Goal: Task Accomplishment & Management: Use online tool/utility

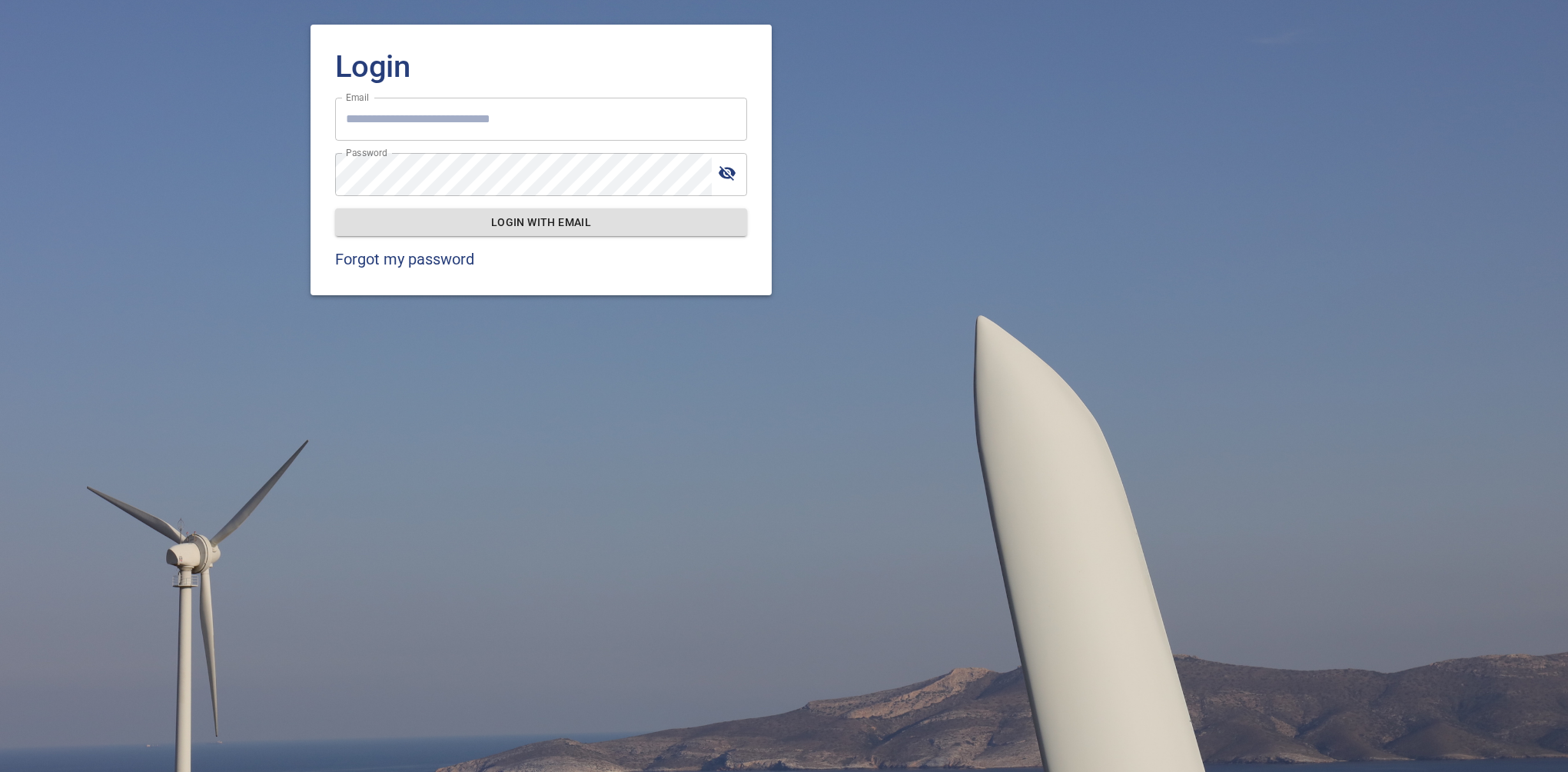
type input "**********"
click at [1334, 459] on div "**********" at bounding box center [784, 386] width 1568 height 772
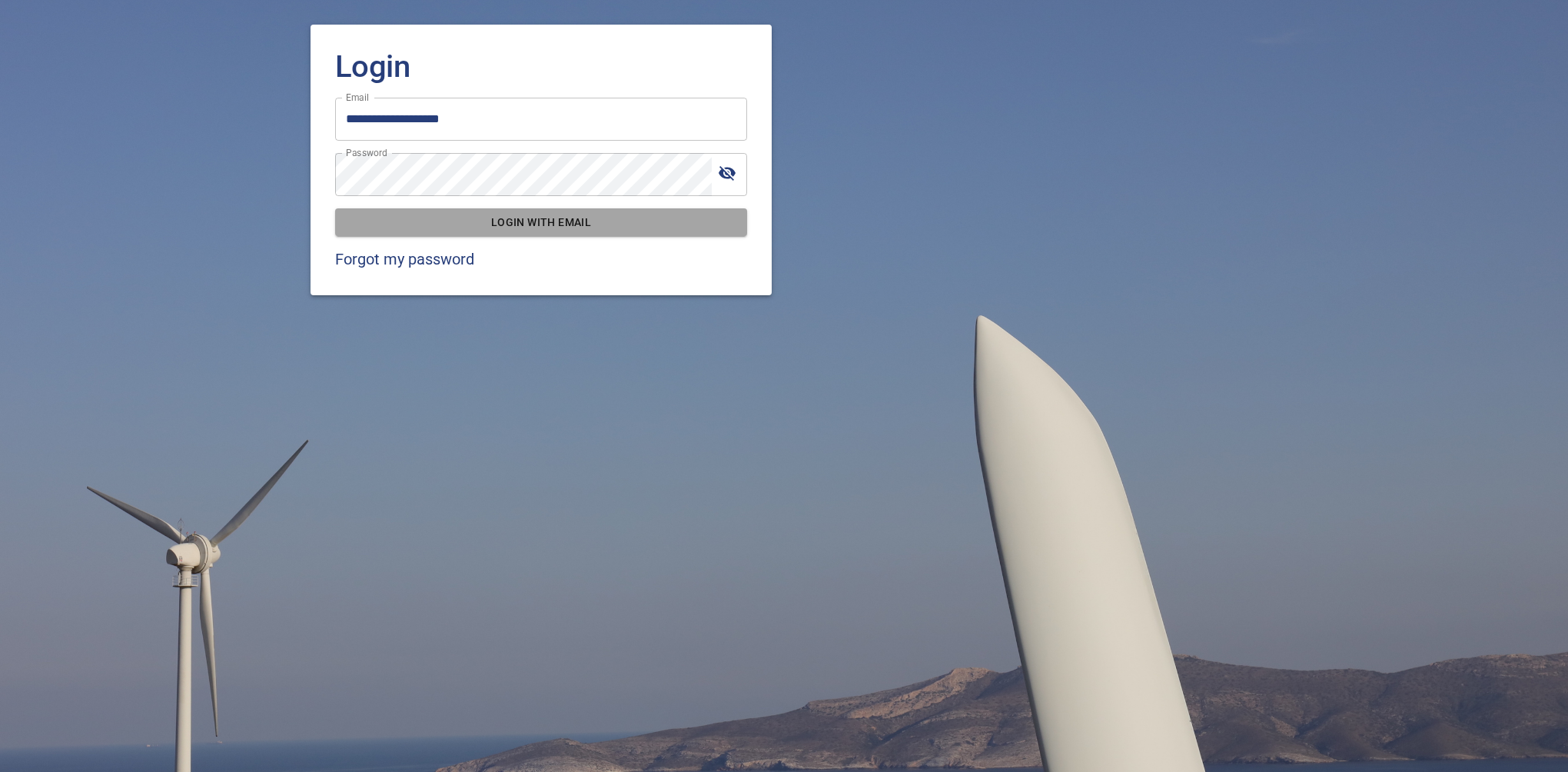
click at [532, 221] on span "Login with email" at bounding box center [541, 222] width 388 height 19
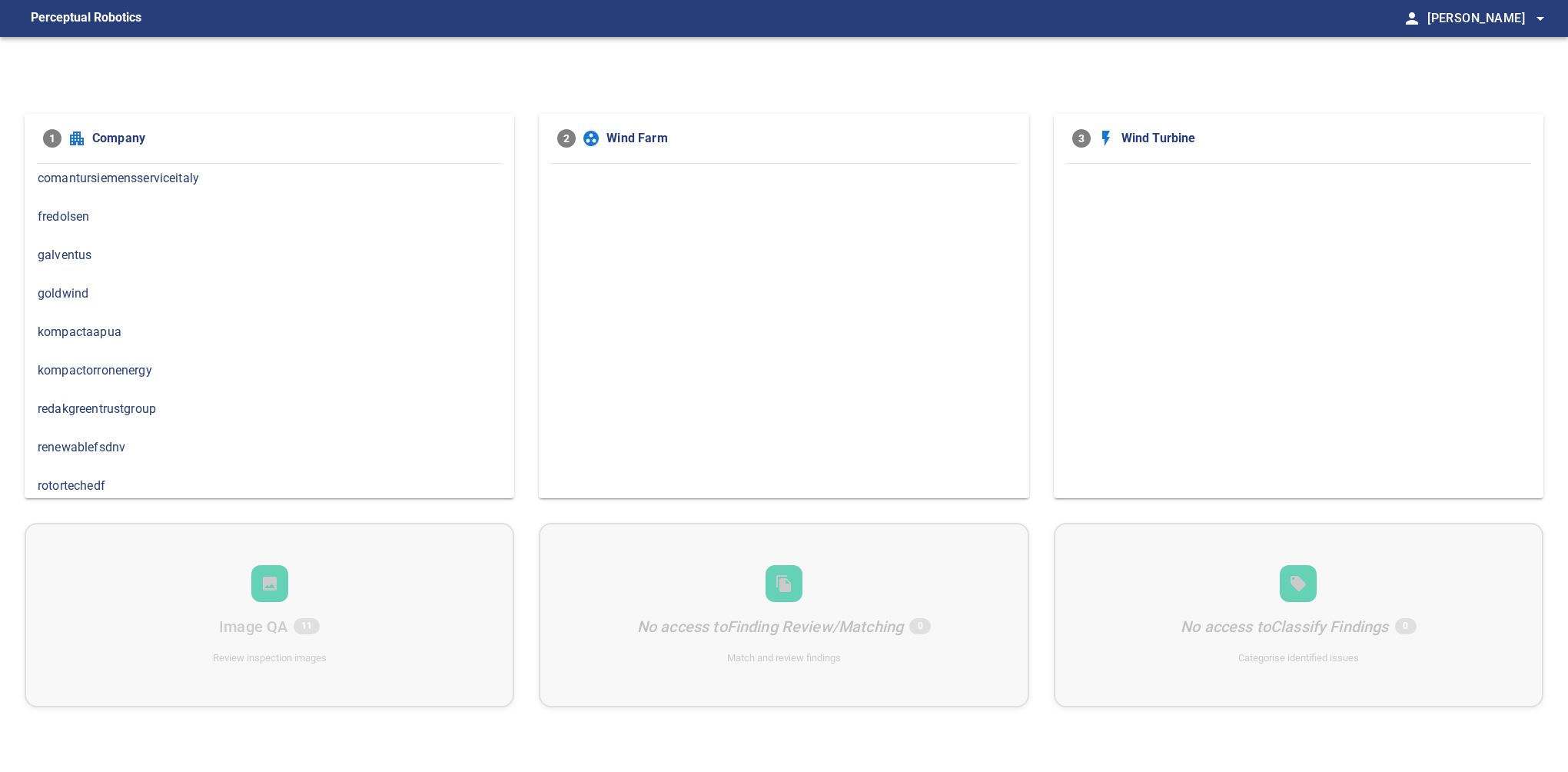
scroll to position [9, 0]
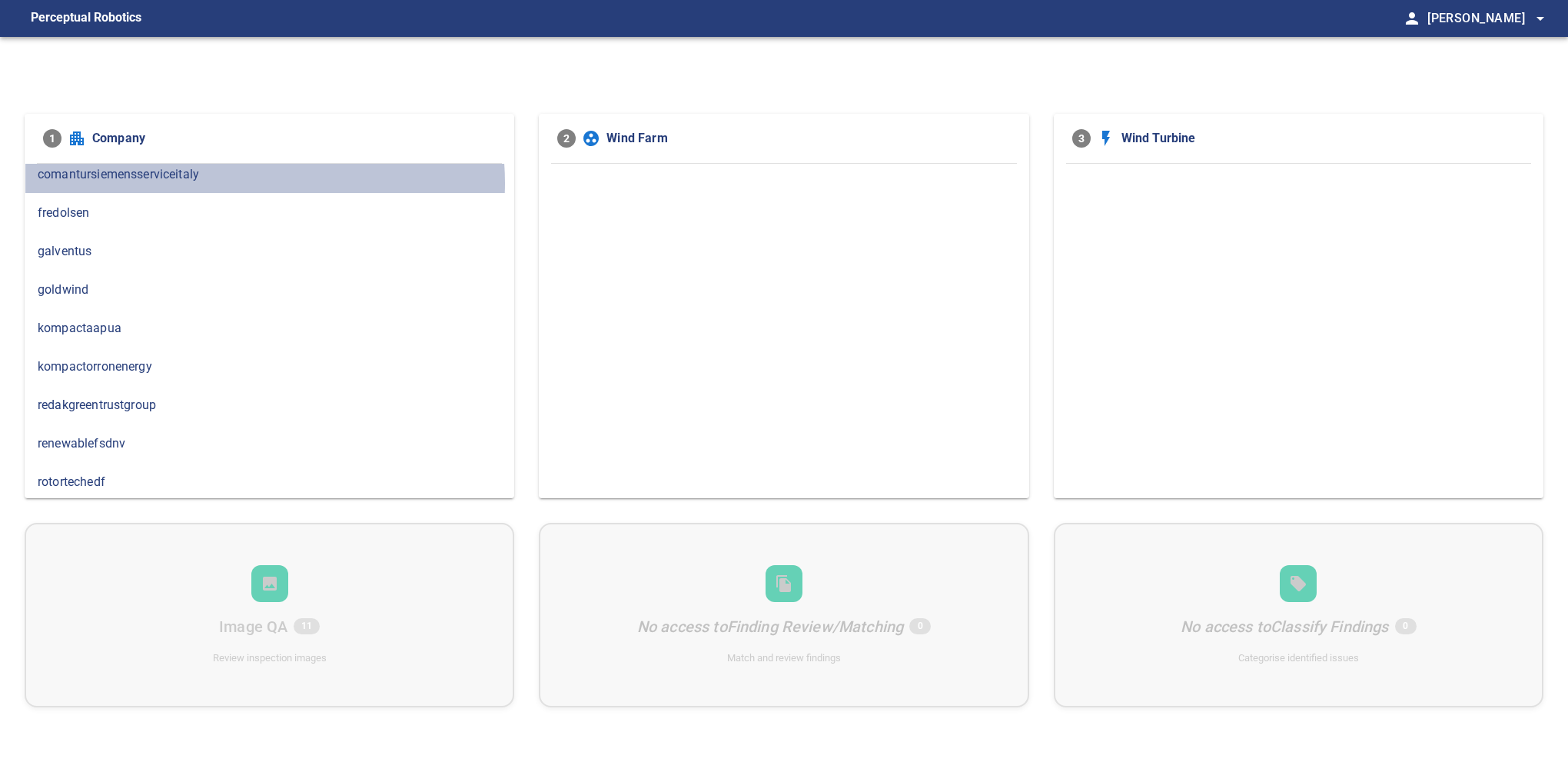
click at [244, 183] on span "comantursiemensserviceitaly" at bounding box center [270, 174] width 464 height 18
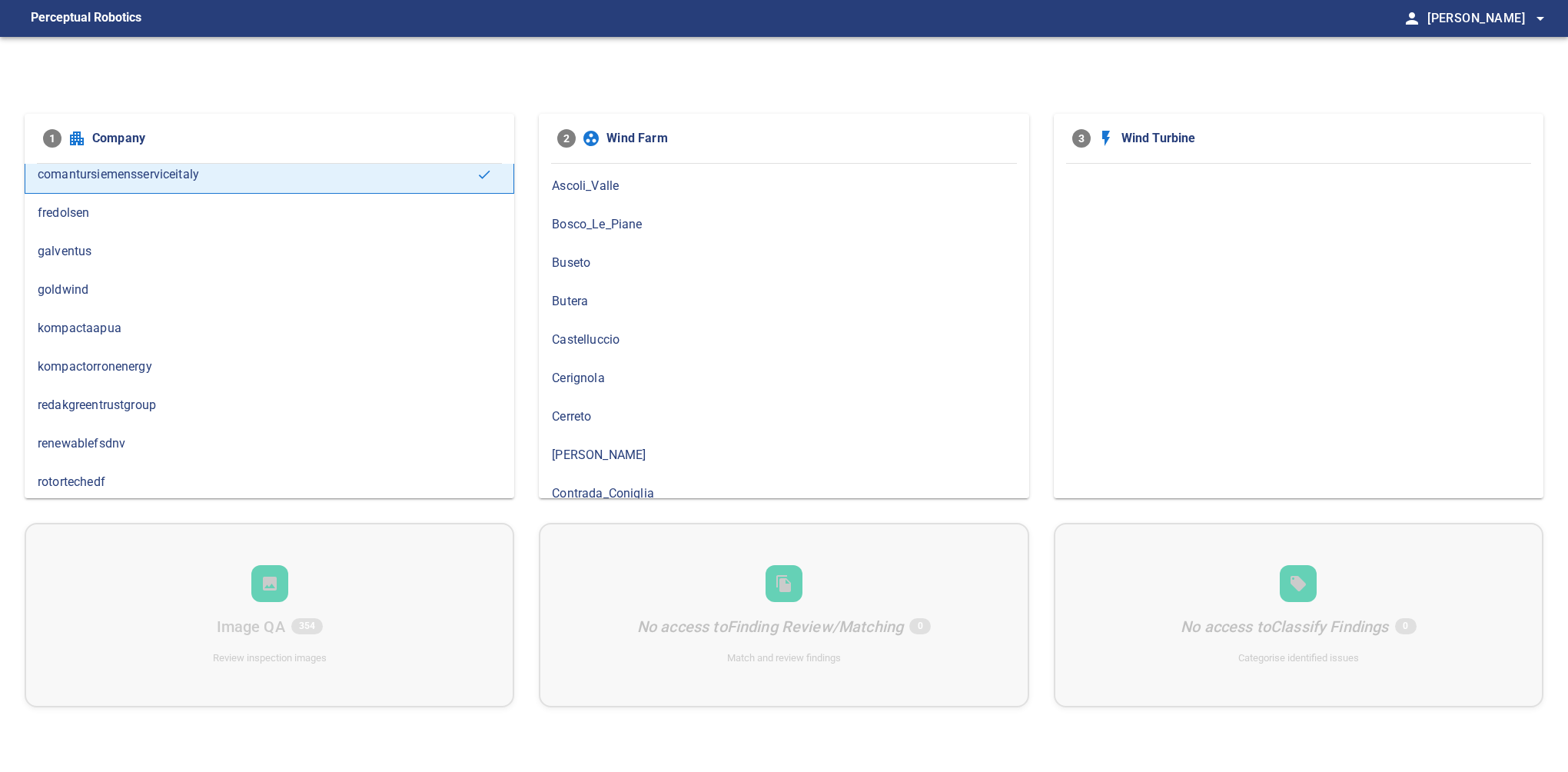
scroll to position [256, 0]
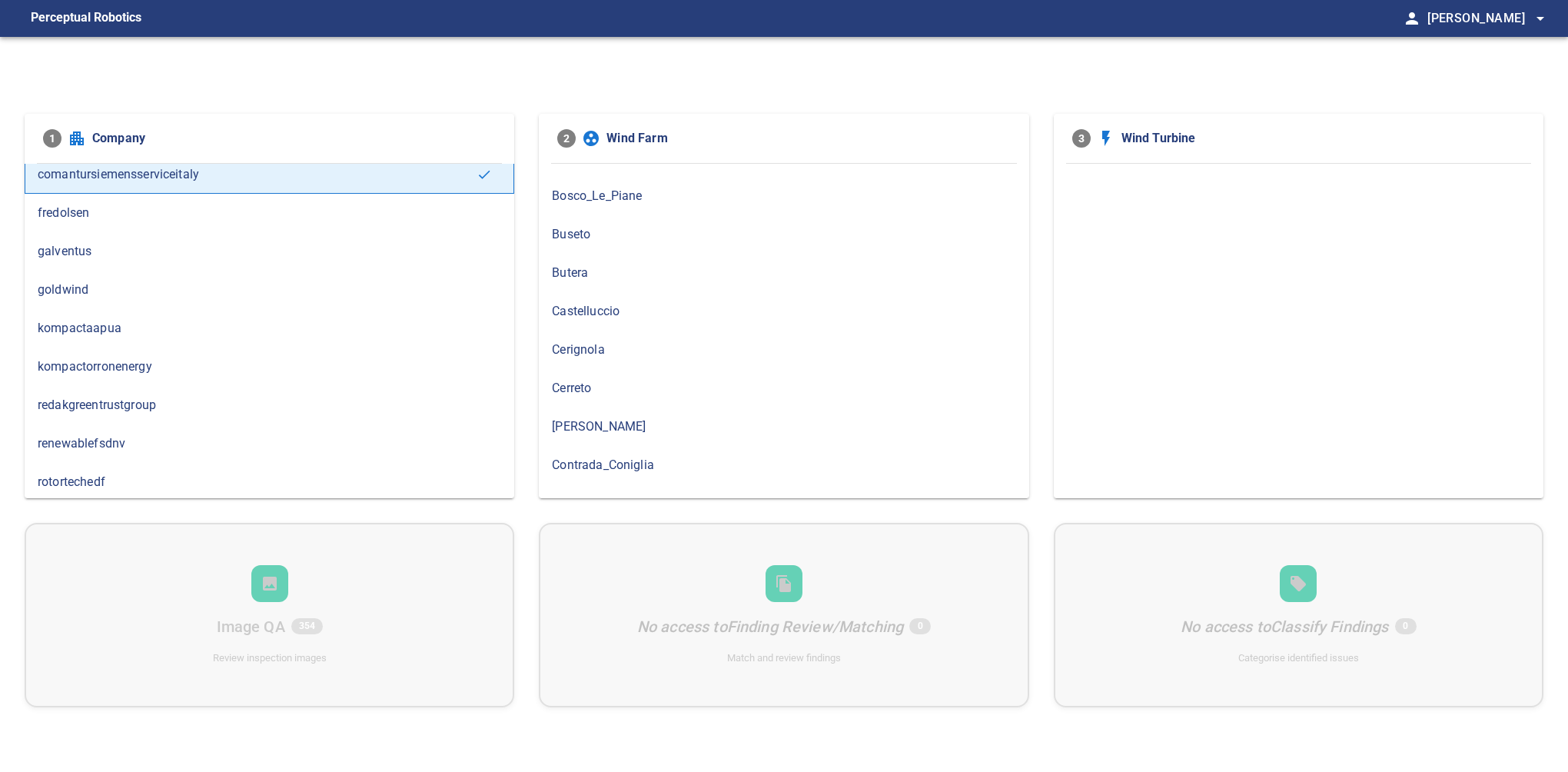
click at [612, 315] on span "Castelluccio" at bounding box center [784, 311] width 464 height 18
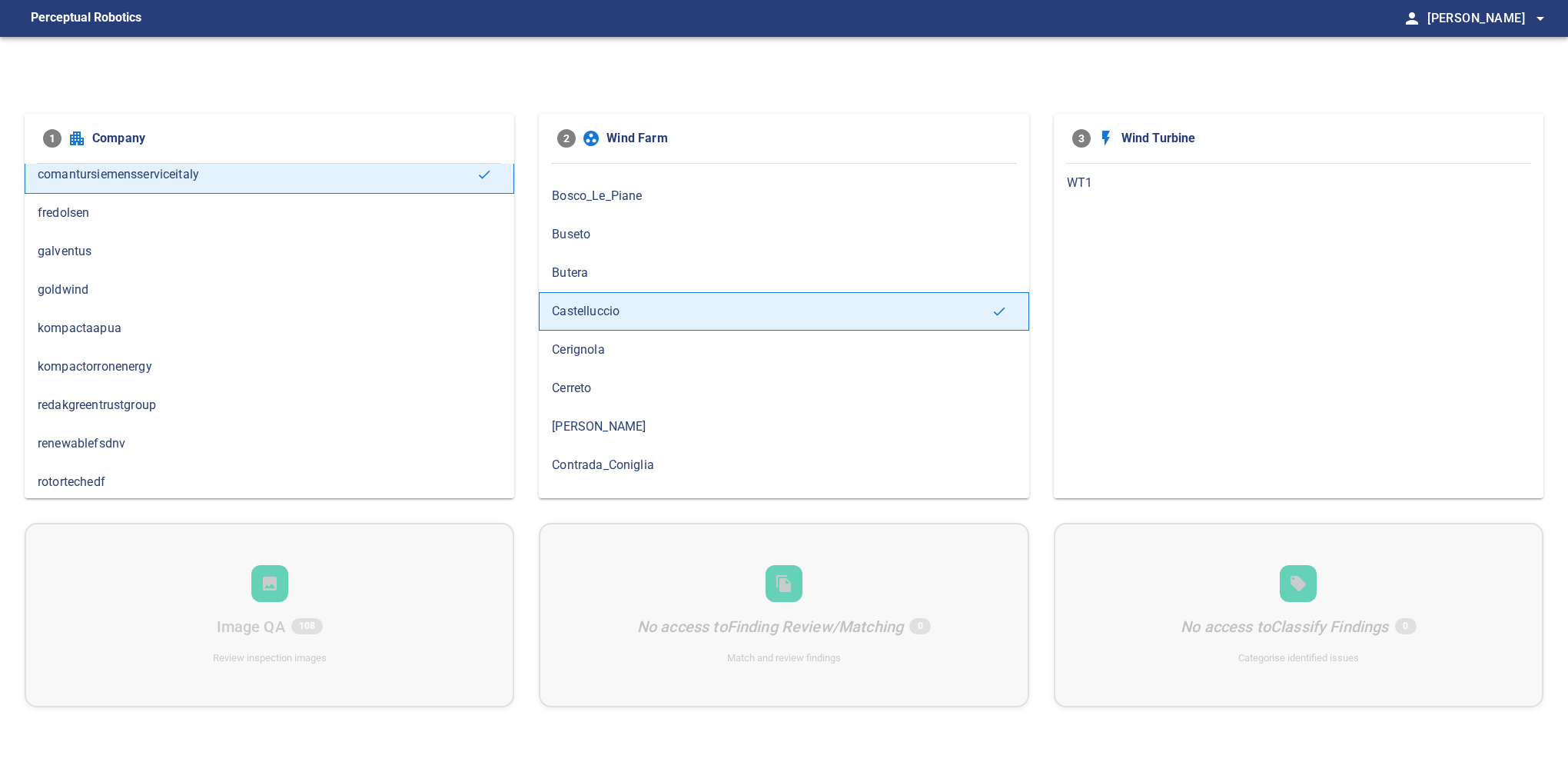
click at [1116, 181] on span "WT1" at bounding box center [1298, 183] width 464 height 18
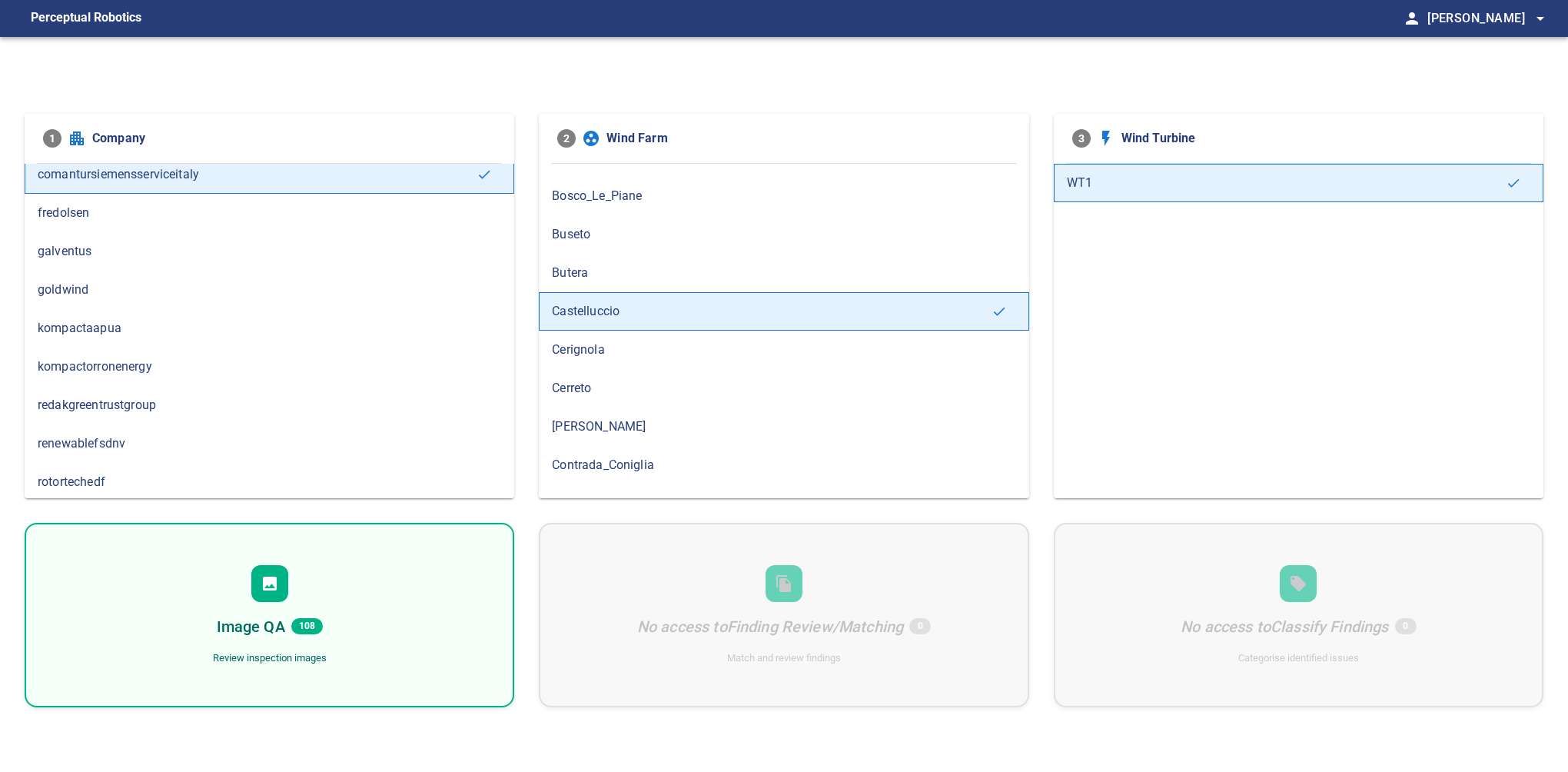
click at [357, 590] on div "Image QA 108 Review inspection images" at bounding box center [270, 614] width 490 height 185
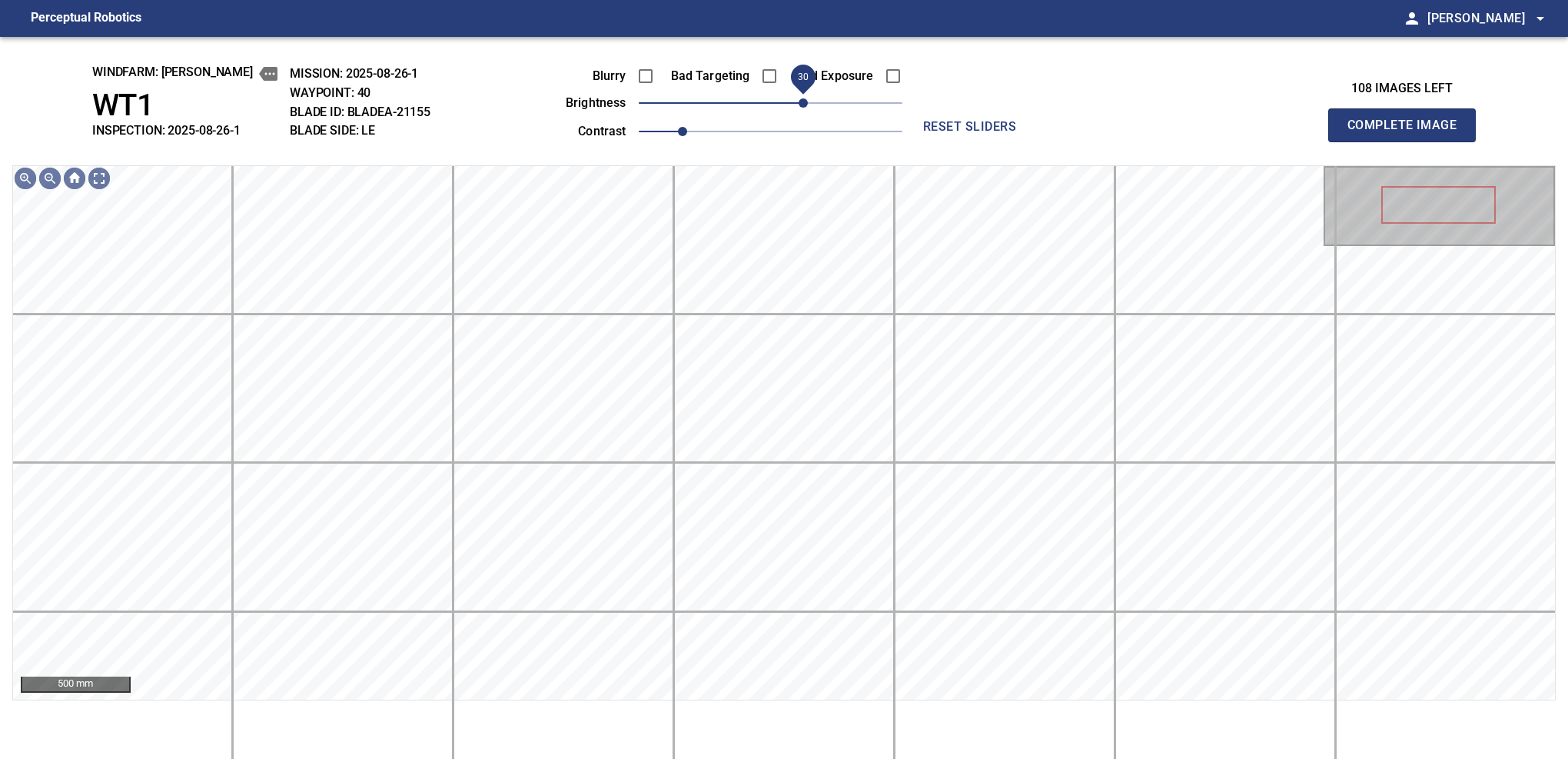
drag, startPoint x: 787, startPoint y: 108, endPoint x: 803, endPoint y: 105, distance: 16.3
click at [803, 105] on span "30" at bounding box center [770, 102] width 263 height 22
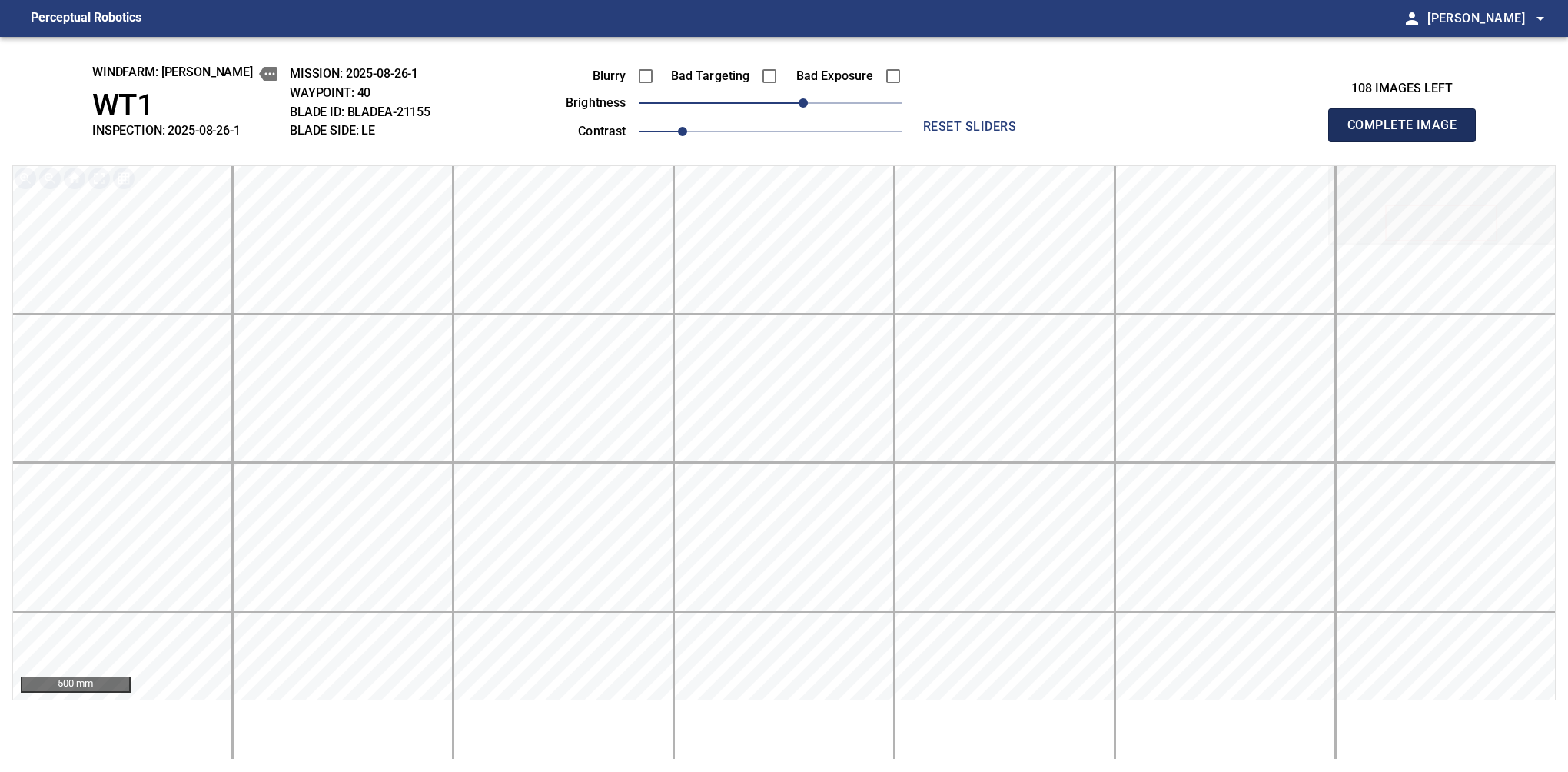
click at [1408, 142] on button "Complete Image" at bounding box center [1402, 125] width 148 height 34
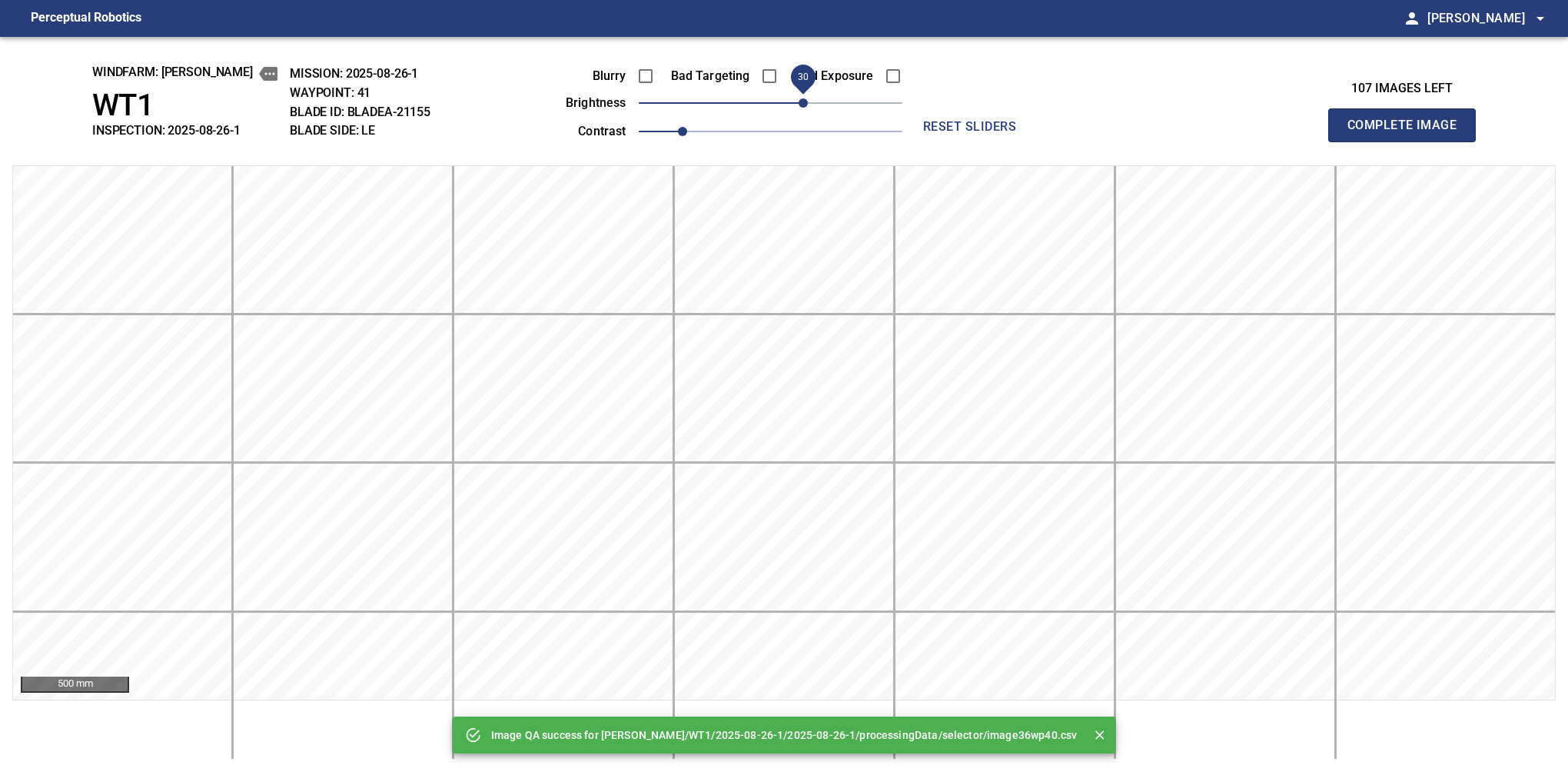
drag, startPoint x: 780, startPoint y: 113, endPoint x: 806, endPoint y: 110, distance: 26.2
click at [806, 108] on span "30" at bounding box center [803, 102] width 10 height 10
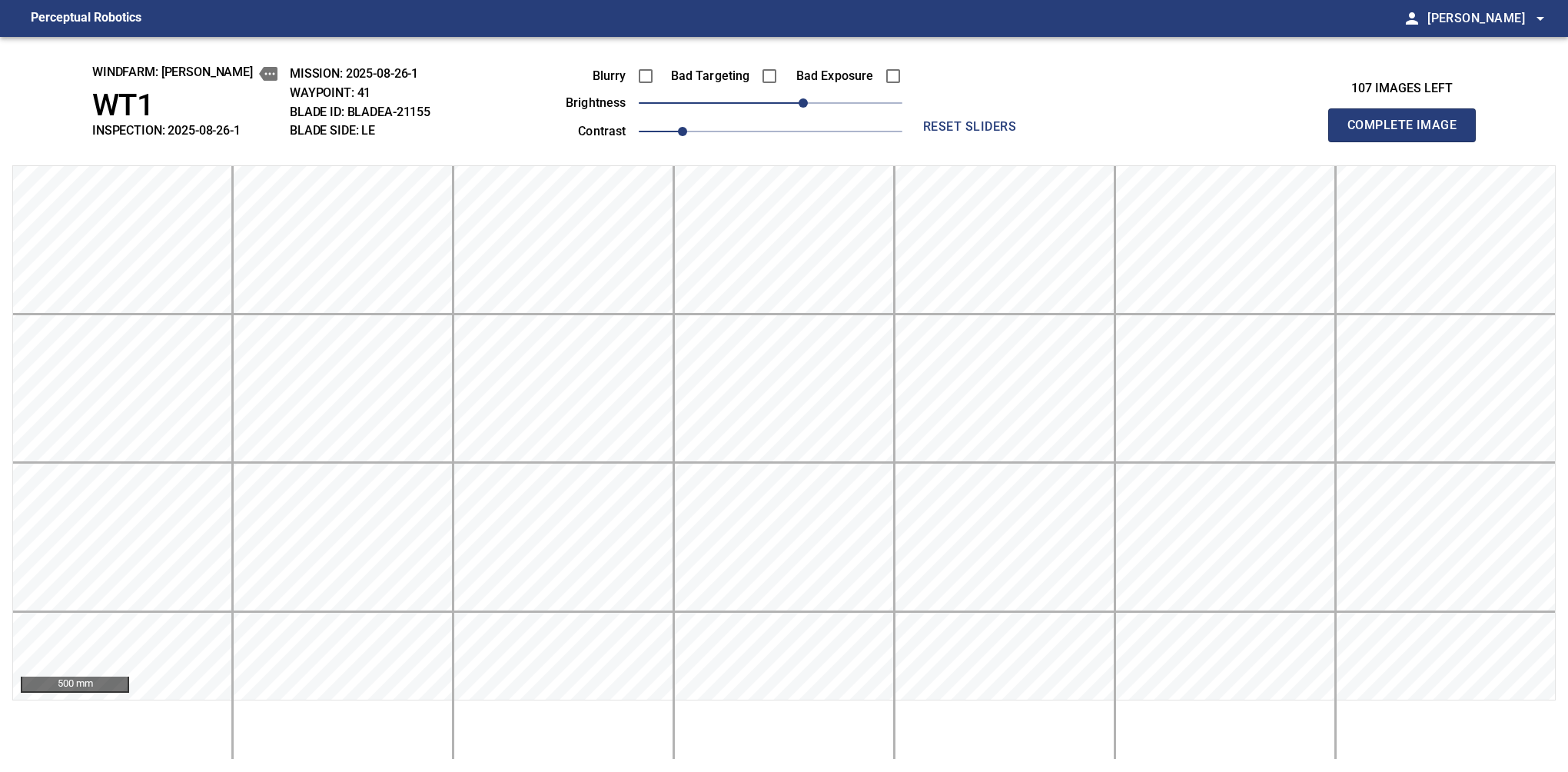
click at [1408, 142] on button "Complete Image" at bounding box center [1402, 125] width 148 height 34
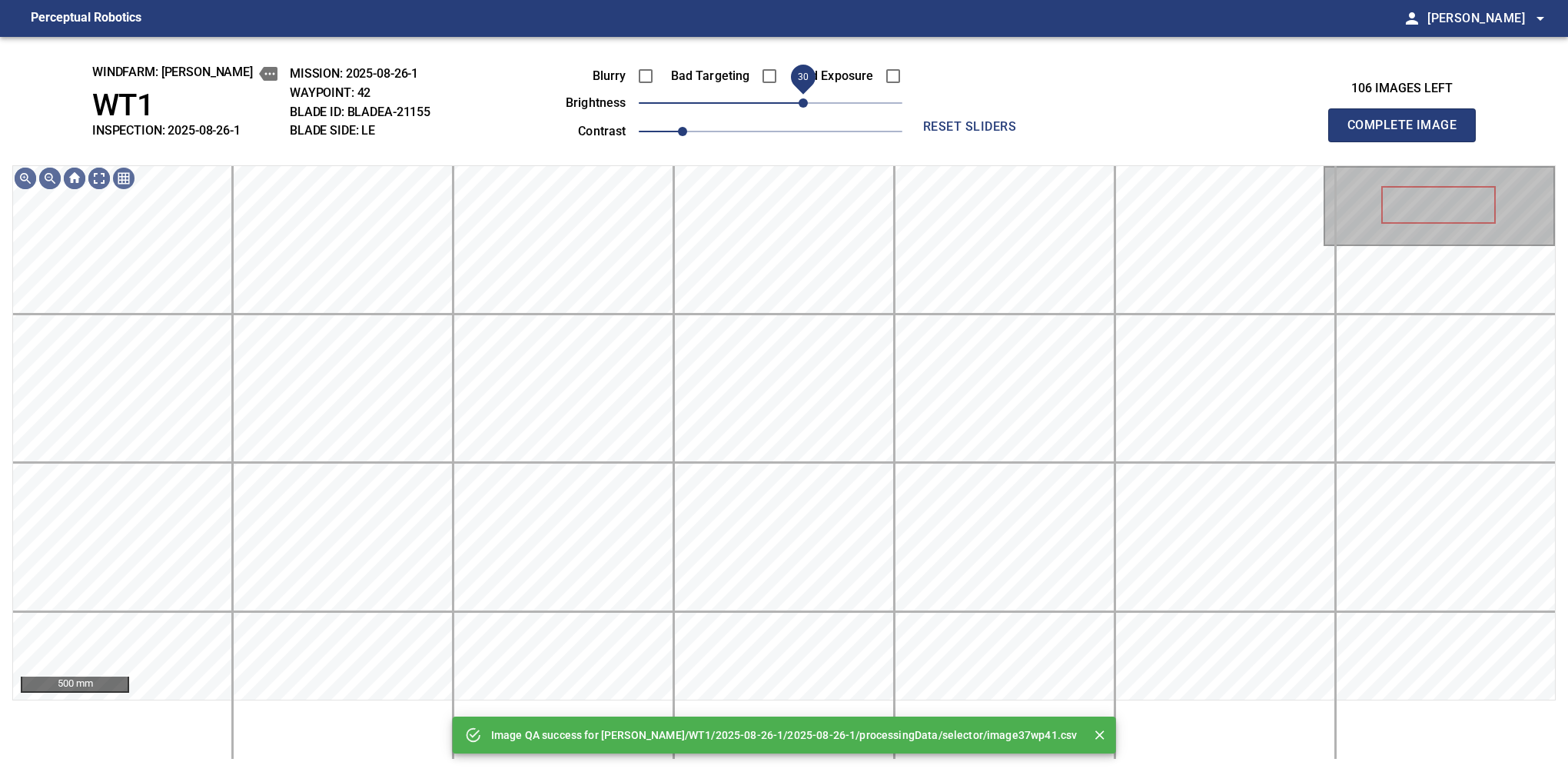
drag, startPoint x: 790, startPoint y: 102, endPoint x: 803, endPoint y: 98, distance: 13.6
click at [803, 98] on span "30" at bounding box center [803, 102] width 10 height 10
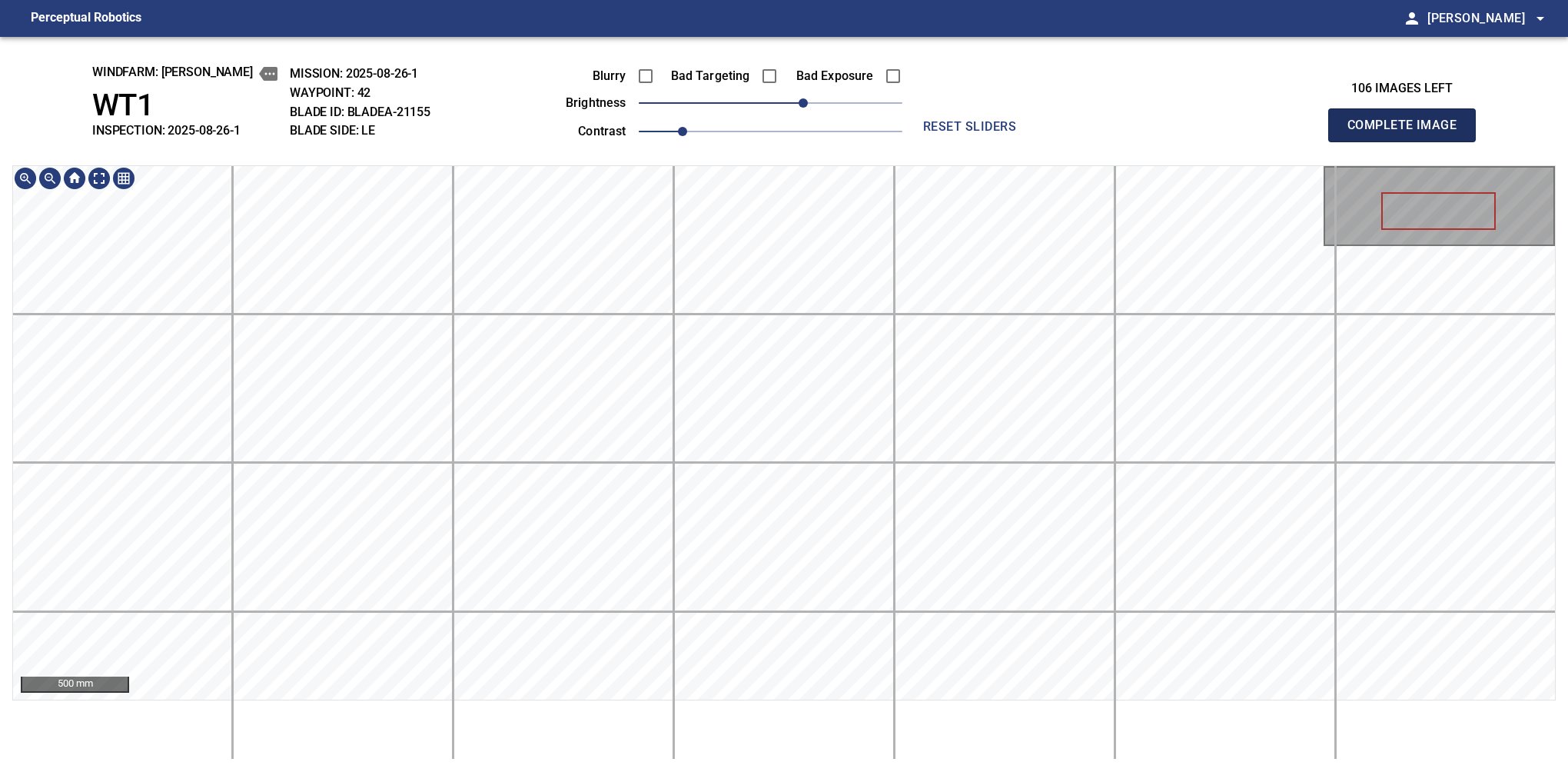
click at [1408, 142] on button "Complete Image" at bounding box center [1402, 125] width 148 height 34
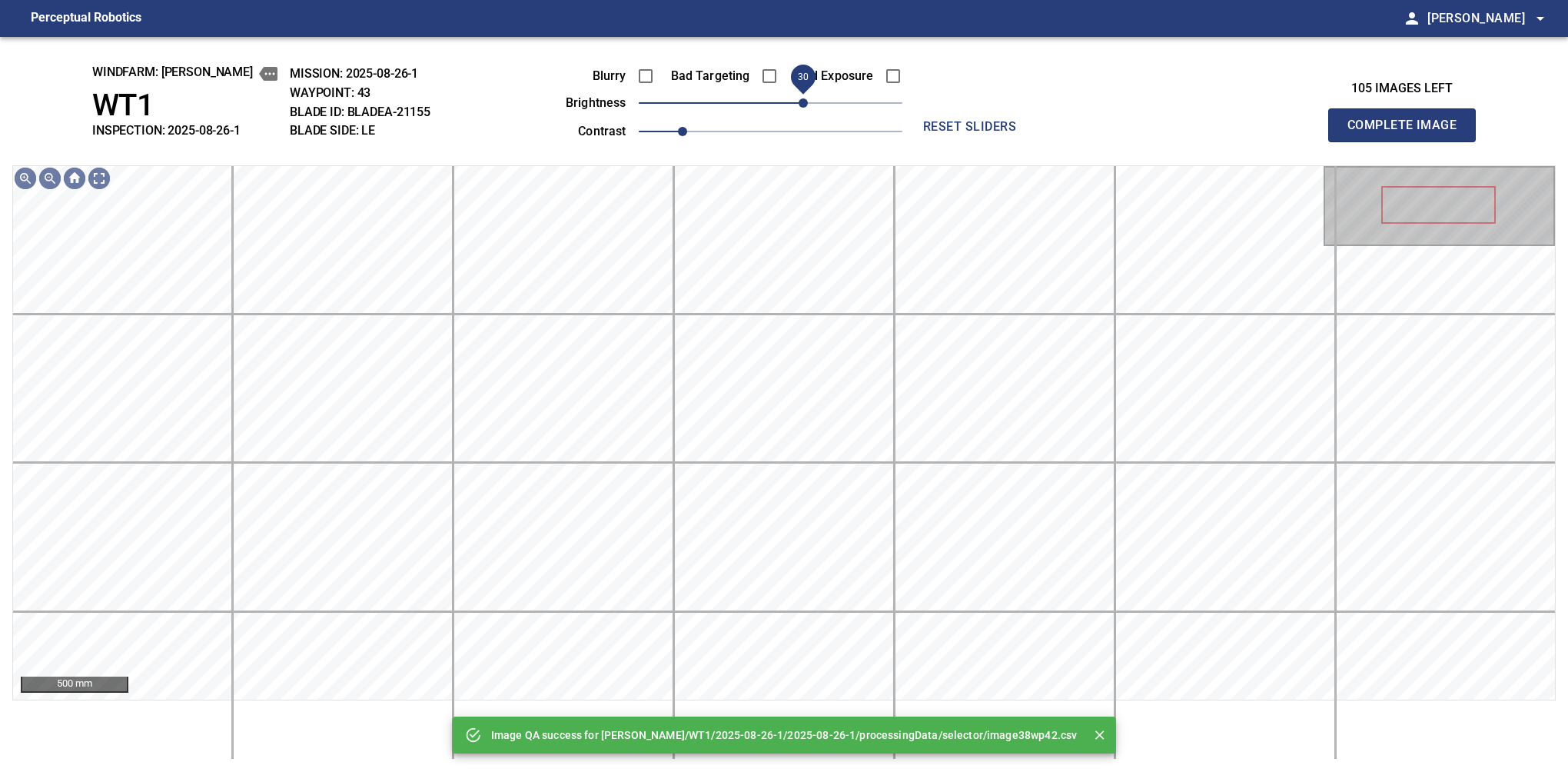
drag, startPoint x: 780, startPoint y: 105, endPoint x: 803, endPoint y: 108, distance: 23.2
click at [803, 108] on span "30" at bounding box center [803, 102] width 10 height 10
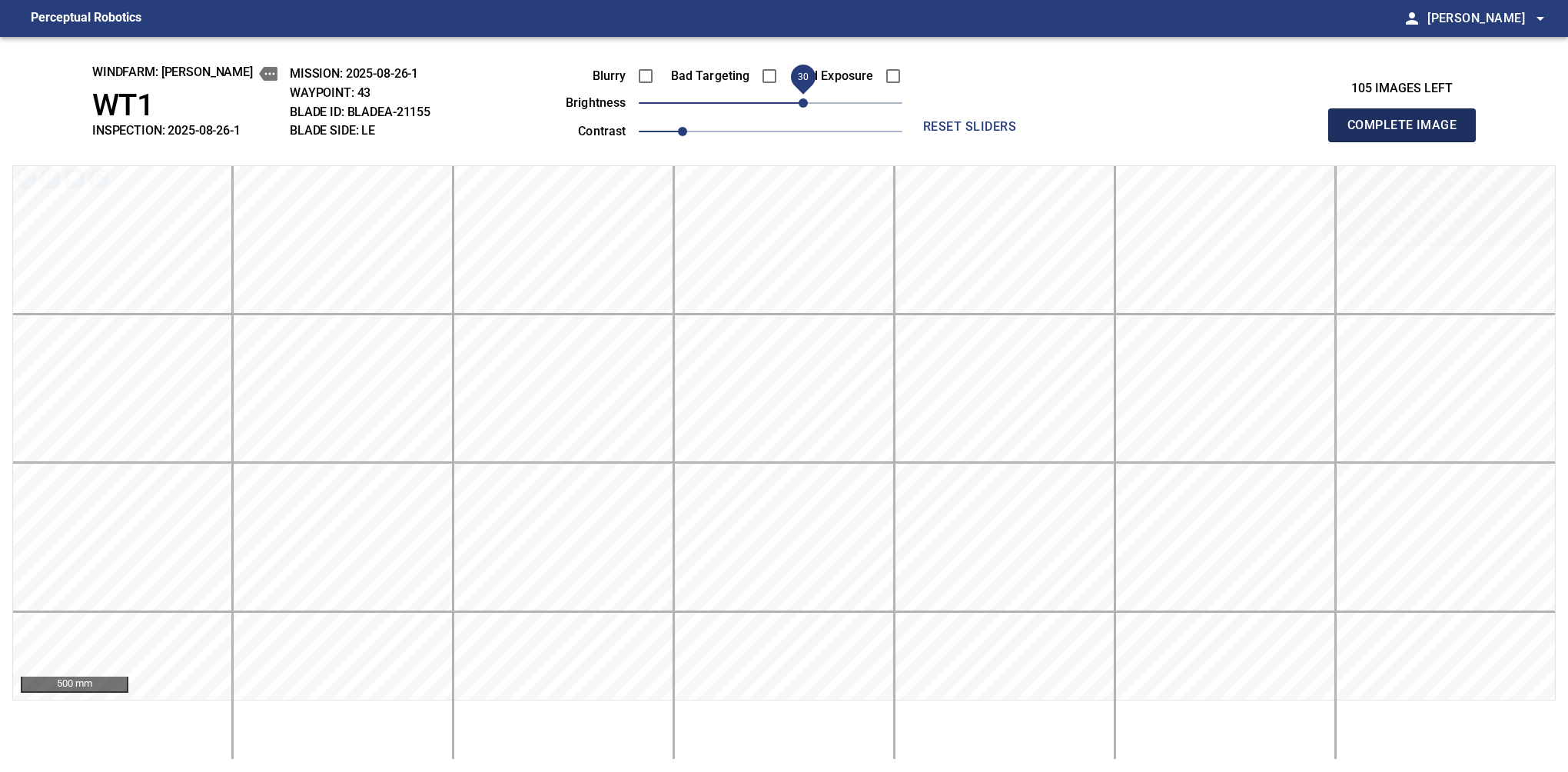
click at [1408, 142] on button "Complete Image" at bounding box center [1402, 125] width 148 height 34
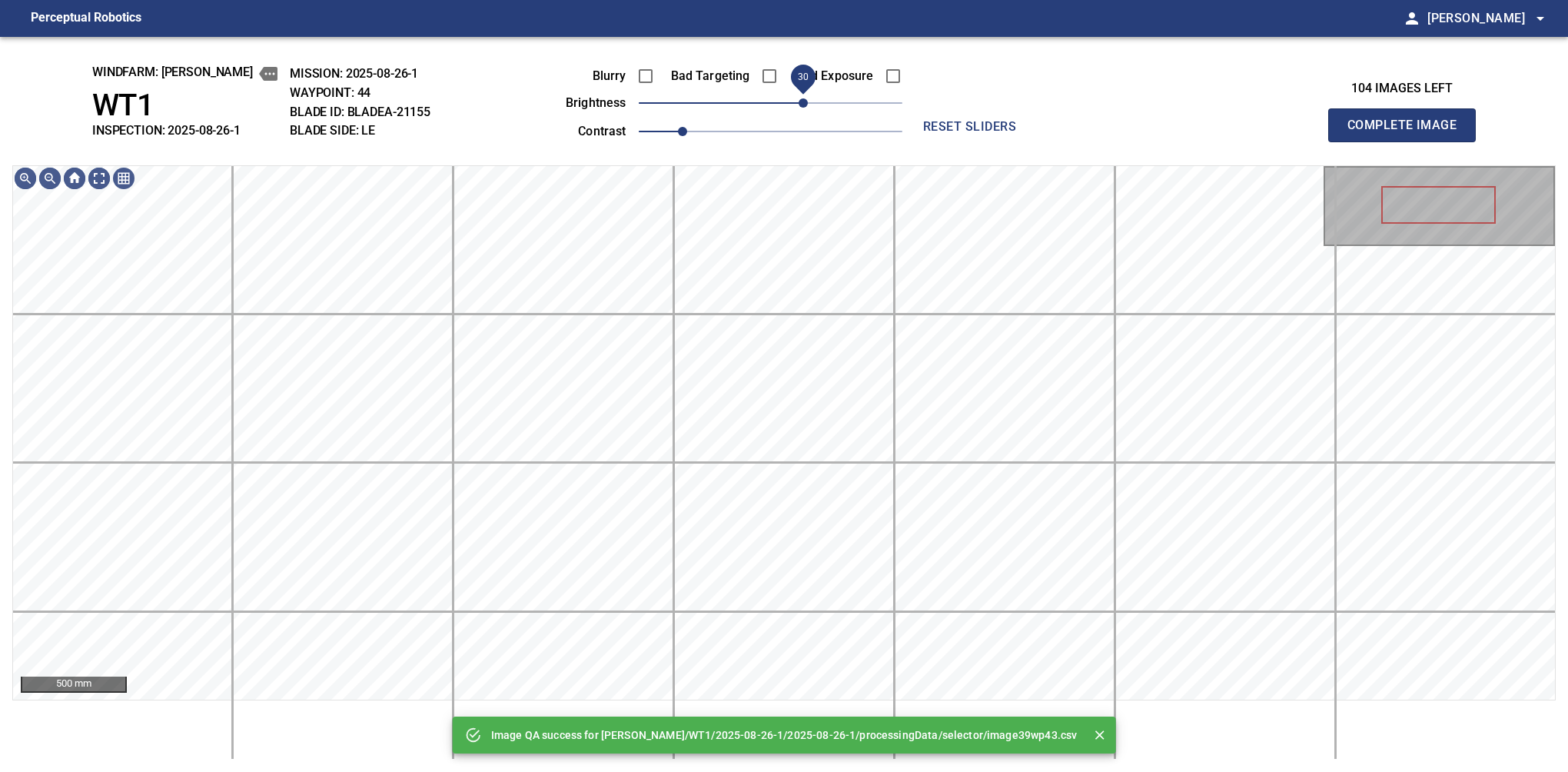
drag, startPoint x: 776, startPoint y: 102, endPoint x: 800, endPoint y: 108, distance: 24.7
click at [800, 108] on span "30" at bounding box center [803, 102] width 10 height 10
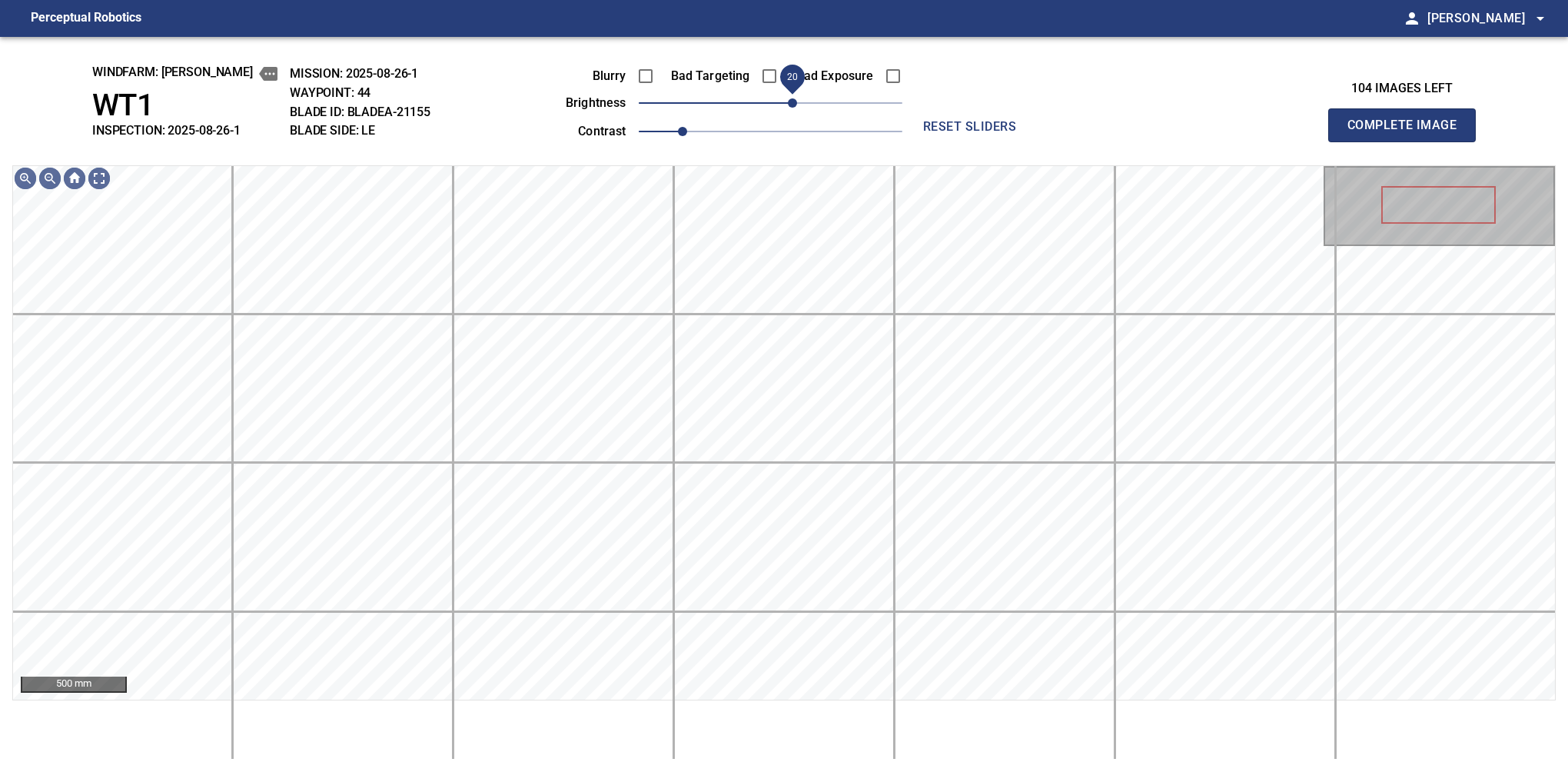
click at [795, 104] on span "20" at bounding box center [792, 102] width 10 height 10
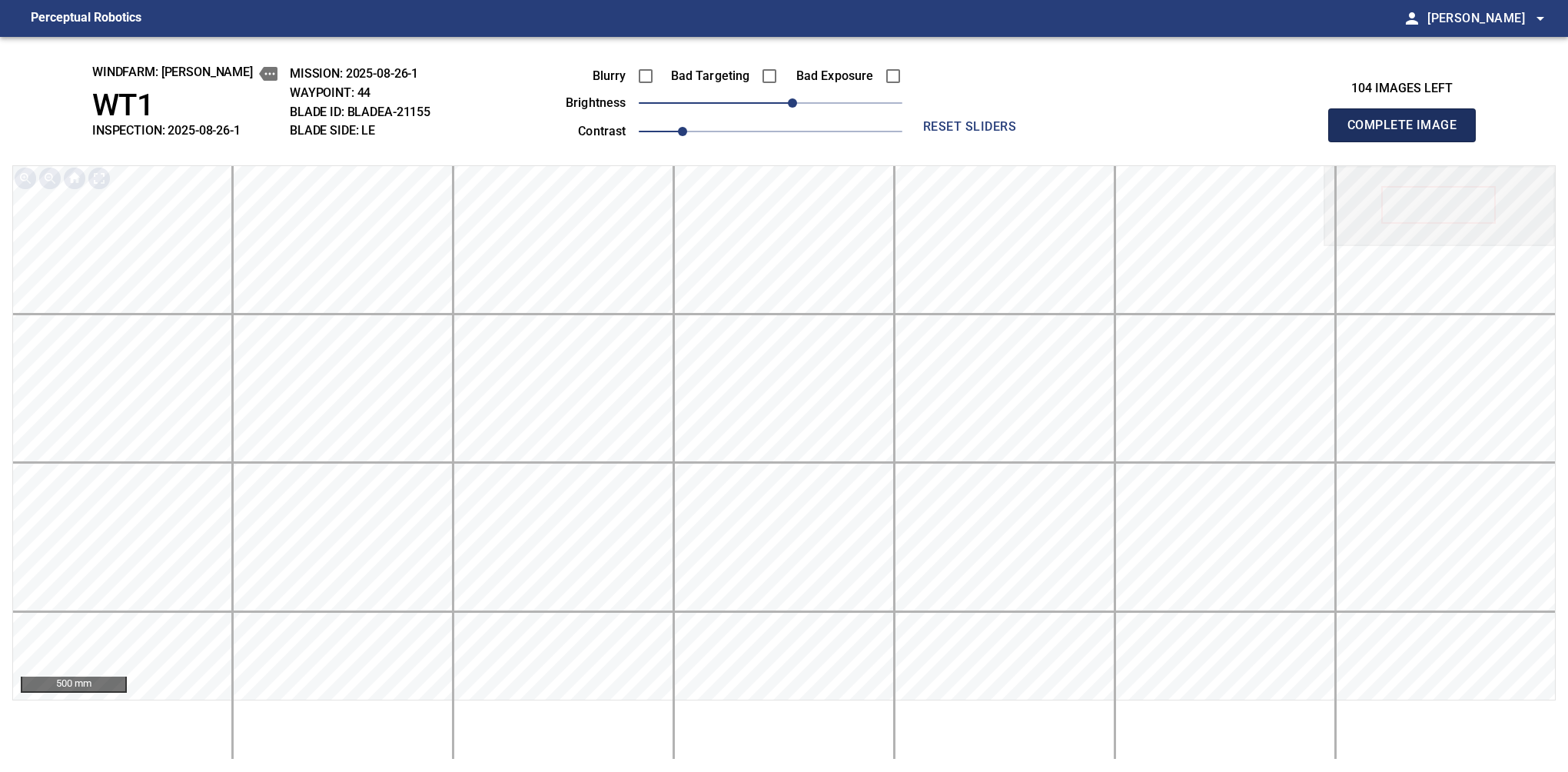
click at [1408, 142] on button "Complete Image" at bounding box center [1402, 125] width 148 height 34
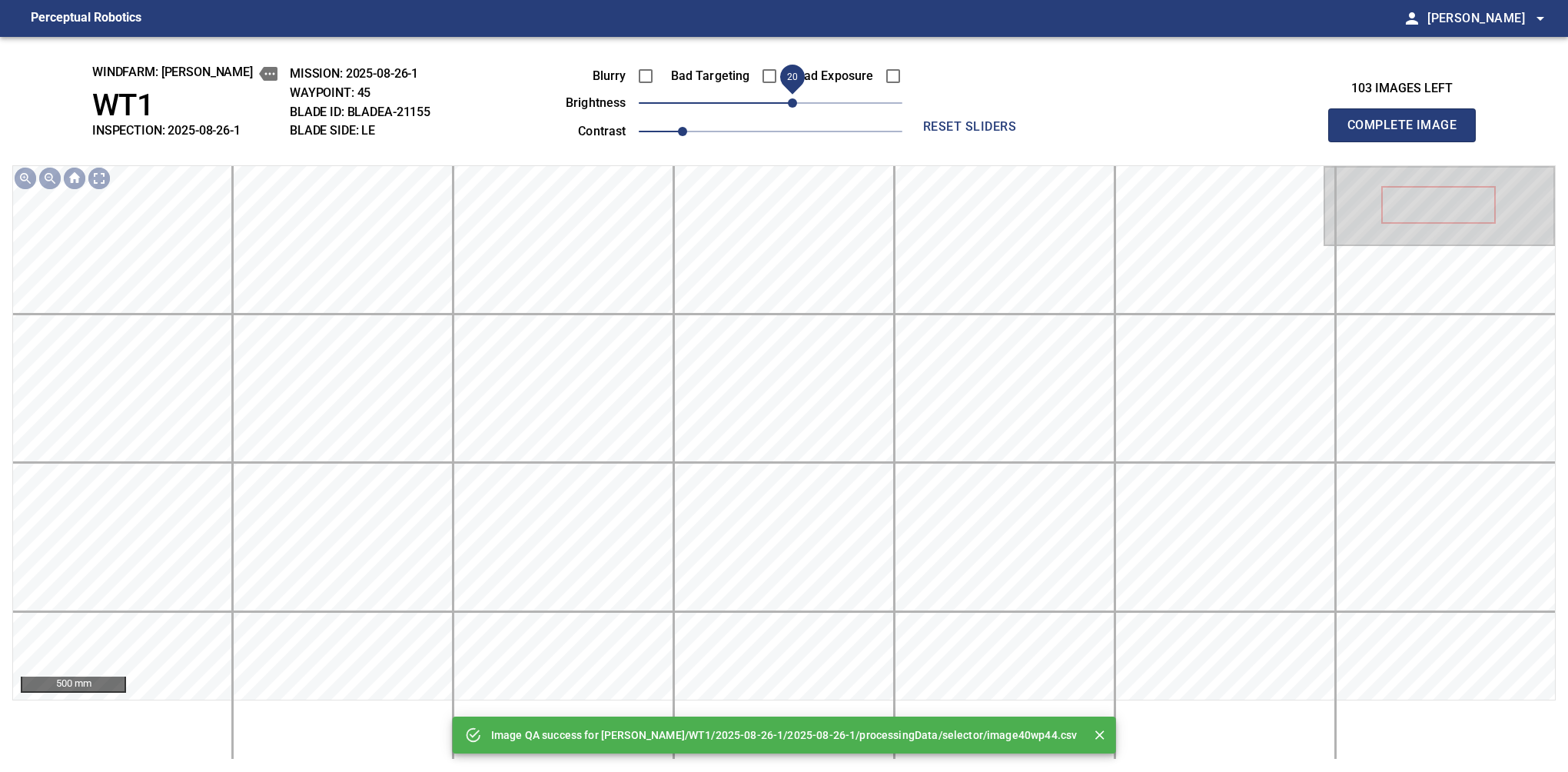
drag, startPoint x: 776, startPoint y: 102, endPoint x: 793, endPoint y: 100, distance: 17.1
click at [793, 100] on span "20" at bounding box center [792, 102] width 10 height 10
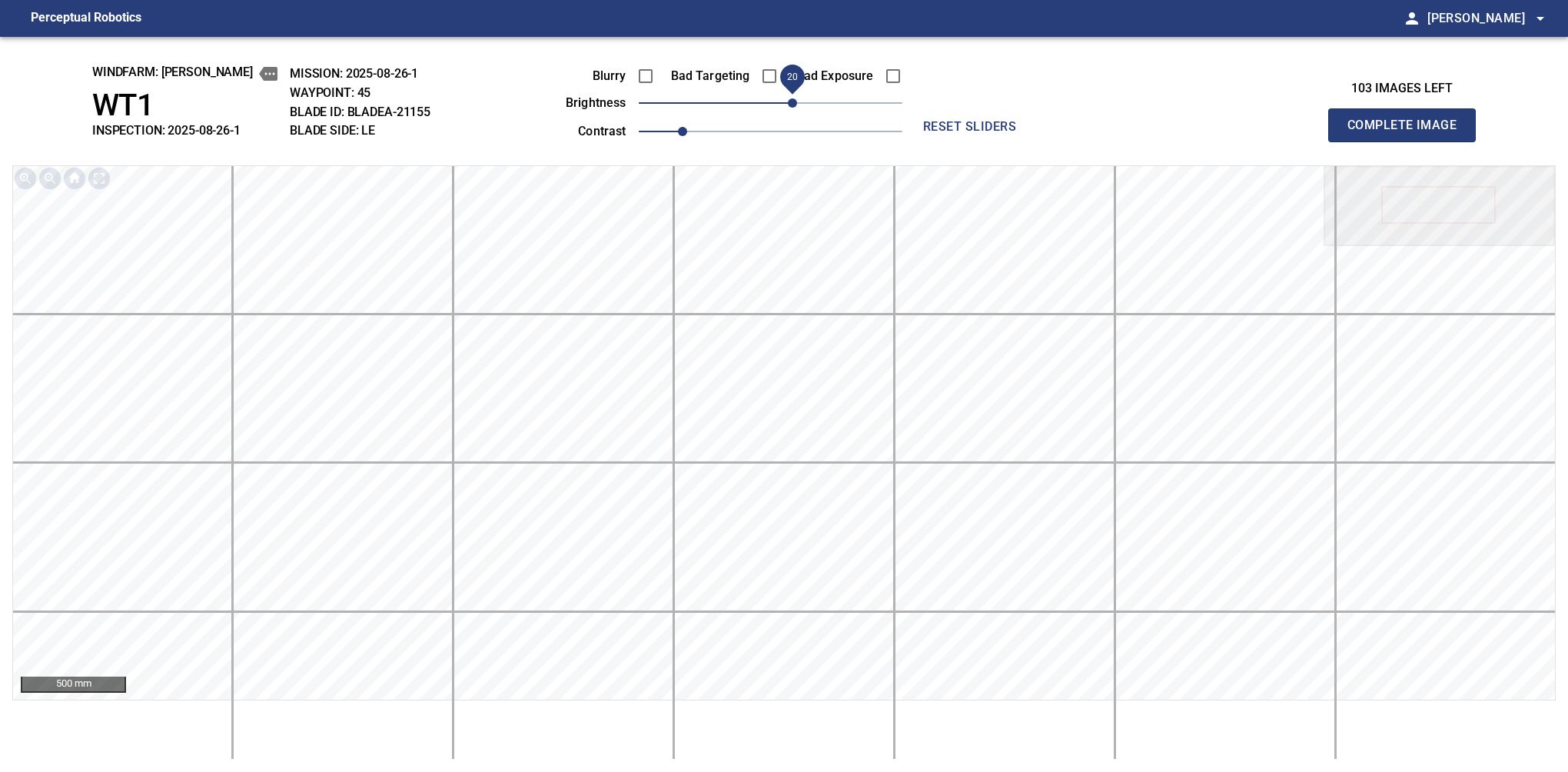
click at [1408, 142] on button "Complete Image" at bounding box center [1402, 125] width 148 height 34
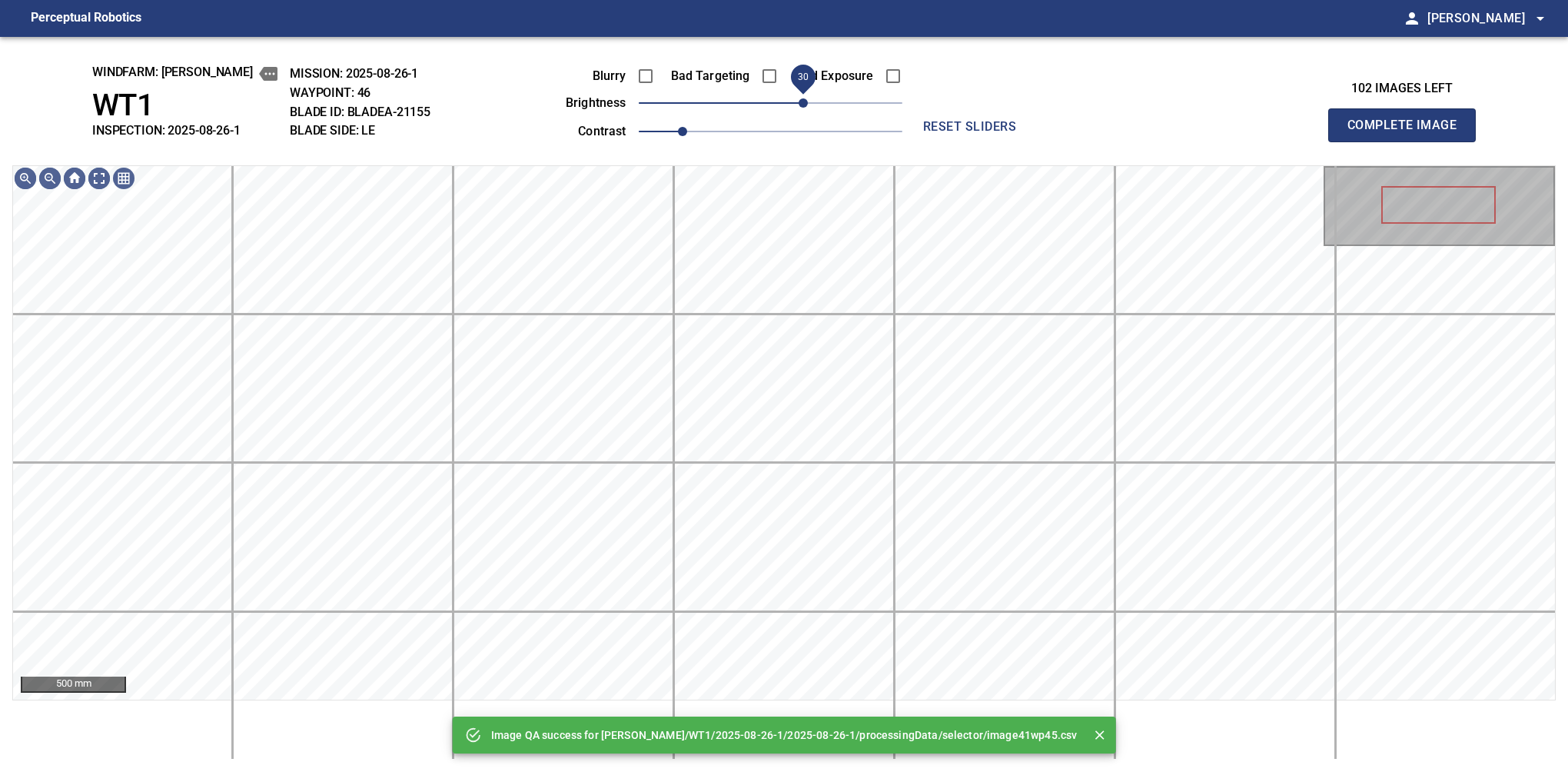
drag, startPoint x: 787, startPoint y: 104, endPoint x: 800, endPoint y: 98, distance: 14.3
click at [800, 98] on span "30" at bounding box center [803, 102] width 10 height 10
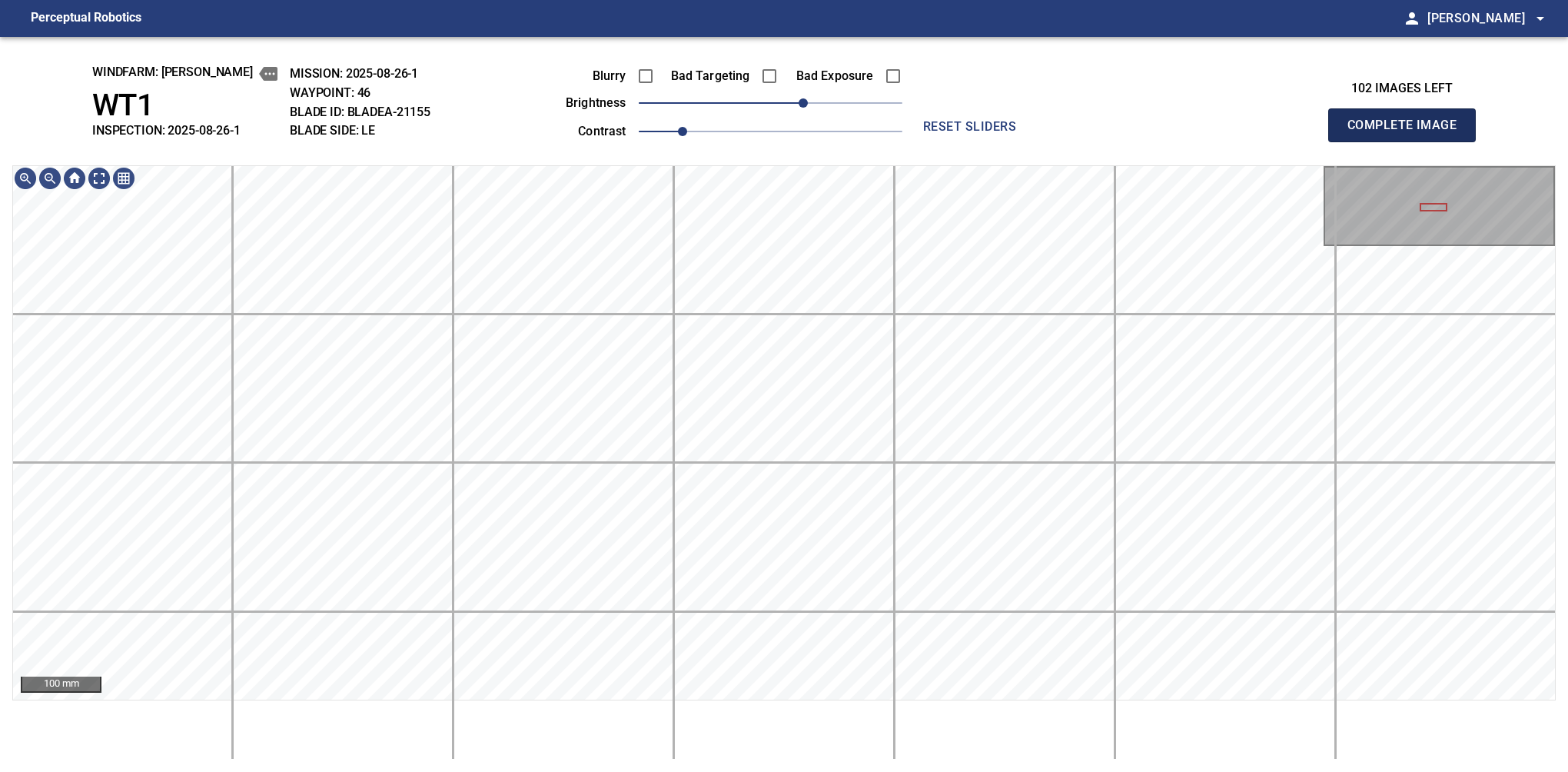
click at [1408, 142] on button "Complete Image" at bounding box center [1402, 125] width 148 height 34
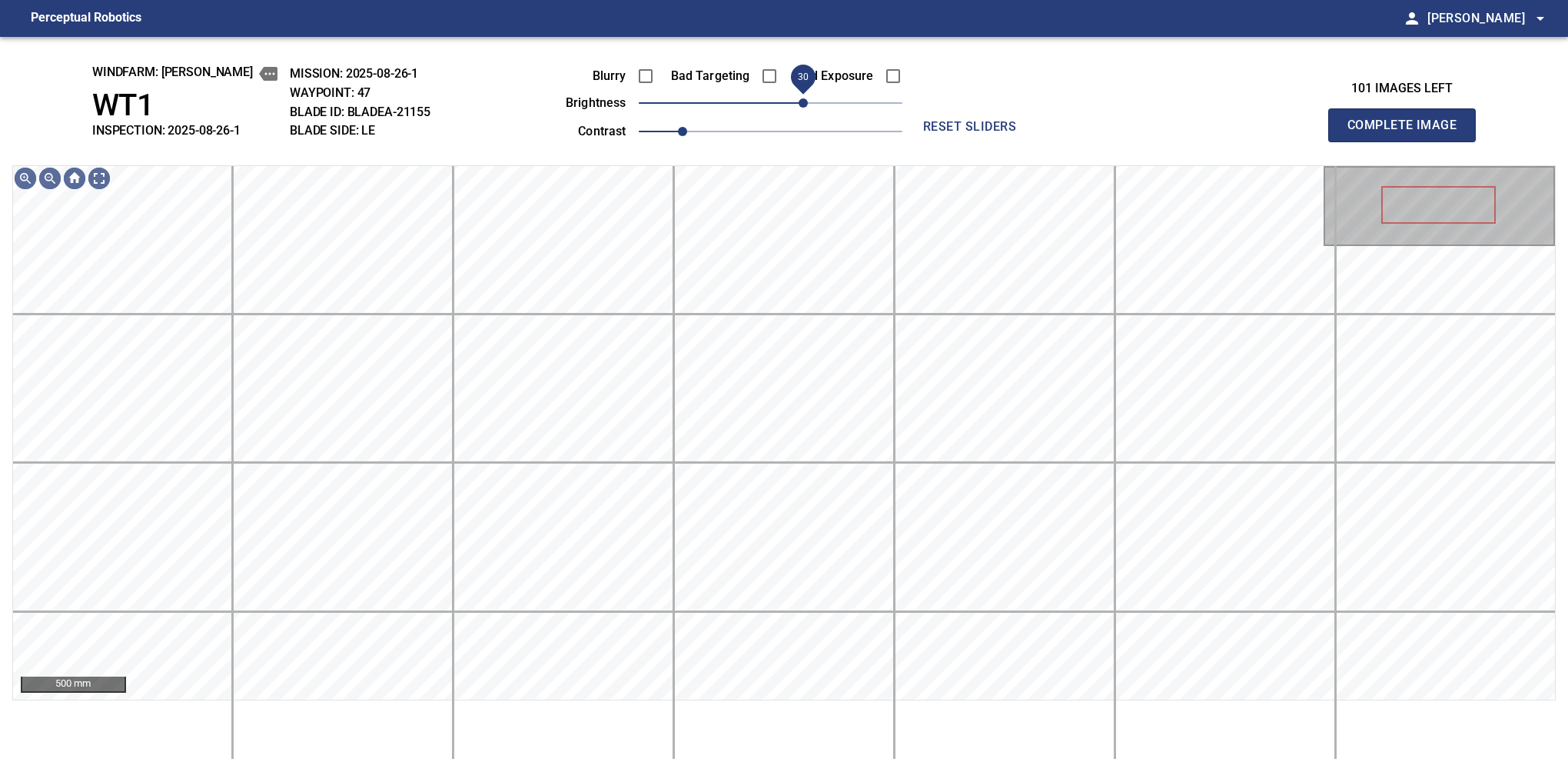
drag, startPoint x: 774, startPoint y: 110, endPoint x: 803, endPoint y: 103, distance: 29.8
click at [803, 103] on span "30" at bounding box center [803, 102] width 10 height 10
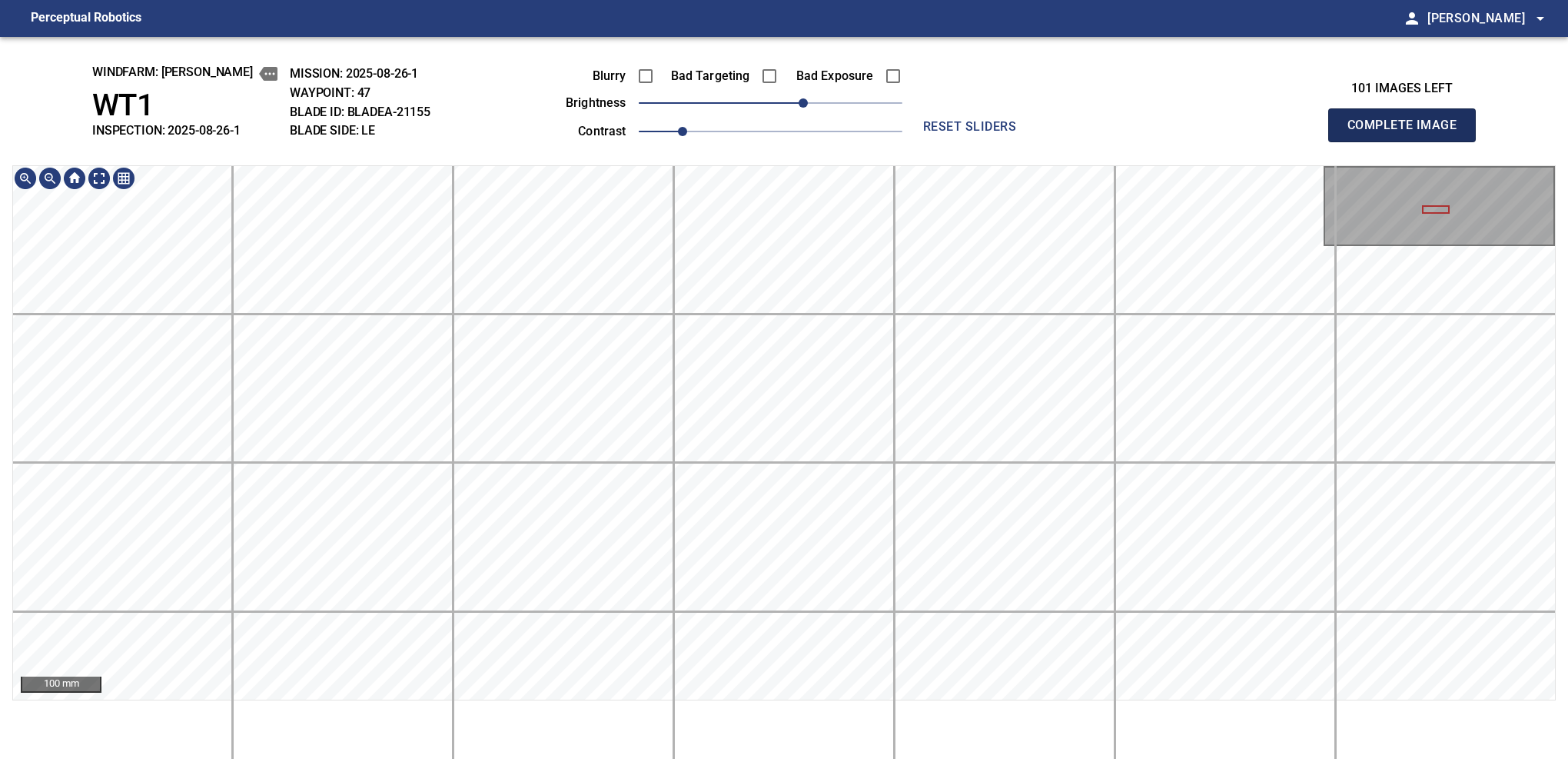
click at [1408, 142] on button "Complete Image" at bounding box center [1402, 125] width 148 height 34
drag, startPoint x: 788, startPoint y: 97, endPoint x: 812, endPoint y: 100, distance: 24.2
click at [812, 100] on span "40" at bounding box center [770, 102] width 263 height 22
click at [1408, 142] on button "Complete Image" at bounding box center [1402, 125] width 148 height 34
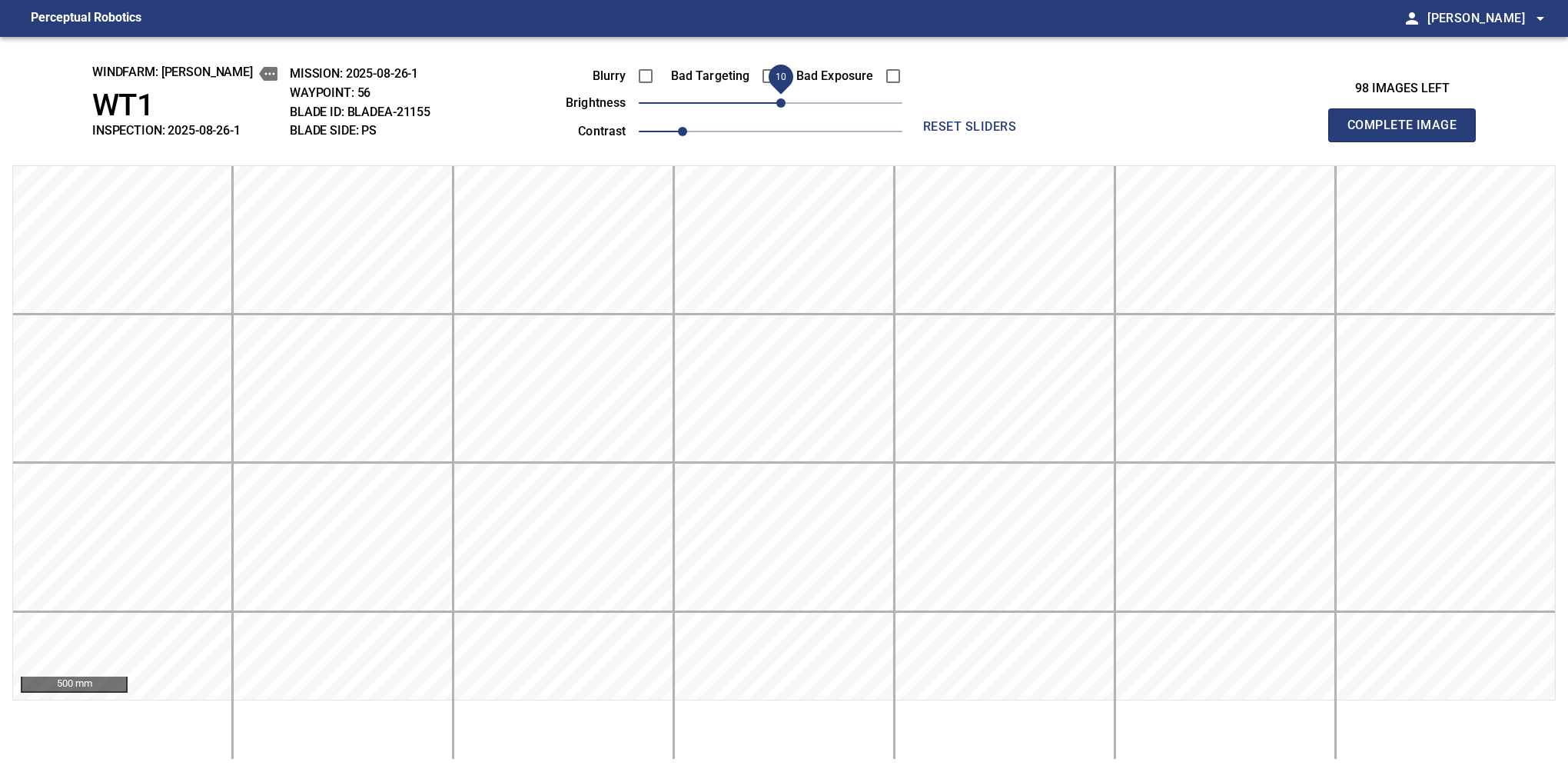
drag, startPoint x: 772, startPoint y: 104, endPoint x: 780, endPoint y: 104, distance: 8.0
click at [780, 104] on span "10" at bounding box center [780, 102] width 10 height 10
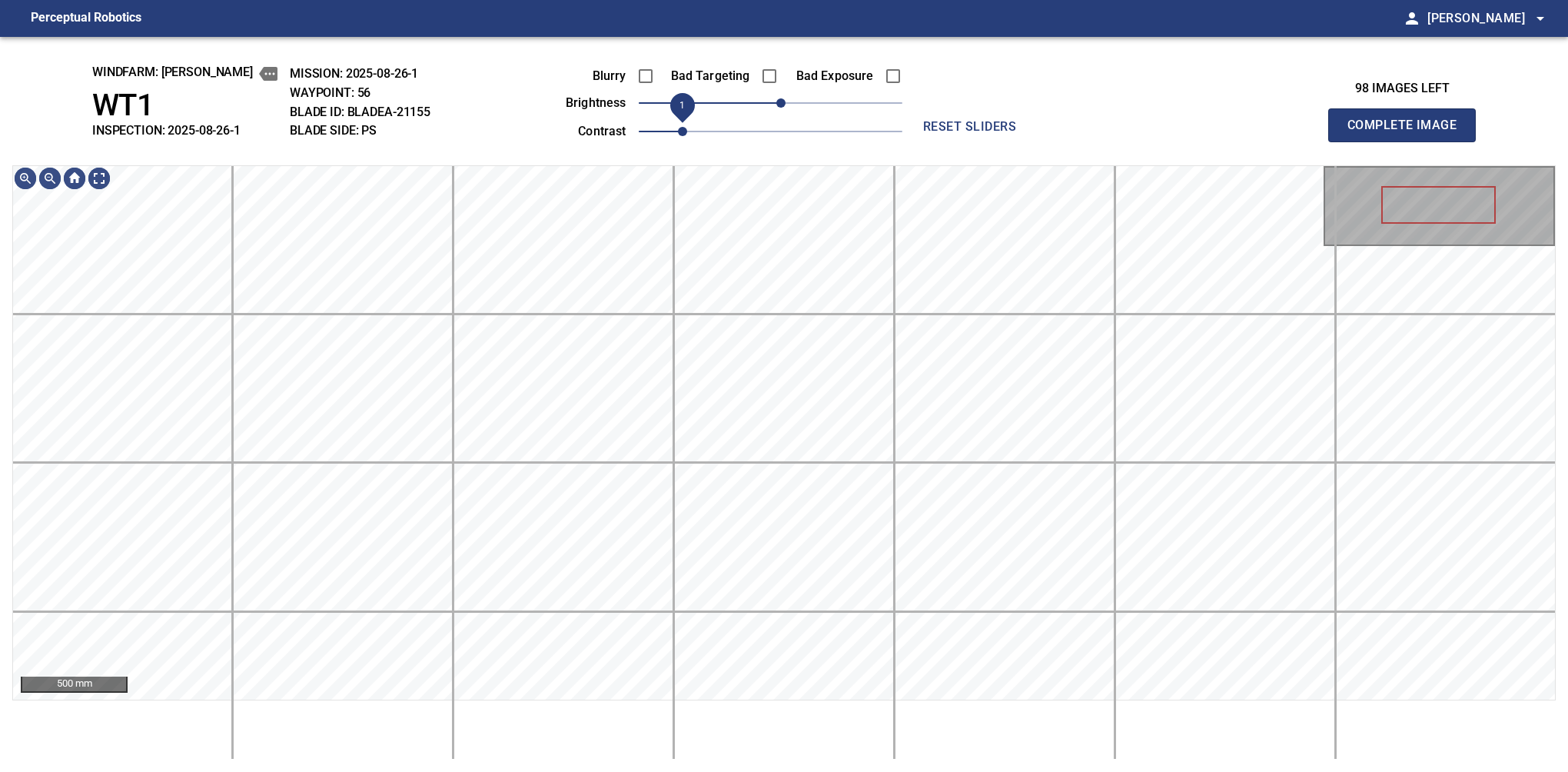
click at [686, 130] on span "1" at bounding box center [682, 131] width 10 height 10
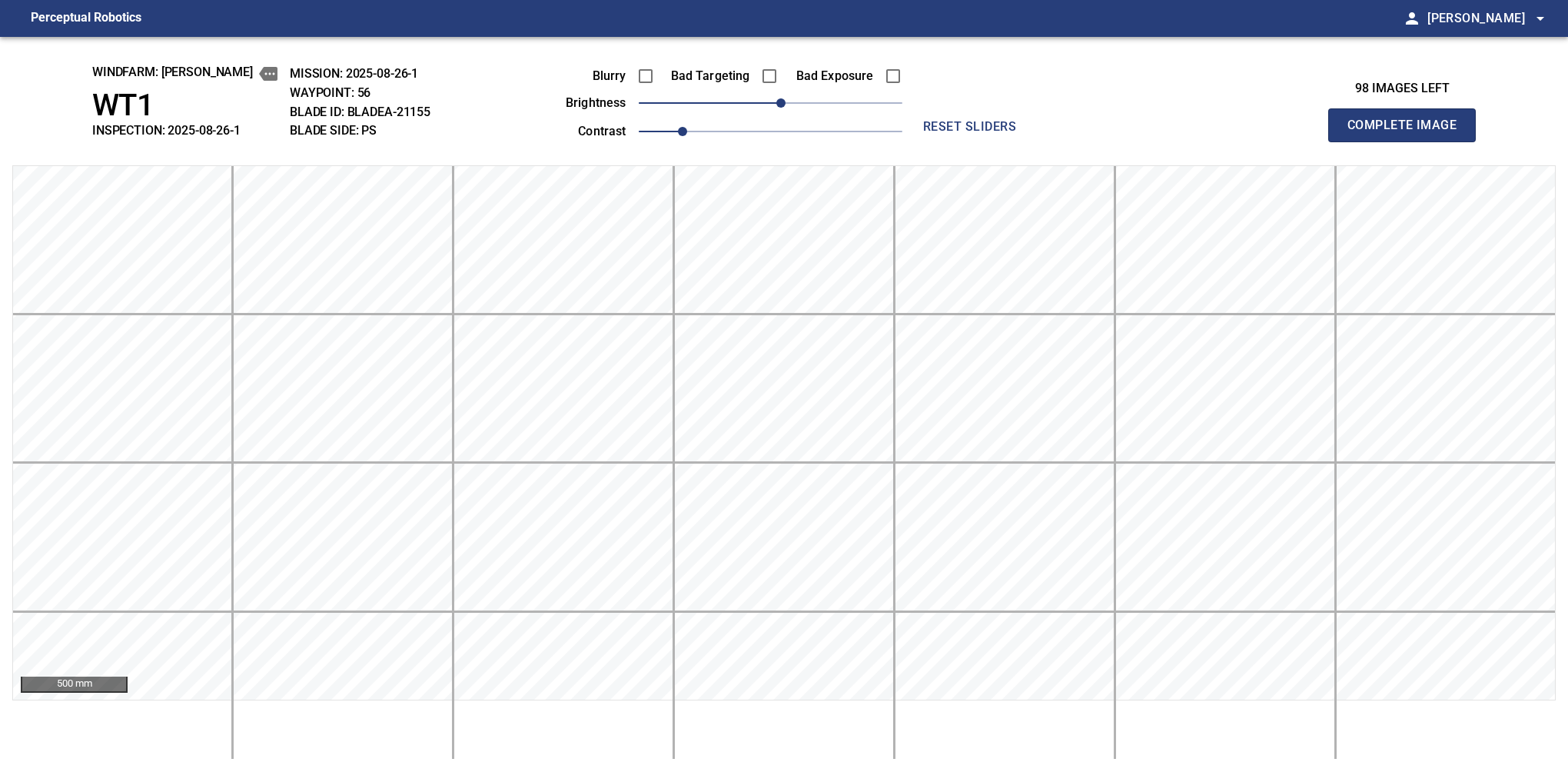
click at [1408, 142] on button "Complete Image" at bounding box center [1402, 125] width 148 height 34
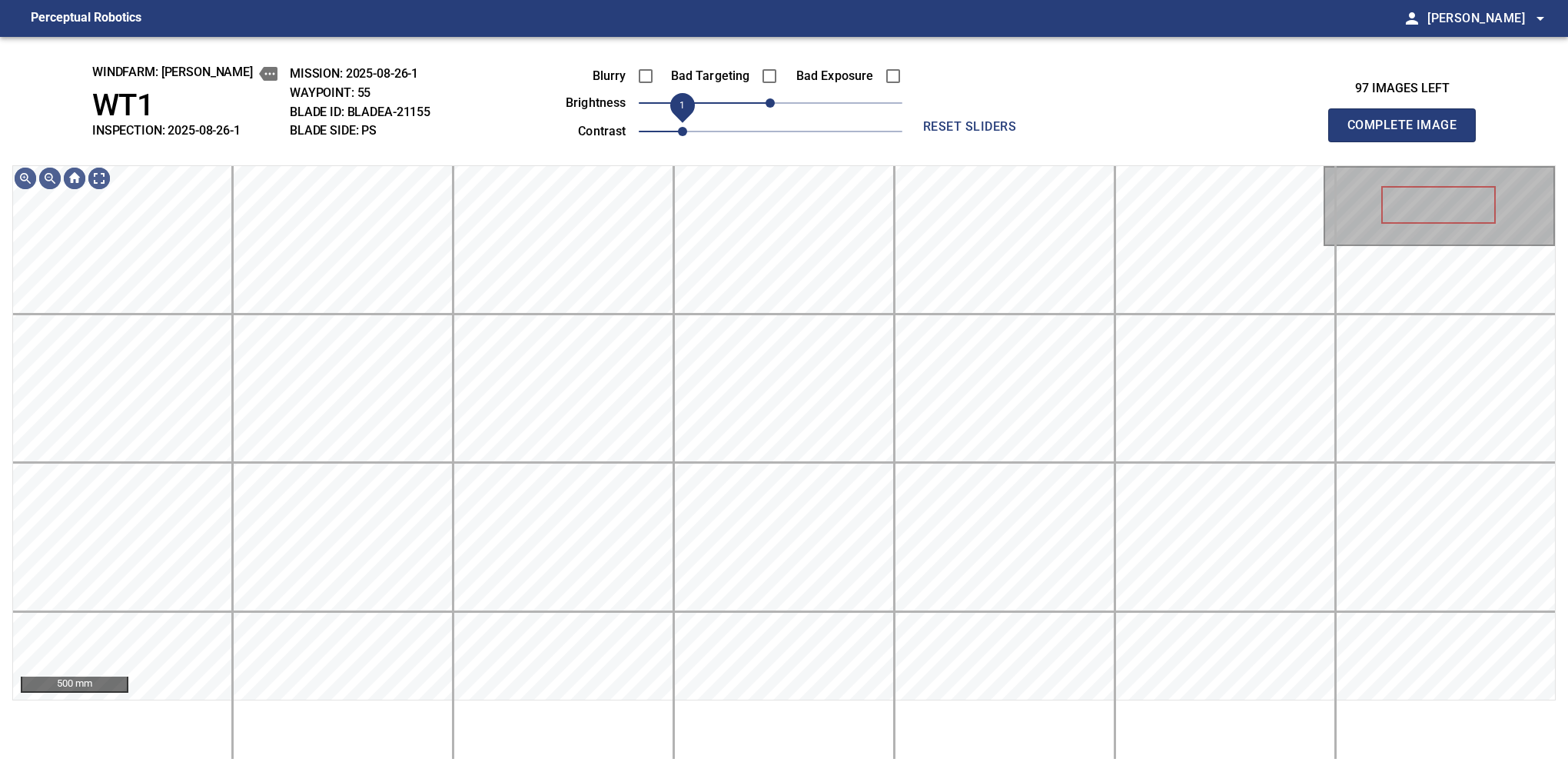
click at [687, 127] on span "1" at bounding box center [682, 131] width 10 height 10
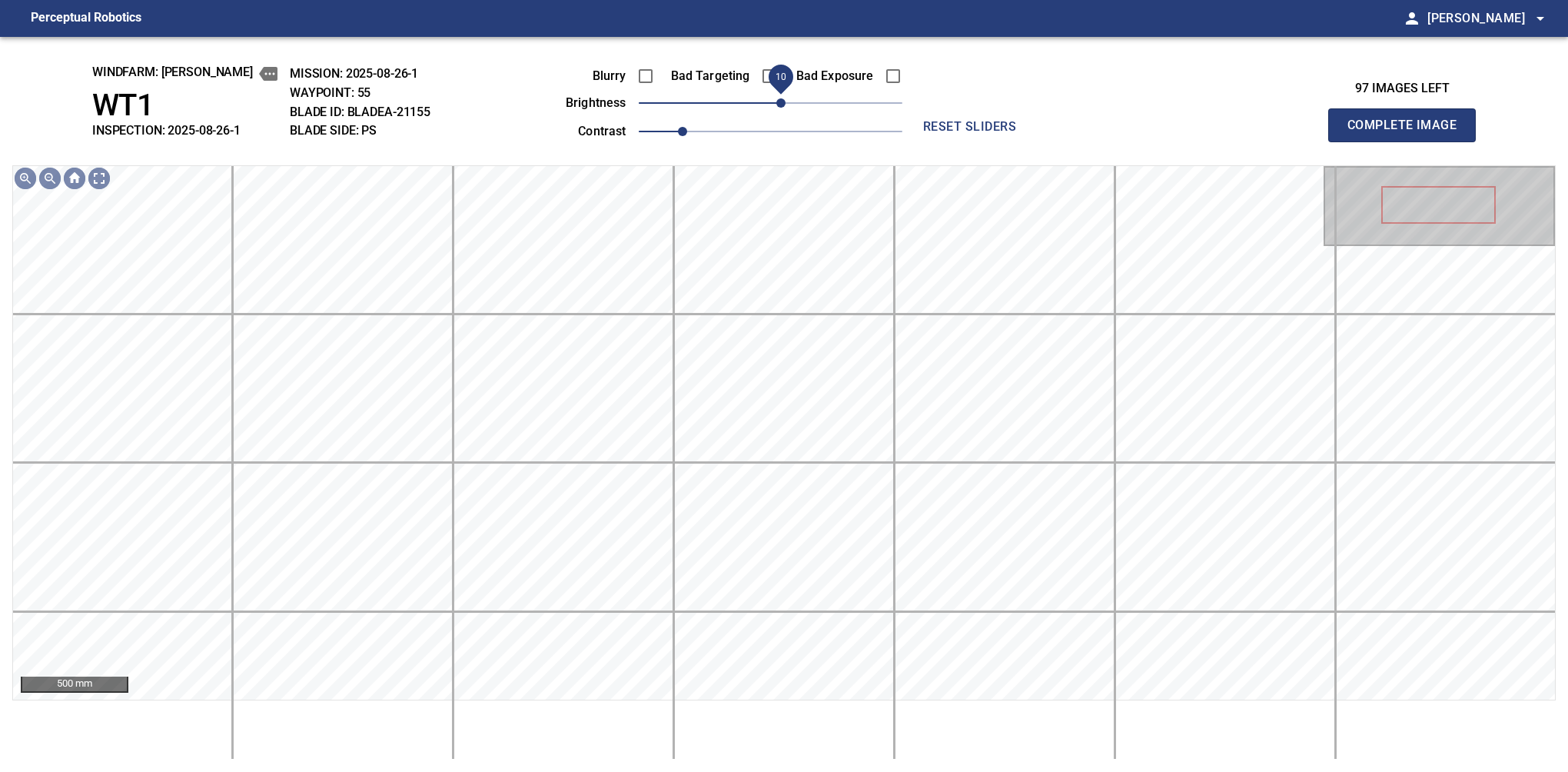
click at [778, 105] on span "10" at bounding box center [780, 102] width 10 height 10
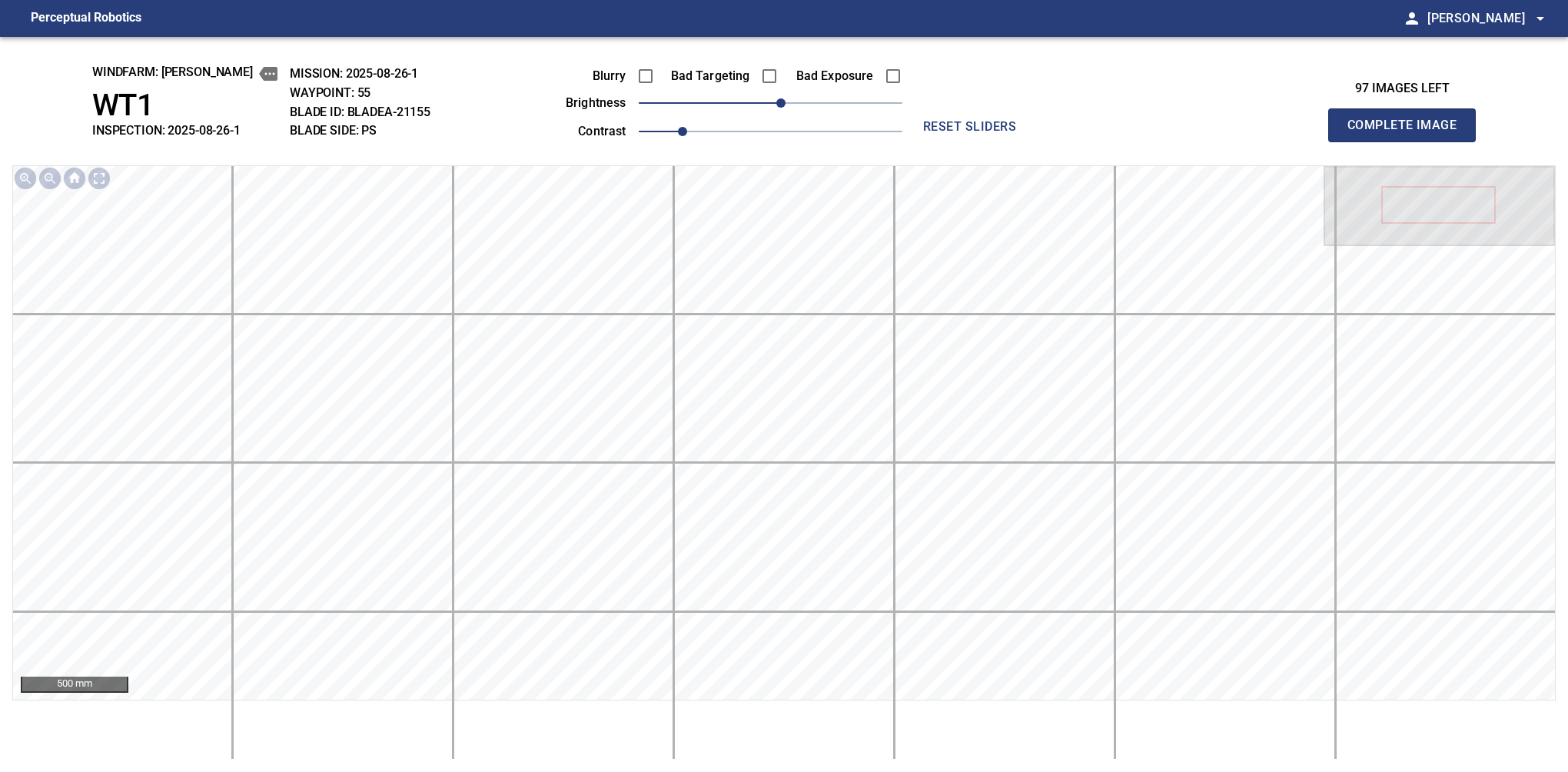
click at [1408, 142] on button "Complete Image" at bounding box center [1402, 125] width 148 height 34
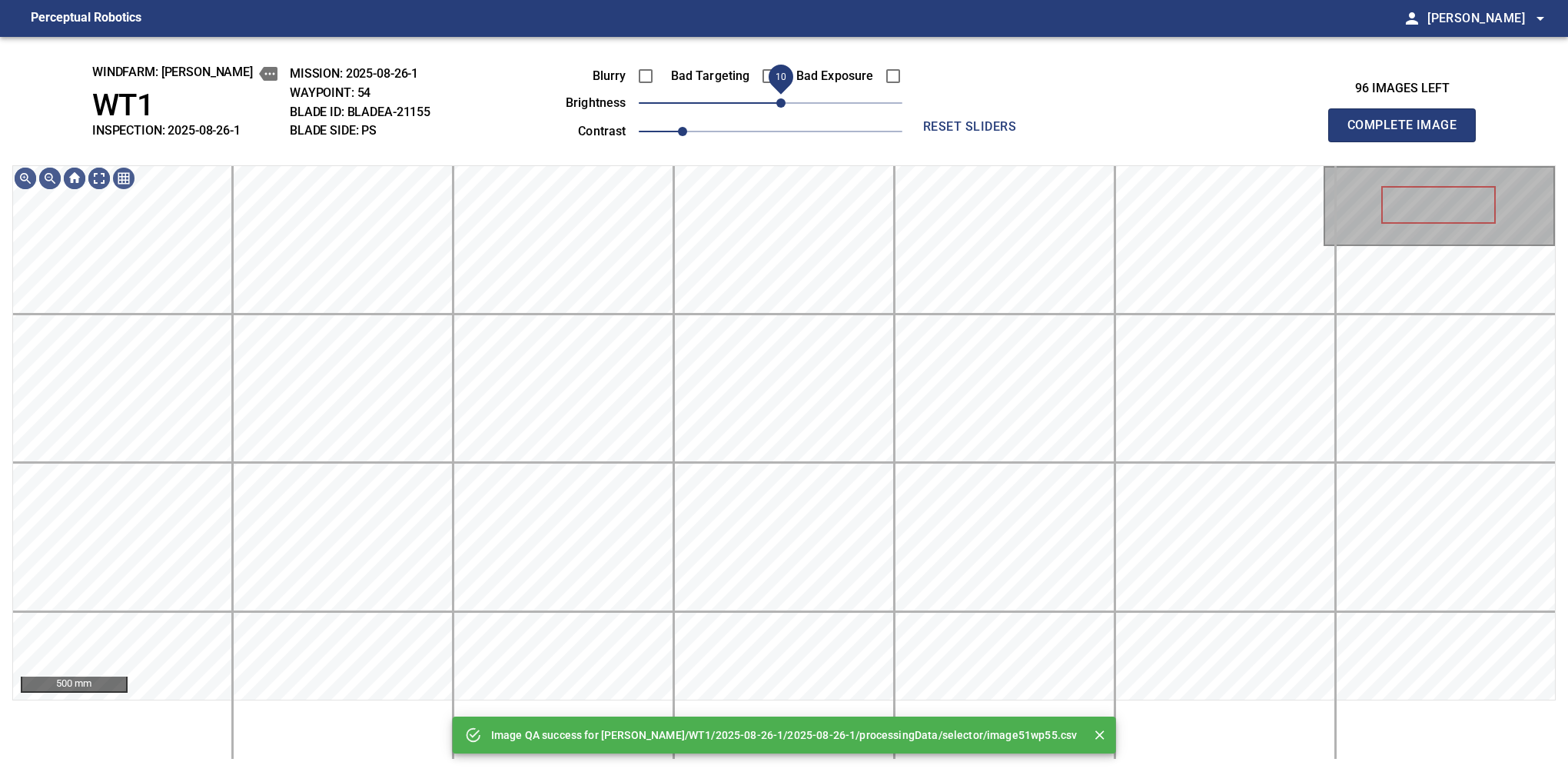
click at [778, 108] on span "10" at bounding box center [780, 102] width 10 height 10
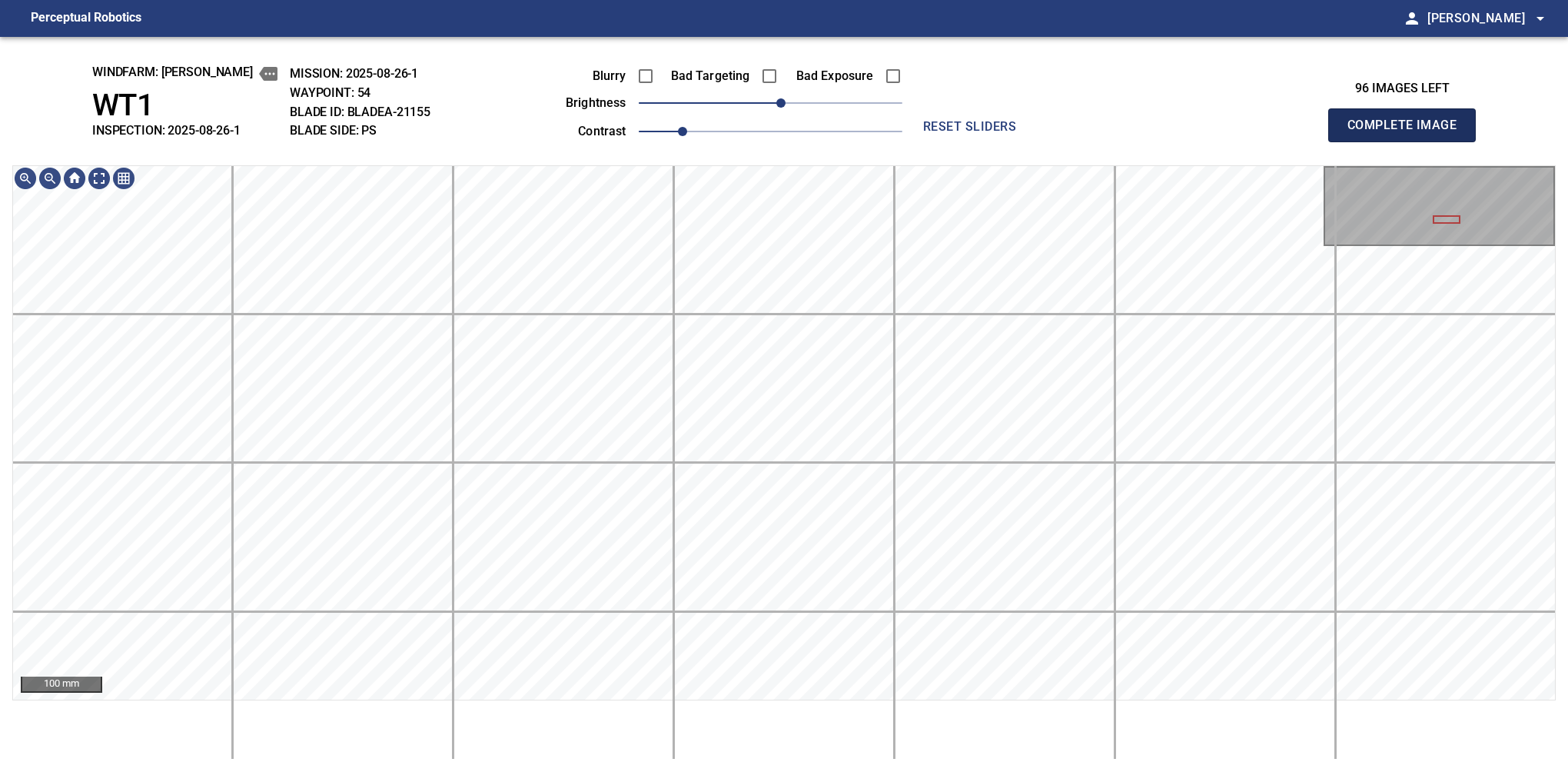
click at [1408, 142] on button "Complete Image" at bounding box center [1402, 125] width 148 height 34
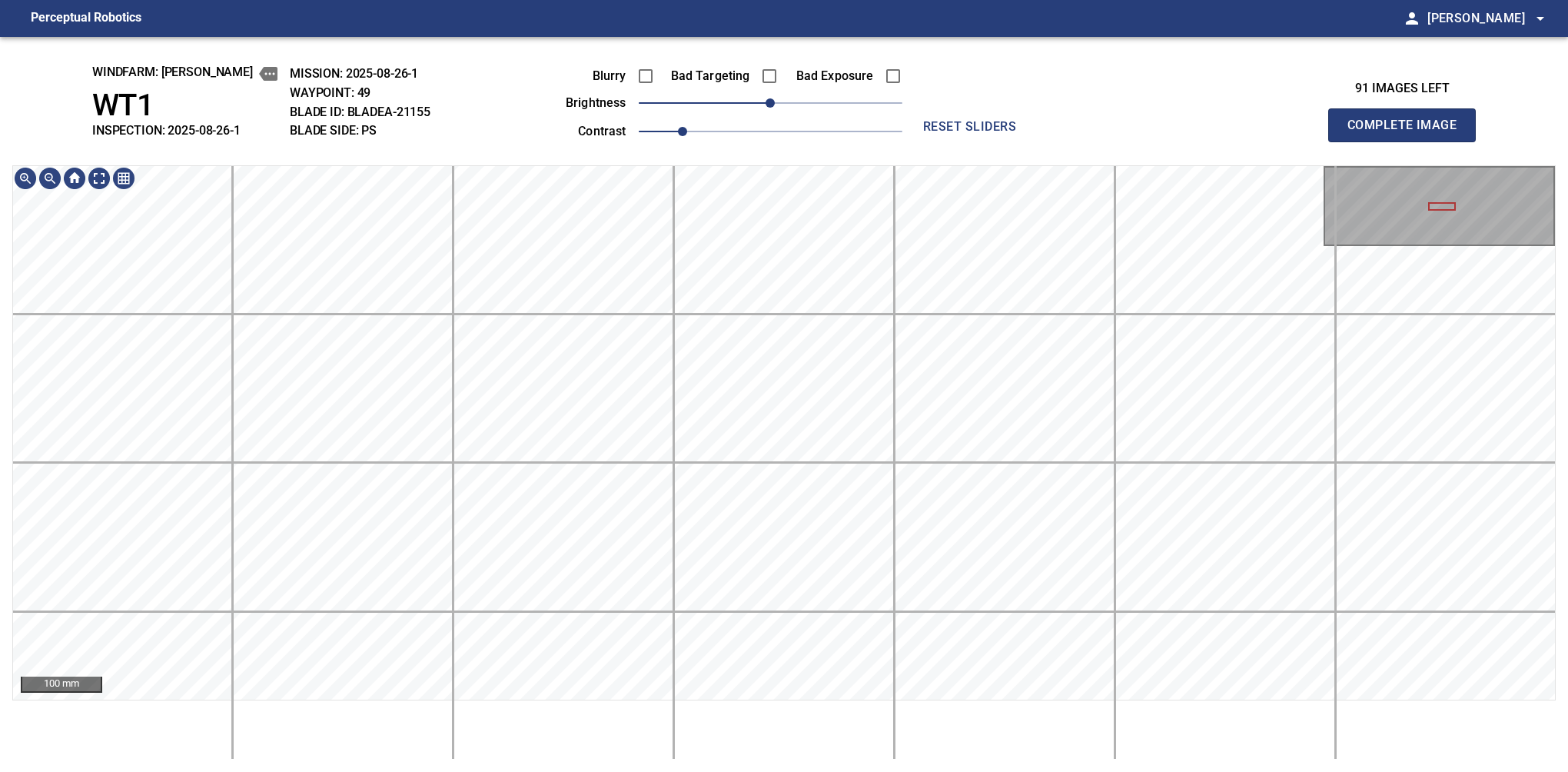
click at [1408, 142] on button "Complete Image" at bounding box center [1402, 125] width 148 height 34
drag, startPoint x: 821, startPoint y: 107, endPoint x: 830, endPoint y: 109, distance: 9.2
click at [830, 109] on span "50" at bounding box center [770, 102] width 263 height 22
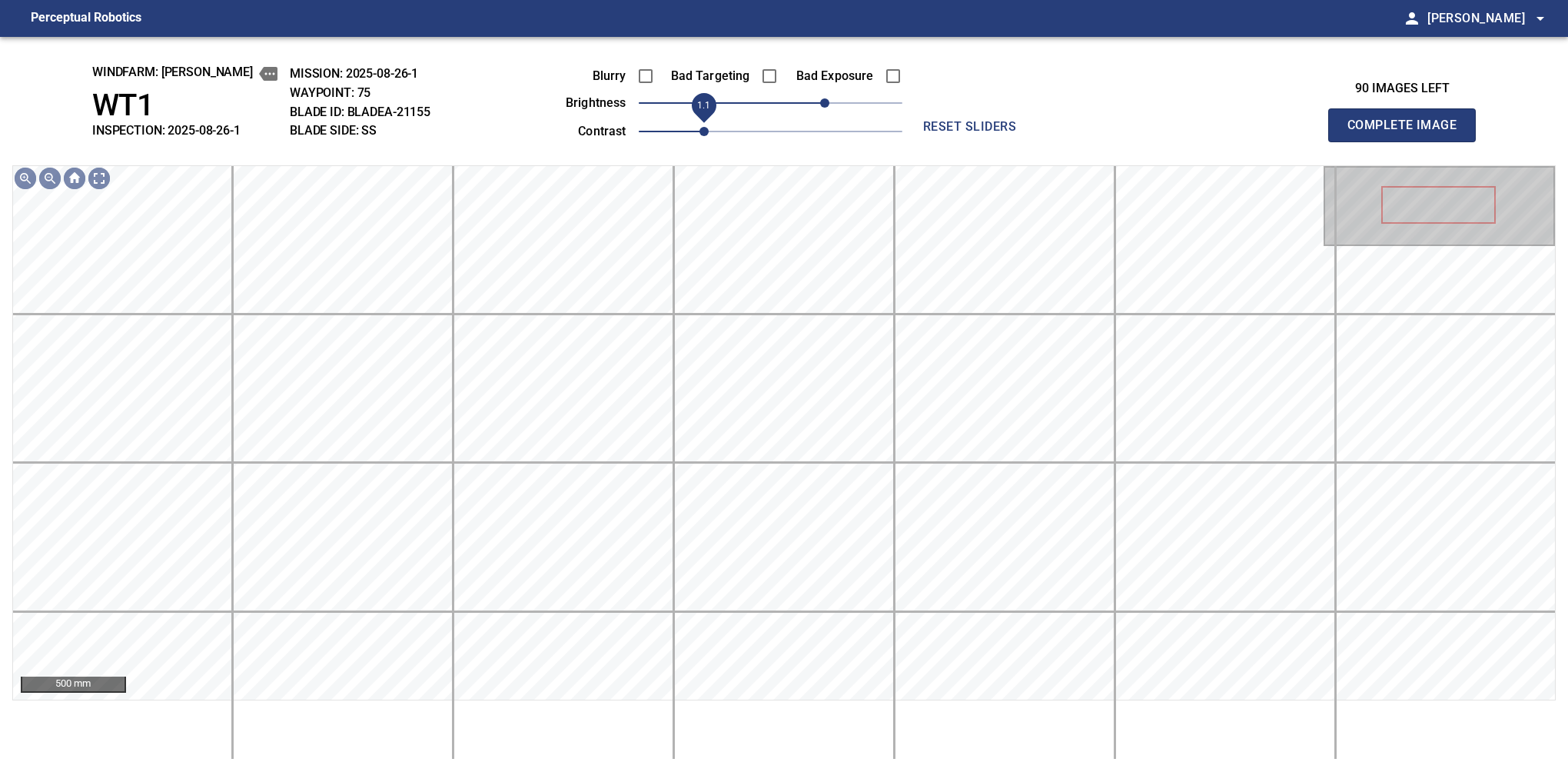
click at [709, 136] on span "1.1" at bounding box center [704, 131] width 10 height 10
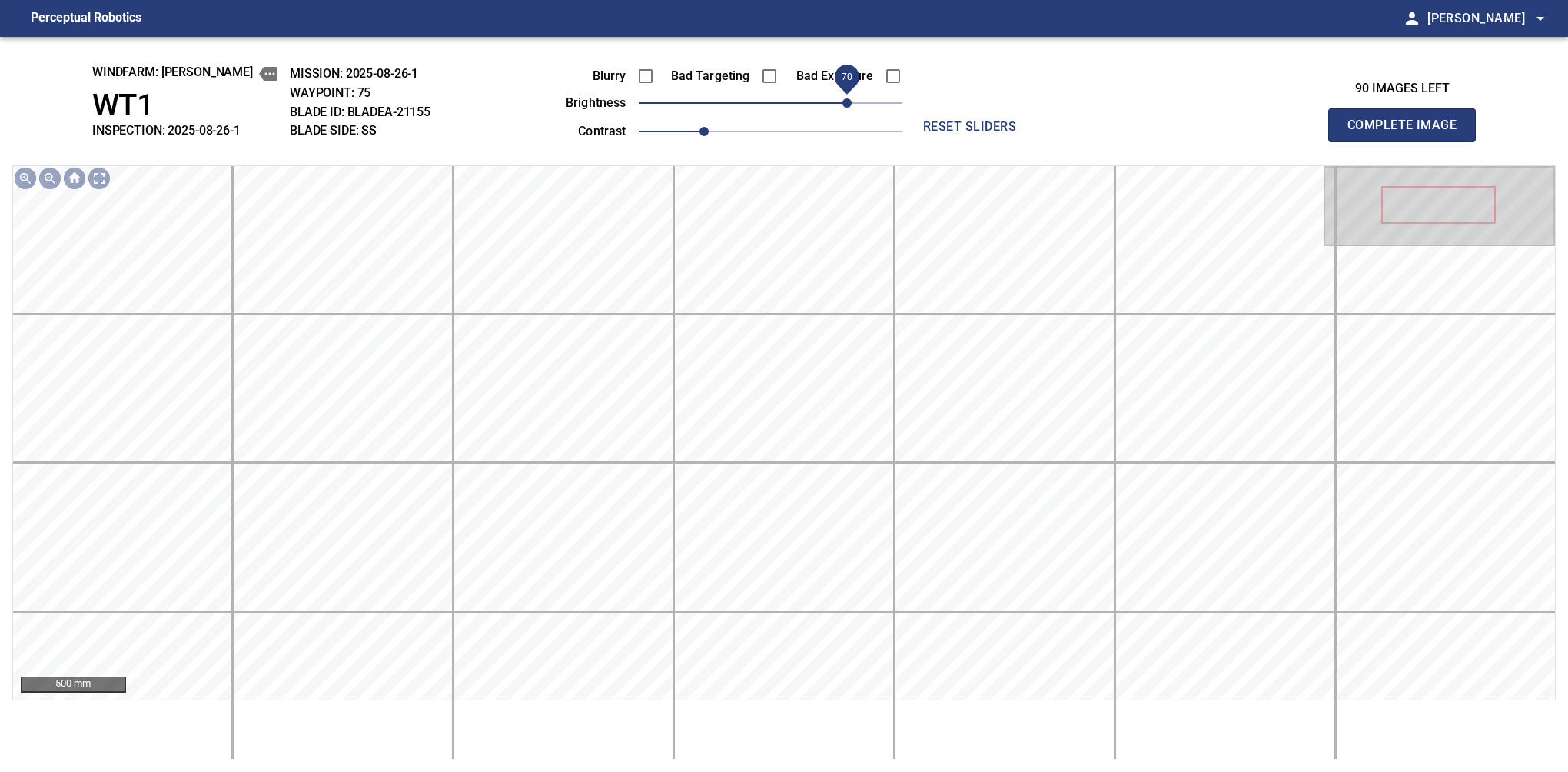
drag, startPoint x: 831, startPoint y: 95, endPoint x: 844, endPoint y: 87, distance: 15.3
click at [844, 98] on span "70" at bounding box center [847, 102] width 10 height 10
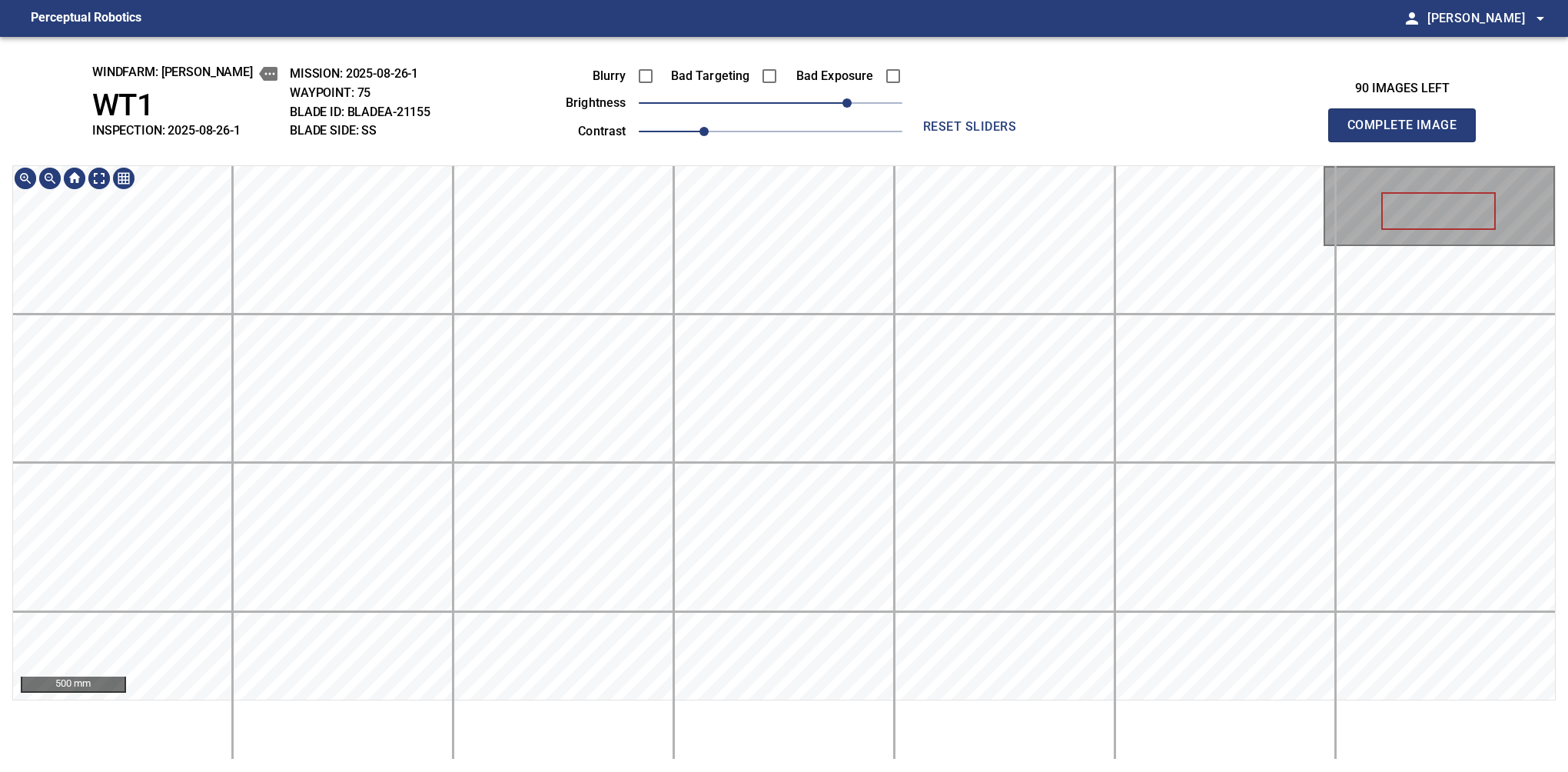
click at [857, 0] on html "Perceptual Robotics person Alex Semenov arrow_drop_down windfarm: Castelluccio …" at bounding box center [784, 386] width 1568 height 772
click at [858, 98] on span "80" at bounding box center [858, 102] width 10 height 10
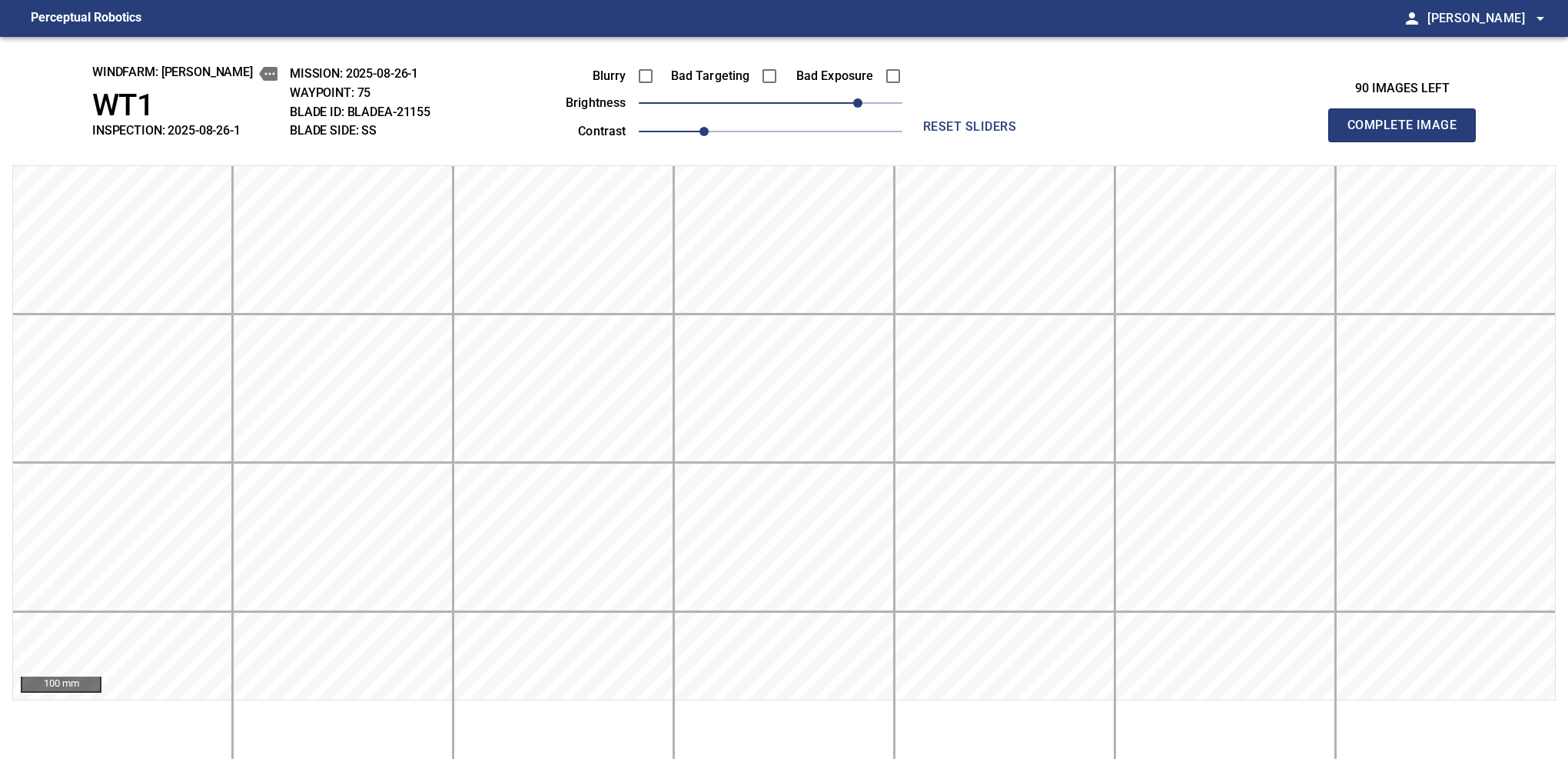
click at [1408, 142] on button "Complete Image" at bounding box center [1402, 125] width 148 height 34
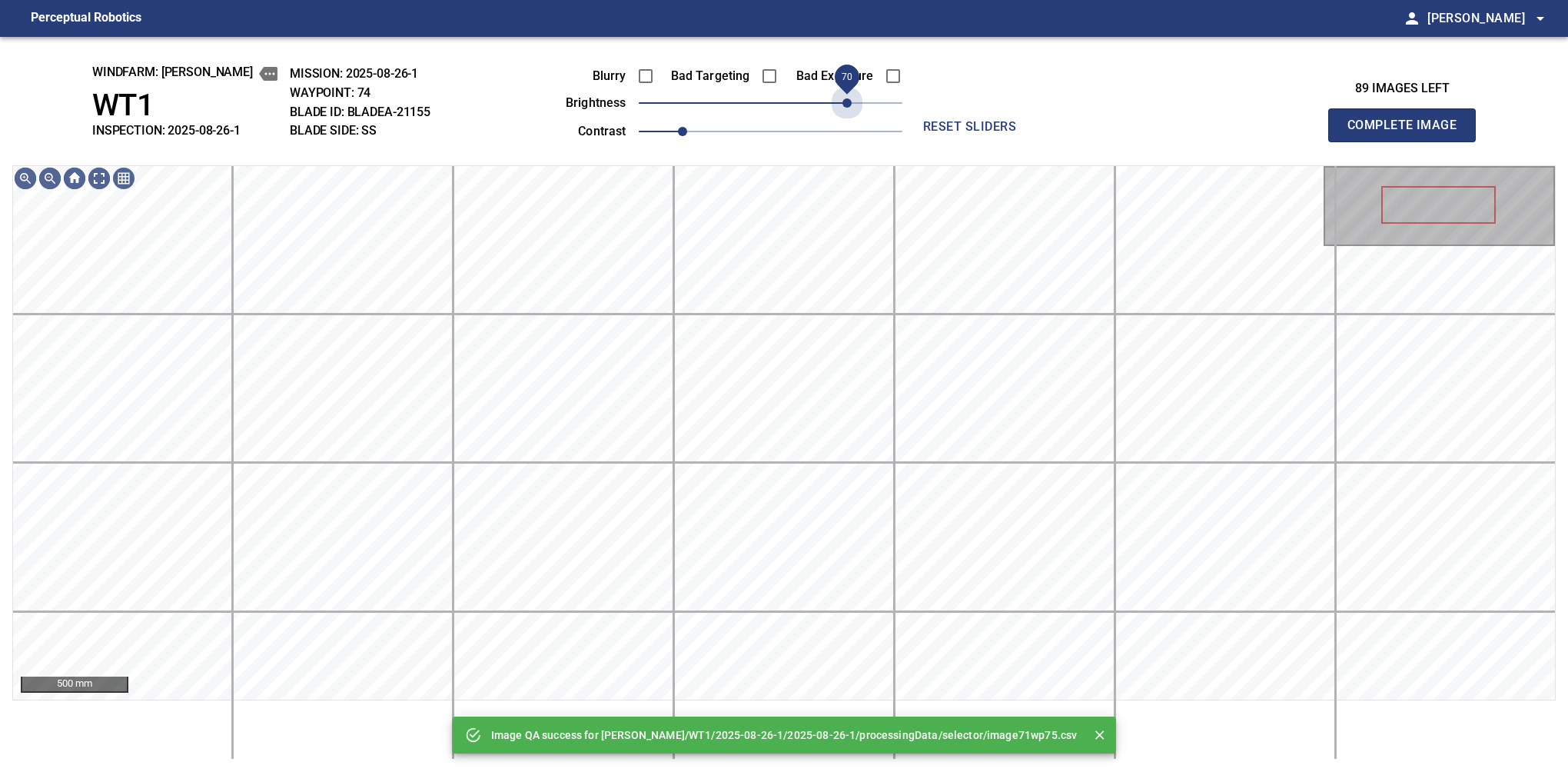
click at [852, 104] on span "70" at bounding box center [770, 102] width 263 height 22
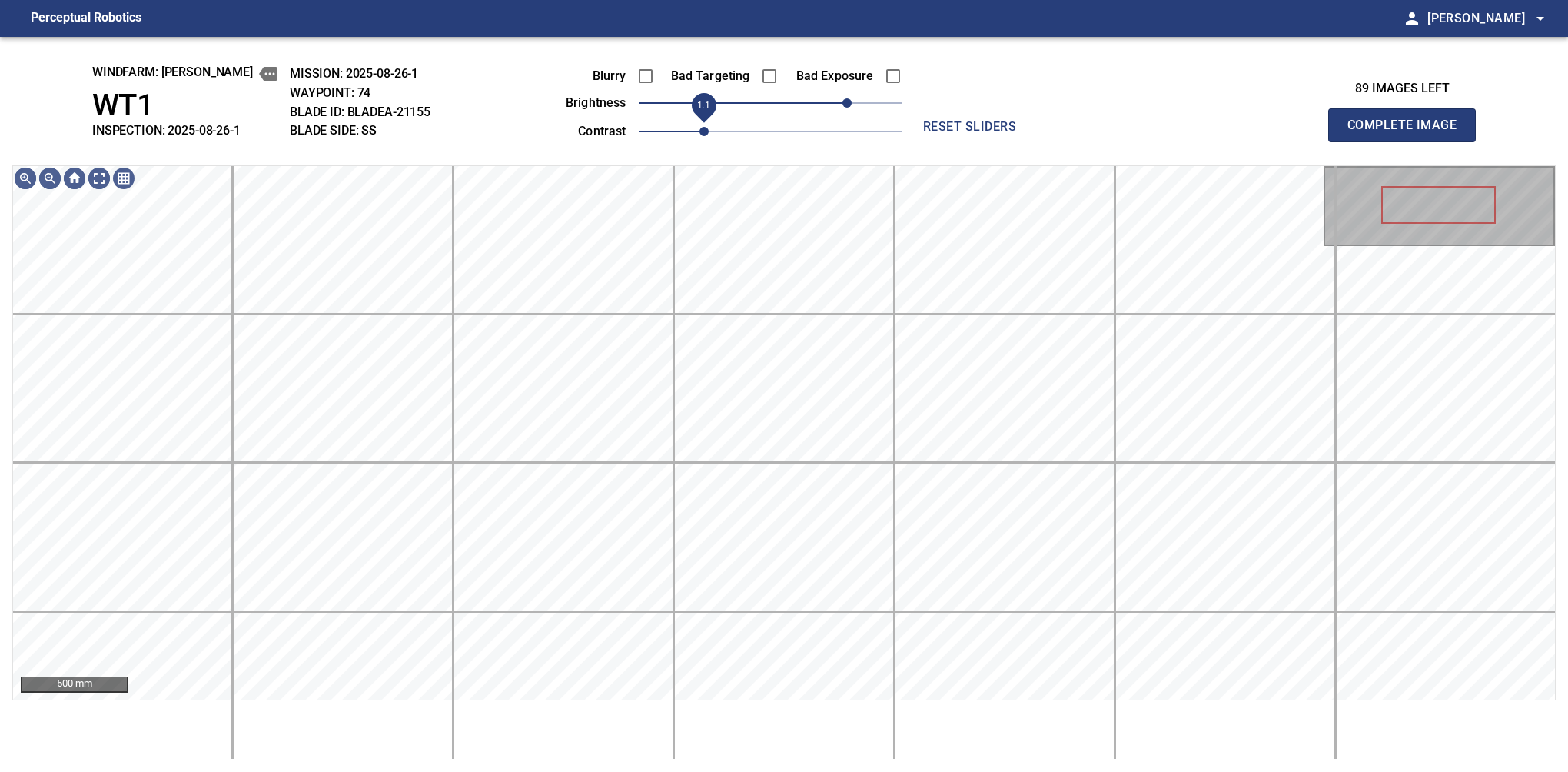
click at [699, 127] on span "1.1" at bounding box center [704, 131] width 10 height 10
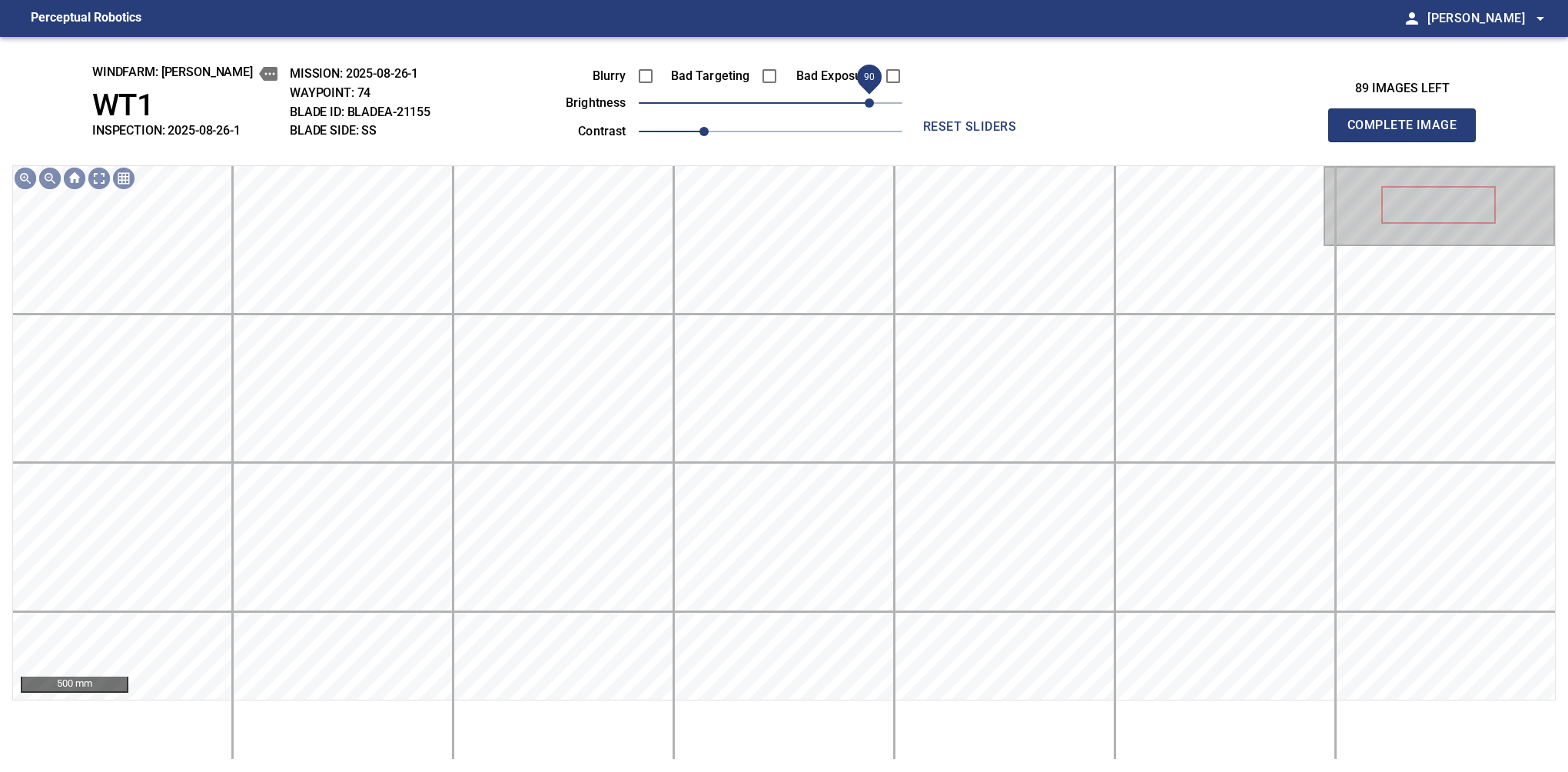
drag, startPoint x: 844, startPoint y: 108, endPoint x: 869, endPoint y: 92, distance: 29.7
click at [869, 98] on span "90" at bounding box center [869, 102] width 10 height 10
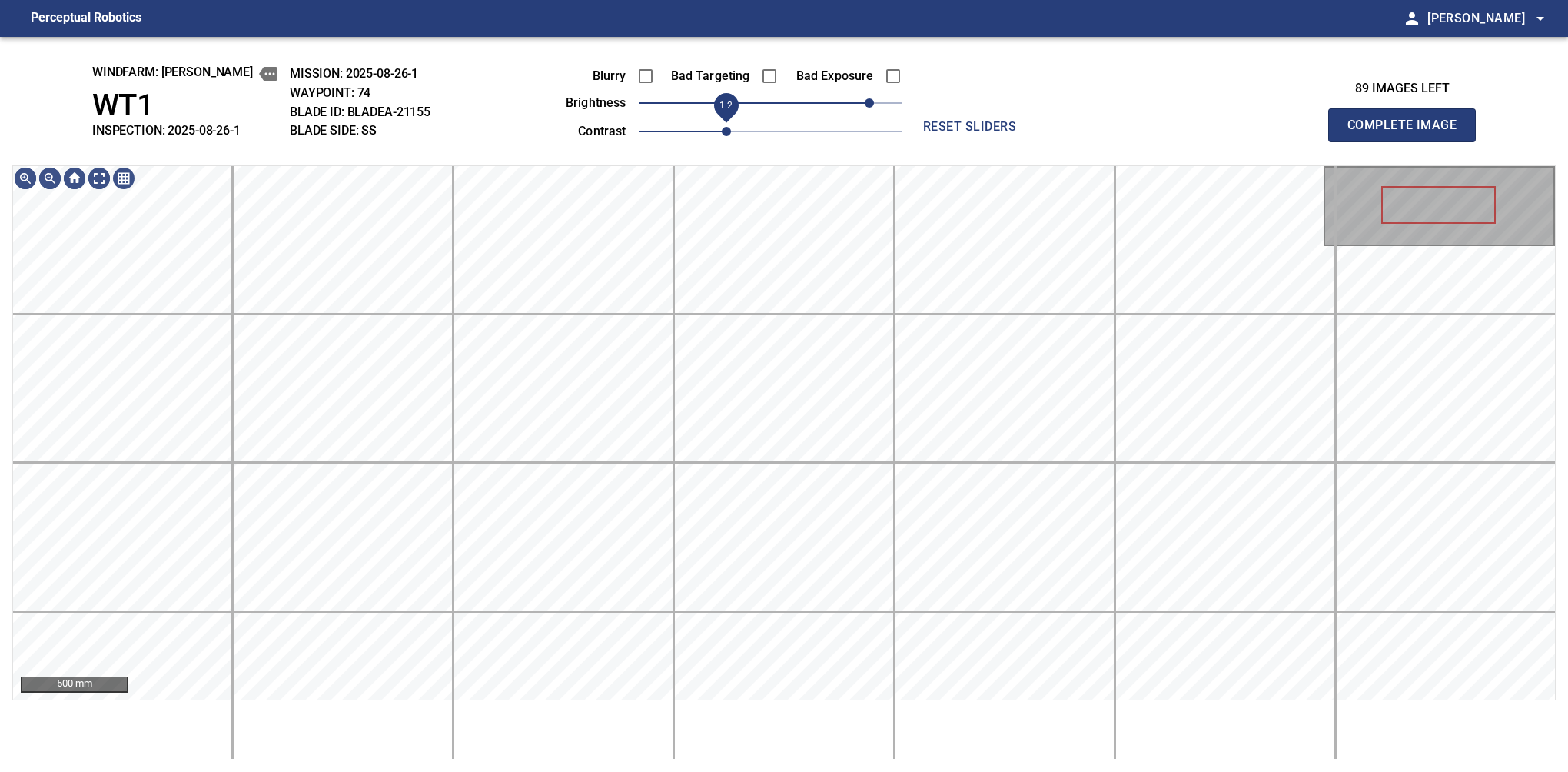
drag, startPoint x: 704, startPoint y: 135, endPoint x: 720, endPoint y: 130, distance: 16.8
click at [722, 130] on span "1.2" at bounding box center [726, 131] width 10 height 10
click at [834, 132] on div "windfarm: Castelluccio WT1 INSPECTION: 2025-08-26-1 MISSION: 2025-08-26-1 WAYPO…" at bounding box center [784, 404] width 1568 height 735
click at [1408, 142] on button "Complete Image" at bounding box center [1402, 125] width 148 height 34
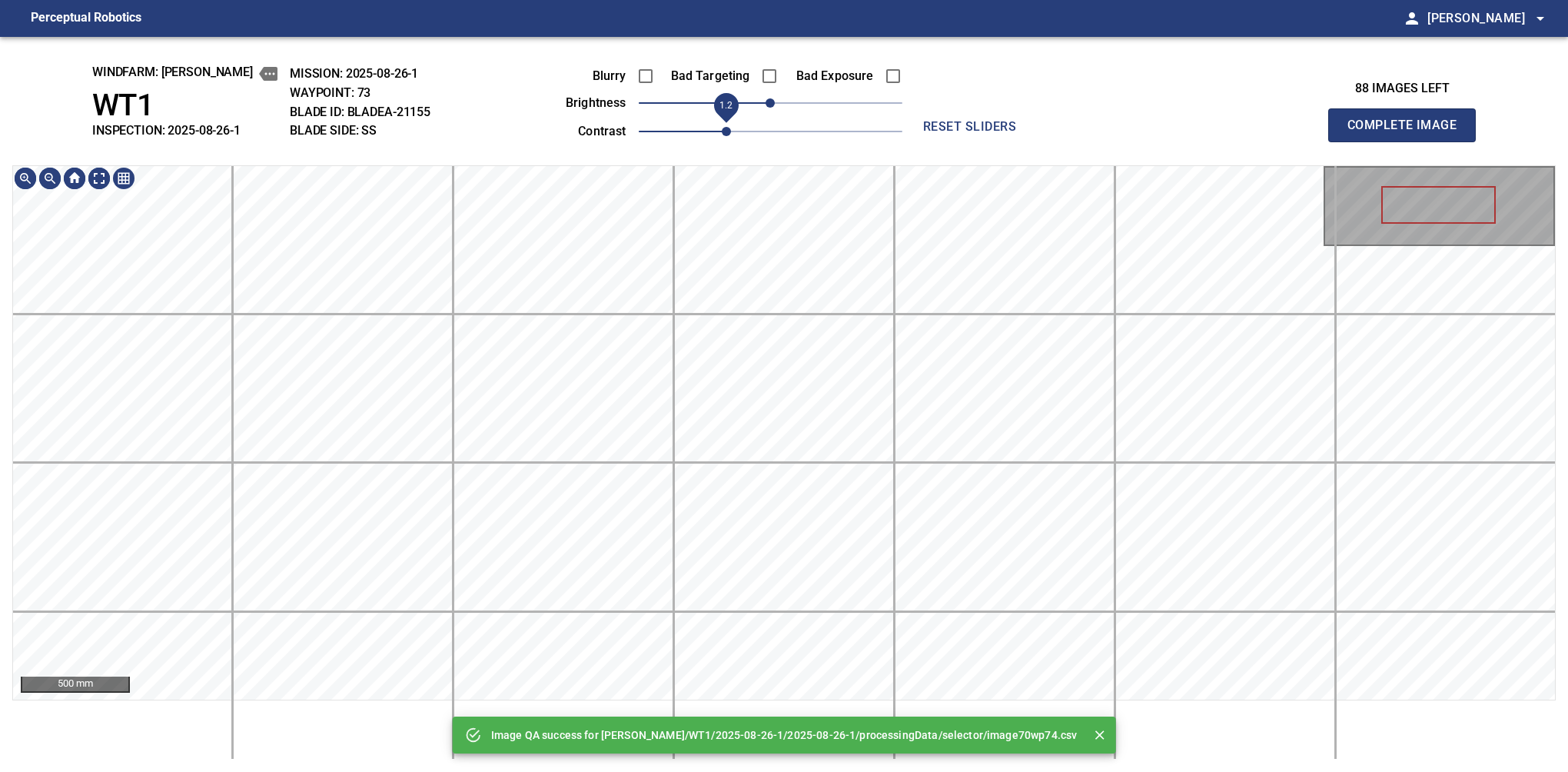
drag, startPoint x: 710, startPoint y: 131, endPoint x: 729, endPoint y: 135, distance: 19.4
click at [729, 135] on span "1.2" at bounding box center [770, 131] width 263 height 22
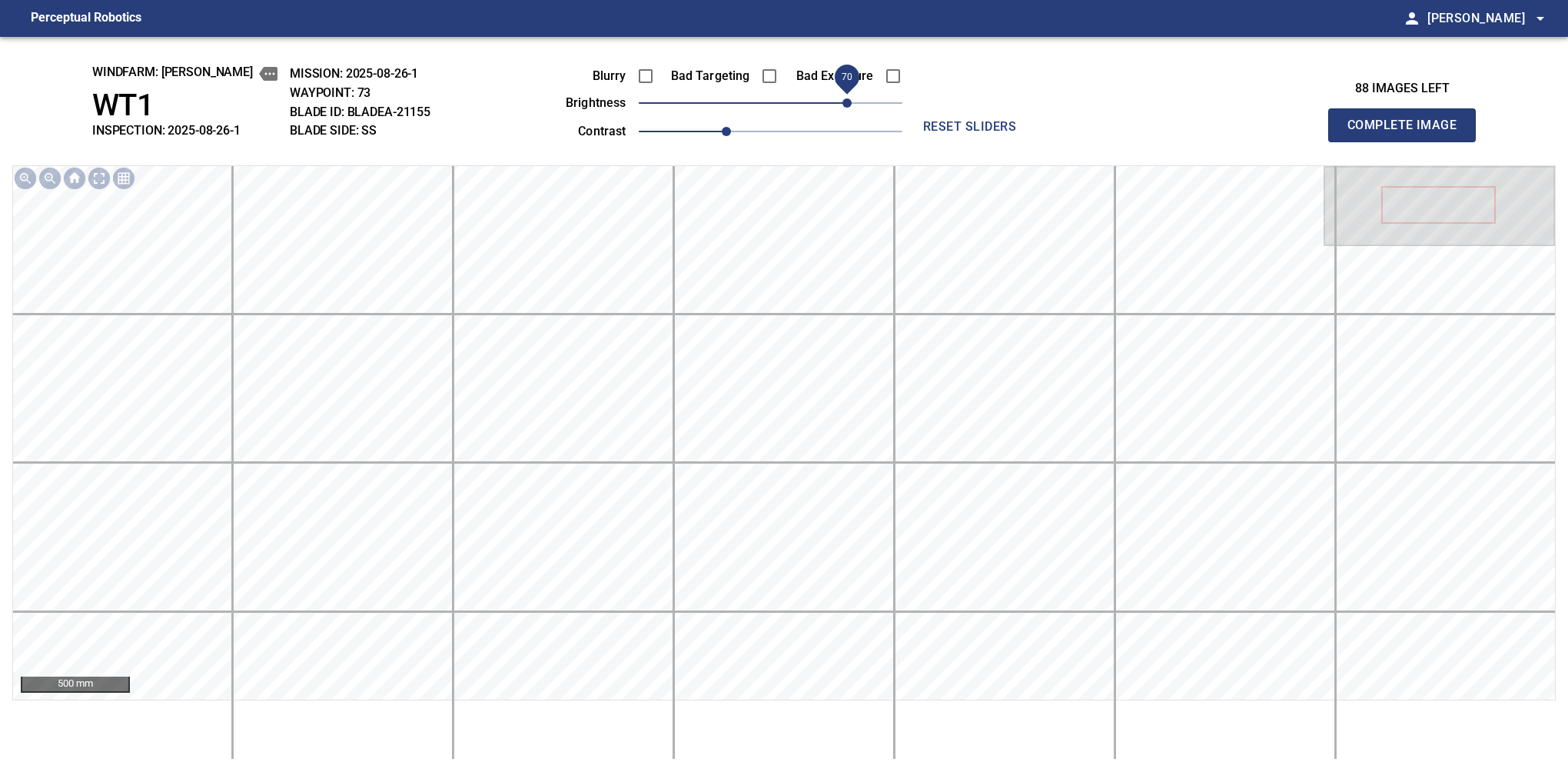
drag, startPoint x: 812, startPoint y: 105, endPoint x: 847, endPoint y: 105, distance: 35.0
click at [847, 105] on span "70" at bounding box center [847, 102] width 10 height 10
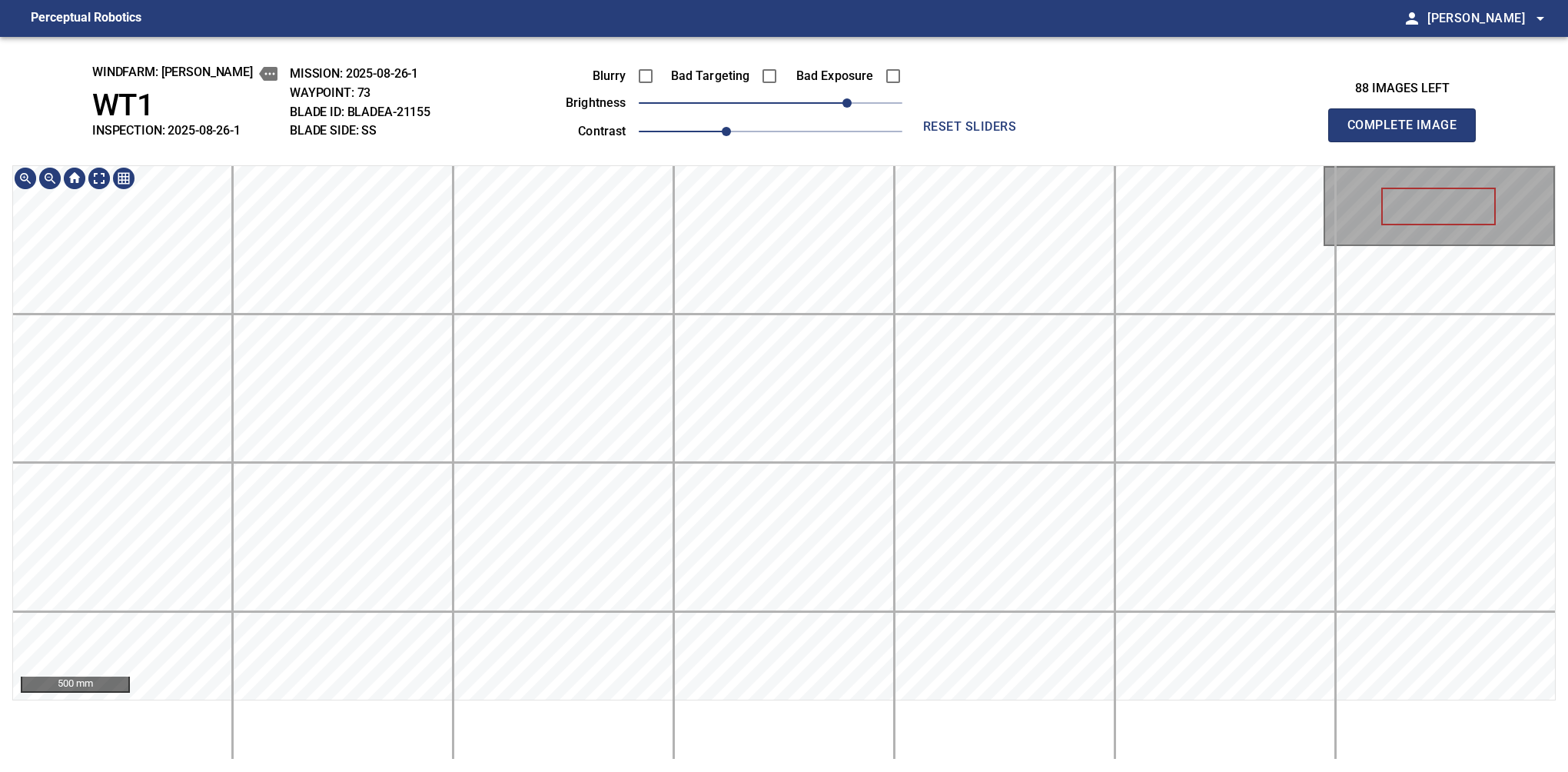
click at [852, 137] on div "windfarm: Castelluccio WT1 INSPECTION: 2025-08-26-1 MISSION: 2025-08-26-1 WAYPO…" at bounding box center [784, 404] width 1568 height 735
click at [1408, 142] on button "Complete Image" at bounding box center [1402, 125] width 148 height 34
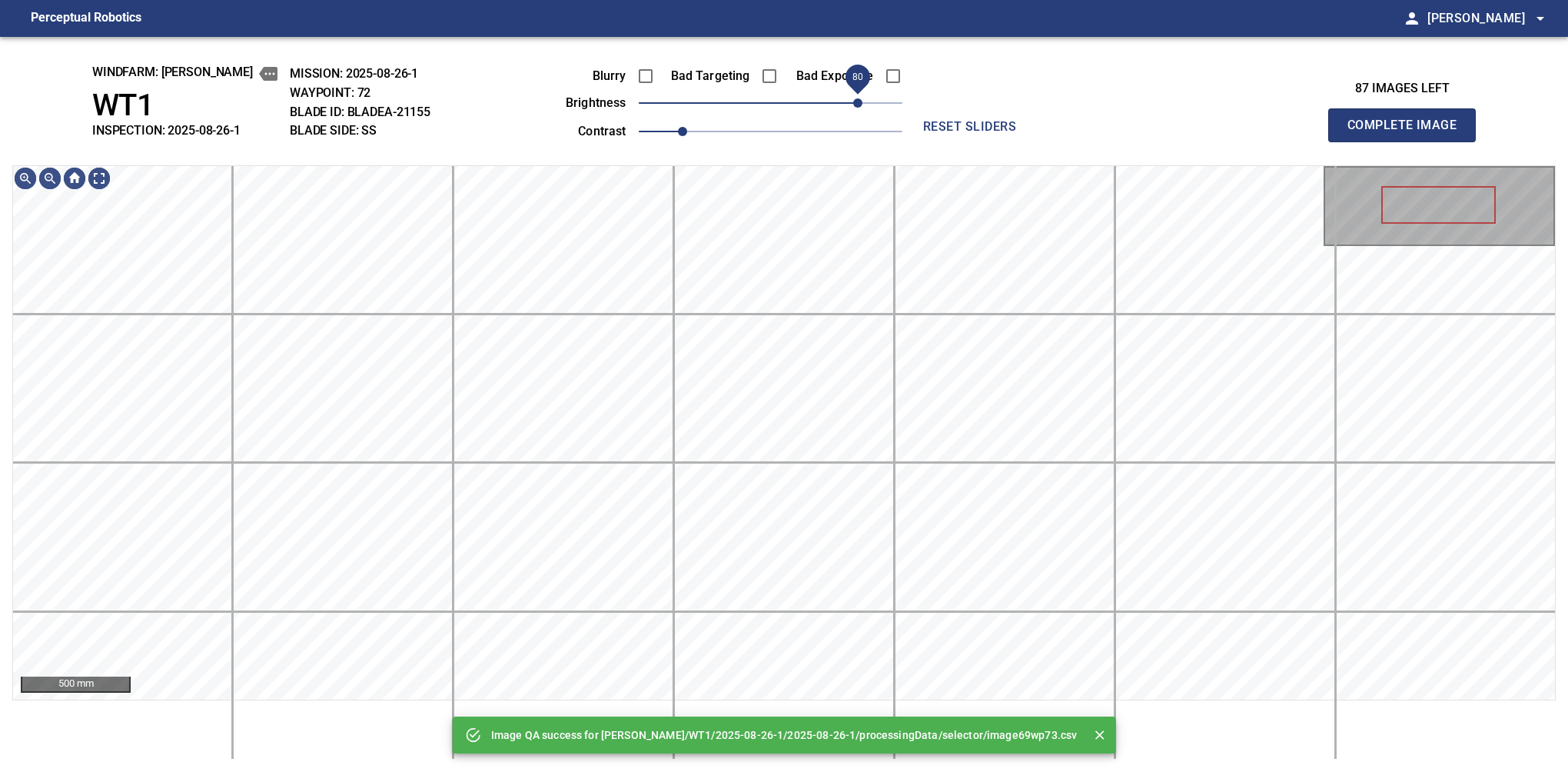
drag, startPoint x: 796, startPoint y: 102, endPoint x: 857, endPoint y: 102, distance: 61.0
click at [857, 102] on span "80" at bounding box center [770, 102] width 263 height 22
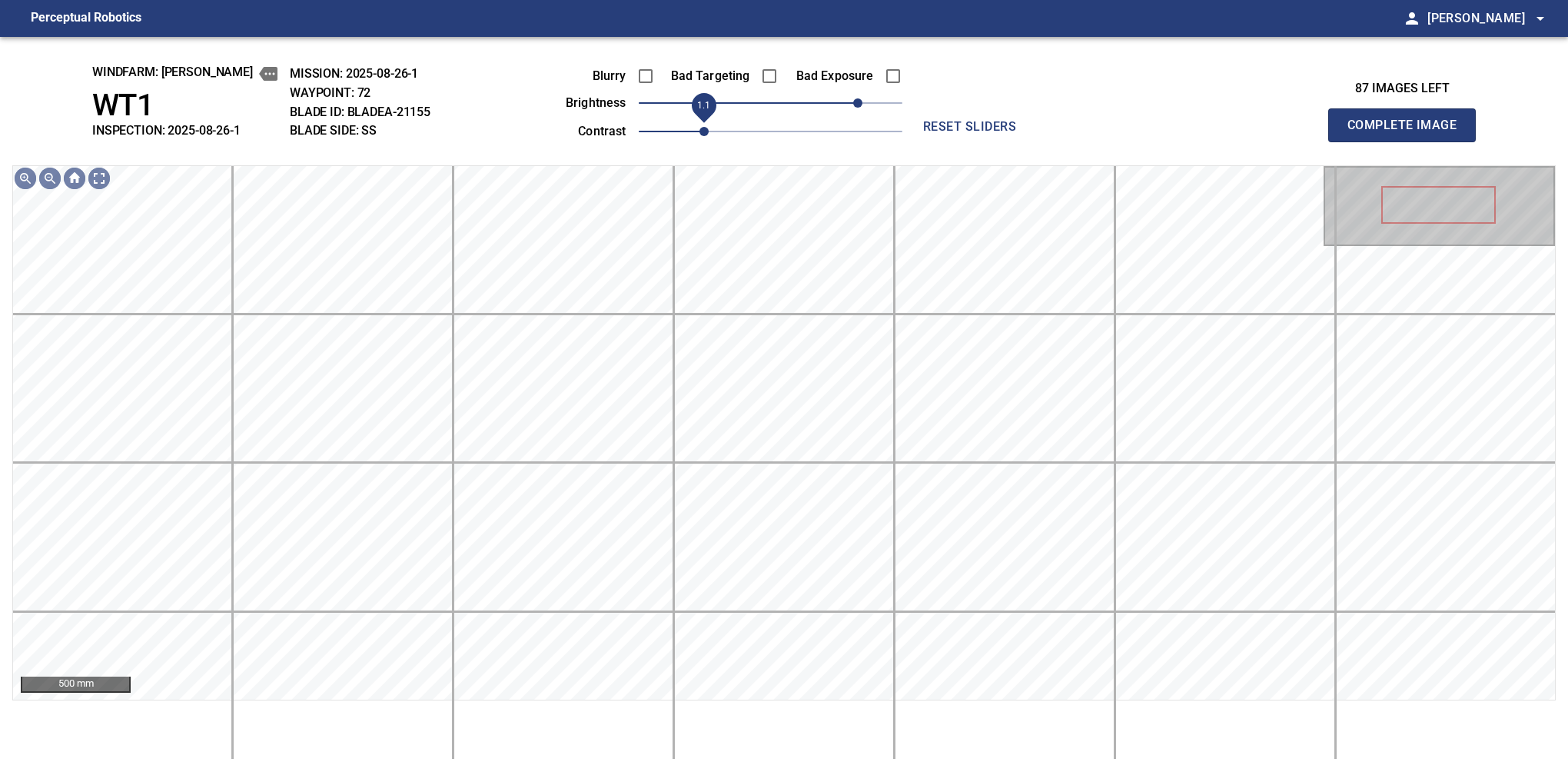
click at [701, 130] on span "1.1" at bounding box center [704, 131] width 10 height 10
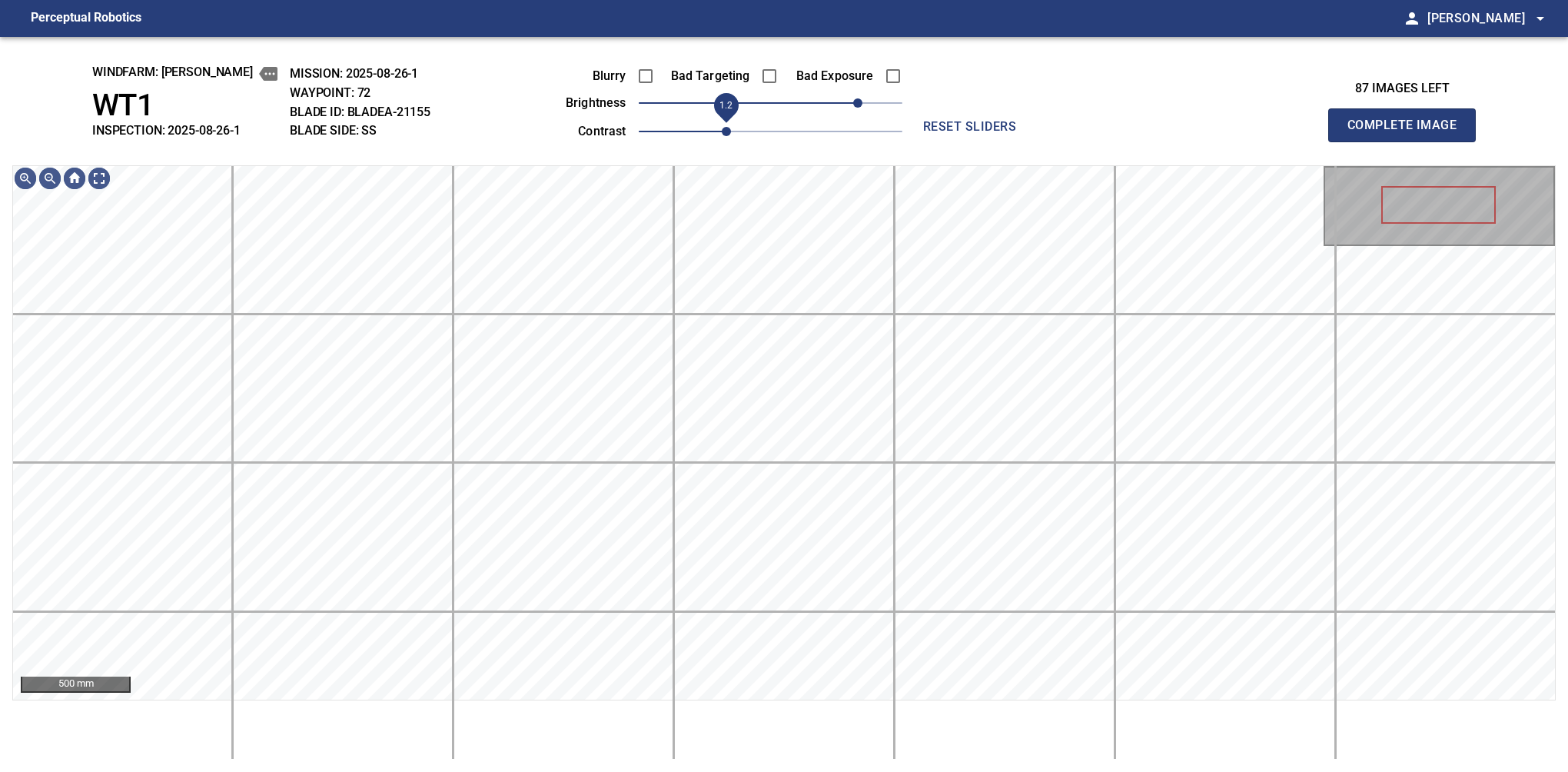
drag, startPoint x: 710, startPoint y: 137, endPoint x: 718, endPoint y: 132, distance: 9.4
click at [722, 132] on span "1.2" at bounding box center [726, 131] width 10 height 10
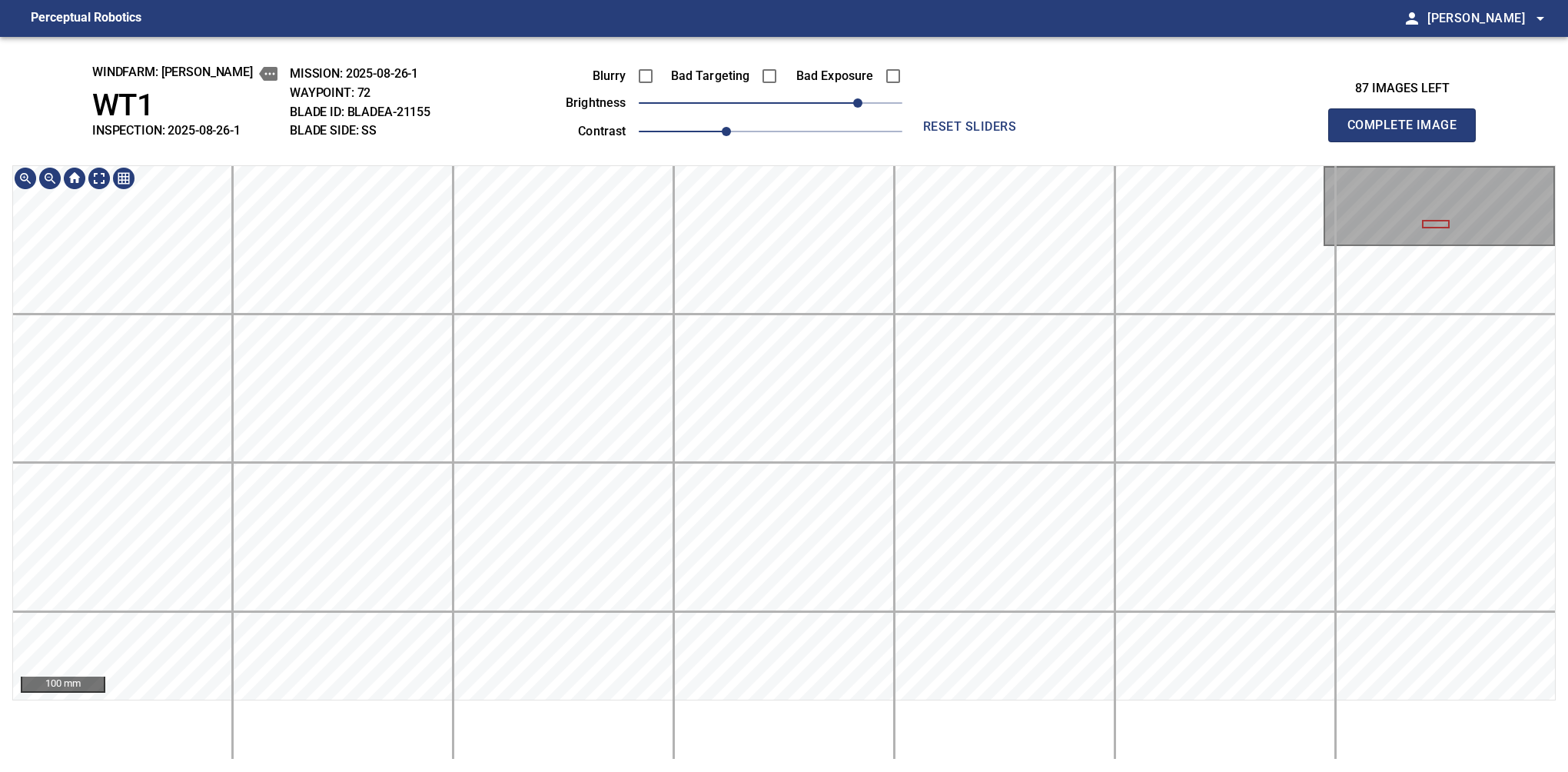
click at [1408, 142] on button "Complete Image" at bounding box center [1402, 125] width 148 height 34
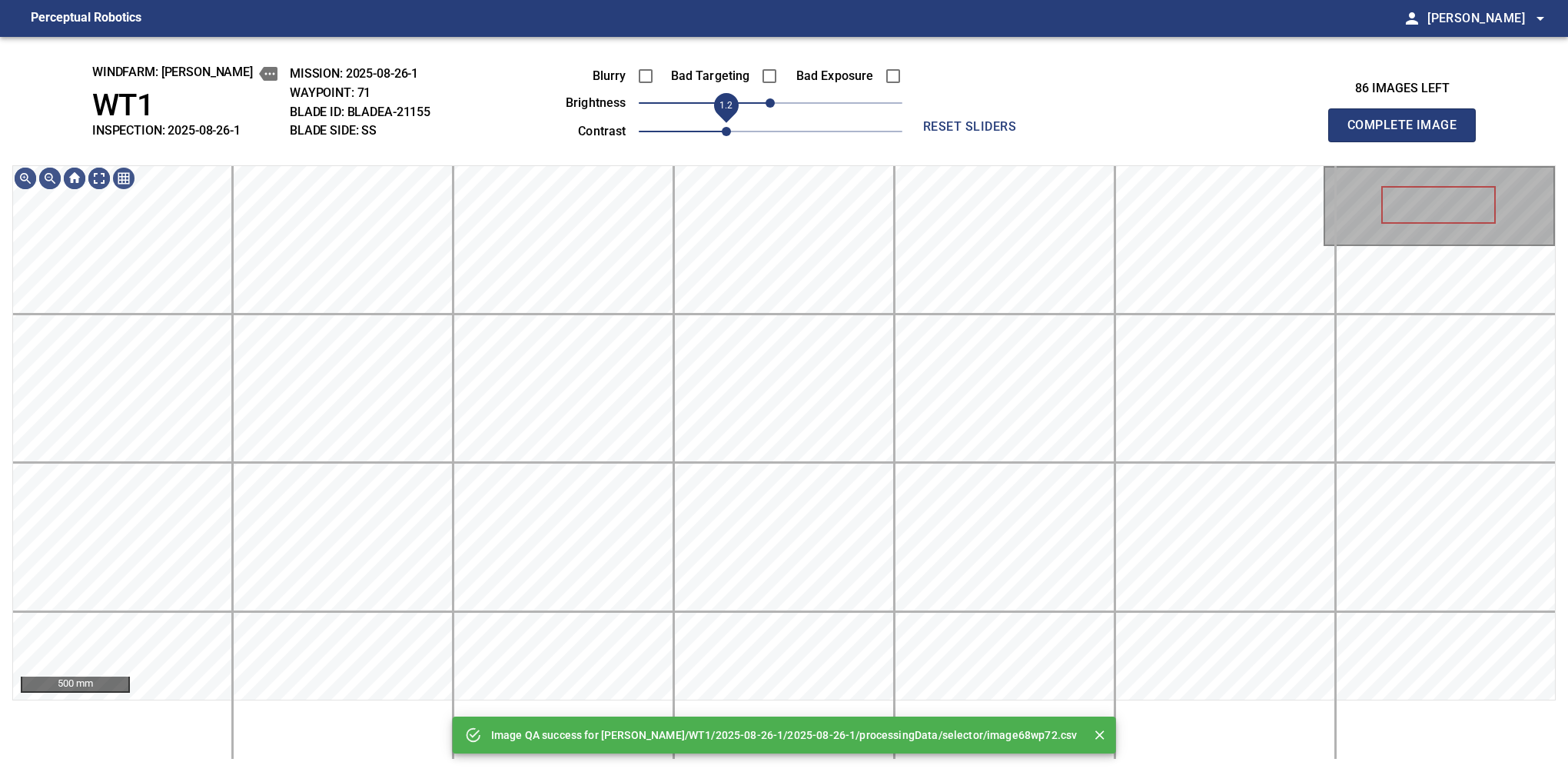
drag, startPoint x: 706, startPoint y: 130, endPoint x: 728, endPoint y: 130, distance: 22.0
click at [728, 130] on span "1.2" at bounding box center [770, 131] width 263 height 22
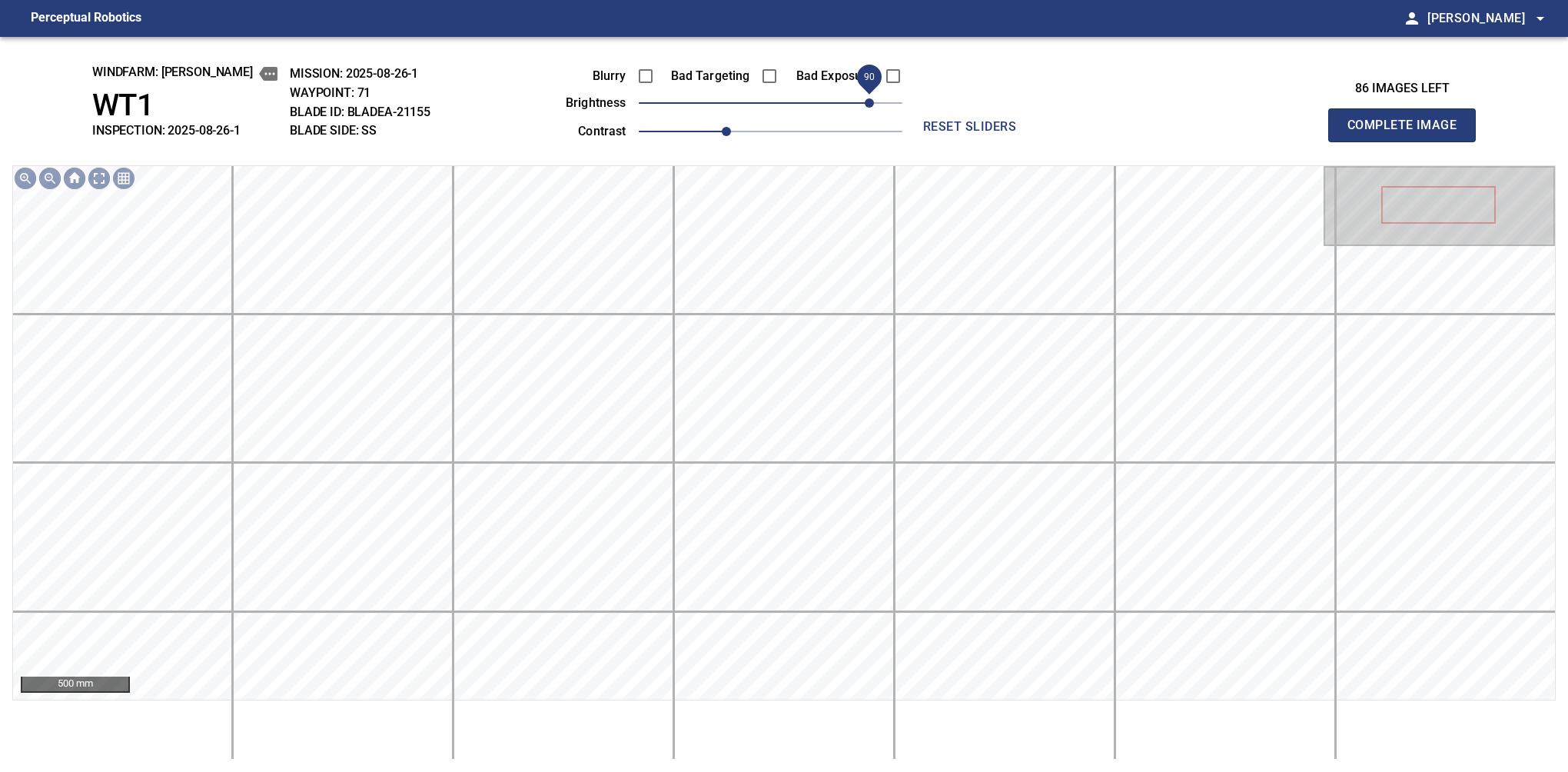
drag, startPoint x: 774, startPoint y: 100, endPoint x: 864, endPoint y: 95, distance: 90.1
click at [864, 98] on span "90" at bounding box center [869, 102] width 10 height 10
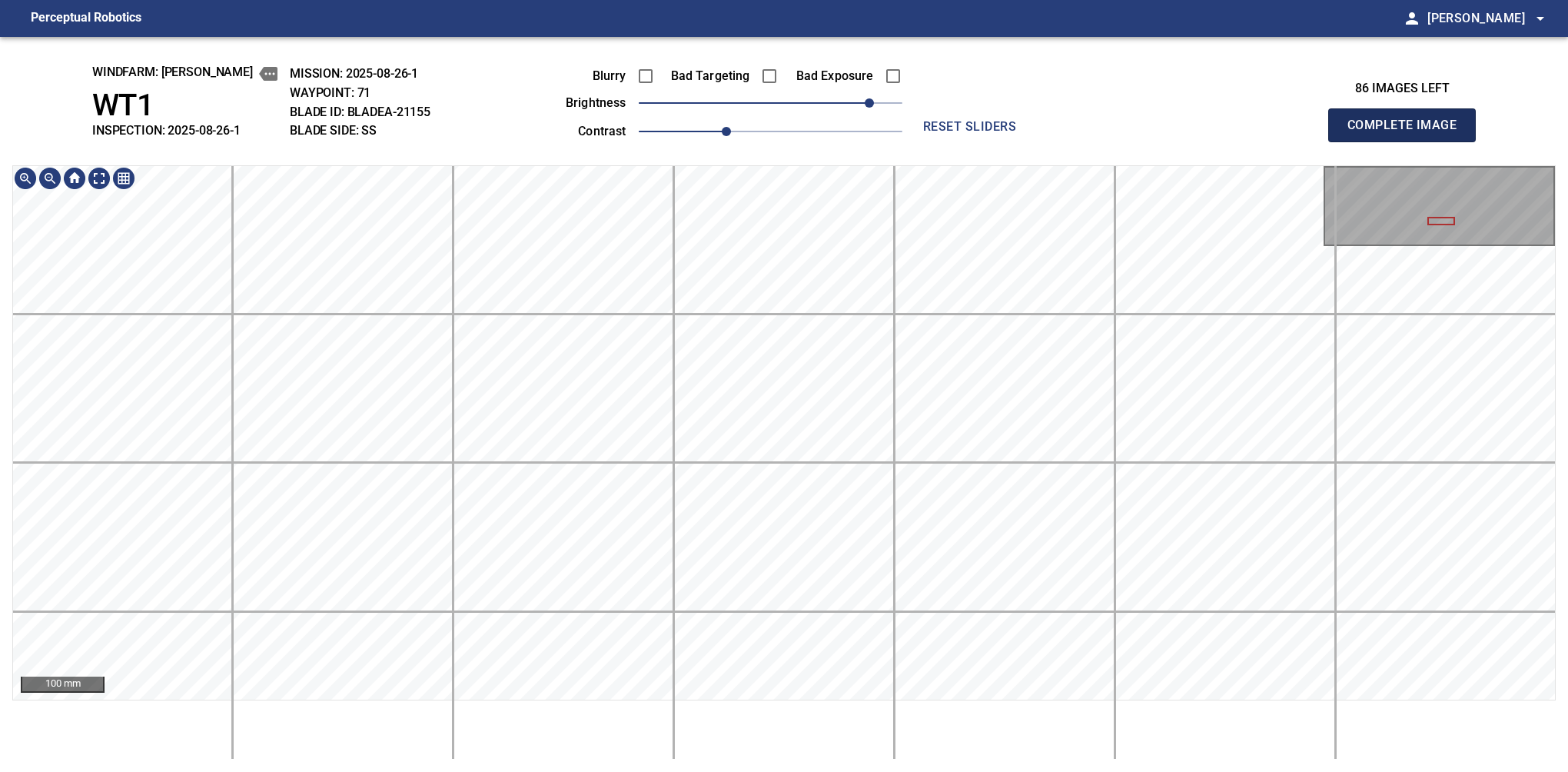
click at [1408, 136] on button "Complete Image" at bounding box center [1402, 125] width 148 height 34
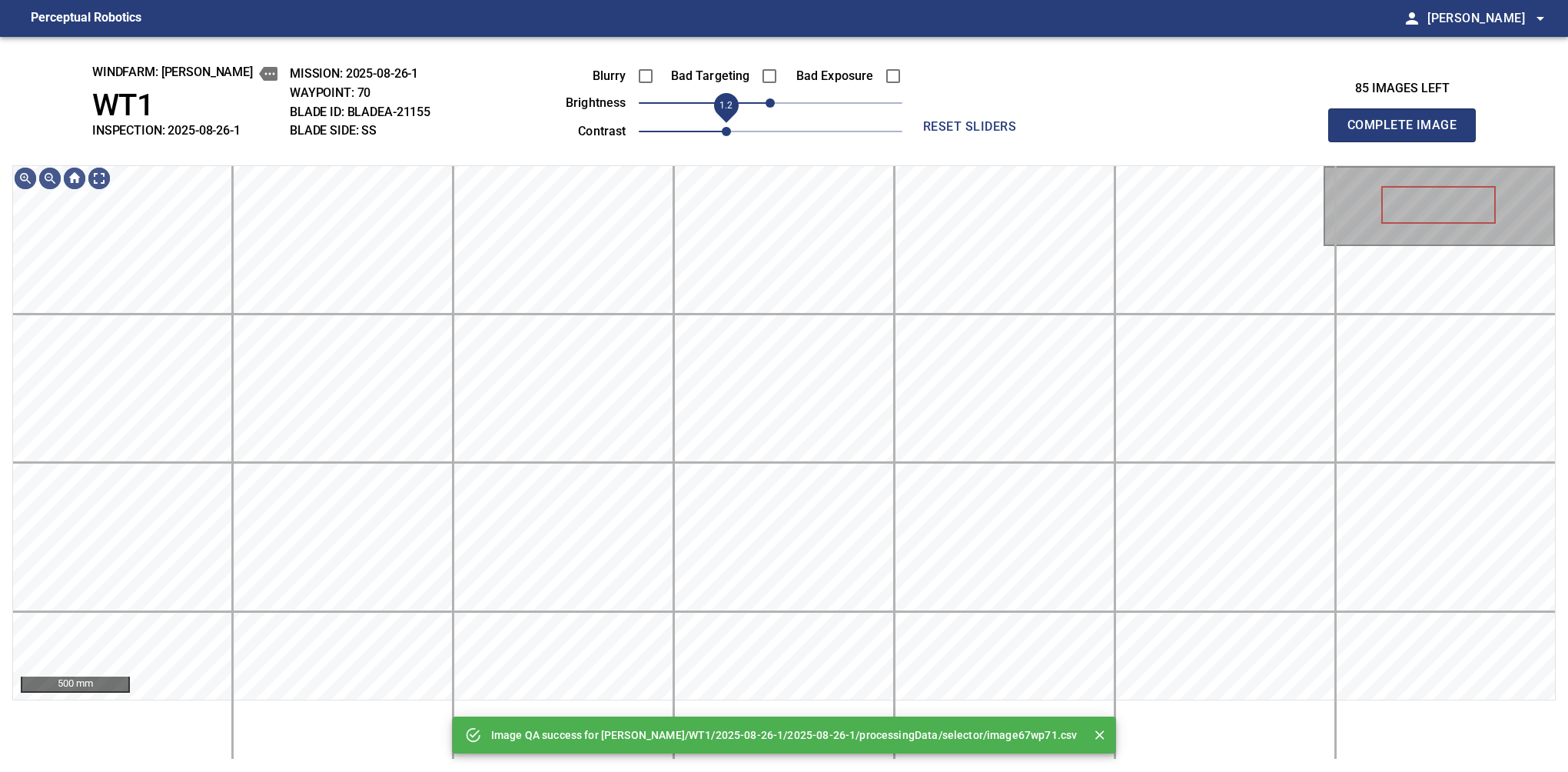
drag, startPoint x: 709, startPoint y: 130, endPoint x: 722, endPoint y: 130, distance: 13.0
click at [722, 130] on span "1.2" at bounding box center [726, 131] width 10 height 10
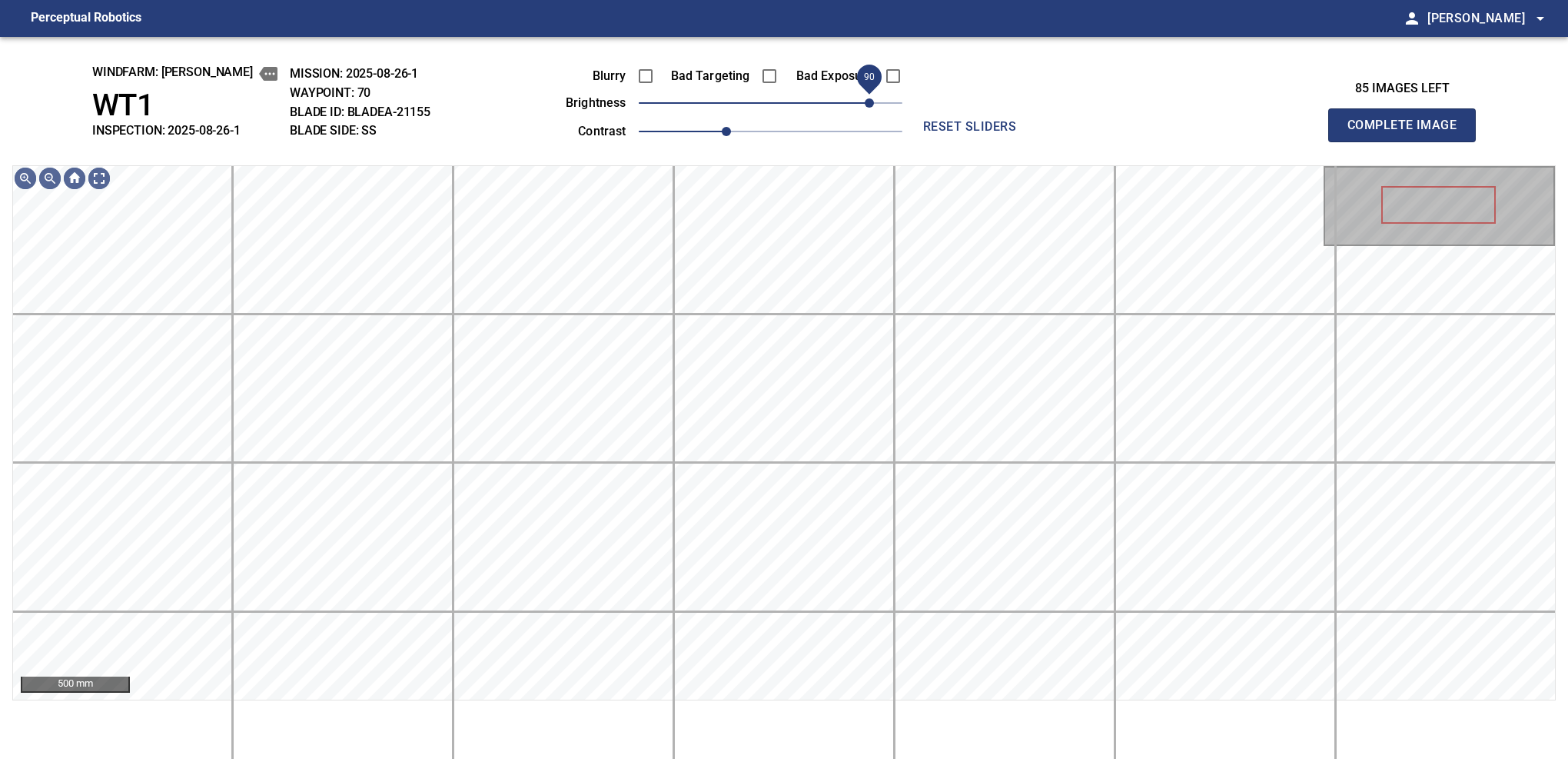
drag, startPoint x: 824, startPoint y: 110, endPoint x: 864, endPoint y: 108, distance: 40.0
click at [864, 108] on span "90" at bounding box center [770, 102] width 263 height 22
drag, startPoint x: 870, startPoint y: 99, endPoint x: 878, endPoint y: 102, distance: 8.5
click at [878, 102] on span "100" at bounding box center [879, 102] width 10 height 10
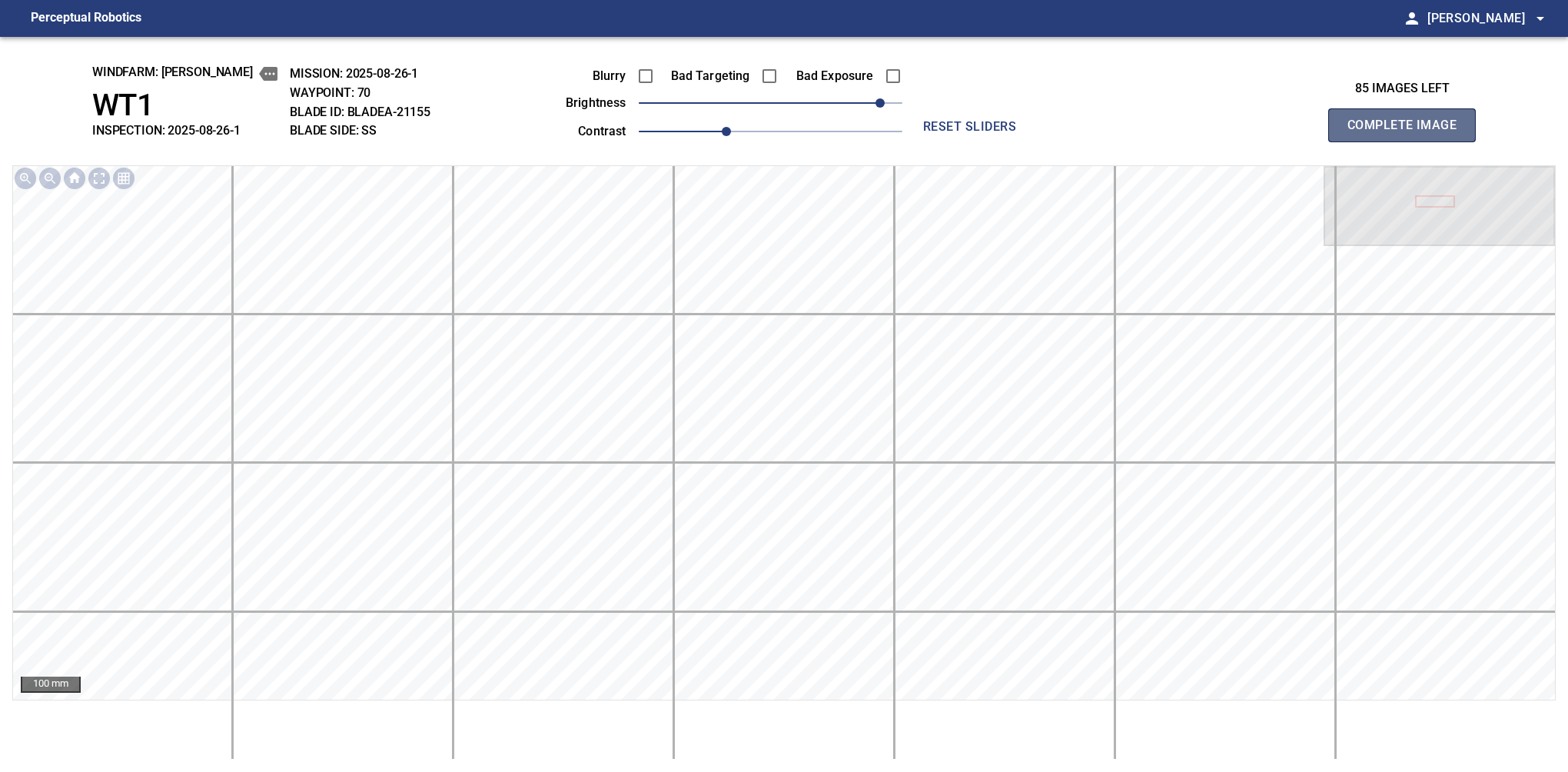
click at [1408, 142] on button "Complete Image" at bounding box center [1402, 125] width 148 height 34
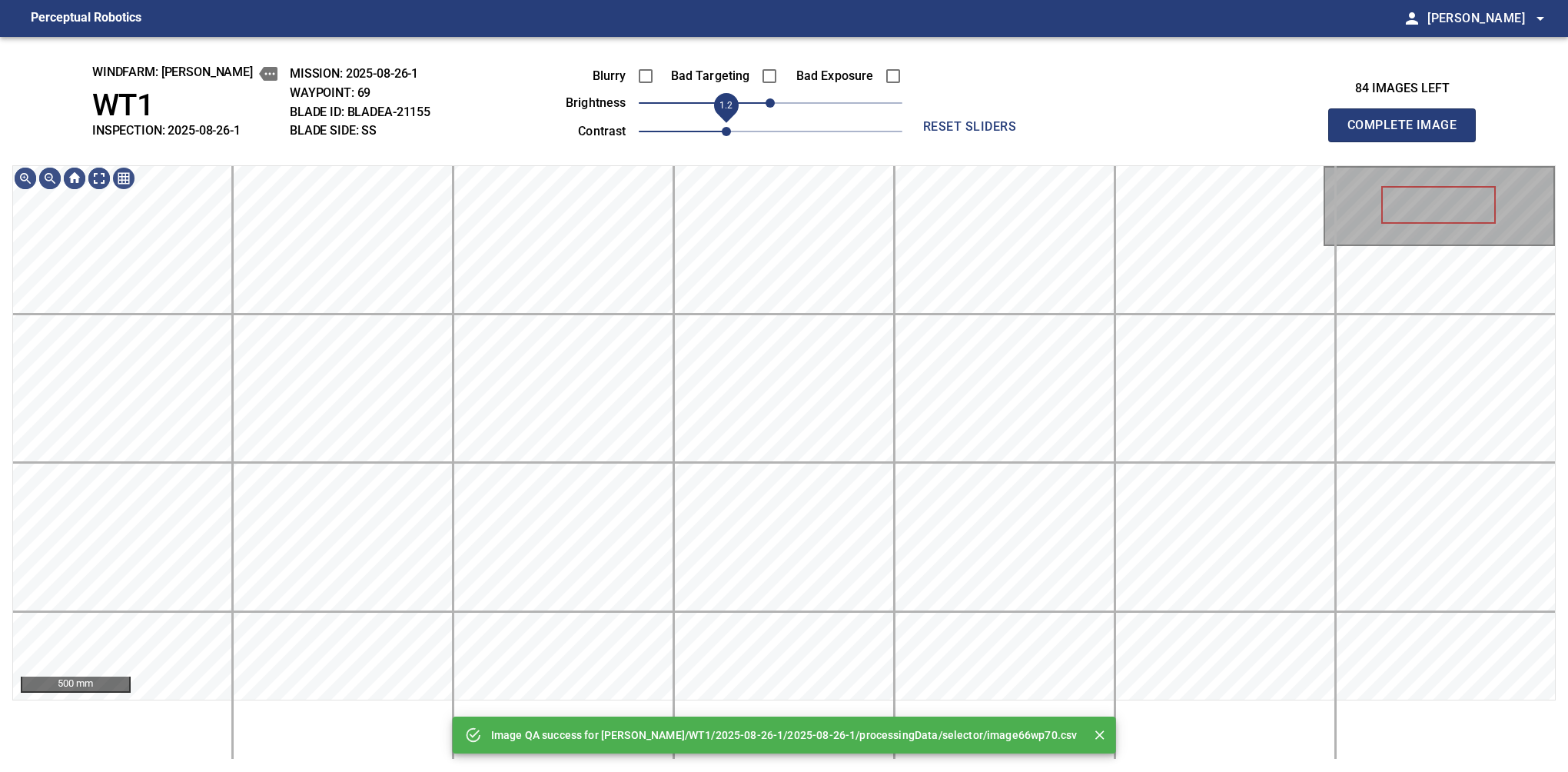
drag, startPoint x: 710, startPoint y: 136, endPoint x: 731, endPoint y: 135, distance: 21.0
click at [731, 135] on span "1.2" at bounding box center [770, 131] width 263 height 22
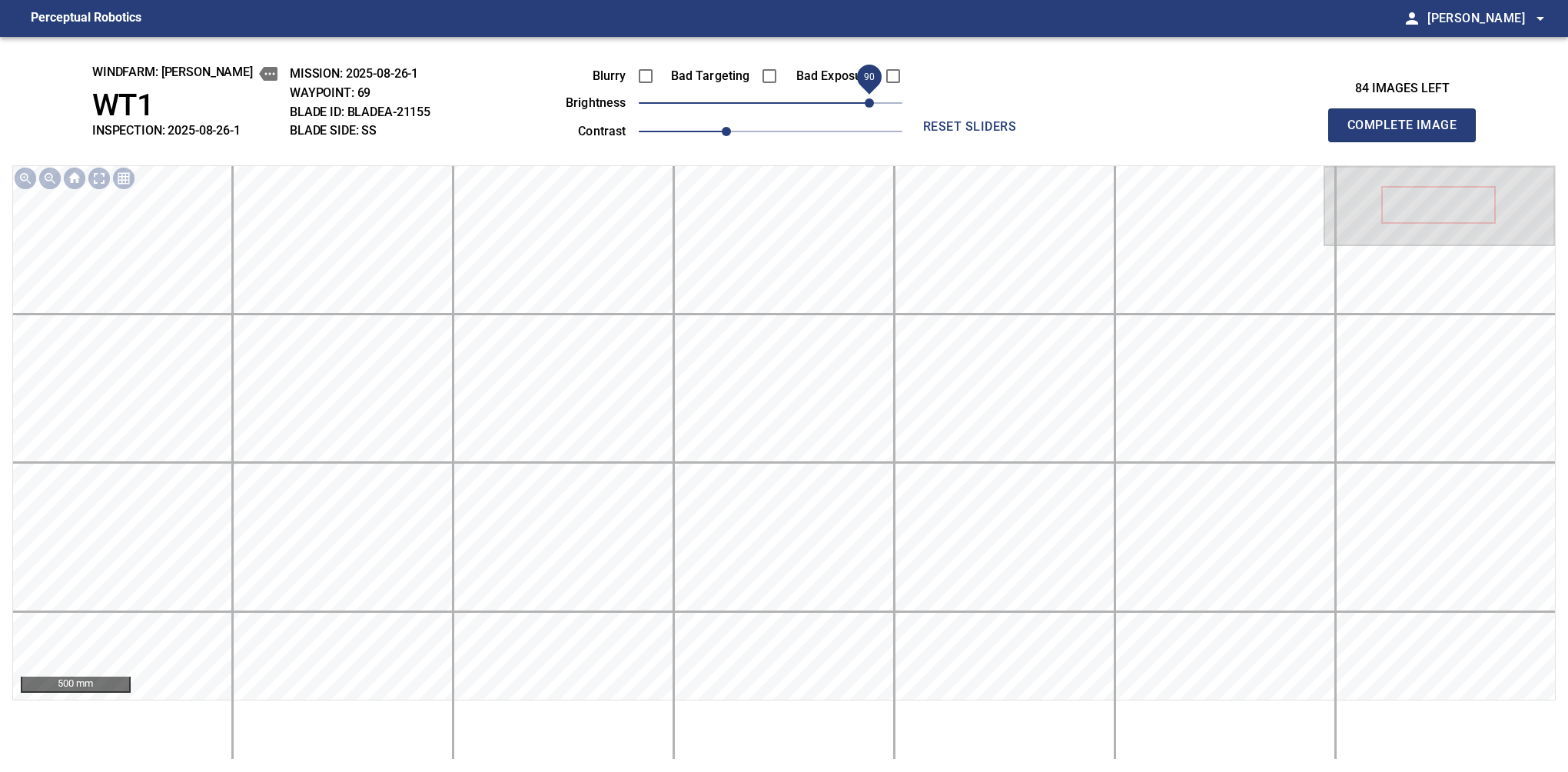
drag, startPoint x: 803, startPoint y: 97, endPoint x: 873, endPoint y: 97, distance: 70.0
click at [873, 97] on span "90" at bounding box center [770, 102] width 263 height 22
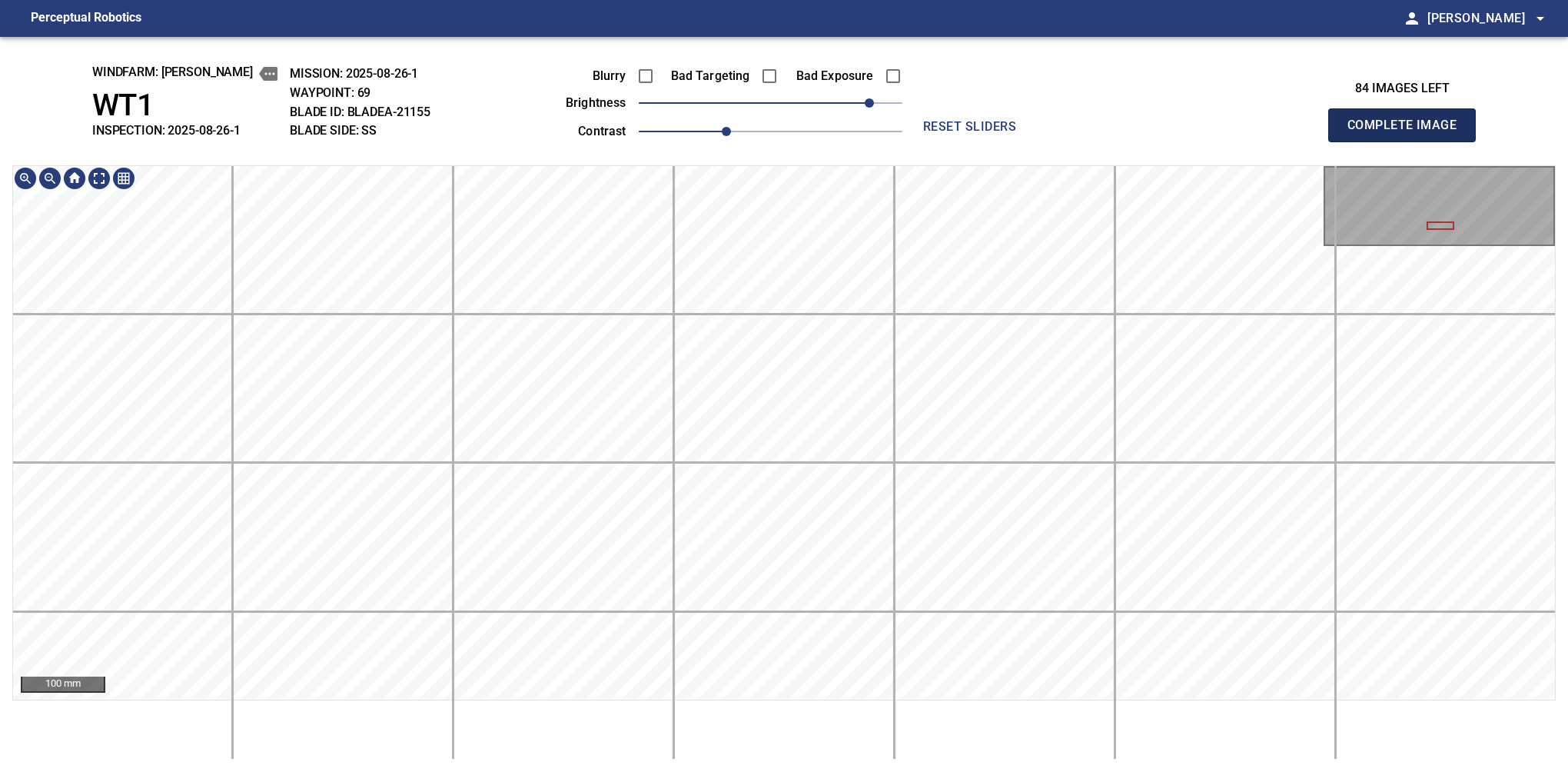
click at [1408, 142] on button "Complete Image" at bounding box center [1402, 125] width 148 height 34
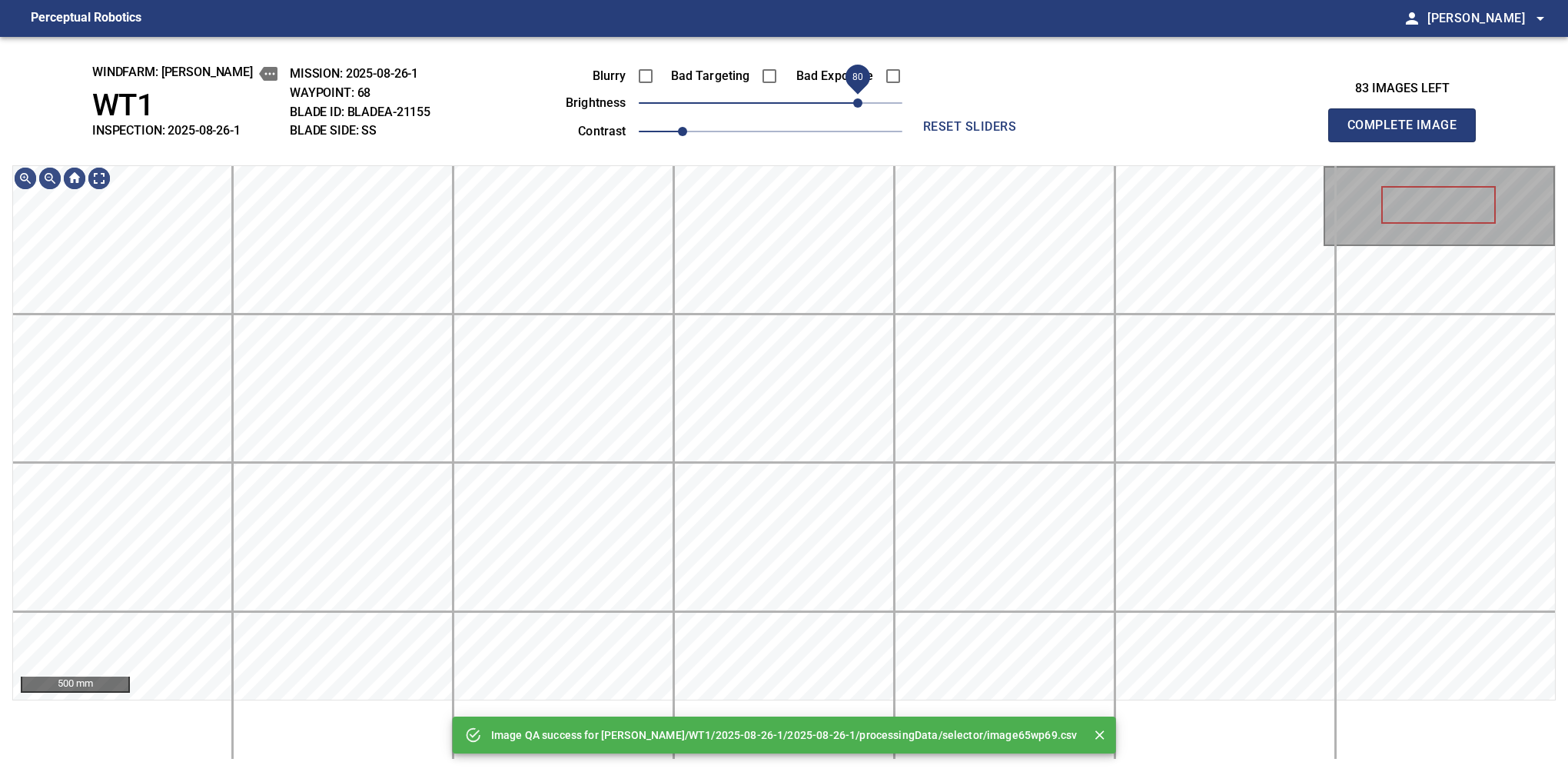
drag, startPoint x: 811, startPoint y: 108, endPoint x: 854, endPoint y: 102, distance: 43.4
click at [854, 102] on span "80" at bounding box center [770, 102] width 263 height 22
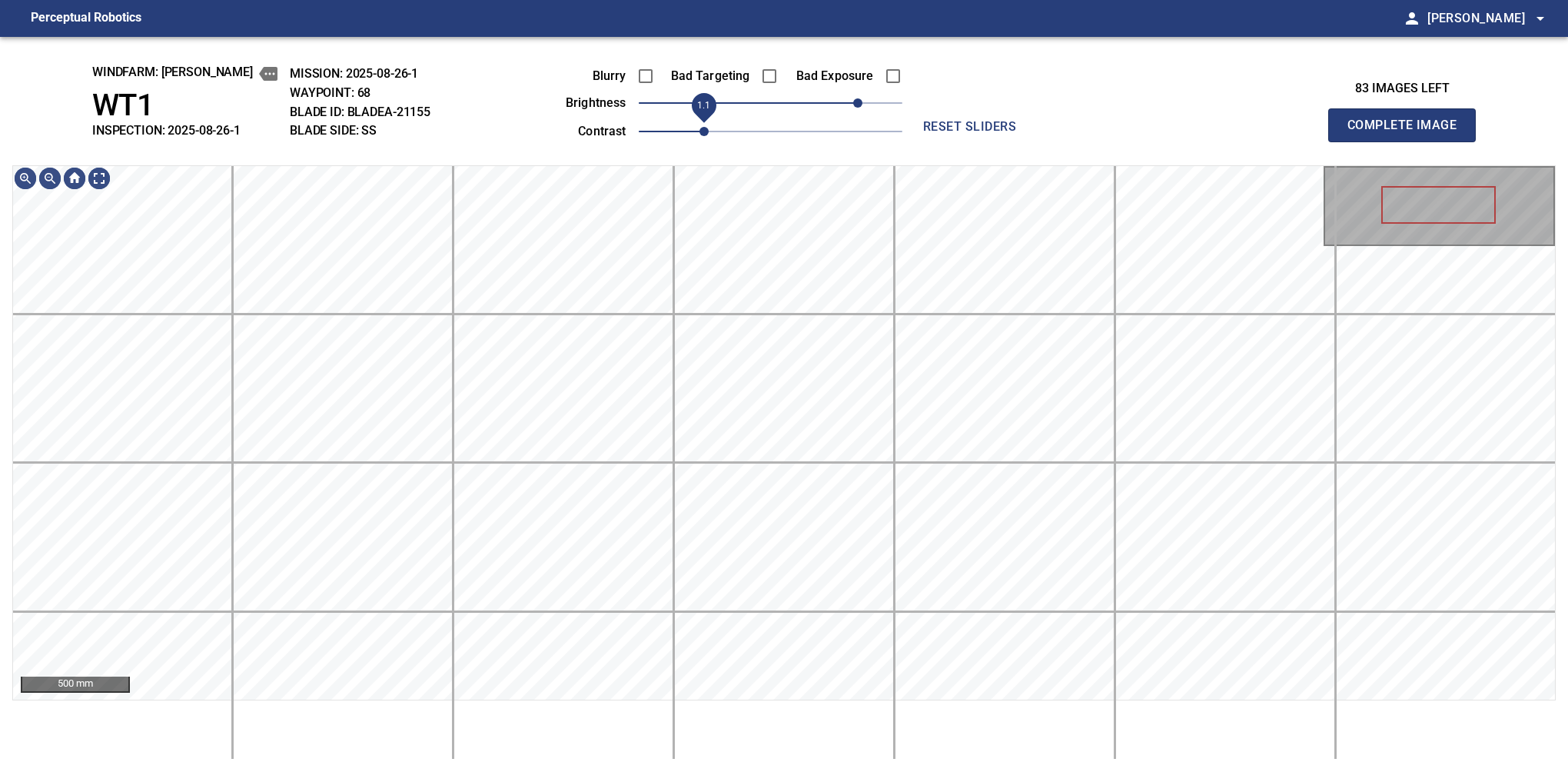
drag, startPoint x: 686, startPoint y: 132, endPoint x: 701, endPoint y: 130, distance: 15.1
click at [701, 130] on span "1.1" at bounding box center [704, 131] width 10 height 10
drag, startPoint x: 862, startPoint y: 97, endPoint x: 870, endPoint y: 94, distance: 8.5
click at [870, 98] on span "90" at bounding box center [869, 102] width 10 height 10
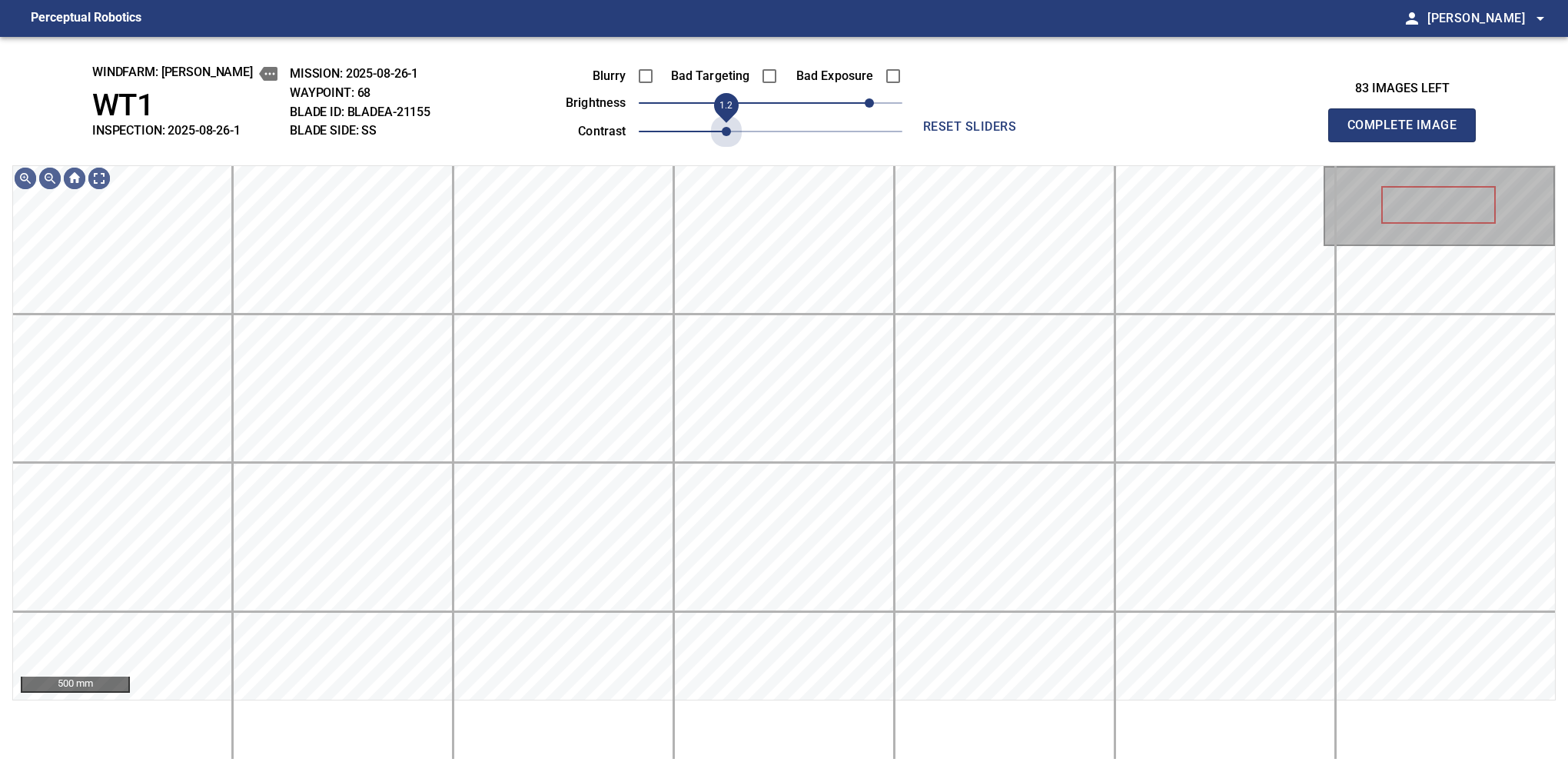
click at [728, 136] on span "1.2" at bounding box center [770, 131] width 263 height 22
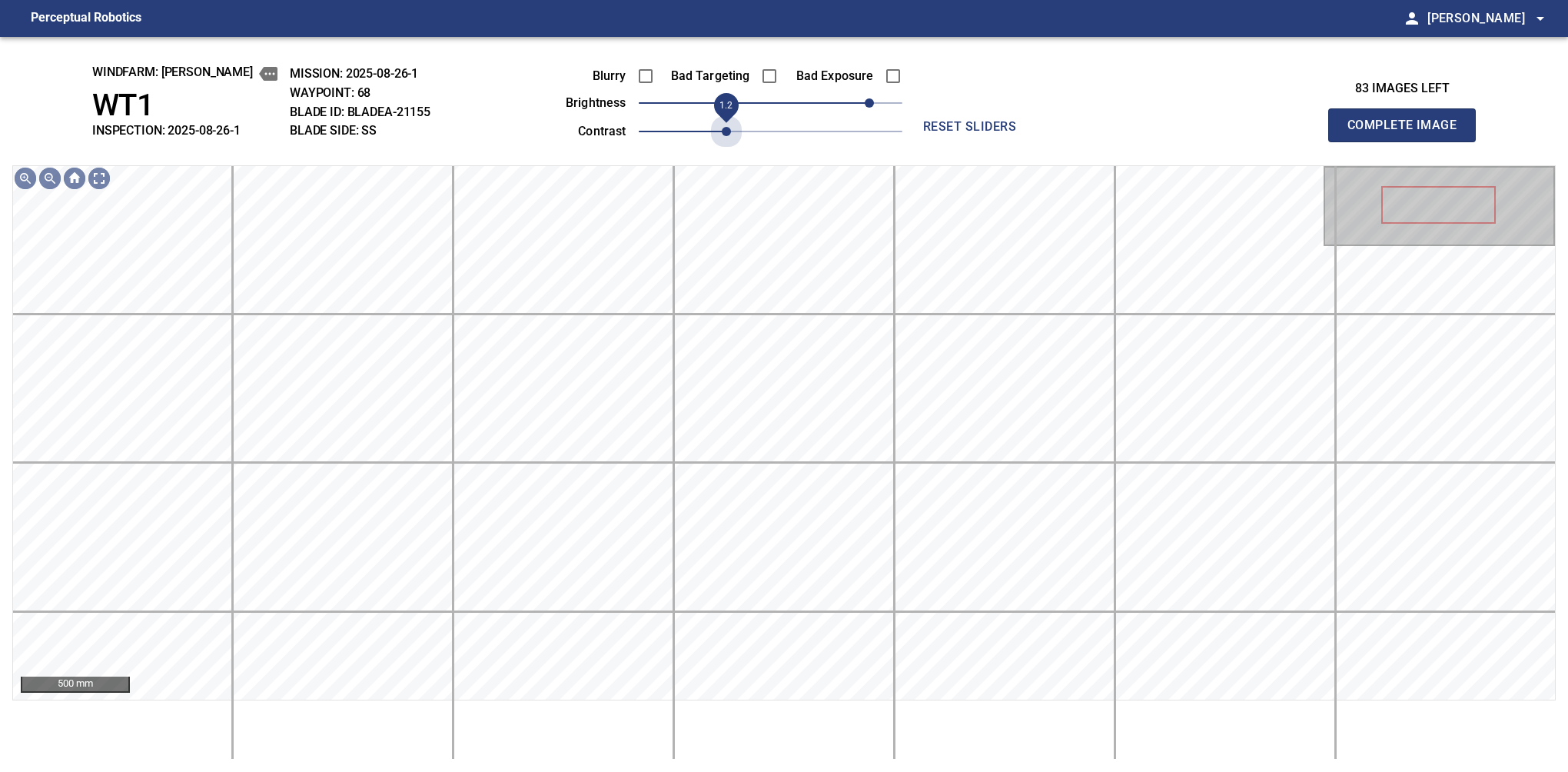
click at [728, 136] on span "1.2" at bounding box center [726, 131] width 10 height 10
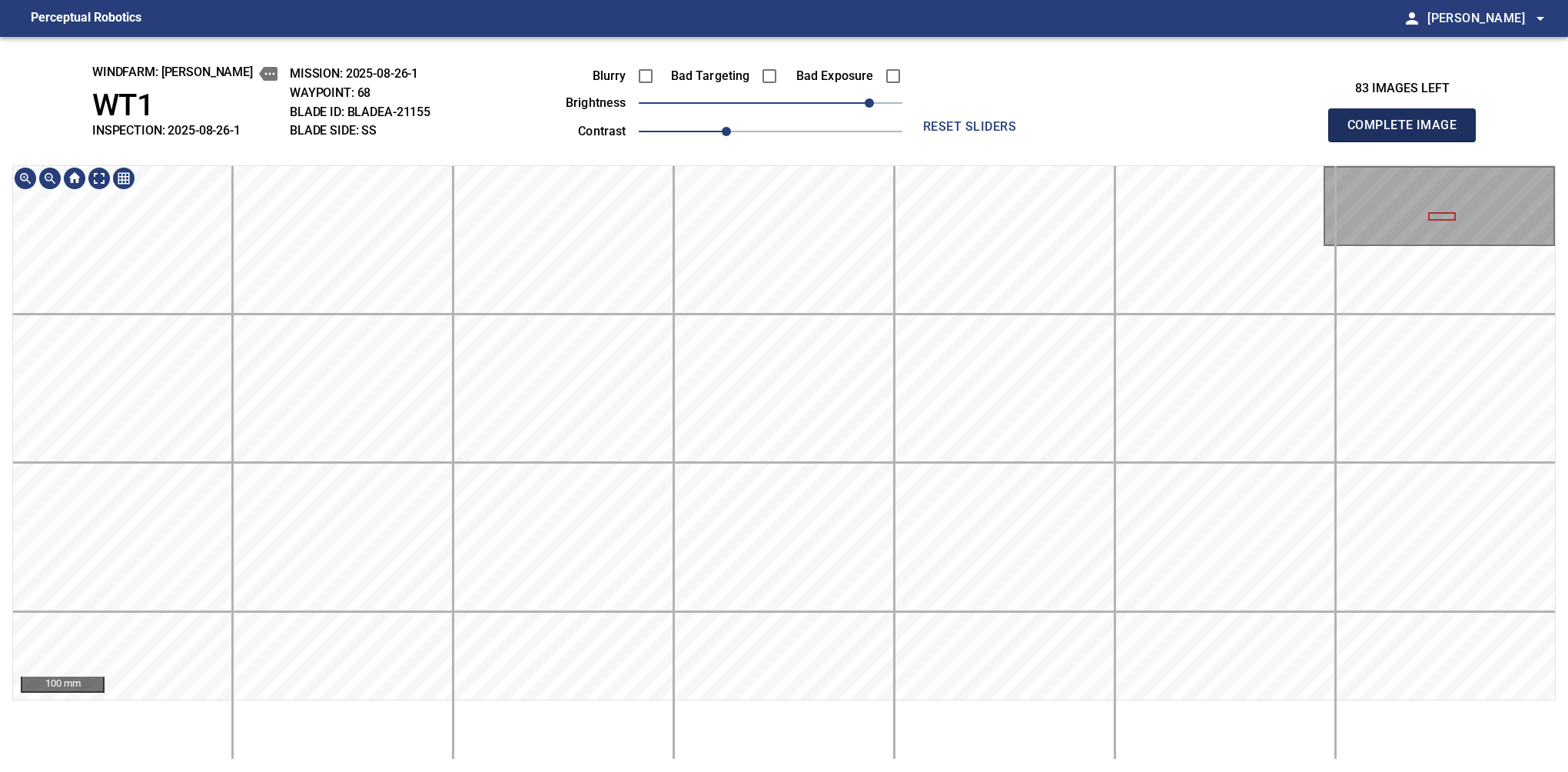
click at [1408, 142] on button "Complete Image" at bounding box center [1402, 125] width 148 height 34
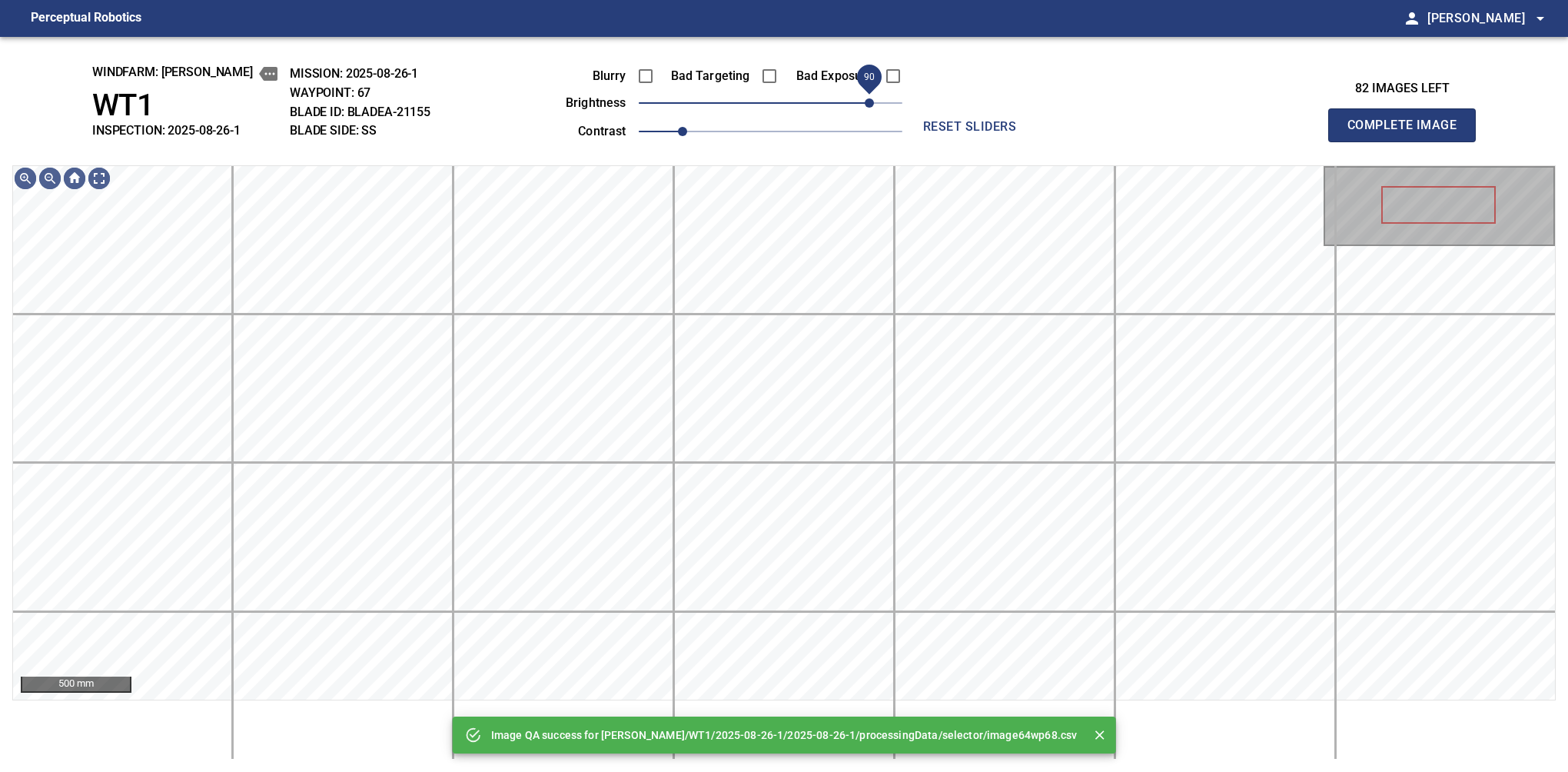
drag, startPoint x: 854, startPoint y: 97, endPoint x: 867, endPoint y: 97, distance: 13.0
click at [867, 97] on span "90" at bounding box center [770, 102] width 263 height 22
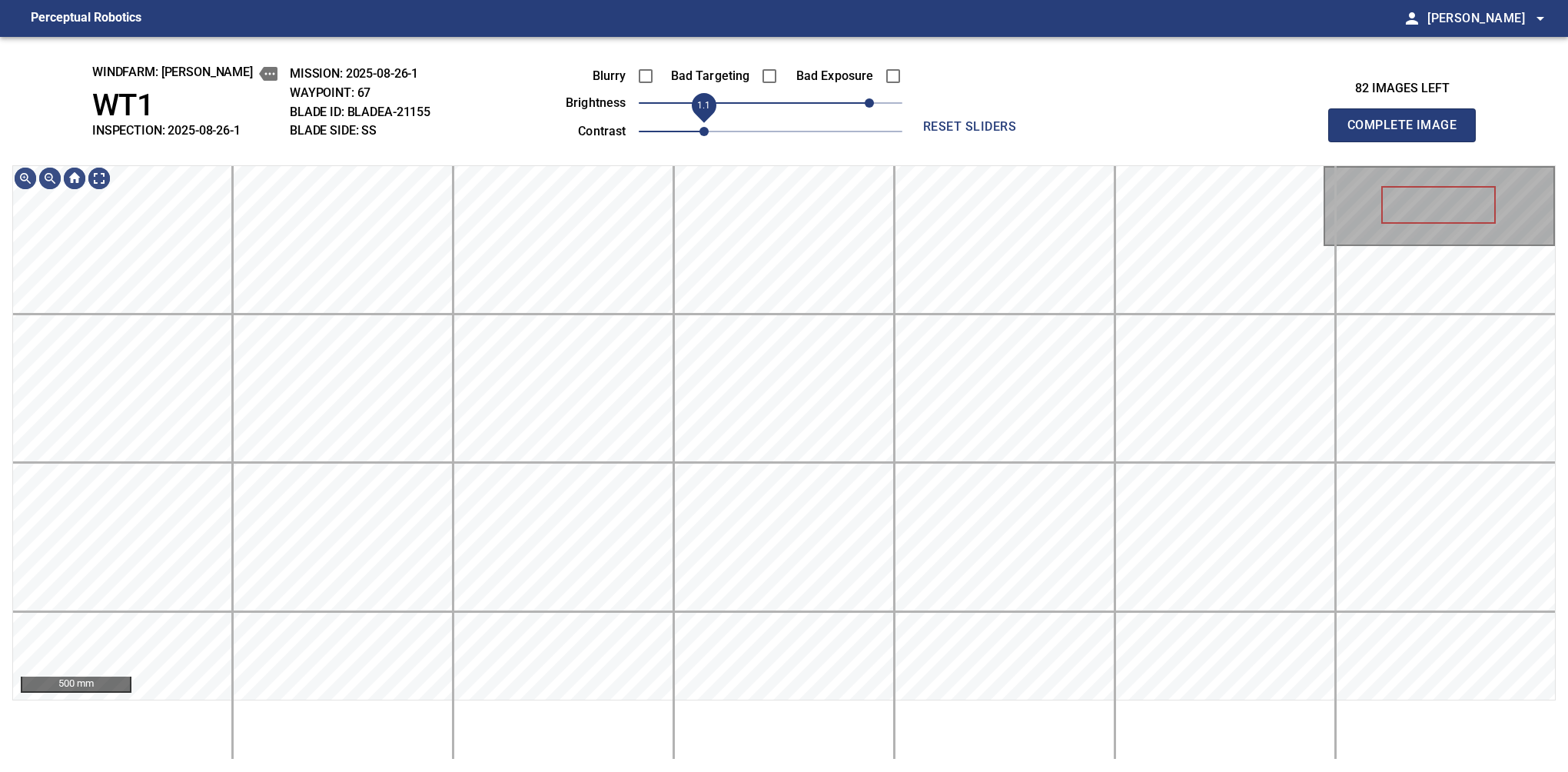
click at [699, 130] on span "1.1" at bounding box center [704, 131] width 10 height 10
click at [883, 102] on span "100" at bounding box center [879, 102] width 10 height 10
click at [732, 130] on span "1.2" at bounding box center [770, 131] width 263 height 22
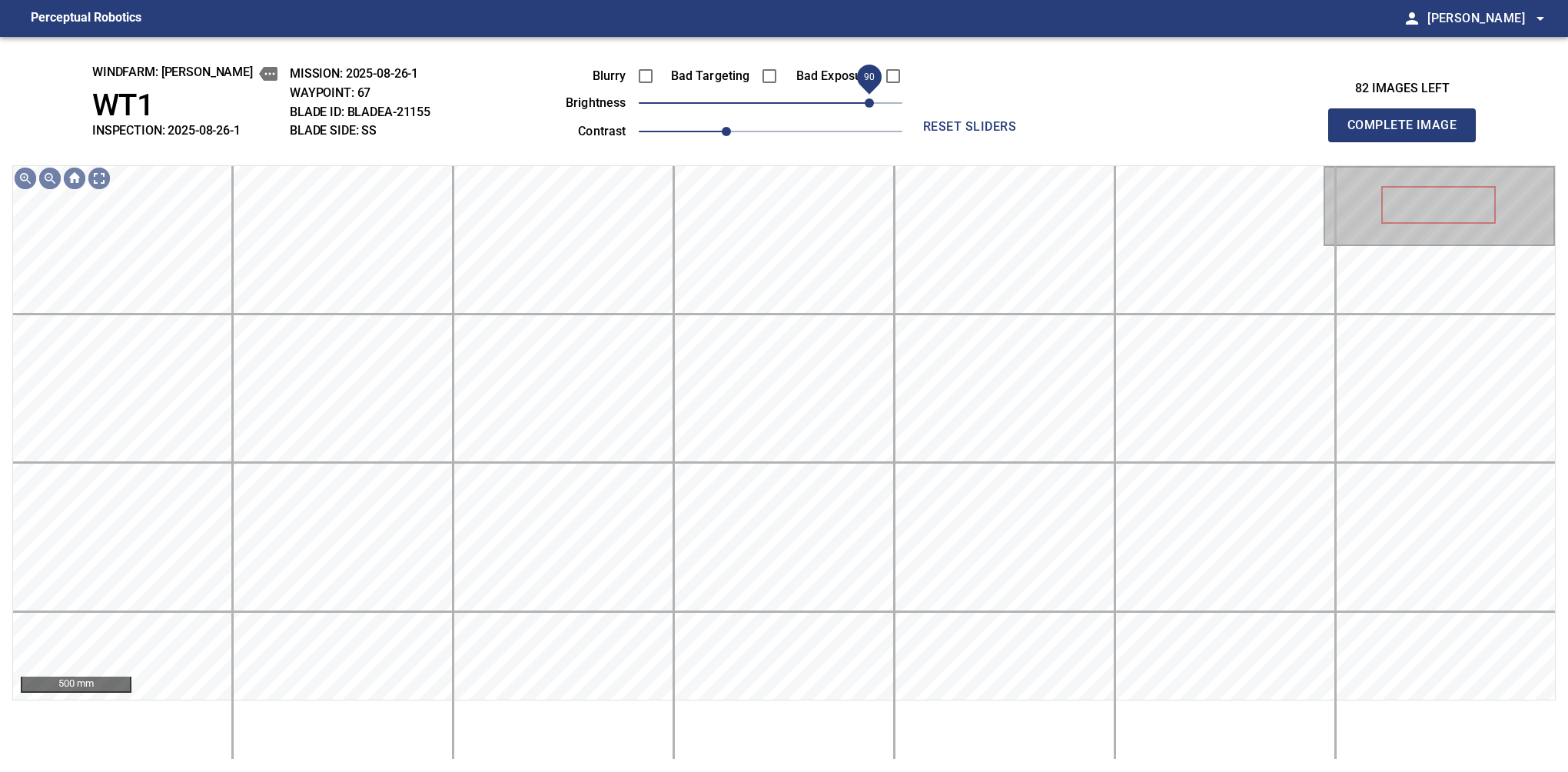
drag, startPoint x: 878, startPoint y: 100, endPoint x: 870, endPoint y: 100, distance: 8.0
click at [870, 100] on span "90" at bounding box center [869, 102] width 10 height 10
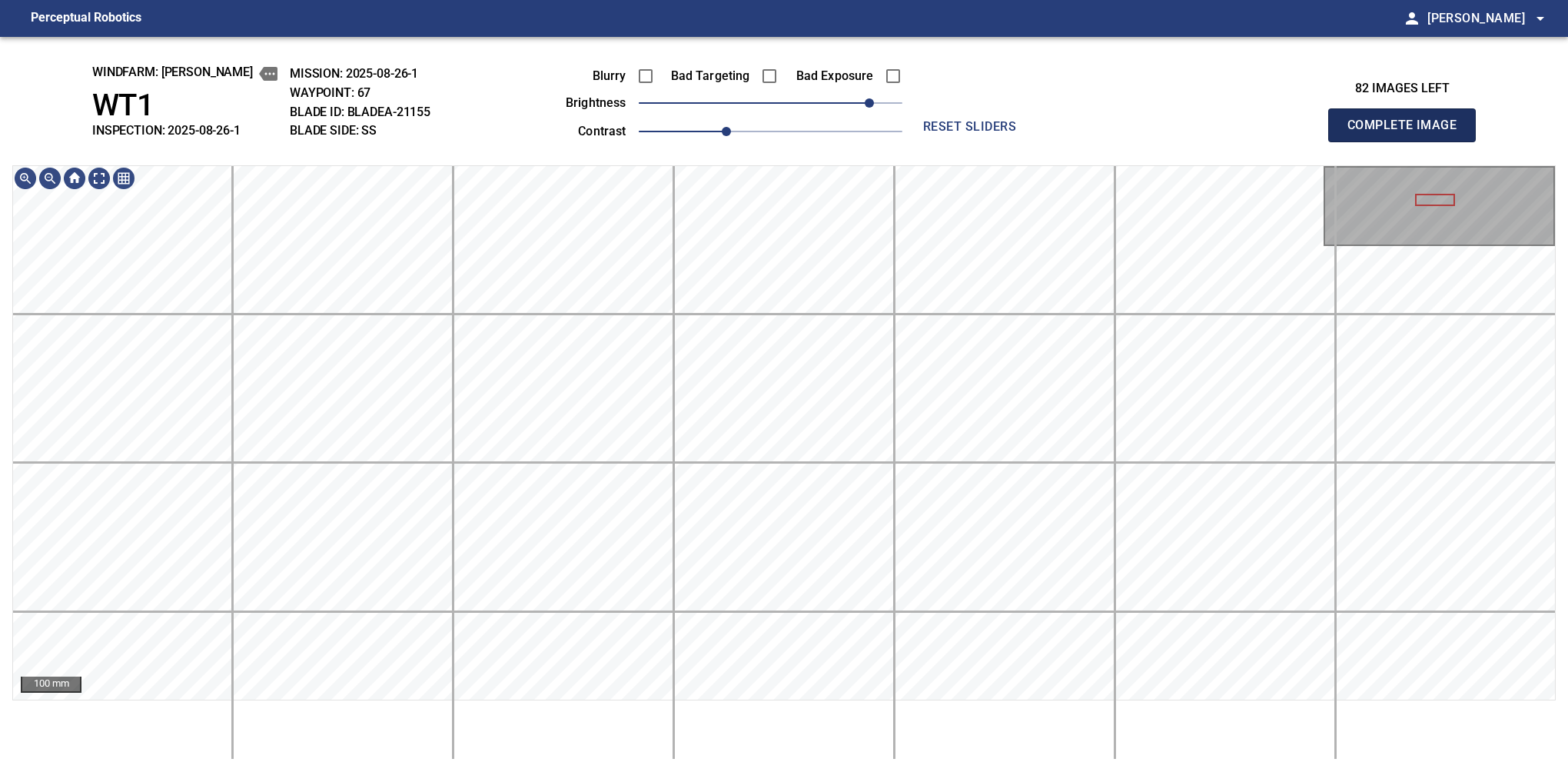
click at [1408, 142] on button "Complete Image" at bounding box center [1402, 125] width 148 height 34
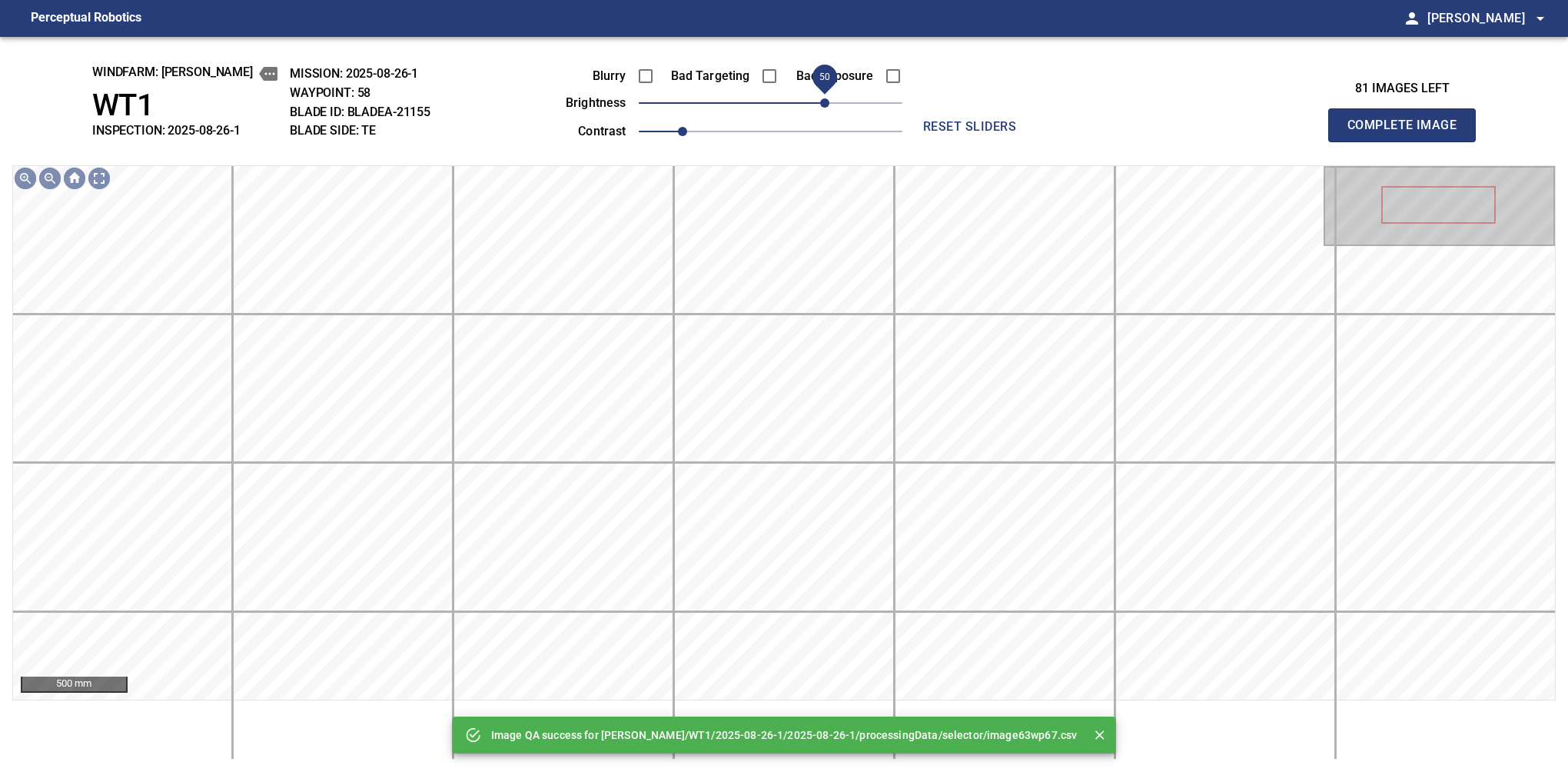
drag, startPoint x: 781, startPoint y: 112, endPoint x: 830, endPoint y: 104, distance: 49.6
click at [830, 104] on span "50" at bounding box center [824, 102] width 10 height 10
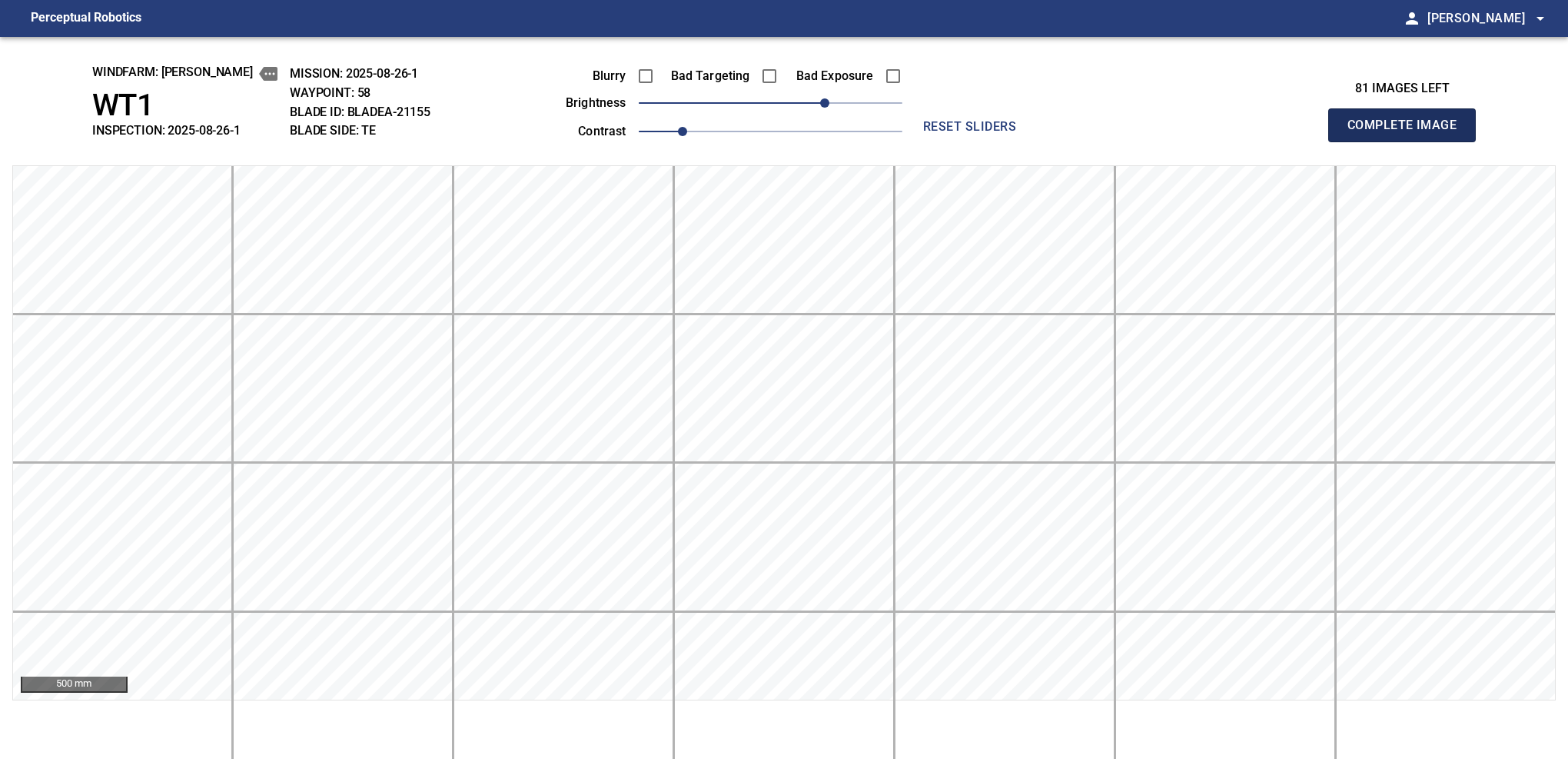
click at [1408, 142] on button "Complete Image" at bounding box center [1402, 125] width 148 height 34
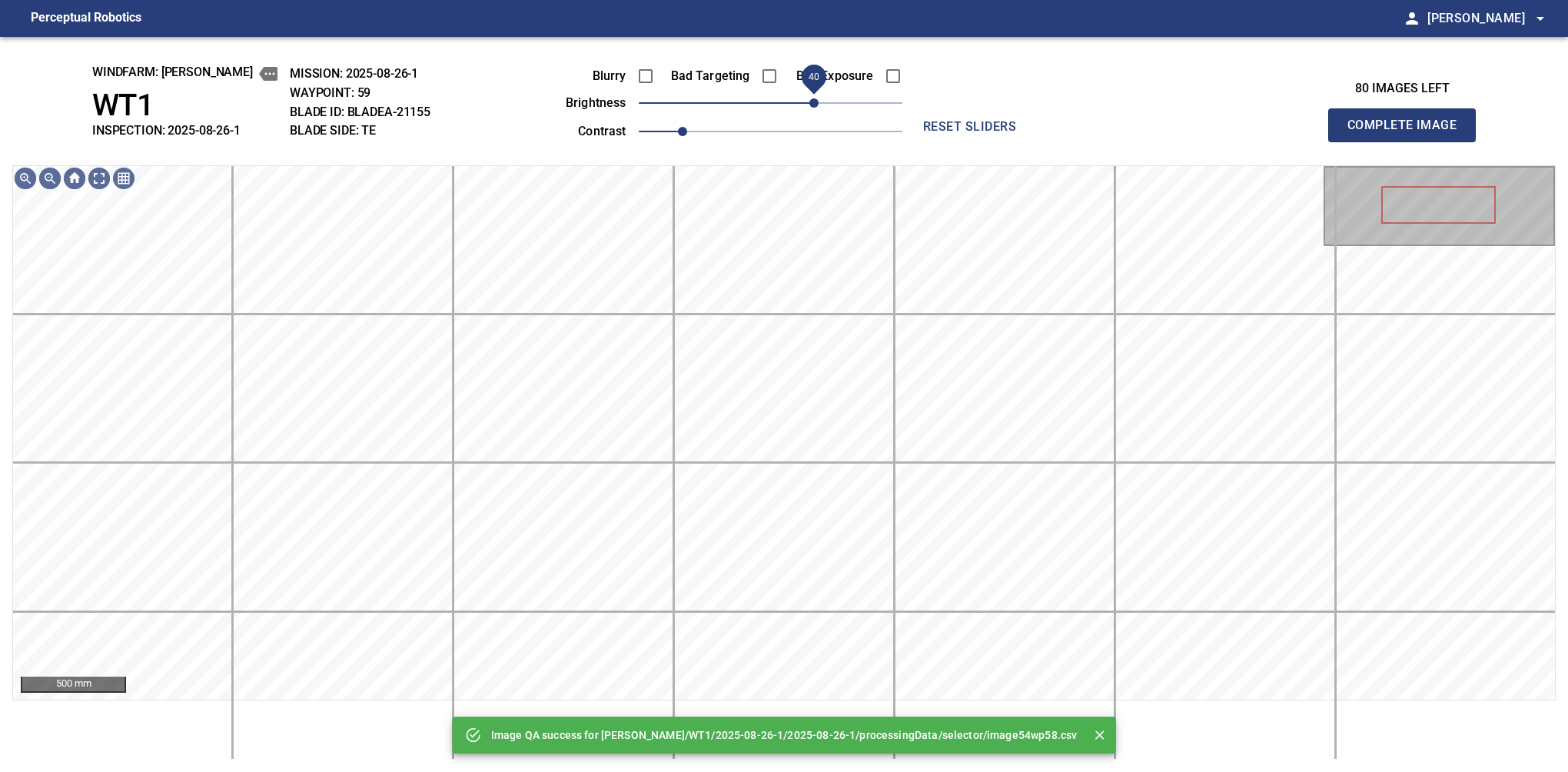
drag, startPoint x: 787, startPoint y: 104, endPoint x: 818, endPoint y: 102, distance: 31.1
click at [818, 102] on span "40" at bounding box center [814, 102] width 10 height 10
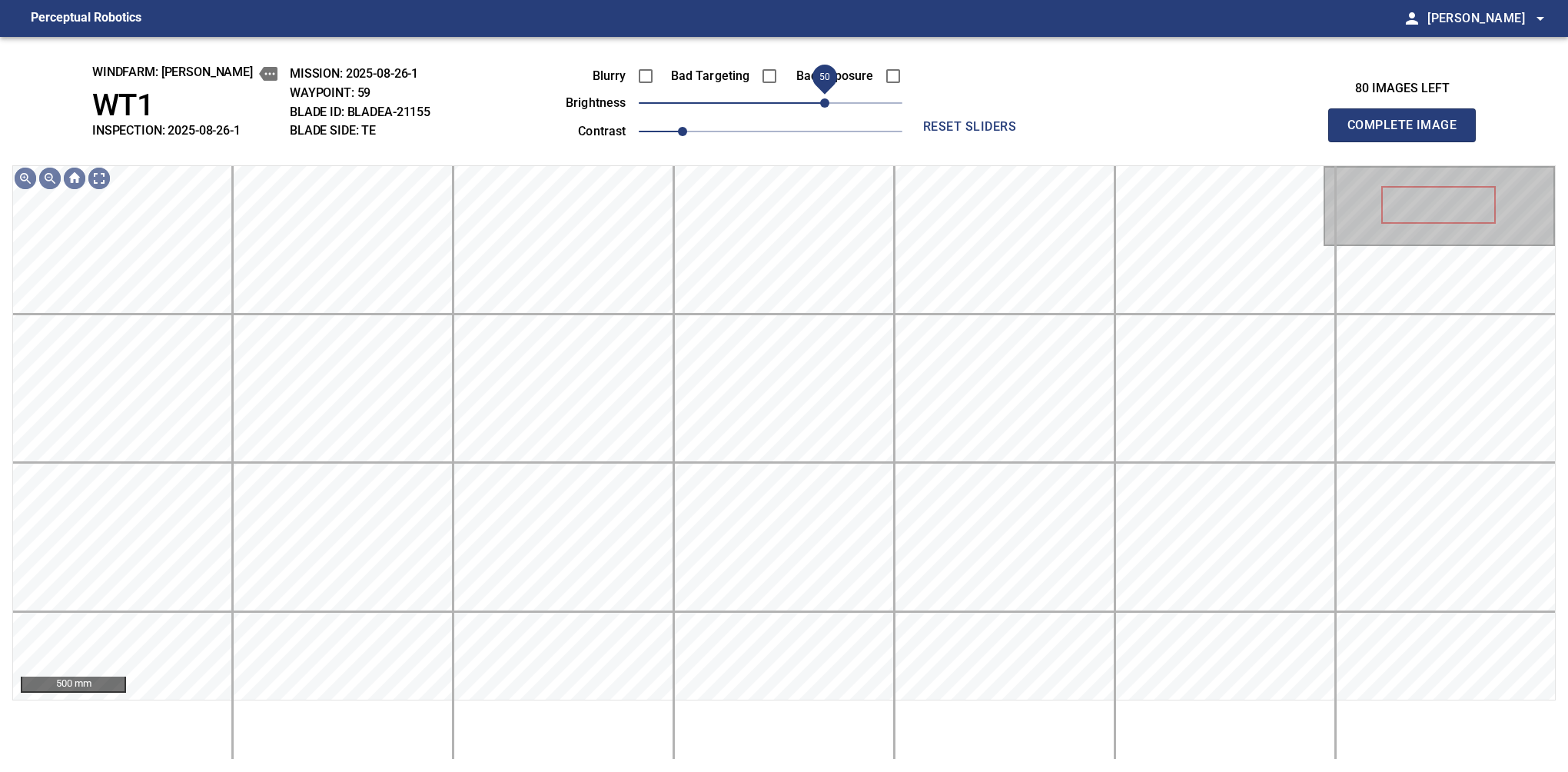
click at [825, 108] on span "50" at bounding box center [824, 102] width 10 height 10
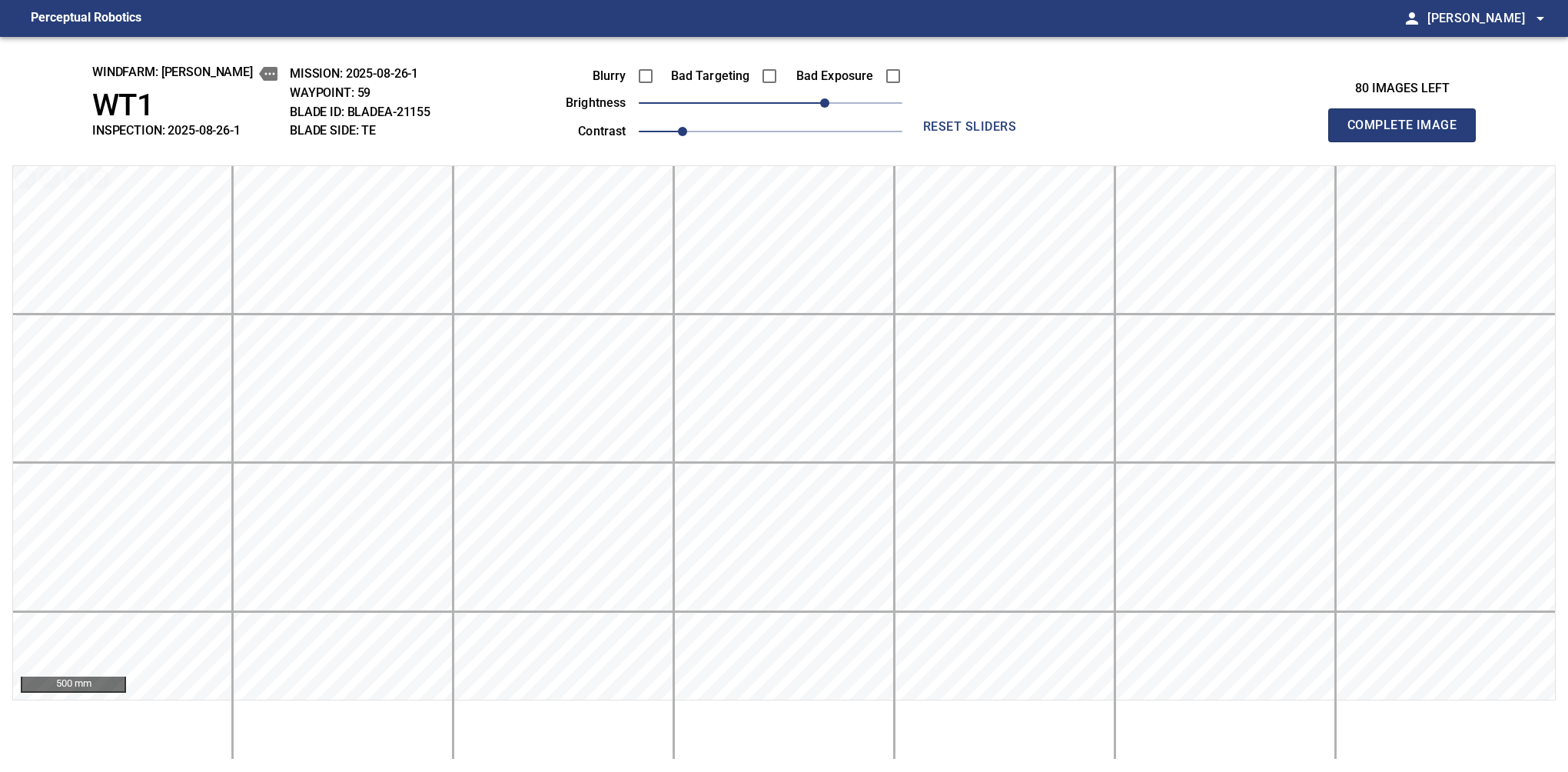
click at [1408, 142] on button "Complete Image" at bounding box center [1402, 125] width 148 height 34
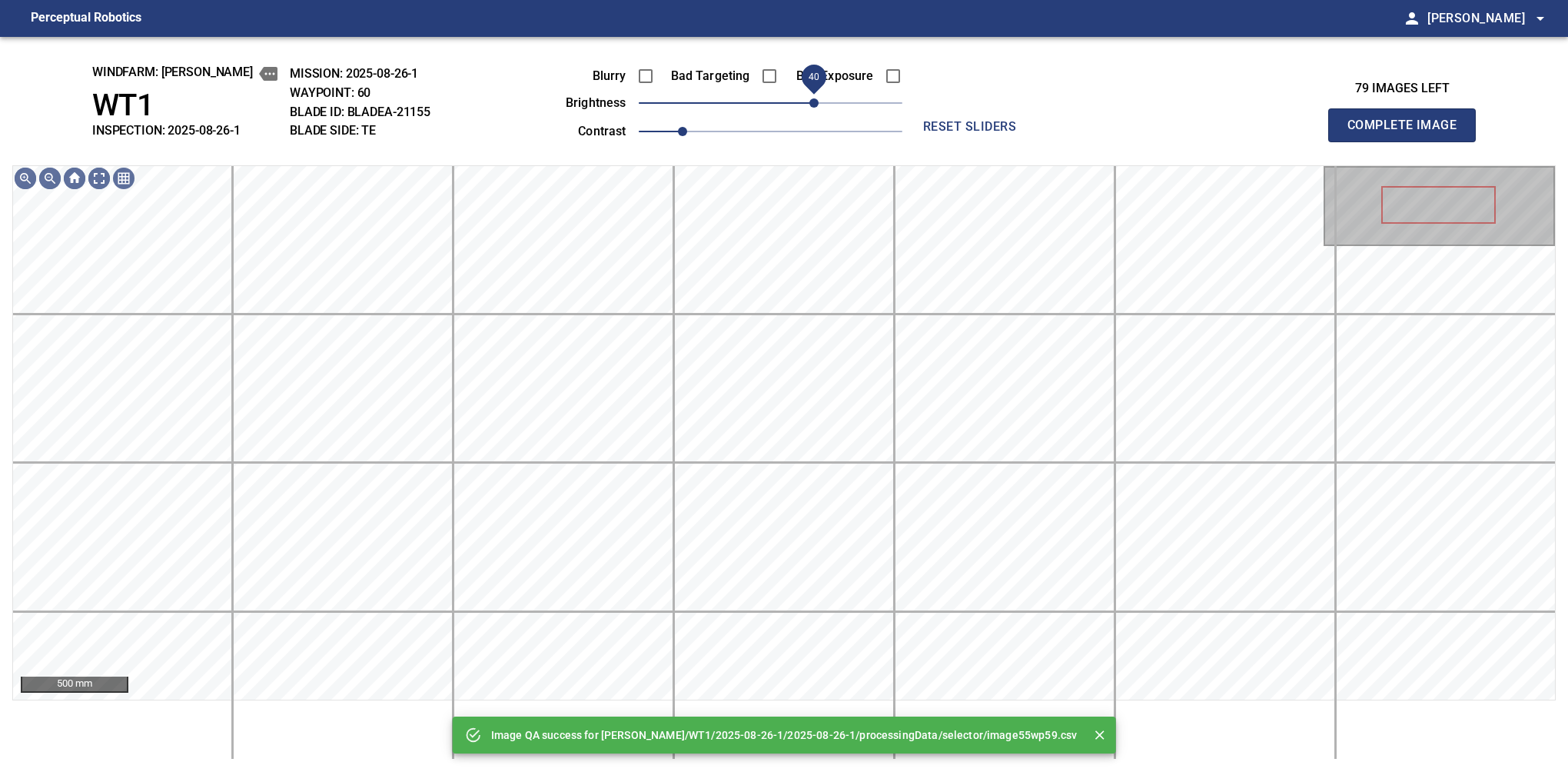
drag, startPoint x: 825, startPoint y: 109, endPoint x: 815, endPoint y: 111, distance: 10.2
click at [815, 111] on span "40" at bounding box center [770, 102] width 263 height 22
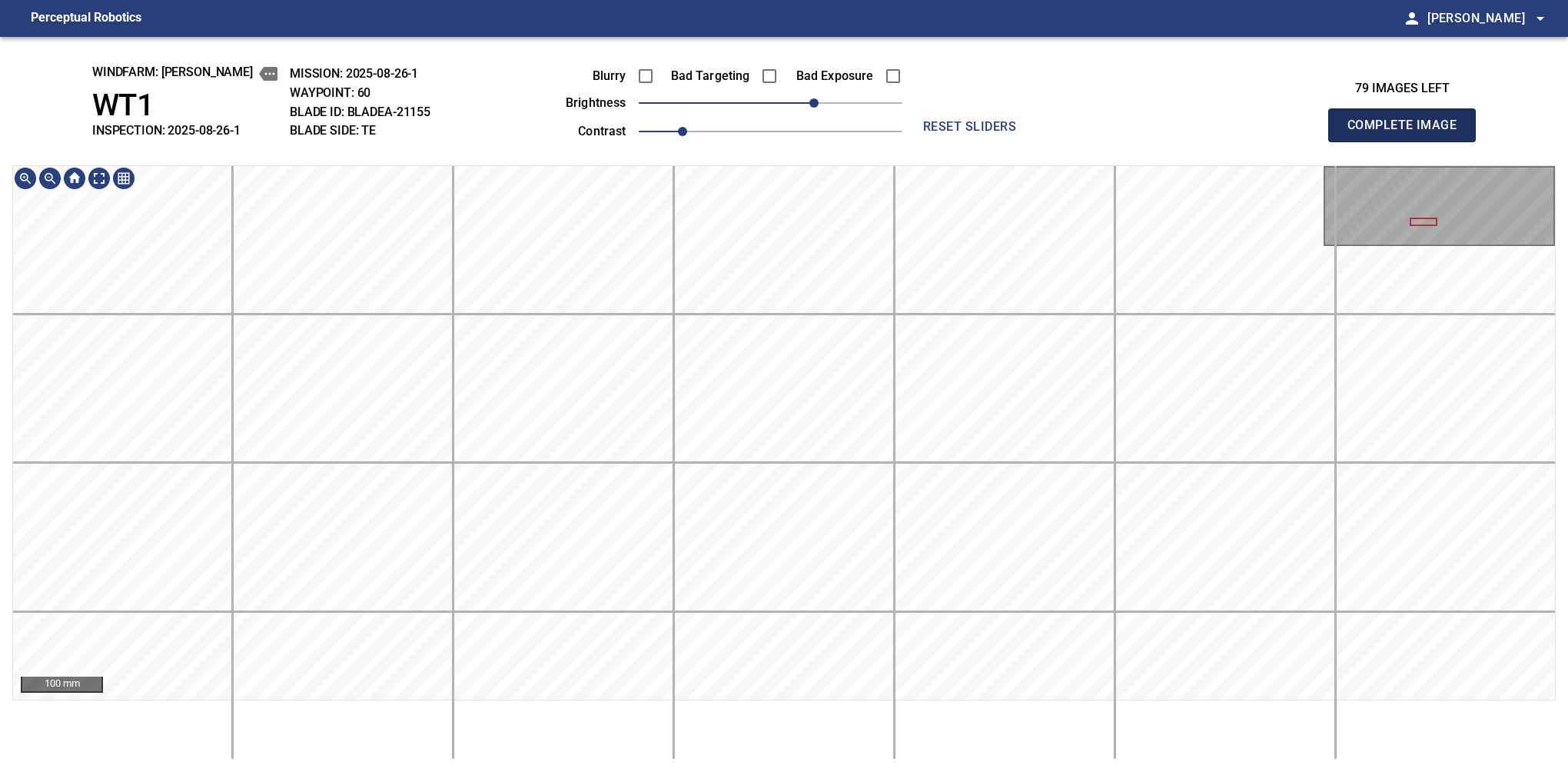
click at [1408, 142] on button "Complete Image" at bounding box center [1402, 125] width 148 height 34
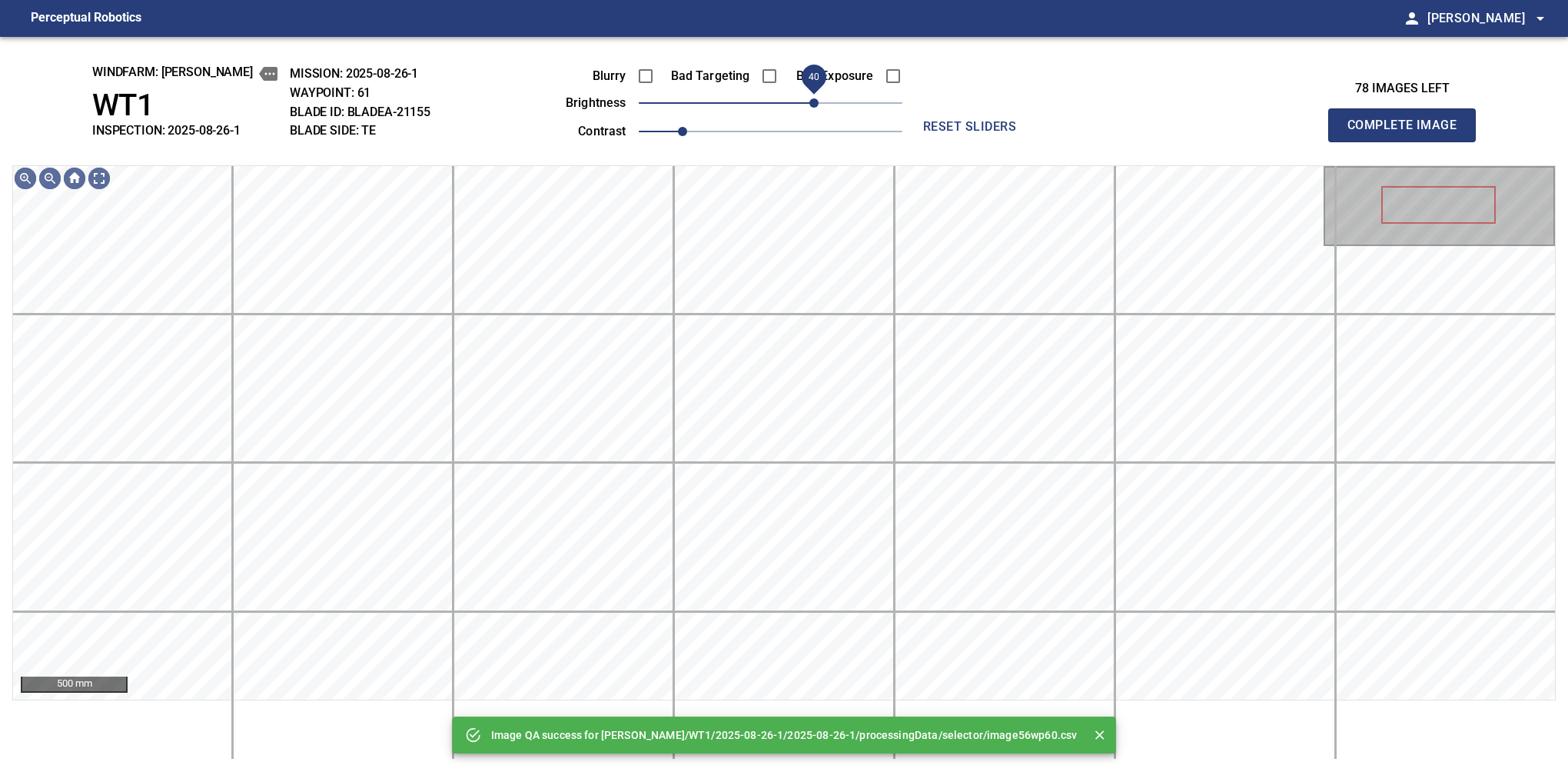
drag, startPoint x: 827, startPoint y: 108, endPoint x: 818, endPoint y: 102, distance: 10.8
click at [818, 102] on span "40" at bounding box center [770, 102] width 263 height 22
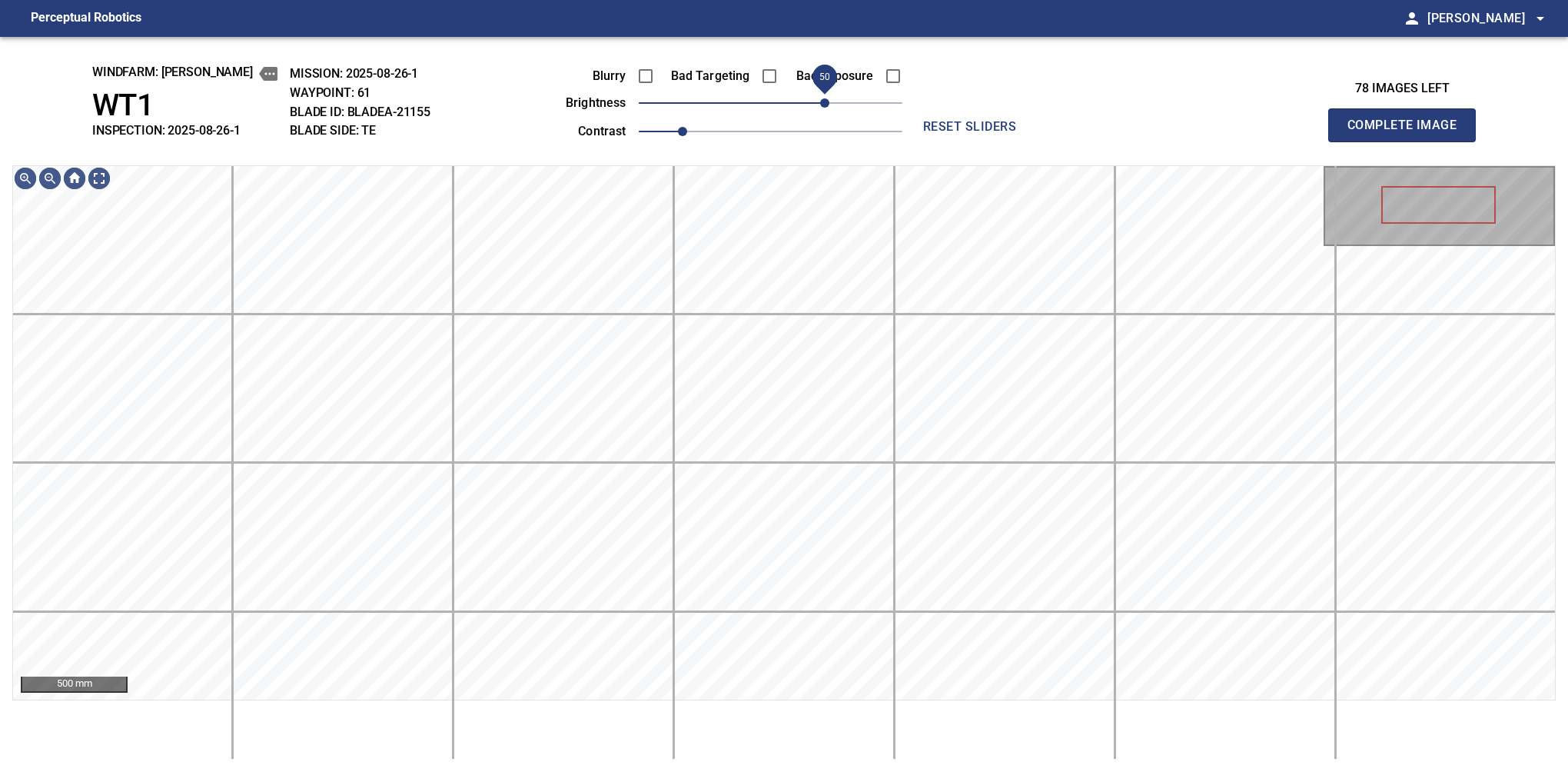
drag, startPoint x: 817, startPoint y: 104, endPoint x: 827, endPoint y: 104, distance: 10.0
click at [827, 104] on span "50" at bounding box center [824, 102] width 10 height 10
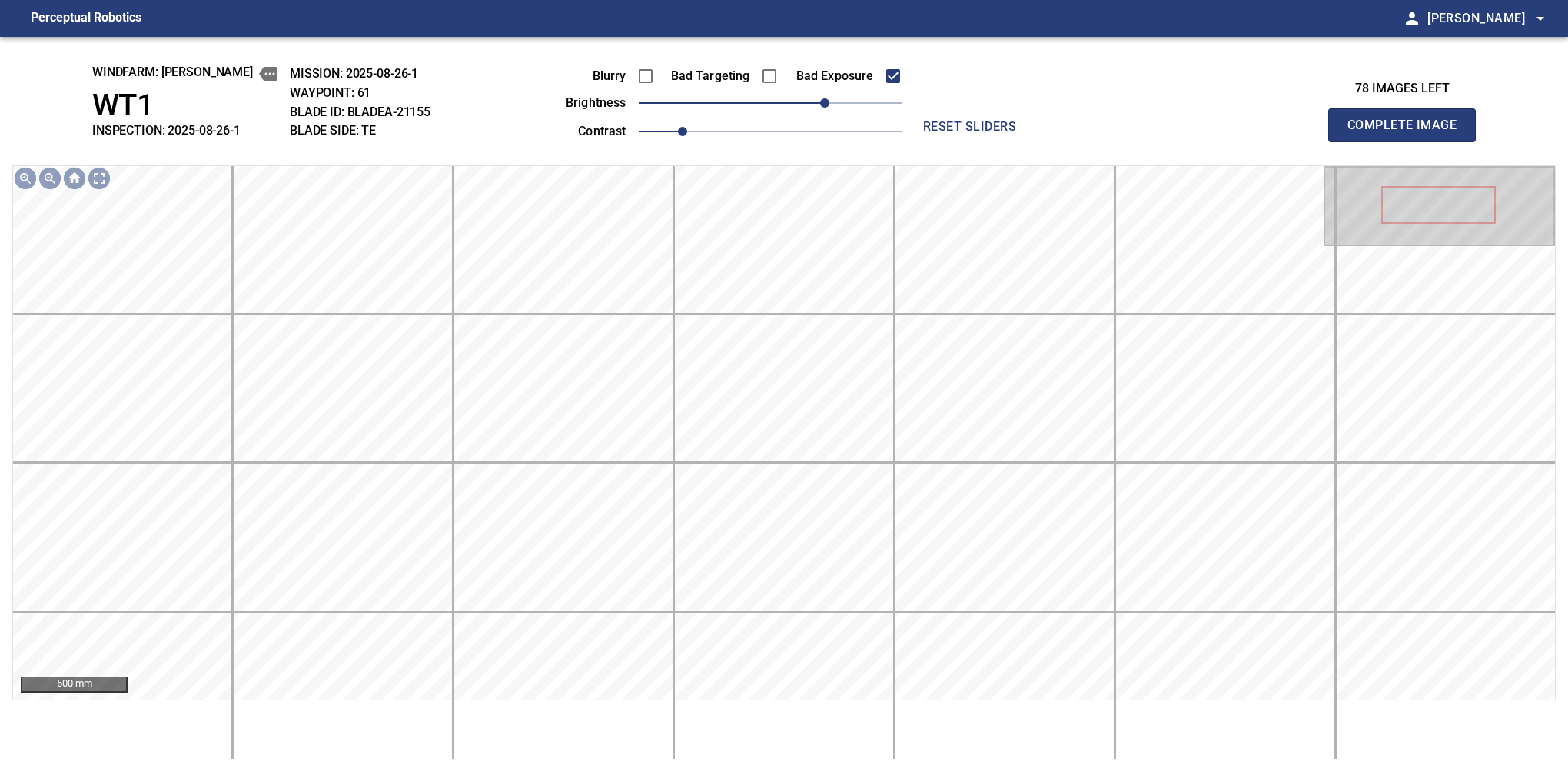
click at [1408, 142] on button "Complete Image" at bounding box center [1402, 125] width 148 height 34
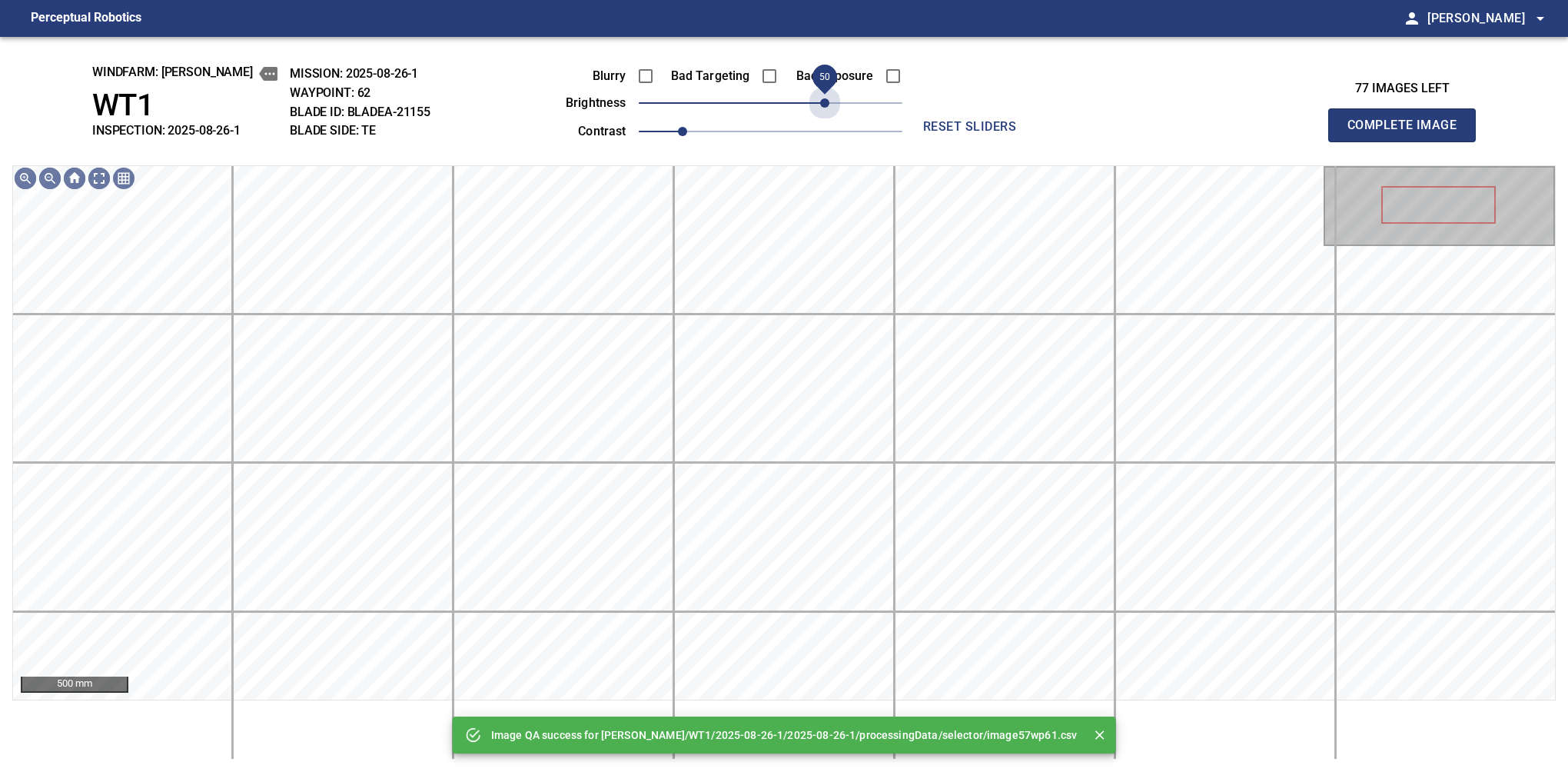
click at [825, 109] on span "50" at bounding box center [770, 102] width 263 height 22
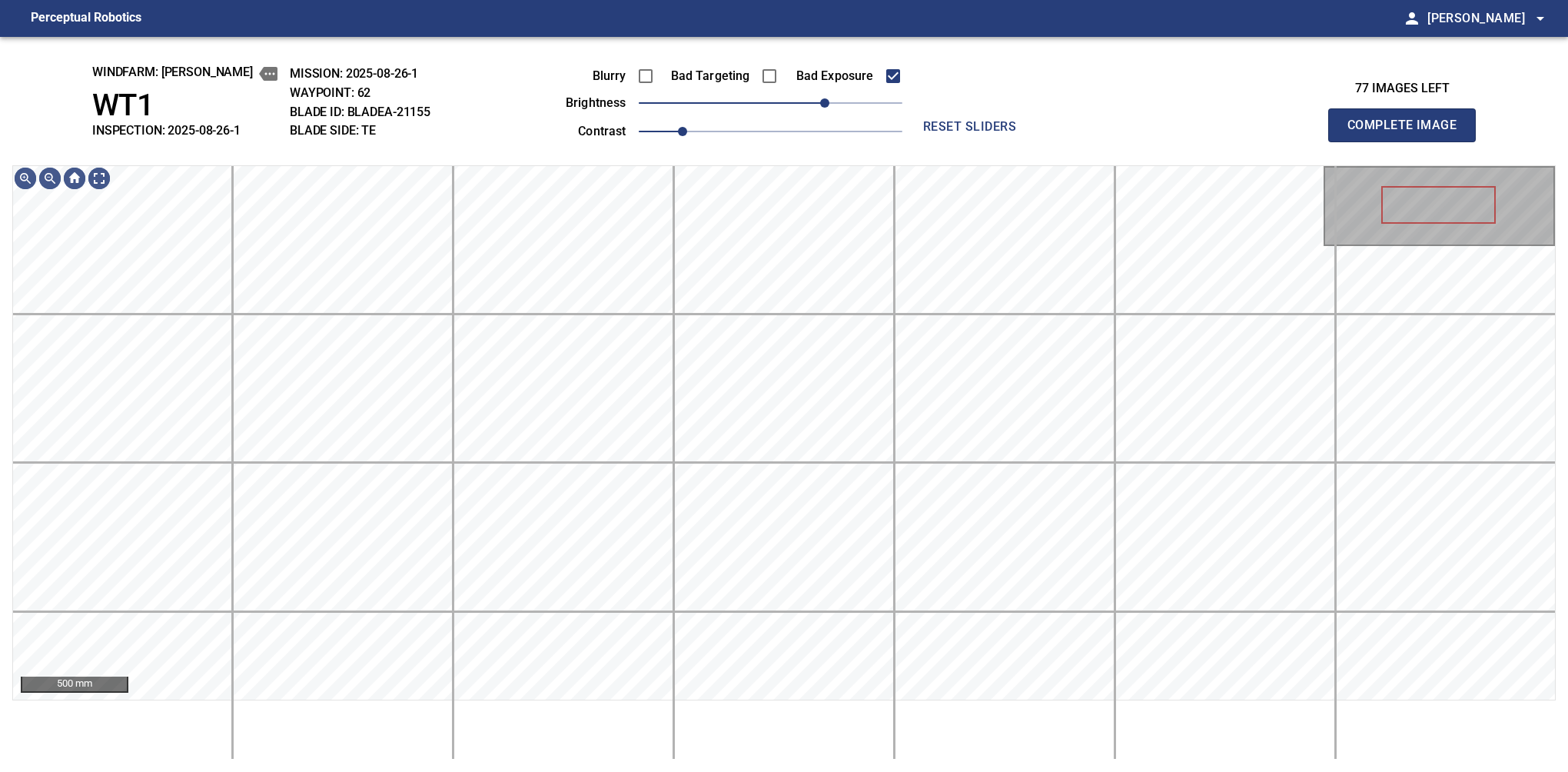
click at [1408, 142] on button "Complete Image" at bounding box center [1402, 125] width 148 height 34
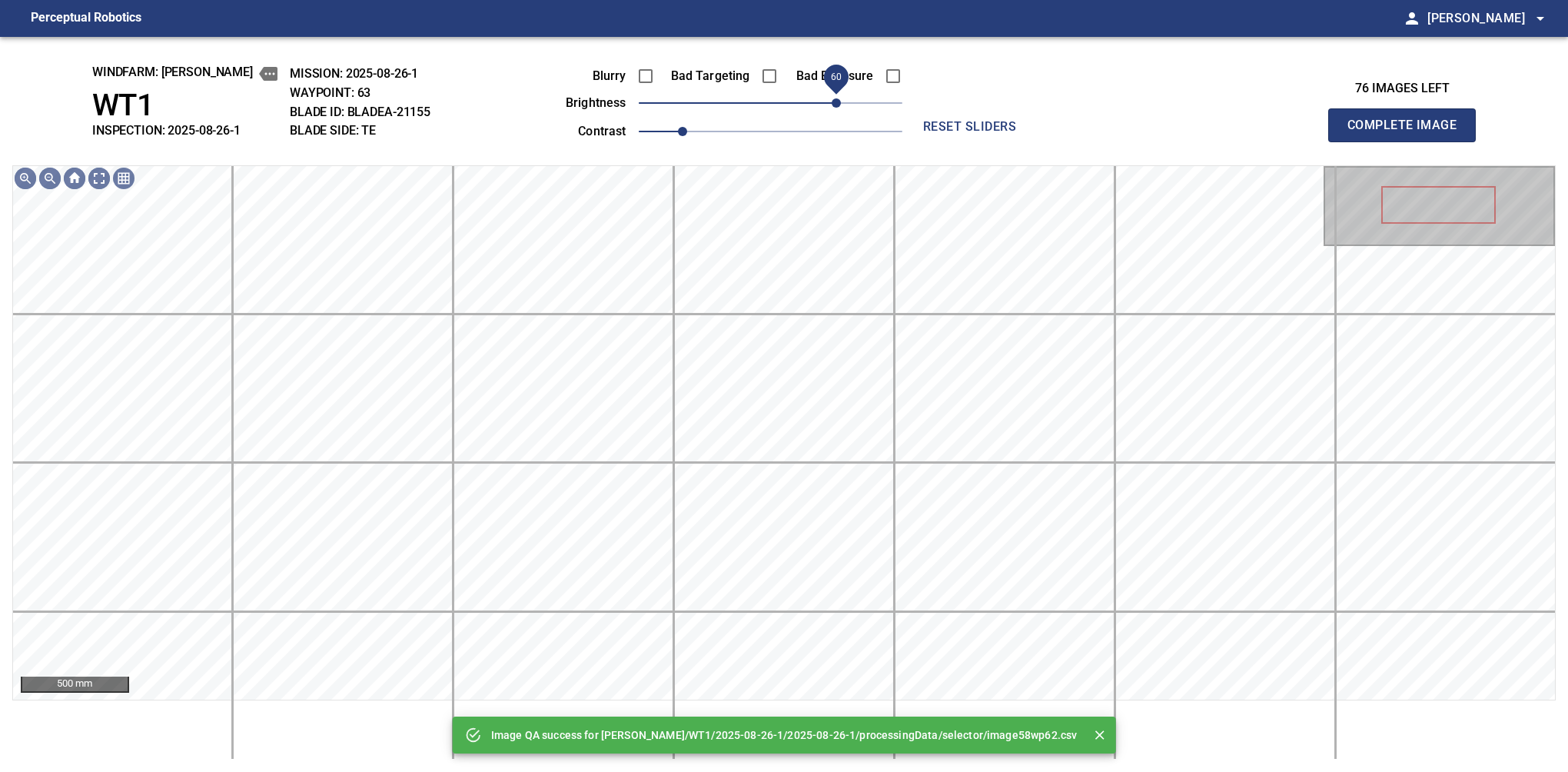
drag, startPoint x: 815, startPoint y: 111, endPoint x: 839, endPoint y: 111, distance: 24.0
click at [839, 111] on span "60" at bounding box center [770, 102] width 263 height 22
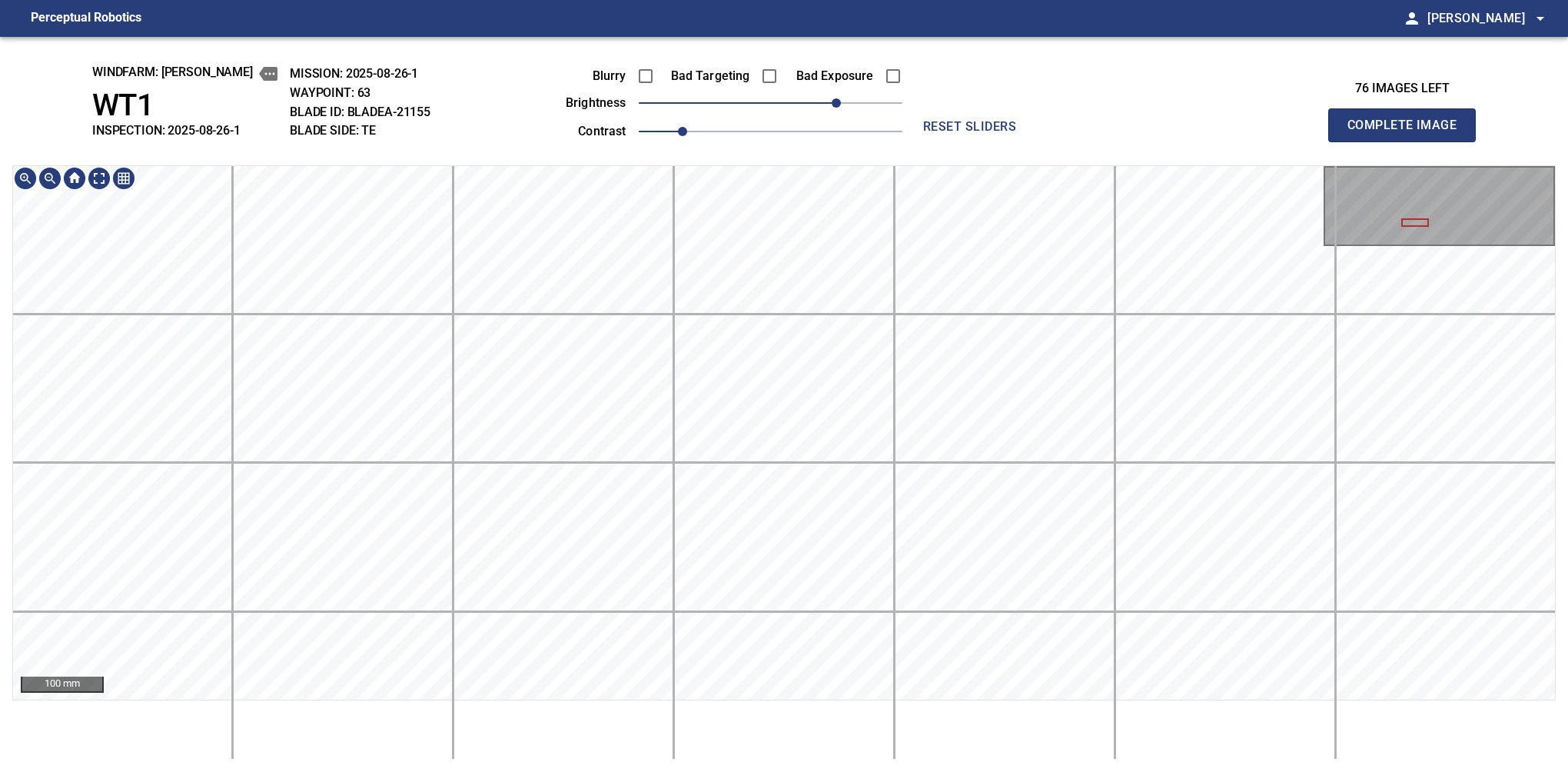
click at [402, 771] on html "Perceptual Robotics person Alex Semenov arrow_drop_down windfarm: Castelluccio …" at bounding box center [784, 386] width 1568 height 772
click at [828, 102] on span "50" at bounding box center [824, 102] width 10 height 10
click at [374, 730] on div "100 mm" at bounding box center [784, 462] width 1544 height 594
click at [1408, 142] on button "Complete Image" at bounding box center [1402, 125] width 148 height 34
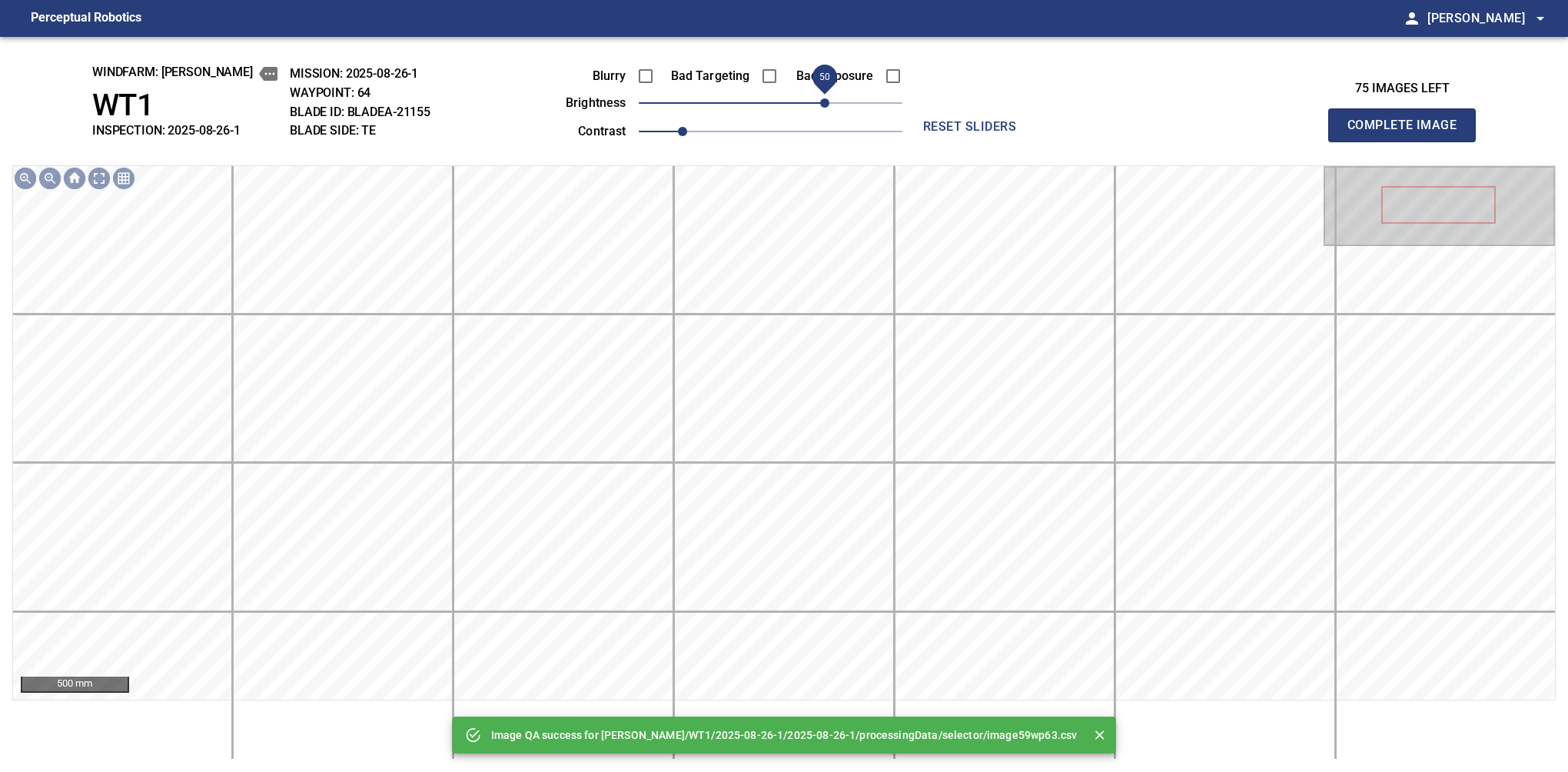
click at [825, 102] on span "50" at bounding box center [770, 102] width 263 height 22
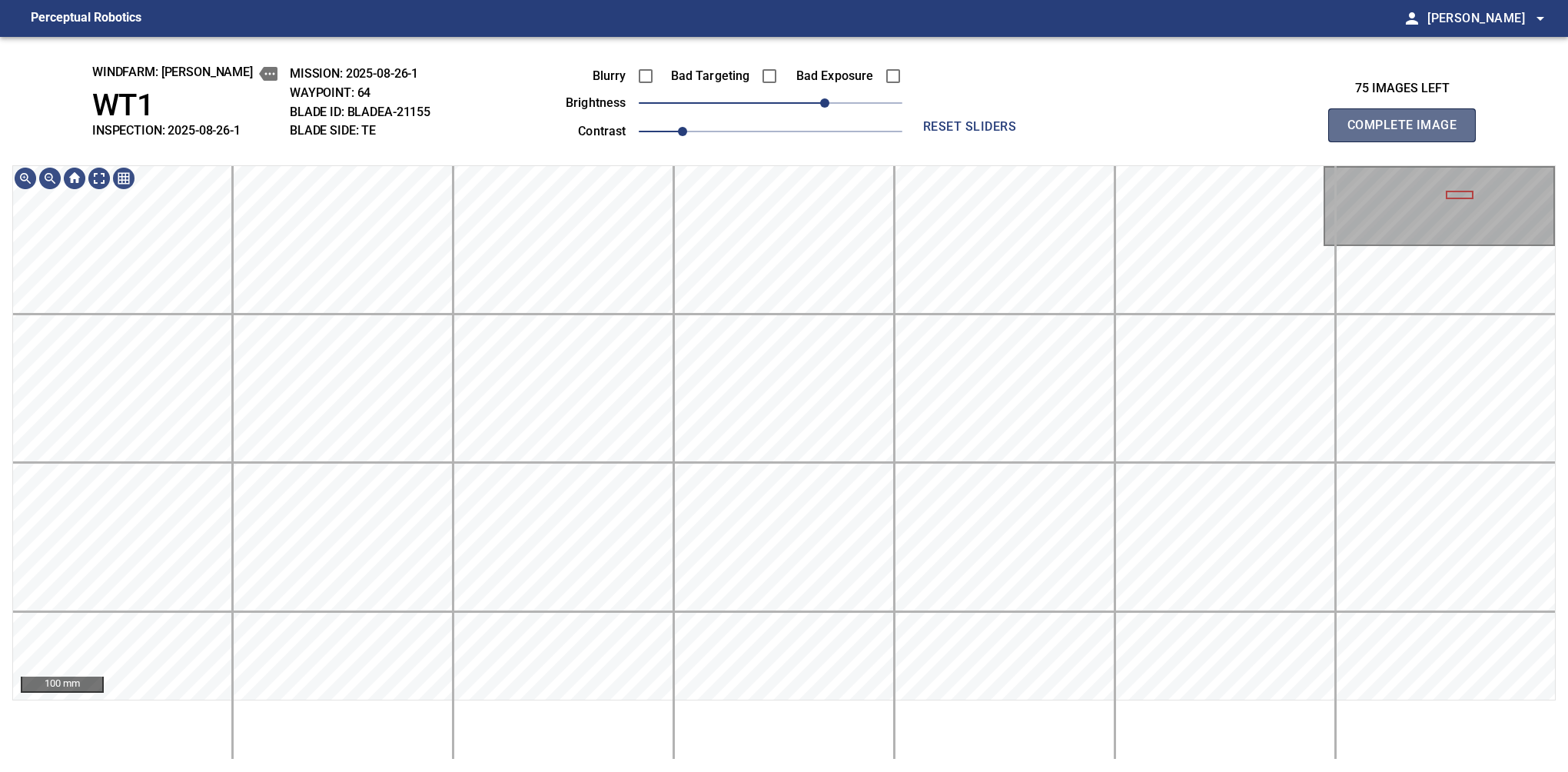
click at [1408, 142] on button "Complete Image" at bounding box center [1402, 125] width 148 height 34
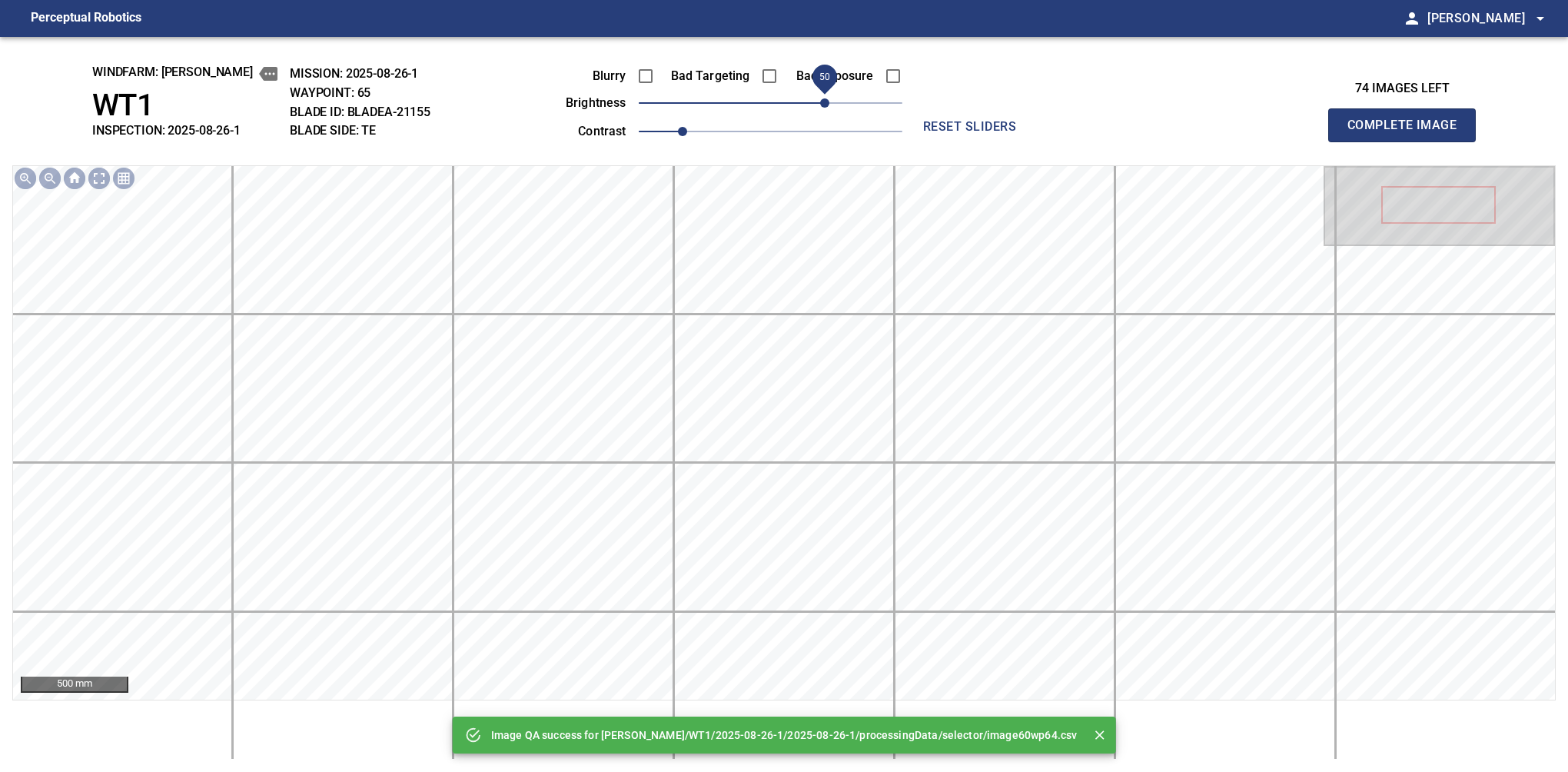
click at [822, 108] on span "50" at bounding box center [770, 102] width 263 height 22
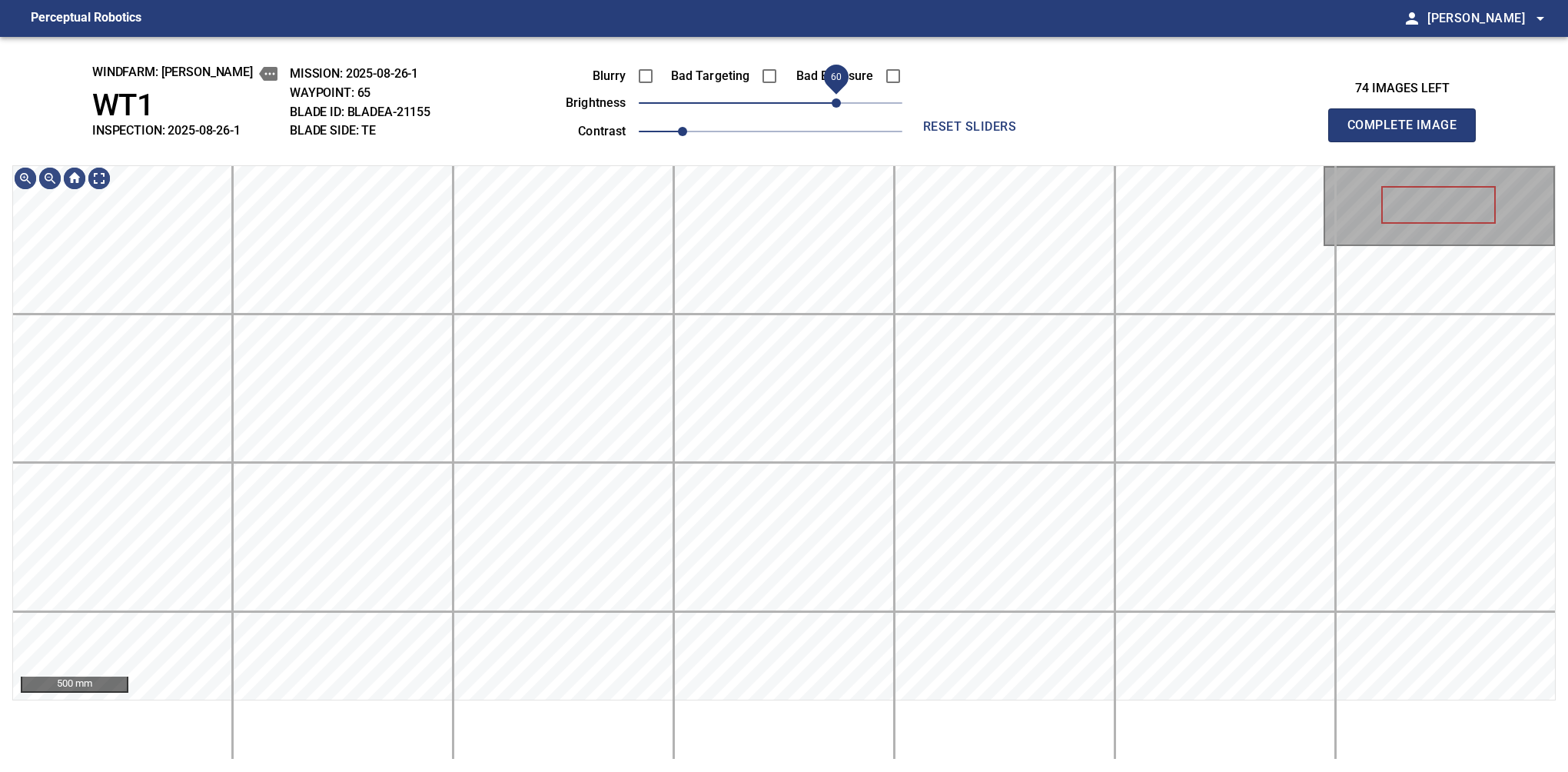
click at [838, 98] on span "60" at bounding box center [836, 102] width 10 height 10
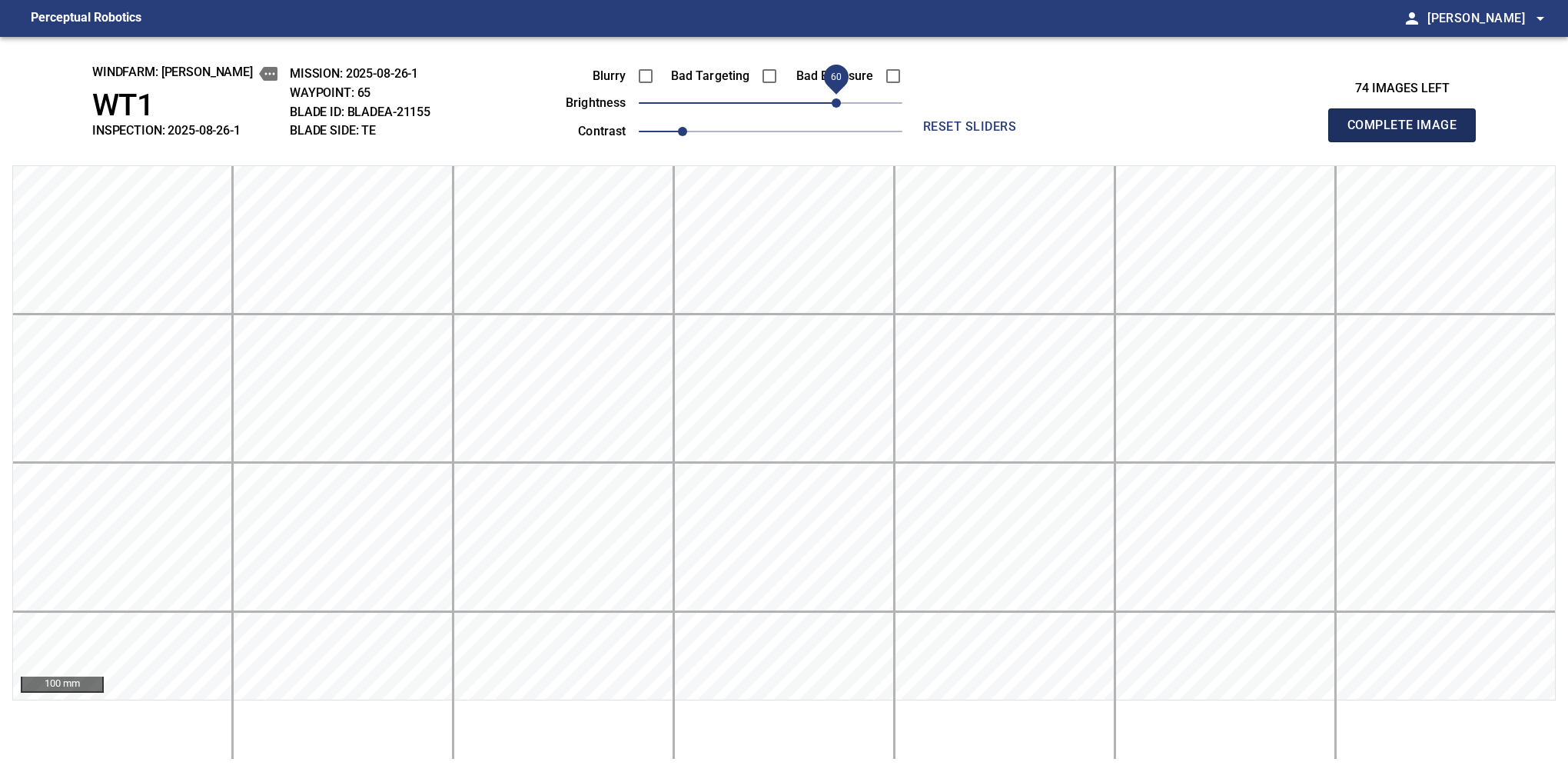
click at [1408, 142] on button "Complete Image" at bounding box center [1402, 125] width 148 height 34
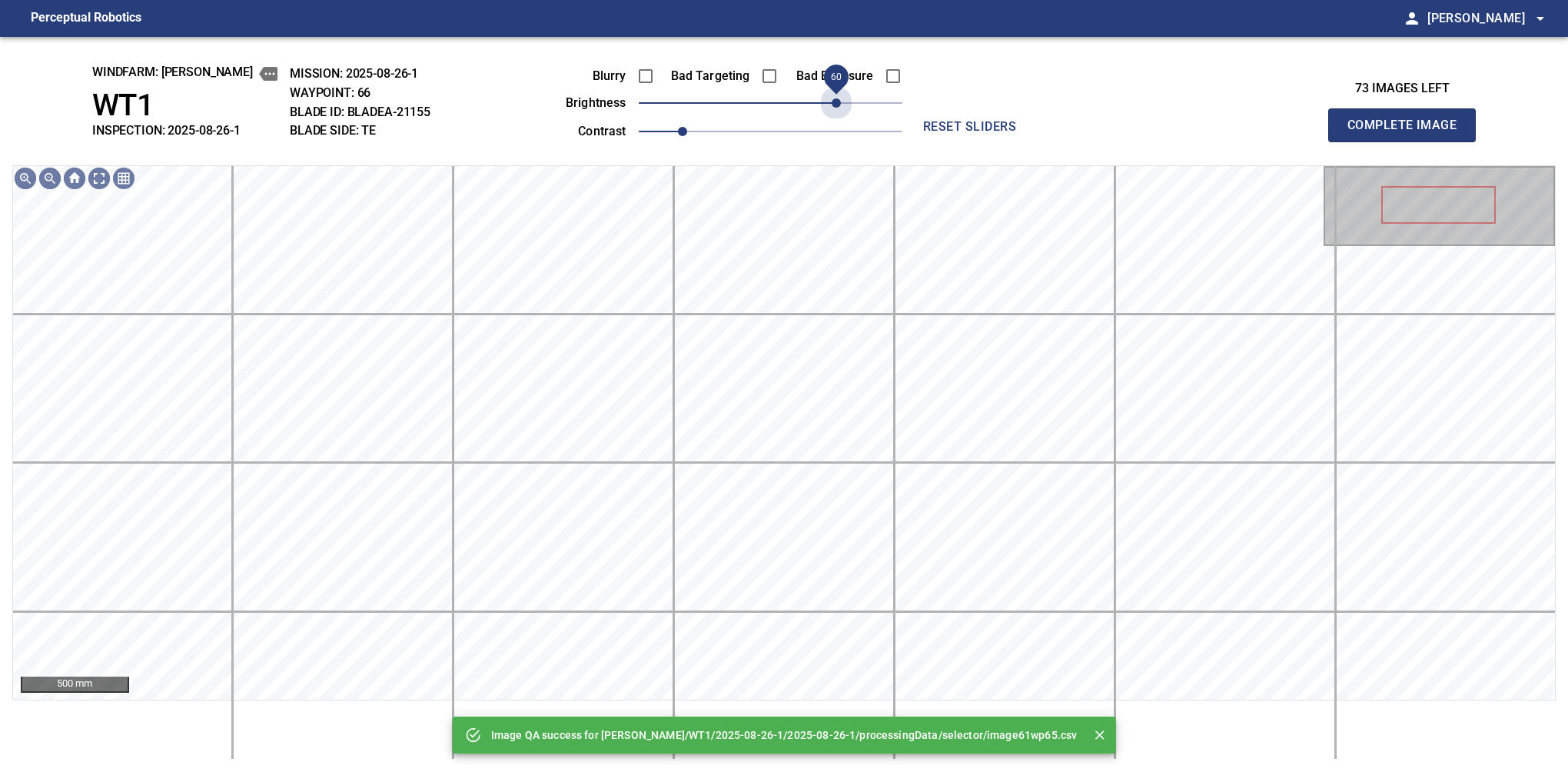
click at [833, 102] on span "60" at bounding box center [770, 102] width 263 height 22
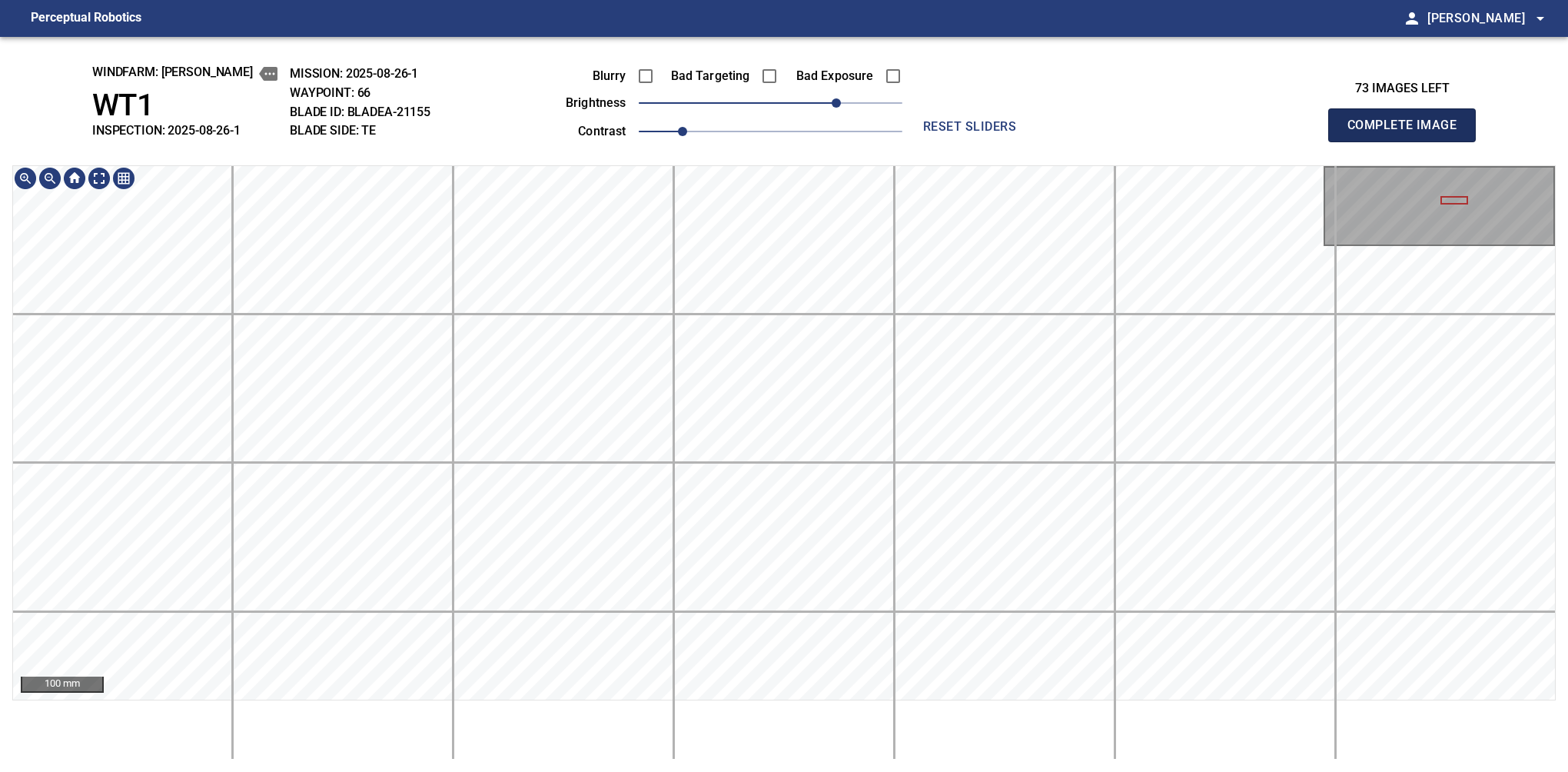
click at [1408, 142] on button "Complete Image" at bounding box center [1402, 125] width 148 height 34
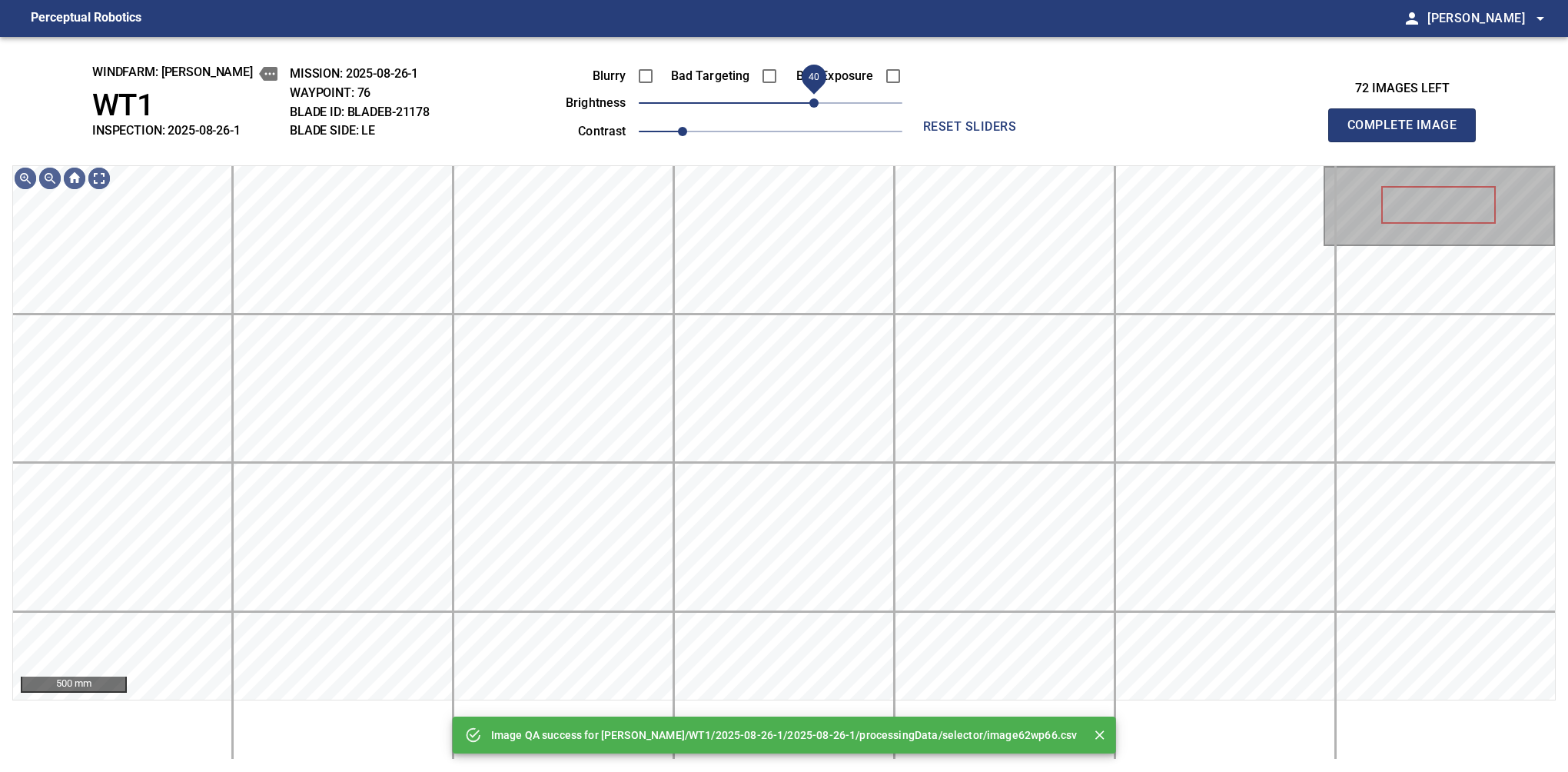
drag, startPoint x: 781, startPoint y: 102, endPoint x: 815, endPoint y: 95, distance: 34.7
click at [815, 98] on span "40" at bounding box center [814, 102] width 10 height 10
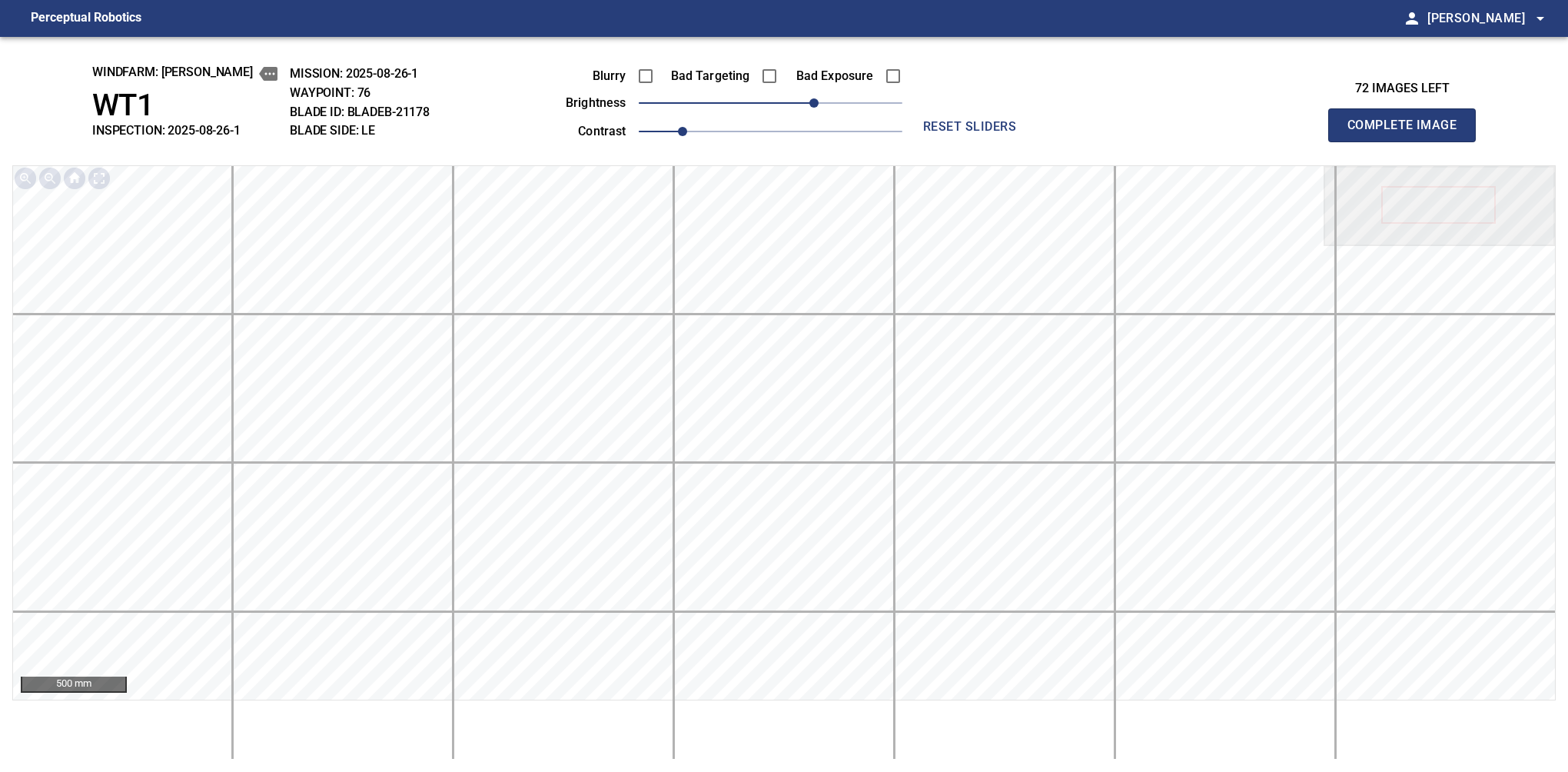
click at [1408, 142] on button "Complete Image" at bounding box center [1402, 125] width 148 height 34
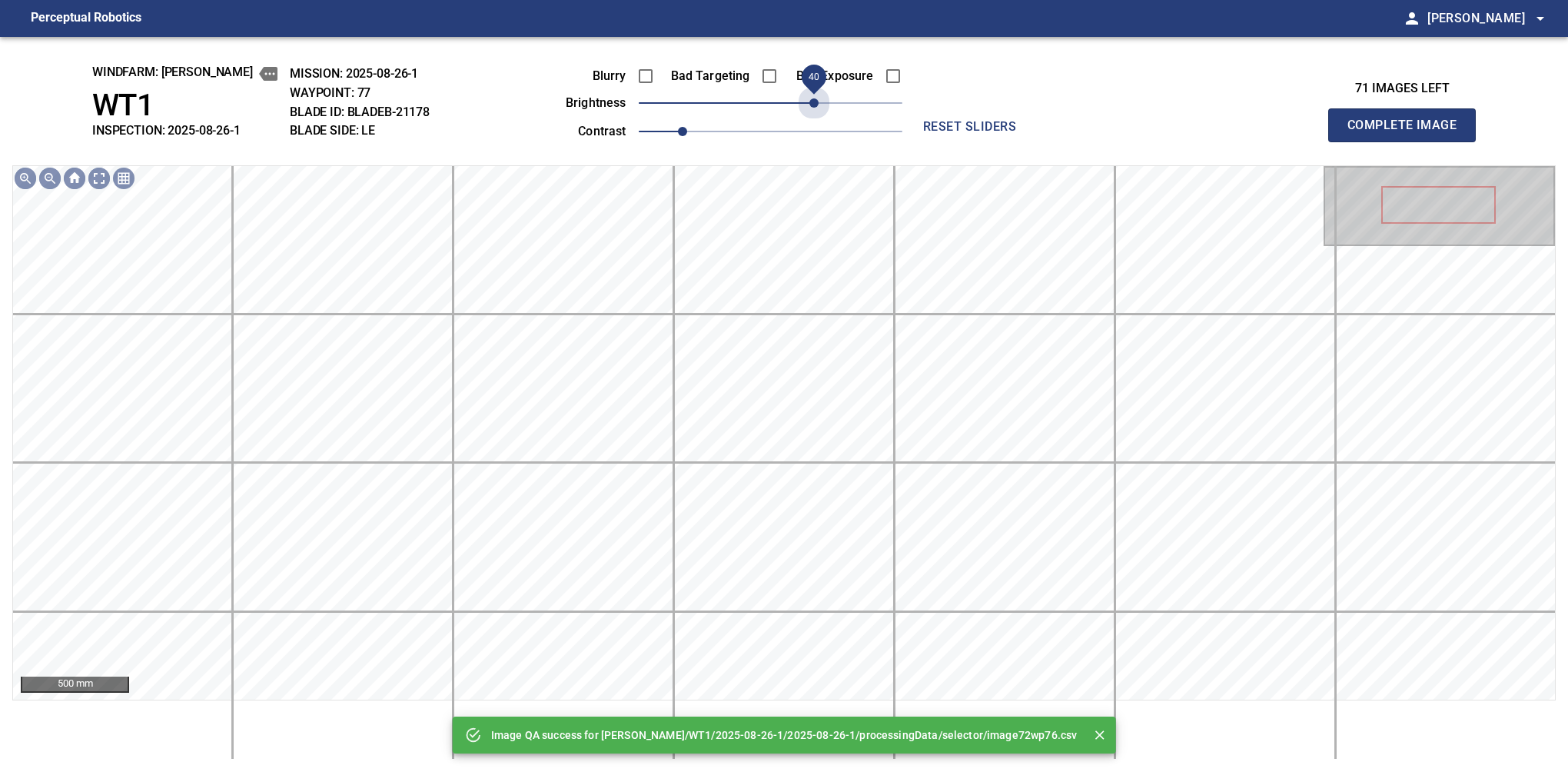
click at [815, 95] on span "40" at bounding box center [770, 102] width 263 height 22
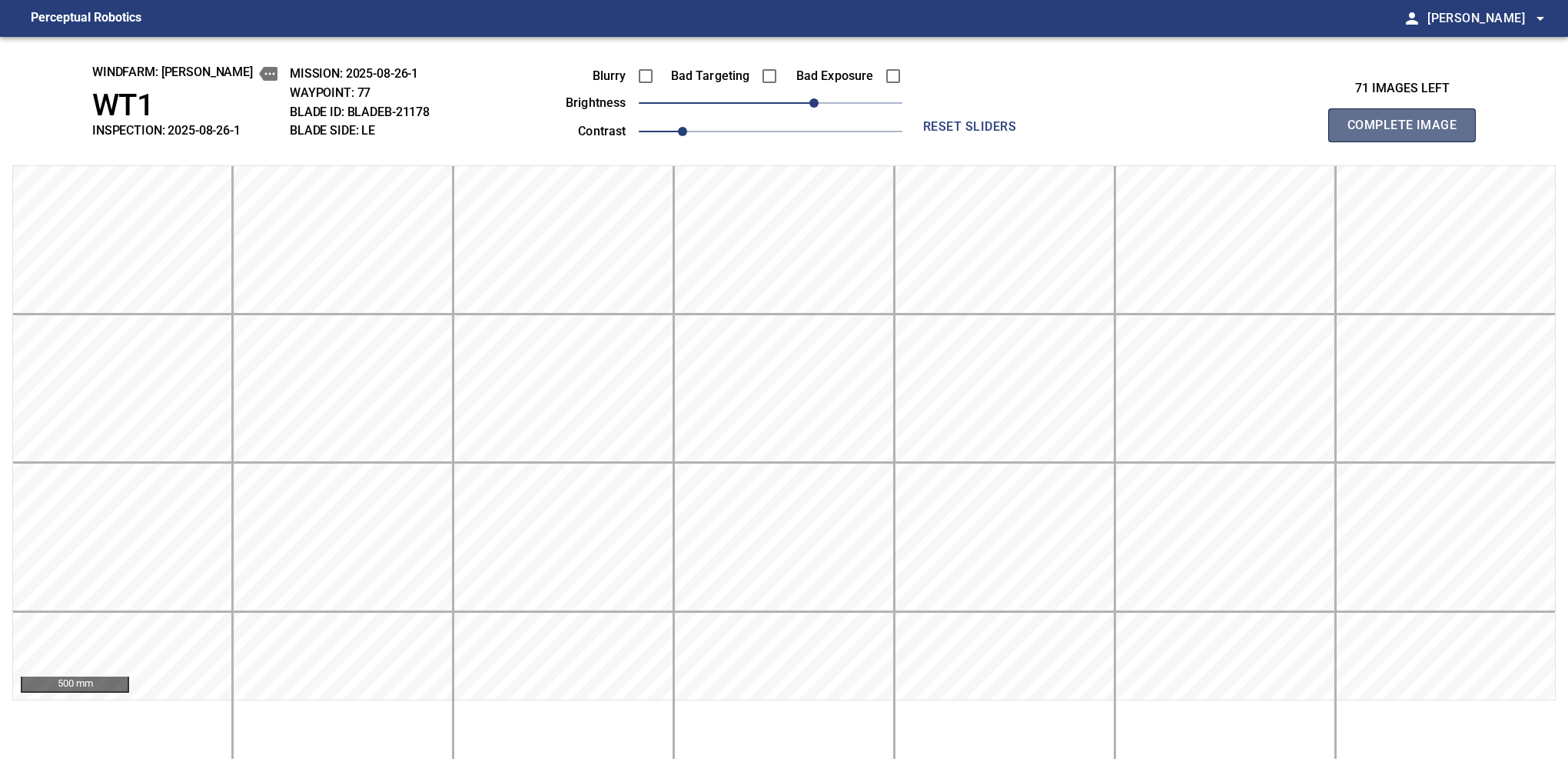
click at [1408, 142] on button "Complete Image" at bounding box center [1402, 125] width 148 height 34
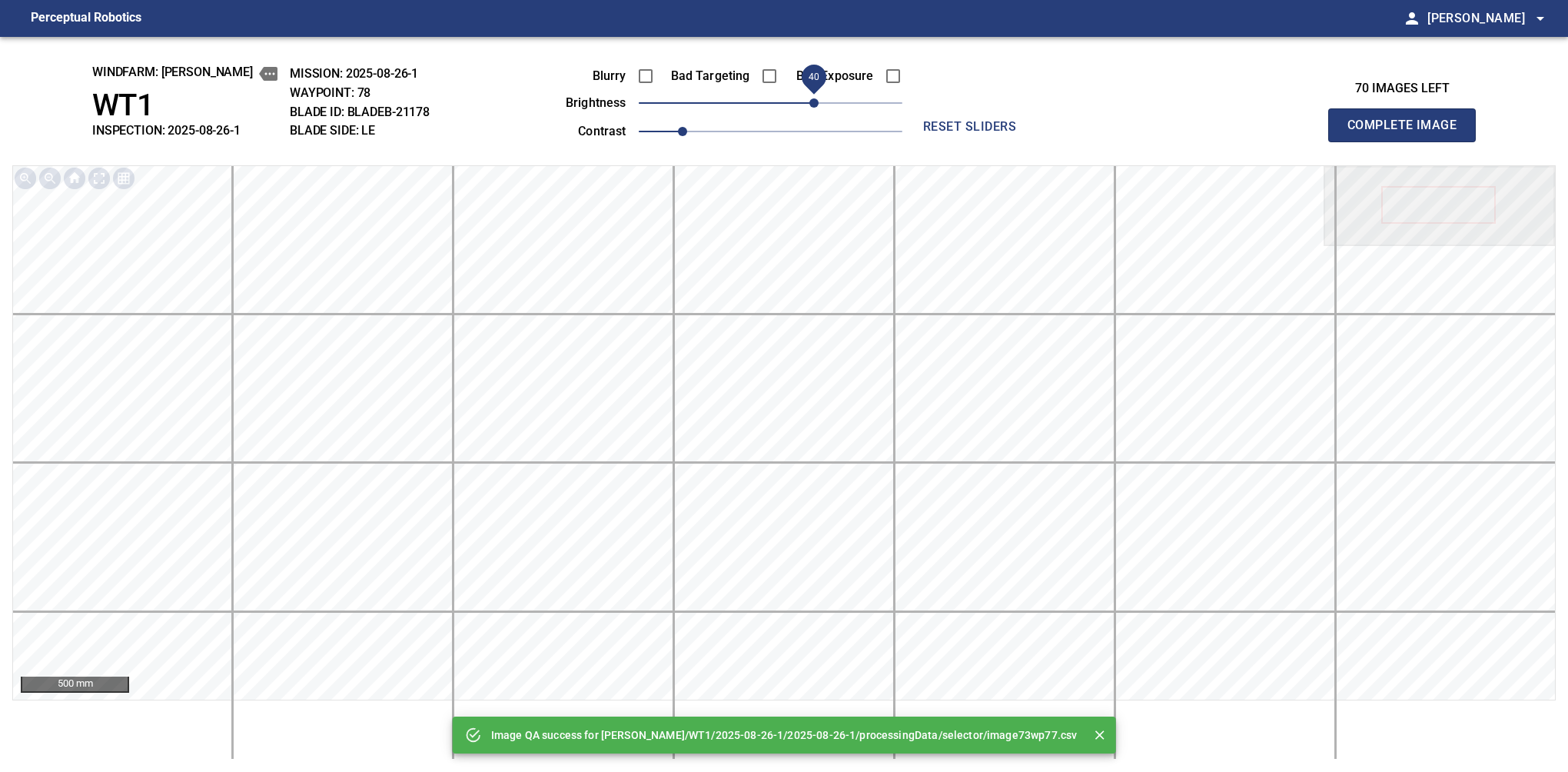
click at [817, 95] on span "40" at bounding box center [770, 102] width 263 height 22
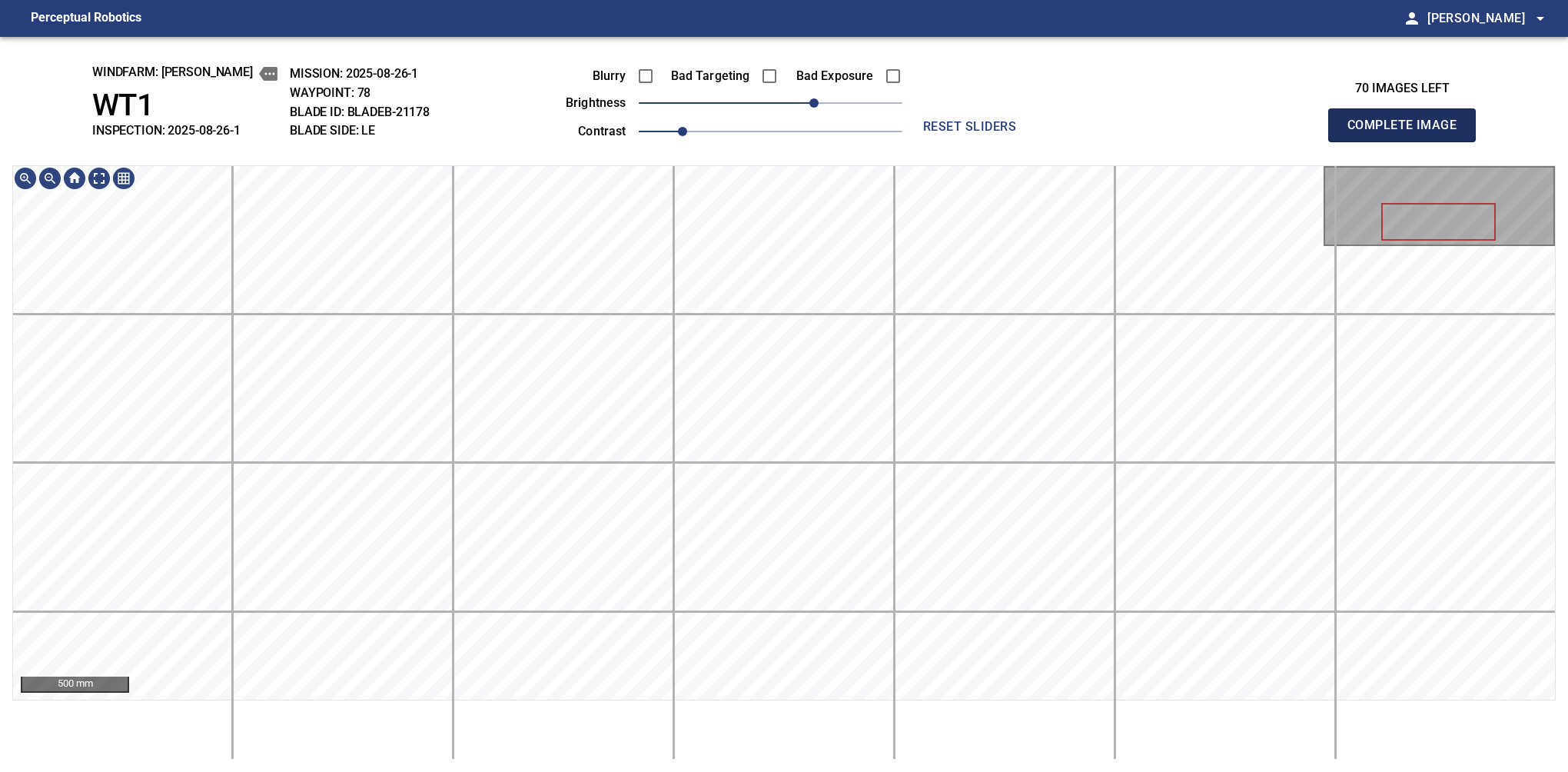
click at [1408, 142] on button "Complete Image" at bounding box center [1402, 125] width 148 height 34
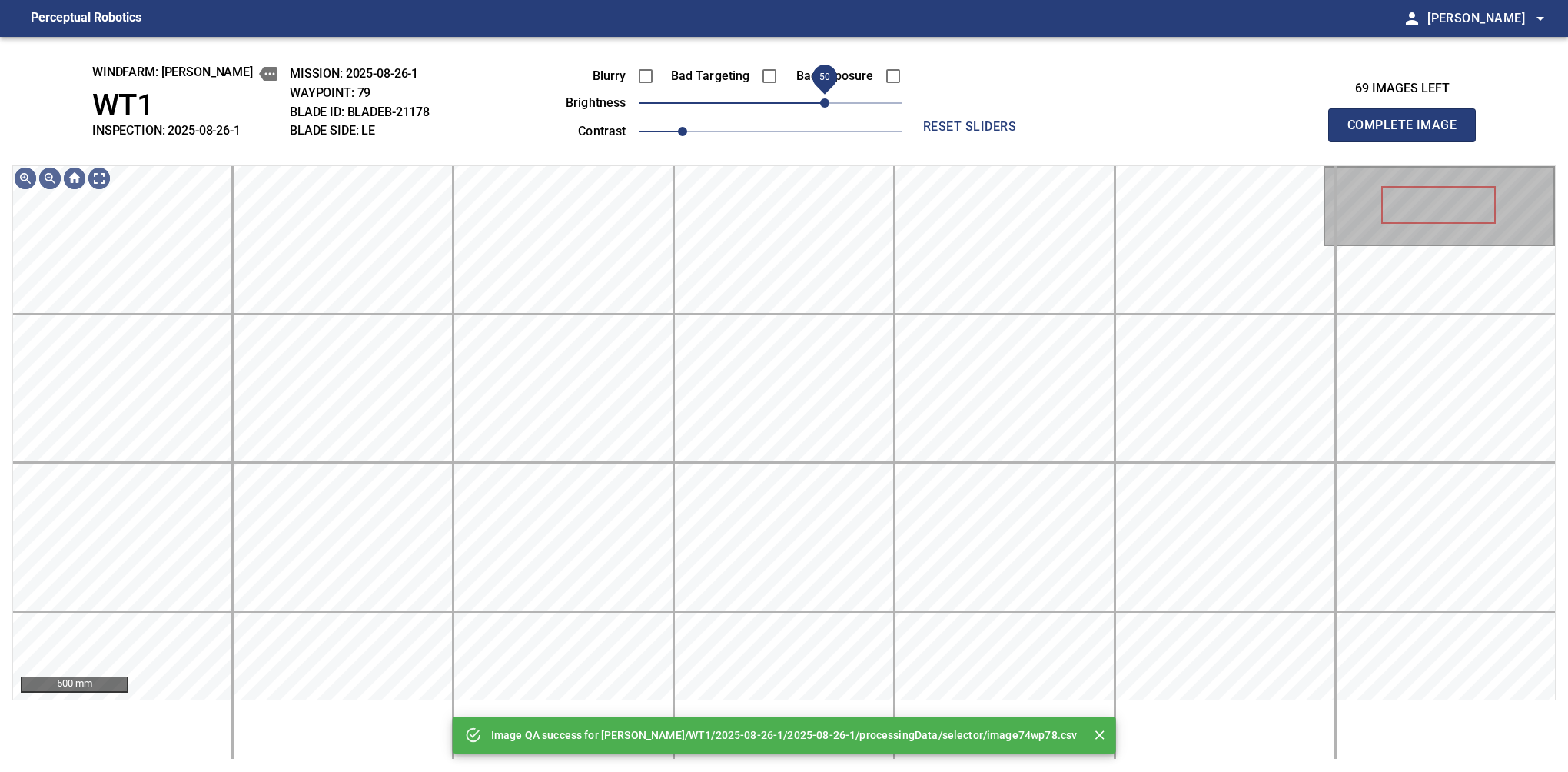
click at [830, 103] on span "50" at bounding box center [770, 102] width 263 height 22
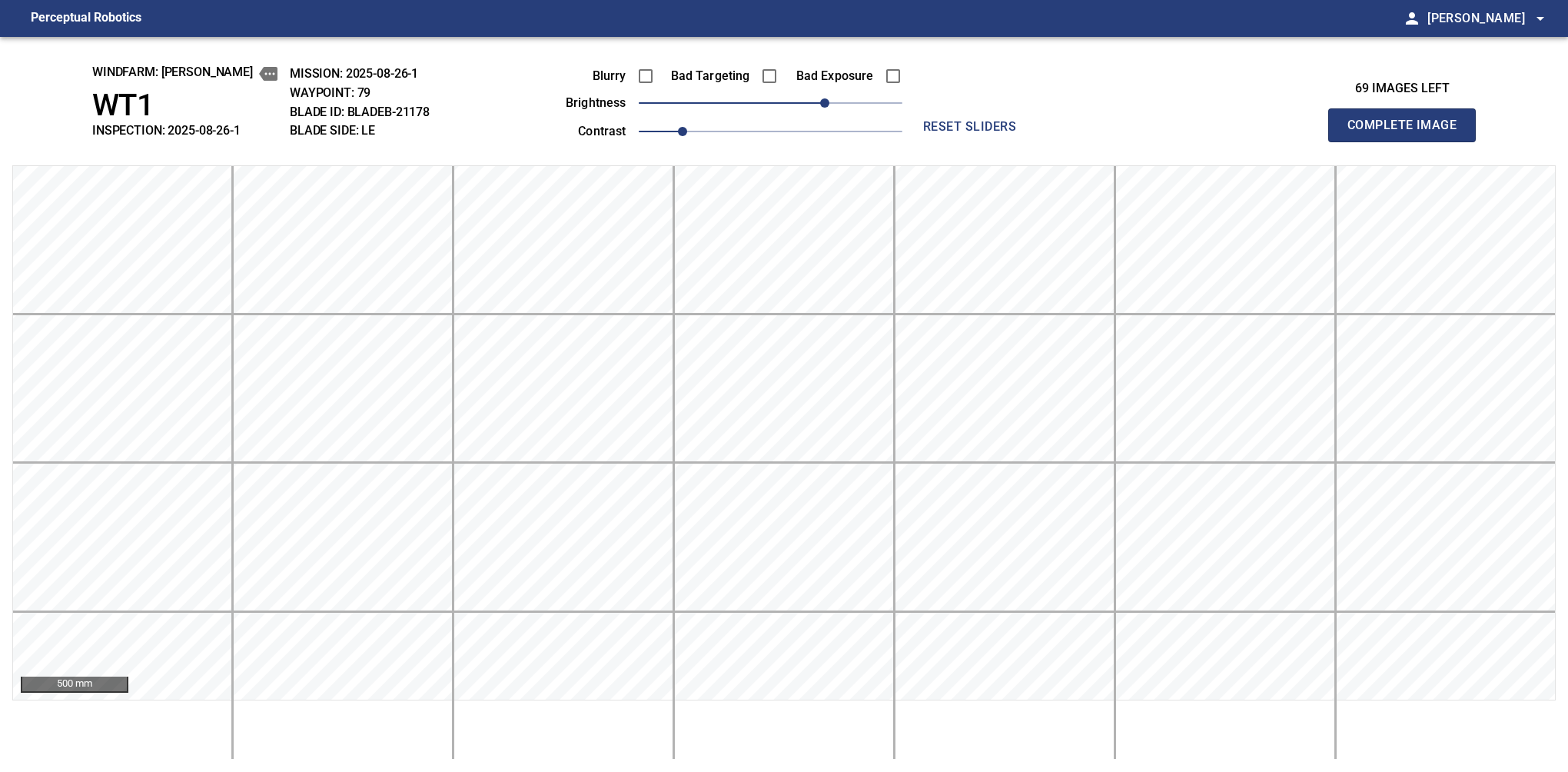
click at [1408, 142] on button "Complete Image" at bounding box center [1402, 125] width 148 height 34
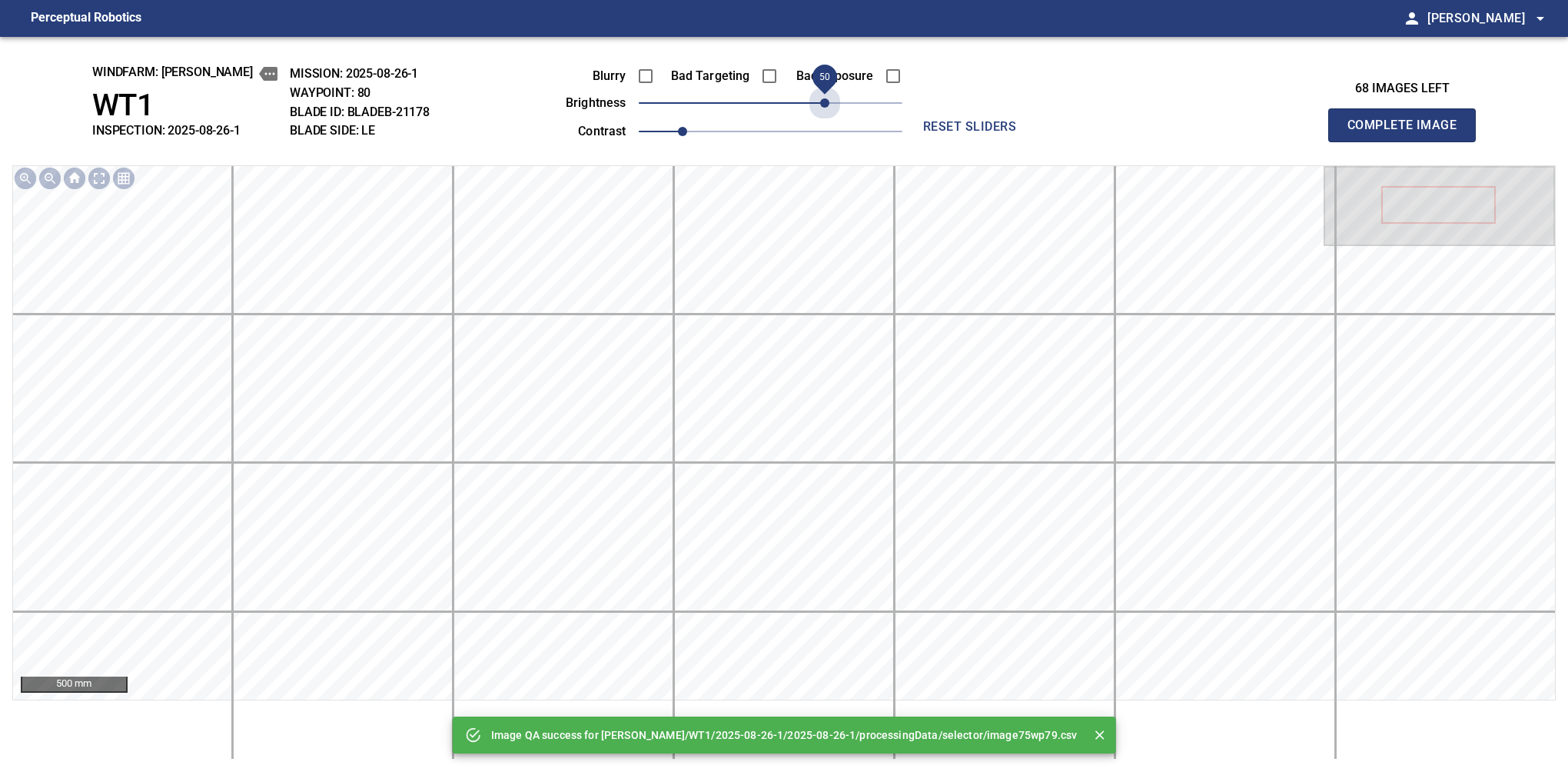
click at [830, 103] on span "50" at bounding box center [770, 102] width 263 height 22
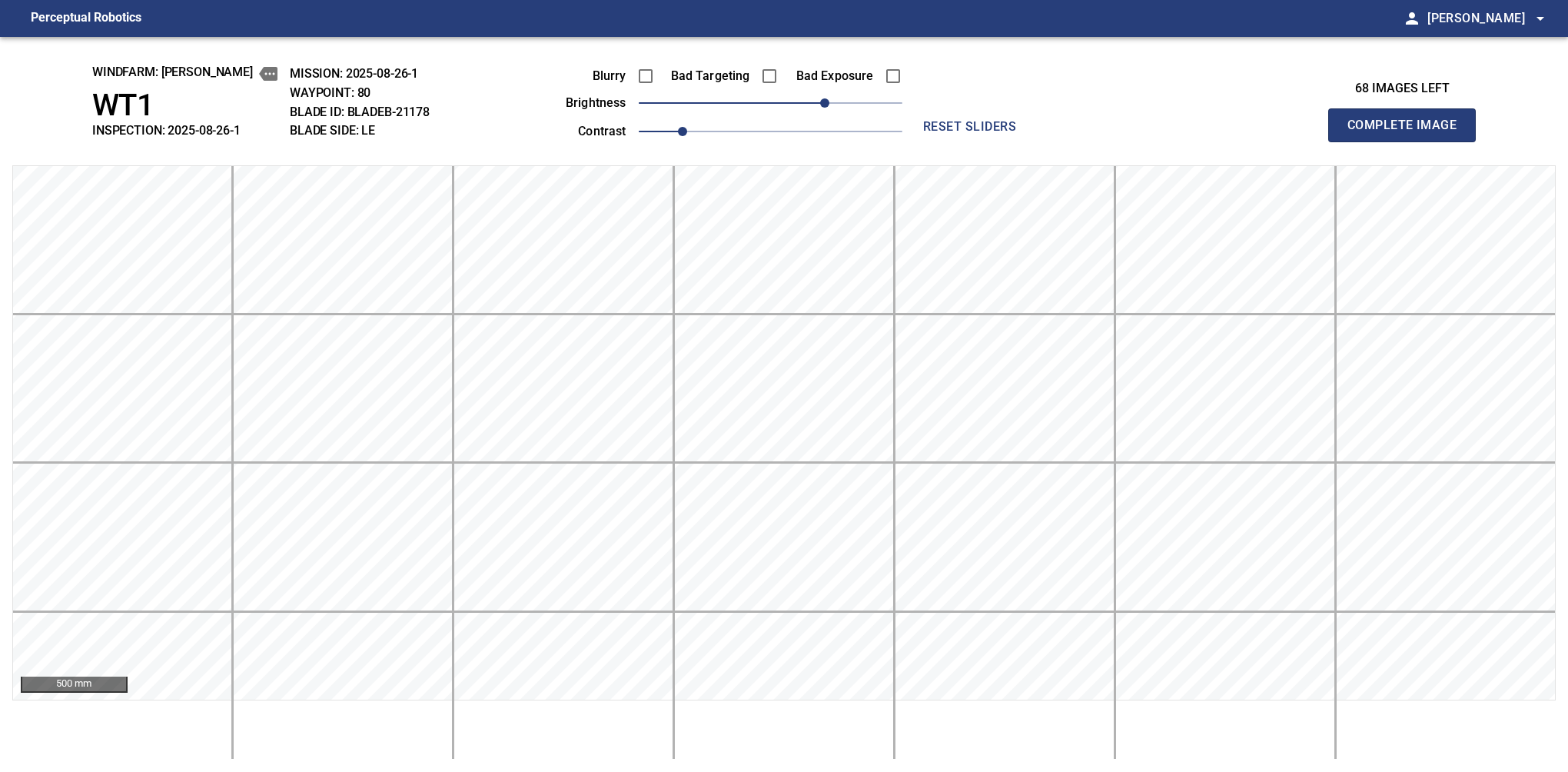
click at [1408, 142] on button "Complete Image" at bounding box center [1402, 125] width 148 height 34
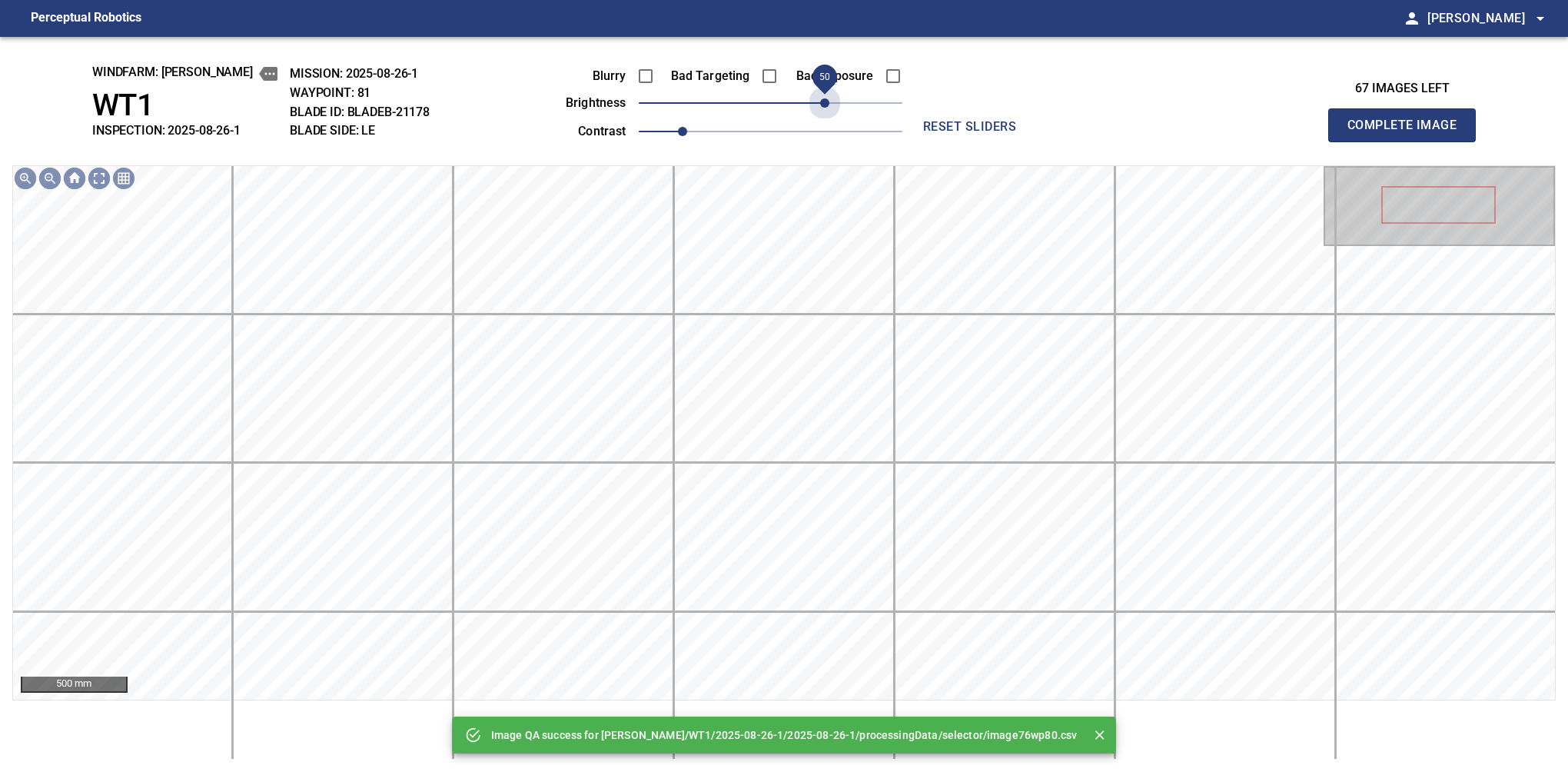
click at [830, 103] on span "50" at bounding box center [770, 102] width 263 height 22
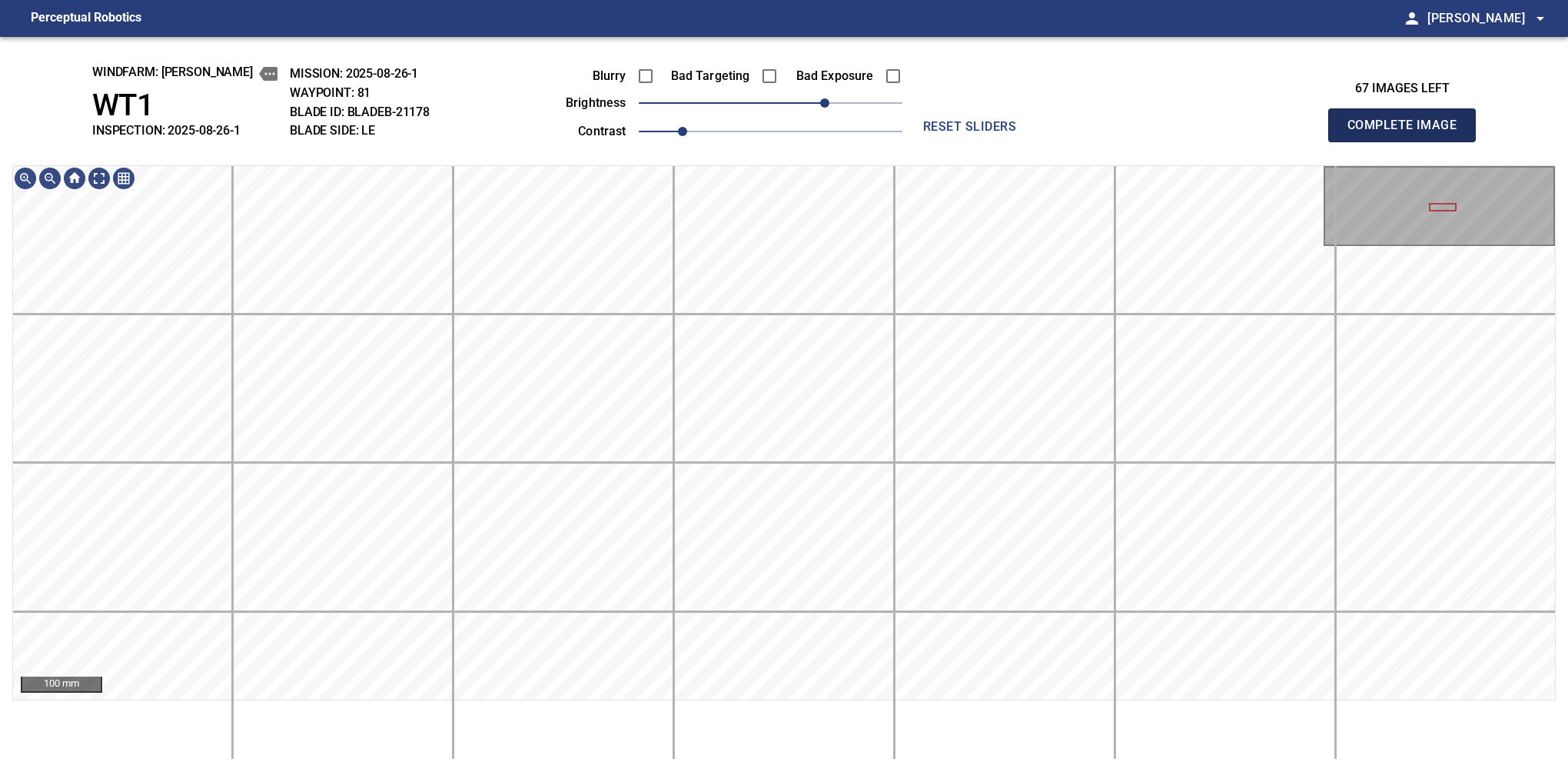
click at [1408, 142] on button "Complete Image" at bounding box center [1402, 125] width 148 height 34
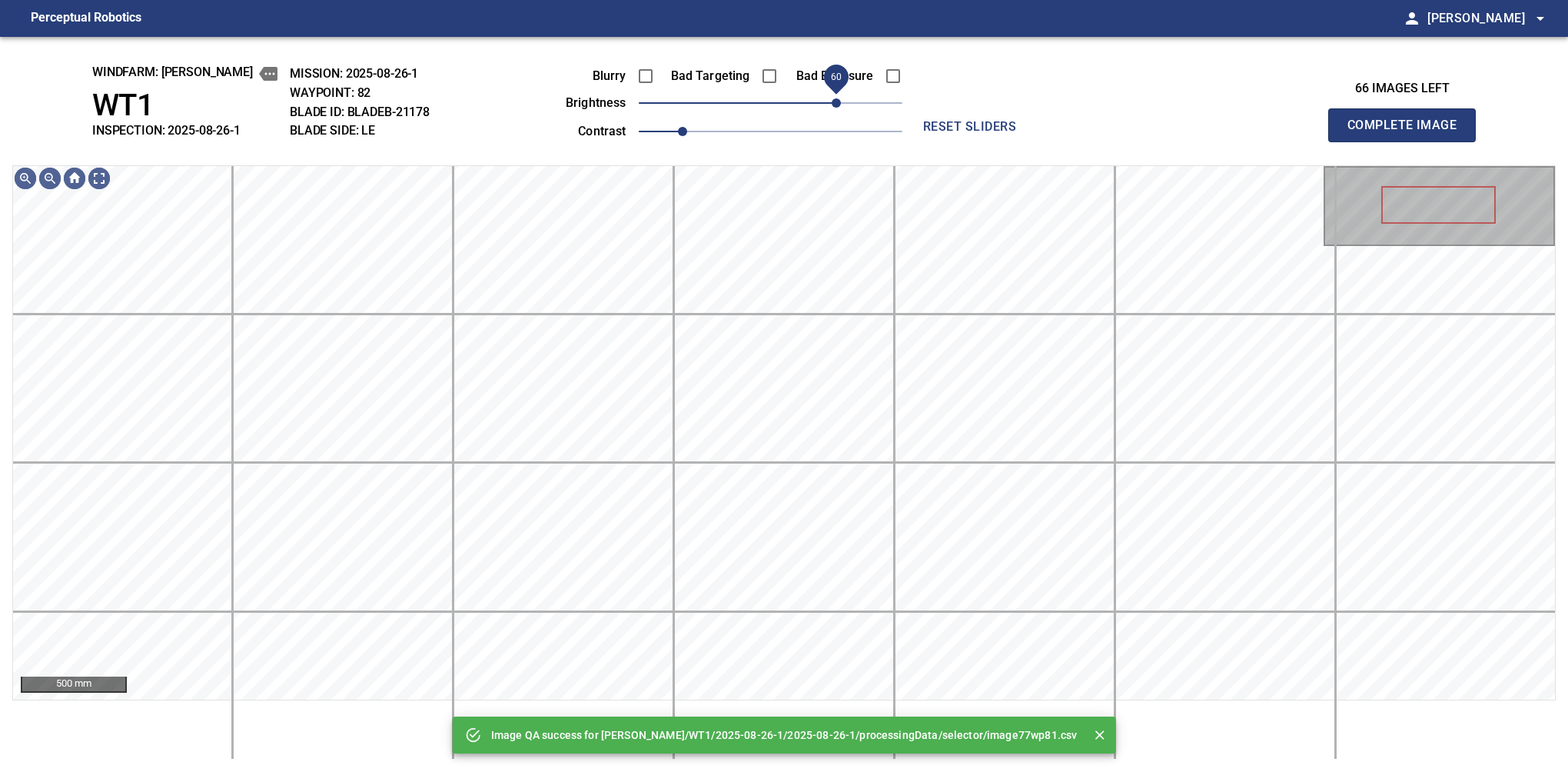
drag, startPoint x: 819, startPoint y: 100, endPoint x: 837, endPoint y: 87, distance: 22.2
click at [837, 92] on span "60" at bounding box center [770, 102] width 263 height 22
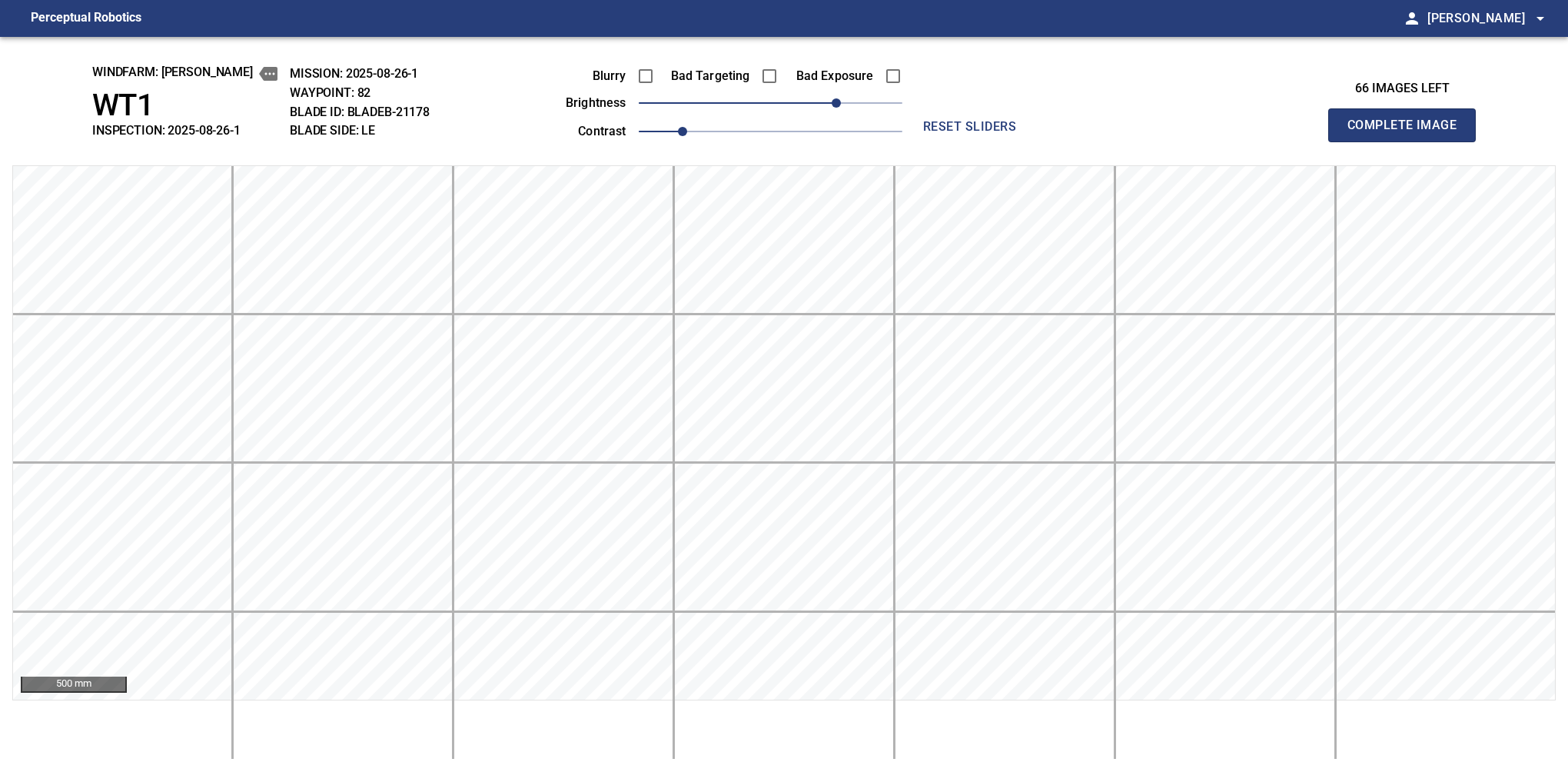
click at [1408, 142] on button "Complete Image" at bounding box center [1402, 125] width 148 height 34
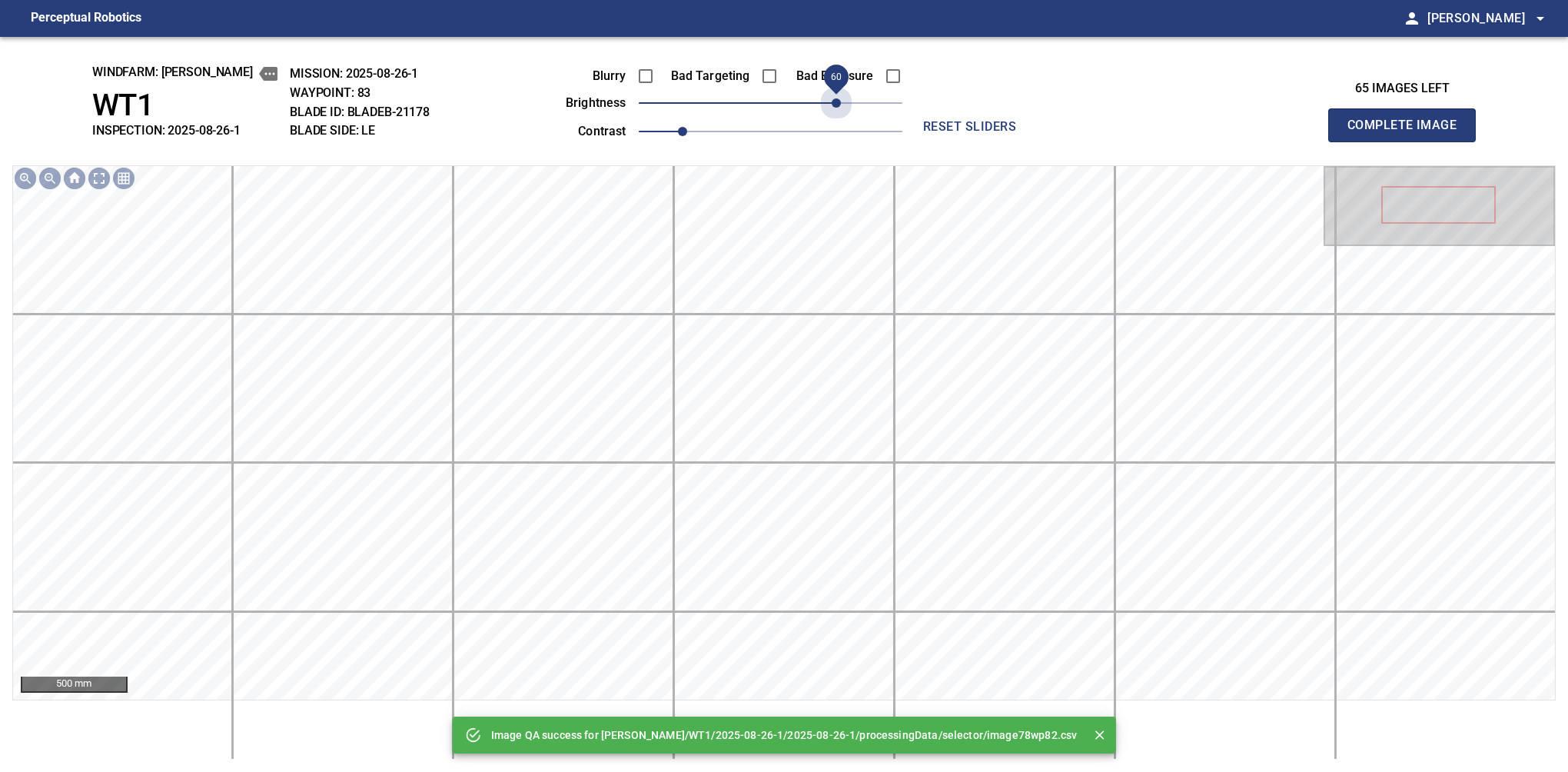
click at [836, 98] on span "60" at bounding box center [770, 102] width 263 height 22
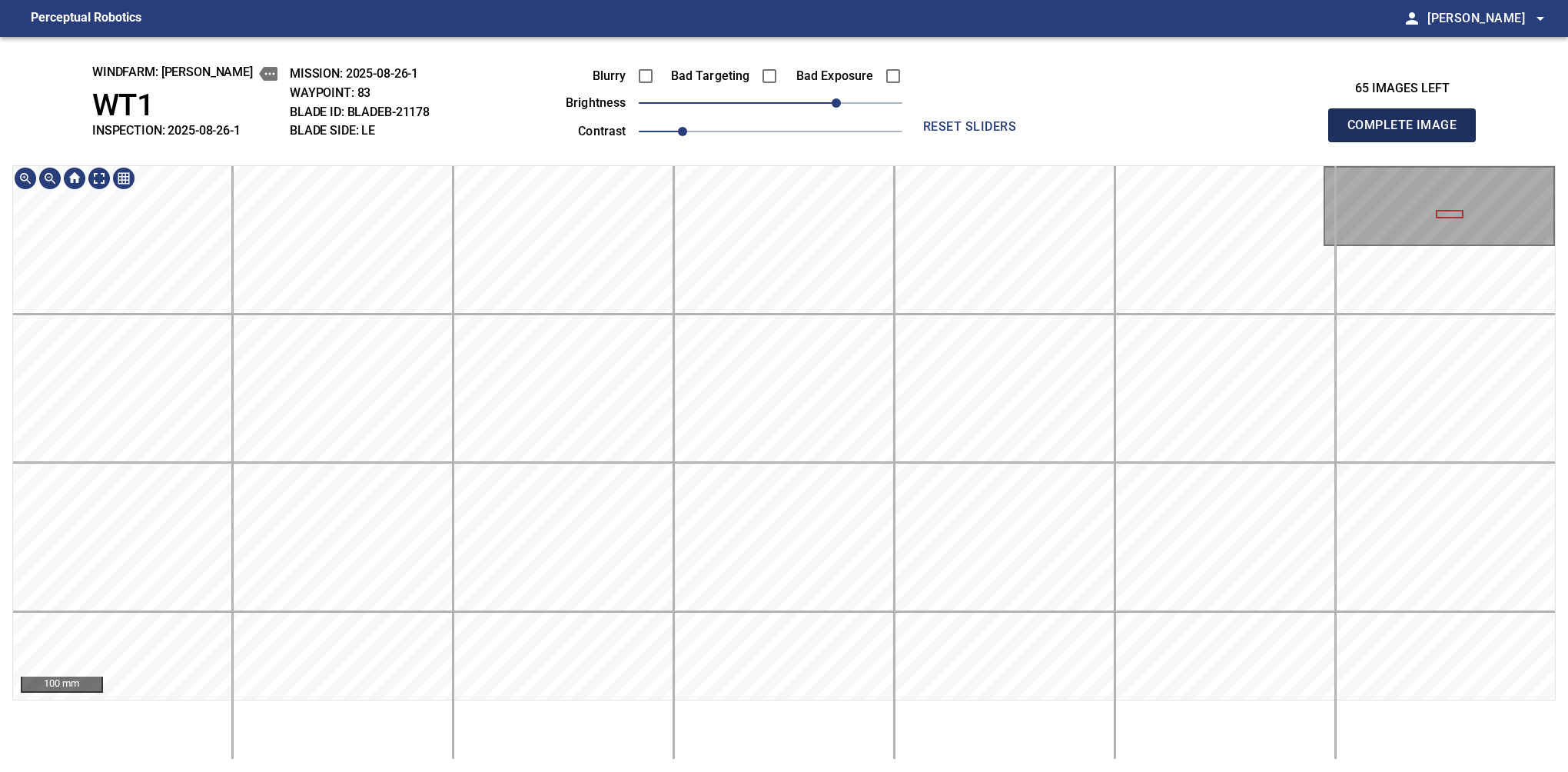
click at [1408, 142] on button "Complete Image" at bounding box center [1402, 125] width 148 height 34
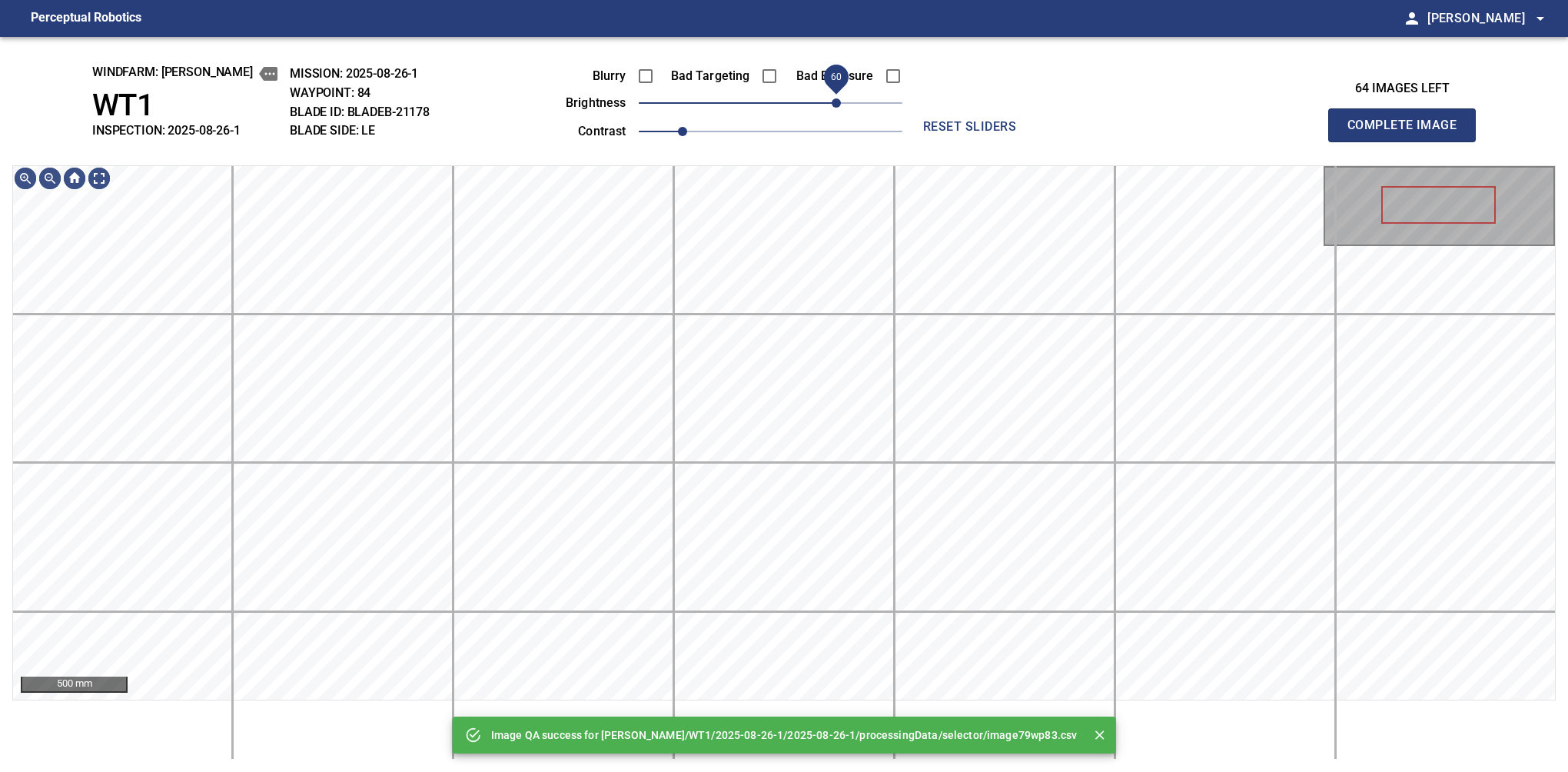
drag, startPoint x: 824, startPoint y: 104, endPoint x: 832, endPoint y: 98, distance: 10.0
click at [832, 98] on span "60" at bounding box center [770, 102] width 263 height 22
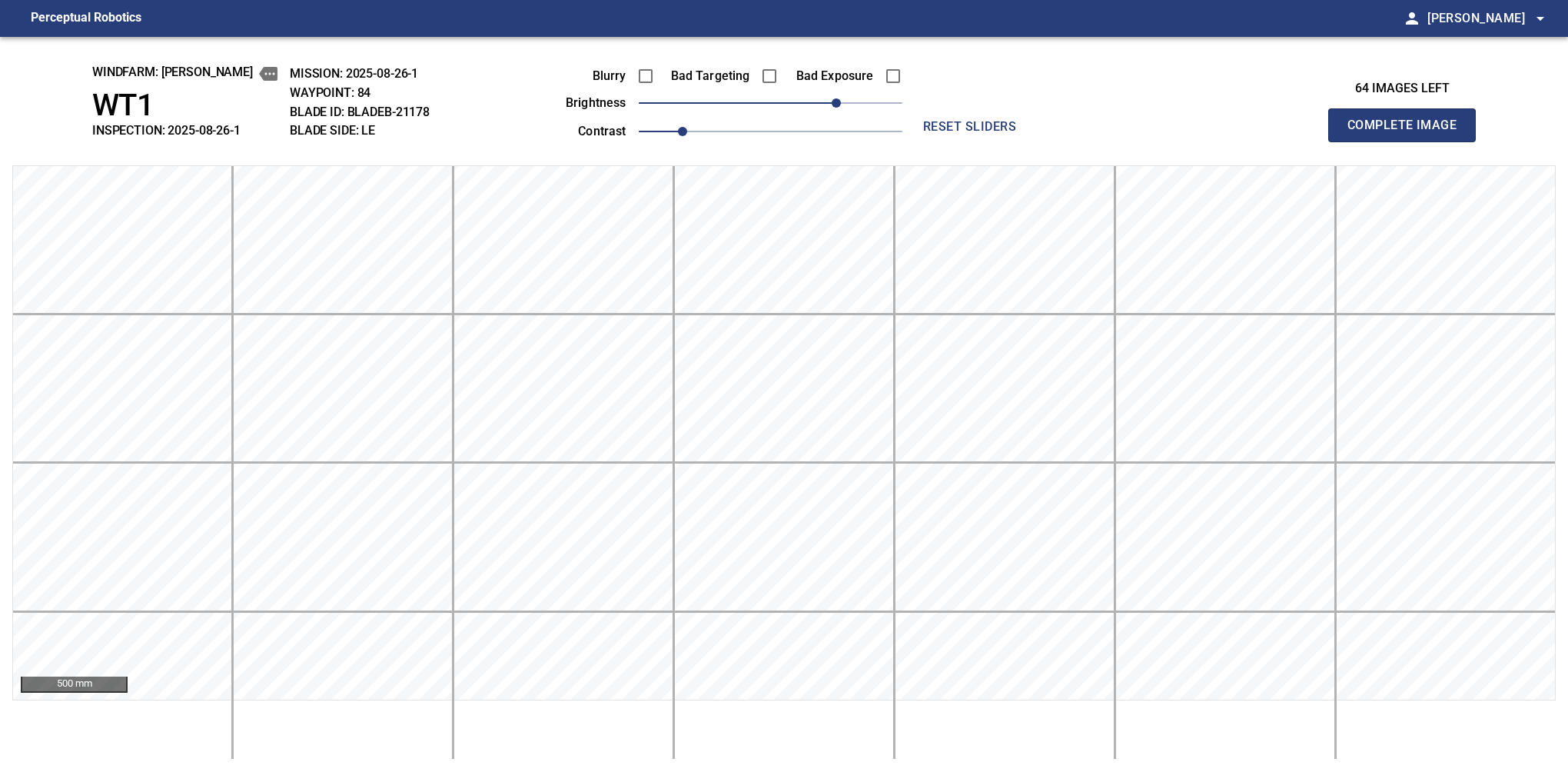
click at [1408, 142] on button "Complete Image" at bounding box center [1402, 125] width 148 height 34
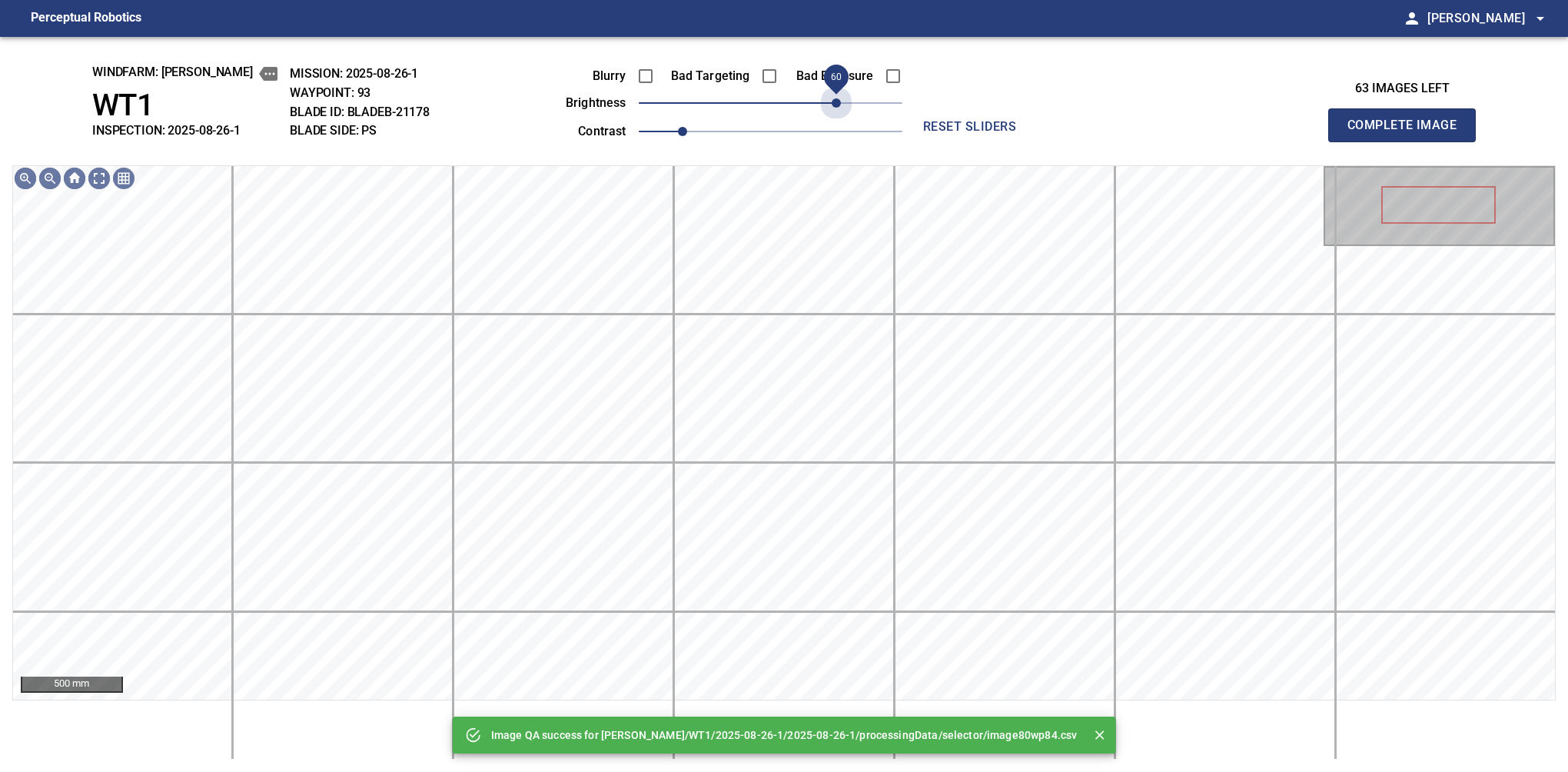
click at [832, 98] on span "60" at bounding box center [770, 102] width 263 height 22
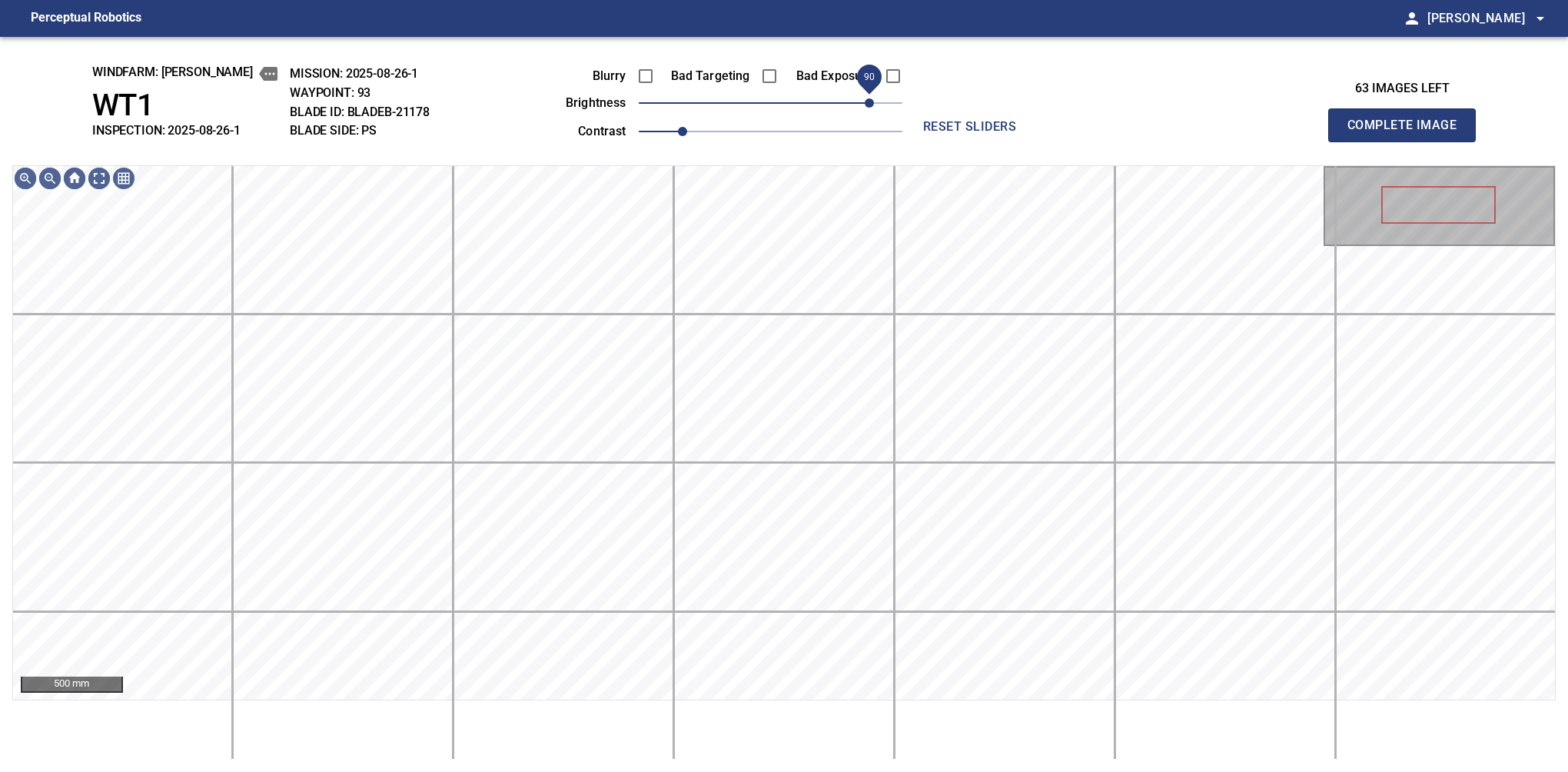
click at [873, 104] on span "90" at bounding box center [869, 102] width 10 height 10
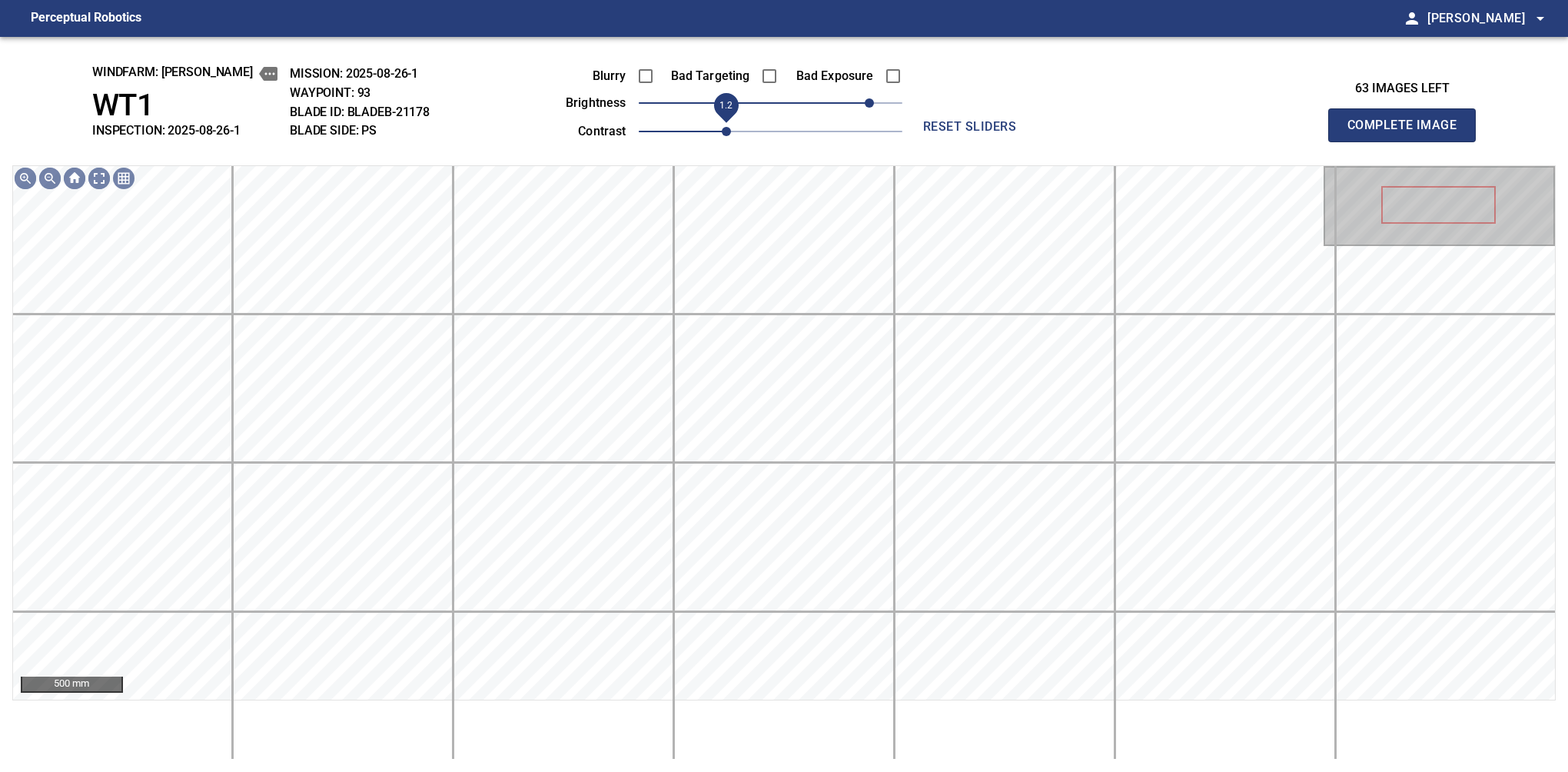
drag, startPoint x: 691, startPoint y: 130, endPoint x: 729, endPoint y: 130, distance: 38.0
click at [729, 130] on span "1.2" at bounding box center [726, 131] width 10 height 10
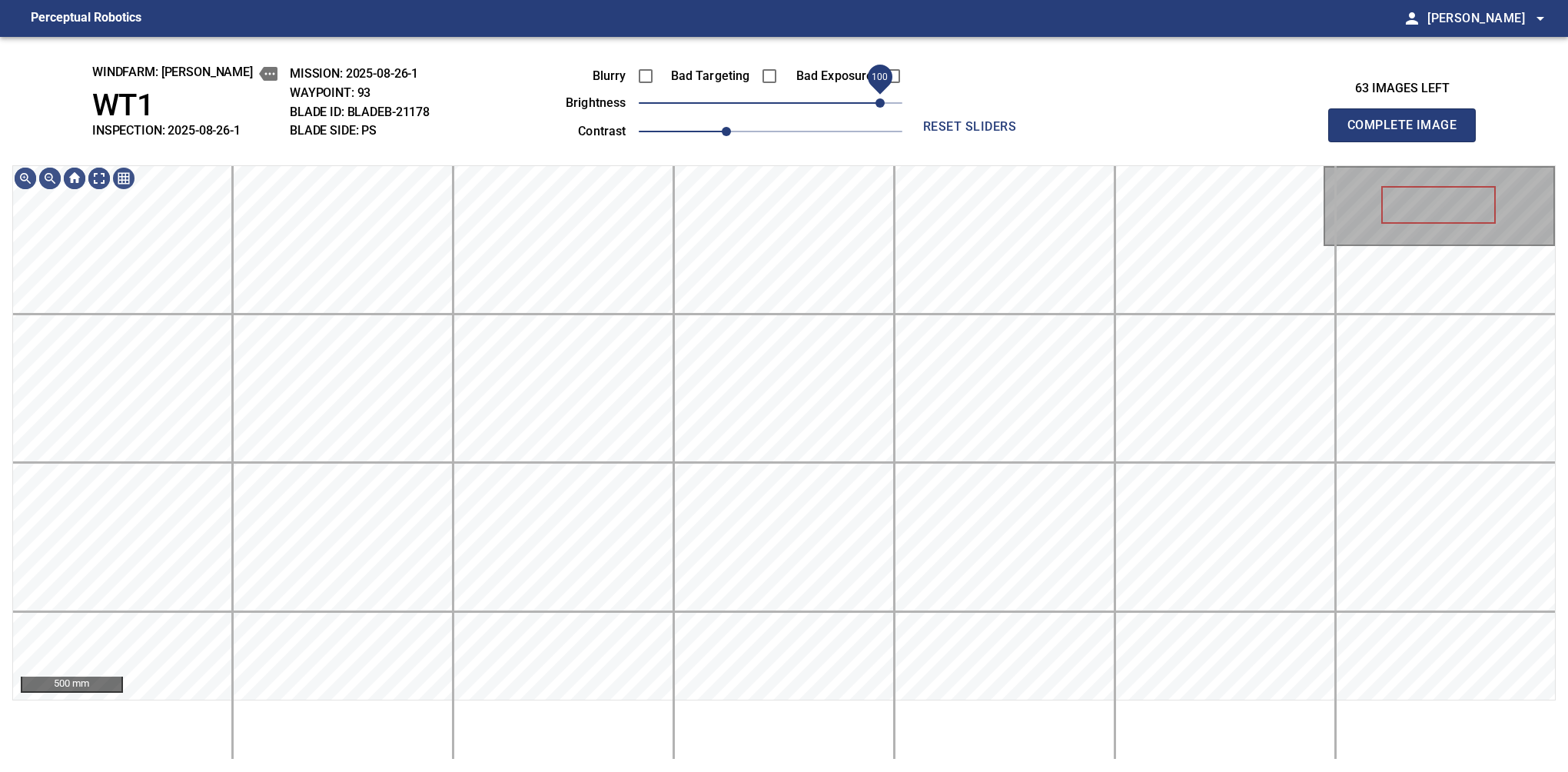
click at [879, 99] on span "100" at bounding box center [879, 102] width 10 height 10
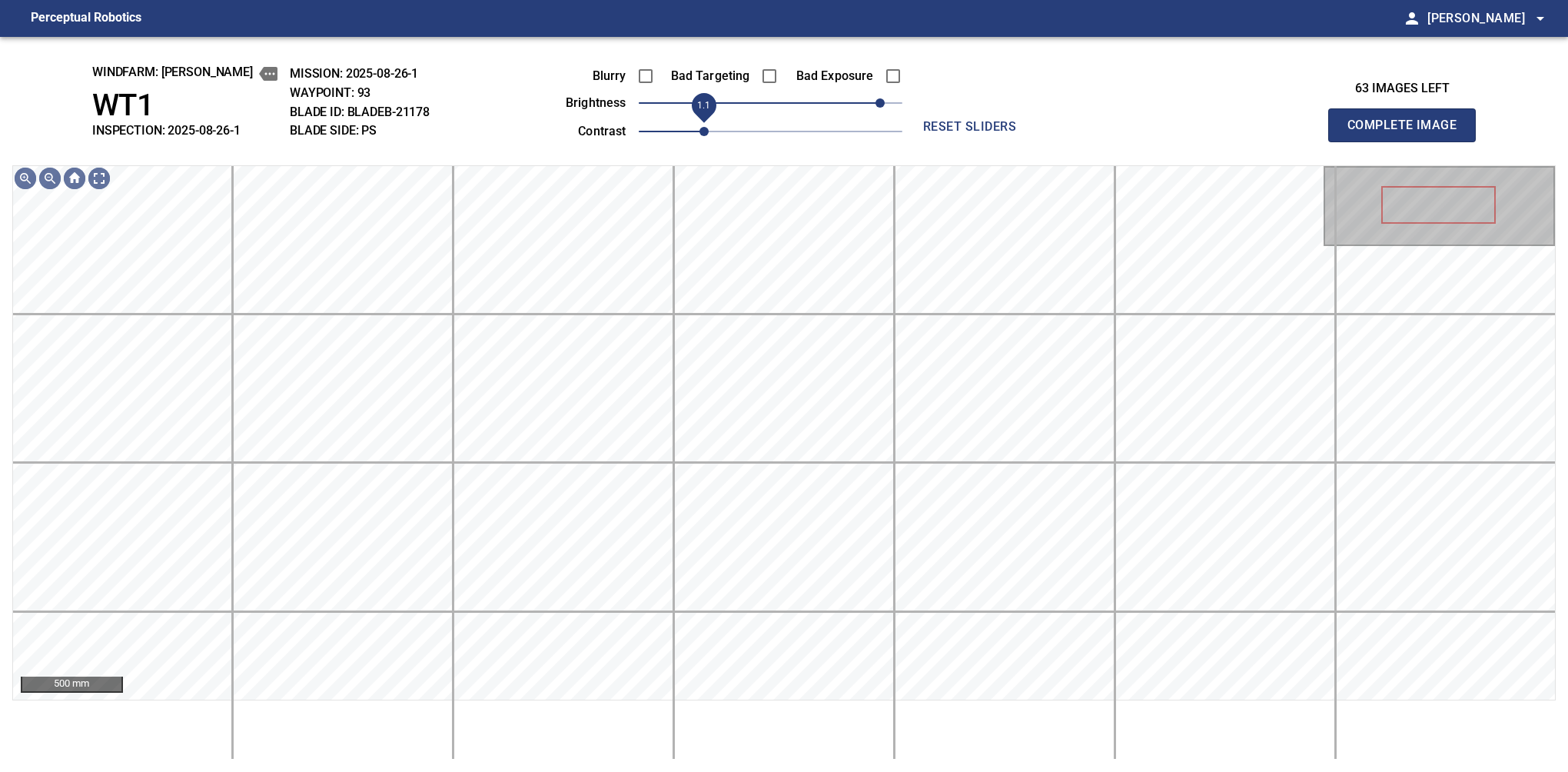
drag, startPoint x: 721, startPoint y: 130, endPoint x: 710, endPoint y: 126, distance: 11.7
click at [709, 127] on span "1.1" at bounding box center [704, 131] width 10 height 10
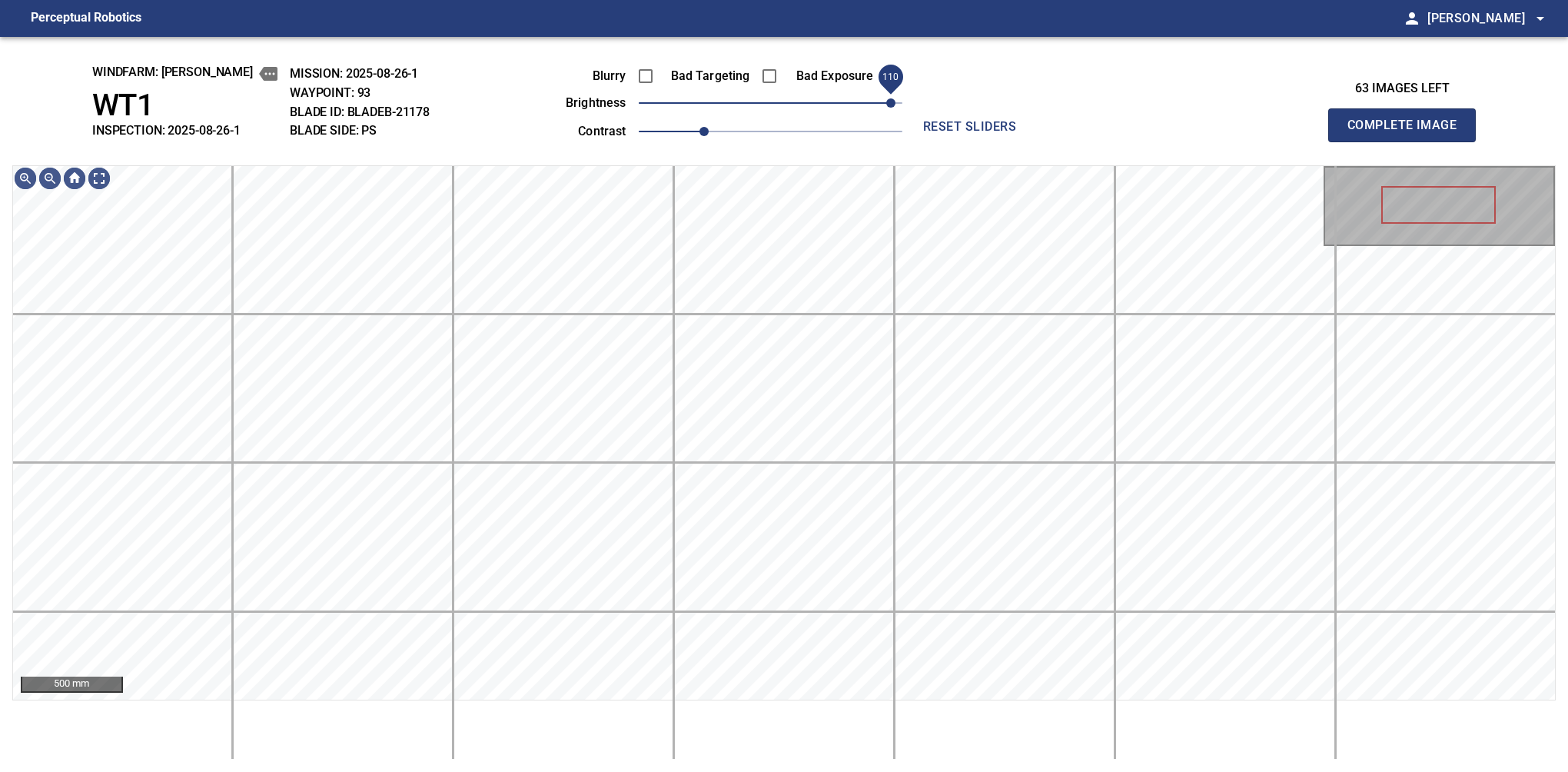
drag, startPoint x: 882, startPoint y: 102, endPoint x: 889, endPoint y: 97, distance: 8.6
click at [889, 98] on span "110" at bounding box center [891, 102] width 10 height 10
drag, startPoint x: 699, startPoint y: 126, endPoint x: 682, endPoint y: 130, distance: 17.5
click at [682, 130] on span "1" at bounding box center [682, 131] width 10 height 10
click at [902, 95] on div "Blurry Bad Targeting Bad Exposure brightness 120 contrast 1" at bounding box center [717, 102] width 371 height 82
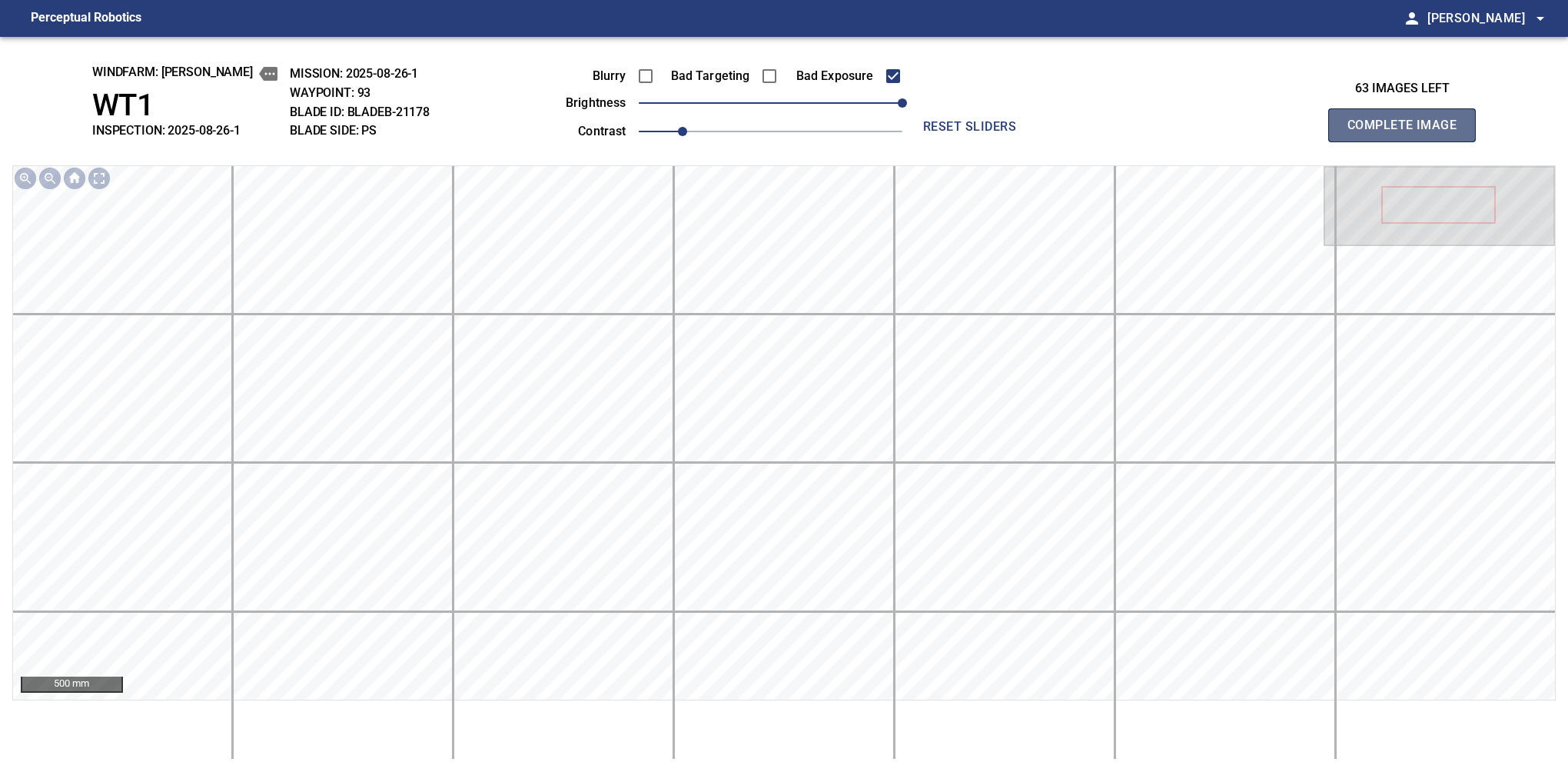
click at [1408, 142] on button "Complete Image" at bounding box center [1402, 125] width 148 height 34
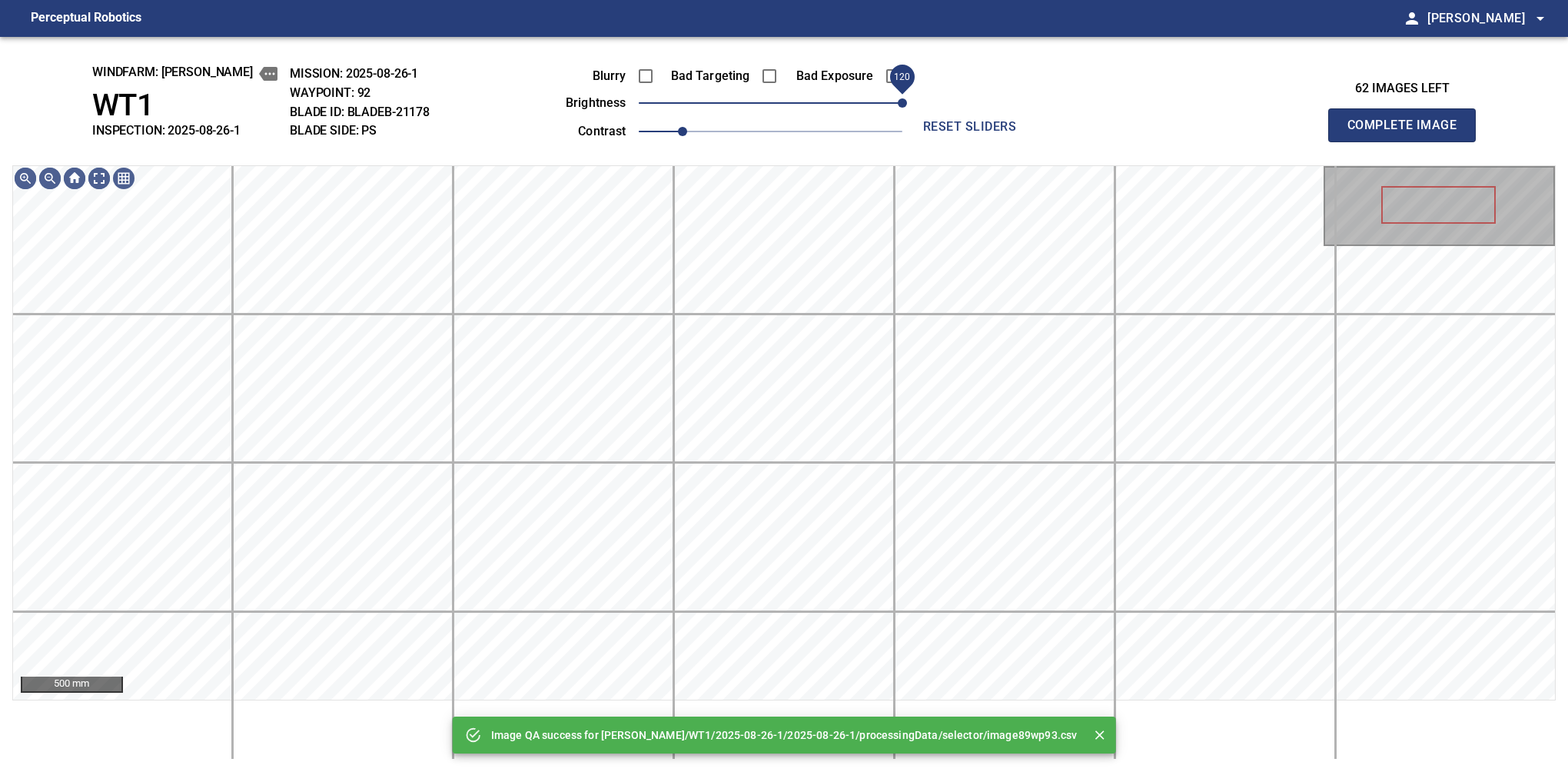
drag, startPoint x: 839, startPoint y: 92, endPoint x: 909, endPoint y: 88, distance: 70.1
click at [902, 92] on span "120" at bounding box center [770, 102] width 263 height 22
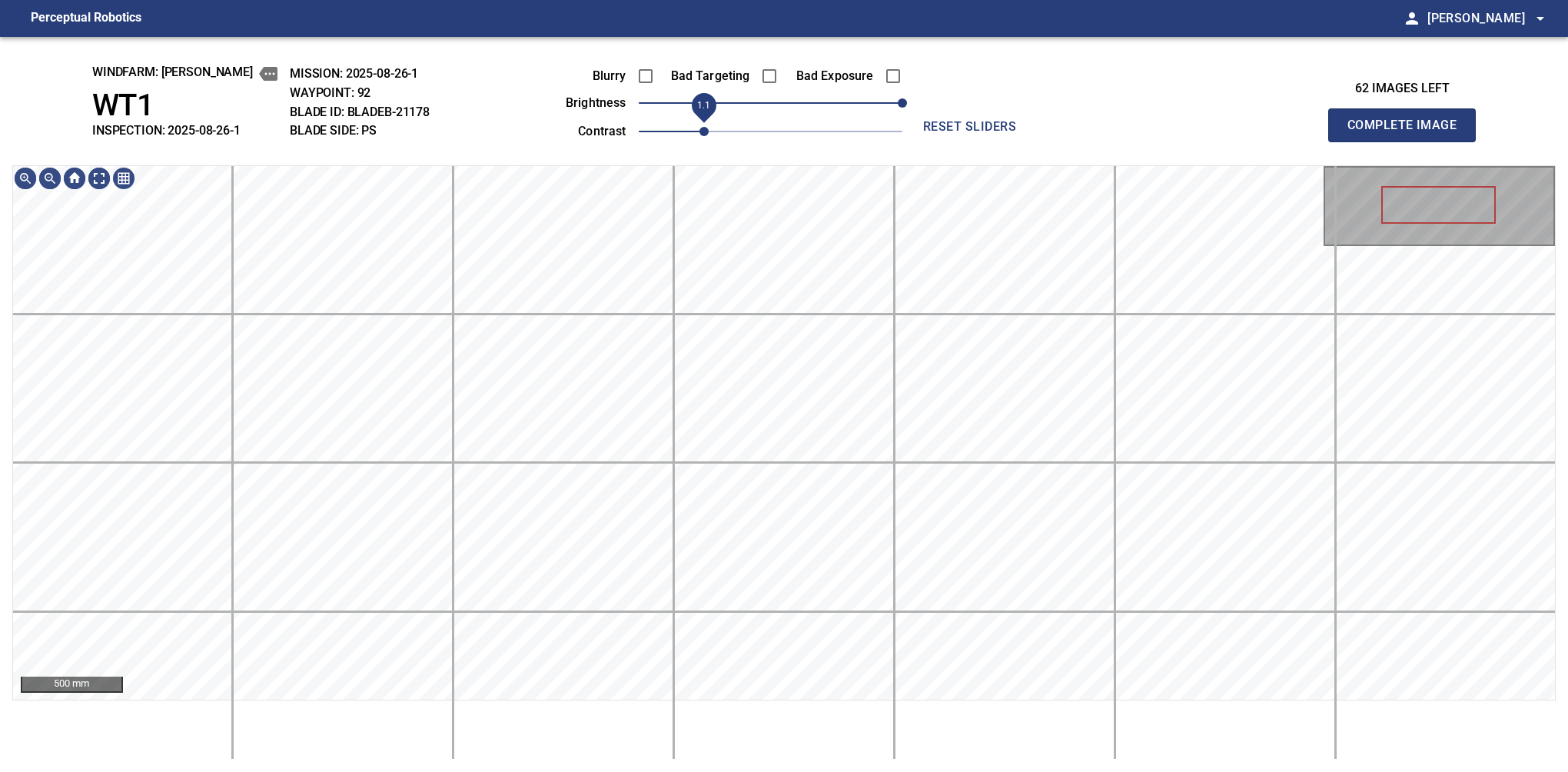
drag, startPoint x: 691, startPoint y: 123, endPoint x: 699, endPoint y: 122, distance: 8.1
click at [699, 127] on span "1.1" at bounding box center [704, 131] width 10 height 10
click at [891, 108] on span "110" at bounding box center [891, 102] width 10 height 10
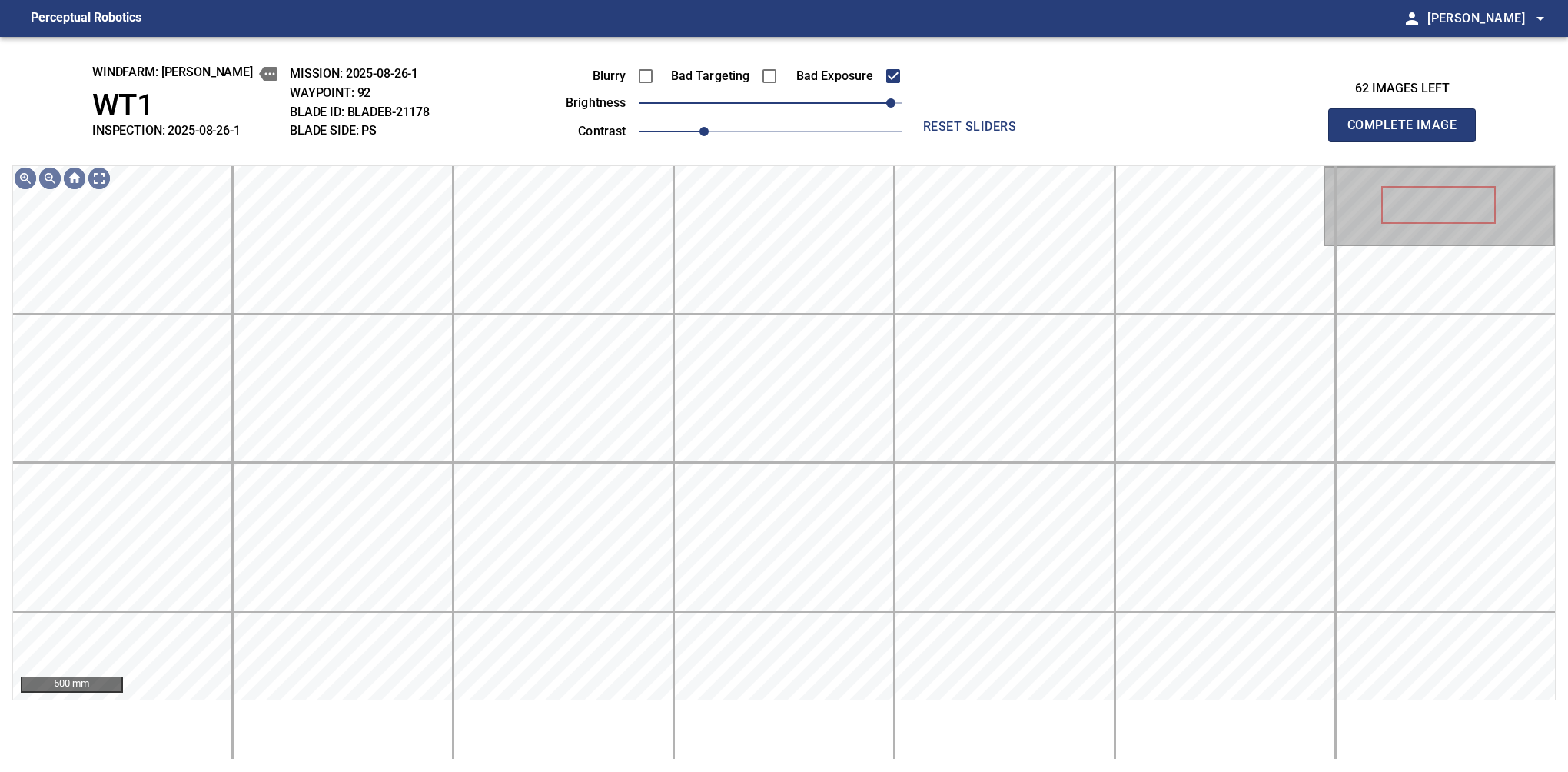
click at [1408, 142] on button "Complete Image" at bounding box center [1402, 125] width 148 height 34
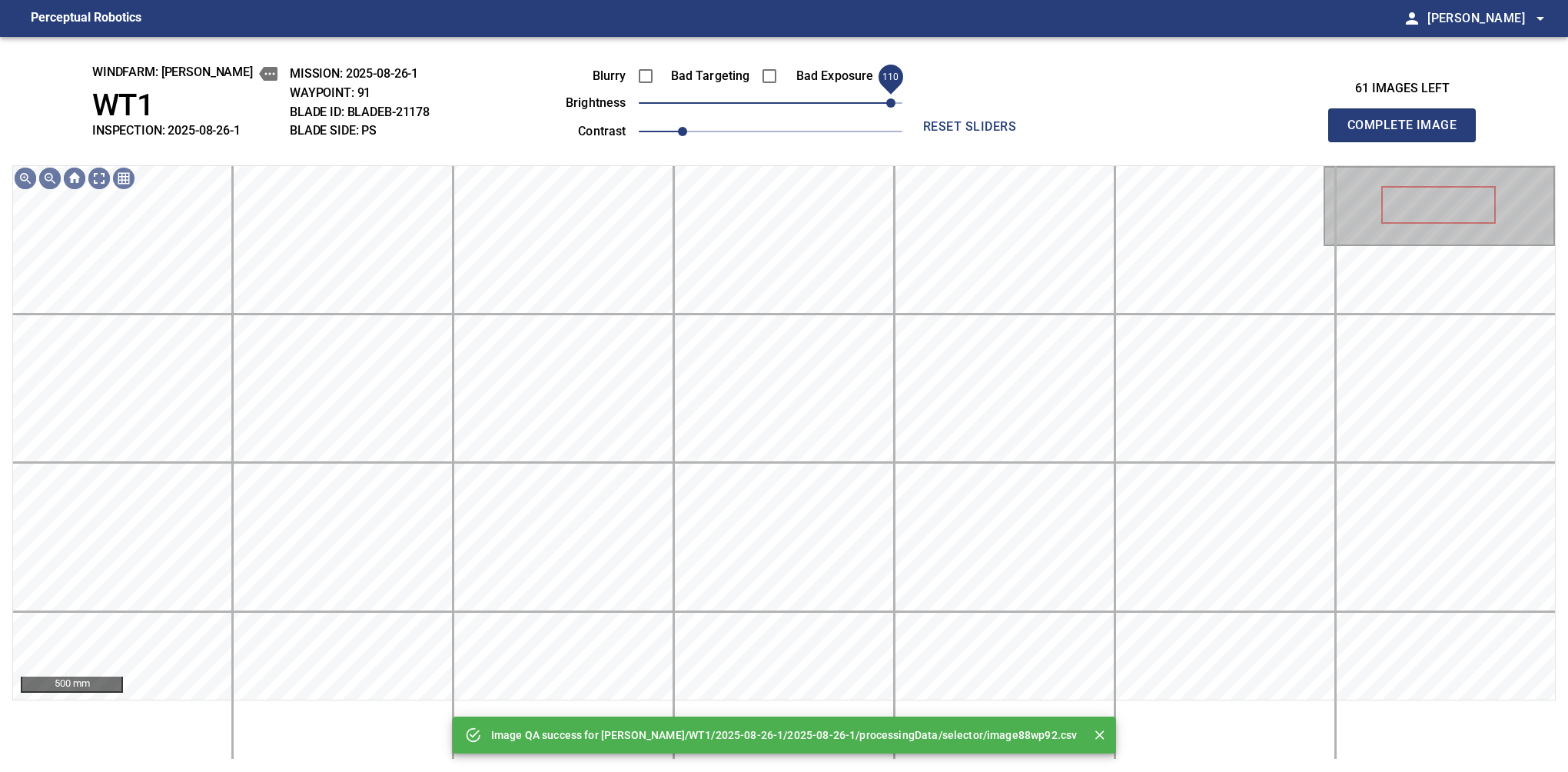
click at [895, 93] on div "Blurry Bad Targeting Bad Exposure brightness 110 contrast 1" at bounding box center [717, 102] width 371 height 82
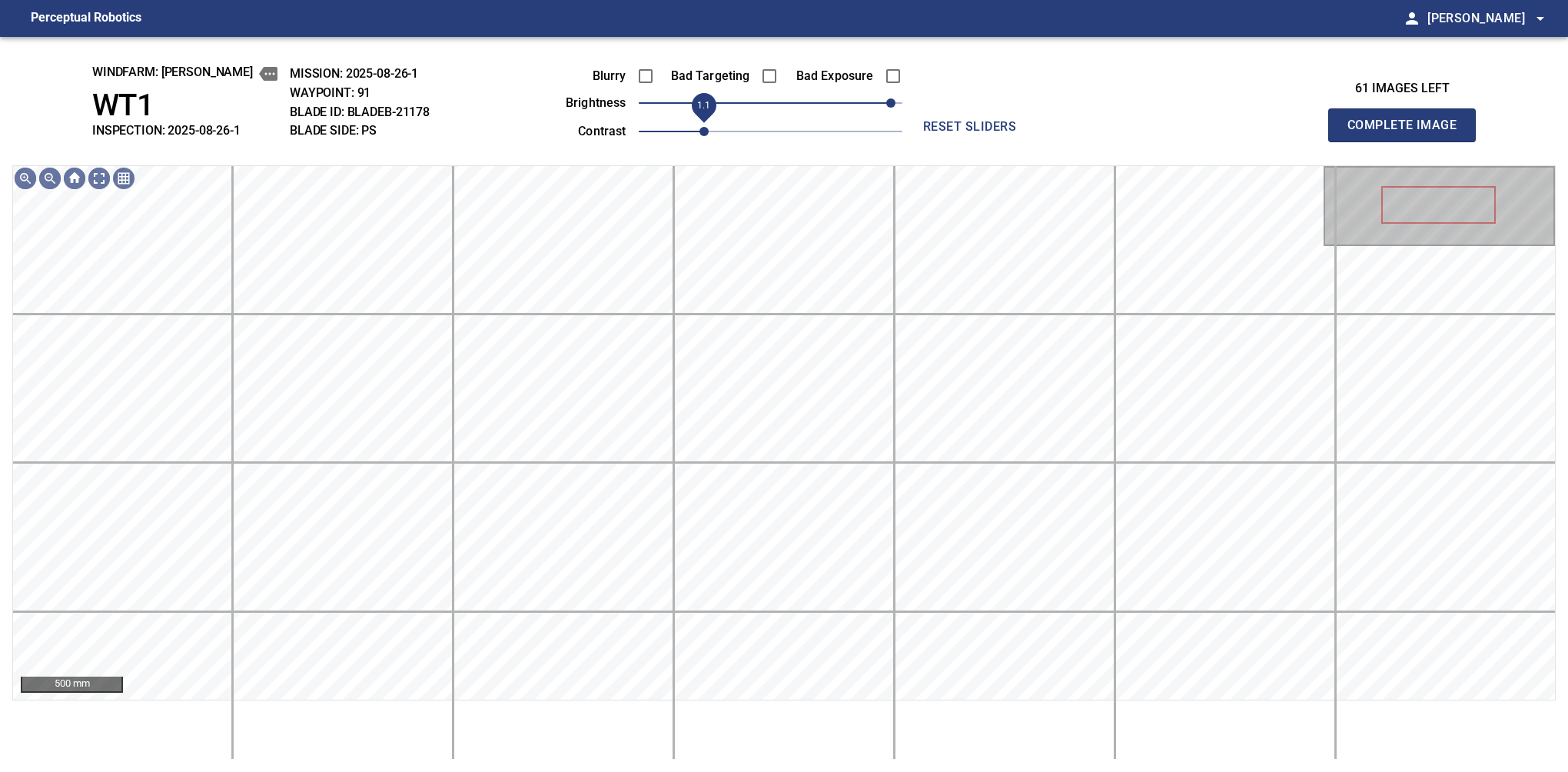
drag, startPoint x: 691, startPoint y: 130, endPoint x: 702, endPoint y: 130, distance: 11.0
click at [702, 130] on span "1.1" at bounding box center [704, 131] width 10 height 10
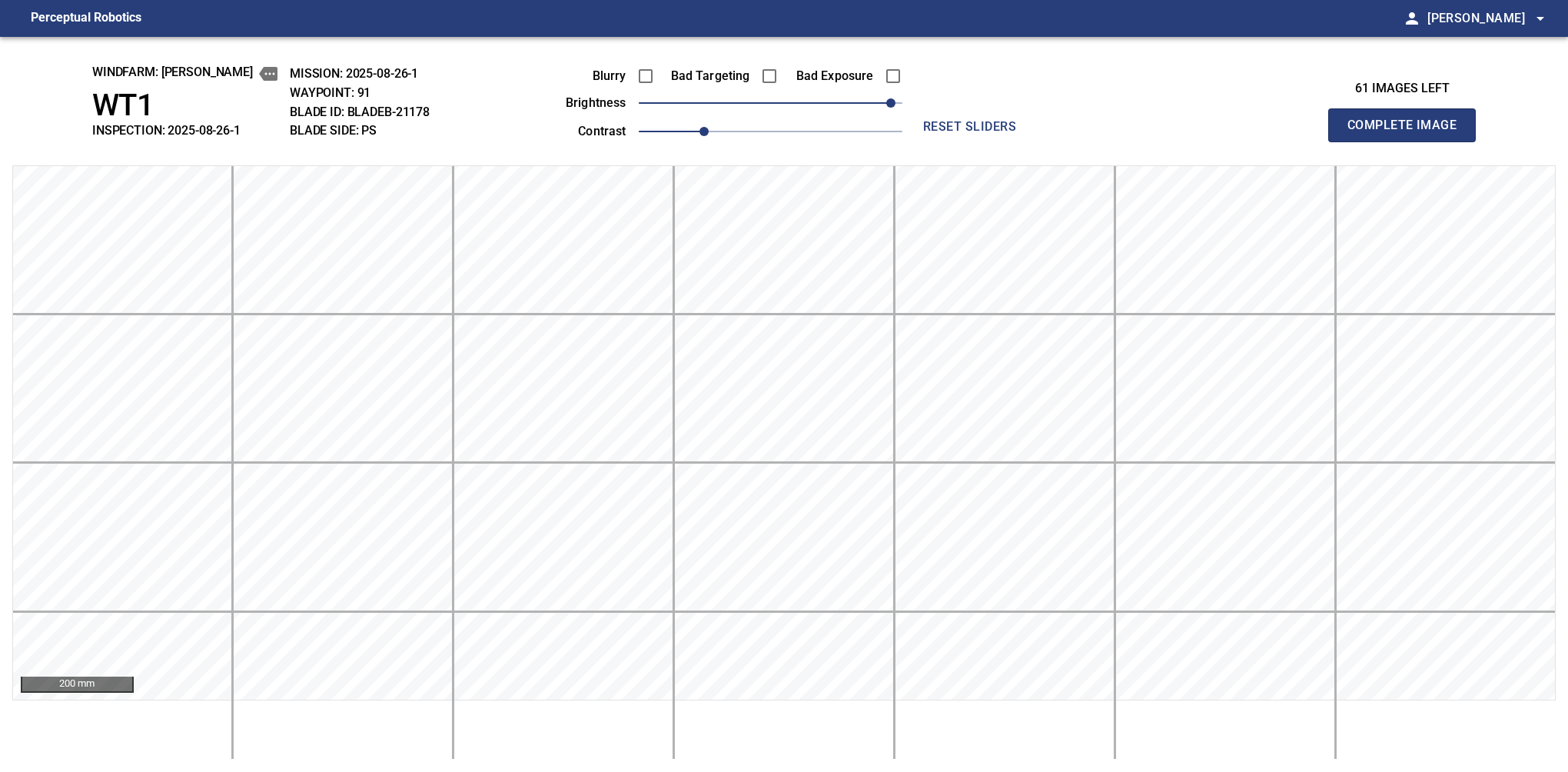
click at [1408, 142] on button "Complete Image" at bounding box center [1402, 125] width 148 height 34
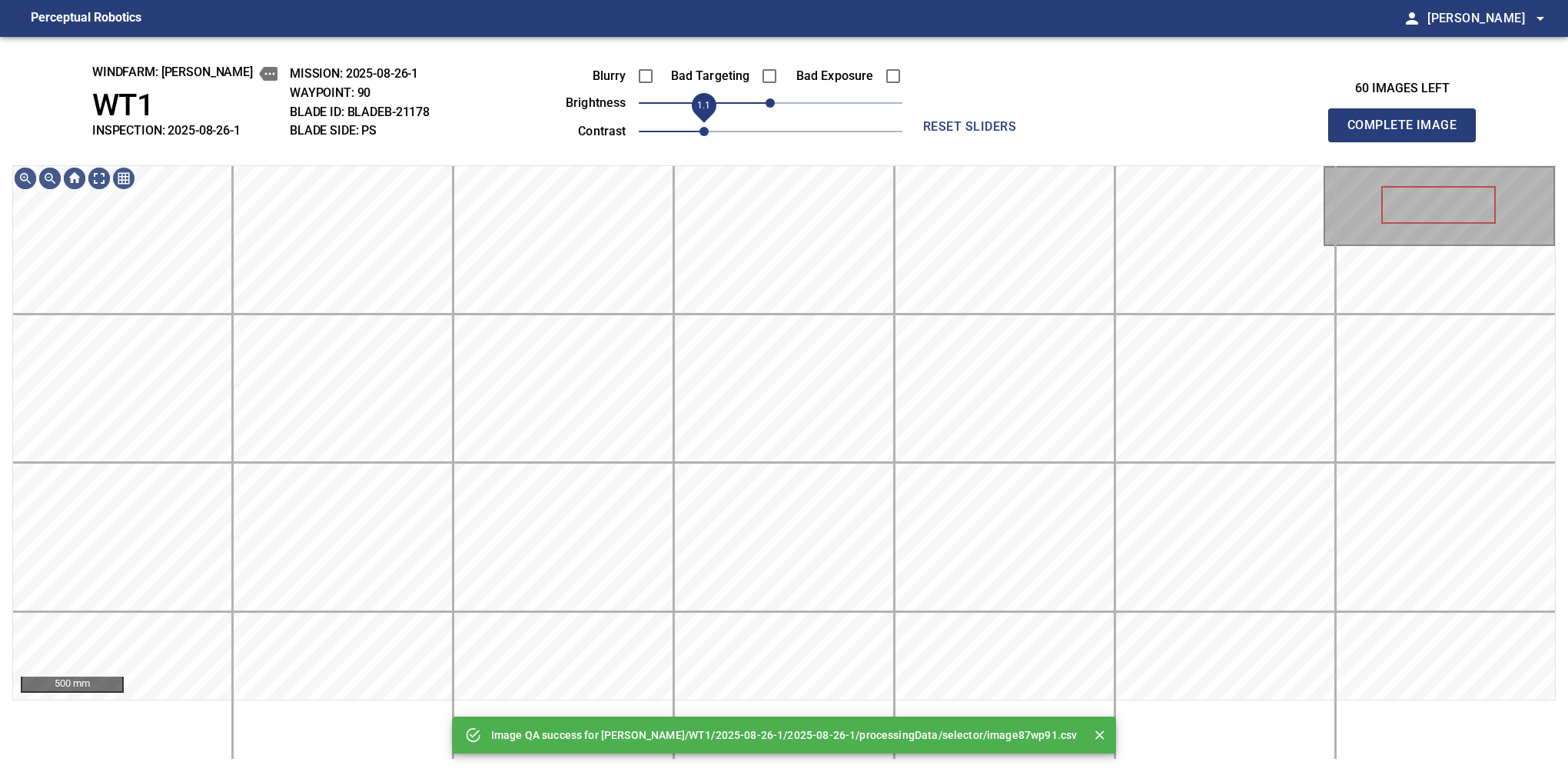
drag, startPoint x: 704, startPoint y: 121, endPoint x: 711, endPoint y: 123, distance: 7.3
click at [711, 123] on span "1.1" at bounding box center [770, 131] width 263 height 22
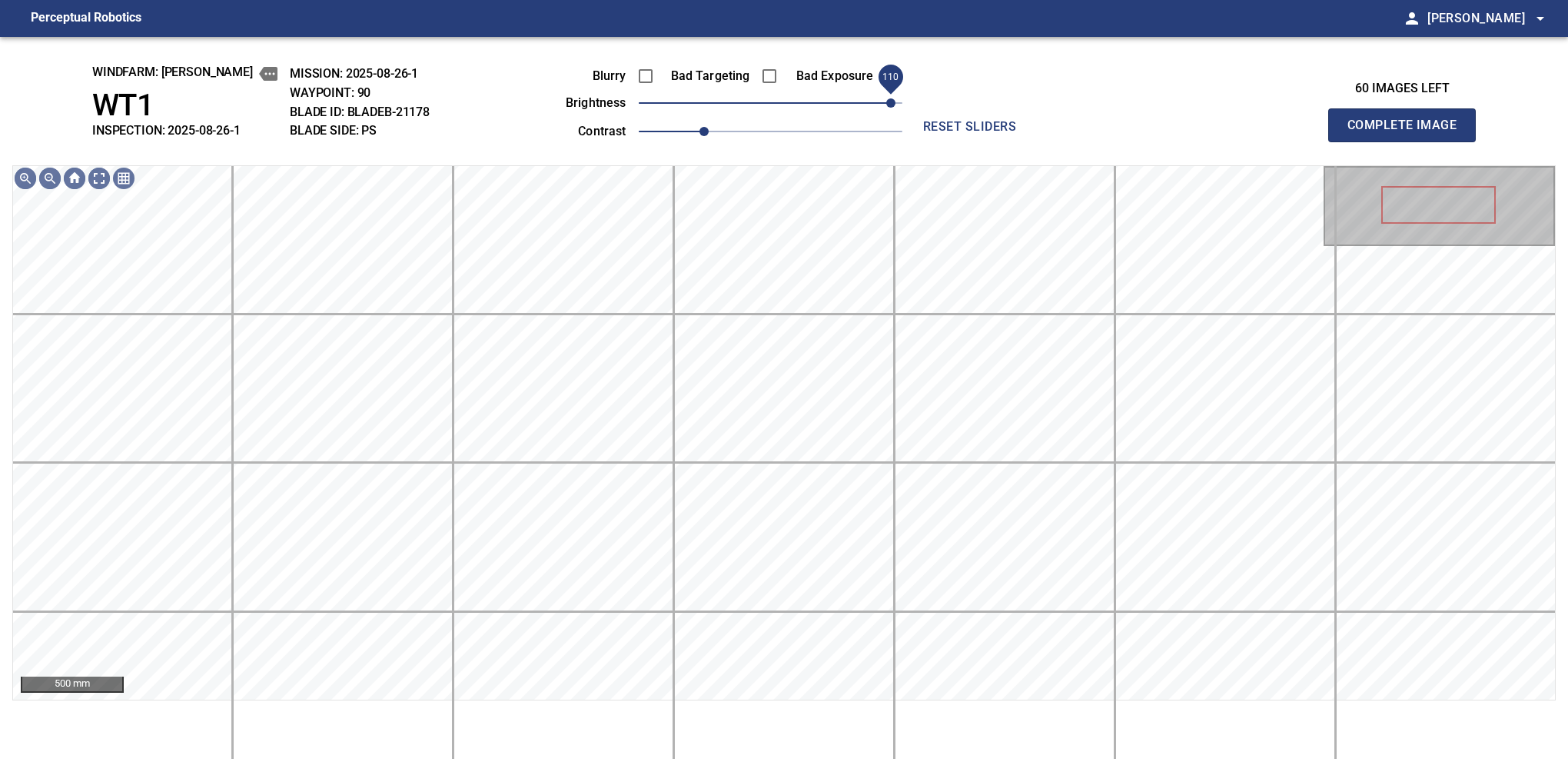
drag, startPoint x: 772, startPoint y: 100, endPoint x: 888, endPoint y: 114, distance: 116.8
click at [888, 108] on span "110" at bounding box center [891, 102] width 10 height 10
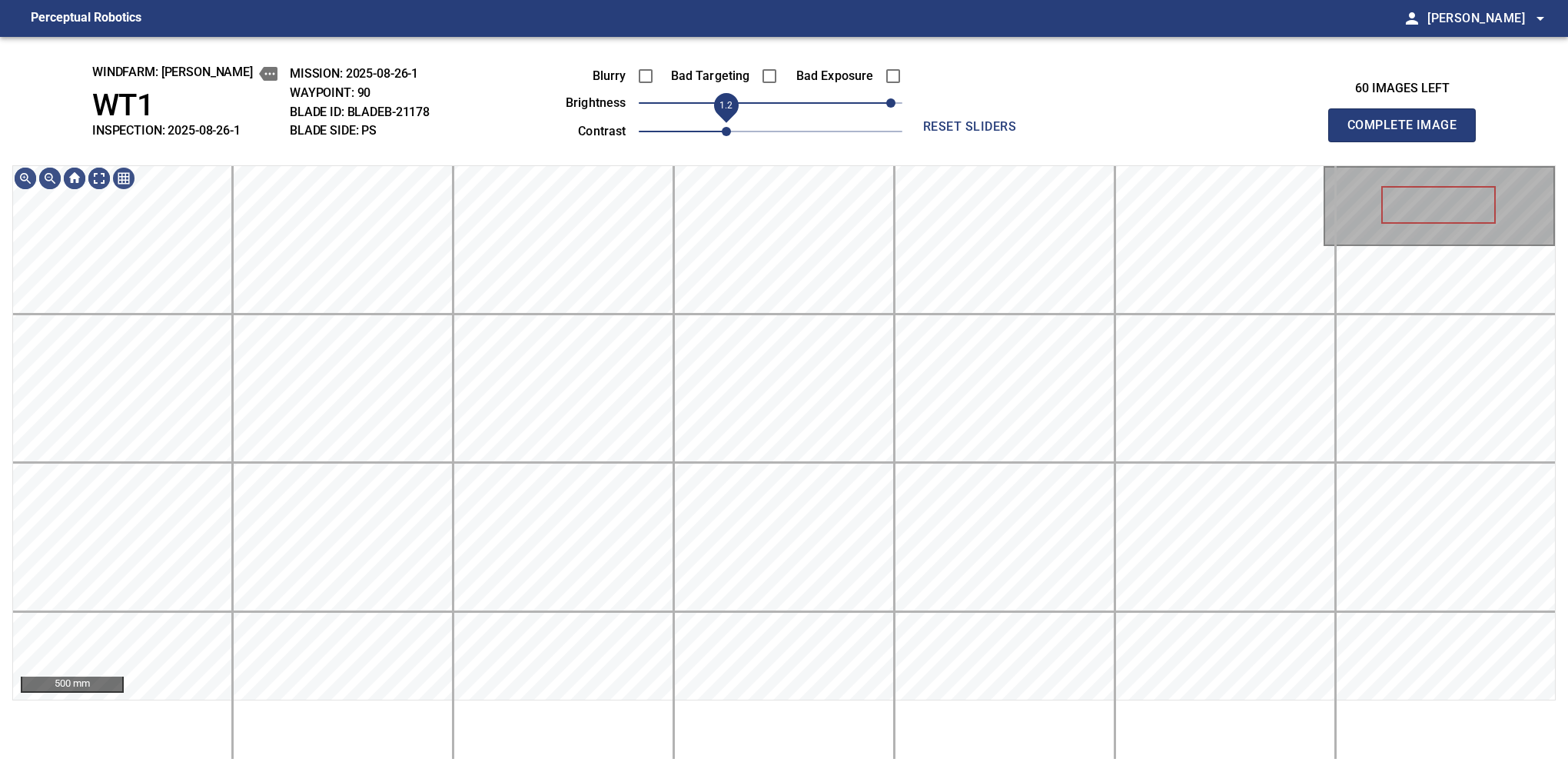
drag, startPoint x: 710, startPoint y: 132, endPoint x: 719, endPoint y: 135, distance: 9.5
click at [722, 135] on span "1.2" at bounding box center [726, 131] width 10 height 10
click at [879, 99] on span "100" at bounding box center [879, 102] width 10 height 10
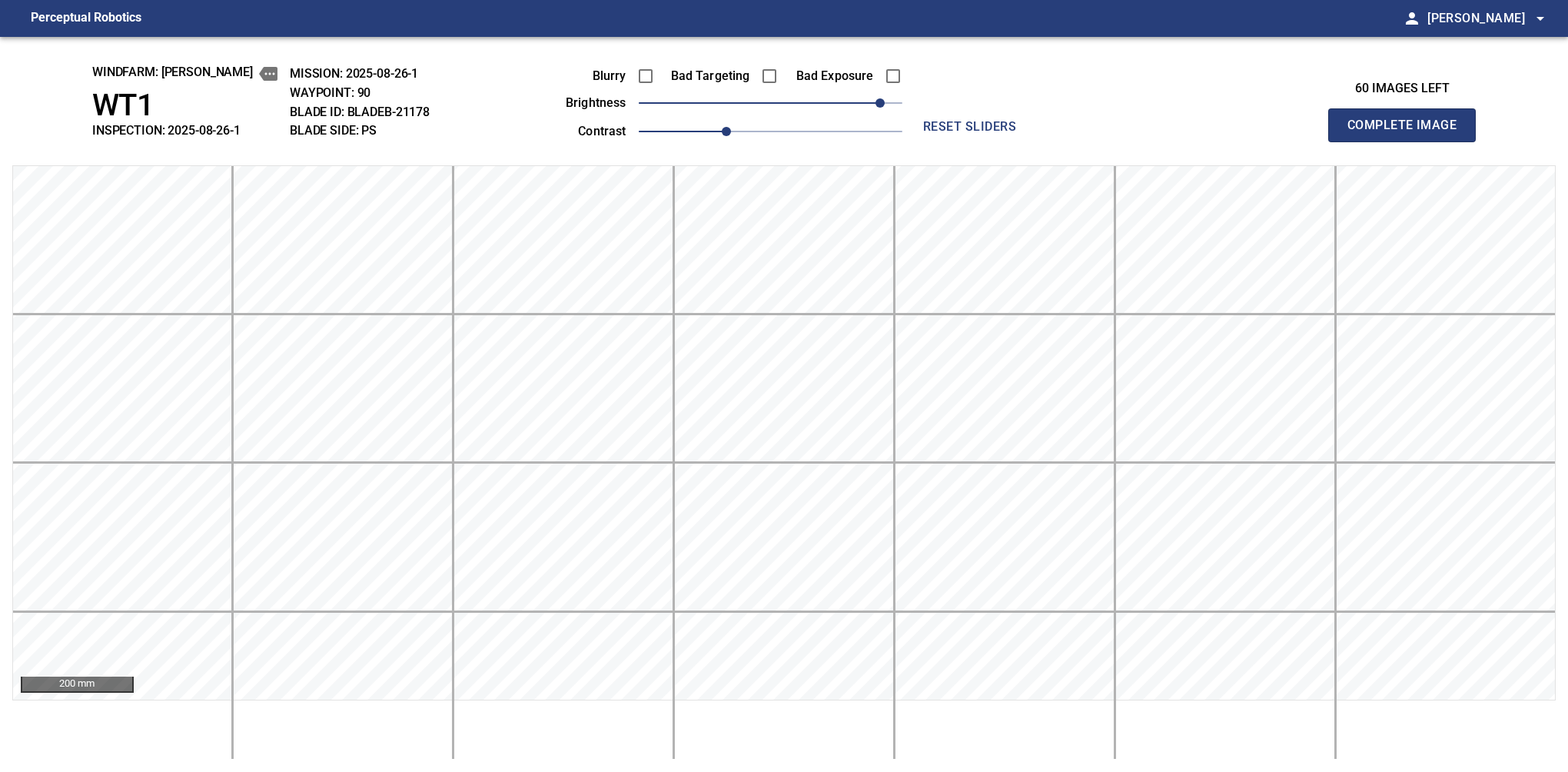
click at [1408, 142] on button "Complete Image" at bounding box center [1402, 125] width 148 height 34
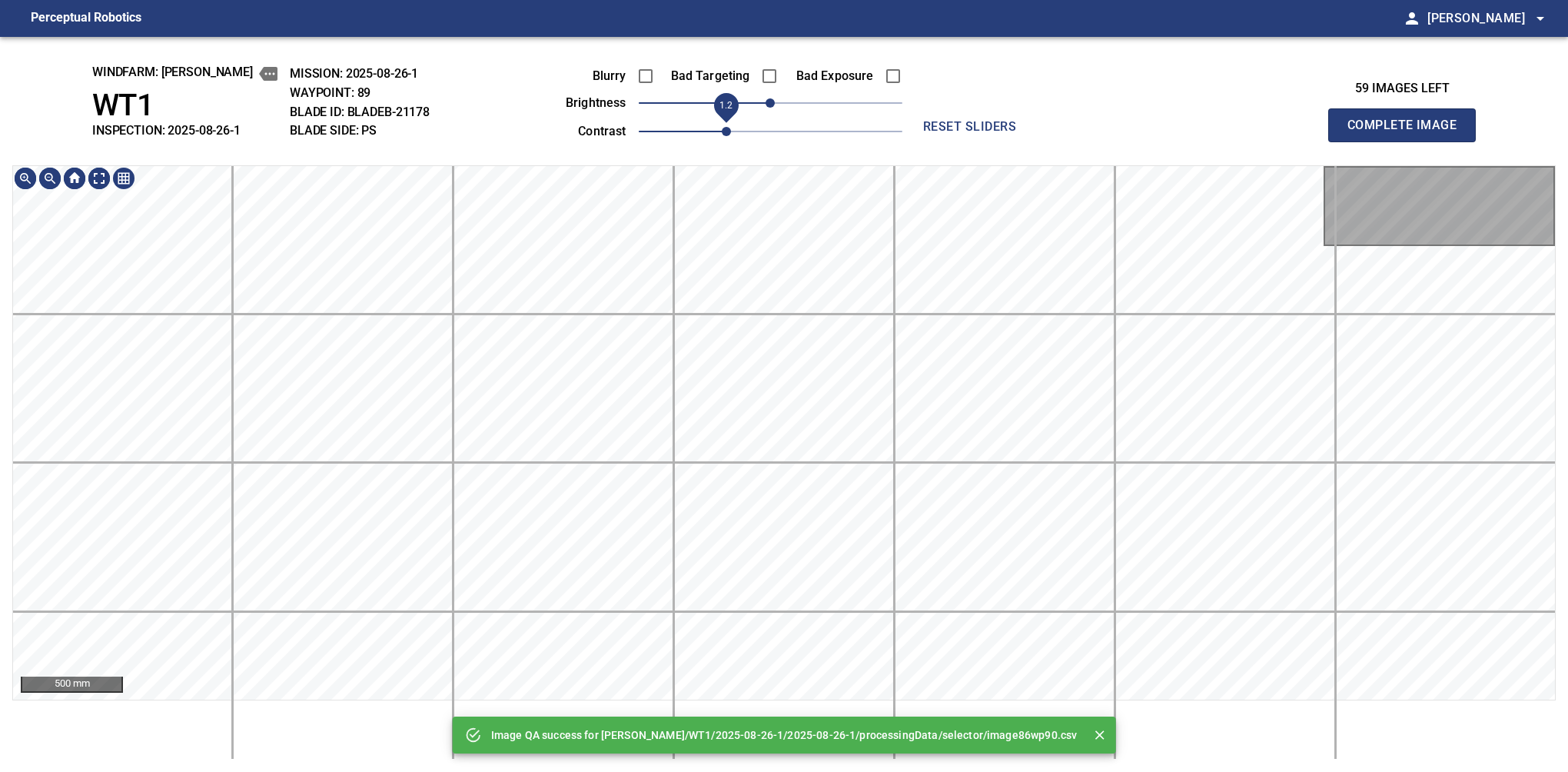
drag, startPoint x: 701, startPoint y: 132, endPoint x: 719, endPoint y: 132, distance: 18.0
click at [719, 132] on span "1.2" at bounding box center [770, 131] width 263 height 22
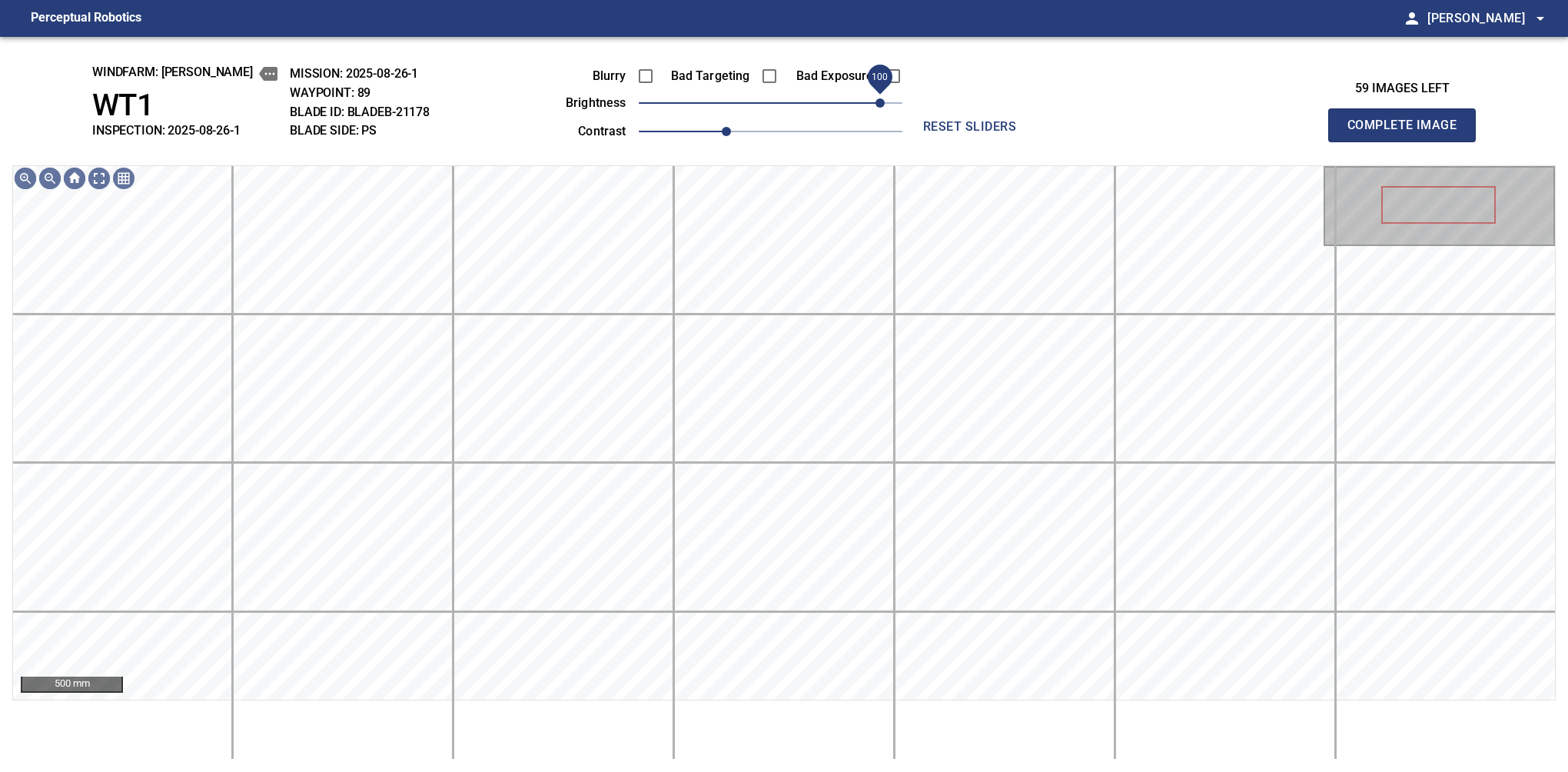
drag, startPoint x: 825, startPoint y: 95, endPoint x: 876, endPoint y: 87, distance: 51.6
click at [876, 92] on span "100" at bounding box center [770, 102] width 263 height 22
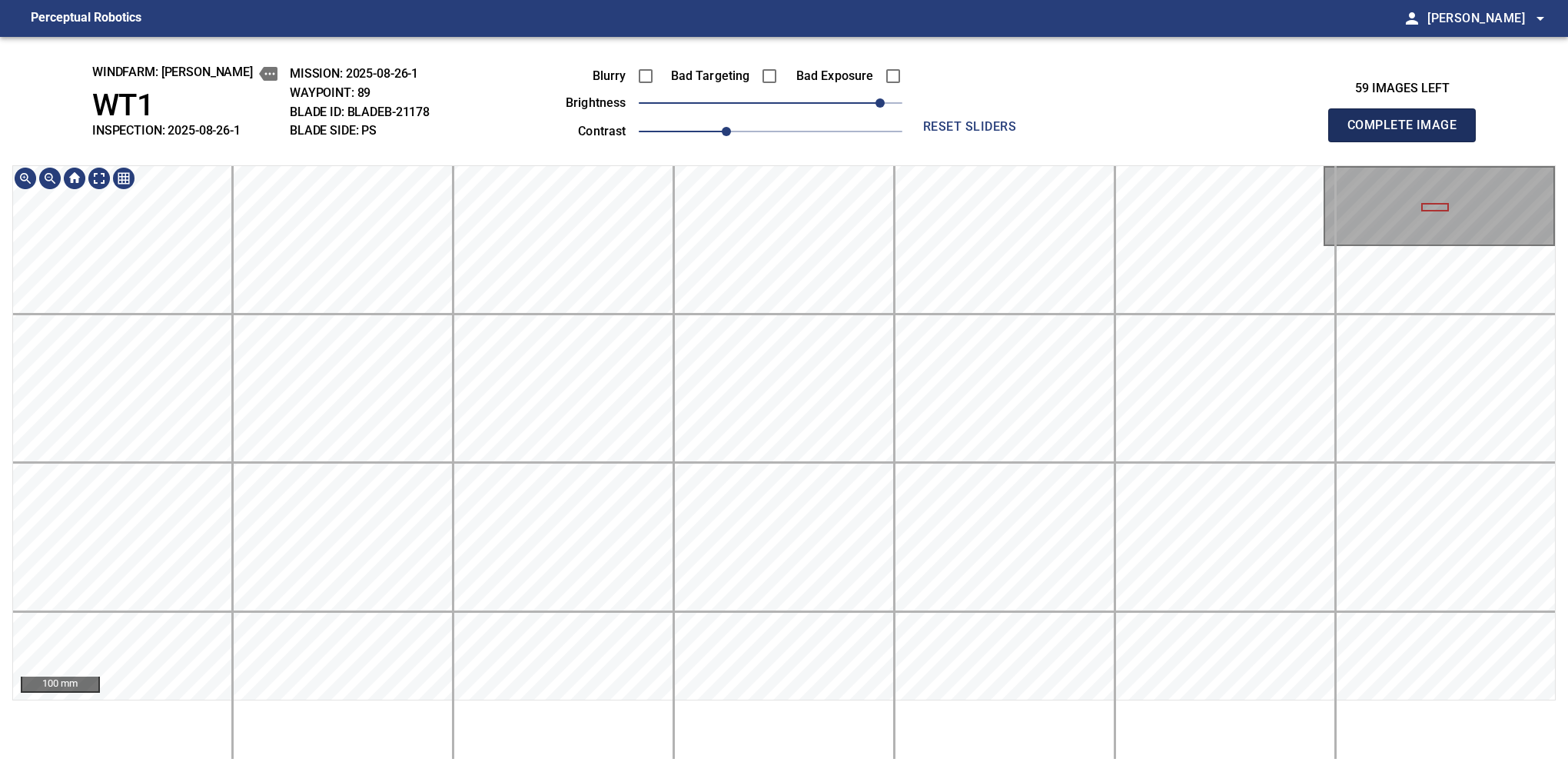
click at [1408, 142] on button "Complete Image" at bounding box center [1402, 125] width 148 height 34
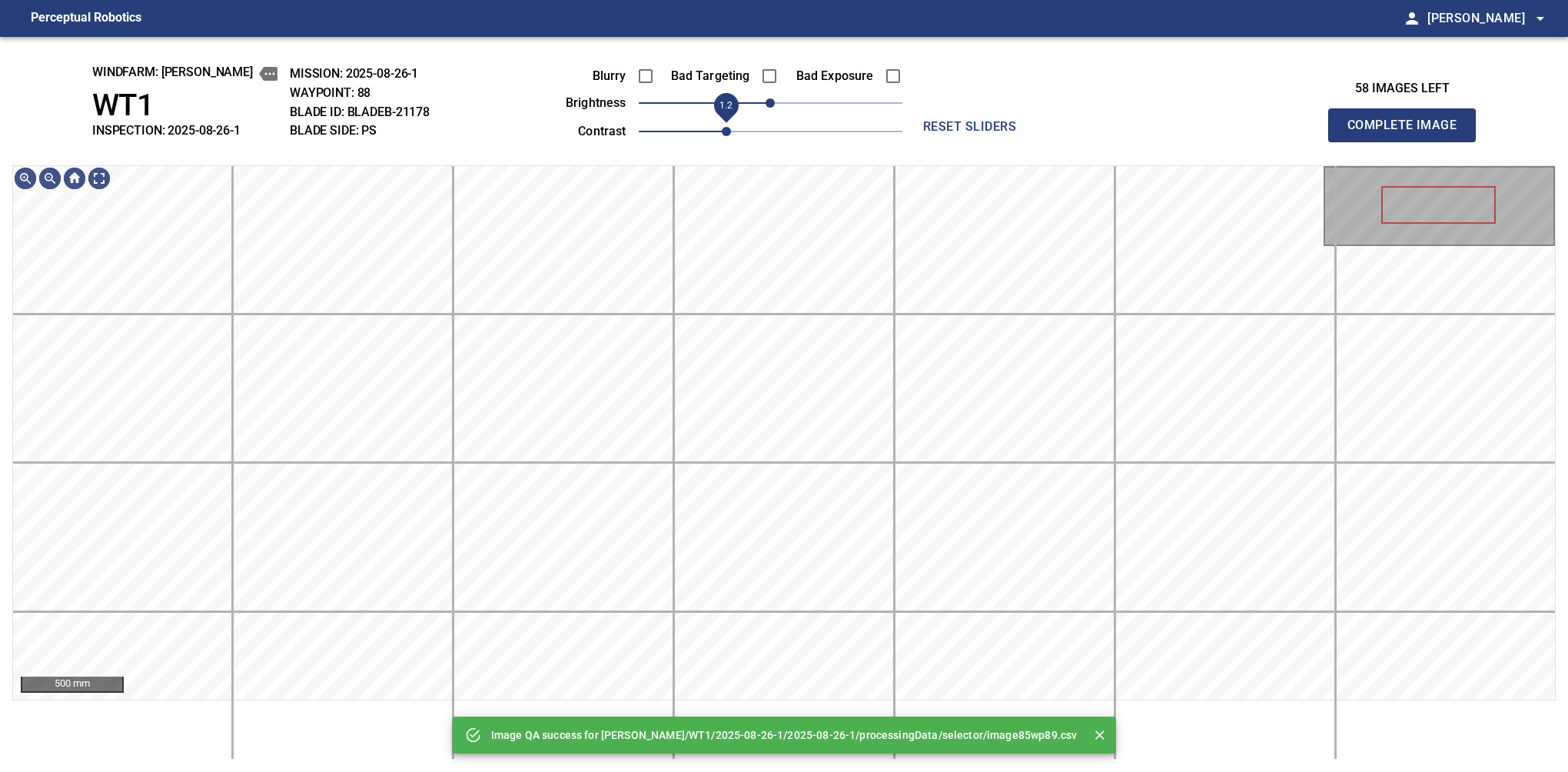
click at [718, 131] on span "1.2" at bounding box center [770, 131] width 263 height 22
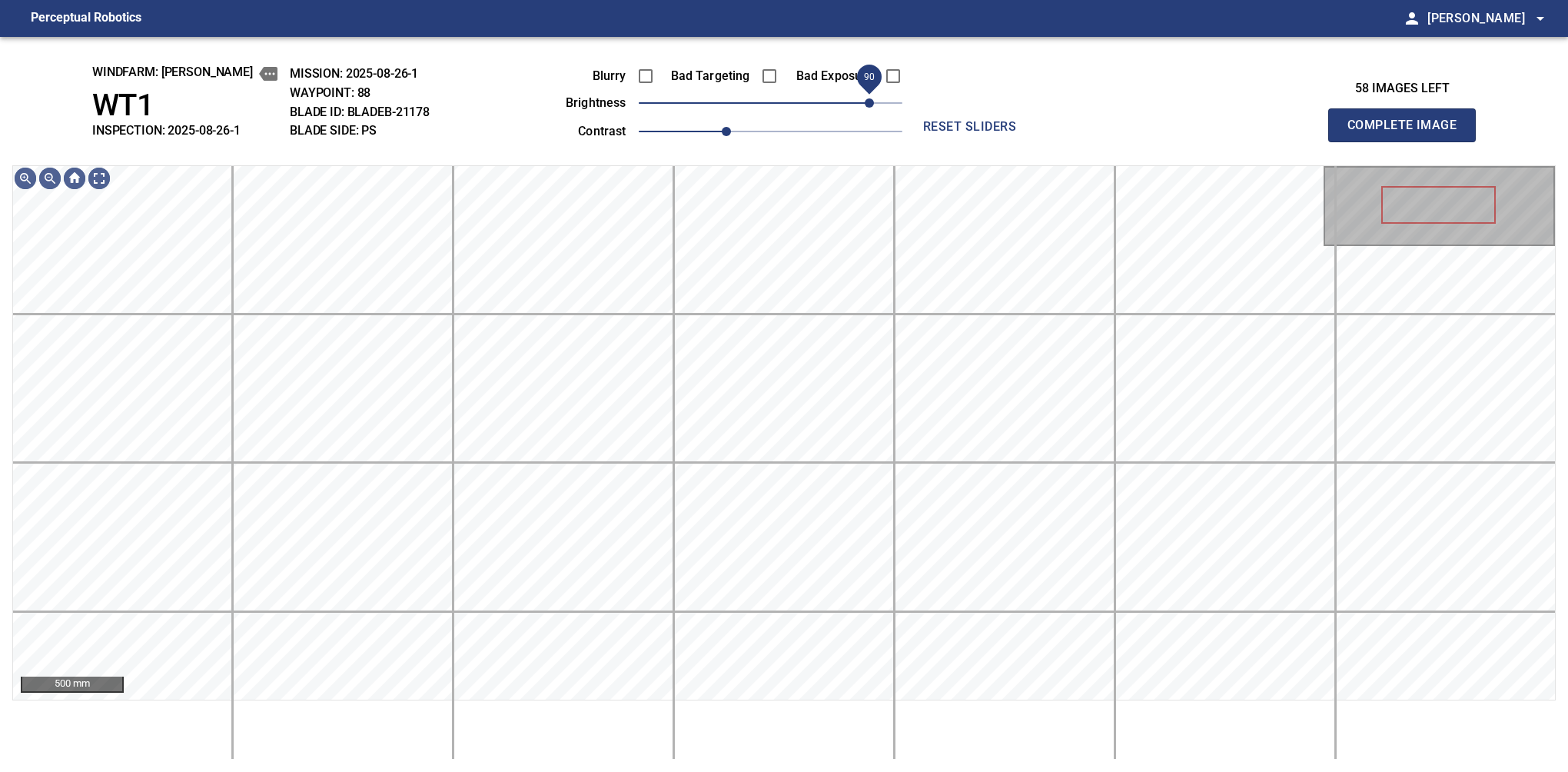
drag, startPoint x: 827, startPoint y: 97, endPoint x: 865, endPoint y: 95, distance: 38.1
click at [865, 95] on span "90" at bounding box center [770, 102] width 263 height 22
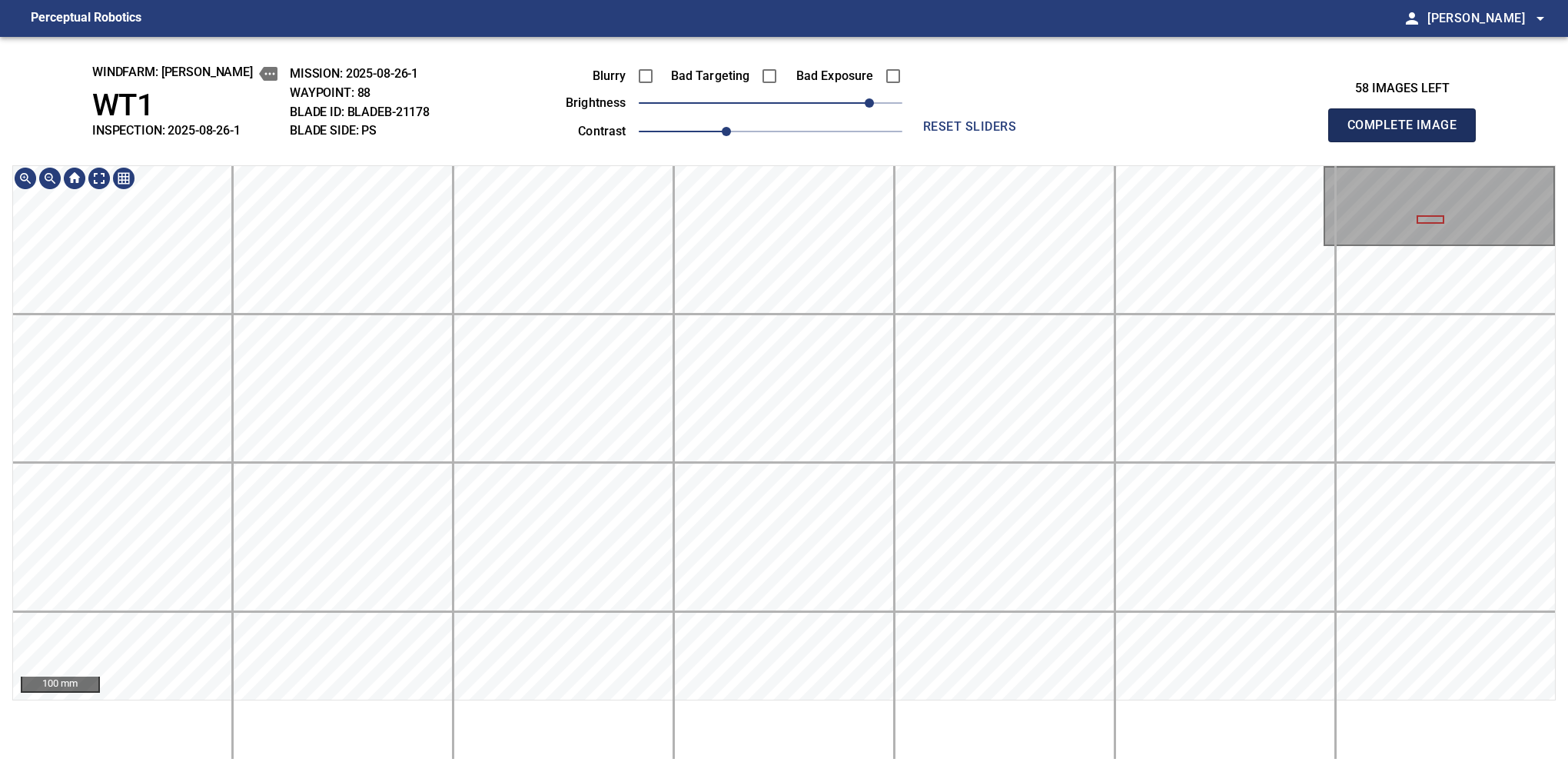
click at [1408, 142] on button "Complete Image" at bounding box center [1402, 125] width 148 height 34
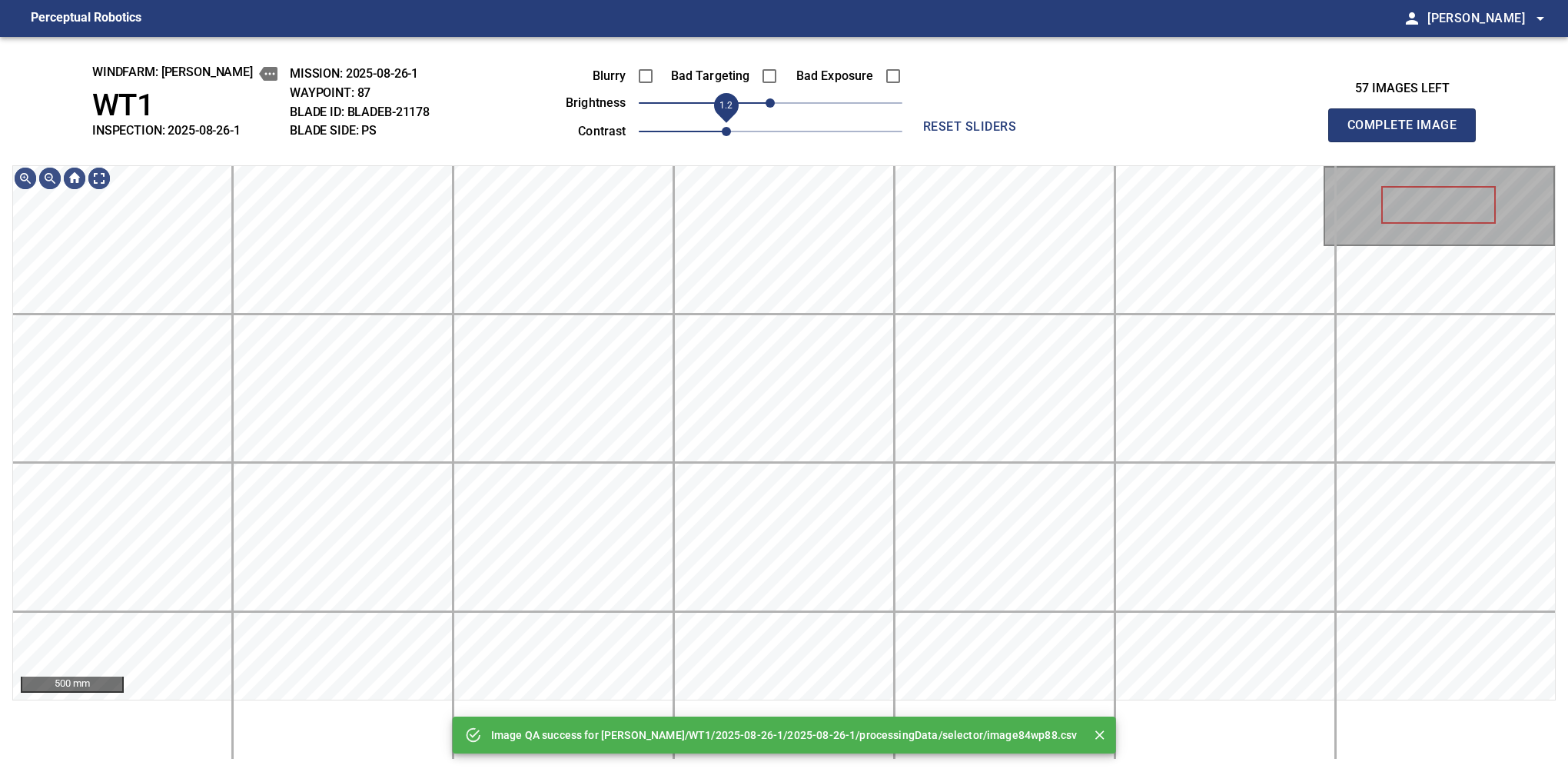
drag, startPoint x: 698, startPoint y: 130, endPoint x: 723, endPoint y: 124, distance: 25.7
click at [723, 127] on span "1.2" at bounding box center [726, 131] width 10 height 10
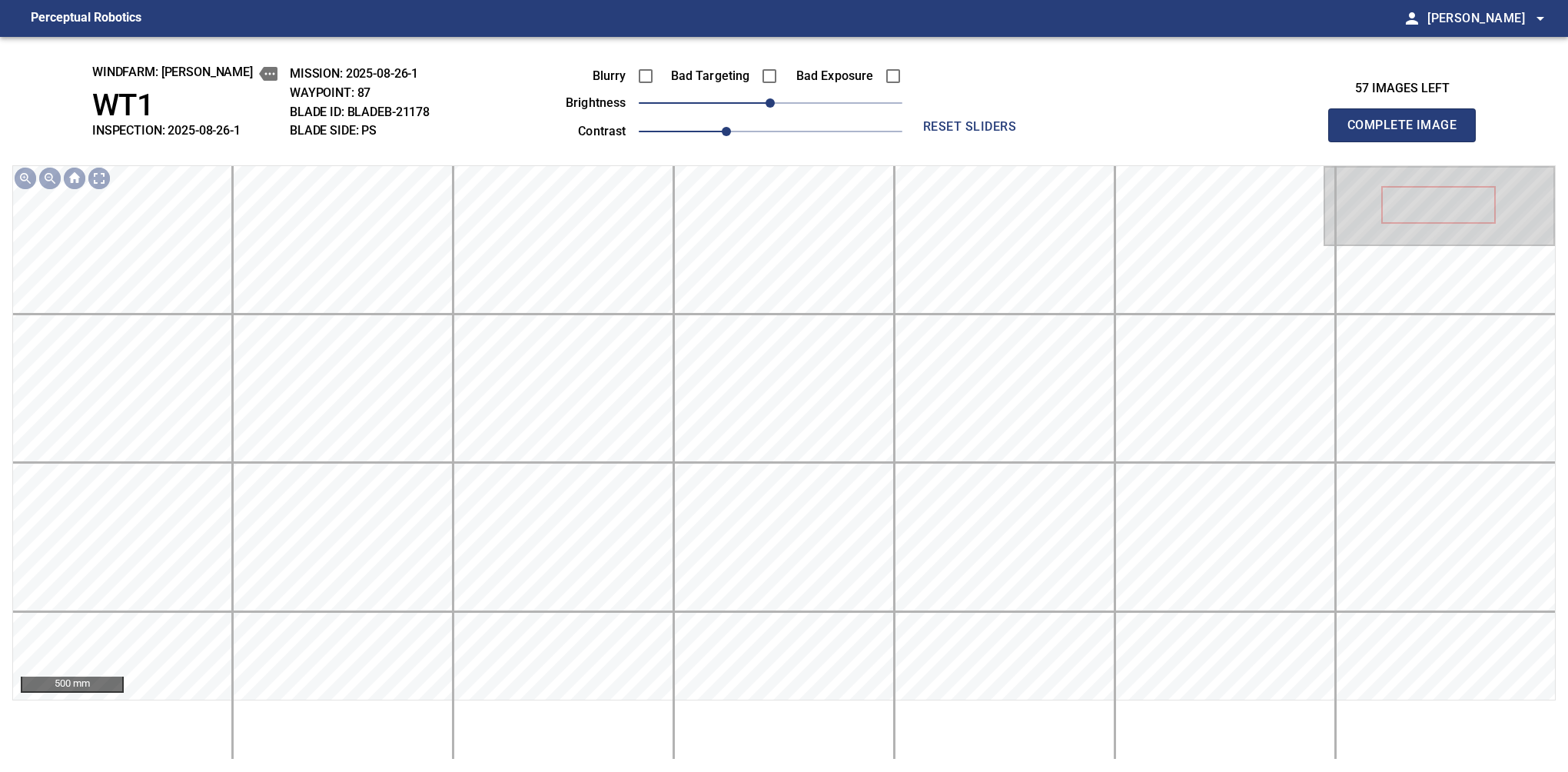
click at [833, 97] on div "Blurry Bad Targeting Bad Exposure brightness 0 contrast 1.2" at bounding box center [717, 102] width 371 height 82
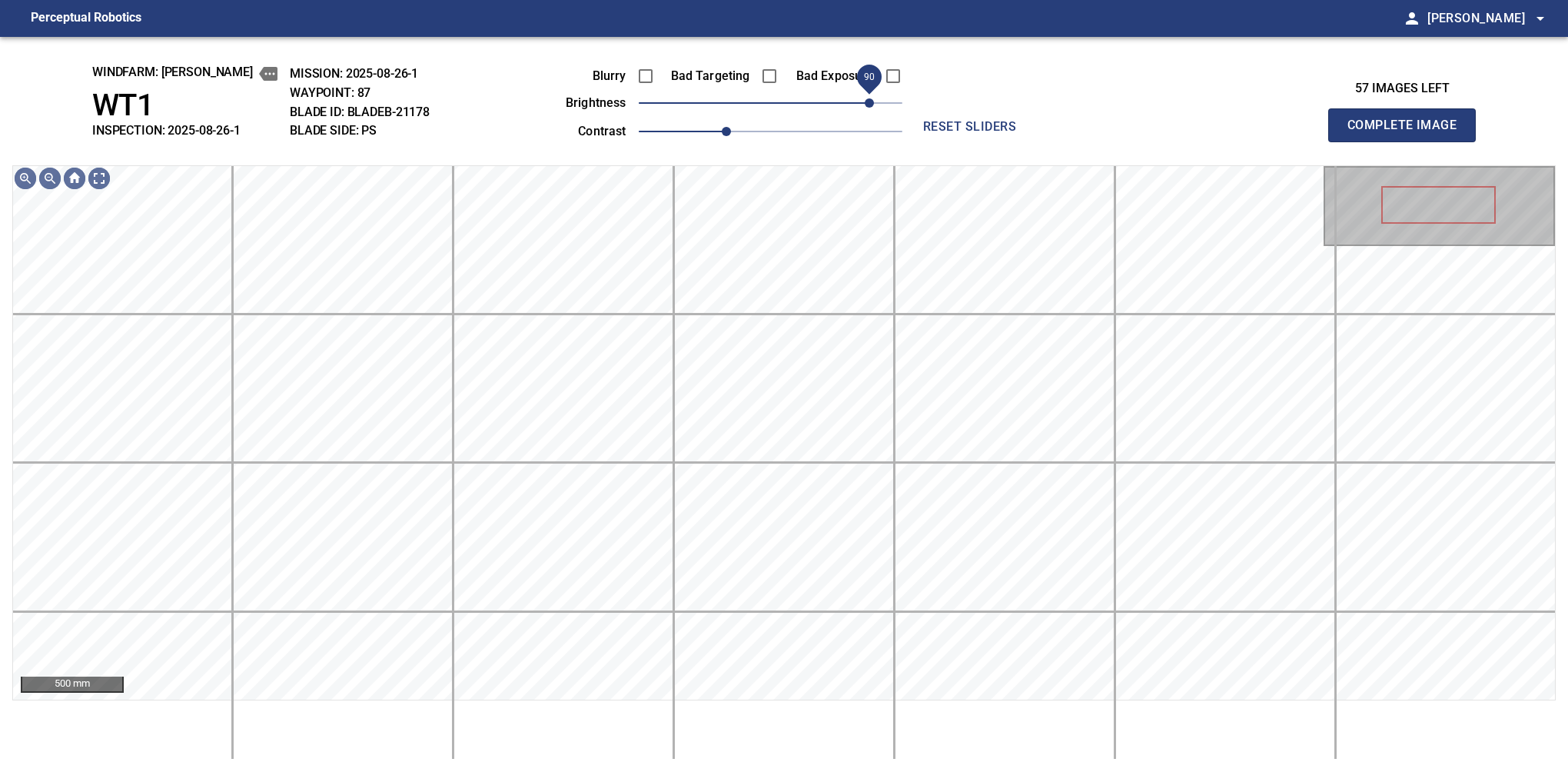
drag, startPoint x: 833, startPoint y: 97, endPoint x: 874, endPoint y: 102, distance: 41.3
click at [874, 102] on span "90" at bounding box center [770, 102] width 263 height 22
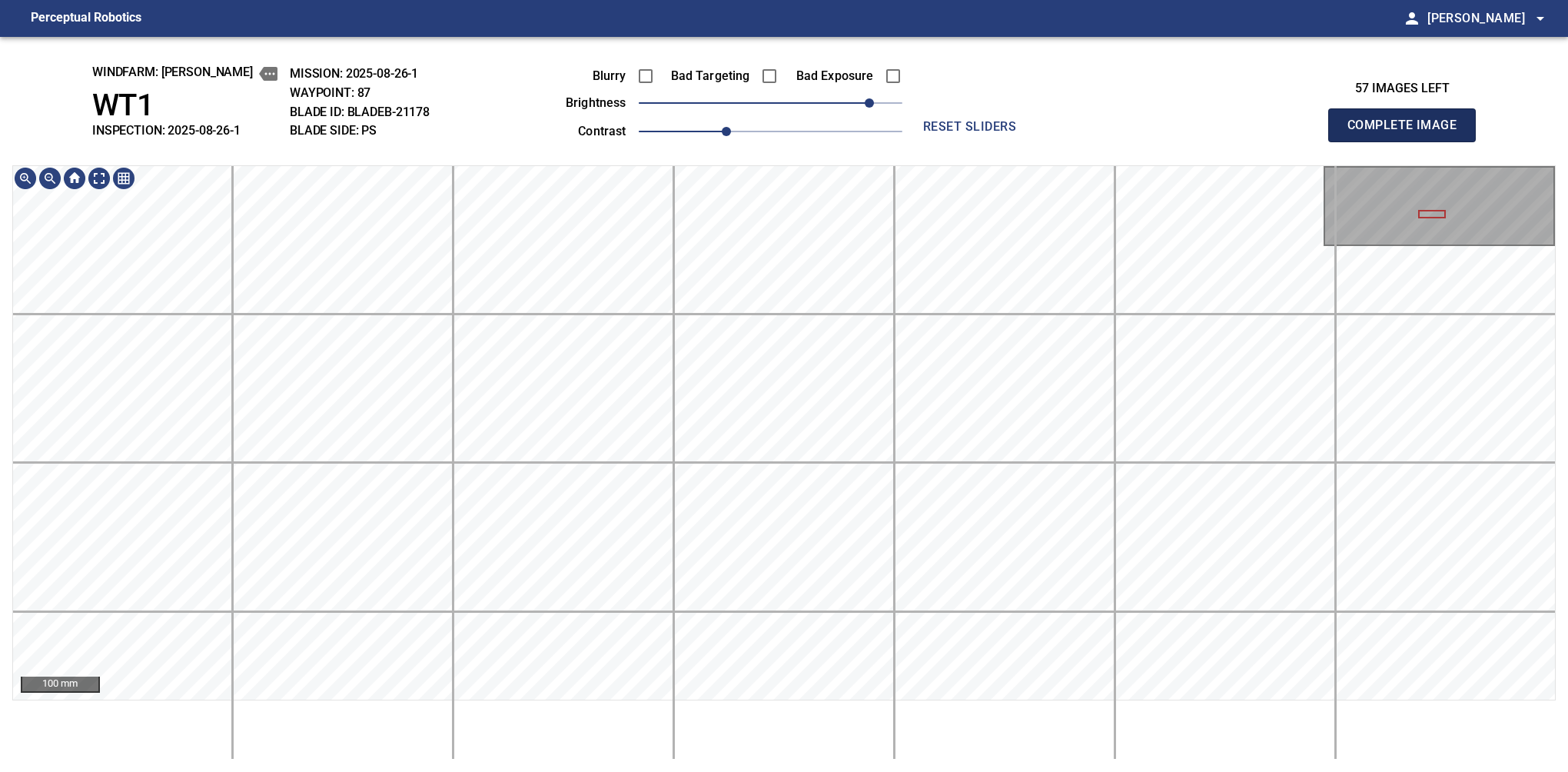
click at [1408, 142] on button "Complete Image" at bounding box center [1402, 125] width 148 height 34
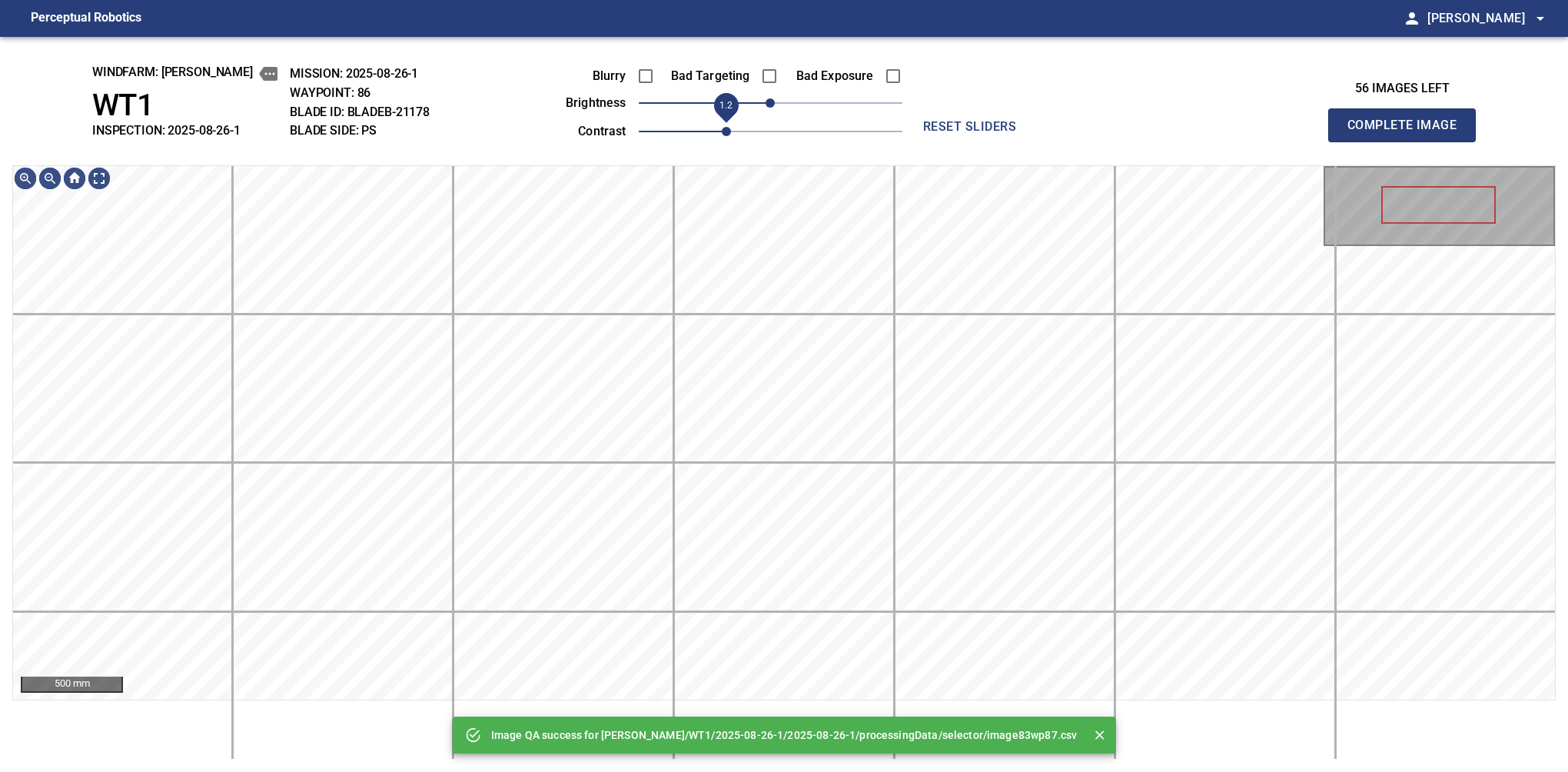
click at [719, 135] on span "1.2" at bounding box center [770, 131] width 263 height 22
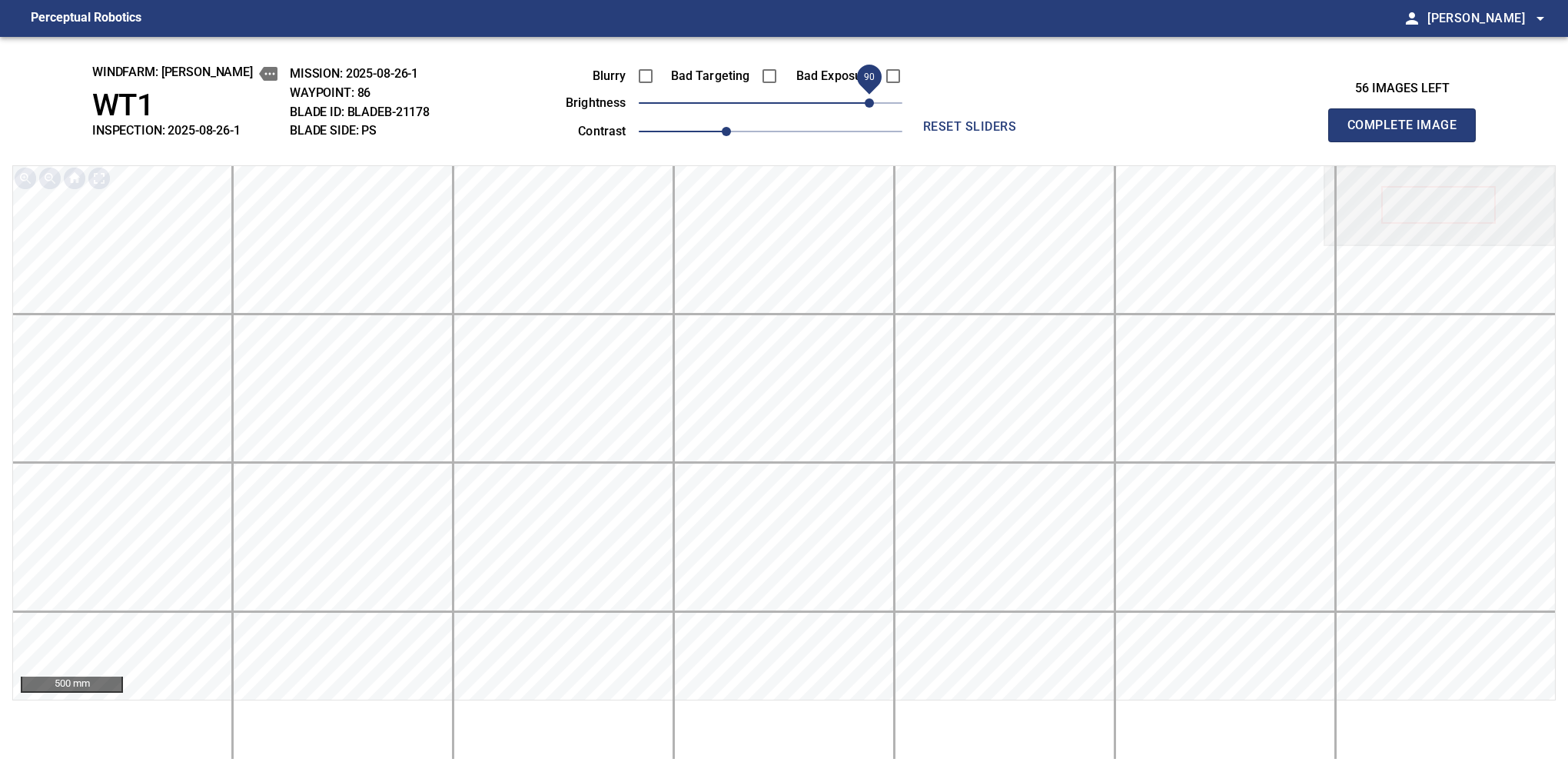
drag, startPoint x: 793, startPoint y: 105, endPoint x: 870, endPoint y: 108, distance: 77.1
click at [870, 108] on span "90" at bounding box center [869, 102] width 10 height 10
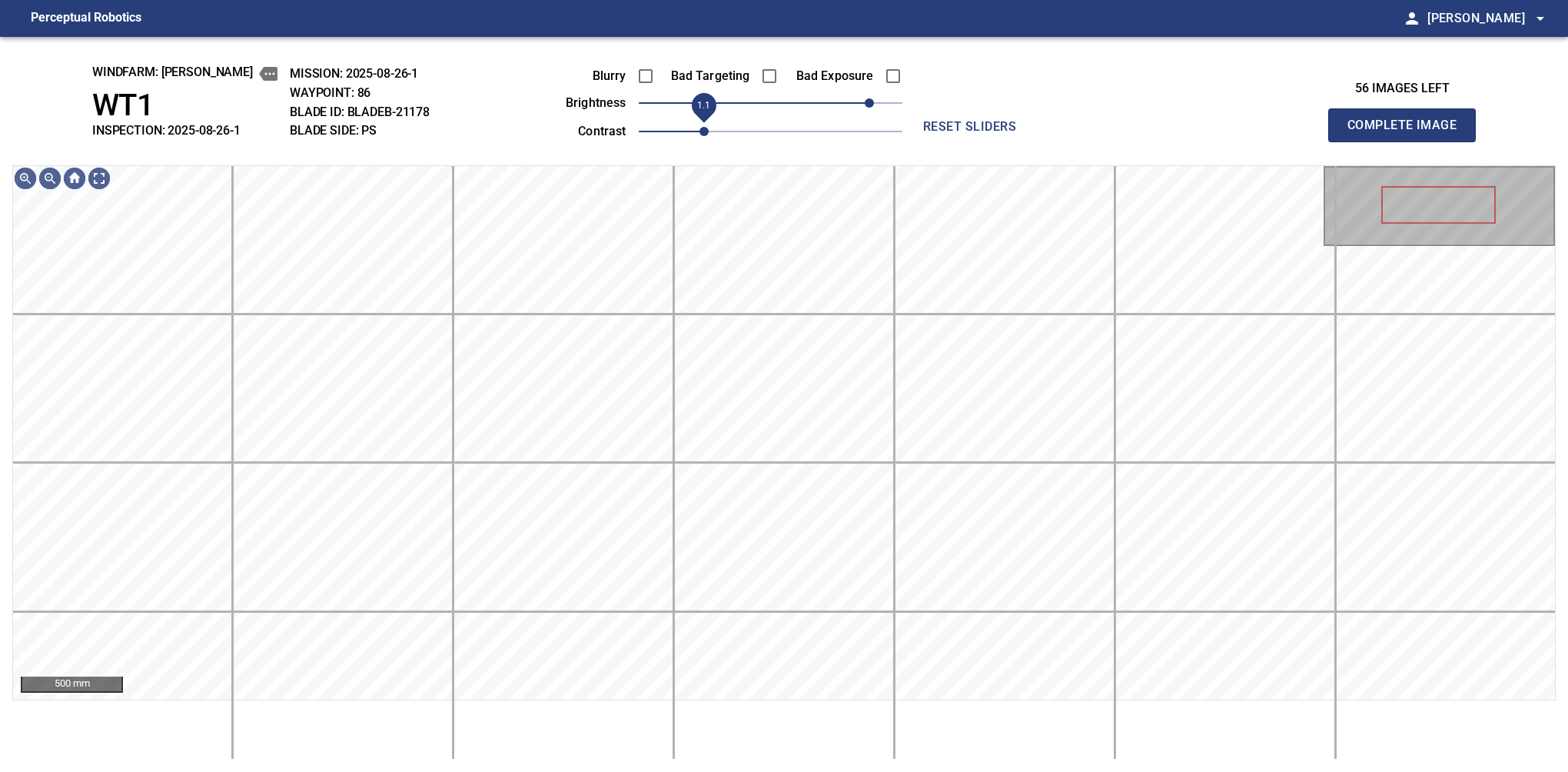
click at [707, 135] on span "1.1" at bounding box center [704, 131] width 10 height 10
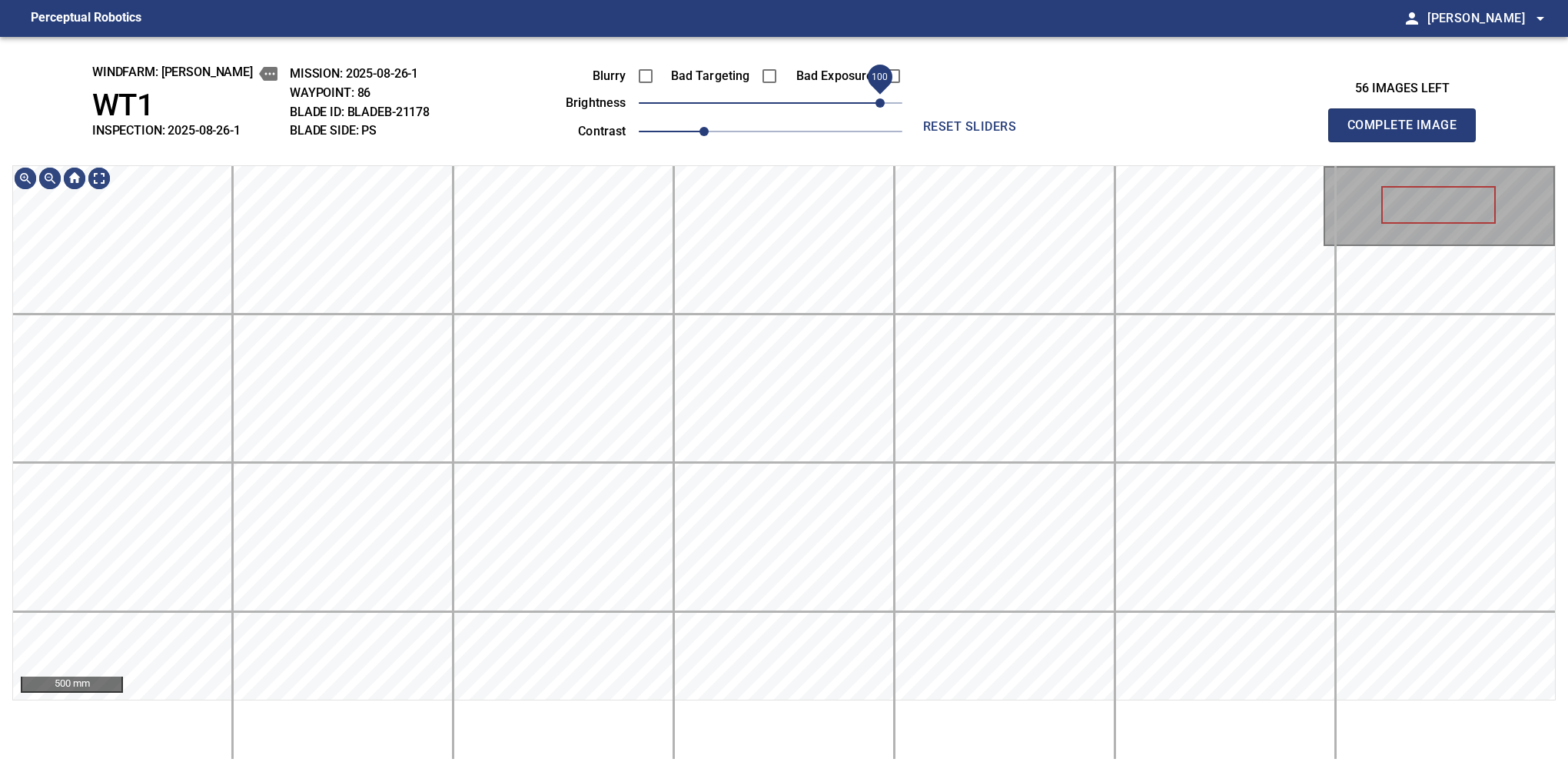
click at [876, 95] on div "Blurry Bad Targeting Bad Exposure brightness 100 contrast 1.1" at bounding box center [717, 102] width 371 height 82
click at [1408, 142] on button "Complete Image" at bounding box center [1402, 125] width 148 height 34
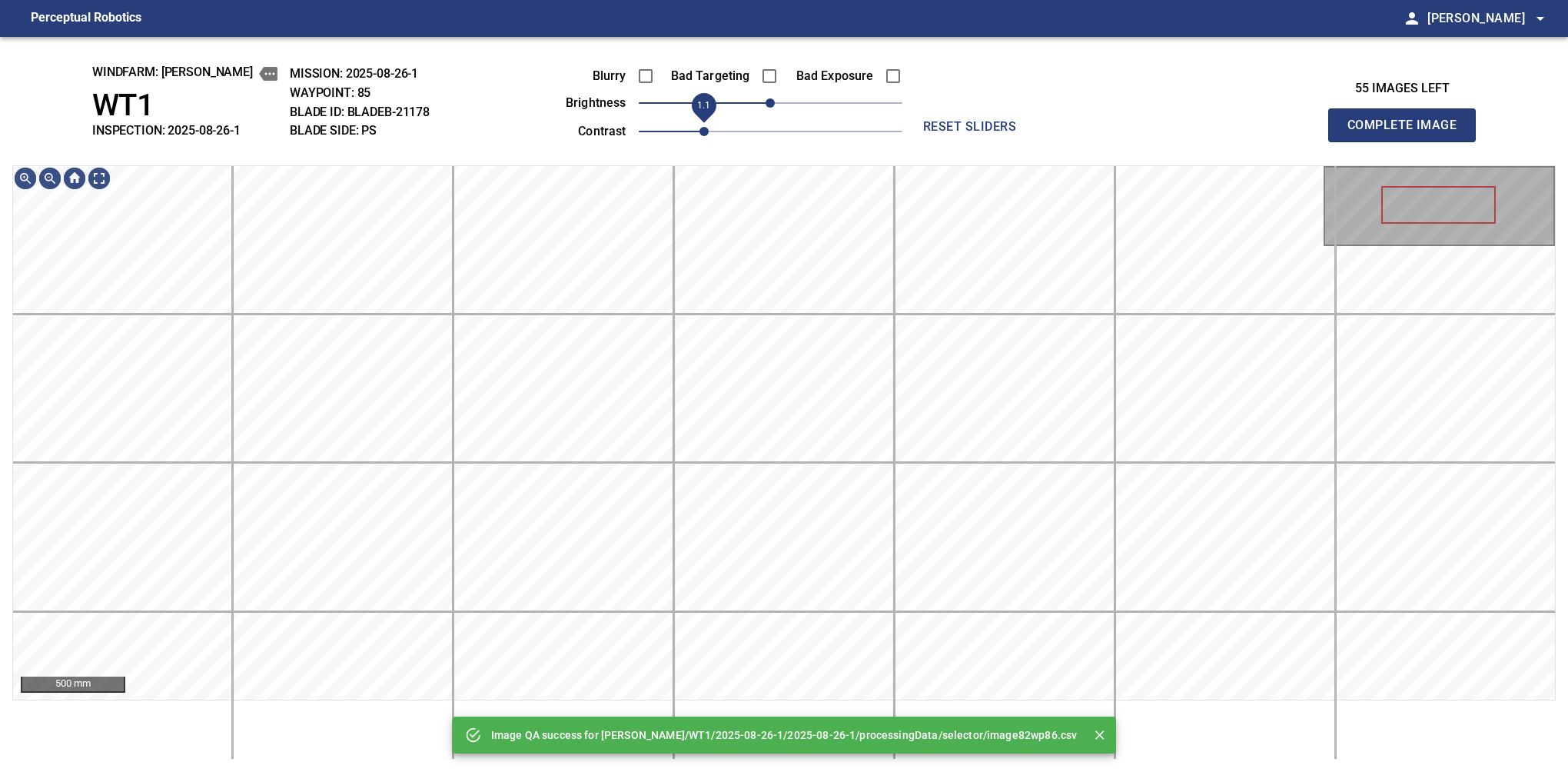
drag, startPoint x: 690, startPoint y: 132, endPoint x: 706, endPoint y: 134, distance: 16.1
click at [706, 134] on span "1.1" at bounding box center [704, 131] width 10 height 10
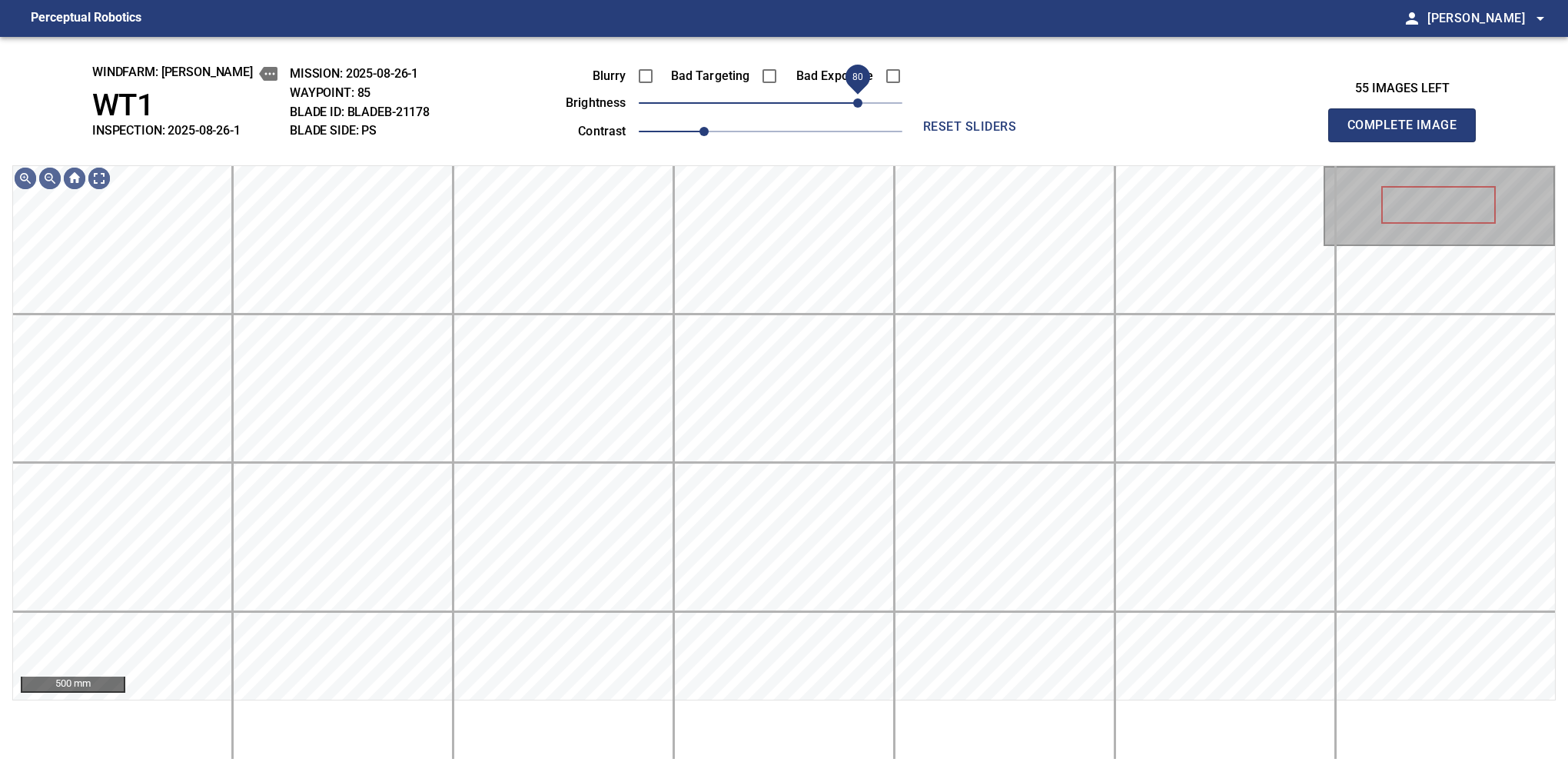
drag, startPoint x: 787, startPoint y: 97, endPoint x: 860, endPoint y: 95, distance: 73.0
click at [860, 98] on span "80" at bounding box center [858, 102] width 10 height 10
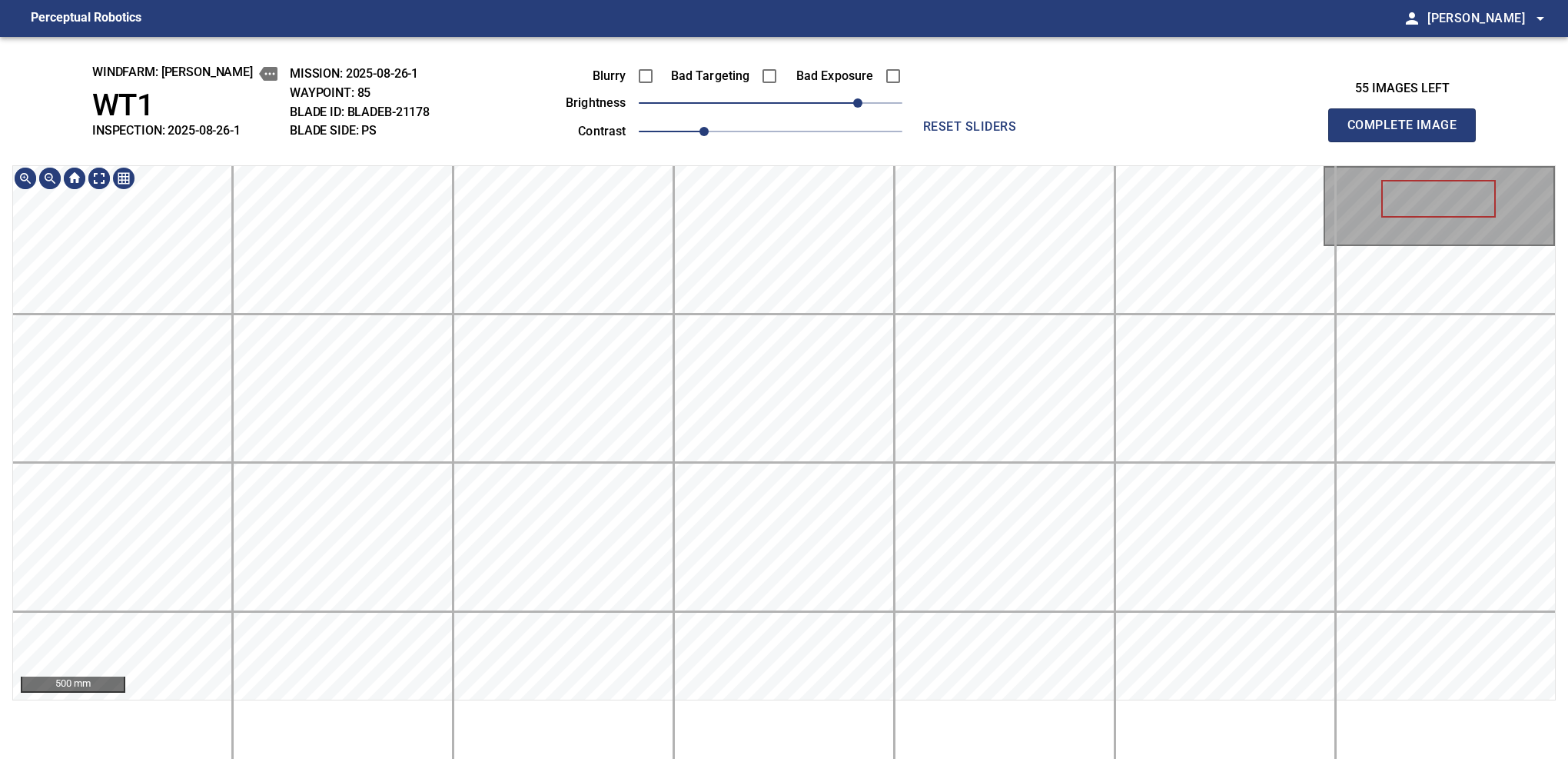
click at [674, 771] on html "Perceptual Robotics person Alex Semenov arrow_drop_down windfarm: Castelluccio …" at bounding box center [784, 386] width 1568 height 772
click at [1408, 142] on button "Complete Image" at bounding box center [1402, 125] width 148 height 34
drag, startPoint x: 803, startPoint y: 105, endPoint x: 794, endPoint y: 126, distance: 22.8
click at [794, 126] on div "Blurry Bad Targeting Bad Exposure brightness 20 contrast 1" at bounding box center [717, 102] width 371 height 82
click at [898, 141] on div "windfarm: Castelluccio WT1 INSPECTION: 2025-08-26-1 MISSION: 2025-08-26-1 WAYPO…" at bounding box center [784, 404] width 1568 height 735
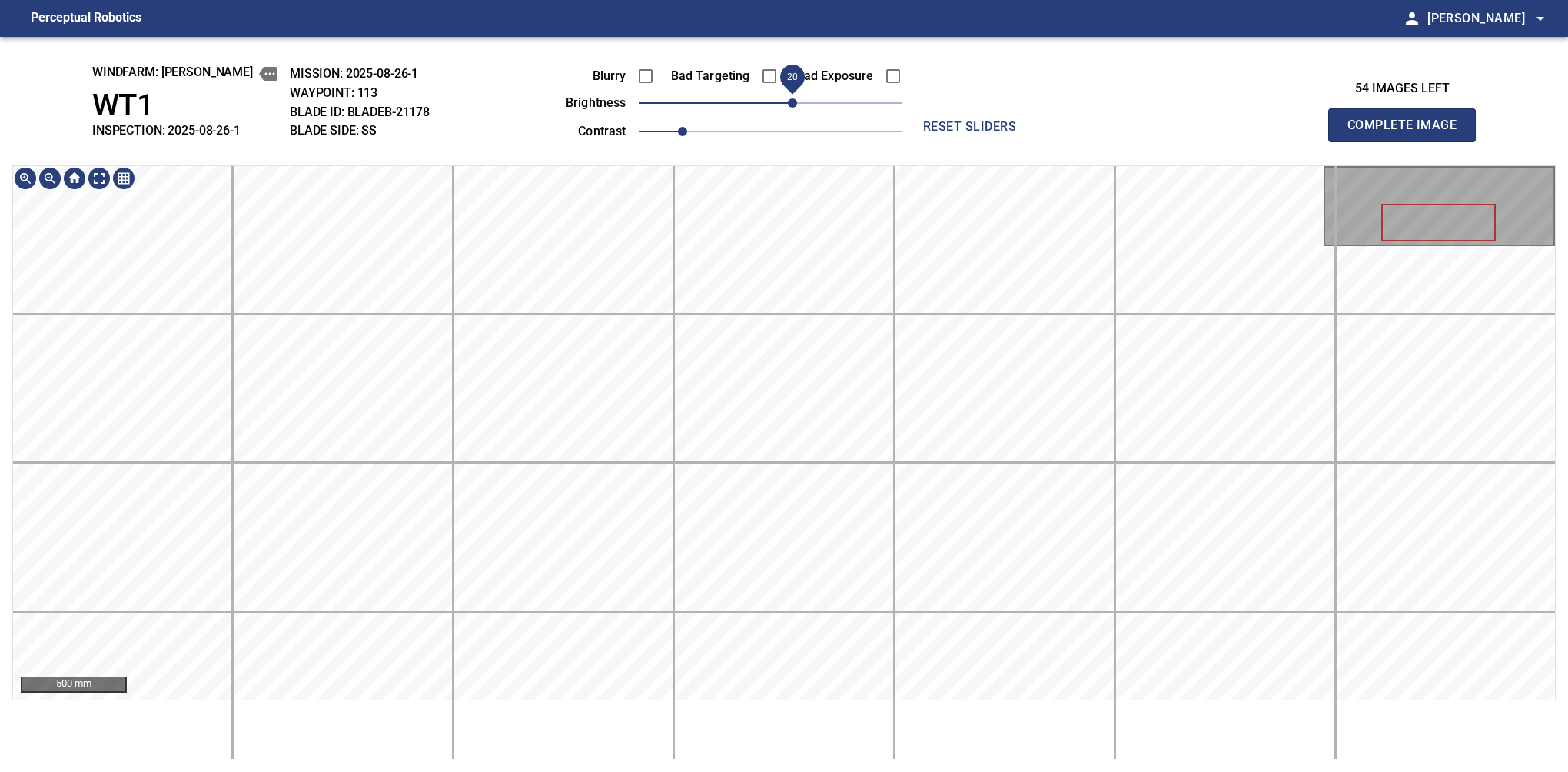
click at [1408, 142] on button "Complete Image" at bounding box center [1402, 125] width 148 height 34
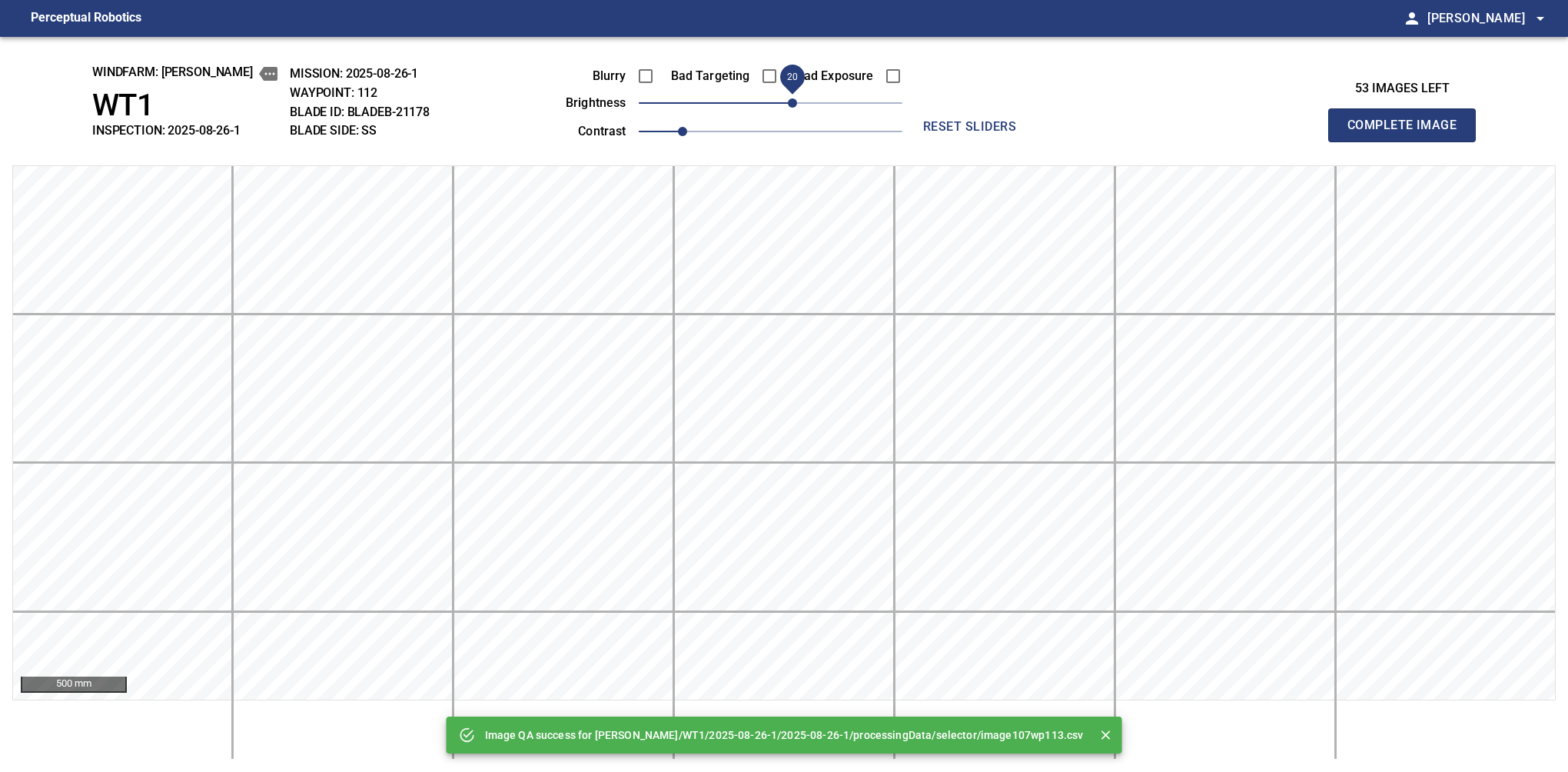
drag, startPoint x: 774, startPoint y: 108, endPoint x: 790, endPoint y: 114, distance: 17.1
click at [790, 108] on span "20" at bounding box center [792, 102] width 10 height 10
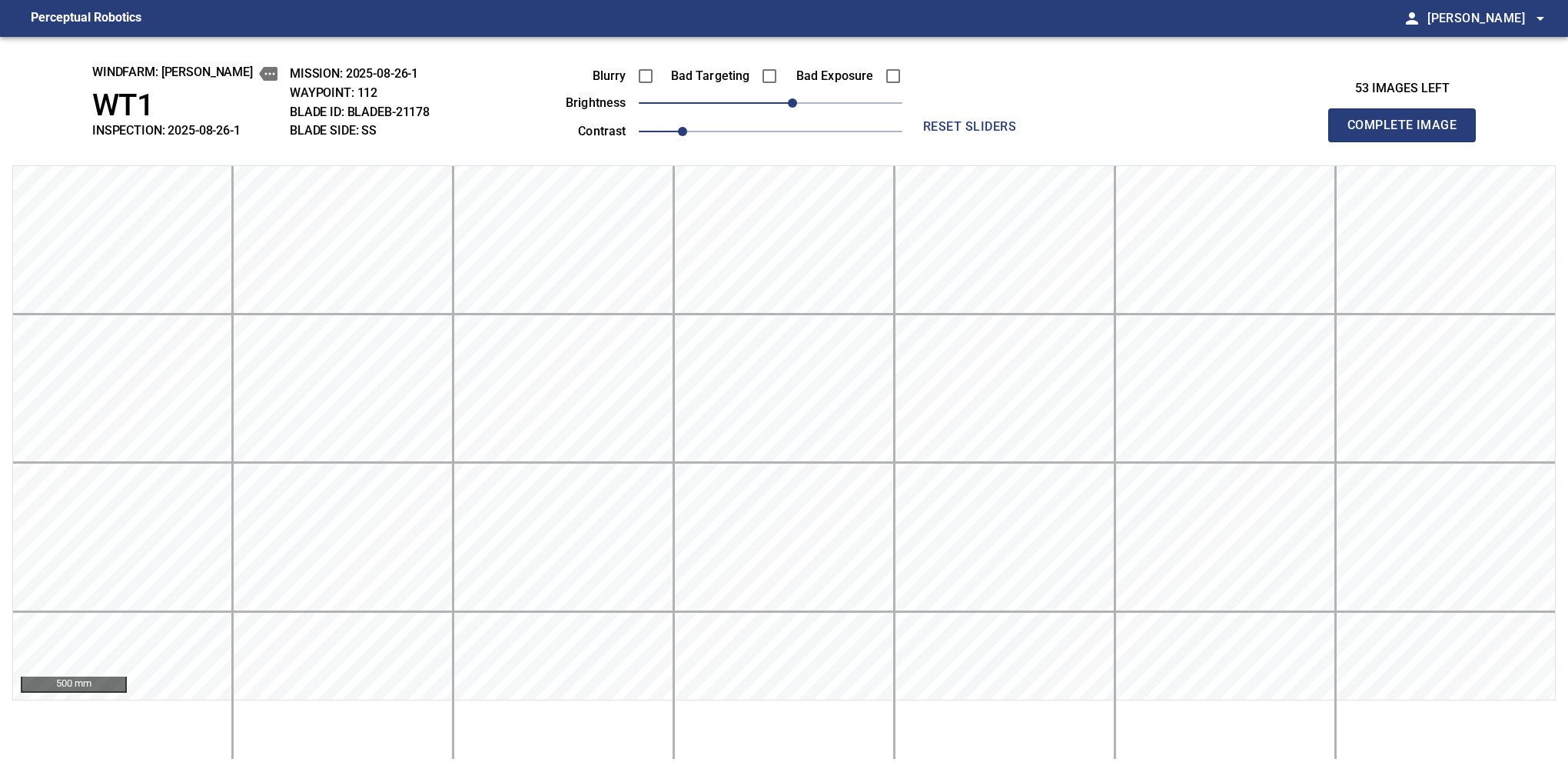
click at [1408, 142] on button "Complete Image" at bounding box center [1402, 125] width 148 height 34
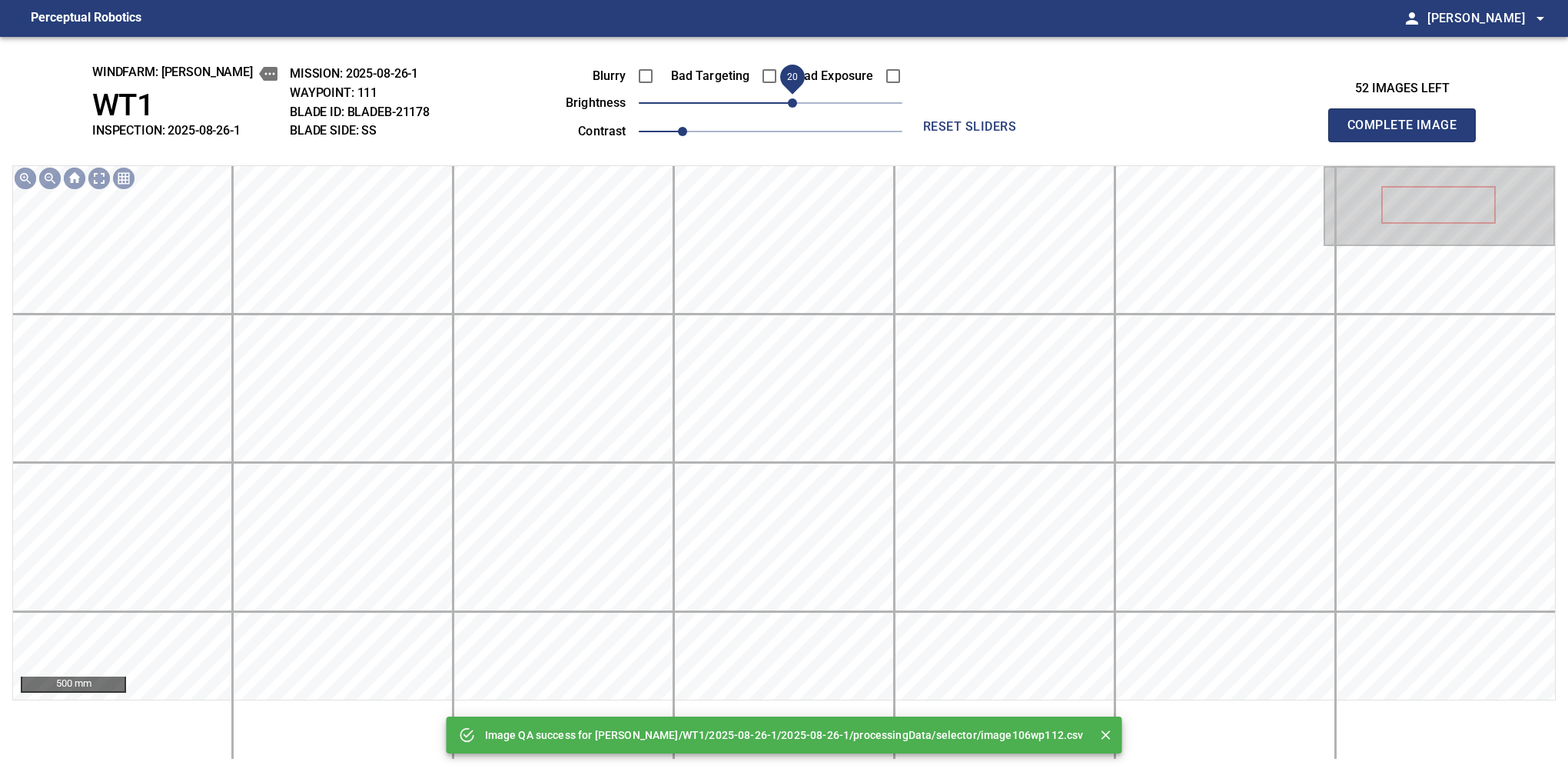
drag, startPoint x: 774, startPoint y: 110, endPoint x: 787, endPoint y: 110, distance: 13.0
click at [788, 108] on span "20" at bounding box center [792, 102] width 10 height 10
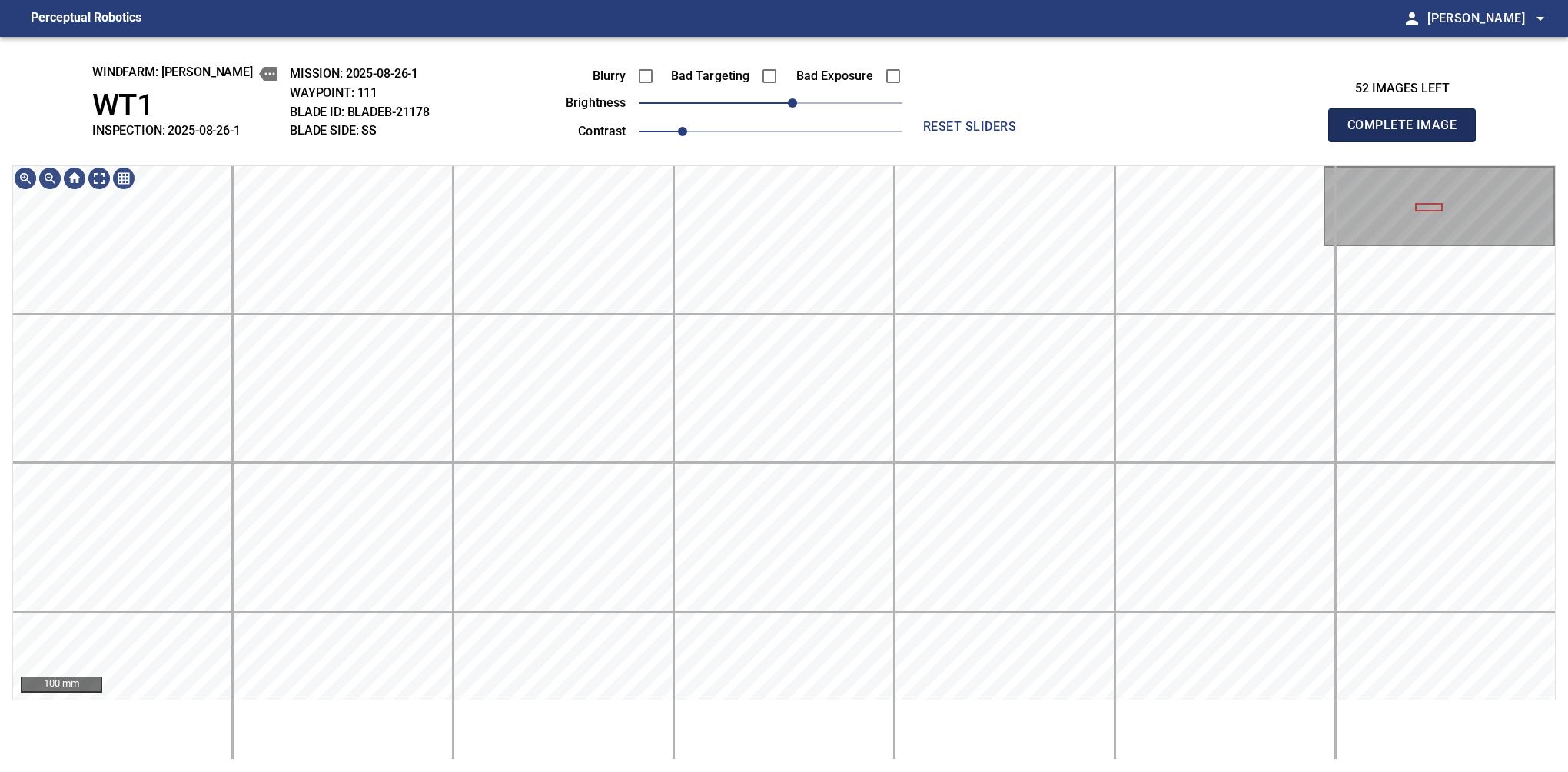
click at [1408, 142] on button "Complete Image" at bounding box center [1402, 125] width 148 height 34
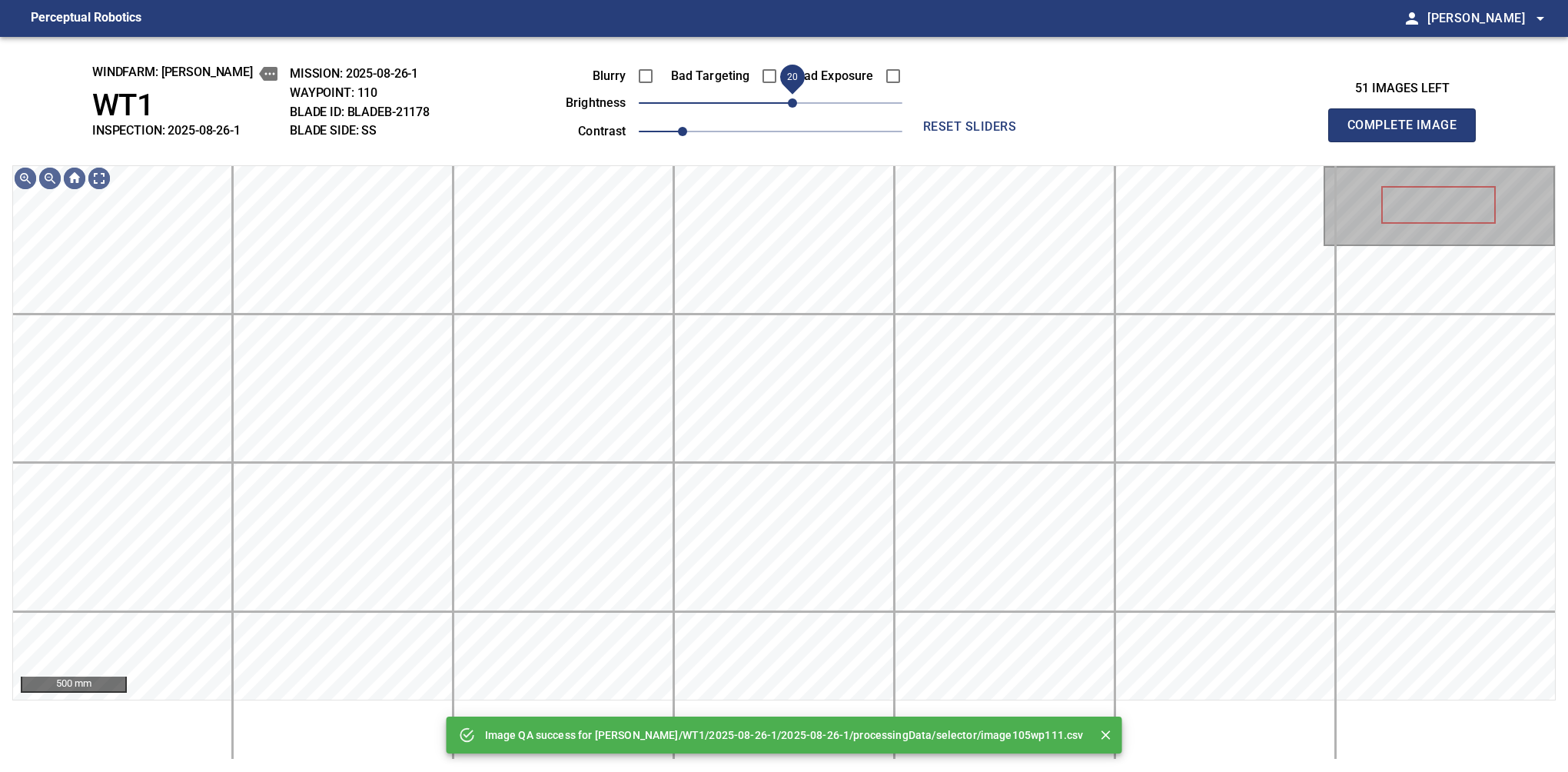
drag, startPoint x: 773, startPoint y: 110, endPoint x: 789, endPoint y: 110, distance: 16.0
click at [789, 108] on span "20" at bounding box center [792, 102] width 10 height 10
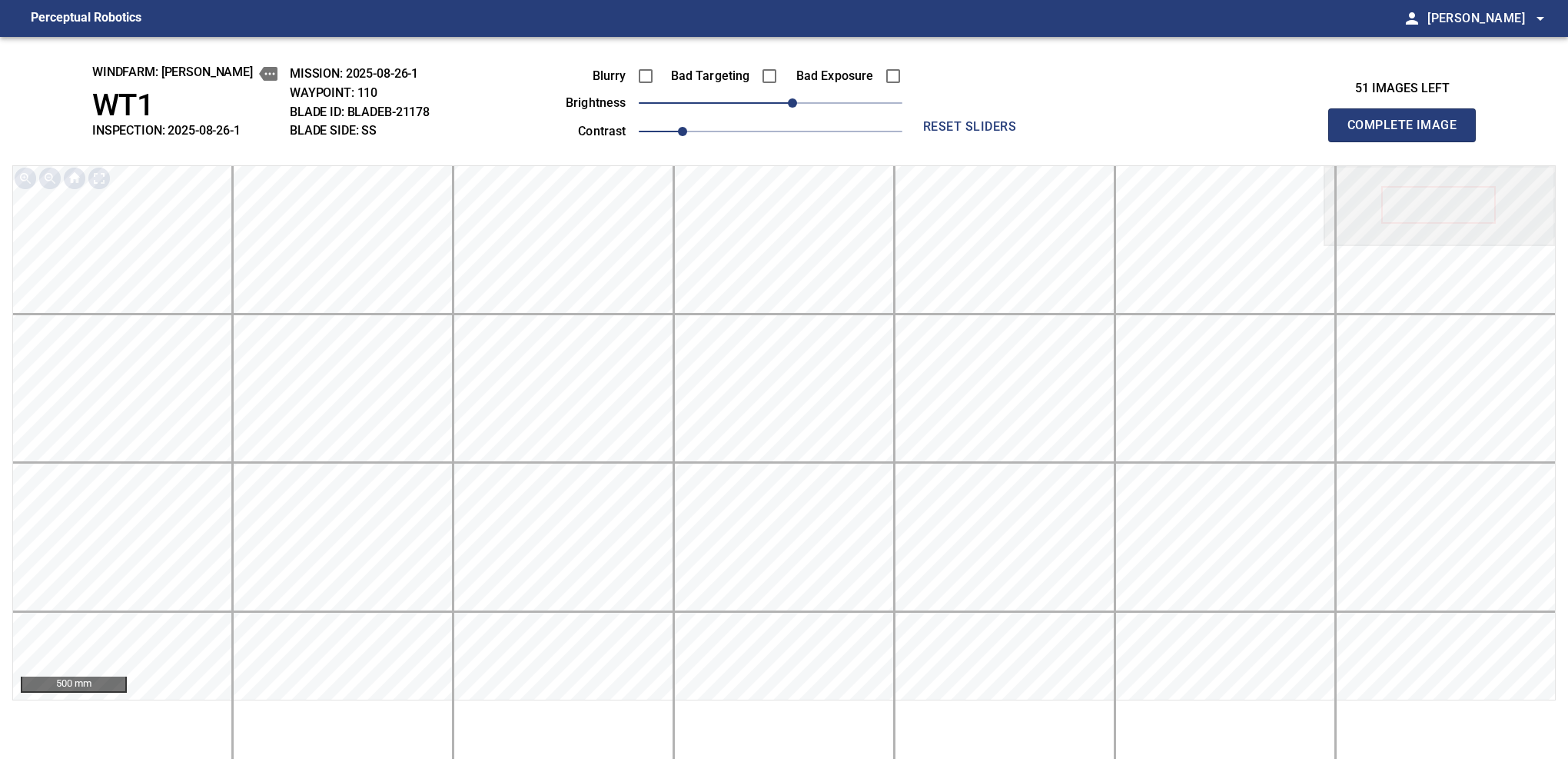
click at [1408, 142] on button "Complete Image" at bounding box center [1402, 125] width 148 height 34
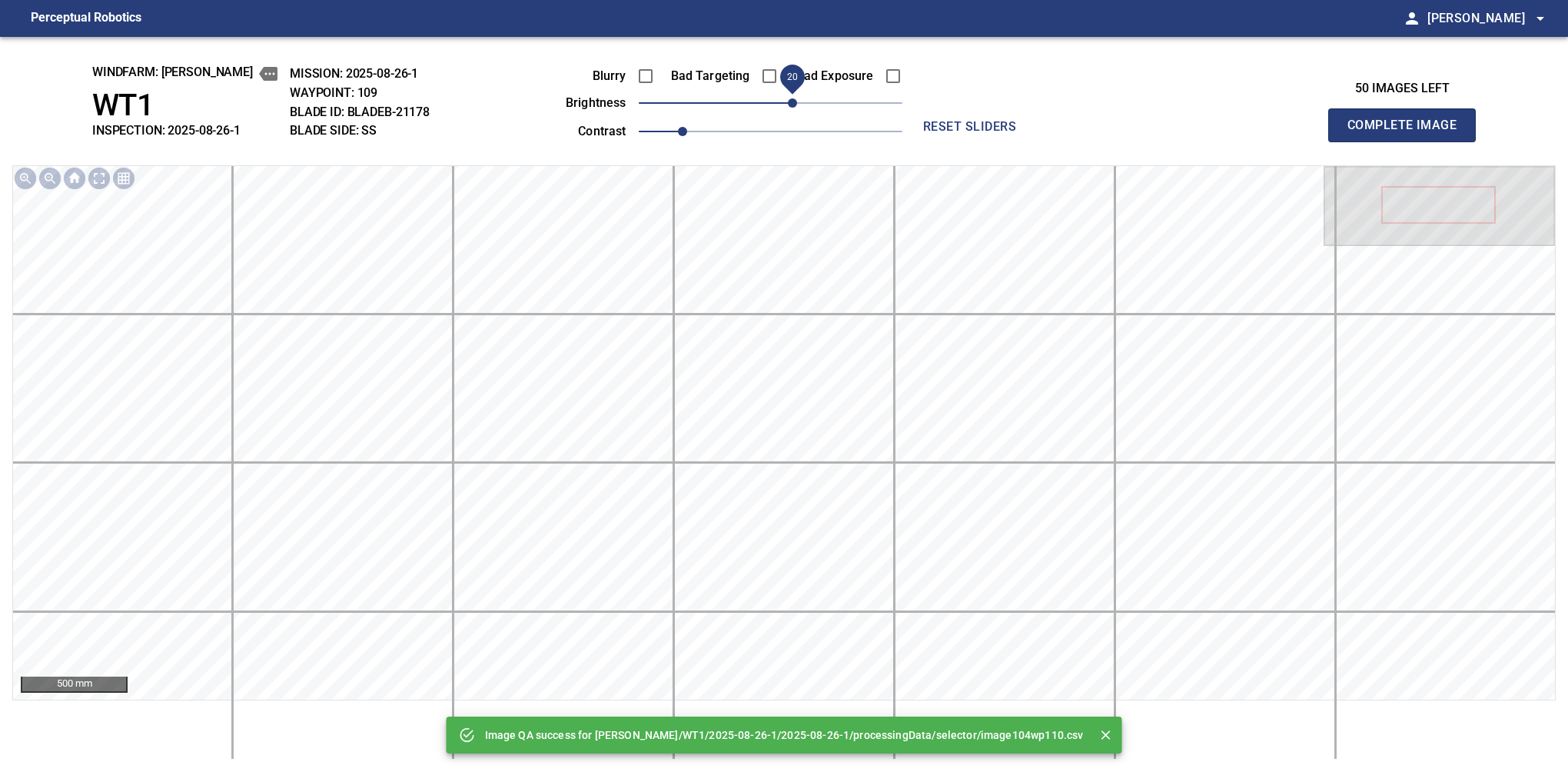
drag, startPoint x: 775, startPoint y: 104, endPoint x: 789, endPoint y: 108, distance: 14.6
click at [789, 108] on span "20" at bounding box center [792, 102] width 10 height 10
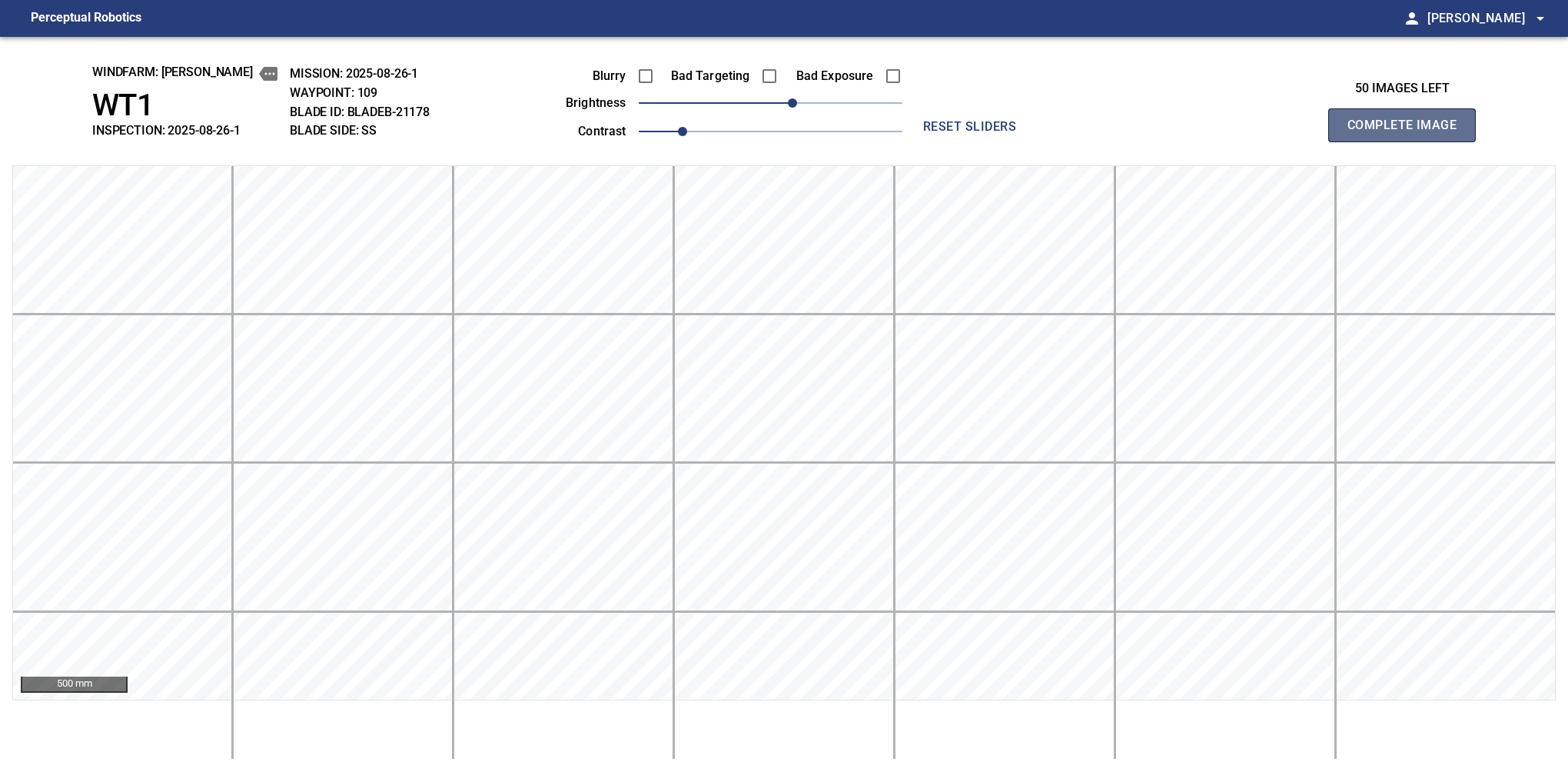
click at [1408, 142] on button "Complete Image" at bounding box center [1402, 125] width 148 height 34
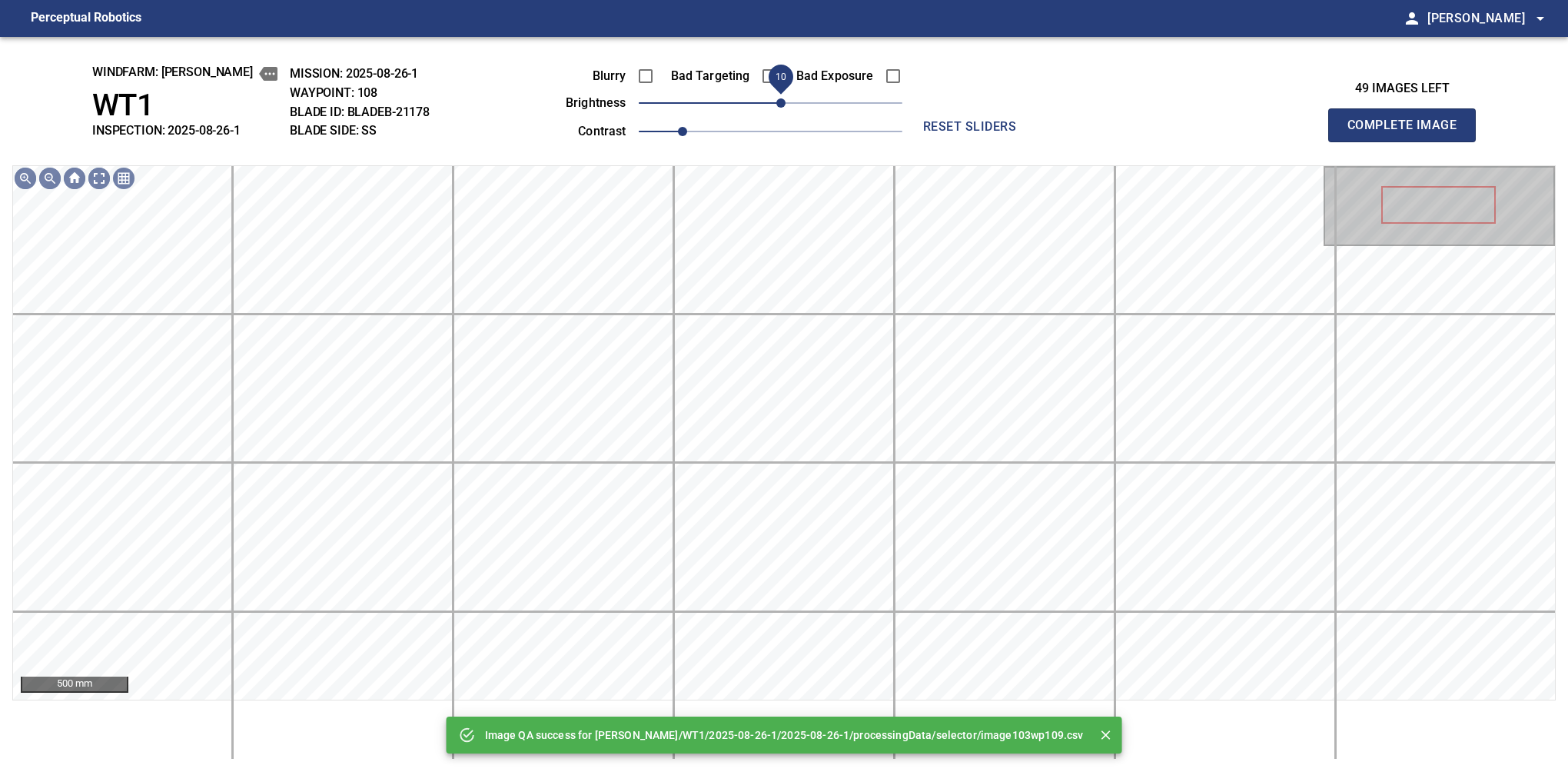
click at [778, 104] on span "10" at bounding box center [780, 102] width 10 height 10
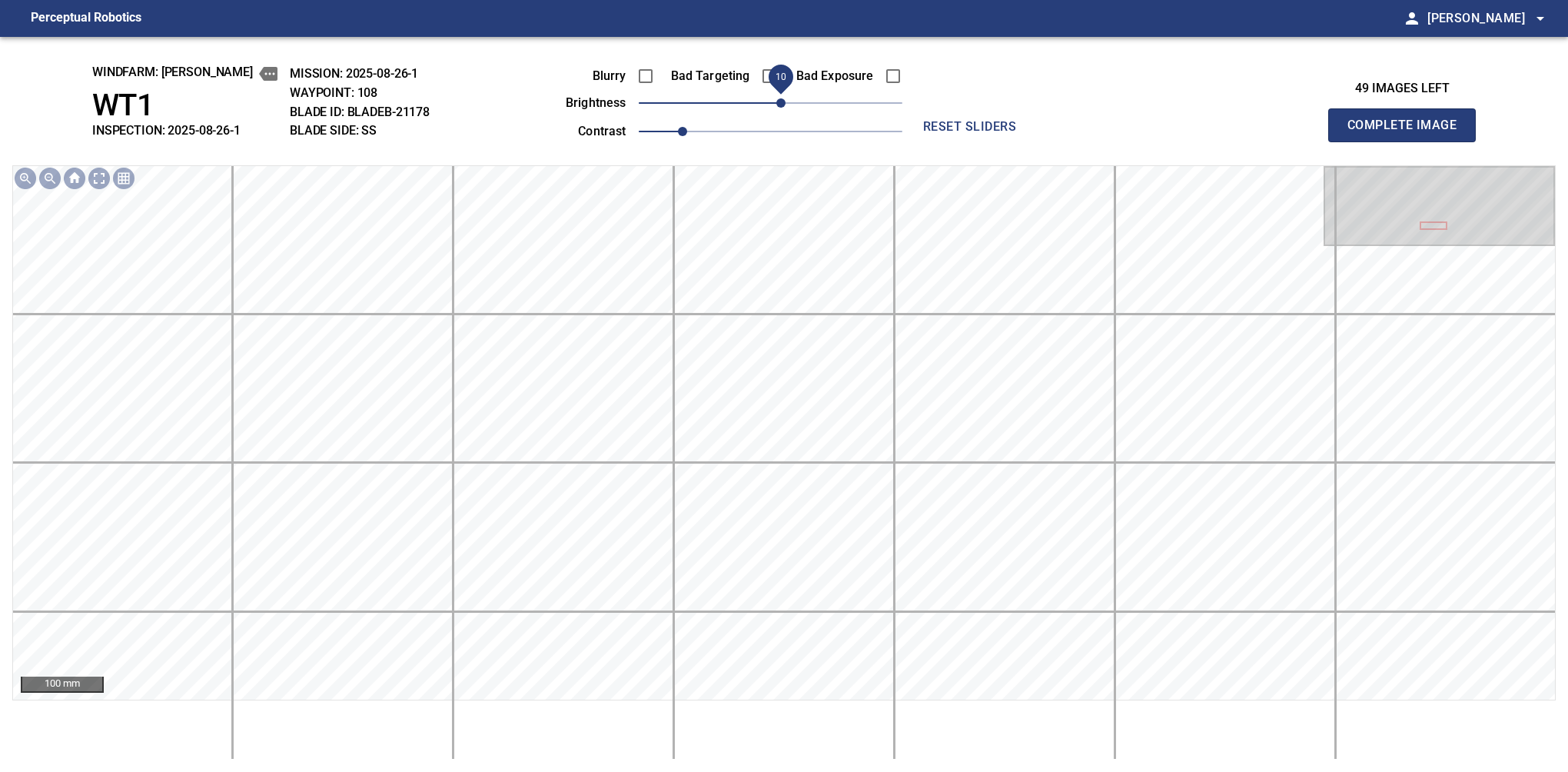
click at [786, 108] on span "10" at bounding box center [780, 102] width 10 height 10
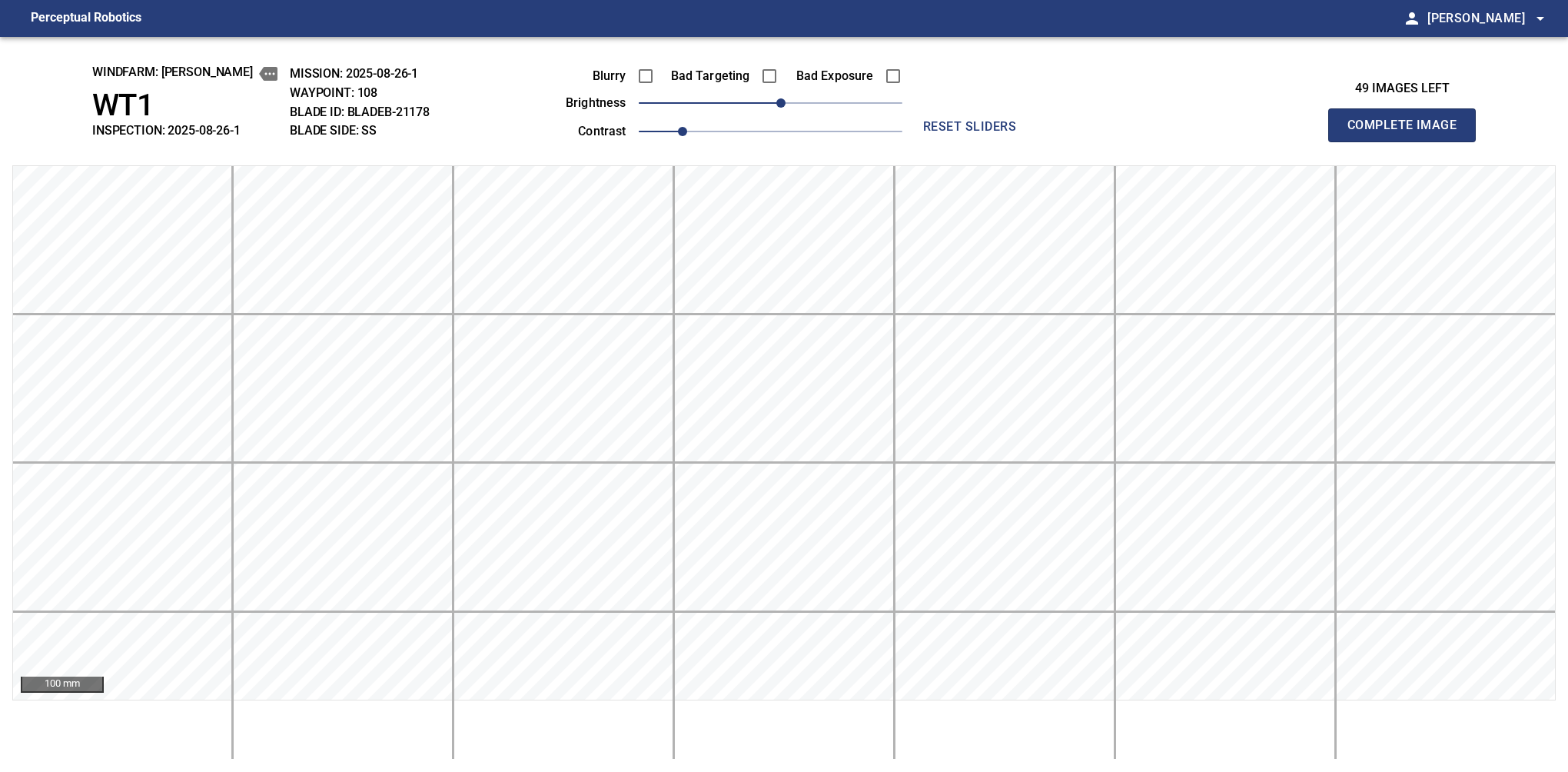
click at [1408, 142] on button "Complete Image" at bounding box center [1402, 125] width 148 height 34
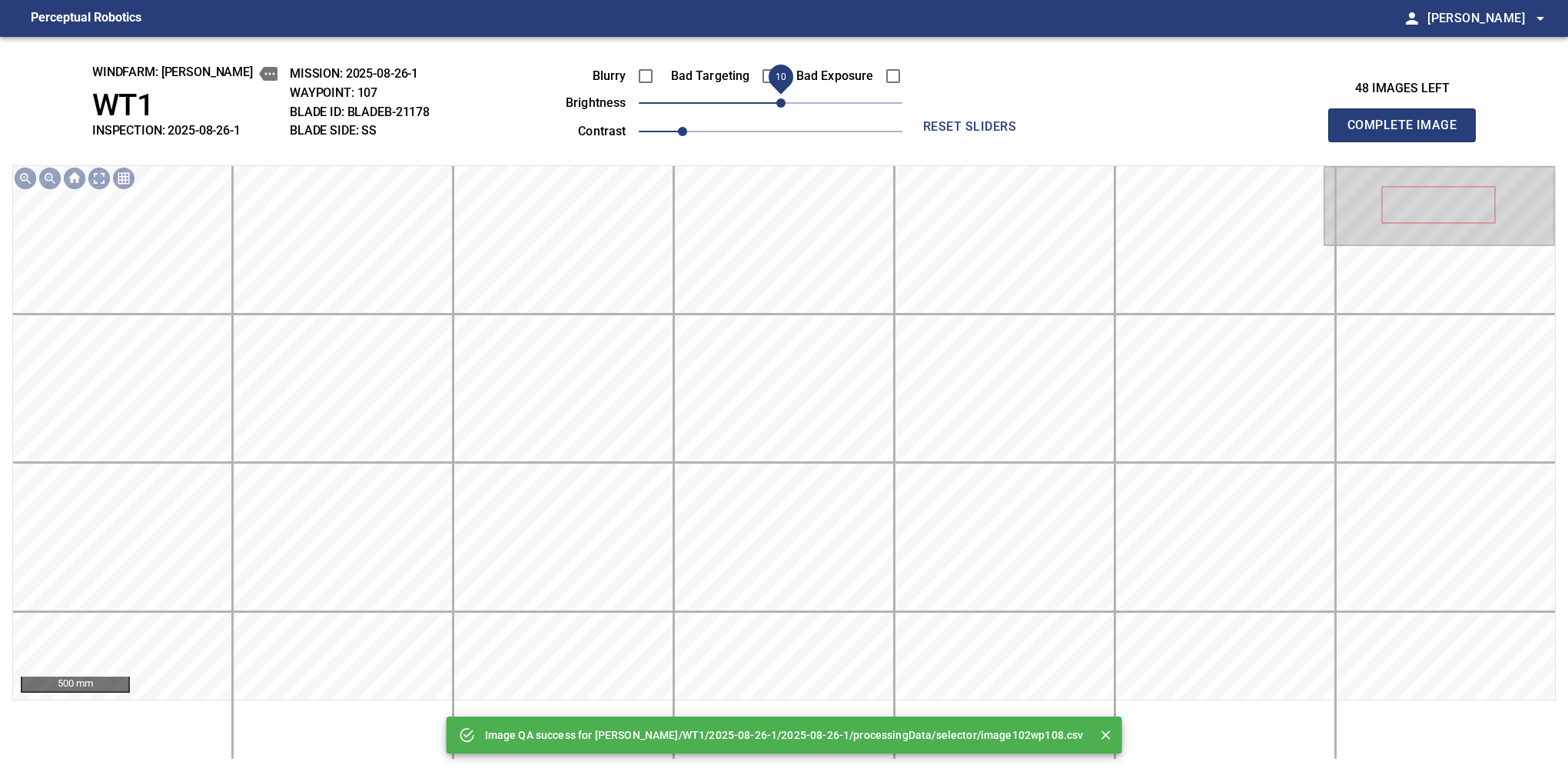
click at [780, 108] on span "10" at bounding box center [780, 102] width 10 height 10
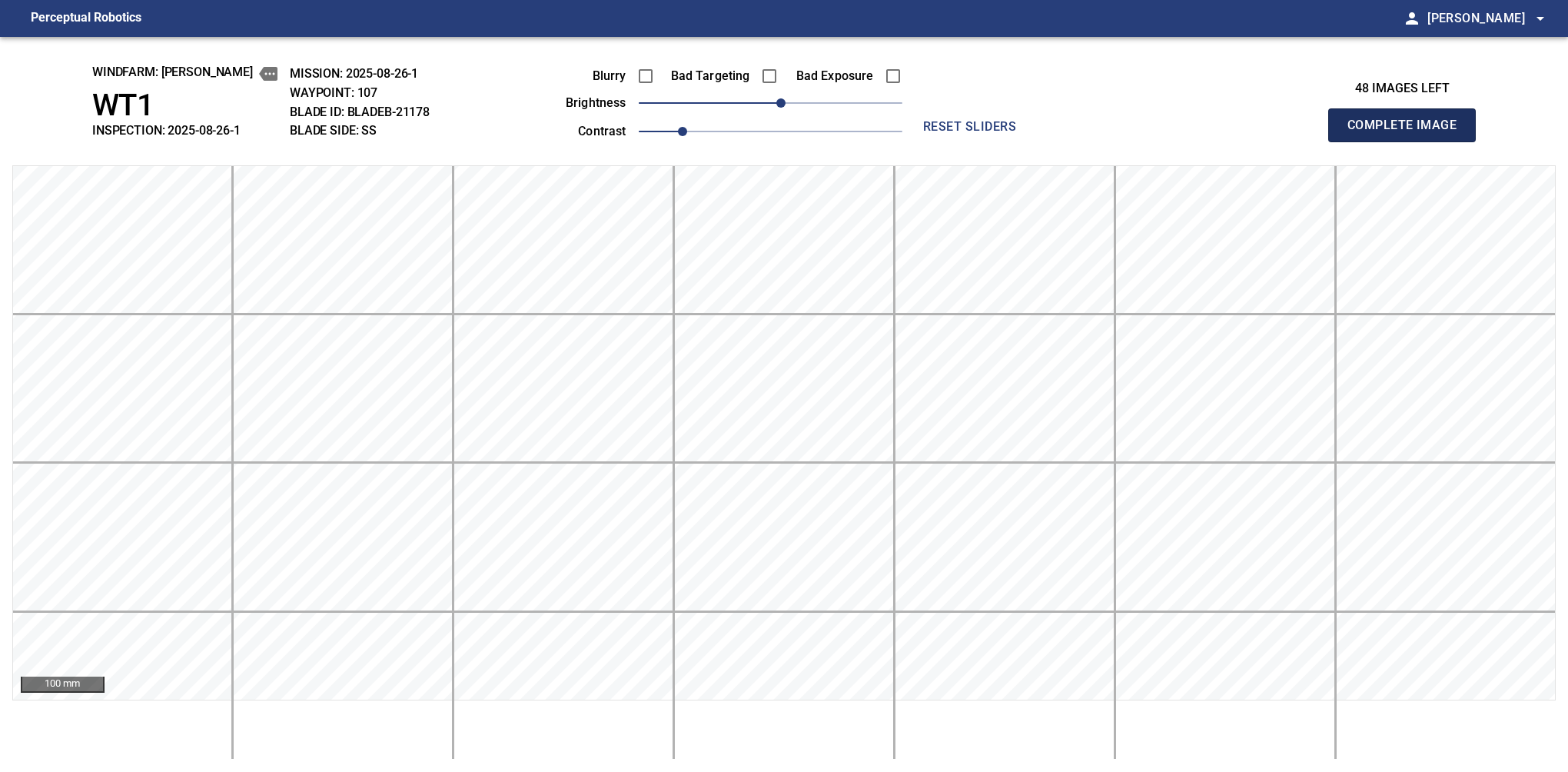
click at [1408, 142] on button "Complete Image" at bounding box center [1402, 125] width 148 height 34
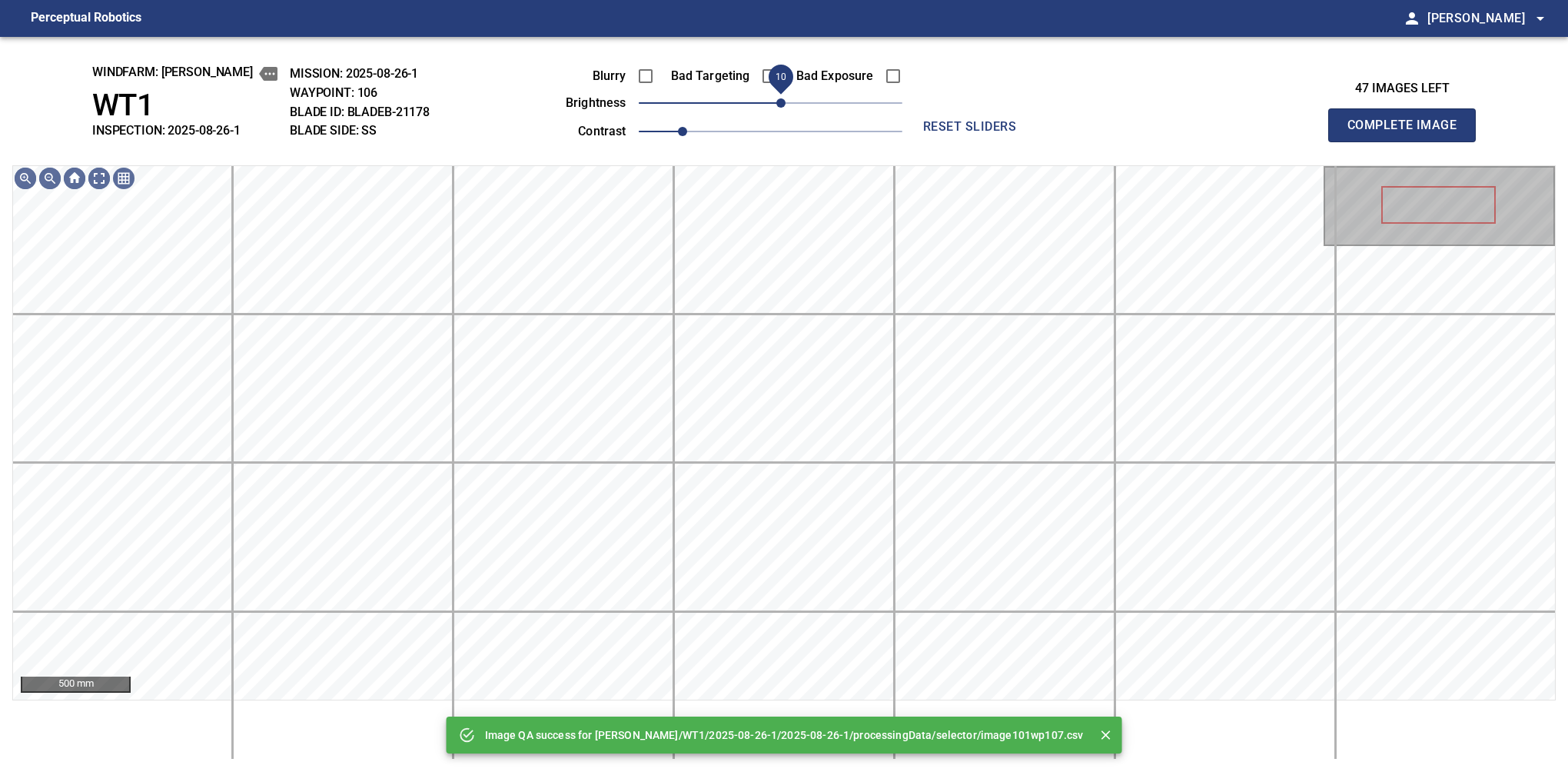
click at [780, 105] on span "10" at bounding box center [780, 102] width 10 height 10
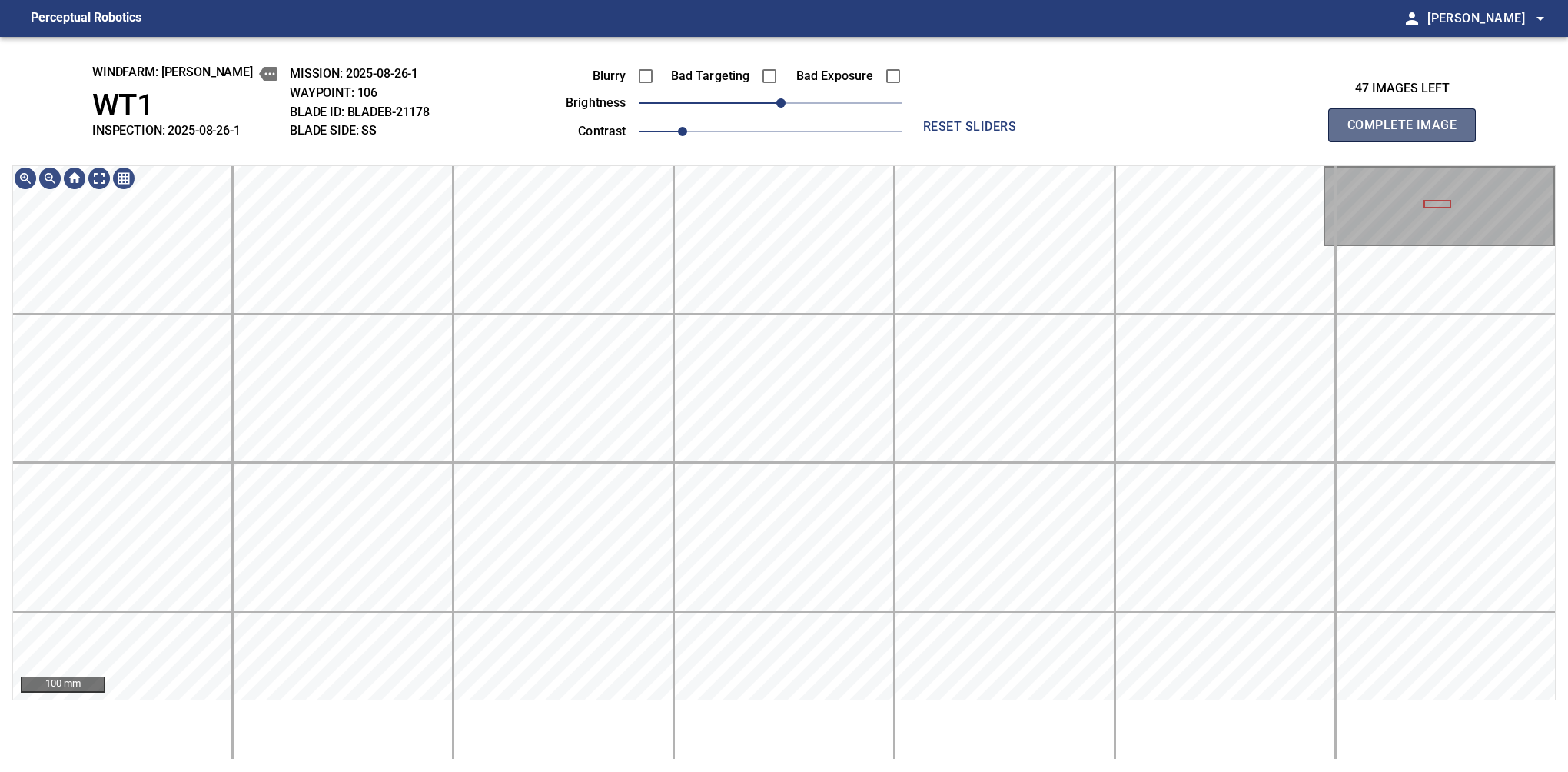
click at [1408, 142] on button "Complete Image" at bounding box center [1402, 125] width 148 height 34
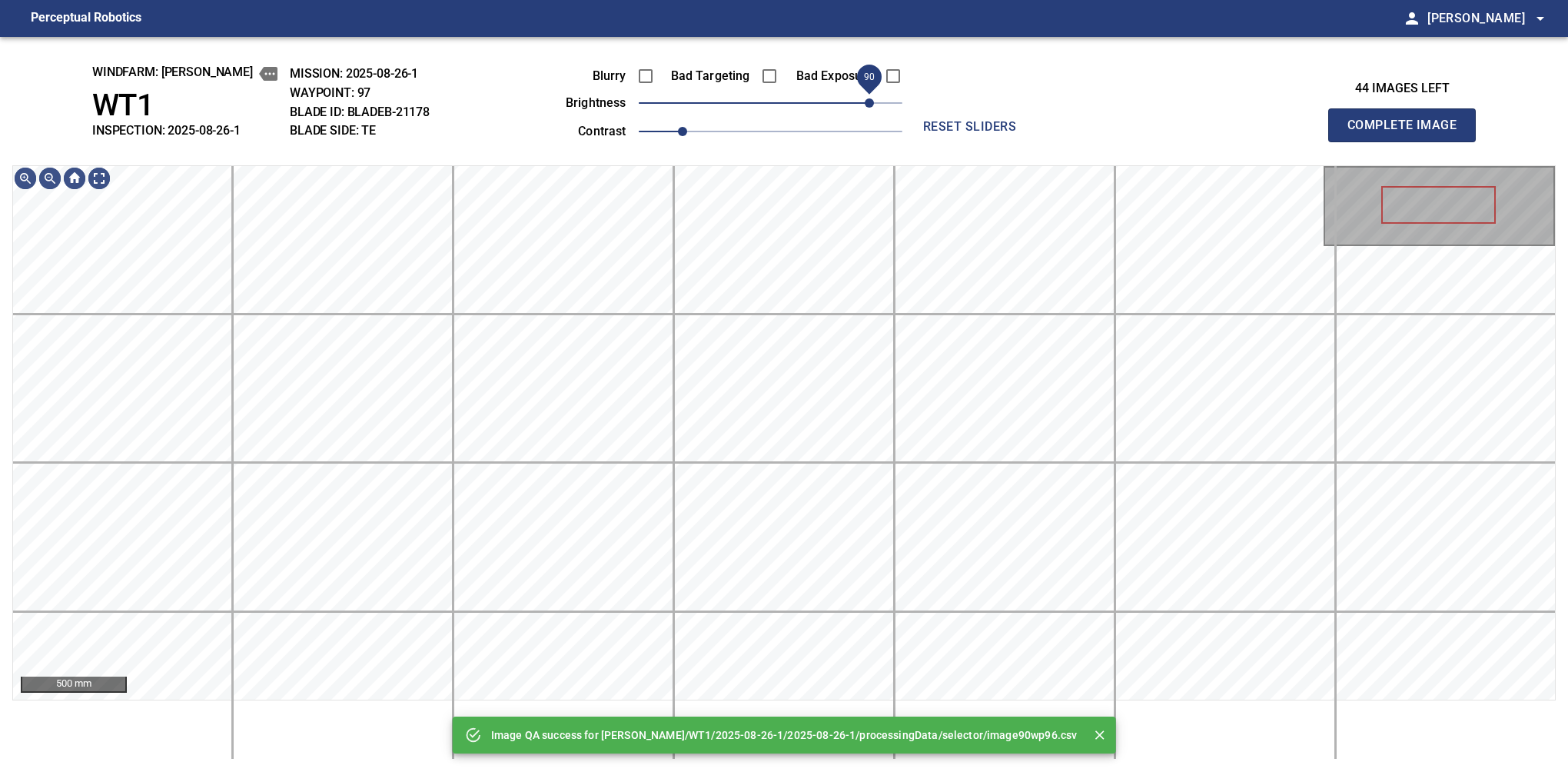
drag, startPoint x: 791, startPoint y: 100, endPoint x: 867, endPoint y: 108, distance: 76.4
click at [867, 108] on span "90" at bounding box center [869, 102] width 10 height 10
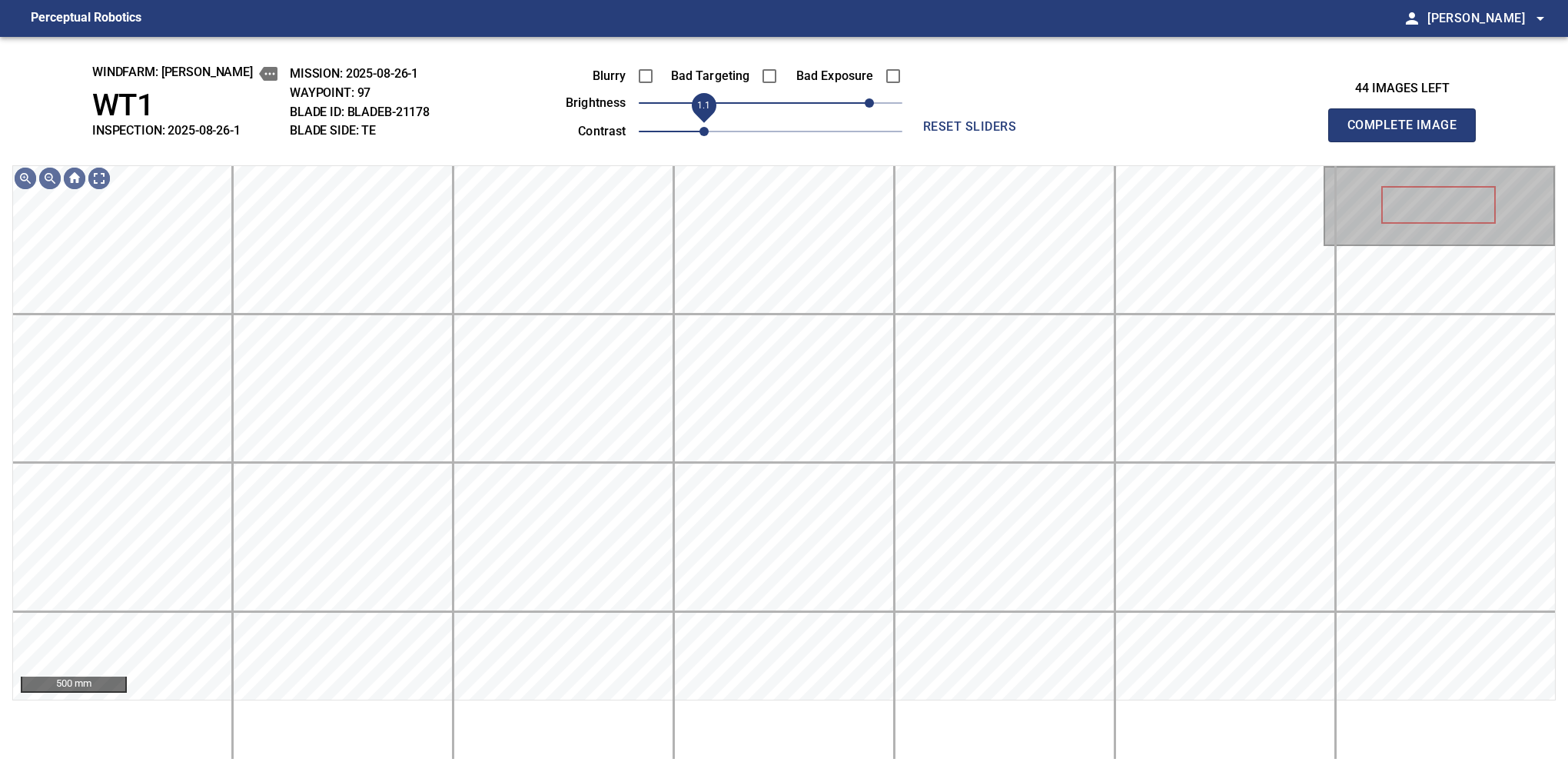
click at [699, 136] on span "1.1" at bounding box center [704, 131] width 10 height 10
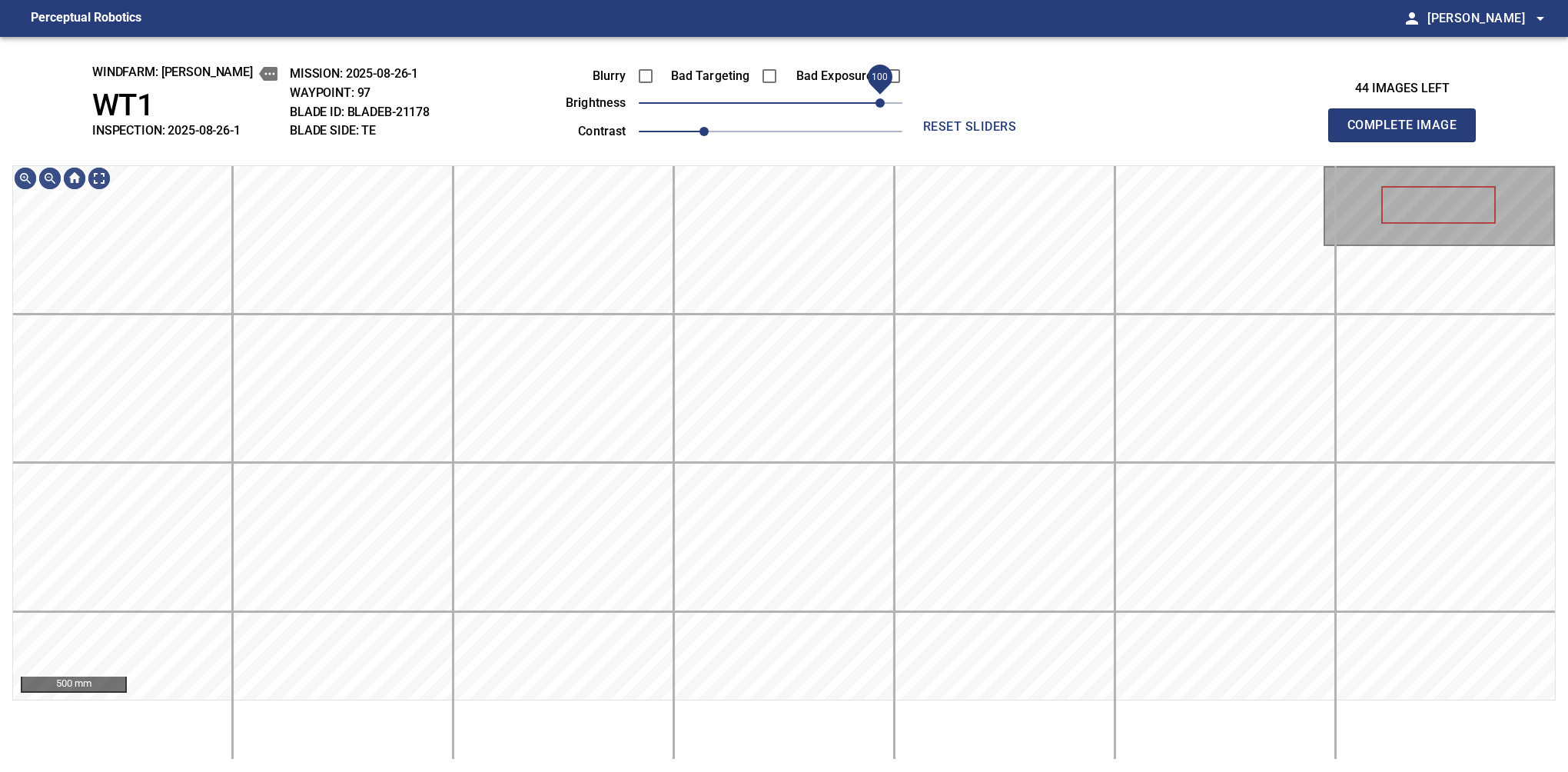
click at [877, 95] on div "Blurry Bad Targeting Bad Exposure brightness 100 contrast 1.1" at bounding box center [717, 102] width 371 height 82
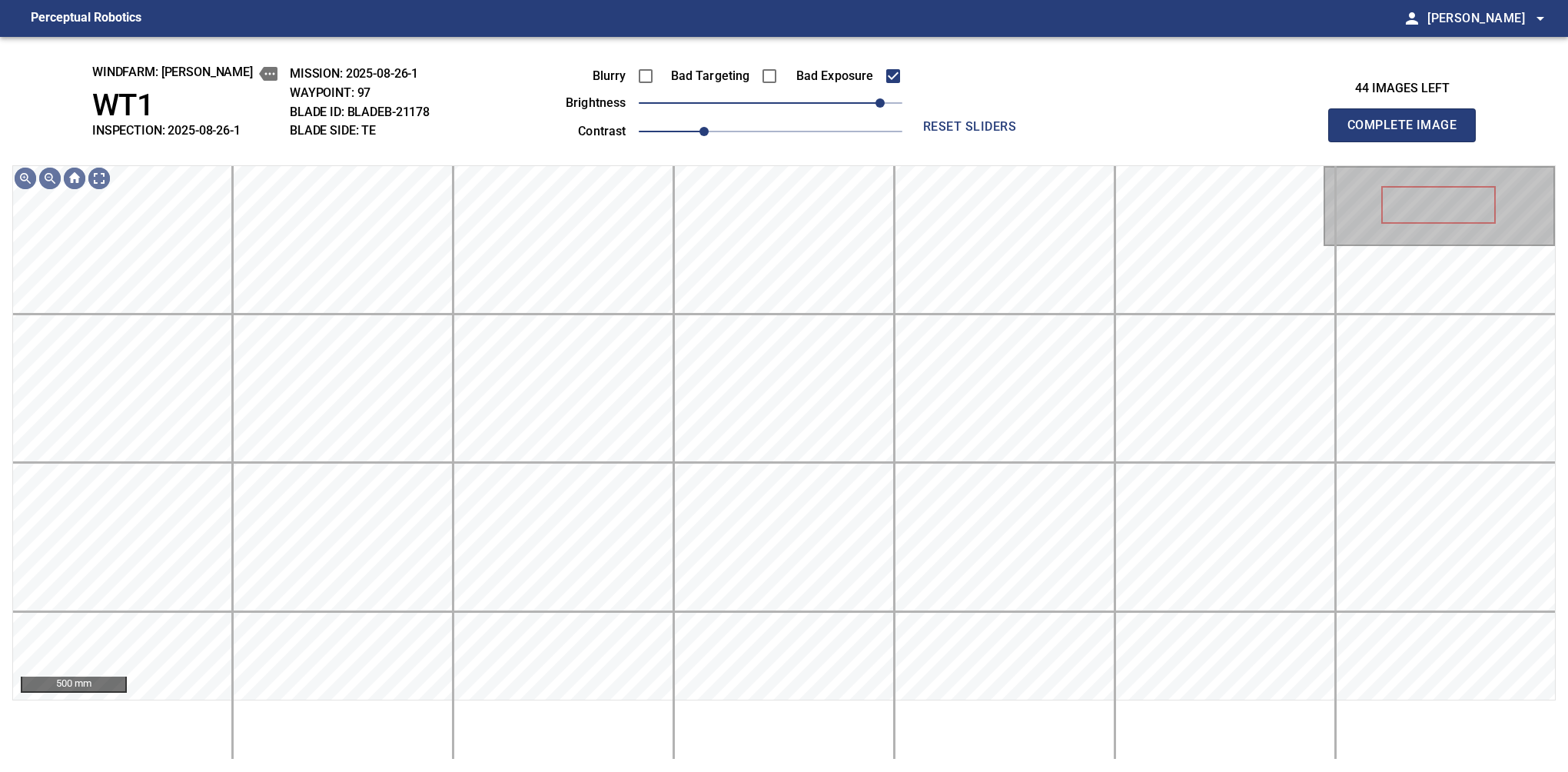
click at [1408, 142] on button "Complete Image" at bounding box center [1402, 125] width 148 height 34
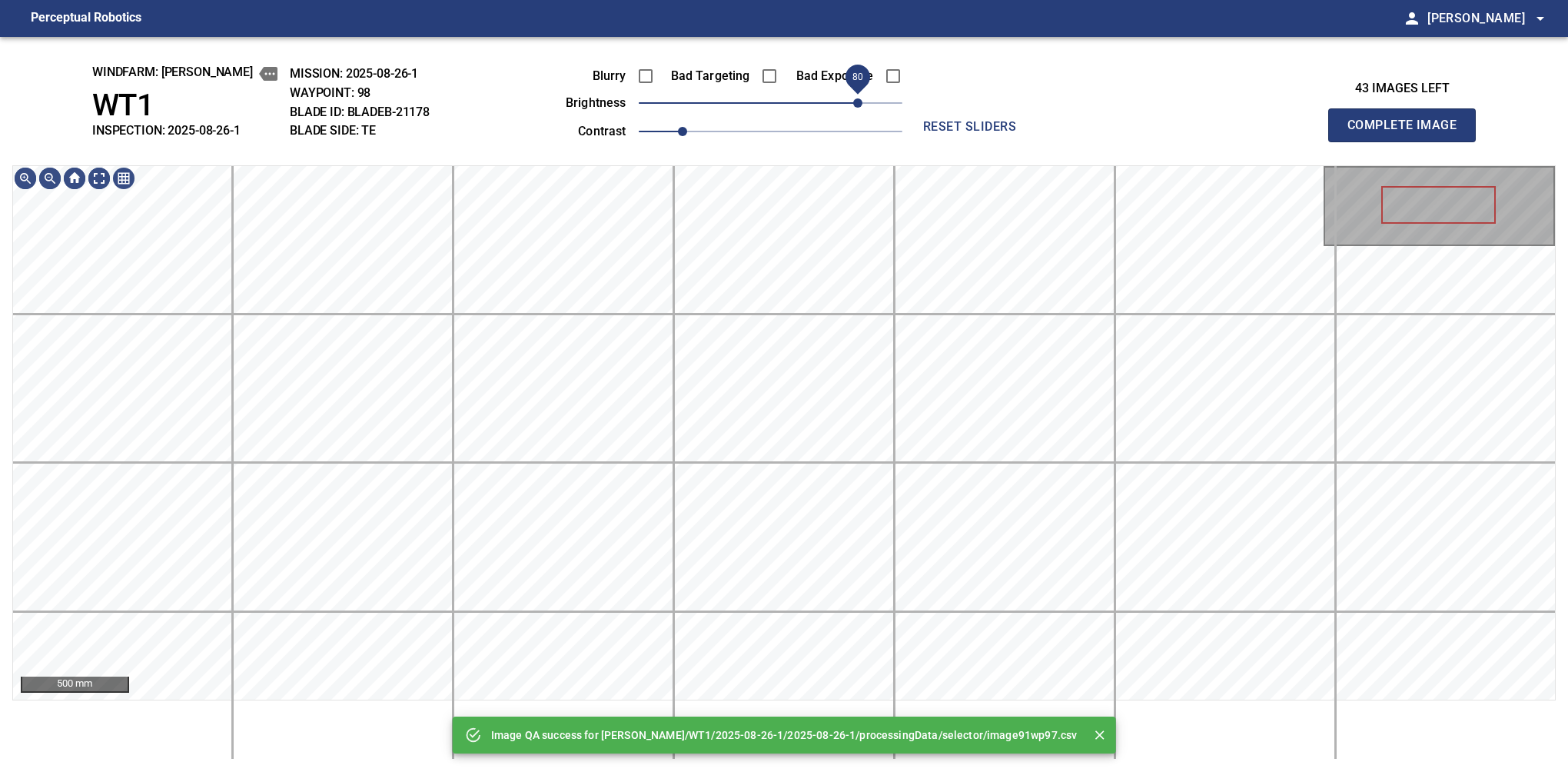
drag, startPoint x: 787, startPoint y: 95, endPoint x: 862, endPoint y: 98, distance: 75.1
click at [862, 98] on span "80" at bounding box center [770, 102] width 263 height 22
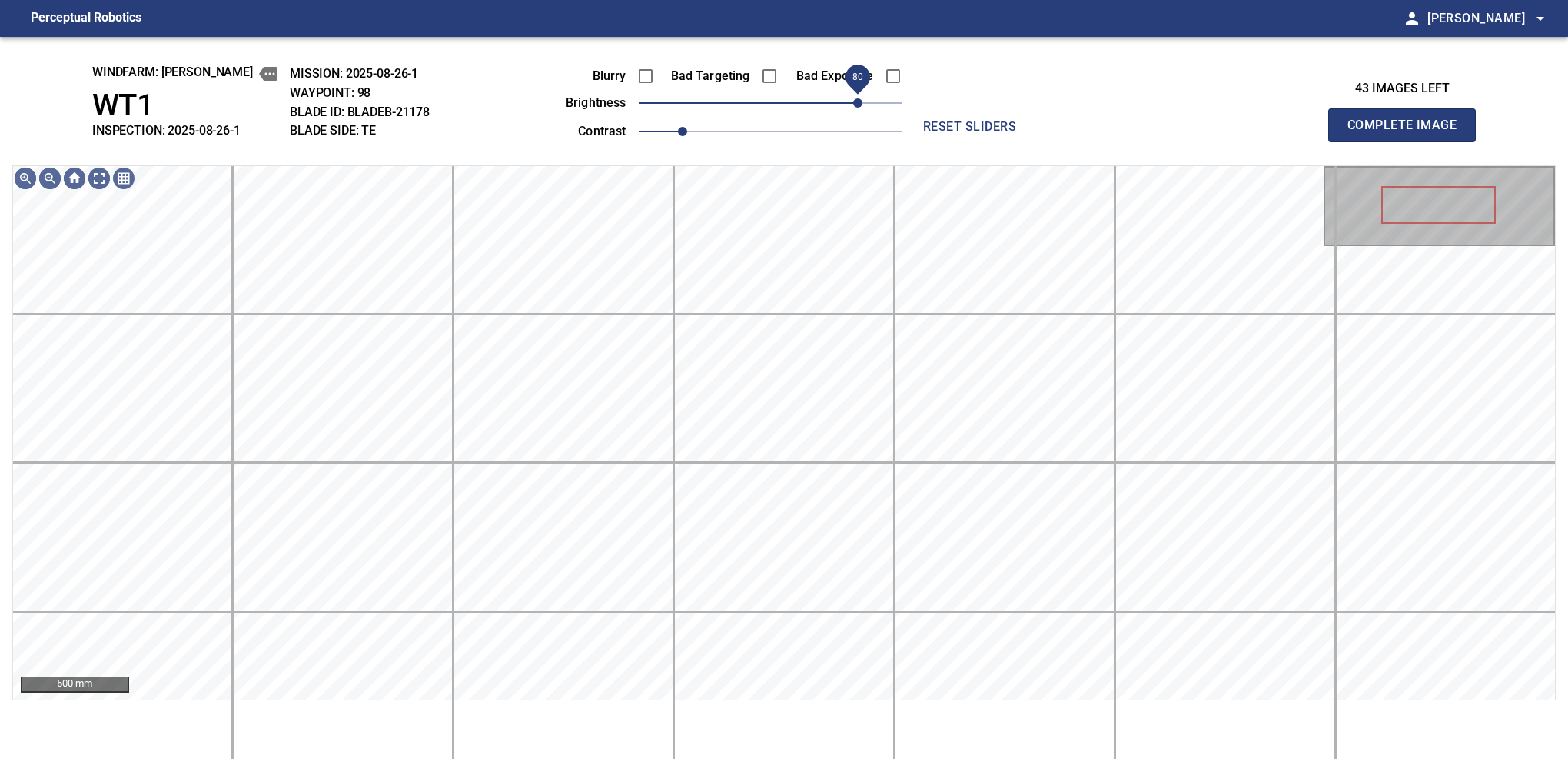
click at [859, 98] on span "80" at bounding box center [858, 102] width 10 height 10
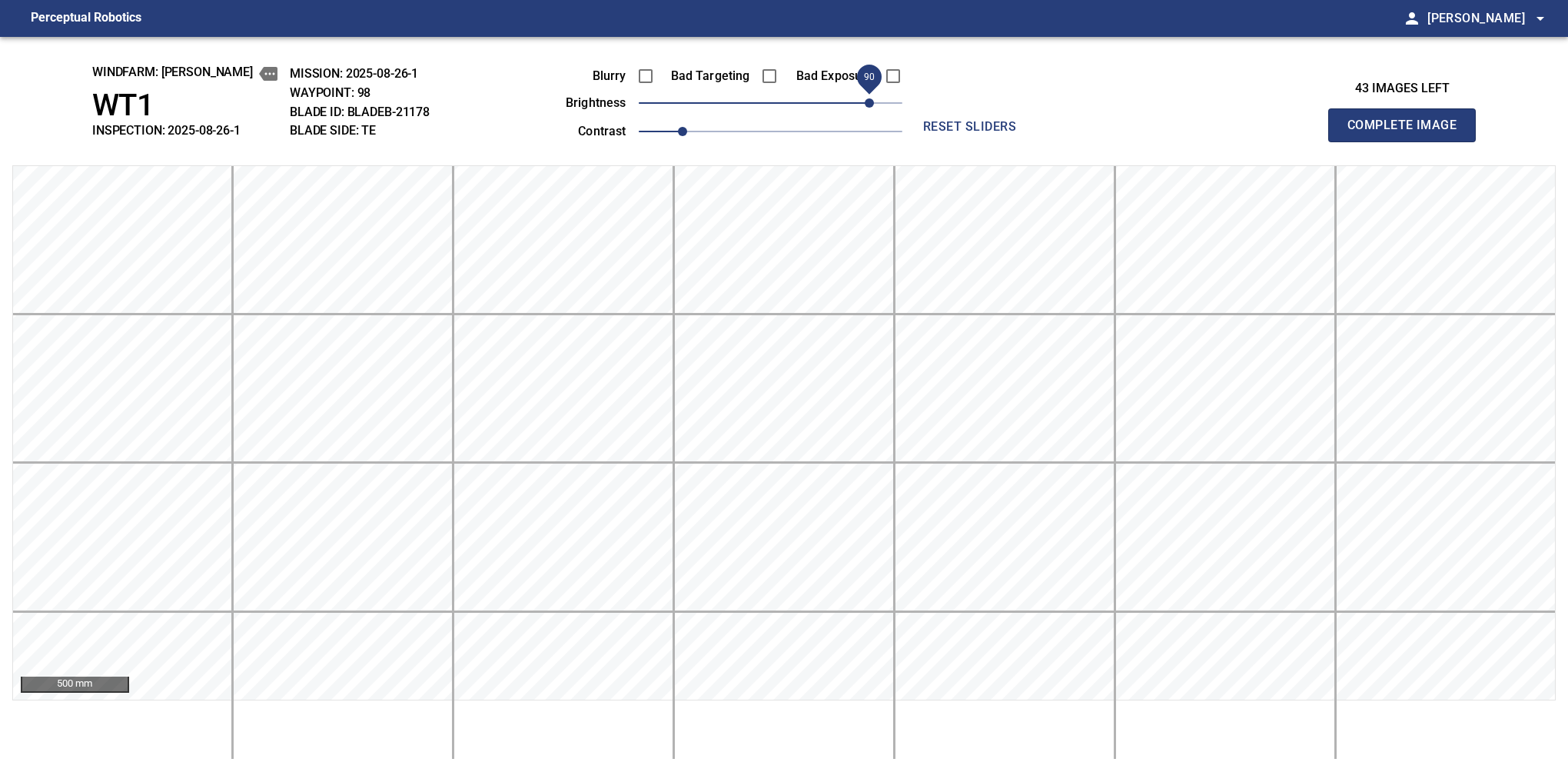
drag, startPoint x: 857, startPoint y: 104, endPoint x: 872, endPoint y: 104, distance: 15.0
click at [872, 104] on span "90" at bounding box center [869, 102] width 10 height 10
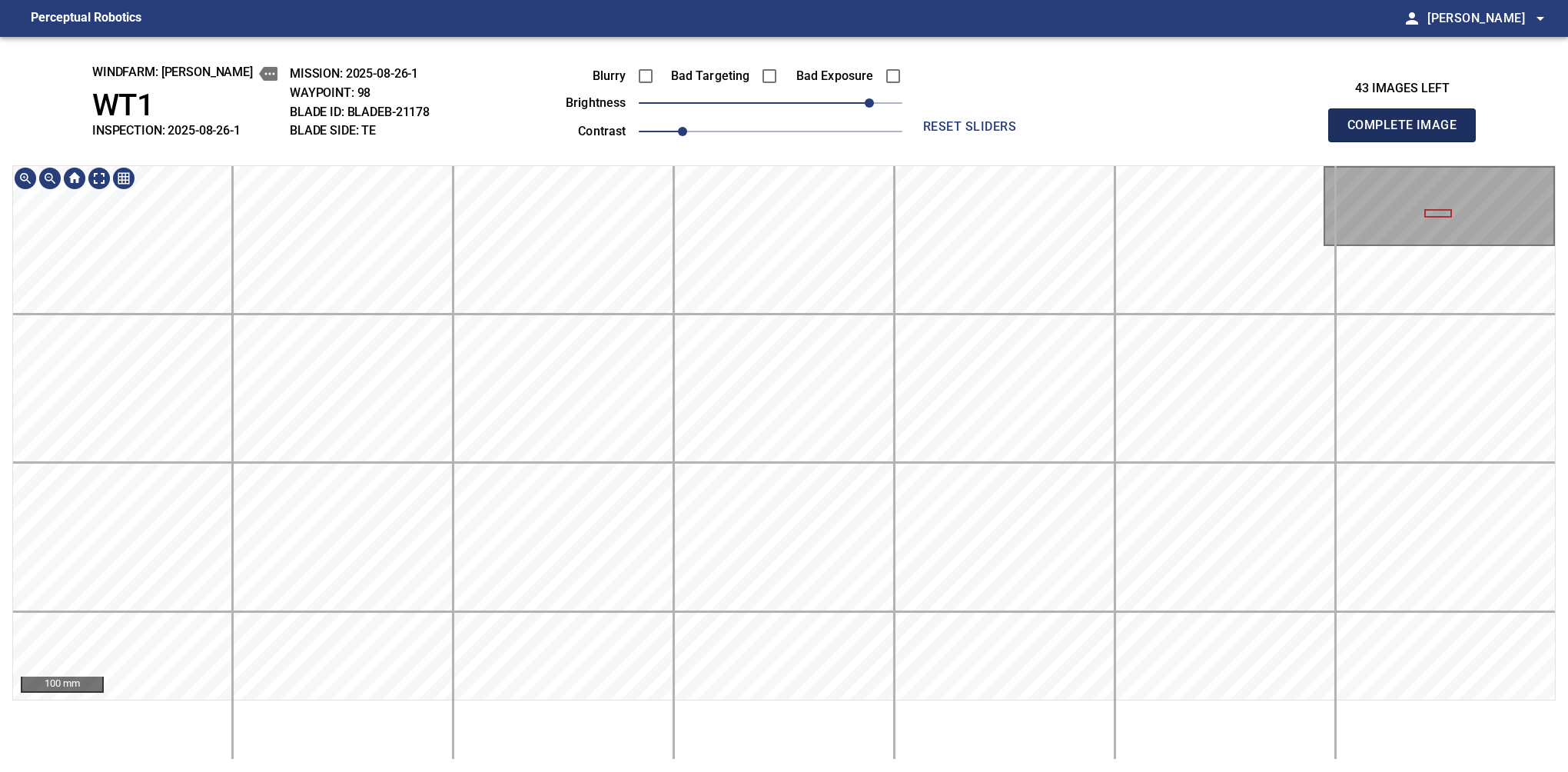
click at [1408, 142] on button "Complete Image" at bounding box center [1402, 125] width 148 height 34
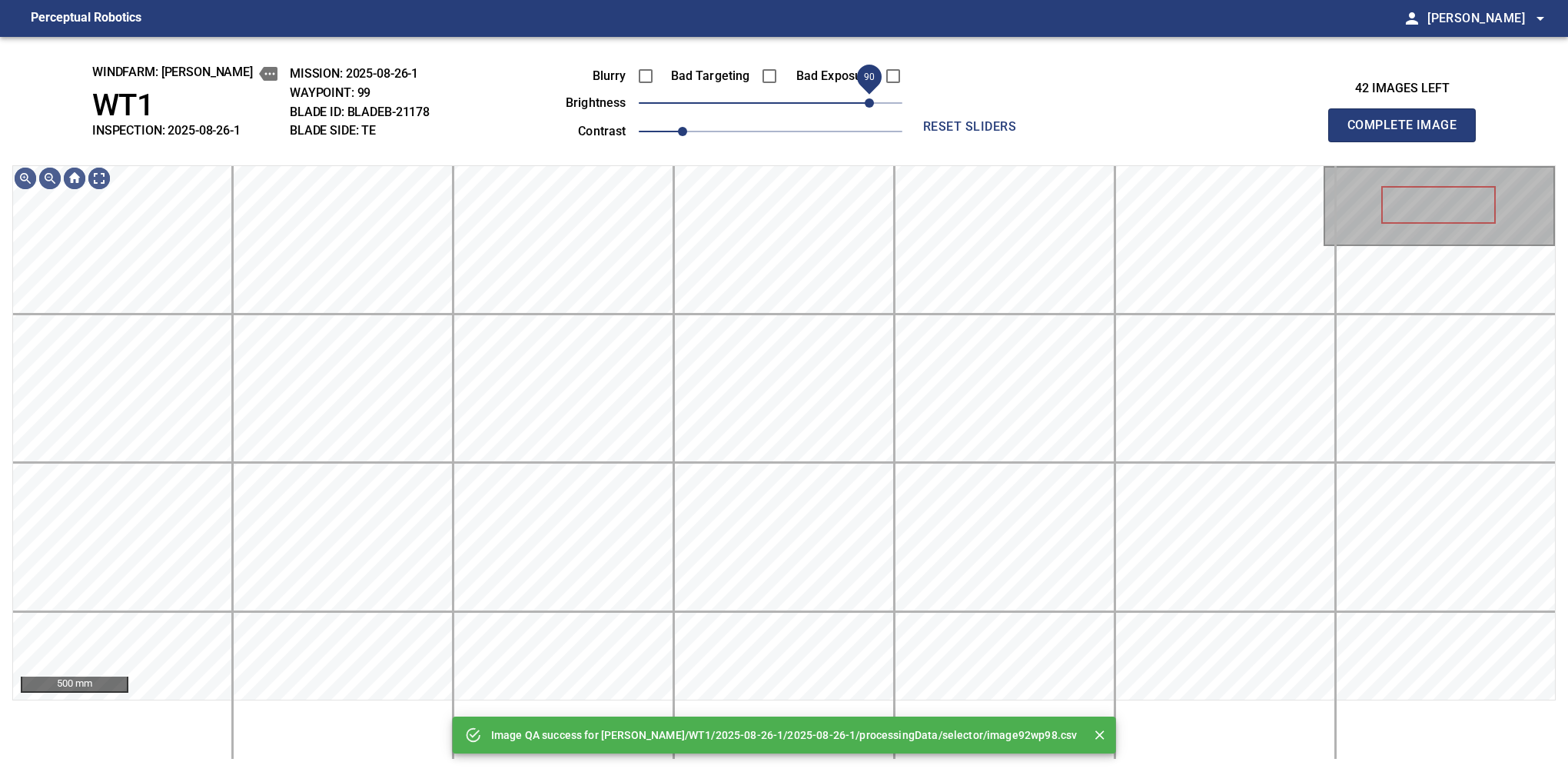
drag, startPoint x: 839, startPoint y: 95, endPoint x: 867, endPoint y: 95, distance: 28.0
click at [867, 95] on span "90" at bounding box center [770, 102] width 263 height 22
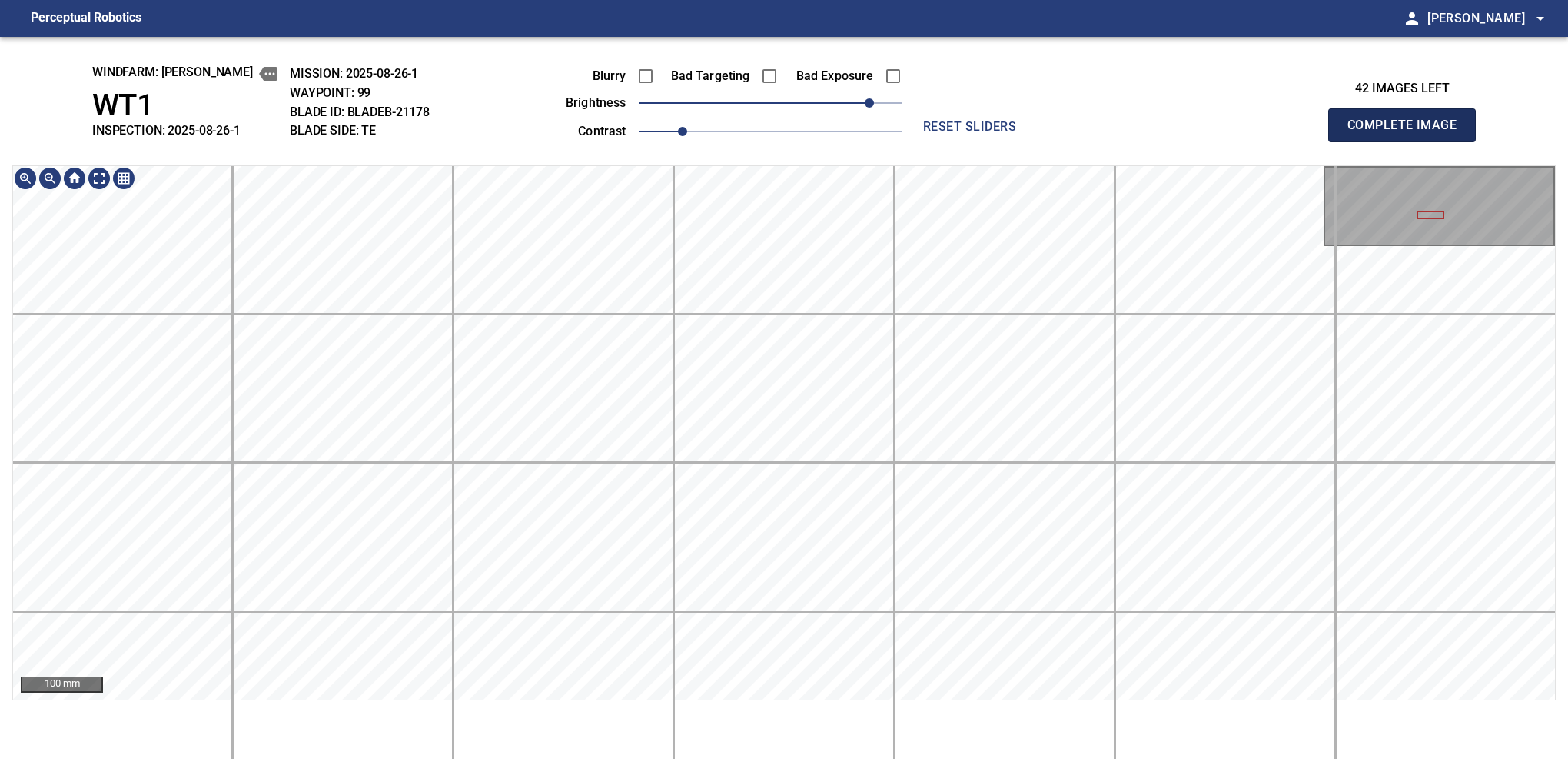
click at [1408, 142] on button "Complete Image" at bounding box center [1402, 125] width 148 height 34
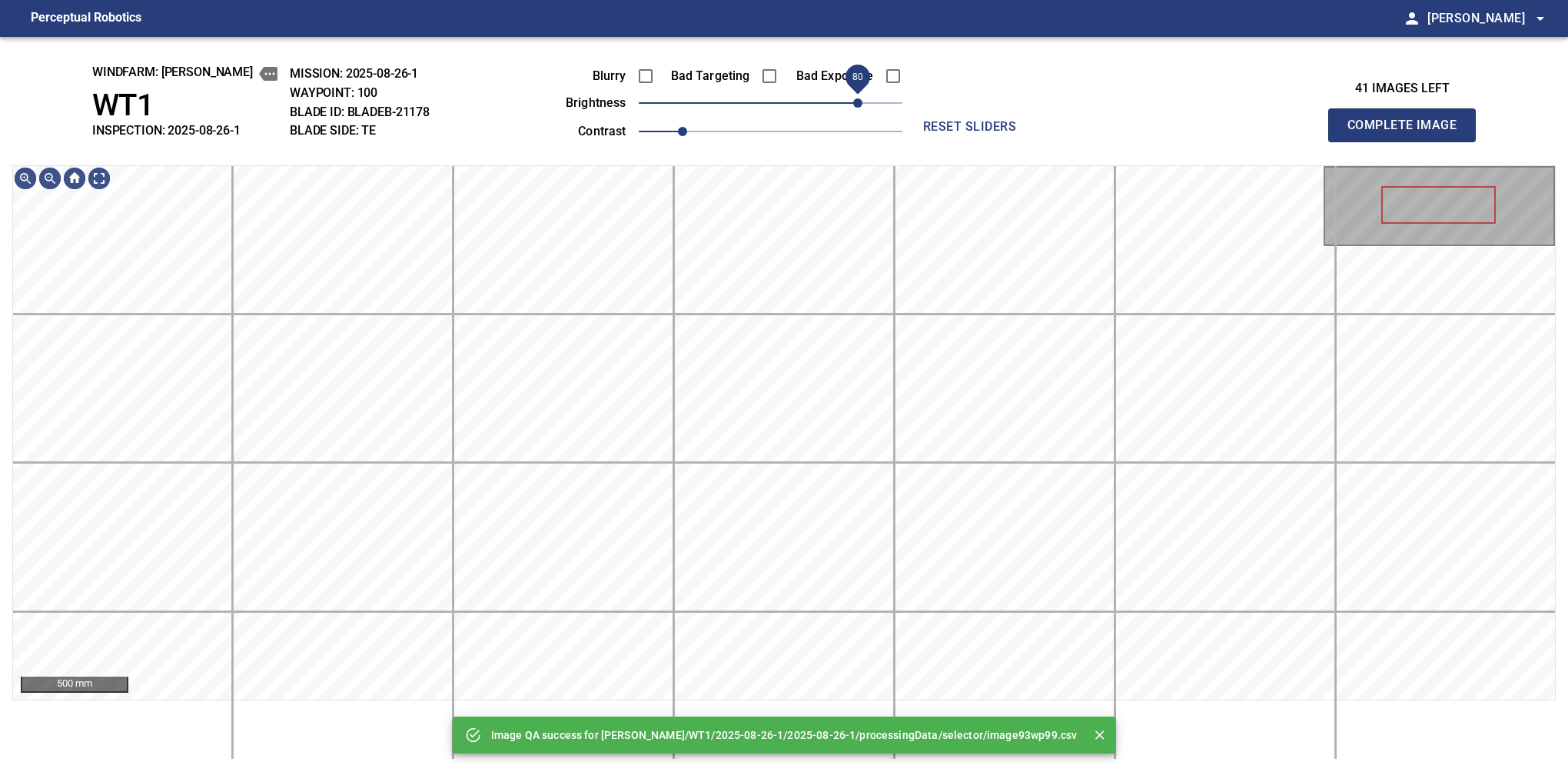
drag, startPoint x: 829, startPoint y: 109, endPoint x: 861, endPoint y: 109, distance: 32.0
click at [861, 109] on span "80" at bounding box center [770, 102] width 263 height 22
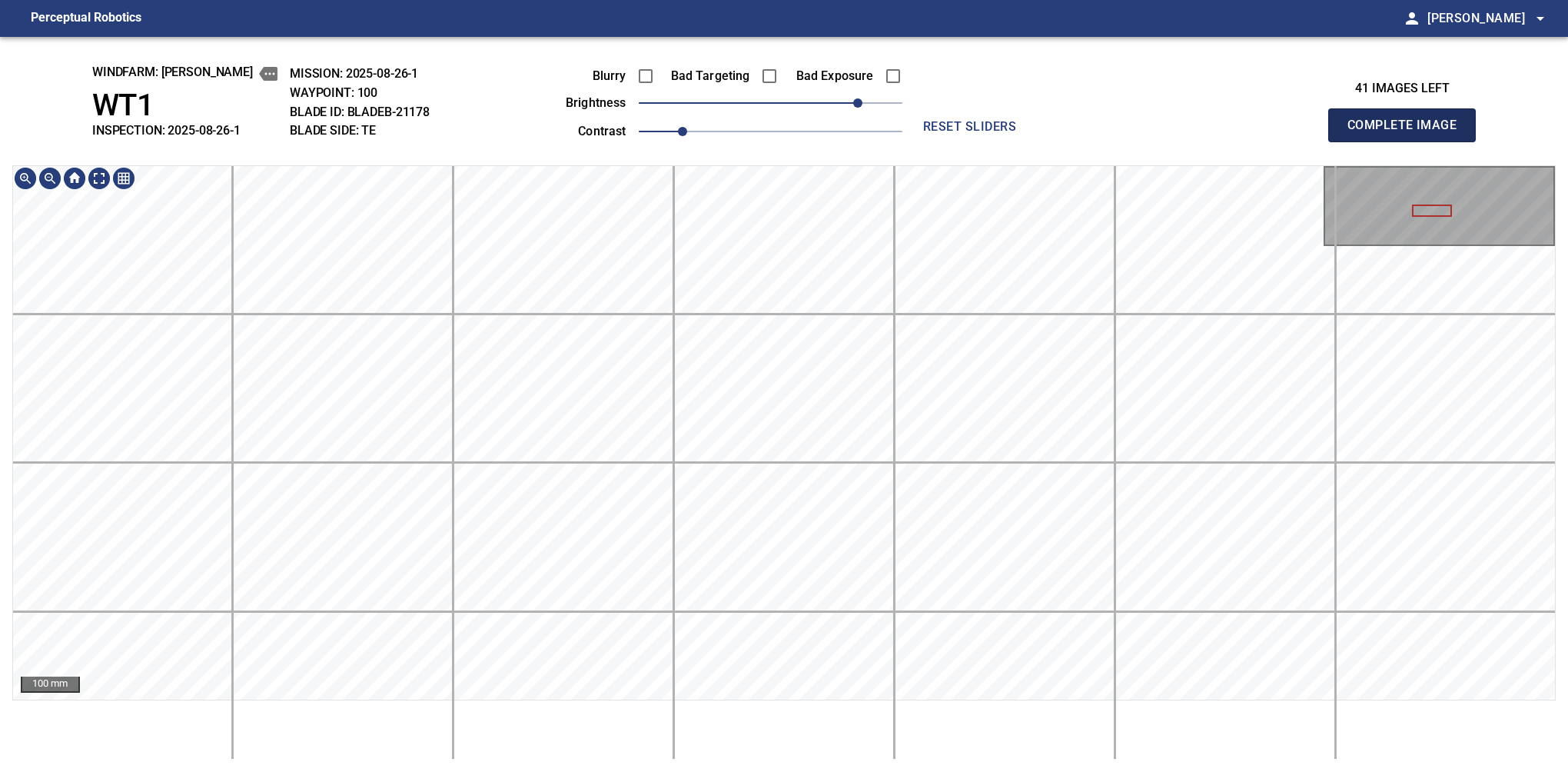
click at [1408, 142] on button "Complete Image" at bounding box center [1402, 125] width 148 height 34
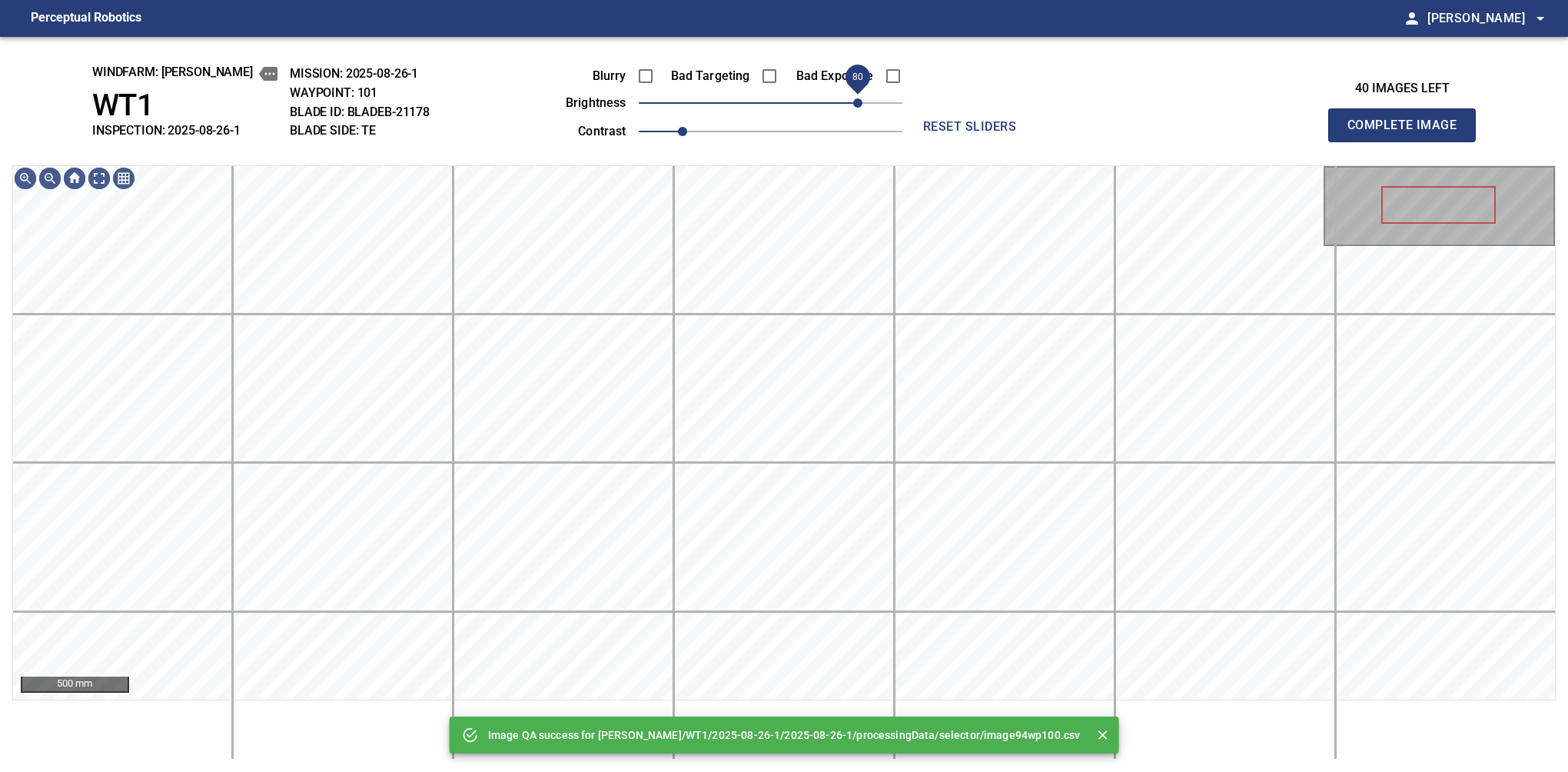
drag, startPoint x: 808, startPoint y: 107, endPoint x: 859, endPoint y: 102, distance: 51.2
click at [859, 102] on span "80" at bounding box center [770, 102] width 263 height 22
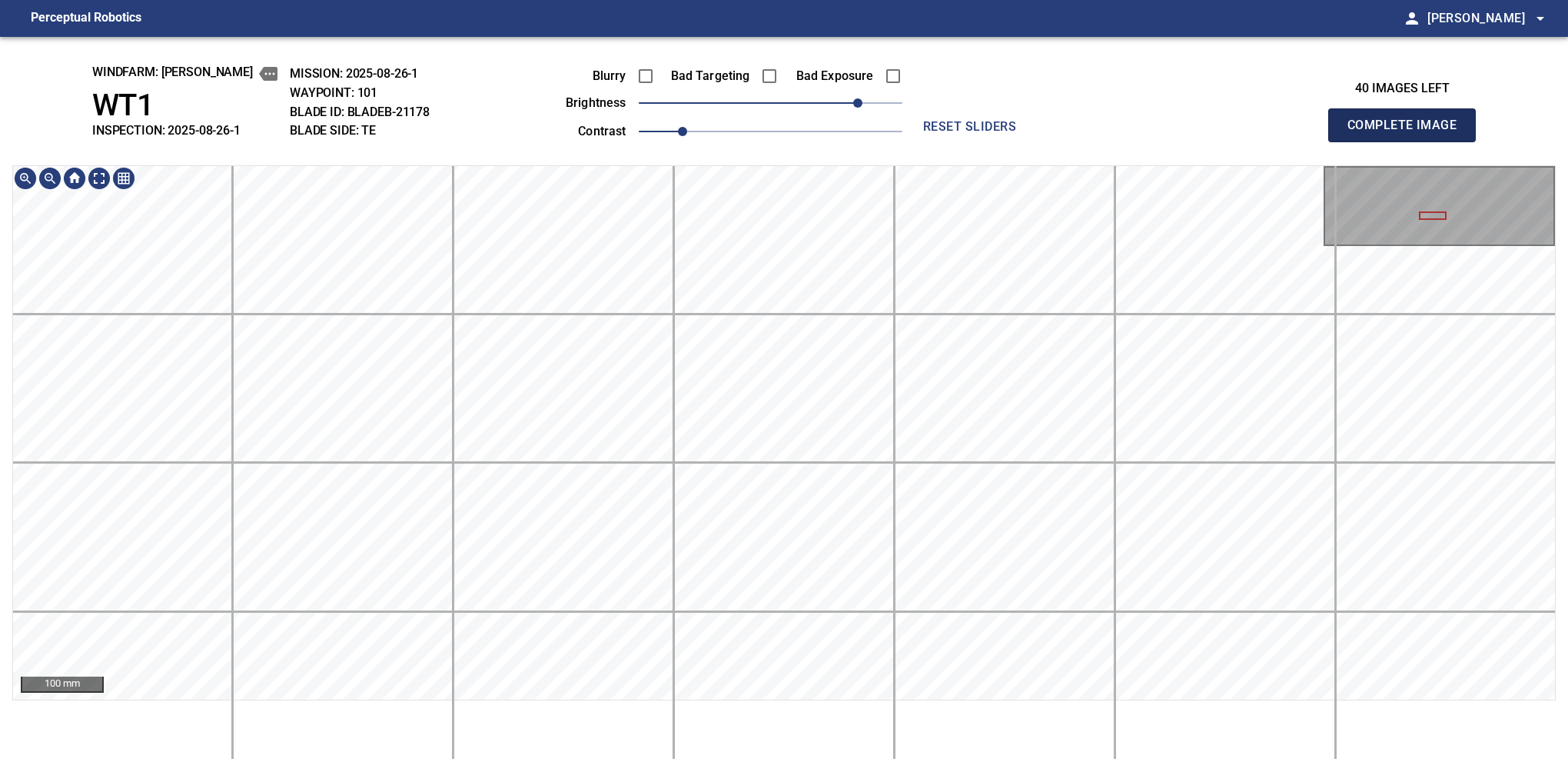
click at [1408, 142] on button "Complete Image" at bounding box center [1402, 125] width 148 height 34
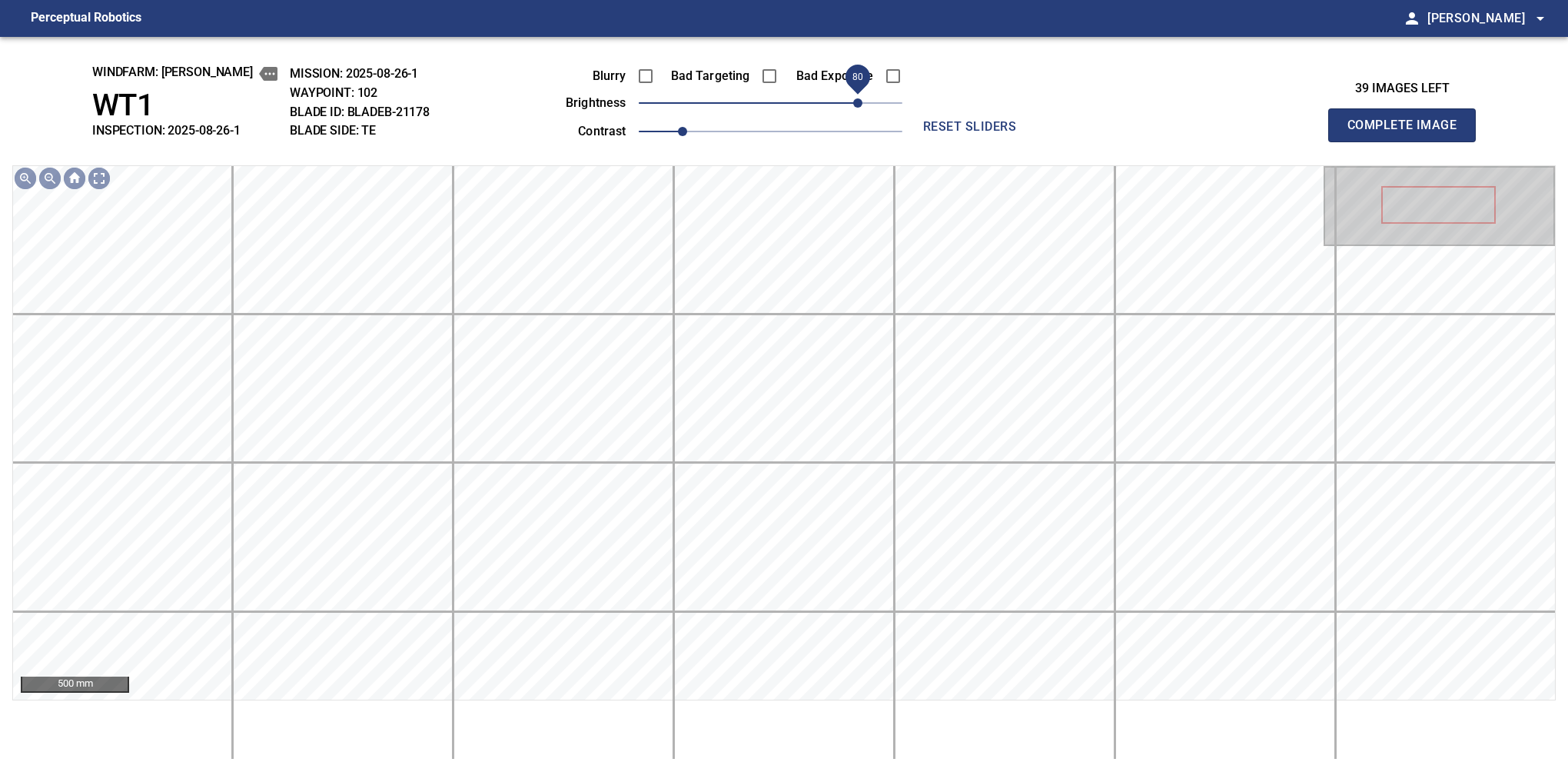
drag, startPoint x: 786, startPoint y: 104, endPoint x: 856, endPoint y: 115, distance: 70.9
click at [856, 108] on span "80" at bounding box center [858, 102] width 10 height 10
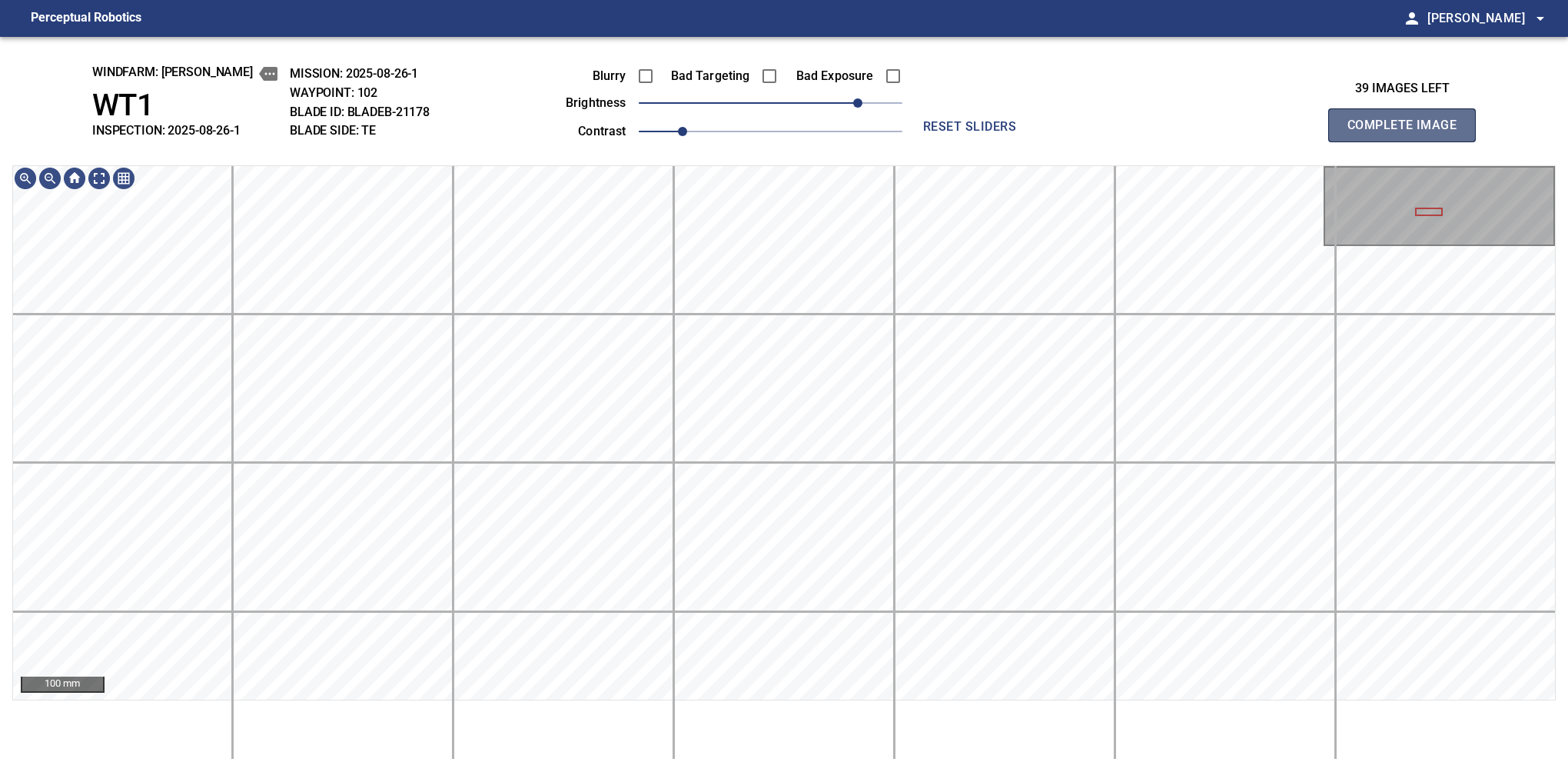
drag, startPoint x: 1418, startPoint y: 125, endPoint x: 1408, endPoint y: 142, distance: 19.7
click at [1408, 142] on button "Complete Image" at bounding box center [1402, 125] width 148 height 34
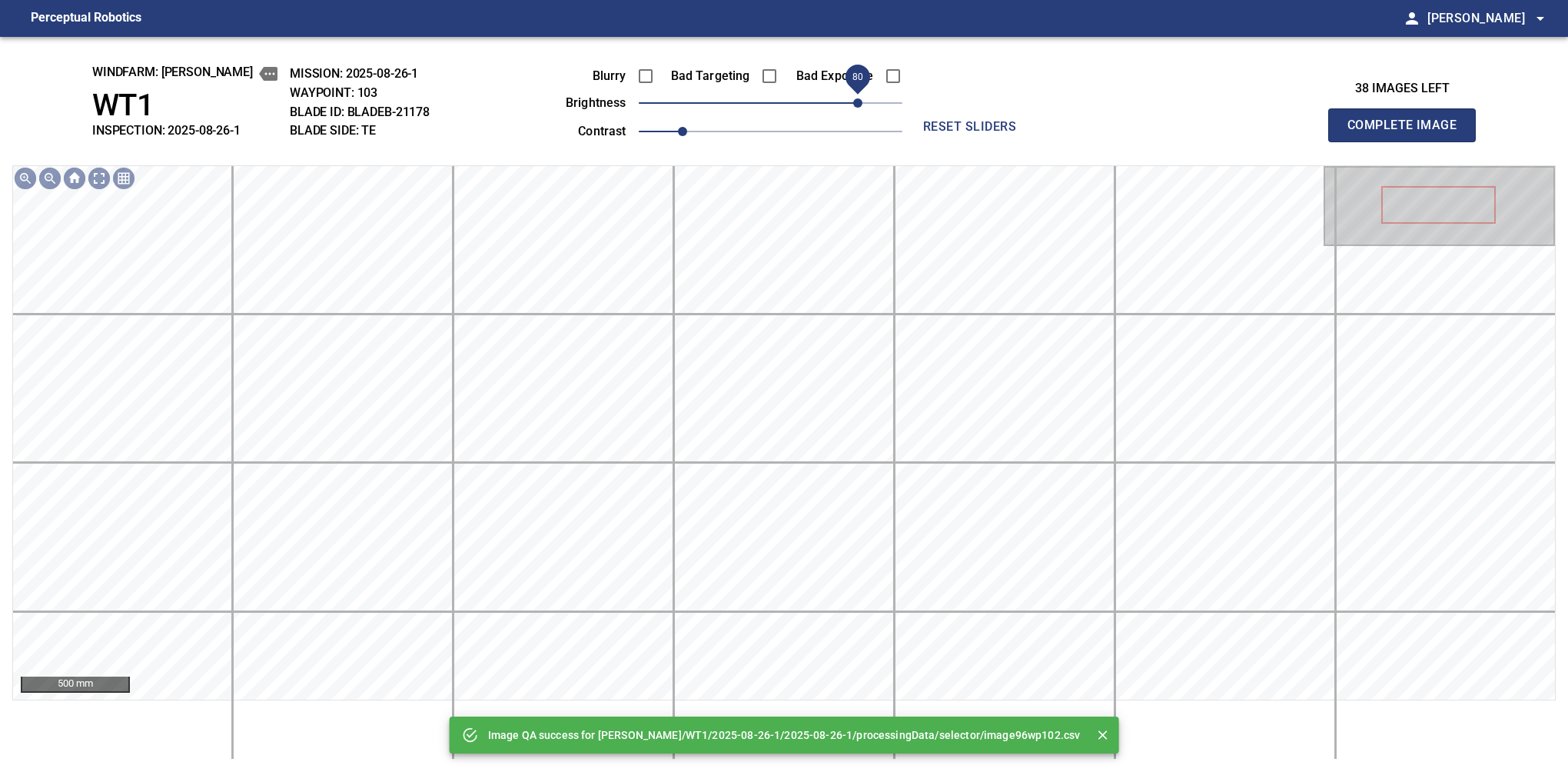
drag, startPoint x: 800, startPoint y: 102, endPoint x: 858, endPoint y: 95, distance: 58.4
click at [858, 95] on span "80" at bounding box center [770, 102] width 263 height 22
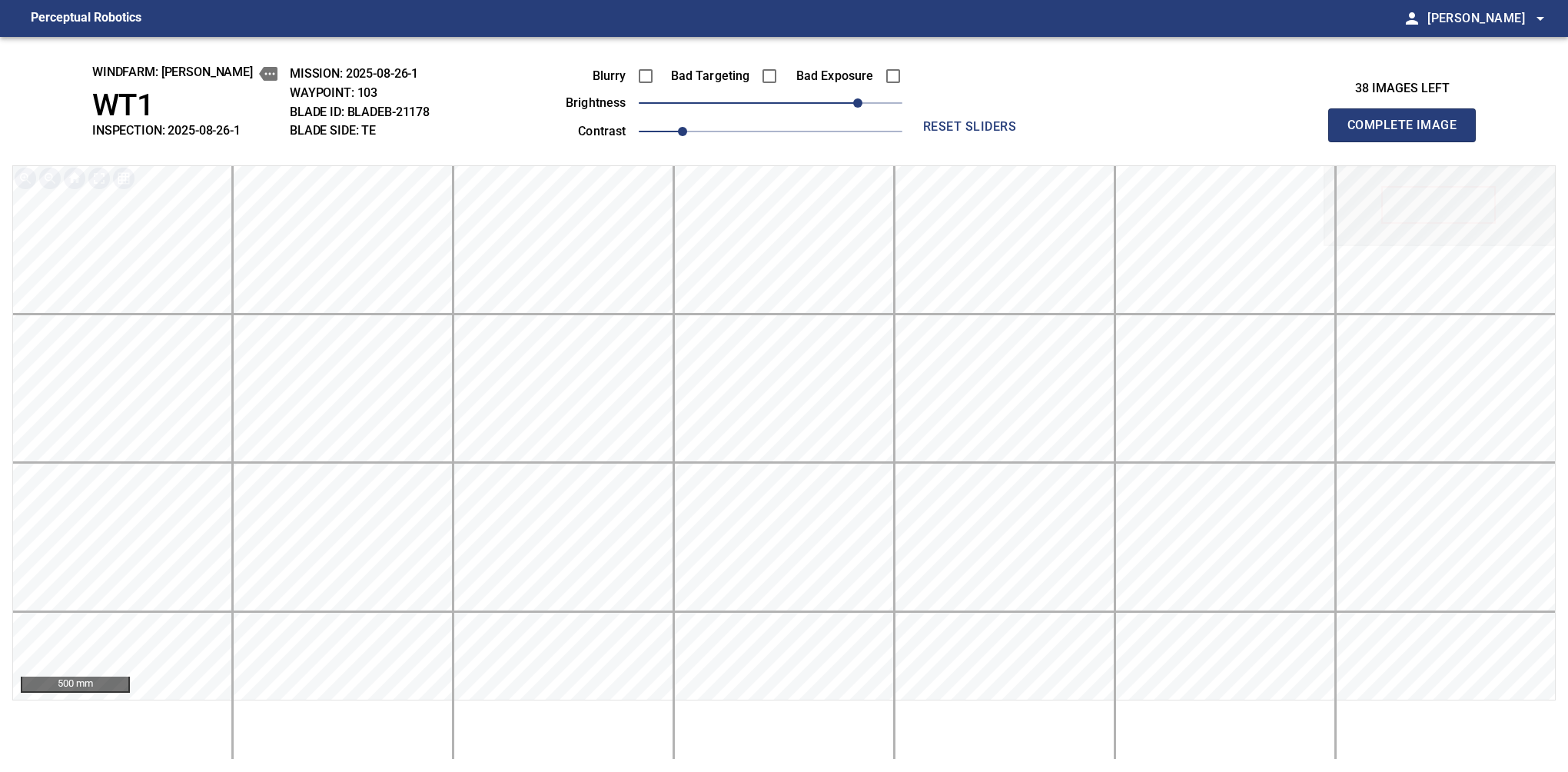
click at [1408, 142] on button "Complete Image" at bounding box center [1402, 125] width 148 height 34
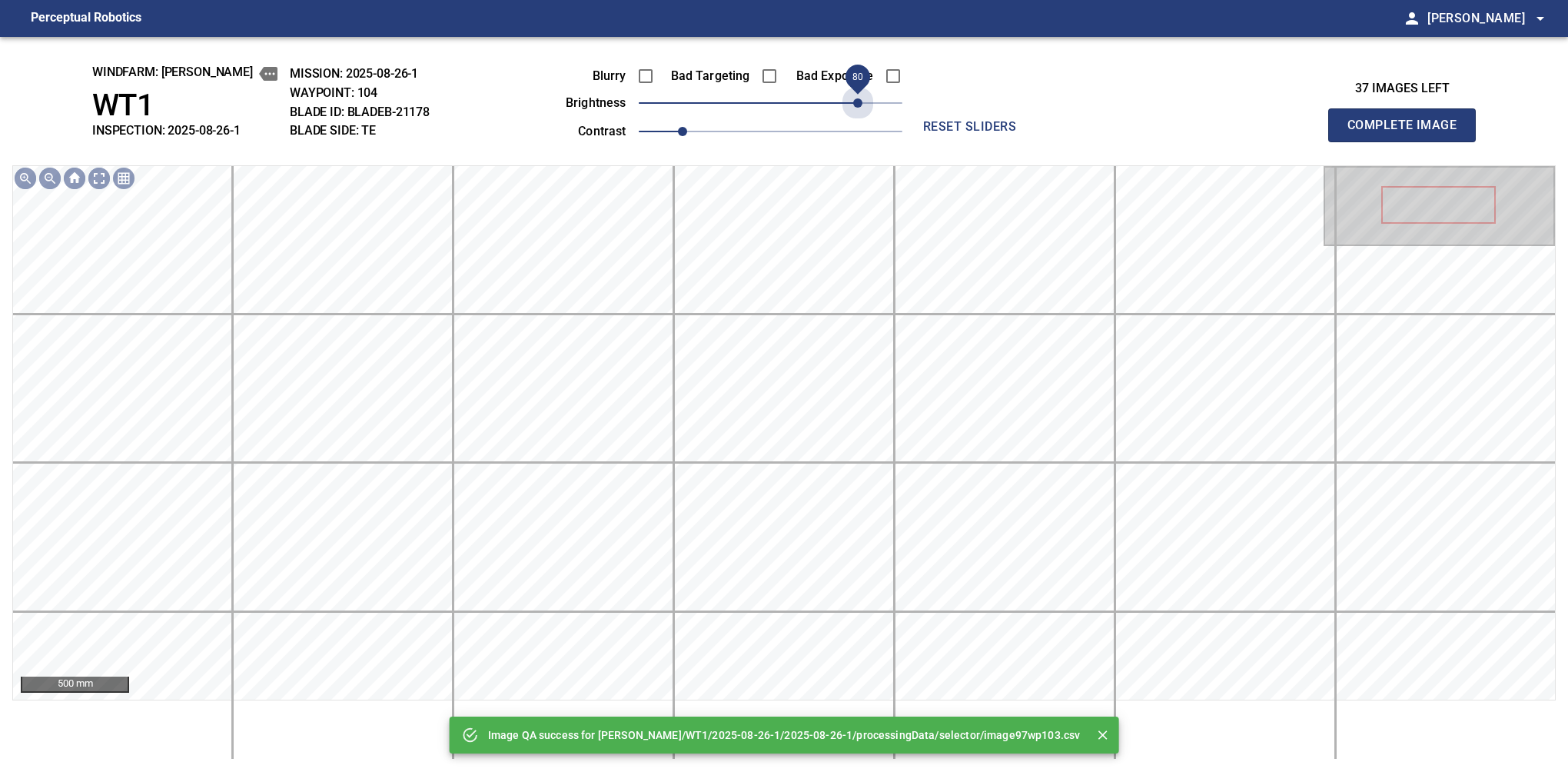
click at [858, 95] on span "80" at bounding box center [770, 102] width 263 height 22
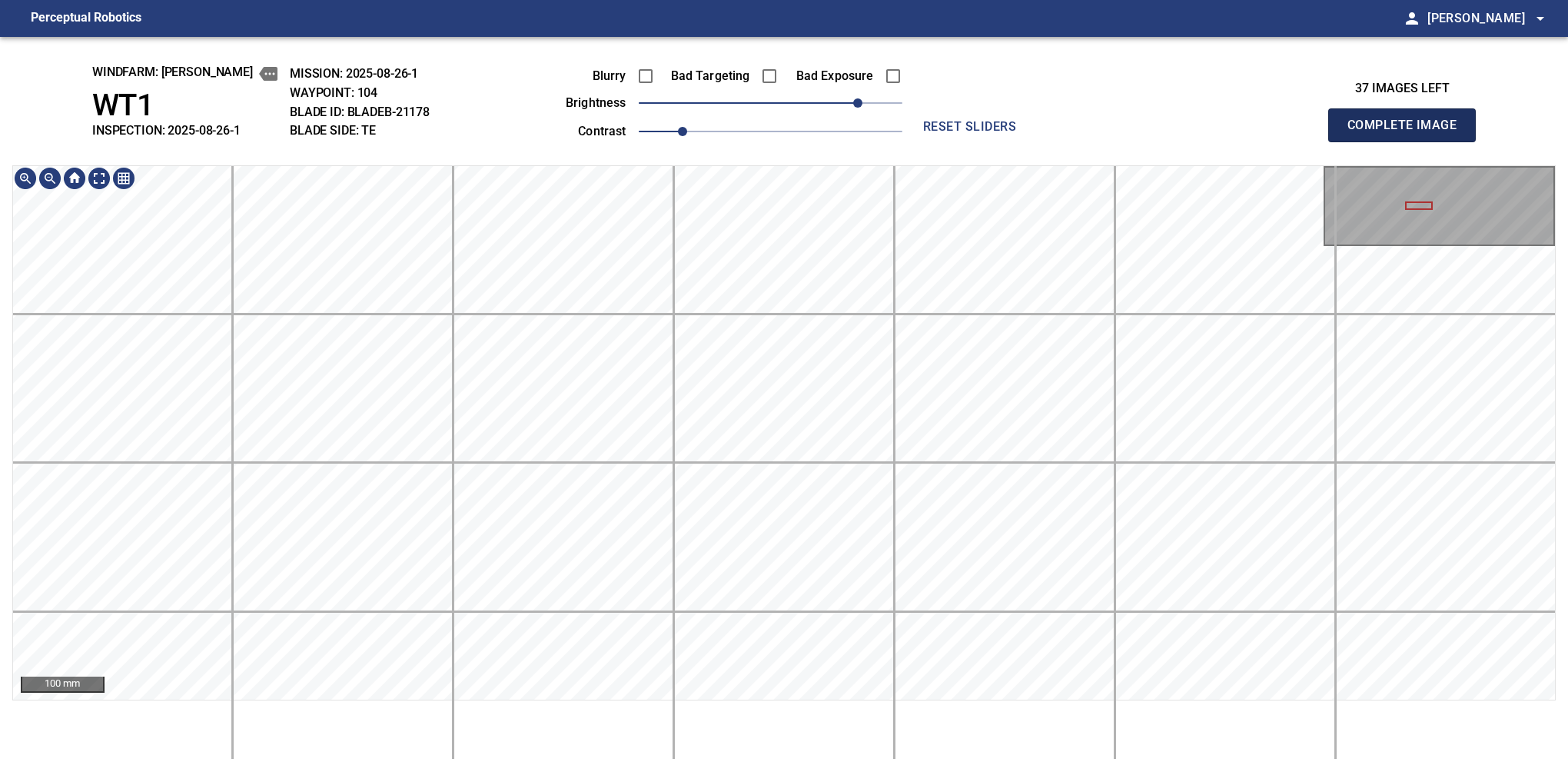
click at [1408, 142] on button "Complete Image" at bounding box center [1402, 125] width 148 height 34
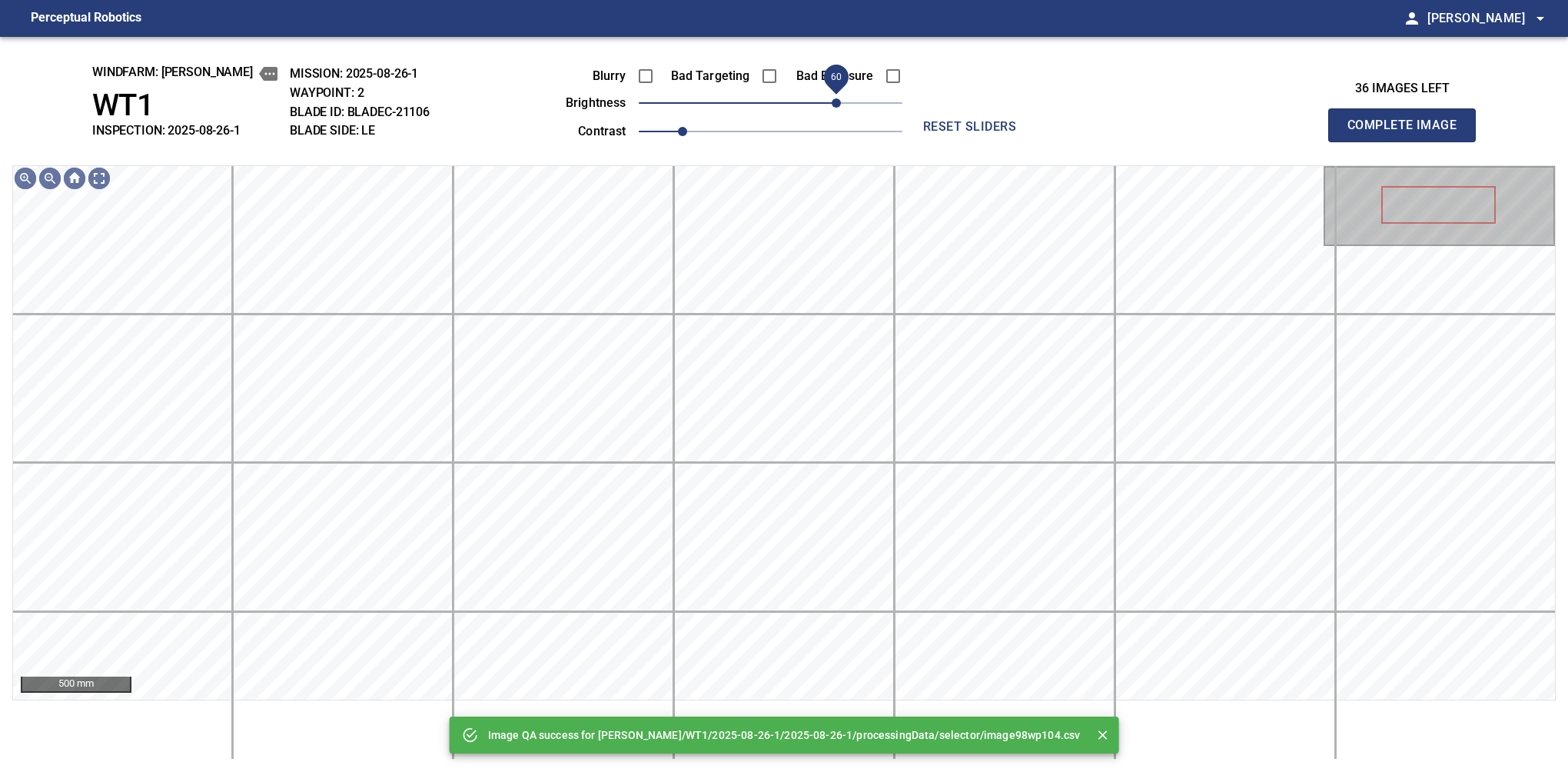
drag, startPoint x: 782, startPoint y: 109, endPoint x: 834, endPoint y: 104, distance: 52.2
click at [834, 104] on span "60" at bounding box center [836, 102] width 10 height 10
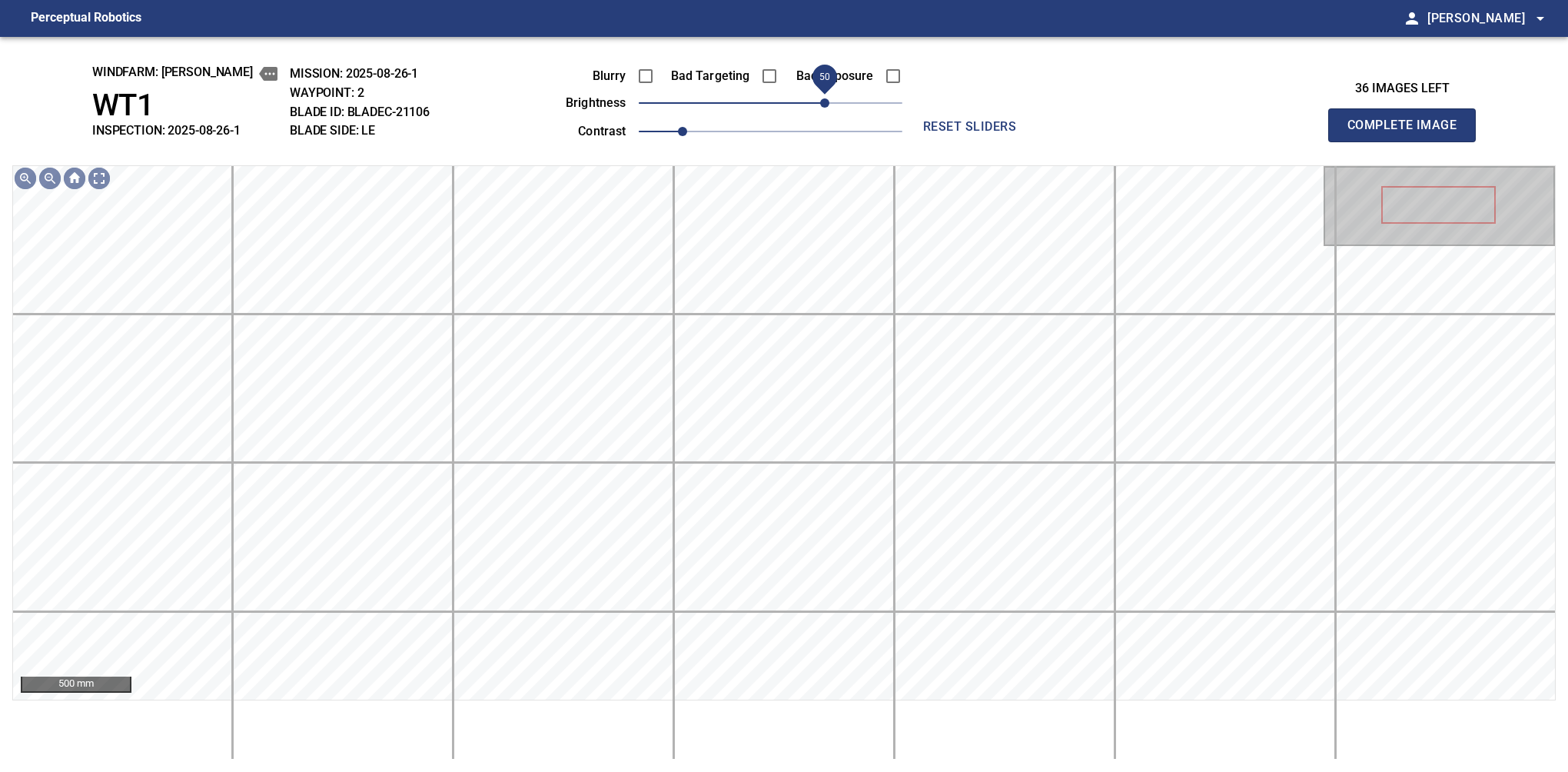
drag, startPoint x: 836, startPoint y: 107, endPoint x: 823, endPoint y: 104, distance: 13.3
click at [823, 104] on span "50" at bounding box center [824, 102] width 10 height 10
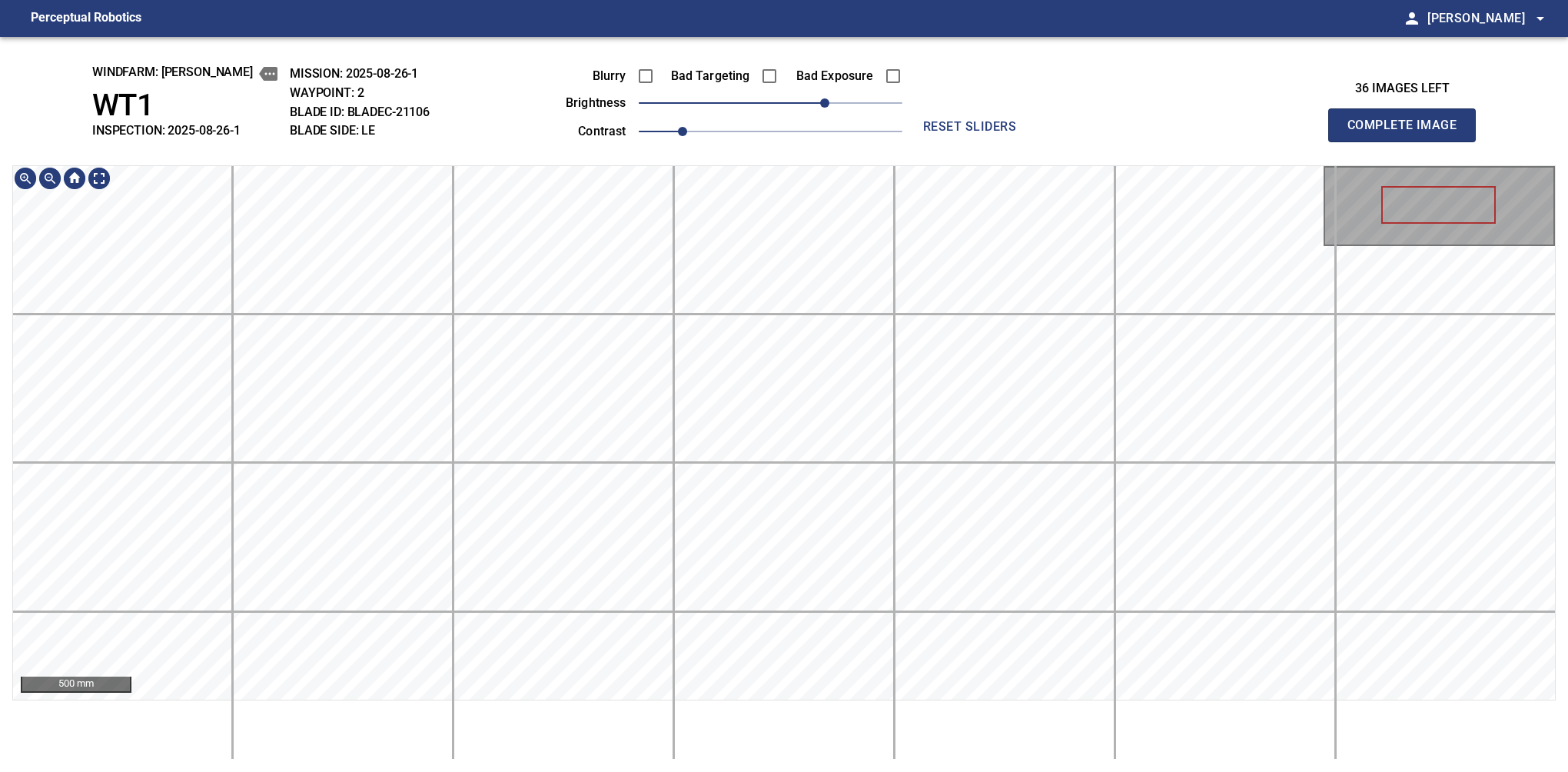
click at [1408, 142] on button "Complete Image" at bounding box center [1402, 125] width 148 height 34
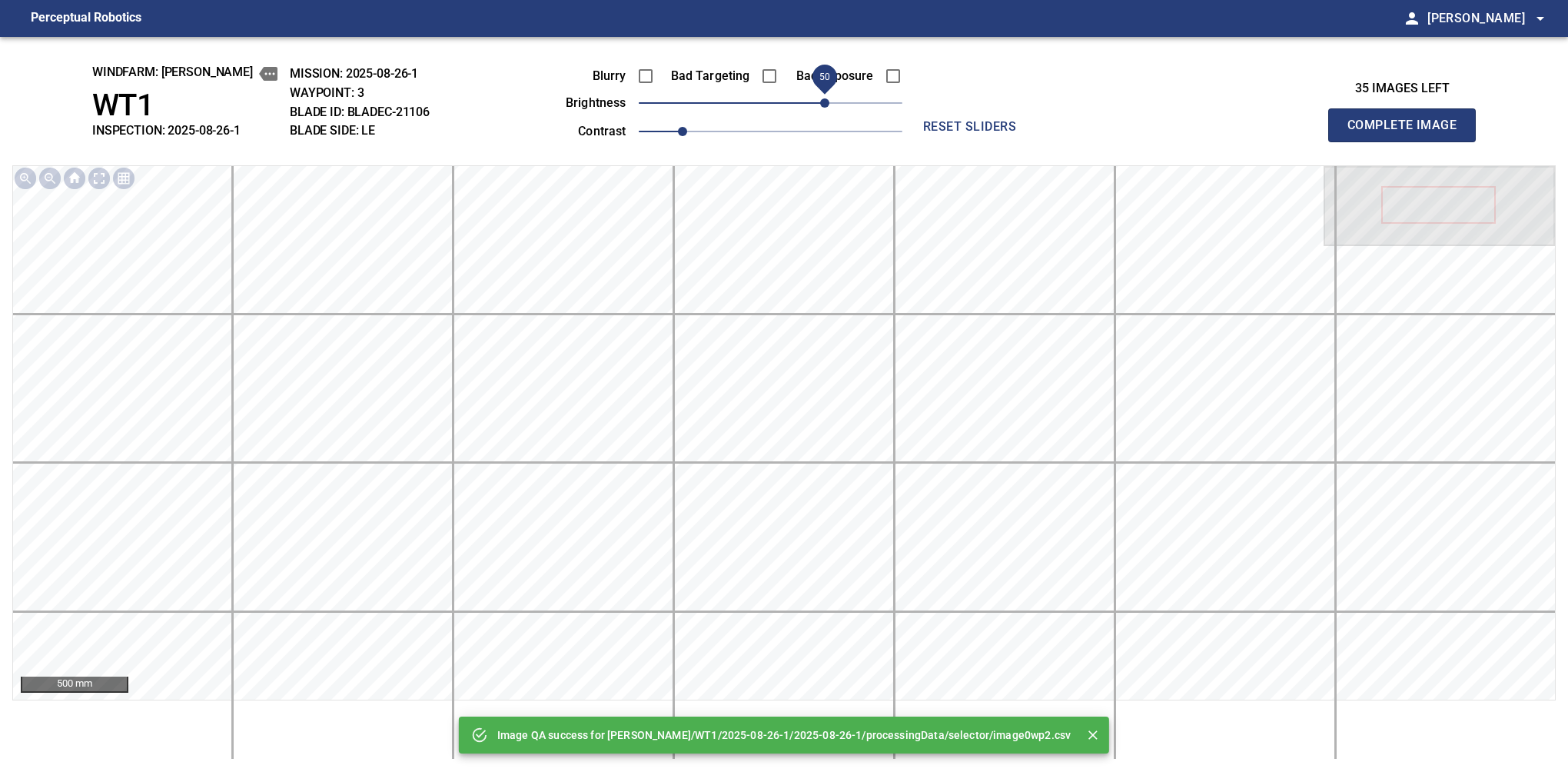
drag, startPoint x: 774, startPoint y: 108, endPoint x: 824, endPoint y: 110, distance: 50.0
click at [824, 108] on span "50" at bounding box center [824, 102] width 10 height 10
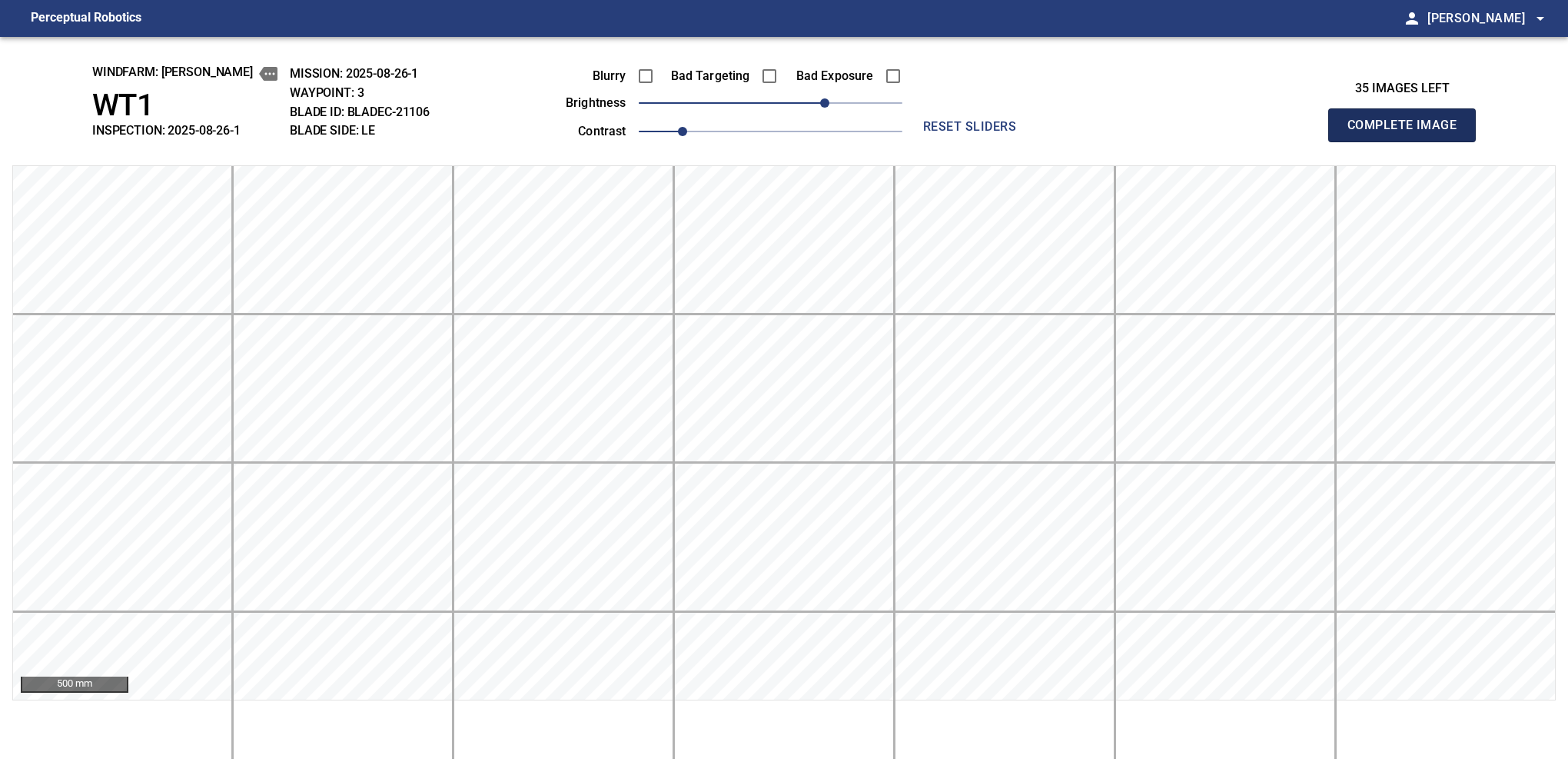
click at [1408, 142] on button "Complete Image" at bounding box center [1402, 125] width 148 height 34
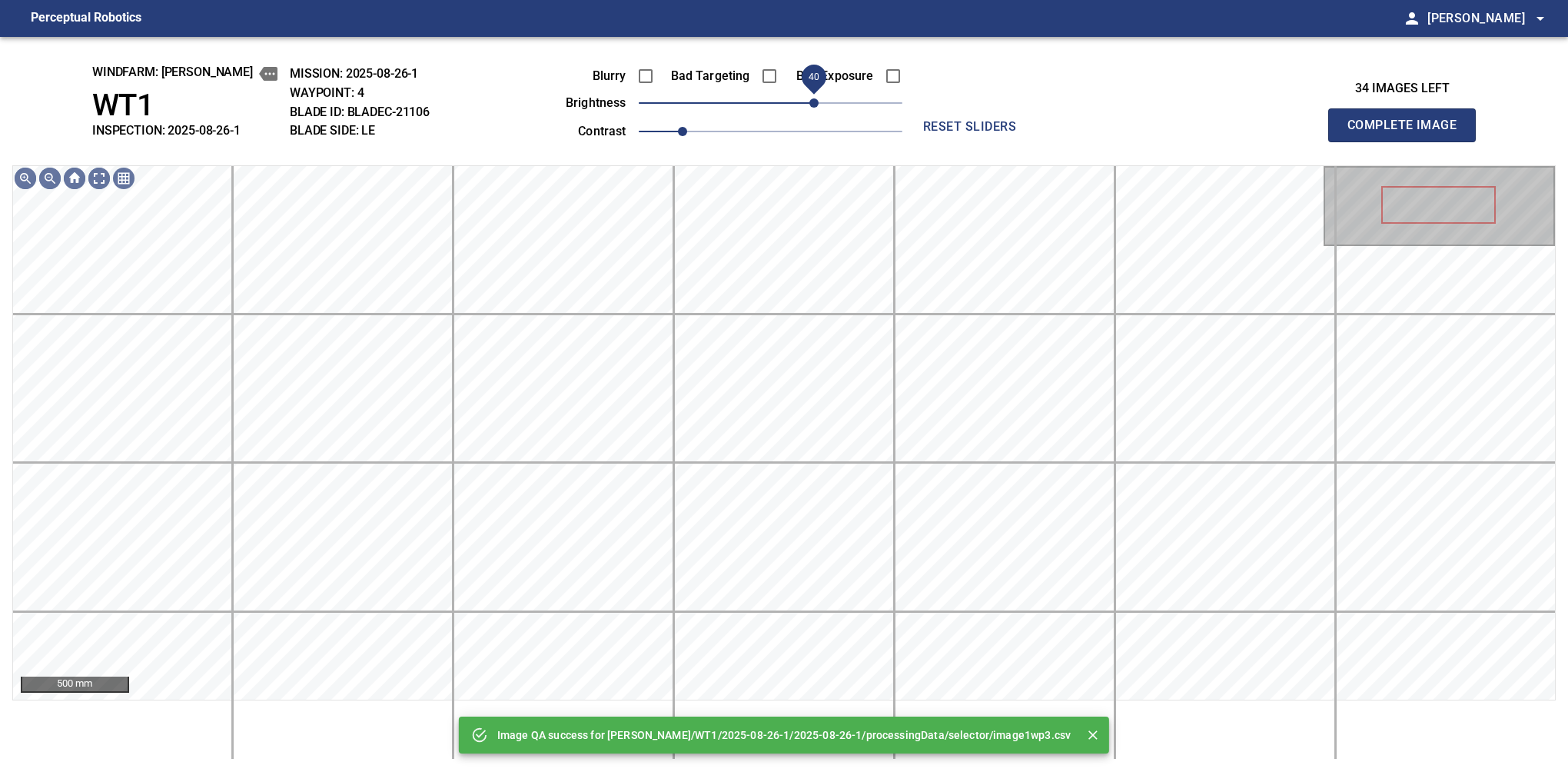
click at [813, 108] on span "40" at bounding box center [770, 102] width 263 height 22
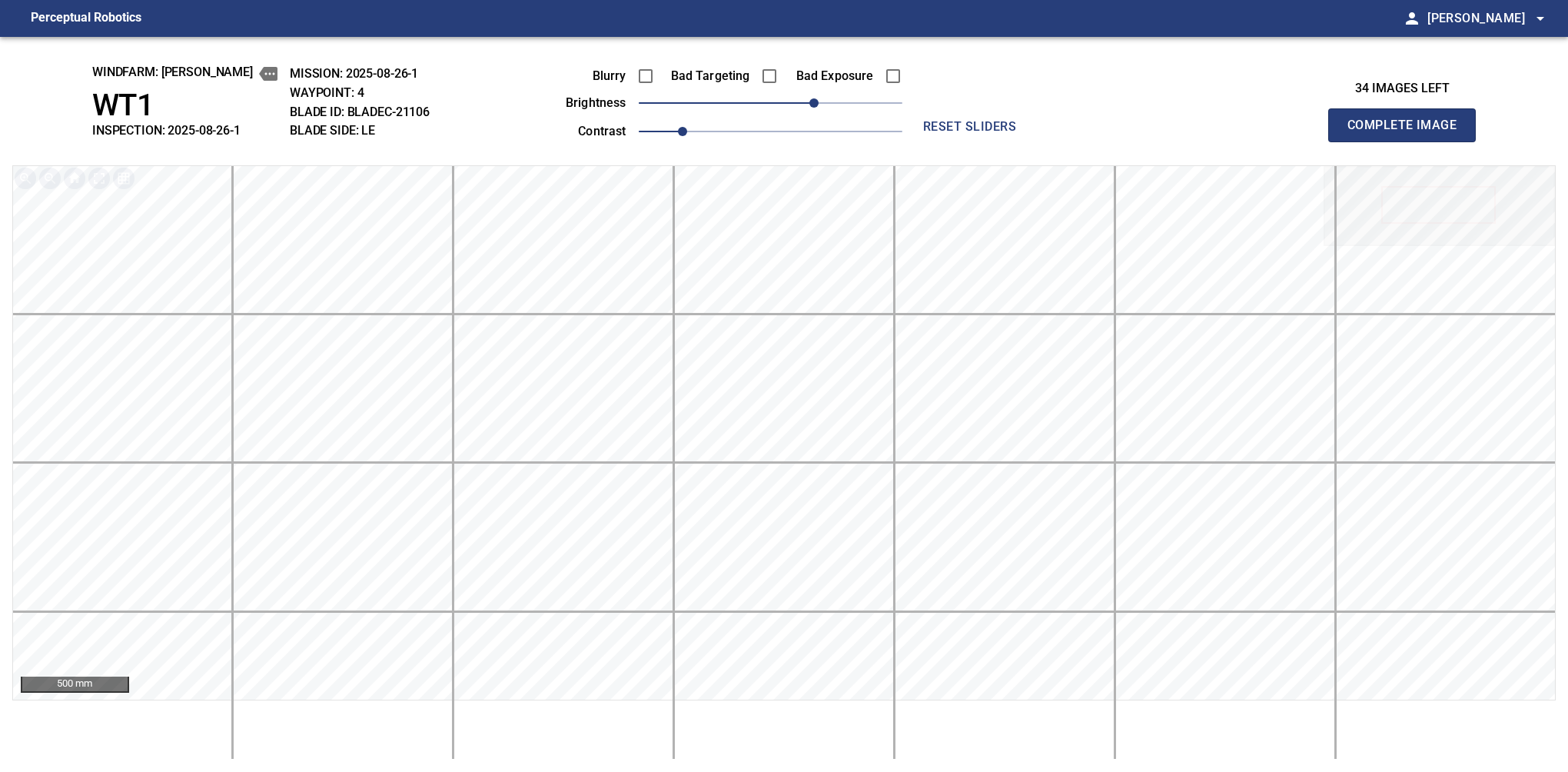
click at [1408, 142] on button "Complete Image" at bounding box center [1402, 125] width 148 height 34
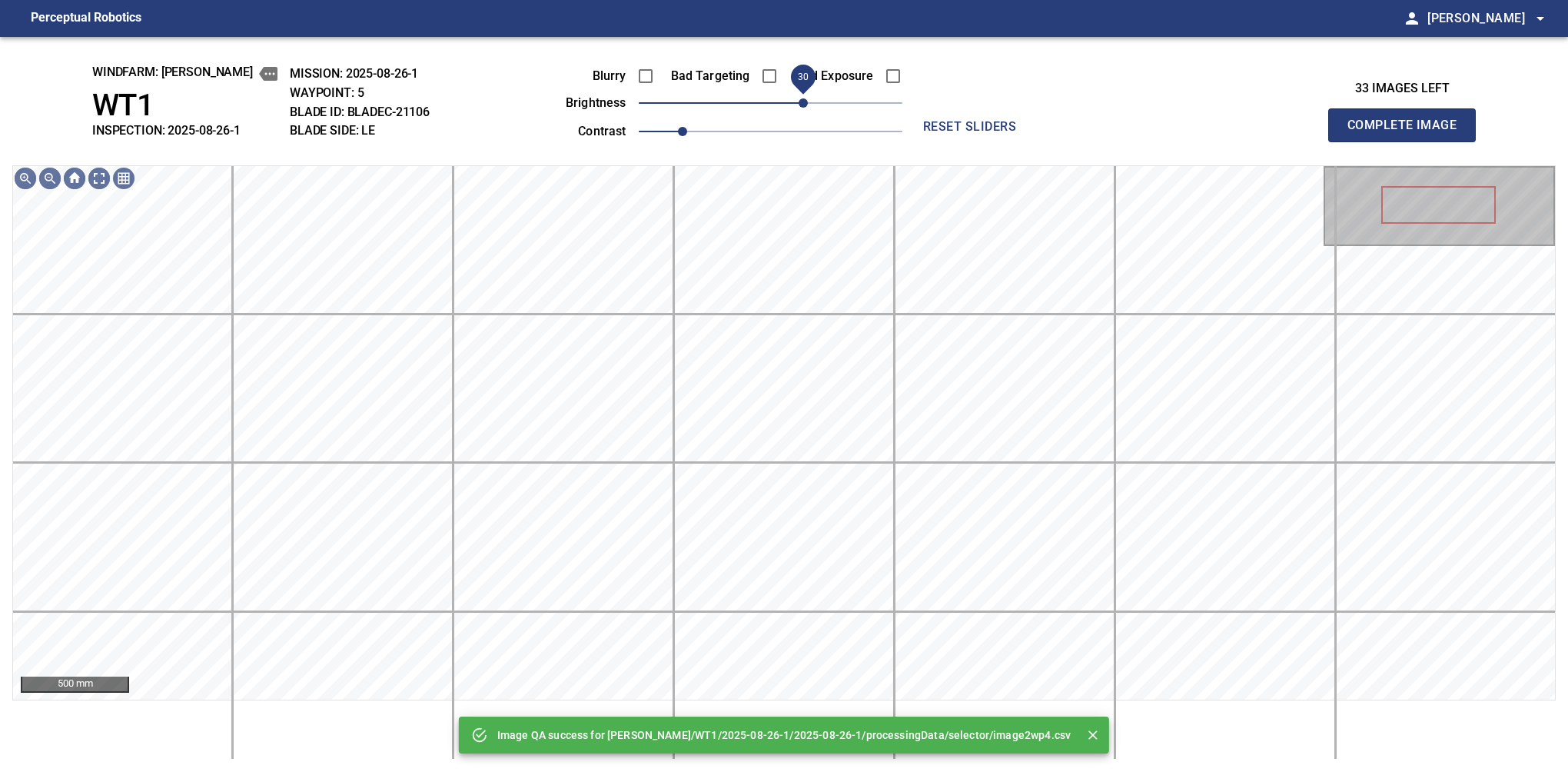
click at [806, 108] on span "30" at bounding box center [803, 102] width 10 height 10
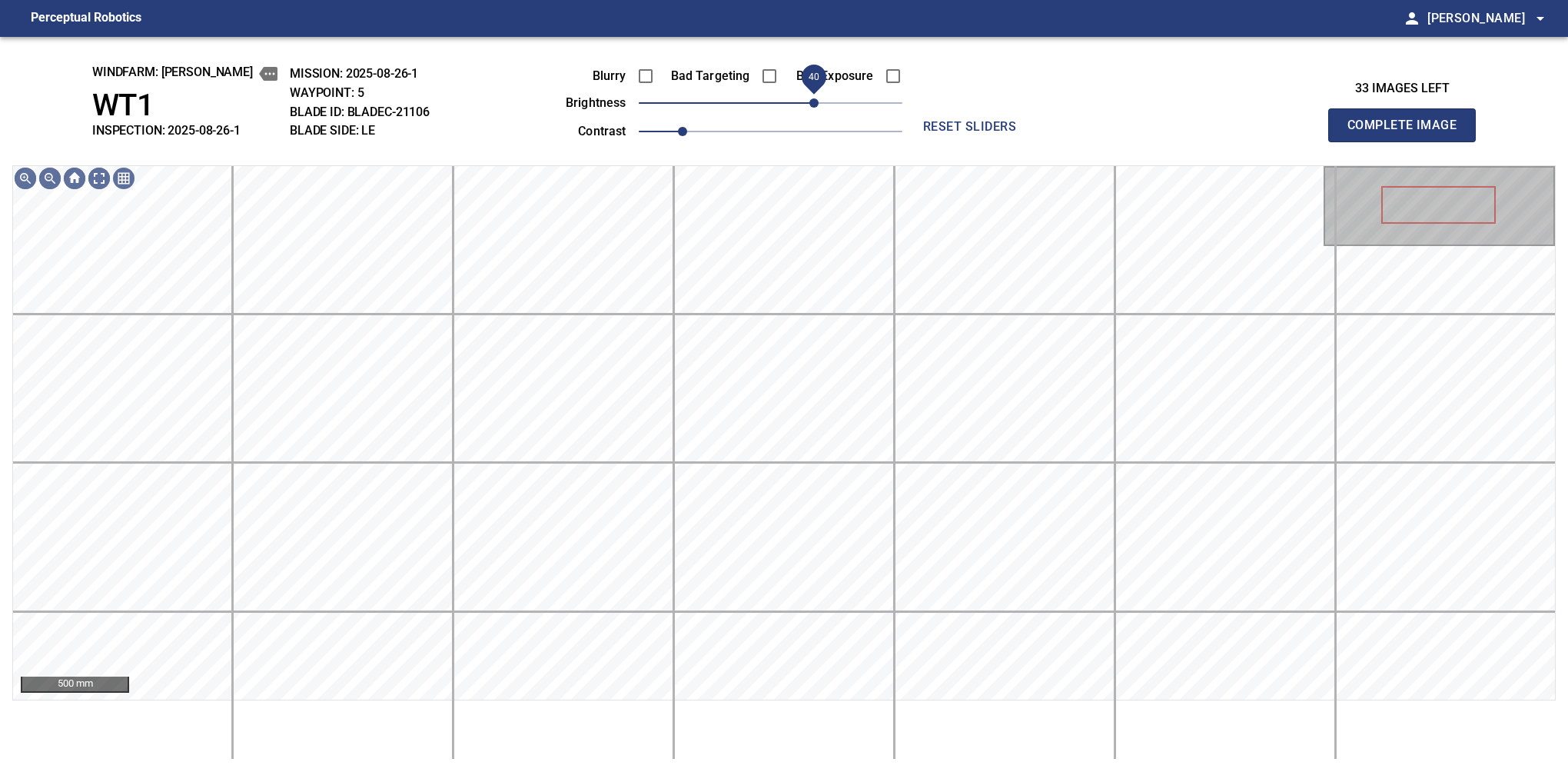
drag, startPoint x: 806, startPoint y: 108, endPoint x: 813, endPoint y: 110, distance: 7.3
click at [813, 108] on span "40" at bounding box center [814, 102] width 10 height 10
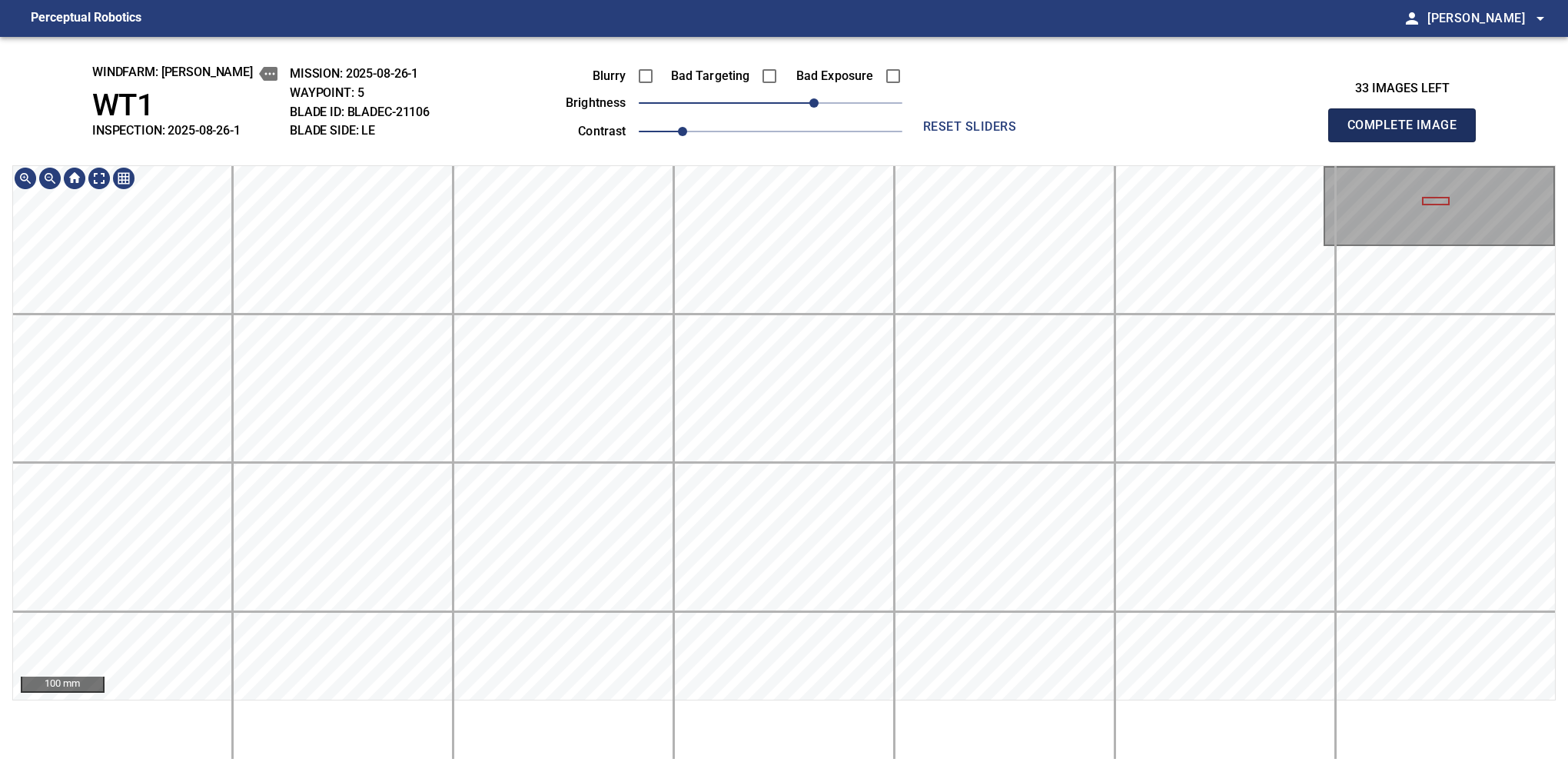
click at [1408, 142] on button "Complete Image" at bounding box center [1402, 125] width 148 height 34
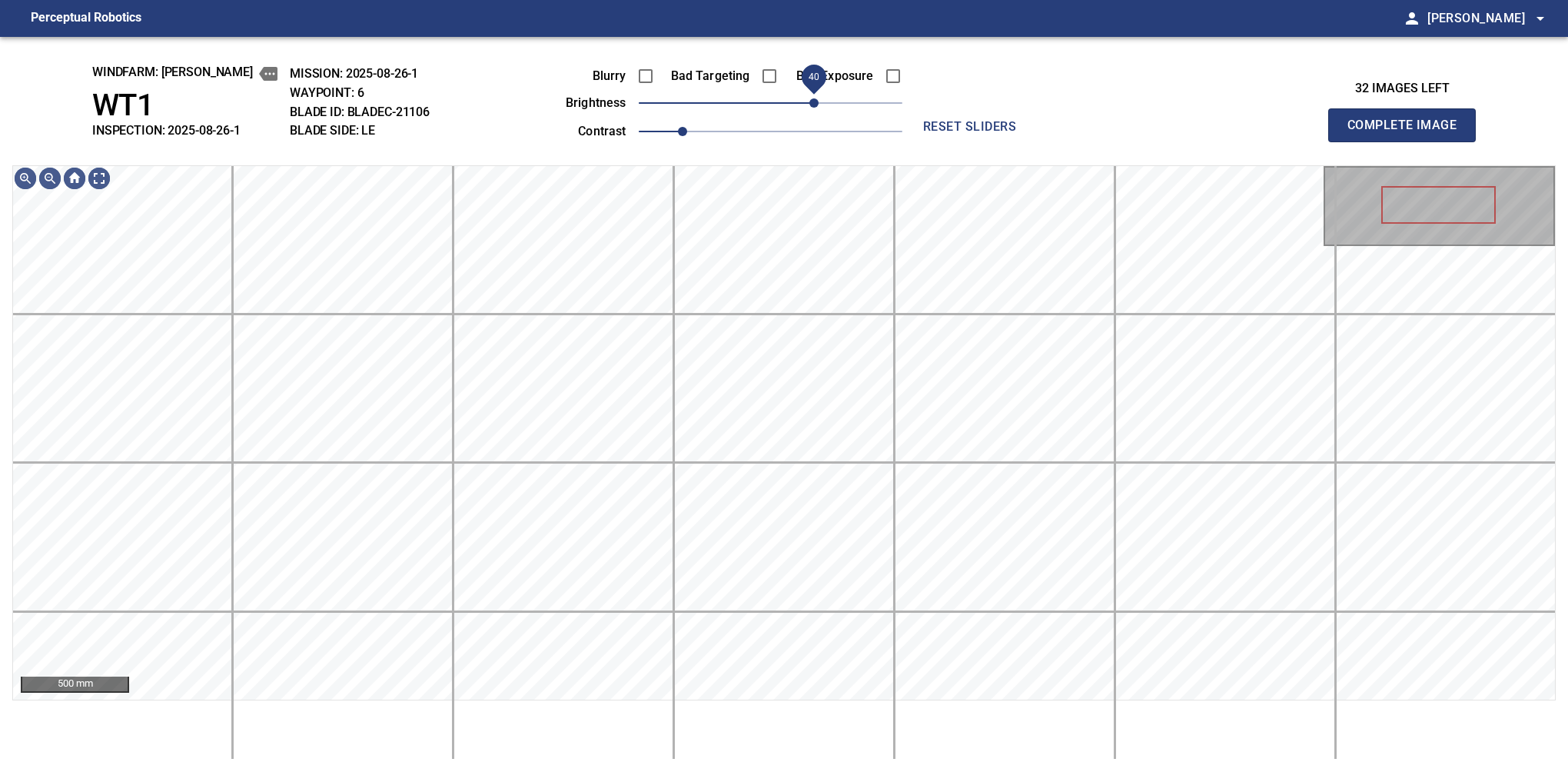
drag, startPoint x: 805, startPoint y: 102, endPoint x: 818, endPoint y: 107, distance: 13.9
click at [818, 107] on span "40" at bounding box center [770, 102] width 263 height 22
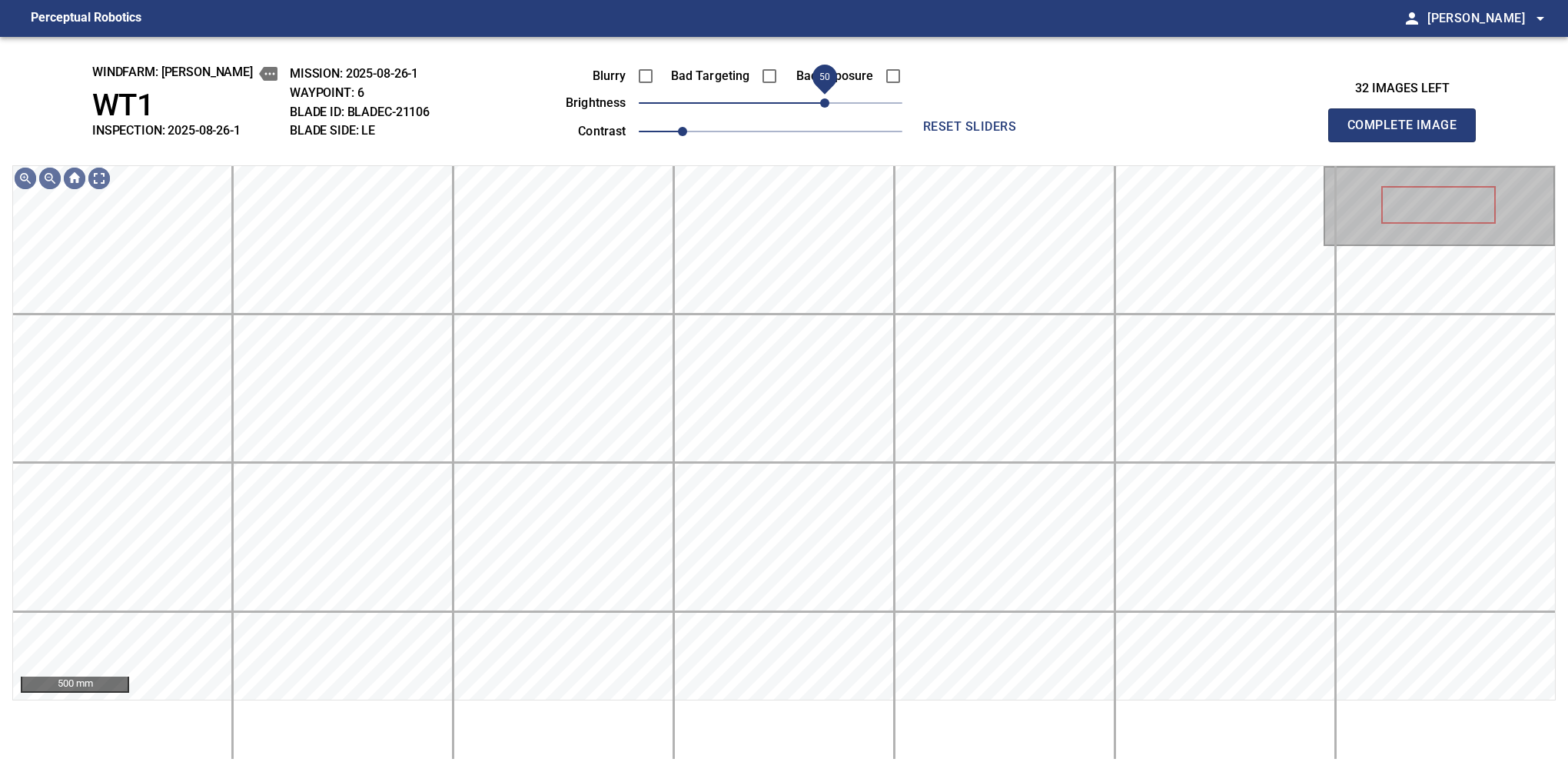
click at [824, 107] on span "50" at bounding box center [824, 102] width 10 height 10
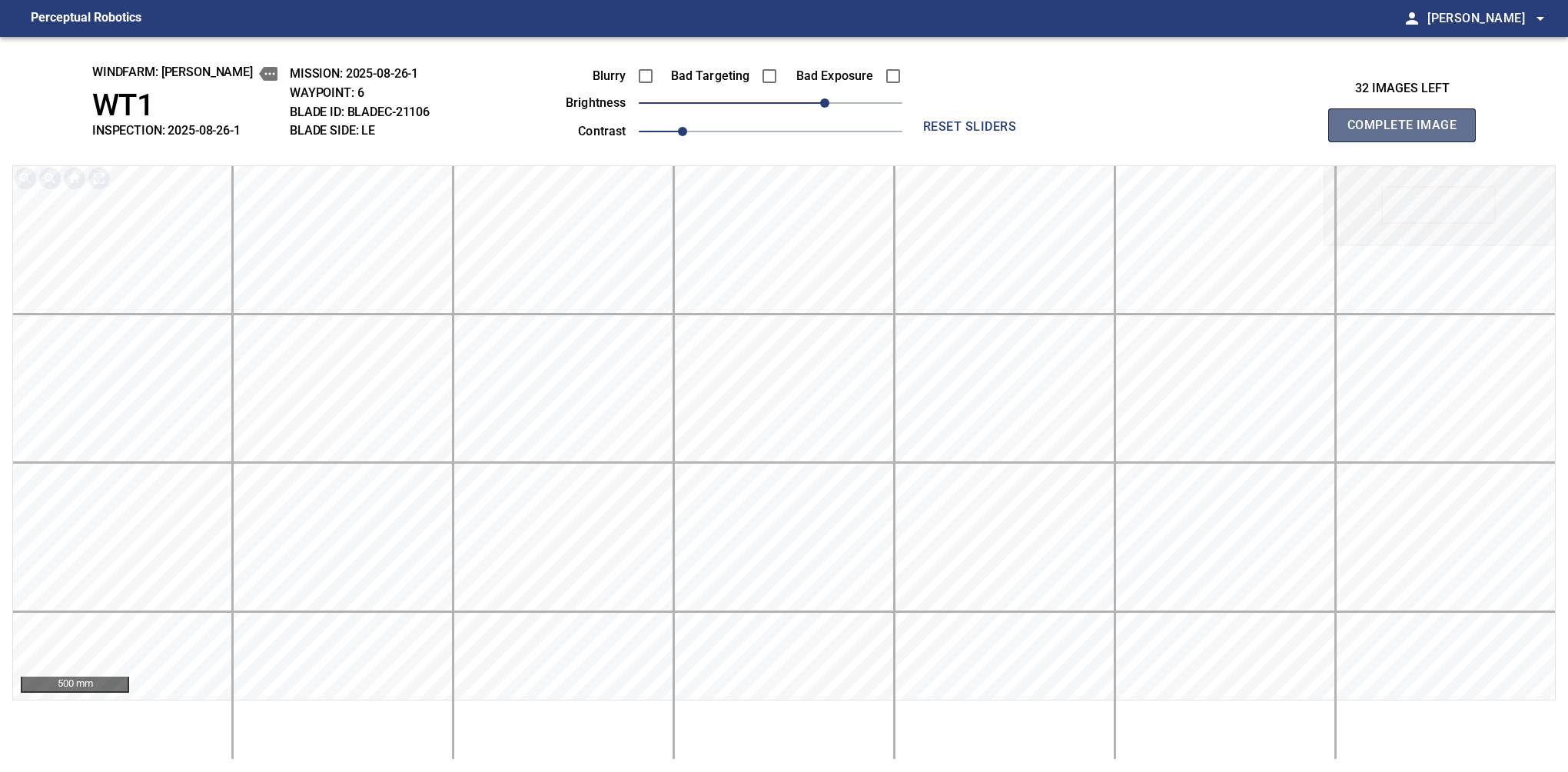
click at [1408, 142] on button "Complete Image" at bounding box center [1402, 125] width 148 height 34
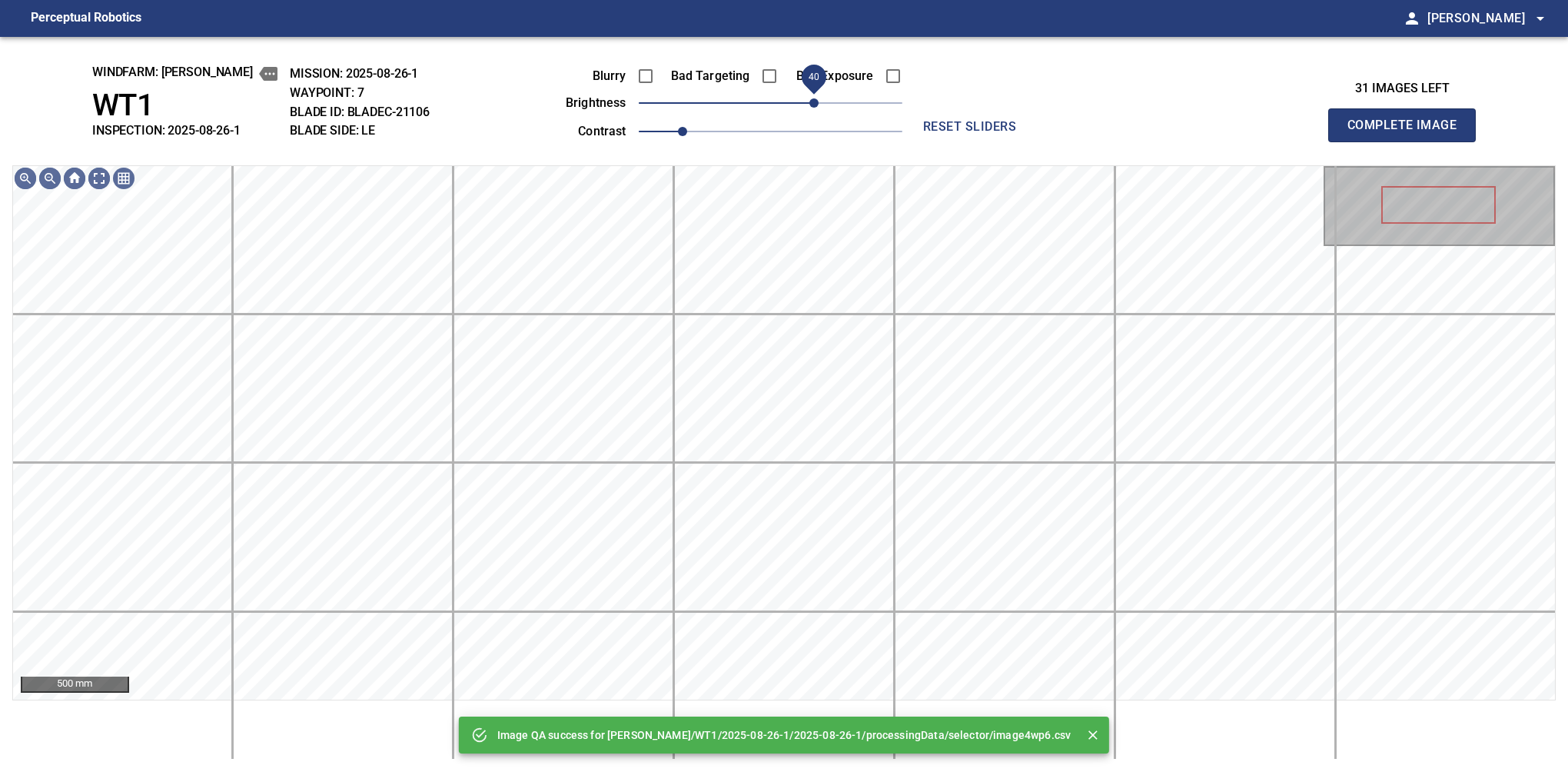
click at [818, 109] on span "40" at bounding box center [770, 102] width 263 height 22
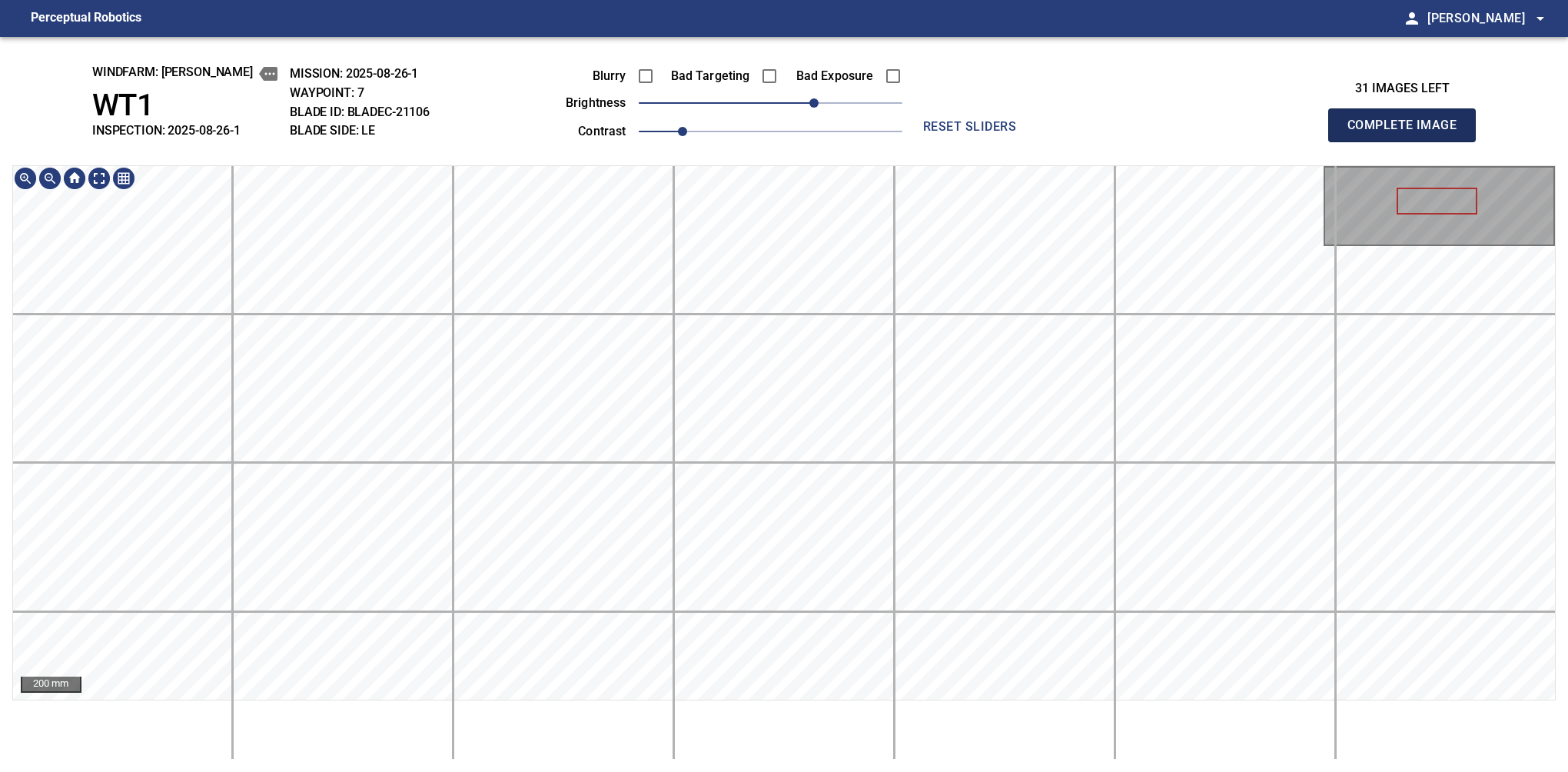
click at [1408, 142] on button "Complete Image" at bounding box center [1402, 125] width 148 height 34
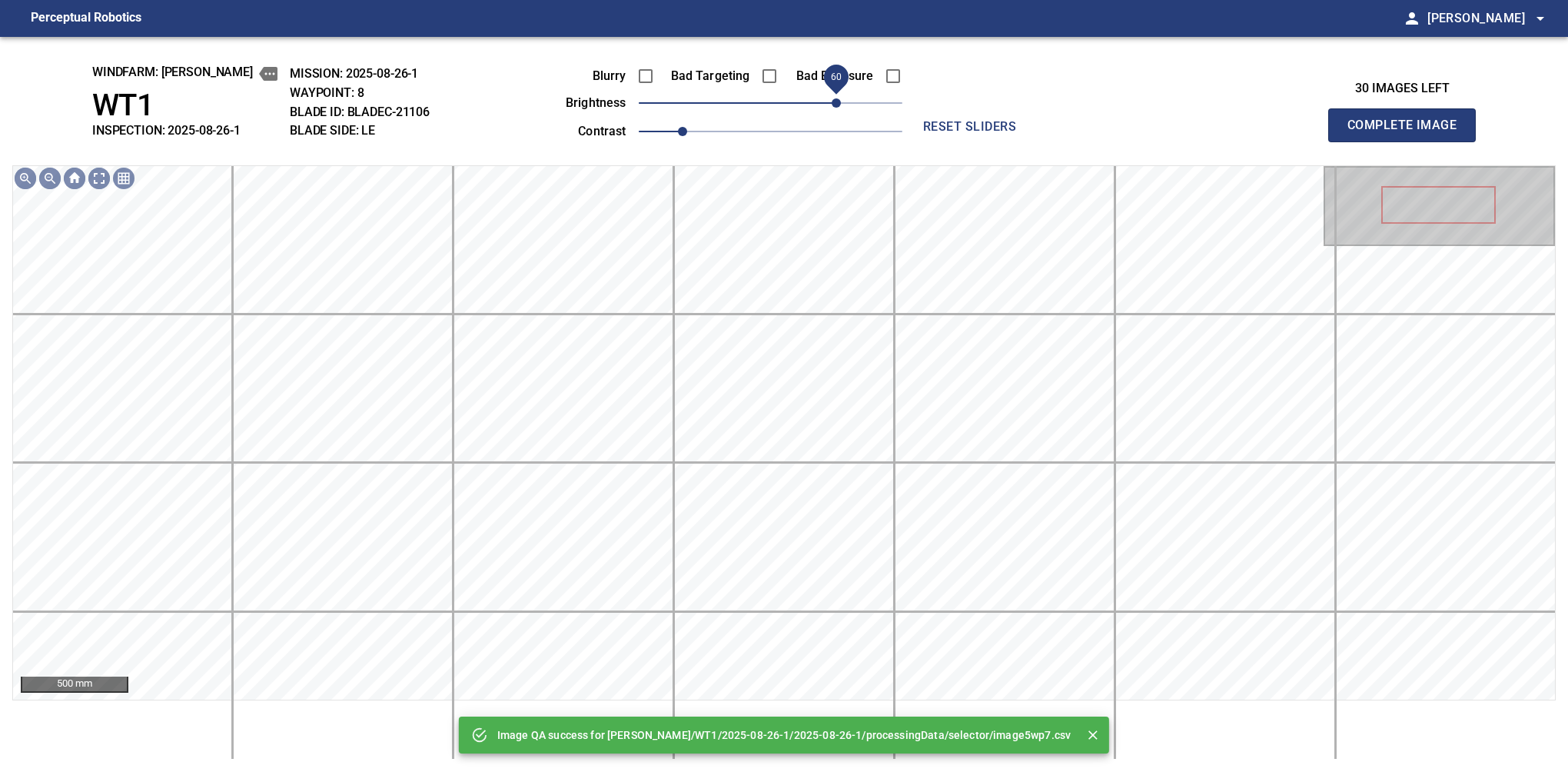
drag, startPoint x: 853, startPoint y: 94, endPoint x: 837, endPoint y: 95, distance: 16.0
click at [837, 95] on span "60" at bounding box center [770, 102] width 263 height 22
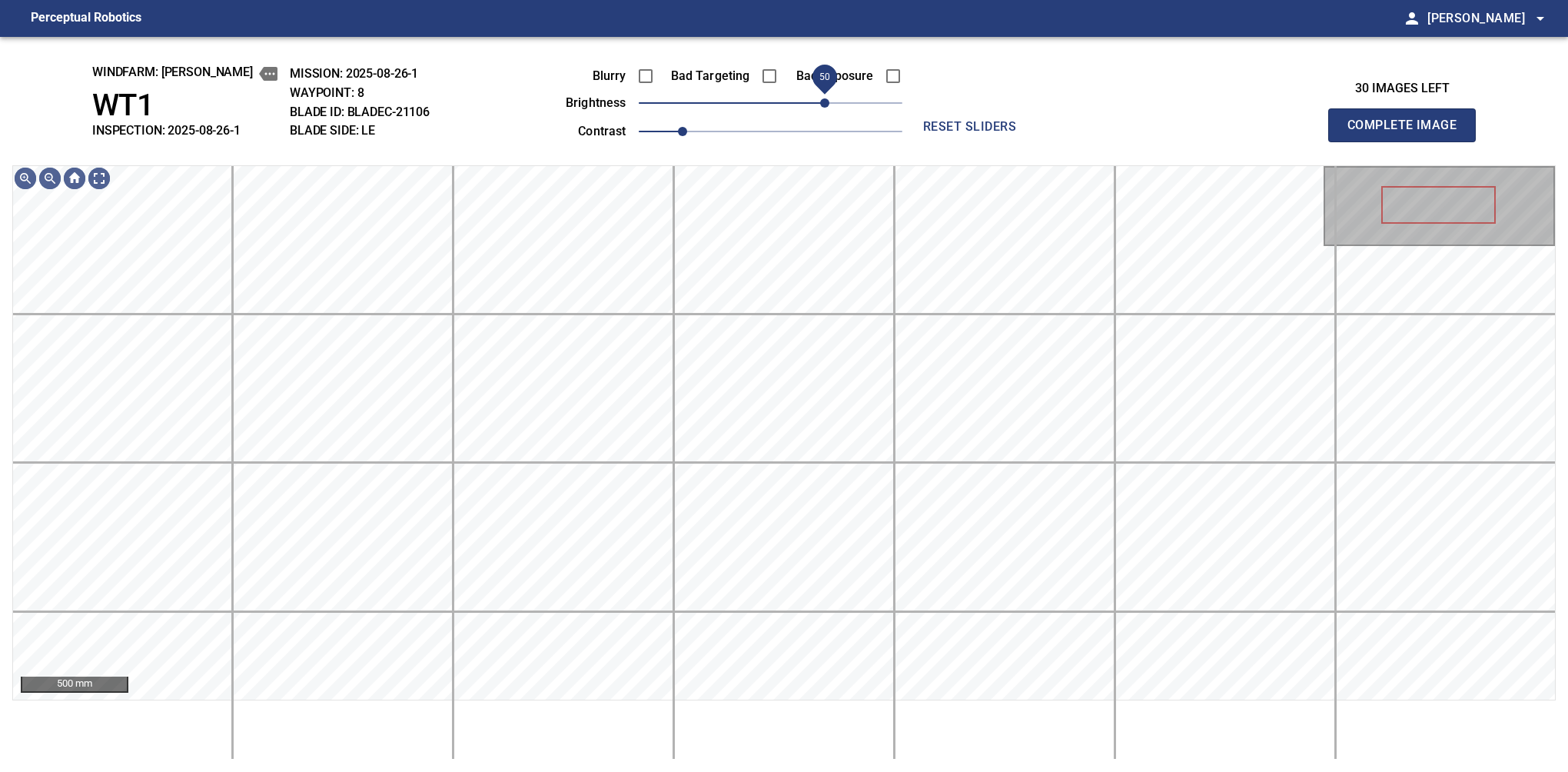
click at [827, 108] on span "50" at bounding box center [824, 102] width 10 height 10
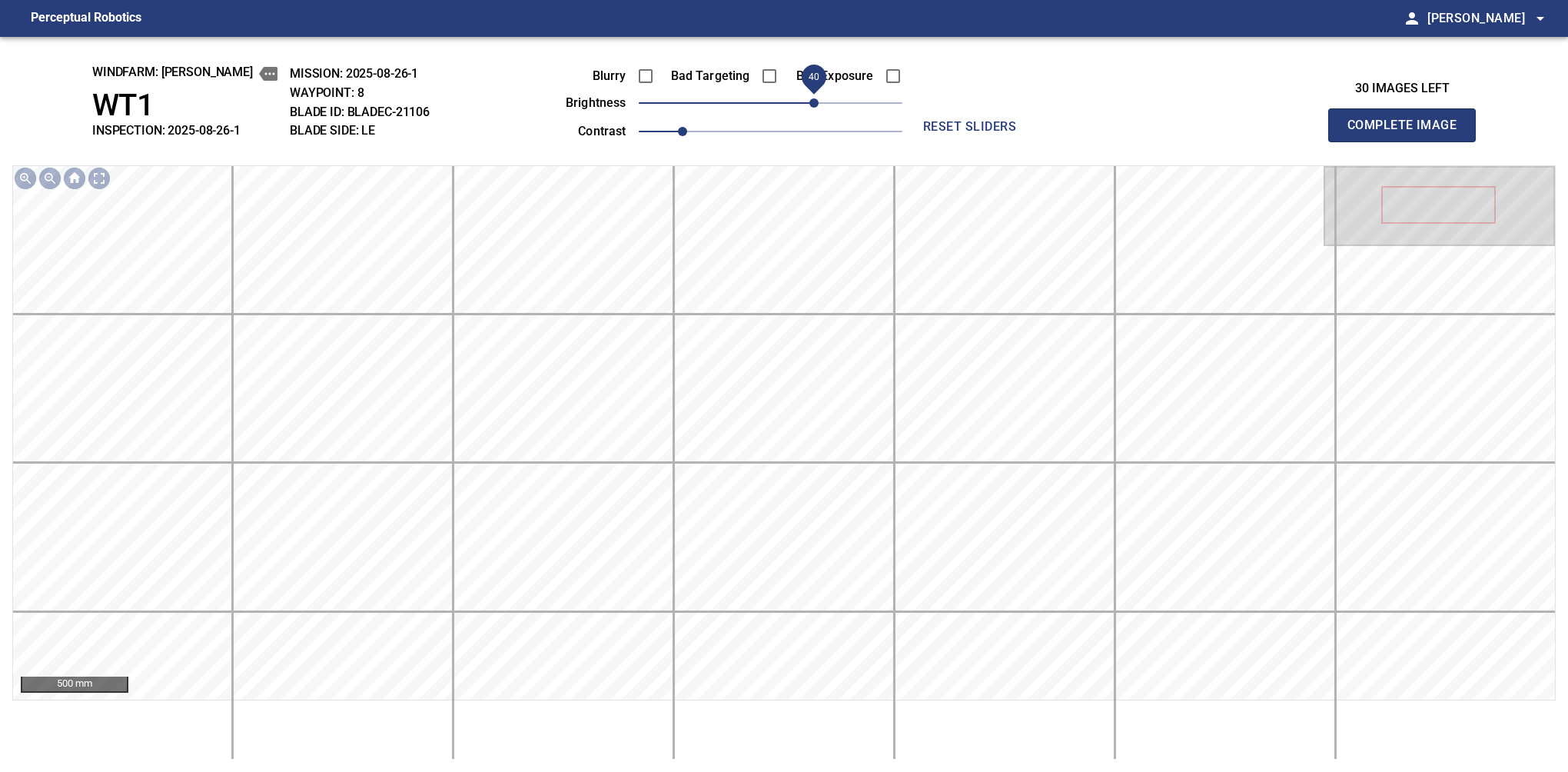
click at [818, 98] on span "40" at bounding box center [814, 102] width 10 height 10
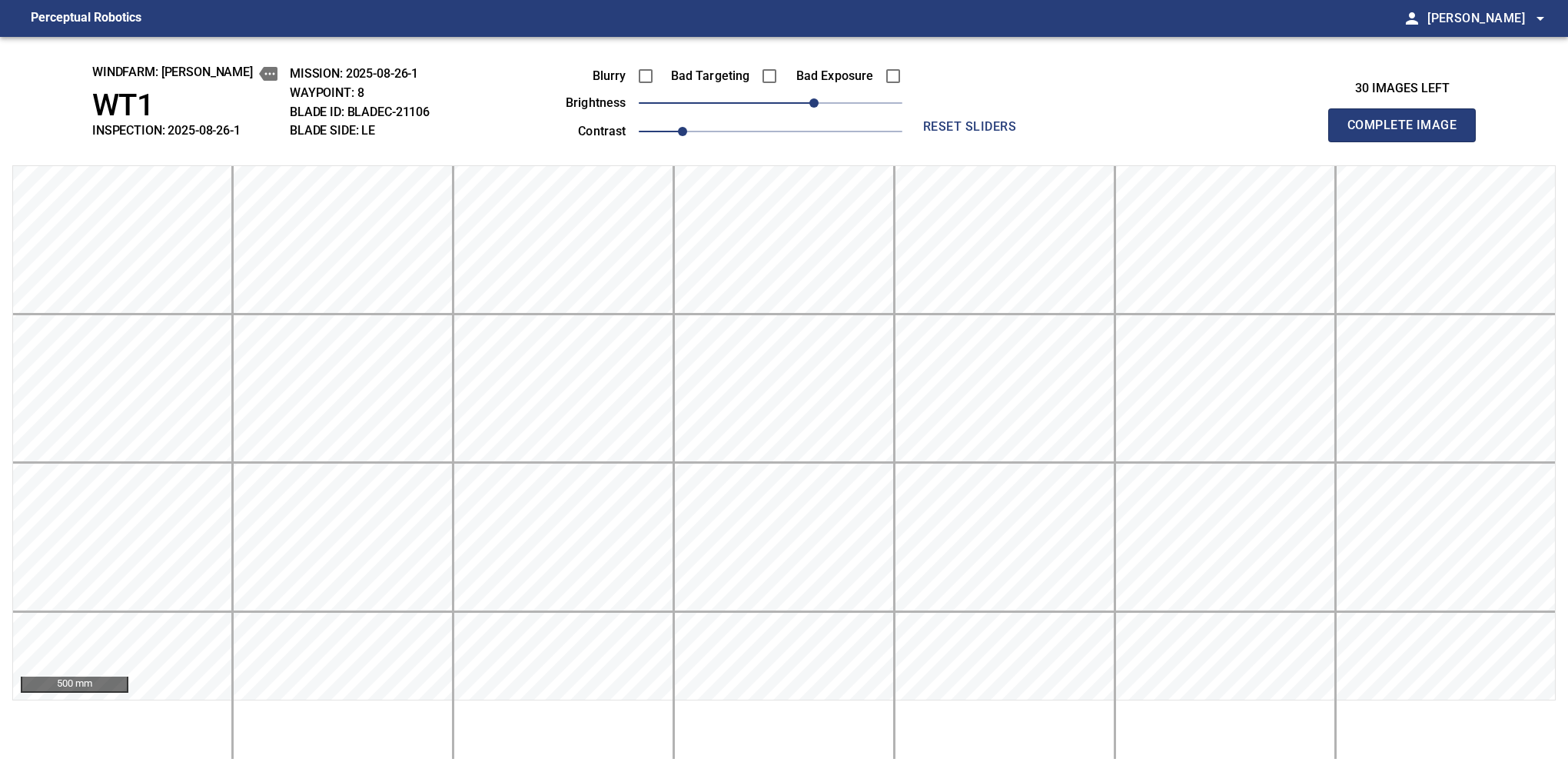
click at [1408, 142] on button "Complete Image" at bounding box center [1402, 125] width 148 height 34
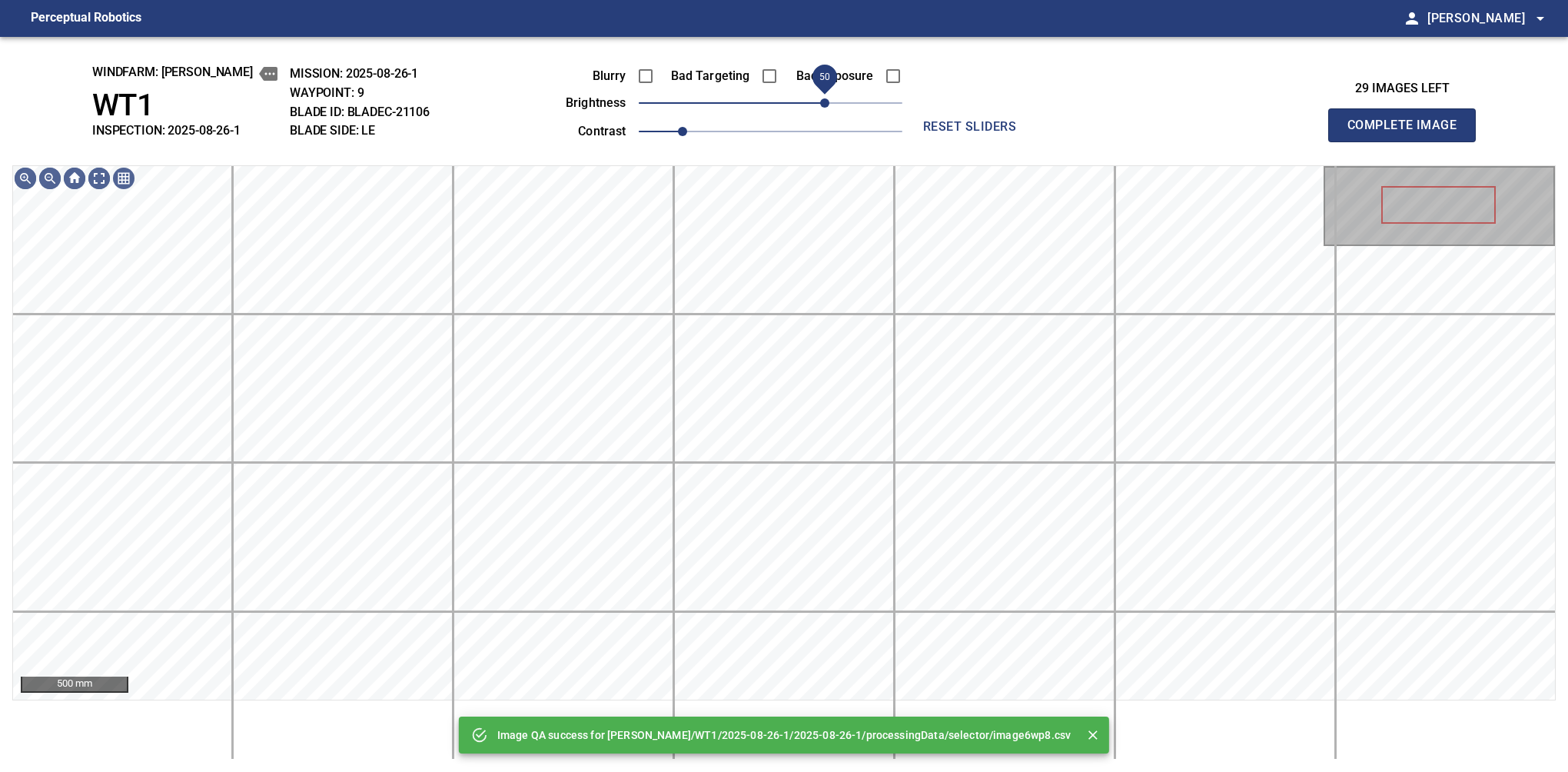
drag, startPoint x: 818, startPoint y: 98, endPoint x: 827, endPoint y: 104, distance: 10.8
click at [827, 104] on span "50" at bounding box center [770, 102] width 263 height 22
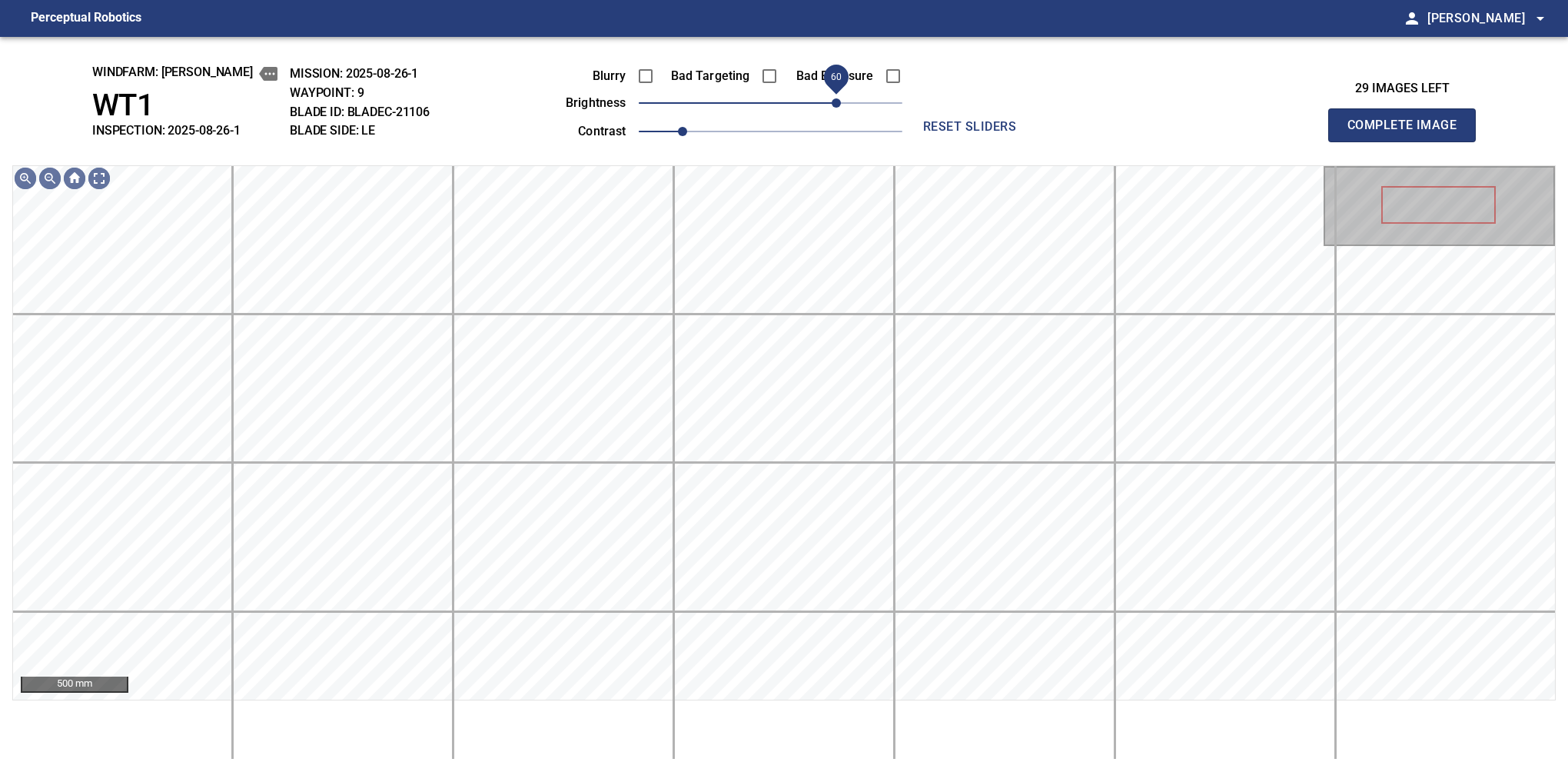
click at [831, 98] on span "60" at bounding box center [836, 102] width 10 height 10
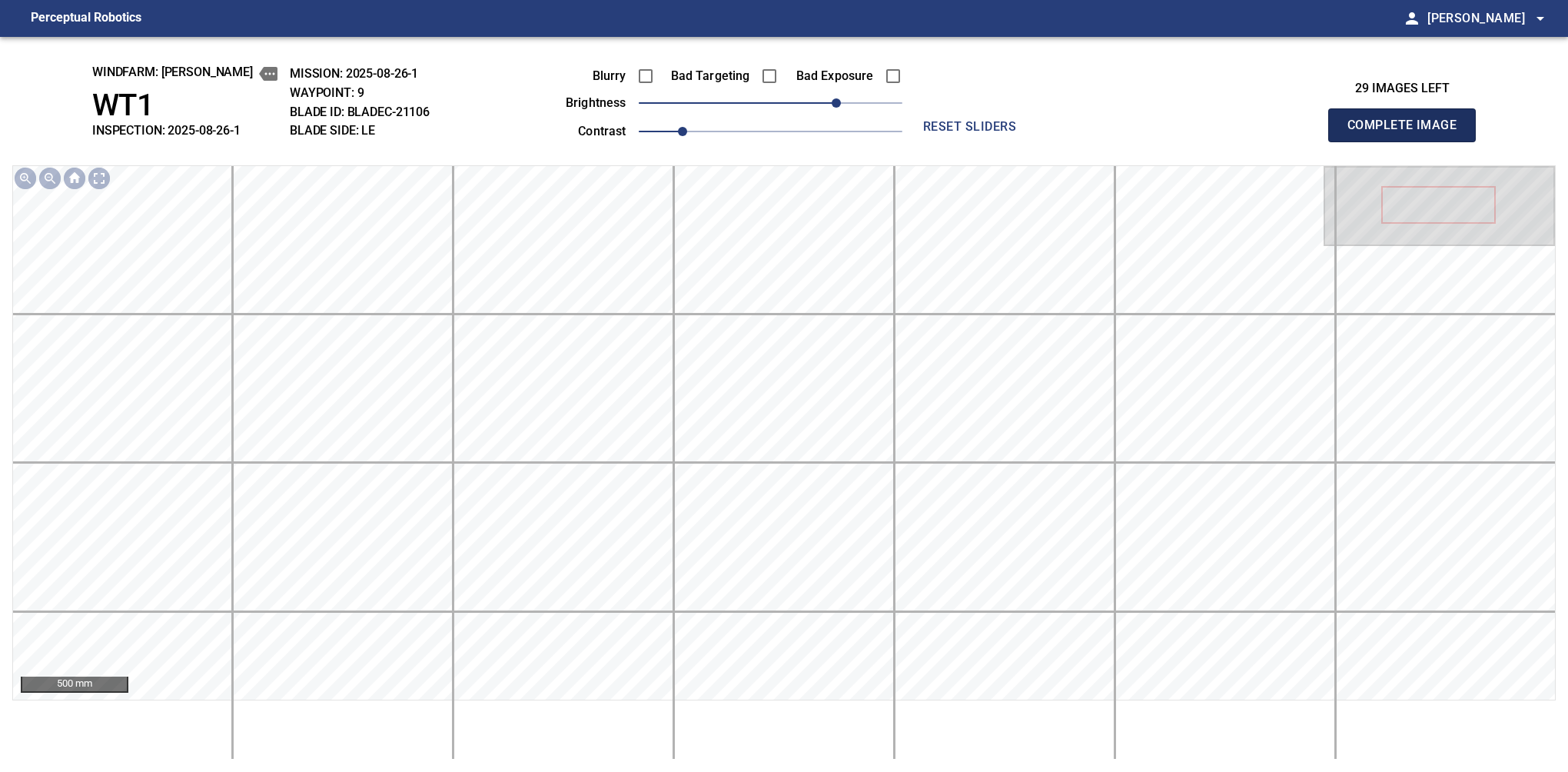
click at [1408, 142] on button "Complete Image" at bounding box center [1402, 125] width 148 height 34
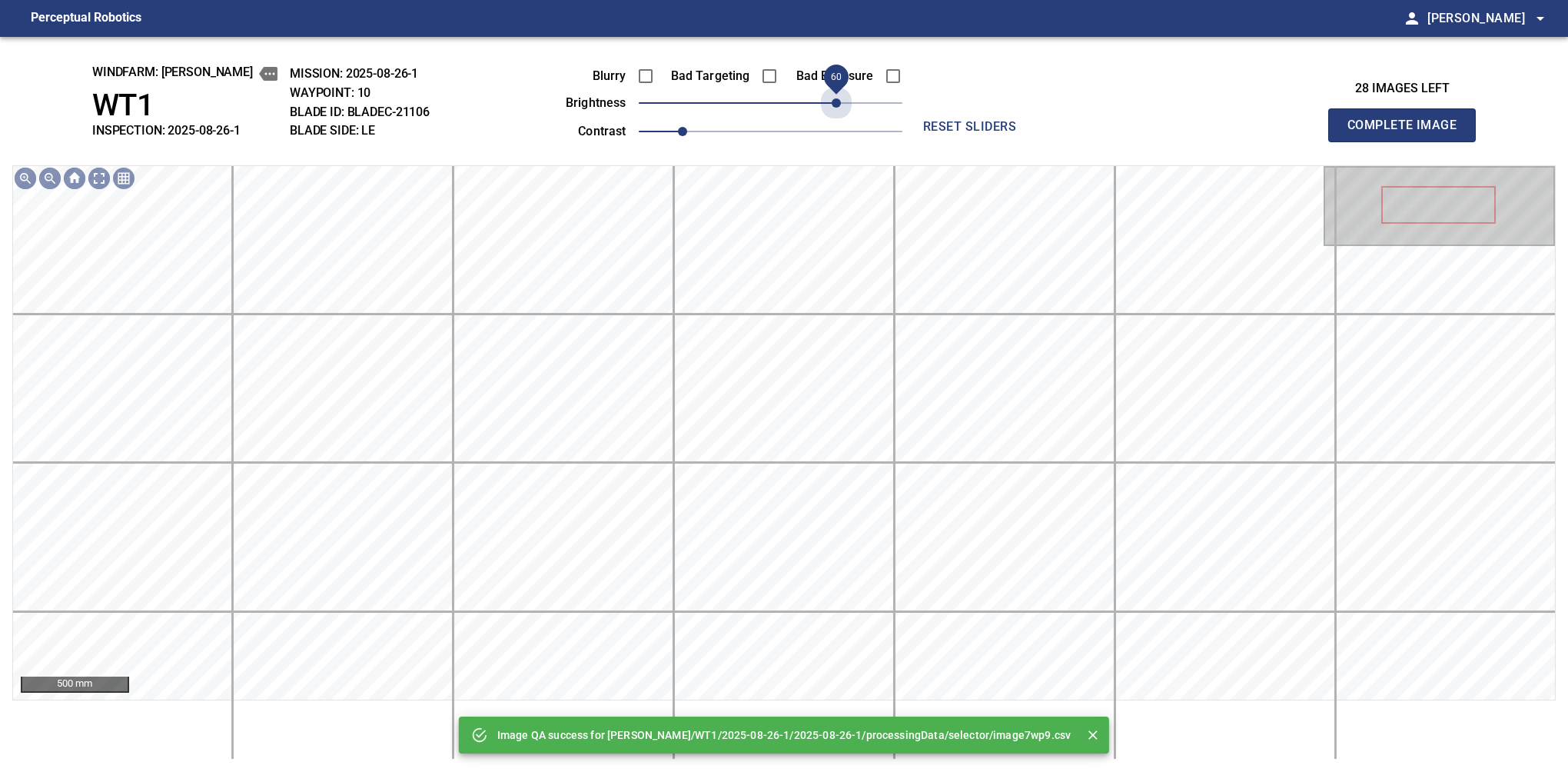
click at [831, 98] on span "60" at bounding box center [770, 102] width 263 height 22
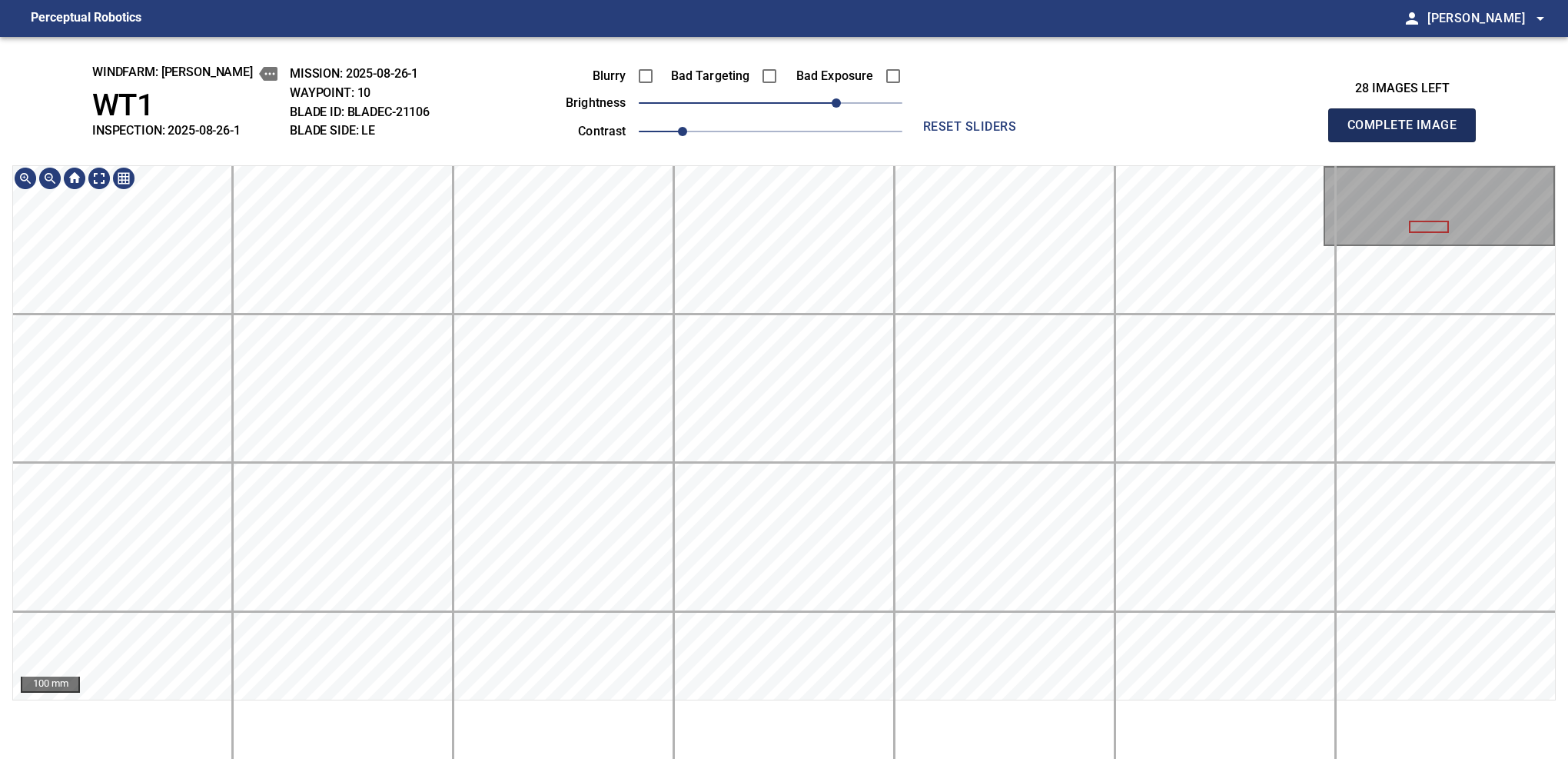
click at [1408, 142] on button "Complete Image" at bounding box center [1402, 125] width 148 height 34
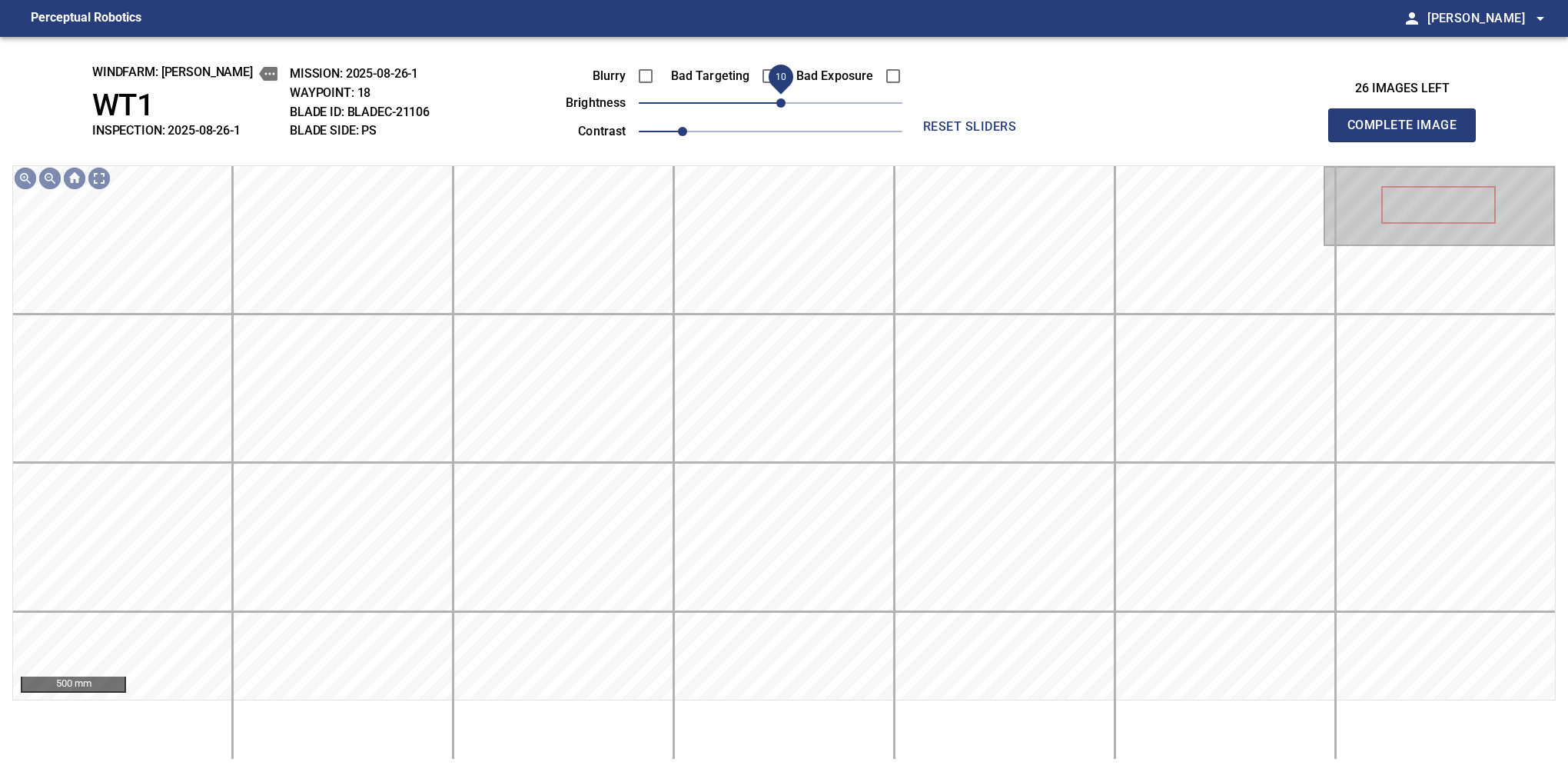
drag, startPoint x: 769, startPoint y: 108, endPoint x: 787, endPoint y: 102, distance: 19.0
click at [786, 102] on span "10" at bounding box center [780, 102] width 10 height 10
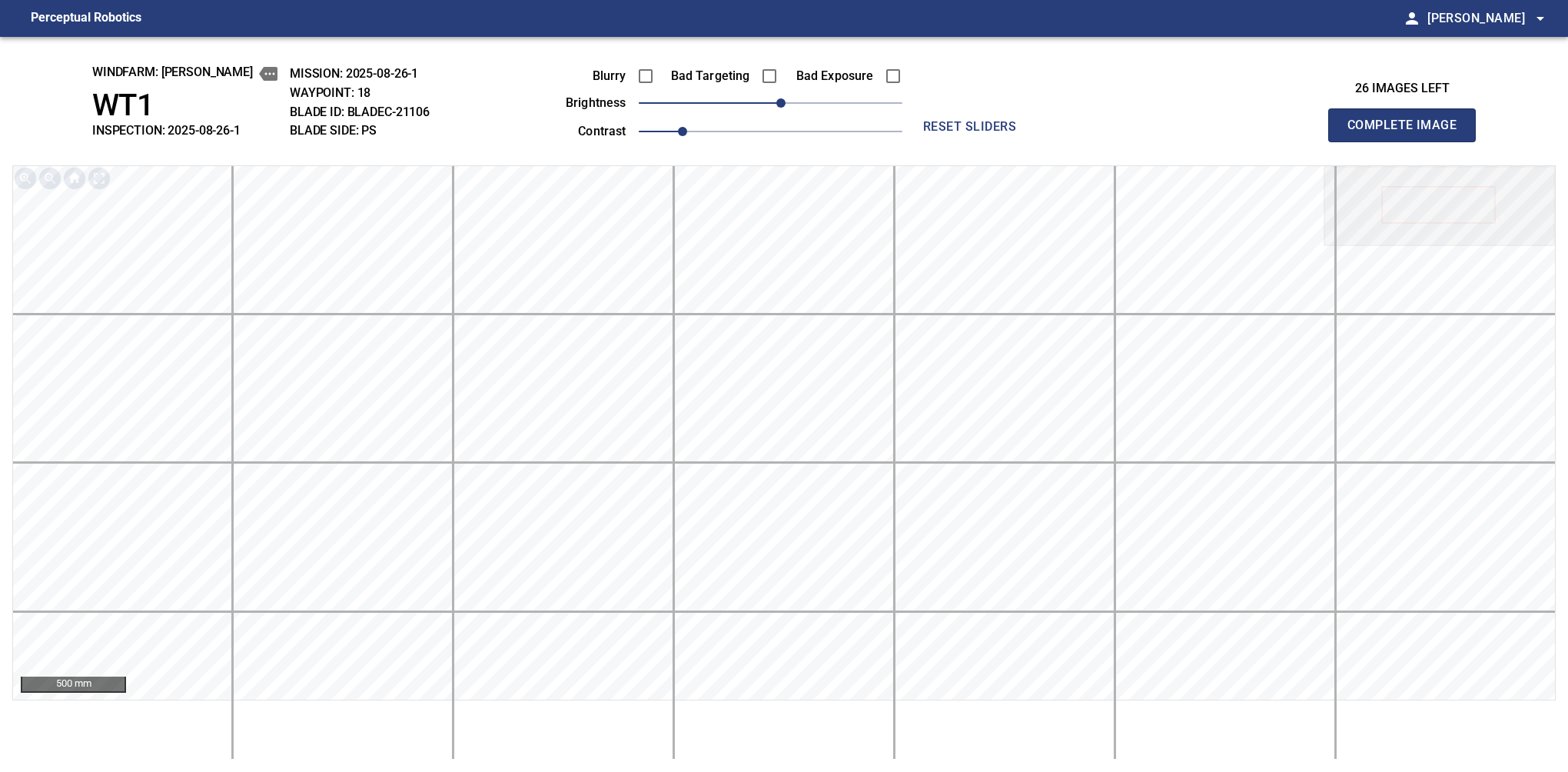
click at [1408, 142] on button "Complete Image" at bounding box center [1402, 125] width 148 height 34
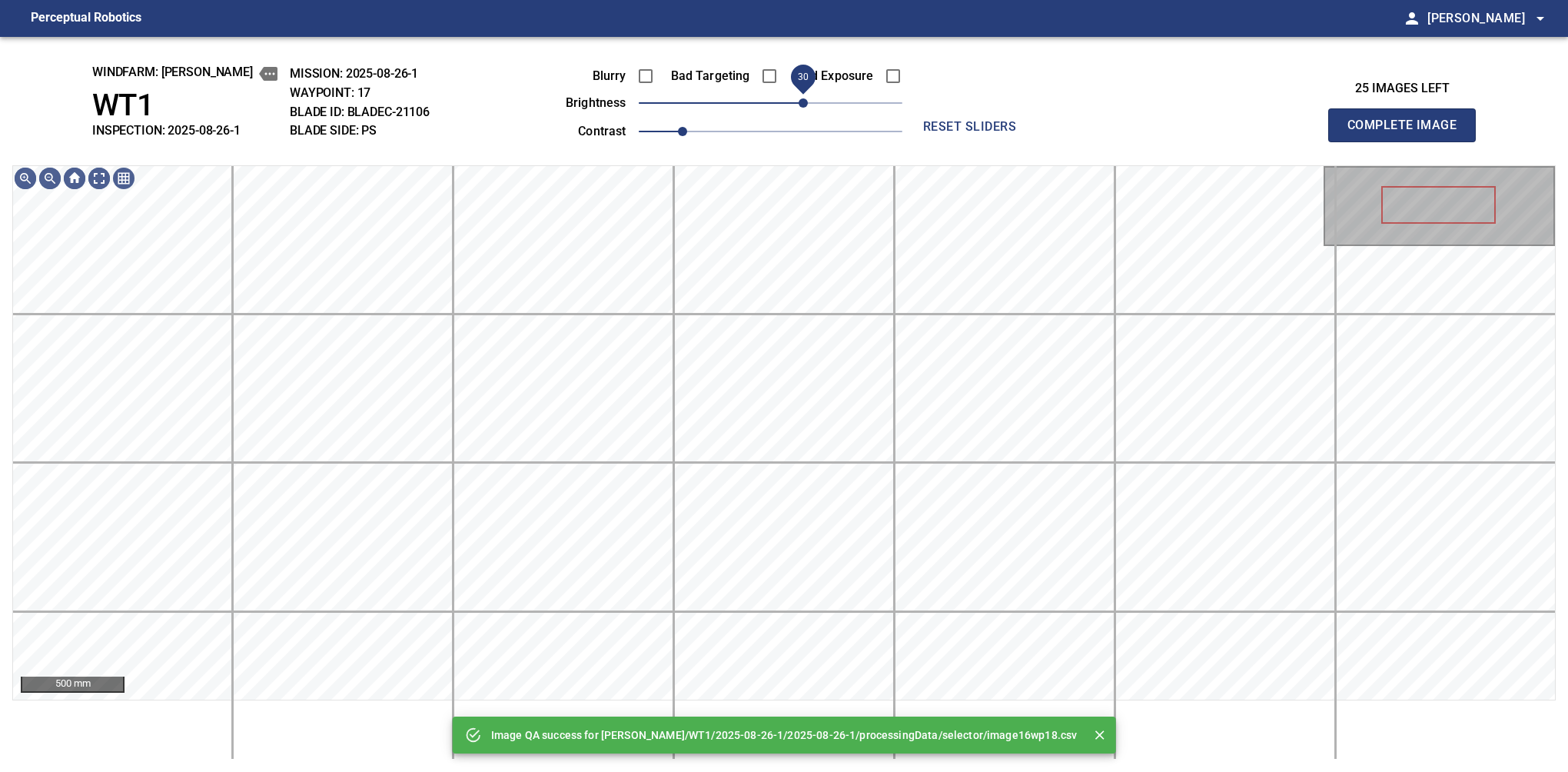
drag, startPoint x: 787, startPoint y: 102, endPoint x: 800, endPoint y: 94, distance: 15.3
click at [800, 94] on span "30" at bounding box center [770, 102] width 263 height 22
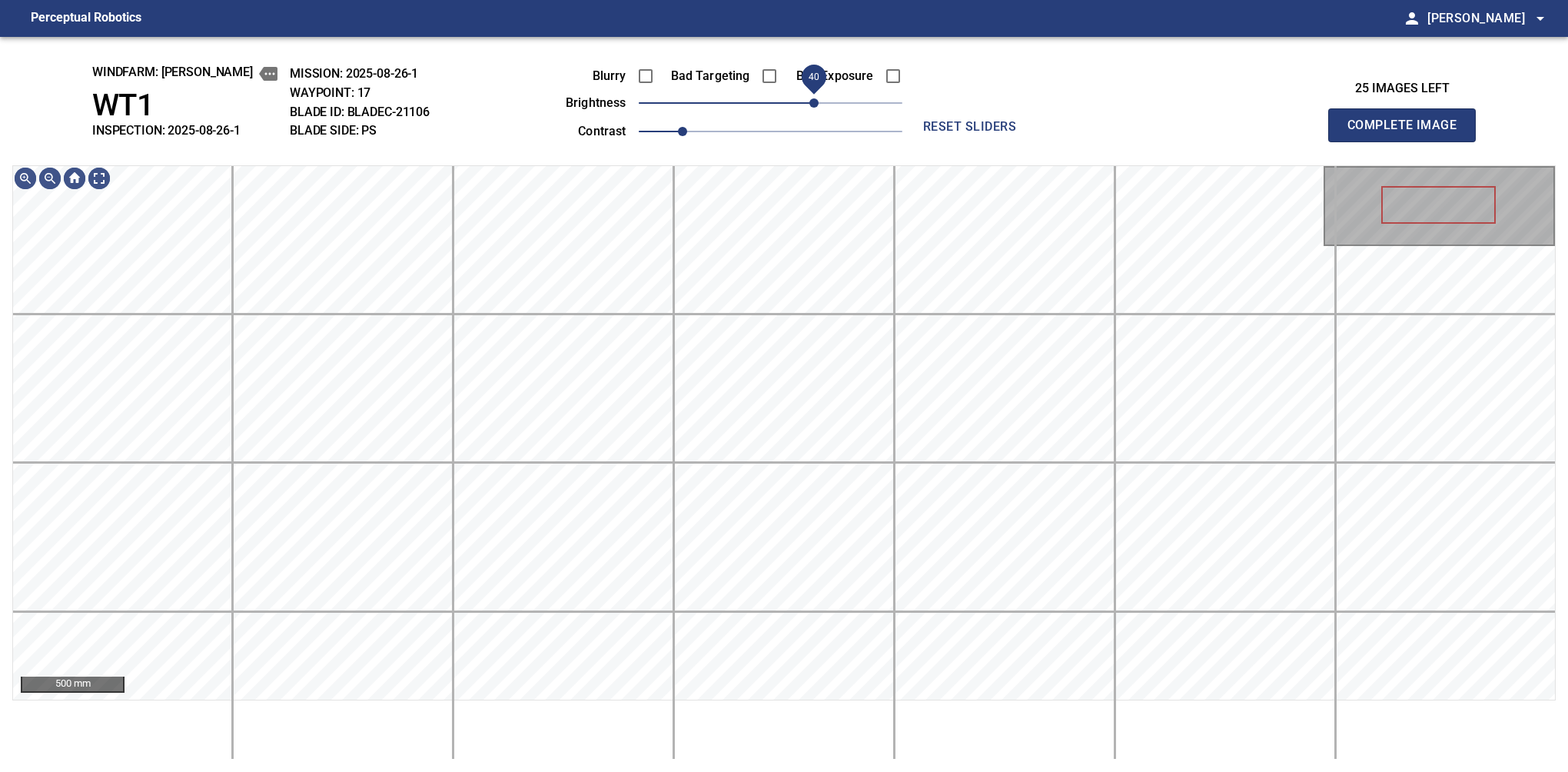
drag, startPoint x: 802, startPoint y: 108, endPoint x: 812, endPoint y: 97, distance: 14.9
click at [812, 98] on span "40" at bounding box center [814, 102] width 10 height 10
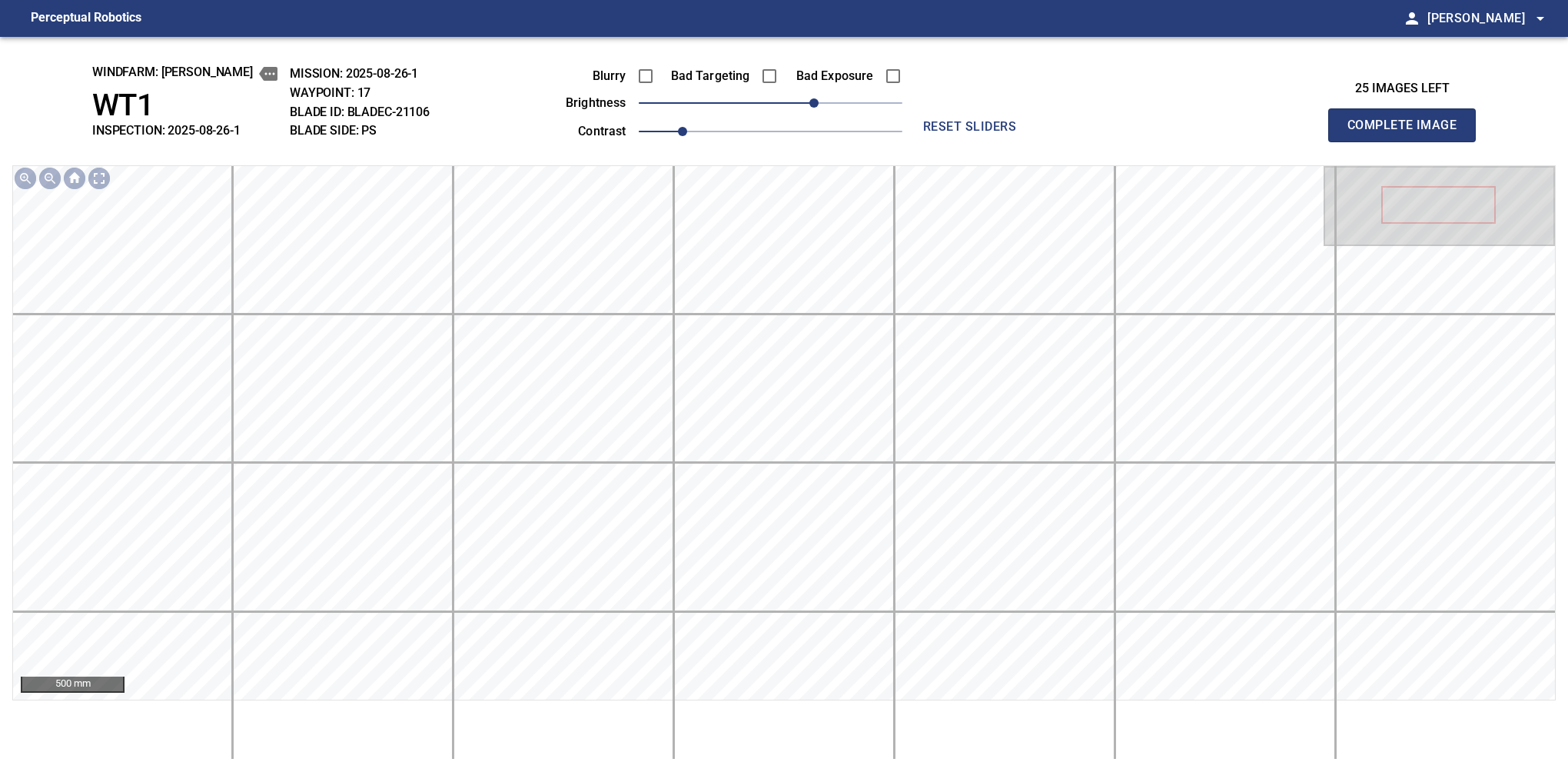
click at [1408, 142] on button "Complete Image" at bounding box center [1402, 125] width 148 height 34
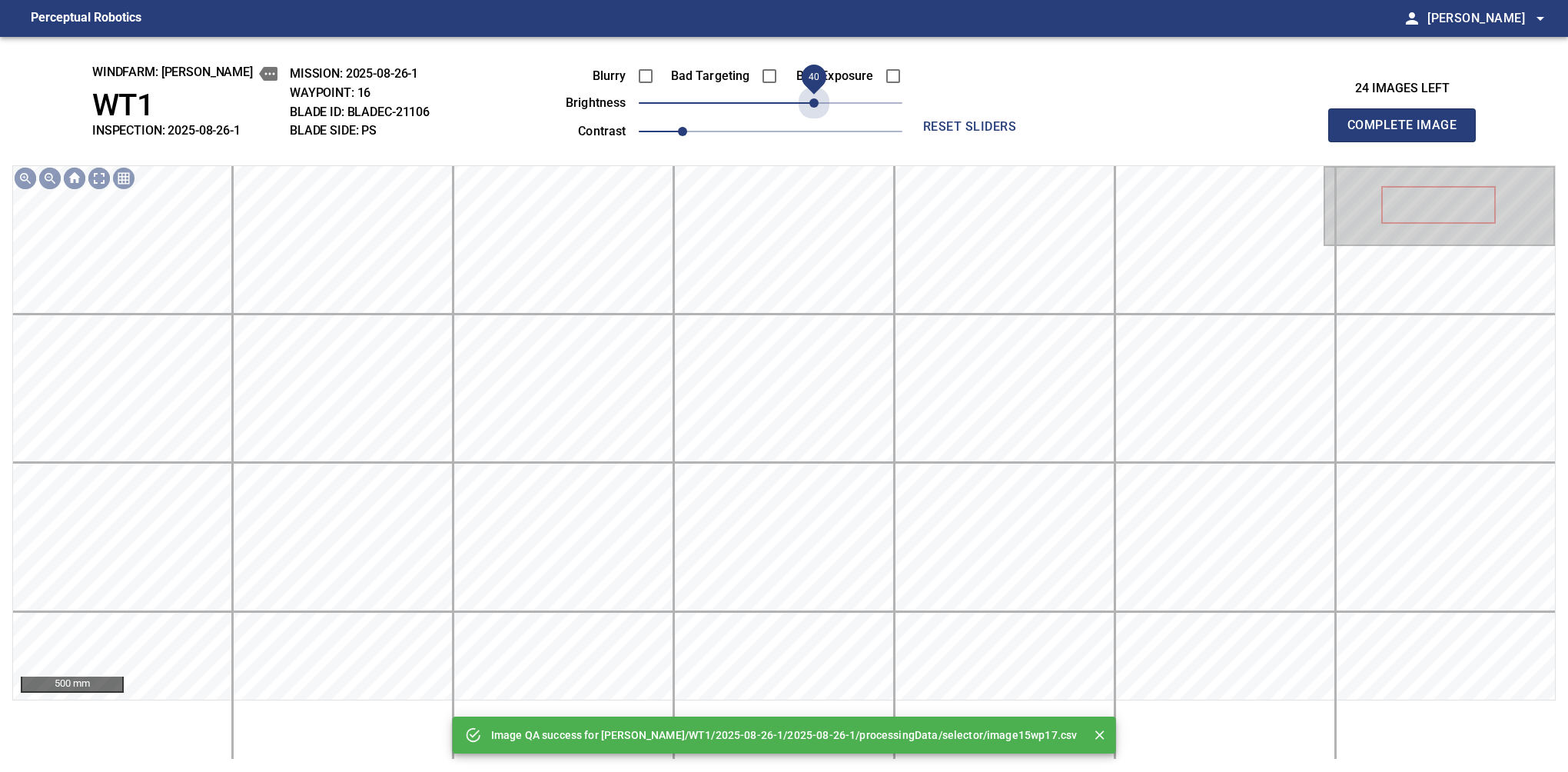
click at [812, 97] on span "40" at bounding box center [770, 102] width 263 height 22
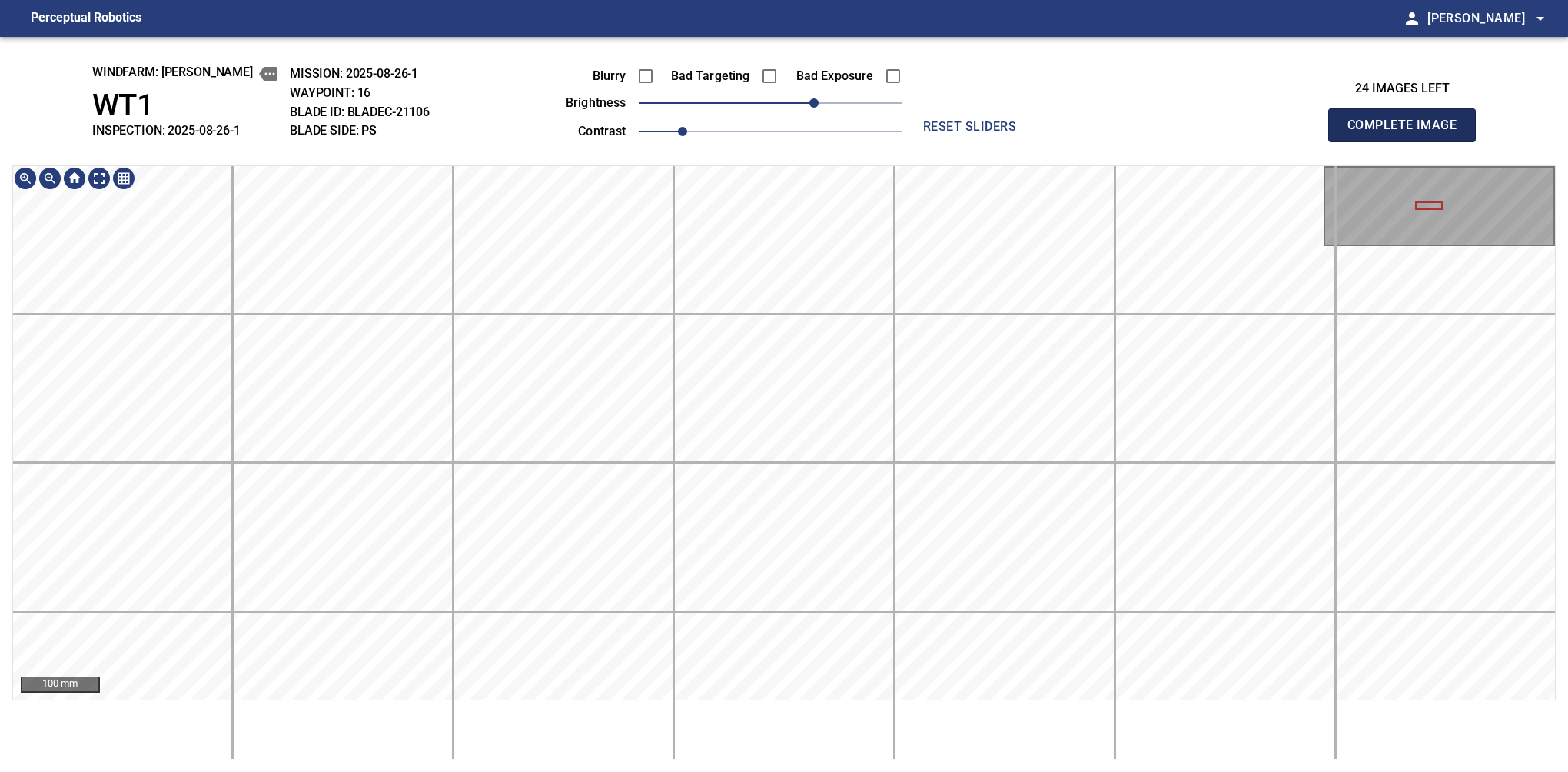
click at [1408, 142] on button "Complete Image" at bounding box center [1402, 125] width 148 height 34
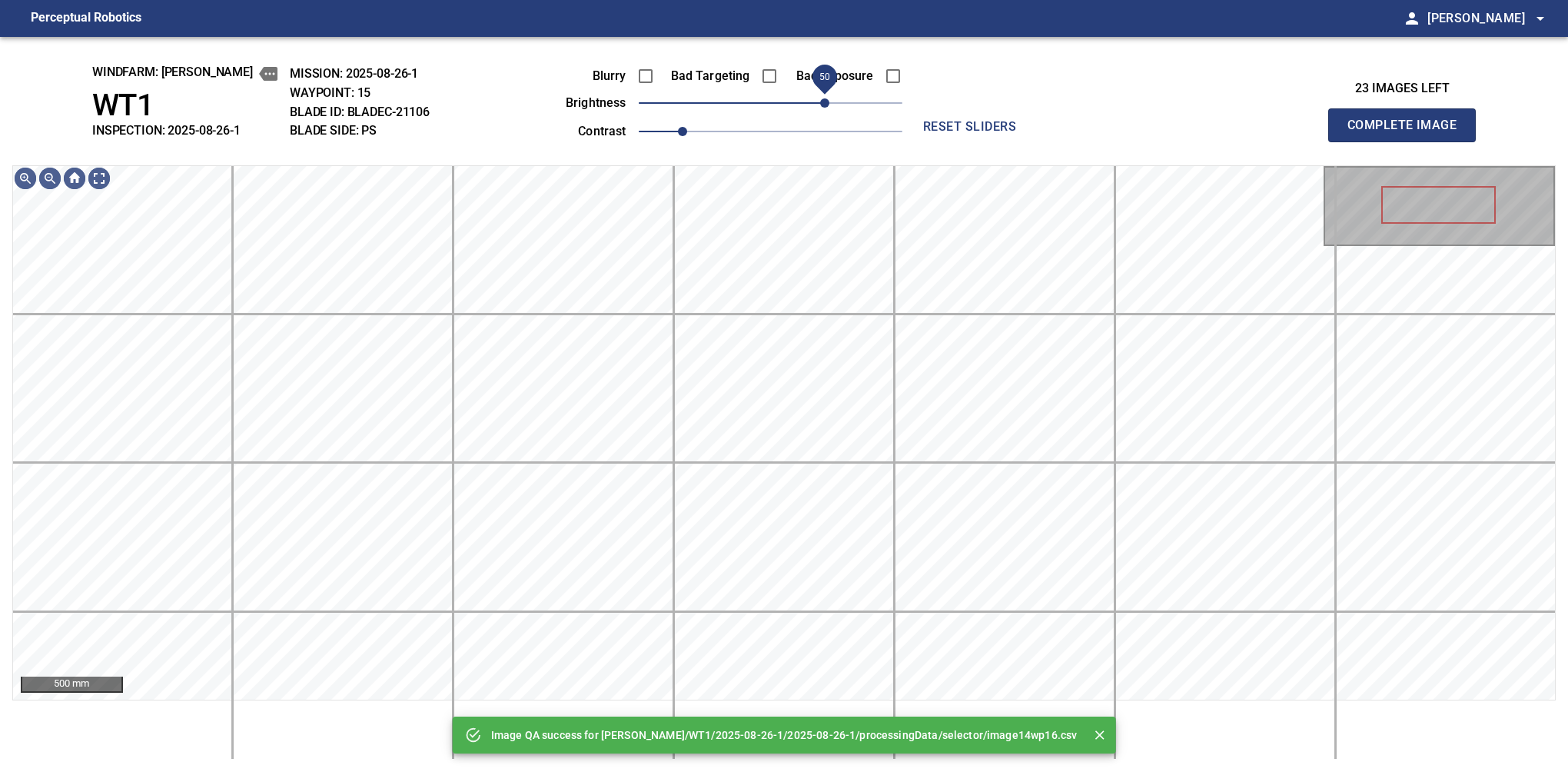
drag, startPoint x: 810, startPoint y: 102, endPoint x: 827, endPoint y: 97, distance: 17.7
click at [827, 97] on span "50" at bounding box center [770, 102] width 263 height 22
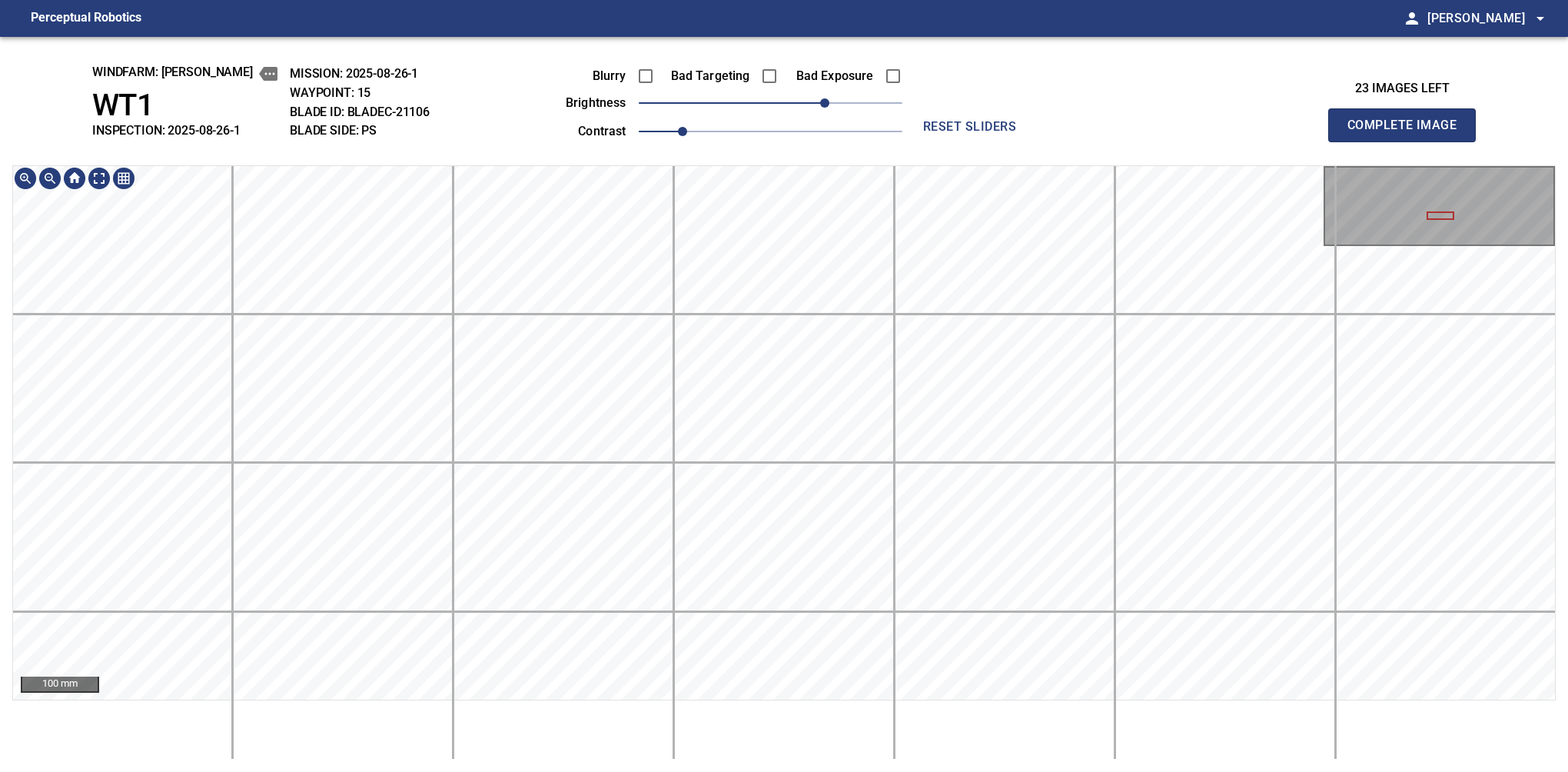
click at [1408, 142] on button "Complete Image" at bounding box center [1402, 125] width 148 height 34
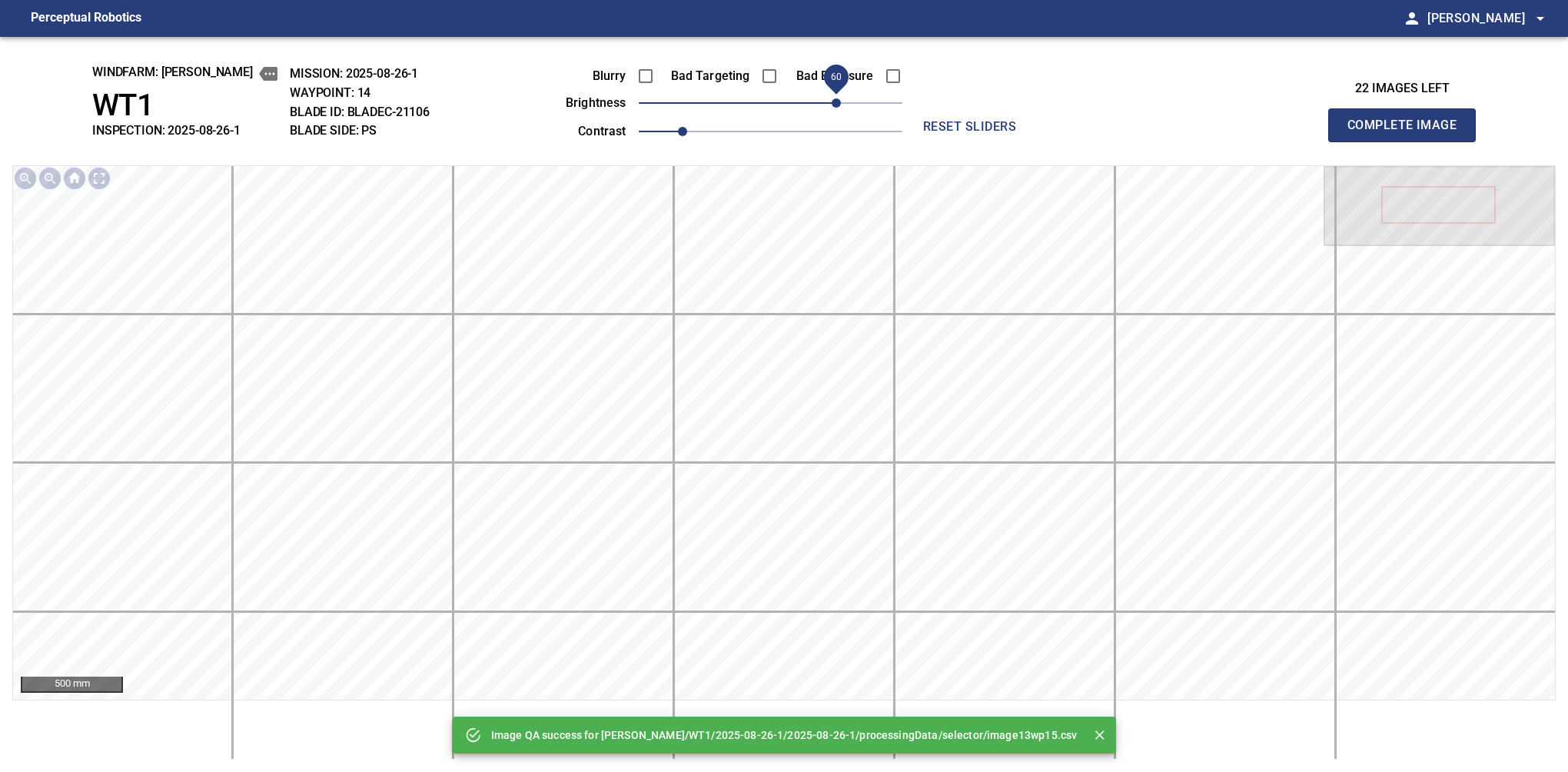
click at [831, 105] on span "60" at bounding box center [836, 102] width 10 height 10
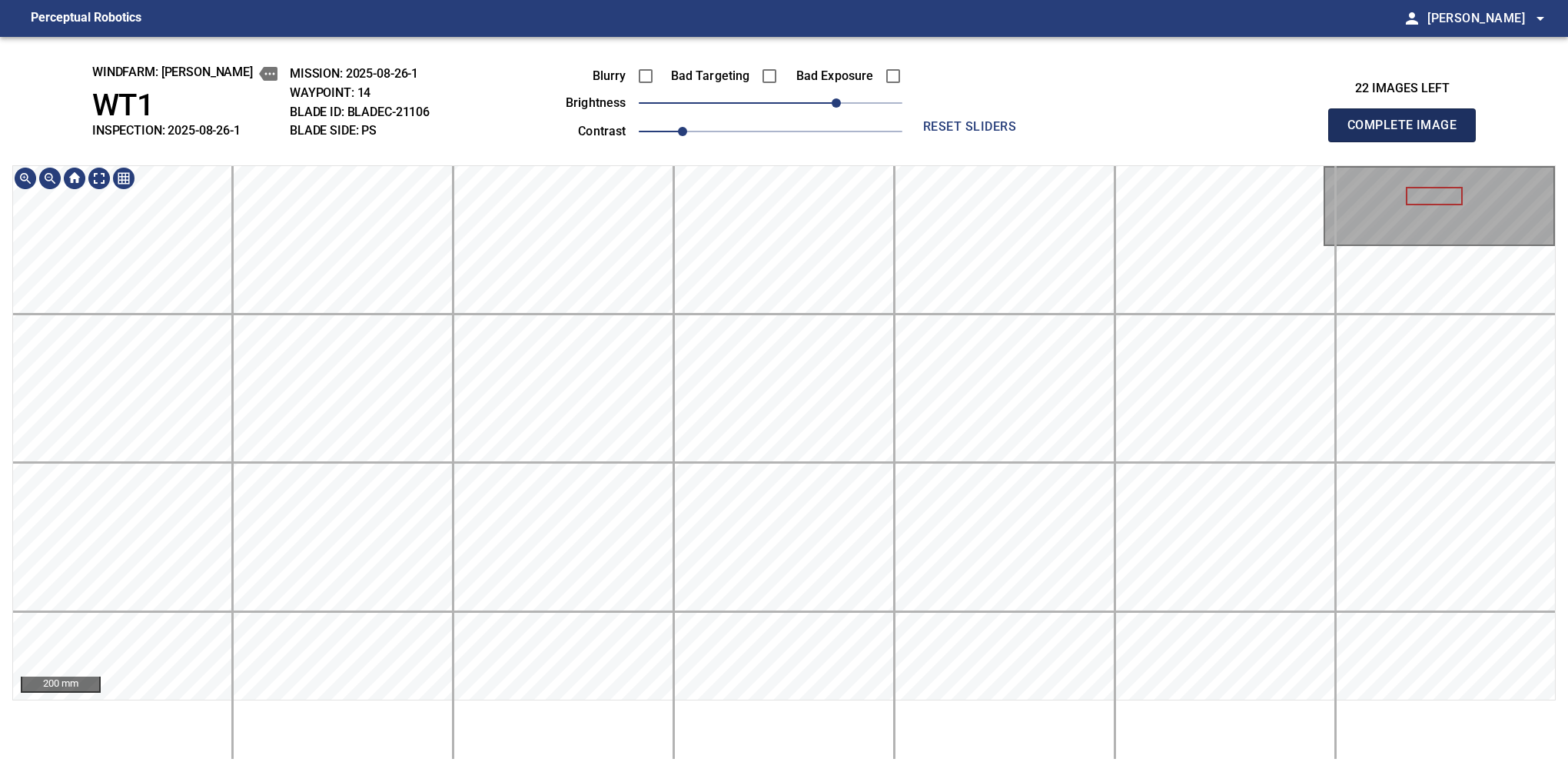
click at [1408, 142] on button "Complete Image" at bounding box center [1402, 125] width 148 height 34
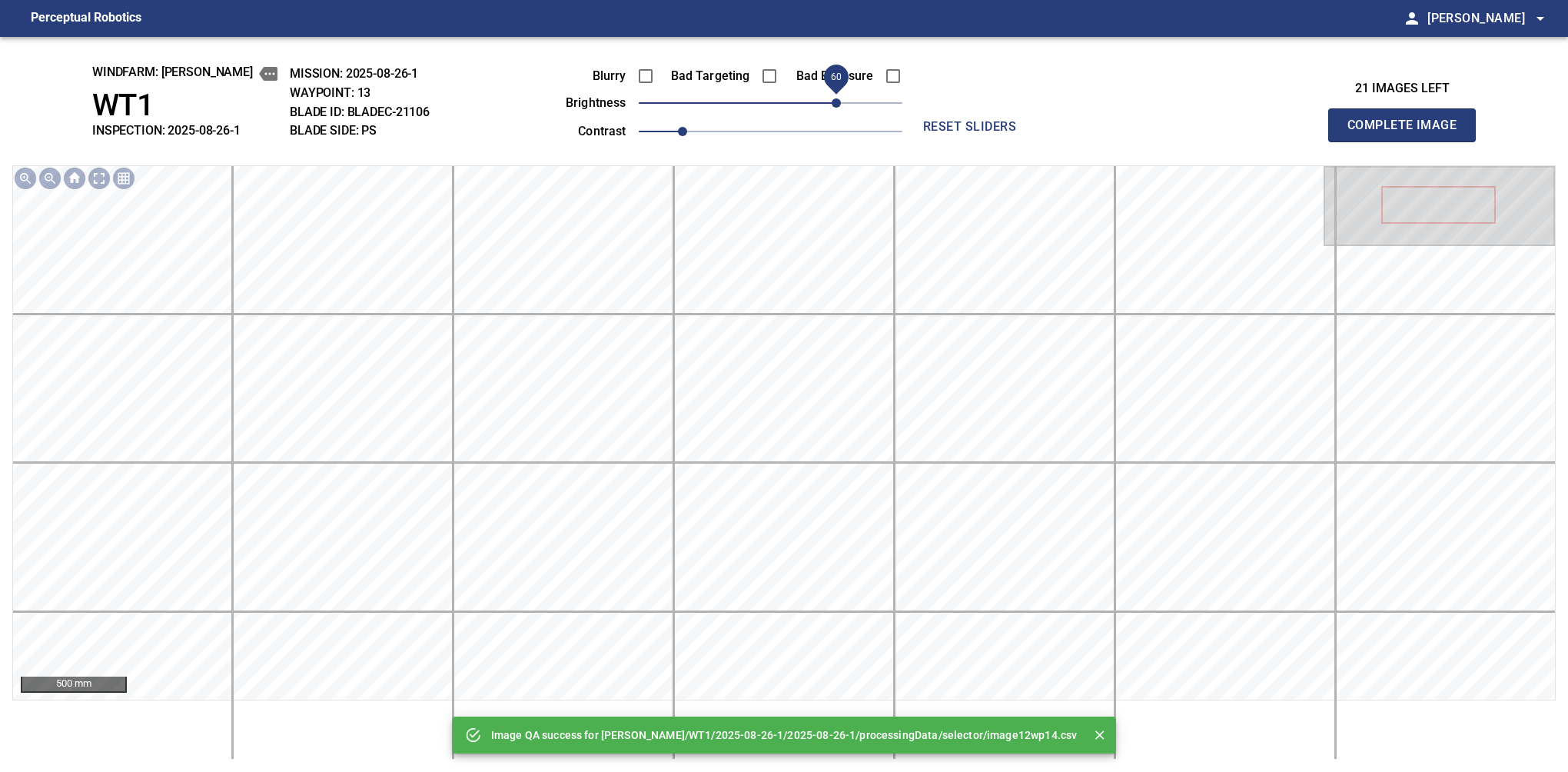
drag, startPoint x: 802, startPoint y: 101, endPoint x: 836, endPoint y: 90, distance: 35.7
click at [836, 98] on span "60" at bounding box center [836, 102] width 10 height 10
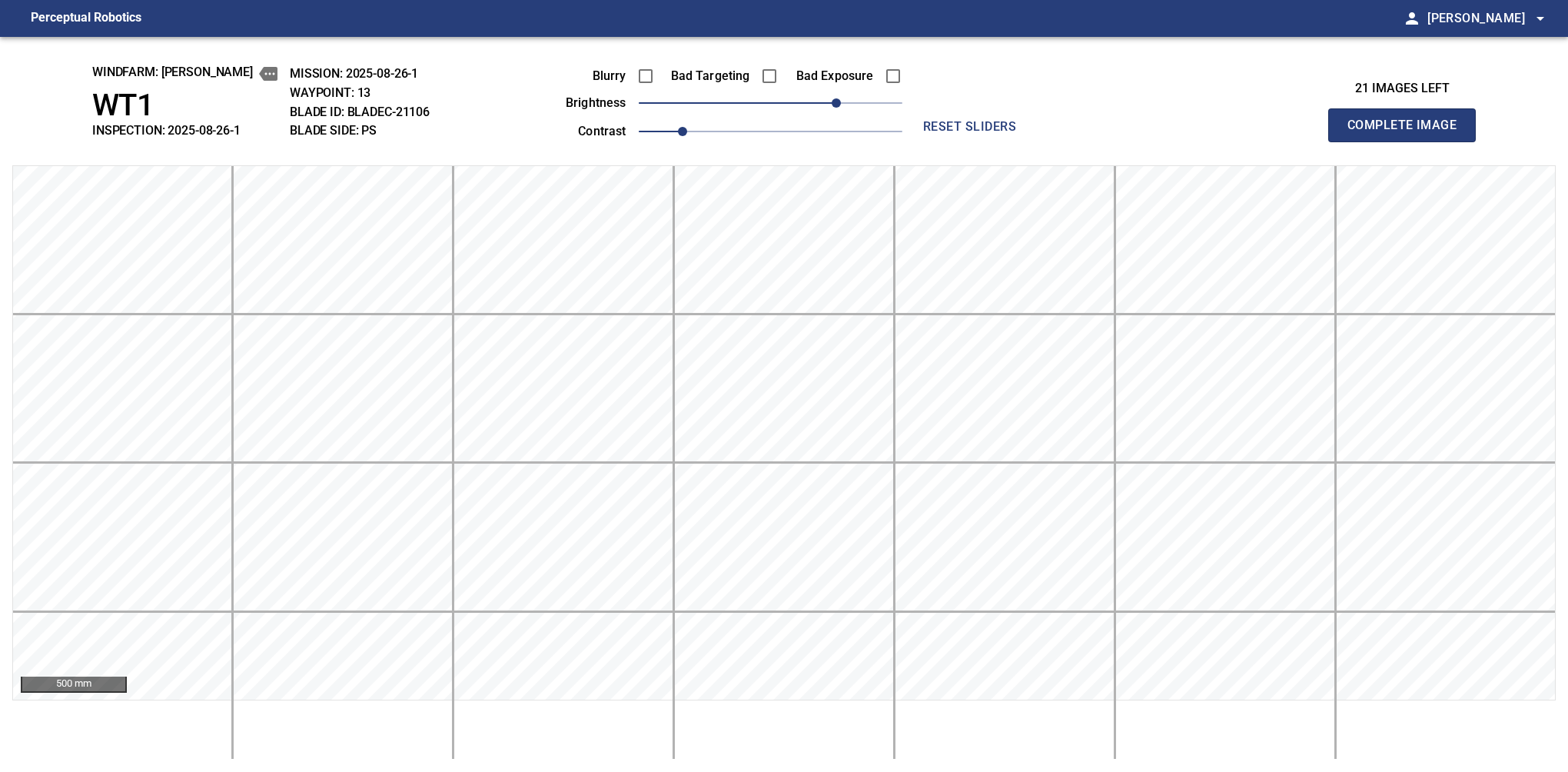
click at [1408, 142] on button "Complete Image" at bounding box center [1402, 125] width 148 height 34
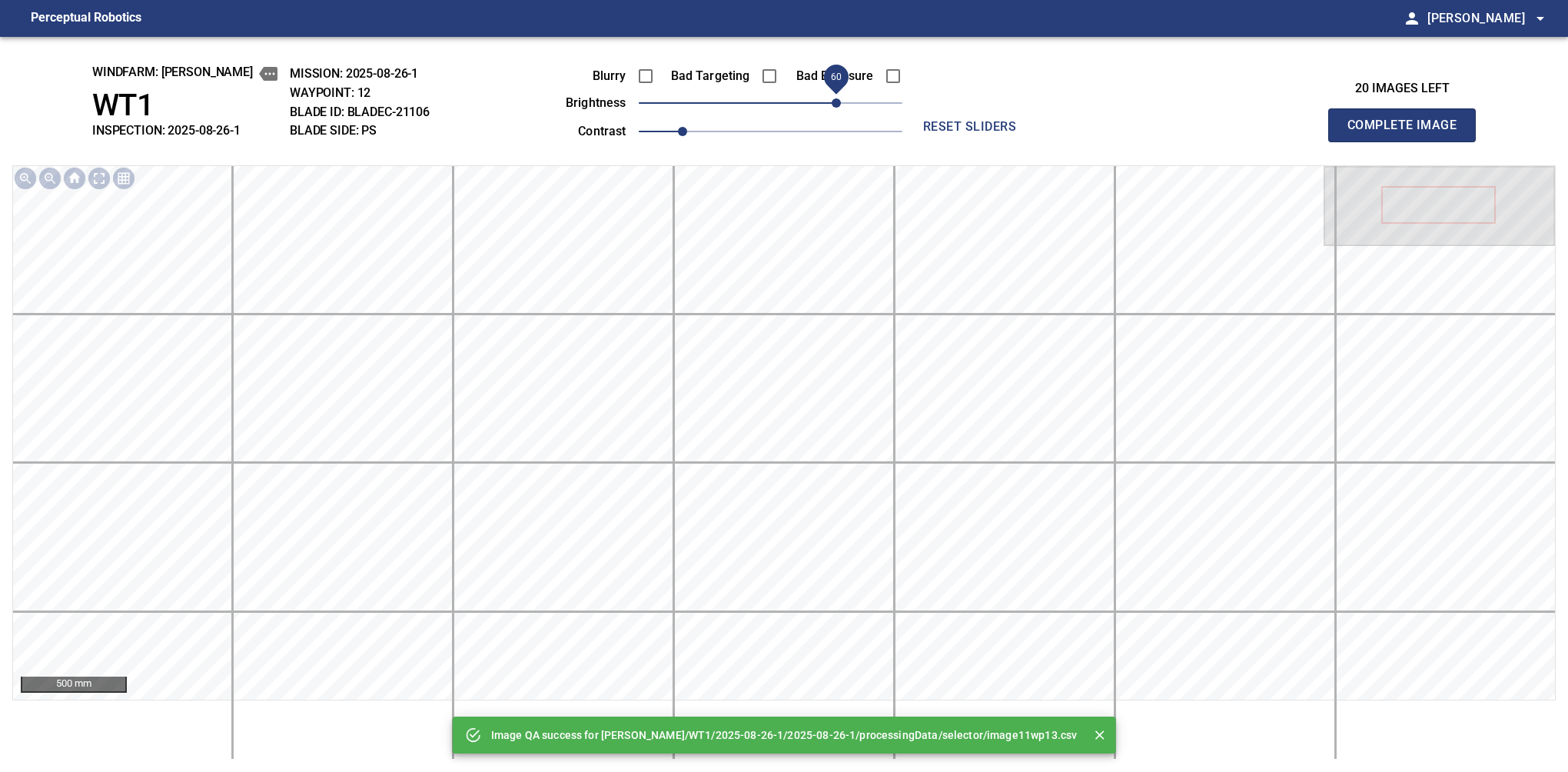
drag, startPoint x: 823, startPoint y: 104, endPoint x: 836, endPoint y: 98, distance: 14.3
click at [836, 98] on span "60" at bounding box center [770, 102] width 263 height 22
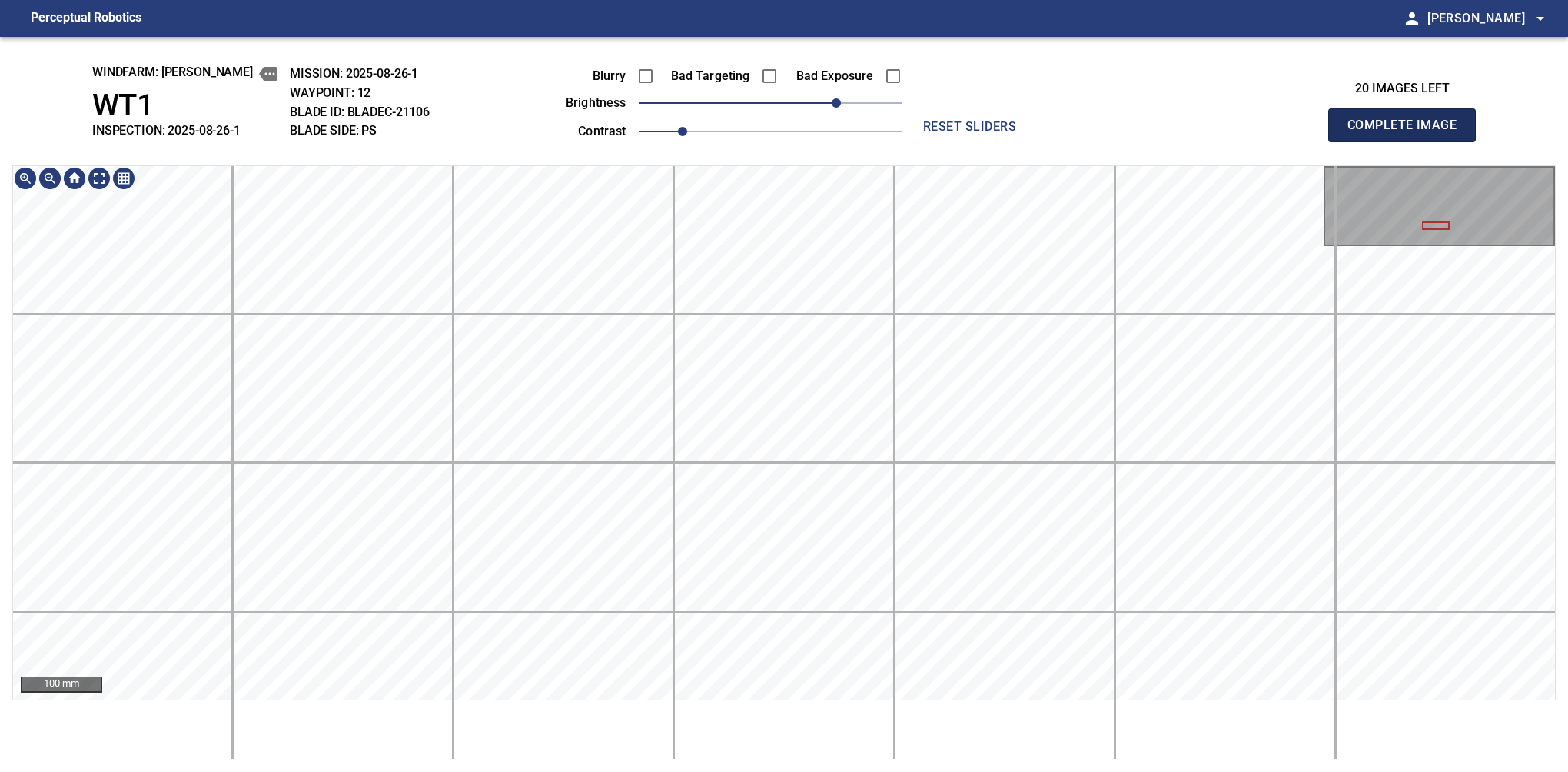
click at [1408, 142] on button "Complete Image" at bounding box center [1402, 125] width 148 height 34
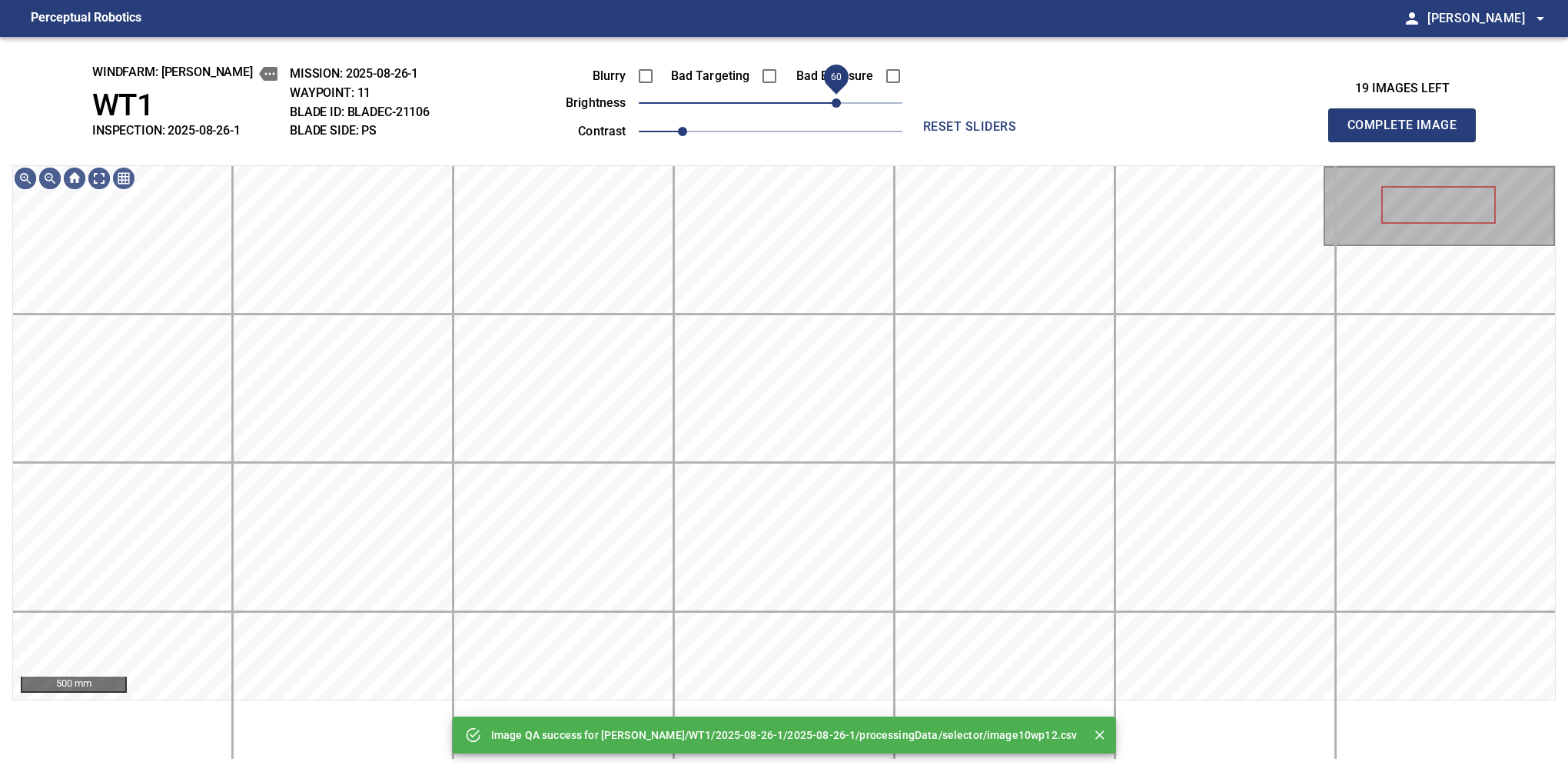
drag, startPoint x: 818, startPoint y: 98, endPoint x: 831, endPoint y: 102, distance: 13.6
click at [831, 102] on span "60" at bounding box center [770, 102] width 263 height 22
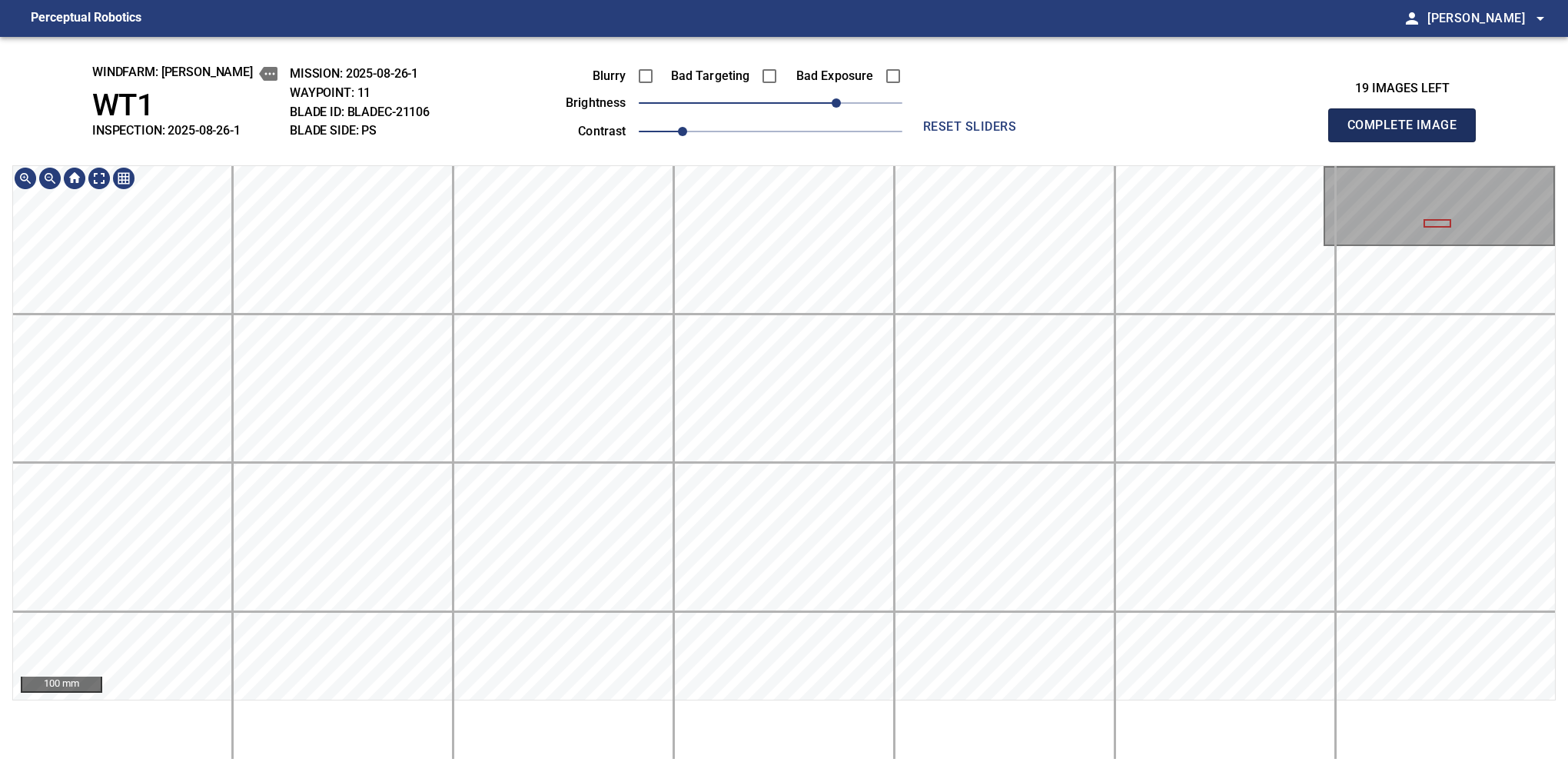
click at [1408, 142] on button "Complete Image" at bounding box center [1402, 125] width 148 height 34
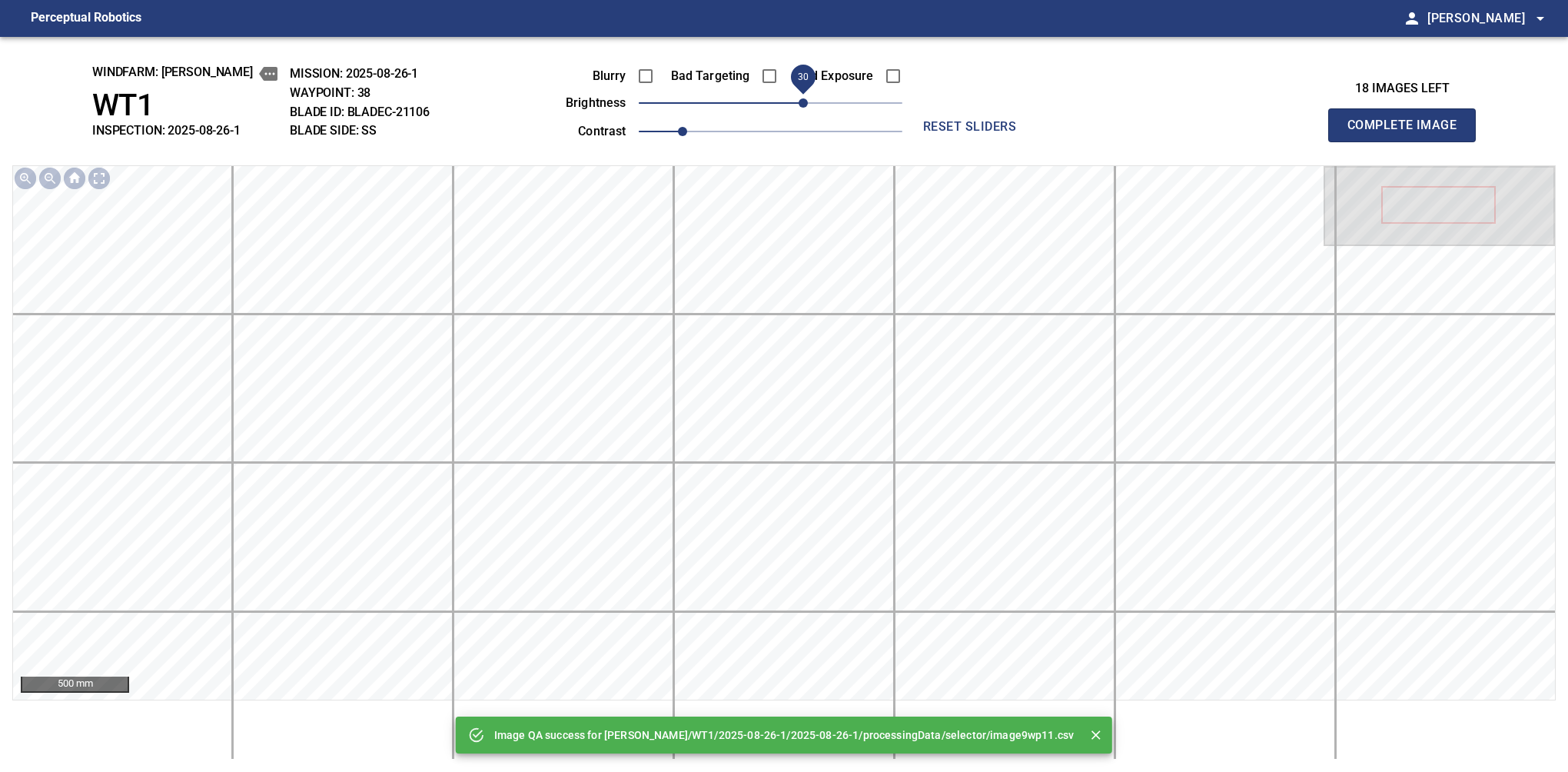
drag, startPoint x: 794, startPoint y: 98, endPoint x: 807, endPoint y: 91, distance: 14.8
click at [807, 98] on span "30" at bounding box center [803, 102] width 10 height 10
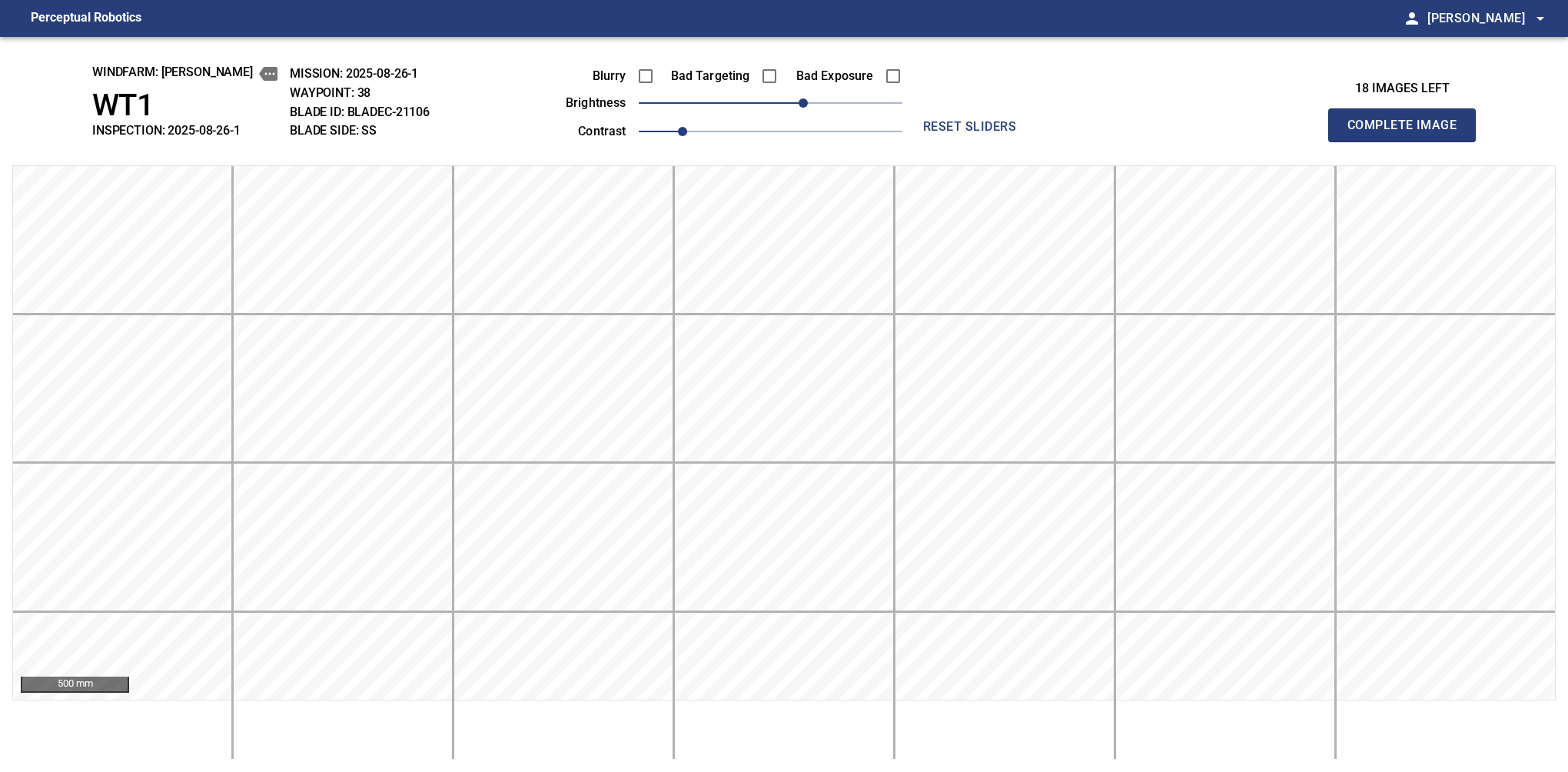
click at [1408, 142] on button "Complete Image" at bounding box center [1402, 125] width 148 height 34
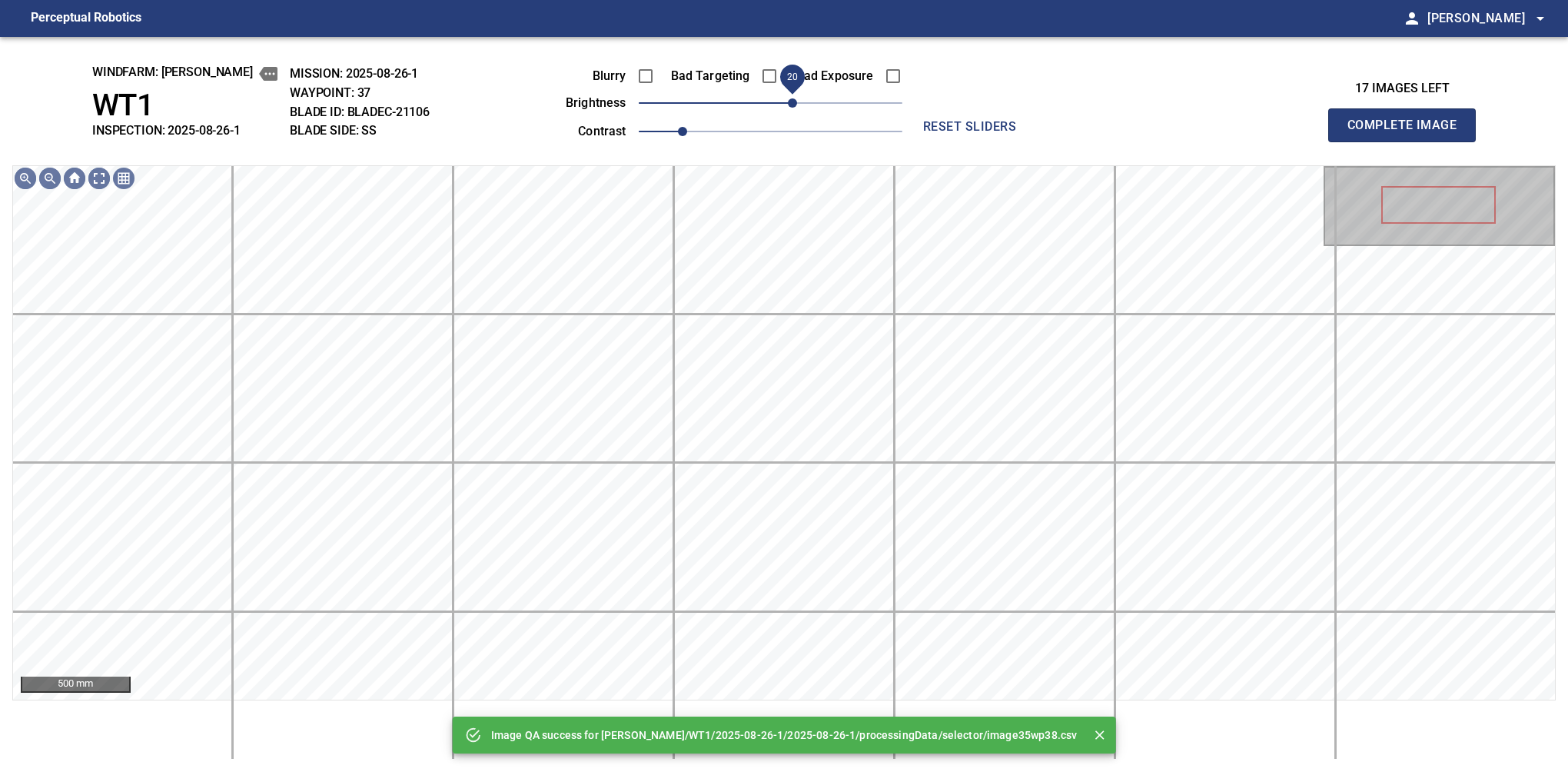
drag, startPoint x: 778, startPoint y: 104, endPoint x: 796, endPoint y: 107, distance: 18.2
click at [796, 107] on span "20" at bounding box center [792, 102] width 10 height 10
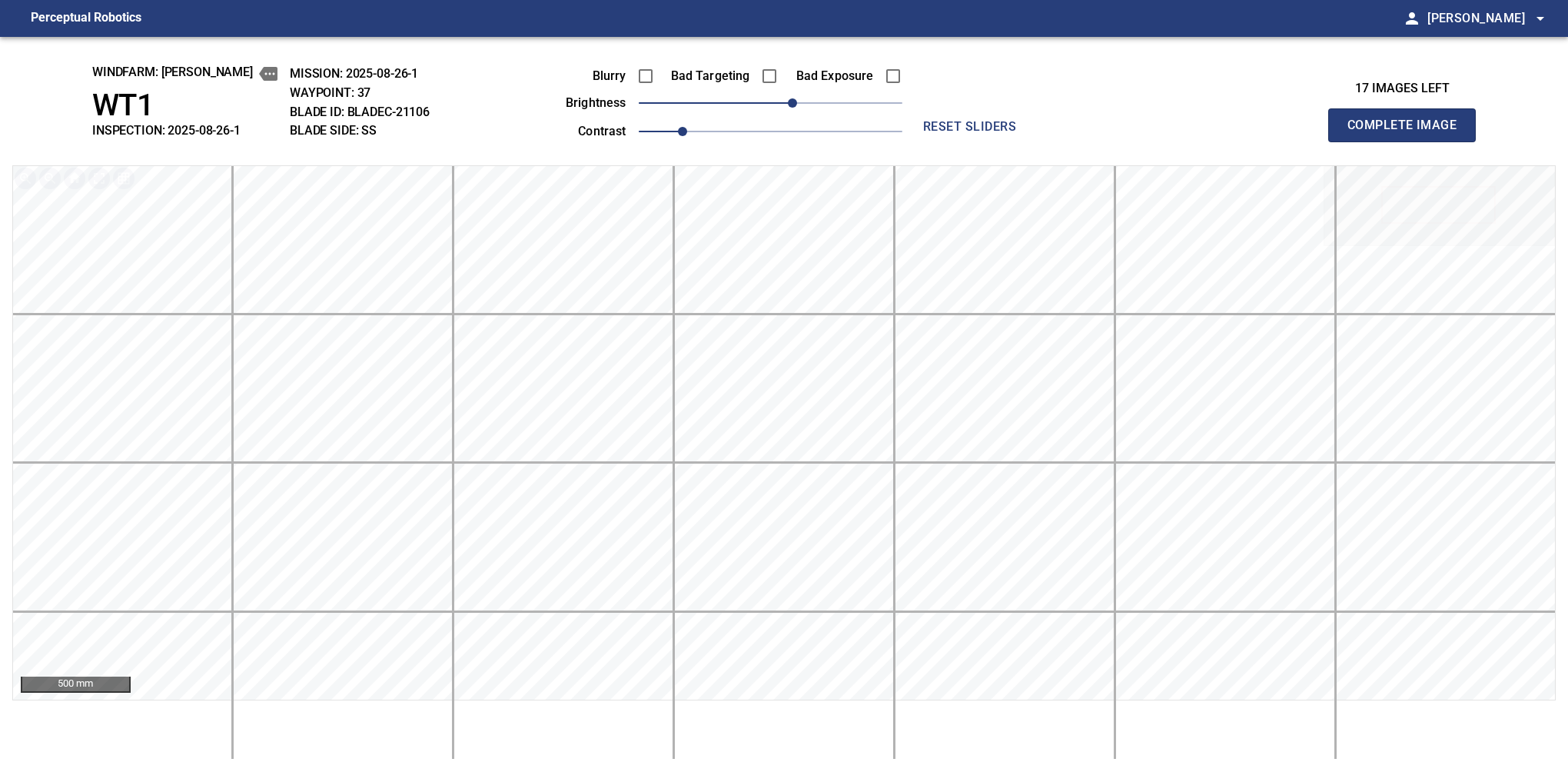
click at [1408, 142] on button "Complete Image" at bounding box center [1402, 125] width 148 height 34
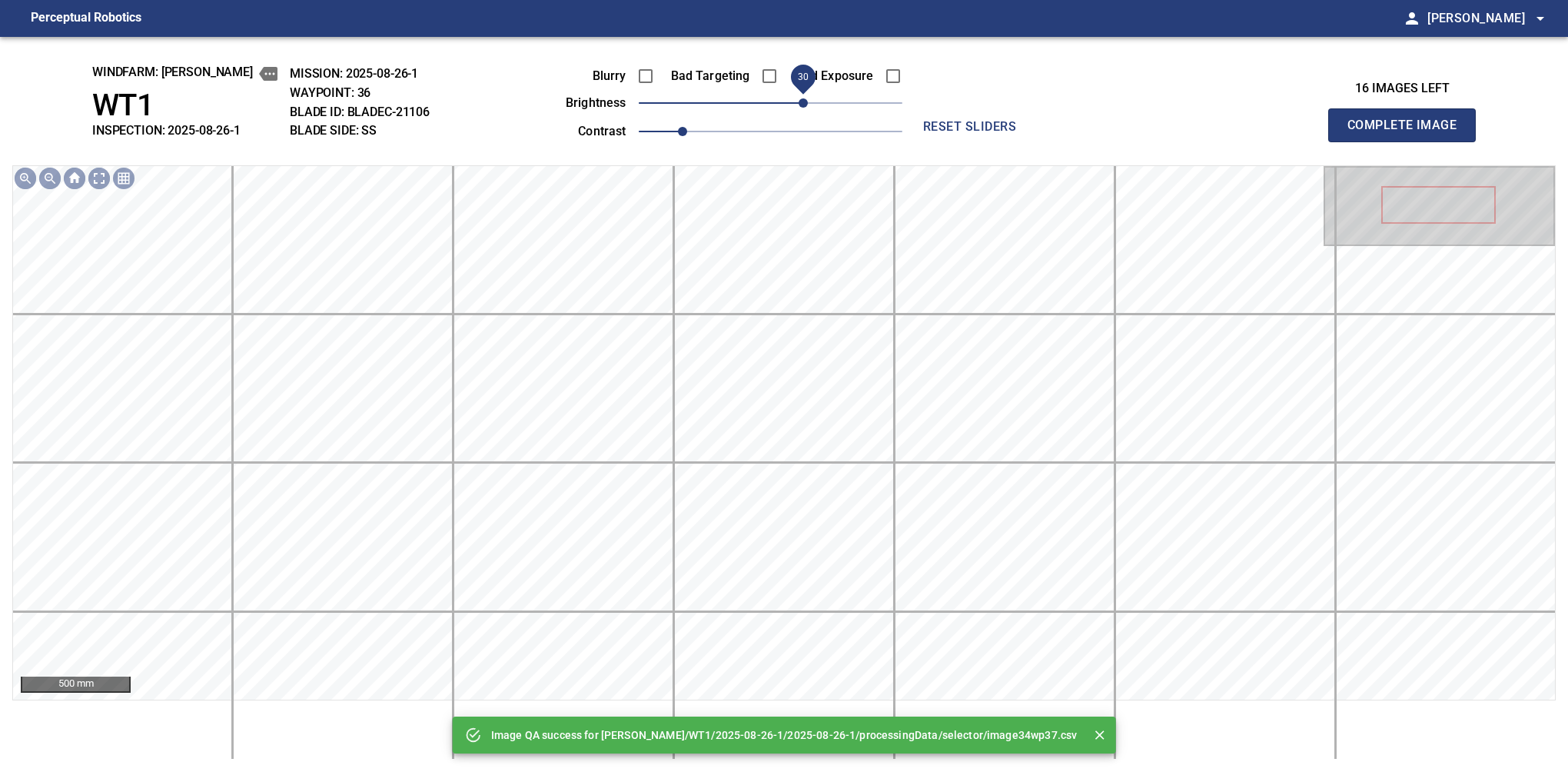
drag, startPoint x: 769, startPoint y: 111, endPoint x: 799, endPoint y: 102, distance: 31.3
click at [799, 102] on span "30" at bounding box center [803, 102] width 10 height 10
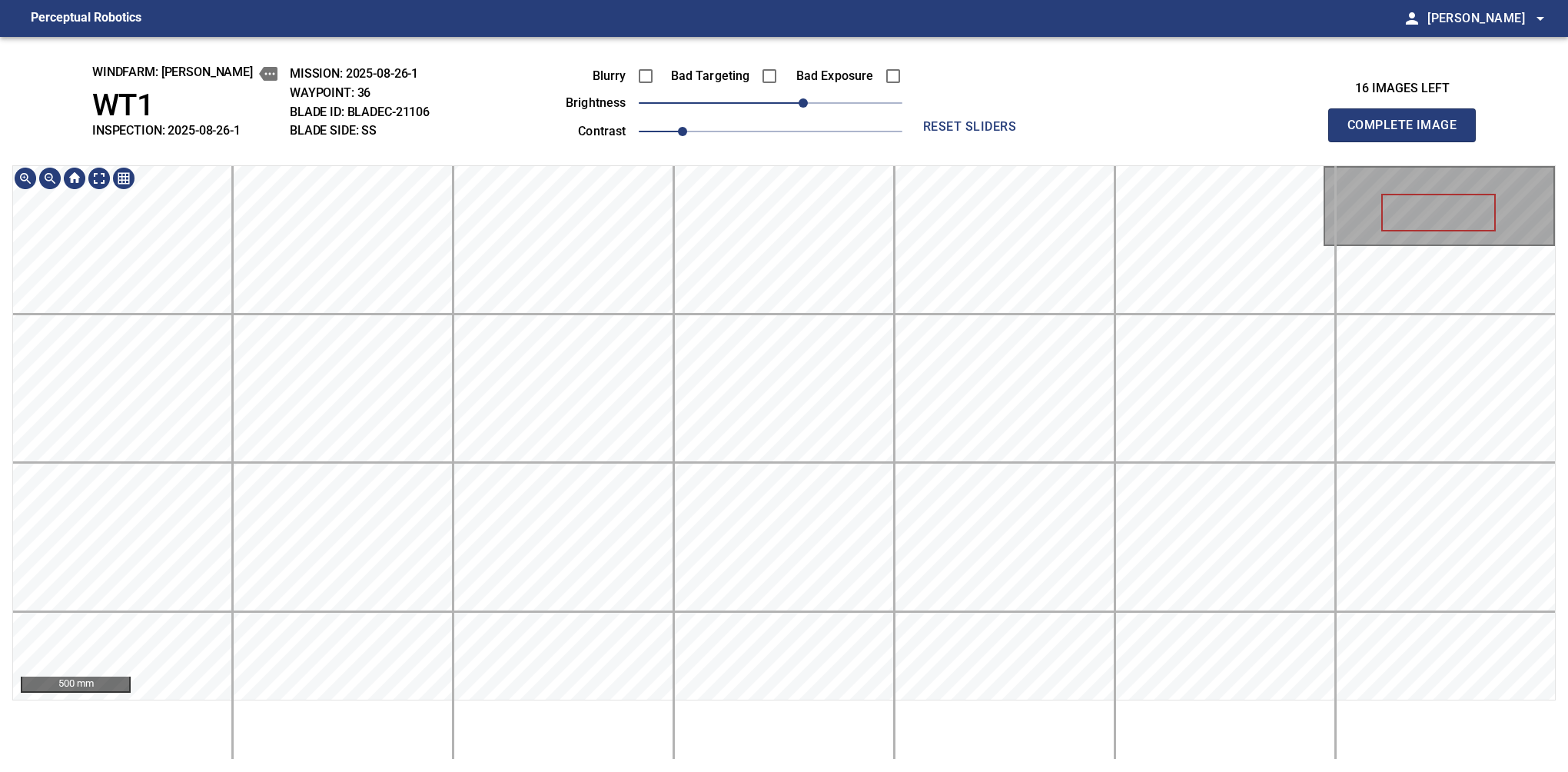
drag, startPoint x: 1390, startPoint y: 138, endPoint x: 1392, endPoint y: 146, distance: 8.2
click at [1408, 142] on button "Complete Image" at bounding box center [1402, 125] width 148 height 34
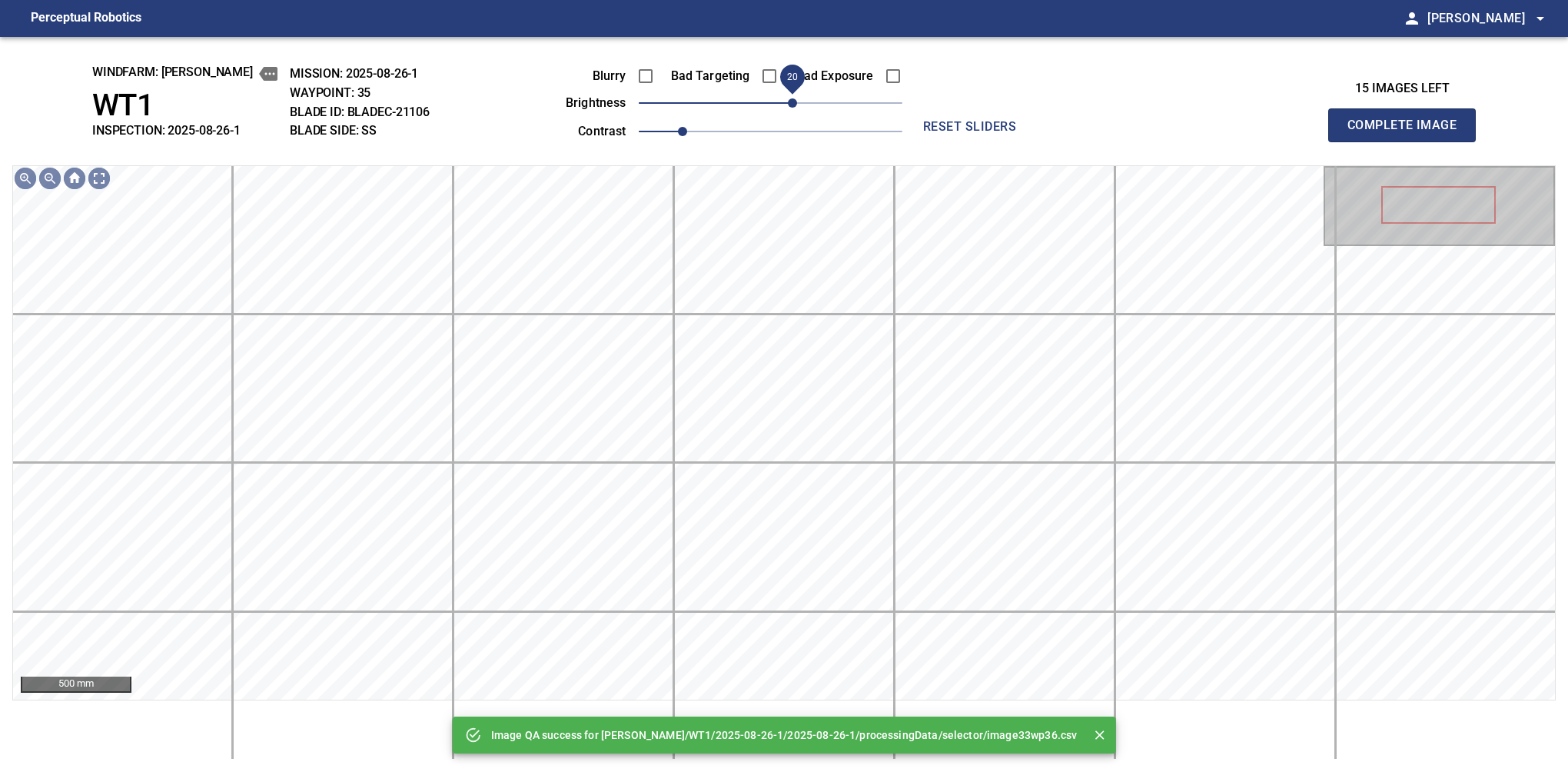
drag, startPoint x: 778, startPoint y: 109, endPoint x: 794, endPoint y: 101, distance: 17.9
click at [794, 101] on span "20" at bounding box center [792, 102] width 10 height 10
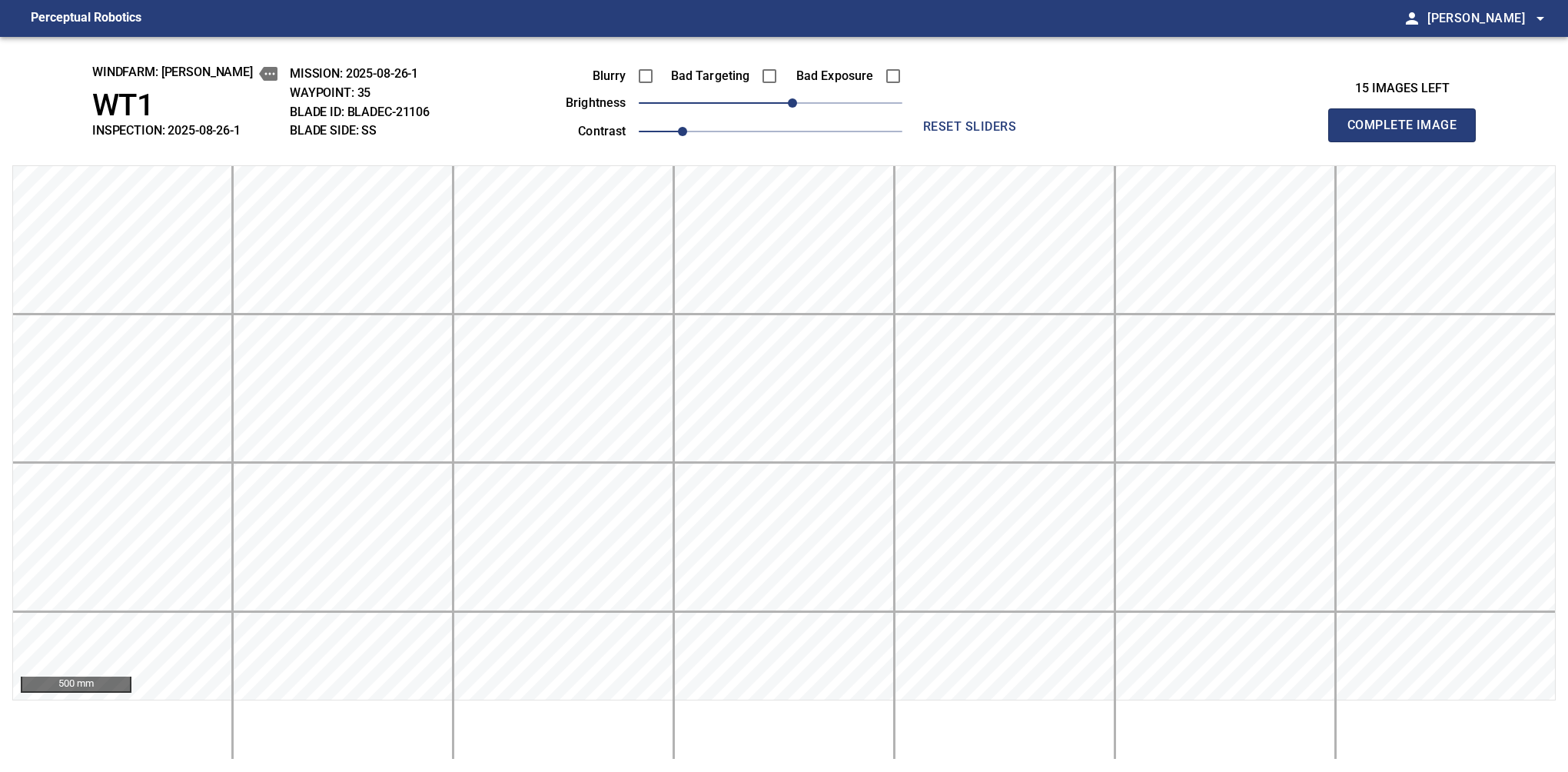
click at [1408, 142] on button "Complete Image" at bounding box center [1402, 125] width 148 height 34
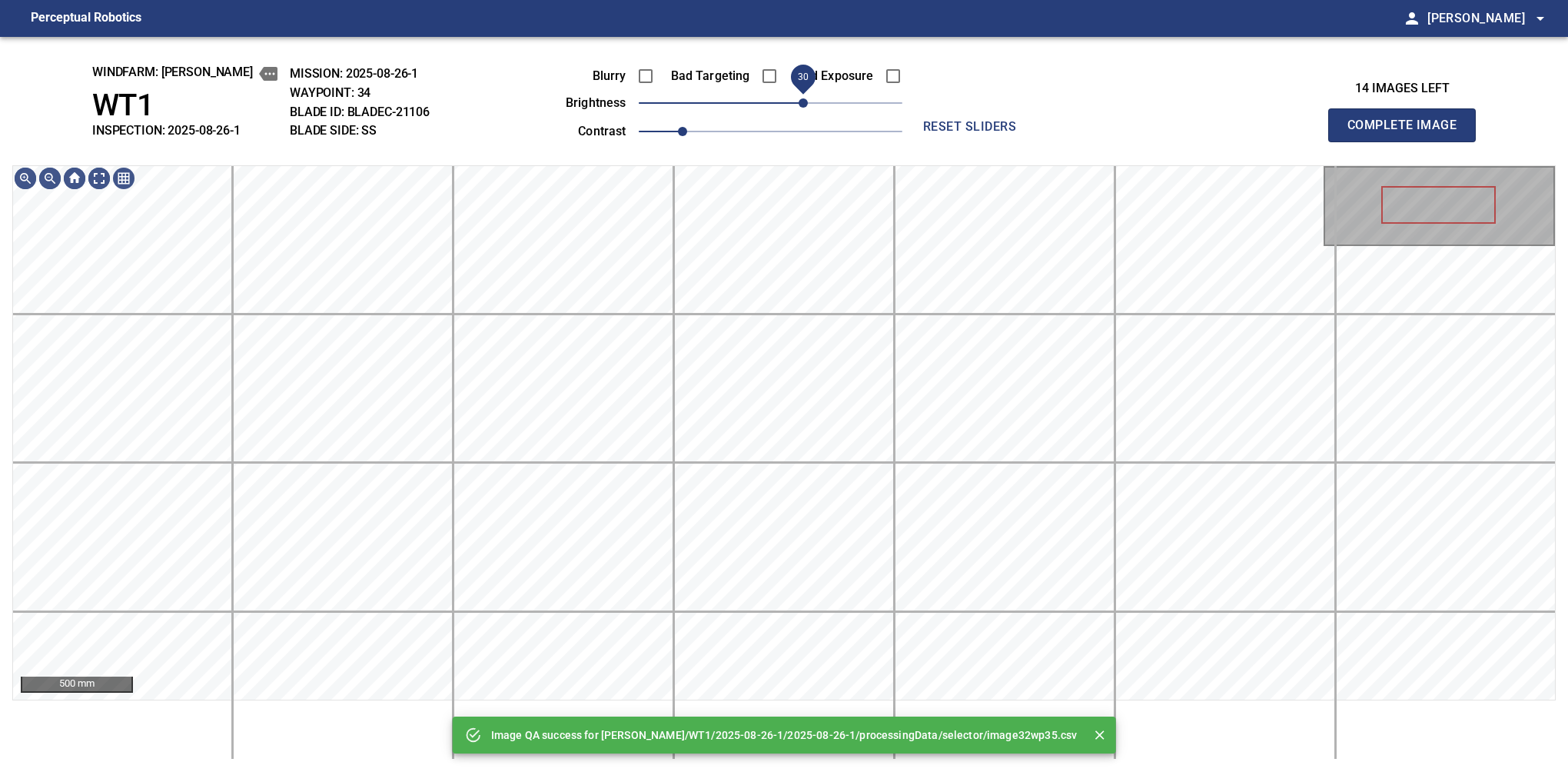
click at [800, 103] on span "30" at bounding box center [770, 102] width 263 height 22
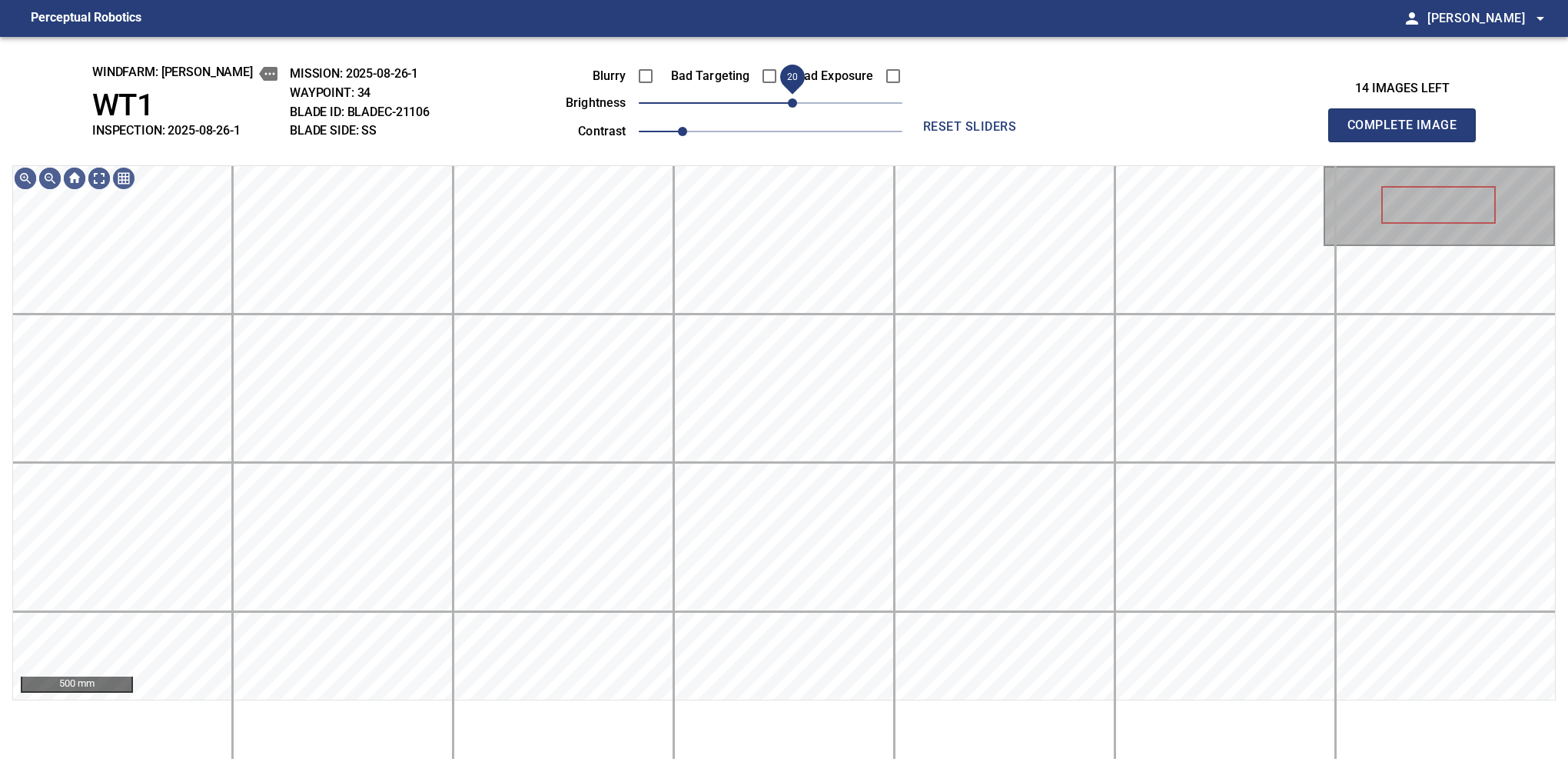
click at [794, 108] on span "20" at bounding box center [792, 102] width 10 height 10
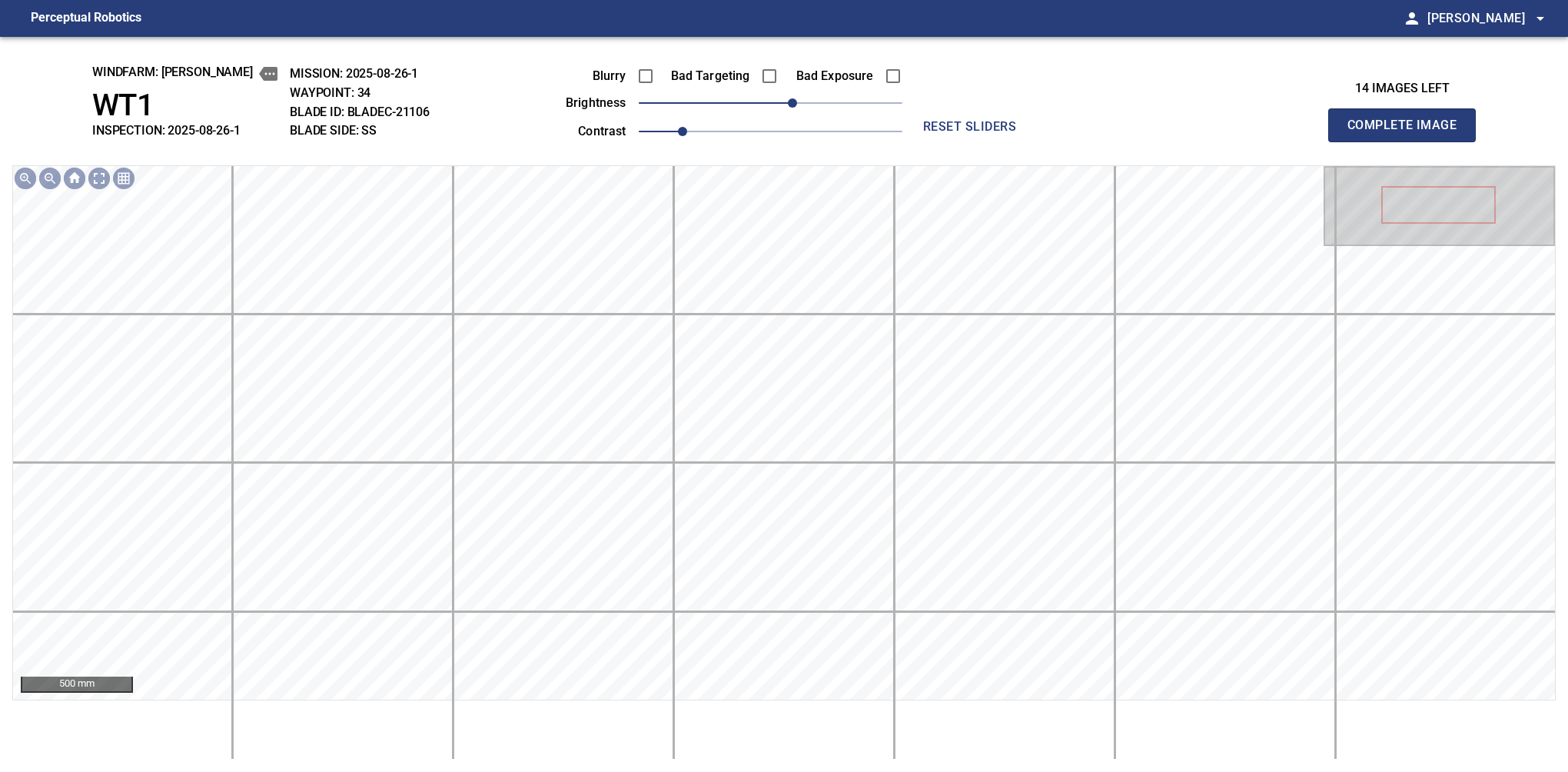
click at [1408, 142] on button "Complete Image" at bounding box center [1402, 125] width 148 height 34
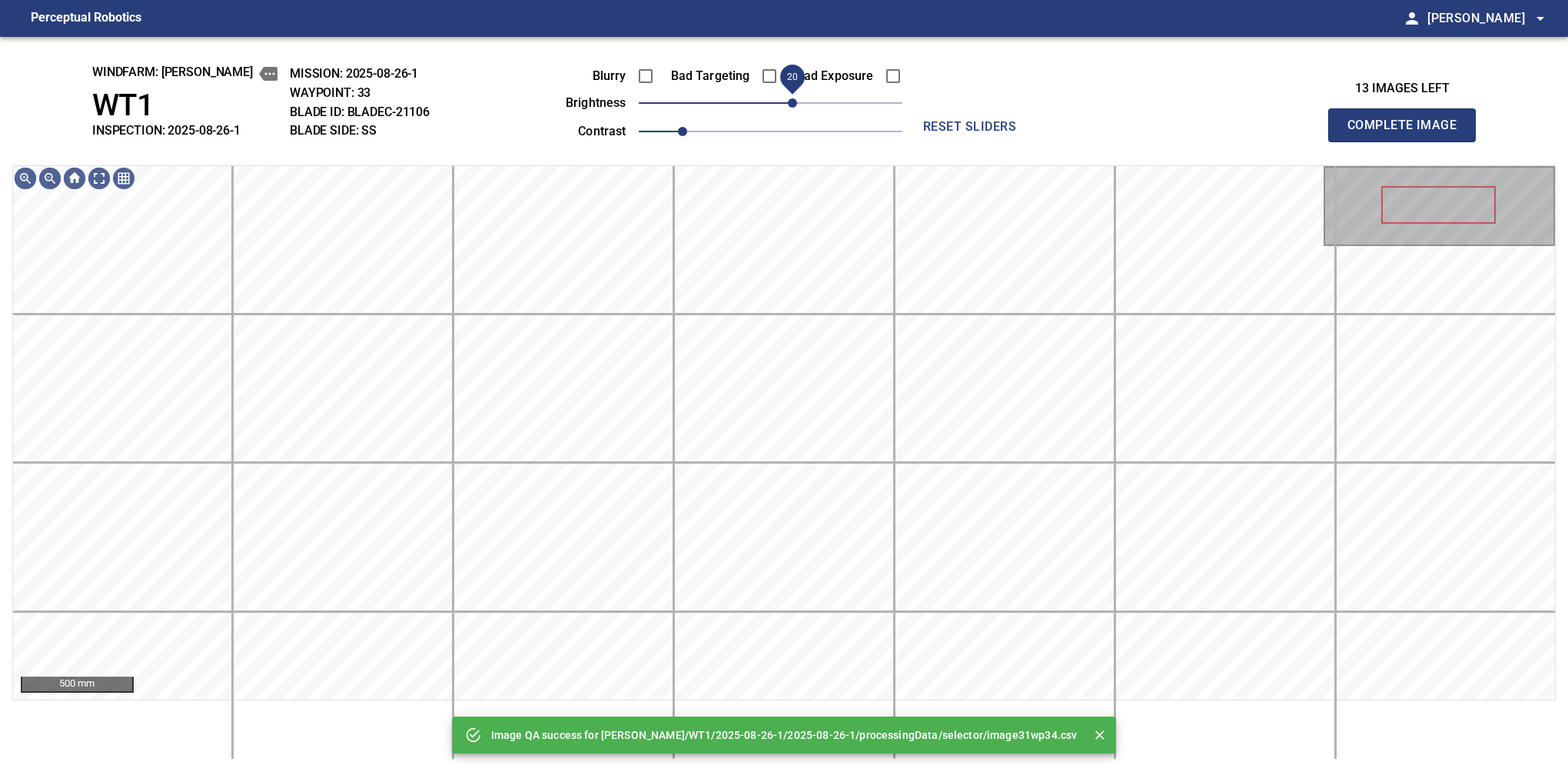
drag, startPoint x: 800, startPoint y: 114, endPoint x: 792, endPoint y: 111, distance: 8.5
click at [792, 108] on span "20" at bounding box center [792, 102] width 10 height 10
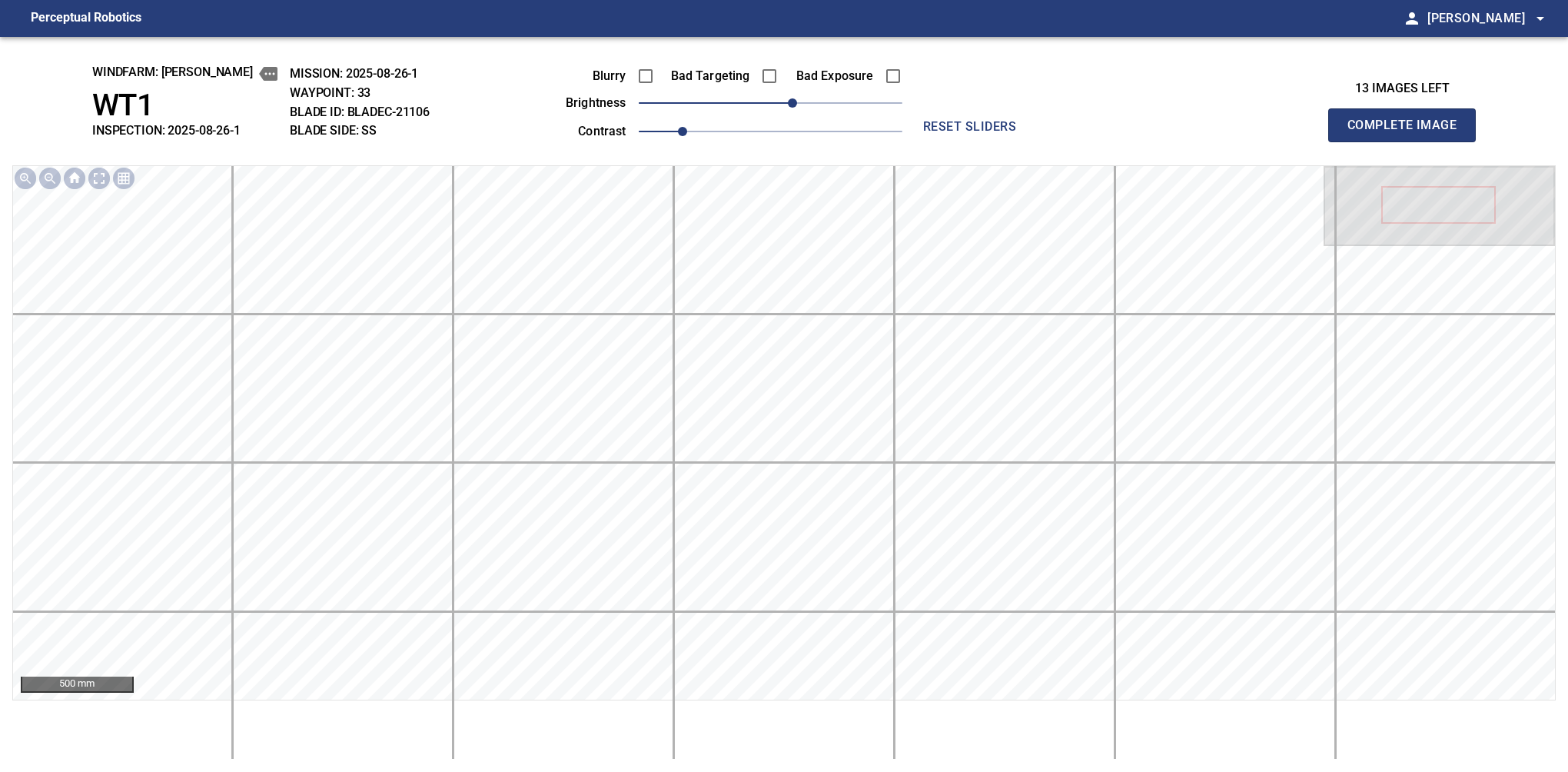
click at [1408, 142] on button "Complete Image" at bounding box center [1402, 125] width 148 height 34
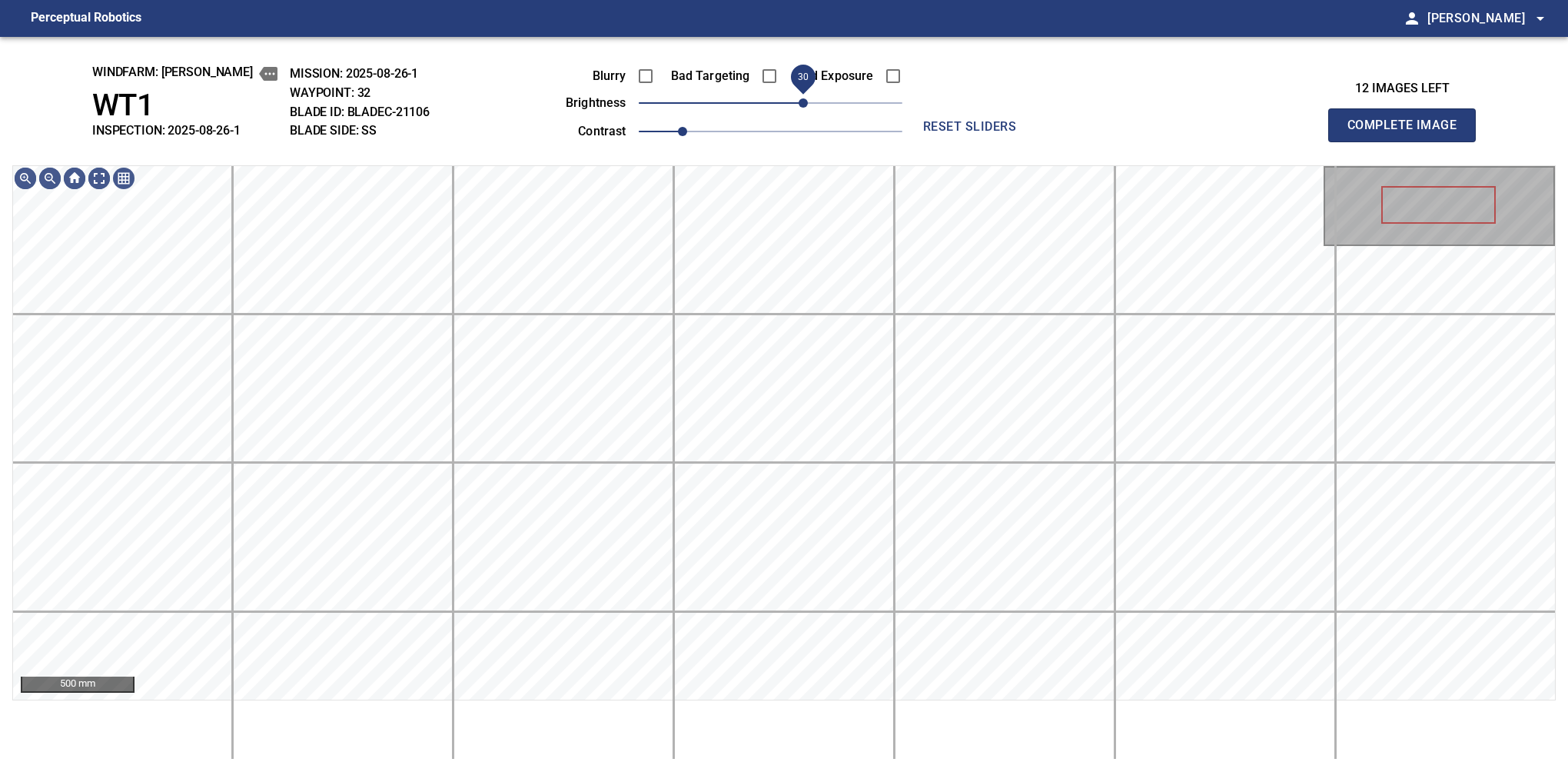
drag, startPoint x: 774, startPoint y: 104, endPoint x: 800, endPoint y: 95, distance: 27.5
click at [800, 98] on span "30" at bounding box center [803, 102] width 10 height 10
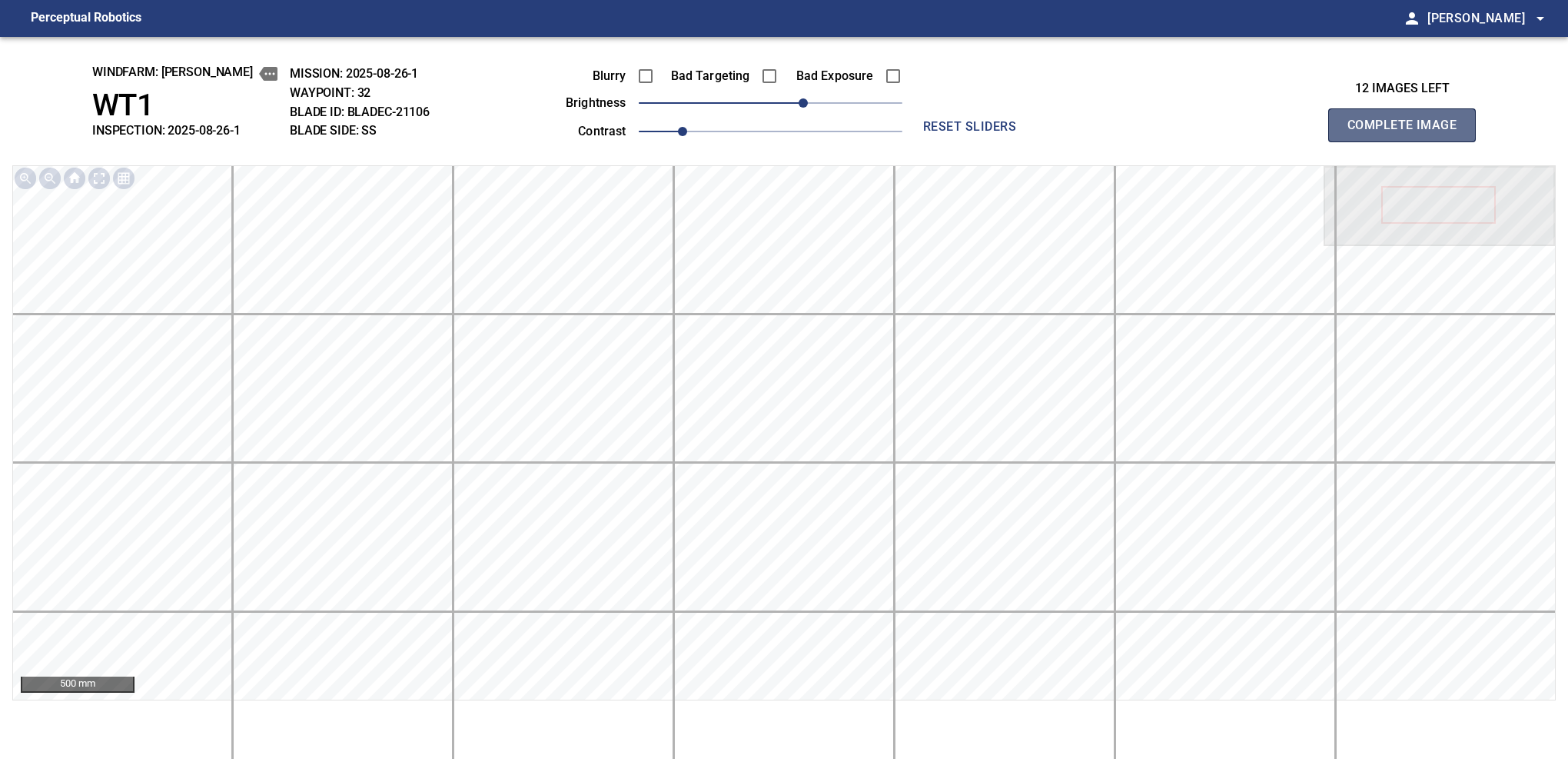
click at [1408, 142] on button "Complete Image" at bounding box center [1402, 125] width 148 height 34
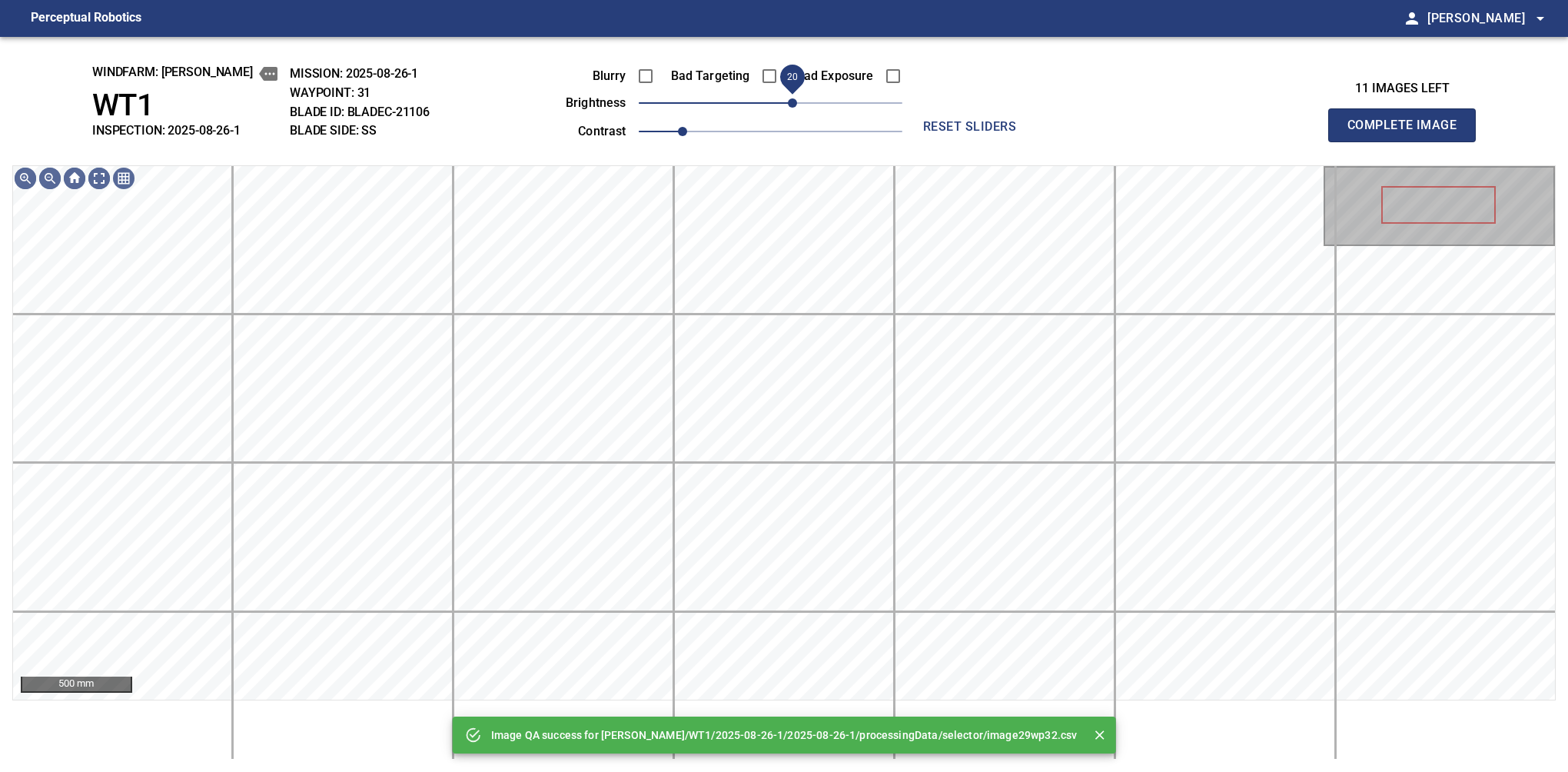
click at [794, 104] on span "20" at bounding box center [792, 102] width 10 height 10
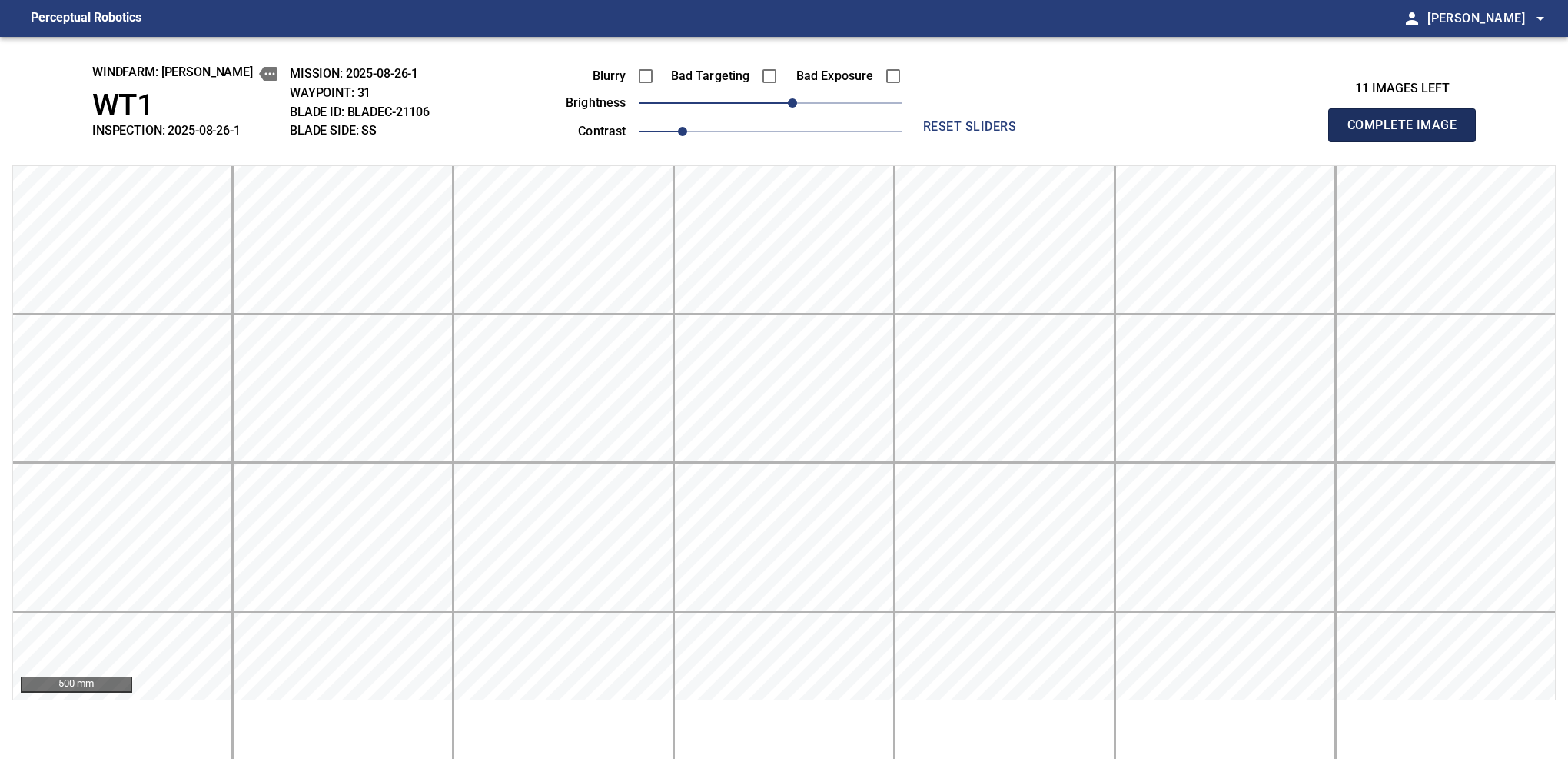
click at [1408, 142] on button "Complete Image" at bounding box center [1402, 125] width 148 height 34
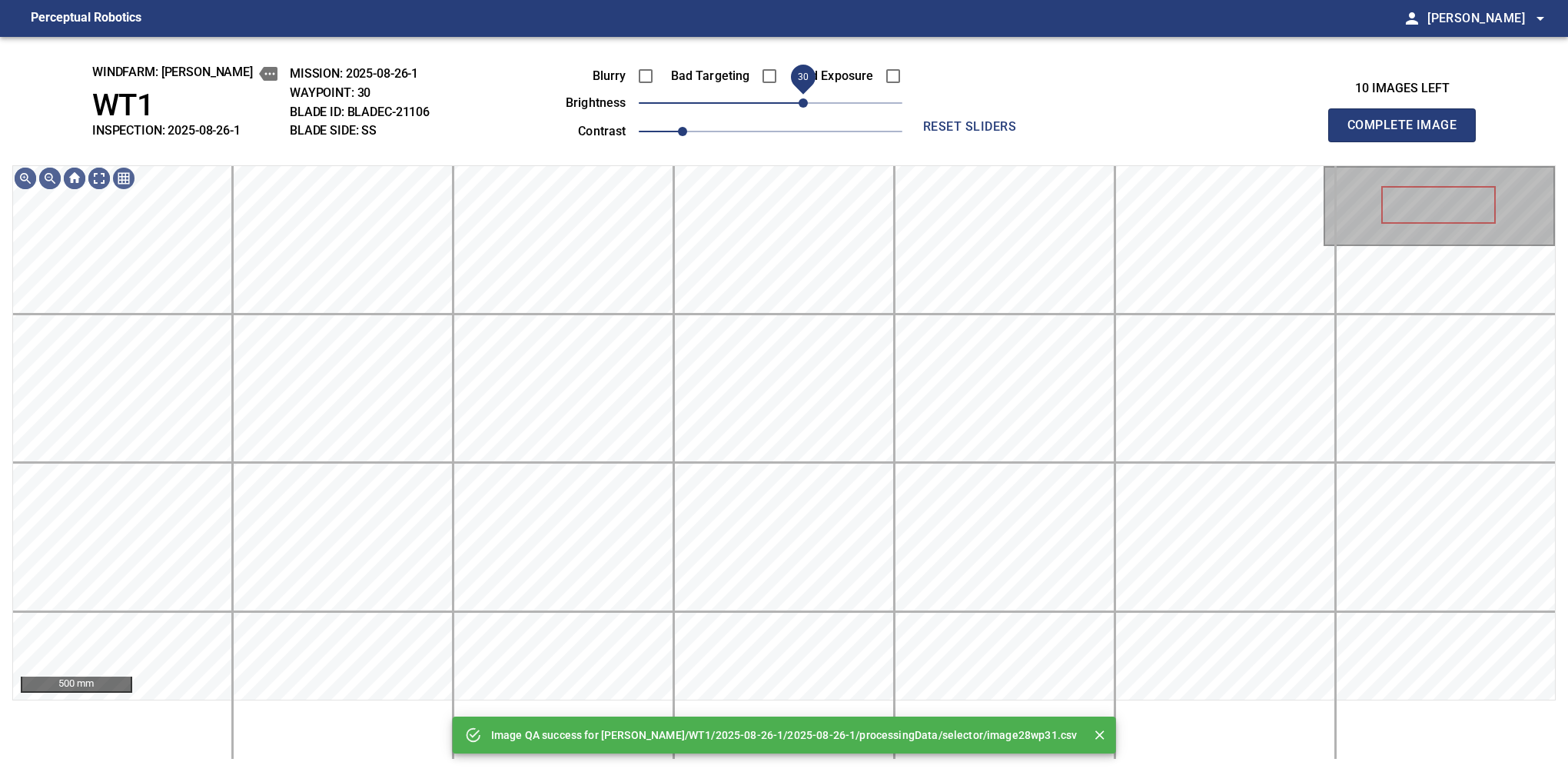
drag, startPoint x: 792, startPoint y: 102, endPoint x: 802, endPoint y: 91, distance: 14.9
click at [802, 98] on span "30" at bounding box center [803, 102] width 10 height 10
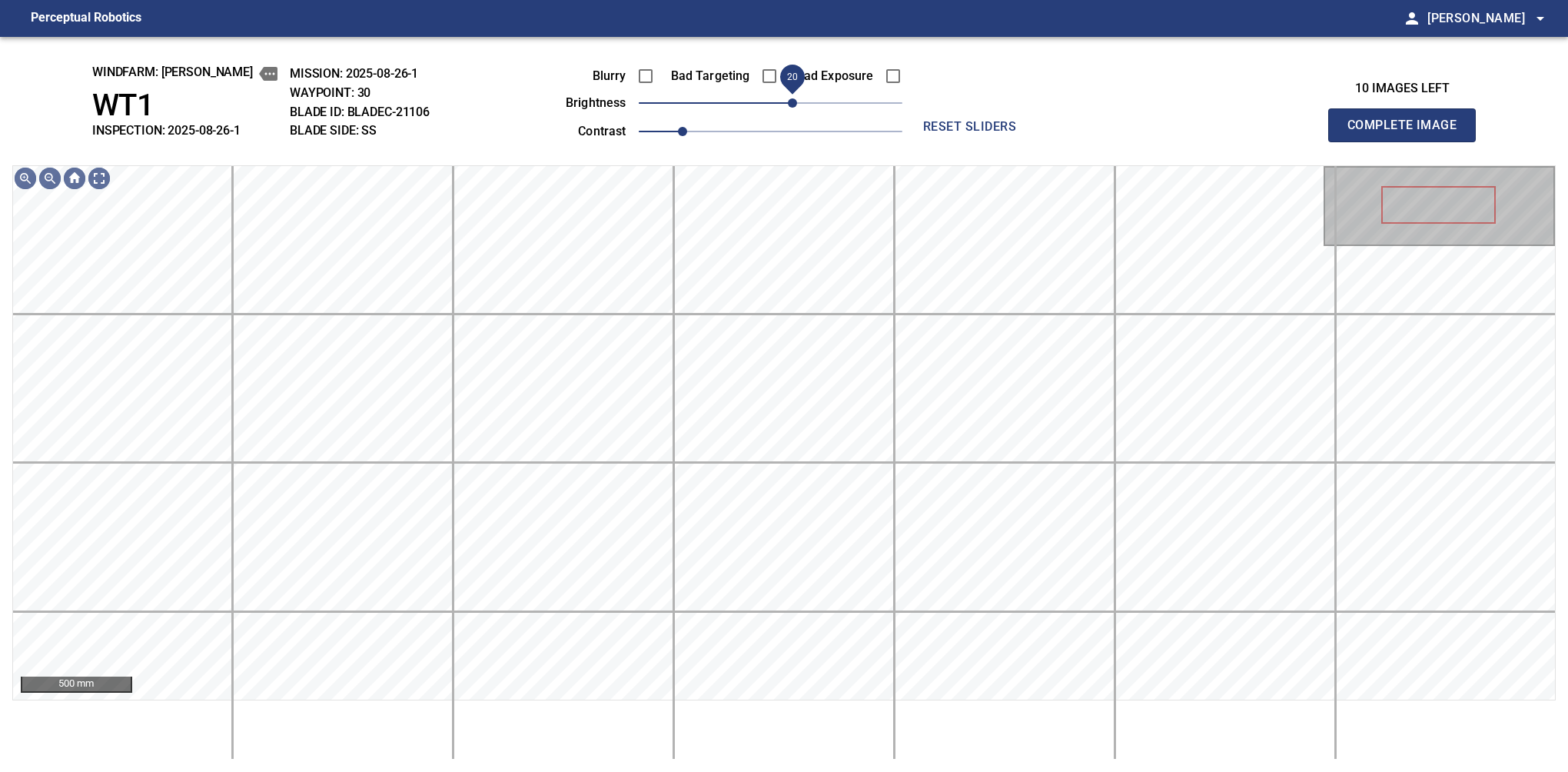
click at [793, 108] on span "20" at bounding box center [792, 102] width 10 height 10
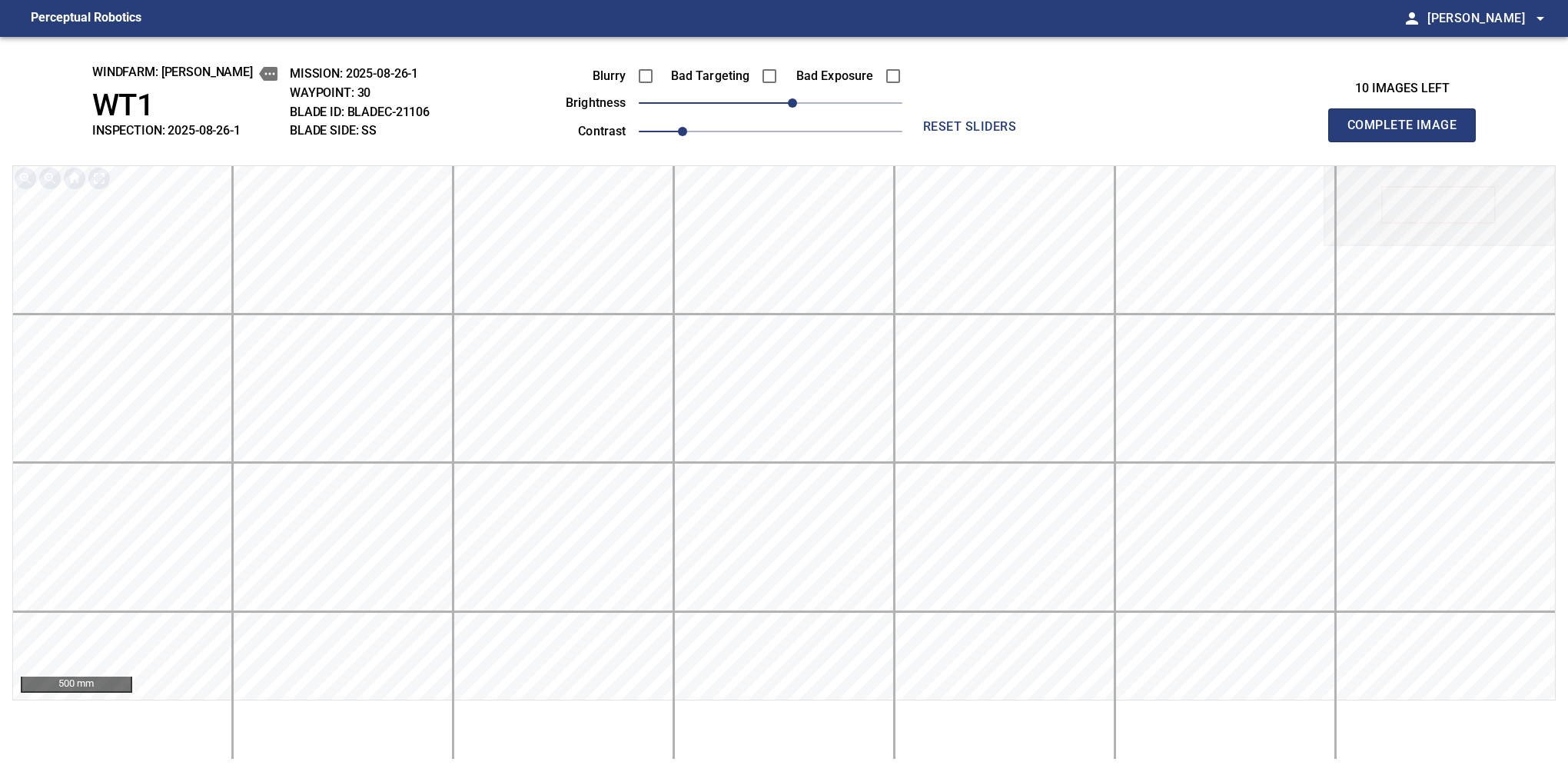
click at [1408, 142] on button "Complete Image" at bounding box center [1402, 125] width 148 height 34
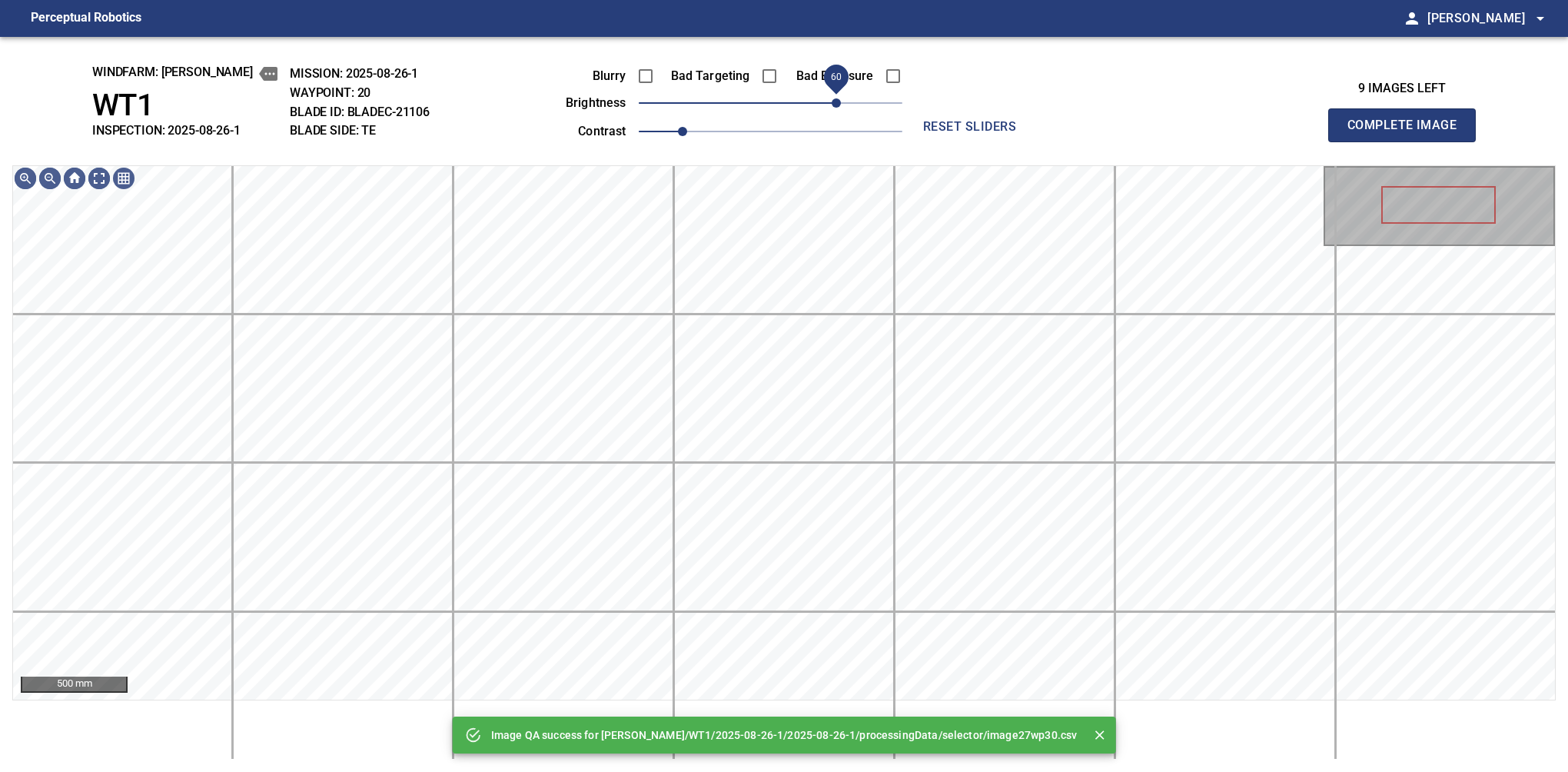
drag, startPoint x: 793, startPoint y: 109, endPoint x: 838, endPoint y: 95, distance: 47.1
click at [838, 95] on span "60" at bounding box center [770, 102] width 263 height 22
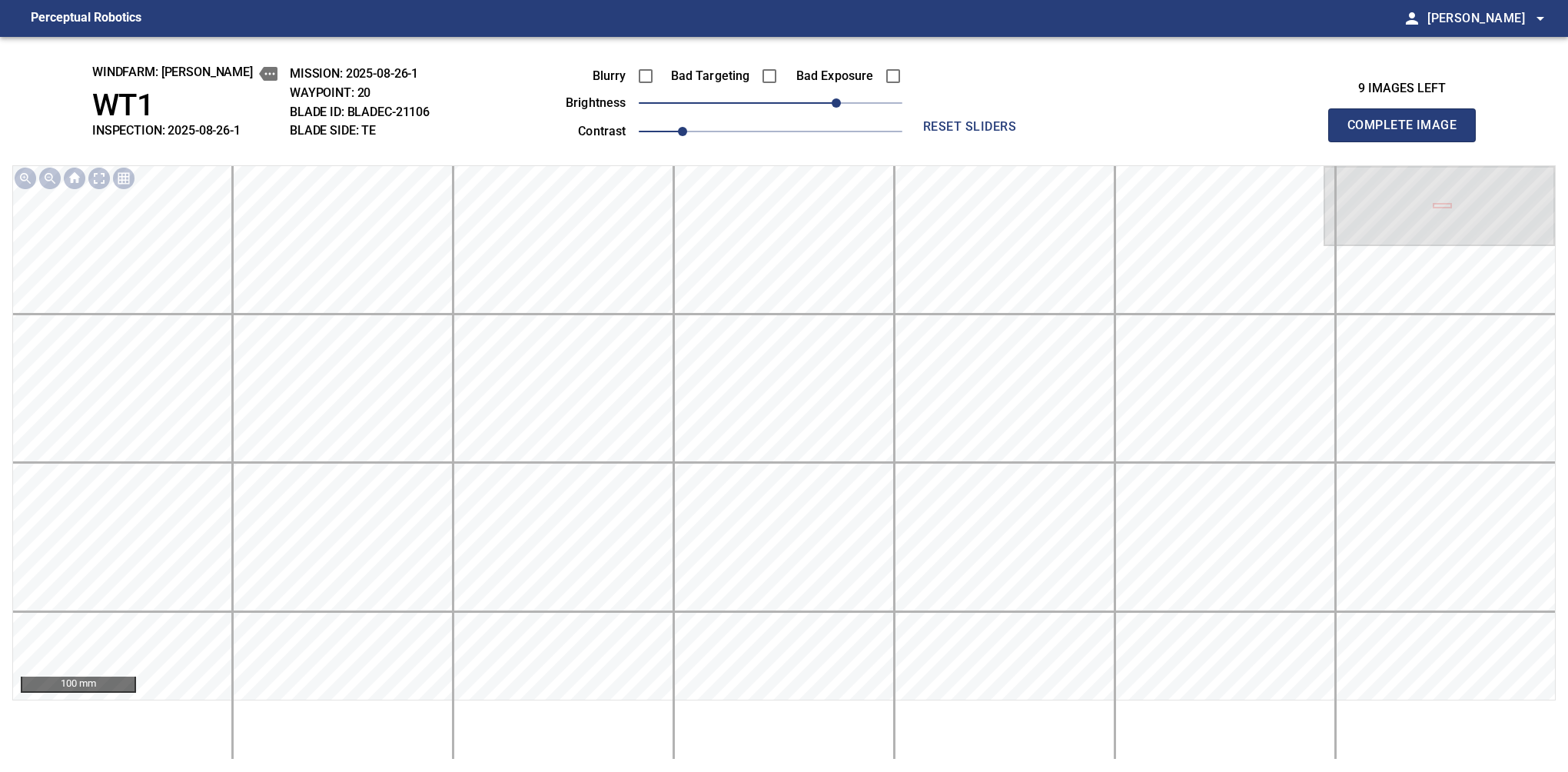
click at [1408, 142] on button "Complete Image" at bounding box center [1402, 125] width 148 height 34
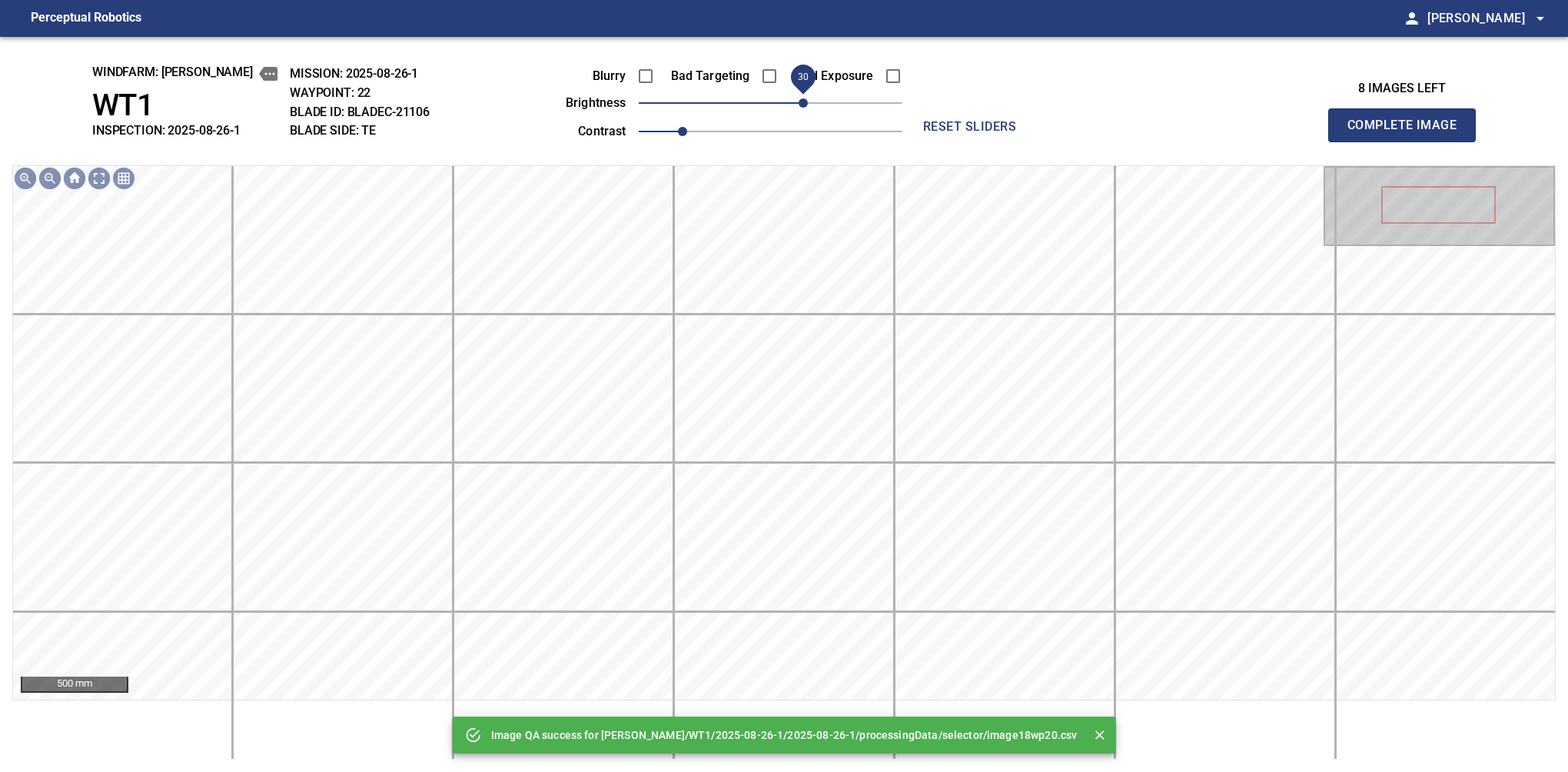
drag, startPoint x: 816, startPoint y: 101, endPoint x: 806, endPoint y: 101, distance: 10.0
click at [806, 101] on span "30" at bounding box center [770, 102] width 263 height 22
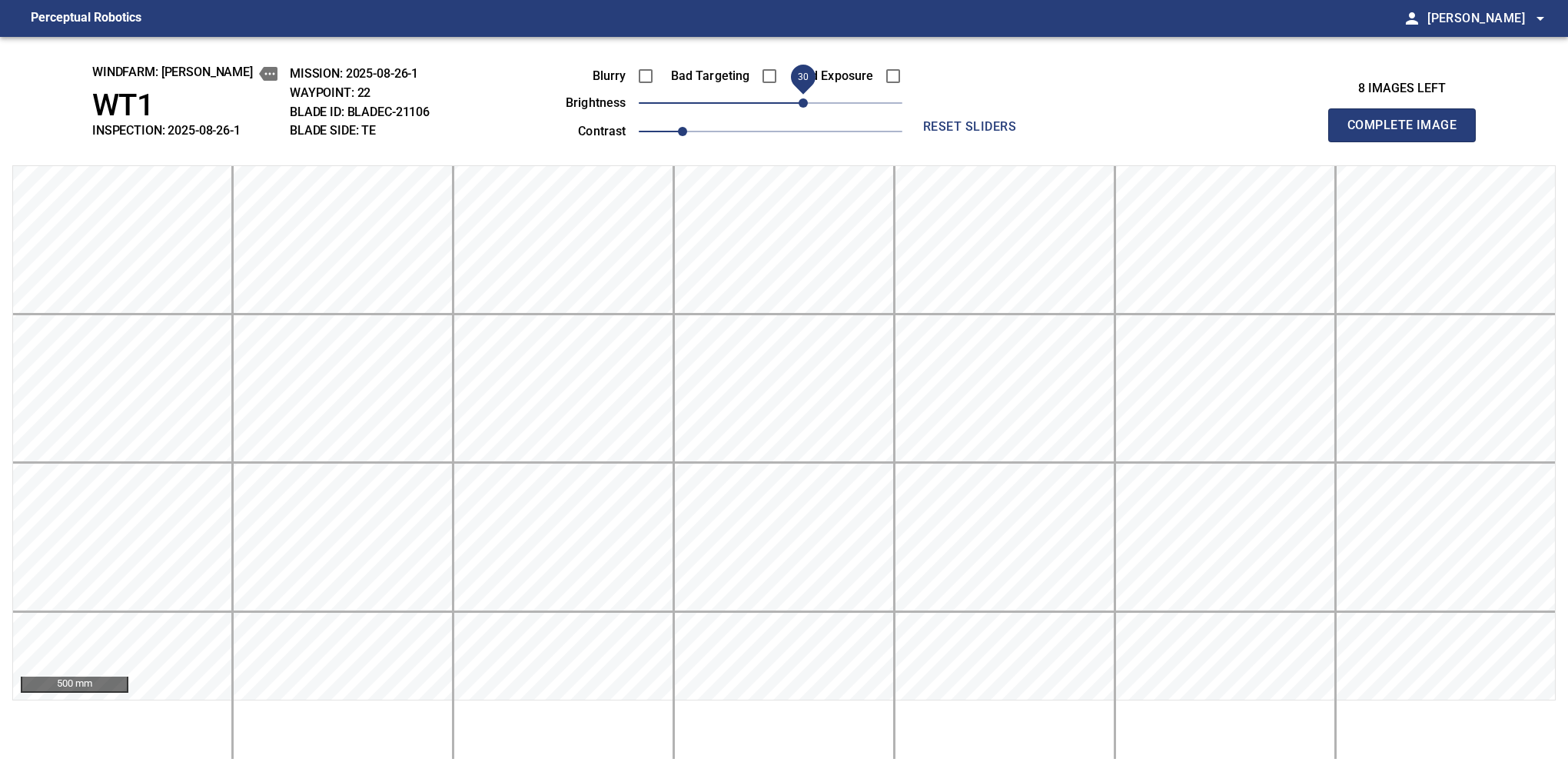
click at [1408, 142] on button "Complete Image" at bounding box center [1402, 125] width 148 height 34
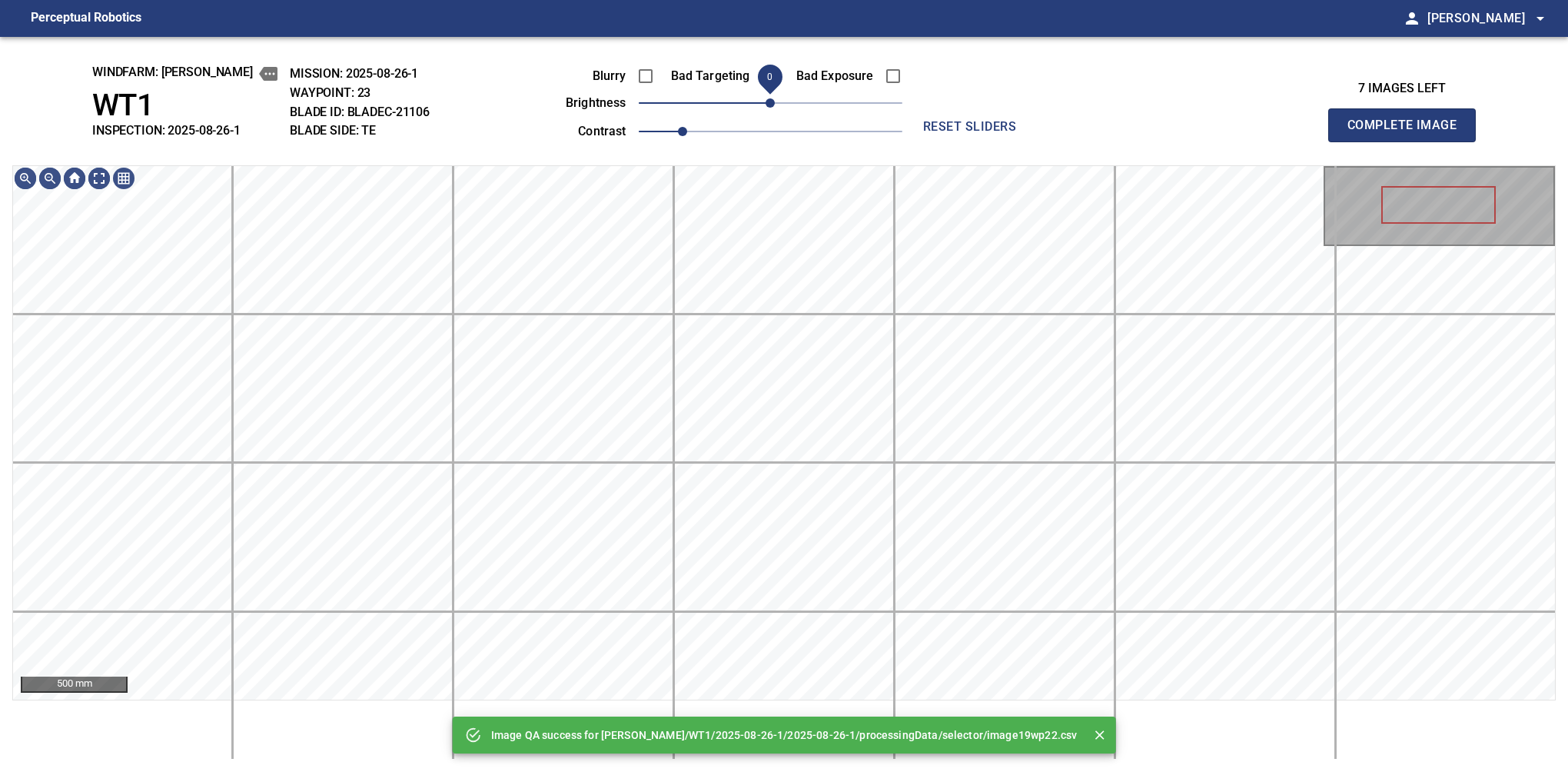
drag, startPoint x: 806, startPoint y: 101, endPoint x: 774, endPoint y: 109, distance: 33.0
click at [774, 109] on span "0" at bounding box center [770, 102] width 263 height 22
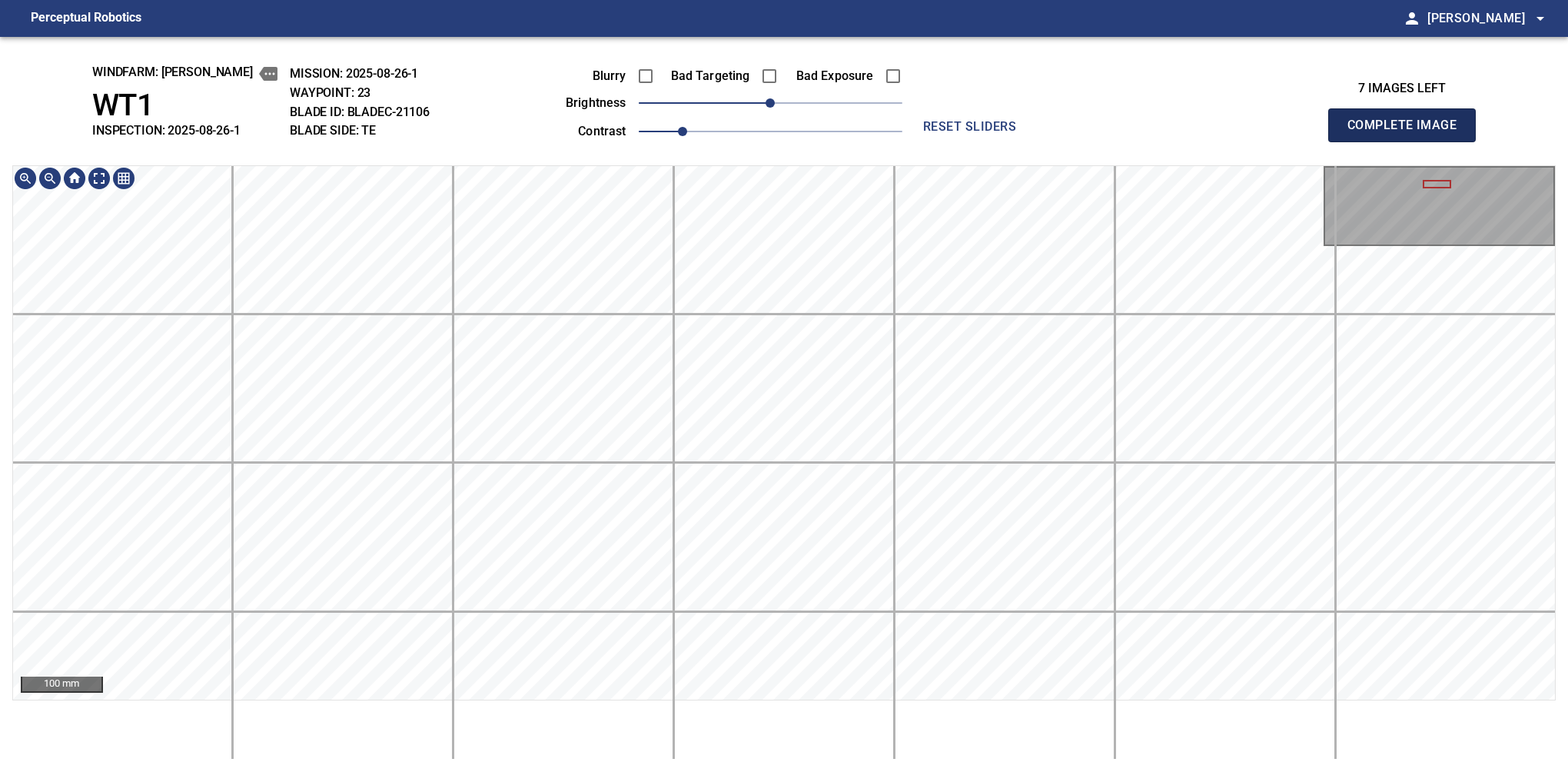
click at [1408, 142] on button "Complete Image" at bounding box center [1402, 125] width 148 height 34
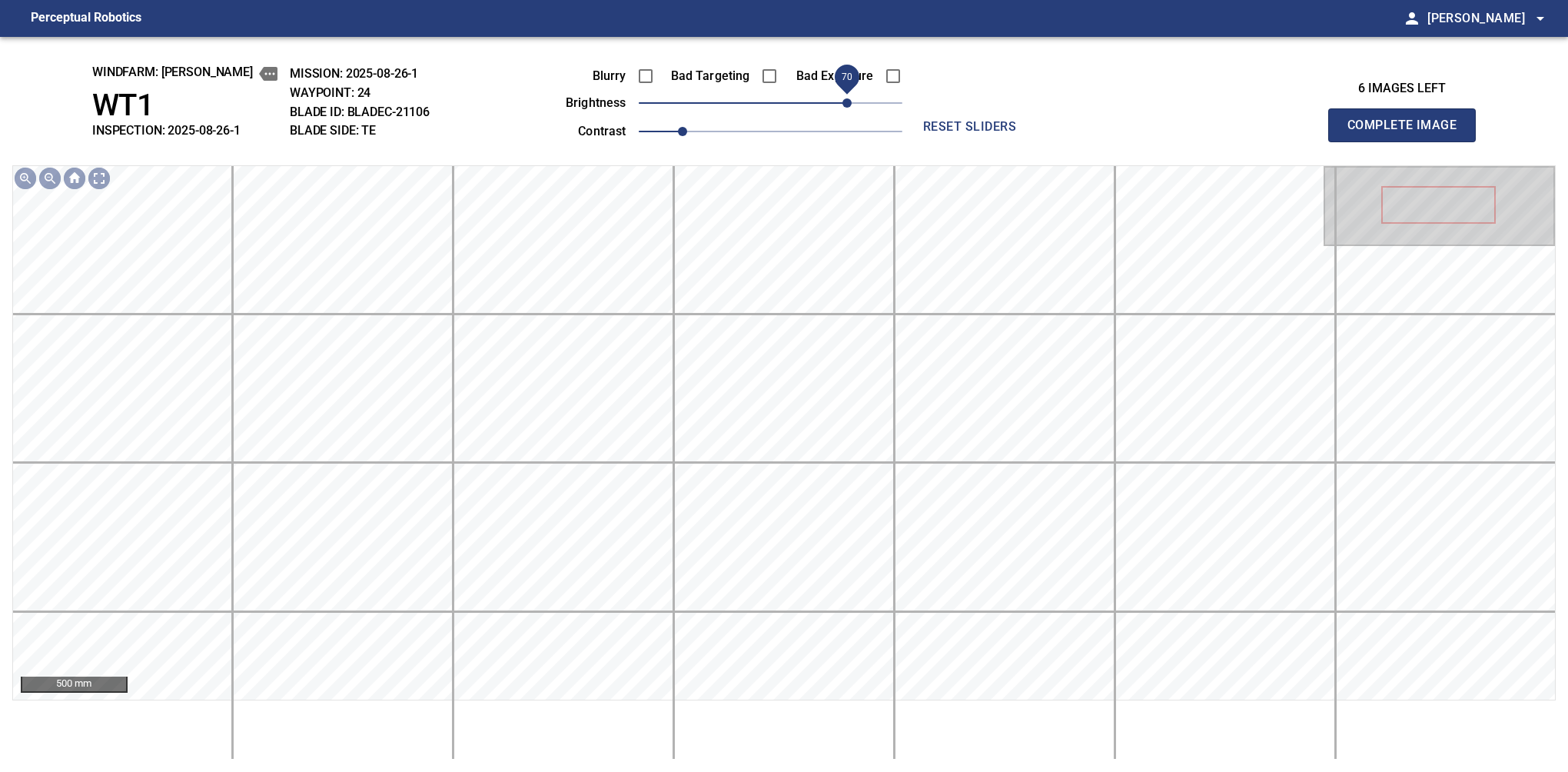
drag, startPoint x: 819, startPoint y: 98, endPoint x: 844, endPoint y: 95, distance: 25.2
click at [844, 98] on span "70" at bounding box center [847, 102] width 10 height 10
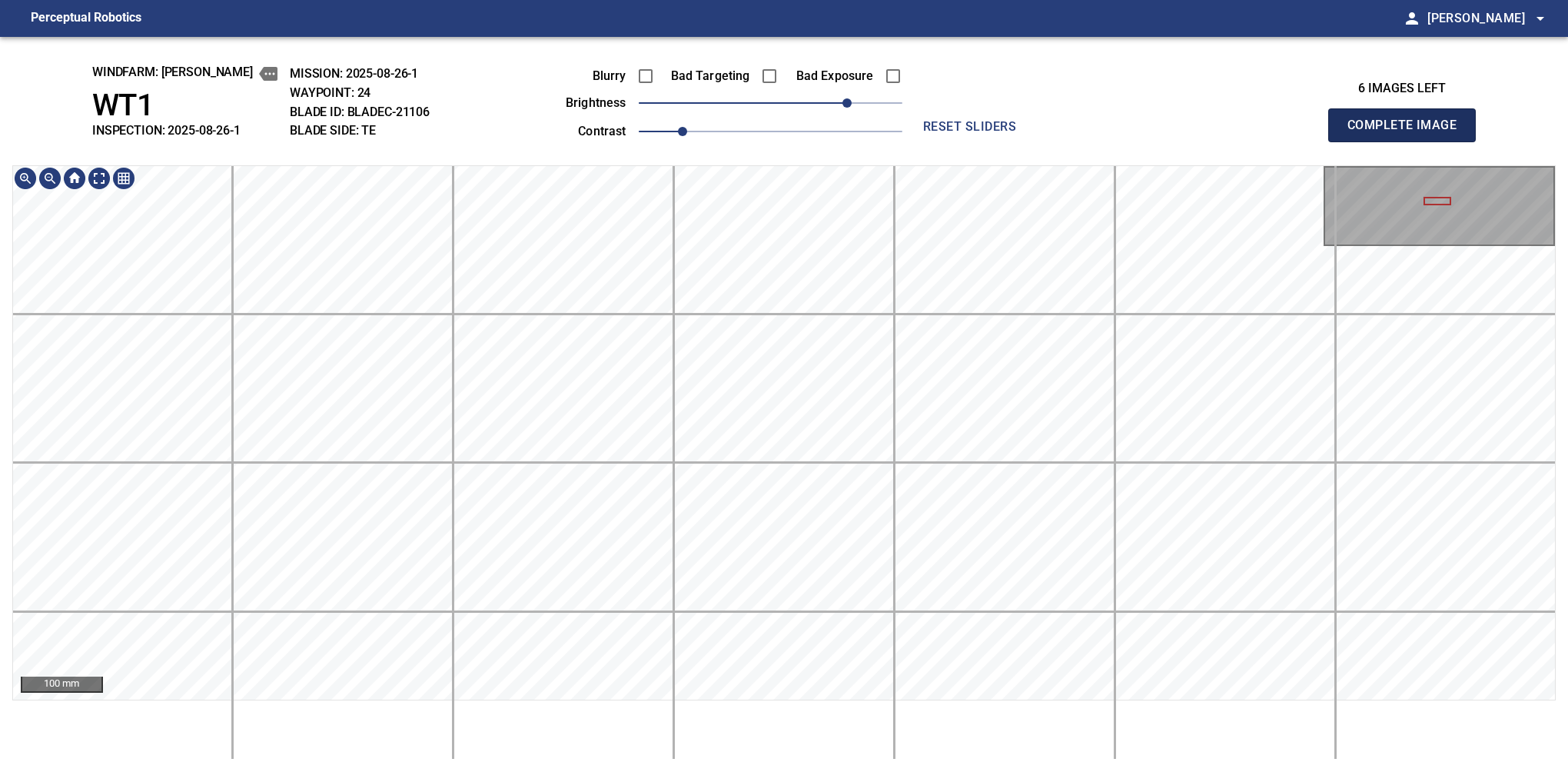
click at [1408, 142] on button "Complete Image" at bounding box center [1402, 125] width 148 height 34
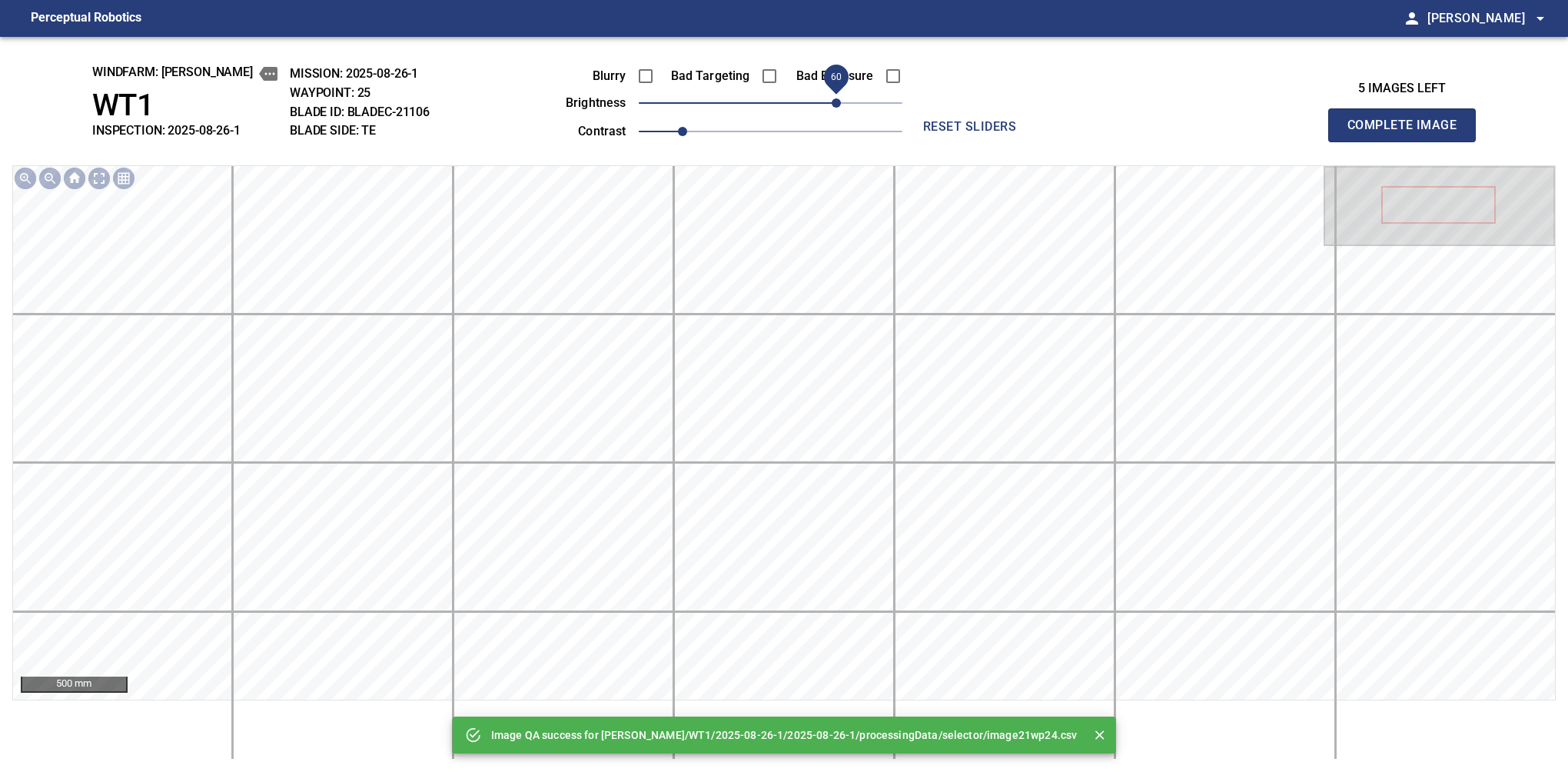
click at [833, 101] on span "60" at bounding box center [770, 102] width 263 height 22
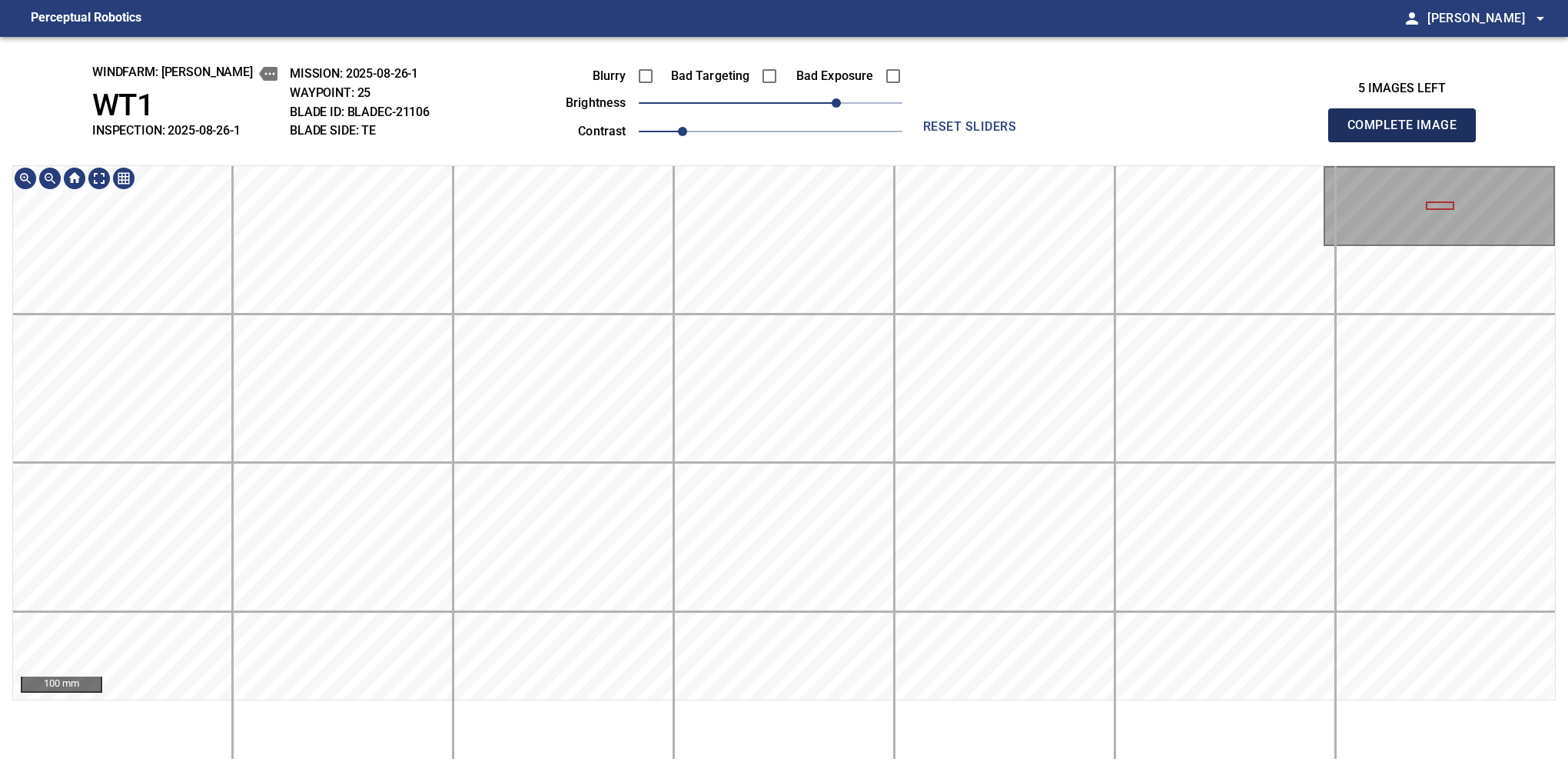
click at [1408, 142] on button "Complete Image" at bounding box center [1402, 125] width 148 height 34
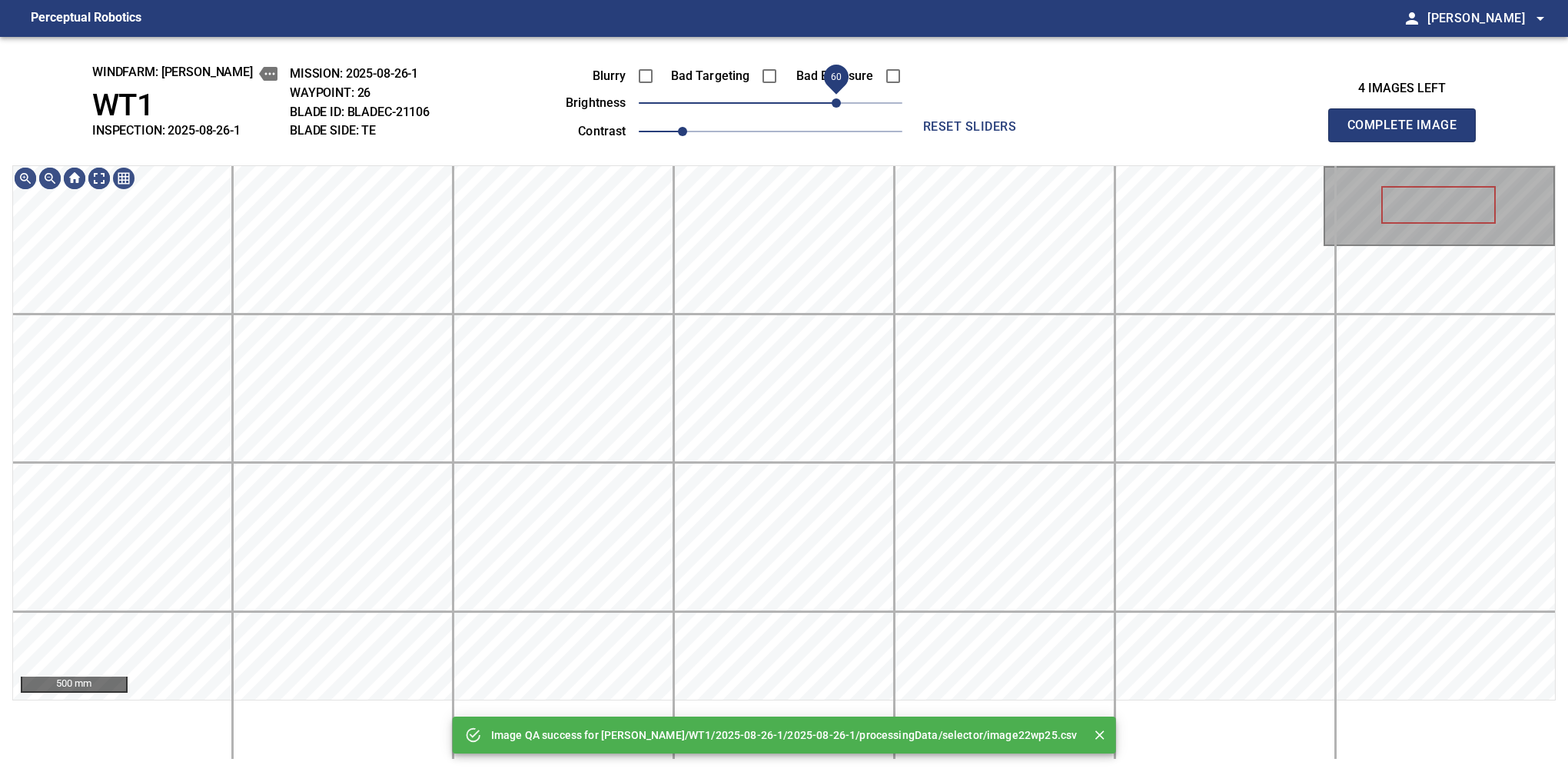
drag, startPoint x: 822, startPoint y: 110, endPoint x: 831, endPoint y: 95, distance: 17.5
click at [831, 95] on span "60" at bounding box center [770, 102] width 263 height 22
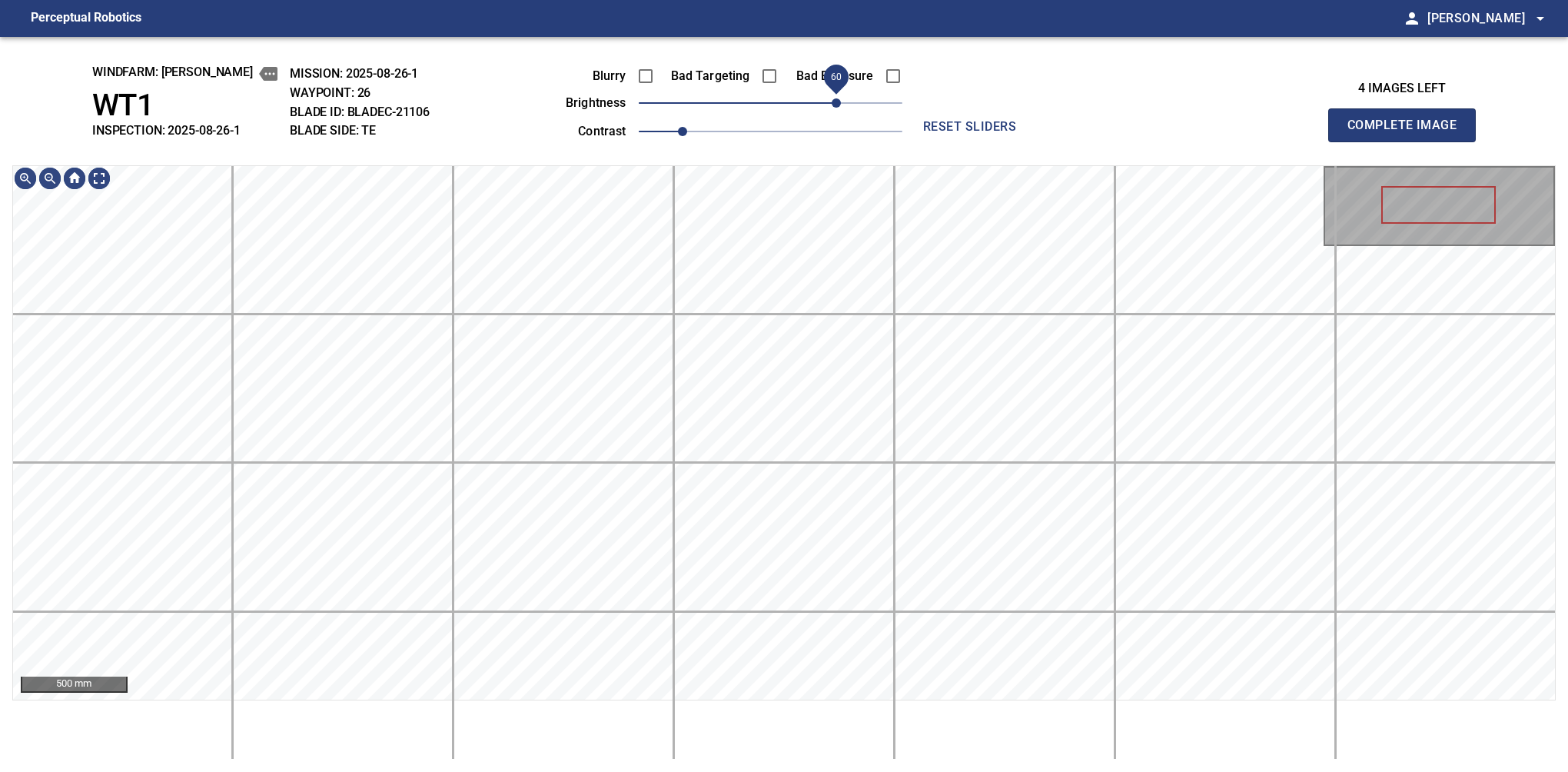
drag, startPoint x: 828, startPoint y: 114, endPoint x: 831, endPoint y: 101, distance: 13.3
click at [831, 101] on span "60" at bounding box center [836, 102] width 10 height 10
click at [796, 743] on div "500 mm" at bounding box center [784, 462] width 1544 height 594
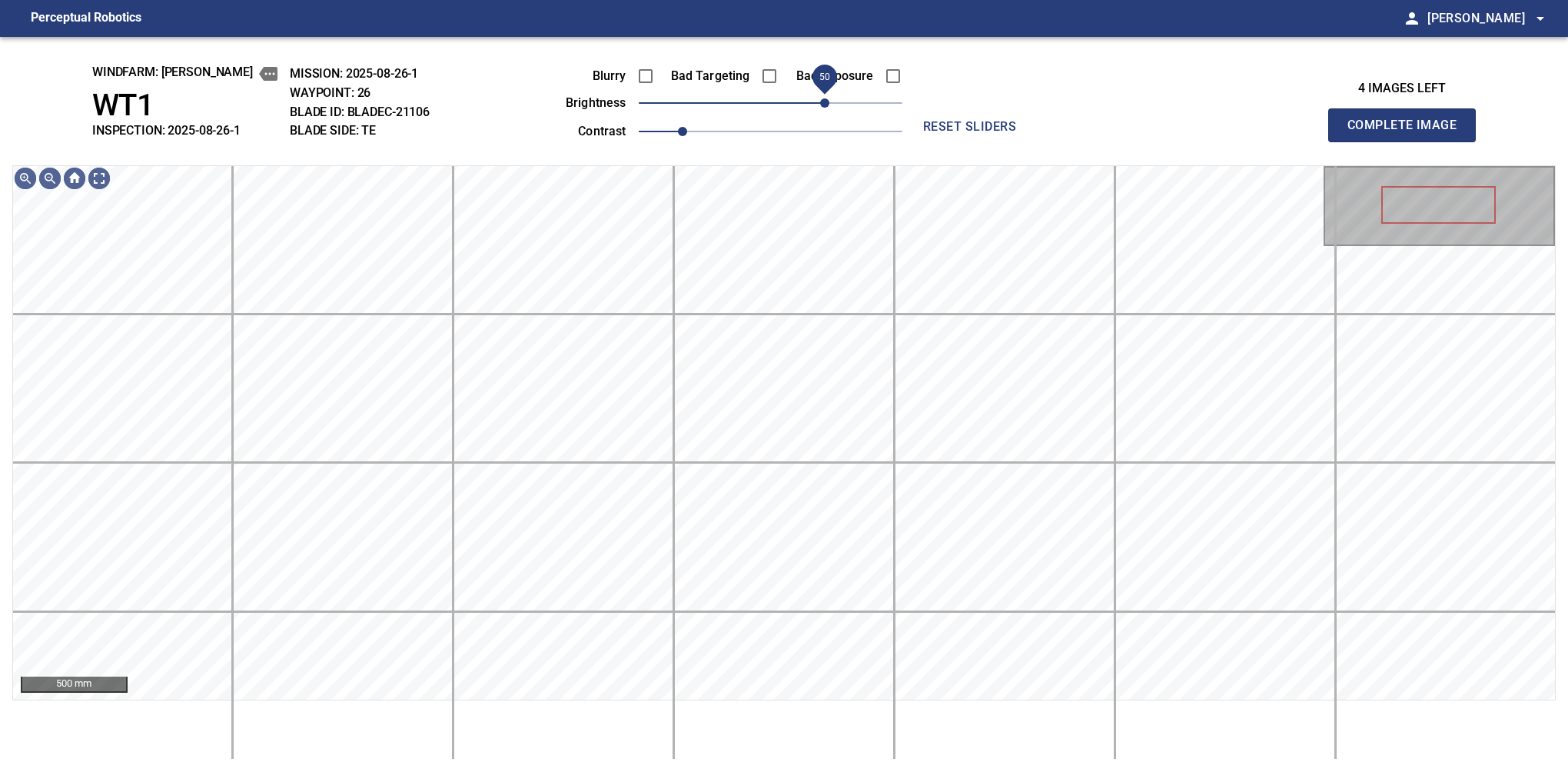
click at [826, 100] on span "50" at bounding box center [824, 102] width 10 height 10
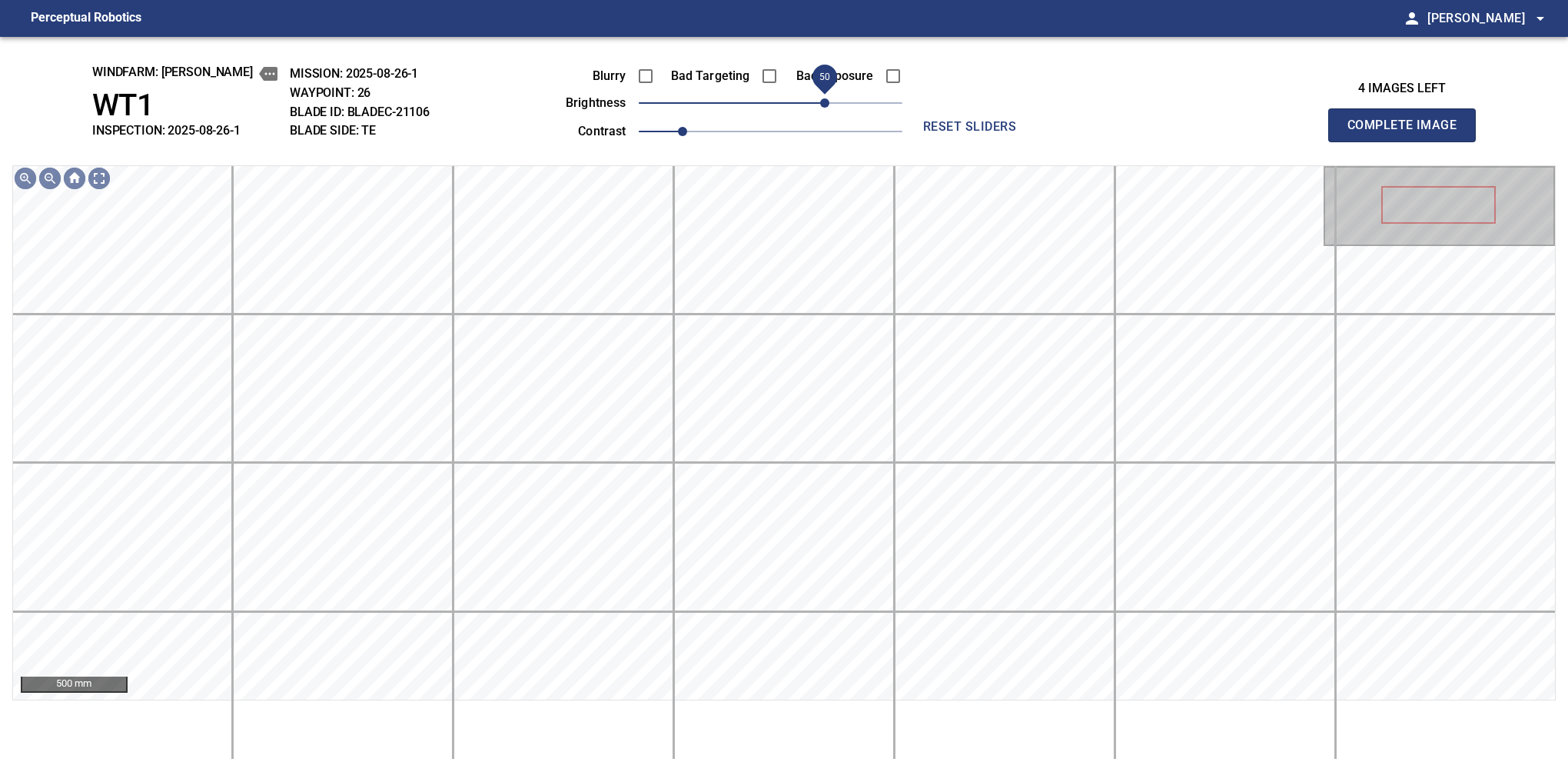
click at [1408, 142] on button "Complete Image" at bounding box center [1402, 125] width 148 height 34
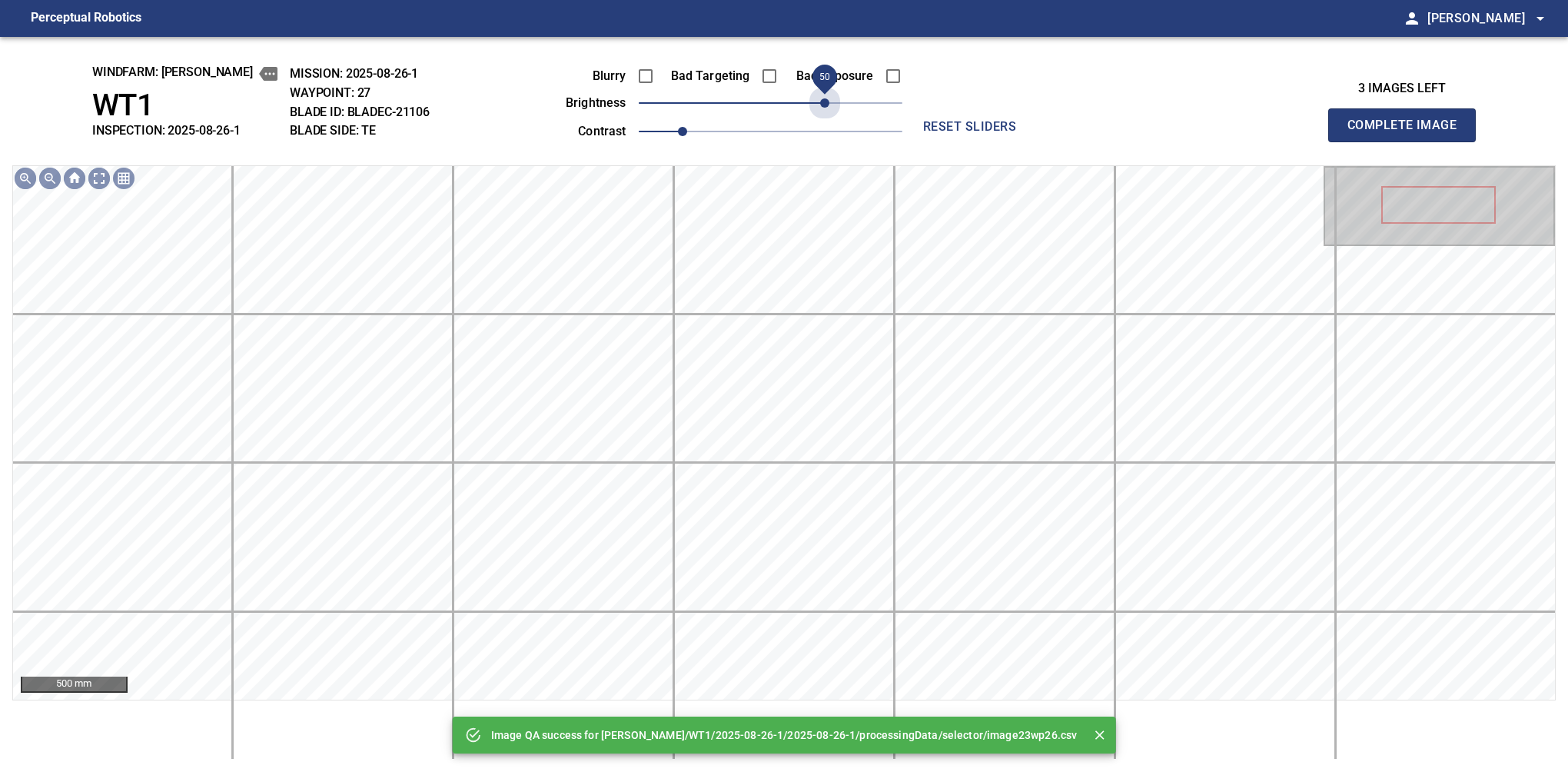
click at [826, 100] on span "50" at bounding box center [770, 102] width 263 height 22
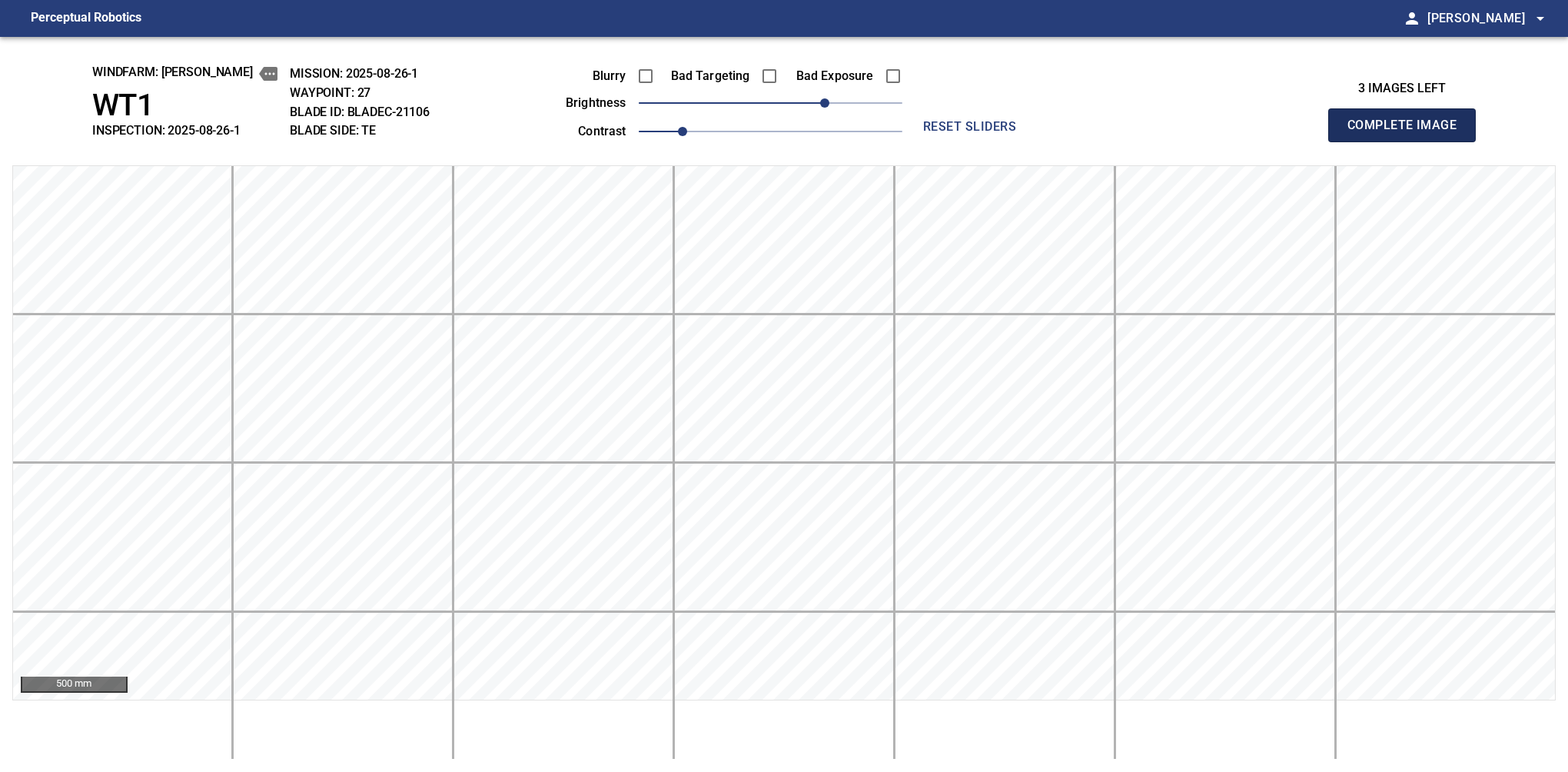
click at [1408, 142] on button "Complete Image" at bounding box center [1402, 125] width 148 height 34
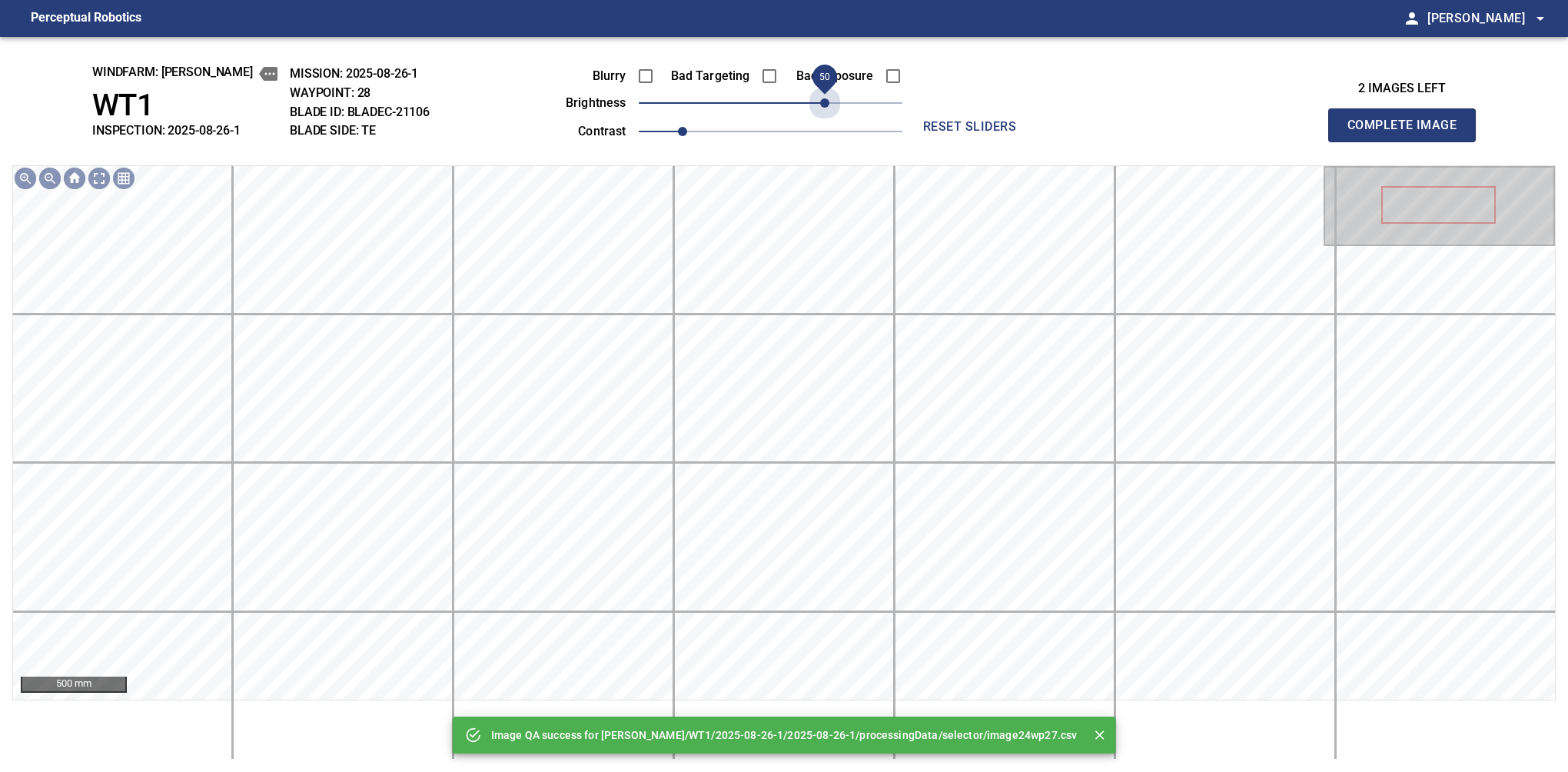
click at [826, 100] on span "50" at bounding box center [770, 102] width 263 height 22
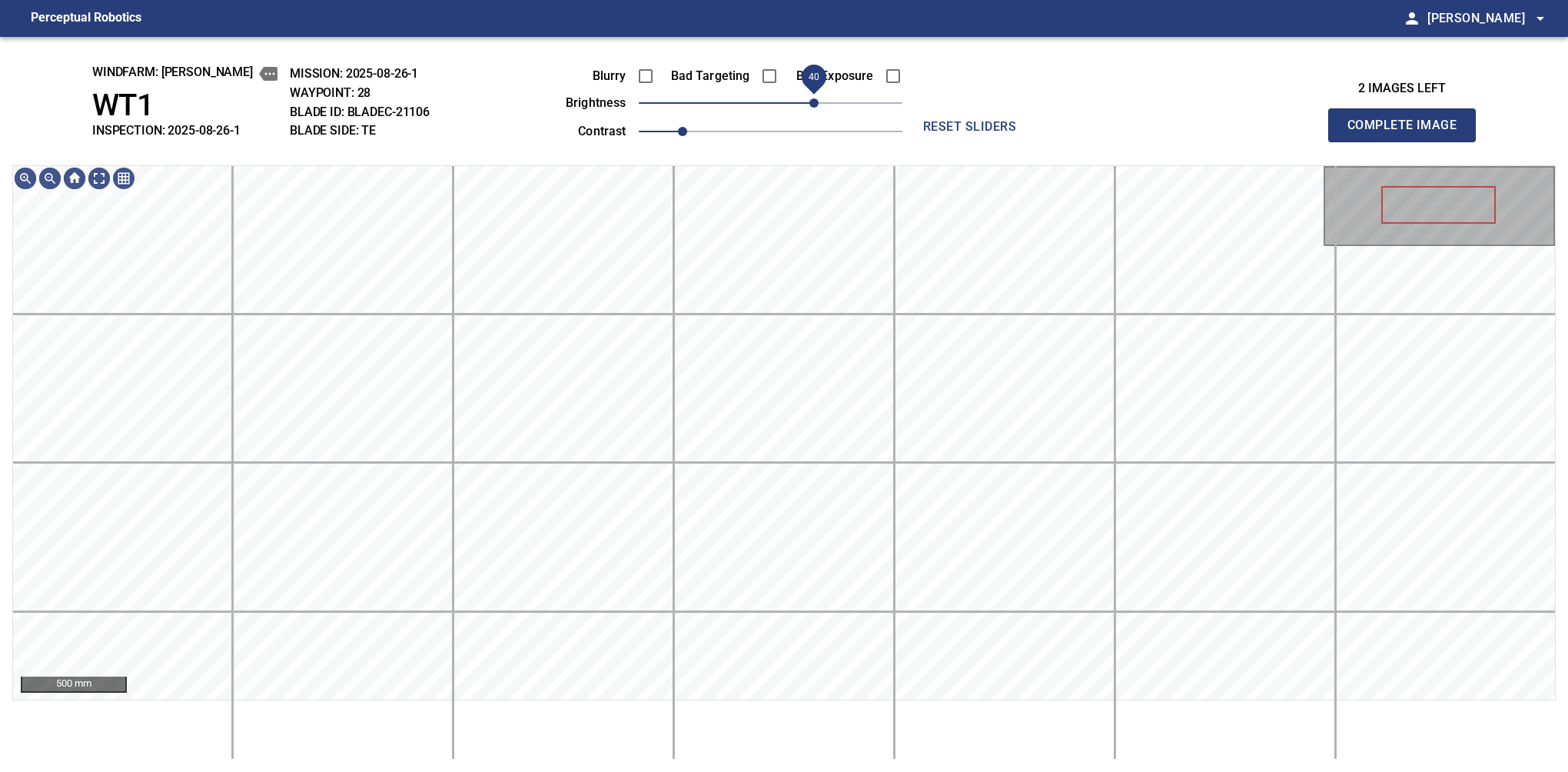
drag, startPoint x: 826, startPoint y: 100, endPoint x: 816, endPoint y: 108, distance: 12.8
click at [816, 108] on span "40" at bounding box center [814, 102] width 10 height 10
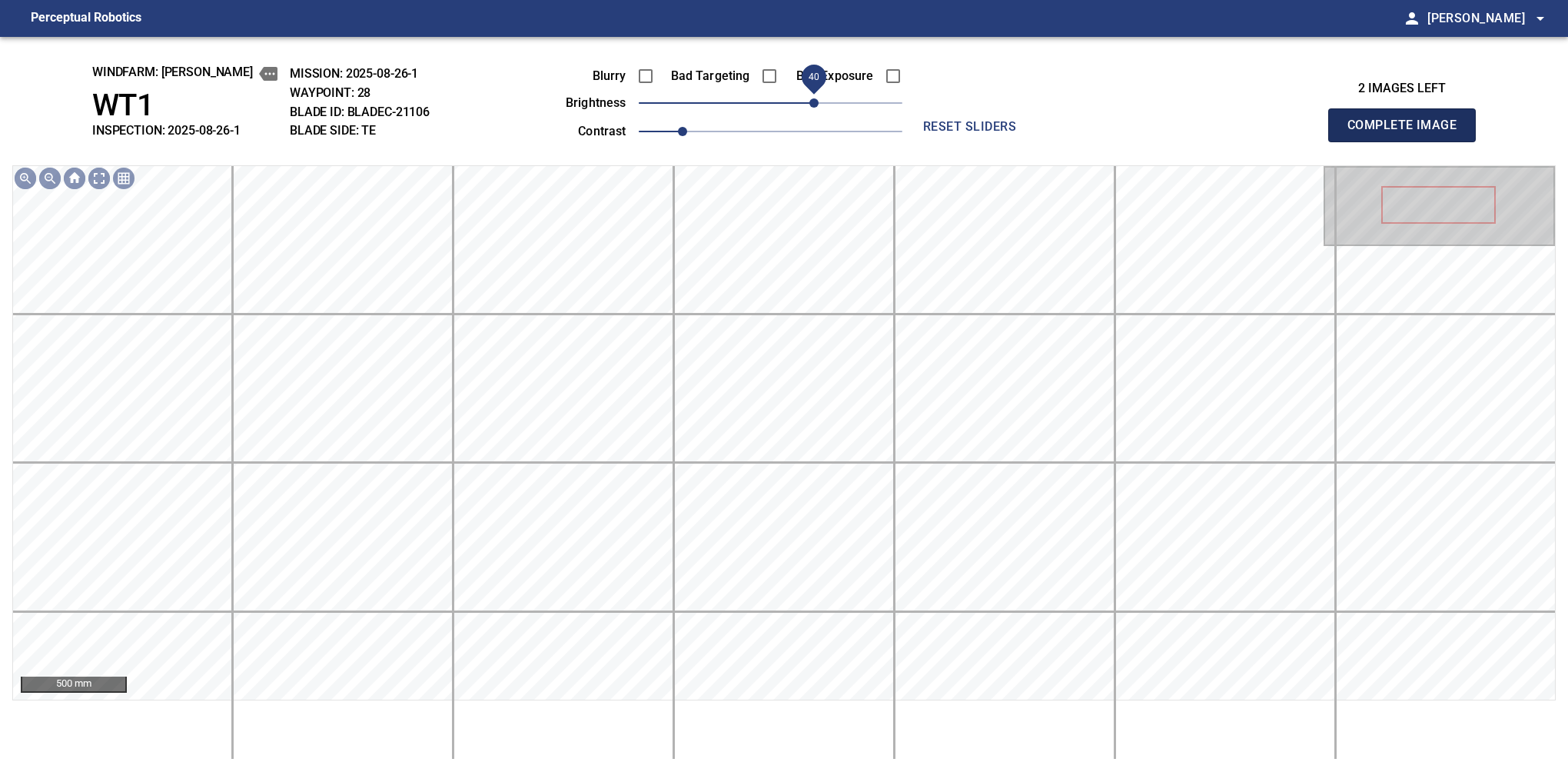
click at [1408, 142] on button "Complete Image" at bounding box center [1402, 125] width 148 height 34
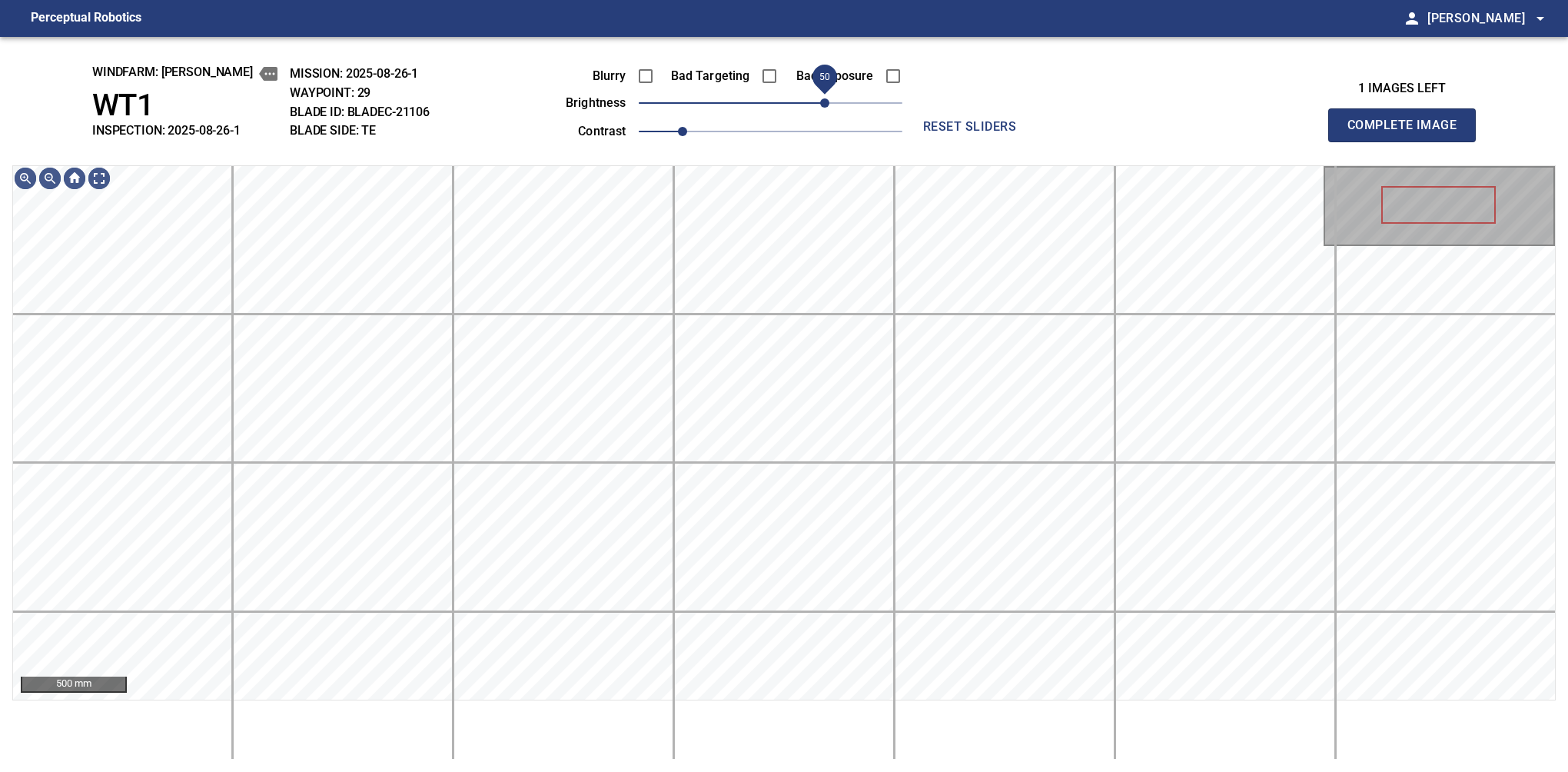
drag, startPoint x: 791, startPoint y: 105, endPoint x: 824, endPoint y: 100, distance: 33.4
click at [824, 100] on span "50" at bounding box center [824, 102] width 10 height 10
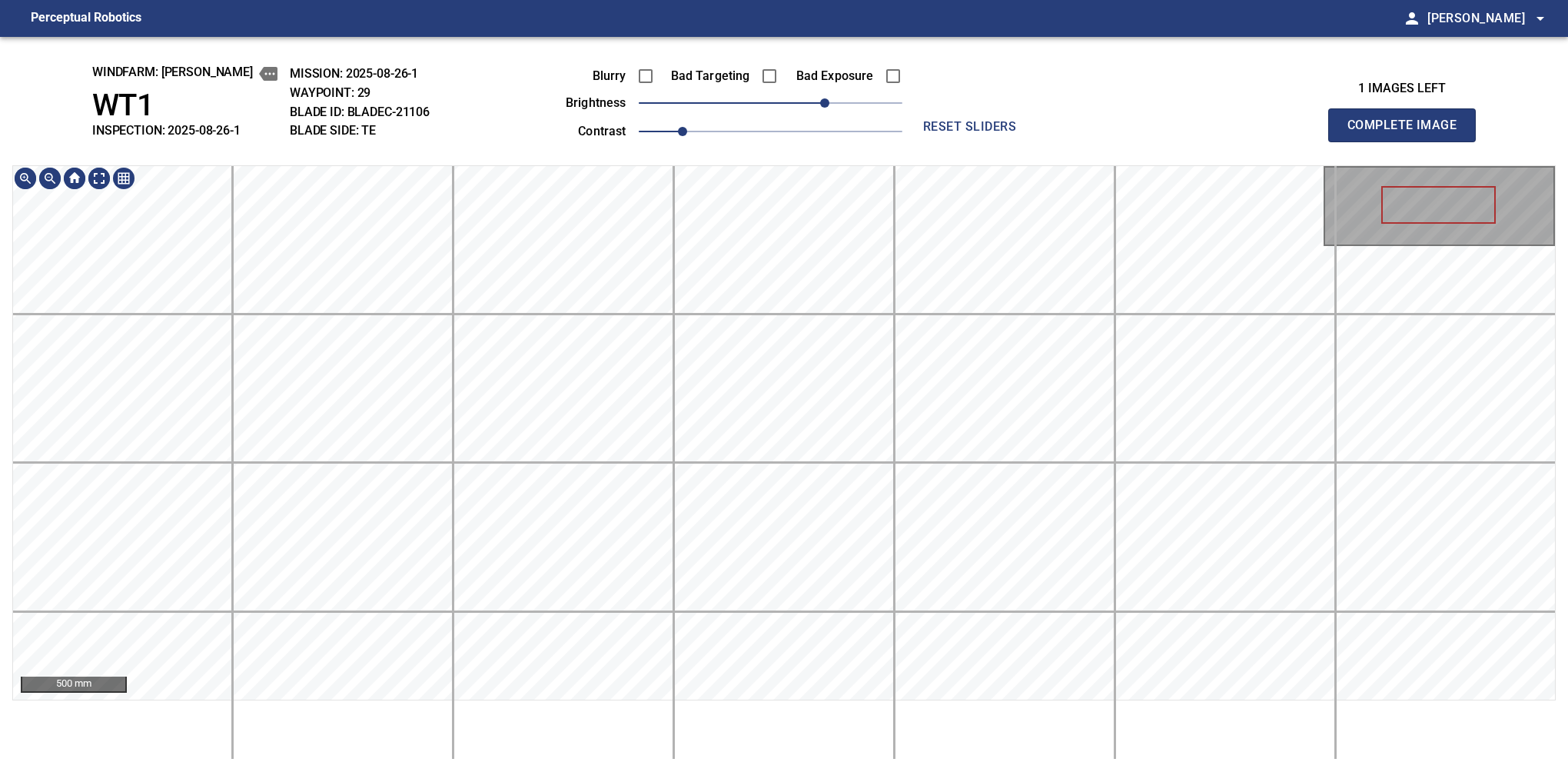
click at [802, 46] on div "windfarm: Castelluccio WT1 INSPECTION: 2025-08-26-1 MISSION: 2025-08-26-1 WAYPO…" at bounding box center [784, 404] width 1568 height 735
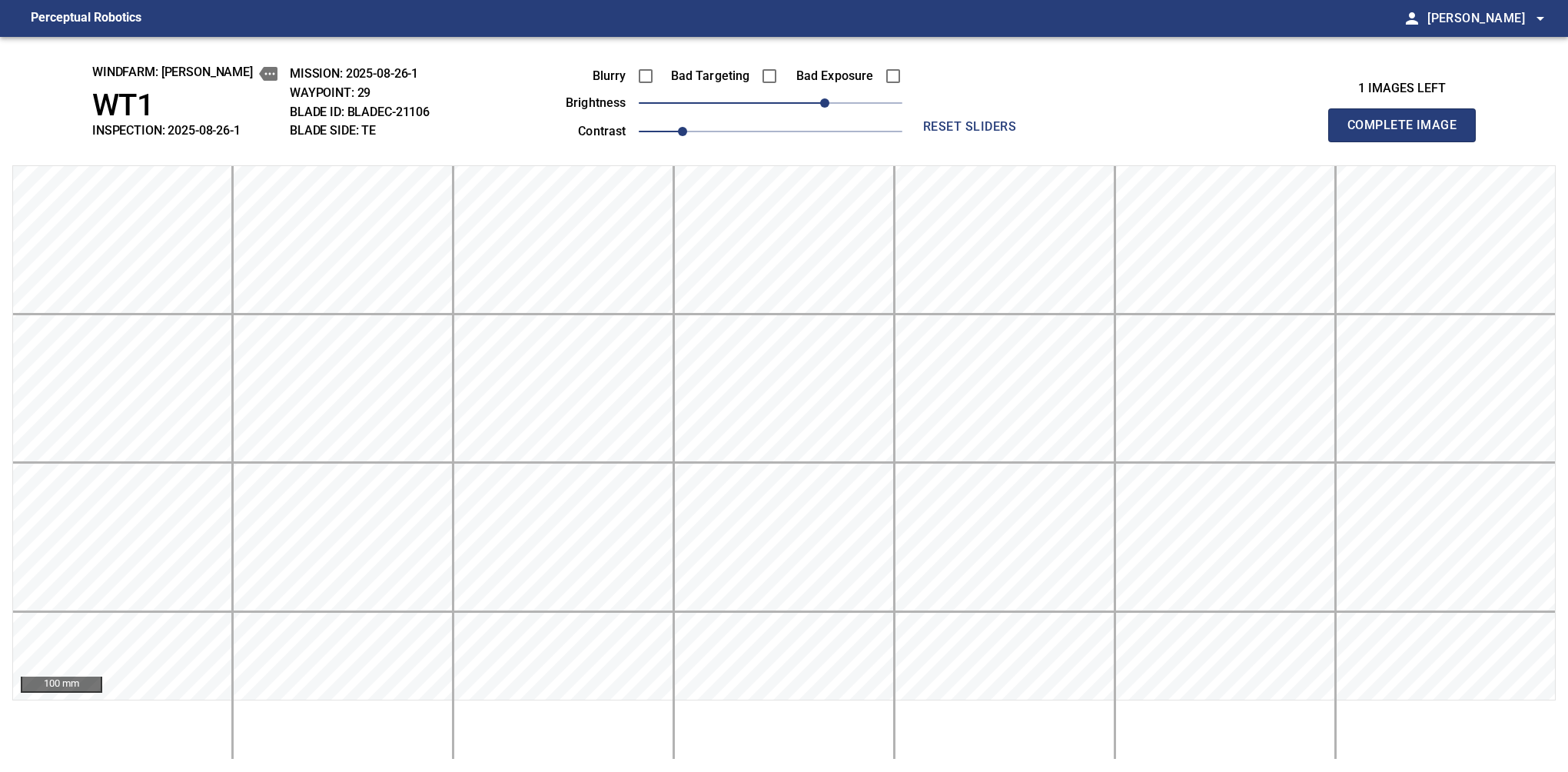
click at [1408, 142] on button "Complete Image" at bounding box center [1402, 125] width 148 height 34
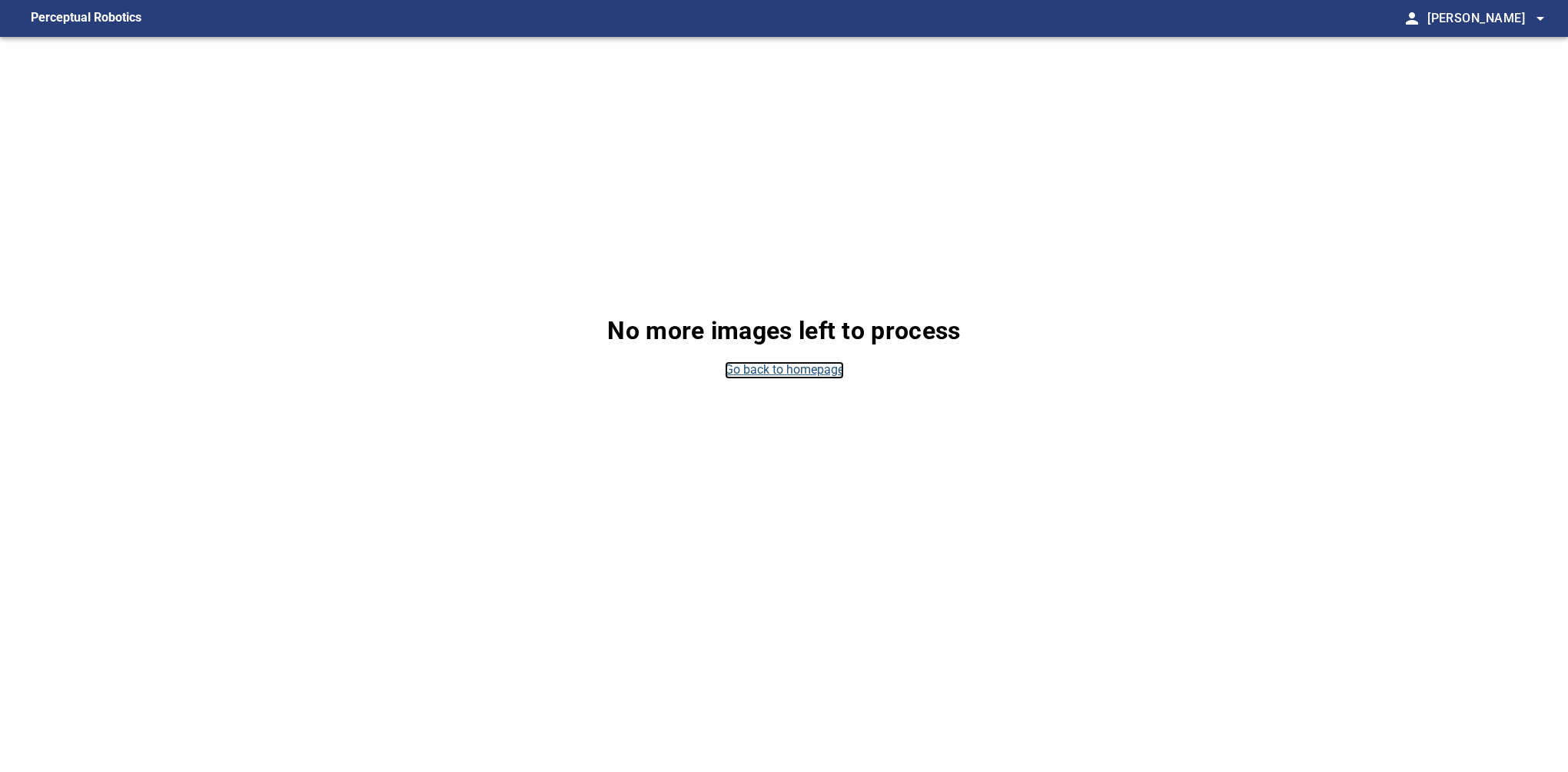
click at [789, 375] on link "Go back to homepage" at bounding box center [784, 370] width 119 height 18
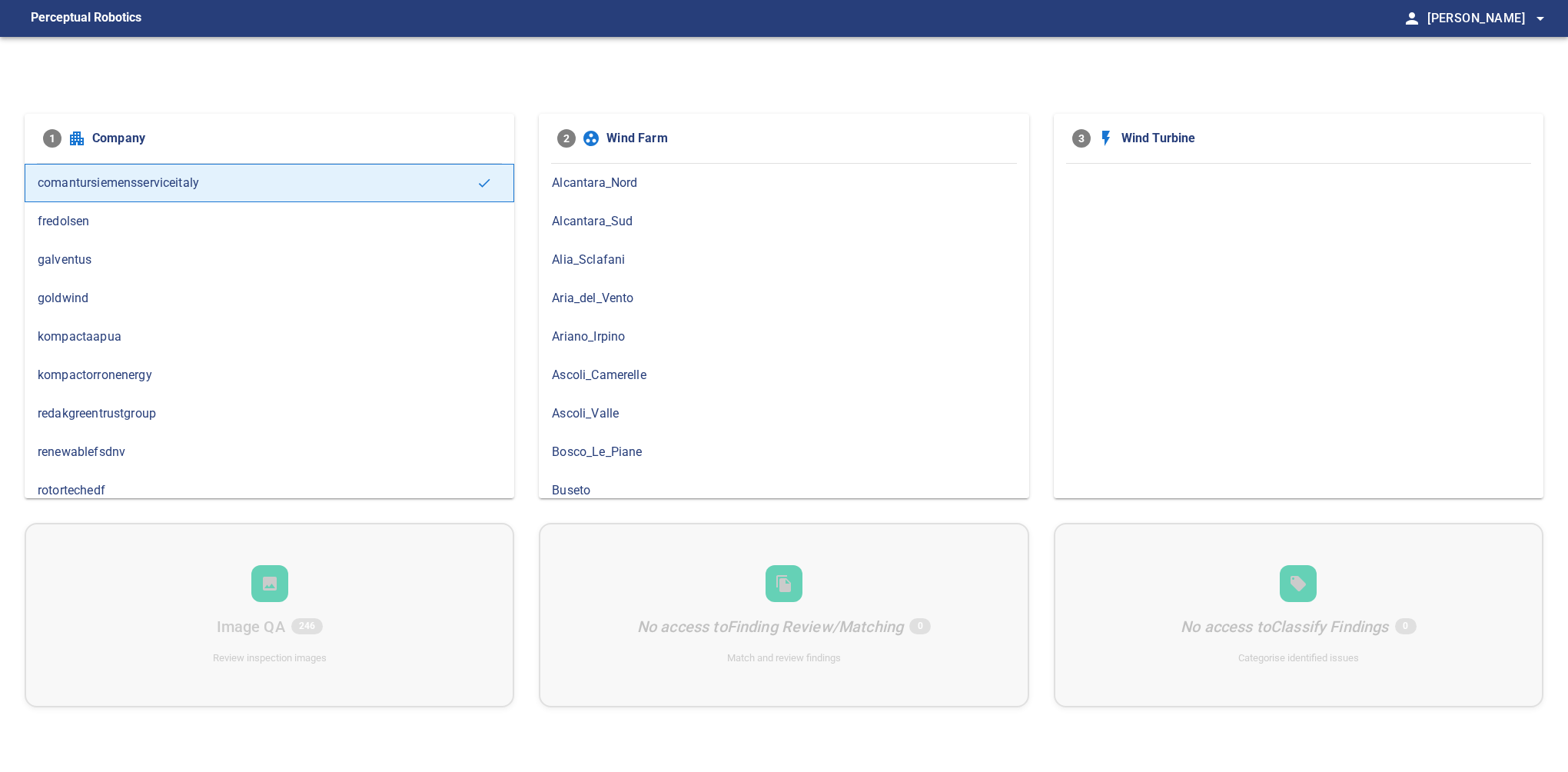
click at [58, 81] on div "1 Company comantursiemensserviceitaly fredolsen galventus goldwind kompactaapua…" at bounding box center [784, 423] width 1568 height 772
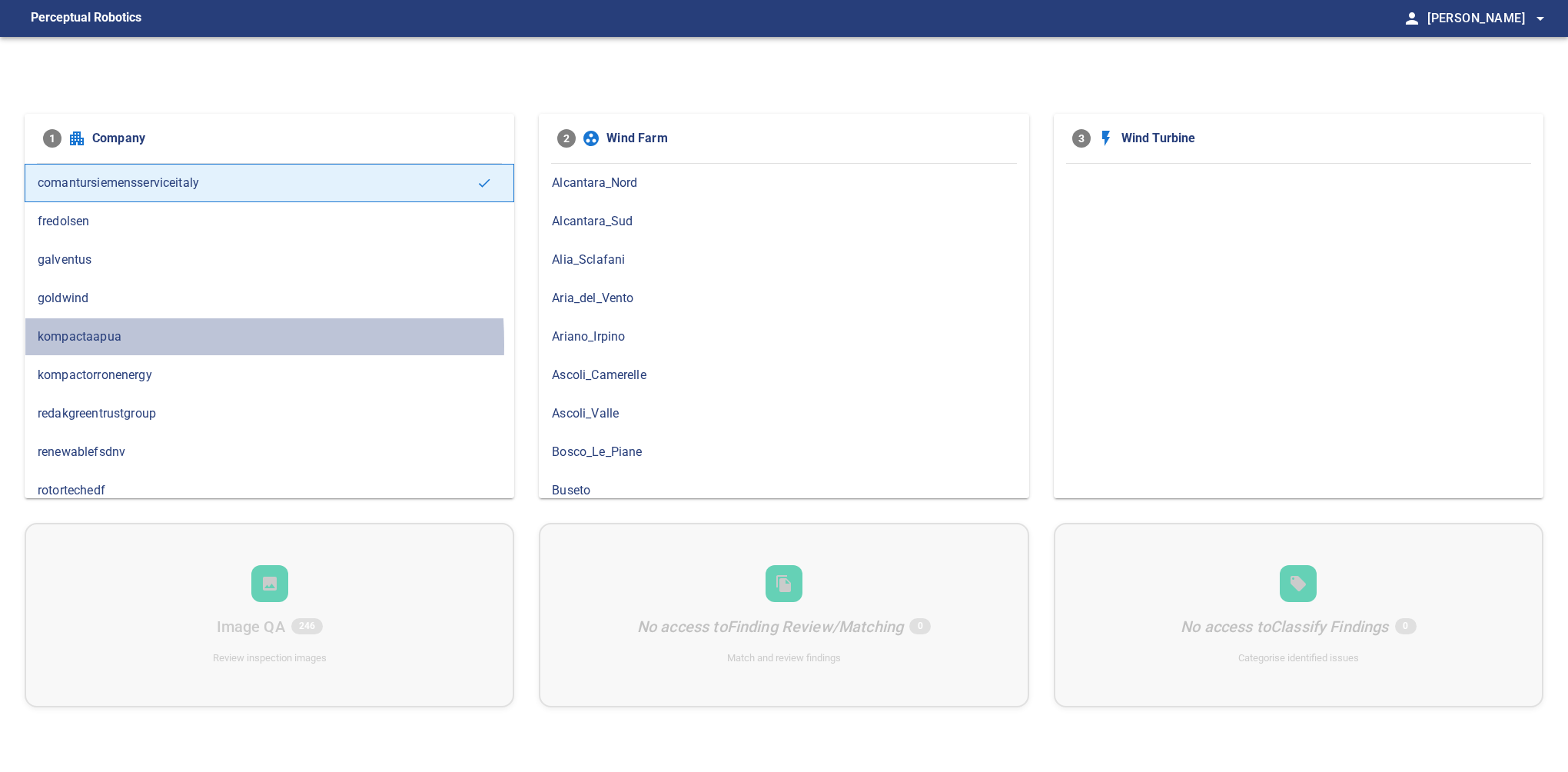
click at [87, 343] on span "kompactaapua" at bounding box center [270, 336] width 464 height 18
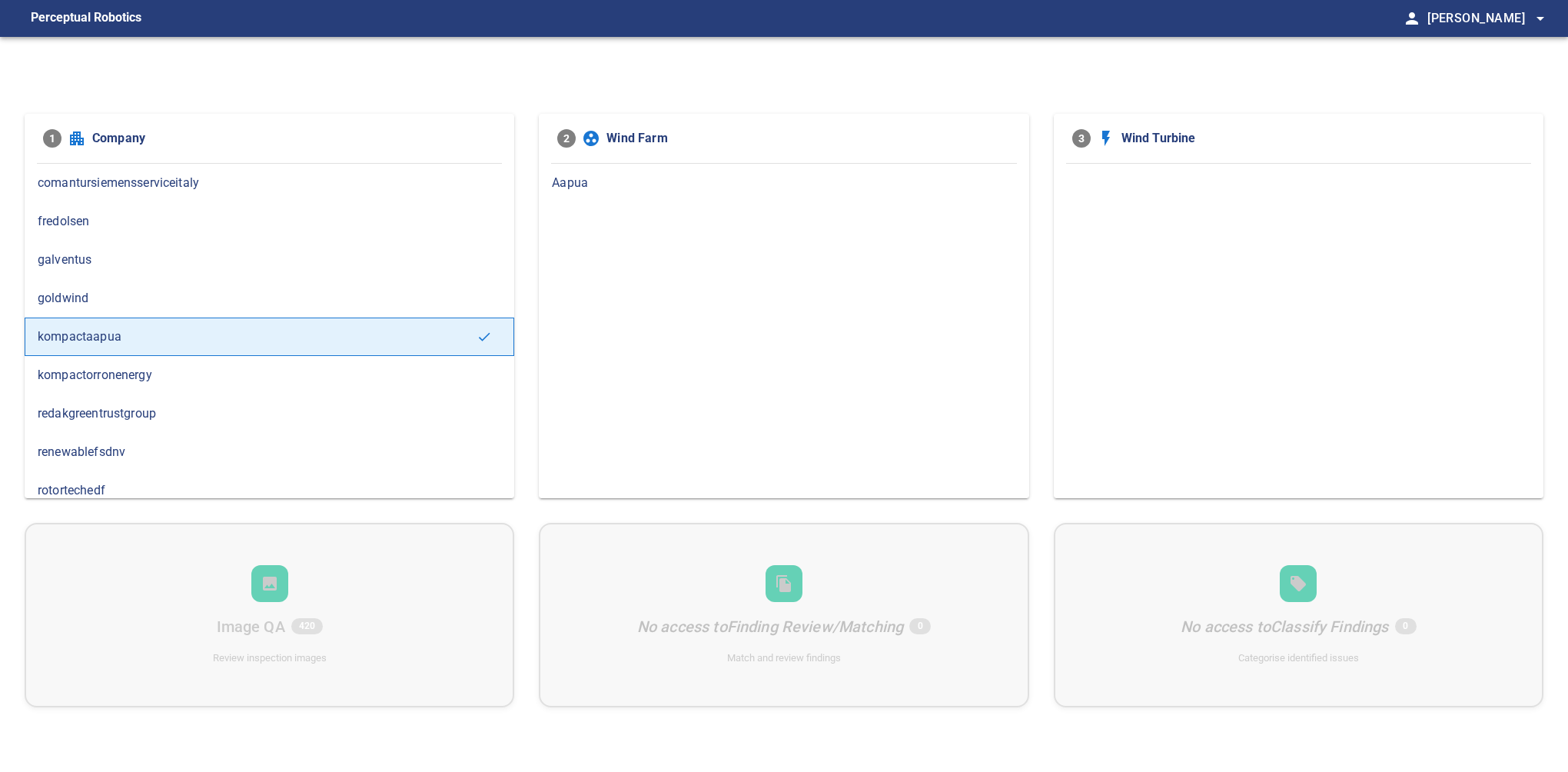
click at [584, 185] on span "Aapua" at bounding box center [784, 183] width 464 height 18
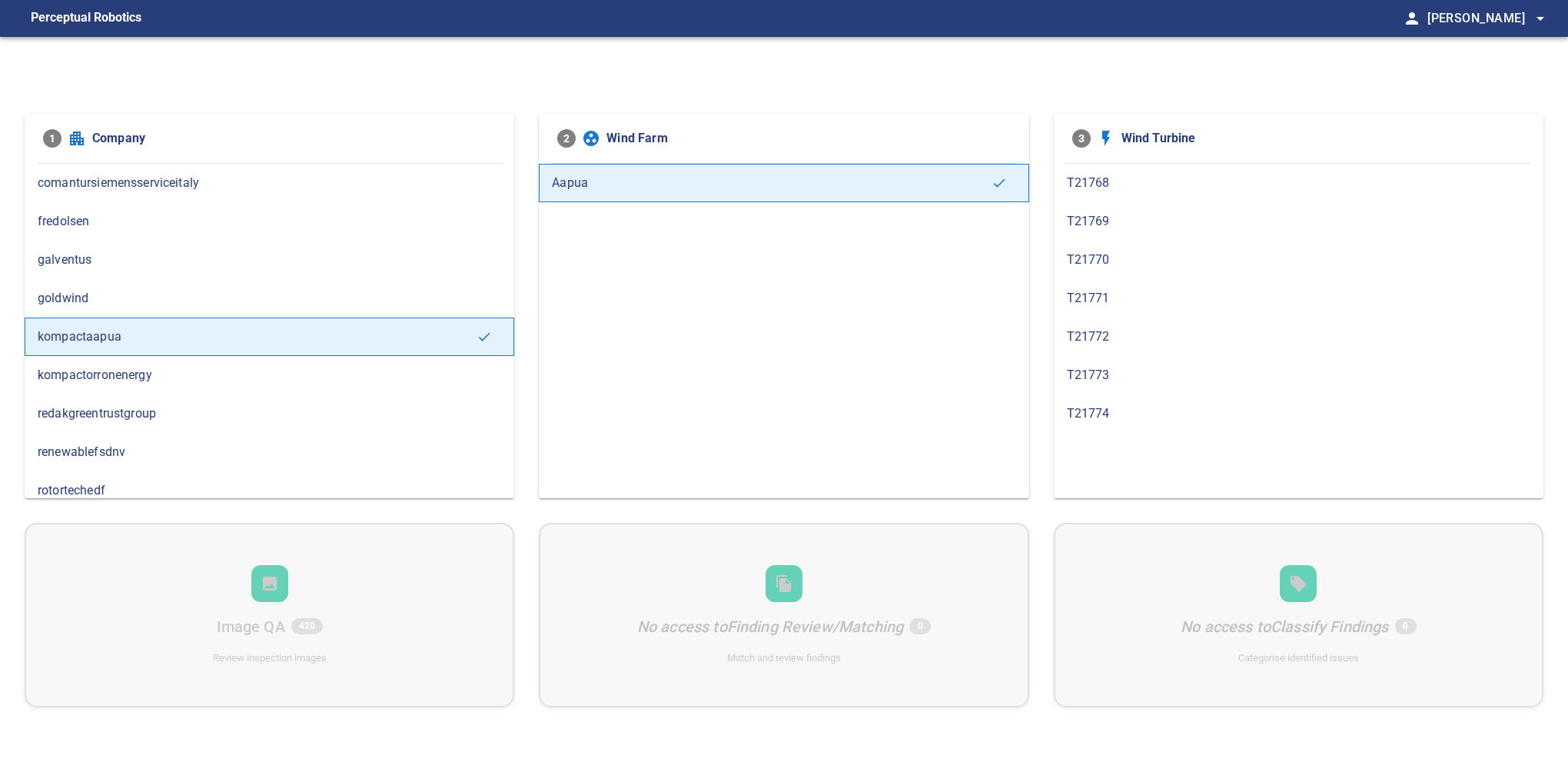
click at [60, 79] on div "1 Company comantursiemensserviceitaly fredolsen galventus goldwind kompactaapua…" at bounding box center [784, 423] width 1568 height 772
click at [1110, 376] on span "T21773" at bounding box center [1298, 375] width 464 height 18
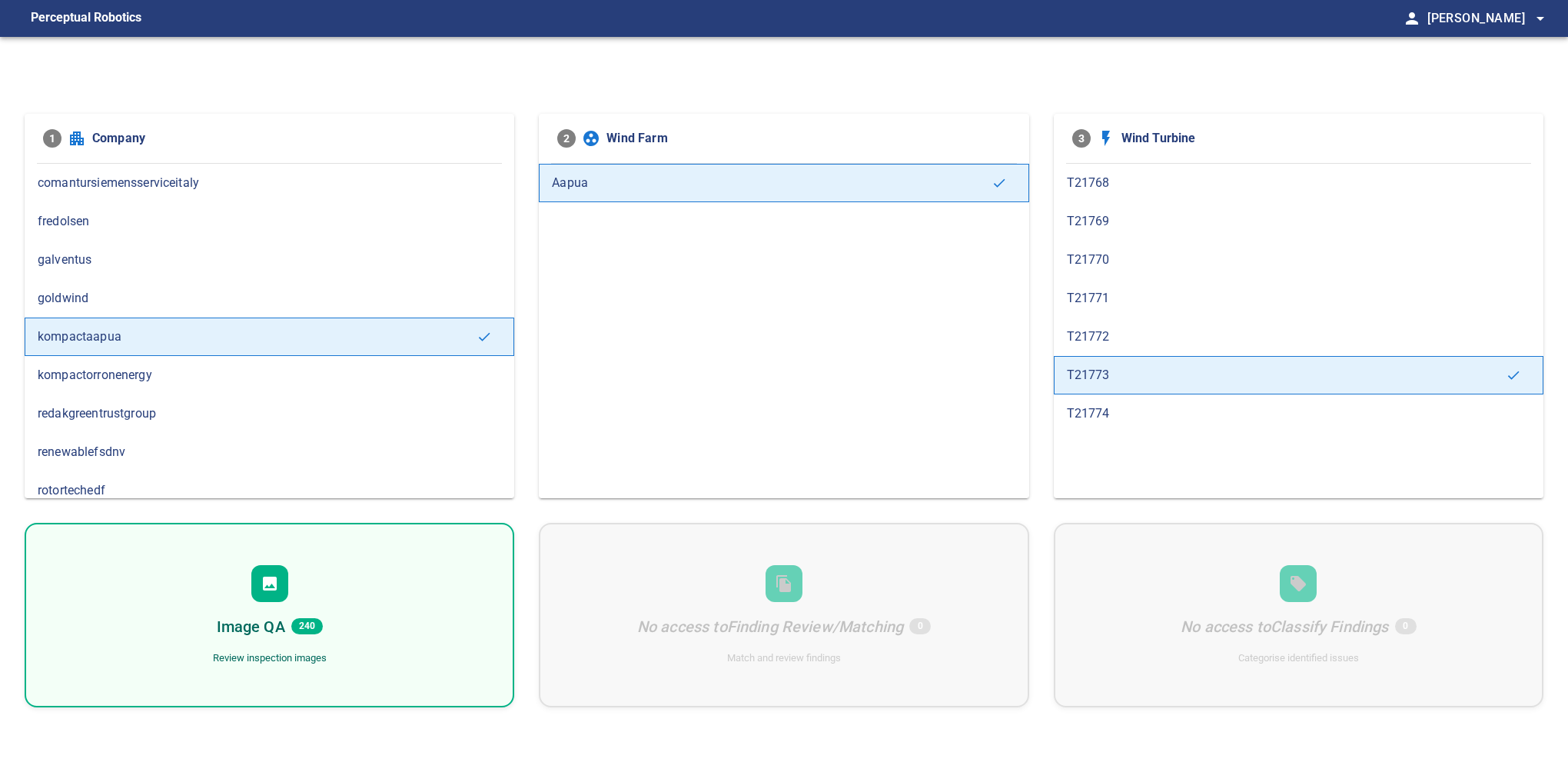
click at [1130, 384] on div "T21773" at bounding box center [1298, 375] width 490 height 39
click at [295, 609] on div "Image QA 240 Review inspection images" at bounding box center [270, 614] width 490 height 185
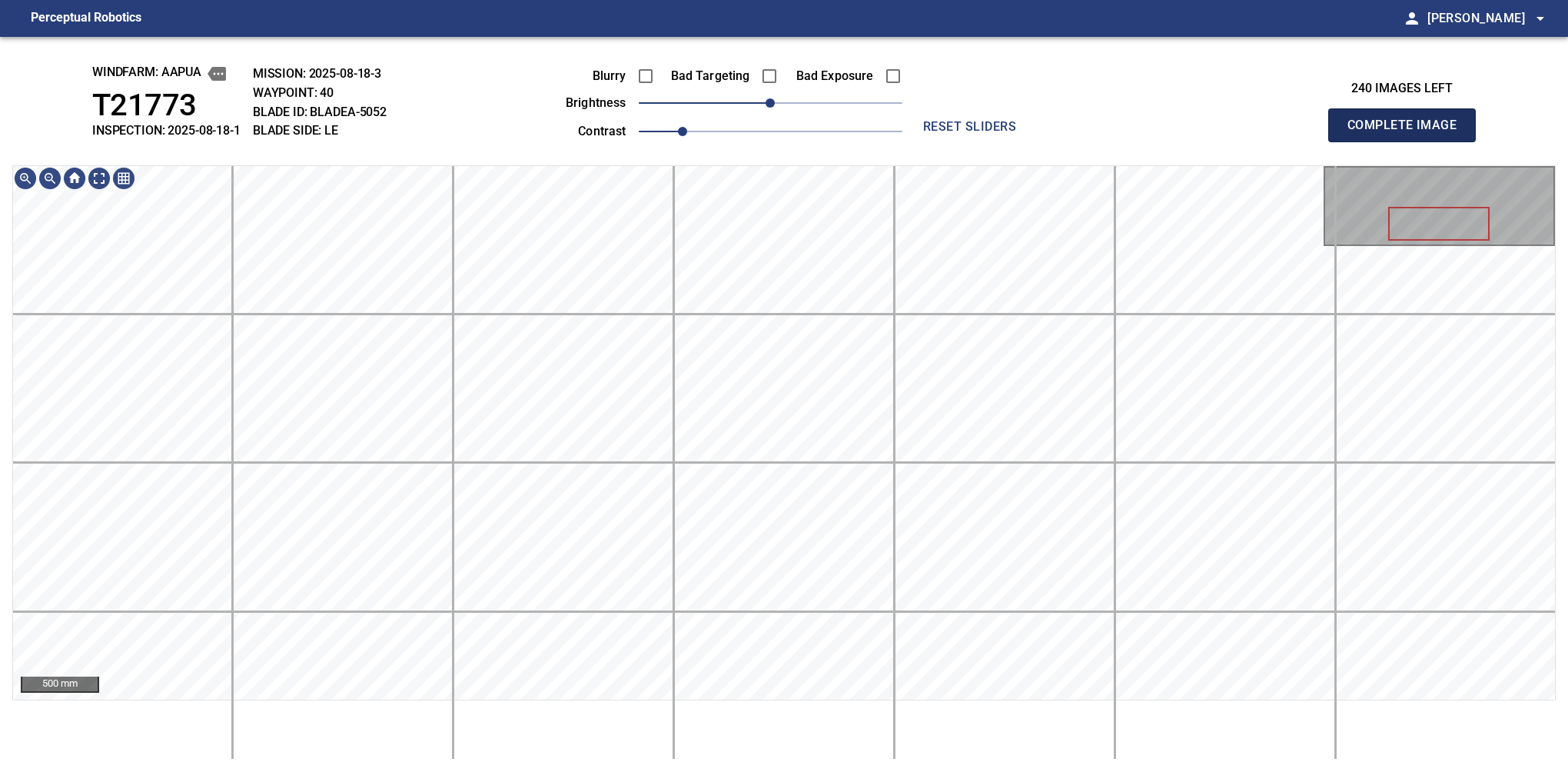
click at [1408, 142] on button "Complete Image" at bounding box center [1402, 125] width 148 height 34
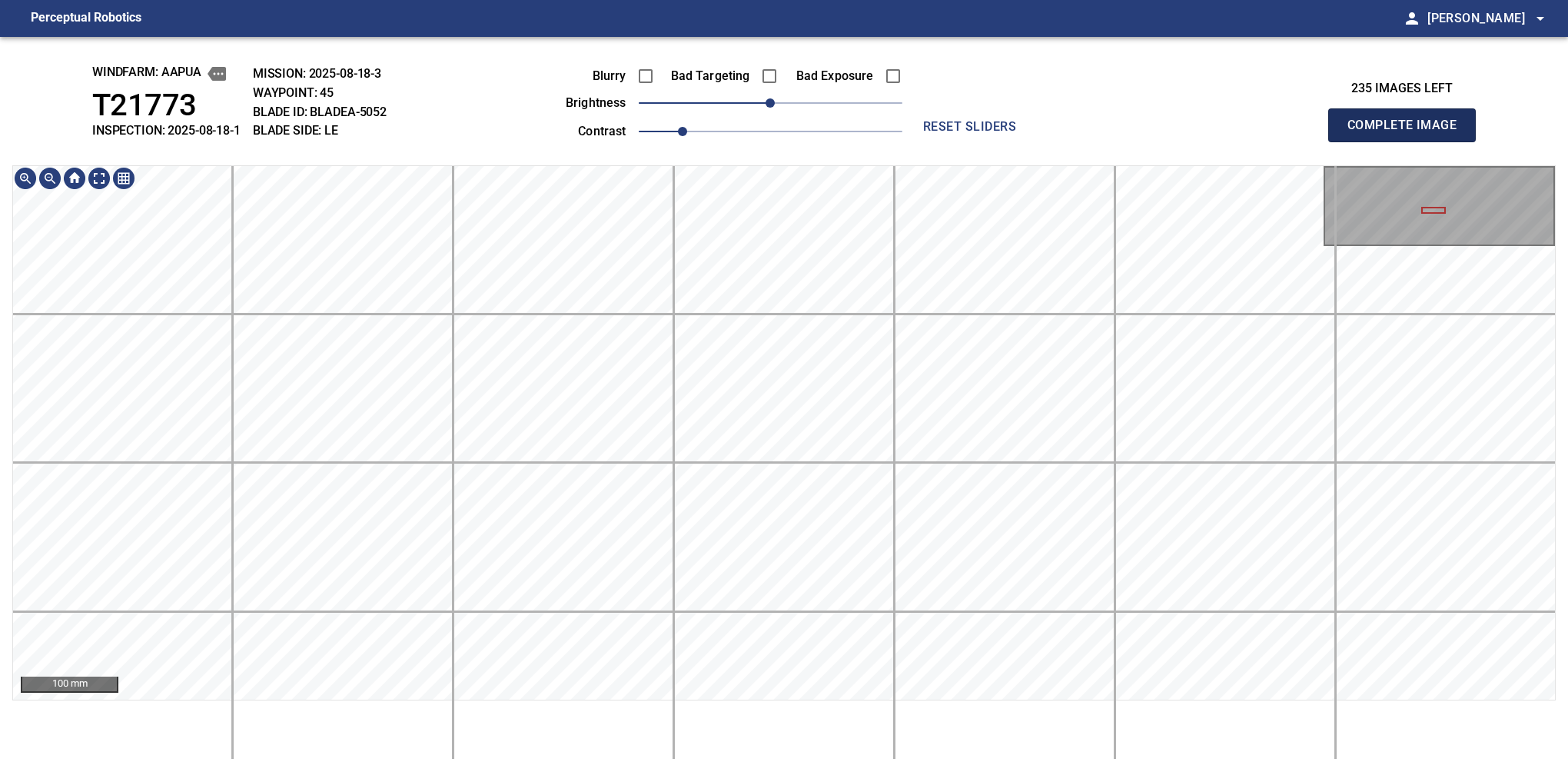
click at [1408, 142] on button "Complete Image" at bounding box center [1402, 125] width 148 height 34
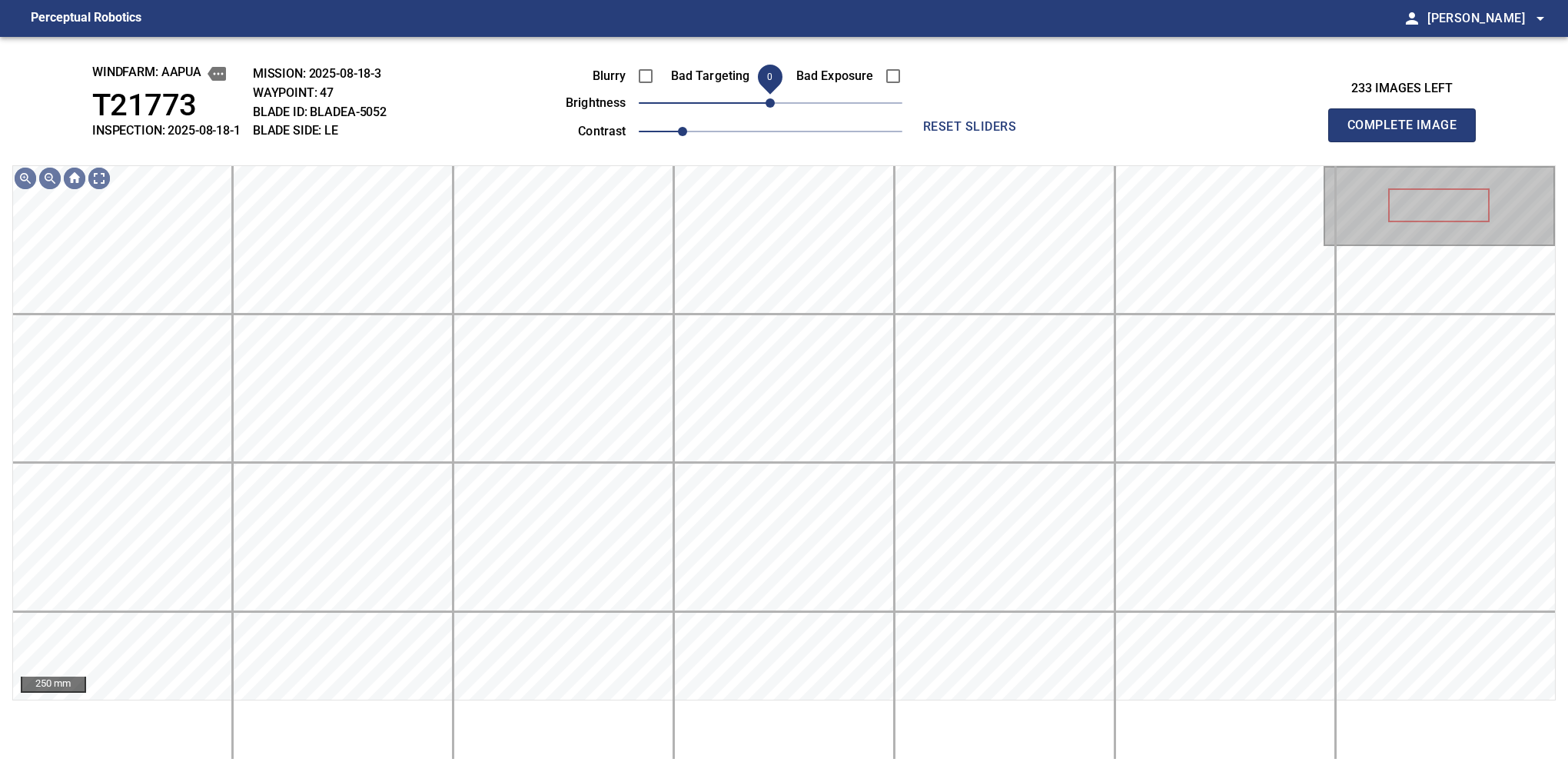
drag, startPoint x: 772, startPoint y: 110, endPoint x: 772, endPoint y: 100, distance: 10.0
click at [772, 100] on span "0" at bounding box center [770, 102] width 10 height 10
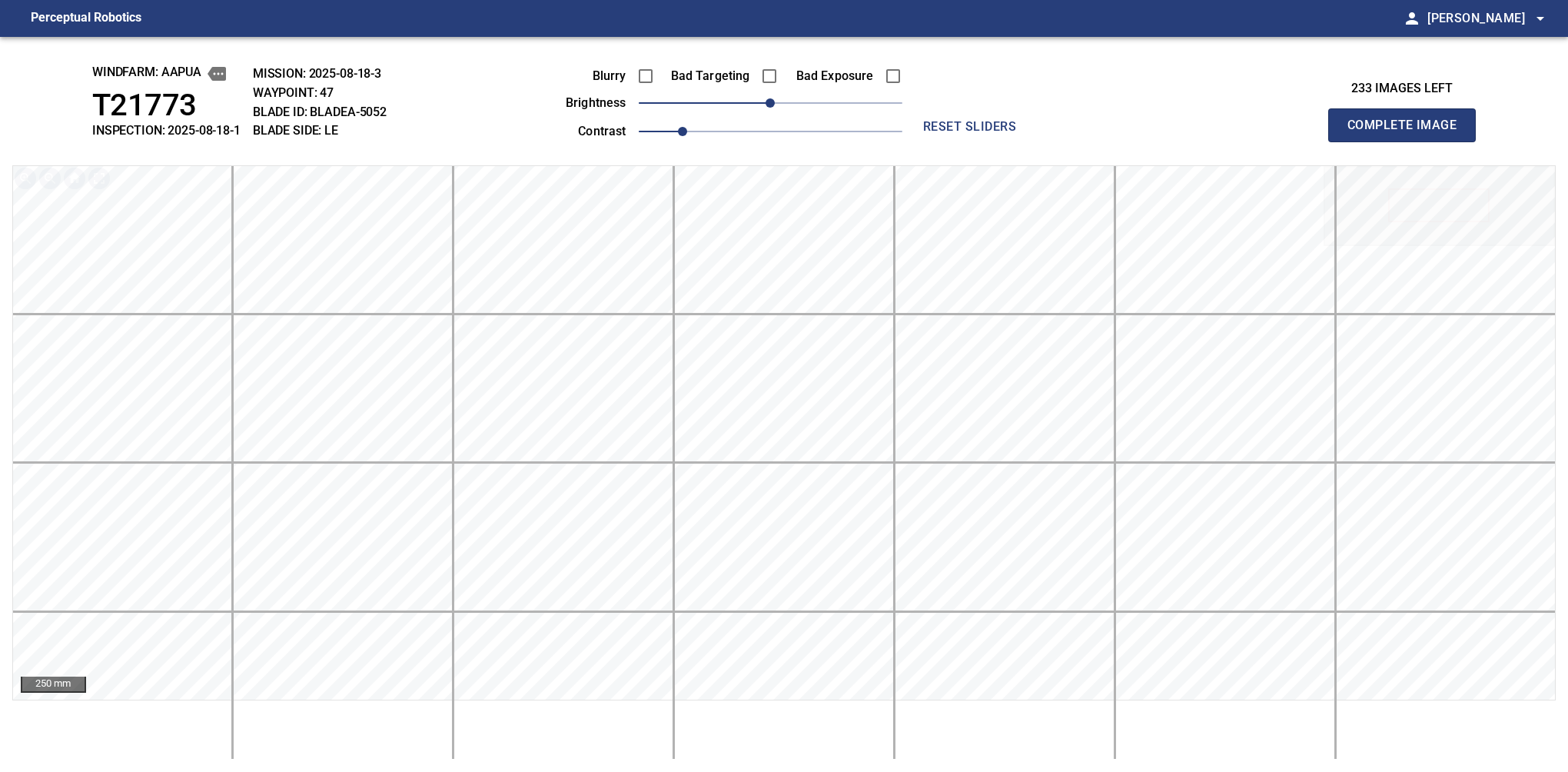
click at [1408, 142] on button "Complete Image" at bounding box center [1402, 125] width 148 height 34
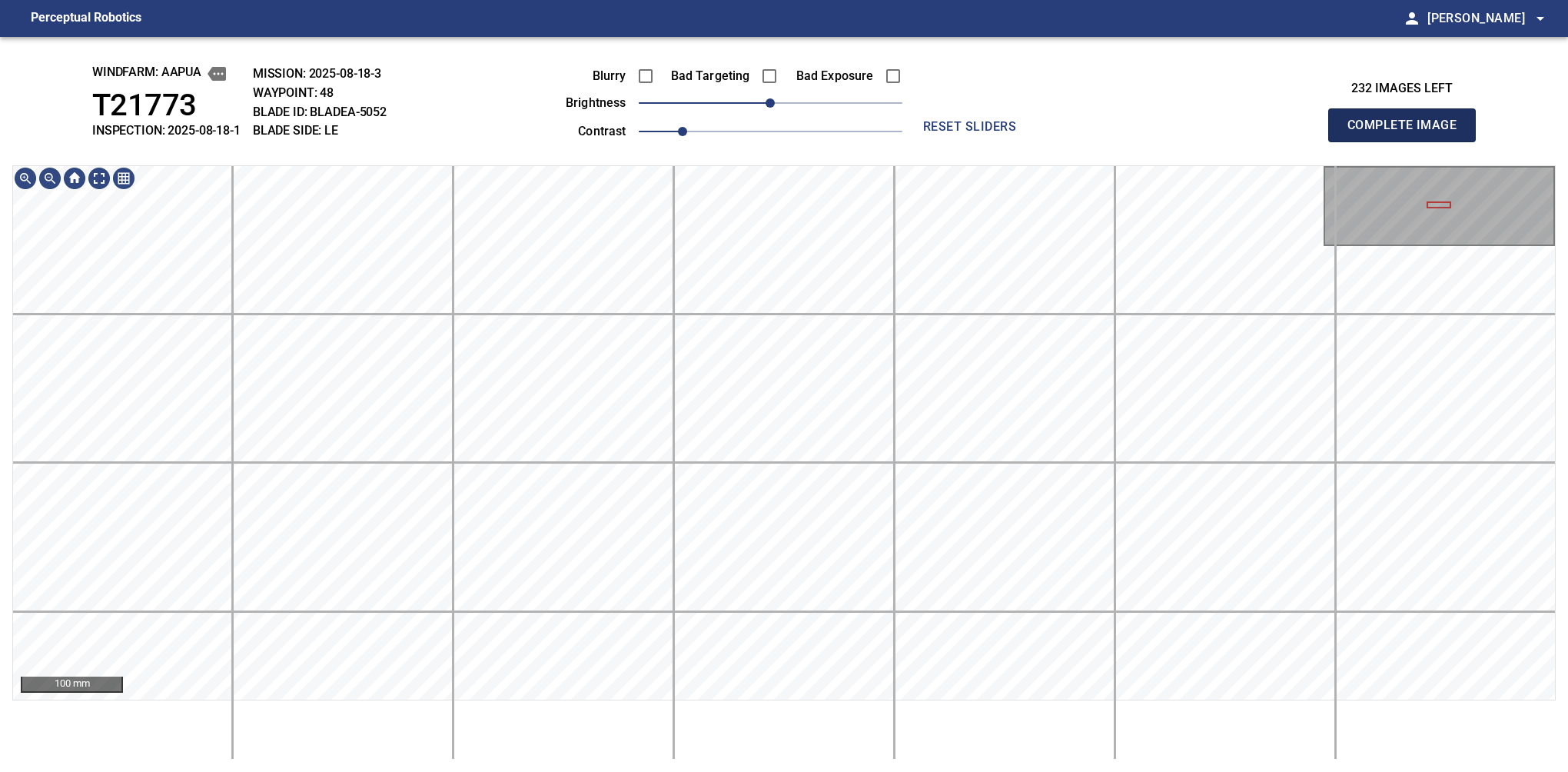
click at [1408, 142] on button "Complete Image" at bounding box center [1402, 125] width 148 height 34
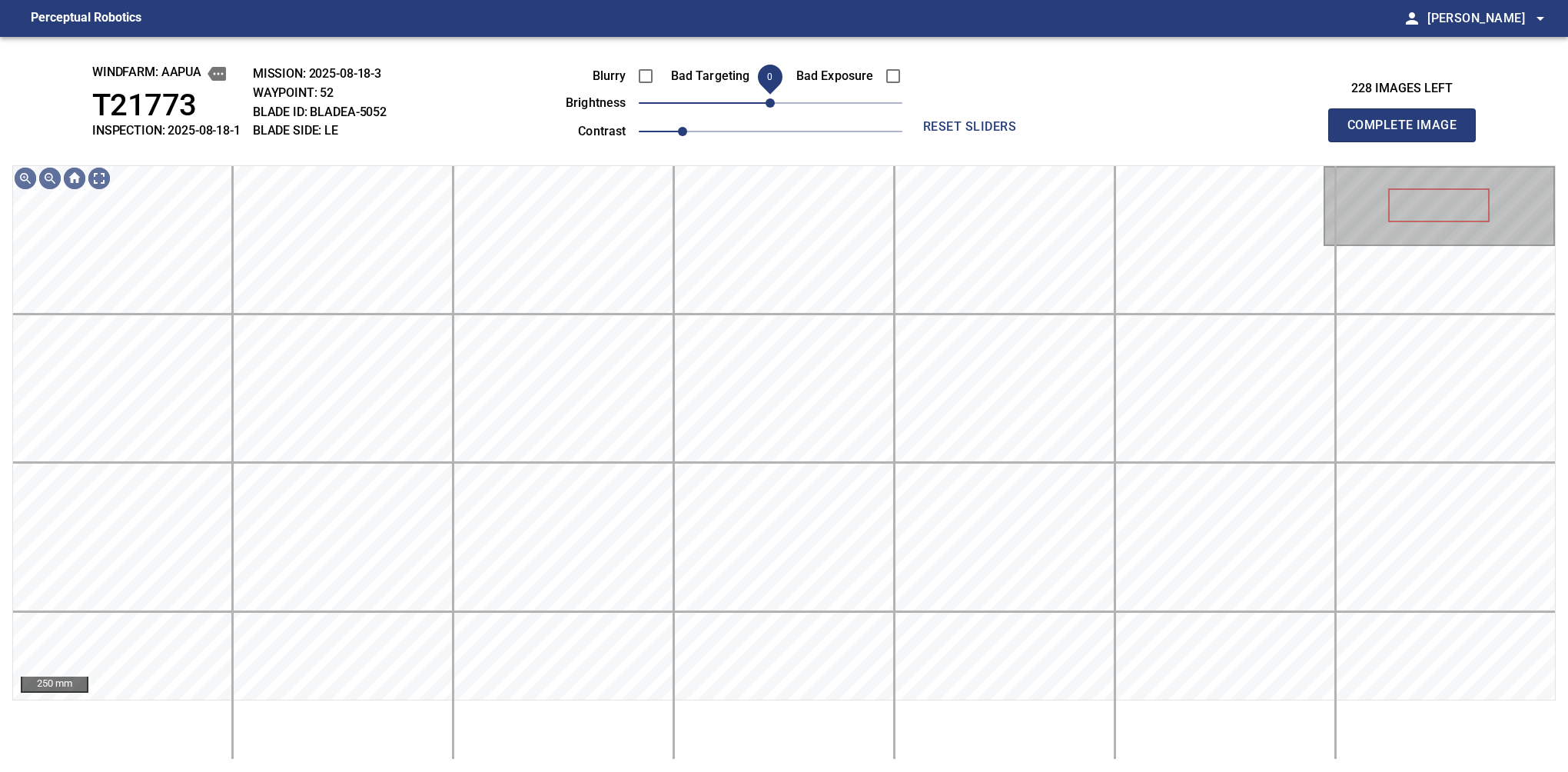
drag, startPoint x: 779, startPoint y: 110, endPoint x: 768, endPoint y: 108, distance: 11.2
click at [768, 108] on span "0" at bounding box center [770, 102] width 10 height 10
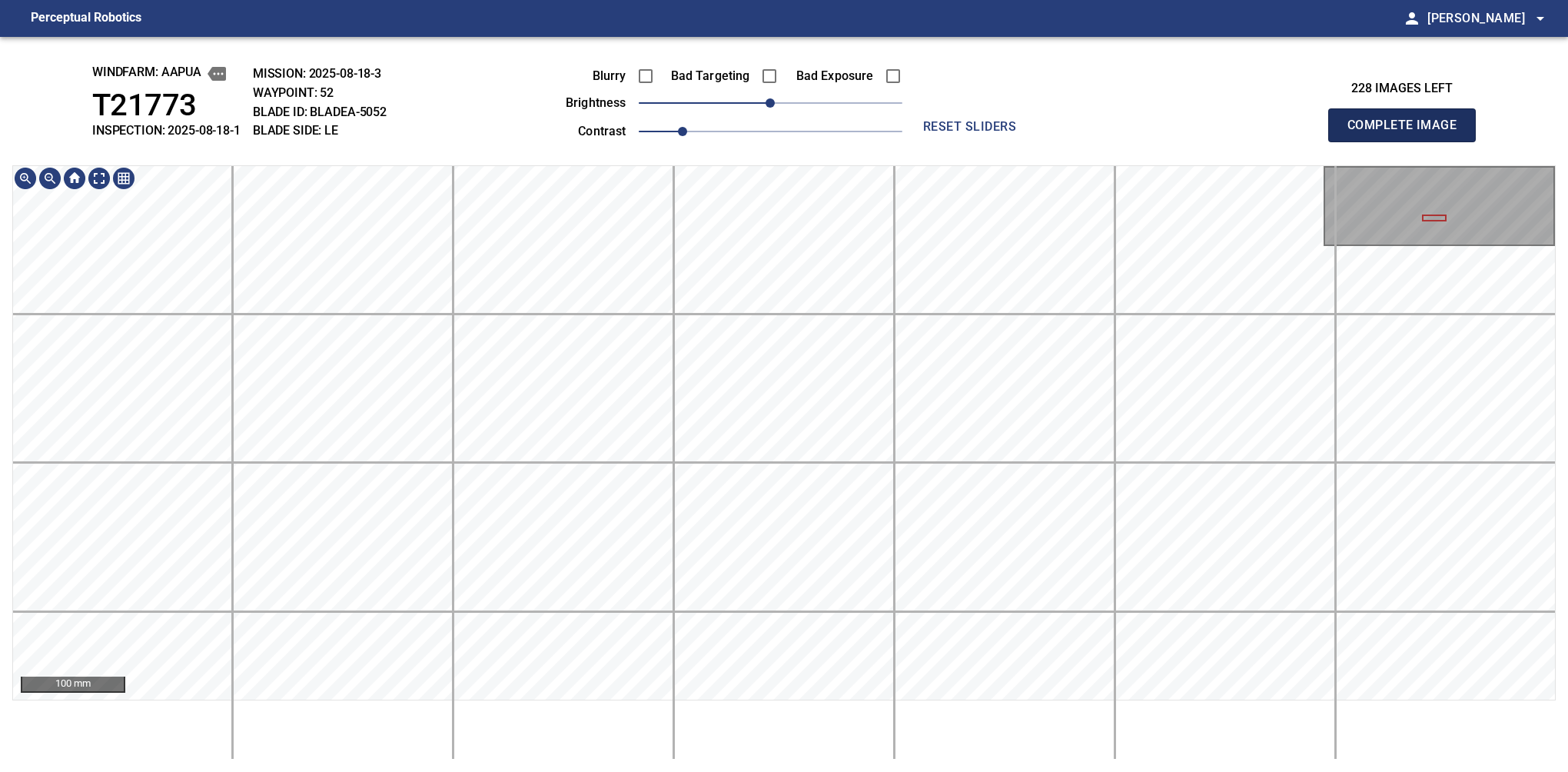
click at [1408, 142] on button "Complete Image" at bounding box center [1402, 125] width 148 height 34
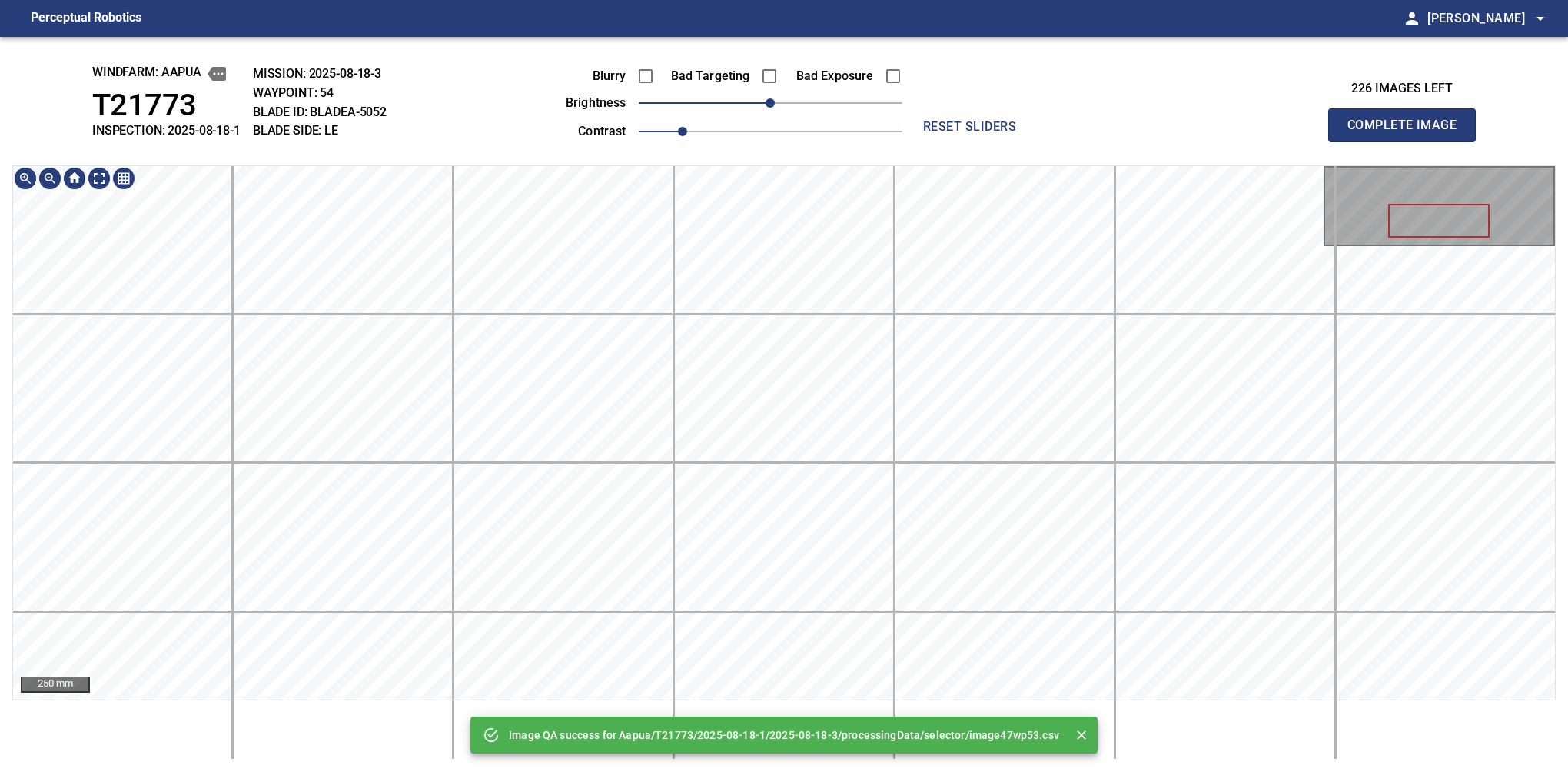
click at [685, 61] on div "Image QA success for Aapua/T21773/2025-08-18-1/2025-08-18-3/processingData/sele…" at bounding box center [784, 404] width 1568 height 735
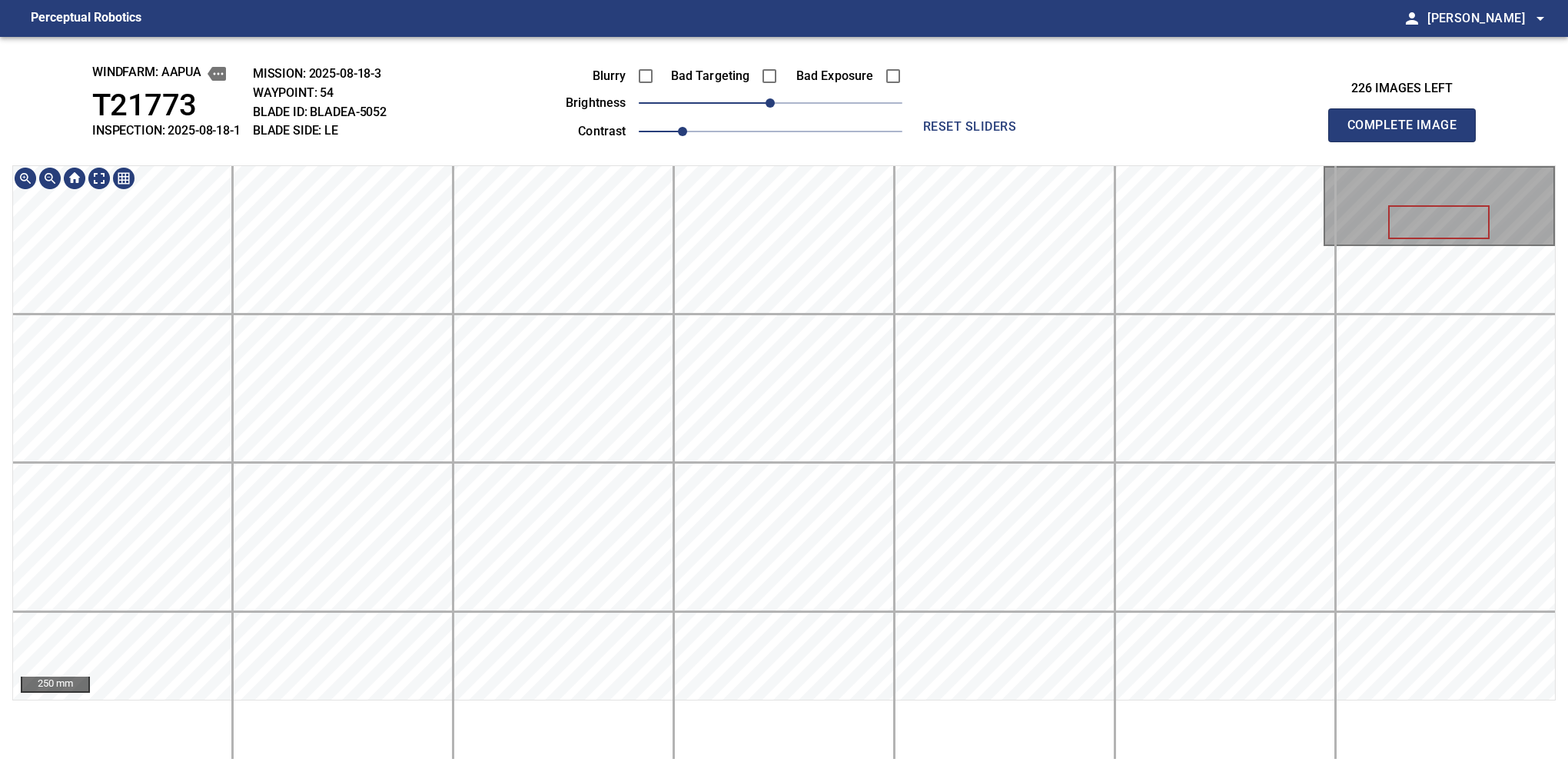
click at [836, 153] on div "windfarm: Aapua T21773 INSPECTION: 2025-08-18-1 MISSION: 2025-08-18-3 WAYPOINT:…" at bounding box center [784, 404] width 1568 height 735
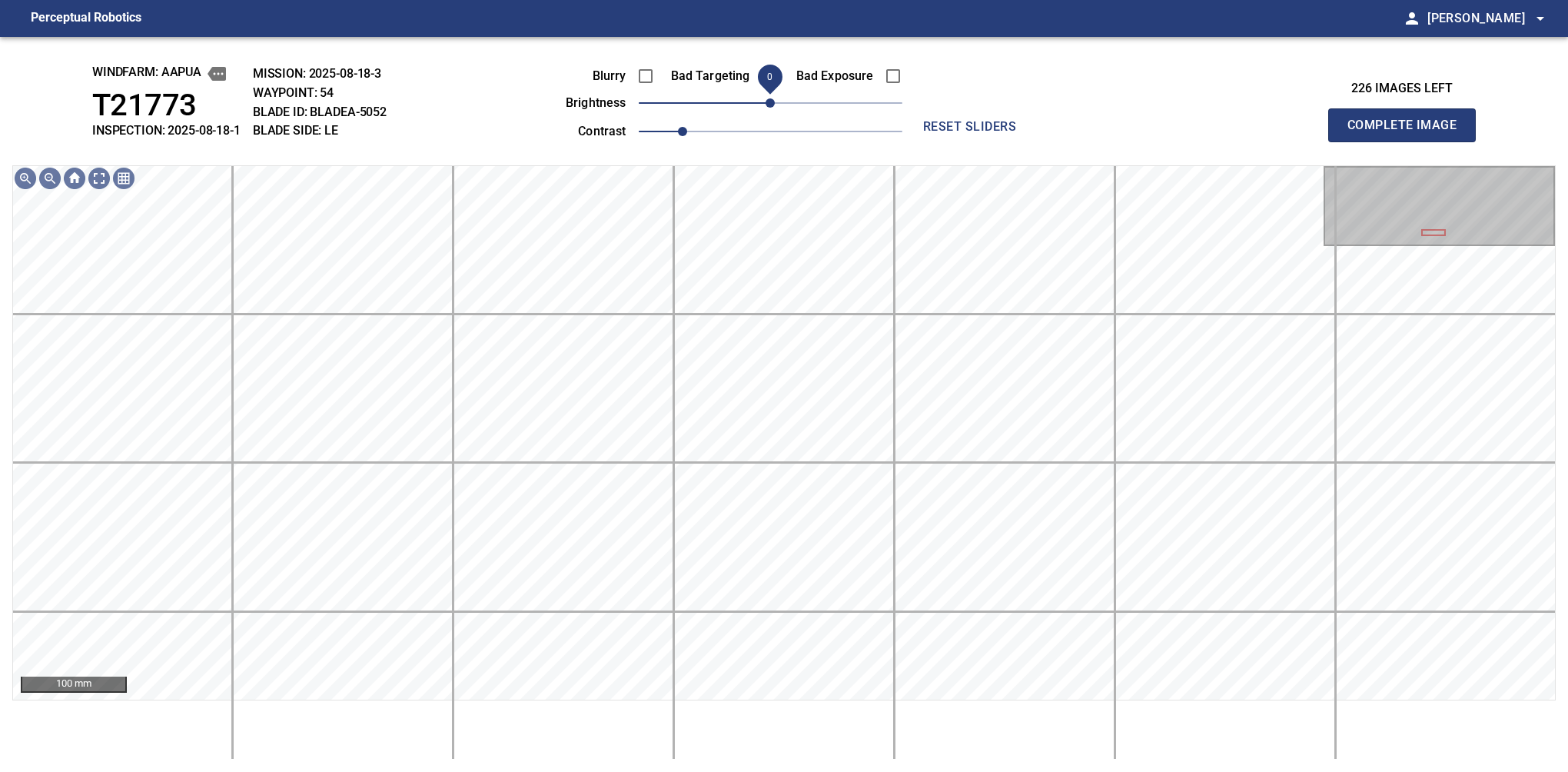
click at [766, 108] on span "0" at bounding box center [770, 102] width 10 height 10
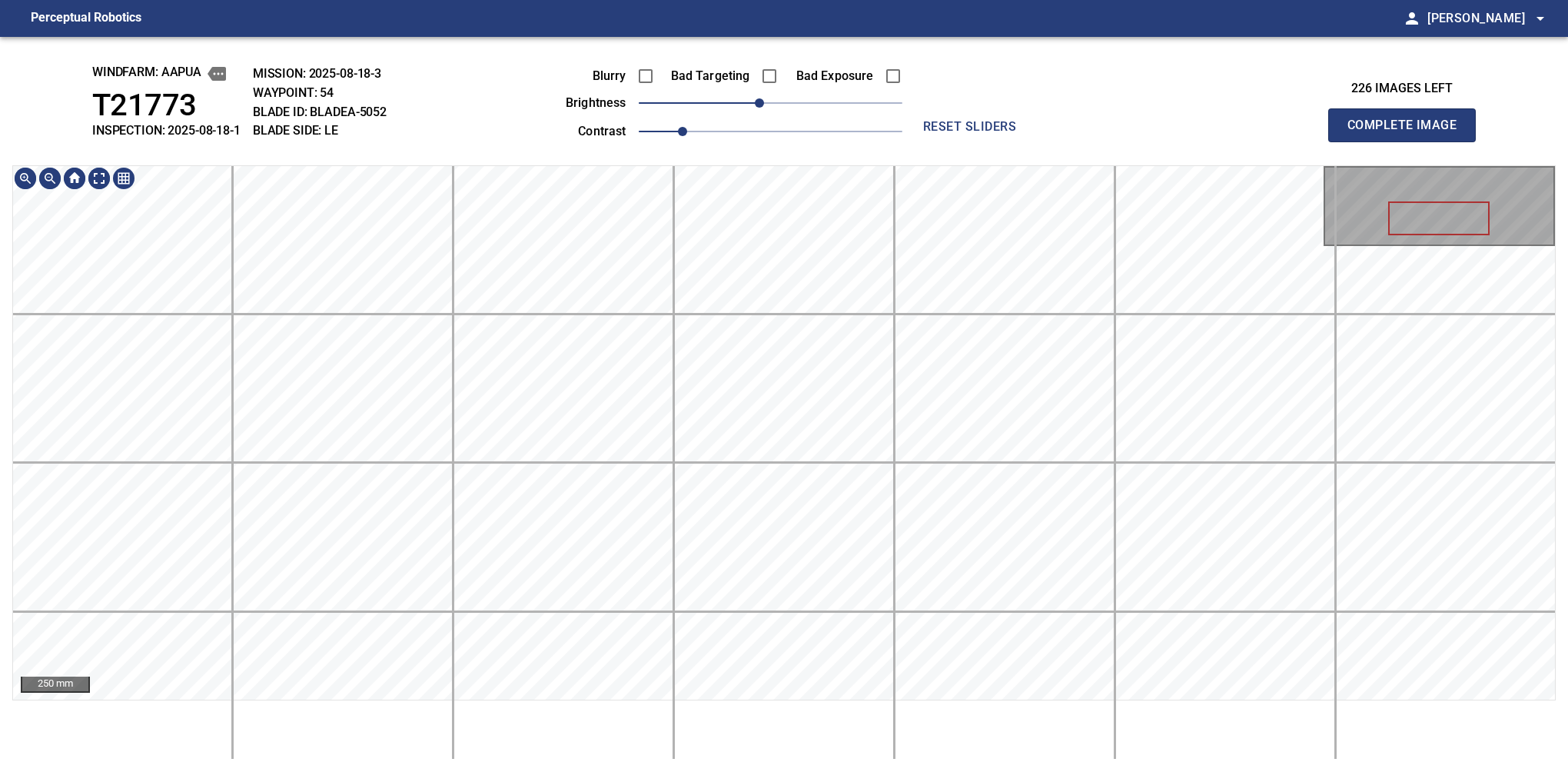
click at [736, 0] on html "Perceptual Robotics person Alex Semenov arrow_drop_down windfarm: Aapua T21773 …" at bounding box center [784, 386] width 1568 height 772
click at [1408, 142] on button "Complete Image" at bounding box center [1402, 125] width 148 height 34
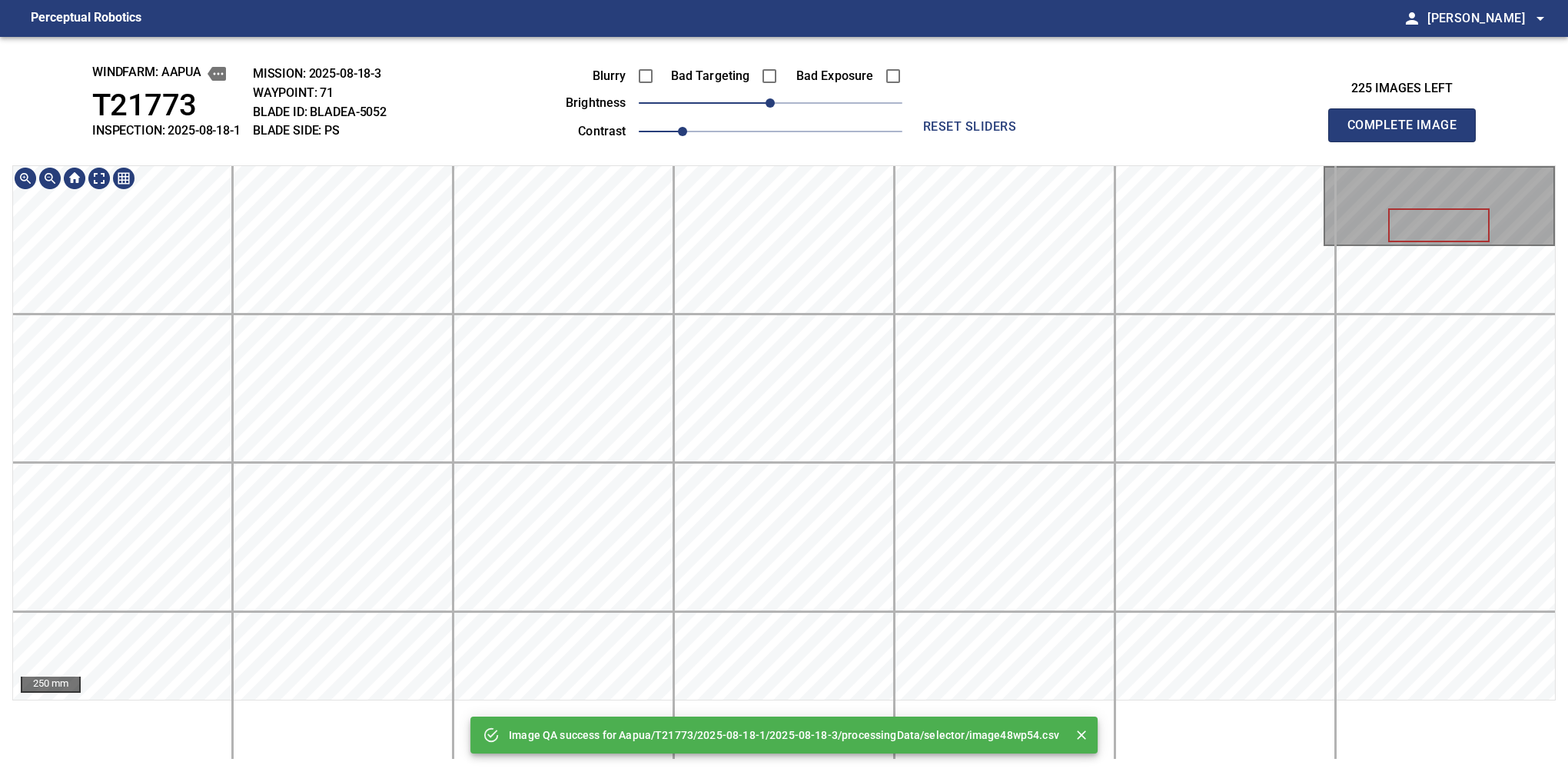
click at [812, 123] on div "Image QA success for Aapua/T21773/2025-08-18-1/2025-08-18-3/processingData/sele…" at bounding box center [784, 404] width 1568 height 735
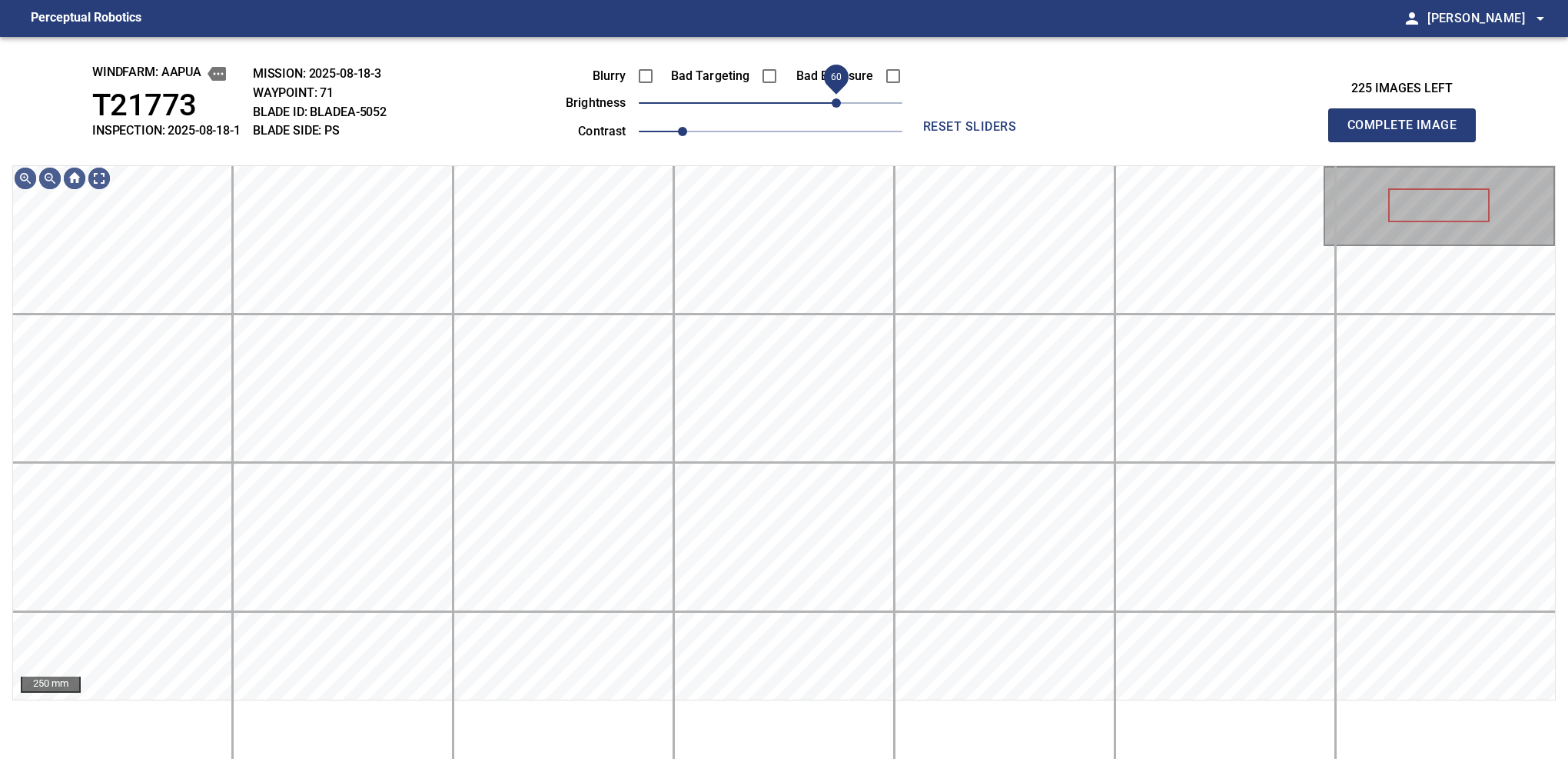
drag, startPoint x: 811, startPoint y: 107, endPoint x: 841, endPoint y: 104, distance: 30.1
click at [841, 104] on span "60" at bounding box center [836, 102] width 10 height 10
click at [827, 105] on span "50" at bounding box center [824, 102] width 10 height 10
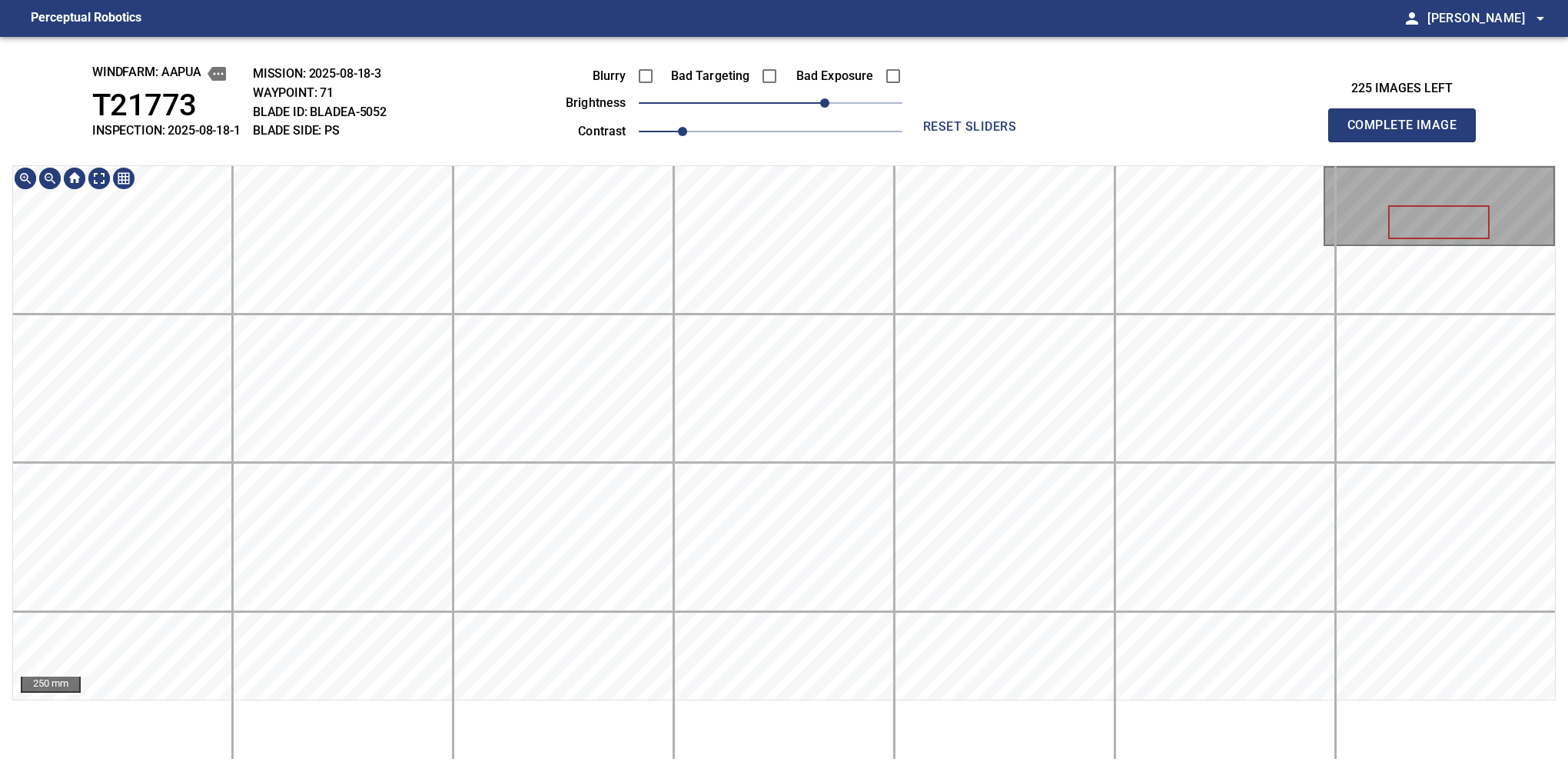
click at [837, 119] on div "windfarm: Aapua T21773 INSPECTION: 2025-08-18-1 MISSION: 2025-08-18-3 WAYPOINT:…" at bounding box center [784, 404] width 1568 height 735
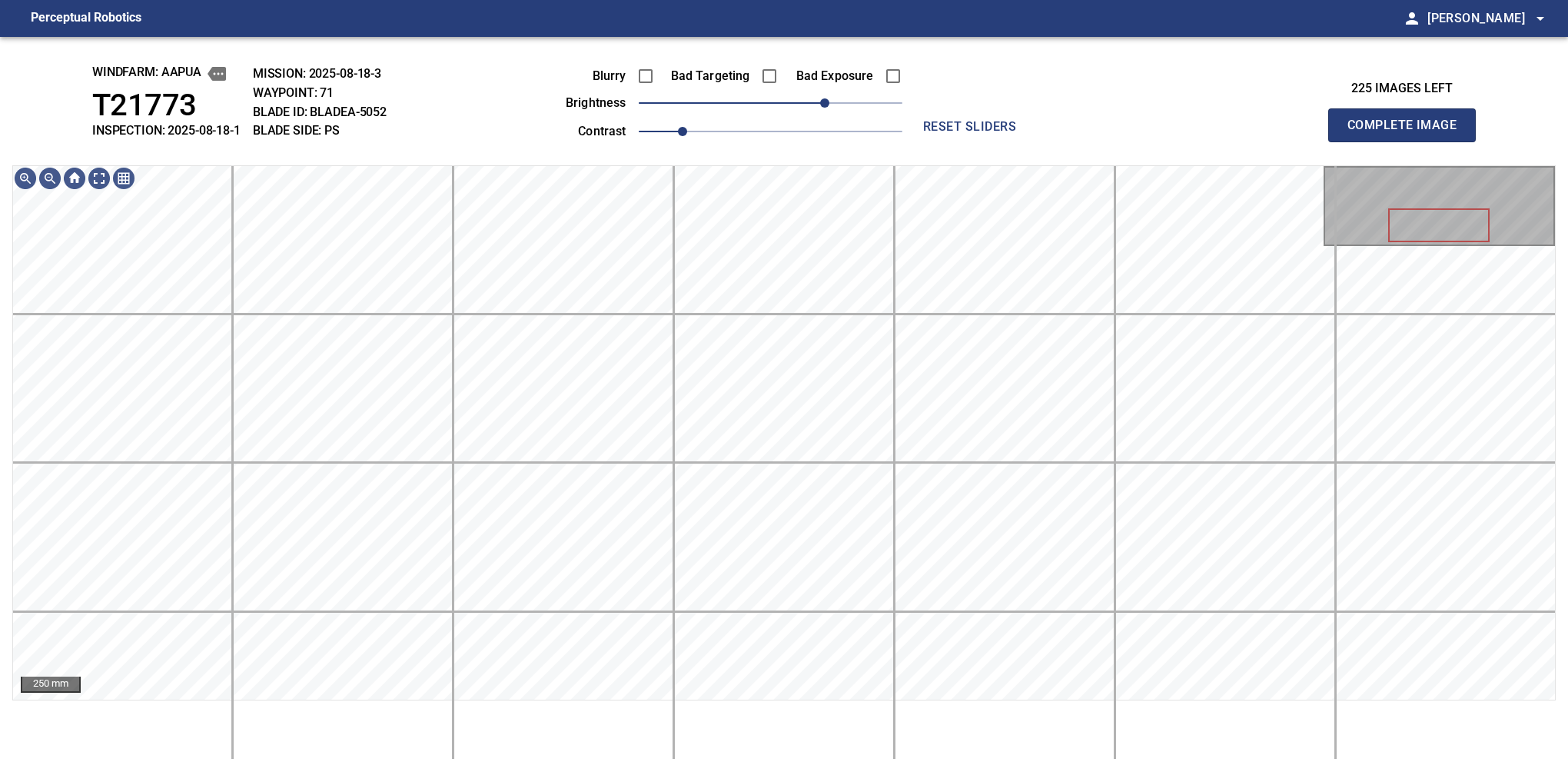
click at [1408, 142] on button "Complete Image" at bounding box center [1402, 125] width 148 height 34
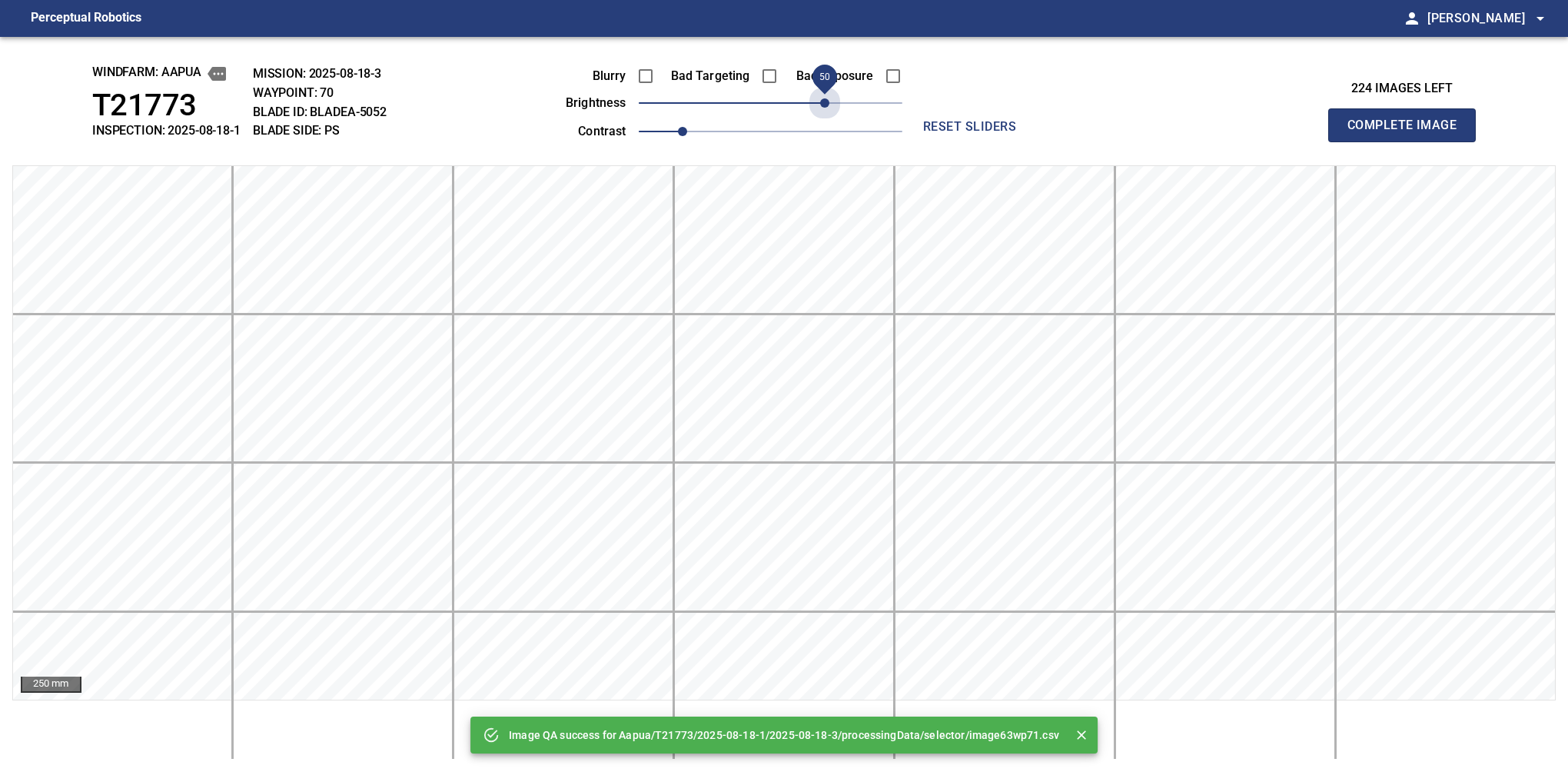
click at [827, 98] on span "50" at bounding box center [770, 102] width 263 height 22
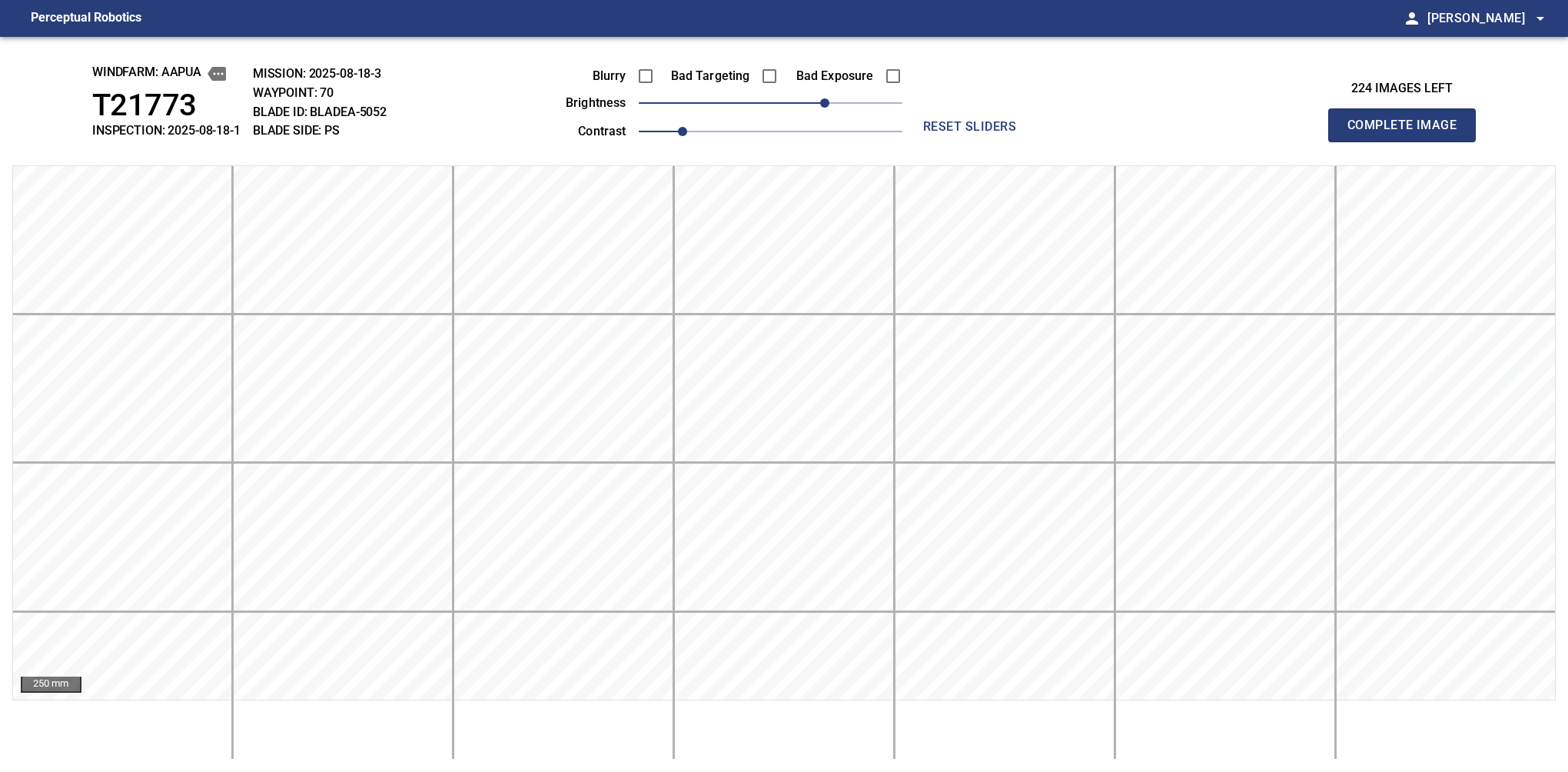
click at [1408, 142] on button "Complete Image" at bounding box center [1402, 125] width 148 height 34
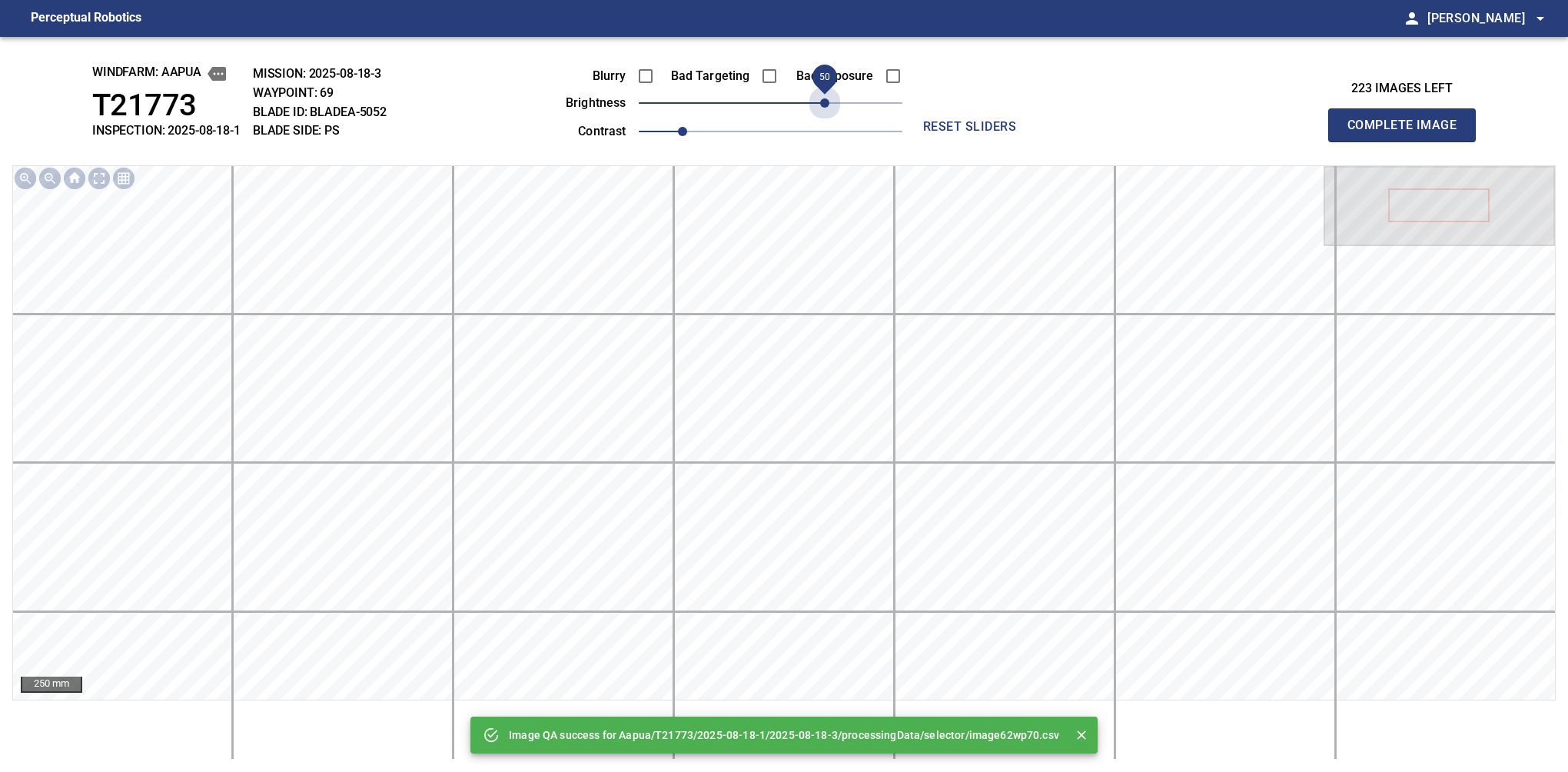
click at [827, 98] on span "50" at bounding box center [770, 102] width 263 height 22
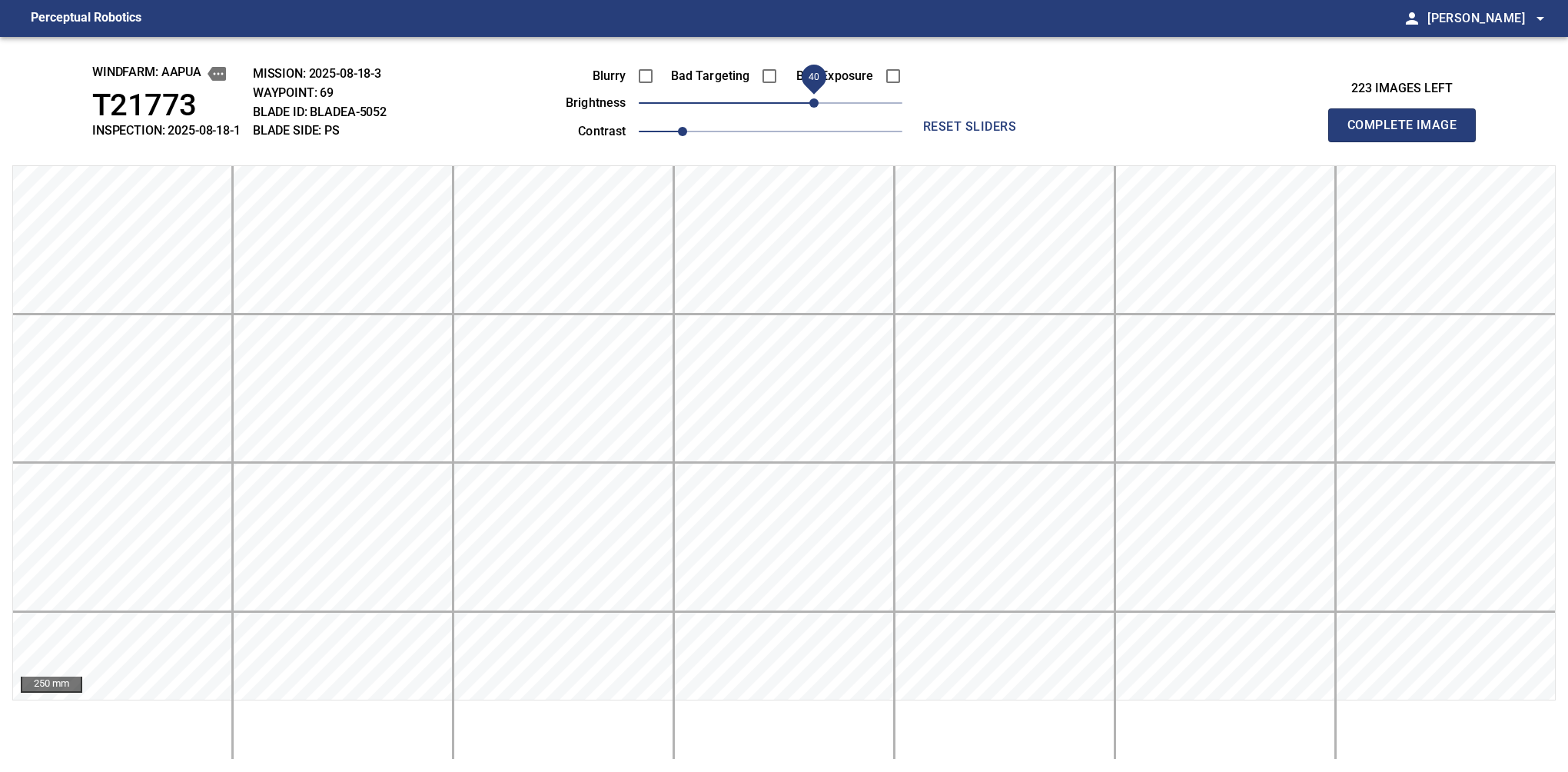
drag, startPoint x: 824, startPoint y: 103, endPoint x: 814, endPoint y: 105, distance: 10.2
click at [814, 105] on span "40" at bounding box center [814, 102] width 10 height 10
click at [1408, 142] on button "Complete Image" at bounding box center [1402, 125] width 148 height 34
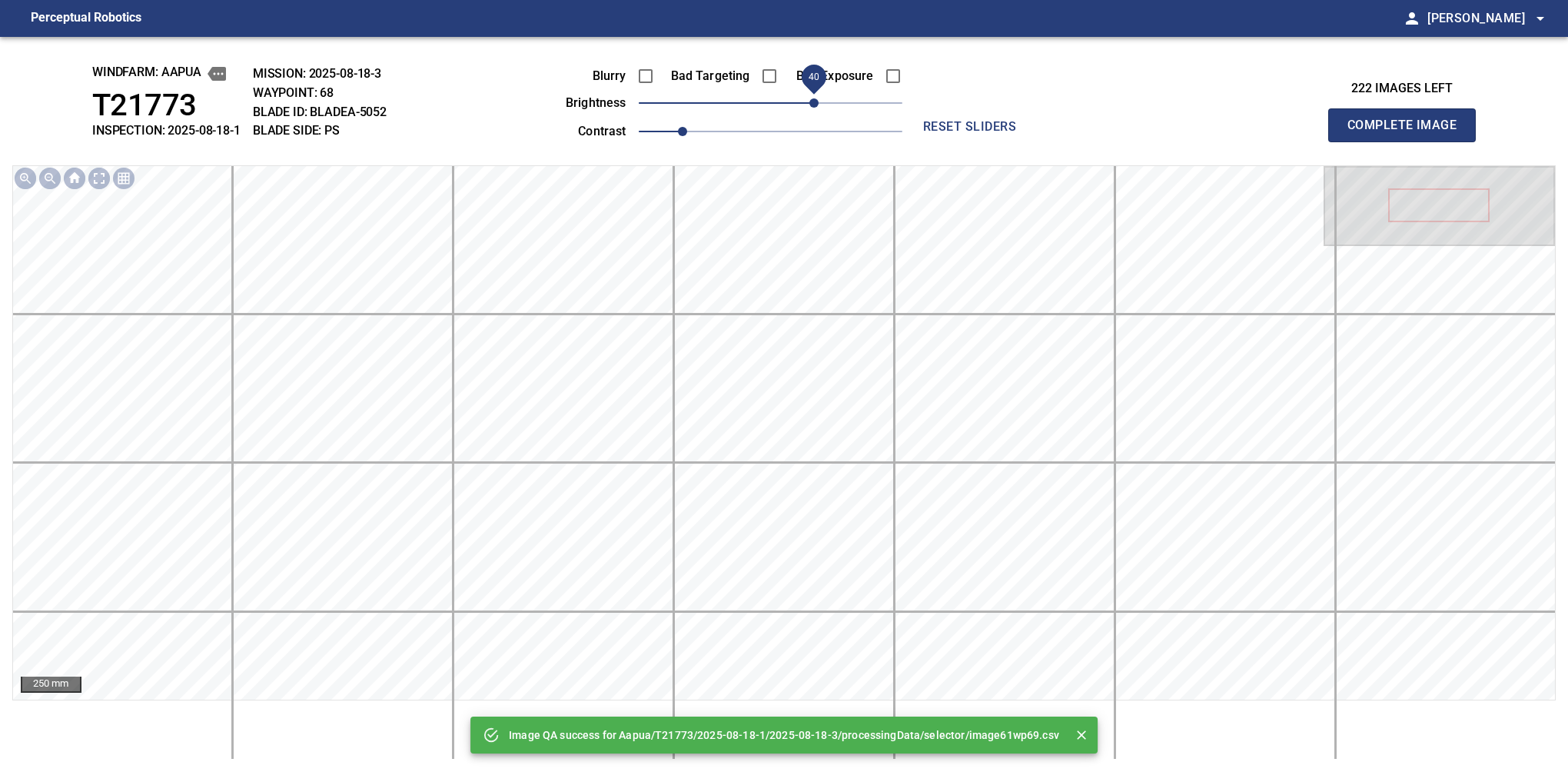
drag, startPoint x: 806, startPoint y: 106, endPoint x: 813, endPoint y: 102, distance: 8.1
click at [813, 102] on span "40" at bounding box center [770, 102] width 263 height 22
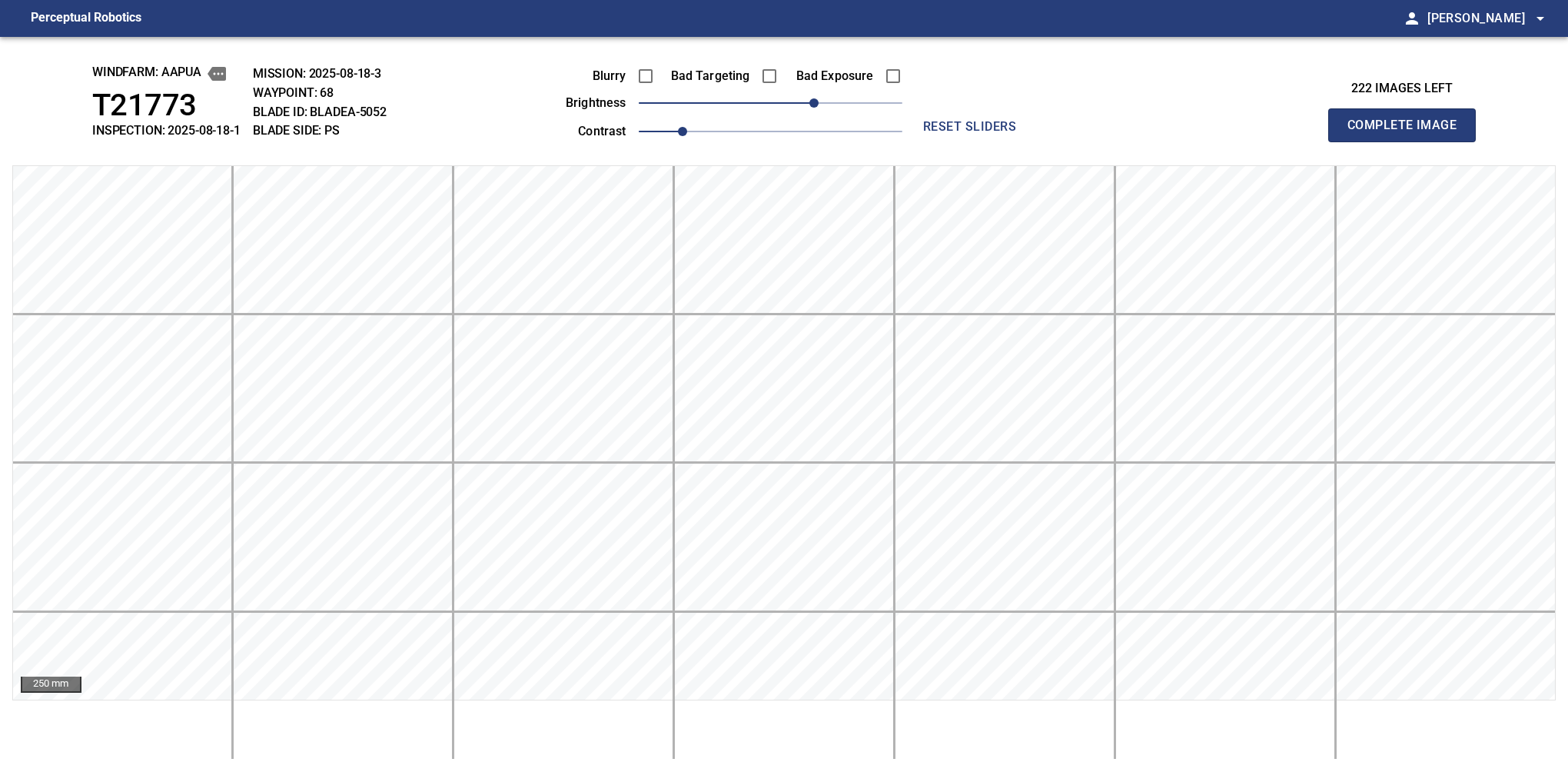
click at [1408, 142] on button "Complete Image" at bounding box center [1402, 125] width 148 height 34
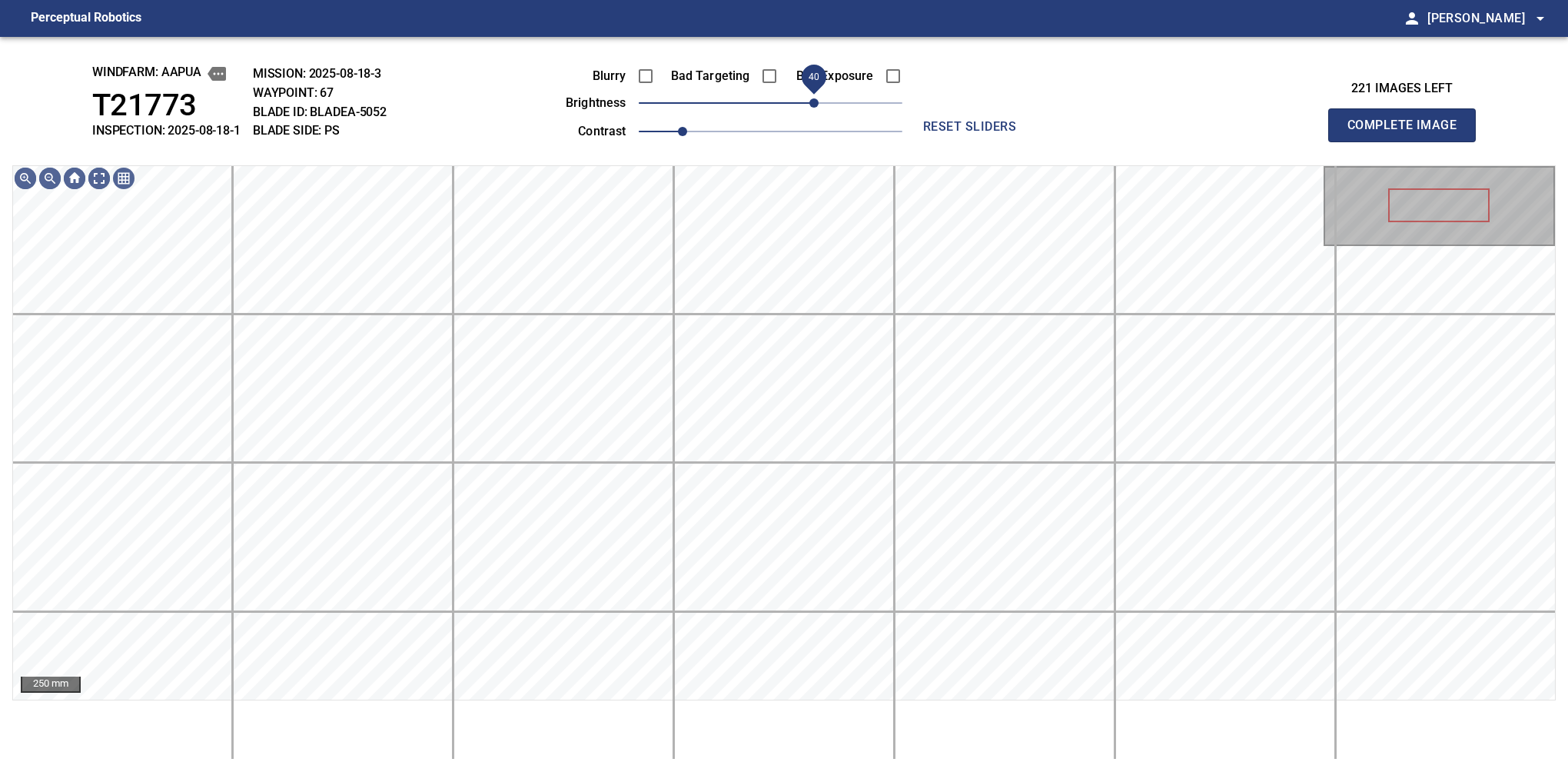
drag, startPoint x: 800, startPoint y: 98, endPoint x: 818, endPoint y: 91, distance: 19.3
click at [818, 92] on span "40" at bounding box center [770, 102] width 263 height 22
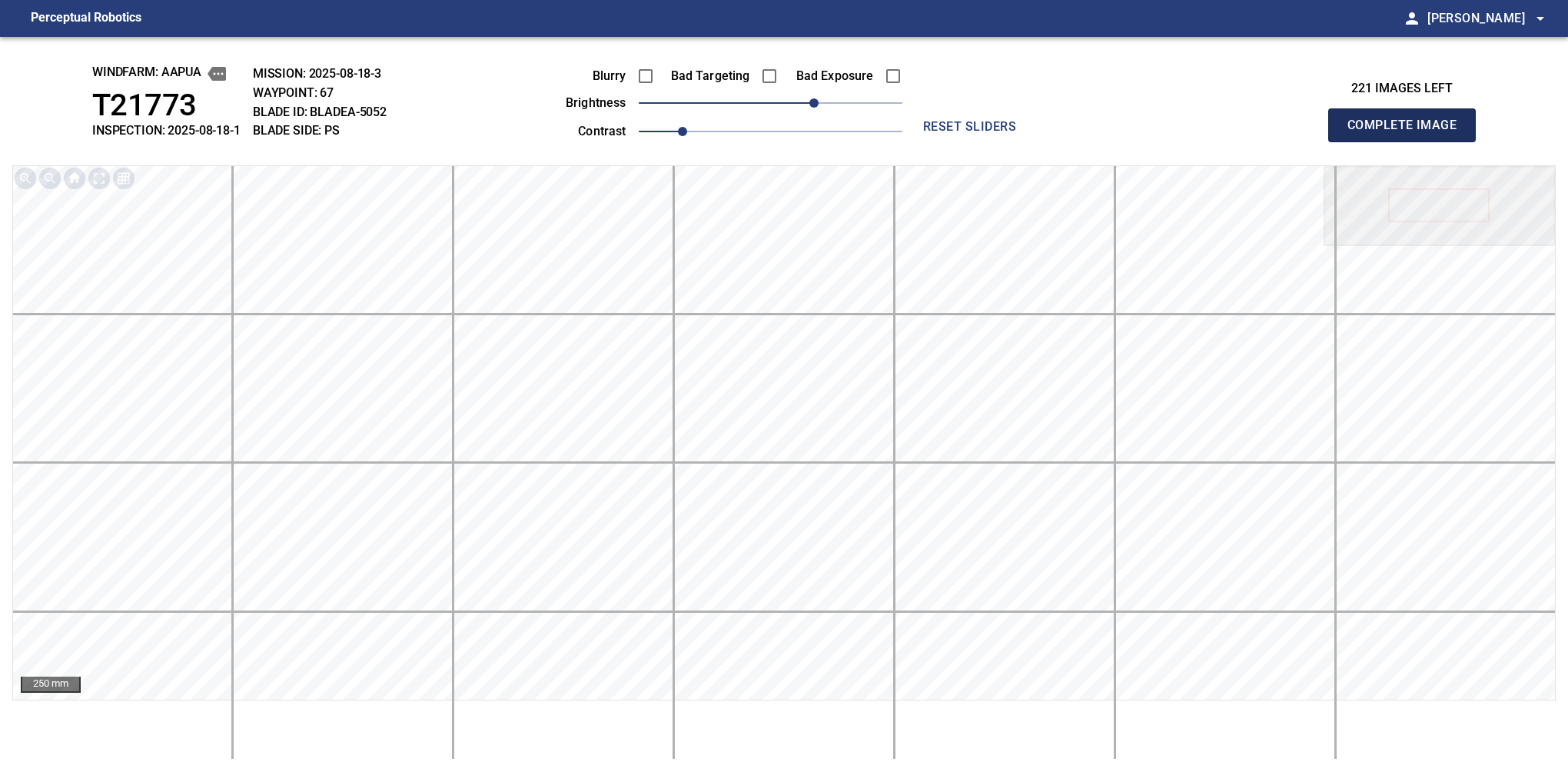
click at [1408, 142] on button "Complete Image" at bounding box center [1402, 125] width 148 height 34
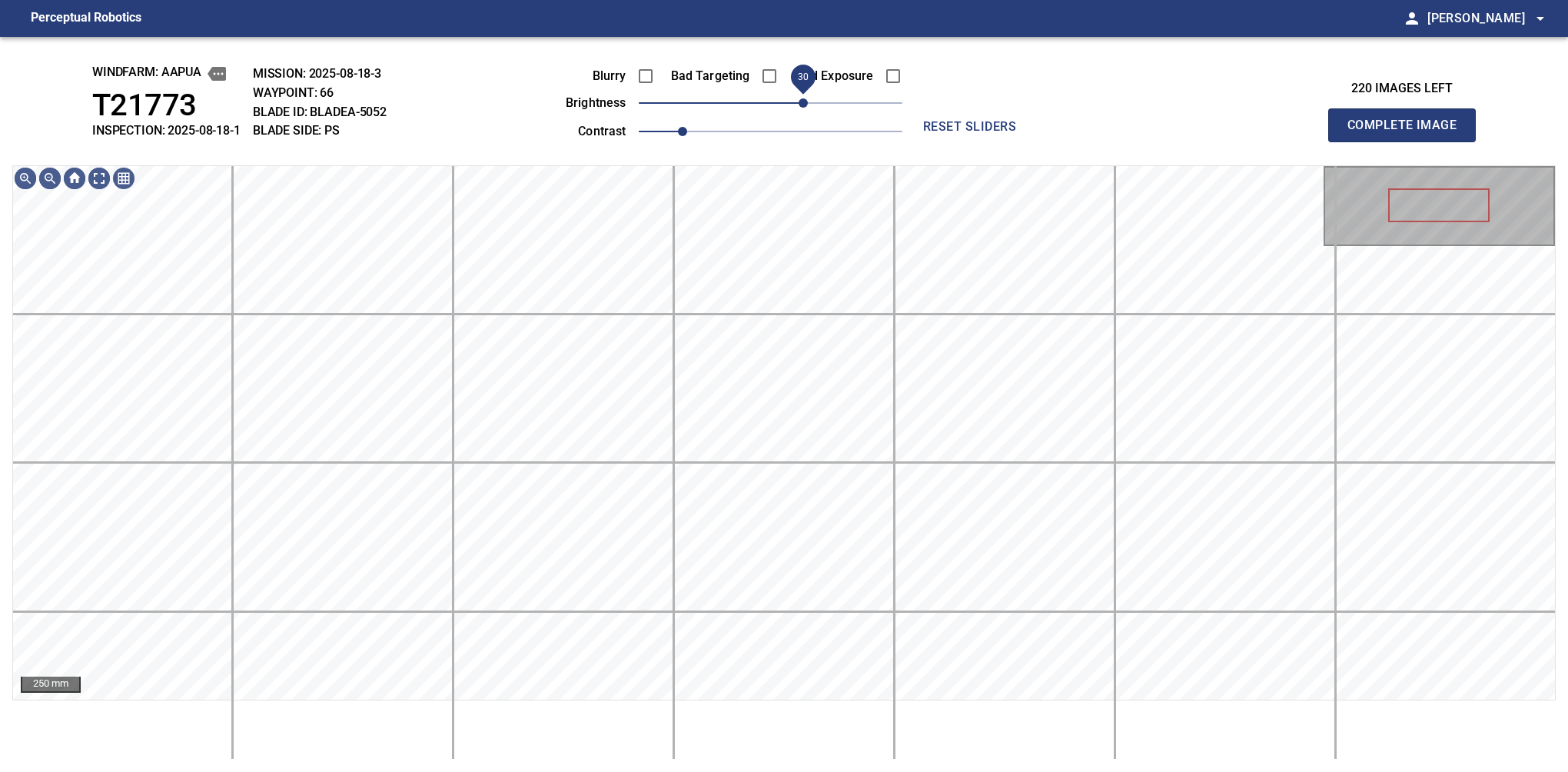
drag, startPoint x: 784, startPoint y: 102, endPoint x: 806, endPoint y: 104, distance: 22.1
click at [806, 104] on span "30" at bounding box center [803, 102] width 10 height 10
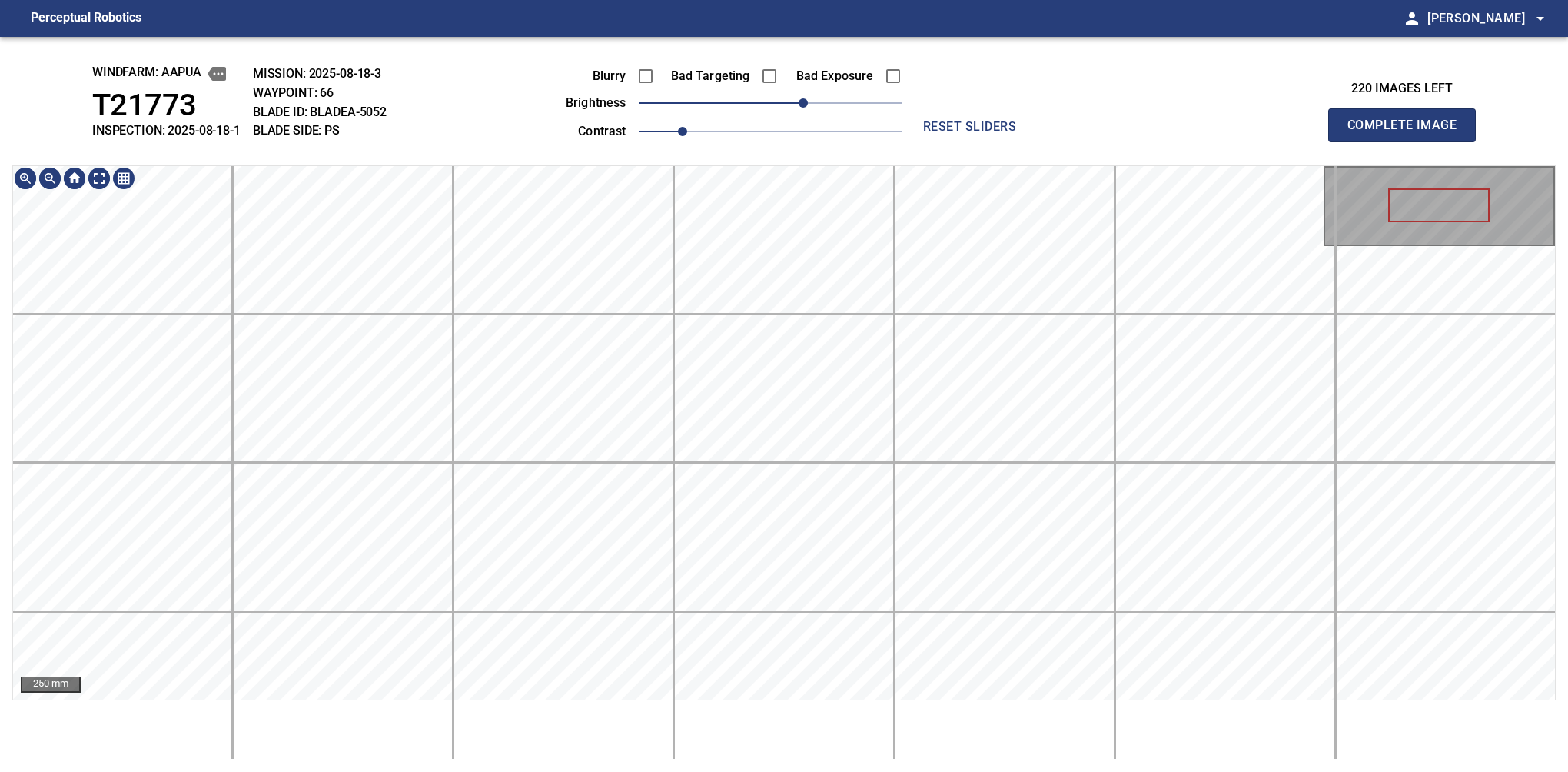
click at [862, 153] on div "windfarm: Aapua T21773 INSPECTION: 2025-08-18-1 MISSION: 2025-08-18-3 WAYPOINT:…" at bounding box center [784, 404] width 1568 height 735
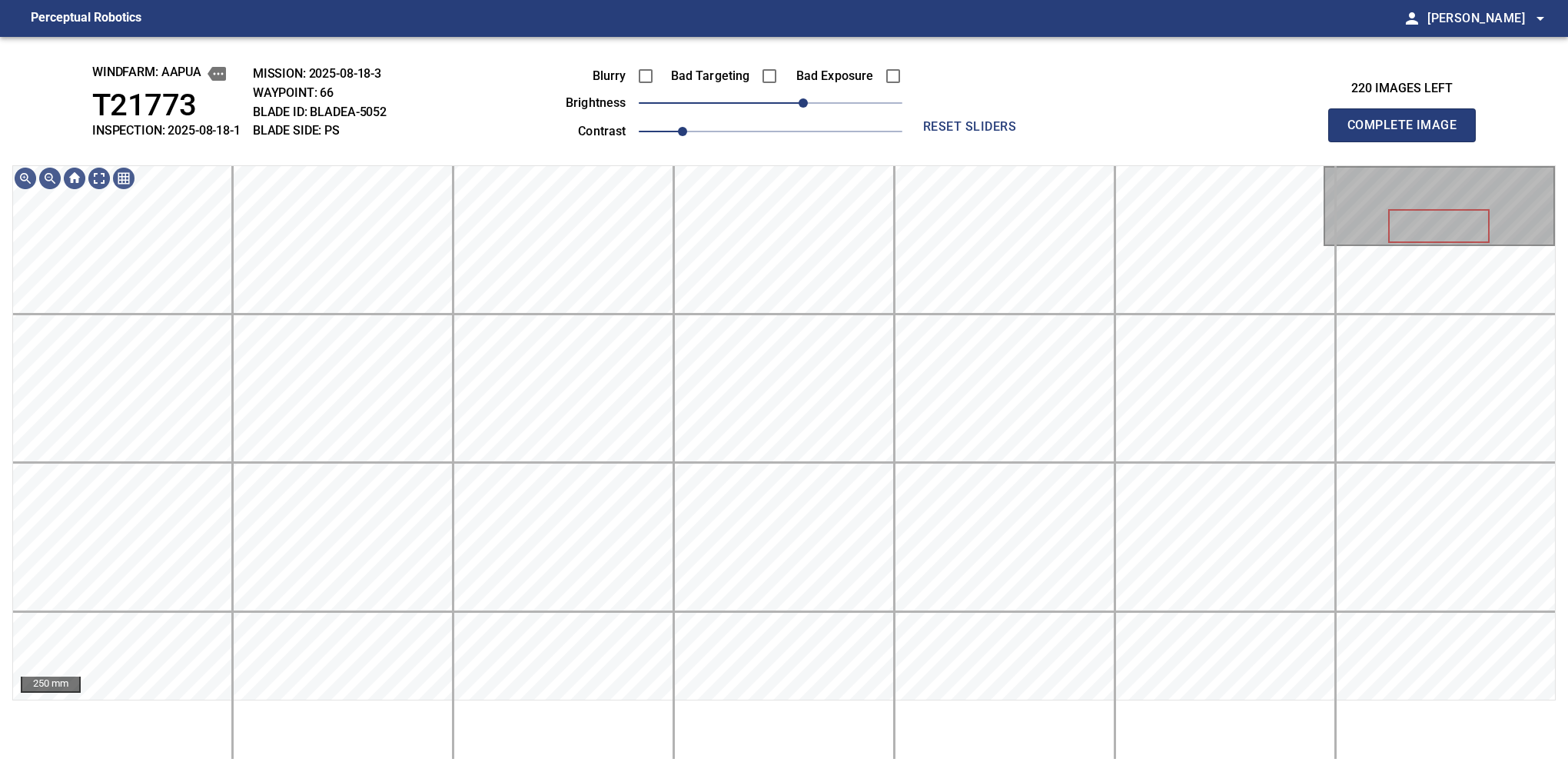
click at [1408, 142] on button "Complete Image" at bounding box center [1402, 125] width 148 height 34
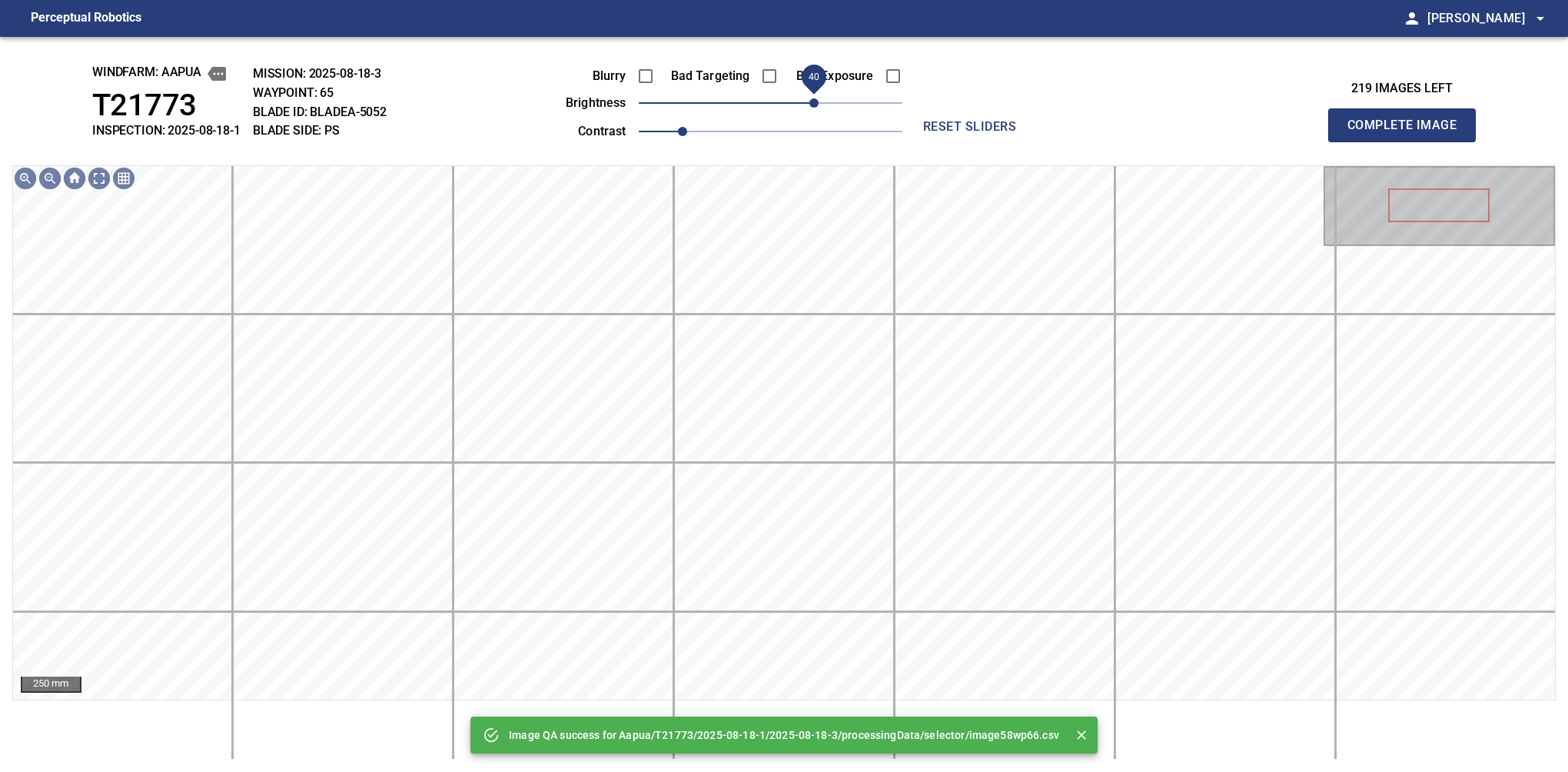
drag, startPoint x: 770, startPoint y: 108, endPoint x: 816, endPoint y: 102, distance: 46.4
click at [816, 102] on span "40" at bounding box center [814, 102] width 10 height 10
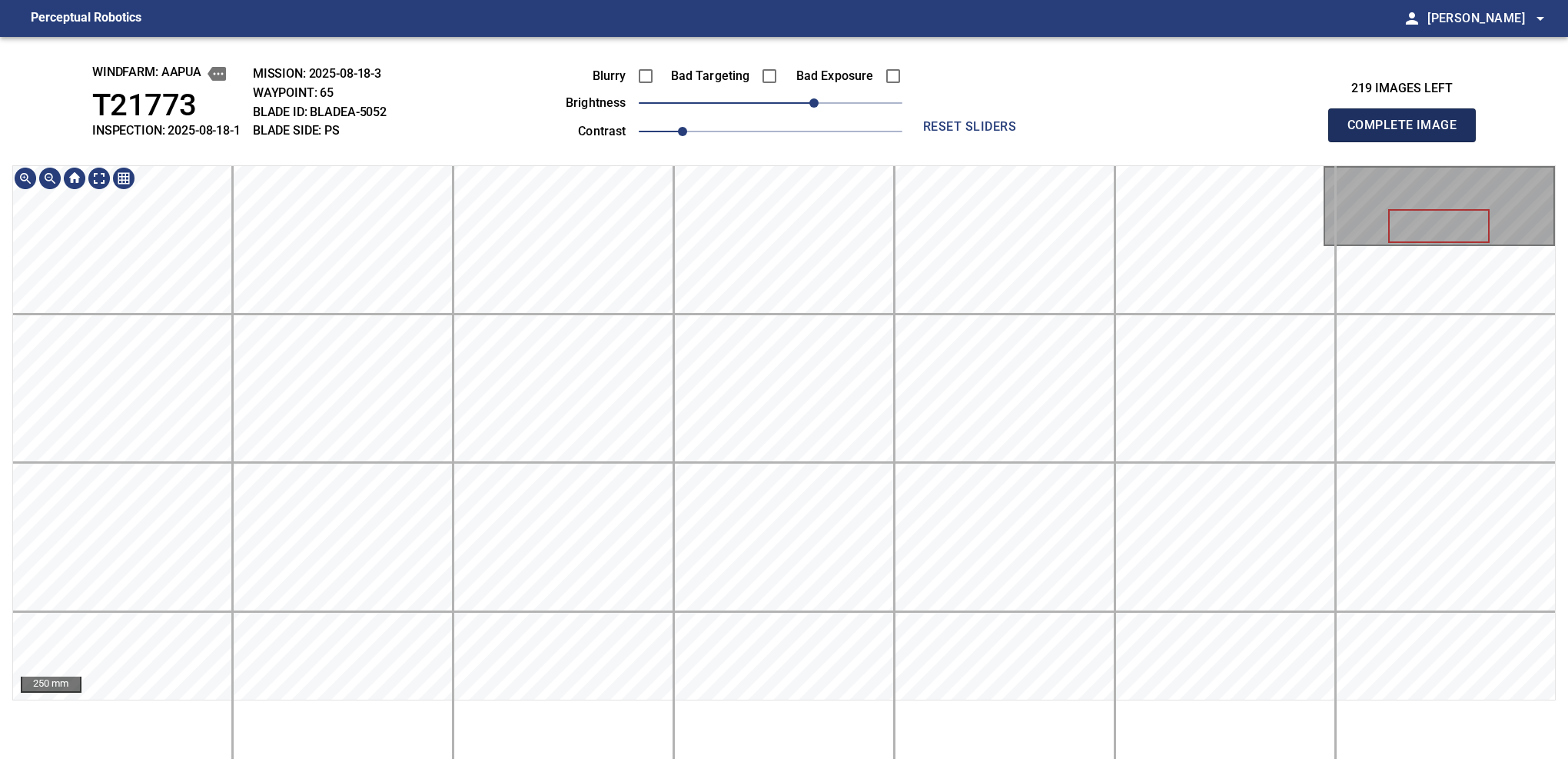
click at [1408, 142] on button "Complete Image" at bounding box center [1402, 125] width 148 height 34
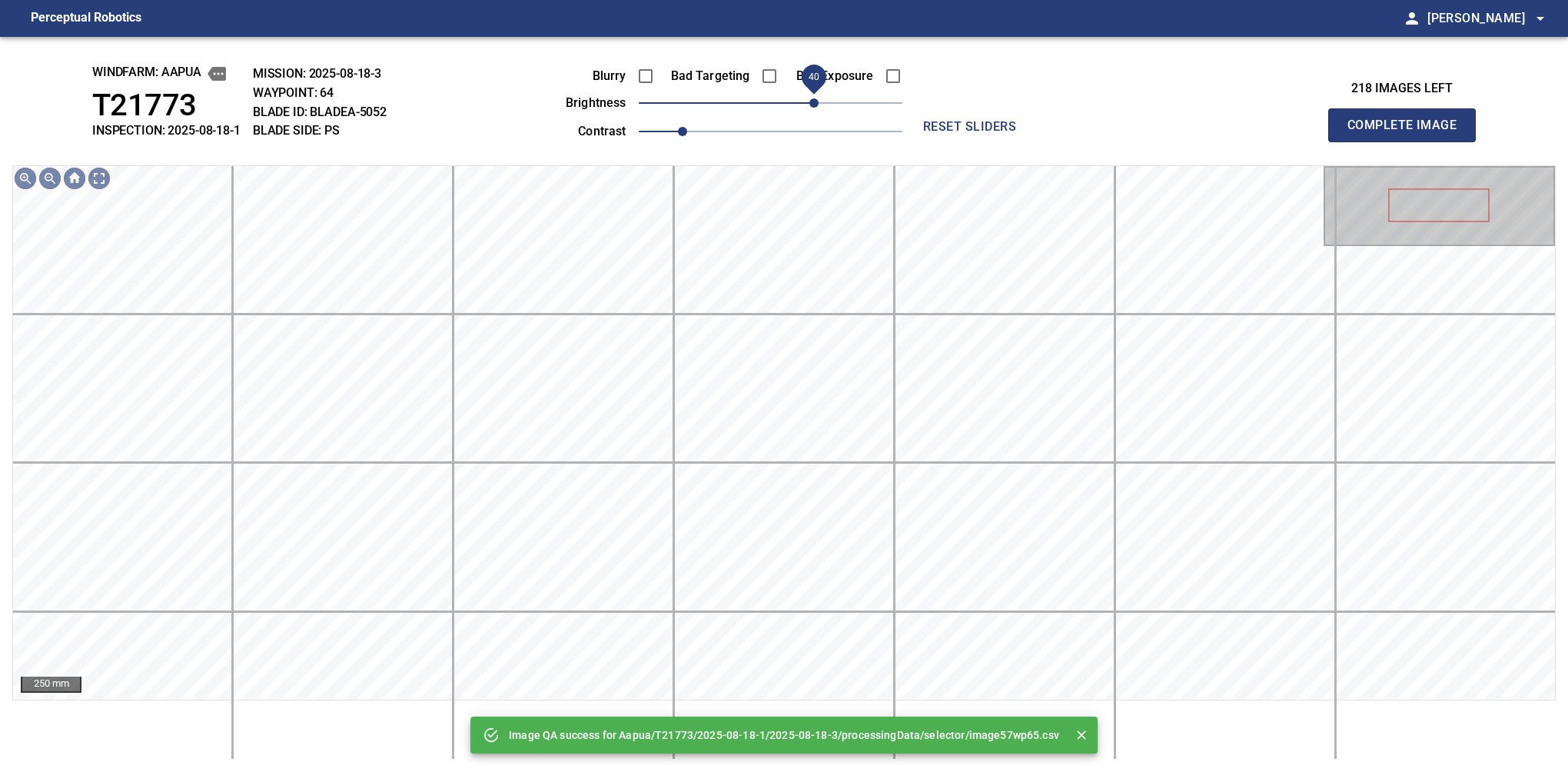
drag, startPoint x: 797, startPoint y: 102, endPoint x: 819, endPoint y: 98, distance: 22.4
click at [818, 98] on span "40" at bounding box center [814, 102] width 10 height 10
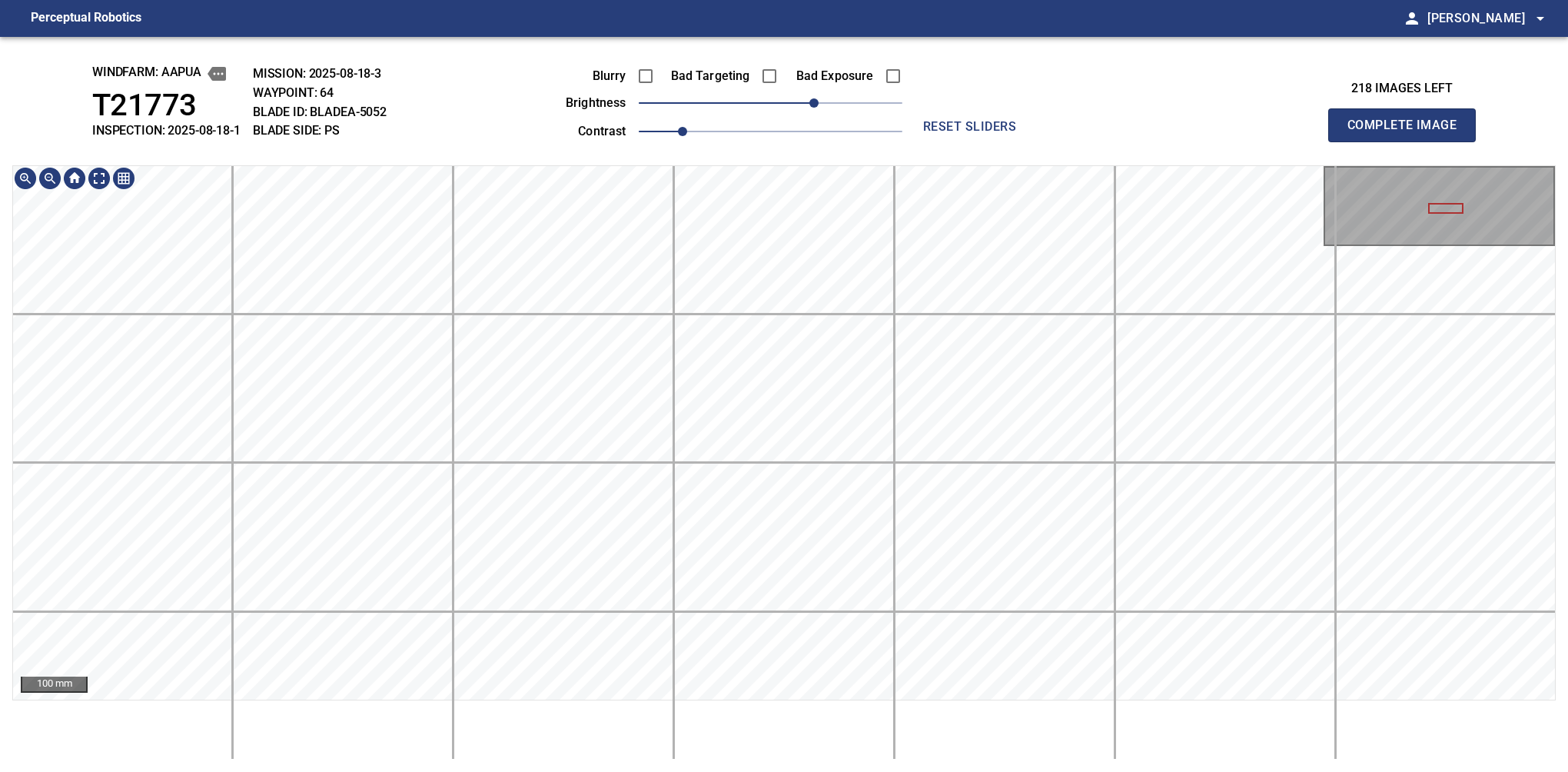
click at [1408, 142] on button "Complete Image" at bounding box center [1402, 125] width 148 height 34
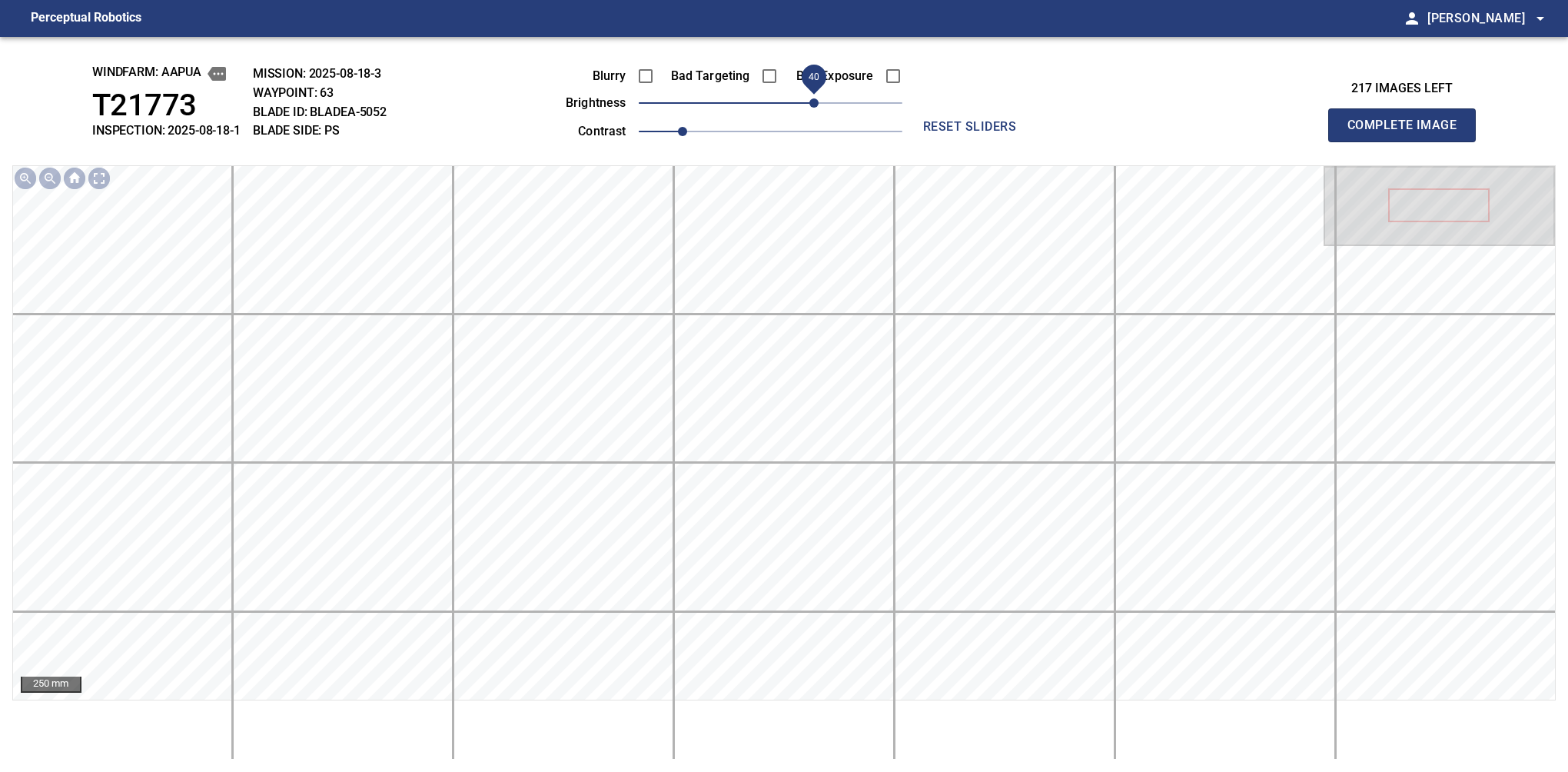
drag, startPoint x: 791, startPoint y: 101, endPoint x: 816, endPoint y: 101, distance: 25.0
click at [816, 101] on span "40" at bounding box center [814, 102] width 10 height 10
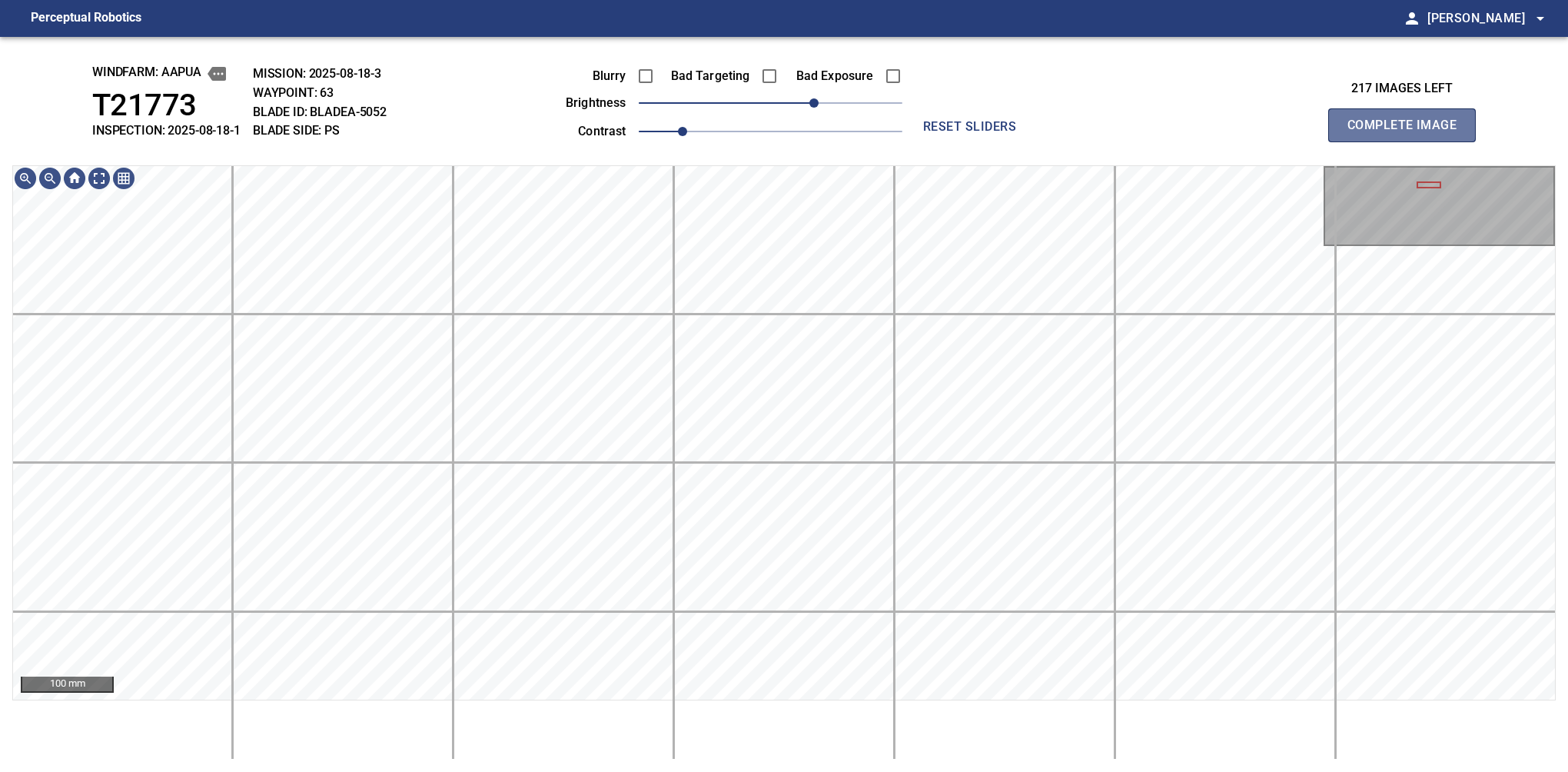
click at [1408, 142] on button "Complete Image" at bounding box center [1402, 125] width 148 height 34
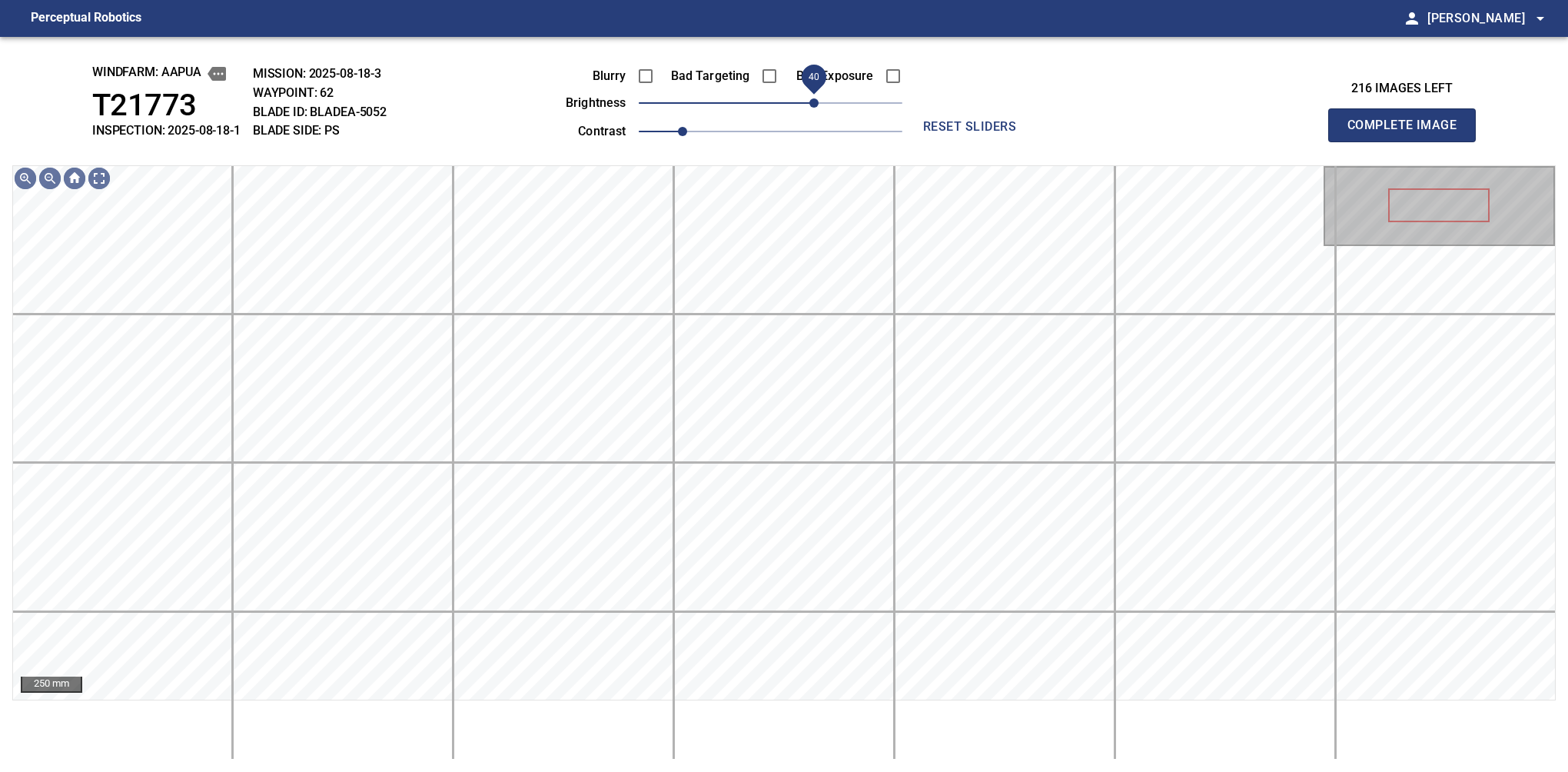
drag, startPoint x: 807, startPoint y: 101, endPoint x: 818, endPoint y: 103, distance: 11.2
click at [818, 103] on span "40" at bounding box center [814, 102] width 10 height 10
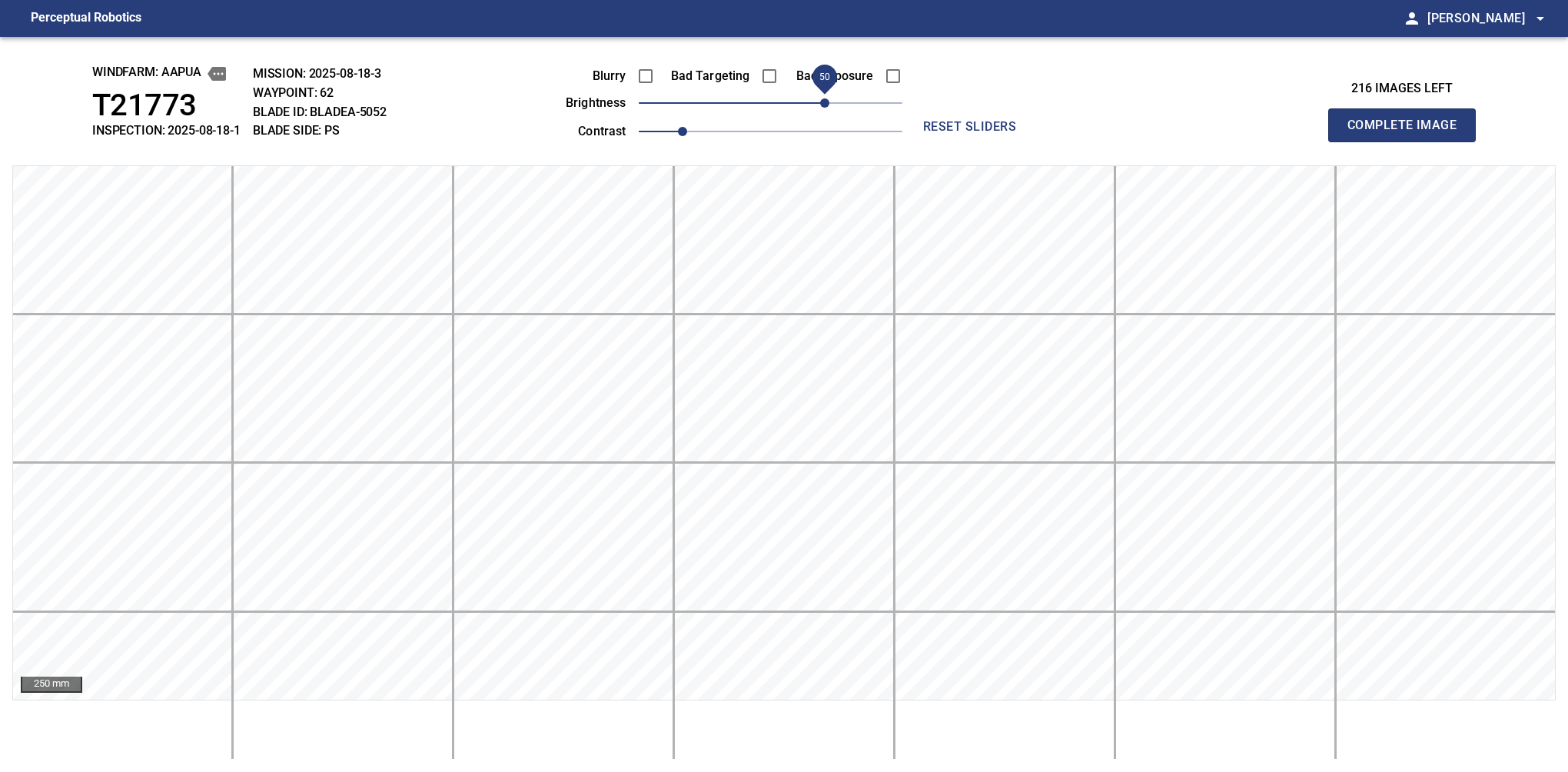
click at [824, 98] on span "50" at bounding box center [824, 102] width 10 height 10
click at [1408, 142] on button "Complete Image" at bounding box center [1402, 125] width 148 height 34
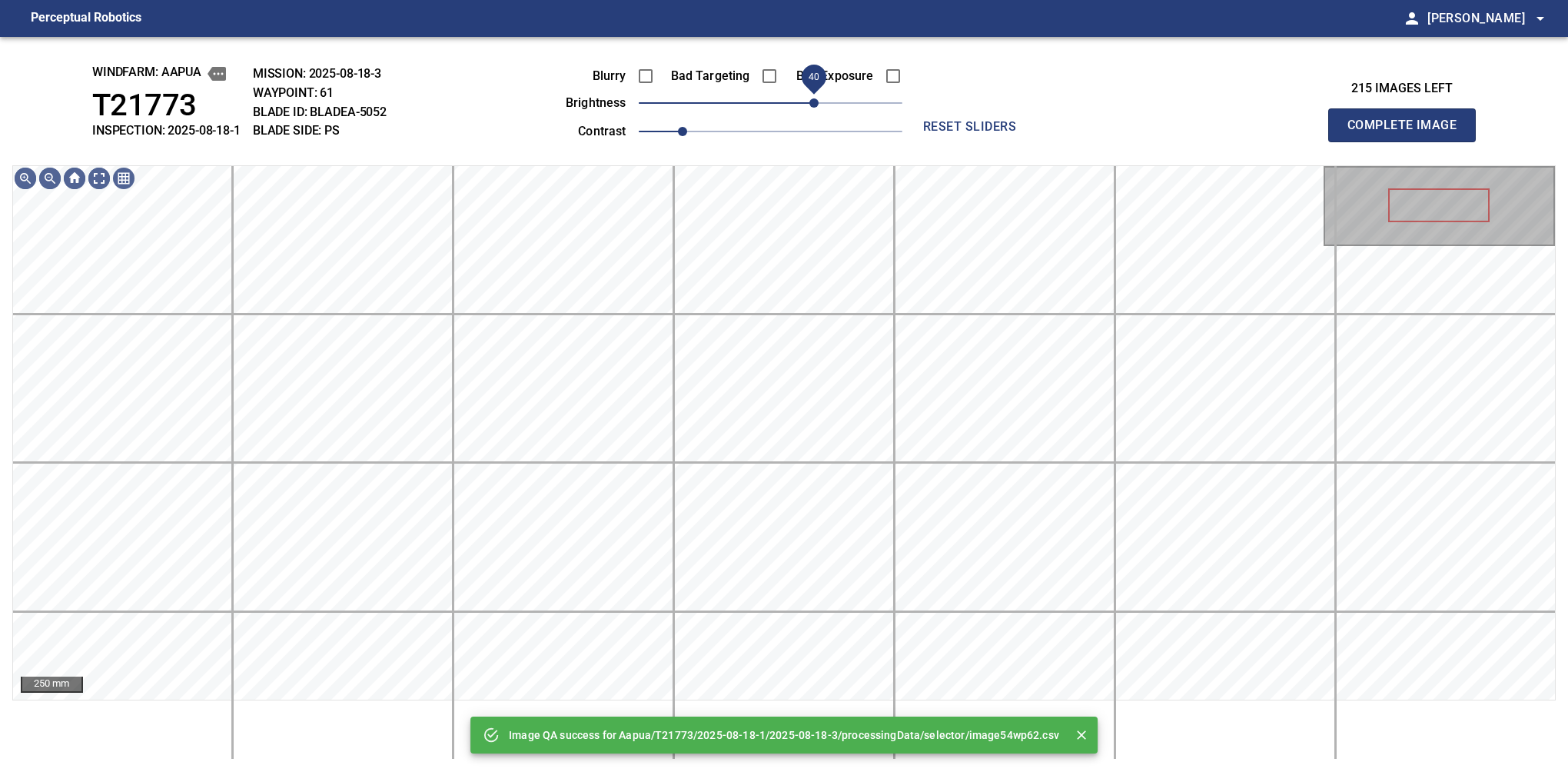
drag, startPoint x: 824, startPoint y: 98, endPoint x: 813, endPoint y: 103, distance: 12.1
click at [813, 103] on span "40" at bounding box center [770, 102] width 263 height 22
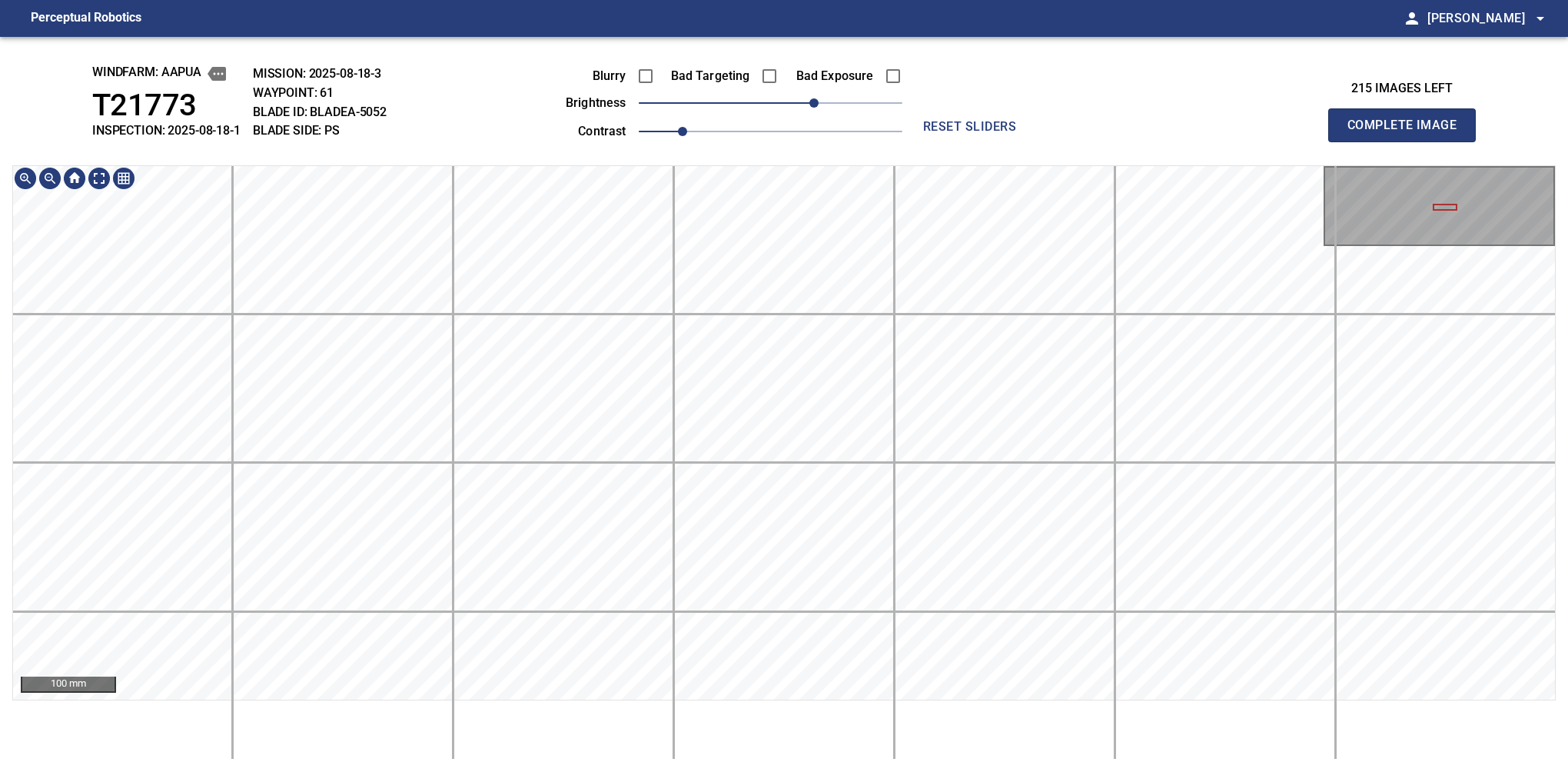
click at [1408, 142] on button "Complete Image" at bounding box center [1402, 125] width 148 height 34
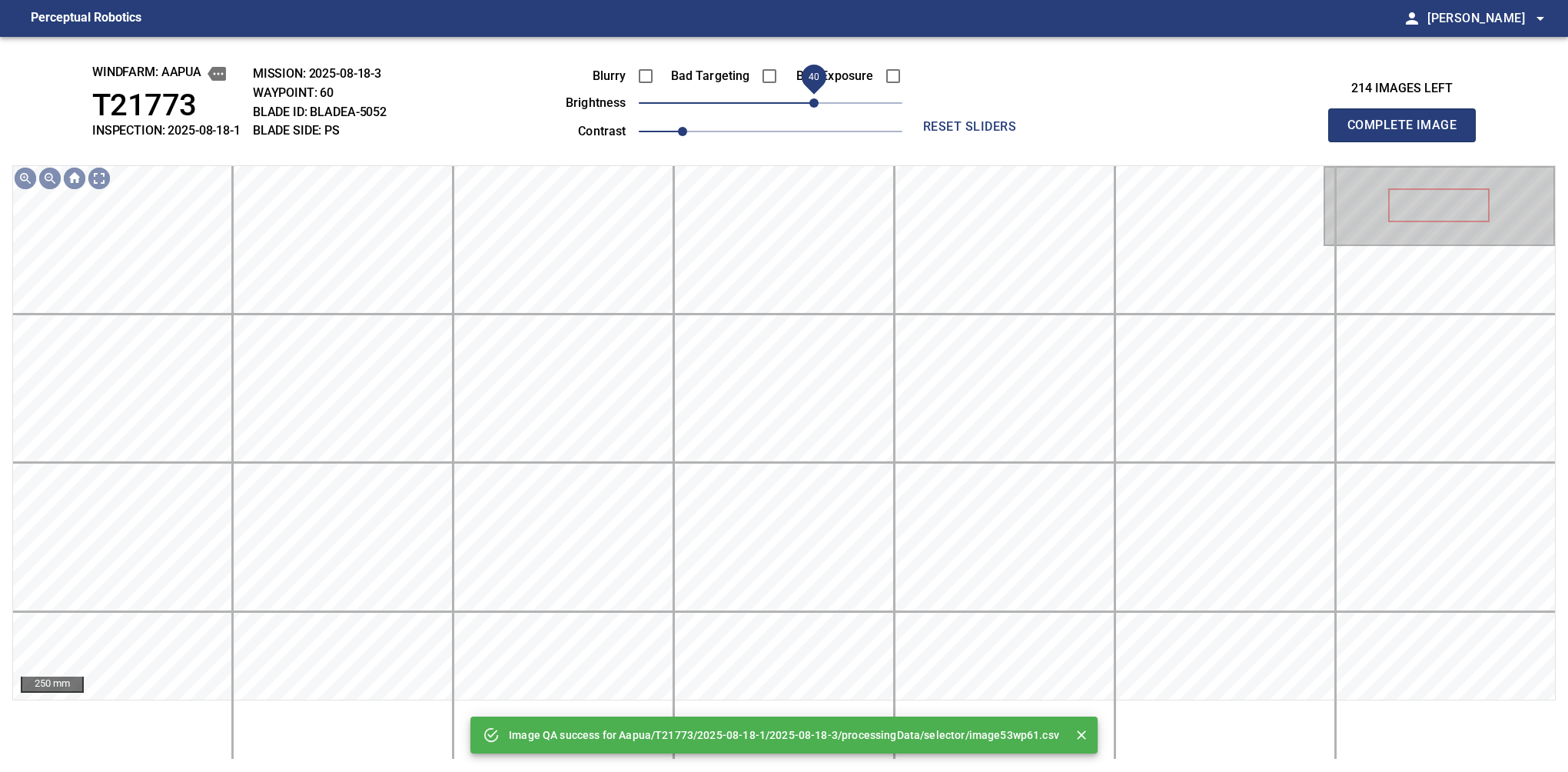
drag, startPoint x: 826, startPoint y: 105, endPoint x: 818, endPoint y: 105, distance: 8.0
click at [818, 105] on span "40" at bounding box center [770, 102] width 263 height 22
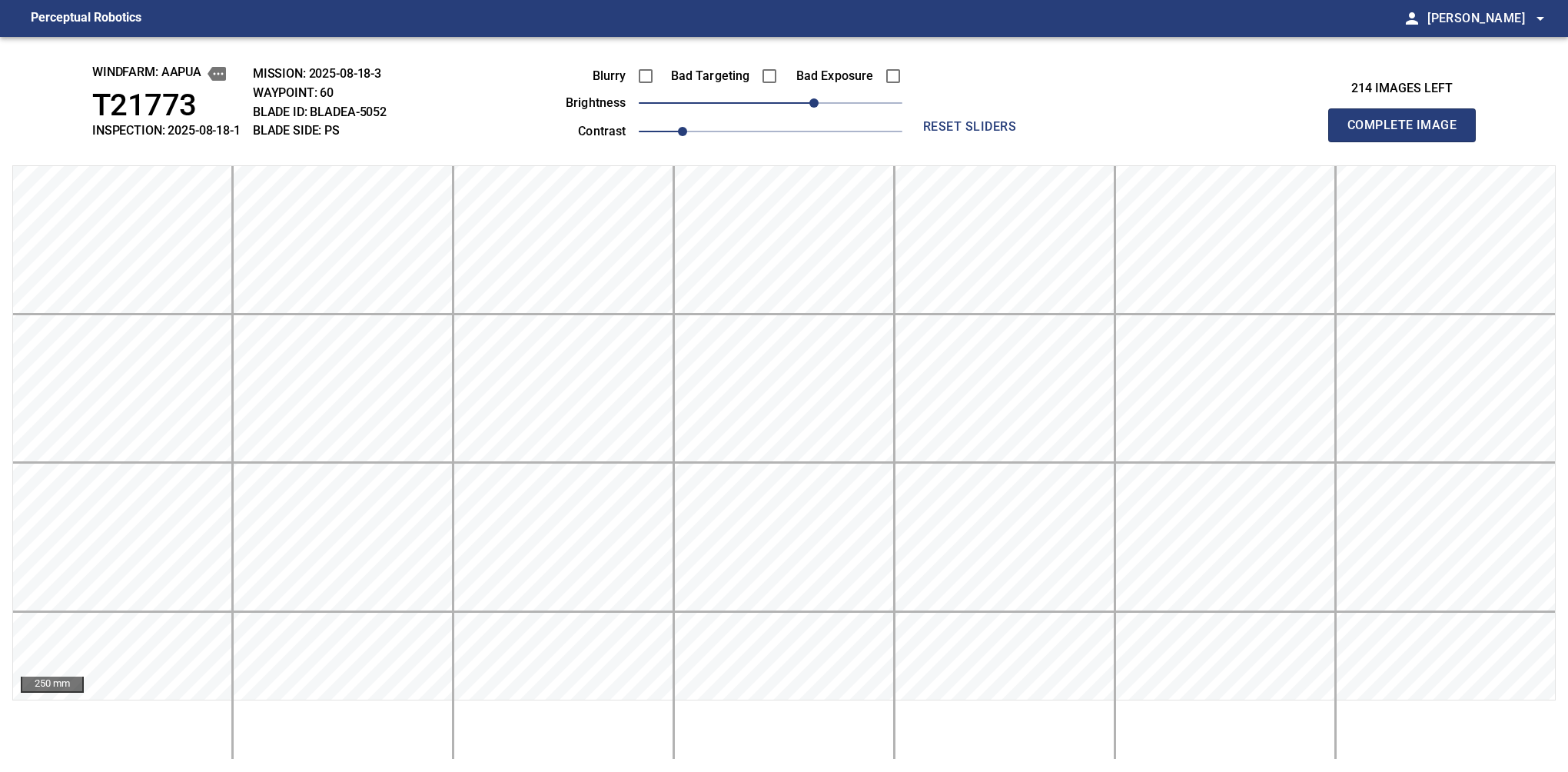
click at [1408, 142] on button "Complete Image" at bounding box center [1402, 125] width 148 height 34
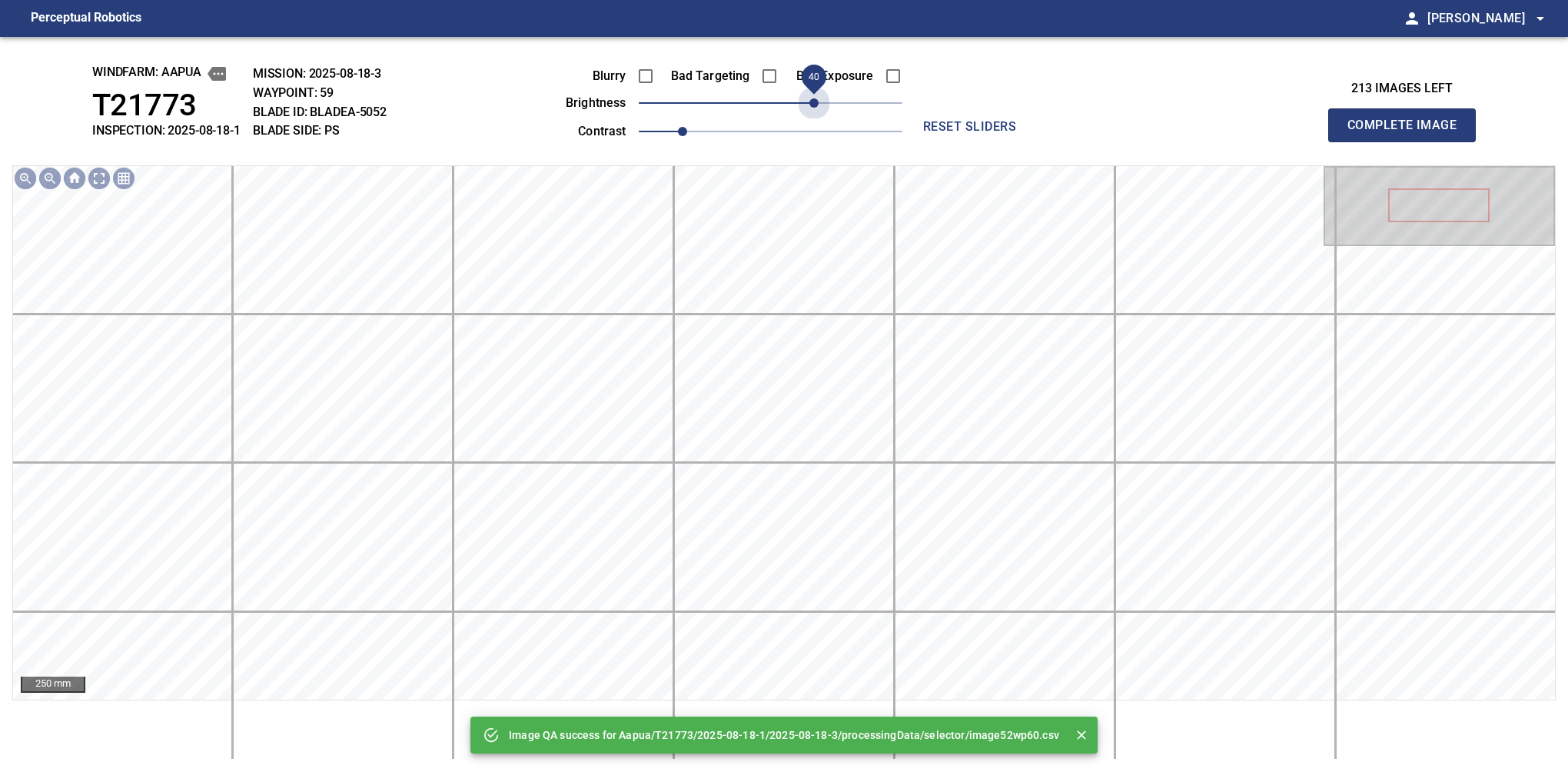
click at [818, 105] on span "40" at bounding box center [770, 102] width 263 height 22
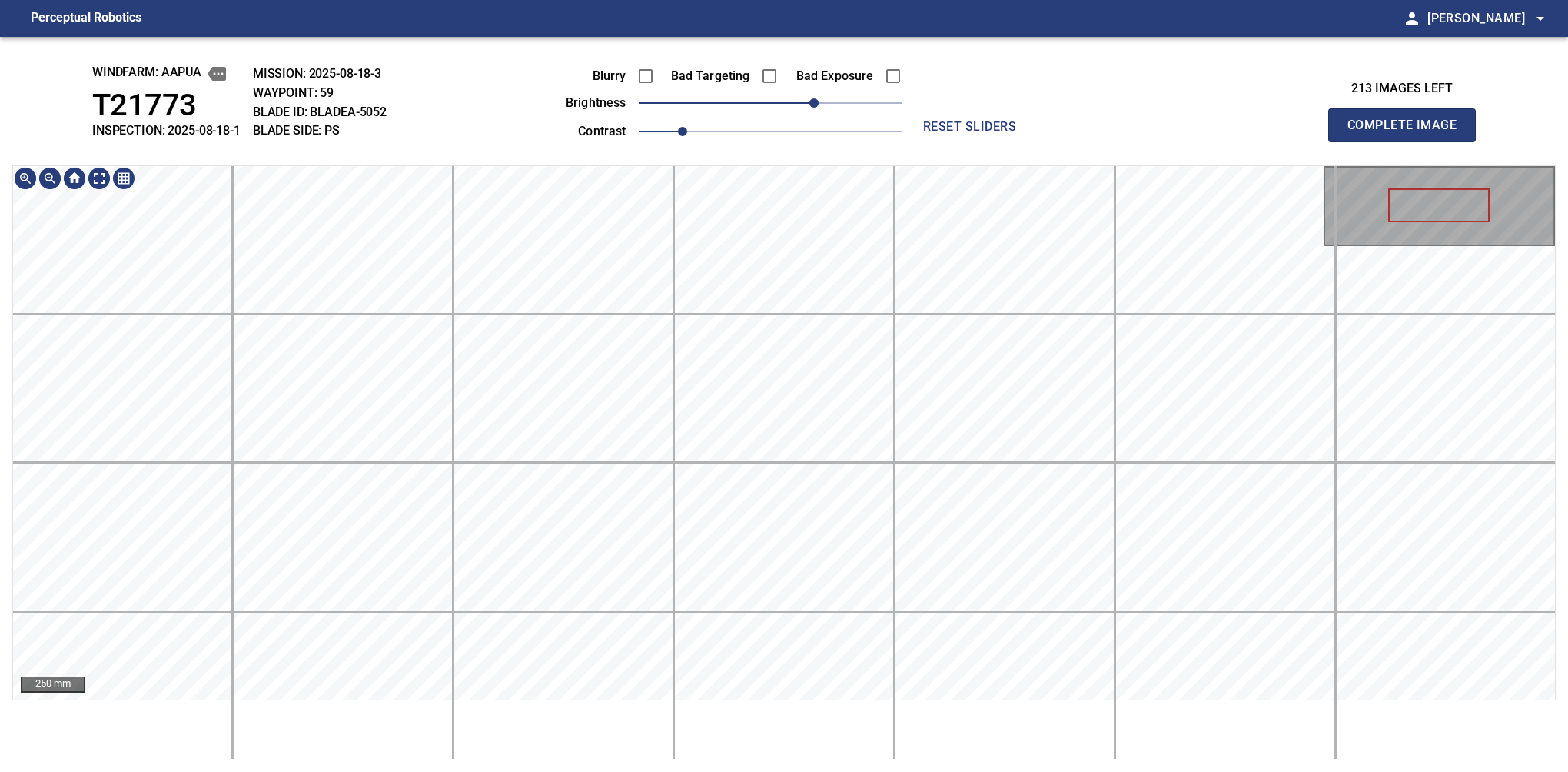
click at [784, 79] on div "windfarm: Aapua T21773 INSPECTION: 2025-08-18-1 MISSION: 2025-08-18-3 WAYPOINT:…" at bounding box center [784, 404] width 1568 height 735
click at [1408, 142] on button "Complete Image" at bounding box center [1402, 125] width 148 height 34
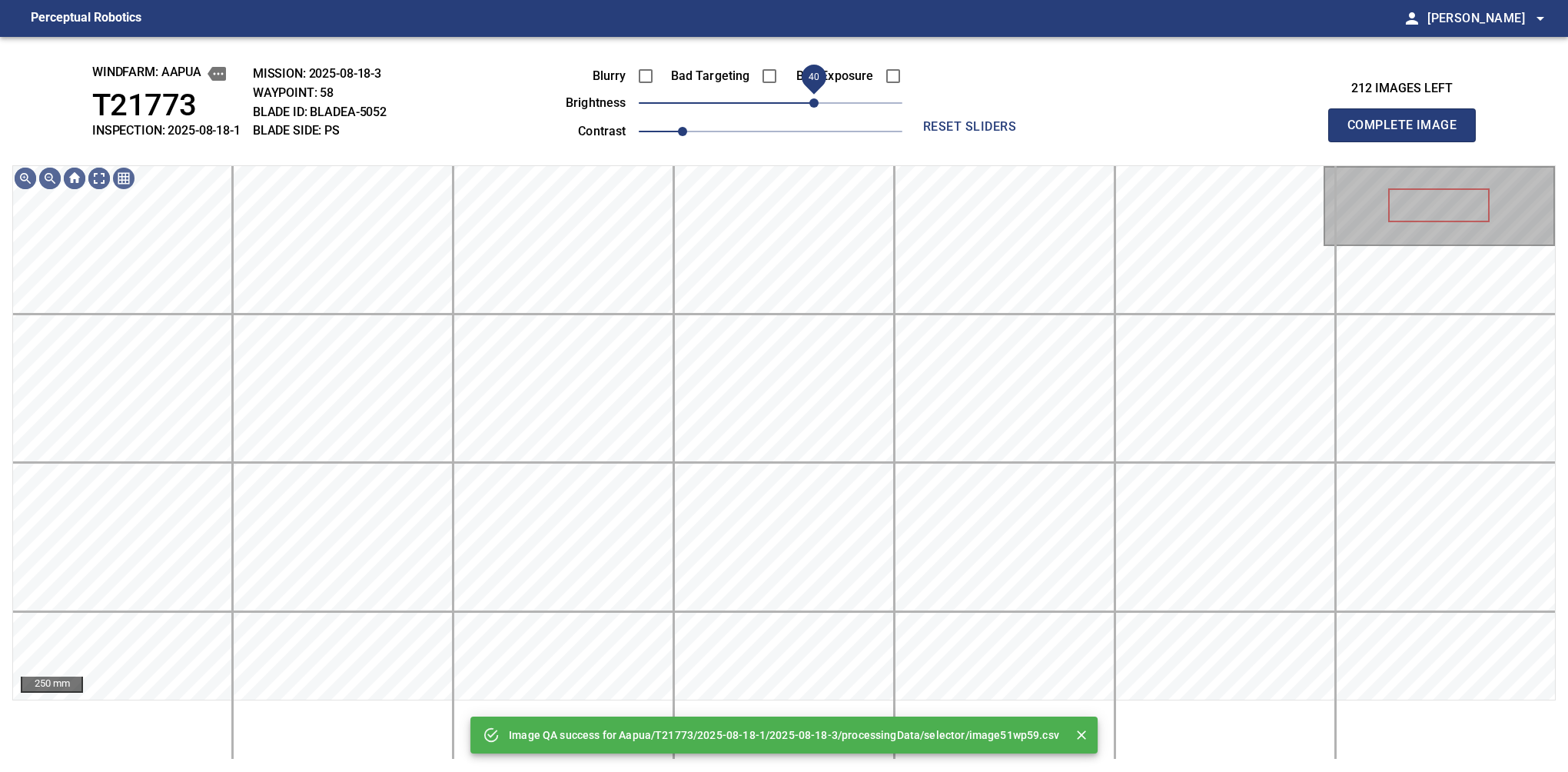
drag, startPoint x: 805, startPoint y: 95, endPoint x: 815, endPoint y: 89, distance: 11.7
click at [815, 92] on span "40" at bounding box center [770, 102] width 263 height 22
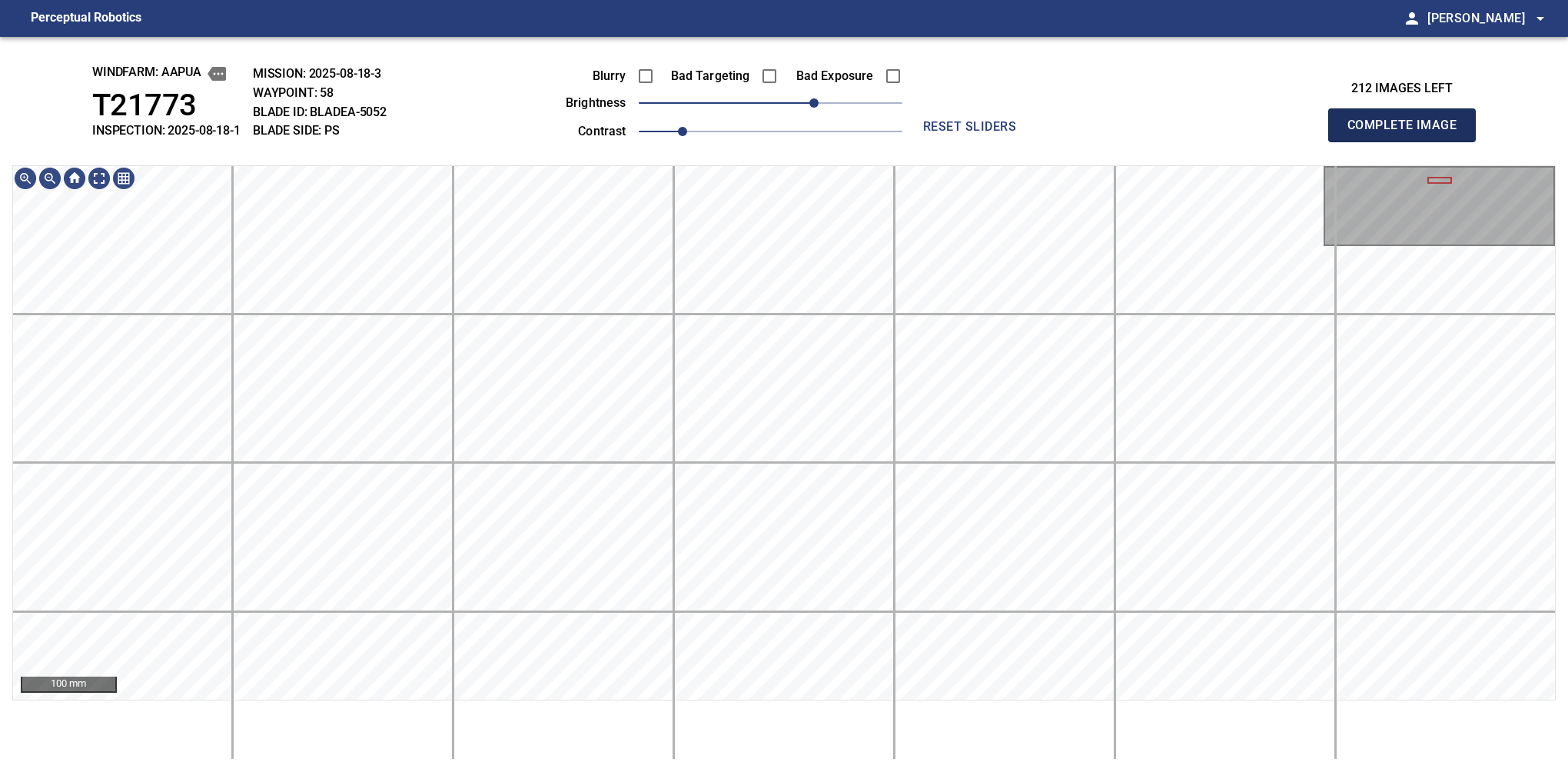
click at [1408, 142] on button "Complete Image" at bounding box center [1402, 125] width 148 height 34
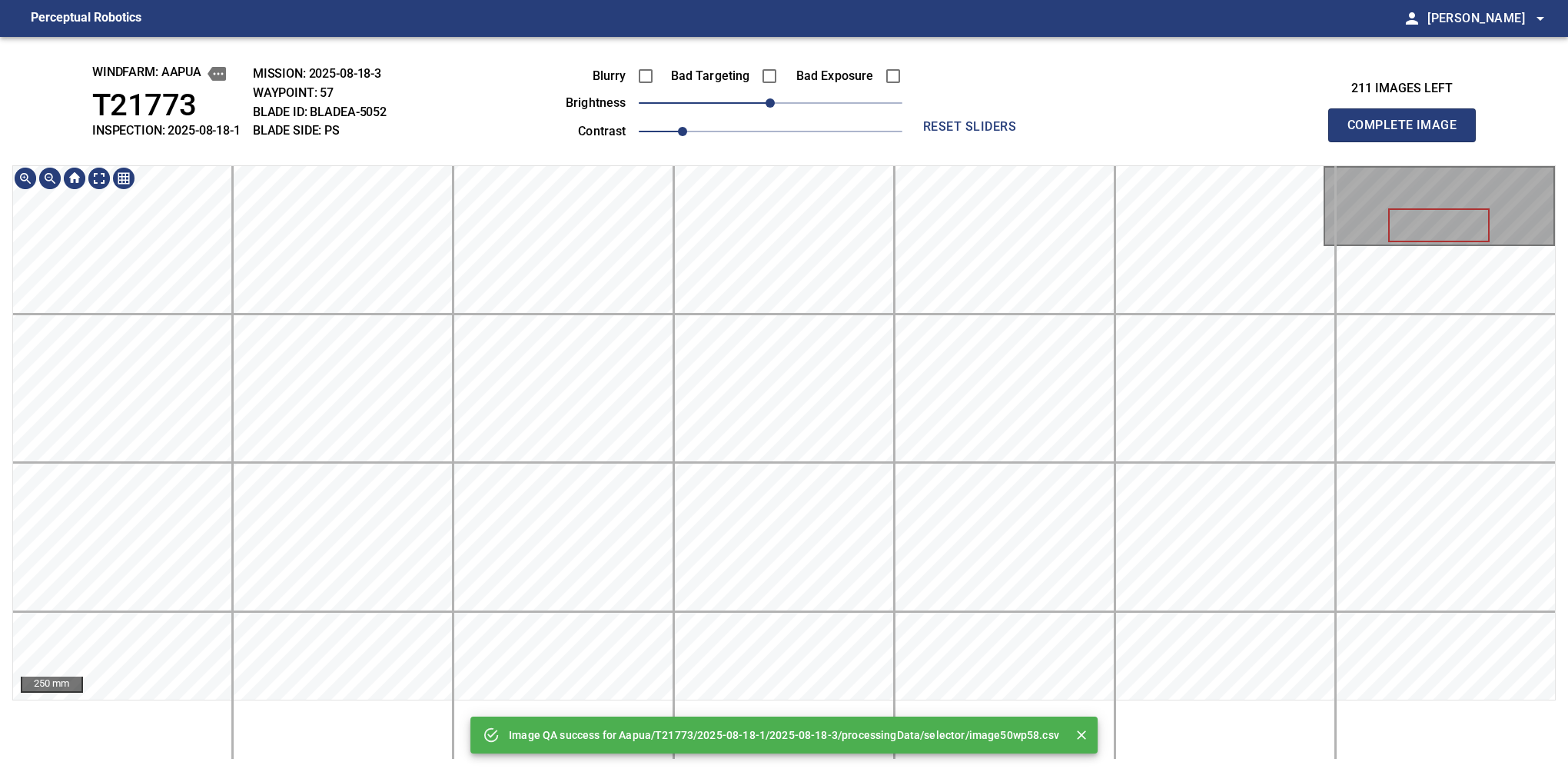
click at [818, 6] on main "Perceptual Robotics person Alex Semenov arrow_drop_down Image QA success for Aa…" at bounding box center [784, 386] width 1568 height 772
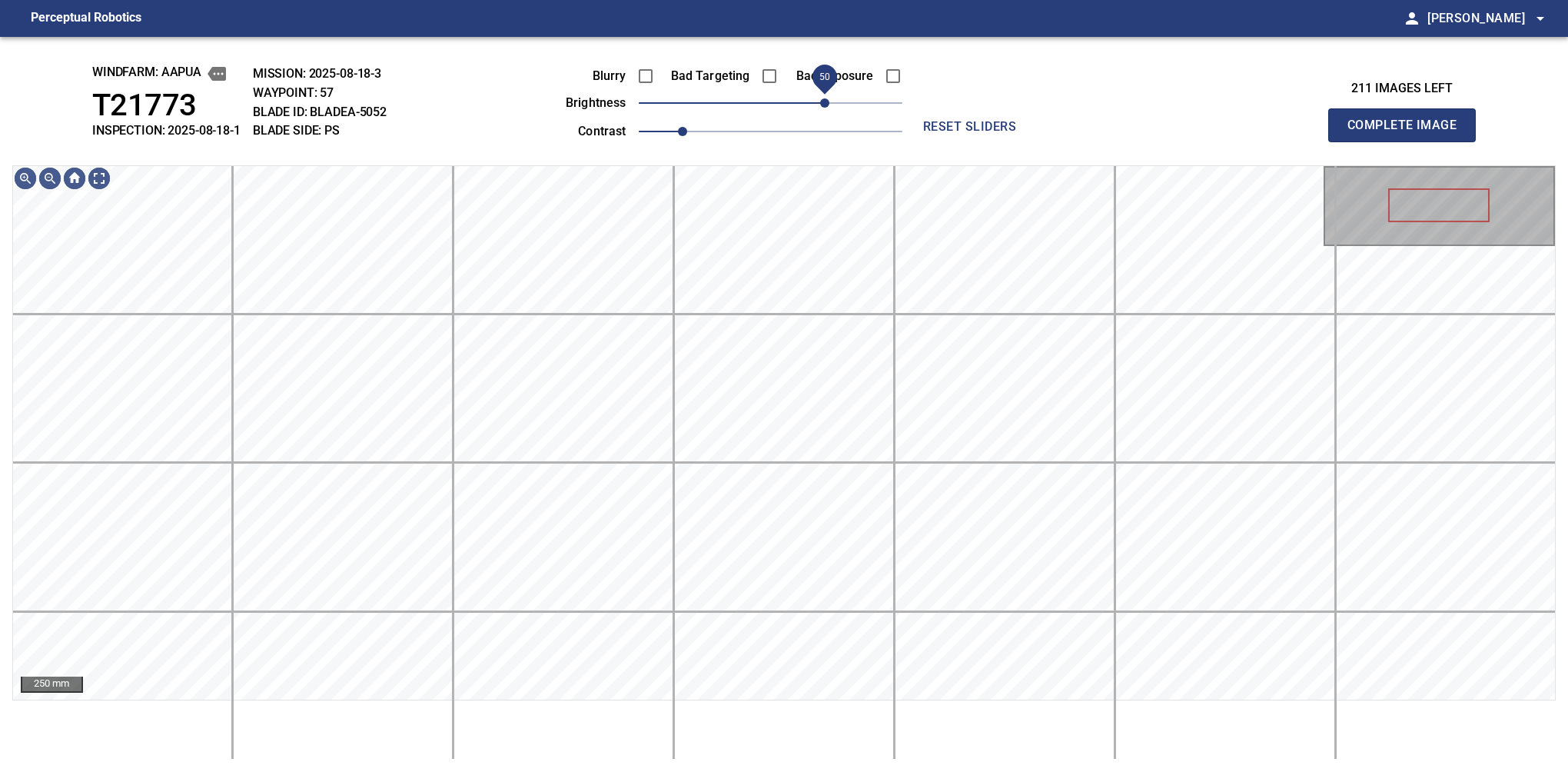
drag, startPoint x: 810, startPoint y: 103, endPoint x: 827, endPoint y: 114, distance: 20.2
click at [827, 108] on span "50" at bounding box center [824, 102] width 10 height 10
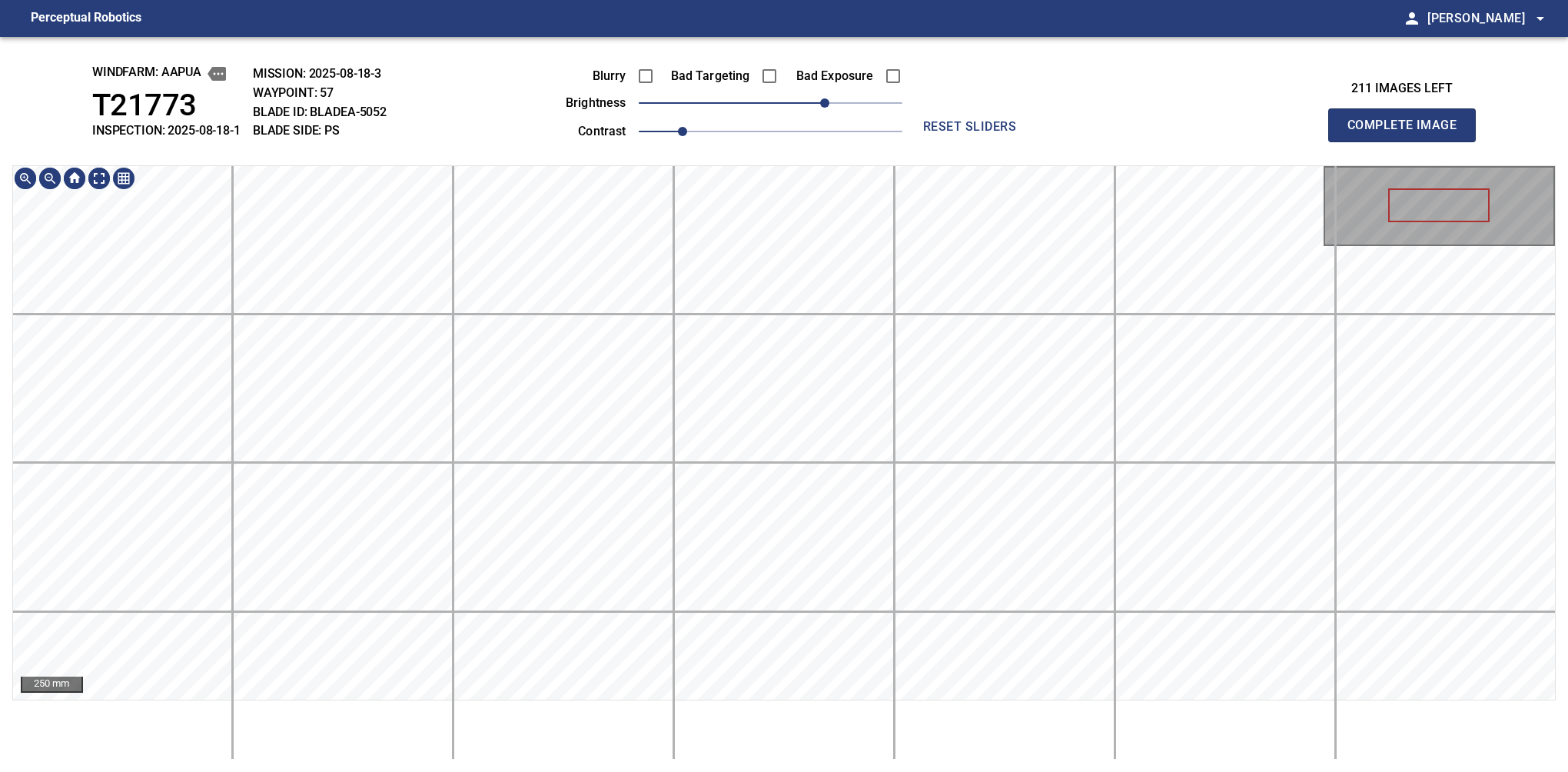
click at [780, 0] on html "Perceptual Robotics person Alex Semenov arrow_drop_down windfarm: Aapua T21773 …" at bounding box center [784, 386] width 1568 height 772
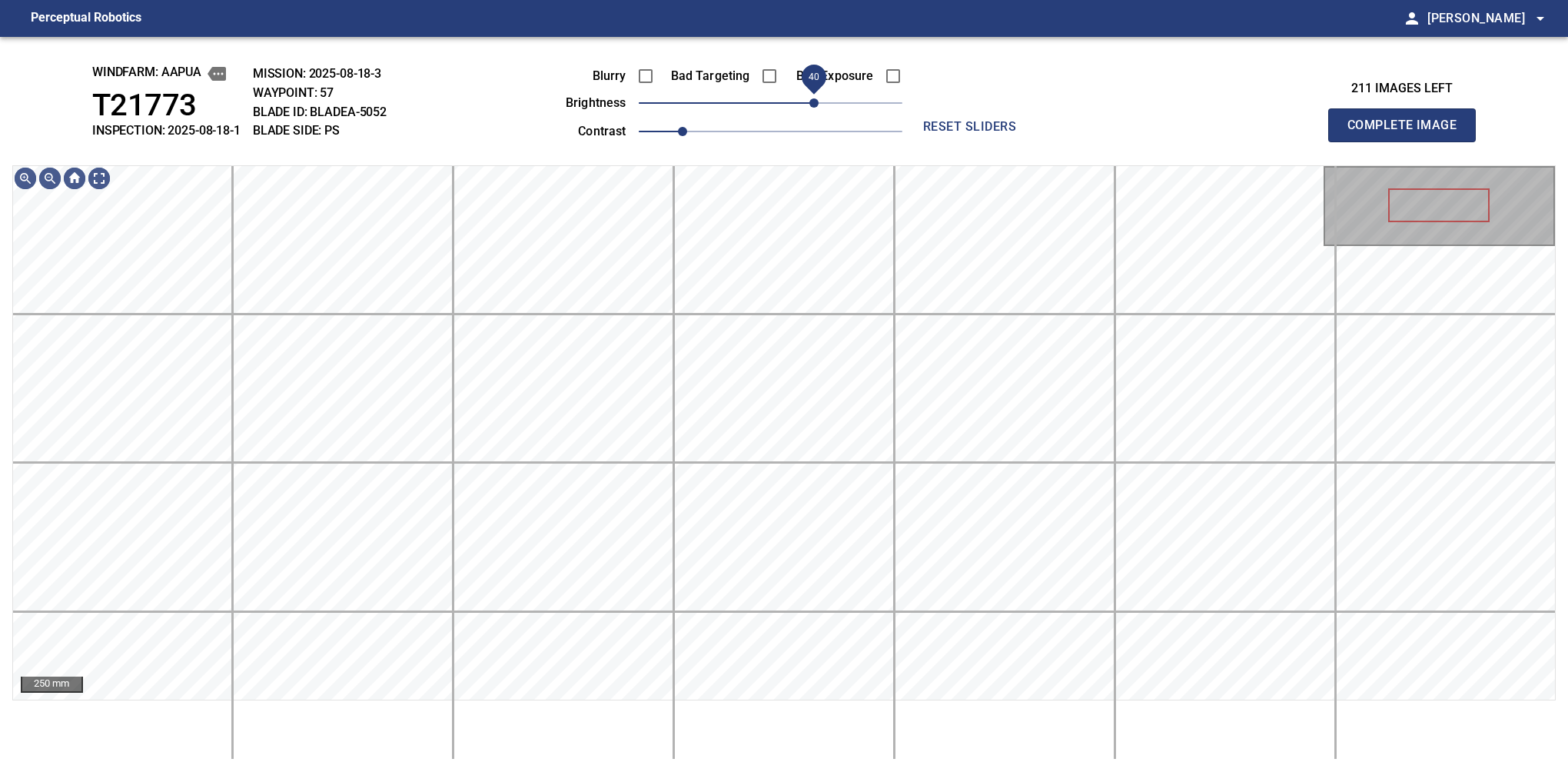
click at [816, 102] on span "40" at bounding box center [814, 102] width 10 height 10
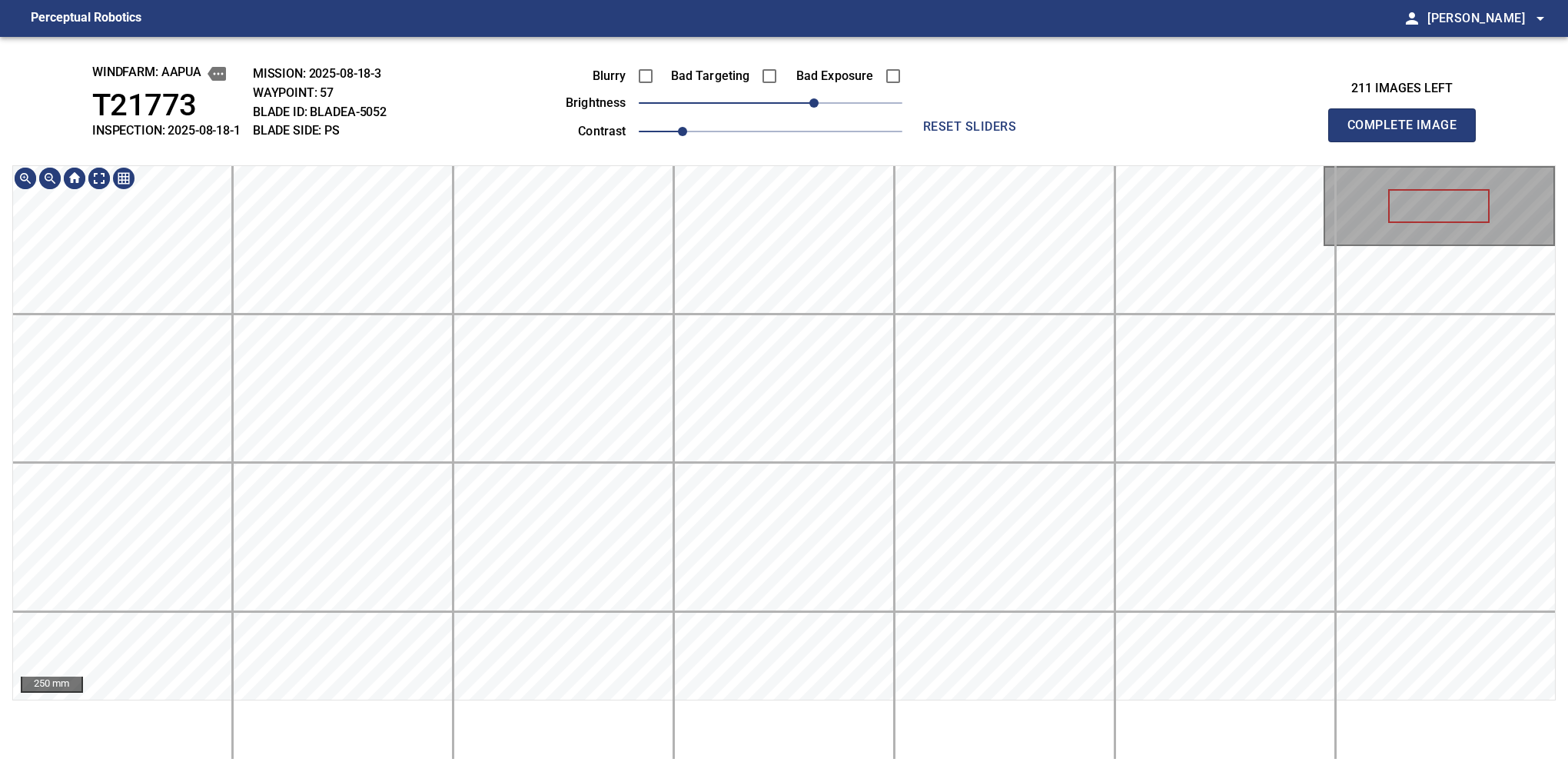
click at [780, 0] on html "Perceptual Robotics person Alex Semenov arrow_drop_down windfarm: Aapua T21773 …" at bounding box center [784, 386] width 1568 height 772
click at [722, 0] on html "Perceptual Robotics person Alex Semenov arrow_drop_down windfarm: Aapua T21773 …" at bounding box center [784, 386] width 1568 height 772
click at [1408, 142] on button "Complete Image" at bounding box center [1402, 125] width 148 height 34
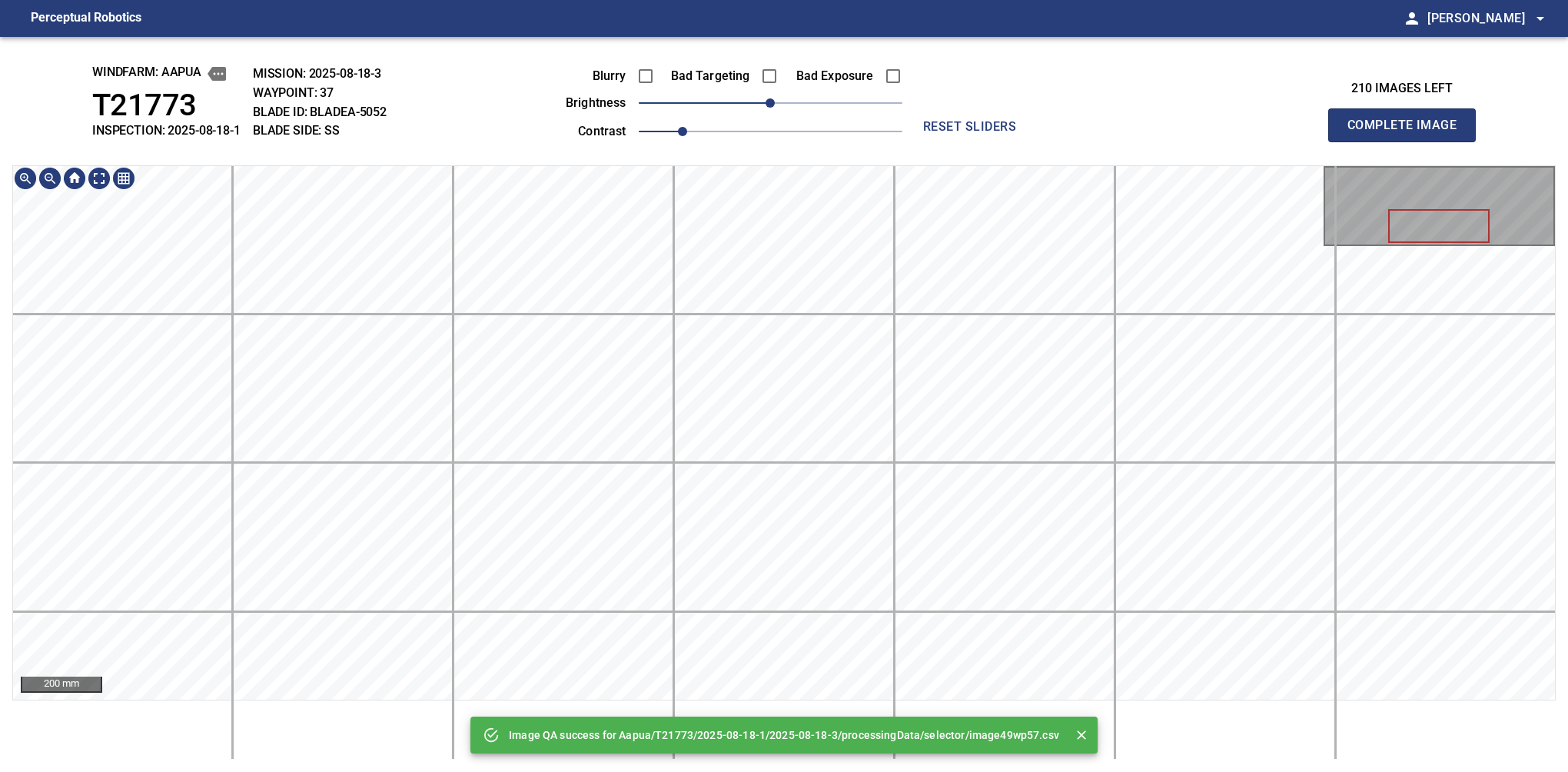
click at [774, 151] on div "Image QA success for Aapua/T21773/2025-08-18-1/2025-08-18-3/processingData/sele…" at bounding box center [784, 404] width 1568 height 735
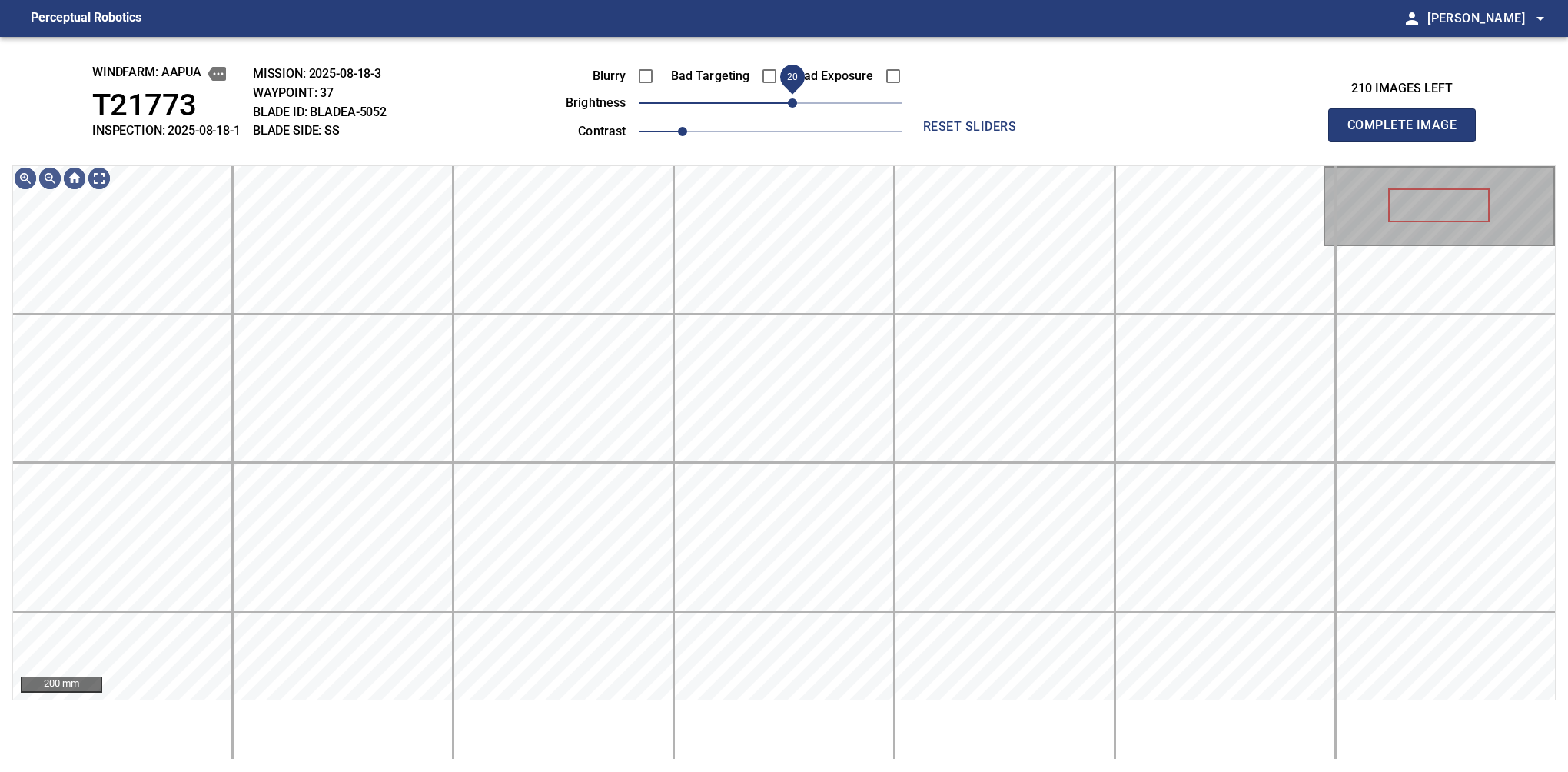
drag, startPoint x: 773, startPoint y: 110, endPoint x: 794, endPoint y: 108, distance: 21.1
click at [794, 108] on span "20" at bounding box center [792, 102] width 10 height 10
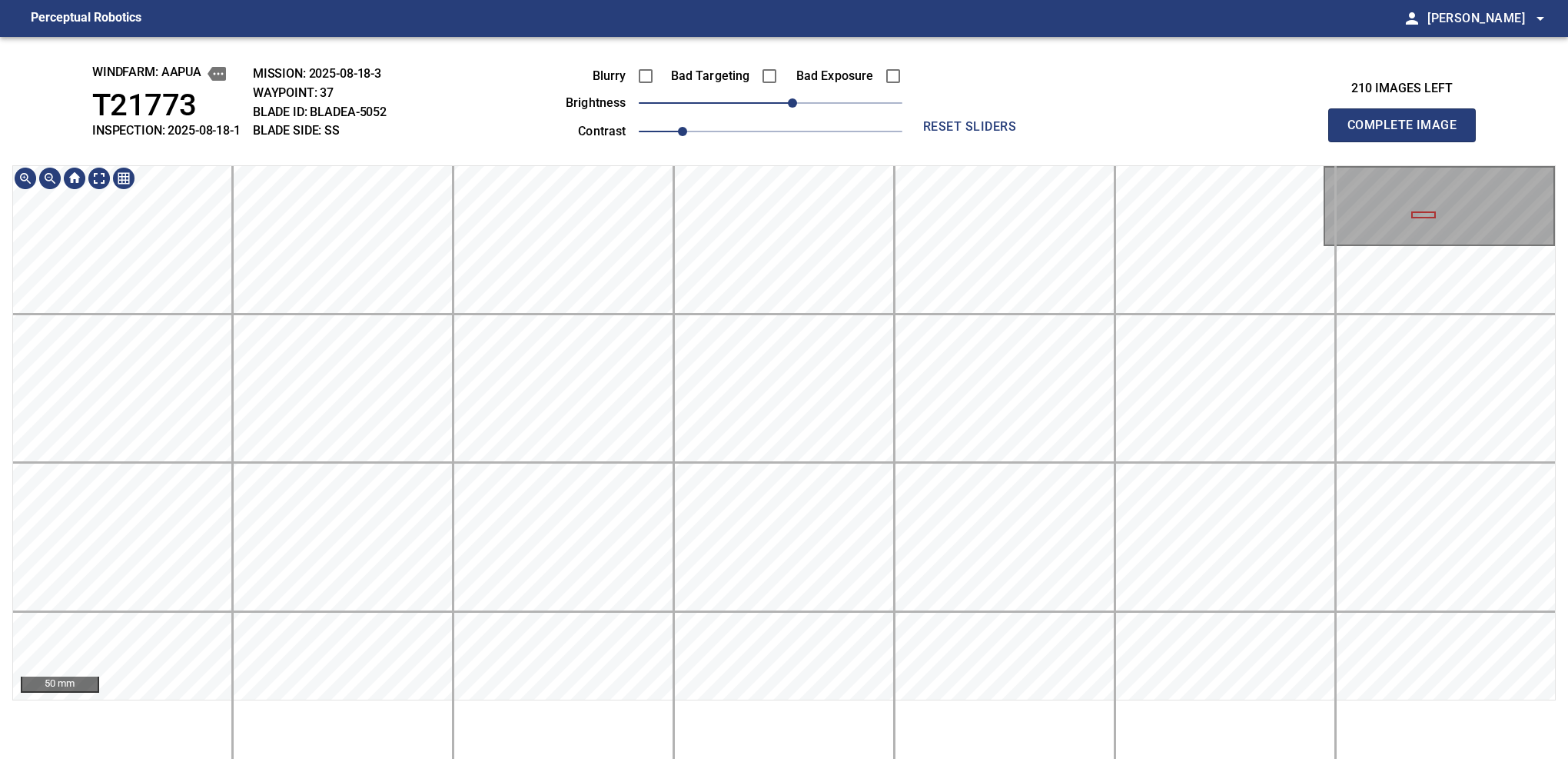
click at [1408, 142] on button "Complete Image" at bounding box center [1402, 125] width 148 height 34
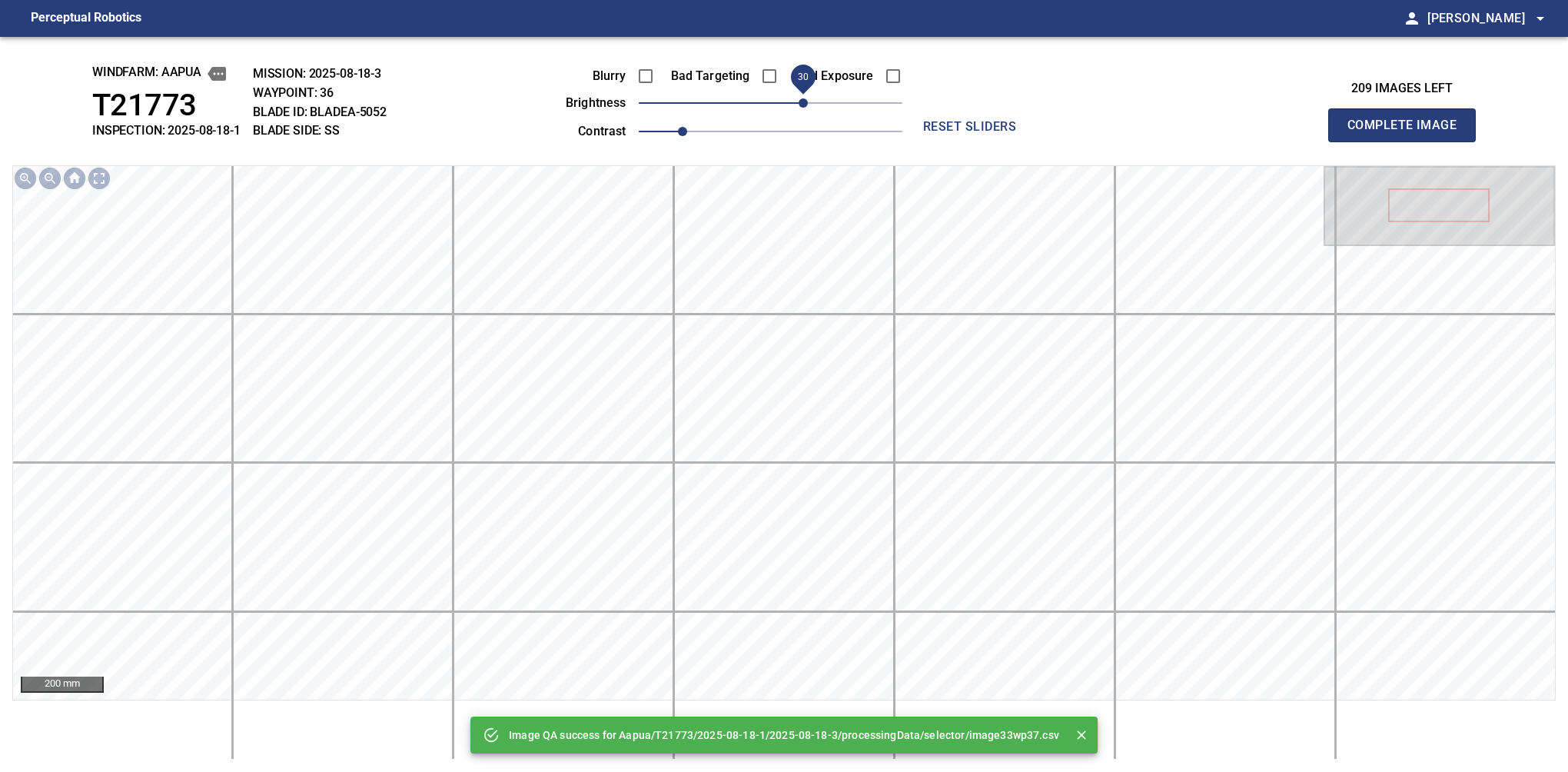
drag, startPoint x: 778, startPoint y: 102, endPoint x: 800, endPoint y: 94, distance: 23.4
click at [800, 98] on span "30" at bounding box center [803, 102] width 10 height 10
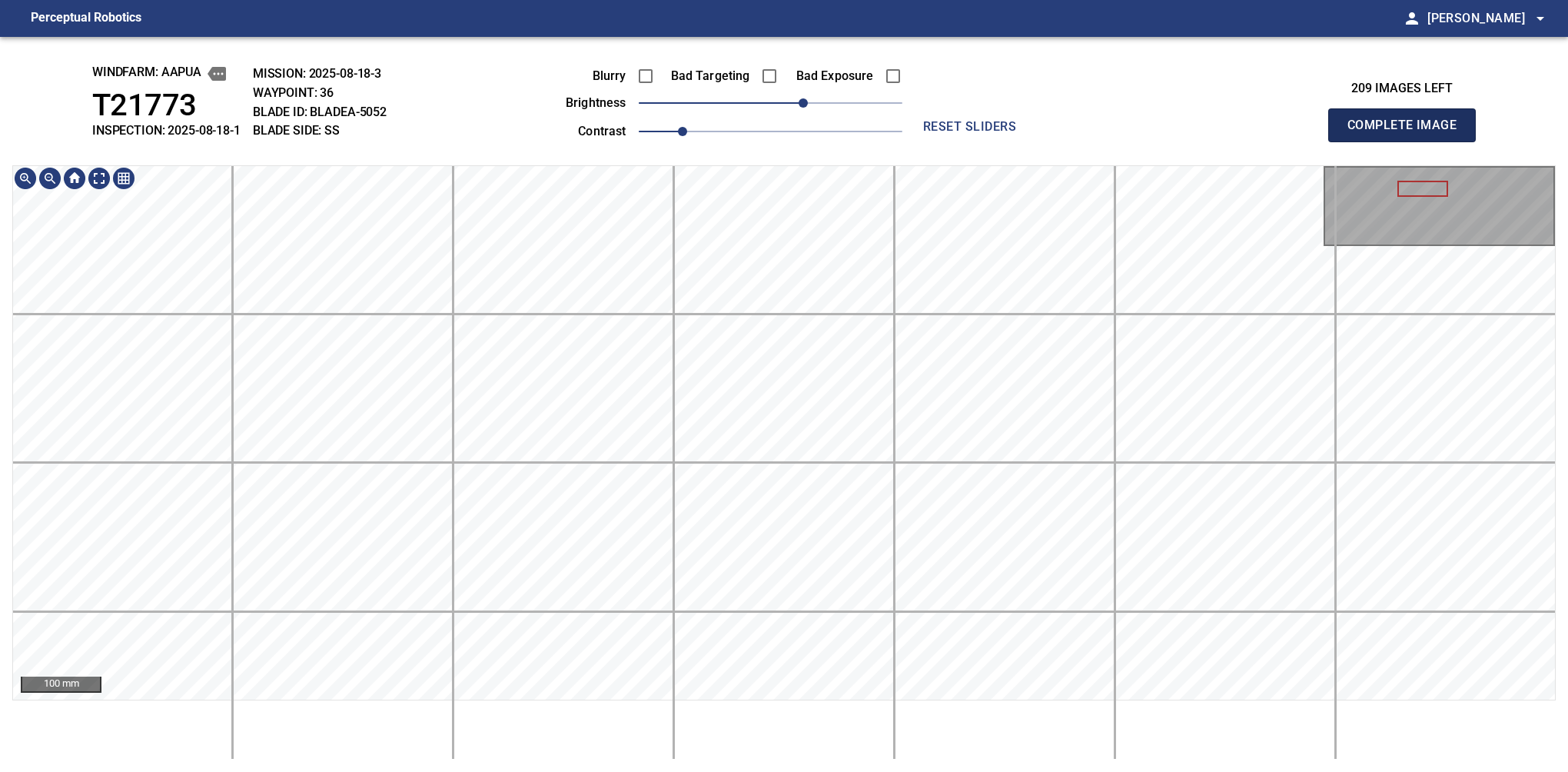
click at [1408, 142] on button "Complete Image" at bounding box center [1402, 125] width 148 height 34
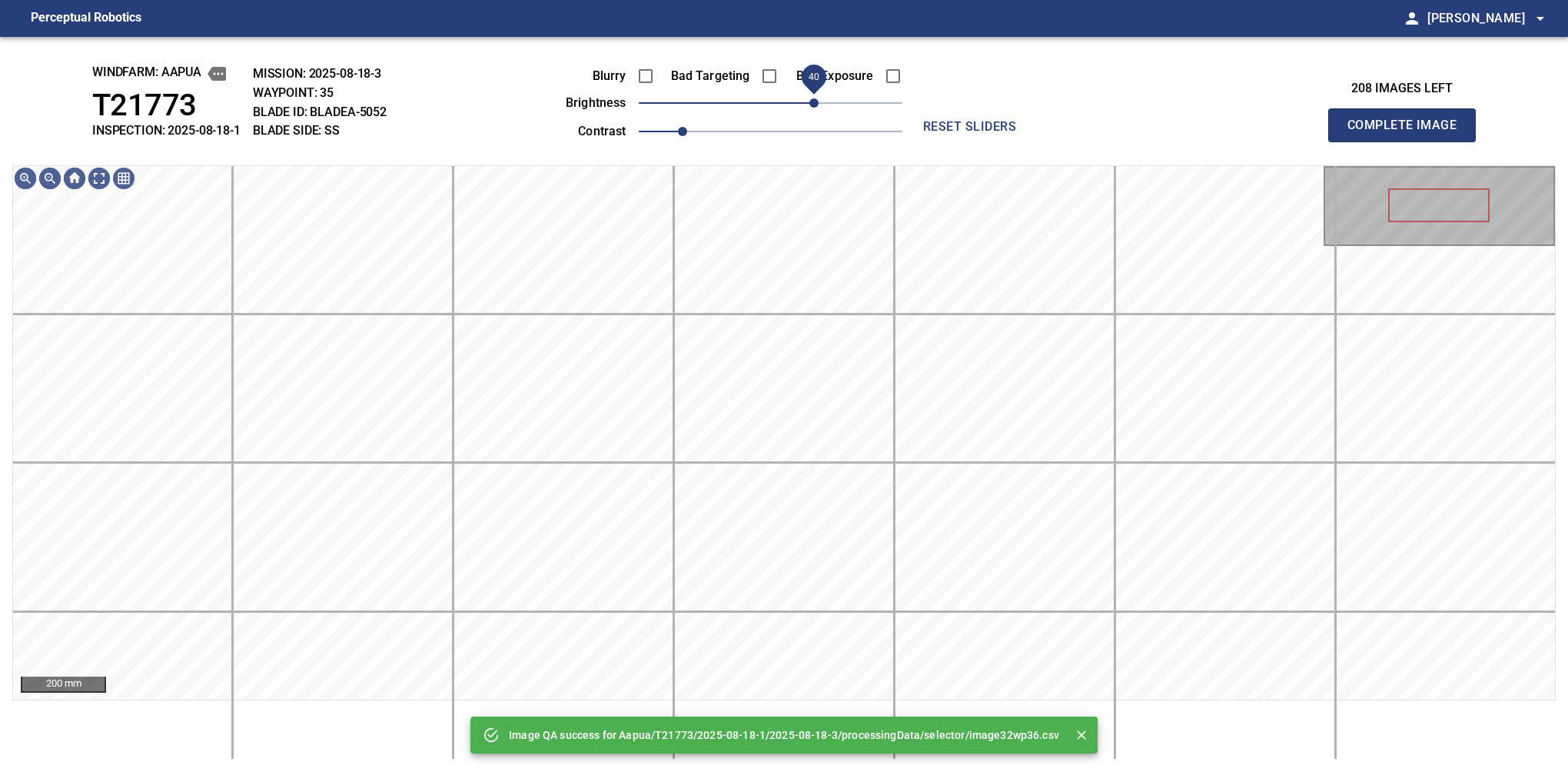
drag, startPoint x: 785, startPoint y: 107, endPoint x: 815, endPoint y: 109, distance: 30.1
click at [815, 108] on span "40" at bounding box center [814, 102] width 10 height 10
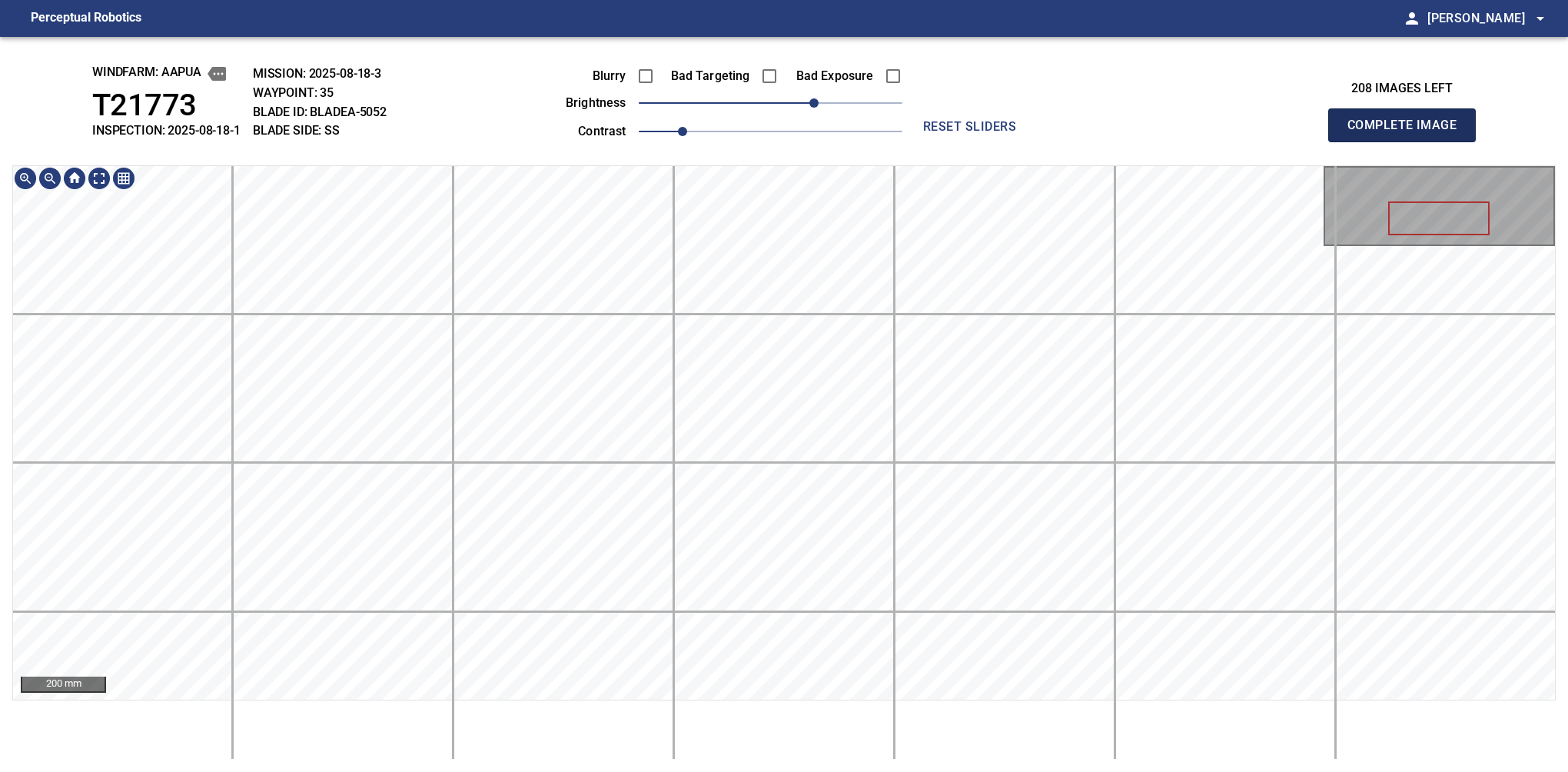
click at [1408, 142] on button "Complete Image" at bounding box center [1402, 125] width 148 height 34
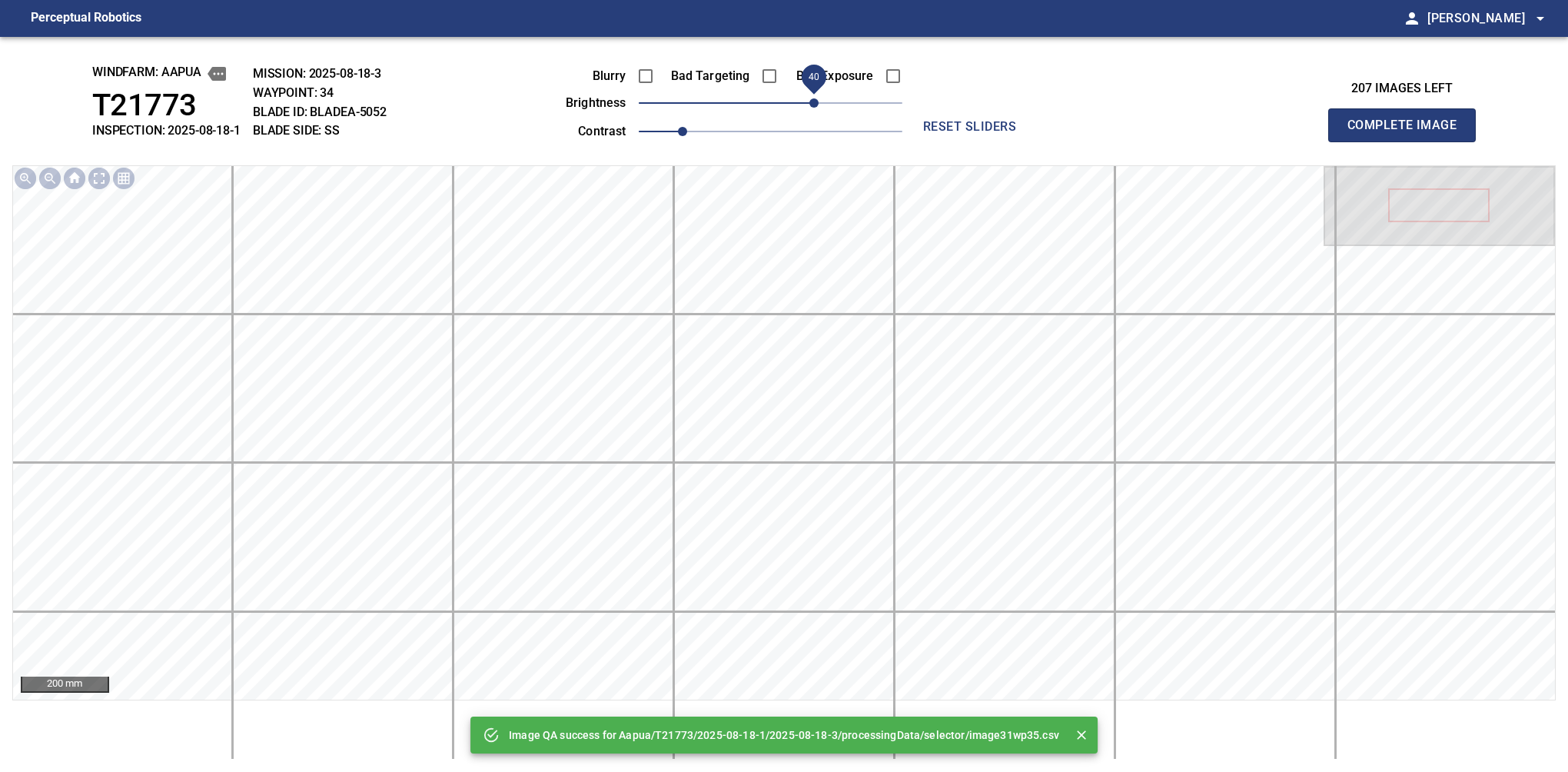
drag, startPoint x: 806, startPoint y: 102, endPoint x: 818, endPoint y: 98, distance: 12.6
click at [818, 98] on span "40" at bounding box center [814, 102] width 10 height 10
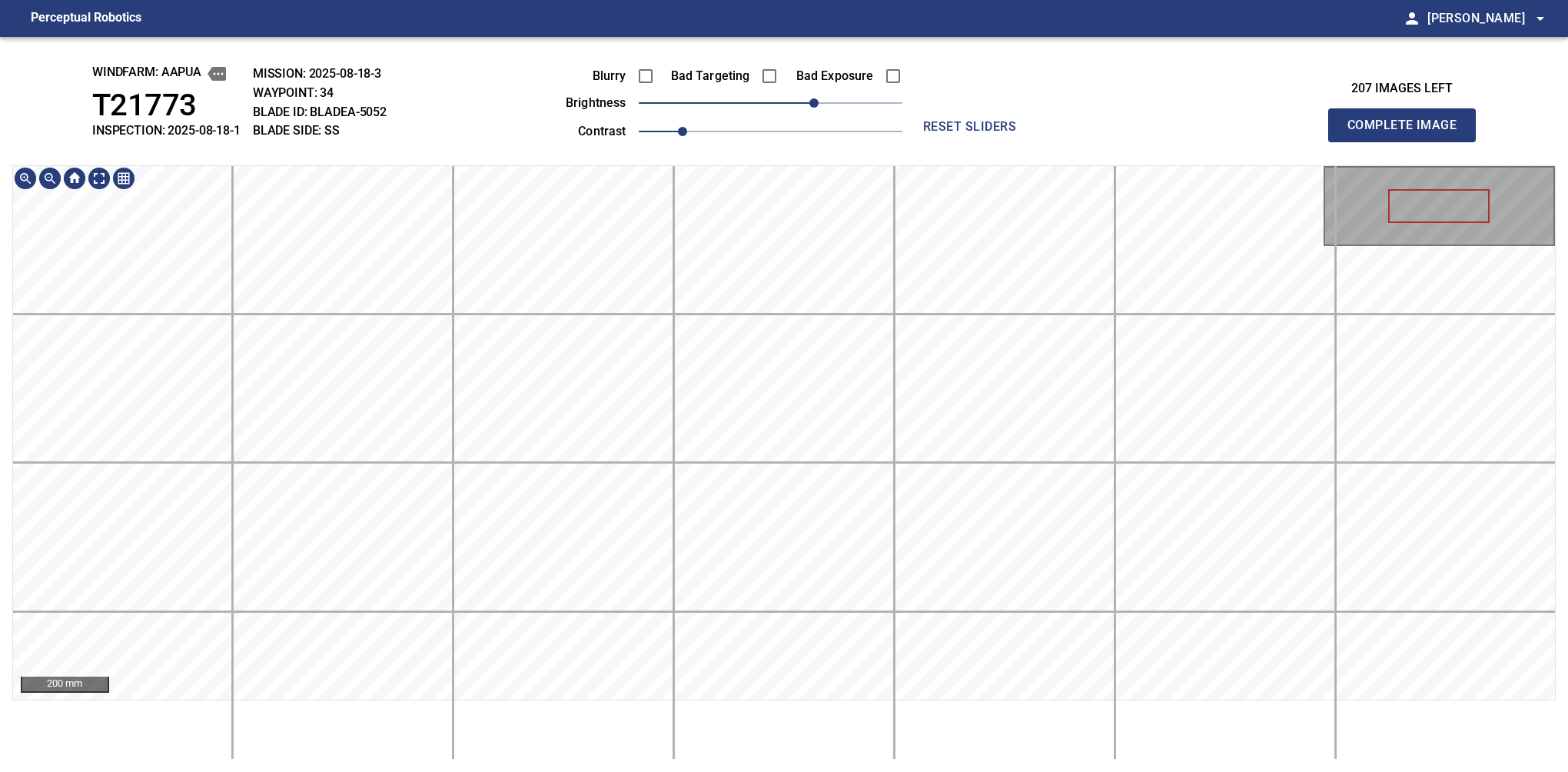
click at [778, 74] on div "windfarm: Aapua T21773 INSPECTION: 2025-08-18-1 MISSION: 2025-08-18-3 WAYPOINT:…" at bounding box center [784, 404] width 1568 height 735
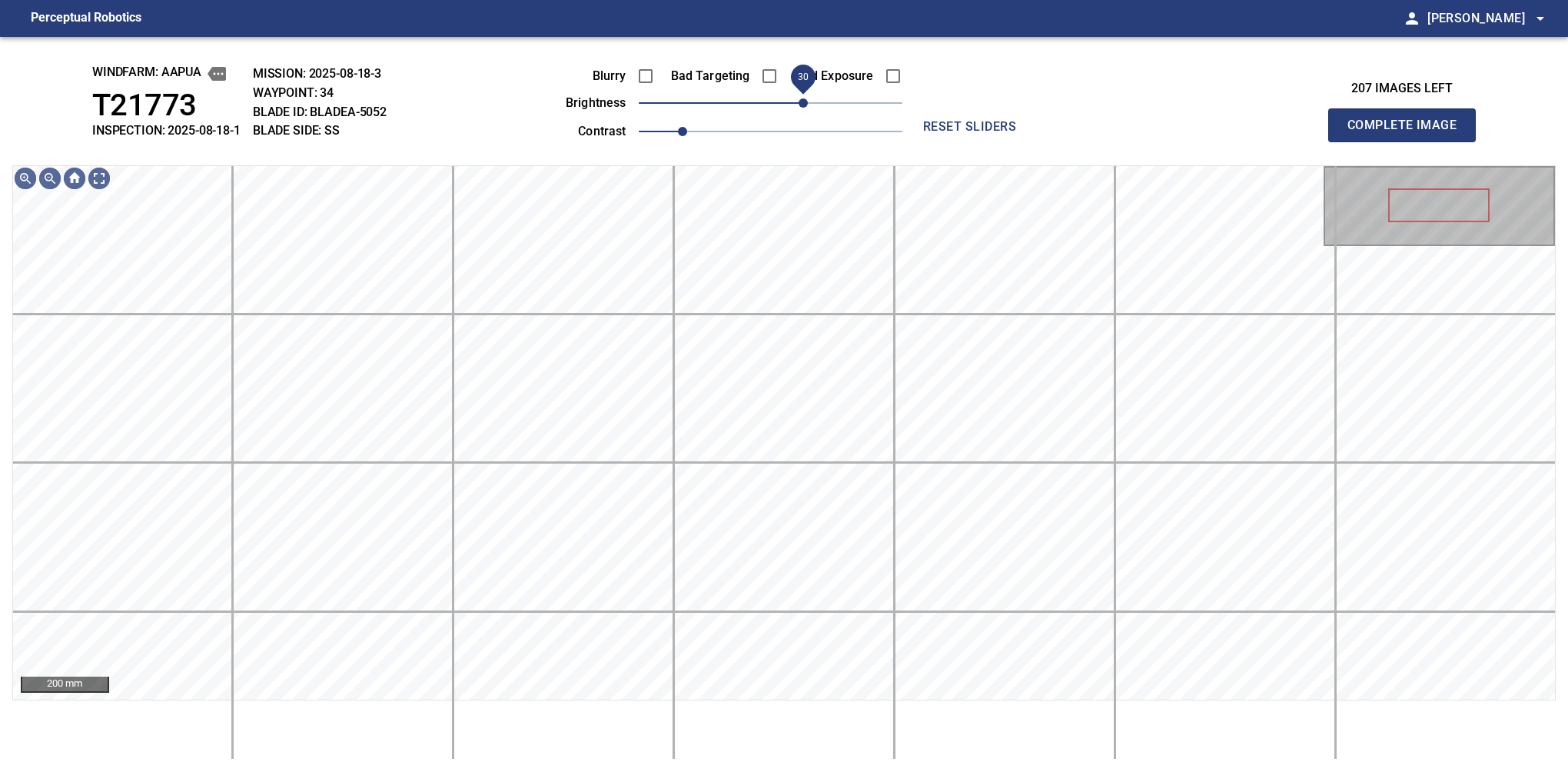
click at [802, 98] on span "30" at bounding box center [803, 102] width 10 height 10
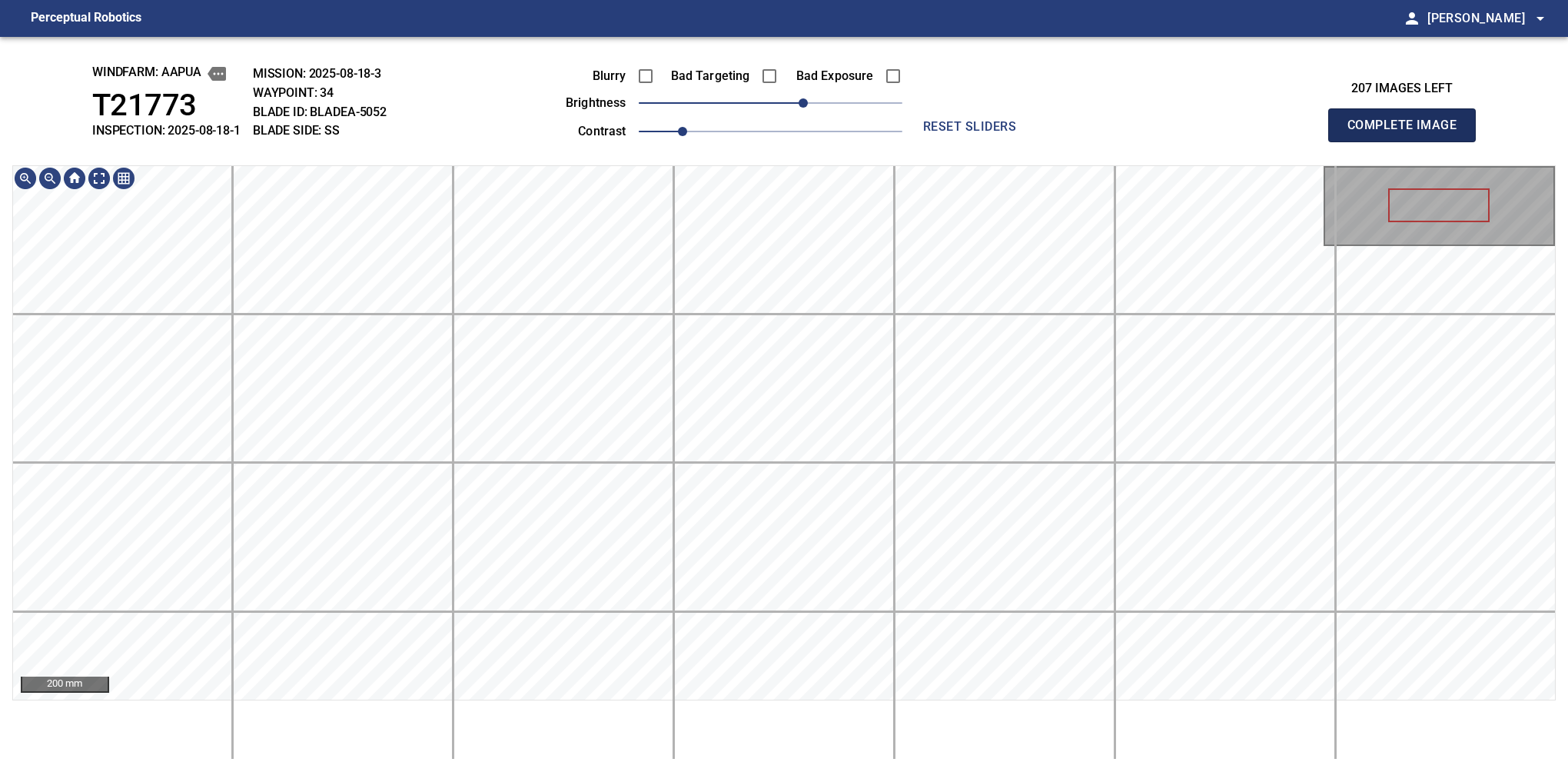
click at [1408, 142] on button "Complete Image" at bounding box center [1402, 125] width 148 height 34
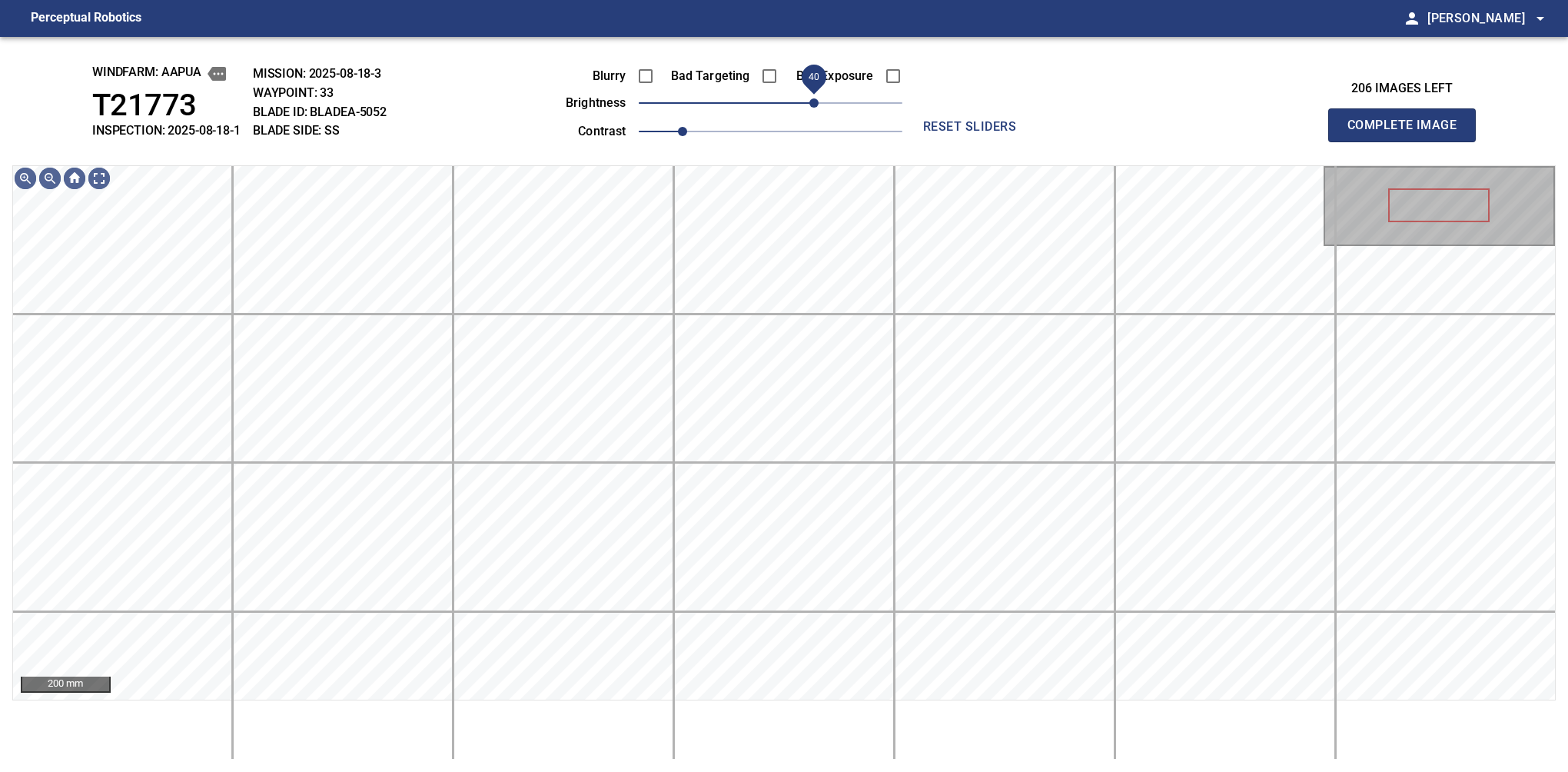
drag, startPoint x: 785, startPoint y: 109, endPoint x: 817, endPoint y: 107, distance: 32.1
click at [817, 107] on span "40" at bounding box center [814, 102] width 10 height 10
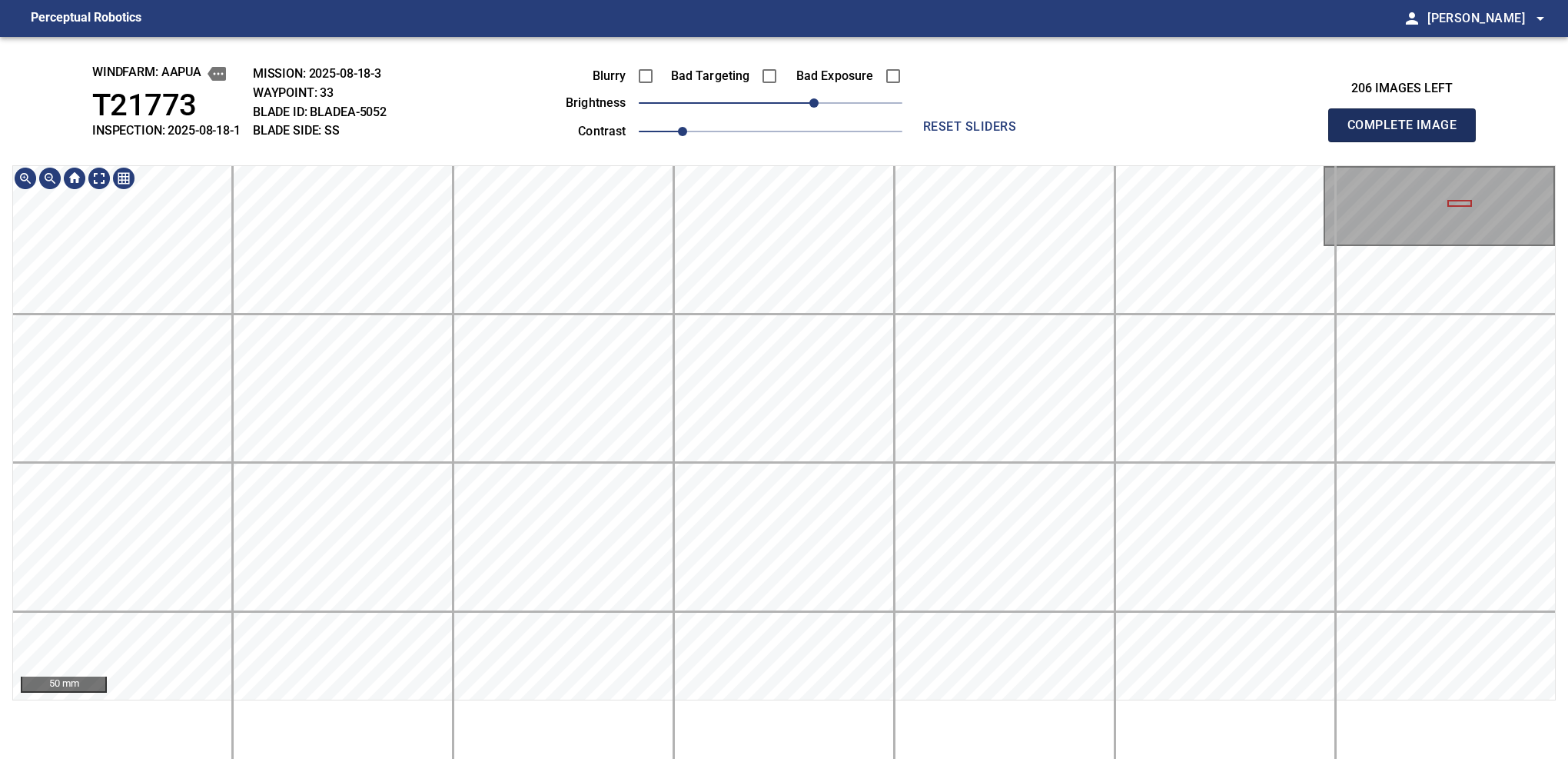
click at [1408, 142] on button "Complete Image" at bounding box center [1402, 125] width 148 height 34
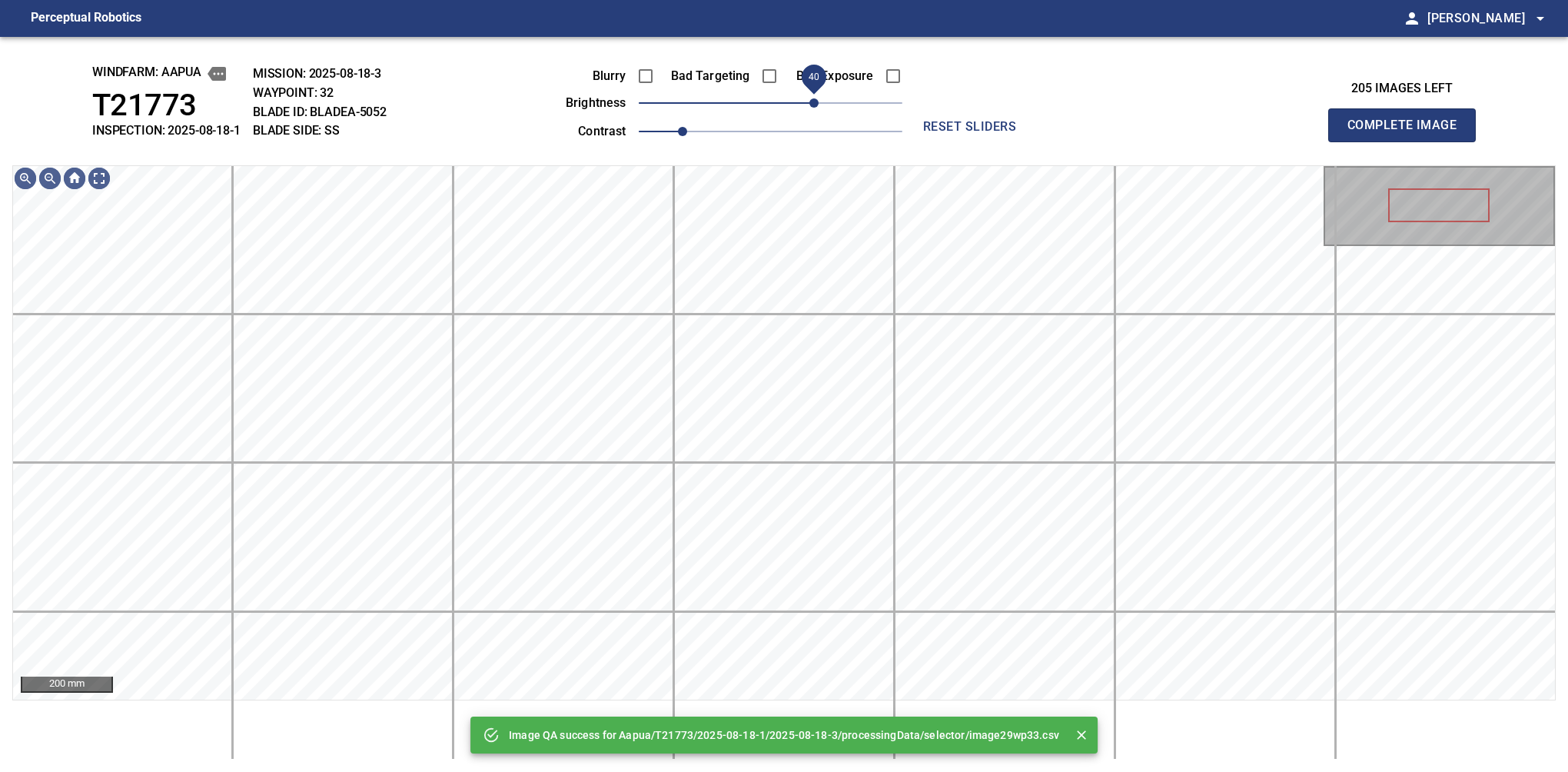
drag, startPoint x: 787, startPoint y: 109, endPoint x: 818, endPoint y: 102, distance: 31.8
click at [818, 102] on span "40" at bounding box center [770, 102] width 263 height 22
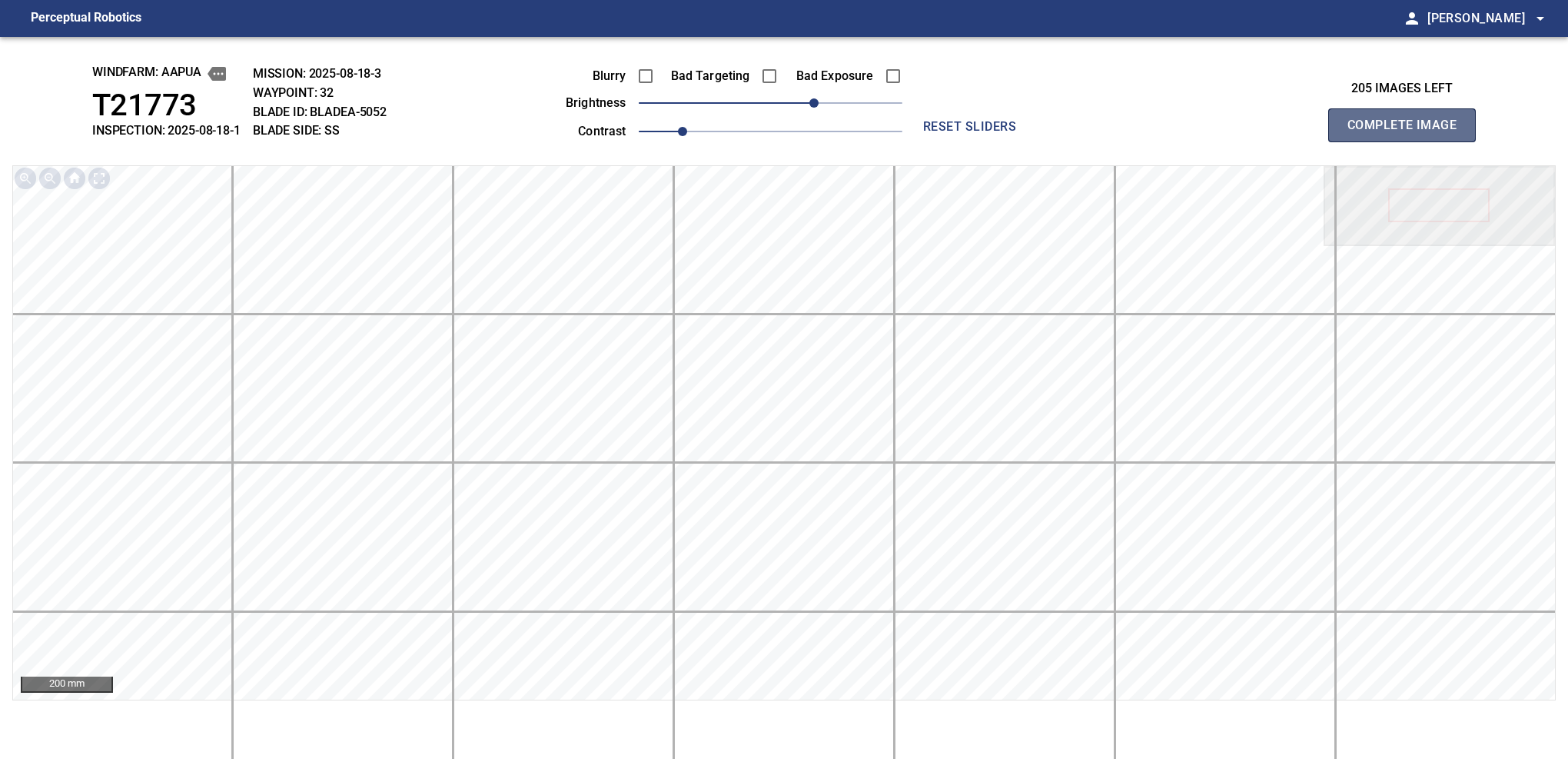
click at [1408, 142] on button "Complete Image" at bounding box center [1402, 125] width 148 height 34
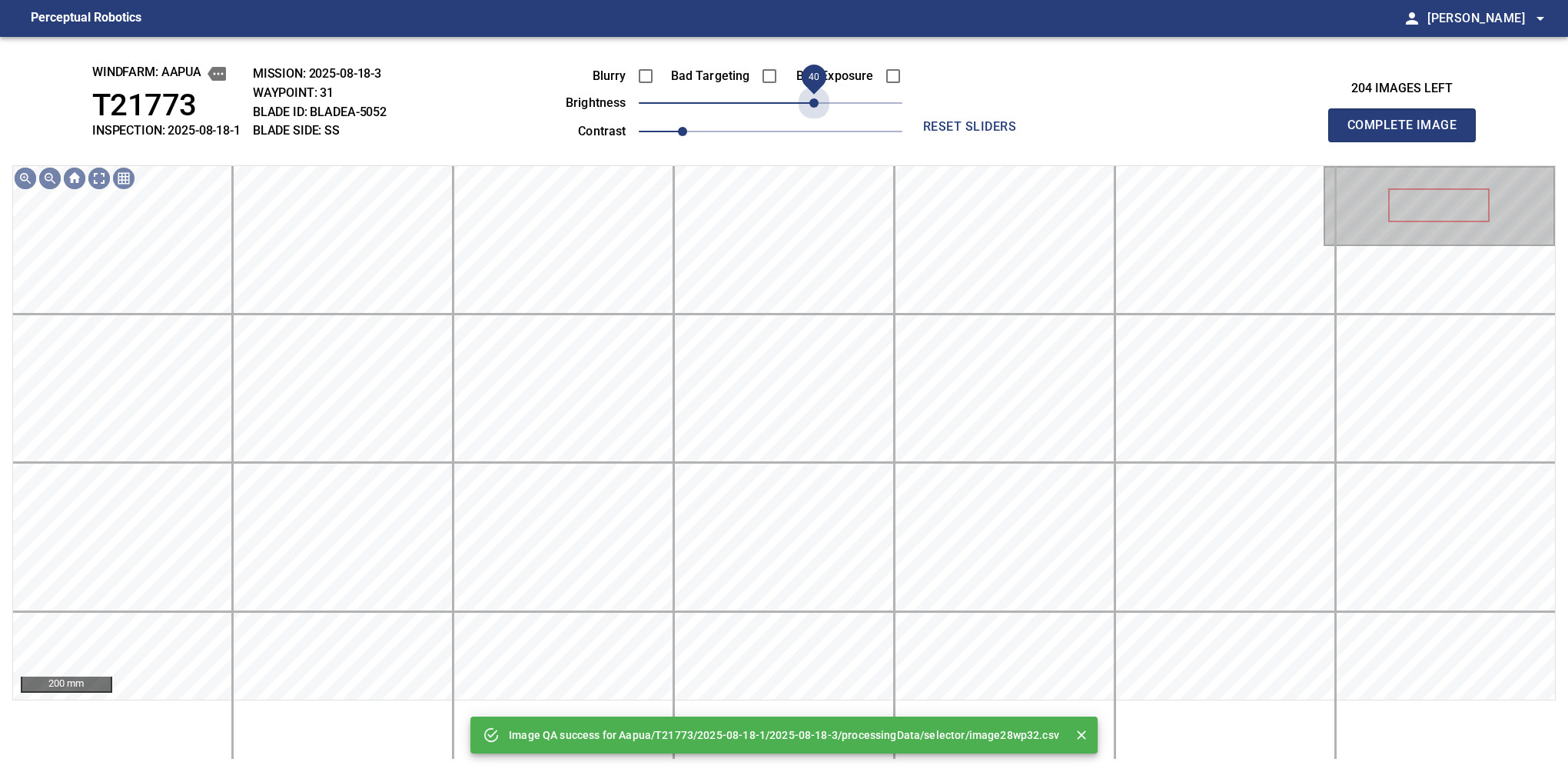
click at [818, 102] on span "40" at bounding box center [770, 102] width 263 height 22
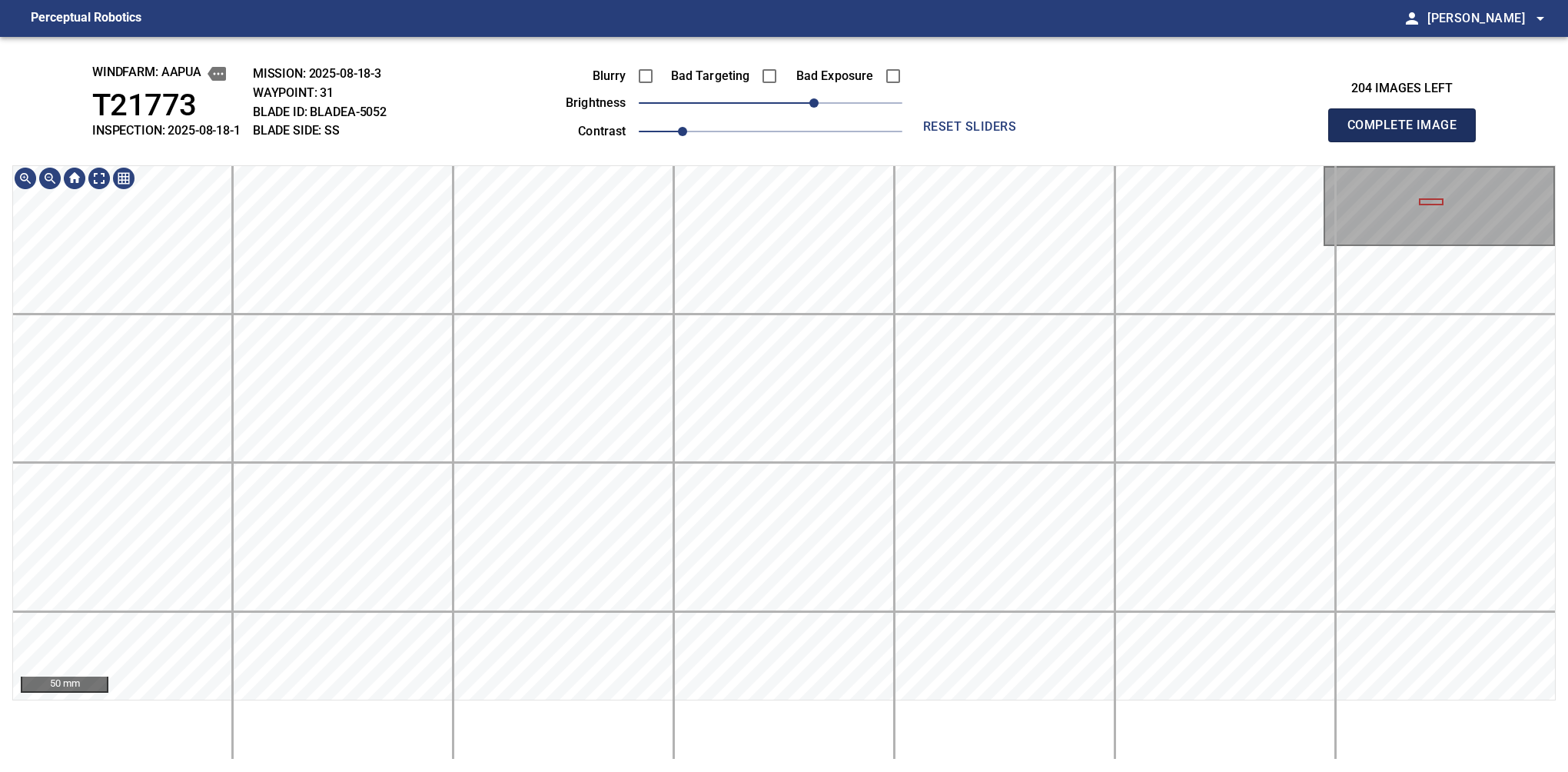
click at [1408, 142] on button "Complete Image" at bounding box center [1402, 125] width 148 height 34
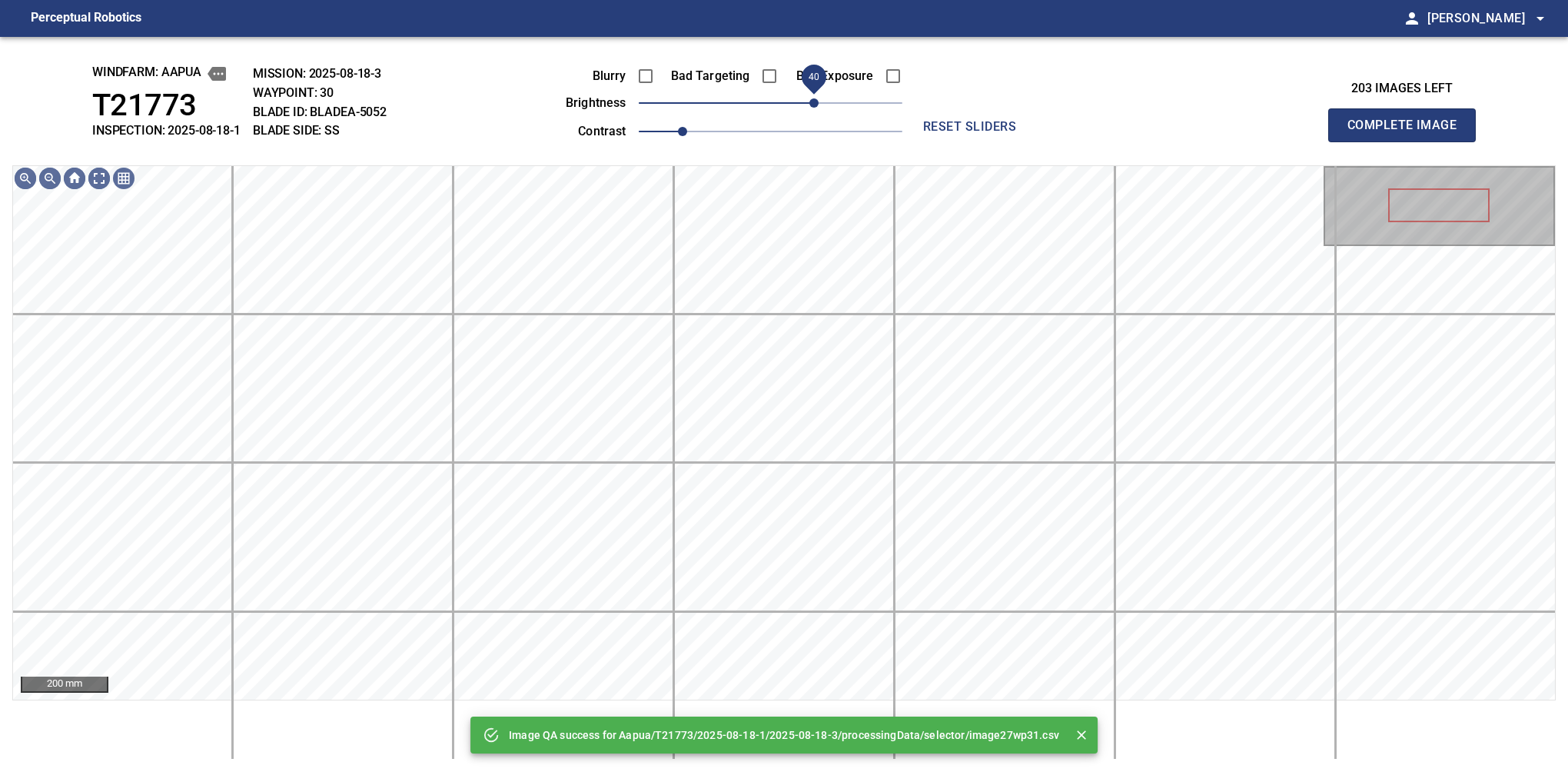
click at [818, 98] on span "40" at bounding box center [770, 102] width 263 height 22
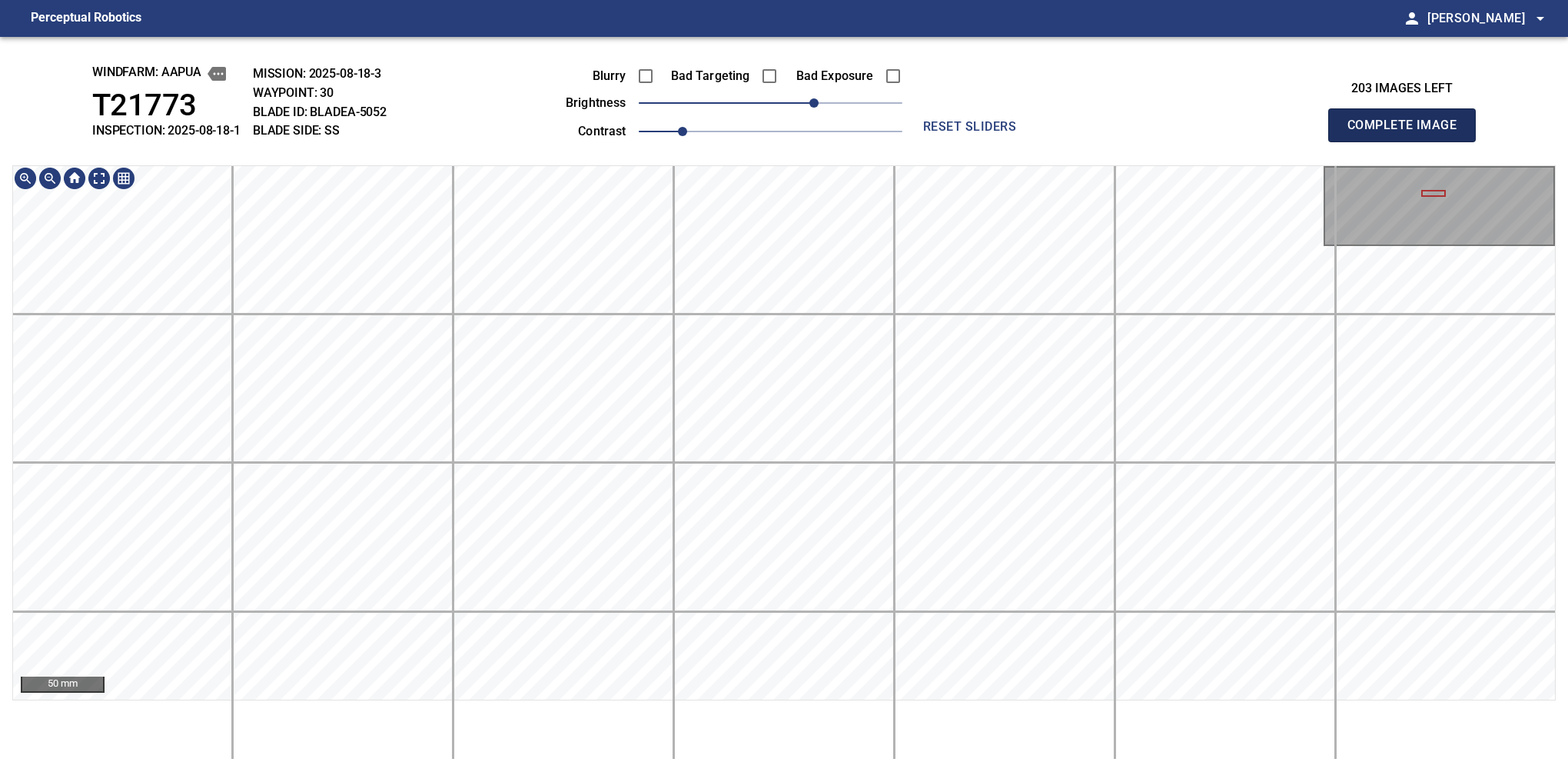
click at [1408, 142] on button "Complete Image" at bounding box center [1402, 125] width 148 height 34
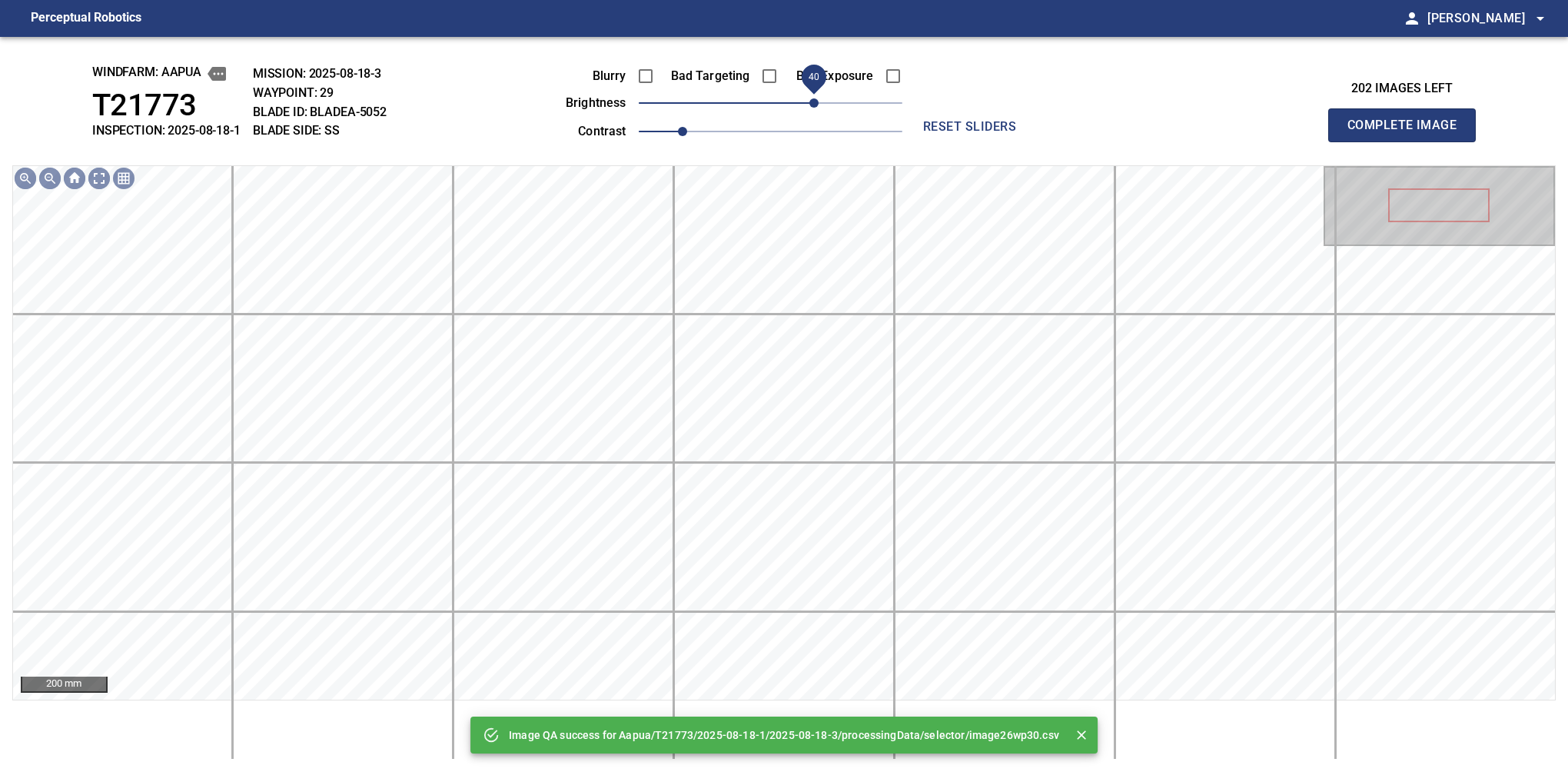
drag, startPoint x: 804, startPoint y: 107, endPoint x: 812, endPoint y: 102, distance: 9.4
click at [812, 102] on span "40" at bounding box center [770, 102] width 263 height 22
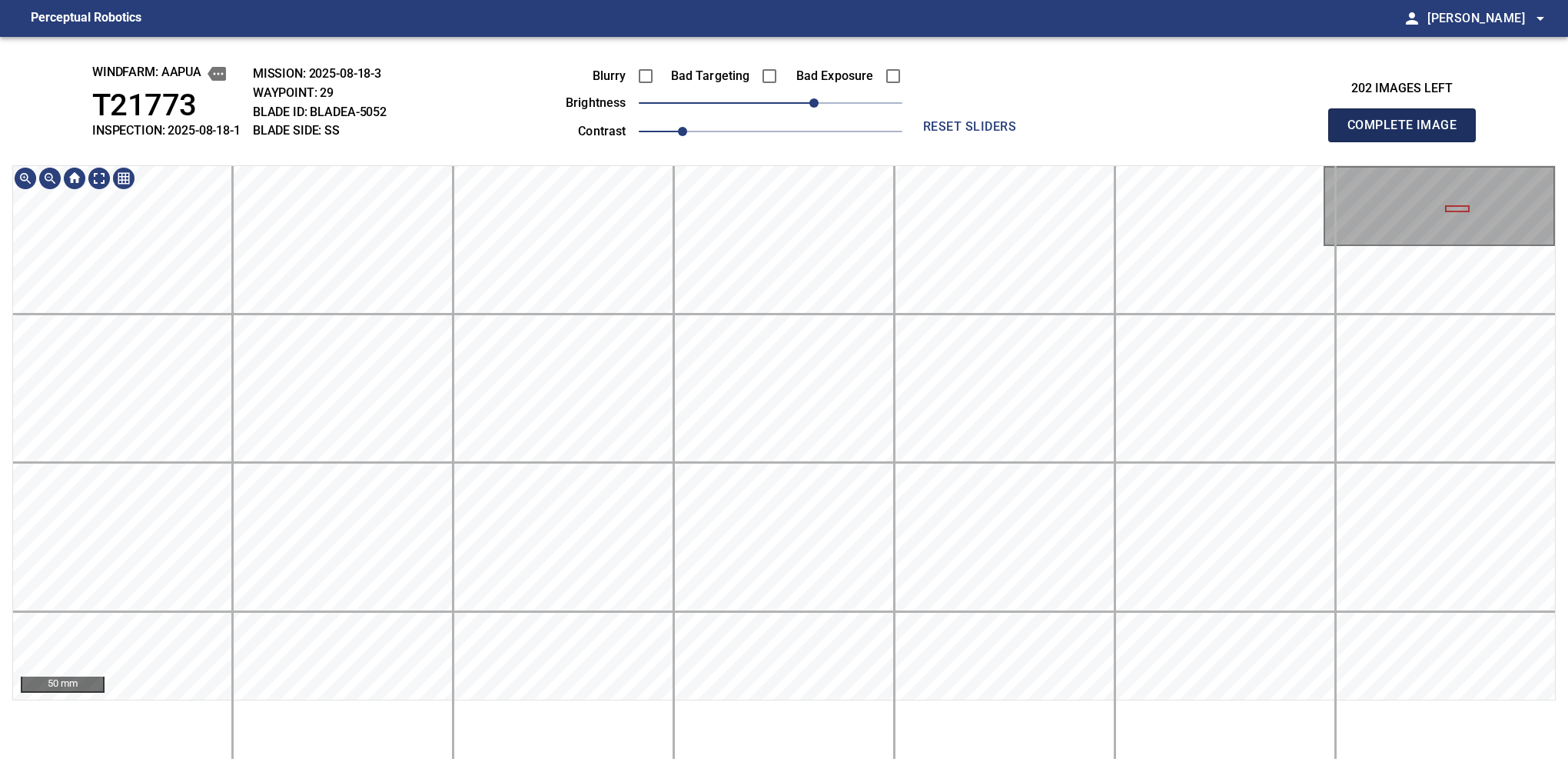
click at [1408, 142] on button "Complete Image" at bounding box center [1402, 125] width 148 height 34
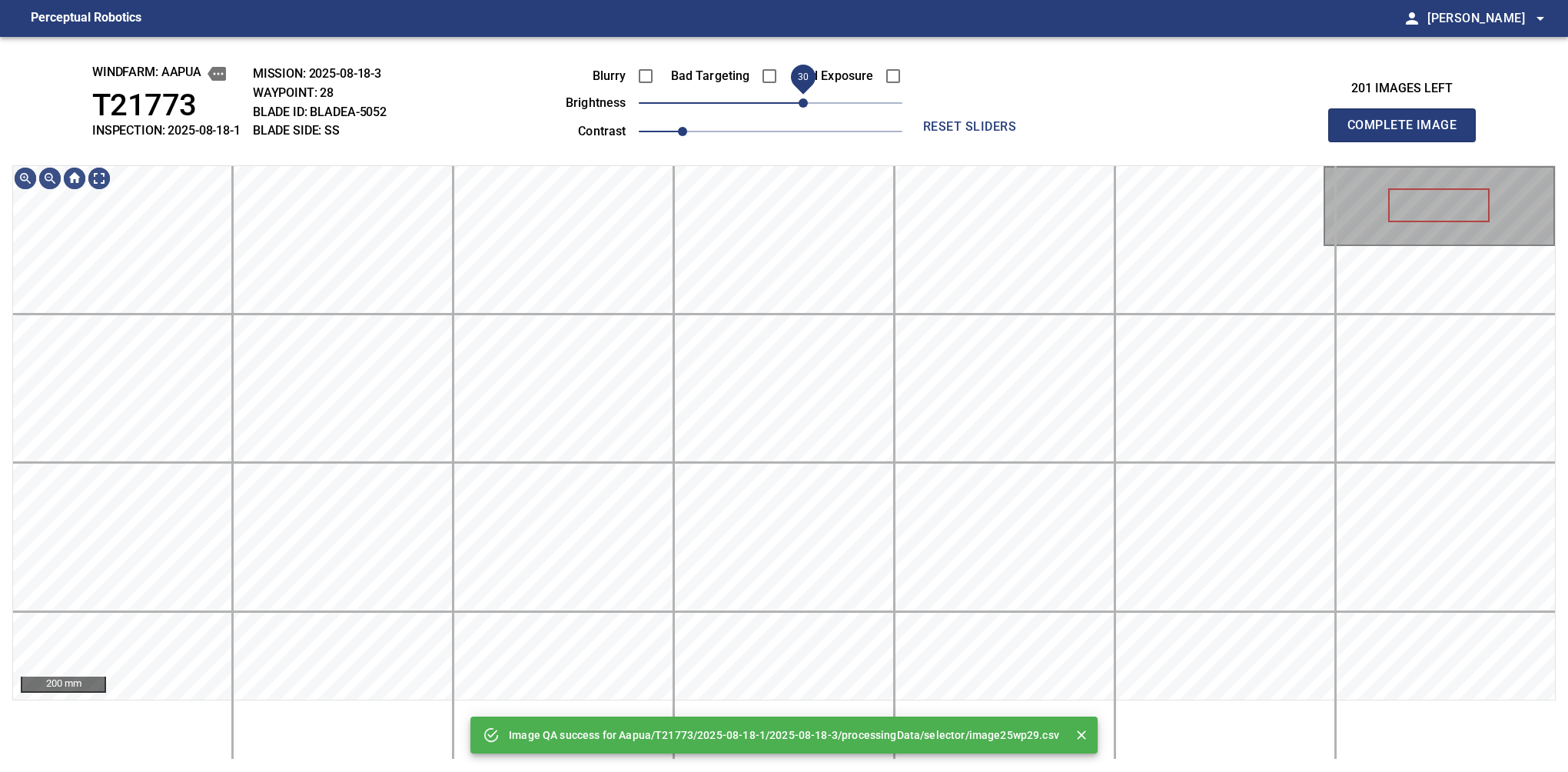
drag, startPoint x: 788, startPoint y: 111, endPoint x: 807, endPoint y: 98, distance: 23.0
click at [807, 98] on span "30" at bounding box center [770, 102] width 263 height 22
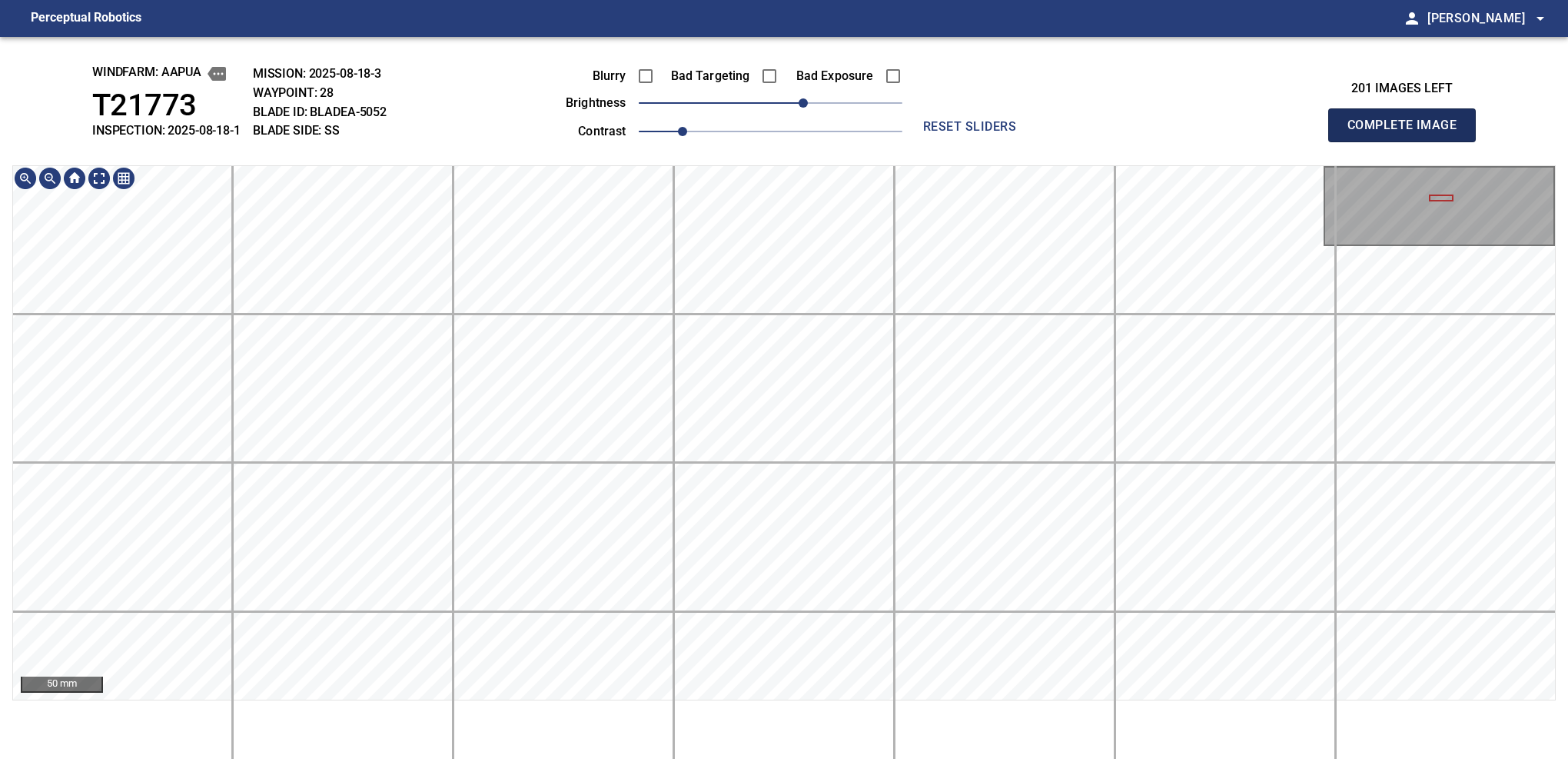
click at [1408, 142] on button "Complete Image" at bounding box center [1402, 125] width 148 height 34
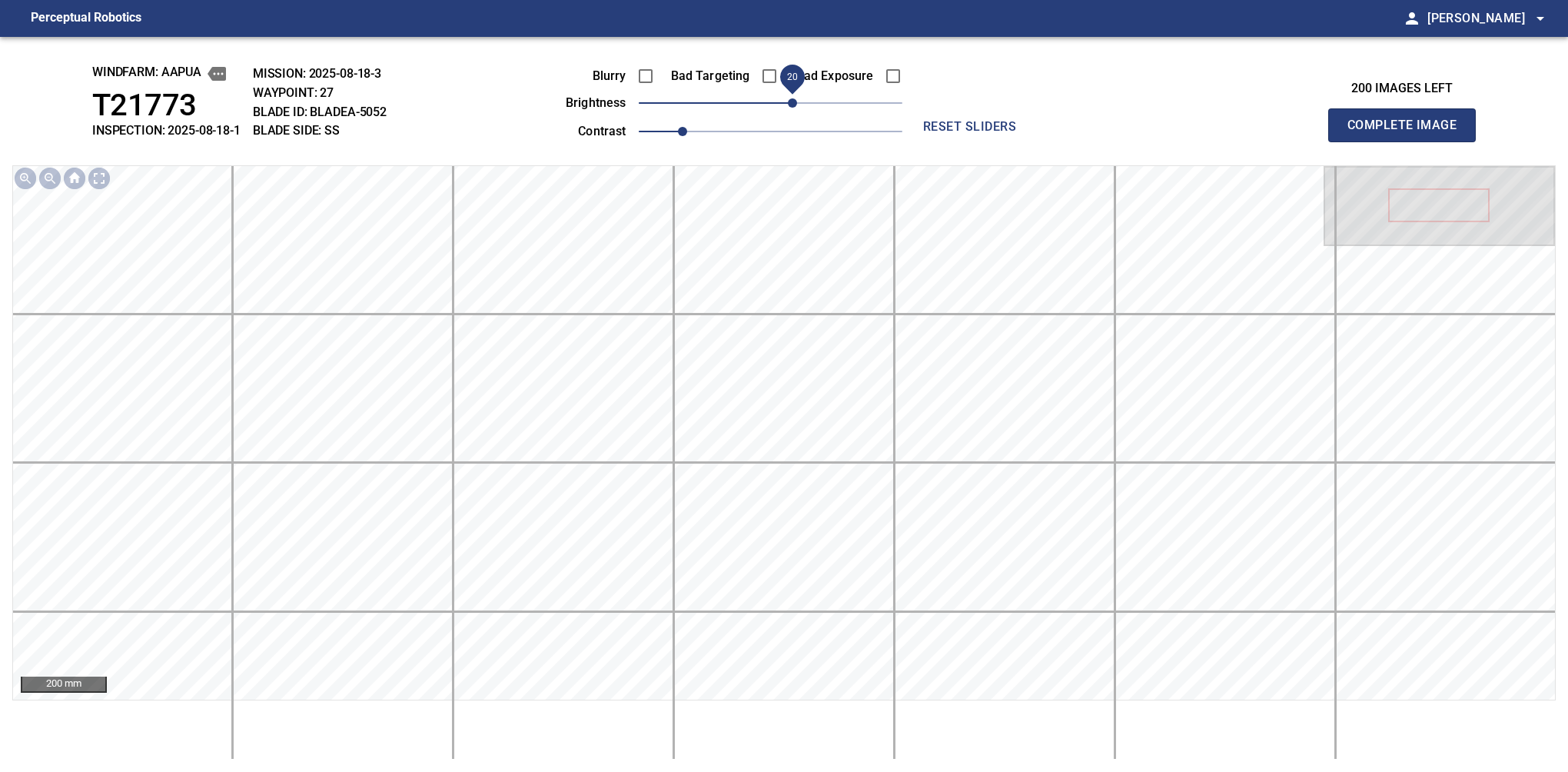
drag, startPoint x: 771, startPoint y: 104, endPoint x: 795, endPoint y: 100, distance: 24.3
click at [795, 100] on span "20" at bounding box center [792, 102] width 10 height 10
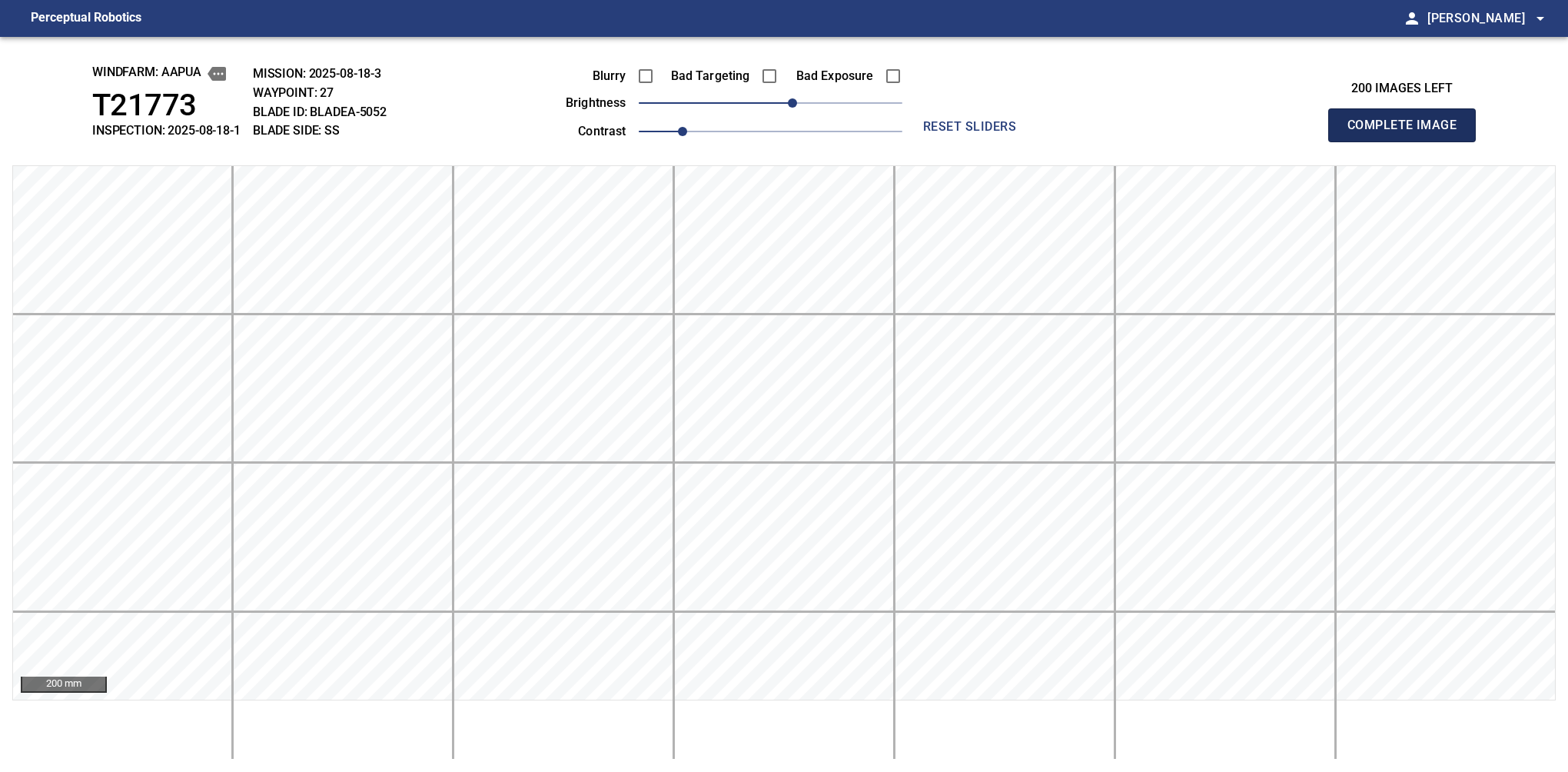
click at [1408, 142] on button "Complete Image" at bounding box center [1402, 125] width 148 height 34
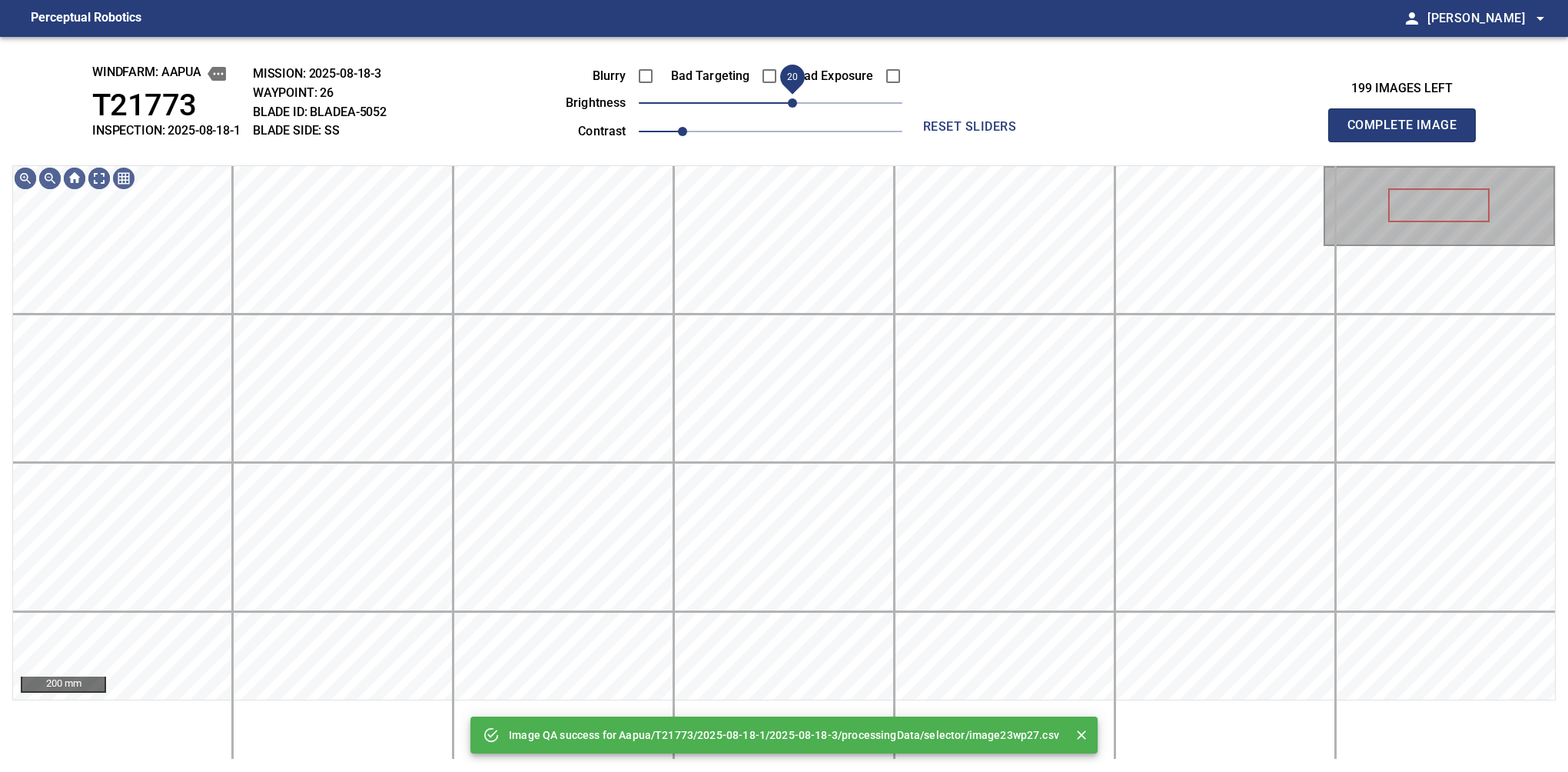
click at [795, 98] on span "20" at bounding box center [792, 102] width 10 height 10
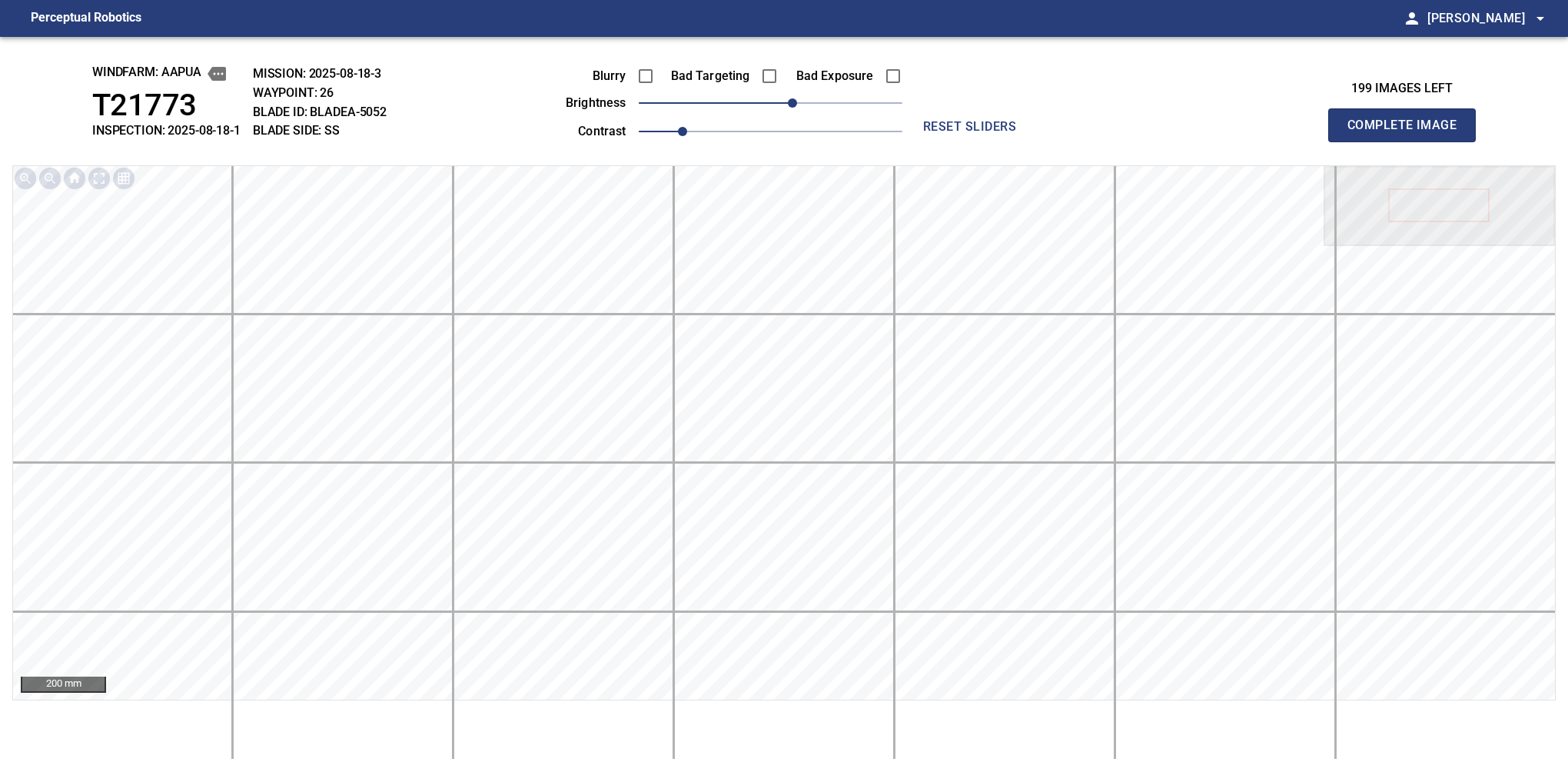
click at [1408, 142] on button "Complete Image" at bounding box center [1402, 125] width 148 height 34
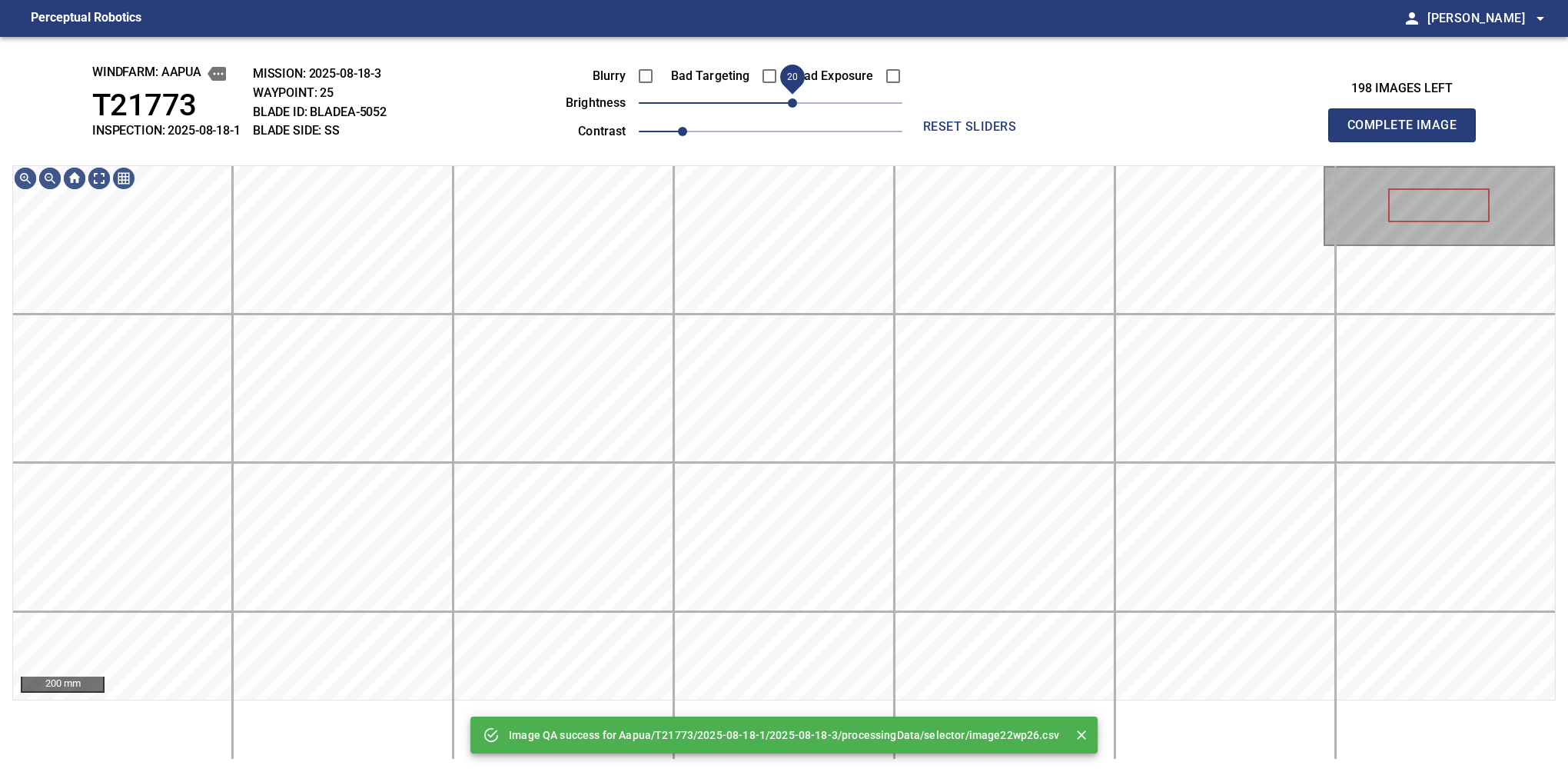
drag, startPoint x: 776, startPoint y: 103, endPoint x: 795, endPoint y: 103, distance: 19.0
click at [795, 103] on span "20" at bounding box center [792, 102] width 10 height 10
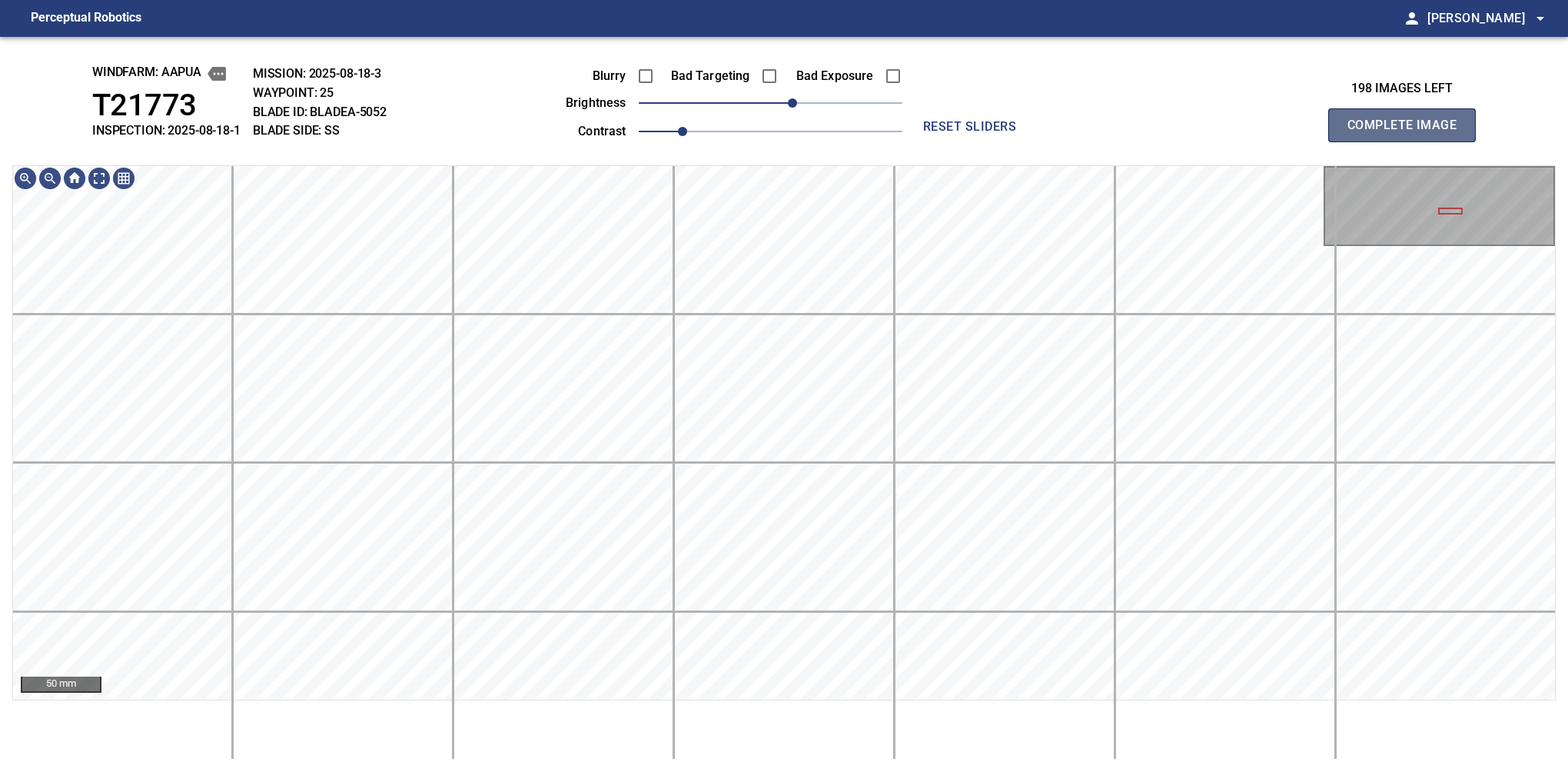
click at [1408, 142] on button "Complete Image" at bounding box center [1402, 125] width 148 height 34
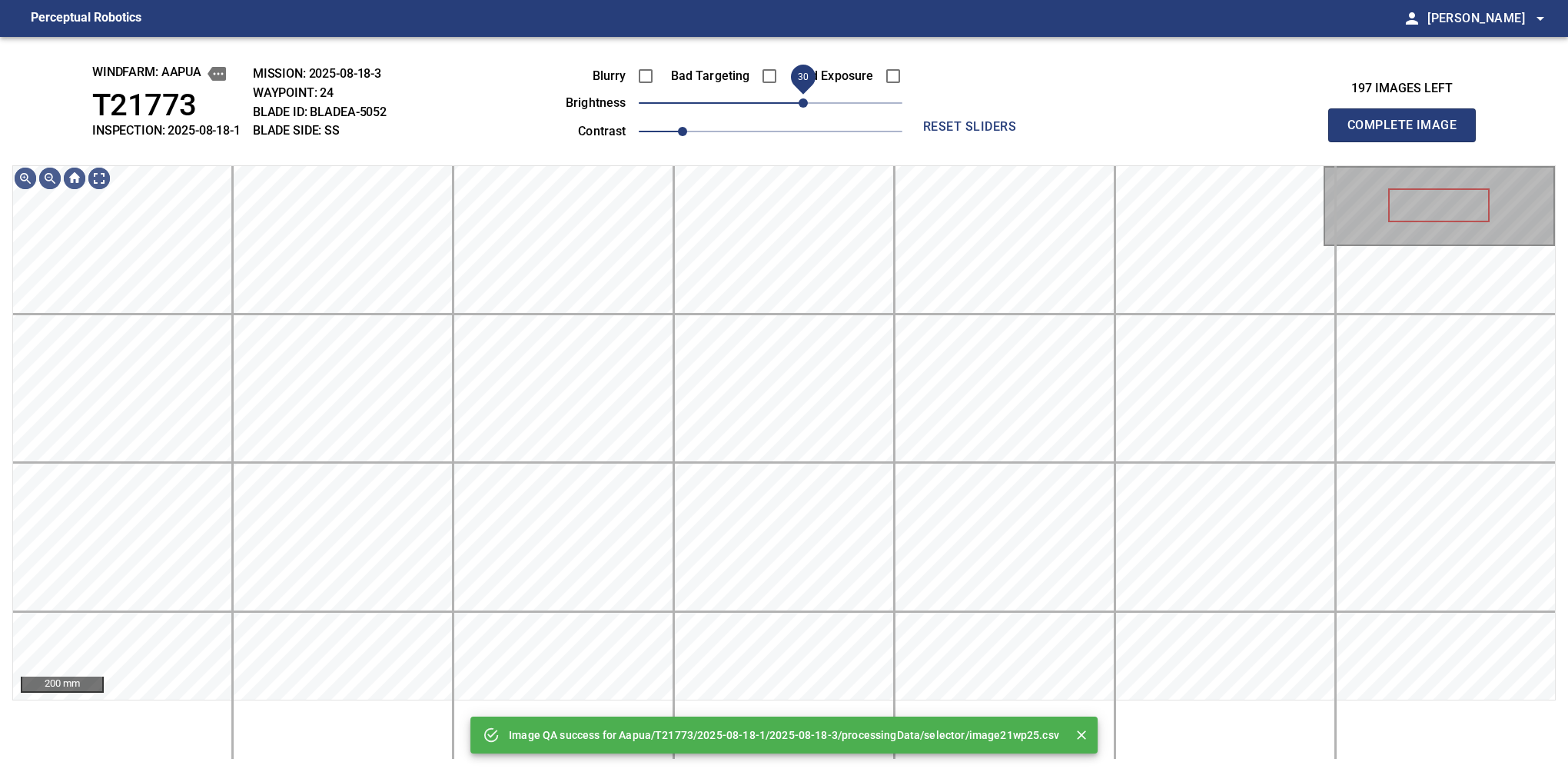
drag, startPoint x: 787, startPoint y: 103, endPoint x: 798, endPoint y: 102, distance: 11.0
click at [799, 102] on span "30" at bounding box center [803, 102] width 10 height 10
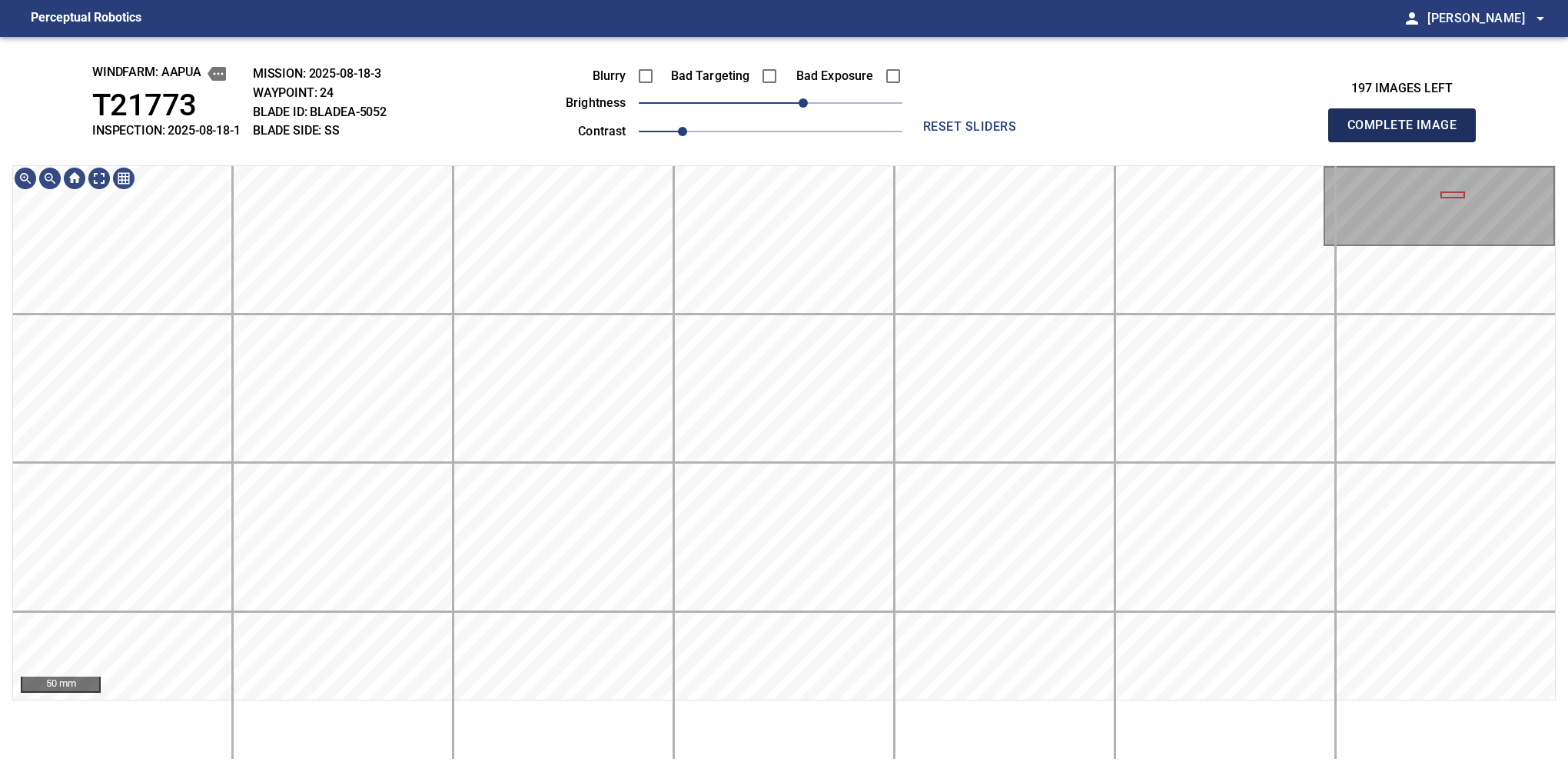
click at [1408, 142] on button "Complete Image" at bounding box center [1402, 125] width 148 height 34
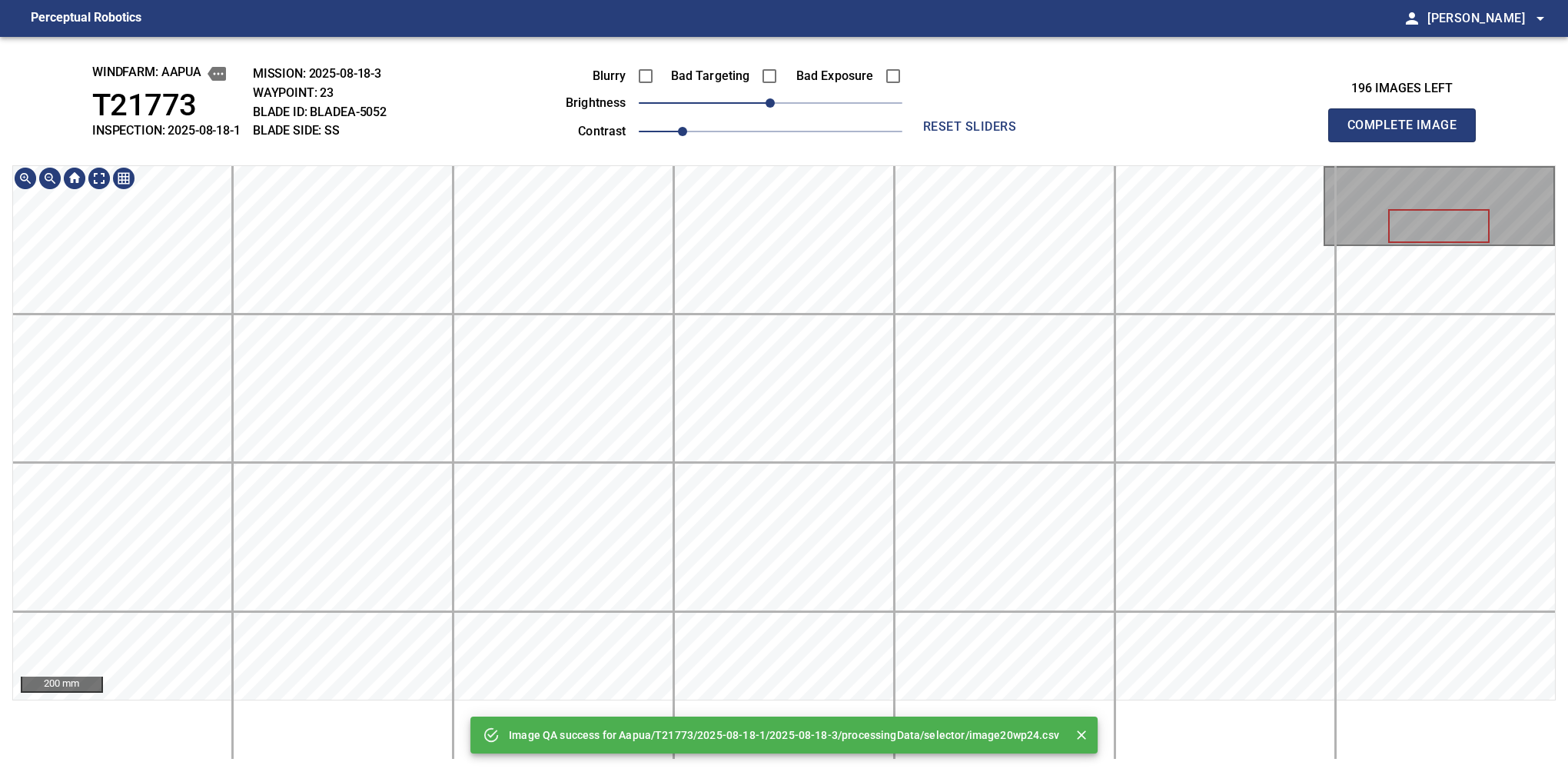
click at [836, 73] on div "Image QA success for Aapua/T21773/2025-08-18-1/2025-08-18-3/processingData/sele…" at bounding box center [784, 404] width 1568 height 735
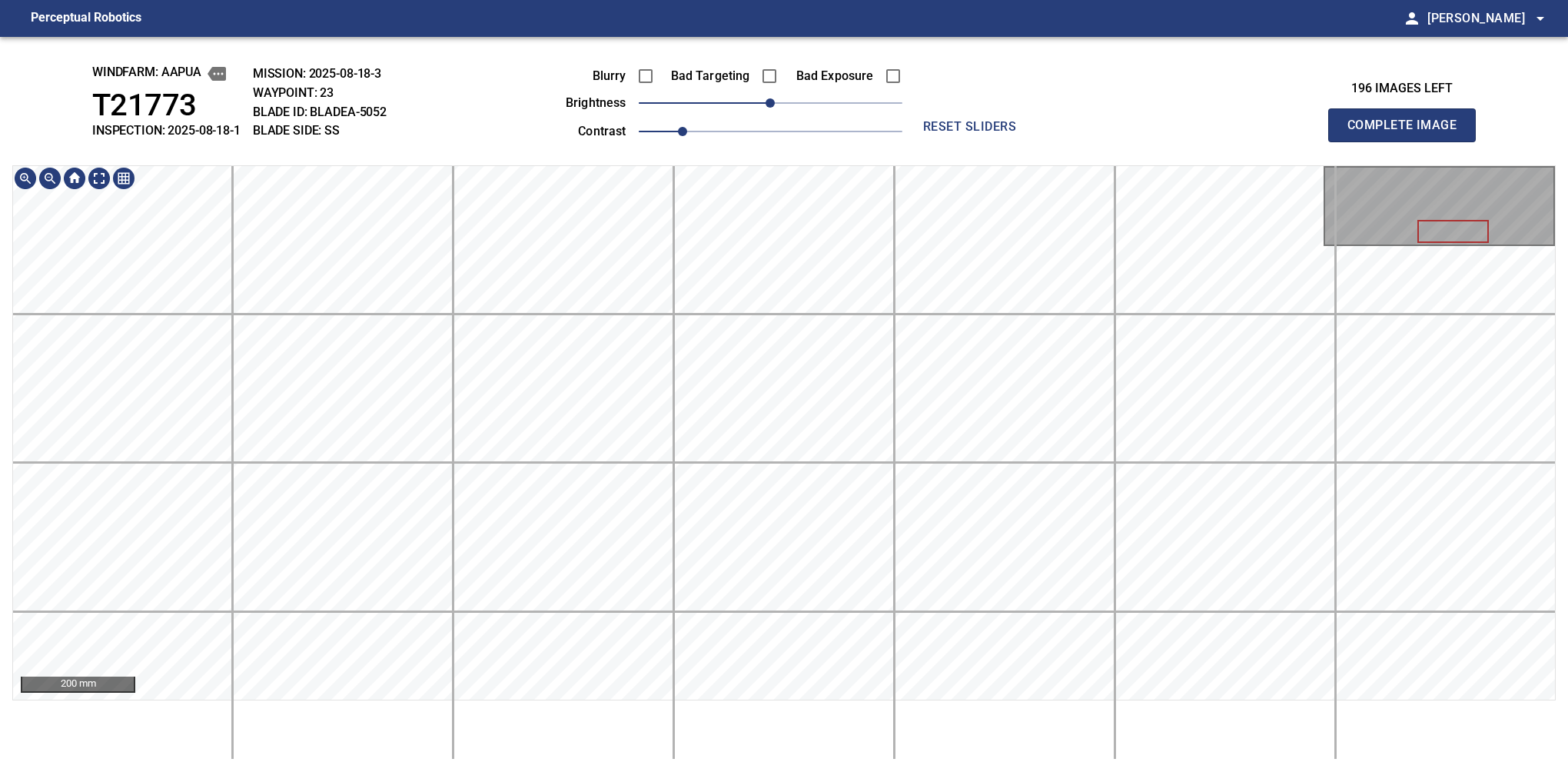
click at [779, 129] on span "1" at bounding box center [770, 131] width 263 height 22
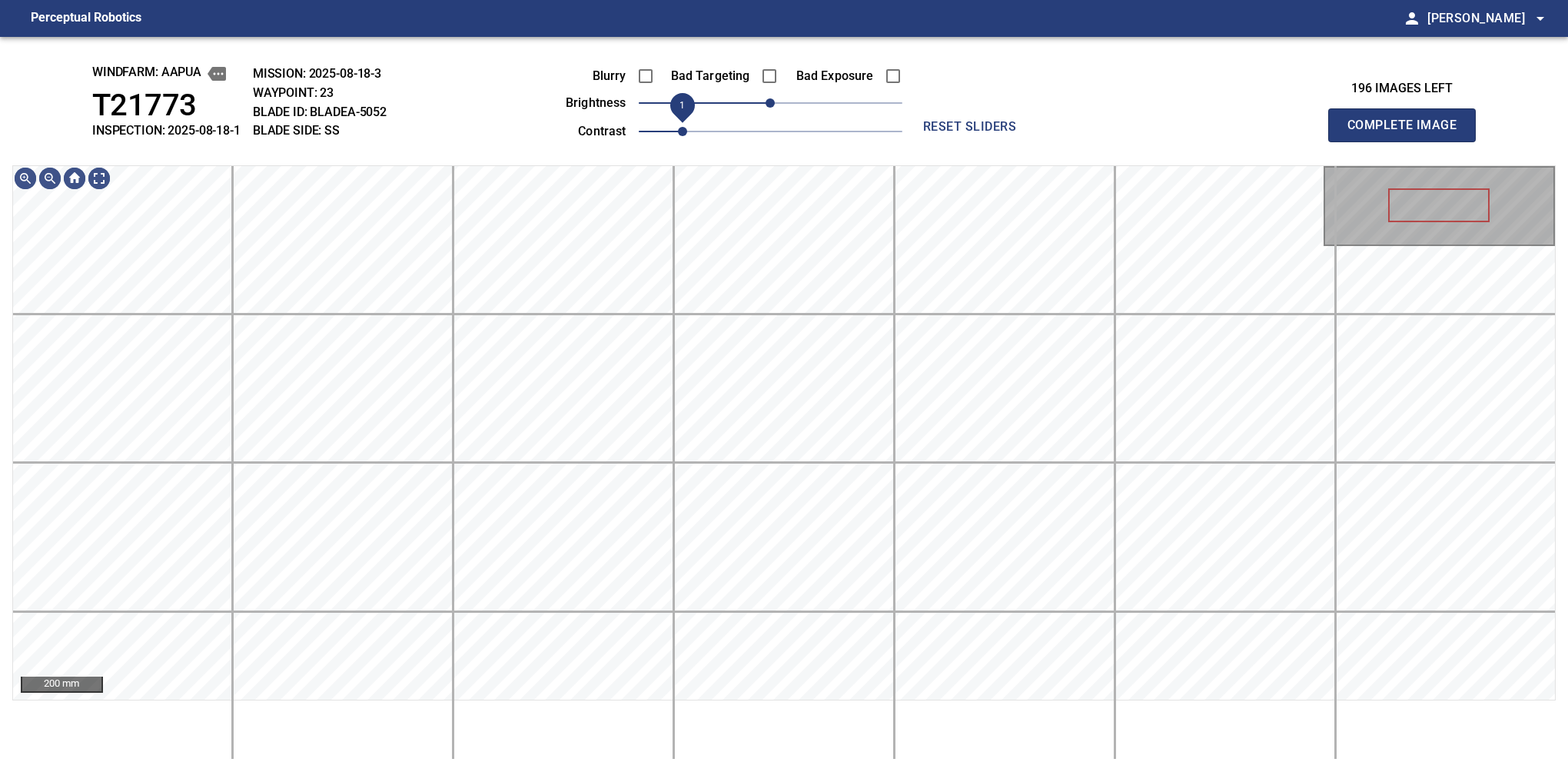
drag, startPoint x: 763, startPoint y: 129, endPoint x: 688, endPoint y: 129, distance: 75.0
click at [687, 129] on span "1" at bounding box center [682, 131] width 10 height 10
click at [898, 139] on div "windfarm: Aapua T21773 INSPECTION: 2025-08-18-1 MISSION: 2025-08-18-3 WAYPOINT:…" at bounding box center [784, 404] width 1568 height 735
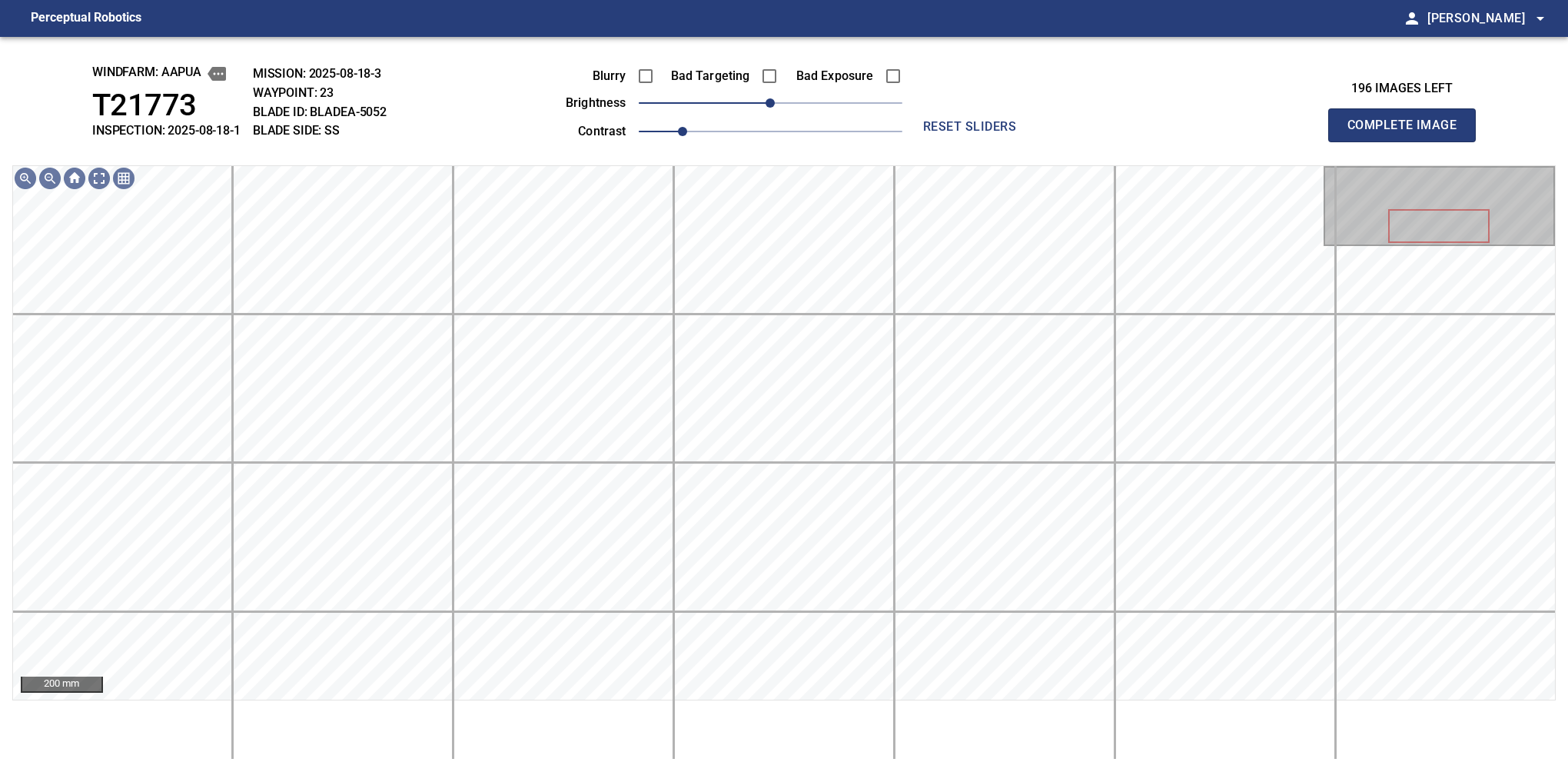
click at [1408, 142] on button "Complete Image" at bounding box center [1402, 125] width 148 height 34
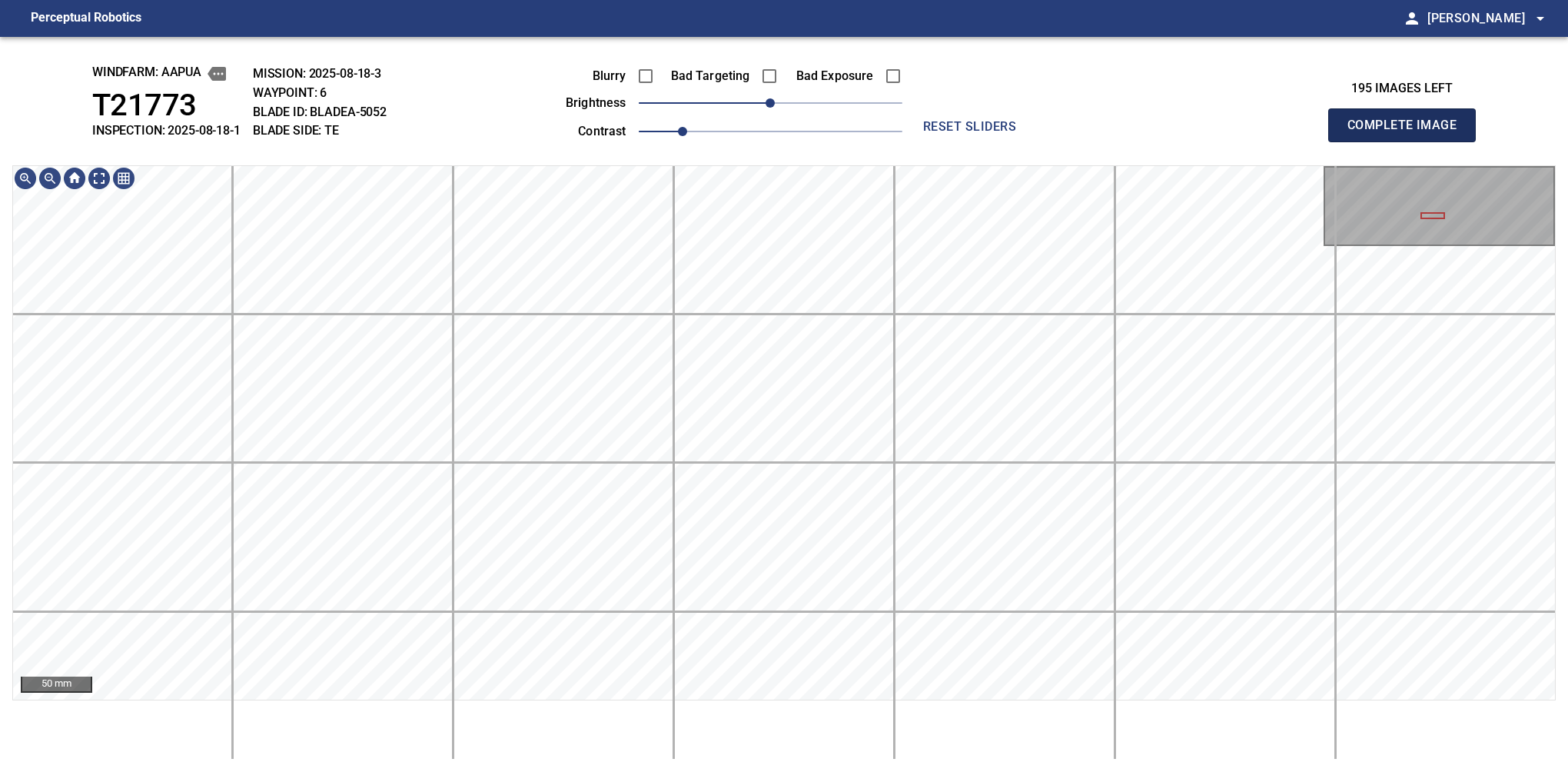
click at [1408, 142] on button "Complete Image" at bounding box center [1402, 125] width 148 height 34
drag, startPoint x: 774, startPoint y: 110, endPoint x: 790, endPoint y: 92, distance: 24.1
click at [790, 98] on span "20" at bounding box center [792, 102] width 10 height 10
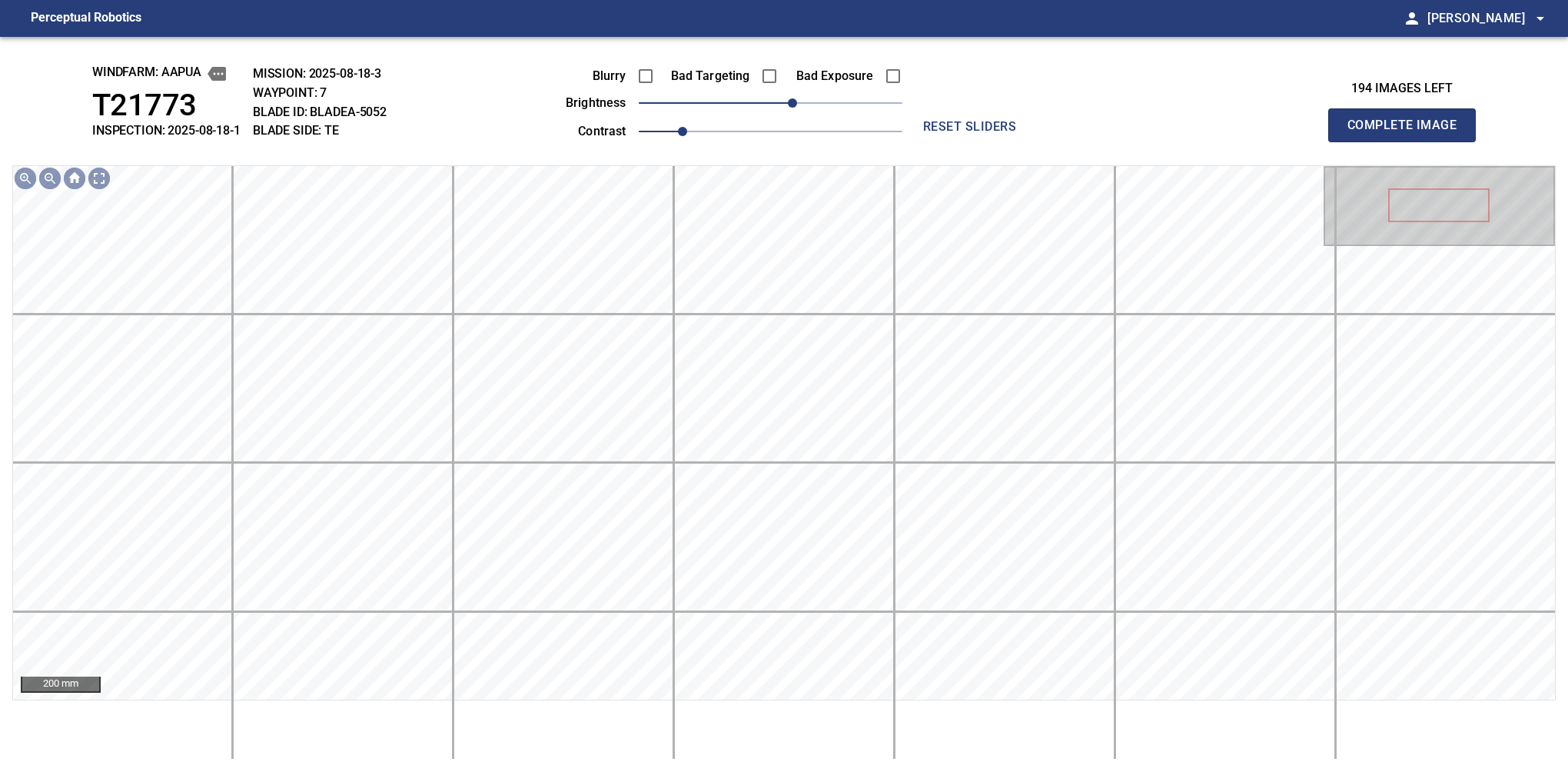
click at [1408, 142] on button "Complete Image" at bounding box center [1402, 125] width 148 height 34
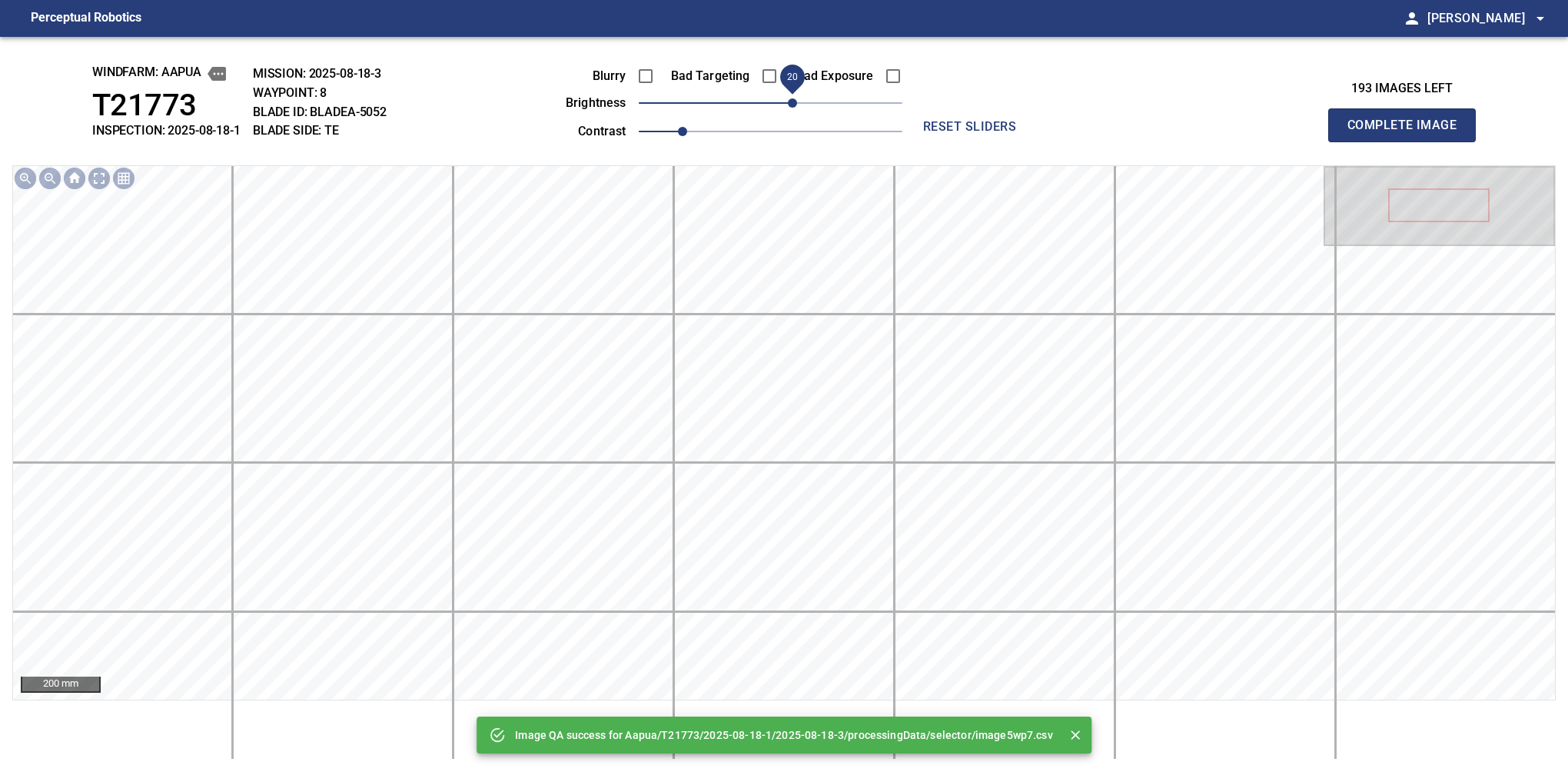
click at [790, 98] on span "20" at bounding box center [792, 102] width 10 height 10
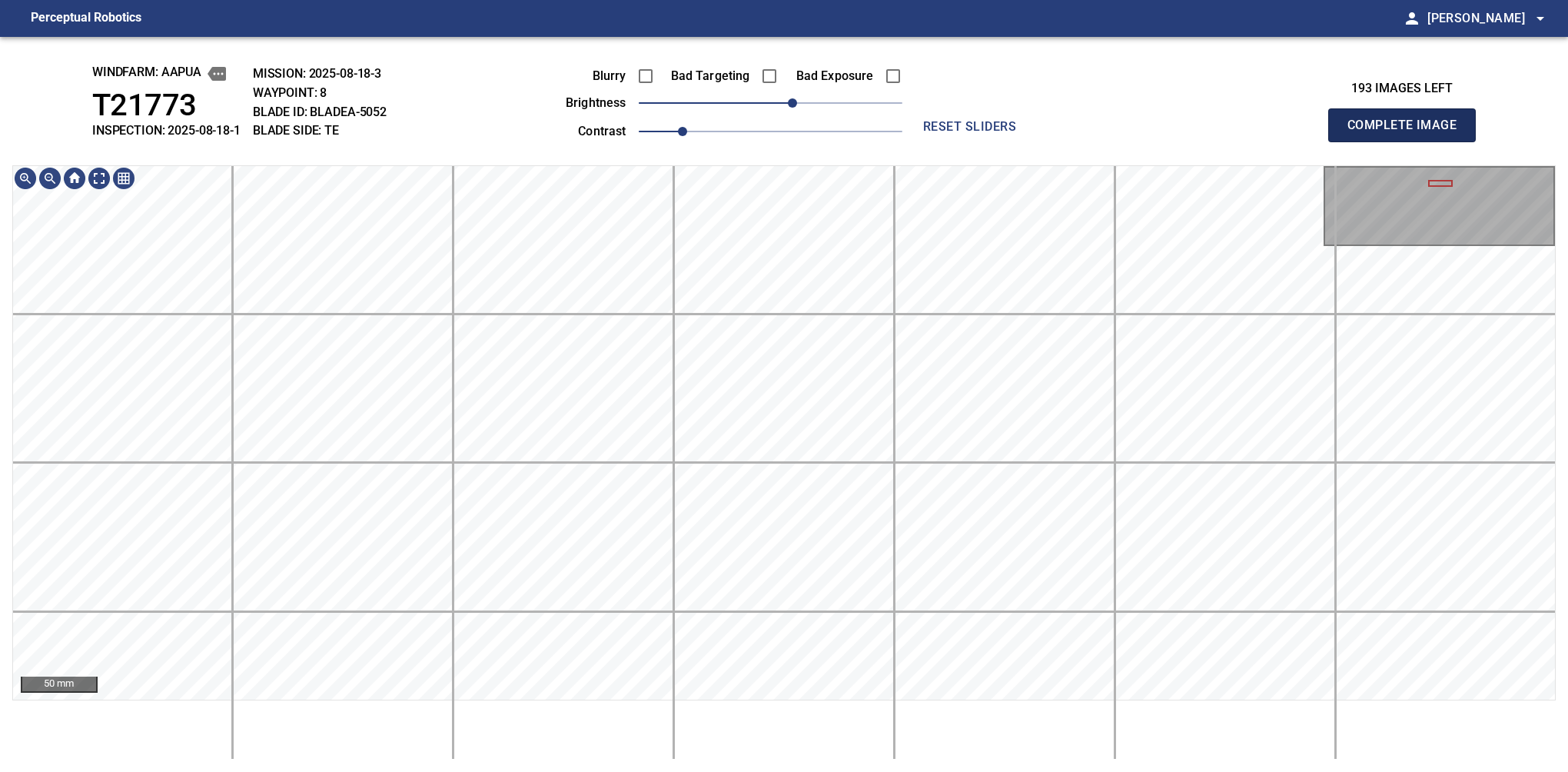
click at [1408, 142] on button "Complete Image" at bounding box center [1402, 125] width 148 height 34
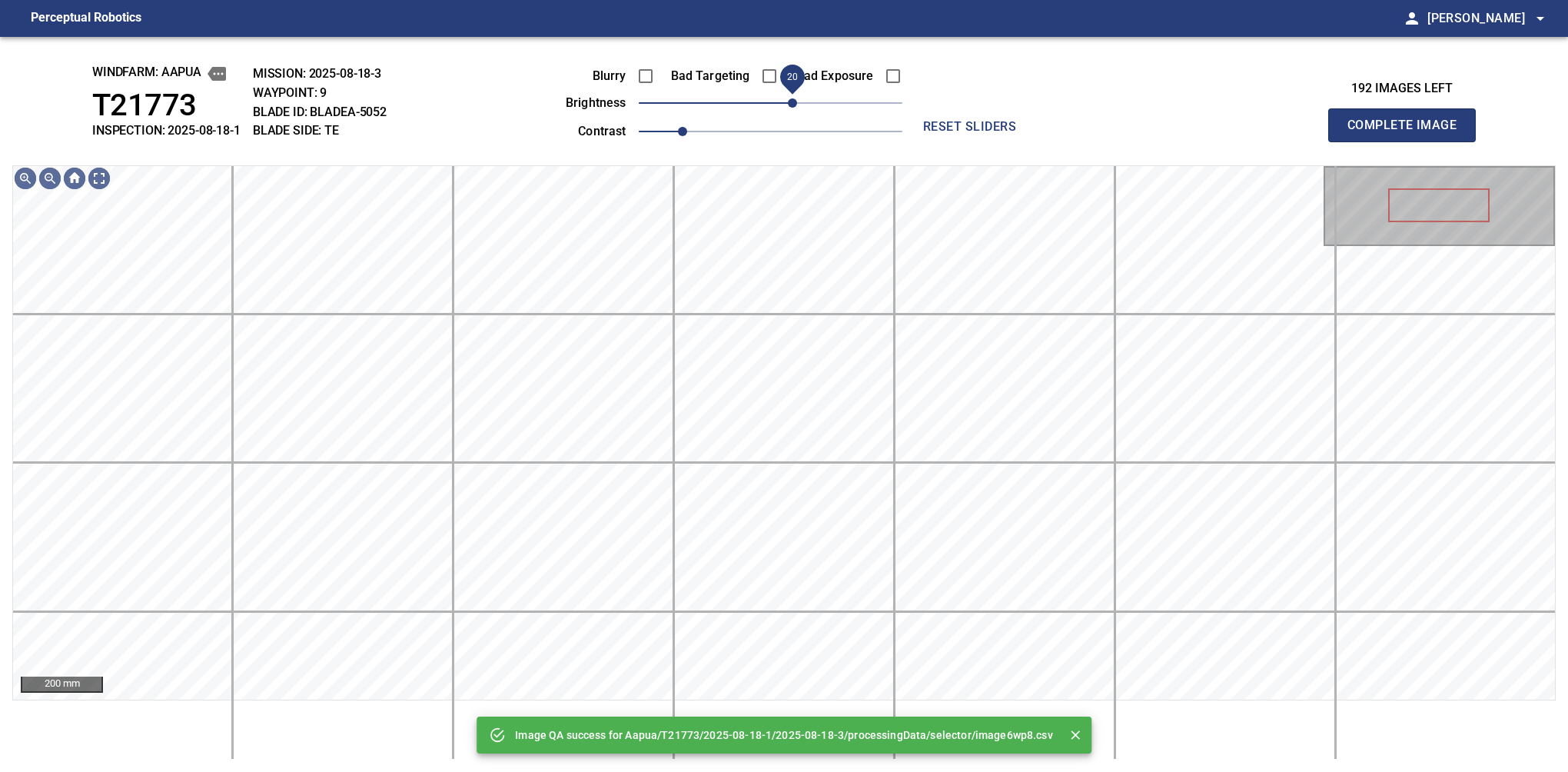
drag, startPoint x: 781, startPoint y: 104, endPoint x: 796, endPoint y: 102, distance: 15.1
click at [796, 102] on span "20" at bounding box center [792, 102] width 10 height 10
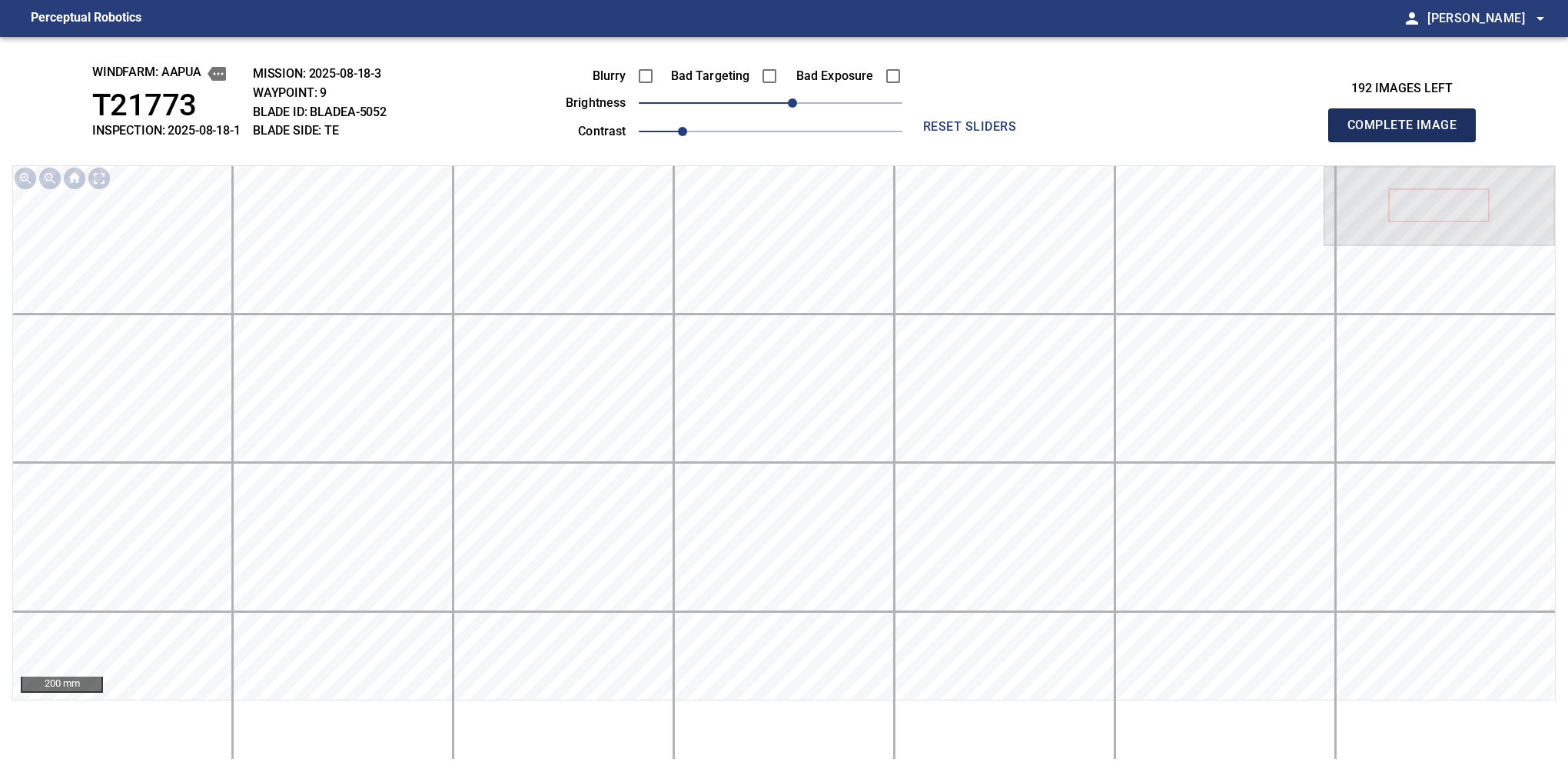
click at [1408, 142] on button "Complete Image" at bounding box center [1402, 125] width 148 height 34
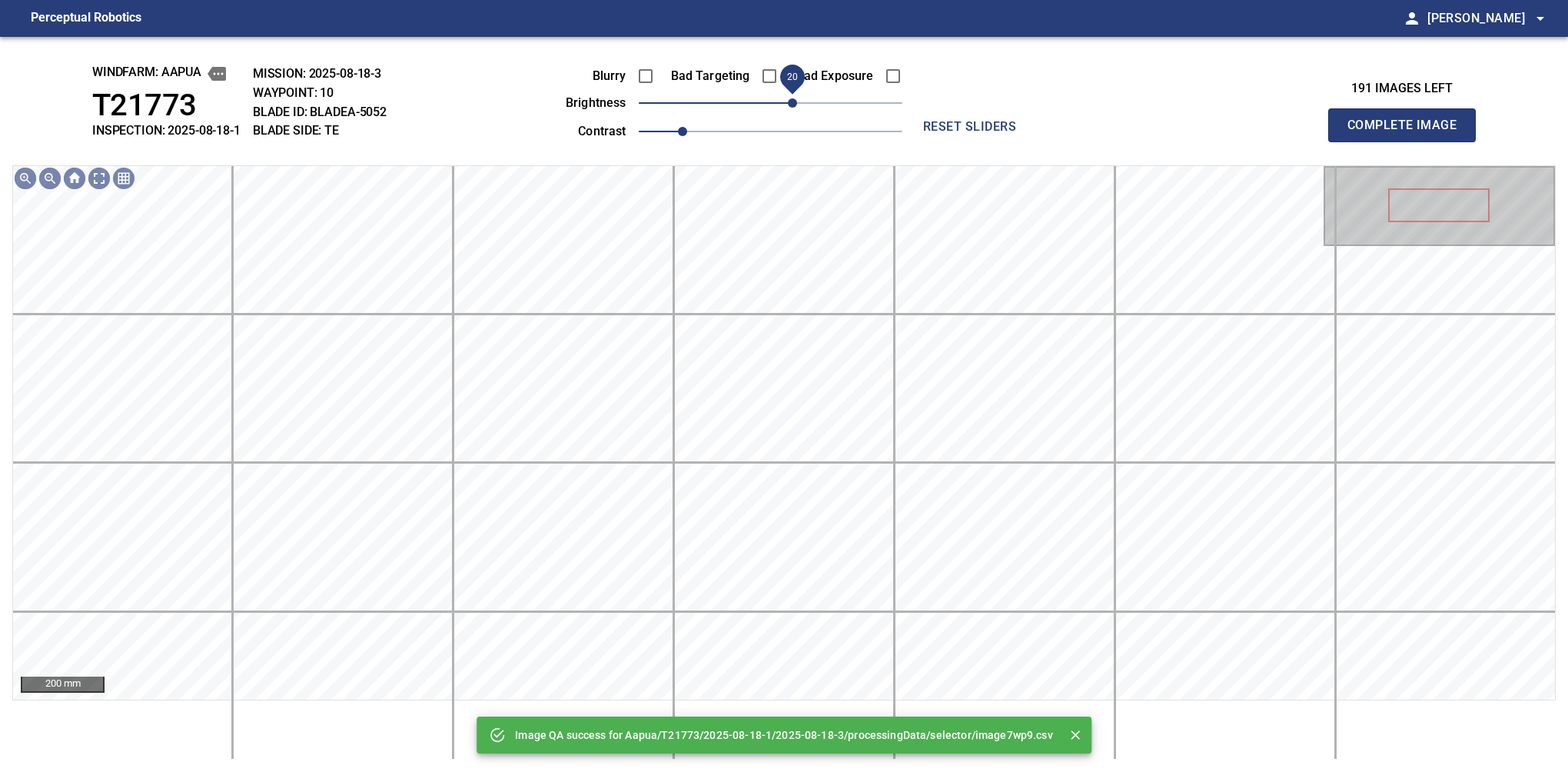
click at [794, 102] on span "20" at bounding box center [770, 102] width 263 height 22
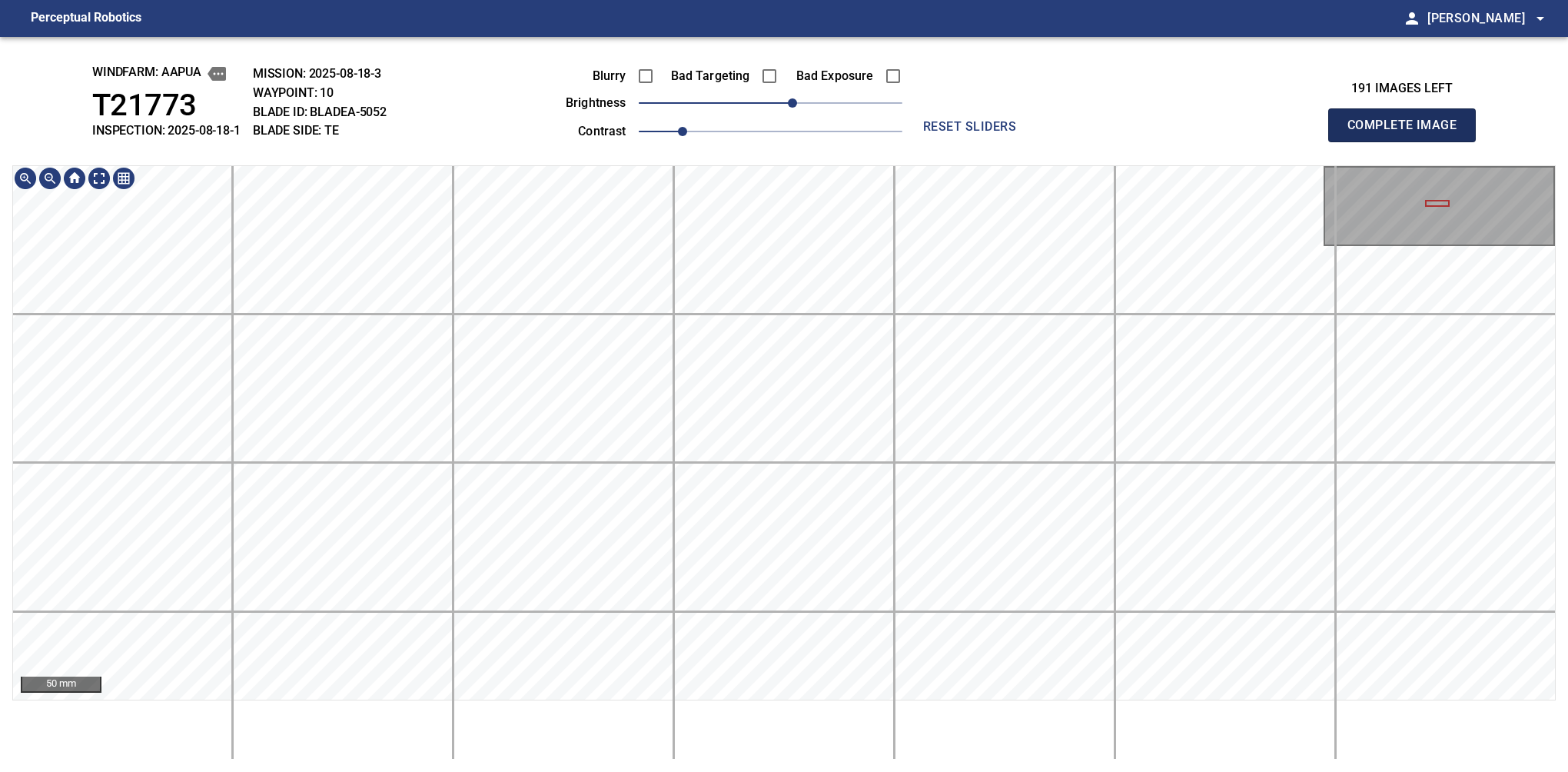
click at [1408, 142] on button "Complete Image" at bounding box center [1402, 125] width 148 height 34
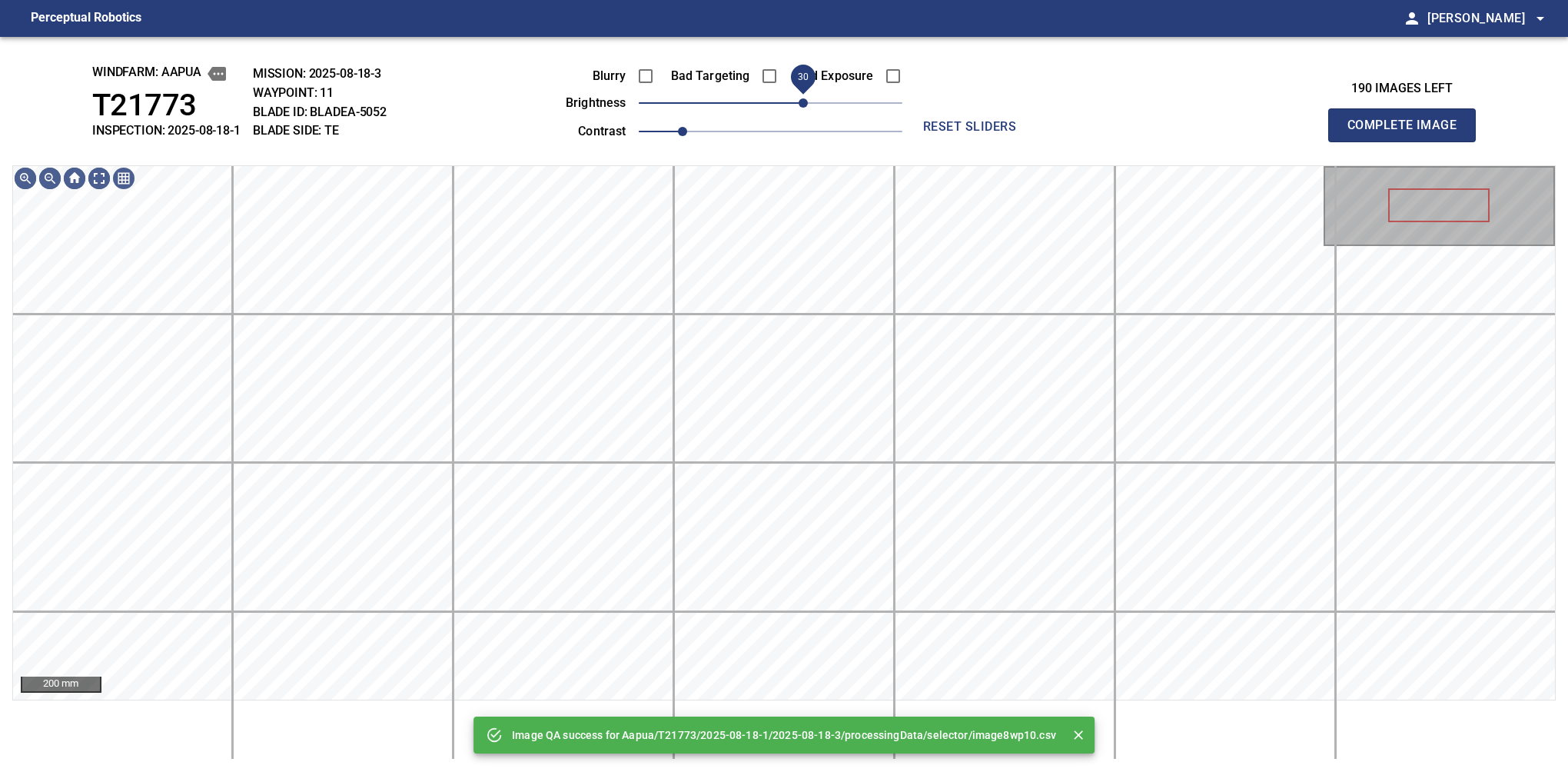
click at [807, 108] on span "30" at bounding box center [770, 102] width 263 height 22
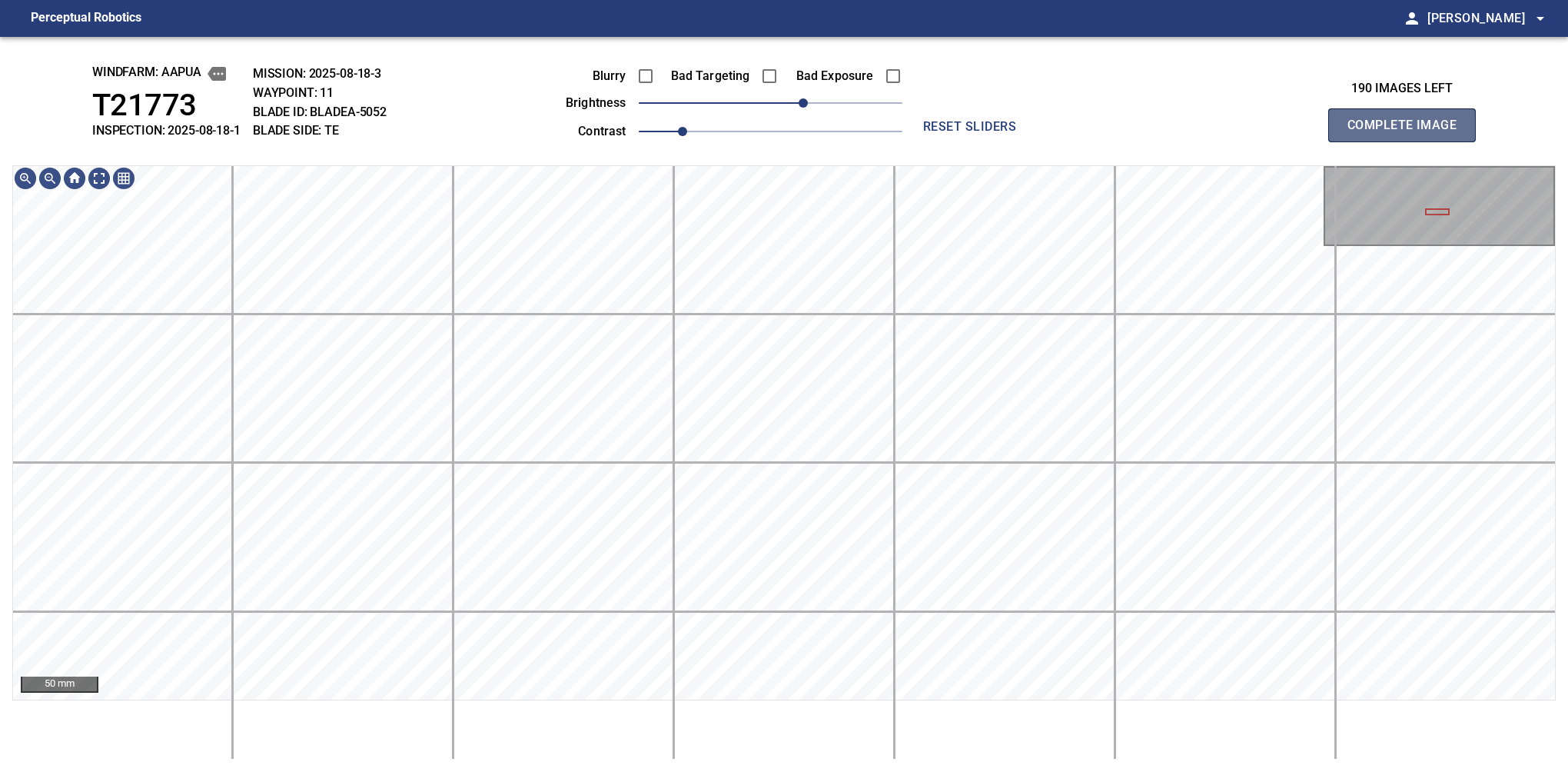
click at [1408, 142] on button "Complete Image" at bounding box center [1402, 125] width 148 height 34
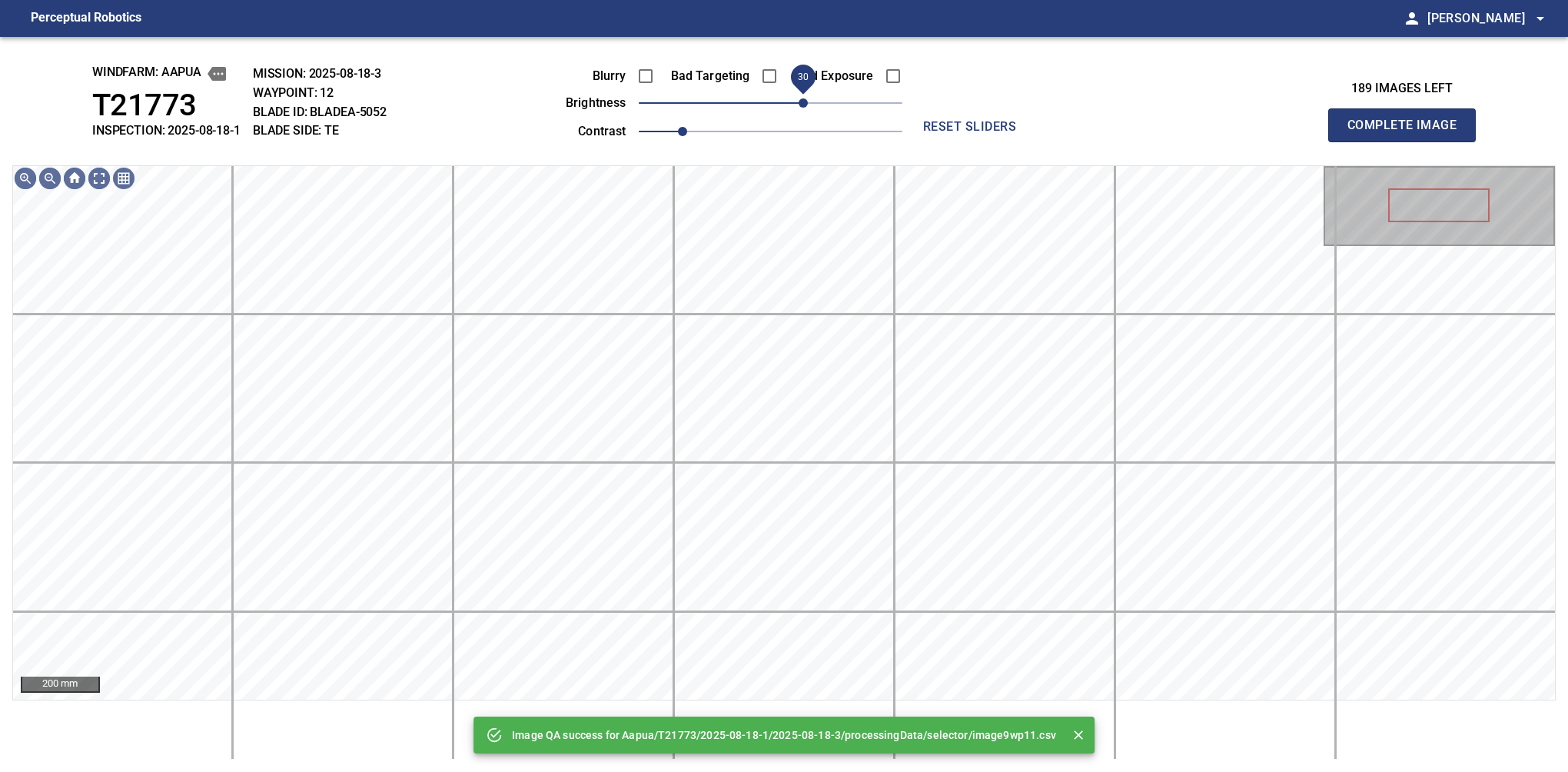
click at [799, 100] on span "30" at bounding box center [770, 102] width 263 height 22
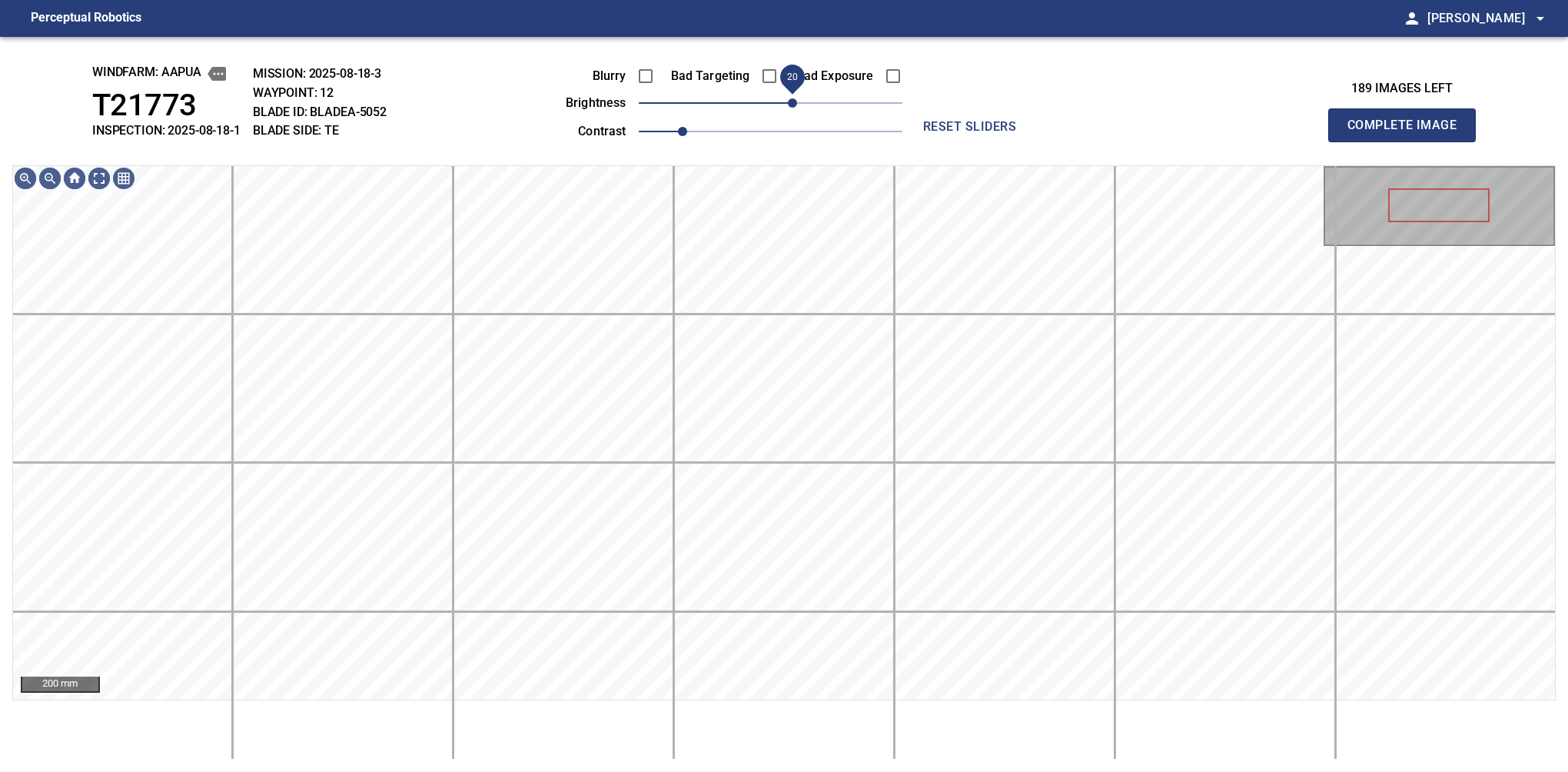
click at [794, 100] on span "20" at bounding box center [792, 102] width 10 height 10
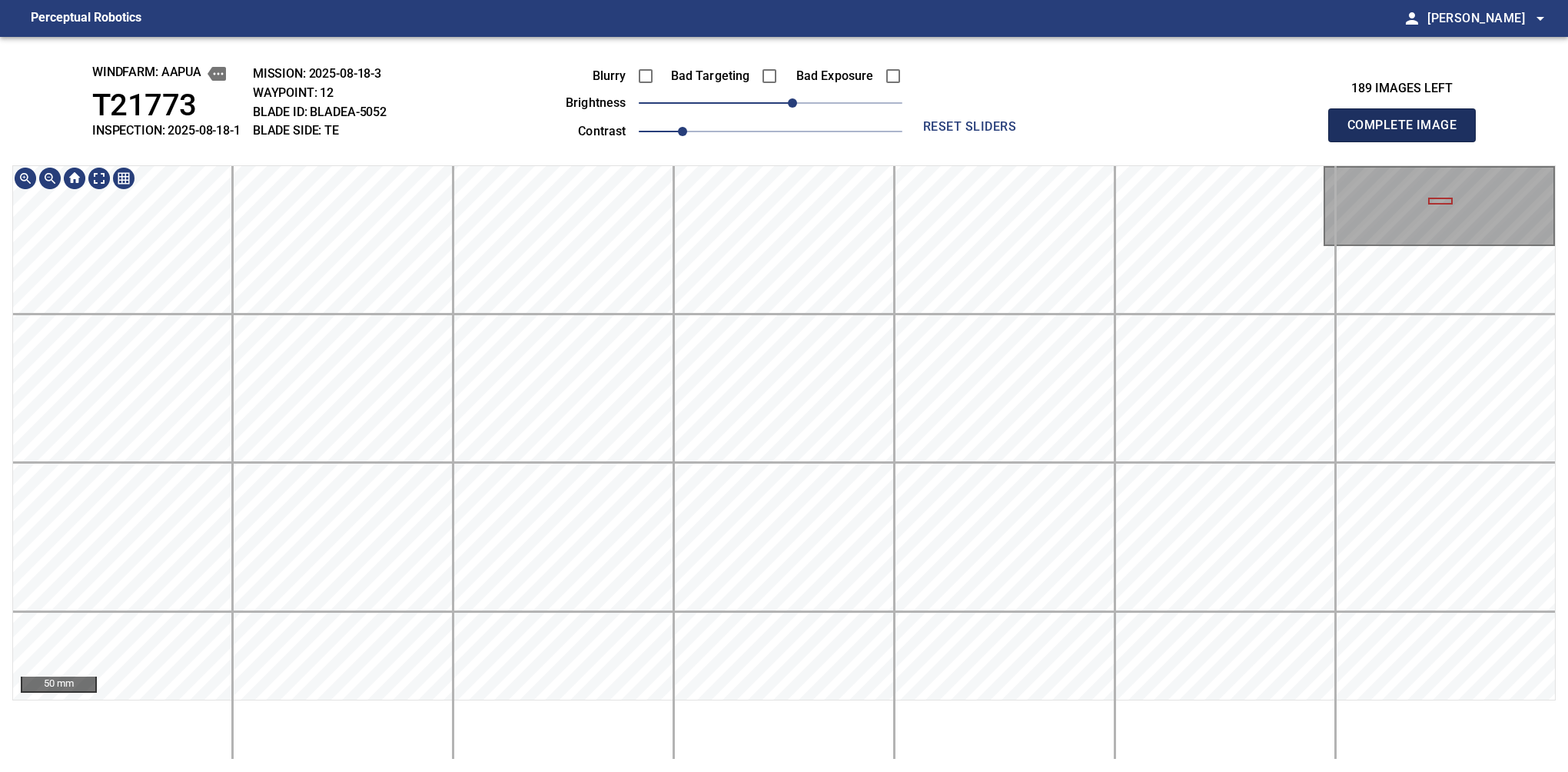
click at [1408, 142] on button "Complete Image" at bounding box center [1402, 125] width 148 height 34
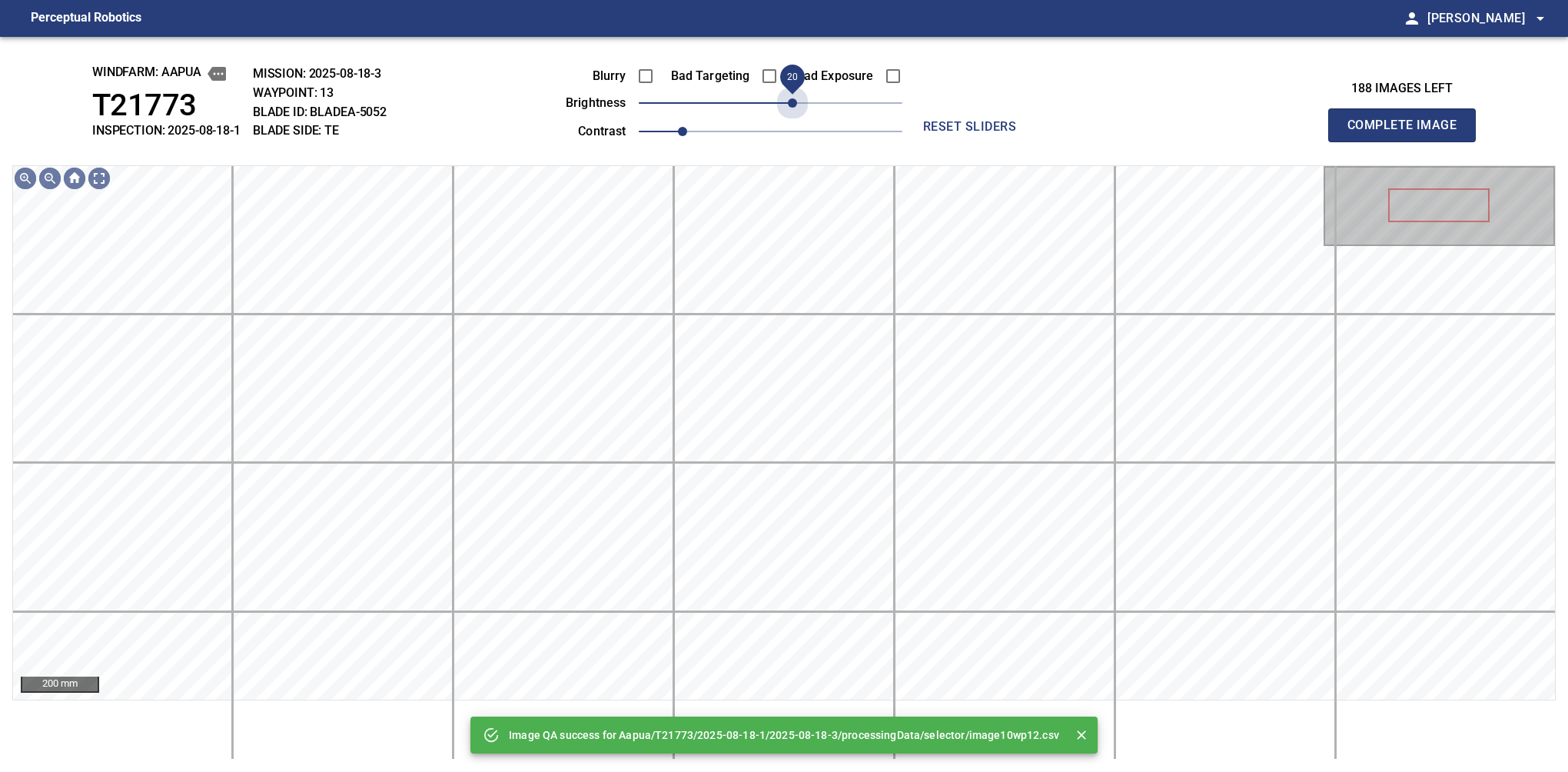
click at [790, 92] on span "20" at bounding box center [770, 102] width 263 height 22
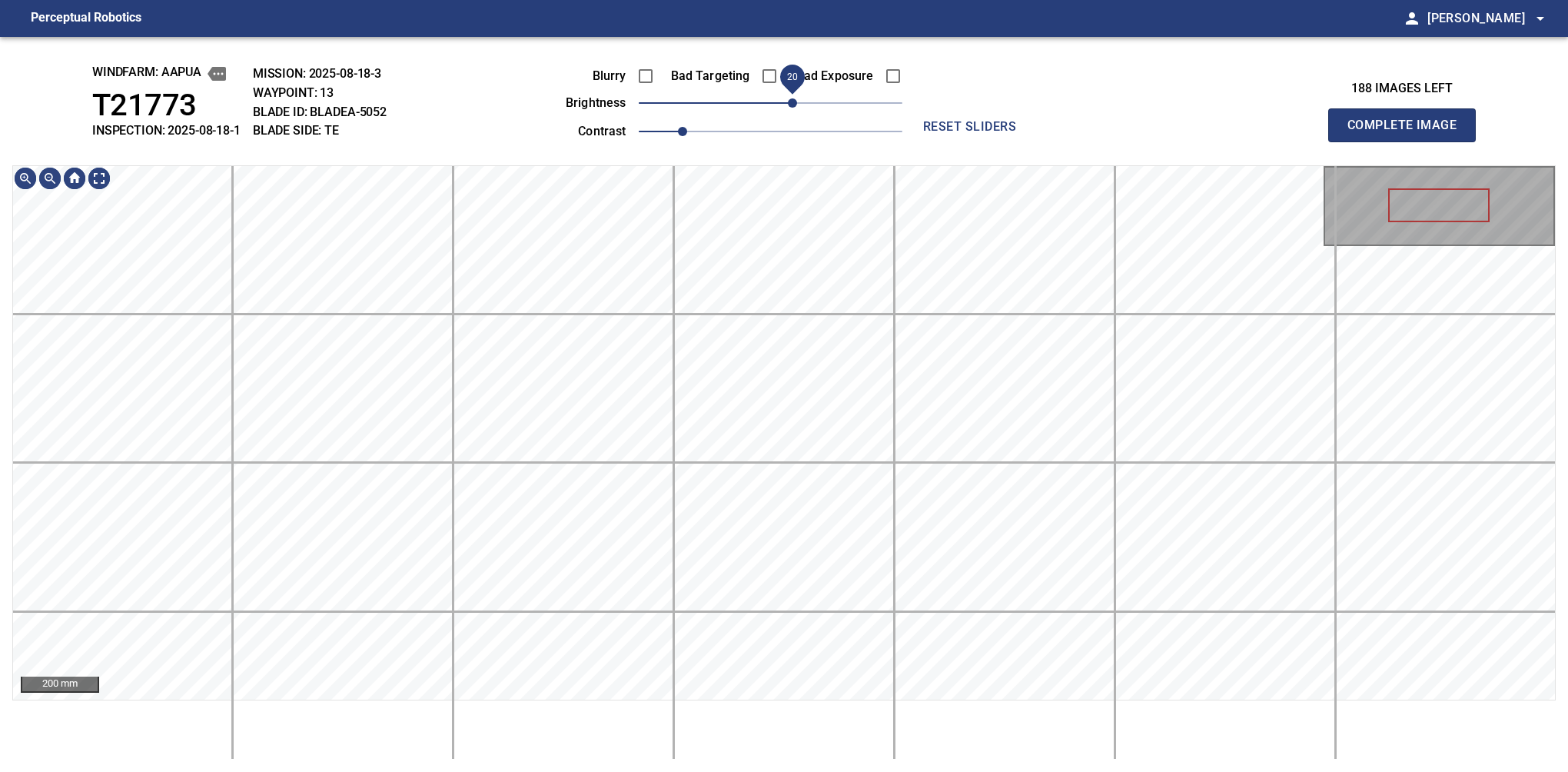
drag, startPoint x: 790, startPoint y: 102, endPoint x: 790, endPoint y: 92, distance: 10.0
click at [790, 98] on span "20" at bounding box center [792, 102] width 10 height 10
click at [1408, 142] on button "Complete Image" at bounding box center [1402, 125] width 148 height 34
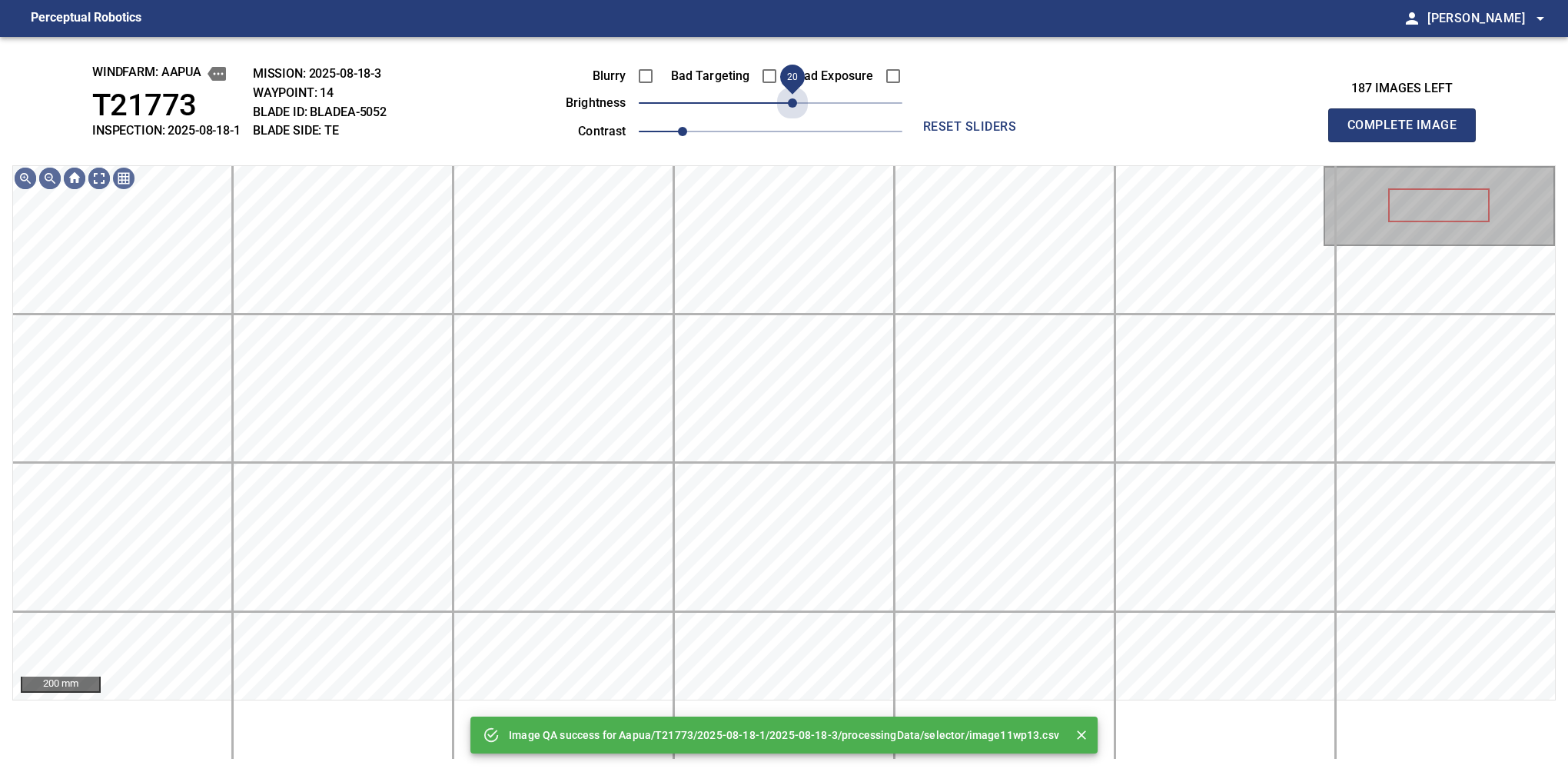
click at [794, 102] on span "20" at bounding box center [770, 102] width 263 height 22
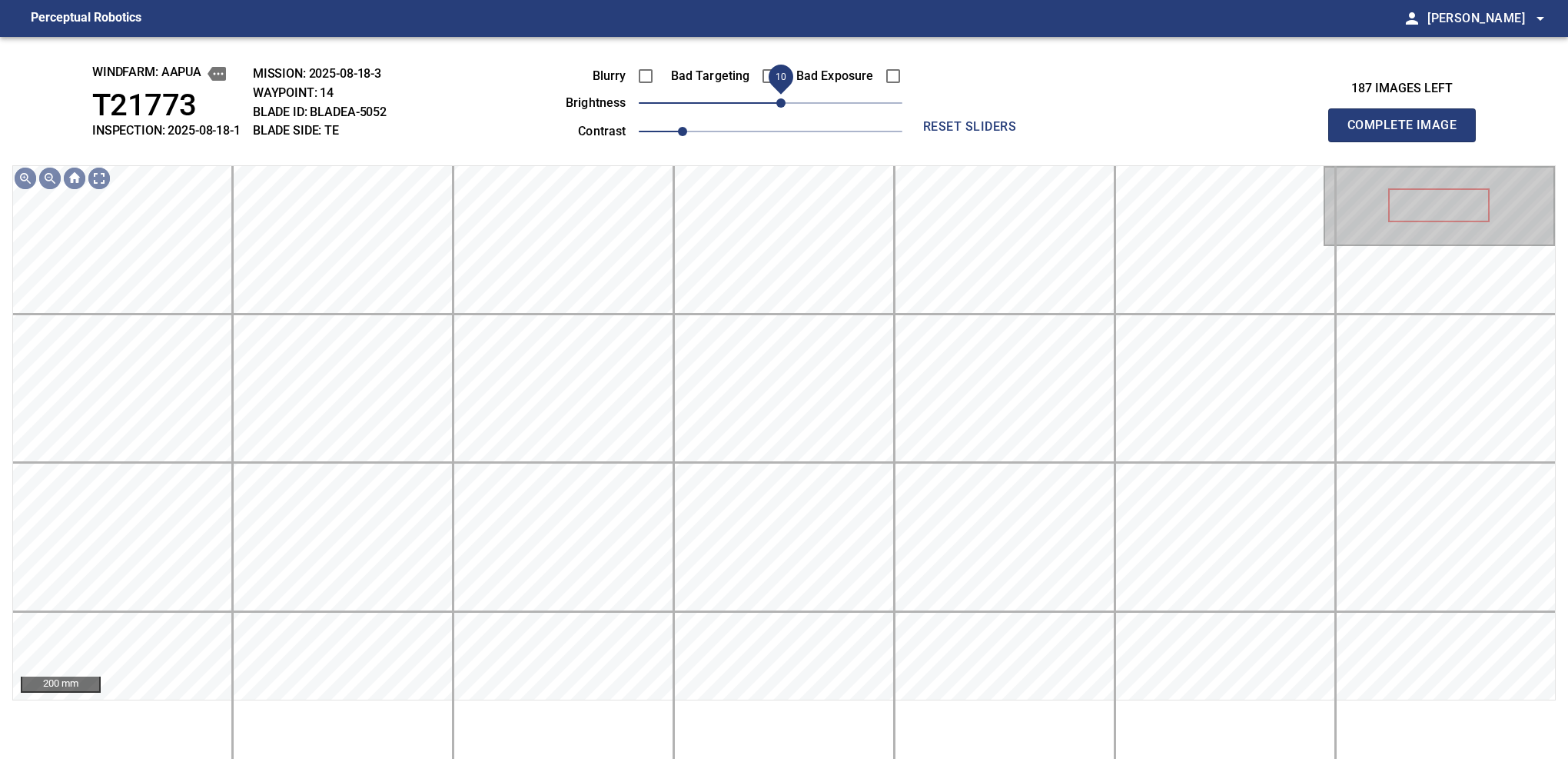
click at [782, 108] on span "10" at bounding box center [780, 102] width 10 height 10
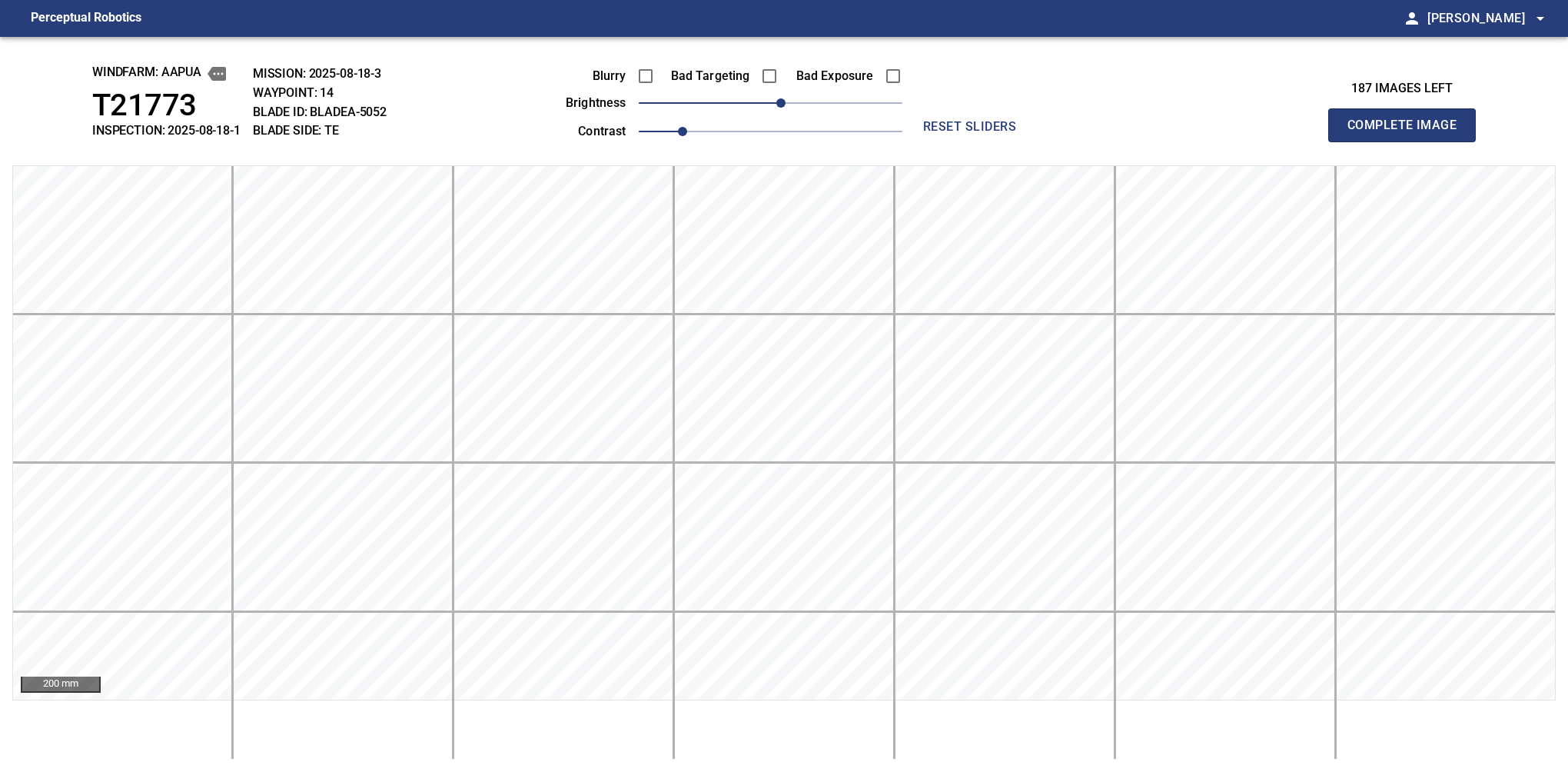
click at [1408, 142] on button "Complete Image" at bounding box center [1402, 125] width 148 height 34
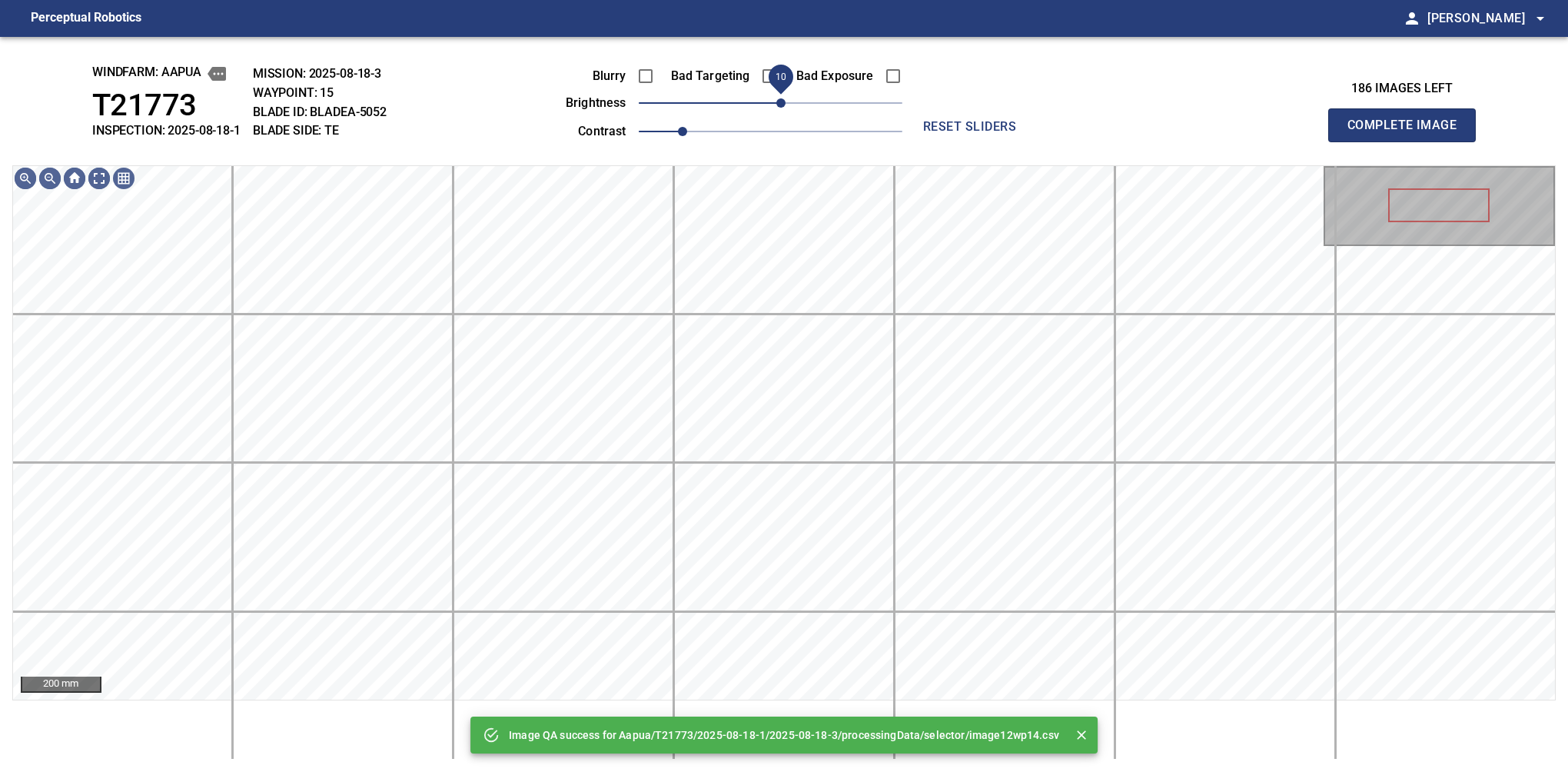
click at [777, 108] on span "10" at bounding box center [780, 102] width 10 height 10
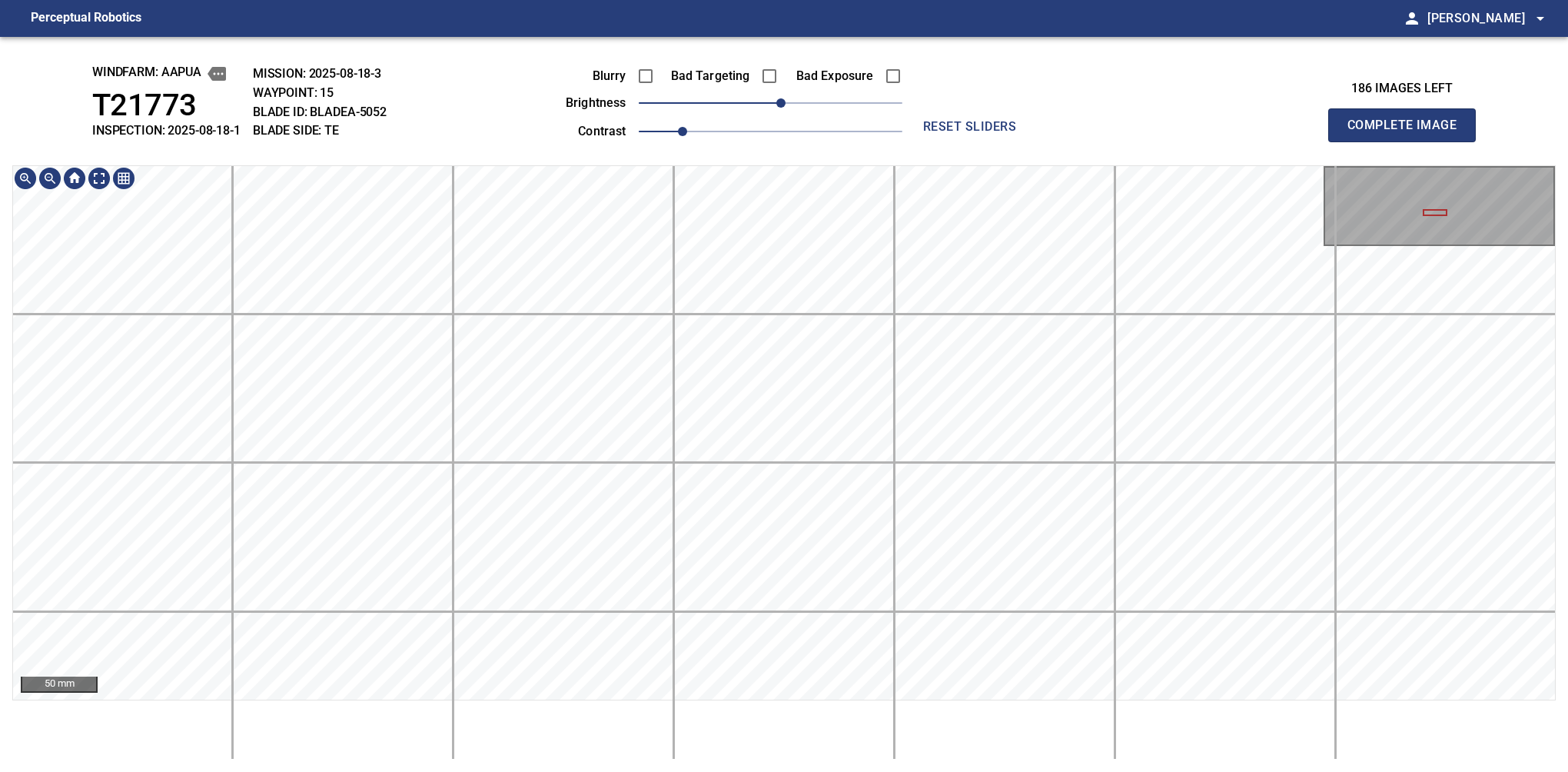
click at [756, 136] on div "windfarm: Aapua T21773 INSPECTION: 2025-08-18-1 MISSION: 2025-08-18-3 WAYPOINT:…" at bounding box center [784, 404] width 1568 height 735
click at [1408, 142] on button "Complete Image" at bounding box center [1402, 125] width 148 height 34
click at [732, 743] on div "50 mm" at bounding box center [784, 462] width 1544 height 594
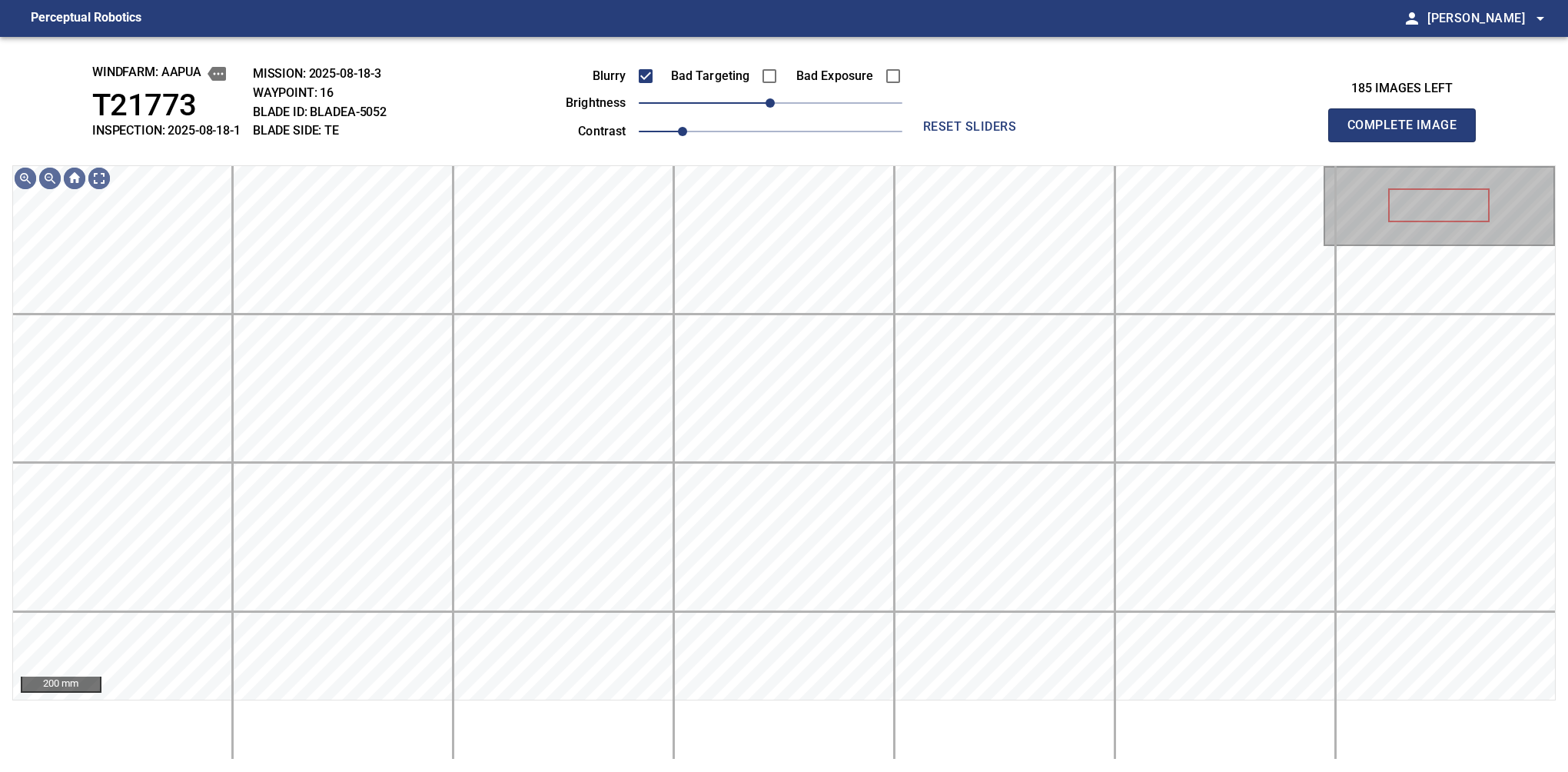
click at [1408, 142] on button "Complete Image" at bounding box center [1402, 125] width 148 height 34
click at [777, 102] on span "10" at bounding box center [780, 102] width 10 height 10
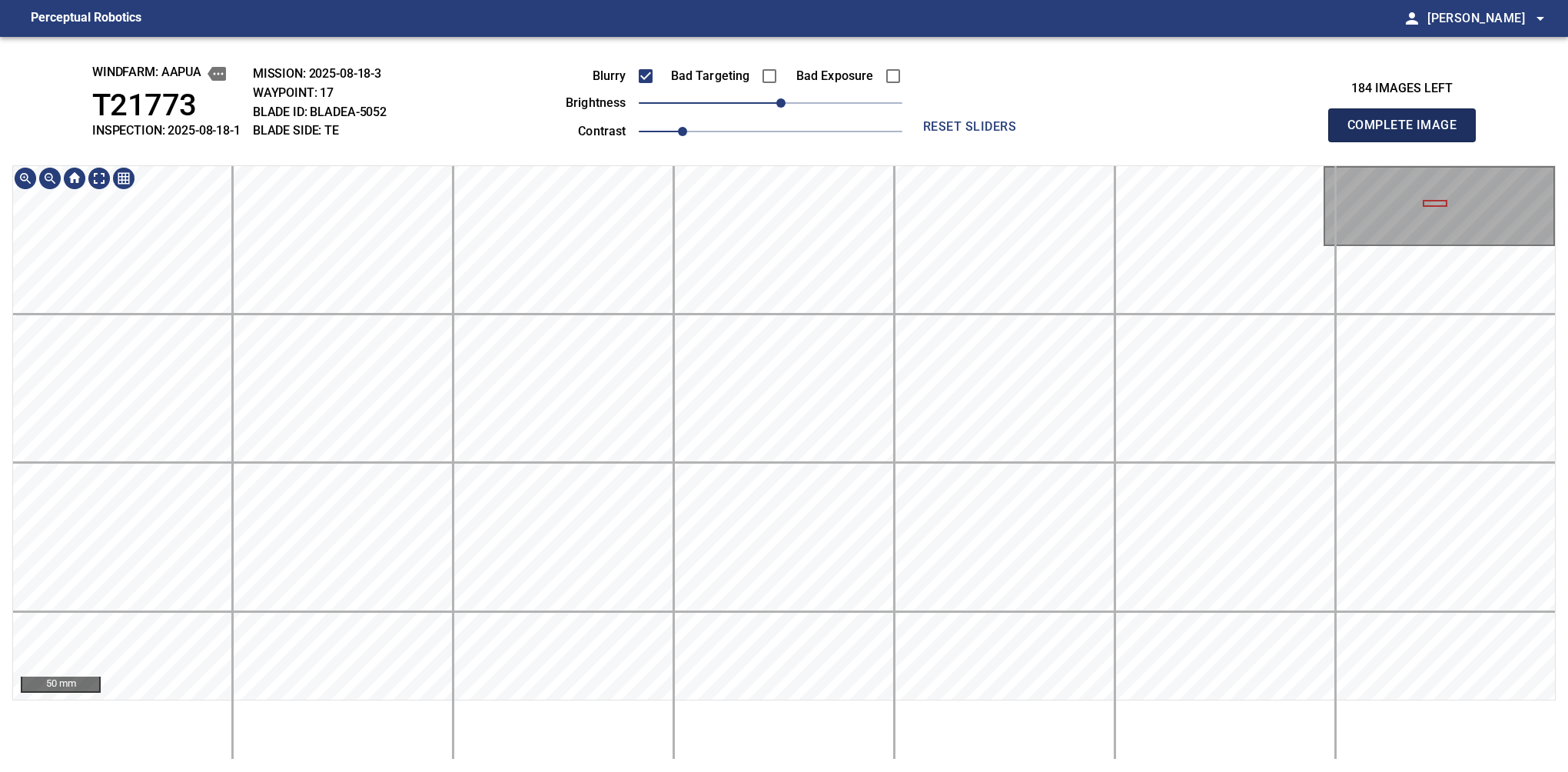
click at [1408, 142] on button "Complete Image" at bounding box center [1402, 125] width 148 height 34
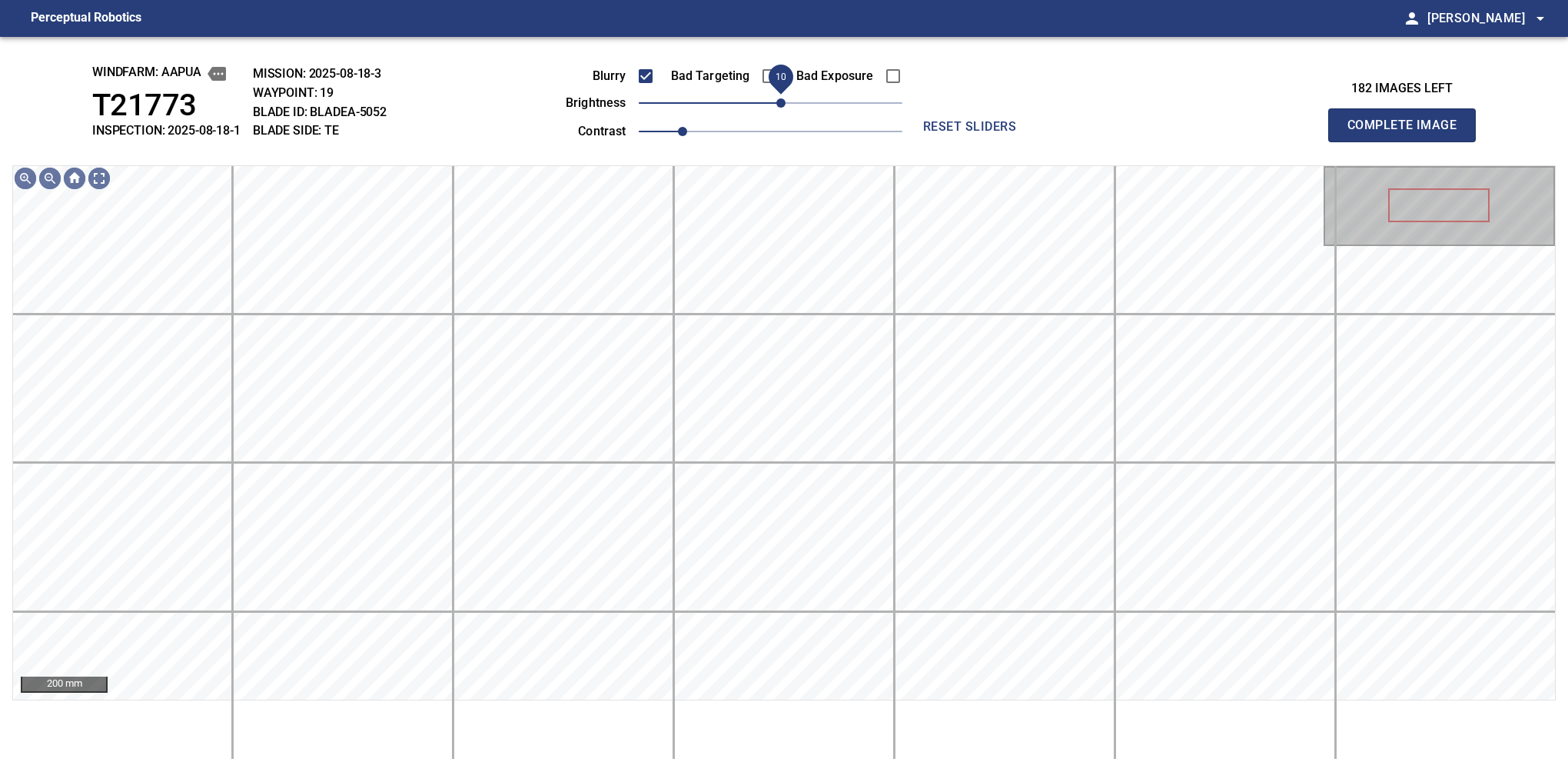
click at [777, 95] on div "Blurry Bad Targeting Bad Exposure brightness 10 contrast 1" at bounding box center [717, 102] width 371 height 82
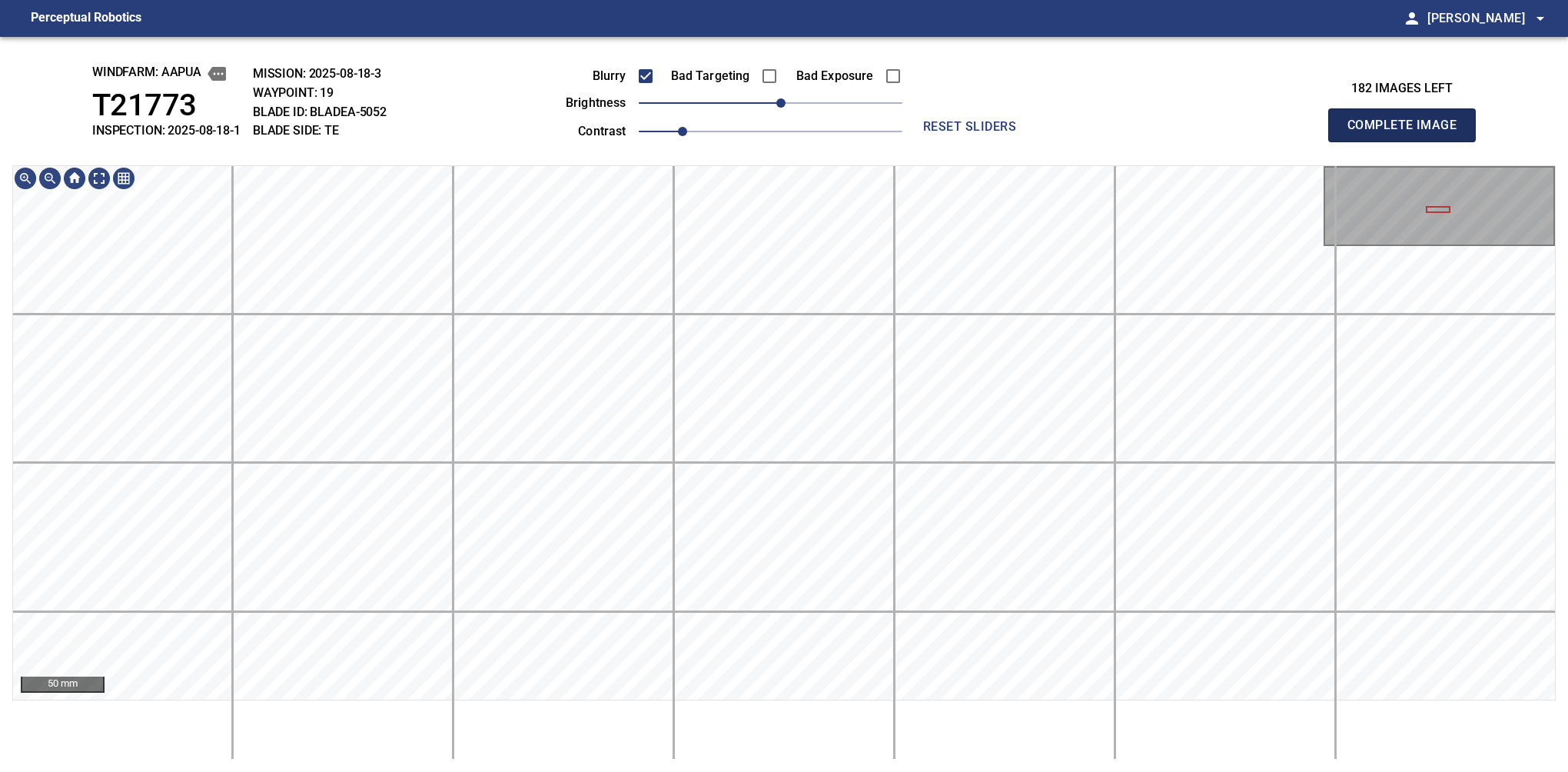
click at [1408, 142] on button "Complete Image" at bounding box center [1402, 125] width 148 height 34
click at [750, 146] on div "windfarm: Aapua T21773 INSPECTION: 2025-08-18-1 MISSION: 2025-08-18-3 WAYPOINT:…" at bounding box center [784, 404] width 1568 height 735
click at [747, 79] on div "windfarm: Aapua T21773 INSPECTION: 2025-08-18-1 MISSION: 2025-08-18-3 WAYPOINT:…" at bounding box center [784, 404] width 1568 height 735
click at [1408, 142] on button "Complete Image" at bounding box center [1402, 125] width 148 height 34
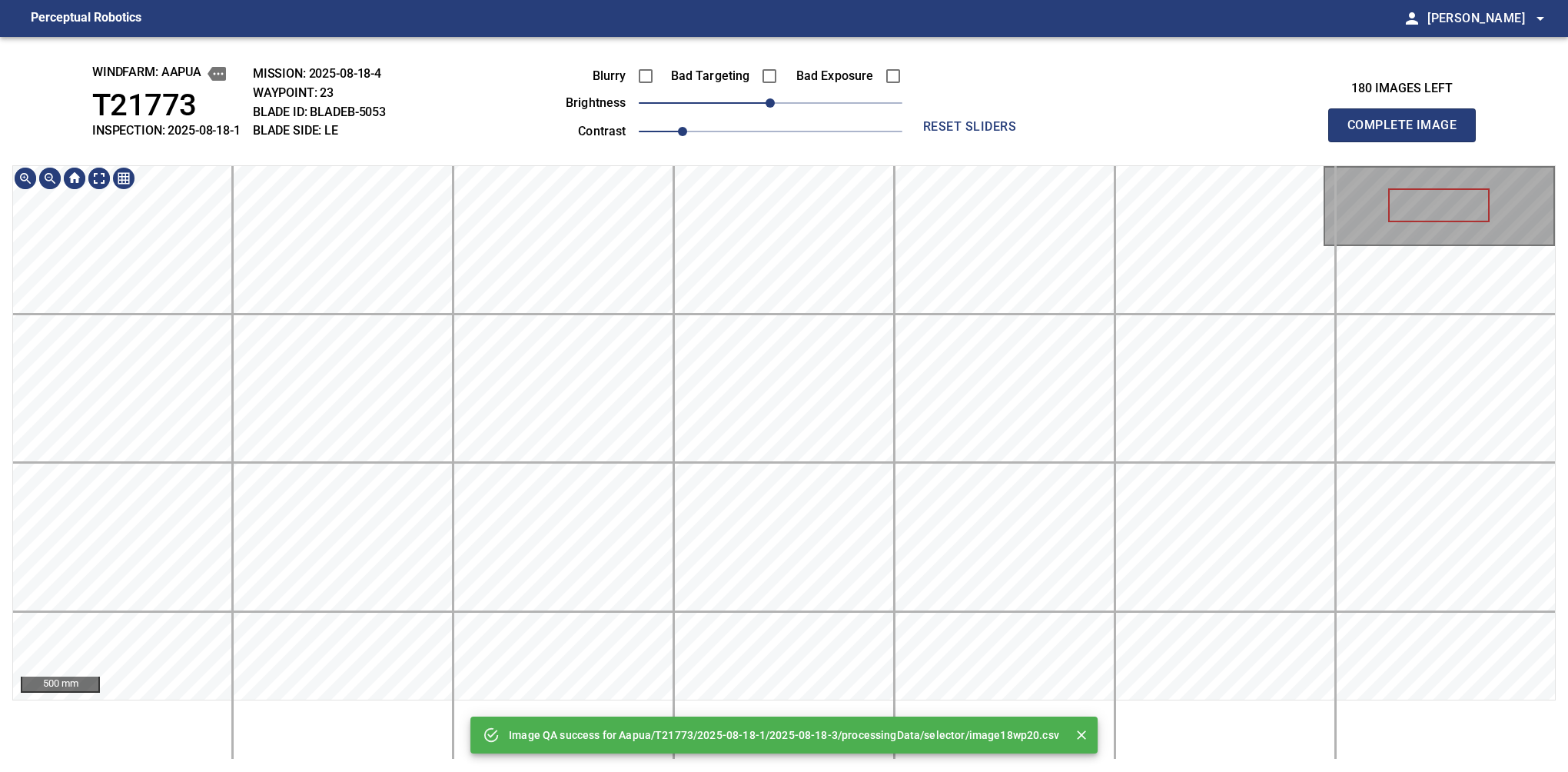
click at [735, 154] on div "Image QA success for Aapua/T21773/2025-08-18-1/2025-08-18-3/processingData/sele…" at bounding box center [784, 404] width 1568 height 735
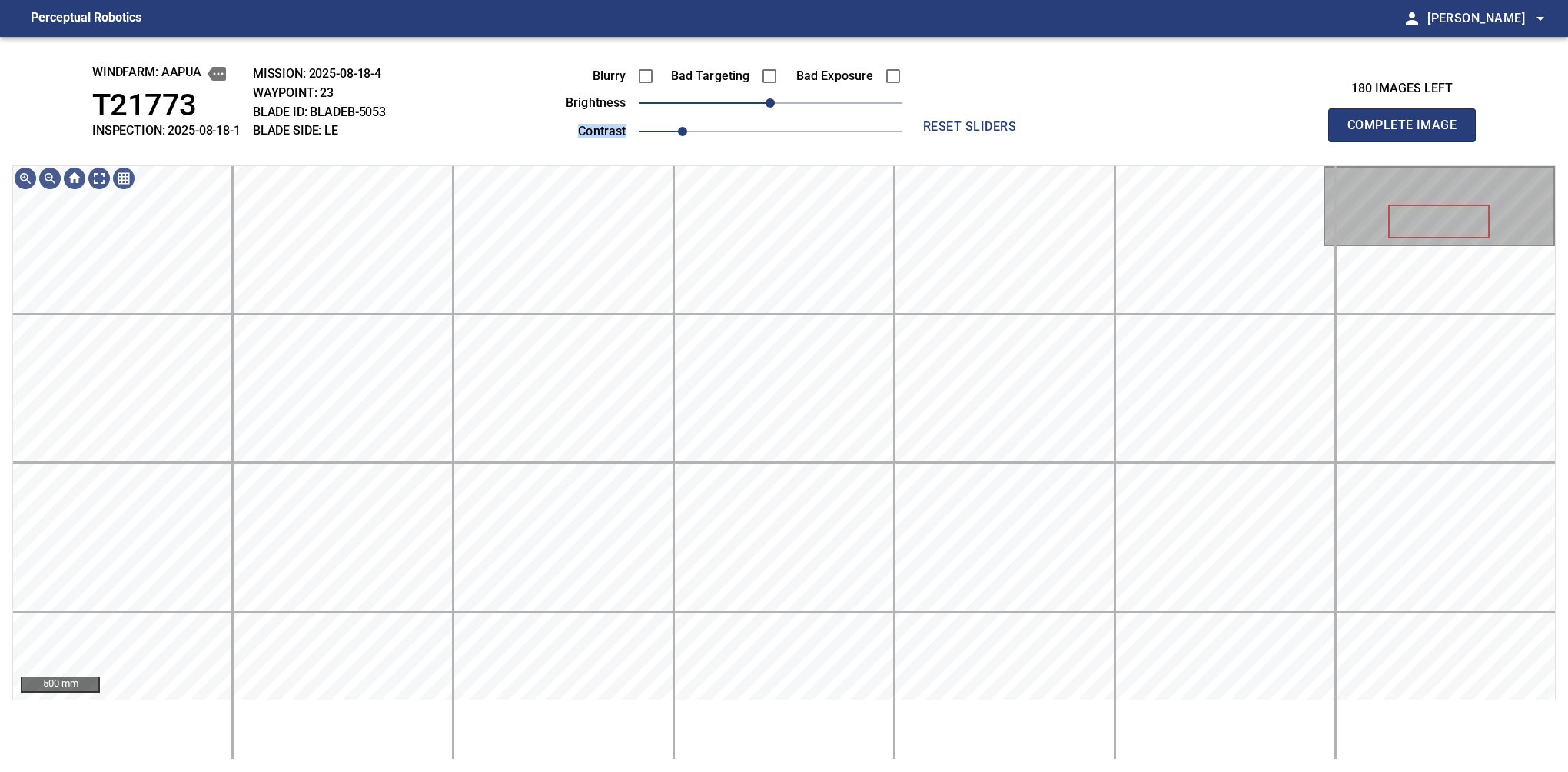
drag, startPoint x: 782, startPoint y: 114, endPoint x: 786, endPoint y: 105, distance: 9.8
click at [795, 109] on div "Blurry Bad Targeting Bad Exposure brightness 0 contrast 1" at bounding box center [717, 102] width 371 height 82
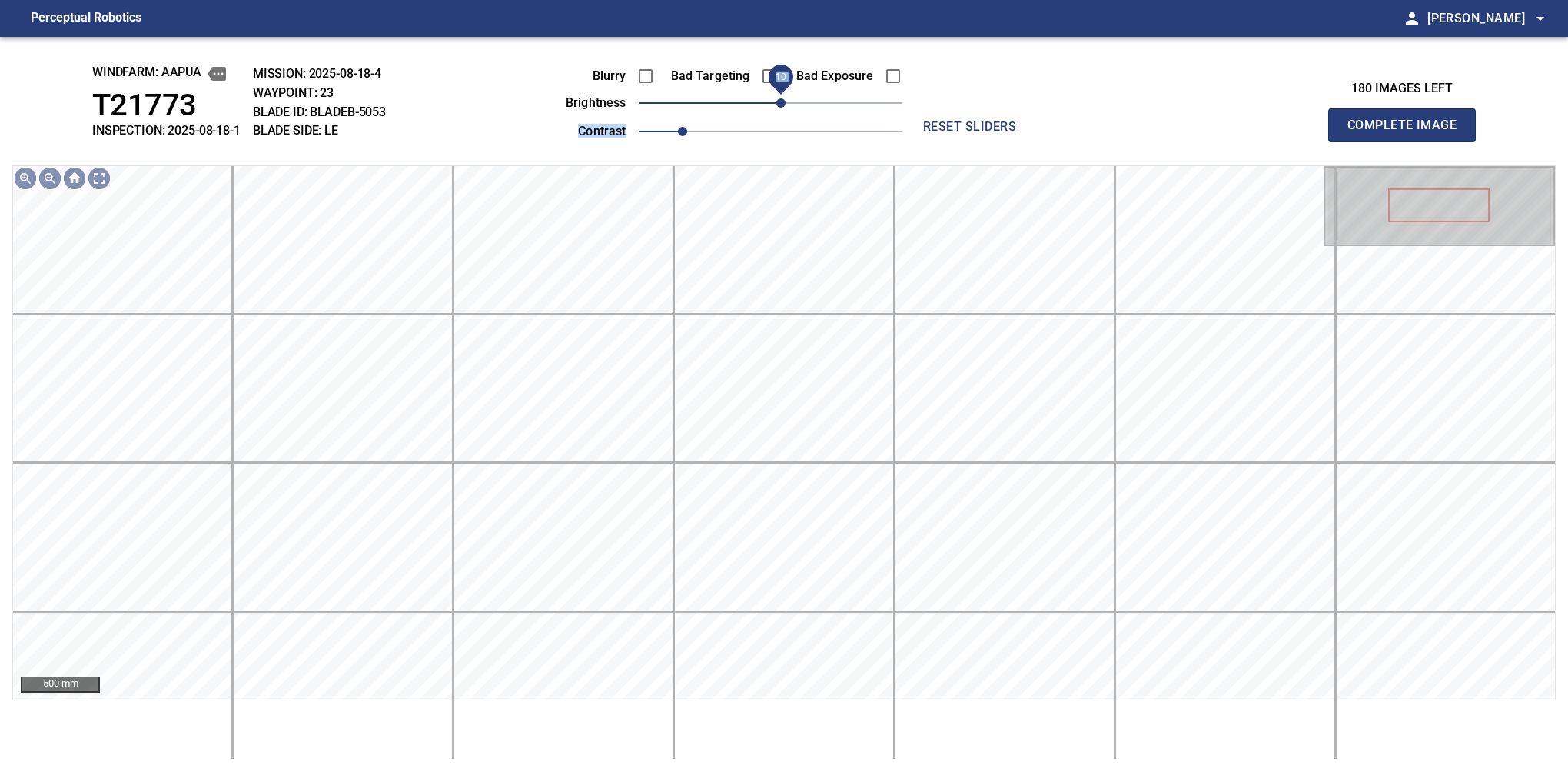
click at [778, 108] on span "10" at bounding box center [780, 102] width 10 height 10
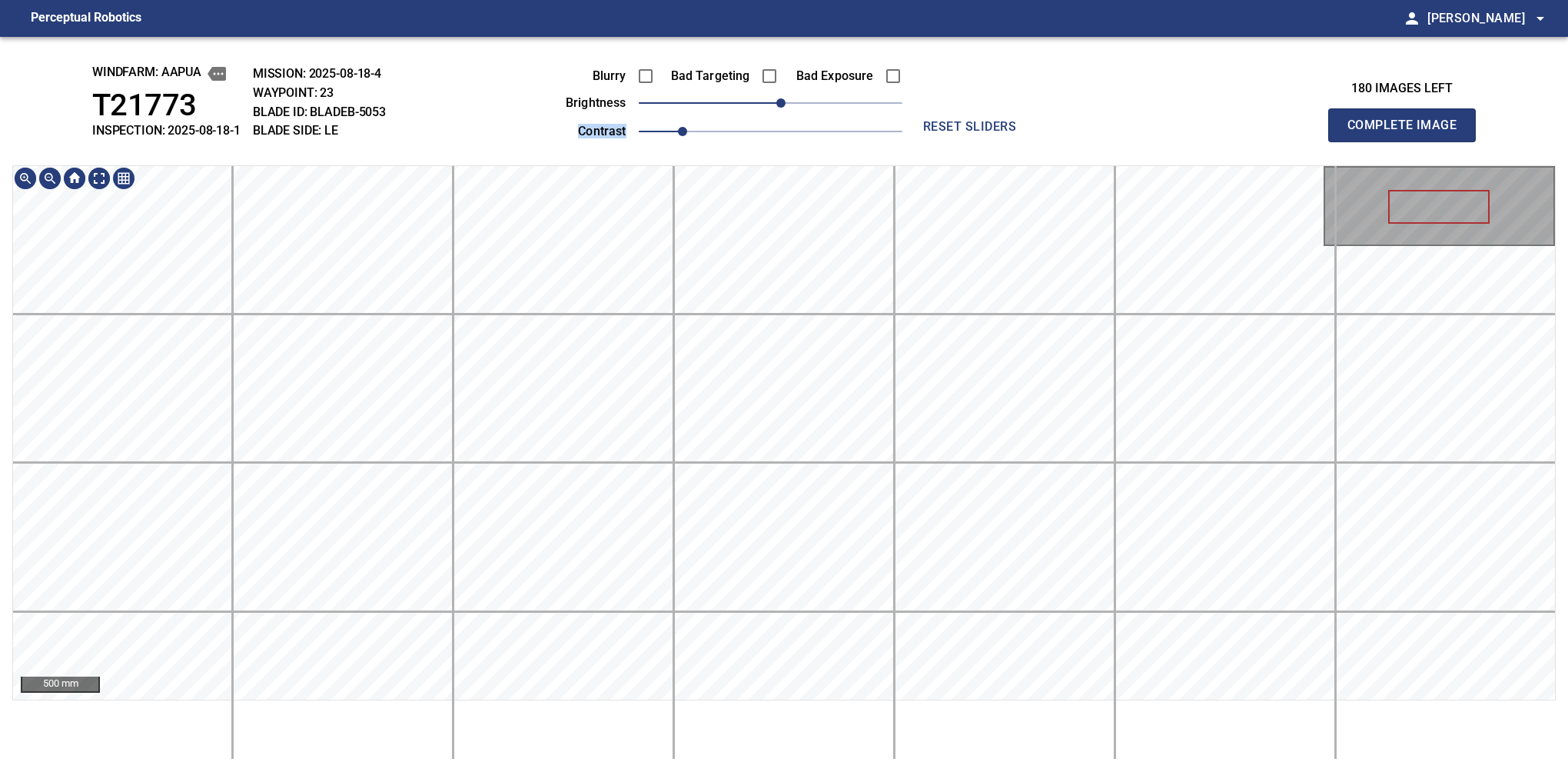
click at [650, 130] on div "windfarm: Aapua T21773 INSPECTION: 2025-08-18-1 MISSION: 2025-08-18-4 WAYPOINT:…" at bounding box center [784, 404] width 1568 height 735
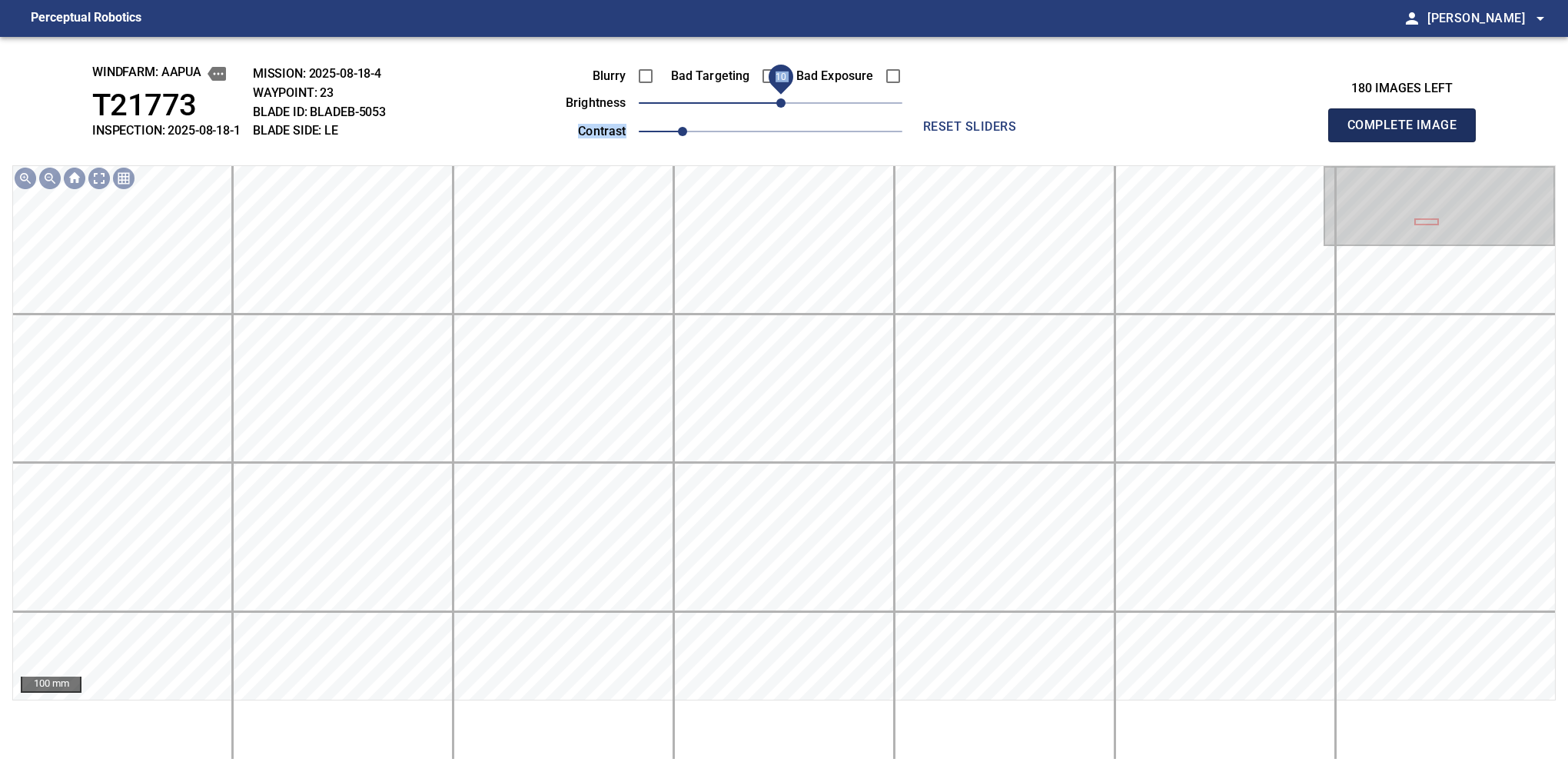
click at [1408, 142] on button "Complete Image" at bounding box center [1402, 125] width 148 height 34
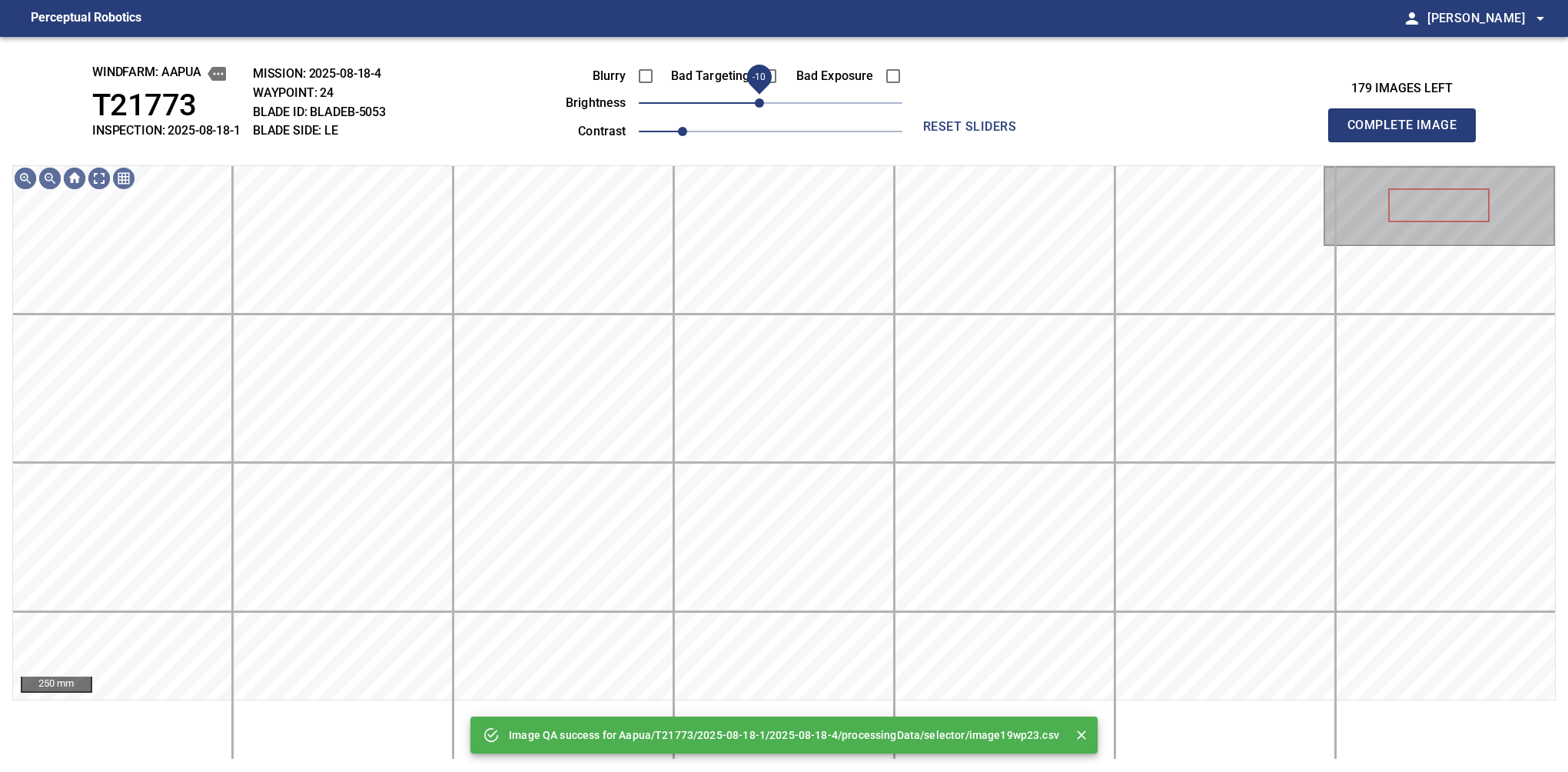
click at [759, 106] on span "-10" at bounding box center [760, 102] width 10 height 10
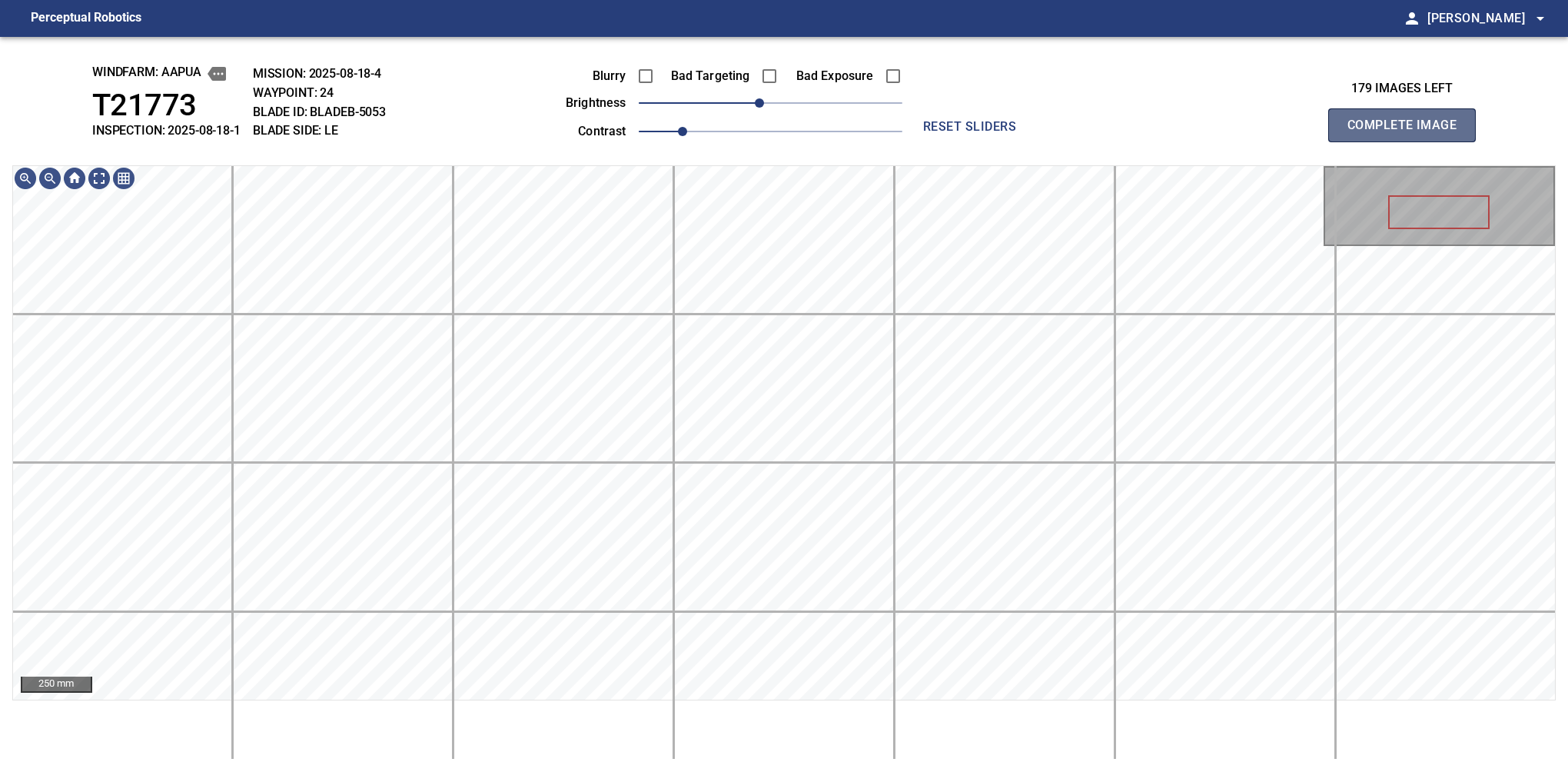
click at [1408, 142] on button "Complete Image" at bounding box center [1402, 125] width 148 height 34
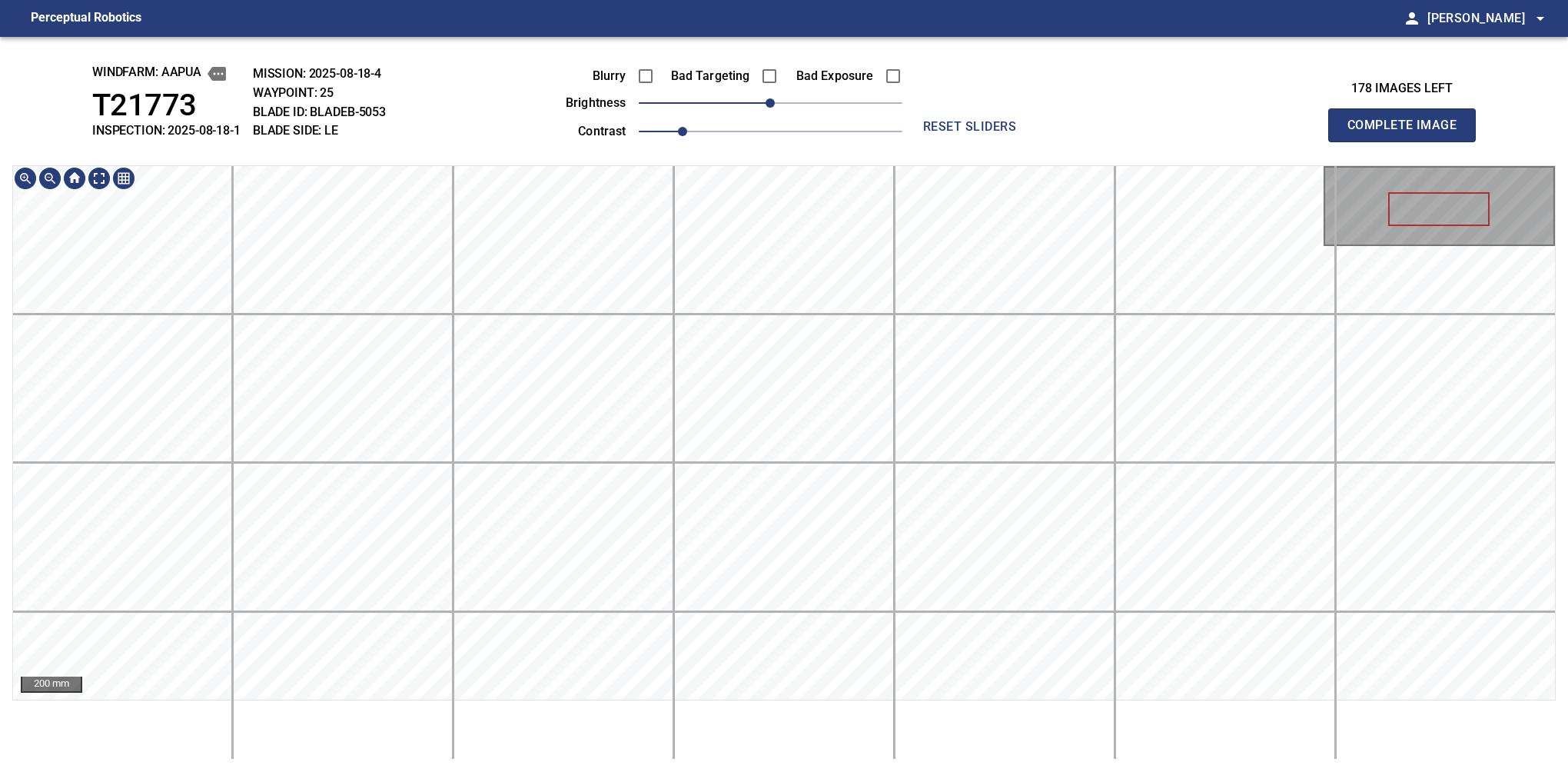
click at [855, 115] on div "windfarm: Aapua T21773 INSPECTION: 2025-08-18-1 MISSION: 2025-08-18-4 WAYPOINT:…" at bounding box center [784, 404] width 1568 height 735
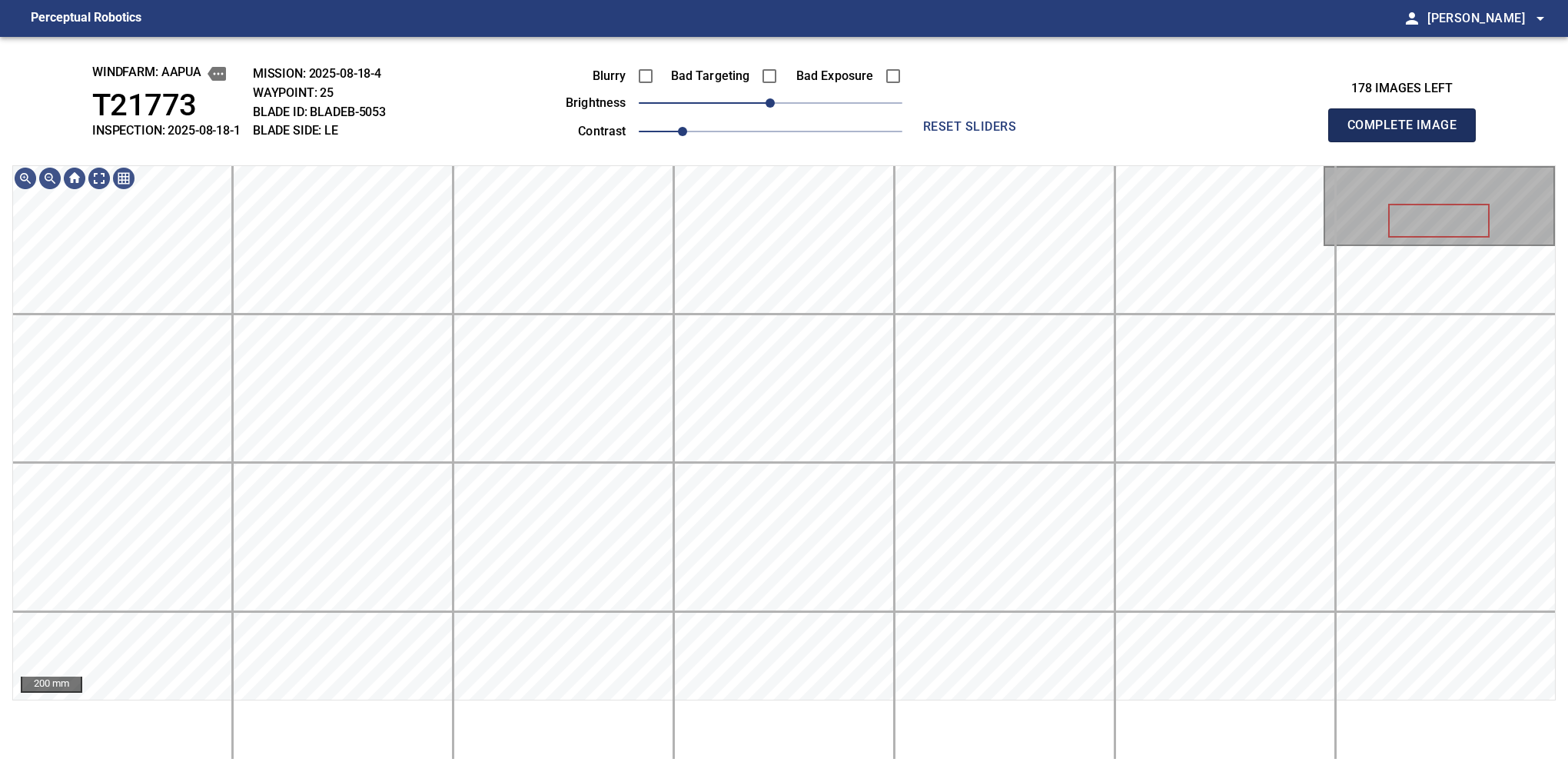
click at [1408, 142] on button "Complete Image" at bounding box center [1402, 125] width 148 height 34
click at [762, 103] on span "-10" at bounding box center [760, 102] width 10 height 10
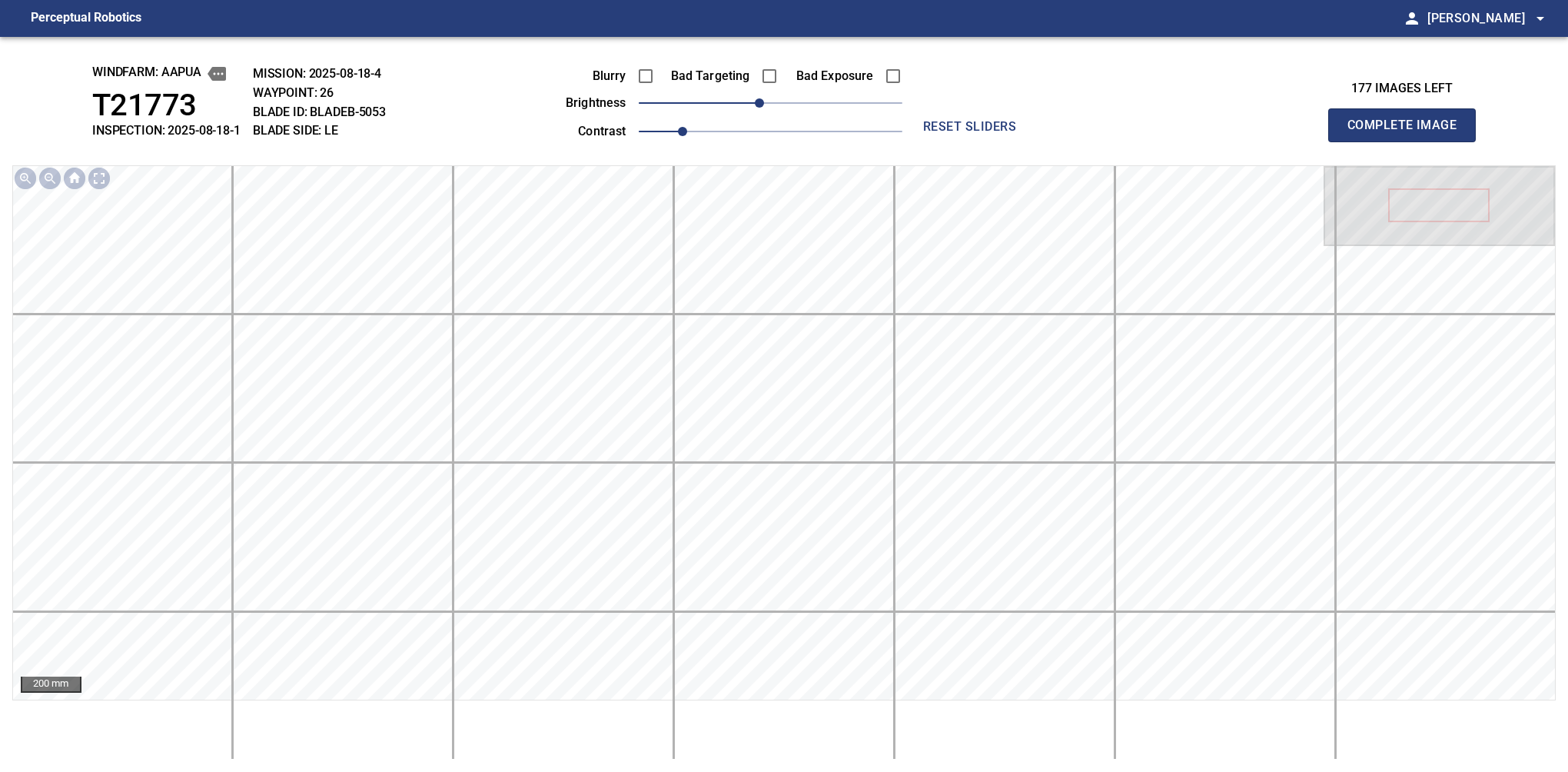
click at [1408, 142] on button "Complete Image" at bounding box center [1402, 125] width 148 height 34
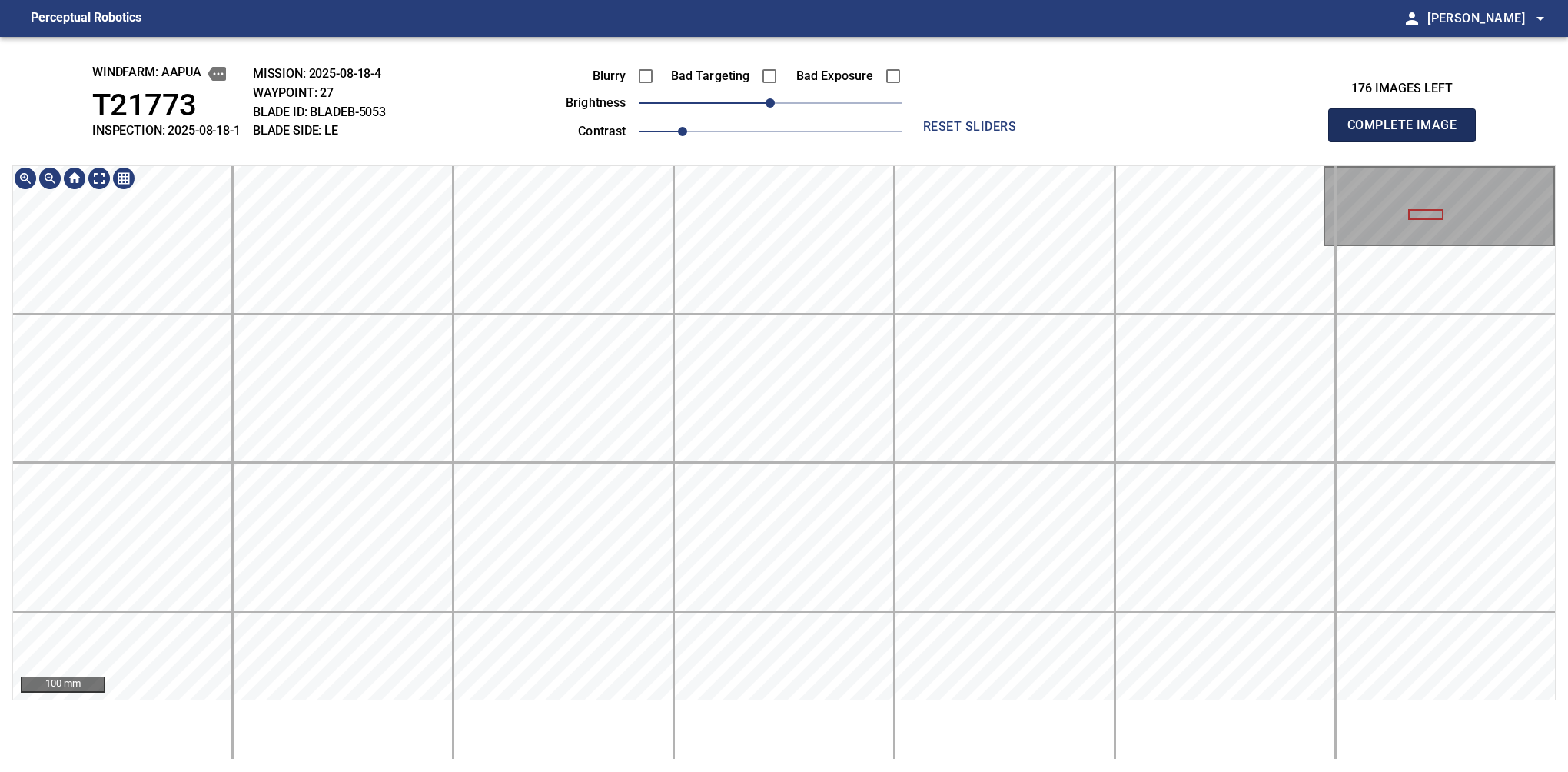
click at [1408, 142] on button "Complete Image" at bounding box center [1402, 125] width 148 height 34
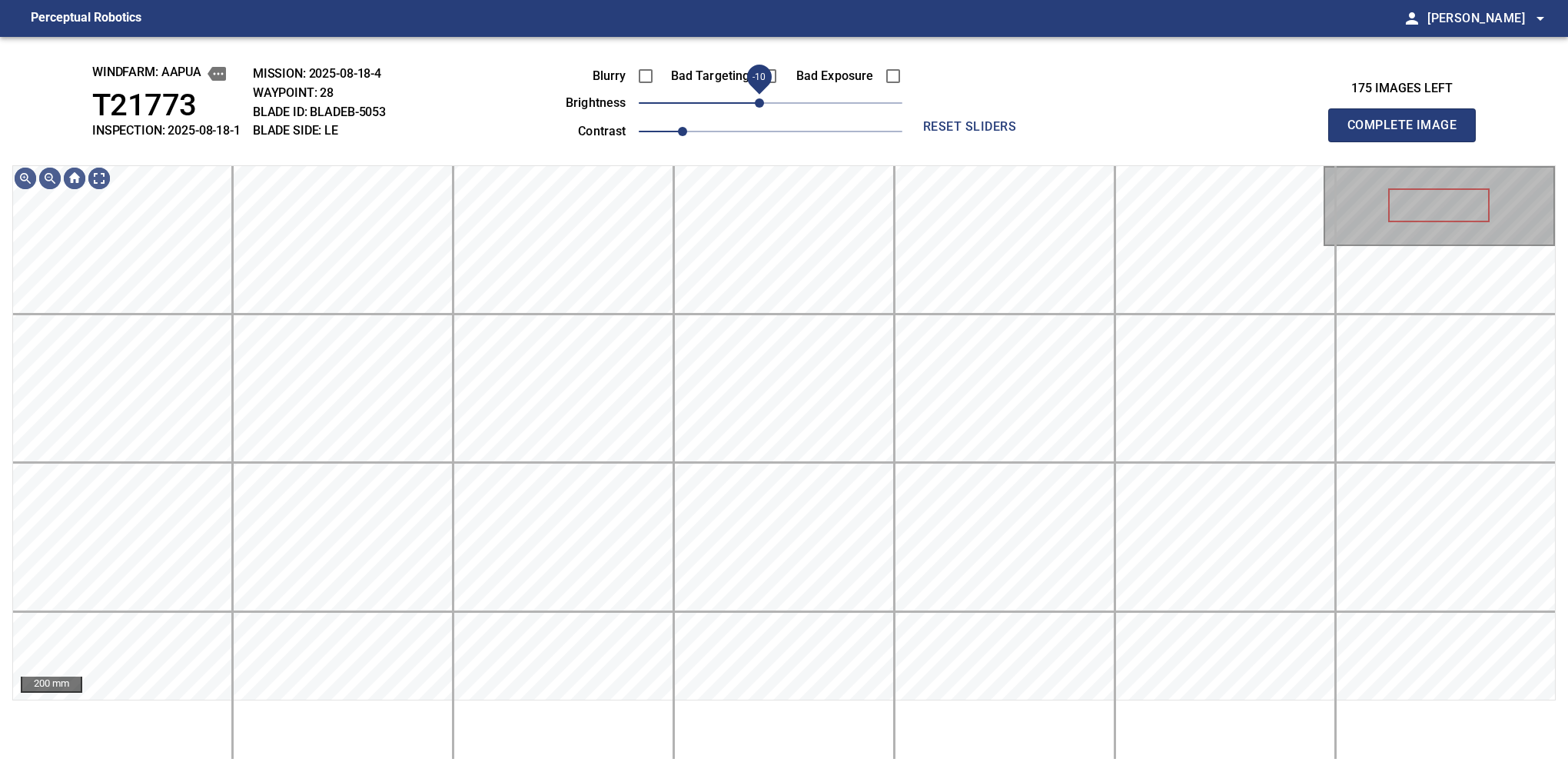
drag, startPoint x: 766, startPoint y: 103, endPoint x: 757, endPoint y: 103, distance: 9.0
click at [757, 103] on span "-10" at bounding box center [760, 102] width 10 height 10
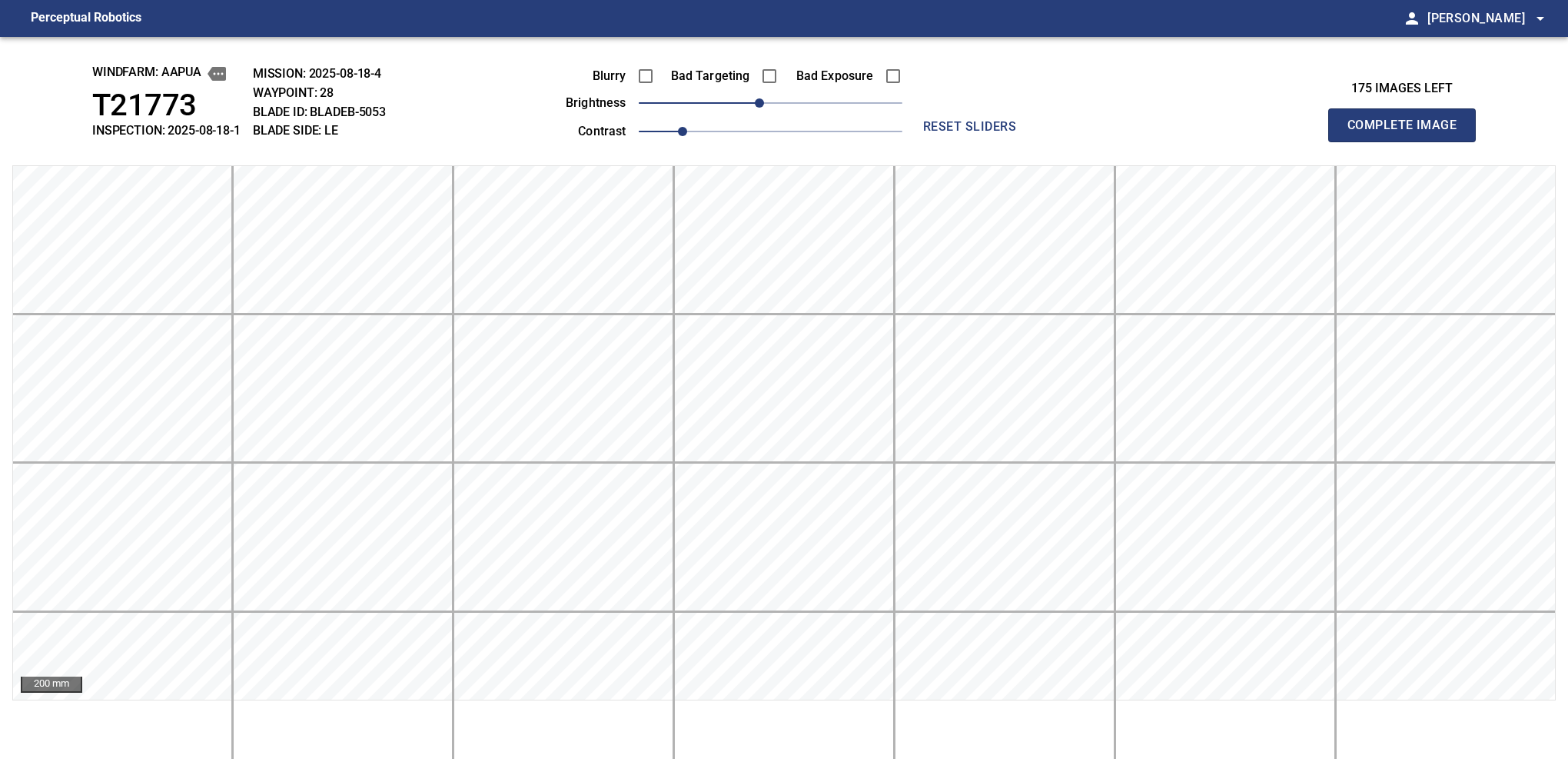
click at [1408, 142] on button "Complete Image" at bounding box center [1402, 125] width 148 height 34
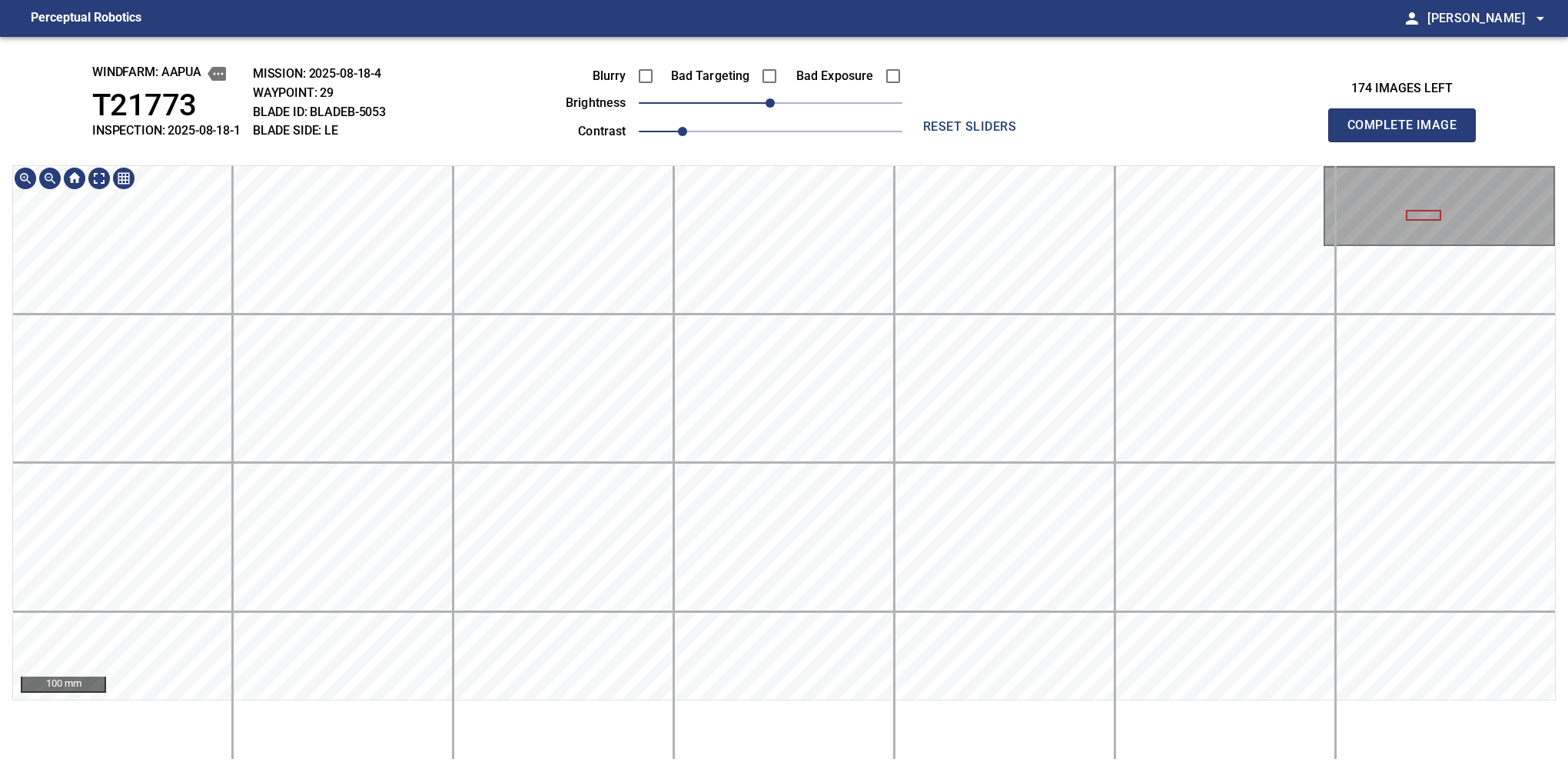
click at [1047, 151] on div "windfarm: Aapua T21773 INSPECTION: 2025-08-18-1 MISSION: 2025-08-18-4 WAYPOINT:…" at bounding box center [784, 404] width 1568 height 735
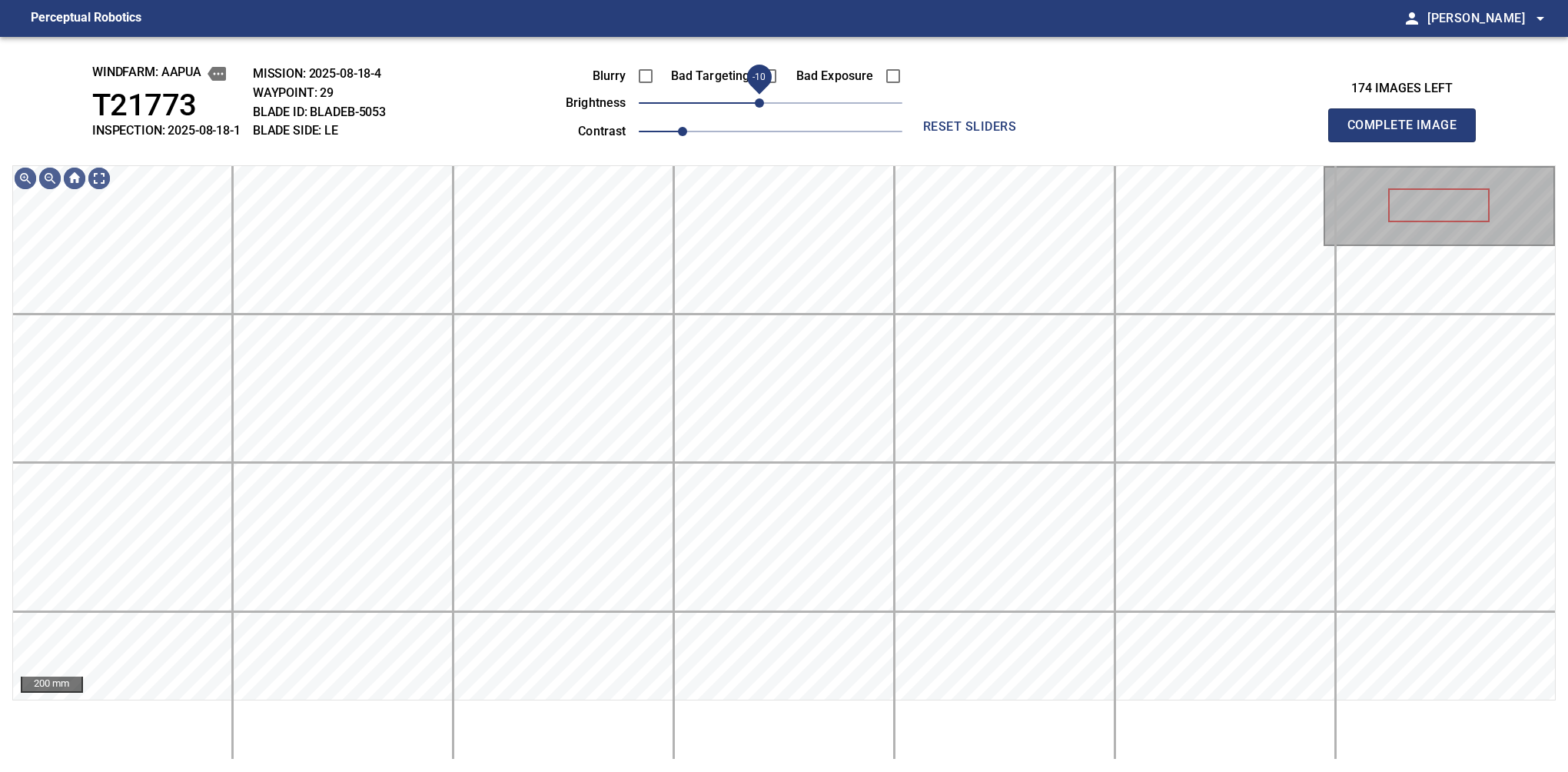
click at [755, 108] on span "-10" at bounding box center [760, 102] width 10 height 10
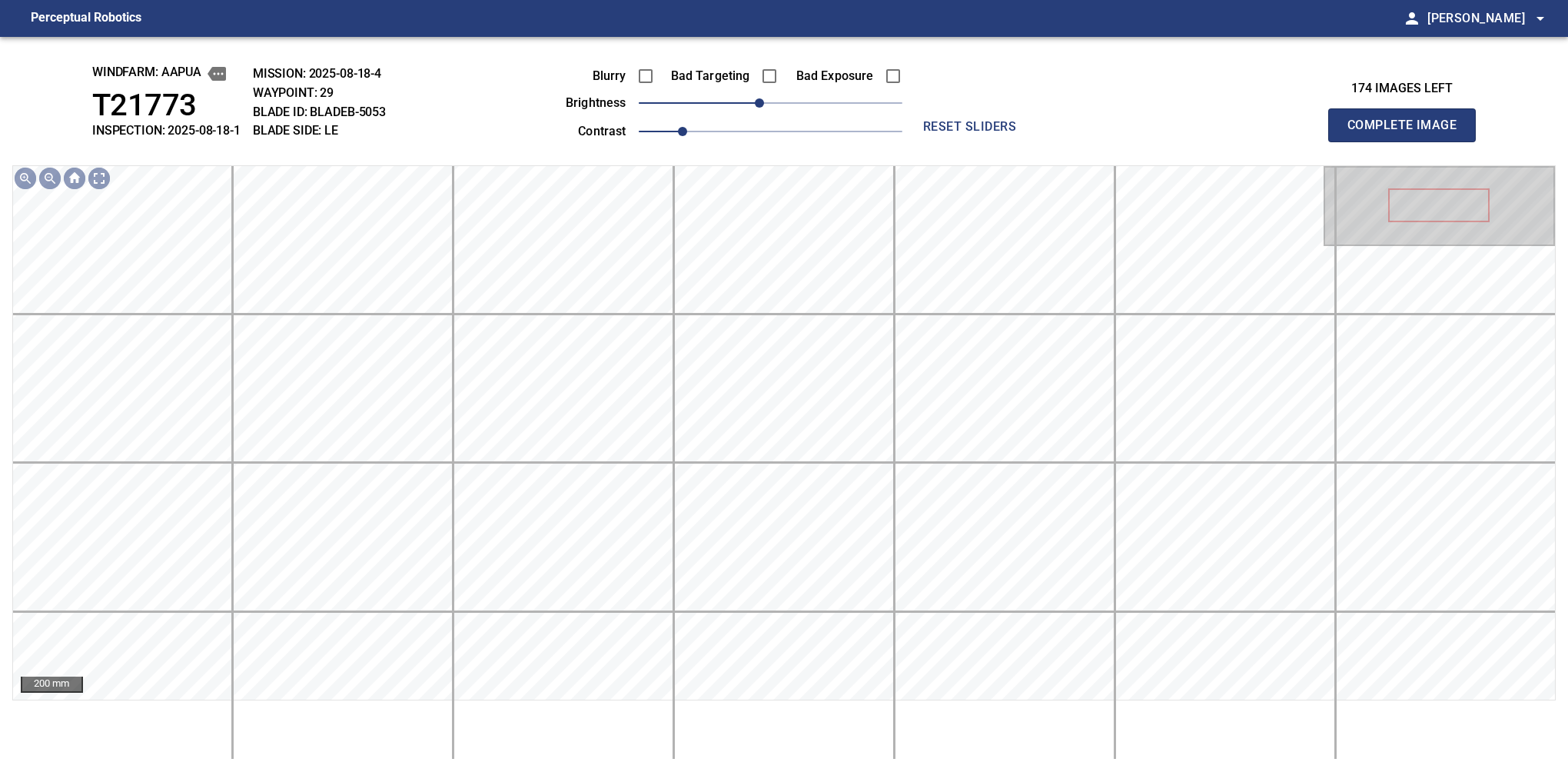
click at [1408, 142] on button "Complete Image" at bounding box center [1402, 125] width 148 height 34
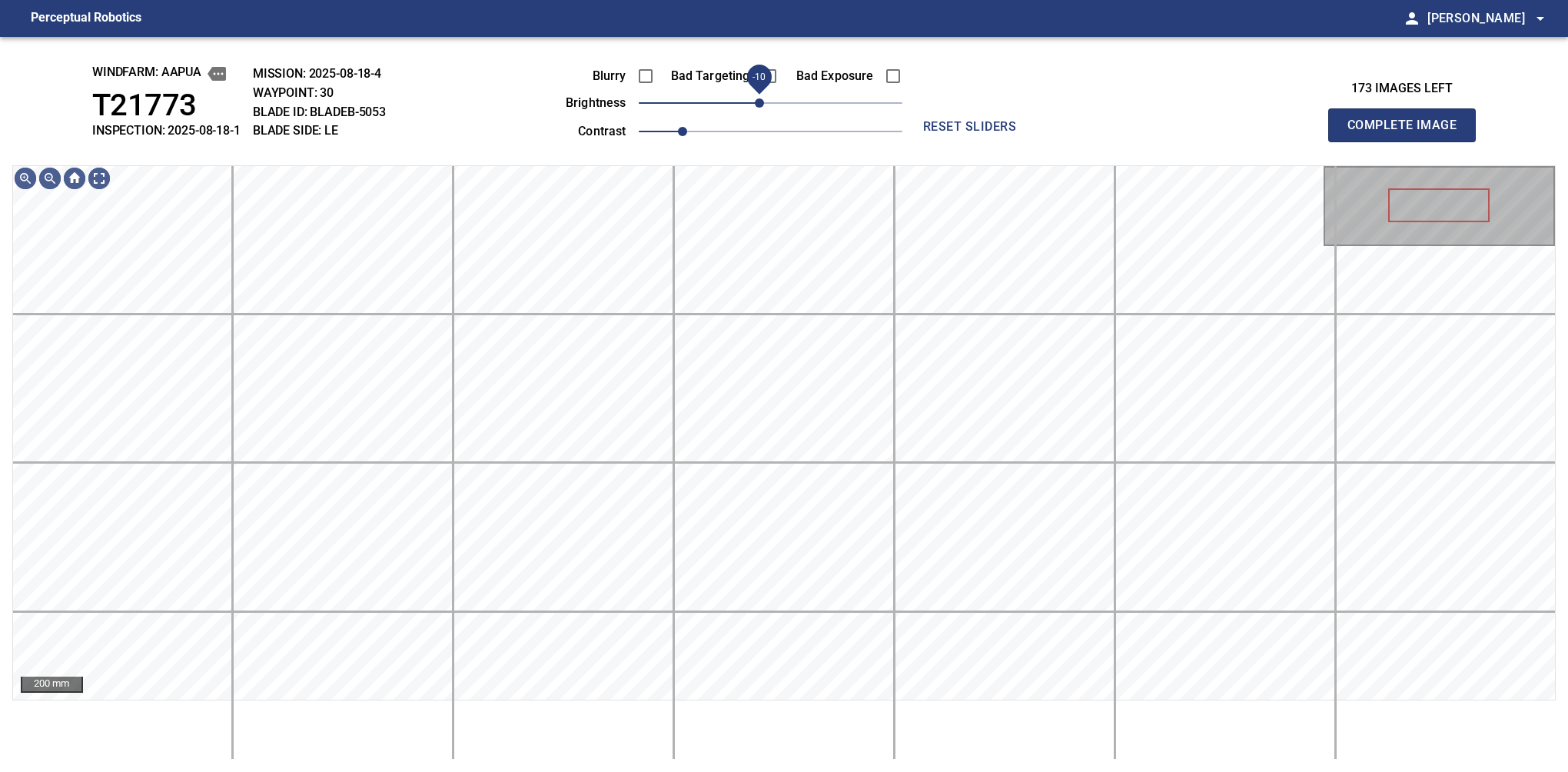
click at [763, 102] on span "-10" at bounding box center [760, 102] width 10 height 10
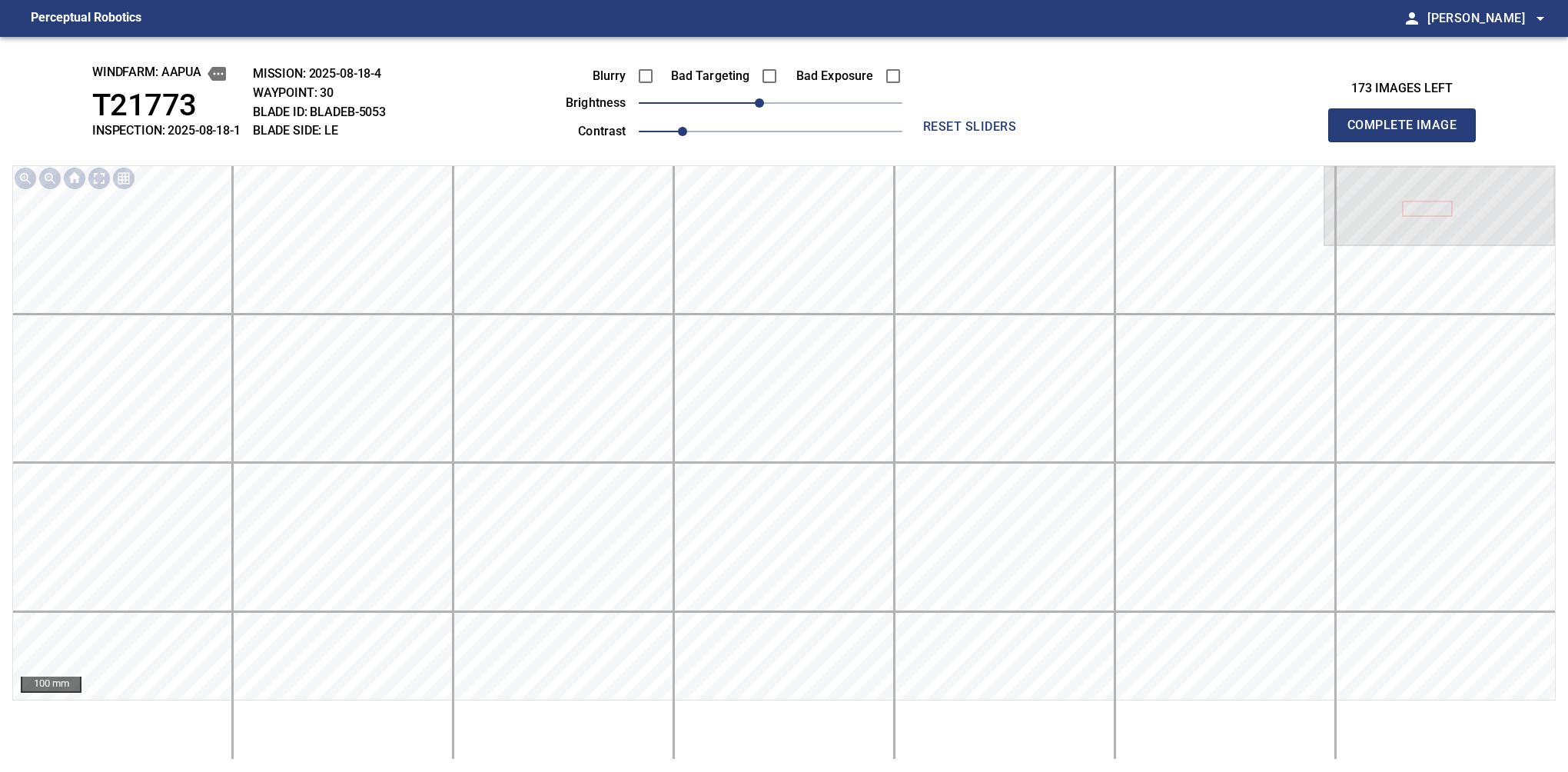
click at [1408, 142] on button "Complete Image" at bounding box center [1402, 125] width 148 height 34
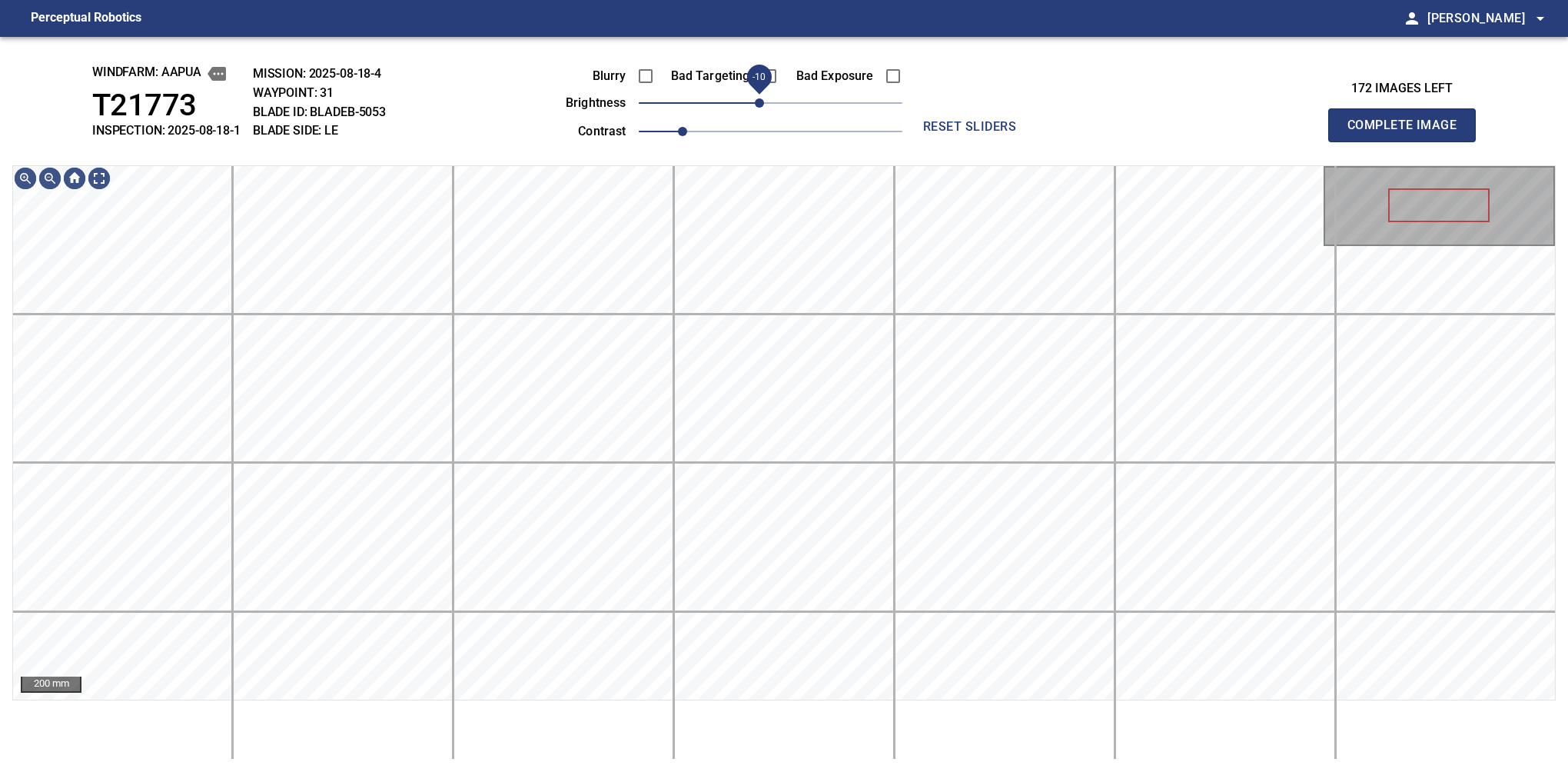
drag, startPoint x: 771, startPoint y: 110, endPoint x: 760, endPoint y: 113, distance: 11.4
click at [760, 108] on span "-10" at bounding box center [760, 102] width 10 height 10
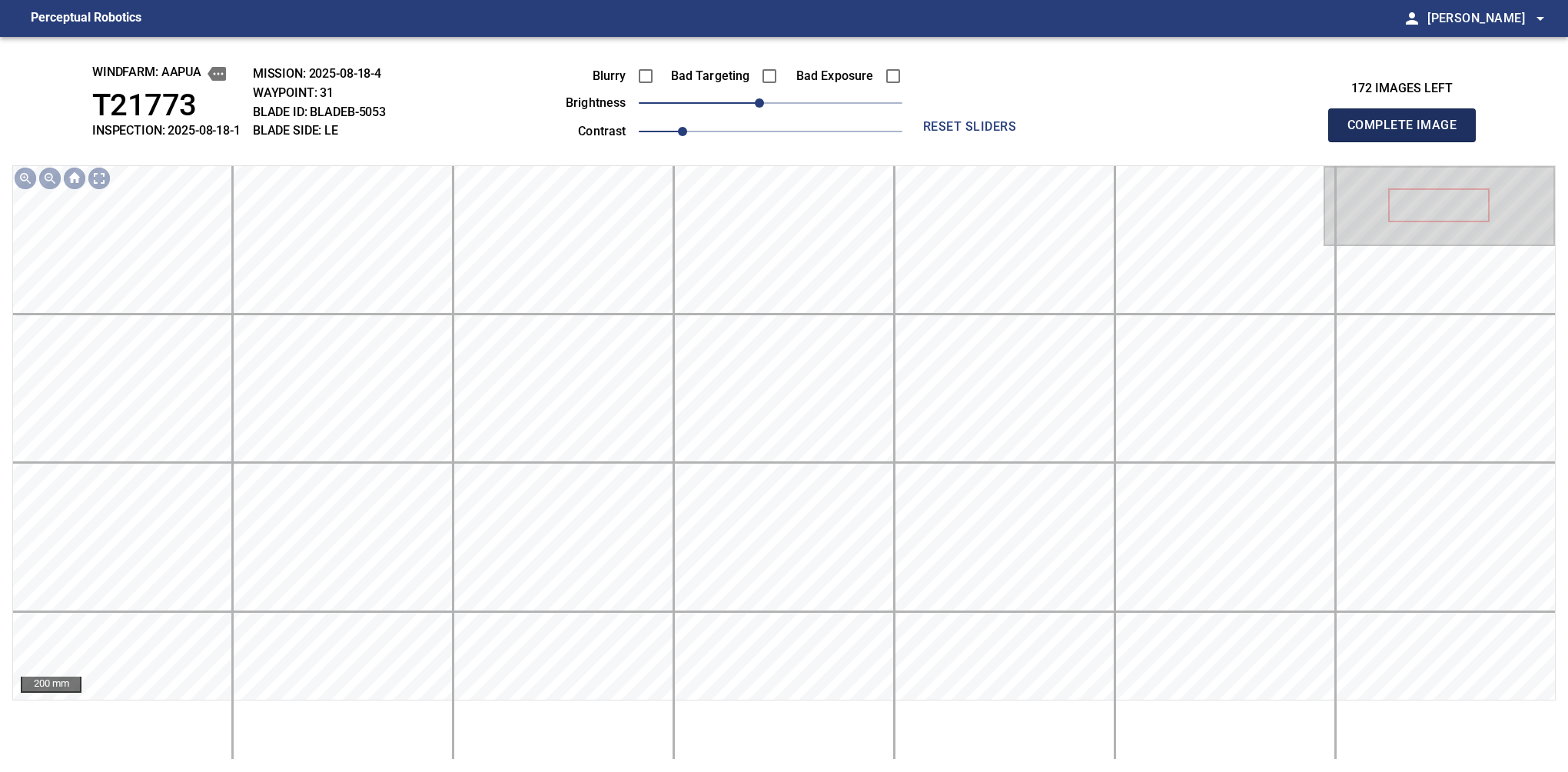
click at [1408, 142] on button "Complete Image" at bounding box center [1402, 125] width 148 height 34
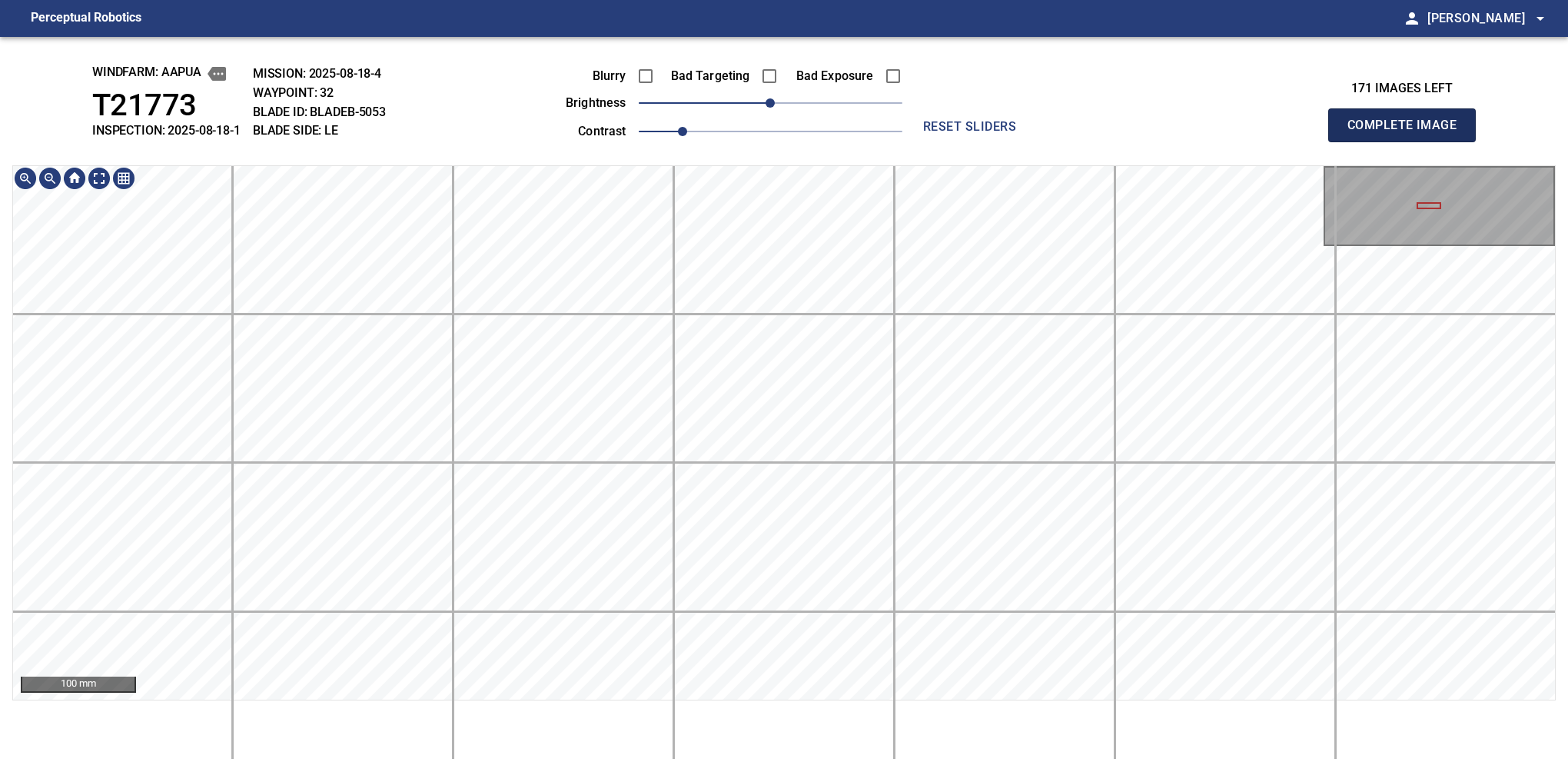
click at [1408, 142] on button "Complete Image" at bounding box center [1402, 125] width 148 height 34
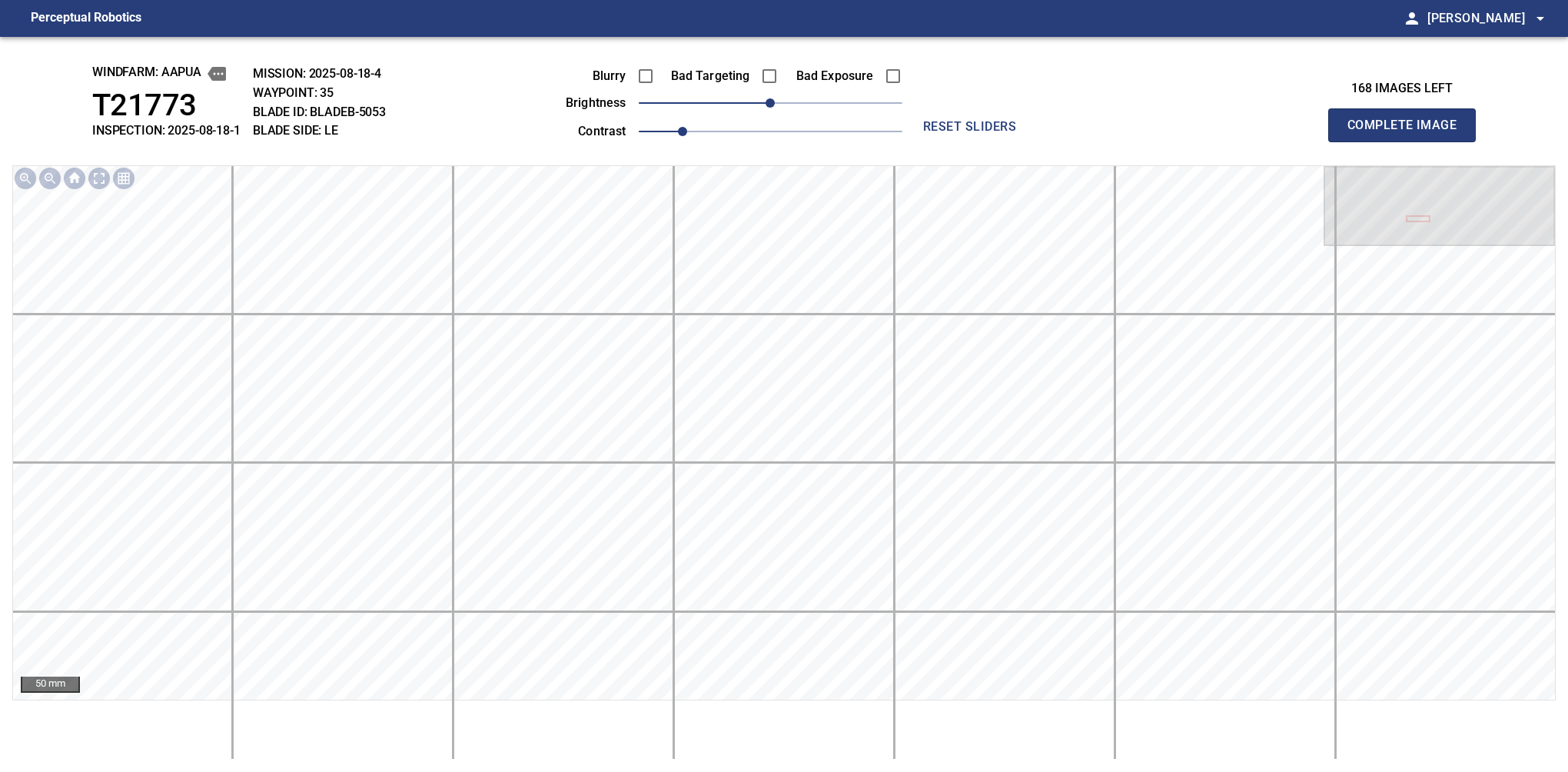
click at [1408, 142] on button "Complete Image" at bounding box center [1402, 125] width 148 height 34
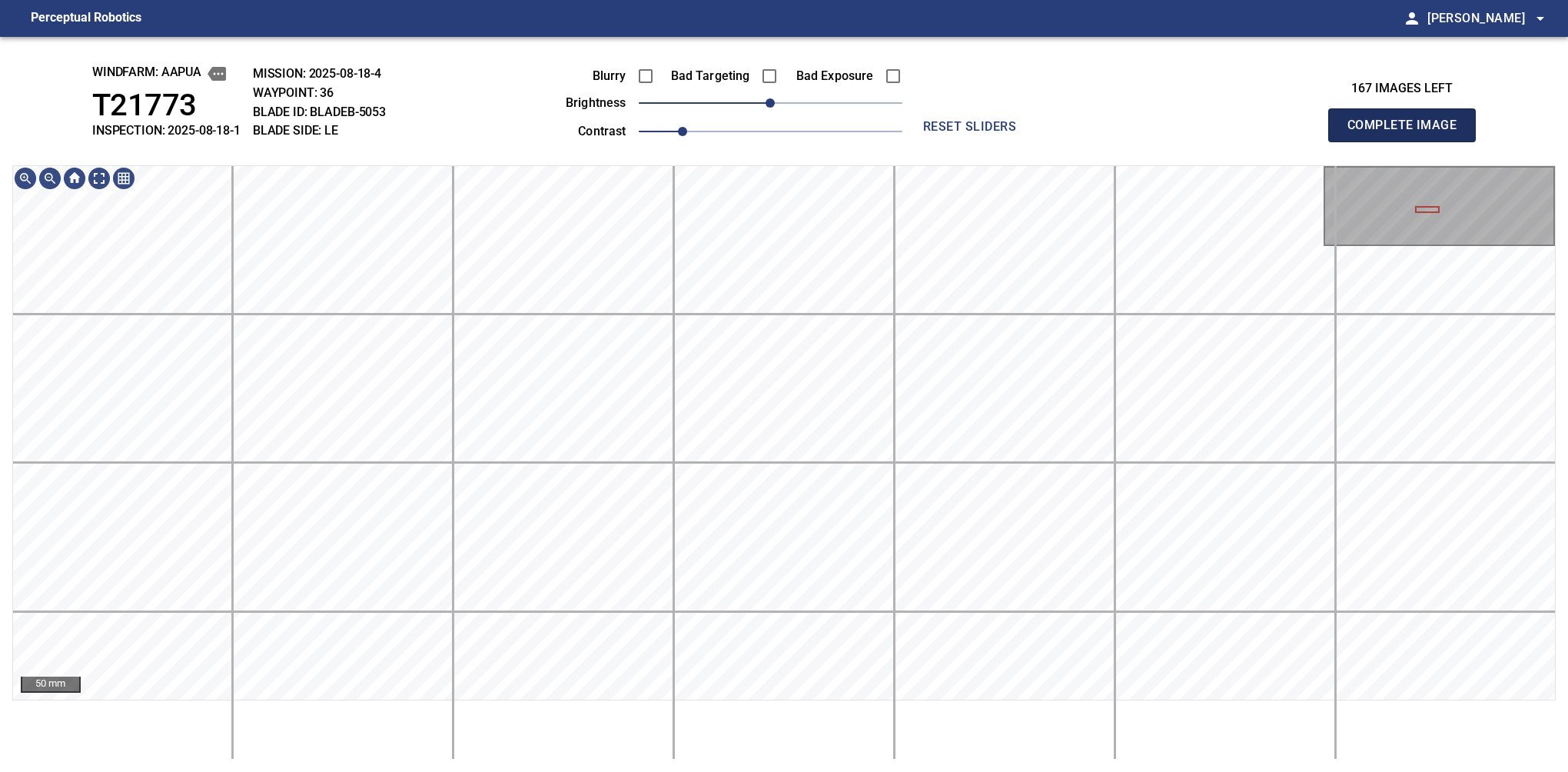
click at [1408, 142] on button "Complete Image" at bounding box center [1402, 125] width 148 height 34
click at [549, 701] on div "100 mm" at bounding box center [784, 462] width 1544 height 594
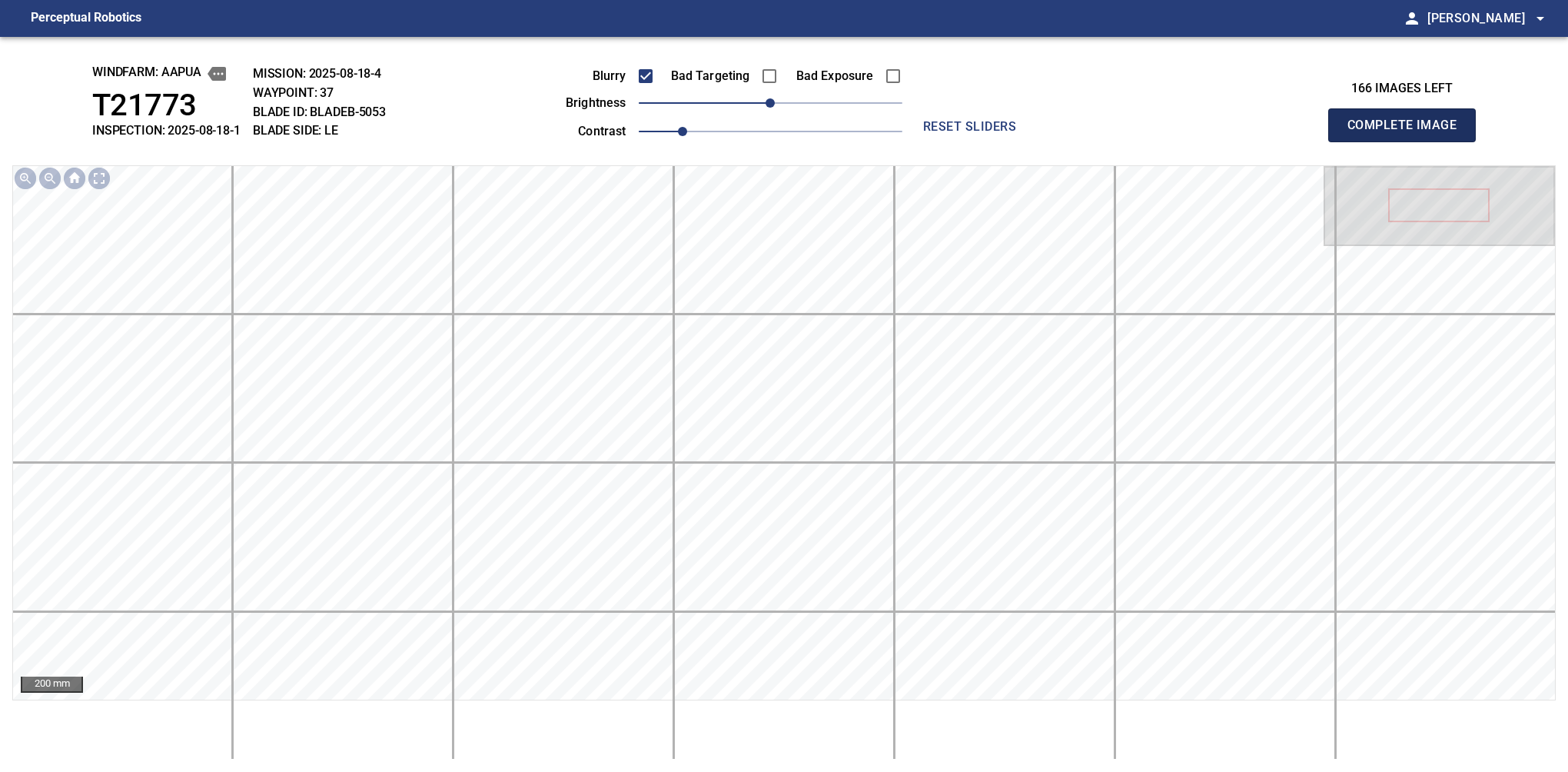
click at [1408, 142] on button "Complete Image" at bounding box center [1402, 125] width 148 height 34
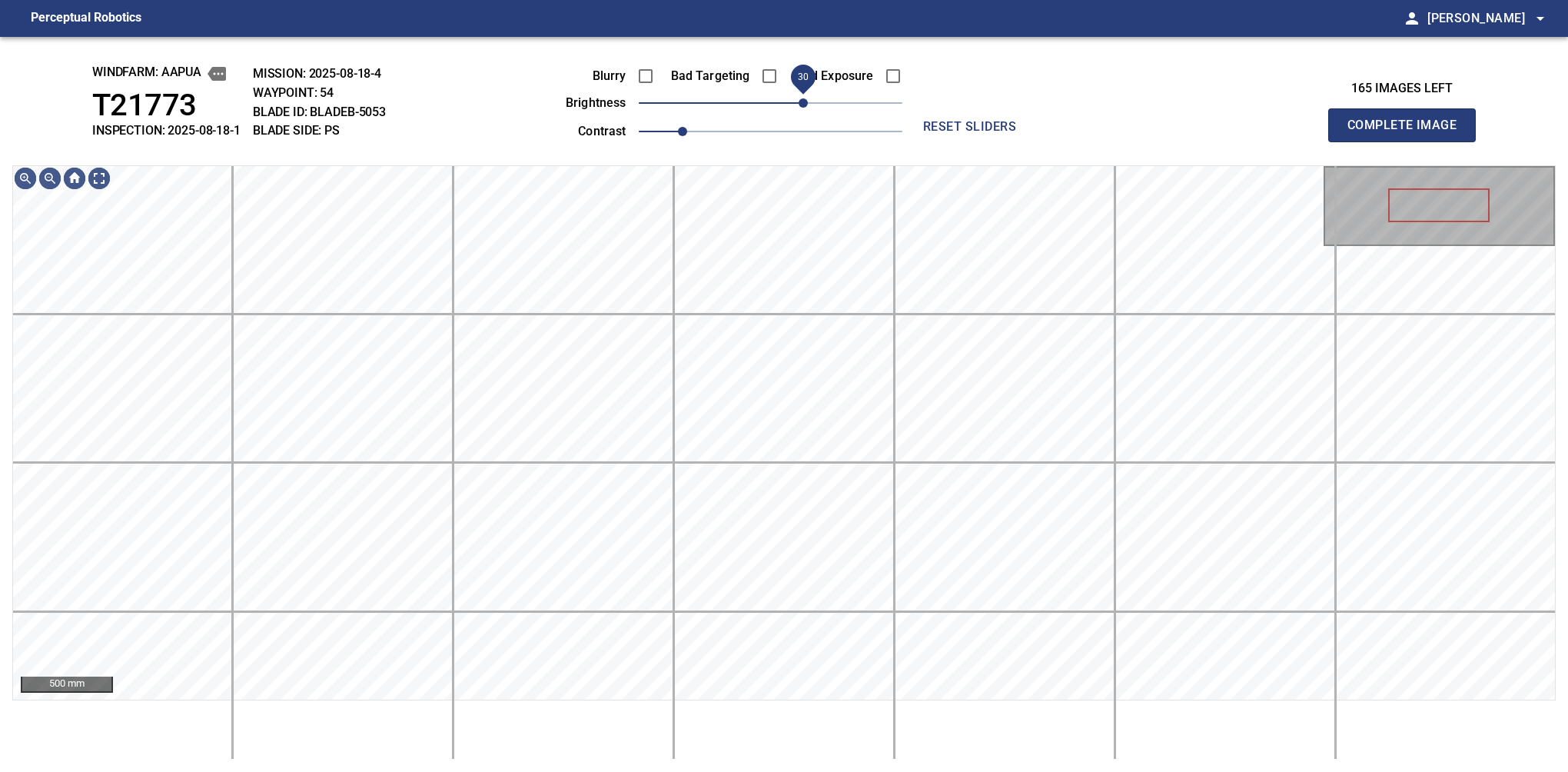
drag, startPoint x: 774, startPoint y: 109, endPoint x: 799, endPoint y: 101, distance: 26.2
click at [799, 101] on span "30" at bounding box center [803, 102] width 10 height 10
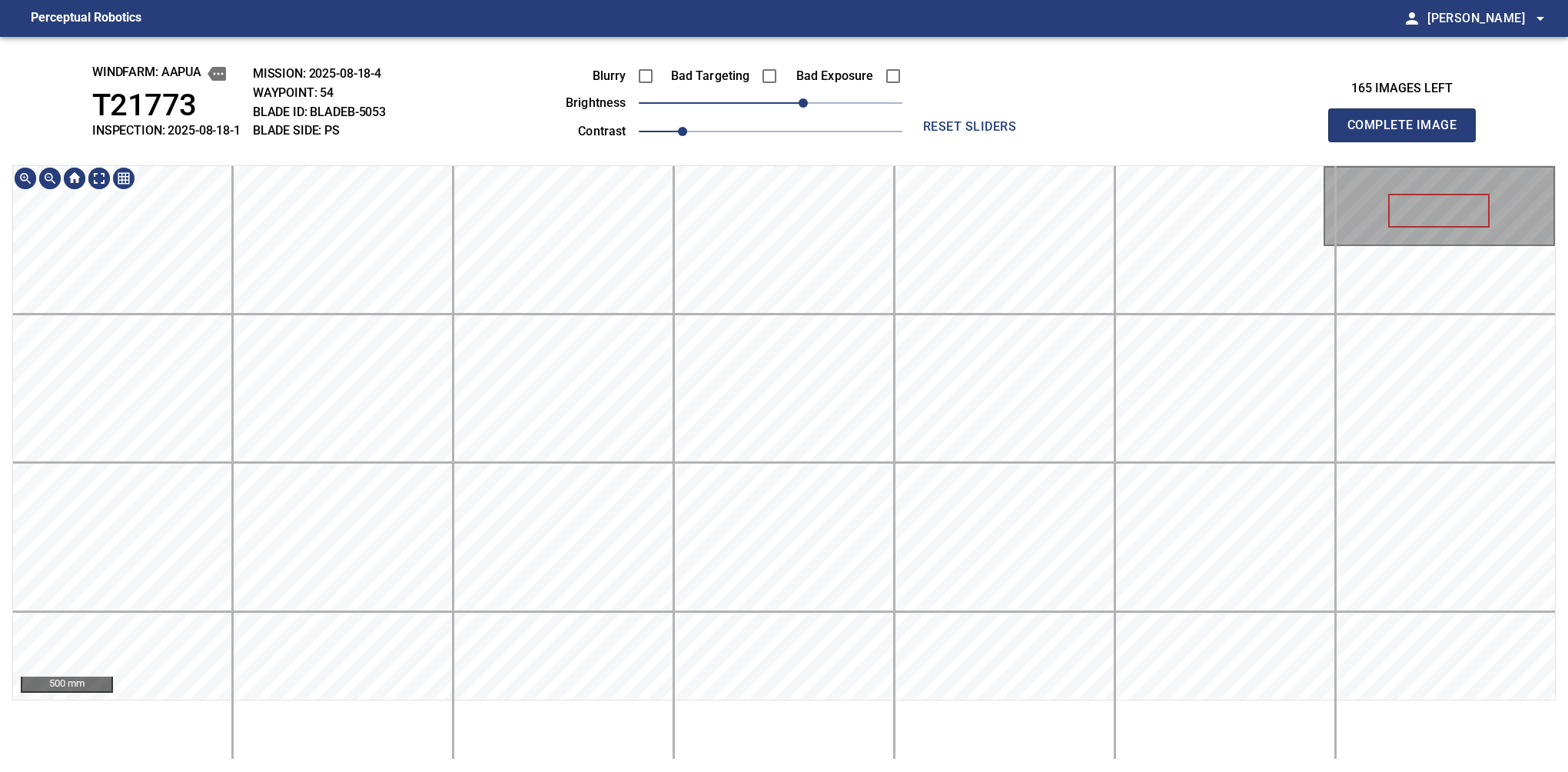
click at [812, 130] on div "windfarm: Aapua T21773 INSPECTION: 2025-08-18-1 MISSION: 2025-08-18-4 WAYPOINT:…" at bounding box center [784, 404] width 1568 height 735
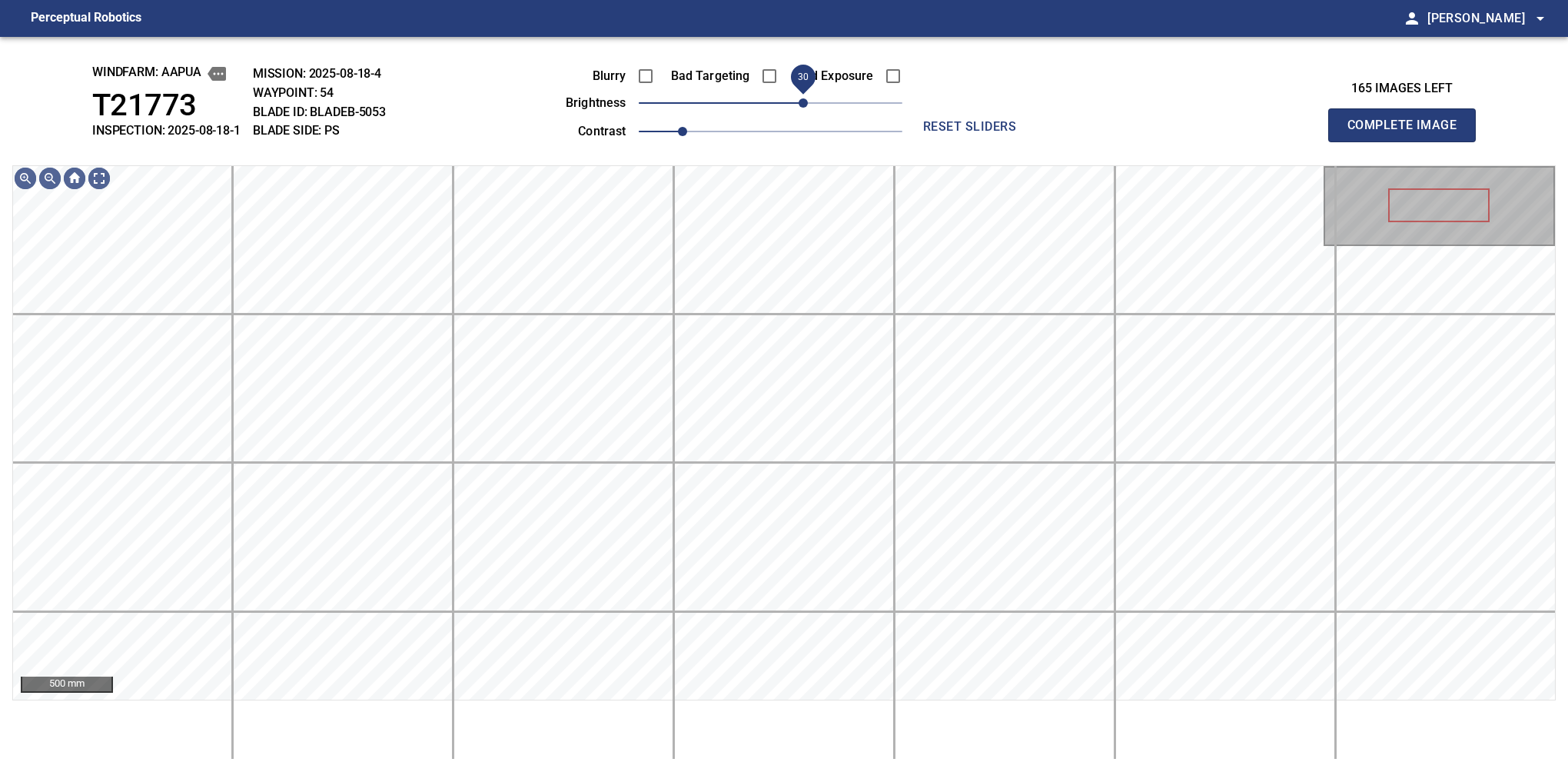
click at [807, 107] on span "30" at bounding box center [803, 102] width 10 height 10
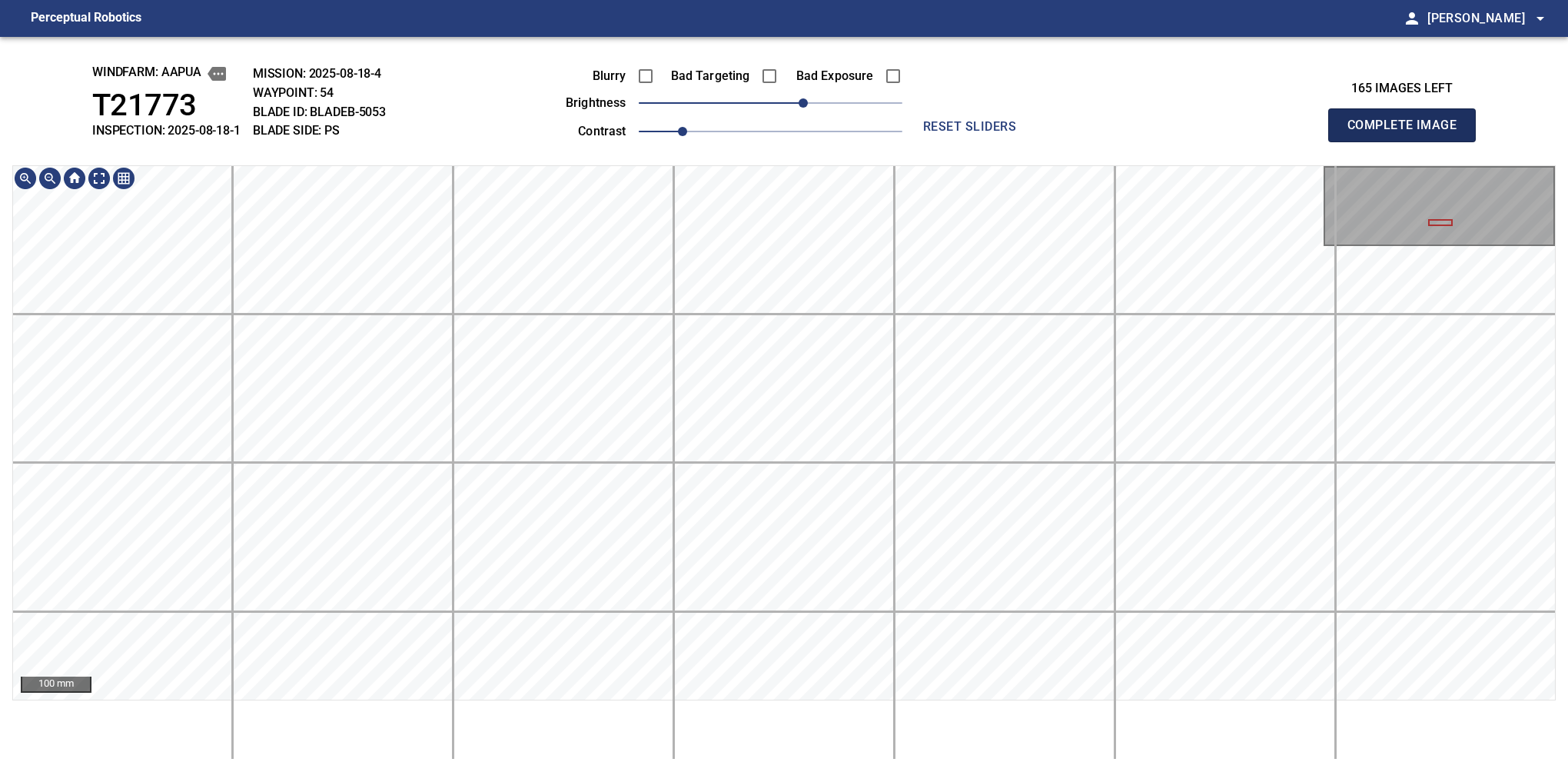
click at [1408, 142] on button "Complete Image" at bounding box center [1402, 125] width 148 height 34
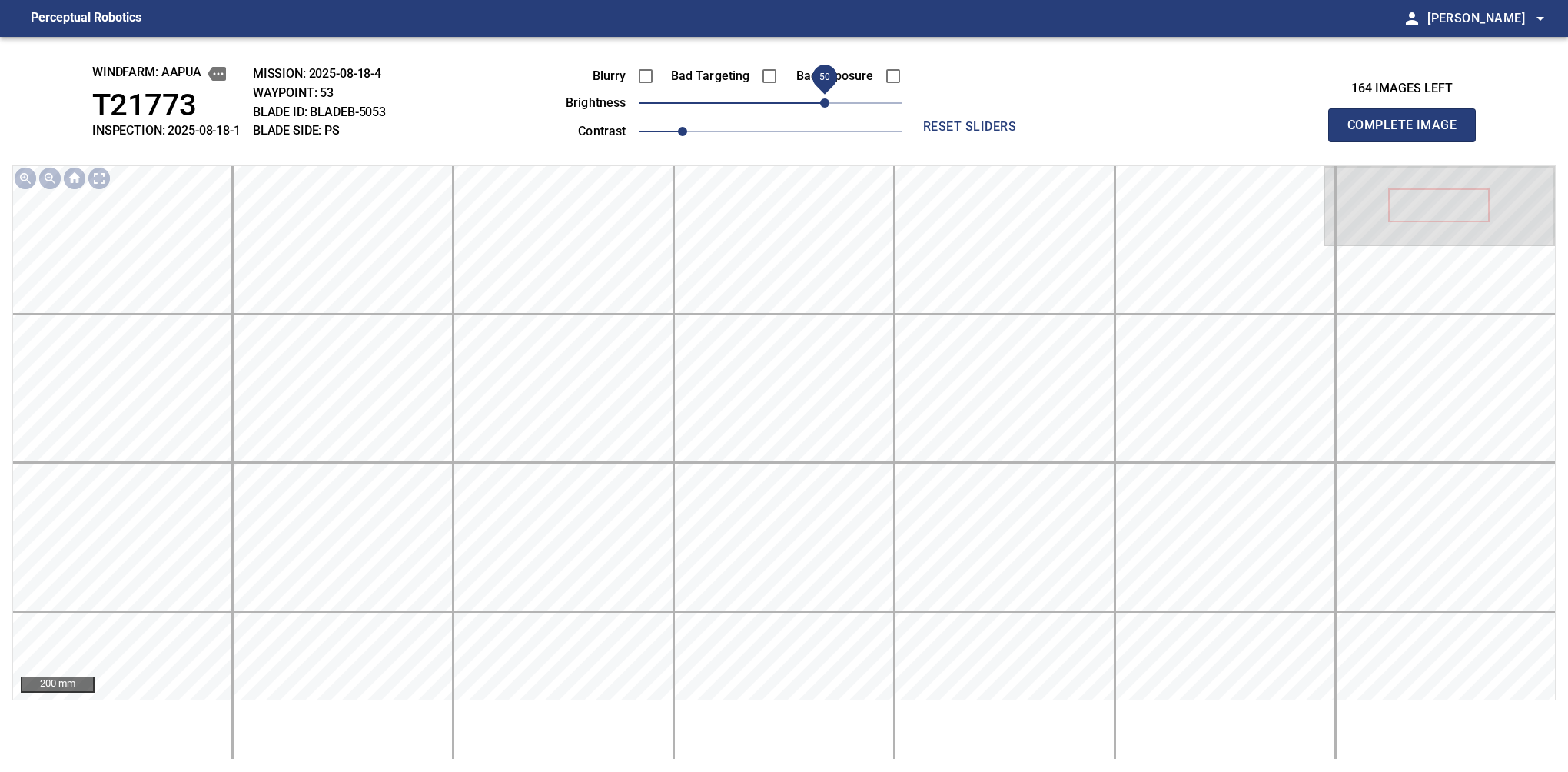
drag, startPoint x: 803, startPoint y: 103, endPoint x: 829, endPoint y: 92, distance: 28.2
click at [829, 98] on span "50" at bounding box center [824, 102] width 10 height 10
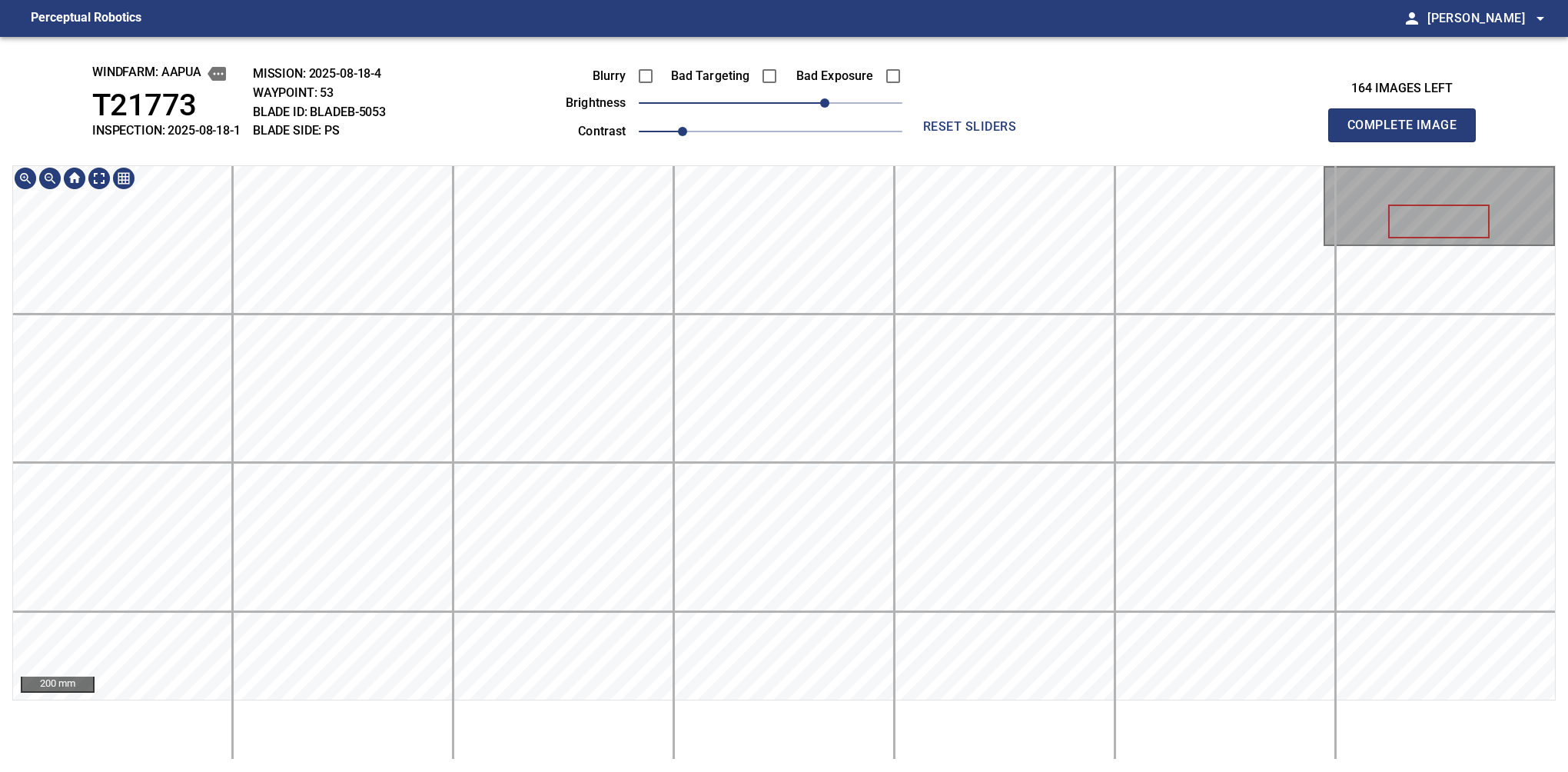
click at [842, 60] on div "windfarm: Aapua T21773 INSPECTION: 2025-08-18-1 MISSION: 2025-08-18-4 WAYPOINT:…" at bounding box center [784, 404] width 1568 height 735
click at [1408, 142] on button "Complete Image" at bounding box center [1402, 125] width 148 height 34
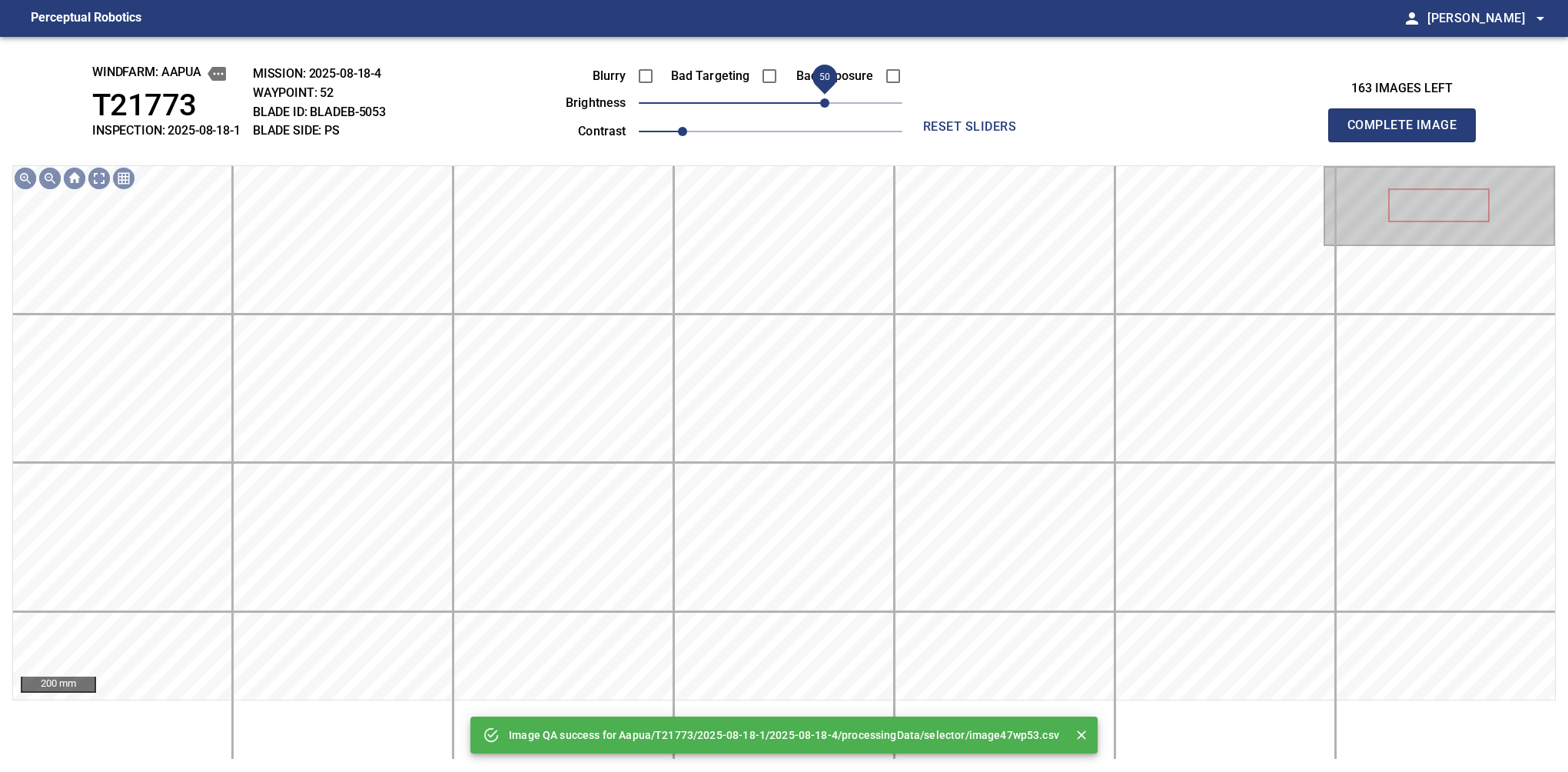
drag, startPoint x: 817, startPoint y: 93, endPoint x: 825, endPoint y: 91, distance: 8.2
click at [825, 98] on span "50" at bounding box center [824, 102] width 10 height 10
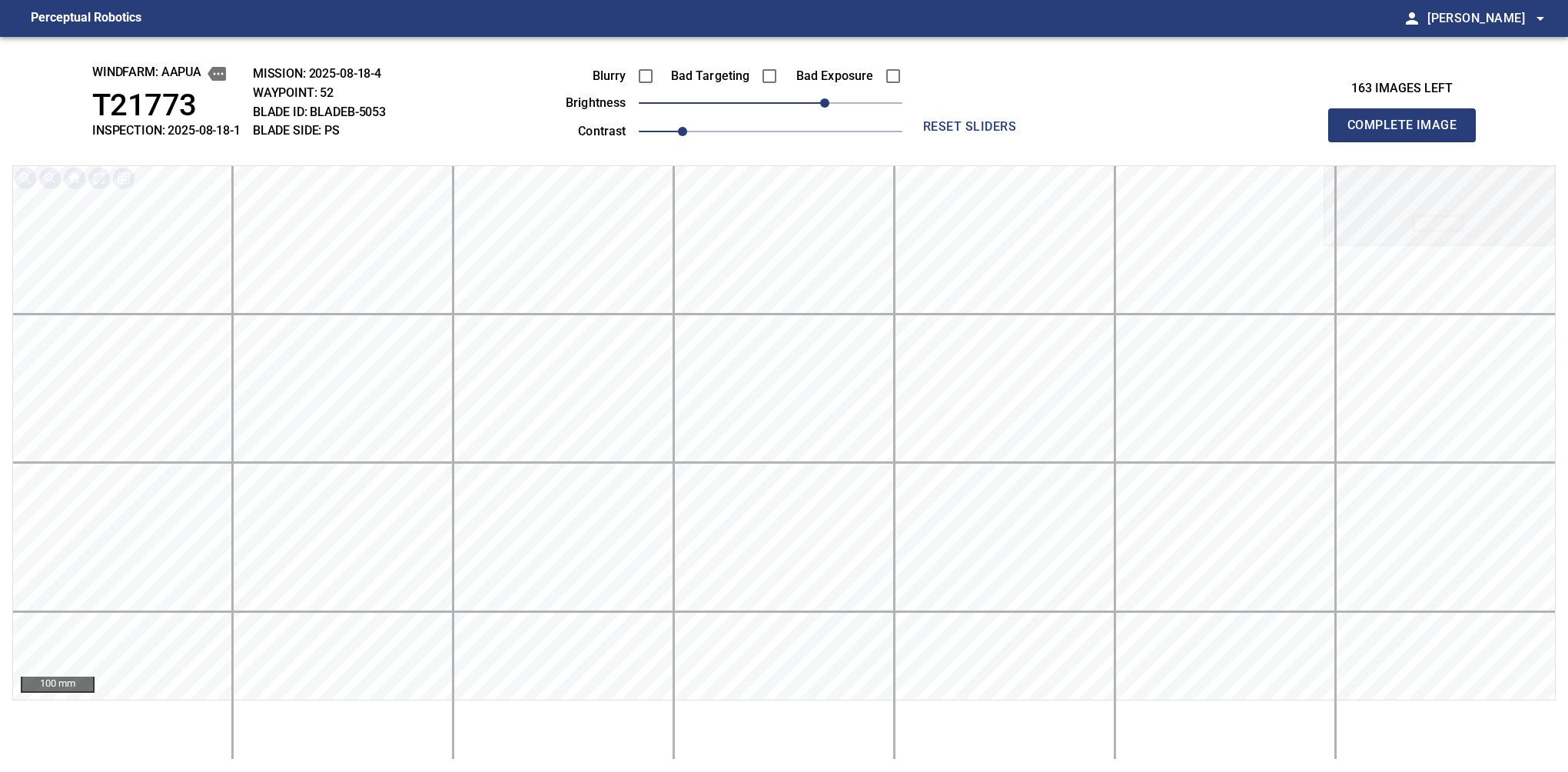
click at [1408, 142] on button "Complete Image" at bounding box center [1402, 125] width 148 height 34
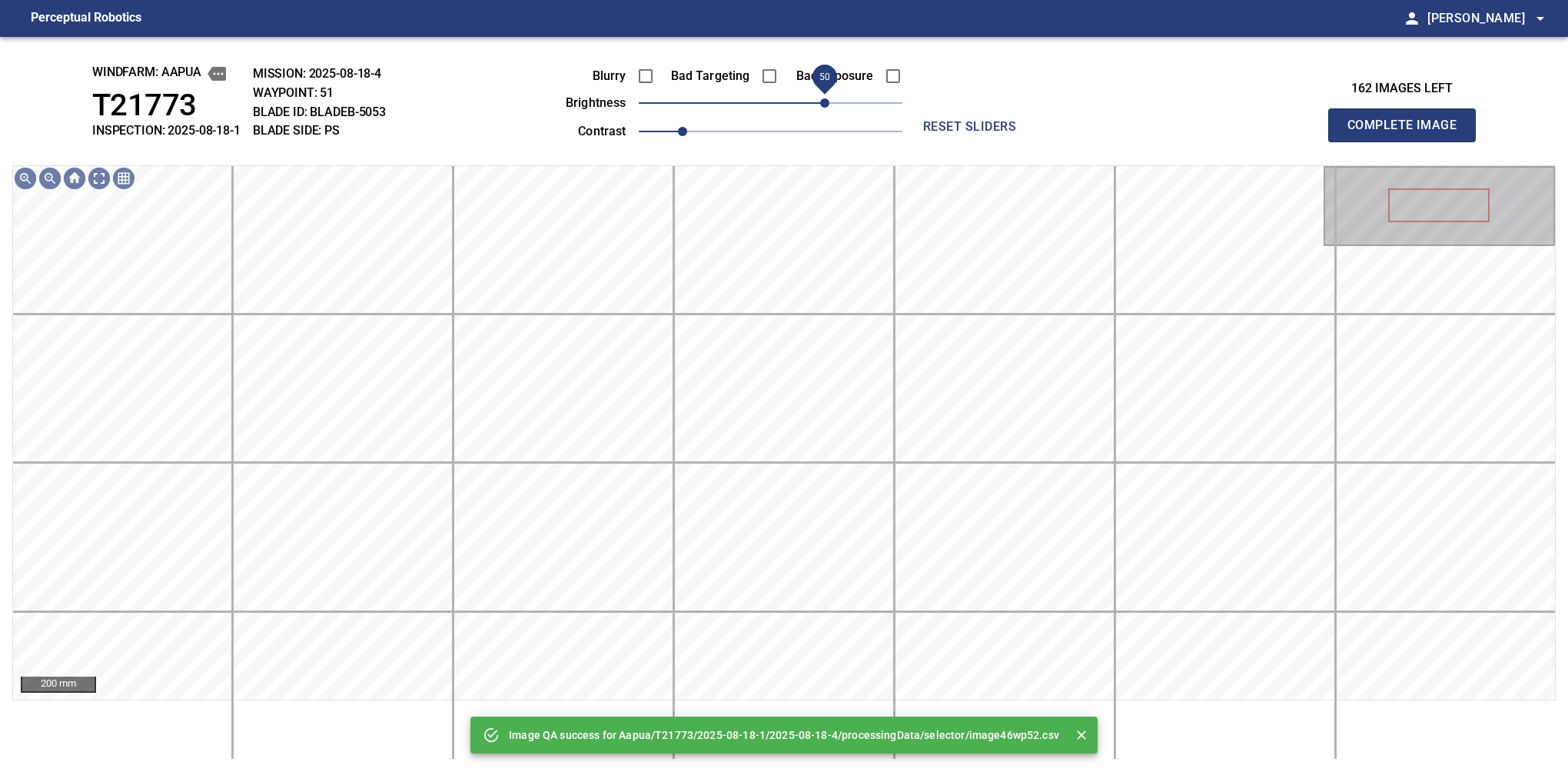
click at [826, 102] on span "50" at bounding box center [770, 102] width 263 height 22
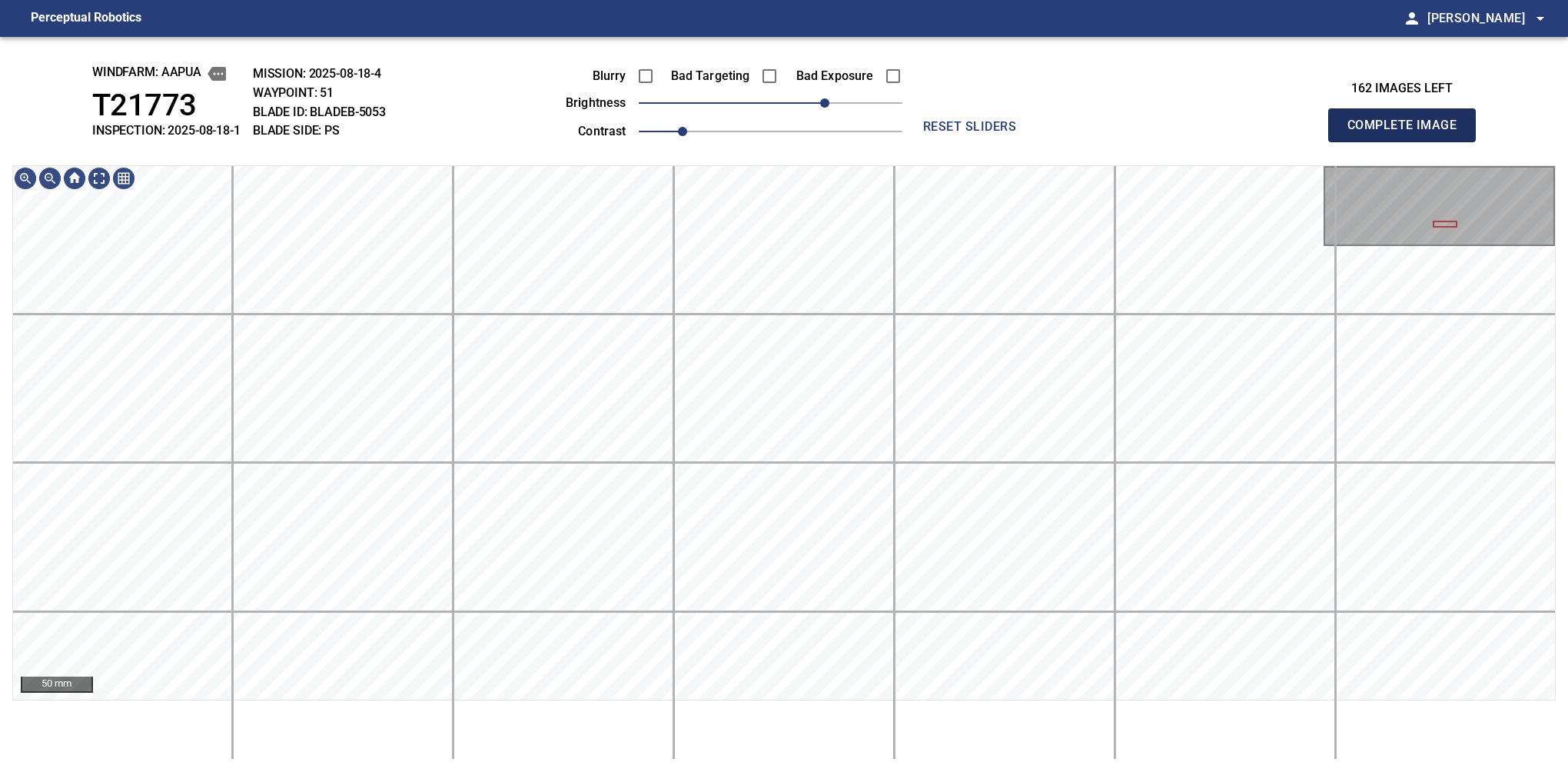
click at [1408, 142] on button "Complete Image" at bounding box center [1402, 125] width 148 height 34
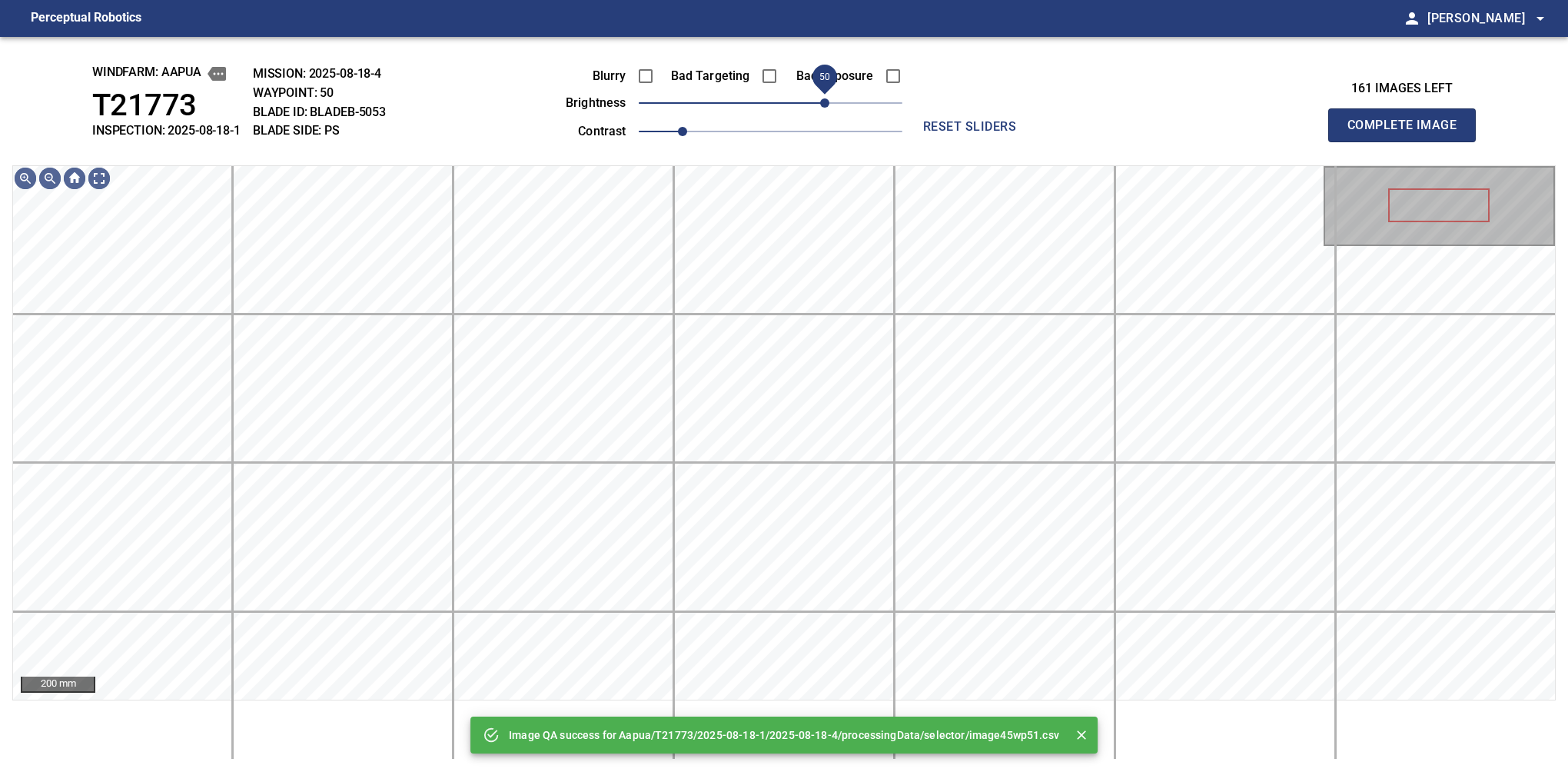
drag, startPoint x: 815, startPoint y: 103, endPoint x: 822, endPoint y: 98, distance: 8.6
click at [822, 98] on span "50" at bounding box center [770, 102] width 263 height 22
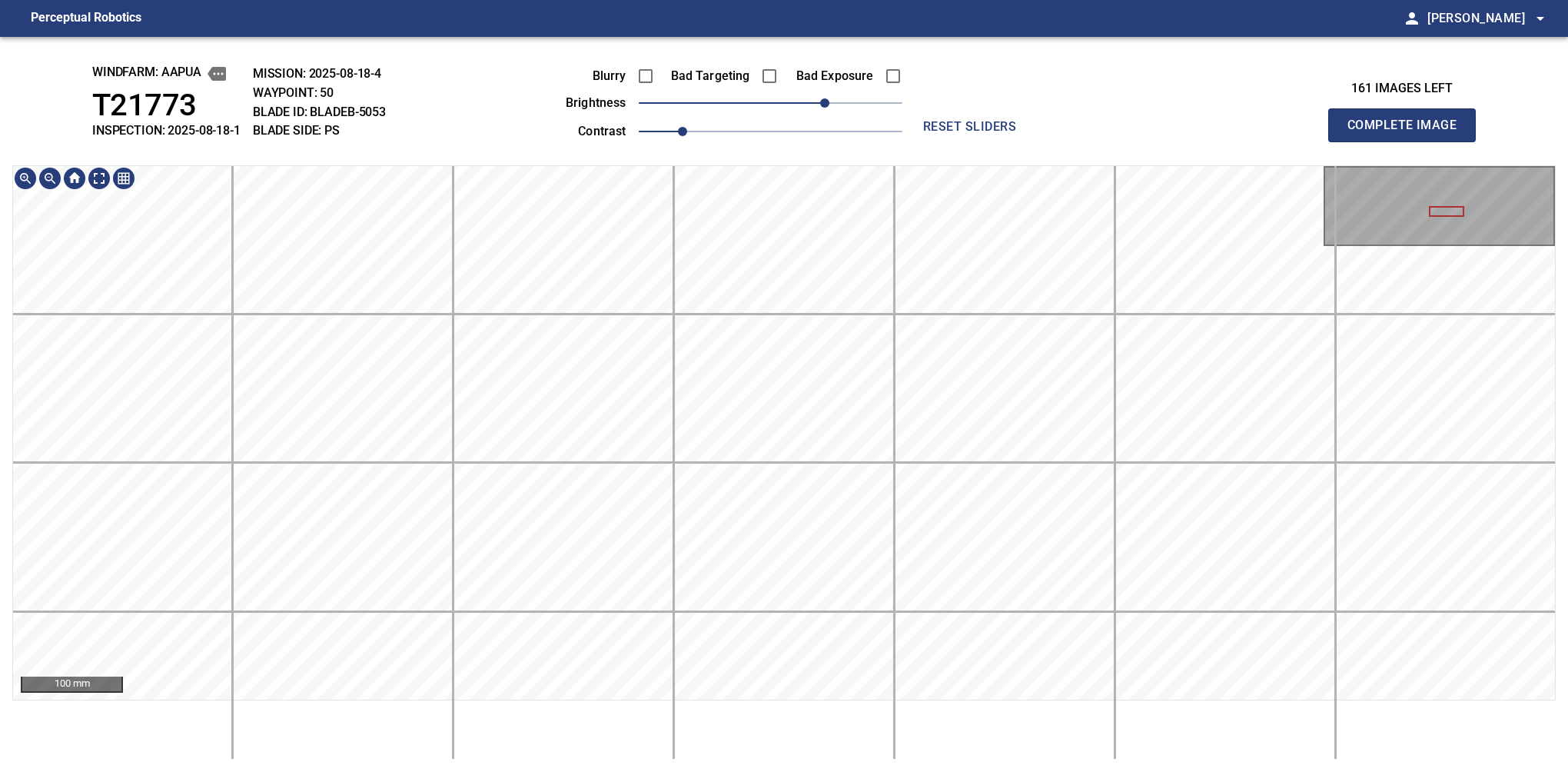
click at [1420, 149] on div "windfarm: Aapua T21773 INSPECTION: 2025-08-18-1 MISSION: 2025-08-18-4 WAYPOINT:…" at bounding box center [784, 404] width 1568 height 735
click at [1408, 142] on button "Complete Image" at bounding box center [1402, 125] width 148 height 34
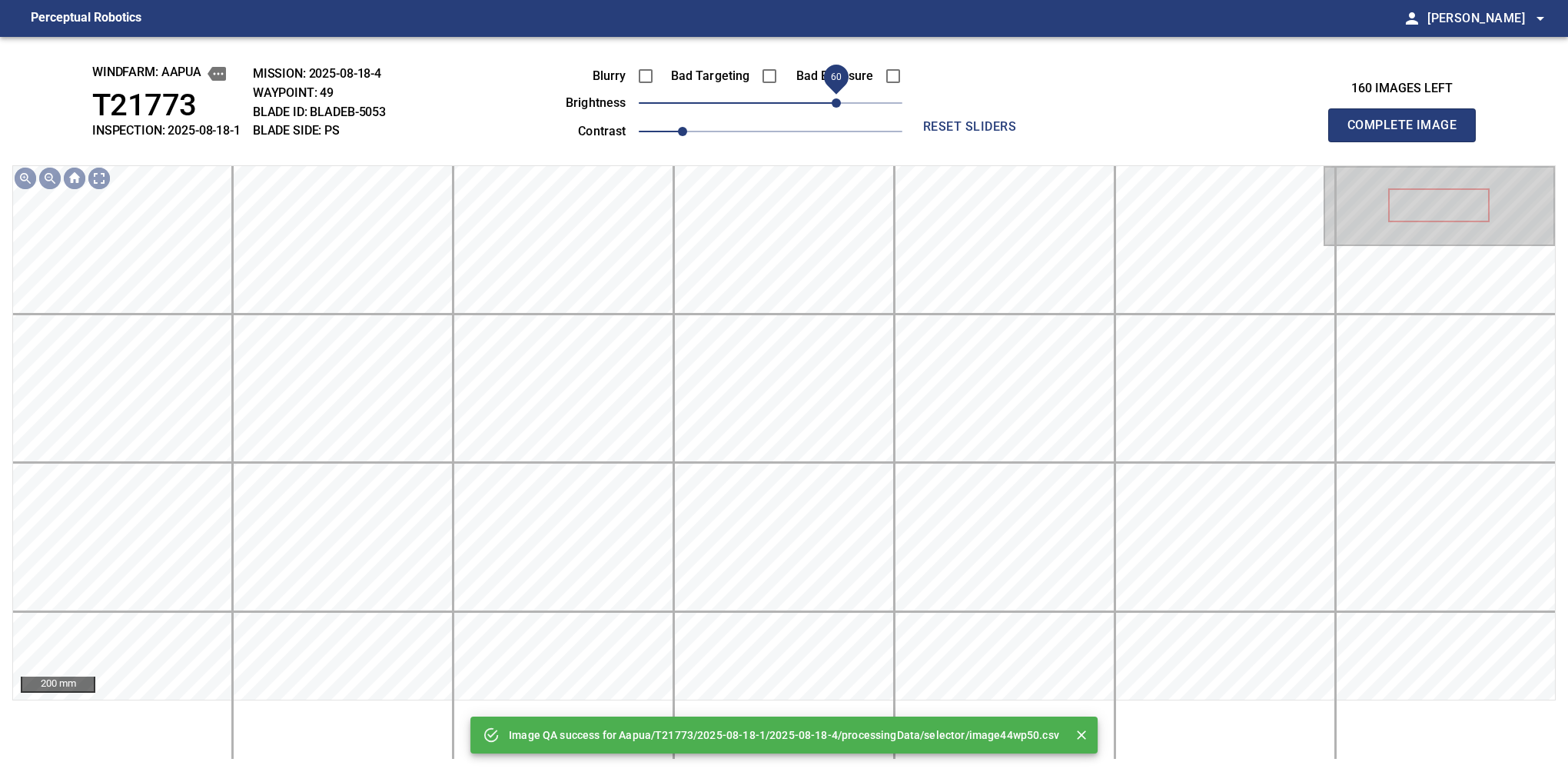
click at [833, 98] on span "60" at bounding box center [770, 102] width 263 height 22
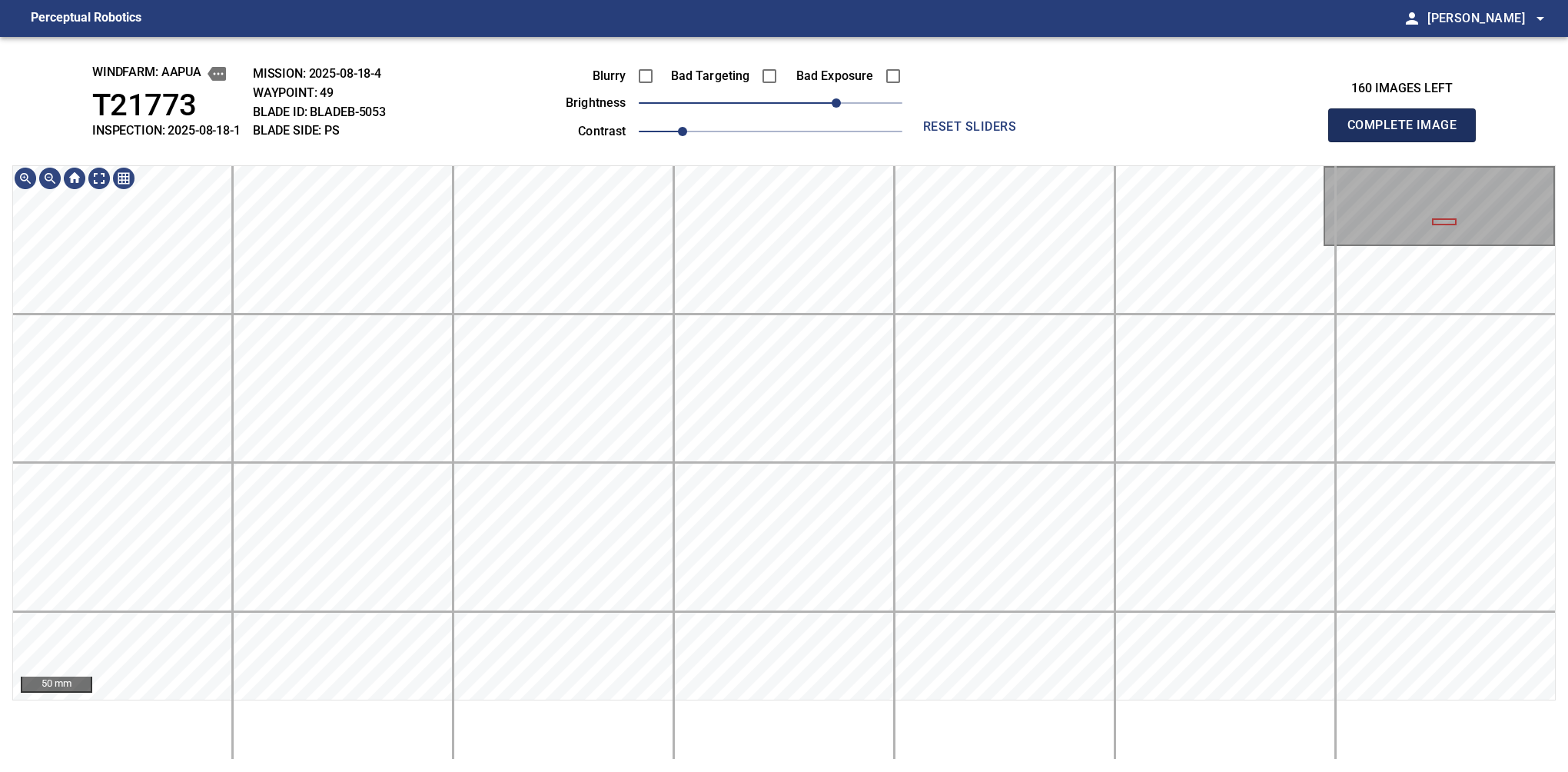
click at [1408, 142] on button "Complete Image" at bounding box center [1402, 125] width 148 height 34
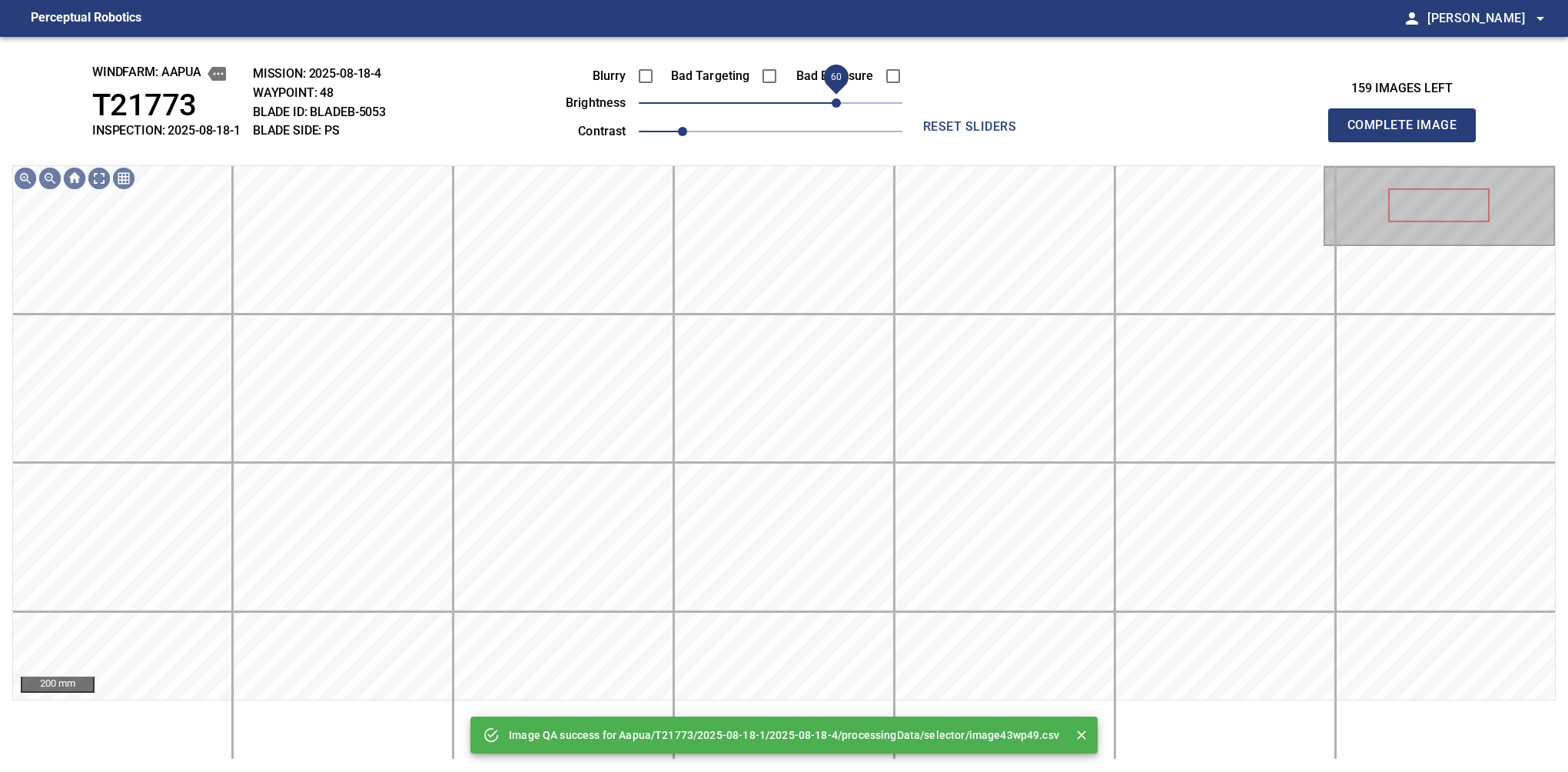
drag, startPoint x: 802, startPoint y: 102, endPoint x: 831, endPoint y: 103, distance: 29.0
click at [831, 103] on span "60" at bounding box center [770, 102] width 263 height 22
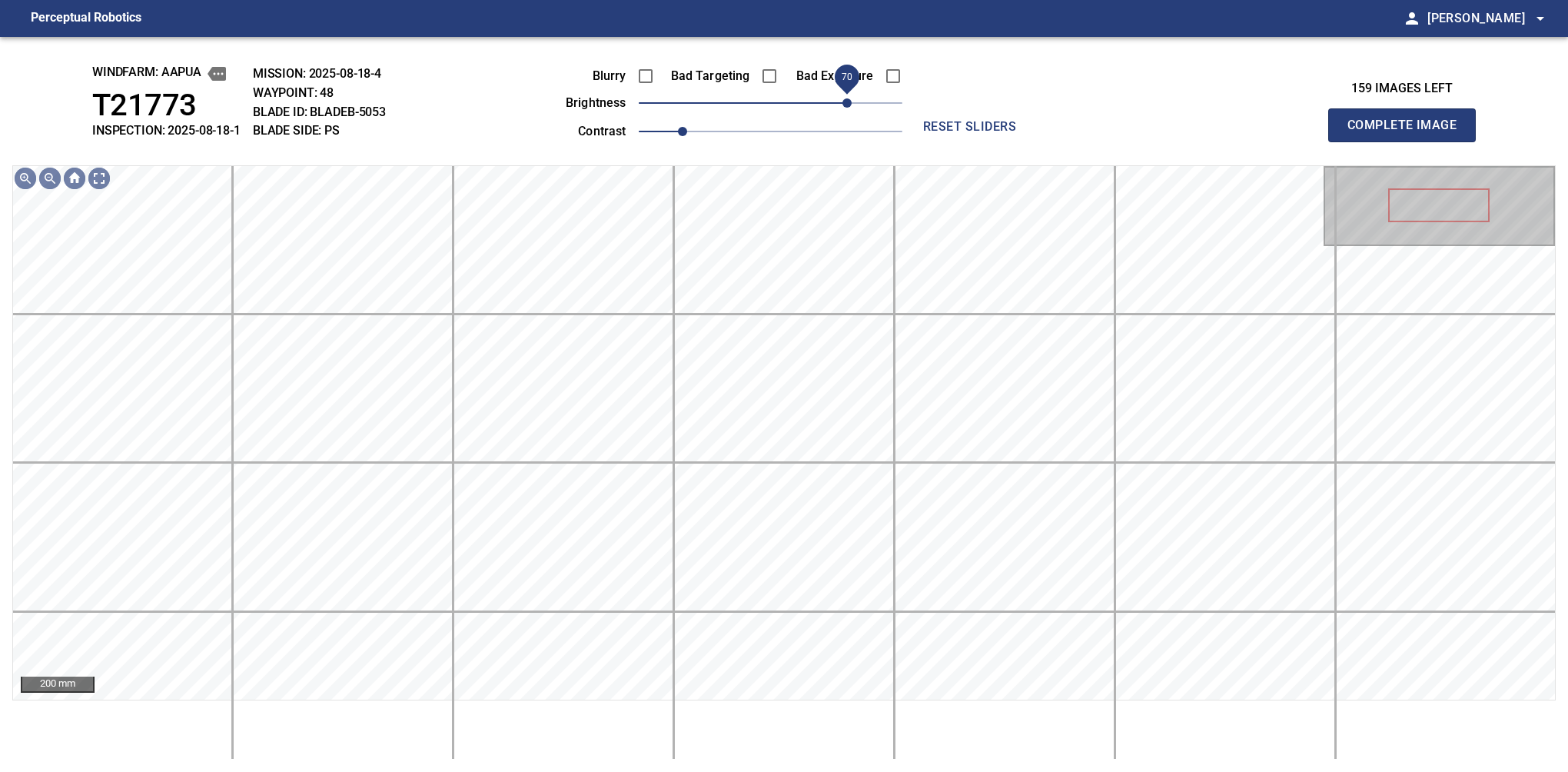
click at [843, 106] on span "70" at bounding box center [847, 102] width 10 height 10
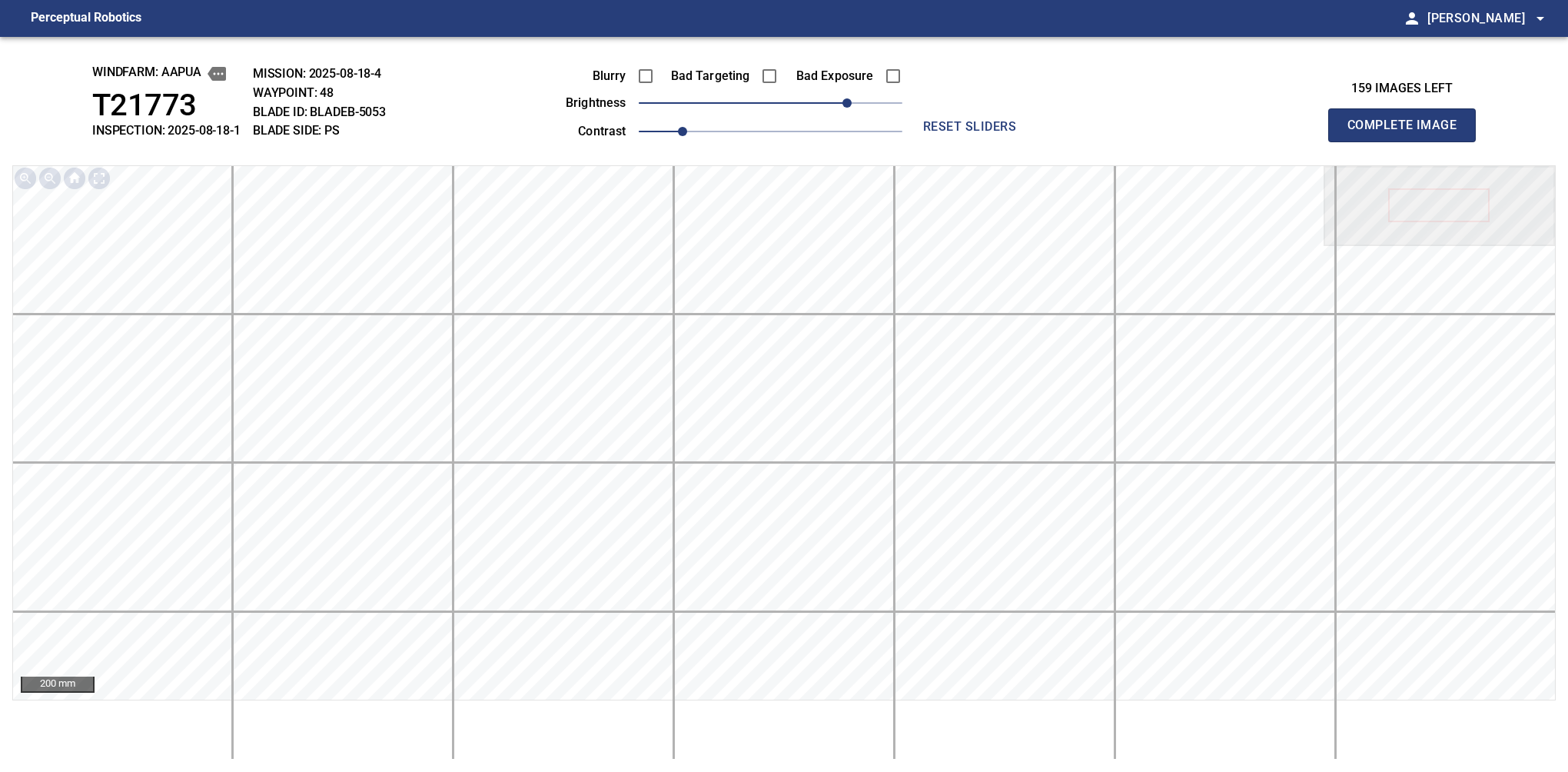
click at [1408, 142] on button "Complete Image" at bounding box center [1402, 125] width 148 height 34
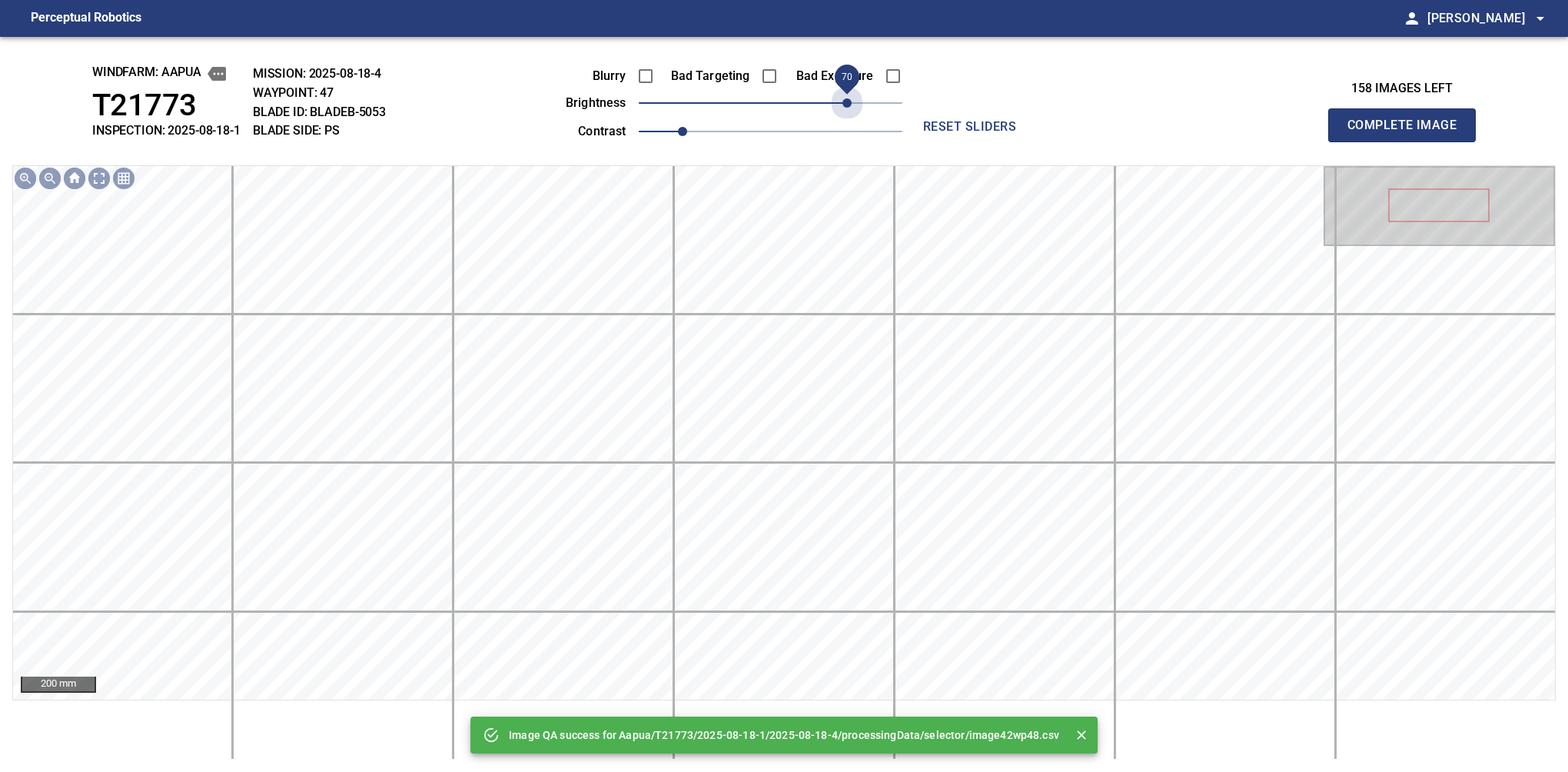
click at [843, 106] on span "70" at bounding box center [770, 102] width 263 height 22
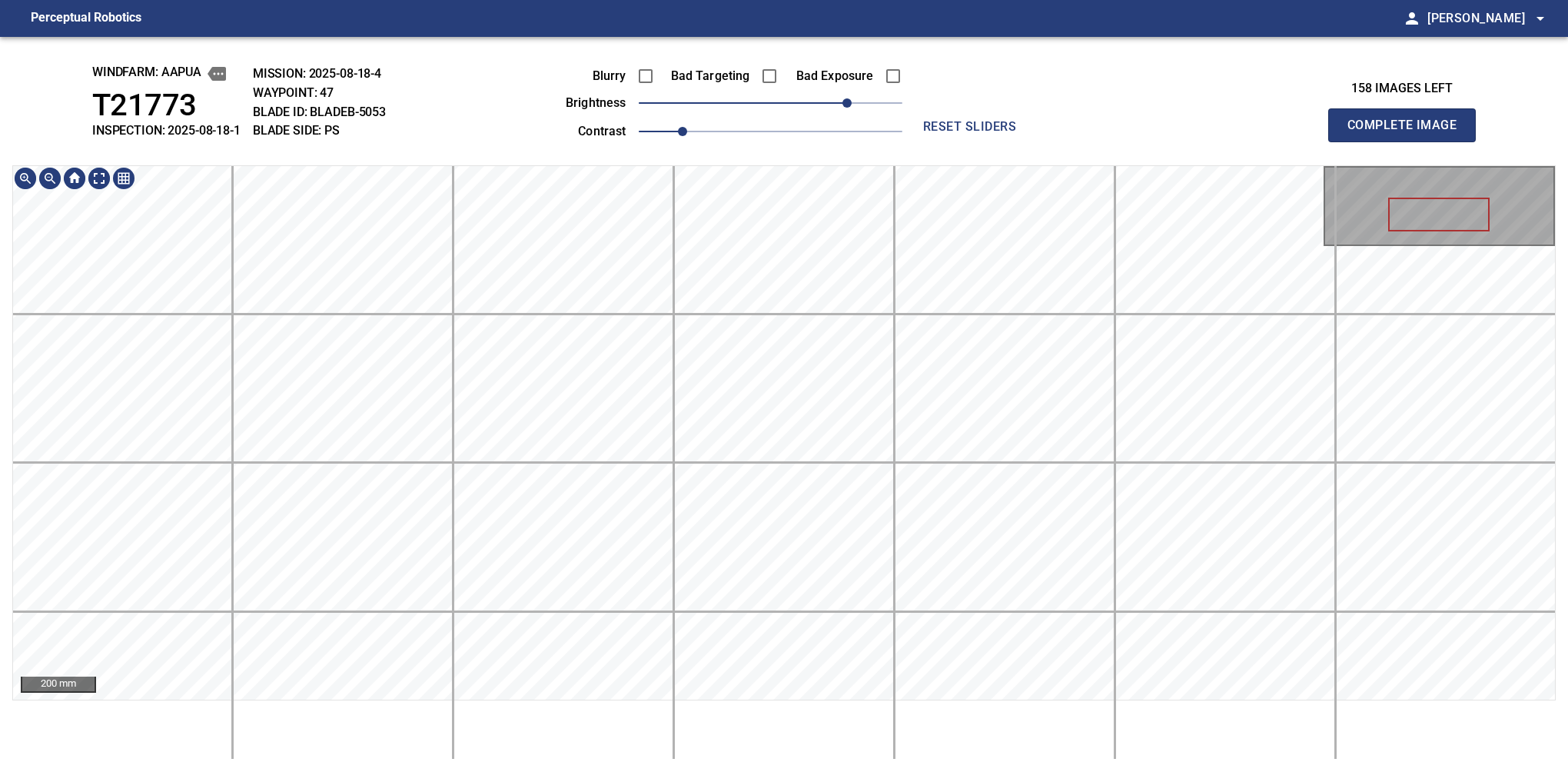
click at [738, 23] on main "Perceptual Robotics person Alex Semenov arrow_drop_down windfarm: Aapua T21773 …" at bounding box center [784, 386] width 1568 height 772
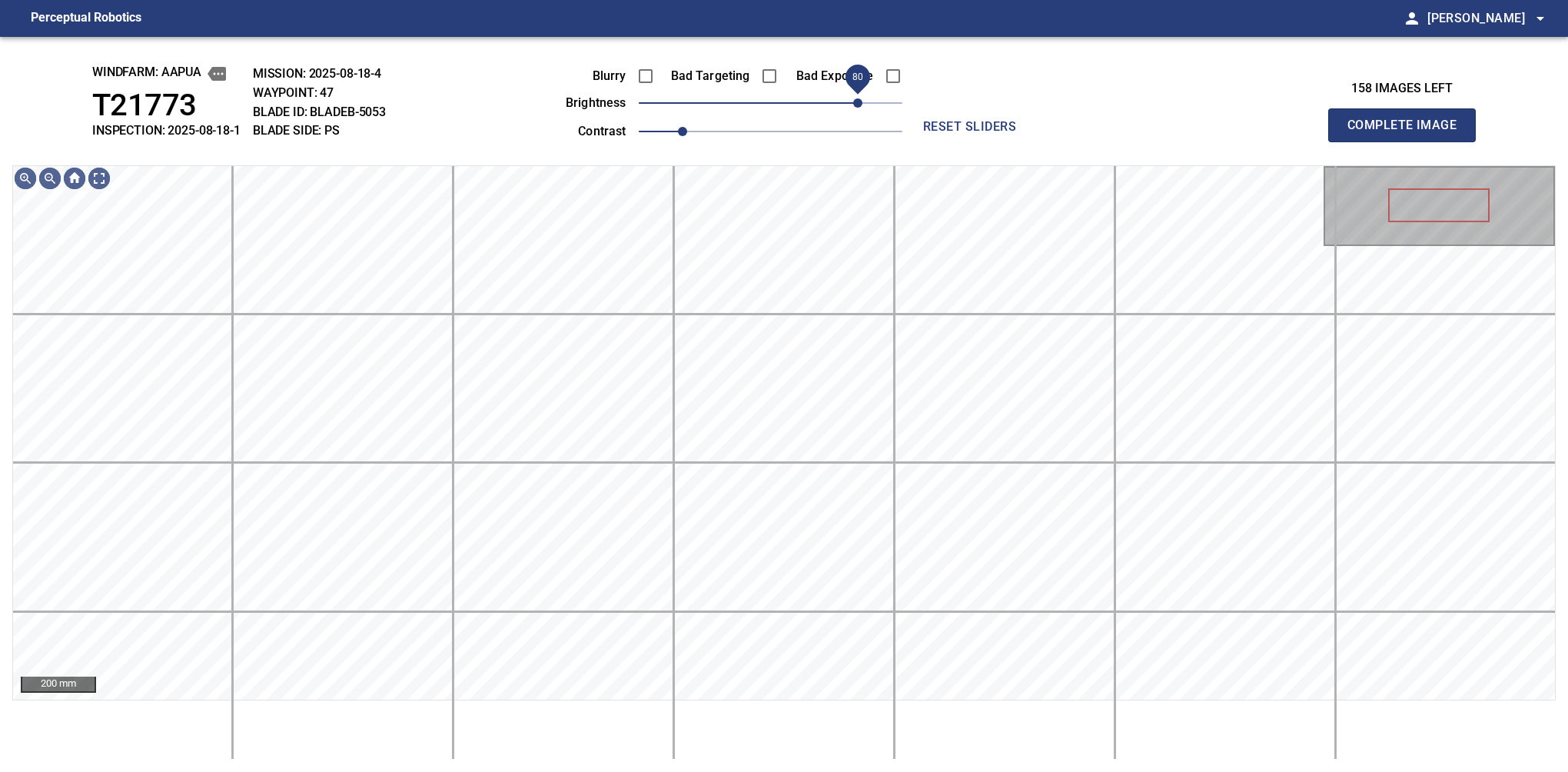
click at [855, 101] on span "80" at bounding box center [858, 102] width 10 height 10
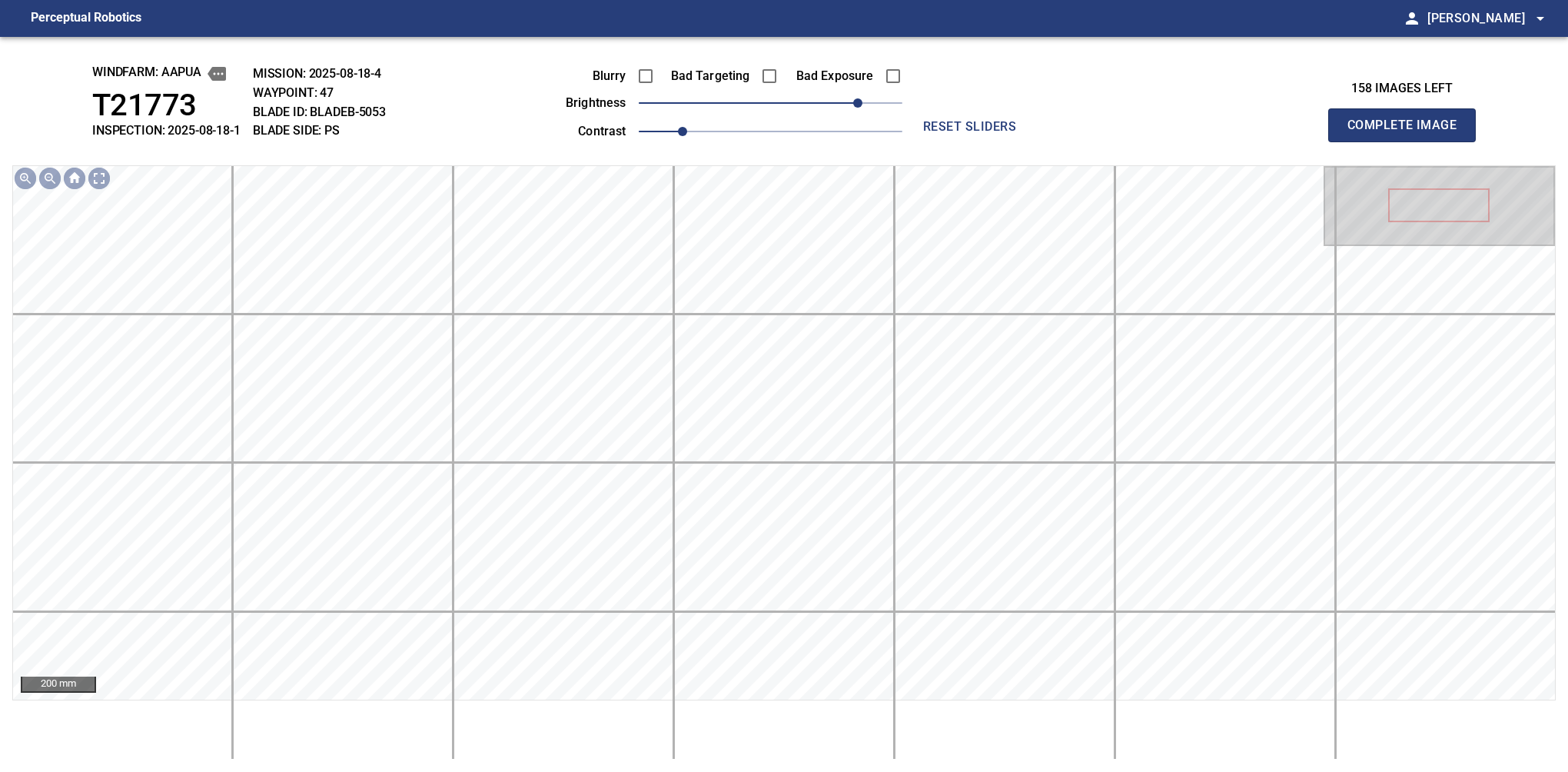
click at [1408, 142] on button "Complete Image" at bounding box center [1402, 125] width 148 height 34
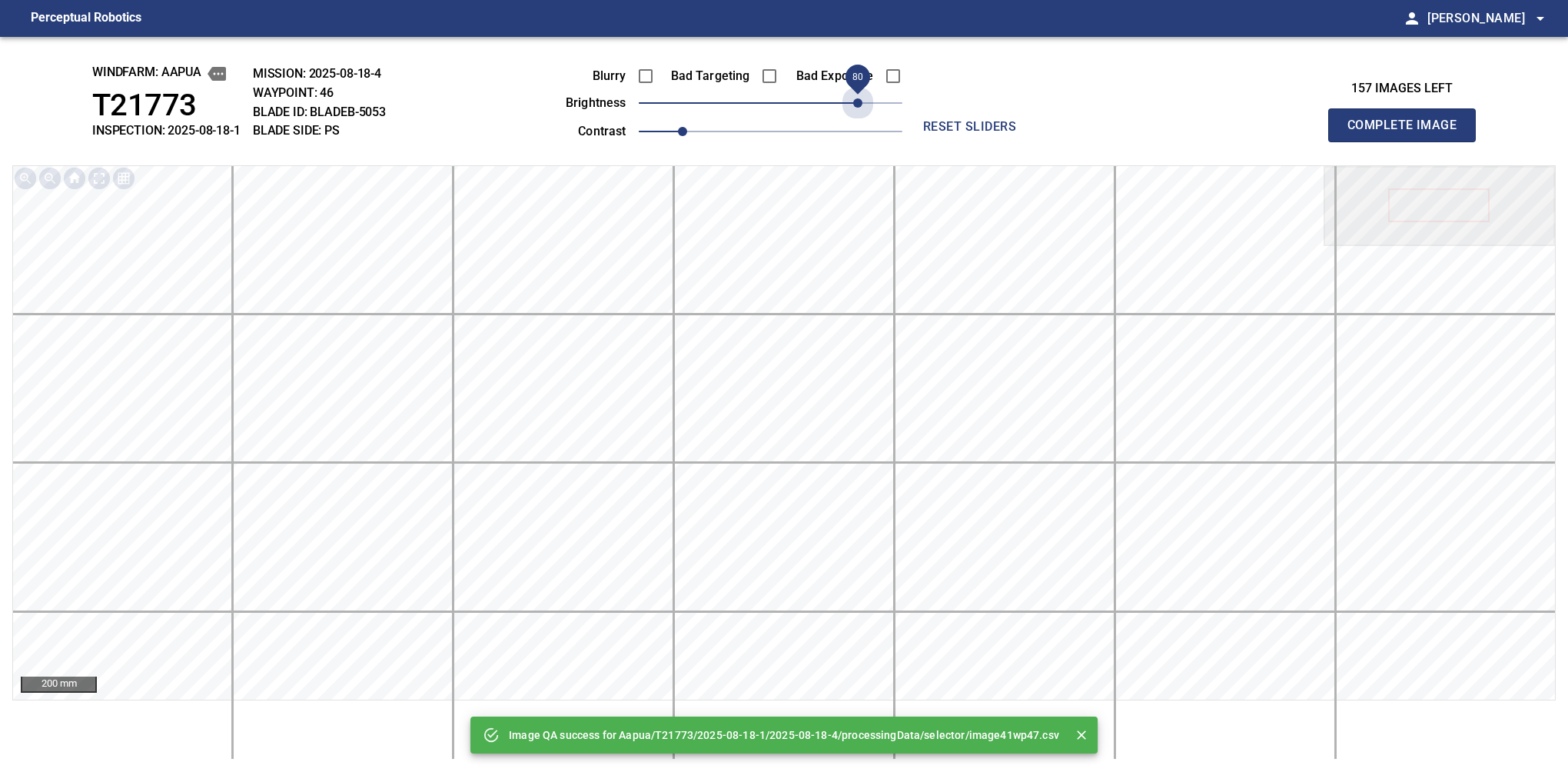
click at [855, 101] on span "80" at bounding box center [770, 102] width 263 height 22
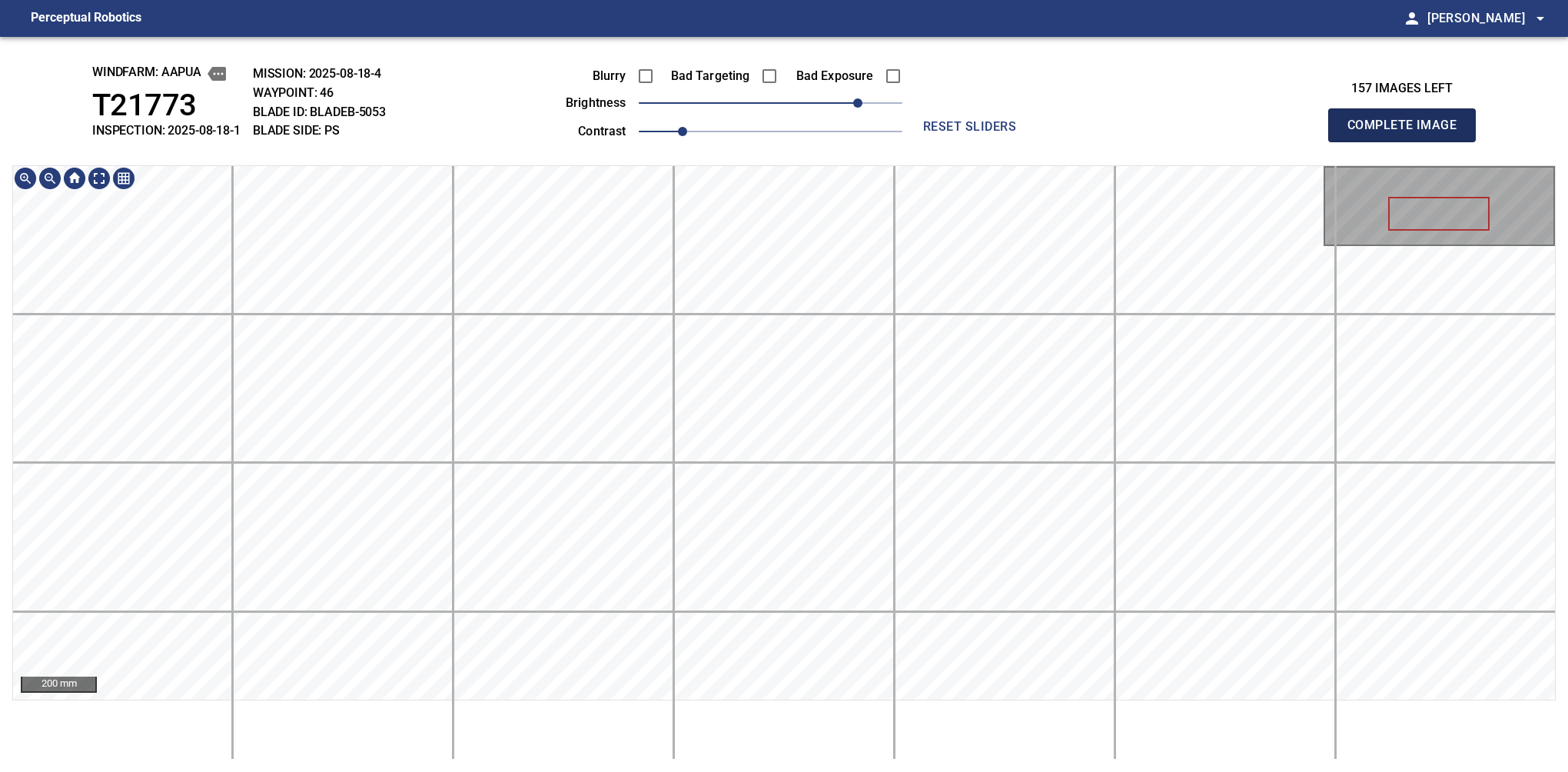
click at [1408, 142] on button "Complete Image" at bounding box center [1402, 125] width 148 height 34
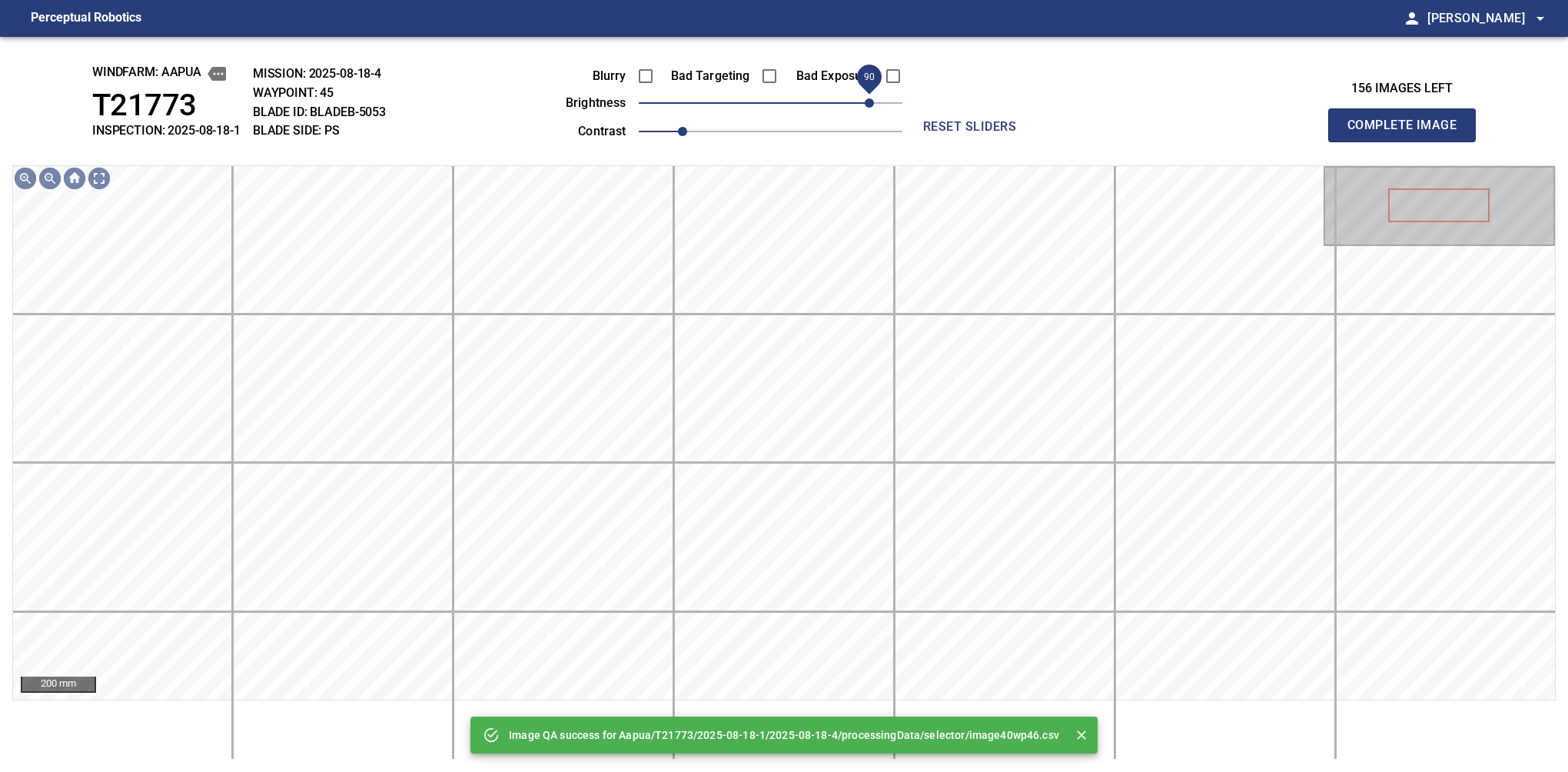
drag, startPoint x: 822, startPoint y: 102, endPoint x: 866, endPoint y: 93, distance: 44.9
click at [866, 93] on span "90" at bounding box center [770, 102] width 263 height 22
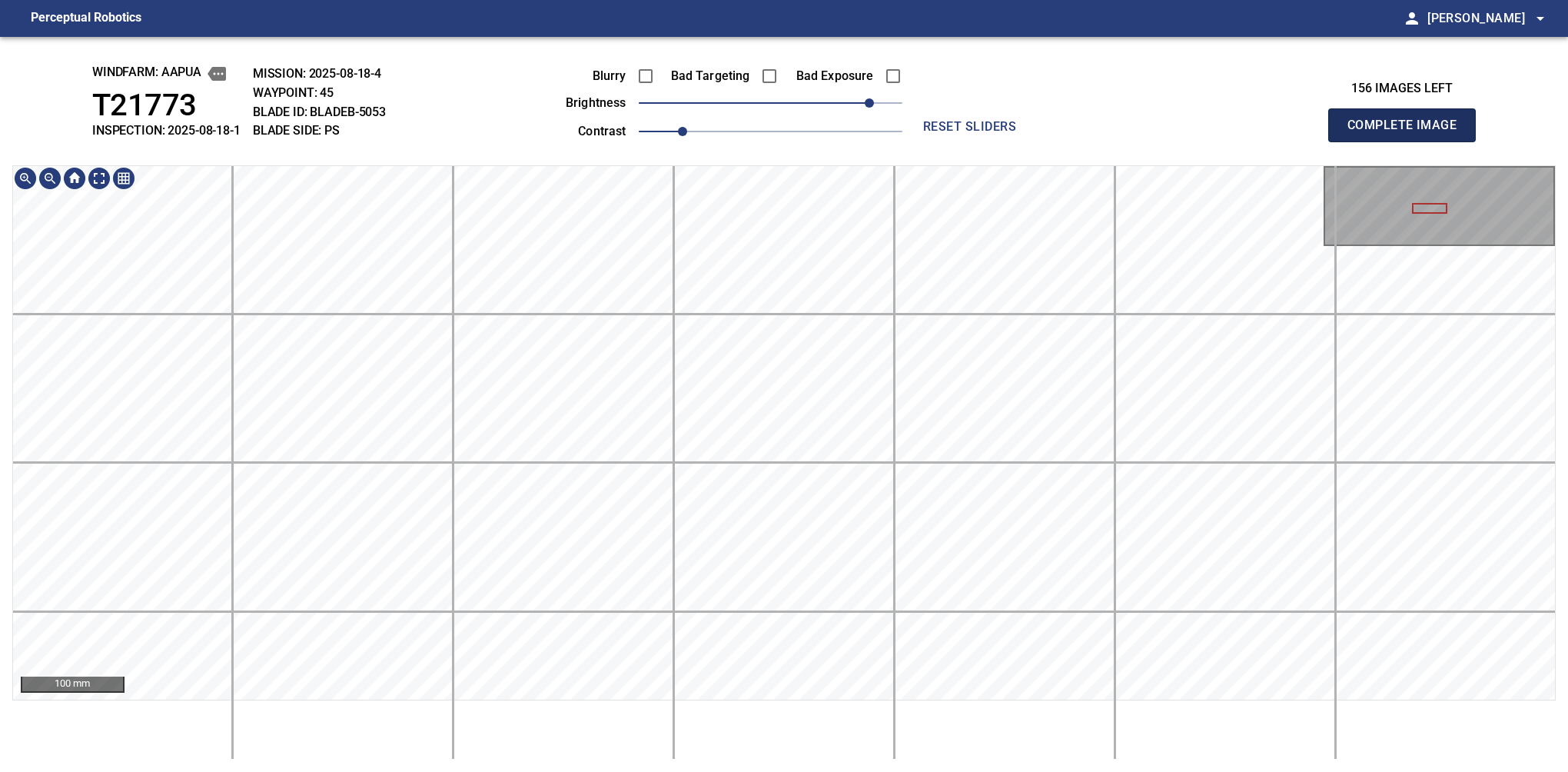
click at [1408, 142] on button "Complete Image" at bounding box center [1402, 125] width 148 height 34
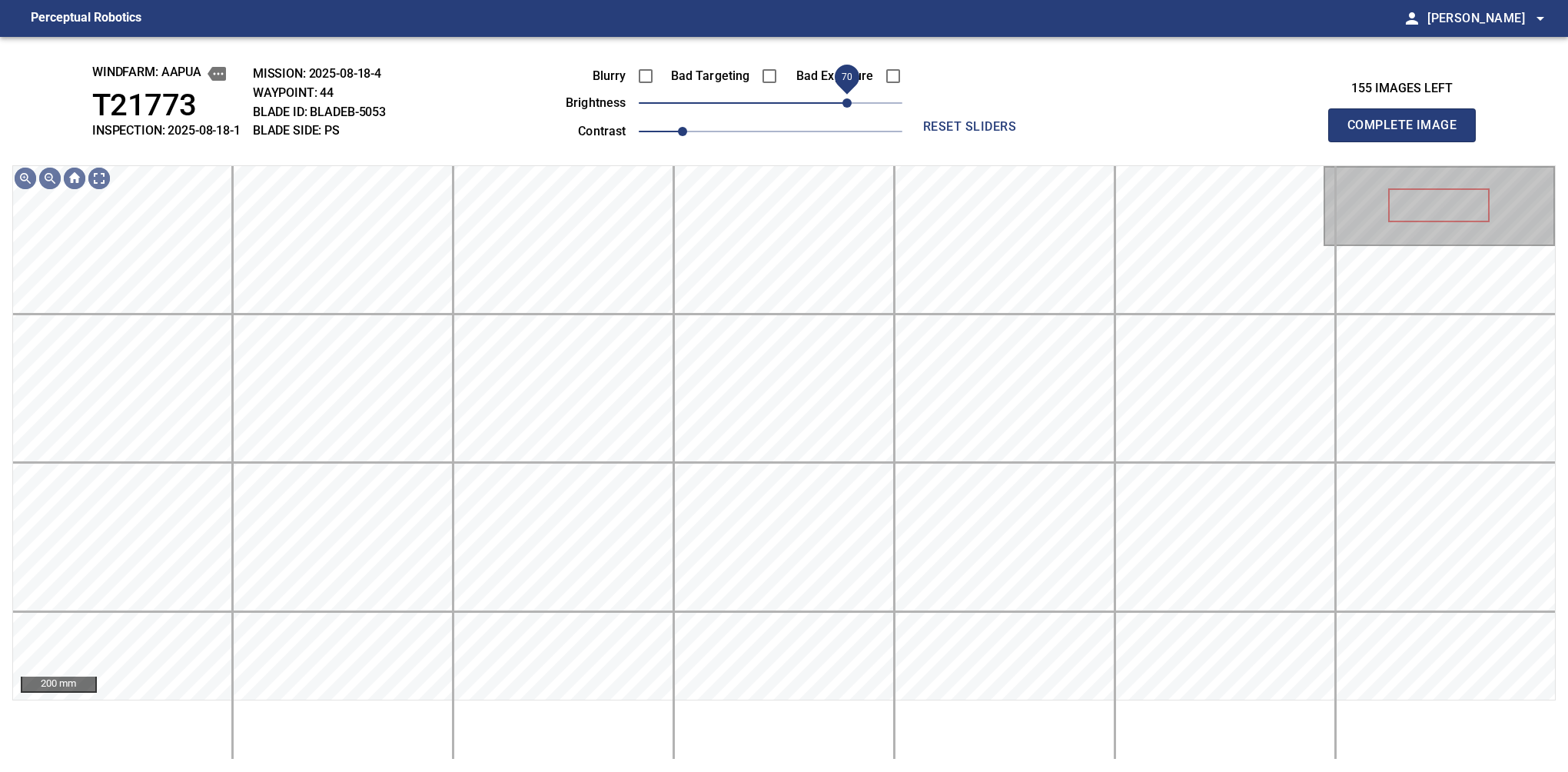
drag, startPoint x: 815, startPoint y: 102, endPoint x: 850, endPoint y: 96, distance: 35.5
click at [850, 98] on span "70" at bounding box center [847, 102] width 10 height 10
drag, startPoint x: 698, startPoint y: 136, endPoint x: 689, endPoint y: 134, distance: 9.2
click at [687, 134] on span "1" at bounding box center [682, 131] width 10 height 10
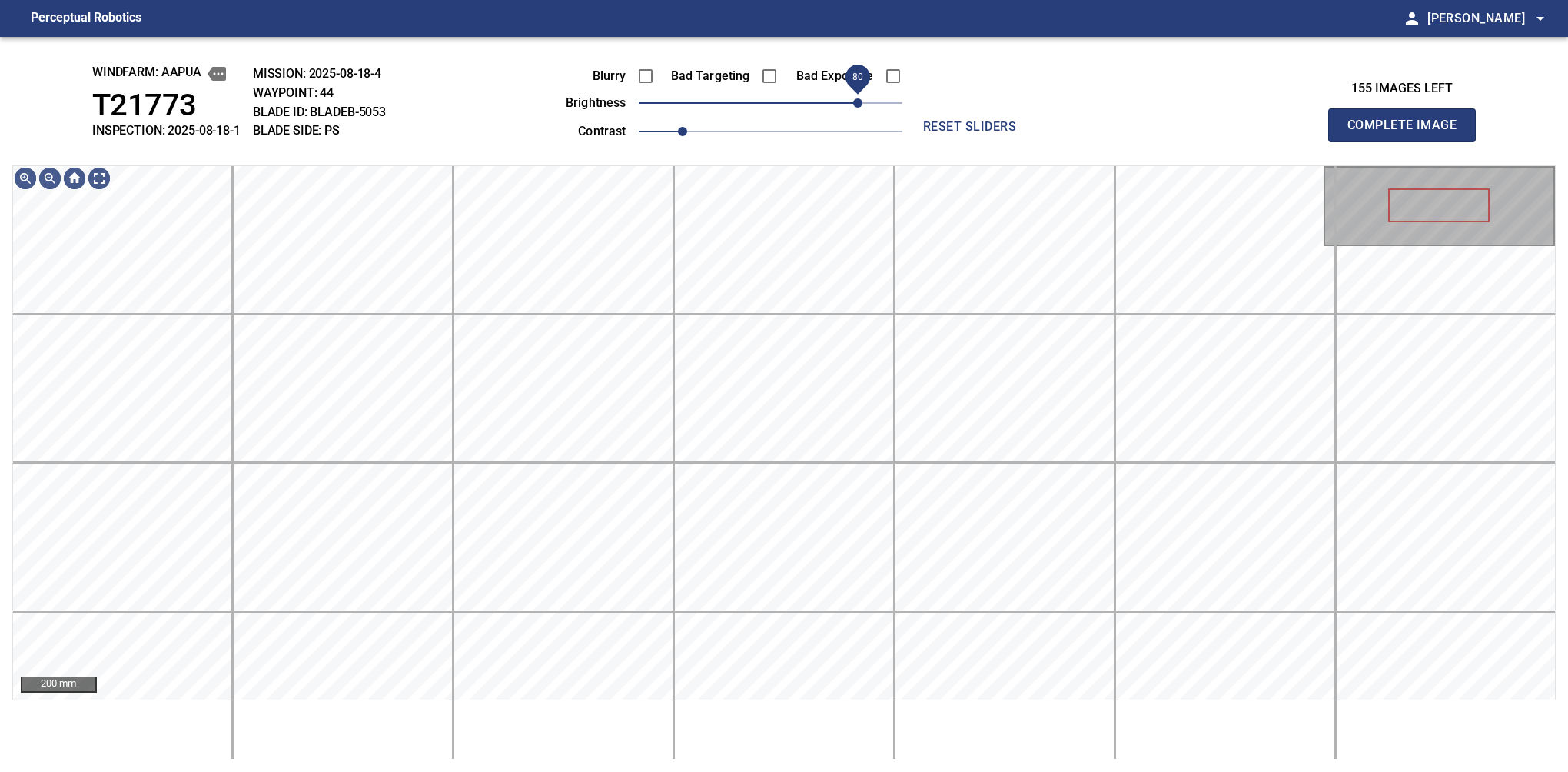
drag, startPoint x: 839, startPoint y: 102, endPoint x: 855, endPoint y: 93, distance: 18.4
click at [855, 98] on span "80" at bounding box center [858, 102] width 10 height 10
drag, startPoint x: 678, startPoint y: 129, endPoint x: 696, endPoint y: 126, distance: 18.2
click at [699, 127] on span "1.1" at bounding box center [704, 131] width 10 height 10
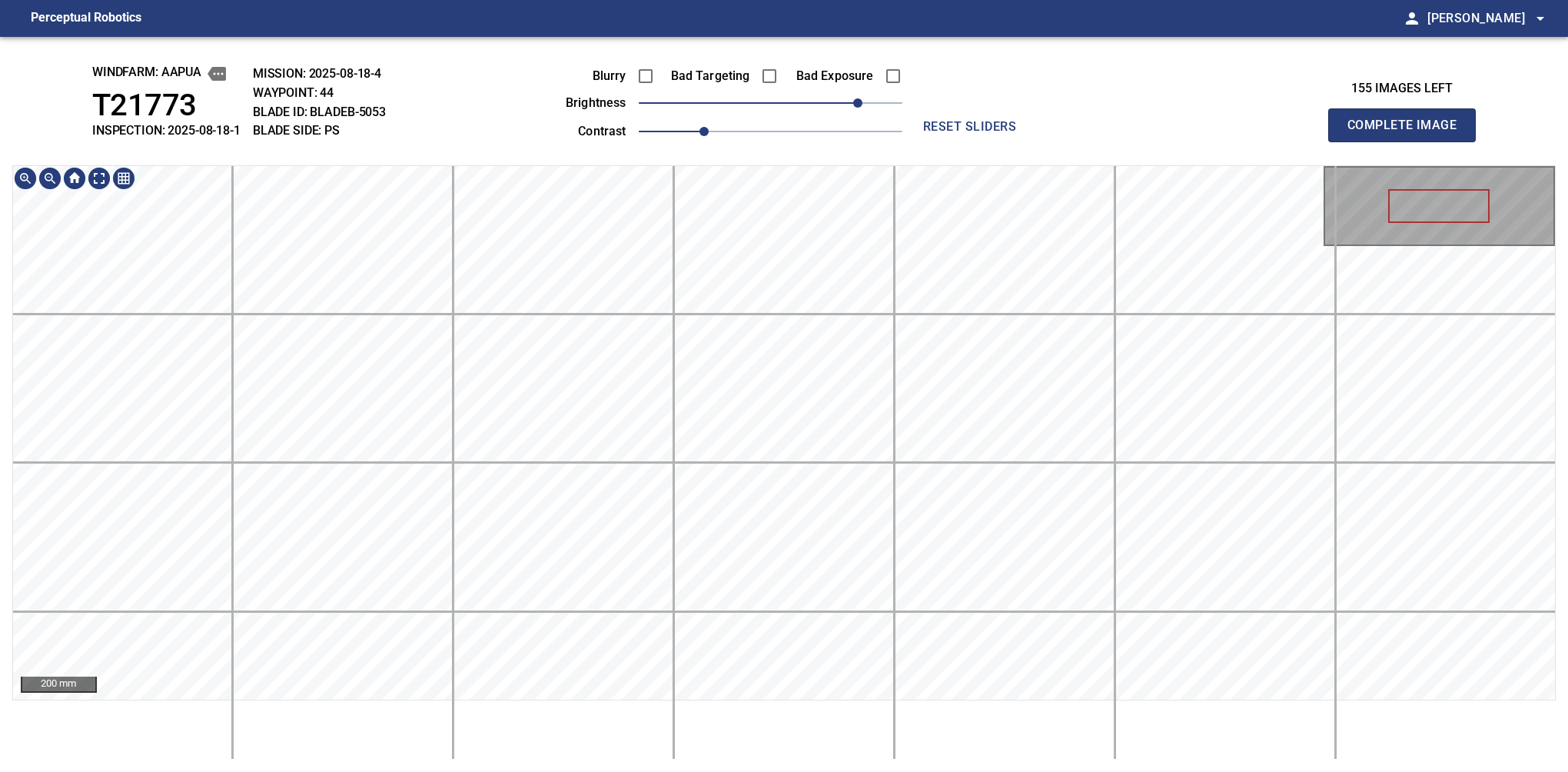
click at [707, 163] on div "windfarm: Aapua T21773 INSPECTION: 2025-08-18-1 MISSION: 2025-08-18-4 WAYPOINT:…" at bounding box center [784, 404] width 1568 height 735
click at [1408, 142] on button "Complete Image" at bounding box center [1402, 125] width 148 height 34
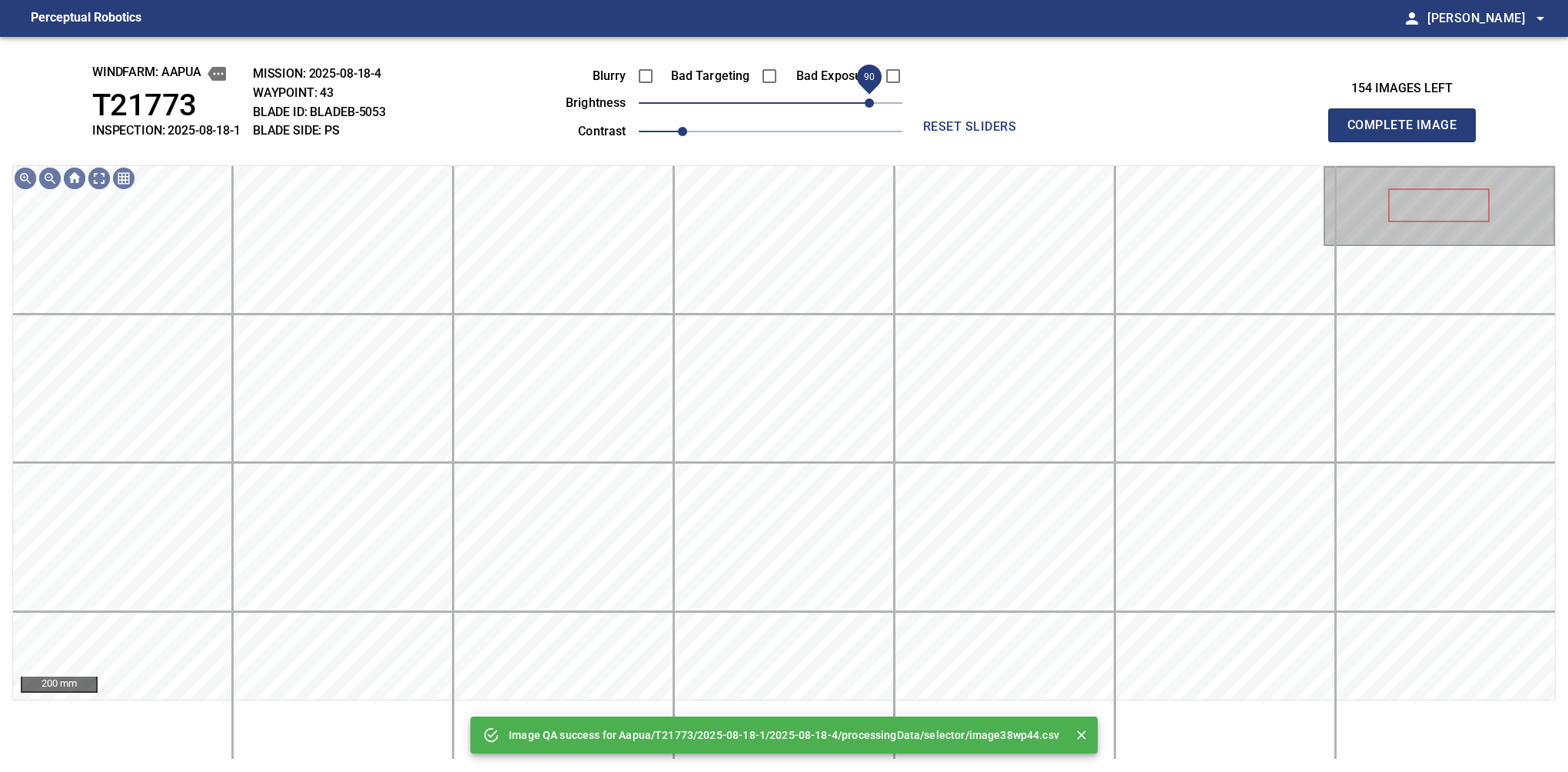
drag, startPoint x: 820, startPoint y: 109, endPoint x: 868, endPoint y: 110, distance: 48.0
click at [868, 110] on span "90" at bounding box center [770, 102] width 263 height 22
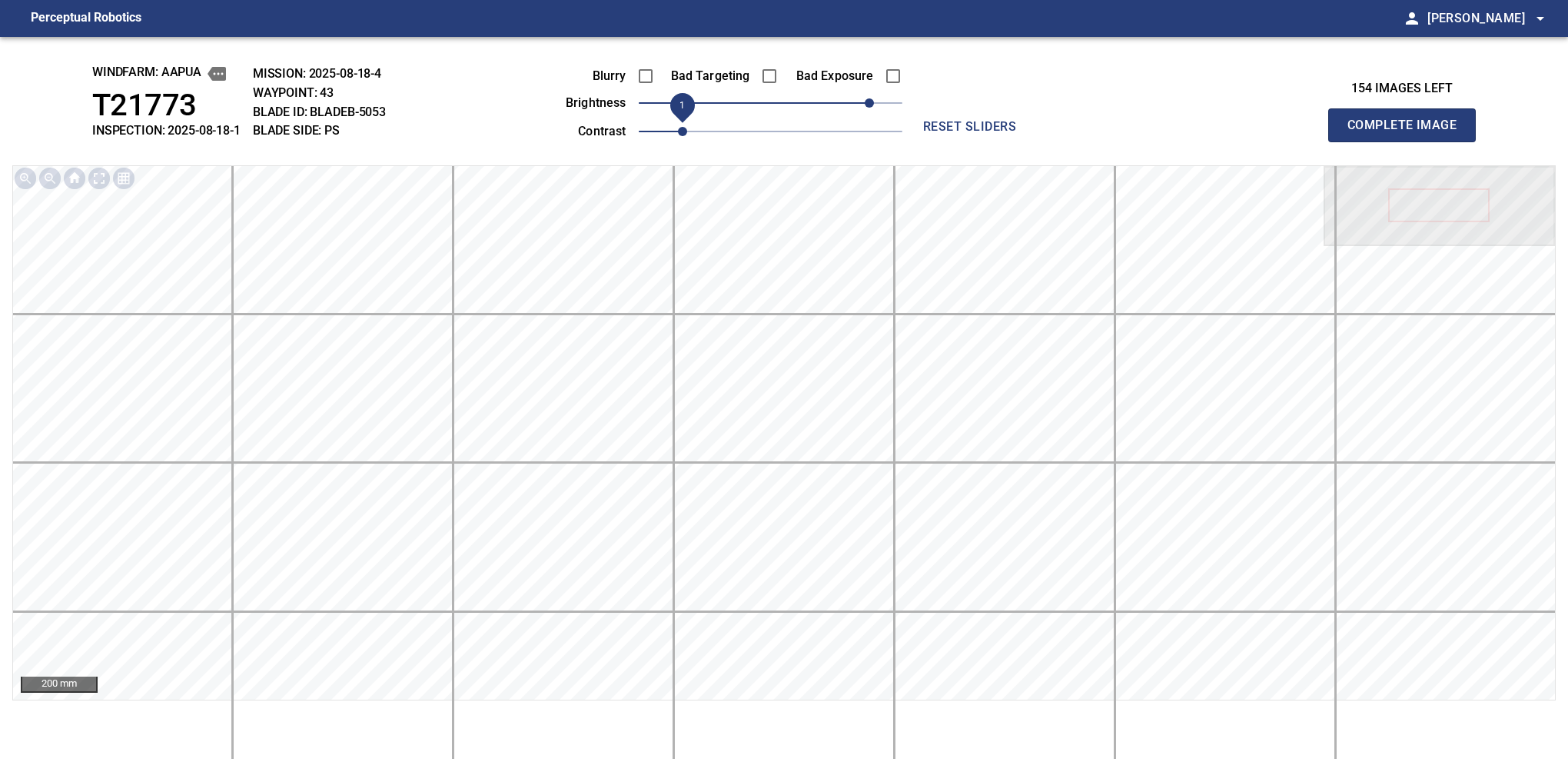
drag, startPoint x: 689, startPoint y: 129, endPoint x: 701, endPoint y: 129, distance: 12.0
click at [687, 129] on span "1" at bounding box center [682, 131] width 10 height 10
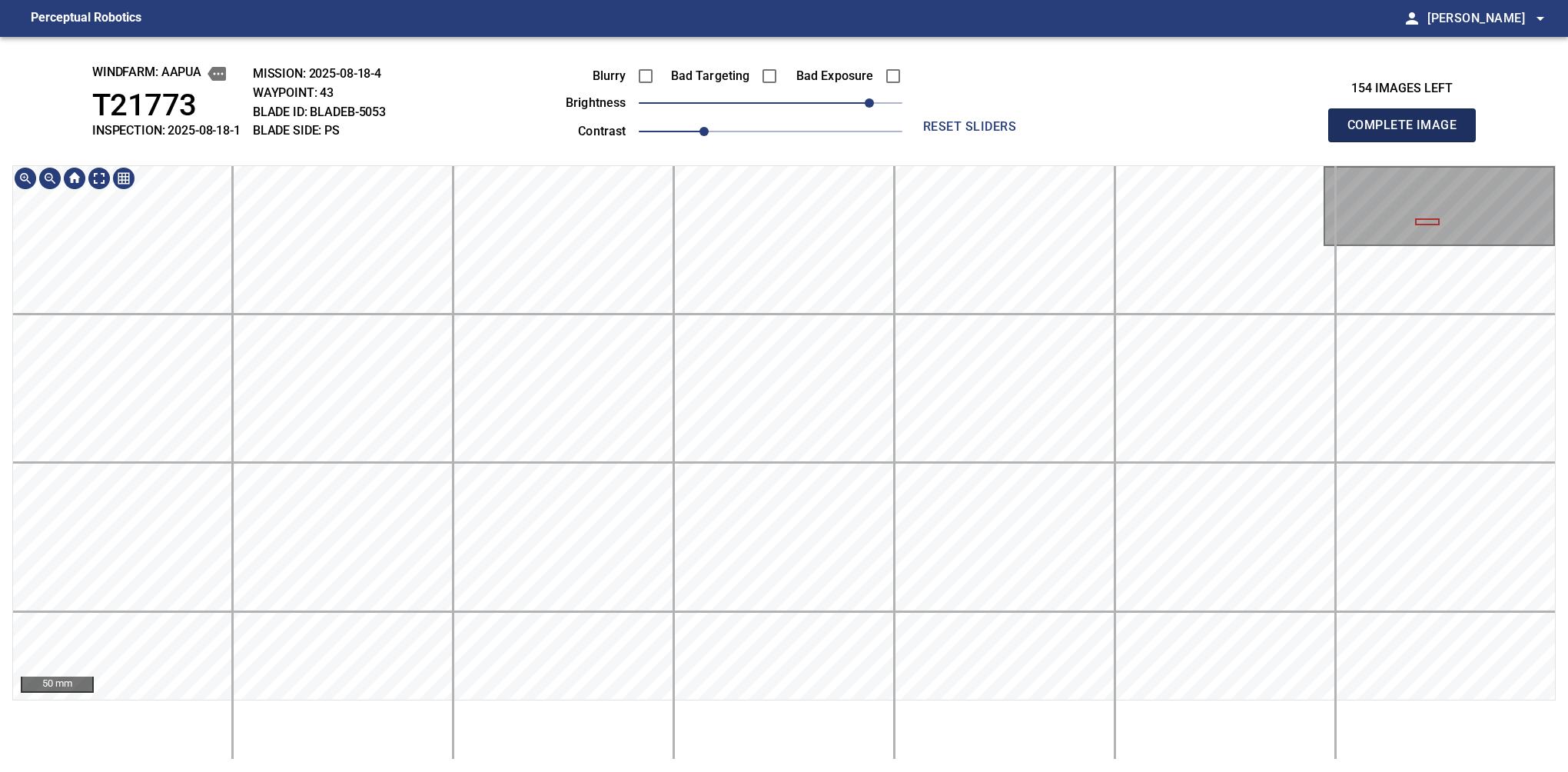
click at [1408, 142] on button "Complete Image" at bounding box center [1402, 125] width 148 height 34
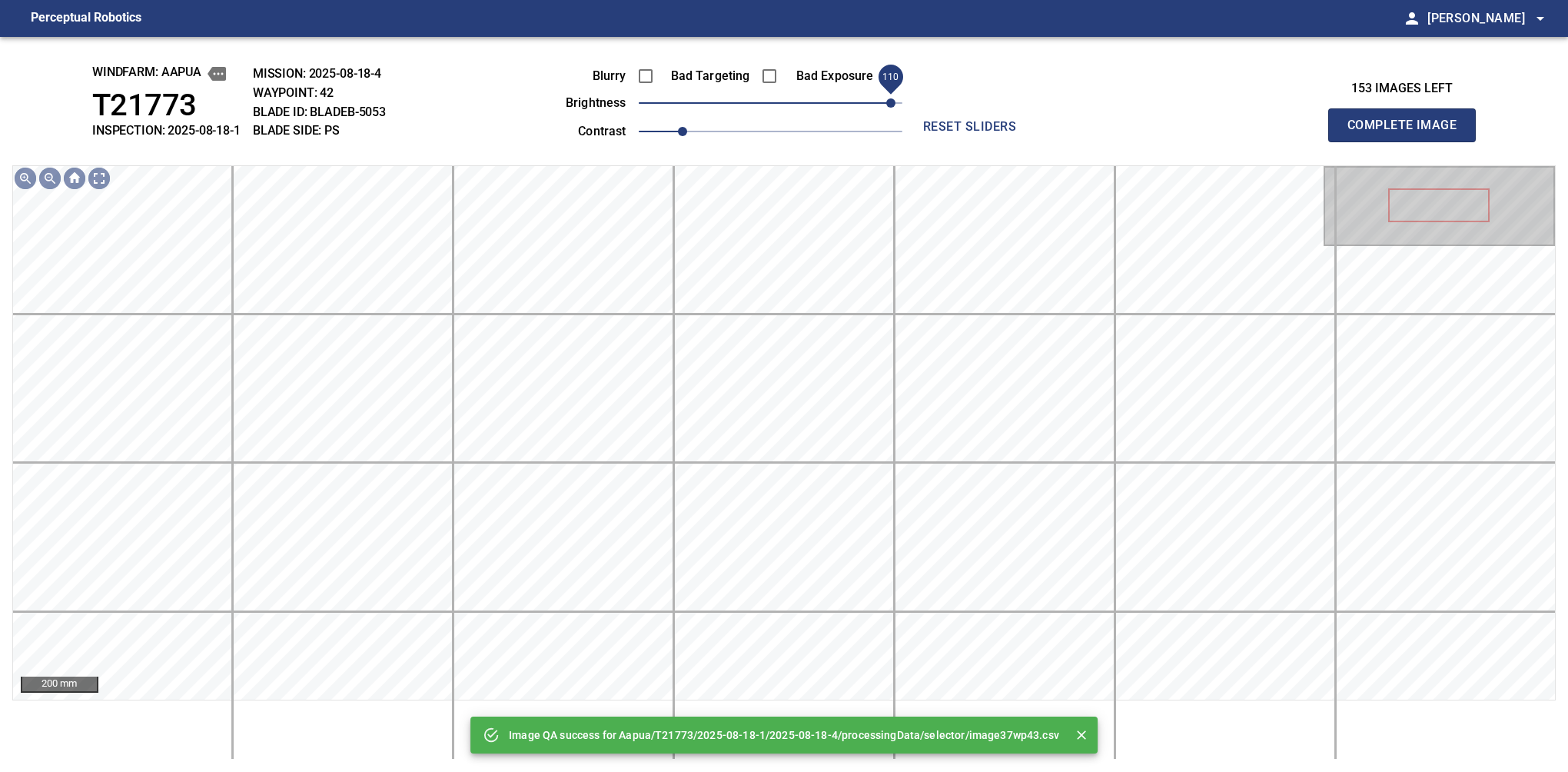
click at [887, 94] on div "Blurry Bad Targeting Bad Exposure brightness 110 contrast 1" at bounding box center [717, 102] width 371 height 82
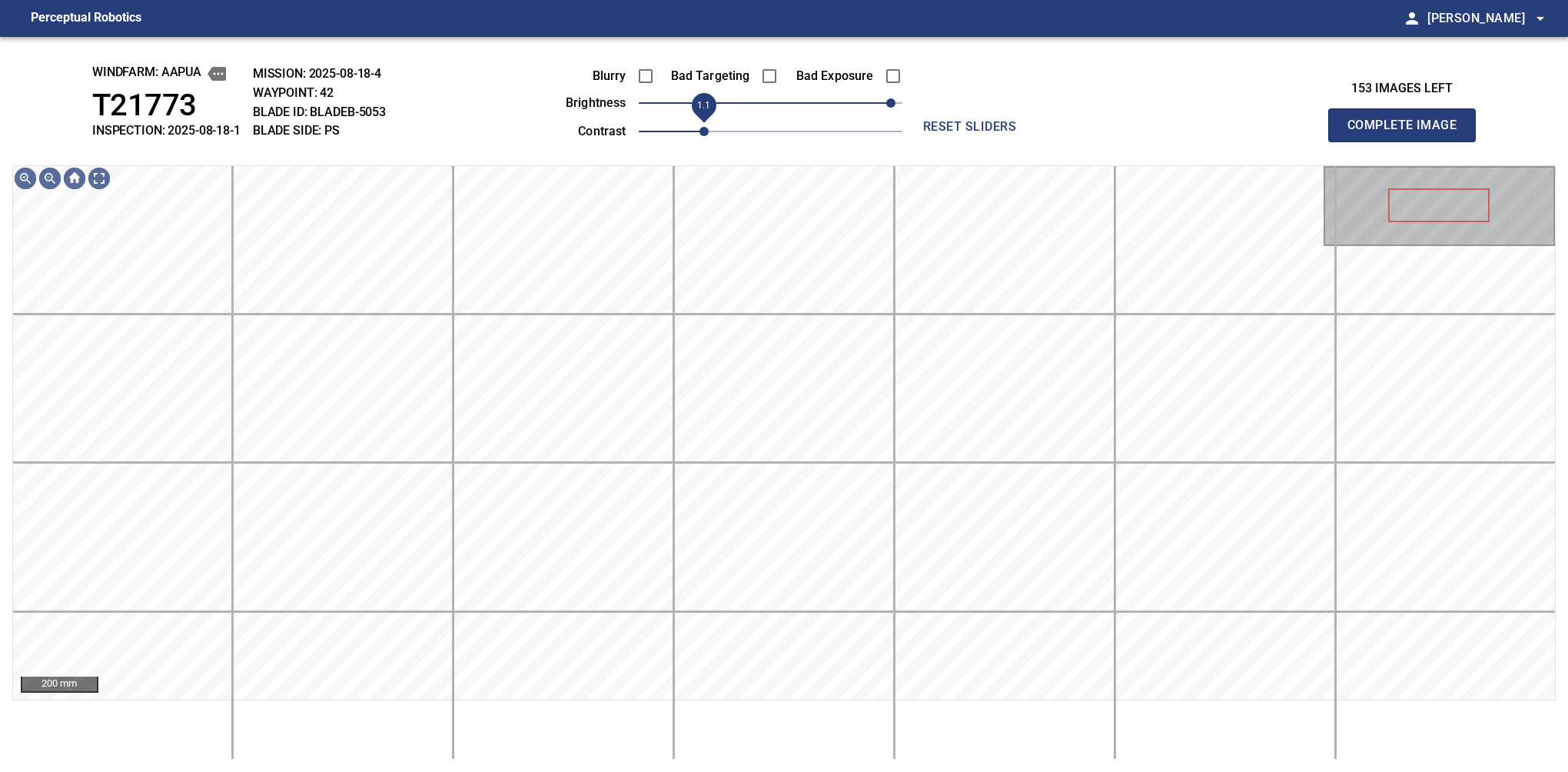
click at [701, 134] on span "1.1" at bounding box center [704, 131] width 10 height 10
click at [882, 107] on span "100" at bounding box center [879, 102] width 10 height 10
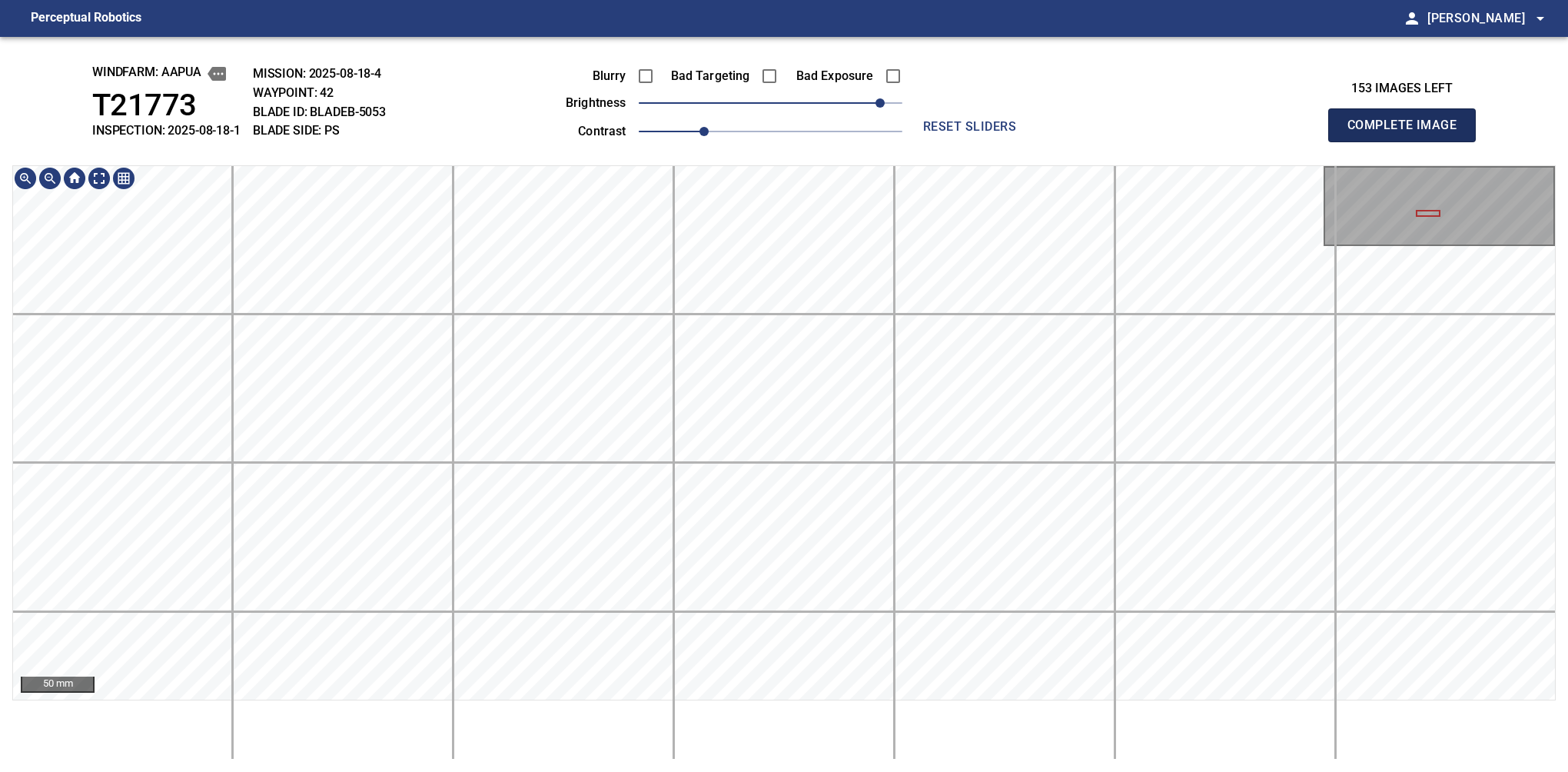
click at [1408, 142] on button "Complete Image" at bounding box center [1402, 125] width 148 height 34
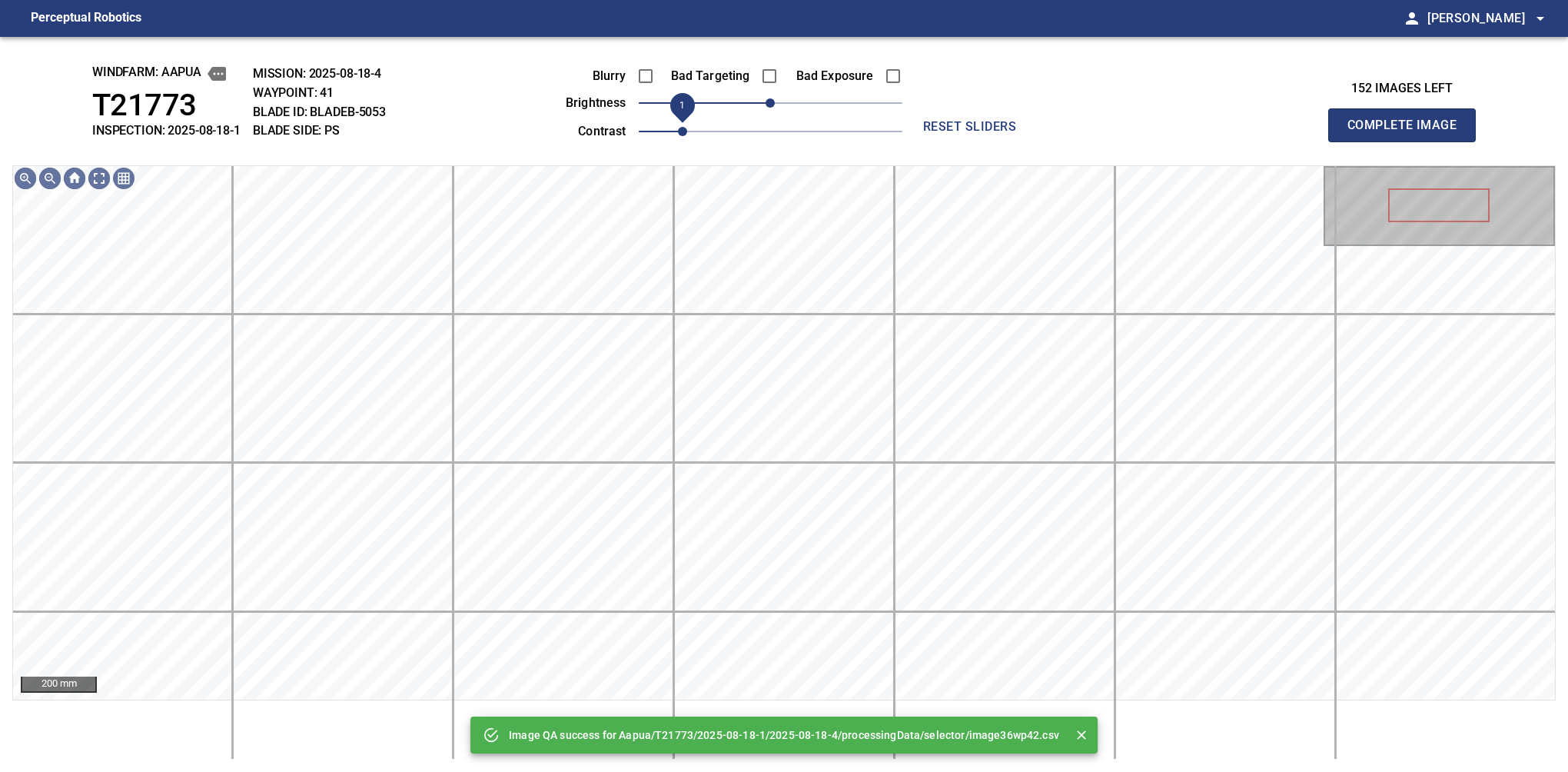
click at [687, 132] on span "1" at bounding box center [682, 131] width 10 height 10
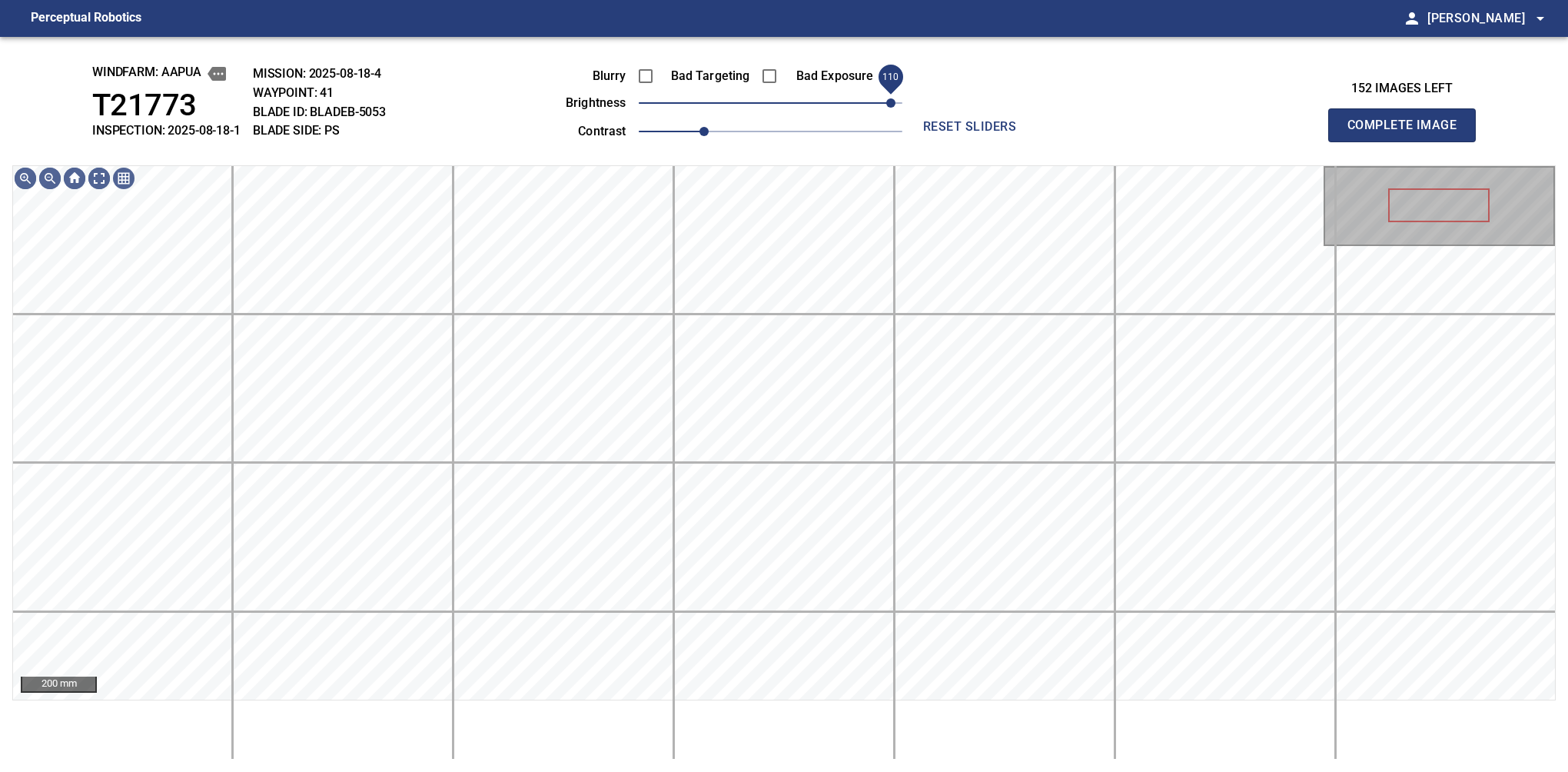
drag, startPoint x: 753, startPoint y: 113, endPoint x: 888, endPoint y: 91, distance: 136.8
click at [888, 92] on span "110" at bounding box center [770, 102] width 263 height 22
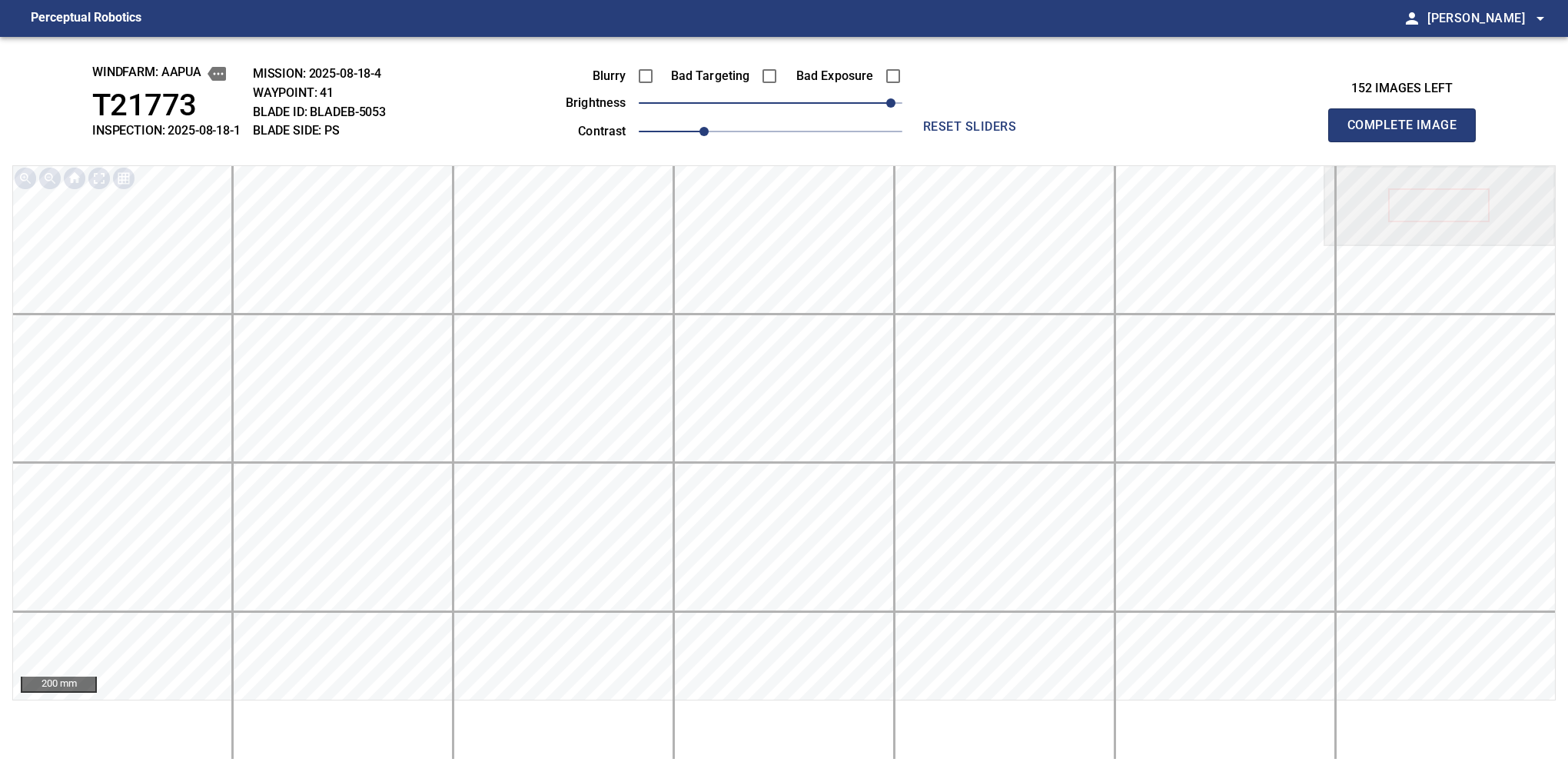
click at [875, 96] on div "Blurry Bad Targeting Bad Exposure brightness 110 contrast 1.1" at bounding box center [717, 102] width 371 height 82
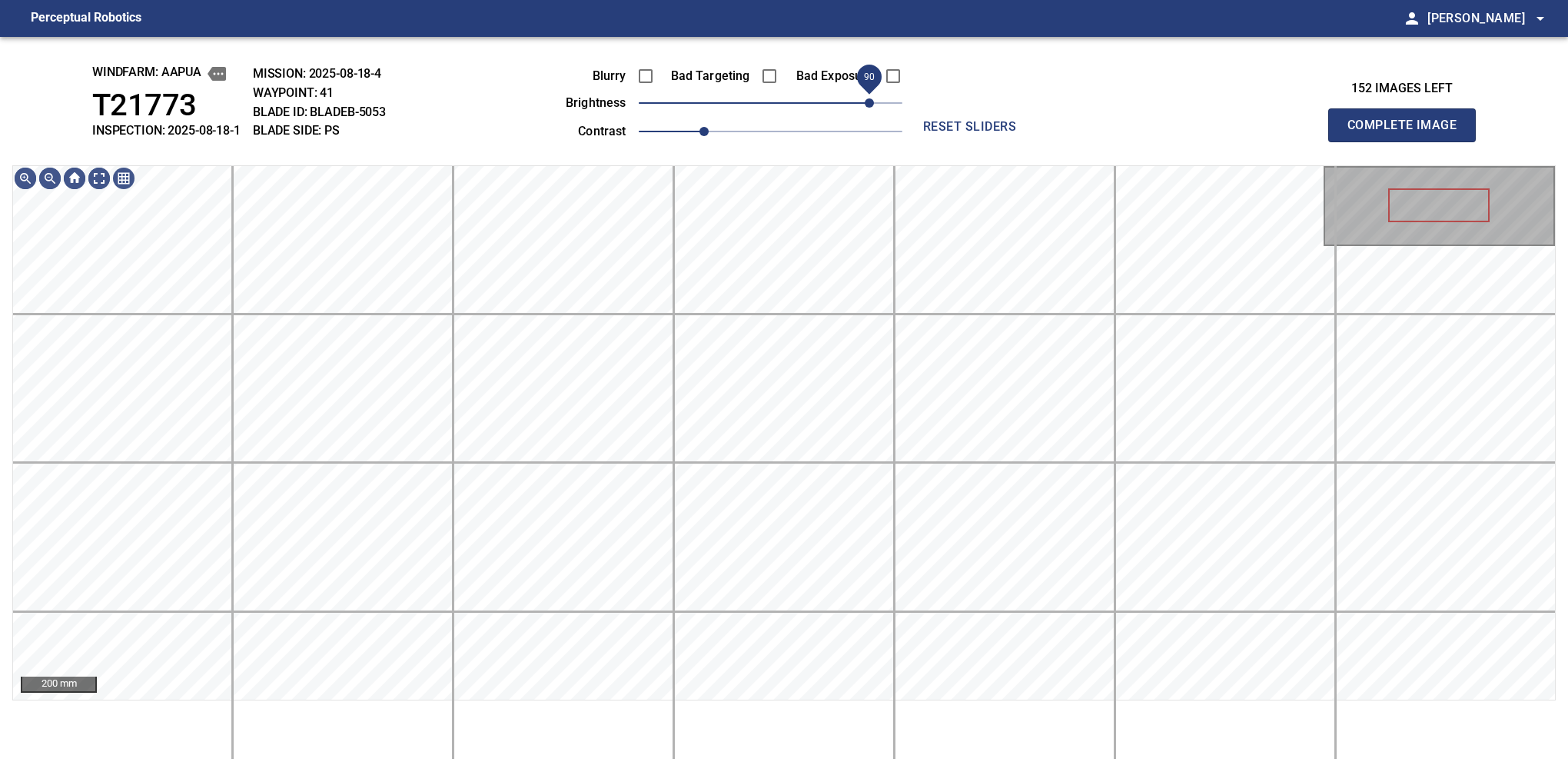
drag, startPoint x: 879, startPoint y: 98, endPoint x: 872, endPoint y: 107, distance: 11.4
click at [872, 107] on span "90" at bounding box center [869, 102] width 10 height 10
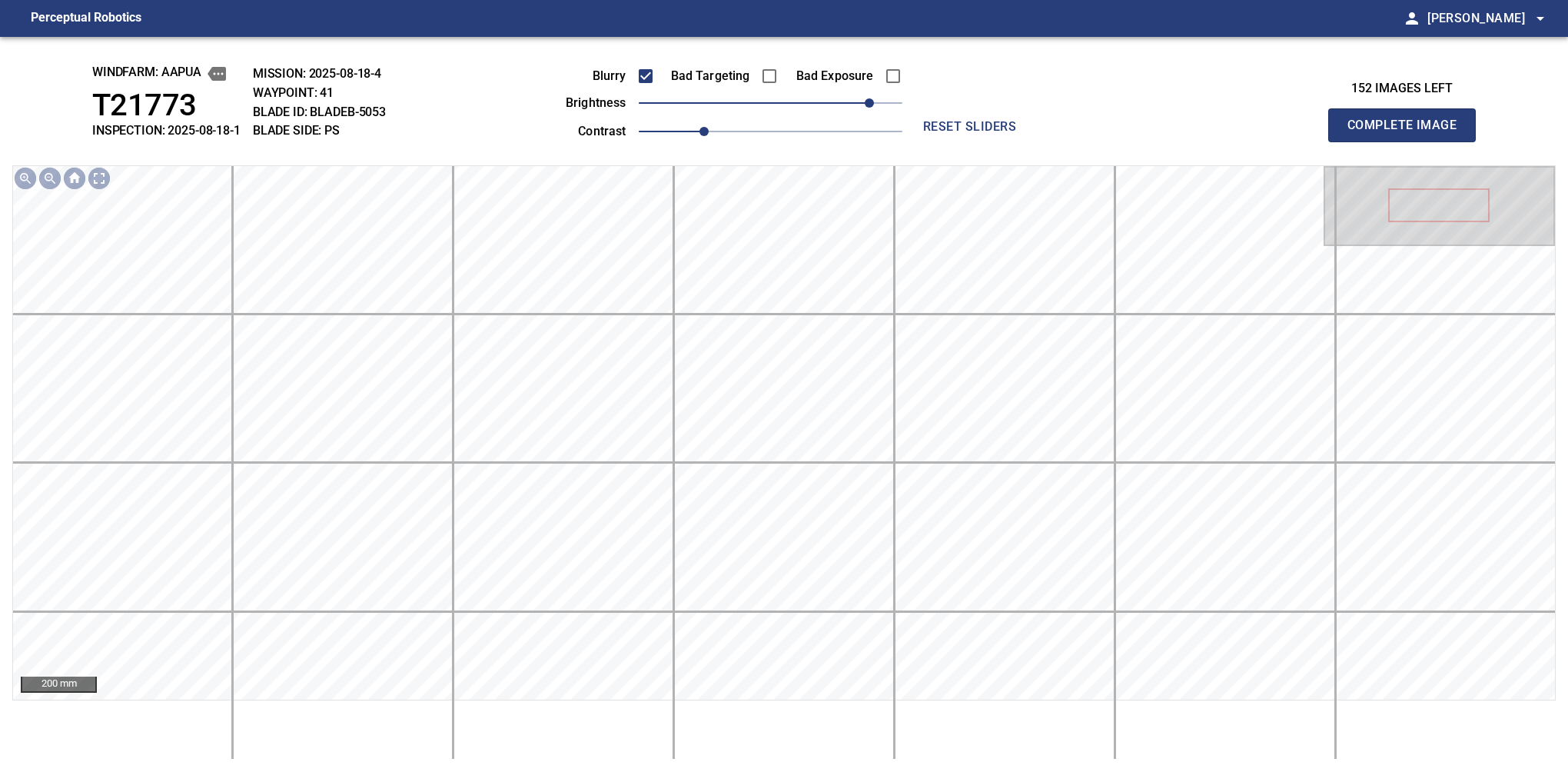
click at [1408, 142] on button "Complete Image" at bounding box center [1402, 125] width 148 height 34
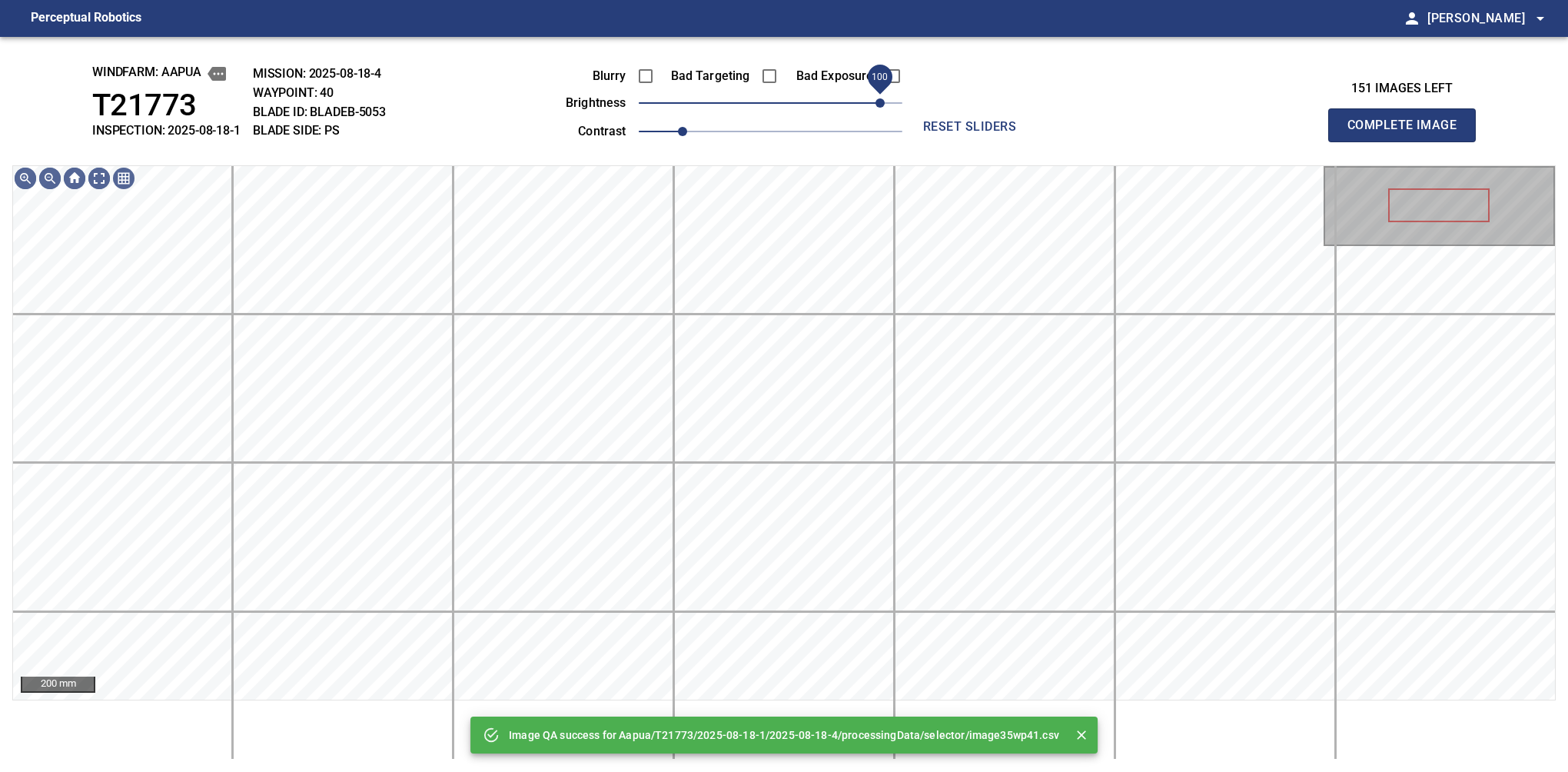
drag, startPoint x: 856, startPoint y: 99, endPoint x: 880, endPoint y: 102, distance: 24.2
click at [880, 102] on span "100" at bounding box center [879, 102] width 10 height 10
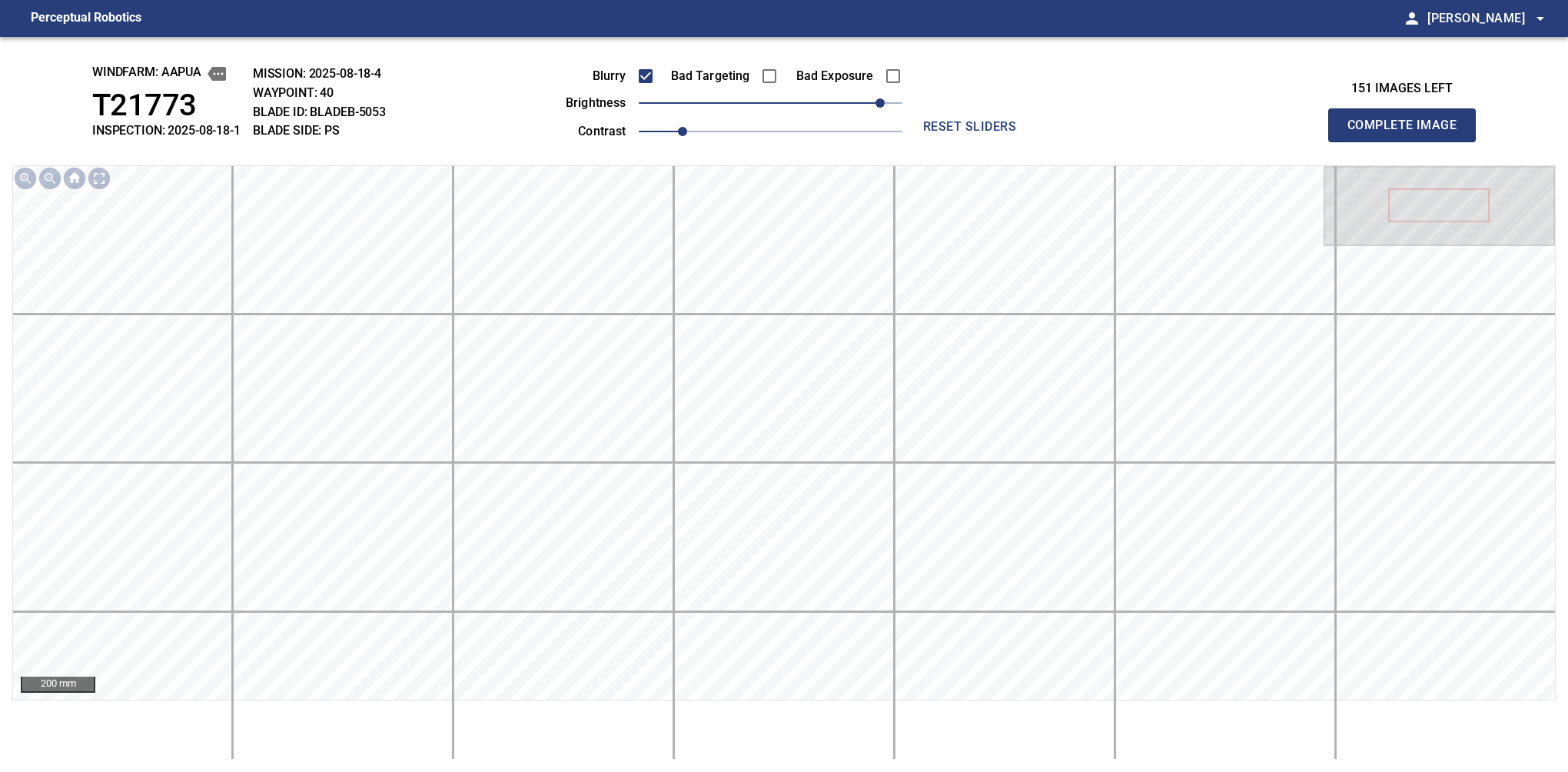
click at [1408, 142] on button "Complete Image" at bounding box center [1402, 125] width 148 height 34
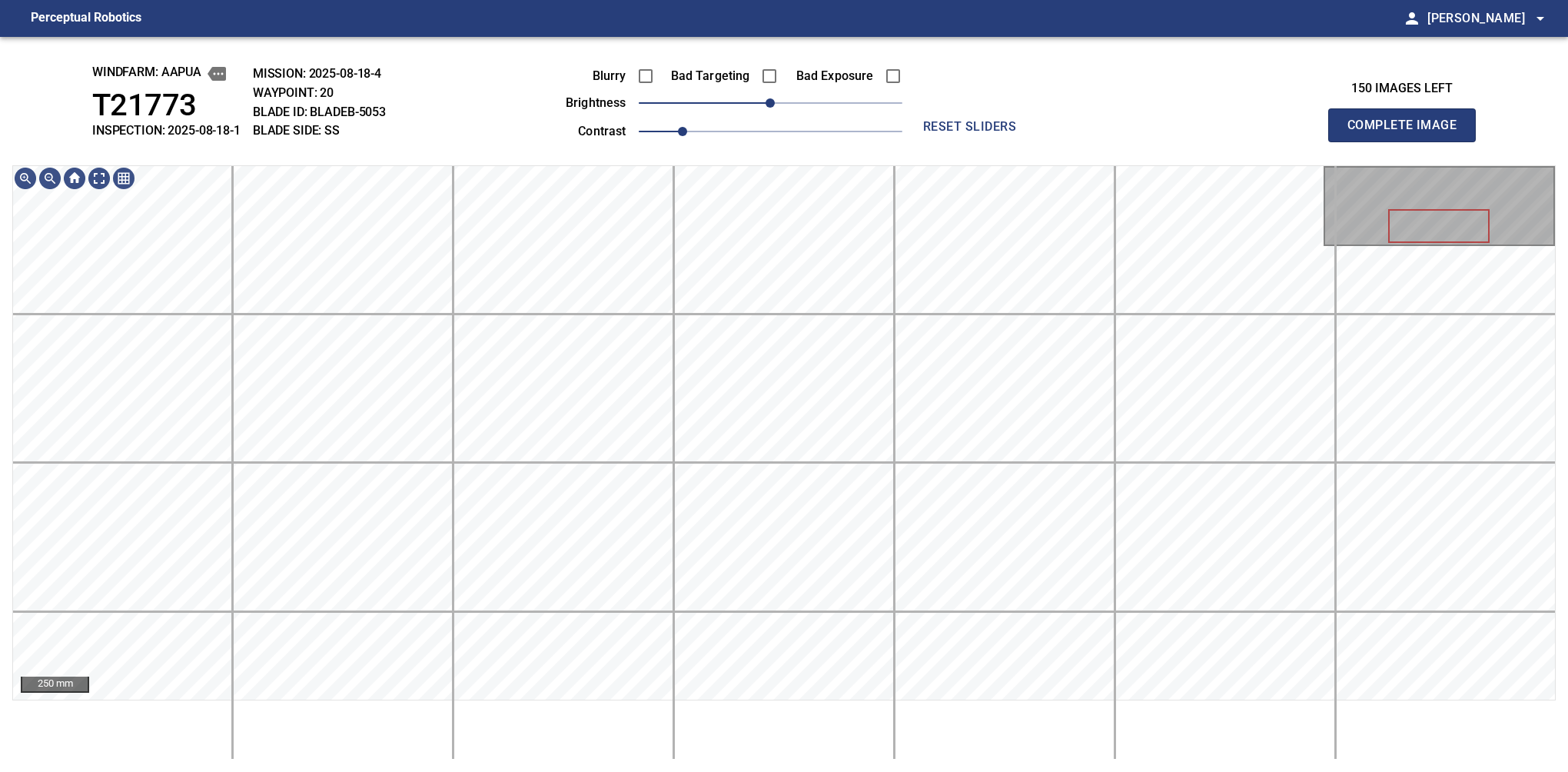
click at [1408, 142] on button "Complete Image" at bounding box center [1402, 125] width 148 height 34
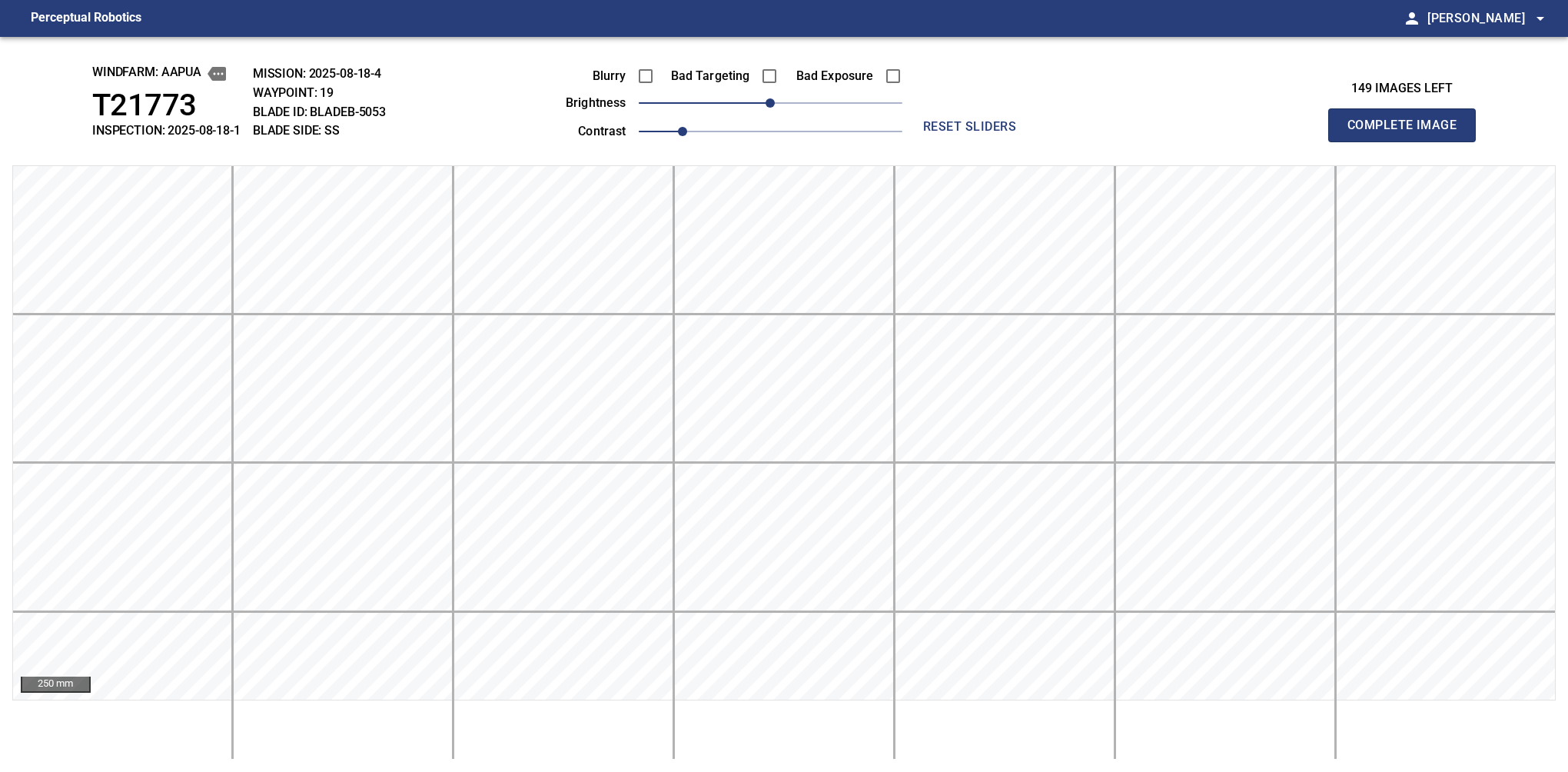
click at [1408, 142] on button "Complete Image" at bounding box center [1402, 125] width 148 height 34
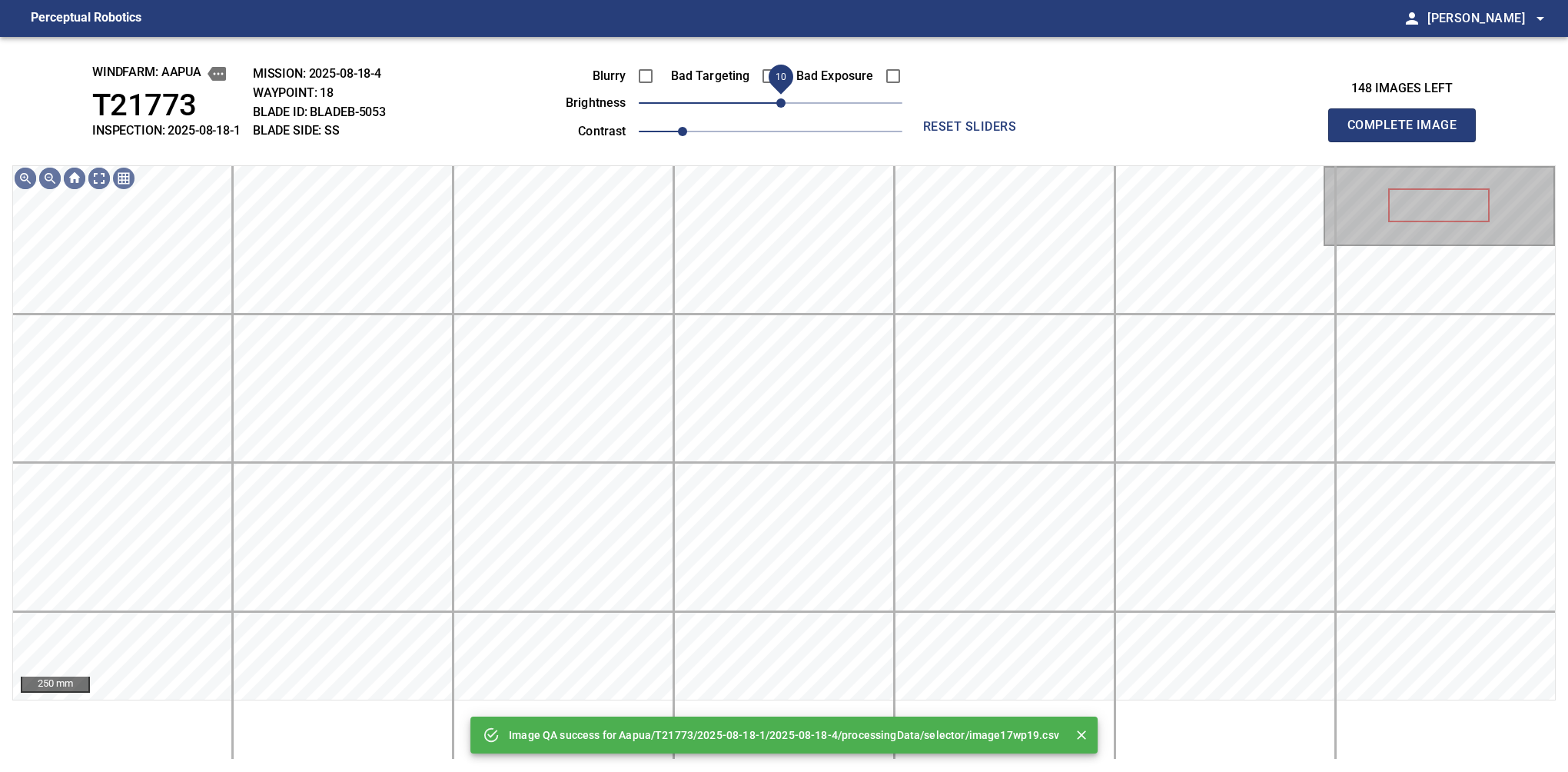
drag, startPoint x: 764, startPoint y: 113, endPoint x: 782, endPoint y: 110, distance: 18.2
click at [782, 108] on span "10" at bounding box center [780, 102] width 10 height 10
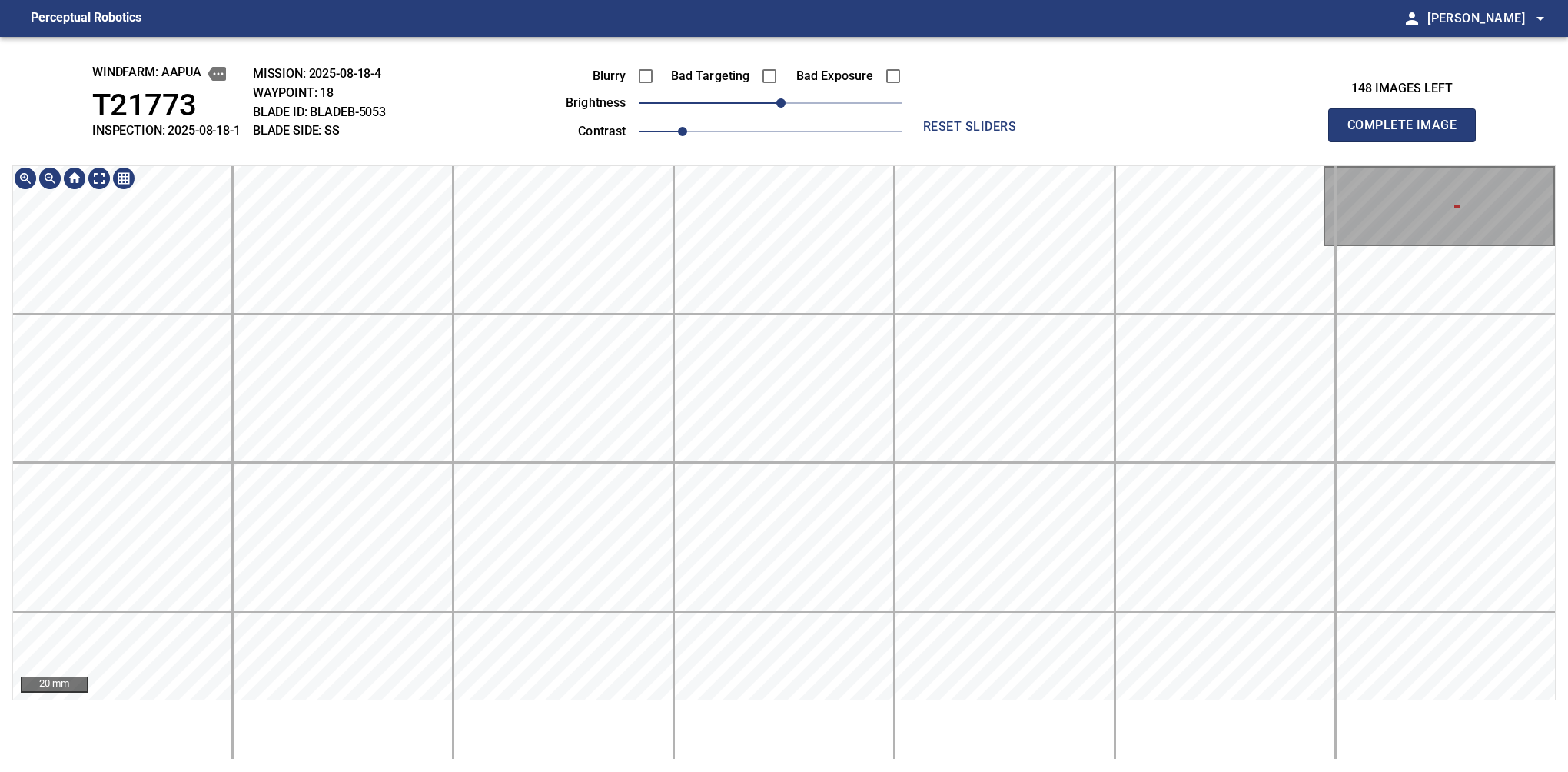
click at [875, 32] on main "Perceptual Robotics person Alex Semenov arrow_drop_down windfarm: Aapua T21773 …" at bounding box center [784, 386] width 1568 height 772
click at [1408, 142] on button "Complete Image" at bounding box center [1402, 125] width 148 height 34
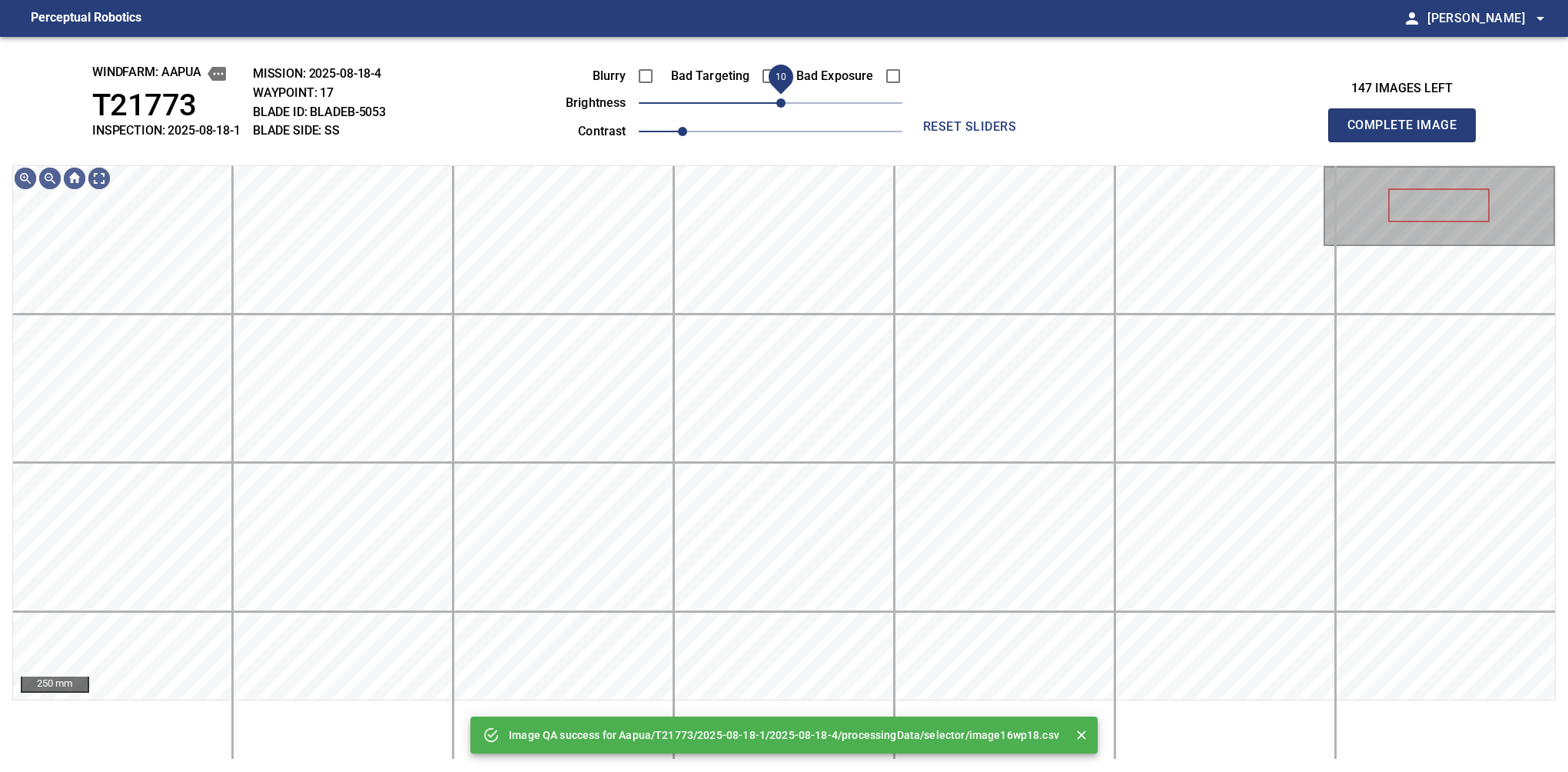
click at [785, 104] on span "10" at bounding box center [780, 102] width 10 height 10
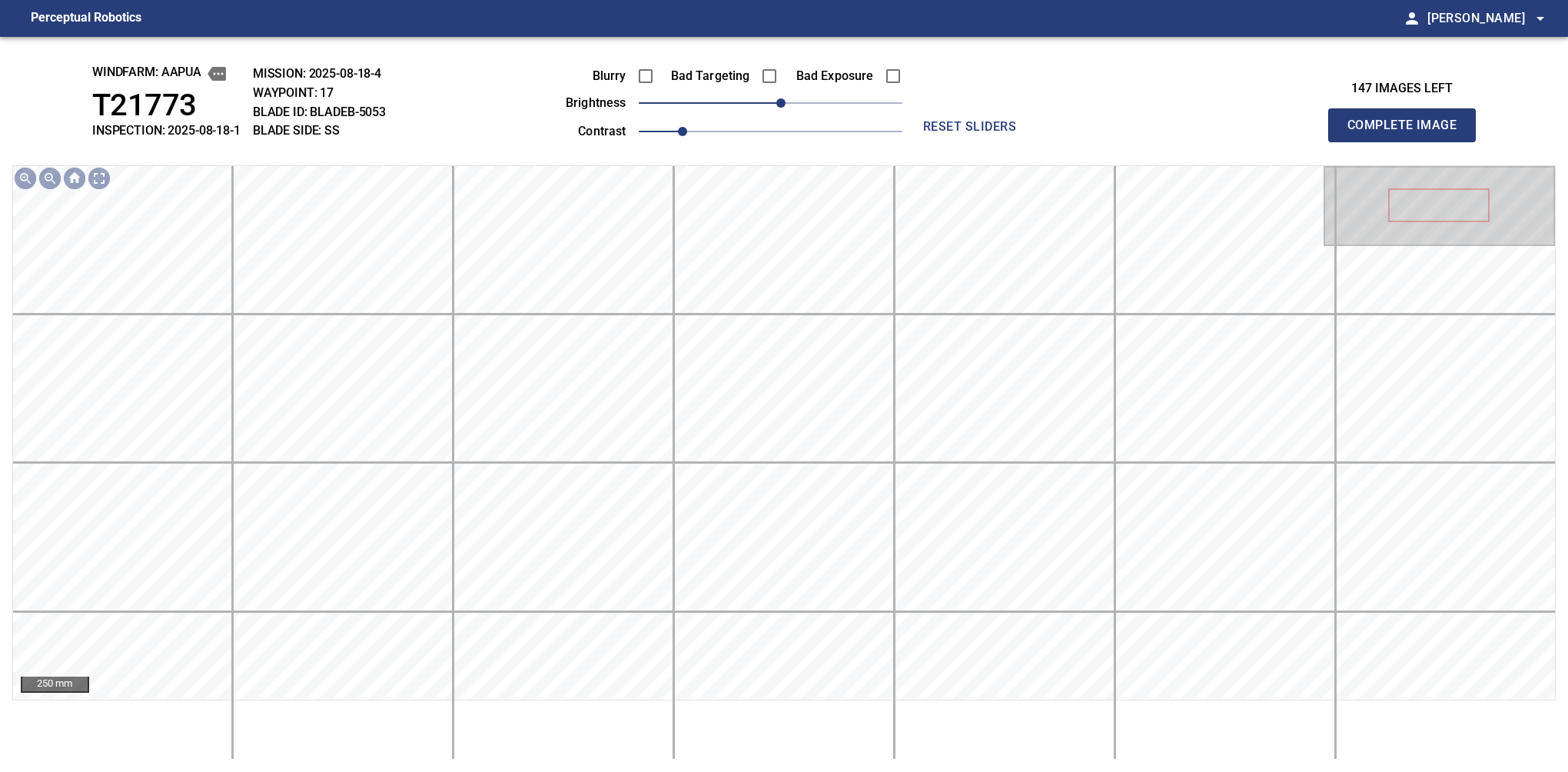
click at [1408, 142] on button "Complete Image" at bounding box center [1402, 125] width 148 height 34
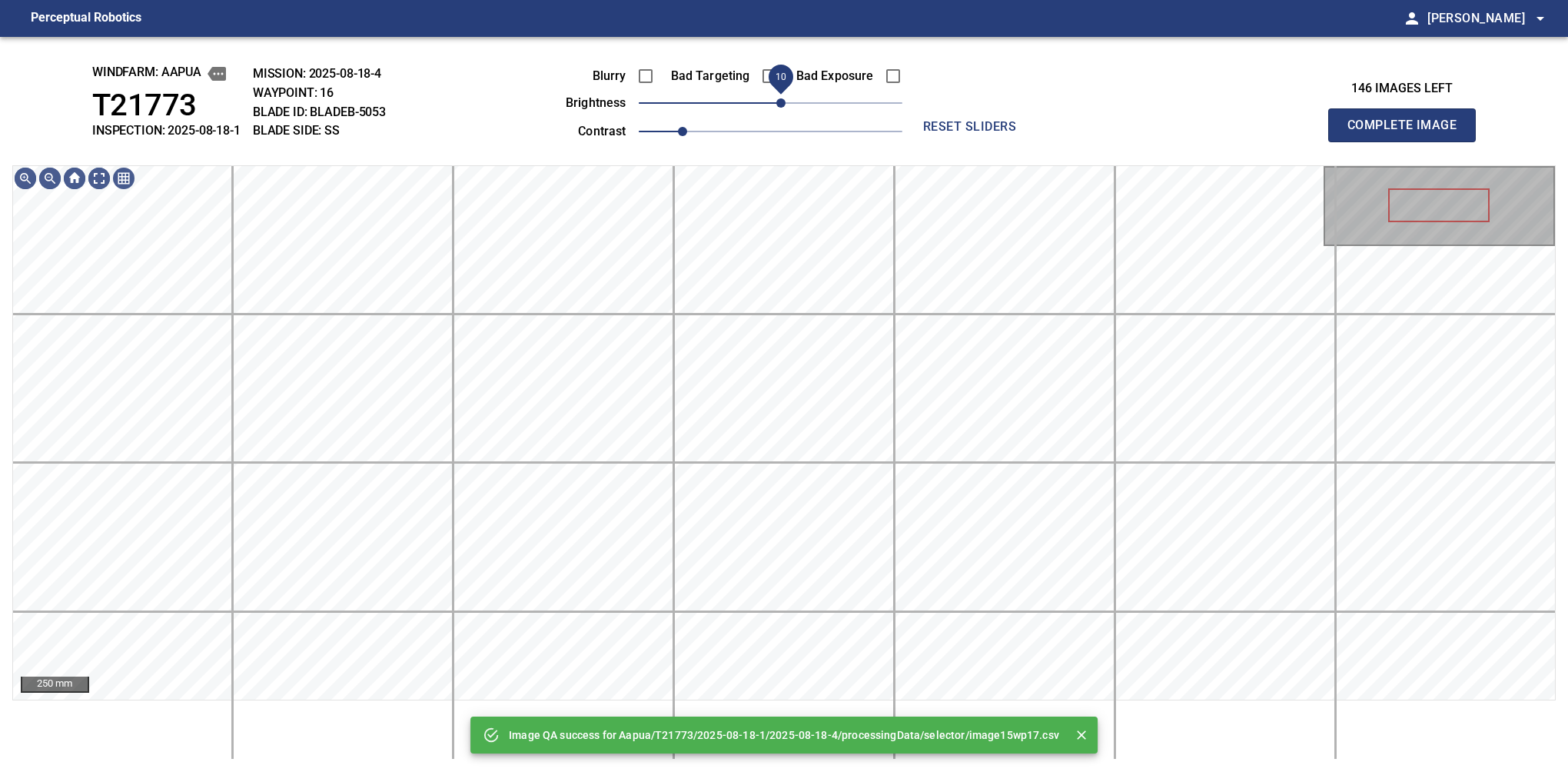
click at [776, 102] on span "10" at bounding box center [780, 102] width 10 height 10
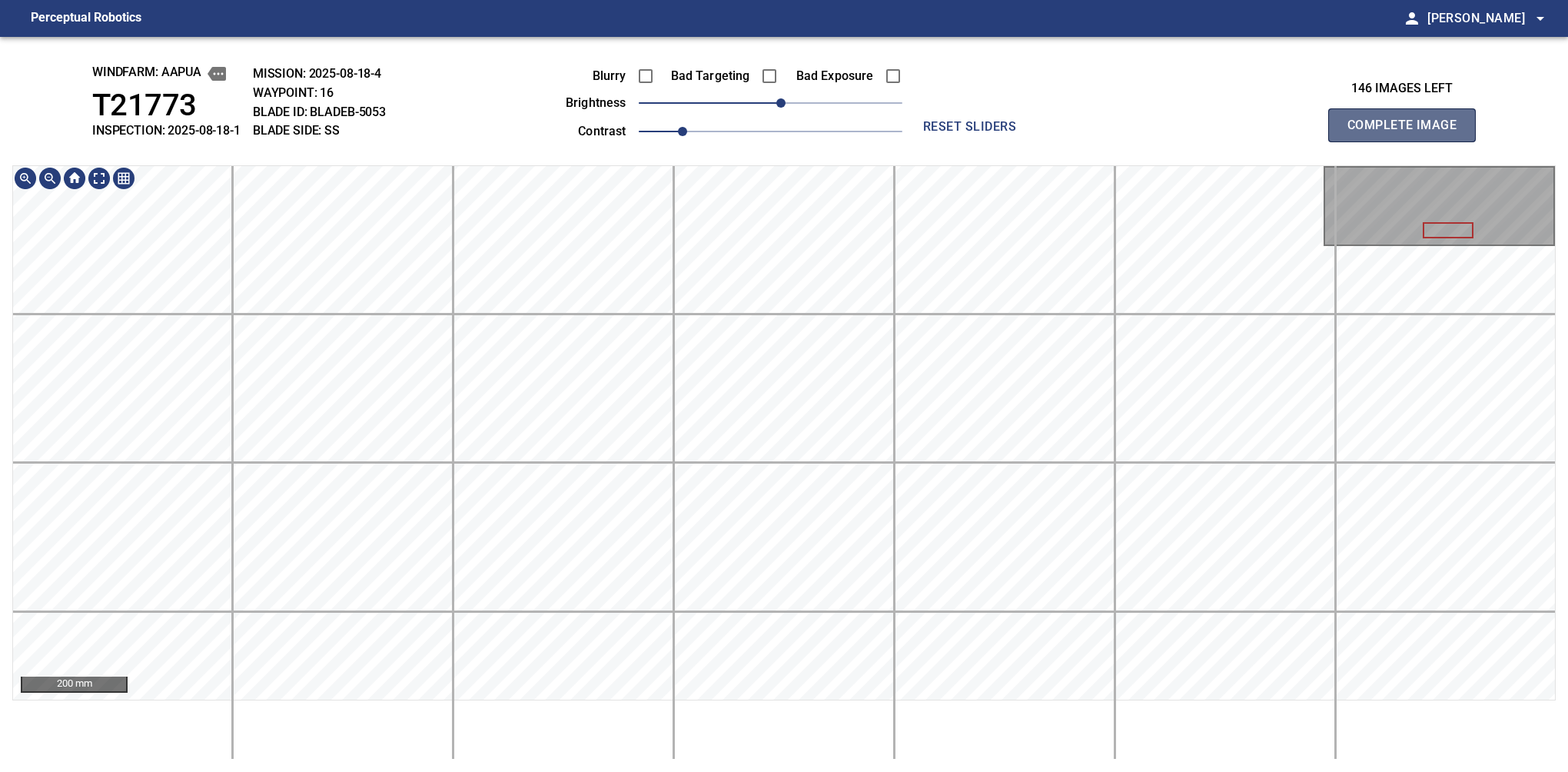
click at [1408, 142] on button "Complete Image" at bounding box center [1402, 125] width 148 height 34
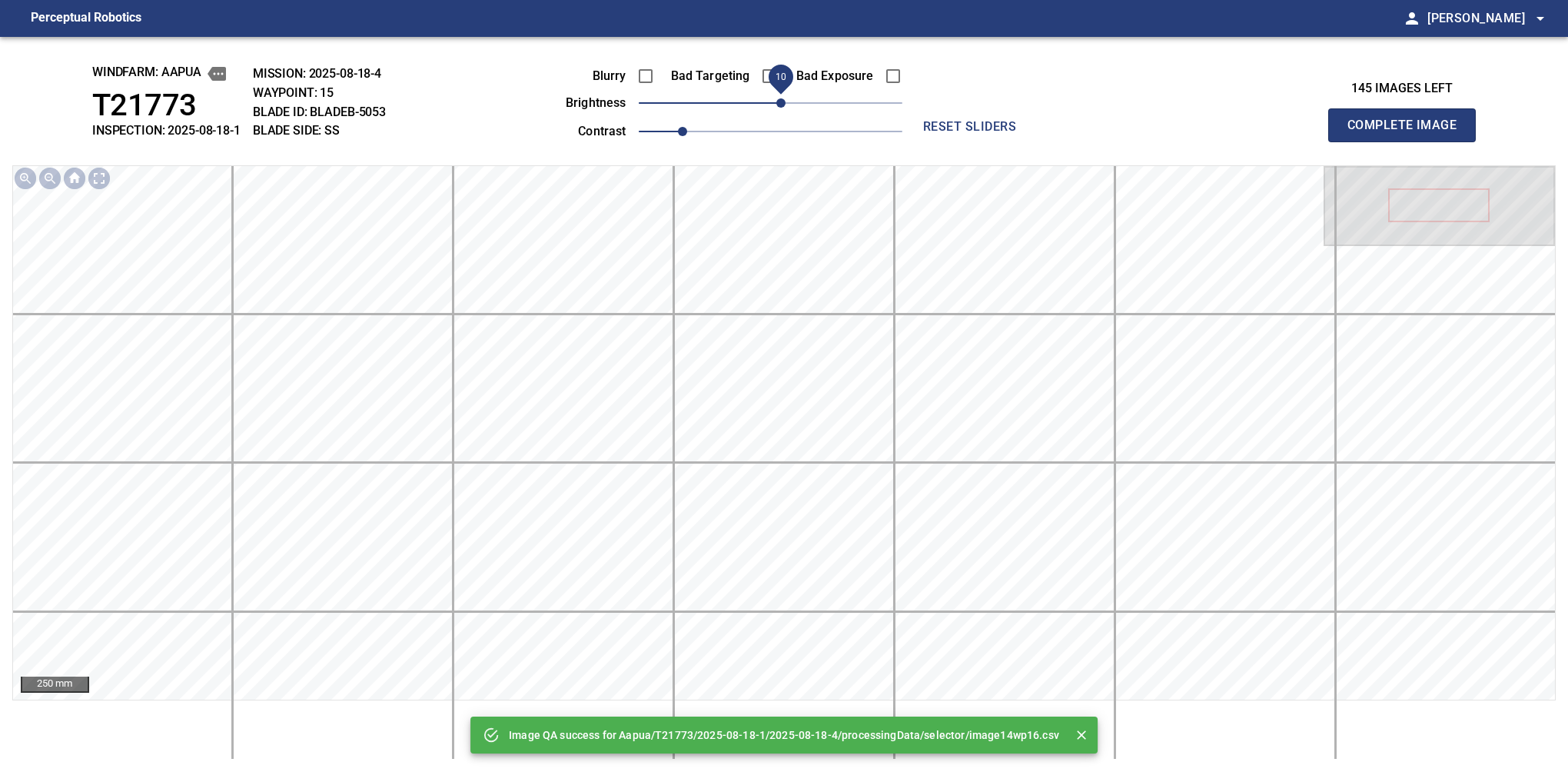
drag, startPoint x: 774, startPoint y: 110, endPoint x: 780, endPoint y: 102, distance: 10.0
click at [780, 102] on span "10" at bounding box center [780, 102] width 10 height 10
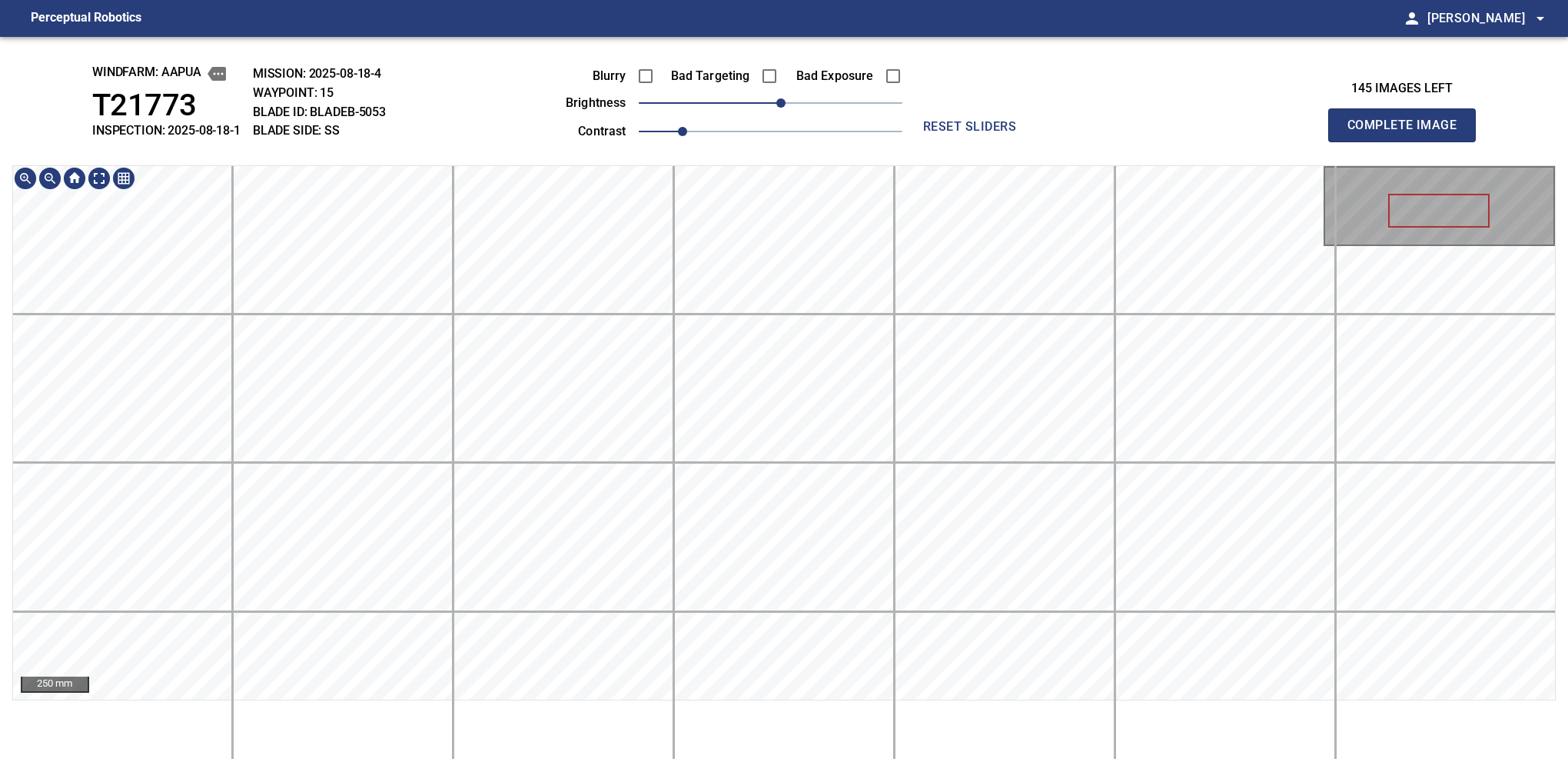
click at [802, 137] on div "windfarm: Aapua T21773 INSPECTION: 2025-08-18-1 MISSION: 2025-08-18-4 WAYPOINT:…" at bounding box center [784, 404] width 1568 height 735
click at [1408, 142] on button "Complete Image" at bounding box center [1402, 125] width 148 height 34
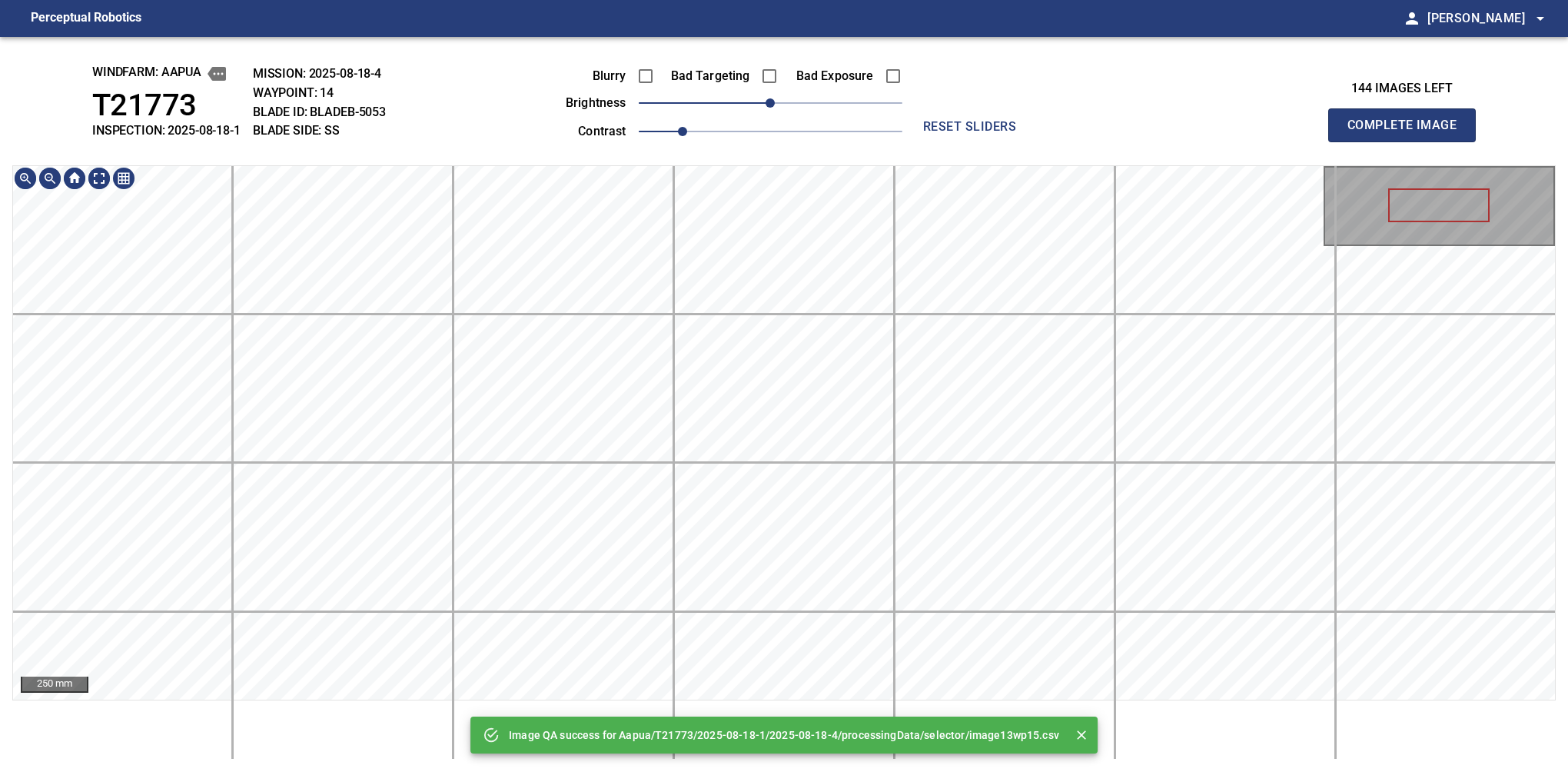
click at [879, 100] on div "Image QA success for Aapua/T21773/2025-08-18-1/2025-08-18-4/processingData/sele…" at bounding box center [784, 404] width 1568 height 735
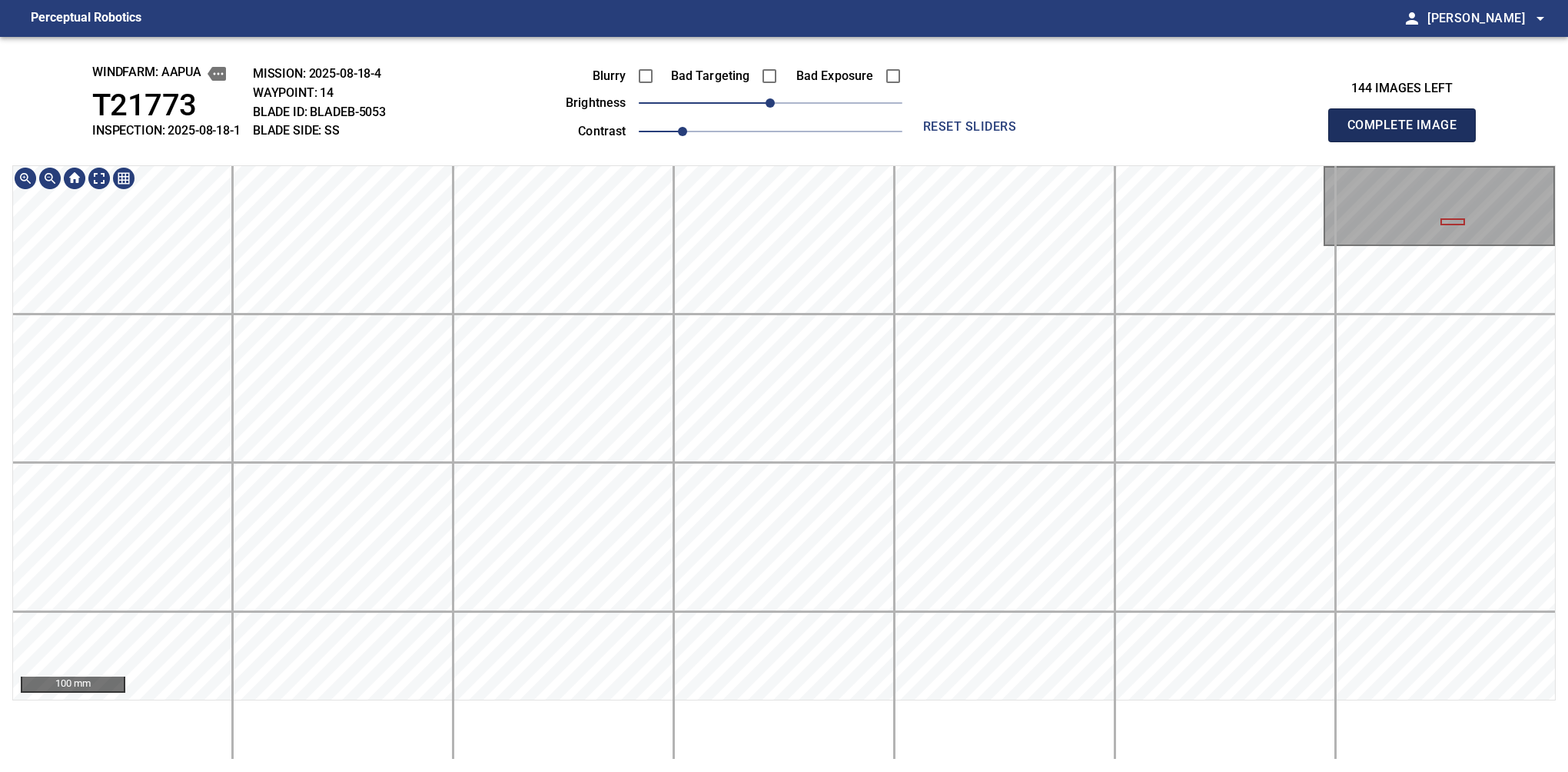
click at [1408, 142] on button "Complete Image" at bounding box center [1402, 125] width 148 height 34
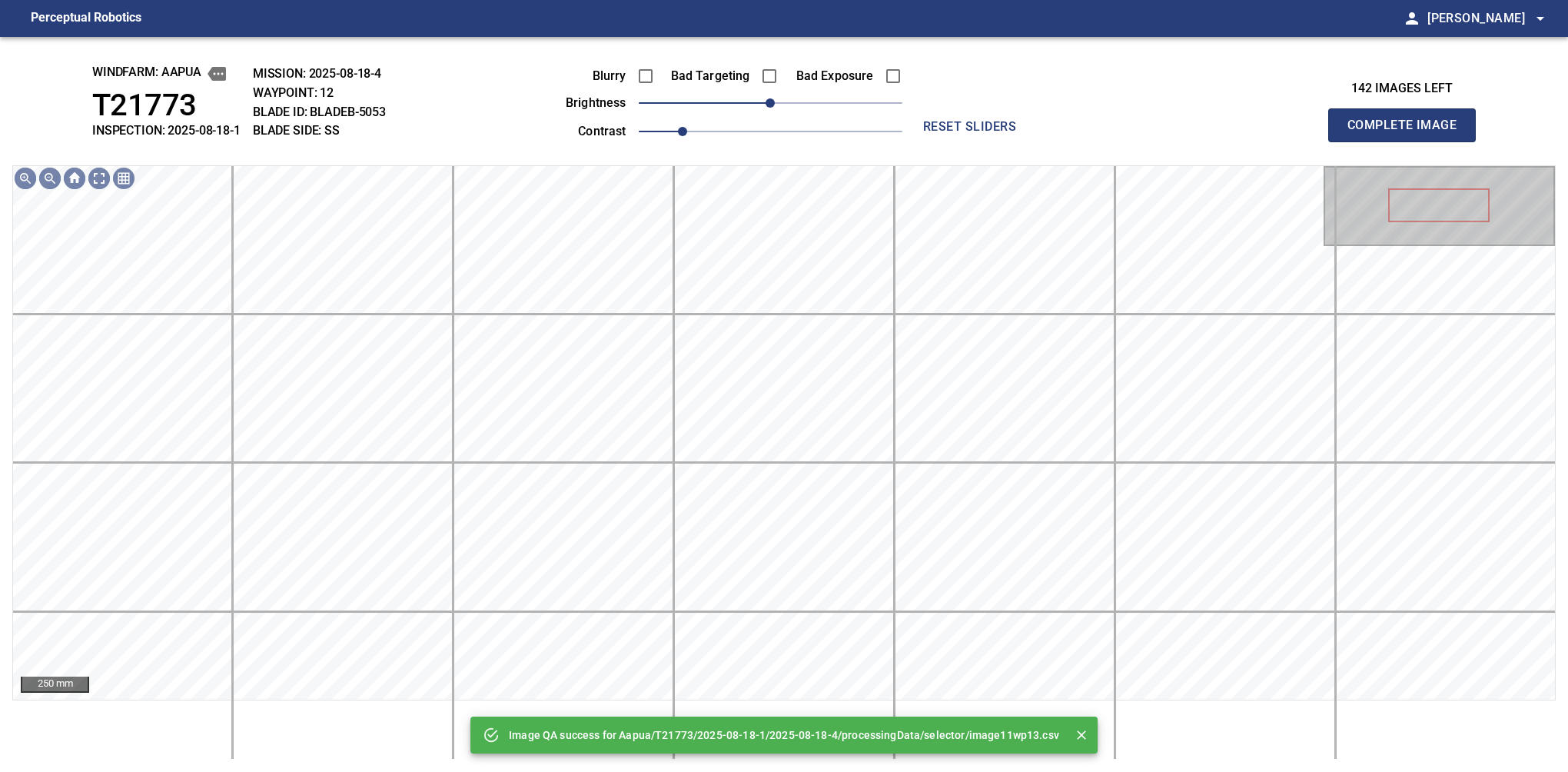
click at [1014, 164] on div "Image QA success for Aapua/T21773/2025-08-18-1/2025-08-18-4/processingData/sele…" at bounding box center [784, 404] width 1568 height 735
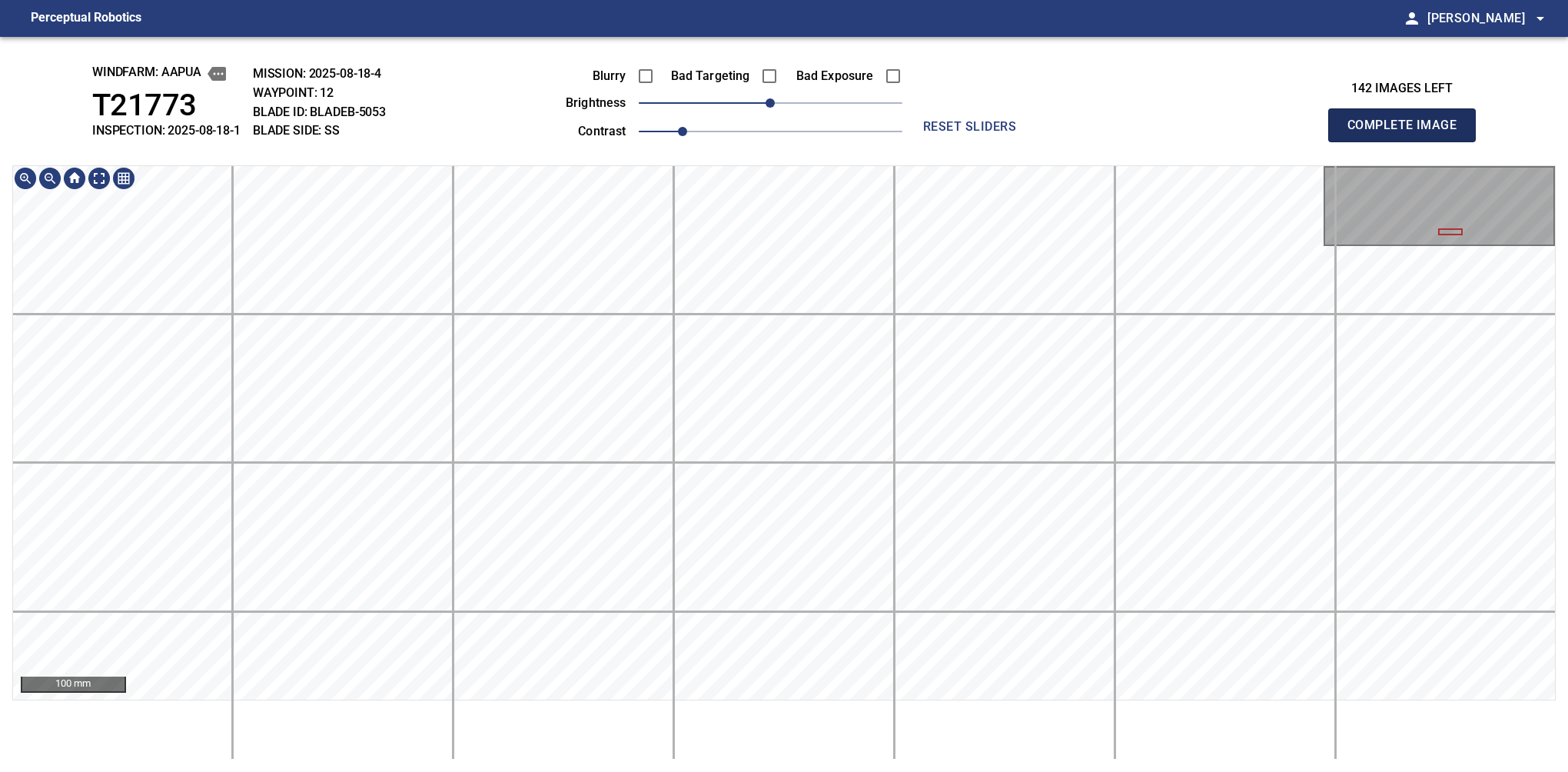
click at [1408, 142] on button "Complete Image" at bounding box center [1402, 125] width 148 height 34
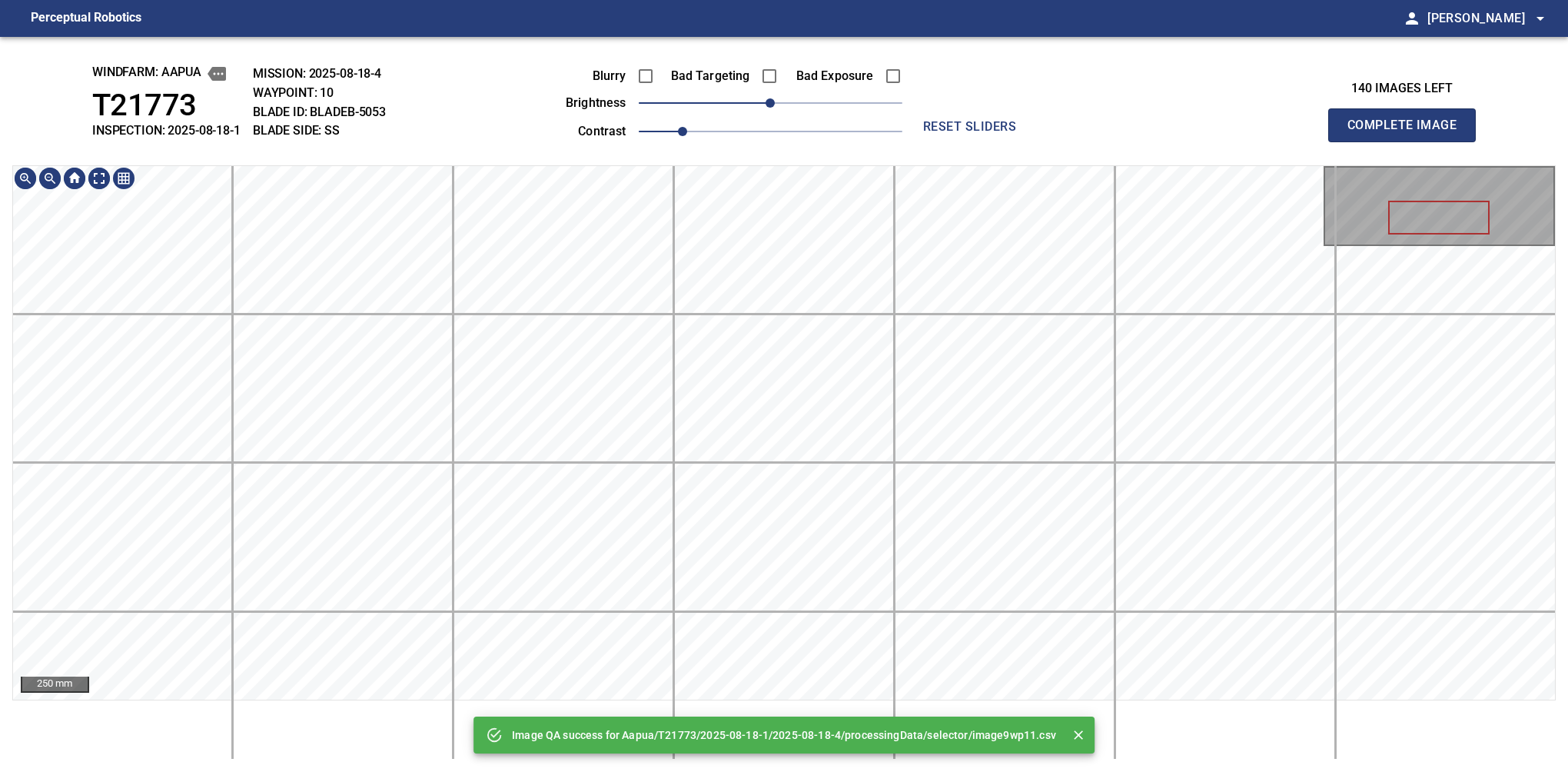
click at [933, 78] on div "Image QA success for Aapua/T21773/2025-08-18-1/2025-08-18-4/processingData/sele…" at bounding box center [784, 404] width 1568 height 735
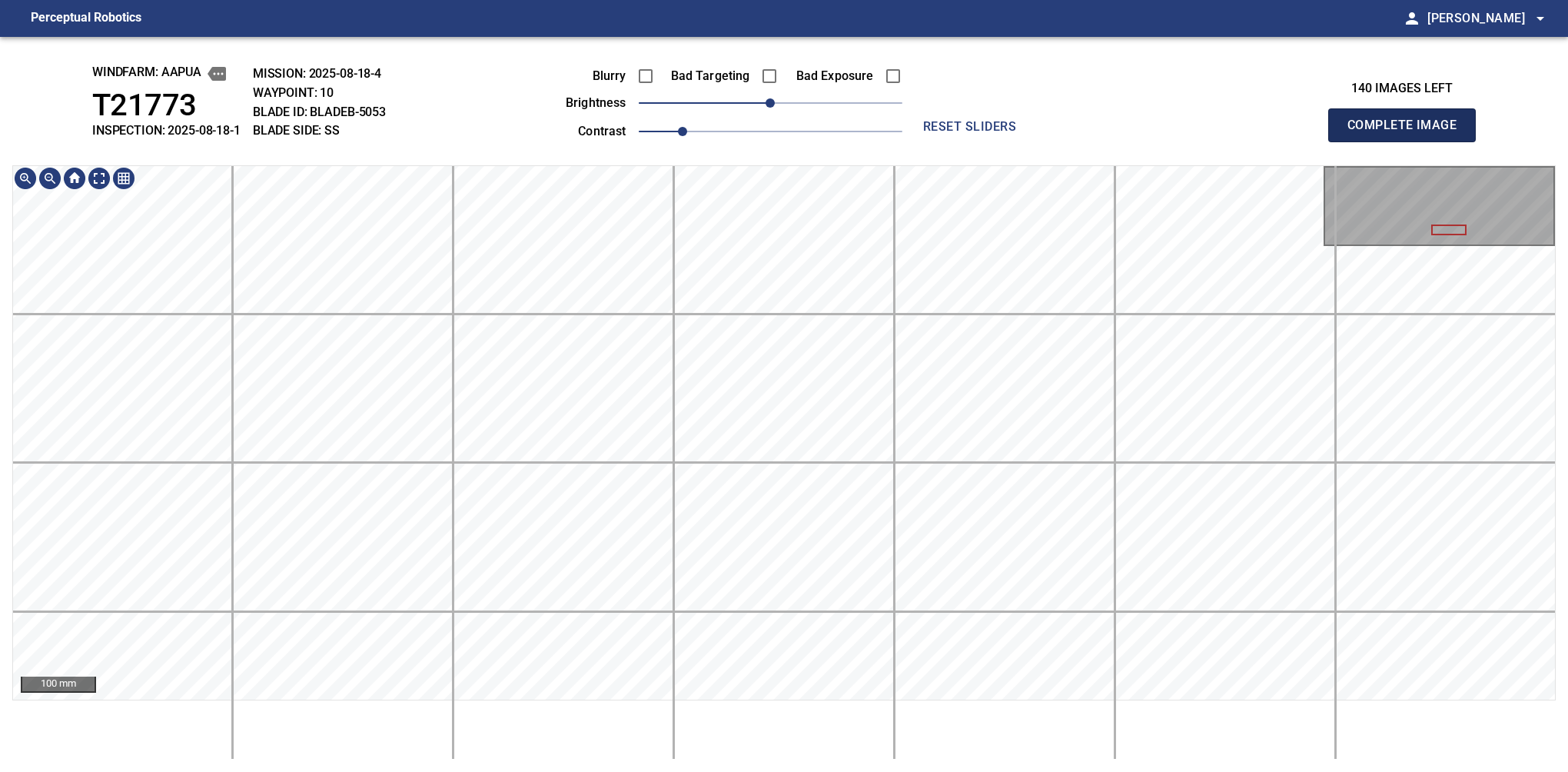
click at [1408, 142] on button "Complete Image" at bounding box center [1402, 125] width 148 height 34
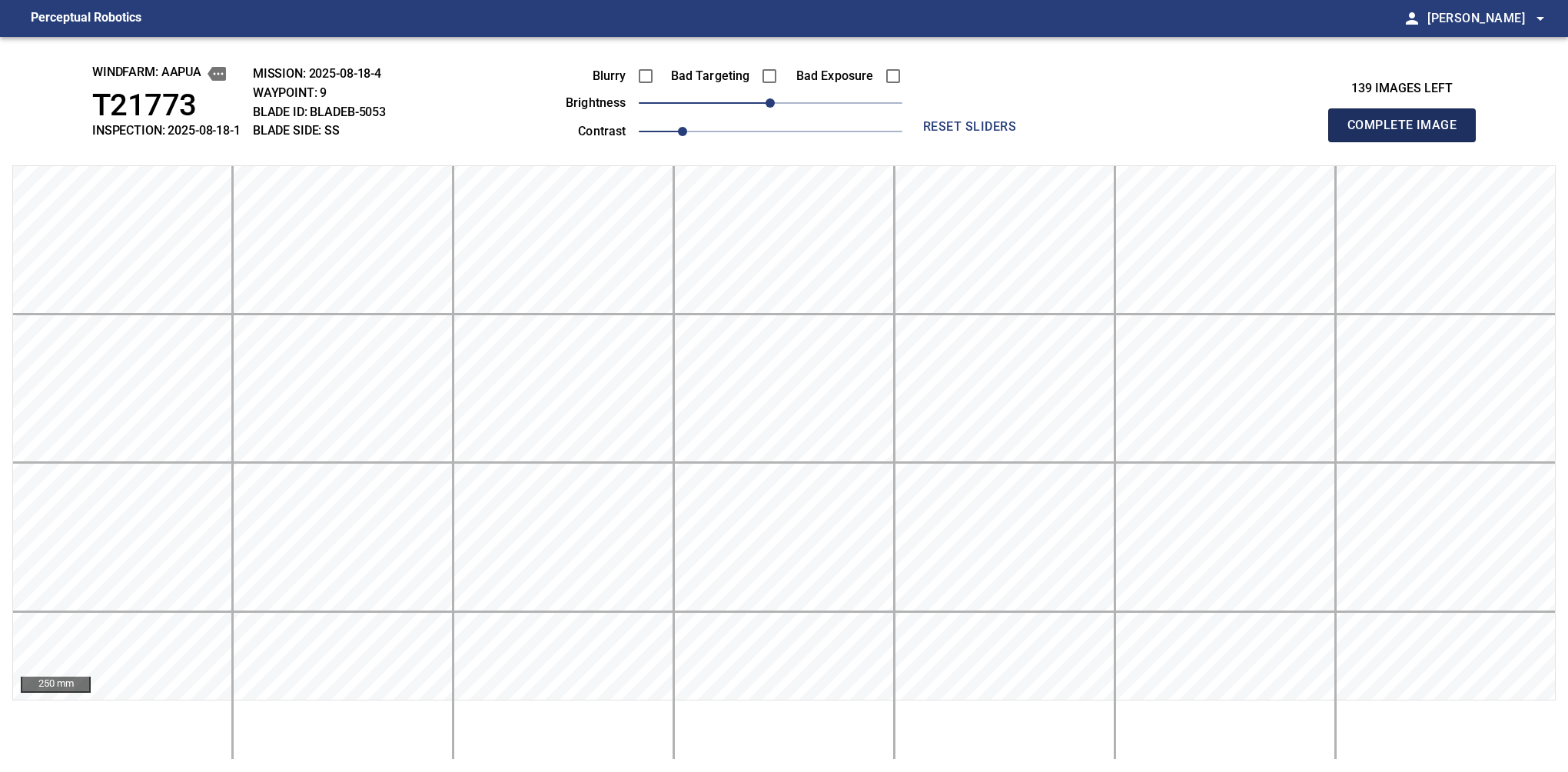
click at [1408, 142] on button "Complete Image" at bounding box center [1402, 125] width 148 height 34
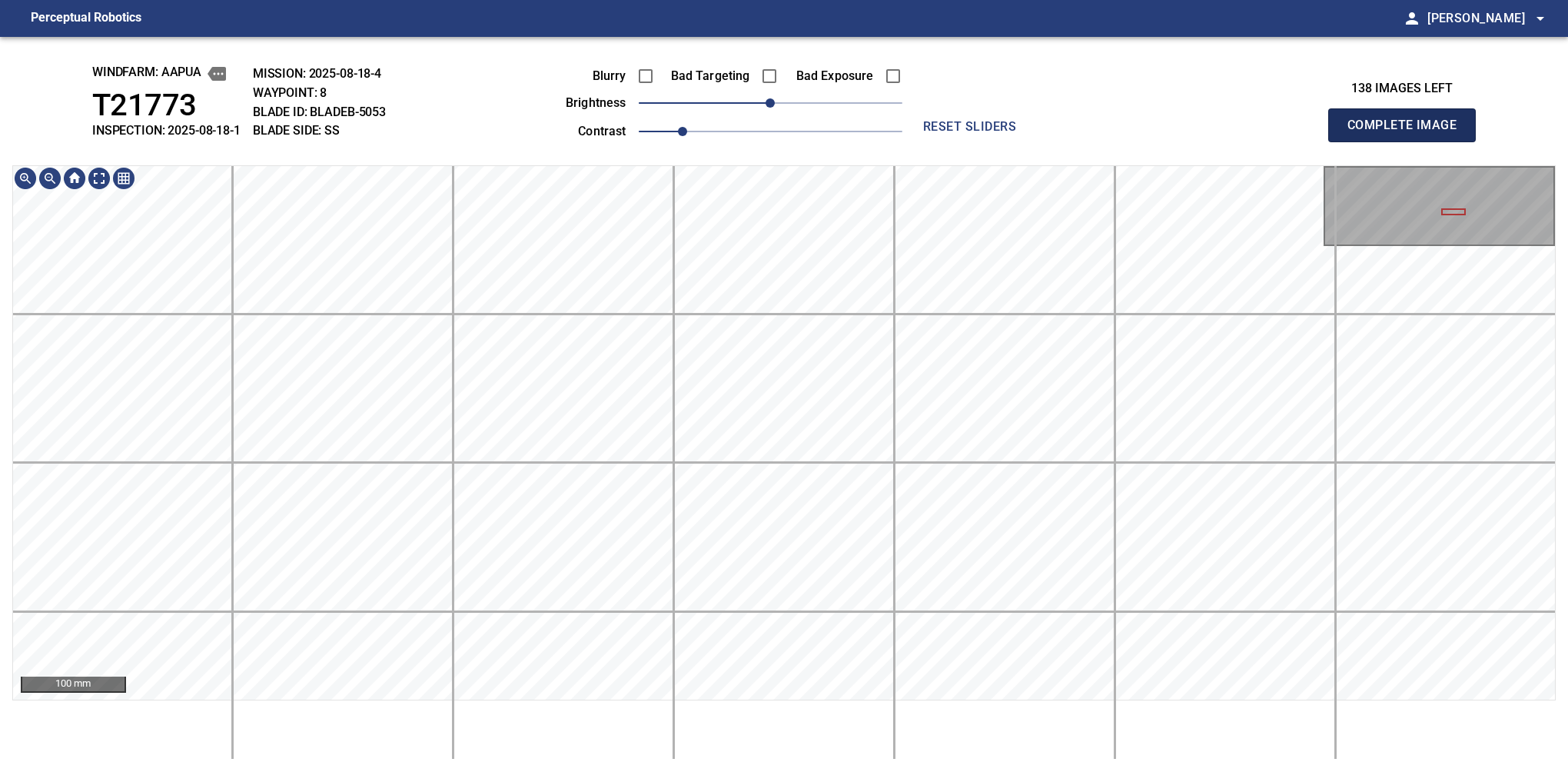
click at [1408, 142] on button "Complete Image" at bounding box center [1402, 125] width 148 height 34
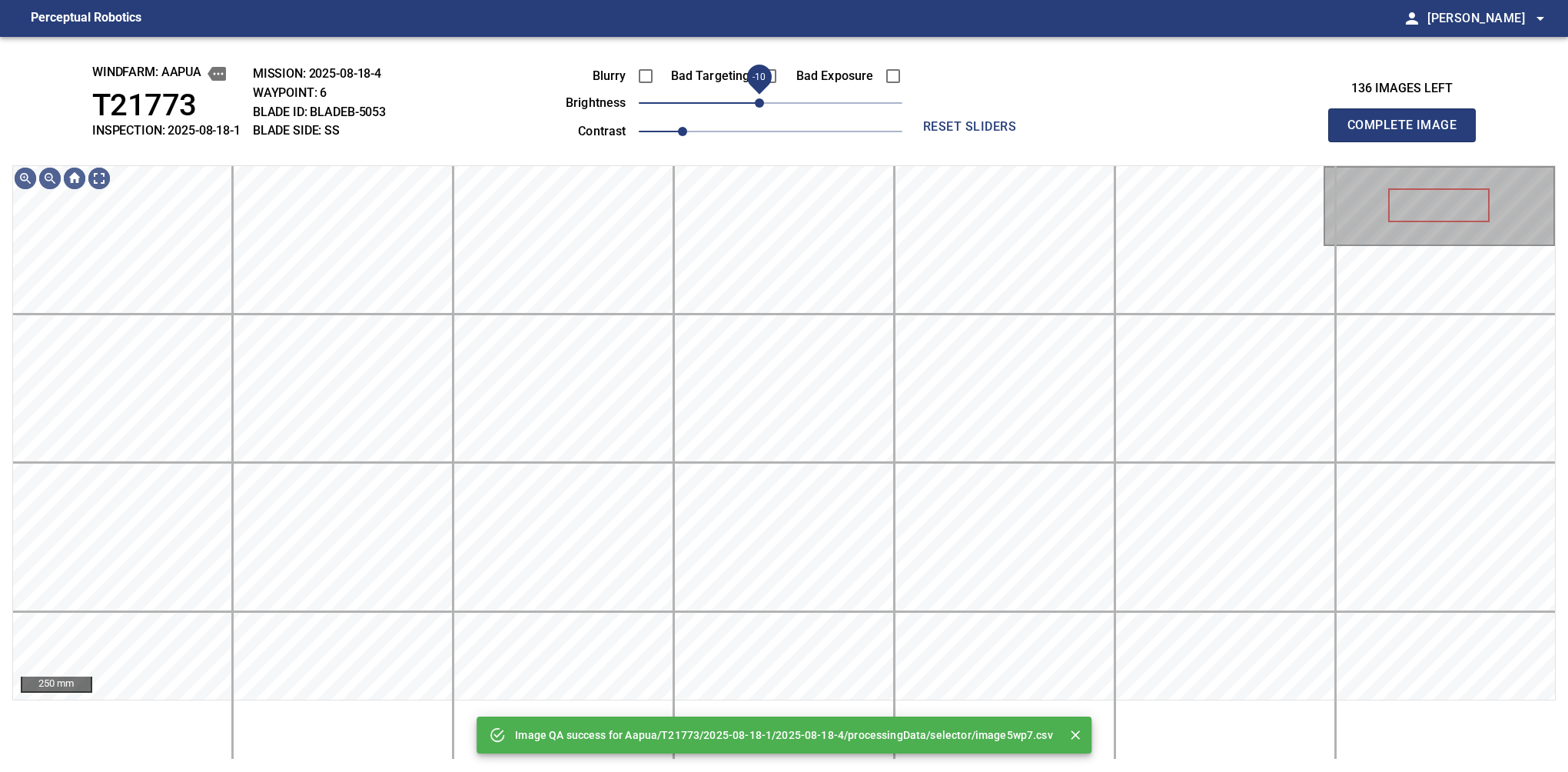
click at [761, 108] on span "-10" at bounding box center [760, 102] width 10 height 10
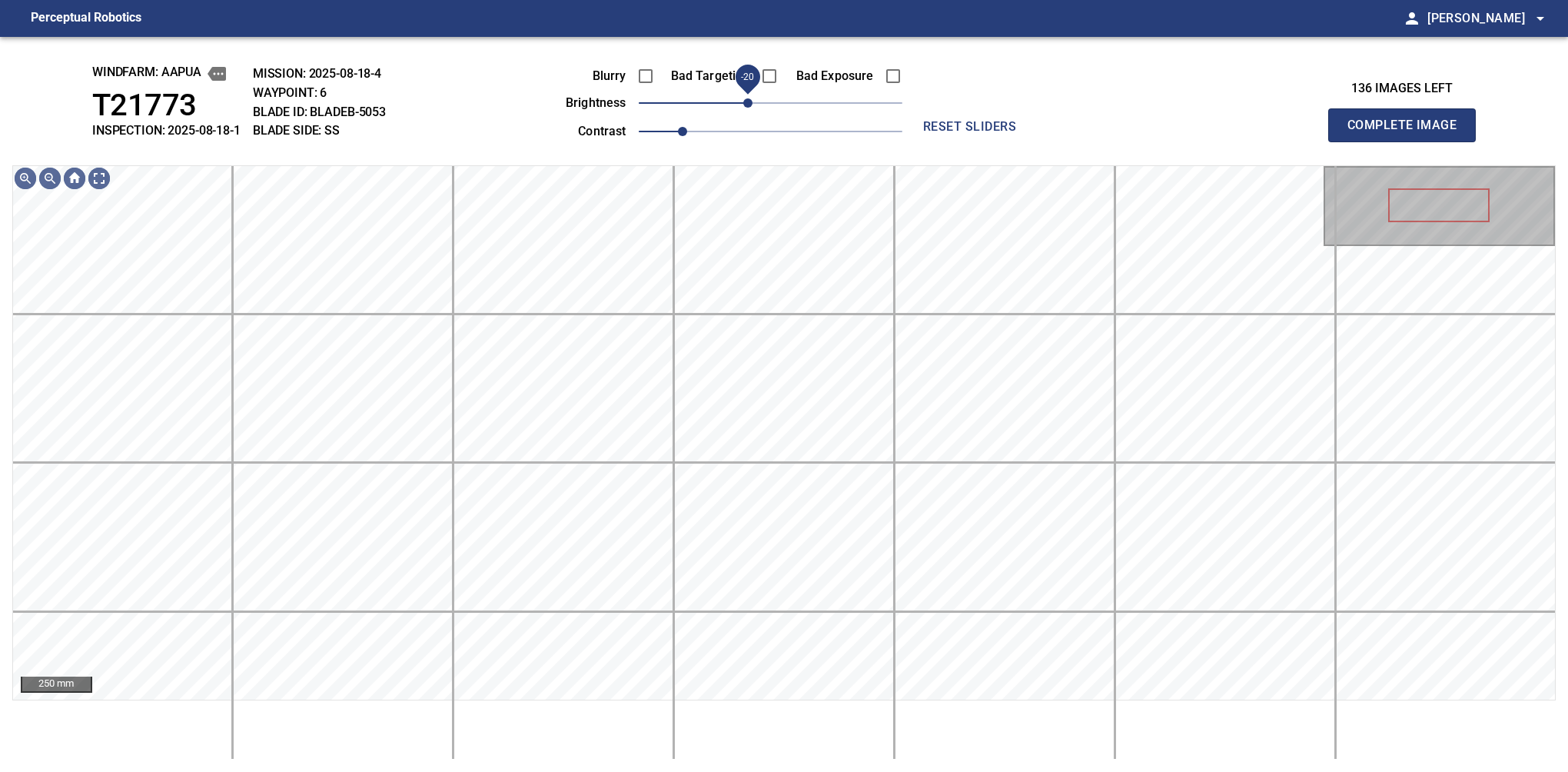
click at [750, 104] on span "-20" at bounding box center [747, 102] width 10 height 10
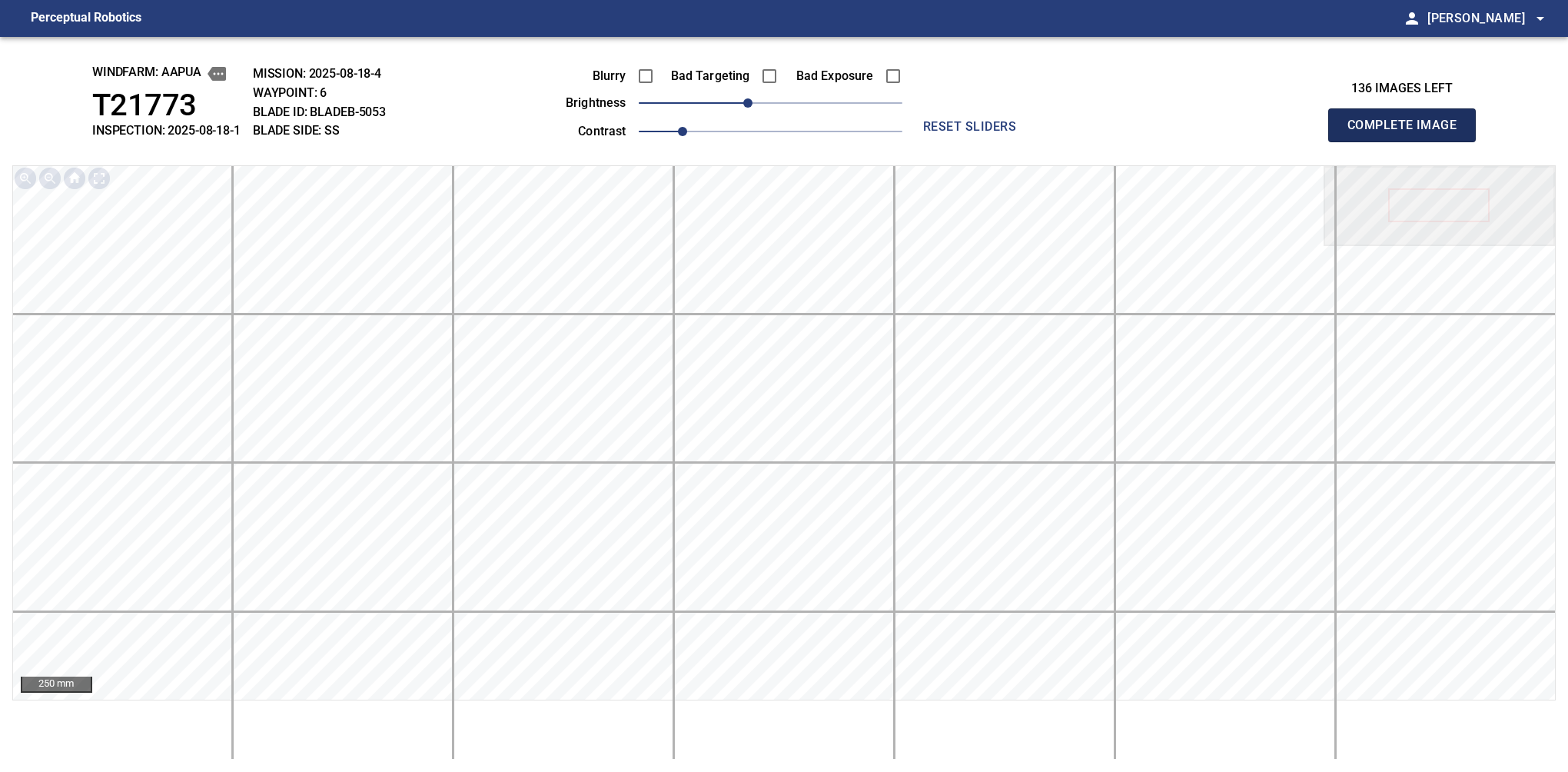
click at [1408, 142] on button "Complete Image" at bounding box center [1402, 125] width 148 height 34
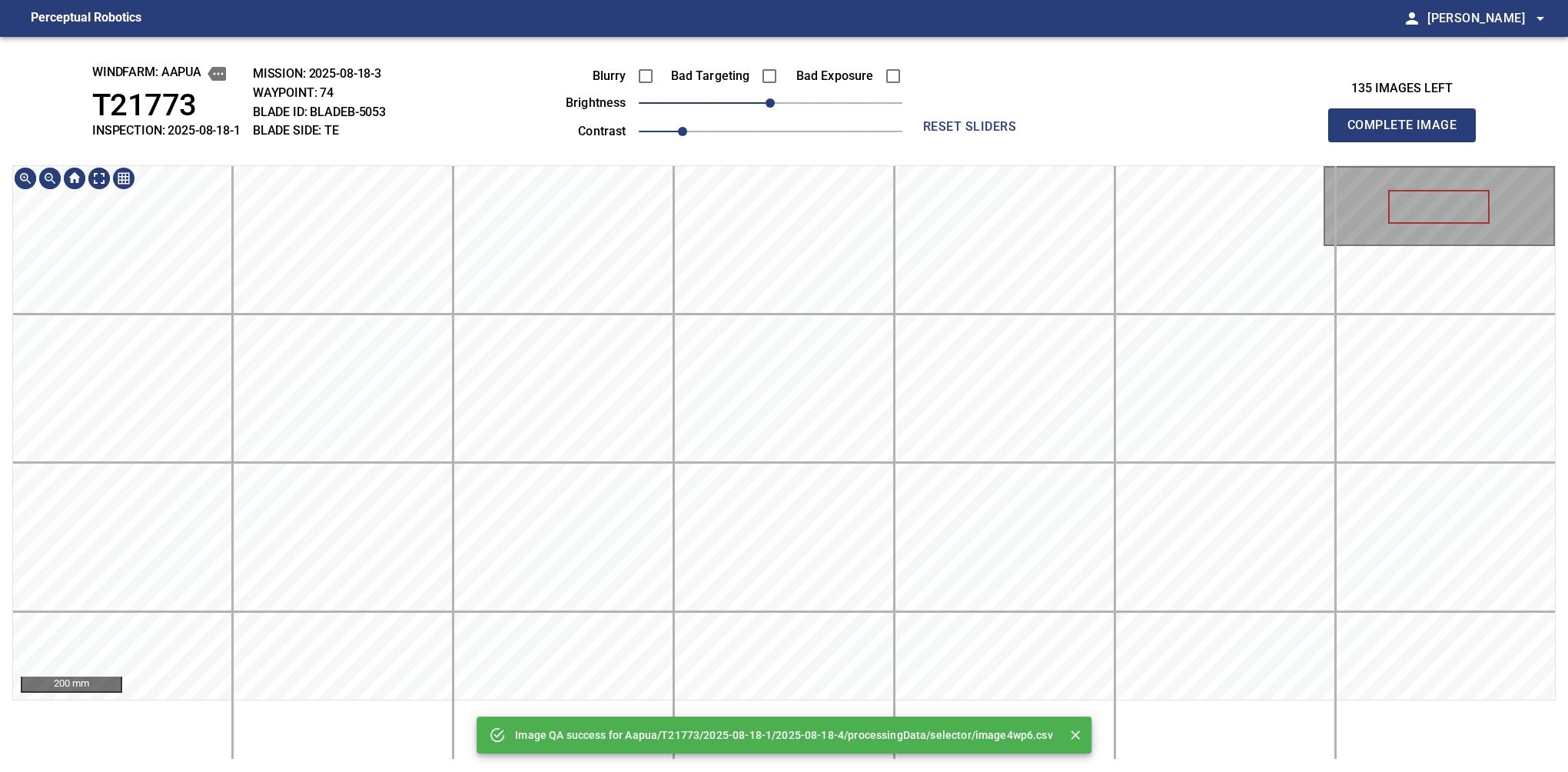
click at [836, 0] on html "Perceptual Robotics person Alex Semenov arrow_drop_down Image QA success for Aa…" at bounding box center [784, 386] width 1568 height 772
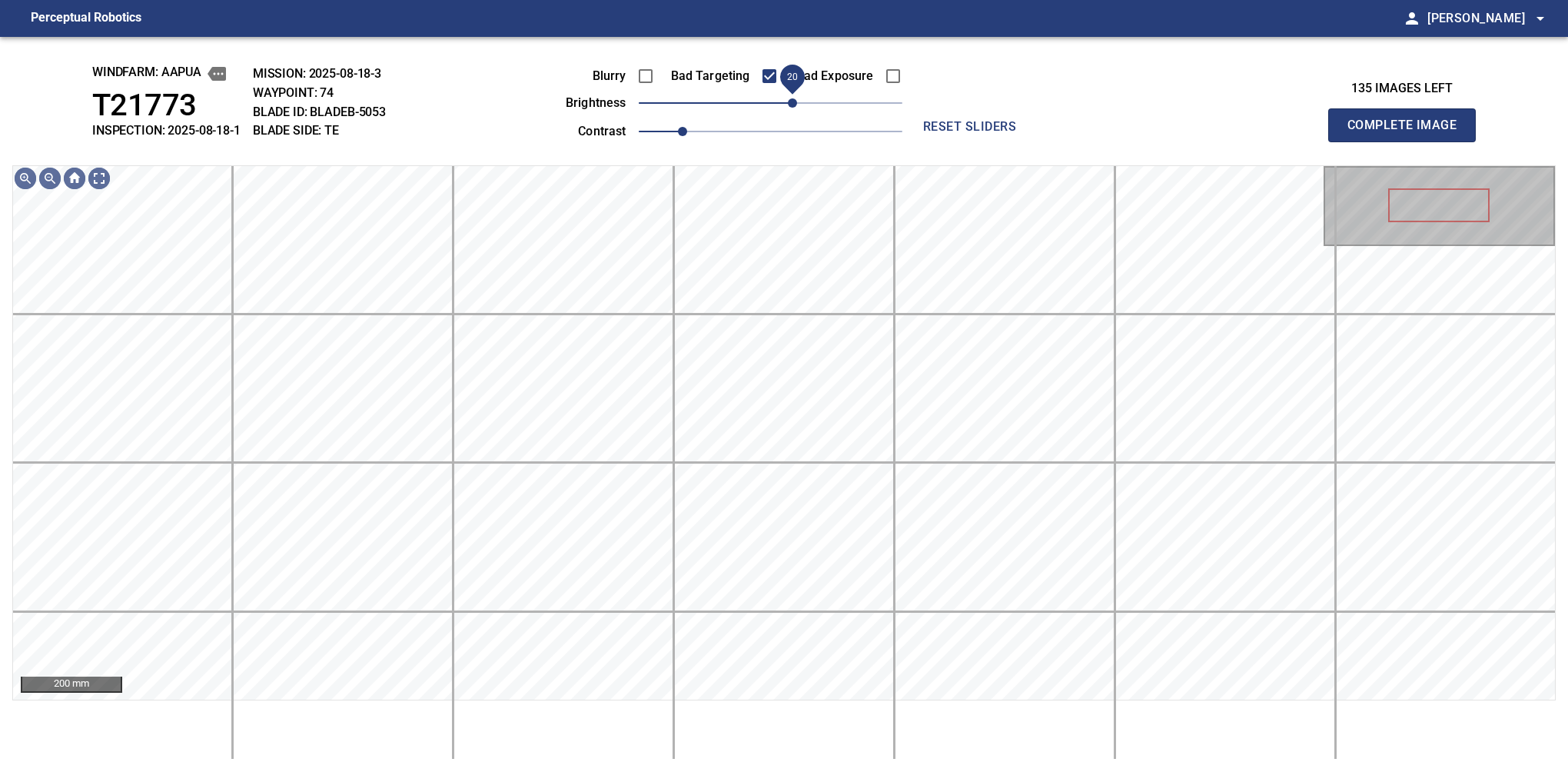
drag, startPoint x: 780, startPoint y: 104, endPoint x: 794, endPoint y: 108, distance: 14.6
click at [794, 108] on span "20" at bounding box center [792, 102] width 10 height 10
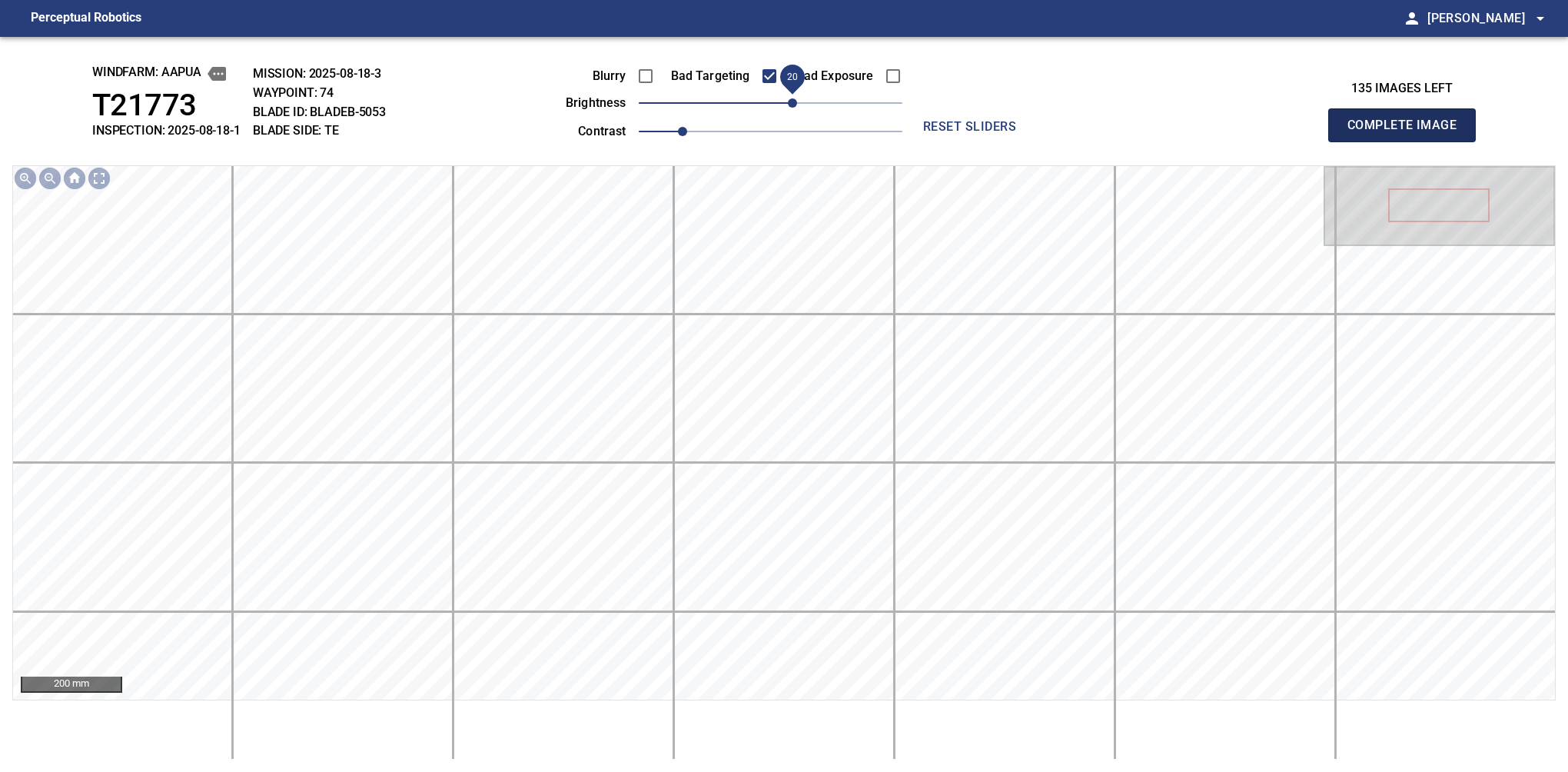
click at [1408, 142] on button "Complete Image" at bounding box center [1402, 125] width 148 height 34
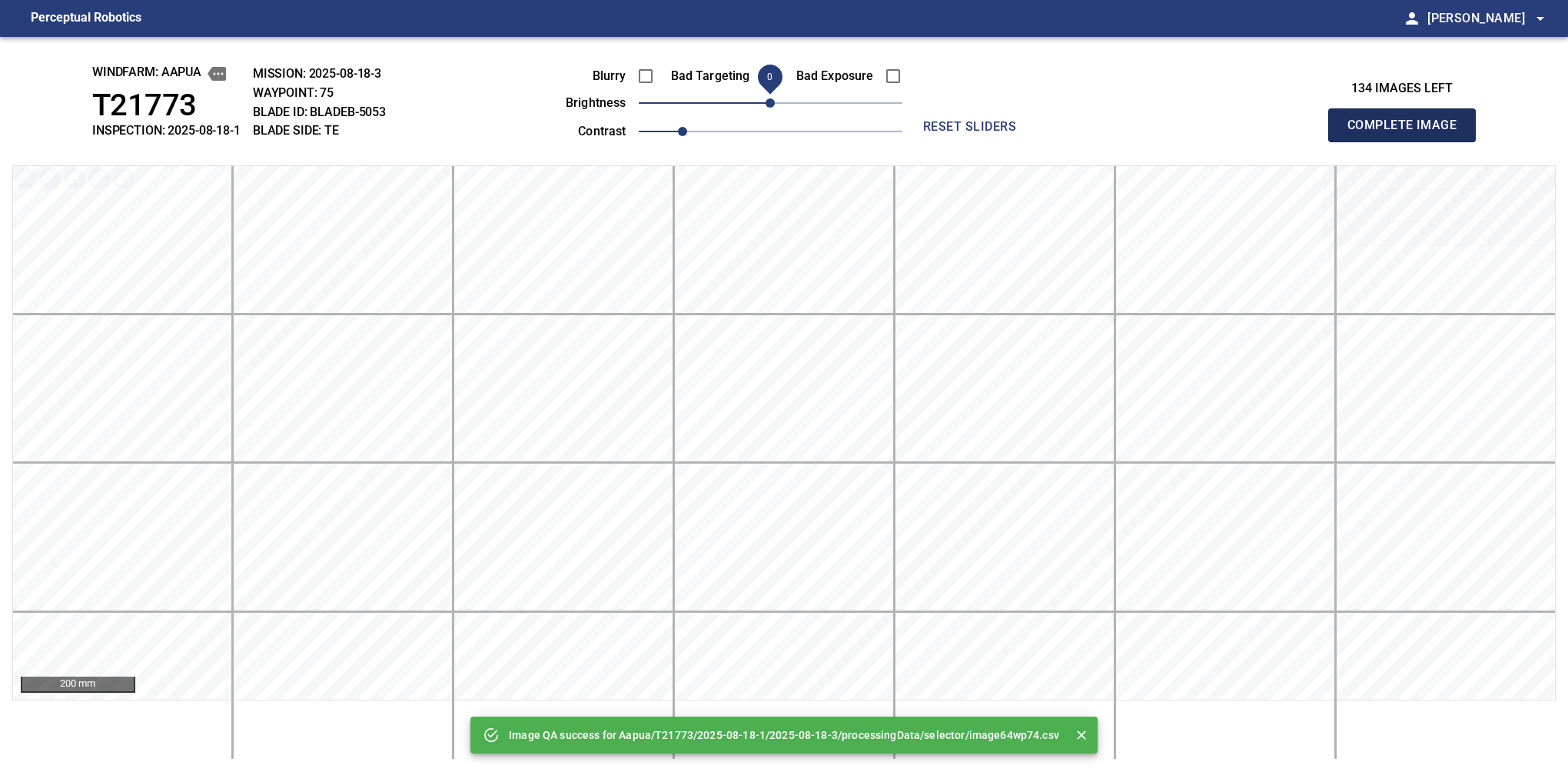
click at [1408, 142] on button "Complete Image" at bounding box center [1402, 125] width 148 height 34
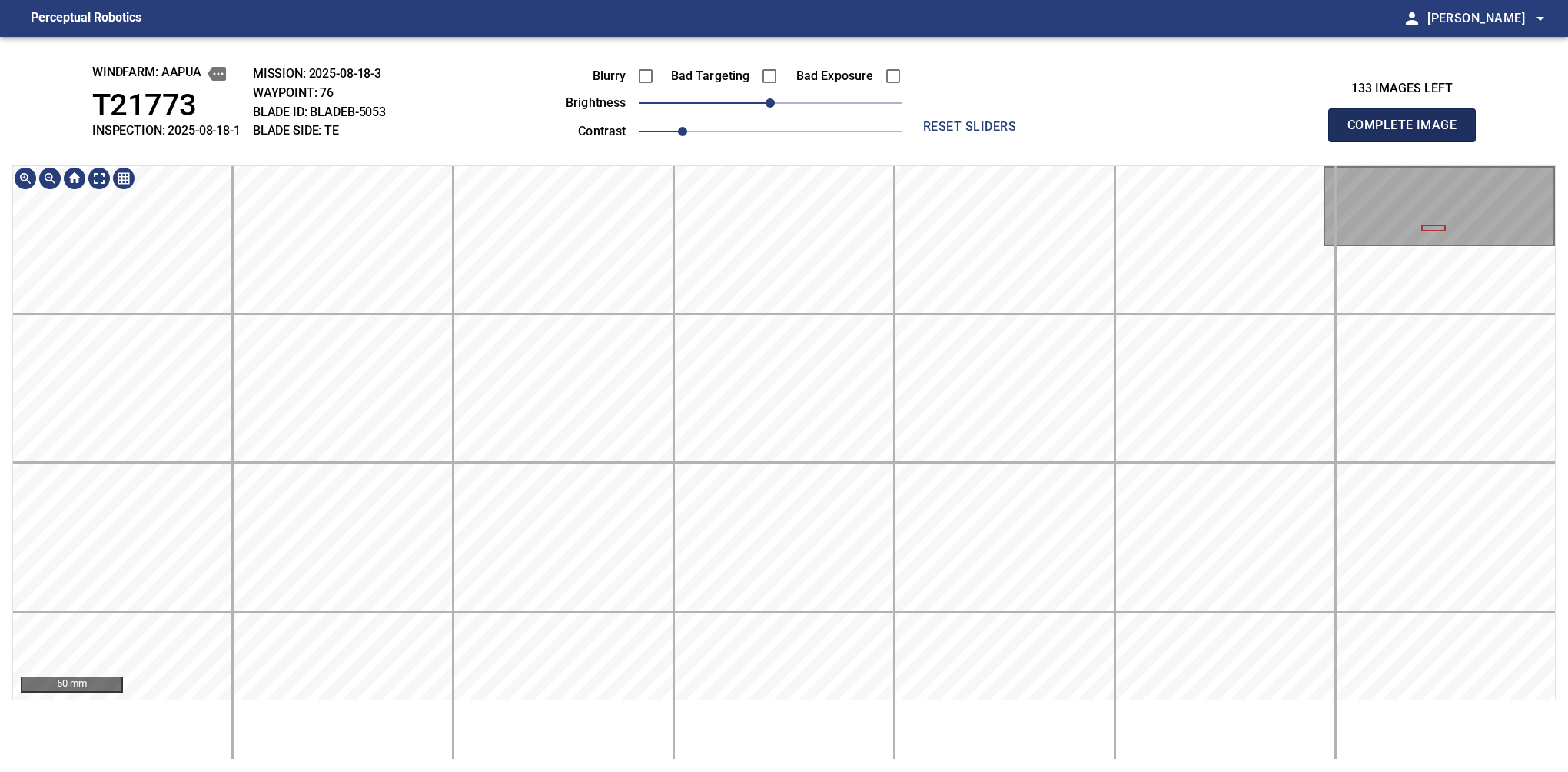
click at [1408, 142] on button "Complete Image" at bounding box center [1402, 125] width 148 height 34
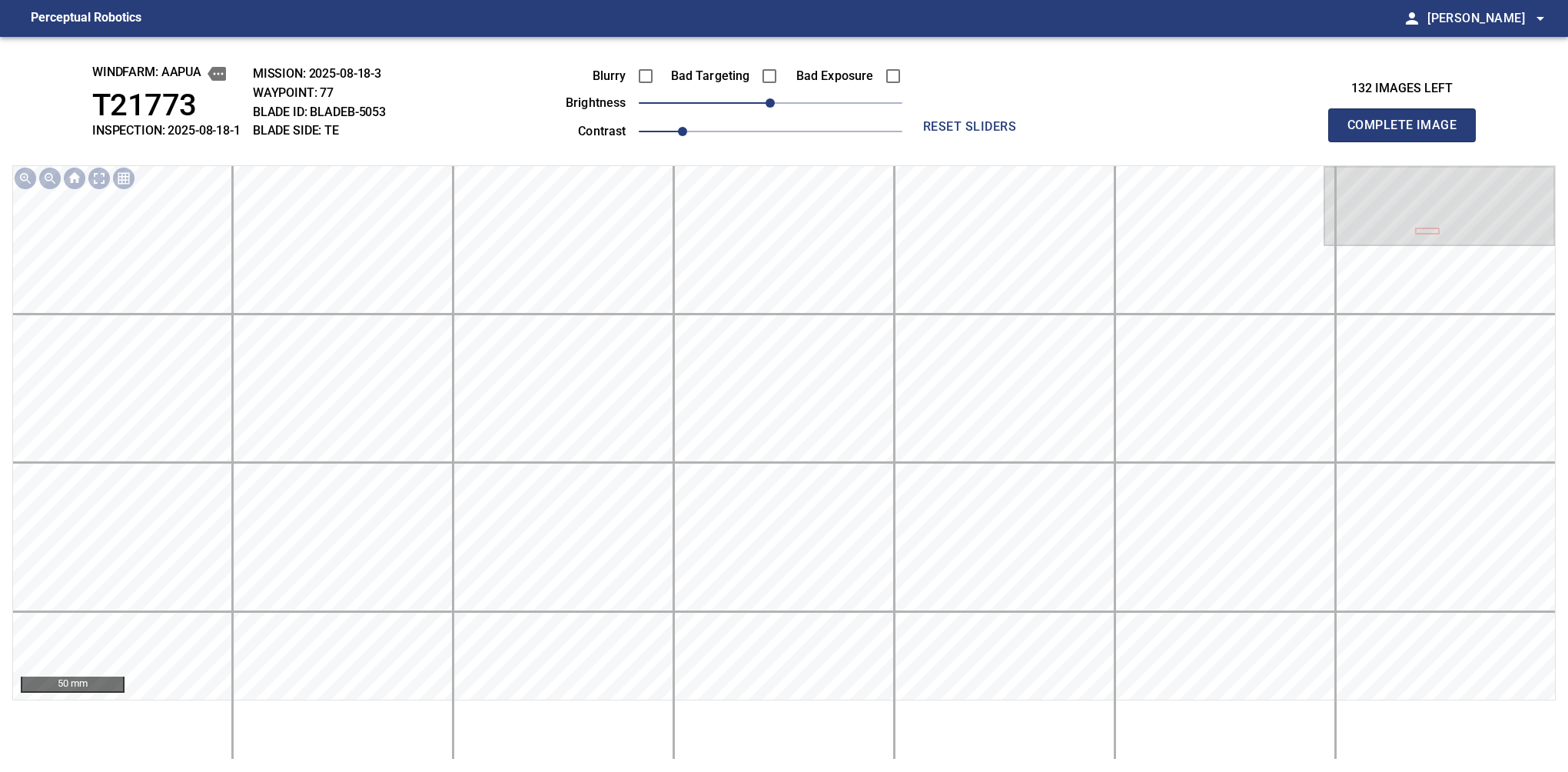
click at [1408, 142] on button "Complete Image" at bounding box center [1402, 125] width 148 height 34
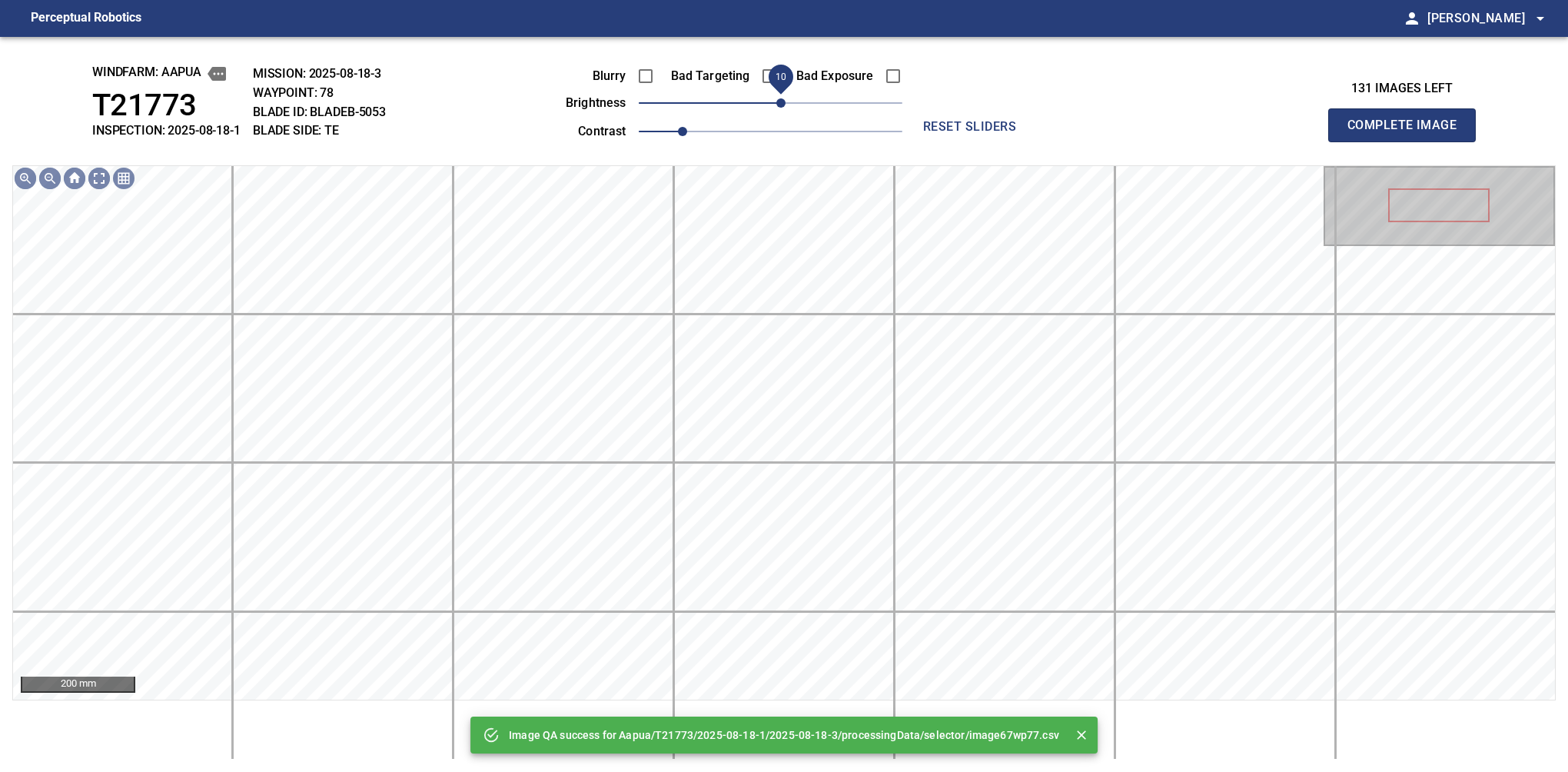
click at [784, 104] on span "10" at bounding box center [780, 102] width 10 height 10
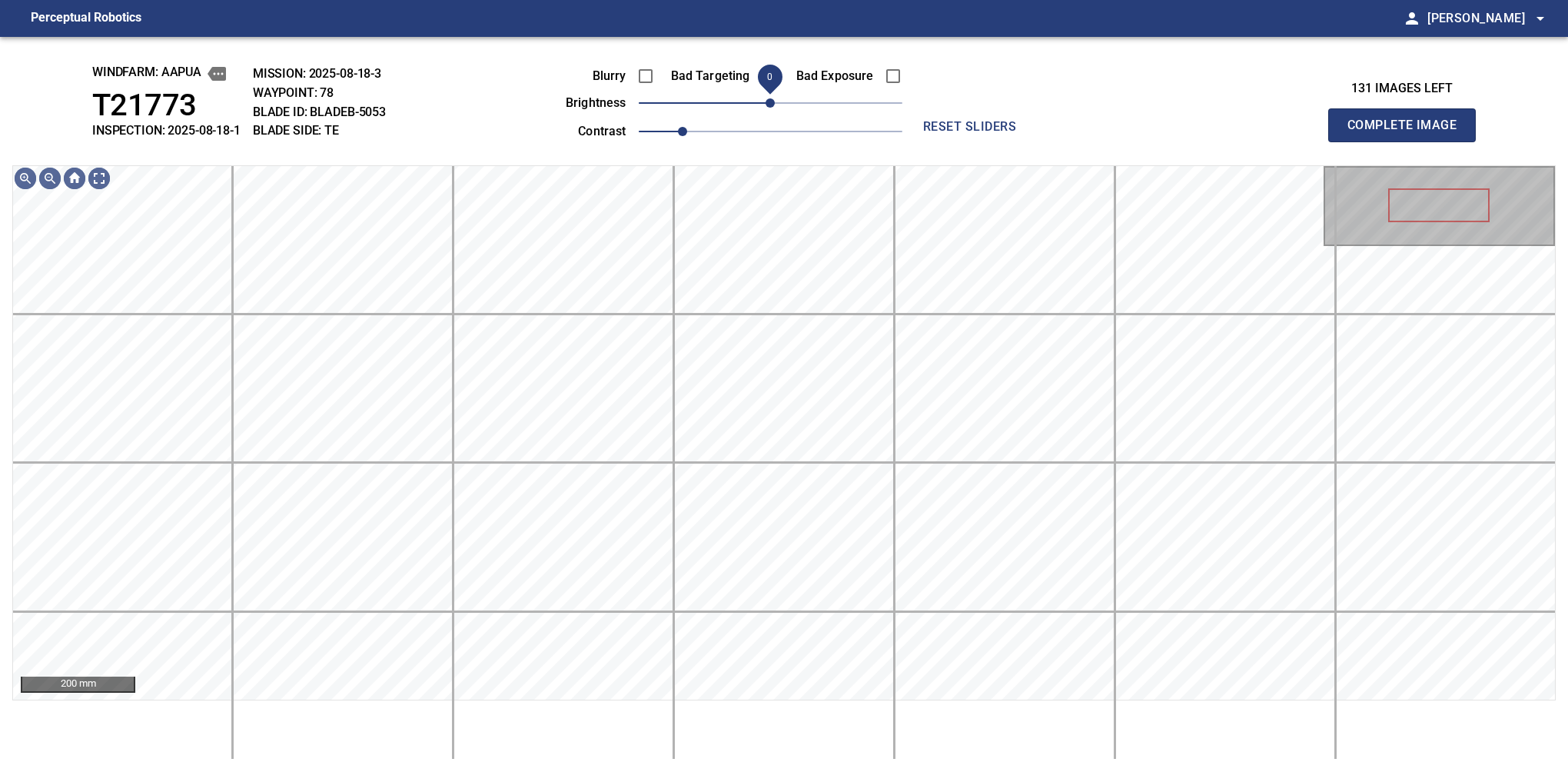
drag, startPoint x: 781, startPoint y: 102, endPoint x: 772, endPoint y: 104, distance: 9.2
click at [772, 104] on span "0" at bounding box center [770, 102] width 10 height 10
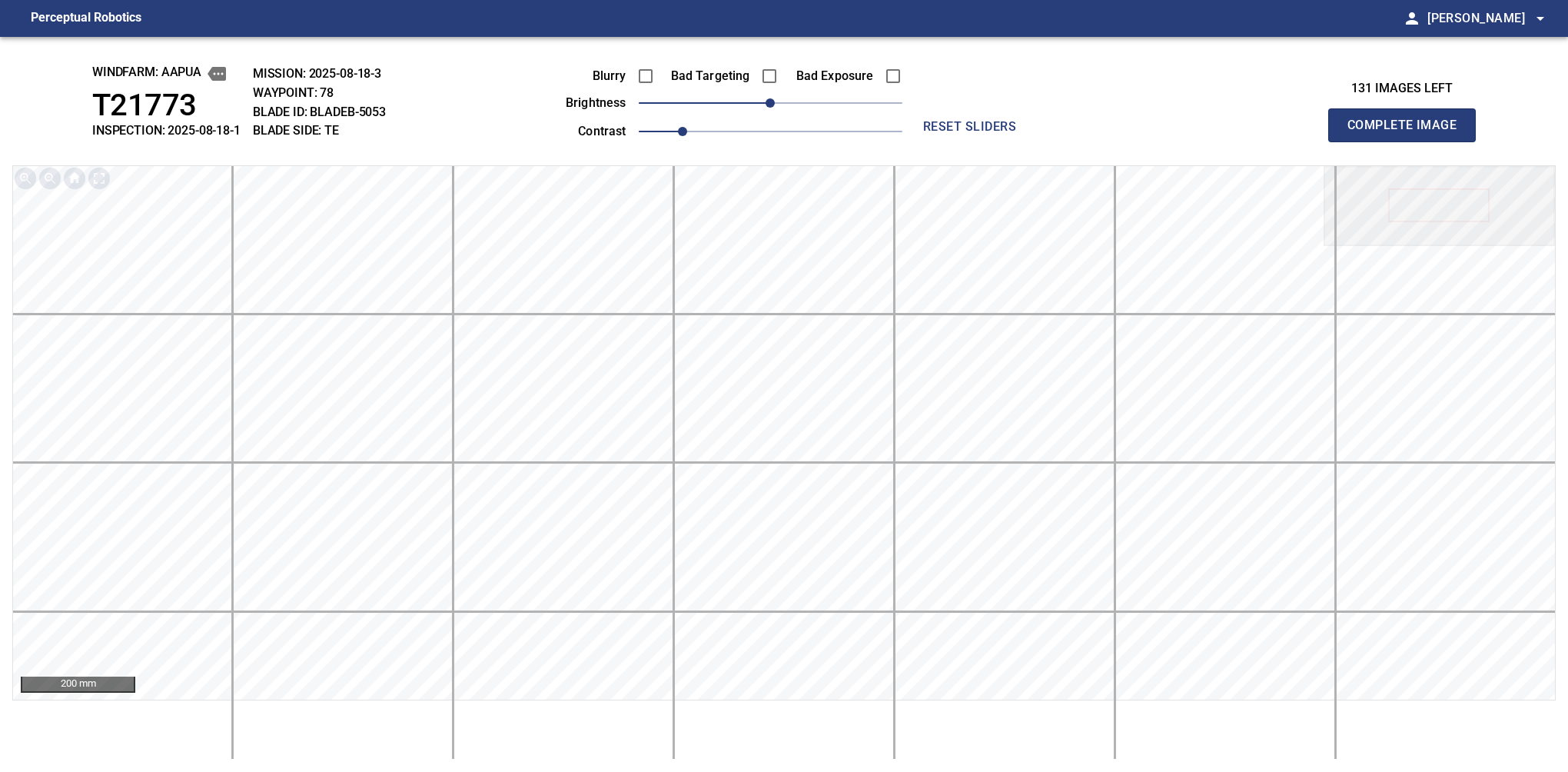
click at [1408, 142] on button "Complete Image" at bounding box center [1402, 125] width 148 height 34
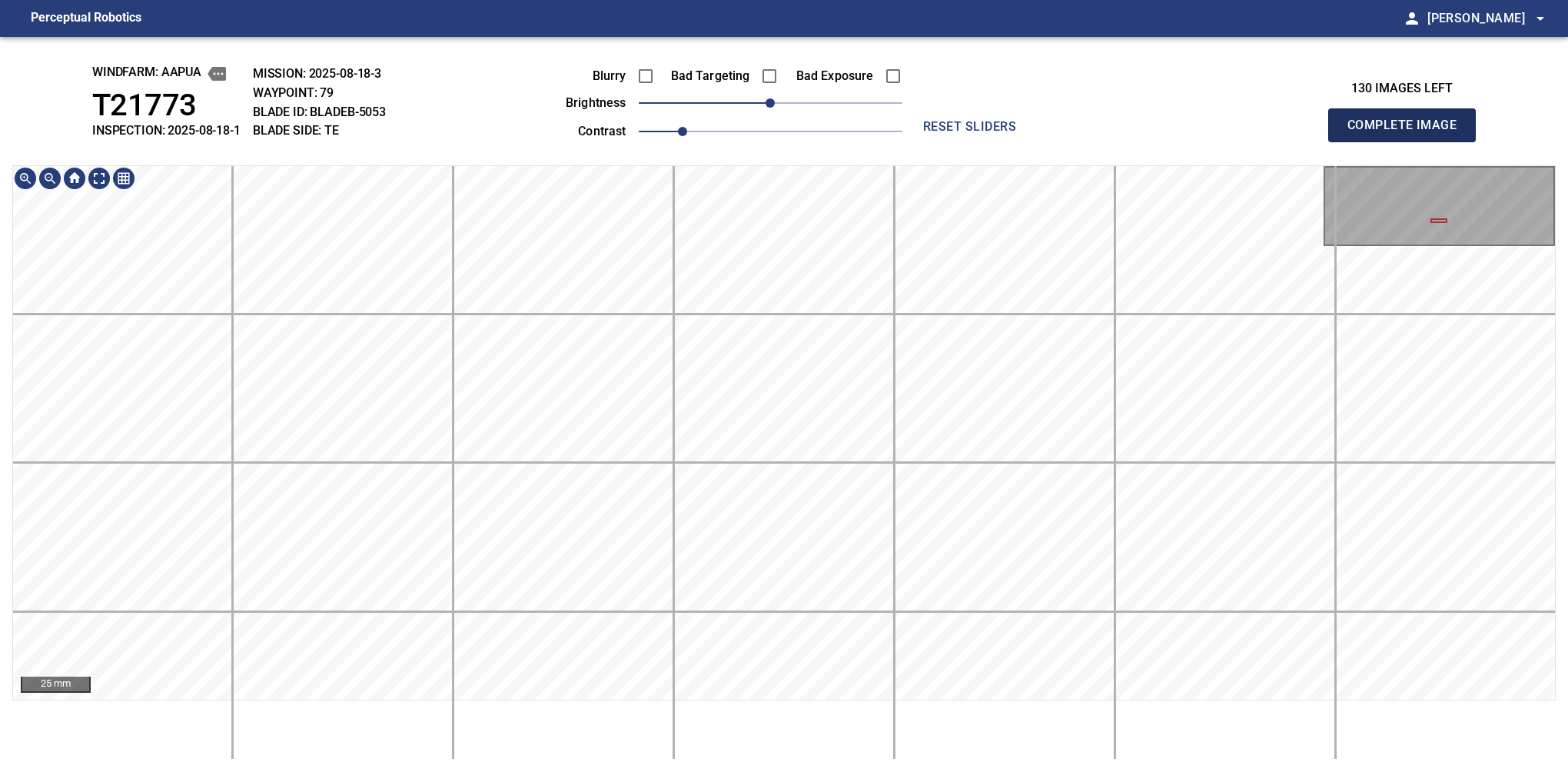
click at [1408, 142] on button "Complete Image" at bounding box center [1402, 125] width 148 height 34
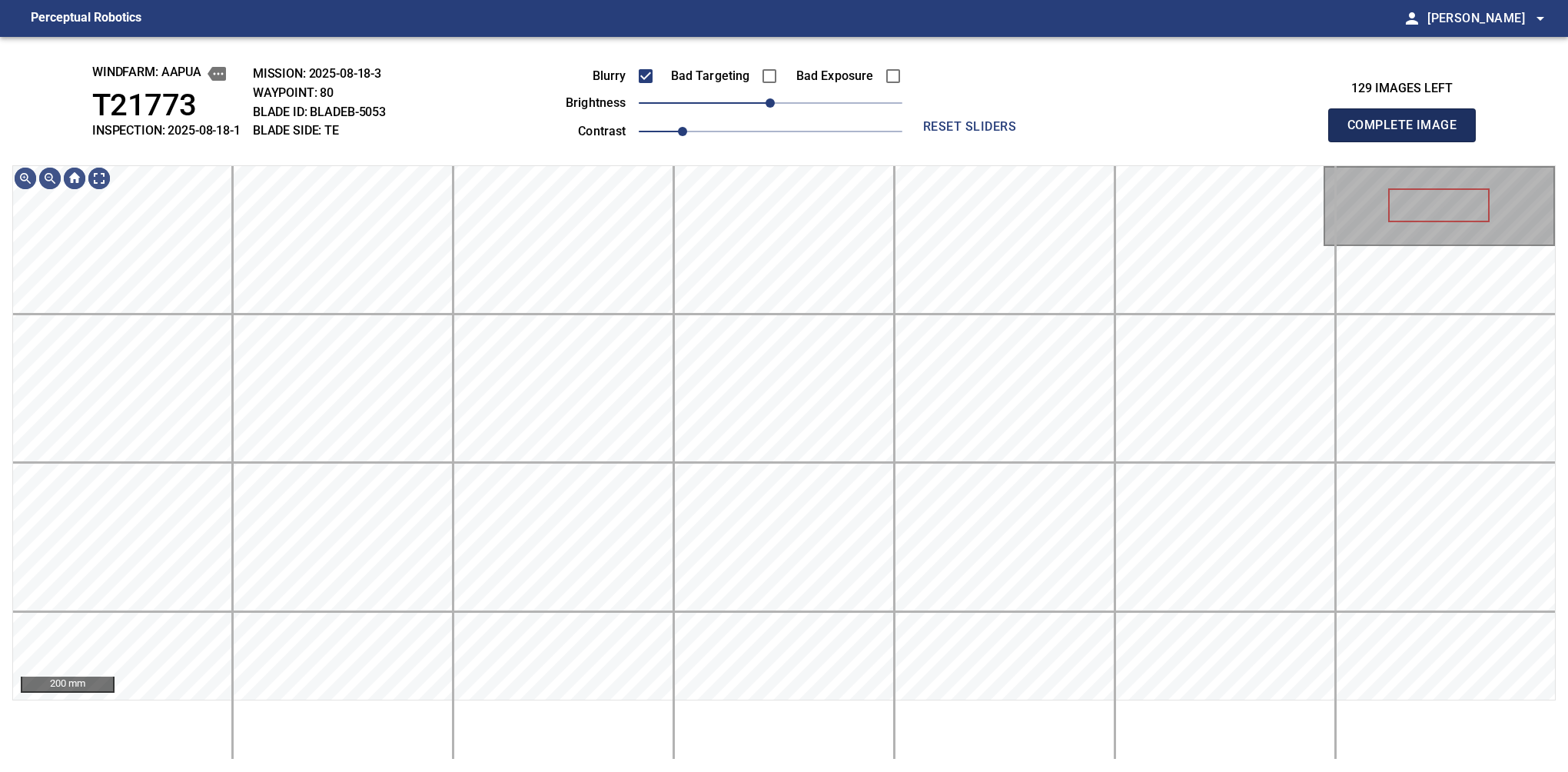
click at [1408, 142] on button "Complete Image" at bounding box center [1402, 125] width 148 height 34
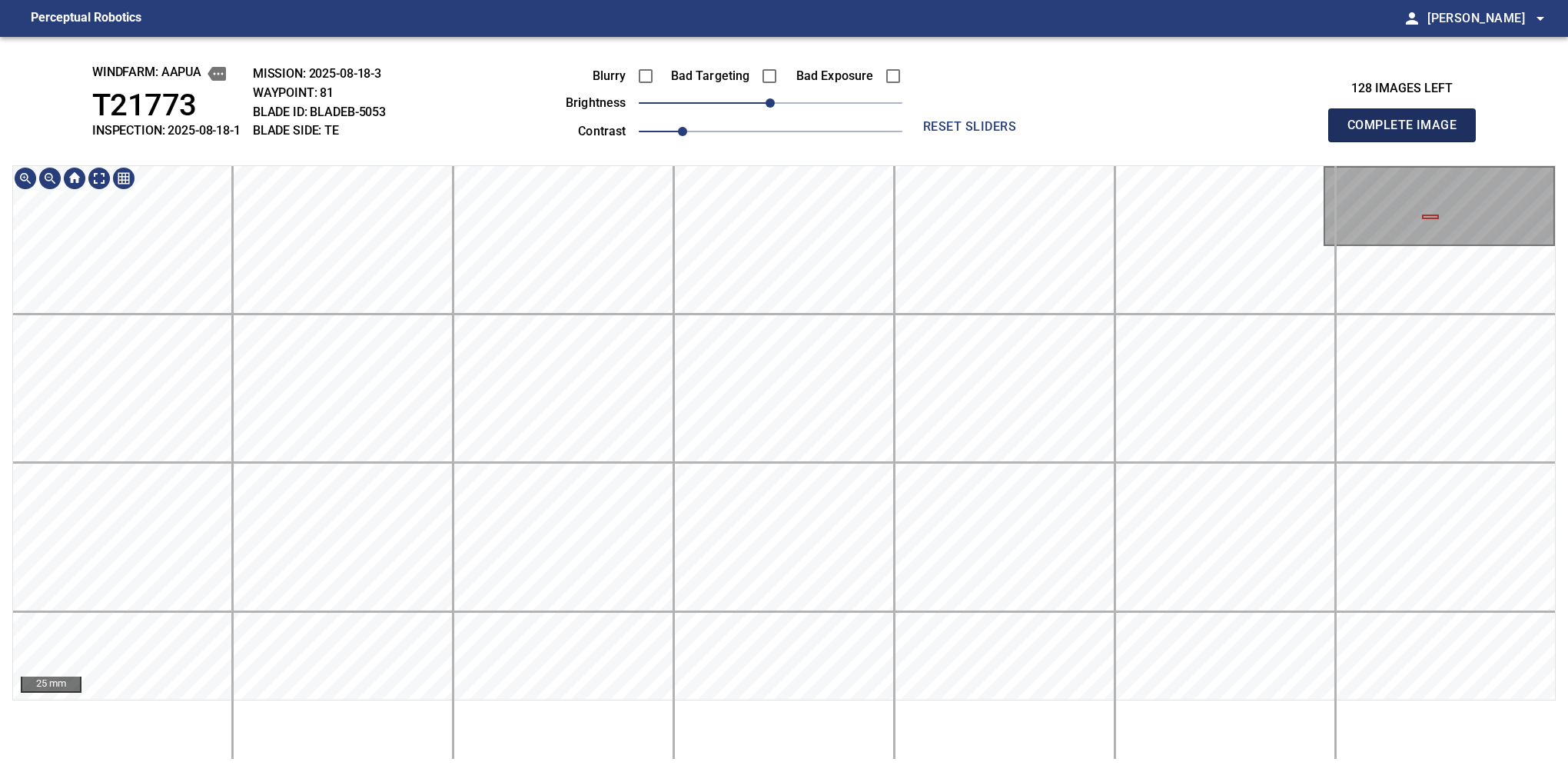
click at [1408, 142] on button "Complete Image" at bounding box center [1402, 125] width 148 height 34
click at [771, 158] on div "windfarm: Aapua T21773 INSPECTION: 2025-08-18-1 MISSION: 2025-08-18-3 WAYPOINT:…" at bounding box center [784, 404] width 1568 height 735
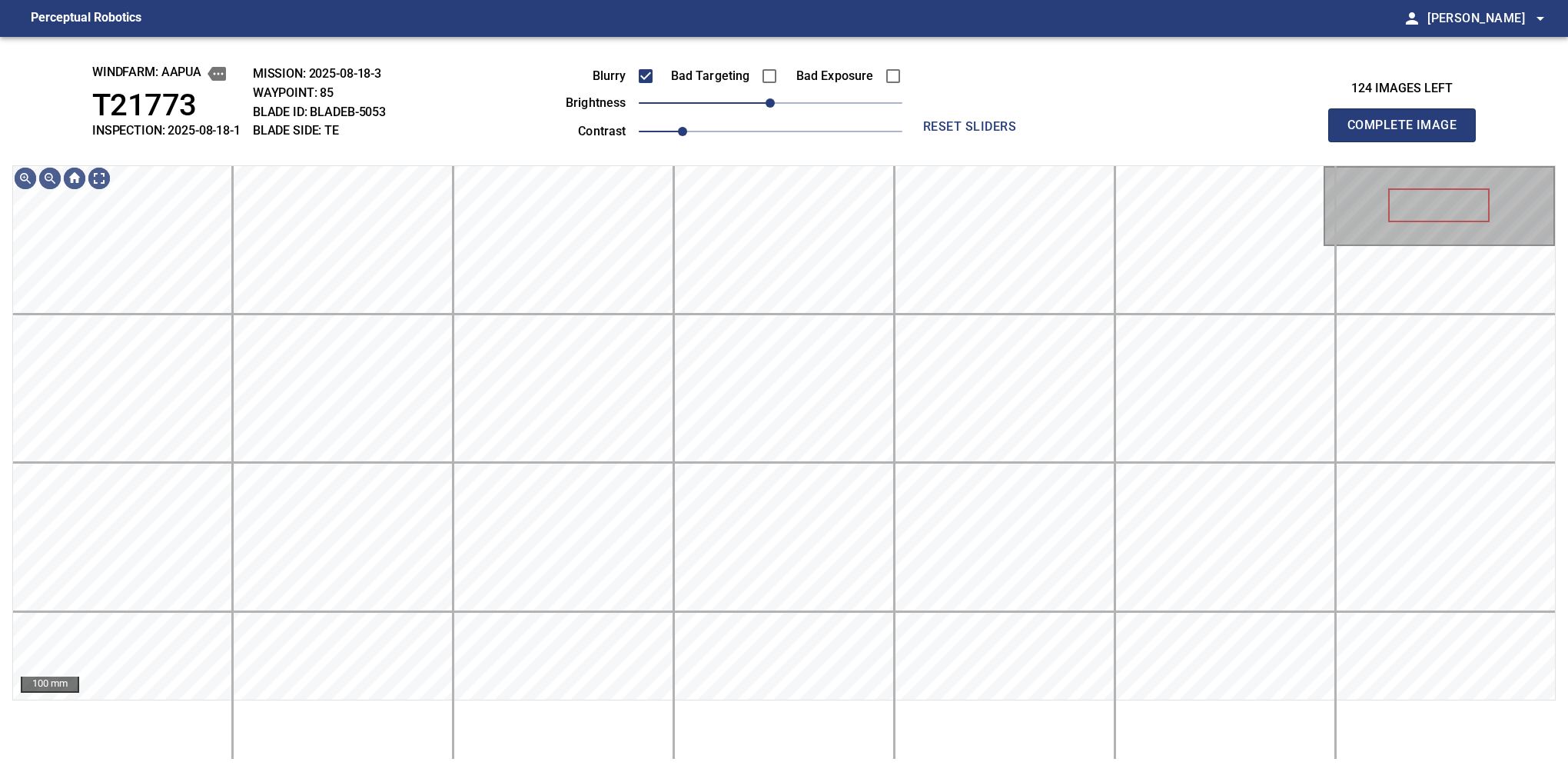
click at [1408, 142] on button "Complete Image" at bounding box center [1402, 125] width 148 height 34
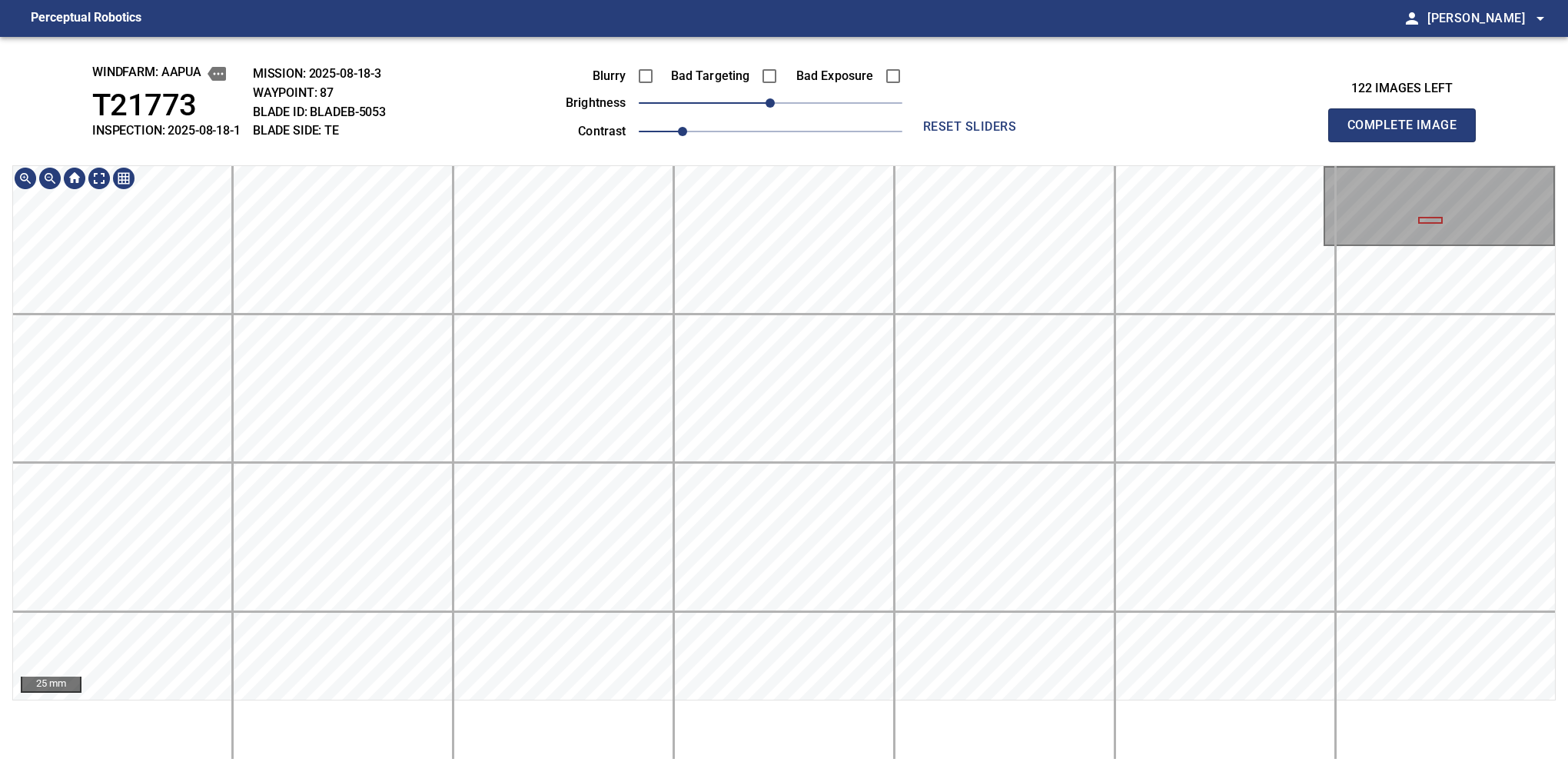
click at [654, 110] on div "windfarm: Aapua T21773 INSPECTION: 2025-08-18-1 MISSION: 2025-08-18-3 WAYPOINT:…" at bounding box center [784, 404] width 1568 height 735
click at [583, 144] on div "windfarm: Aapua T21773 INSPECTION: 2025-08-18-1 MISSION: 2025-08-18-3 WAYPOINT:…" at bounding box center [784, 404] width 1568 height 735
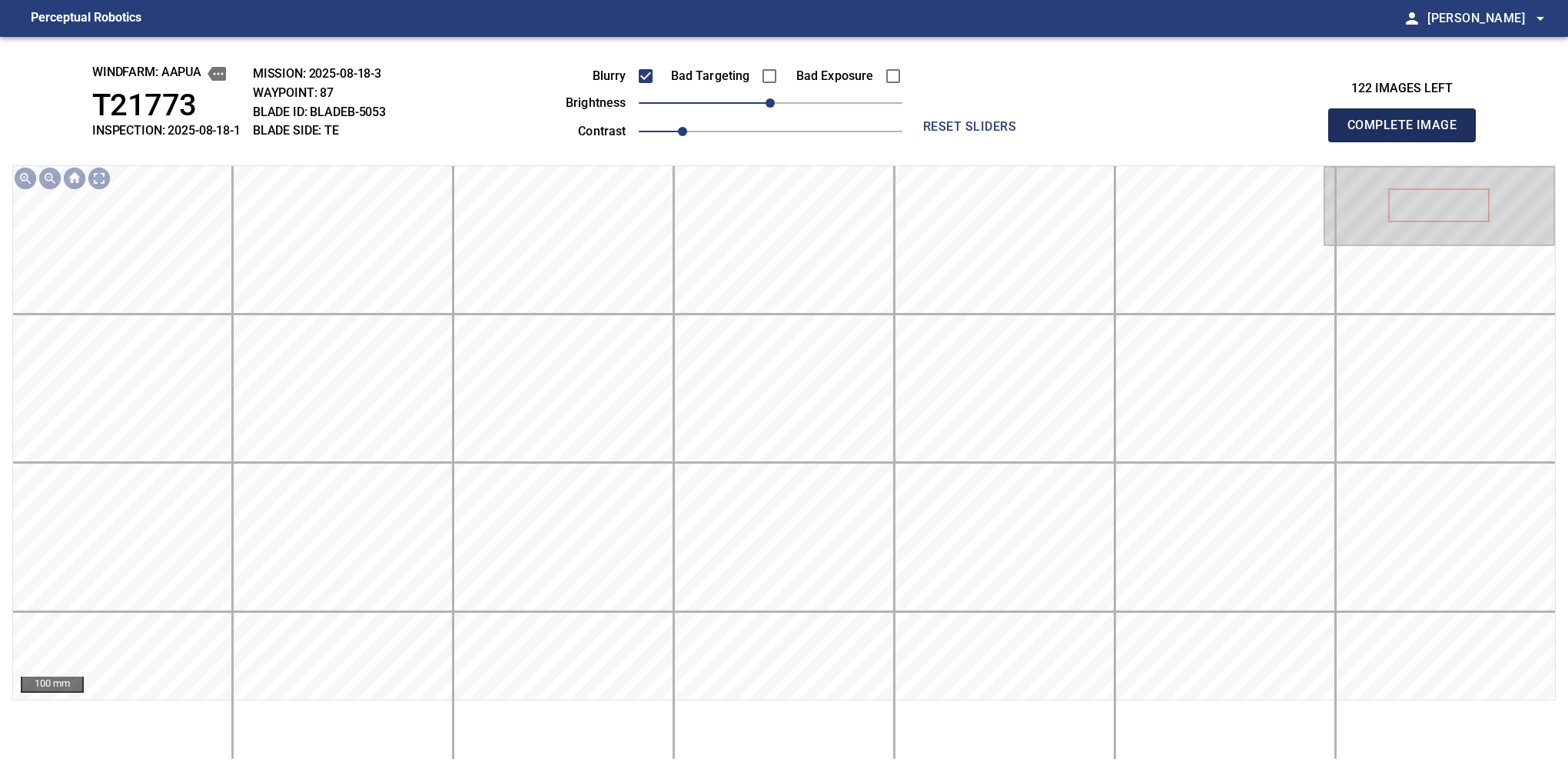
click at [1408, 142] on button "Complete Image" at bounding box center [1402, 125] width 148 height 34
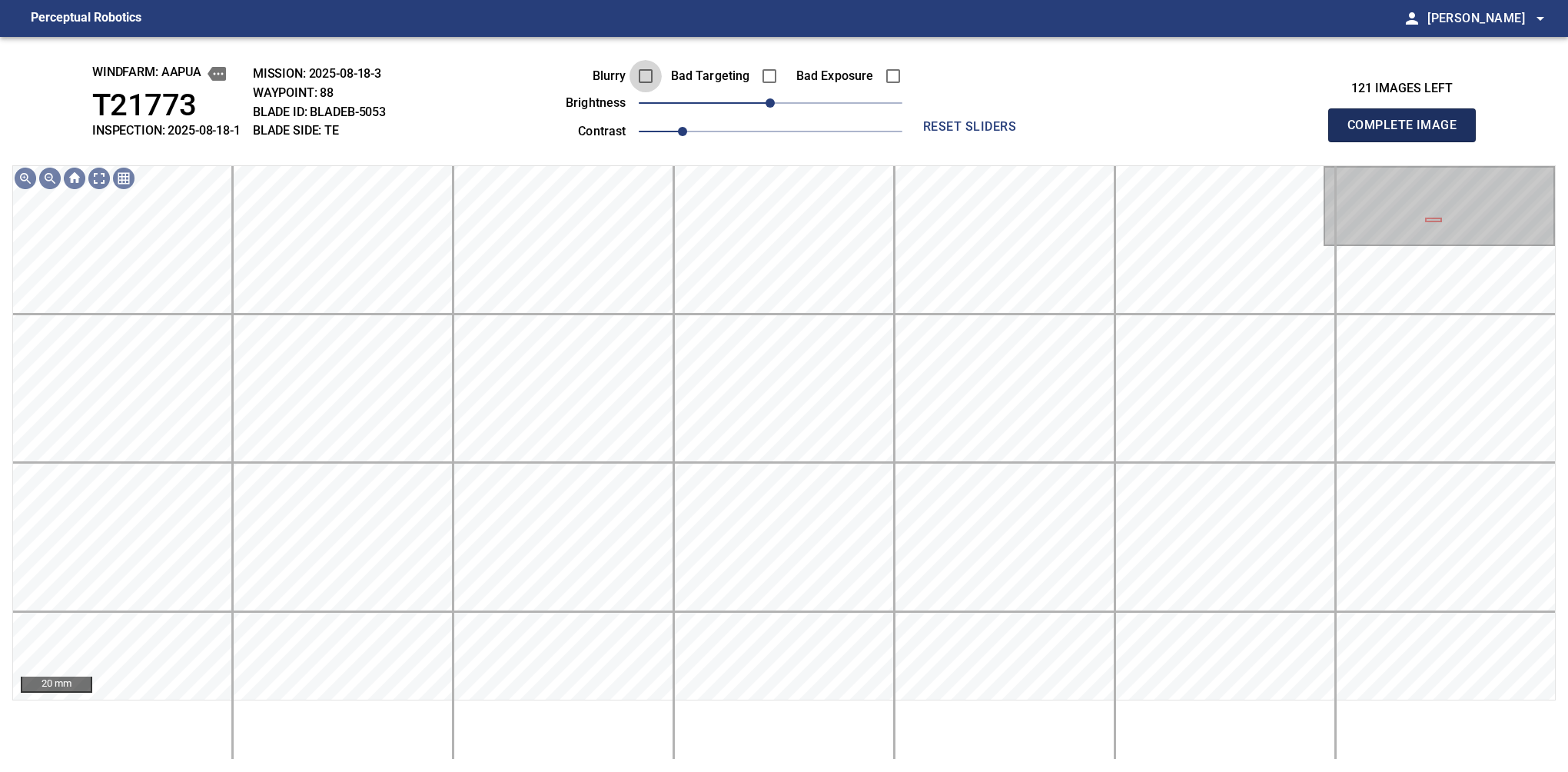
click at [1408, 142] on button "Complete Image" at bounding box center [1402, 125] width 148 height 34
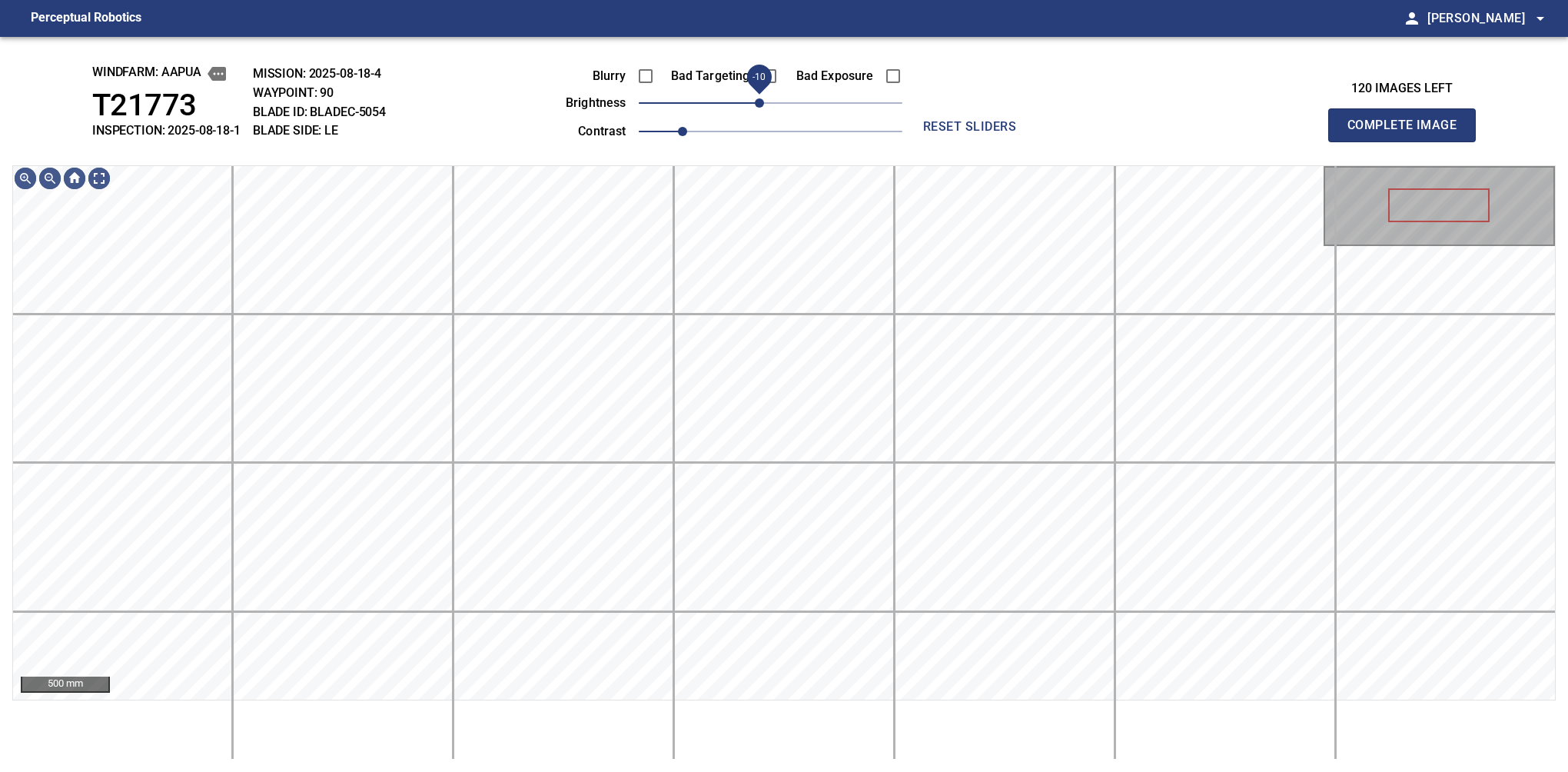
drag, startPoint x: 768, startPoint y: 104, endPoint x: 760, endPoint y: 102, distance: 8.2
click at [760, 102] on span "-10" at bounding box center [760, 102] width 10 height 10
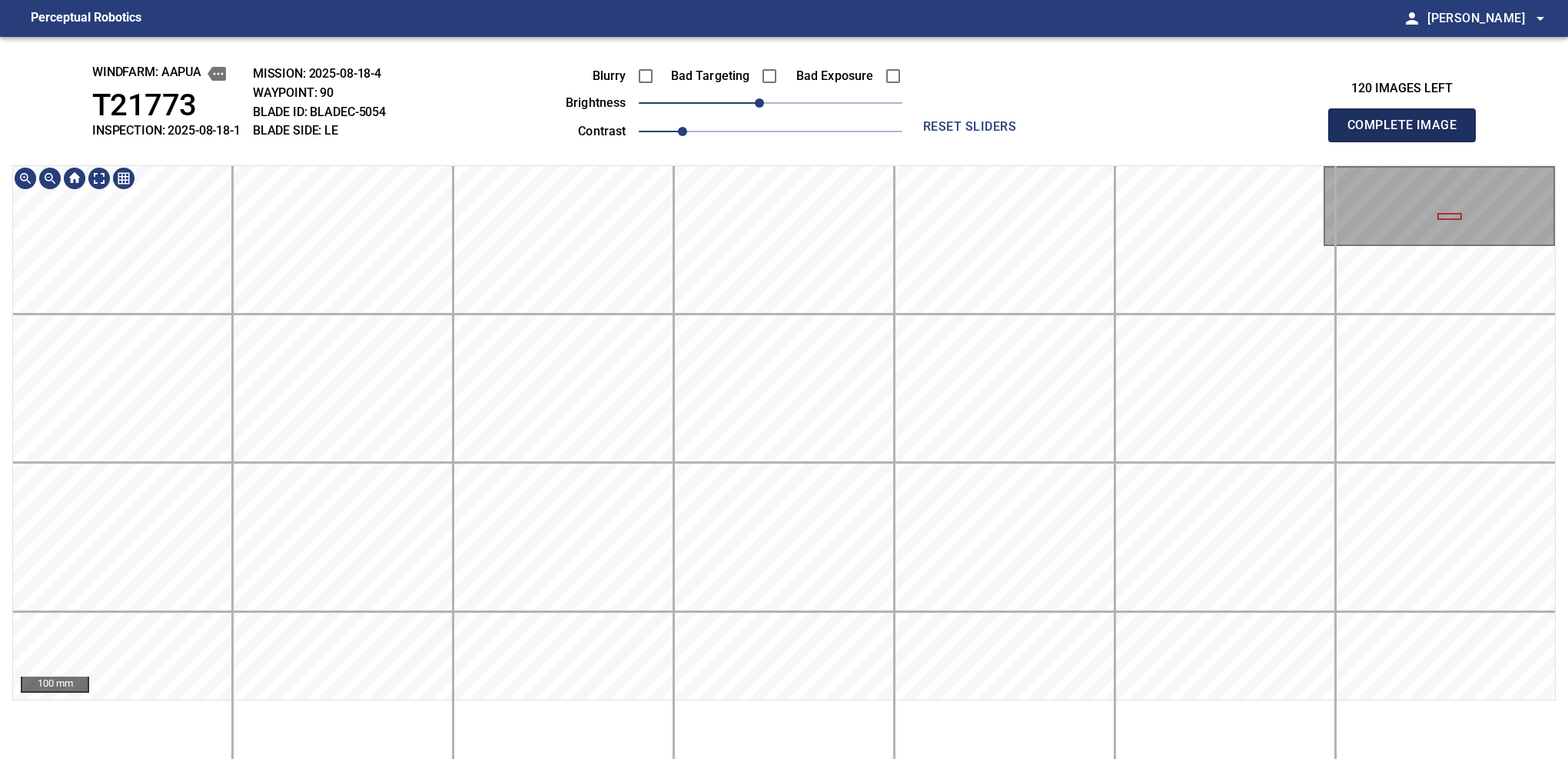
click at [1408, 142] on button "Complete Image" at bounding box center [1402, 125] width 148 height 34
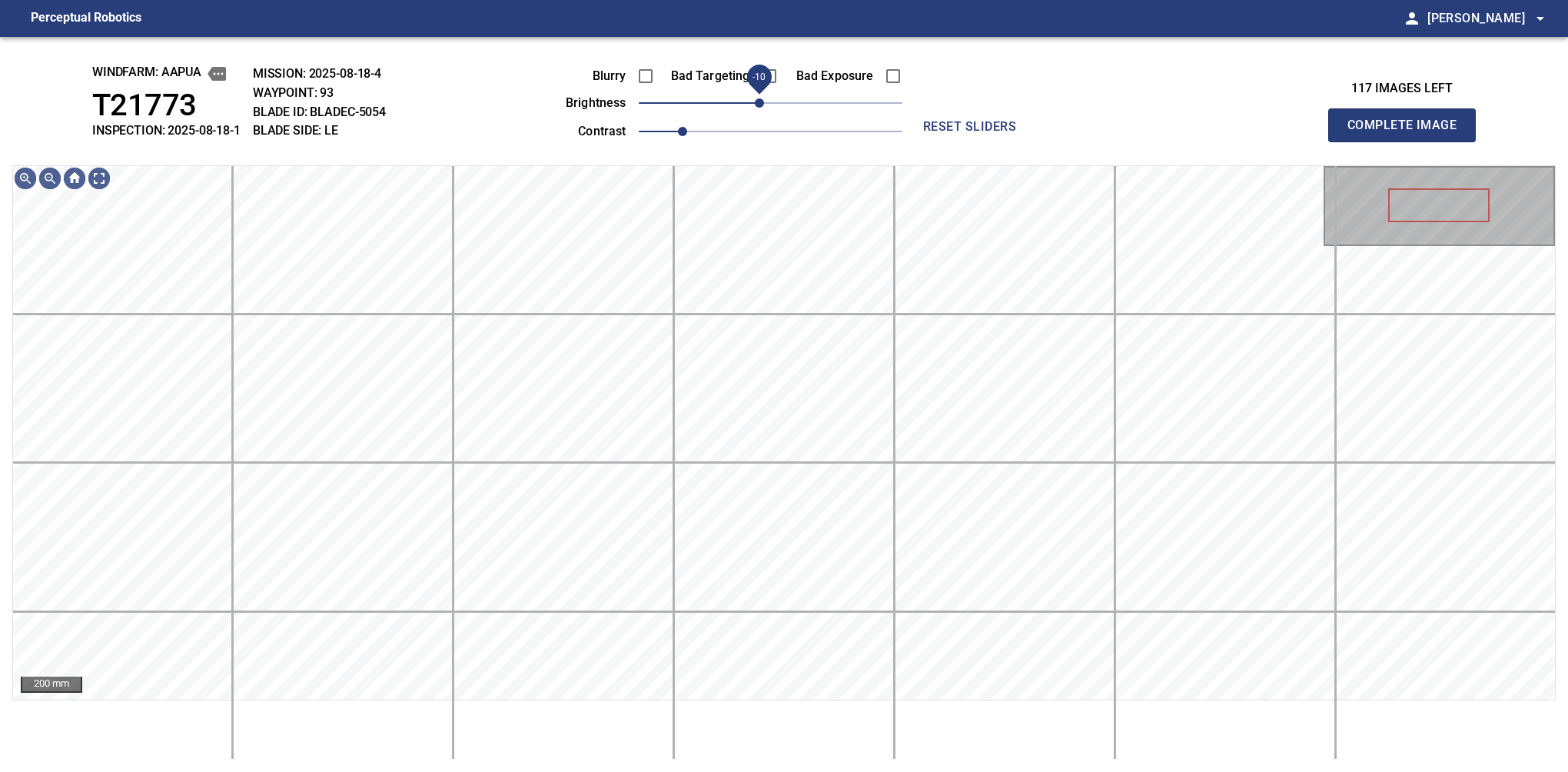
click at [761, 106] on span "-10" at bounding box center [760, 102] width 10 height 10
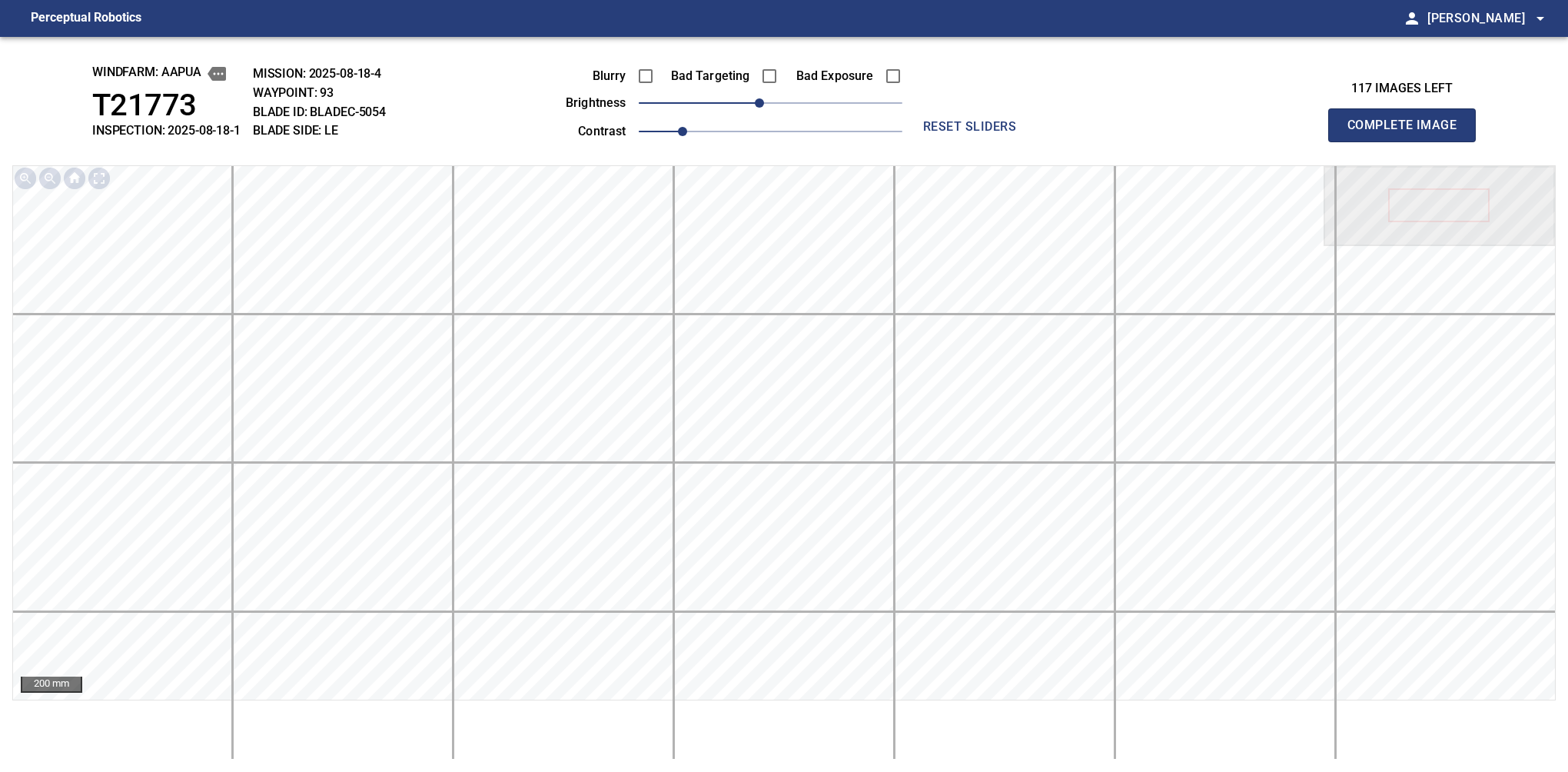
click at [1408, 142] on button "Complete Image" at bounding box center [1402, 125] width 148 height 34
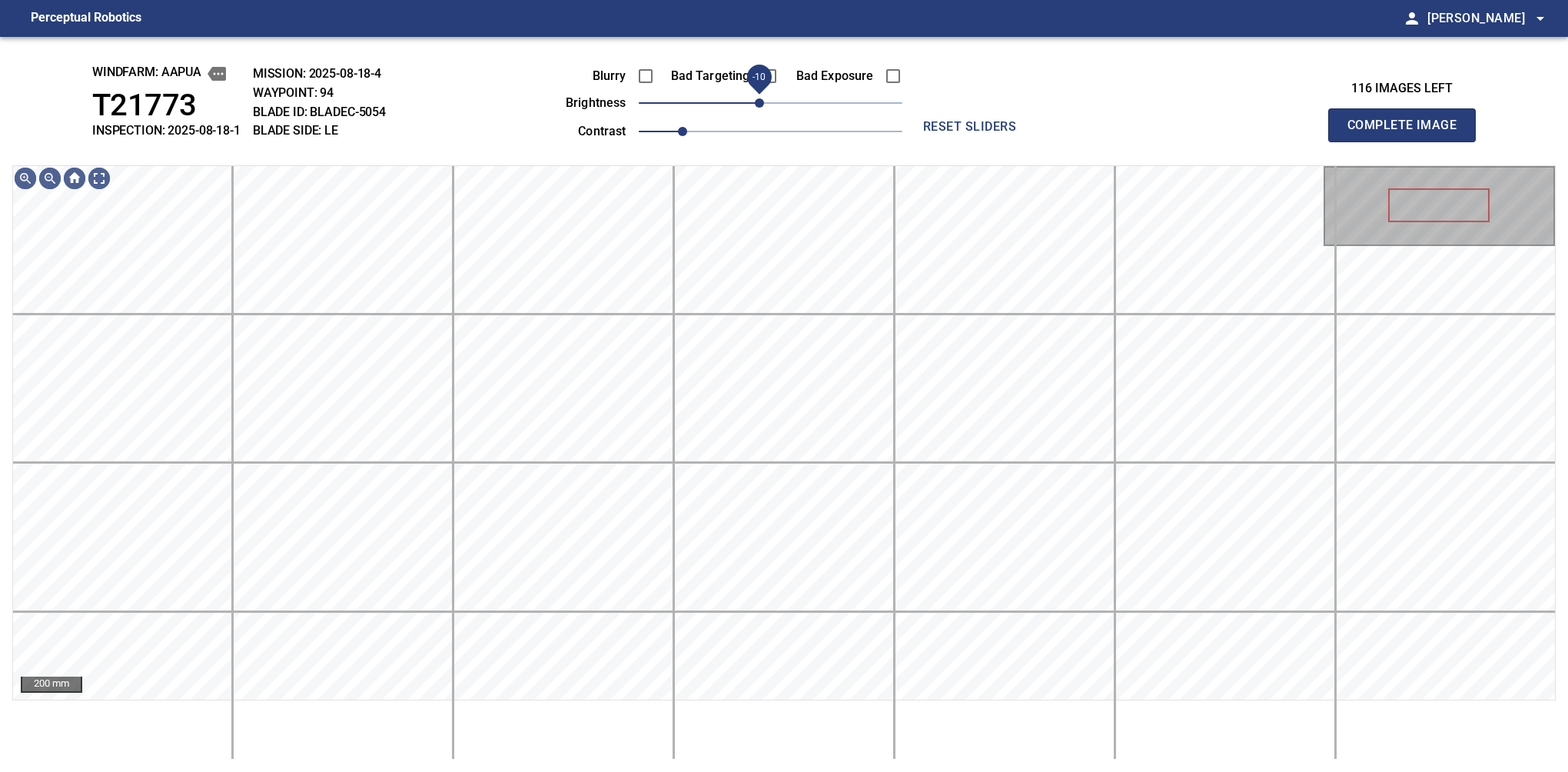
click at [761, 106] on span "-10" at bounding box center [760, 102] width 10 height 10
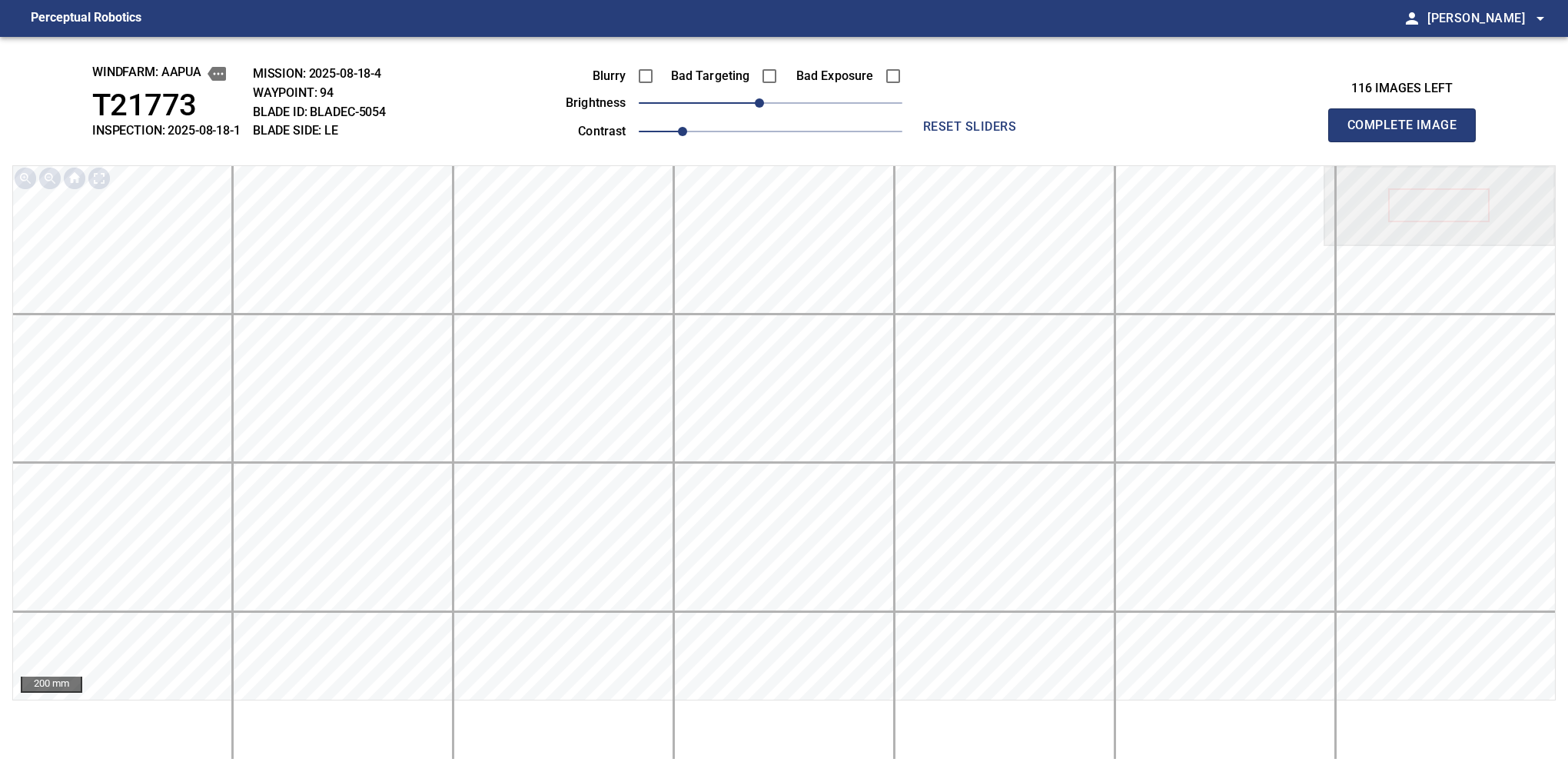
click at [1408, 142] on button "Complete Image" at bounding box center [1402, 125] width 148 height 34
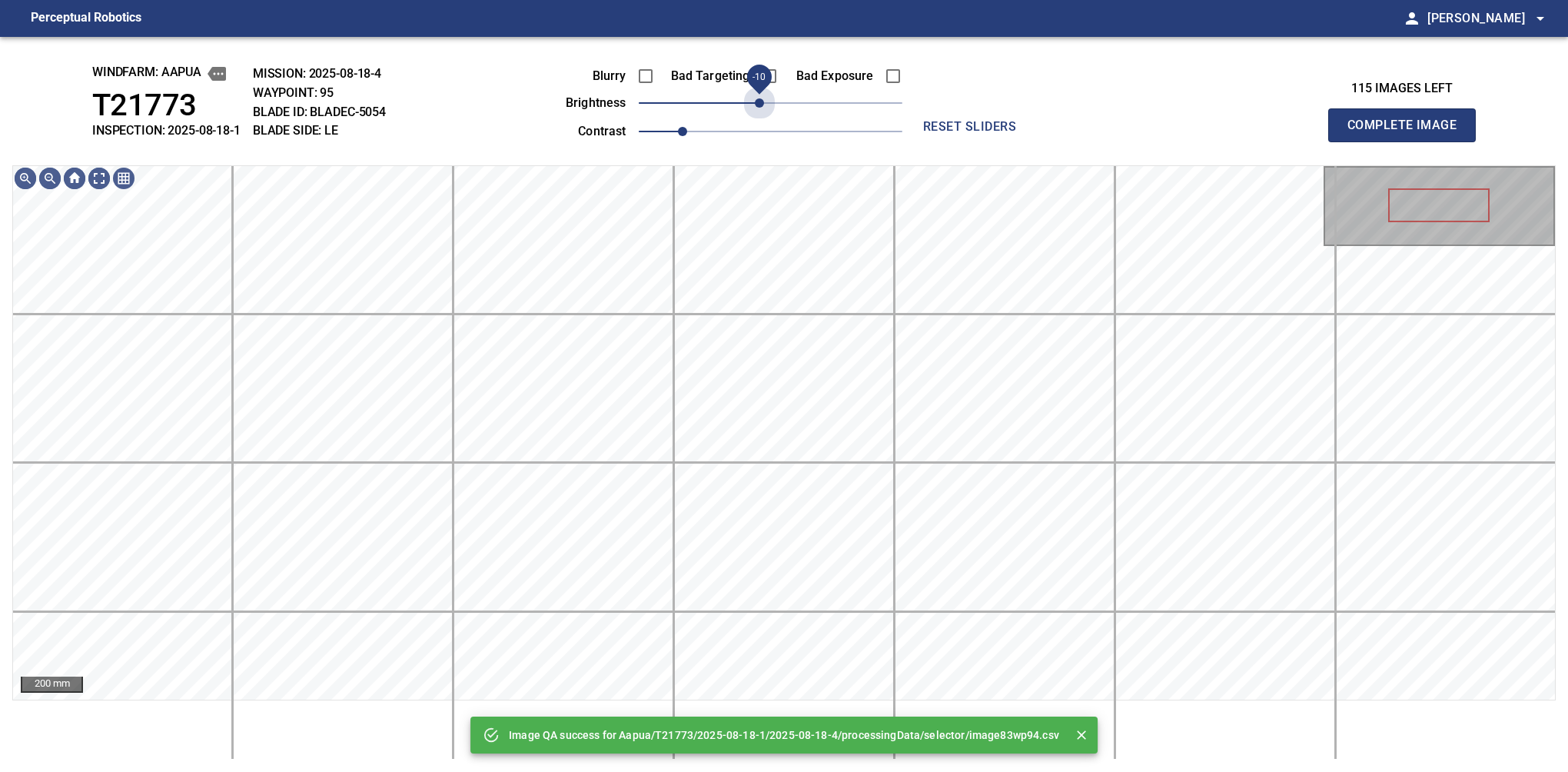
click at [761, 106] on span "-10" at bounding box center [760, 102] width 10 height 10
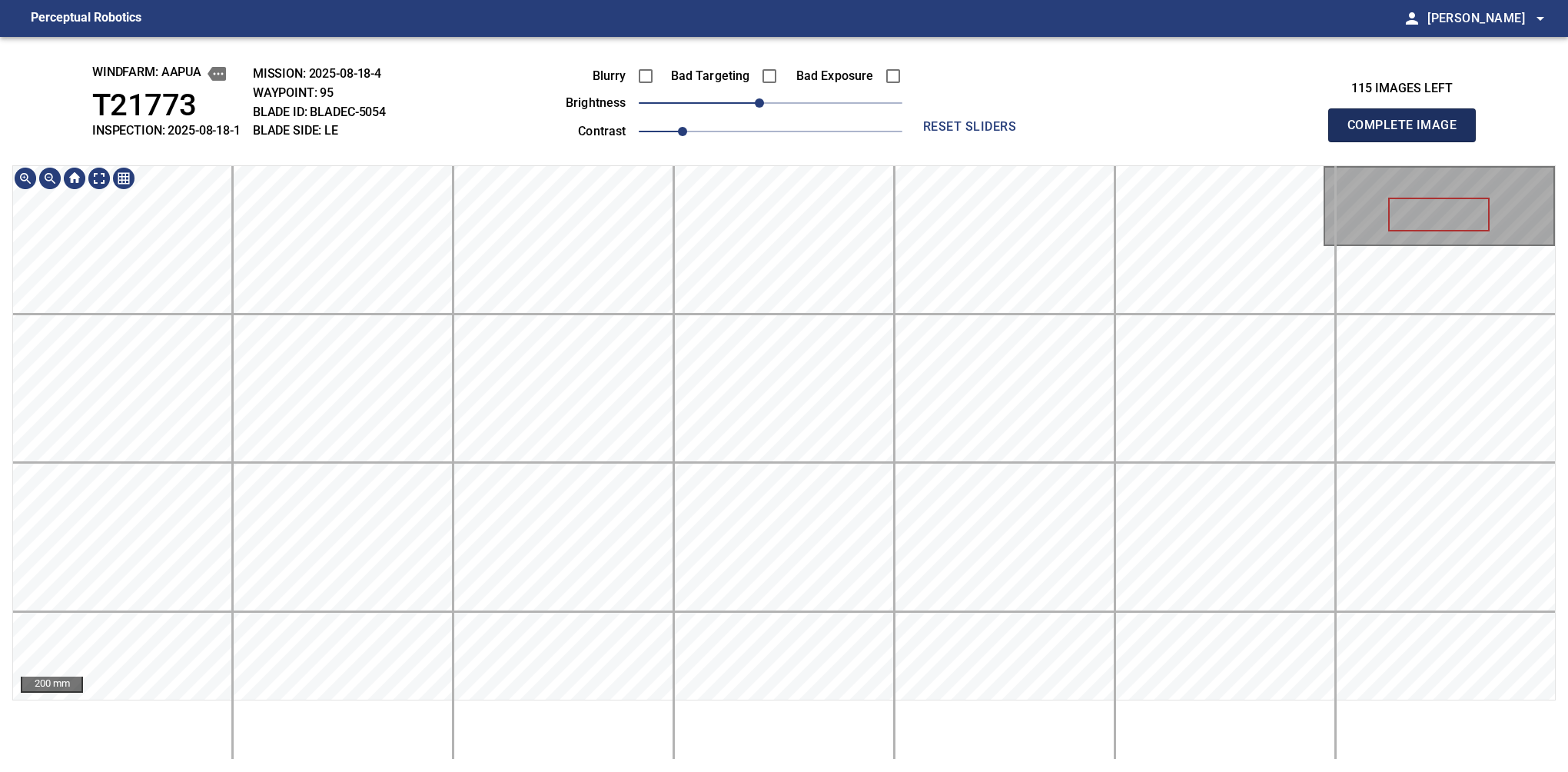
click at [1408, 142] on button "Complete Image" at bounding box center [1402, 125] width 148 height 34
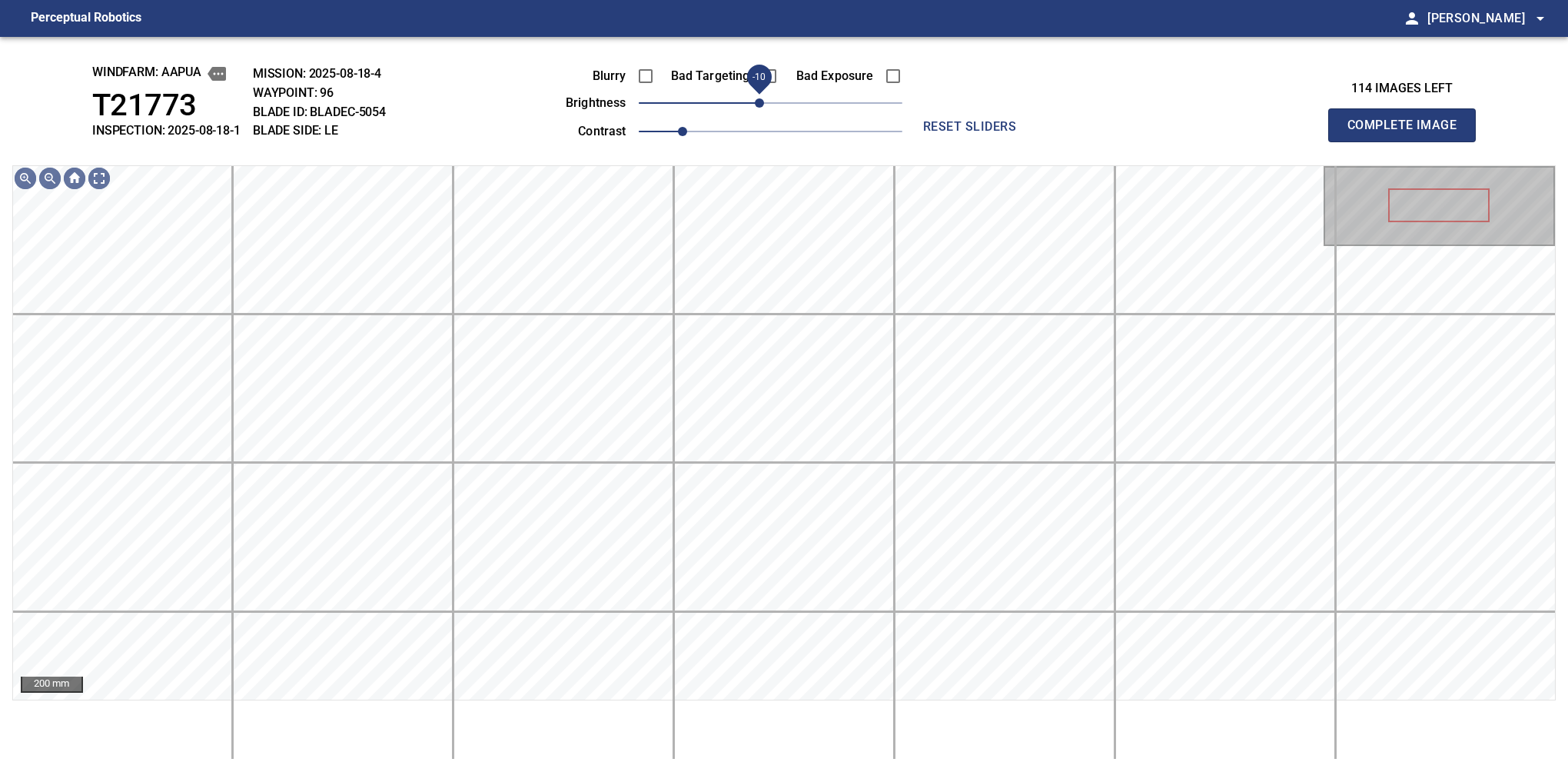
click at [761, 104] on span "-10" at bounding box center [760, 102] width 10 height 10
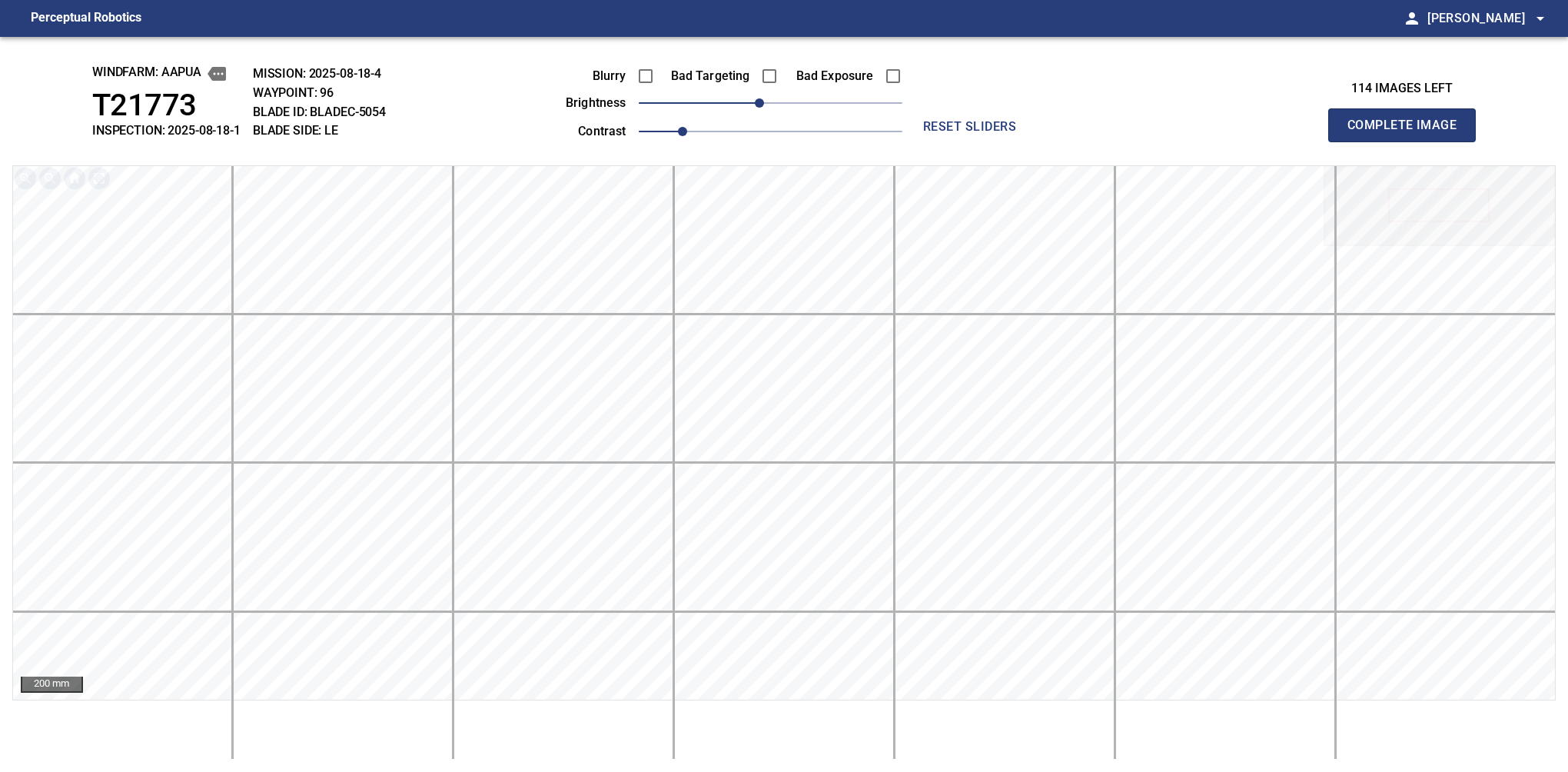
click at [1408, 142] on button "Complete Image" at bounding box center [1402, 125] width 148 height 34
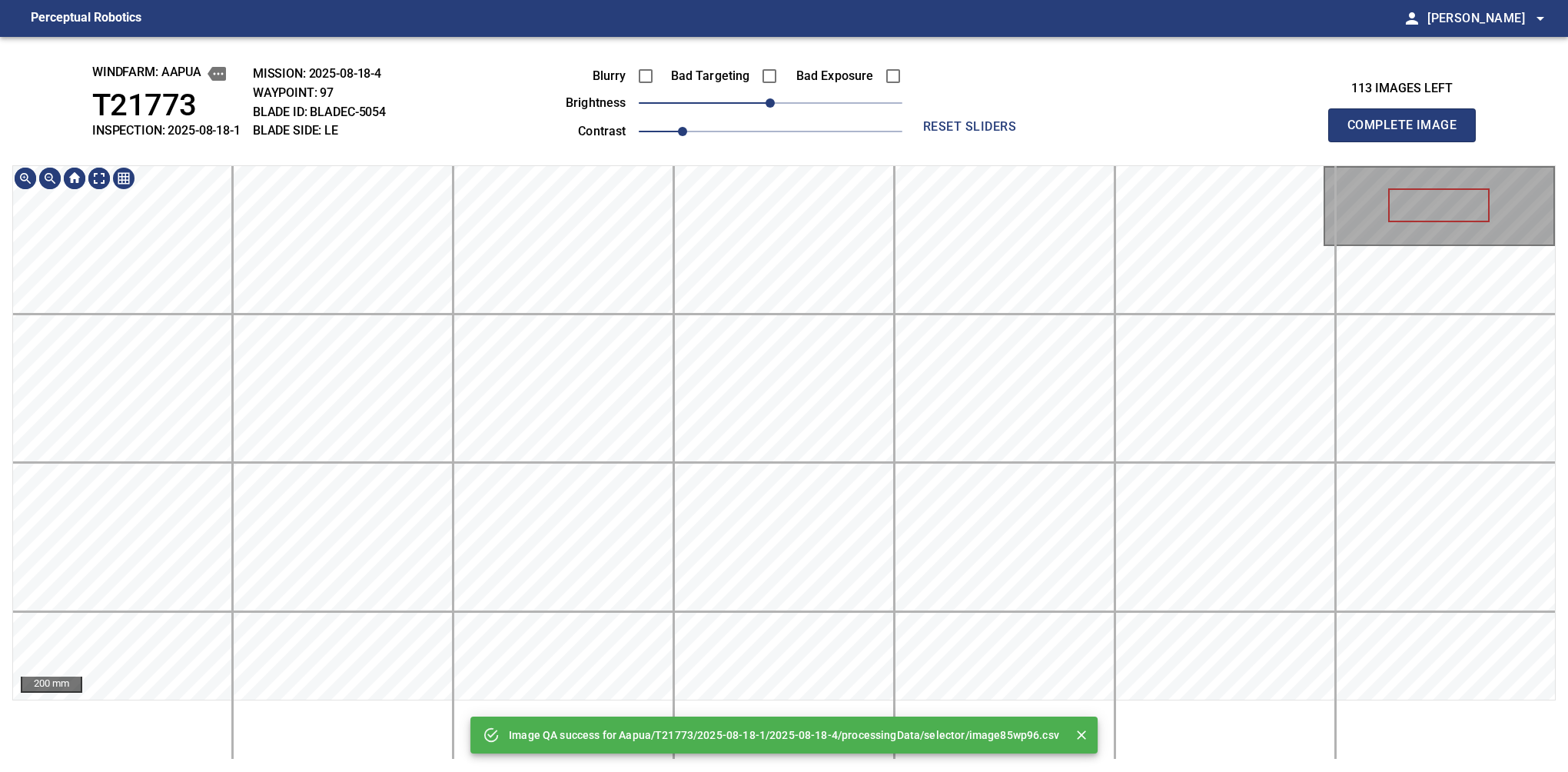
click at [774, 142] on div "Image QA success for Aapua/T21773/2025-08-18-1/2025-08-18-4/processingData/sele…" at bounding box center [784, 404] width 1568 height 735
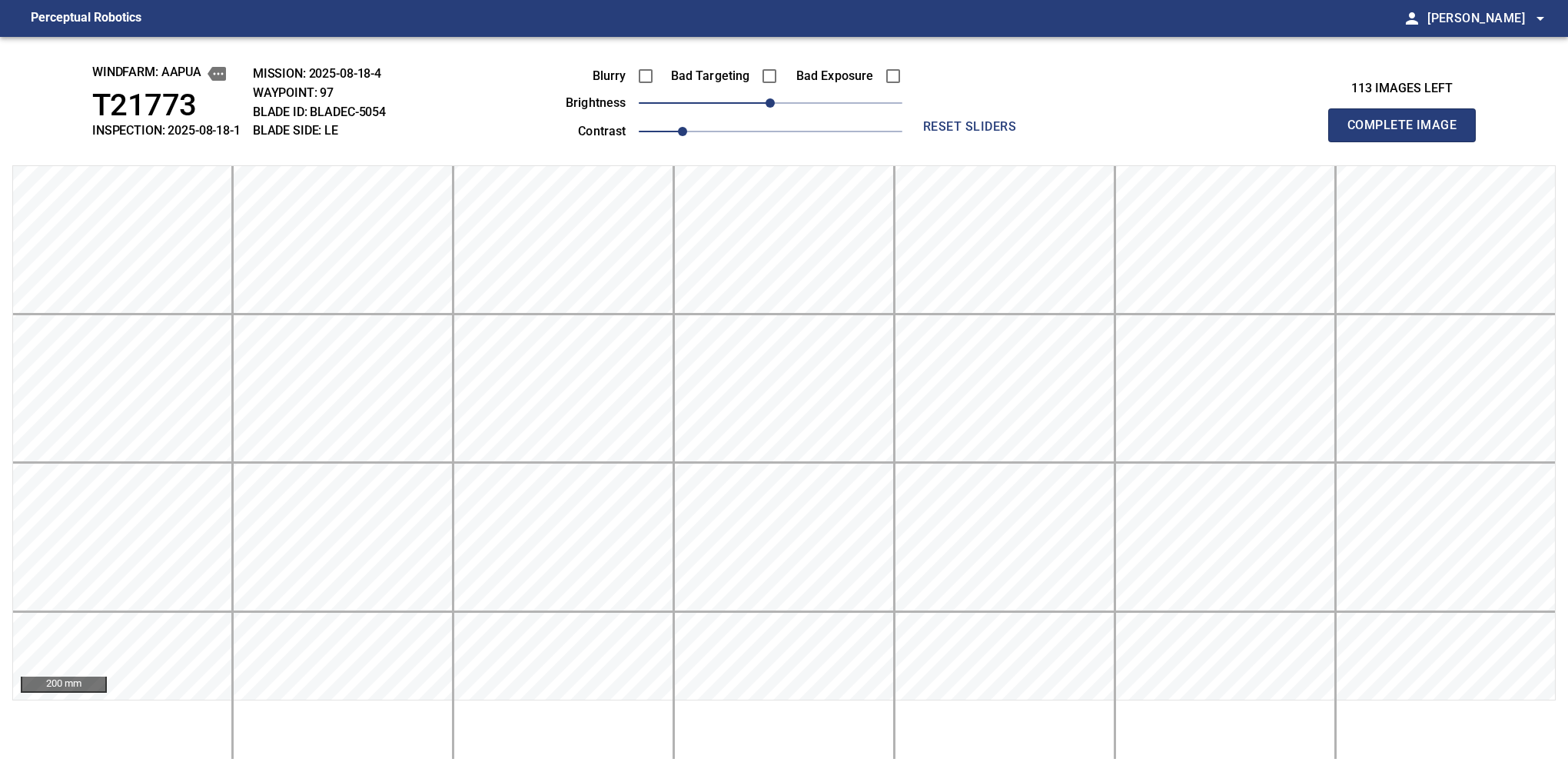
click at [1408, 142] on button "Complete Image" at bounding box center [1402, 125] width 148 height 34
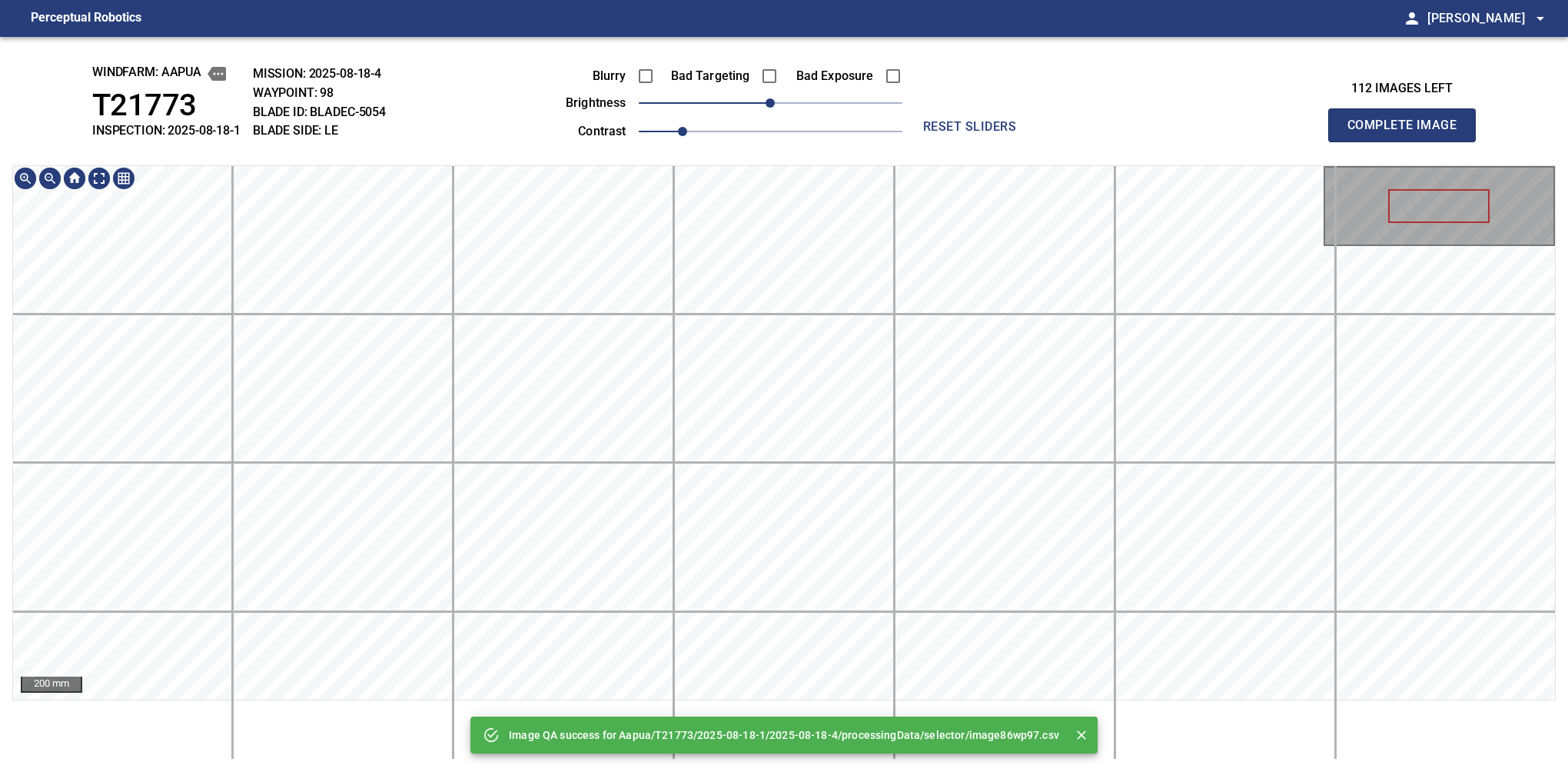
click at [691, 49] on div "Image QA success for Aapua/T21773/2025-08-18-1/2025-08-18-4/processingData/sele…" at bounding box center [784, 404] width 1568 height 735
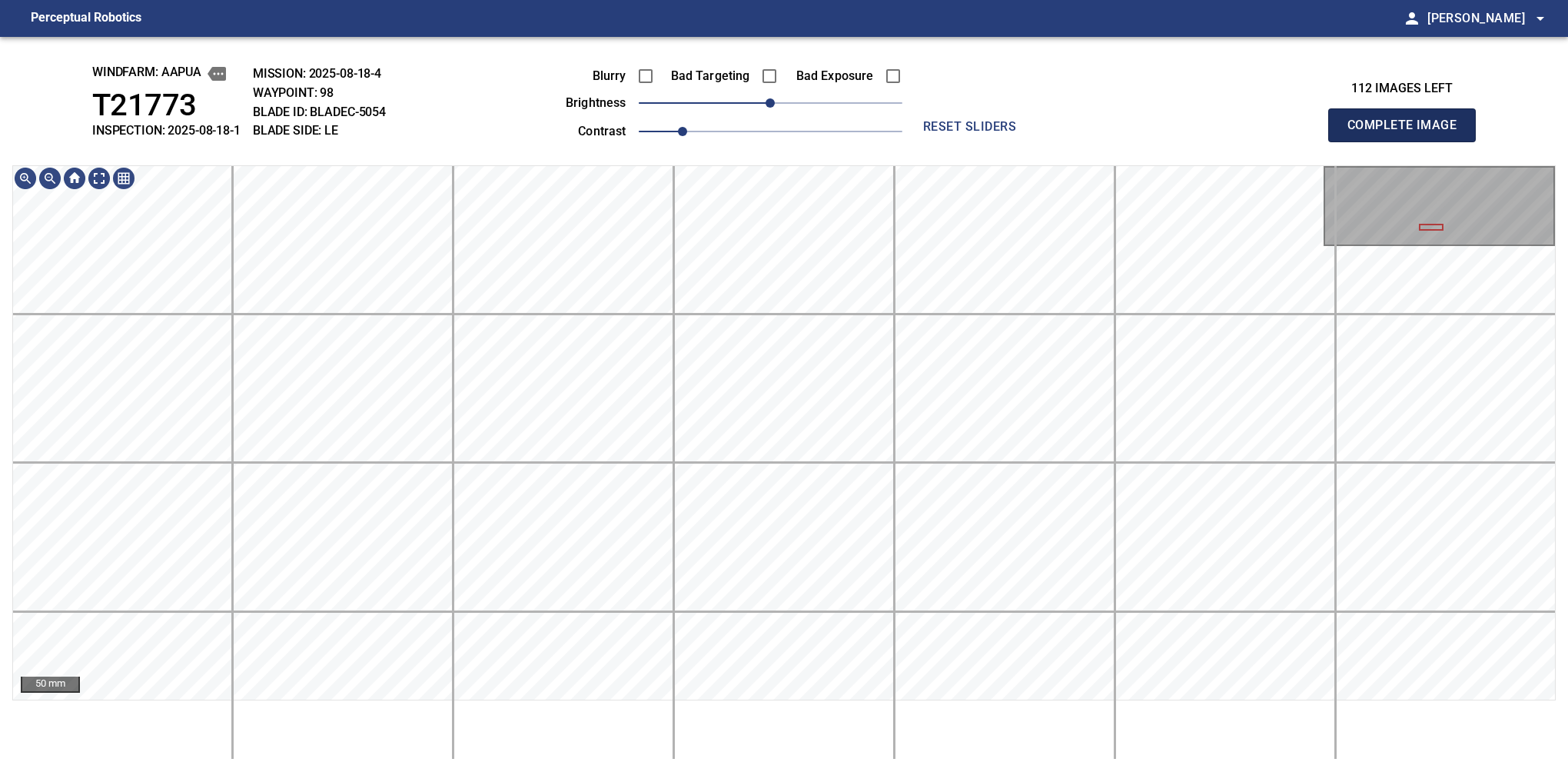
click at [1408, 142] on button "Complete Image" at bounding box center [1402, 125] width 148 height 34
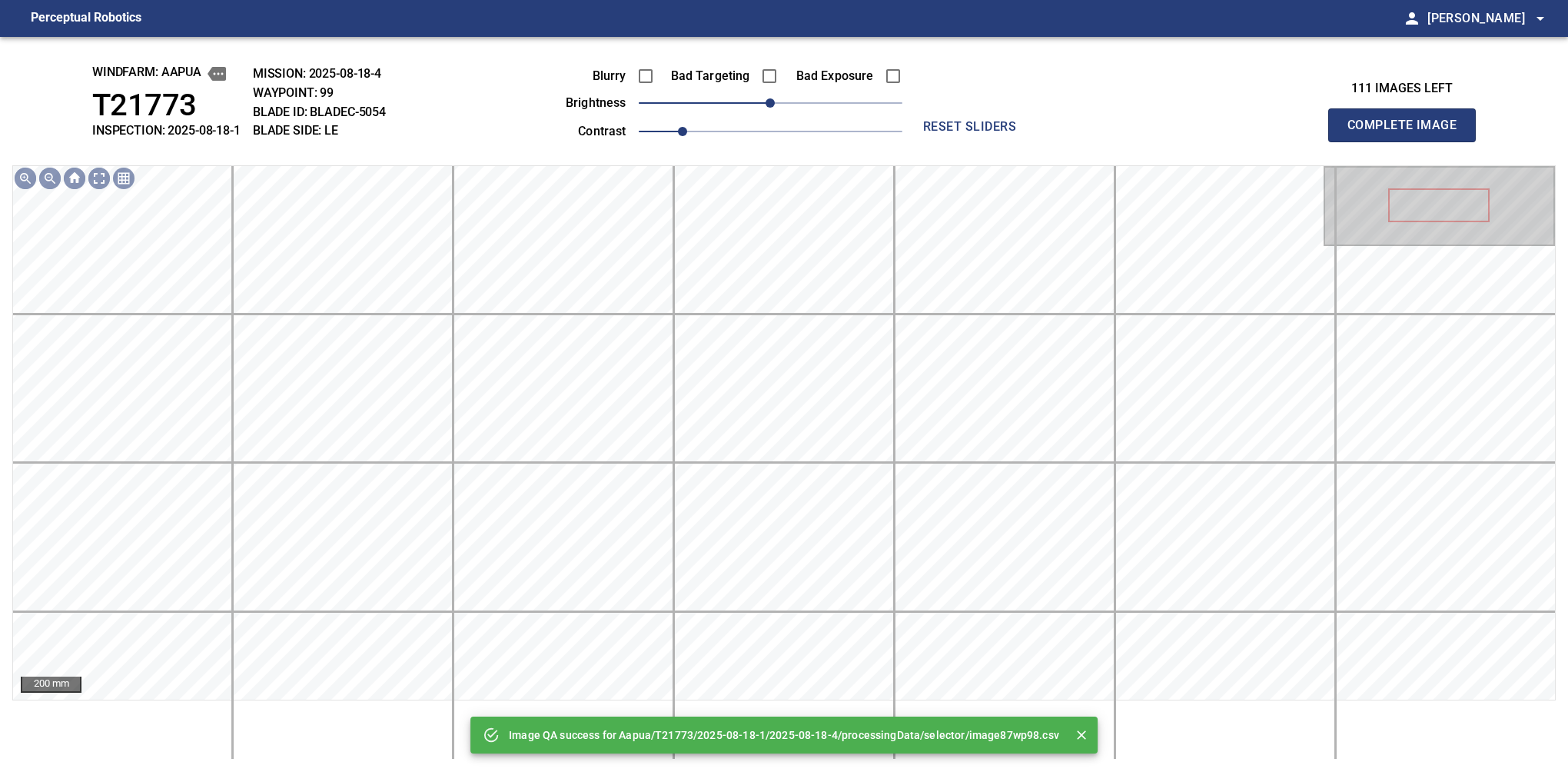
click at [712, 91] on div "Image QA success for Aapua/T21773/2025-08-18-1/2025-08-18-4/processingData/sele…" at bounding box center [784, 404] width 1568 height 735
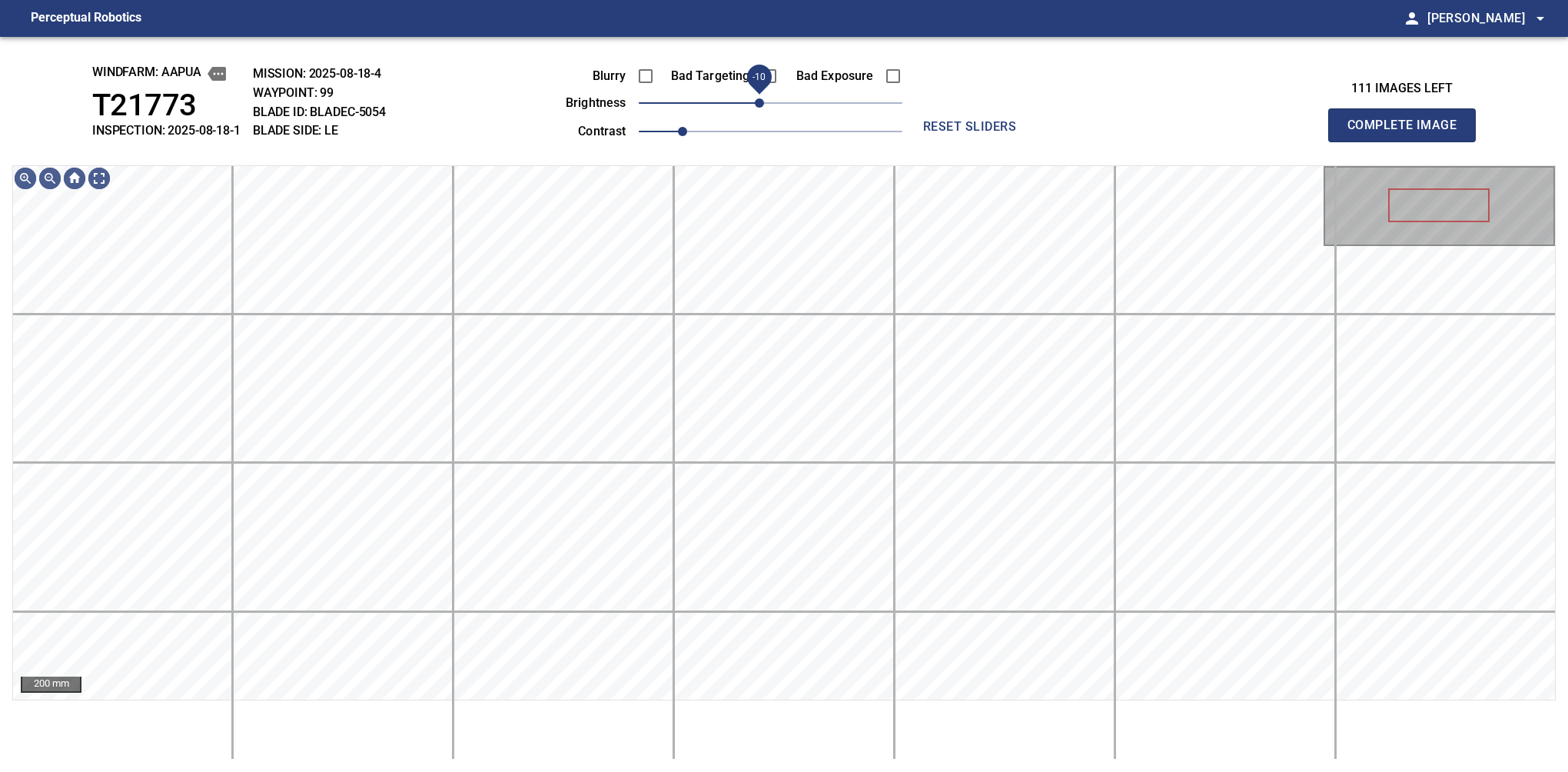
click at [760, 104] on span "-10" at bounding box center [760, 102] width 10 height 10
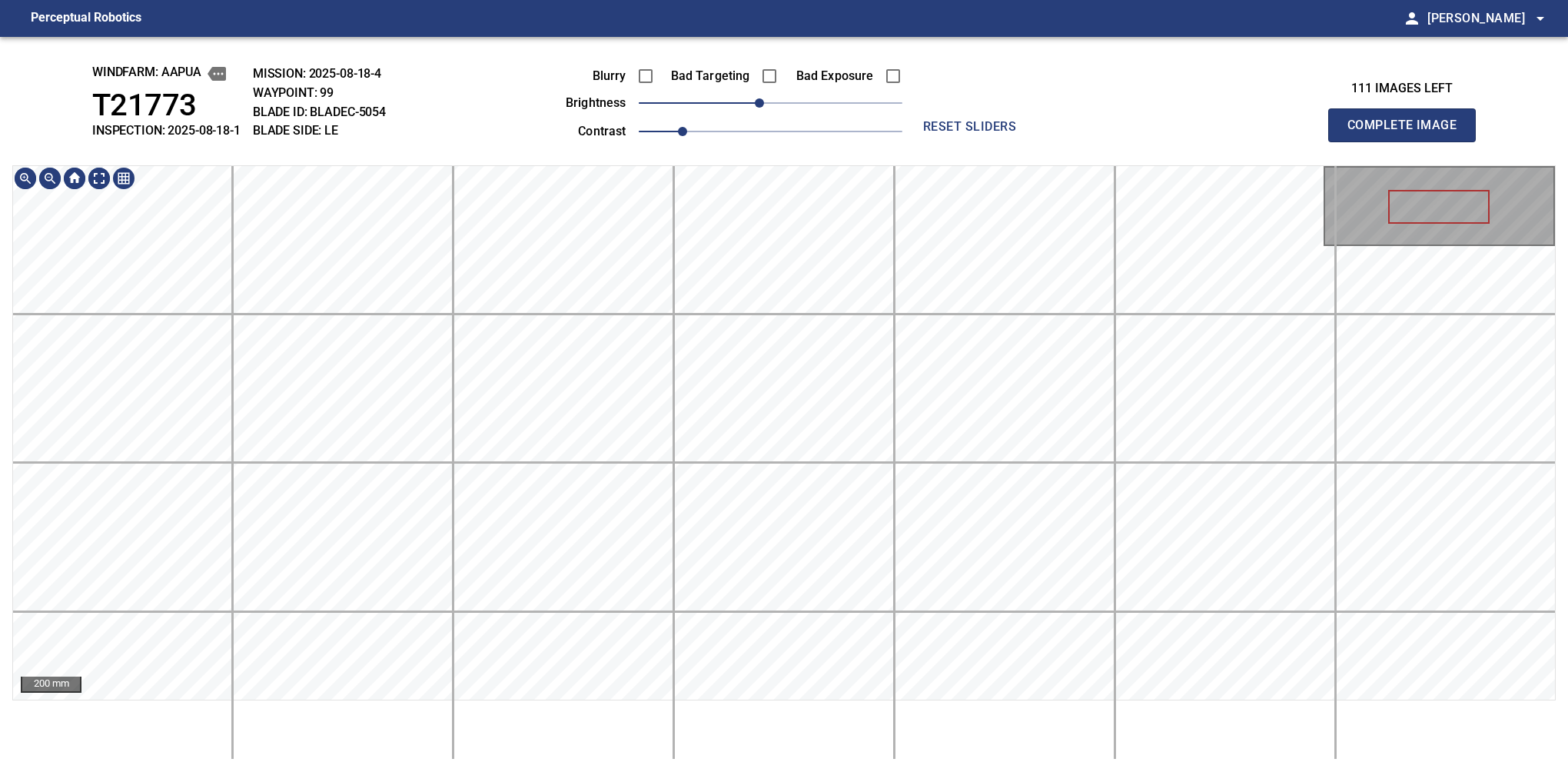
click at [720, 55] on div "windfarm: Aapua T21773 INSPECTION: 2025-08-18-1 MISSION: 2025-08-18-4 WAYPOINT:…" at bounding box center [784, 404] width 1568 height 735
click at [1408, 142] on button "Complete Image" at bounding box center [1402, 125] width 148 height 34
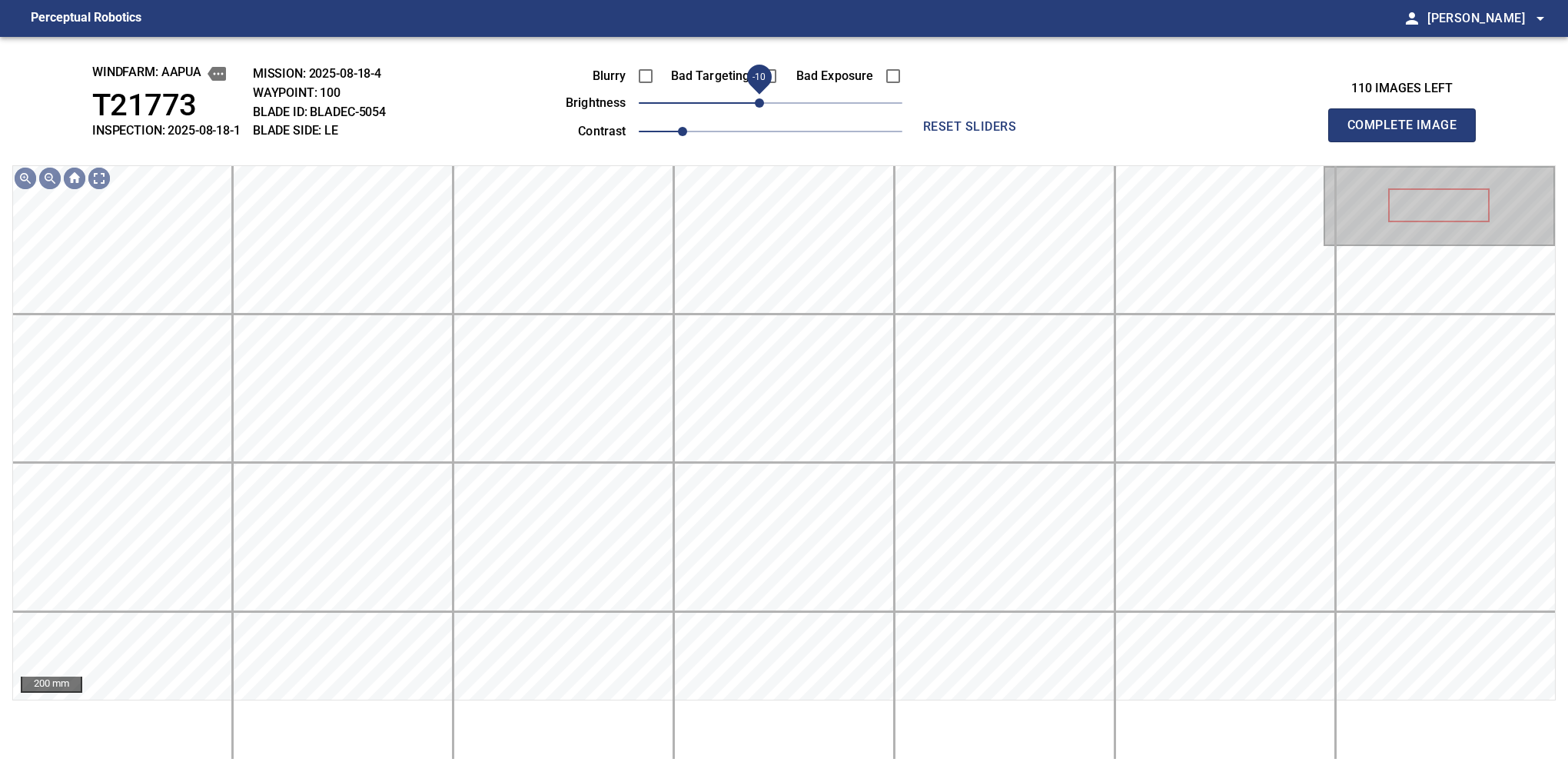
click at [763, 107] on span "-10" at bounding box center [760, 102] width 10 height 10
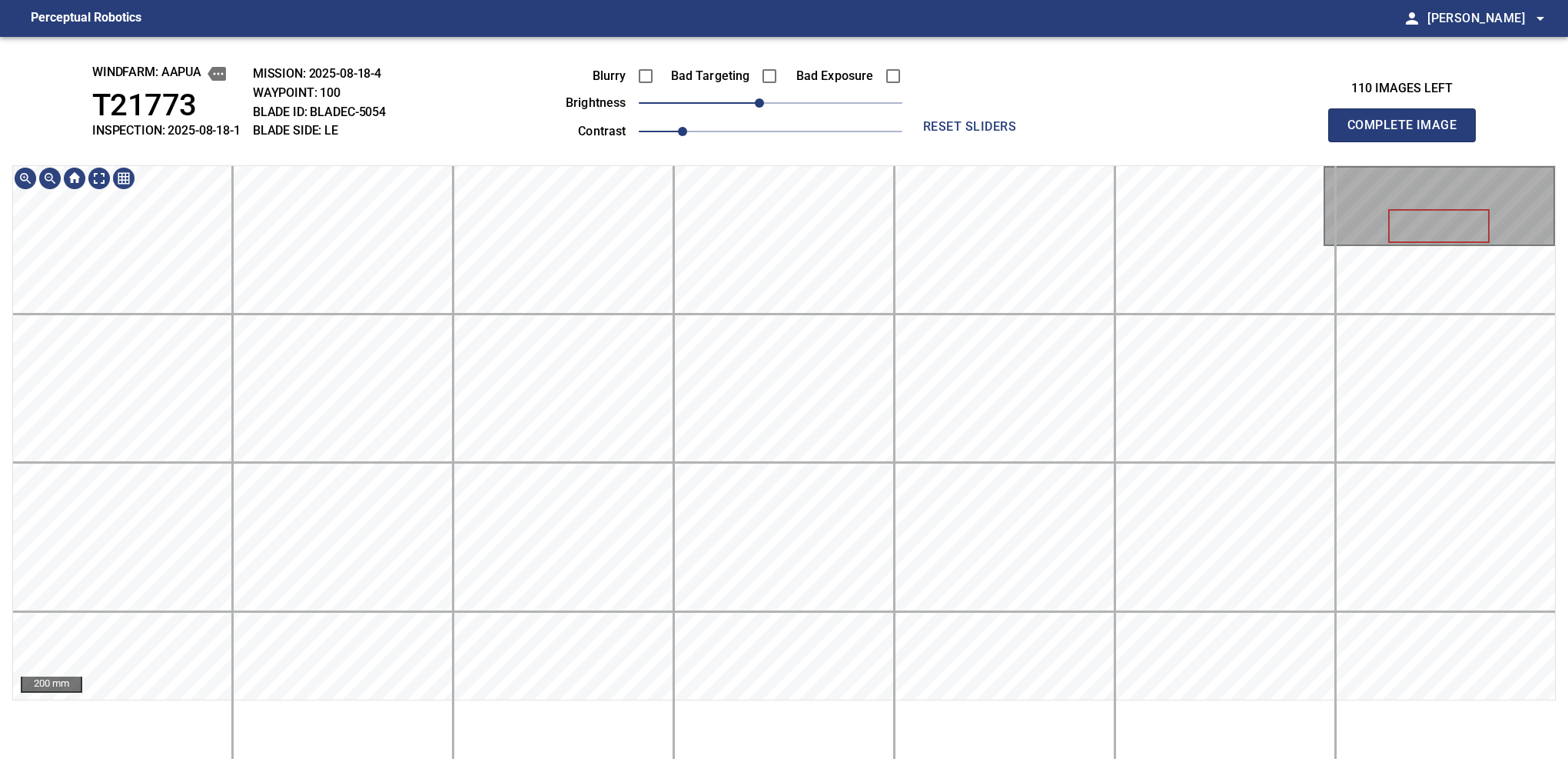
click at [1408, 142] on button "Complete Image" at bounding box center [1402, 125] width 148 height 34
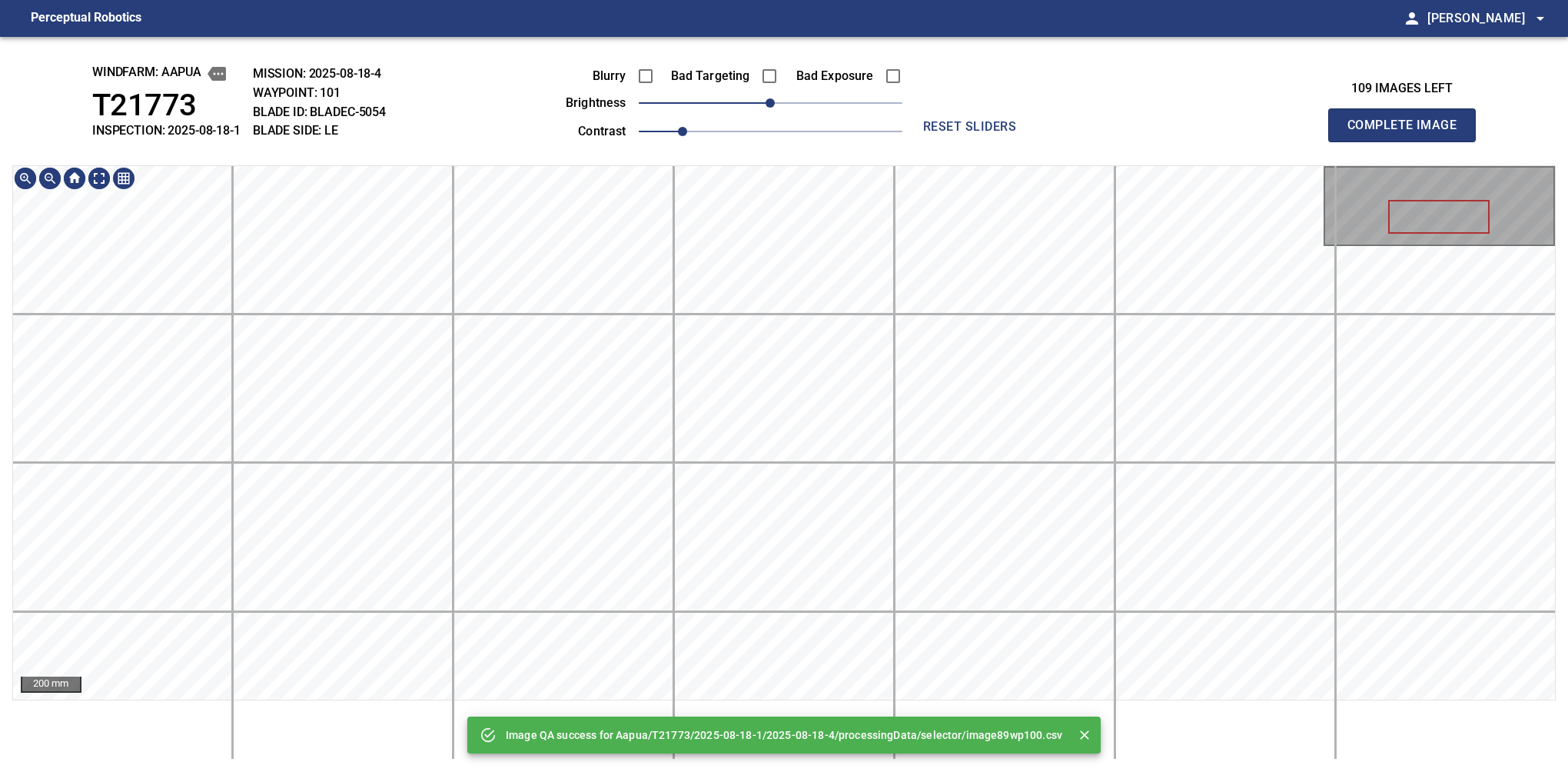
click at [692, 61] on div "Image QA success for Aapua/T21773/2025-08-18-1/2025-08-18-4/processingData/sele…" at bounding box center [784, 404] width 1568 height 735
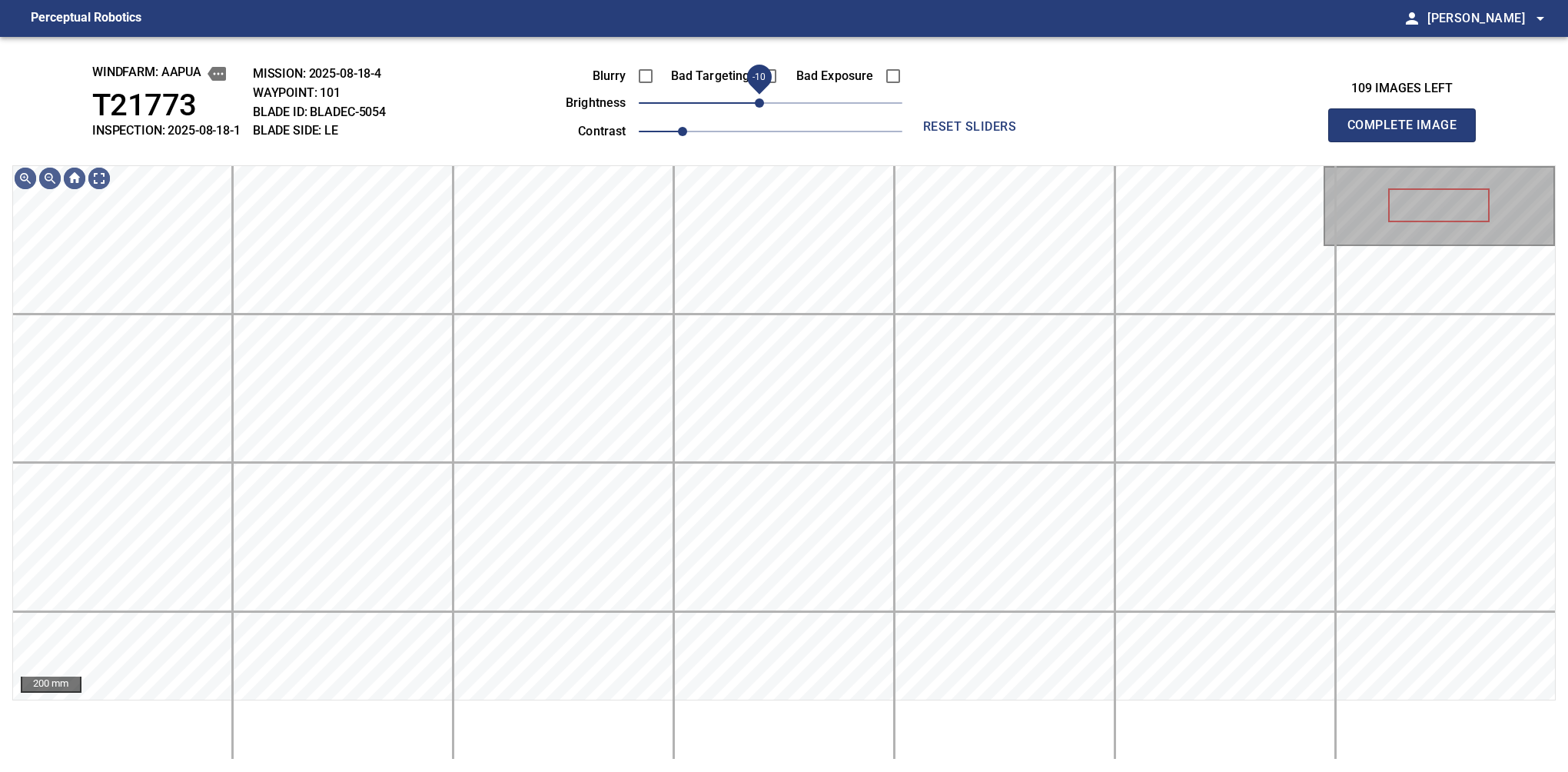
click at [761, 104] on span "-10" at bounding box center [760, 102] width 10 height 10
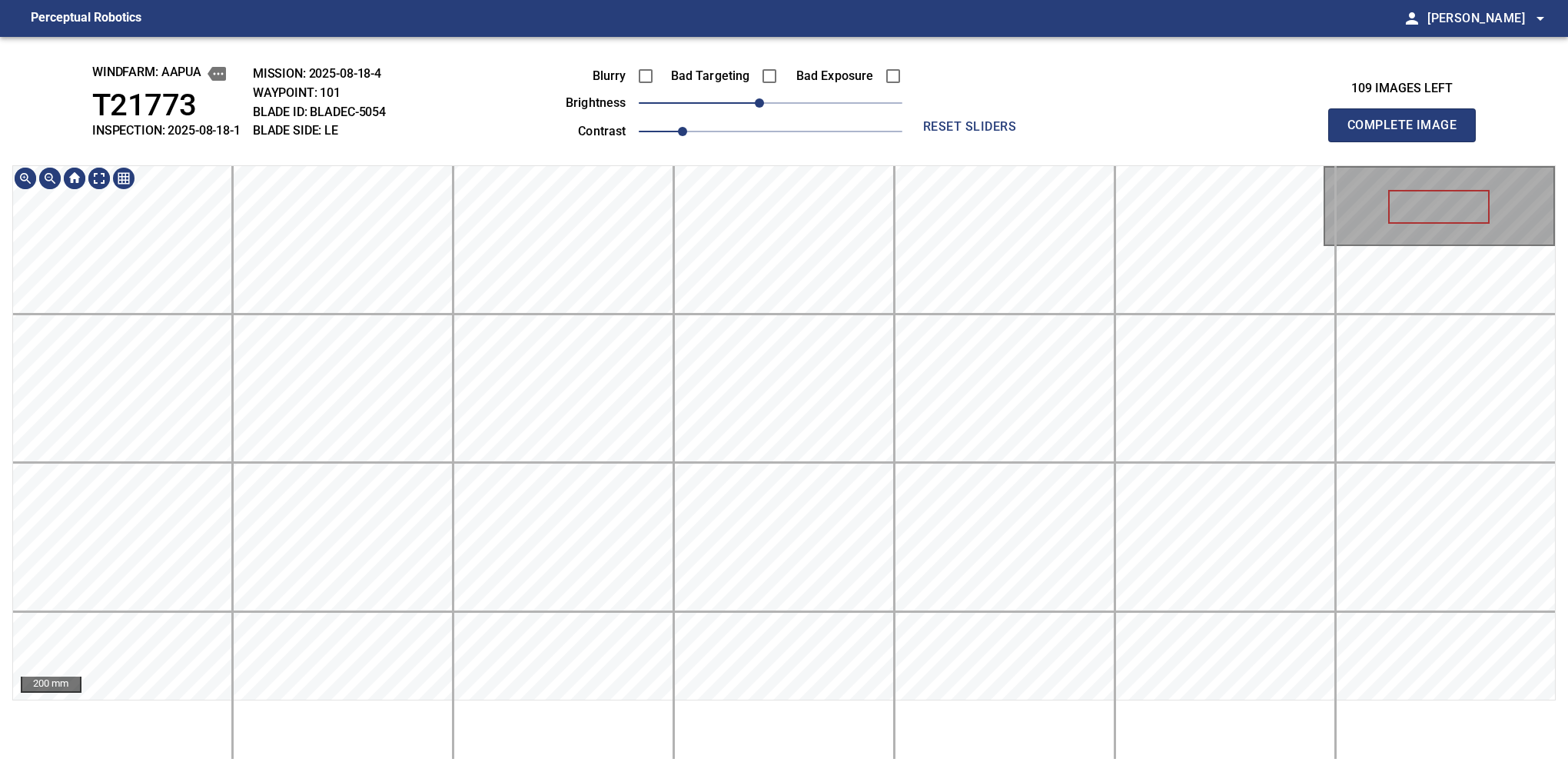
click at [667, 0] on html "Perceptual Robotics person Alex Semenov arrow_drop_down windfarm: Aapua T21773 …" at bounding box center [784, 386] width 1568 height 772
click at [1408, 142] on button "Complete Image" at bounding box center [1402, 125] width 148 height 34
click at [1178, 771] on html "Perceptual Robotics person Alex Semenov arrow_drop_down windfarm: Aapua T21773 …" at bounding box center [784, 386] width 1568 height 772
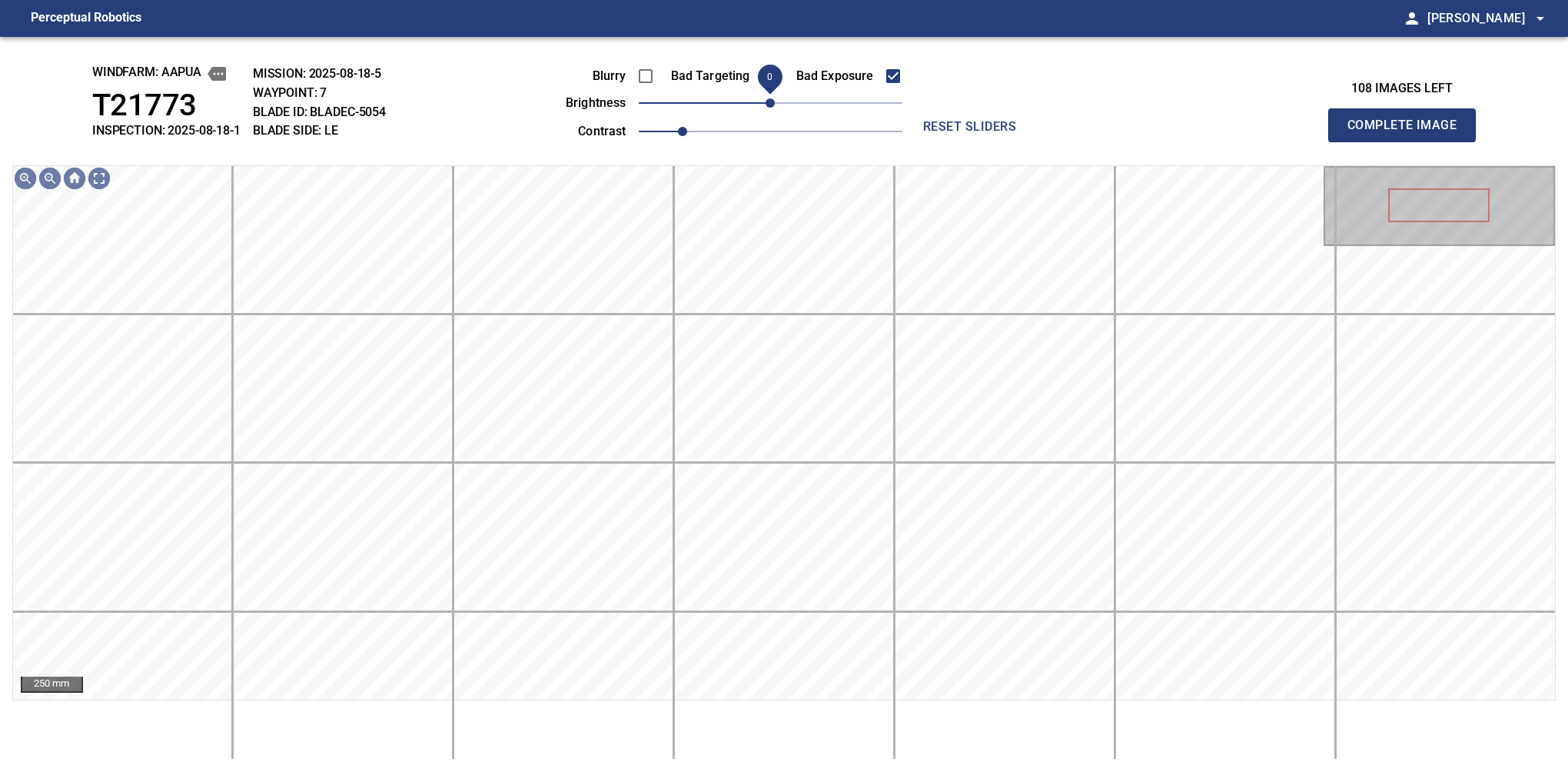
click at [766, 103] on span "0" at bounding box center [770, 102] width 10 height 10
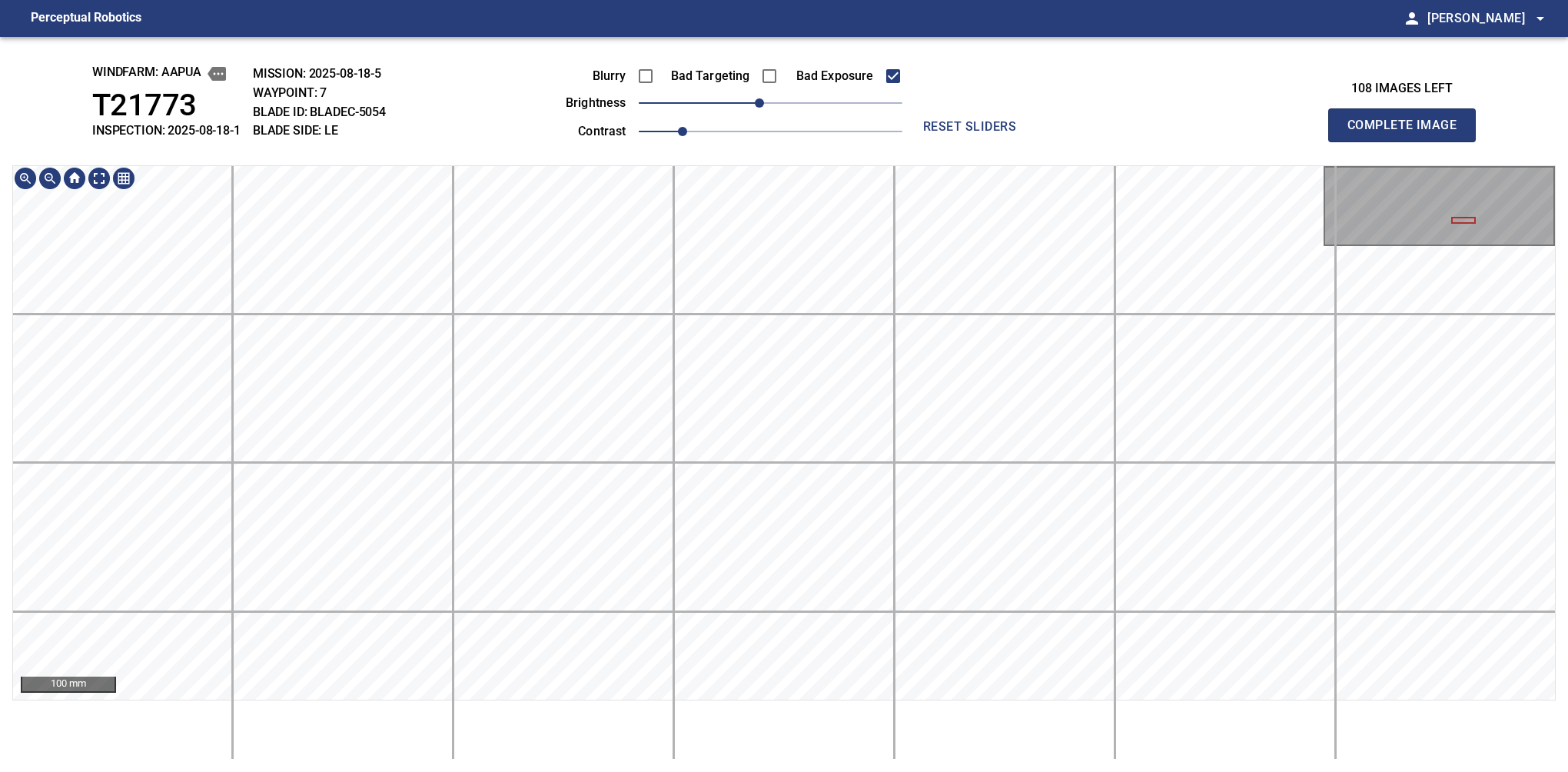
click at [1362, 771] on html "Perceptual Robotics person Alex Semenov arrow_drop_down windfarm: Aapua T21773 …" at bounding box center [784, 386] width 1568 height 772
click at [1215, 735] on div "100 mm" at bounding box center [784, 462] width 1544 height 594
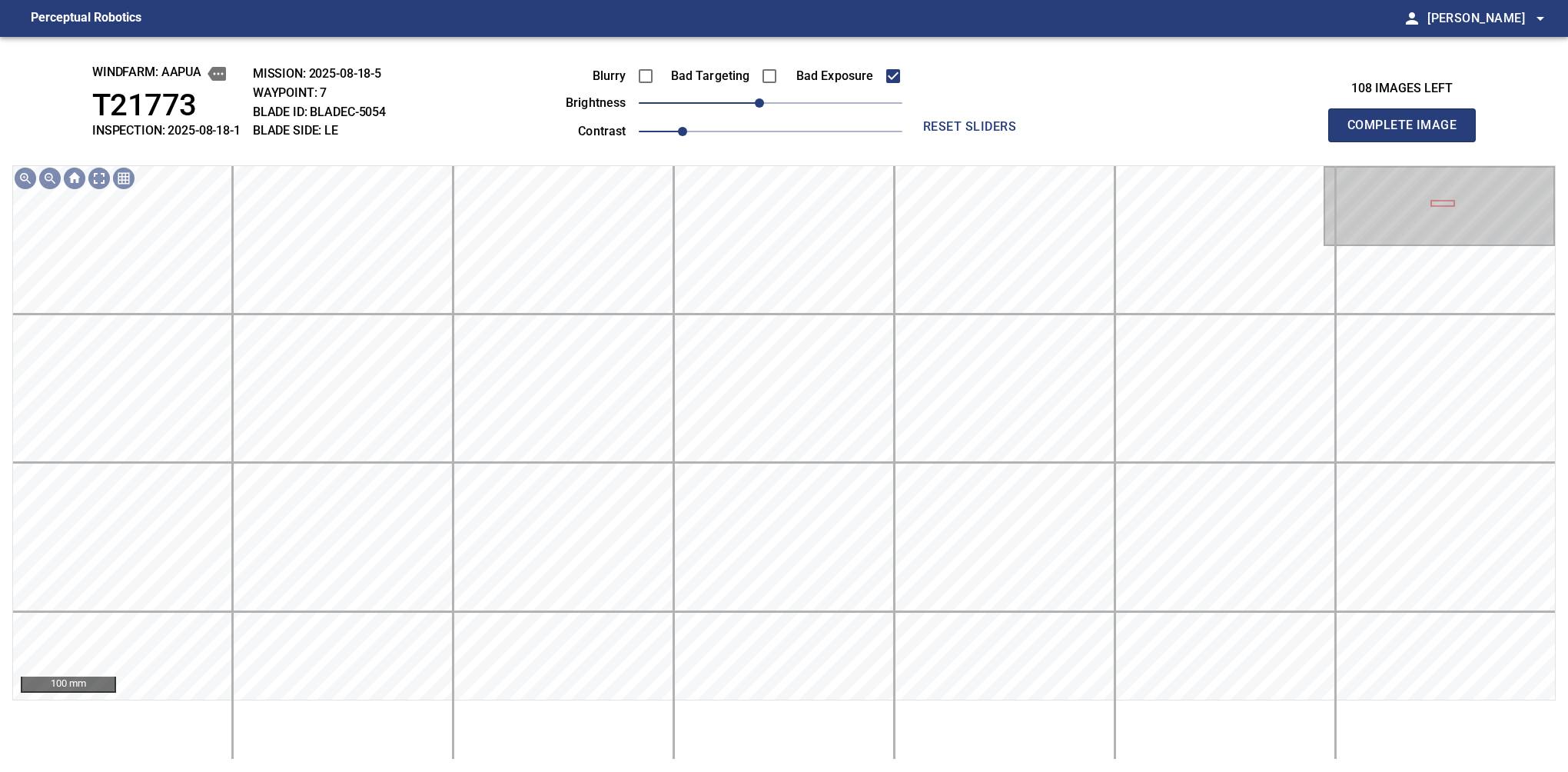
click at [1408, 142] on button "Complete Image" at bounding box center [1402, 125] width 148 height 34
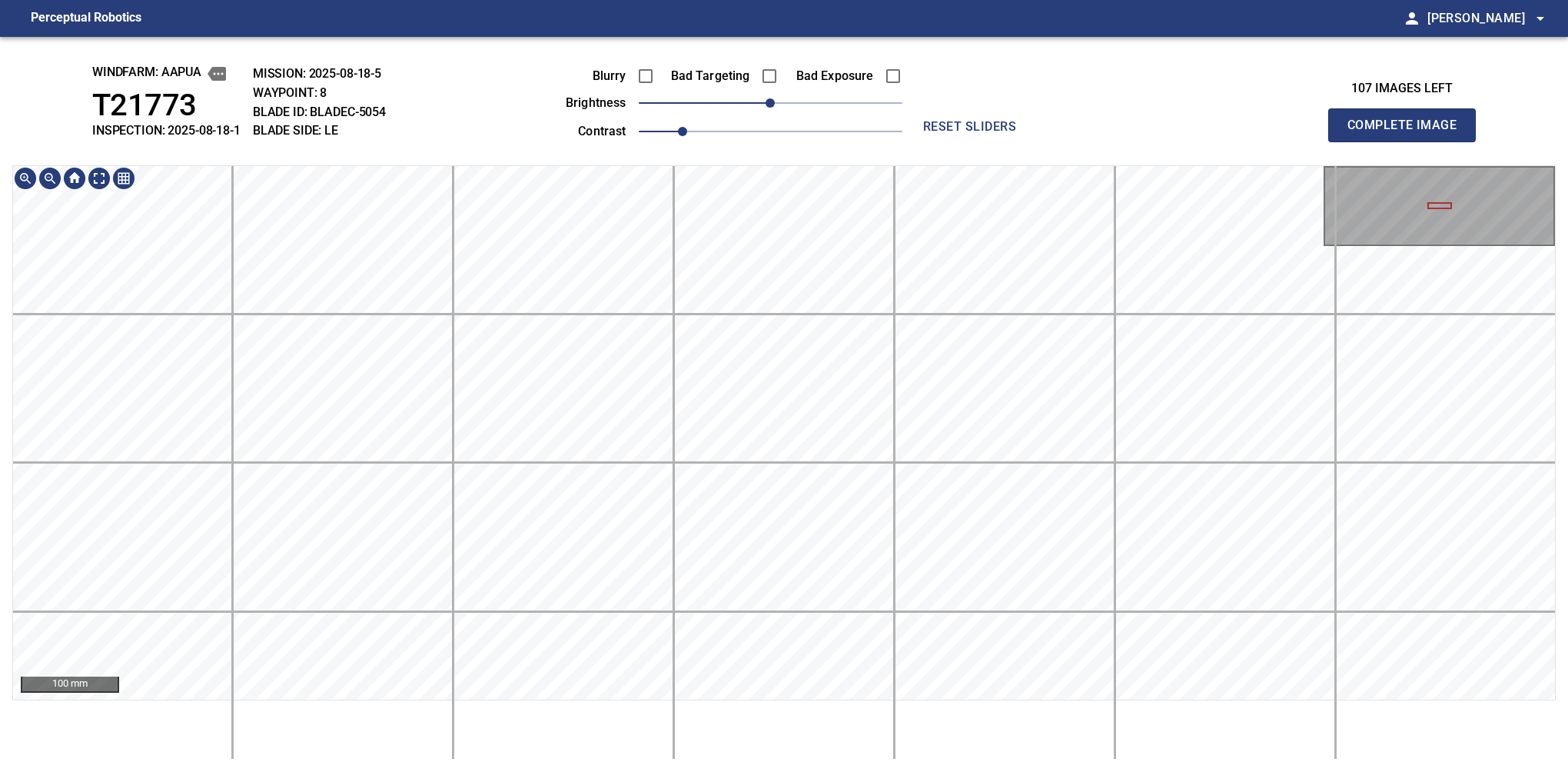
click at [1331, 771] on html "Perceptual Robotics person Alex Semenov arrow_drop_down windfarm: Aapua T21773 …" at bounding box center [784, 386] width 1568 height 772
click at [455, 114] on div "windfarm: Aapua T21773 INSPECTION: 2025-08-18-1 MISSION: 2025-08-18-5 WAYPOINT:…" at bounding box center [784, 404] width 1568 height 735
click at [1567, 750] on html "Perceptual Robotics person Alex Semenov arrow_drop_down windfarm: Aapua T21773 …" at bounding box center [784, 386] width 1568 height 772
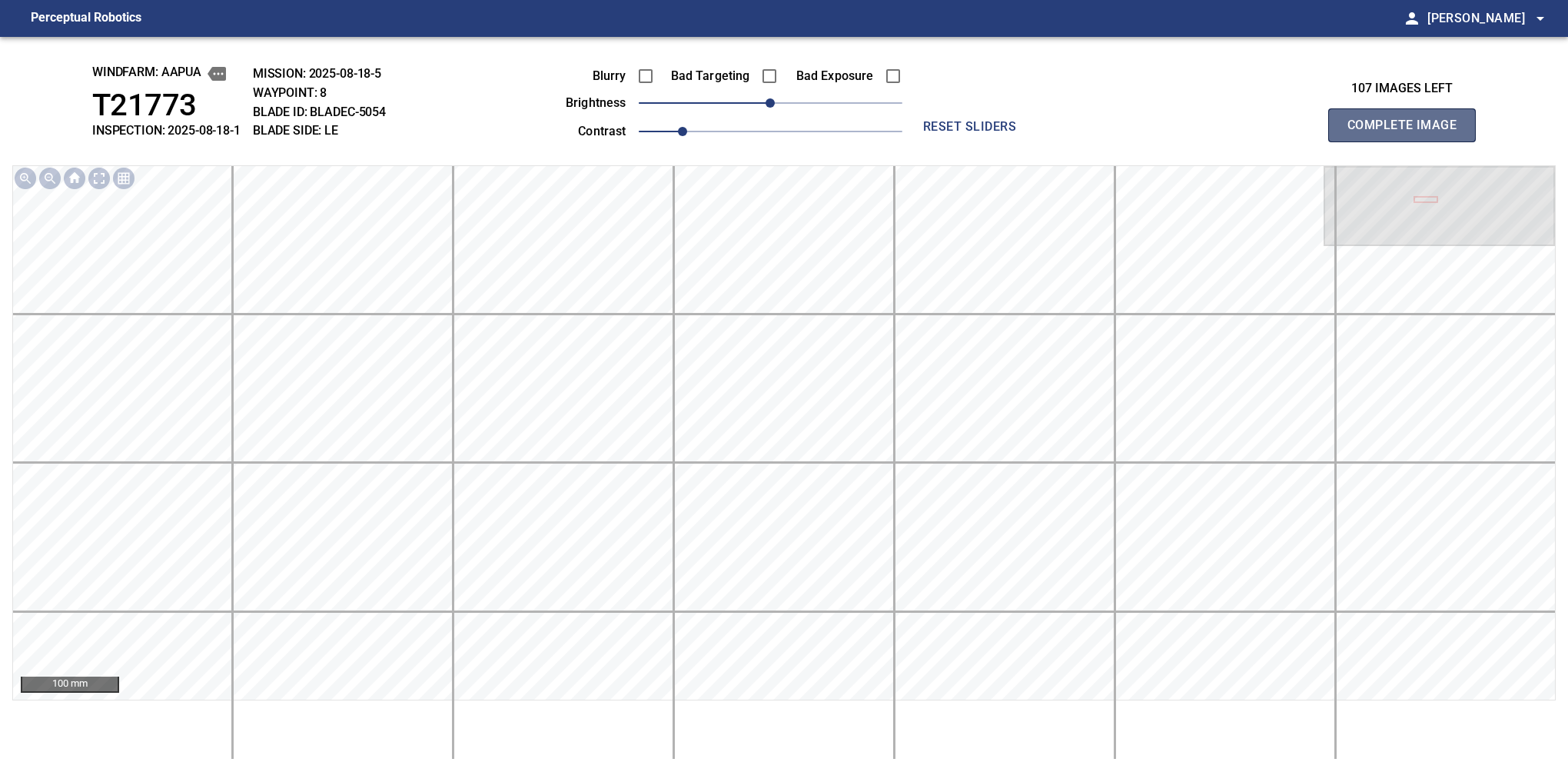
click at [1408, 142] on button "Complete Image" at bounding box center [1402, 125] width 148 height 34
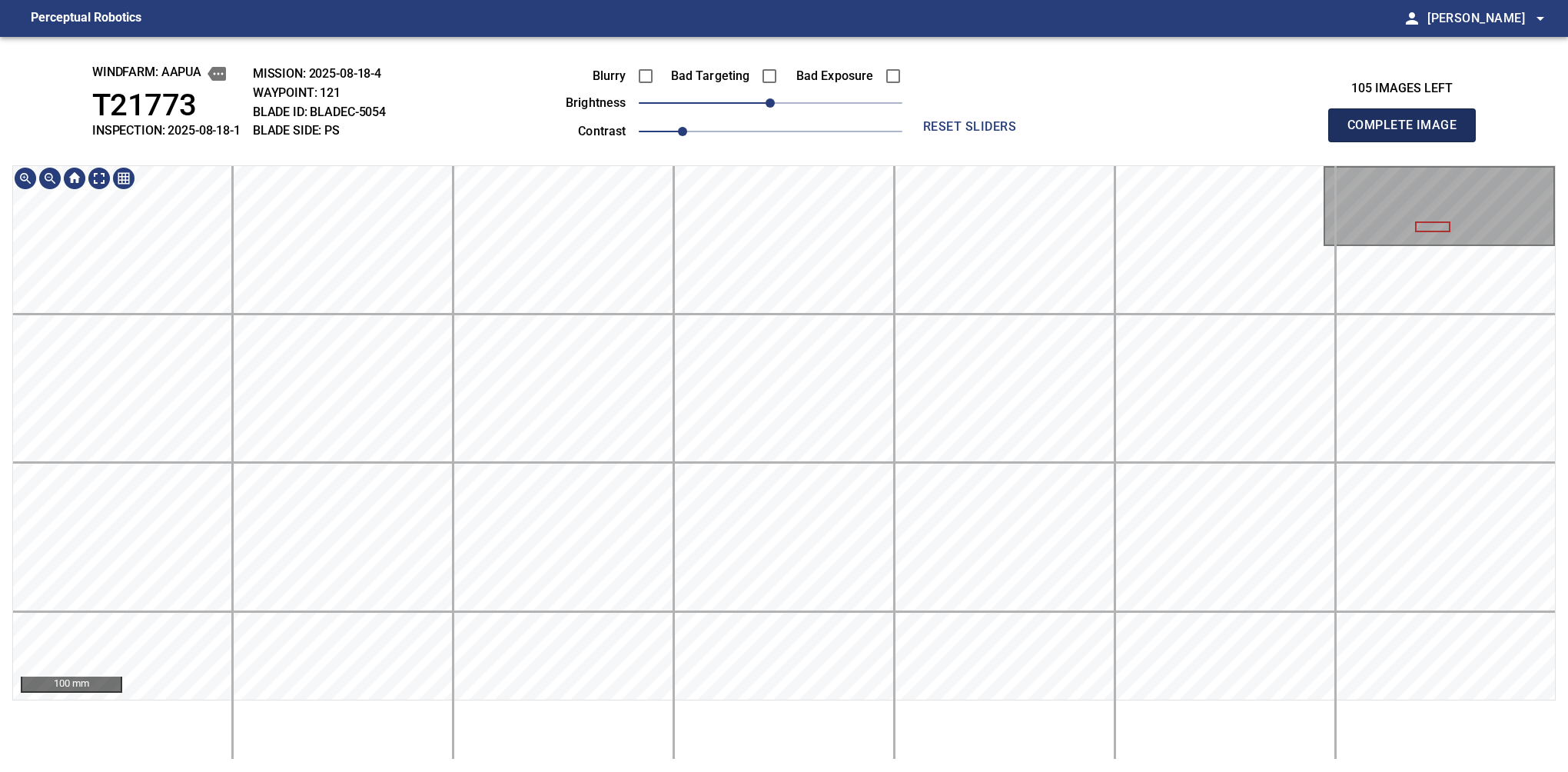
click at [1408, 142] on button "Complete Image" at bounding box center [1402, 125] width 148 height 34
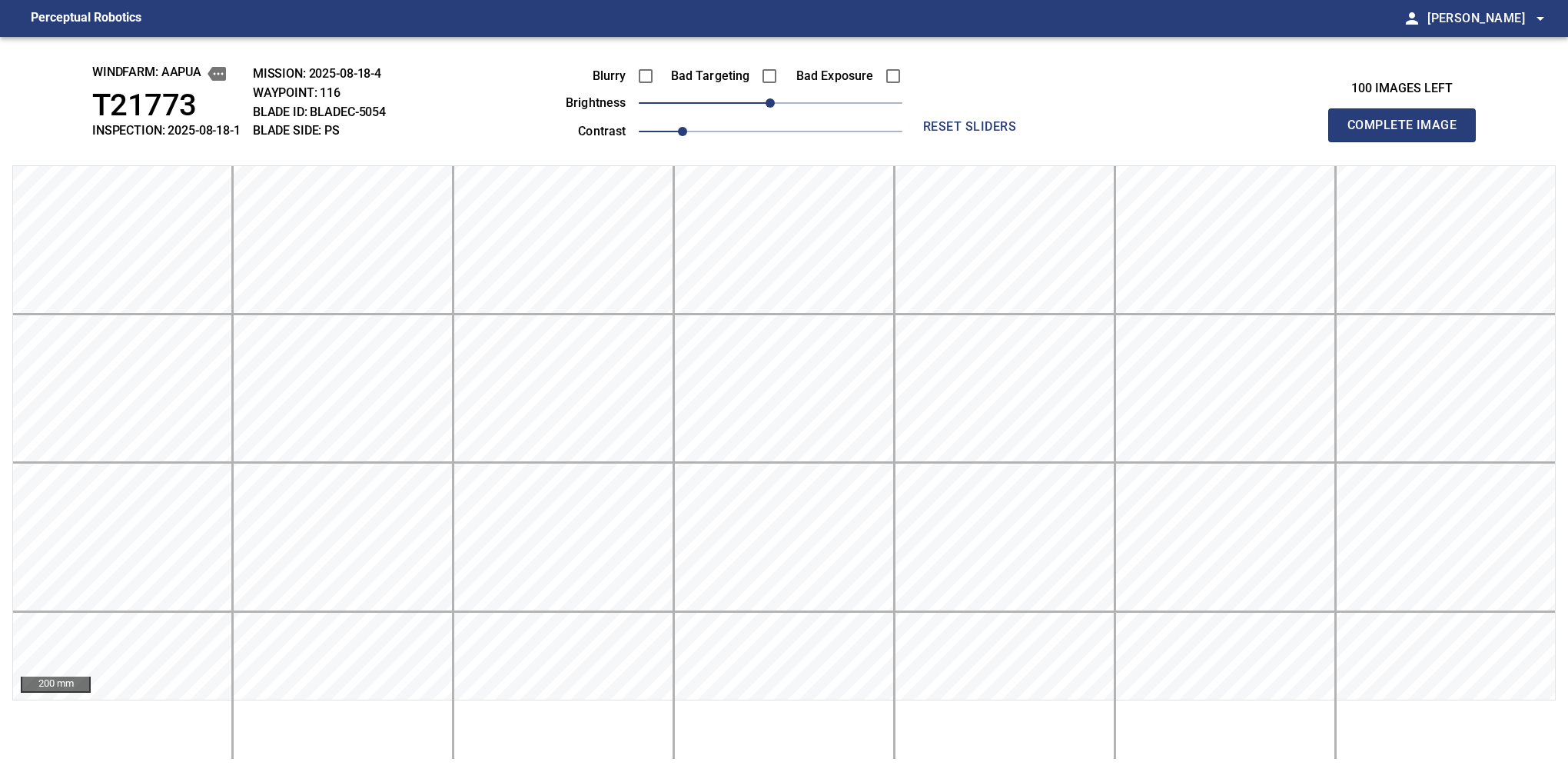
click at [1408, 142] on button "Complete Image" at bounding box center [1402, 125] width 148 height 34
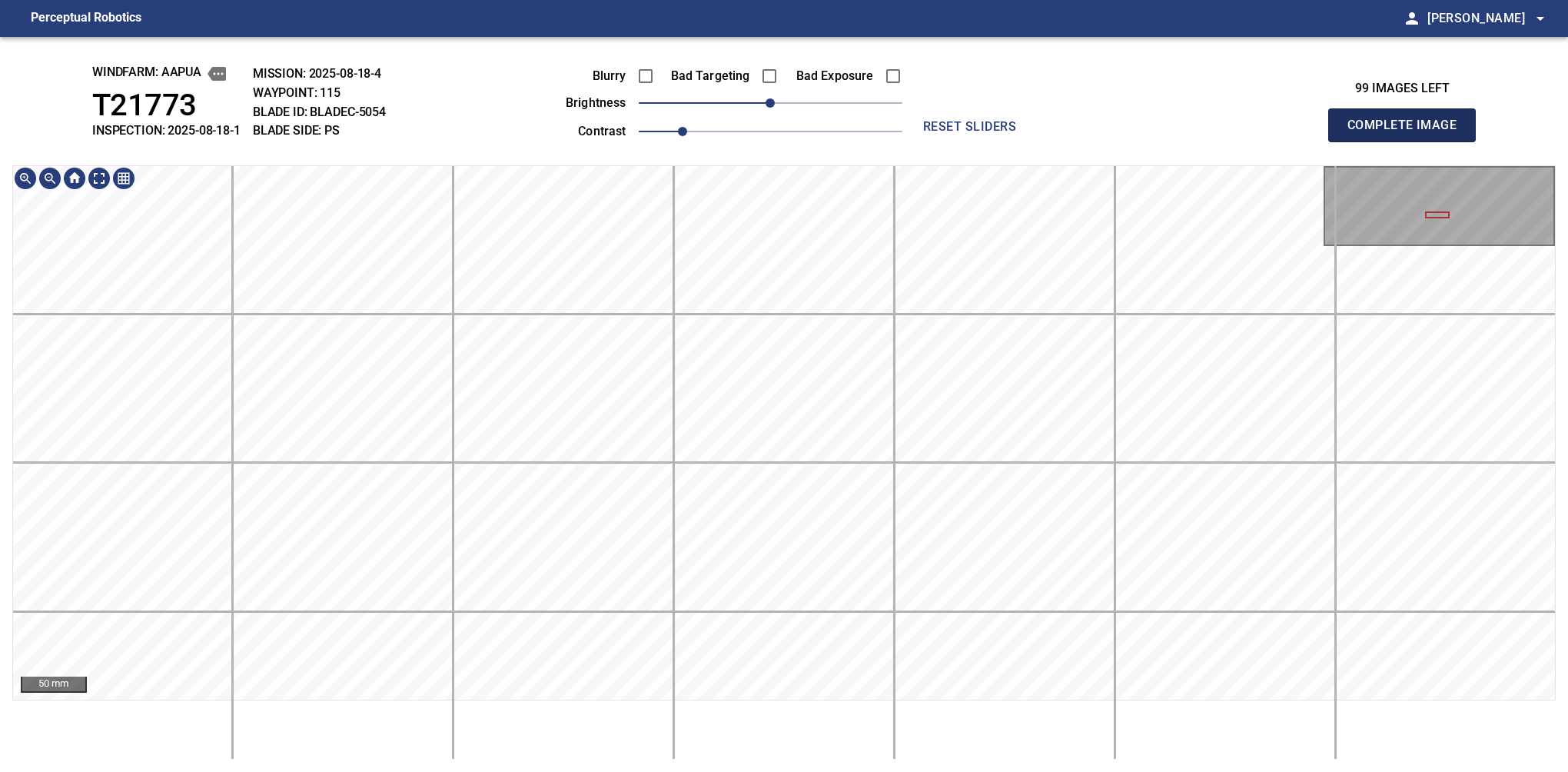
click at [1408, 142] on button "Complete Image" at bounding box center [1402, 125] width 148 height 34
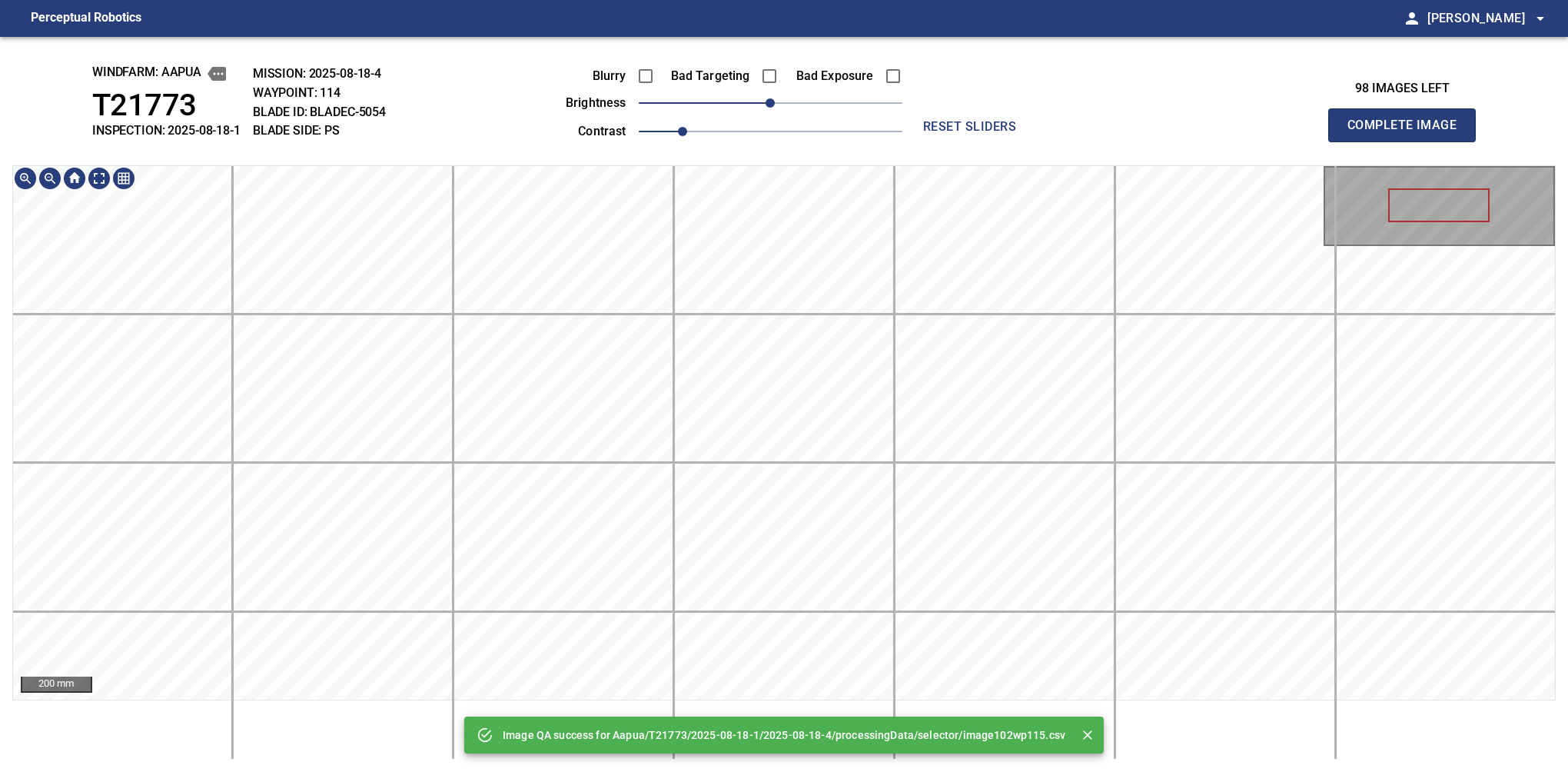
click at [1408, 142] on button "Complete Image" at bounding box center [1402, 125] width 148 height 34
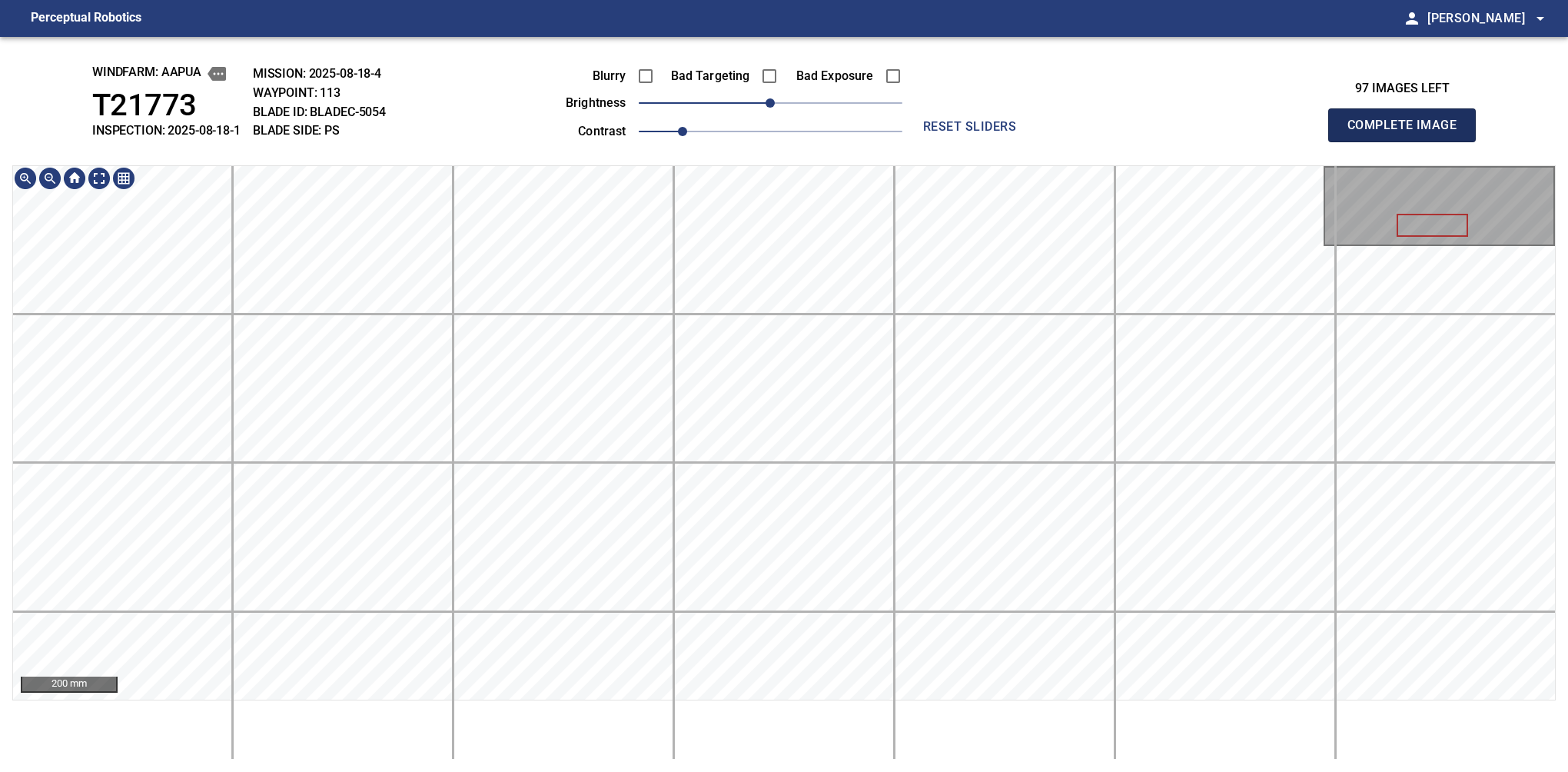
click at [1408, 142] on button "Complete Image" at bounding box center [1402, 125] width 148 height 34
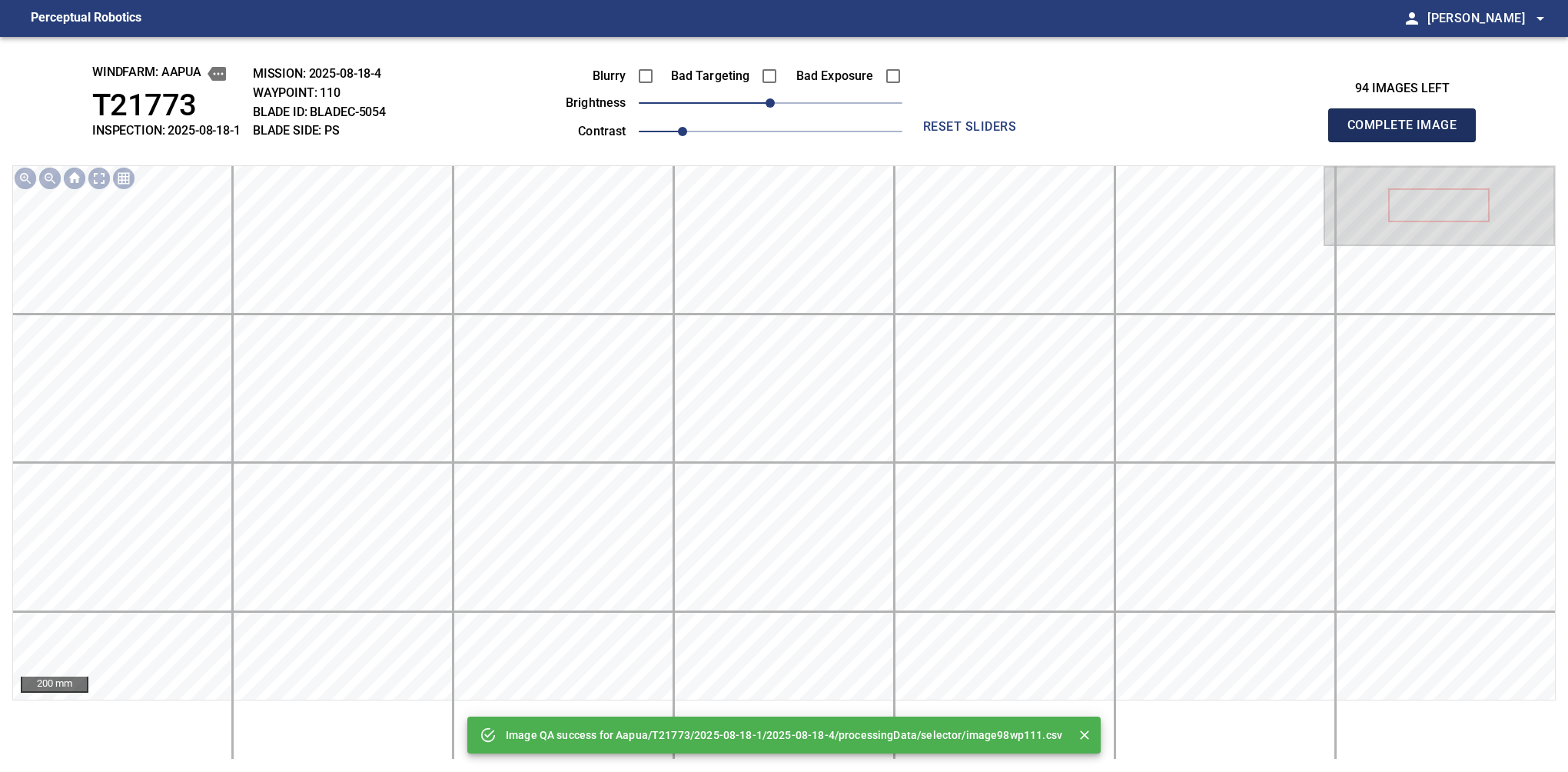
click at [1408, 142] on button "Complete Image" at bounding box center [1402, 125] width 148 height 34
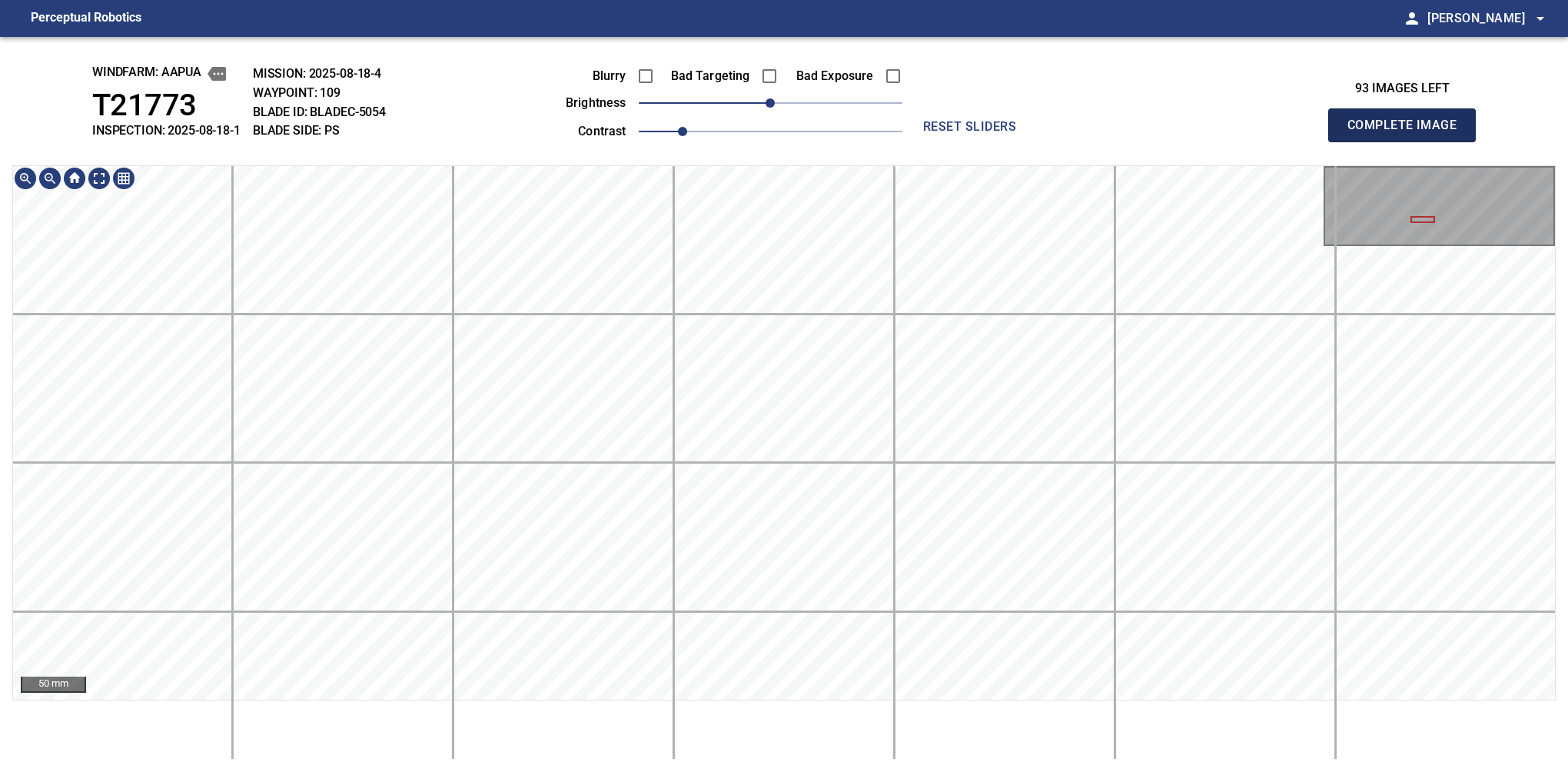
click at [1408, 142] on button "Complete Image" at bounding box center [1402, 125] width 148 height 34
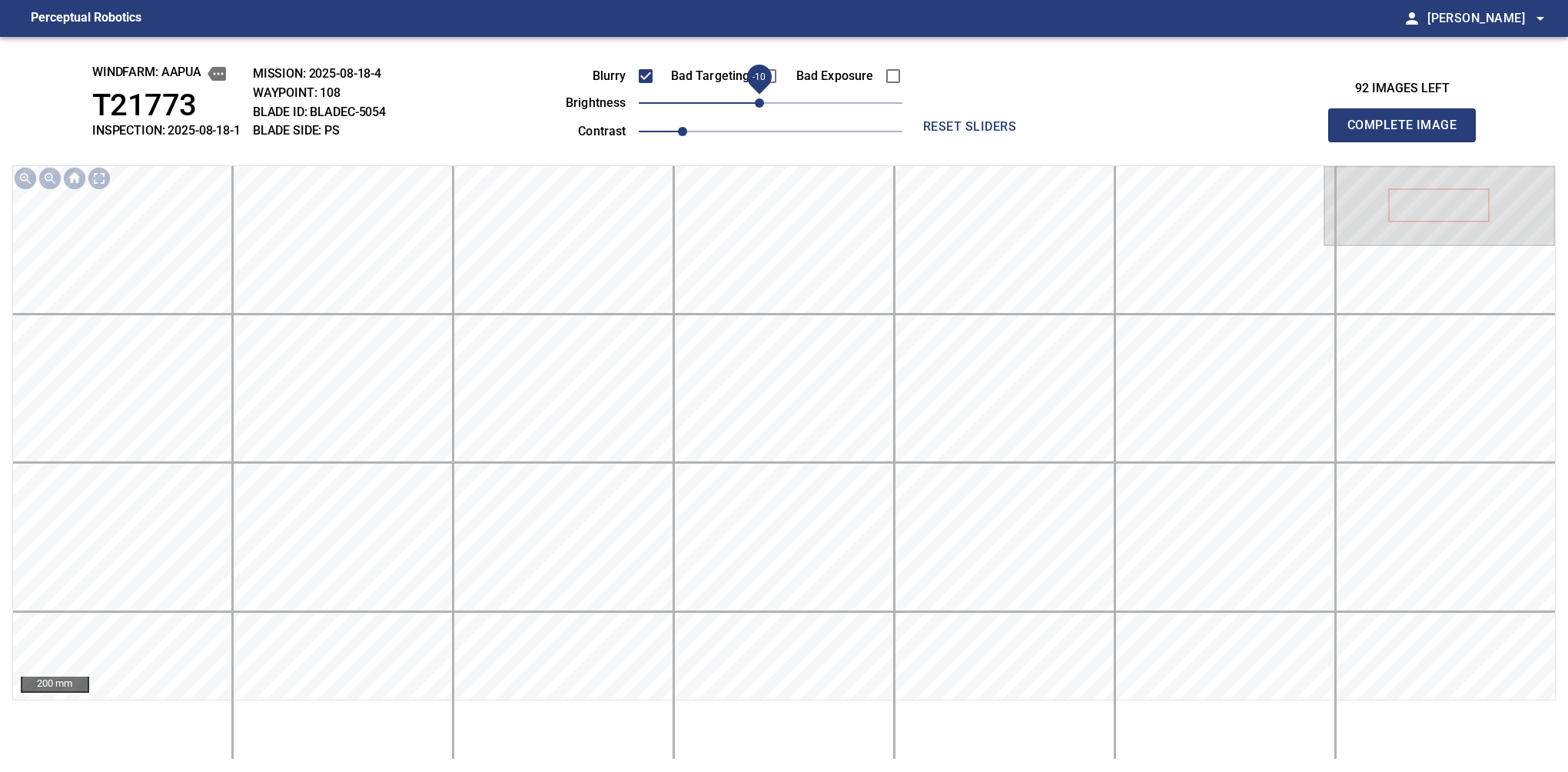
click at [755, 108] on span "-10" at bounding box center [760, 102] width 10 height 10
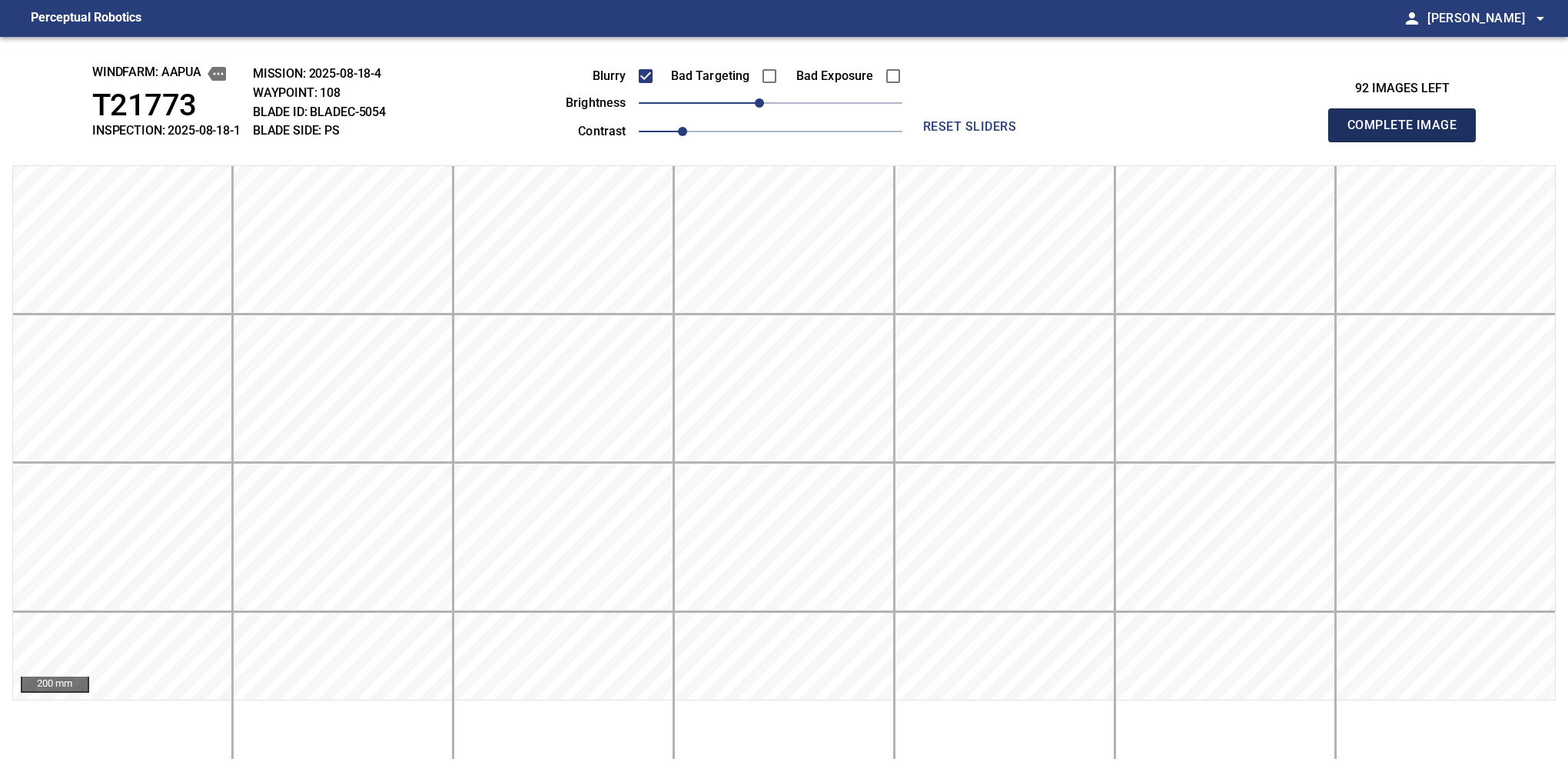
click at [1408, 142] on button "Complete Image" at bounding box center [1402, 125] width 148 height 34
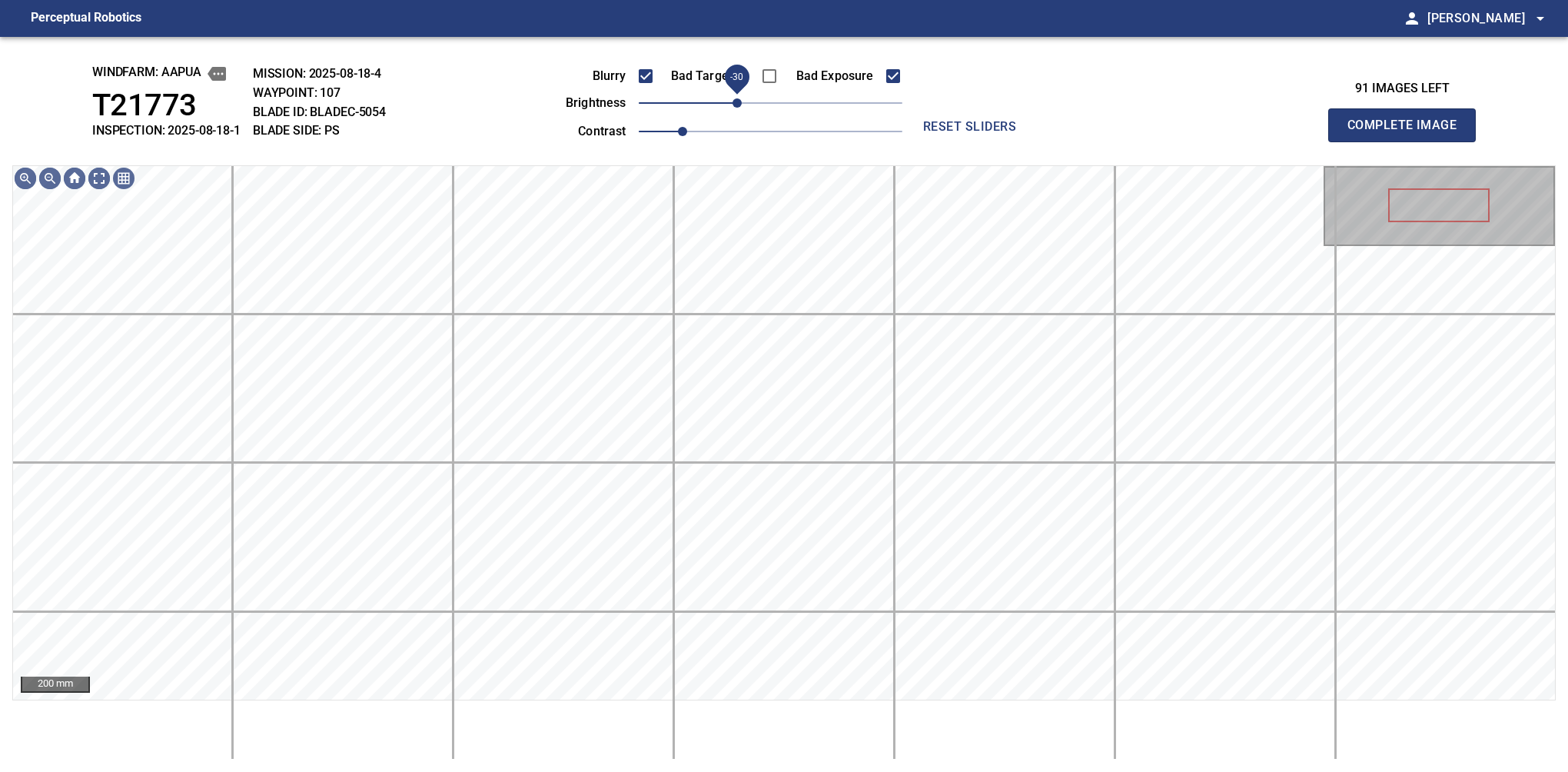
drag, startPoint x: 763, startPoint y: 110, endPoint x: 737, endPoint y: 117, distance: 26.9
click at [737, 108] on span "-30" at bounding box center [737, 102] width 10 height 10
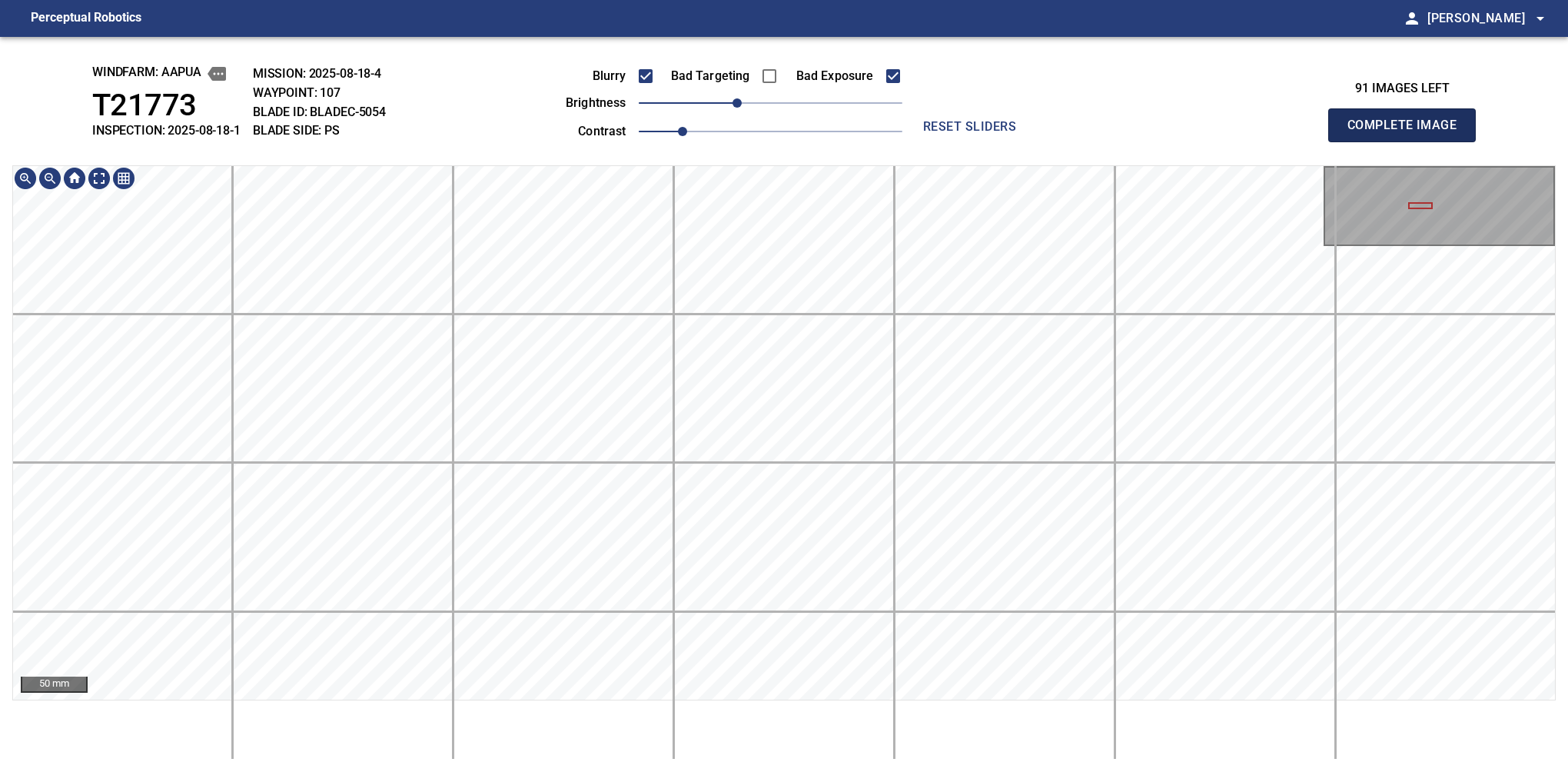
click at [1408, 142] on button "Complete Image" at bounding box center [1402, 125] width 148 height 34
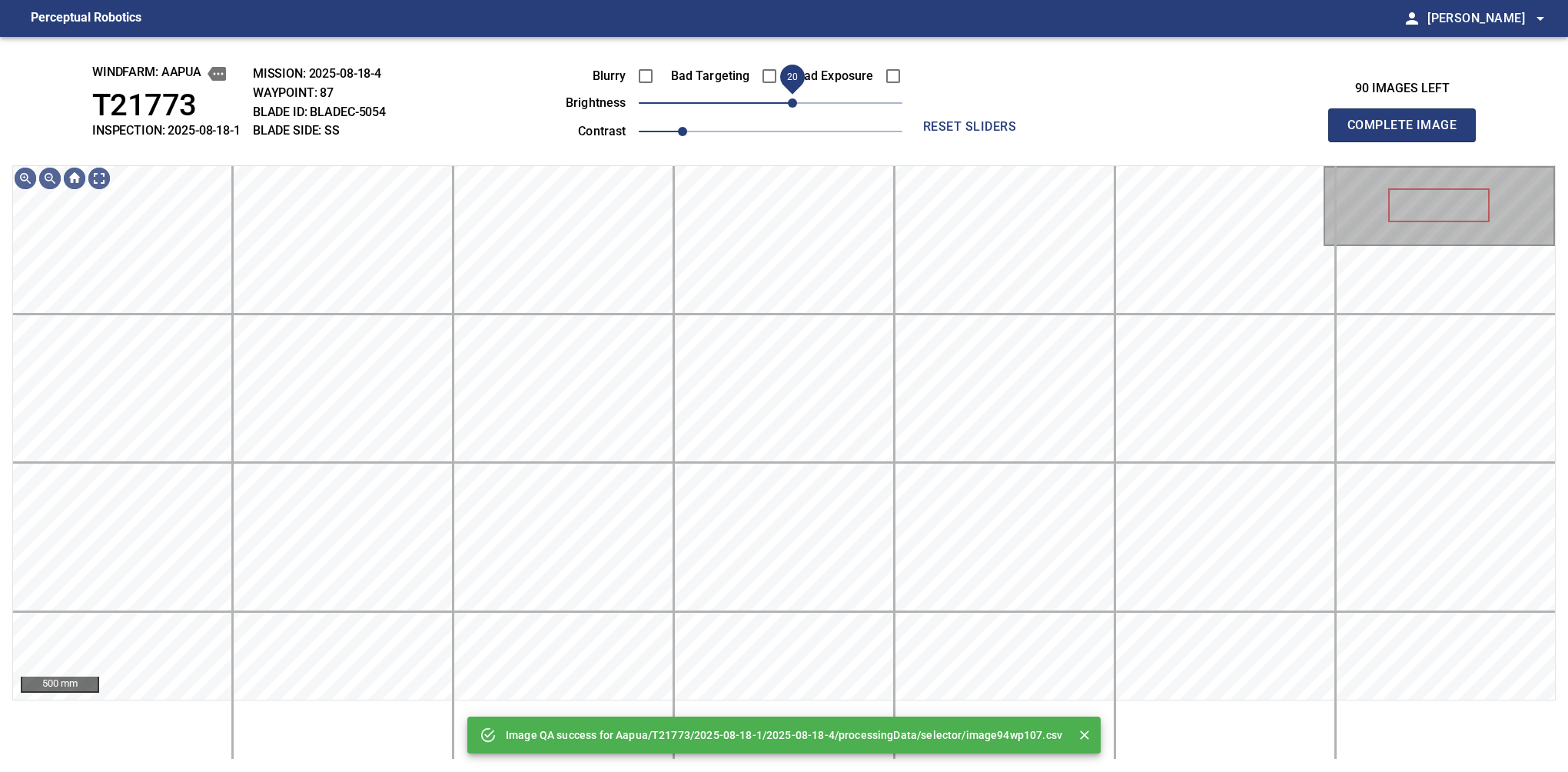
drag, startPoint x: 779, startPoint y: 108, endPoint x: 795, endPoint y: 102, distance: 17.1
click at [795, 102] on span "20" at bounding box center [792, 102] width 10 height 10
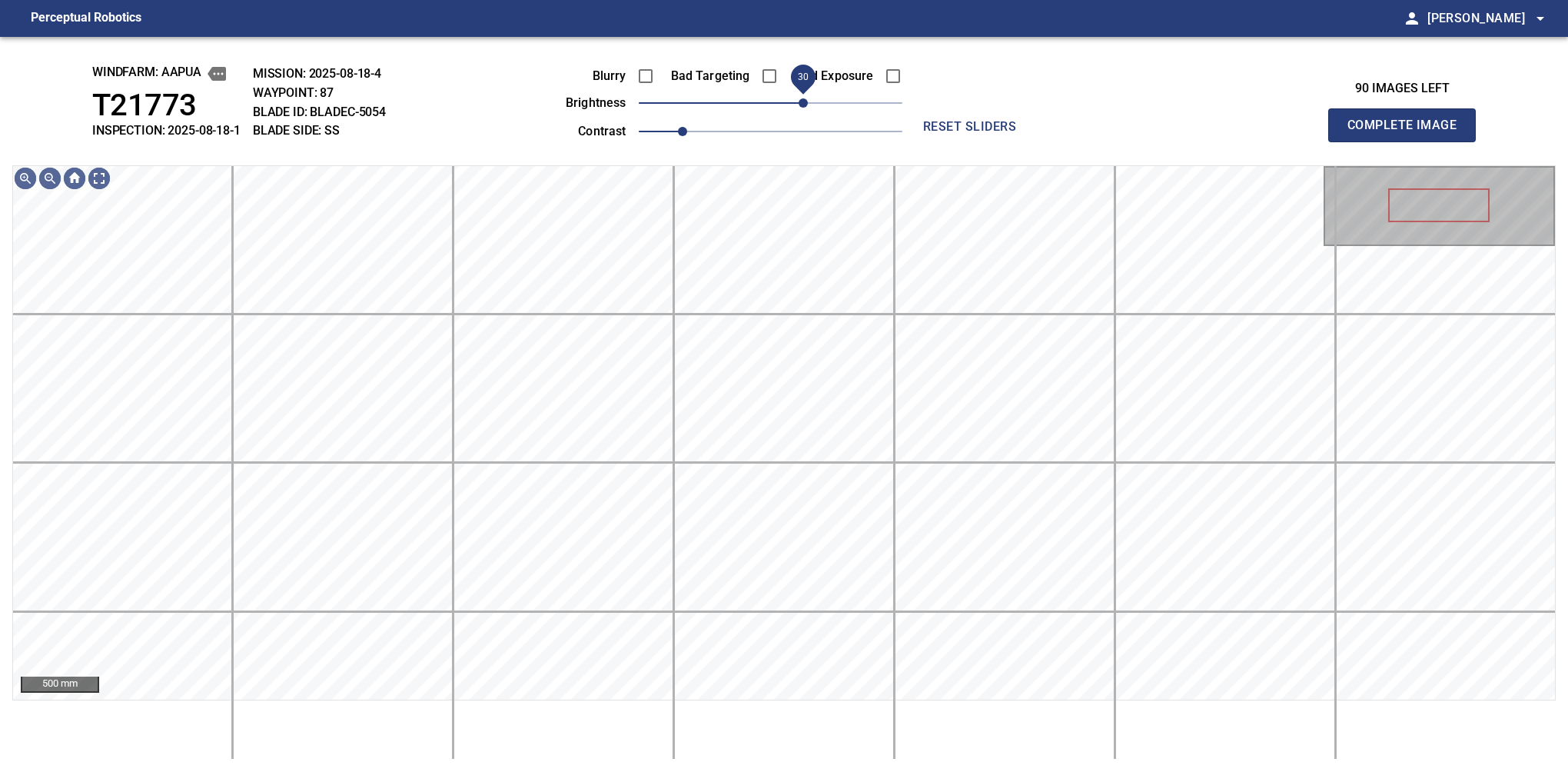
drag, startPoint x: 794, startPoint y: 102, endPoint x: 806, endPoint y: 98, distance: 12.6
click at [806, 98] on span "30" at bounding box center [803, 102] width 10 height 10
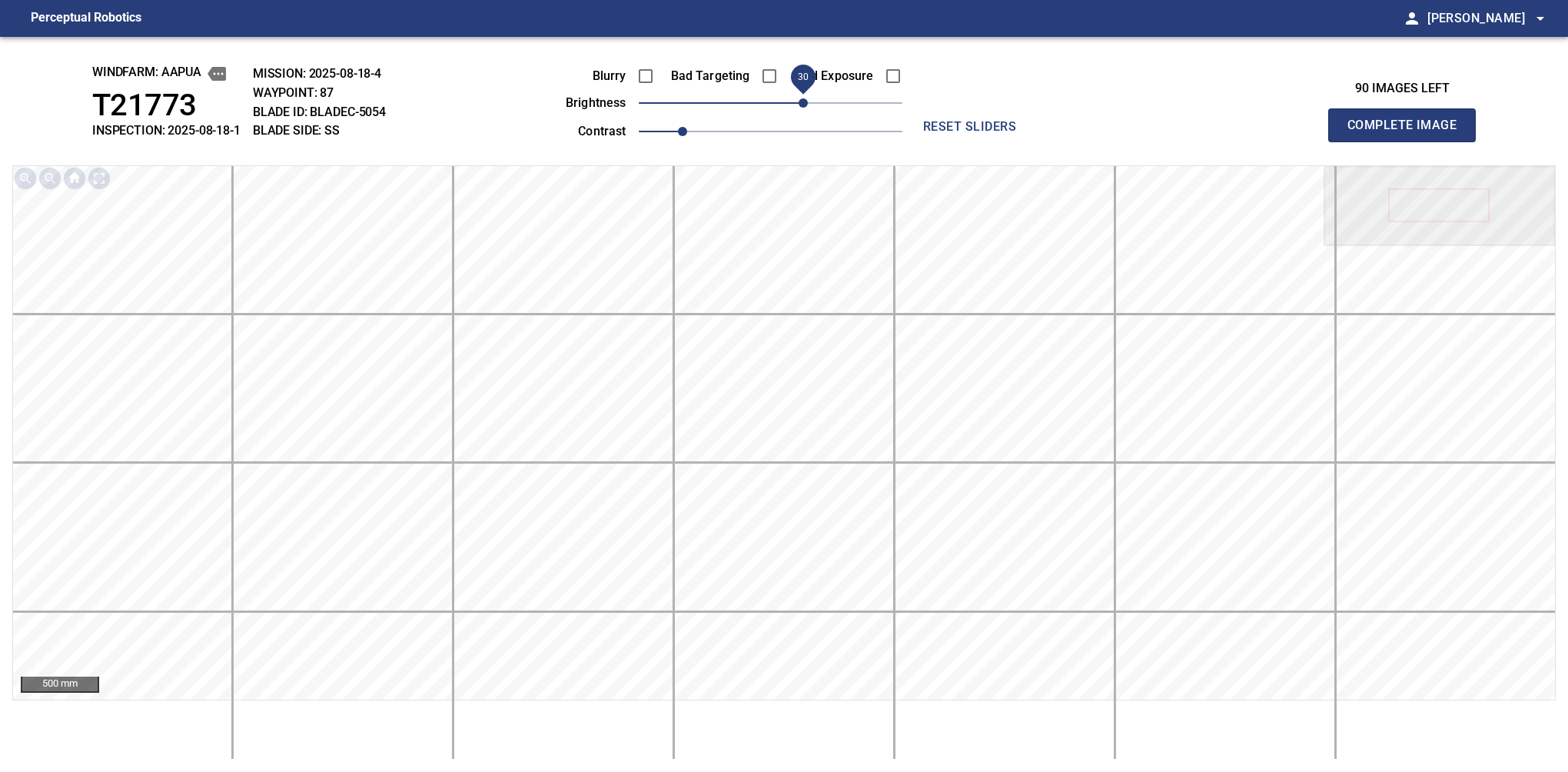
click at [806, 98] on span "30" at bounding box center [803, 102] width 10 height 10
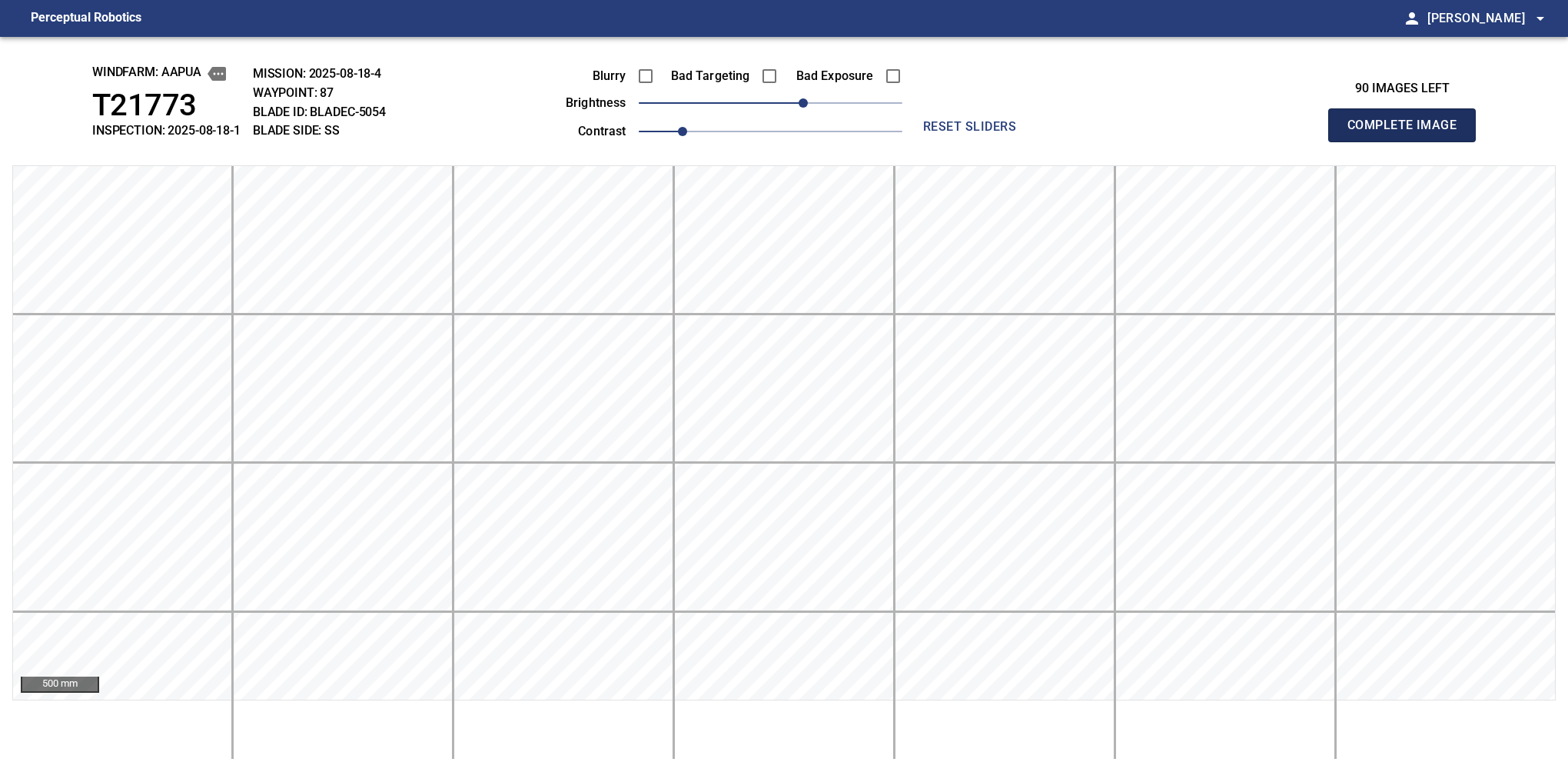
click at [1408, 142] on button "Complete Image" at bounding box center [1402, 125] width 148 height 34
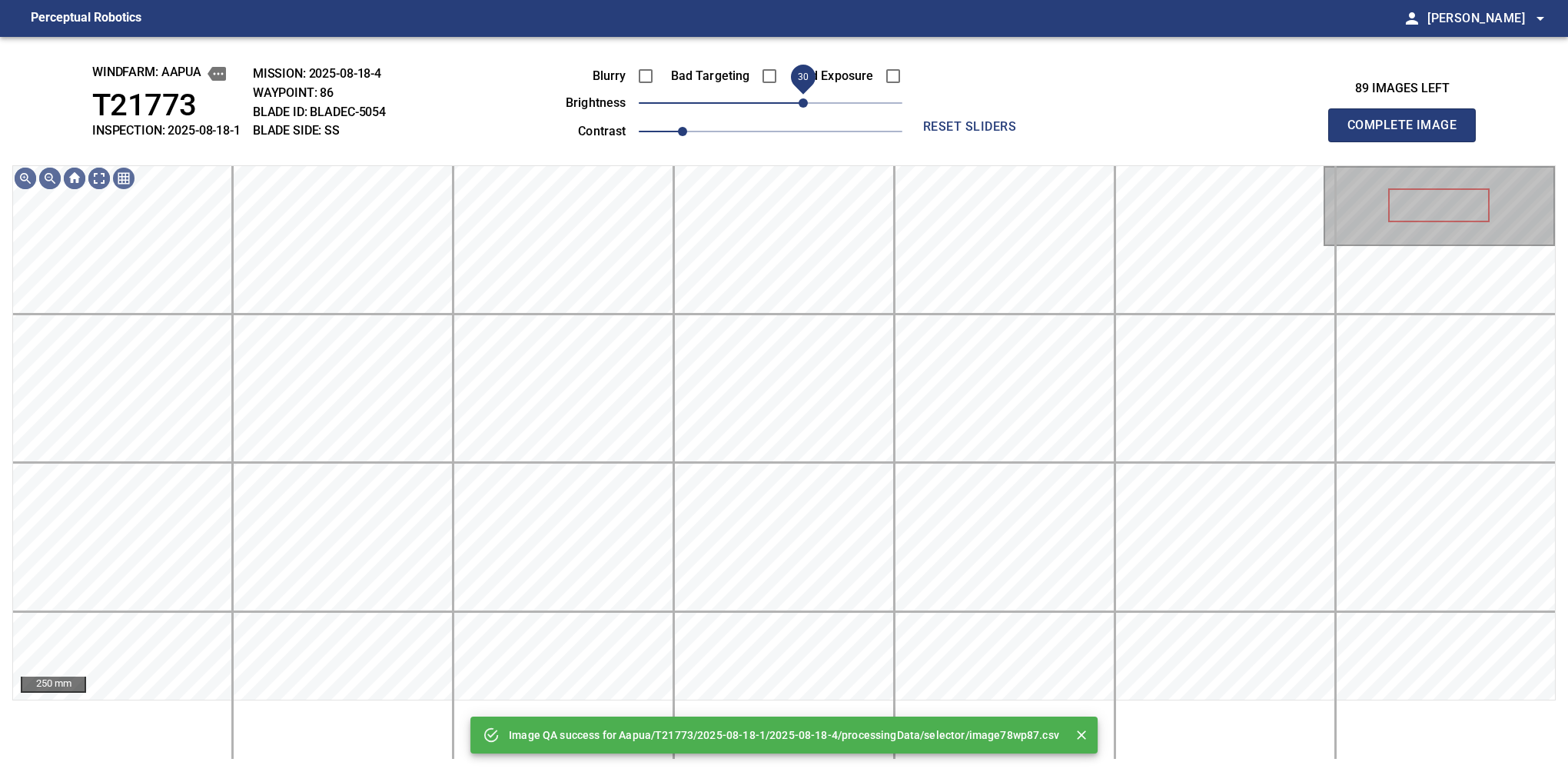
click at [802, 98] on span "30" at bounding box center [770, 102] width 263 height 22
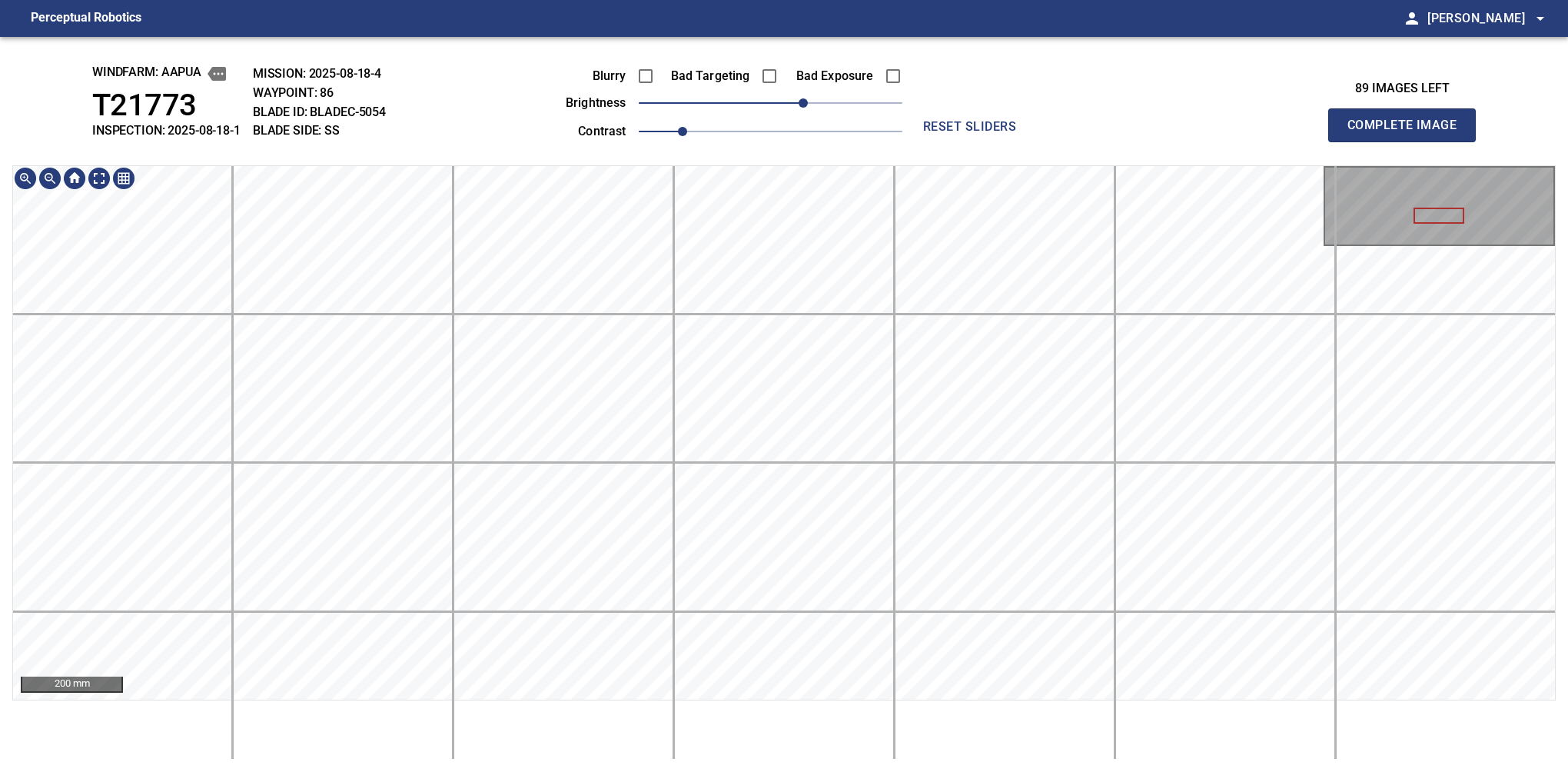
click at [692, 154] on div "windfarm: Aapua T21773 INSPECTION: 2025-08-18-1 MISSION: 2025-08-18-4 WAYPOINT:…" at bounding box center [784, 404] width 1568 height 735
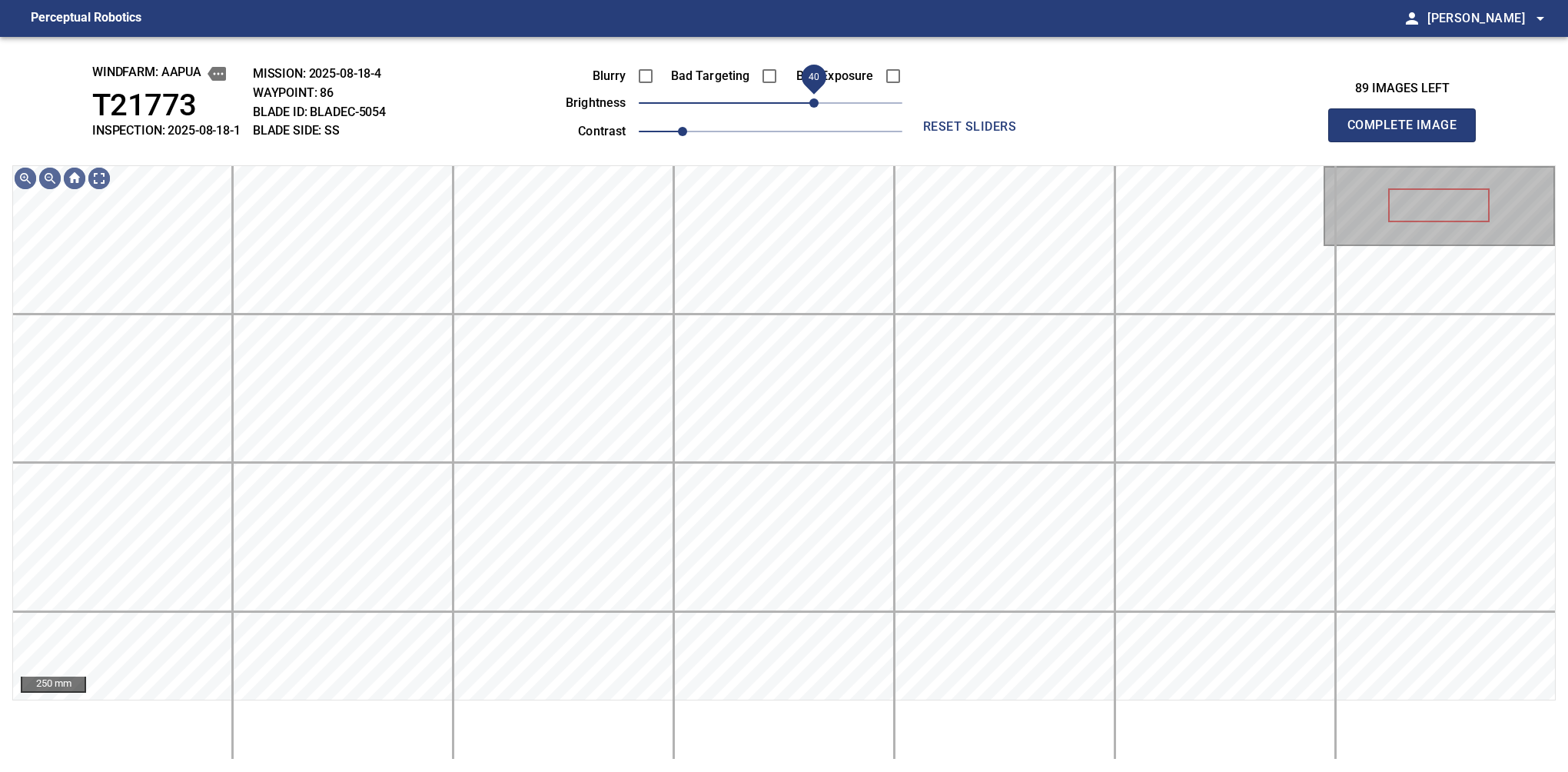
click at [810, 101] on span "40" at bounding box center [814, 102] width 10 height 10
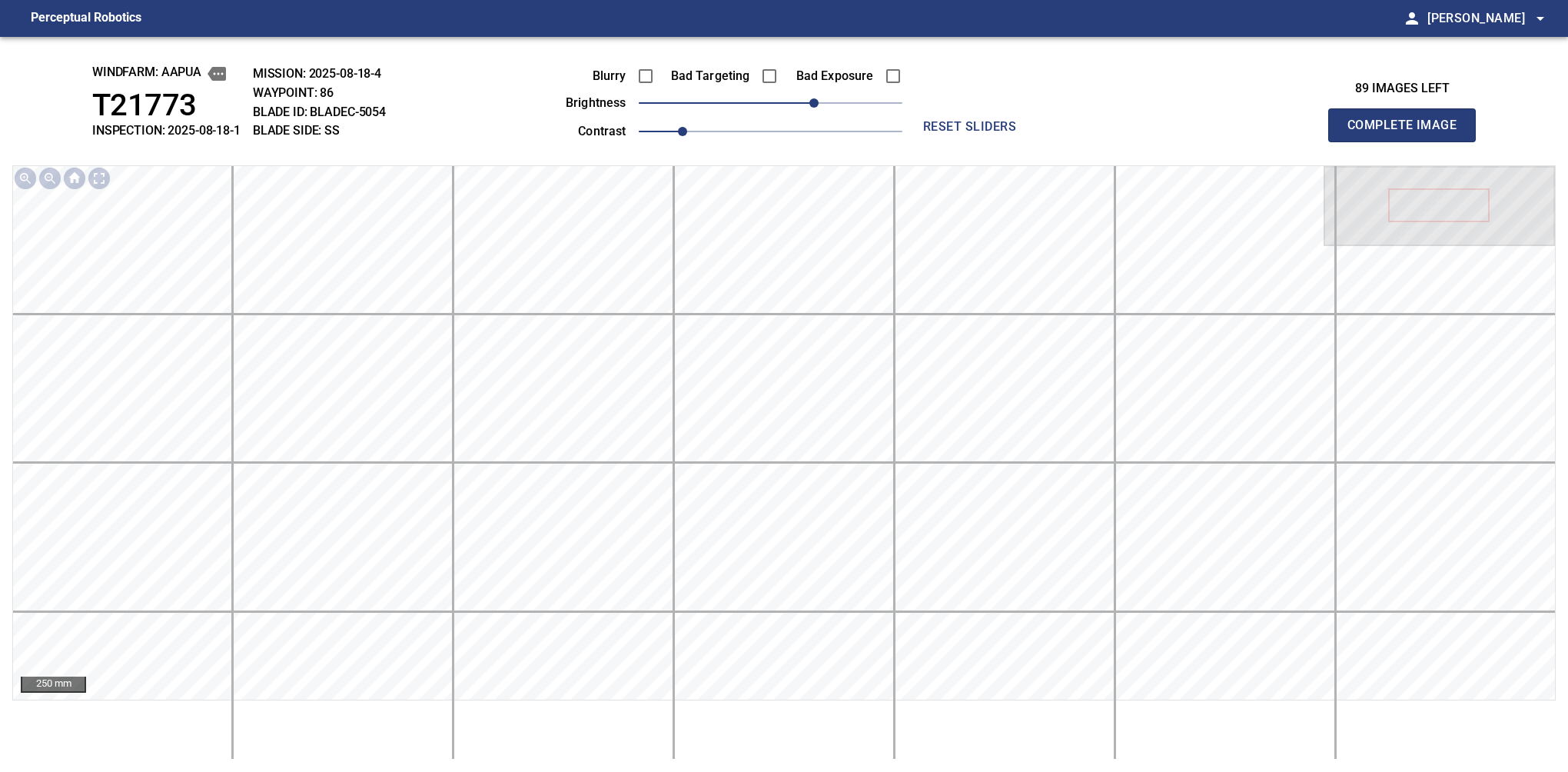
click at [1408, 142] on button "Complete Image" at bounding box center [1402, 125] width 148 height 34
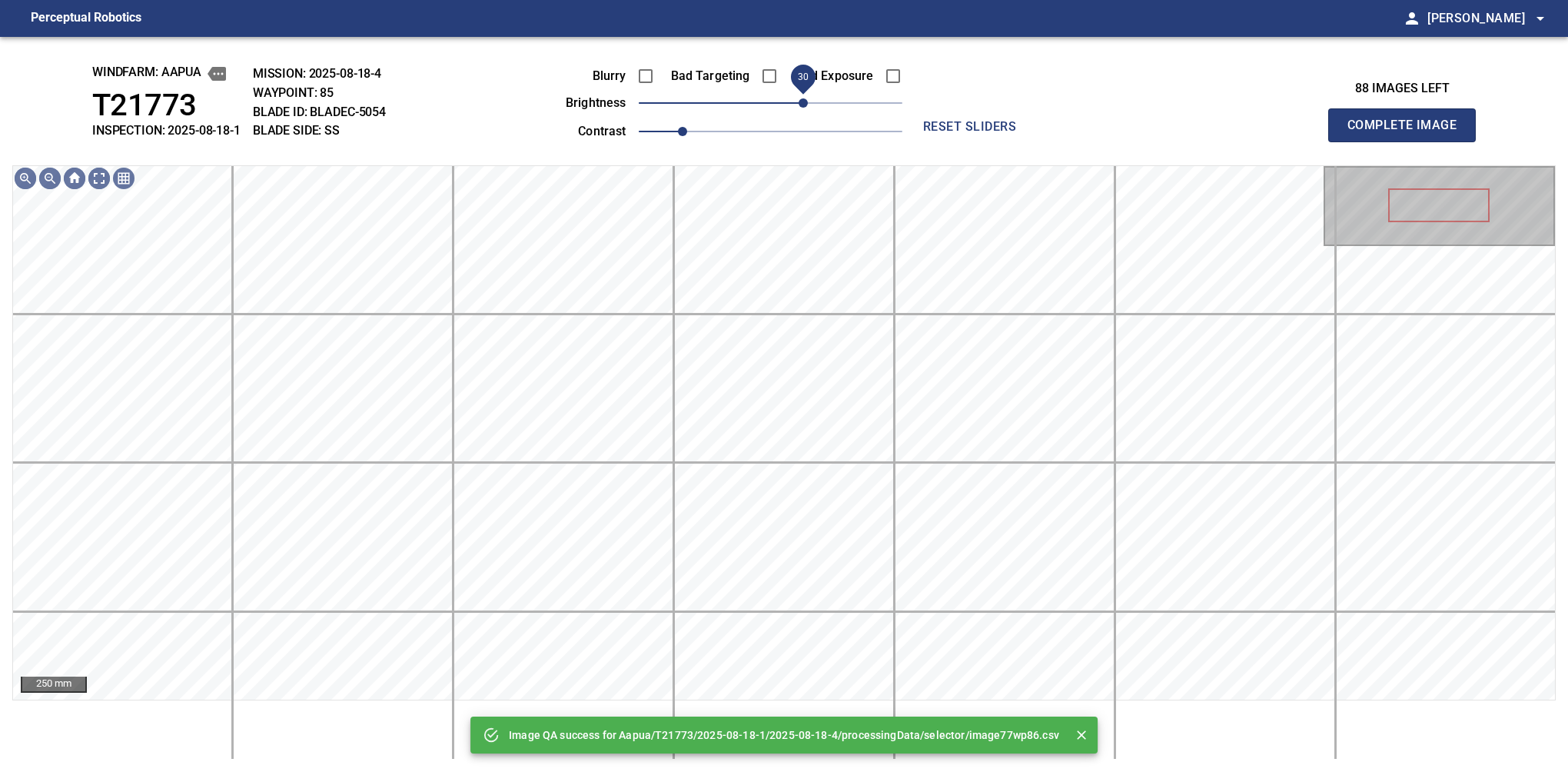
click at [808, 101] on span "30" at bounding box center [770, 102] width 263 height 22
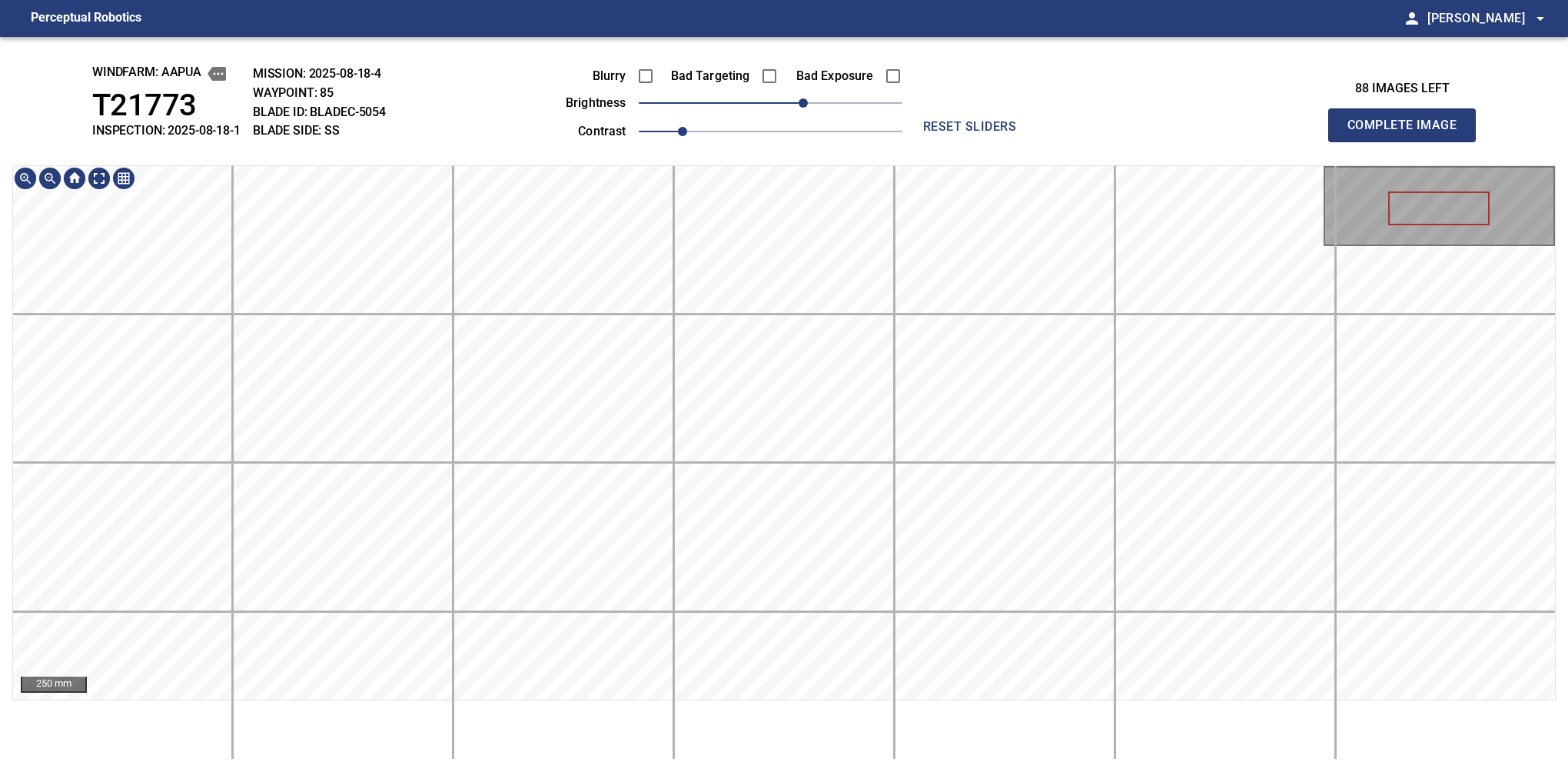
click at [760, 152] on div "windfarm: Aapua T21773 INSPECTION: 2025-08-18-1 MISSION: 2025-08-18-4 WAYPOINT:…" at bounding box center [784, 404] width 1568 height 735
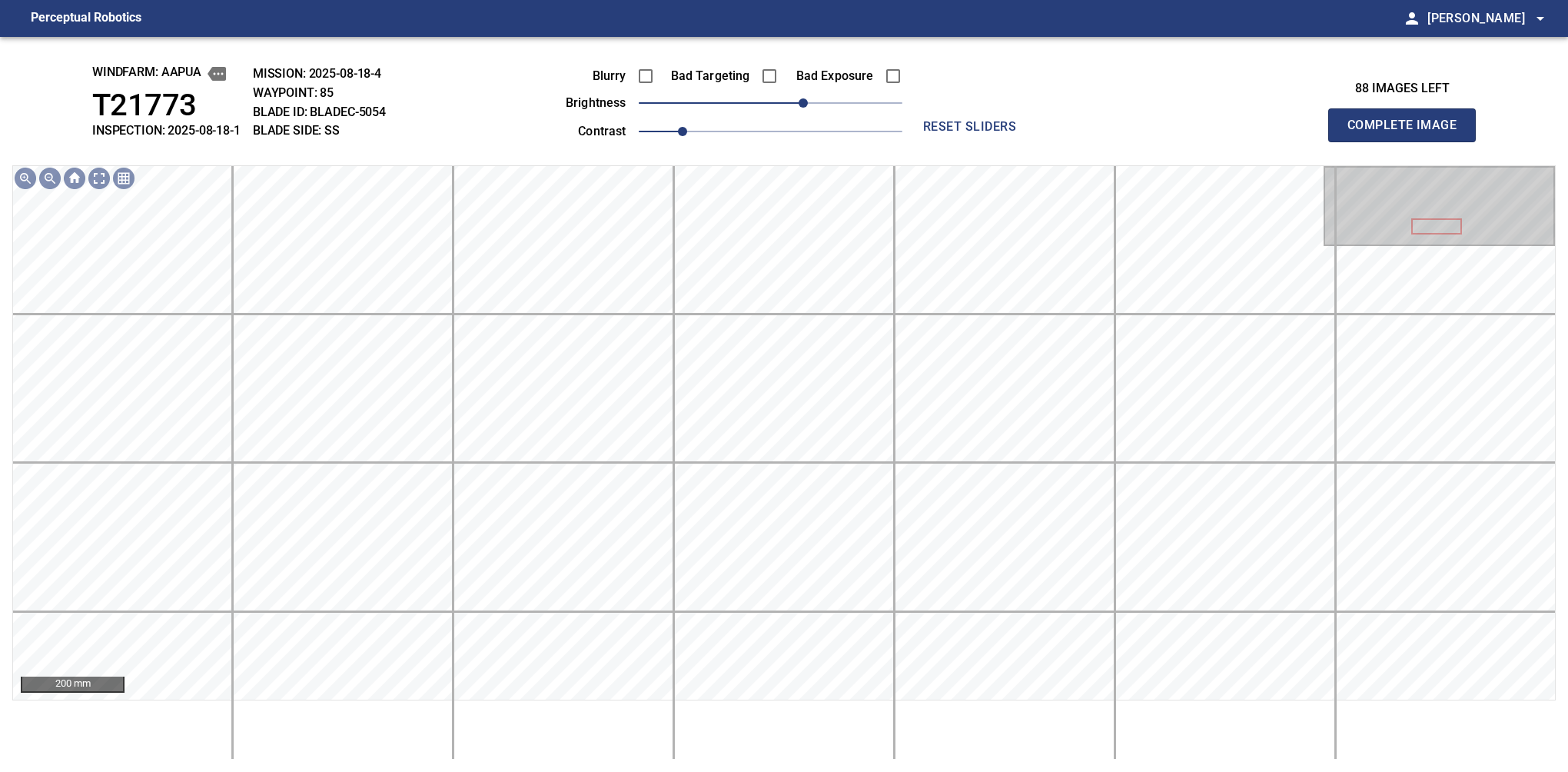
click at [1408, 142] on button "Complete Image" at bounding box center [1402, 125] width 148 height 34
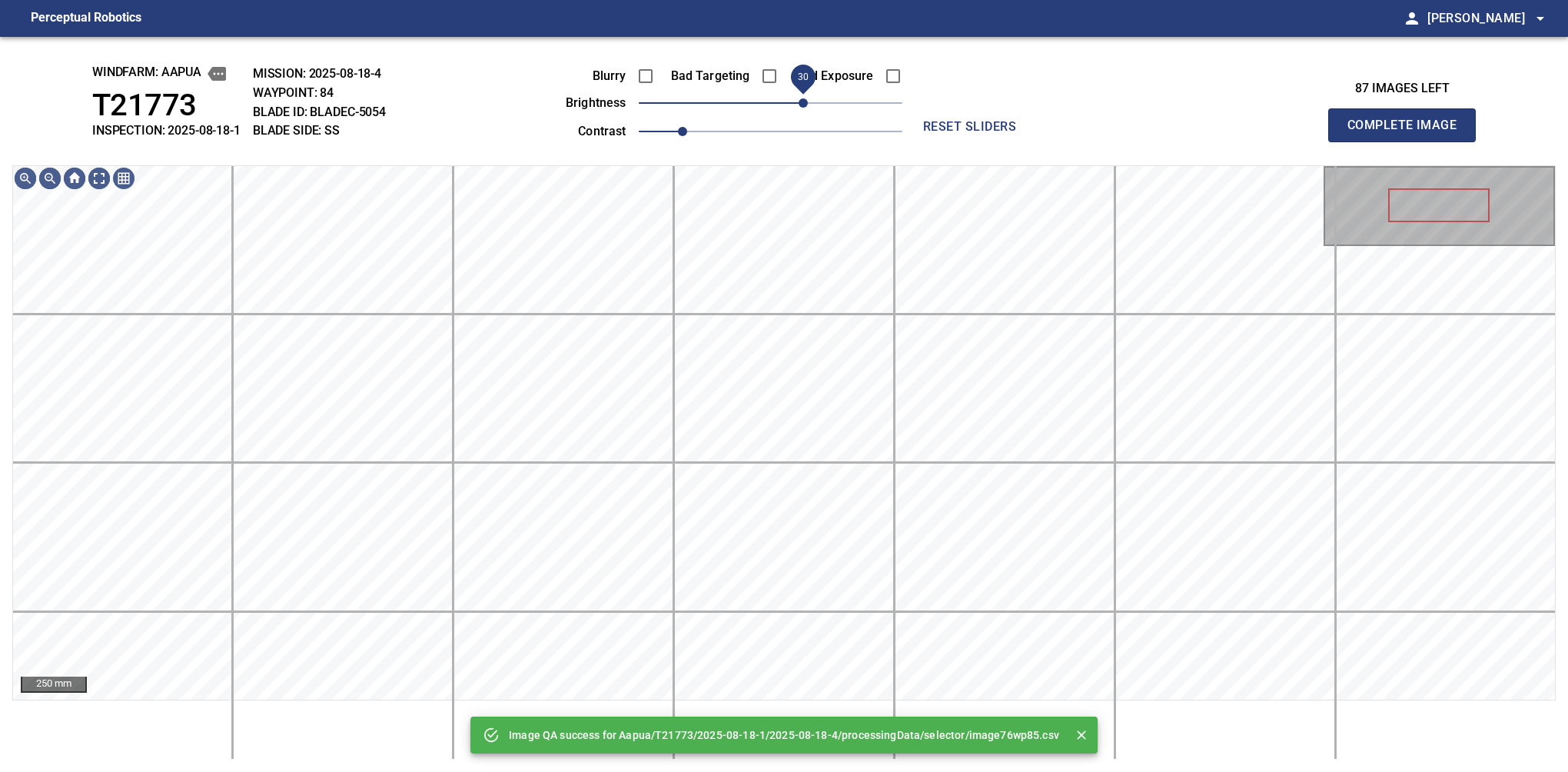
click at [807, 98] on span "30" at bounding box center [770, 102] width 263 height 22
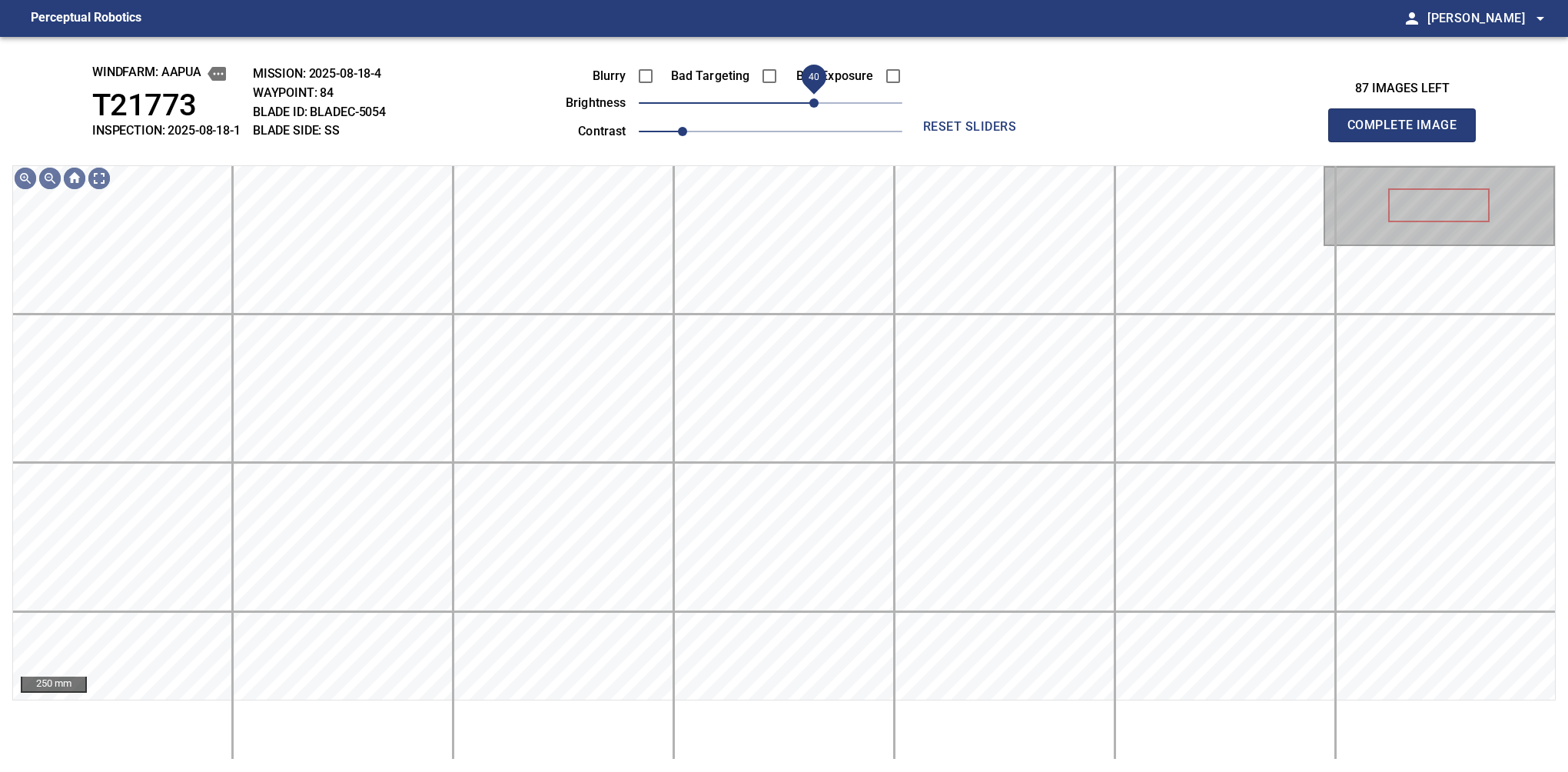
click at [812, 106] on span "40" at bounding box center [814, 102] width 10 height 10
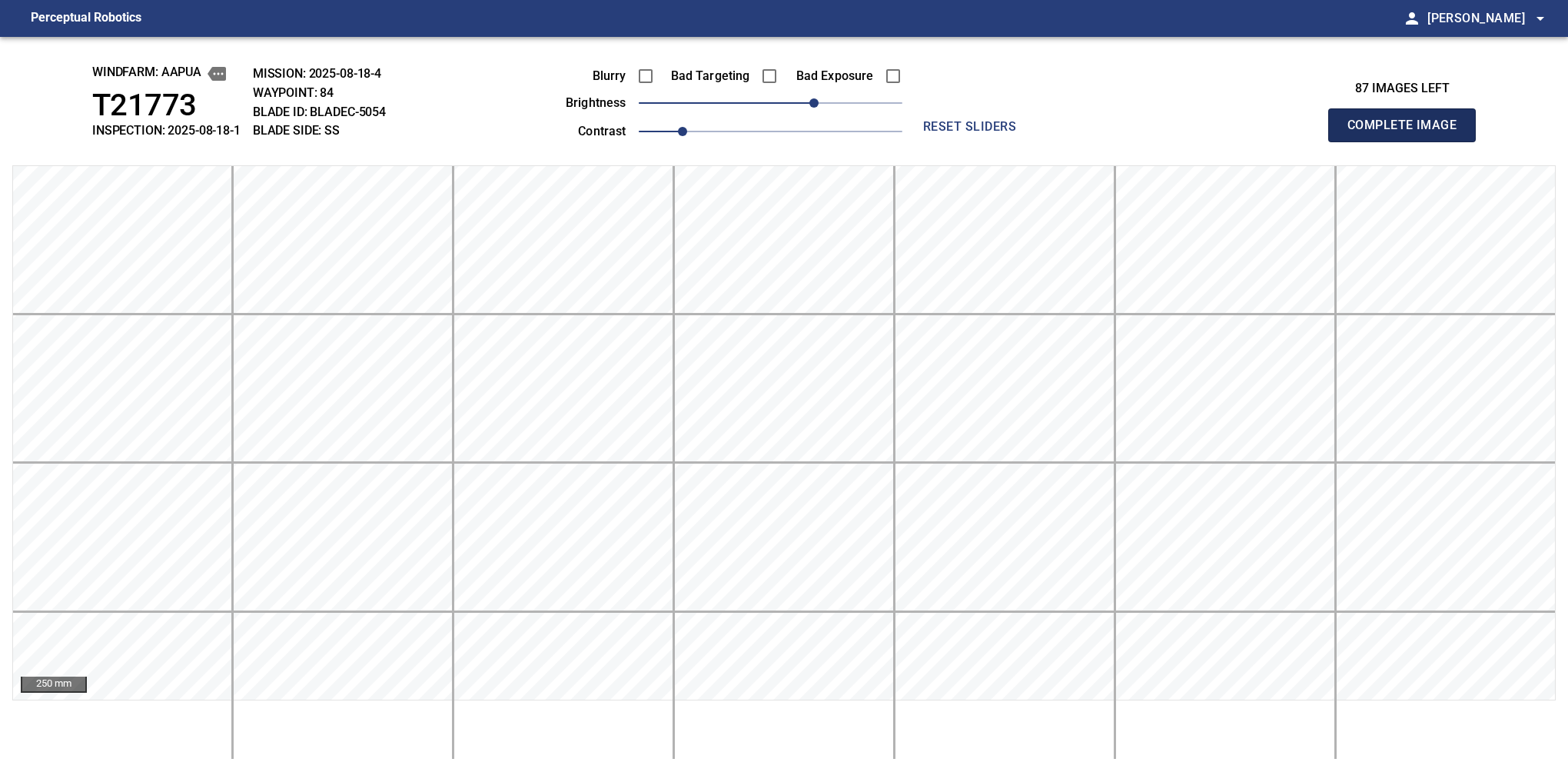
click at [1408, 142] on button "Complete Image" at bounding box center [1402, 125] width 148 height 34
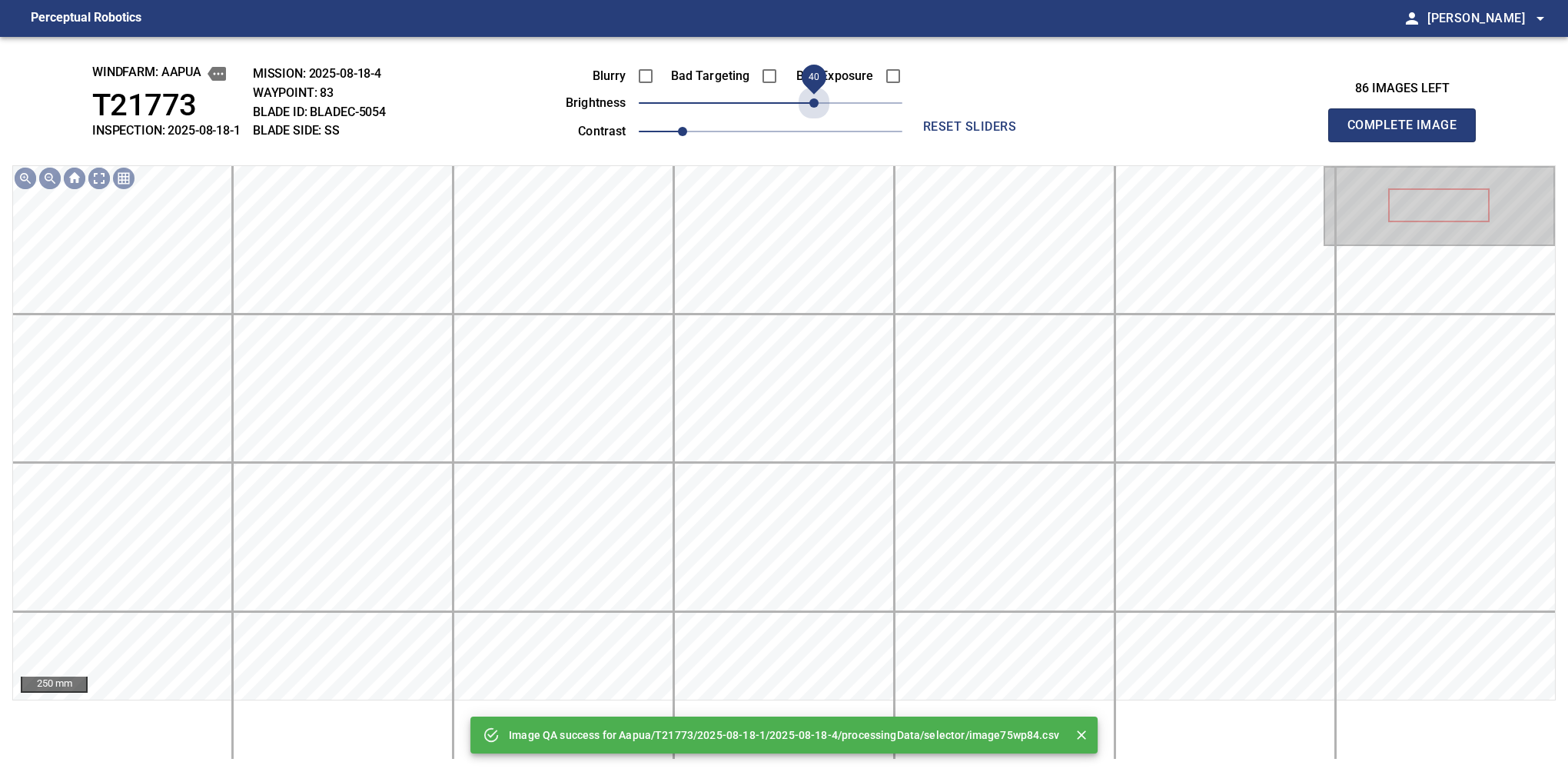
click at [812, 106] on span "40" at bounding box center [770, 102] width 263 height 22
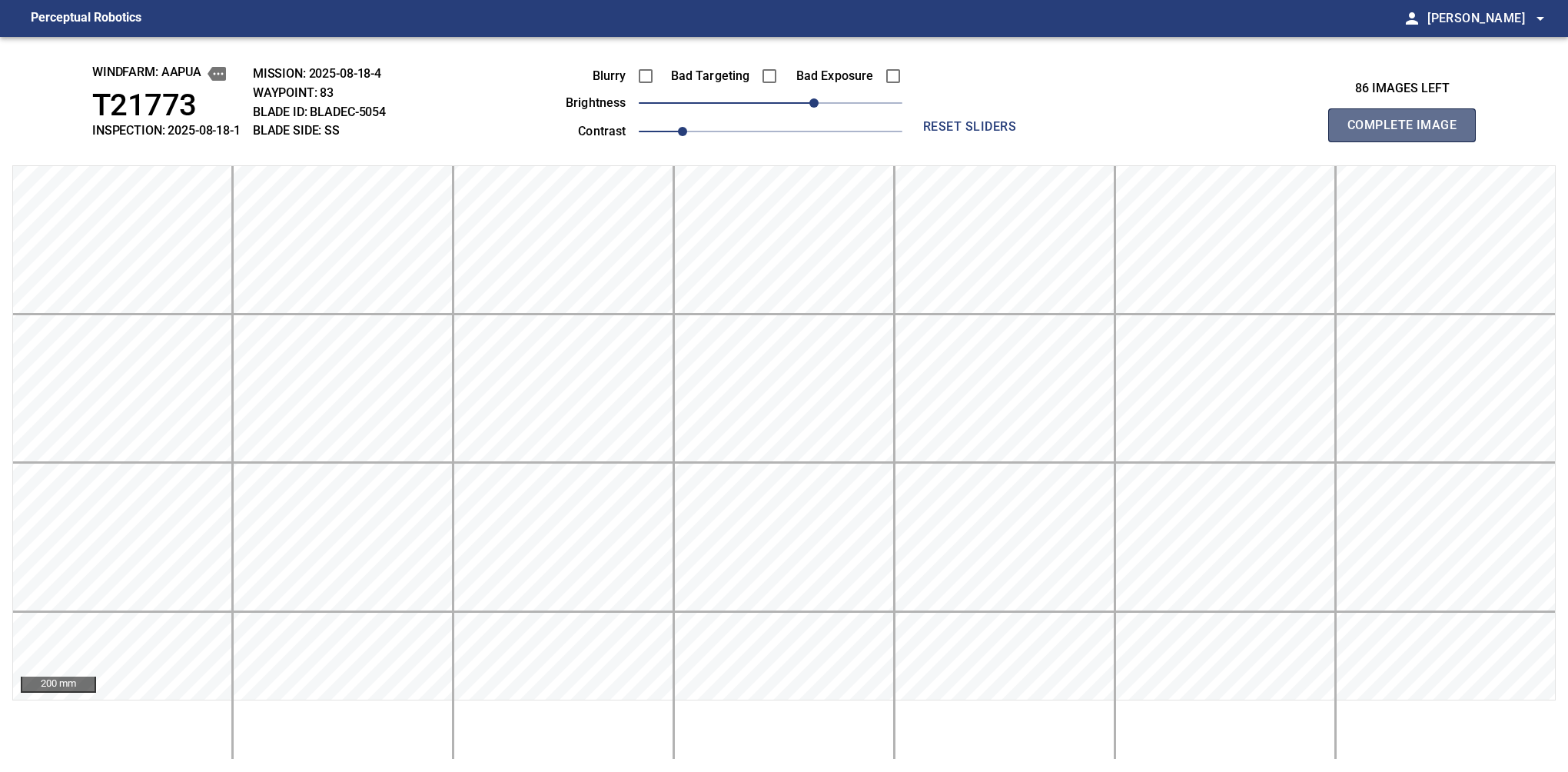
click at [1408, 142] on button "Complete Image" at bounding box center [1402, 125] width 148 height 34
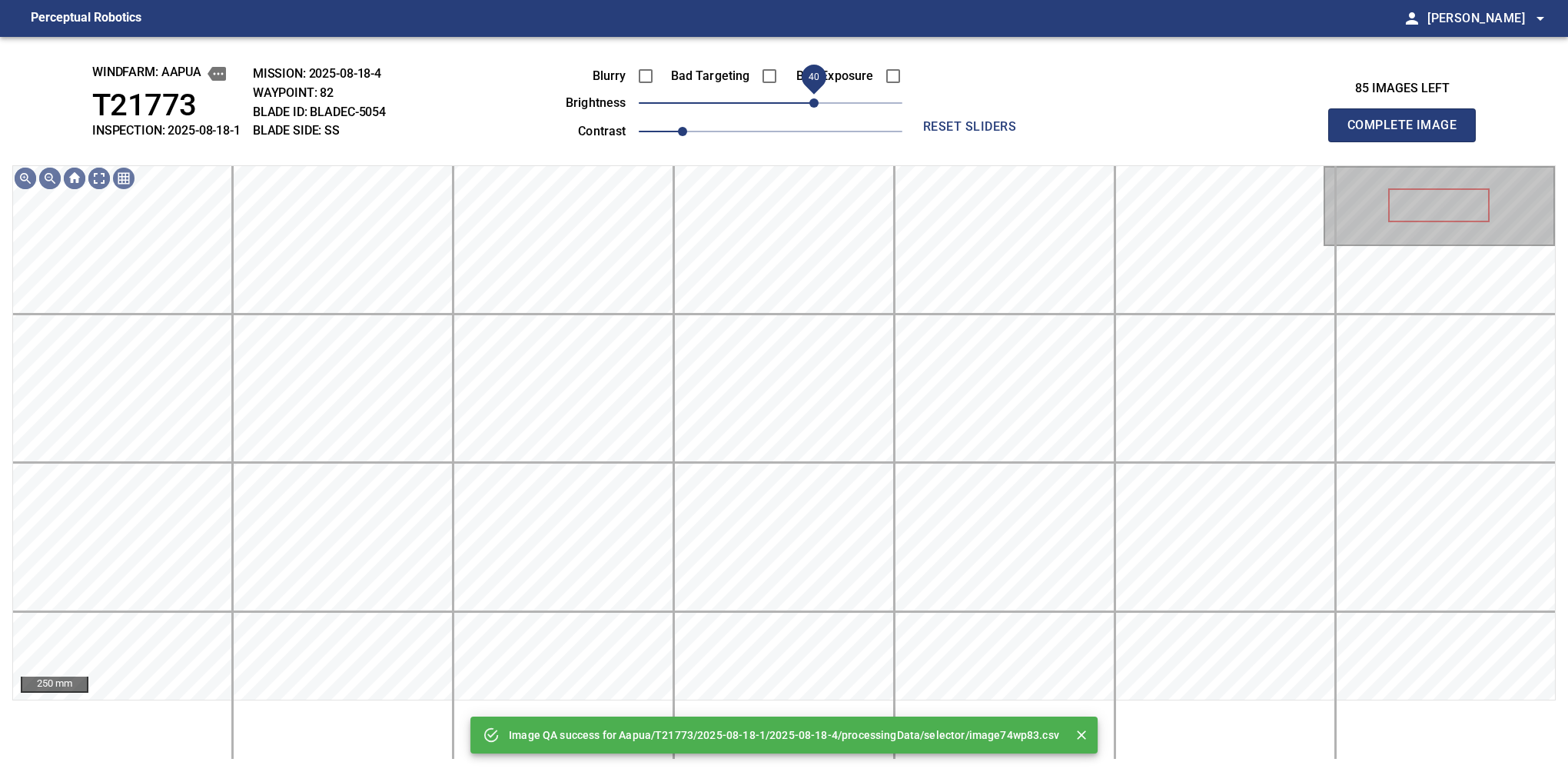
drag, startPoint x: 803, startPoint y: 106, endPoint x: 812, endPoint y: 104, distance: 9.2
click at [812, 104] on span "40" at bounding box center [770, 102] width 263 height 22
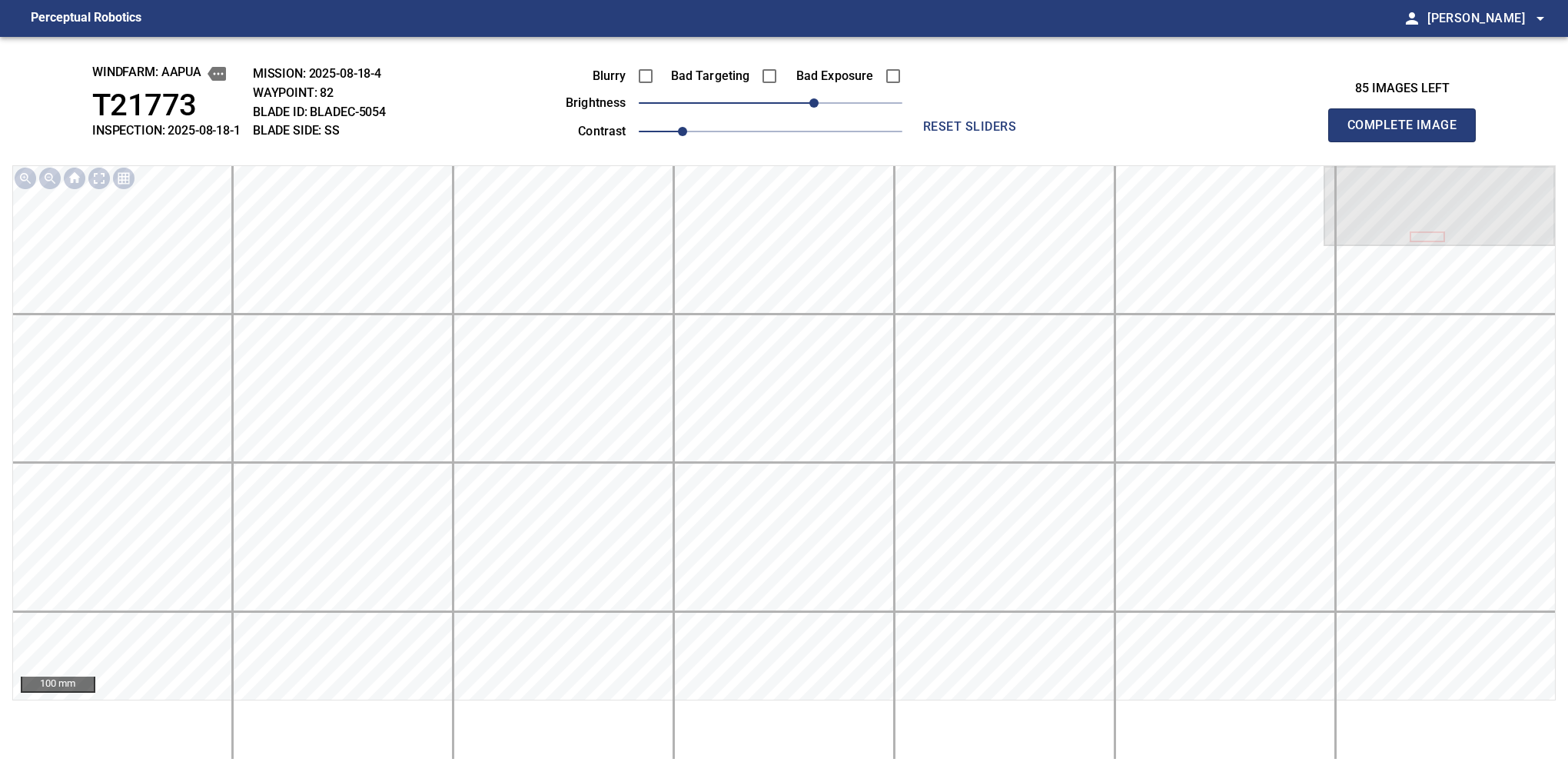
click at [1408, 142] on button "Complete Image" at bounding box center [1402, 125] width 148 height 34
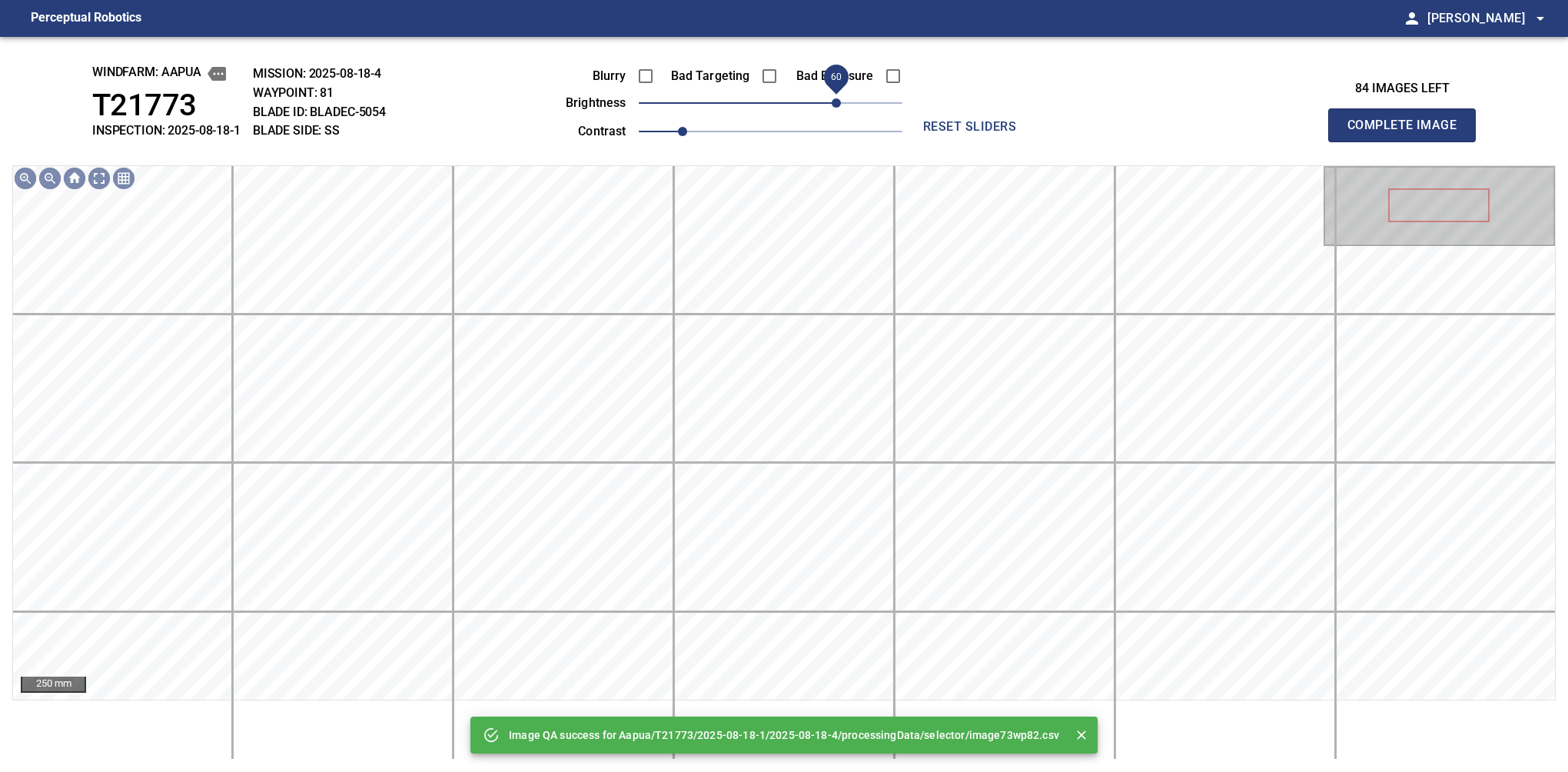
drag, startPoint x: 817, startPoint y: 102, endPoint x: 838, endPoint y: 102, distance: 21.0
click at [838, 102] on span "60" at bounding box center [770, 102] width 263 height 22
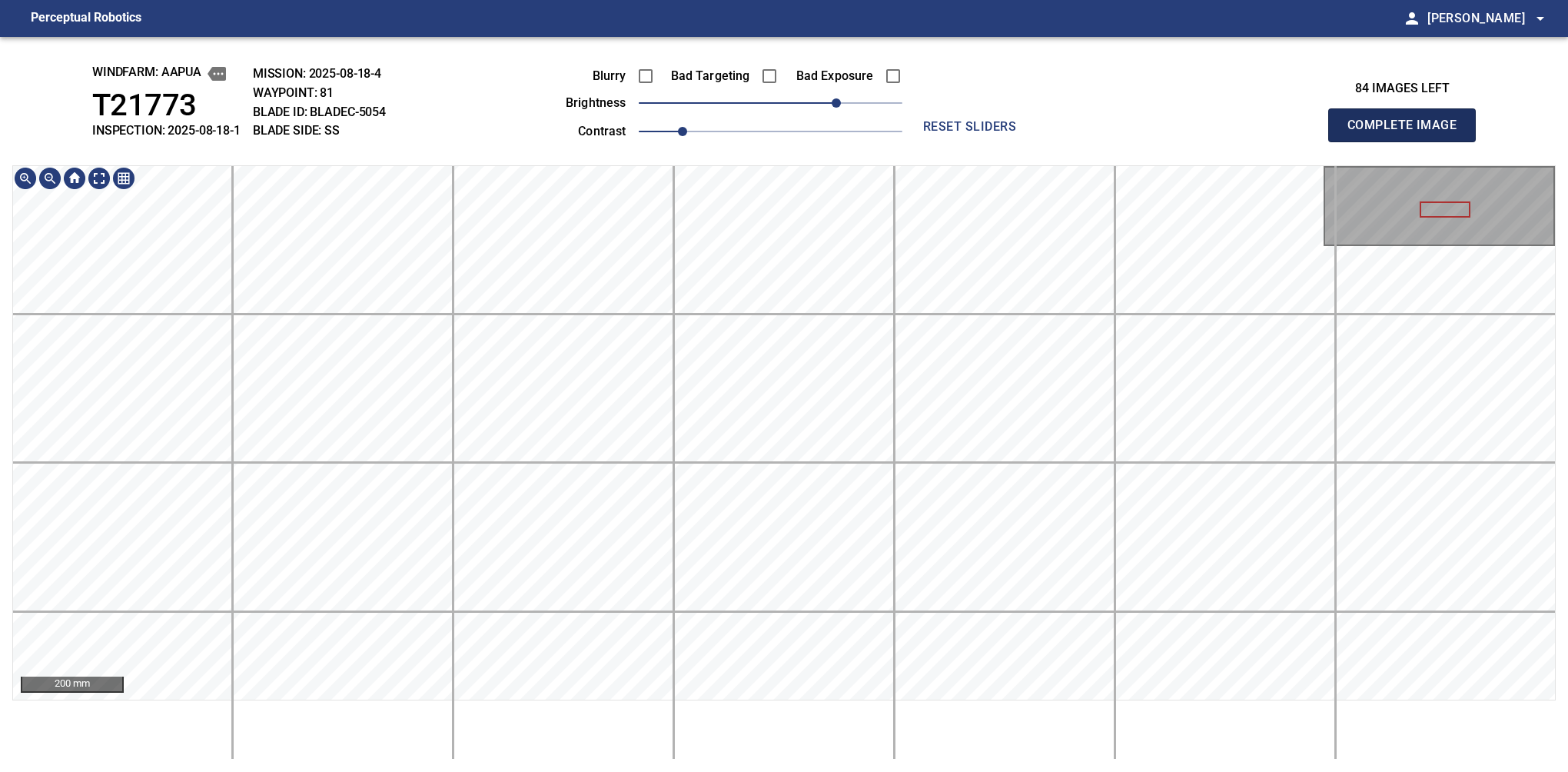
click at [1408, 142] on button "Complete Image" at bounding box center [1402, 125] width 148 height 34
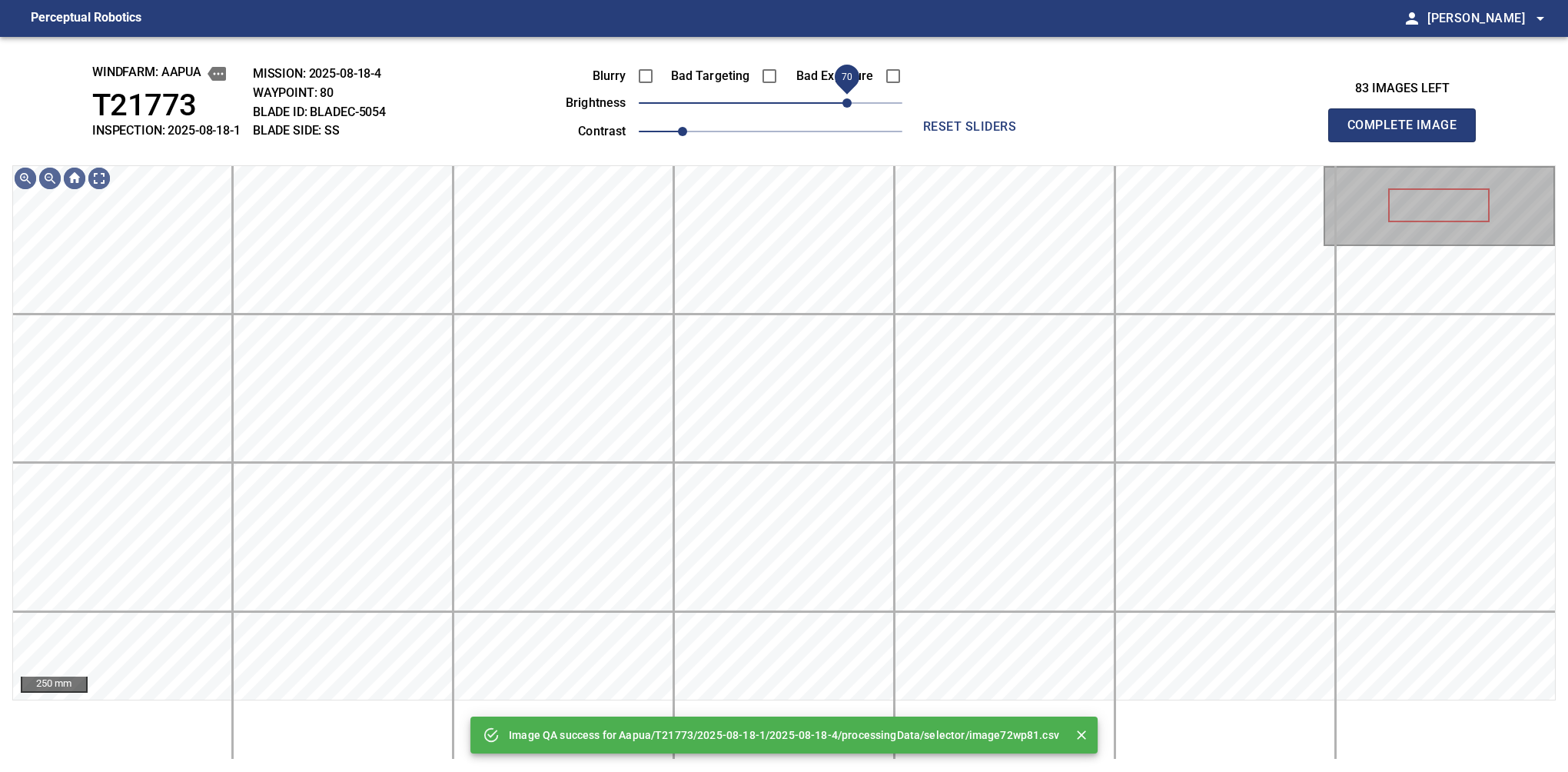
click at [842, 104] on span "70" at bounding box center [770, 102] width 263 height 22
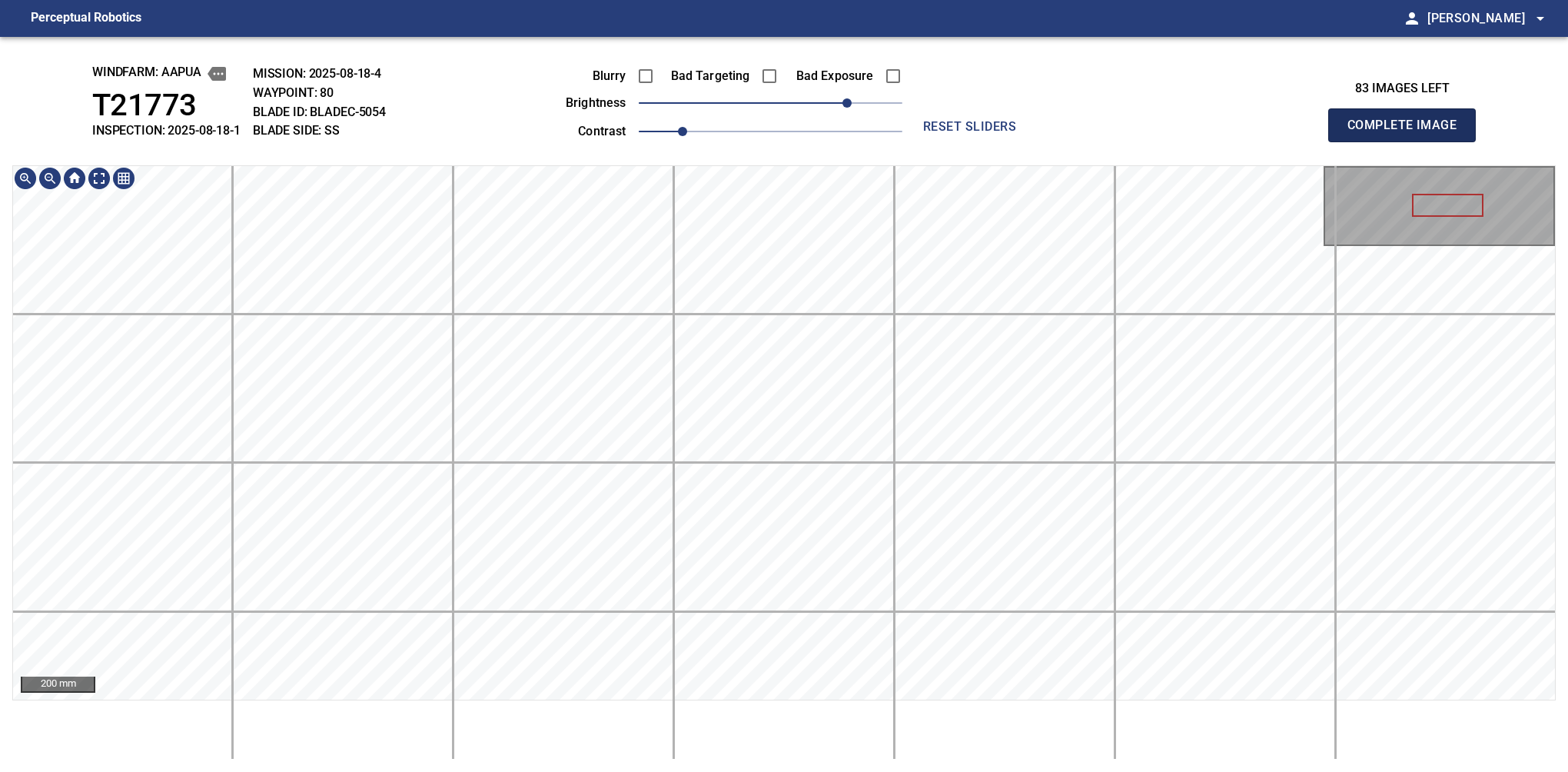
click at [1408, 142] on button "Complete Image" at bounding box center [1402, 125] width 148 height 34
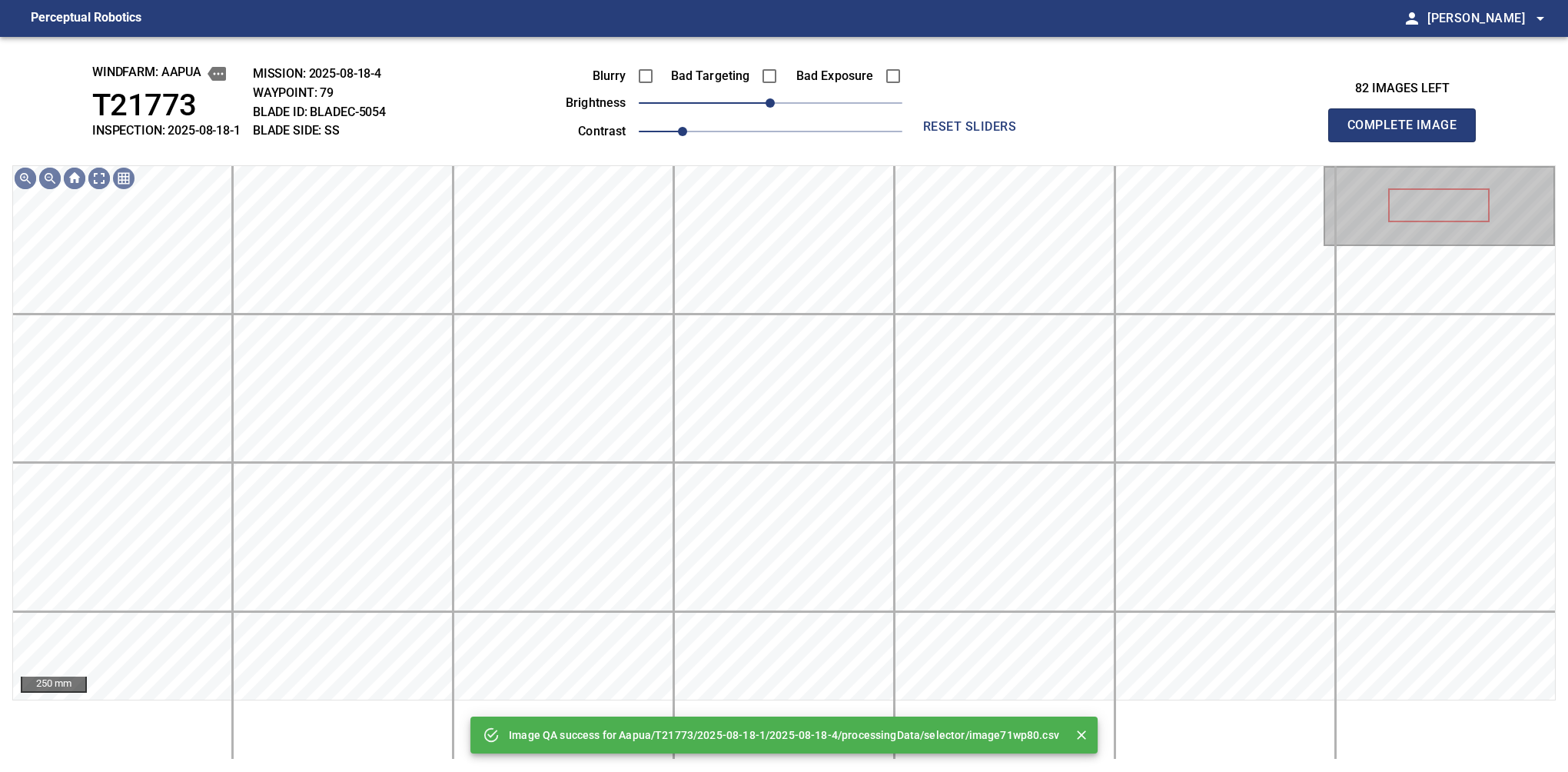
click at [833, 104] on span "0" at bounding box center [770, 102] width 263 height 22
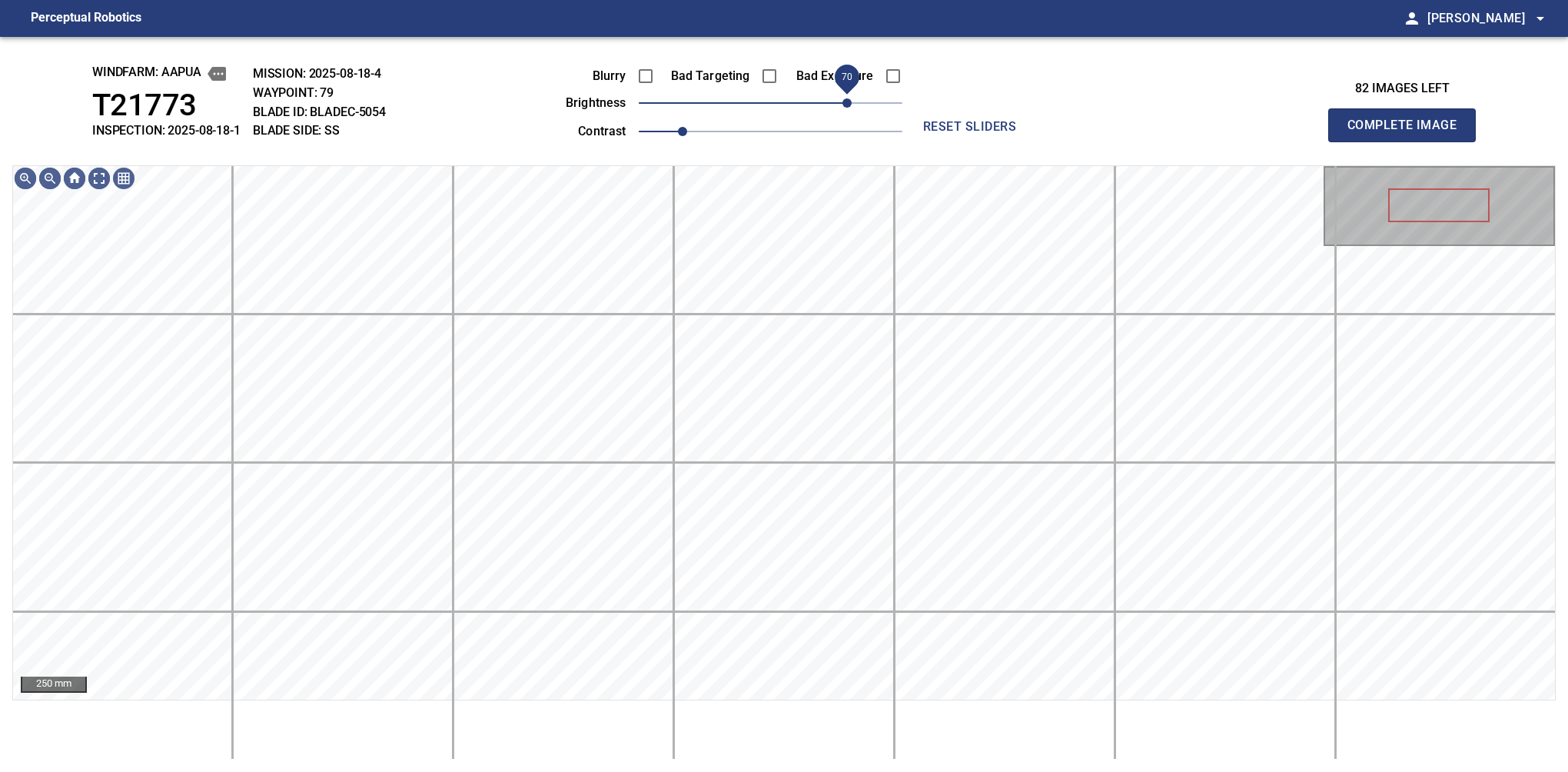
drag, startPoint x: 833, startPoint y: 104, endPoint x: 844, endPoint y: 99, distance: 12.1
click at [844, 99] on span "70" at bounding box center [847, 102] width 10 height 10
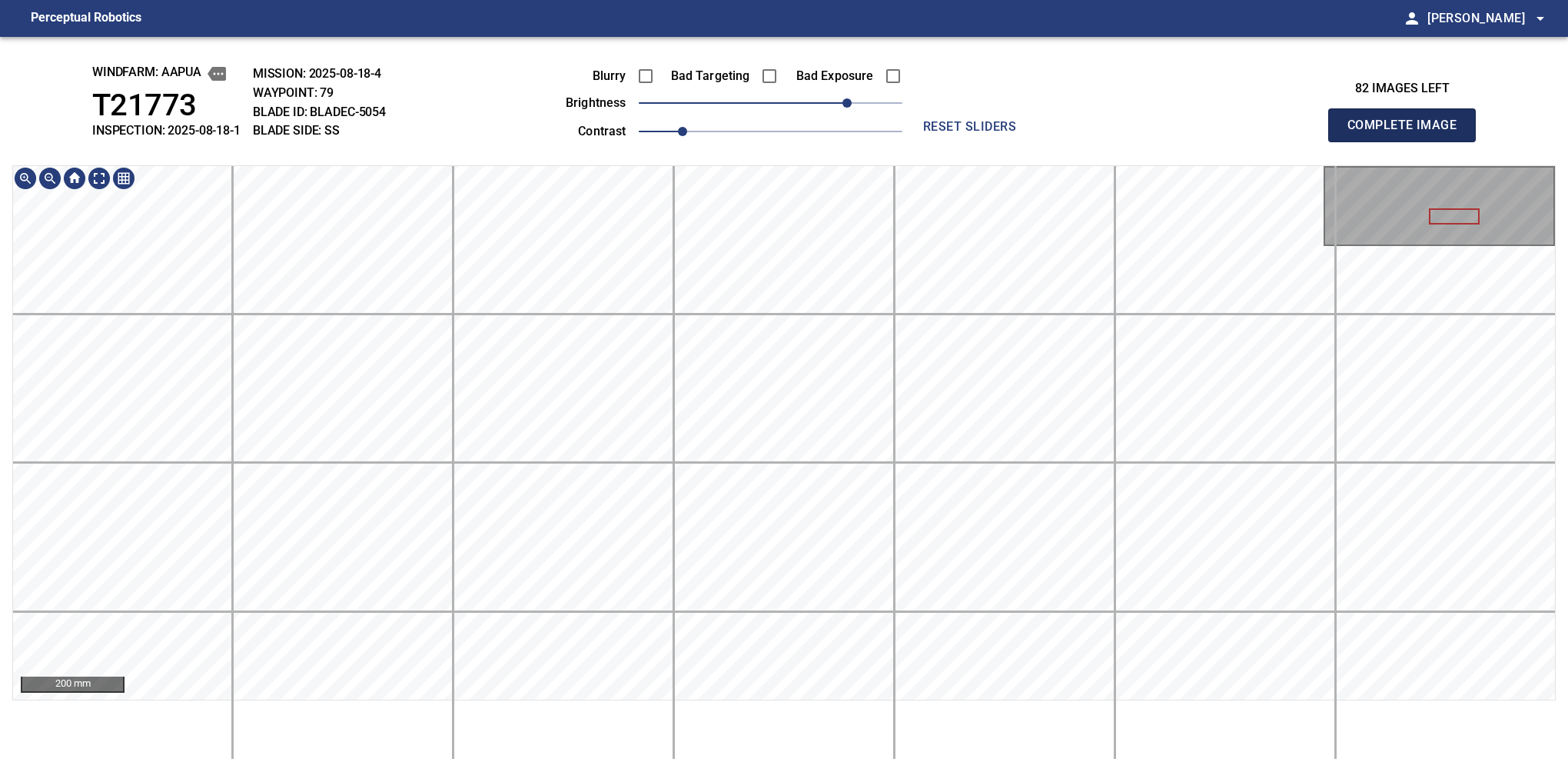
click at [1408, 142] on button "Complete Image" at bounding box center [1402, 125] width 148 height 34
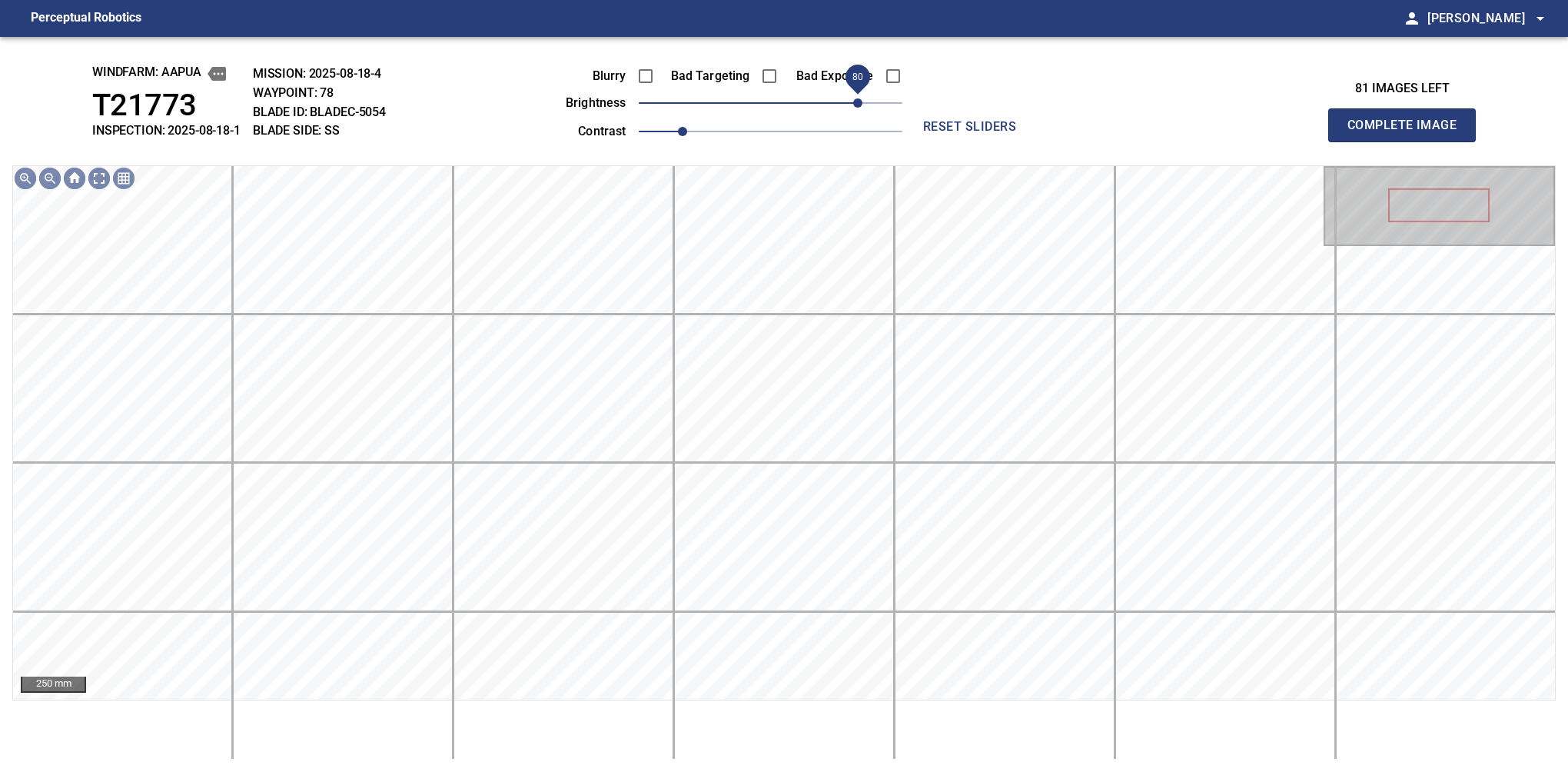
drag, startPoint x: 834, startPoint y: 97, endPoint x: 856, endPoint y: 86, distance: 24.6
click at [856, 92] on span "80" at bounding box center [770, 102] width 263 height 22
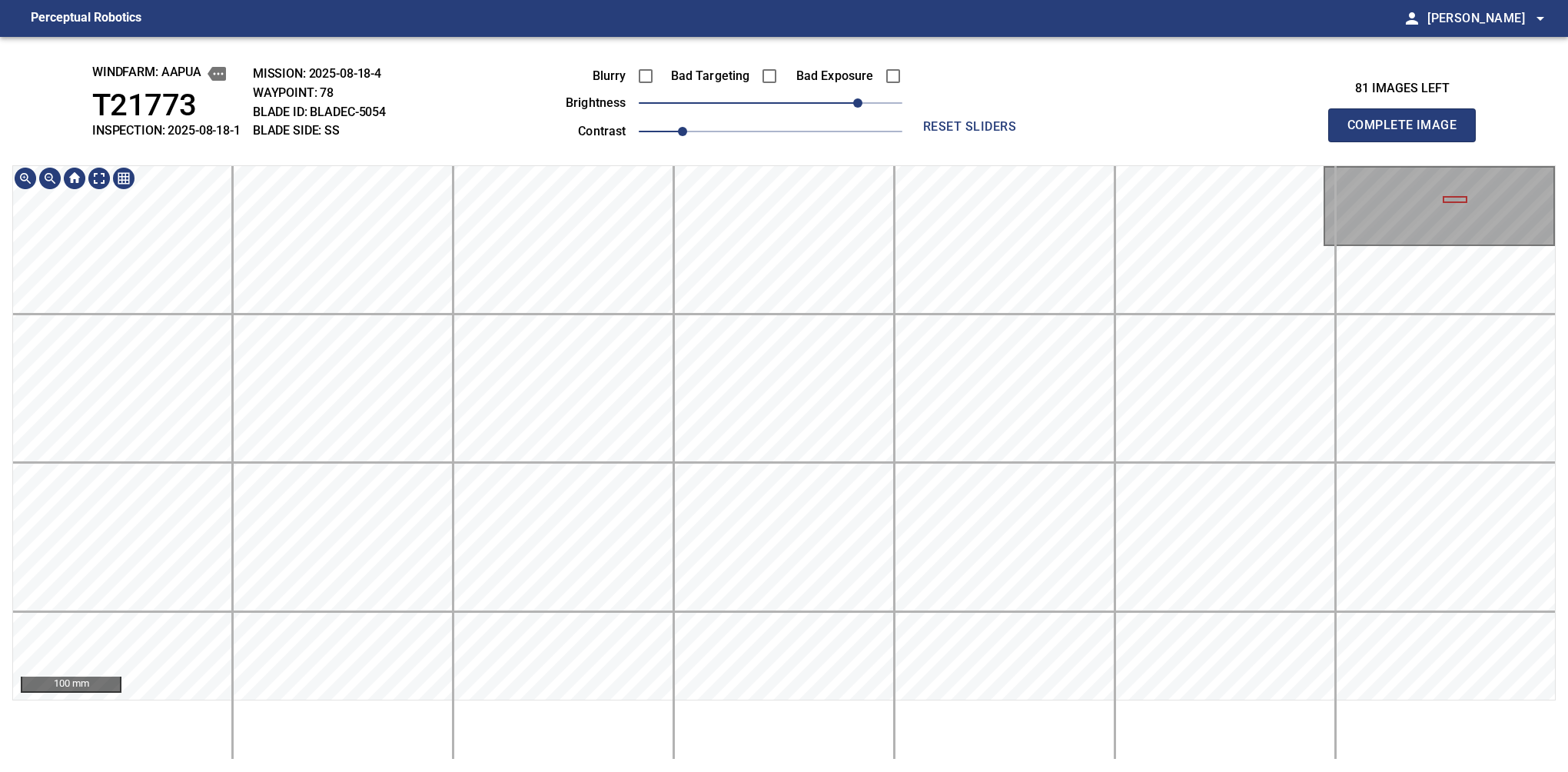
click at [802, 164] on div "windfarm: Aapua T21773 INSPECTION: 2025-08-18-1 MISSION: 2025-08-18-4 WAYPOINT:…" at bounding box center [784, 404] width 1568 height 735
click at [805, 121] on div "windfarm: Aapua T21773 INSPECTION: 2025-08-18-1 MISSION: 2025-08-18-4 WAYPOINT:…" at bounding box center [784, 404] width 1568 height 735
click at [707, 701] on div "100 mm" at bounding box center [784, 462] width 1544 height 594
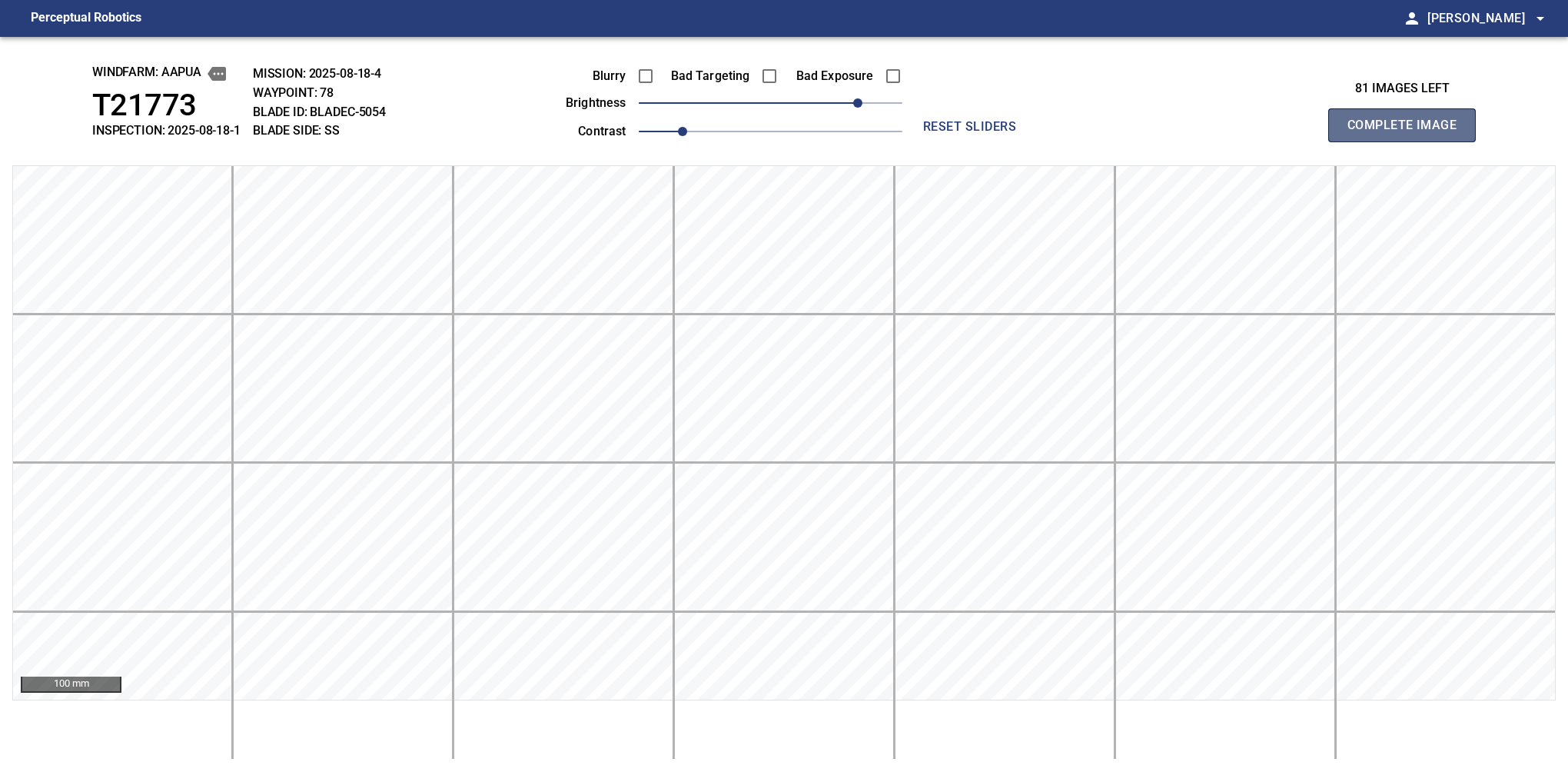
click at [1408, 142] on button "Complete Image" at bounding box center [1402, 125] width 148 height 34
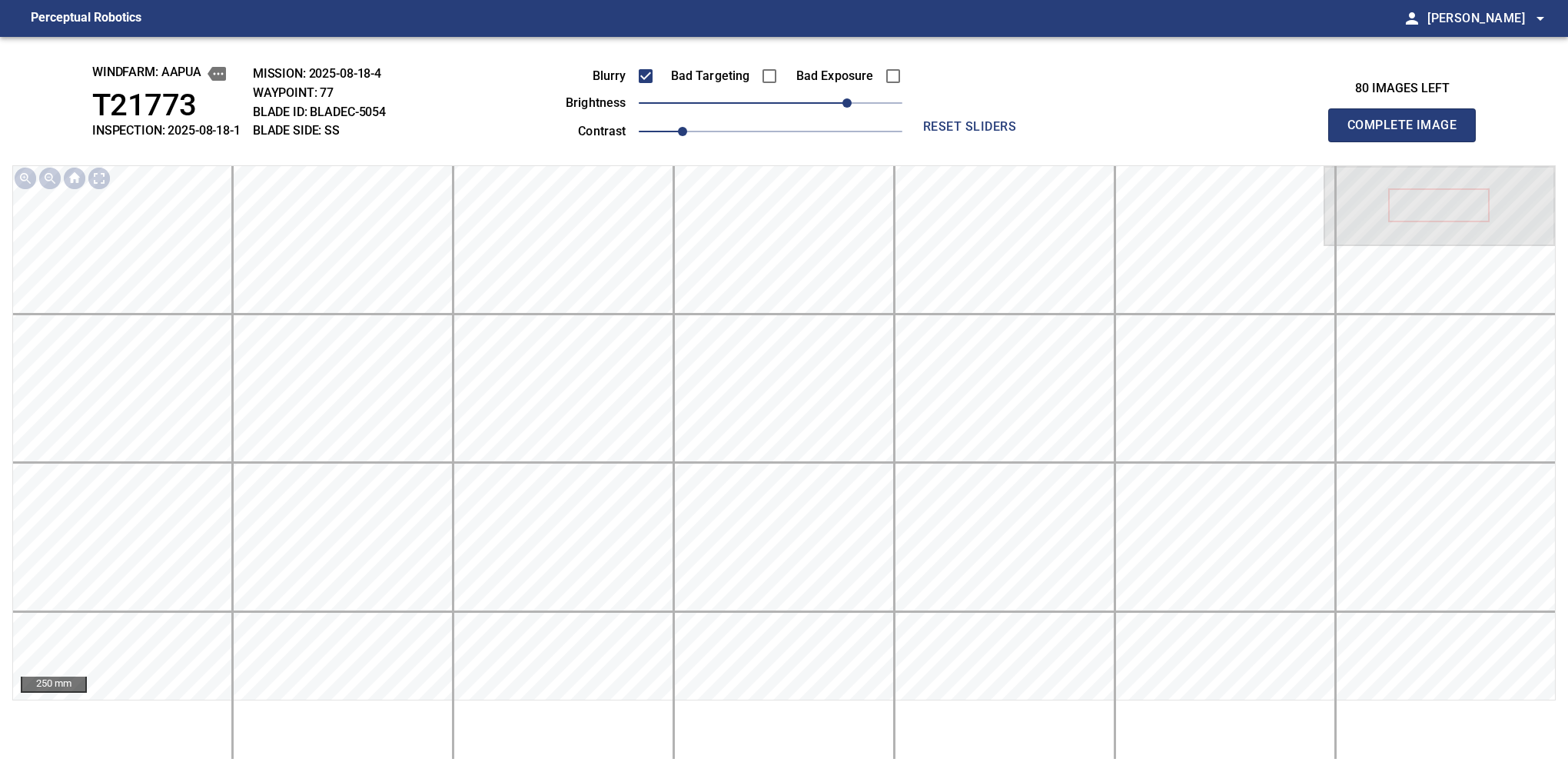
click at [1408, 142] on button "Complete Image" at bounding box center [1402, 125] width 148 height 34
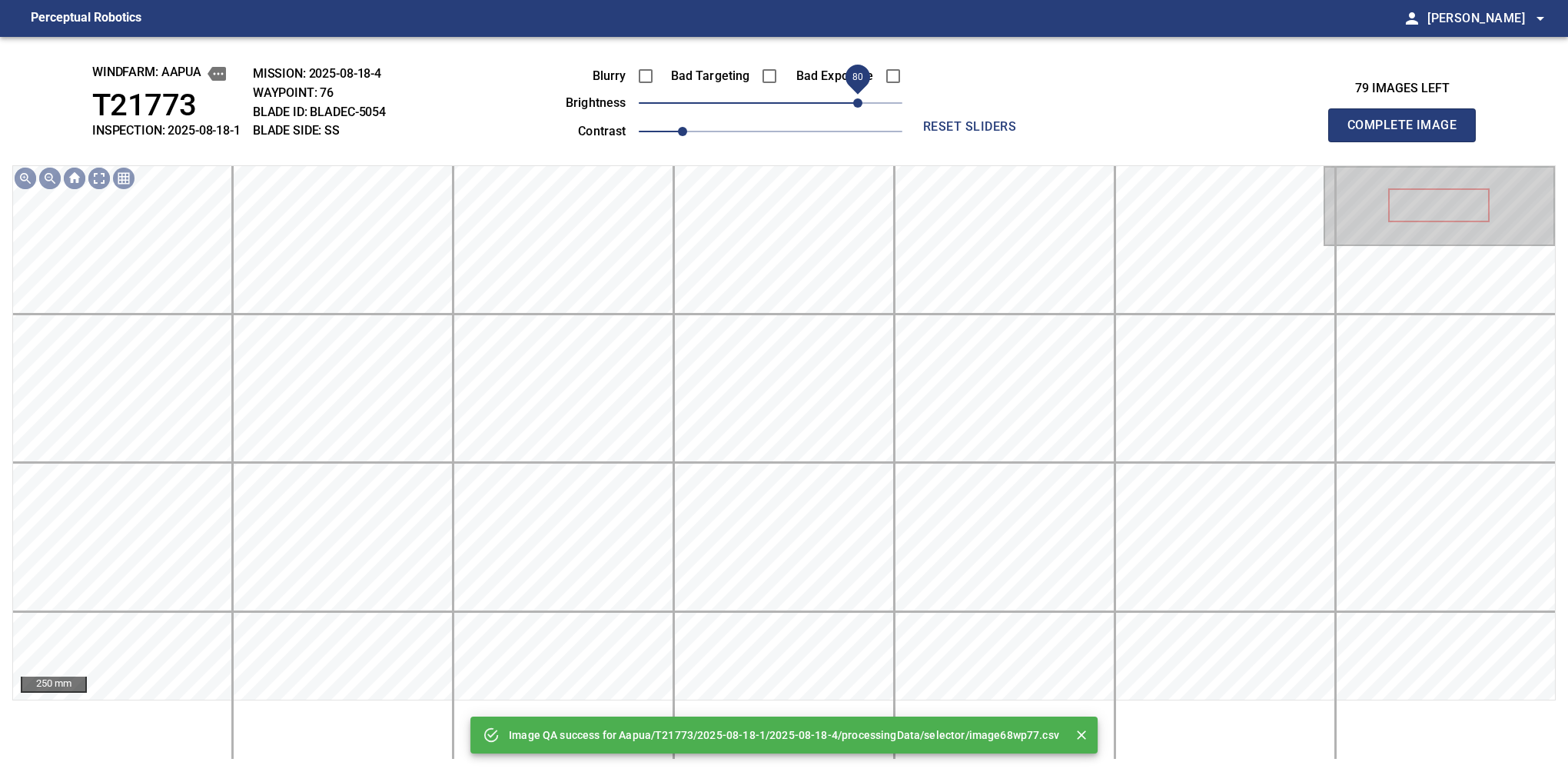
drag, startPoint x: 827, startPoint y: 102, endPoint x: 855, endPoint y: 102, distance: 28.0
click at [855, 102] on span "80" at bounding box center [770, 102] width 263 height 22
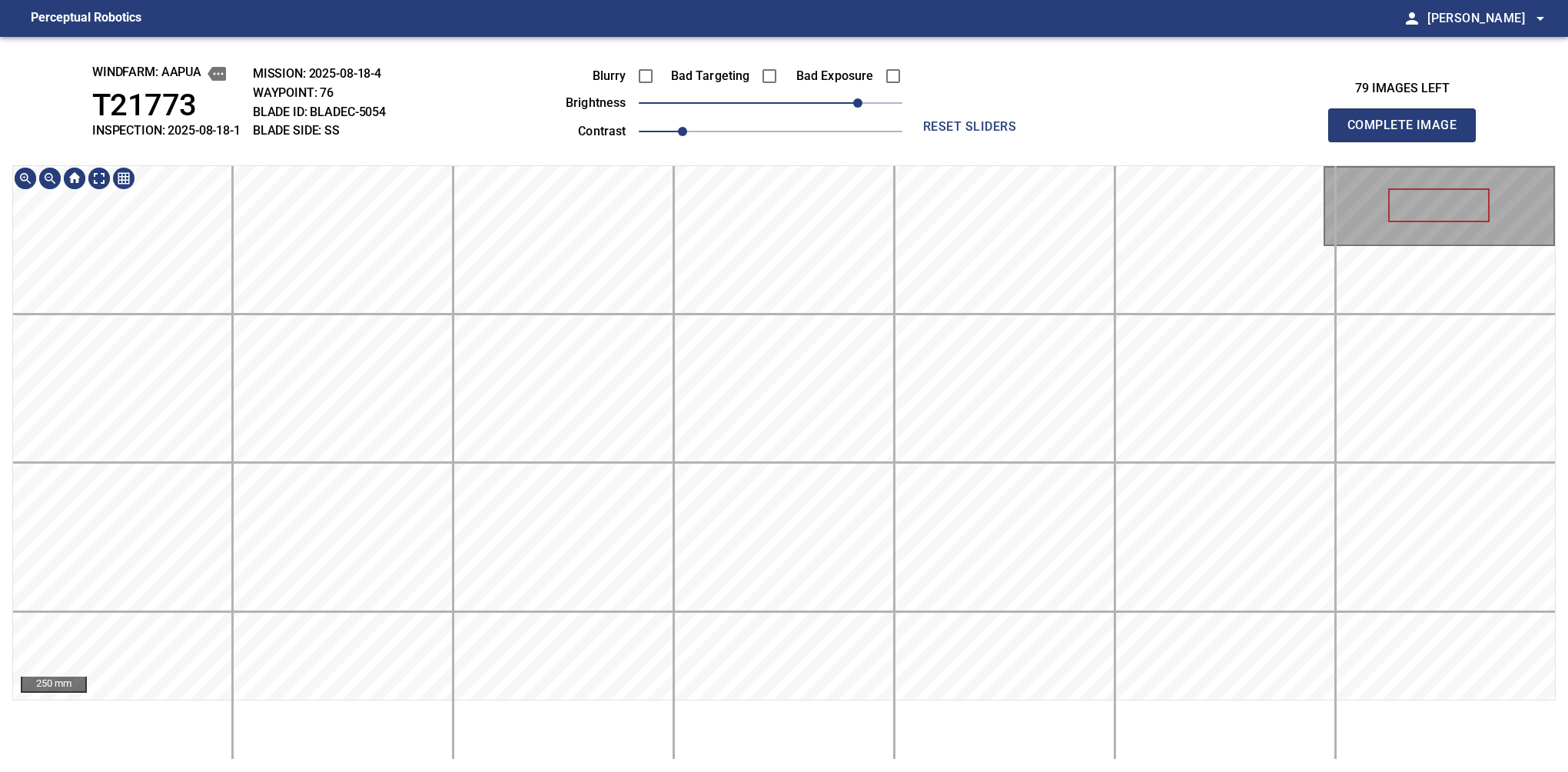
click at [957, 155] on div "windfarm: Aapua T21773 INSPECTION: 2025-08-18-1 MISSION: 2025-08-18-4 WAYPOINT:…" at bounding box center [784, 404] width 1568 height 735
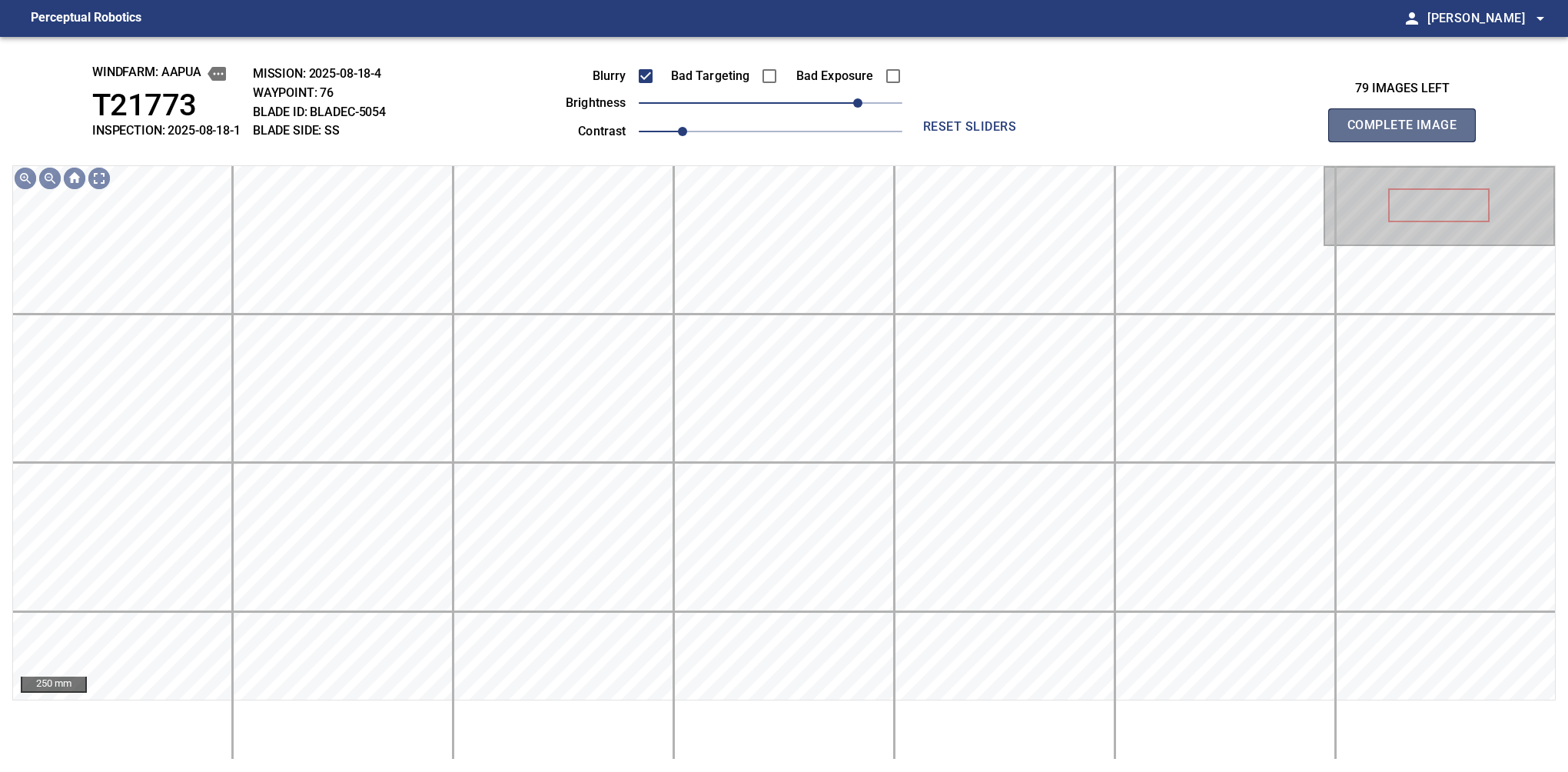
drag, startPoint x: 1410, startPoint y: 142, endPoint x: 698, endPoint y: 83, distance: 714.4
click at [1408, 142] on button "Complete Image" at bounding box center [1402, 125] width 148 height 34
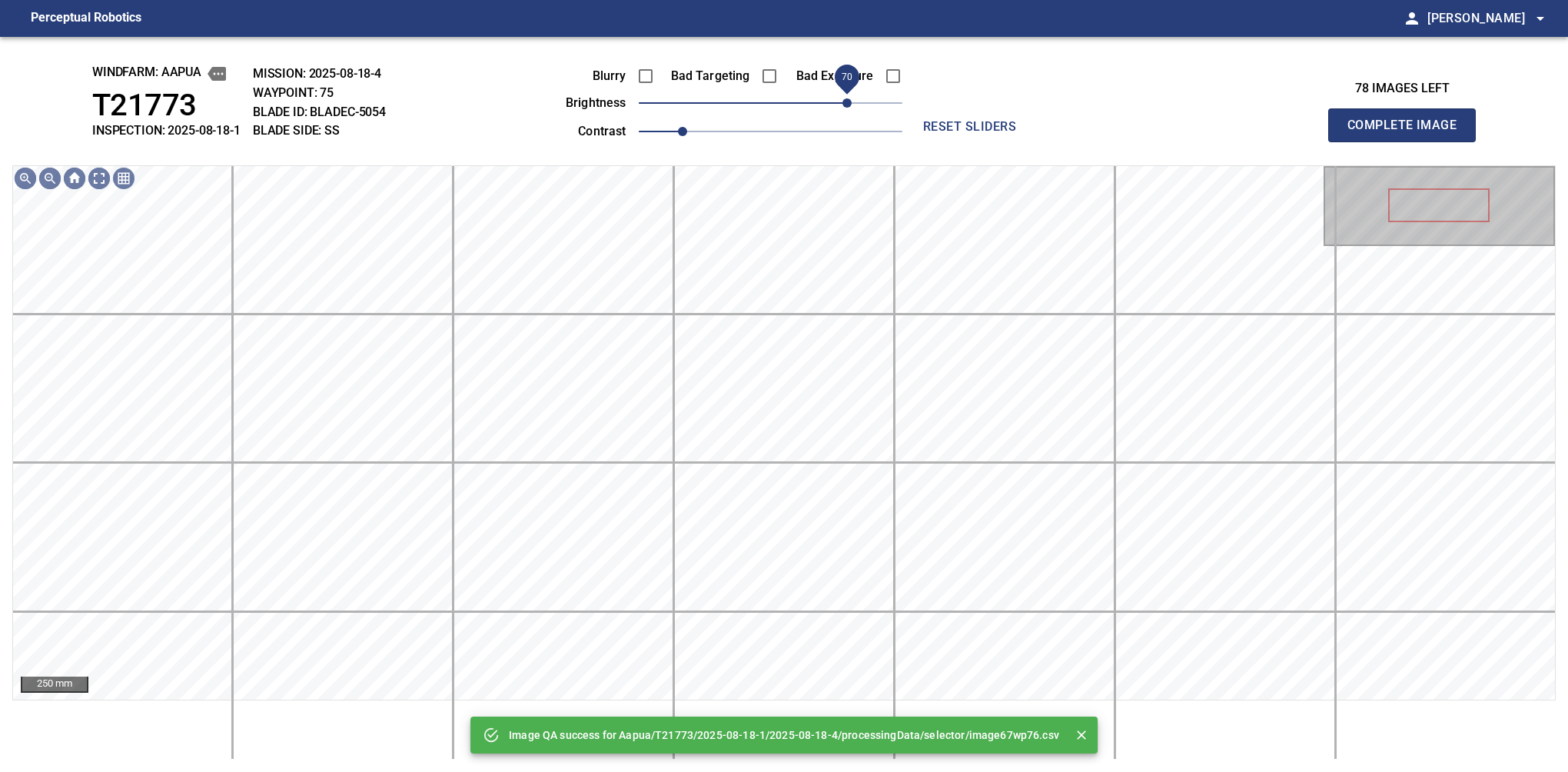
drag, startPoint x: 798, startPoint y: 104, endPoint x: 846, endPoint y: 111, distance: 48.5
click at [846, 111] on span "70" at bounding box center [770, 102] width 263 height 22
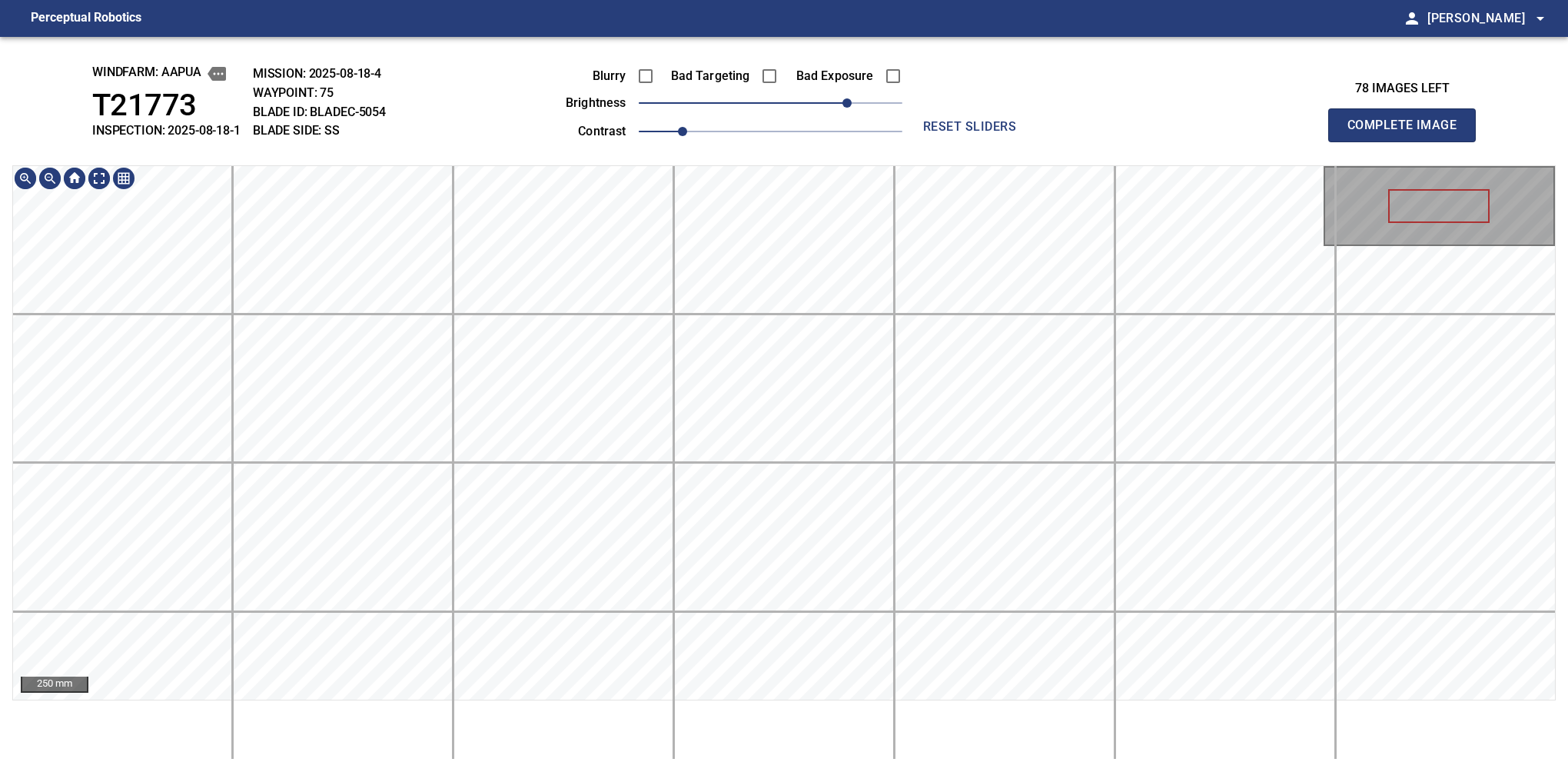
click at [1019, 142] on div "windfarm: Aapua T21773 INSPECTION: 2025-08-18-1 MISSION: 2025-08-18-4 WAYPOINT:…" at bounding box center [784, 404] width 1568 height 735
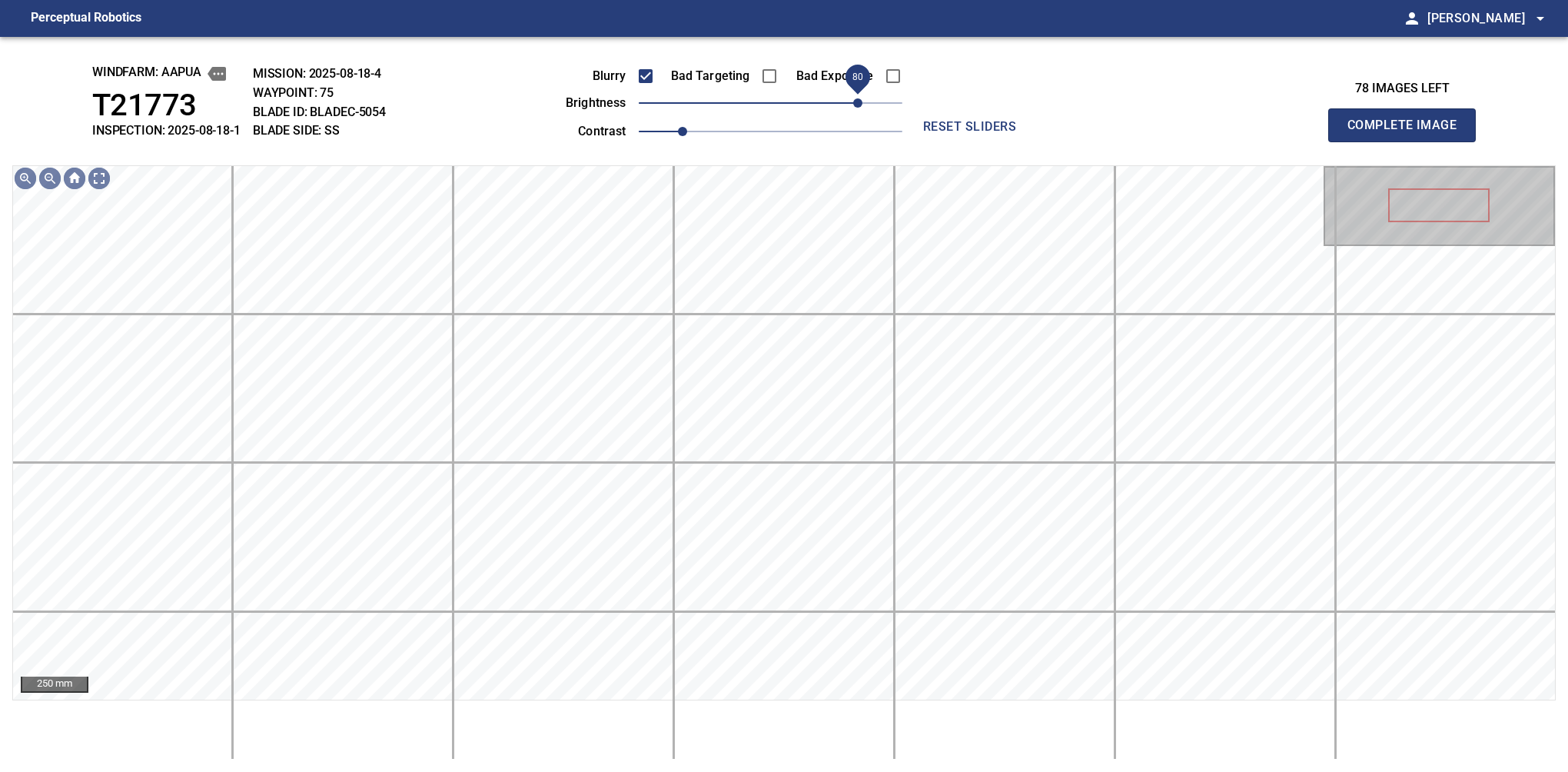
click at [855, 108] on span "80" at bounding box center [858, 102] width 10 height 10
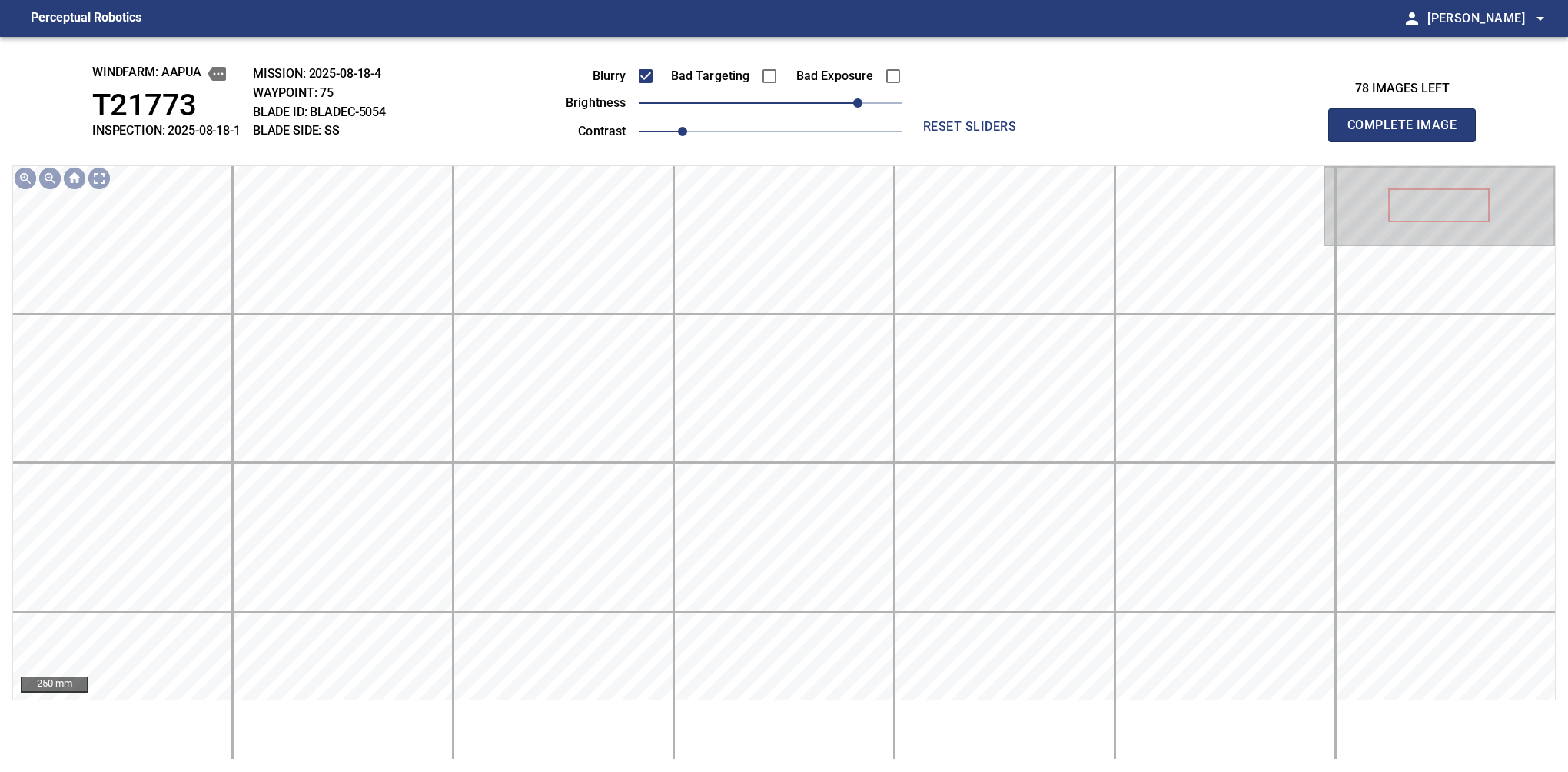
click at [1408, 142] on button "Complete Image" at bounding box center [1402, 125] width 148 height 34
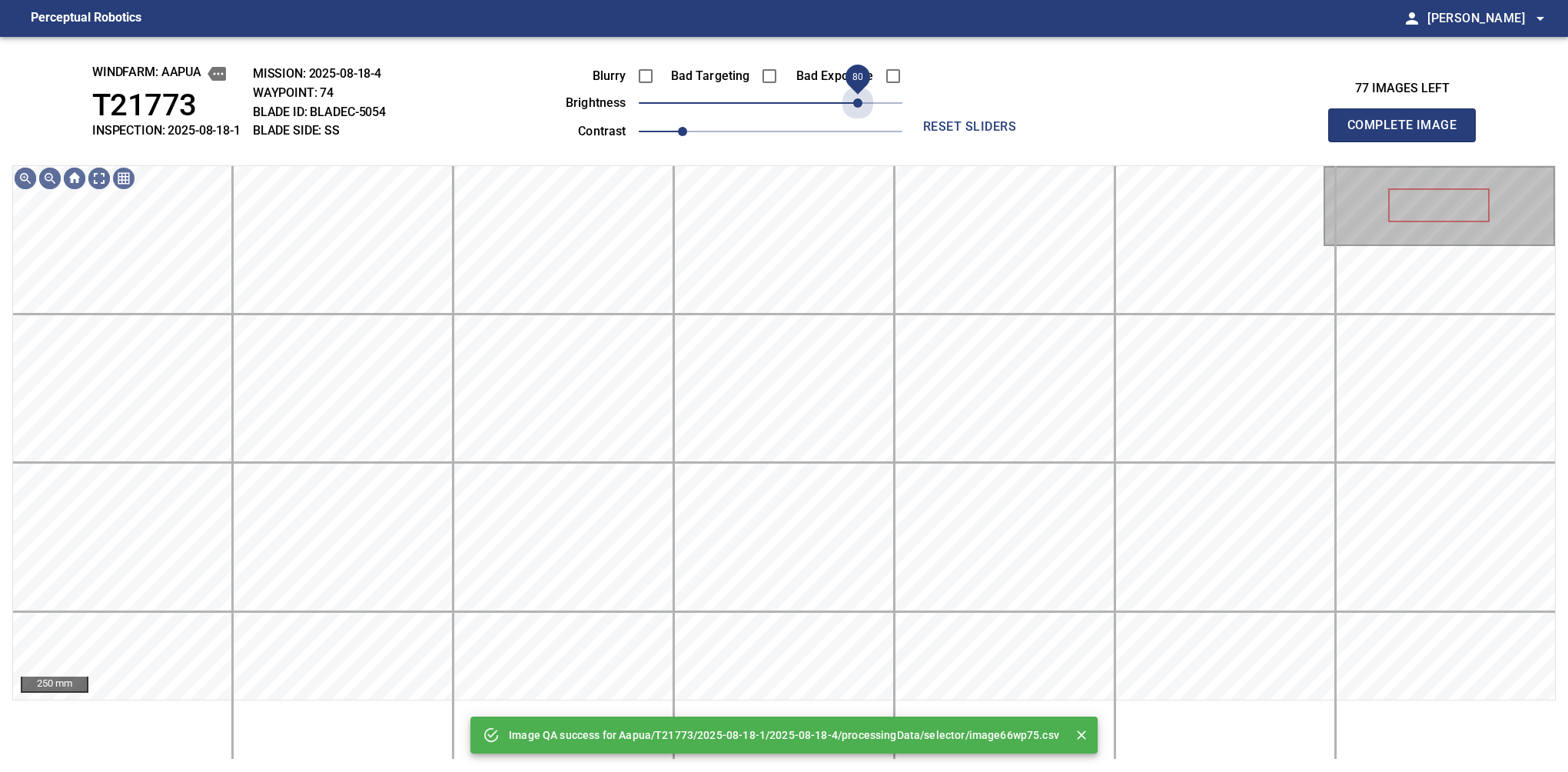
click at [855, 109] on span "80" at bounding box center [770, 102] width 263 height 22
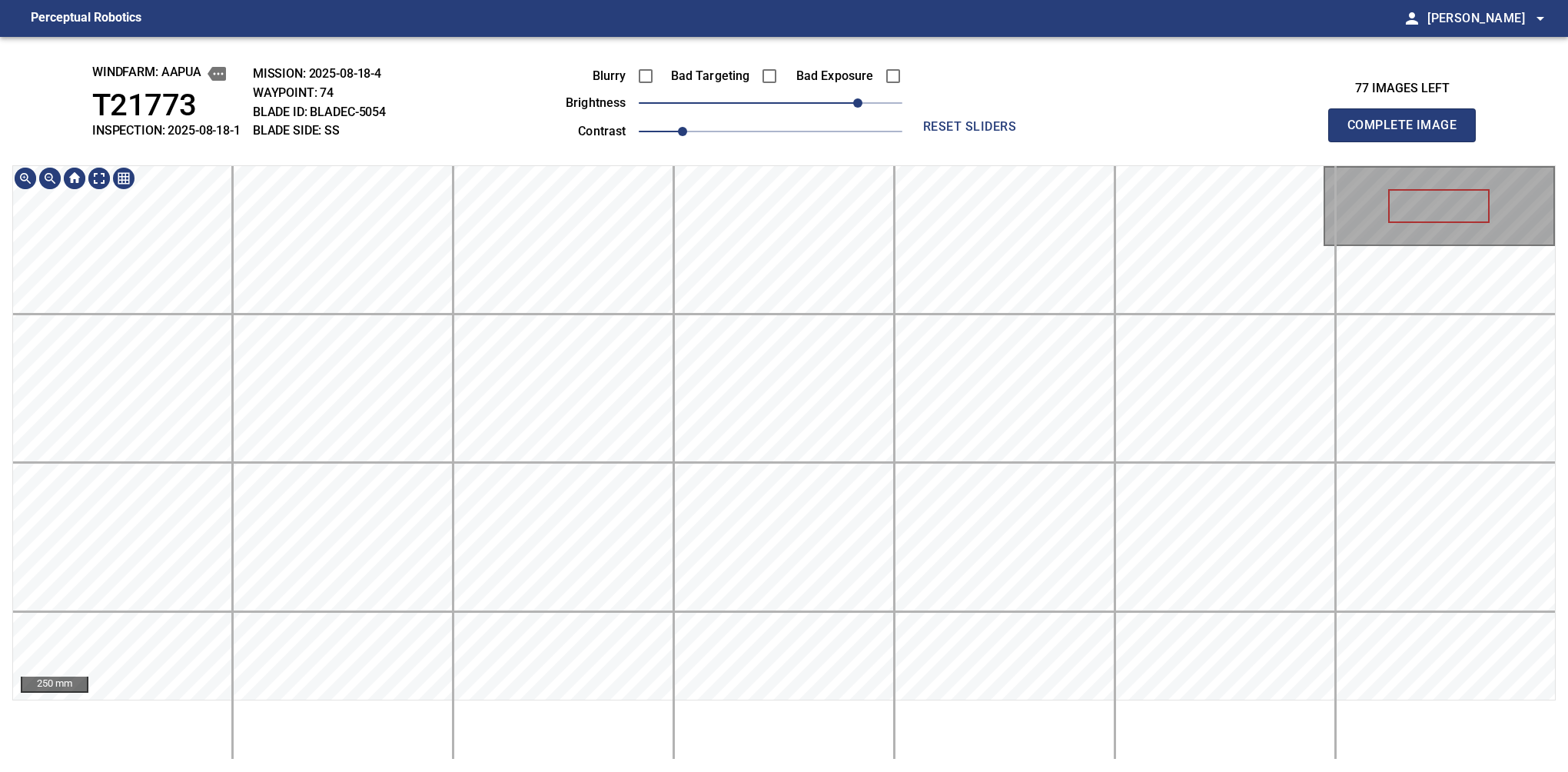
click at [888, 0] on html "Perceptual Robotics person [PERSON_NAME] arrow_drop_down windfarm: Aapua T21773…" at bounding box center [784, 386] width 1568 height 772
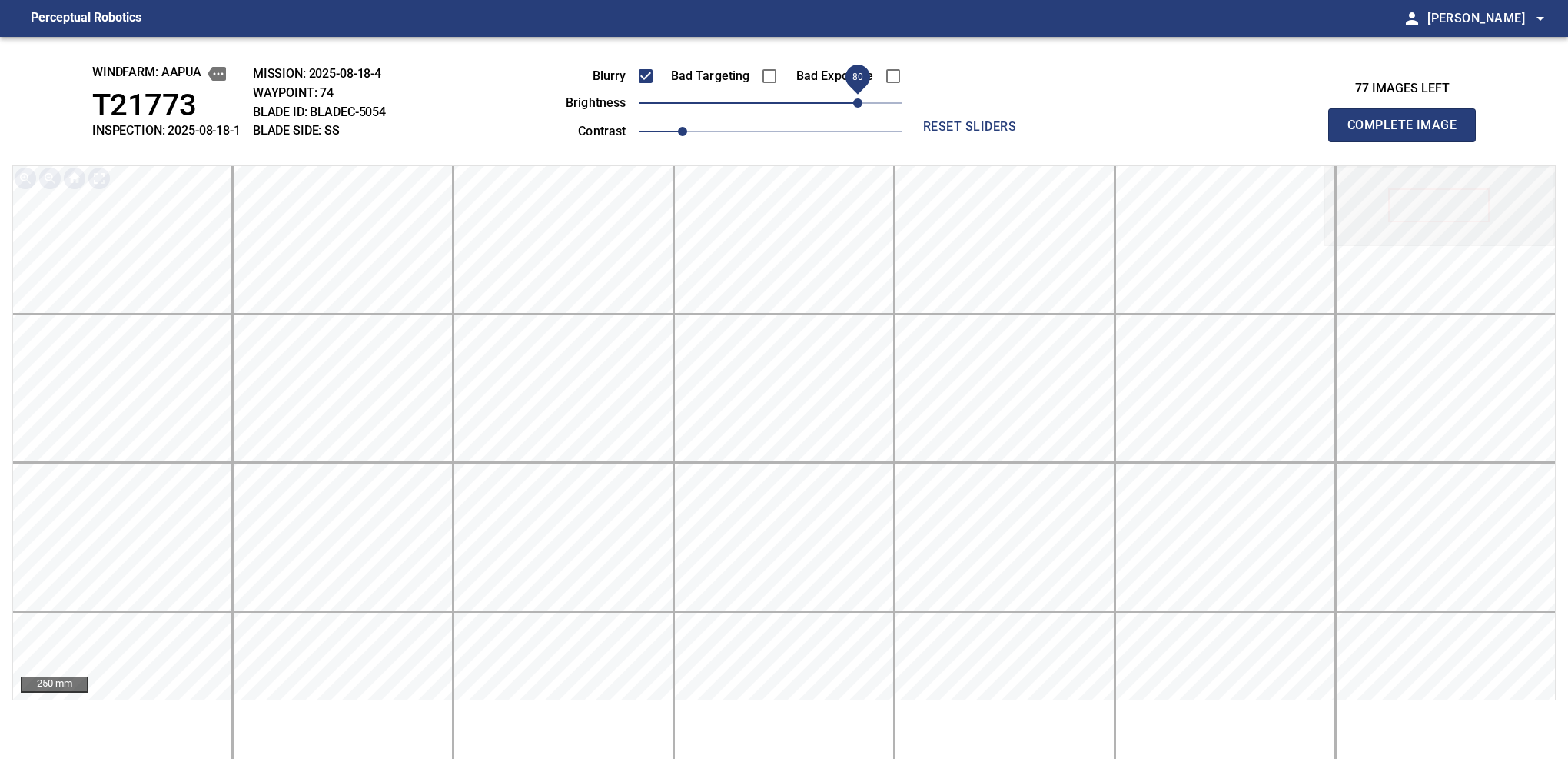
click at [1408, 142] on button "Complete Image" at bounding box center [1402, 125] width 148 height 34
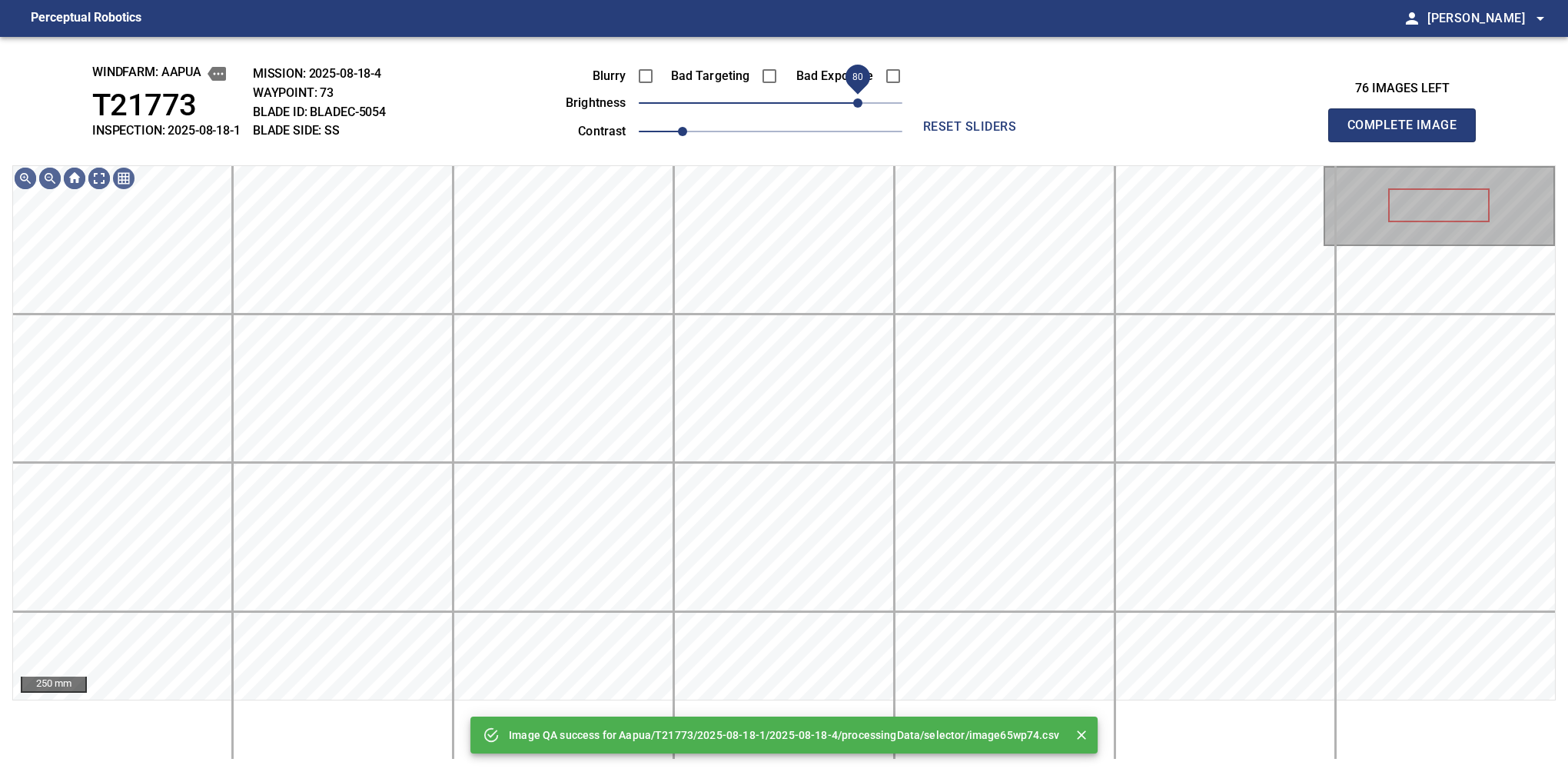
click at [855, 105] on span "80" at bounding box center [770, 102] width 263 height 22
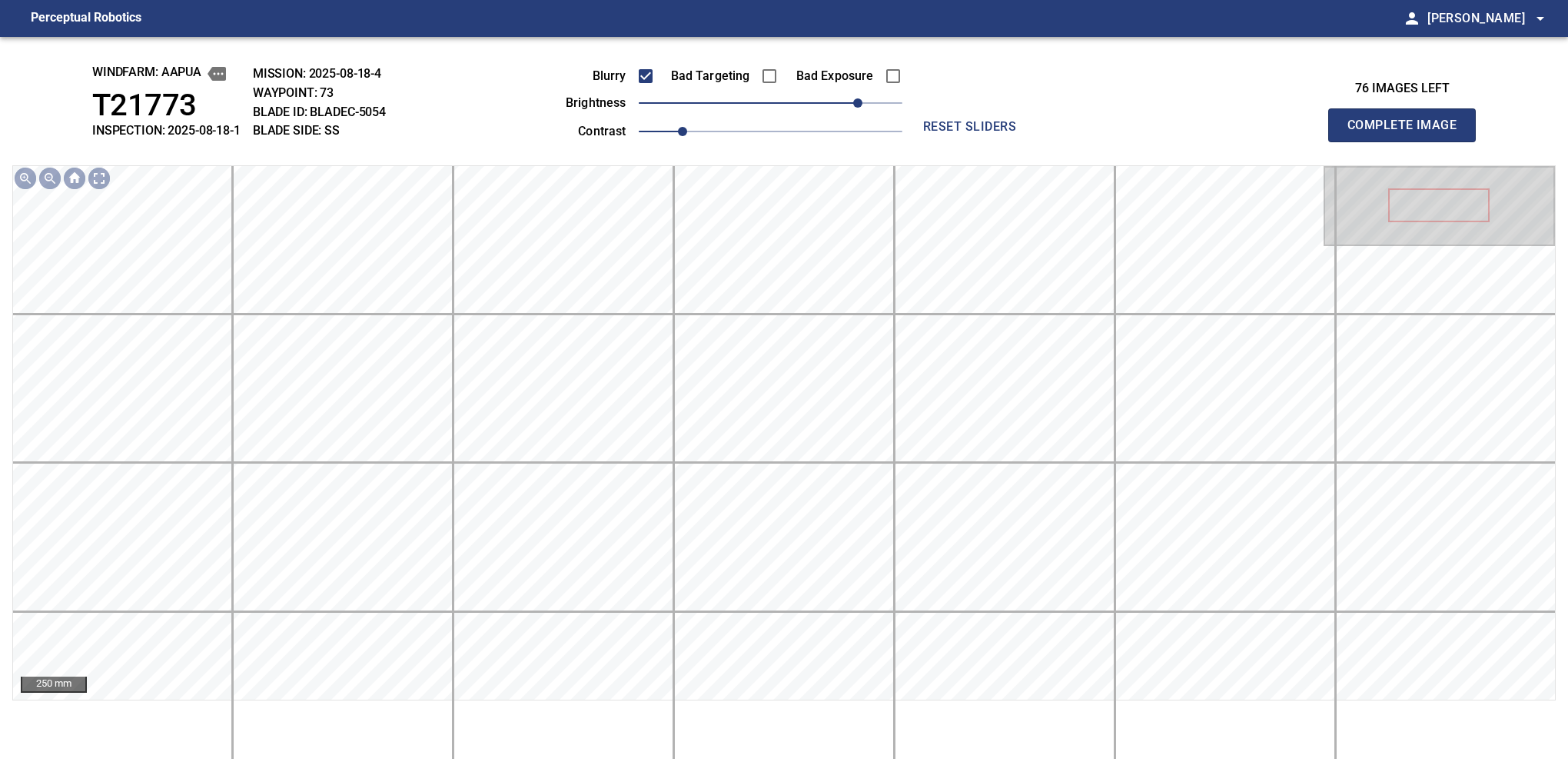
click at [1408, 142] on button "Complete Image" at bounding box center [1402, 125] width 148 height 34
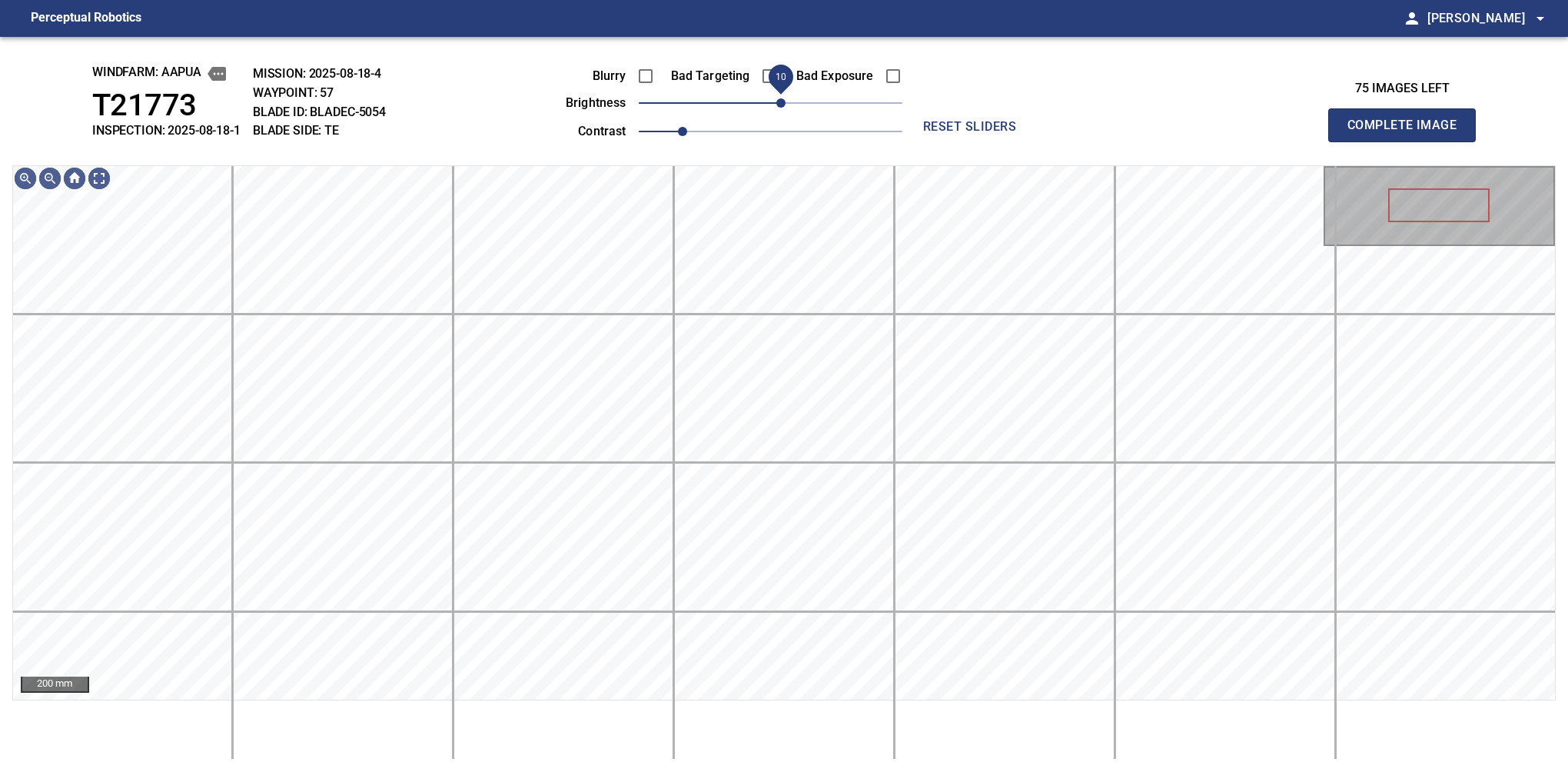
click at [786, 103] on span "10" at bounding box center [780, 102] width 10 height 10
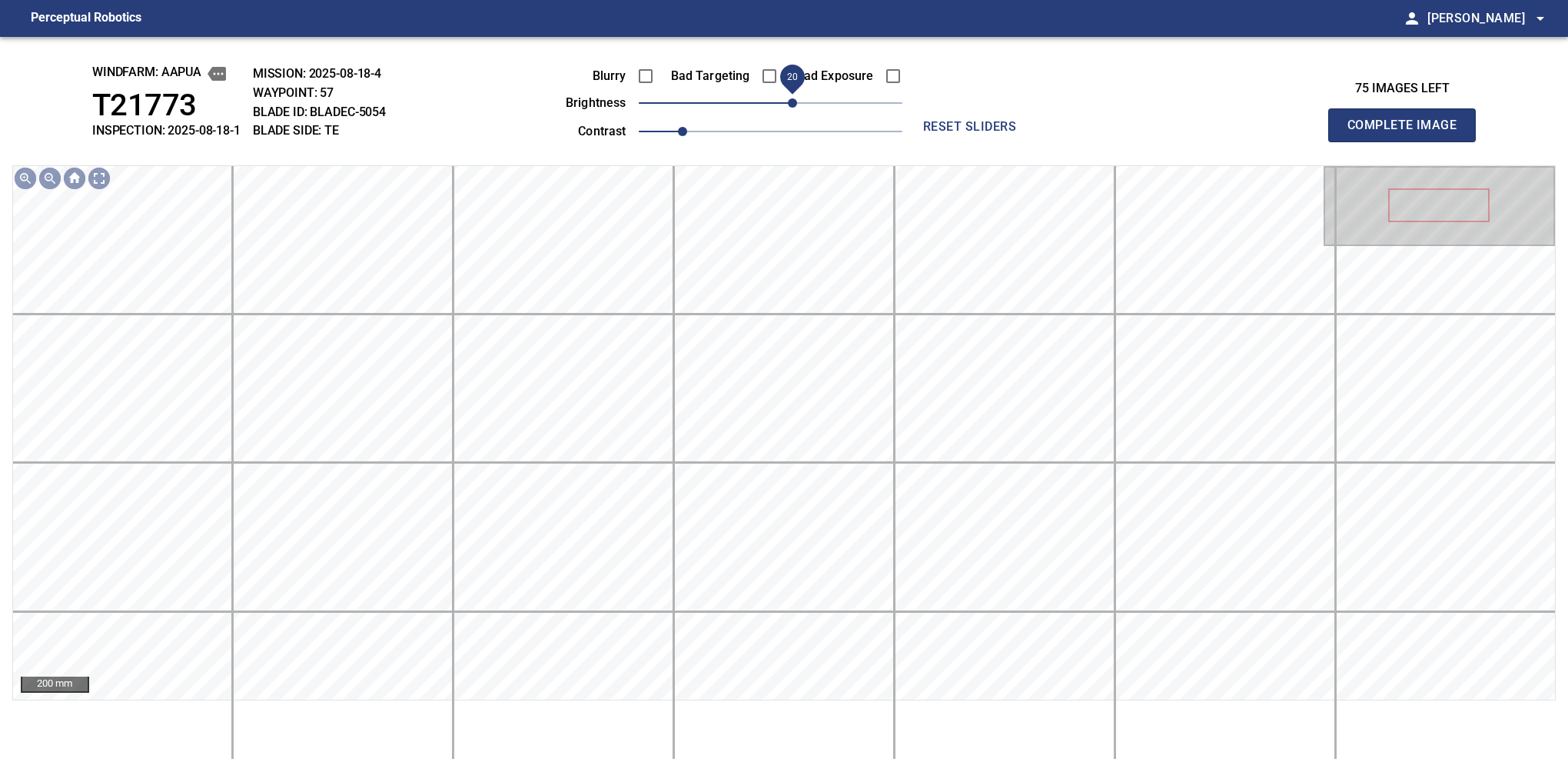
click at [788, 104] on span "20" at bounding box center [792, 102] width 10 height 10
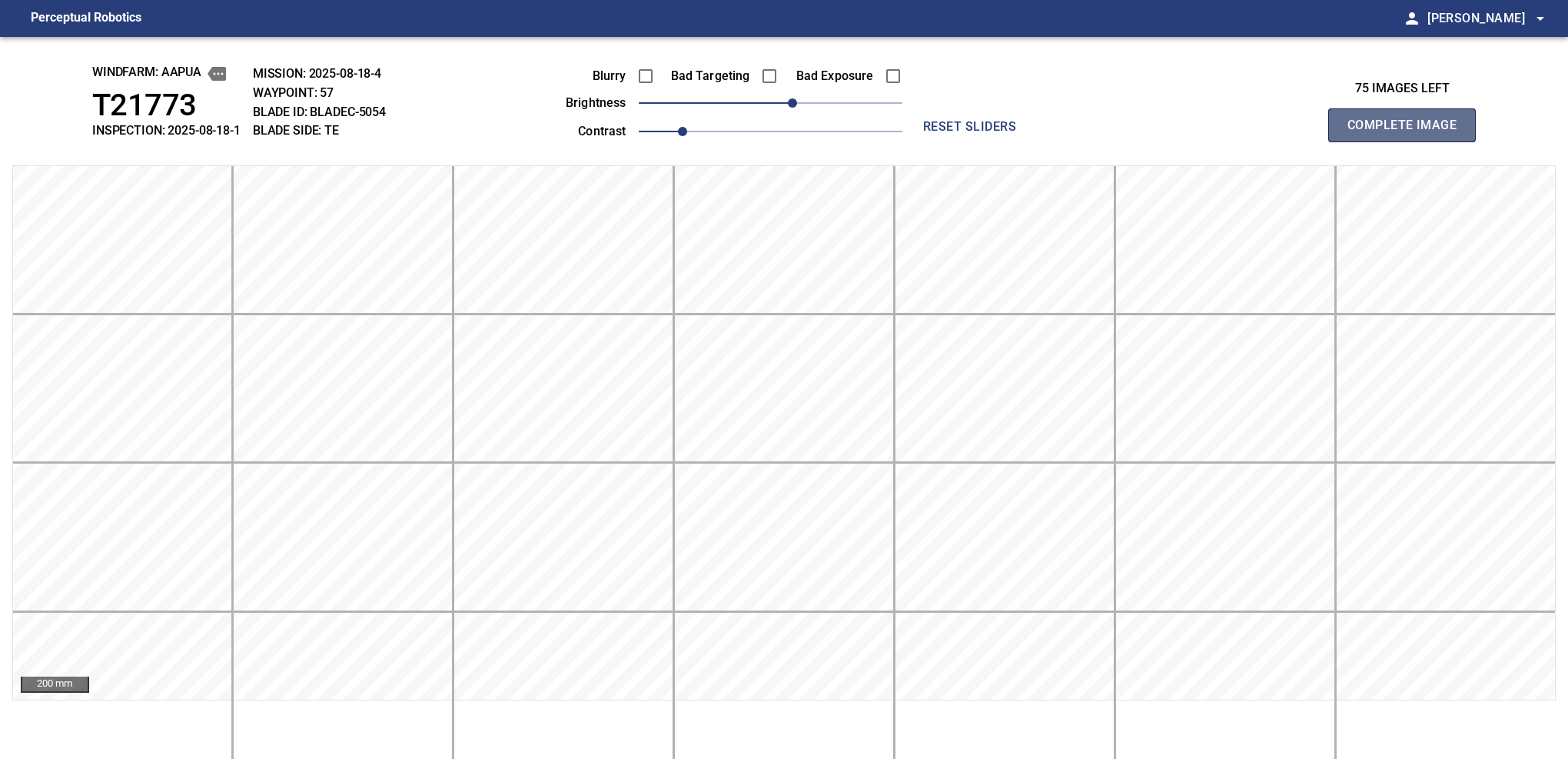
click at [1408, 142] on button "Complete Image" at bounding box center [1402, 125] width 148 height 34
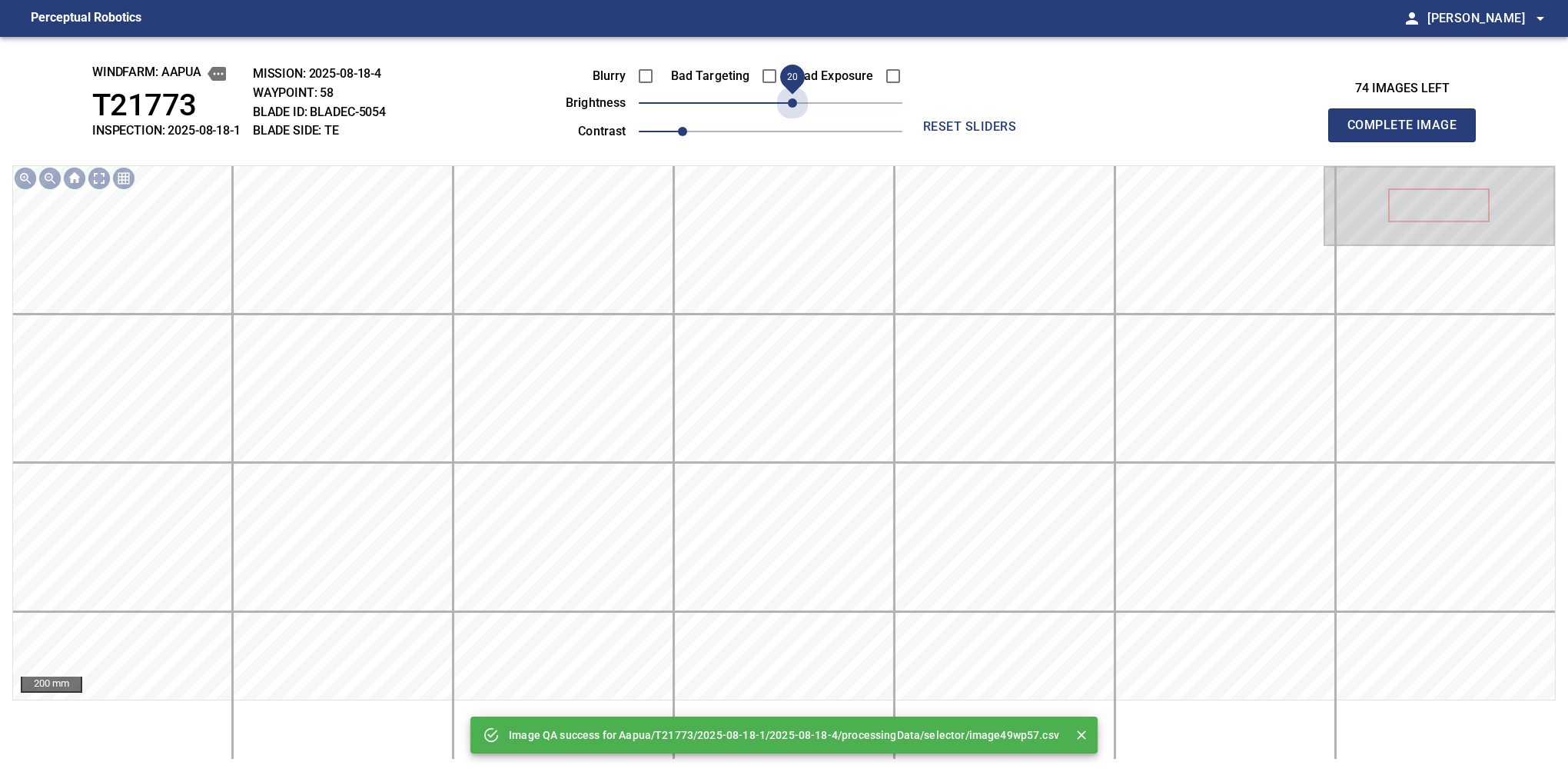
click at [788, 104] on span "20" at bounding box center [770, 102] width 263 height 22
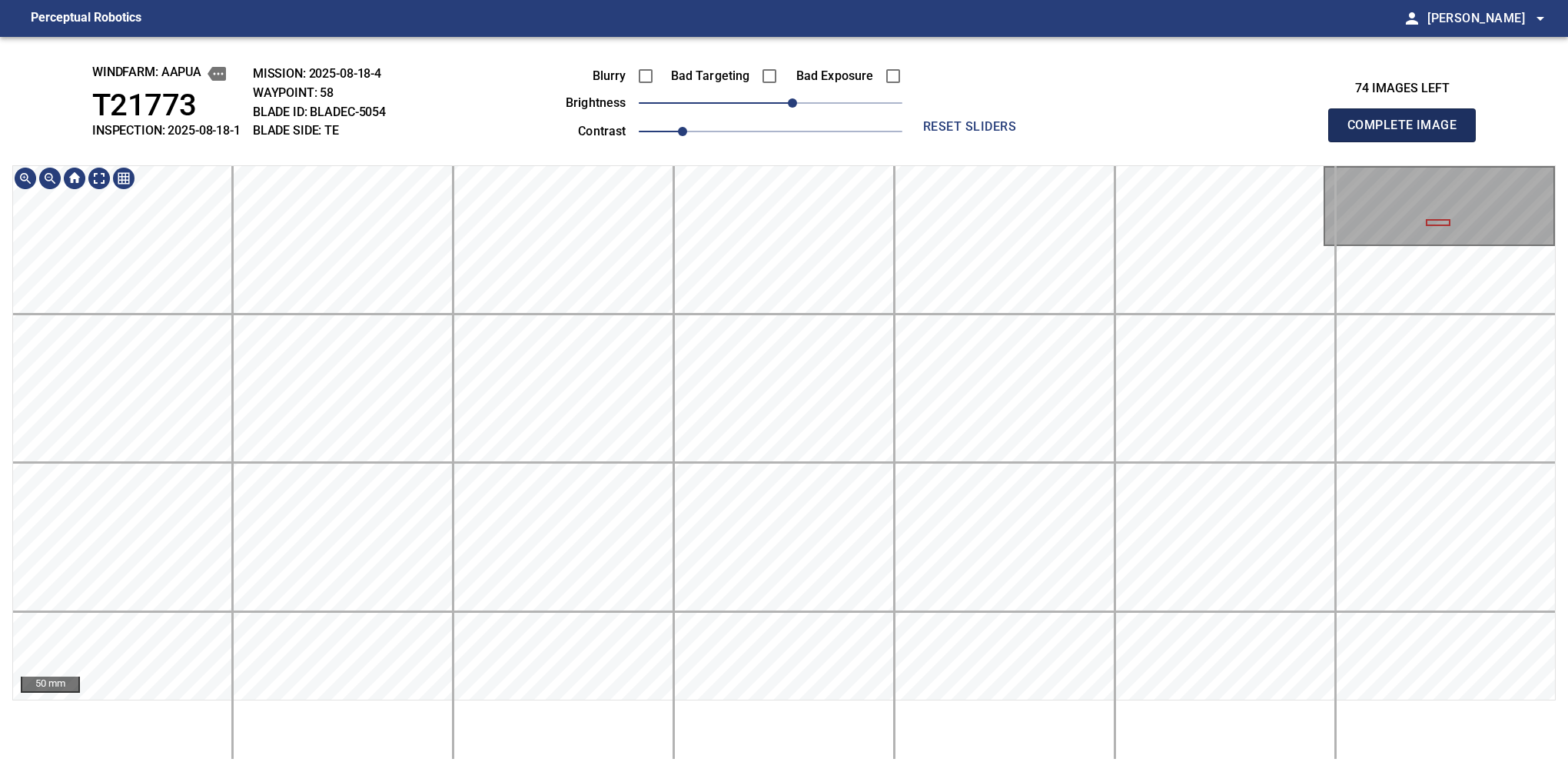
click at [1408, 142] on button "Complete Image" at bounding box center [1402, 125] width 148 height 34
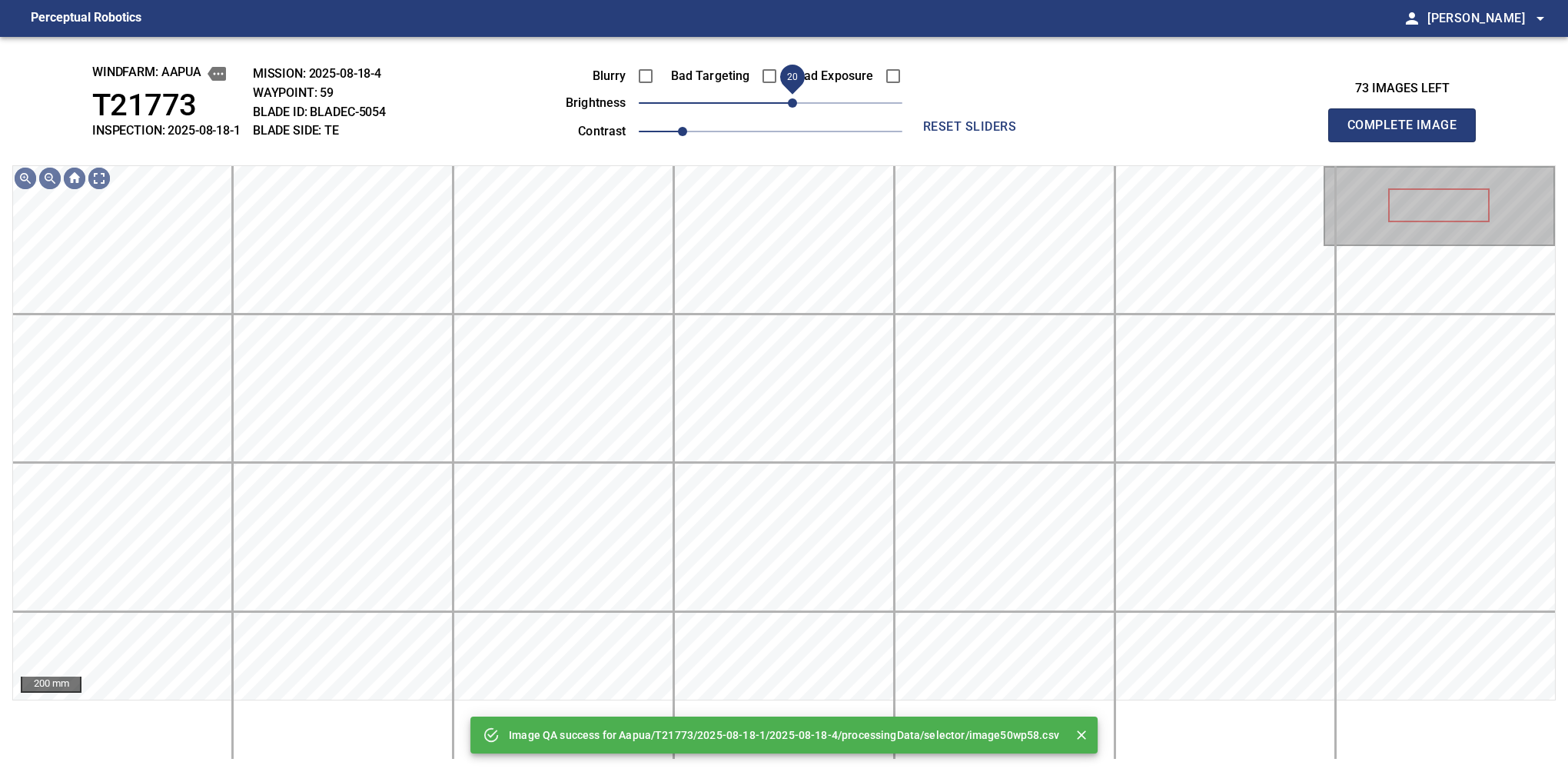
click at [794, 99] on span "20" at bounding box center [792, 102] width 10 height 10
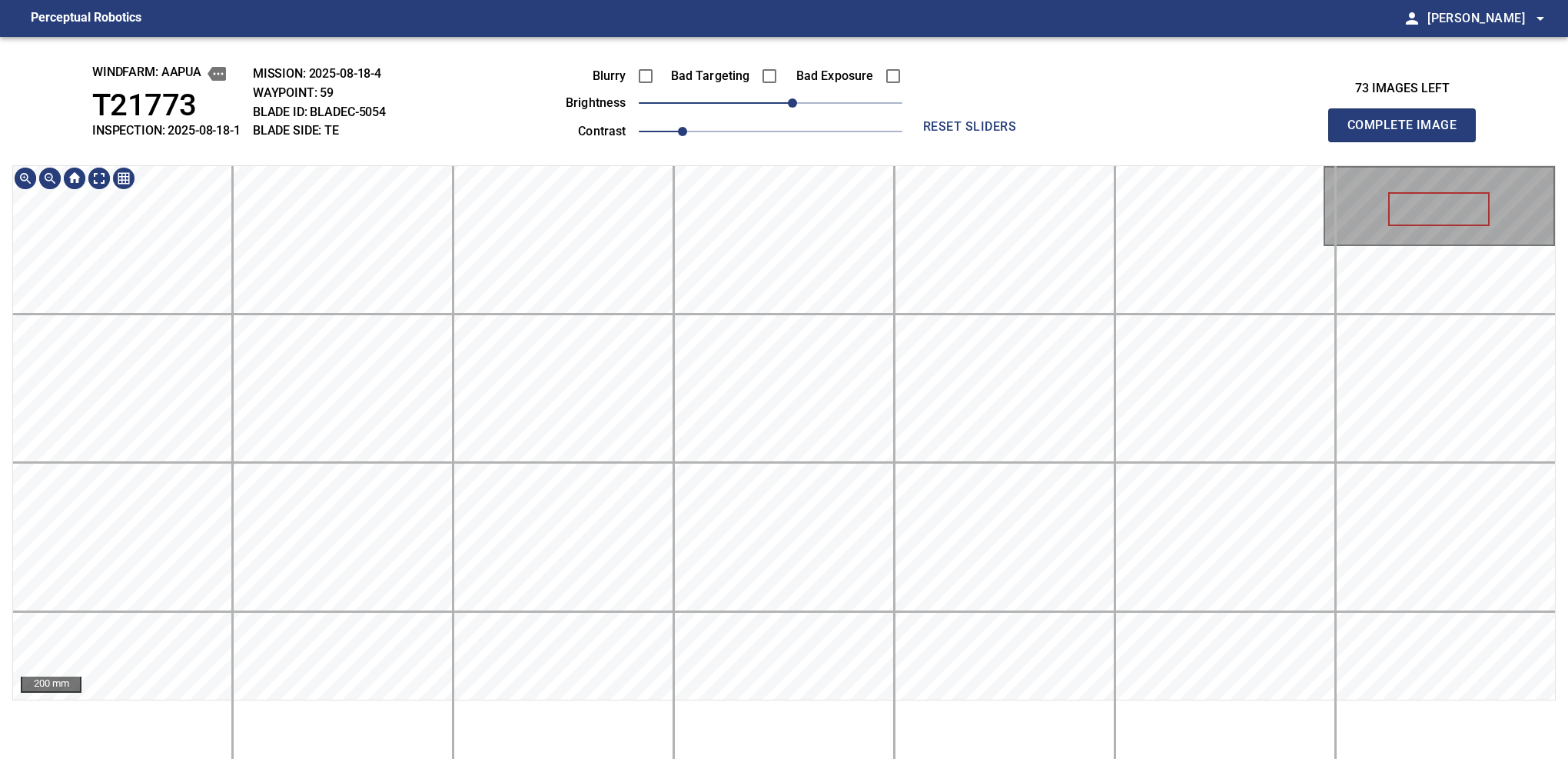
click at [683, 154] on div "windfarm: Aapua T21773 INSPECTION: 2025-08-18-1 MISSION: 2025-08-18-4 WAYPOINT:…" at bounding box center [784, 404] width 1568 height 735
click at [1408, 142] on button "Complete Image" at bounding box center [1402, 125] width 148 height 34
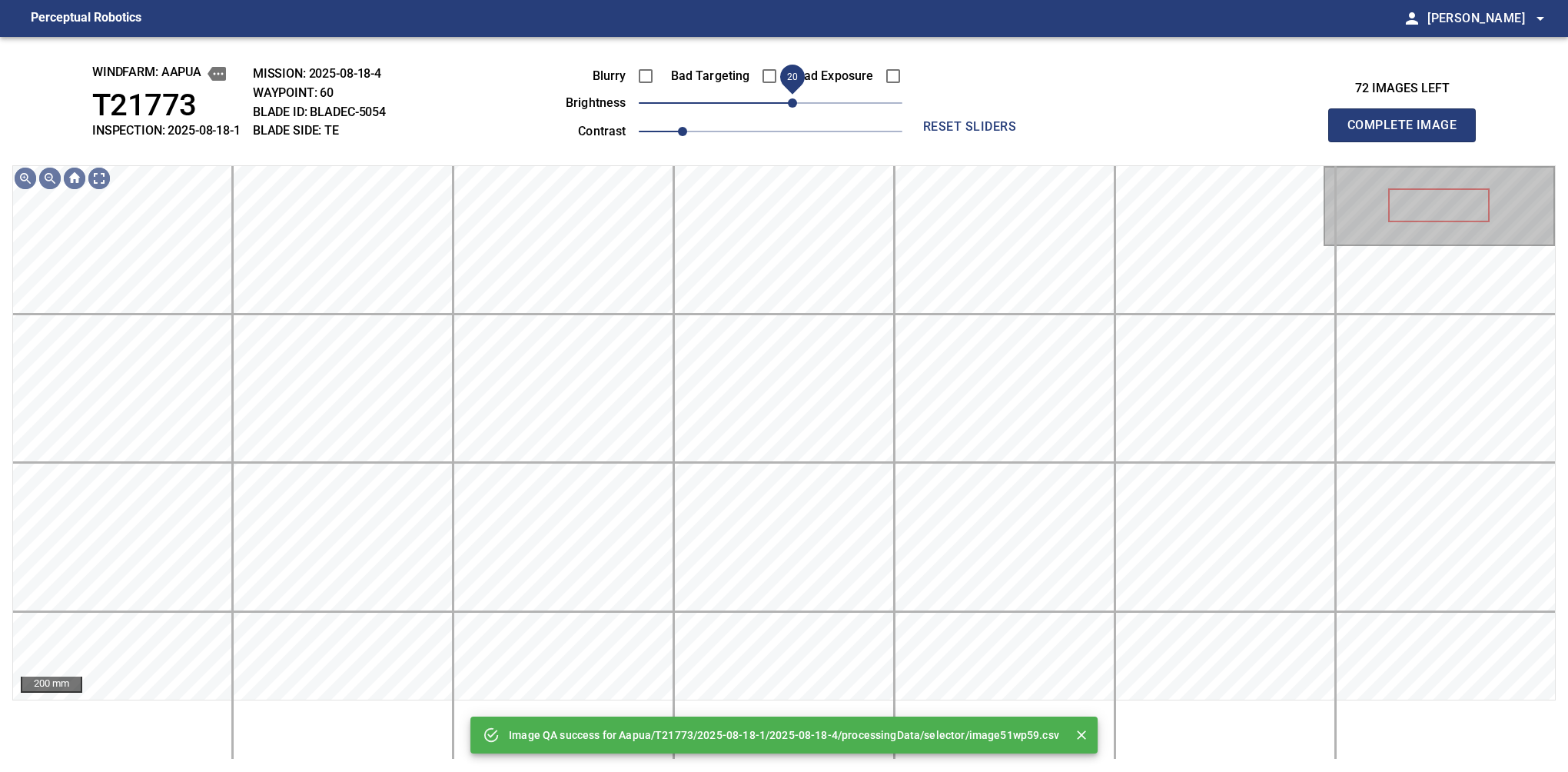
click at [796, 102] on span "20" at bounding box center [770, 102] width 263 height 22
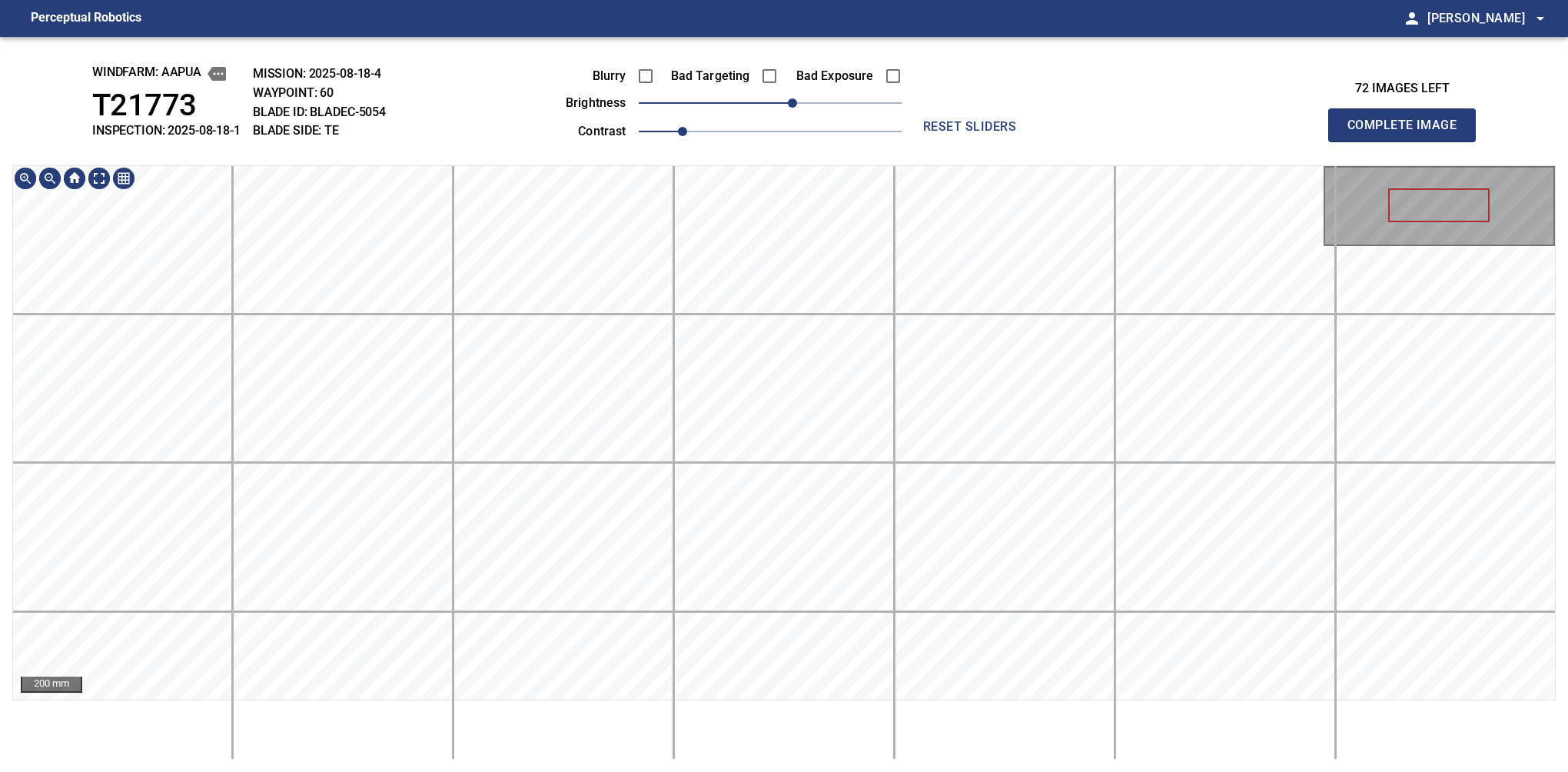
click at [761, 92] on div "windfarm: Aapua T21773 INSPECTION: 2025-08-18-1 MISSION: 2025-08-18-4 WAYPOINT:…" at bounding box center [784, 404] width 1568 height 735
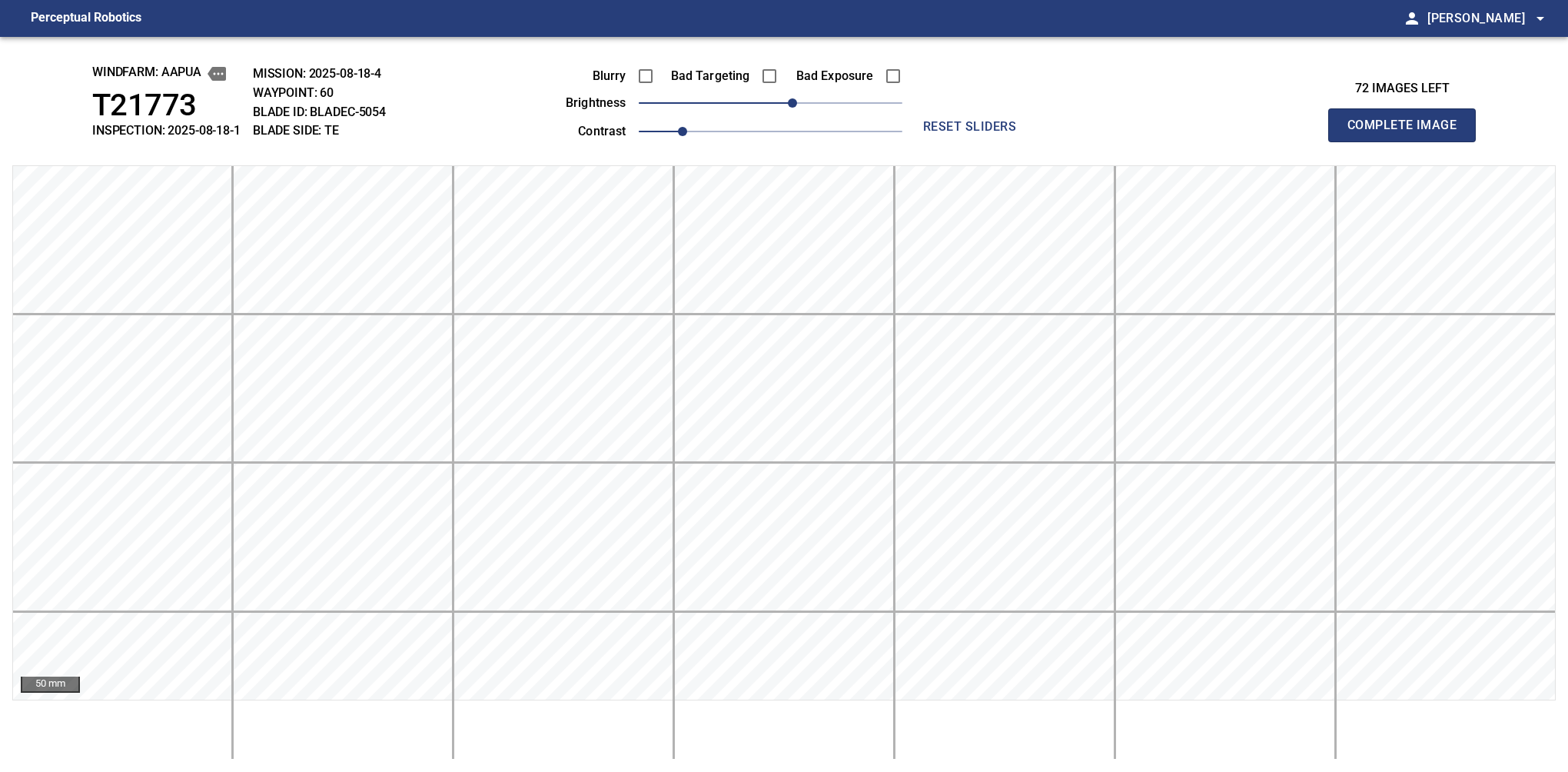
click at [1408, 142] on button "Complete Image" at bounding box center [1402, 125] width 148 height 34
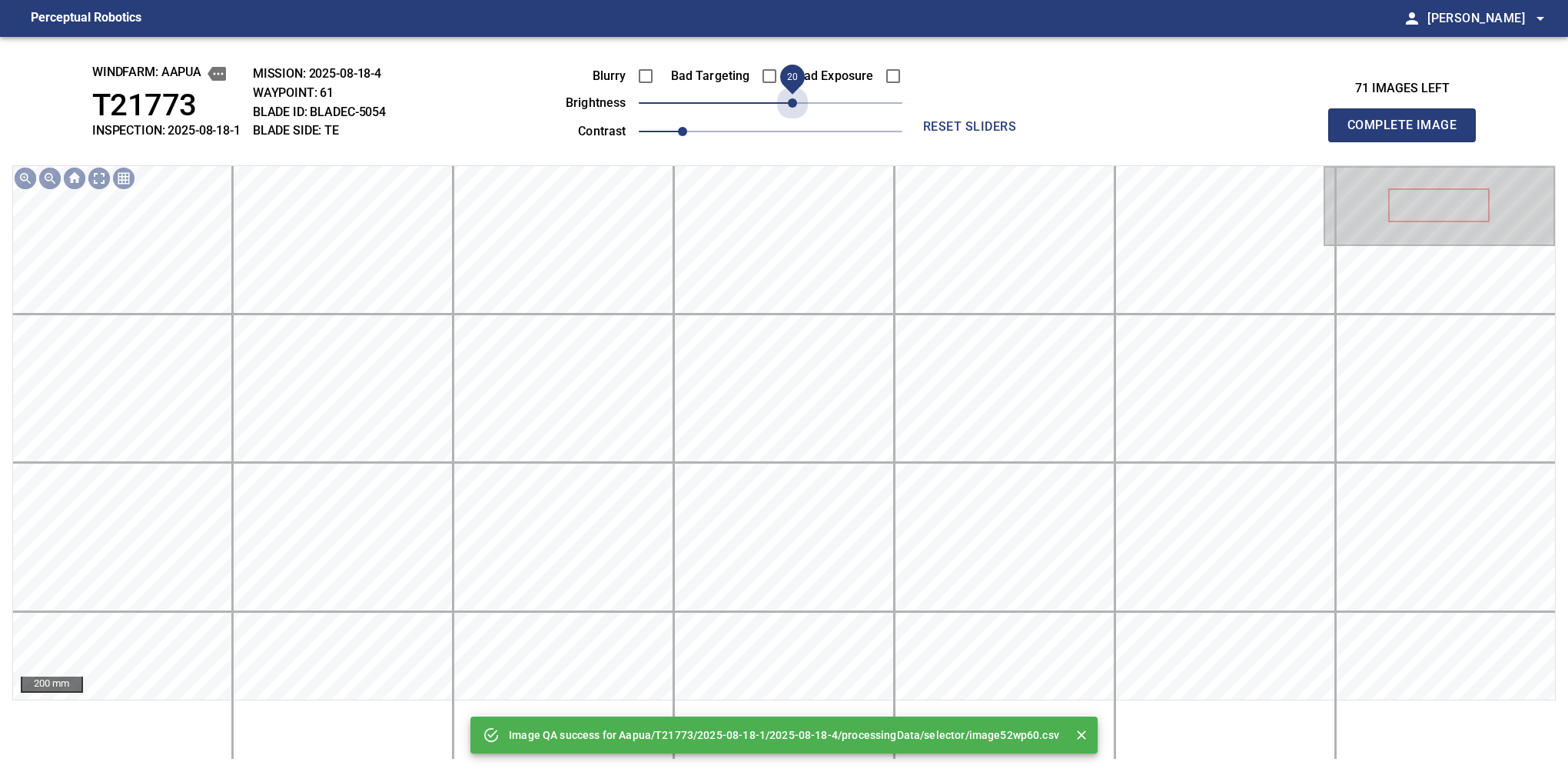
click at [796, 101] on span "20" at bounding box center [770, 102] width 263 height 22
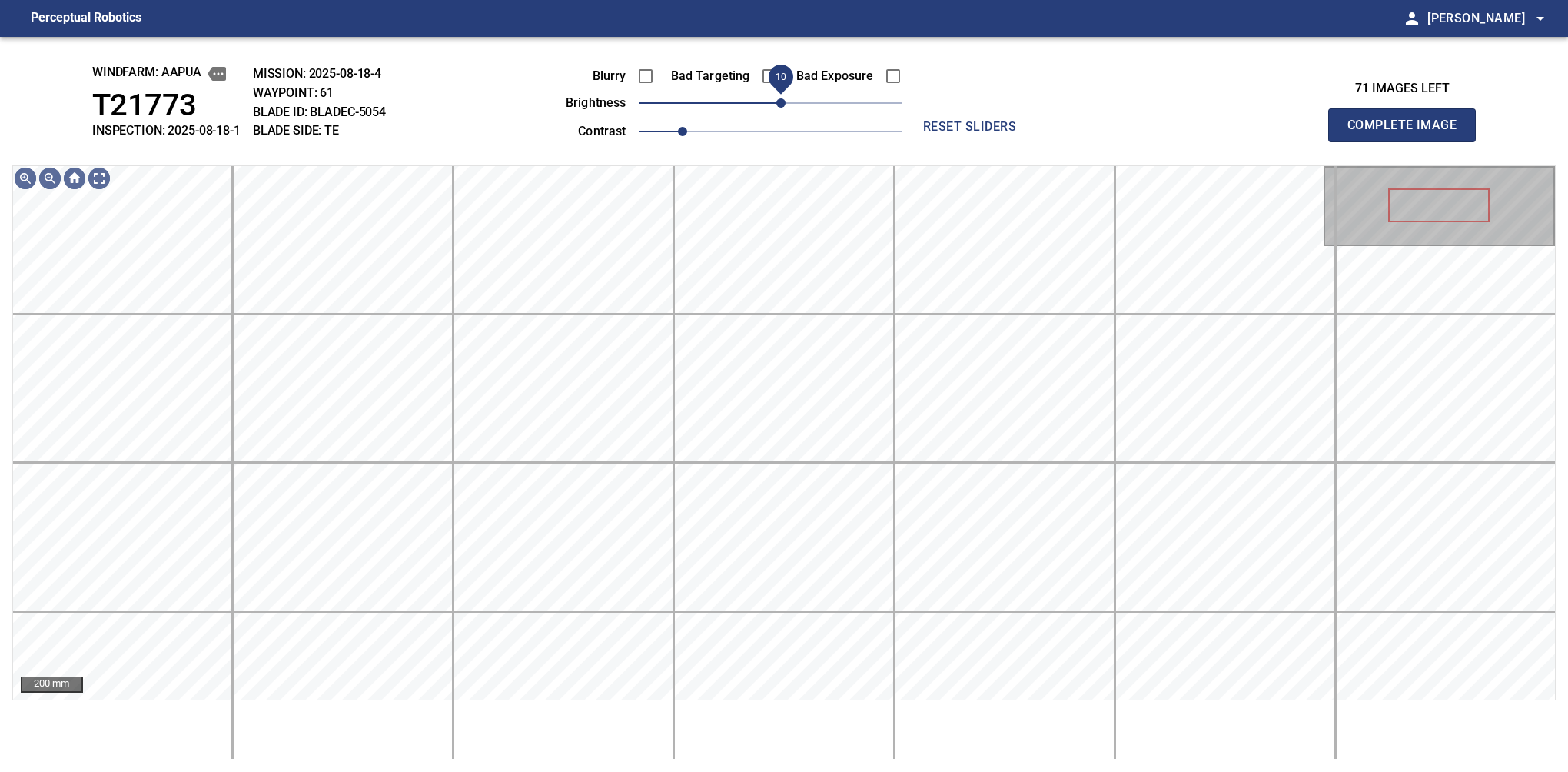
click at [784, 102] on span "10" at bounding box center [780, 102] width 10 height 10
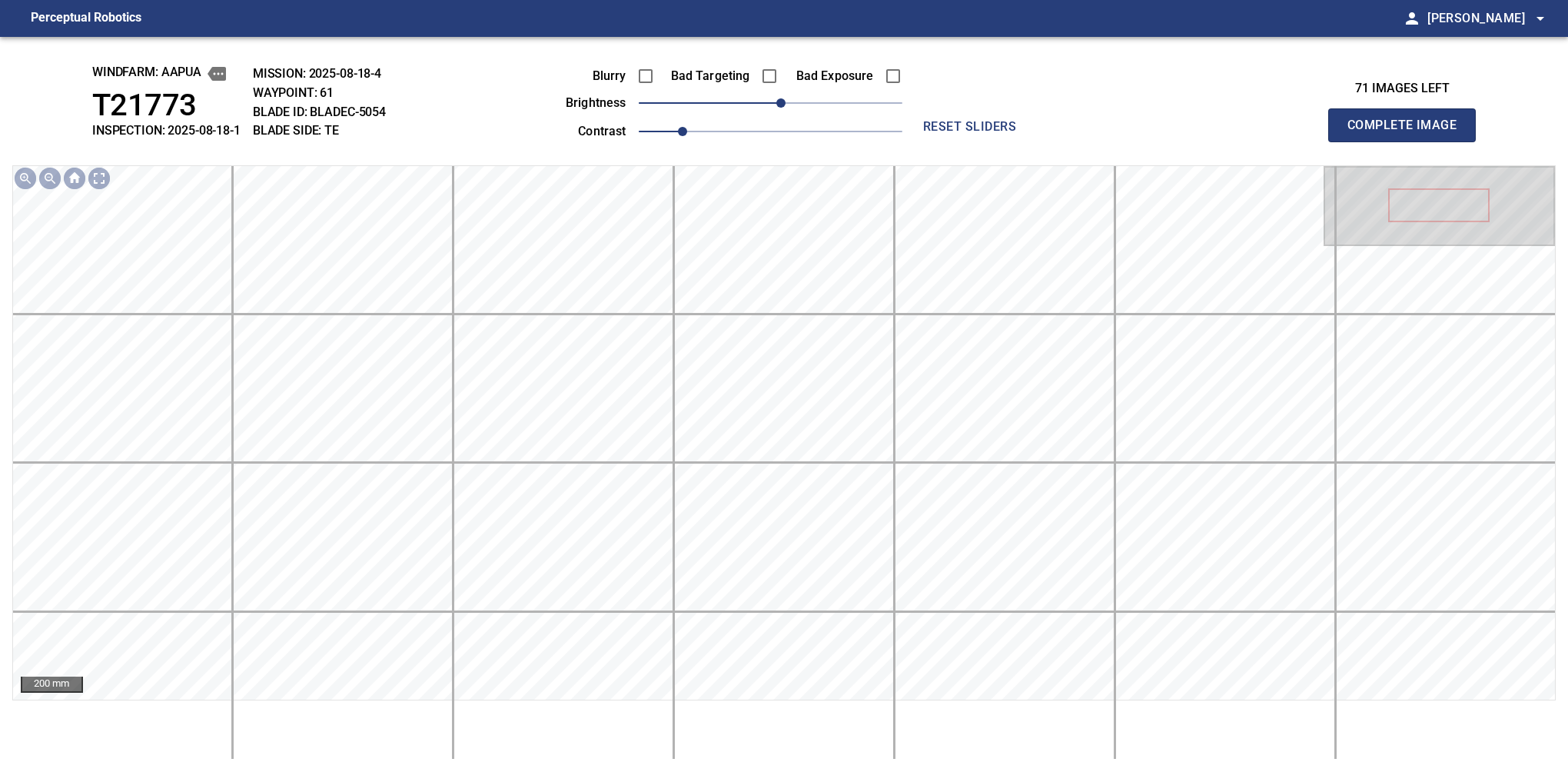
click at [1408, 142] on button "Complete Image" at bounding box center [1402, 125] width 148 height 34
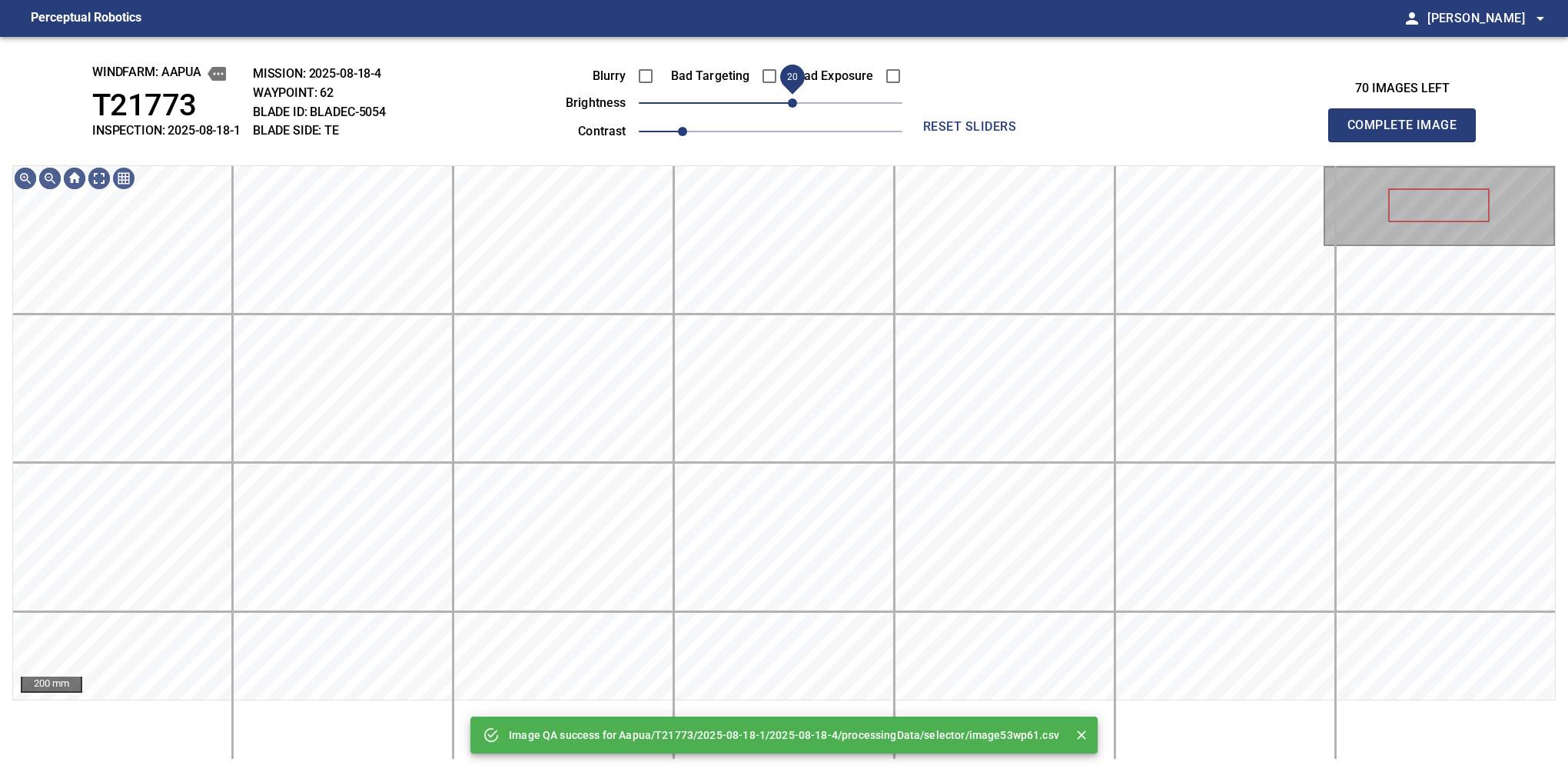
click at [788, 100] on span "20" at bounding box center [792, 102] width 10 height 10
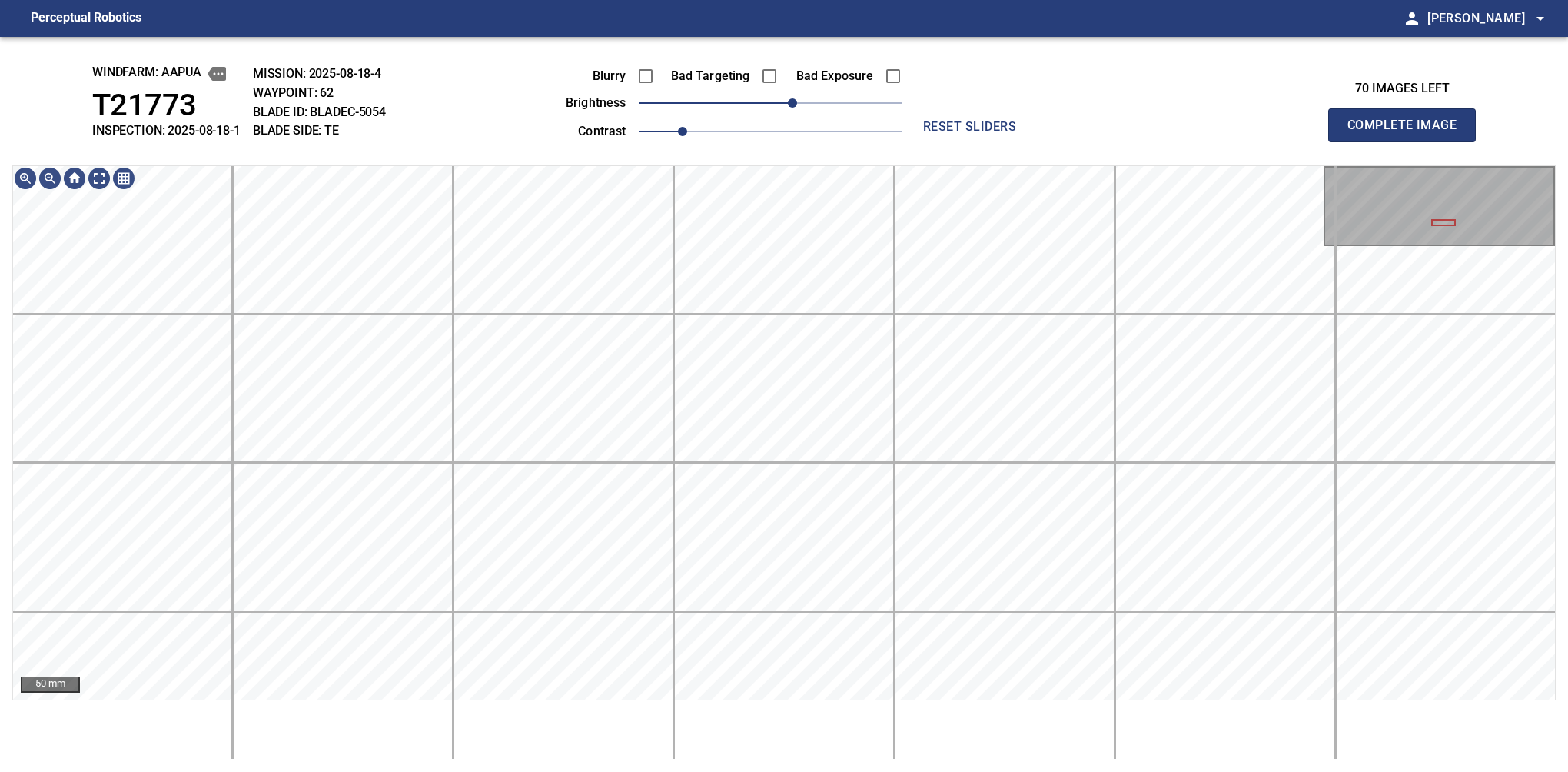
click at [1408, 142] on button "Complete Image" at bounding box center [1402, 125] width 148 height 34
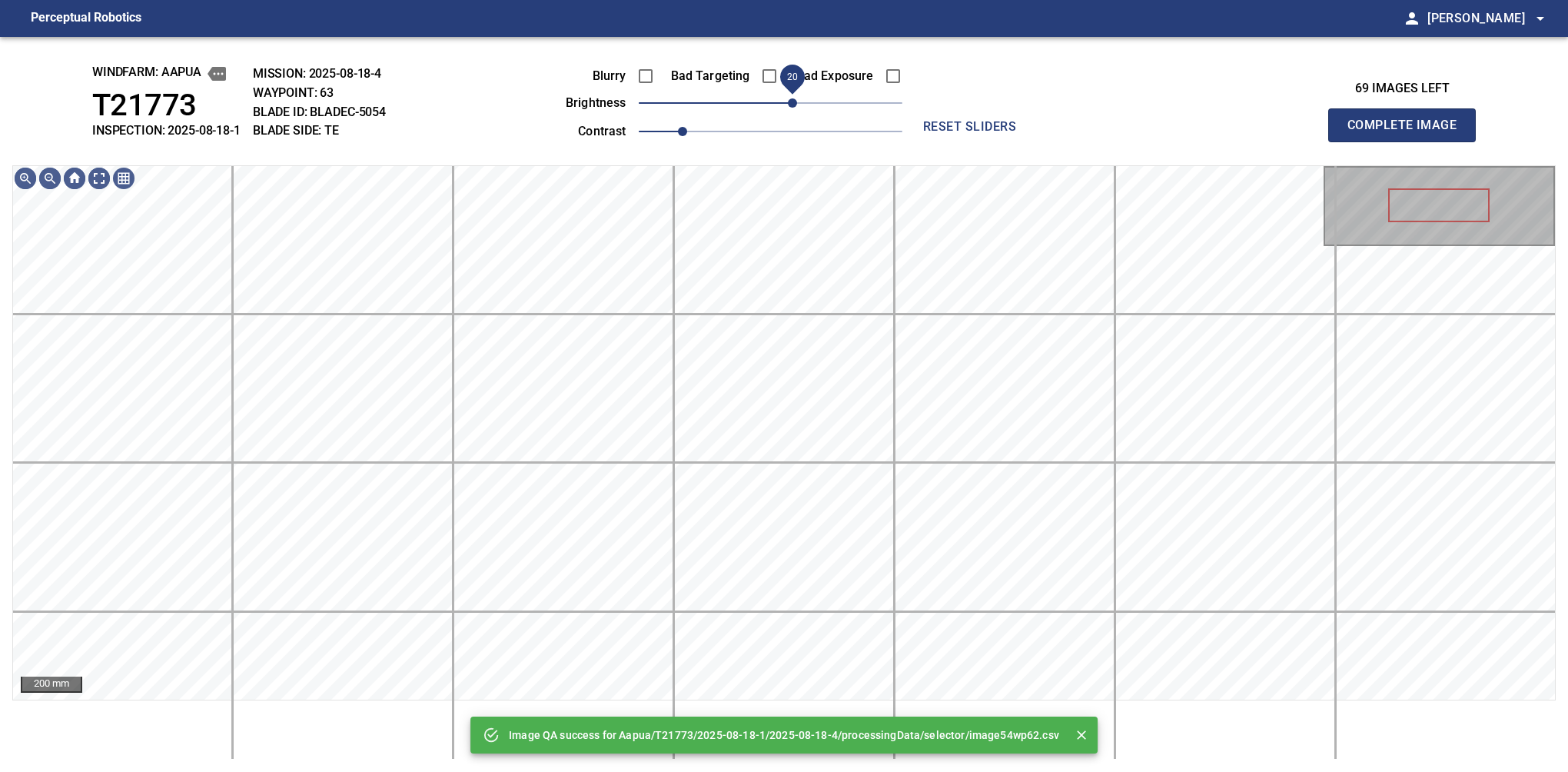
click at [794, 103] on span "20" at bounding box center [770, 102] width 263 height 22
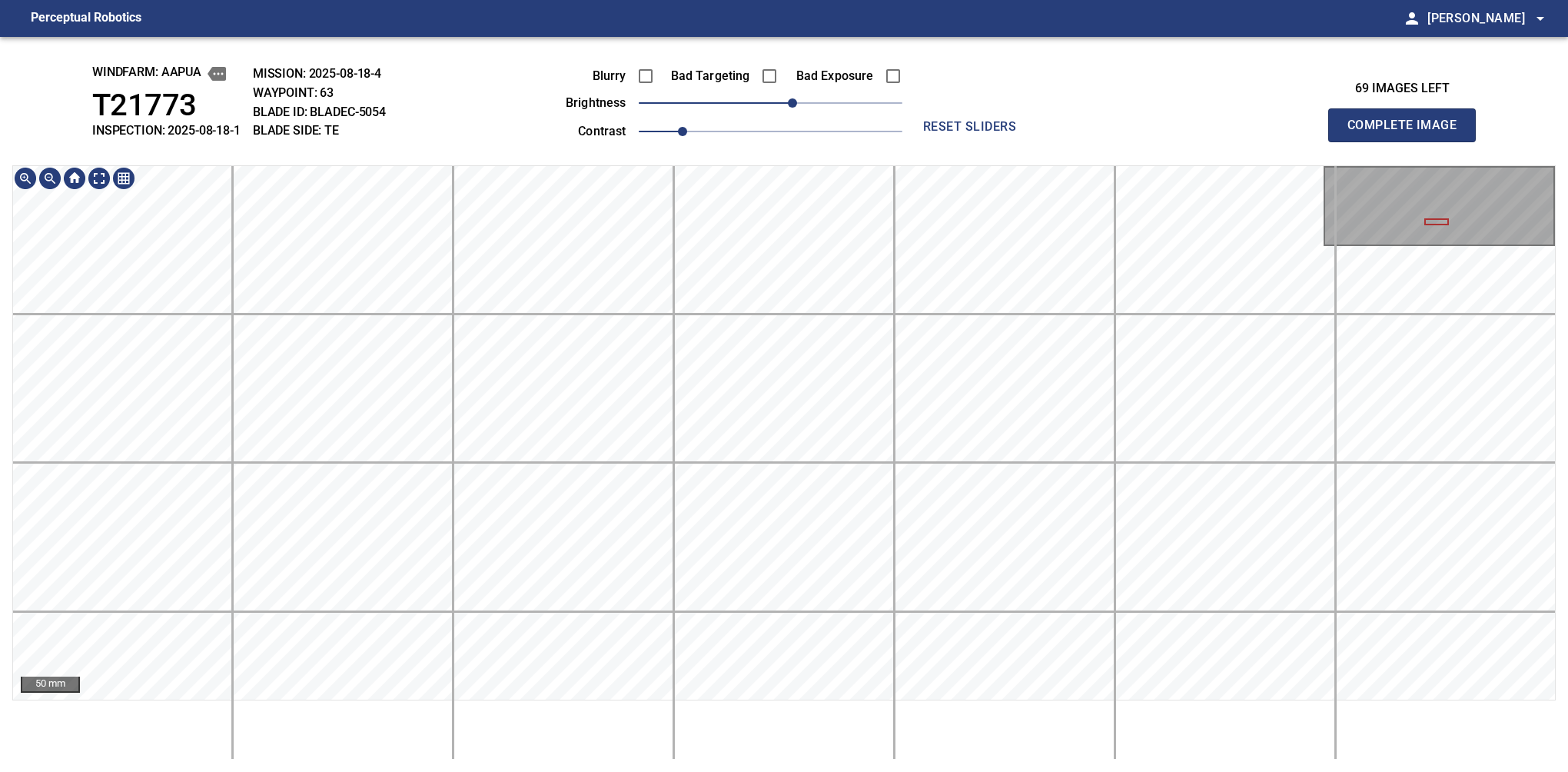
click at [1263, 136] on div "windfarm: Aapua T21773 INSPECTION: 2025-08-18-1 MISSION: 2025-08-18-4 WAYPOINT:…" at bounding box center [784, 404] width 1568 height 735
click at [1408, 142] on button "Complete Image" at bounding box center [1402, 125] width 148 height 34
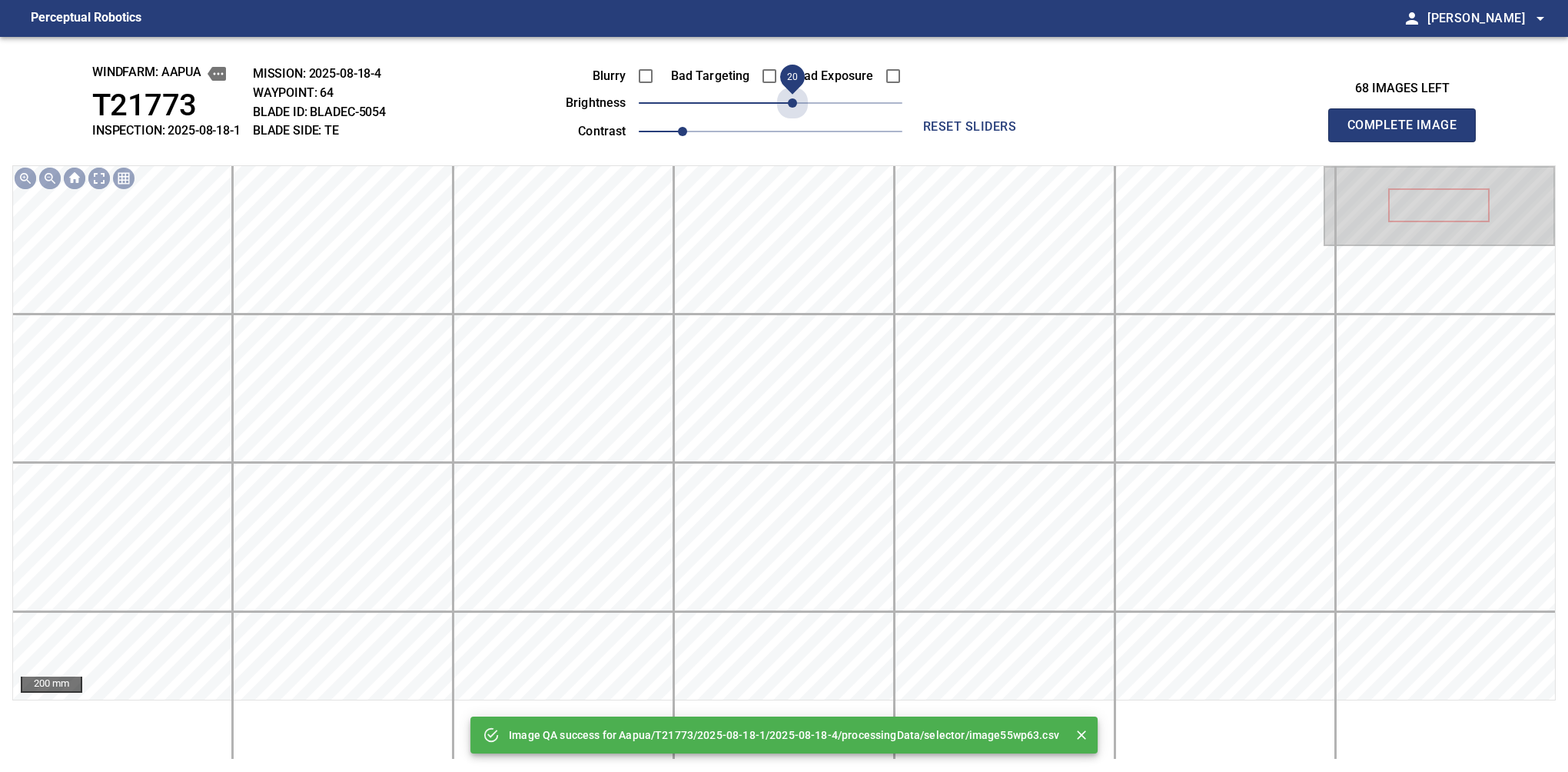
click at [794, 102] on span "20" at bounding box center [770, 102] width 263 height 22
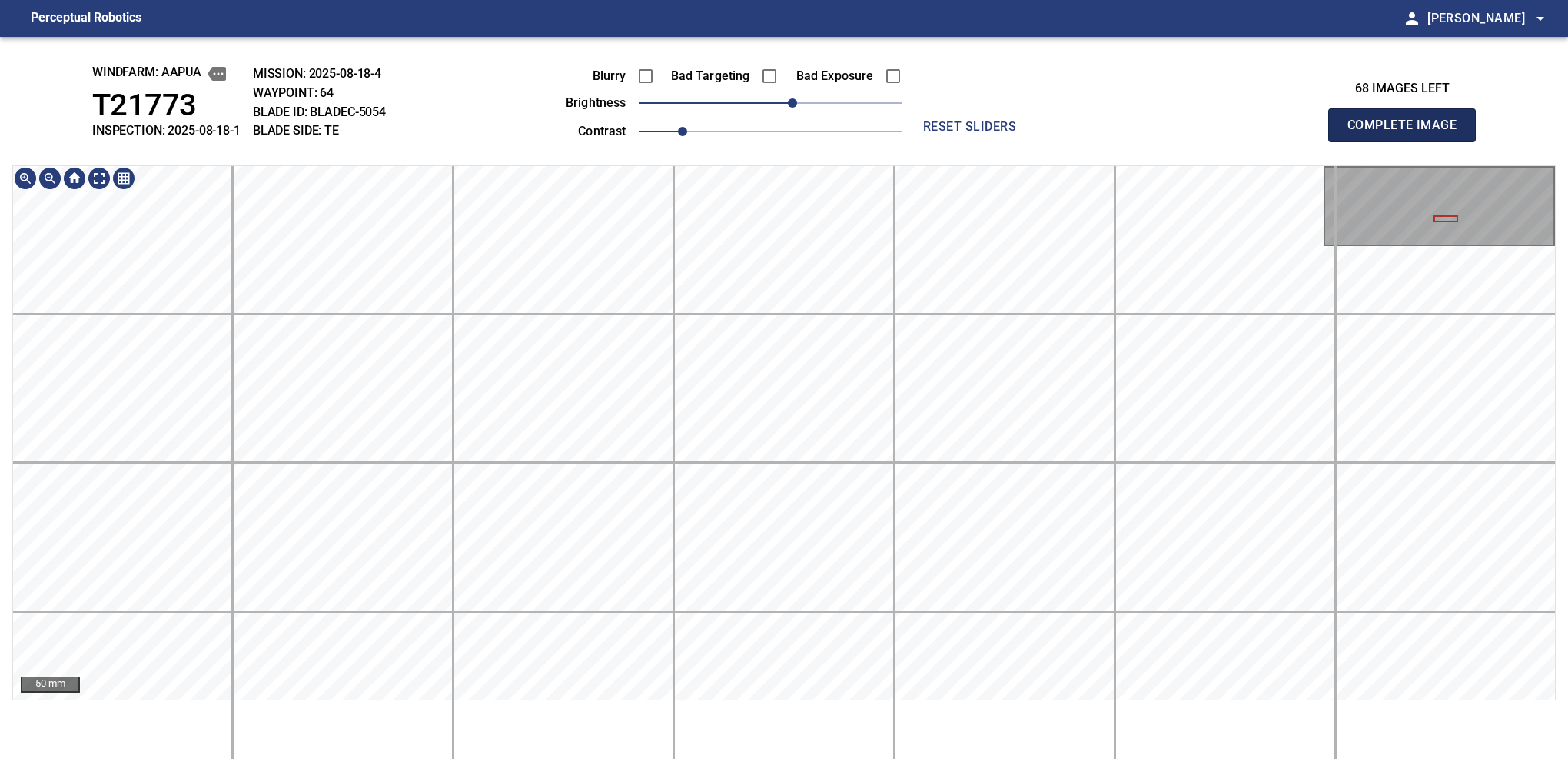
click at [1408, 142] on button "Complete Image" at bounding box center [1402, 125] width 148 height 34
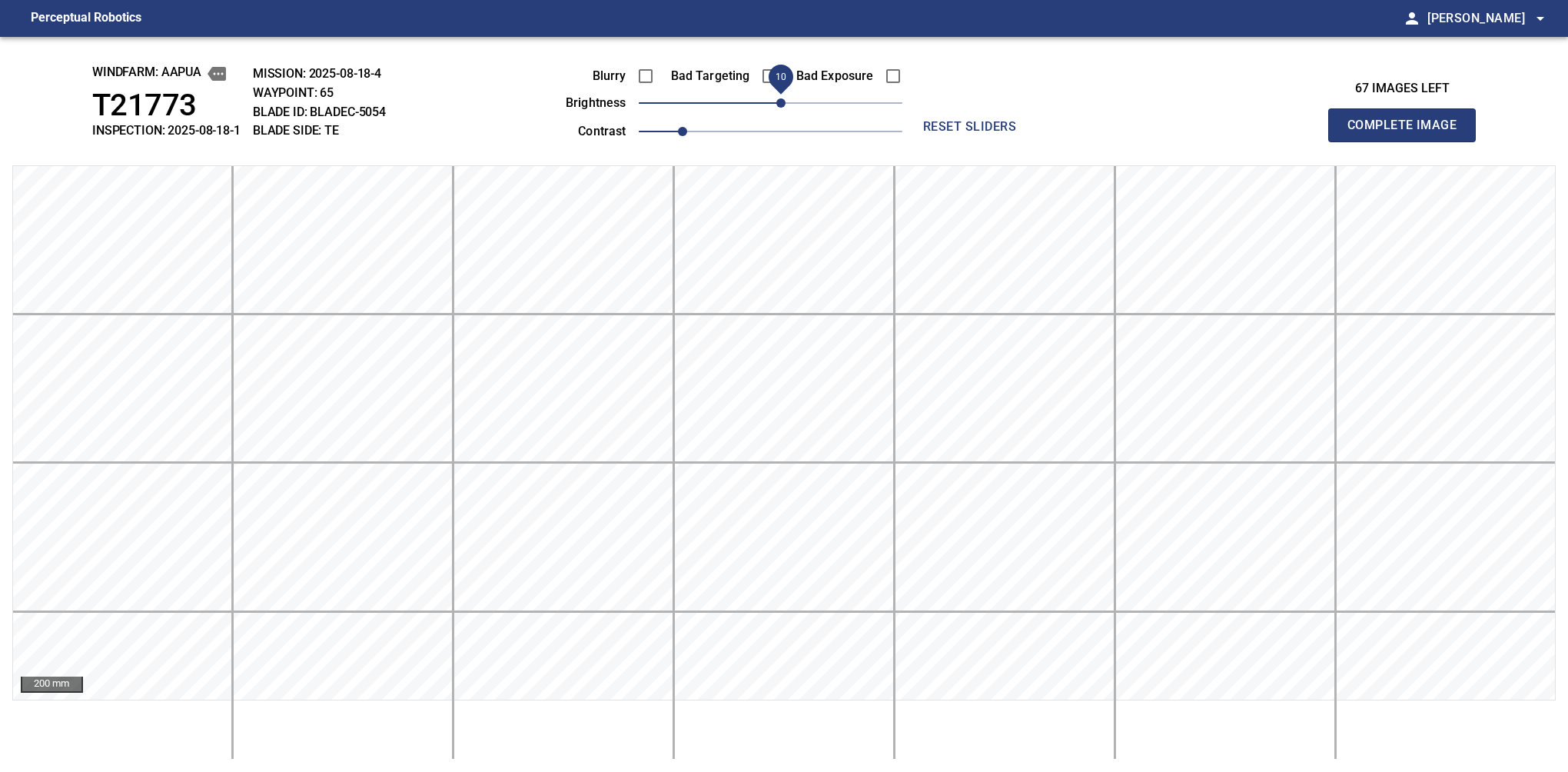
click at [784, 94] on div "Blurry Bad Targeting Bad Exposure brightness 10 contrast 1" at bounding box center [717, 102] width 371 height 82
click at [1408, 142] on button "Complete Image" at bounding box center [1402, 125] width 148 height 34
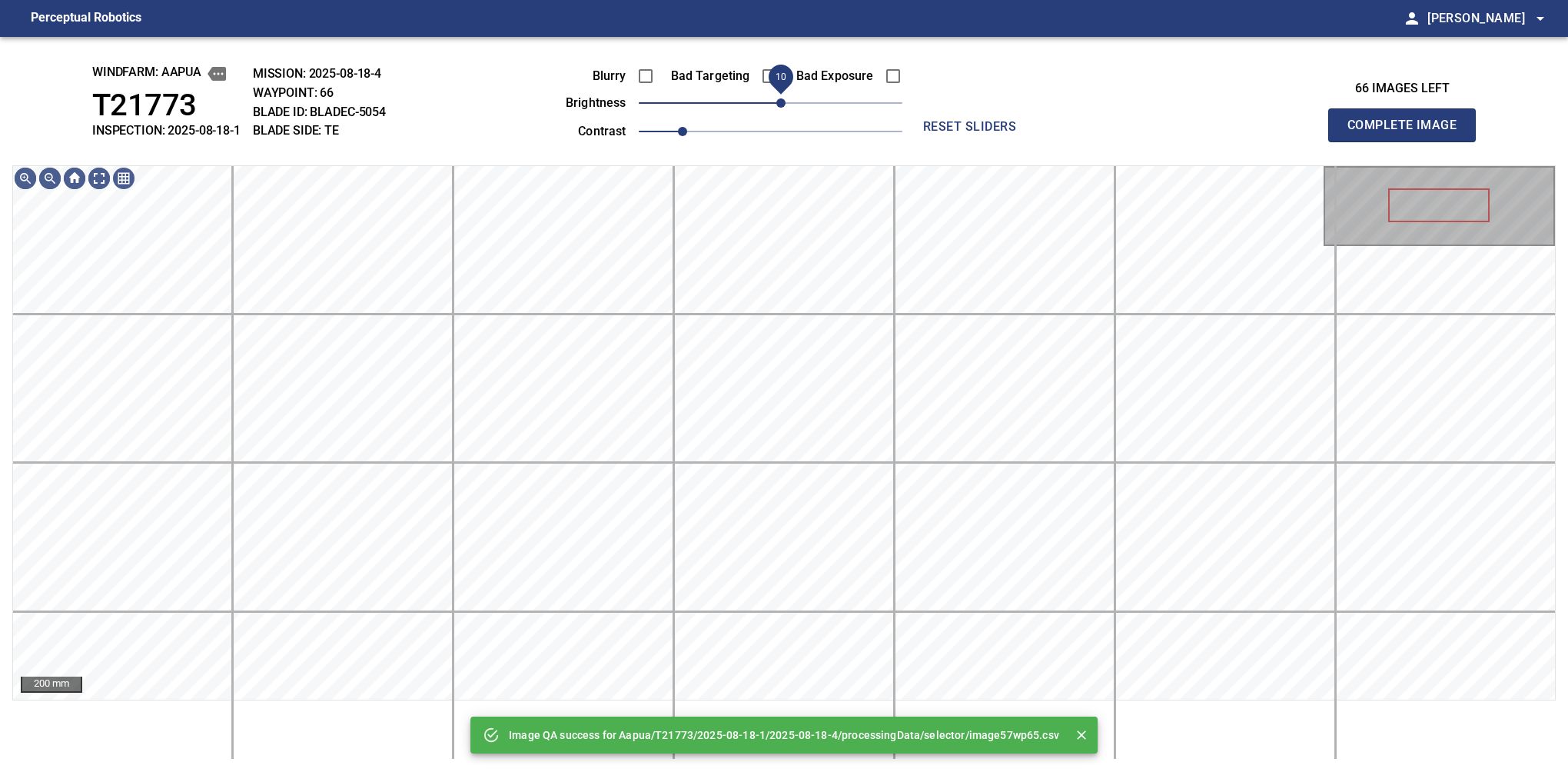
drag, startPoint x: 793, startPoint y: 94, endPoint x: 784, endPoint y: 102, distance: 12.0
click at [784, 102] on span "10" at bounding box center [770, 102] width 263 height 22
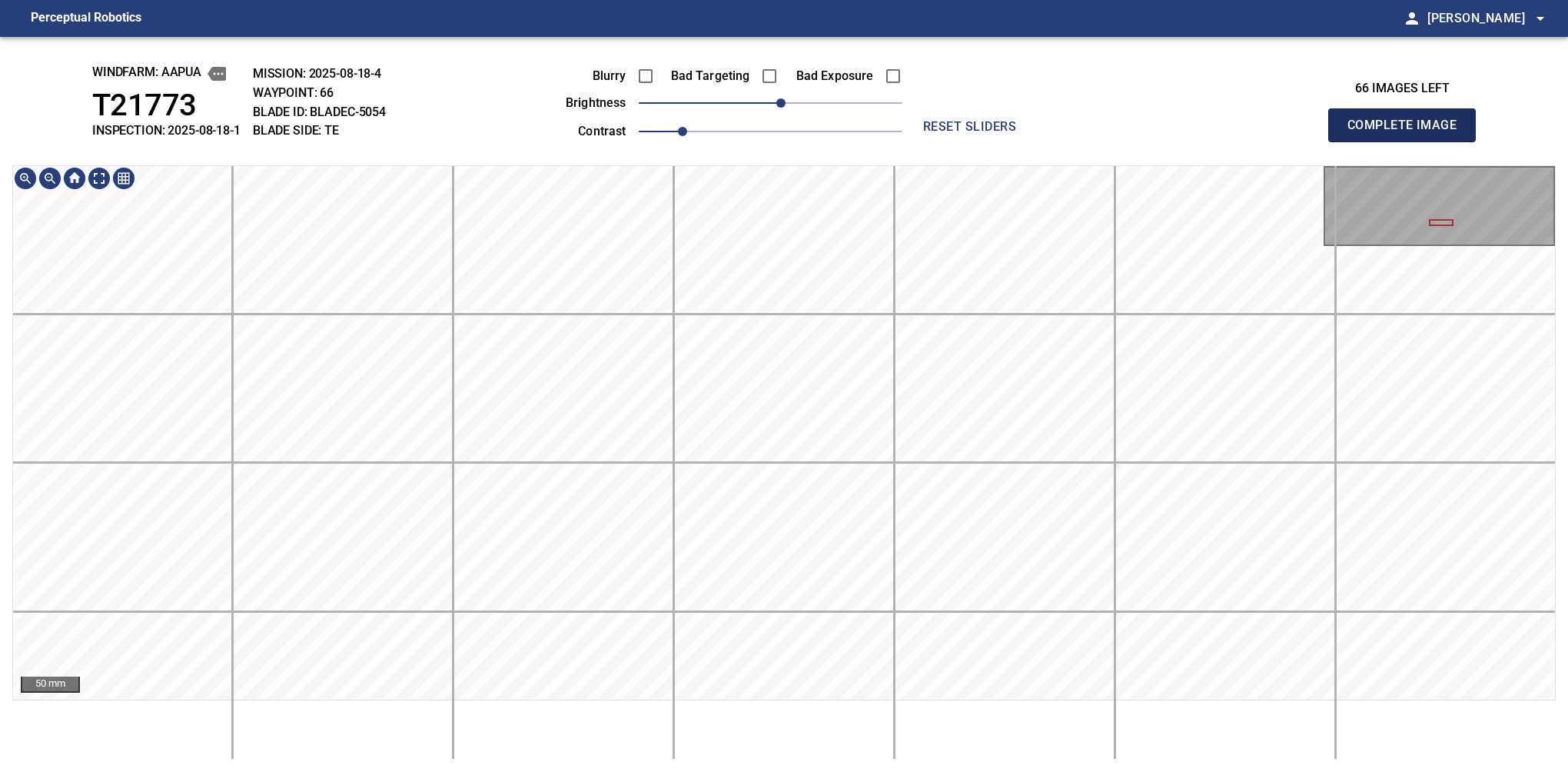
click at [1408, 142] on button "Complete Image" at bounding box center [1402, 125] width 148 height 34
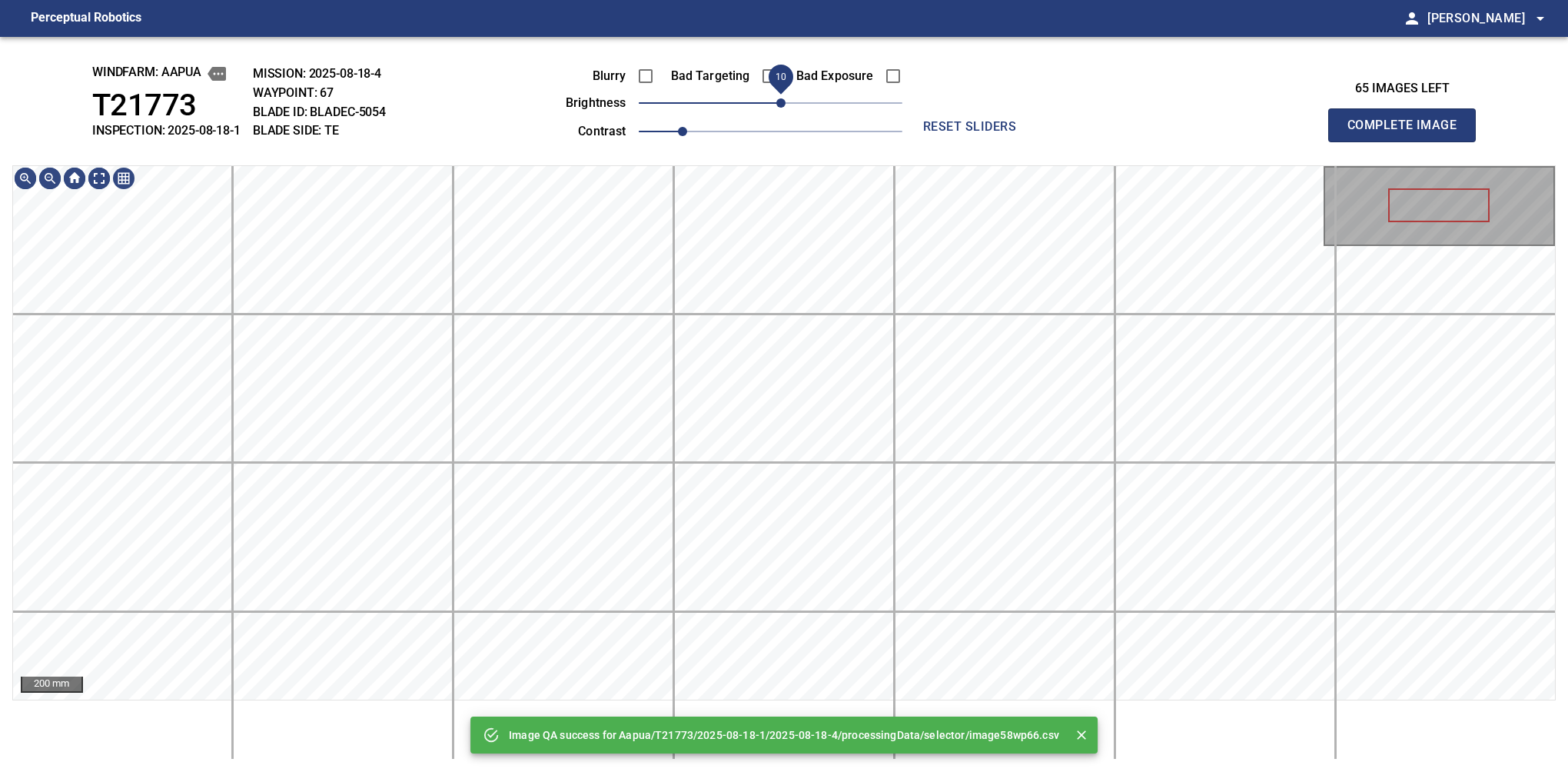
drag, startPoint x: 790, startPoint y: 104, endPoint x: 780, endPoint y: 113, distance: 13.5
click at [780, 113] on span "10" at bounding box center [770, 102] width 263 height 22
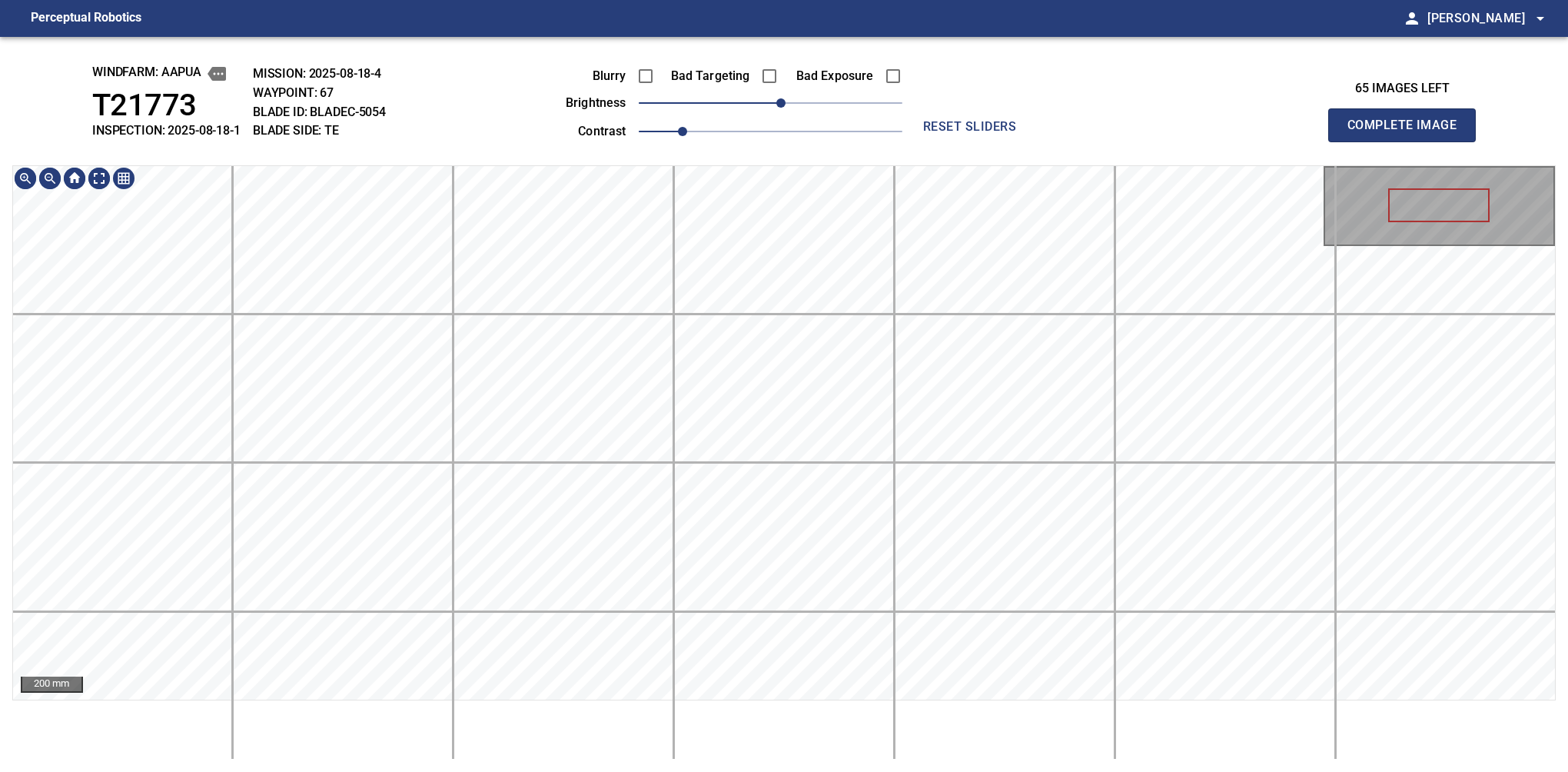
click at [831, 97] on div "windfarm: Aapua T21773 INSPECTION: 2025-08-18-1 MISSION: 2025-08-18-4 WAYPOINT:…" at bounding box center [784, 404] width 1568 height 735
click at [1408, 142] on button "Complete Image" at bounding box center [1402, 125] width 148 height 34
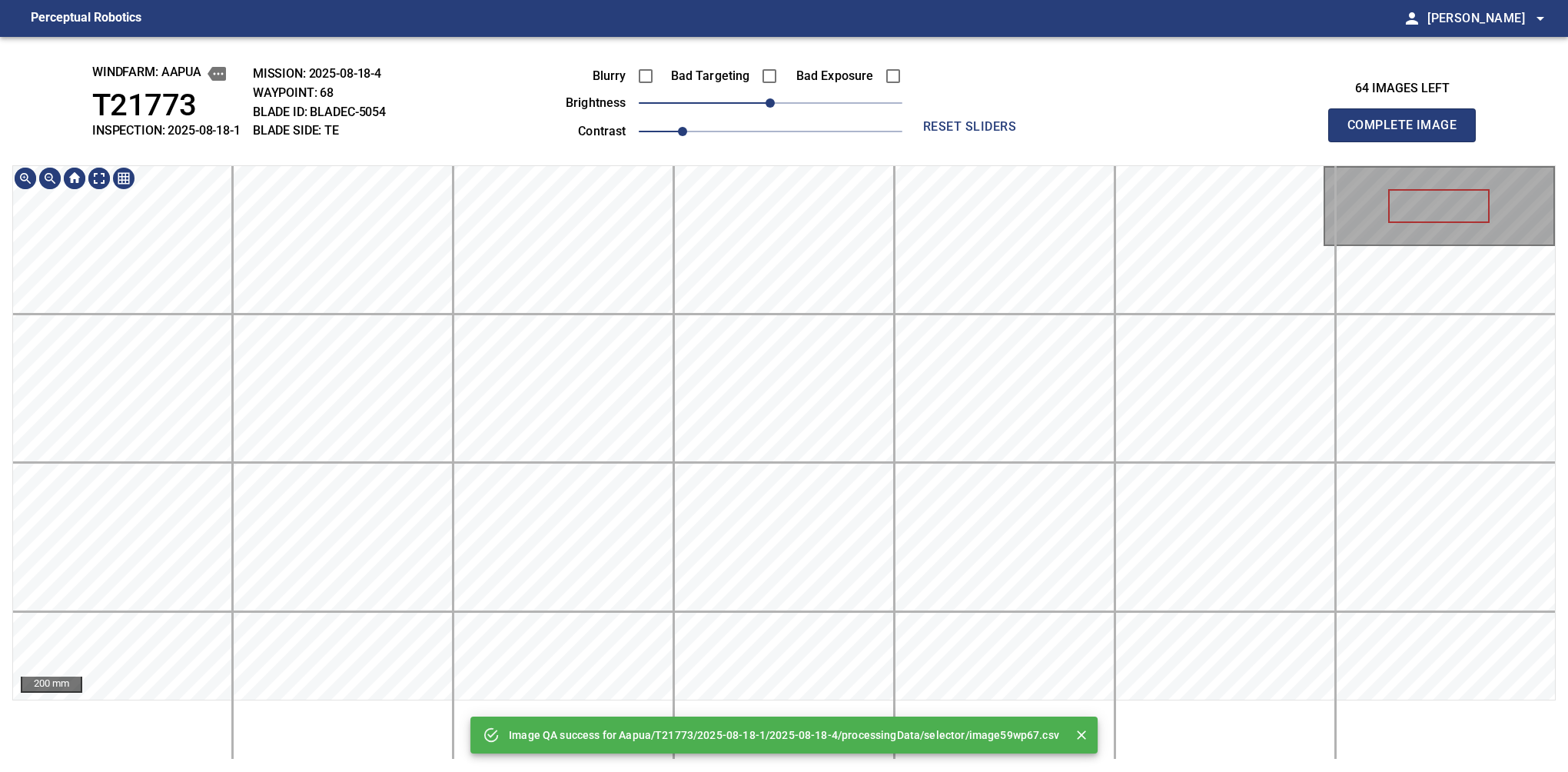
click at [833, 165] on div "Image QA success for Aapua/T21773/2025-08-18-1/2025-08-18-4/processingData/sele…" at bounding box center [784, 404] width 1568 height 735
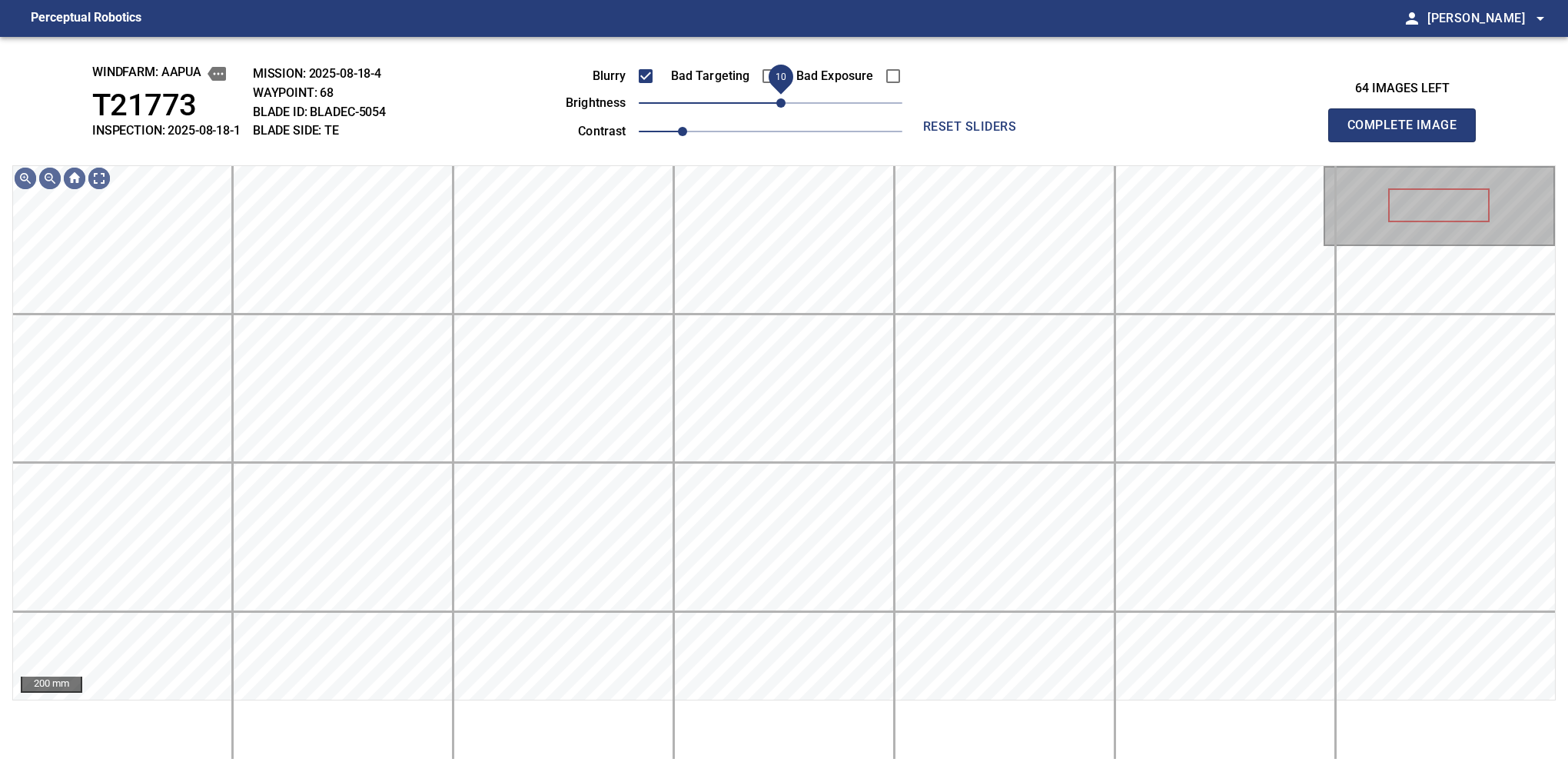
click at [777, 104] on span "10" at bounding box center [780, 102] width 10 height 10
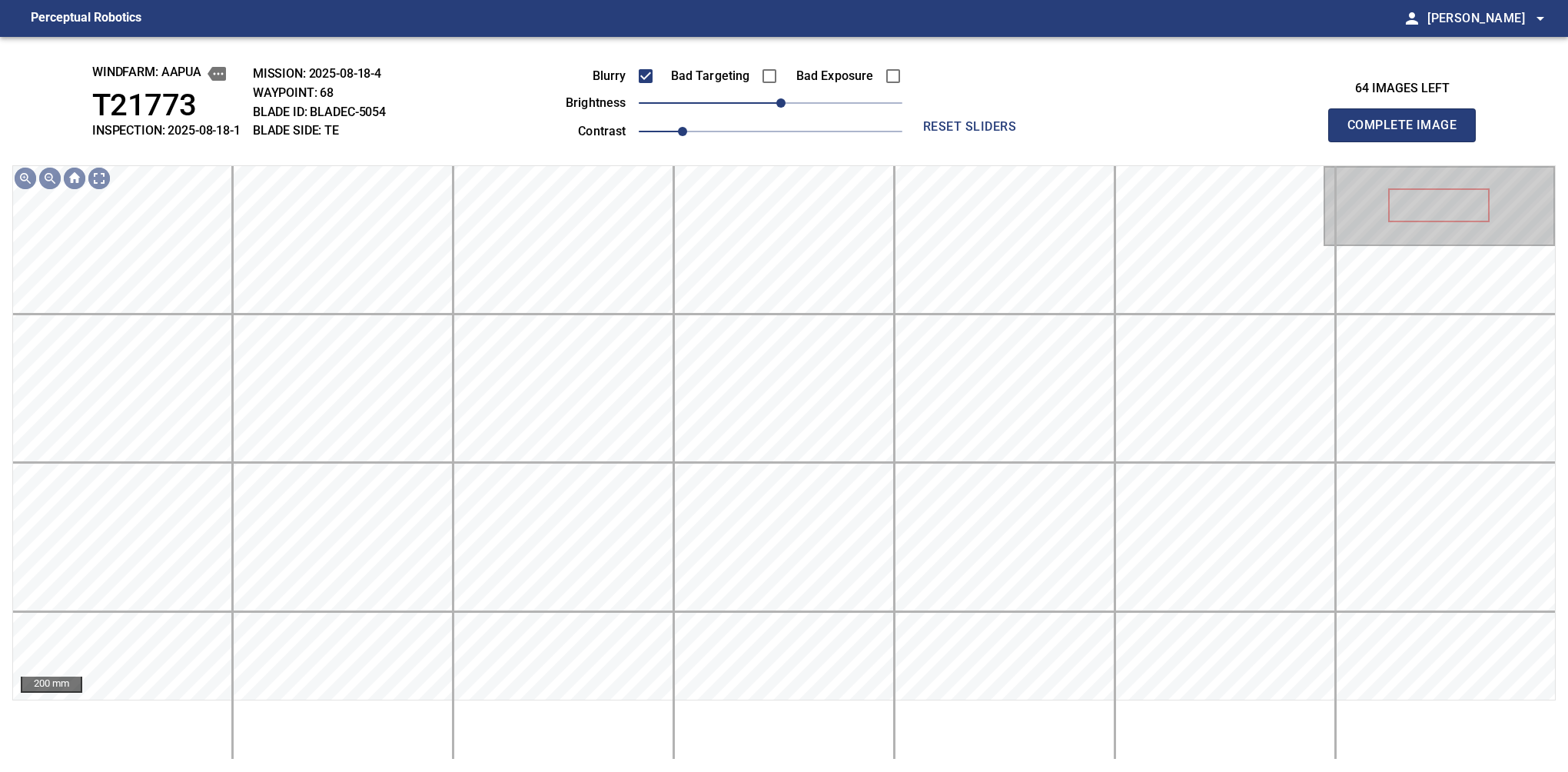
click at [1408, 142] on button "Complete Image" at bounding box center [1402, 125] width 148 height 34
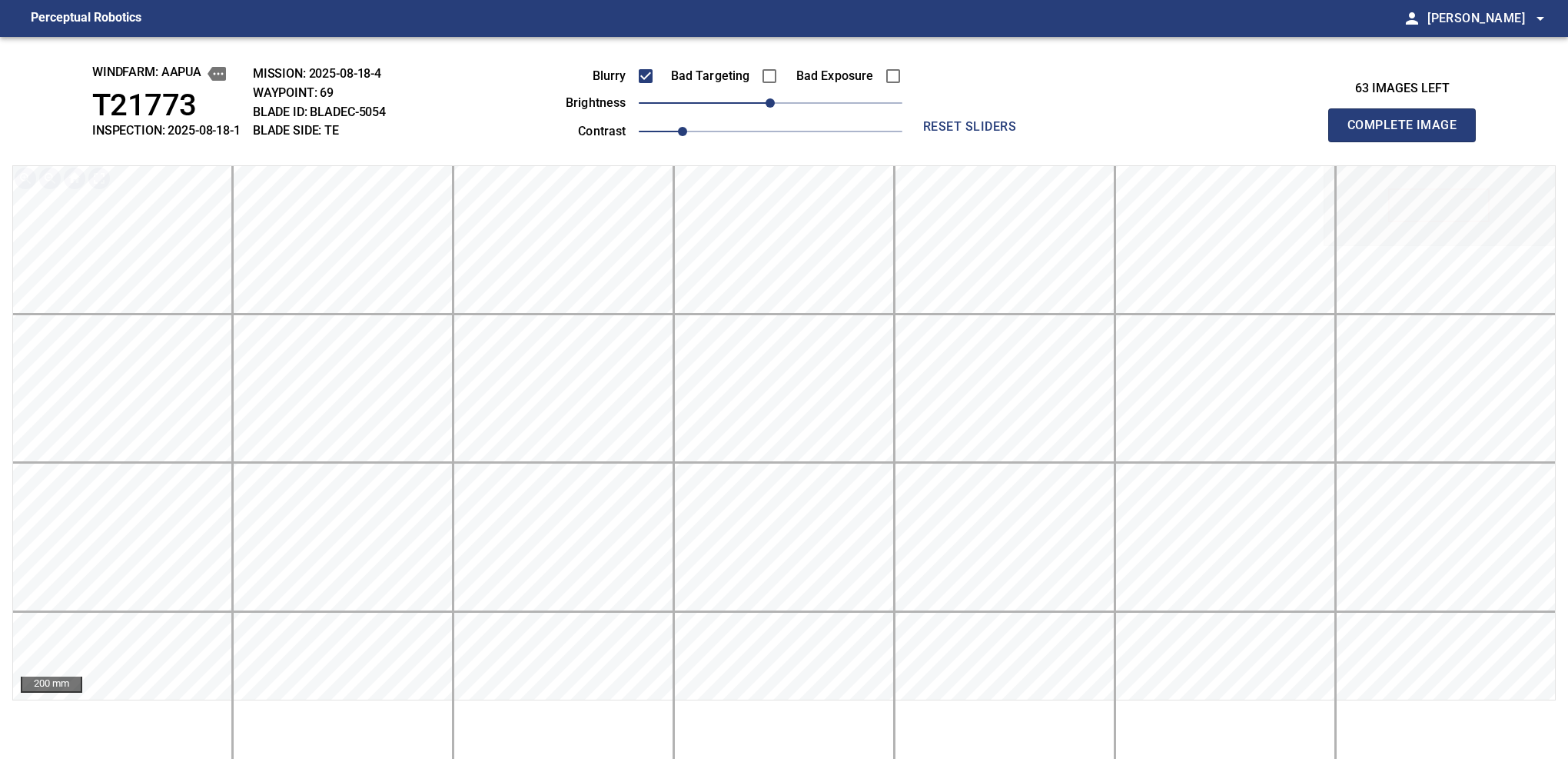
click at [1408, 142] on button "Complete Image" at bounding box center [1402, 125] width 148 height 34
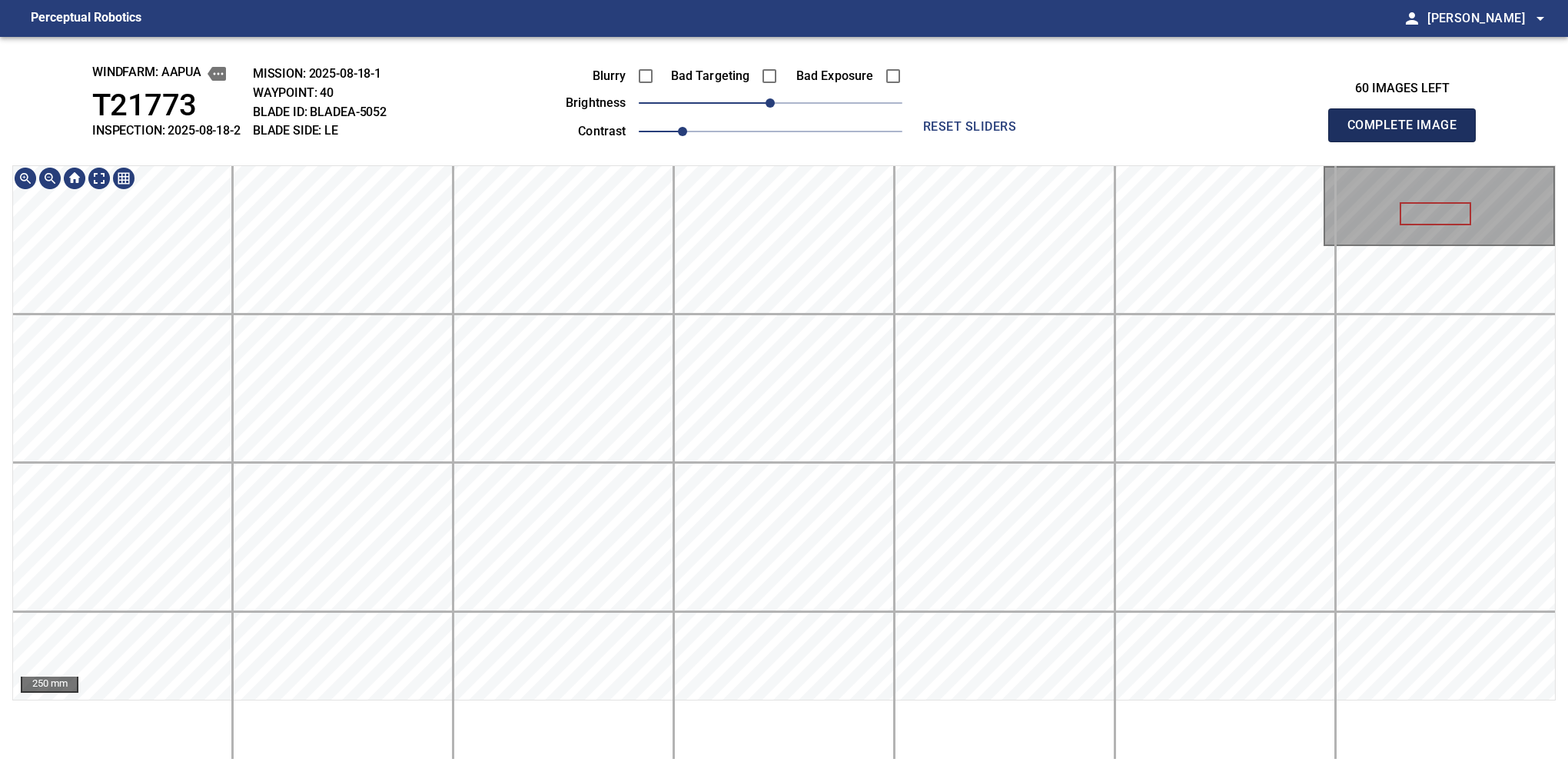
click at [1408, 142] on button "Complete Image" at bounding box center [1402, 125] width 148 height 34
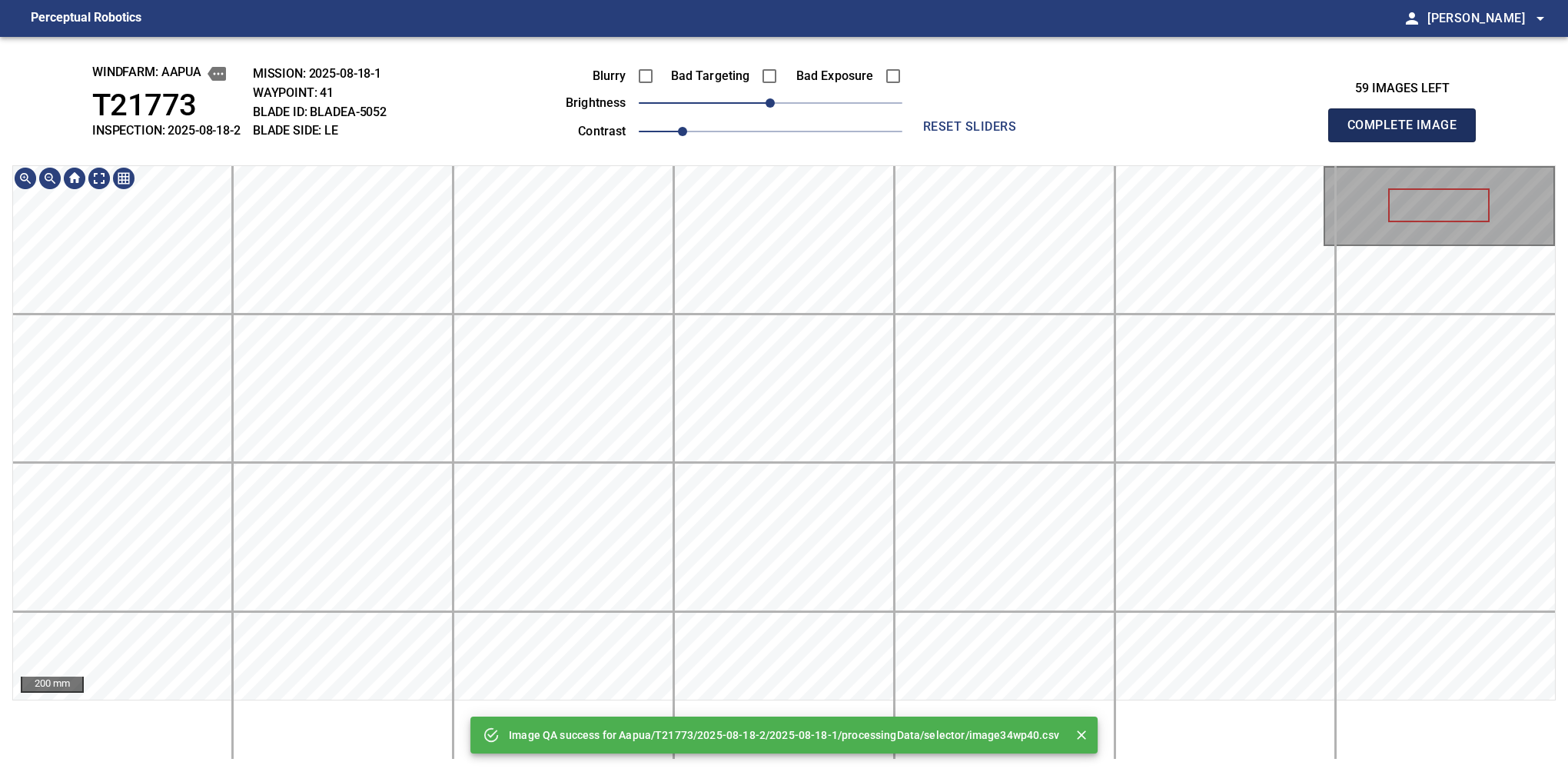
click at [1408, 142] on button "Complete Image" at bounding box center [1402, 125] width 148 height 34
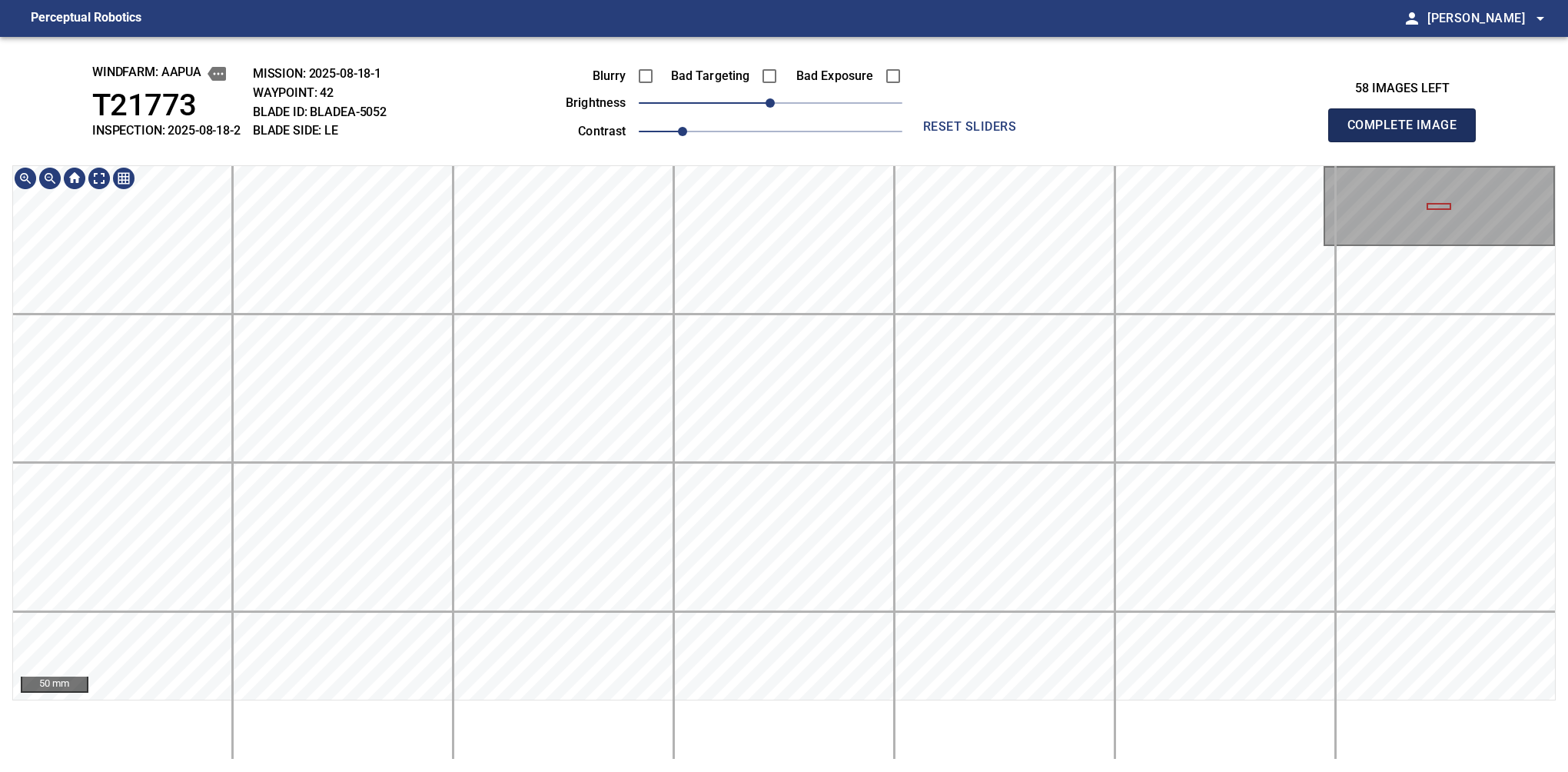
click at [1408, 142] on button "Complete Image" at bounding box center [1402, 125] width 148 height 34
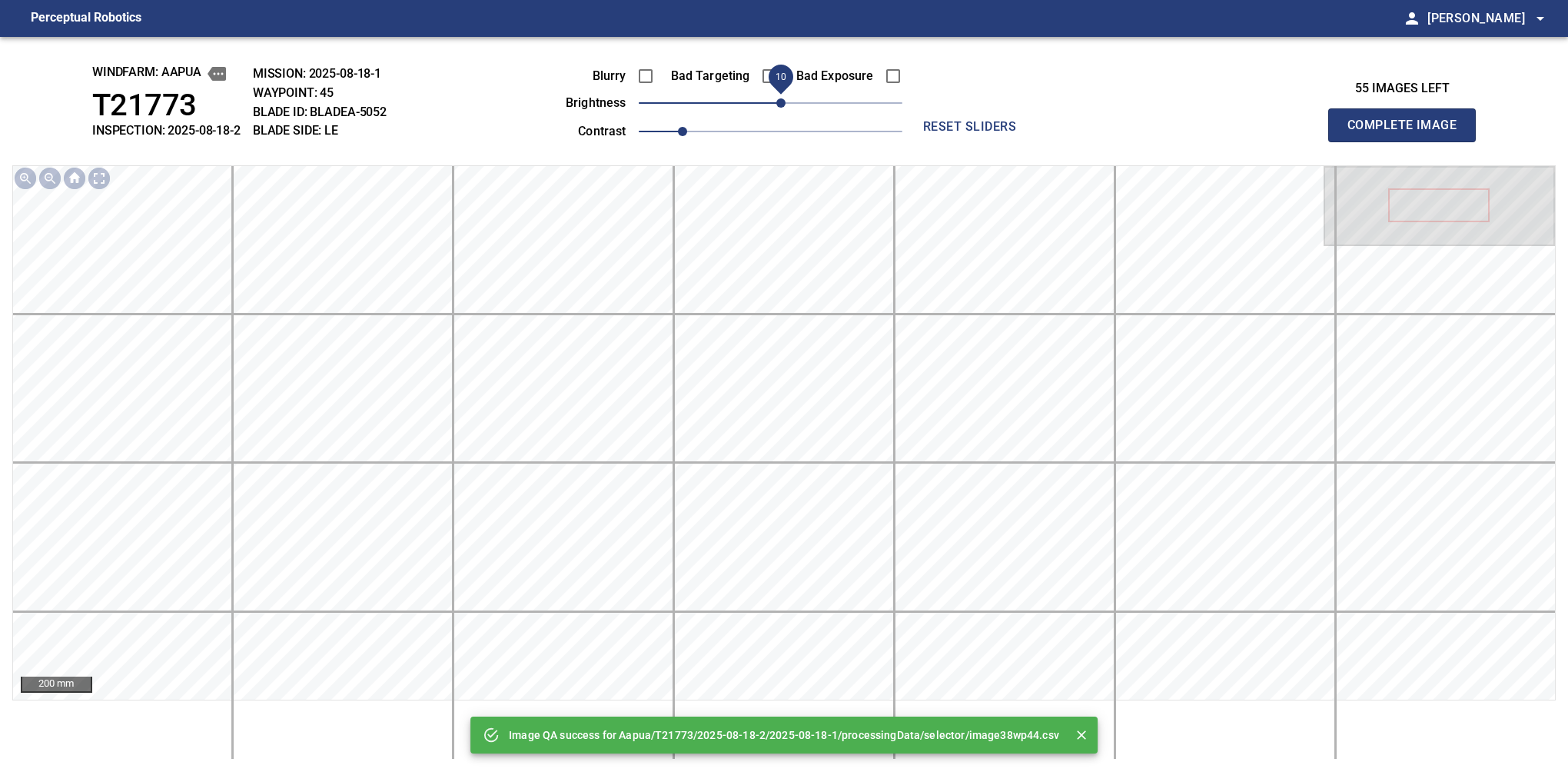
drag, startPoint x: 766, startPoint y: 108, endPoint x: 780, endPoint y: 100, distance: 16.1
click at [780, 100] on span "10" at bounding box center [780, 102] width 10 height 10
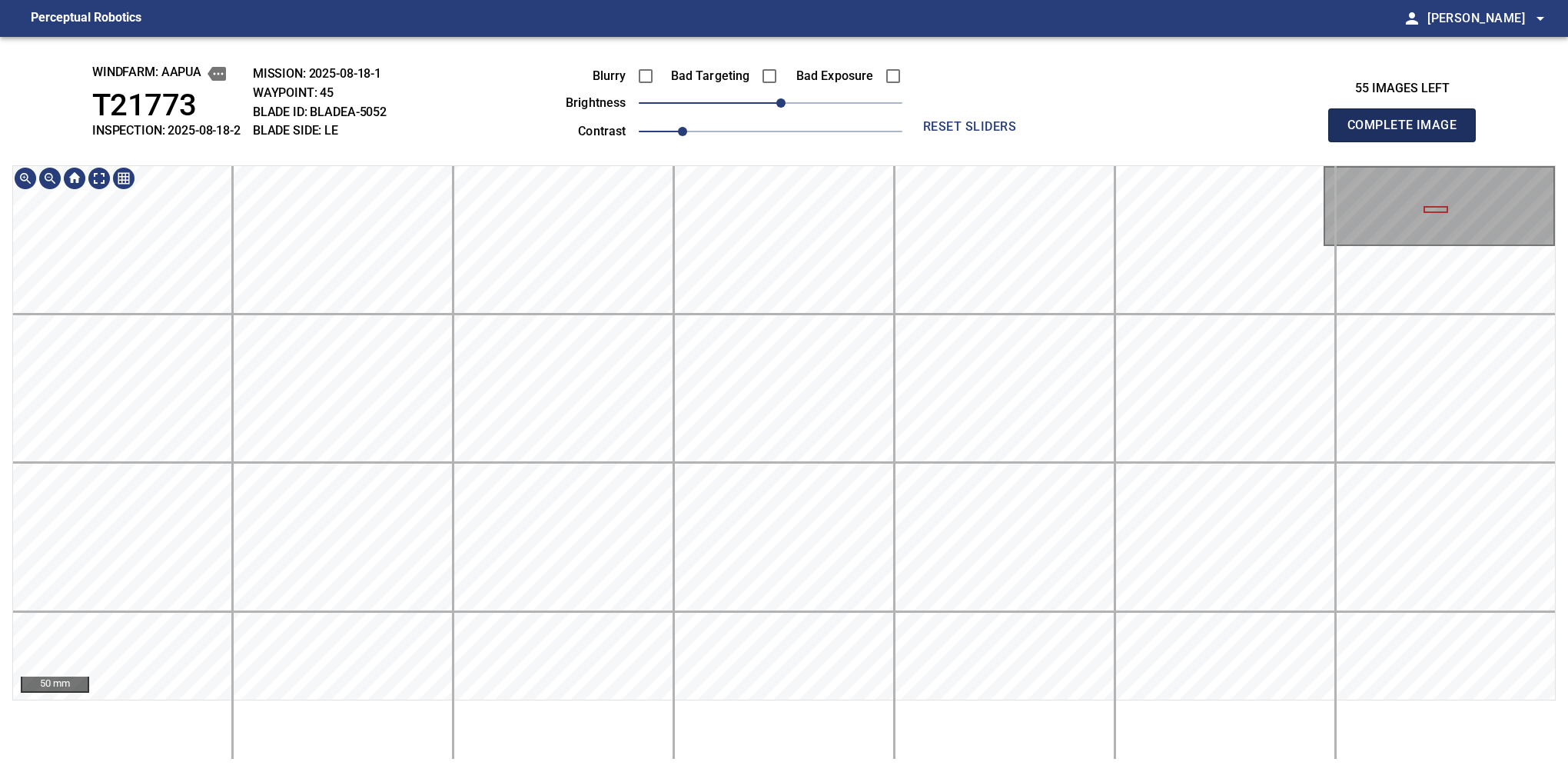
click at [1408, 142] on button "Complete Image" at bounding box center [1402, 125] width 148 height 34
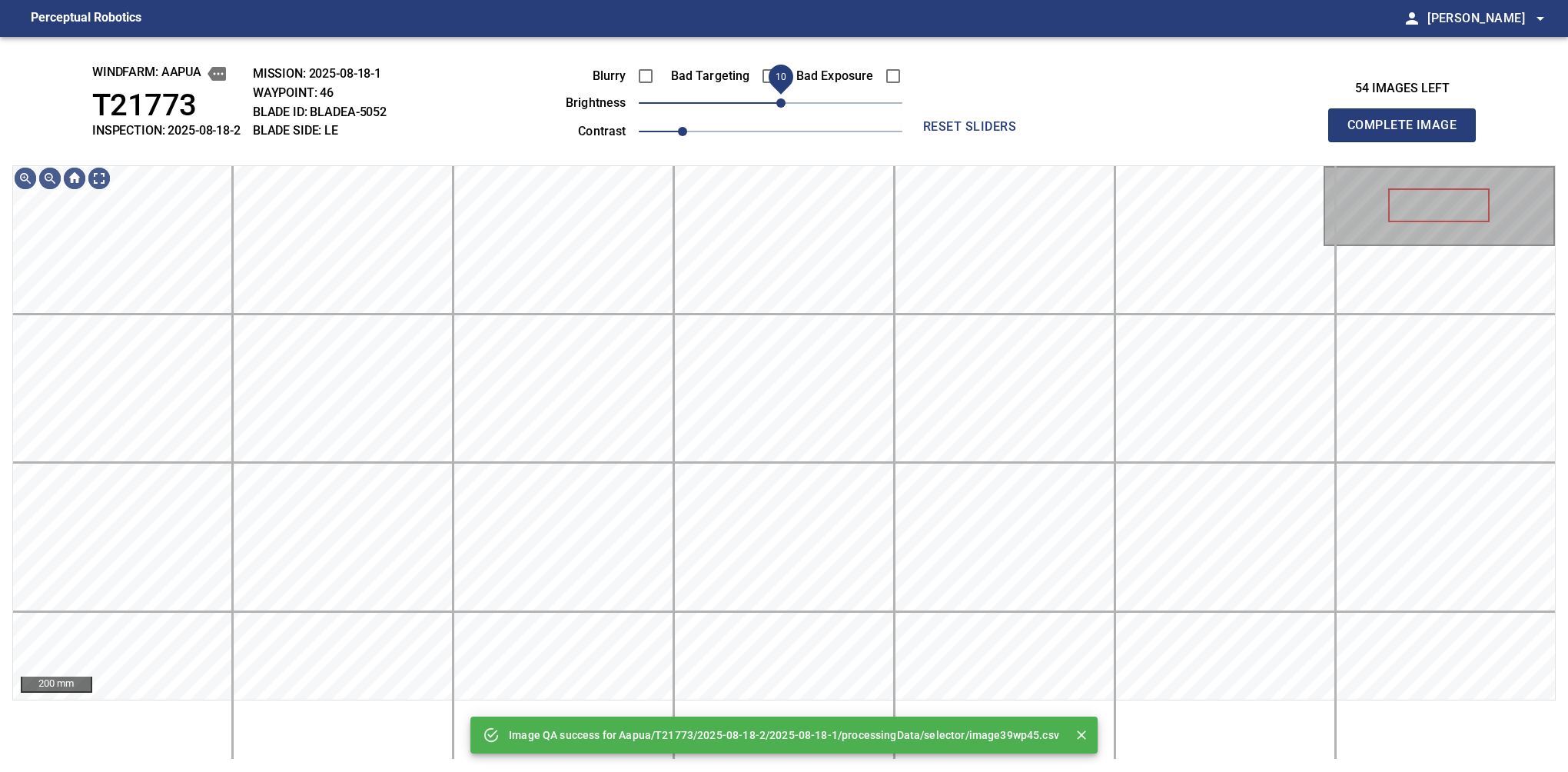
click at [780, 100] on span "10" at bounding box center [780, 102] width 10 height 10
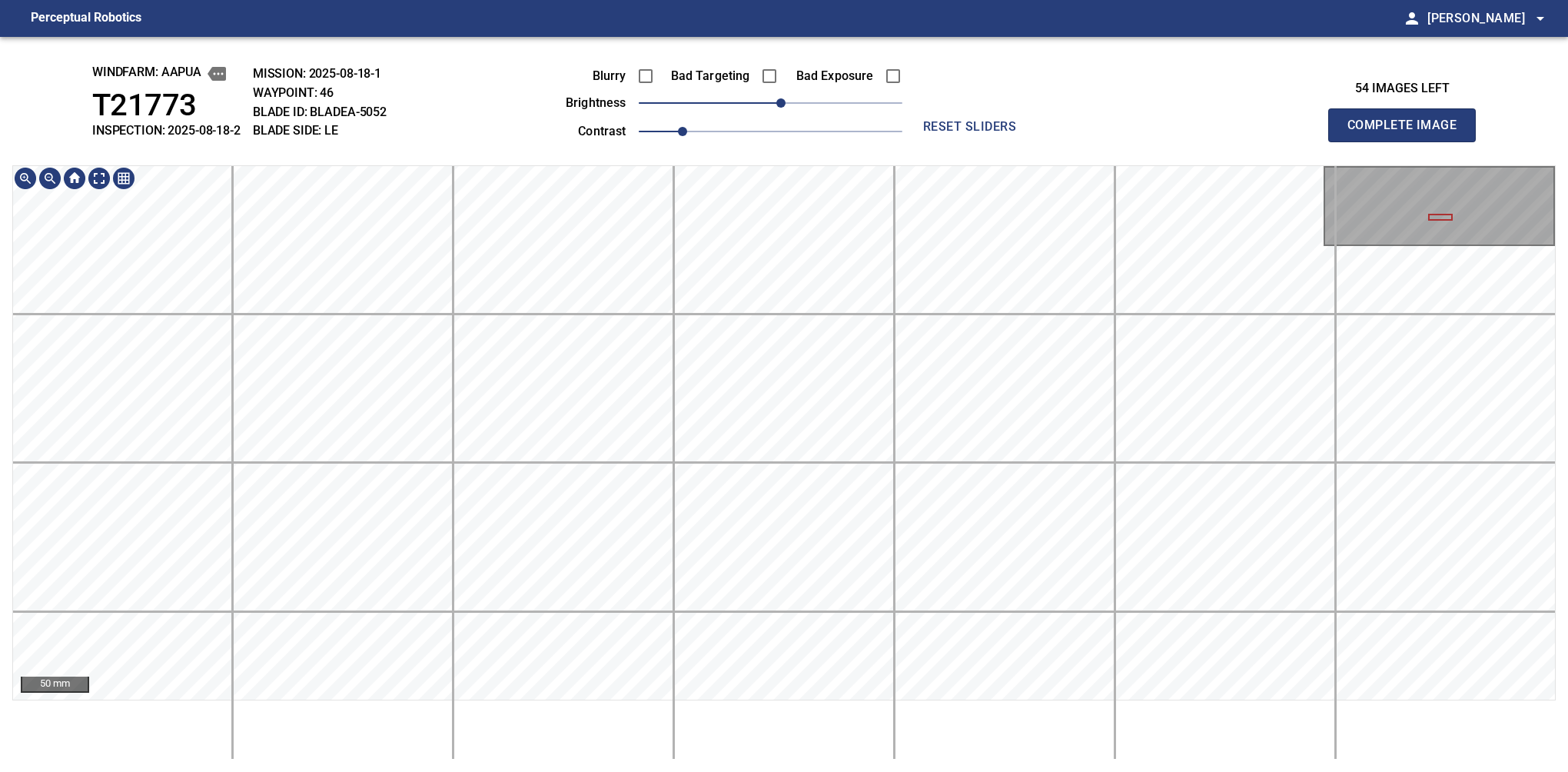
drag, startPoint x: 1397, startPoint y: 151, endPoint x: 1408, endPoint y: 142, distance: 14.2
click at [1408, 142] on button "Complete Image" at bounding box center [1402, 125] width 148 height 34
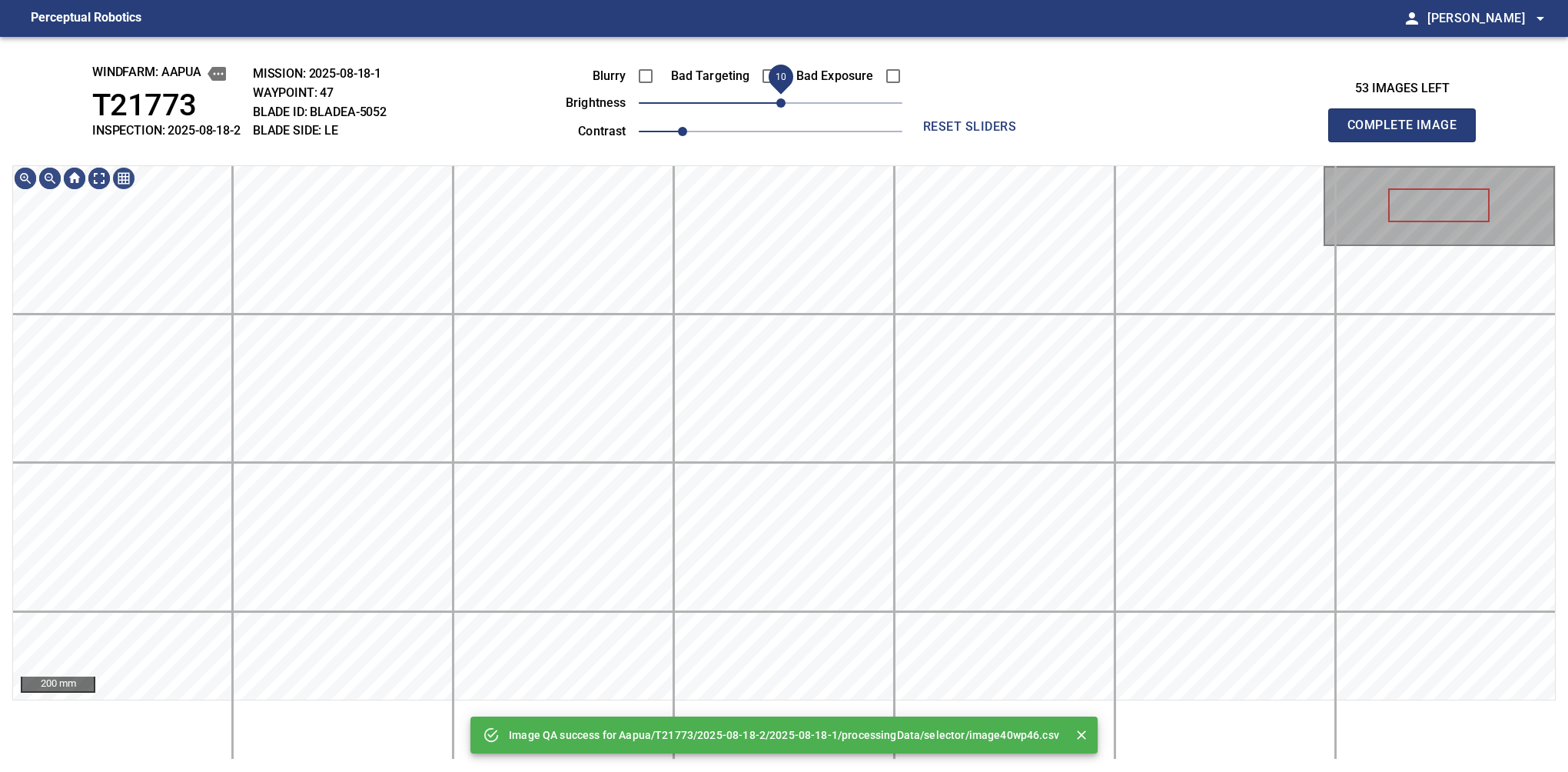
click at [780, 108] on span "10" at bounding box center [780, 102] width 10 height 10
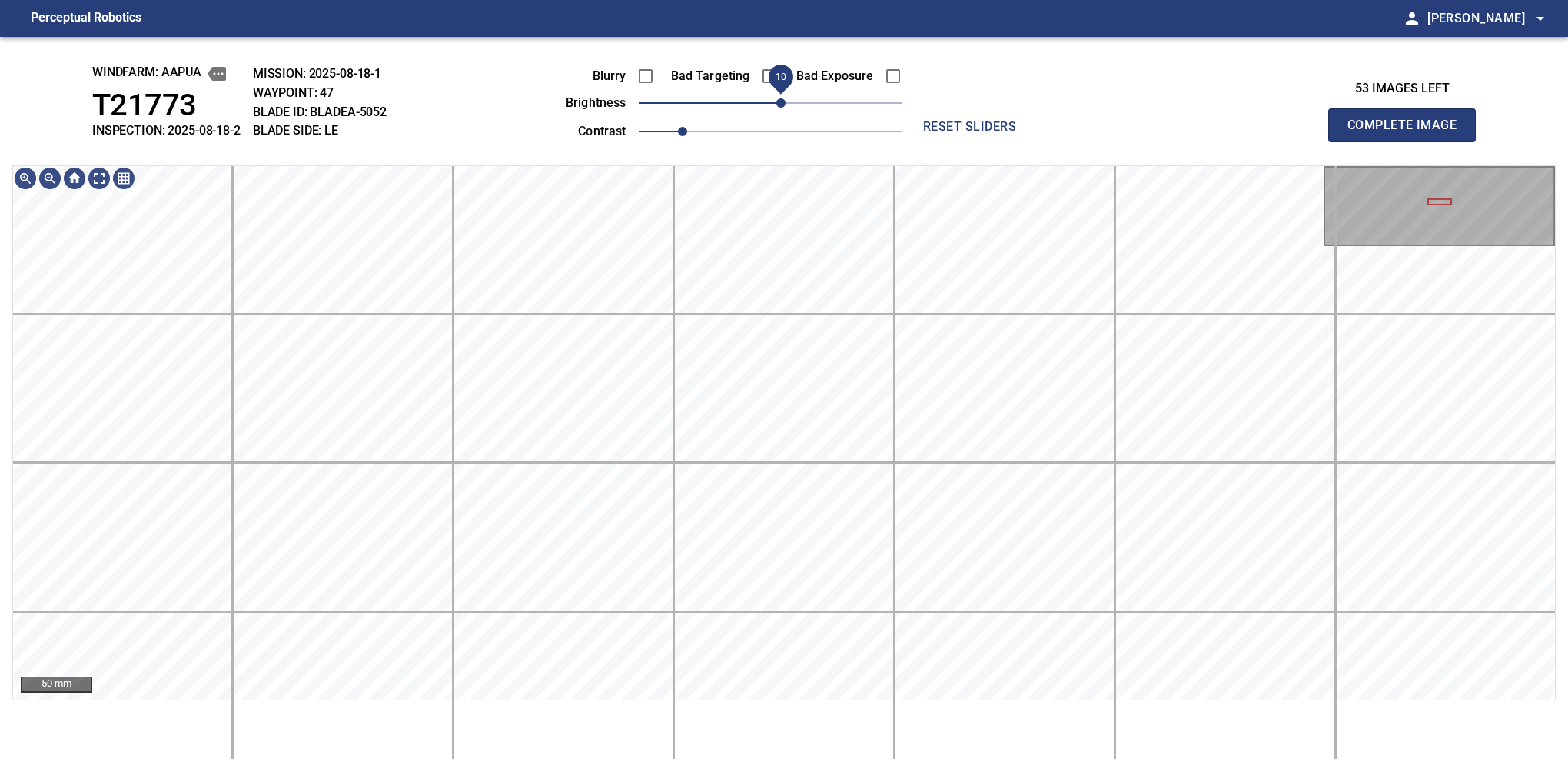
click at [786, 104] on span "10" at bounding box center [780, 102] width 10 height 10
click at [774, 83] on div "windfarm: Aapua T21773 INSPECTION: 2025-08-18-2 MISSION: 2025-08-18-1 WAYPOINT:…" at bounding box center [784, 404] width 1568 height 735
click at [1408, 142] on button "Complete Image" at bounding box center [1402, 125] width 148 height 34
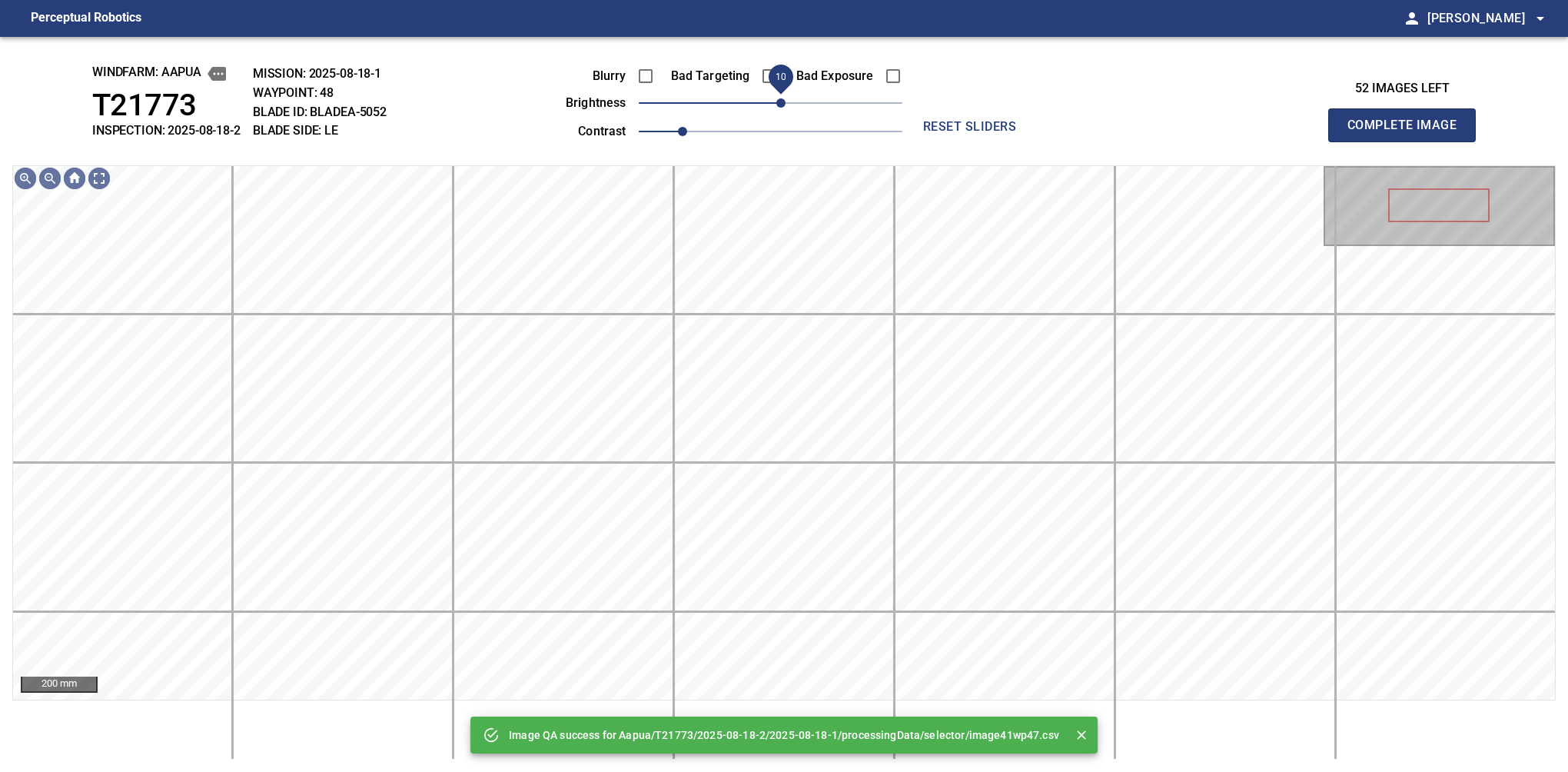
click at [778, 102] on span "10" at bounding box center [780, 102] width 10 height 10
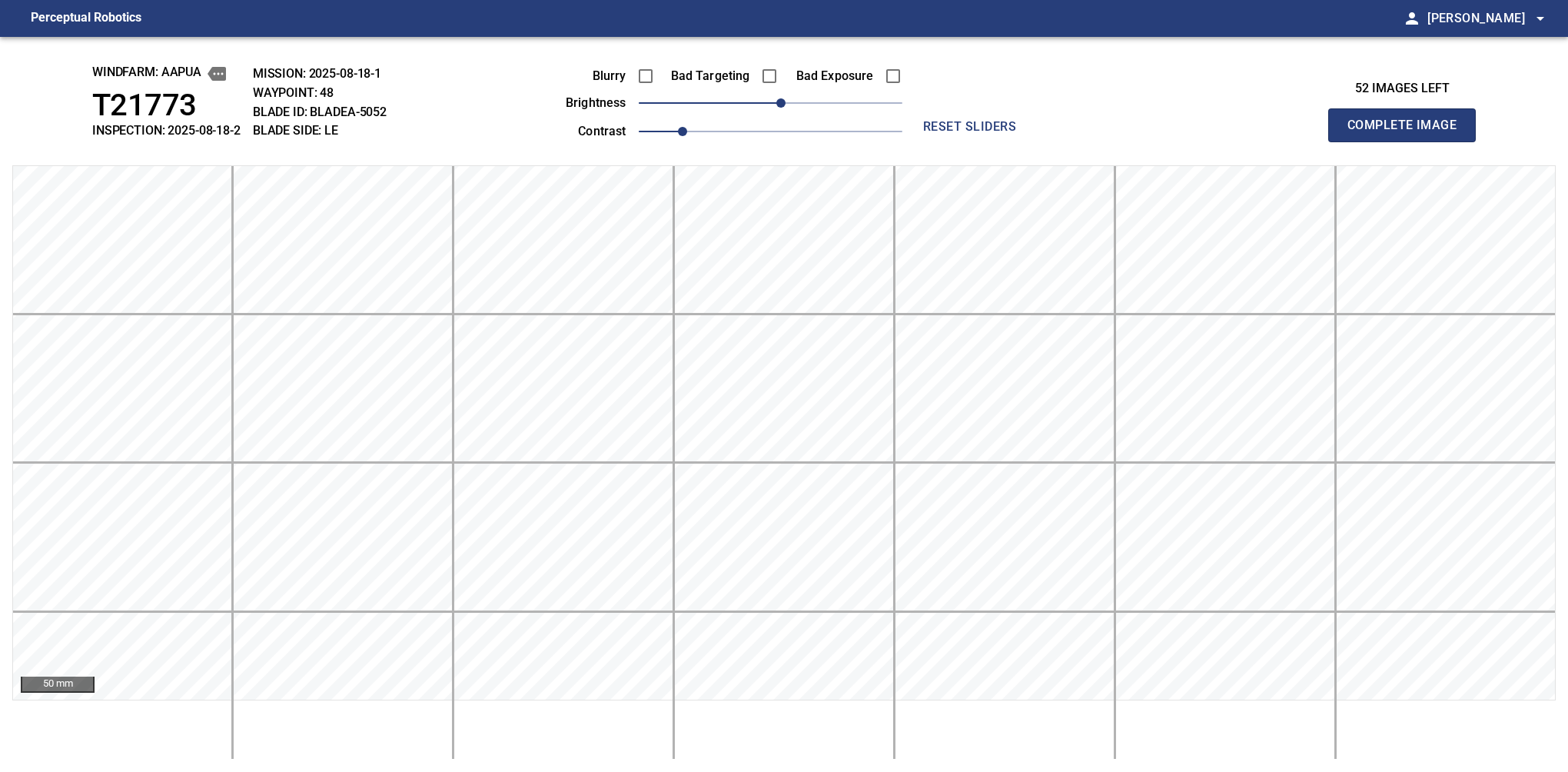
click at [1408, 142] on button "Complete Image" at bounding box center [1402, 125] width 148 height 34
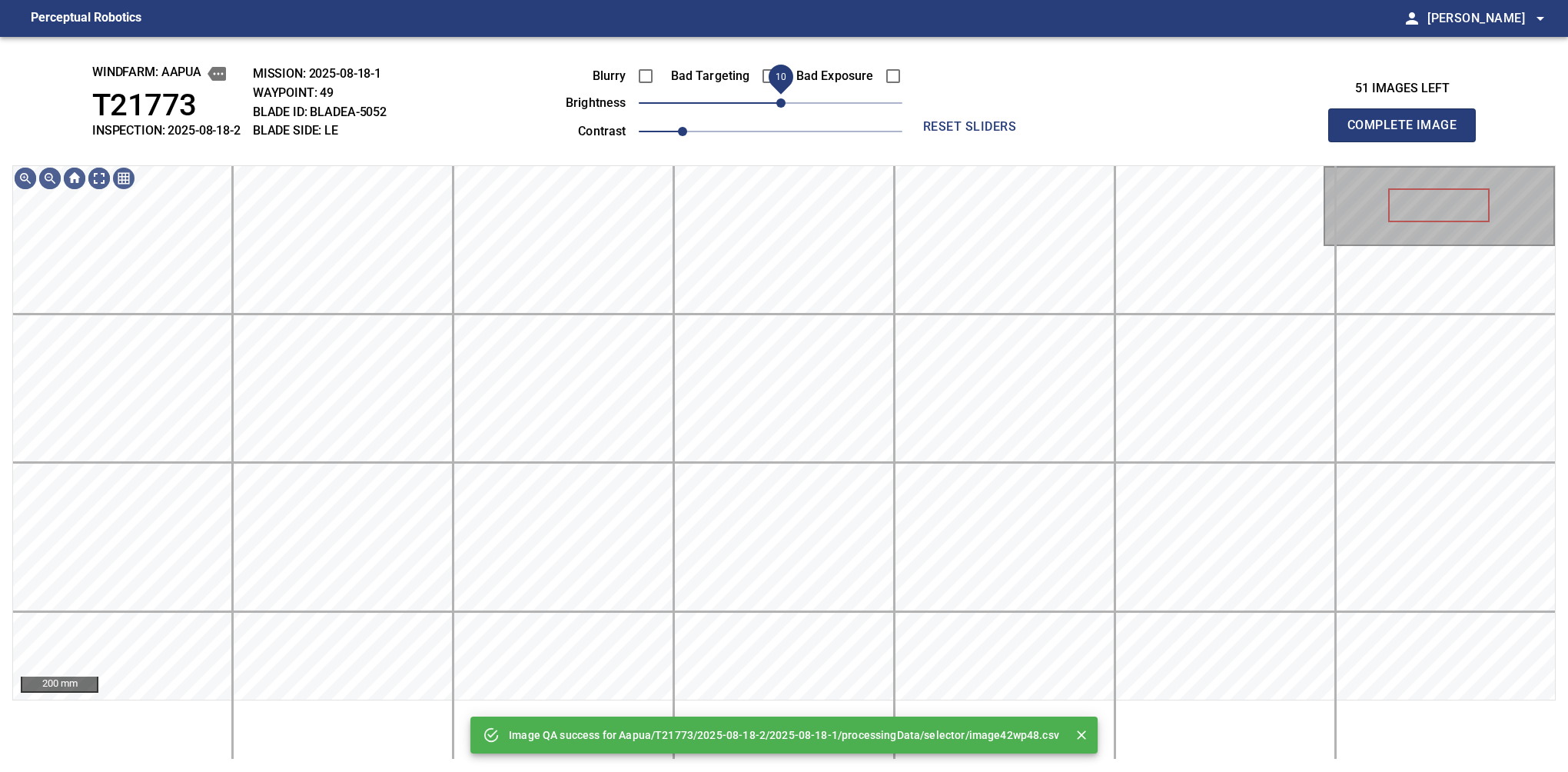
drag, startPoint x: 771, startPoint y: 110, endPoint x: 778, endPoint y: 104, distance: 9.2
click at [778, 104] on span "10" at bounding box center [780, 102] width 10 height 10
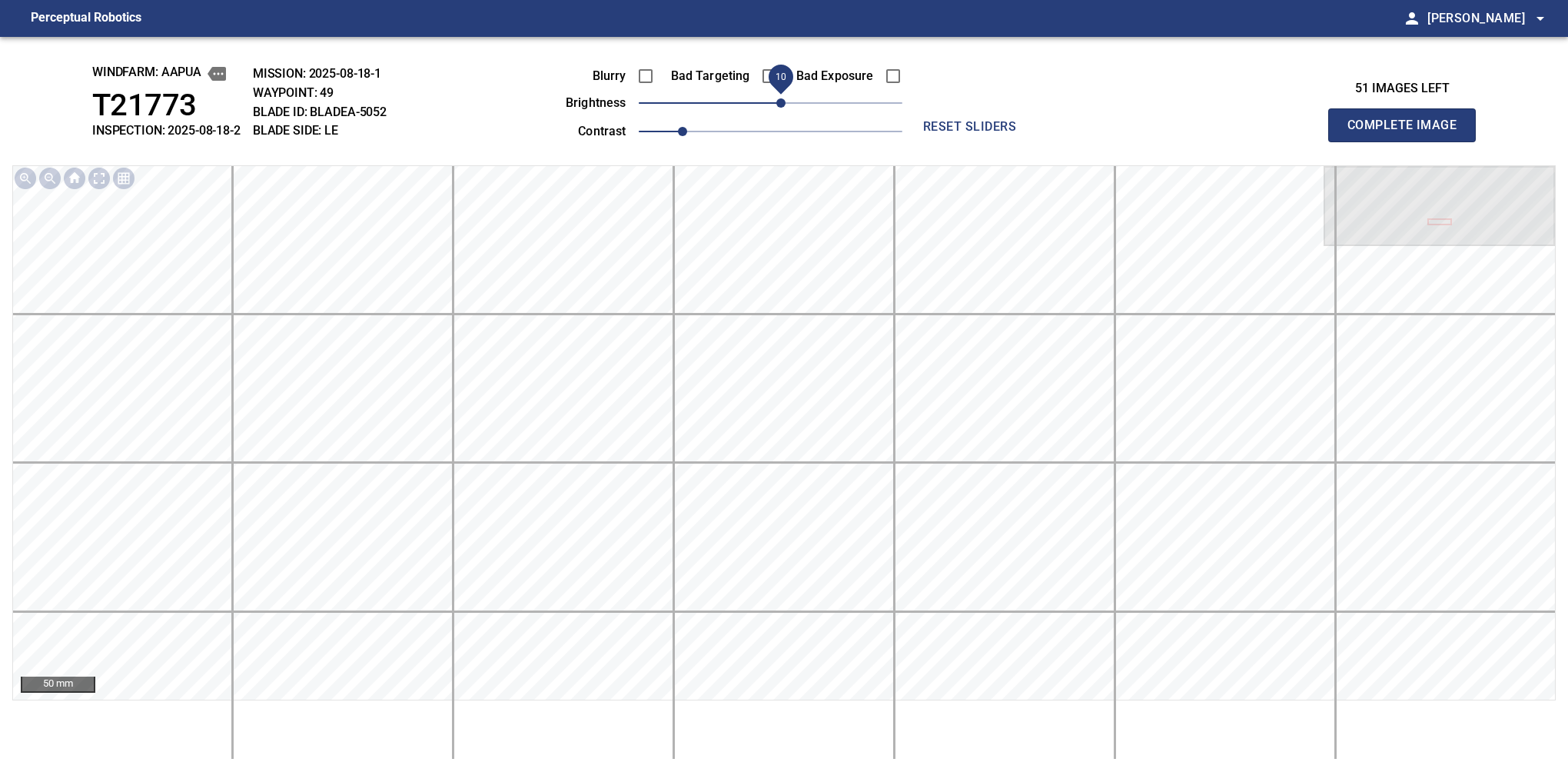
click at [776, 102] on span "10" at bounding box center [780, 102] width 10 height 10
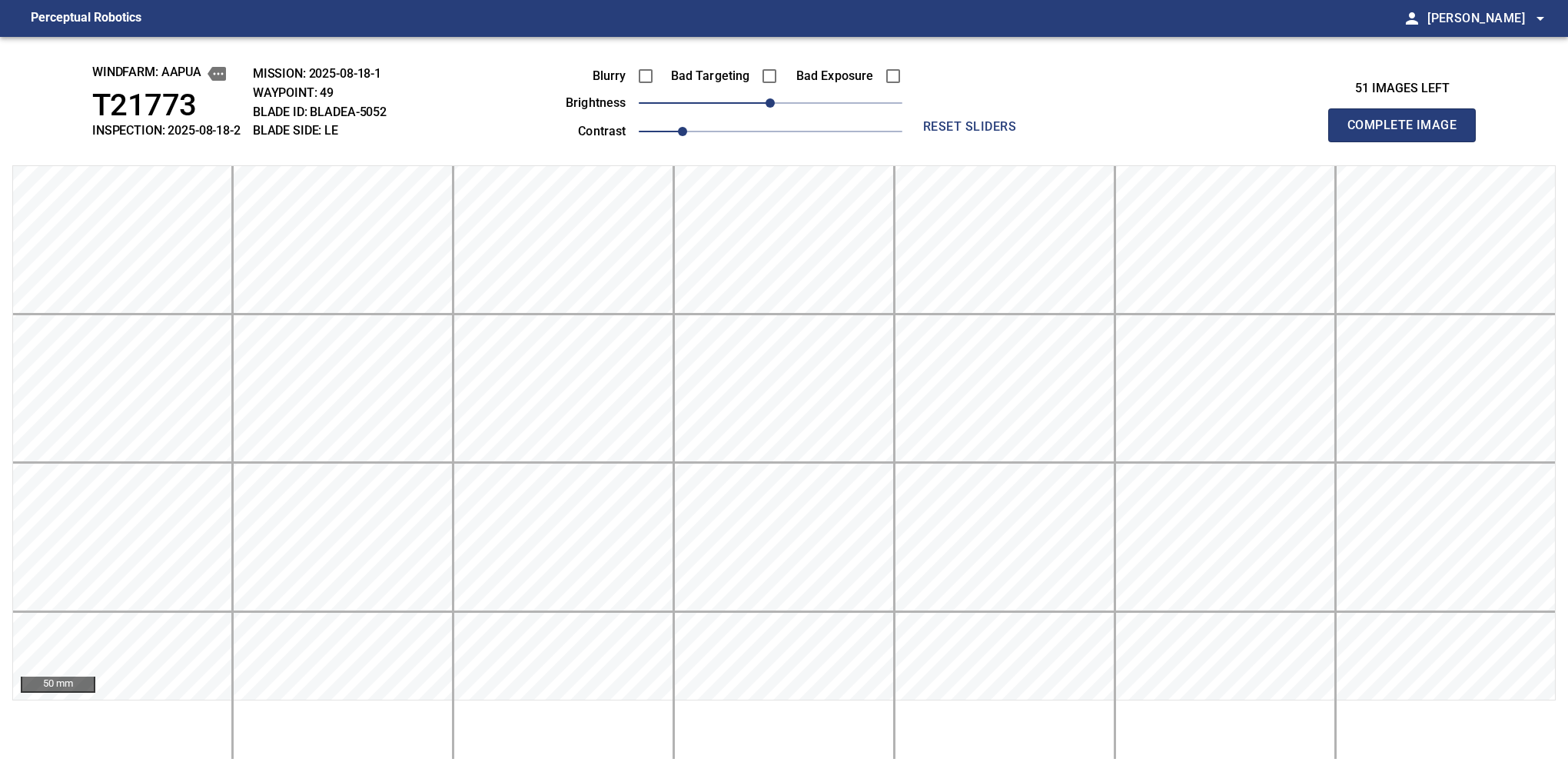
click at [1408, 142] on button "Complete Image" at bounding box center [1402, 125] width 148 height 34
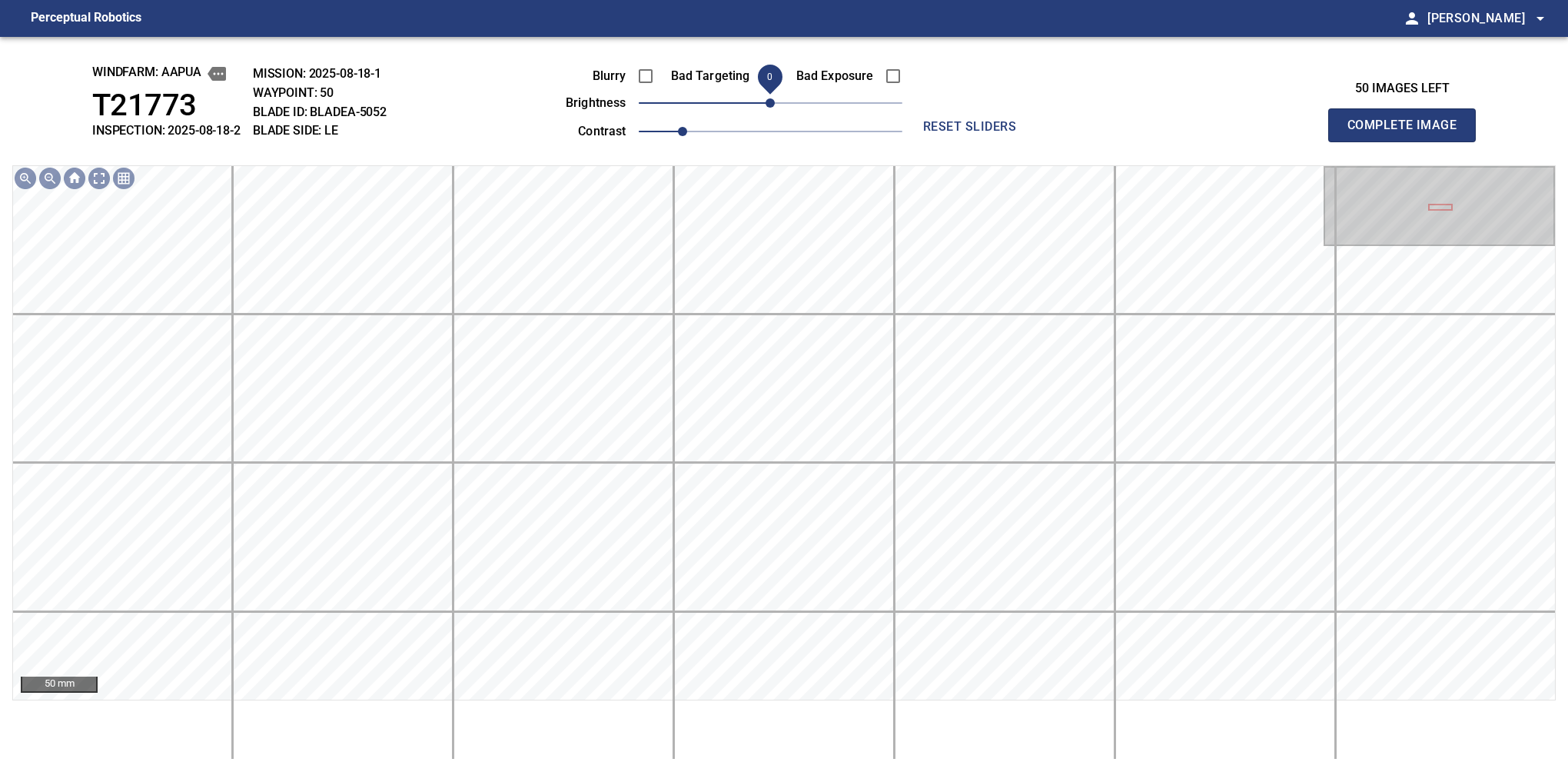
click at [774, 102] on span "0" at bounding box center [770, 102] width 10 height 10
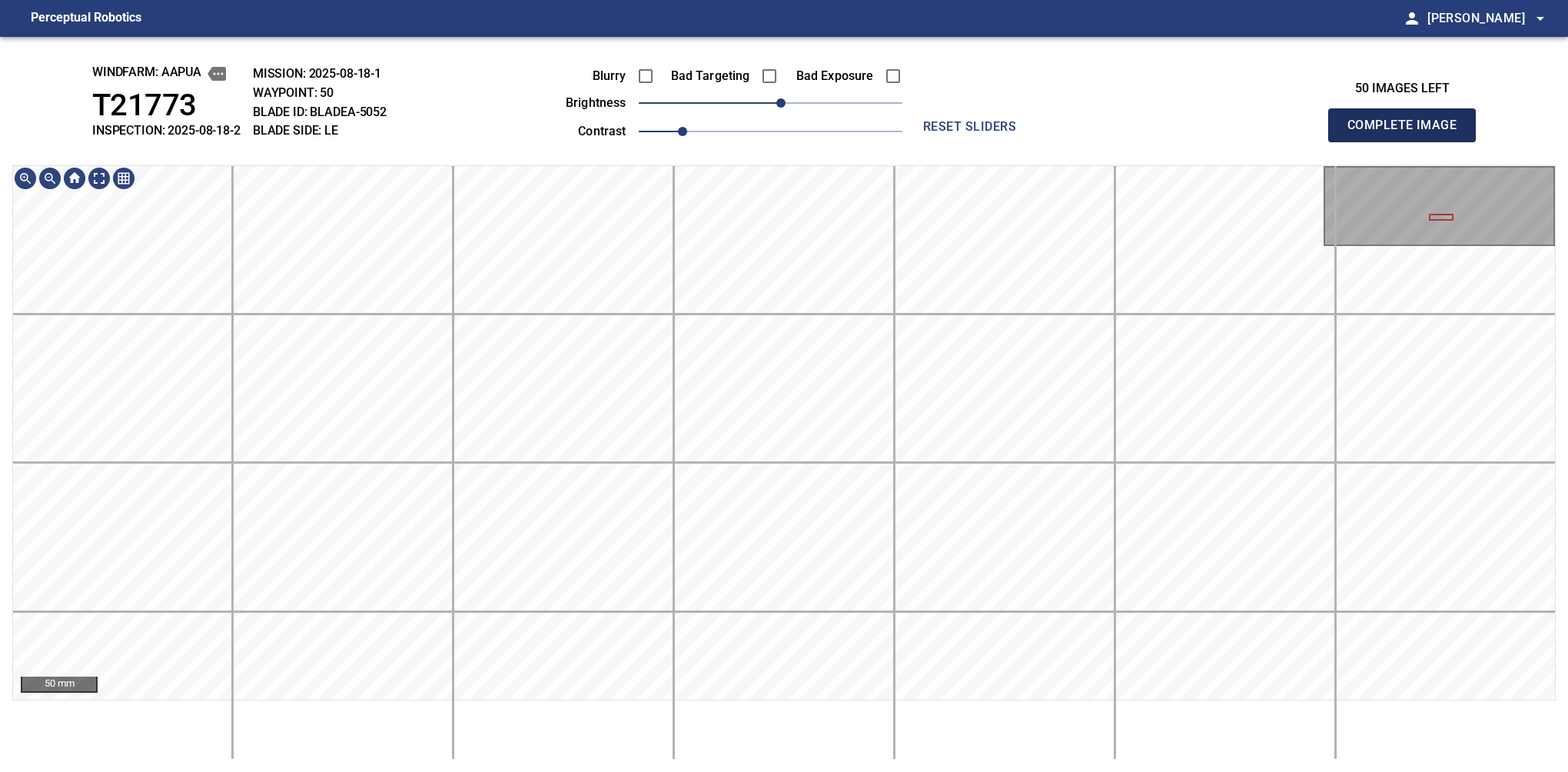
click at [1408, 142] on button "Complete Image" at bounding box center [1402, 125] width 148 height 34
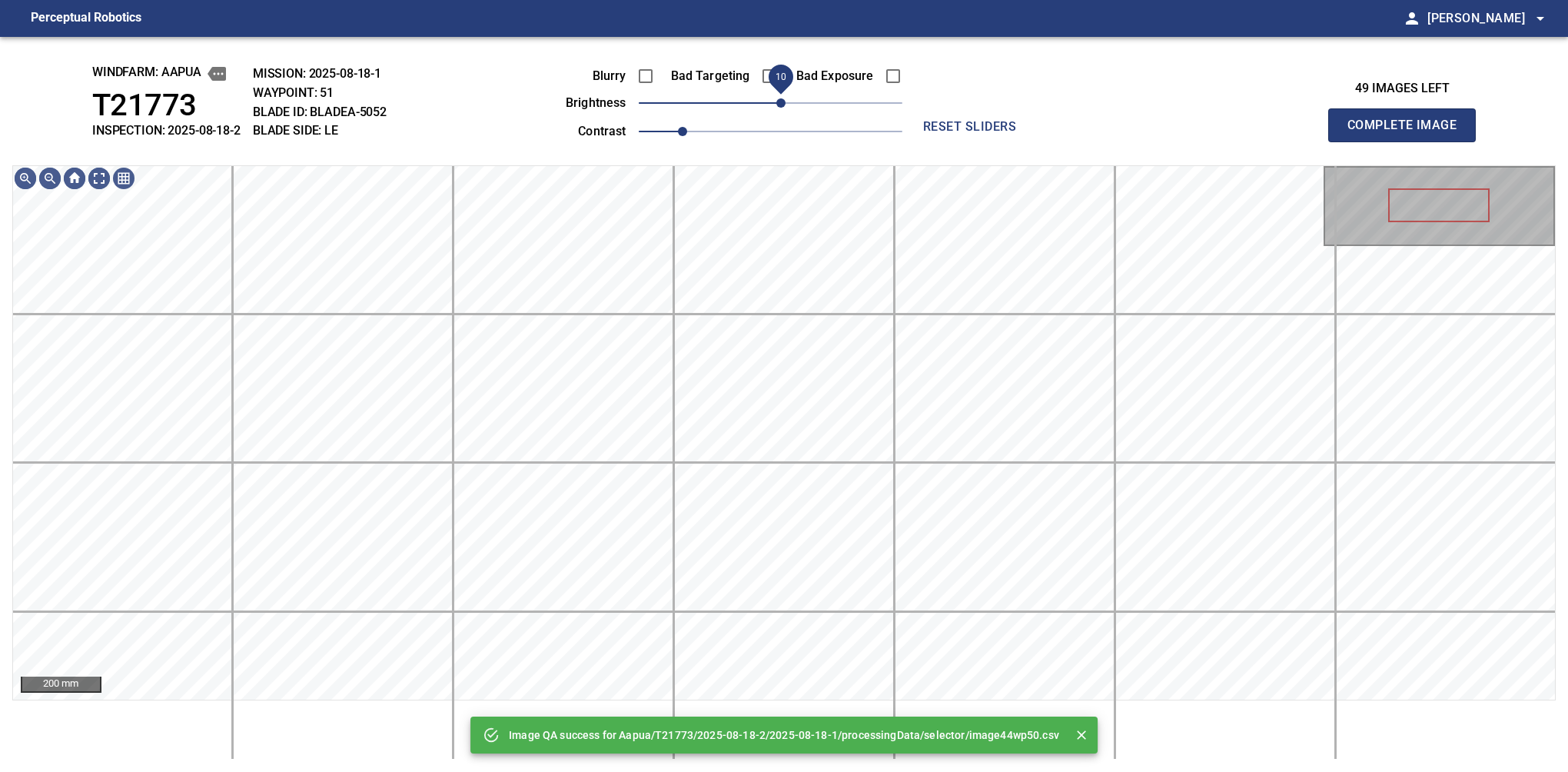
click at [779, 105] on span "10" at bounding box center [780, 102] width 10 height 10
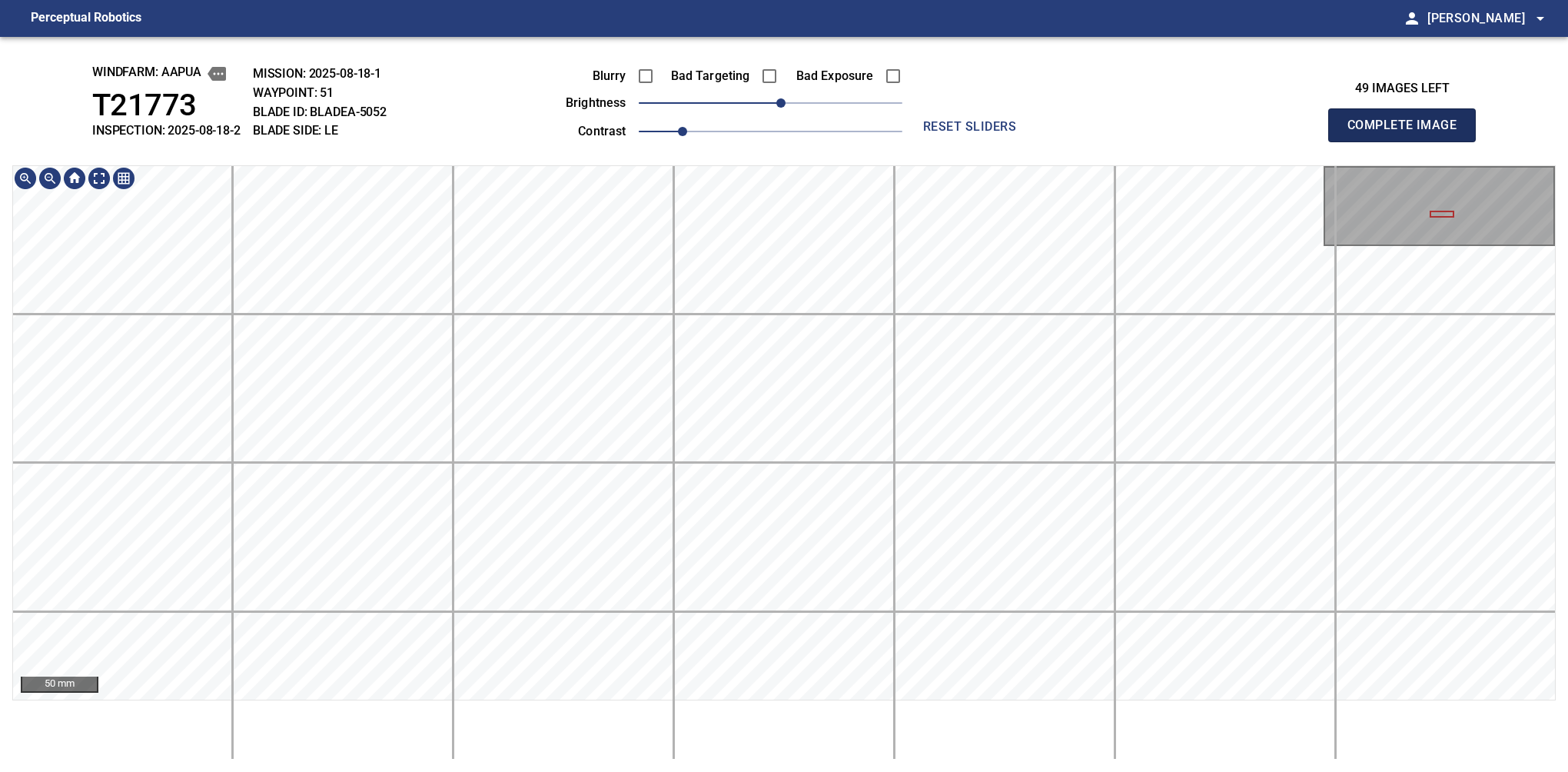
click at [1408, 142] on button "Complete Image" at bounding box center [1402, 125] width 148 height 34
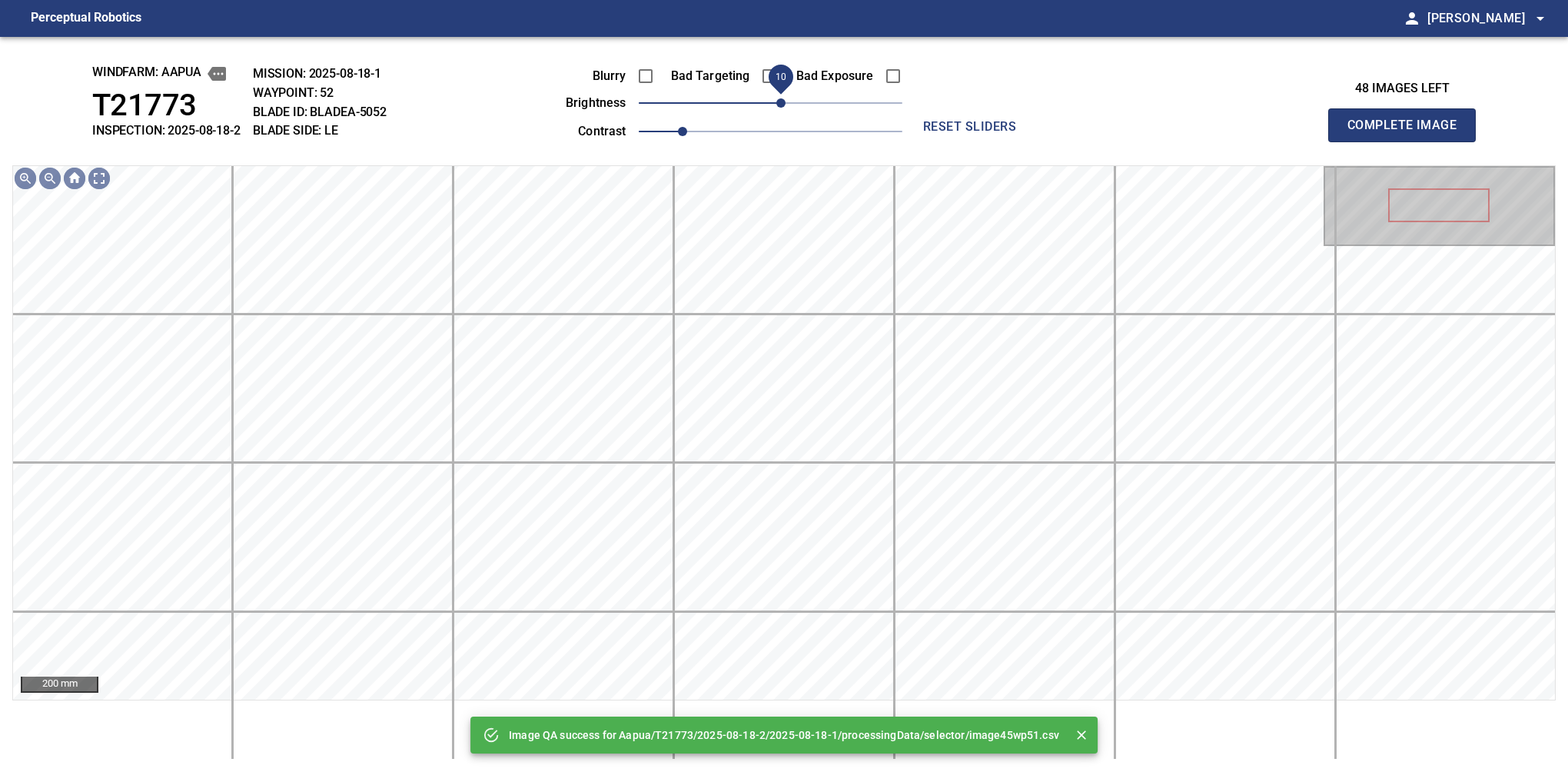
click at [781, 106] on span "10" at bounding box center [780, 102] width 10 height 10
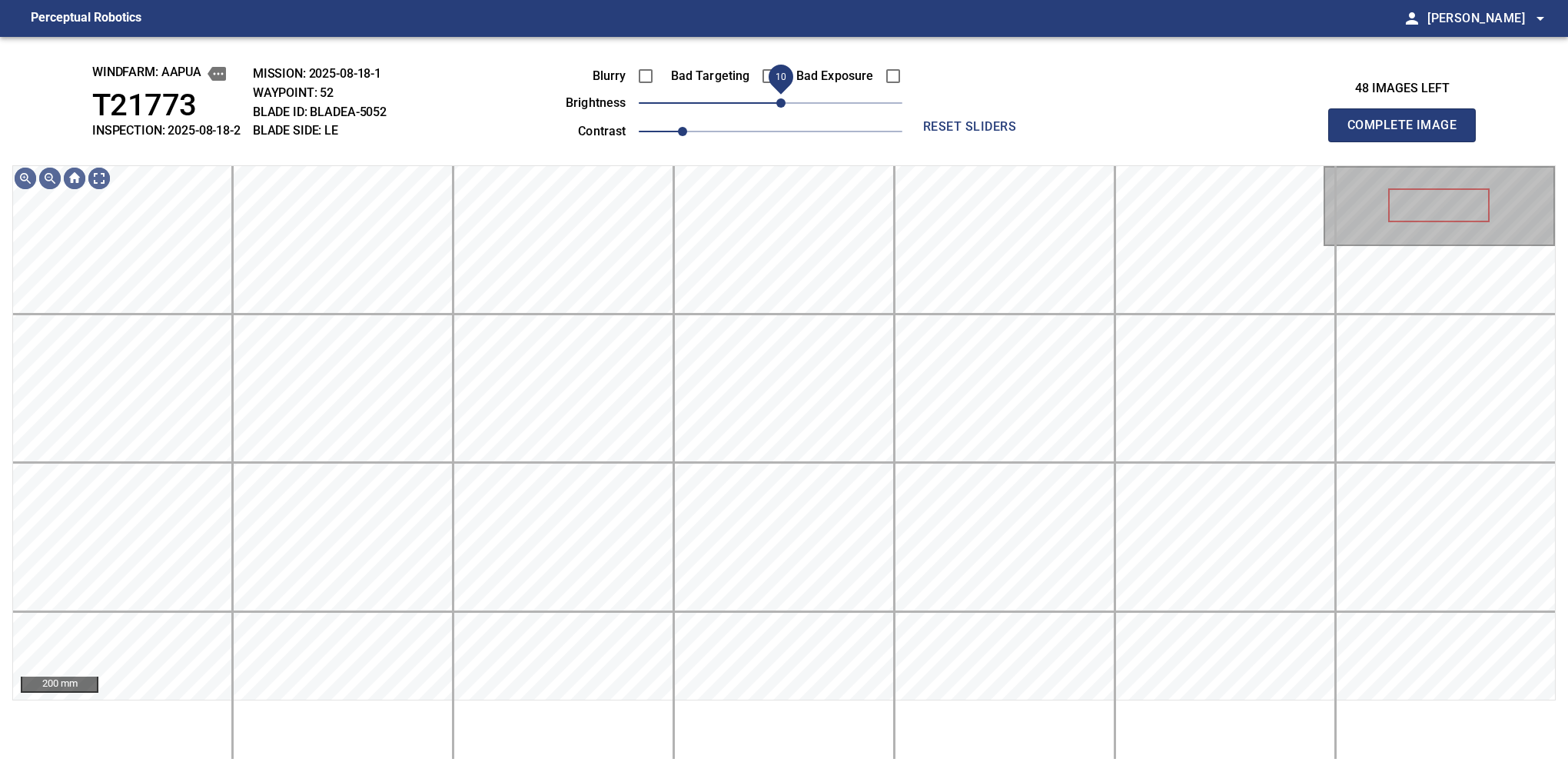
click at [782, 105] on span "10" at bounding box center [780, 102] width 10 height 10
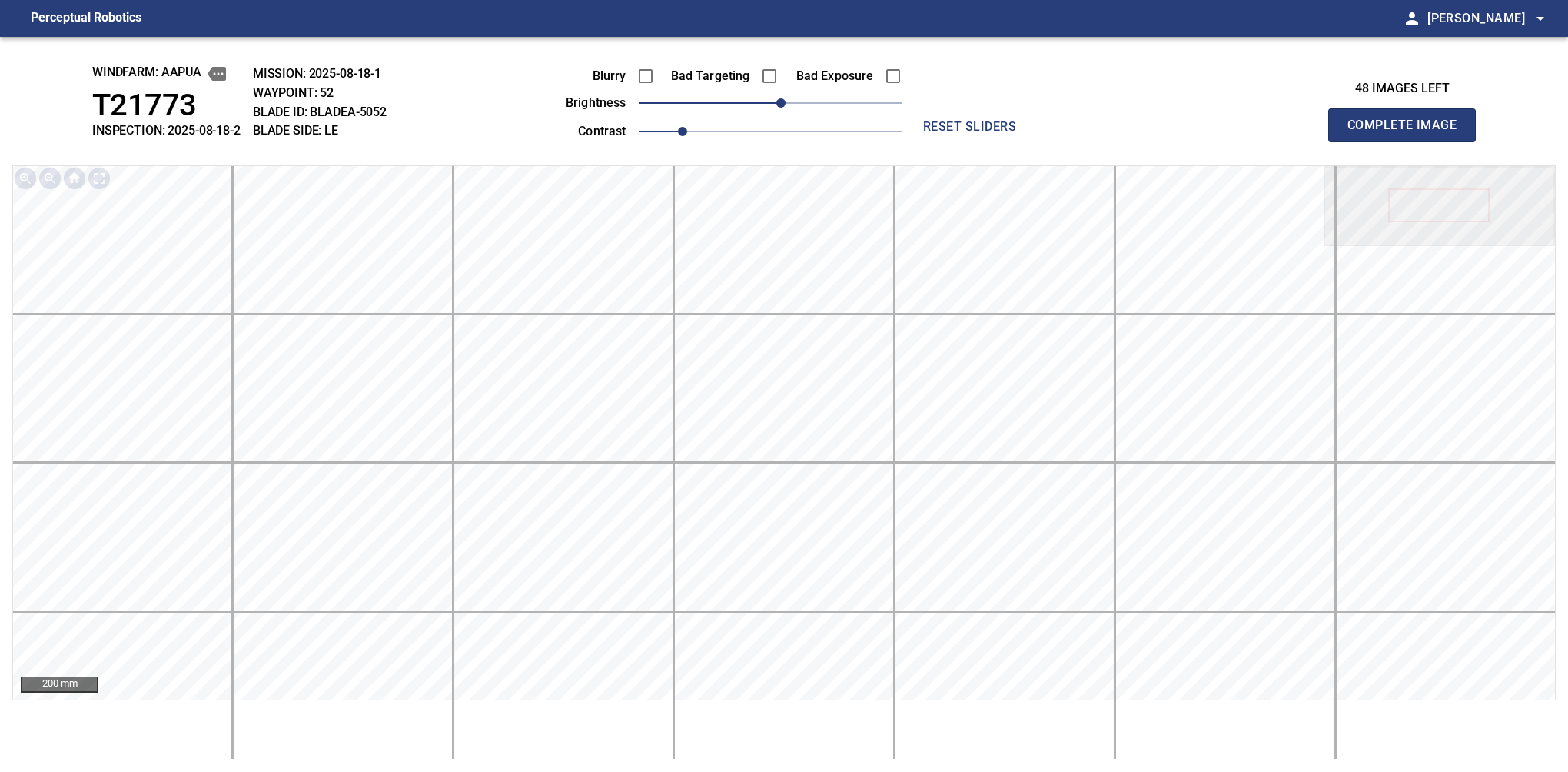
click at [1408, 142] on button "Complete Image" at bounding box center [1402, 125] width 148 height 34
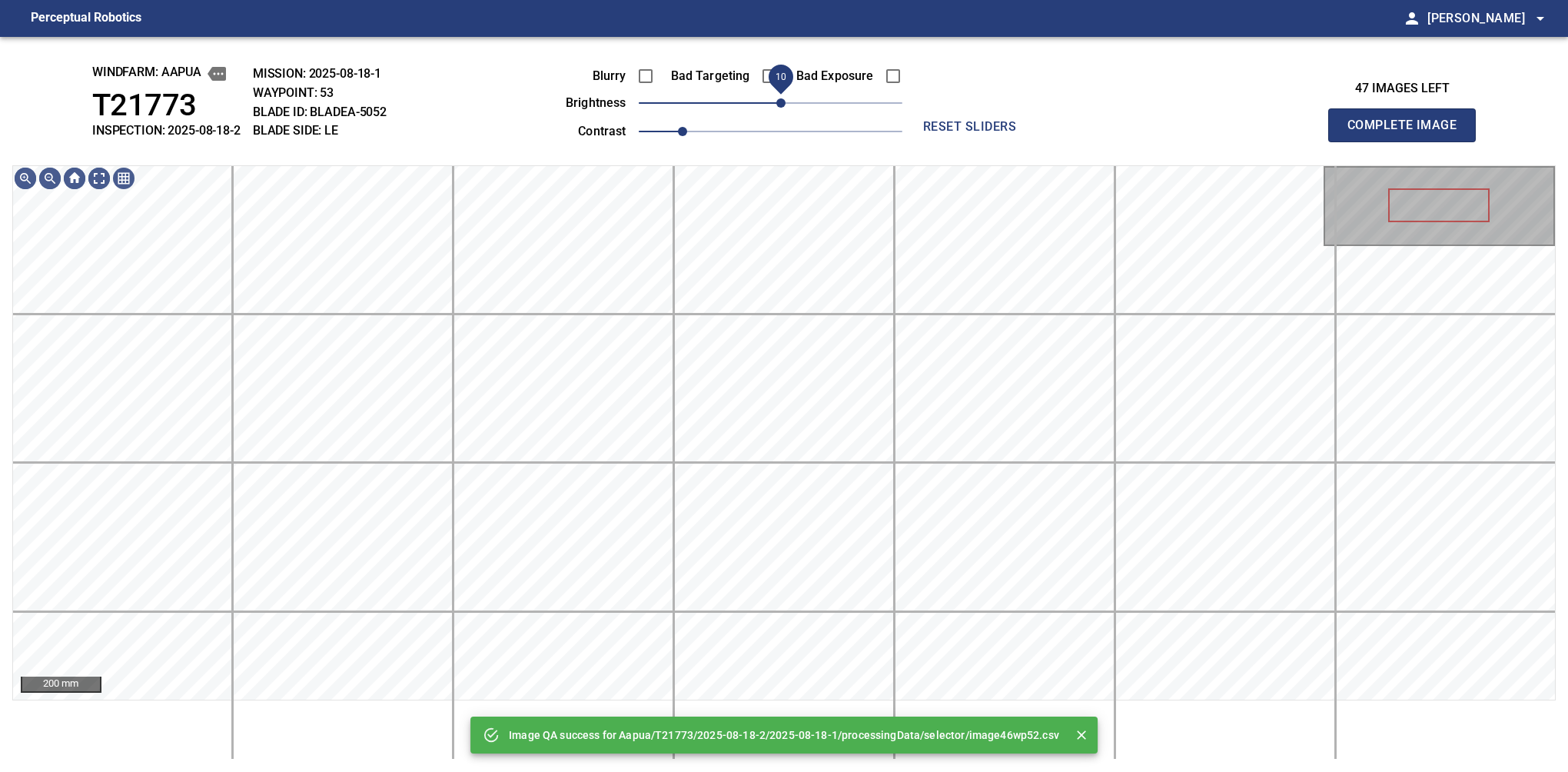
click at [777, 98] on span "10" at bounding box center [780, 102] width 10 height 10
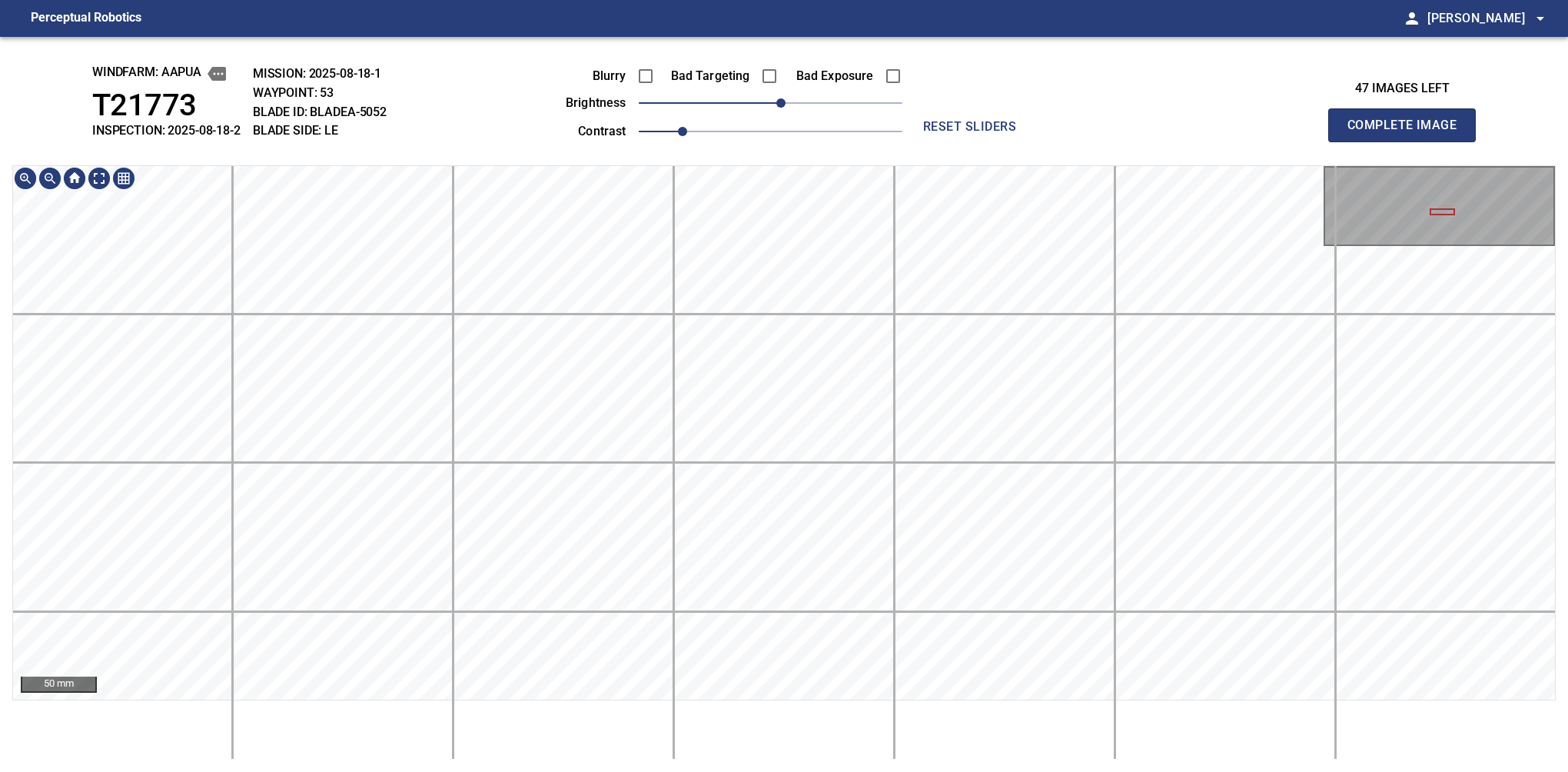
click at [864, 79] on div "windfarm: Aapua T21773 INSPECTION: 2025-08-18-2 MISSION: 2025-08-18-1 WAYPOINT:…" at bounding box center [784, 404] width 1568 height 735
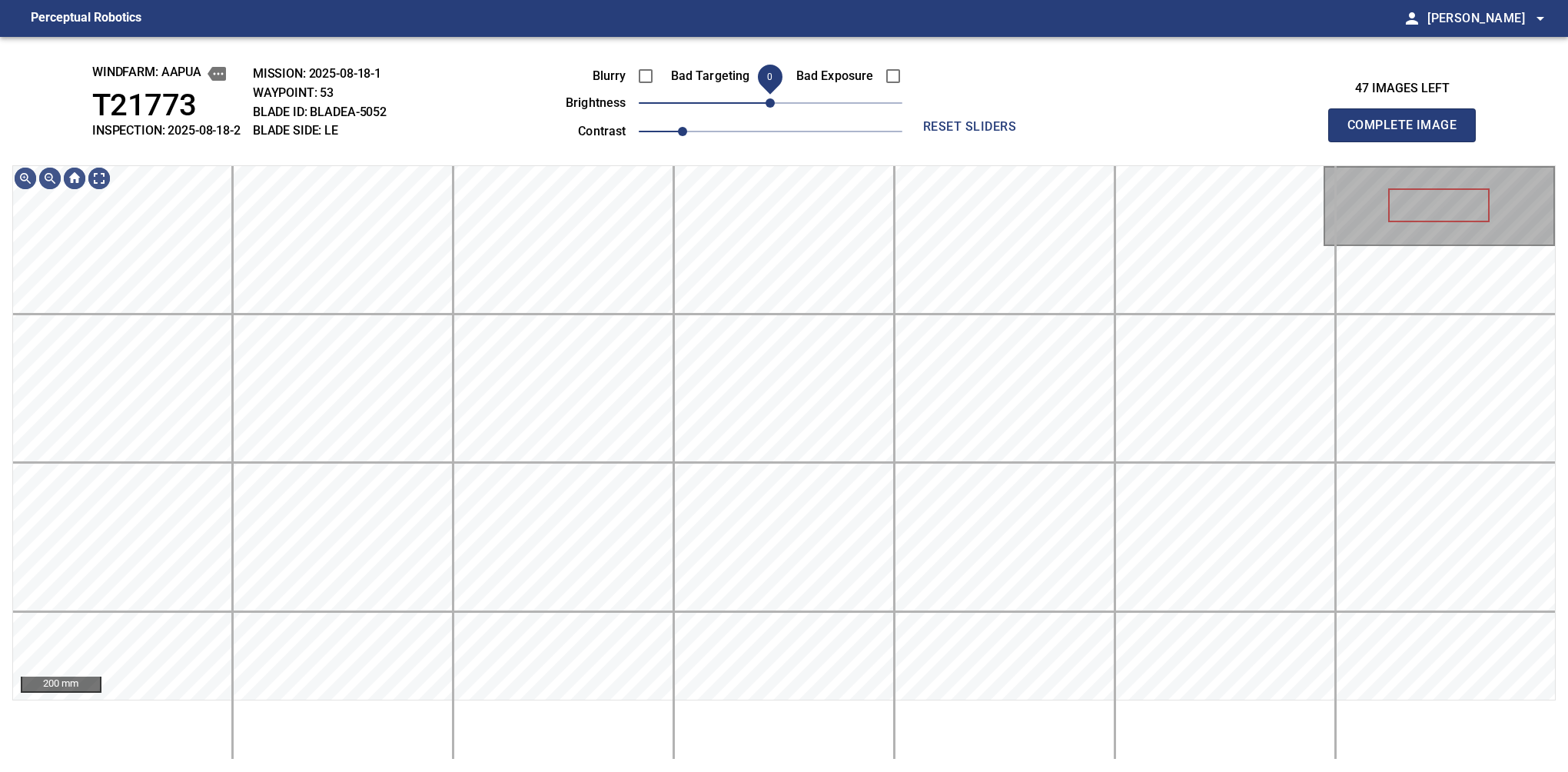
click at [774, 105] on span "0" at bounding box center [770, 102] width 10 height 10
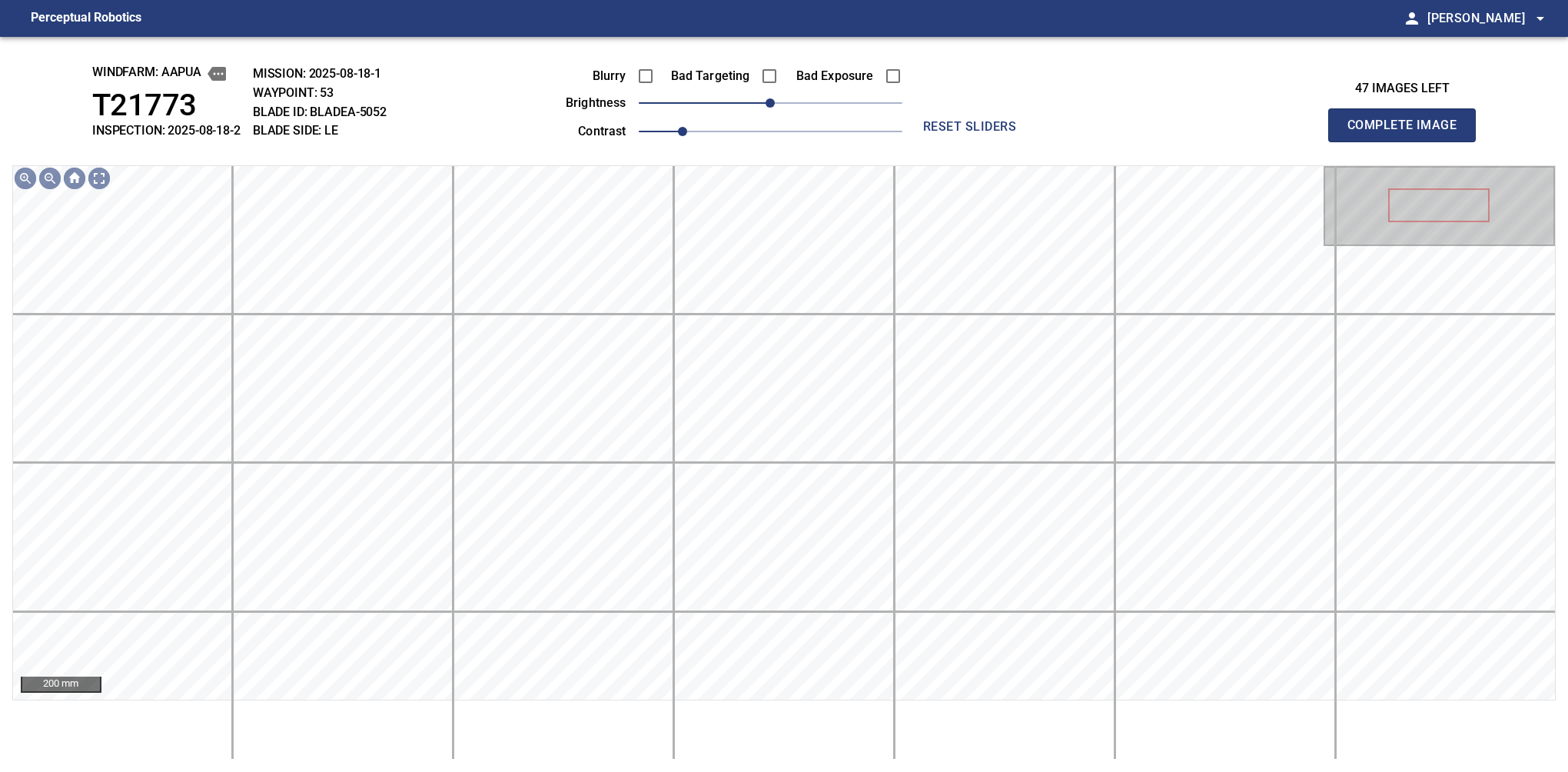
click at [1408, 142] on button "Complete Image" at bounding box center [1402, 125] width 148 height 34
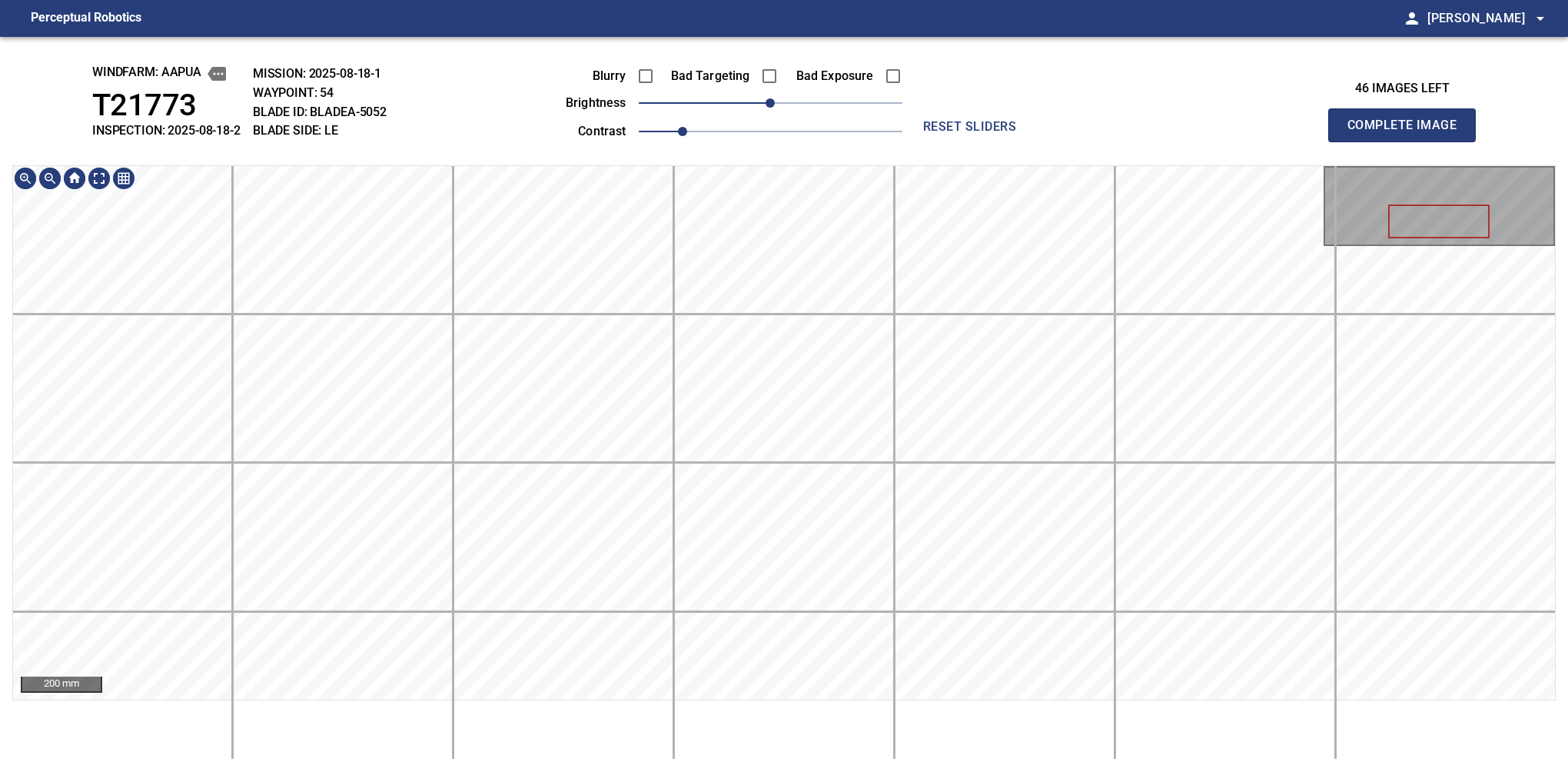
click at [740, 17] on main "Perceptual Robotics person Alex Semenov arrow_drop_down windfarm: Aapua T21773 …" at bounding box center [784, 386] width 1568 height 772
click at [818, 81] on div "windfarm: Aapua T21773 INSPECTION: 2025-08-18-2 MISSION: 2025-08-18-1 WAYPOINT:…" at bounding box center [784, 404] width 1568 height 735
click at [1408, 142] on button "Complete Image" at bounding box center [1402, 125] width 148 height 34
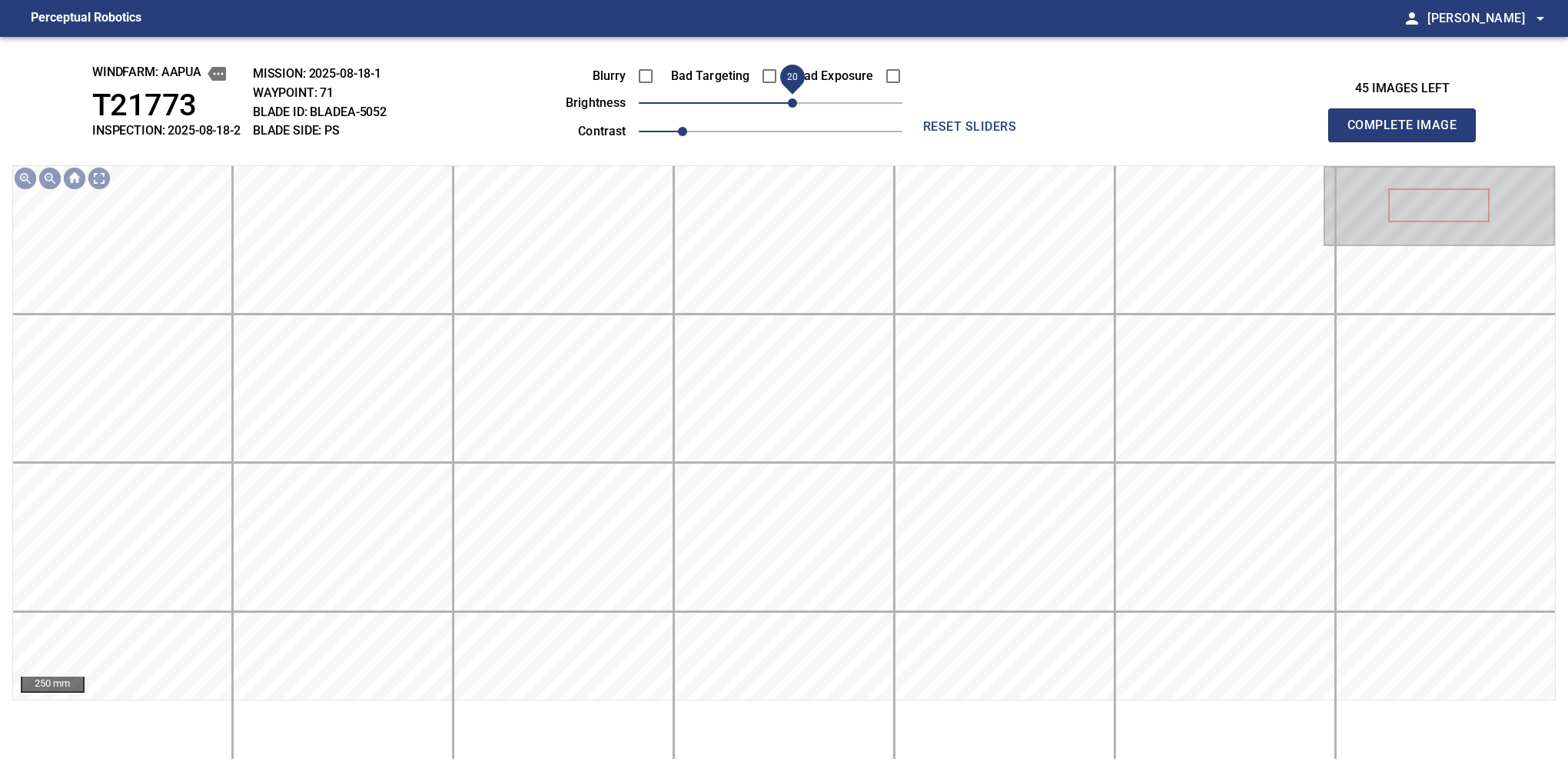
drag, startPoint x: 782, startPoint y: 102, endPoint x: 796, endPoint y: 100, distance: 14.1
click at [796, 100] on span "20" at bounding box center [792, 102] width 10 height 10
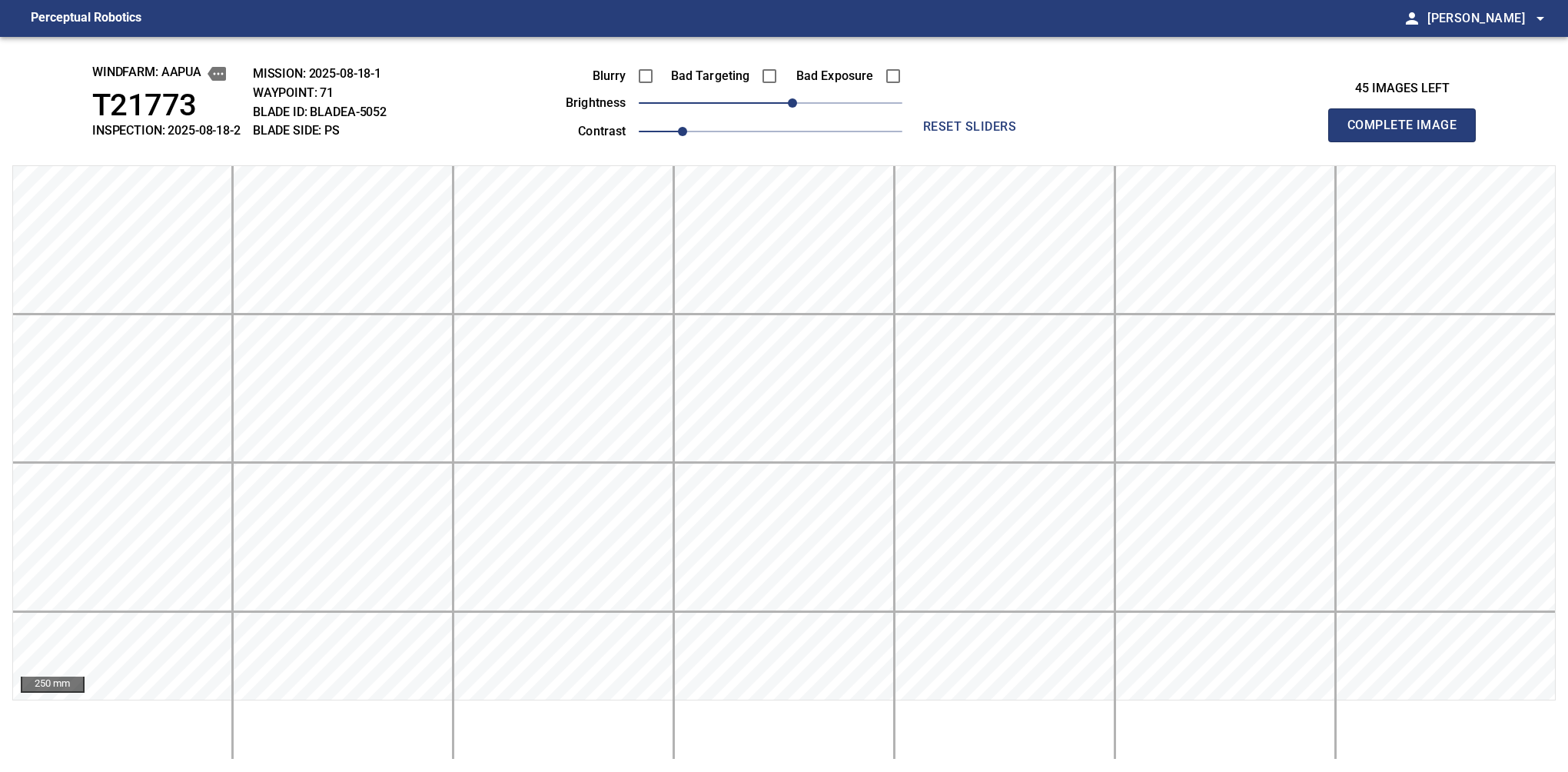
click at [1408, 142] on button "Complete Image" at bounding box center [1402, 125] width 148 height 34
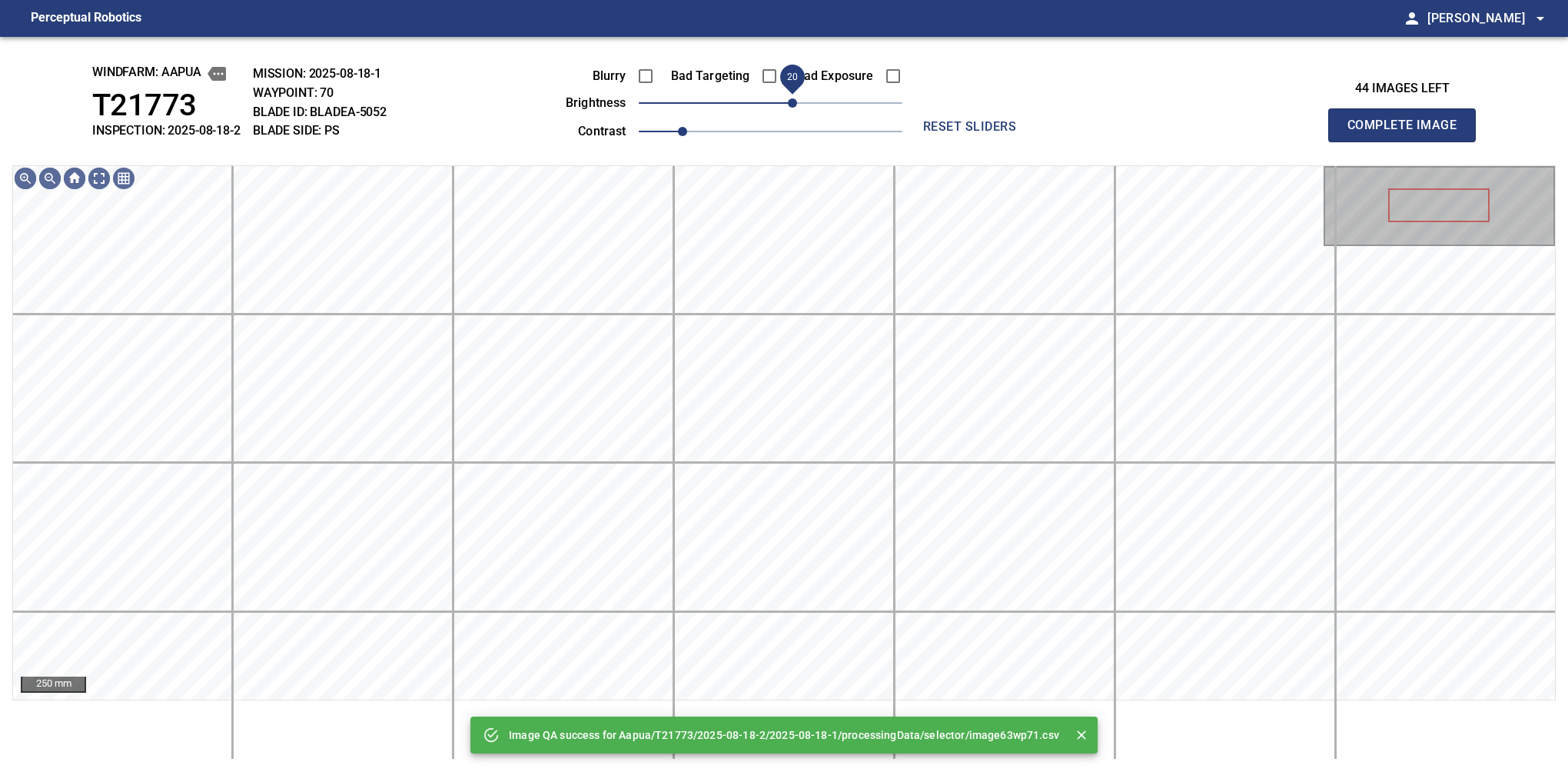
click at [796, 100] on span "20" at bounding box center [770, 102] width 263 height 22
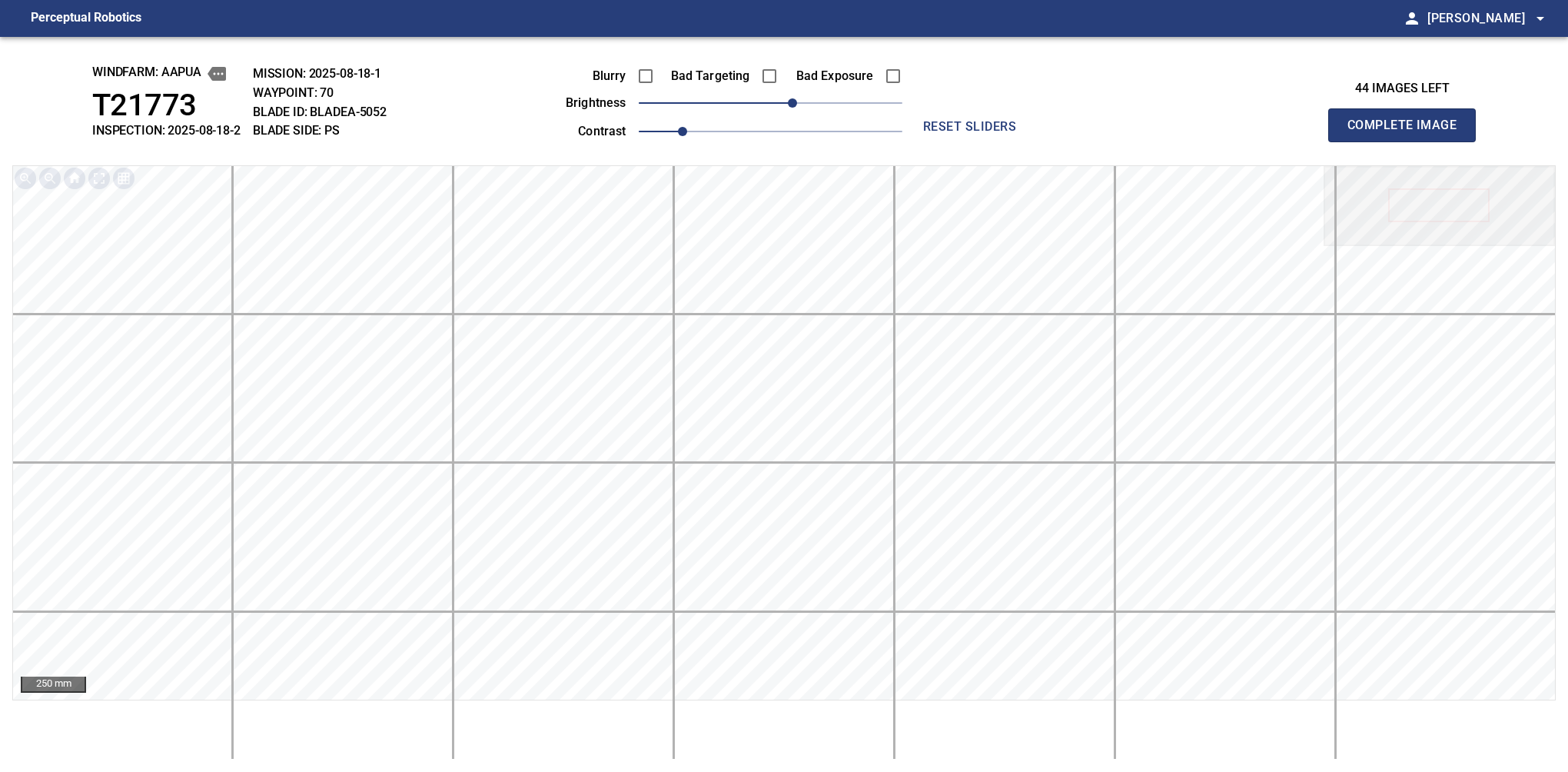
click at [1408, 142] on button "Complete Image" at bounding box center [1402, 125] width 148 height 34
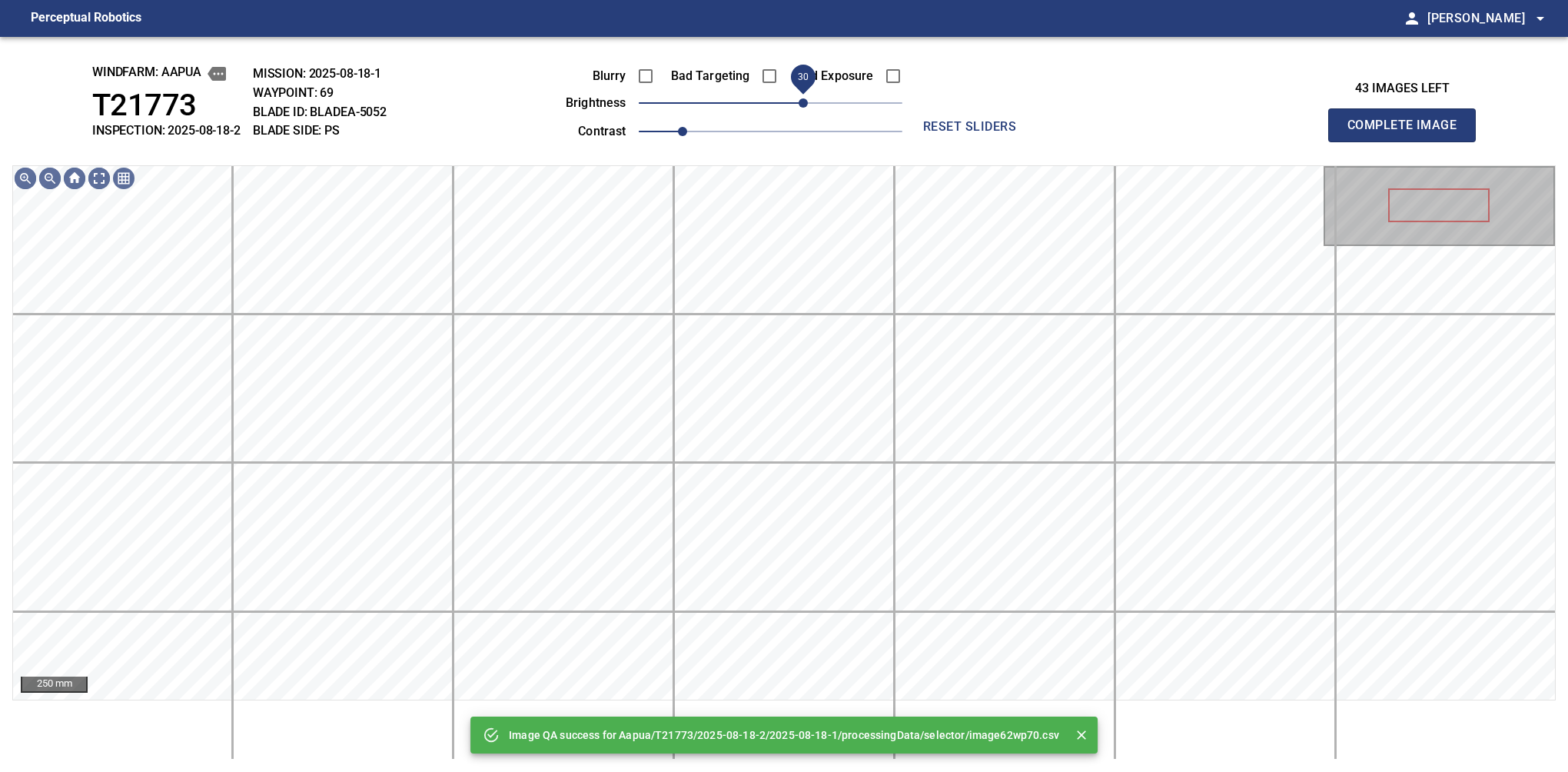
drag, startPoint x: 790, startPoint y: 105, endPoint x: 801, endPoint y: 103, distance: 11.2
click at [801, 103] on span "30" at bounding box center [803, 102] width 10 height 10
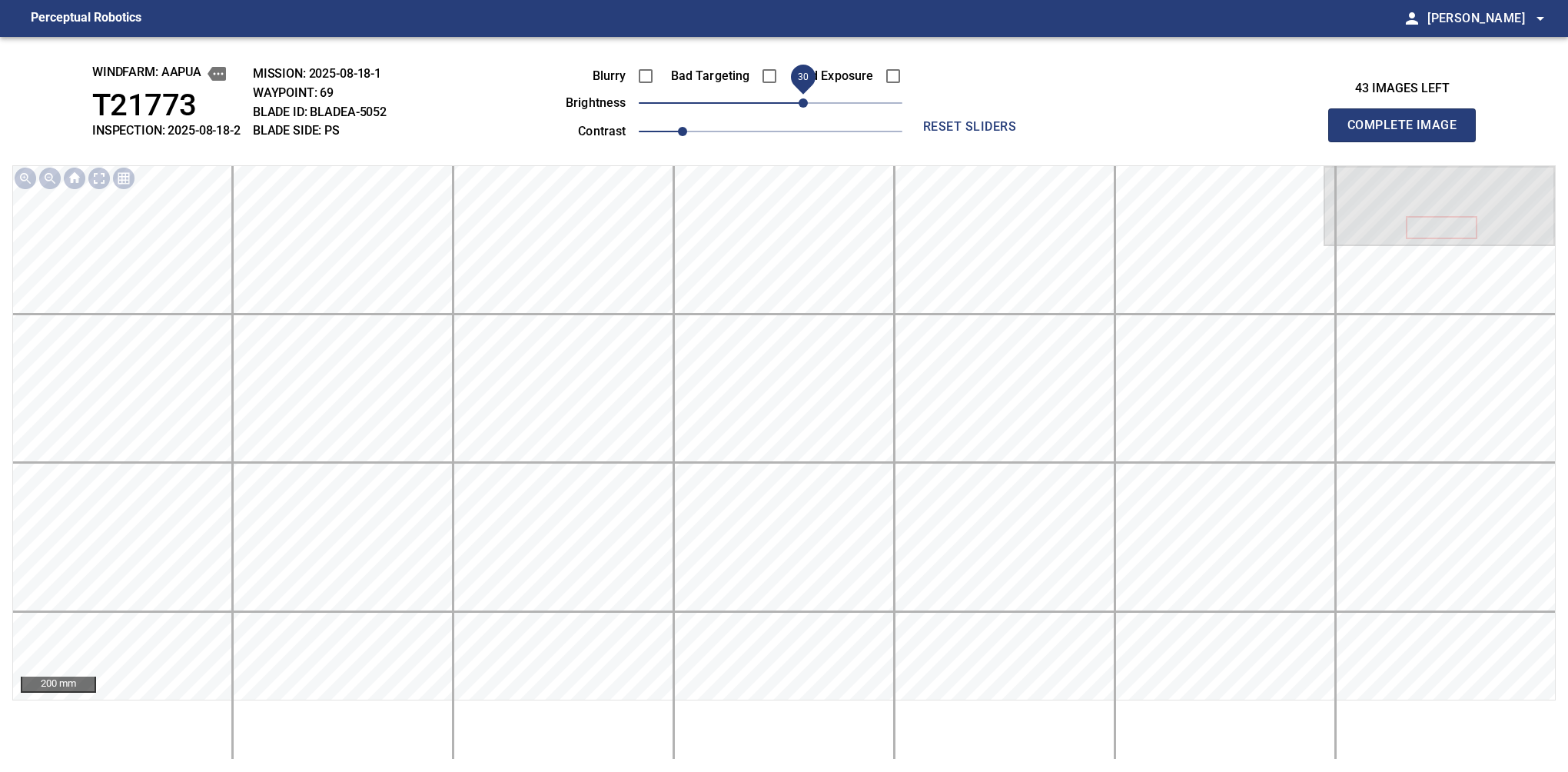
click at [1408, 142] on button "Complete Image" at bounding box center [1402, 125] width 148 height 34
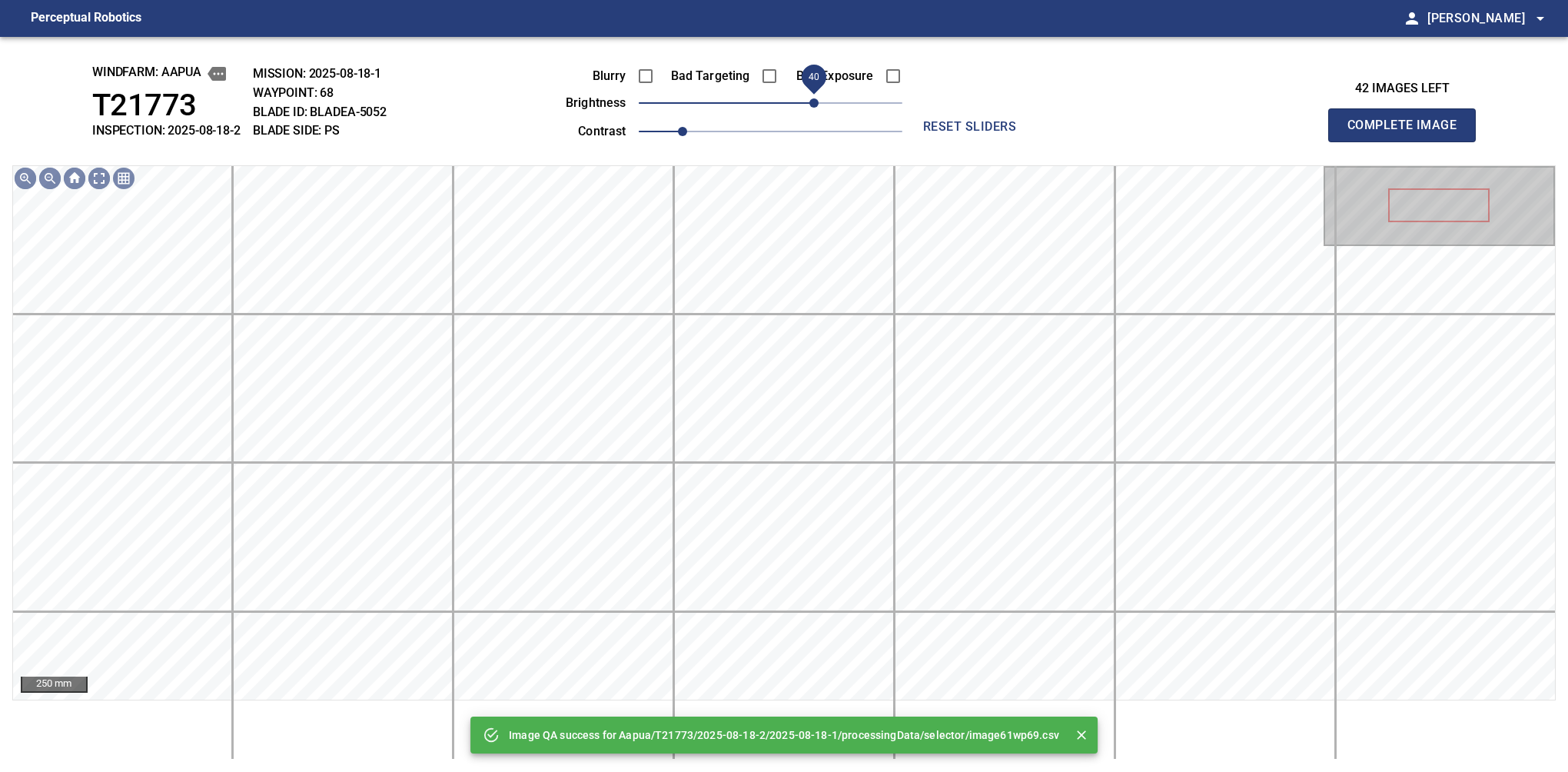
drag, startPoint x: 796, startPoint y: 109, endPoint x: 815, endPoint y: 101, distance: 20.6
click at [815, 101] on span "40" at bounding box center [770, 102] width 263 height 22
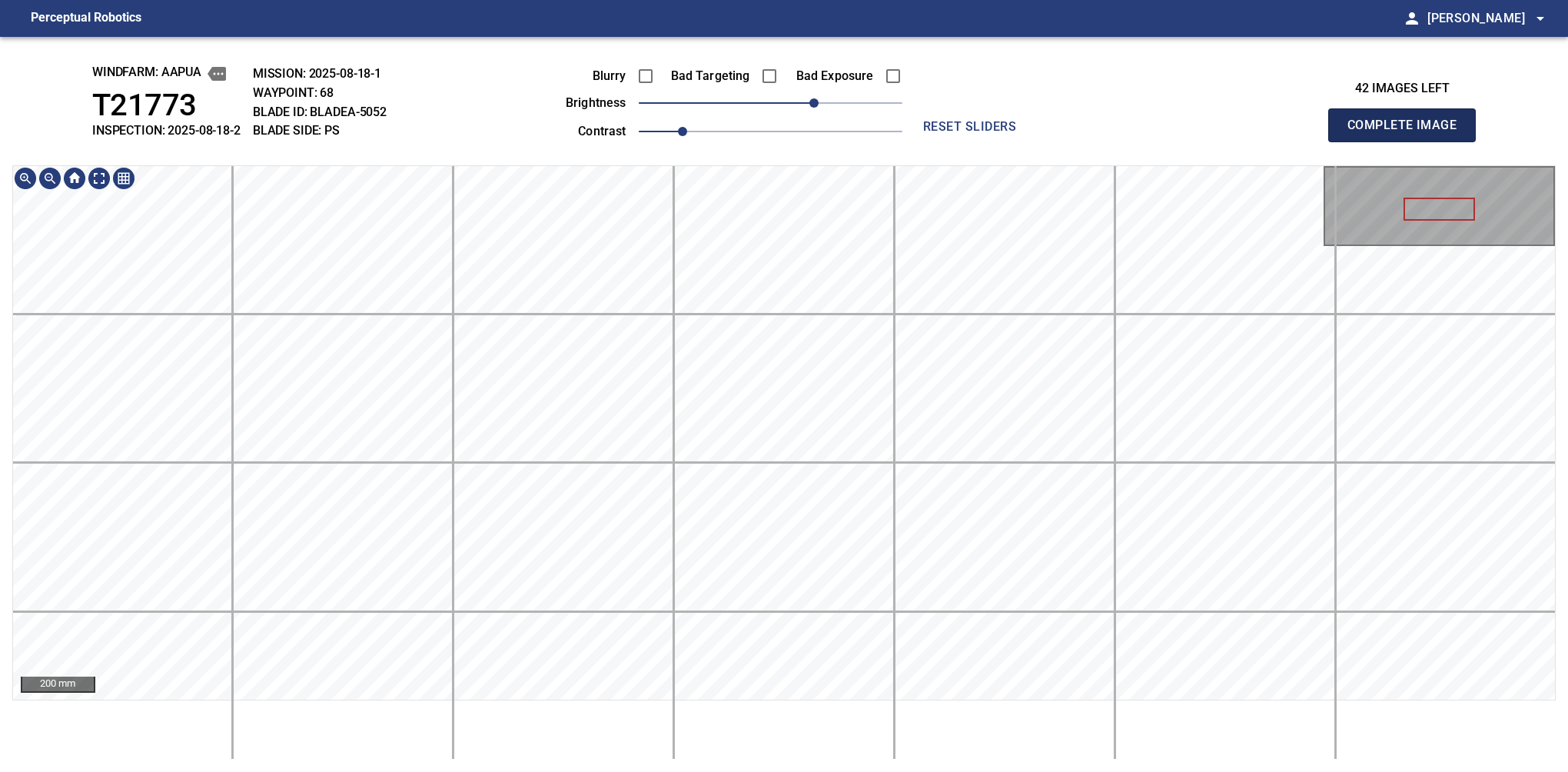
click at [1408, 142] on button "Complete Image" at bounding box center [1402, 125] width 148 height 34
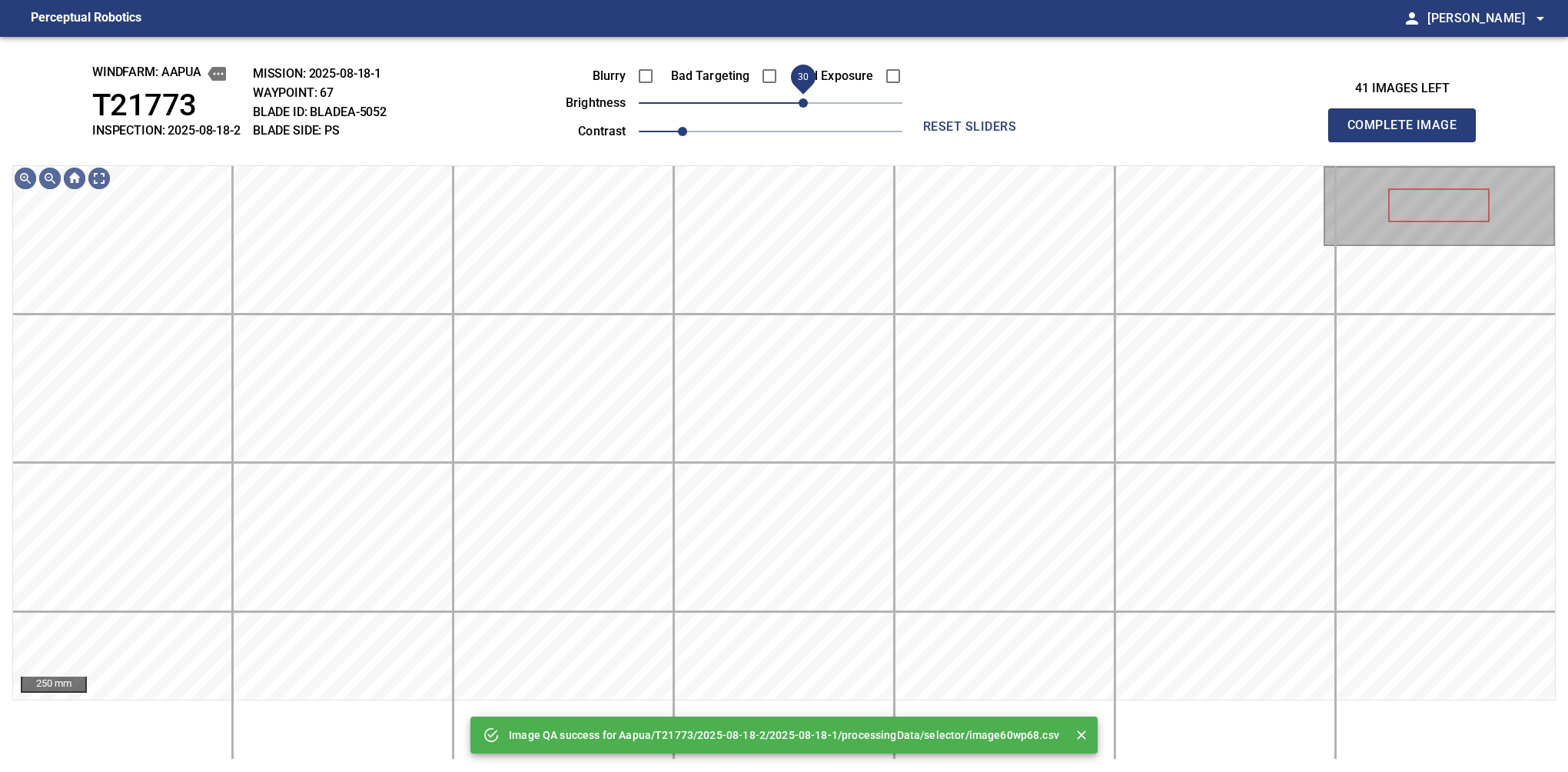
click at [805, 100] on span "30" at bounding box center [803, 102] width 10 height 10
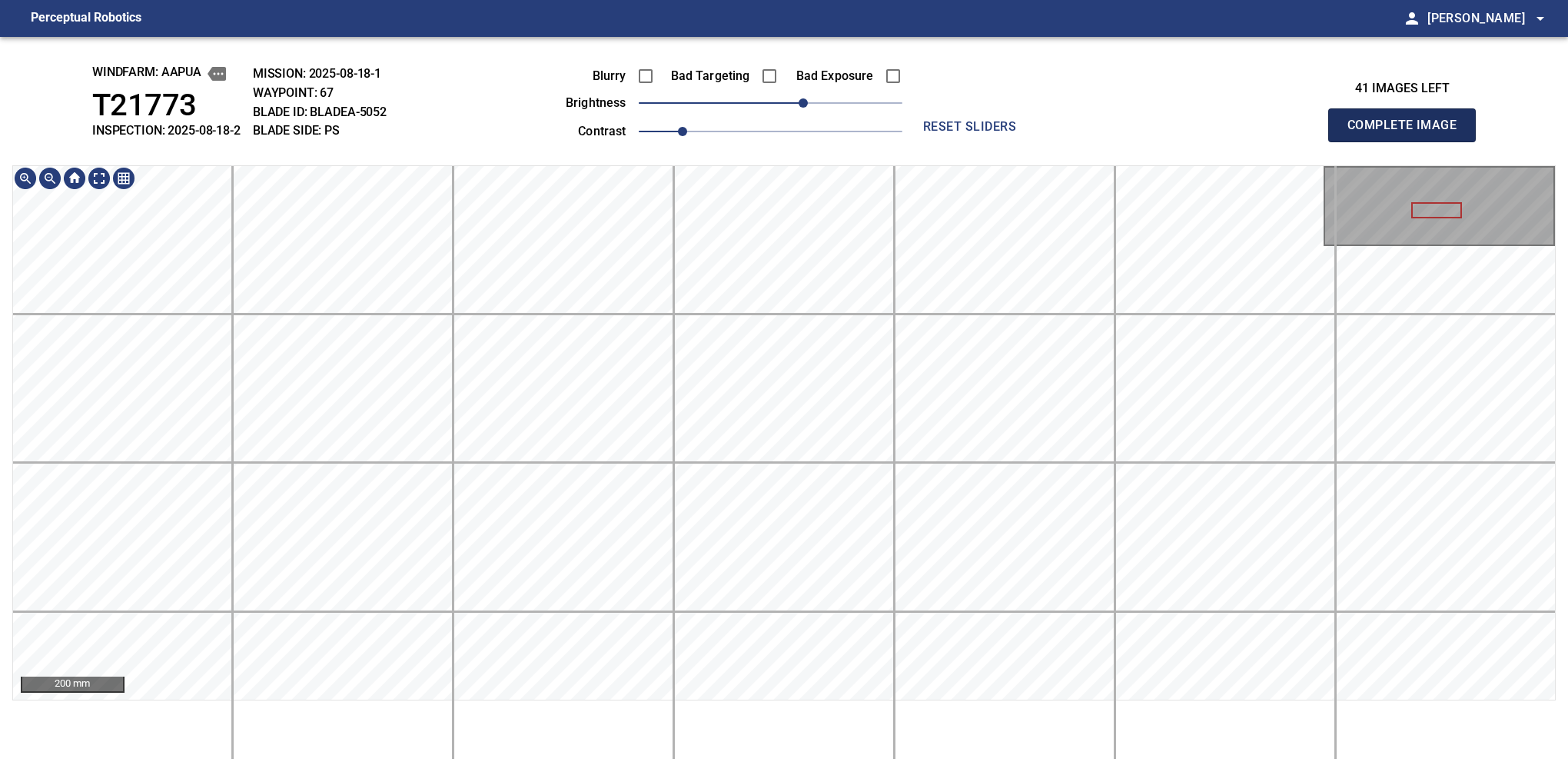
click at [1408, 142] on button "Complete Image" at bounding box center [1402, 125] width 148 height 34
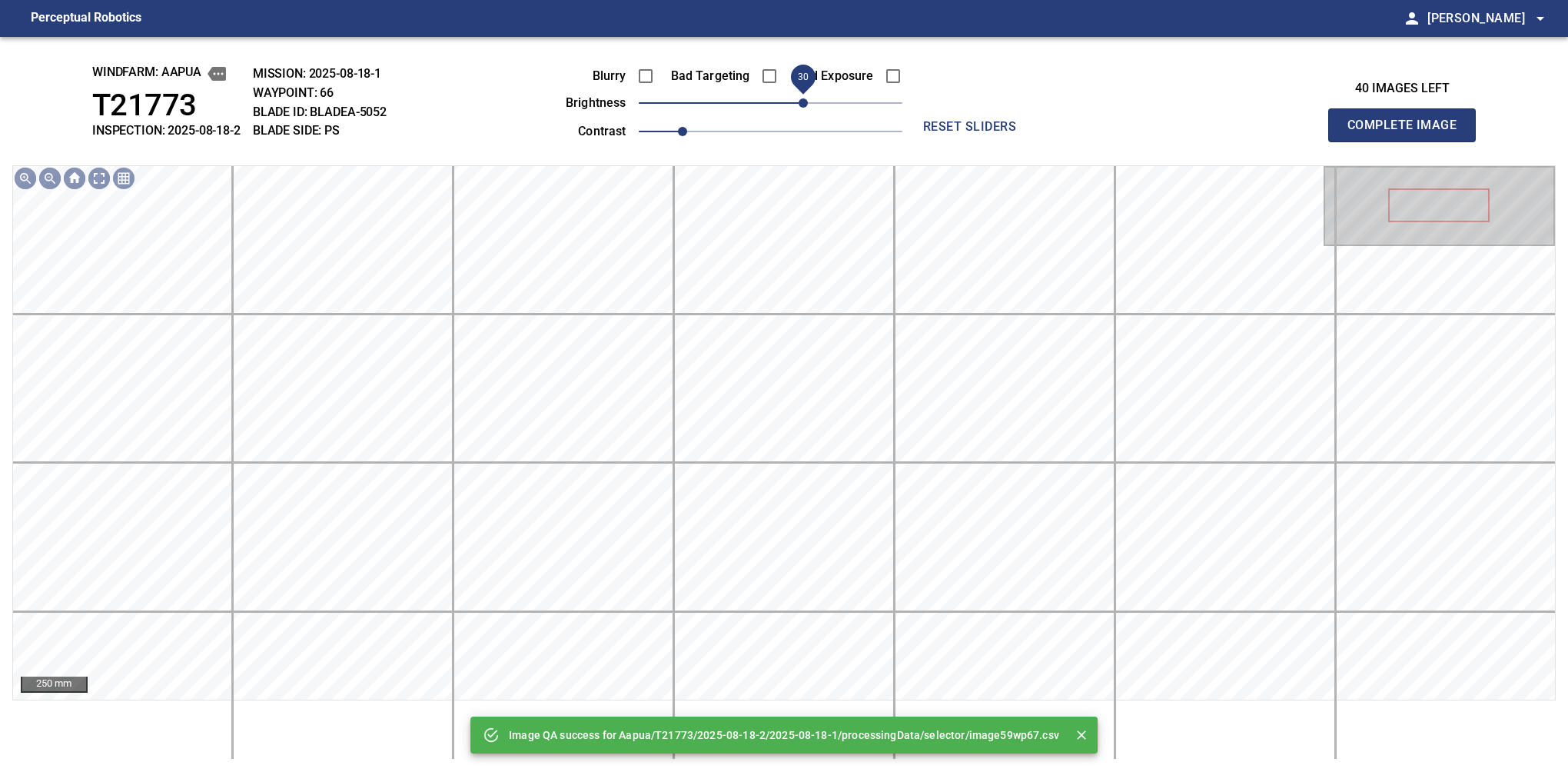
drag, startPoint x: 774, startPoint y: 98, endPoint x: 807, endPoint y: 103, distance: 33.4
click at [807, 103] on span "30" at bounding box center [803, 102] width 10 height 10
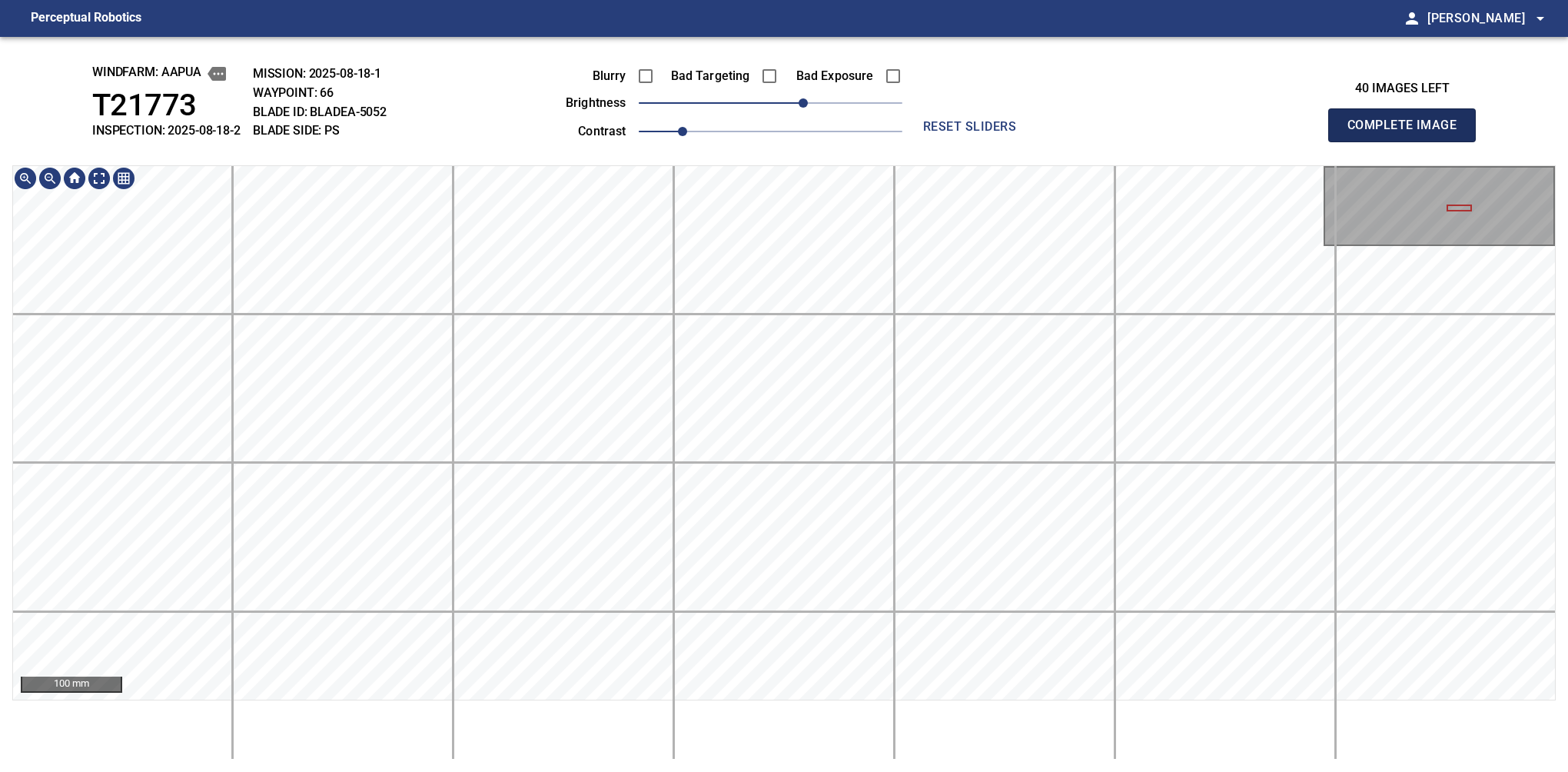
click at [1408, 142] on button "Complete Image" at bounding box center [1402, 125] width 148 height 34
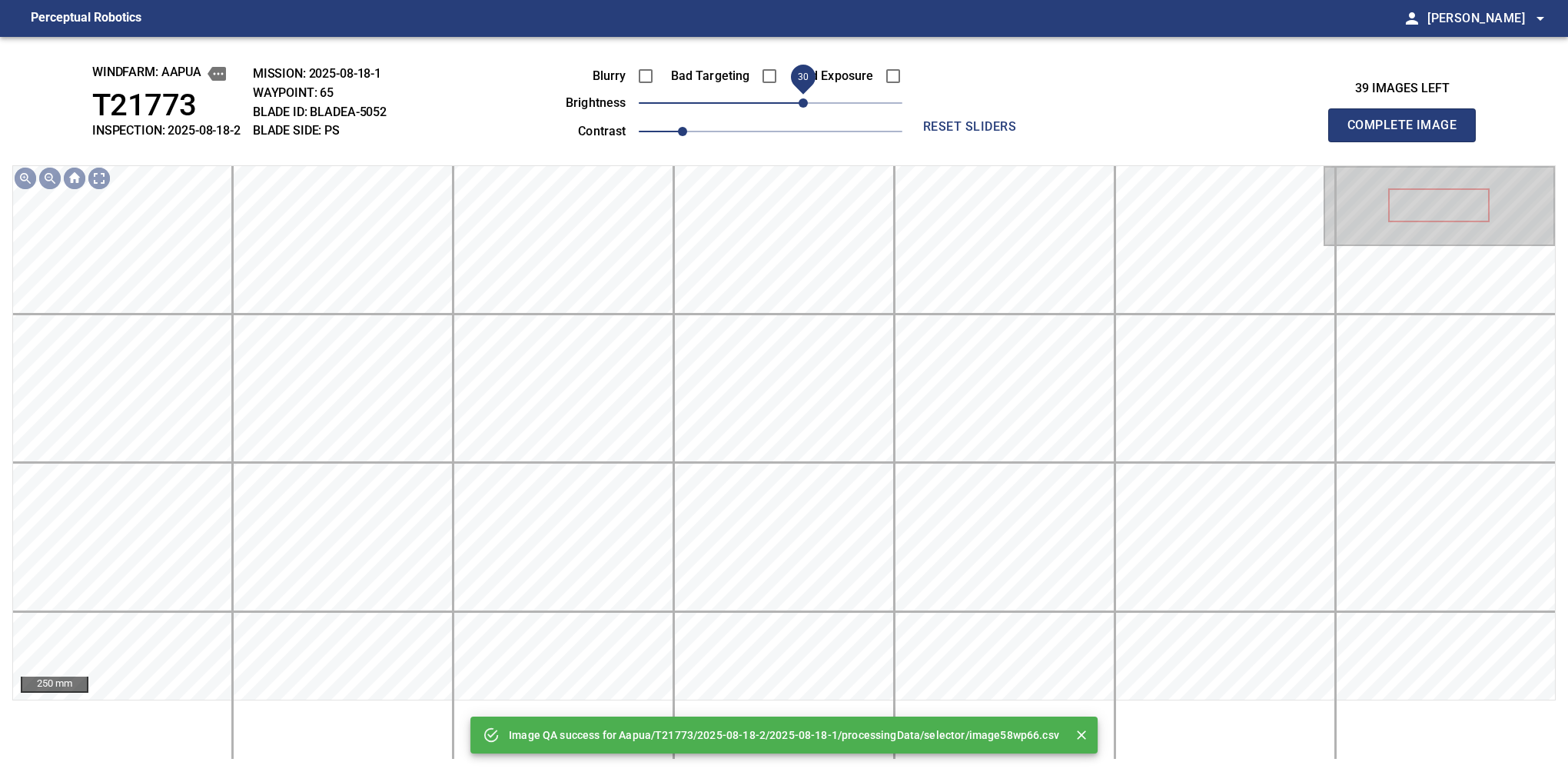
drag, startPoint x: 772, startPoint y: 103, endPoint x: 804, endPoint y: 98, distance: 32.4
click at [804, 98] on span "30" at bounding box center [803, 102] width 10 height 10
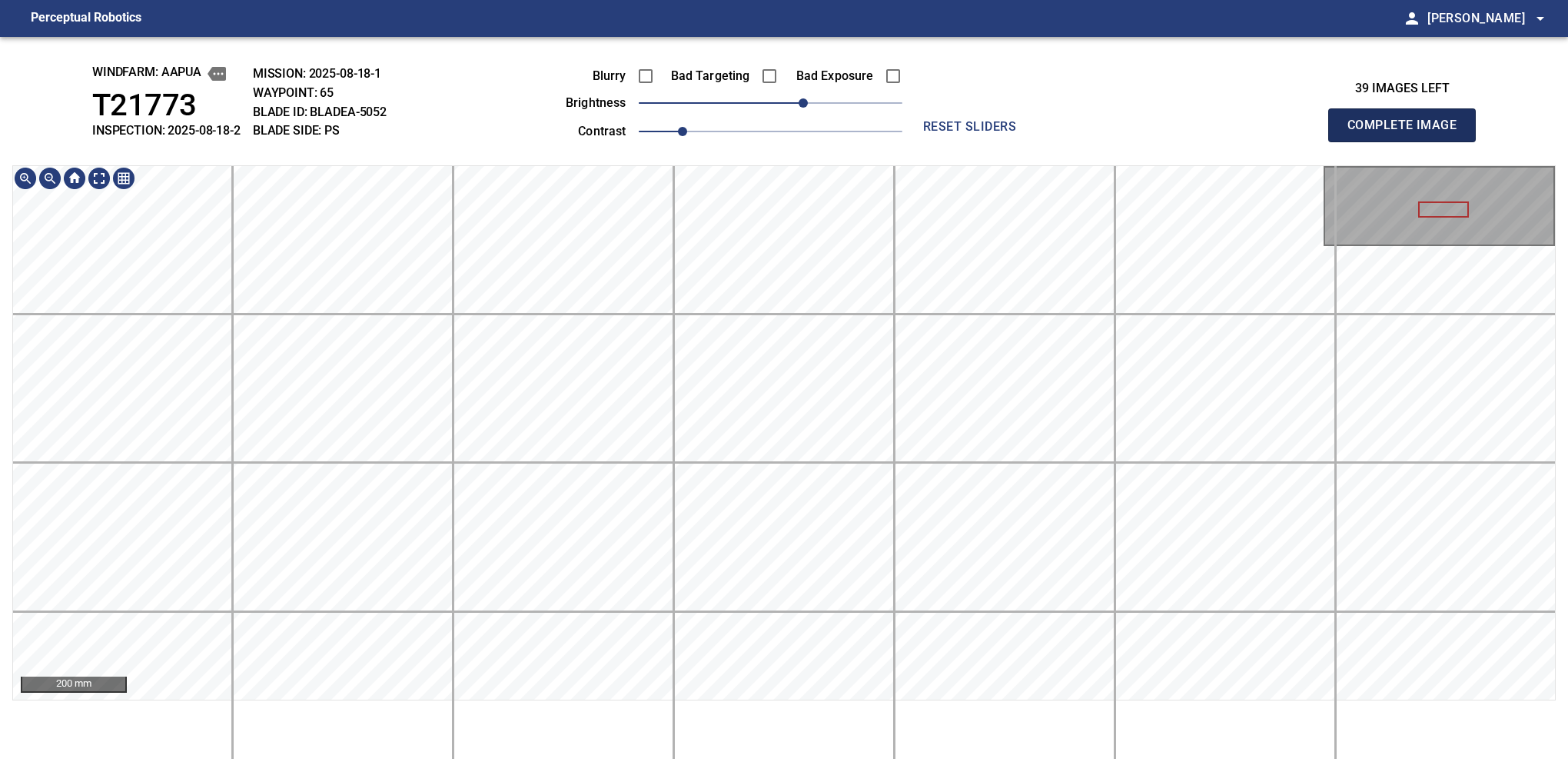
click at [1408, 142] on button "Complete Image" at bounding box center [1402, 125] width 148 height 34
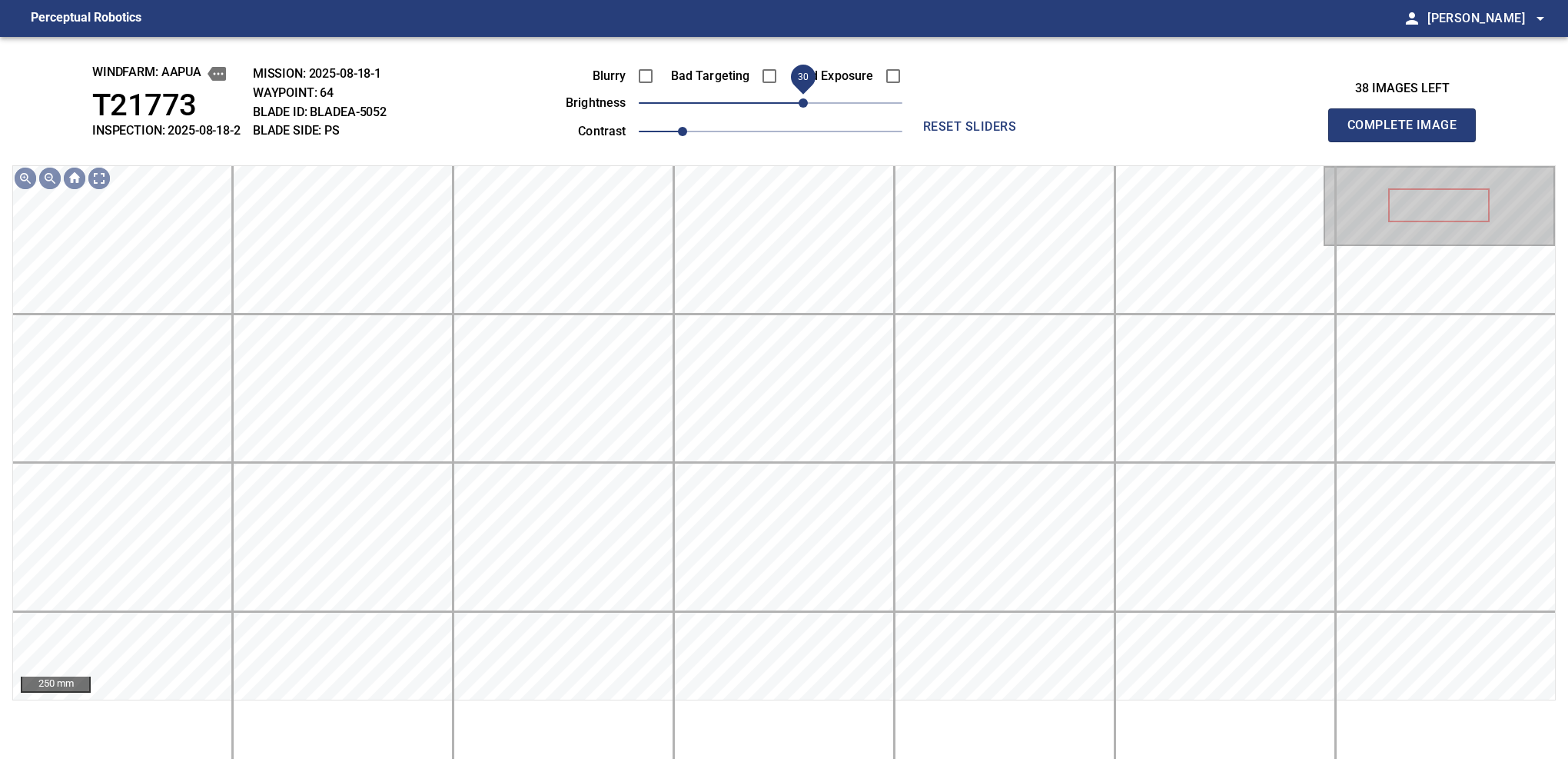
click at [799, 108] on span "30" at bounding box center [803, 102] width 10 height 10
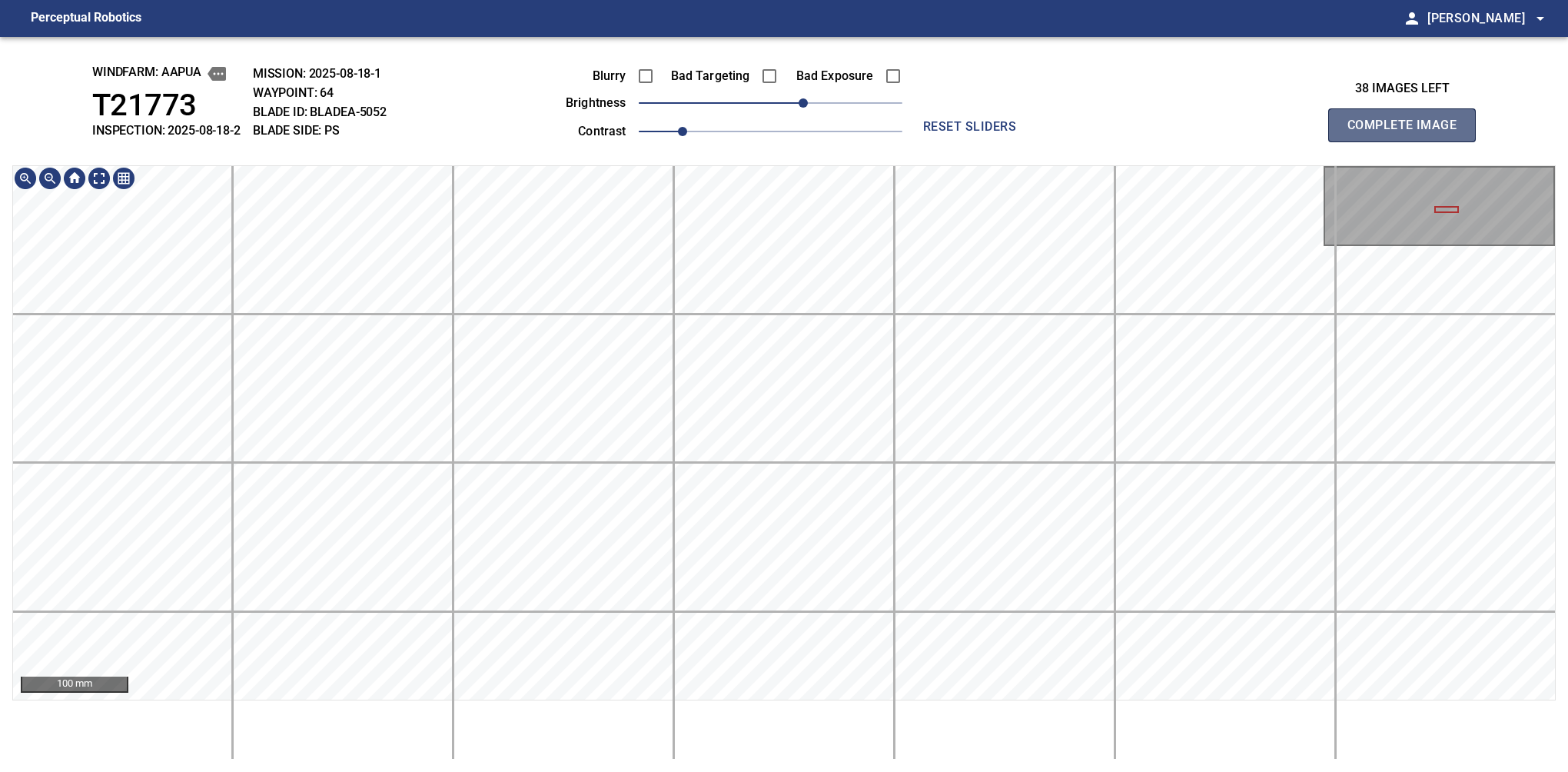
click at [1408, 142] on button "Complete Image" at bounding box center [1402, 125] width 148 height 34
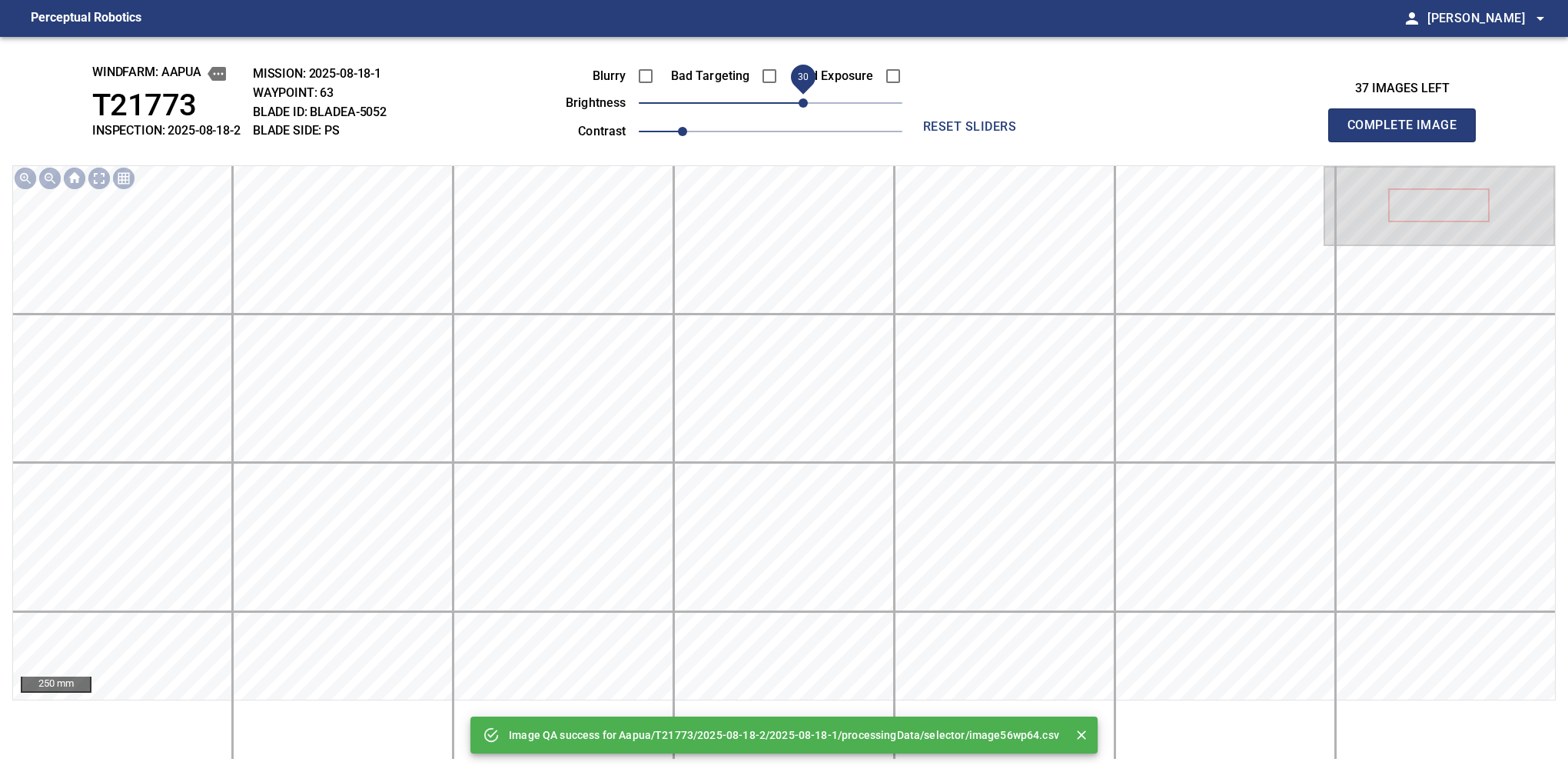
drag, startPoint x: 790, startPoint y: 104, endPoint x: 803, endPoint y: 104, distance: 13.0
click at [803, 104] on span "30" at bounding box center [770, 102] width 263 height 22
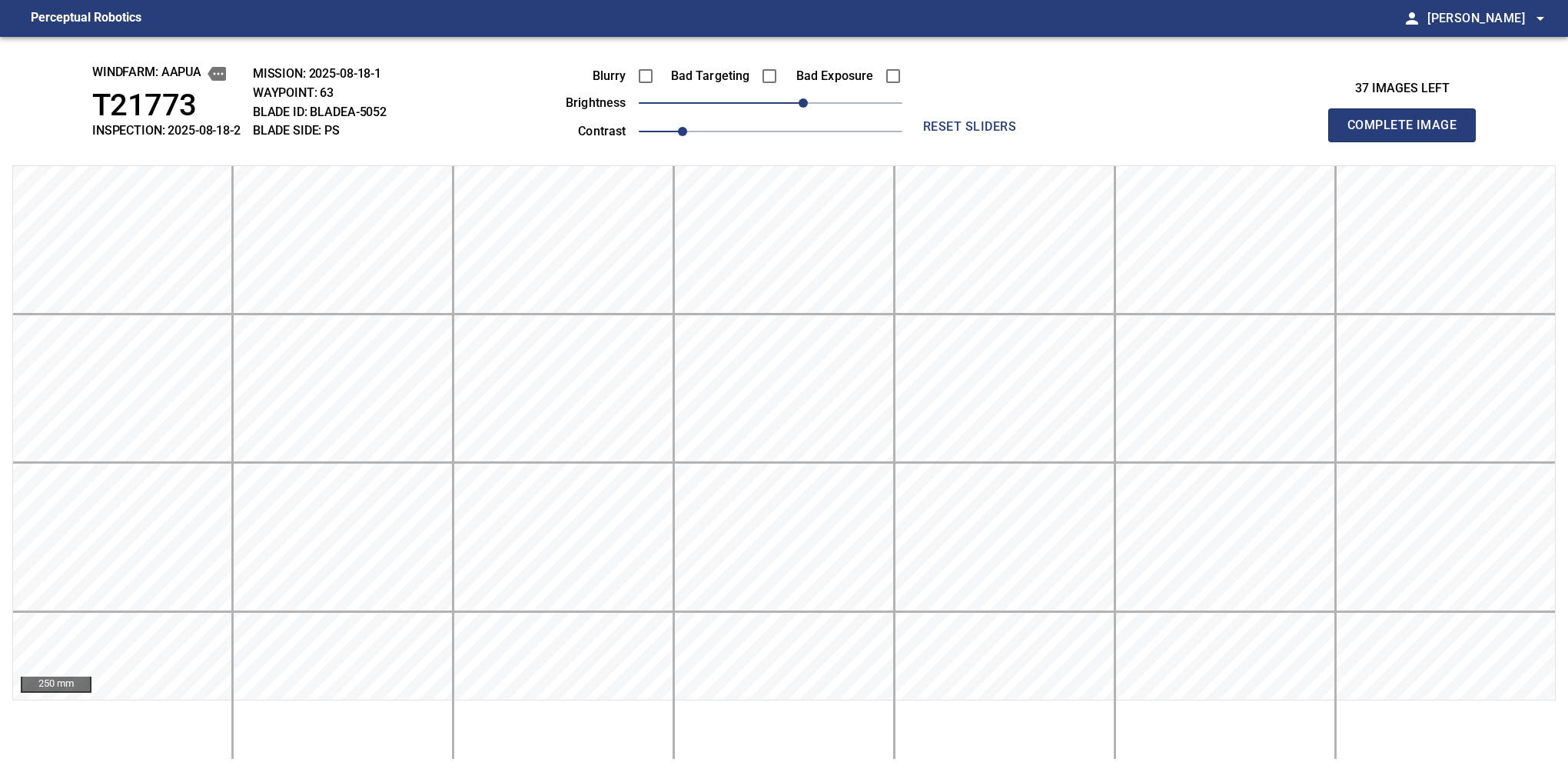
click at [1408, 142] on button "Complete Image" at bounding box center [1402, 125] width 148 height 34
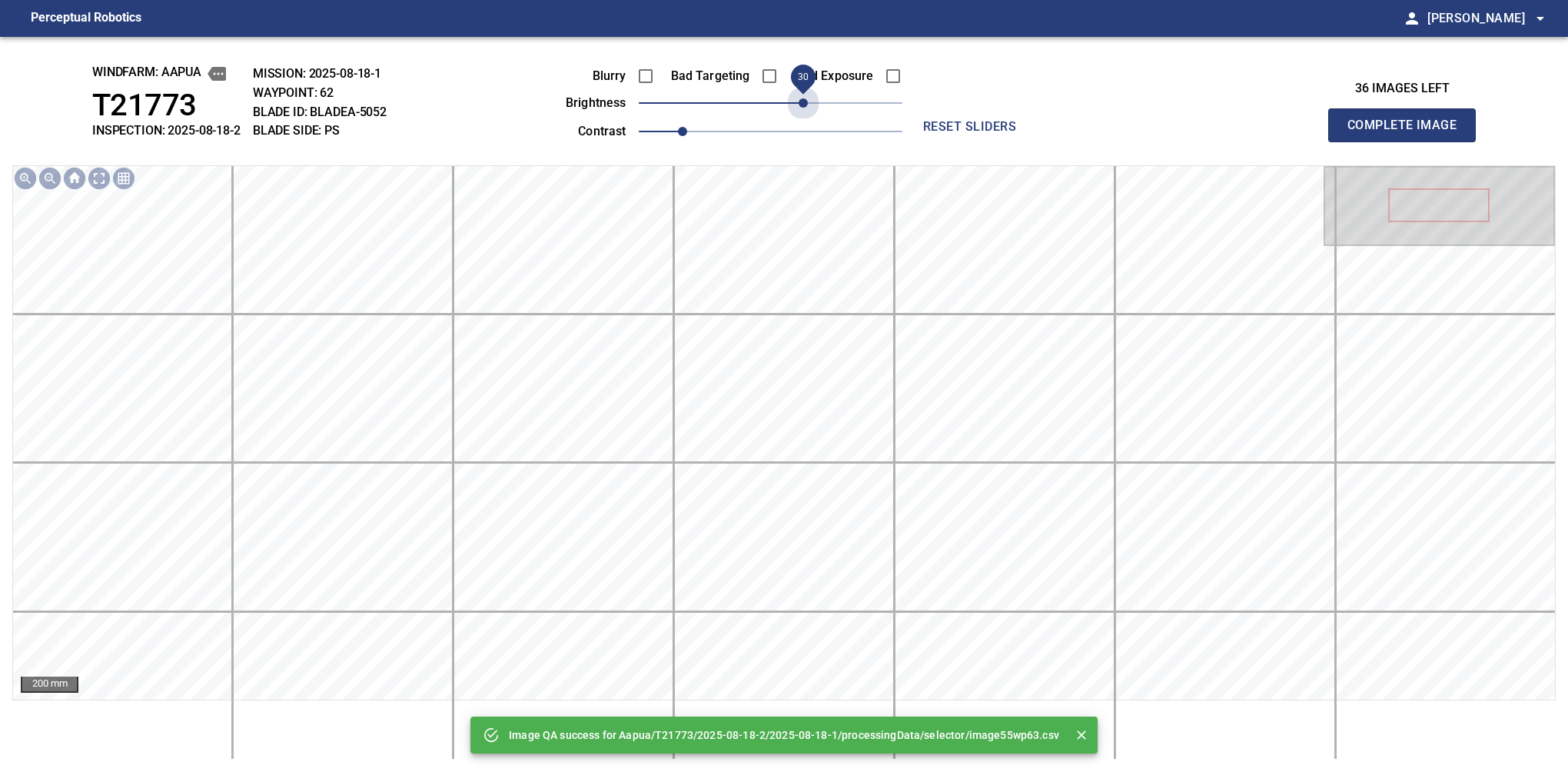
click at [803, 104] on span "30" at bounding box center [770, 102] width 263 height 22
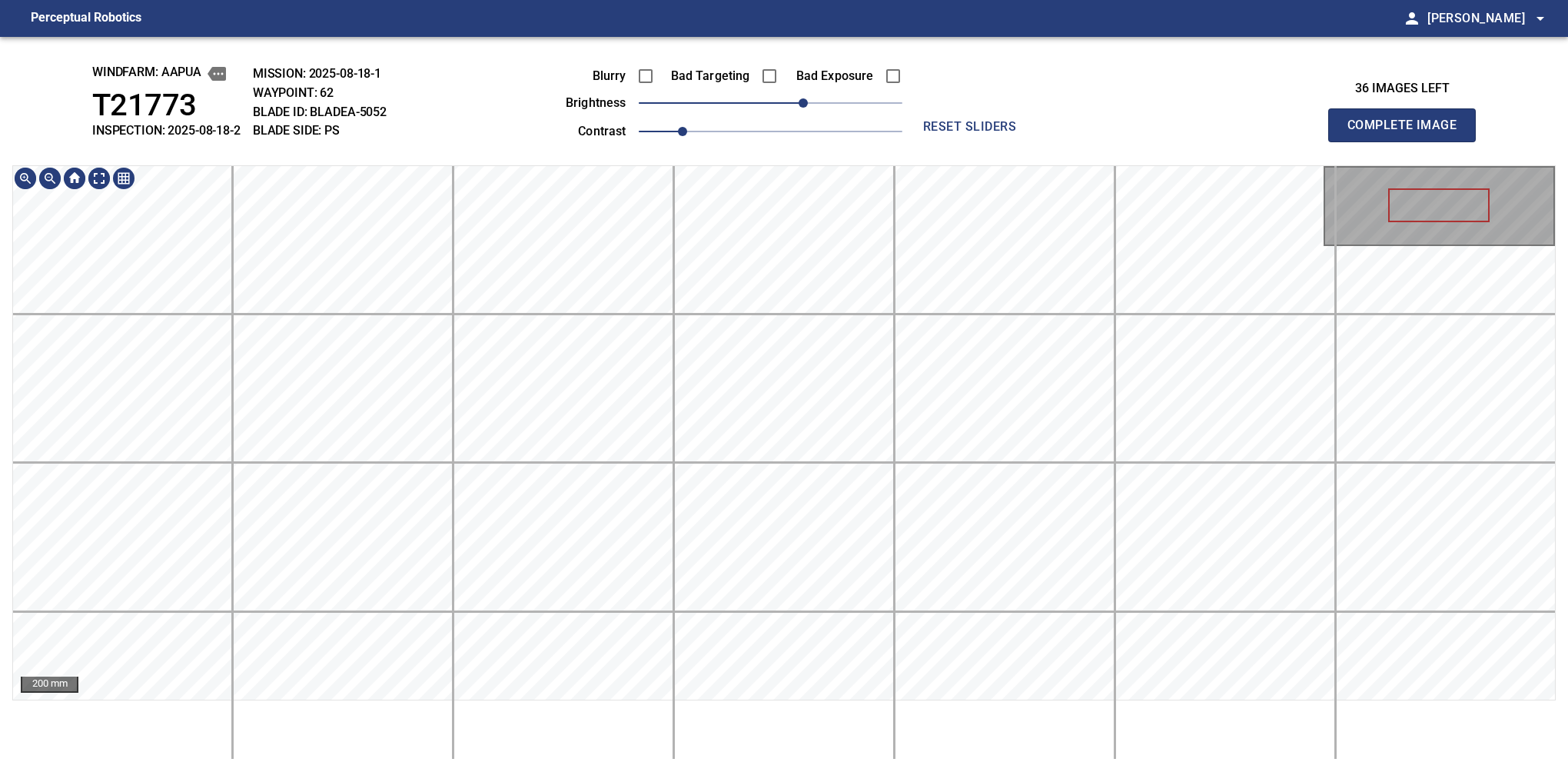
click at [844, 72] on div "windfarm: Aapua T21773 INSPECTION: 2025-08-18-2 MISSION: 2025-08-18-1 WAYPOINT:…" at bounding box center [784, 404] width 1568 height 735
click at [1408, 142] on button "Complete Image" at bounding box center [1402, 125] width 148 height 34
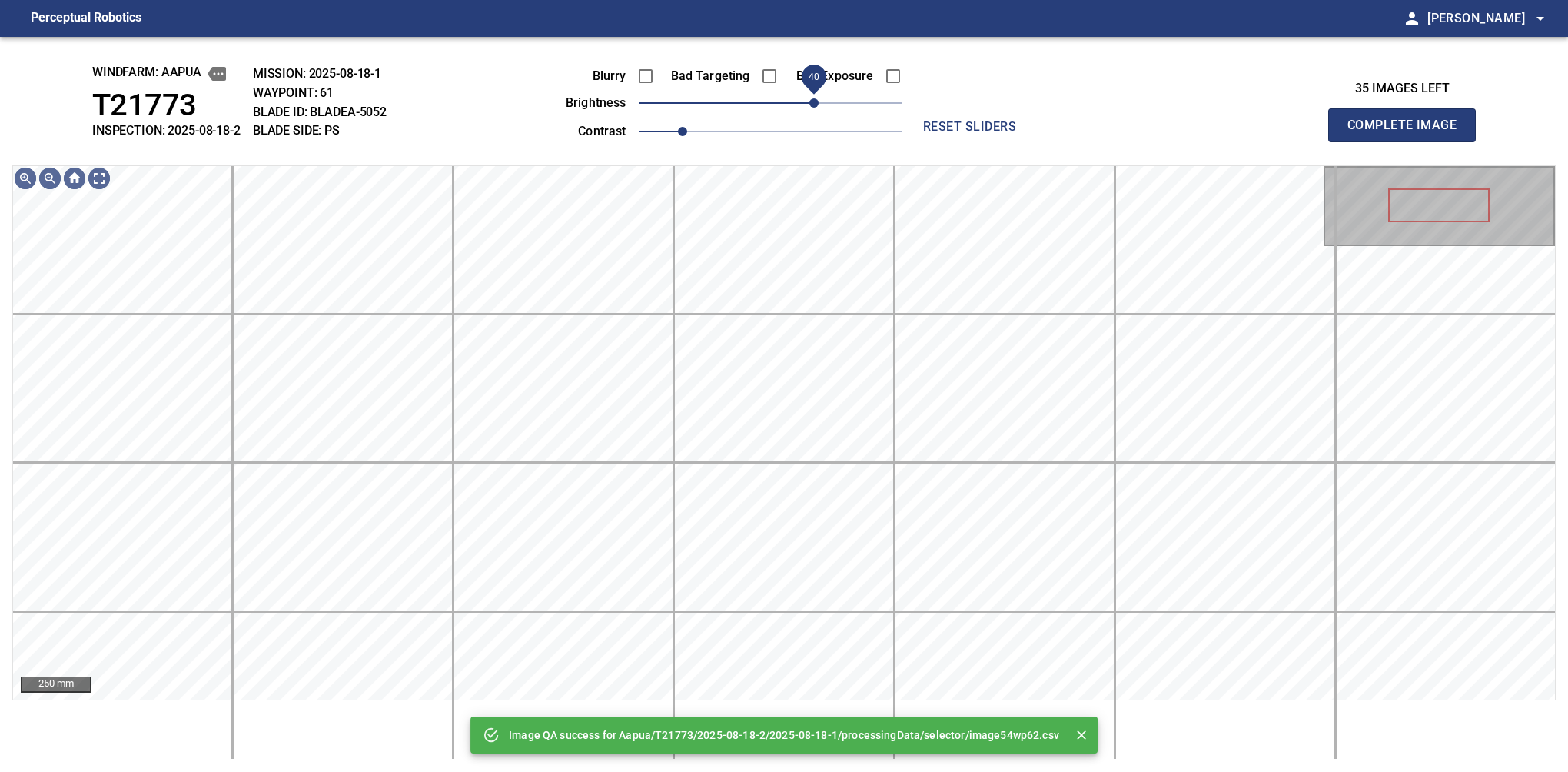
drag, startPoint x: 806, startPoint y: 98, endPoint x: 816, endPoint y: 93, distance: 11.2
click at [816, 93] on span "40" at bounding box center [770, 102] width 263 height 22
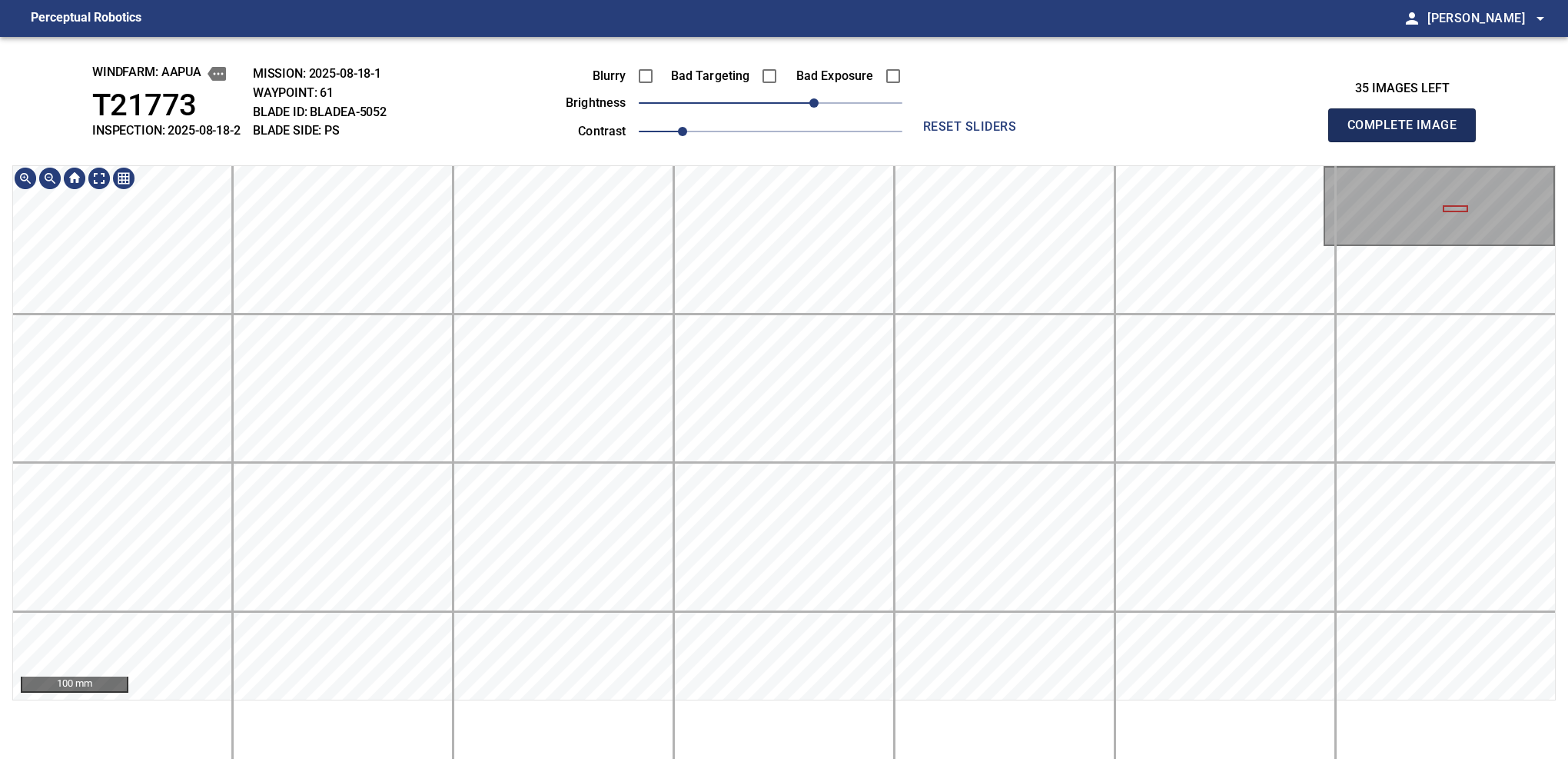
click at [1408, 142] on button "Complete Image" at bounding box center [1402, 125] width 148 height 34
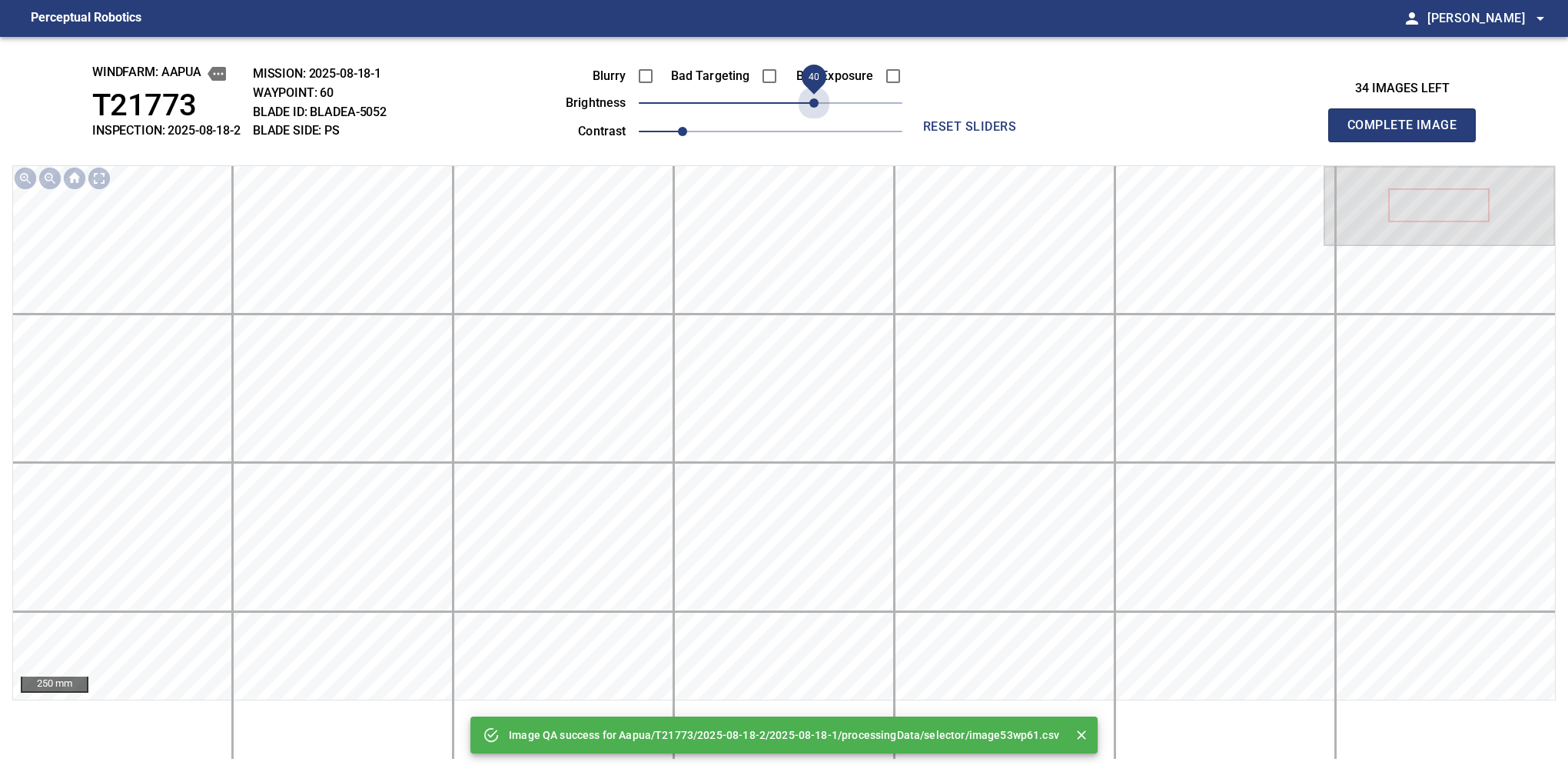
click at [813, 104] on span "40" at bounding box center [770, 102] width 263 height 22
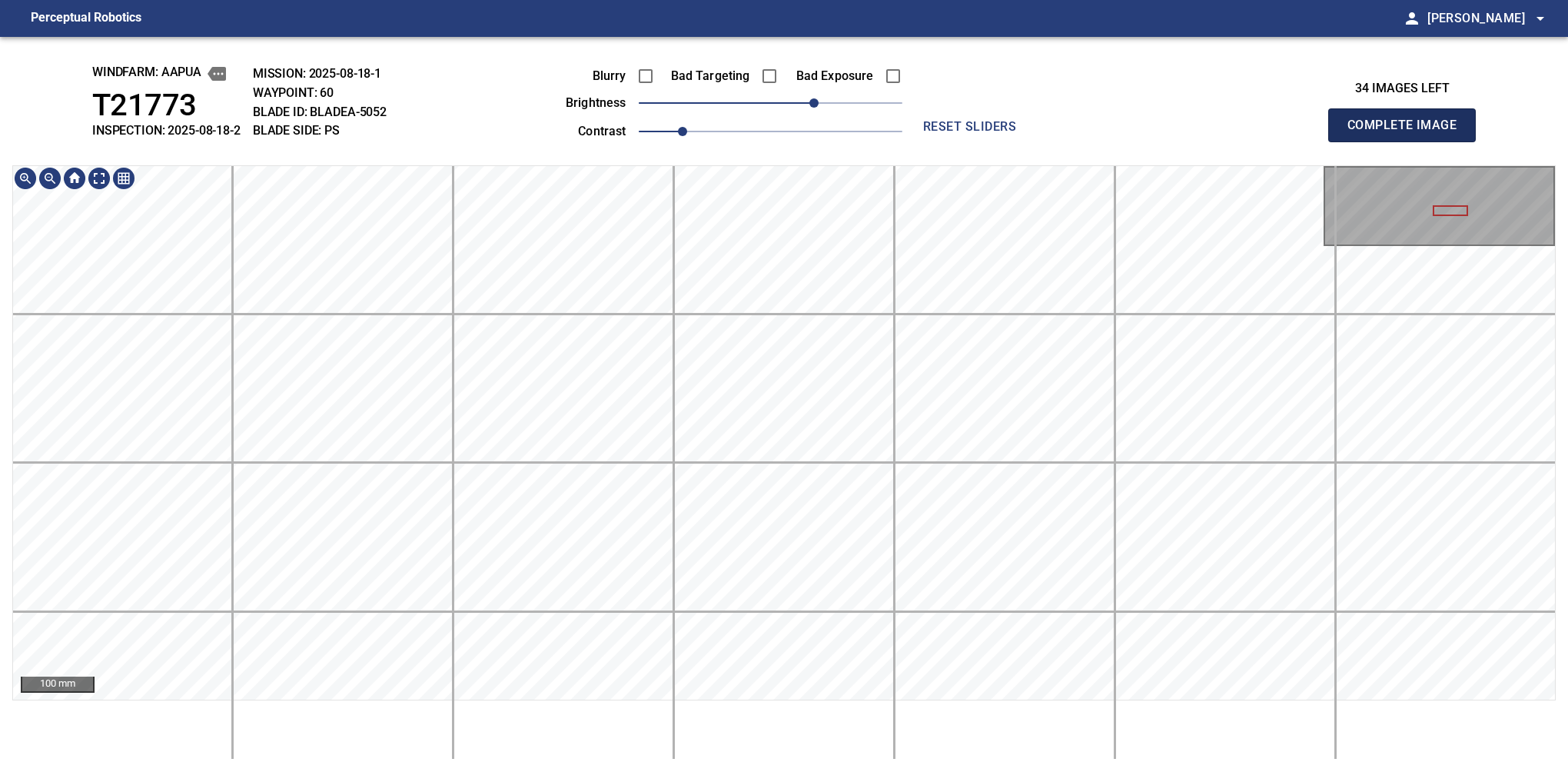
click at [1408, 142] on button "Complete Image" at bounding box center [1402, 125] width 148 height 34
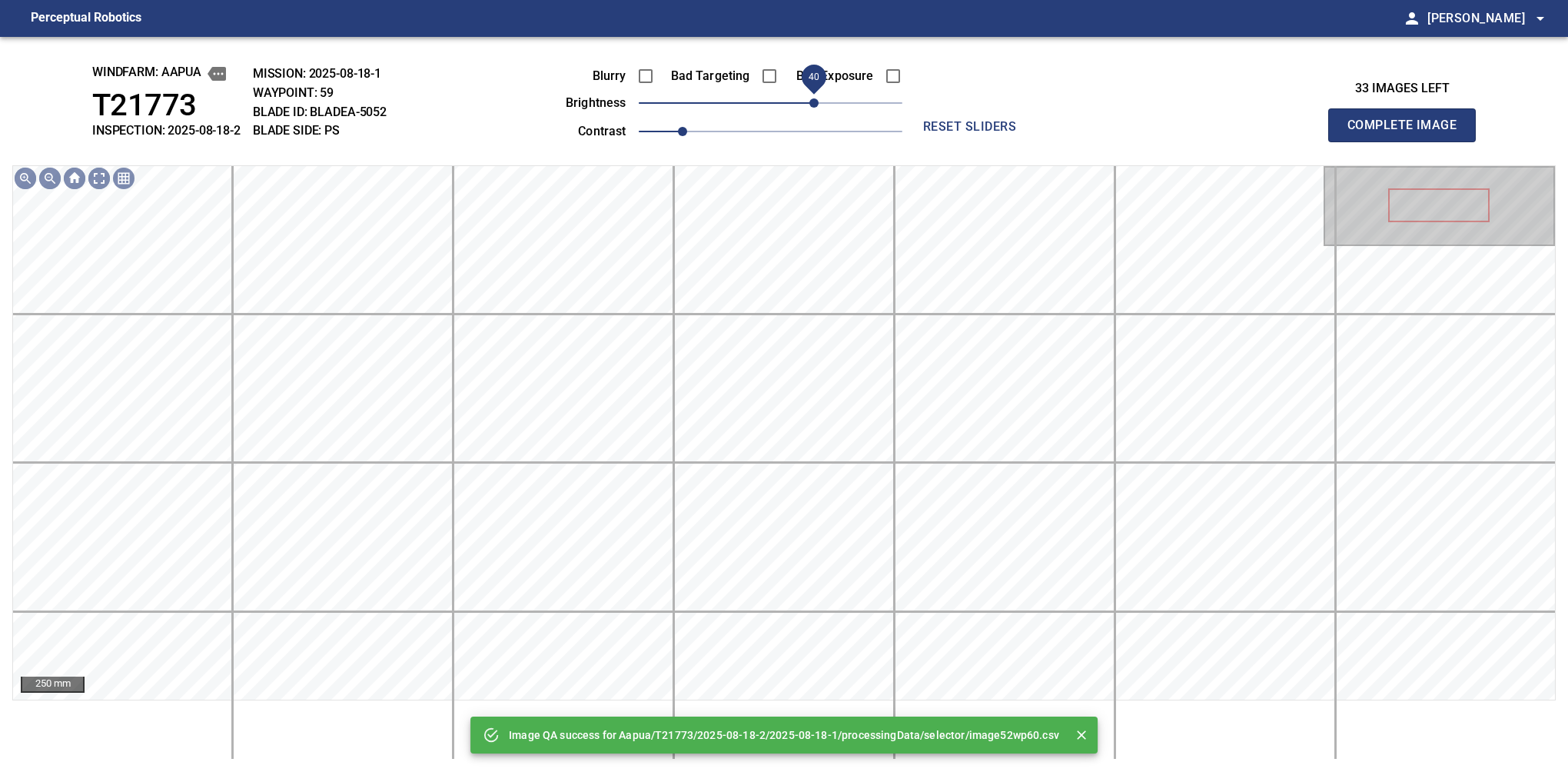
click at [816, 107] on span "40" at bounding box center [770, 102] width 263 height 22
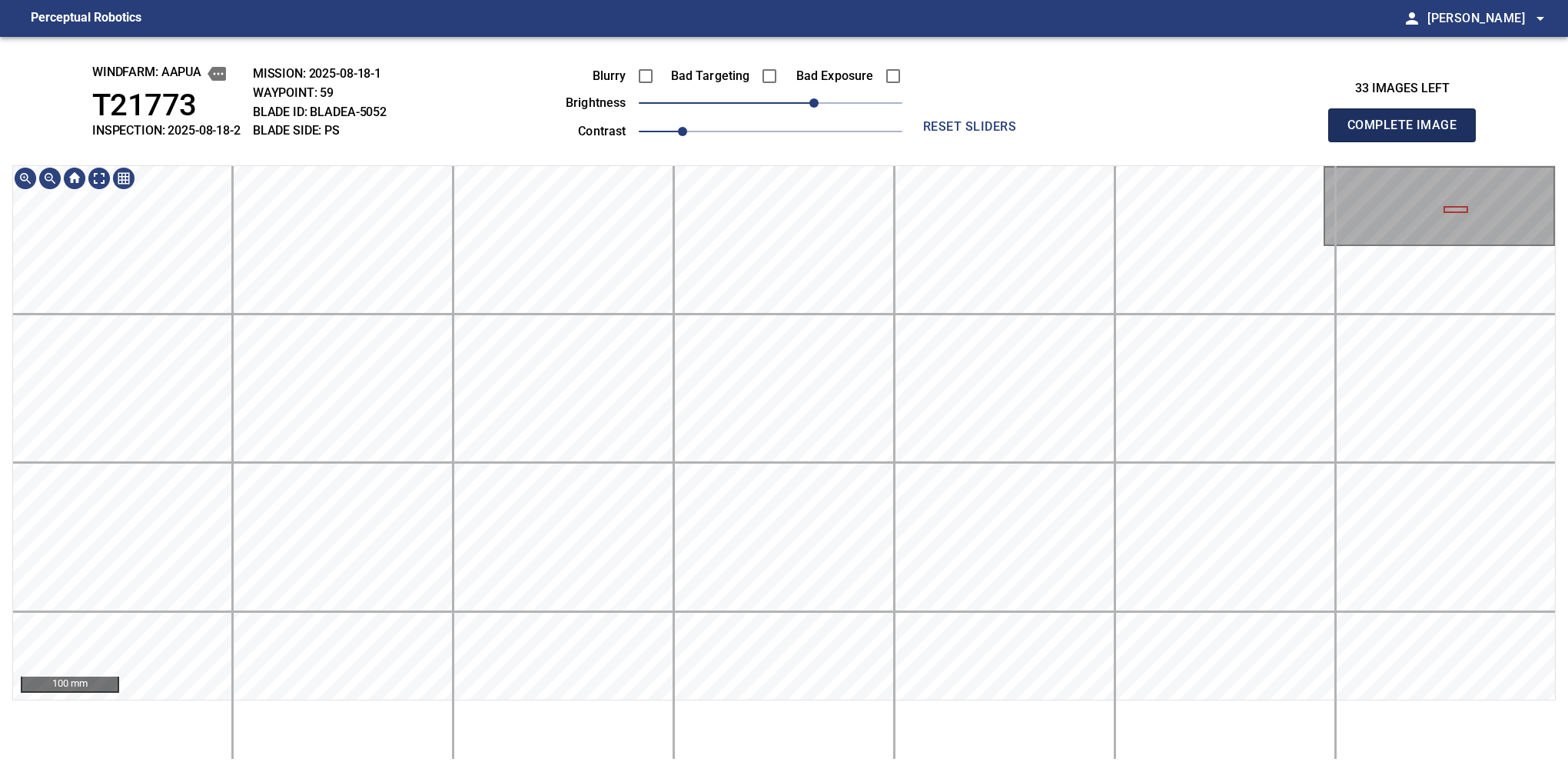
click at [1408, 142] on button "Complete Image" at bounding box center [1402, 125] width 148 height 34
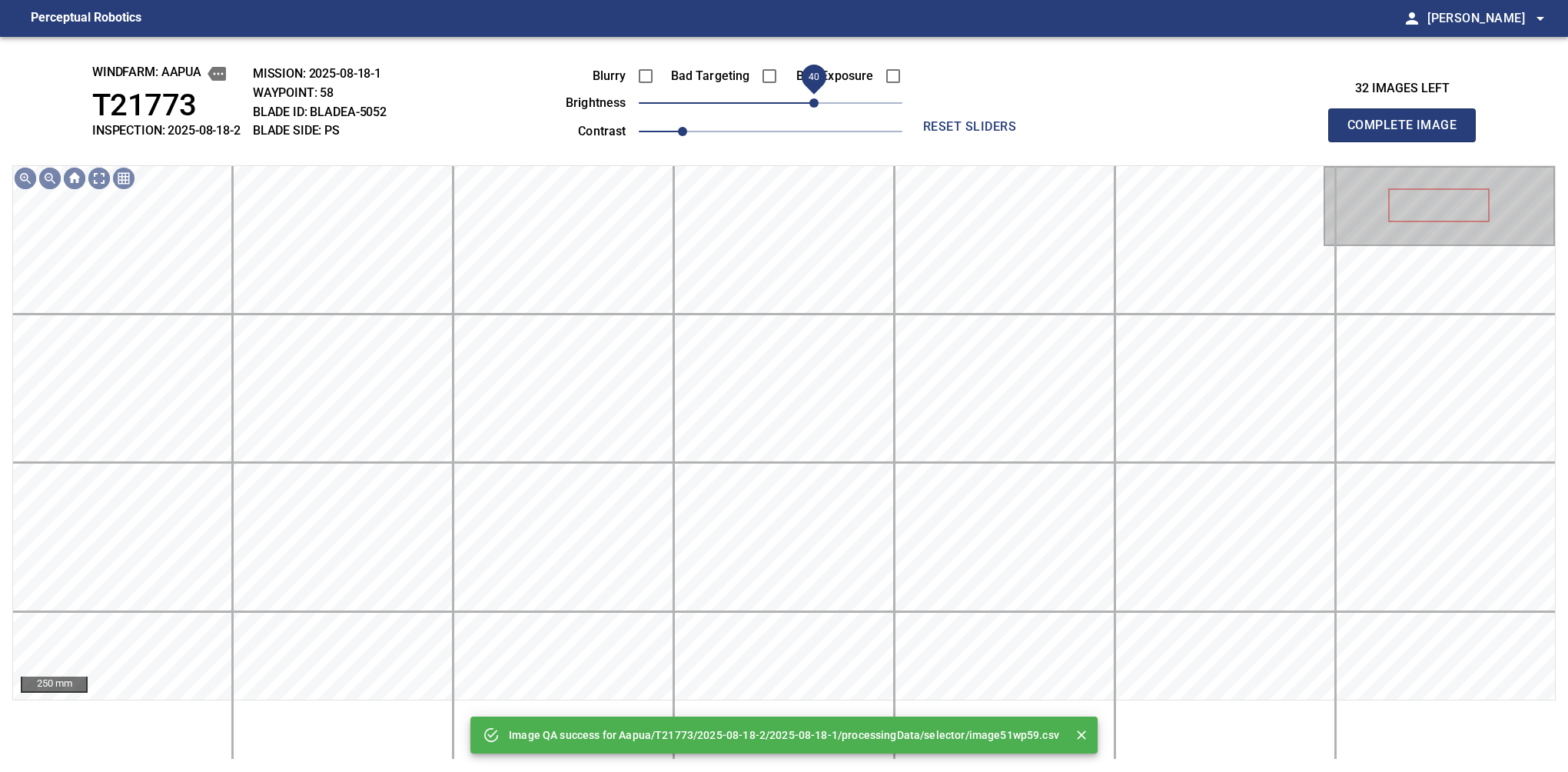
click at [816, 108] on span "40" at bounding box center [770, 102] width 263 height 22
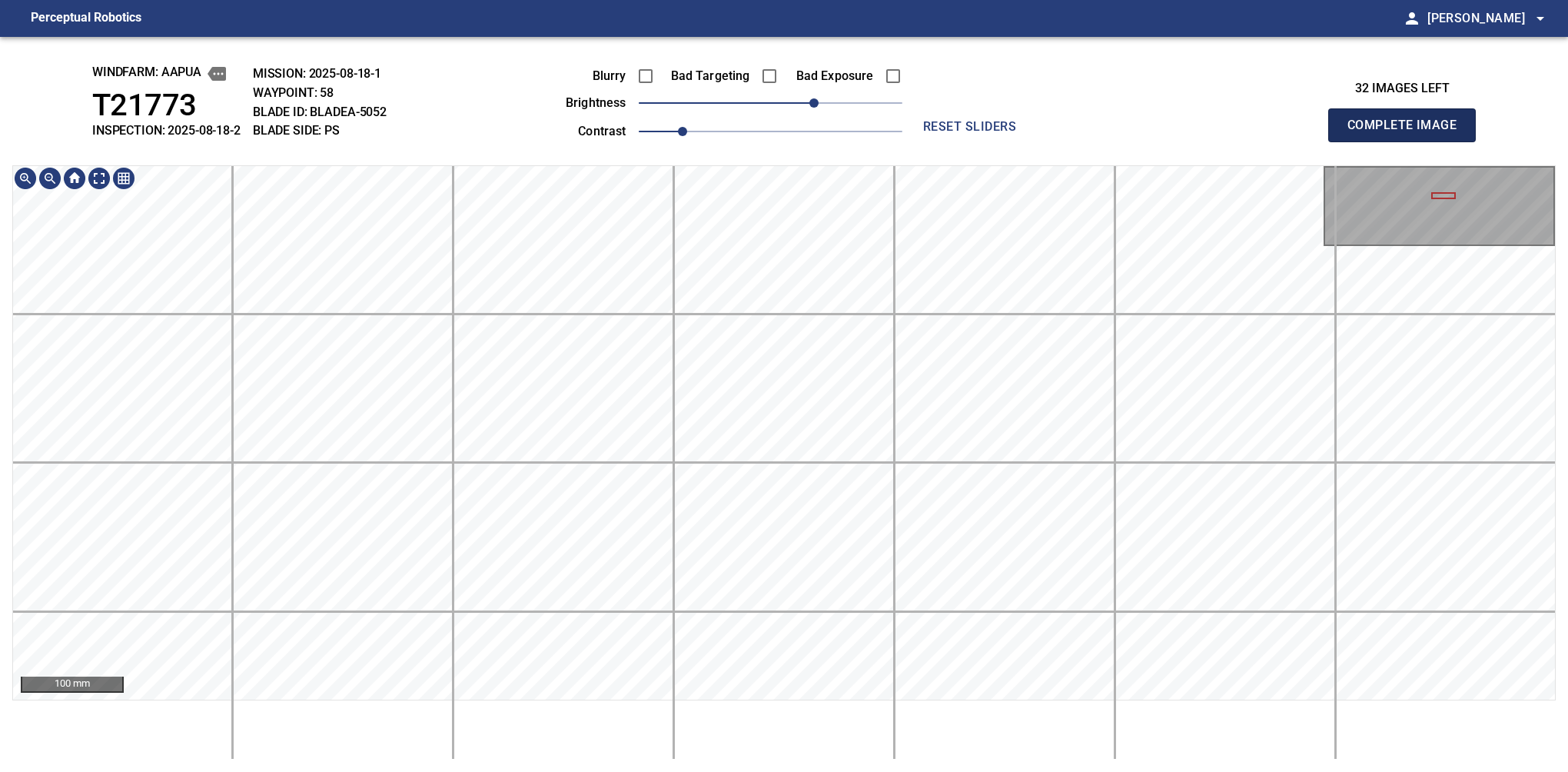
click at [1408, 142] on button "Complete Image" at bounding box center [1402, 125] width 148 height 34
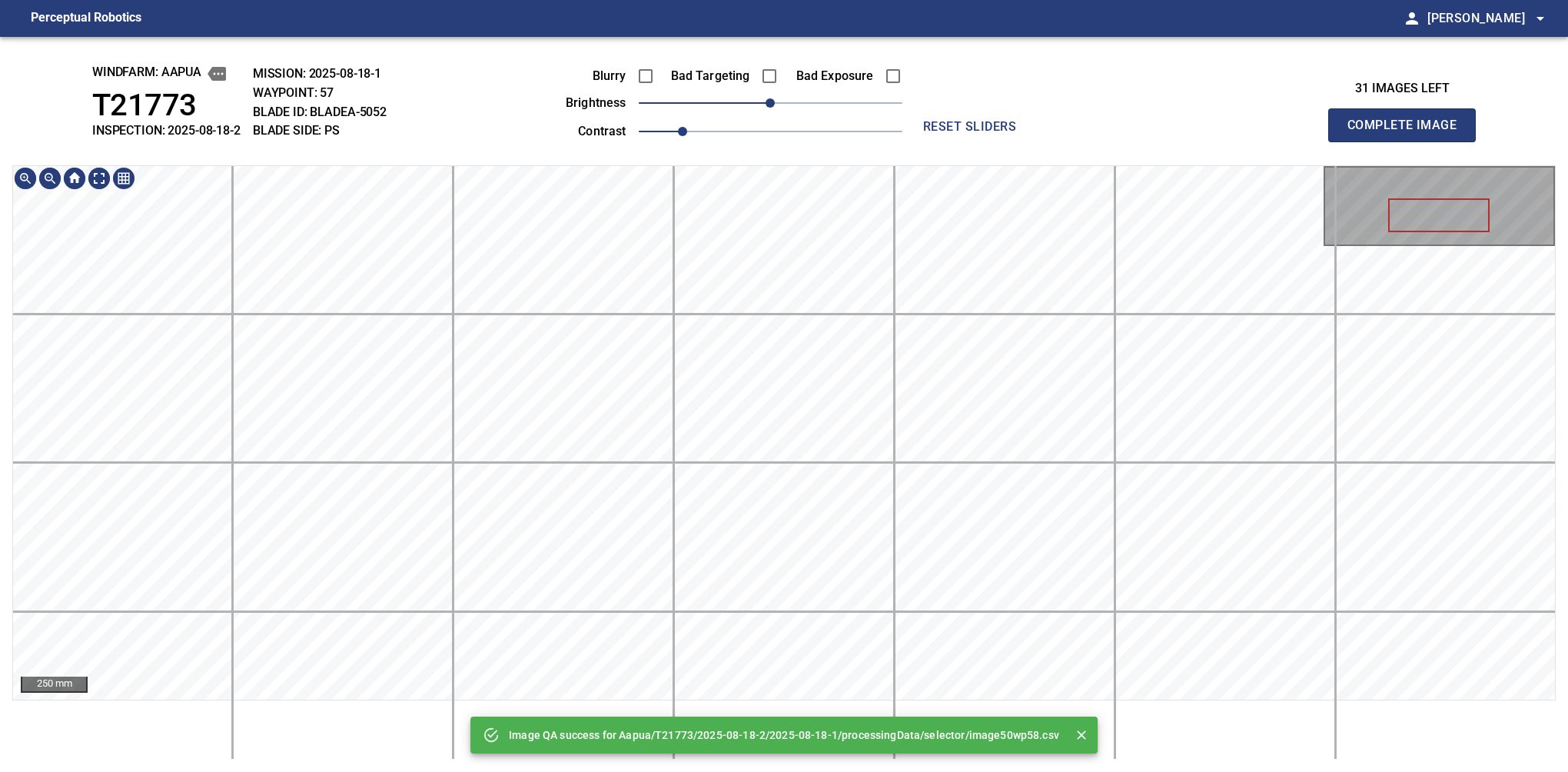
click at [787, 0] on html "Perceptual Robotics person Alex Semenov arrow_drop_down Image QA success for Aa…" at bounding box center [784, 386] width 1568 height 772
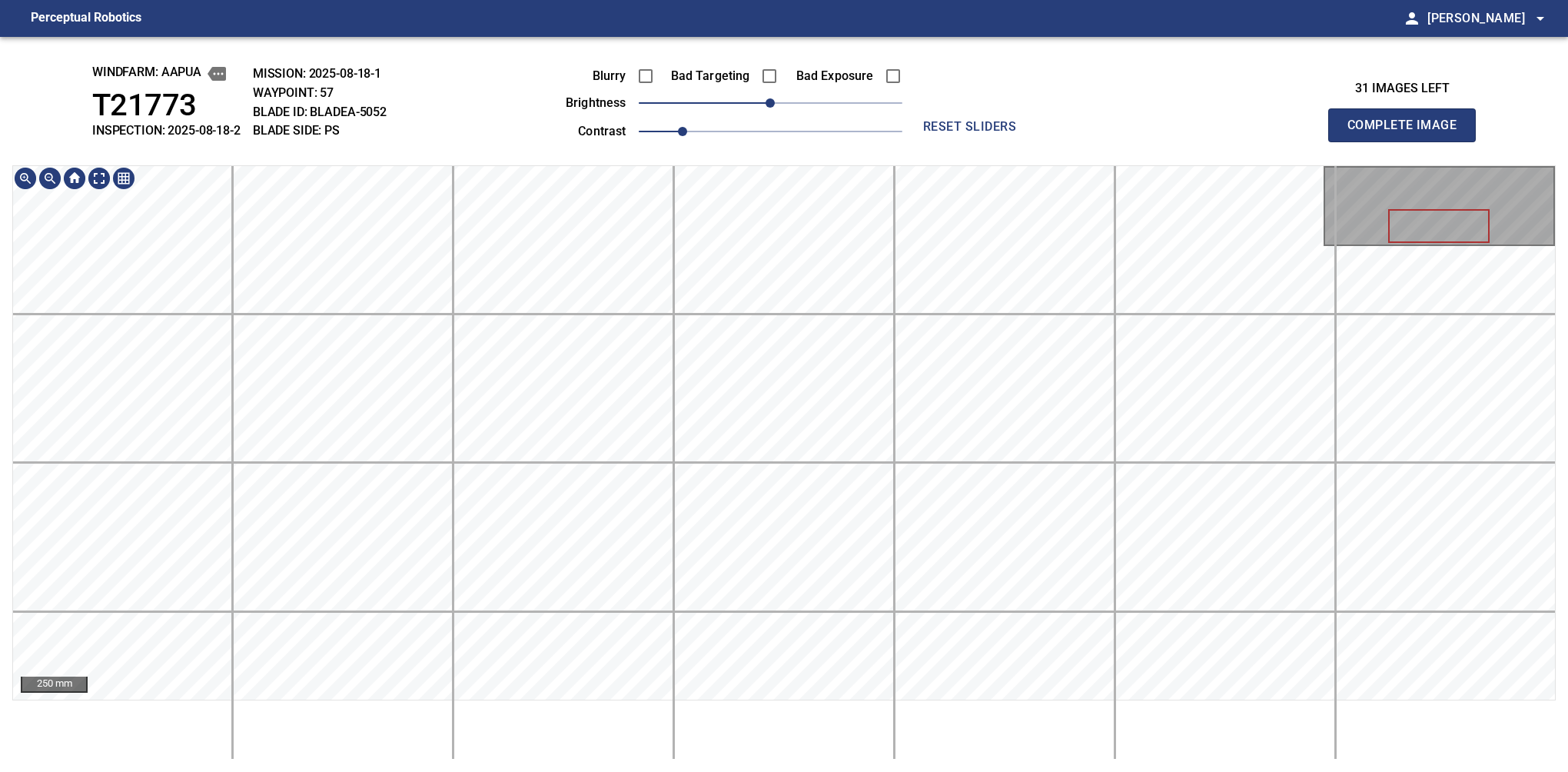
click at [808, 108] on div "windfarm: Aapua T21773 INSPECTION: 2025-08-18-2 MISSION: 2025-08-18-1 WAYPOINT:…" at bounding box center [784, 404] width 1568 height 735
click at [768, 0] on html "Perceptual Robotics person Alex Semenov arrow_drop_down windfarm: Aapua T21773 …" at bounding box center [784, 386] width 1568 height 772
click at [1408, 142] on button "Complete Image" at bounding box center [1402, 125] width 148 height 34
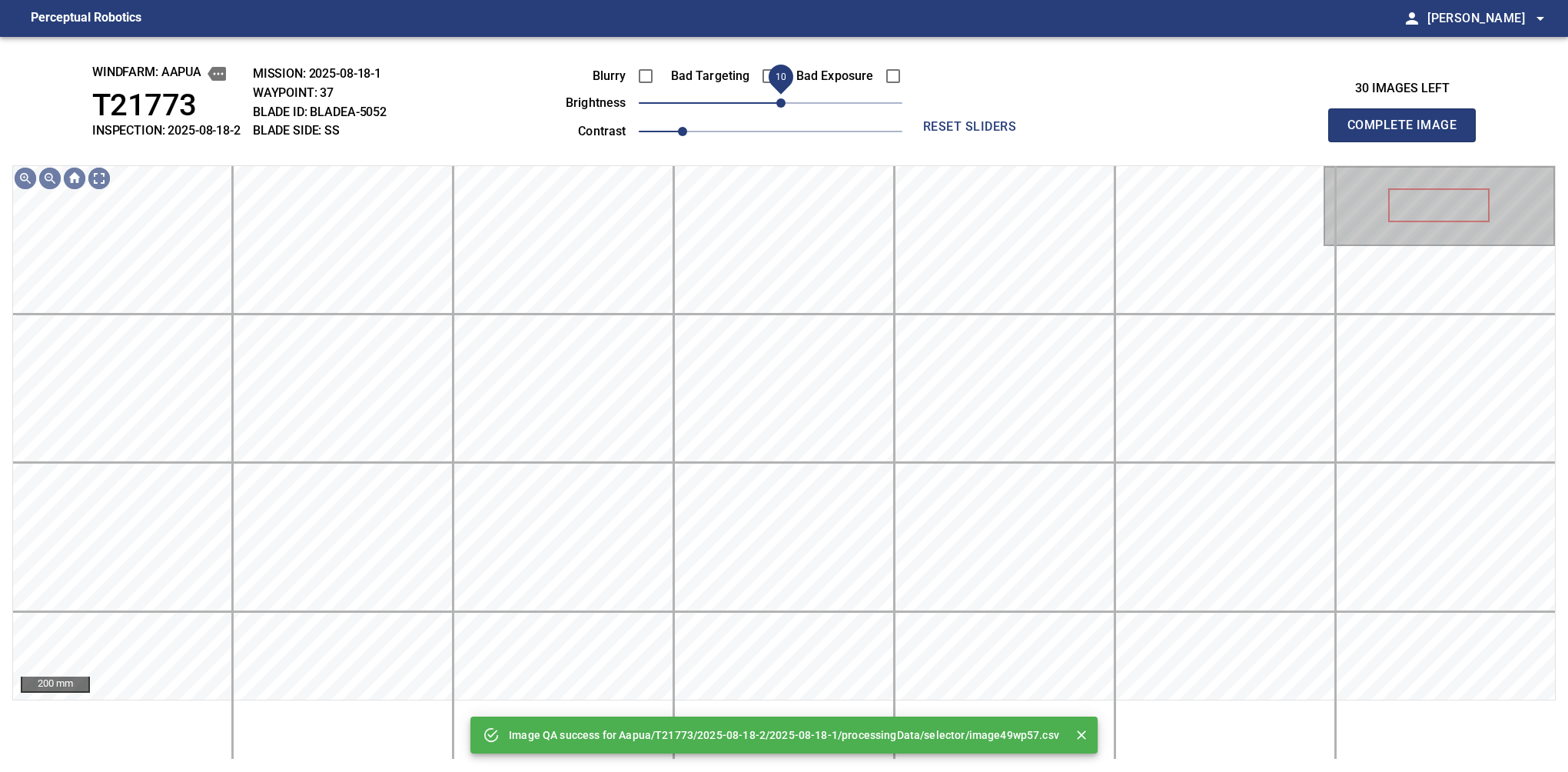
drag, startPoint x: 775, startPoint y: 114, endPoint x: 784, endPoint y: 98, distance: 18.4
click at [784, 98] on span "10" at bounding box center [780, 102] width 10 height 10
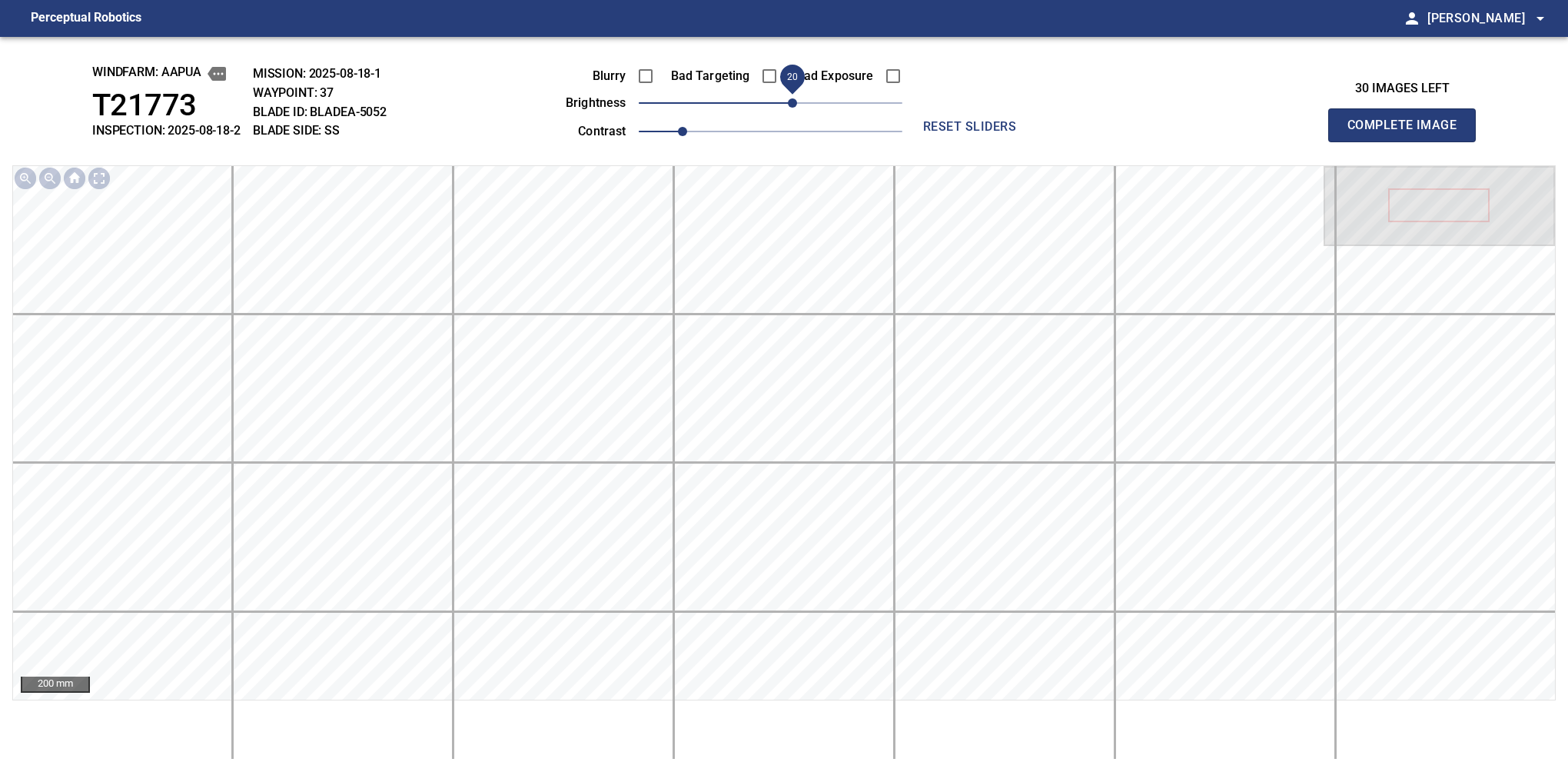
click at [789, 100] on span "20" at bounding box center [792, 102] width 10 height 10
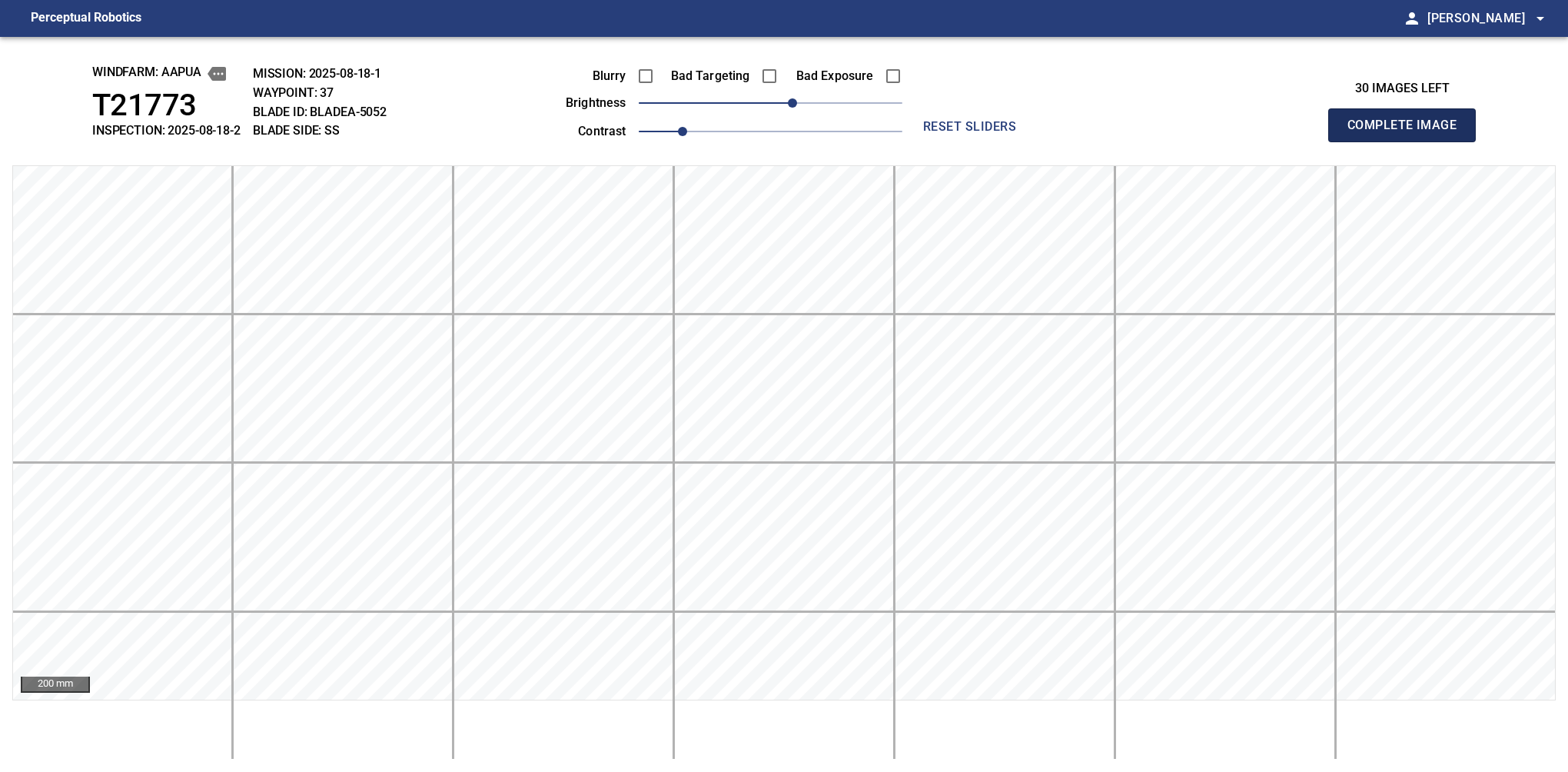
click at [1408, 142] on button "Complete Image" at bounding box center [1402, 125] width 148 height 34
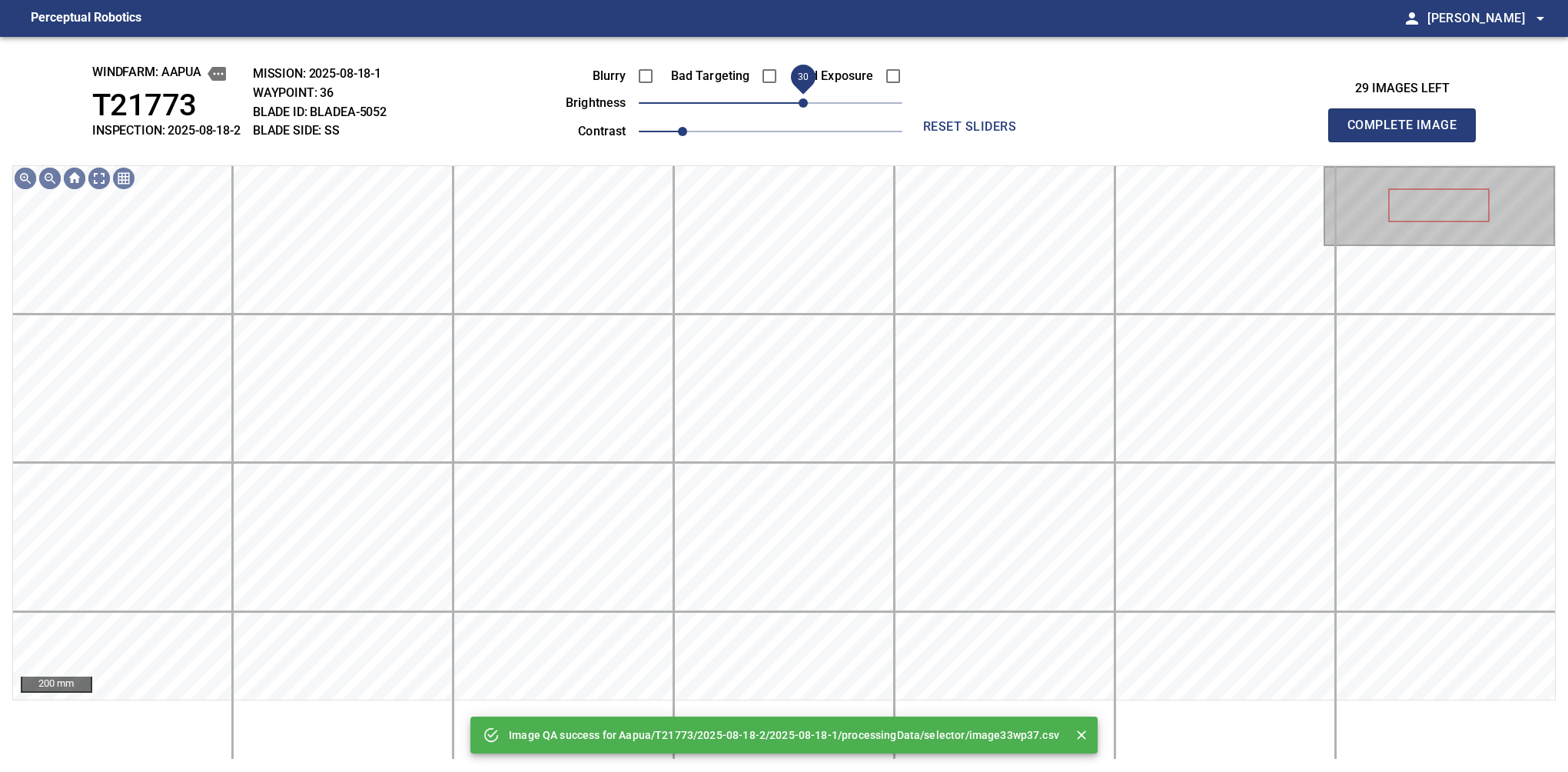
drag, startPoint x: 789, startPoint y: 100, endPoint x: 800, endPoint y: 102, distance: 11.2
click at [800, 102] on span "30" at bounding box center [770, 102] width 263 height 22
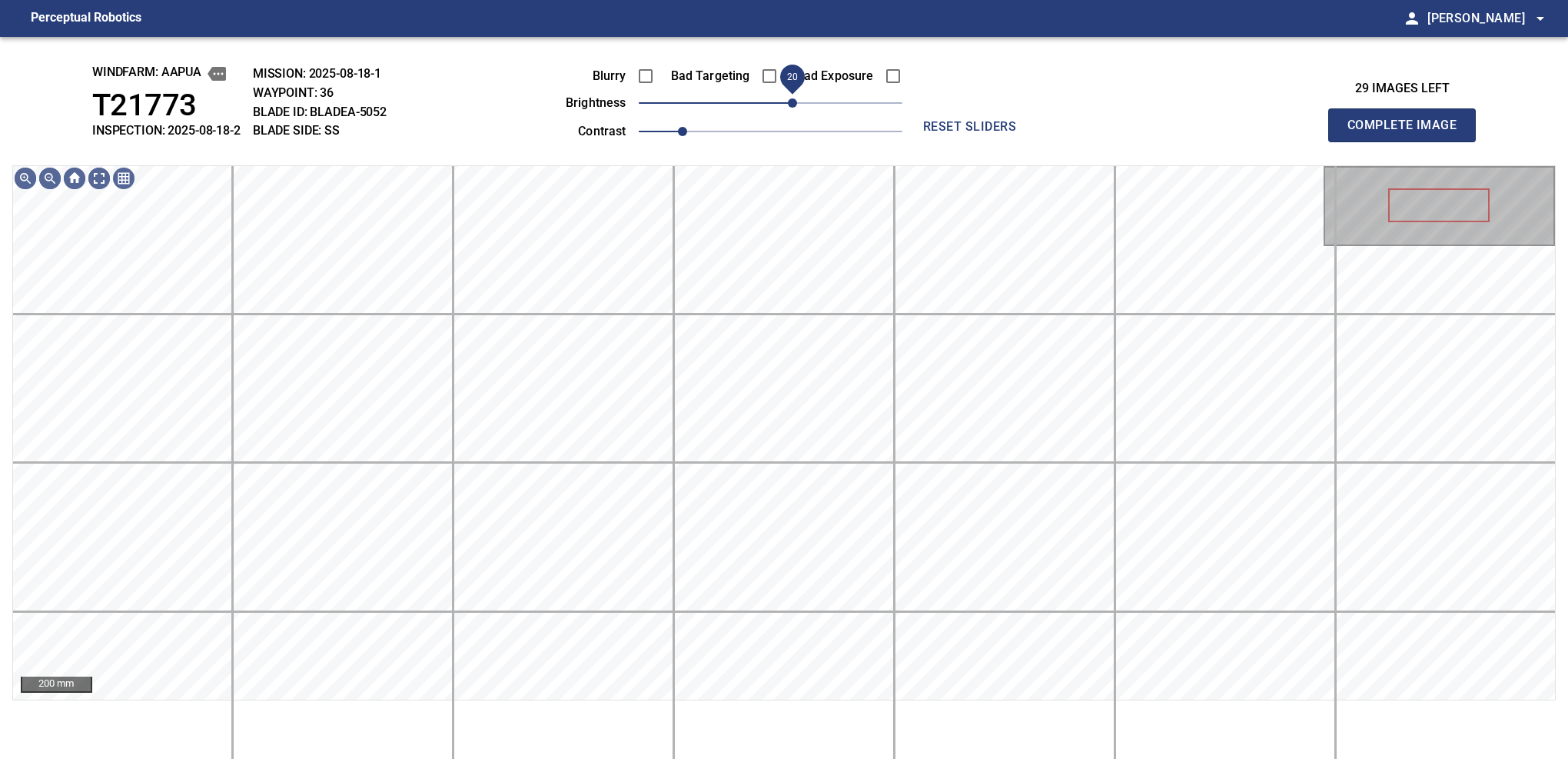
drag, startPoint x: 800, startPoint y: 102, endPoint x: 793, endPoint y: 108, distance: 9.2
click at [793, 108] on span "20" at bounding box center [792, 102] width 10 height 10
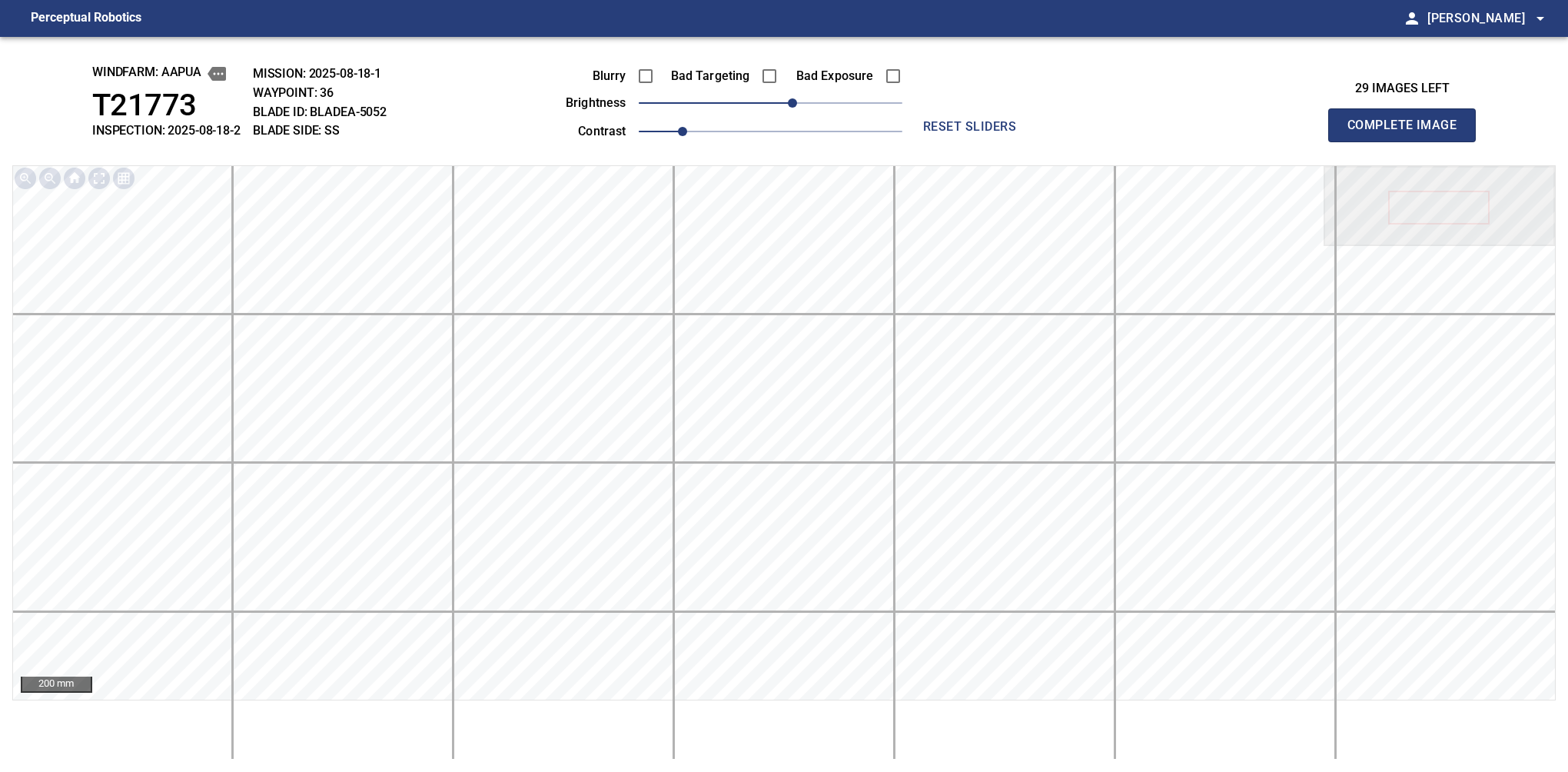
click at [1408, 142] on button "Complete Image" at bounding box center [1402, 125] width 148 height 34
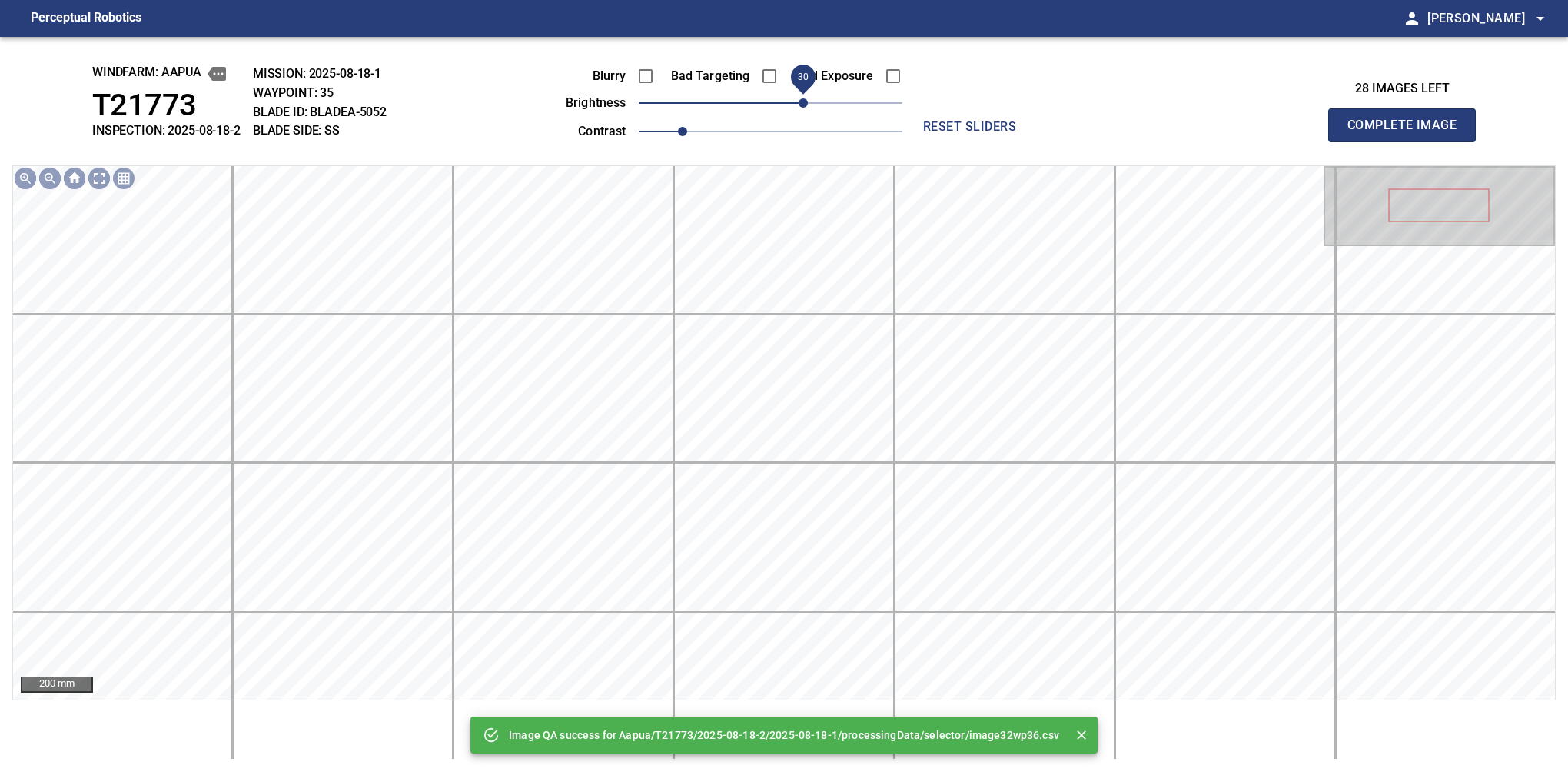
click at [802, 108] on span "30" at bounding box center [803, 102] width 10 height 10
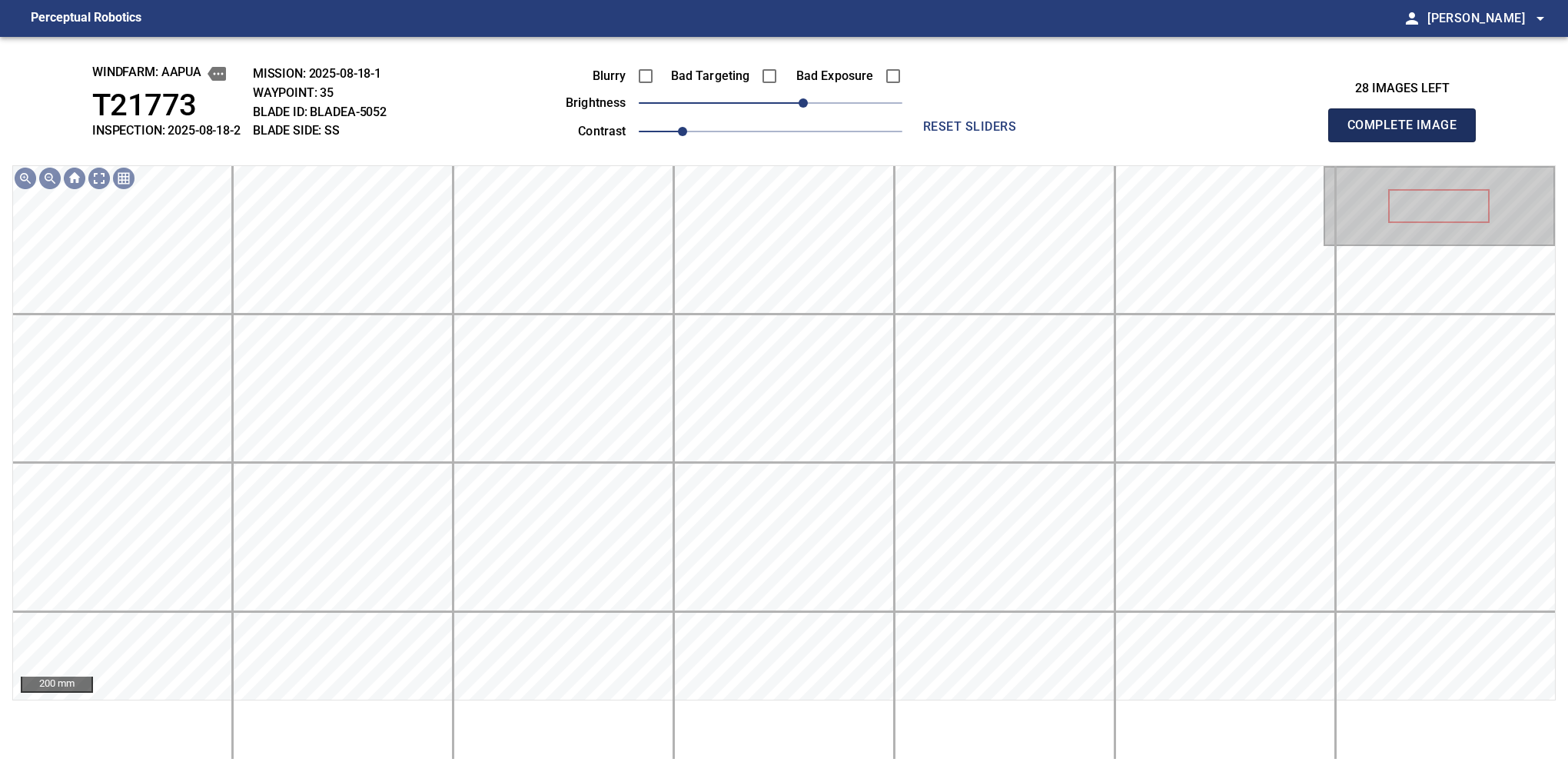
click at [1408, 142] on button "Complete Image" at bounding box center [1402, 125] width 148 height 34
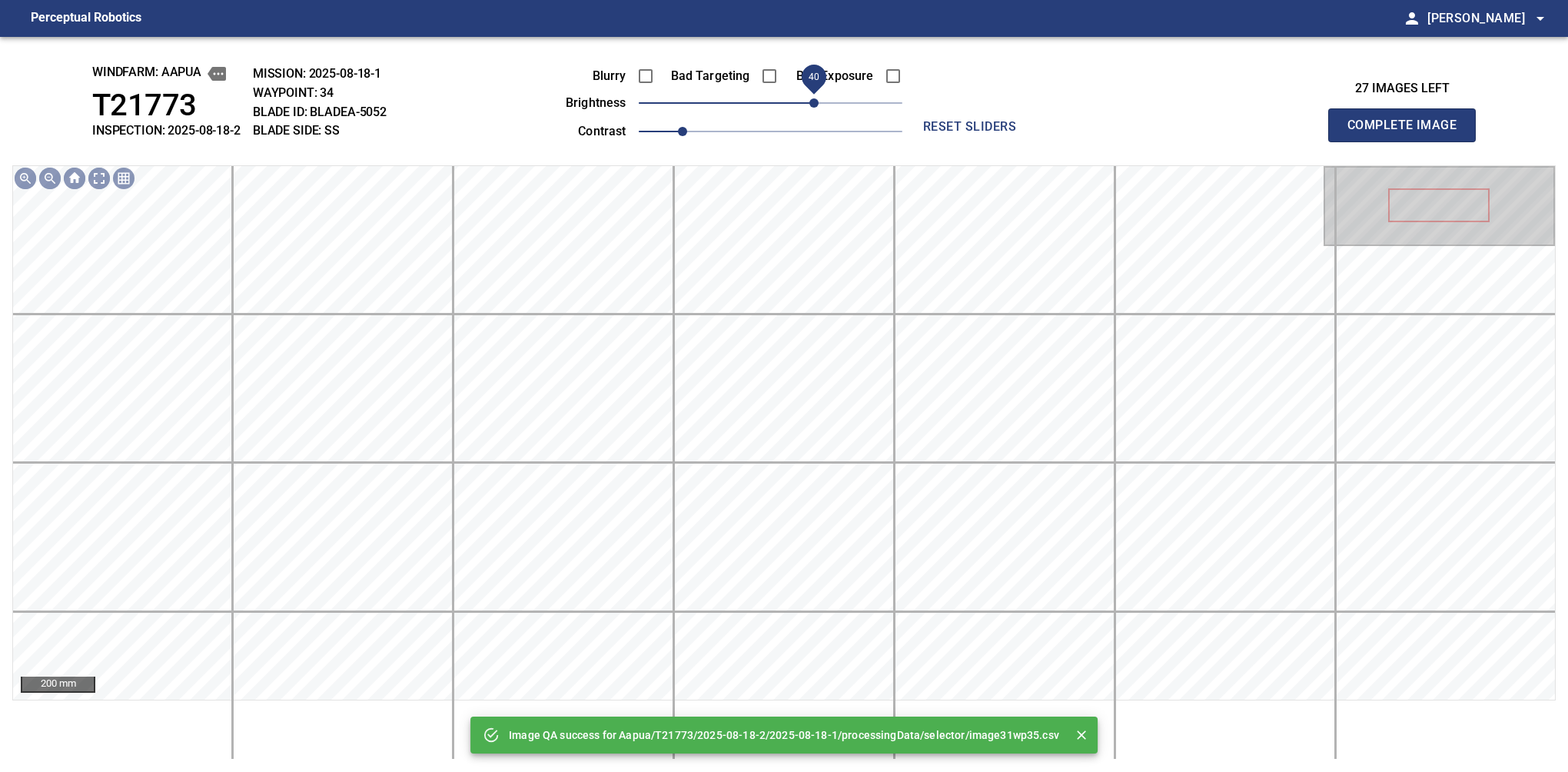
drag, startPoint x: 804, startPoint y: 109, endPoint x: 812, endPoint y: 109, distance: 8.0
click at [812, 109] on span "40" at bounding box center [770, 102] width 263 height 22
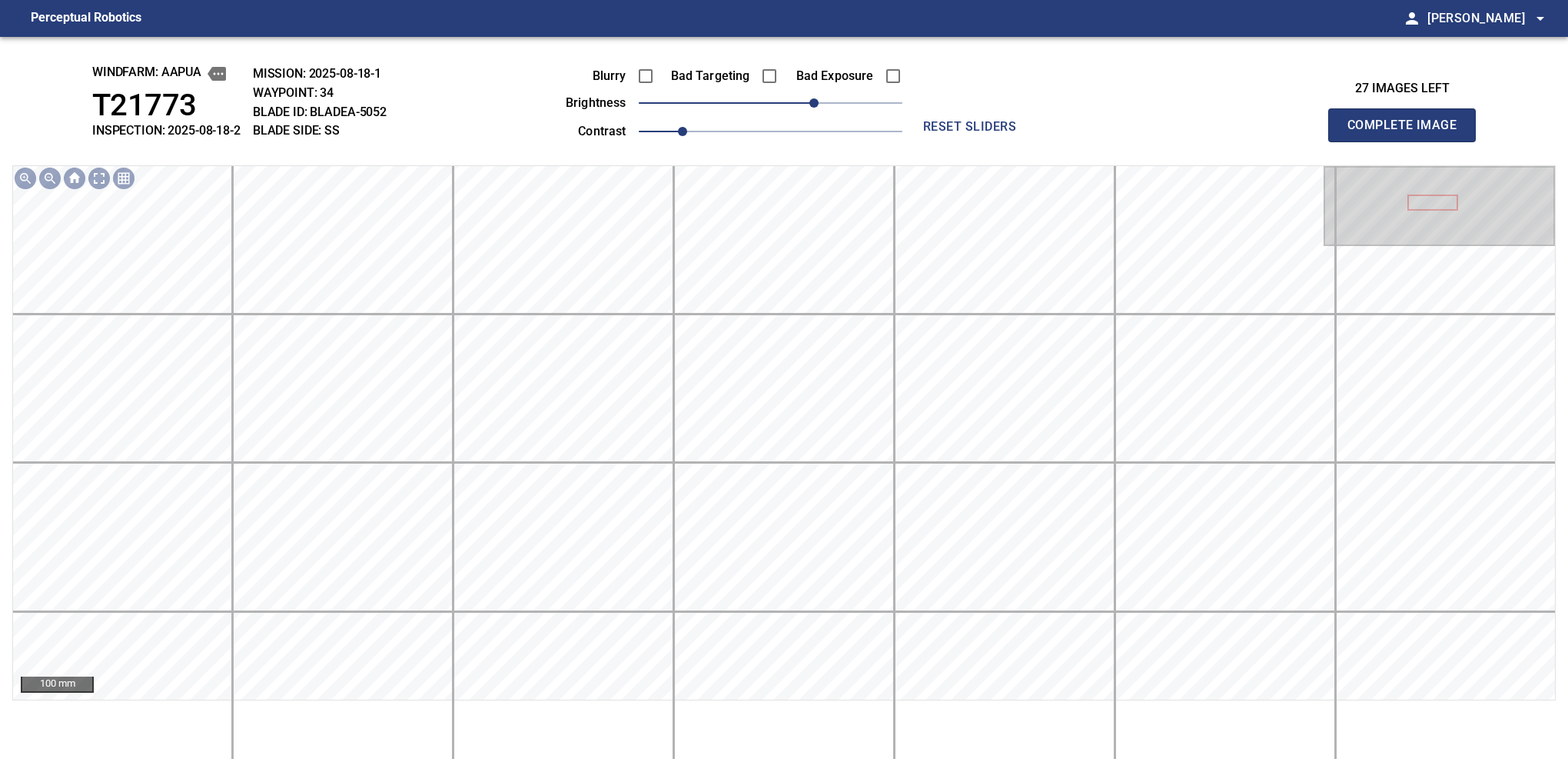
click at [1408, 142] on button "Complete Image" at bounding box center [1402, 125] width 148 height 34
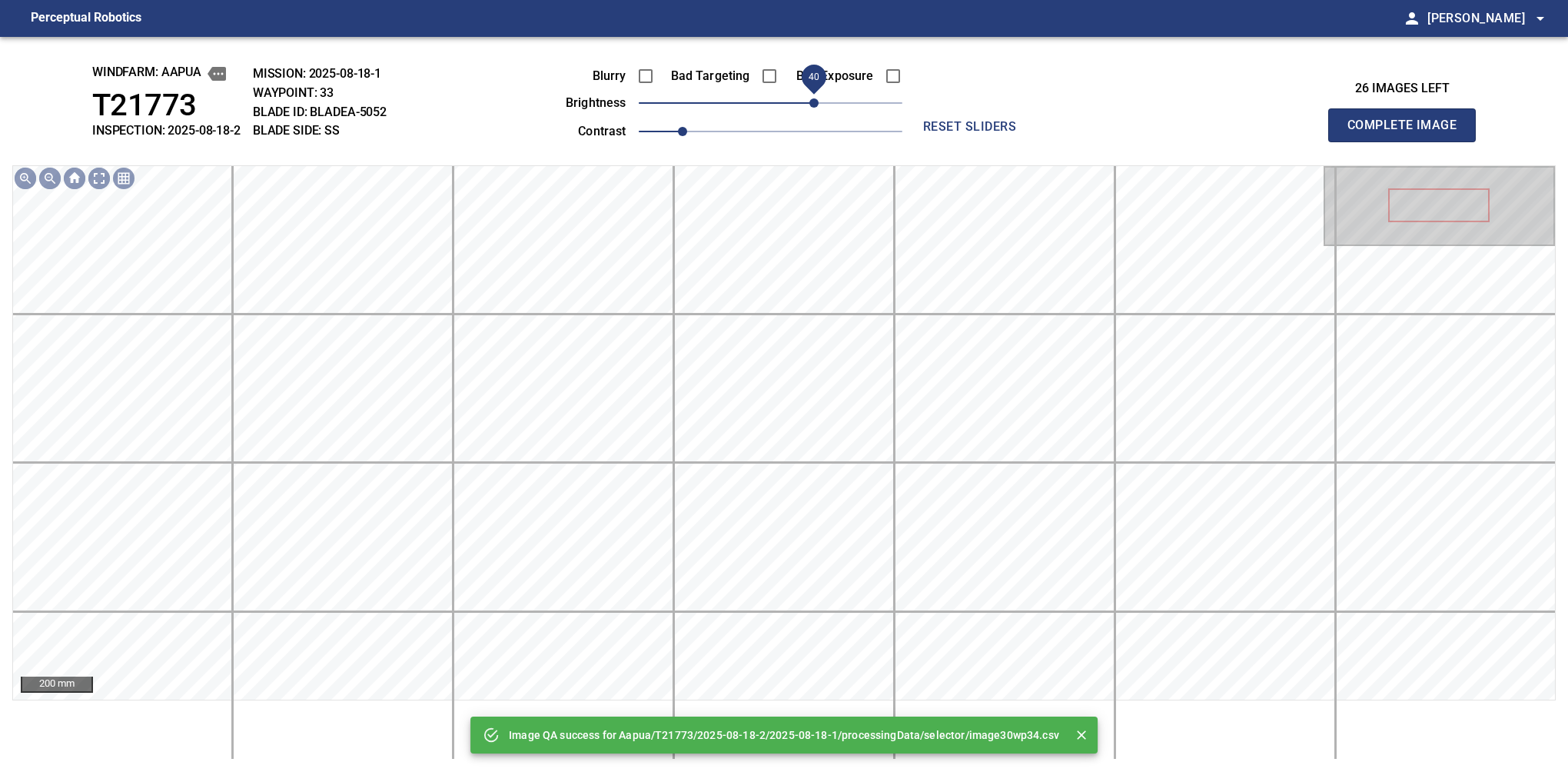
drag, startPoint x: 801, startPoint y: 102, endPoint x: 812, endPoint y: 102, distance: 11.0
click at [812, 102] on span "40" at bounding box center [814, 102] width 10 height 10
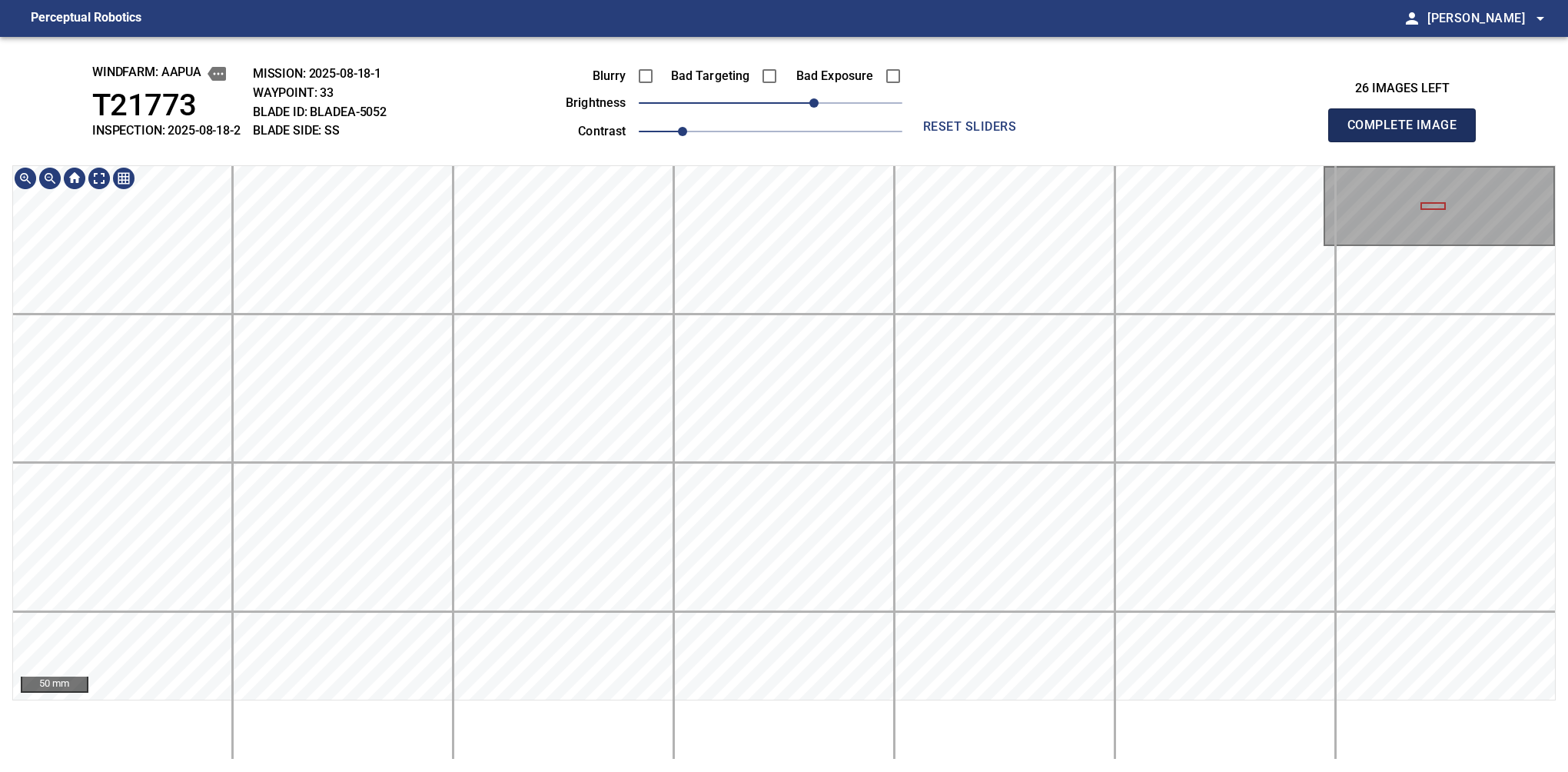
click at [1408, 142] on button "Complete Image" at bounding box center [1402, 125] width 148 height 34
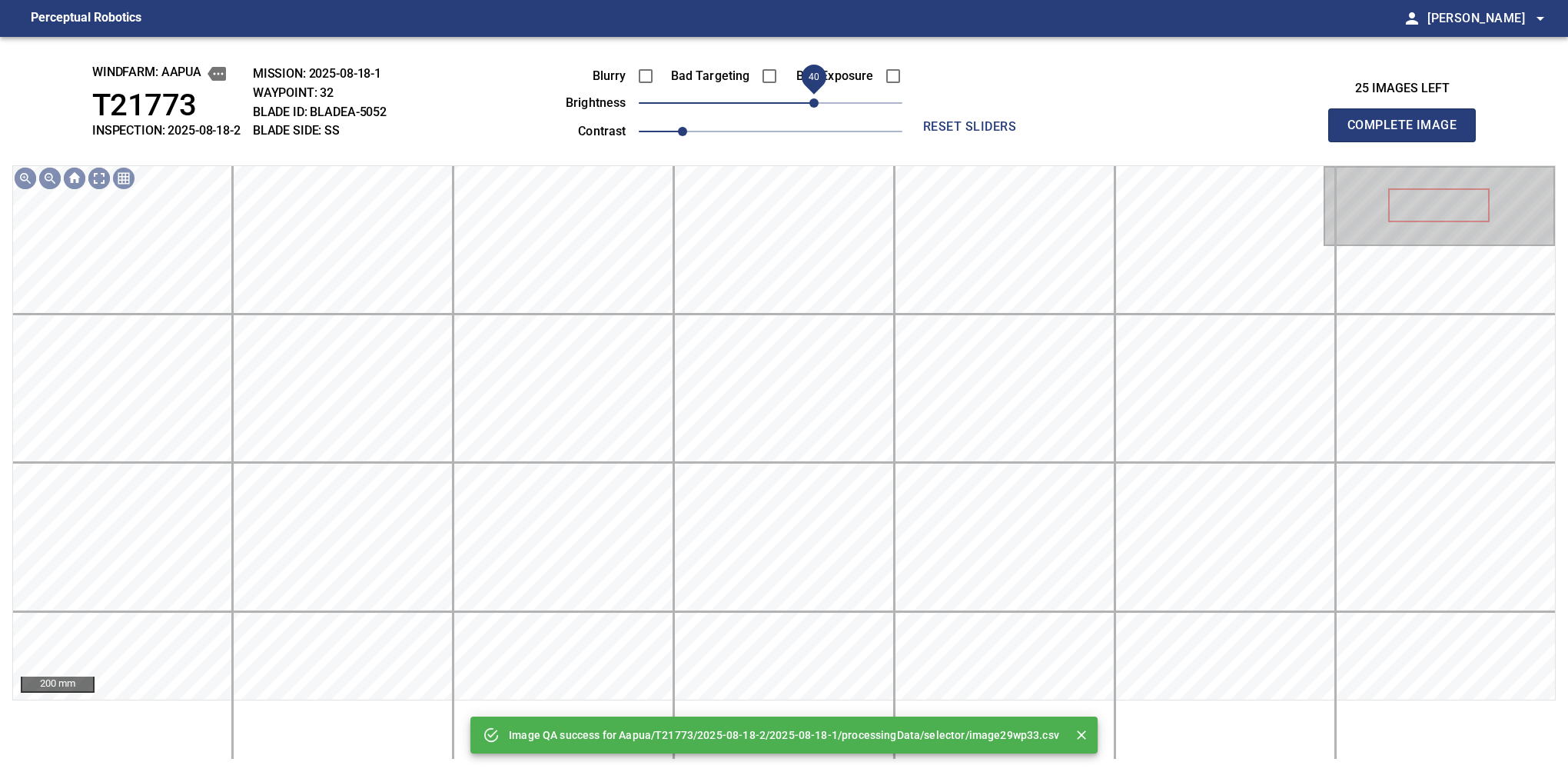
click at [812, 104] on span "40" at bounding box center [770, 102] width 263 height 22
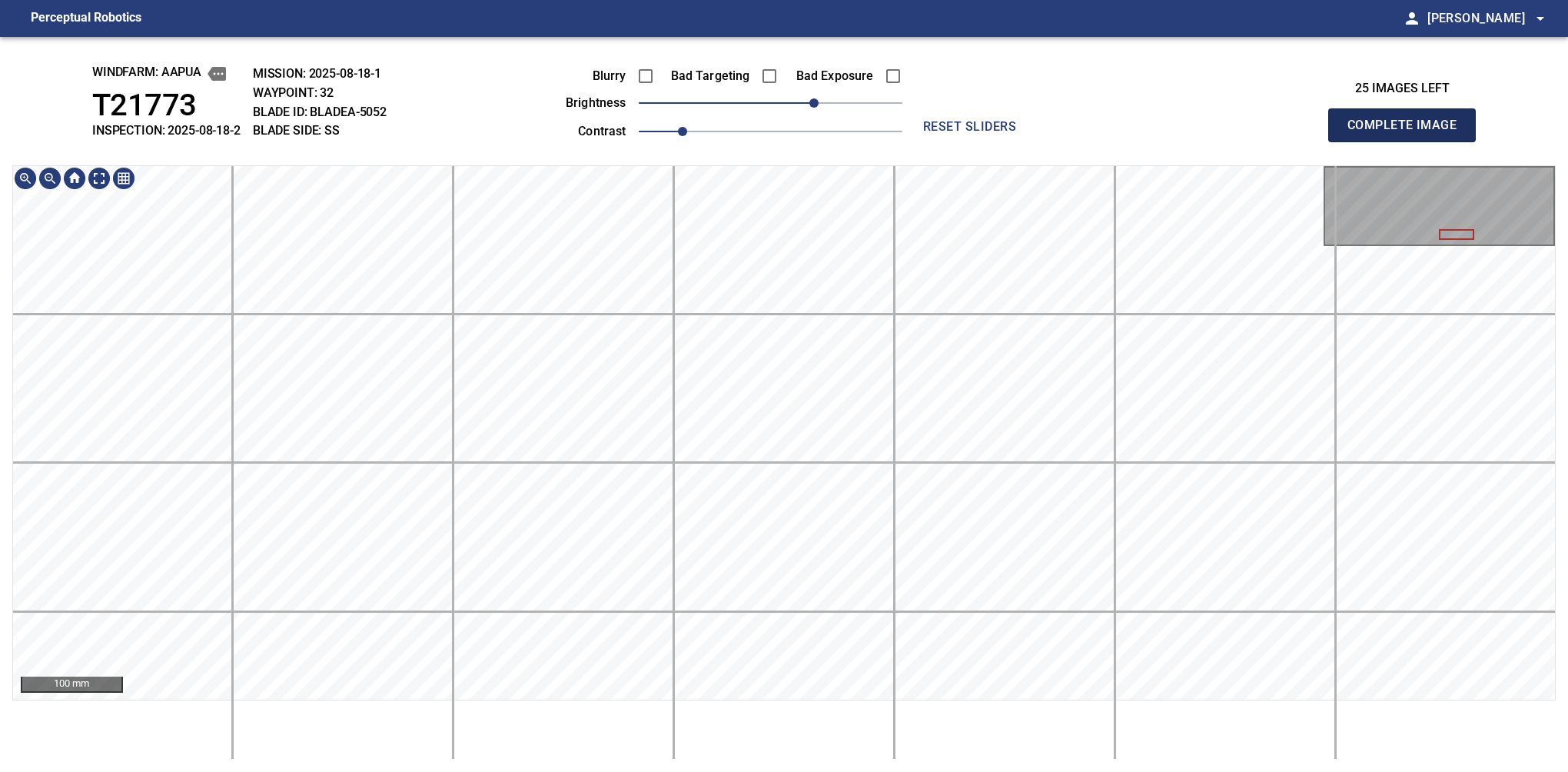
click at [1408, 142] on button "Complete Image" at bounding box center [1402, 125] width 148 height 34
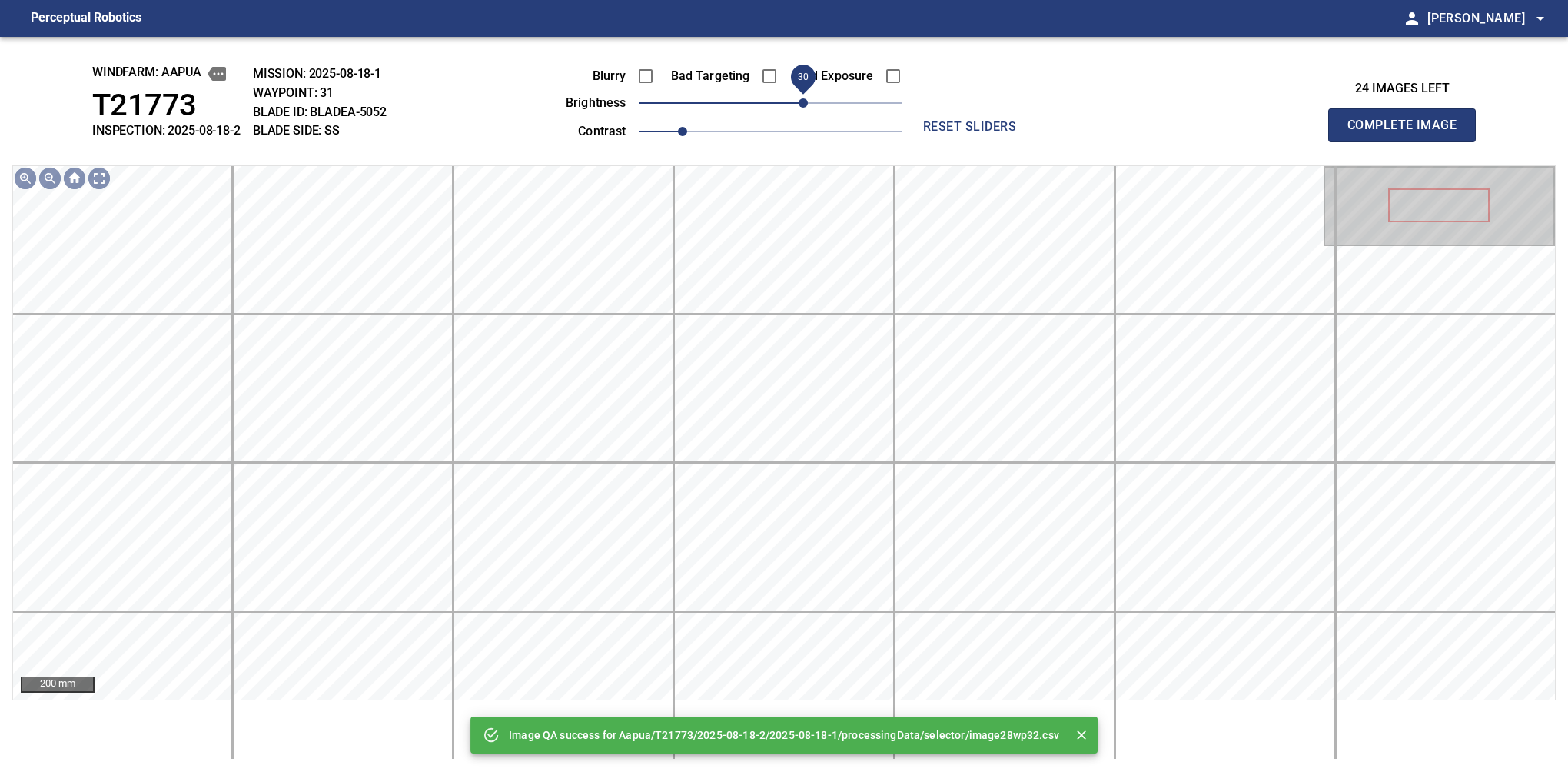
drag, startPoint x: 780, startPoint y: 109, endPoint x: 808, endPoint y: 102, distance: 28.9
click at [808, 102] on span "30" at bounding box center [803, 102] width 10 height 10
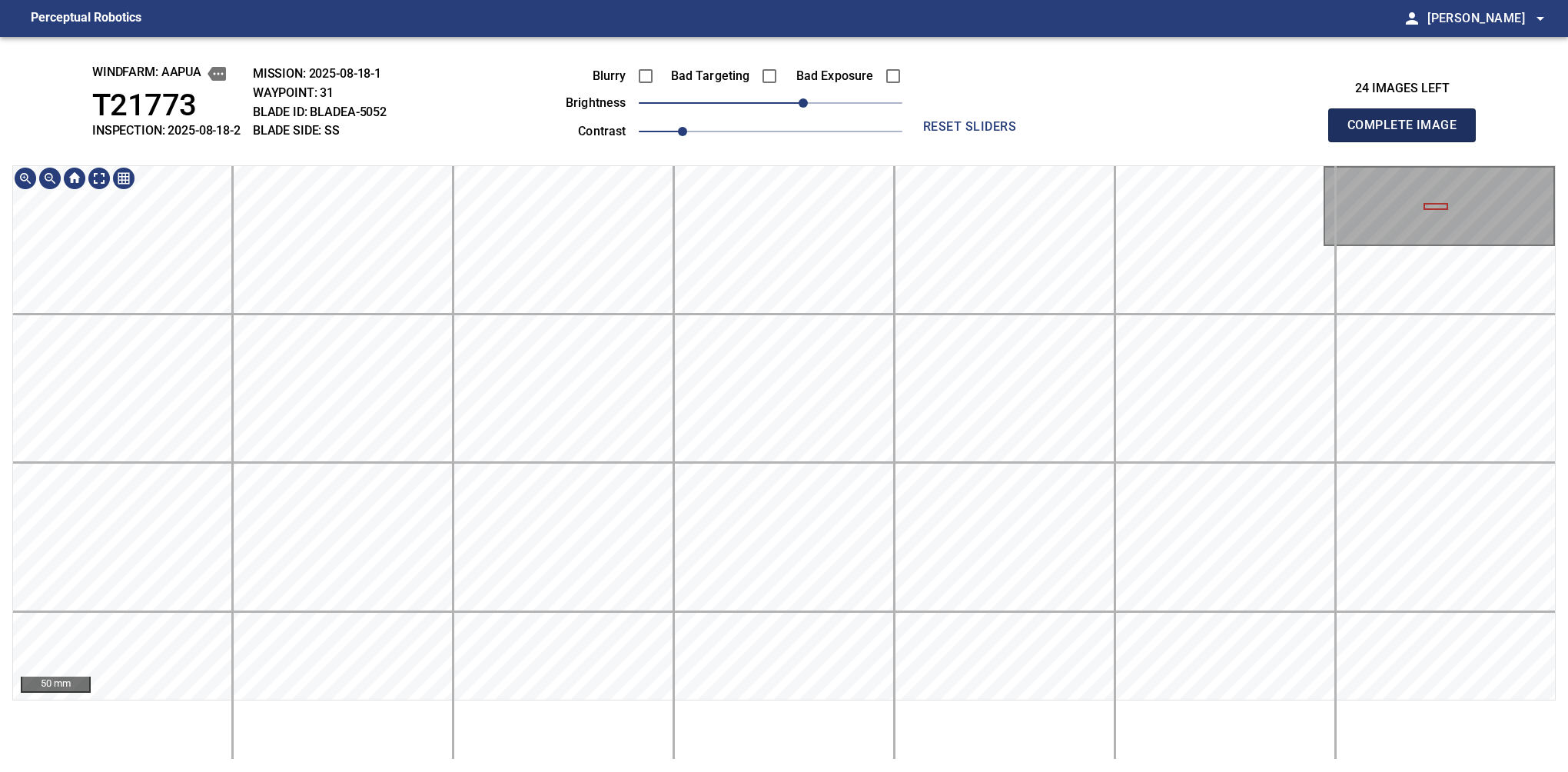
click at [1408, 142] on button "Complete Image" at bounding box center [1402, 125] width 148 height 34
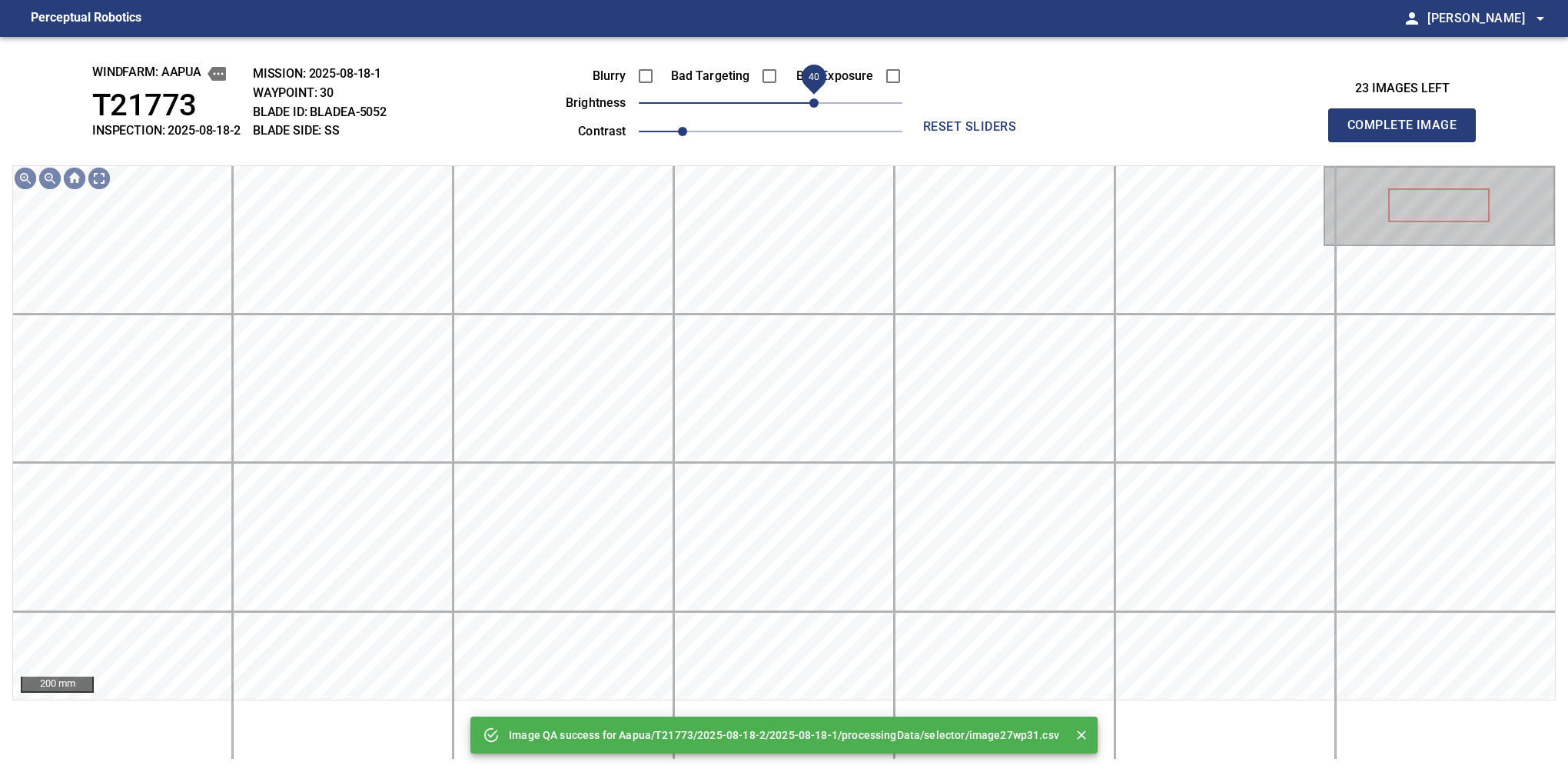
click at [815, 101] on span "40" at bounding box center [770, 102] width 263 height 22
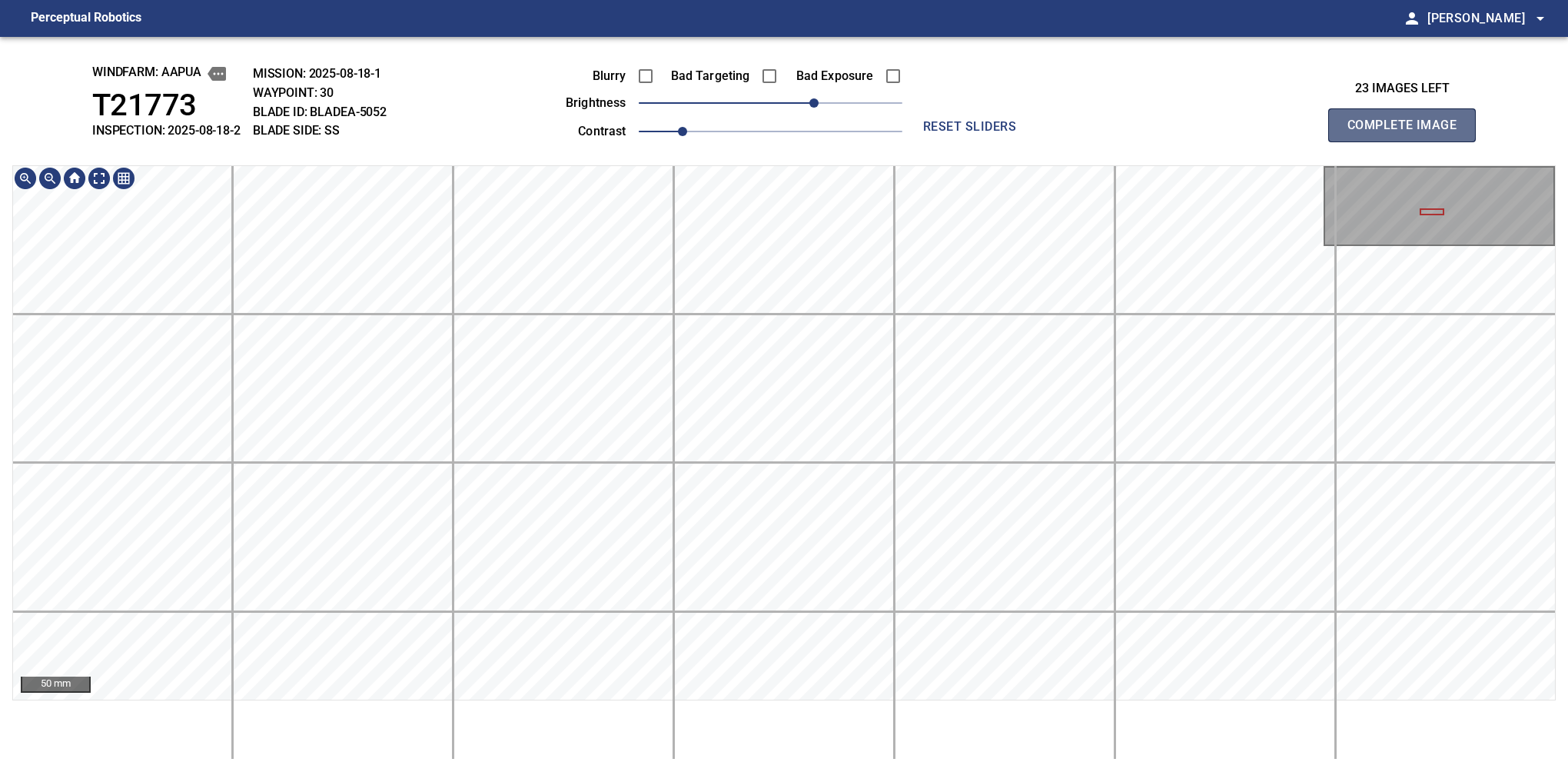
click at [1408, 142] on button "Complete Image" at bounding box center [1402, 125] width 148 height 34
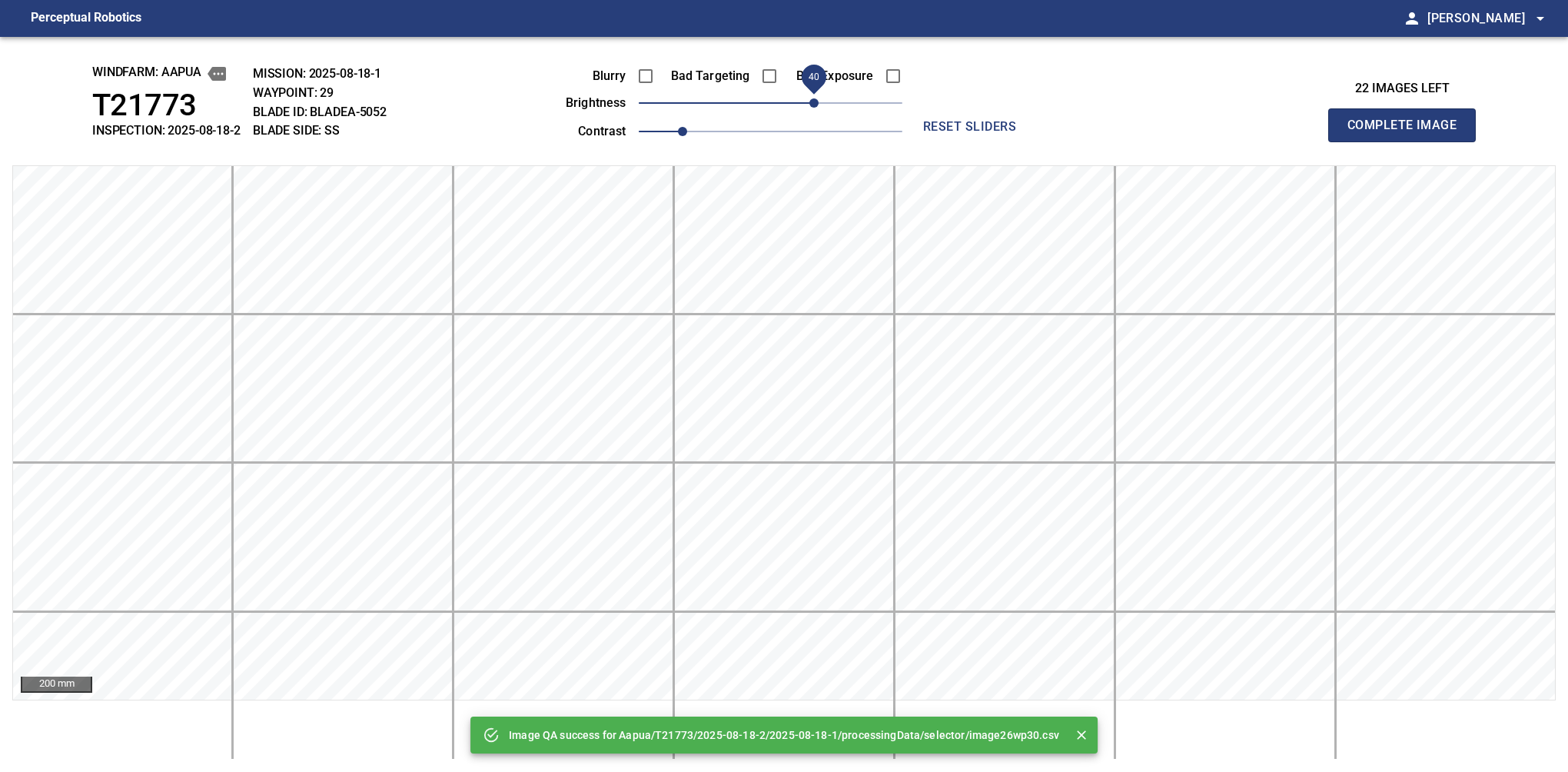
click at [815, 104] on span "40" at bounding box center [770, 102] width 263 height 22
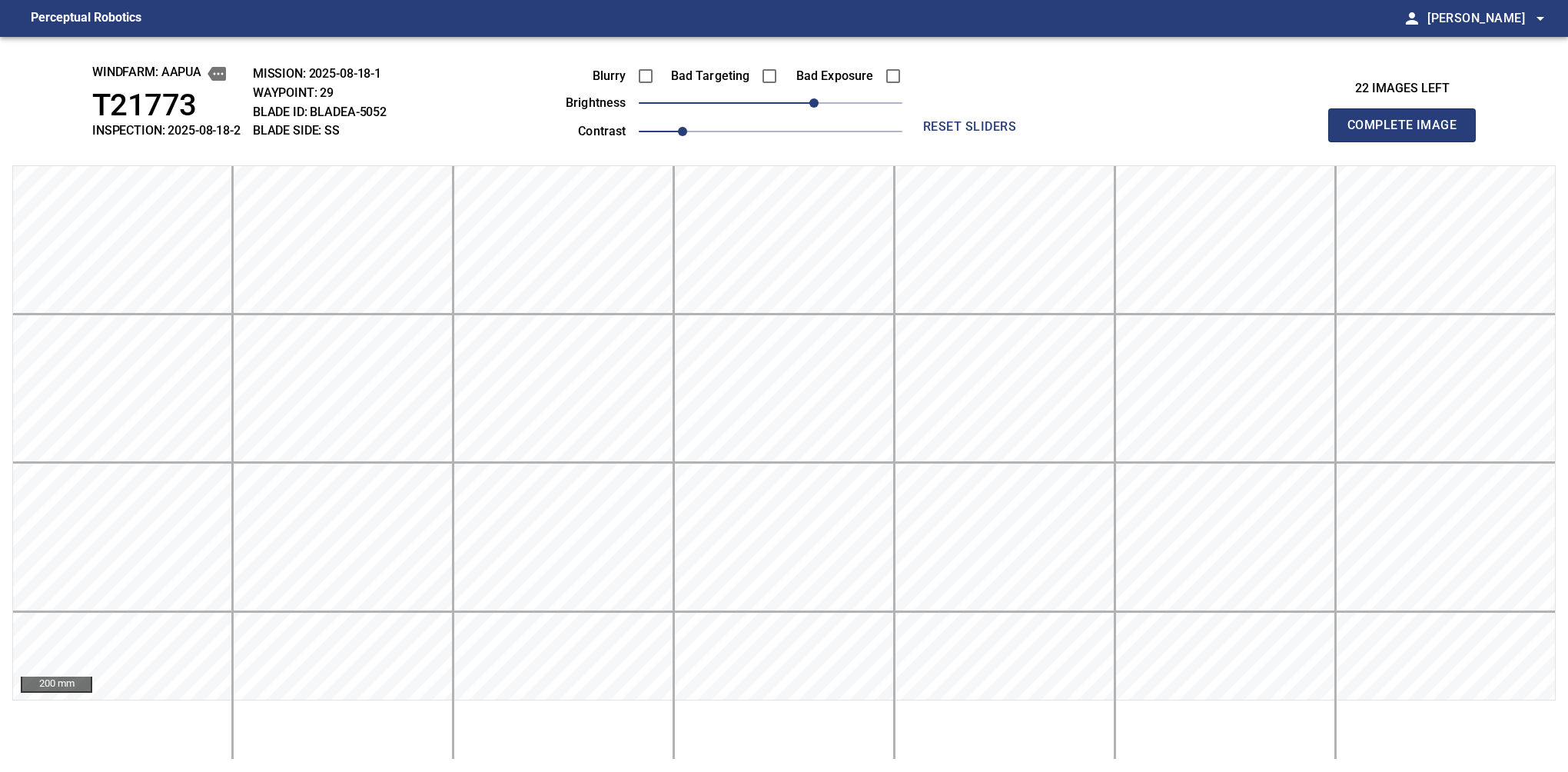
click at [1408, 142] on button "Complete Image" at bounding box center [1402, 125] width 148 height 34
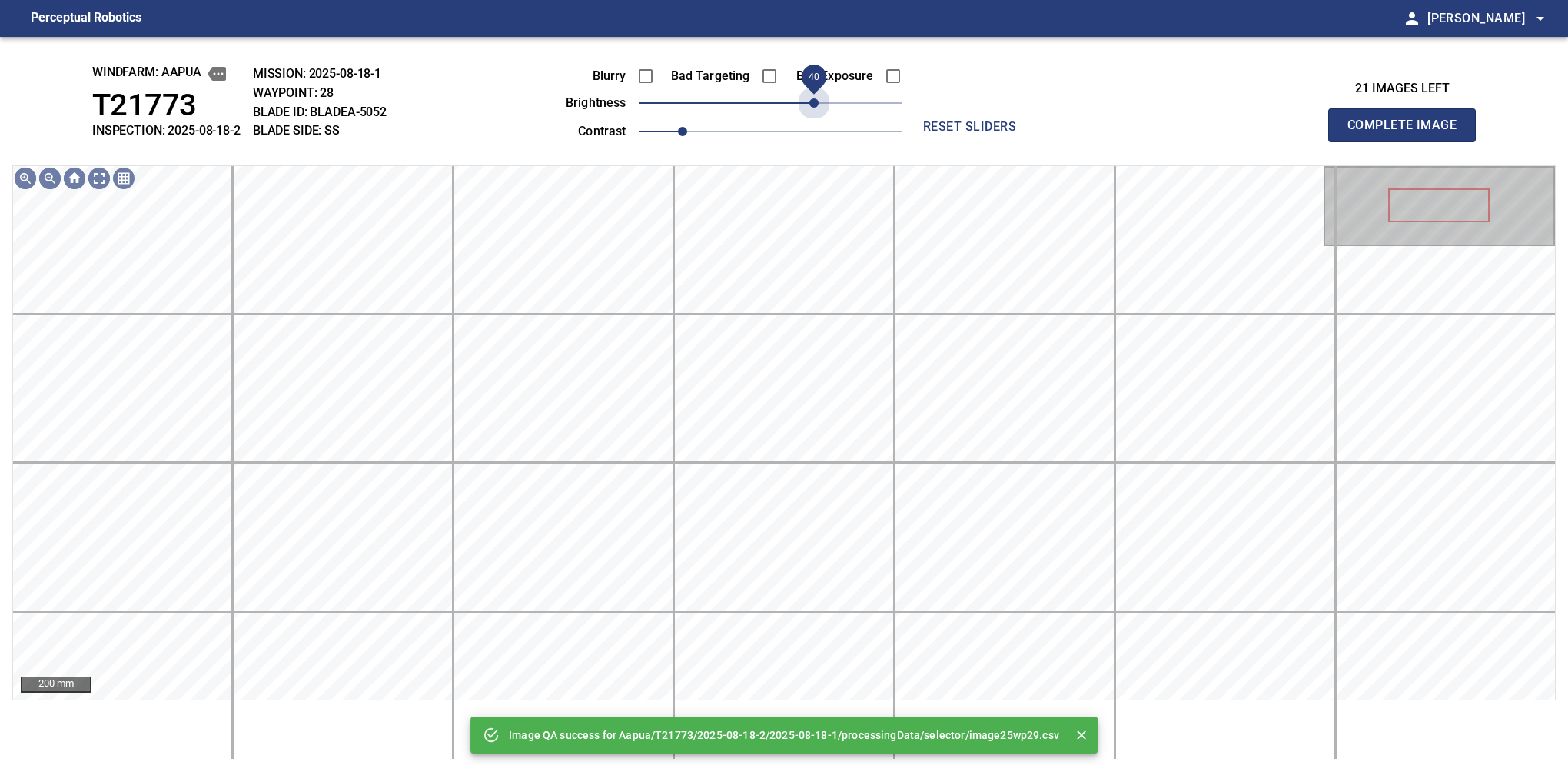
click at [815, 104] on span "40" at bounding box center [770, 102] width 263 height 22
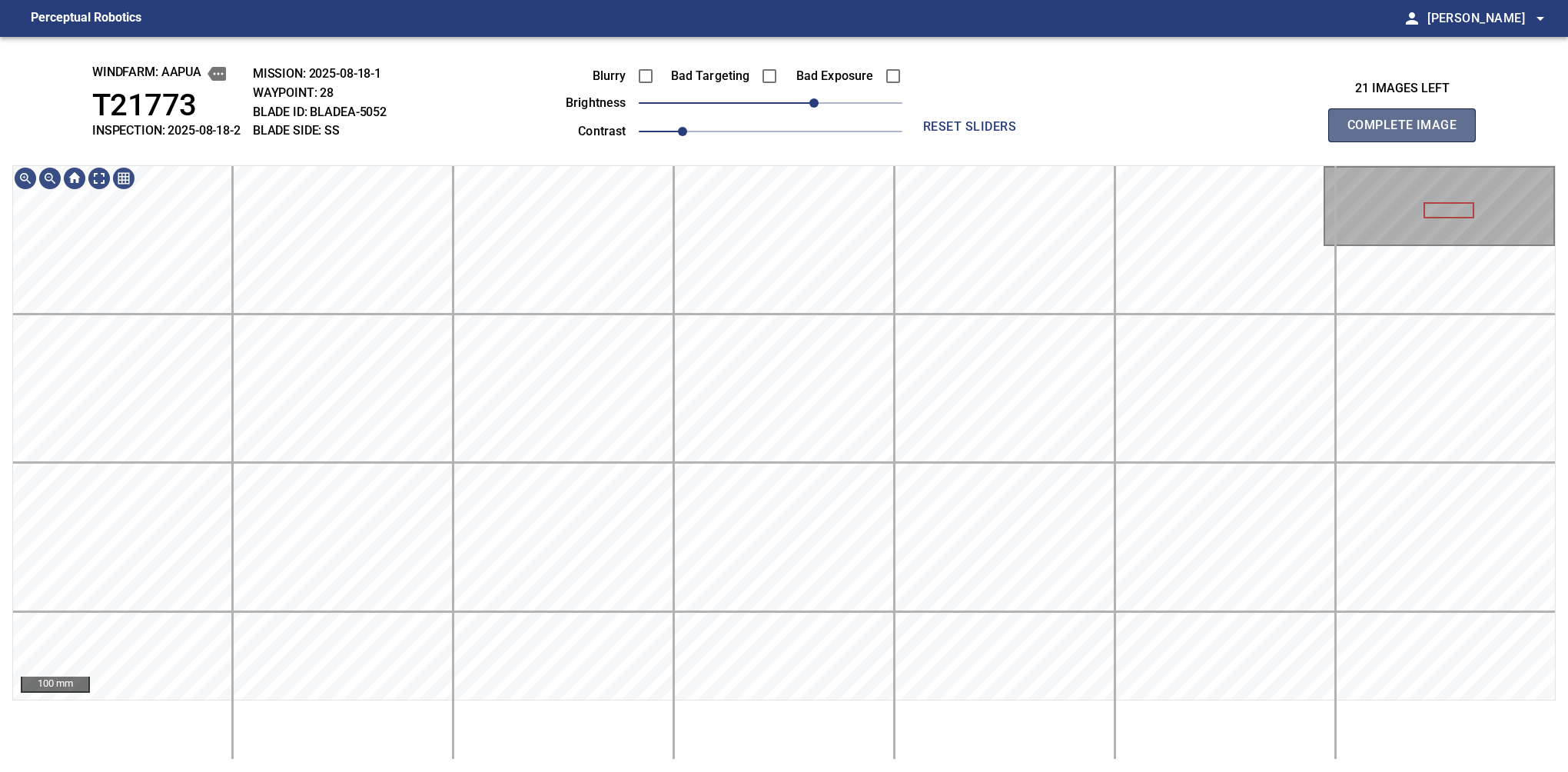
click at [1408, 142] on button "Complete Image" at bounding box center [1402, 125] width 148 height 34
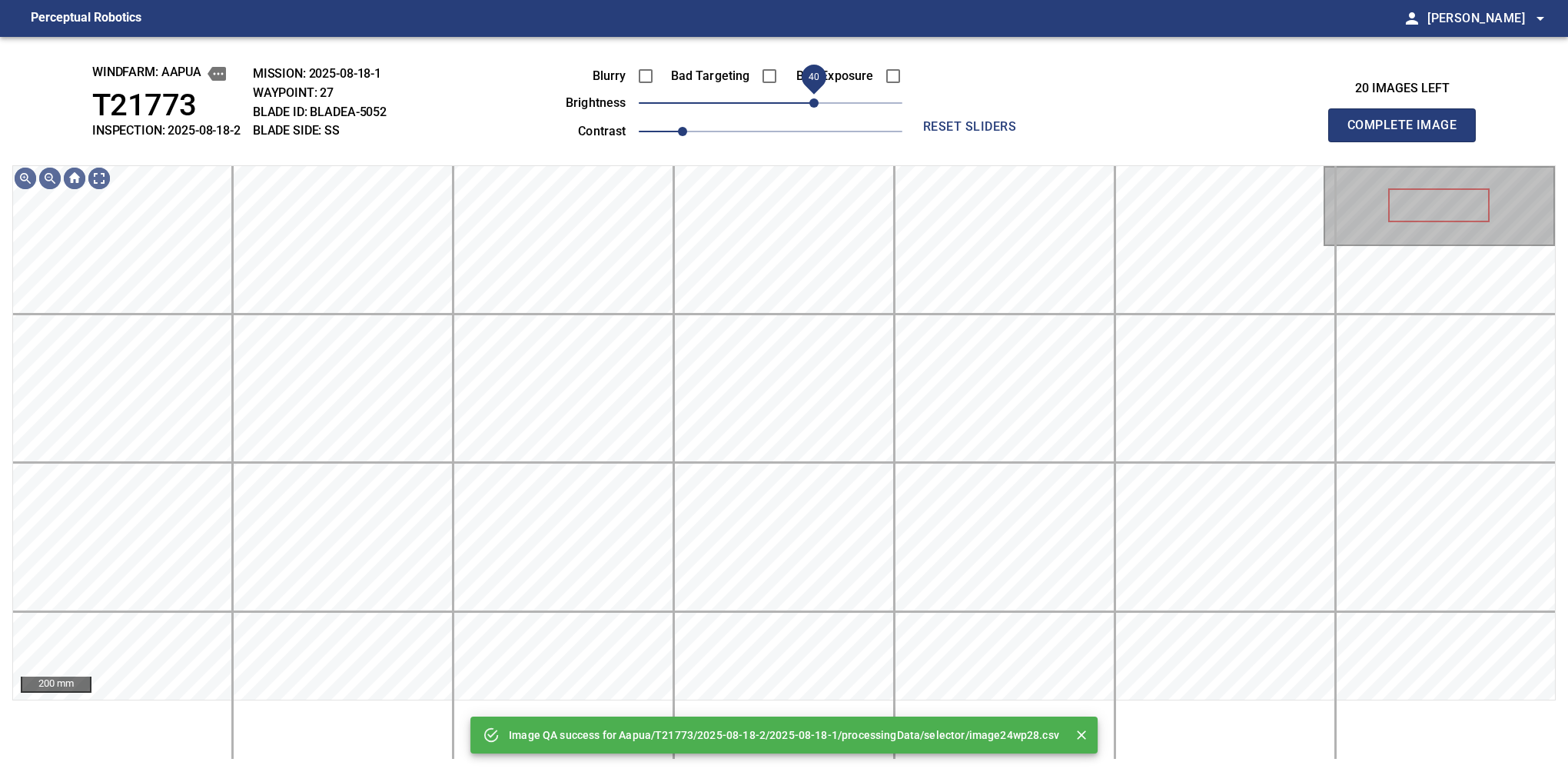
drag, startPoint x: 829, startPoint y: 102, endPoint x: 818, endPoint y: 102, distance: 11.0
click at [818, 102] on span "40" at bounding box center [770, 102] width 263 height 22
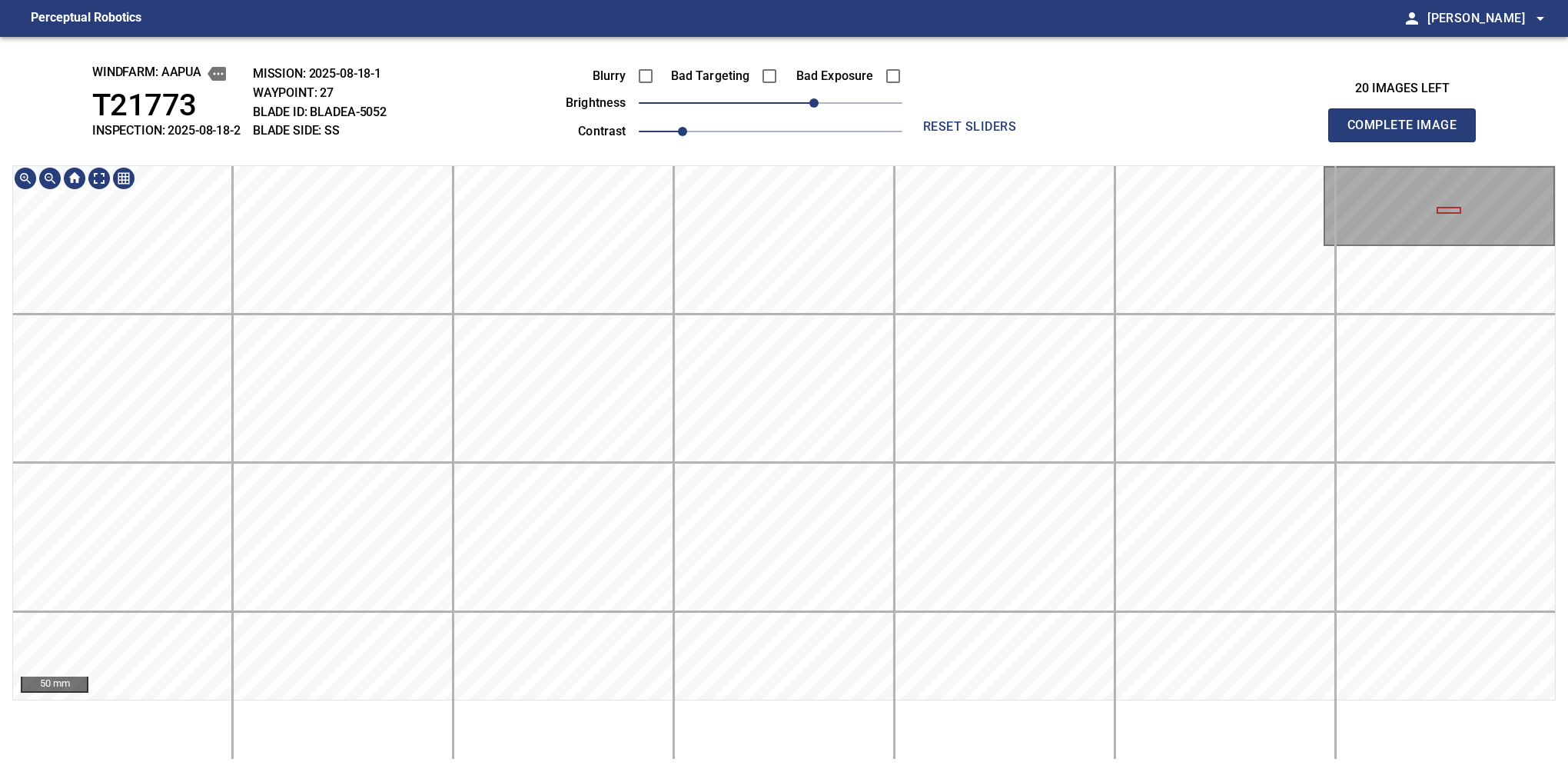
drag, startPoint x: 1408, startPoint y: 142, endPoint x: 1424, endPoint y: 146, distance: 16.5
click at [1408, 142] on button "Complete Image" at bounding box center [1402, 125] width 148 height 34
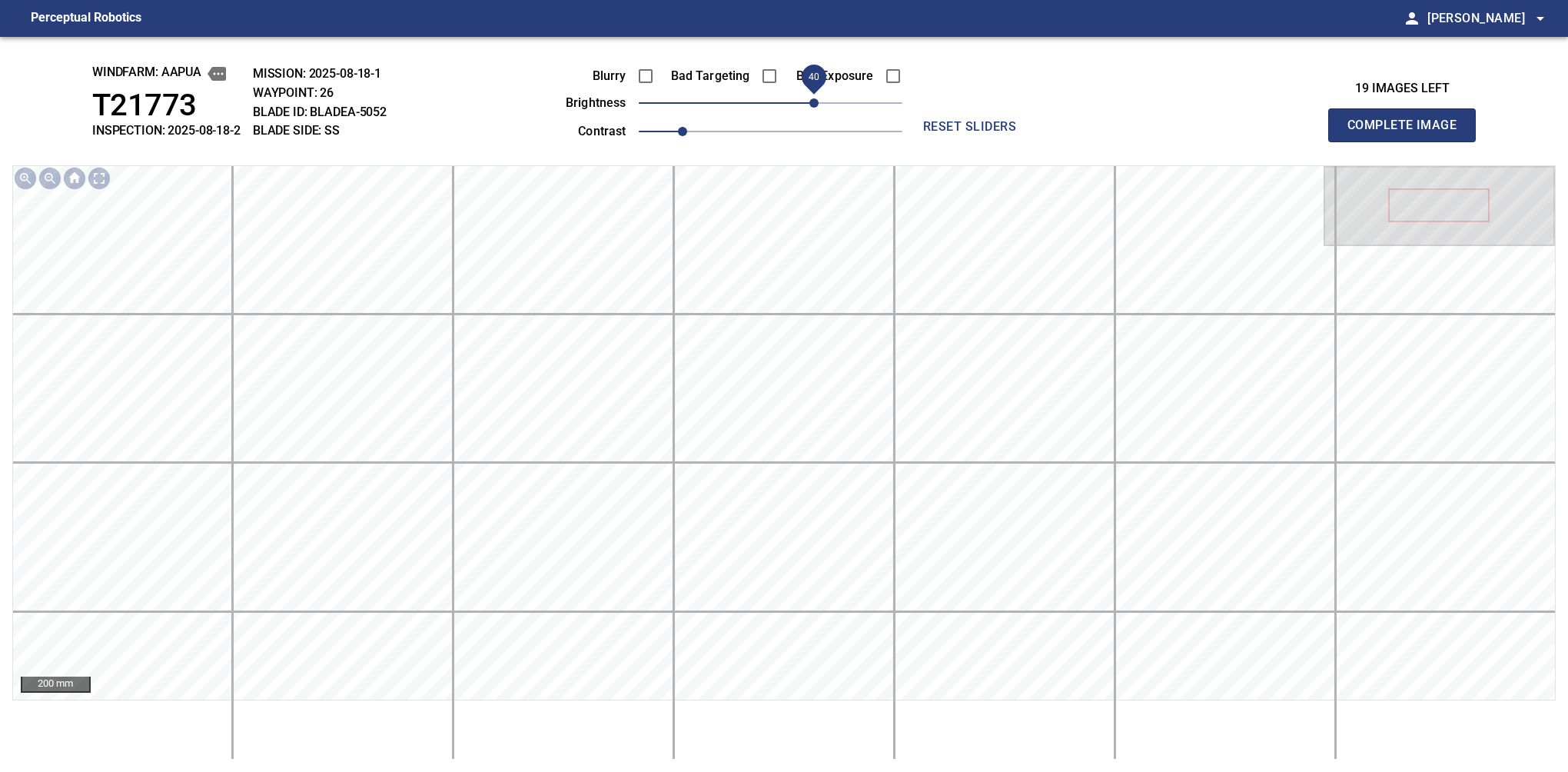
click at [809, 108] on span "40" at bounding box center [814, 102] width 10 height 10
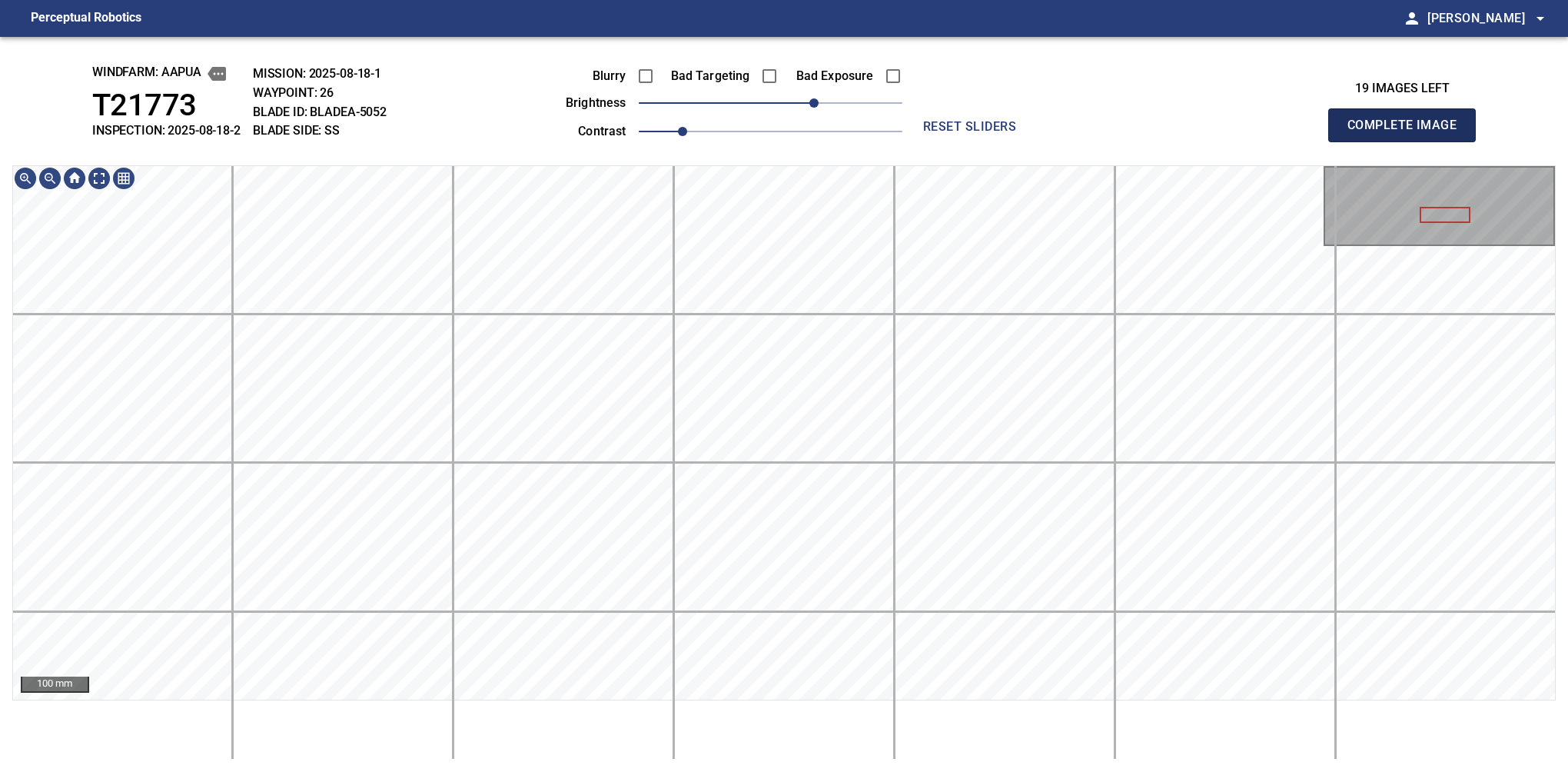
click at [1408, 142] on button "Complete Image" at bounding box center [1402, 125] width 148 height 34
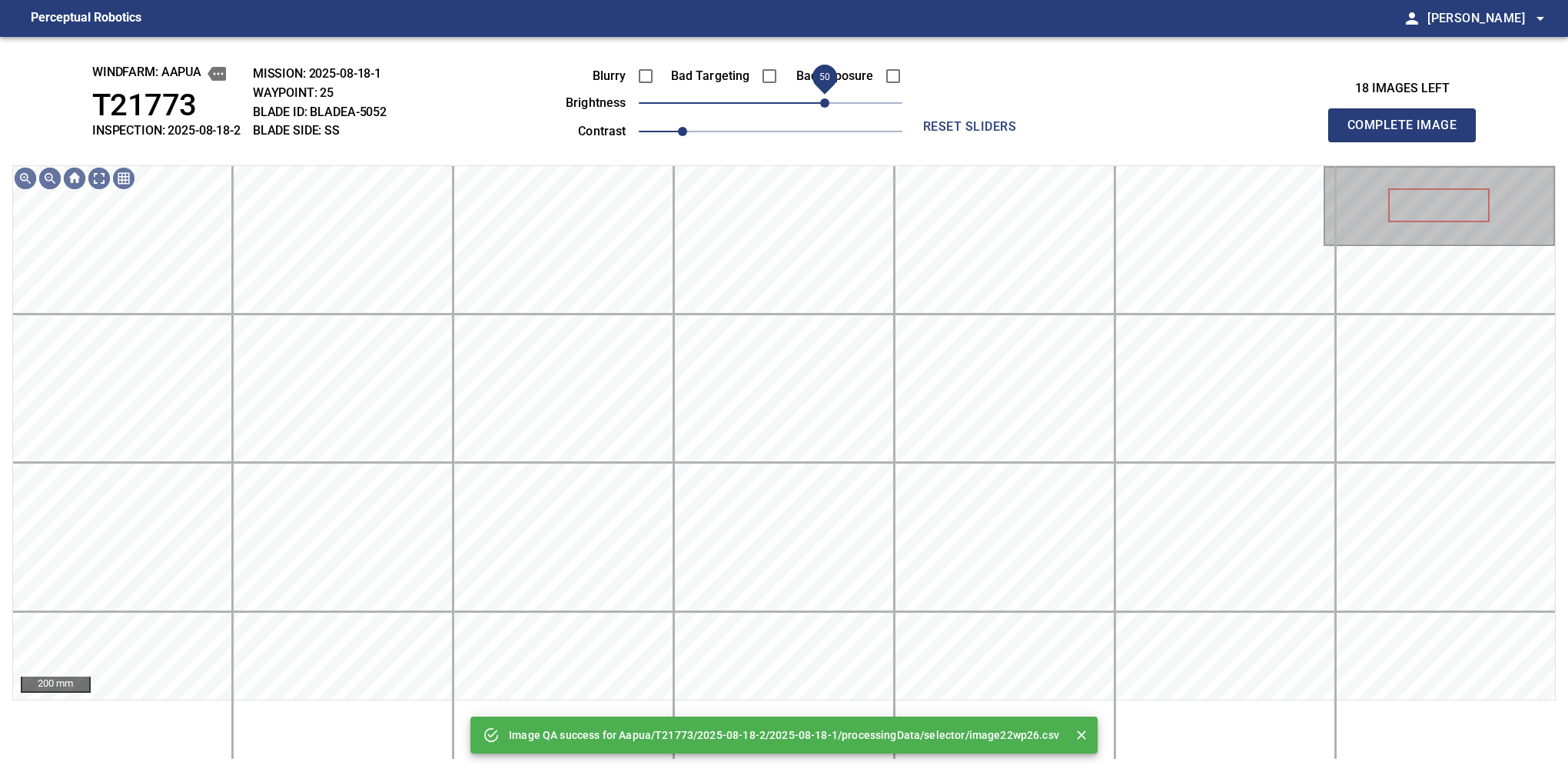
drag, startPoint x: 807, startPoint y: 104, endPoint x: 830, endPoint y: 104, distance: 23.0
click at [830, 104] on span "50" at bounding box center [824, 102] width 10 height 10
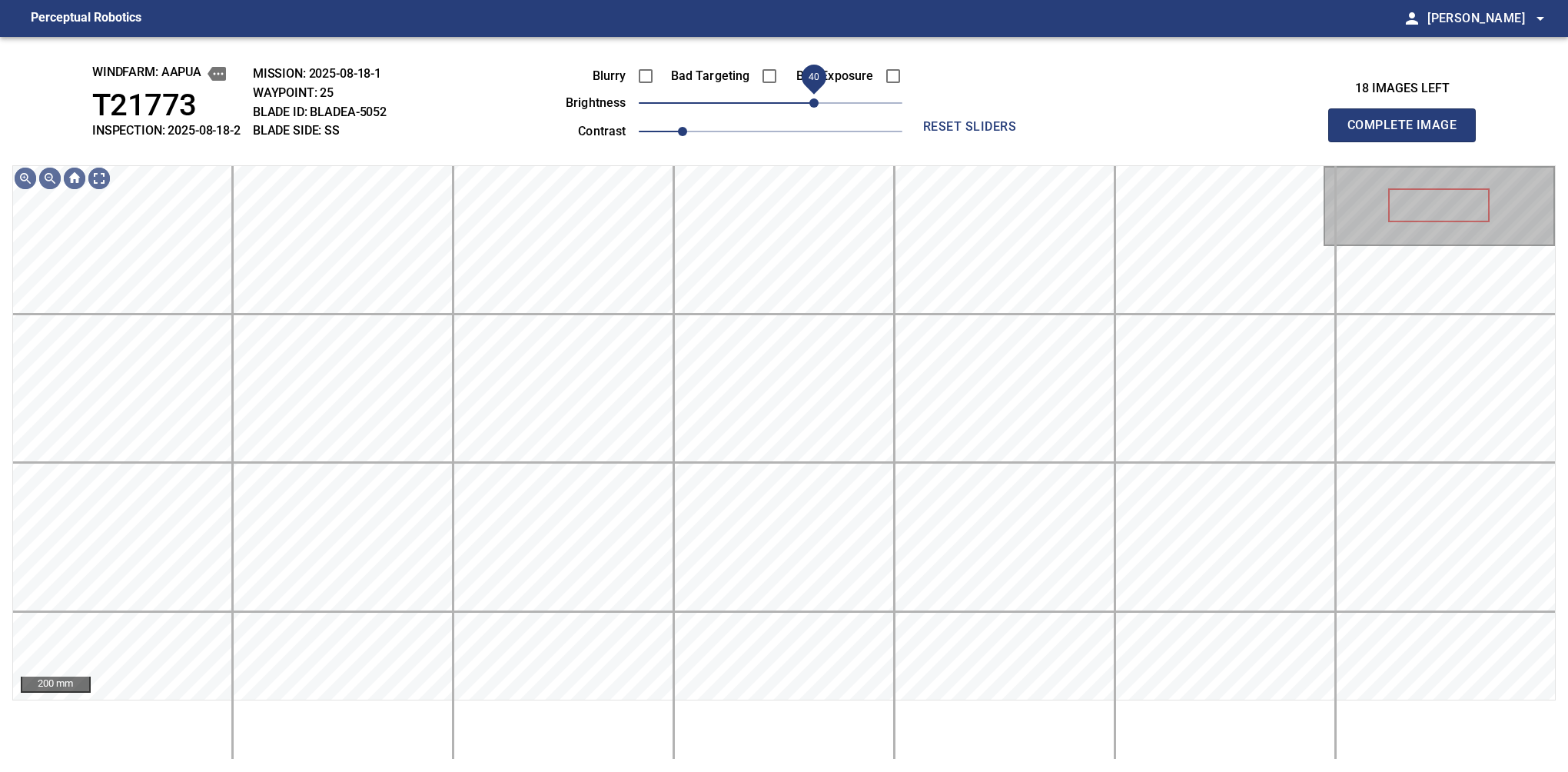
drag, startPoint x: 830, startPoint y: 103, endPoint x: 818, endPoint y: 103, distance: 12.0
click at [818, 103] on span "40" at bounding box center [814, 102] width 10 height 10
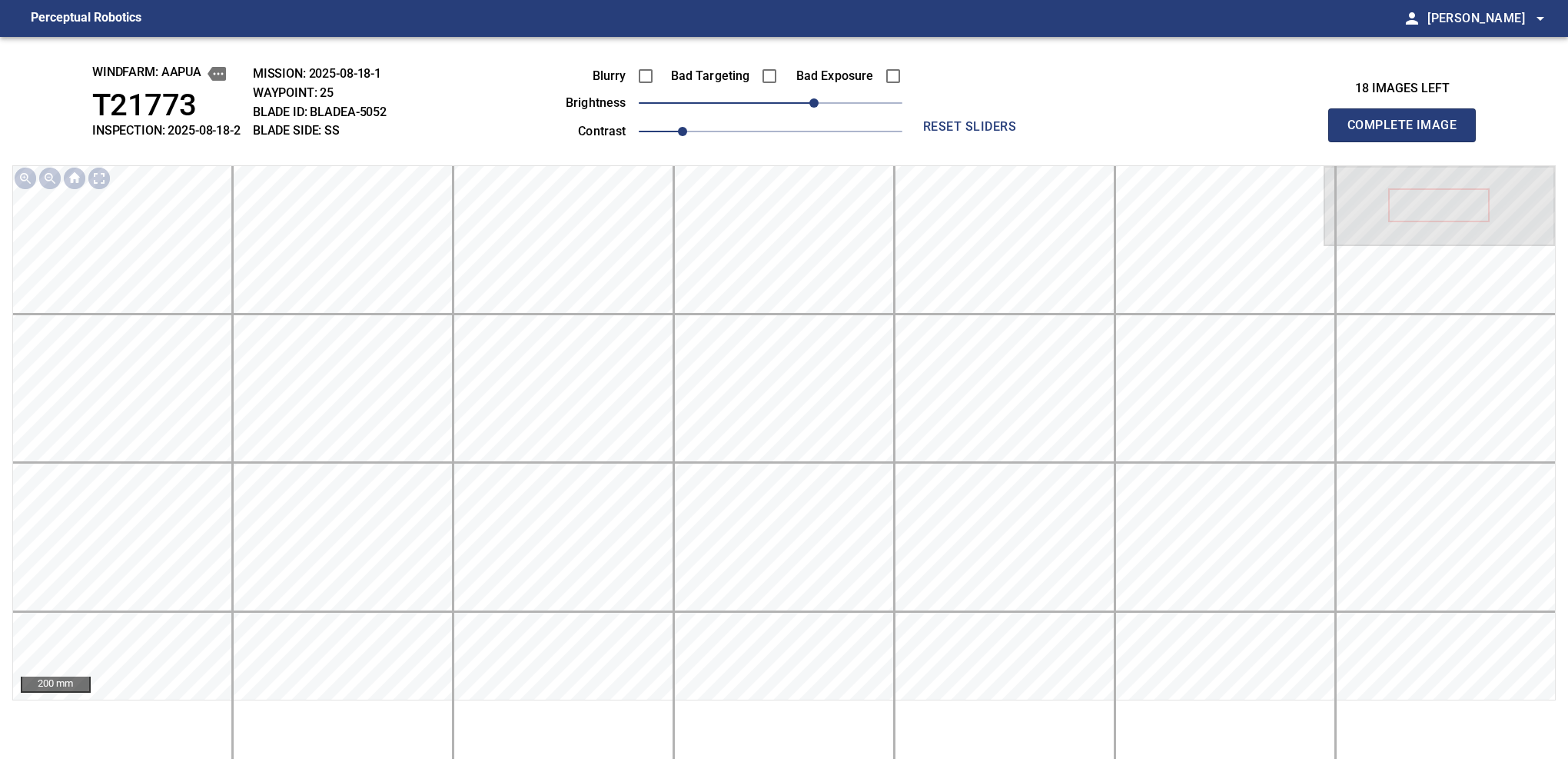
click at [1408, 142] on button "Complete Image" at bounding box center [1402, 125] width 148 height 34
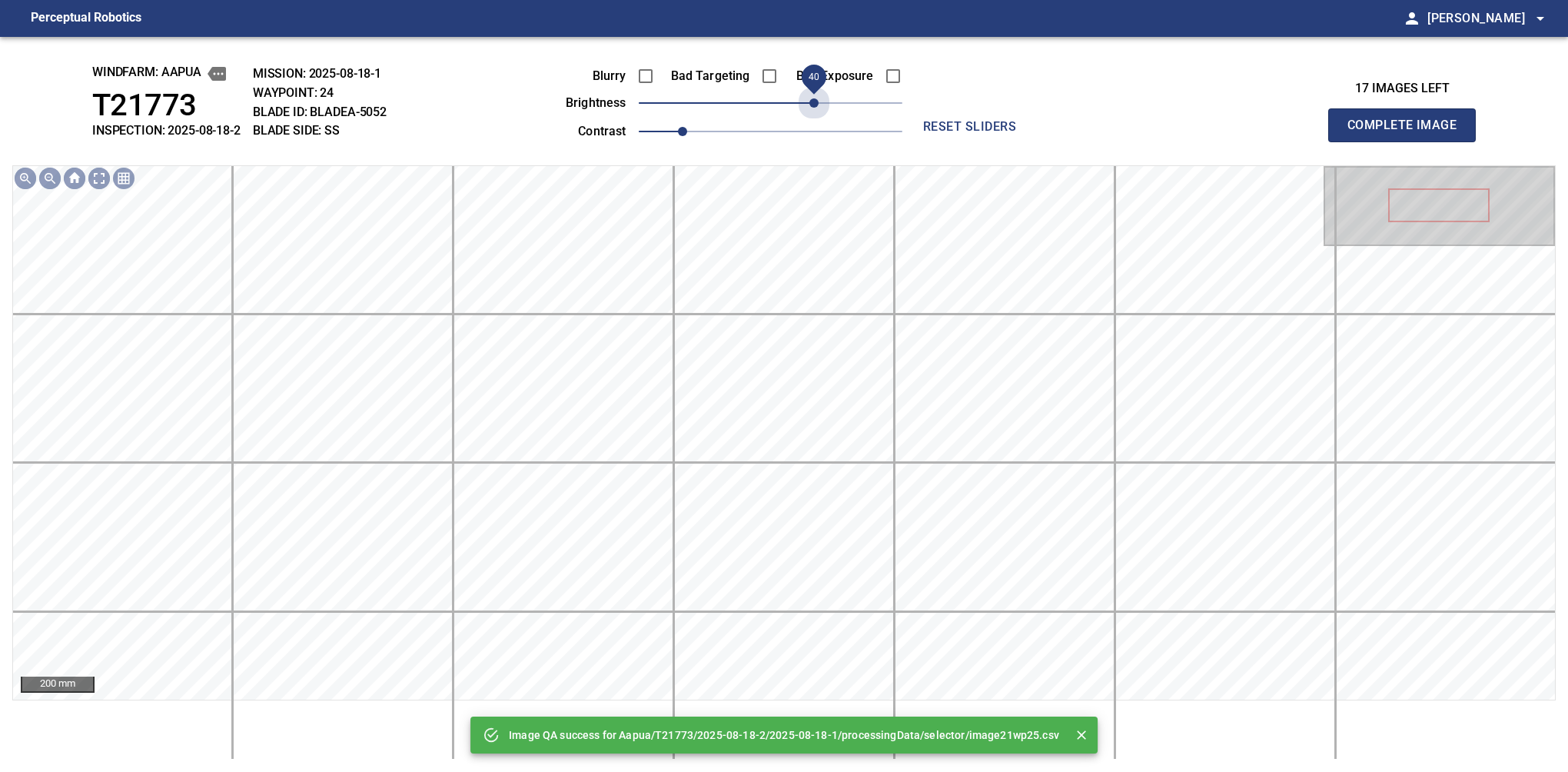
click at [818, 103] on span "40" at bounding box center [770, 102] width 263 height 22
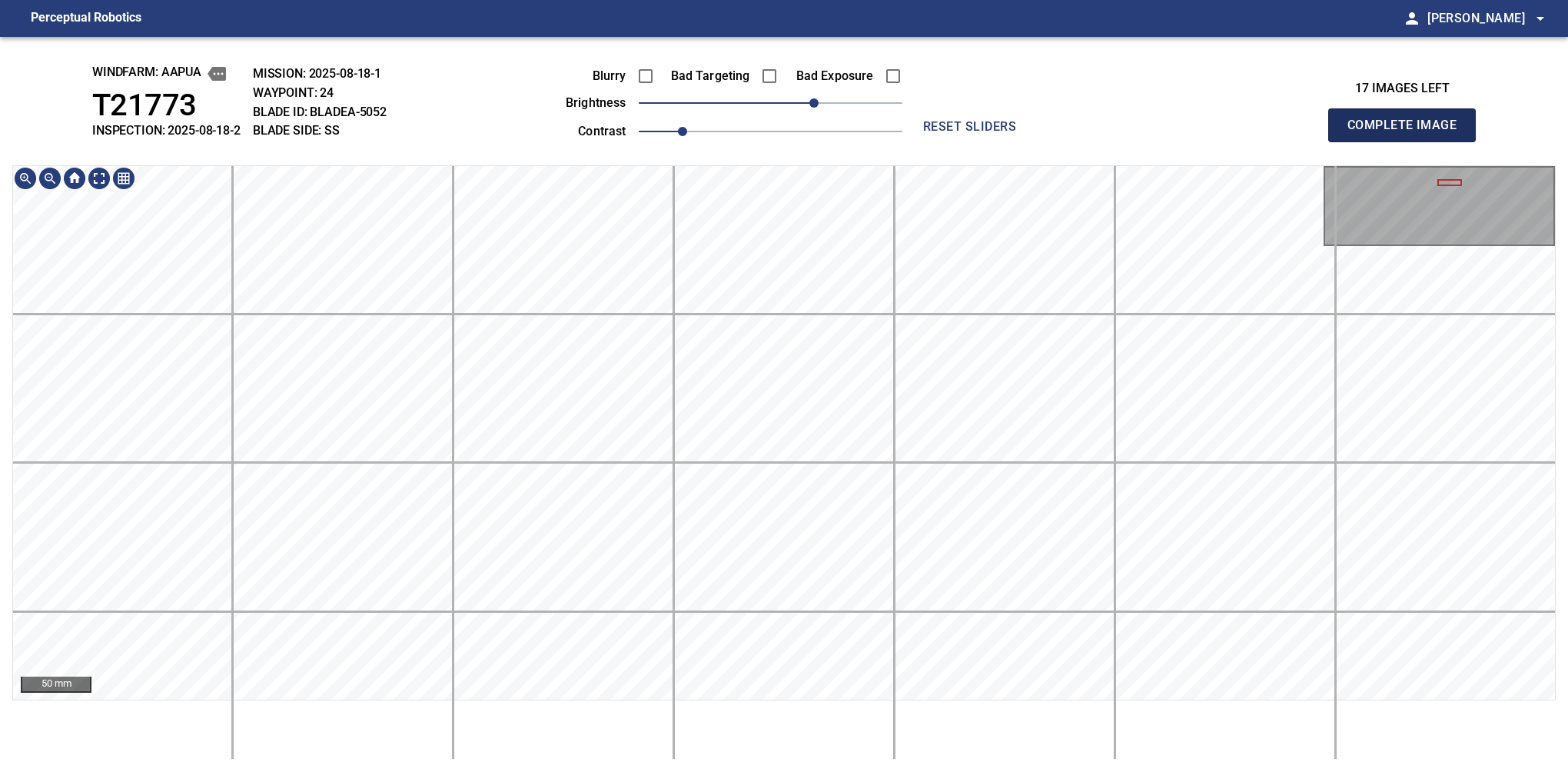
click at [1408, 142] on button "Complete Image" at bounding box center [1402, 125] width 148 height 34
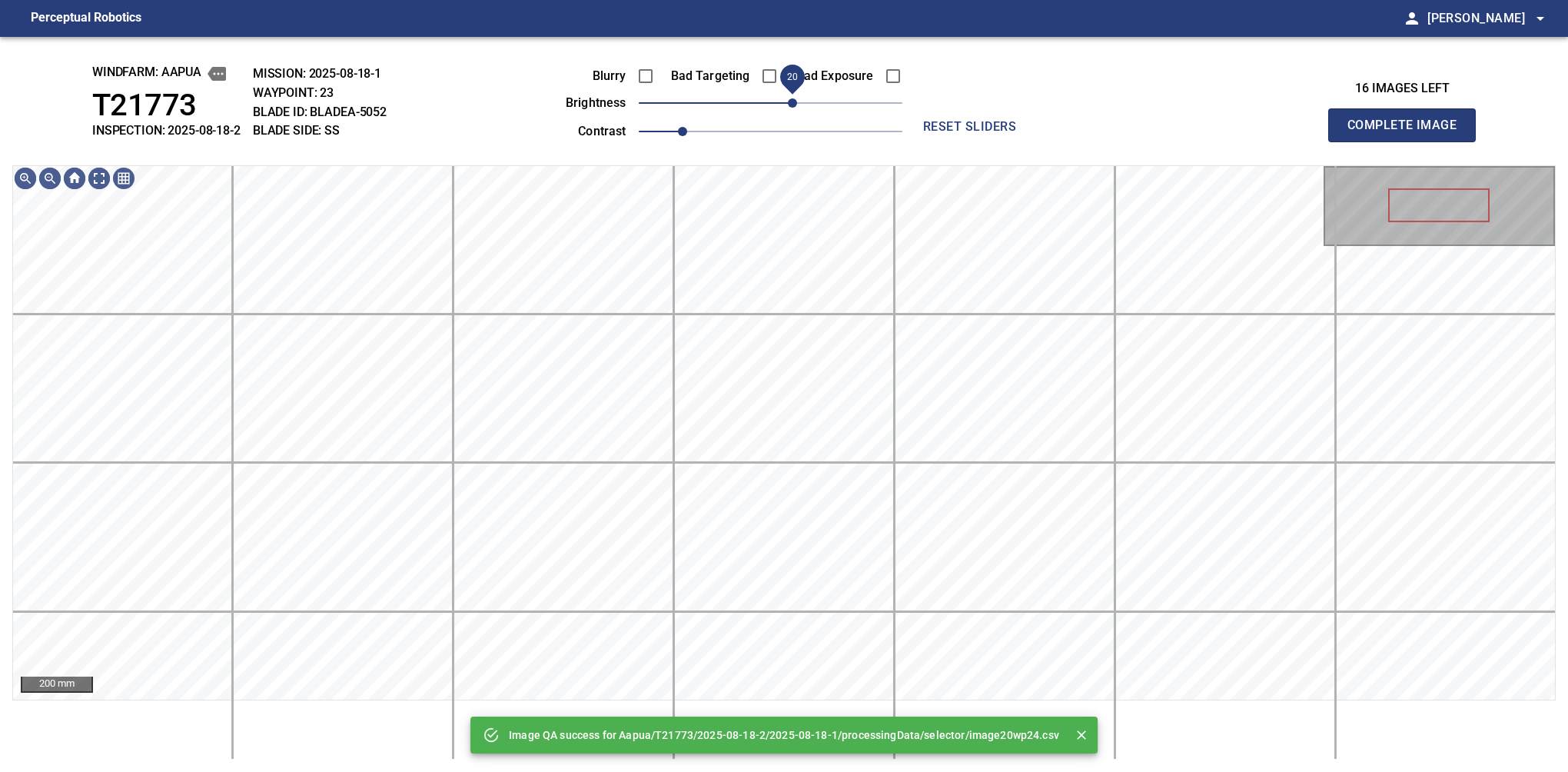
drag, startPoint x: 787, startPoint y: 104, endPoint x: 794, endPoint y: 92, distance: 13.9
click at [794, 98] on span "20" at bounding box center [792, 102] width 10 height 10
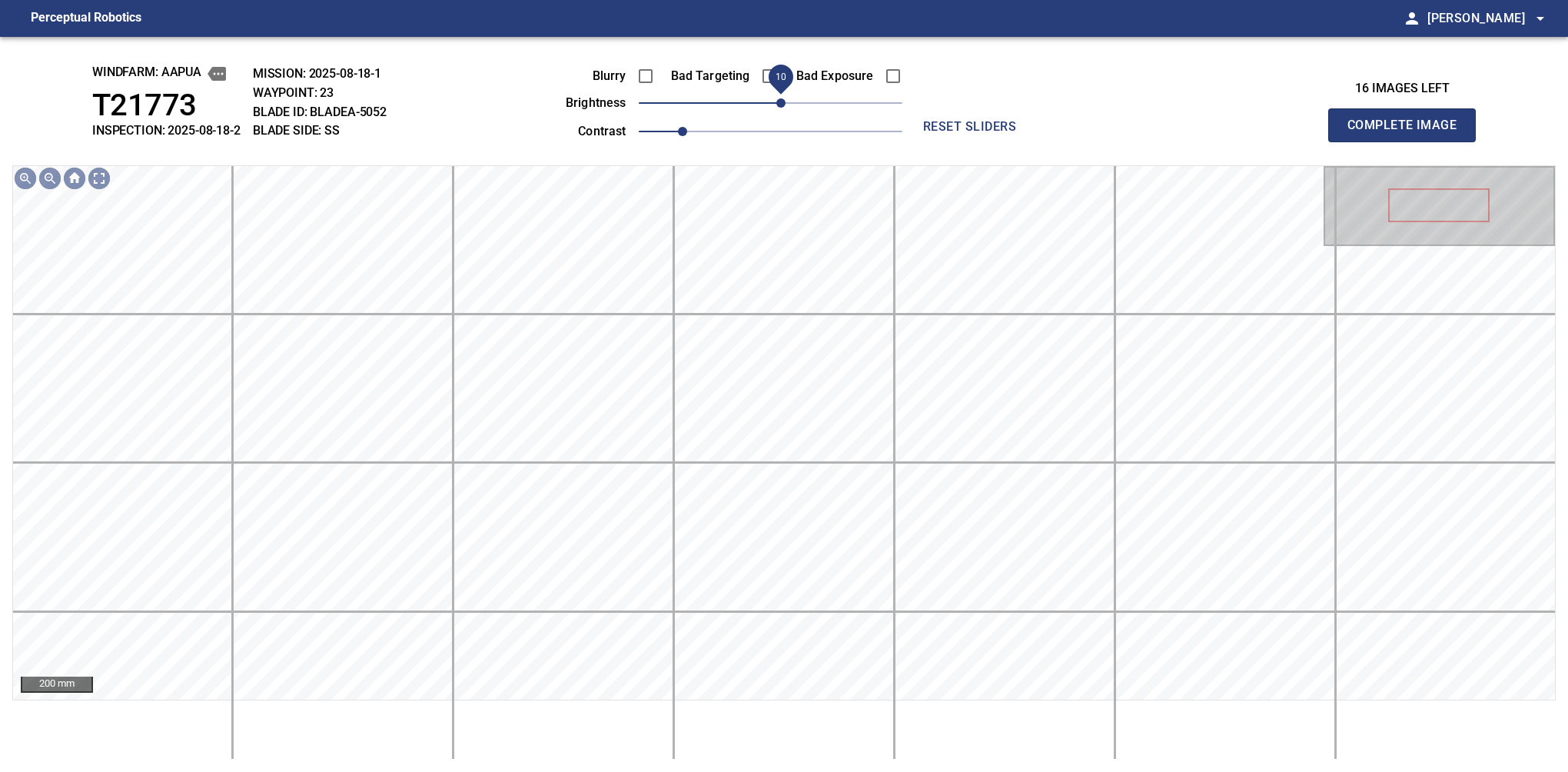
click at [780, 106] on span "10" at bounding box center [780, 102] width 10 height 10
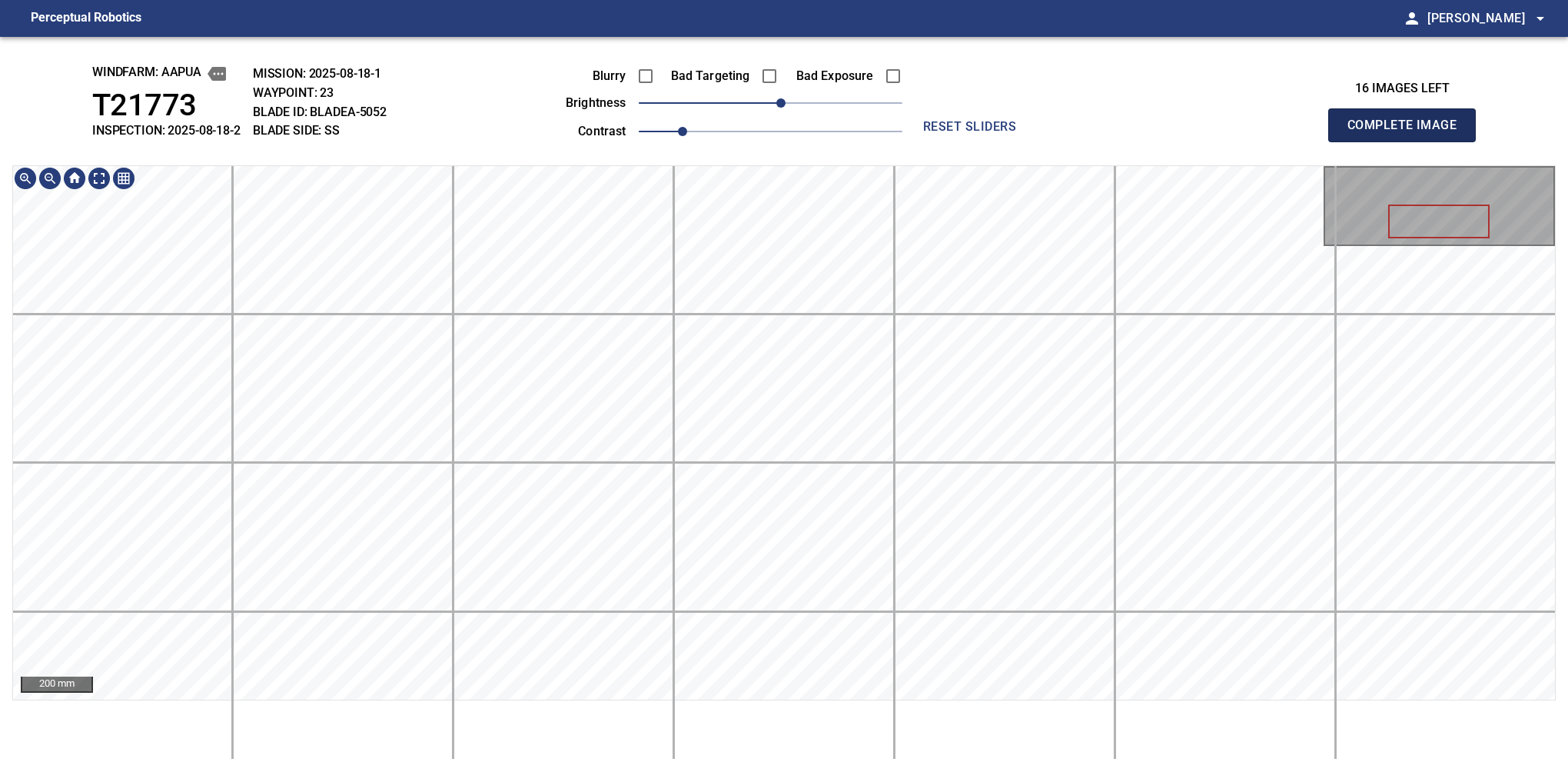
click at [1408, 142] on button "Complete Image" at bounding box center [1402, 125] width 148 height 34
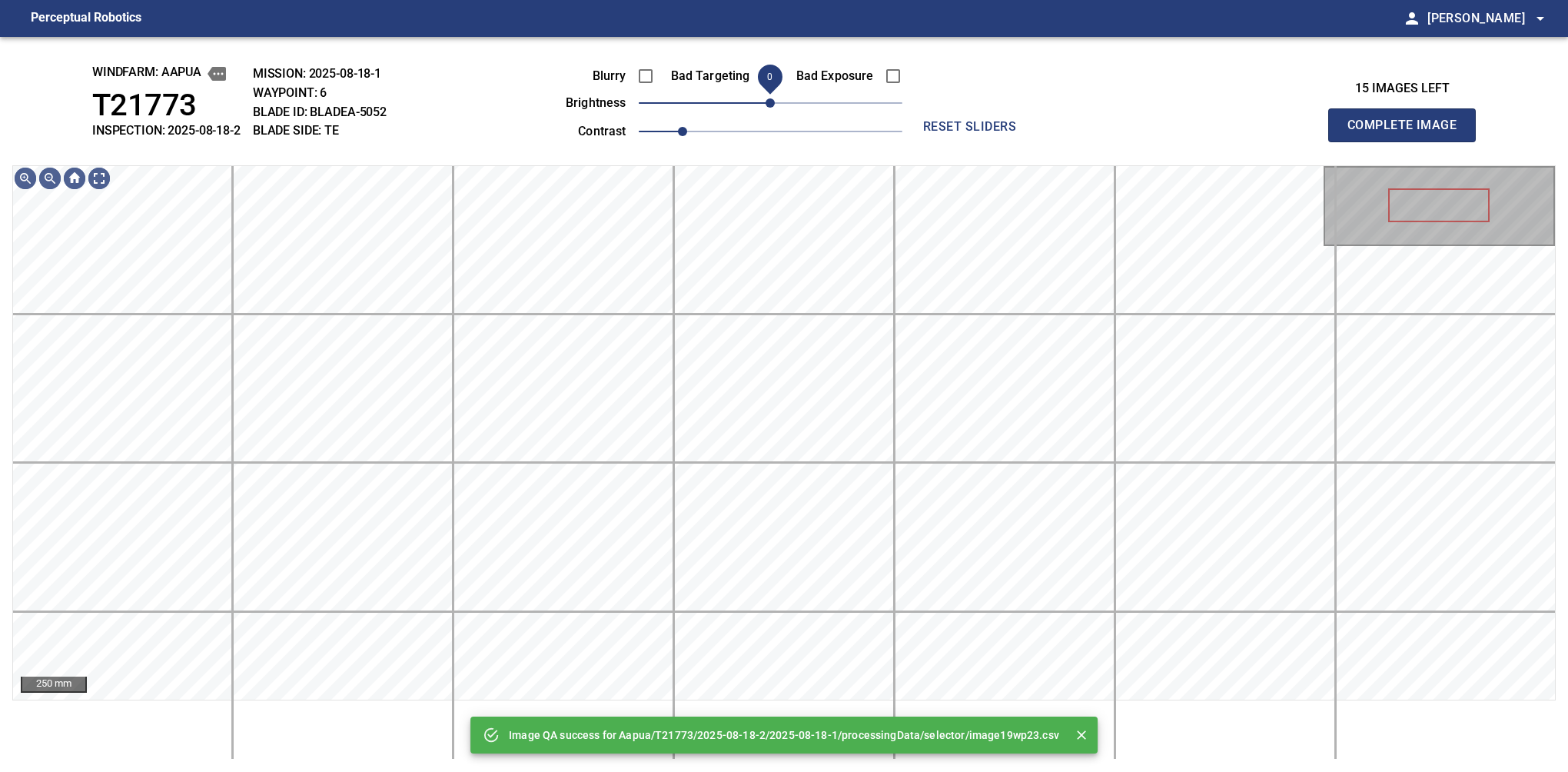
click at [774, 98] on span "0" at bounding box center [770, 102] width 10 height 10
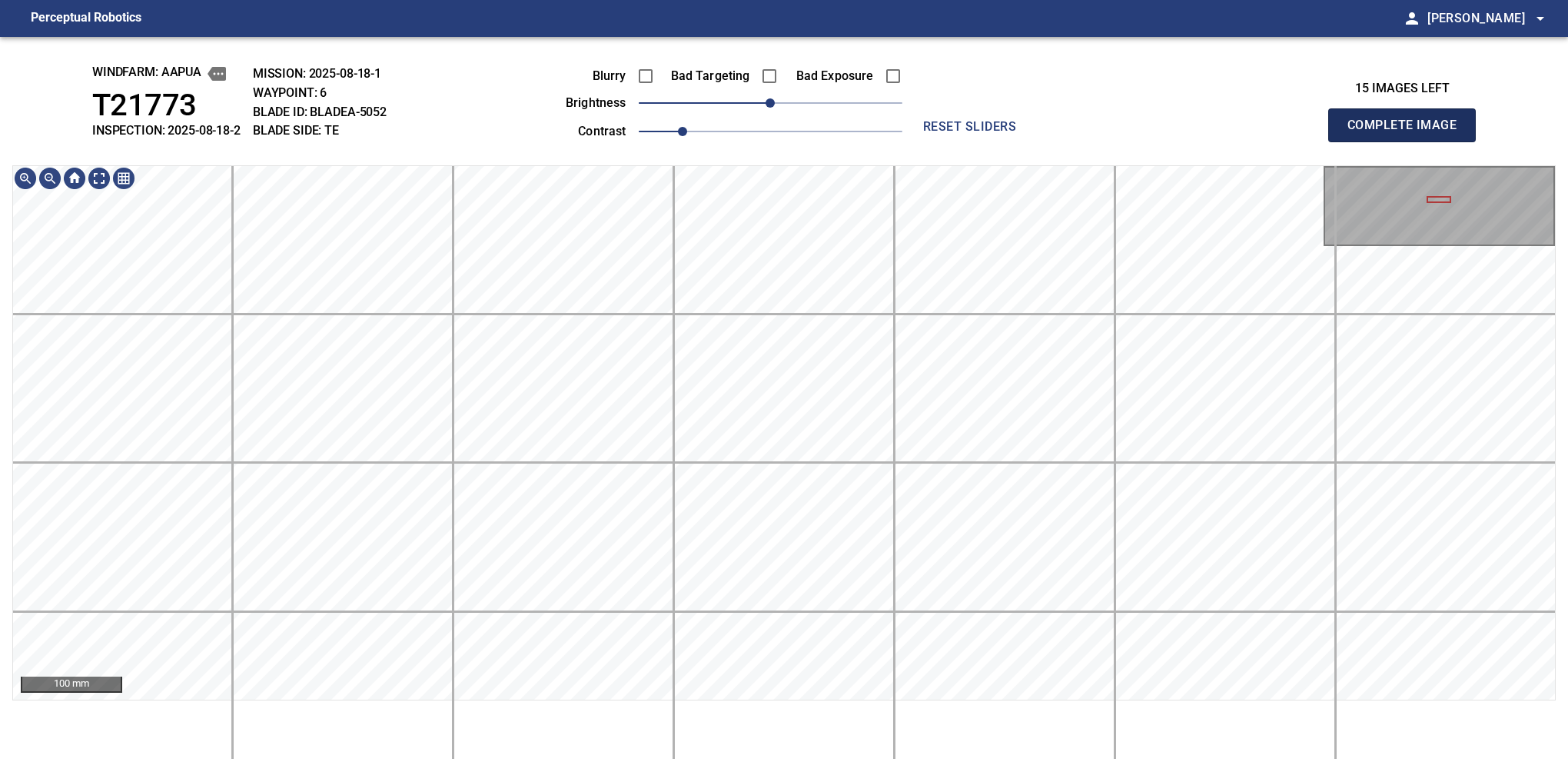
click at [1408, 142] on button "Complete Image" at bounding box center [1402, 125] width 148 height 34
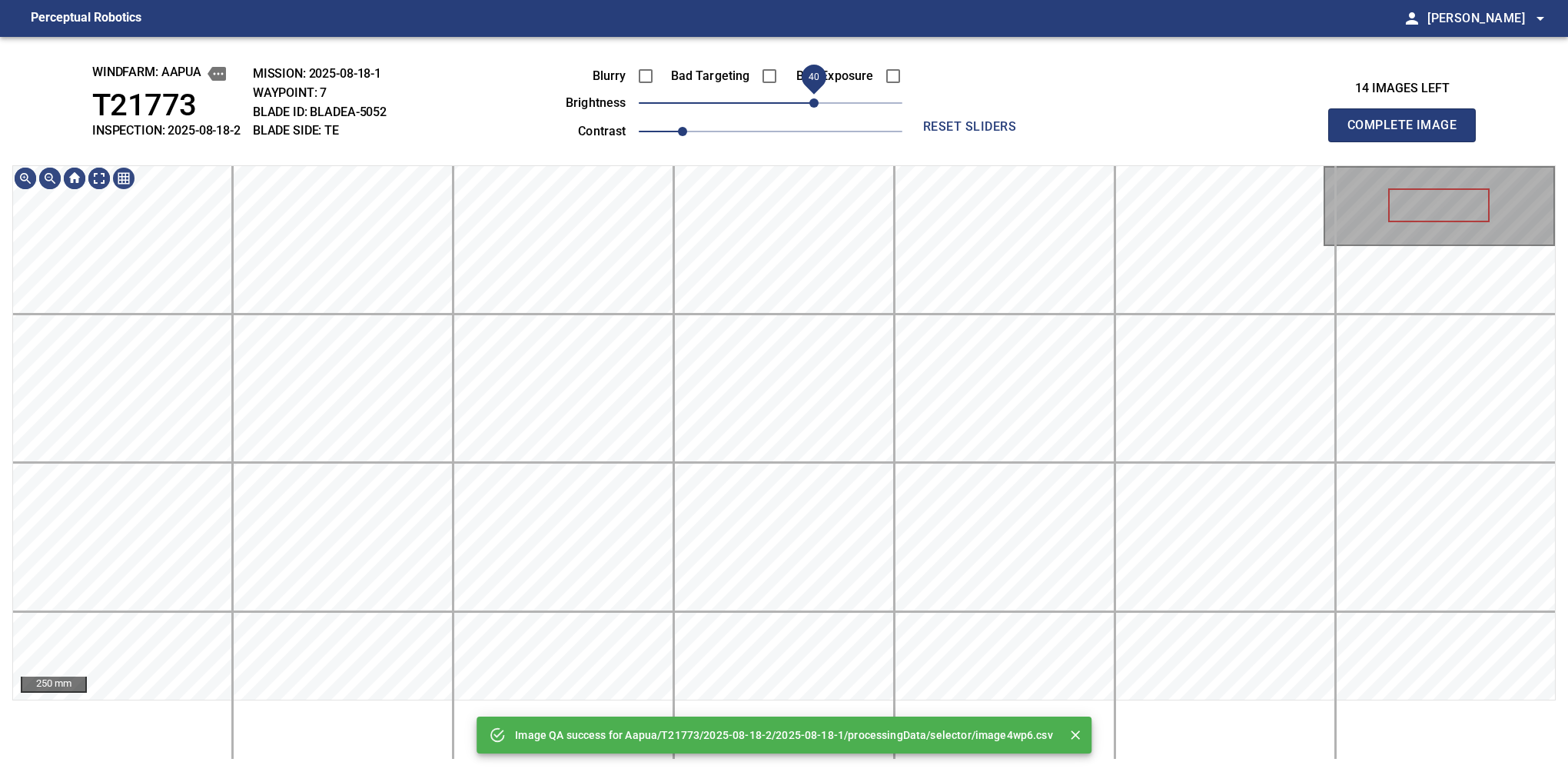
drag, startPoint x: 768, startPoint y: 105, endPoint x: 819, endPoint y: 102, distance: 51.1
click at [818, 102] on span "40" at bounding box center [814, 102] width 10 height 10
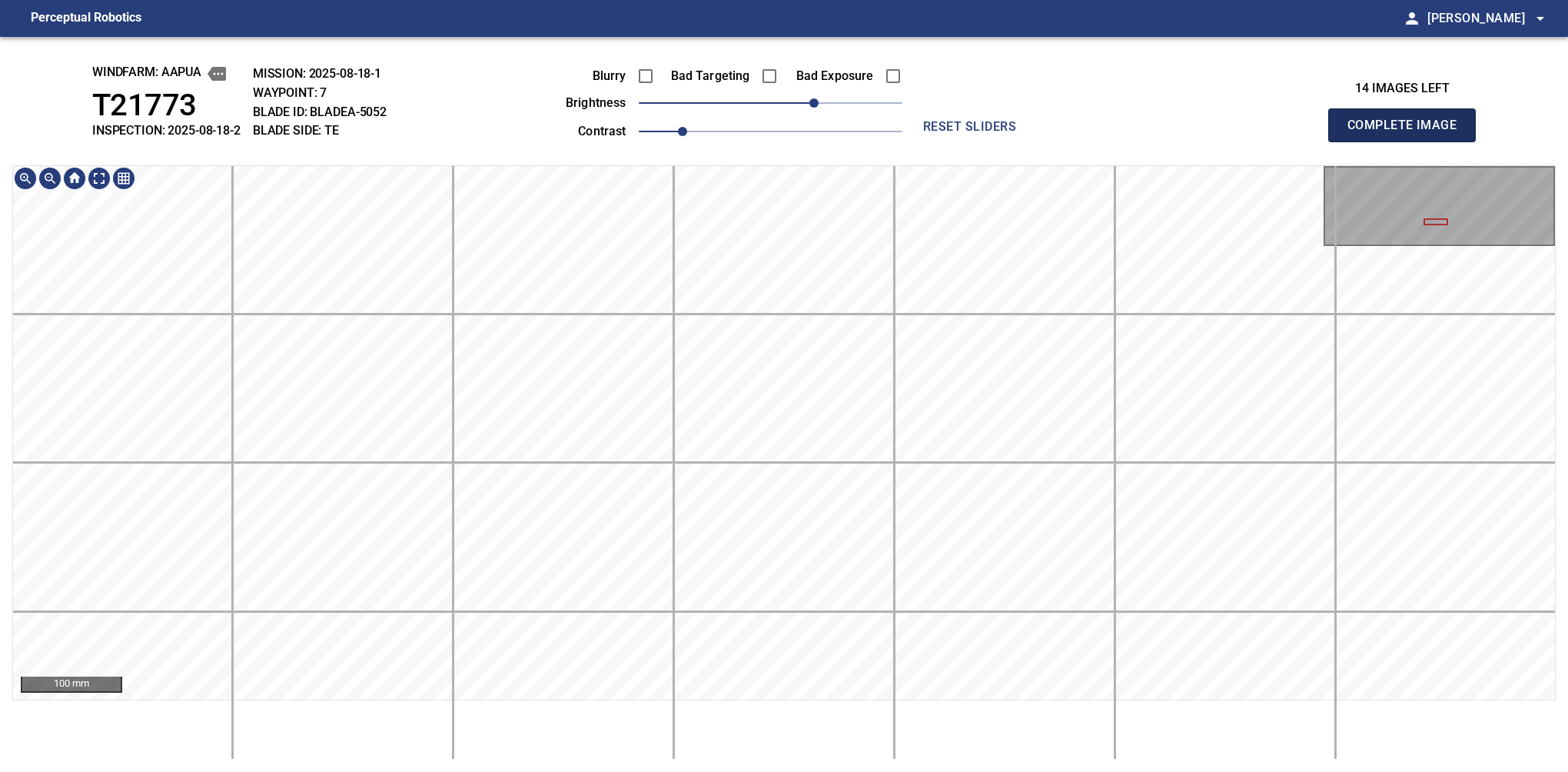
click at [1408, 142] on button "Complete Image" at bounding box center [1402, 125] width 148 height 34
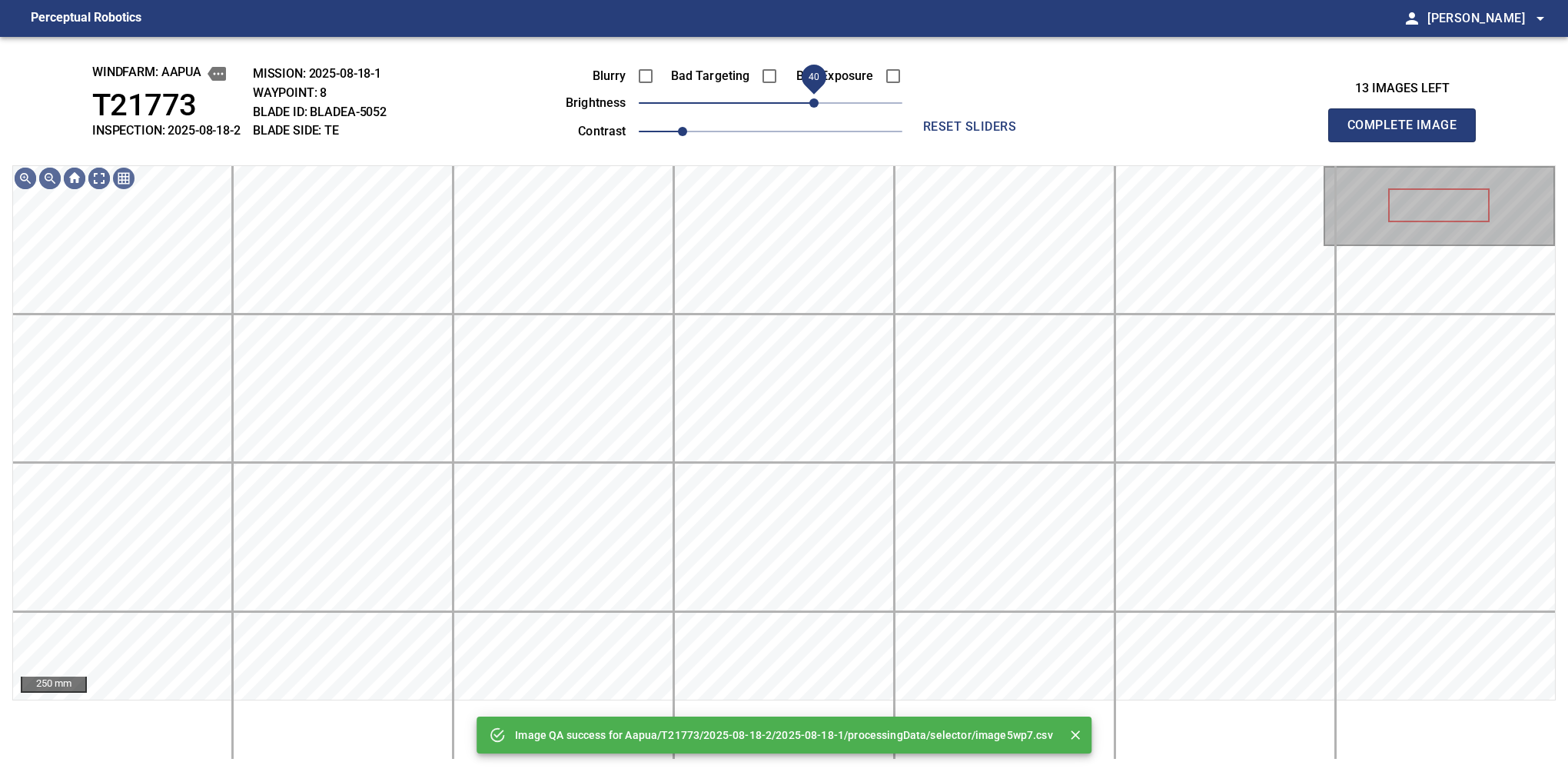
drag, startPoint x: 779, startPoint y: 105, endPoint x: 817, endPoint y: 95, distance: 39.3
click at [817, 98] on span "40" at bounding box center [814, 102] width 10 height 10
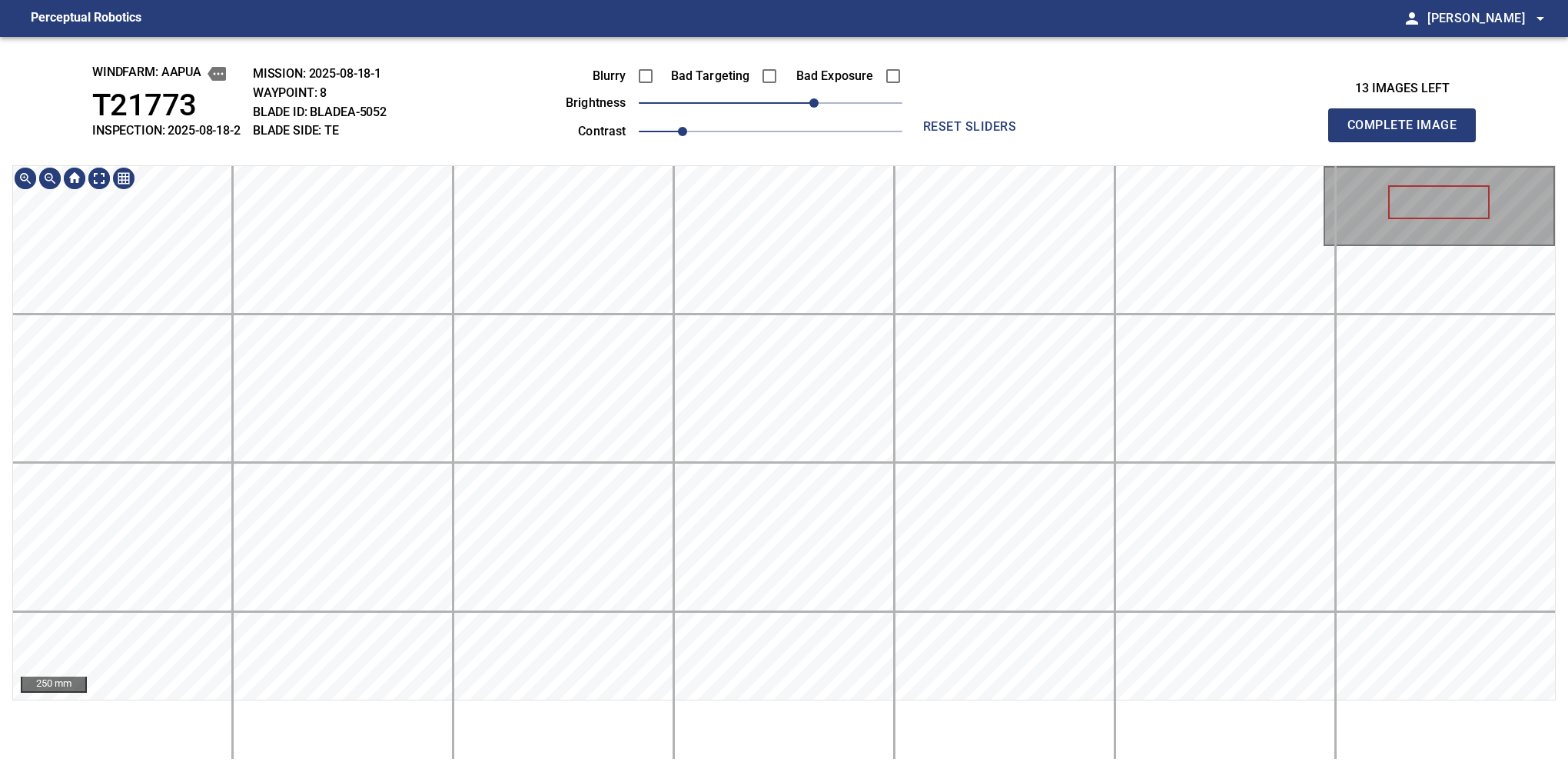
click at [720, 756] on div "250 mm" at bounding box center [784, 462] width 1544 height 594
click at [1408, 142] on button "Complete Image" at bounding box center [1402, 125] width 148 height 34
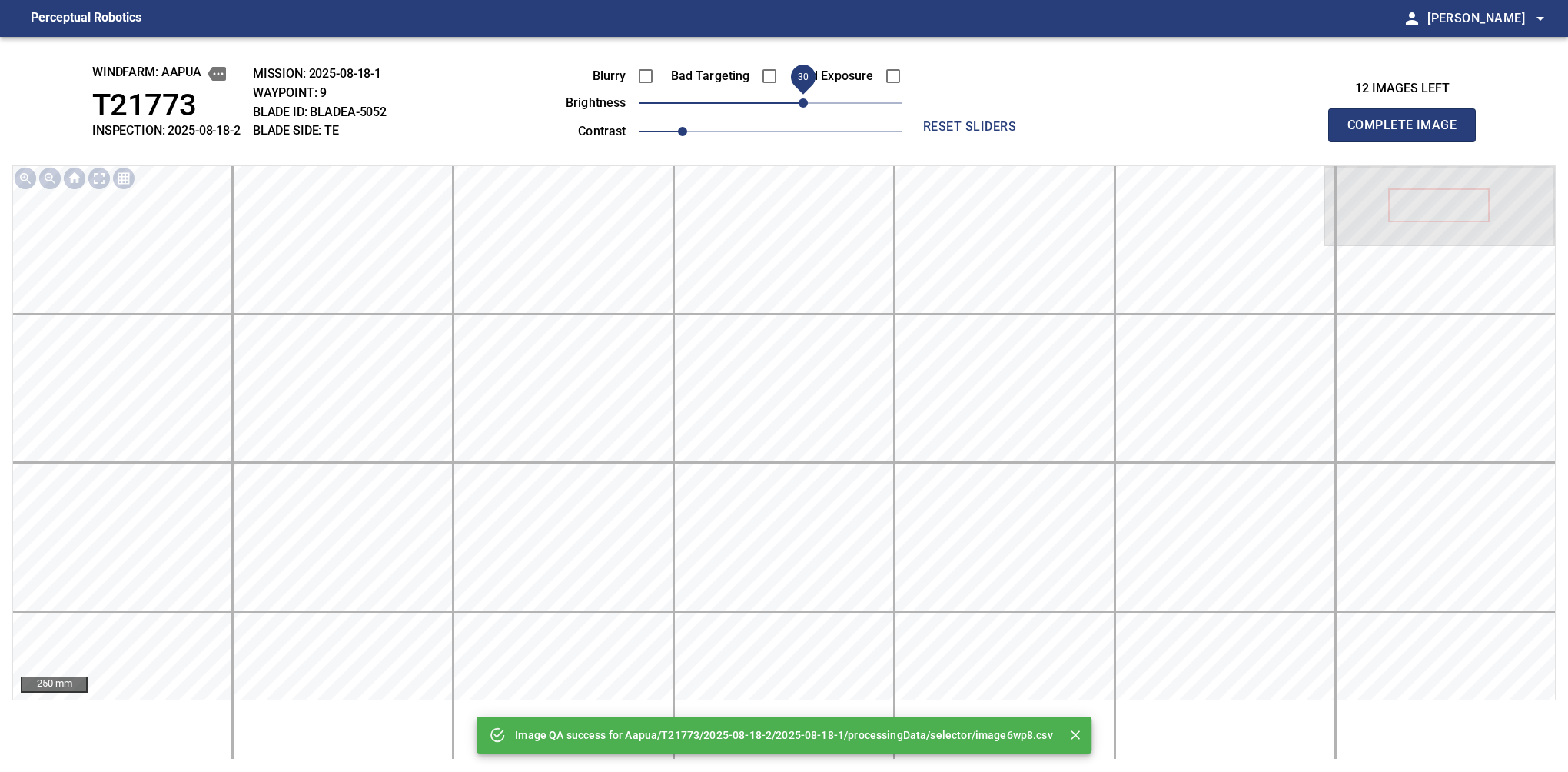
drag, startPoint x: 784, startPoint y: 110, endPoint x: 808, endPoint y: 102, distance: 25.3
click at [808, 102] on span "30" at bounding box center [803, 102] width 10 height 10
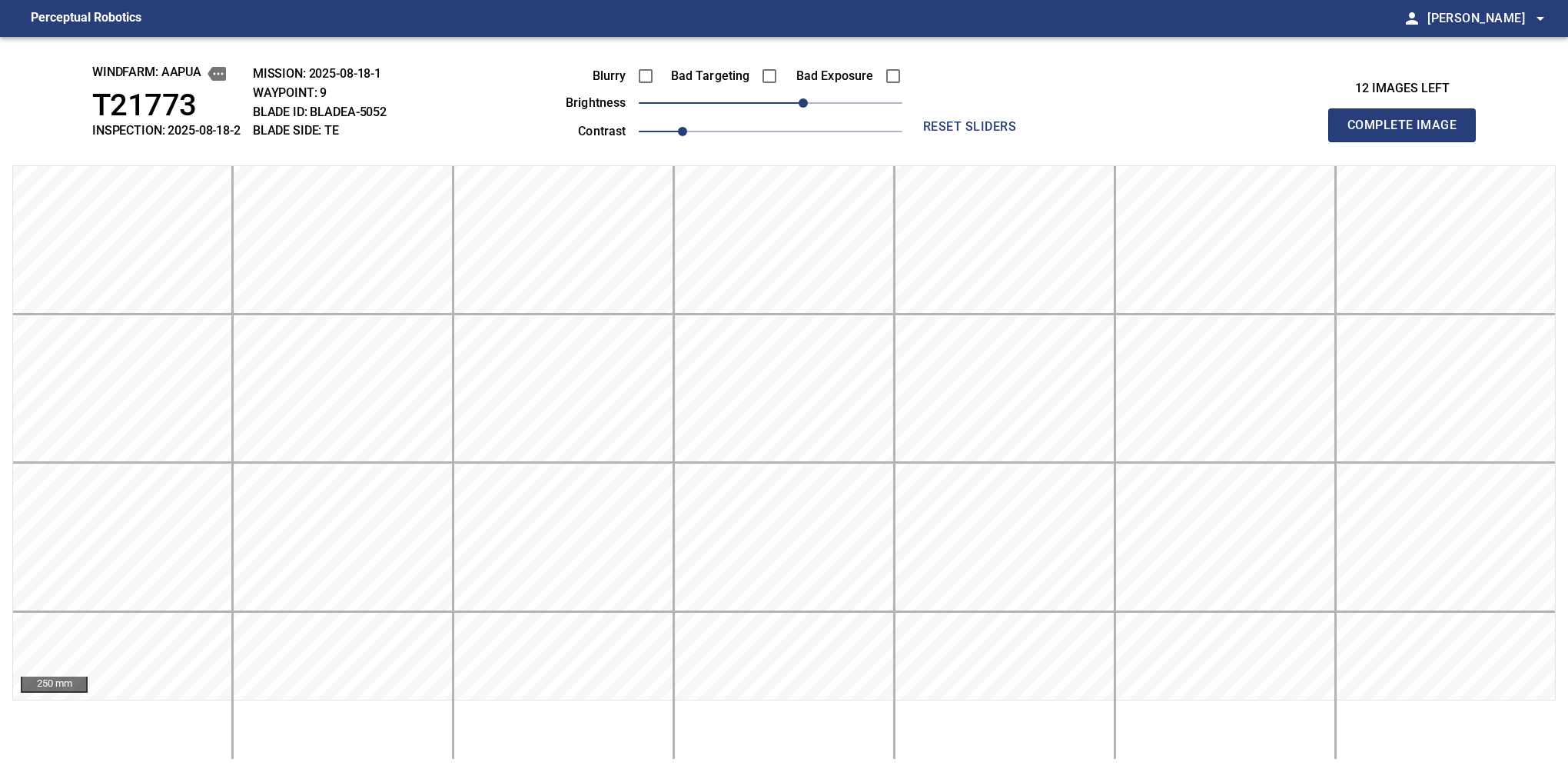
click at [1408, 142] on button "Complete Image" at bounding box center [1402, 125] width 148 height 34
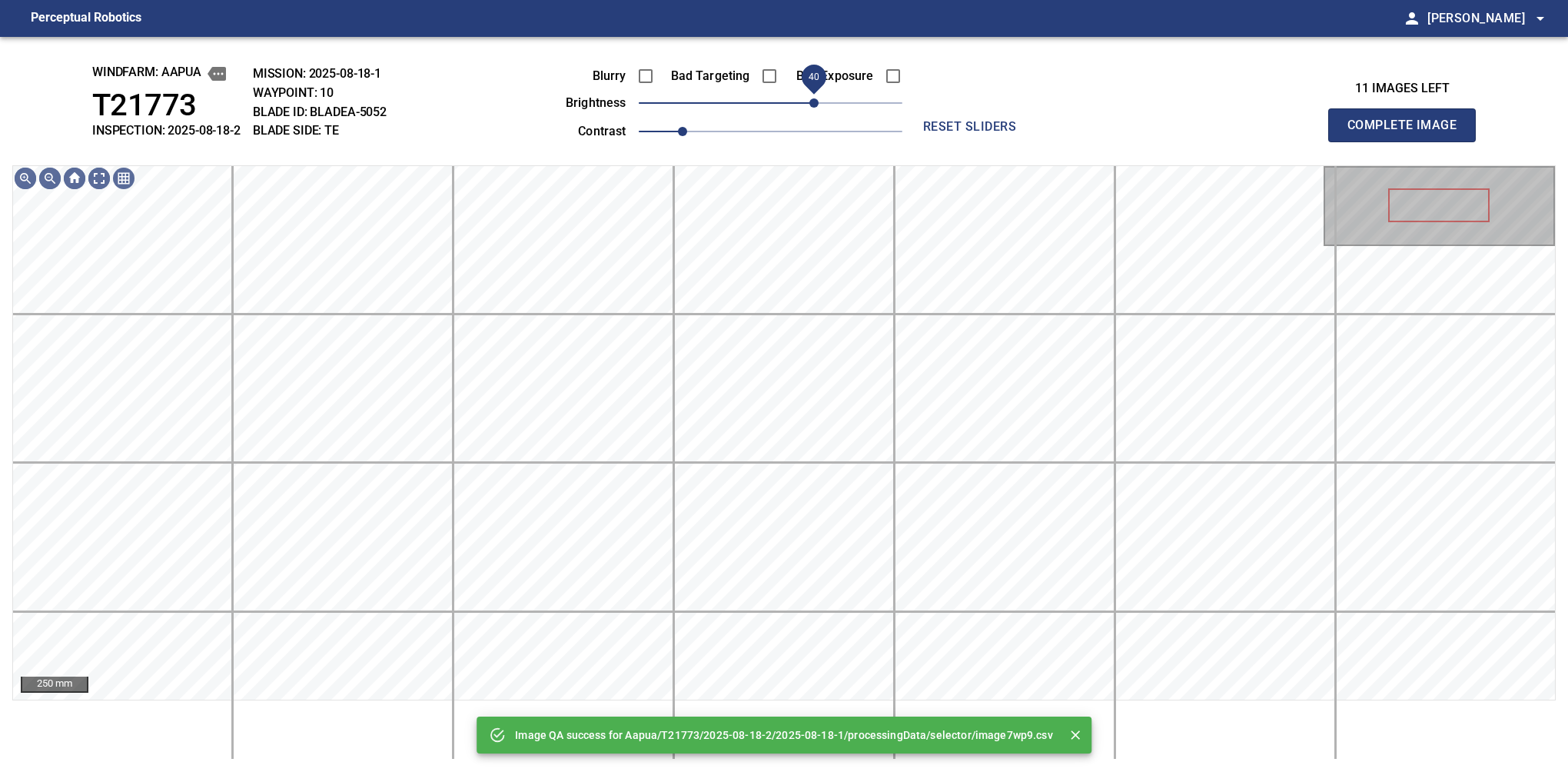
click at [816, 102] on span "40" at bounding box center [770, 102] width 263 height 22
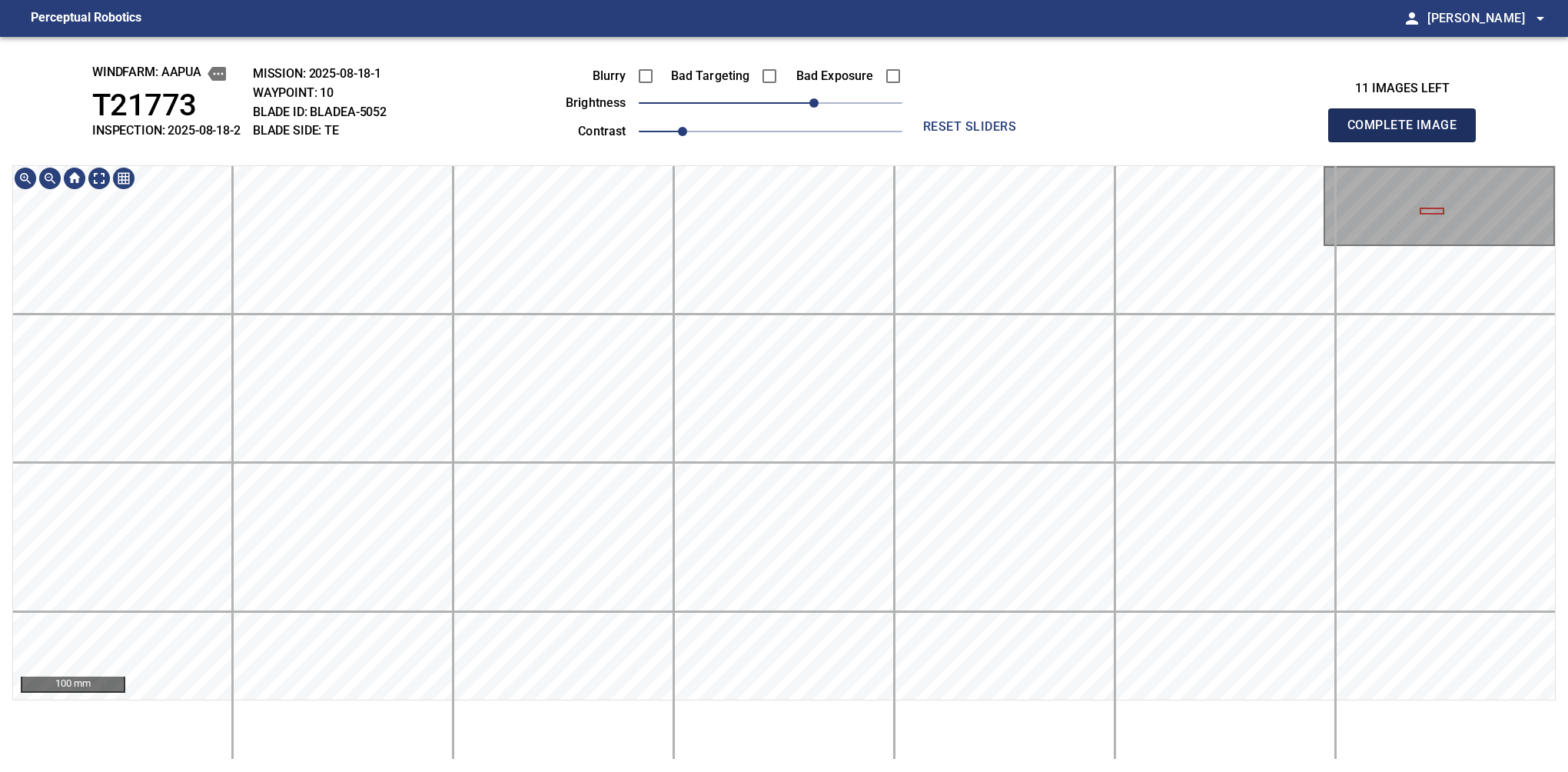
click at [1408, 142] on button "Complete Image" at bounding box center [1402, 125] width 148 height 34
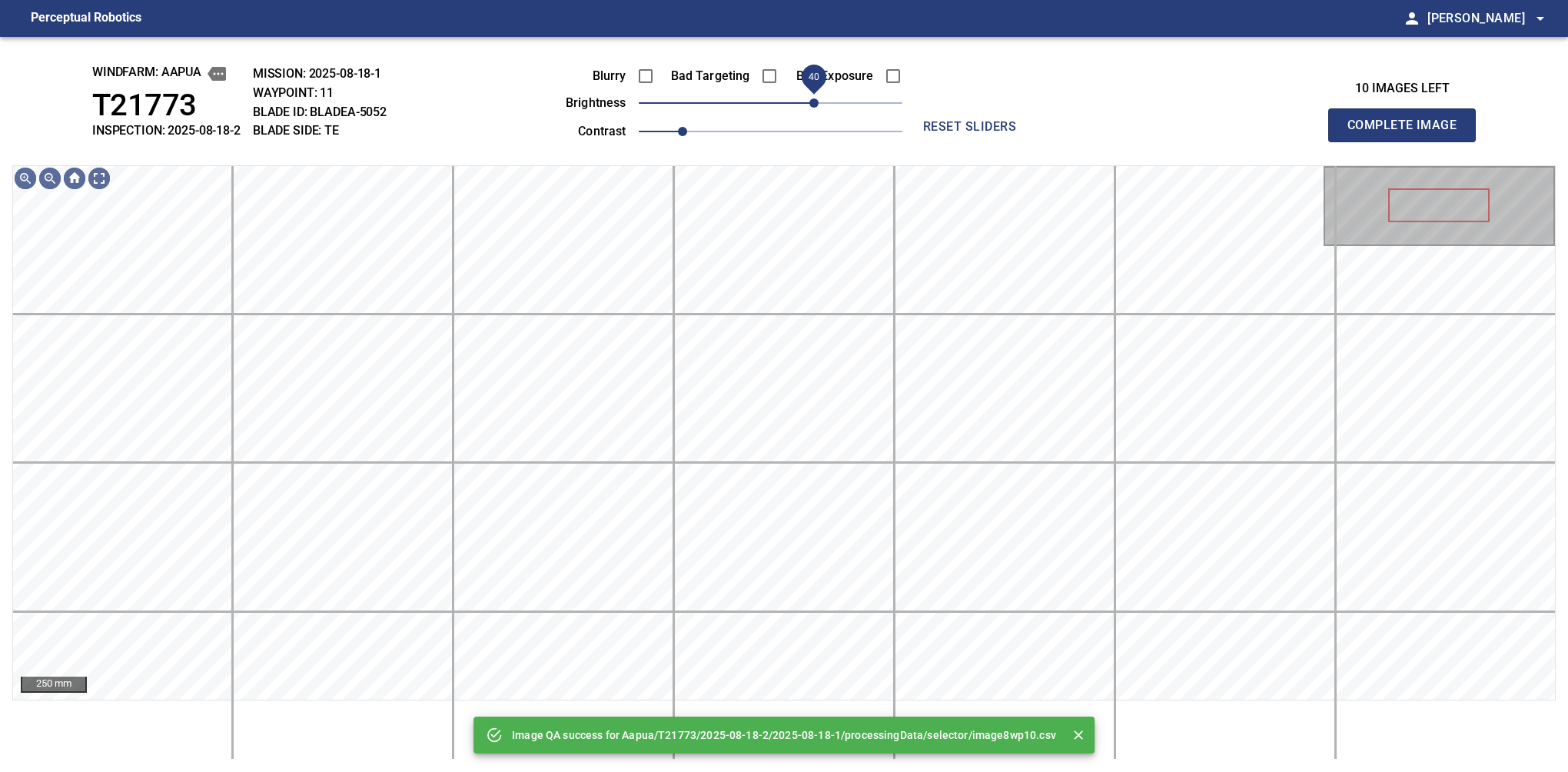
drag, startPoint x: 775, startPoint y: 108, endPoint x: 816, endPoint y: 112, distance: 41.2
click at [816, 108] on span "40" at bounding box center [814, 102] width 10 height 10
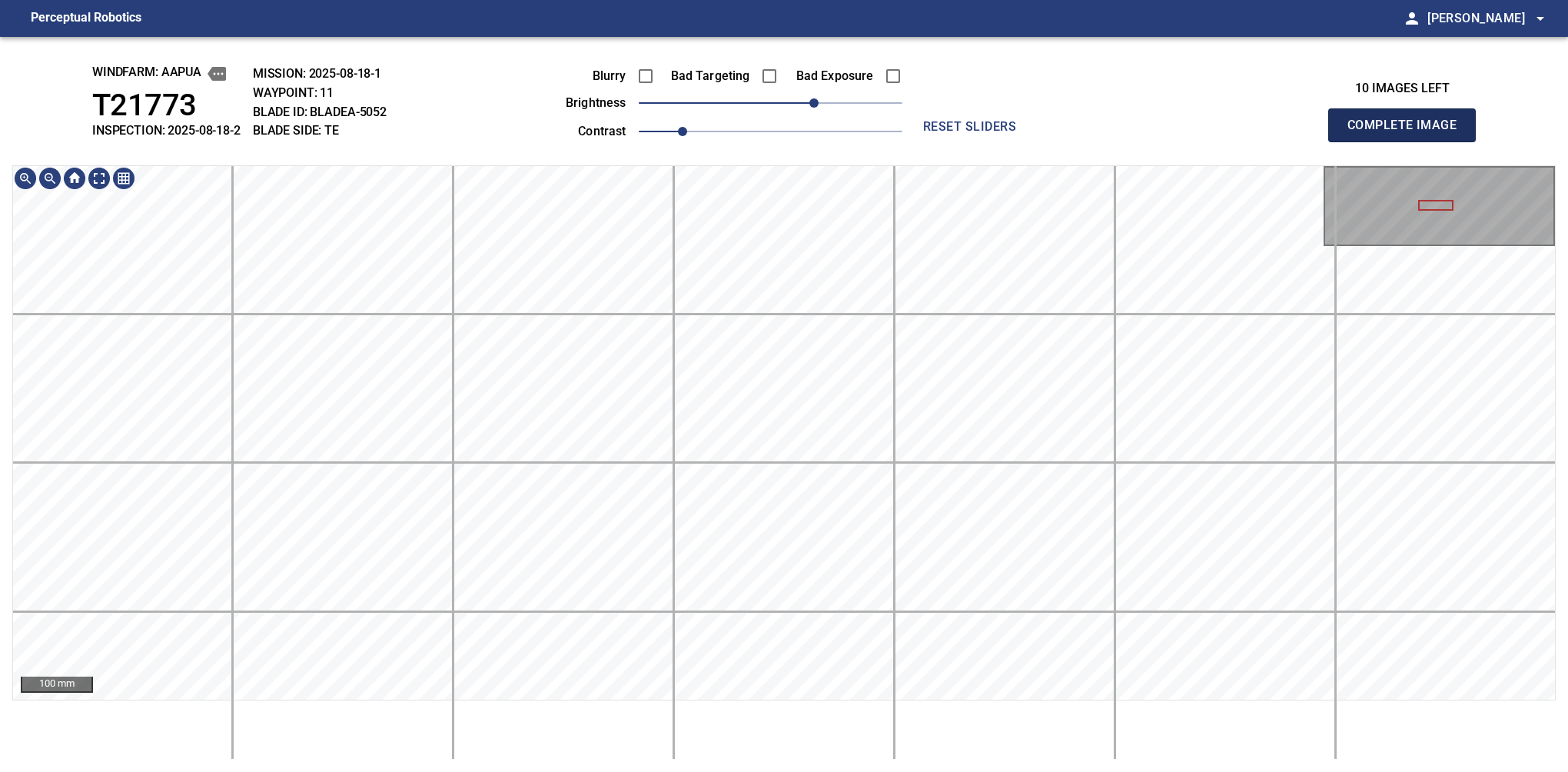
click at [1408, 142] on button "Complete Image" at bounding box center [1402, 125] width 148 height 34
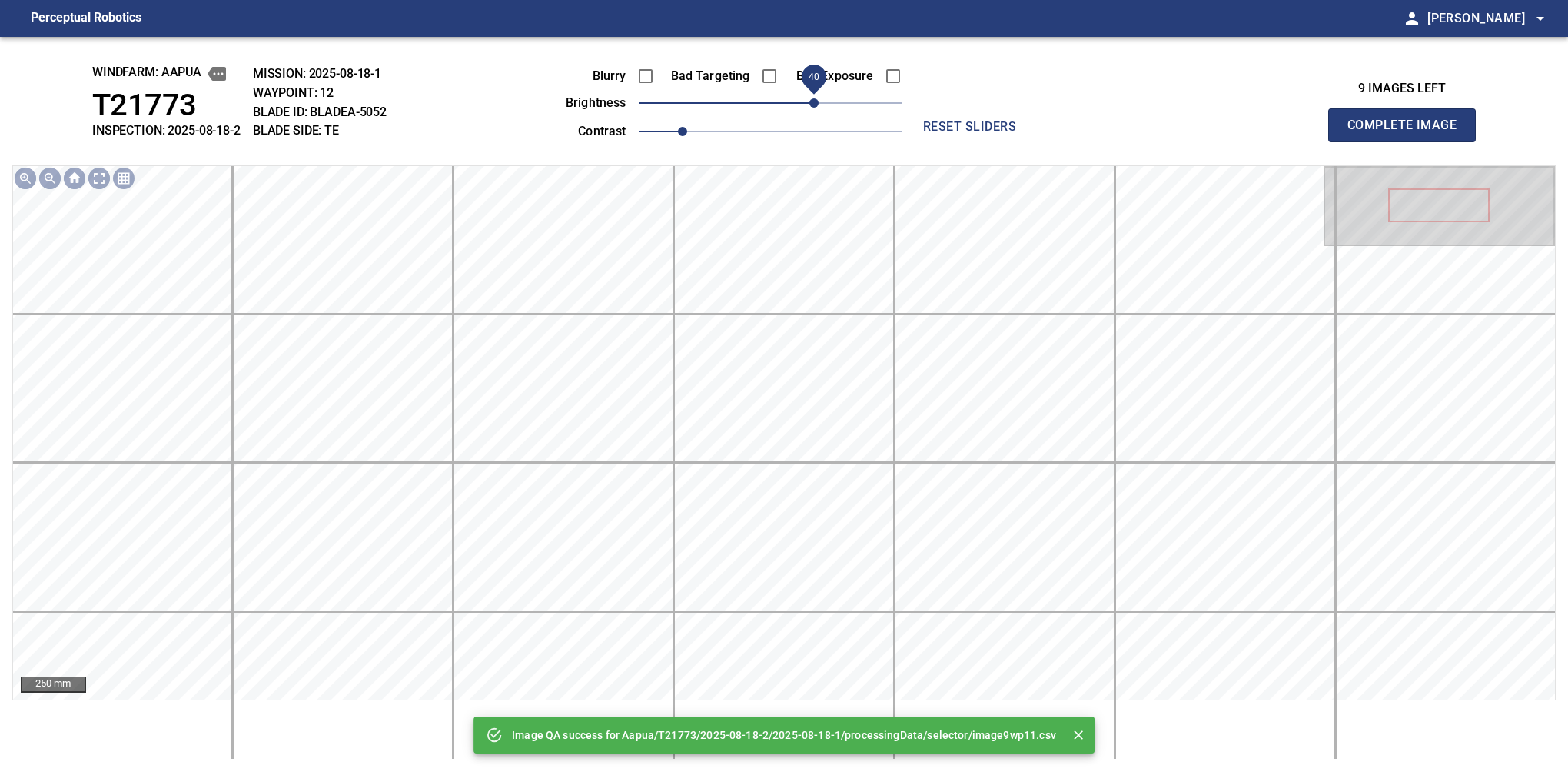
click at [811, 110] on span "40" at bounding box center [770, 102] width 263 height 22
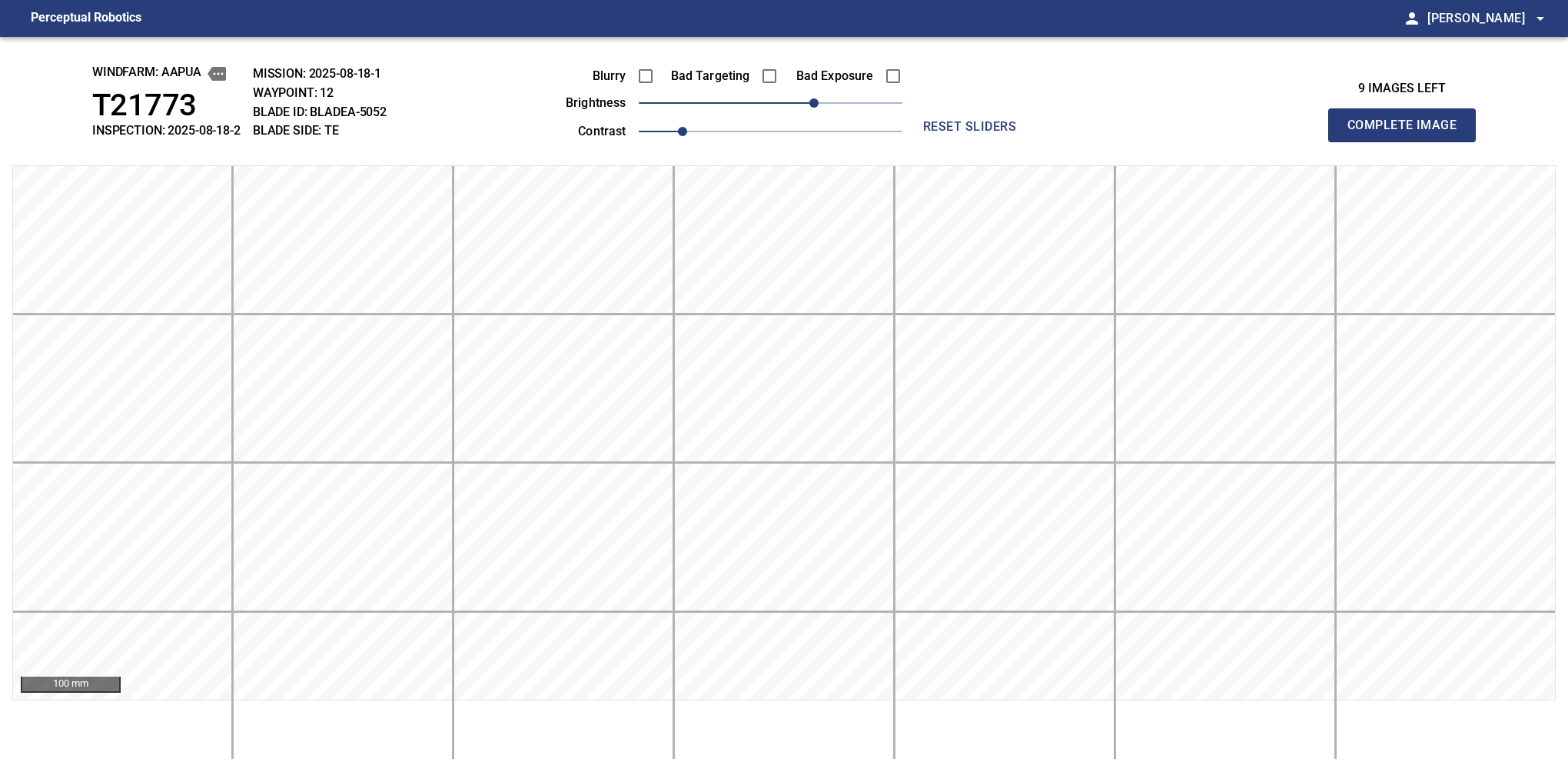
click at [1408, 142] on button "Complete Image" at bounding box center [1402, 125] width 148 height 34
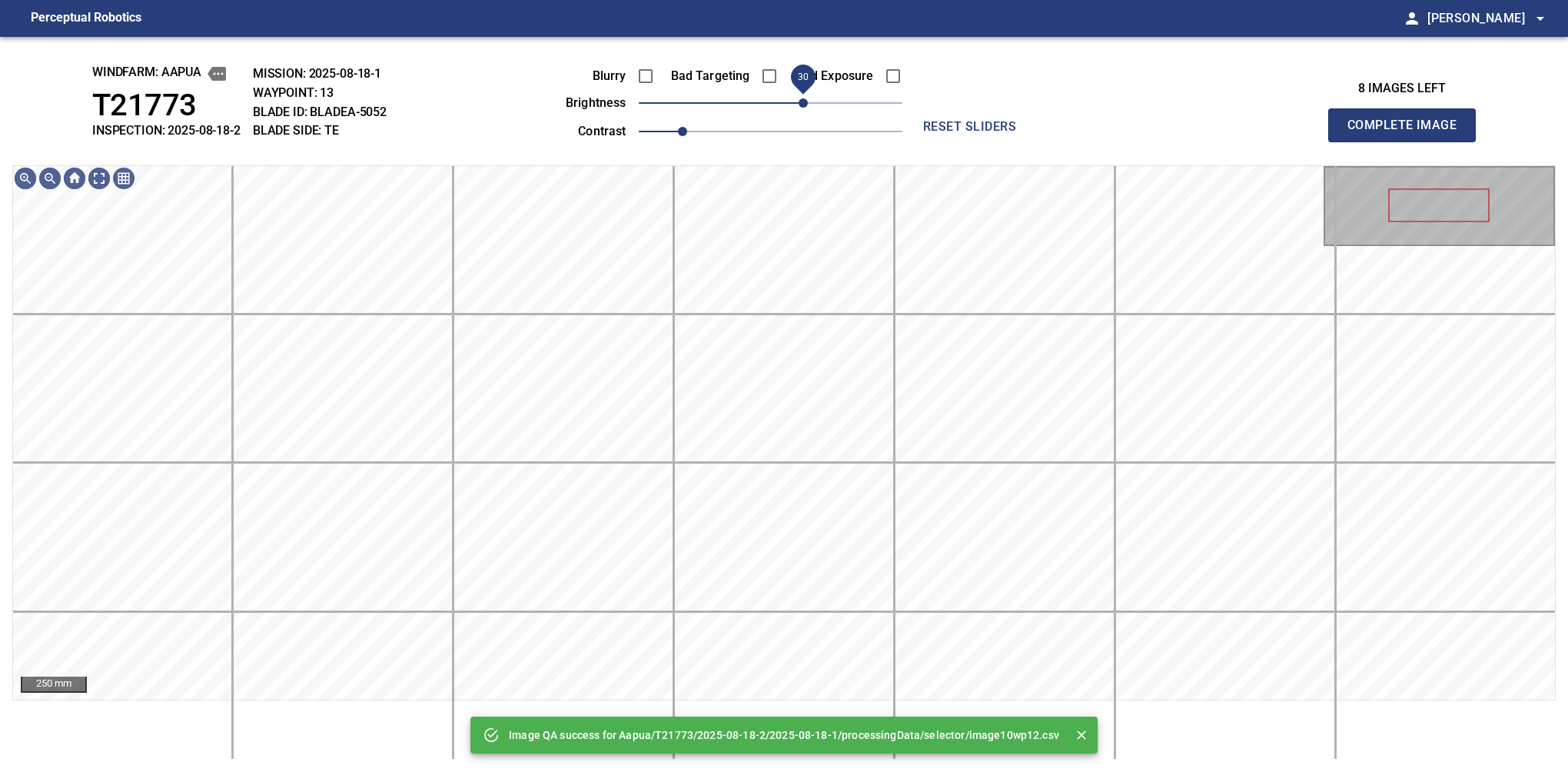
drag, startPoint x: 780, startPoint y: 98, endPoint x: 800, endPoint y: 99, distance: 20.0
click at [800, 99] on span "30" at bounding box center [803, 102] width 10 height 10
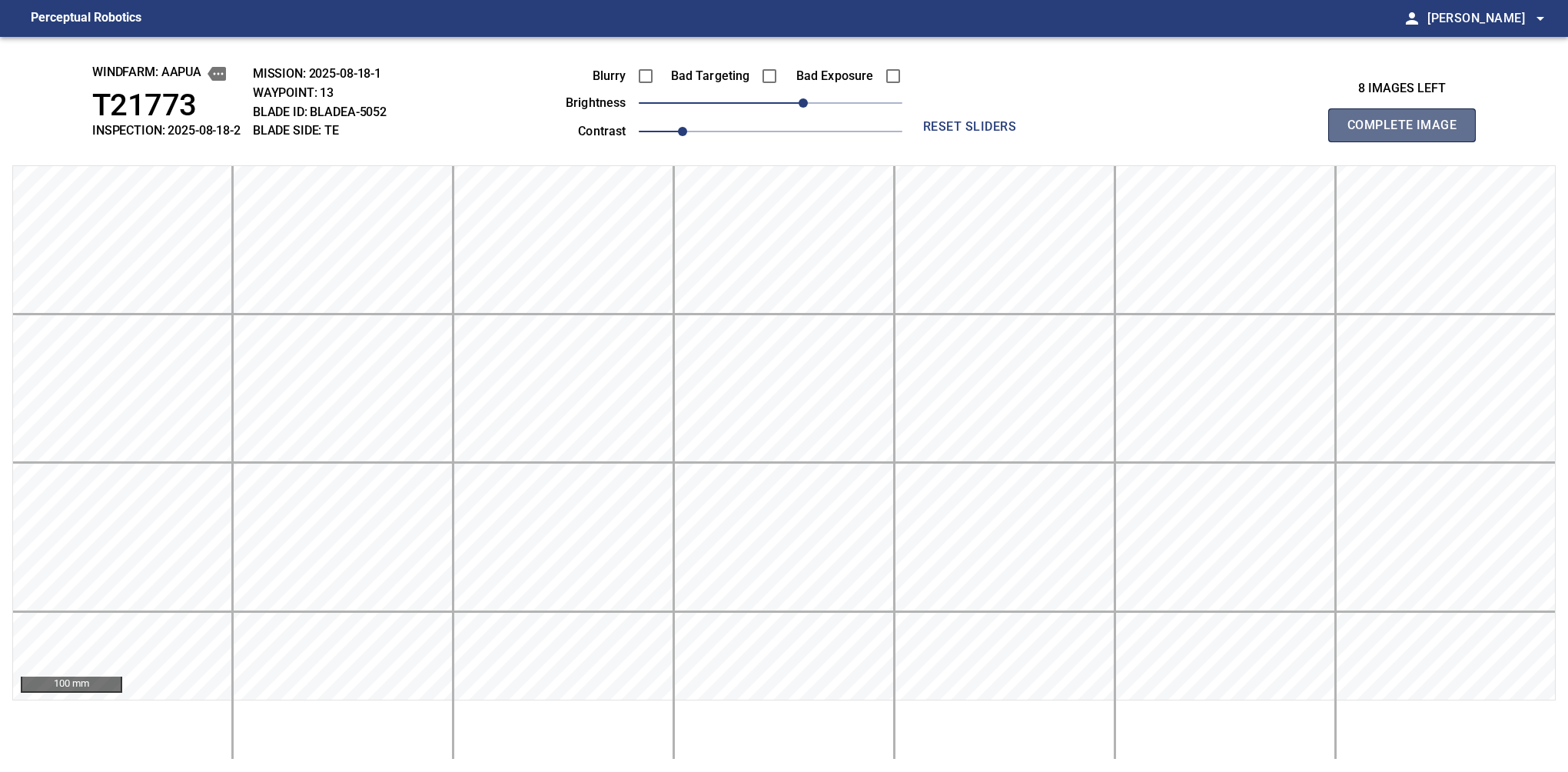
click at [1408, 142] on button "Complete Image" at bounding box center [1402, 125] width 148 height 34
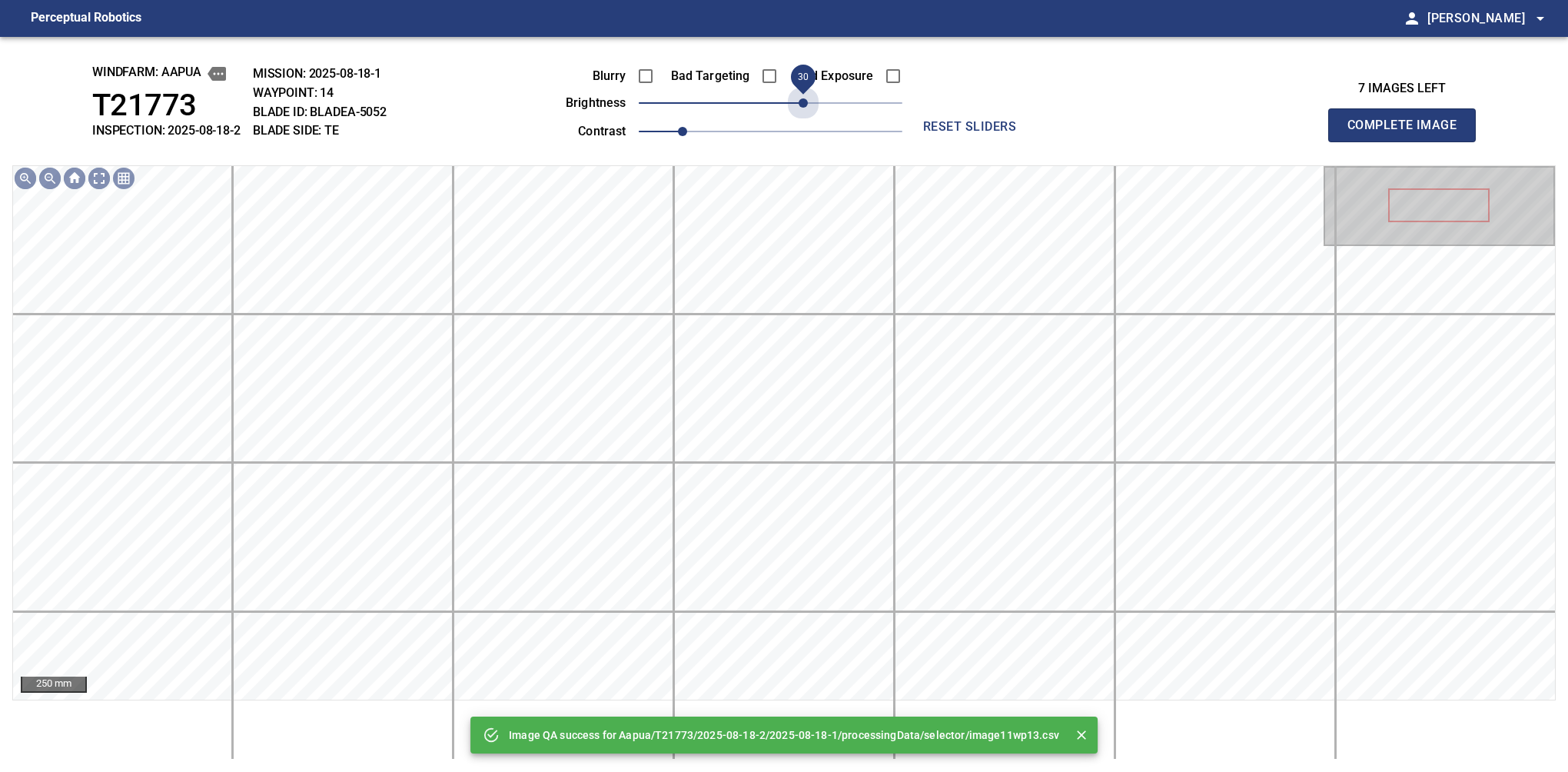
click at [807, 102] on span "30" at bounding box center [770, 102] width 263 height 22
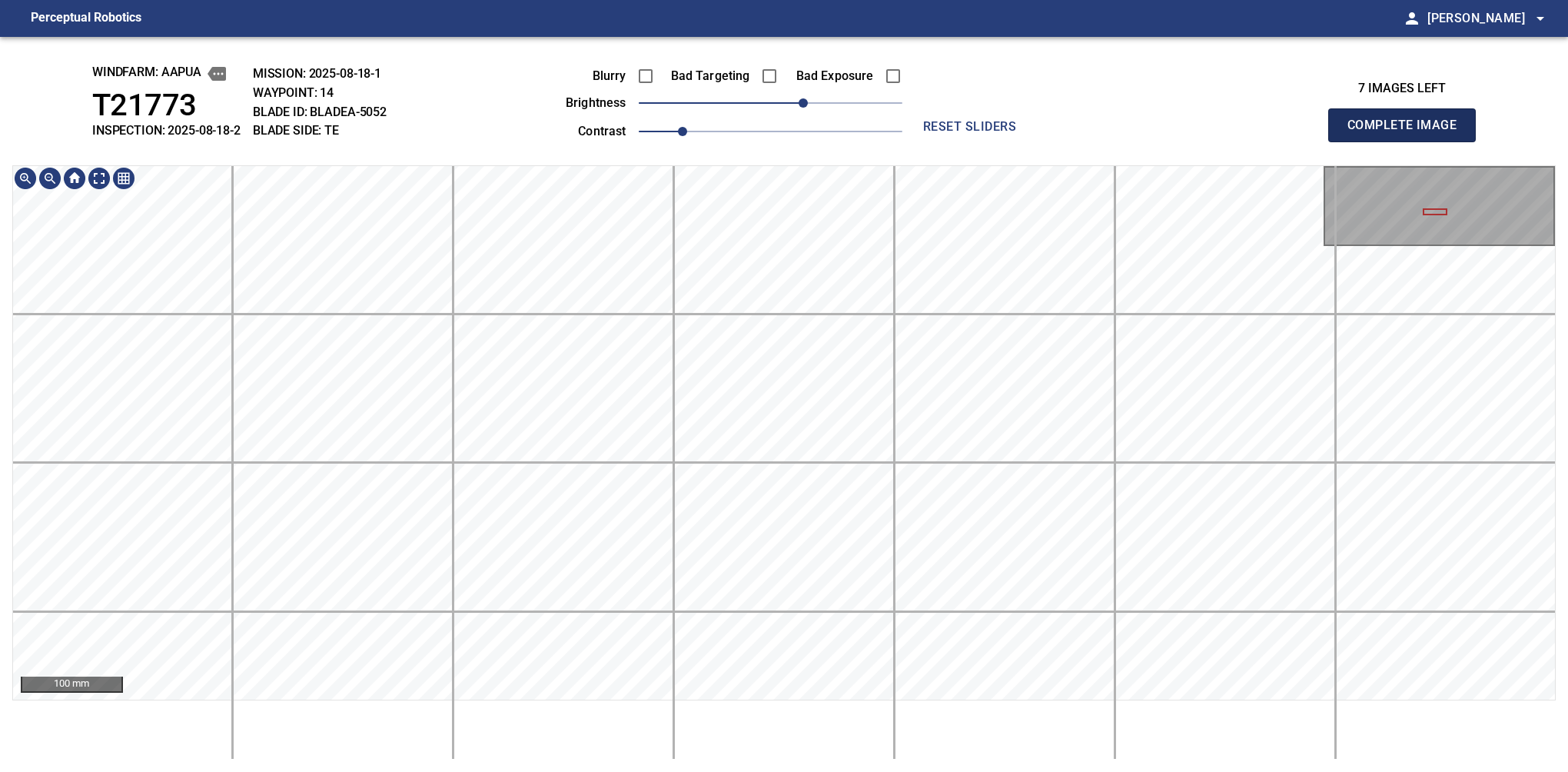
click at [1408, 142] on button "Complete Image" at bounding box center [1402, 125] width 148 height 34
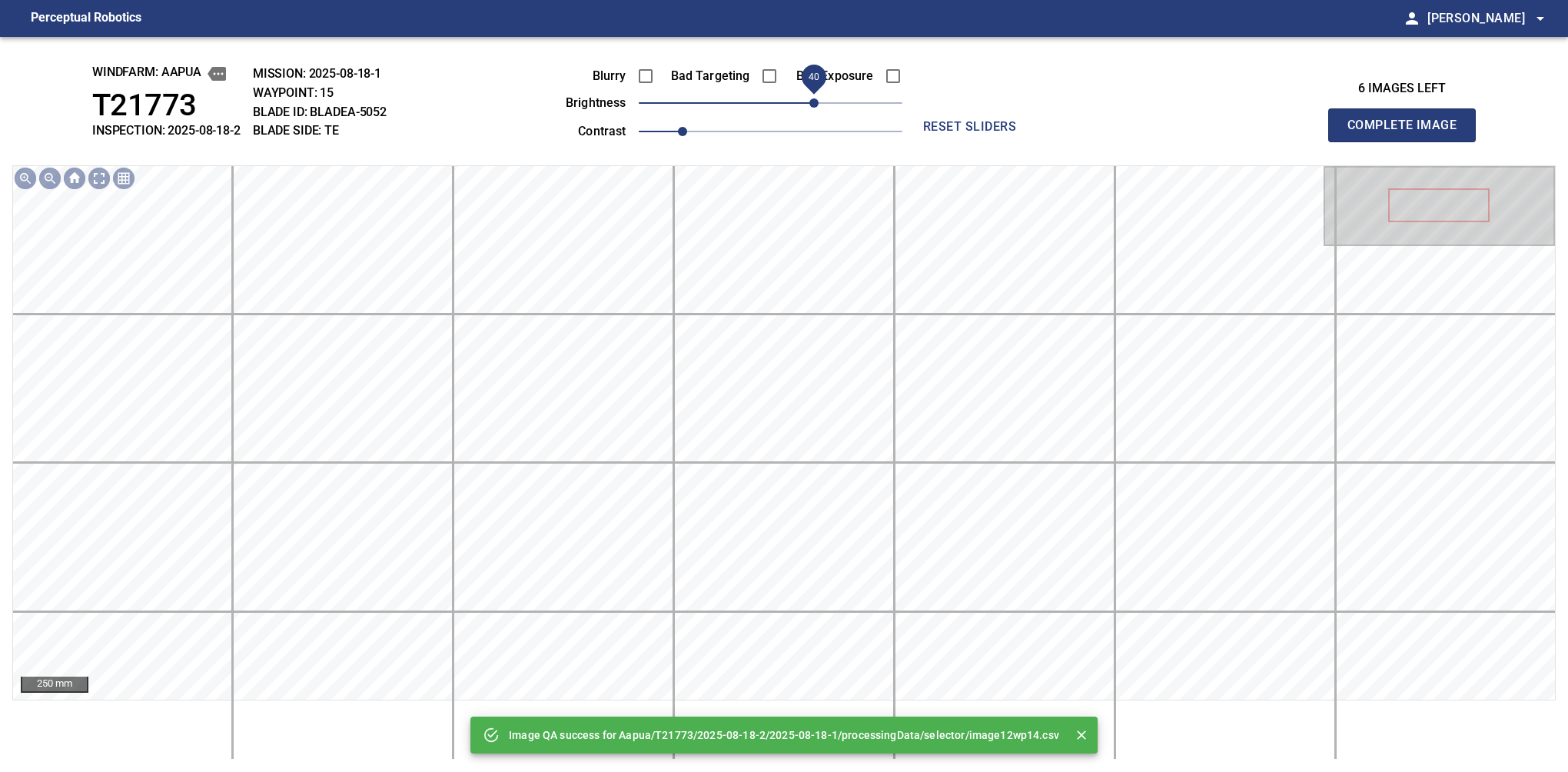
click at [805, 102] on span "40" at bounding box center [770, 102] width 263 height 22
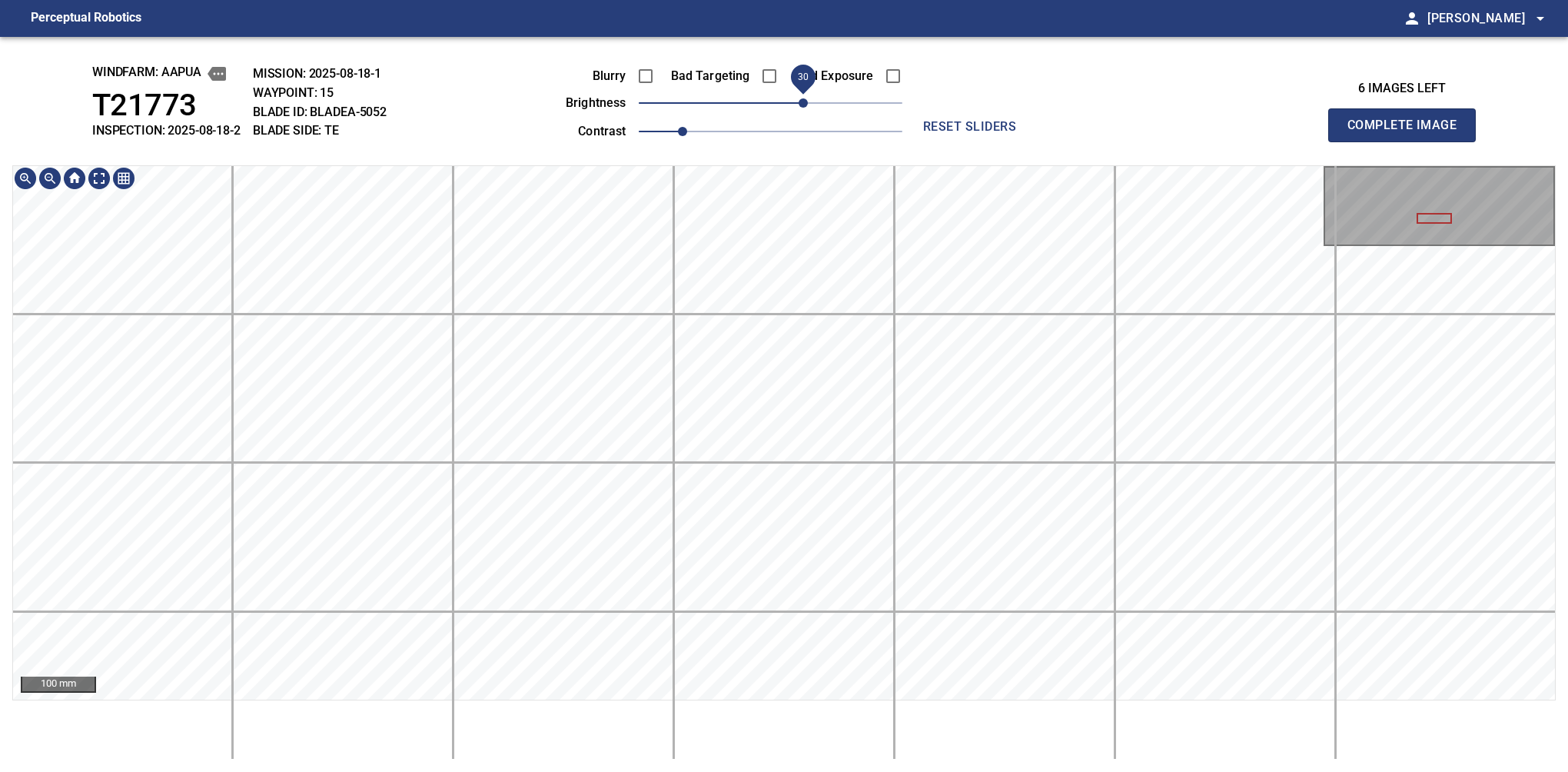
click at [800, 117] on div "windfarm: Aapua T21773 INSPECTION: 2025-08-18-2 MISSION: 2025-08-18-1 WAYPOINT:…" at bounding box center [784, 404] width 1568 height 735
drag, startPoint x: 1408, startPoint y: 131, endPoint x: 1410, endPoint y: 108, distance: 23.1
click at [1408, 142] on button "Complete Image" at bounding box center [1402, 125] width 148 height 34
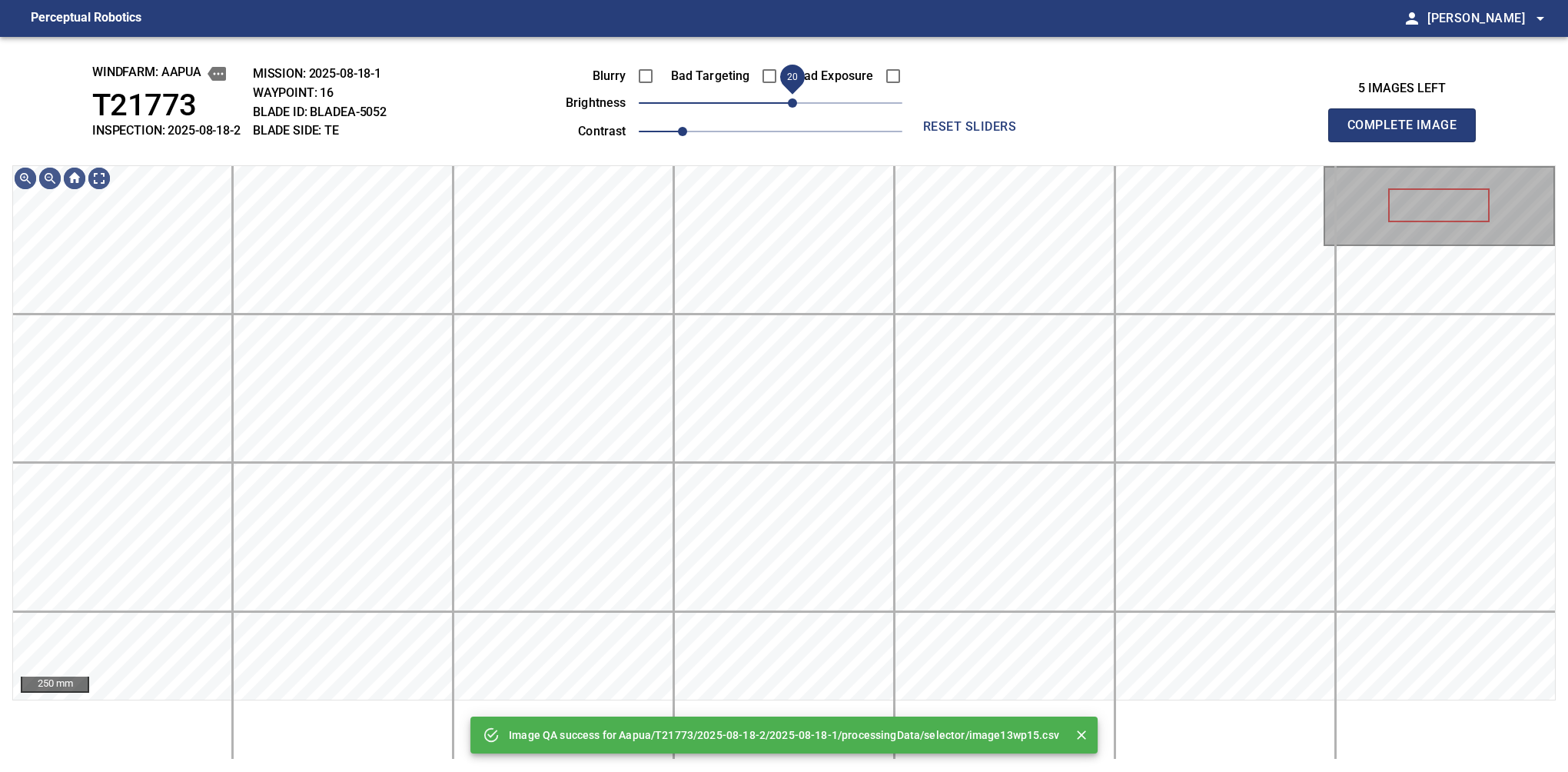
click at [794, 103] on span "20" at bounding box center [770, 102] width 263 height 22
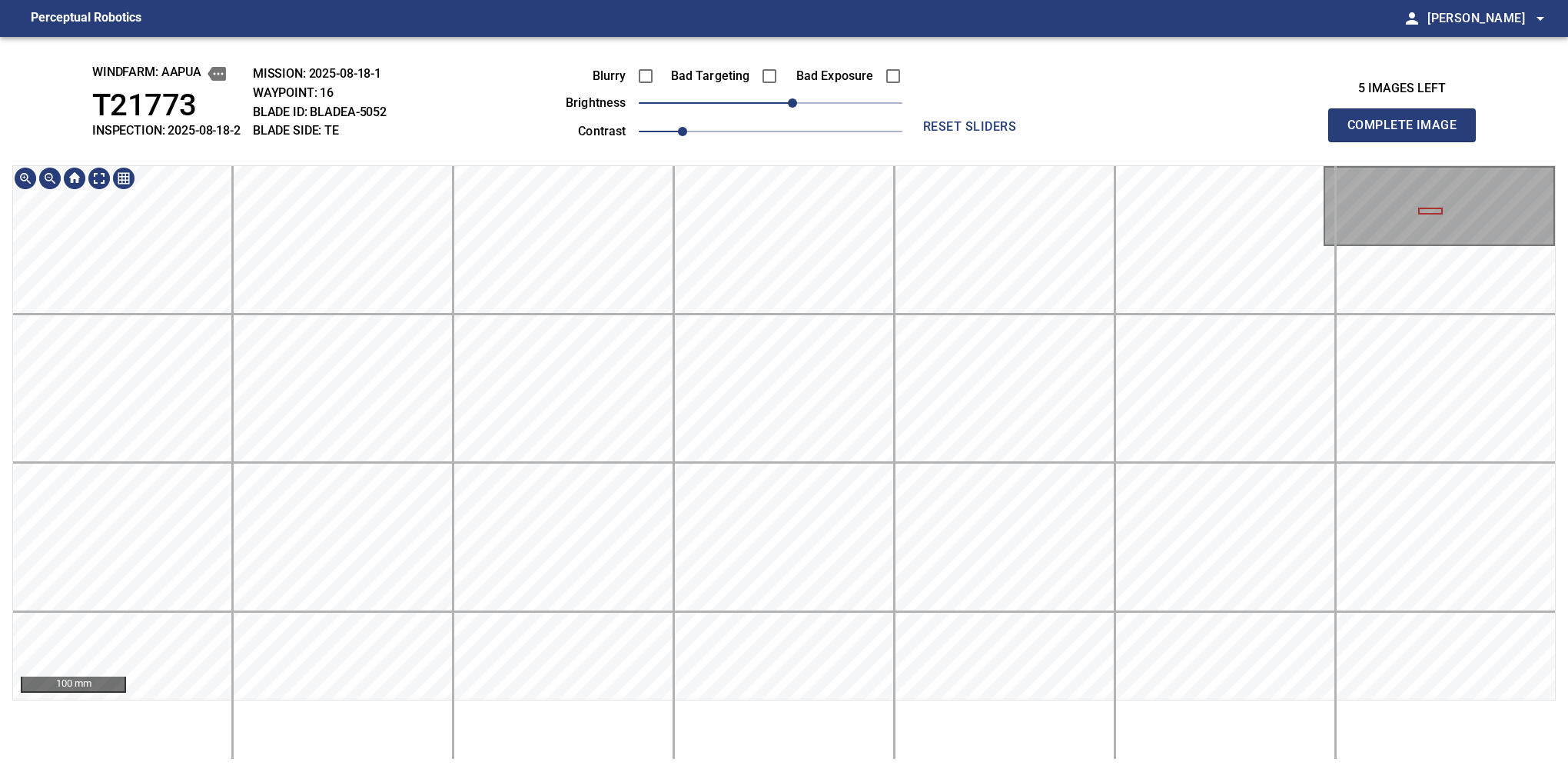
click at [773, 771] on html "Perceptual Robotics person Alex Semenov arrow_drop_down windfarm: Aapua T21773 …" at bounding box center [784, 386] width 1568 height 772
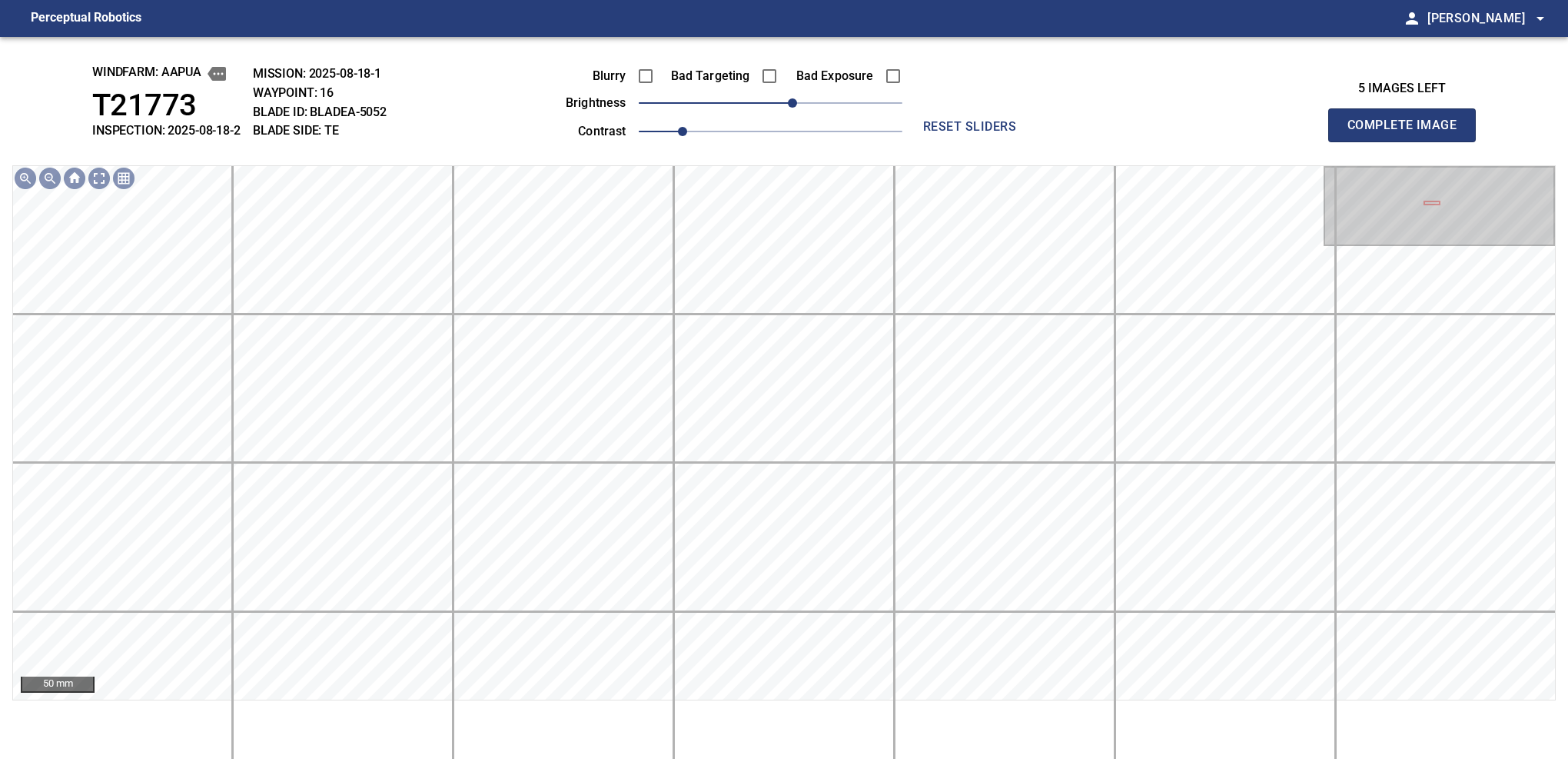
click at [627, 79] on div "Blurry" at bounding box center [592, 76] width 123 height 32
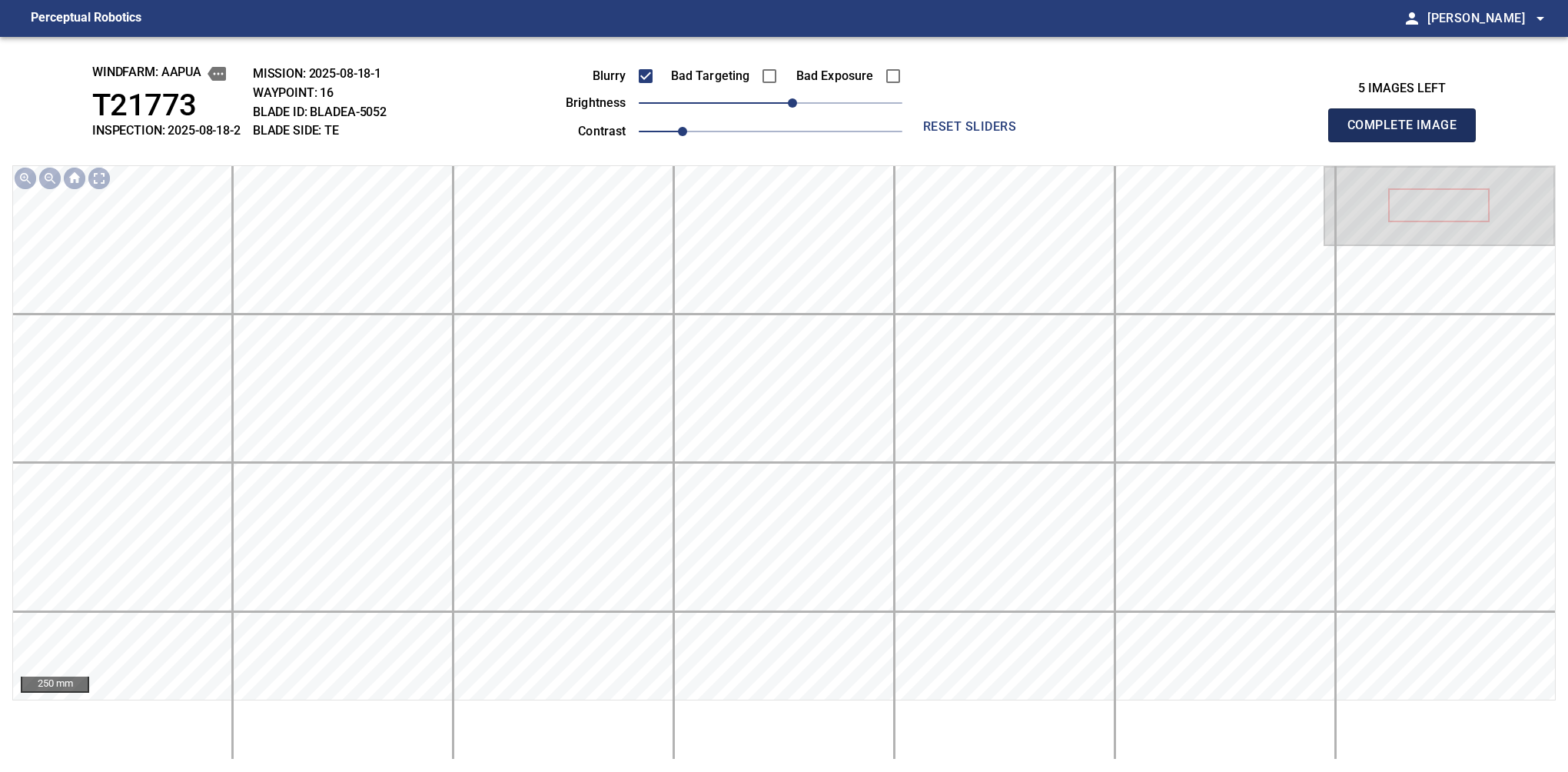
click at [1408, 142] on button "Complete Image" at bounding box center [1402, 125] width 148 height 34
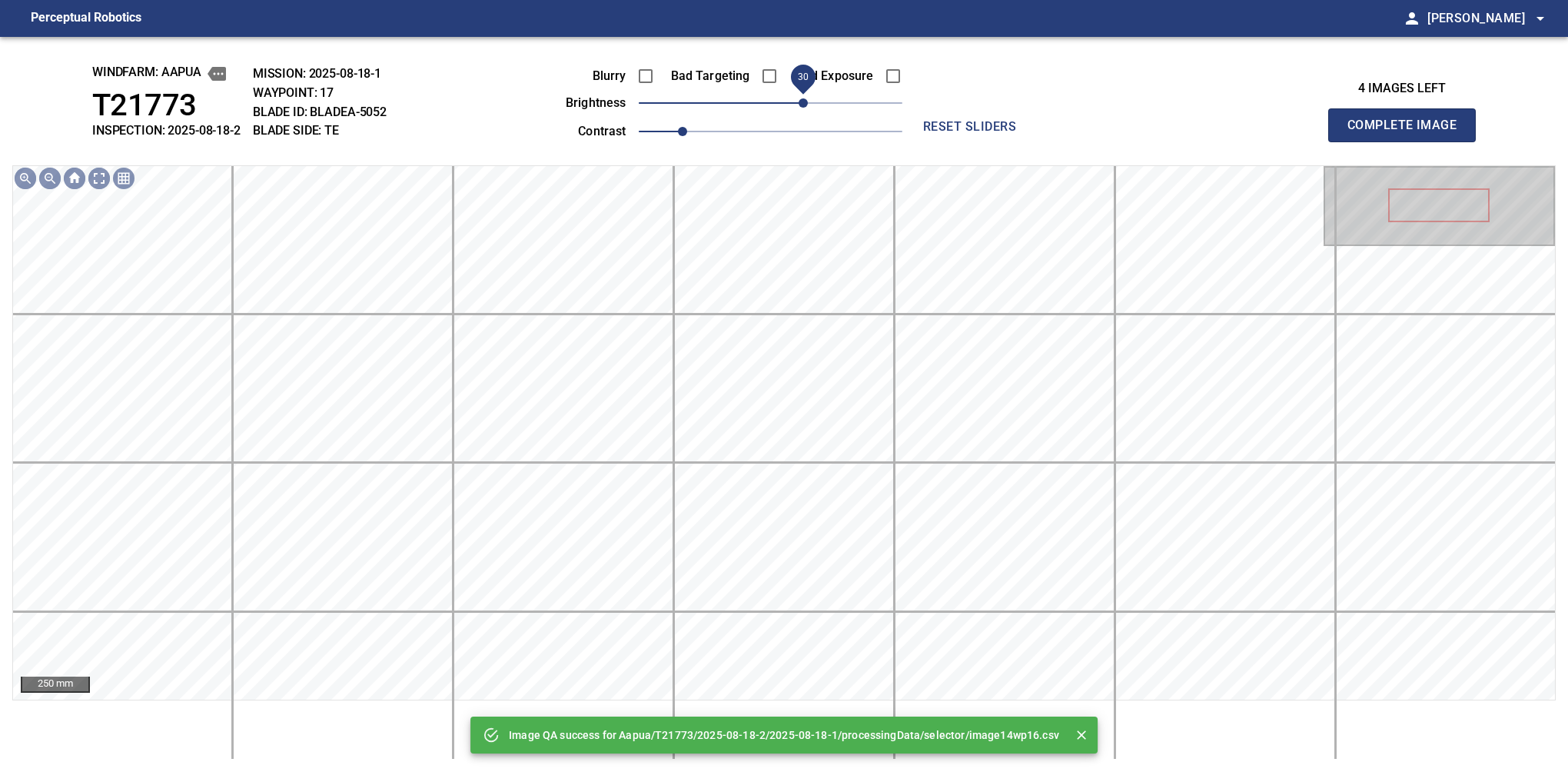
click at [804, 103] on span "30" at bounding box center [770, 102] width 263 height 22
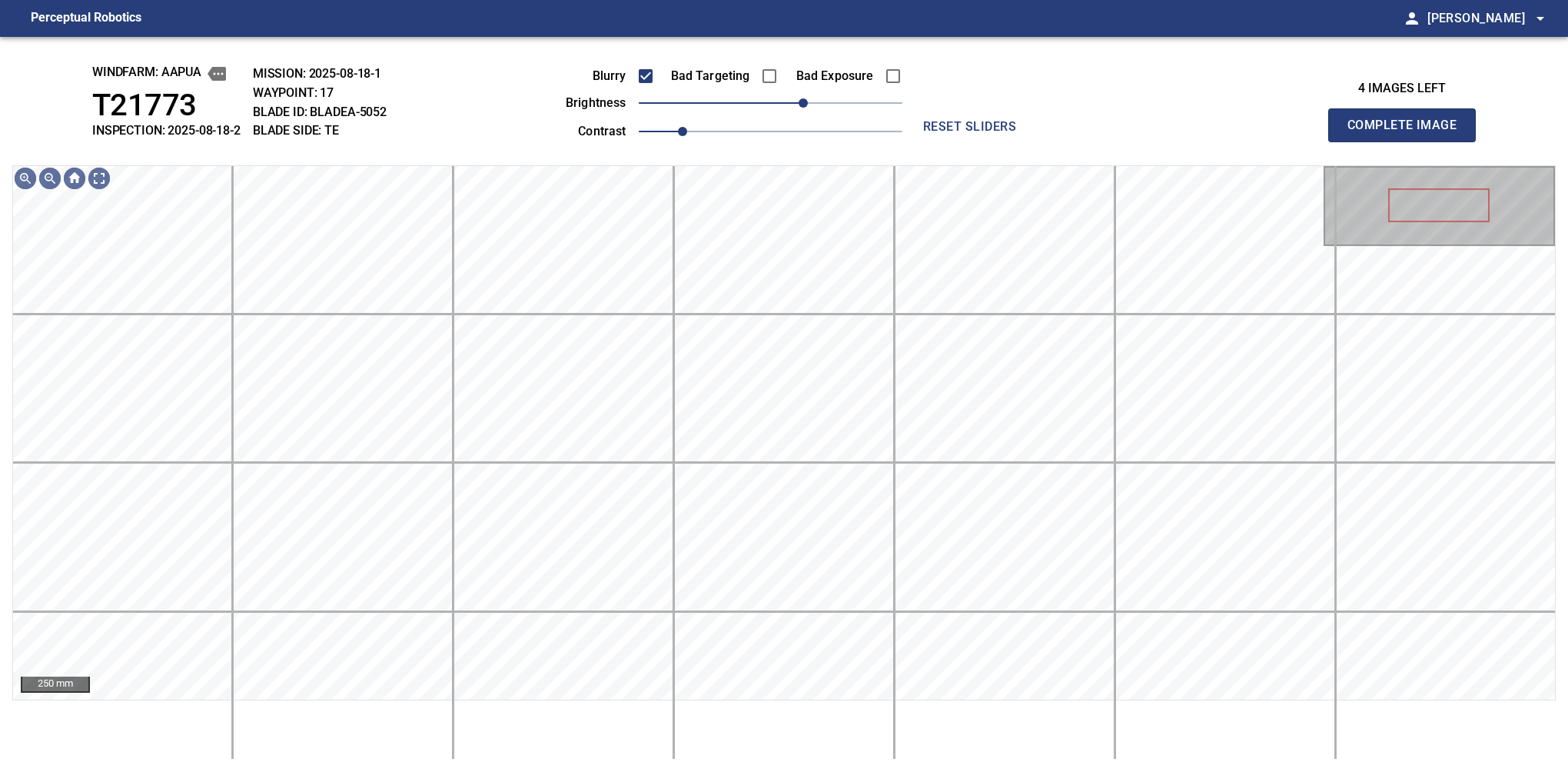
click at [1408, 142] on button "Complete Image" at bounding box center [1402, 125] width 148 height 34
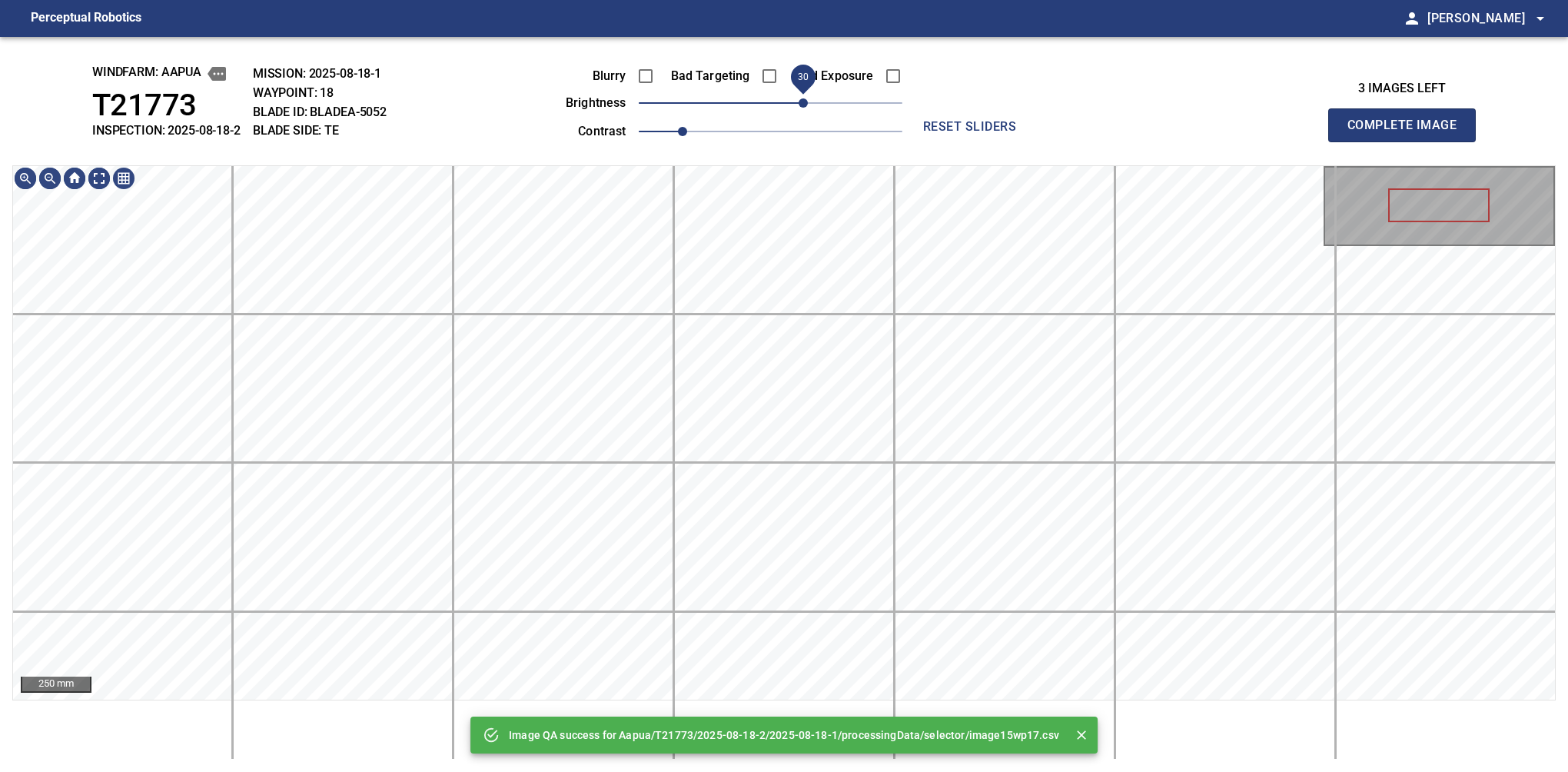
drag, startPoint x: 795, startPoint y: 102, endPoint x: 804, endPoint y: 102, distance: 9.0
click at [804, 102] on span "30" at bounding box center [803, 102] width 10 height 10
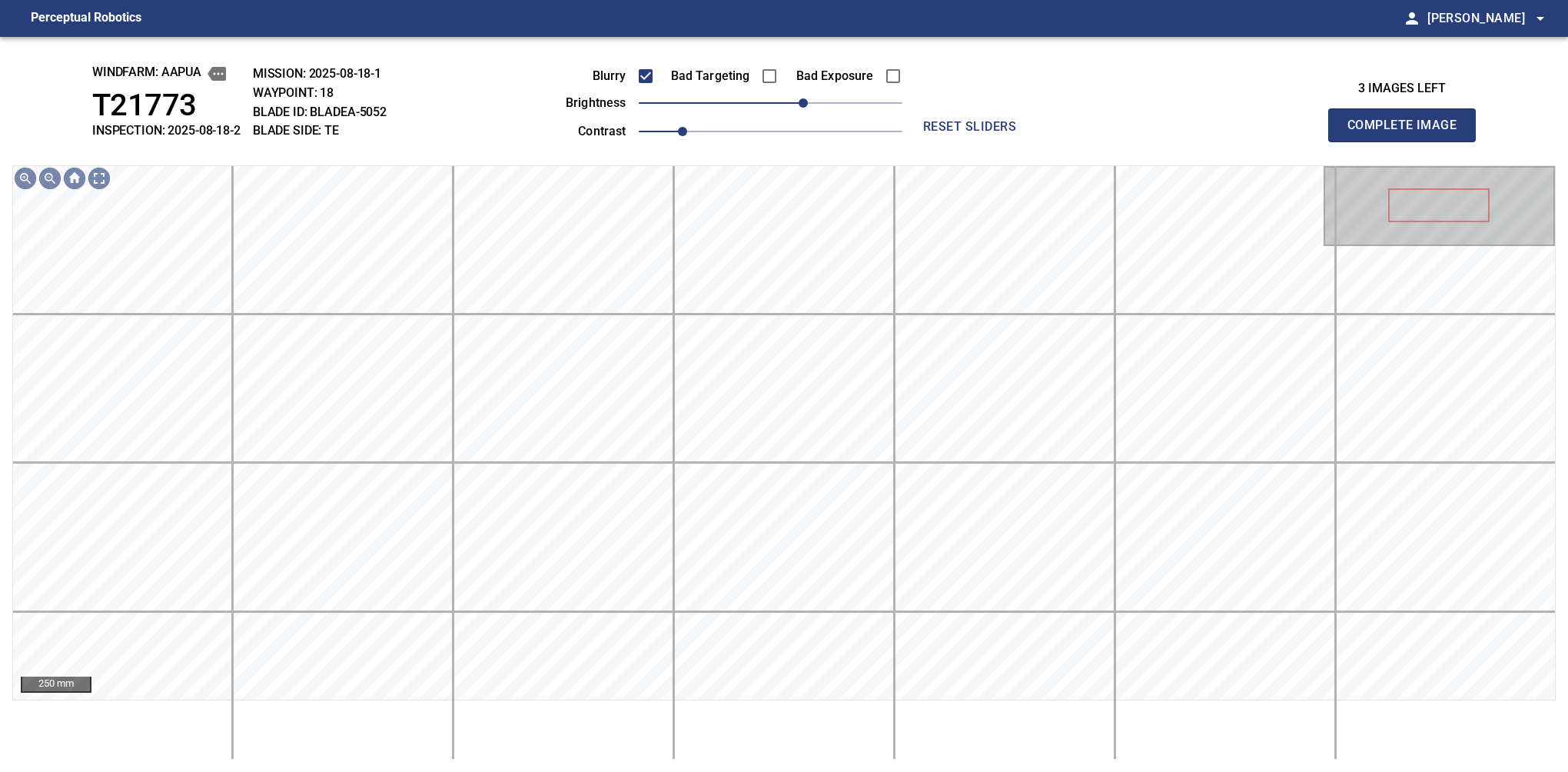
click at [1408, 142] on button "Complete Image" at bounding box center [1402, 125] width 148 height 34
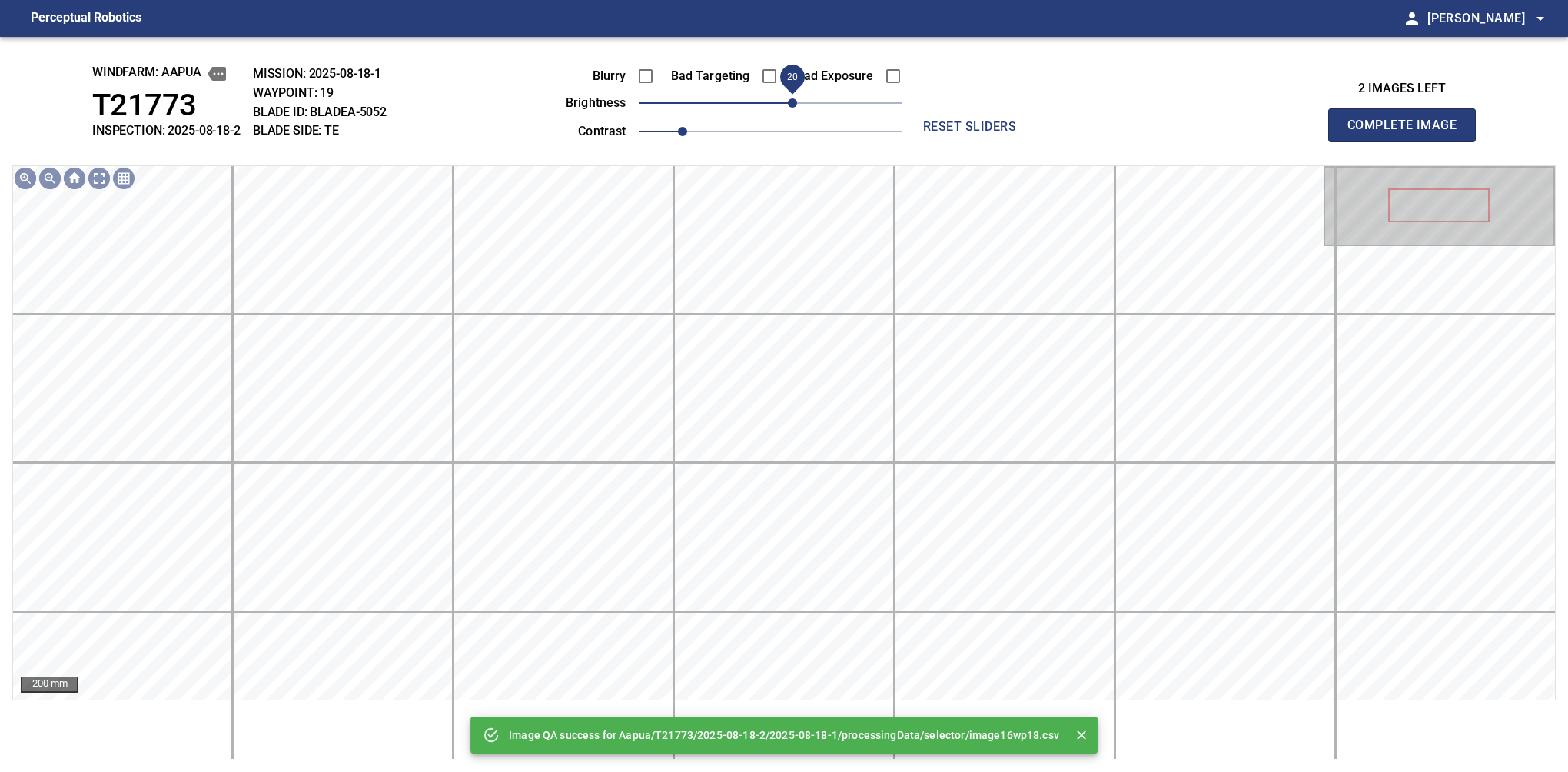
click at [801, 102] on span "20" at bounding box center [770, 102] width 263 height 22
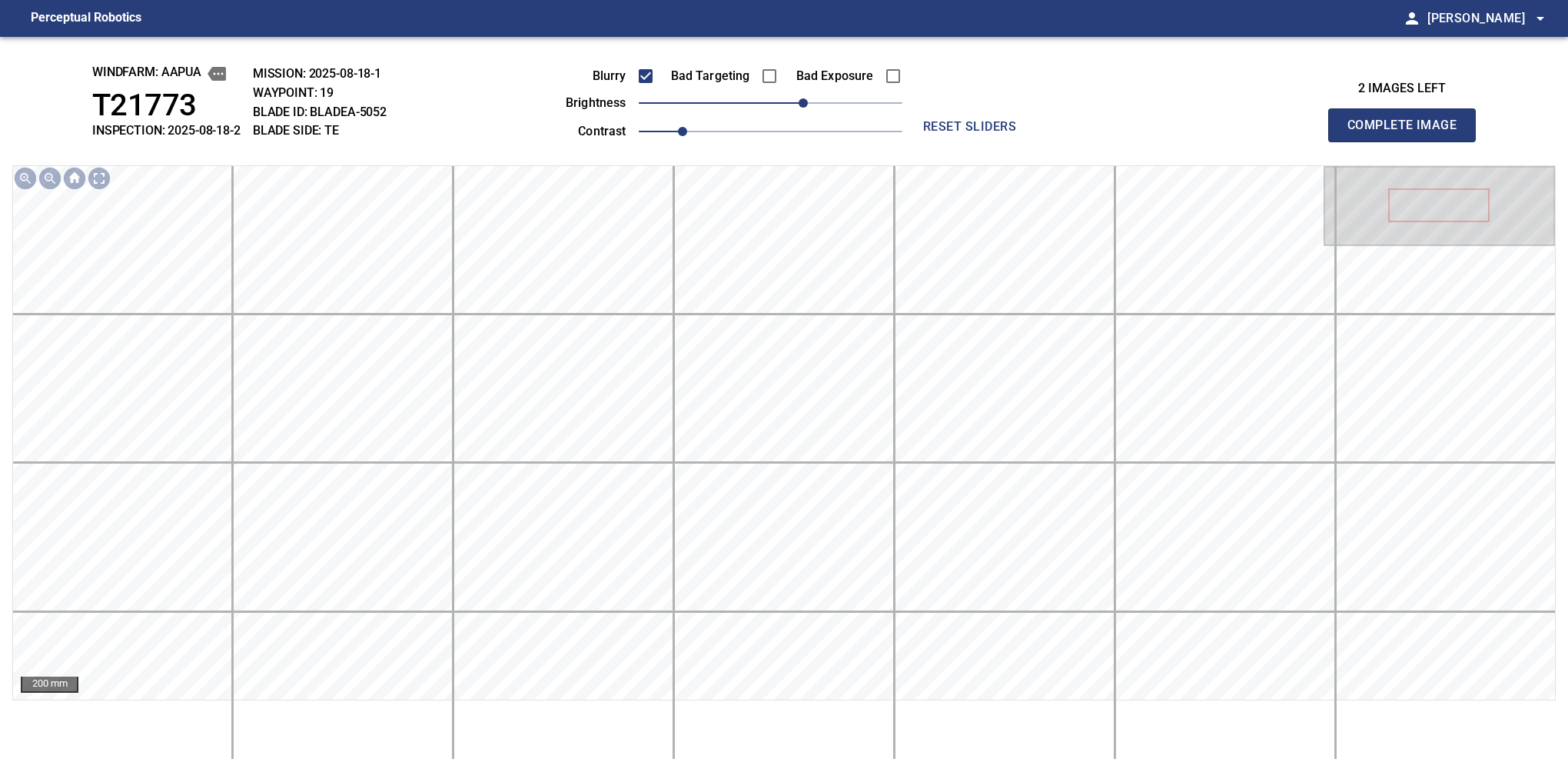
click at [1408, 142] on button "Complete Image" at bounding box center [1402, 125] width 148 height 34
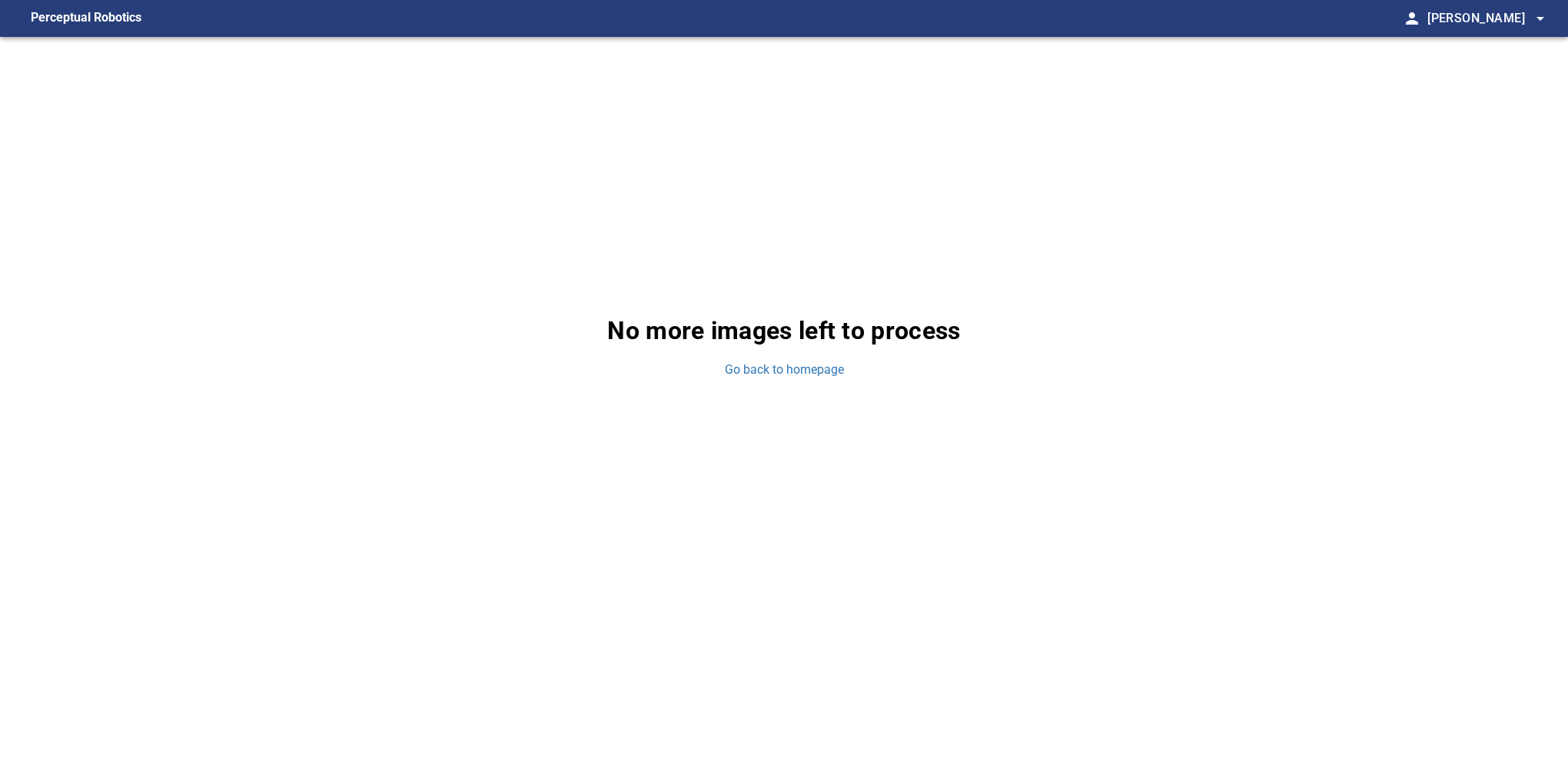
click at [1362, 268] on div "No more images left to process Go back to homepage" at bounding box center [784, 345] width 1568 height 617
click at [812, 374] on link "Go back to homepage" at bounding box center [784, 370] width 119 height 18
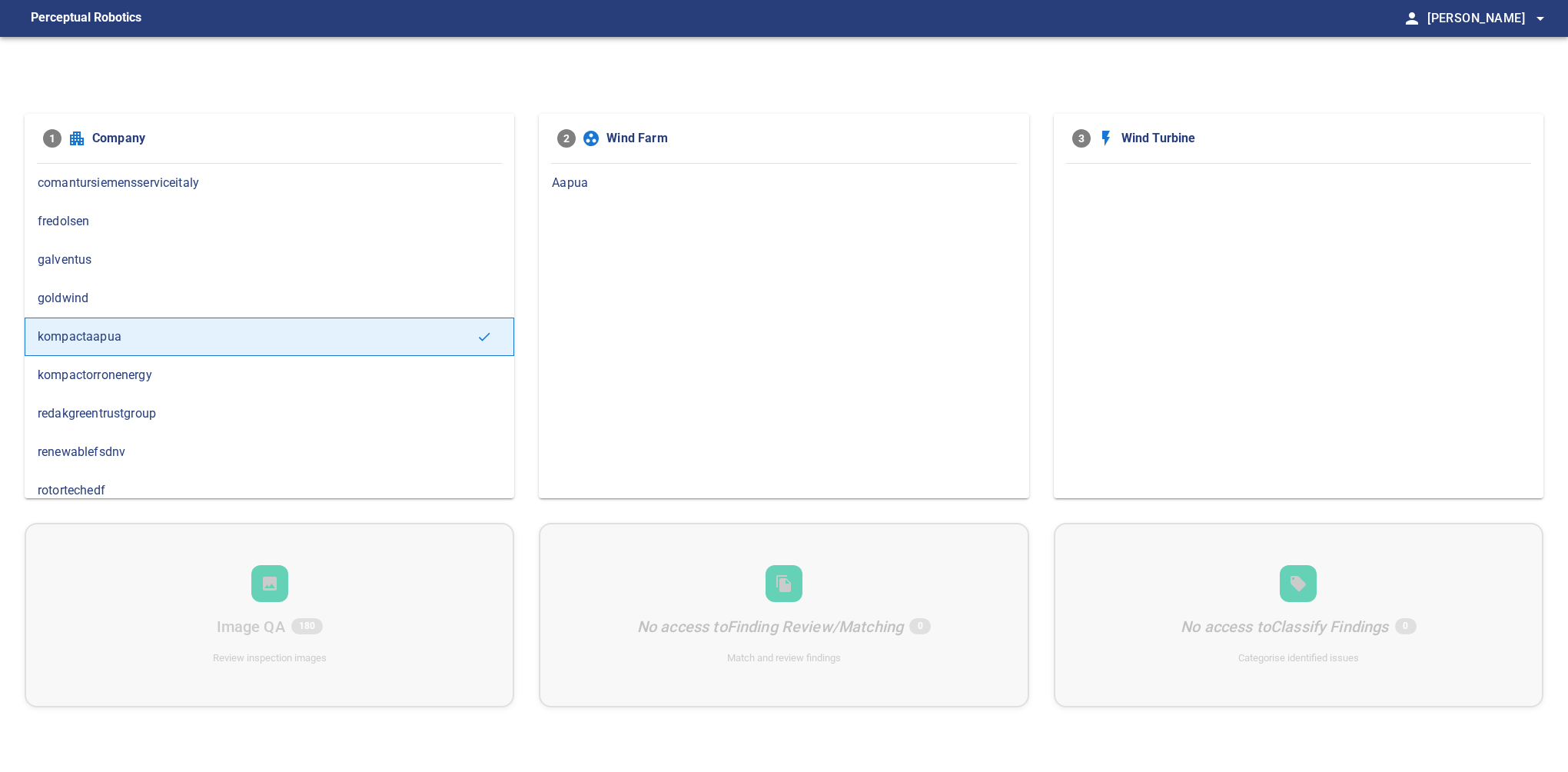
click at [578, 188] on span "Aapua" at bounding box center [784, 183] width 464 height 18
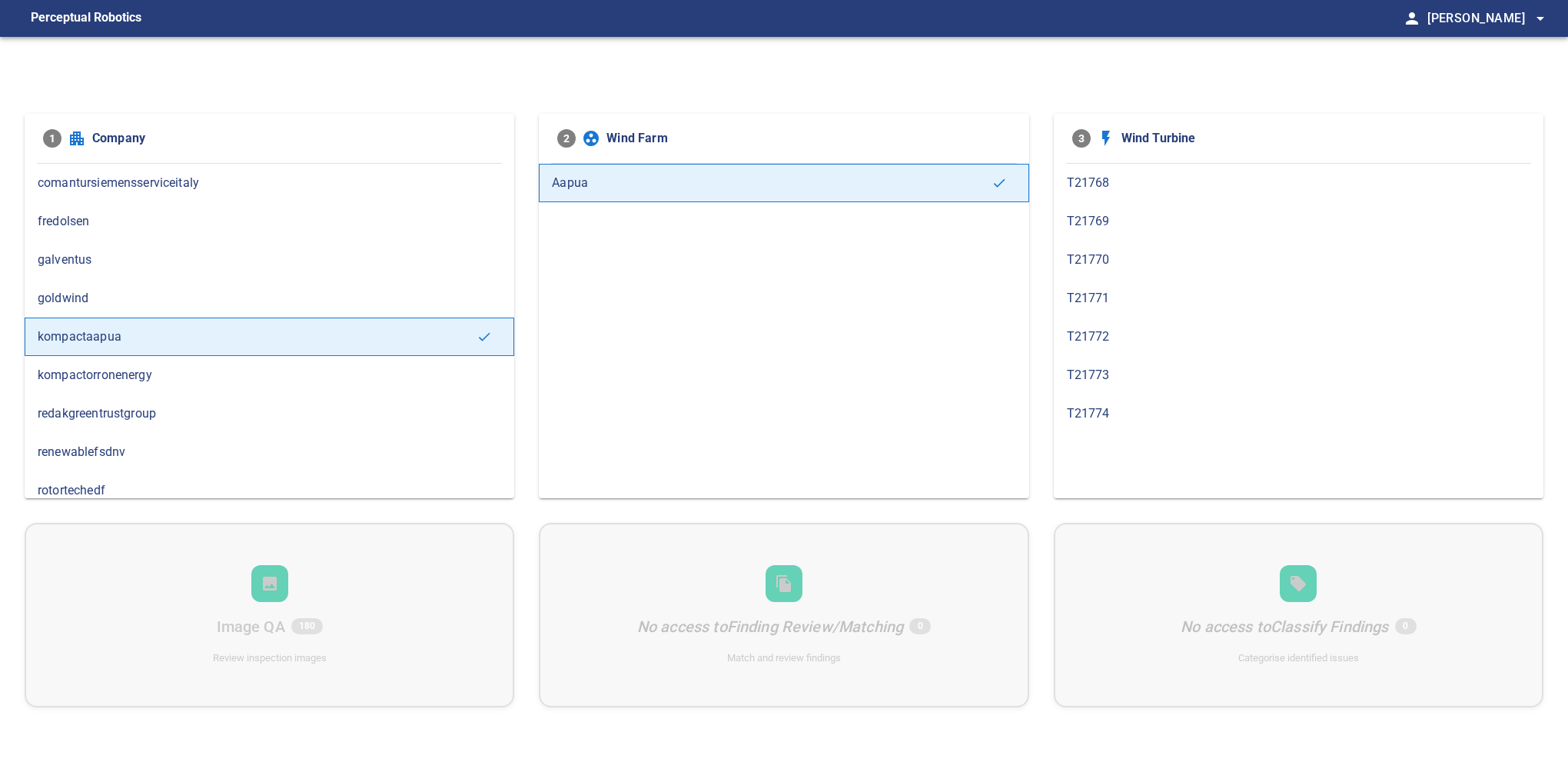
click at [1094, 415] on span "T21774" at bounding box center [1298, 413] width 464 height 18
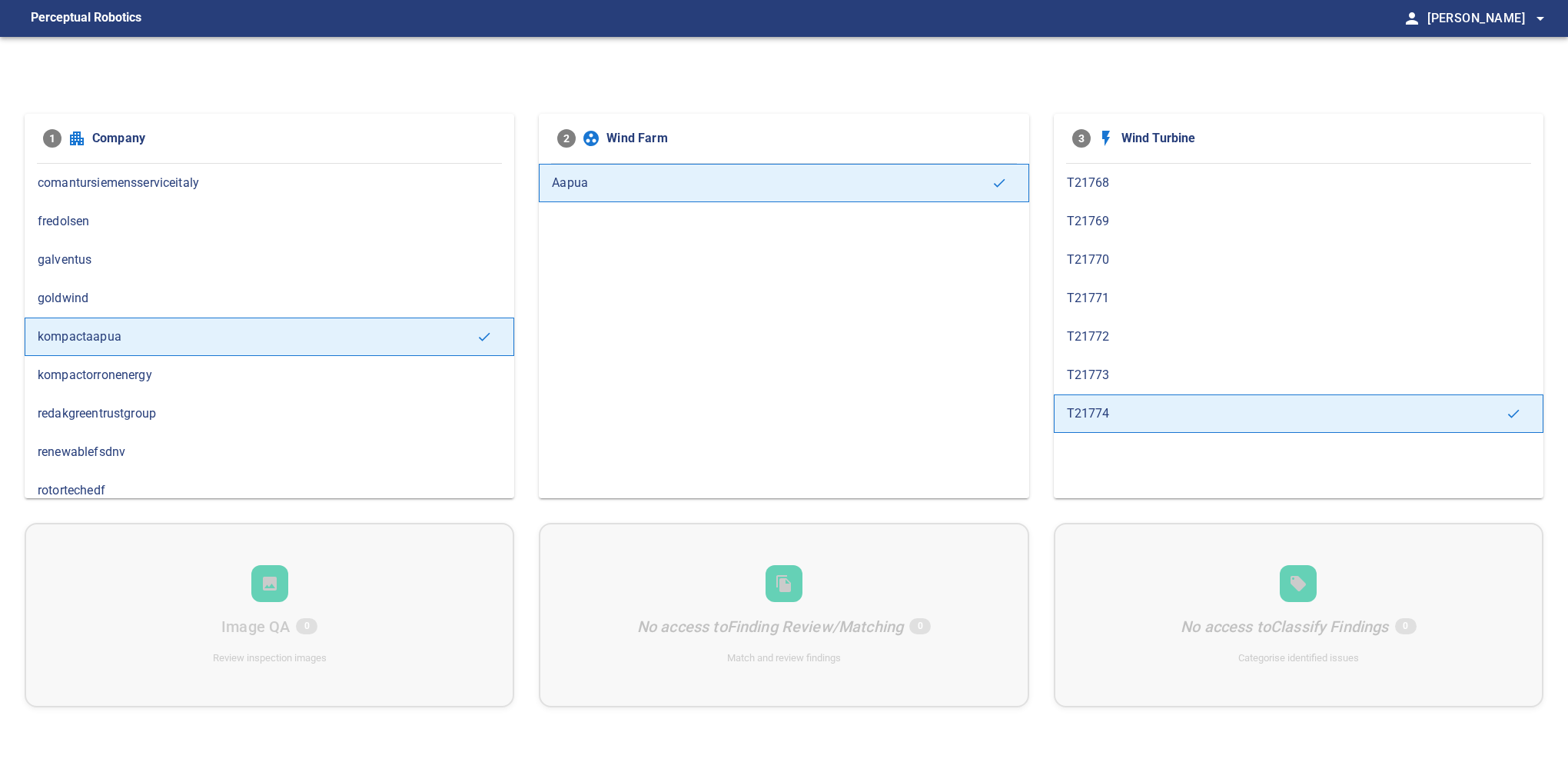
click at [1096, 345] on div "T21772" at bounding box center [1298, 337] width 490 height 39
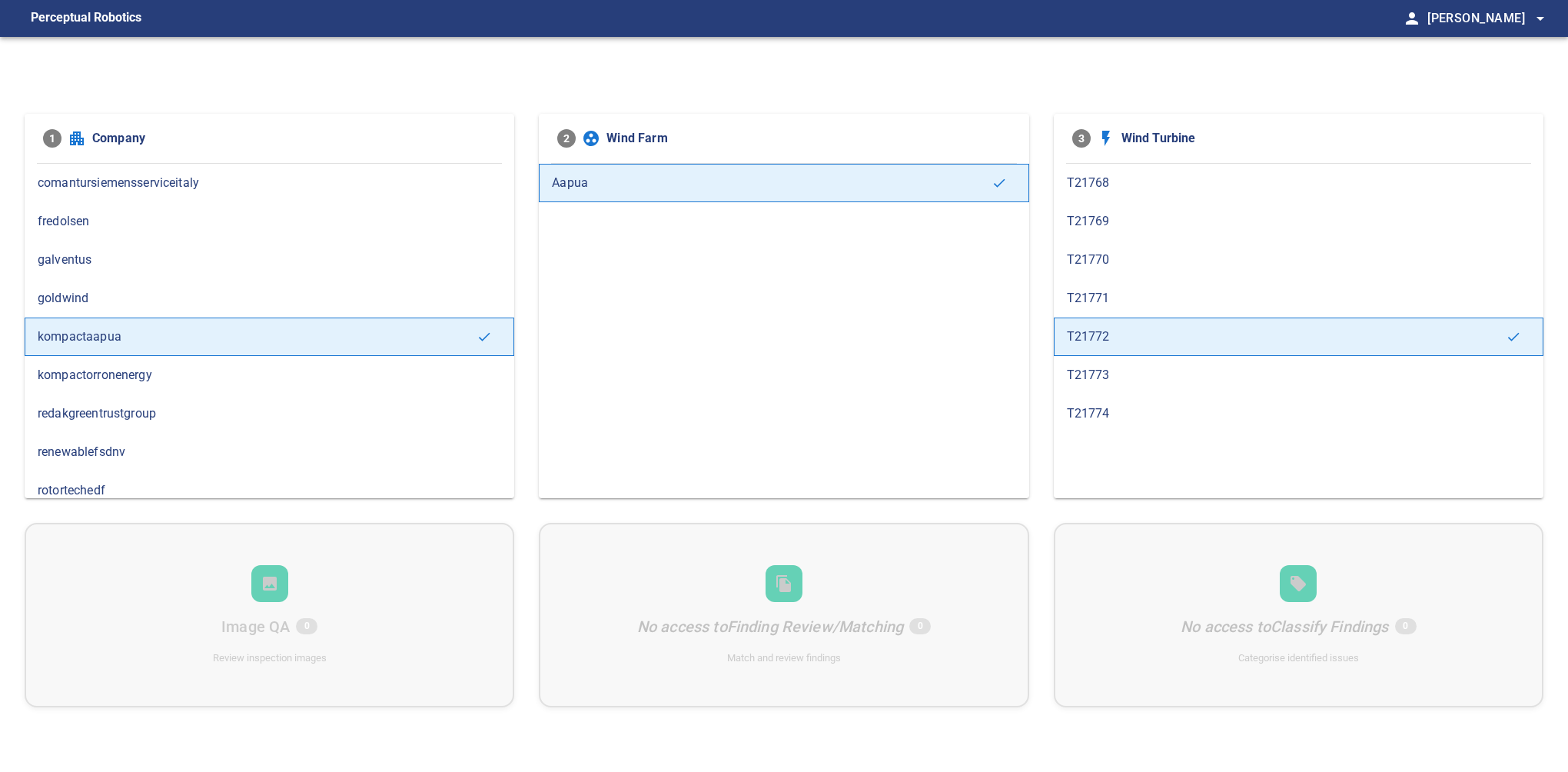
click at [1101, 301] on span "T21771" at bounding box center [1298, 298] width 464 height 18
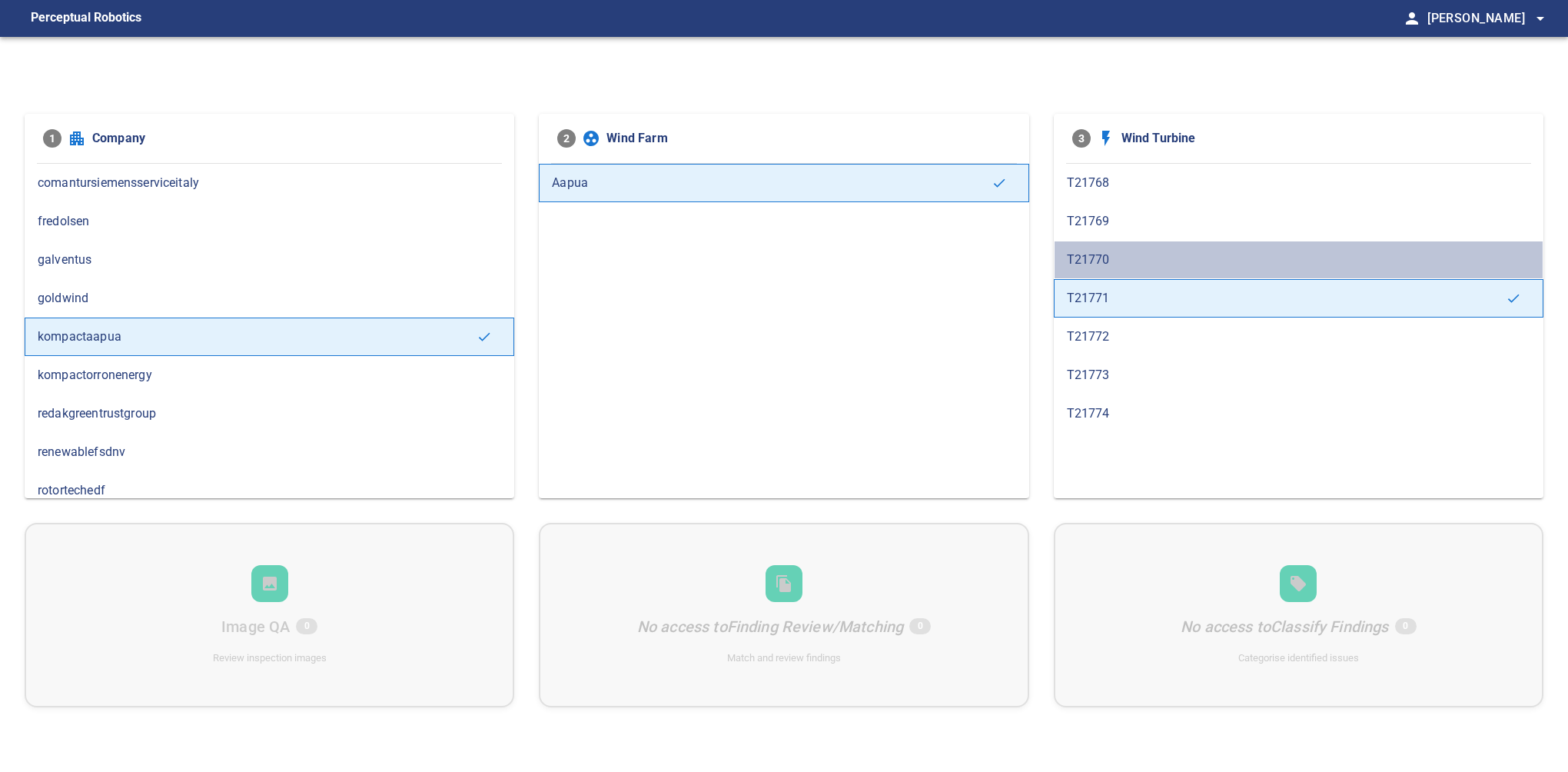
click at [1103, 253] on span "T21770" at bounding box center [1298, 259] width 464 height 18
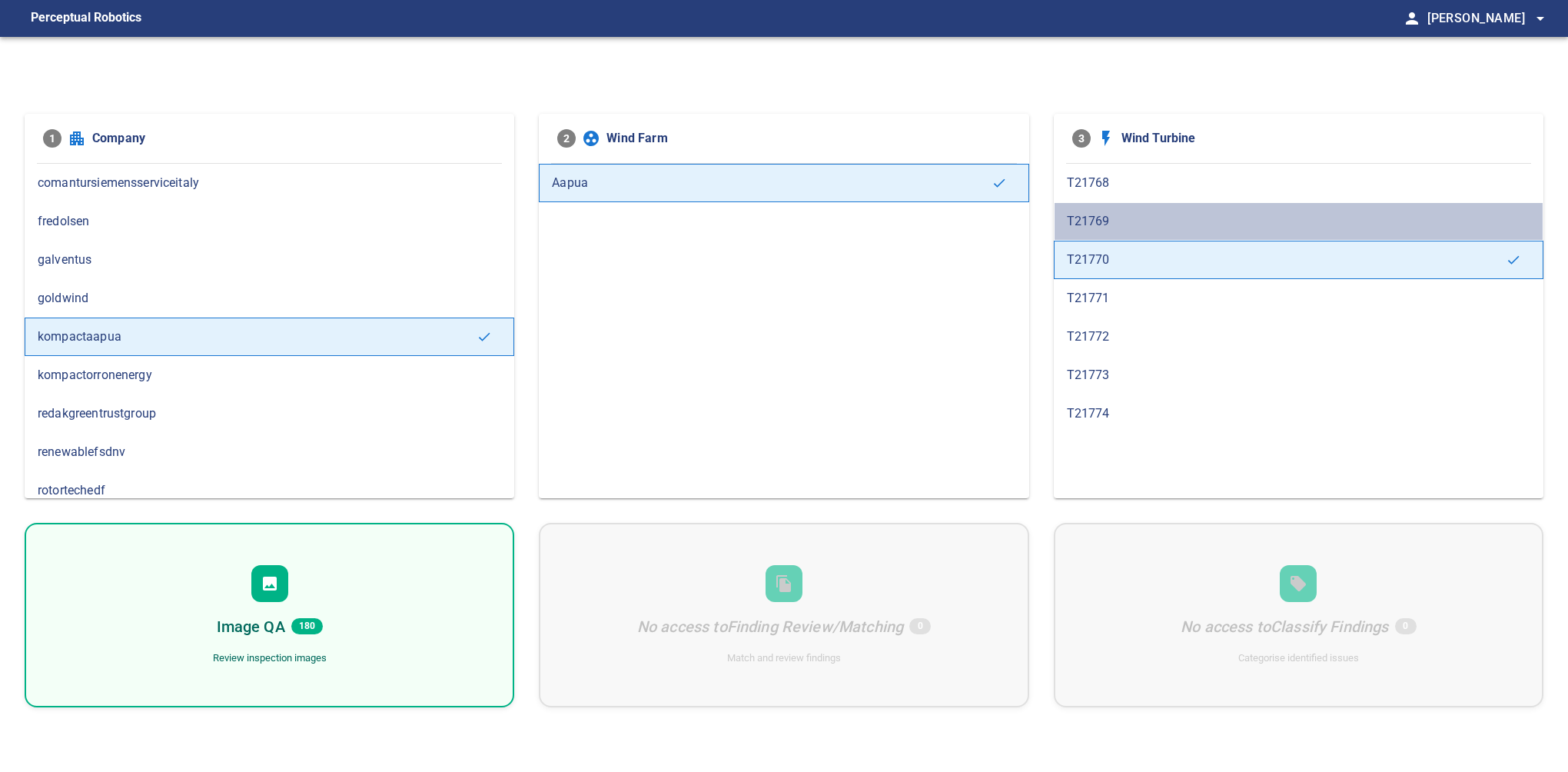
click at [1117, 221] on span "T21769" at bounding box center [1298, 221] width 464 height 18
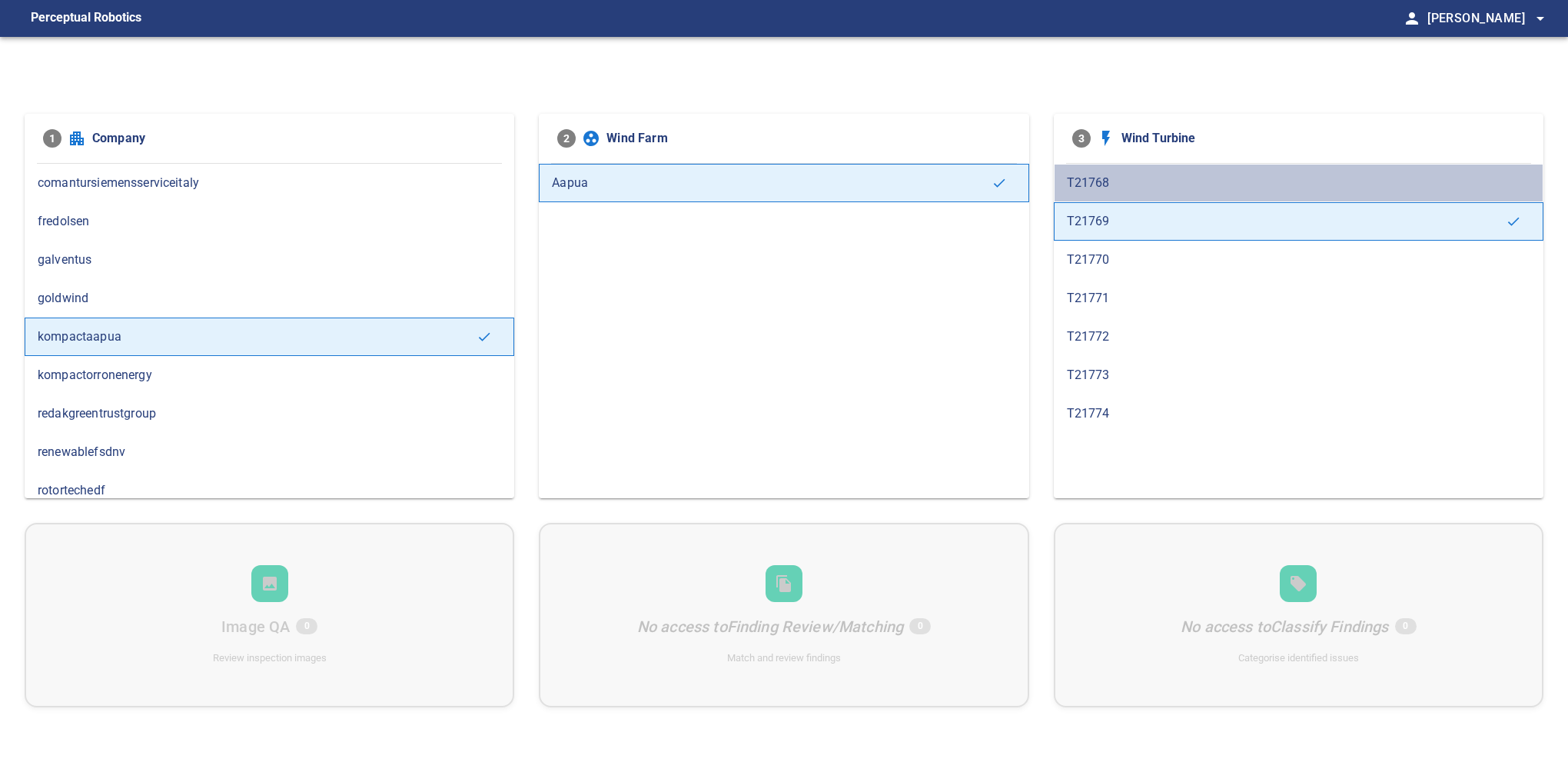
click at [1113, 186] on span "T21768" at bounding box center [1298, 183] width 464 height 18
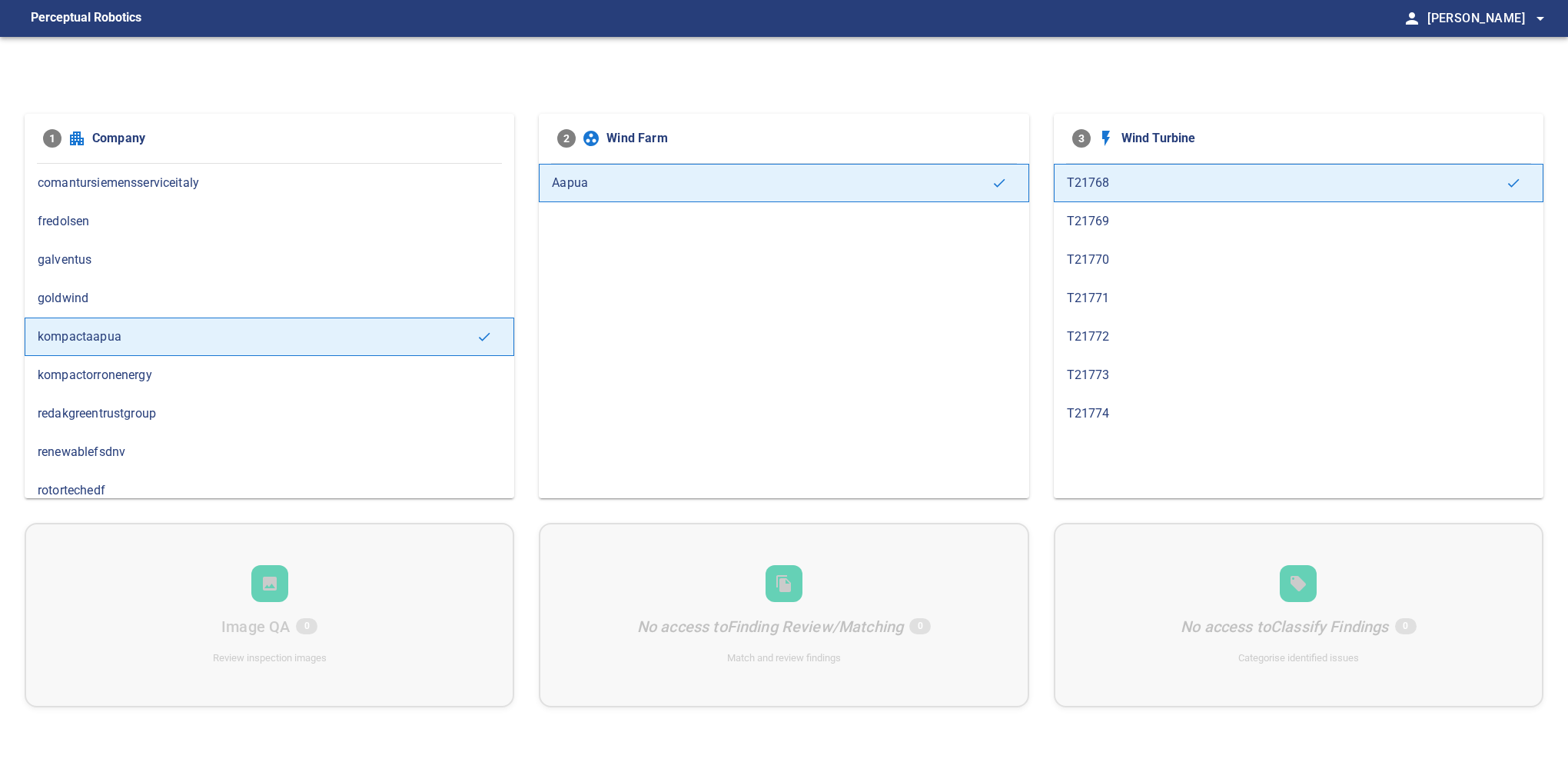
click at [1134, 256] on span "T21770" at bounding box center [1298, 259] width 464 height 18
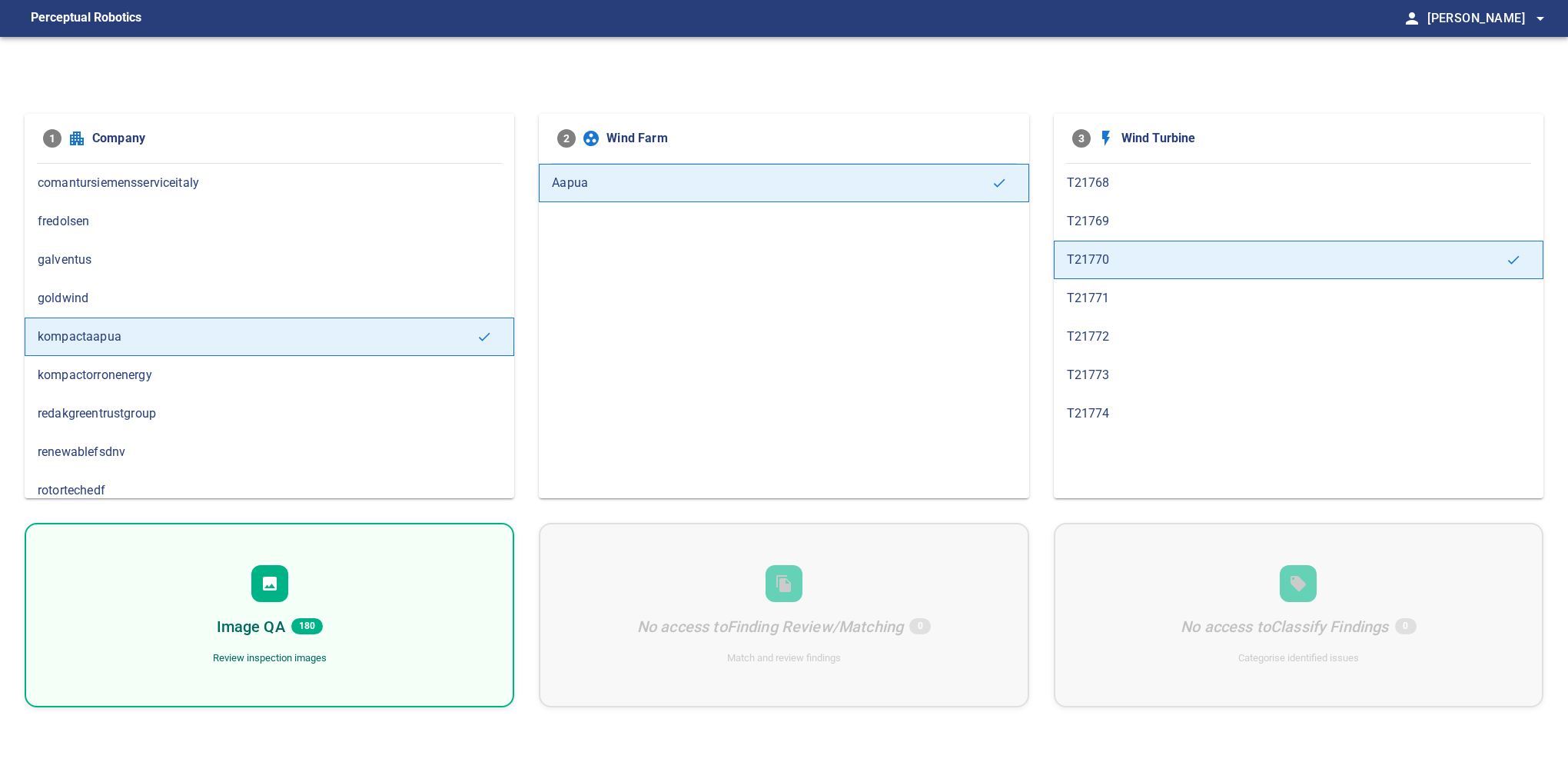
click at [300, 603] on div "Image QA 180 Review inspection images" at bounding box center [270, 614] width 490 height 185
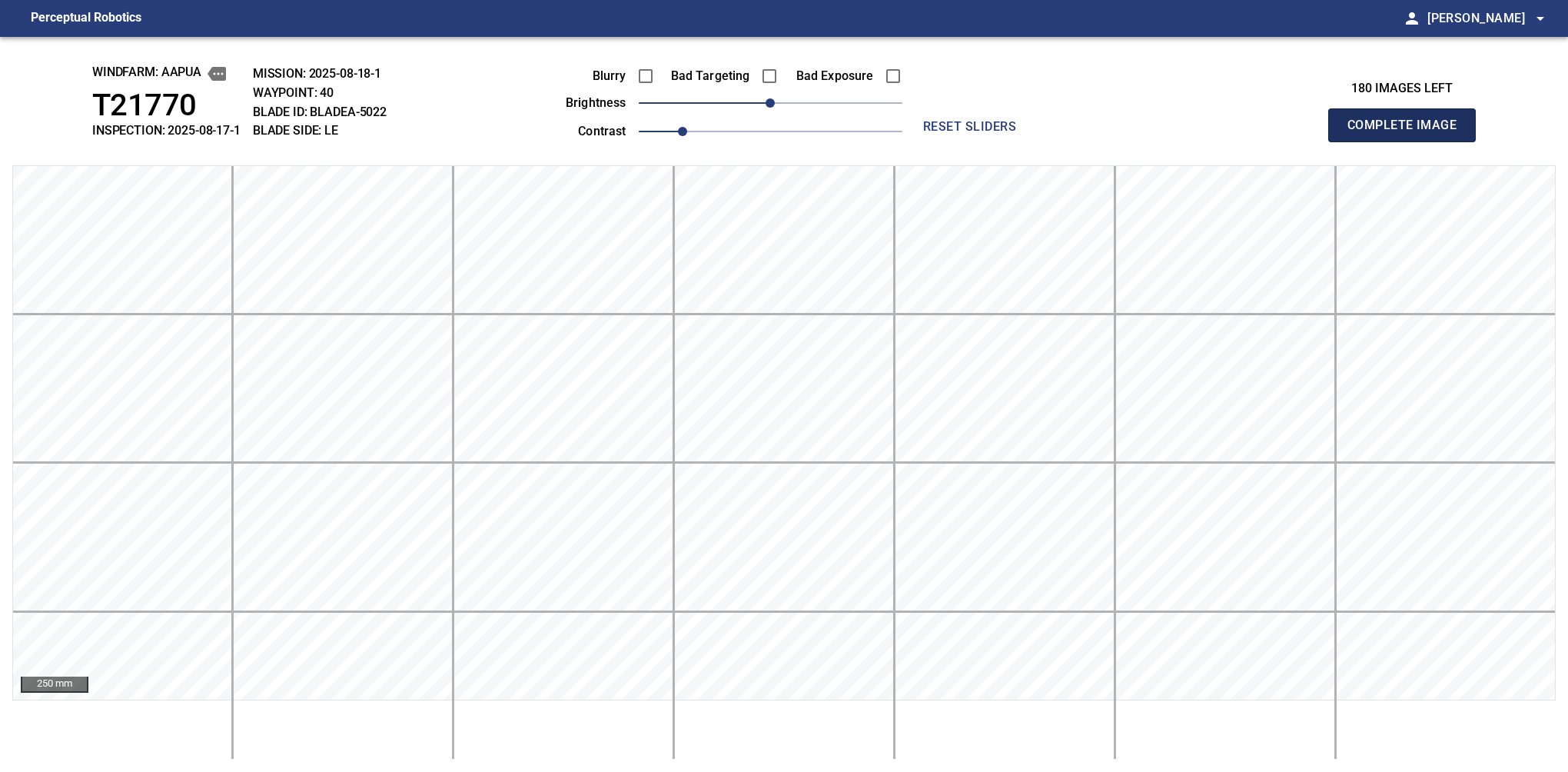
click at [1408, 142] on button "Complete Image" at bounding box center [1402, 125] width 148 height 34
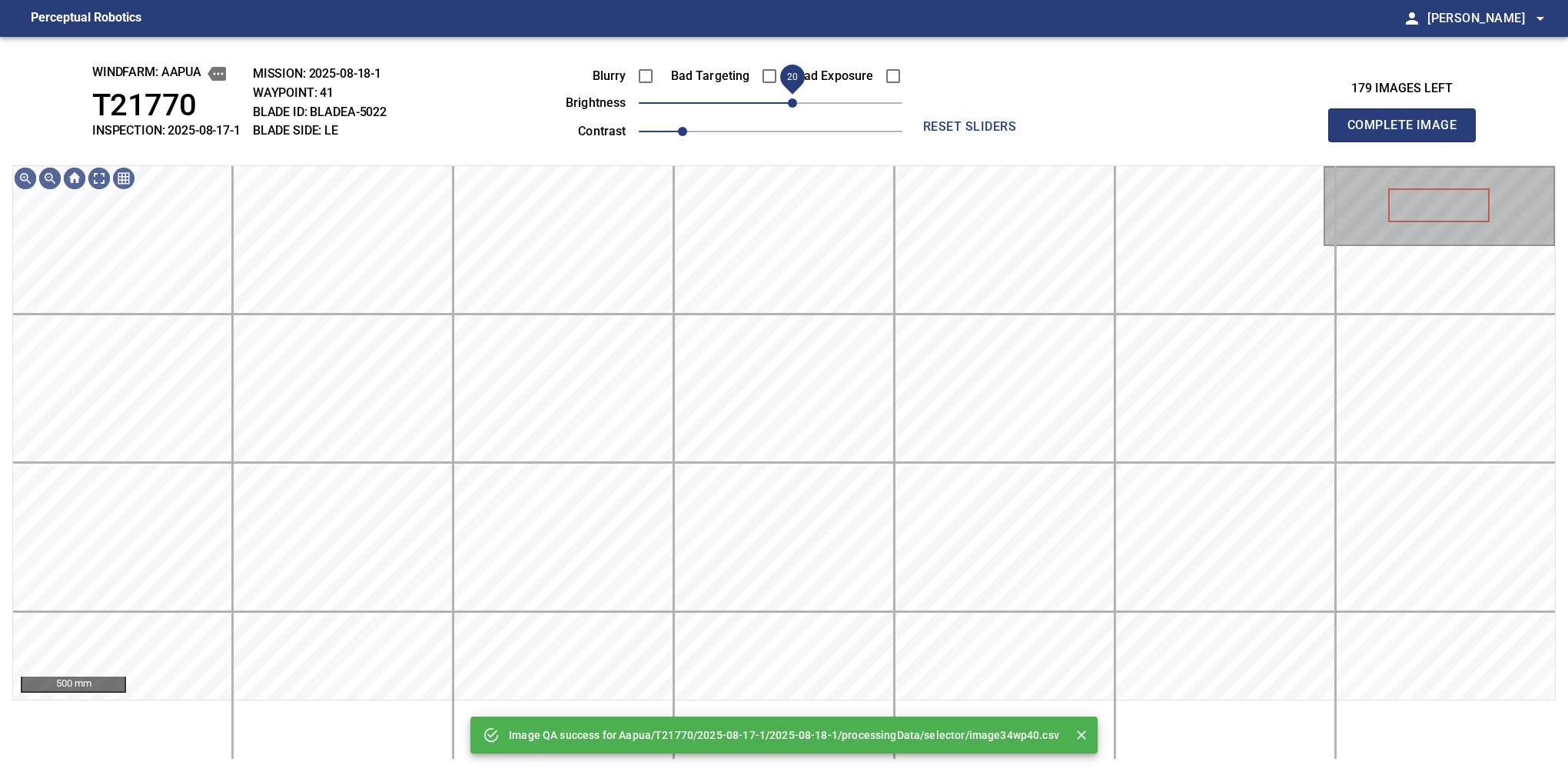
drag, startPoint x: 767, startPoint y: 105, endPoint x: 792, endPoint y: 98, distance: 26.0
click at [792, 98] on span "20" at bounding box center [792, 102] width 10 height 10
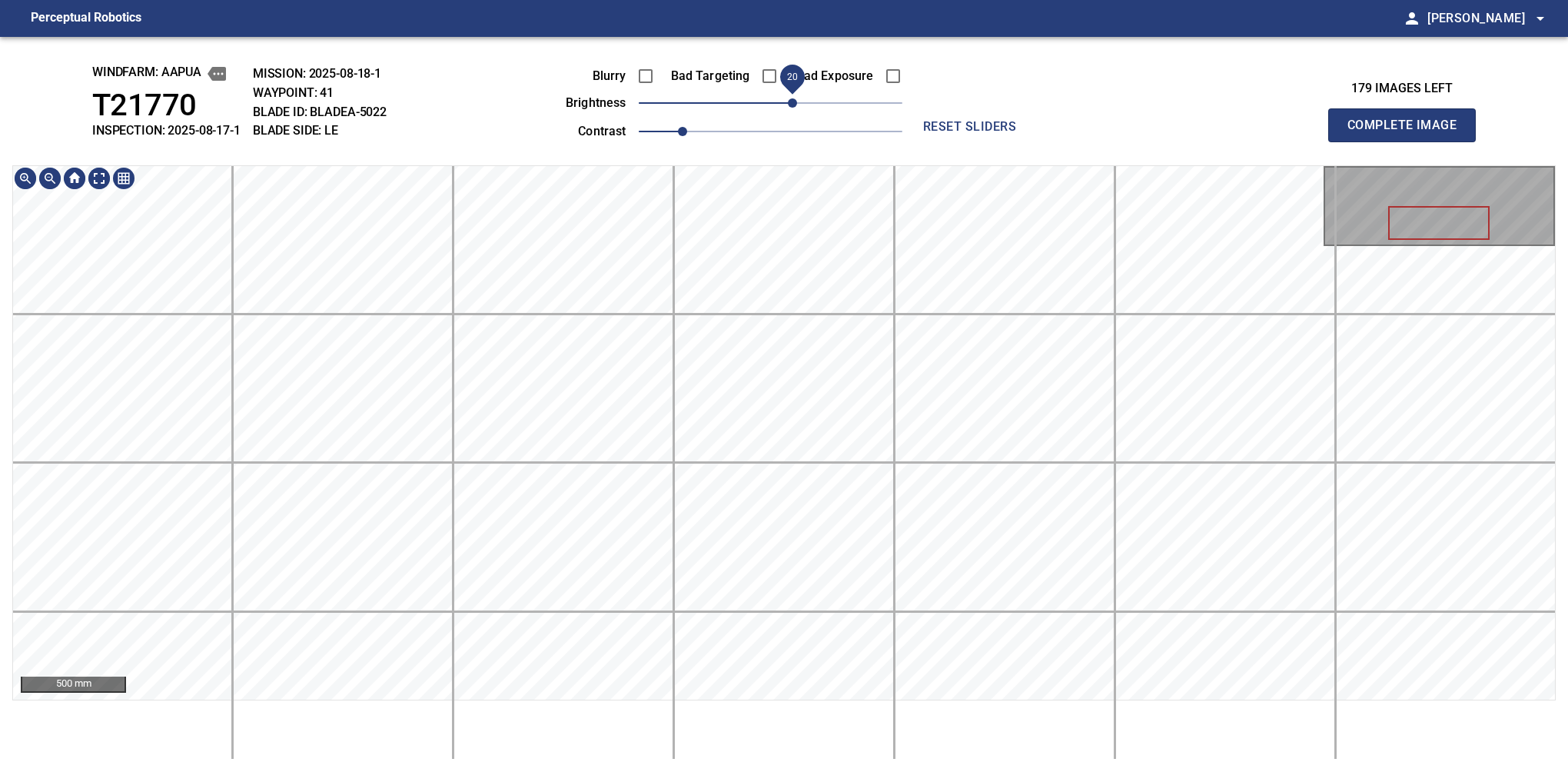
click at [794, 105] on div "windfarm: Aapua T21770 INSPECTION: 2025-08-17-1 MISSION: 2025-08-18-1 WAYPOINT:…" at bounding box center [784, 404] width 1568 height 735
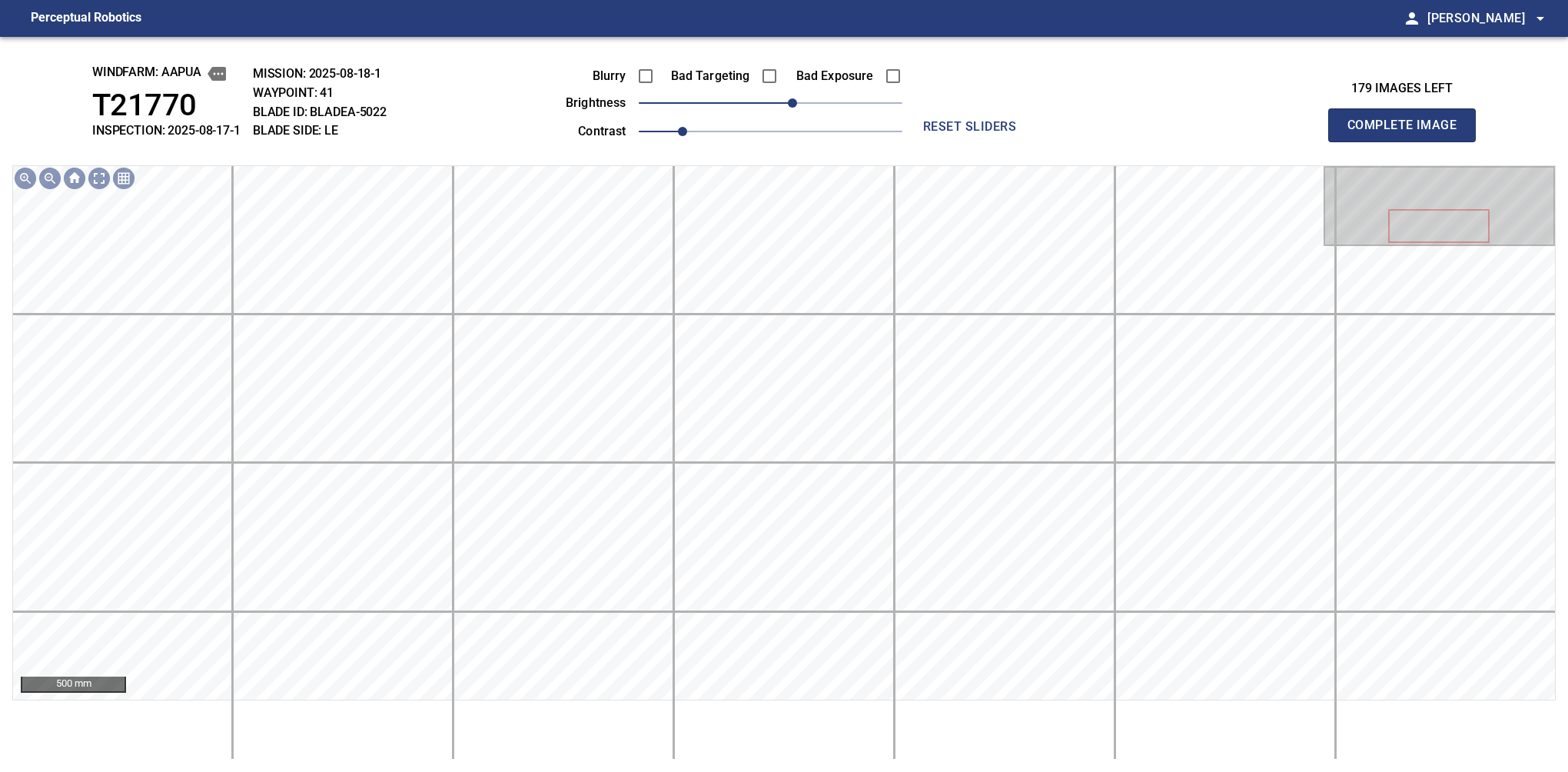
click at [1408, 142] on button "Complete Image" at bounding box center [1402, 125] width 148 height 34
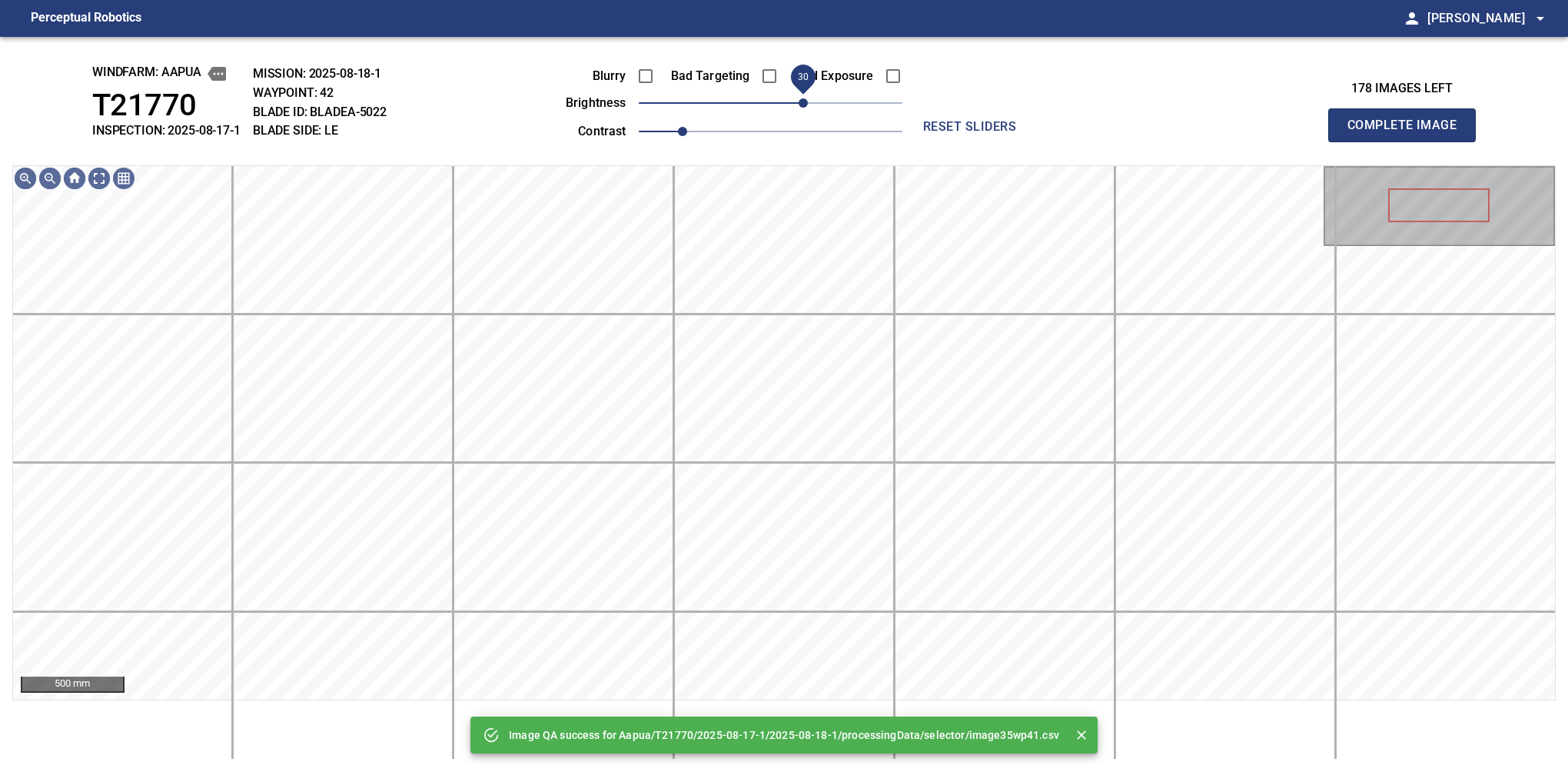
drag, startPoint x: 787, startPoint y: 101, endPoint x: 802, endPoint y: 92, distance: 17.5
click at [802, 98] on span "30" at bounding box center [803, 102] width 10 height 10
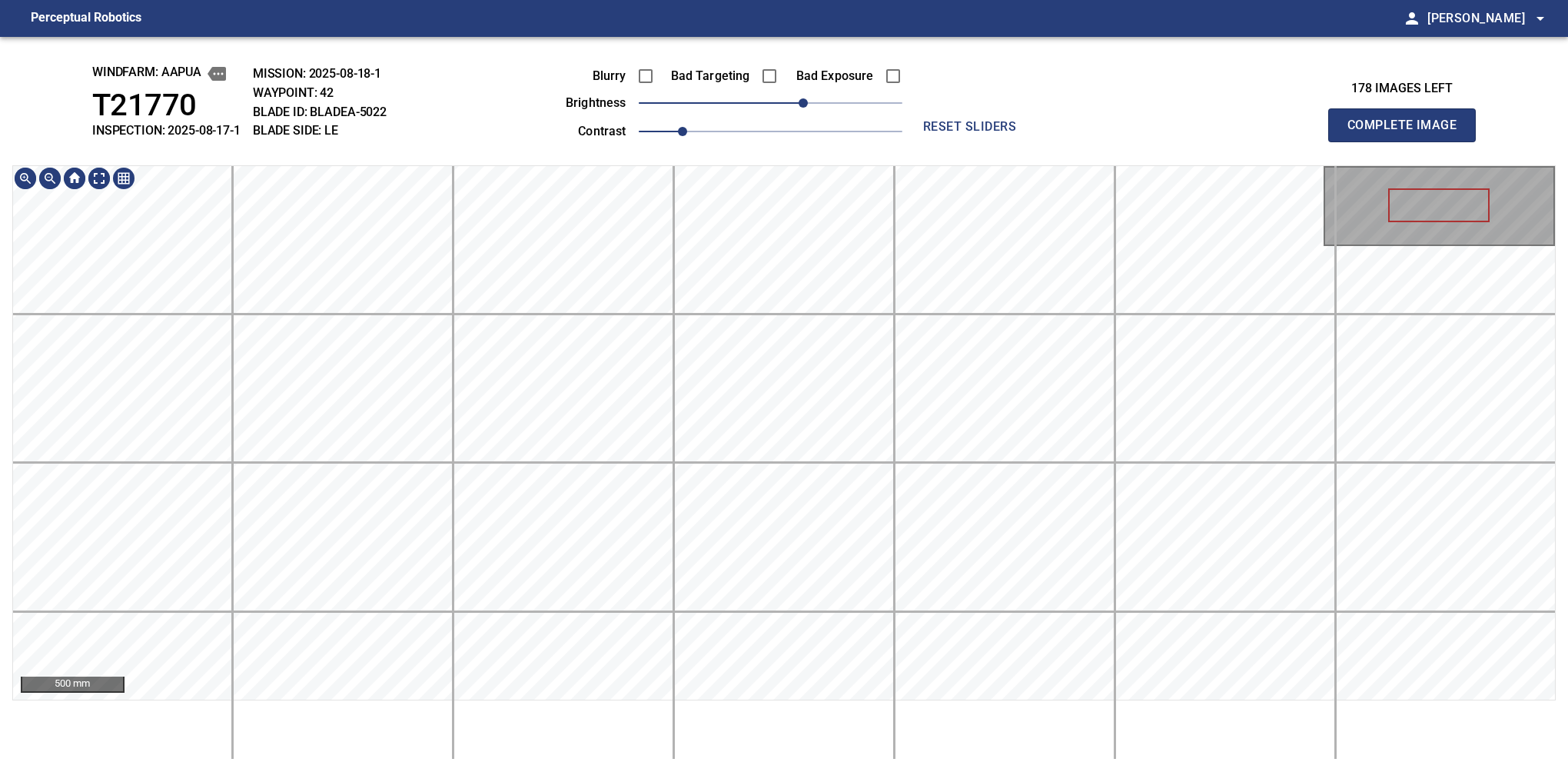
click at [806, 41] on div "windfarm: Aapua T21770 INSPECTION: 2025-08-17-1 MISSION: 2025-08-18-1 WAYPOINT:…" at bounding box center [784, 404] width 1568 height 735
click at [1408, 142] on button "Complete Image" at bounding box center [1402, 125] width 148 height 34
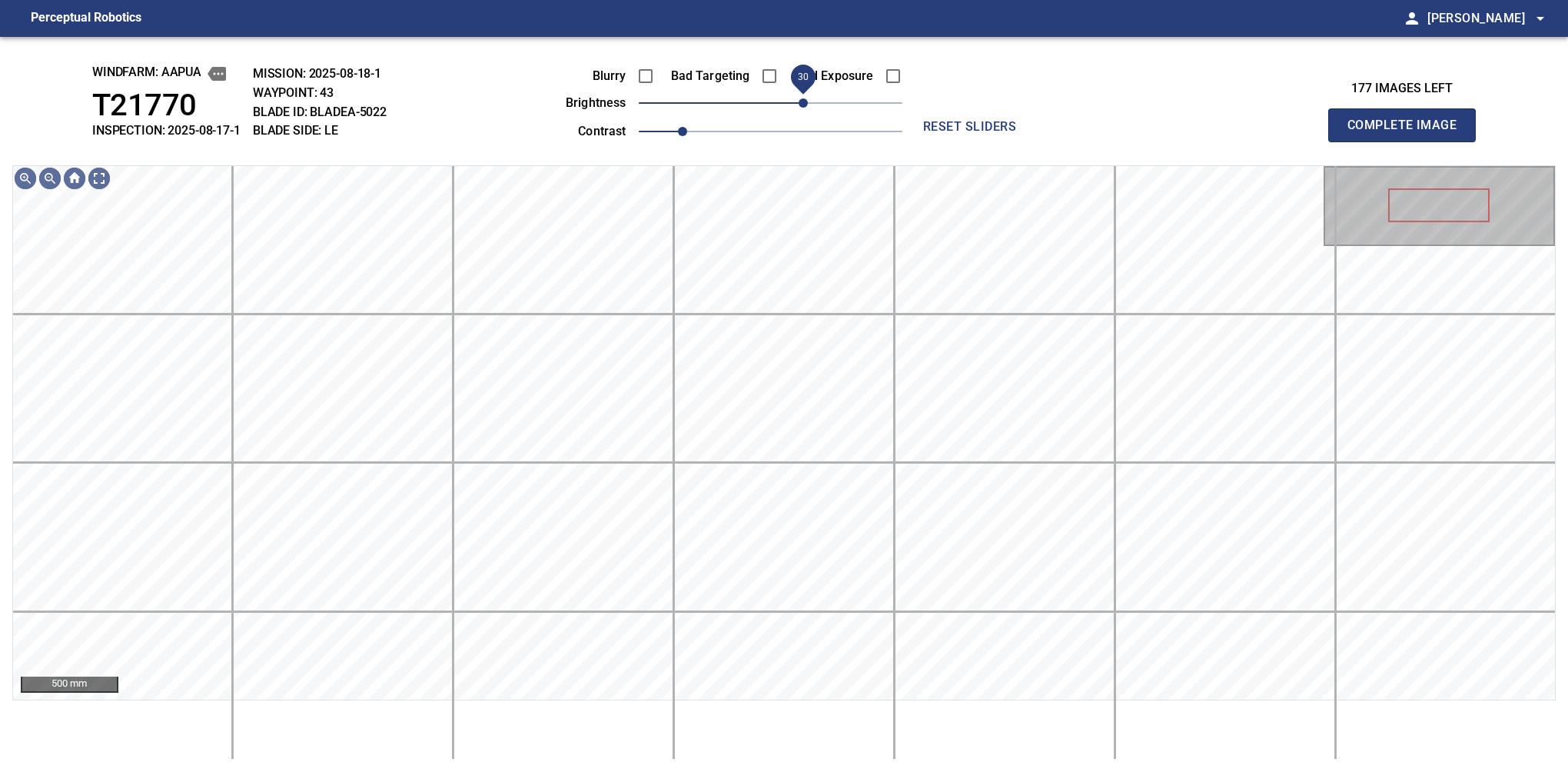
drag, startPoint x: 778, startPoint y: 104, endPoint x: 808, endPoint y: 104, distance: 30.0
click at [808, 104] on span "30" at bounding box center [803, 102] width 10 height 10
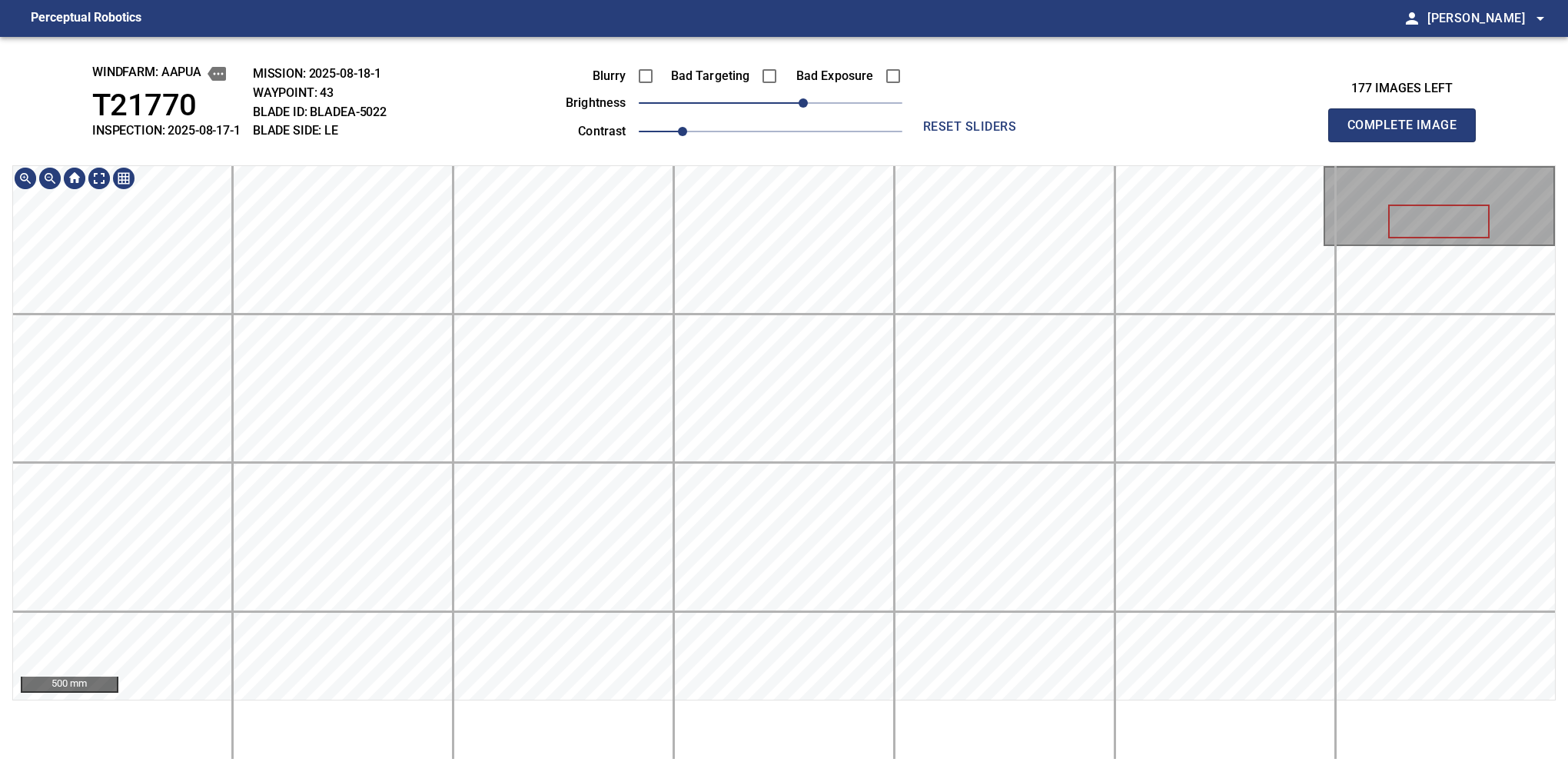
click at [792, 154] on div "windfarm: Aapua T21770 INSPECTION: 2025-08-17-1 MISSION: 2025-08-18-1 WAYPOINT:…" at bounding box center [784, 404] width 1568 height 735
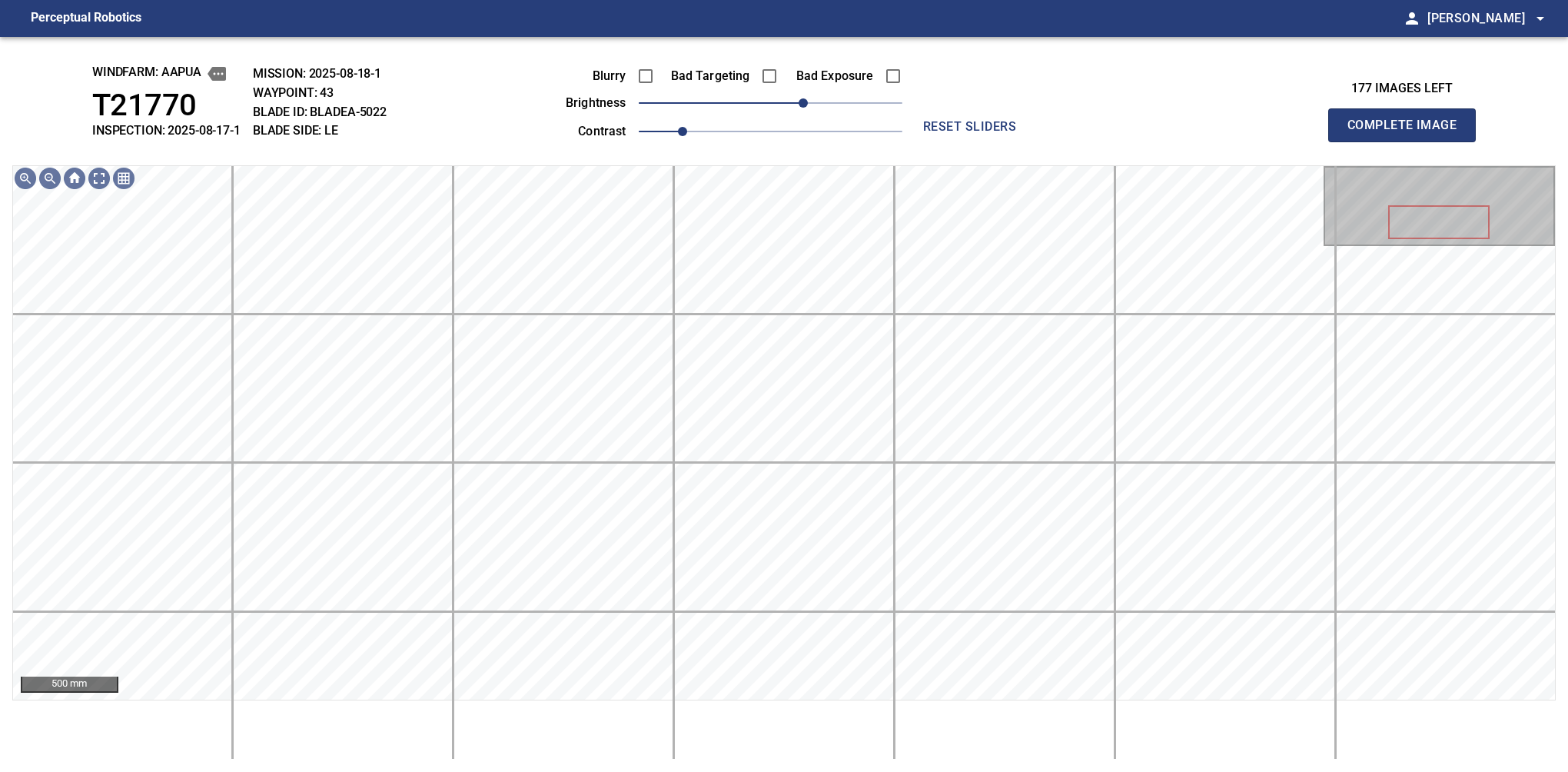
click at [1408, 142] on button "Complete Image" at bounding box center [1402, 125] width 148 height 34
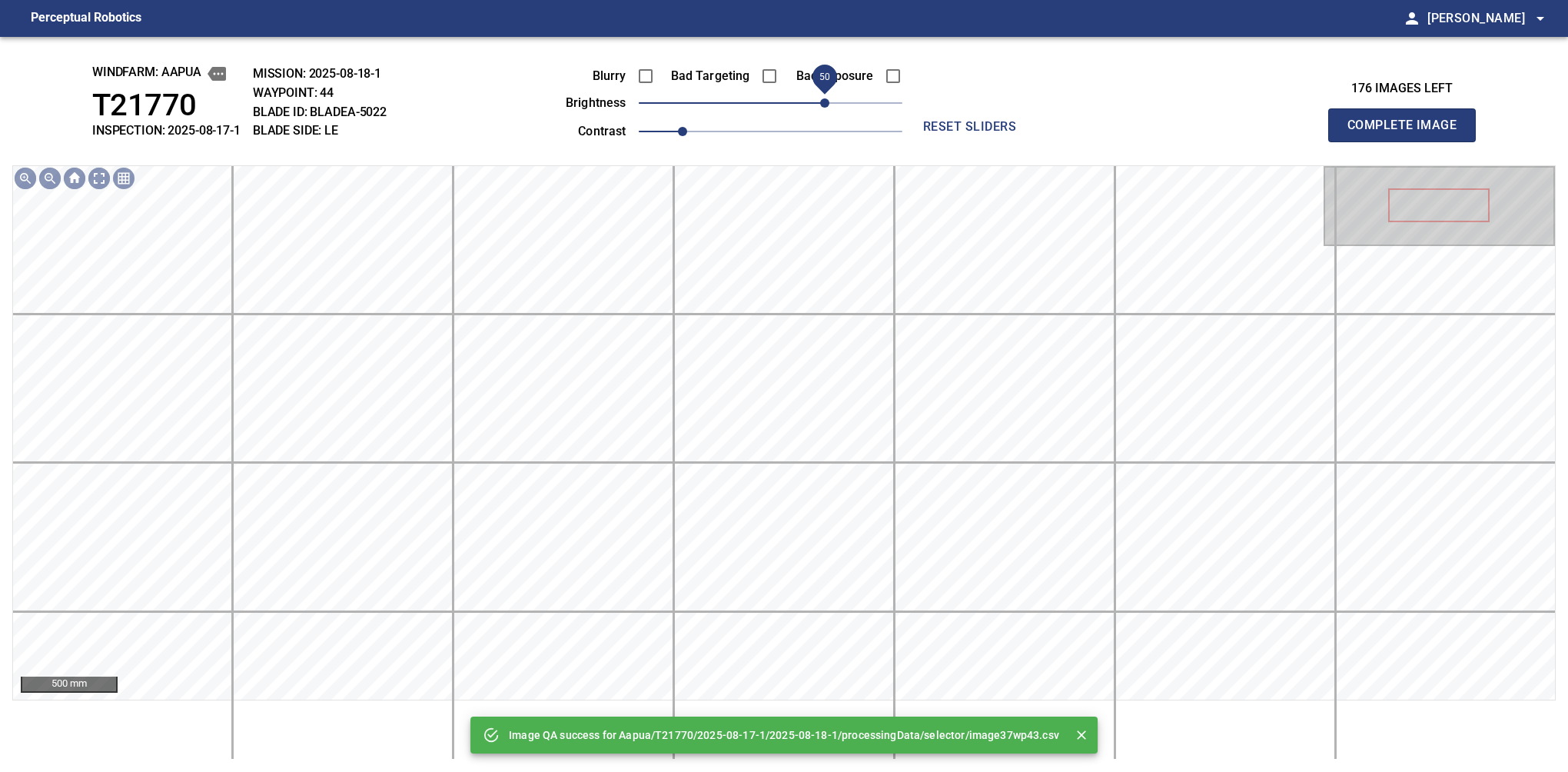
drag, startPoint x: 770, startPoint y: 117, endPoint x: 821, endPoint y: 103, distance: 52.9
click at [821, 103] on span "50" at bounding box center [824, 102] width 10 height 10
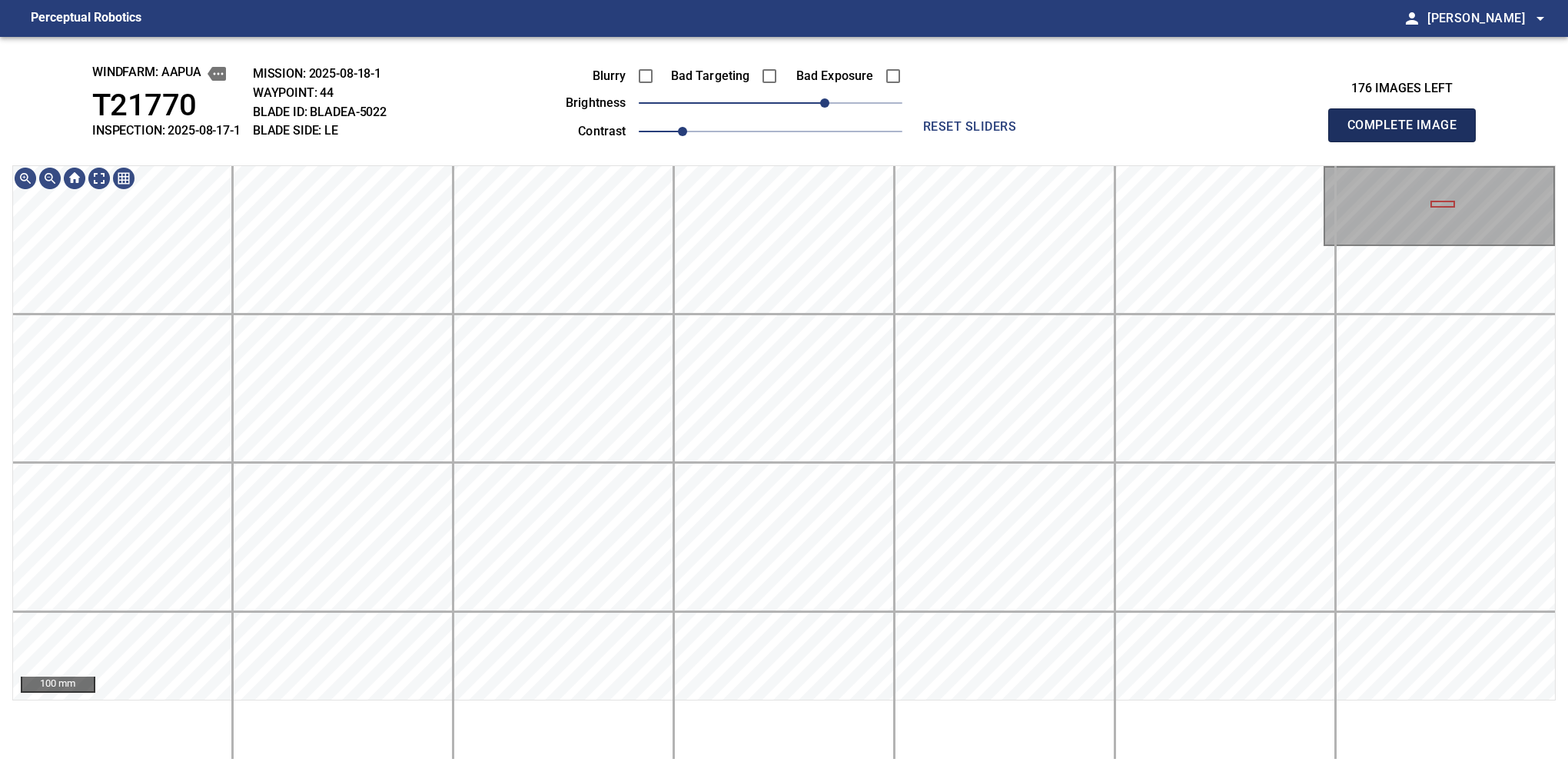
click at [1408, 142] on button "Complete Image" at bounding box center [1402, 125] width 148 height 34
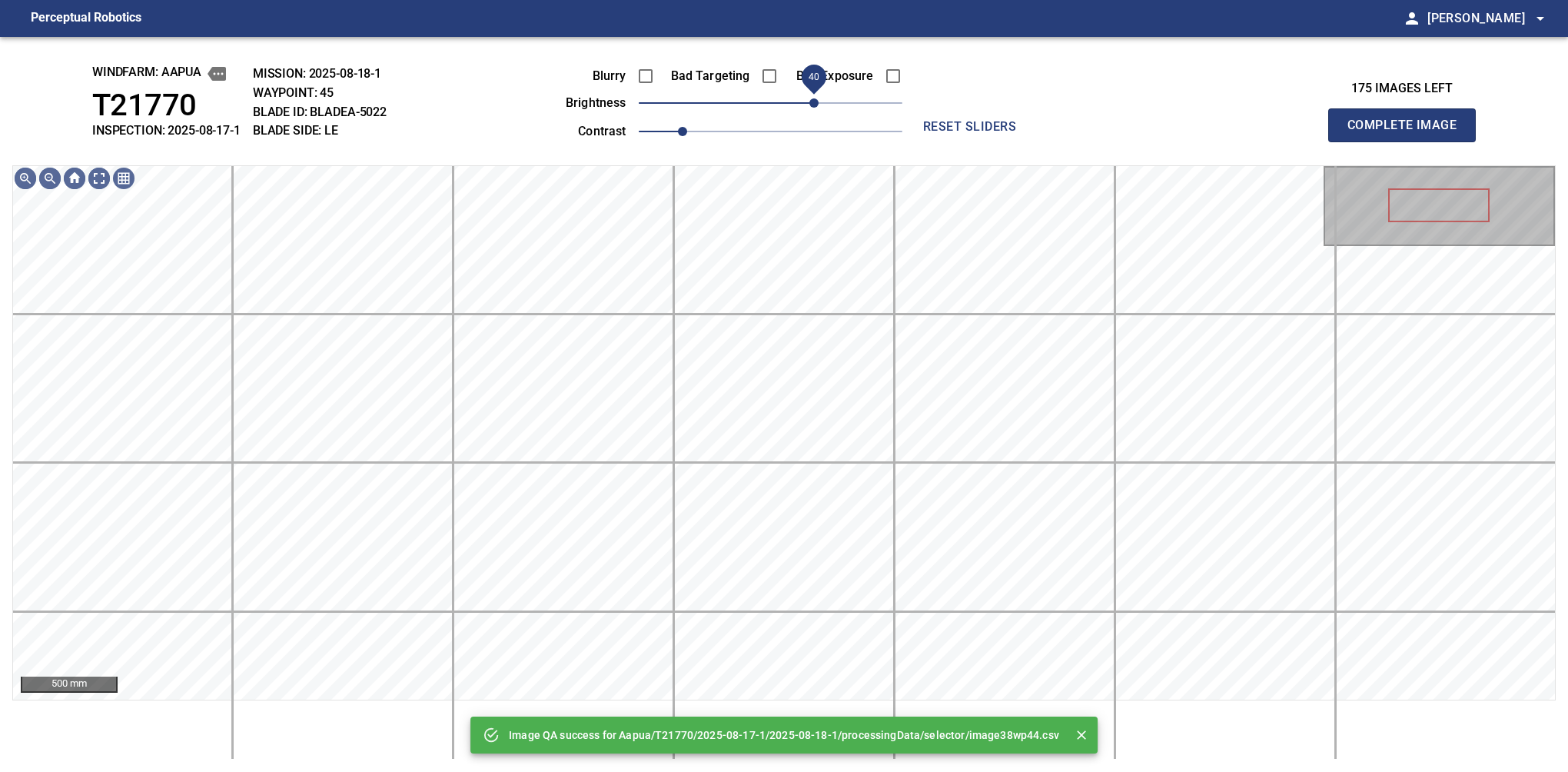
drag, startPoint x: 780, startPoint y: 105, endPoint x: 816, endPoint y: 110, distance: 36.3
click at [816, 108] on span "40" at bounding box center [814, 102] width 10 height 10
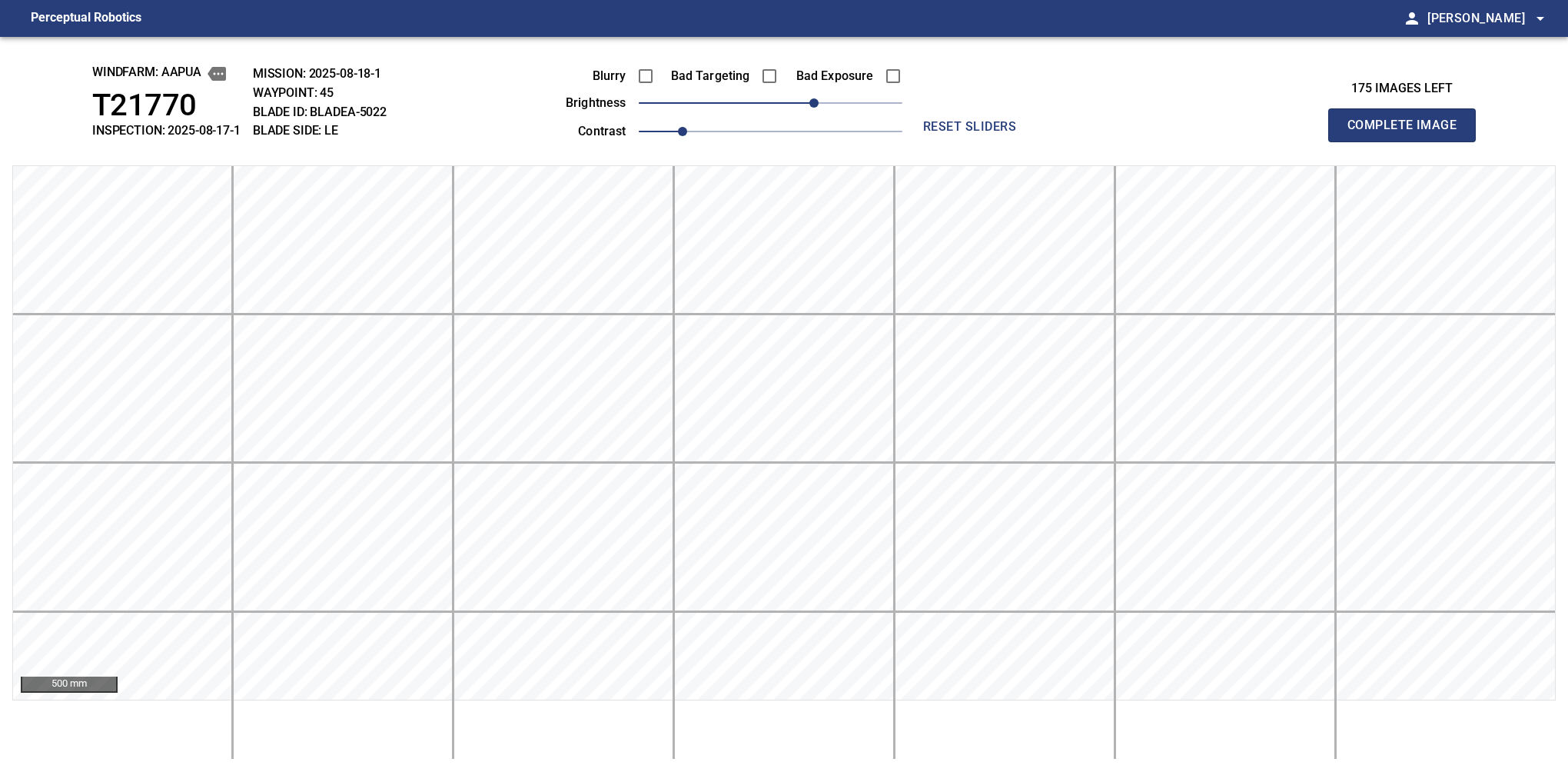
click at [1408, 142] on button "Complete Image" at bounding box center [1402, 125] width 148 height 34
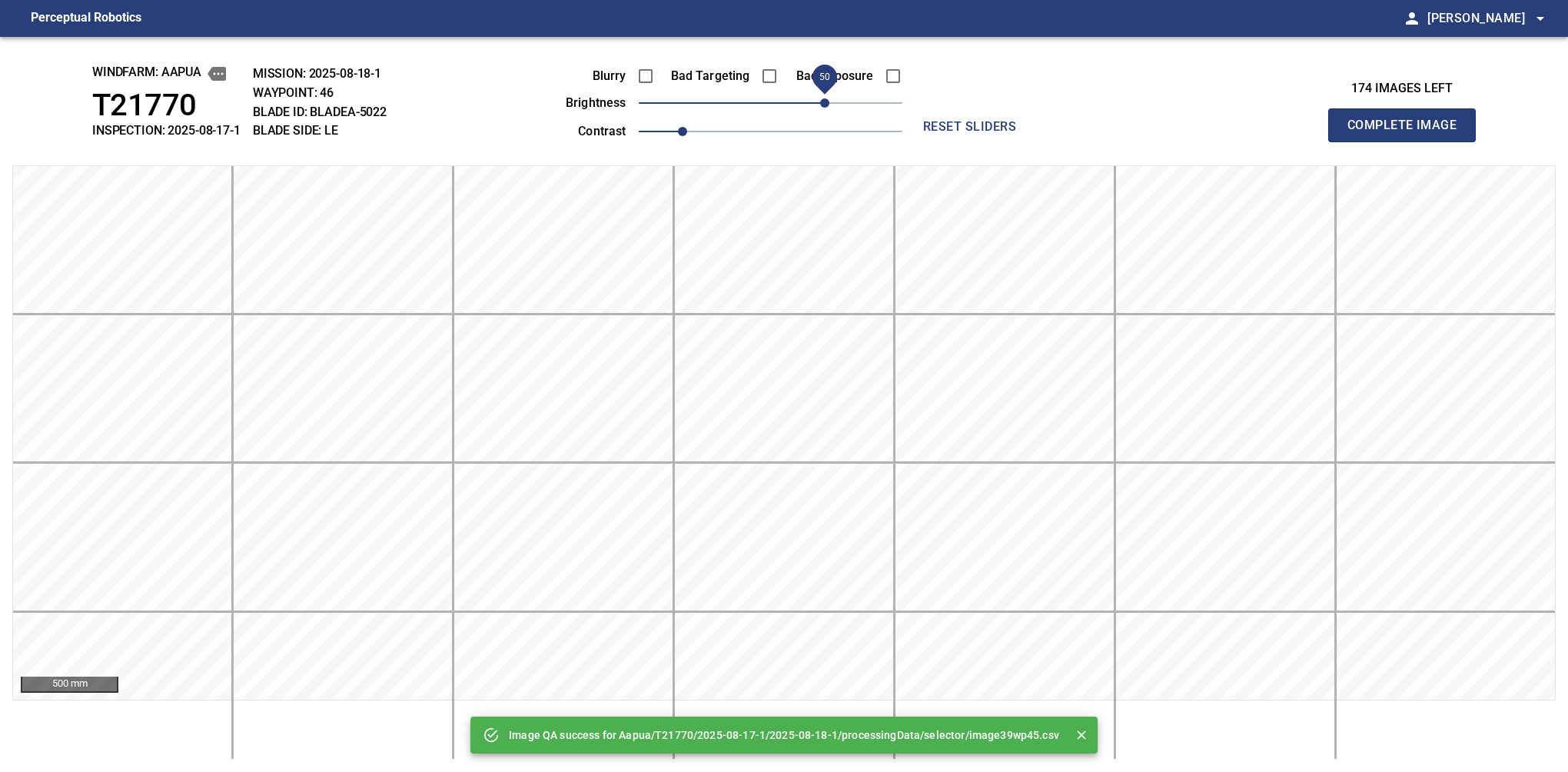
drag, startPoint x: 813, startPoint y: 110, endPoint x: 821, endPoint y: 103, distance: 10.6
click at [821, 103] on span "50" at bounding box center [770, 102] width 263 height 22
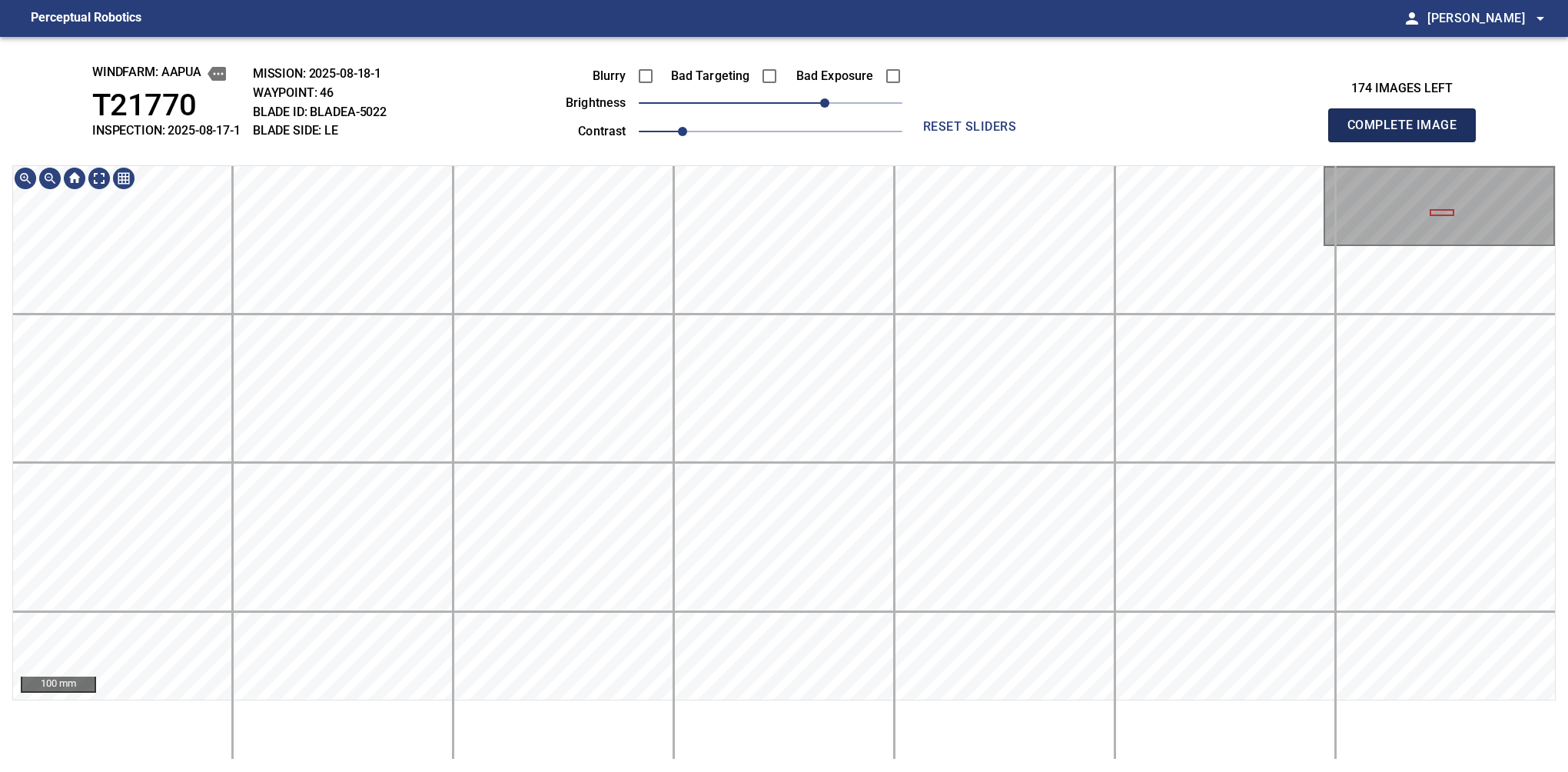
click at [1408, 142] on button "Complete Image" at bounding box center [1402, 125] width 148 height 34
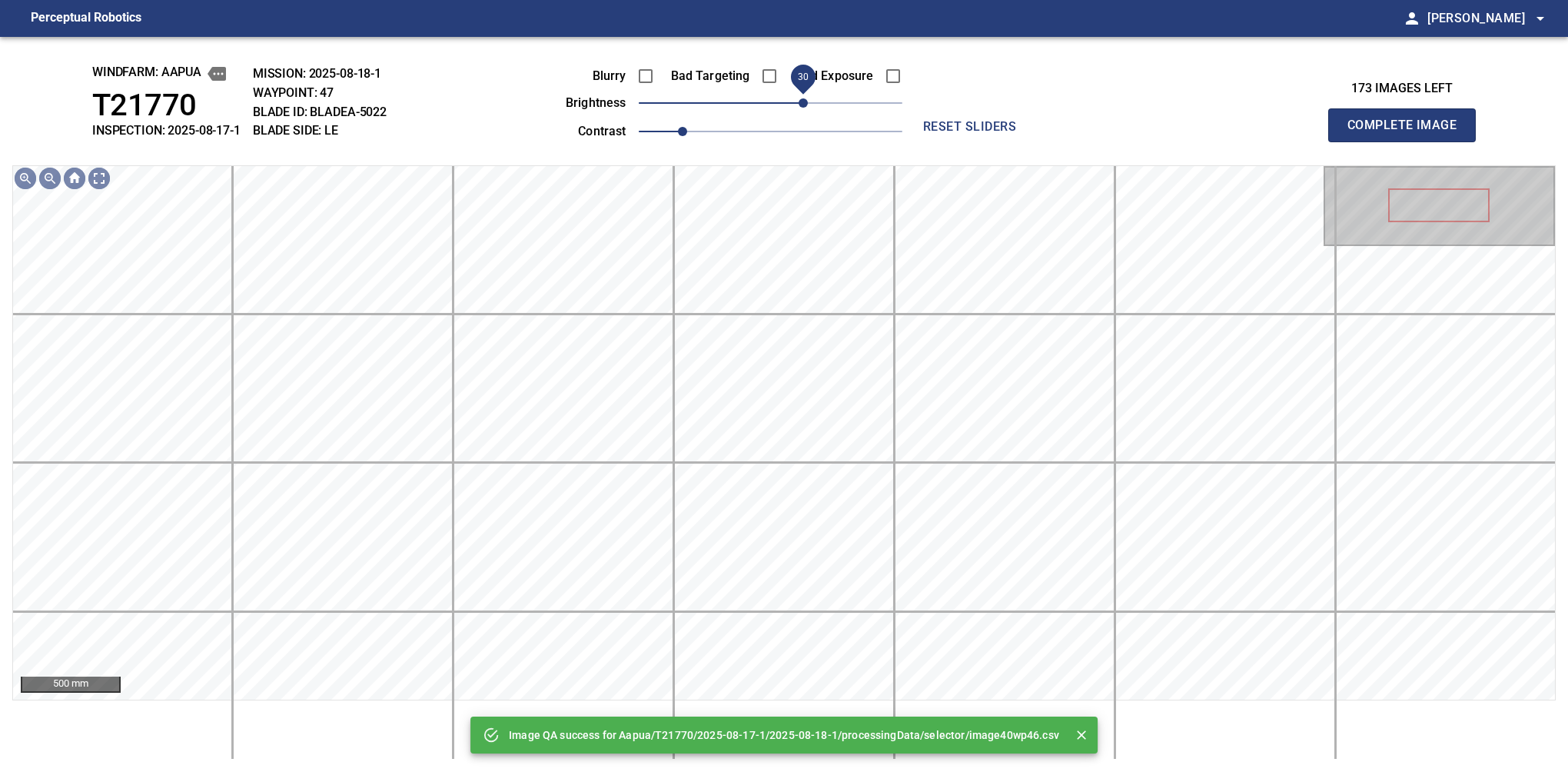
drag, startPoint x: 794, startPoint y: 105, endPoint x: 806, endPoint y: 103, distance: 12.2
click at [806, 103] on span "30" at bounding box center [770, 102] width 263 height 22
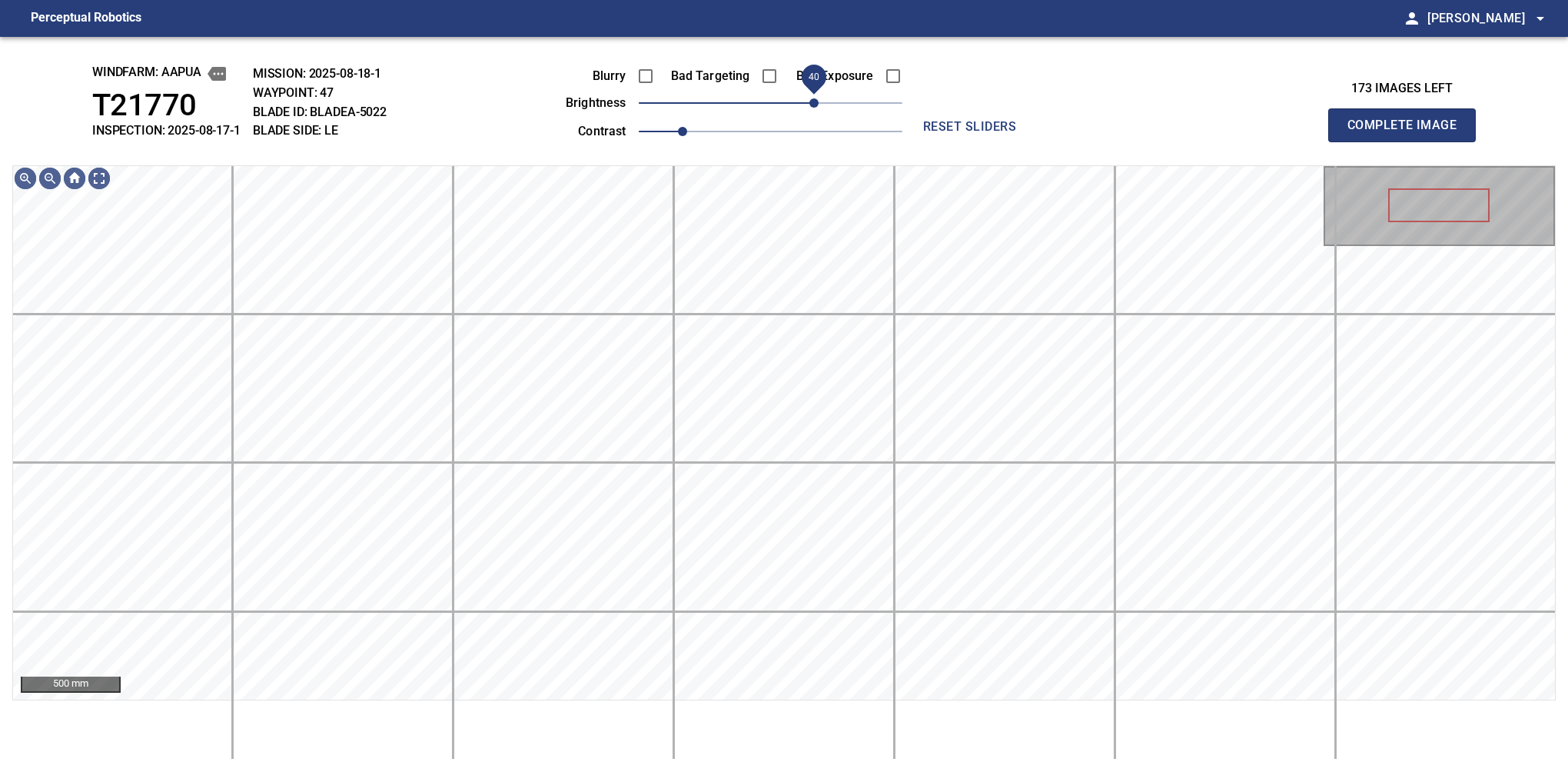
click at [812, 98] on span "40" at bounding box center [814, 102] width 10 height 10
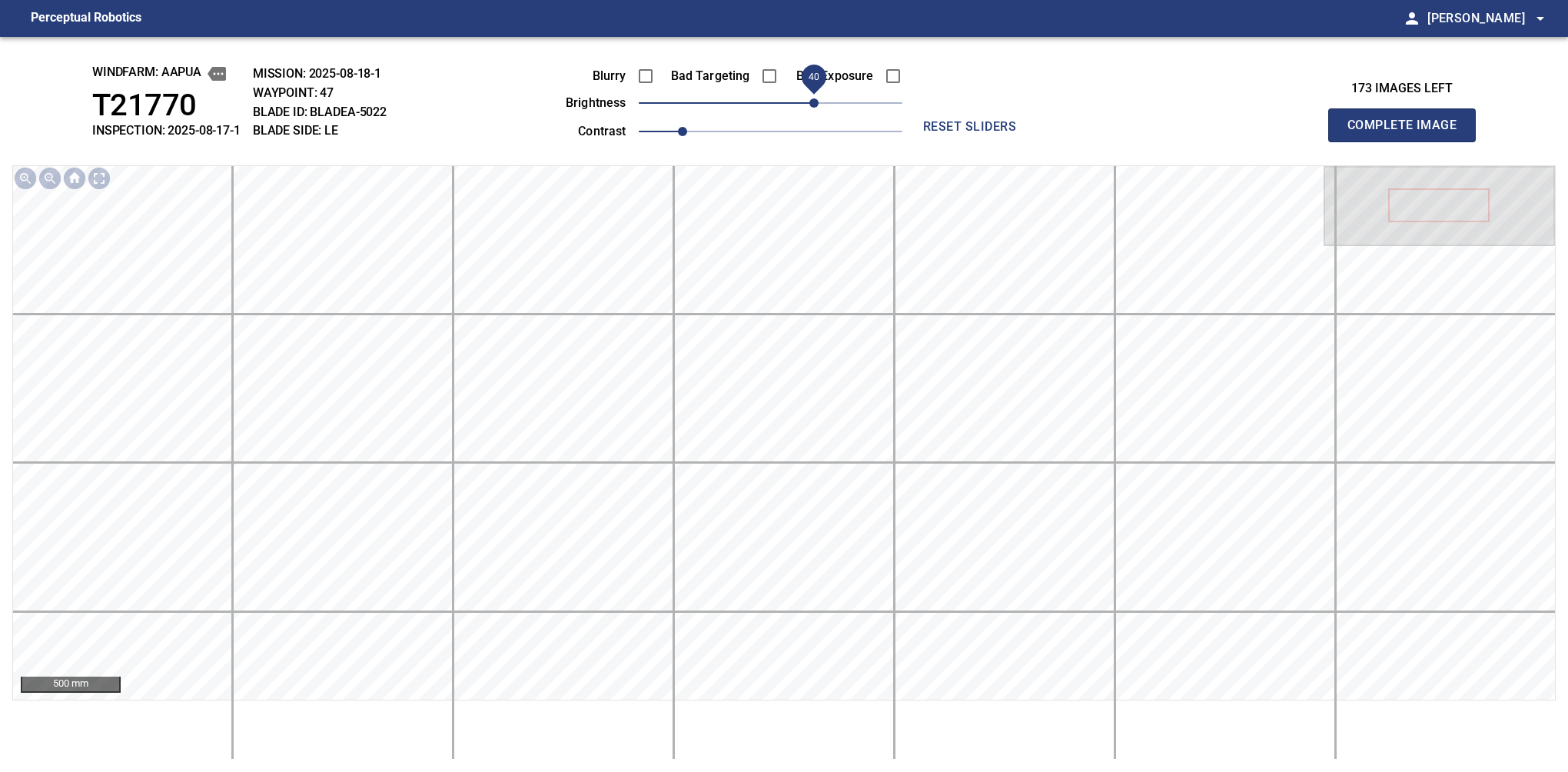
click at [1408, 142] on button "Complete Image" at bounding box center [1402, 125] width 148 height 34
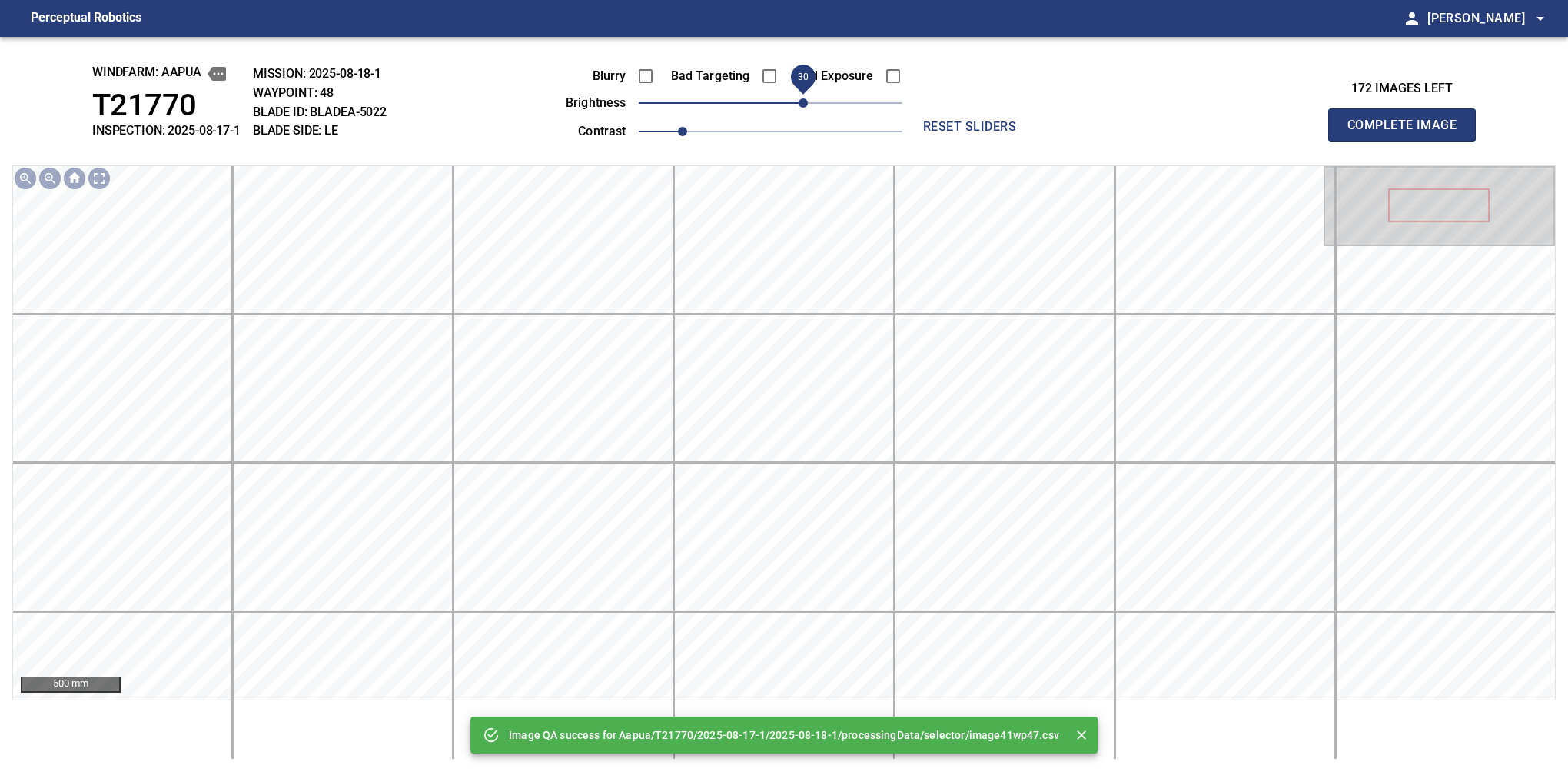
drag, startPoint x: 787, startPoint y: 108, endPoint x: 801, endPoint y: 108, distance: 14.0
click at [801, 108] on span "30" at bounding box center [803, 102] width 10 height 10
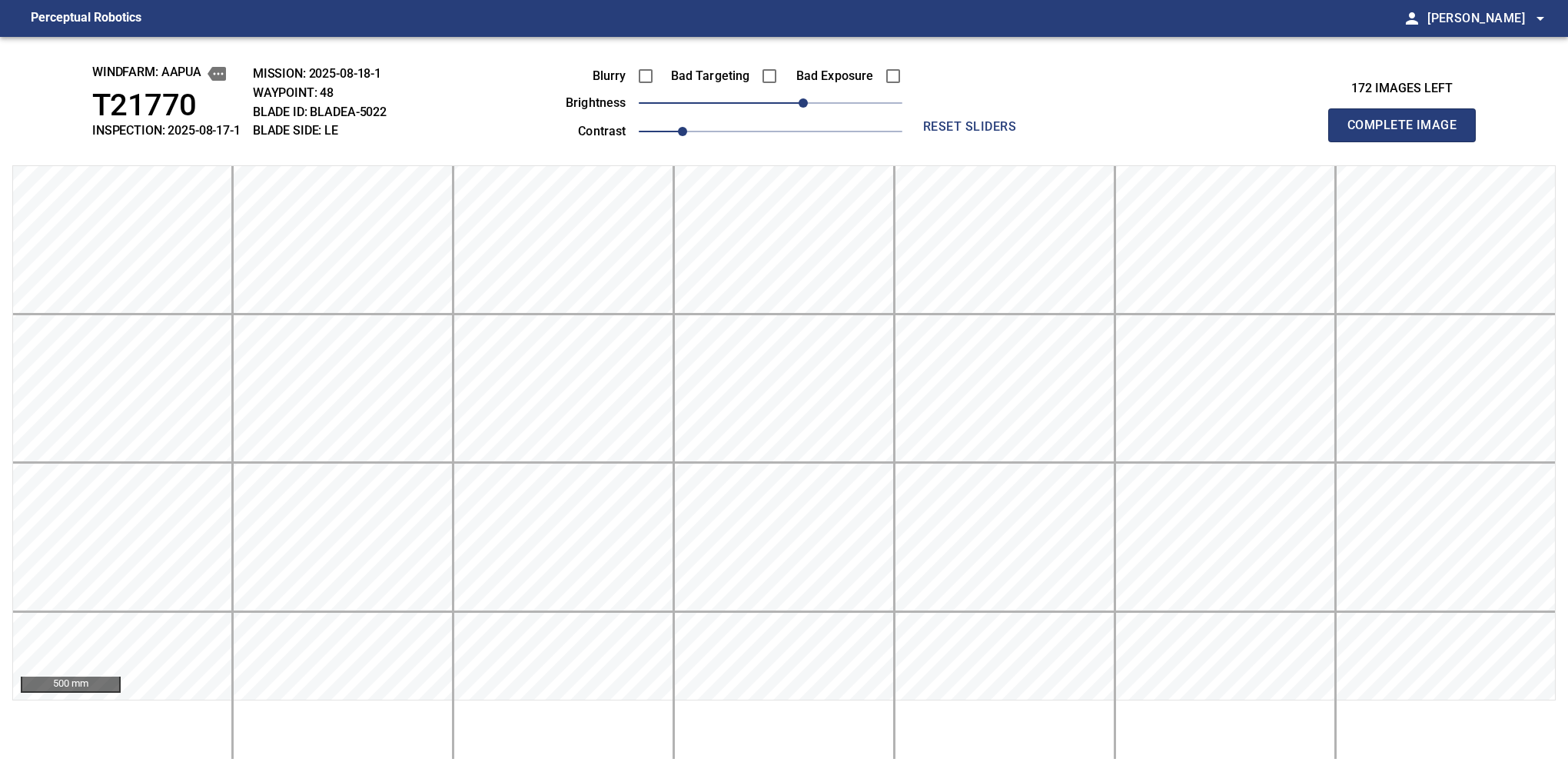
click at [1408, 142] on button "Complete Image" at bounding box center [1402, 125] width 148 height 34
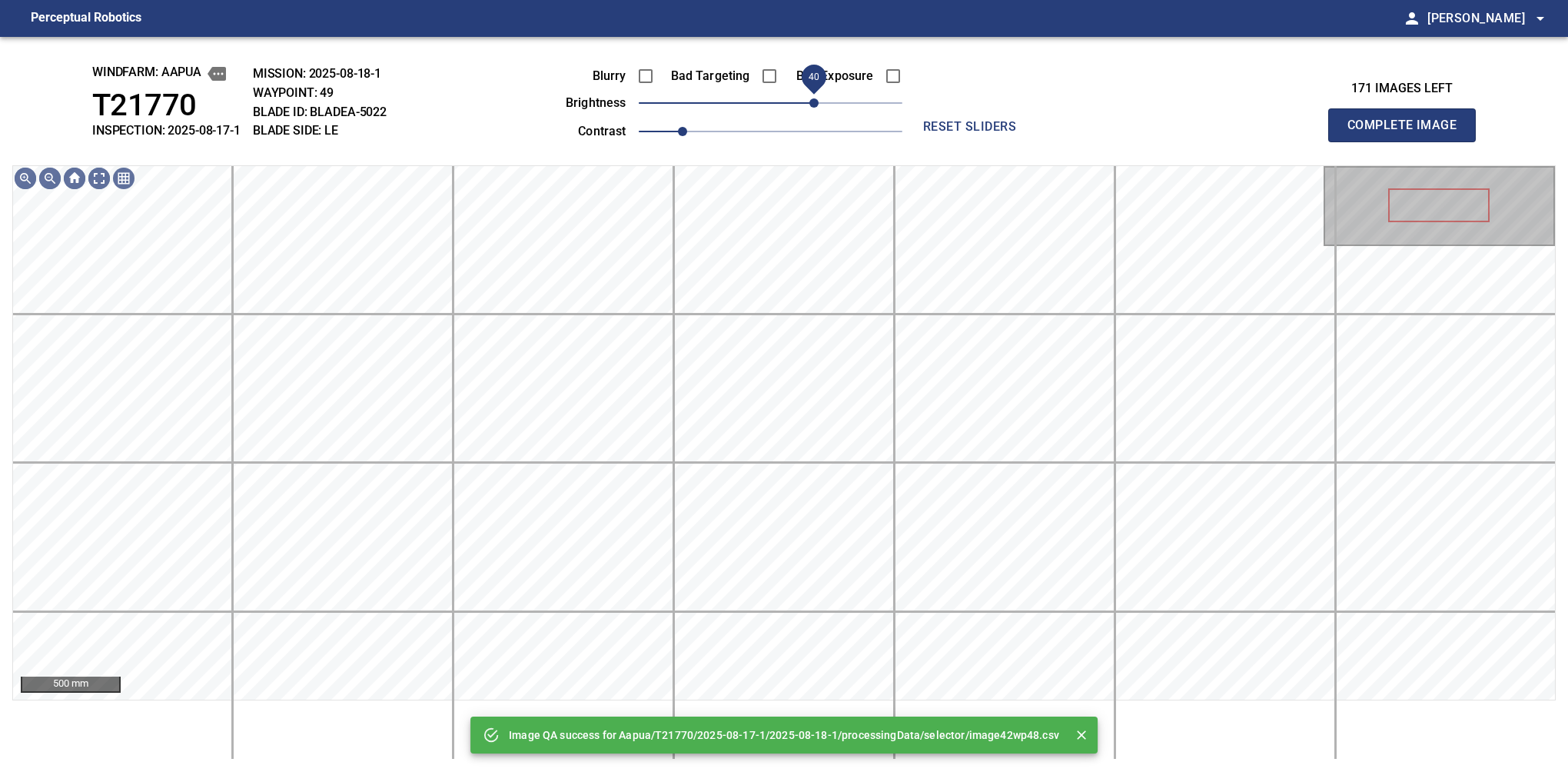
drag, startPoint x: 801, startPoint y: 108, endPoint x: 812, endPoint y: 103, distance: 12.1
click at [812, 103] on span "40" at bounding box center [770, 102] width 263 height 22
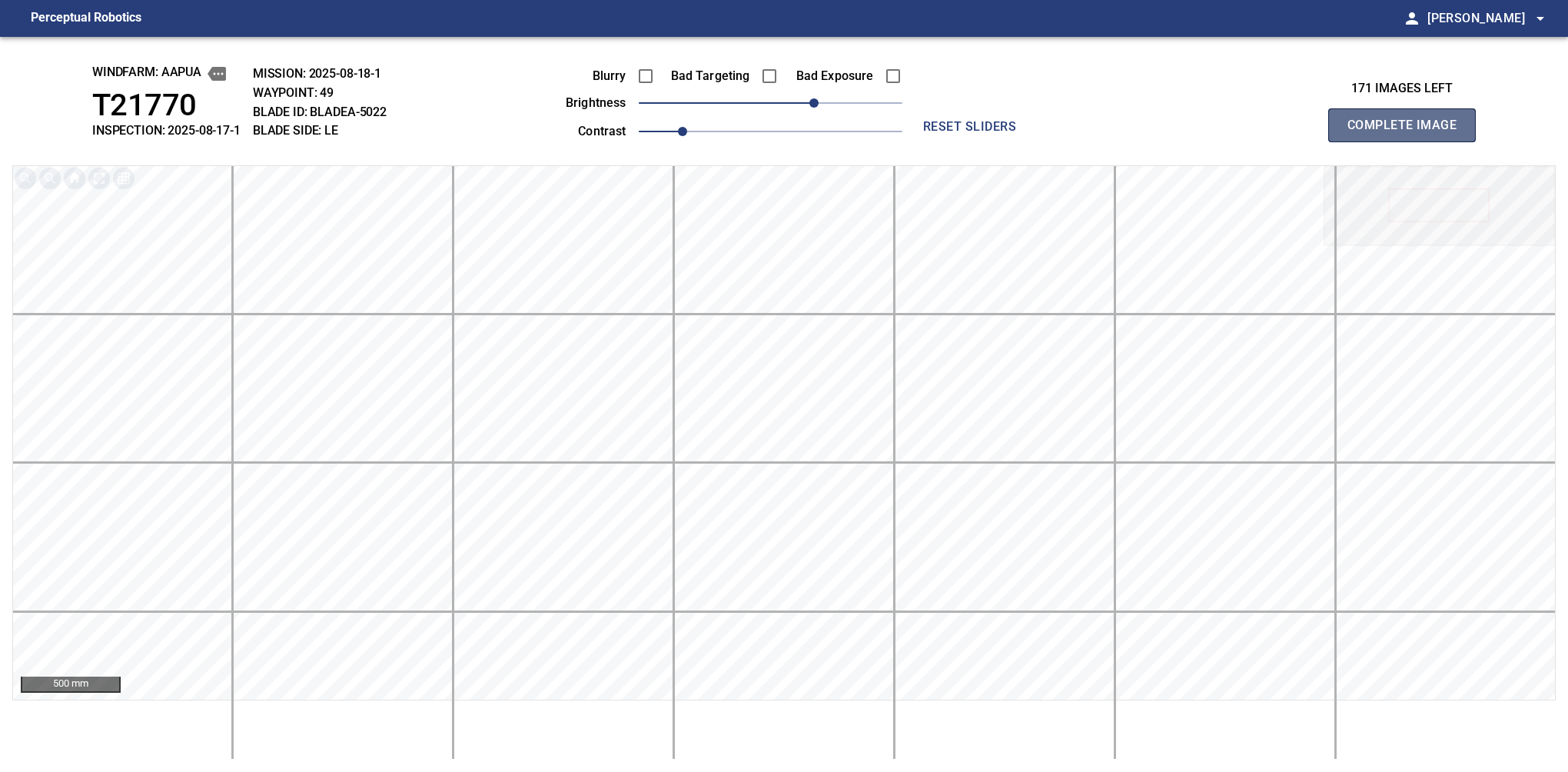
click at [1408, 142] on button "Complete Image" at bounding box center [1402, 125] width 148 height 34
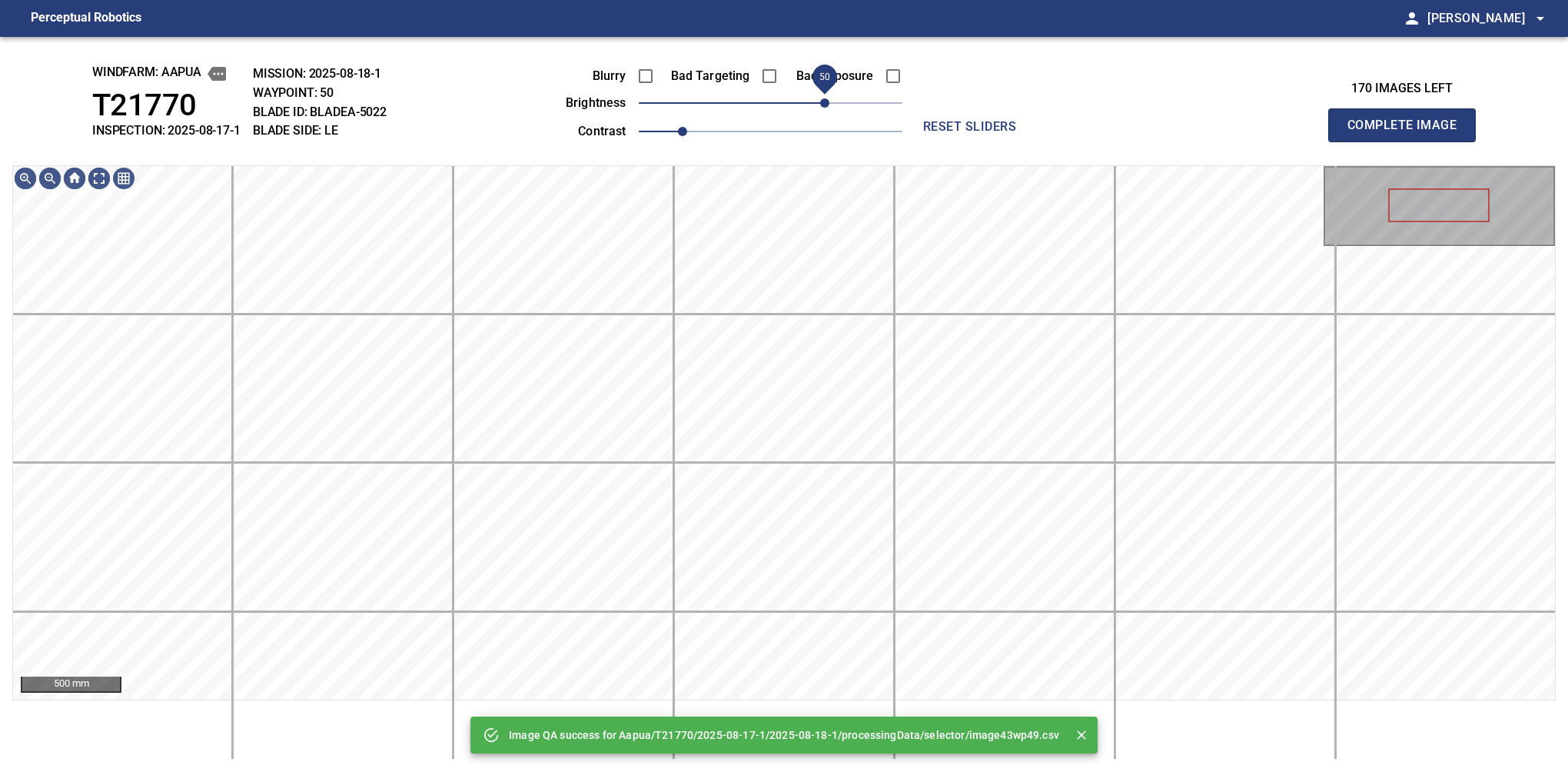
drag, startPoint x: 812, startPoint y: 103, endPoint x: 822, endPoint y: 98, distance: 11.2
click at [822, 98] on span "50" at bounding box center [770, 102] width 263 height 22
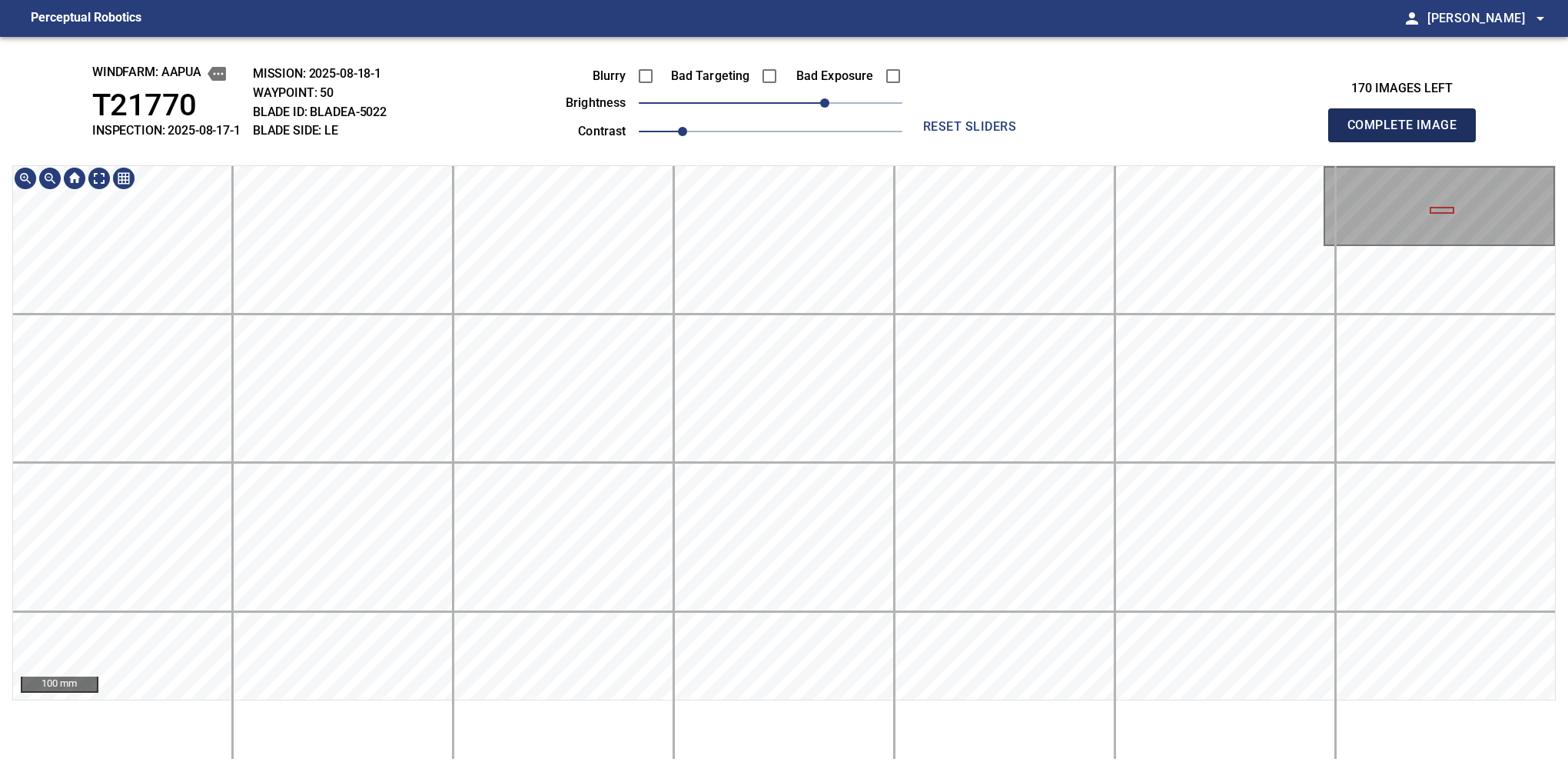
click at [1408, 142] on button "Complete Image" at bounding box center [1402, 125] width 148 height 34
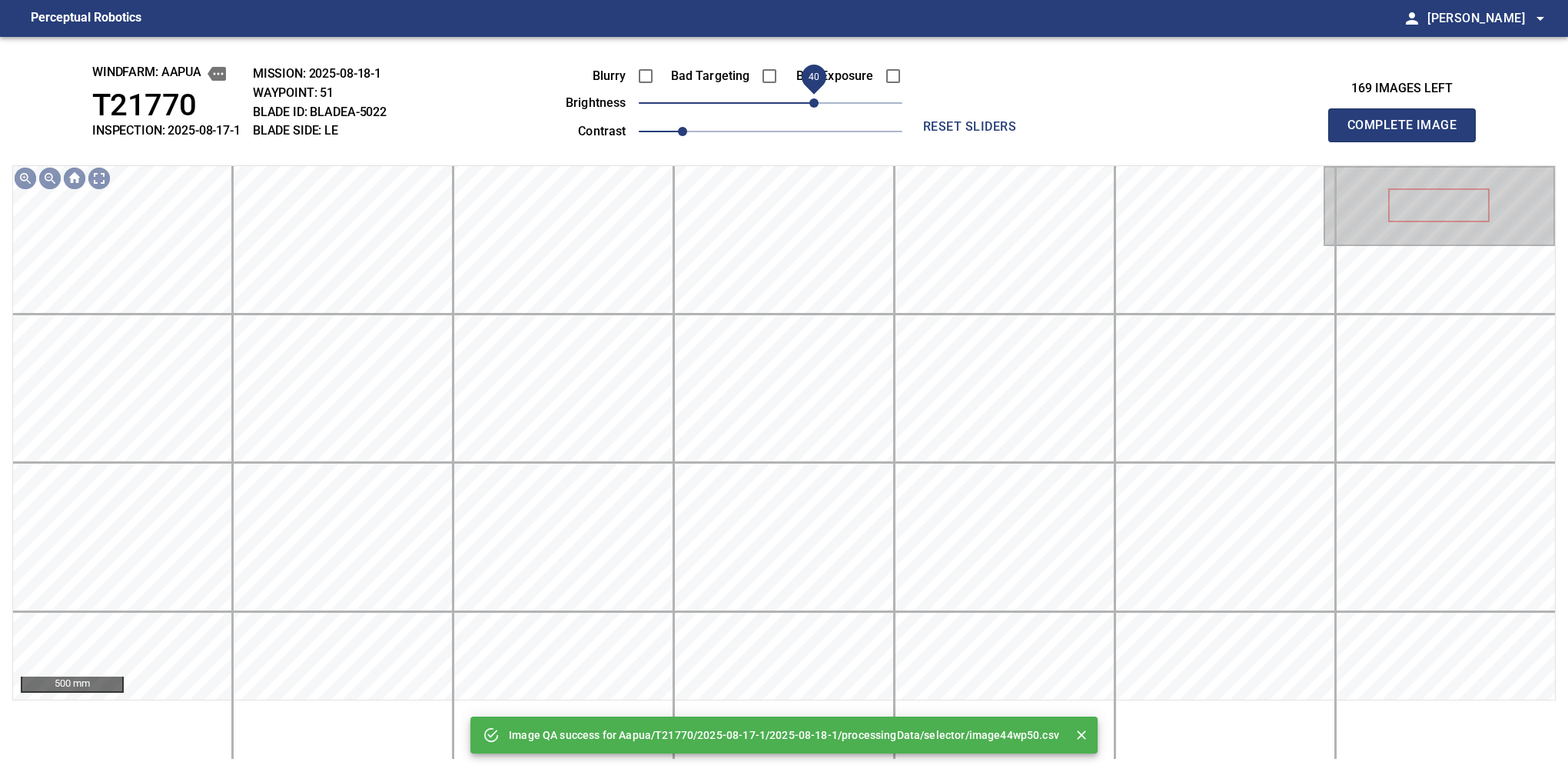
click at [816, 98] on span "40" at bounding box center [770, 102] width 263 height 22
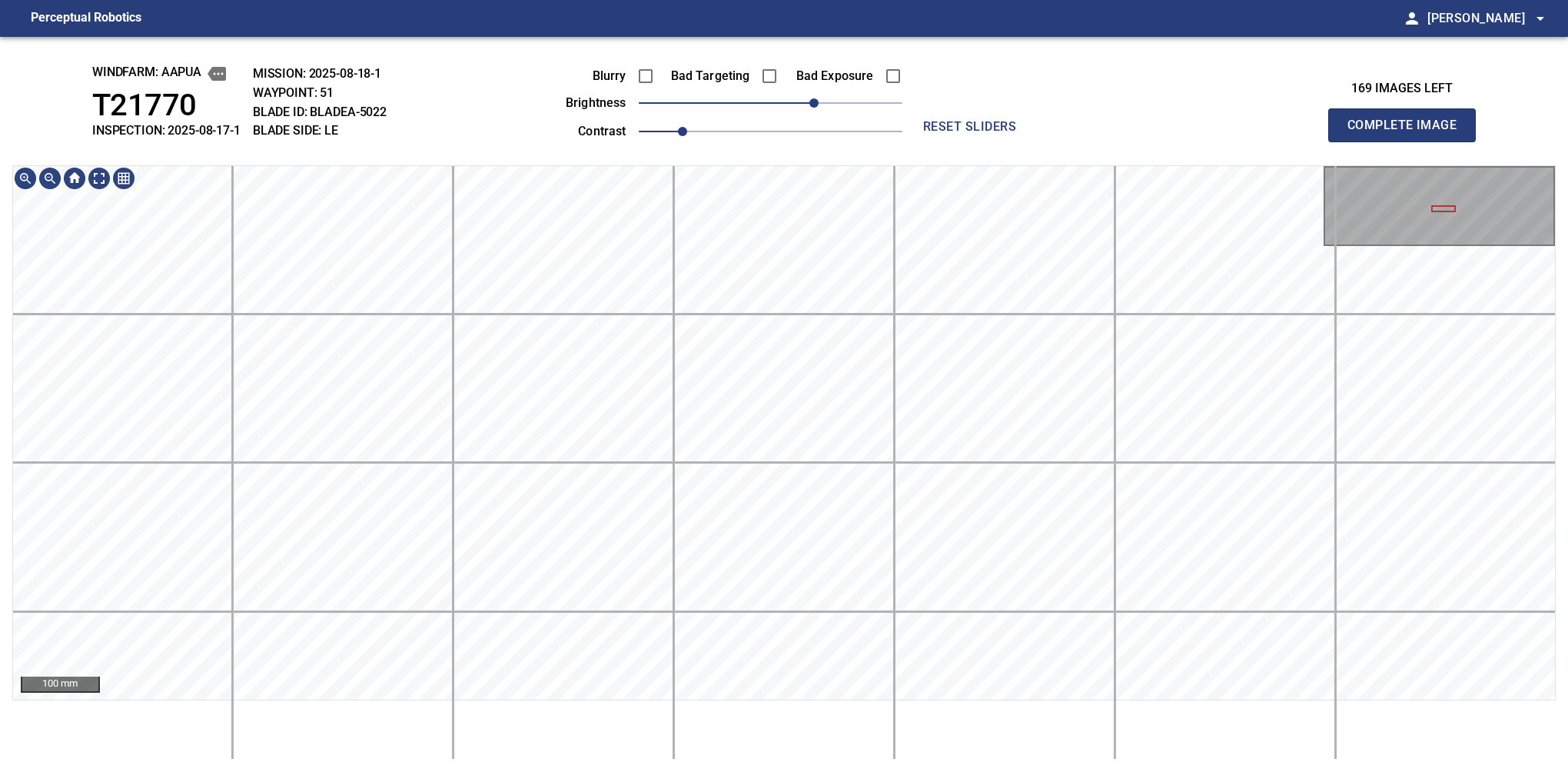
drag, startPoint x: 1395, startPoint y: 146, endPoint x: 1368, endPoint y: 160, distance: 30.4
click at [1408, 142] on button "Complete Image" at bounding box center [1402, 125] width 148 height 34
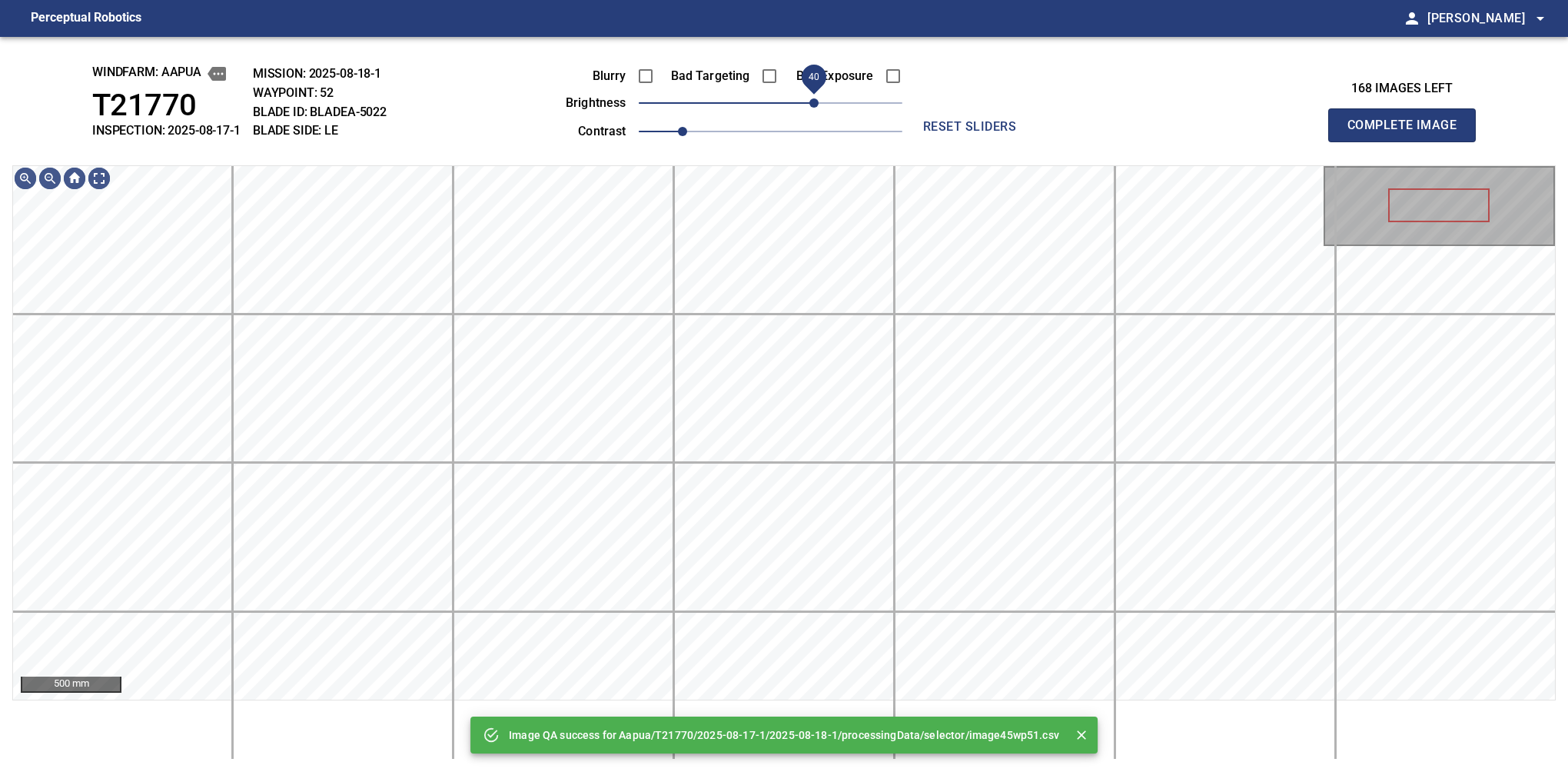
drag, startPoint x: 806, startPoint y: 104, endPoint x: 818, endPoint y: 98, distance: 13.4
click at [818, 98] on span "40" at bounding box center [770, 102] width 263 height 22
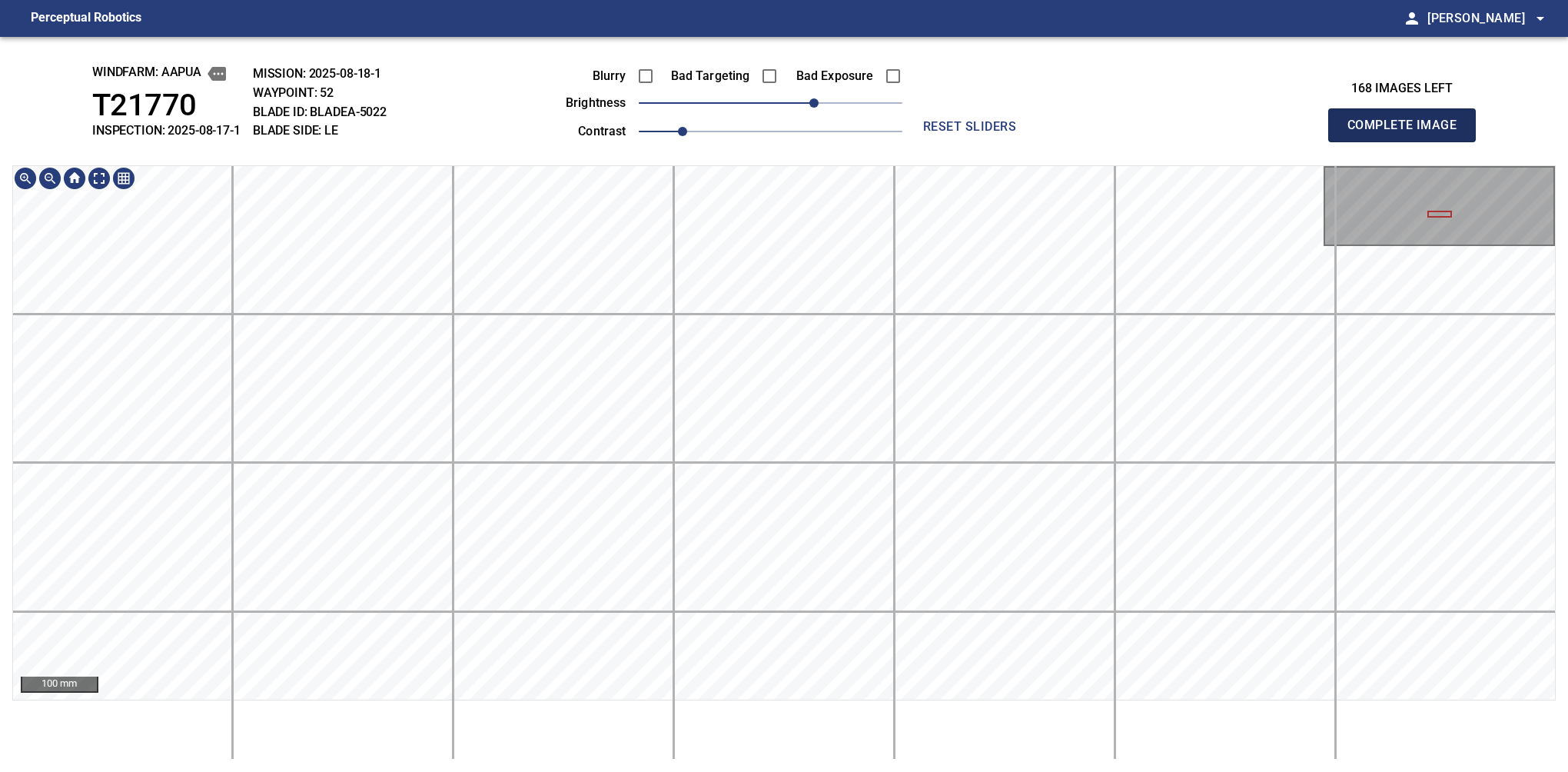
click at [1408, 142] on button "Complete Image" at bounding box center [1402, 125] width 148 height 34
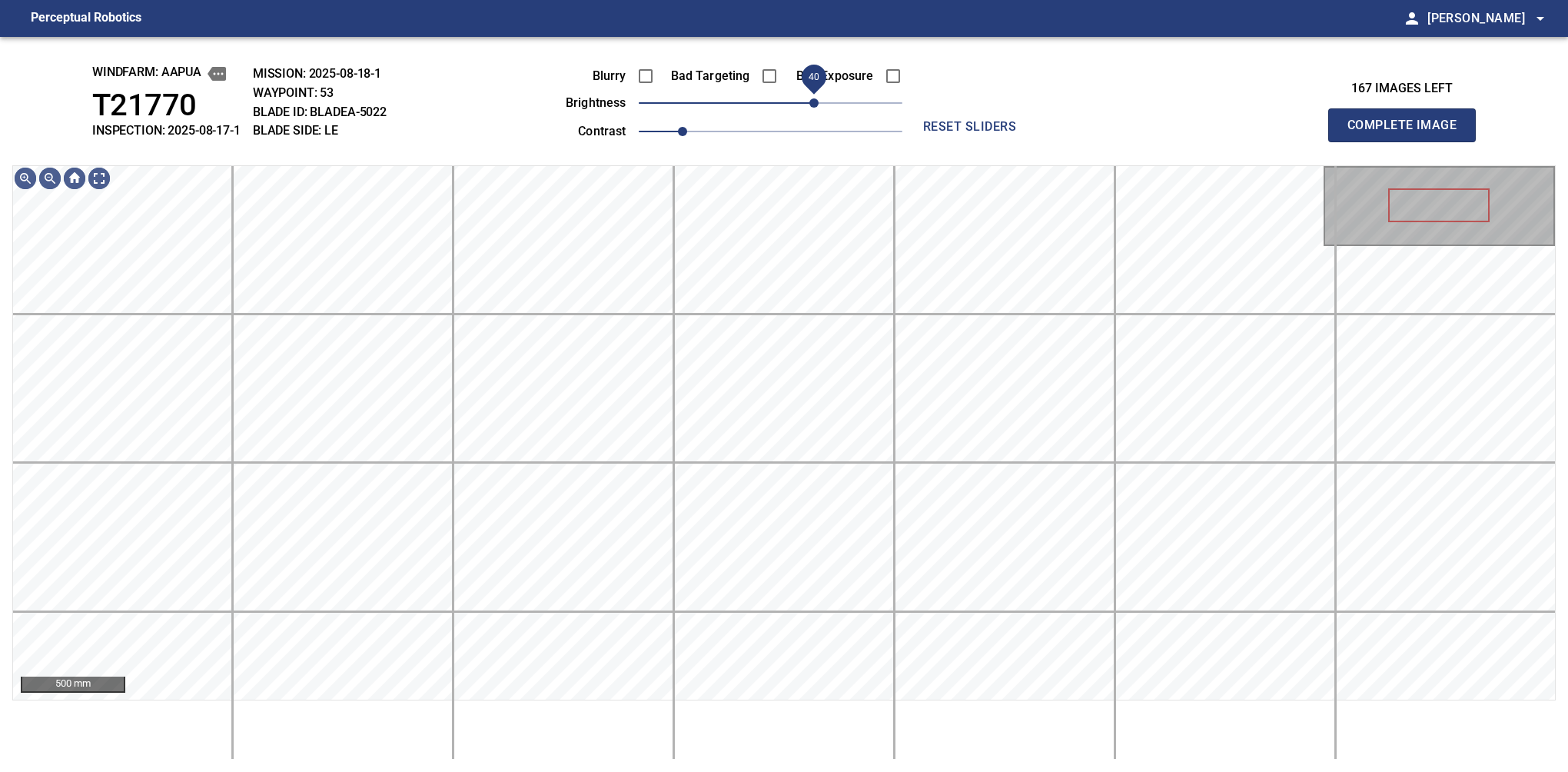
drag, startPoint x: 779, startPoint y: 109, endPoint x: 813, endPoint y: 98, distance: 35.7
click at [813, 98] on span "40" at bounding box center [814, 102] width 10 height 10
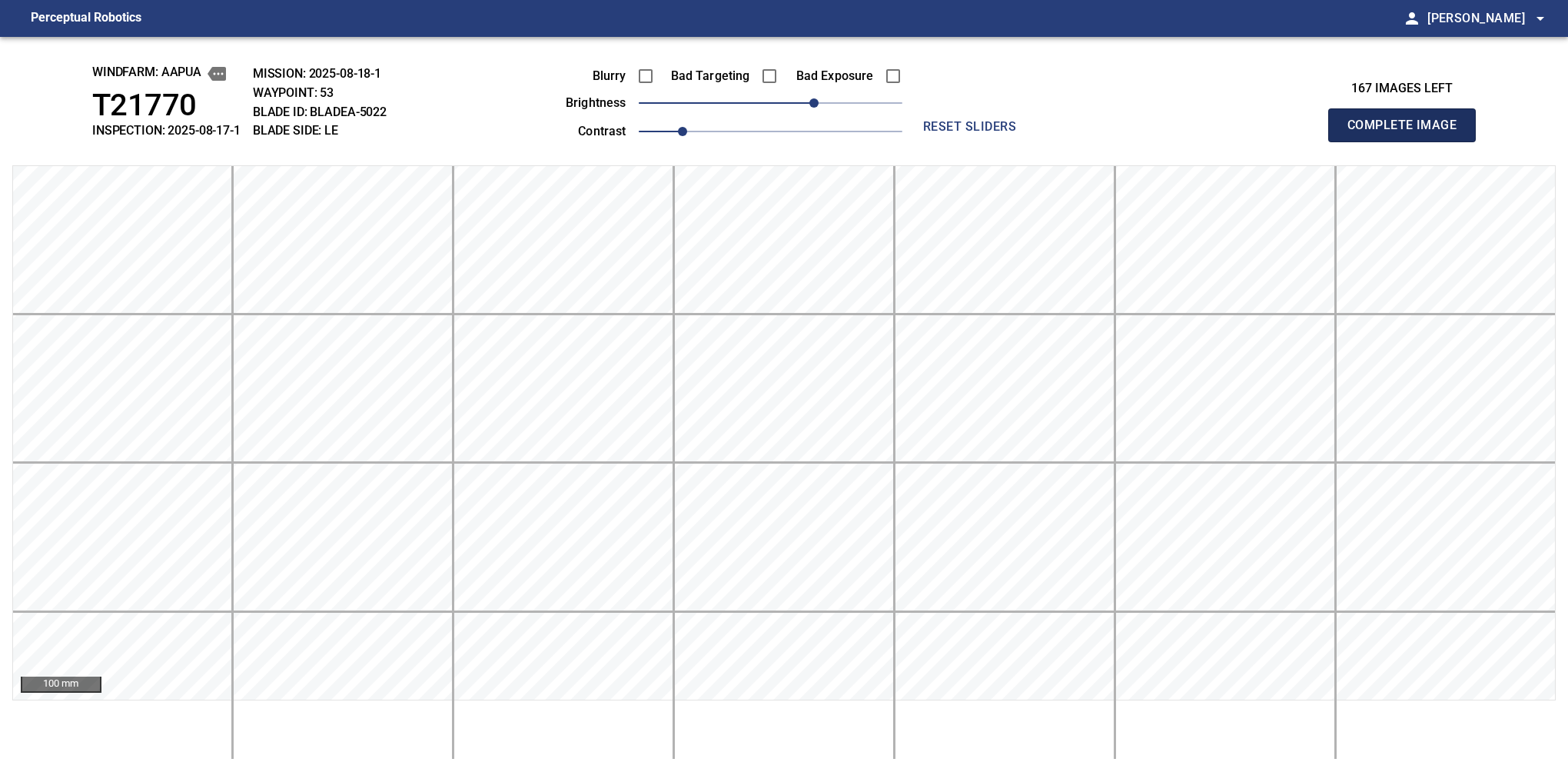
click at [1408, 142] on button "Complete Image" at bounding box center [1402, 125] width 148 height 34
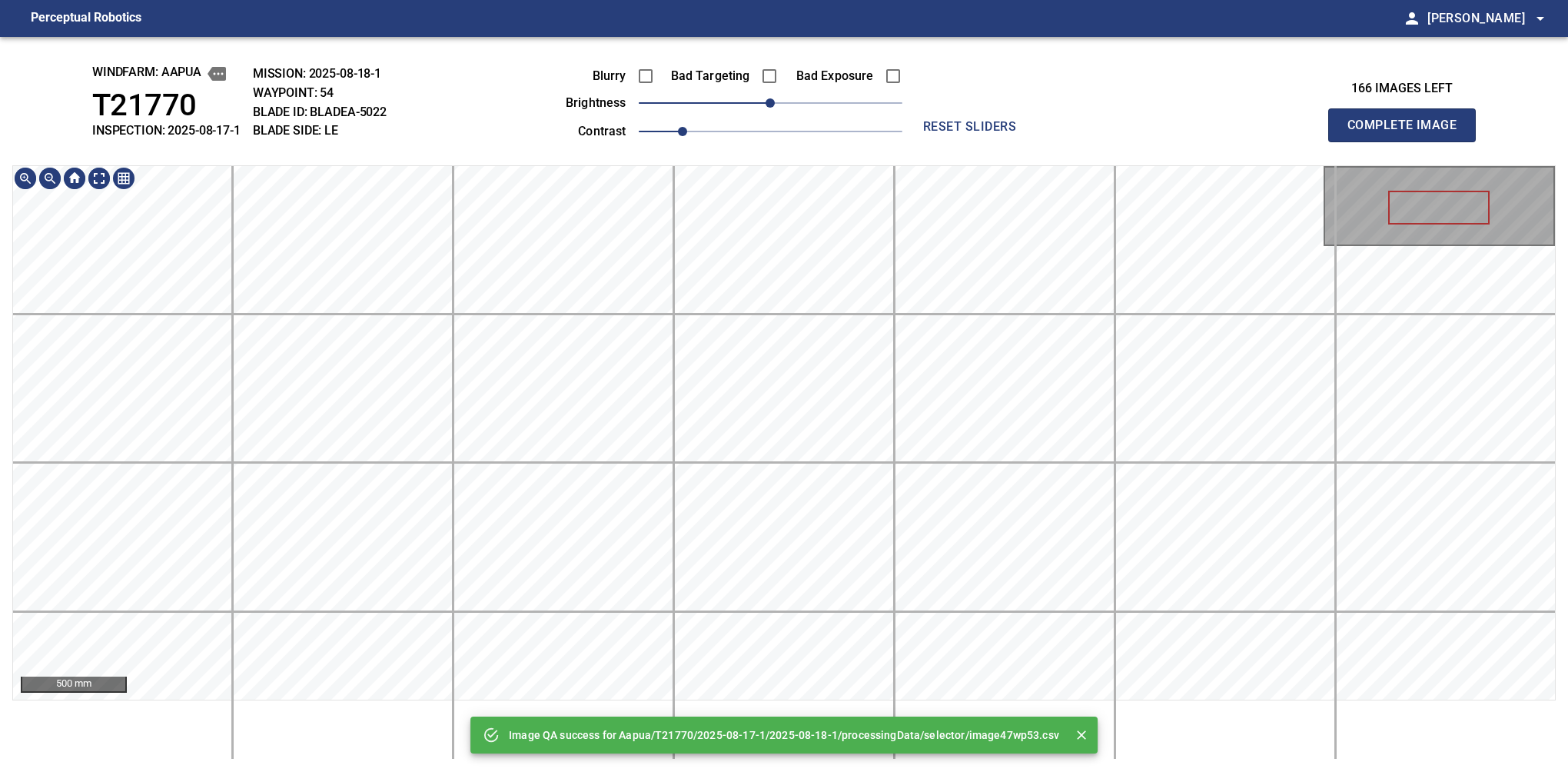
click at [762, 40] on div "Image QA success for Aapua/T21770/2025-08-17-1/2025-08-18-1/processingData/sele…" at bounding box center [784, 404] width 1568 height 735
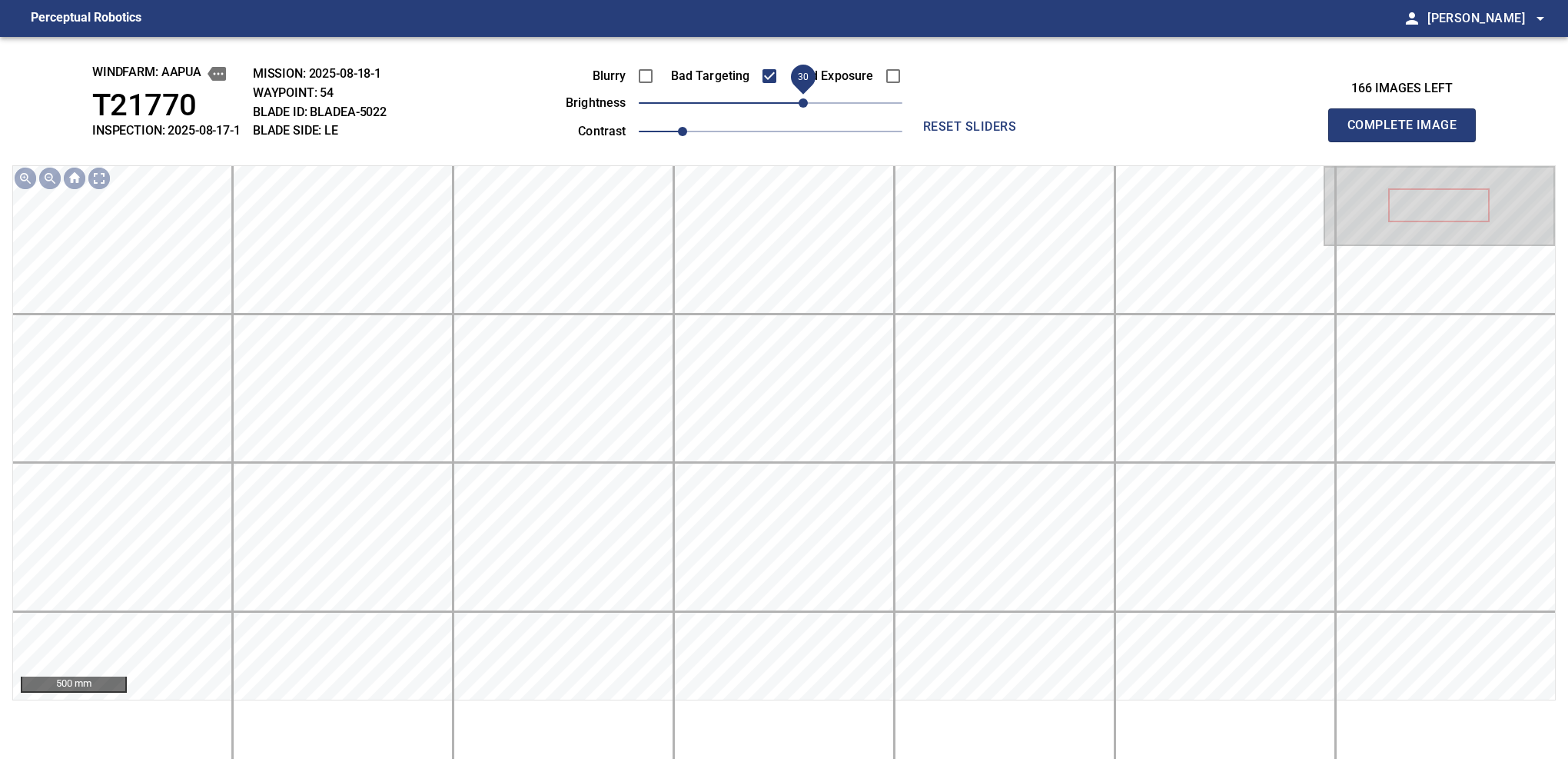
click at [800, 107] on span "30" at bounding box center [803, 102] width 10 height 10
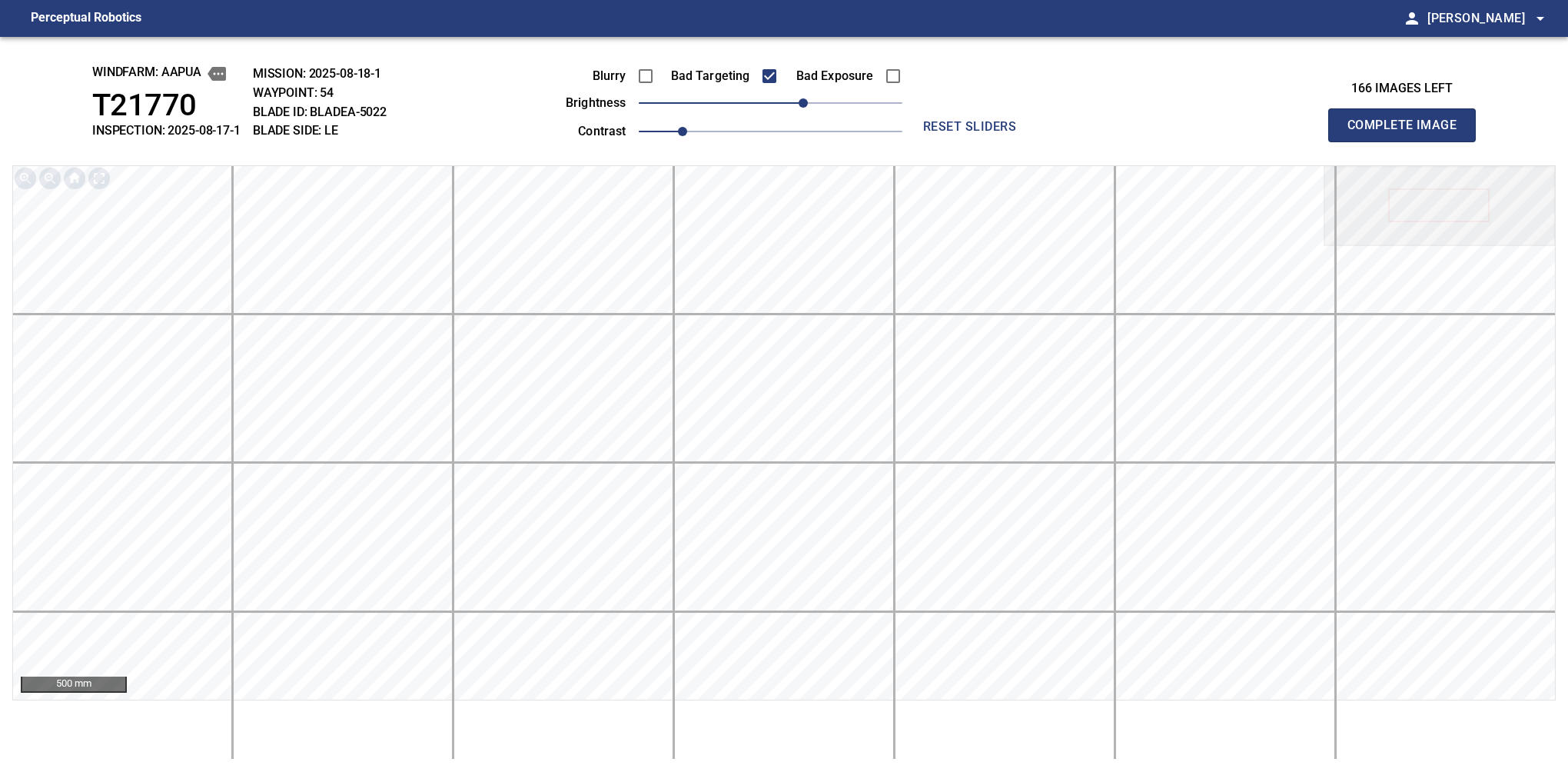
click at [1408, 142] on button "Complete Image" at bounding box center [1402, 125] width 148 height 34
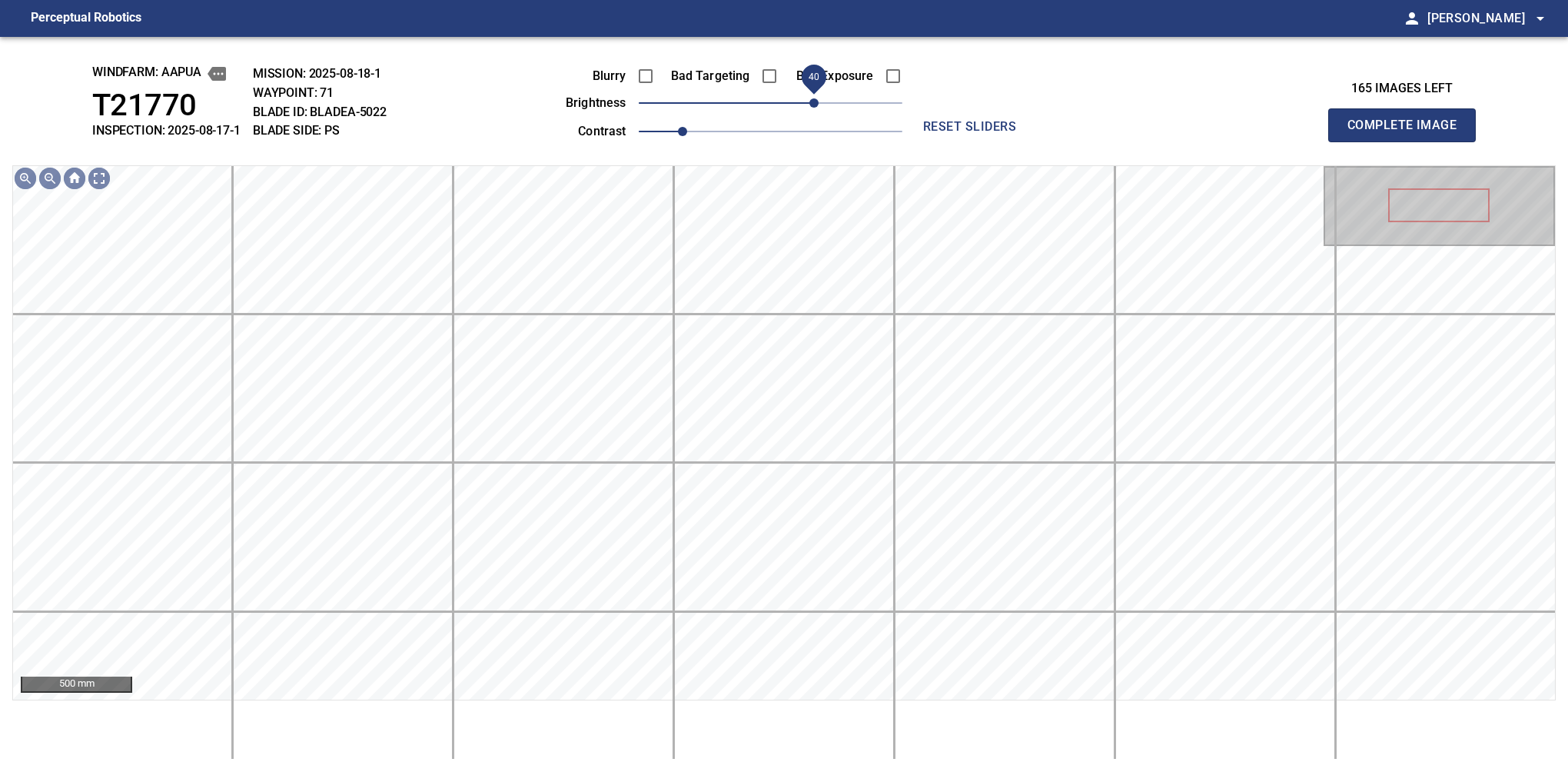
drag, startPoint x: 778, startPoint y: 107, endPoint x: 810, endPoint y: 104, distance: 32.1
click at [810, 104] on span "40" at bounding box center [814, 102] width 10 height 10
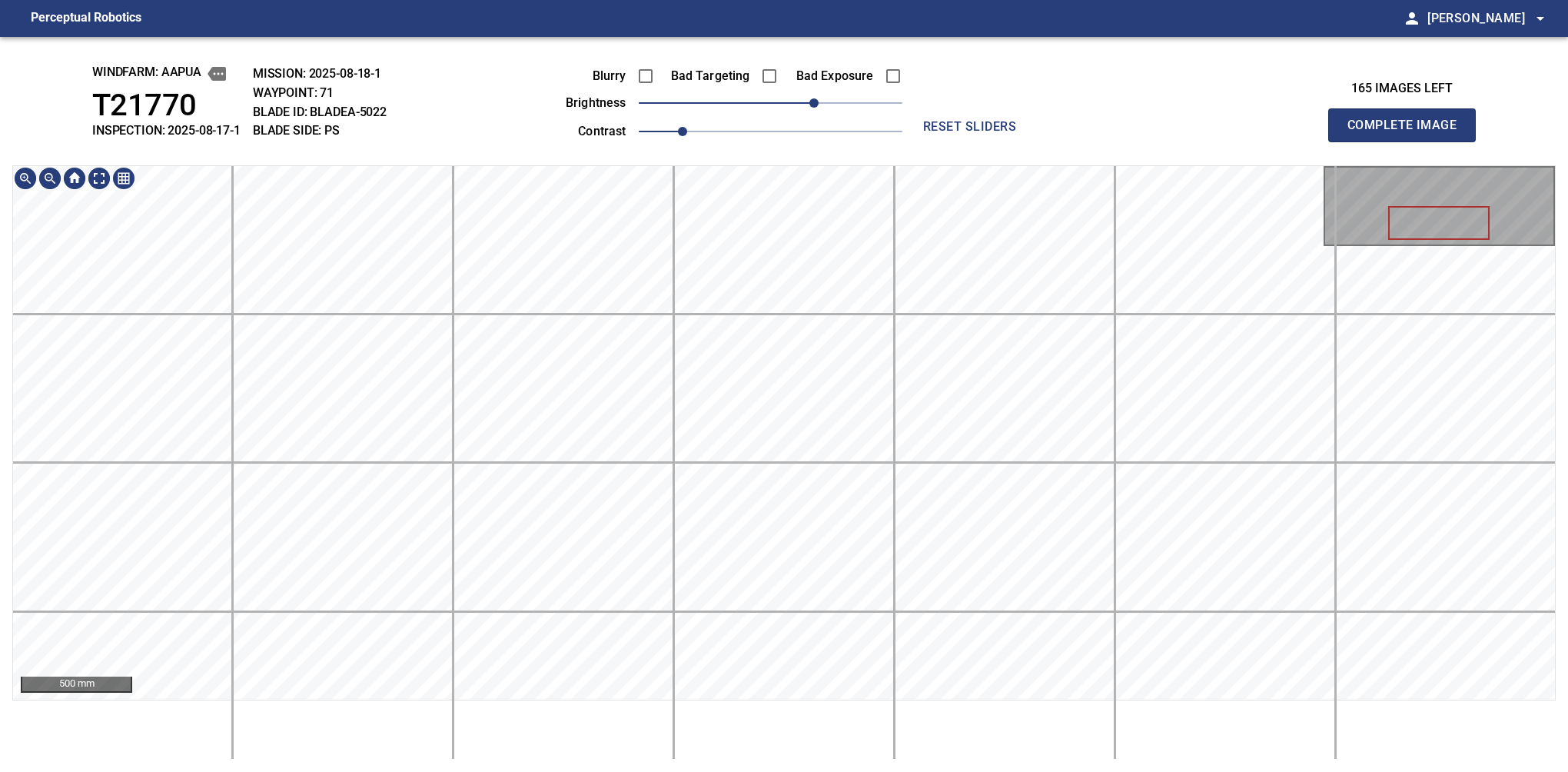
click at [837, 148] on div "windfarm: Aapua T21770 INSPECTION: 2025-08-17-1 MISSION: 2025-08-18-1 WAYPOINT:…" at bounding box center [784, 404] width 1568 height 735
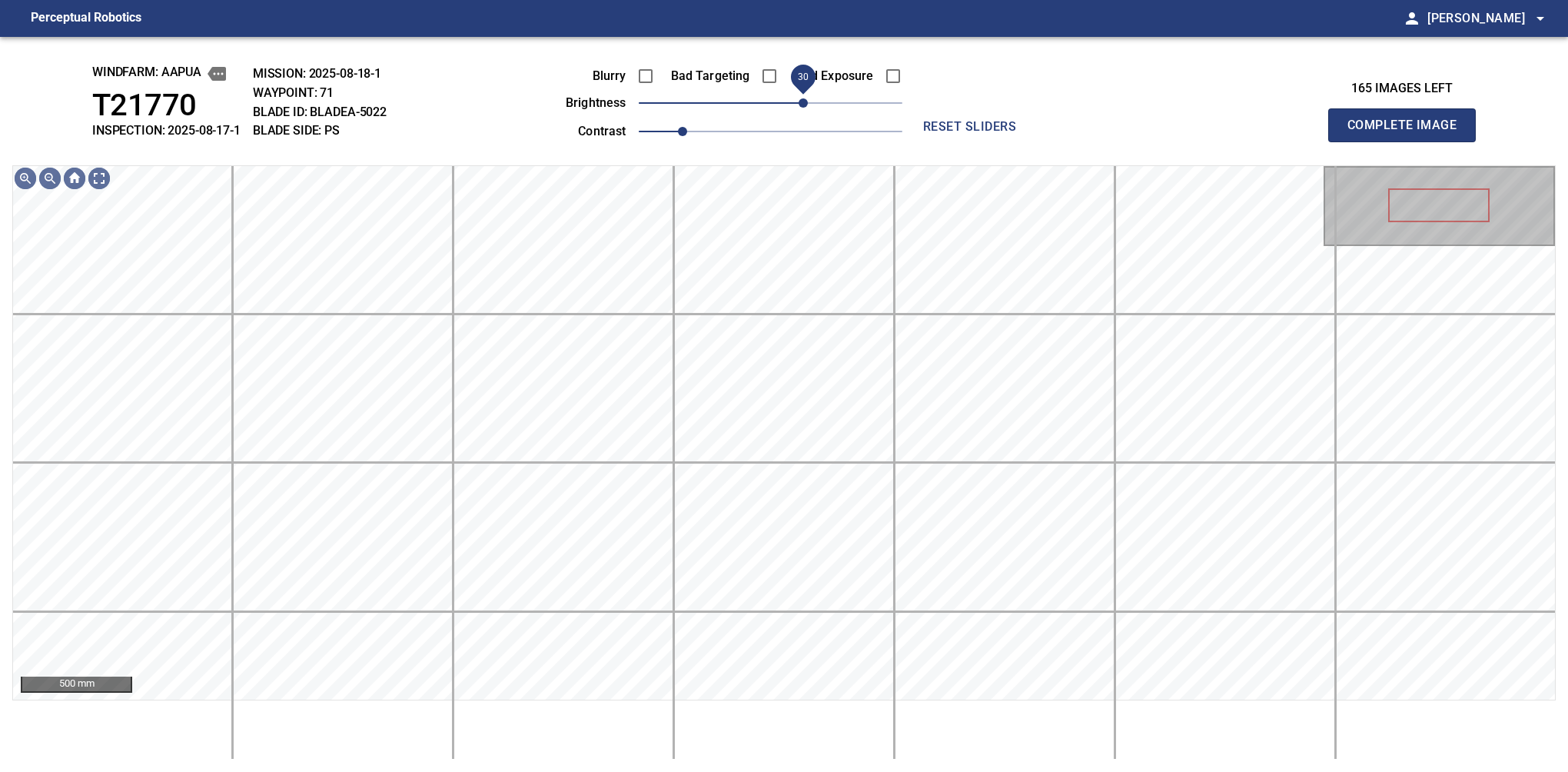
click at [802, 102] on span "30" at bounding box center [803, 102] width 10 height 10
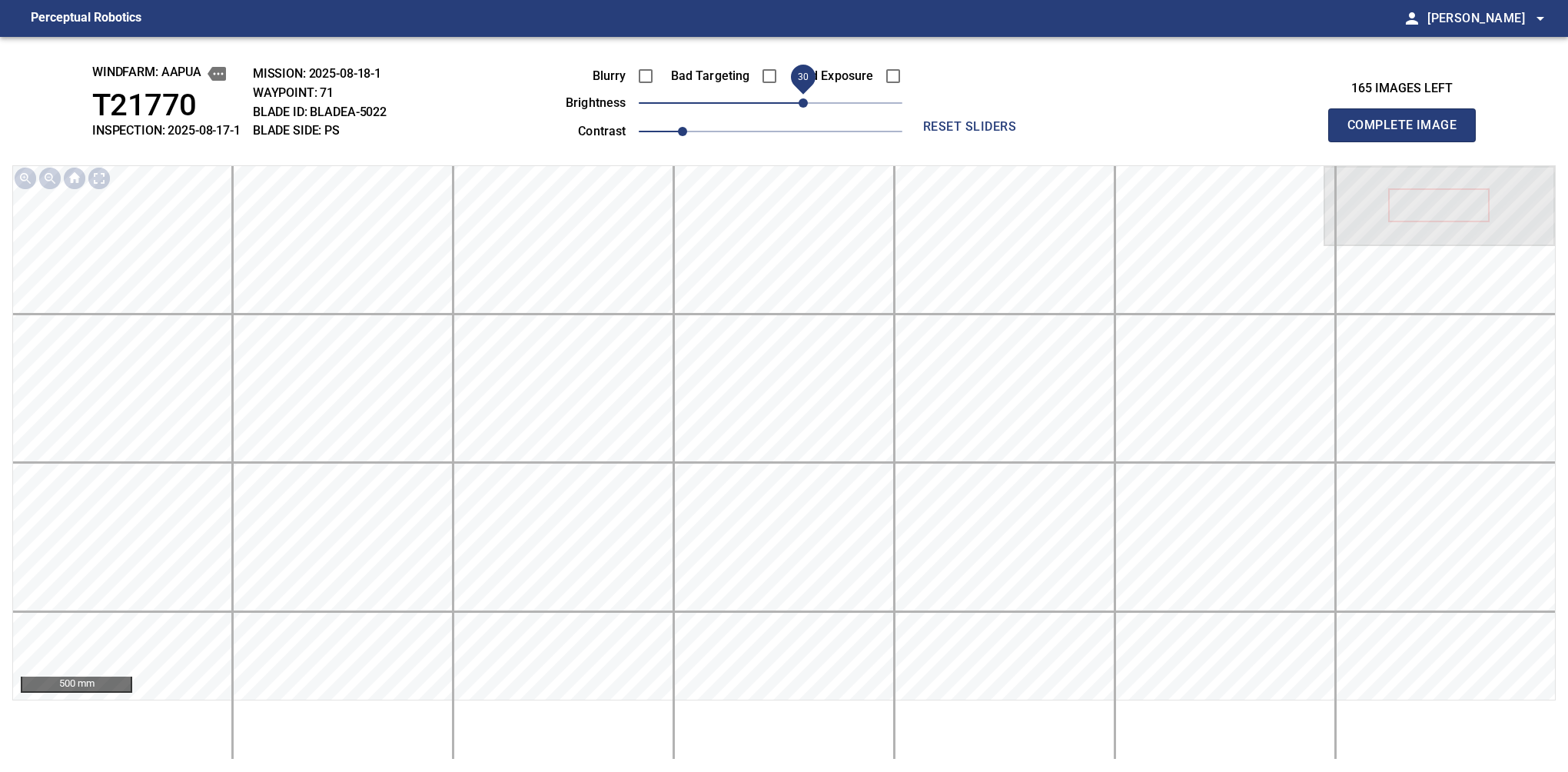
click at [1408, 142] on button "Complete Image" at bounding box center [1402, 125] width 148 height 34
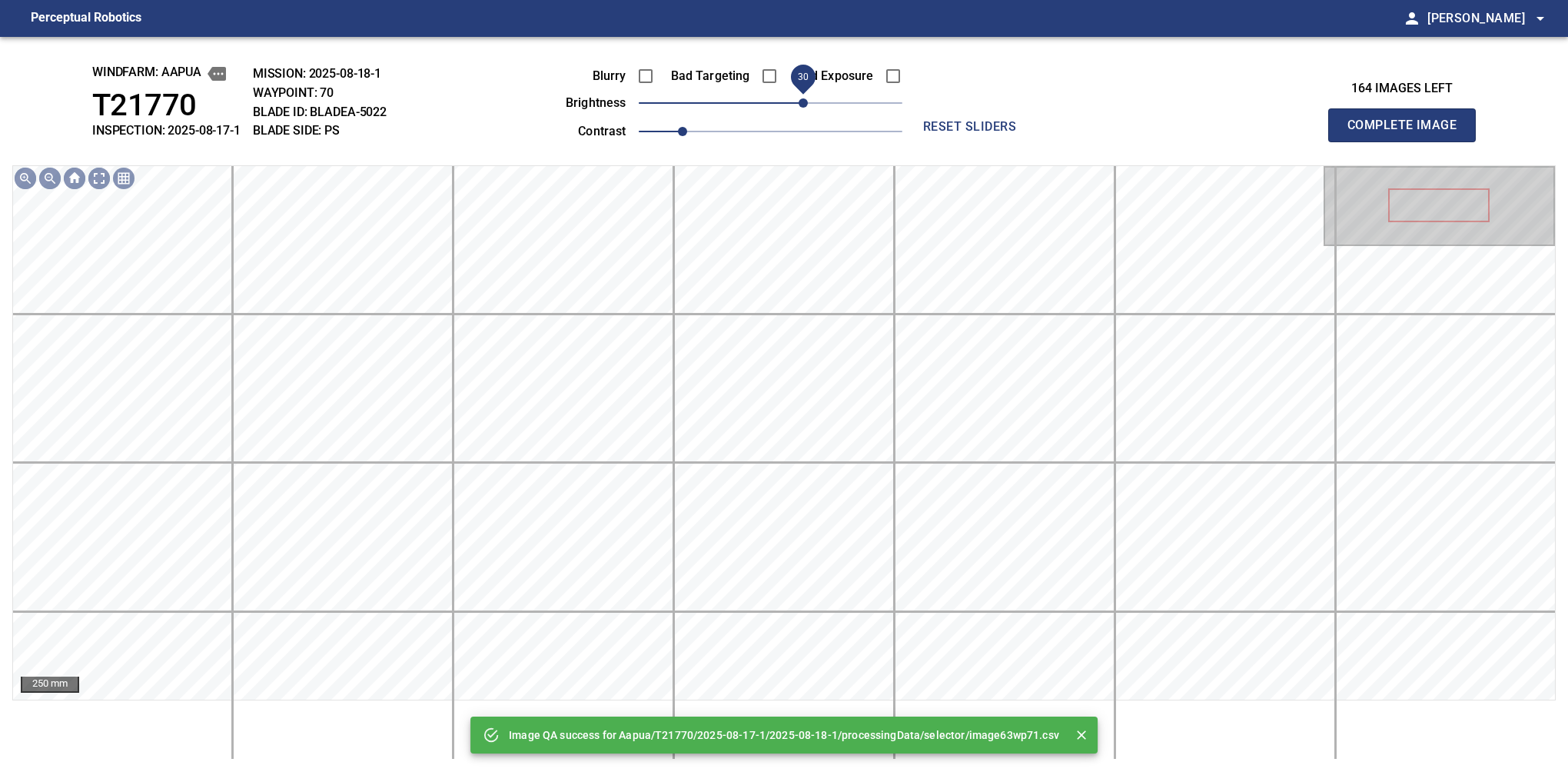
drag, startPoint x: 784, startPoint y: 107, endPoint x: 800, endPoint y: 107, distance: 16.0
click at [800, 107] on span "30" at bounding box center [803, 102] width 10 height 10
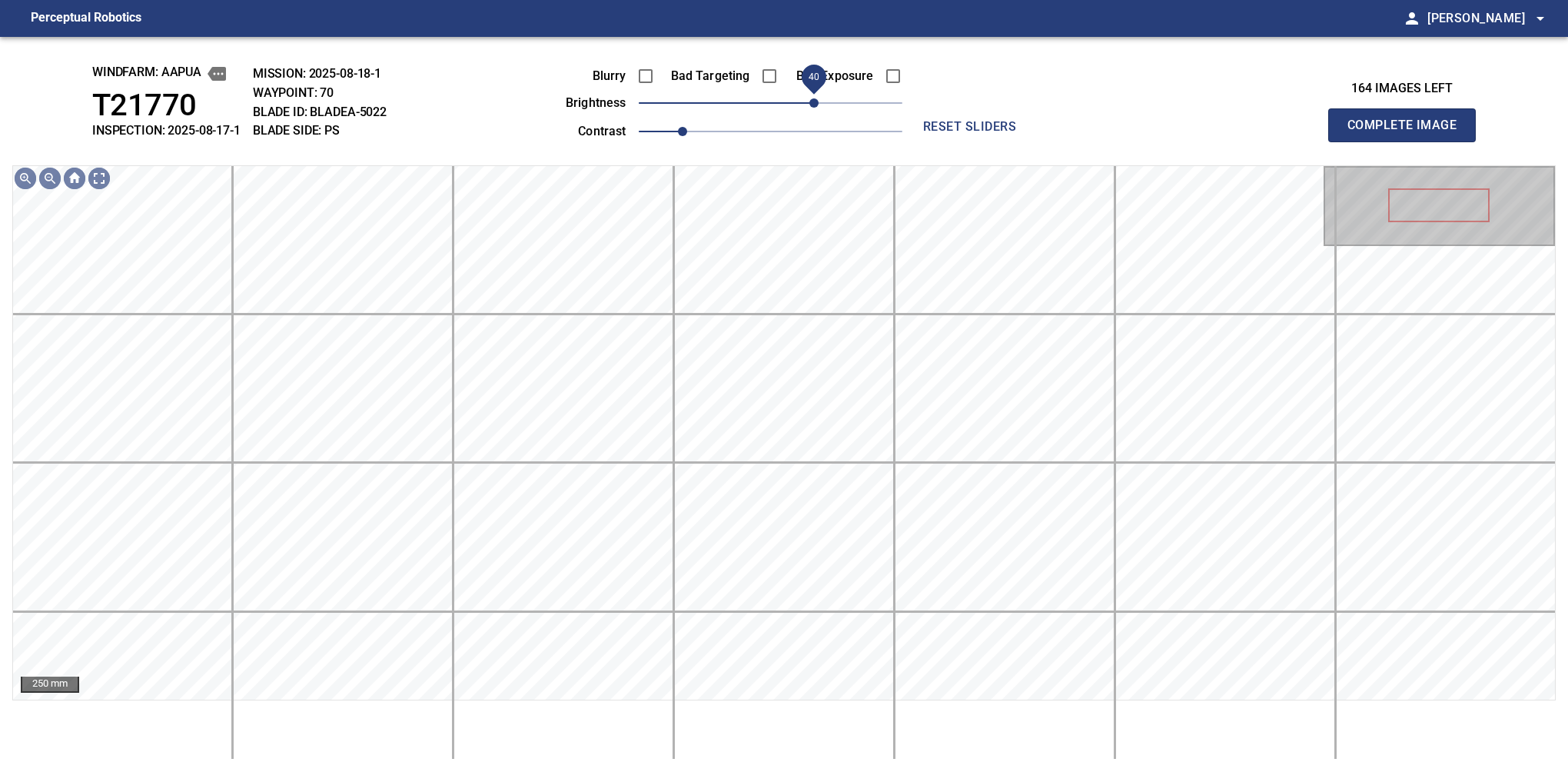
click at [813, 98] on span "40" at bounding box center [814, 102] width 10 height 10
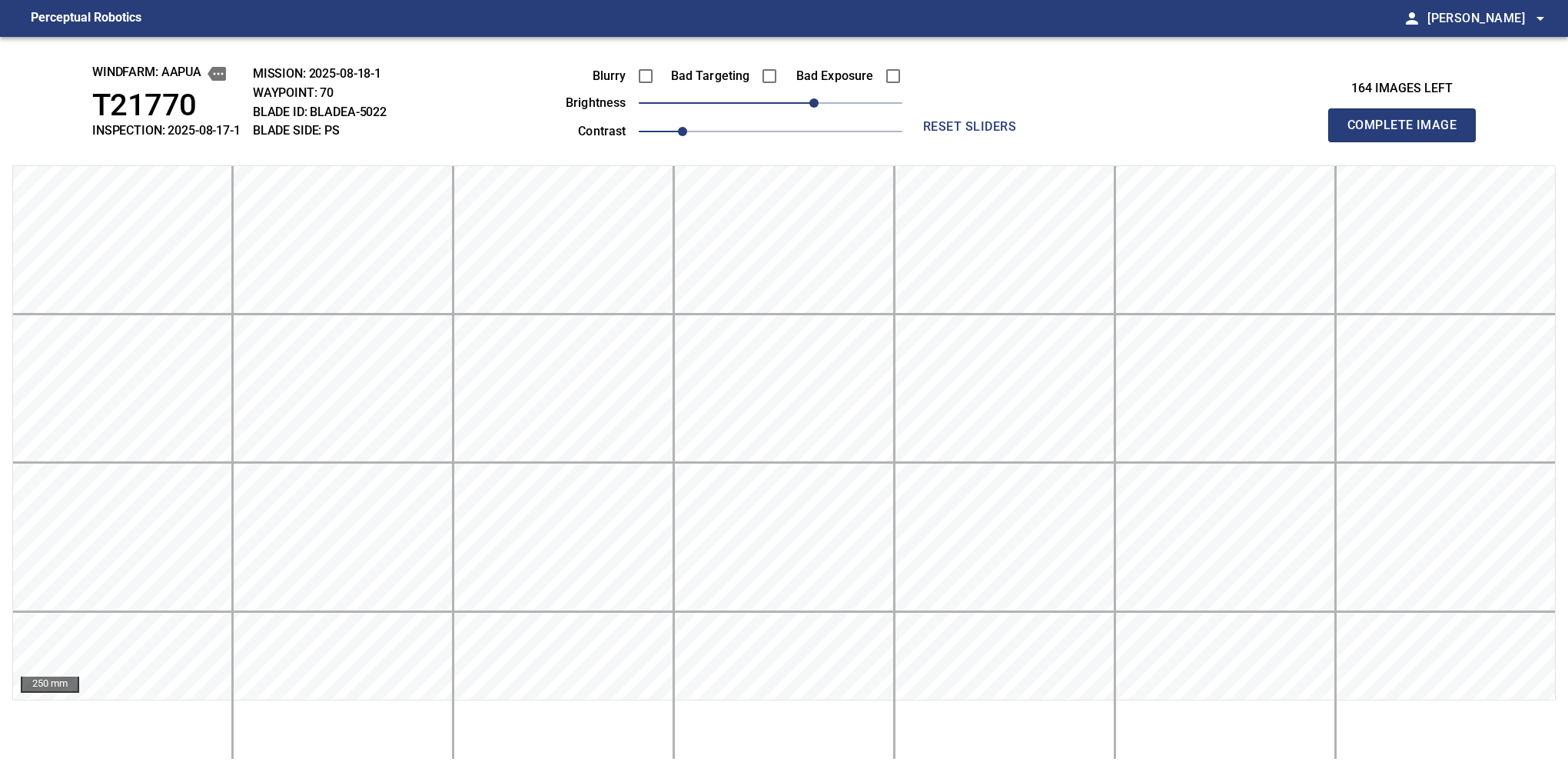
click at [1408, 142] on button "Complete Image" at bounding box center [1402, 125] width 148 height 34
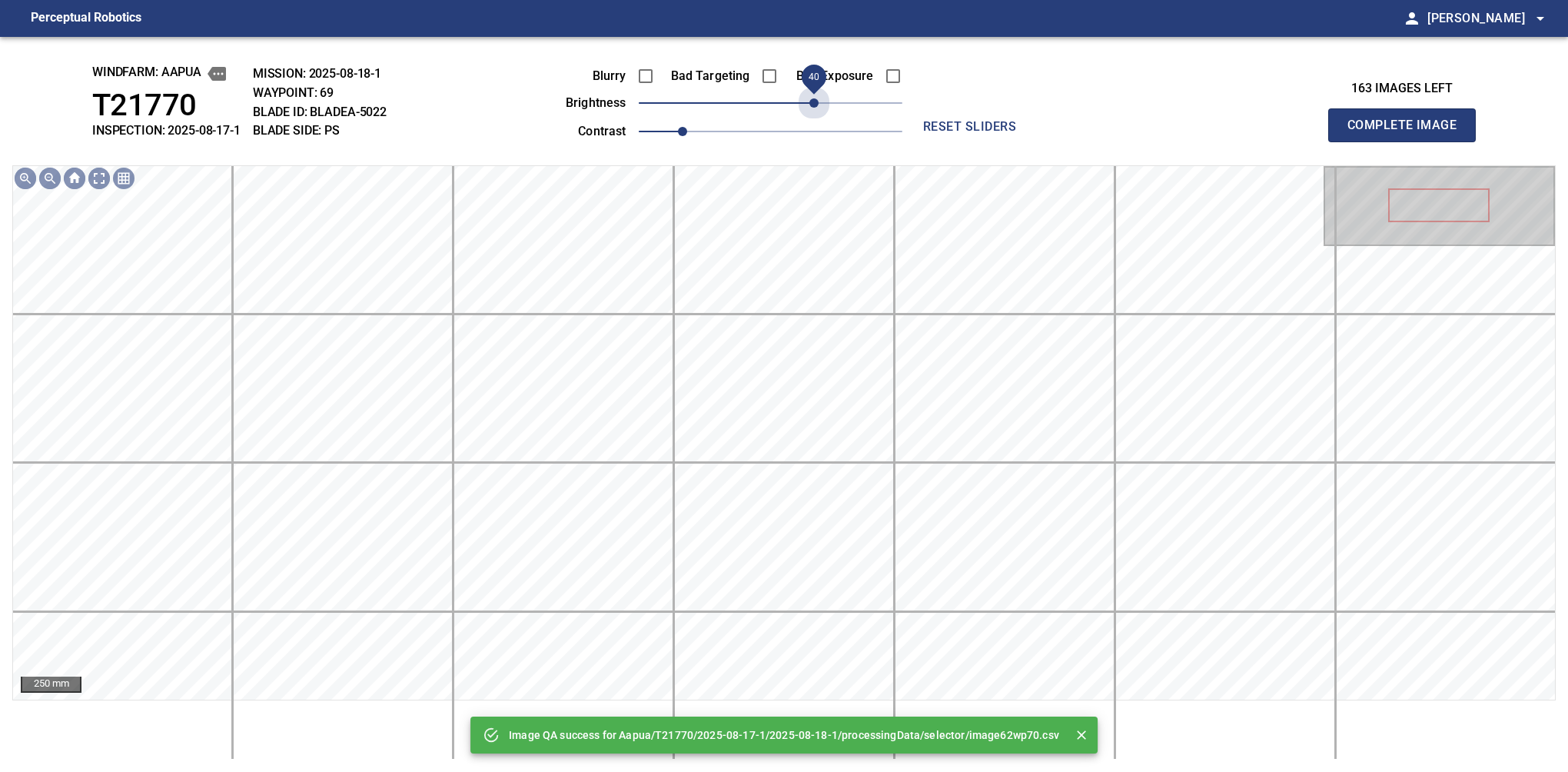
click at [813, 96] on span "40" at bounding box center [770, 102] width 263 height 22
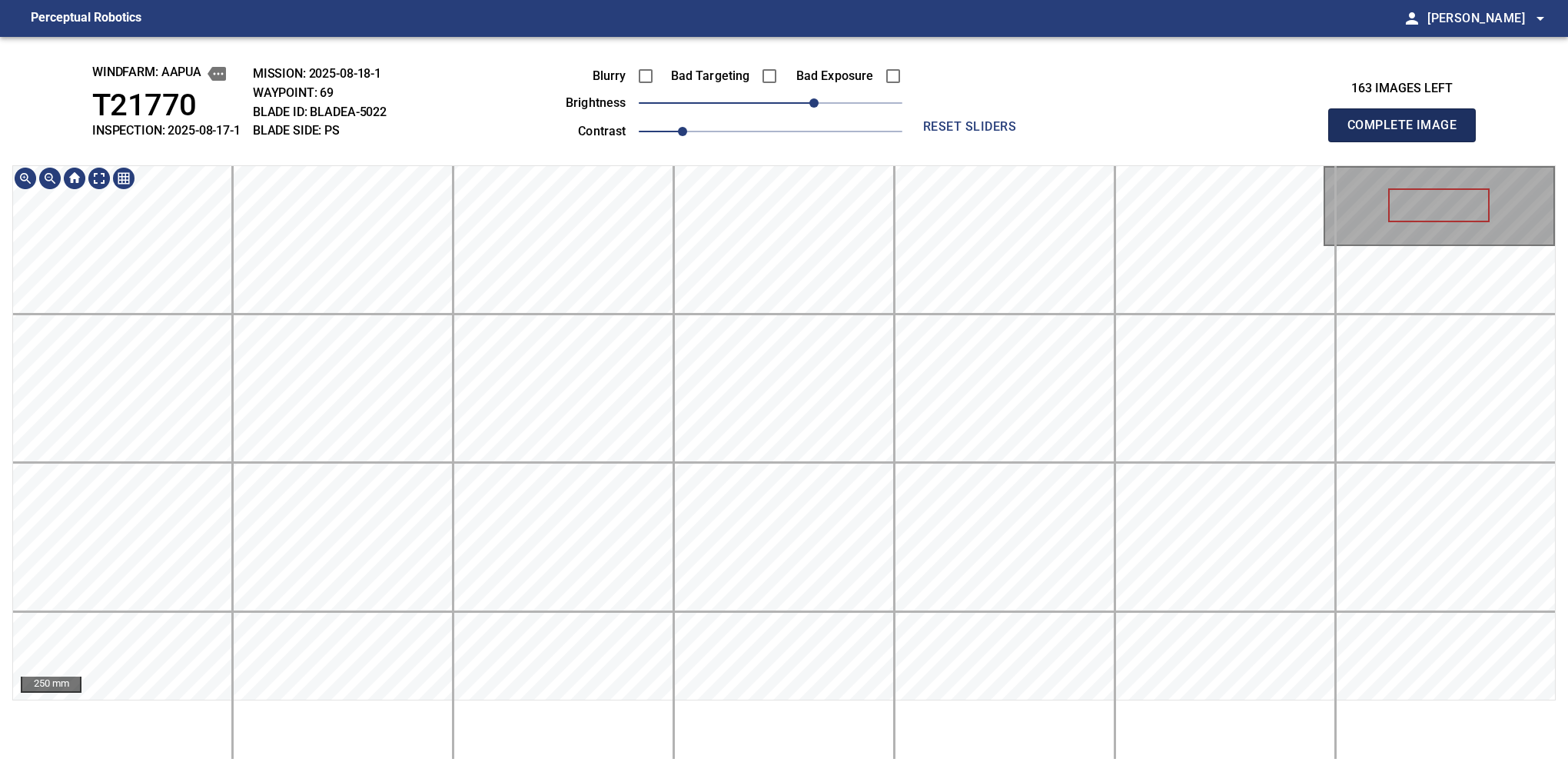
click at [1408, 142] on button "Complete Image" at bounding box center [1402, 125] width 148 height 34
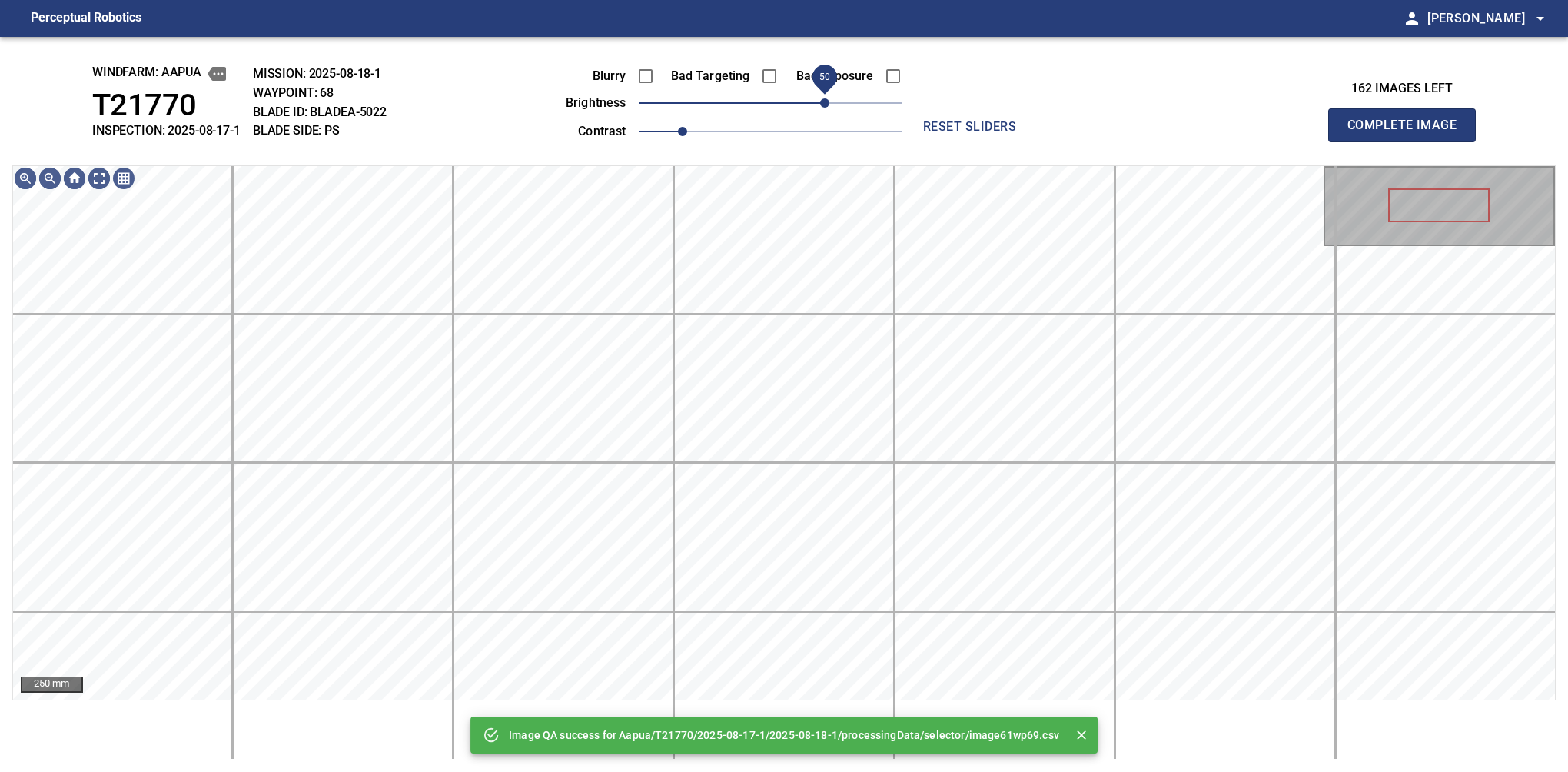
drag, startPoint x: 778, startPoint y: 104, endPoint x: 821, endPoint y: 113, distance: 43.9
click at [821, 108] on span "50" at bounding box center [824, 102] width 10 height 10
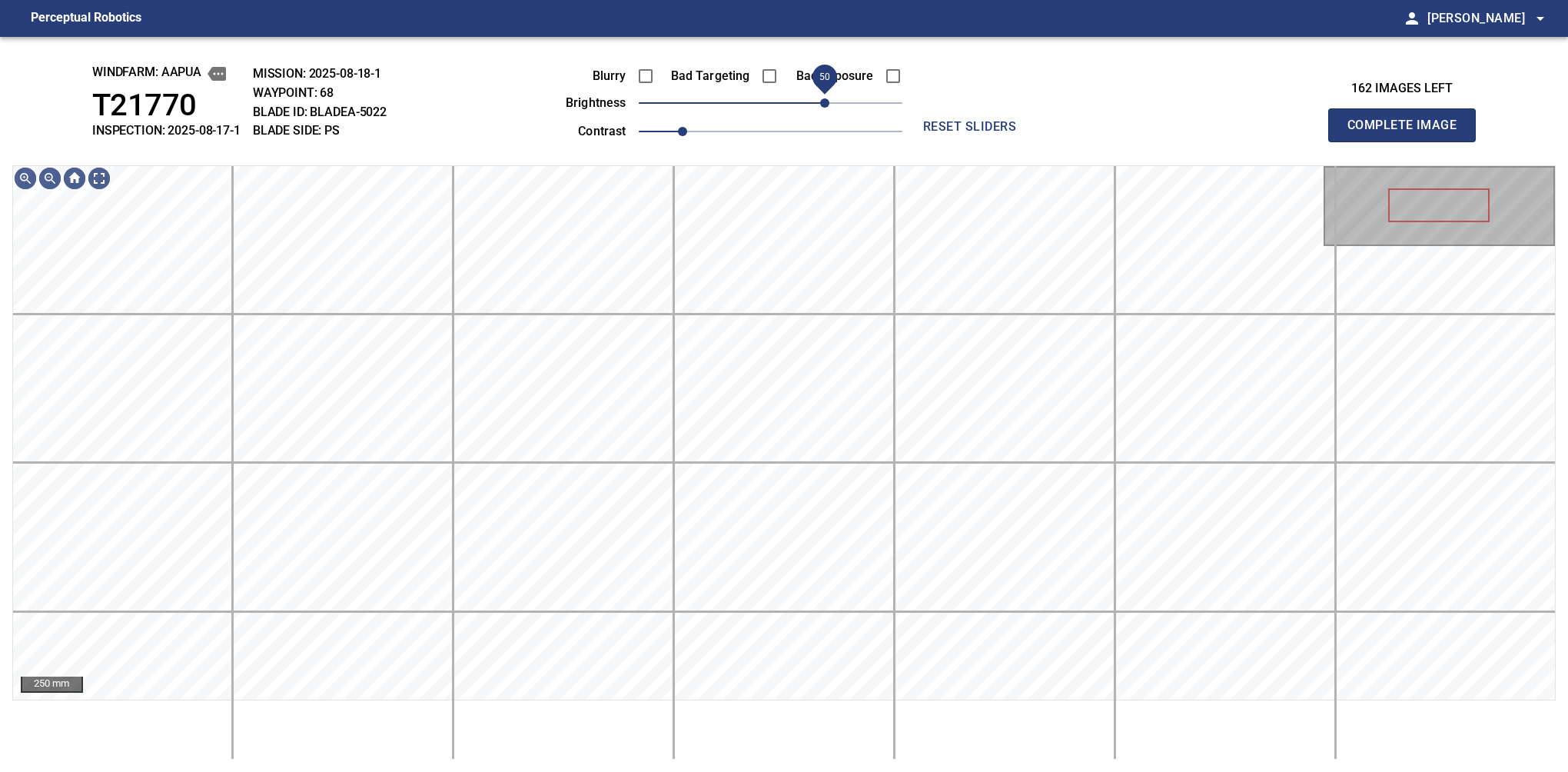
click at [830, 102] on span "50" at bounding box center [824, 102] width 10 height 10
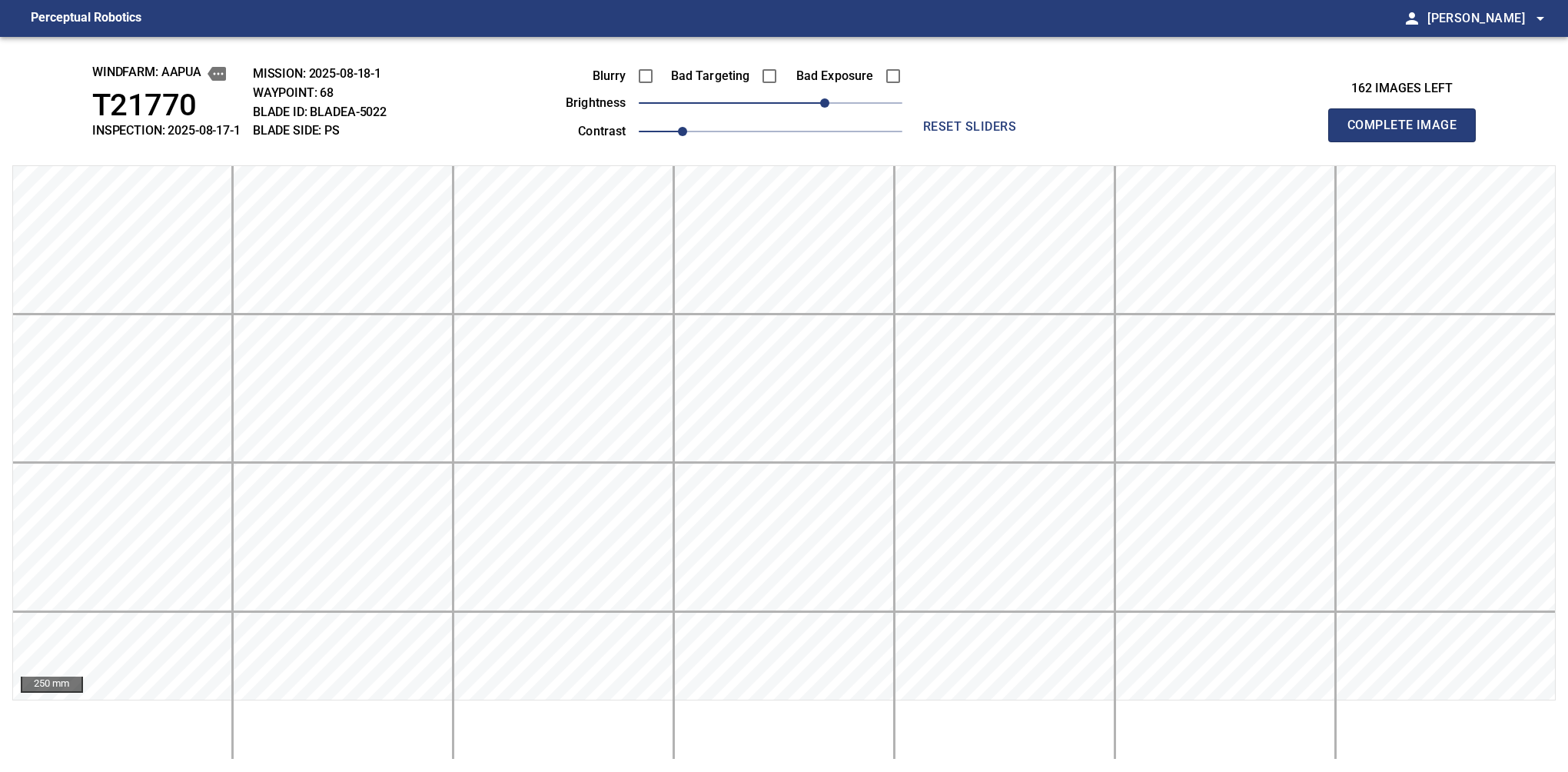
click at [1408, 142] on button "Complete Image" at bounding box center [1402, 125] width 148 height 34
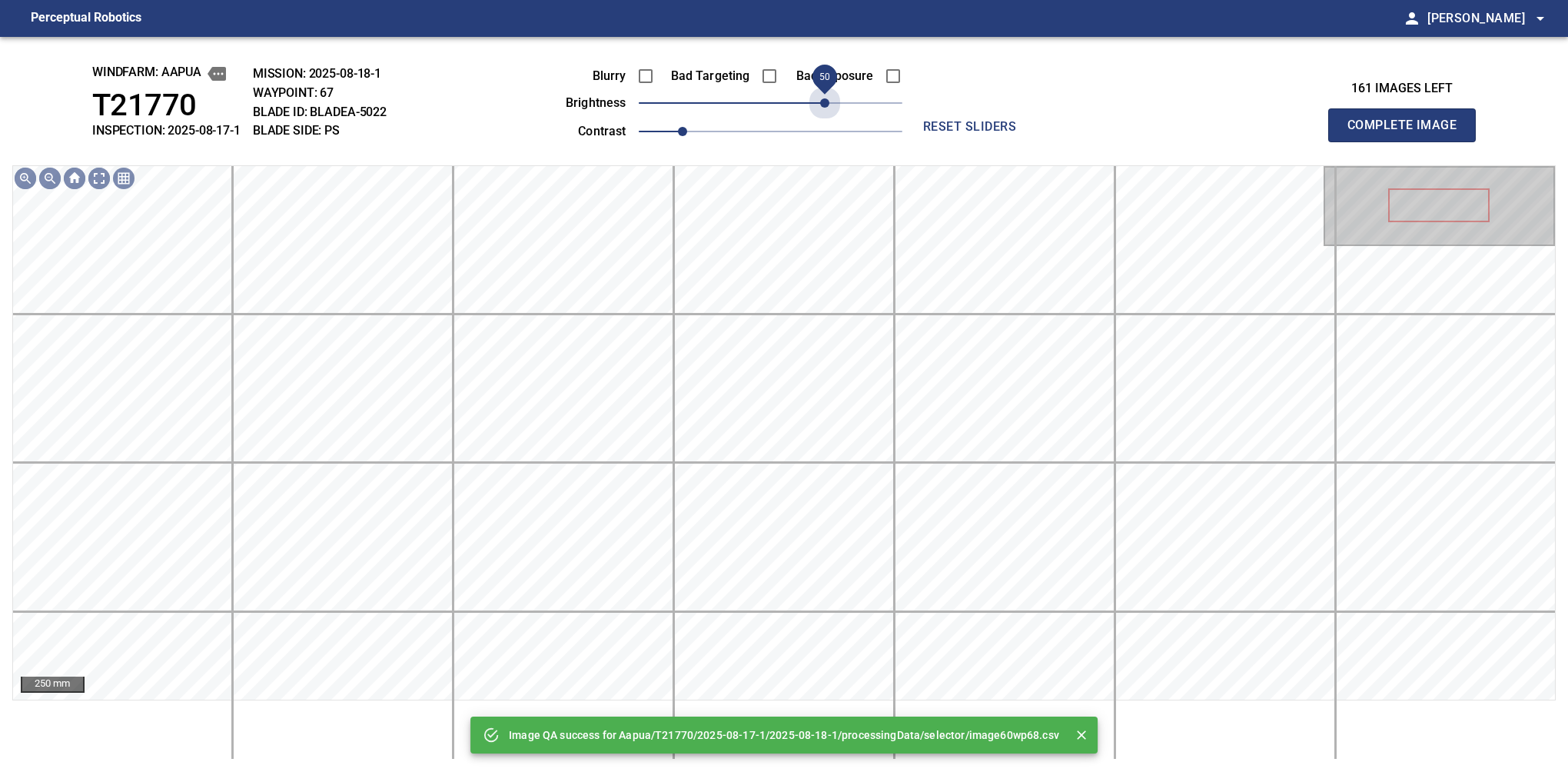
click at [830, 102] on span "50" at bounding box center [770, 102] width 263 height 22
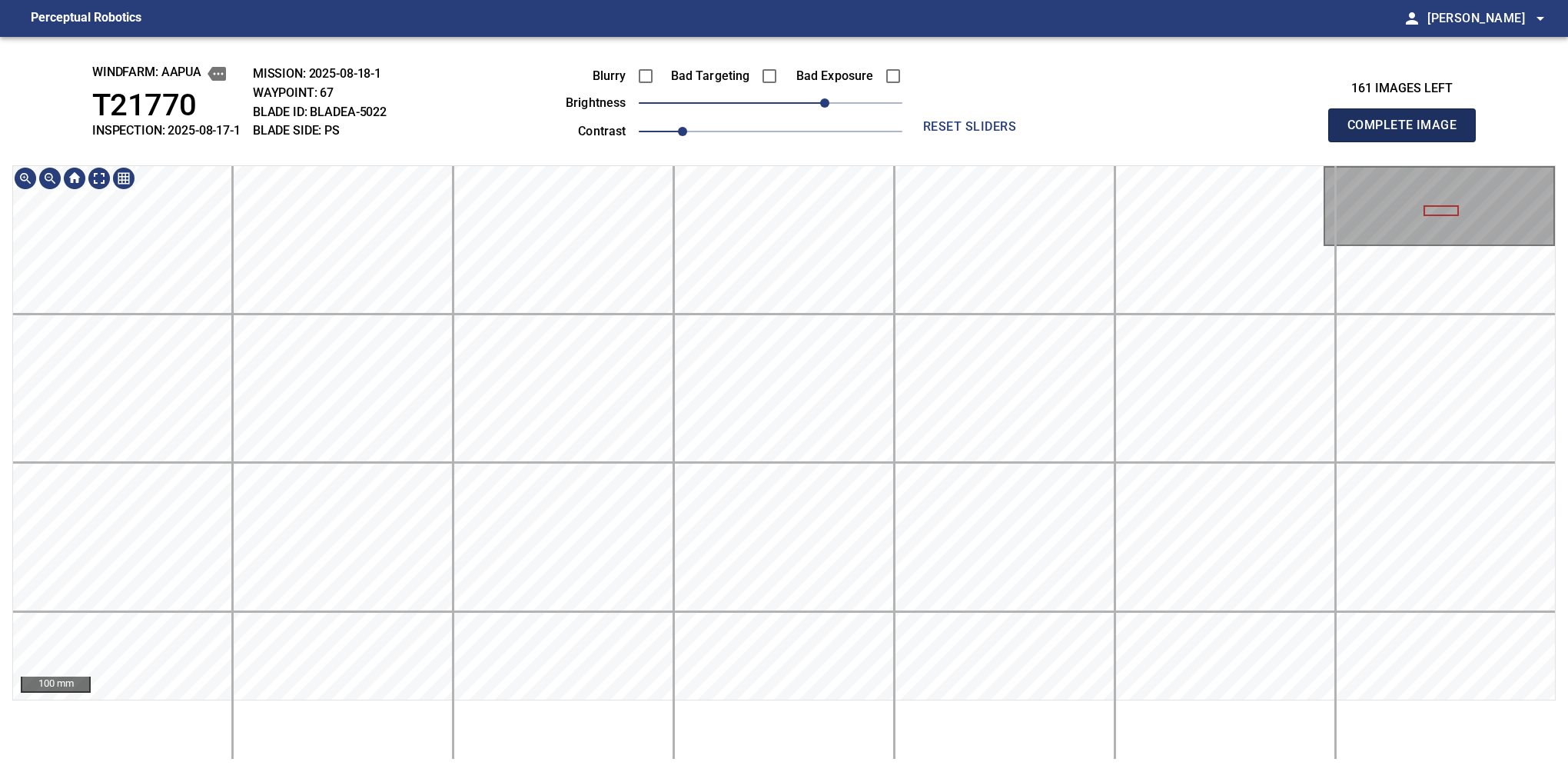
click at [1408, 142] on button "Complete Image" at bounding box center [1402, 125] width 148 height 34
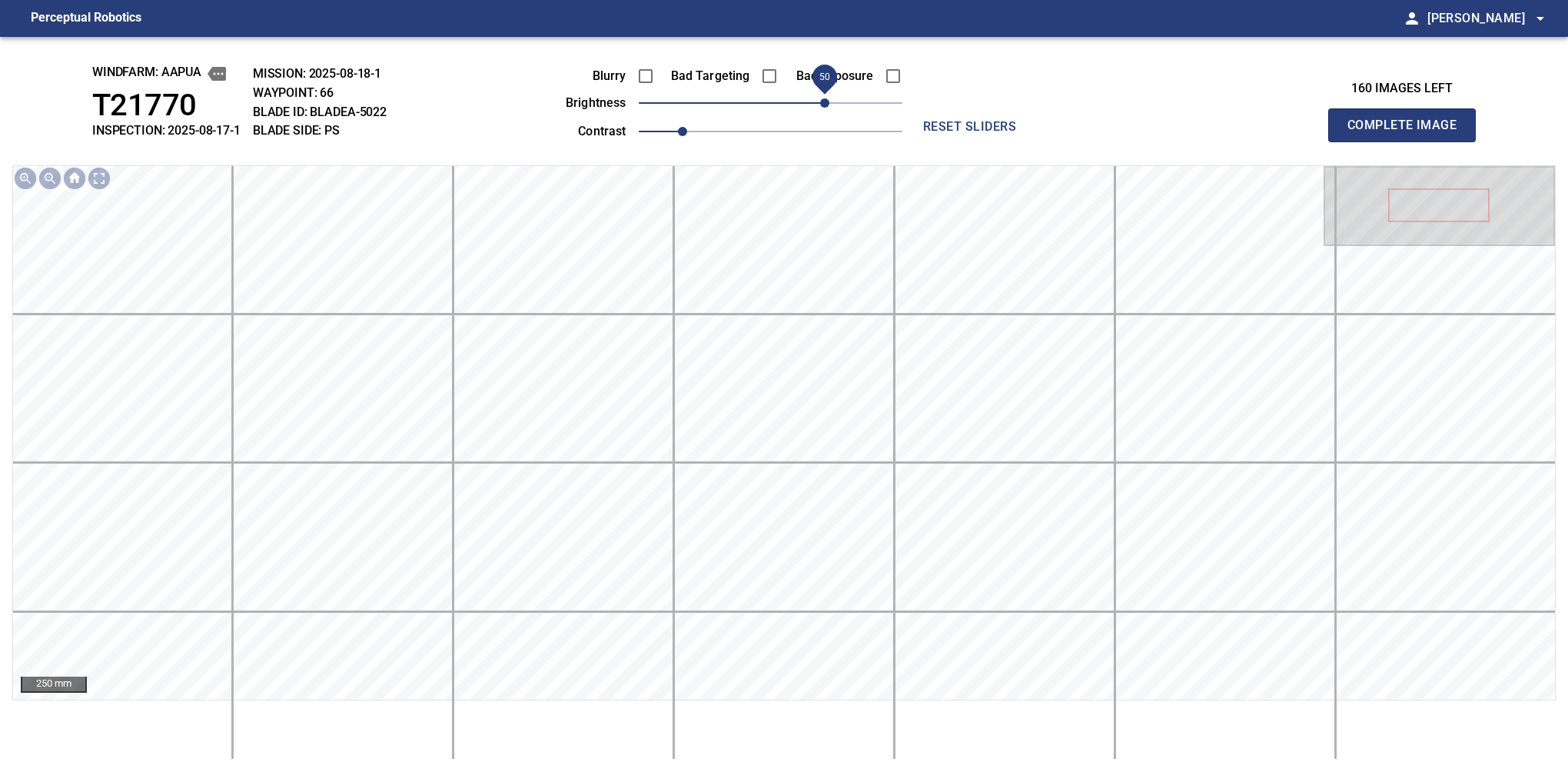
drag, startPoint x: 781, startPoint y: 104, endPoint x: 822, endPoint y: 113, distance: 42.0
click at [822, 108] on span "50" at bounding box center [824, 102] width 10 height 10
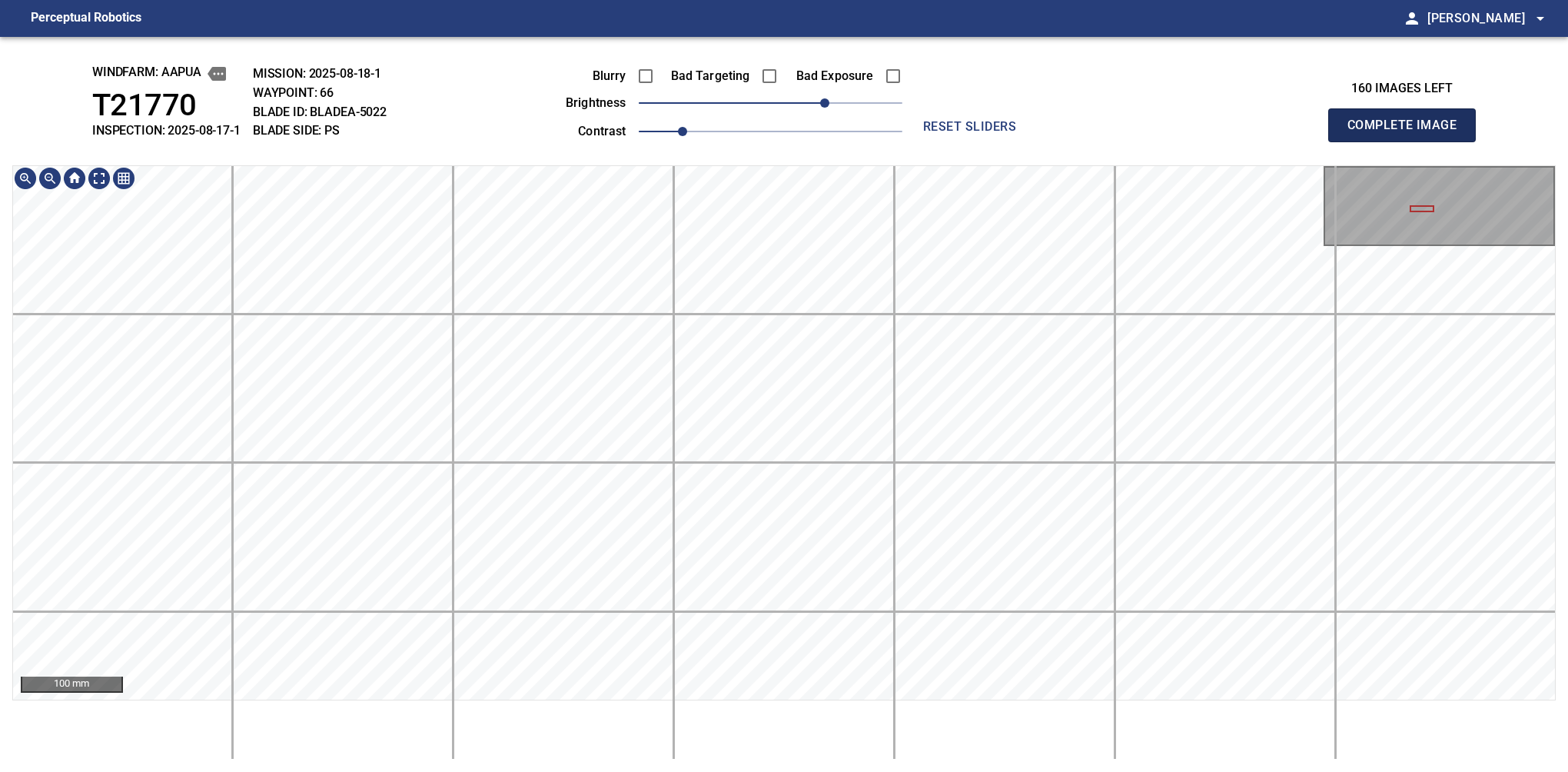
click at [1408, 142] on button "Complete Image" at bounding box center [1402, 125] width 148 height 34
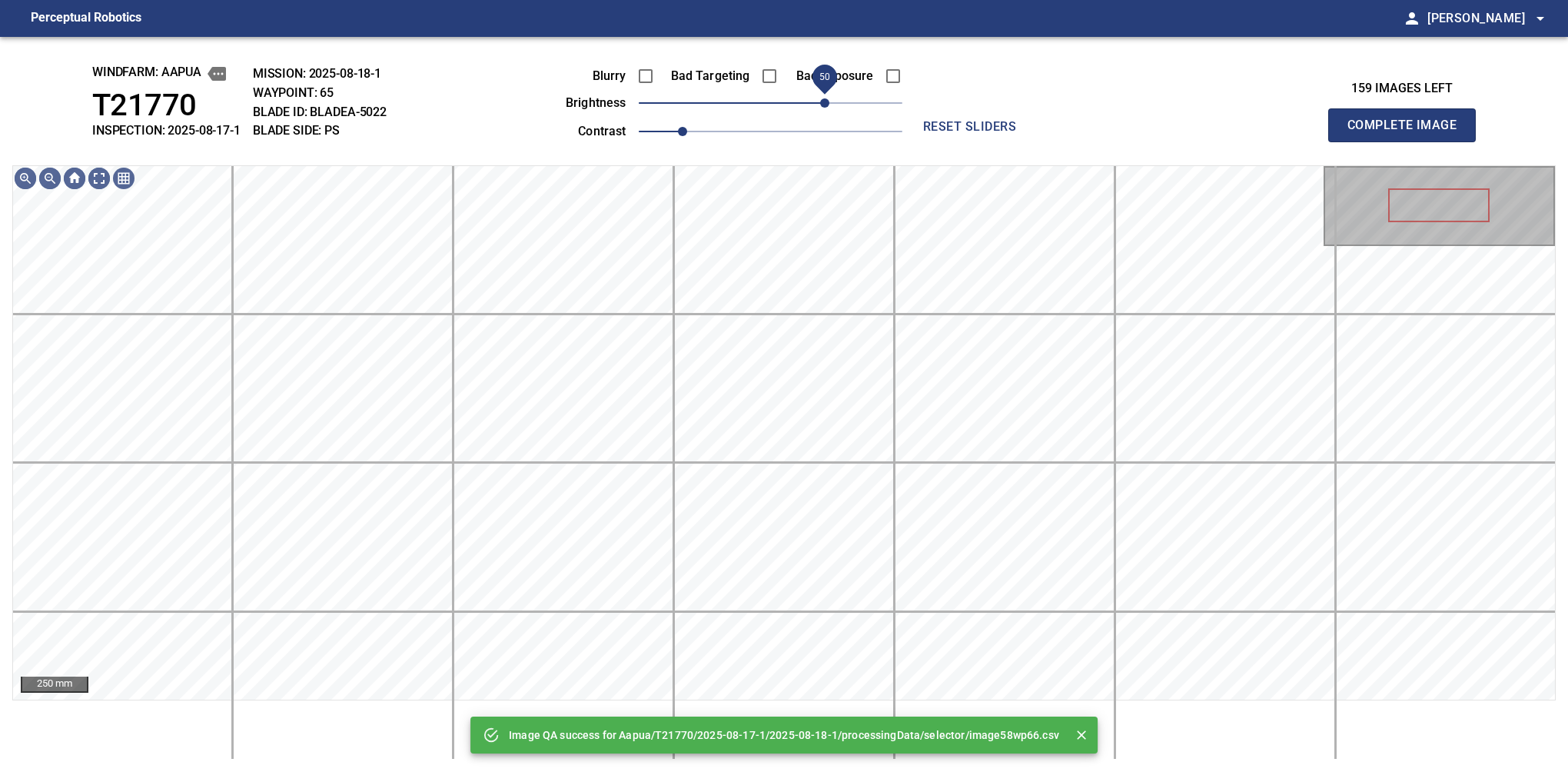
drag, startPoint x: 815, startPoint y: 110, endPoint x: 825, endPoint y: 103, distance: 12.2
click at [825, 103] on span "50" at bounding box center [824, 102] width 10 height 10
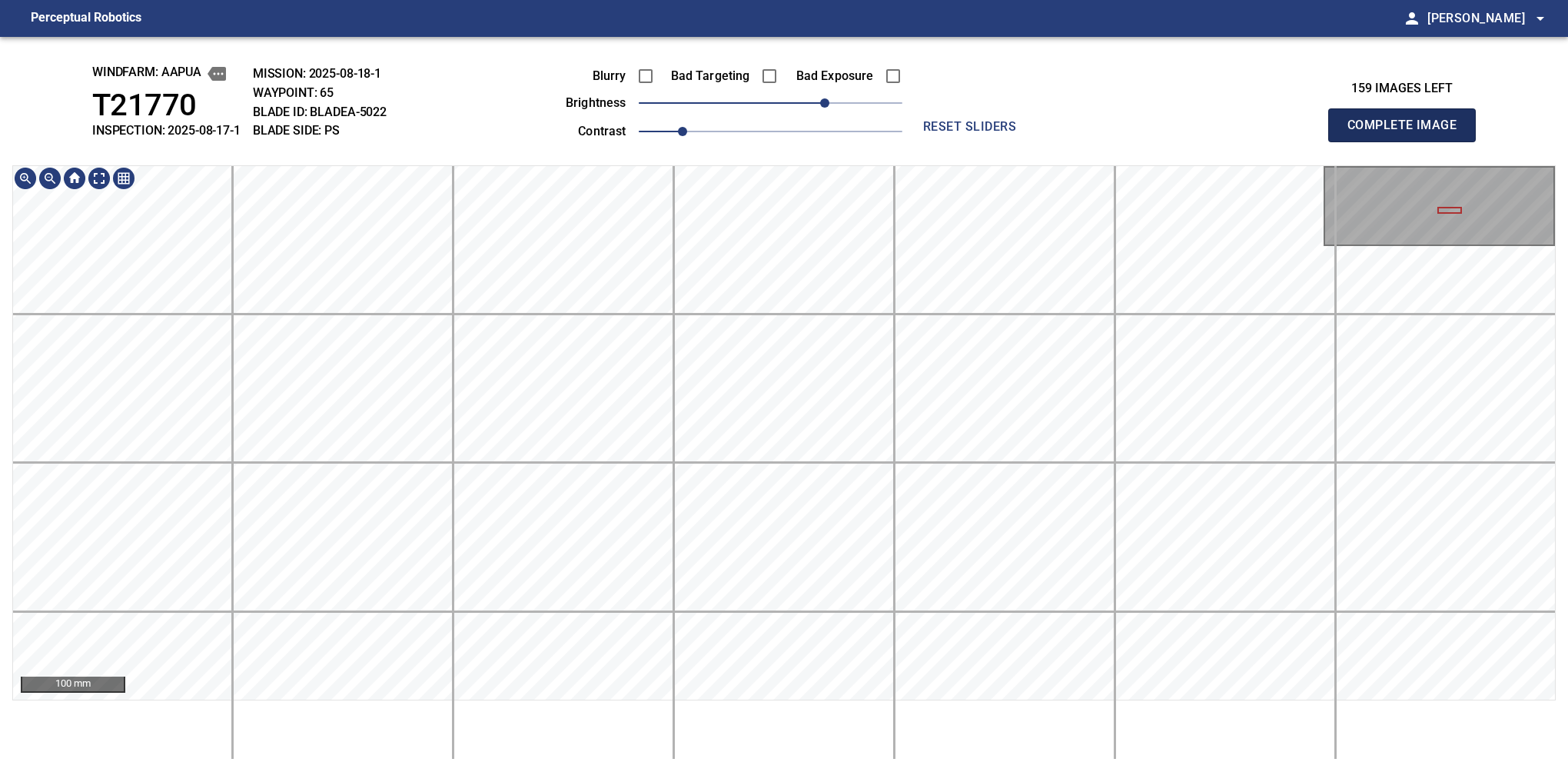
click at [1408, 142] on button "Complete Image" at bounding box center [1402, 125] width 148 height 34
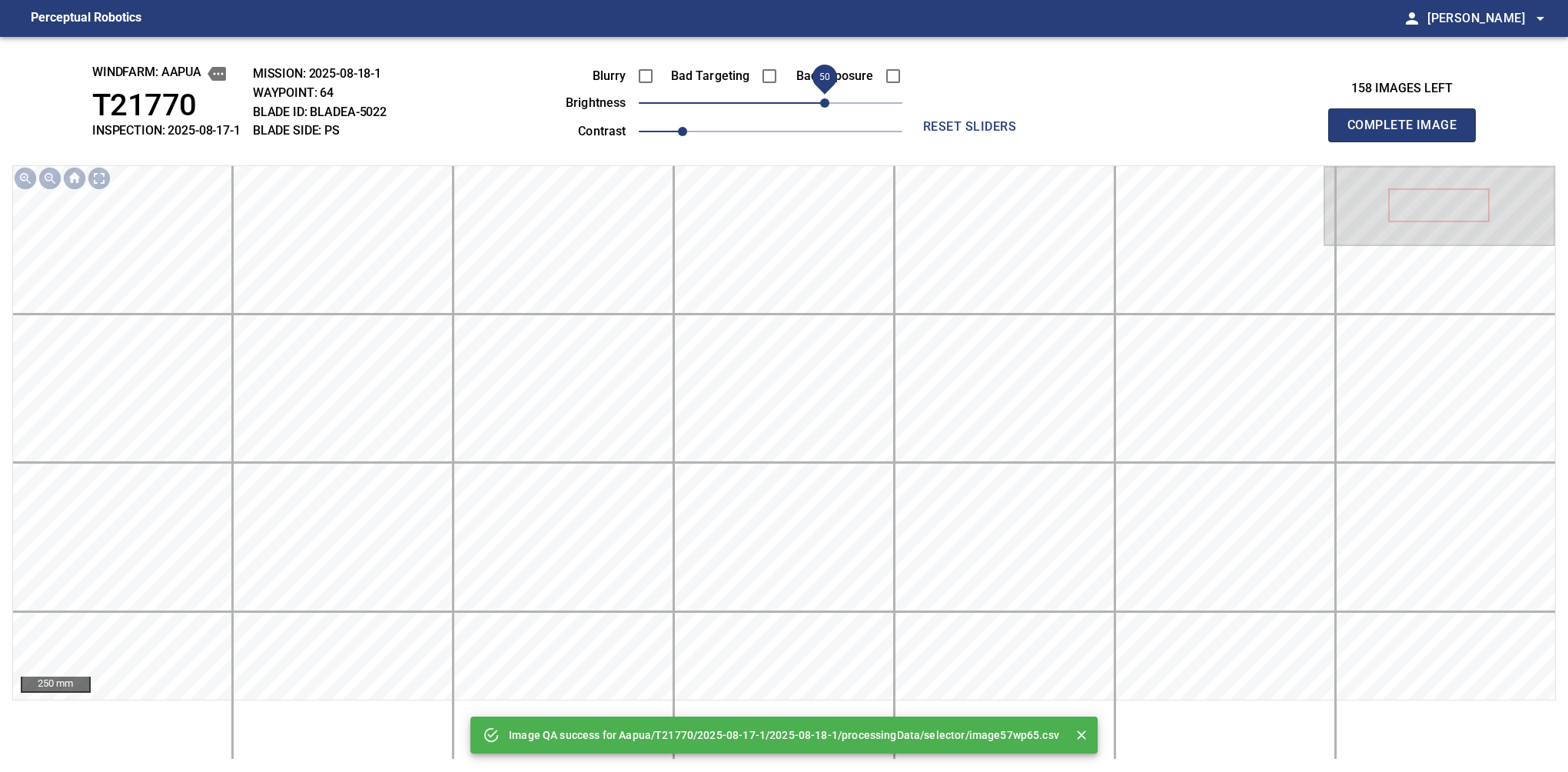
click at [825, 101] on span "50" at bounding box center [770, 102] width 263 height 22
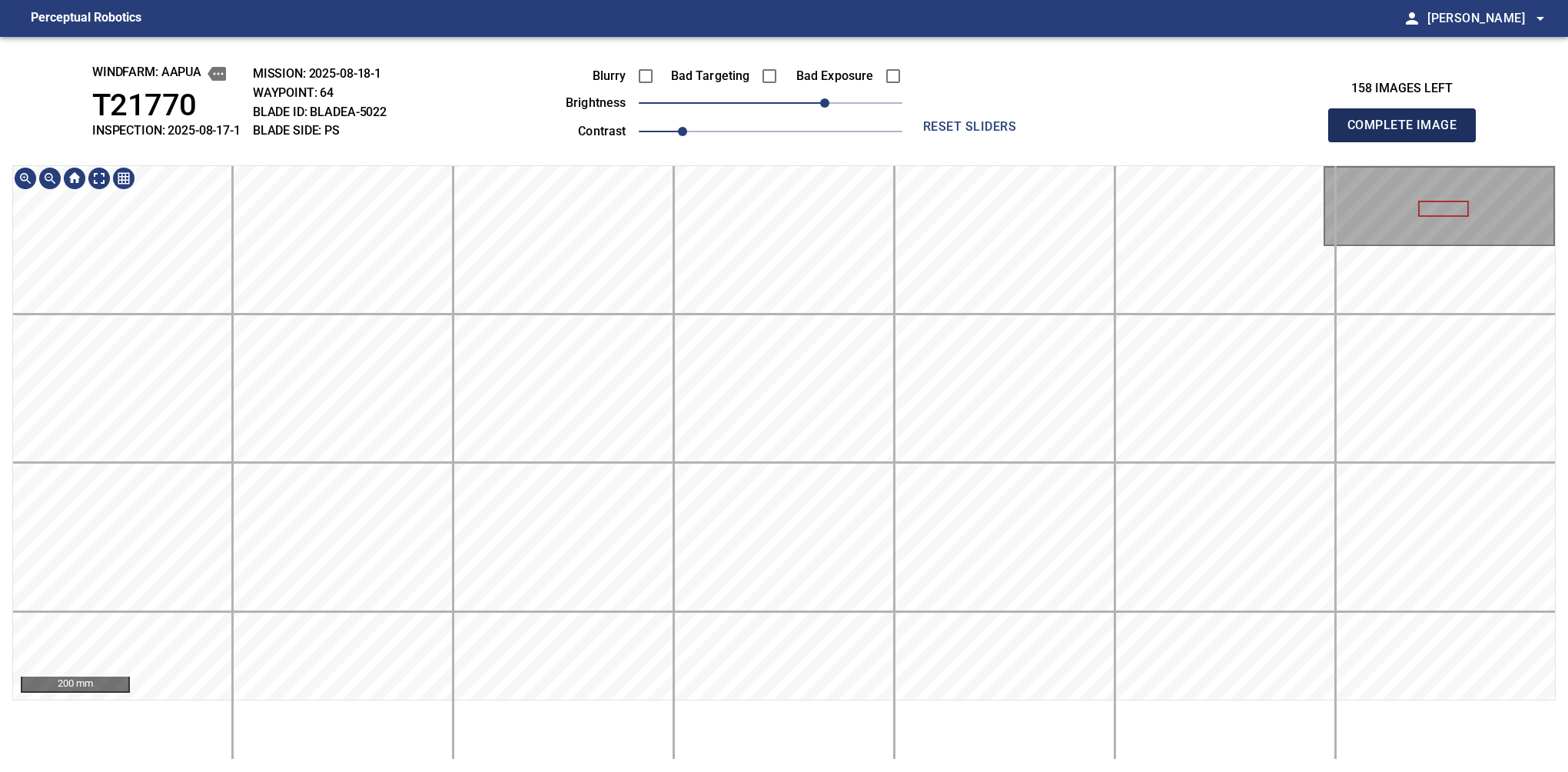
click at [1408, 142] on button "Complete Image" at bounding box center [1402, 125] width 148 height 34
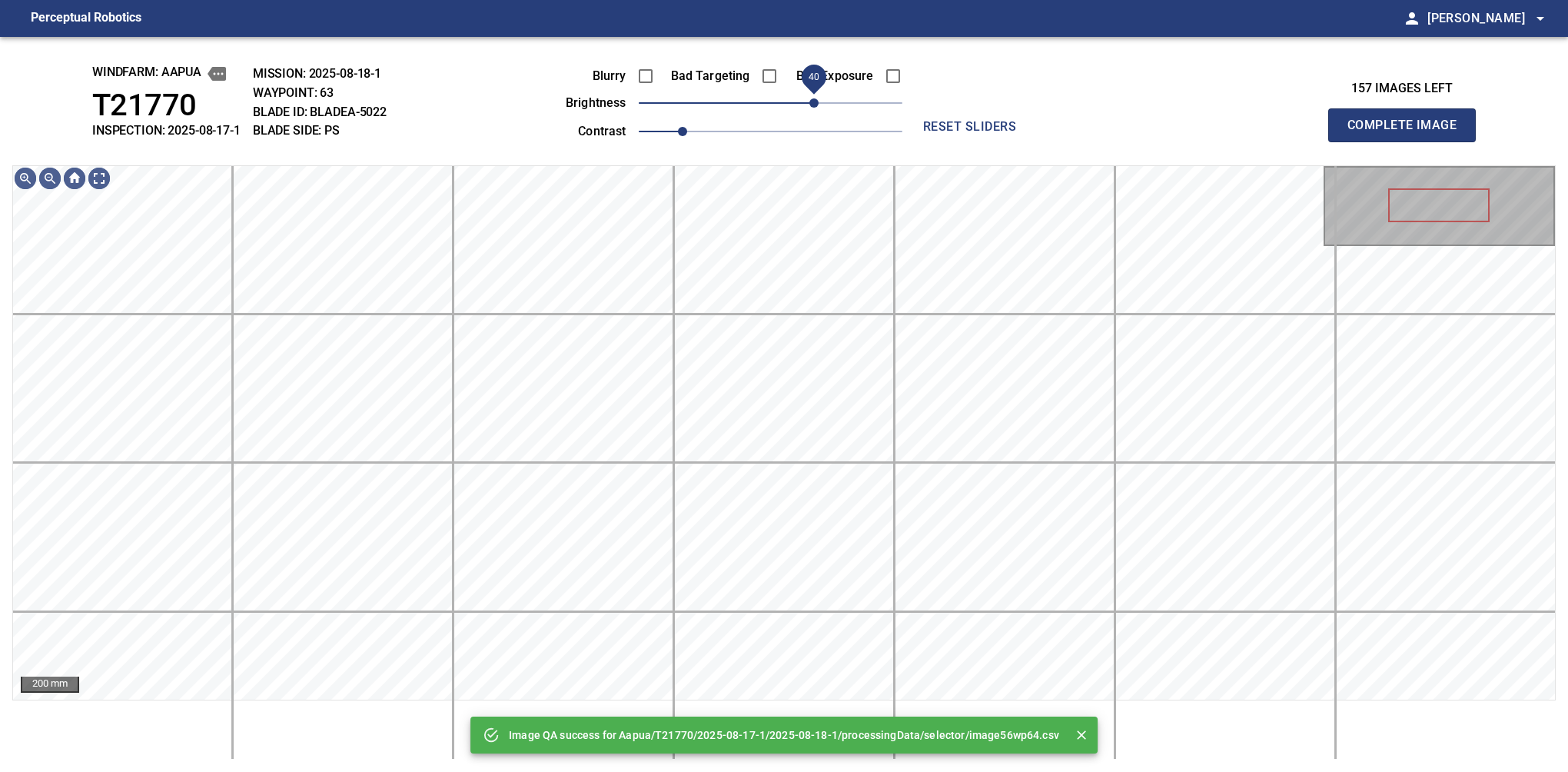
click at [818, 108] on span "40" at bounding box center [770, 102] width 263 height 22
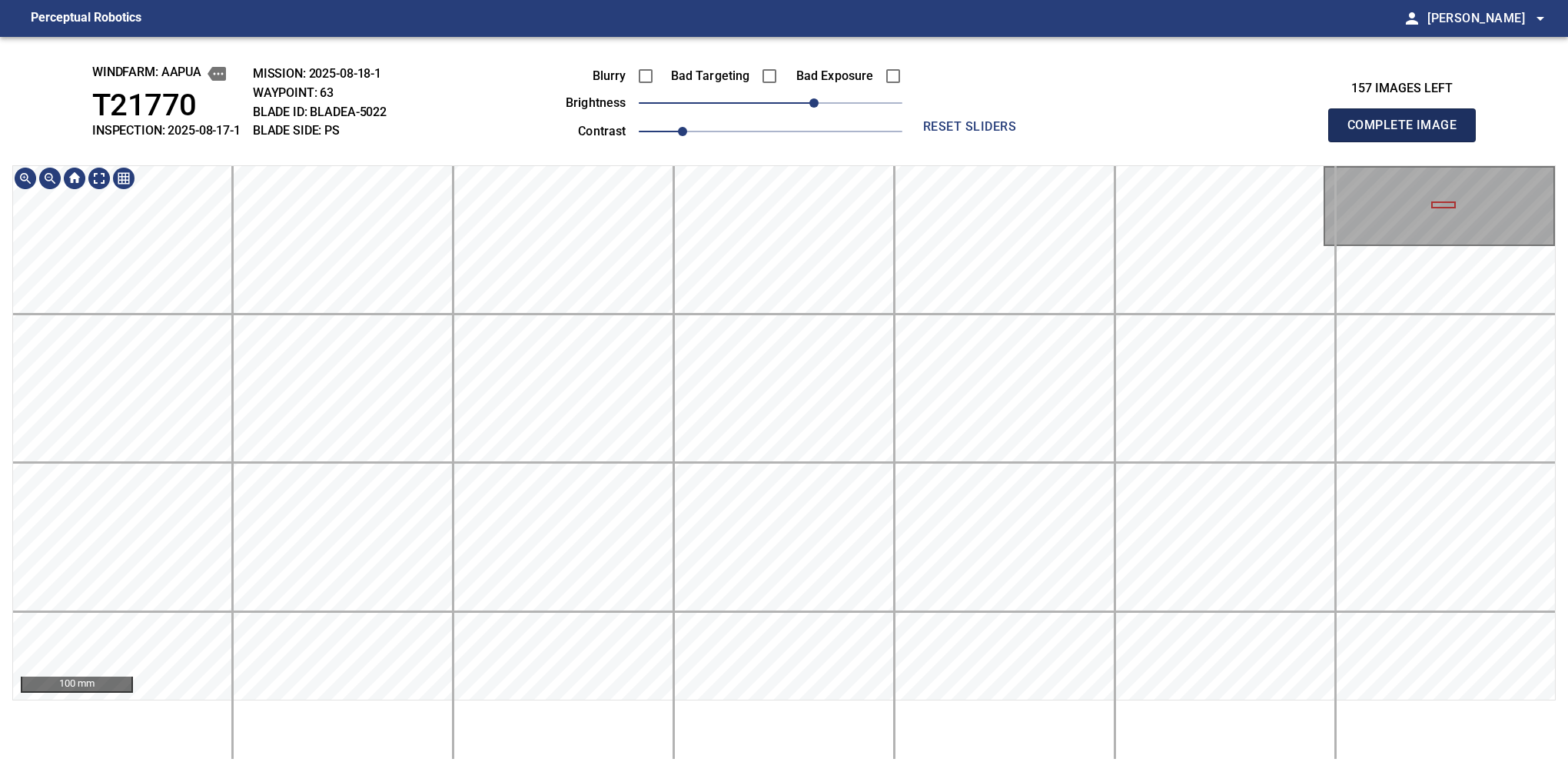
click at [1408, 142] on button "Complete Image" at bounding box center [1402, 125] width 148 height 34
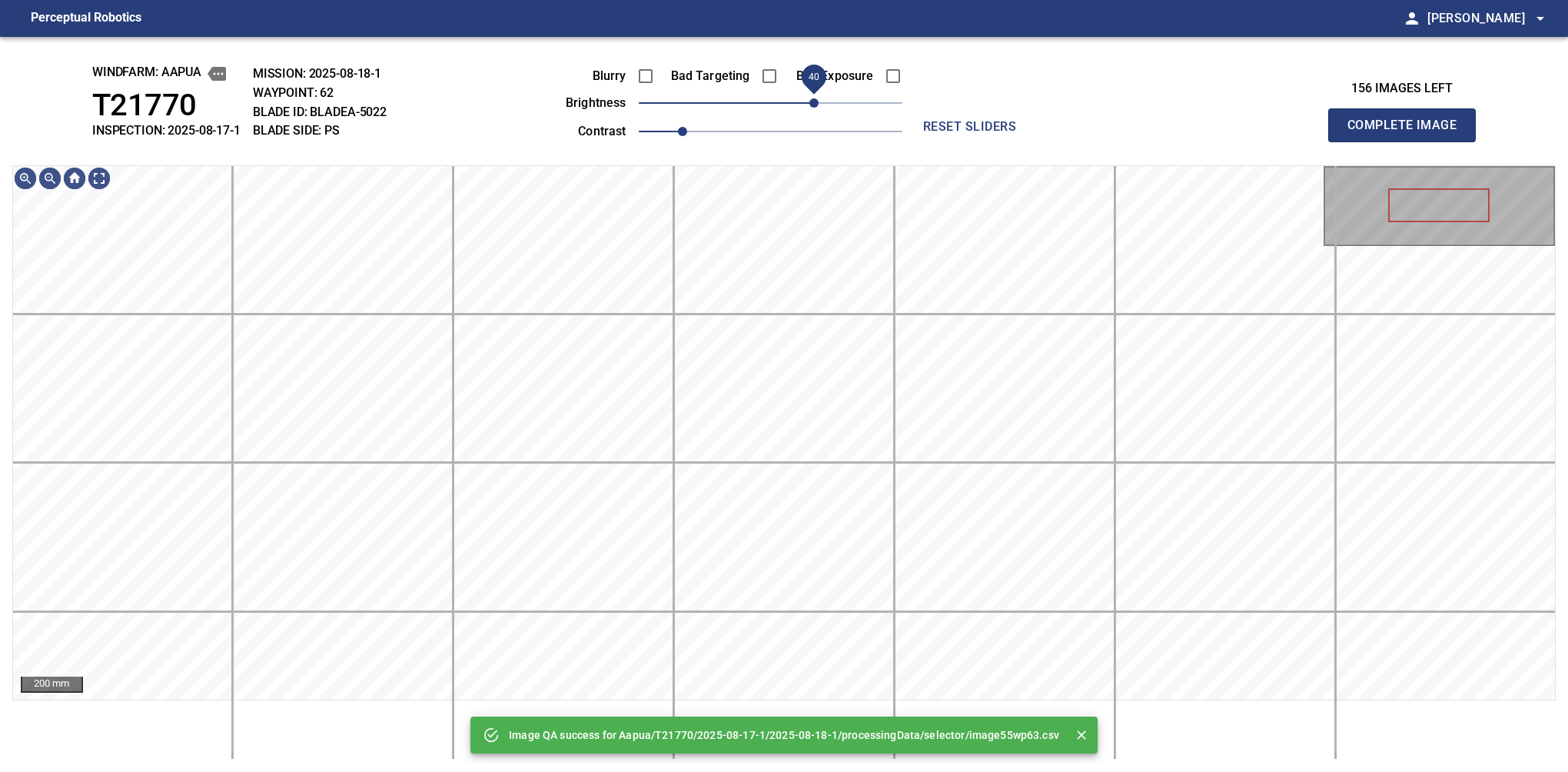
drag, startPoint x: 831, startPoint y: 106, endPoint x: 818, endPoint y: 102, distance: 13.6
click at [818, 102] on span "40" at bounding box center [770, 102] width 263 height 22
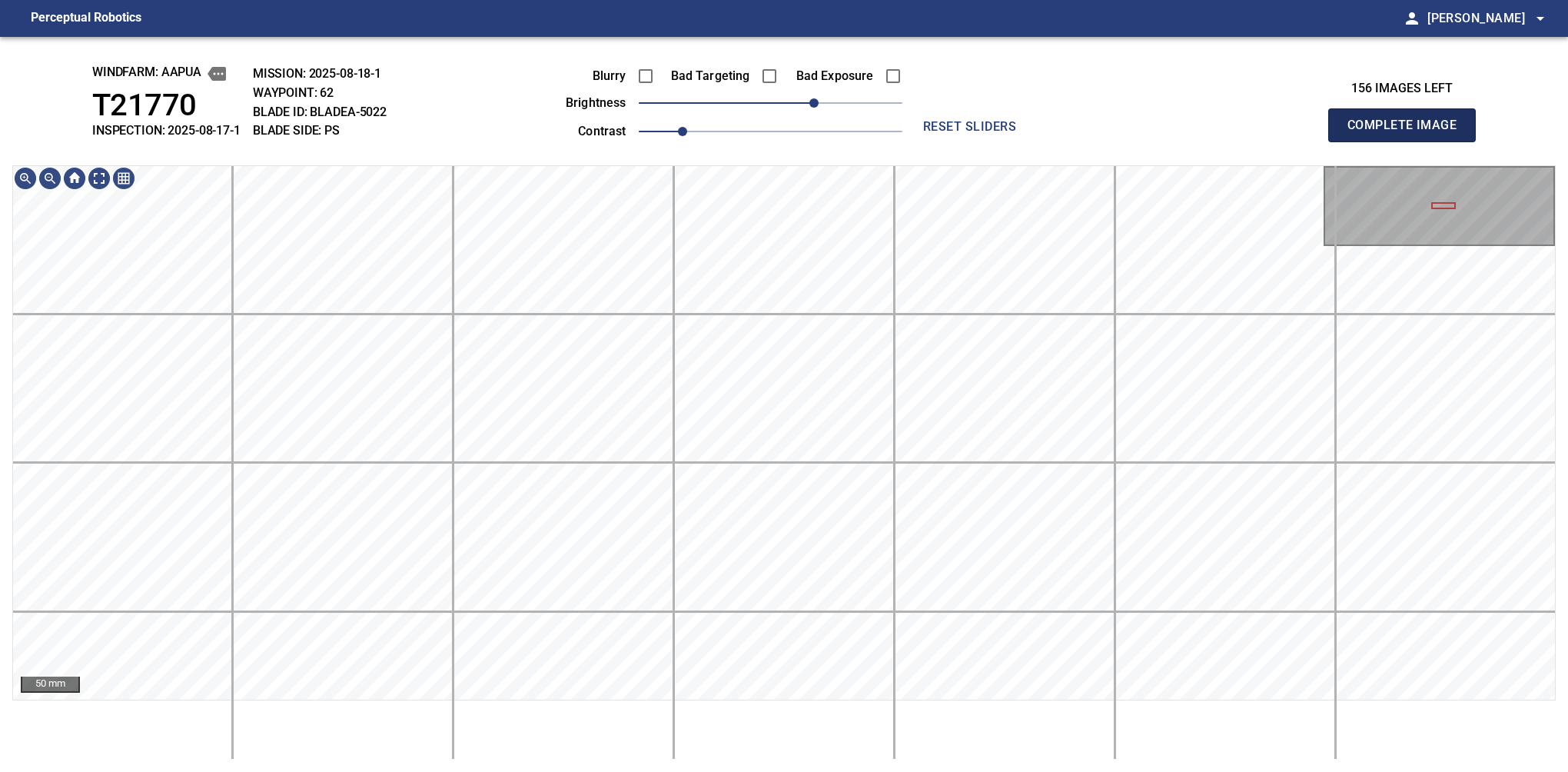
click at [1408, 142] on button "Complete Image" at bounding box center [1402, 125] width 148 height 34
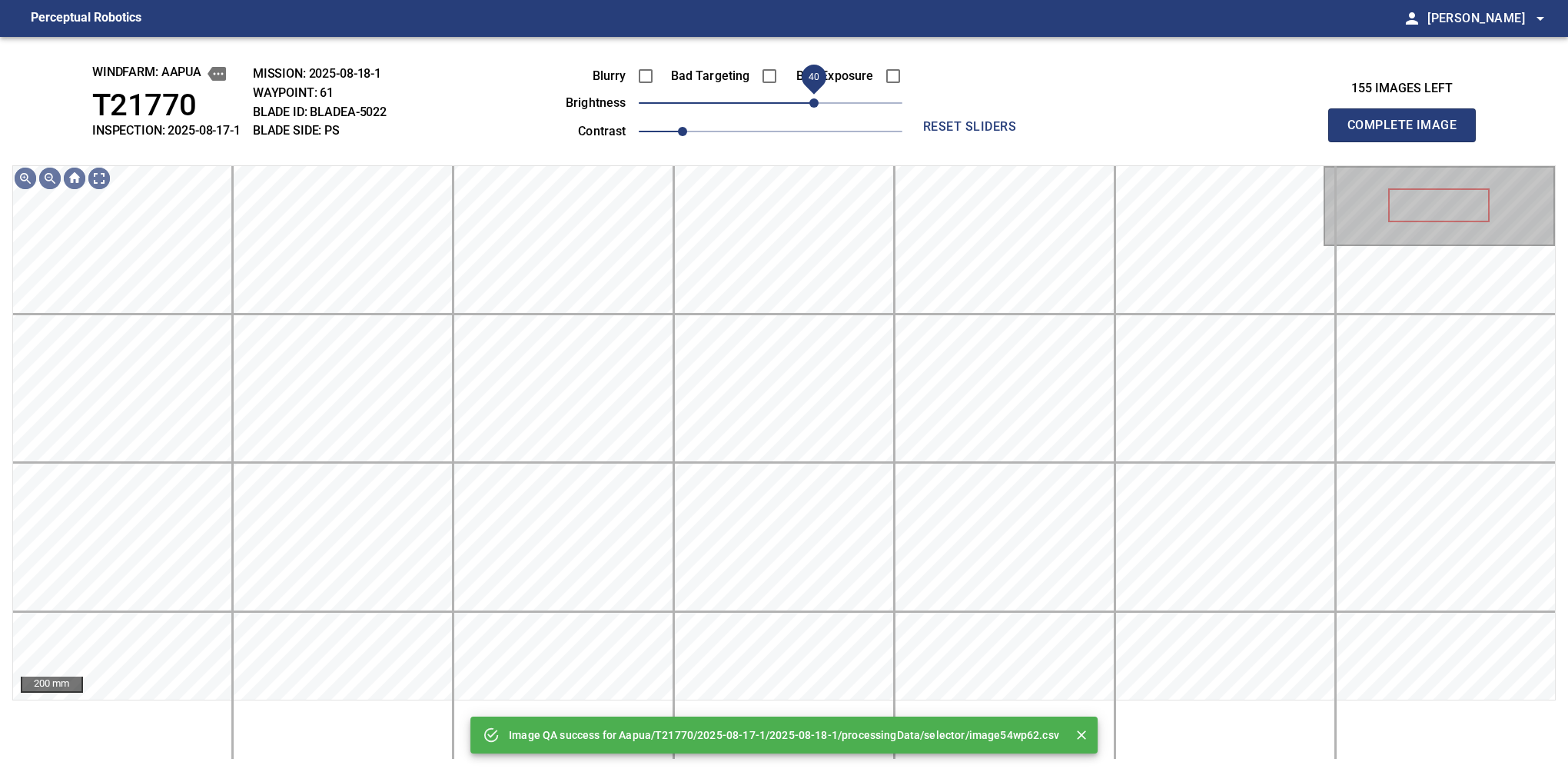
drag, startPoint x: 818, startPoint y: 107, endPoint x: 818, endPoint y: 93, distance: 14.0
click at [818, 93] on span "40" at bounding box center [770, 102] width 263 height 22
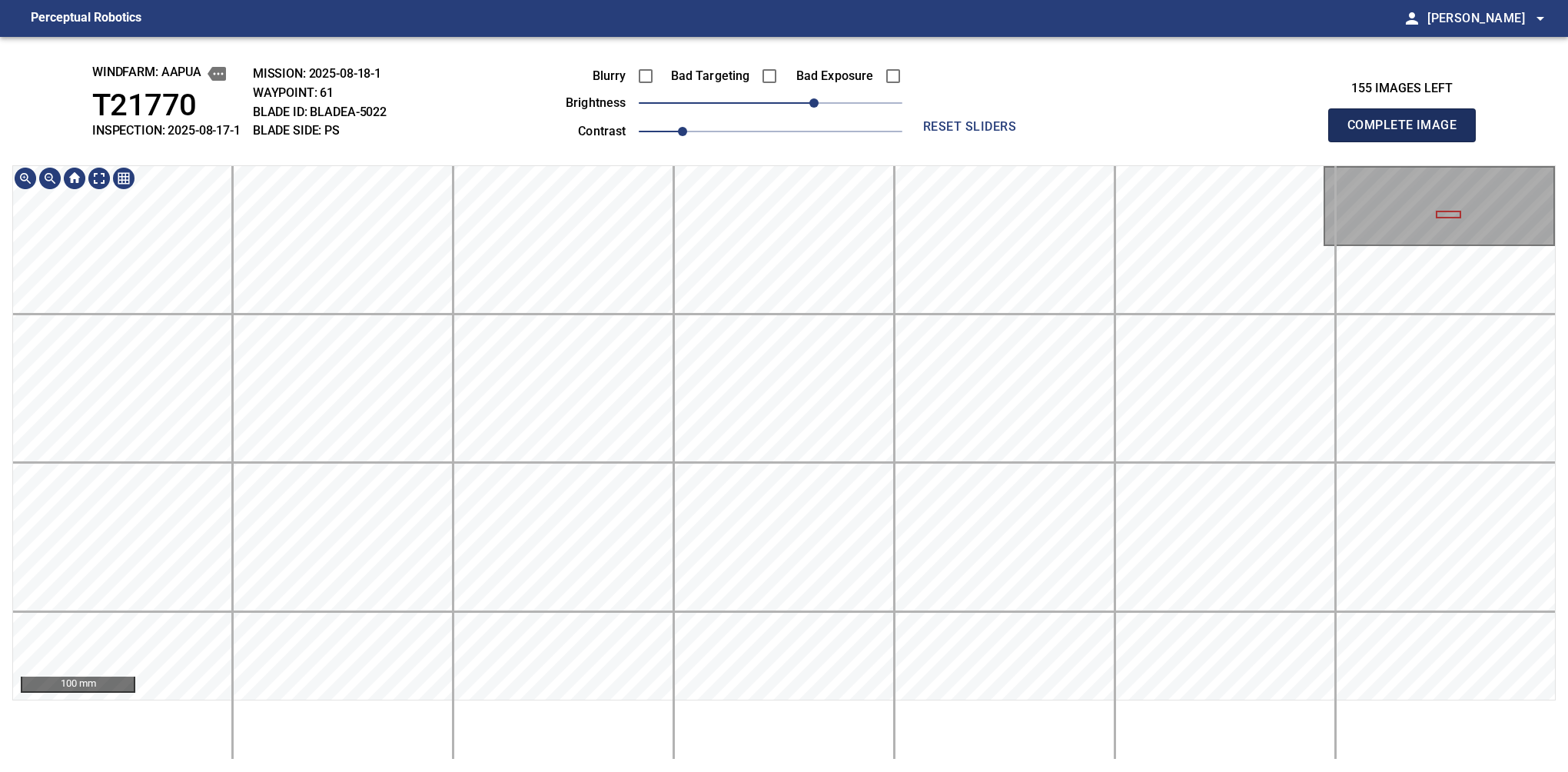
click at [1408, 142] on button "Complete Image" at bounding box center [1402, 125] width 148 height 34
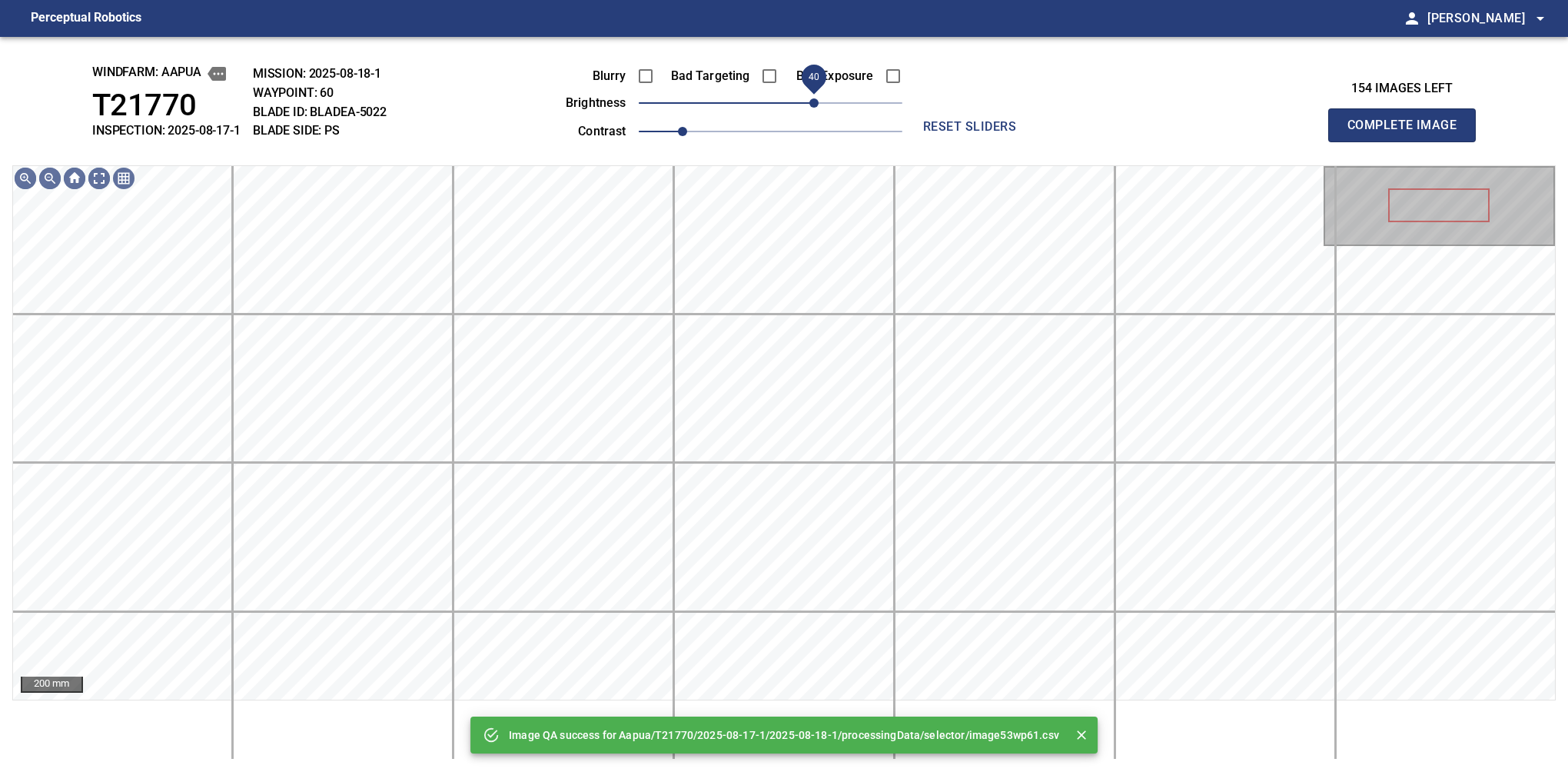
drag, startPoint x: 800, startPoint y: 106, endPoint x: 815, endPoint y: 102, distance: 15.5
click at [815, 102] on span "40" at bounding box center [770, 102] width 263 height 22
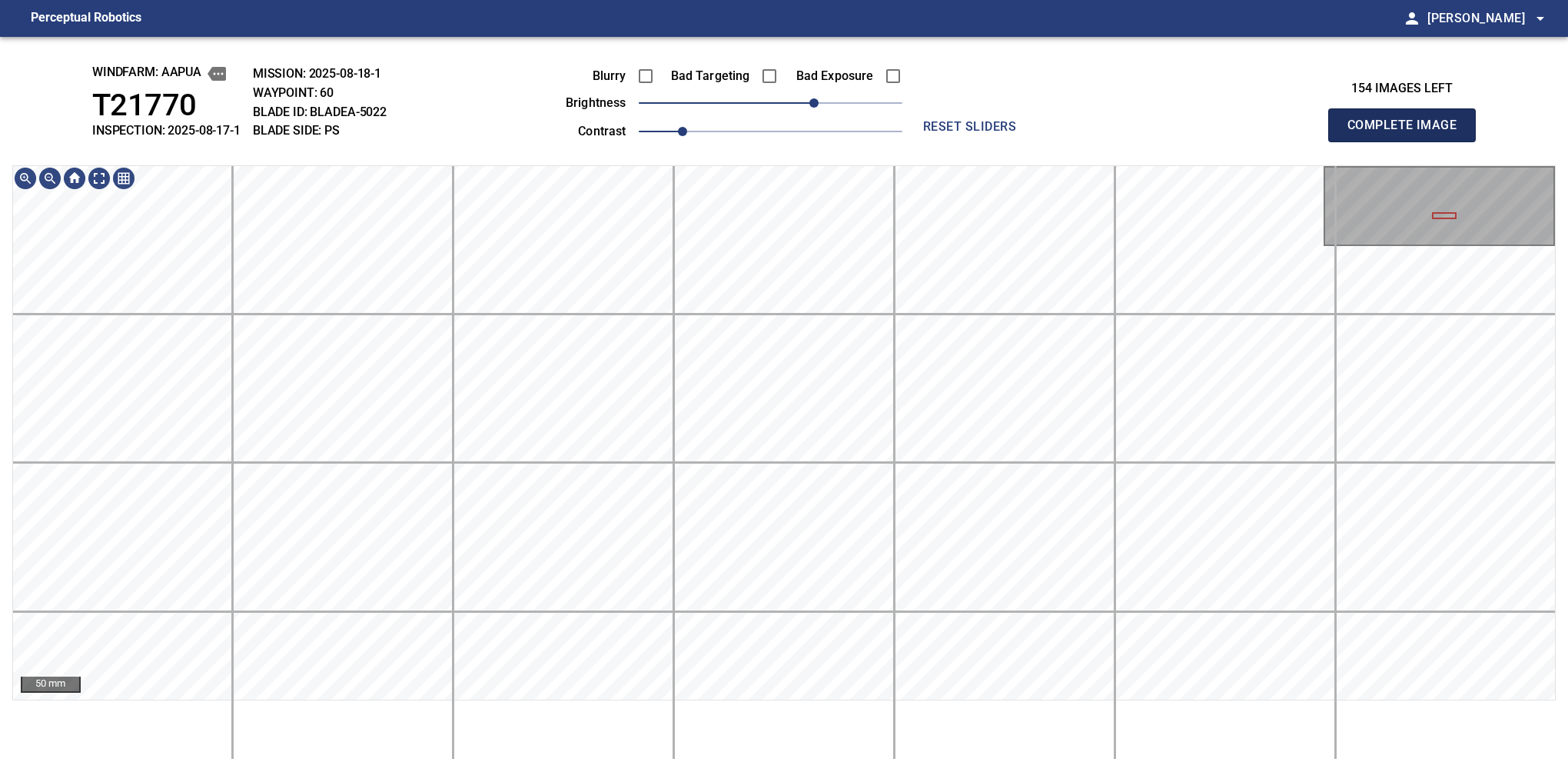
click at [1408, 142] on button "Complete Image" at bounding box center [1402, 125] width 148 height 34
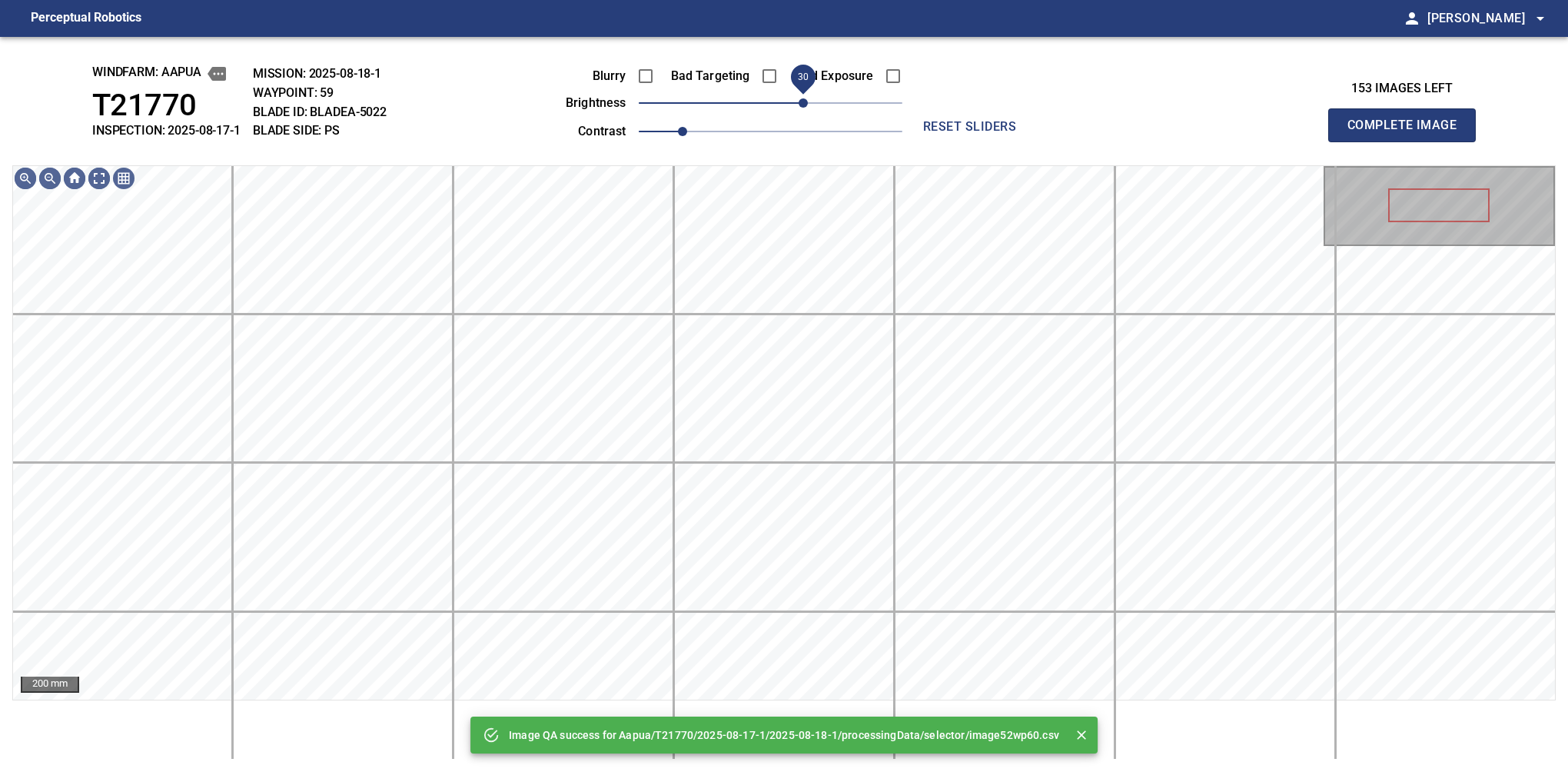
drag, startPoint x: 795, startPoint y: 104, endPoint x: 807, endPoint y: 98, distance: 13.4
click at [807, 98] on span "30" at bounding box center [770, 102] width 263 height 22
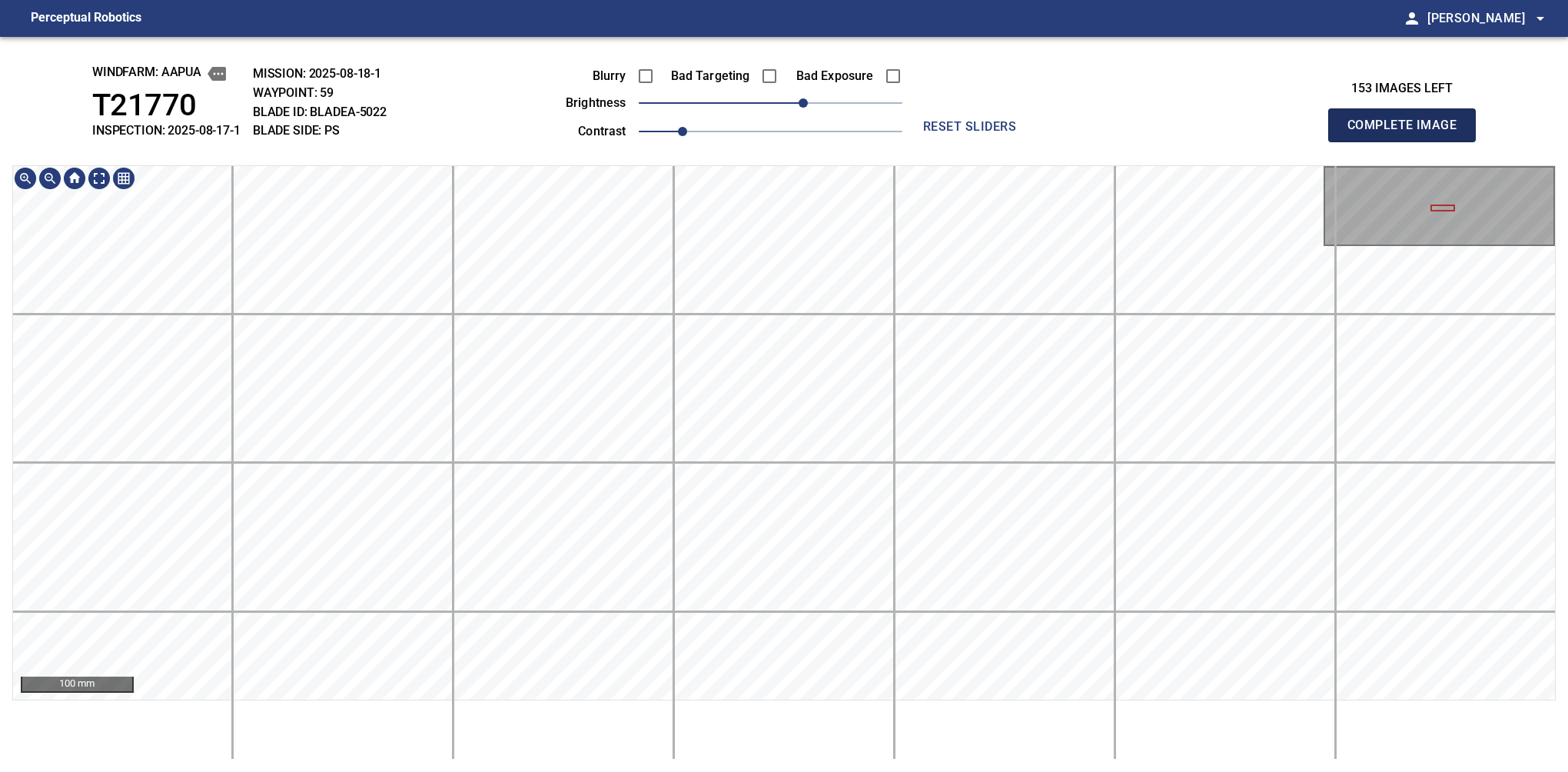
click at [1408, 142] on button "Complete Image" at bounding box center [1402, 125] width 148 height 34
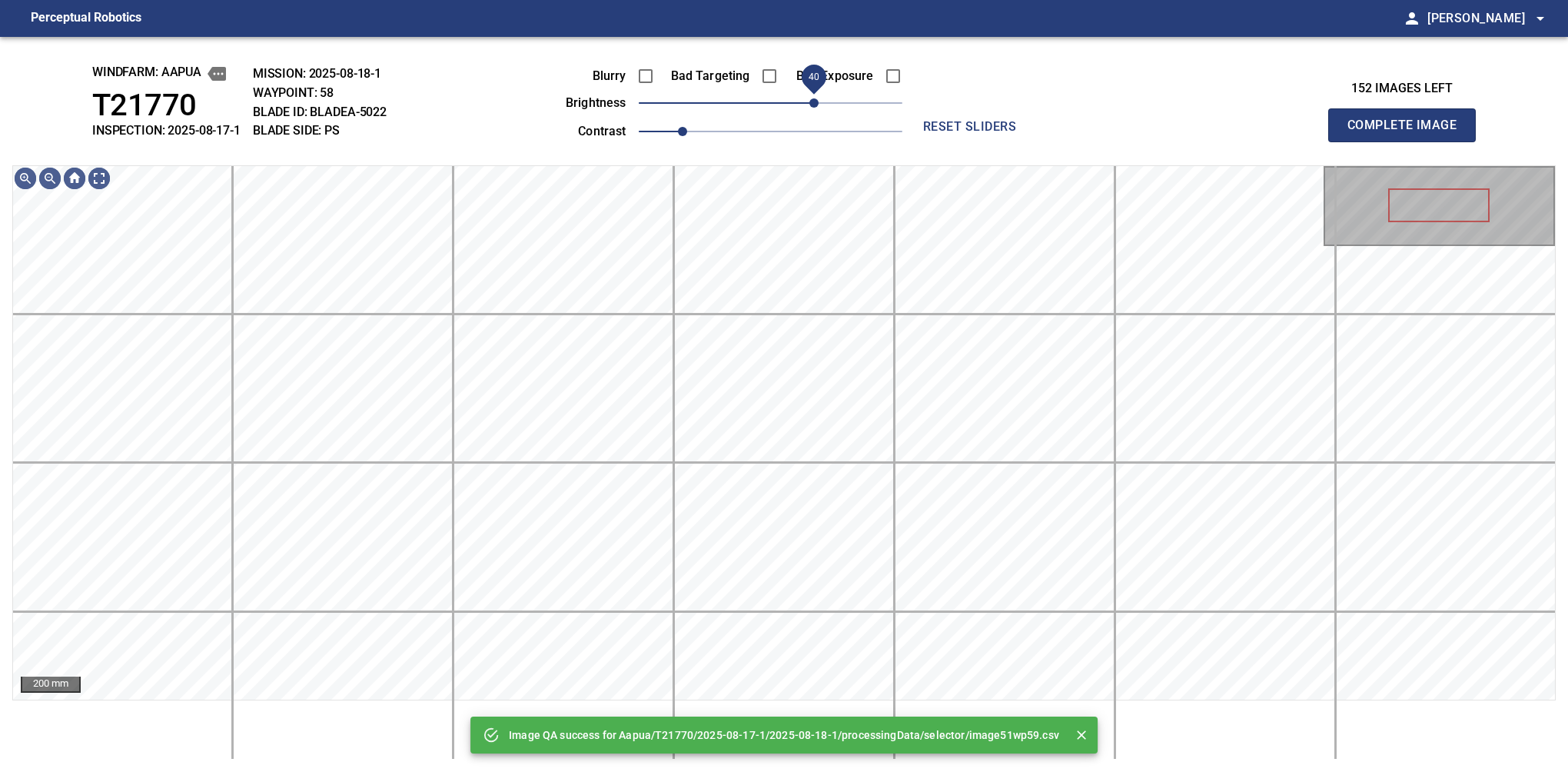
click at [818, 103] on span "40" at bounding box center [770, 102] width 263 height 22
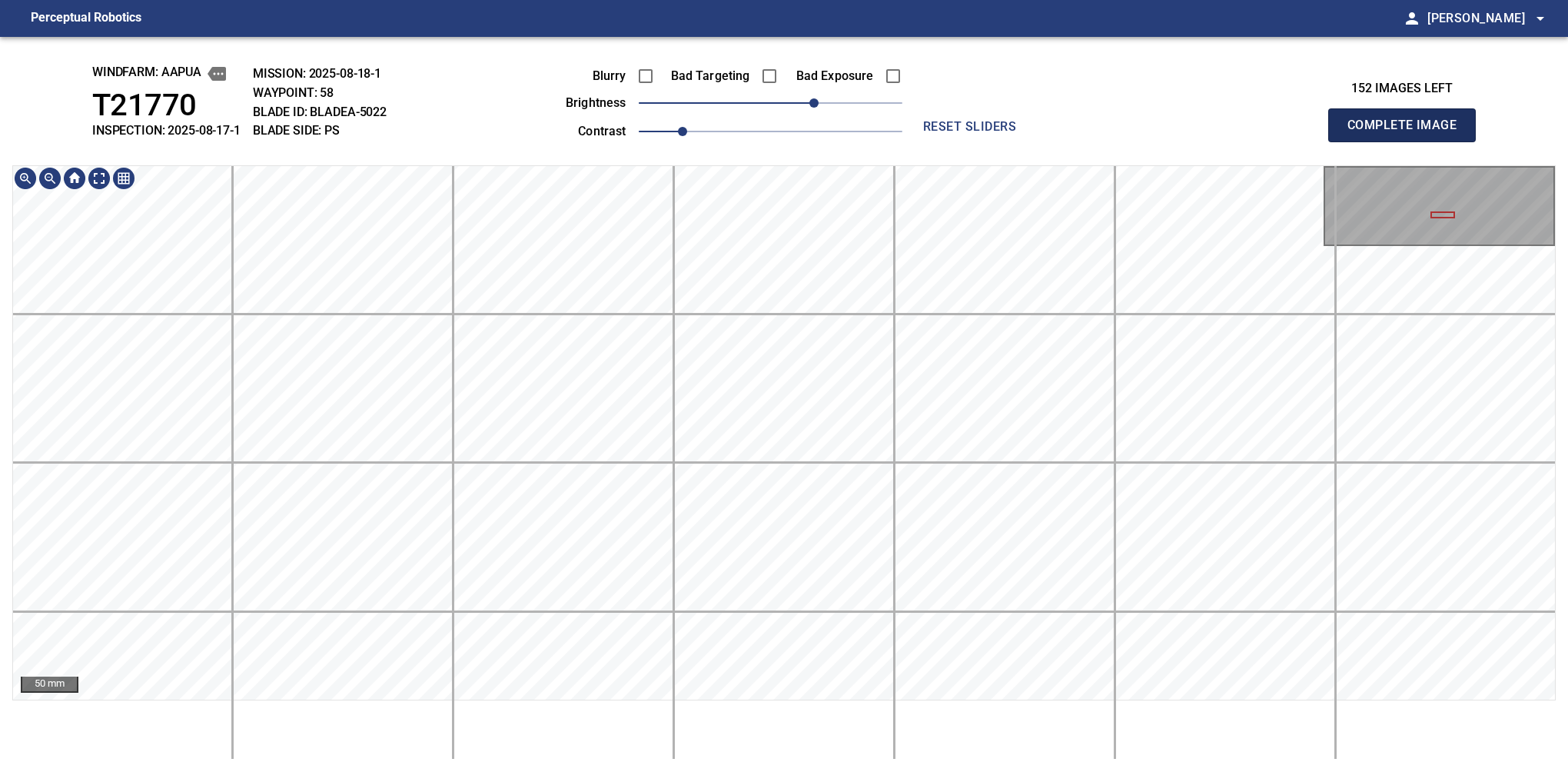
click at [1408, 142] on button "Complete Image" at bounding box center [1402, 125] width 148 height 34
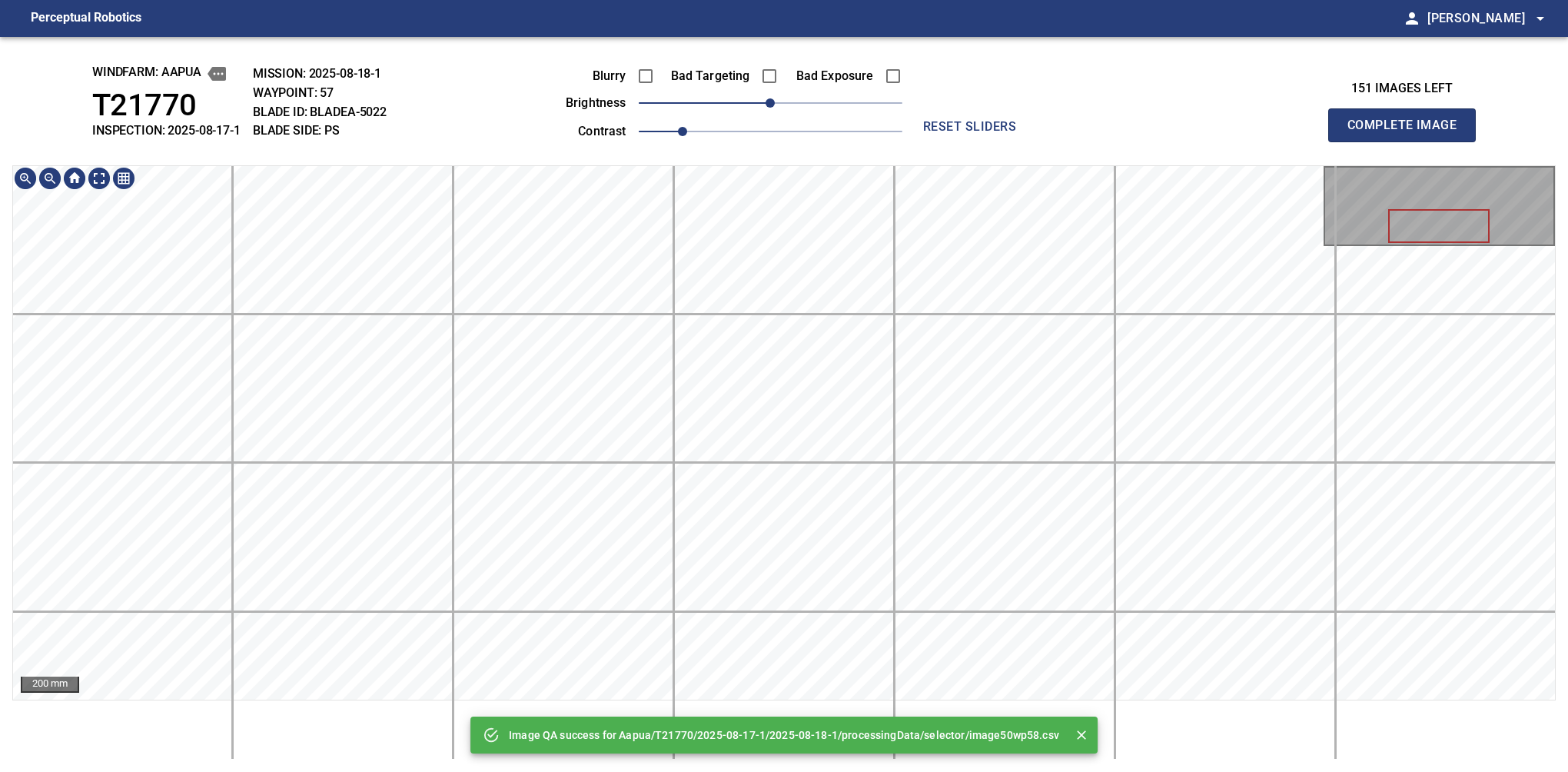
click at [814, 74] on div "Image QA success for Aapua/T21770/2025-08-17-1/2025-08-18-1/processingData/sele…" at bounding box center [784, 404] width 1568 height 735
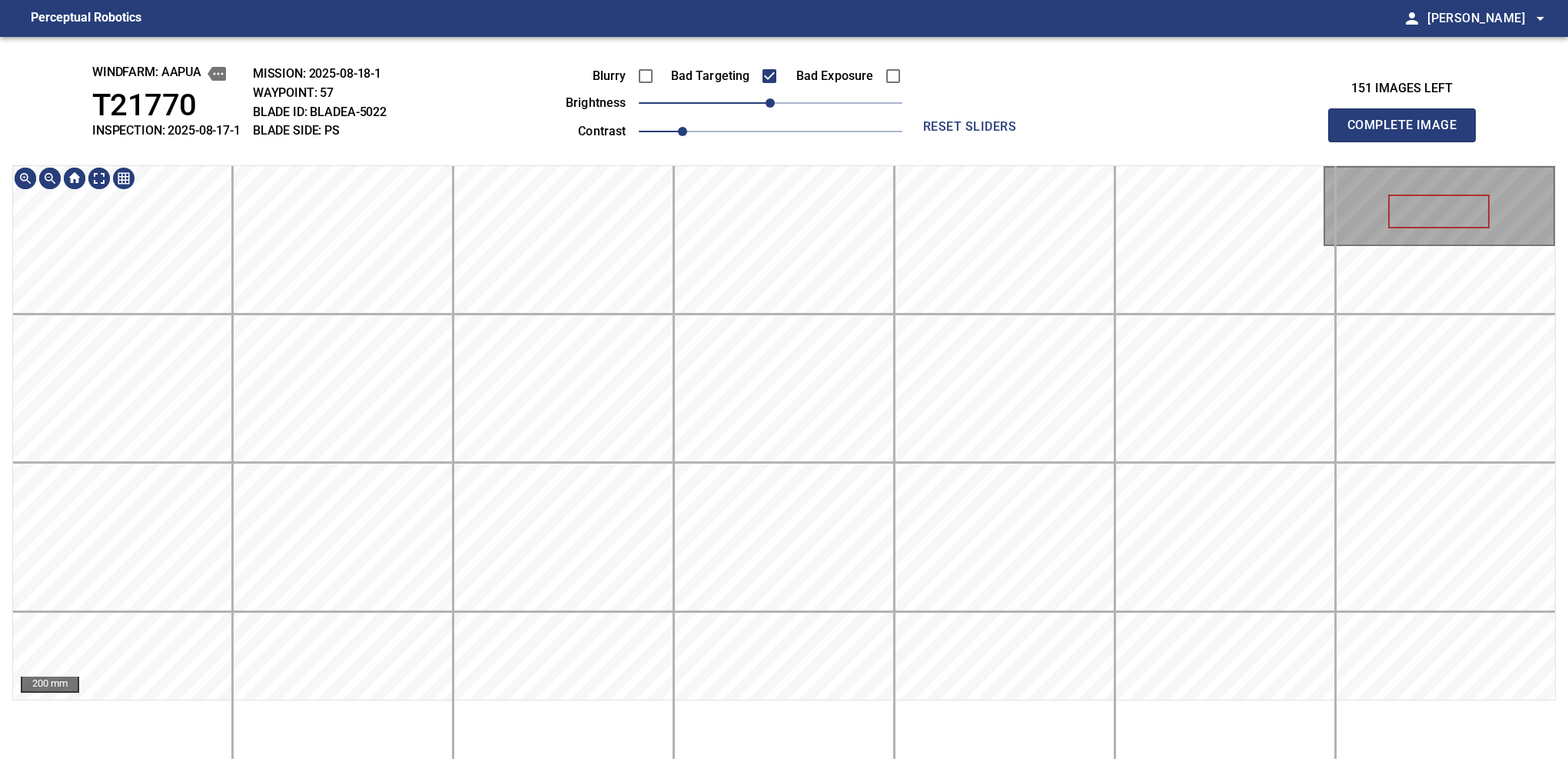
click at [802, 0] on html "Perceptual Robotics person Alex Semenov arrow_drop_down windfarm: Aapua T21770 …" at bounding box center [784, 386] width 1568 height 772
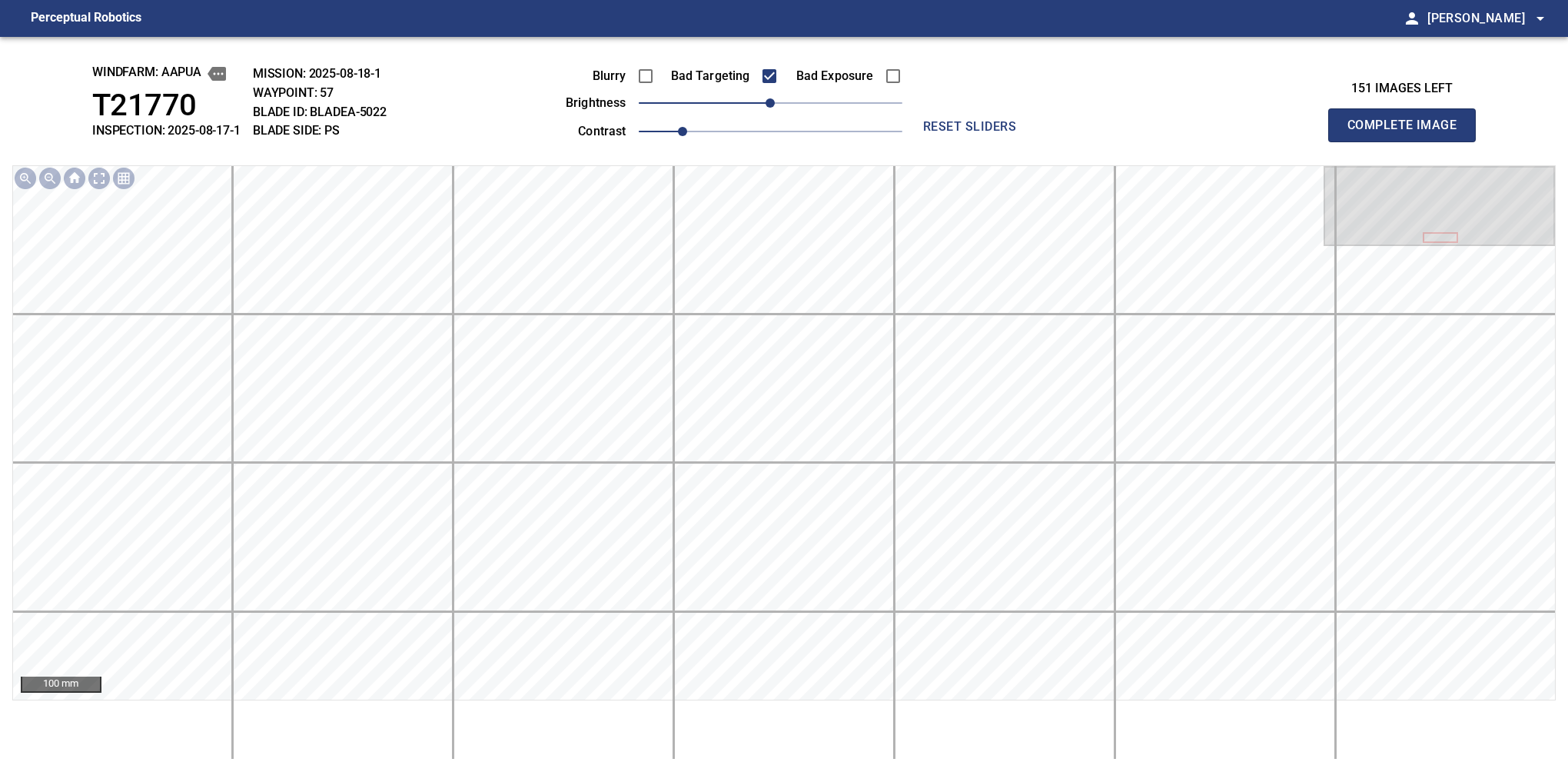
click at [1408, 142] on button "Complete Image" at bounding box center [1402, 125] width 148 height 34
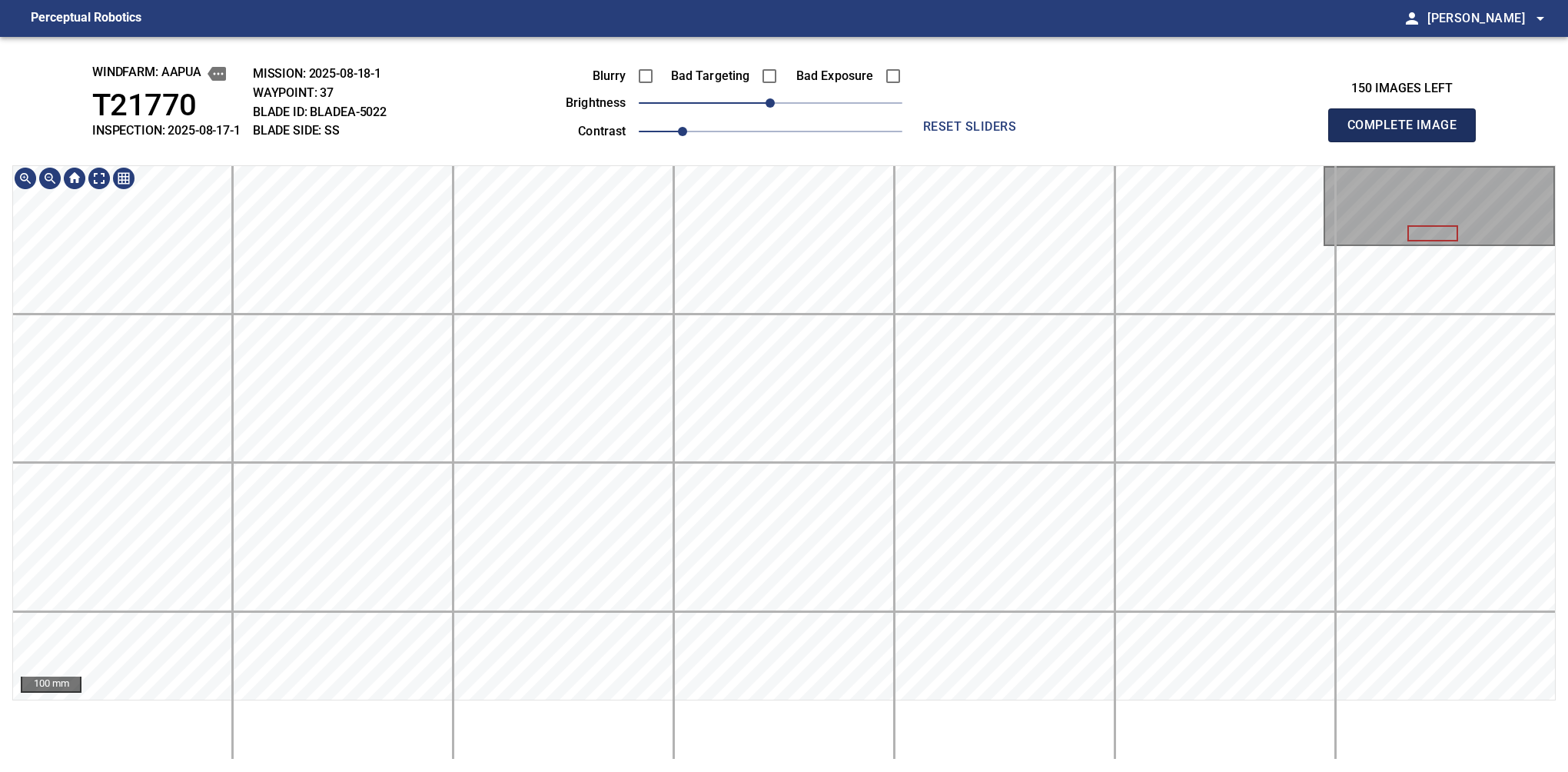
click at [1408, 142] on button "Complete Image" at bounding box center [1402, 125] width 148 height 34
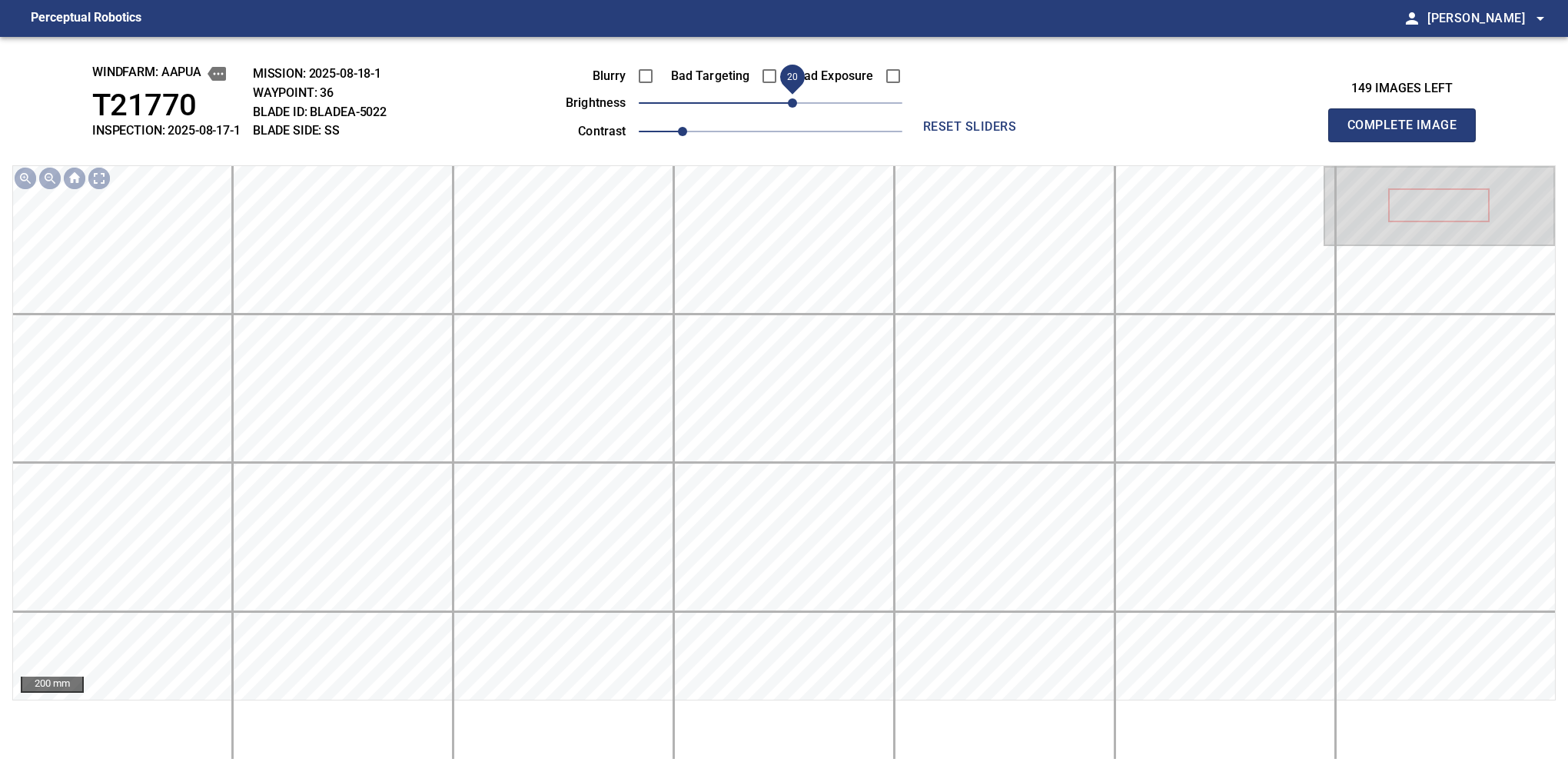
click at [788, 108] on span "20" at bounding box center [792, 102] width 10 height 10
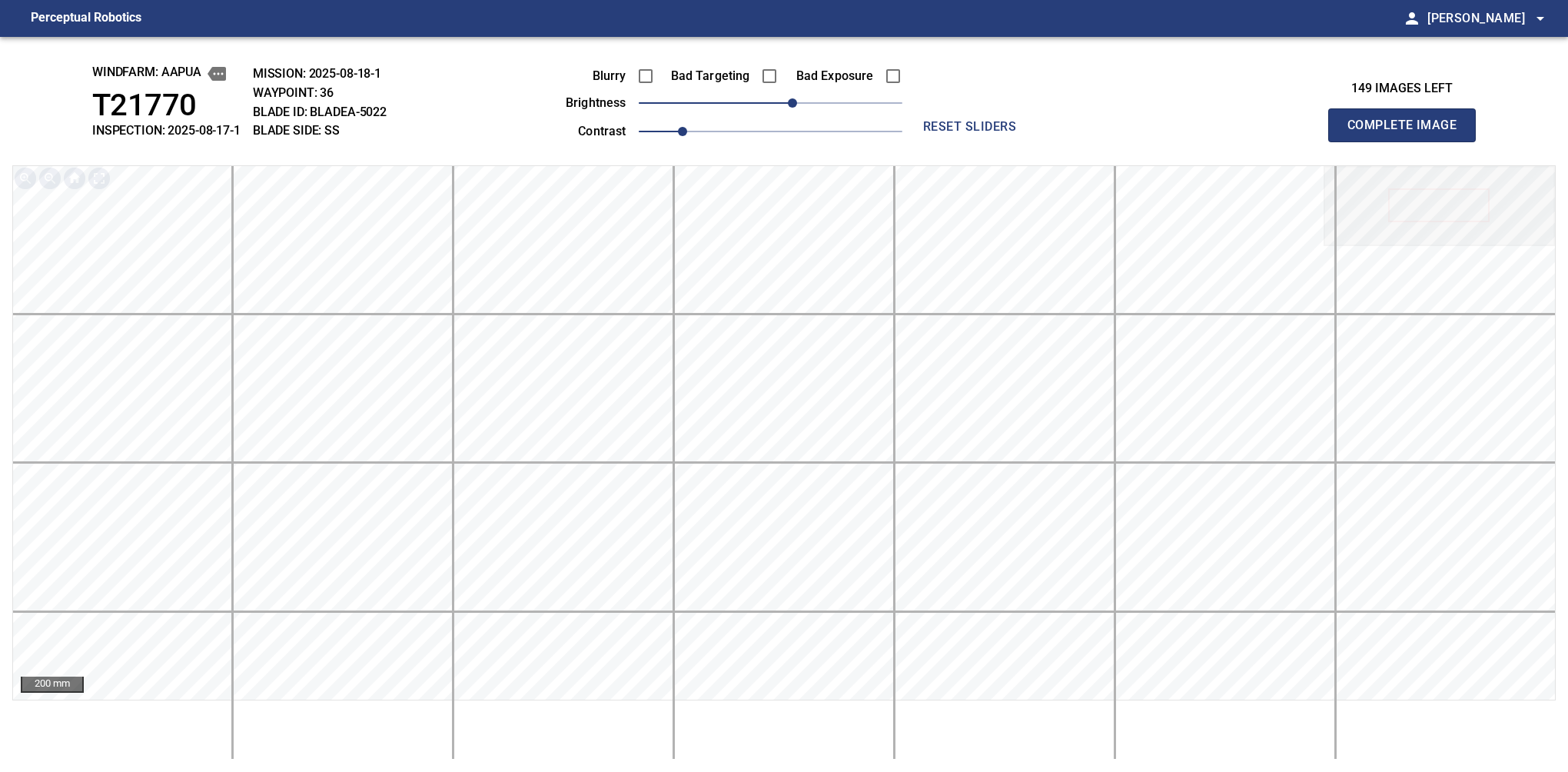
click at [1408, 142] on button "Complete Image" at bounding box center [1402, 125] width 148 height 34
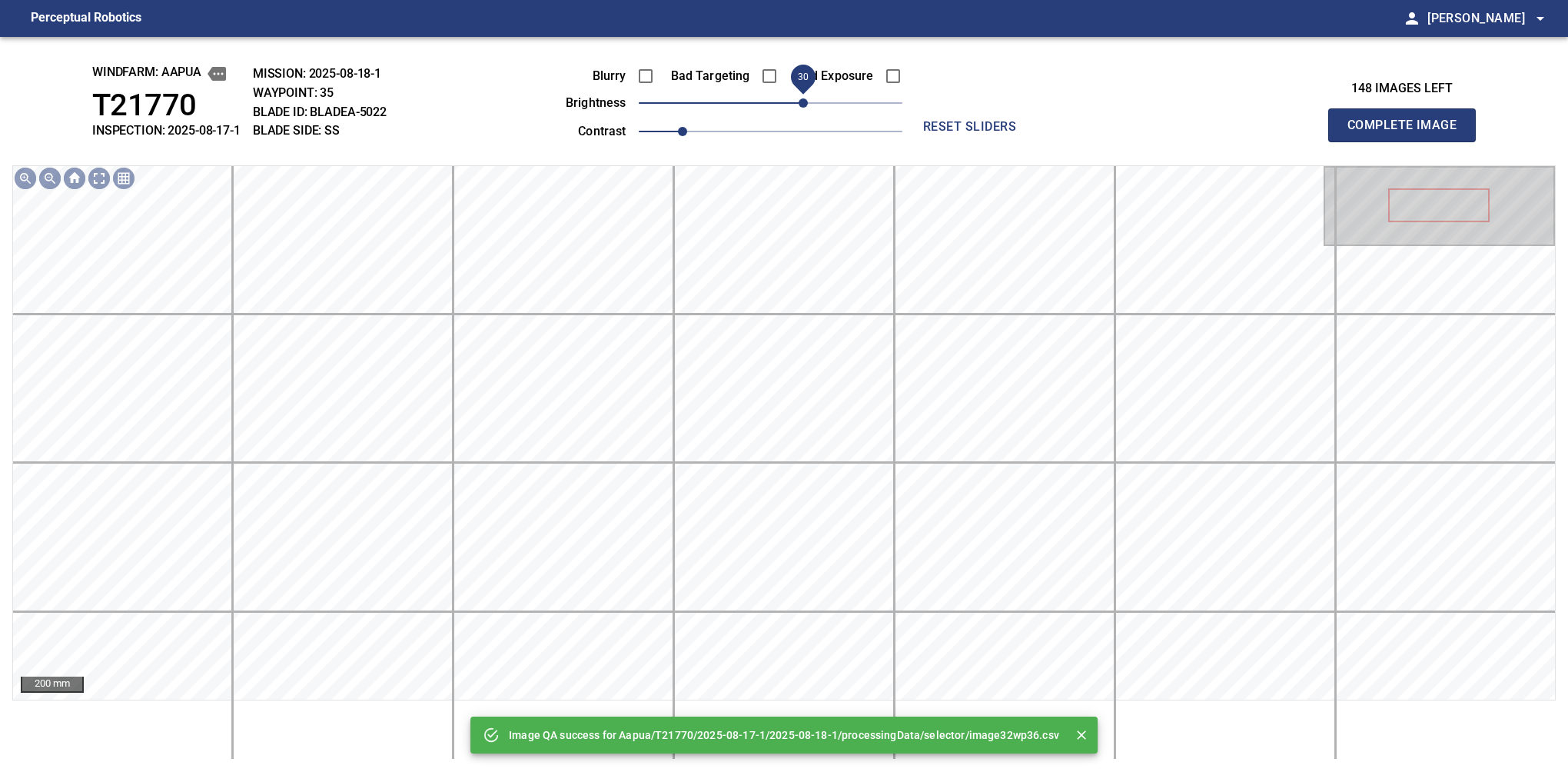
drag, startPoint x: 786, startPoint y: 110, endPoint x: 802, endPoint y: 110, distance: 16.0
click at [802, 108] on span "30" at bounding box center [803, 102] width 10 height 10
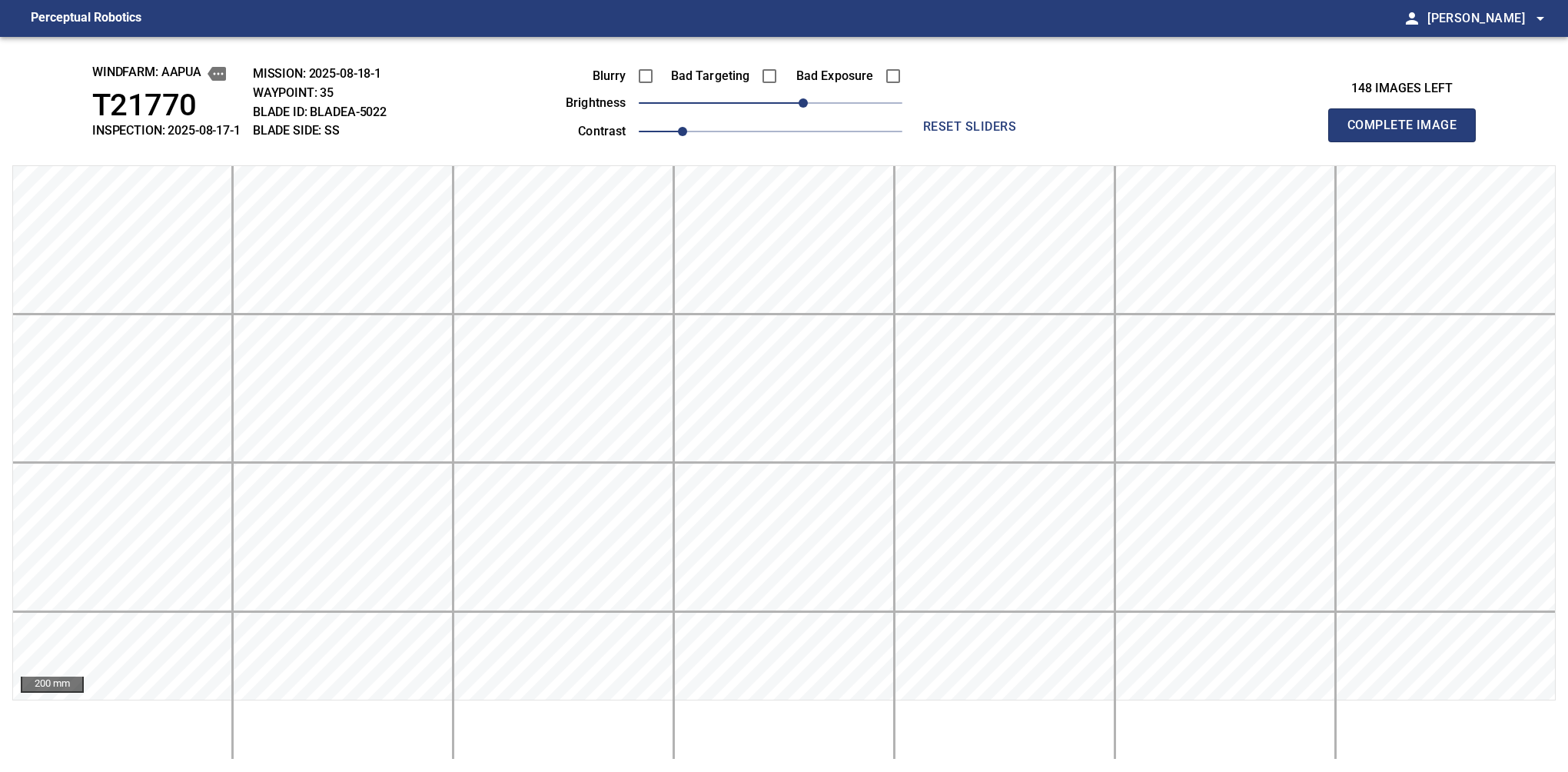
click at [1408, 142] on button "Complete Image" at bounding box center [1402, 125] width 148 height 34
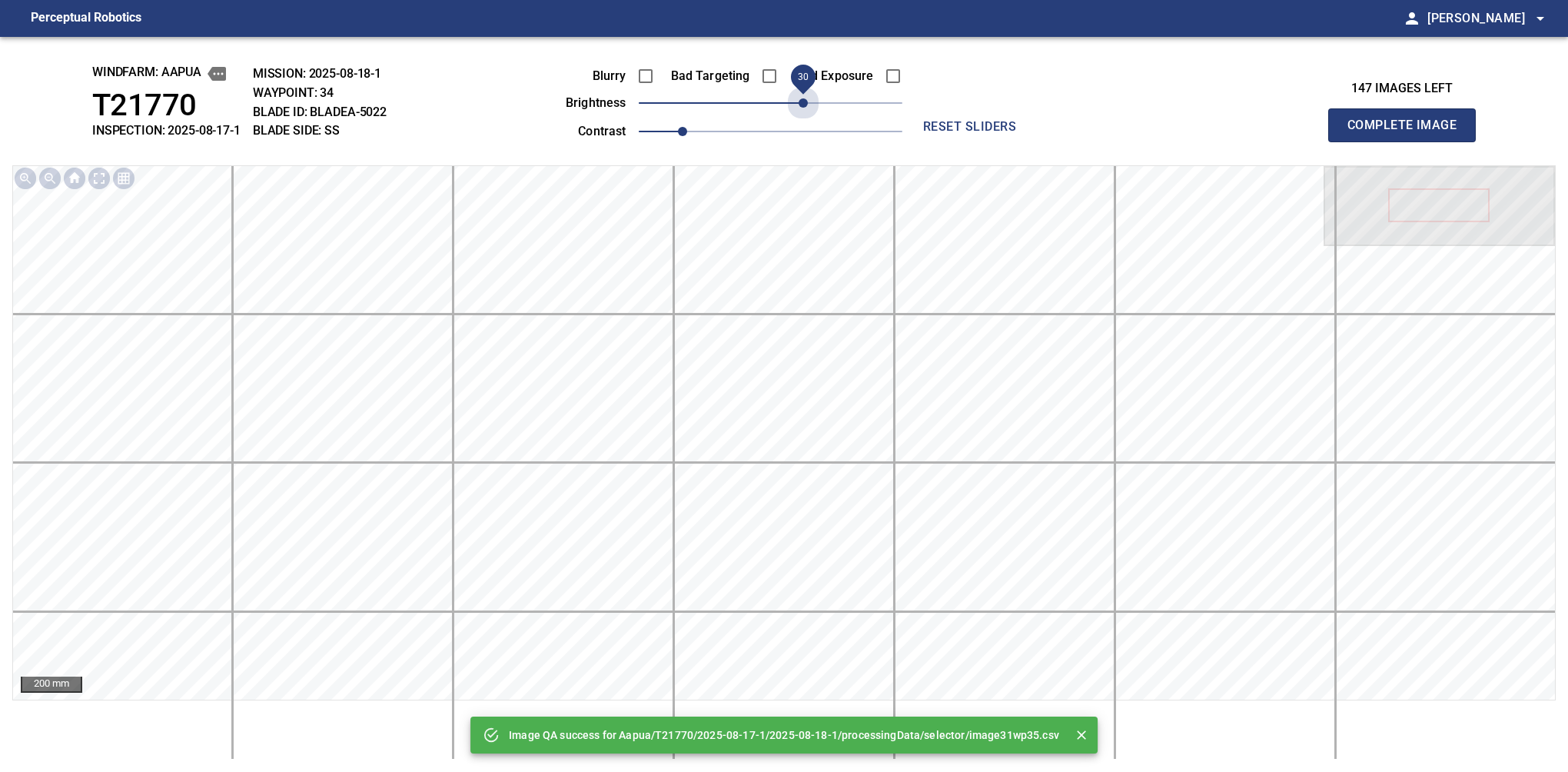
click at [802, 110] on span "30" at bounding box center [770, 102] width 263 height 22
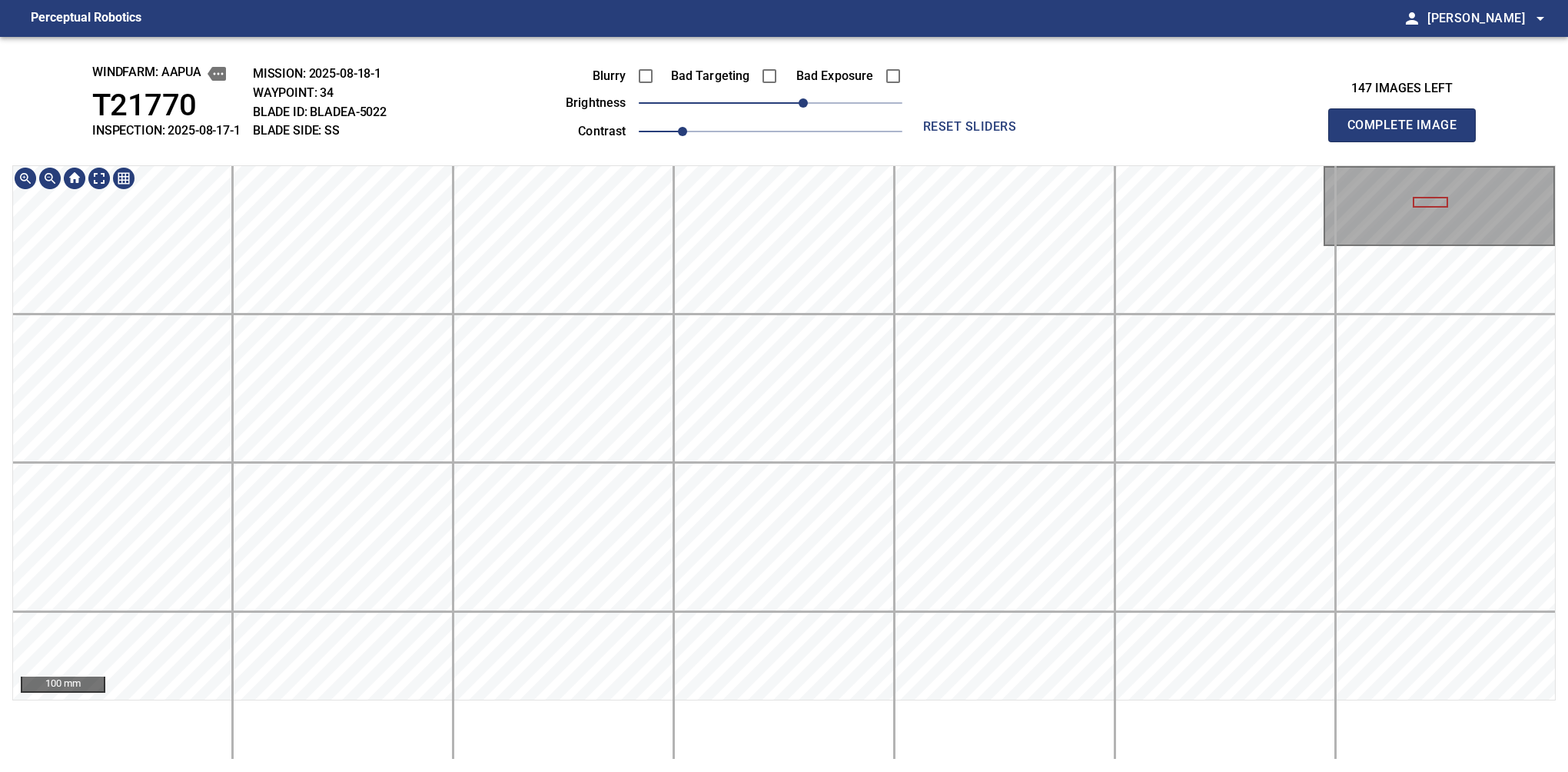
click at [1408, 142] on button "Complete Image" at bounding box center [1402, 125] width 148 height 34
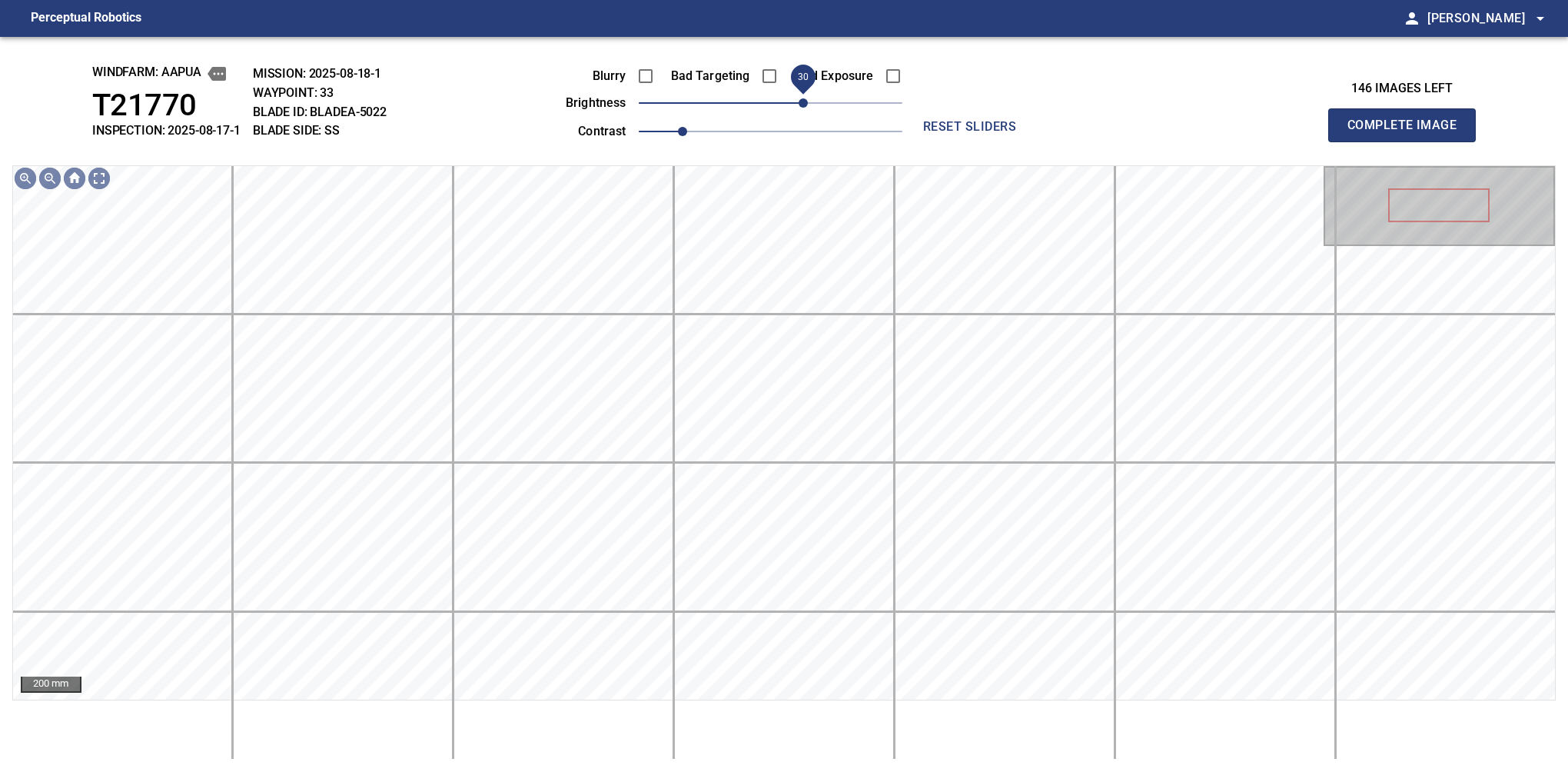
drag, startPoint x: 790, startPoint y: 105, endPoint x: 799, endPoint y: 103, distance: 9.2
click at [799, 103] on span "30" at bounding box center [770, 102] width 263 height 22
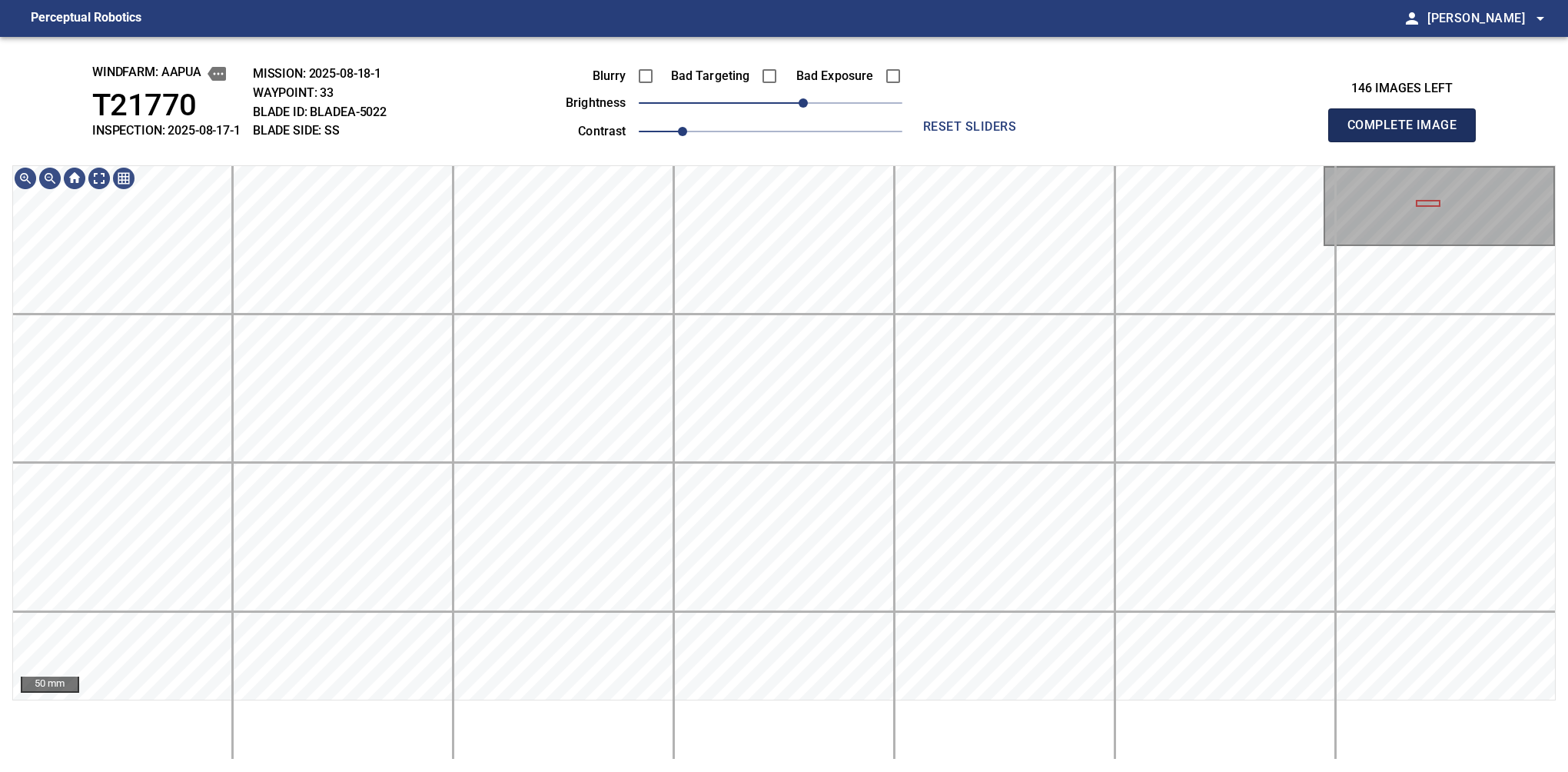
click at [1408, 142] on button "Complete Image" at bounding box center [1402, 125] width 148 height 34
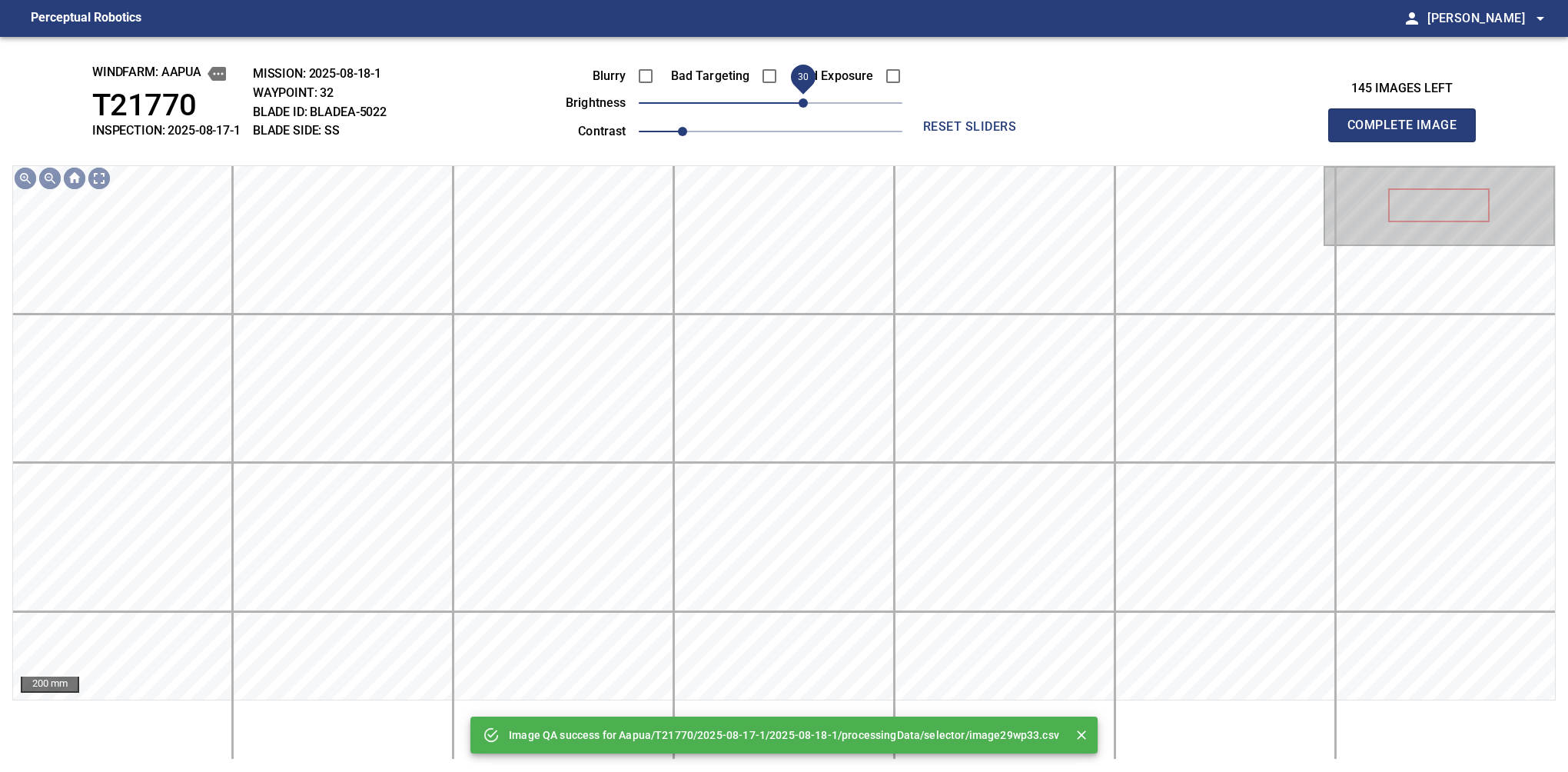
click at [806, 108] on span "30" at bounding box center [770, 102] width 263 height 22
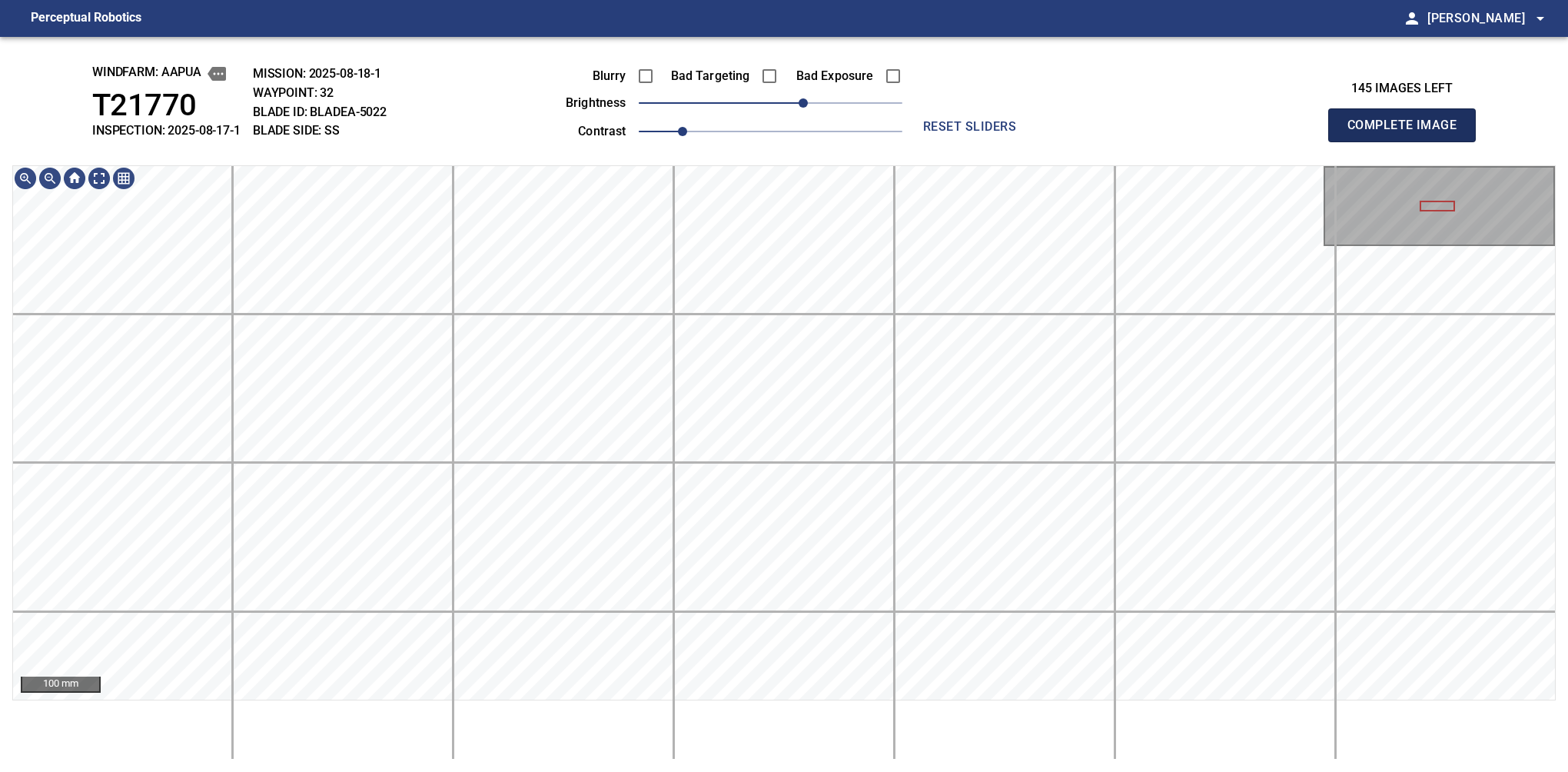
click at [1408, 142] on button "Complete Image" at bounding box center [1402, 125] width 148 height 34
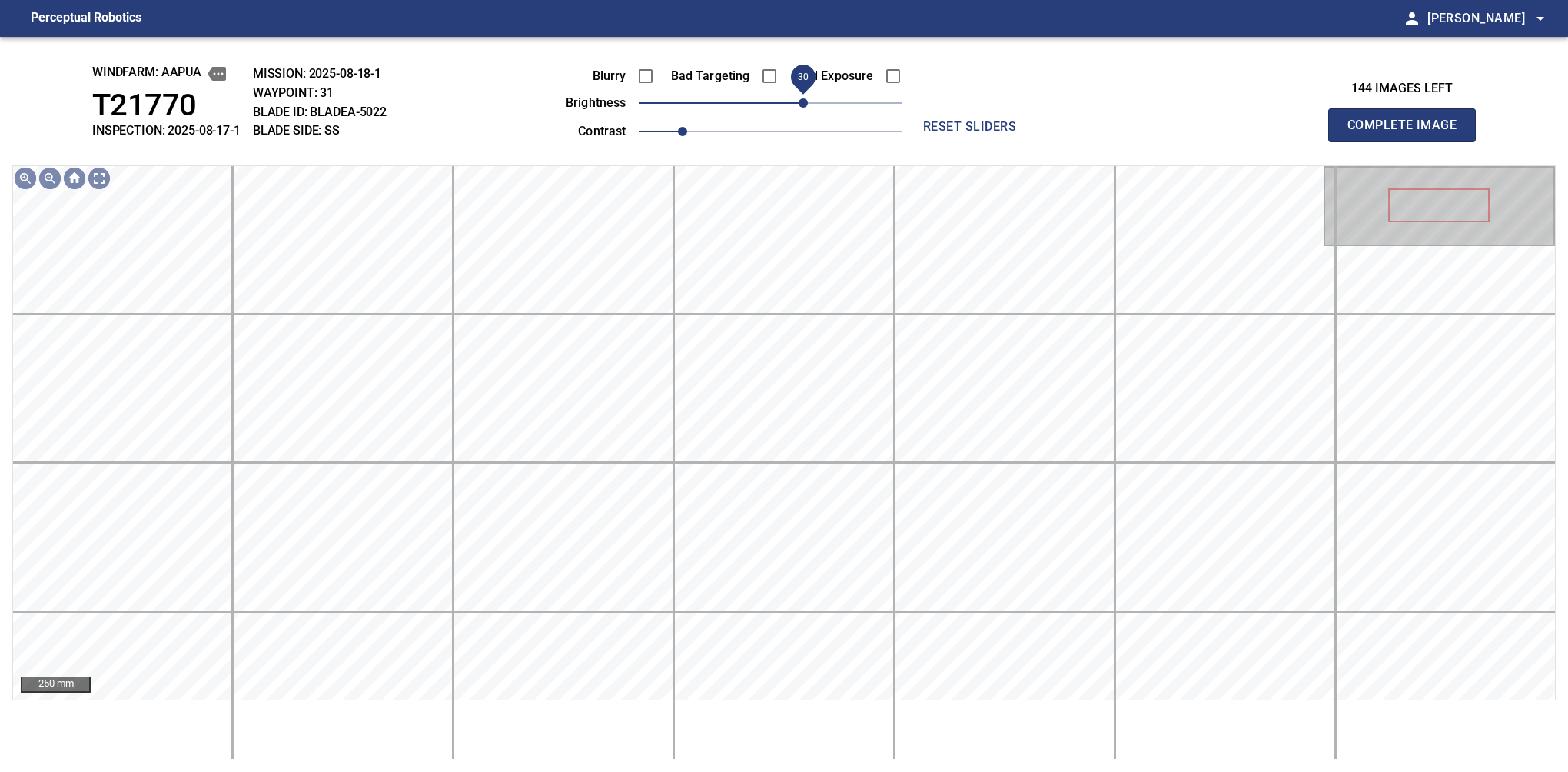
click at [799, 108] on span "30" at bounding box center [803, 102] width 10 height 10
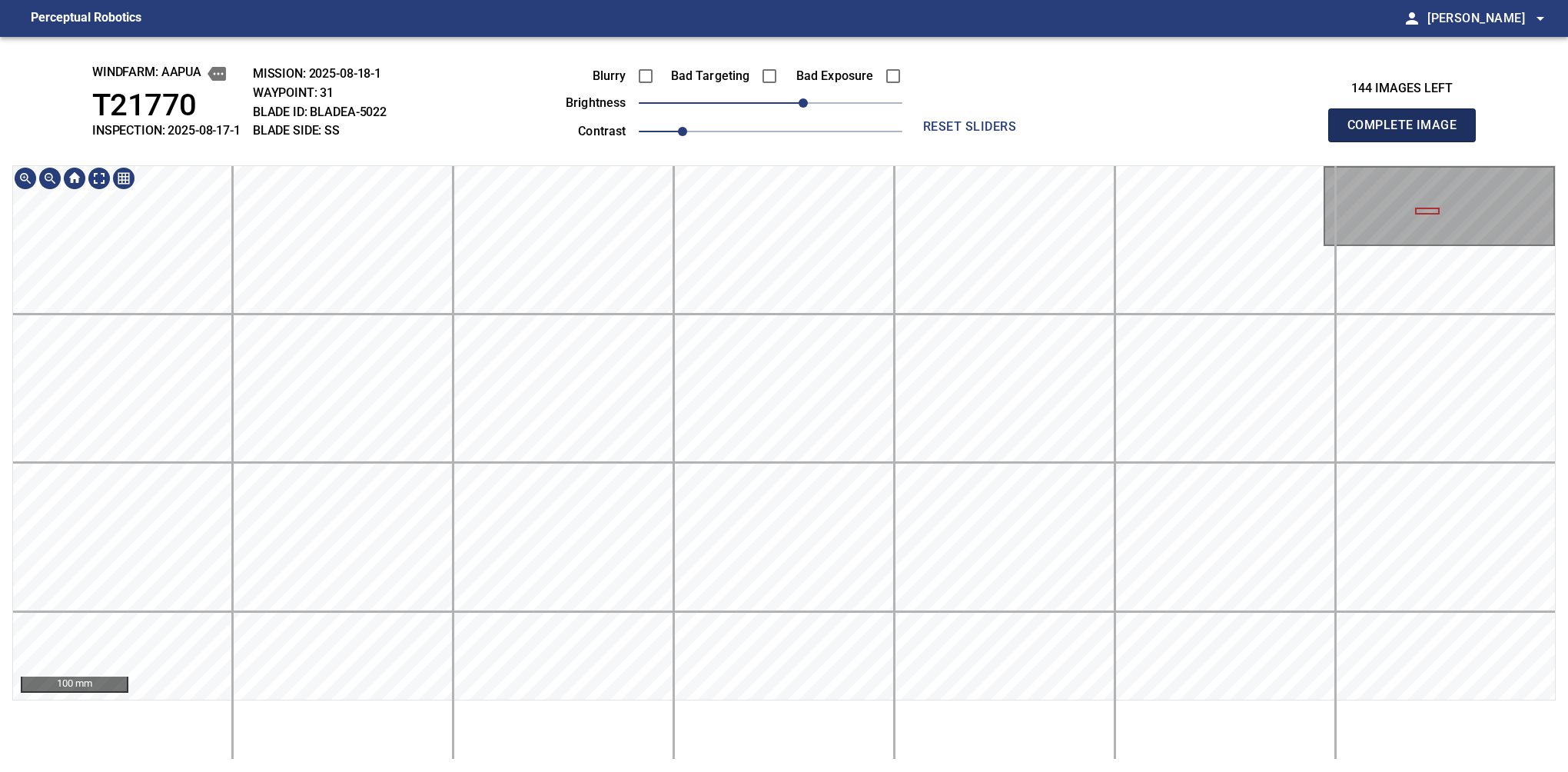
click at [1408, 142] on button "Complete Image" at bounding box center [1402, 125] width 148 height 34
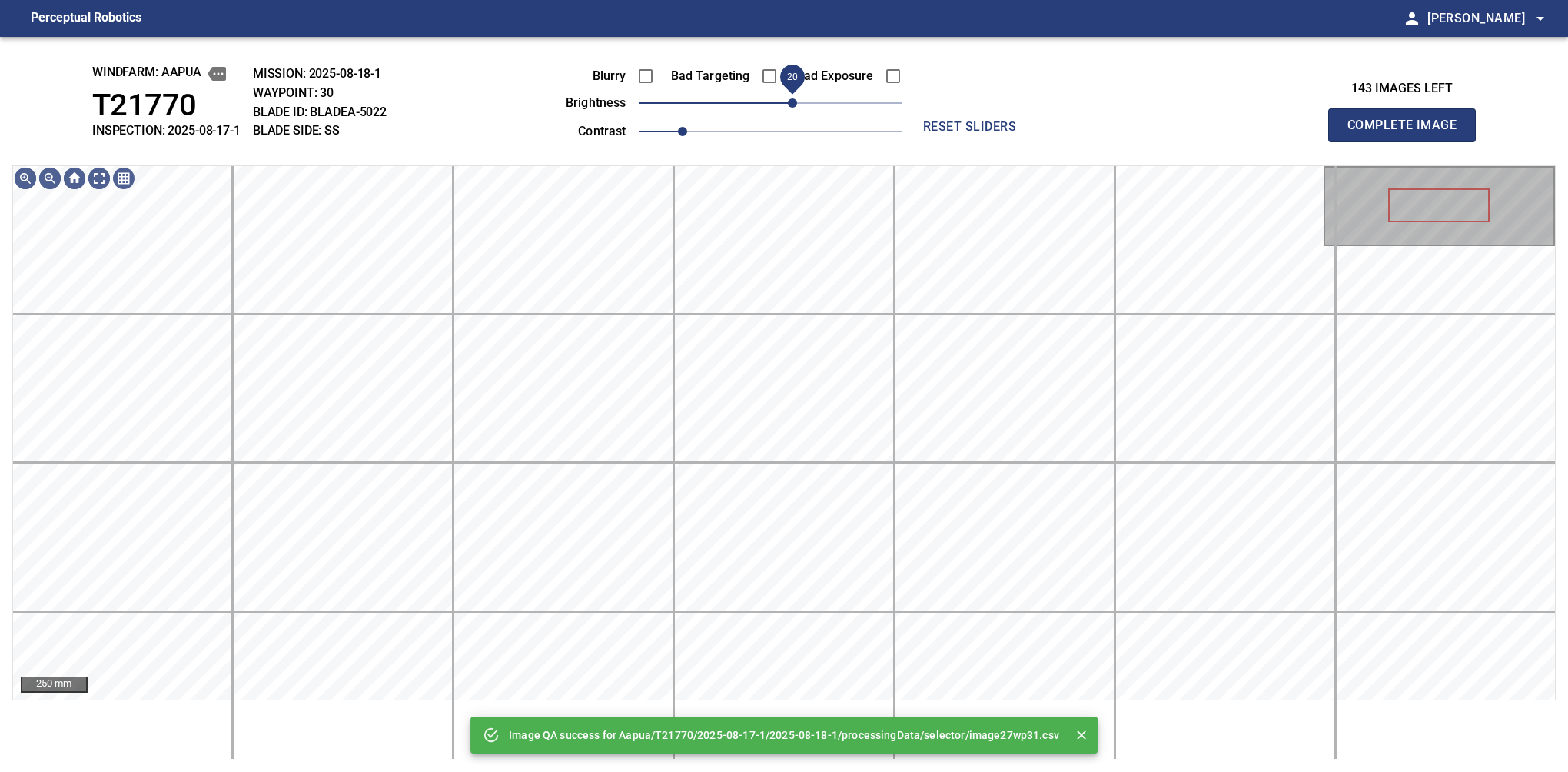
click at [794, 108] on span "20" at bounding box center [792, 102] width 10 height 10
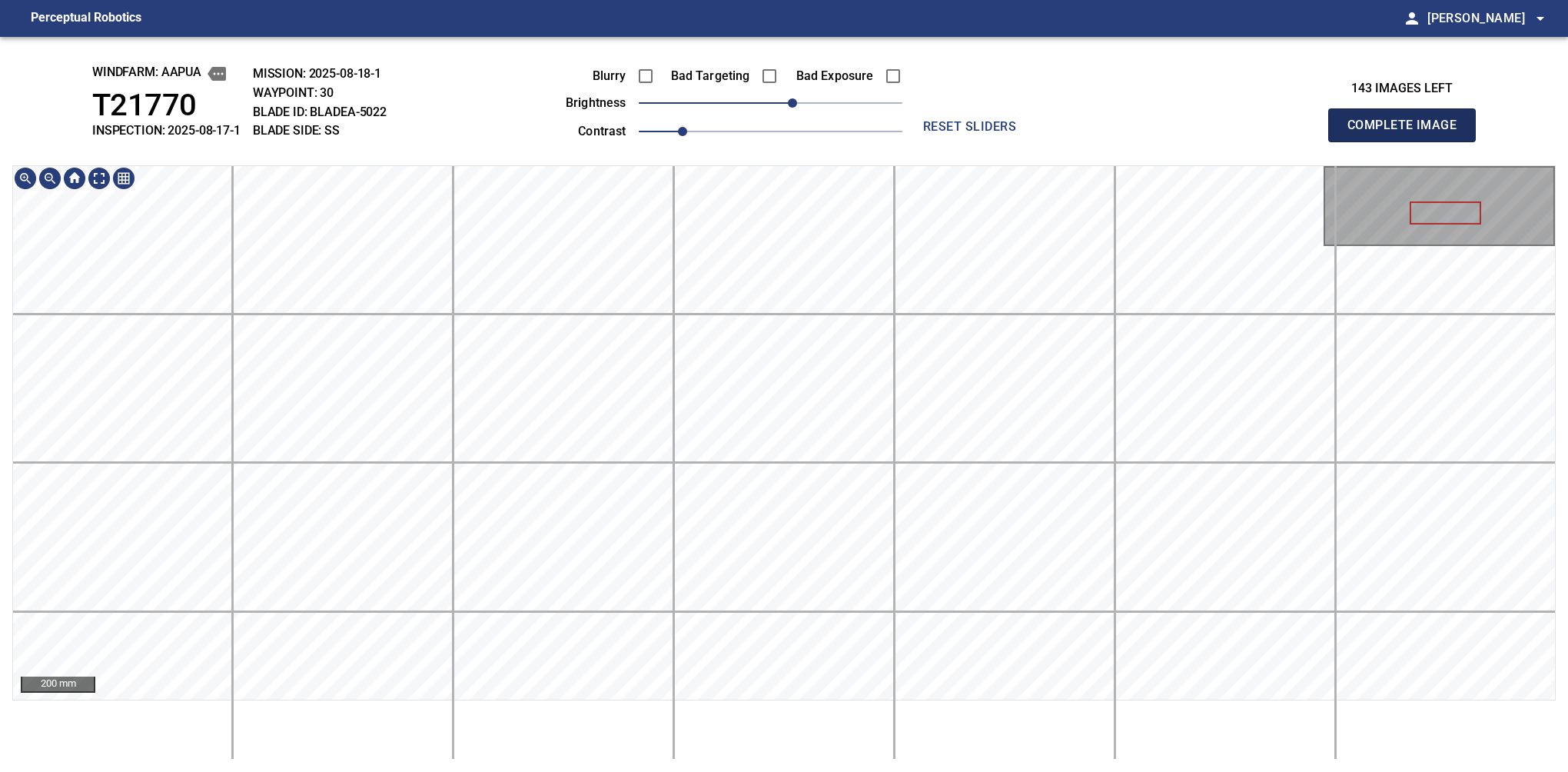
click at [1408, 142] on button "Complete Image" at bounding box center [1402, 125] width 148 height 34
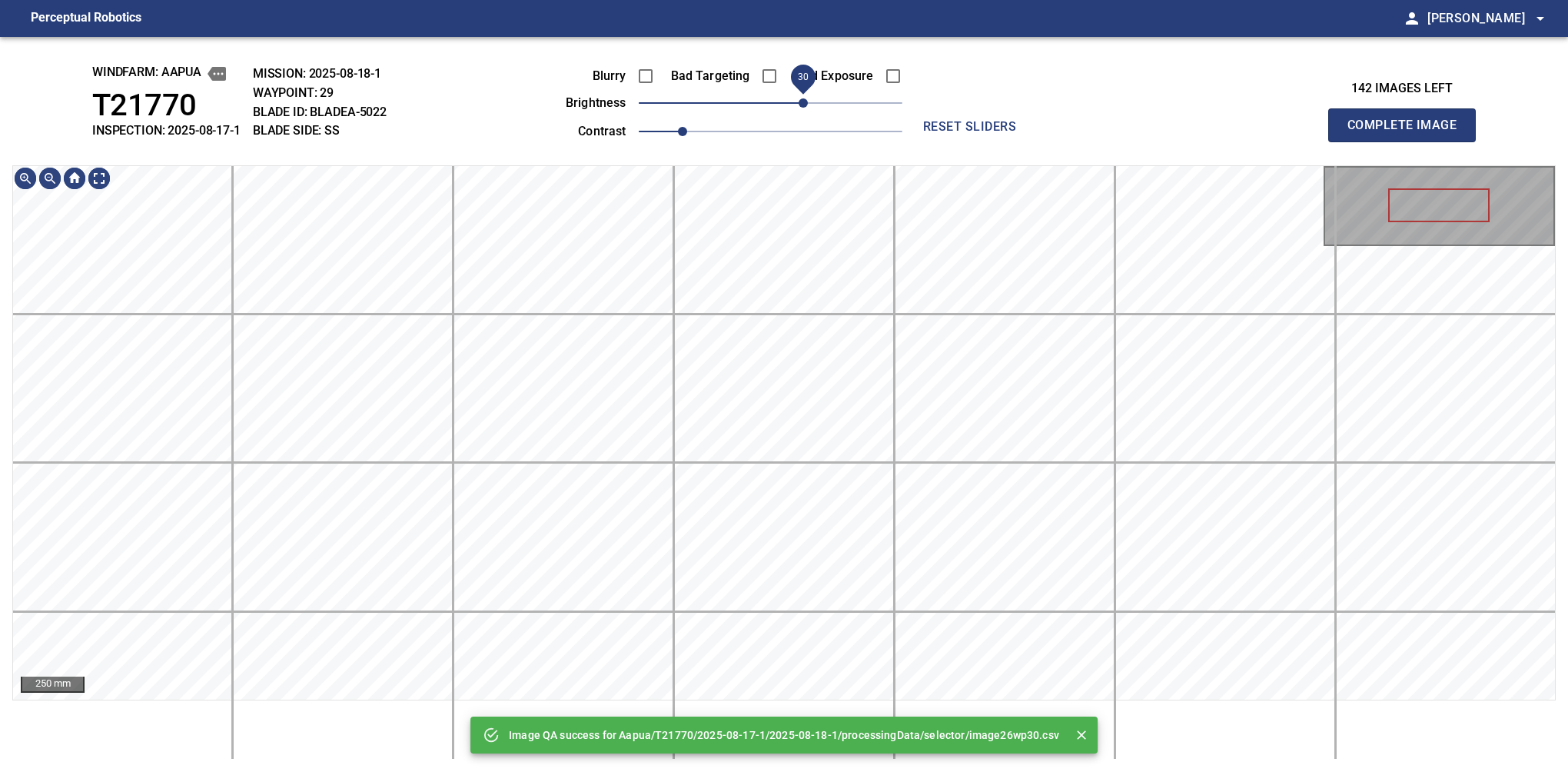
click at [804, 102] on span "30" at bounding box center [803, 102] width 10 height 10
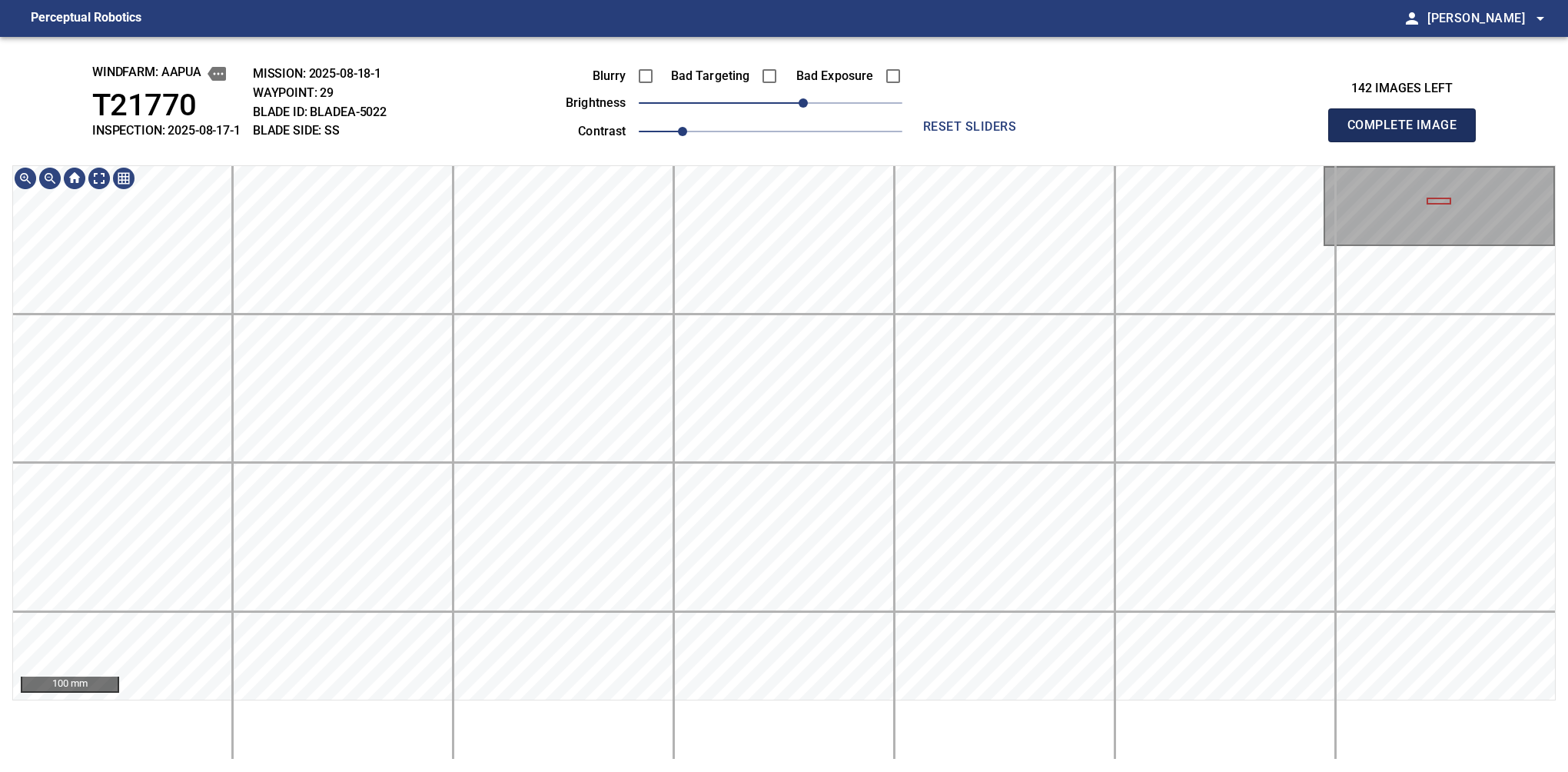
click at [1408, 142] on button "Complete Image" at bounding box center [1402, 125] width 148 height 34
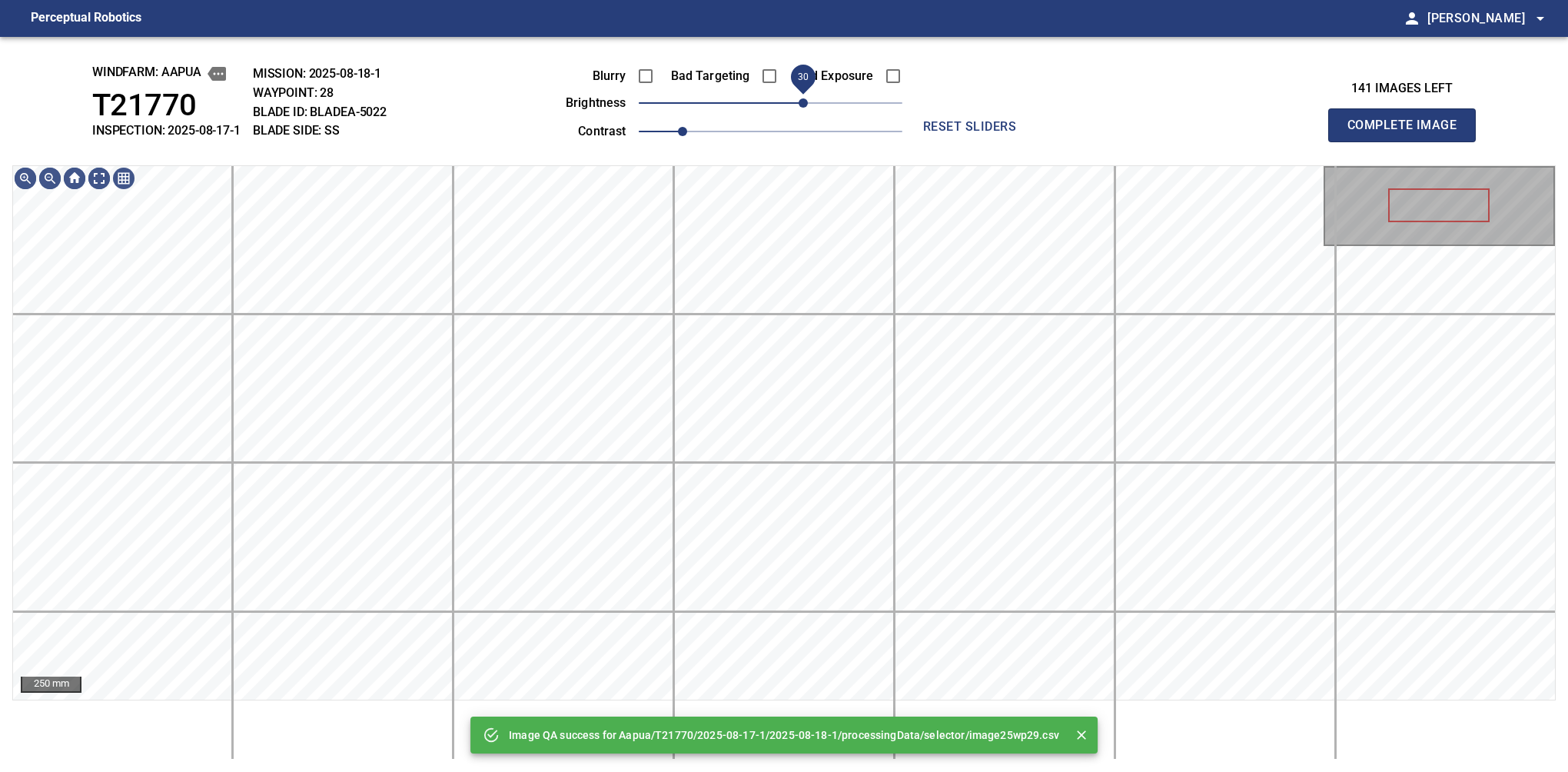
click at [807, 104] on span "30" at bounding box center [770, 102] width 263 height 22
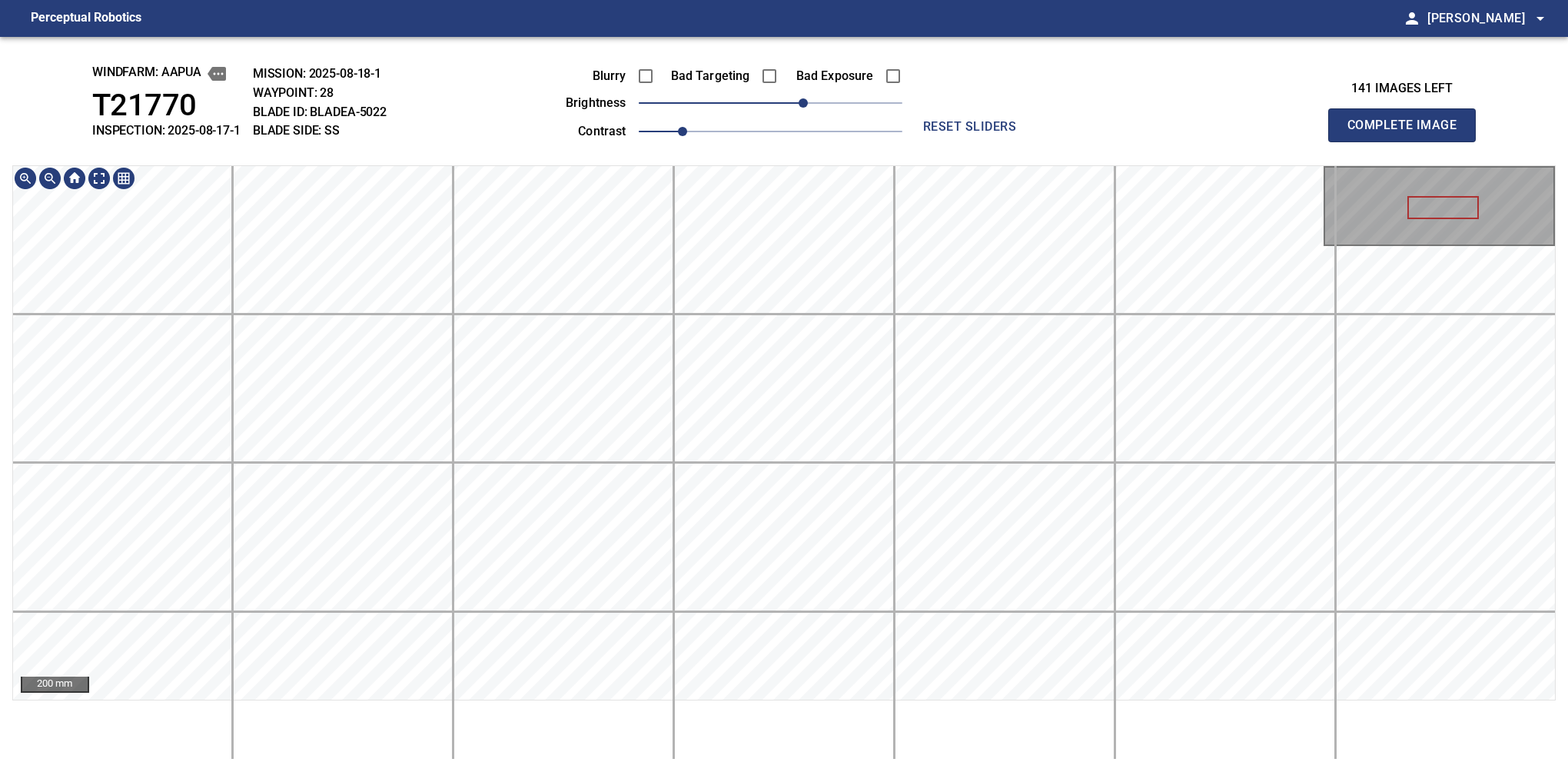
click at [689, 149] on div "windfarm: Aapua T21770 INSPECTION: 2025-08-17-1 MISSION: 2025-08-18-1 WAYPOINT:…" at bounding box center [784, 404] width 1568 height 735
click at [1408, 142] on button "Complete Image" at bounding box center [1402, 125] width 148 height 34
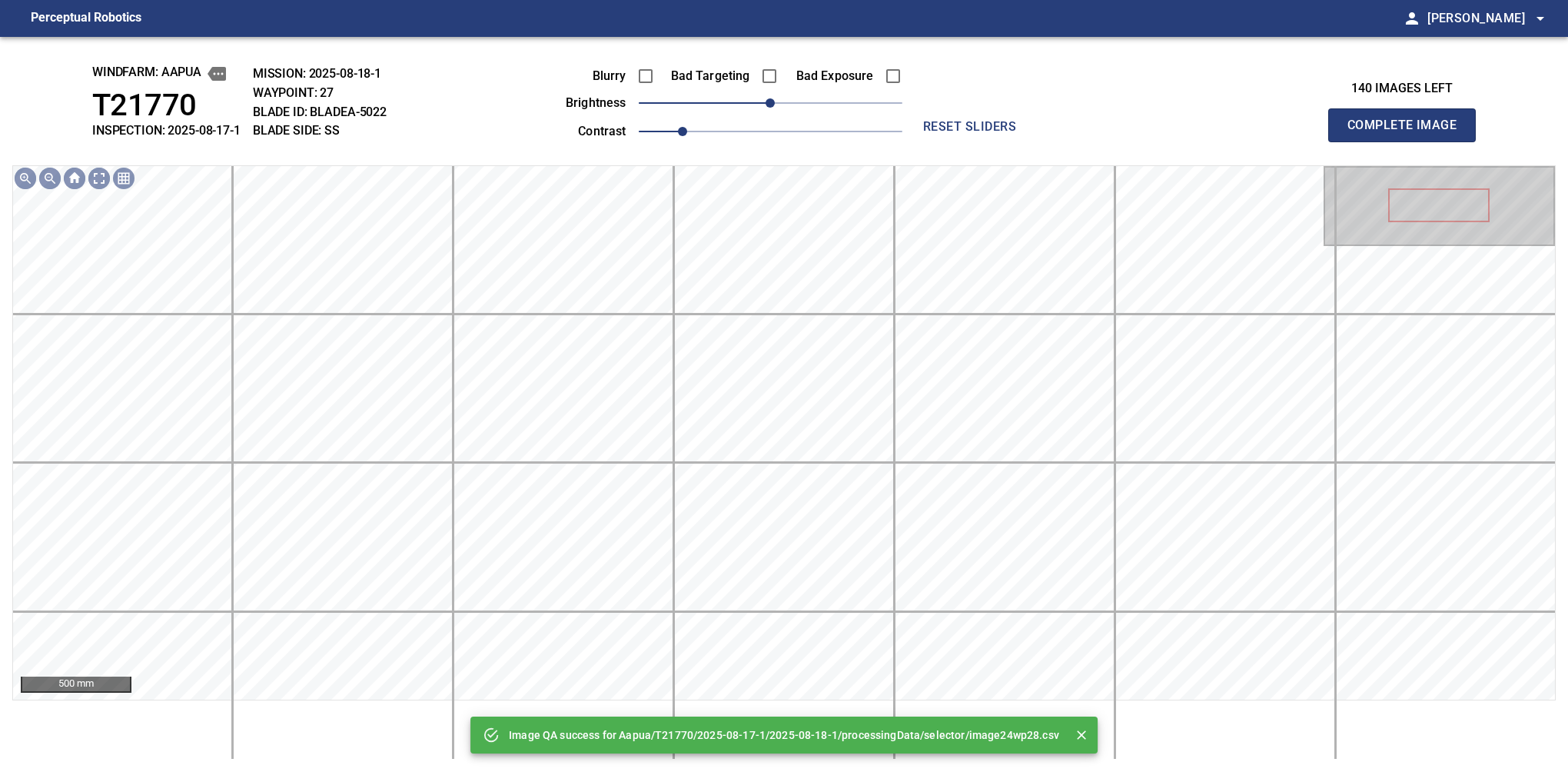
click at [811, 98] on div "Blurry Bad Targeting Bad Exposure brightness 0 contrast 1" at bounding box center [717, 102] width 371 height 82
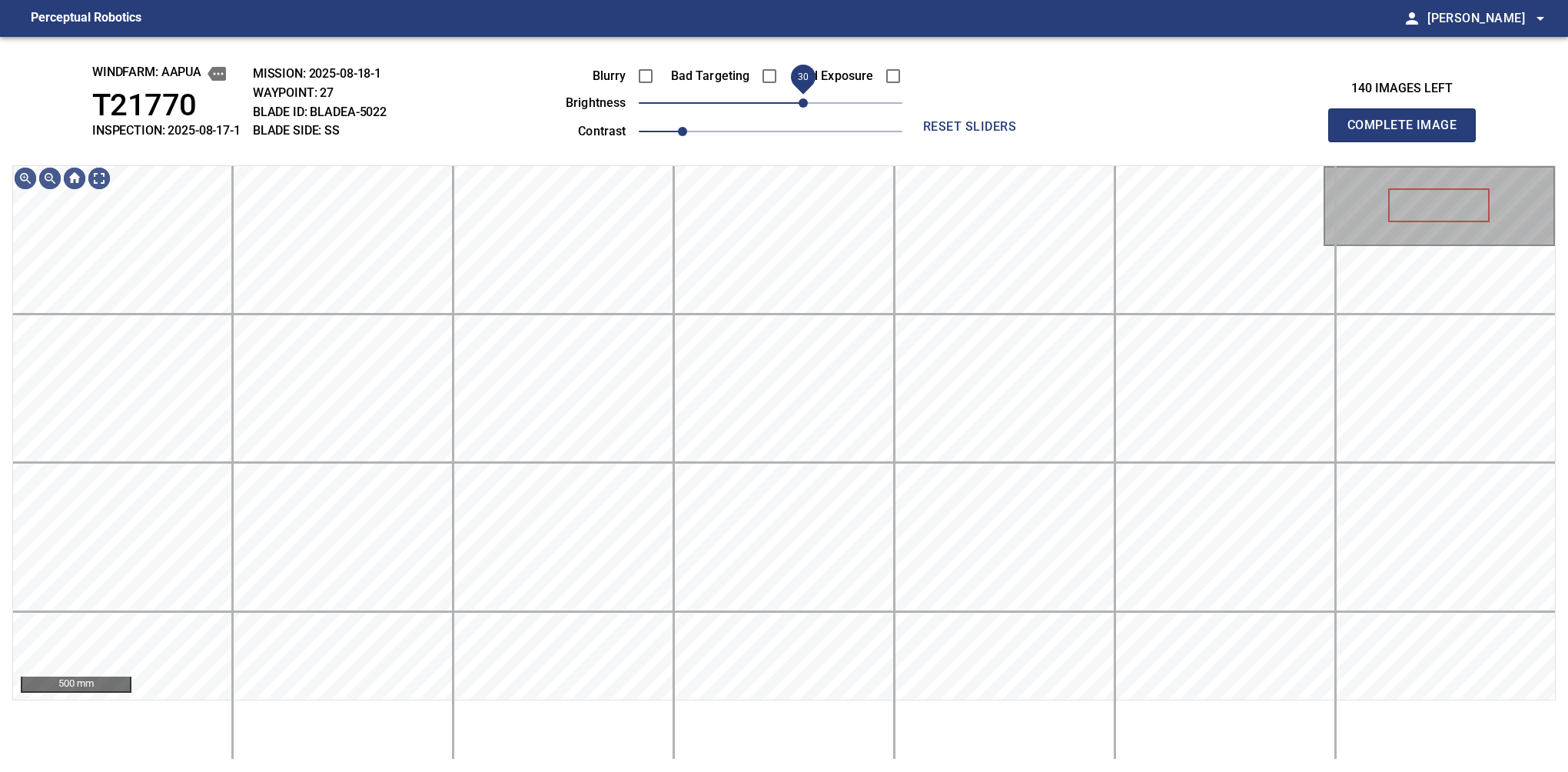
click at [806, 110] on span "30" at bounding box center [770, 102] width 263 height 22
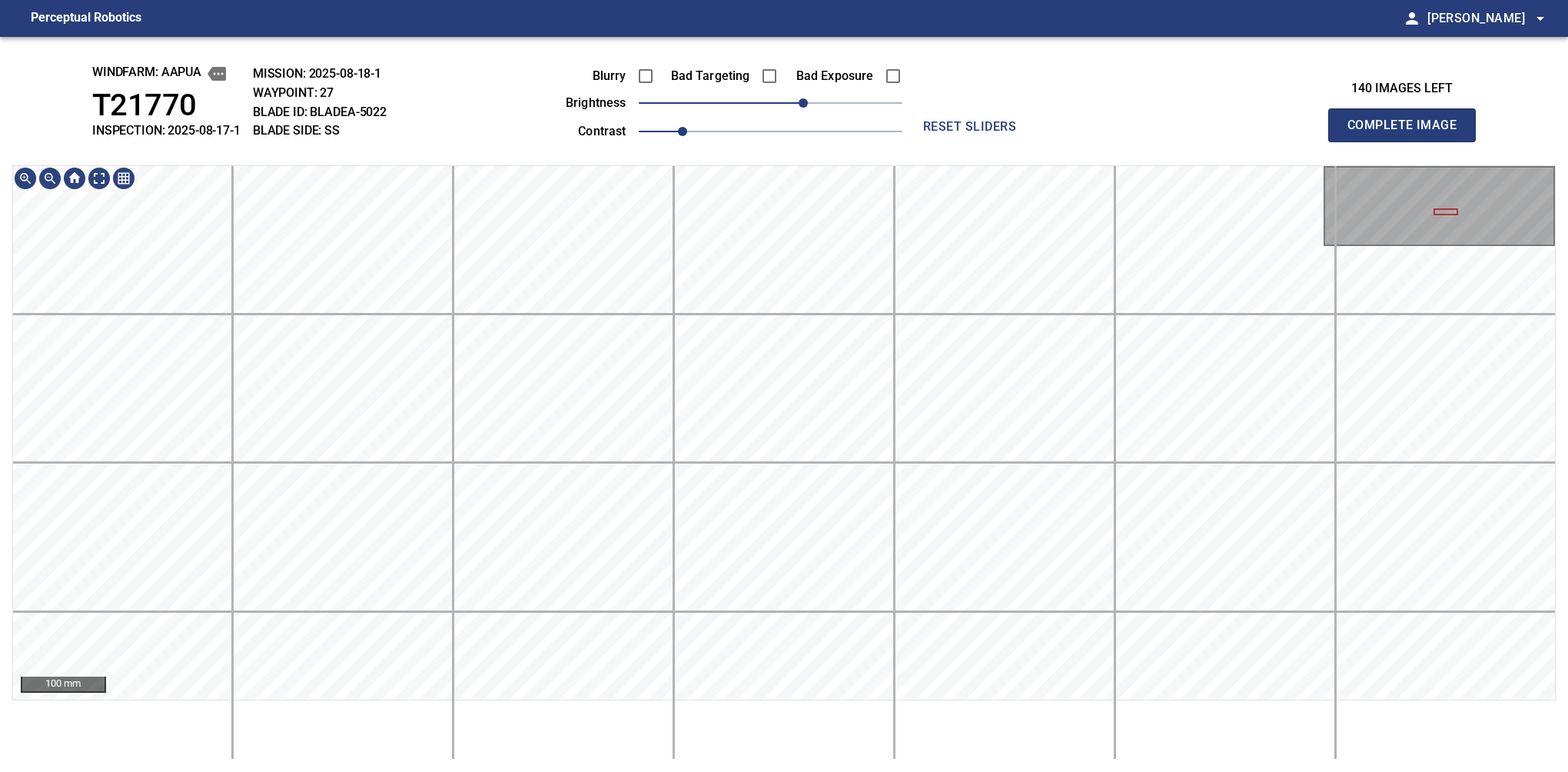
drag, startPoint x: 1381, startPoint y: 160, endPoint x: 1395, endPoint y: 151, distance: 16.6
click at [1408, 142] on button "Complete Image" at bounding box center [1402, 125] width 148 height 34
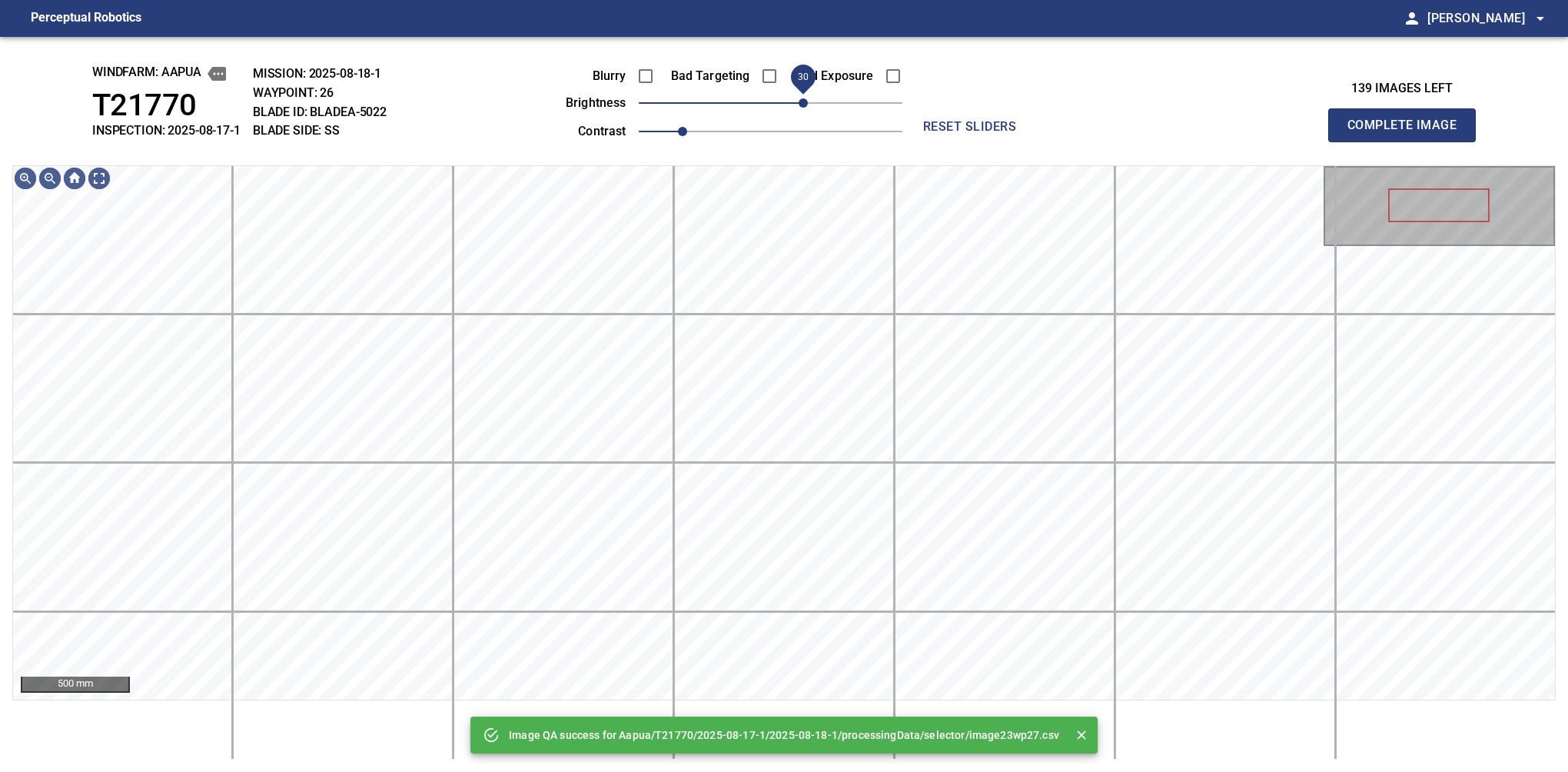
drag, startPoint x: 819, startPoint y: 108, endPoint x: 801, endPoint y: 105, distance: 18.2
click at [801, 105] on span "30" at bounding box center [770, 102] width 263 height 22
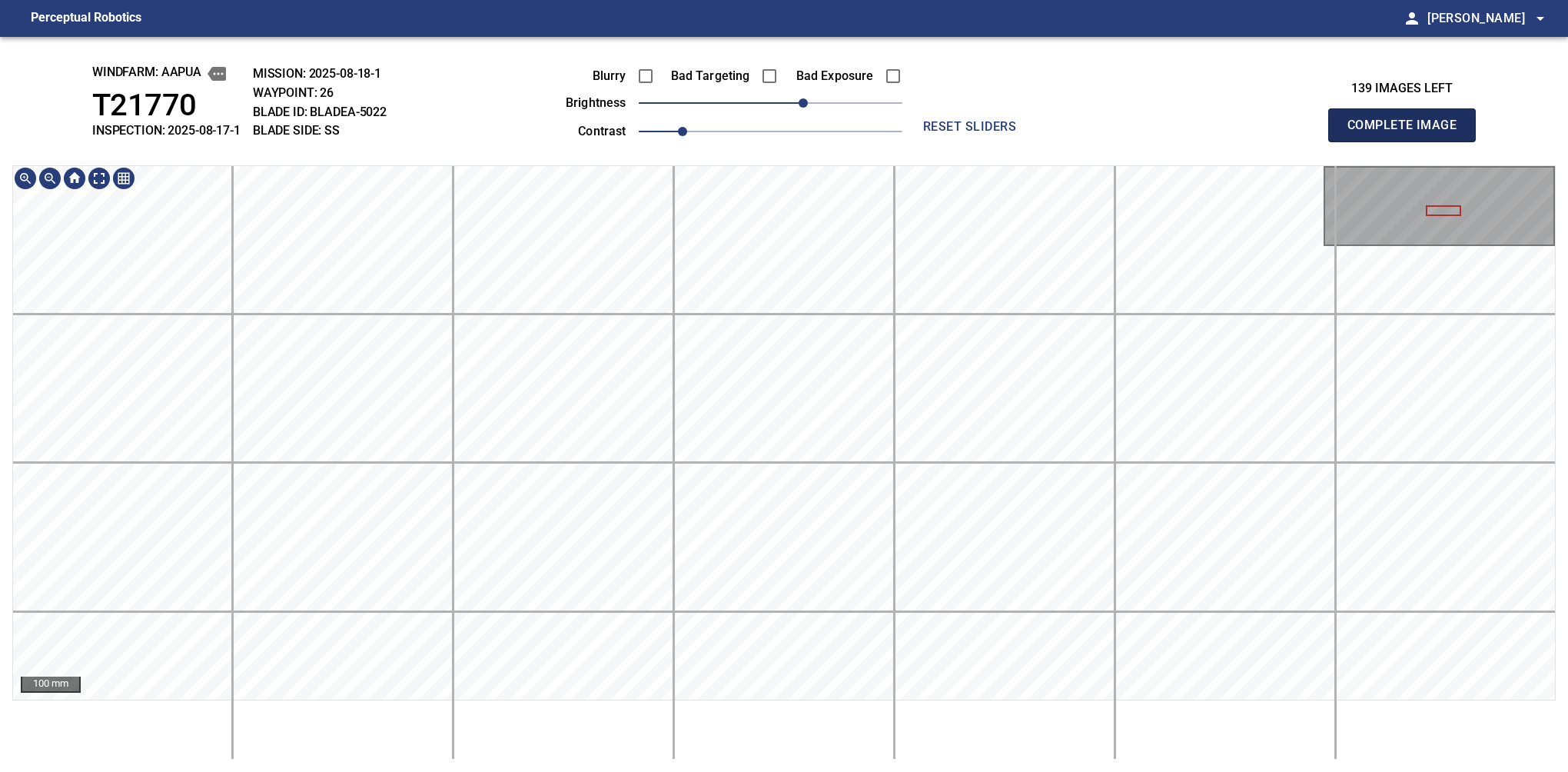
click at [1408, 142] on button "Complete Image" at bounding box center [1402, 125] width 148 height 34
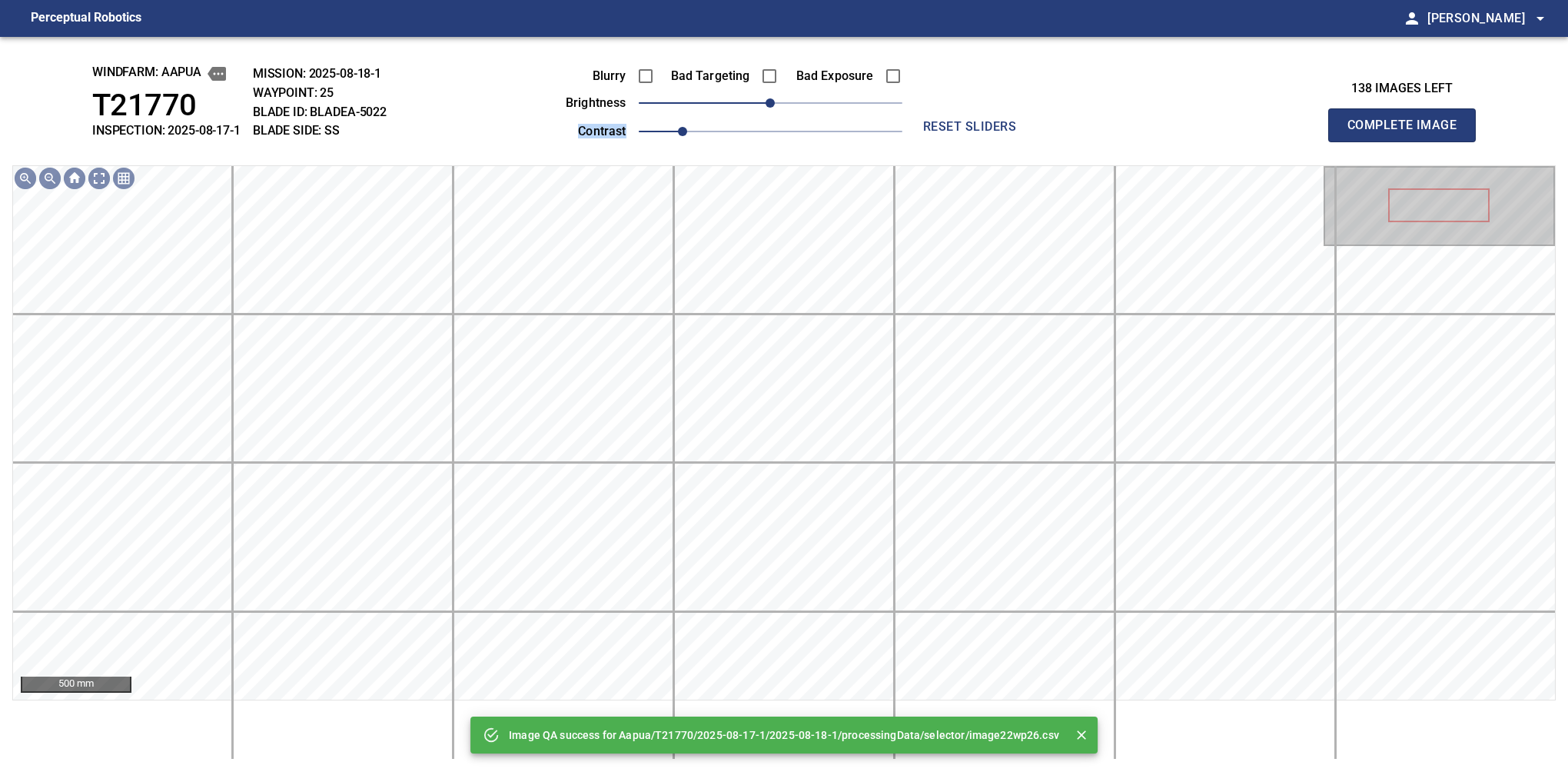
drag, startPoint x: 787, startPoint y: 114, endPoint x: 794, endPoint y: 109, distance: 8.6
click at [794, 109] on div "Blurry Bad Targeting Bad Exposure brightness 0 contrast 1" at bounding box center [717, 102] width 371 height 82
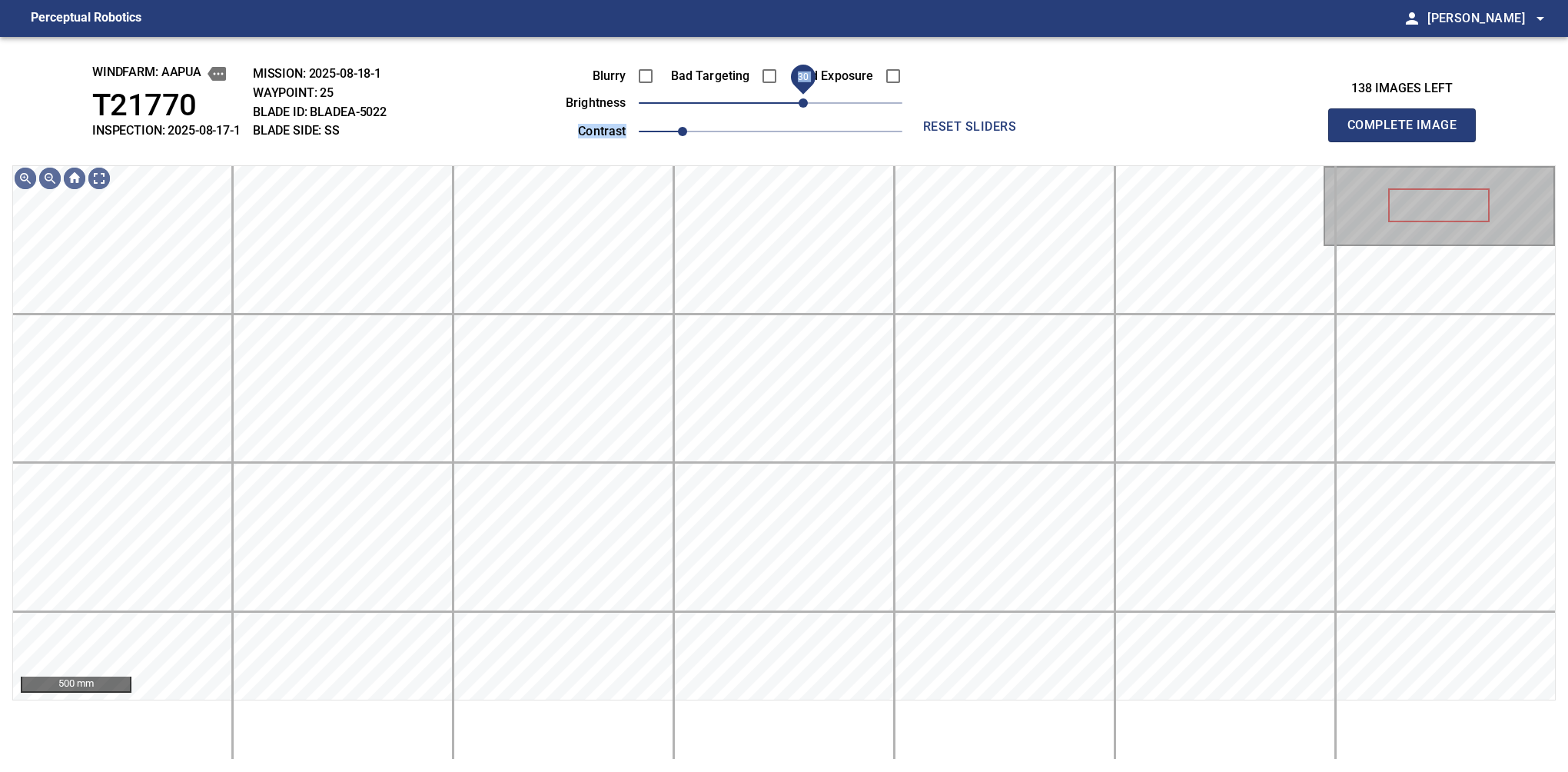
drag, startPoint x: 794, startPoint y: 109, endPoint x: 806, endPoint y: 103, distance: 13.4
click at [806, 103] on span "30" at bounding box center [770, 102] width 263 height 22
click at [795, 98] on span "20" at bounding box center [792, 102] width 10 height 10
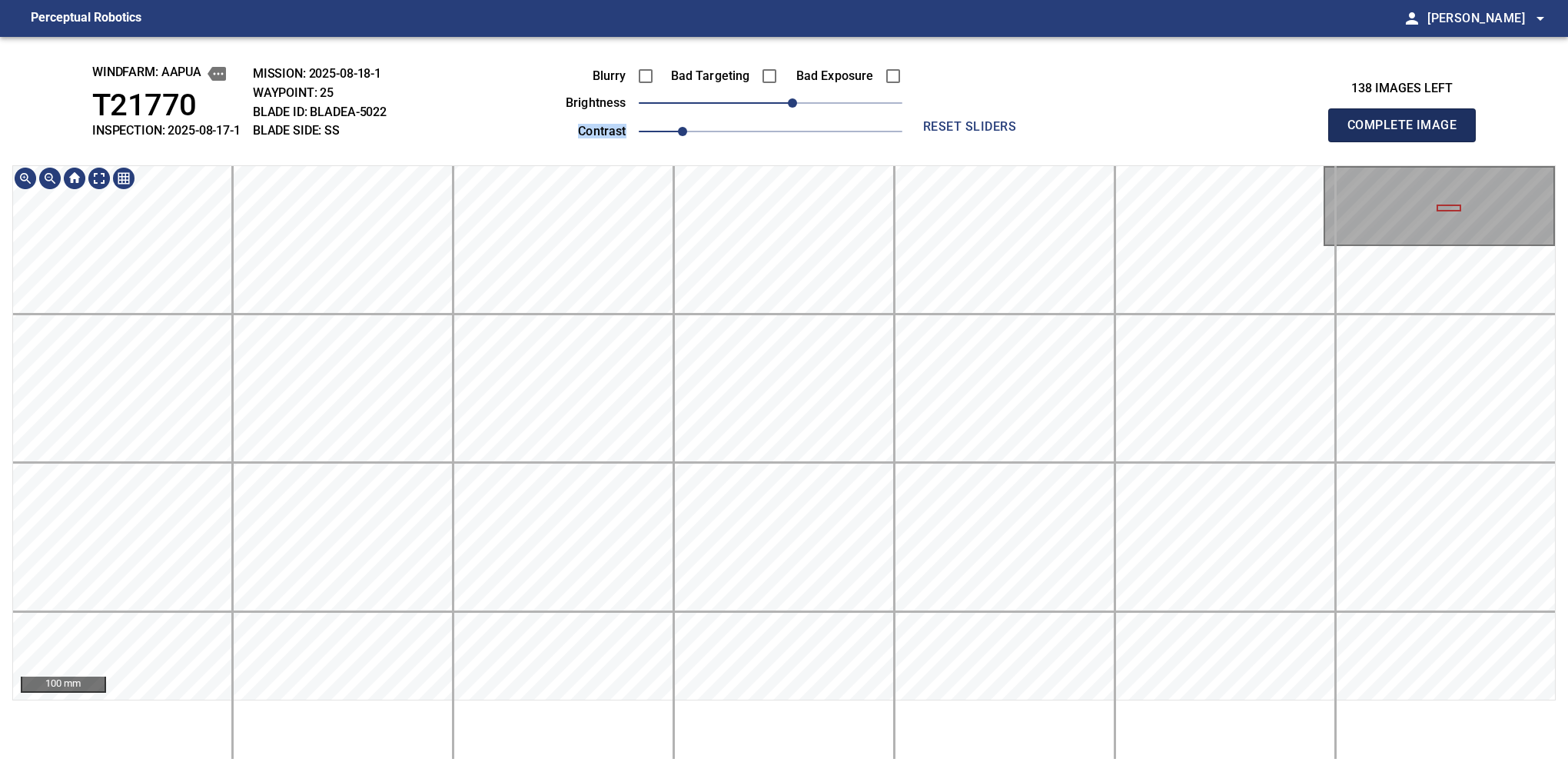
click at [1408, 142] on button "Complete Image" at bounding box center [1402, 125] width 148 height 34
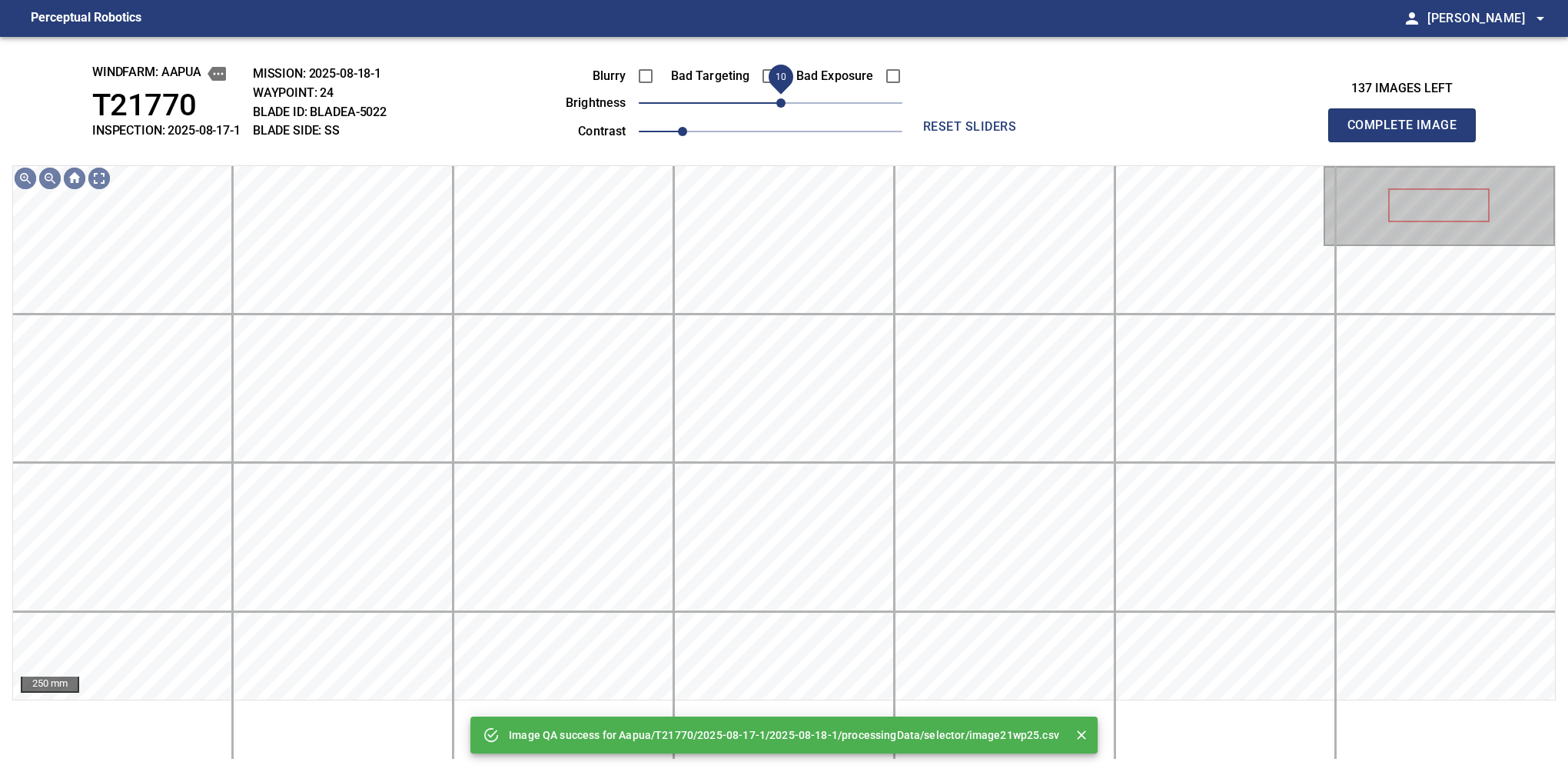
click at [784, 103] on span "10" at bounding box center [770, 102] width 263 height 22
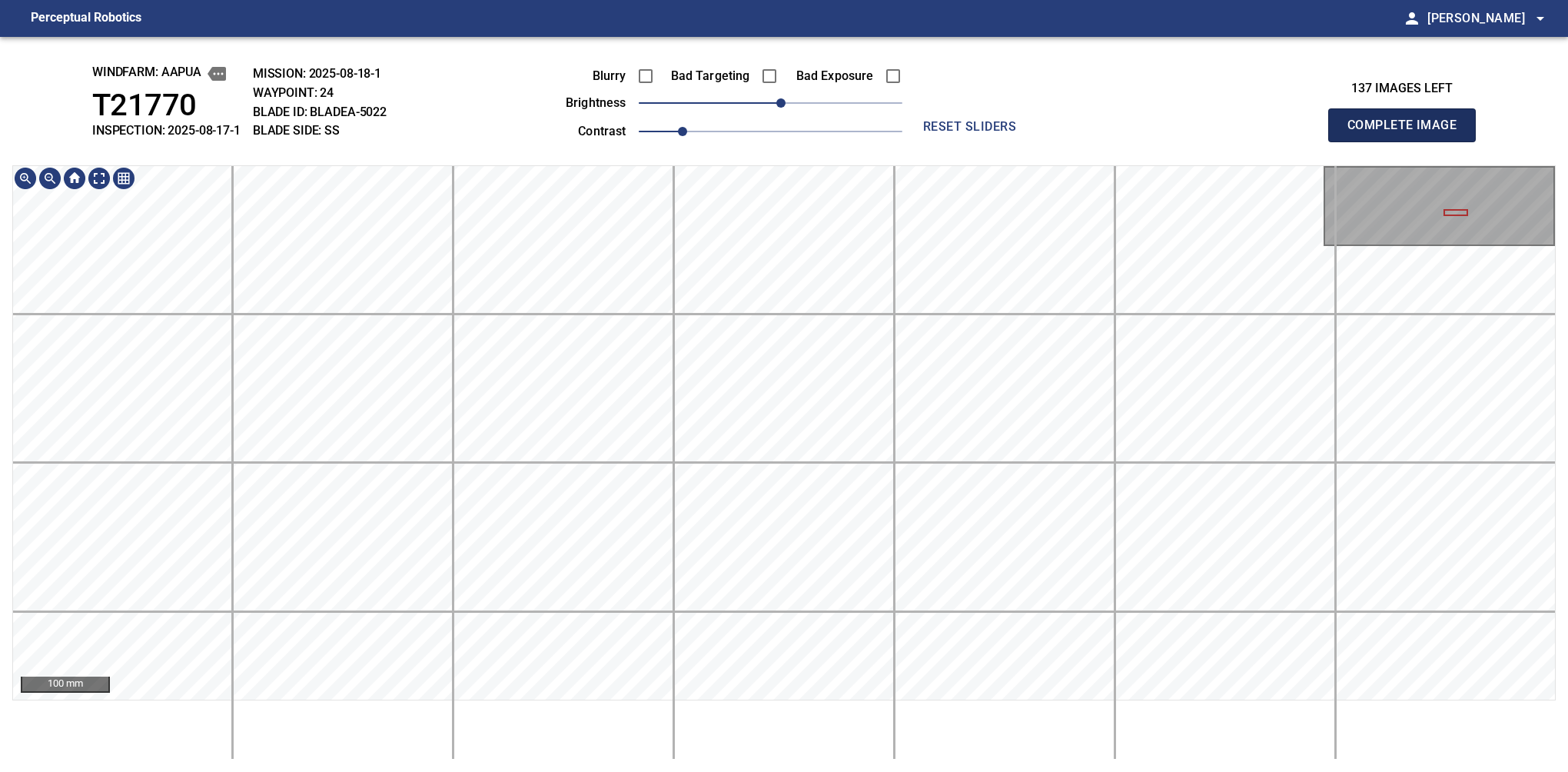
click at [1408, 142] on button "Complete Image" at bounding box center [1402, 125] width 148 height 34
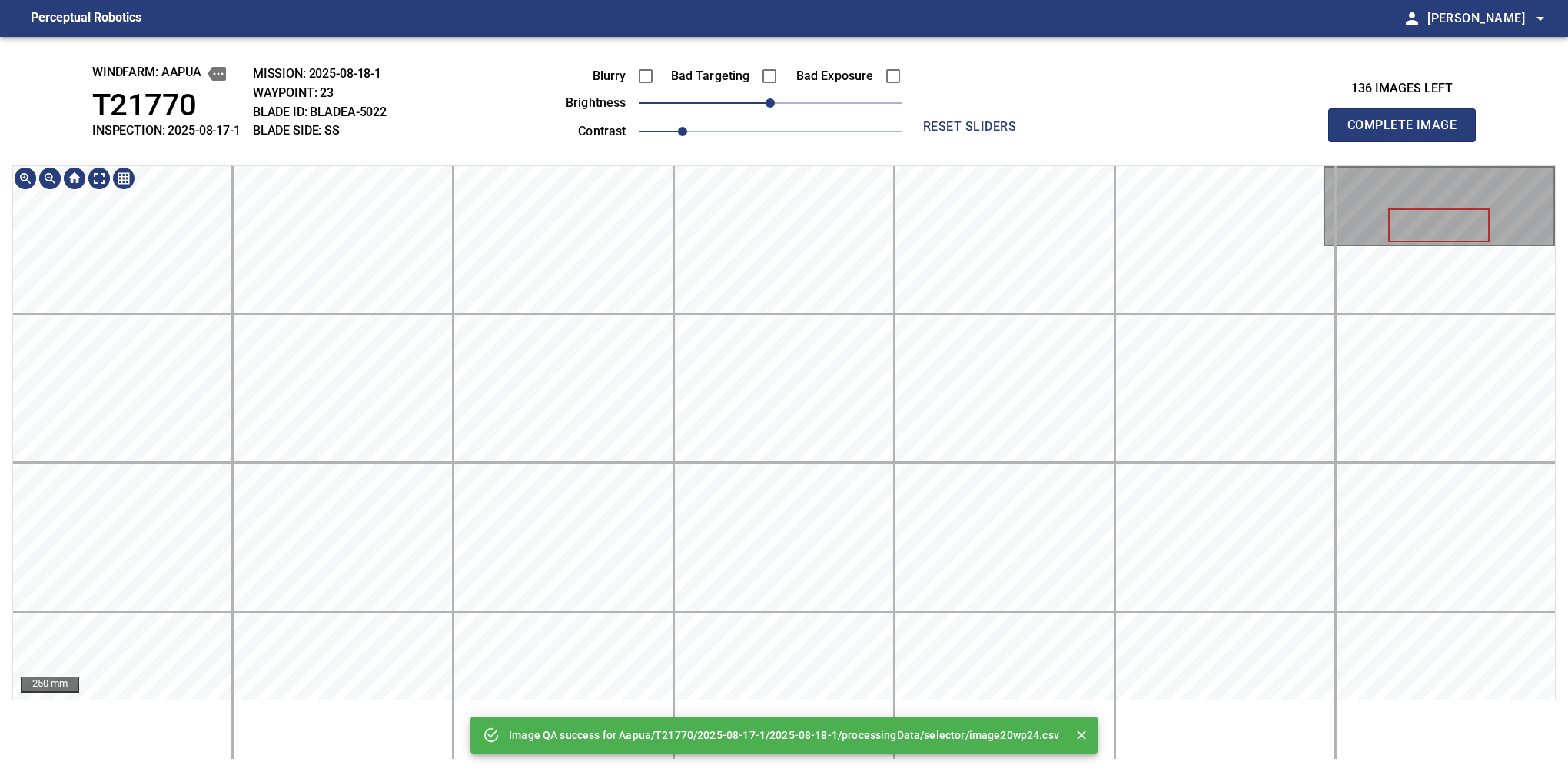
click at [762, 43] on div "Image QA success for Aapua/T21770/2025-08-17-1/2025-08-18-1/processingData/sele…" at bounding box center [784, 404] width 1568 height 735
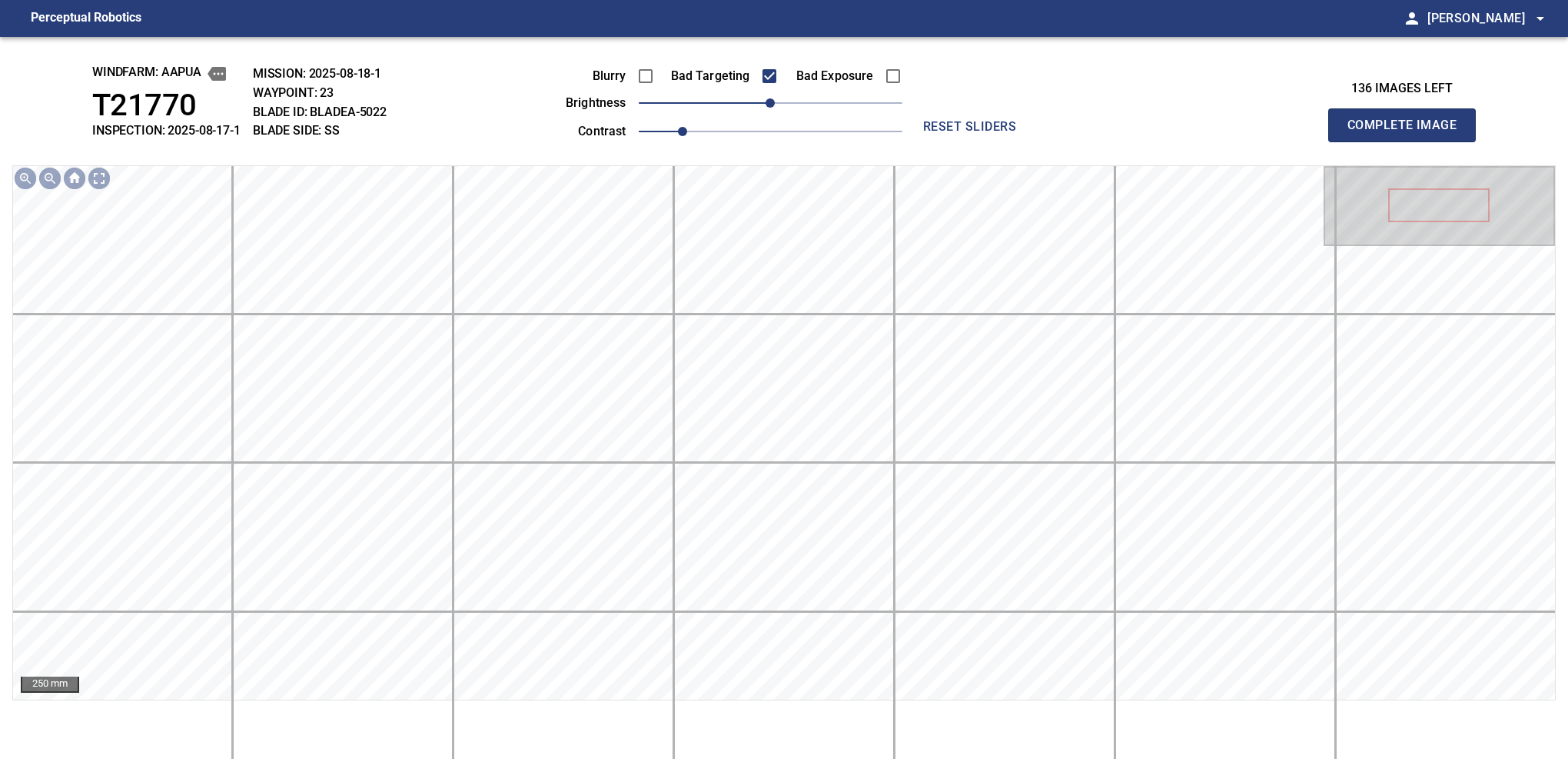
click at [1408, 142] on button "Complete Image" at bounding box center [1402, 125] width 148 height 34
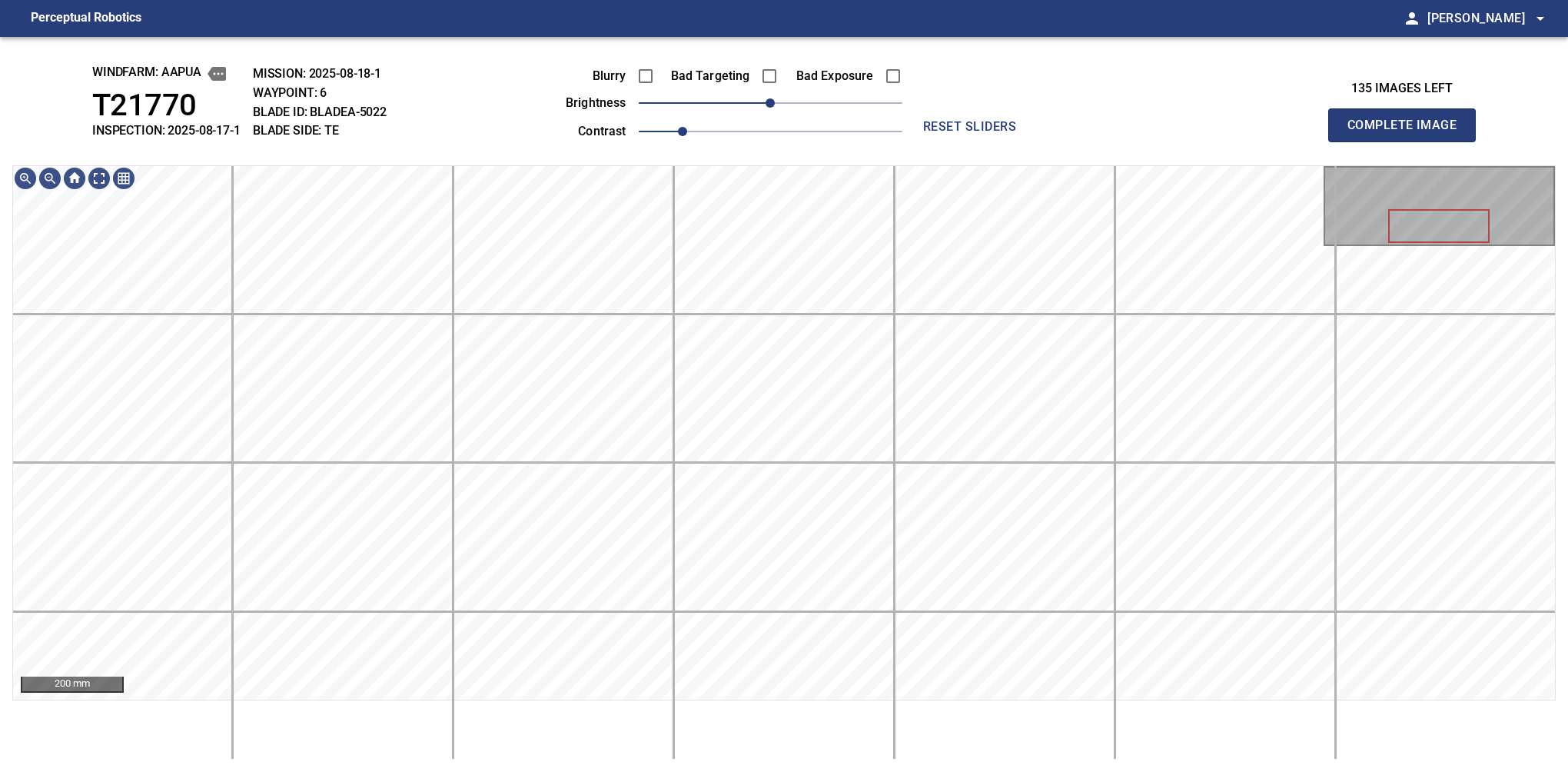
click at [1408, 142] on button "Complete Image" at bounding box center [1402, 125] width 148 height 34
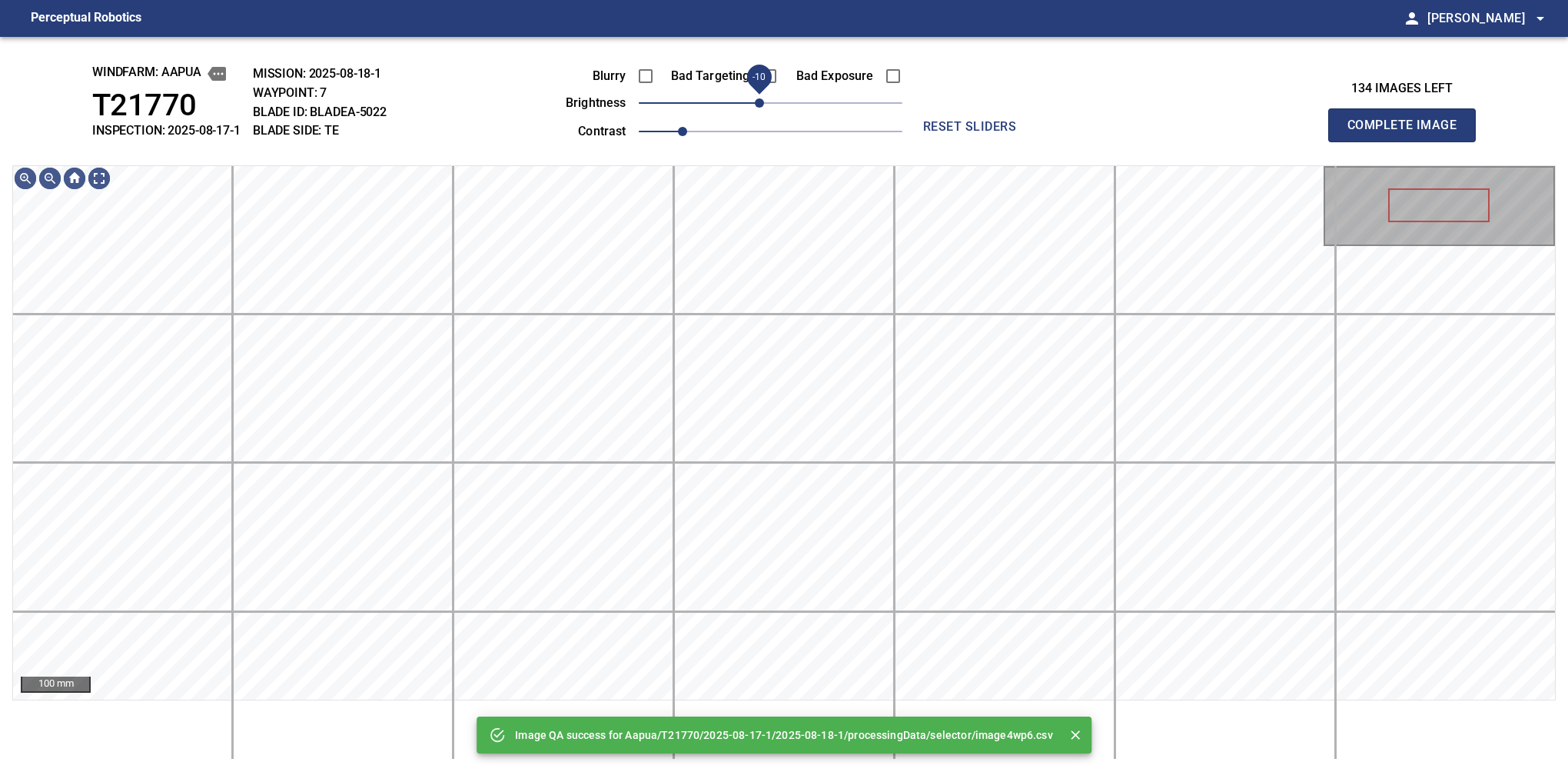
click at [761, 108] on span "-10" at bounding box center [760, 102] width 10 height 10
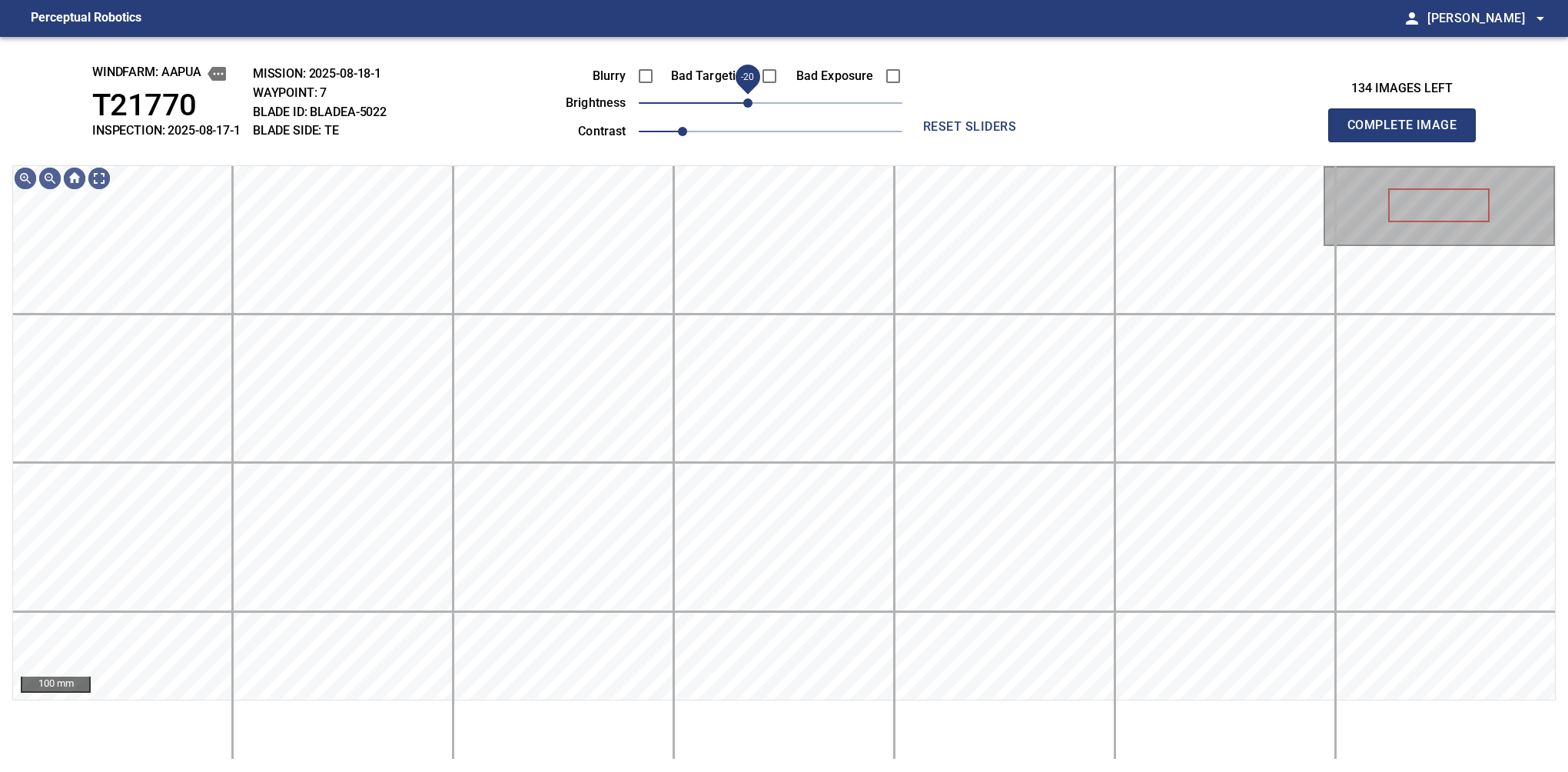
click at [752, 102] on span "-20" at bounding box center [747, 102] width 10 height 10
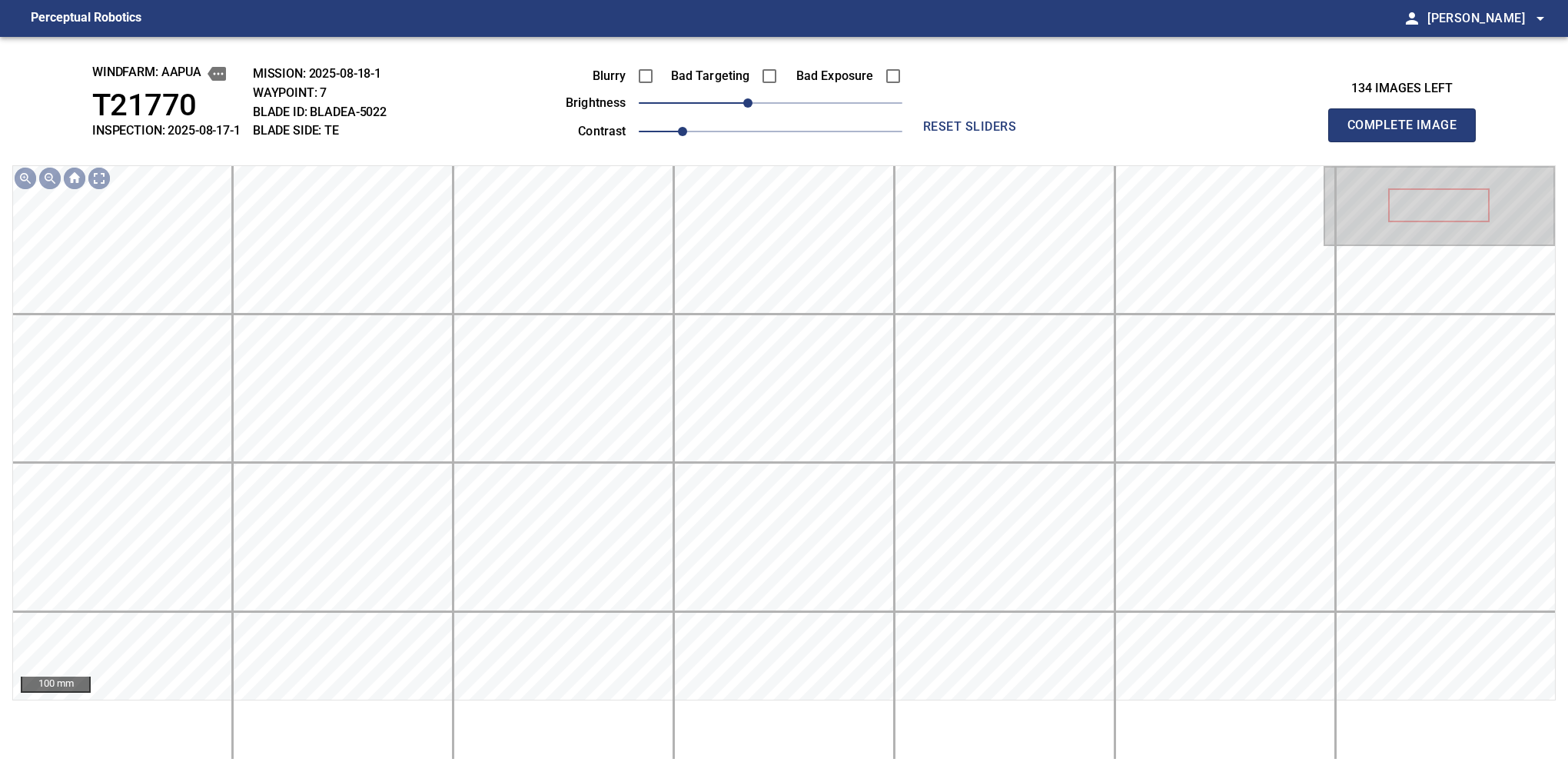
click at [1408, 142] on button "Complete Image" at bounding box center [1402, 125] width 148 height 34
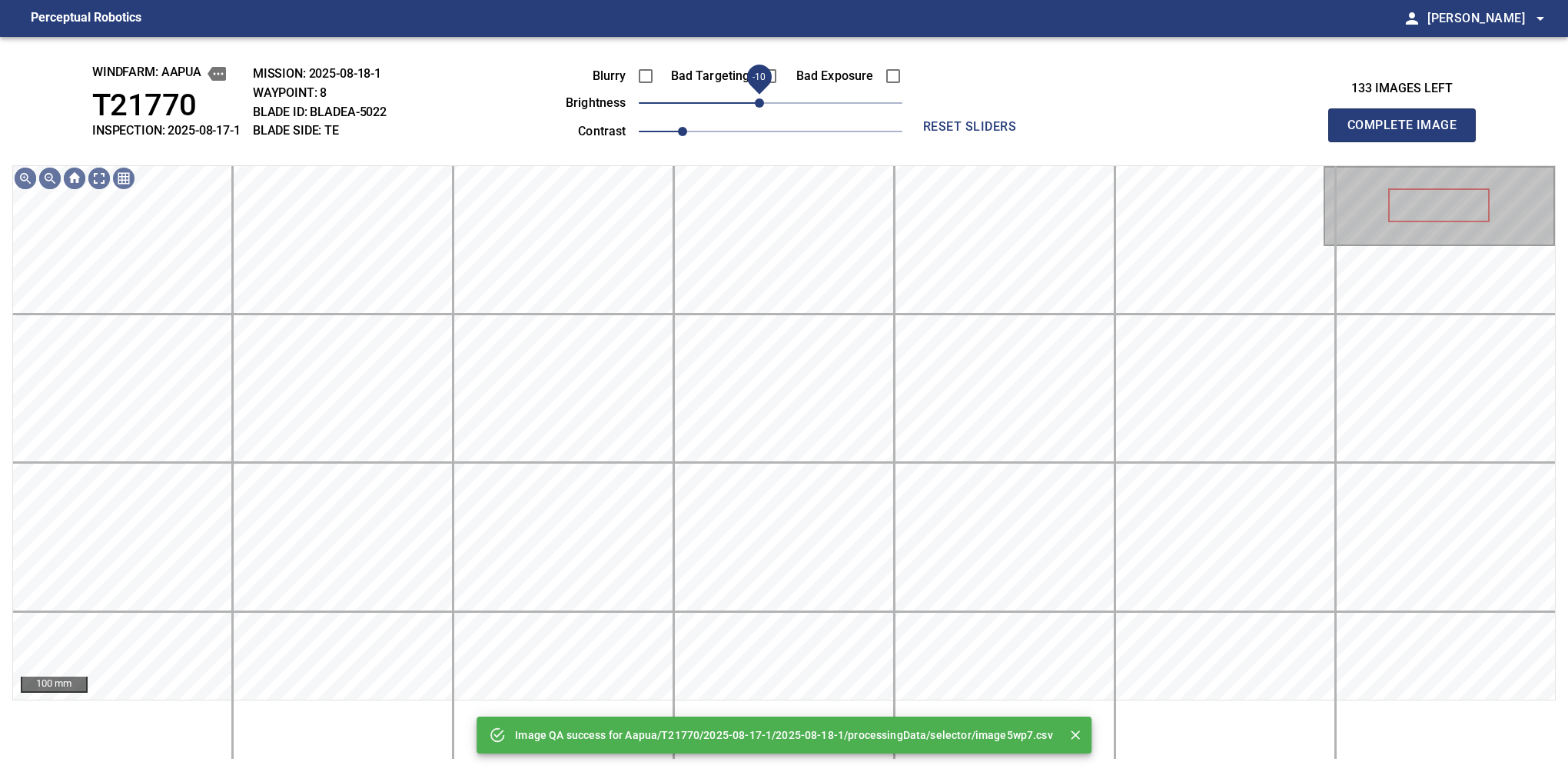
click at [756, 107] on span "-10" at bounding box center [760, 102] width 10 height 10
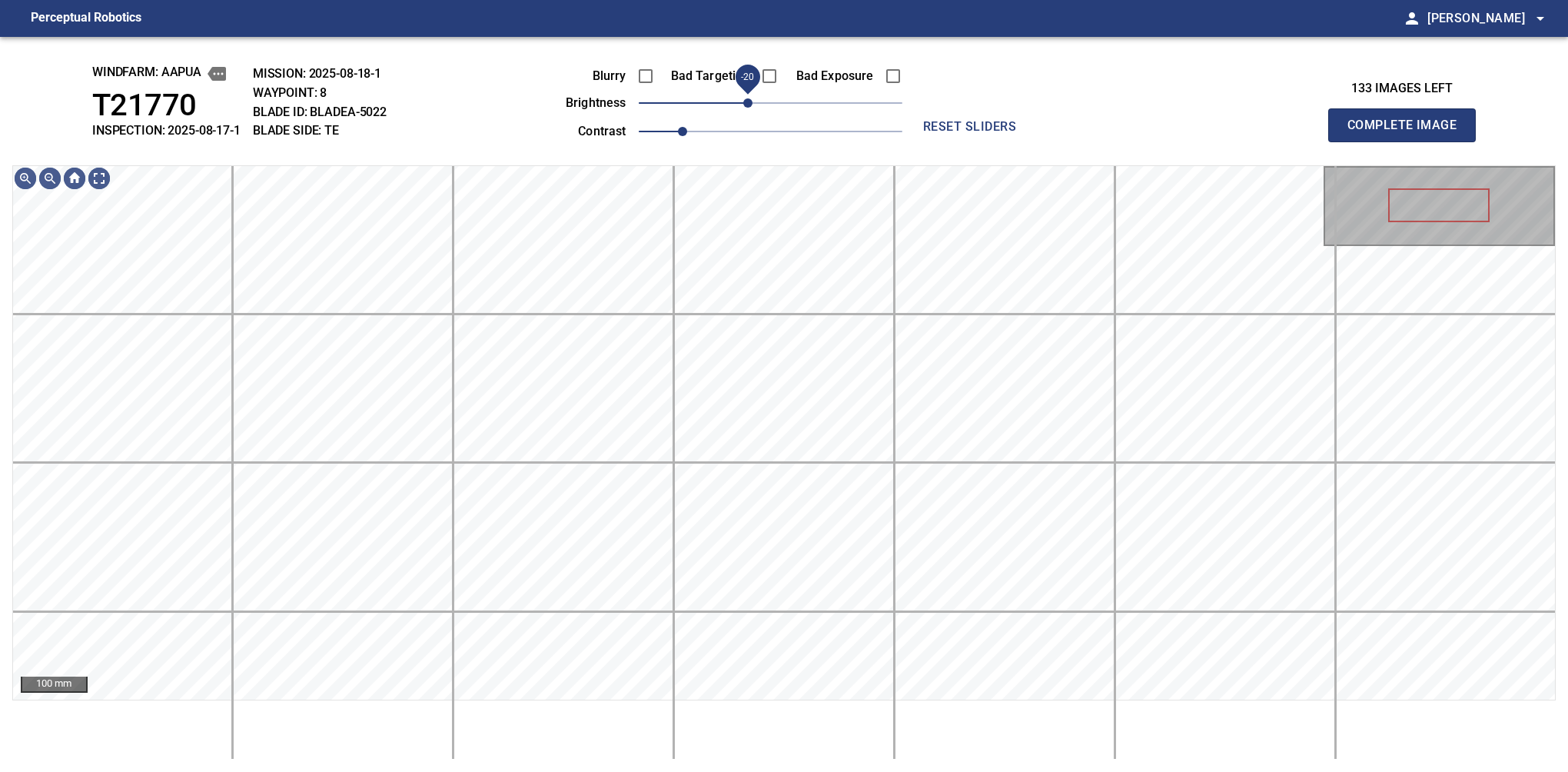
drag, startPoint x: 758, startPoint y: 108, endPoint x: 750, endPoint y: 104, distance: 8.9
click at [750, 104] on span "-20" at bounding box center [747, 102] width 10 height 10
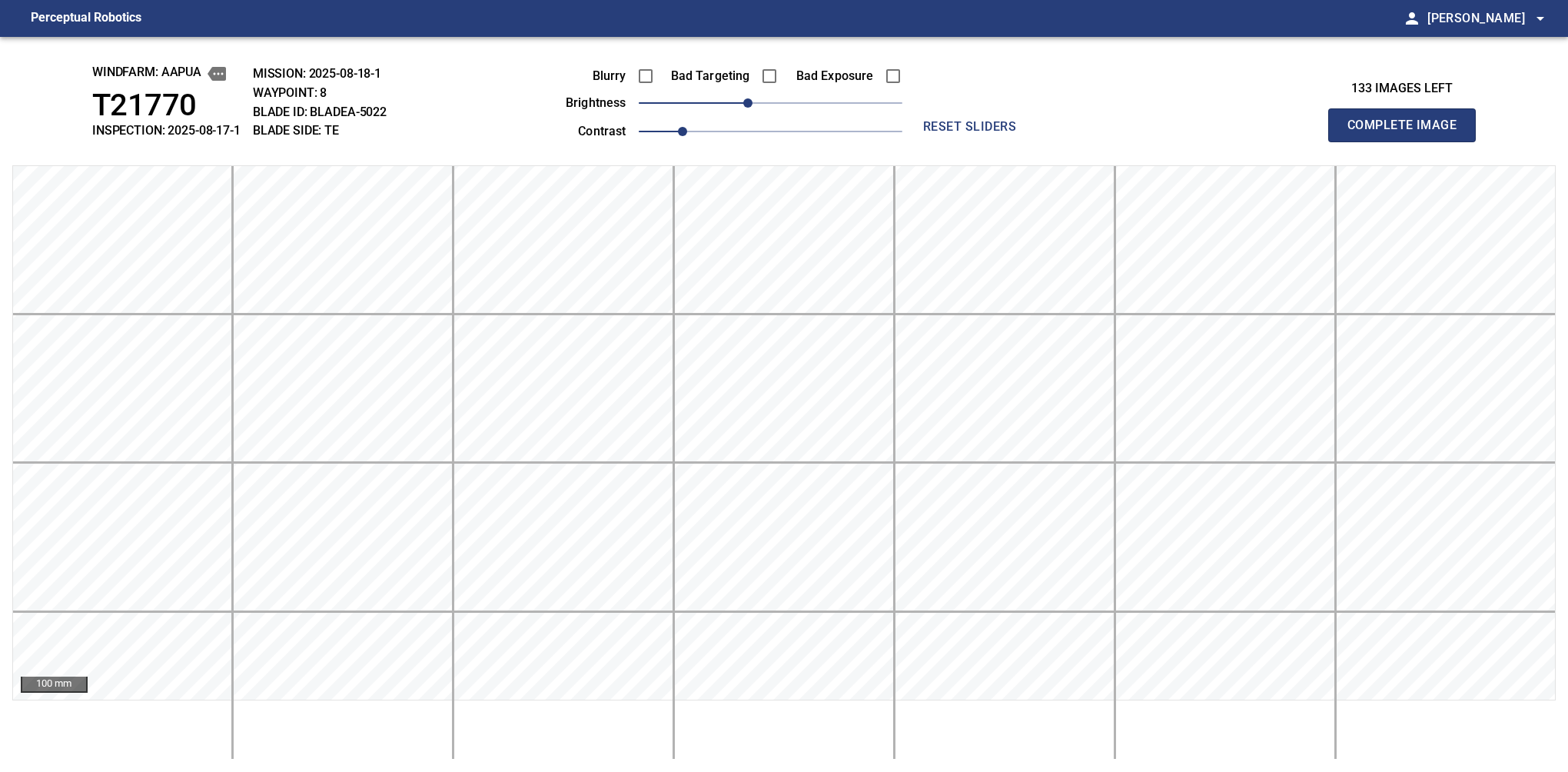
click at [1408, 142] on button "Complete Image" at bounding box center [1402, 125] width 148 height 34
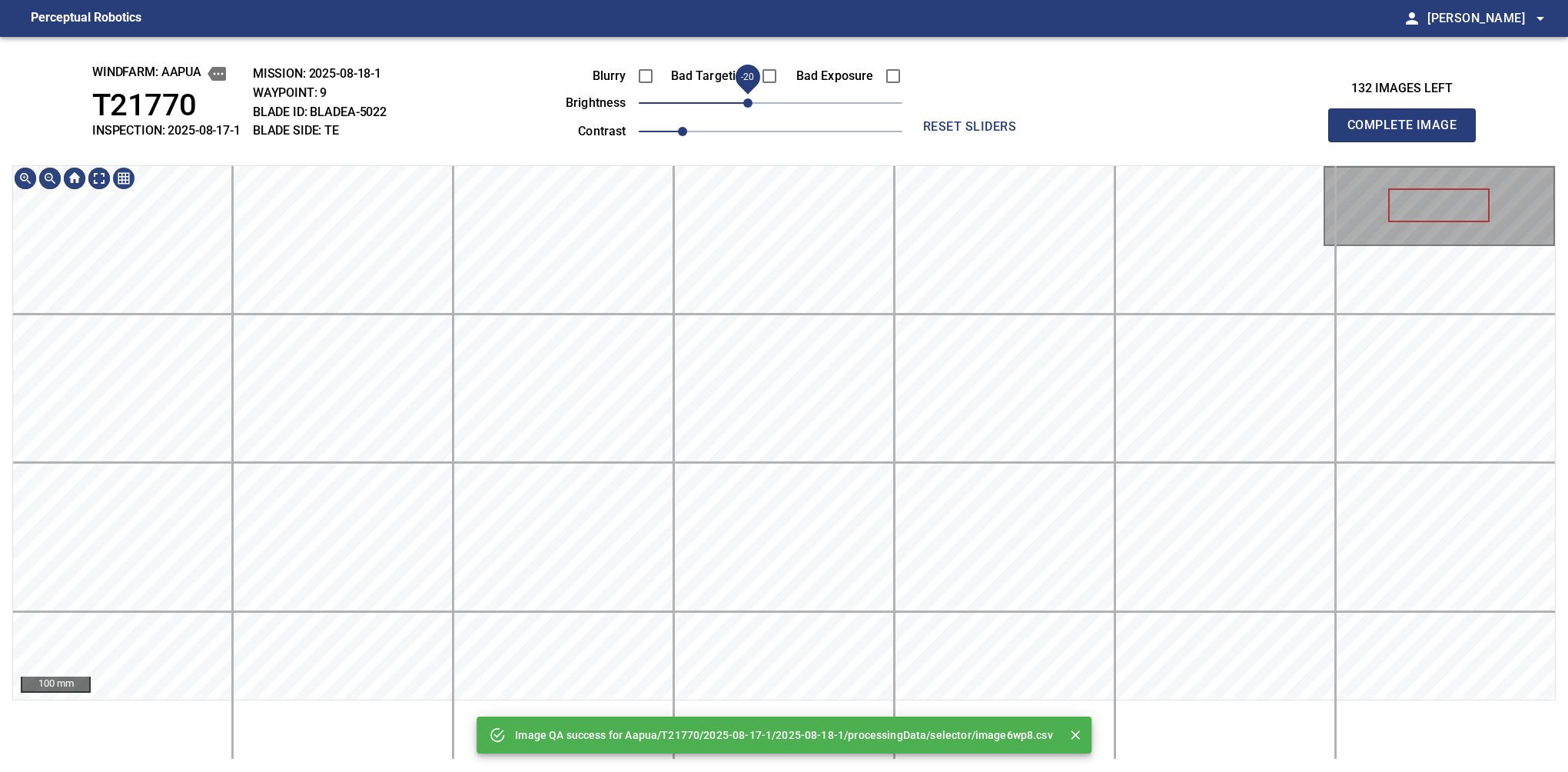
drag, startPoint x: 761, startPoint y: 107, endPoint x: 753, endPoint y: 109, distance: 8.2
click at [752, 108] on span "-20" at bounding box center [747, 102] width 10 height 10
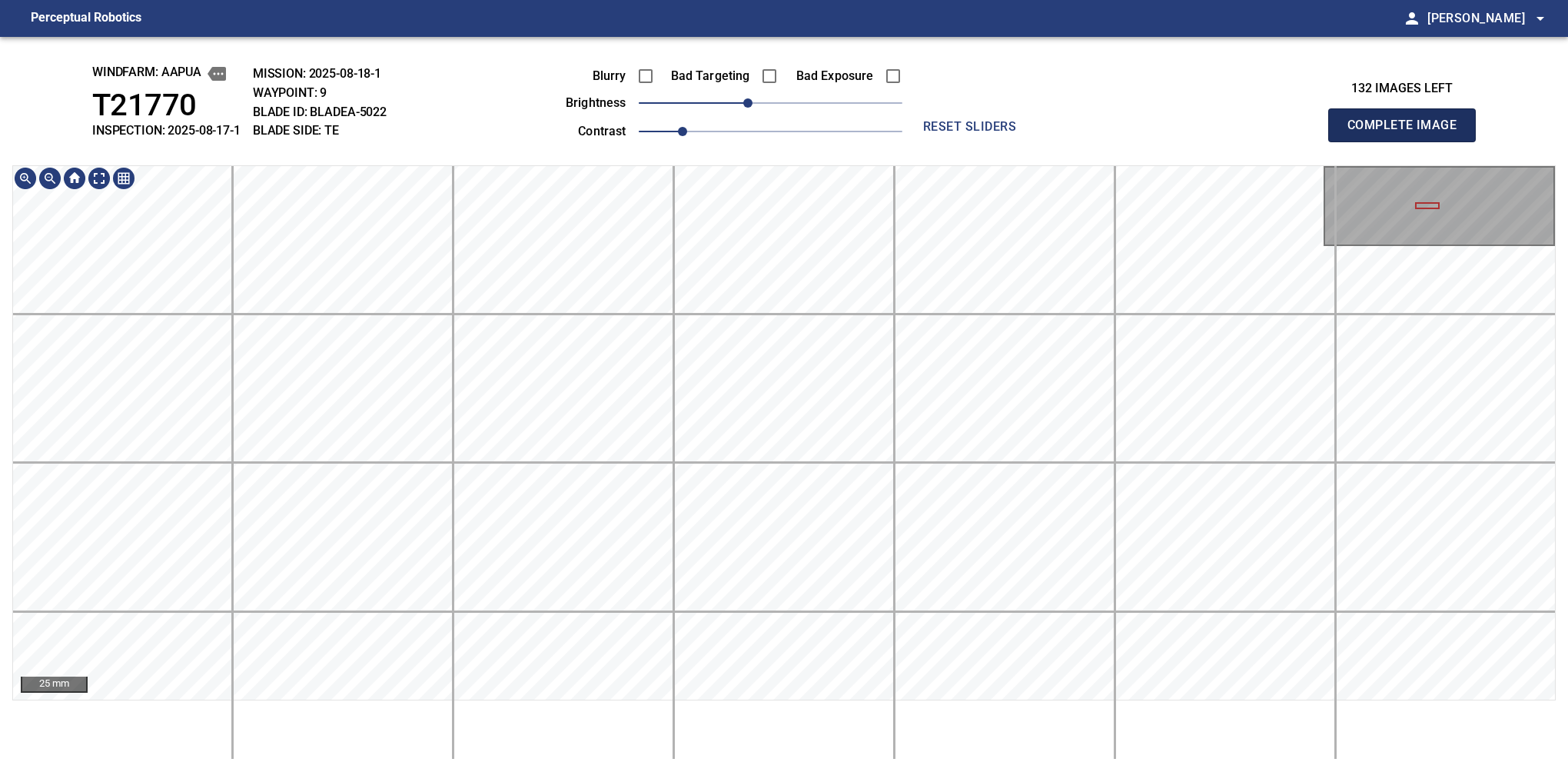
click at [1408, 142] on button "Complete Image" at bounding box center [1402, 125] width 148 height 34
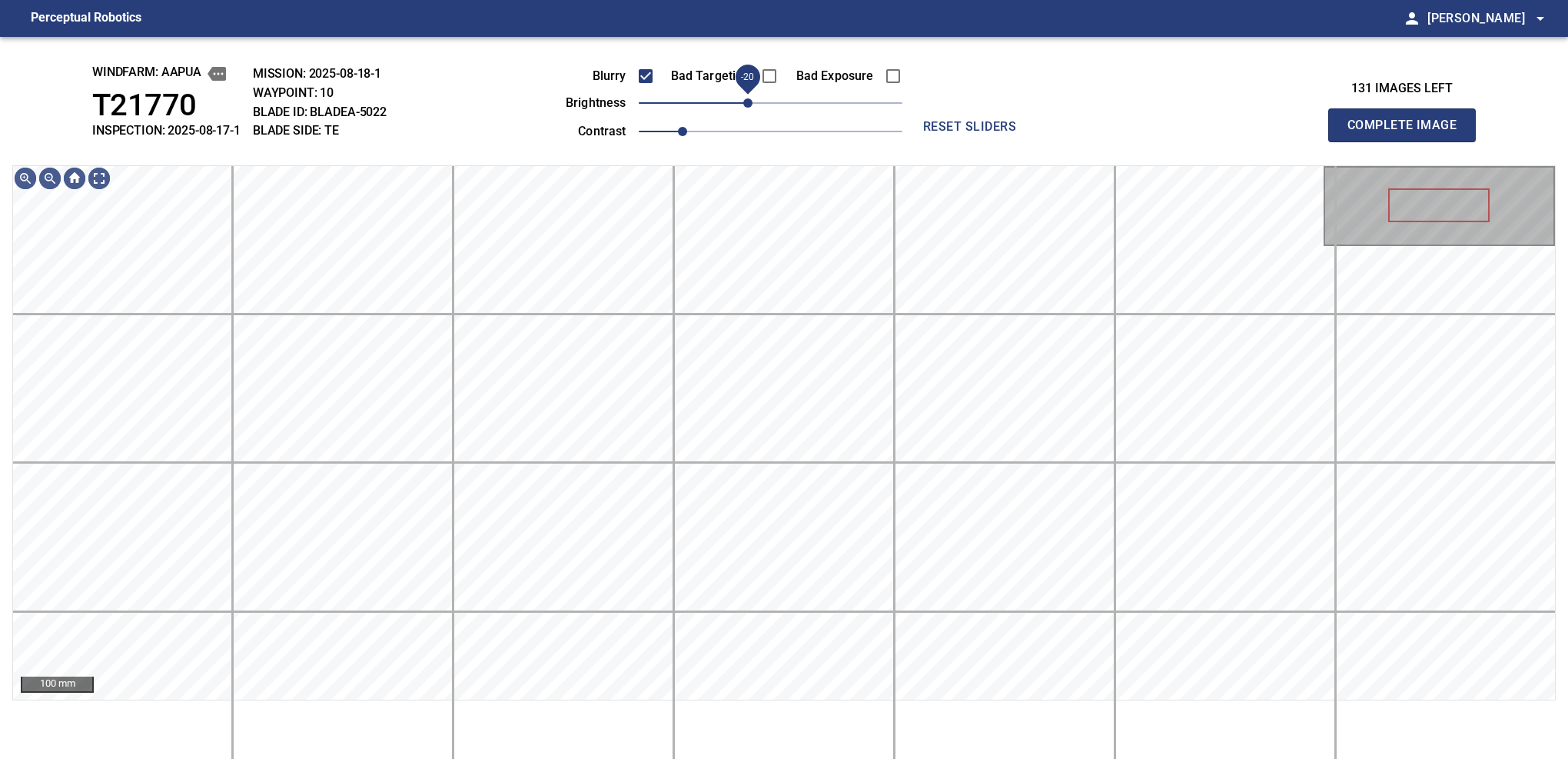
drag, startPoint x: 761, startPoint y: 107, endPoint x: 753, endPoint y: 109, distance: 8.2
click at [752, 108] on span "-20" at bounding box center [747, 102] width 10 height 10
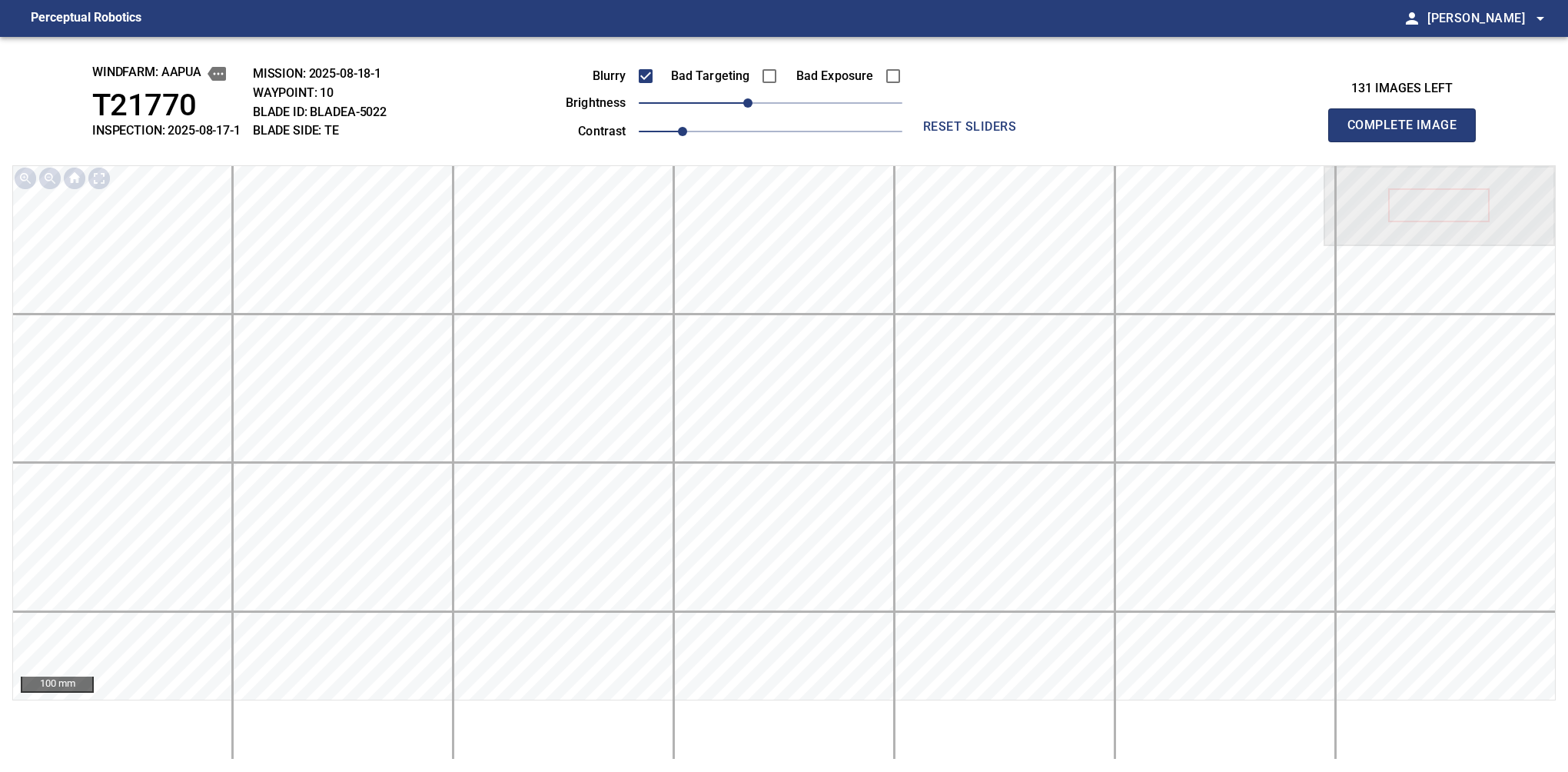
click at [1408, 142] on button "Complete Image" at bounding box center [1402, 125] width 148 height 34
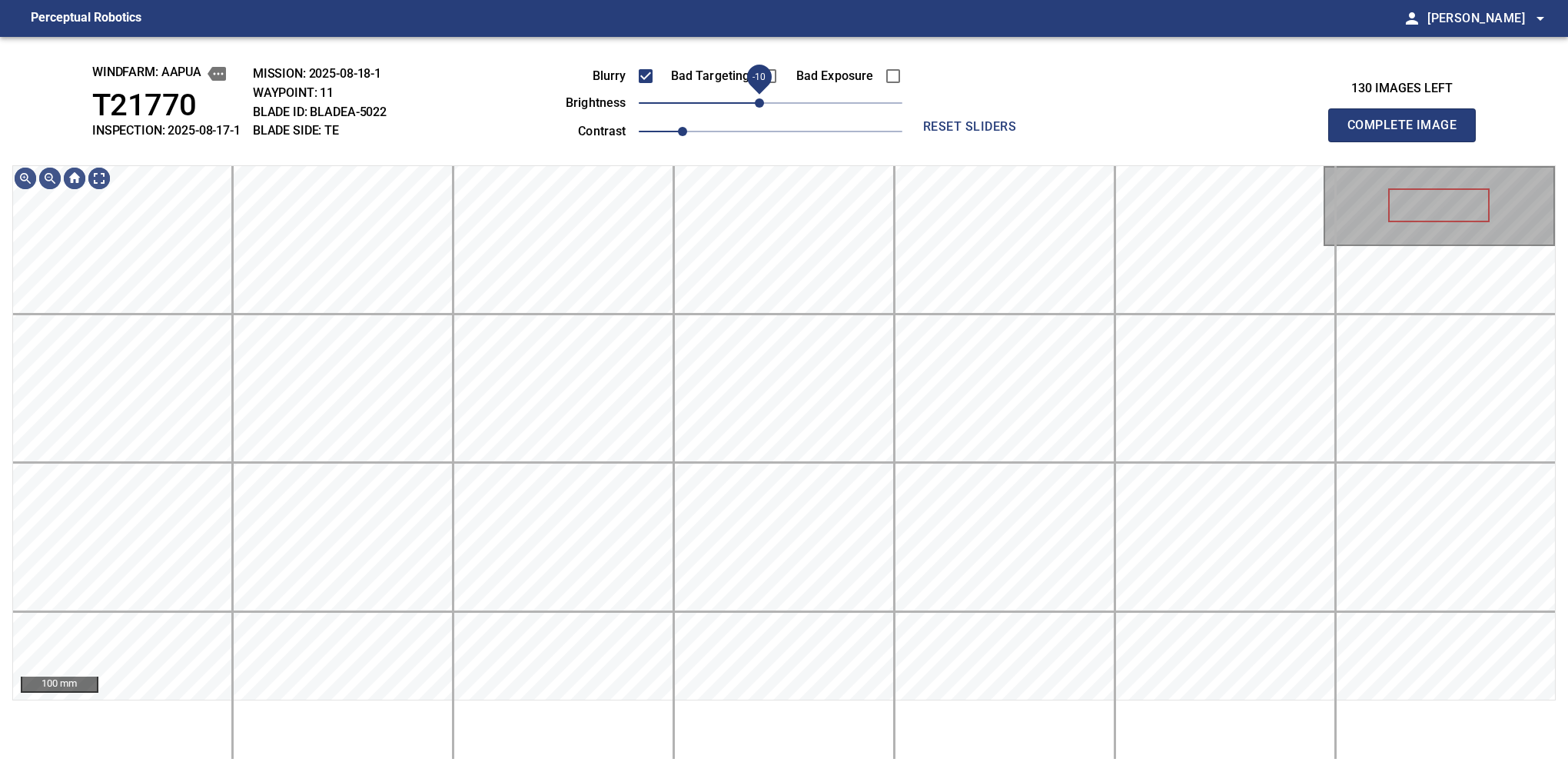
click at [756, 104] on span "-10" at bounding box center [760, 102] width 10 height 10
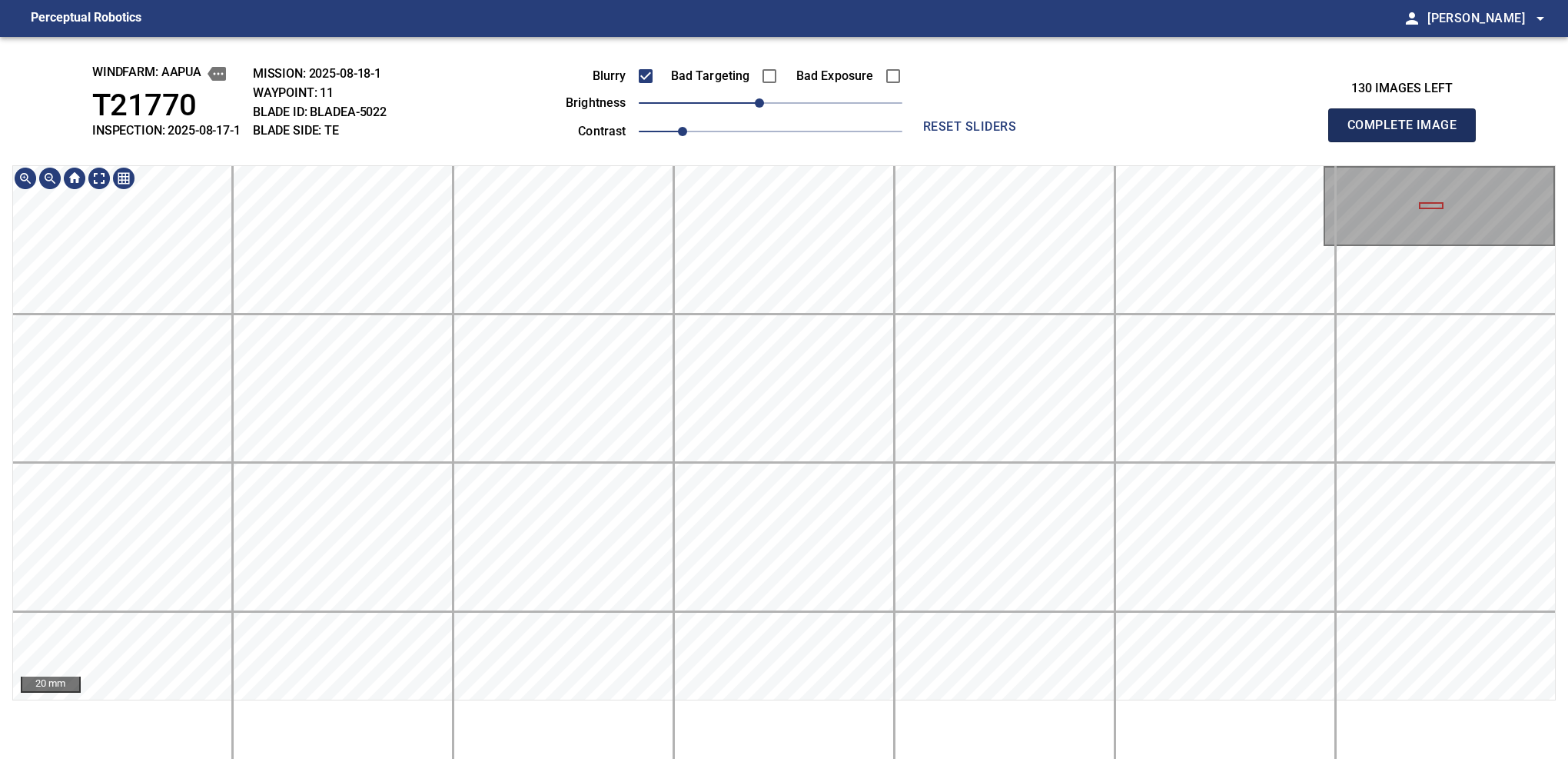
click at [1408, 142] on button "Complete Image" at bounding box center [1402, 125] width 148 height 34
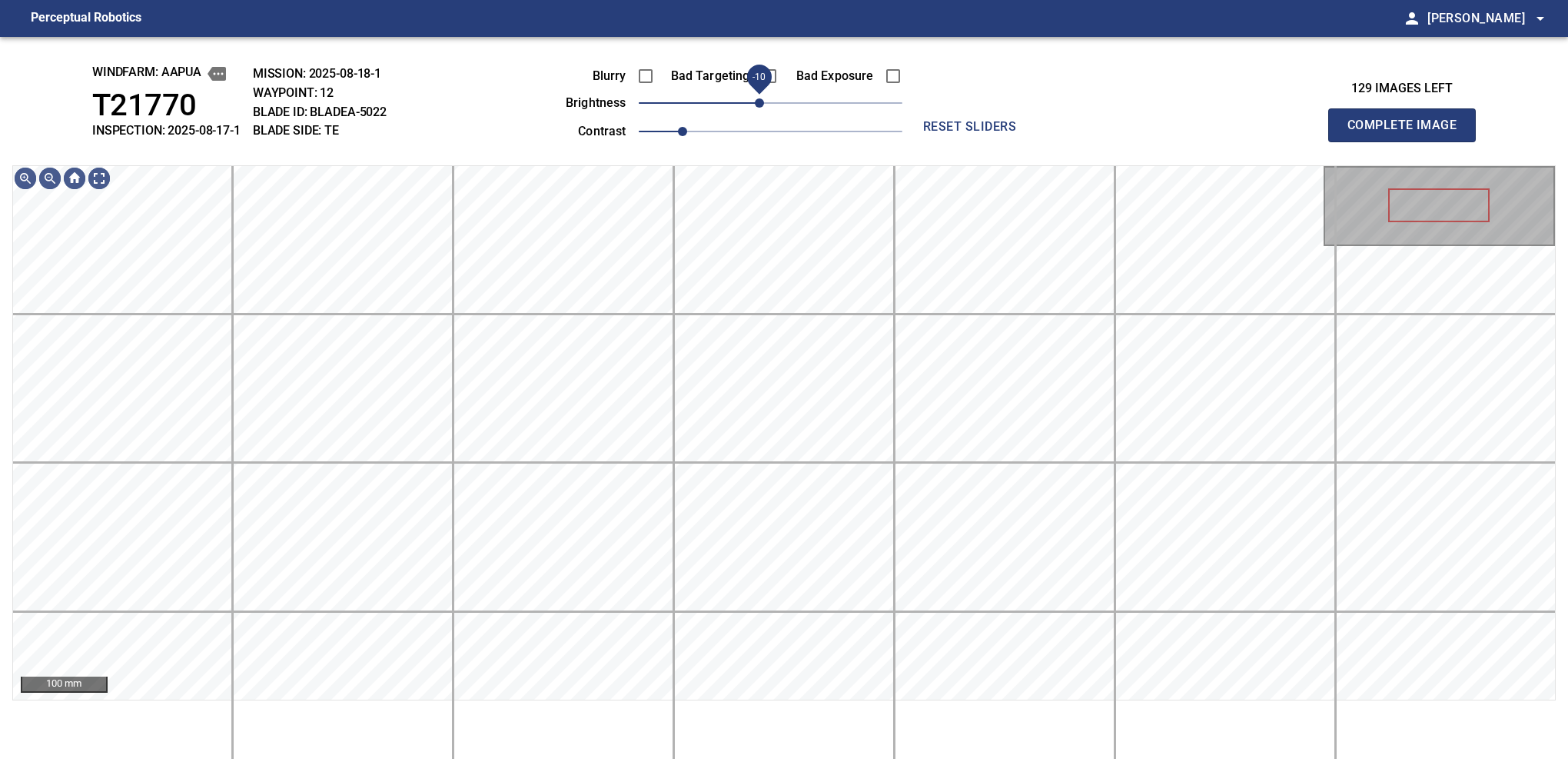
click at [758, 108] on span "-10" at bounding box center [760, 102] width 10 height 10
click at [752, 102] on span "-20" at bounding box center [747, 102] width 10 height 10
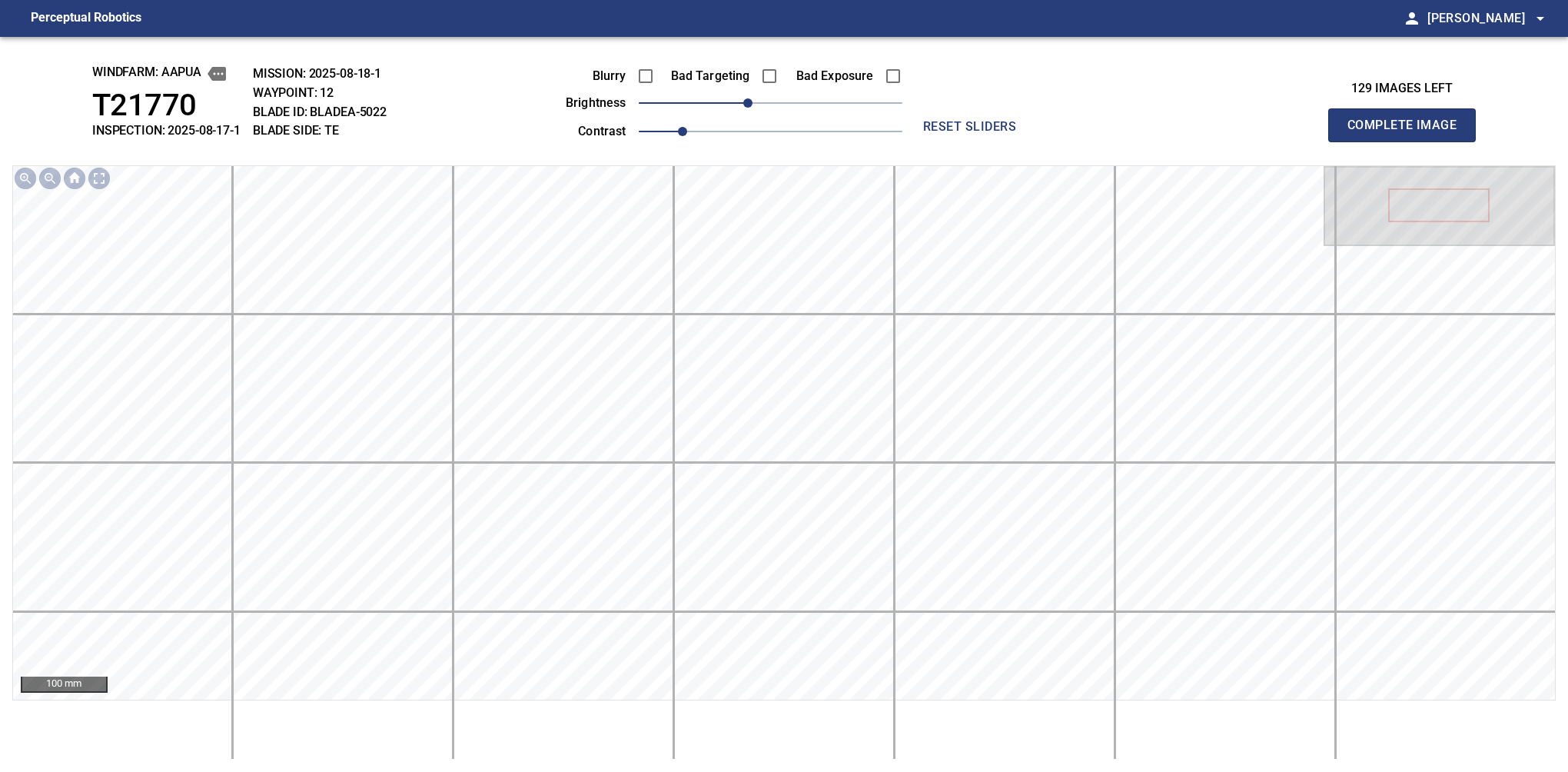
click at [1408, 142] on button "Complete Image" at bounding box center [1402, 125] width 148 height 34
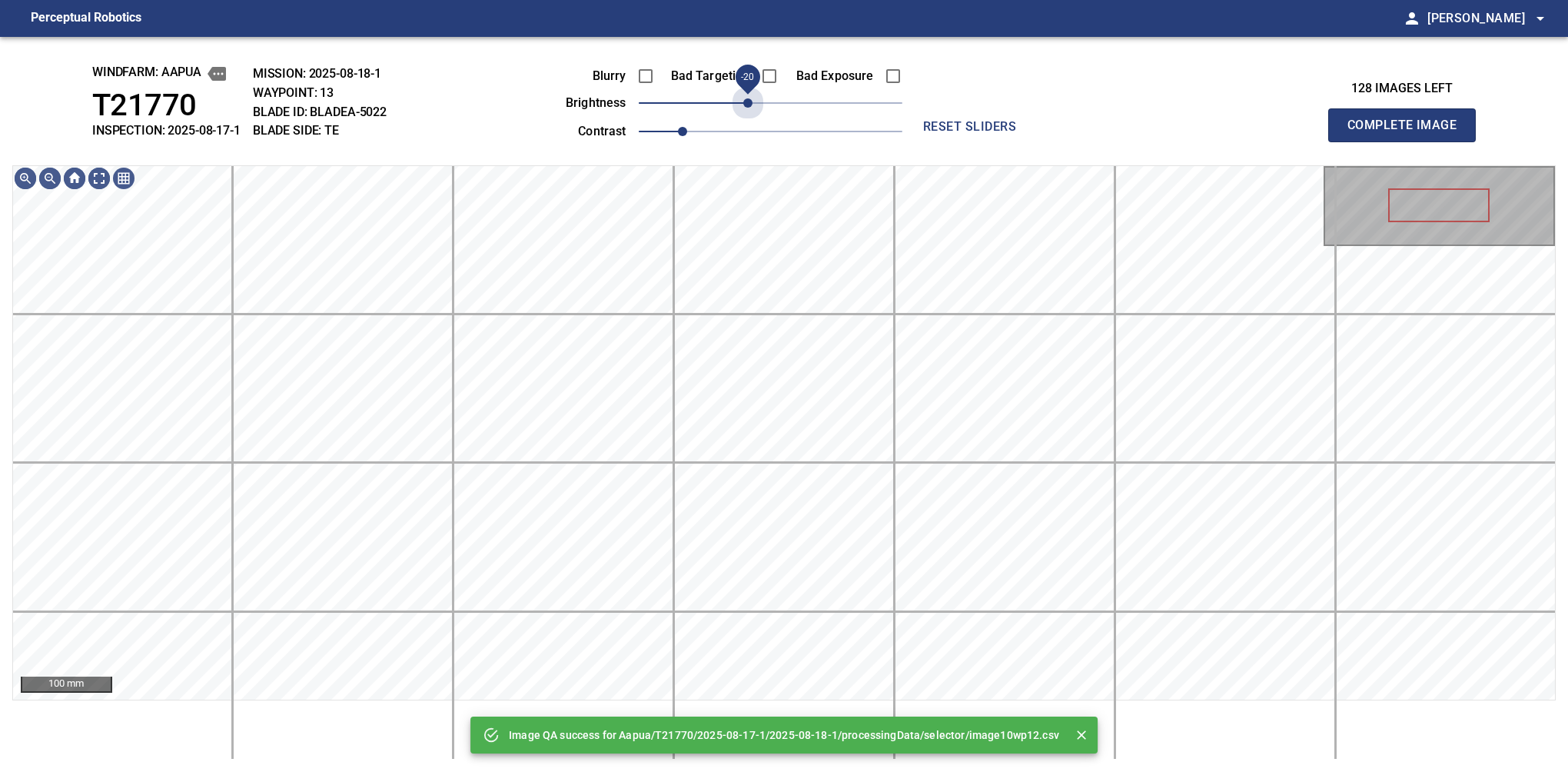
click at [753, 102] on span "-20" at bounding box center [770, 102] width 263 height 22
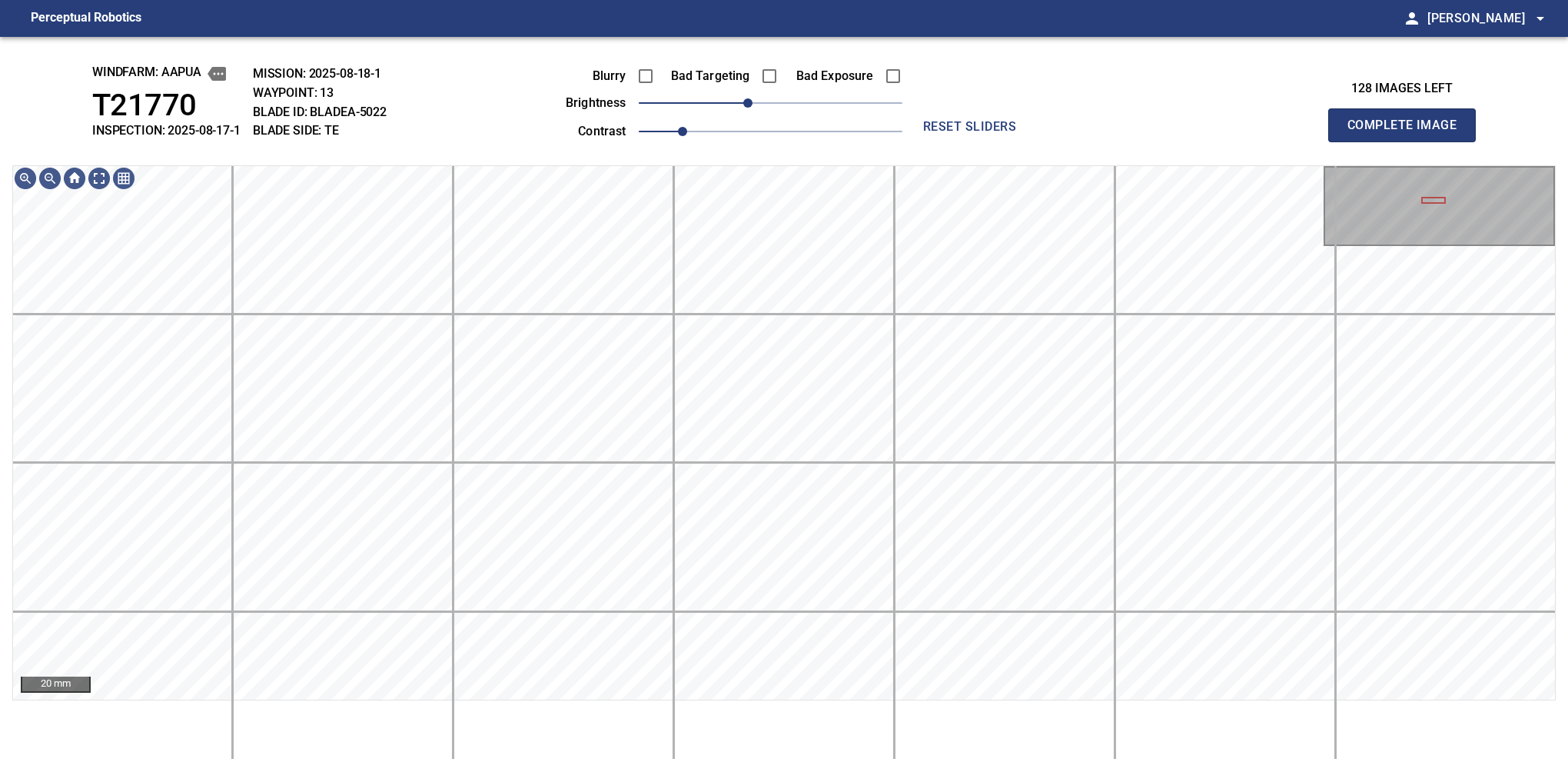
click at [955, 136] on span "reset sliders" at bounding box center [970, 127] width 110 height 22
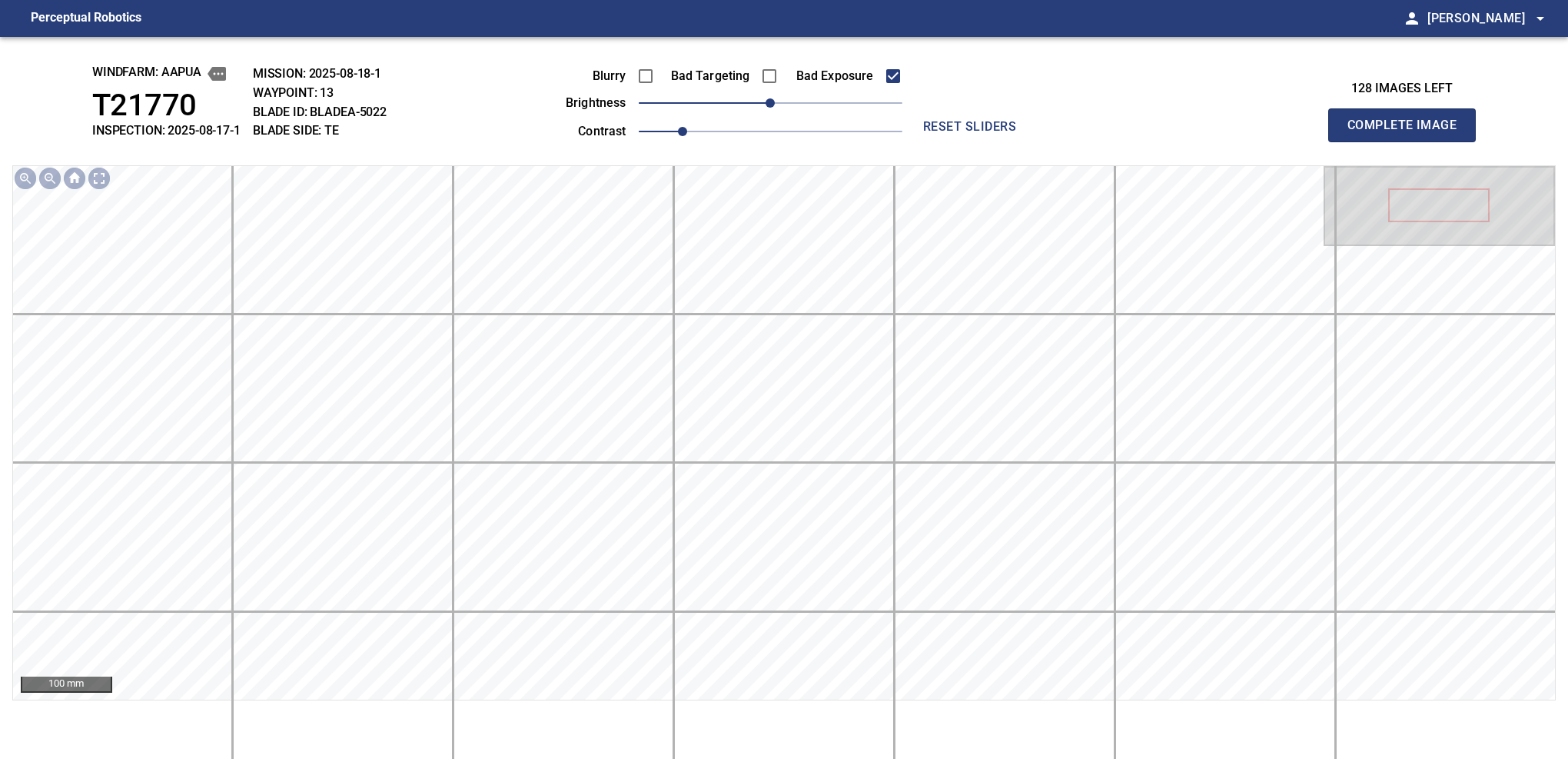
click at [745, 108] on div "Blurry Bad Targeting Bad Exposure brightness 0 contrast 1" at bounding box center [717, 102] width 371 height 82
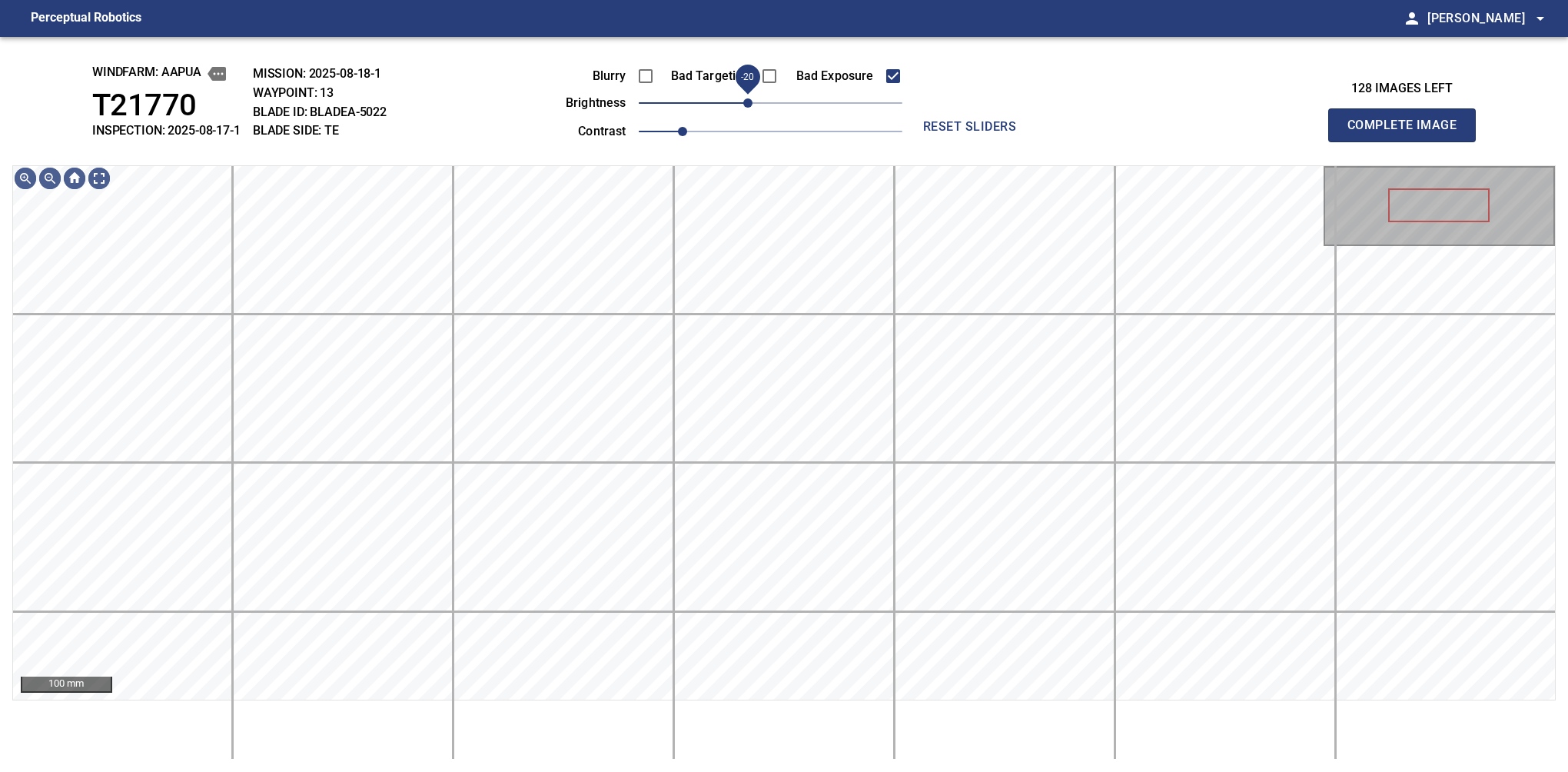
drag, startPoint x: 768, startPoint y: 105, endPoint x: 753, endPoint y: 110, distance: 15.8
click at [752, 108] on span "-20" at bounding box center [747, 102] width 10 height 10
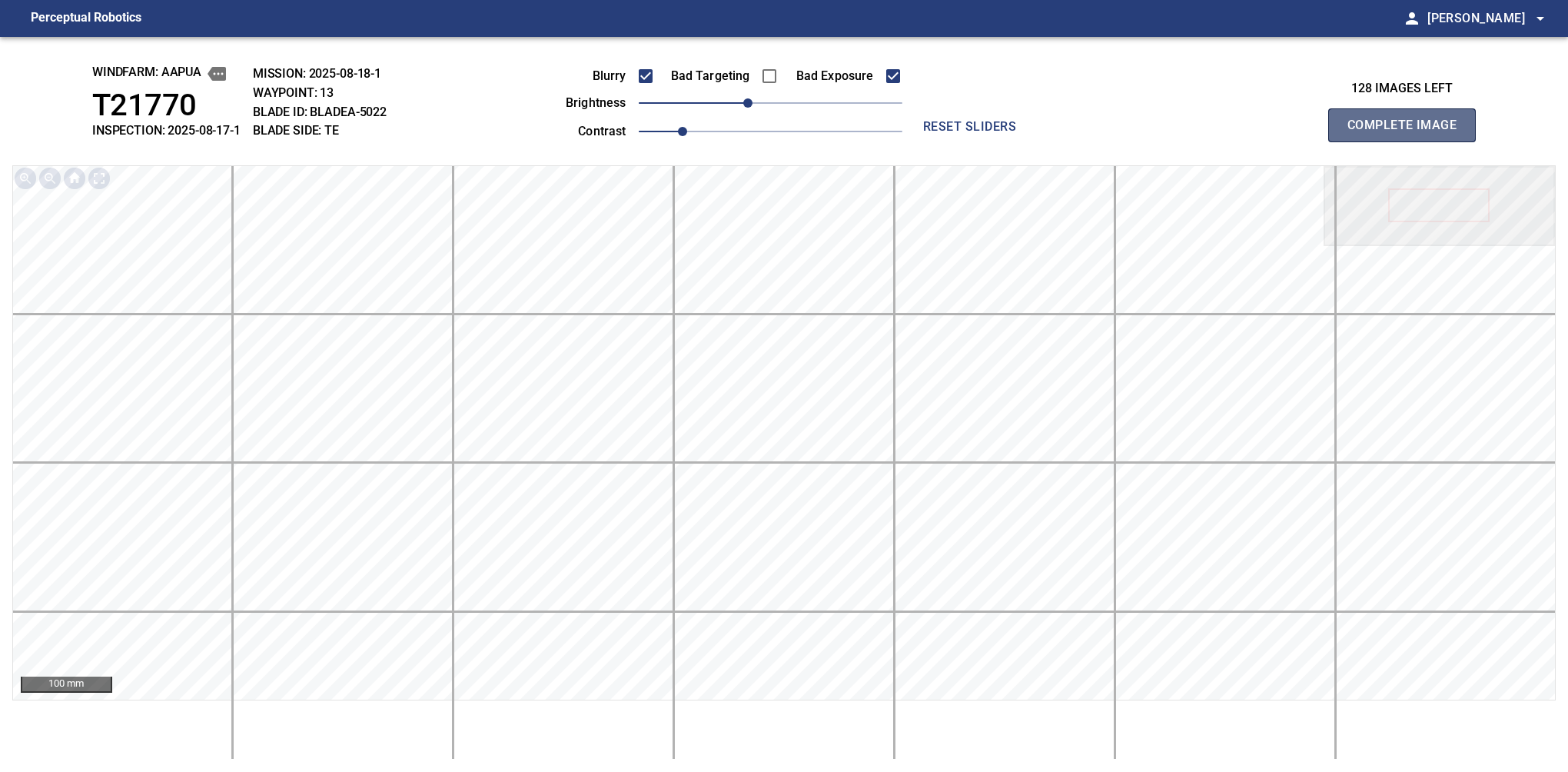
click at [1408, 142] on button "Complete Image" at bounding box center [1402, 125] width 148 height 34
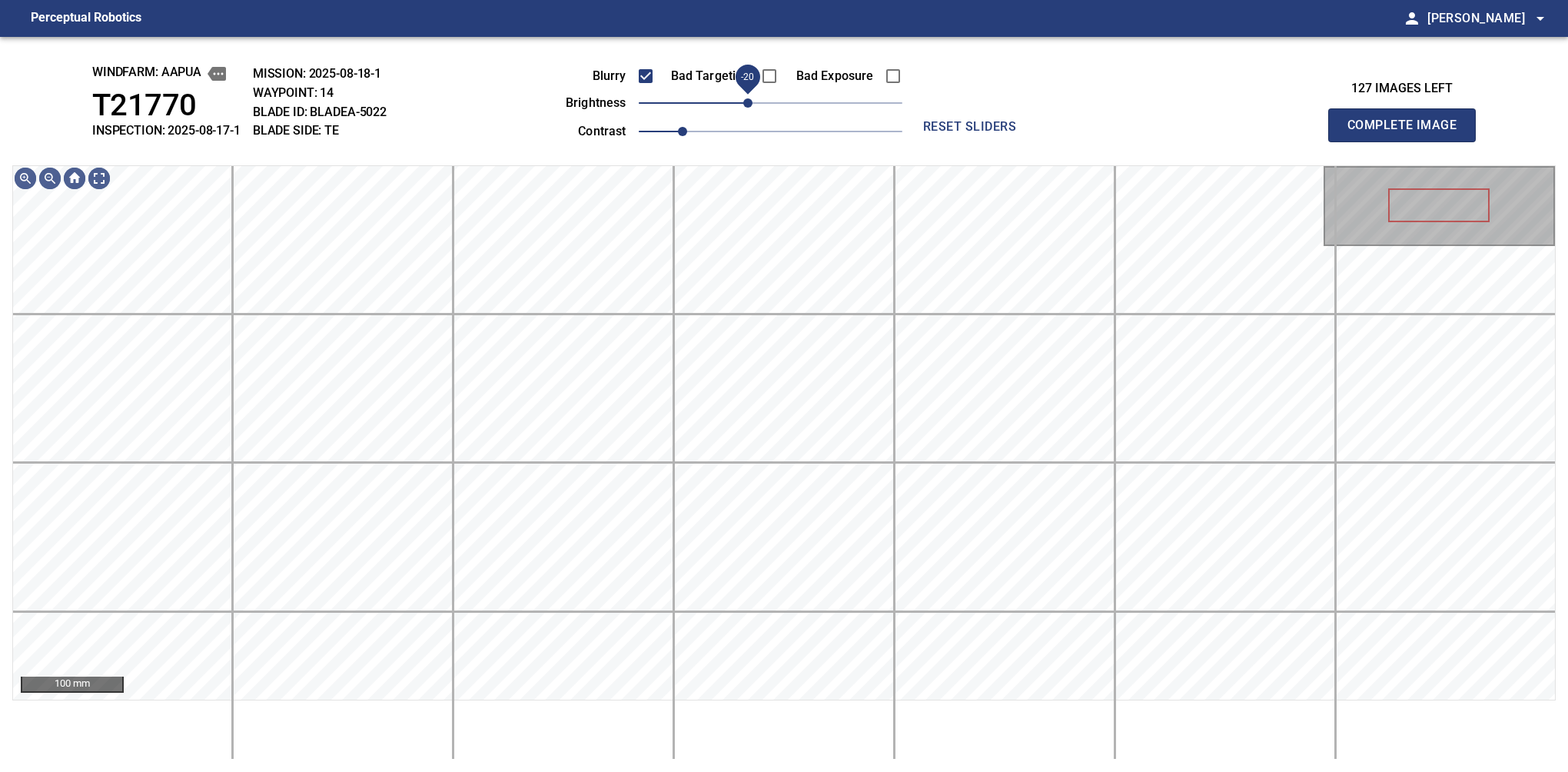
click at [752, 107] on span "-20" at bounding box center [747, 102] width 10 height 10
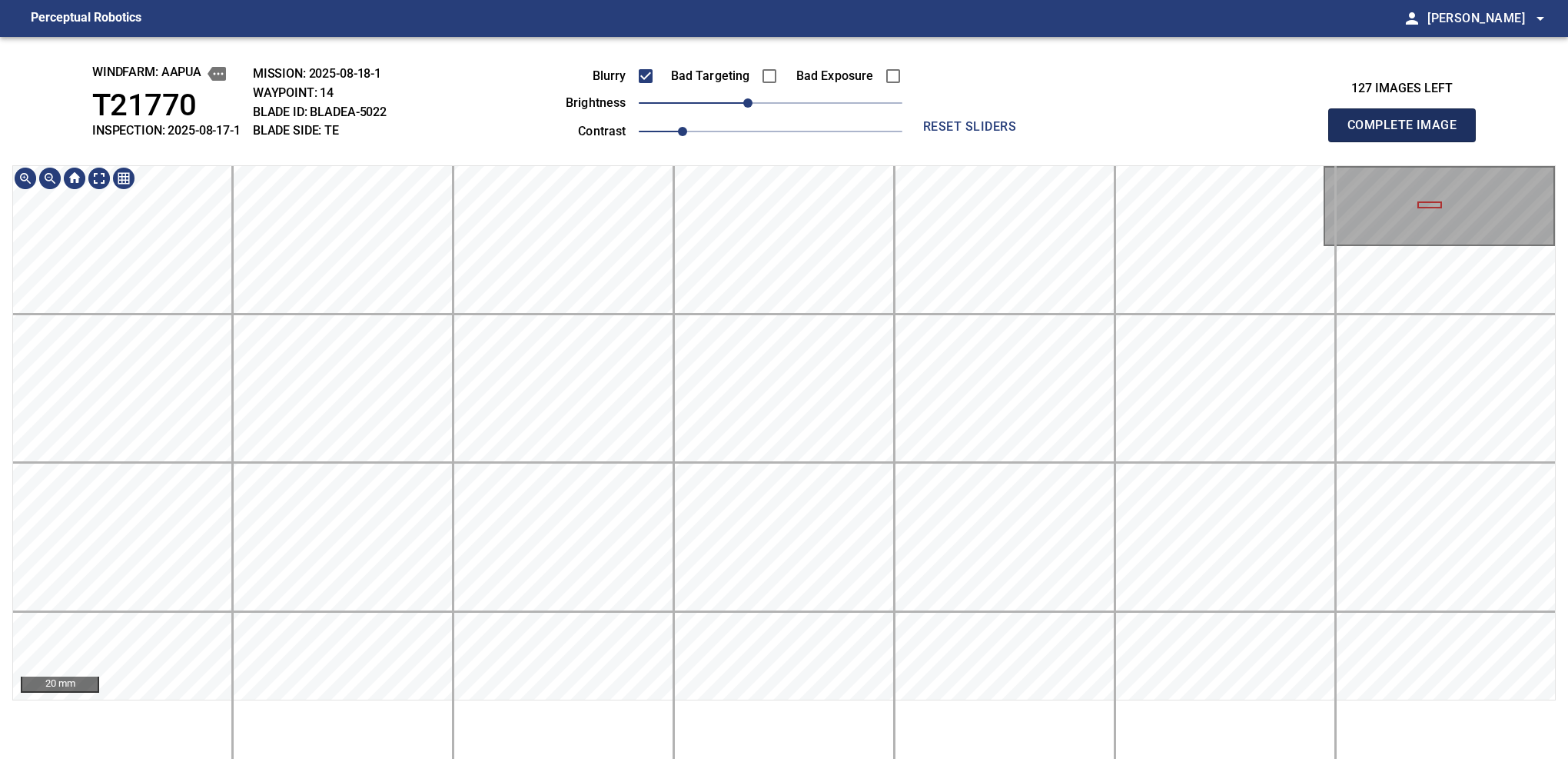
click at [1408, 142] on button "Complete Image" at bounding box center [1402, 125] width 148 height 34
click at [788, 771] on html "Perceptual Robotics person Alex Semenov arrow_drop_down windfarm: Aapua T21770 …" at bounding box center [784, 386] width 1568 height 772
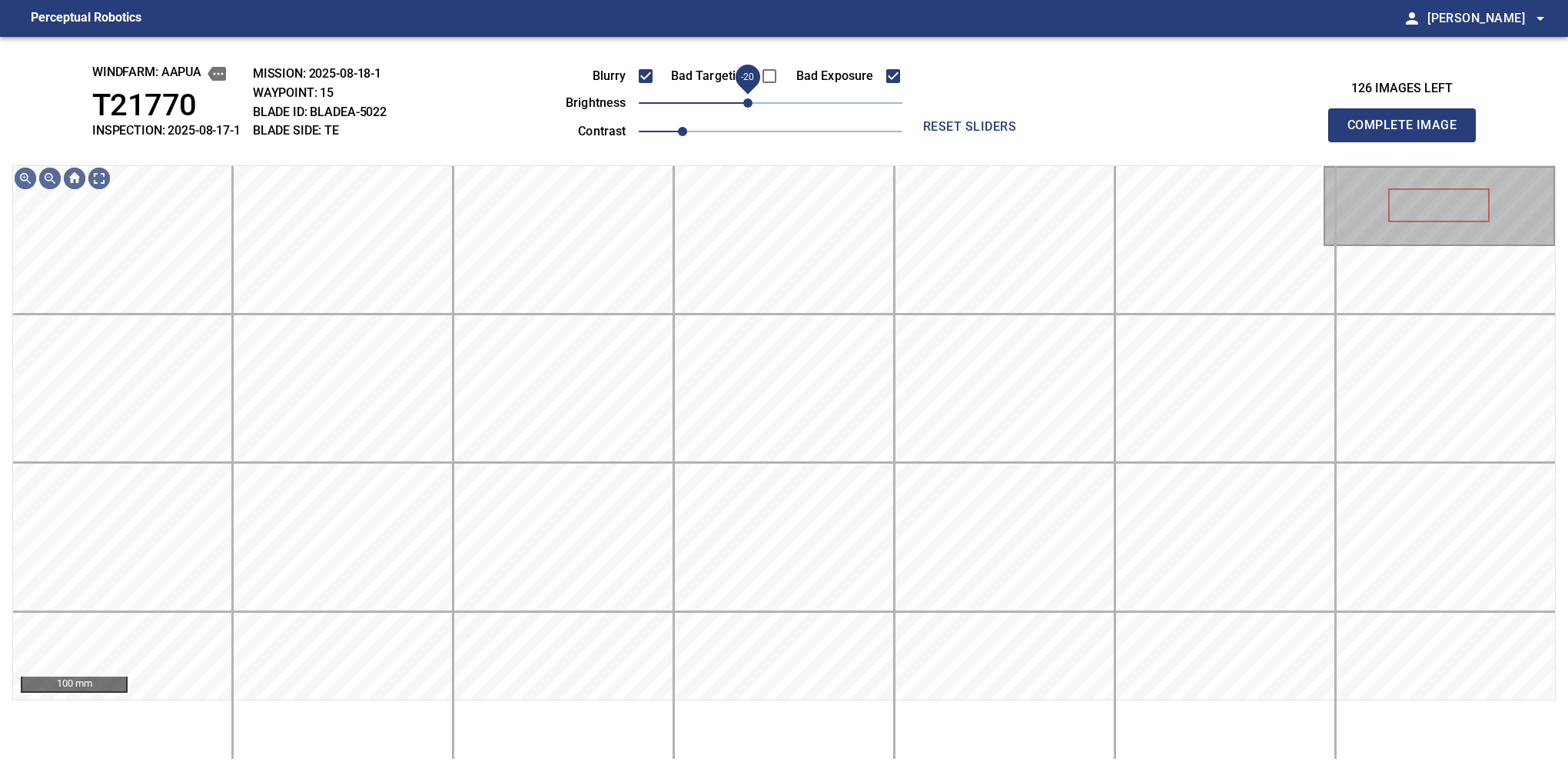
click at [752, 108] on span "-20" at bounding box center [747, 102] width 10 height 10
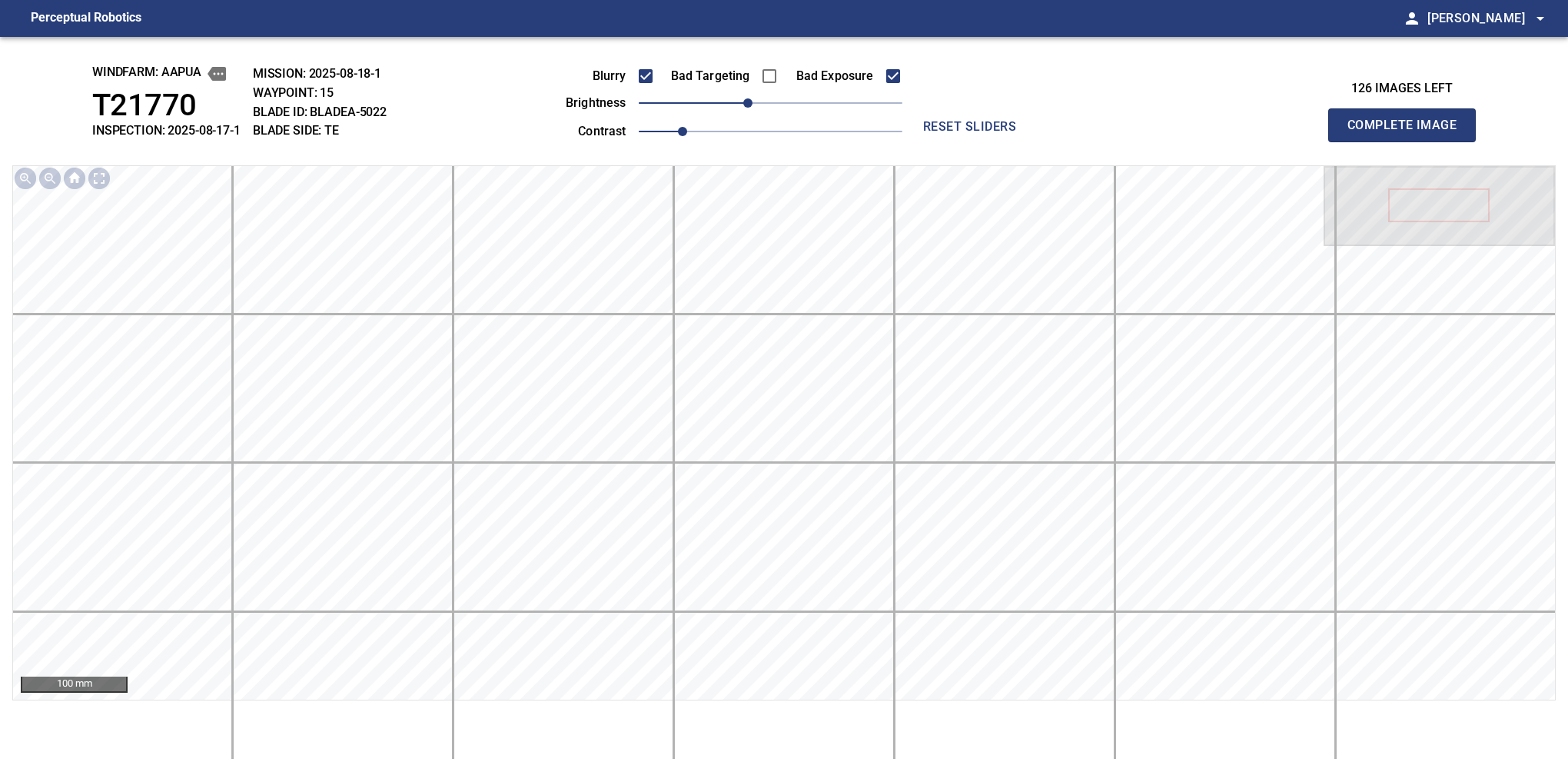
click at [1408, 142] on button "Complete Image" at bounding box center [1402, 125] width 148 height 34
click at [766, 104] on span "0" at bounding box center [770, 102] width 10 height 10
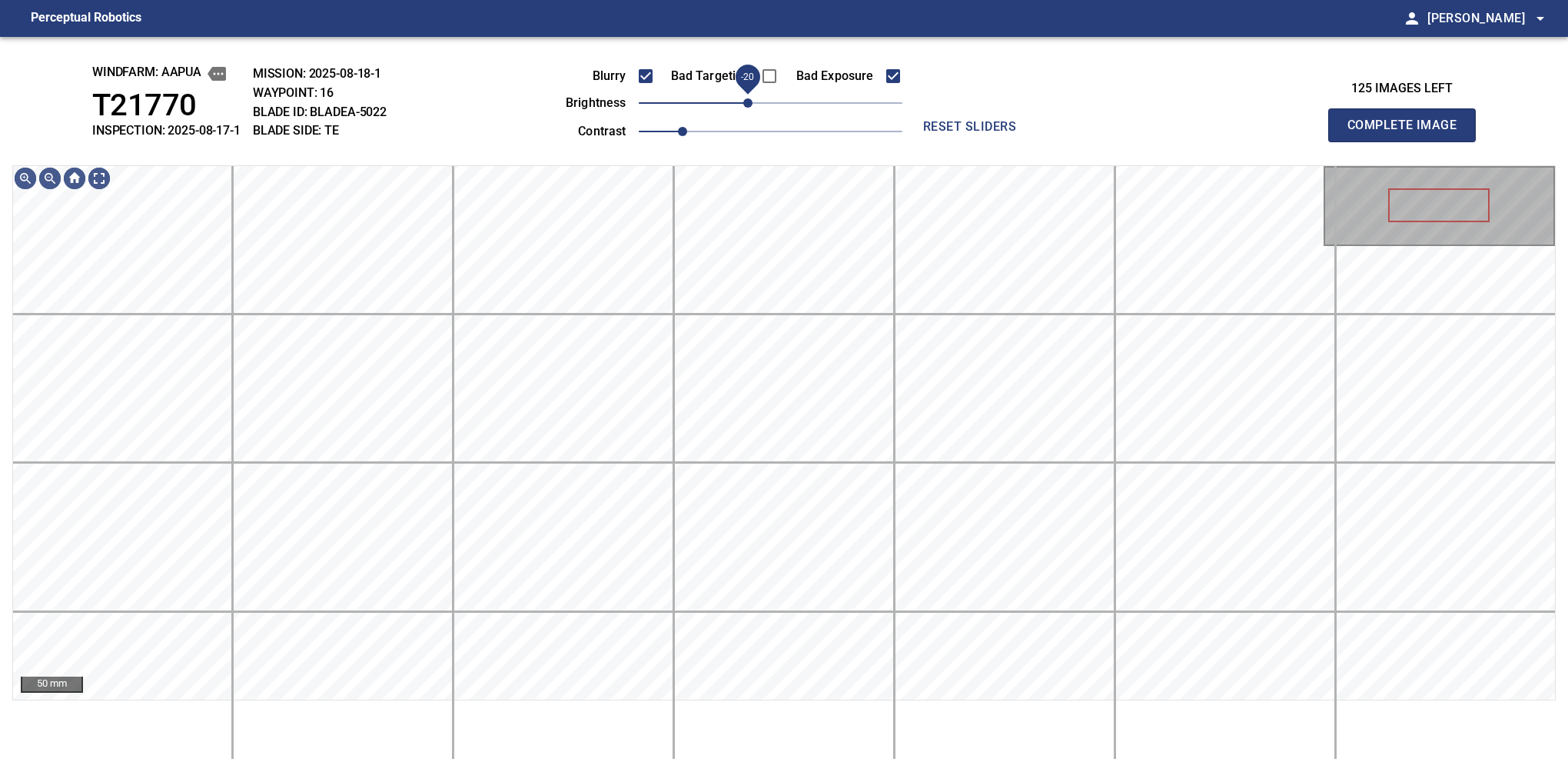
click at [748, 99] on span "-20" at bounding box center [747, 102] width 10 height 10
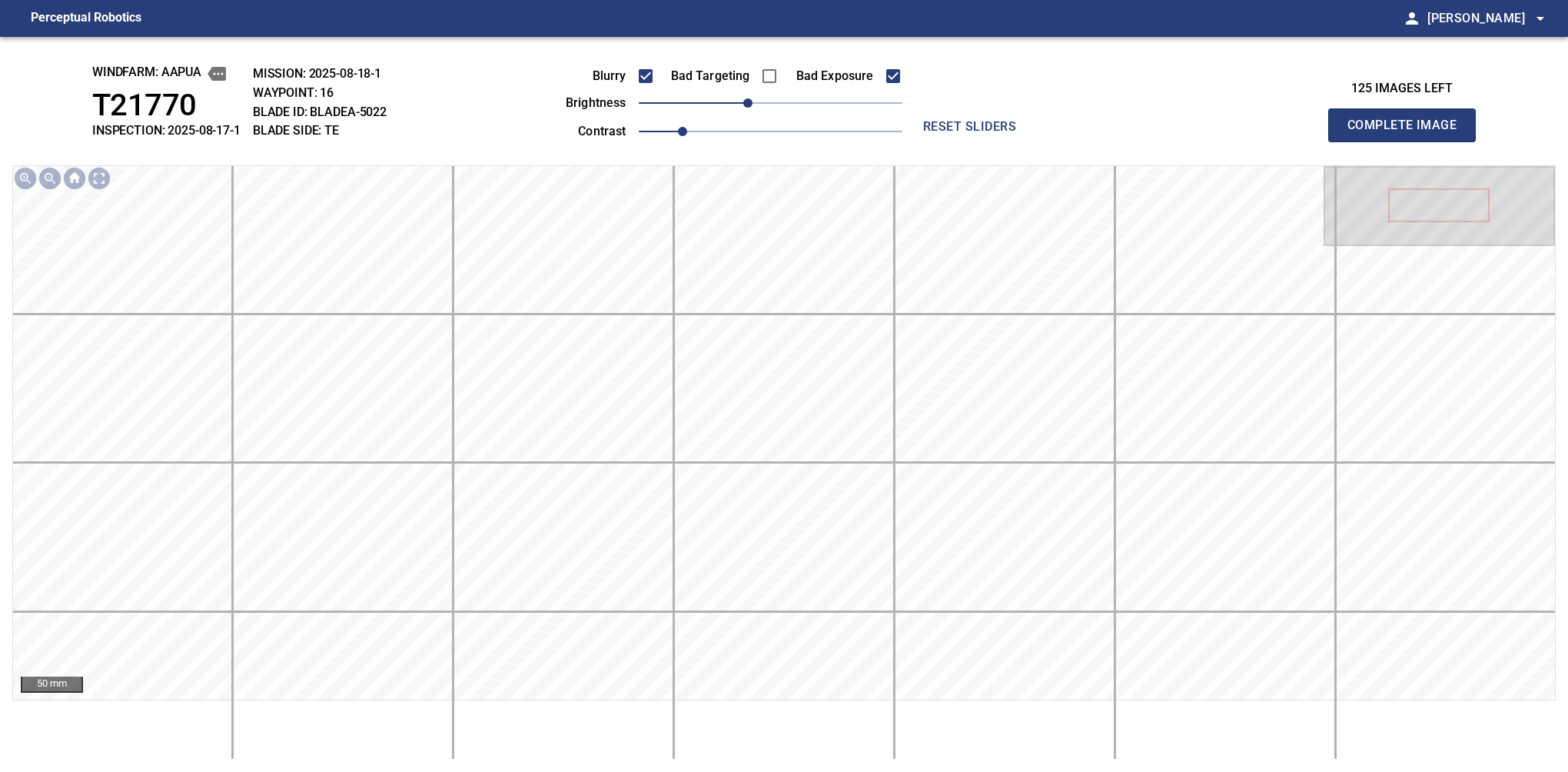
click at [1408, 142] on button "Complete Image" at bounding box center [1402, 125] width 148 height 34
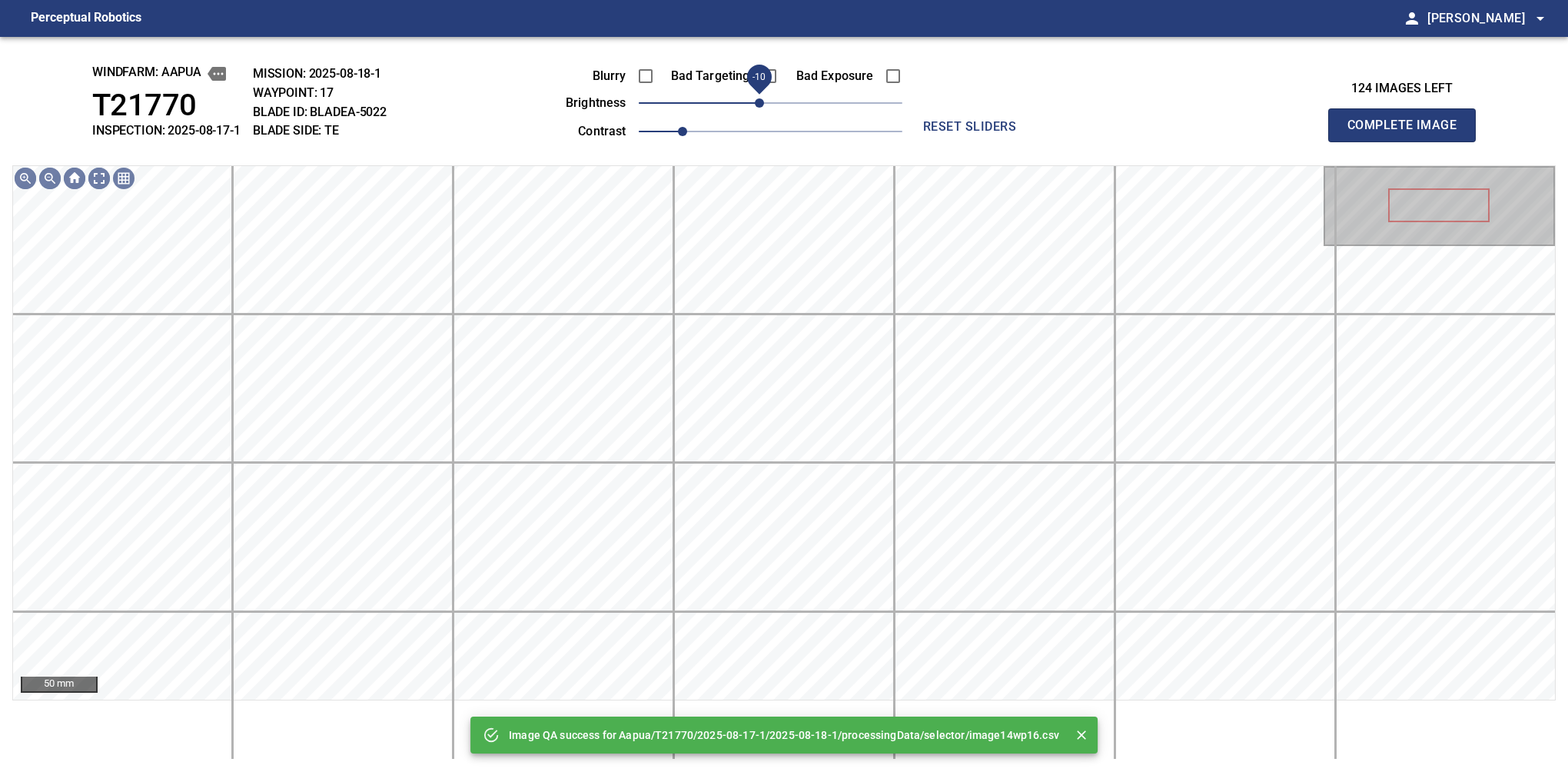
click at [761, 104] on span "-10" at bounding box center [760, 102] width 10 height 10
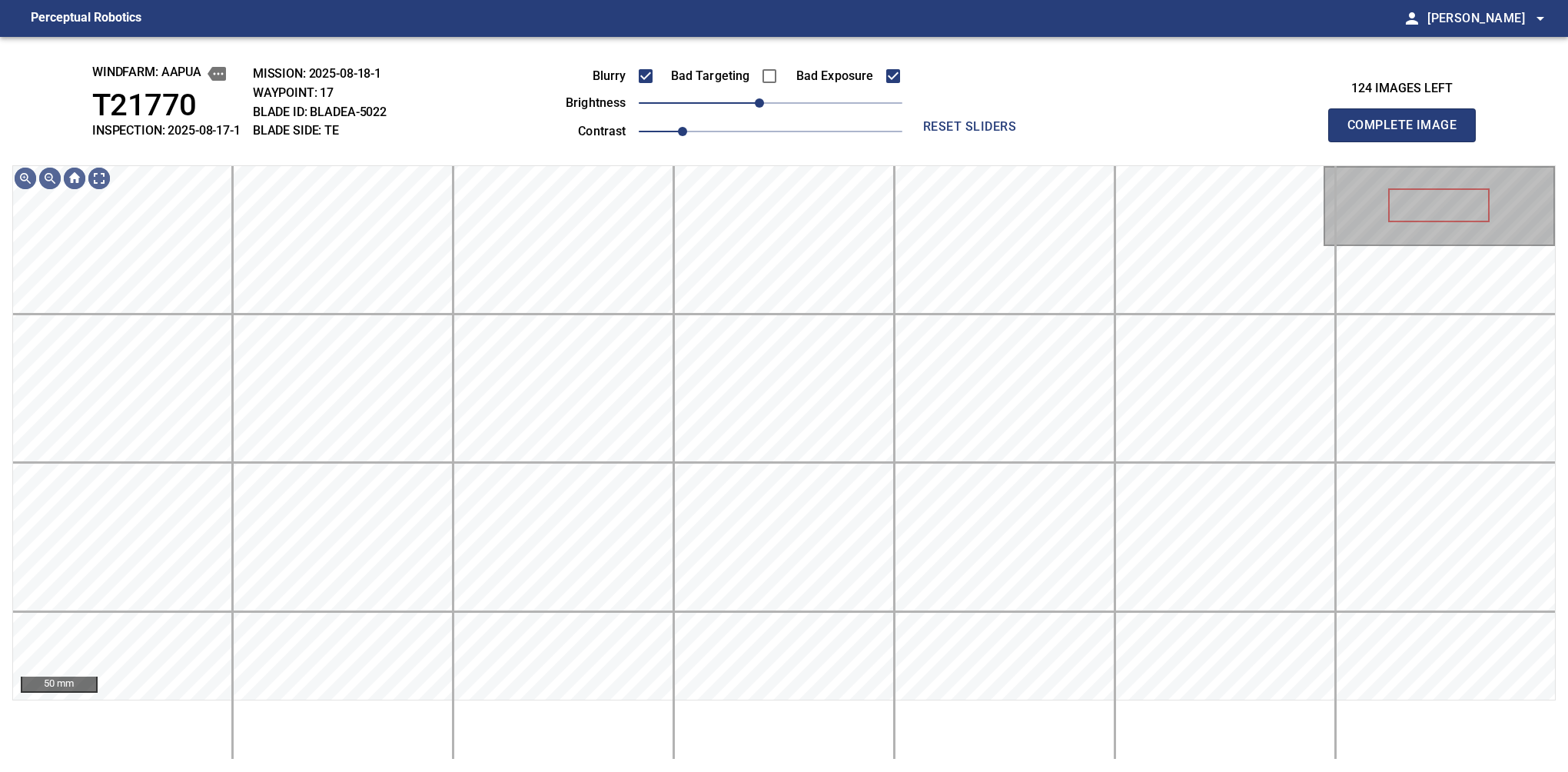
click at [1408, 142] on button "Complete Image" at bounding box center [1402, 125] width 148 height 34
drag, startPoint x: 761, startPoint y: 110, endPoint x: 753, endPoint y: 113, distance: 8.5
click at [752, 108] on span "-20" at bounding box center [747, 102] width 10 height 10
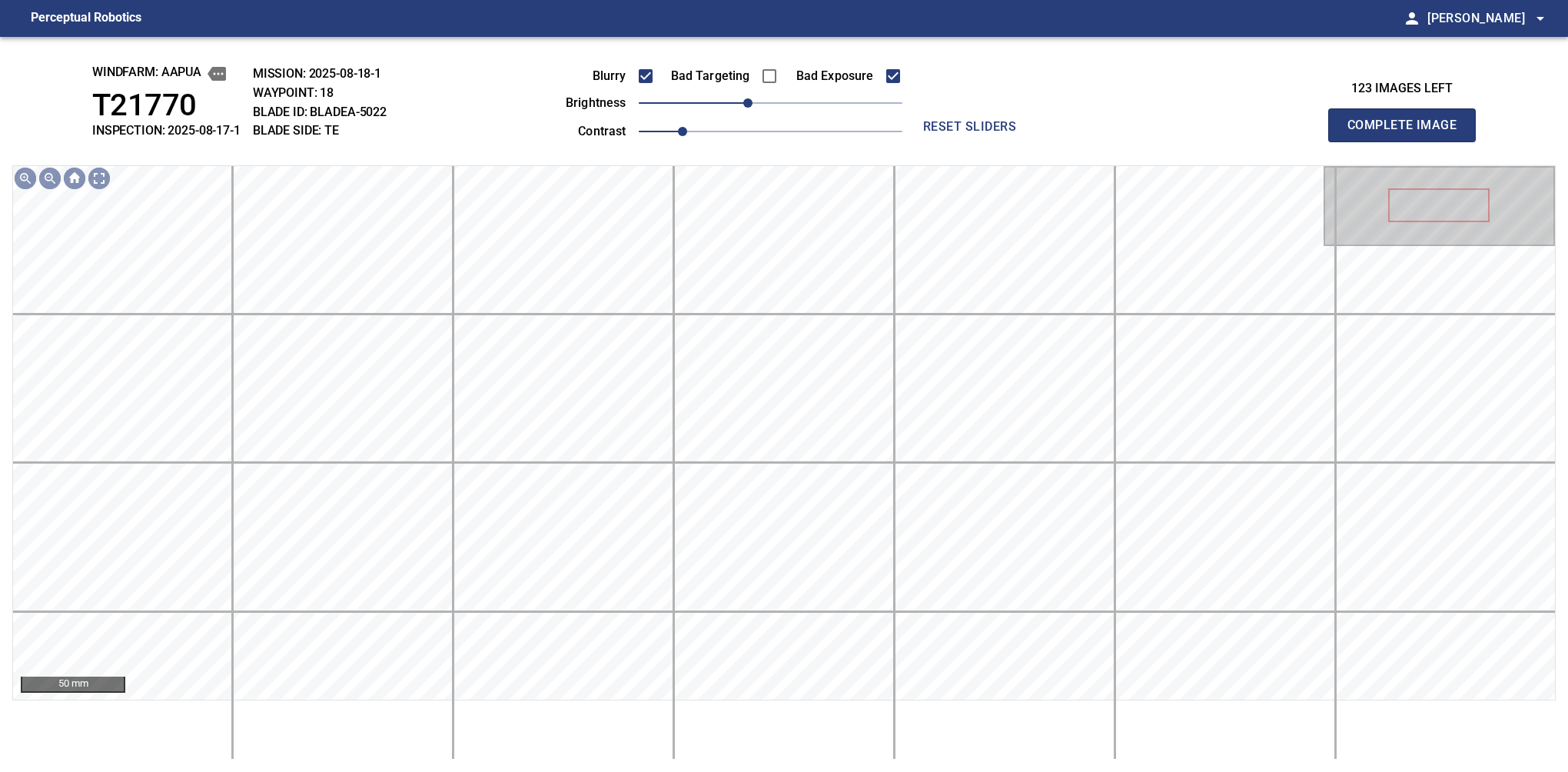
click at [1408, 142] on button "Complete Image" at bounding box center [1402, 125] width 148 height 34
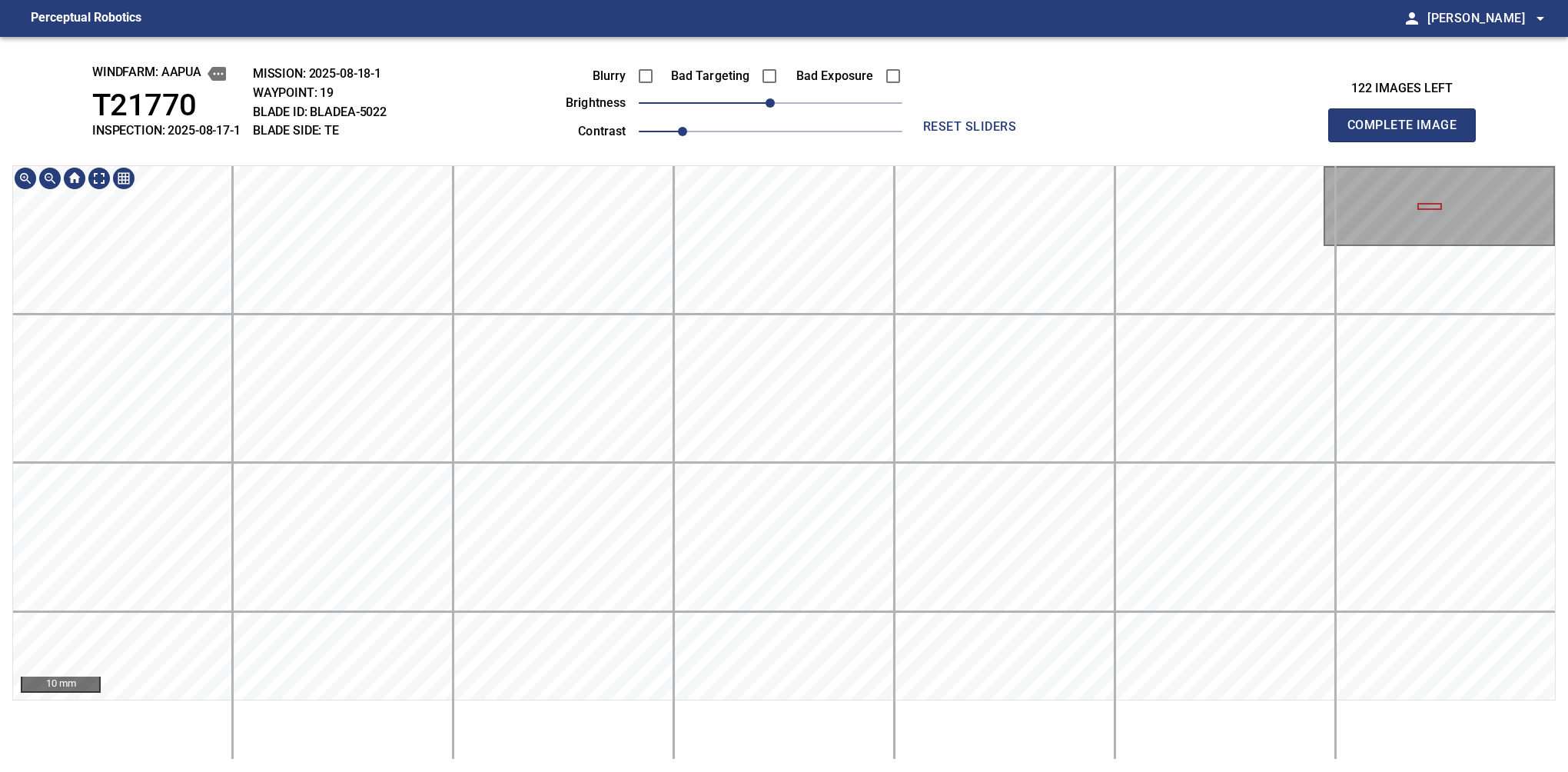
click at [741, 0] on html "Perceptual Robotics person Alex Semenov arrow_drop_down windfarm: Aapua T21770 …" at bounding box center [784, 386] width 1568 height 772
drag, startPoint x: 765, startPoint y: 102, endPoint x: 753, endPoint y: 102, distance: 12.0
click at [752, 102] on span "-20" at bounding box center [747, 102] width 10 height 10
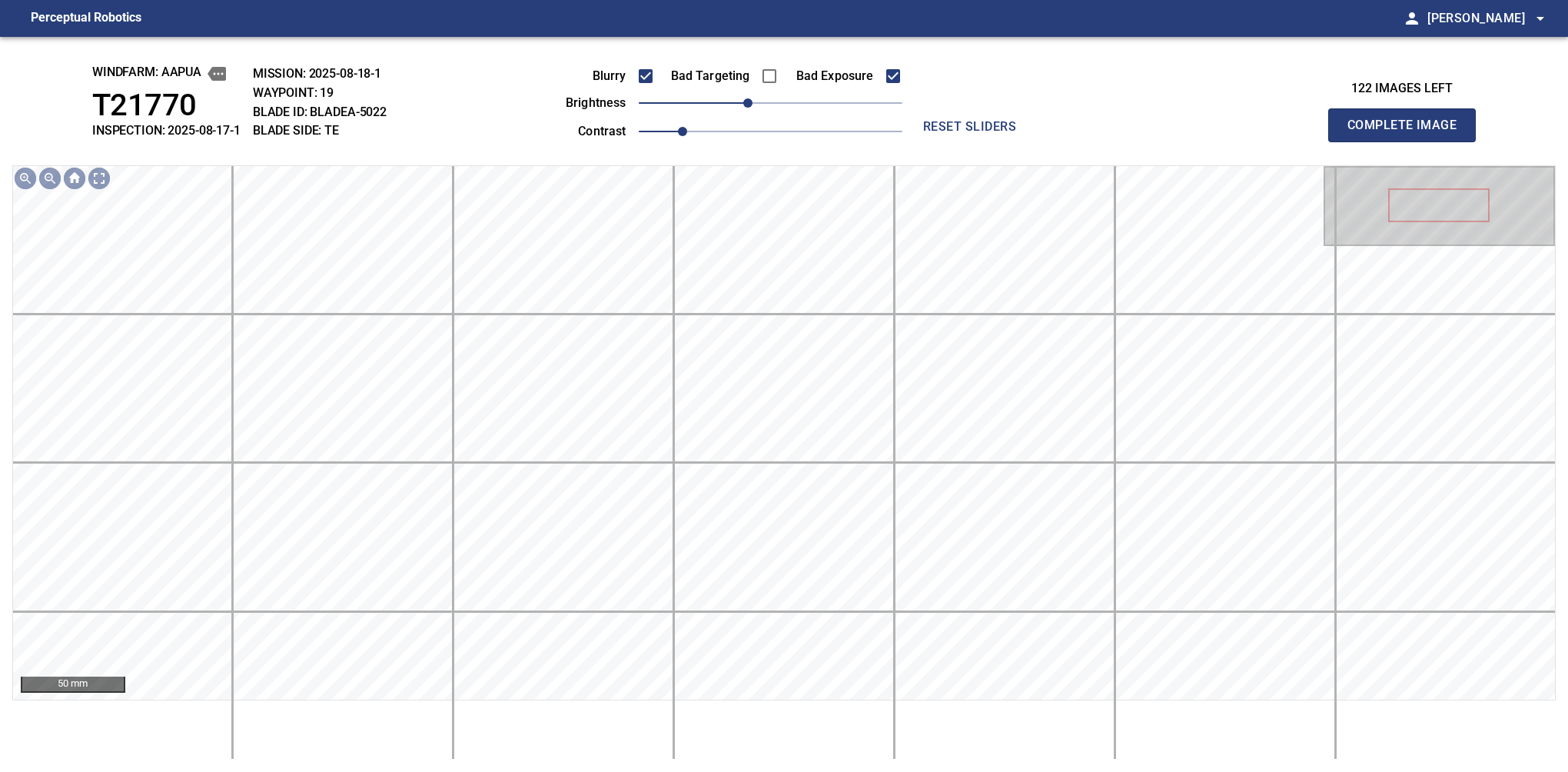
click at [1408, 142] on button "Complete Image" at bounding box center [1402, 125] width 148 height 34
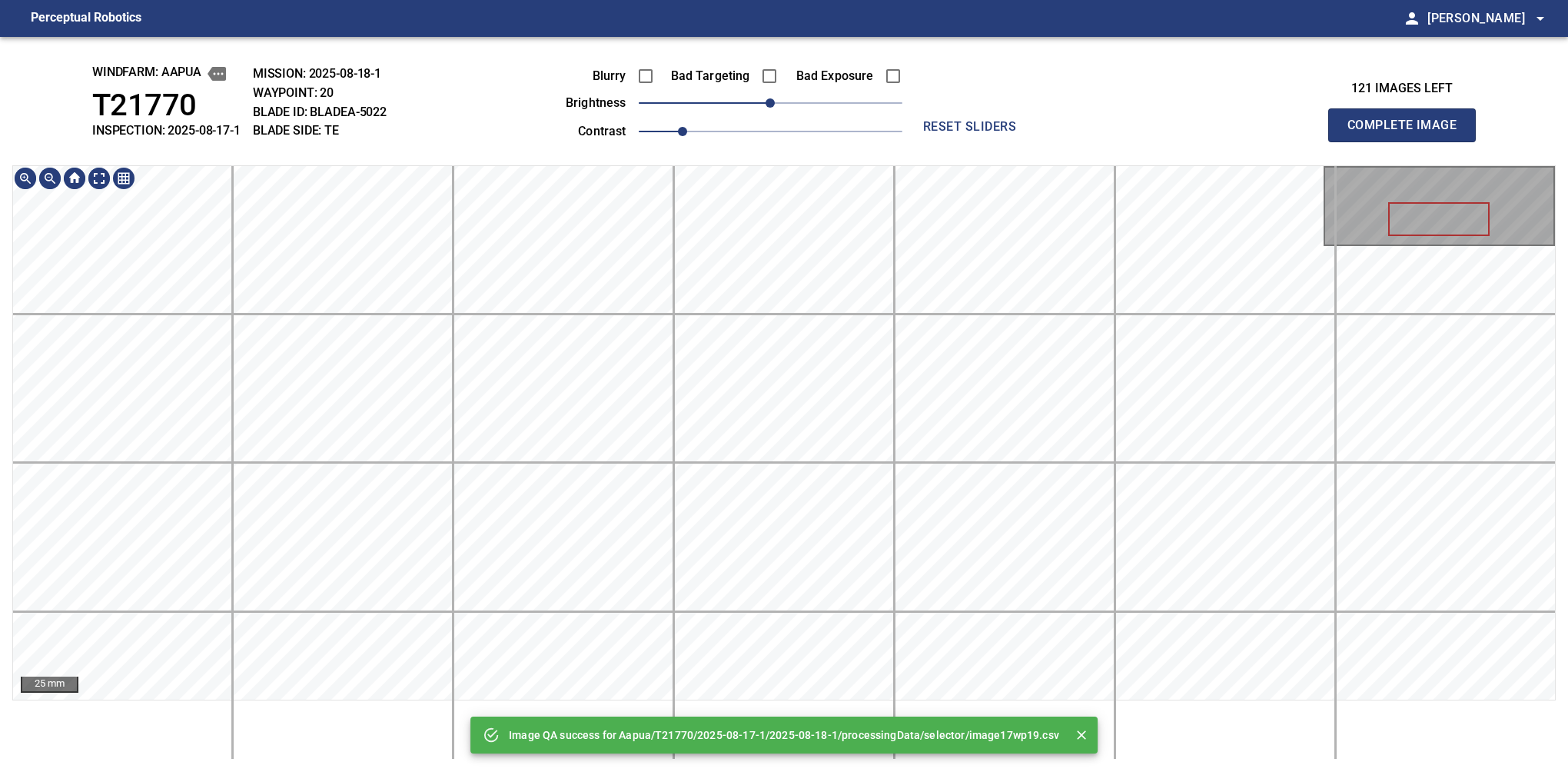
click at [684, 0] on html "Perceptual Robotics person Alex Semenov arrow_drop_down Image QA success for Aa…" at bounding box center [784, 386] width 1568 height 772
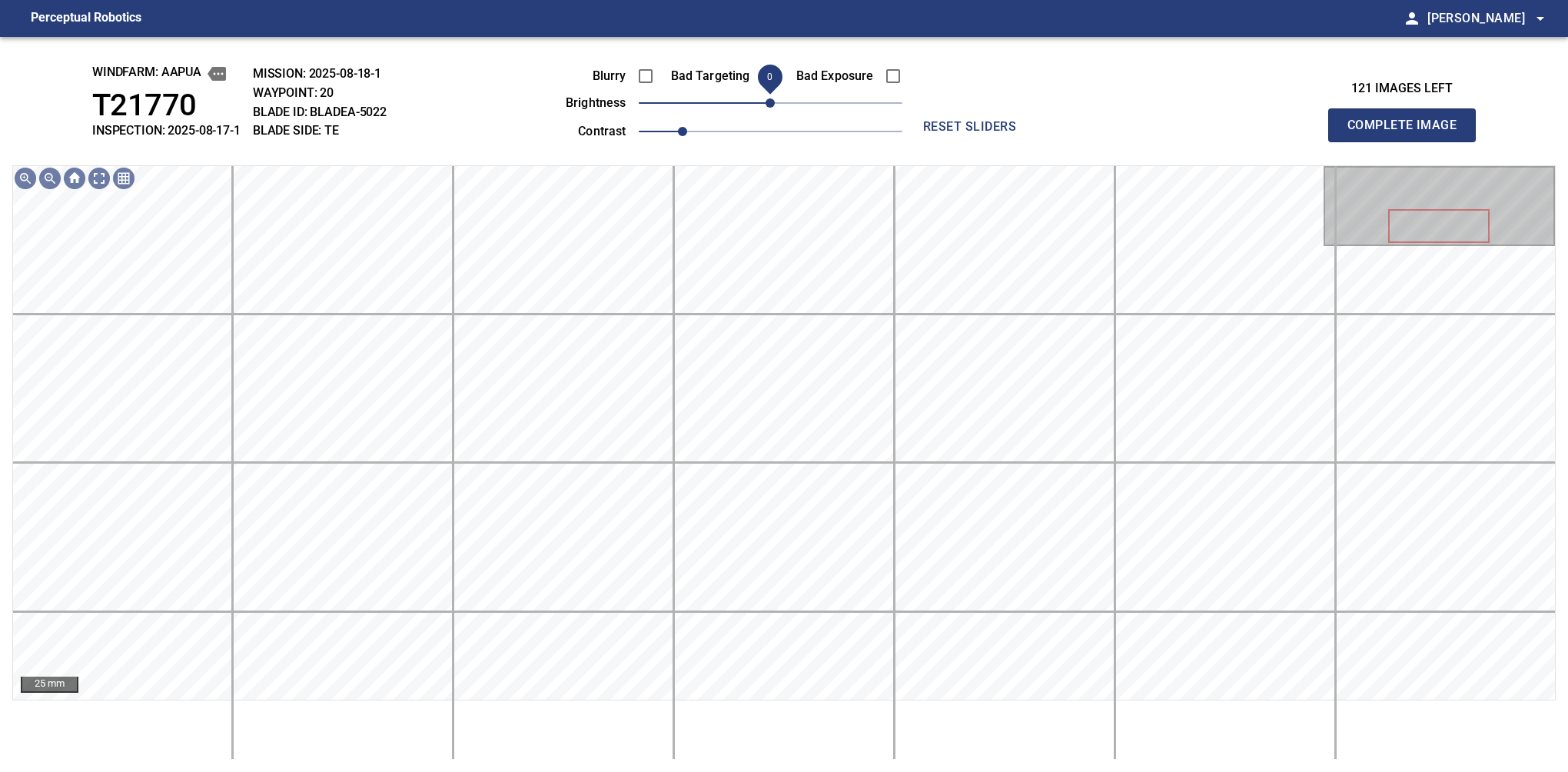
click at [766, 102] on span "0" at bounding box center [770, 102] width 10 height 10
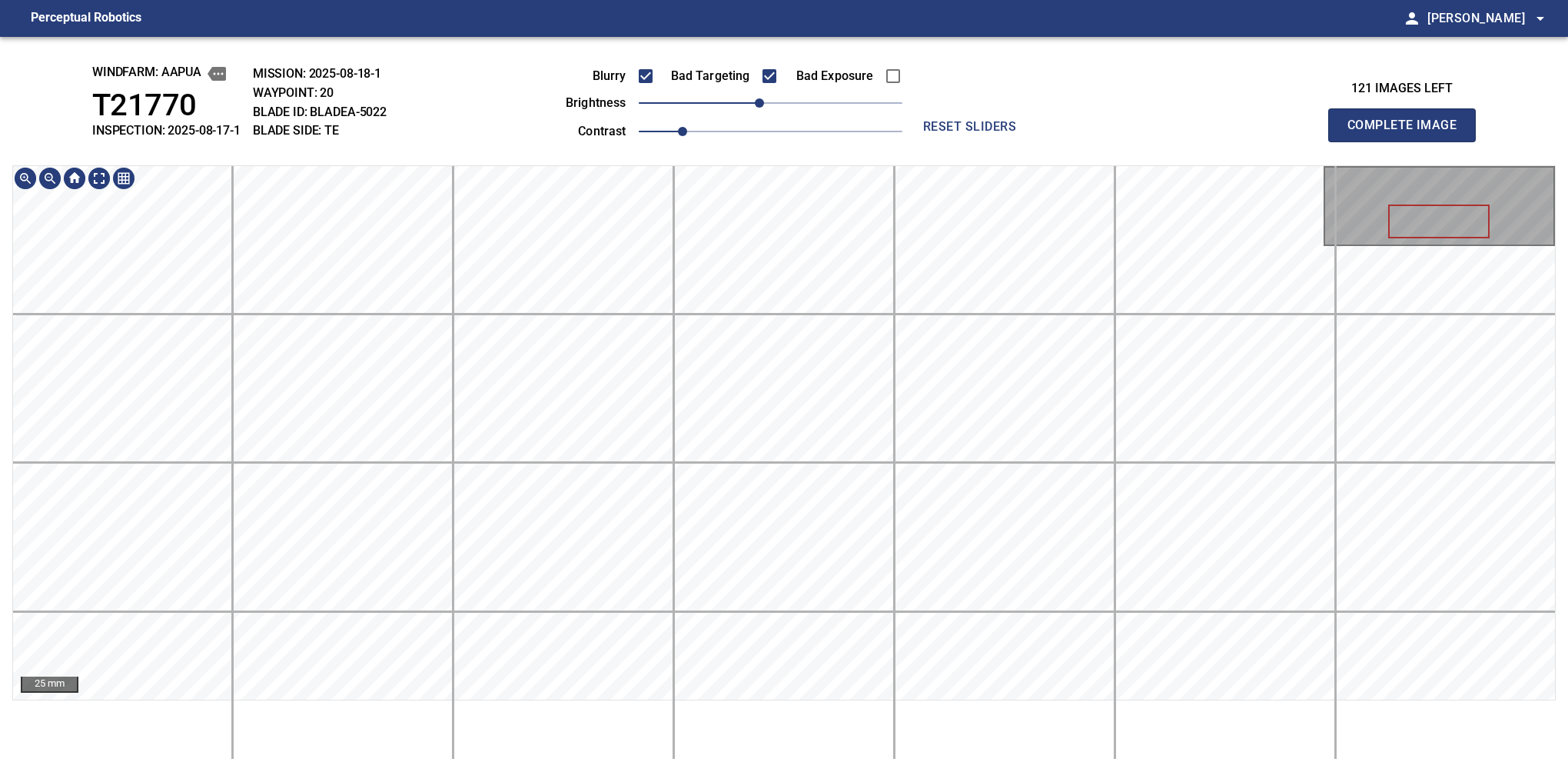
click at [717, 83] on div "windfarm: Aapua T21770 INSPECTION: 2025-08-17-1 MISSION: 2025-08-18-1 WAYPOINT:…" at bounding box center [784, 404] width 1568 height 735
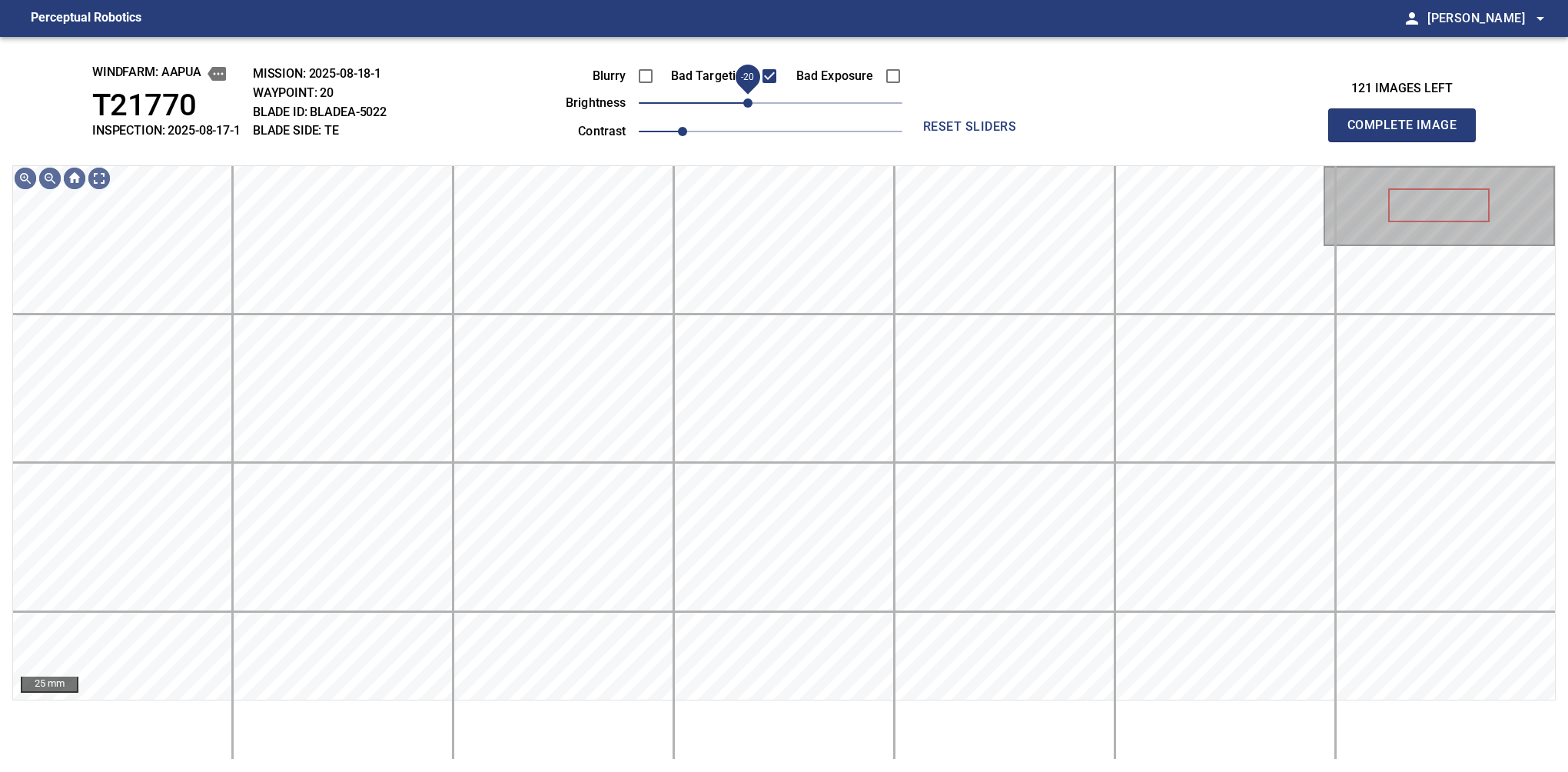
click at [749, 104] on span "-20" at bounding box center [747, 102] width 10 height 10
click at [755, 102] on span "-10" at bounding box center [760, 102] width 10 height 10
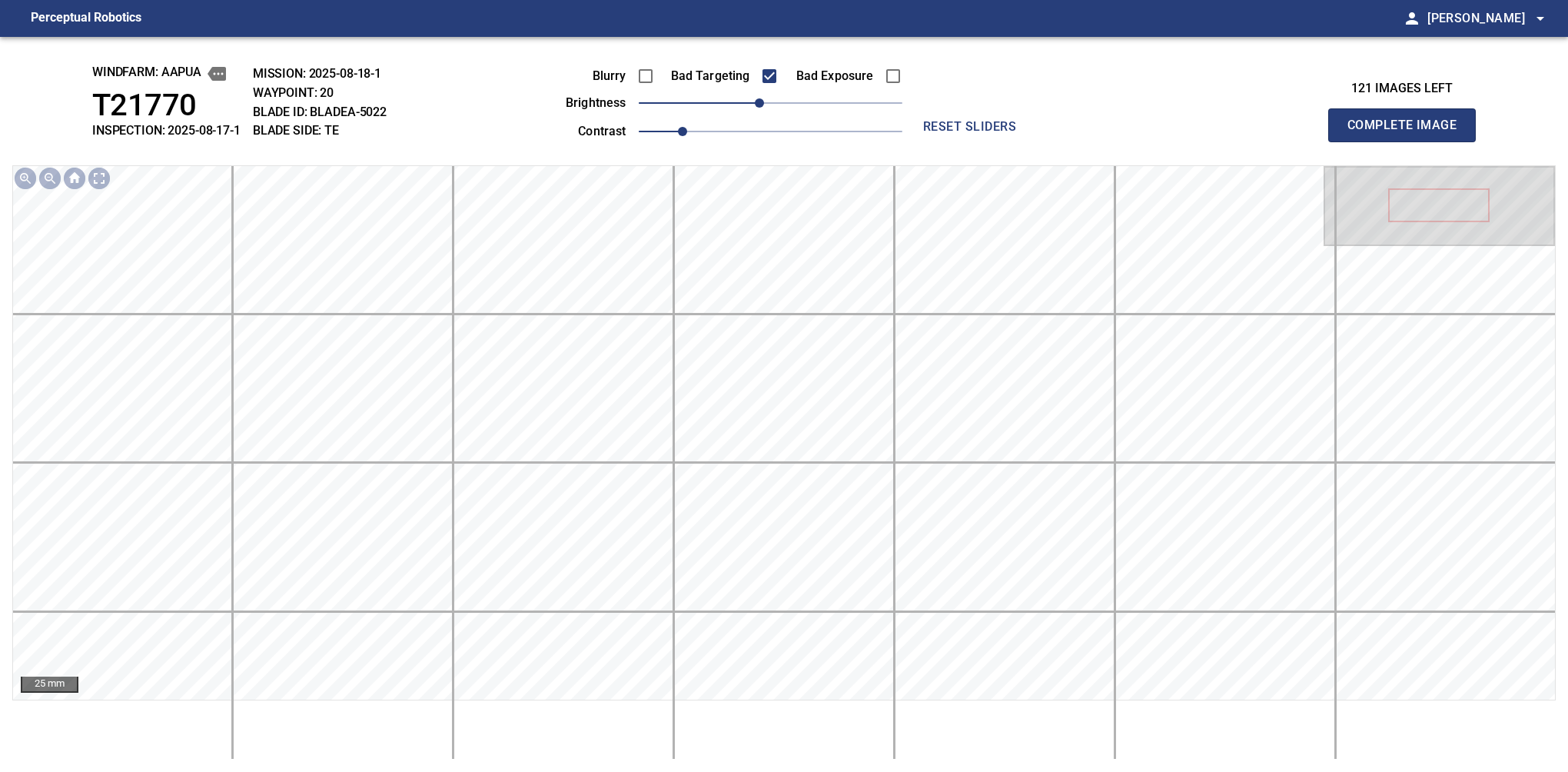
click at [1408, 142] on button "Complete Image" at bounding box center [1402, 125] width 148 height 34
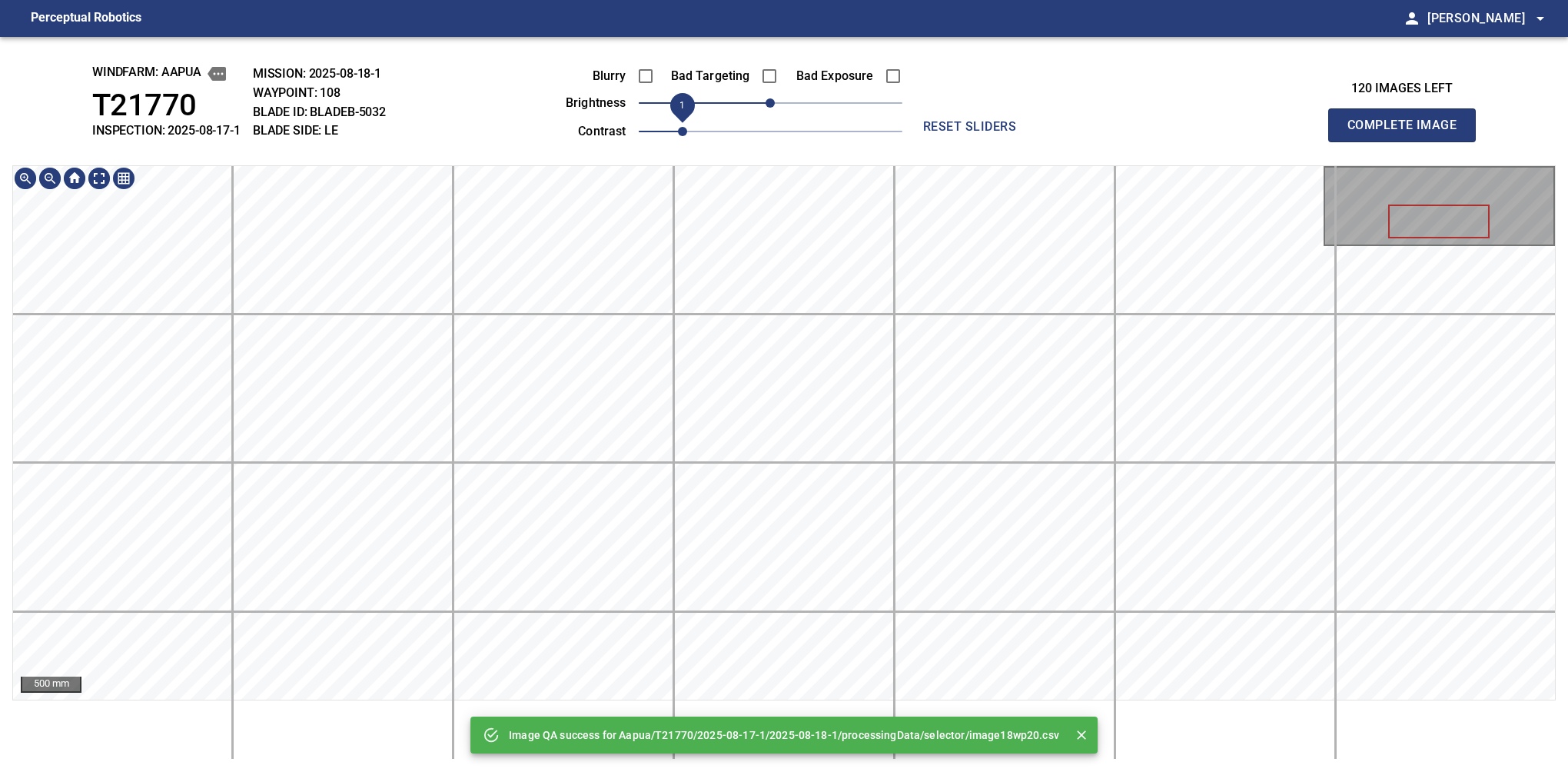
click at [695, 121] on div "Image QA success for Aapua/T21770/2025-08-17-1/2025-08-18-1/processingData/sele…" at bounding box center [784, 404] width 1568 height 735
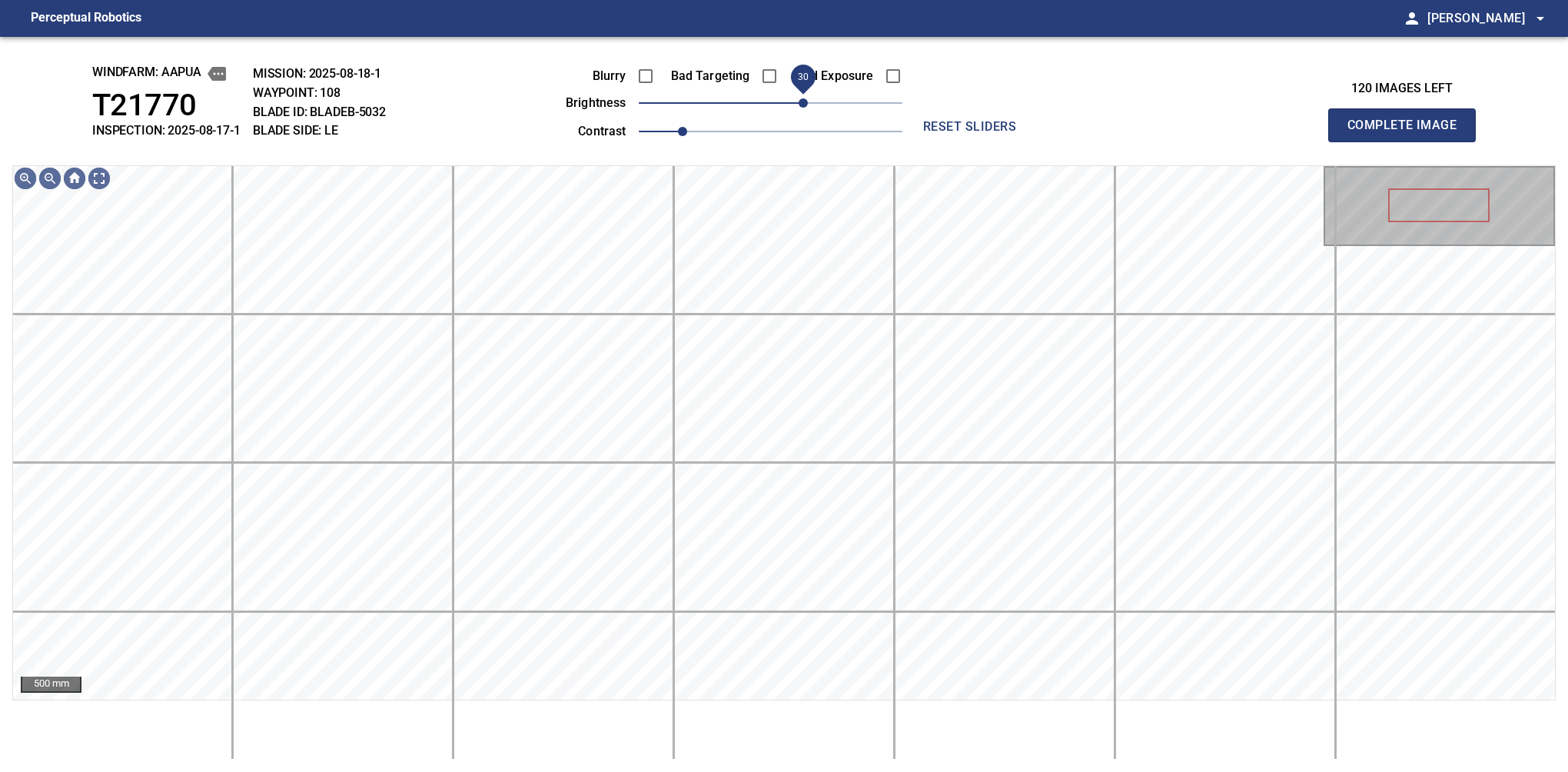
click at [800, 102] on span "30" at bounding box center [803, 102] width 10 height 10
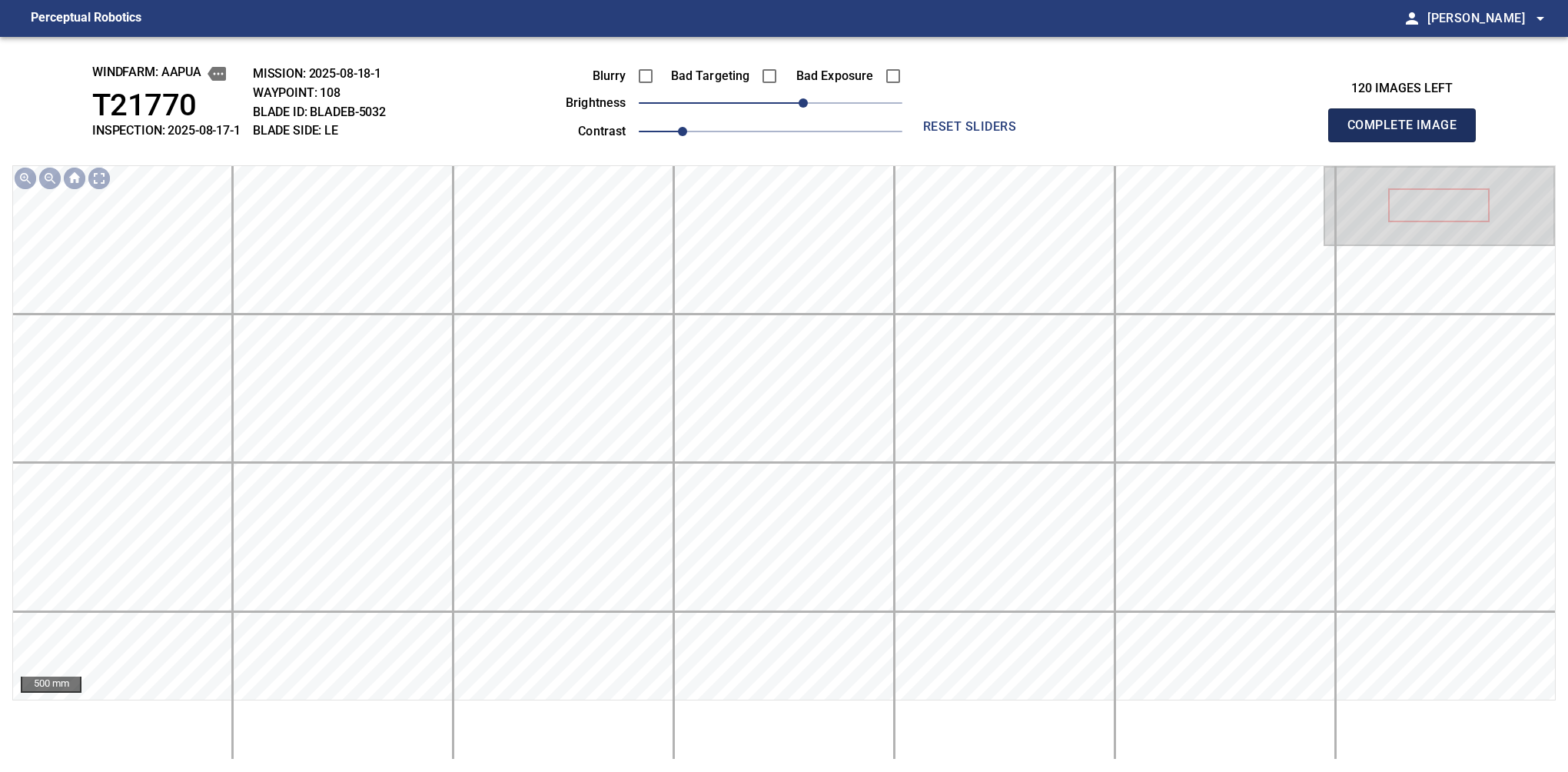
click at [1408, 142] on button "Complete Image" at bounding box center [1402, 125] width 148 height 34
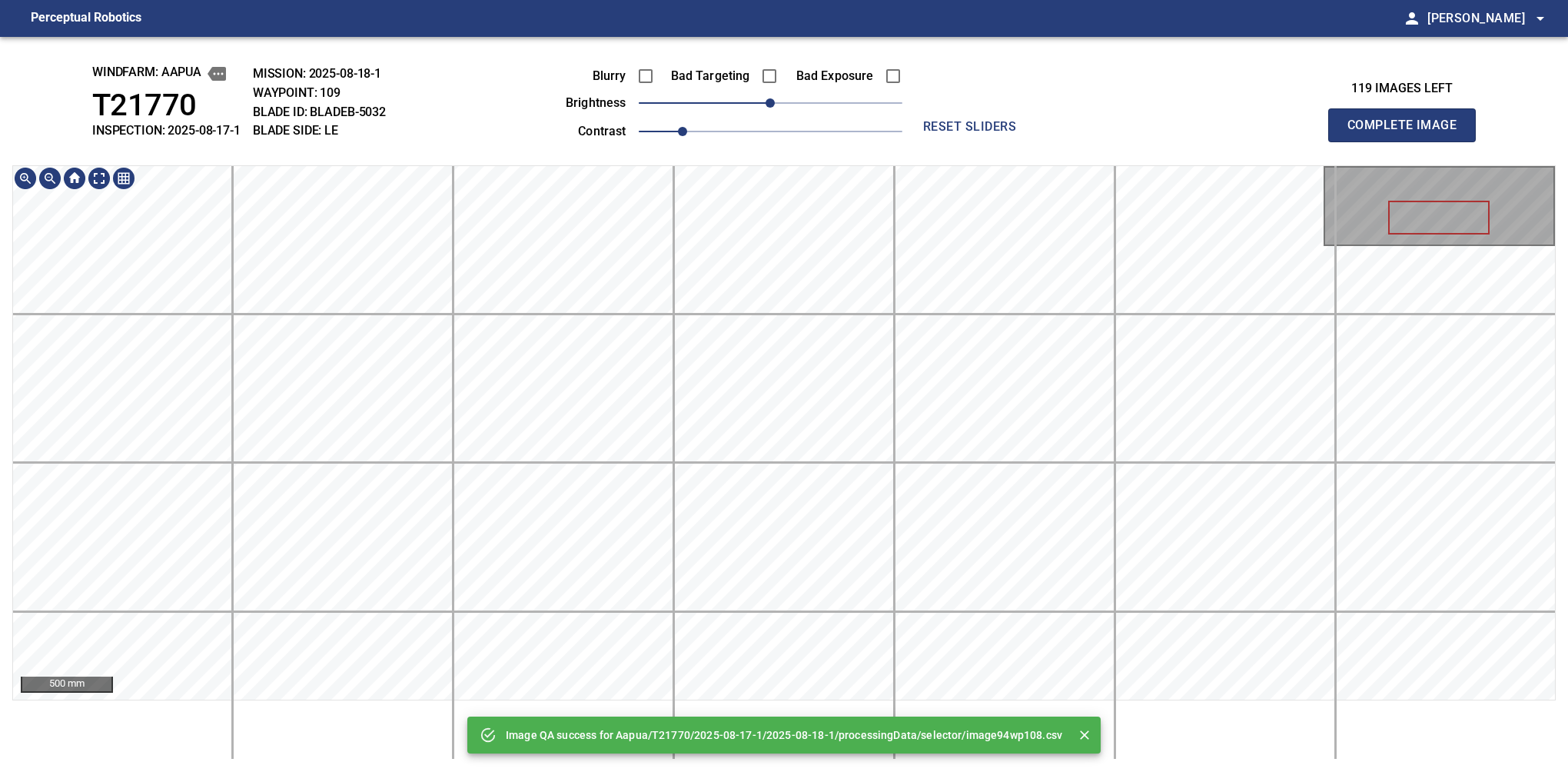
click at [854, 37] on div "Image QA success for Aapua/T21770/2025-08-17-1/2025-08-18-1/processingData/sele…" at bounding box center [784, 404] width 1568 height 735
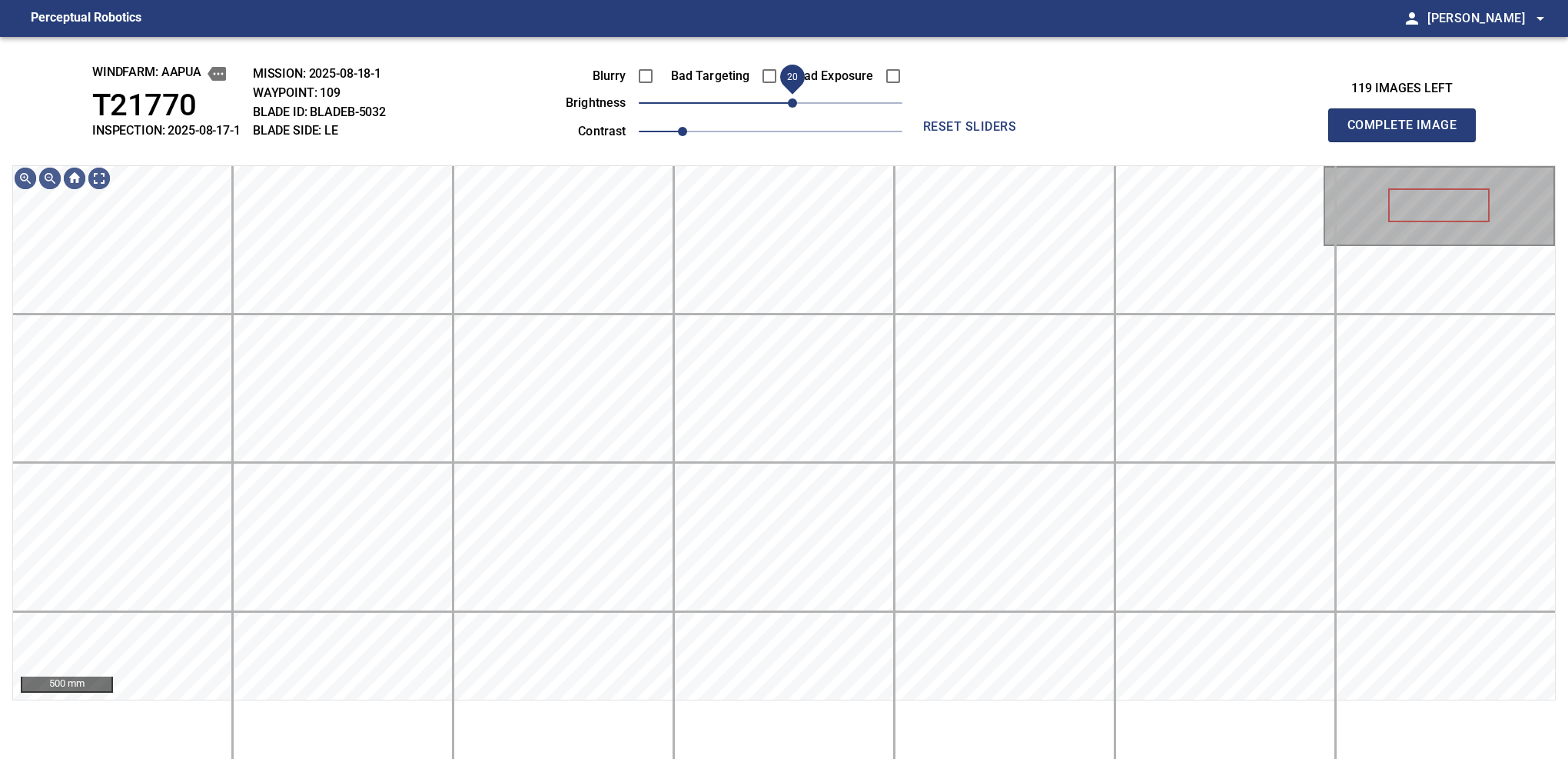
drag, startPoint x: 775, startPoint y: 113, endPoint x: 791, endPoint y: 110, distance: 16.3
click at [791, 108] on span "20" at bounding box center [792, 102] width 10 height 10
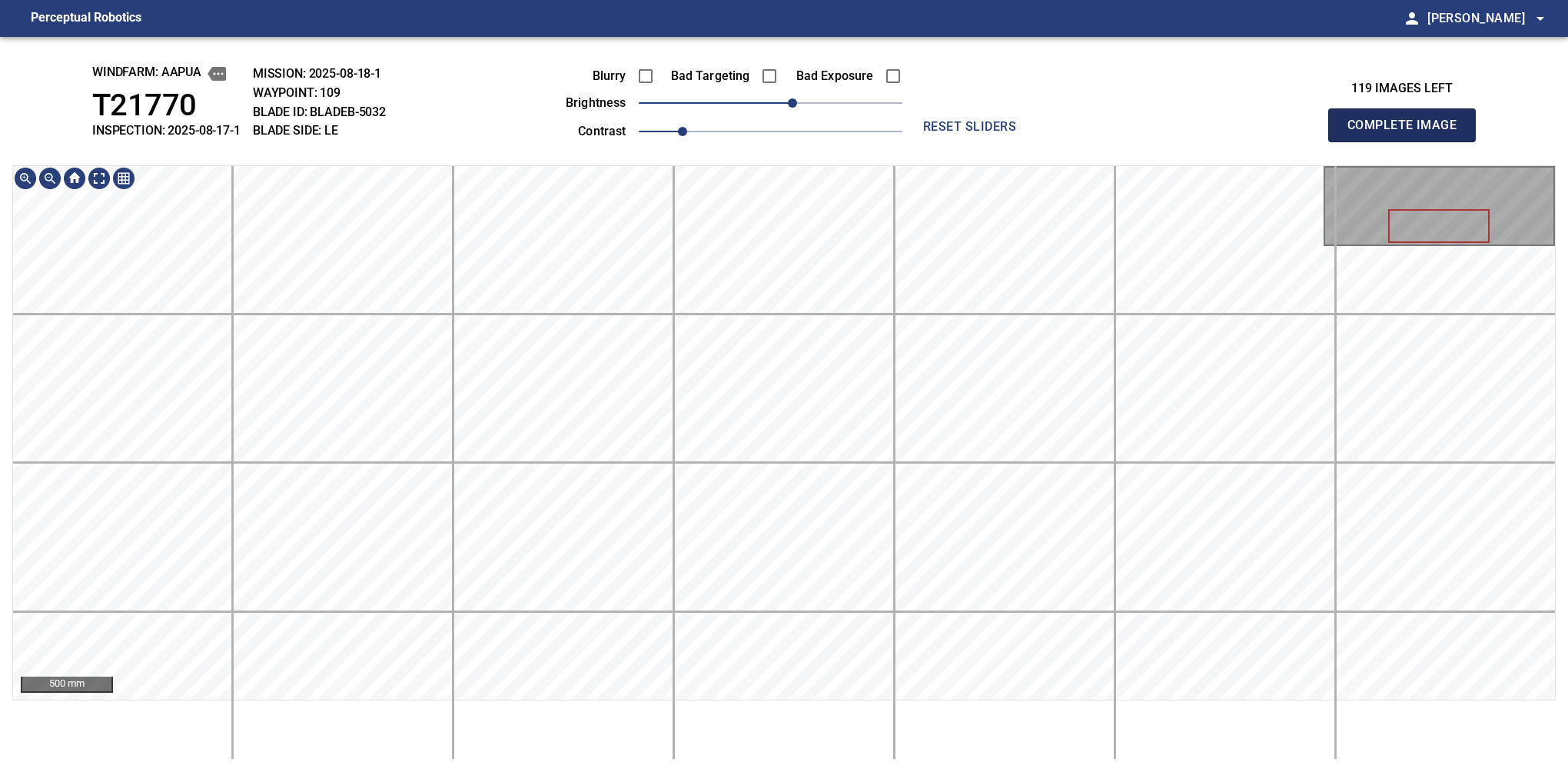
click at [1408, 142] on button "Complete Image" at bounding box center [1402, 125] width 148 height 34
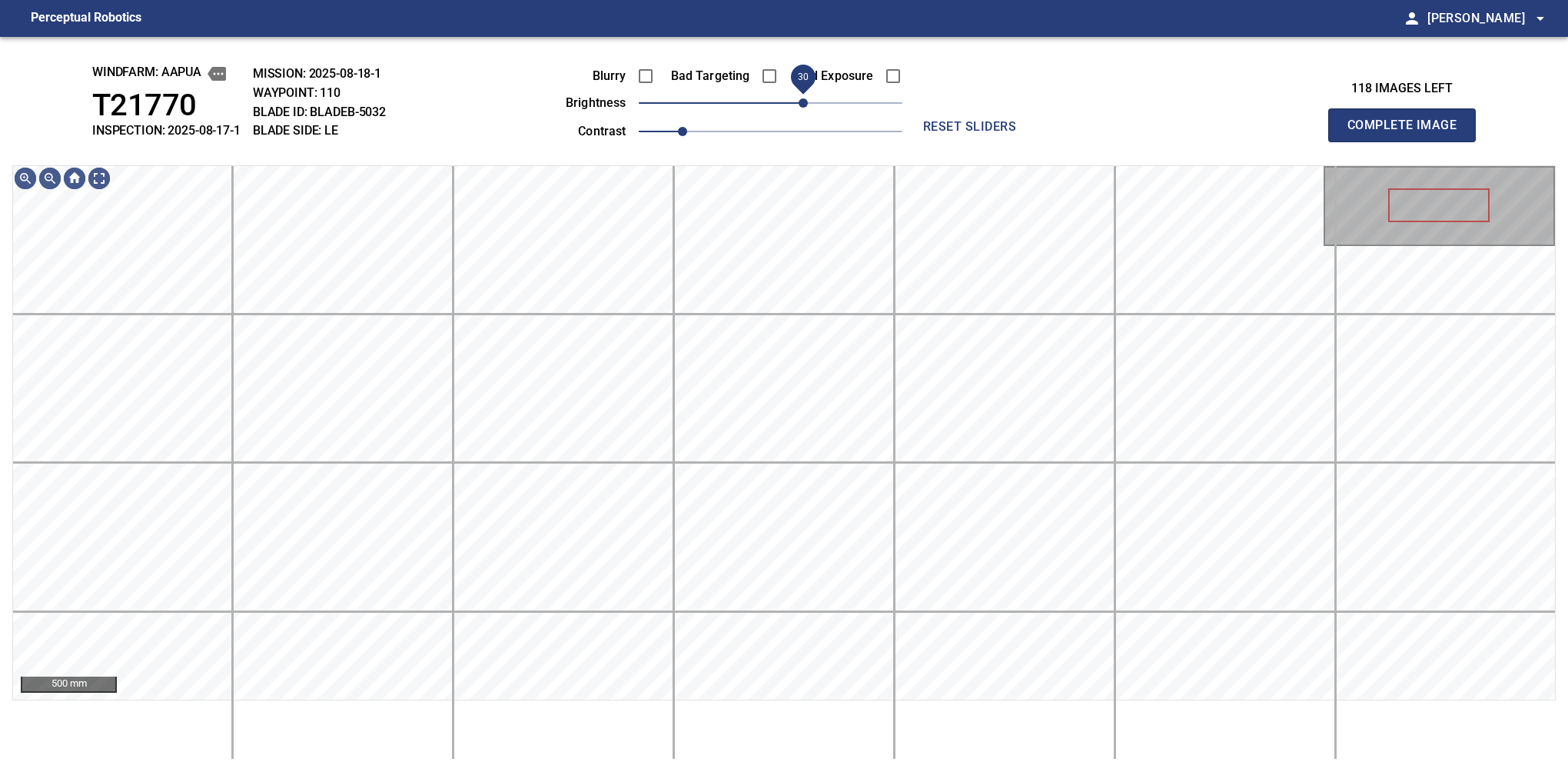
drag, startPoint x: 784, startPoint y: 102, endPoint x: 800, endPoint y: 97, distance: 16.8
click at [800, 98] on span "30" at bounding box center [803, 102] width 10 height 10
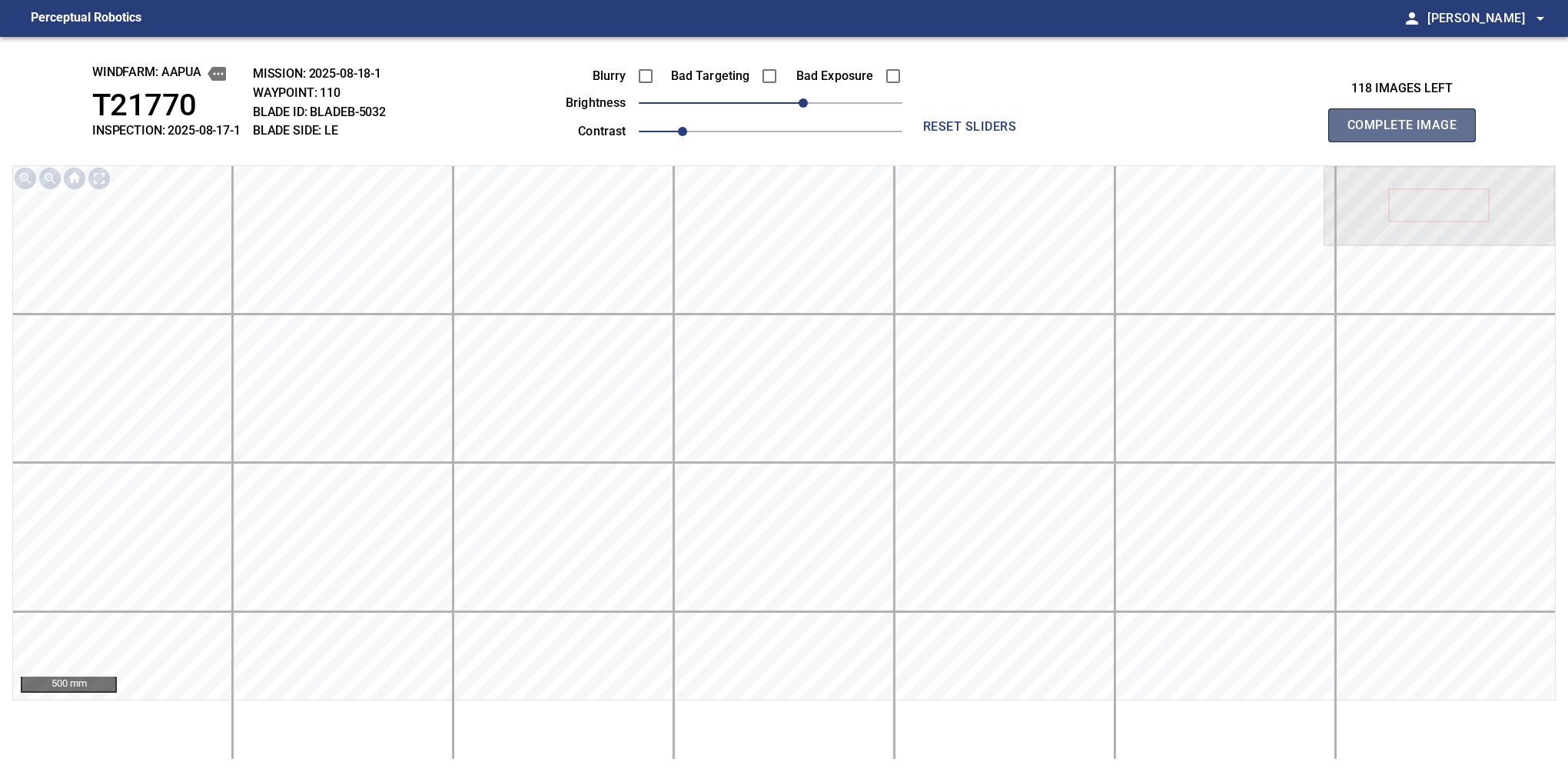
click at [1408, 142] on button "Complete Image" at bounding box center [1402, 125] width 148 height 34
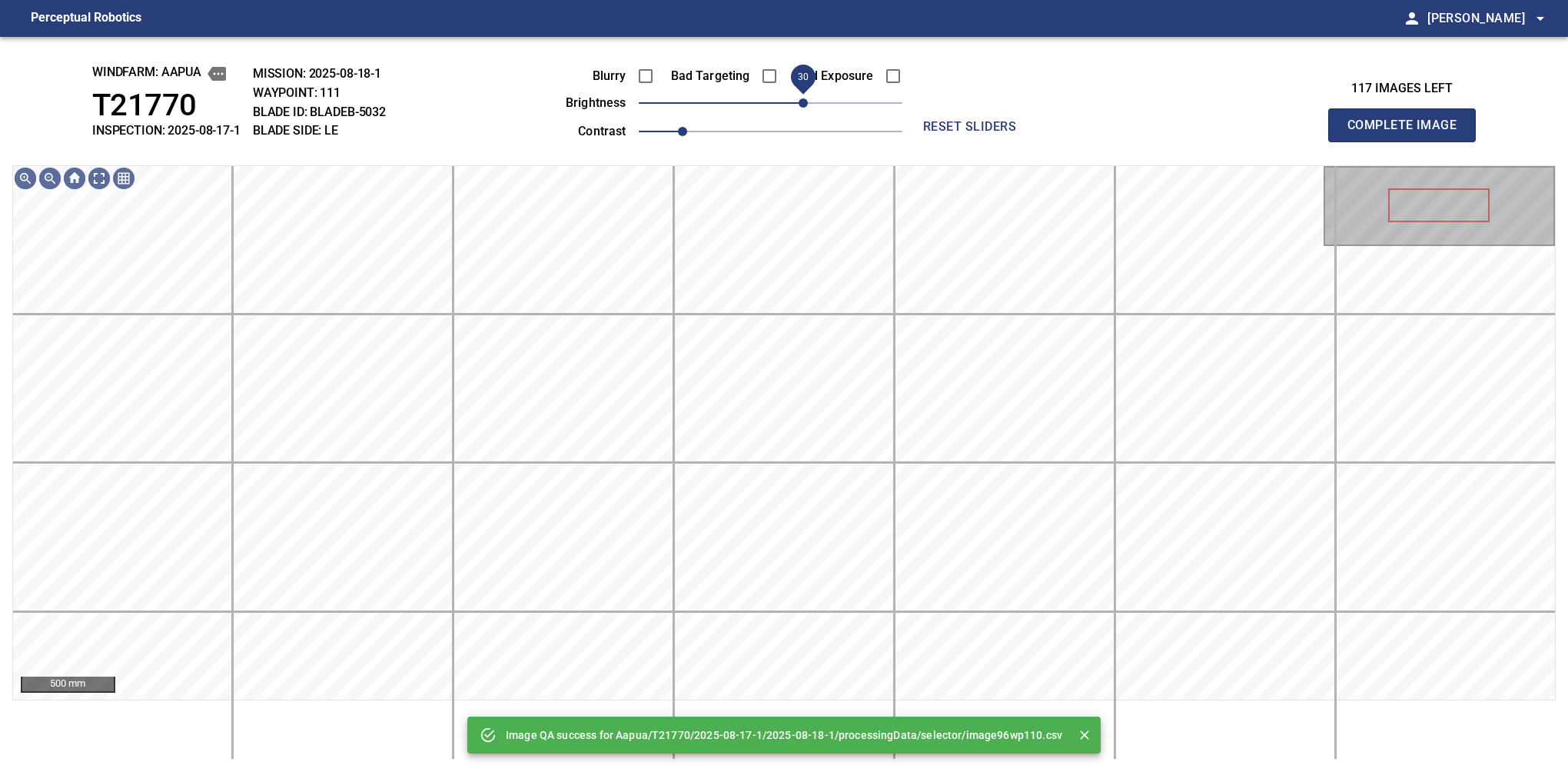
click at [802, 99] on span "30" at bounding box center [770, 102] width 263 height 22
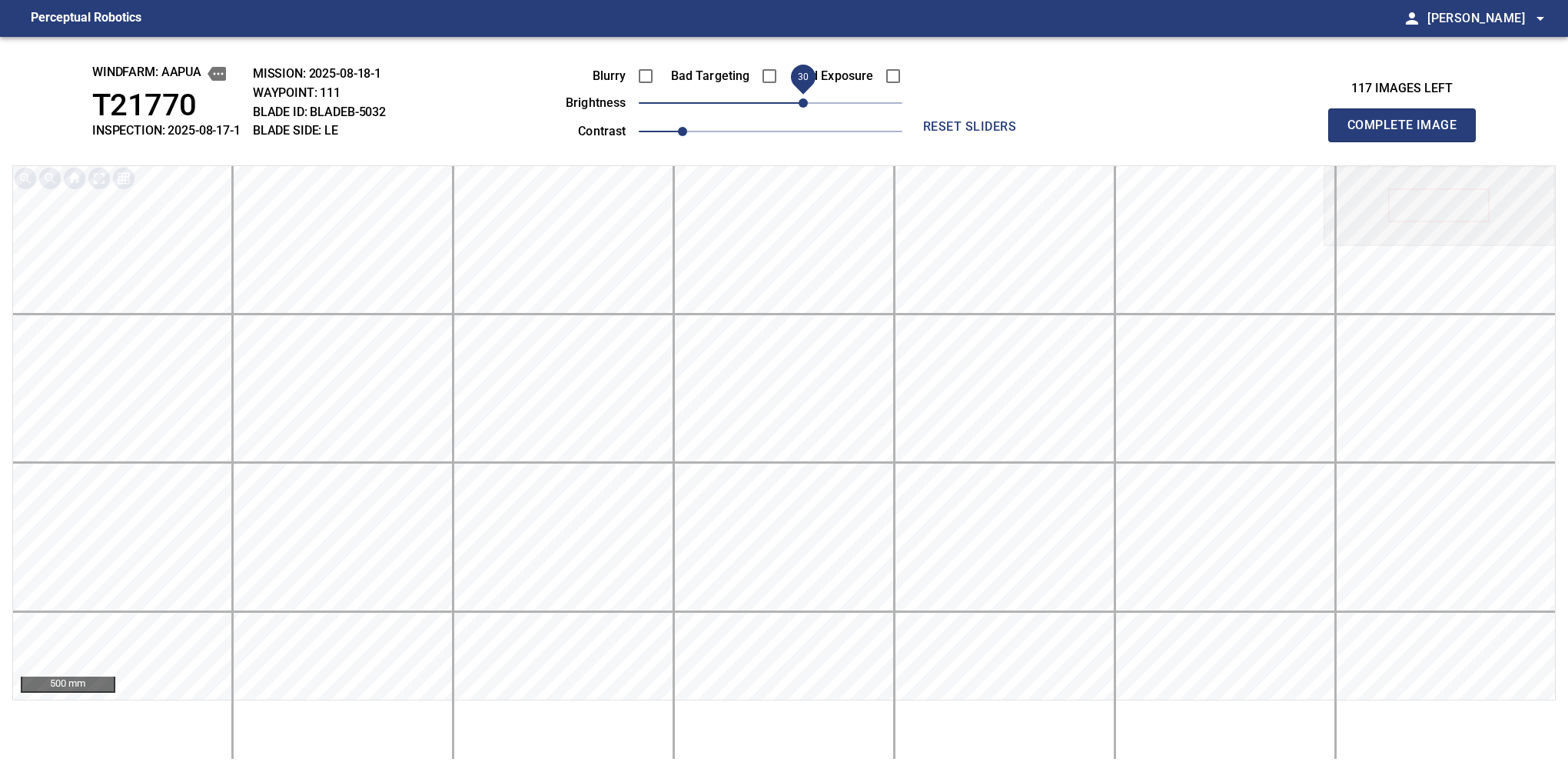
click at [1408, 142] on button "Complete Image" at bounding box center [1402, 125] width 148 height 34
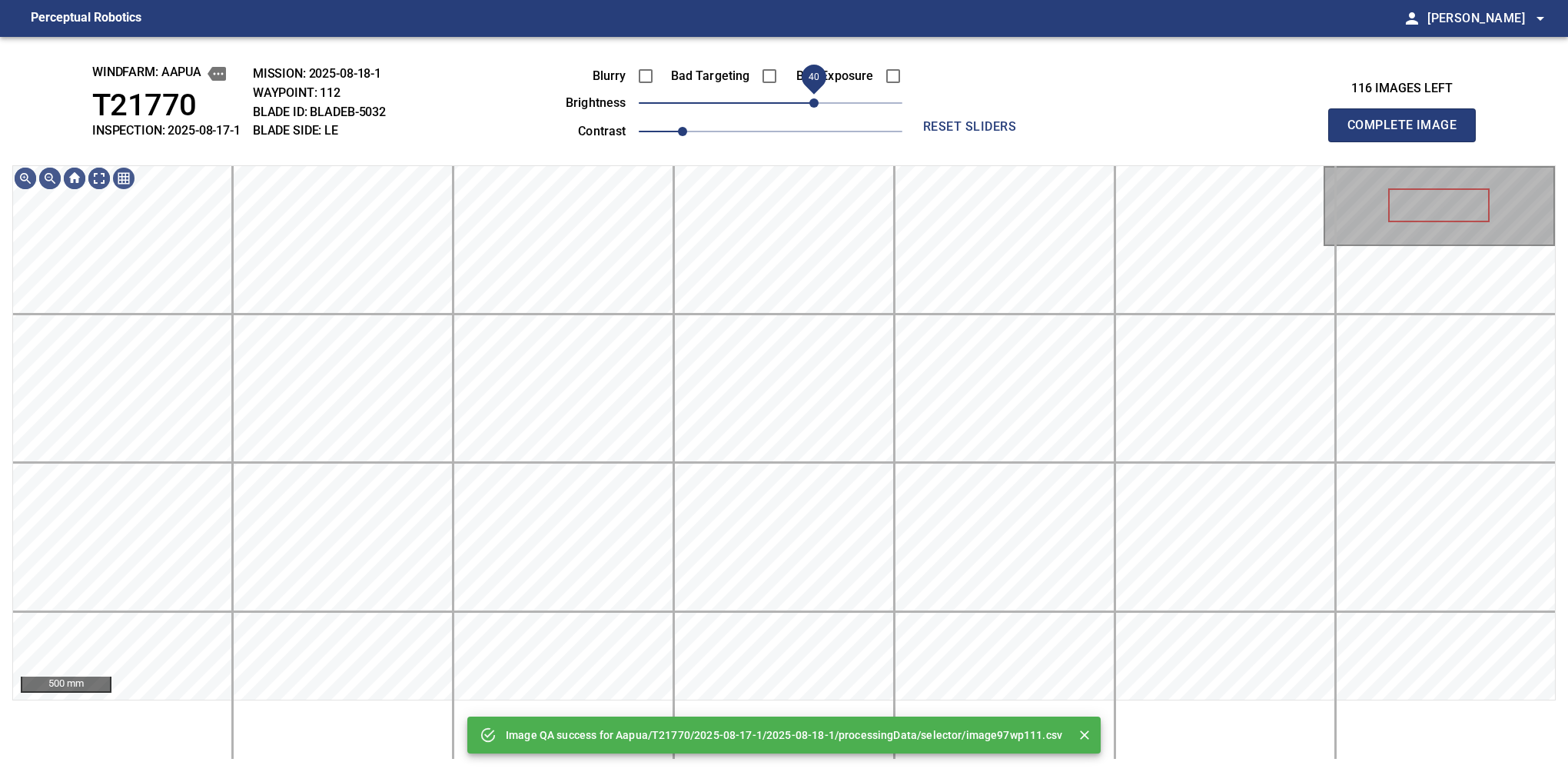
drag, startPoint x: 802, startPoint y: 99, endPoint x: 813, endPoint y: 97, distance: 11.2
click at [813, 97] on span "40" at bounding box center [770, 102] width 263 height 22
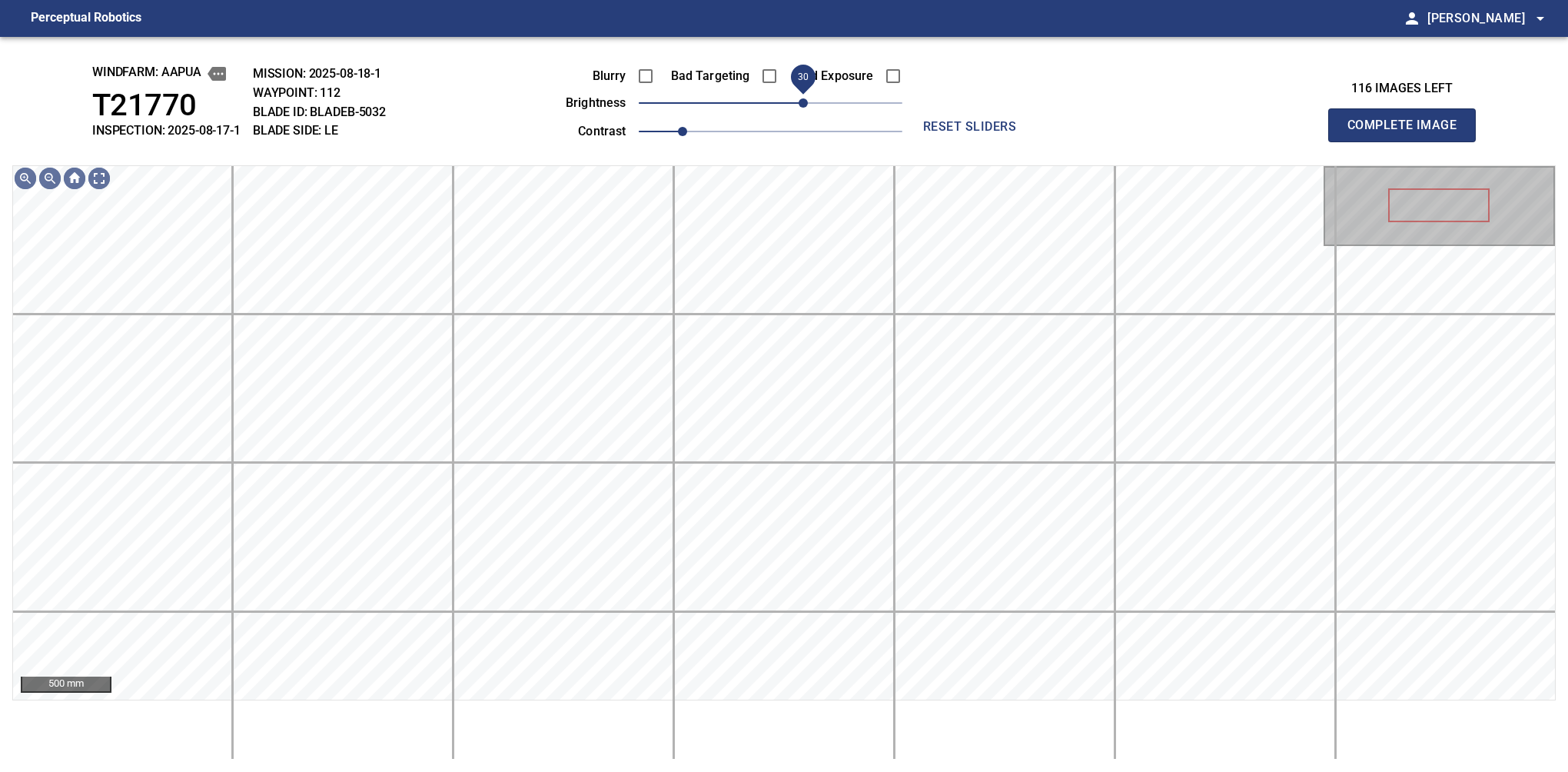
click at [806, 99] on span "30" at bounding box center [803, 102] width 10 height 10
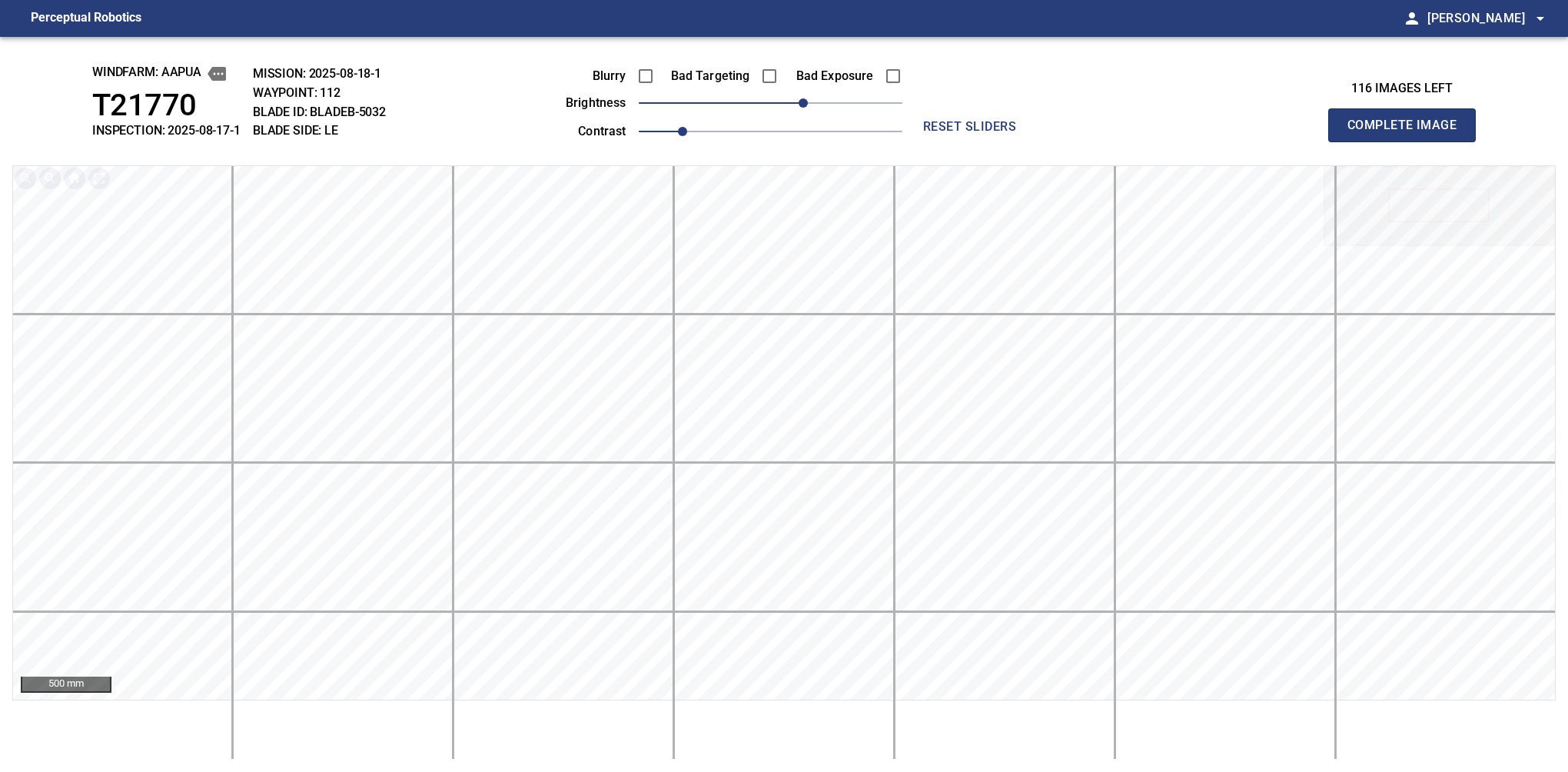
click at [1408, 142] on button "Complete Image" at bounding box center [1402, 125] width 148 height 34
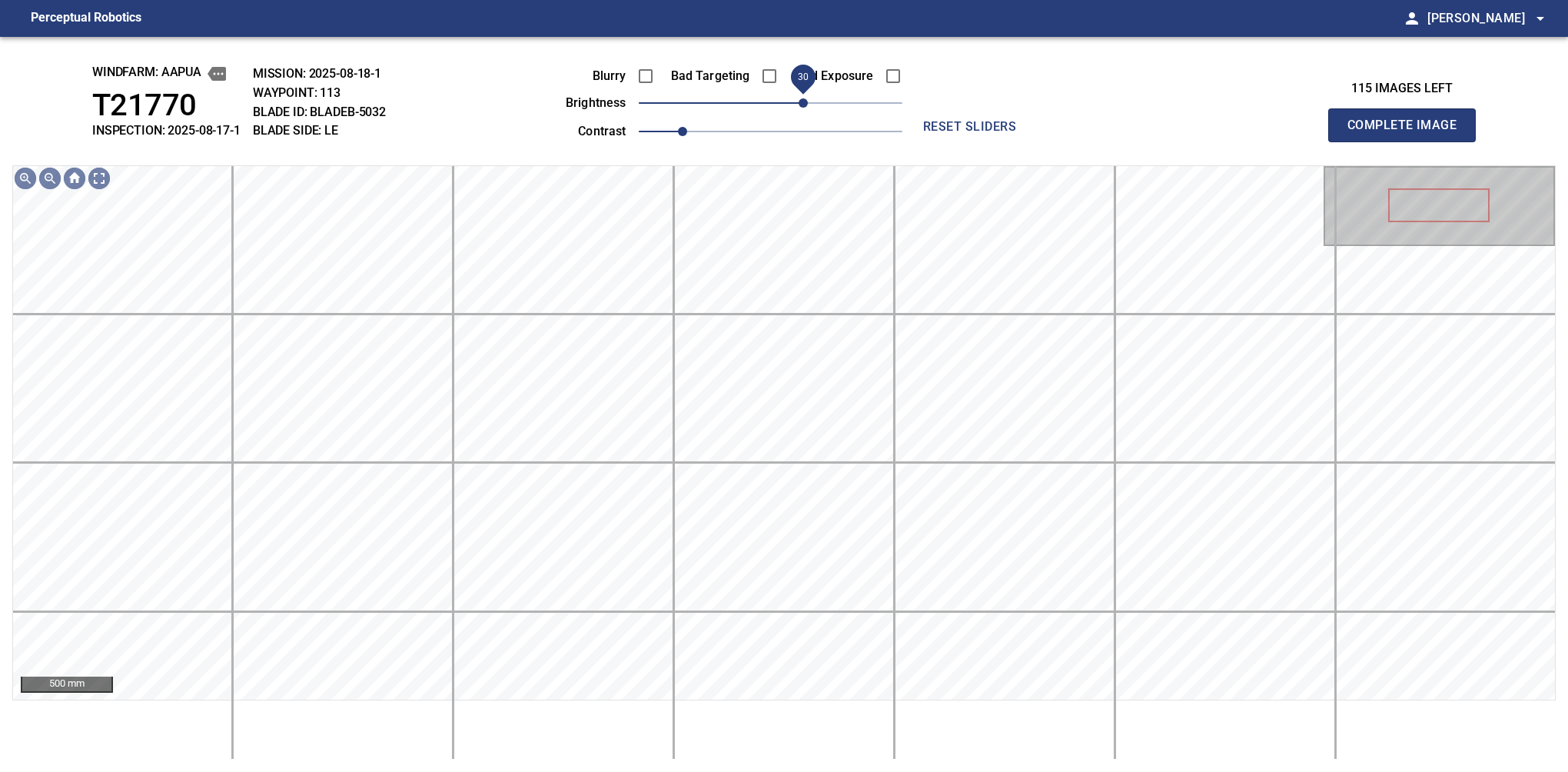
drag, startPoint x: 780, startPoint y: 102, endPoint x: 802, endPoint y: 97, distance: 22.6
click at [802, 98] on span "30" at bounding box center [803, 102] width 10 height 10
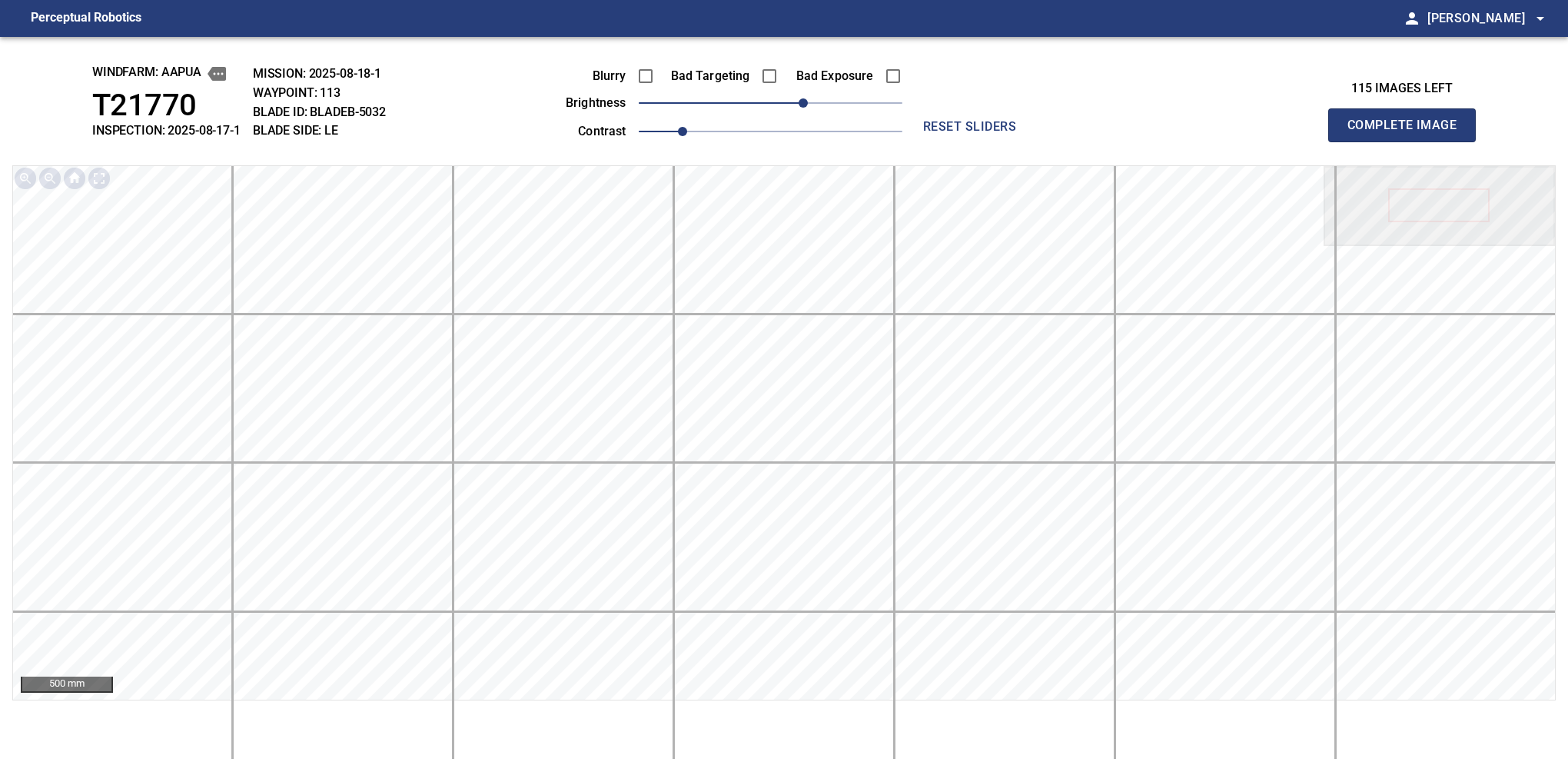
click at [1408, 142] on button "Complete Image" at bounding box center [1402, 125] width 148 height 34
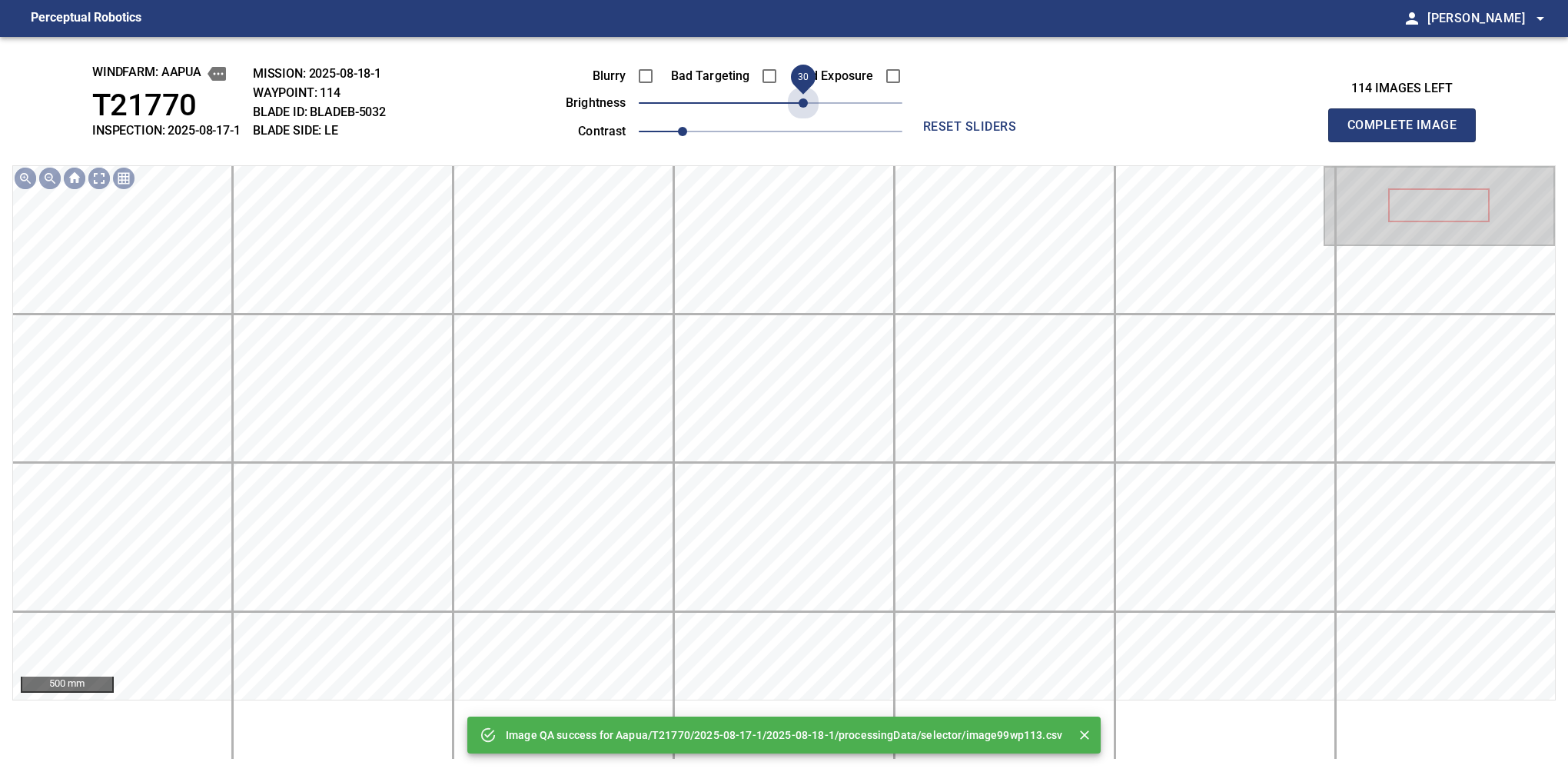
click at [802, 97] on span "30" at bounding box center [770, 102] width 263 height 22
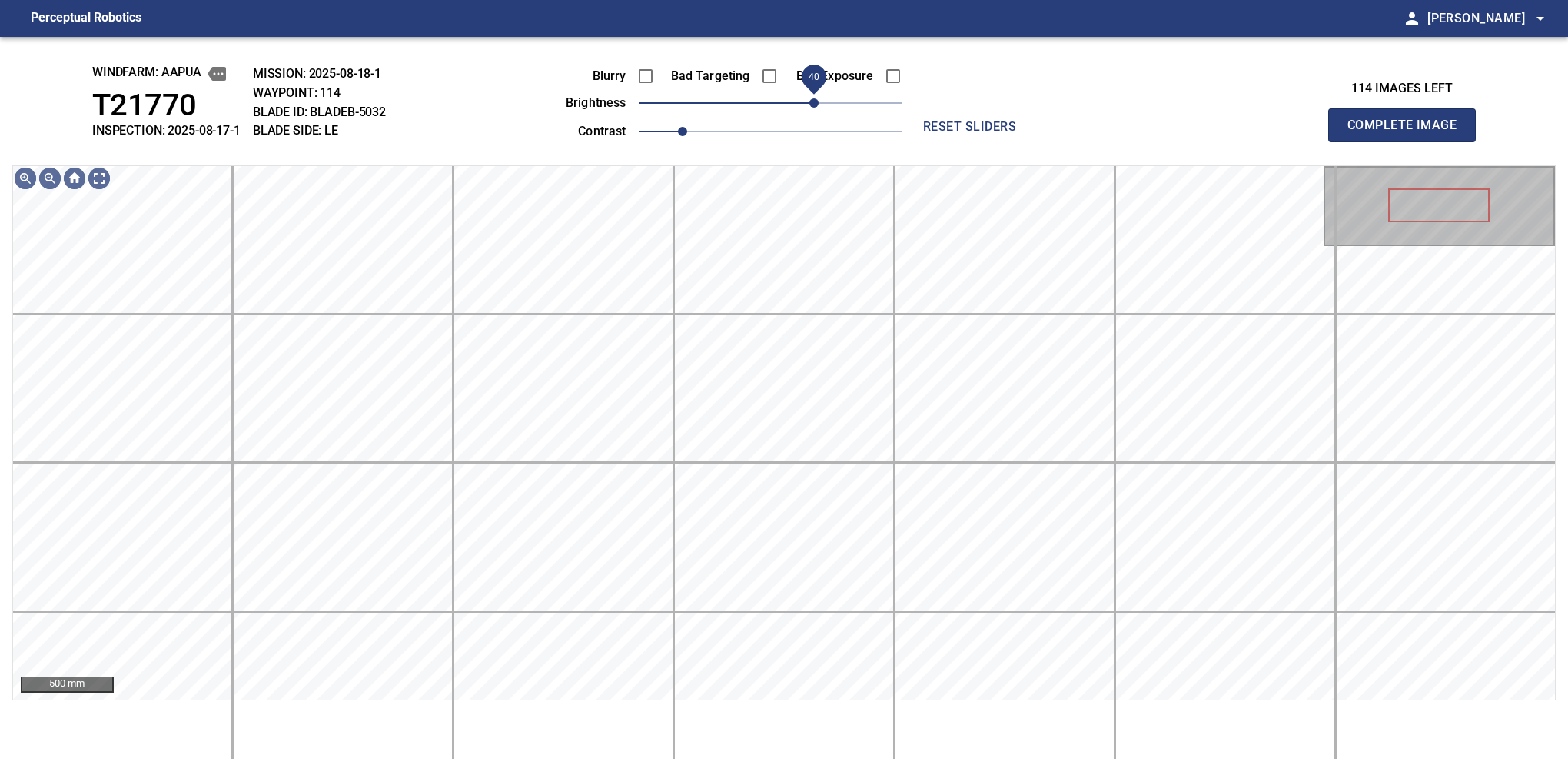
click at [810, 98] on span "40" at bounding box center [814, 102] width 10 height 10
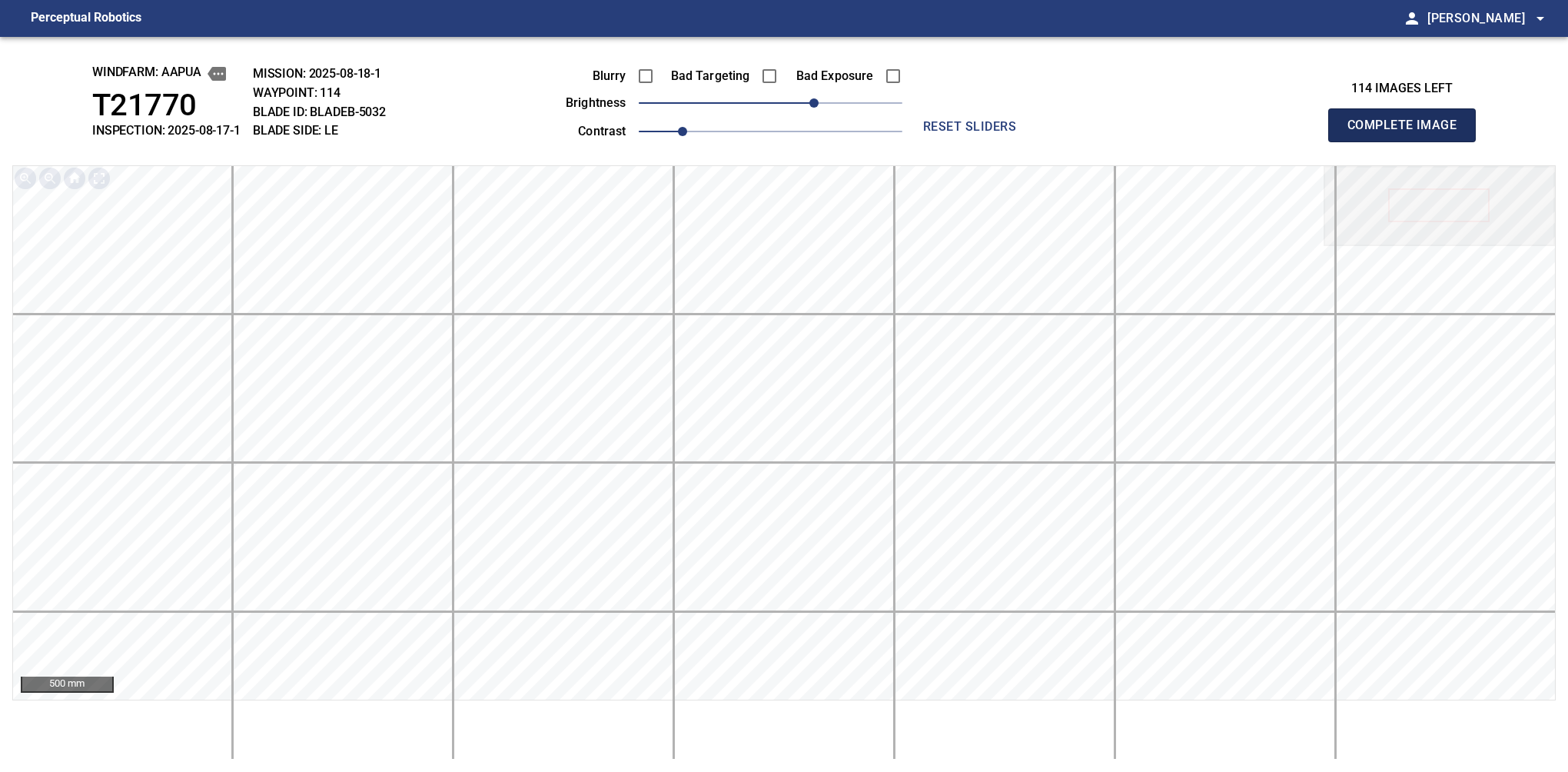
click at [1408, 142] on button "Complete Image" at bounding box center [1402, 125] width 148 height 34
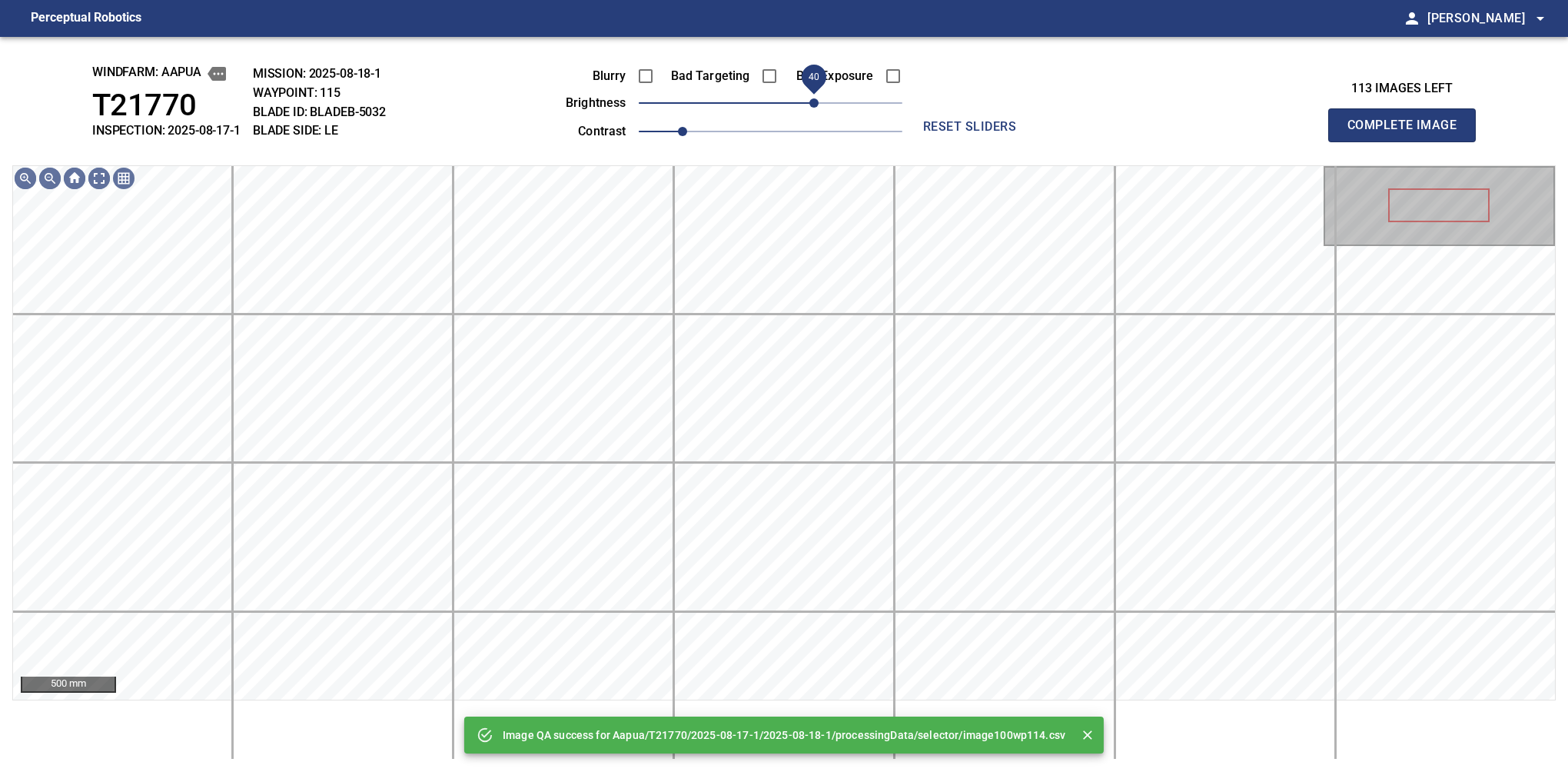
click at [816, 95] on span "40" at bounding box center [770, 102] width 263 height 22
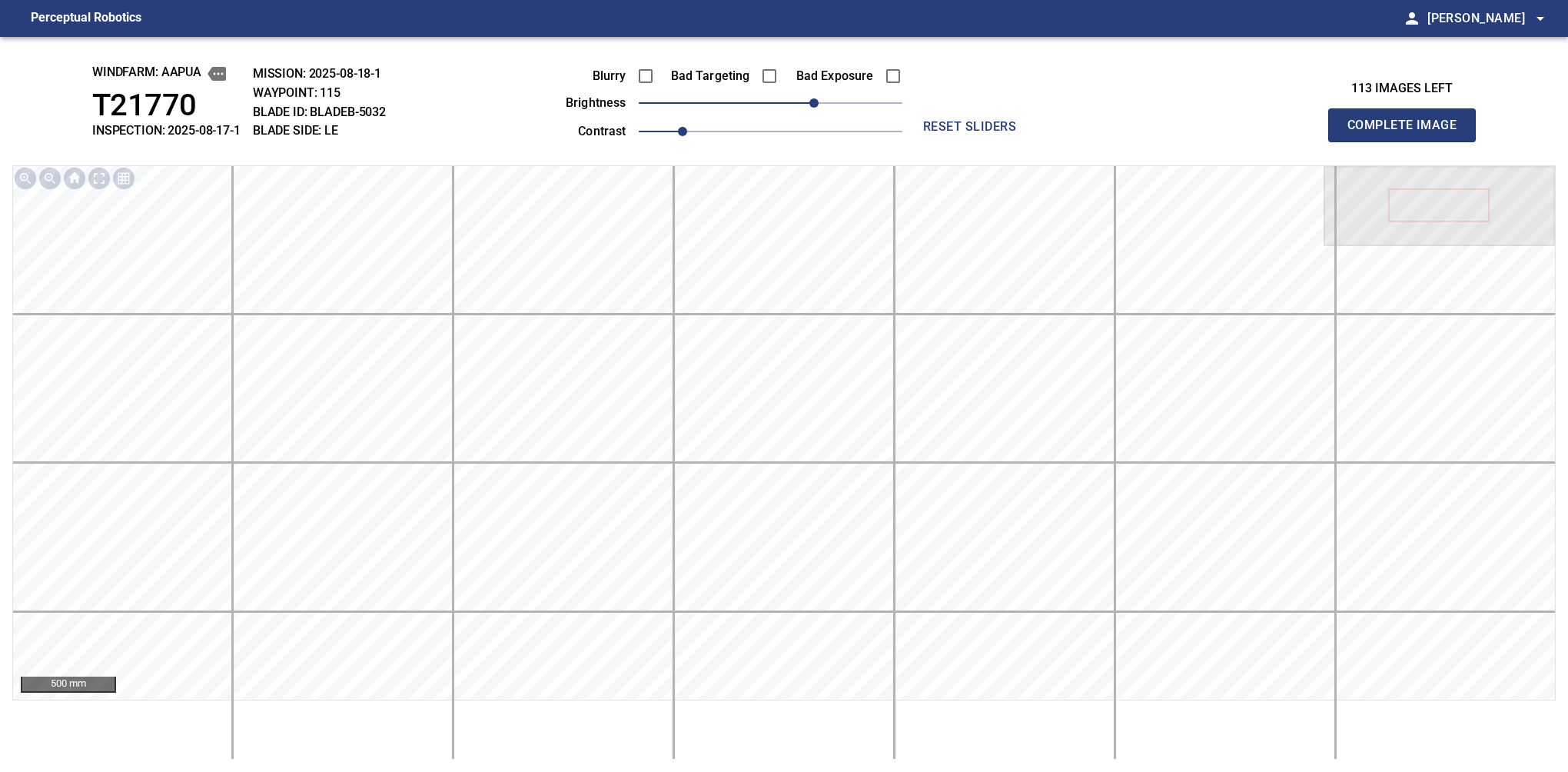
click at [1408, 142] on button "Complete Image" at bounding box center [1402, 125] width 148 height 34
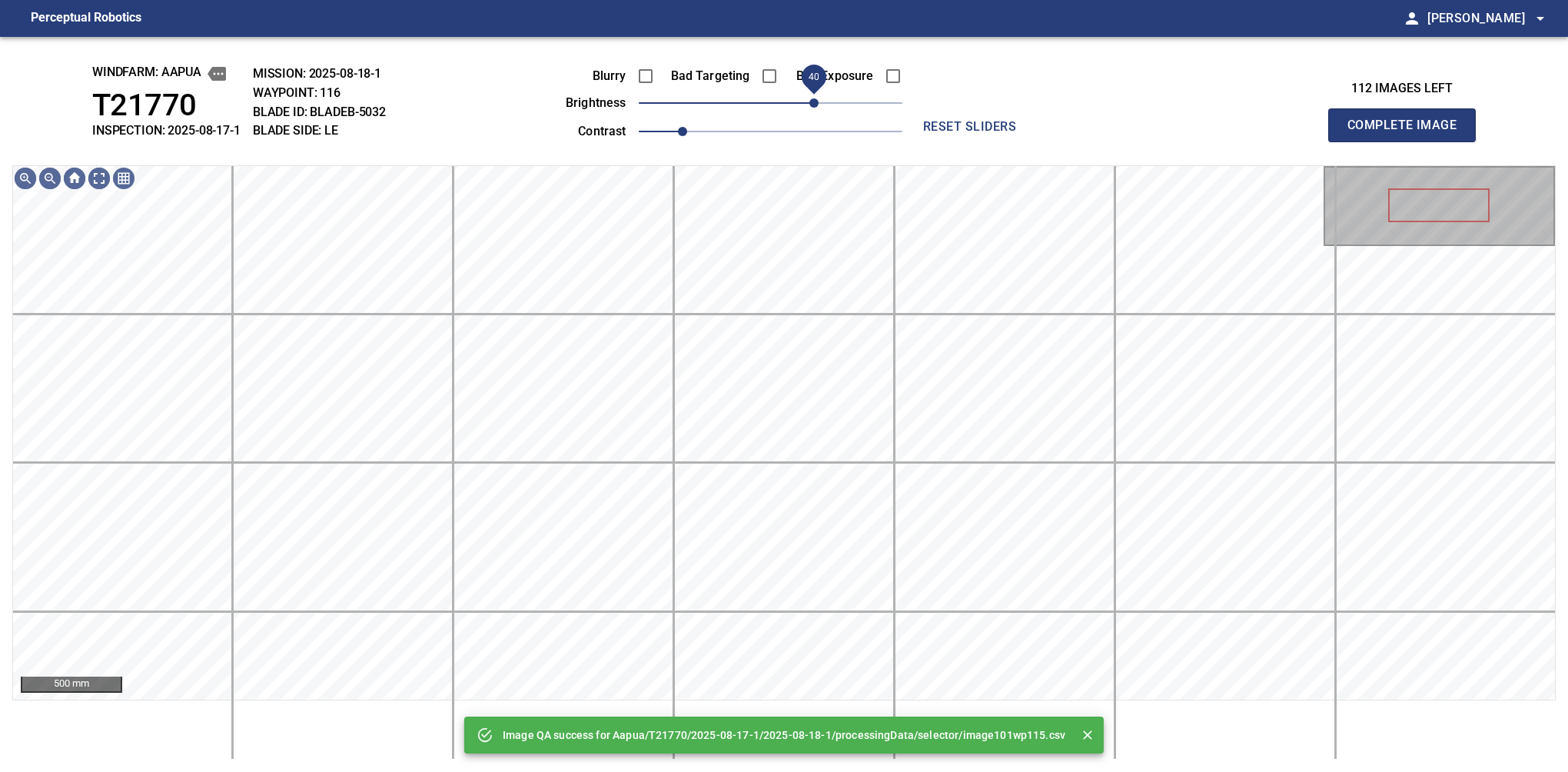
click at [818, 97] on span "40" at bounding box center [770, 102] width 263 height 22
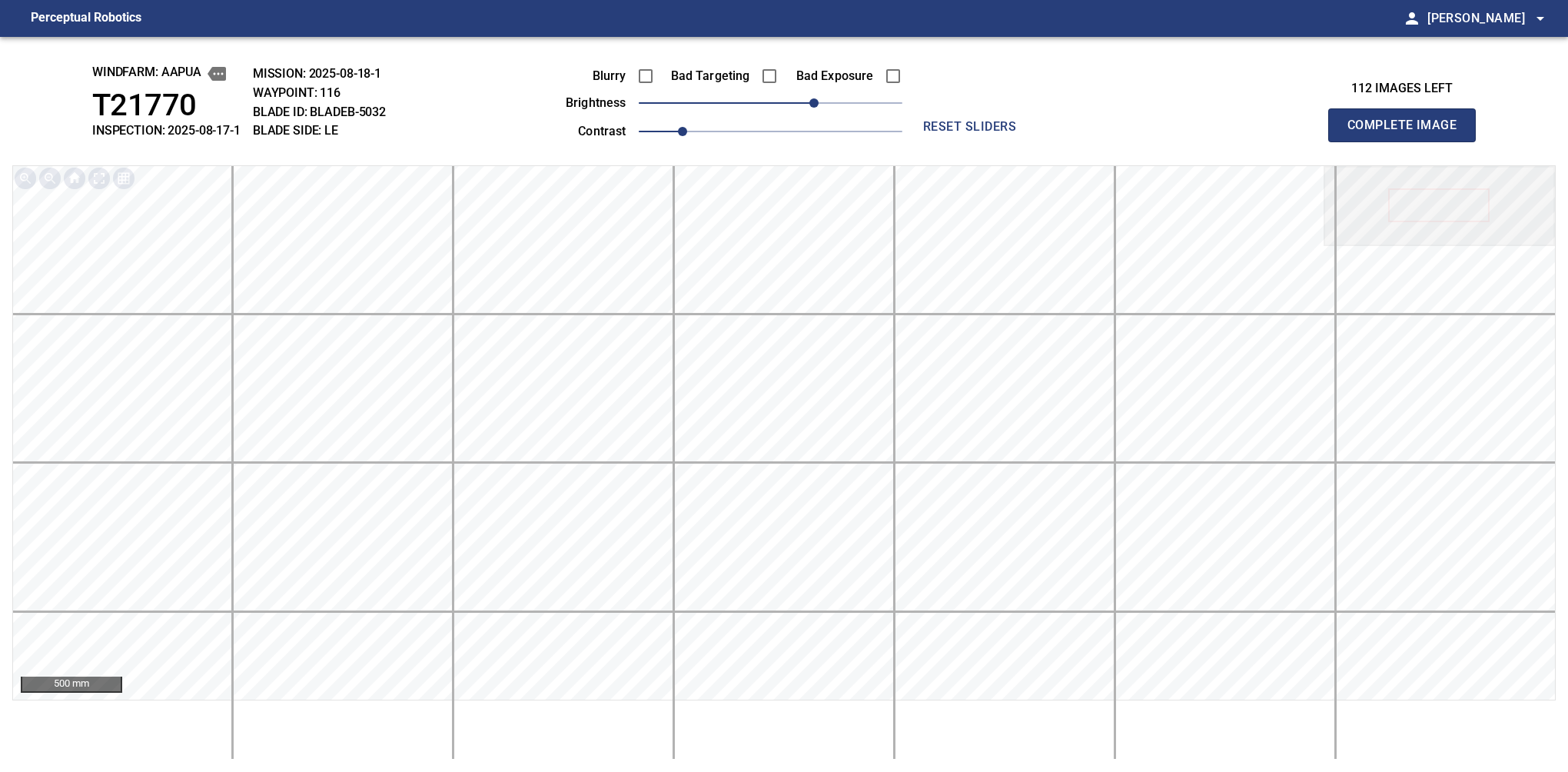
click at [1408, 142] on button "Complete Image" at bounding box center [1402, 125] width 148 height 34
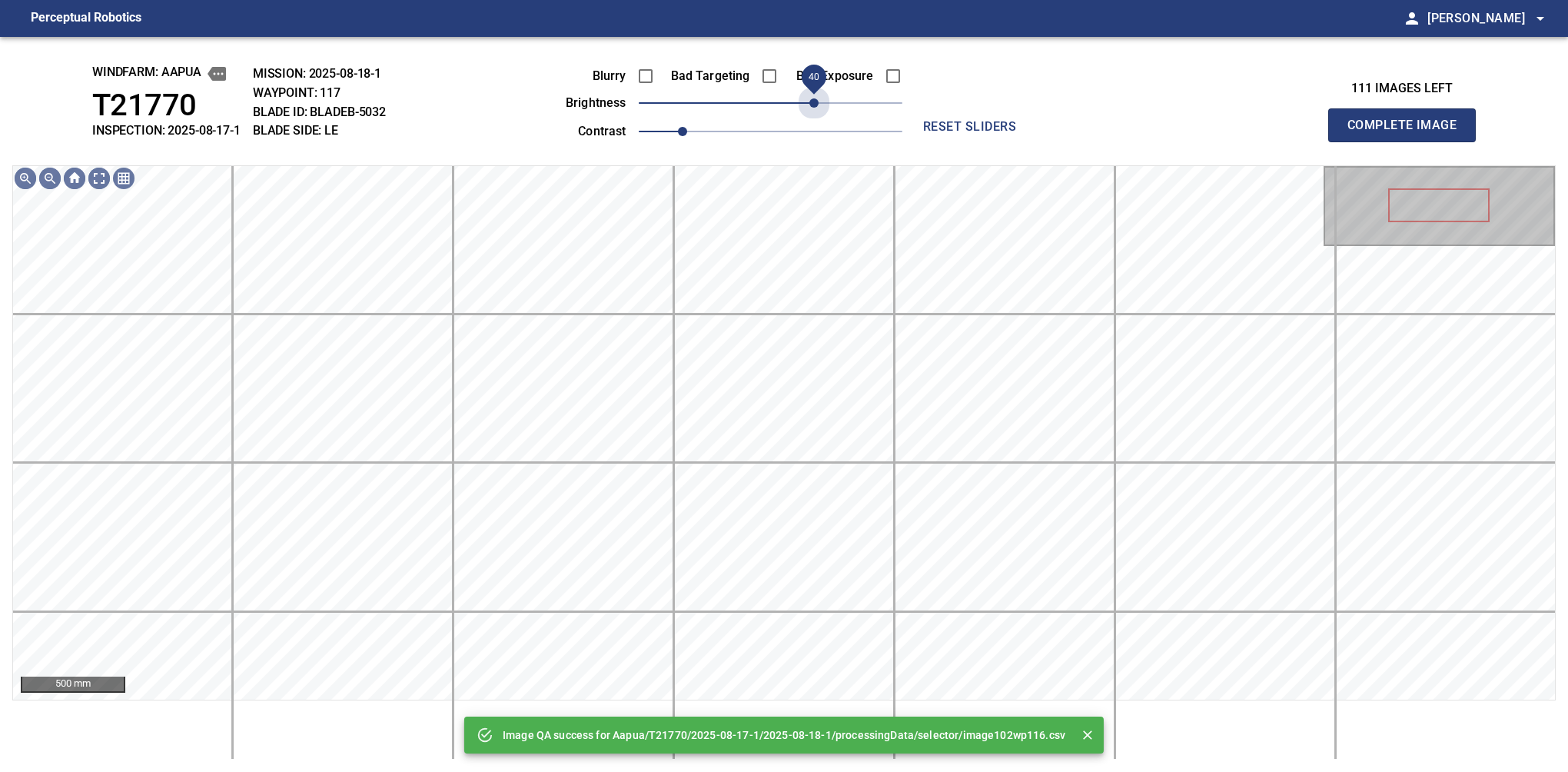
click at [818, 97] on span "40" at bounding box center [770, 102] width 263 height 22
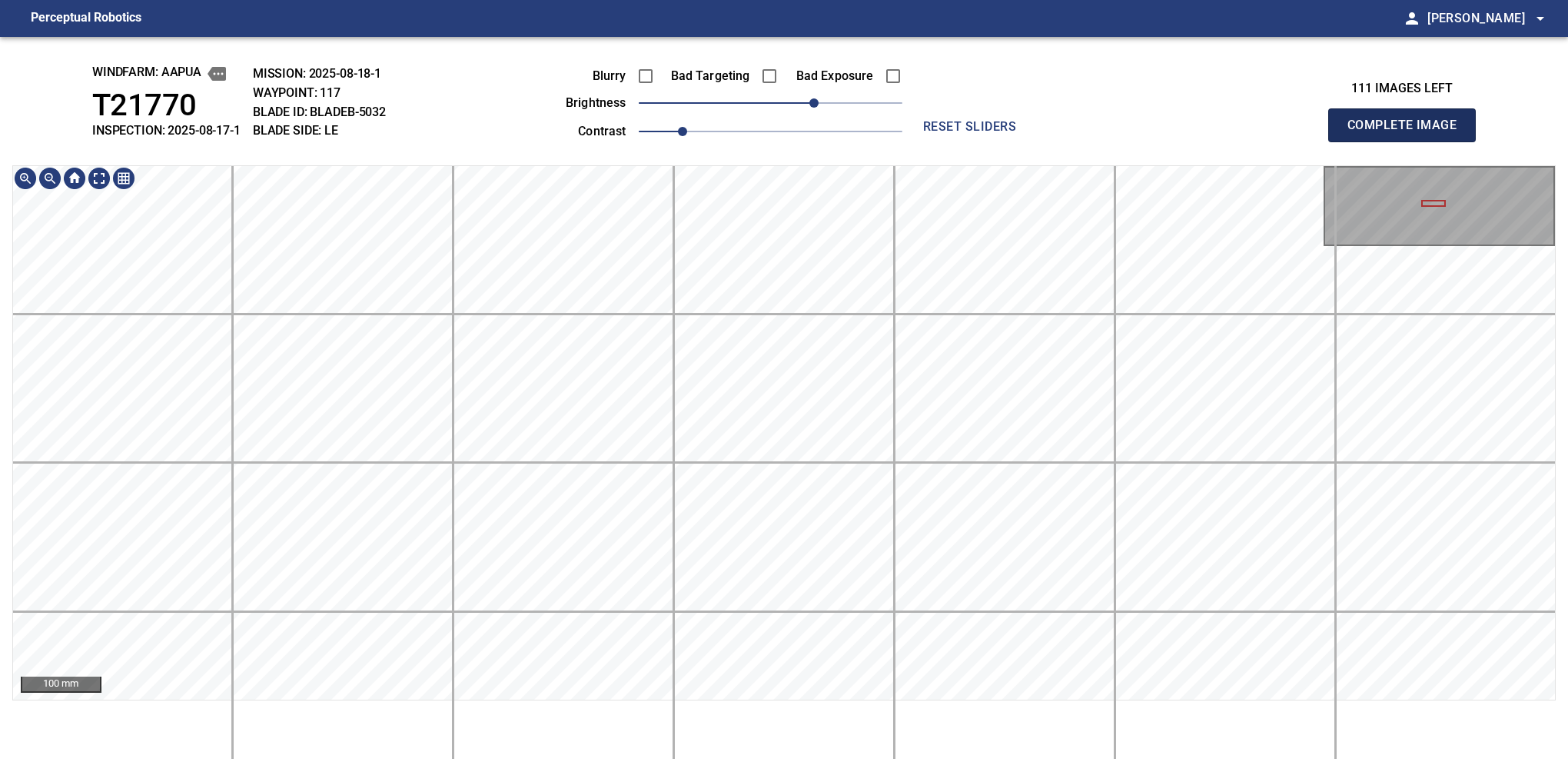
click at [1408, 142] on button "Complete Image" at bounding box center [1402, 125] width 148 height 34
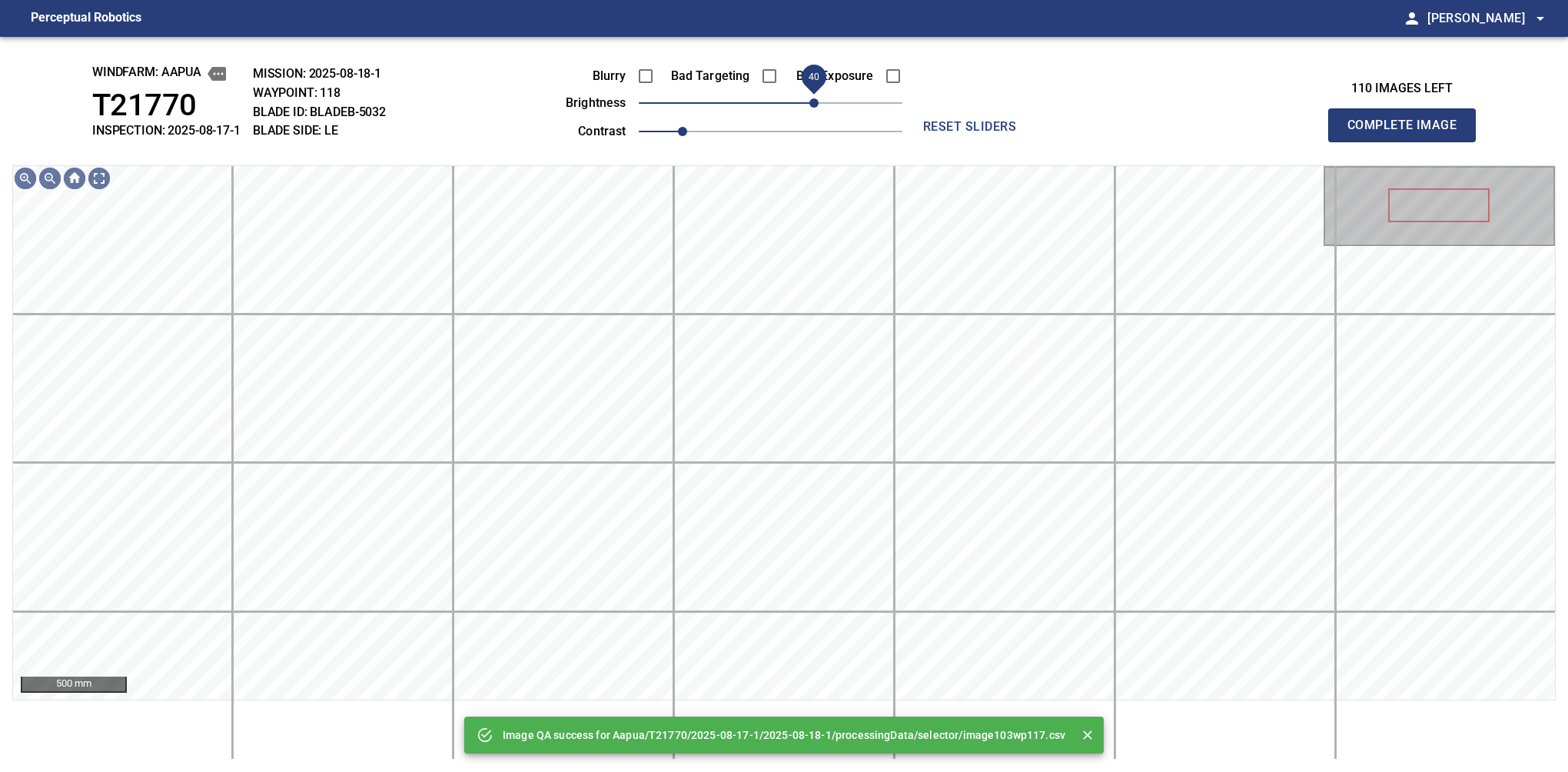
click at [811, 100] on span "40" at bounding box center [770, 102] width 263 height 22
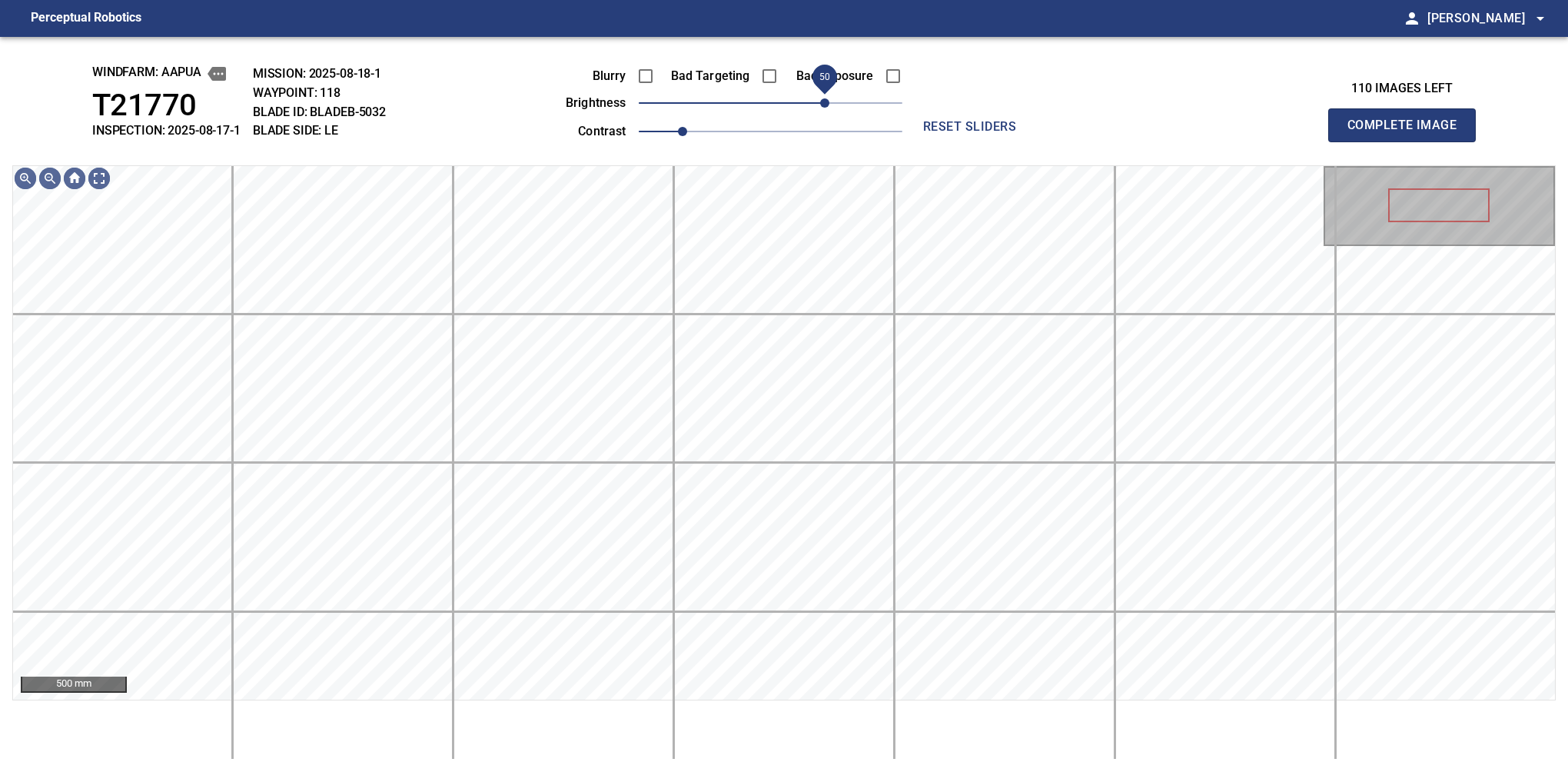
click at [824, 98] on span "50" at bounding box center [824, 102] width 10 height 10
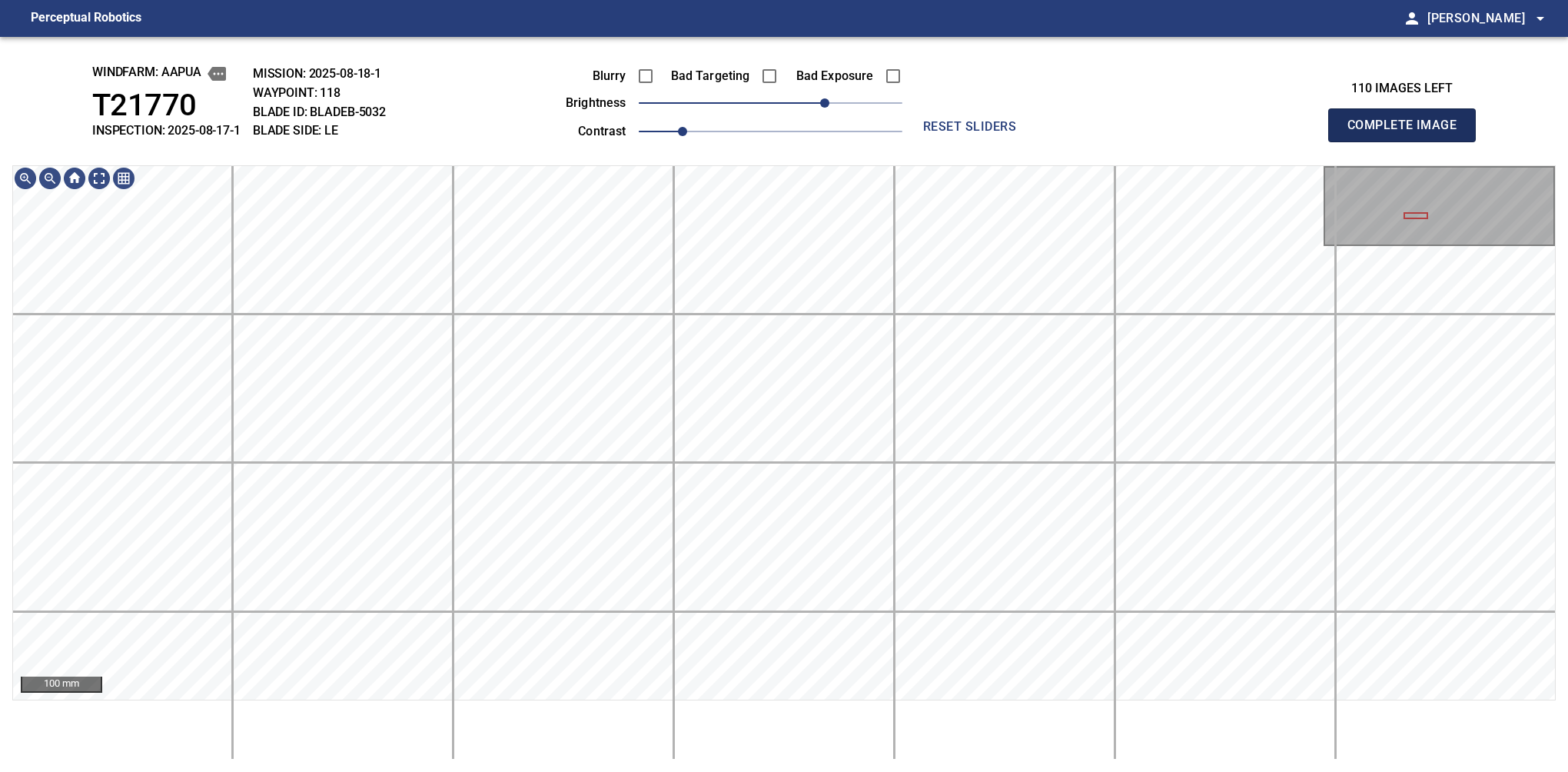
click at [1408, 142] on button "Complete Image" at bounding box center [1402, 125] width 148 height 34
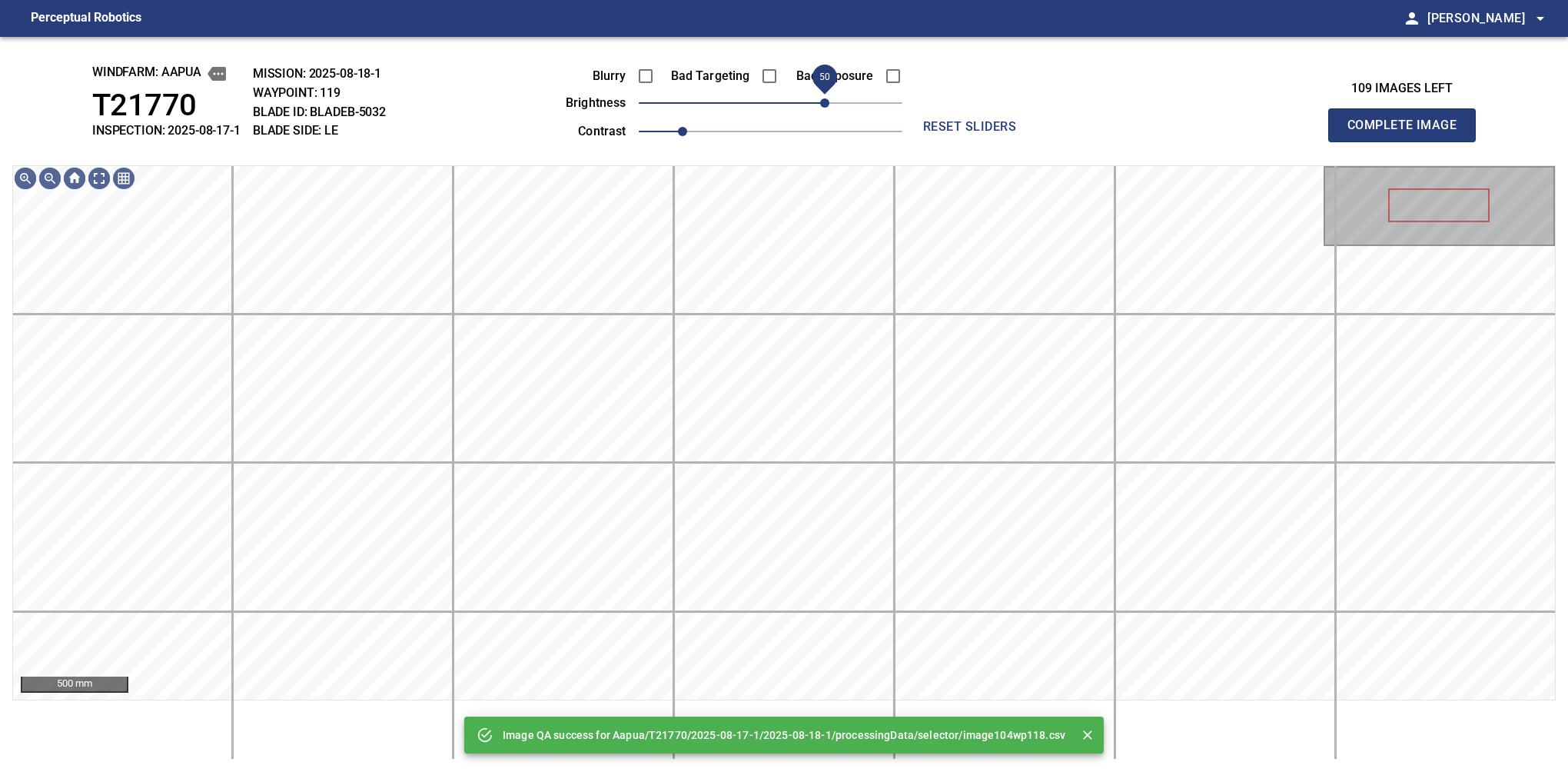
drag, startPoint x: 789, startPoint y: 99, endPoint x: 827, endPoint y: 96, distance: 38.1
click at [827, 98] on span "50" at bounding box center [824, 102] width 10 height 10
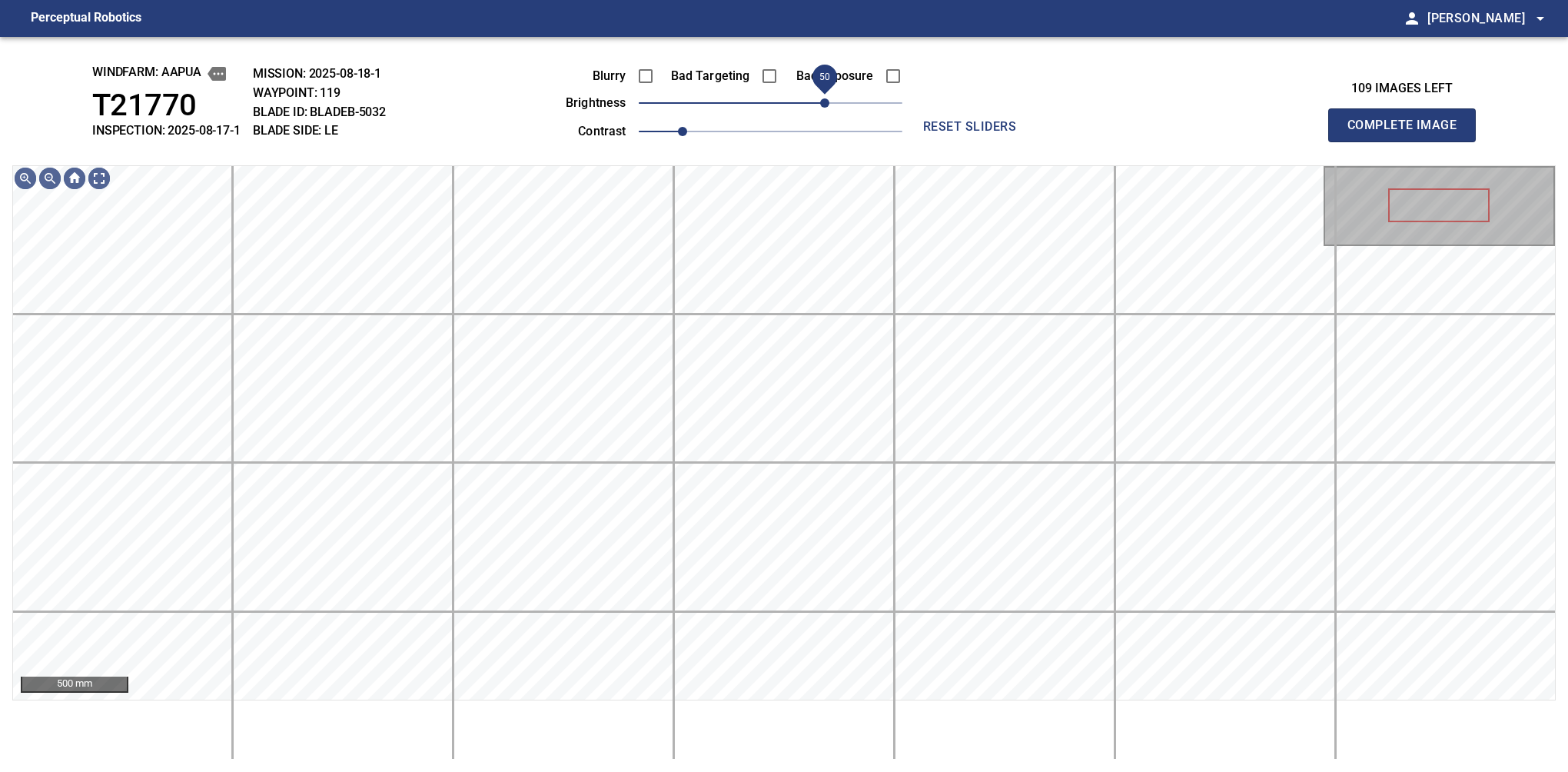
click at [830, 98] on span "50" at bounding box center [824, 102] width 10 height 10
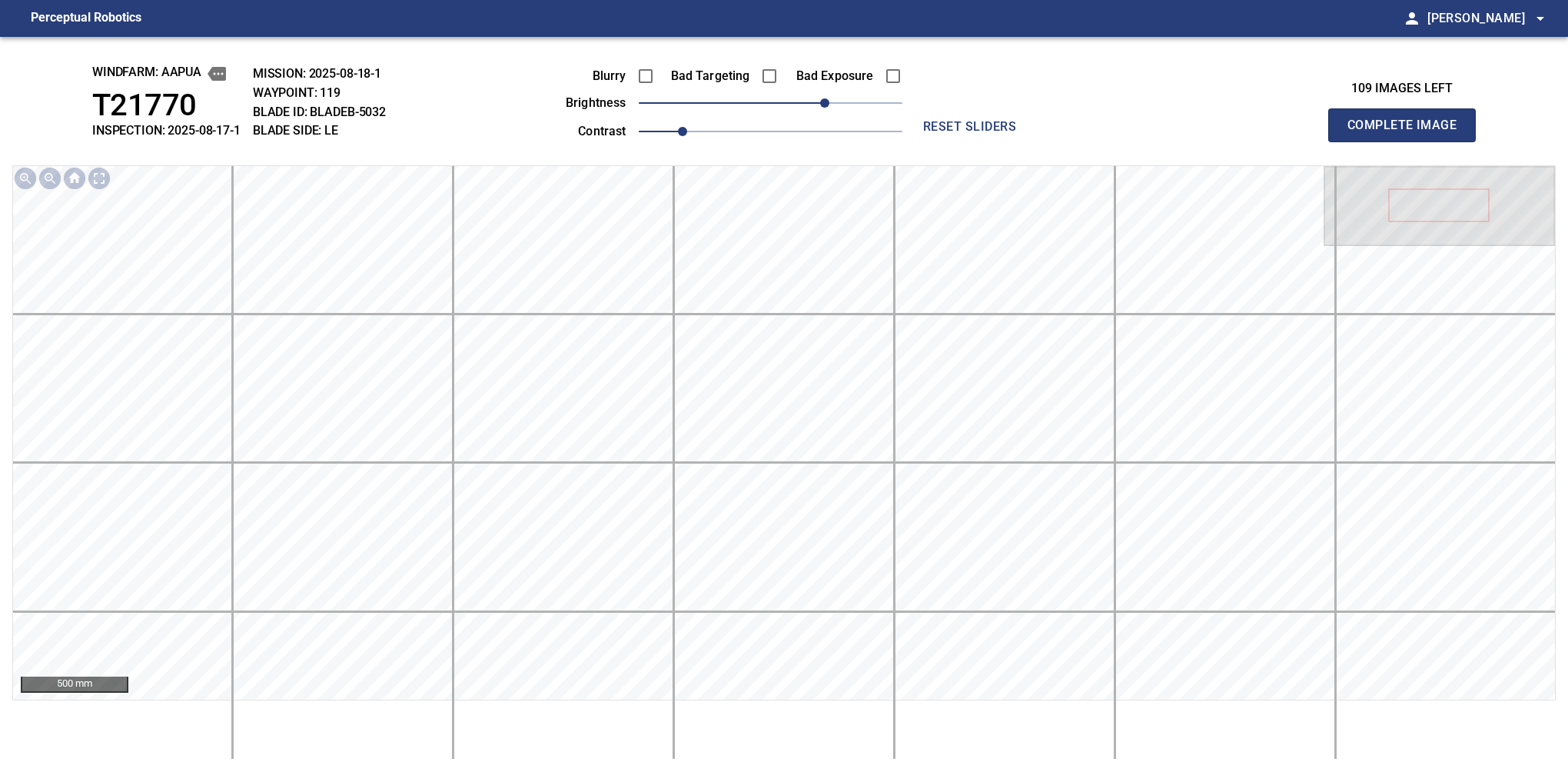
click at [1408, 142] on button "Complete Image" at bounding box center [1402, 125] width 148 height 34
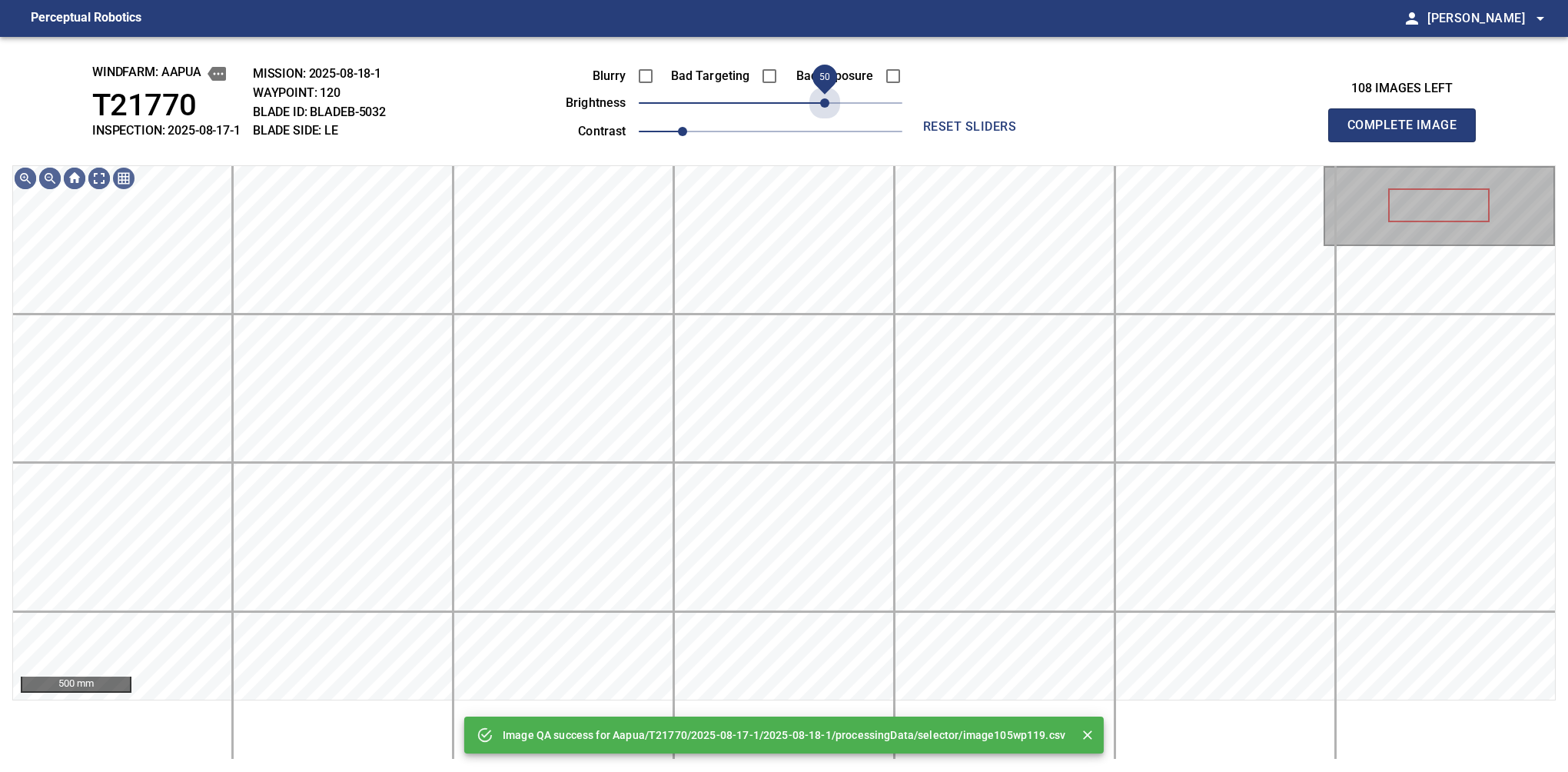
click at [830, 97] on span "50" at bounding box center [770, 102] width 263 height 22
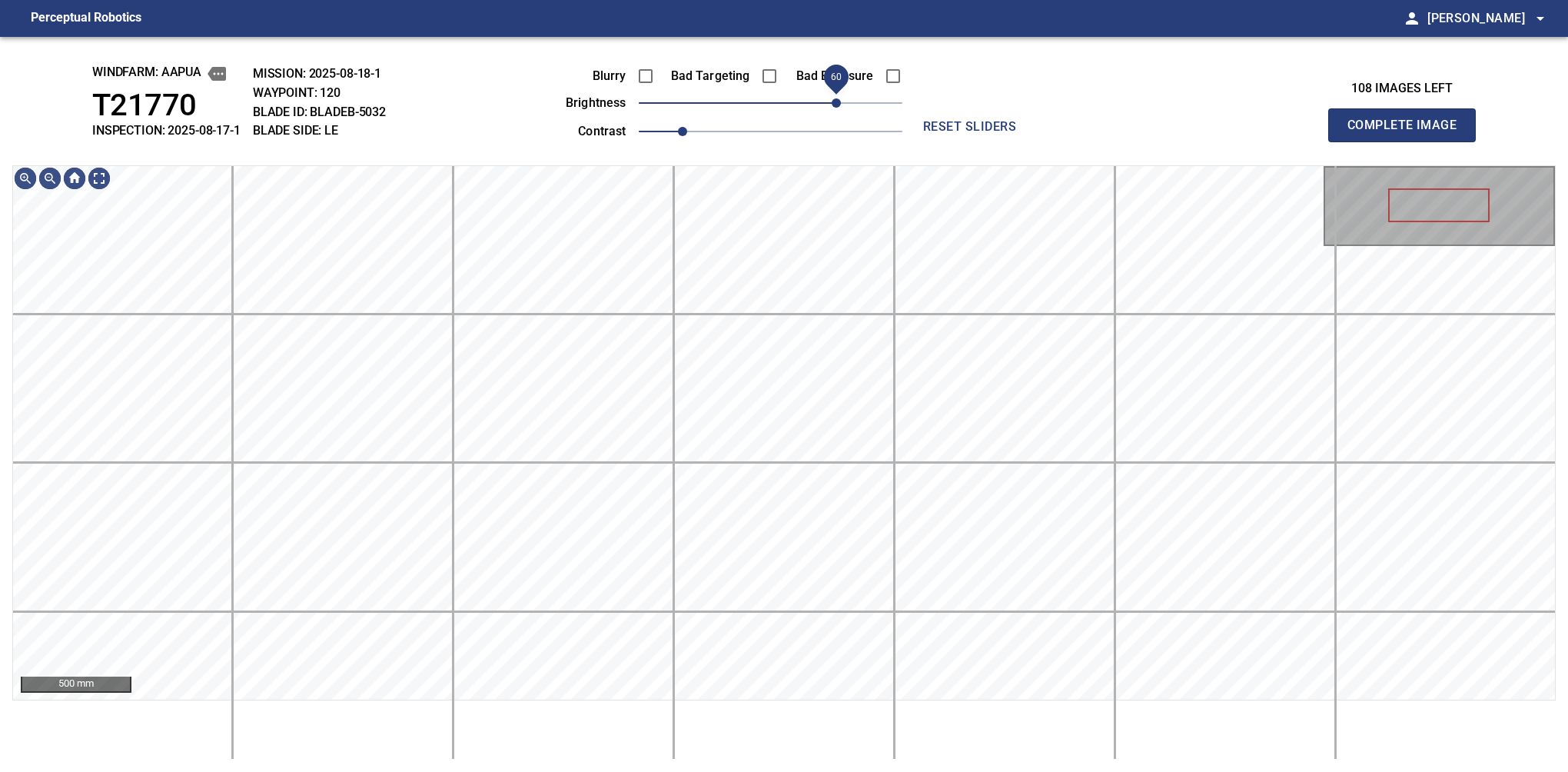
click at [832, 104] on span "60" at bounding box center [836, 102] width 10 height 10
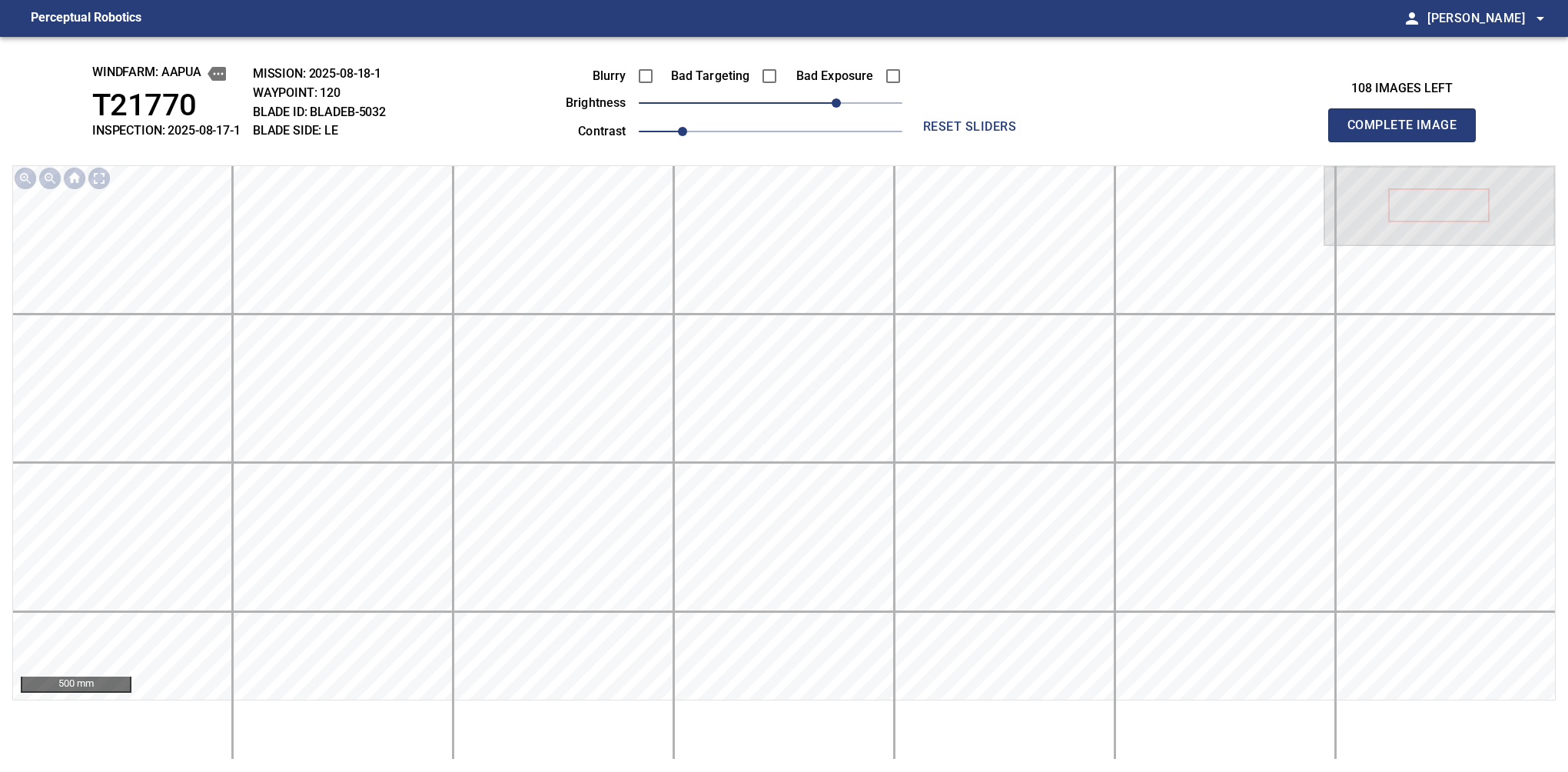
click at [1408, 142] on button "Complete Image" at bounding box center [1402, 125] width 148 height 34
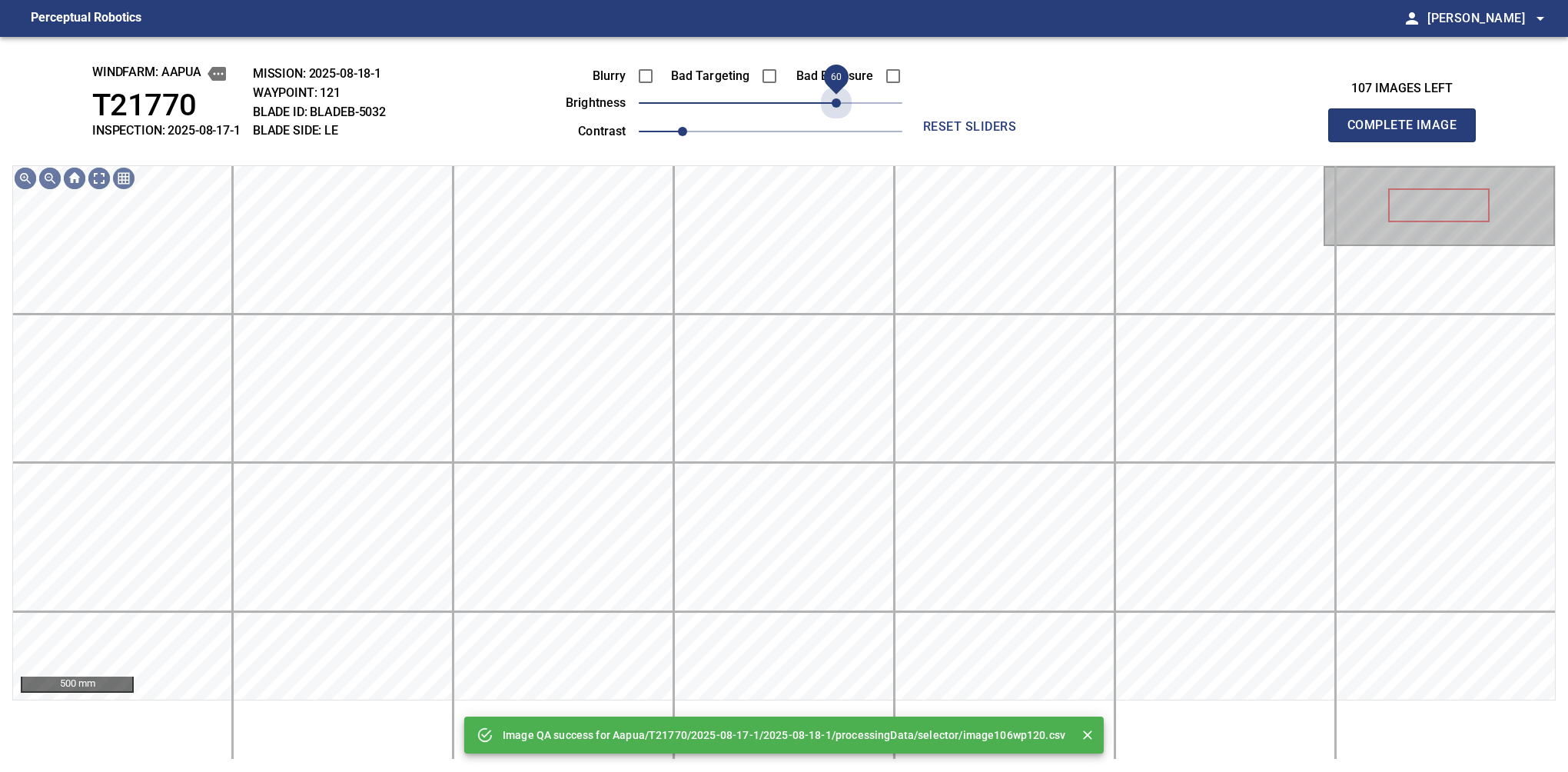
click at [832, 104] on span "60" at bounding box center [770, 102] width 263 height 22
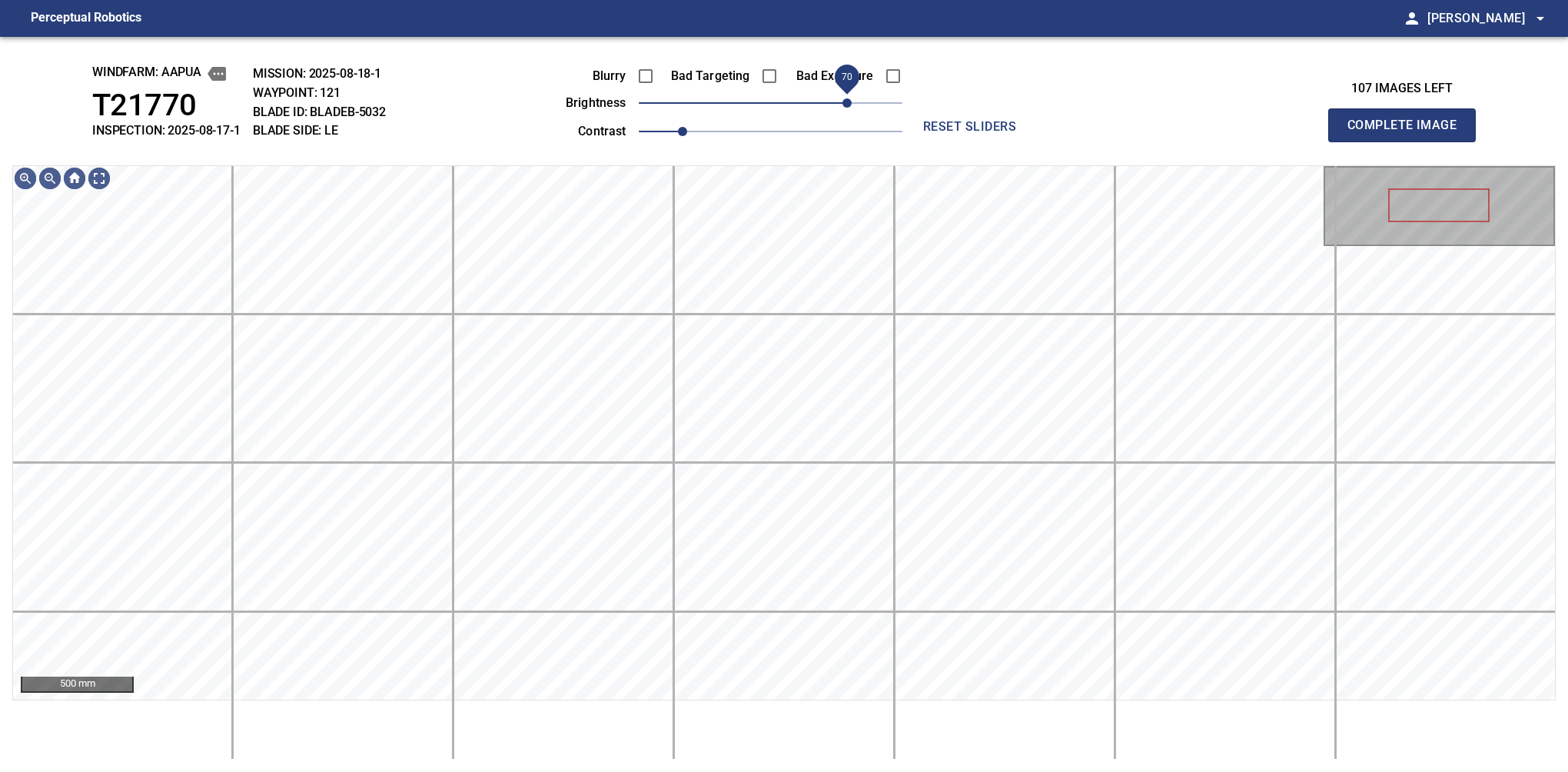
click at [845, 98] on span "70" at bounding box center [847, 102] width 10 height 10
click at [837, 98] on span "60" at bounding box center [836, 102] width 10 height 10
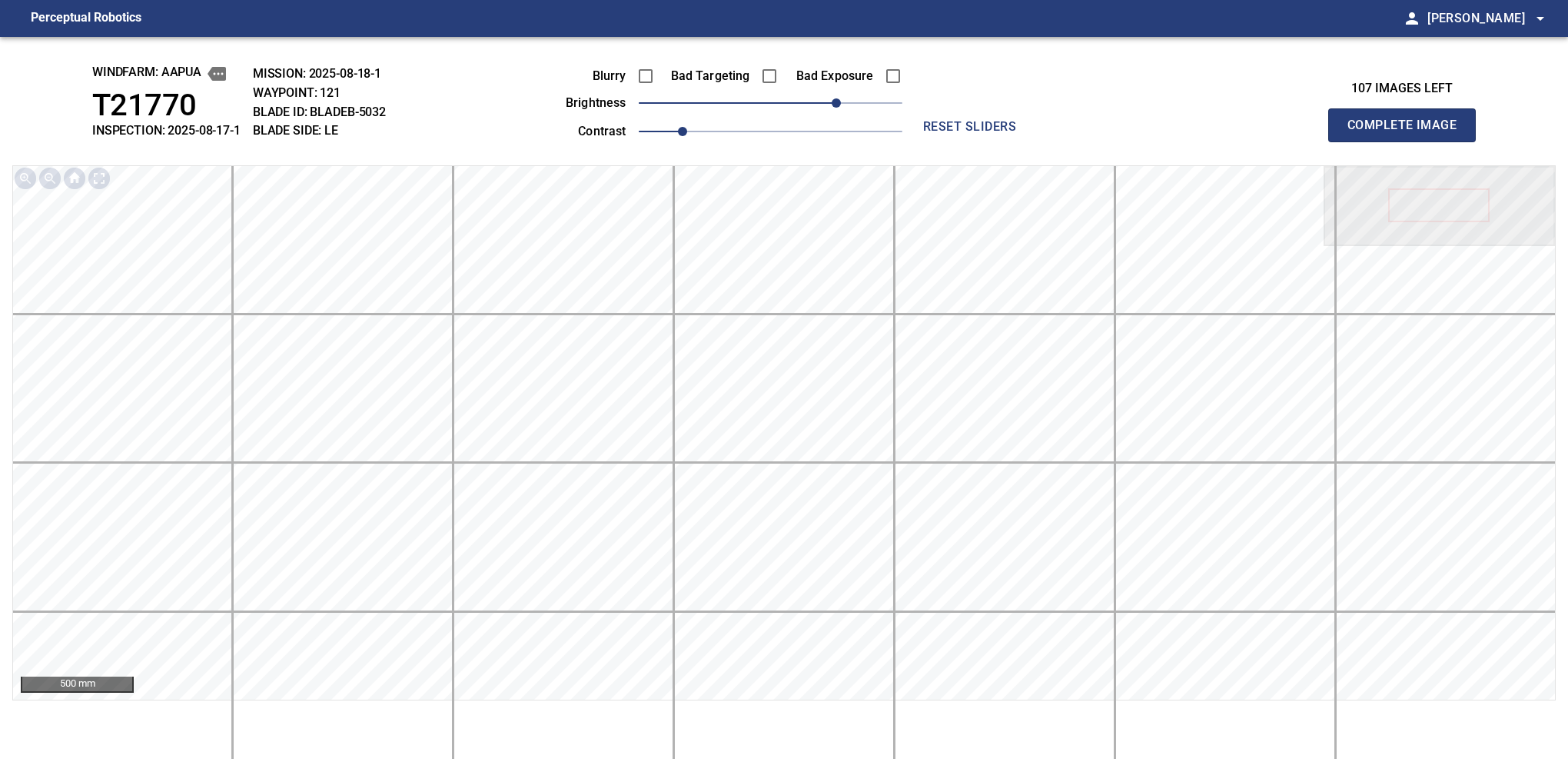
click at [1408, 142] on button "Complete Image" at bounding box center [1402, 125] width 148 height 34
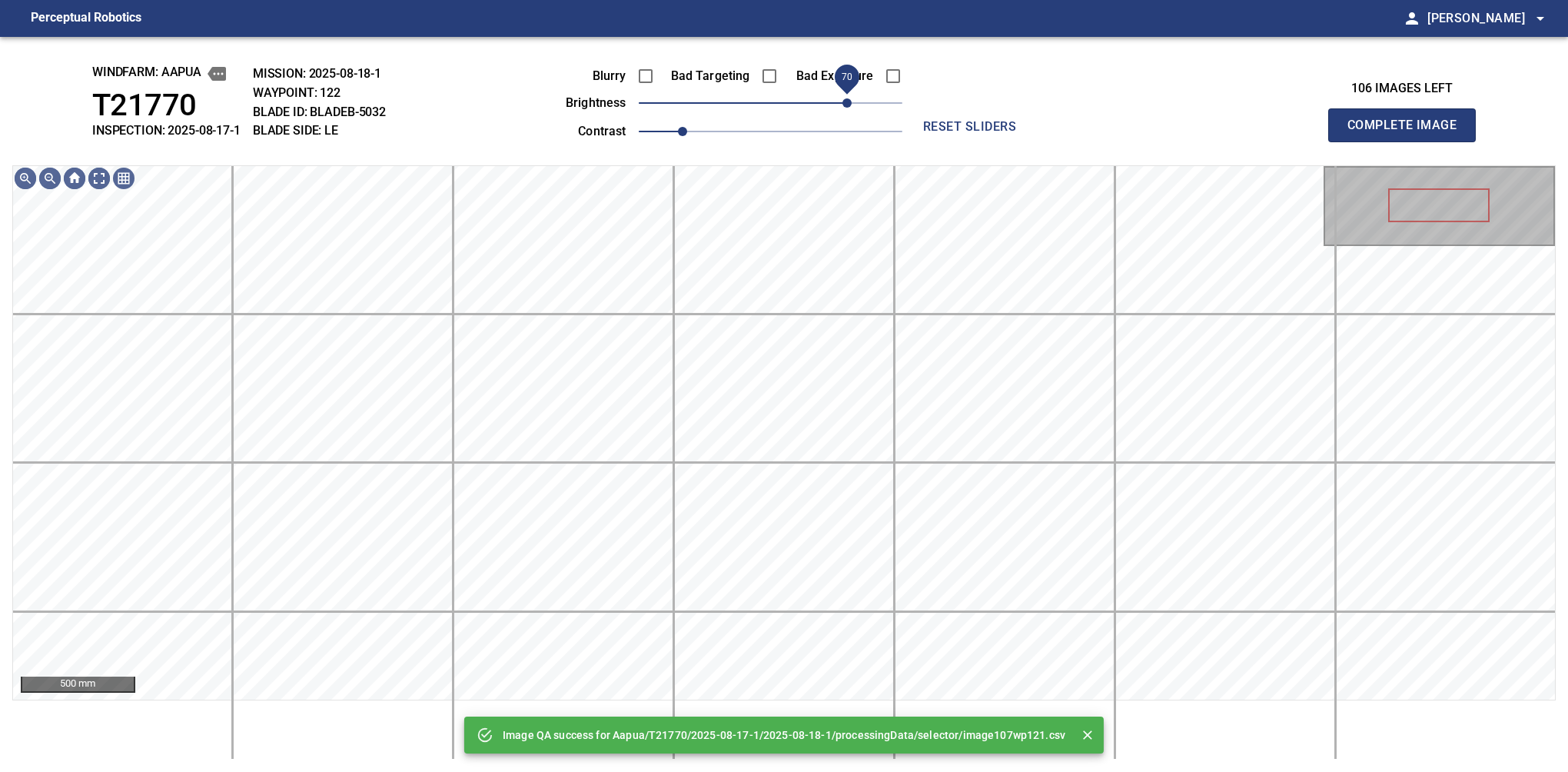
click at [845, 96] on span "70" at bounding box center [770, 102] width 263 height 22
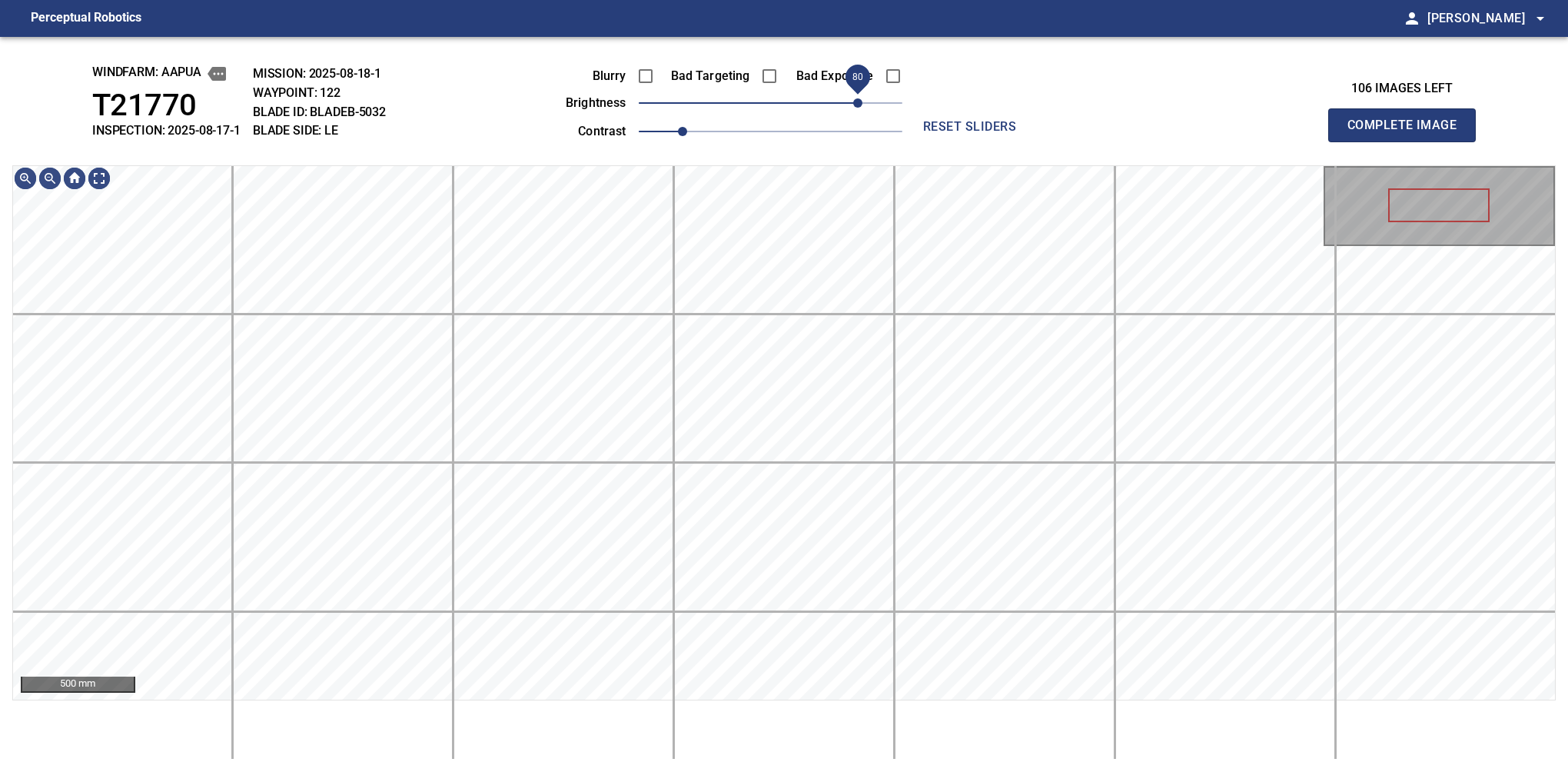
click at [857, 99] on span "80" at bounding box center [858, 102] width 10 height 10
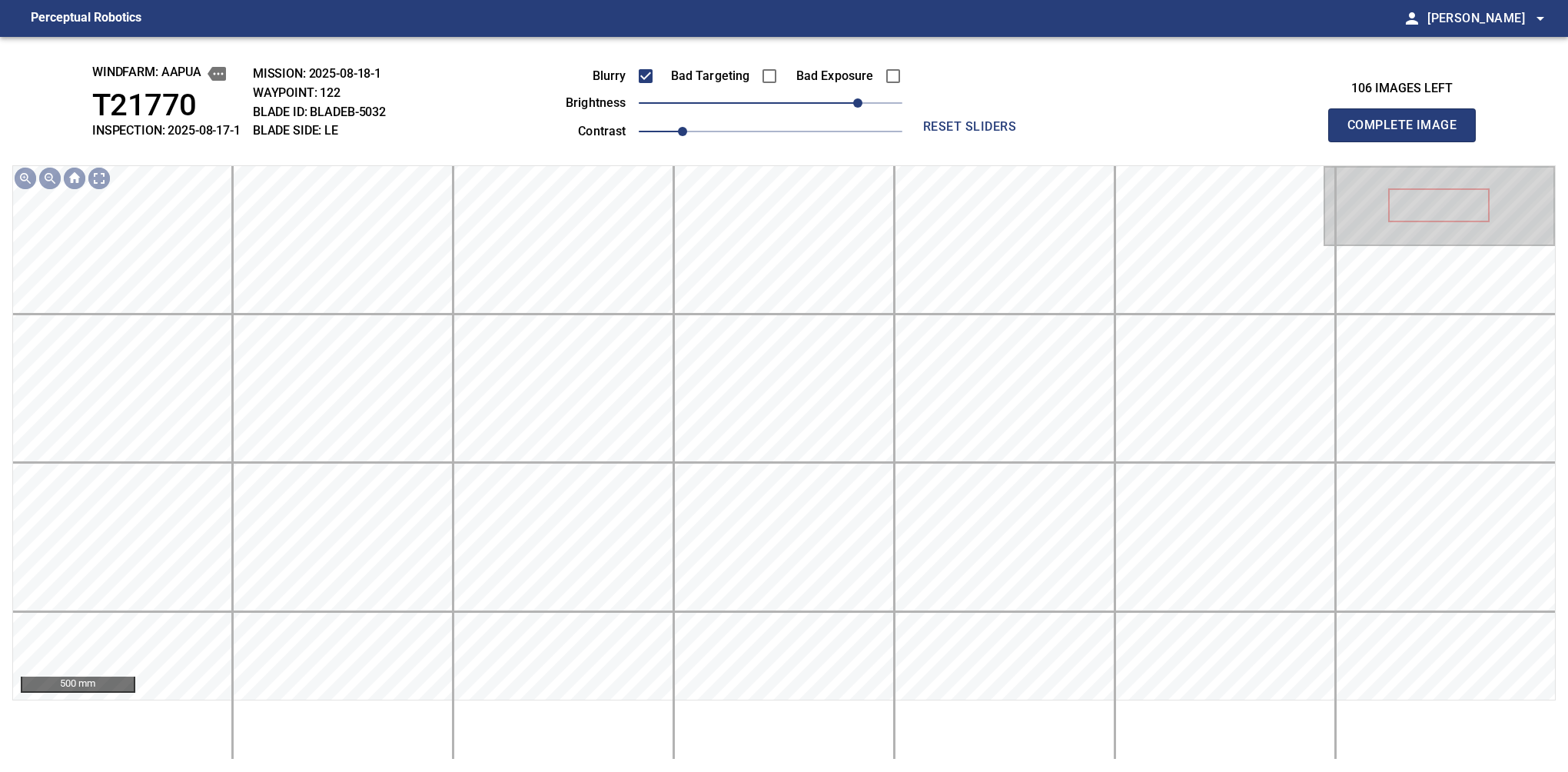
click at [1408, 142] on button "Complete Image" at bounding box center [1402, 125] width 148 height 34
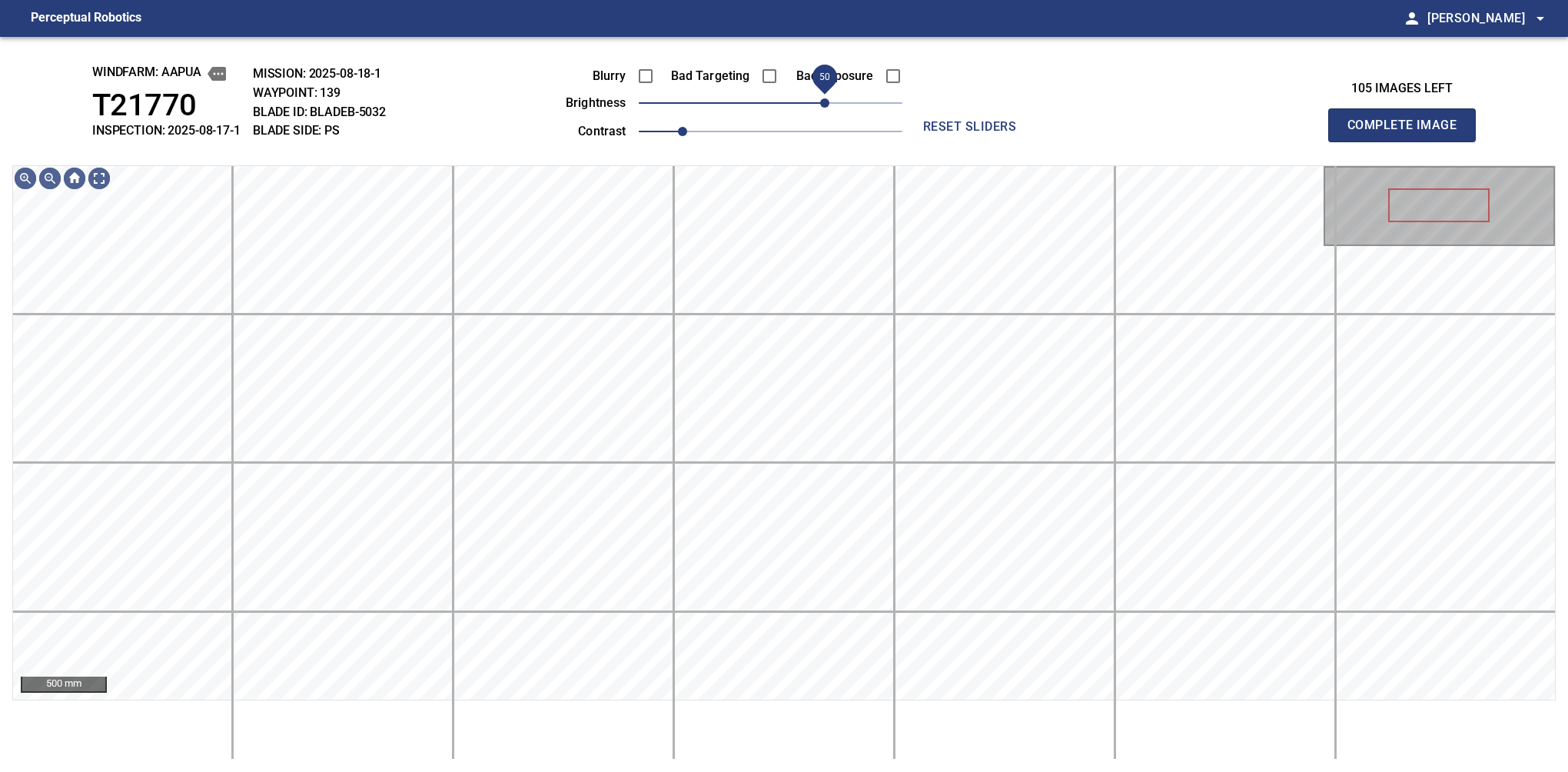
drag, startPoint x: 835, startPoint y: 110, endPoint x: 827, endPoint y: 113, distance: 8.5
click at [827, 108] on span "50" at bounding box center [824, 102] width 10 height 10
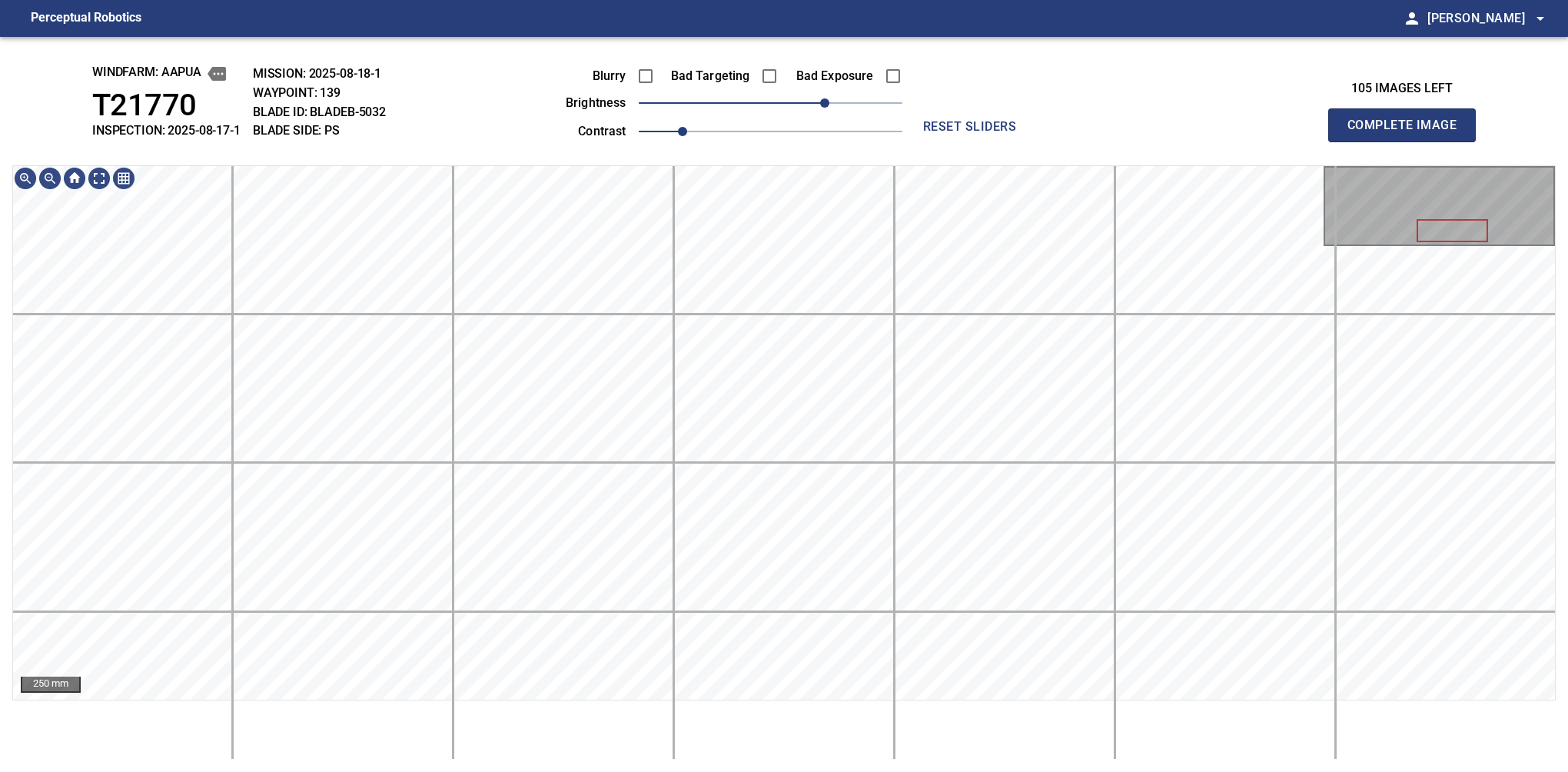
click at [1408, 142] on button "Complete Image" at bounding box center [1402, 125] width 148 height 34
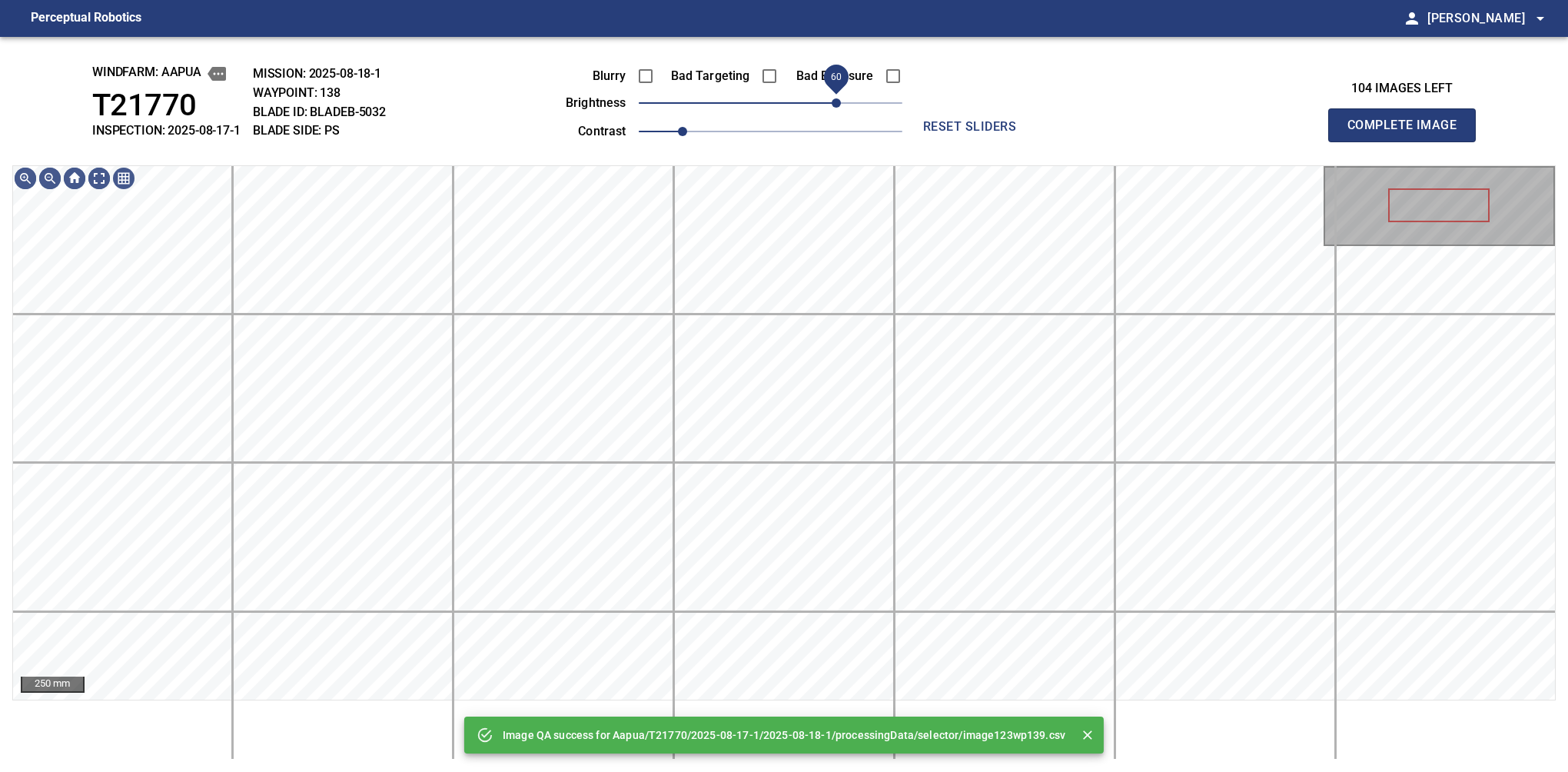
drag, startPoint x: 792, startPoint y: 108, endPoint x: 841, endPoint y: 108, distance: 49.0
click at [841, 108] on span "60" at bounding box center [770, 102] width 263 height 22
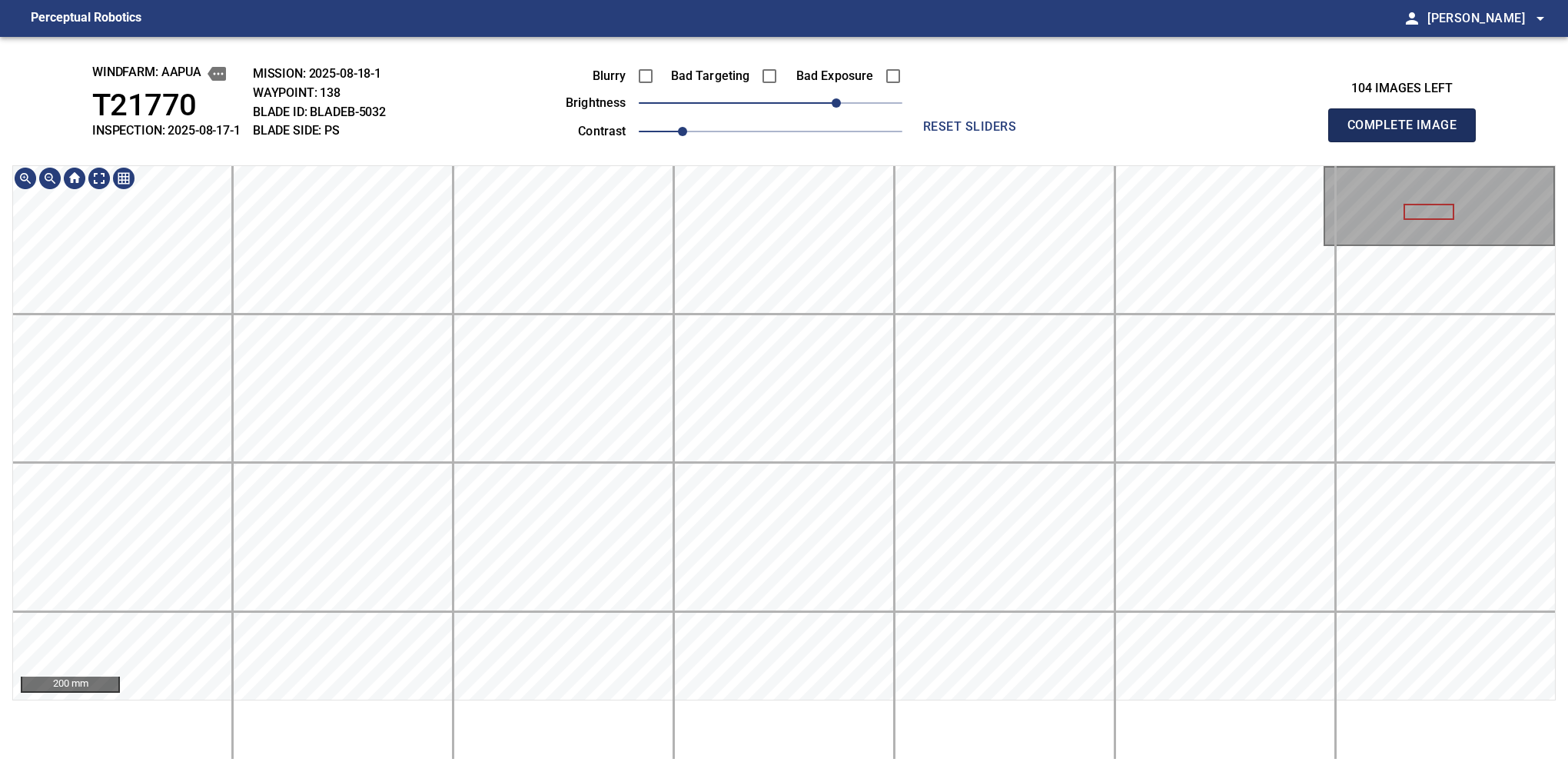
drag, startPoint x: 1405, startPoint y: 136, endPoint x: 1403, endPoint y: 129, distance: 7.3
click at [1408, 142] on button "Complete Image" at bounding box center [1402, 125] width 148 height 34
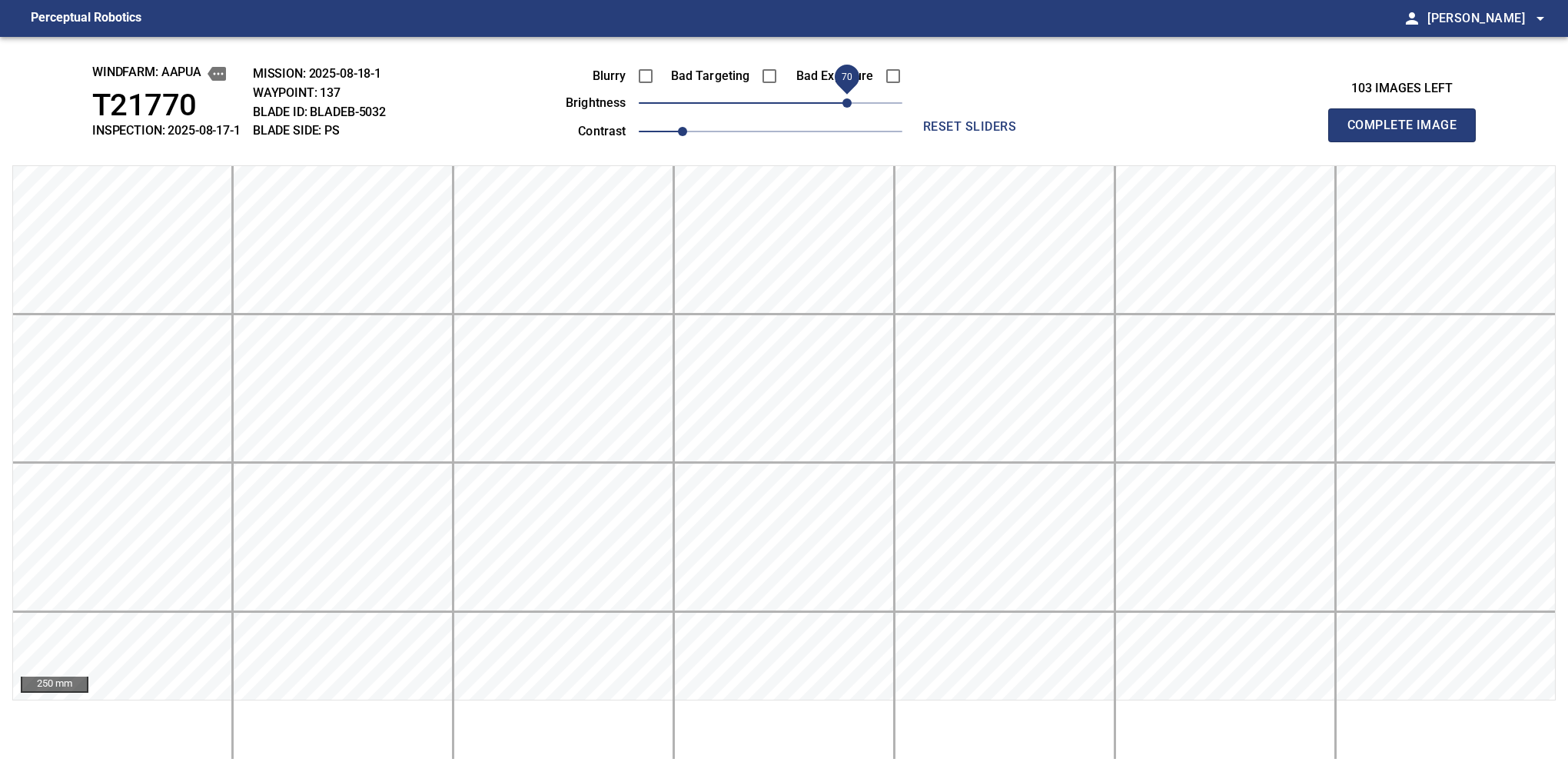
drag, startPoint x: 816, startPoint y: 98, endPoint x: 845, endPoint y: 86, distance: 31.4
click at [845, 98] on span "70" at bounding box center [847, 102] width 10 height 10
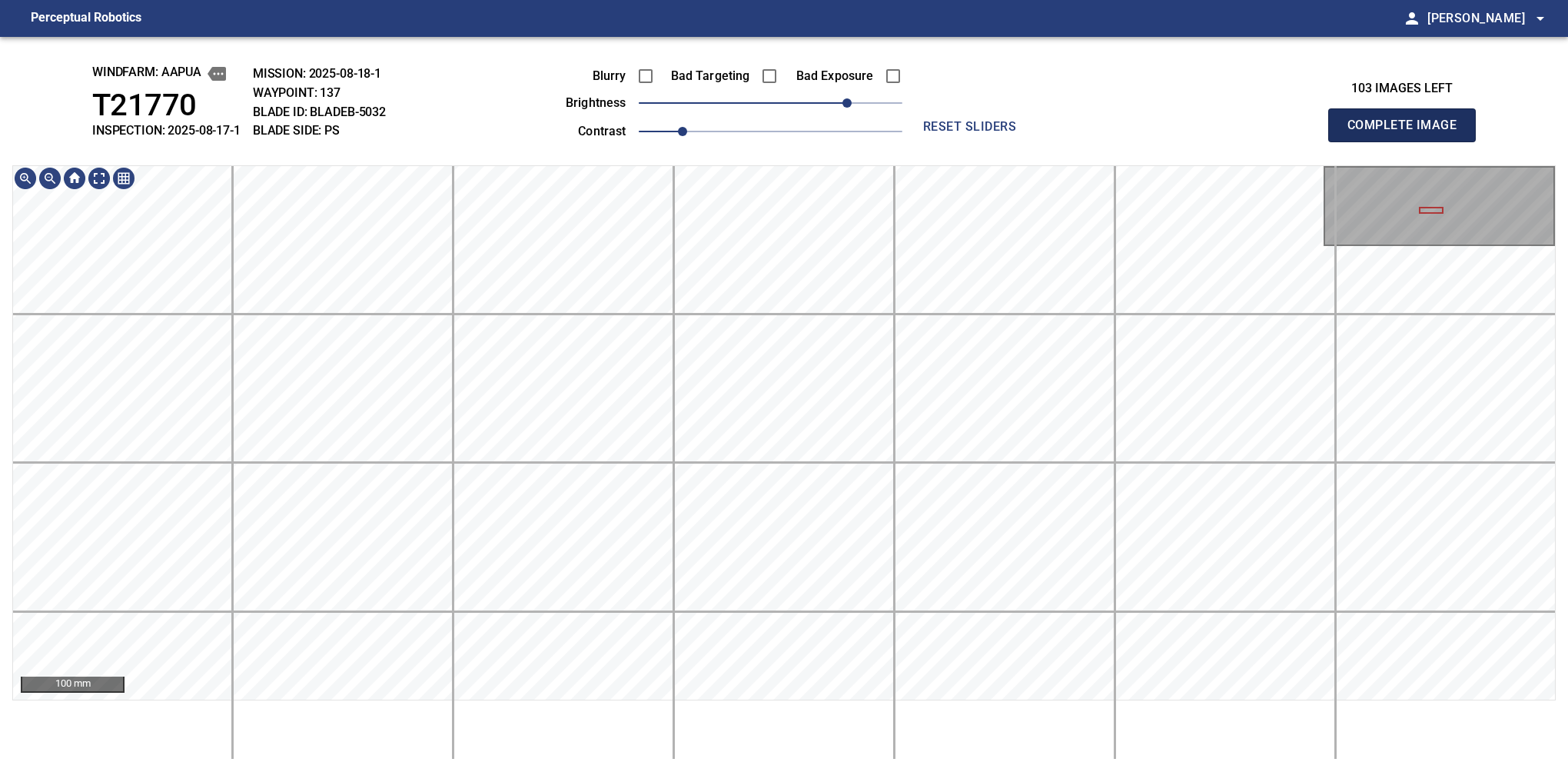
click at [1408, 142] on button "Complete Image" at bounding box center [1402, 125] width 148 height 34
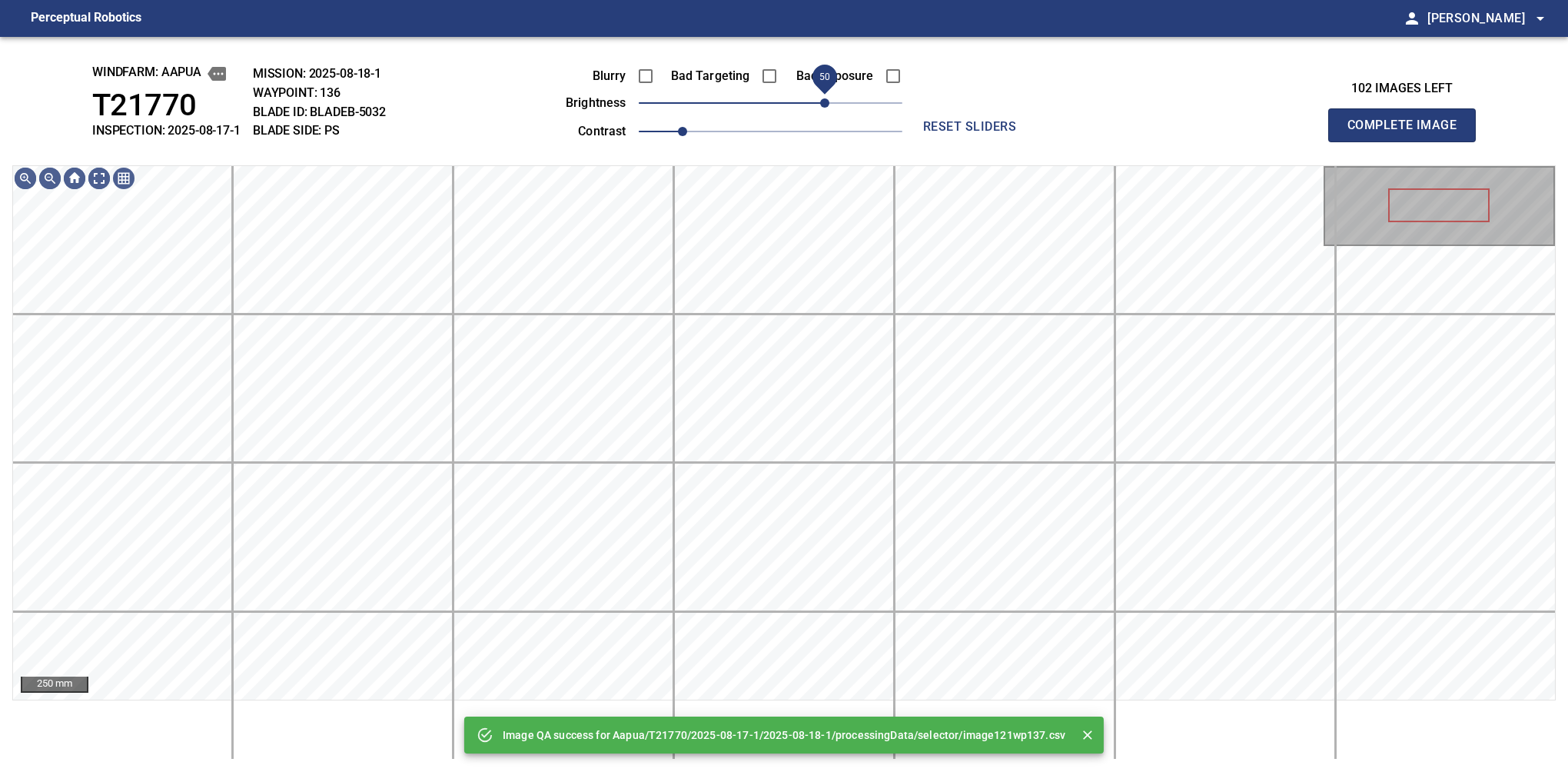
drag, startPoint x: 794, startPoint y: 102, endPoint x: 821, endPoint y: 95, distance: 27.9
click at [821, 95] on span "50" at bounding box center [770, 102] width 263 height 22
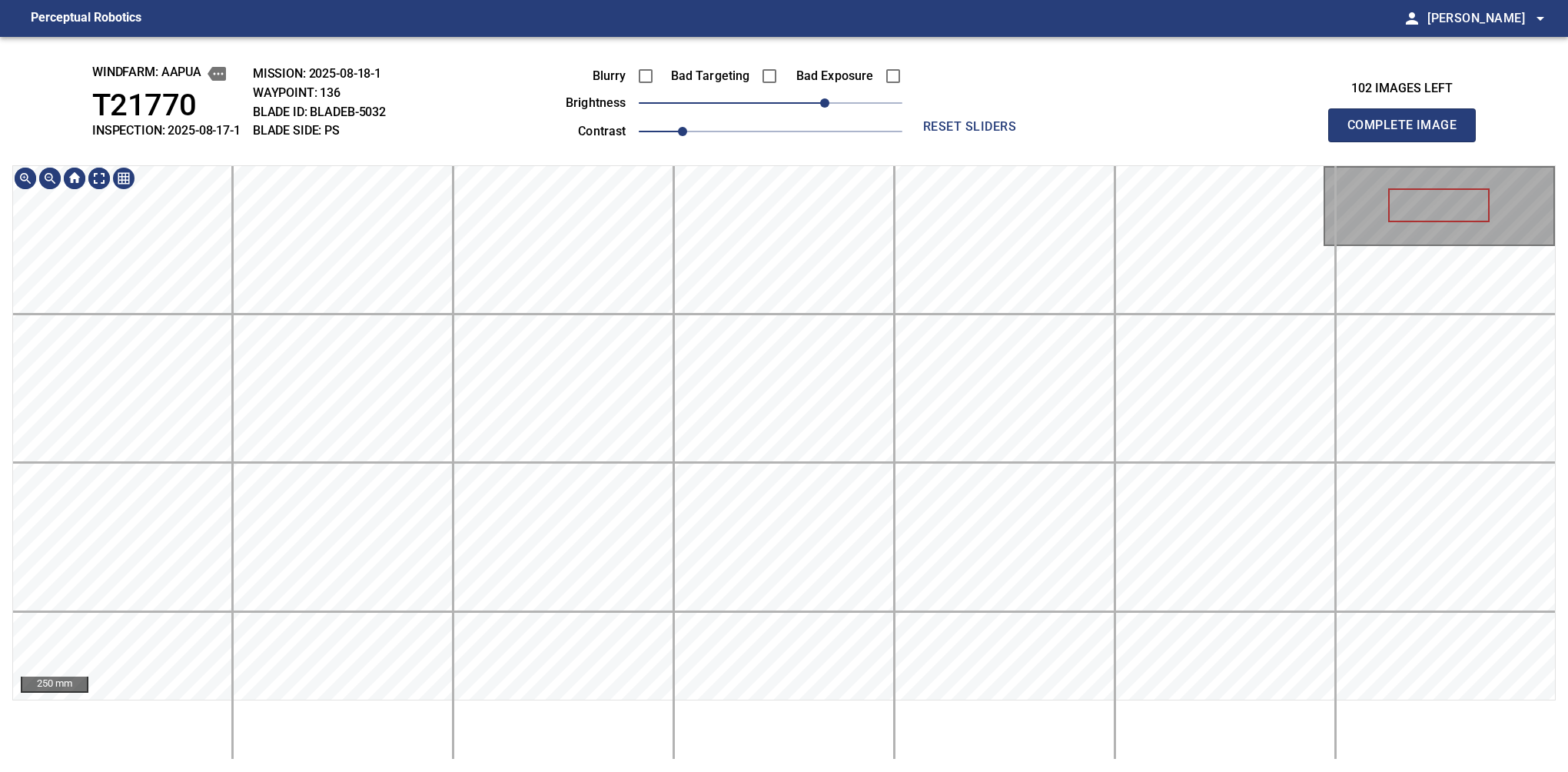
click at [845, 110] on div "windfarm: Aapua T21770 INSPECTION: 2025-08-17-1 MISSION: 2025-08-18-1 WAYPOINT:…" at bounding box center [784, 404] width 1568 height 735
click at [1408, 142] on button "Complete Image" at bounding box center [1402, 125] width 148 height 34
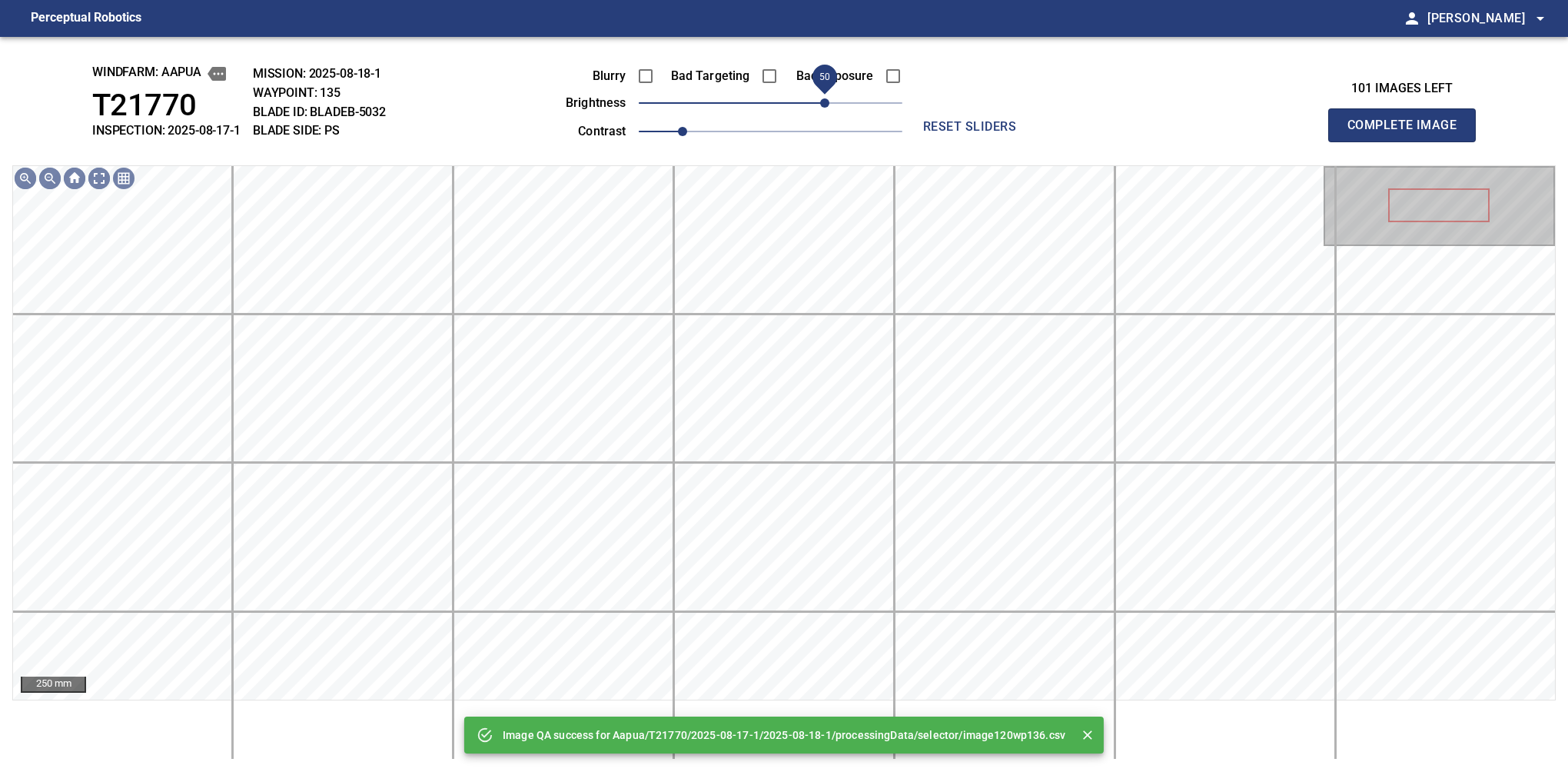
drag, startPoint x: 808, startPoint y: 100, endPoint x: 822, endPoint y: 92, distance: 16.1
click at [822, 92] on span "50" at bounding box center [770, 102] width 263 height 22
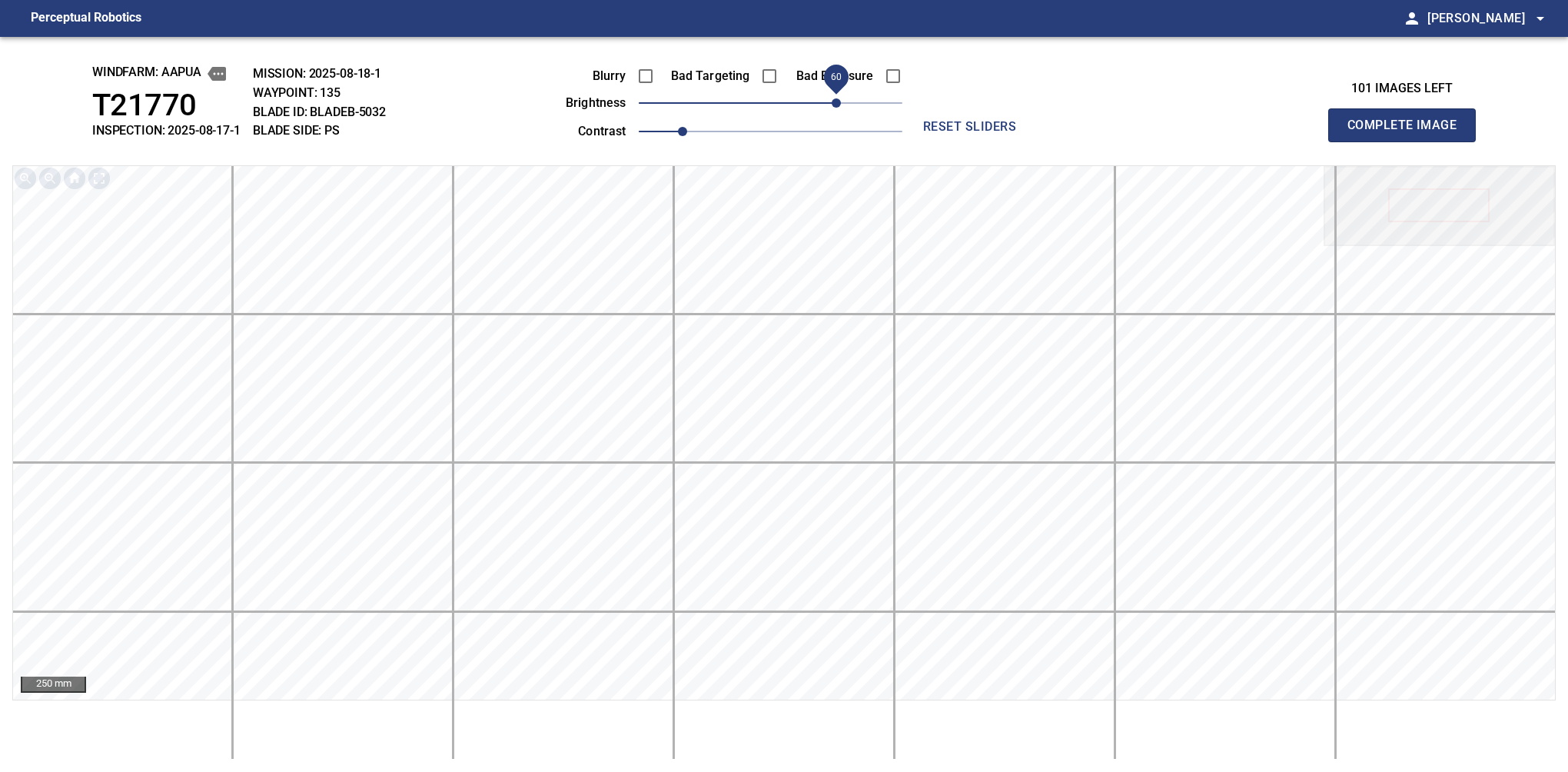
click at [838, 98] on span "60" at bounding box center [836, 102] width 10 height 10
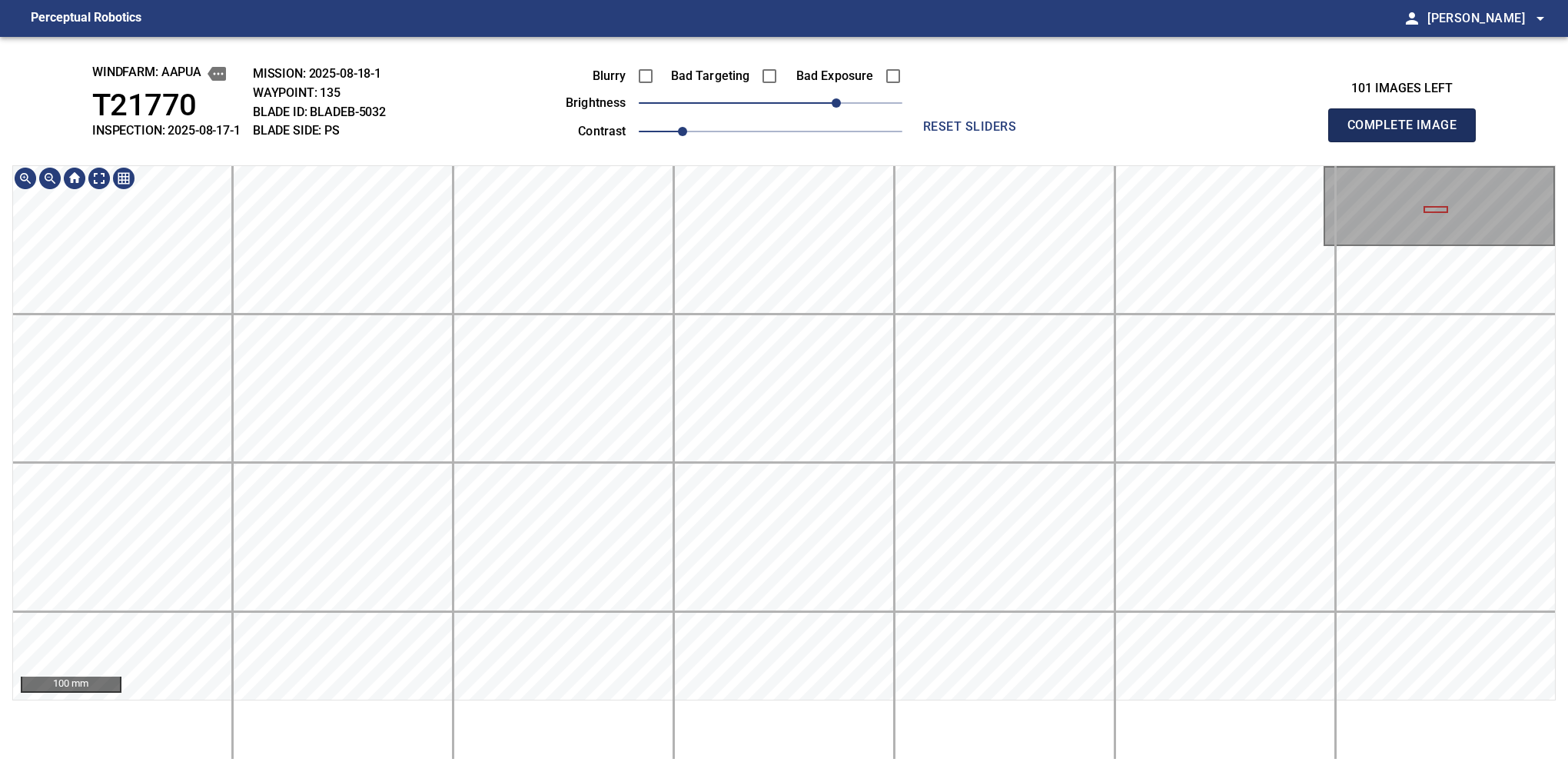
click at [1408, 142] on button "Complete Image" at bounding box center [1402, 125] width 148 height 34
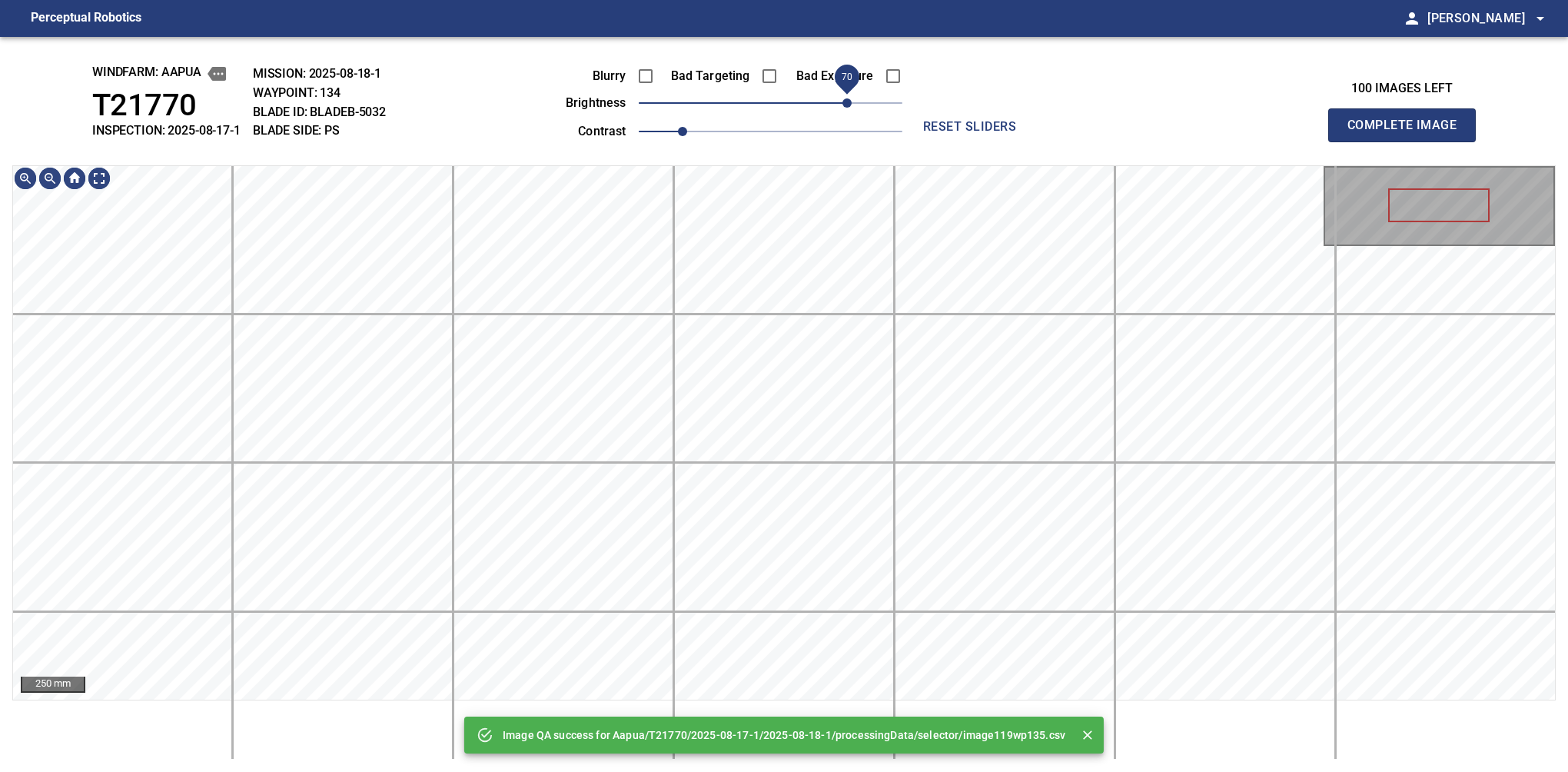
drag, startPoint x: 816, startPoint y: 100, endPoint x: 845, endPoint y: 76, distance: 37.6
click at [845, 92] on span "70" at bounding box center [770, 102] width 263 height 22
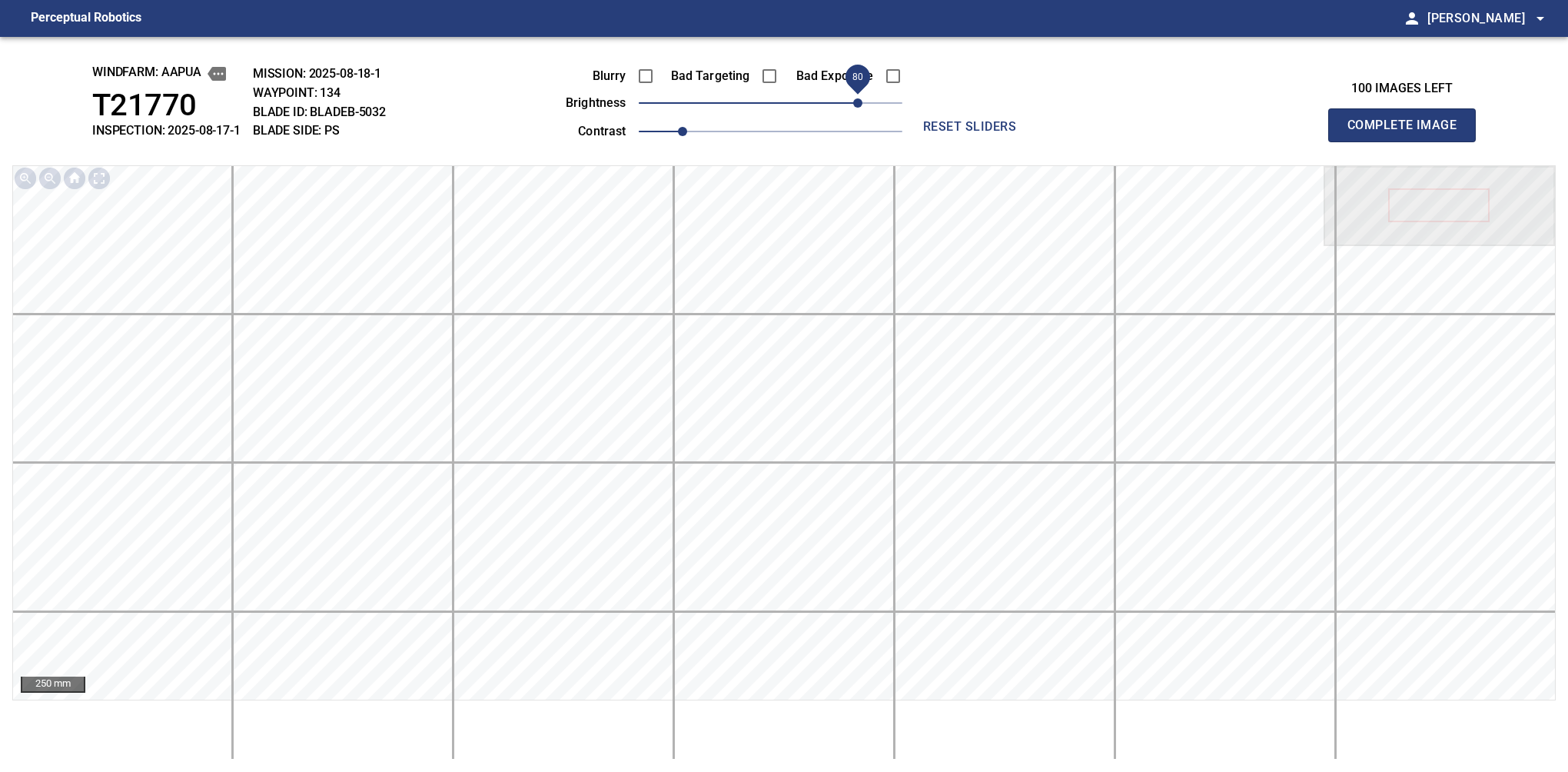
click at [857, 103] on span "80" at bounding box center [858, 102] width 10 height 10
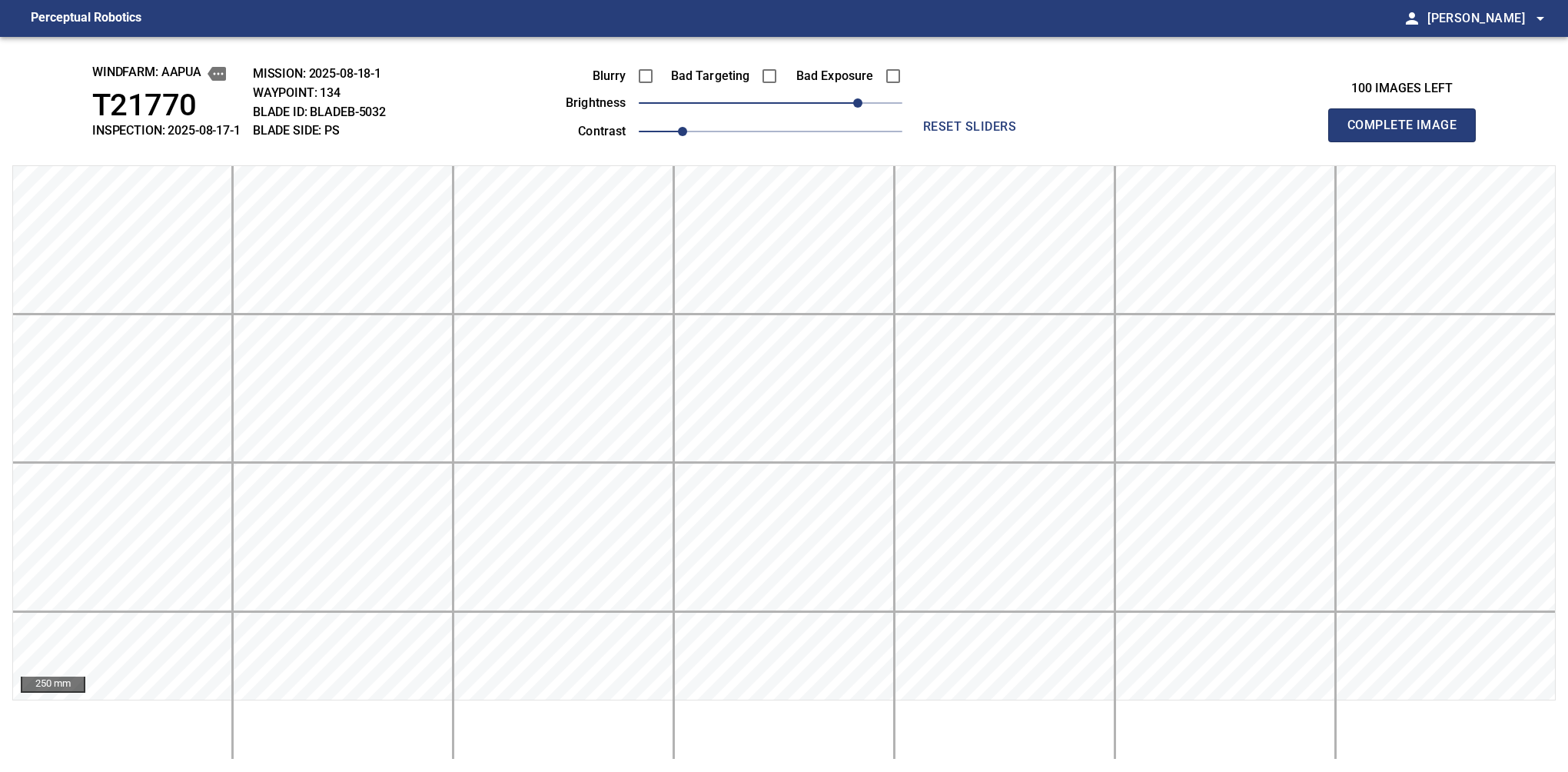
click at [1408, 142] on button "Complete Image" at bounding box center [1402, 125] width 148 height 34
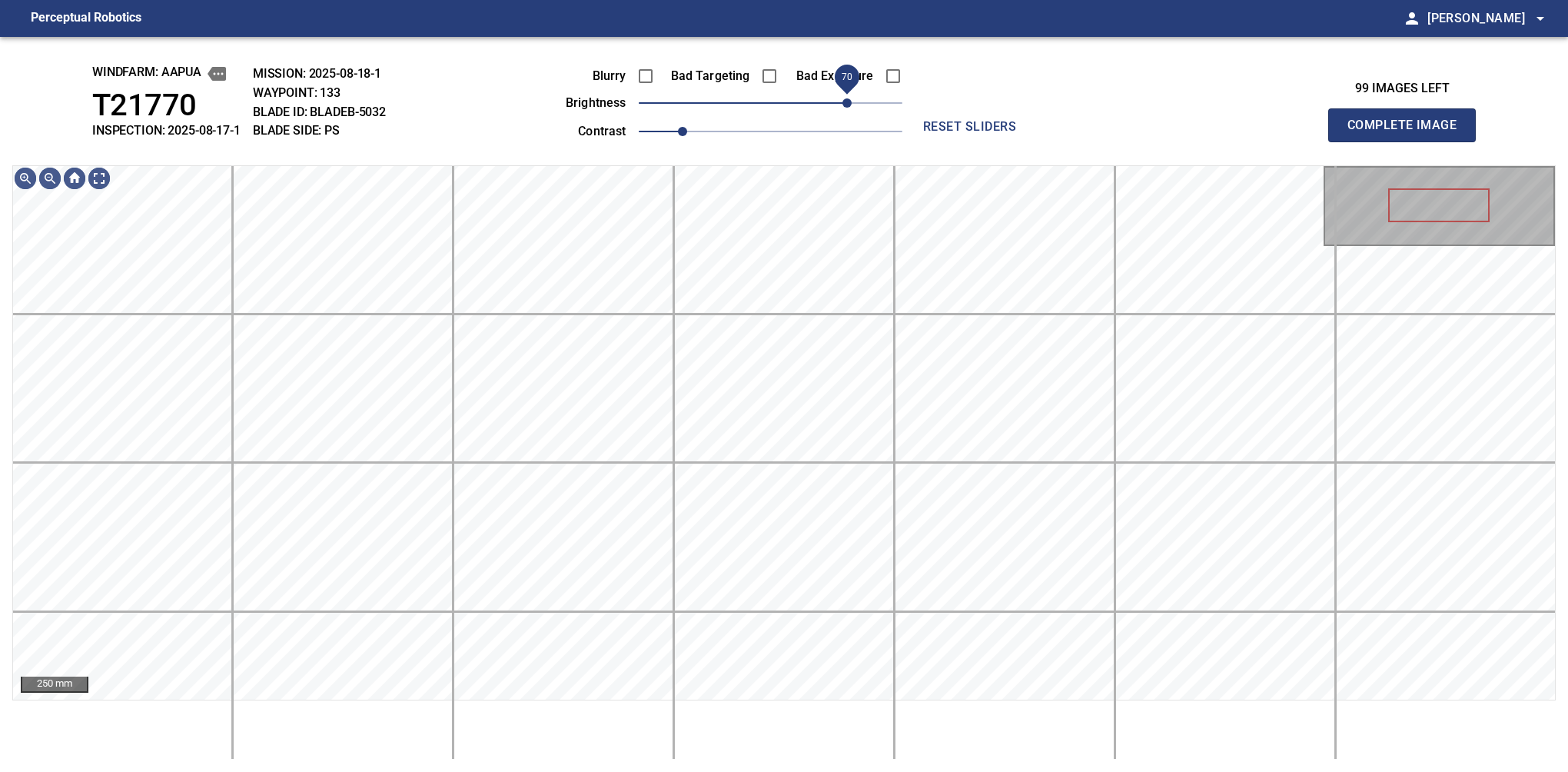
drag, startPoint x: 802, startPoint y: 109, endPoint x: 844, endPoint y: 95, distance: 44.3
click at [844, 98] on span "70" at bounding box center [847, 102] width 10 height 10
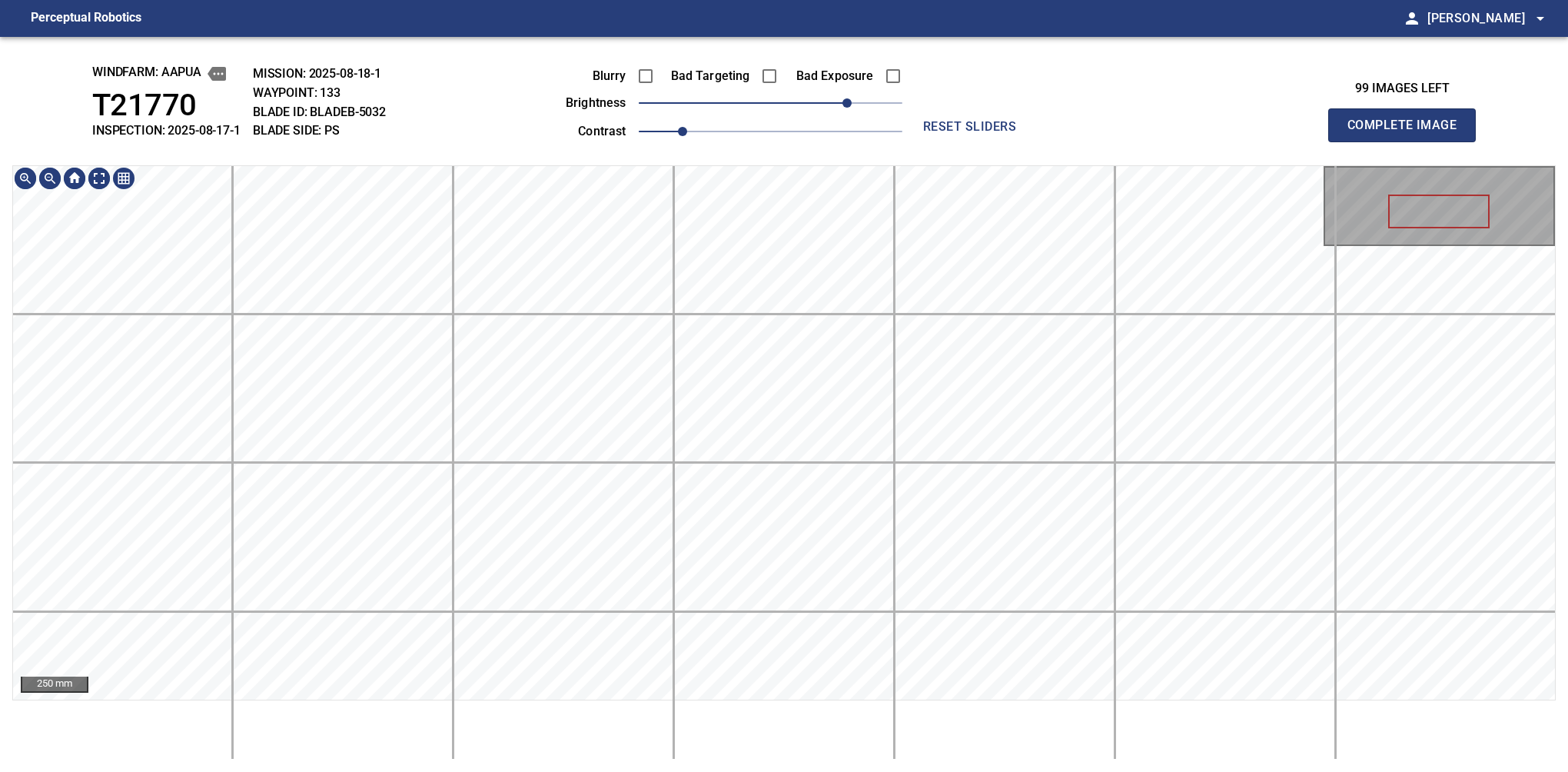
click at [830, 133] on div "windfarm: Aapua T21770 INSPECTION: 2025-08-17-1 MISSION: 2025-08-18-1 WAYPOINT:…" at bounding box center [784, 404] width 1568 height 735
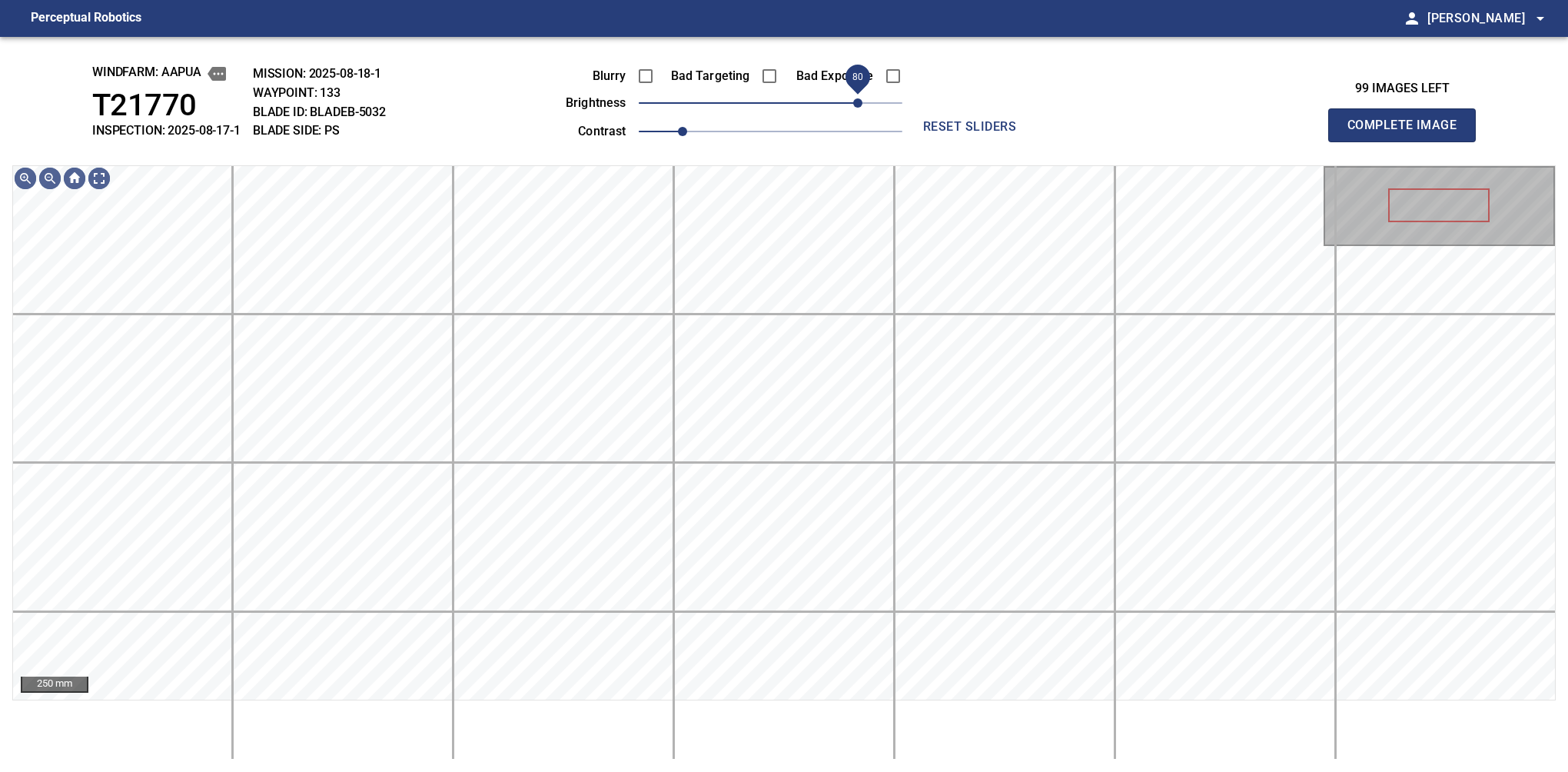
drag, startPoint x: 849, startPoint y: 109, endPoint x: 854, endPoint y: 101, distance: 9.4
click at [854, 101] on span "80" at bounding box center [858, 102] width 10 height 10
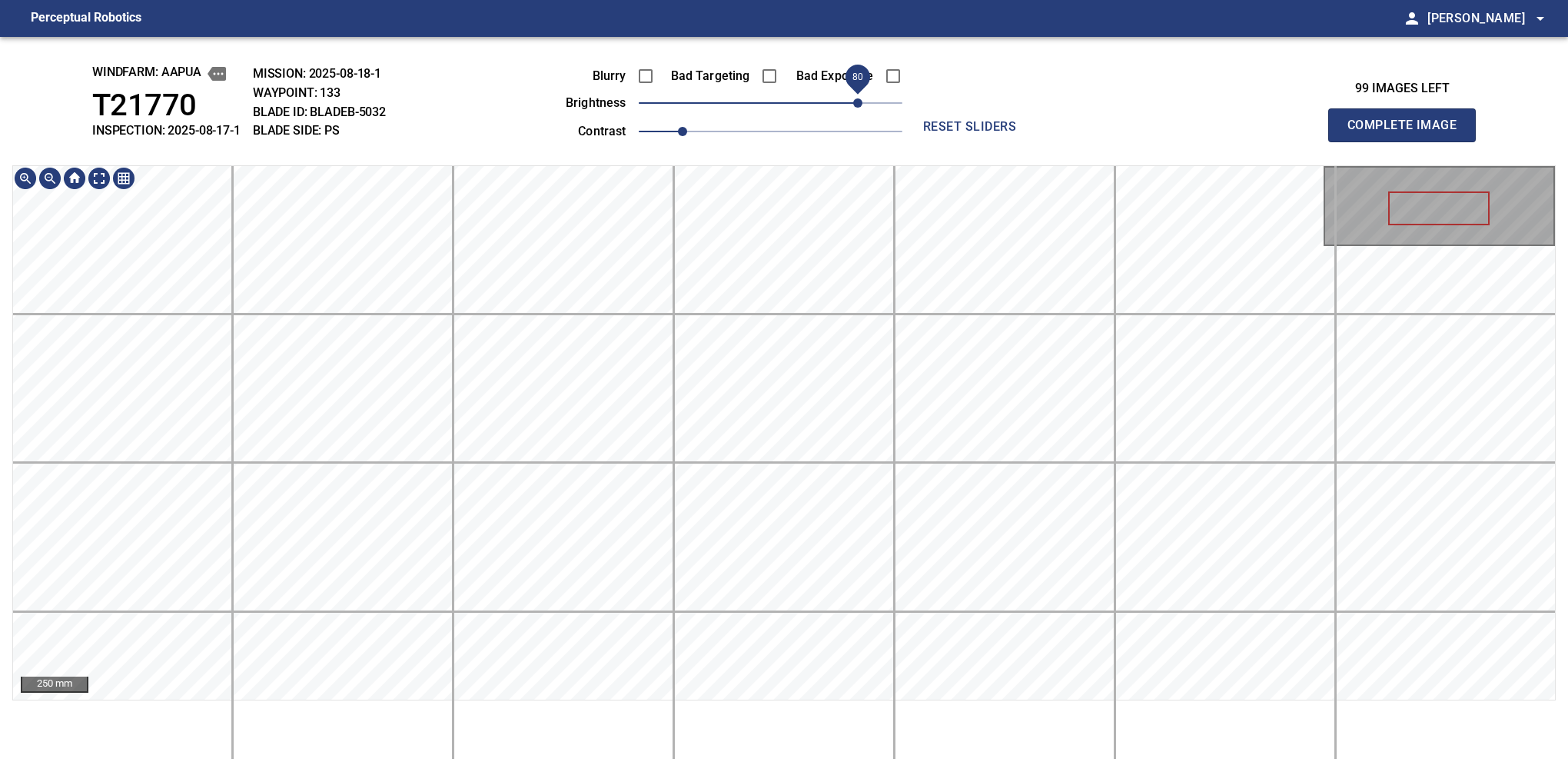
click at [817, 76] on div "windfarm: Aapua T21770 INSPECTION: 2025-08-17-1 MISSION: 2025-08-18-1 WAYPOINT:…" at bounding box center [784, 404] width 1568 height 735
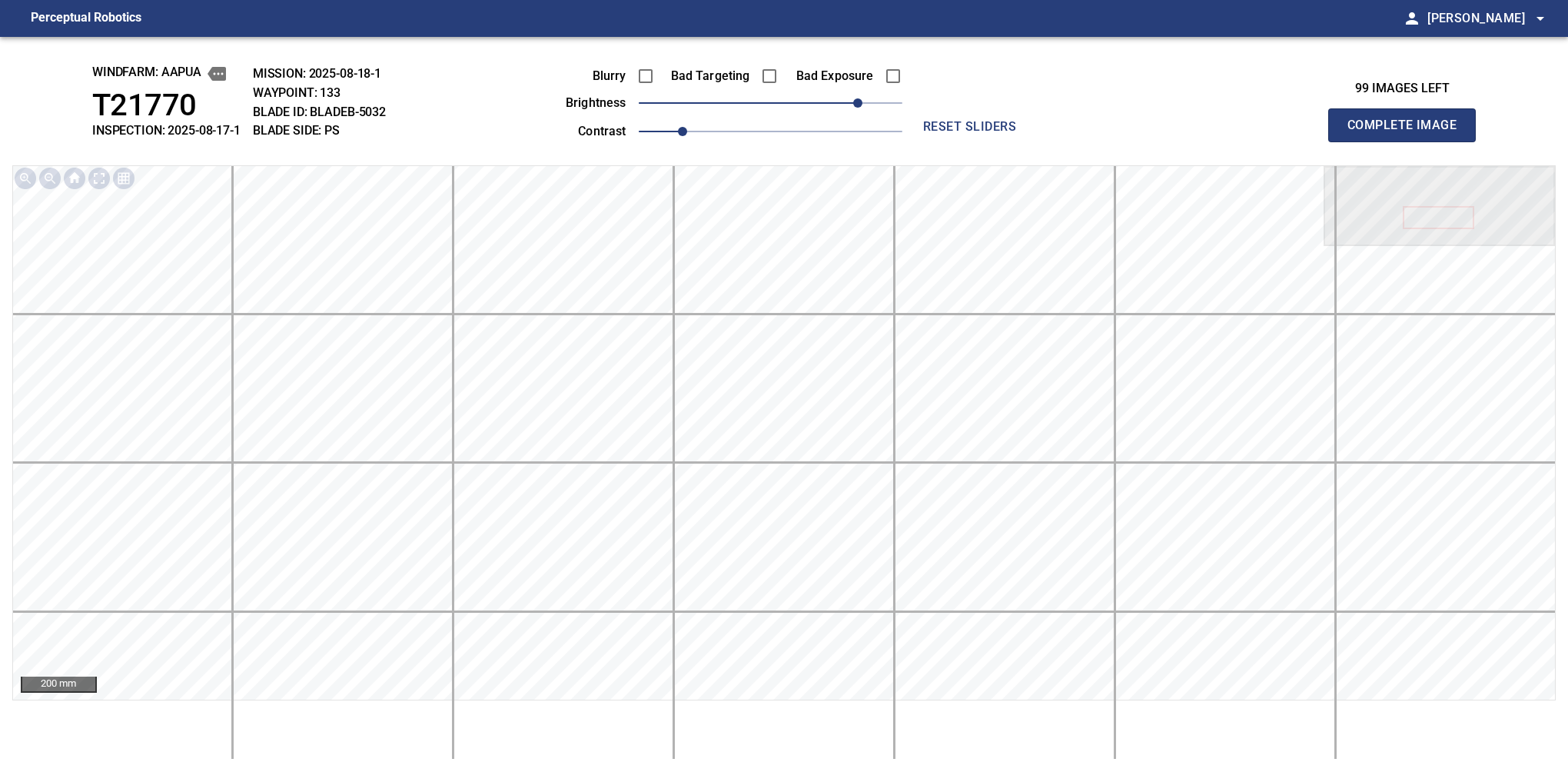
click at [1408, 142] on button "Complete Image" at bounding box center [1402, 125] width 148 height 34
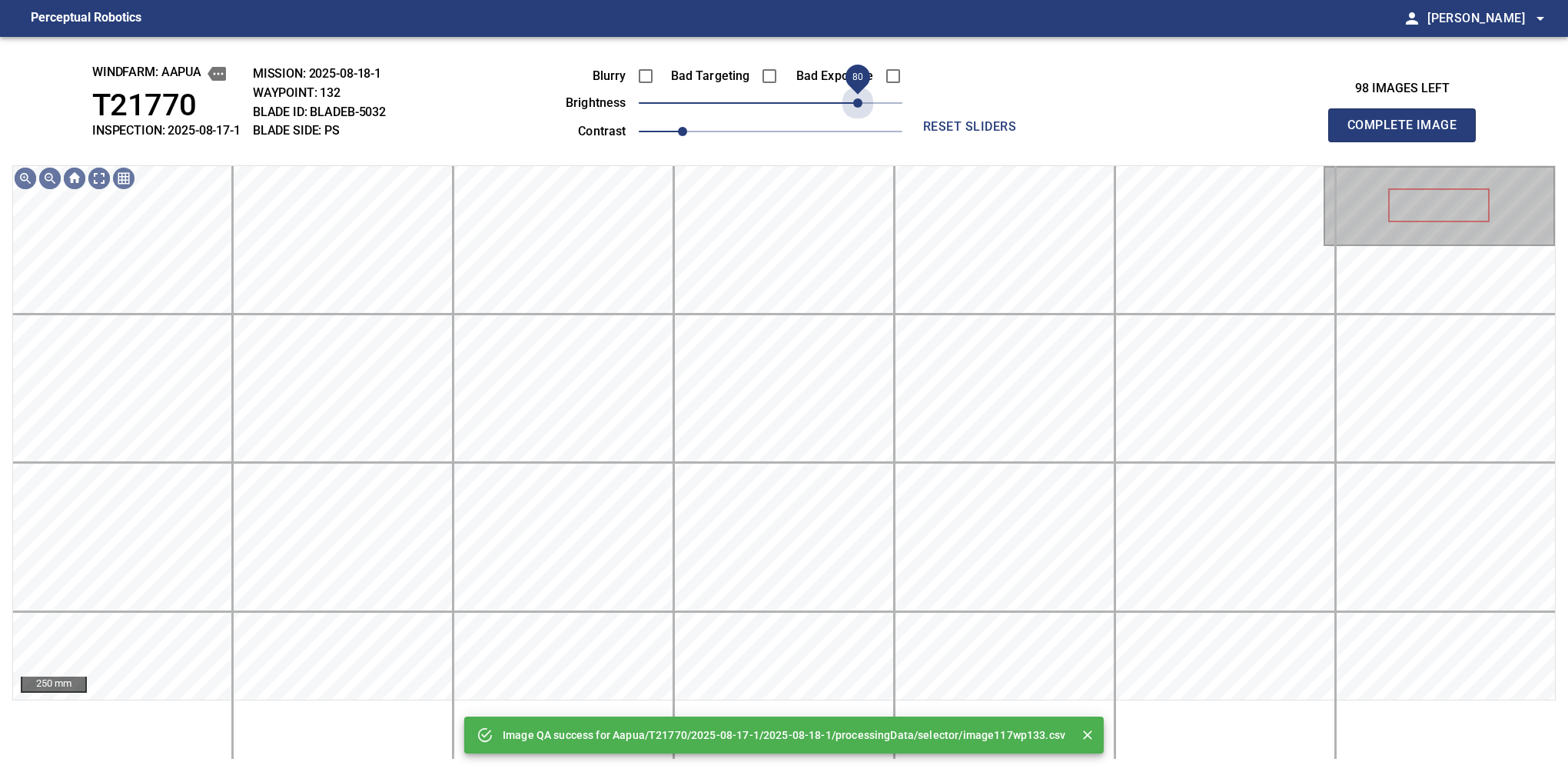
click at [854, 101] on span "80" at bounding box center [770, 102] width 263 height 22
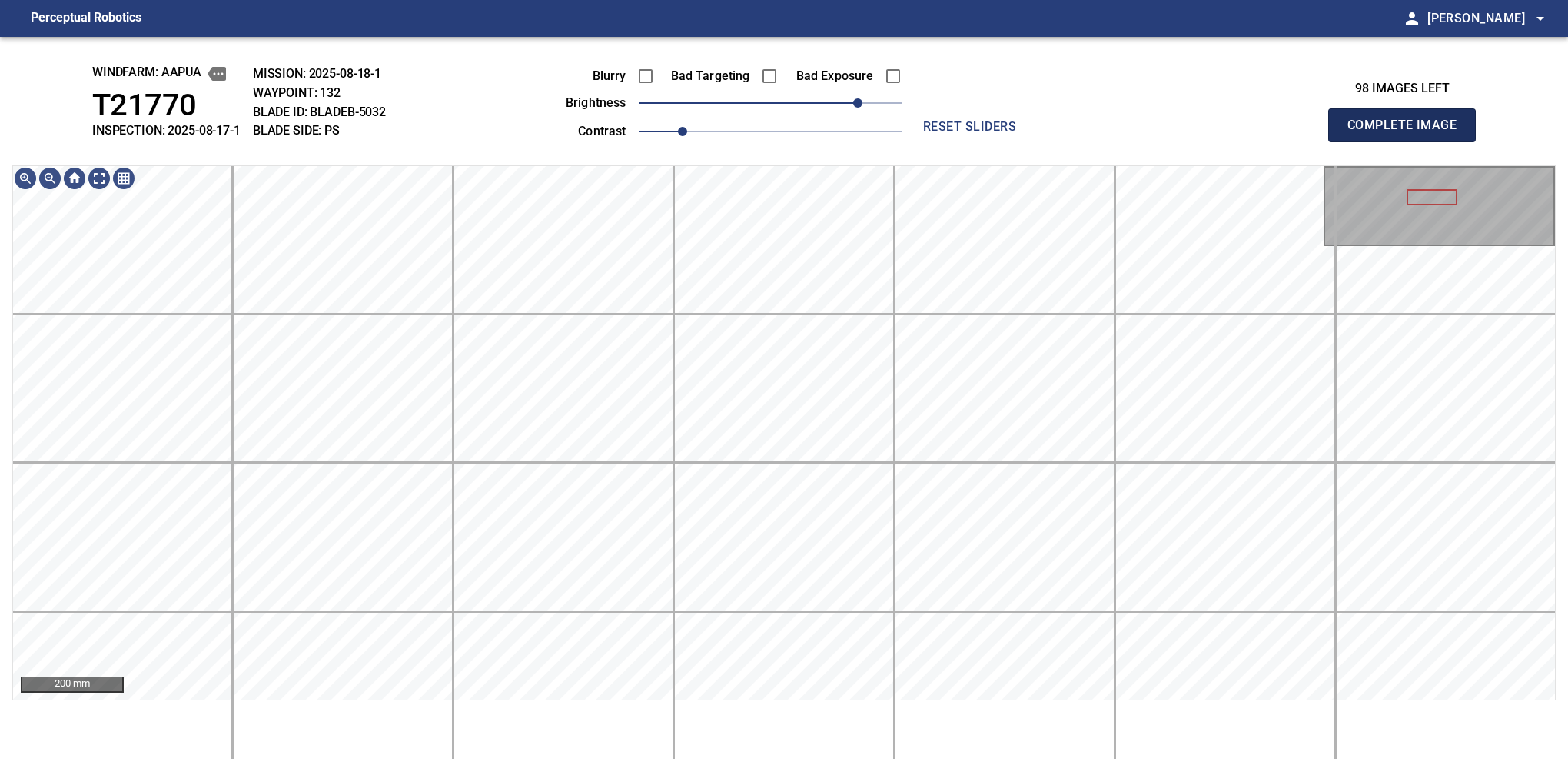
click at [1408, 142] on button "Complete Image" at bounding box center [1402, 125] width 148 height 34
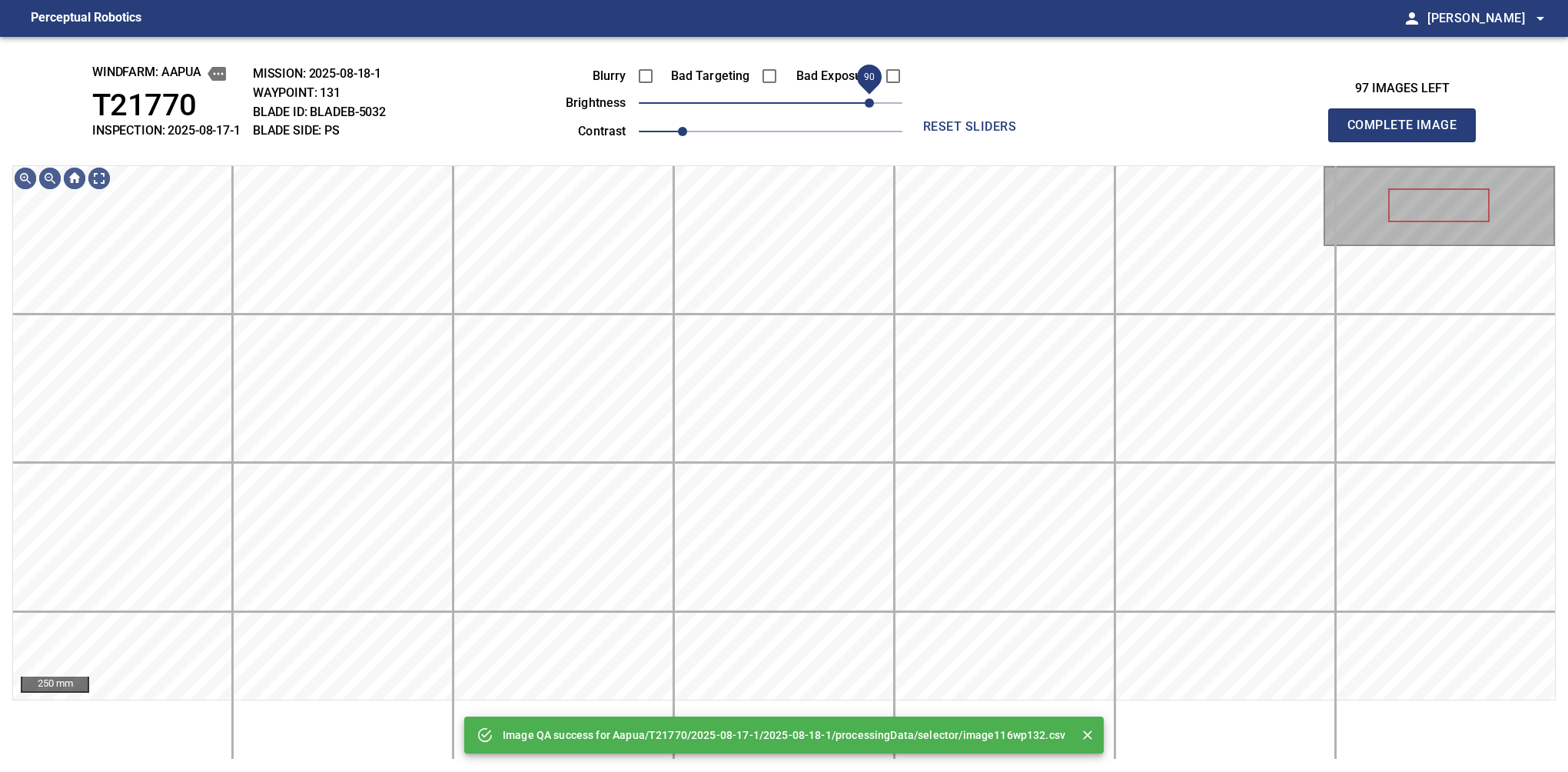
drag, startPoint x: 843, startPoint y: 104, endPoint x: 867, endPoint y: 98, distance: 24.7
click at [867, 98] on span "90" at bounding box center [770, 102] width 263 height 22
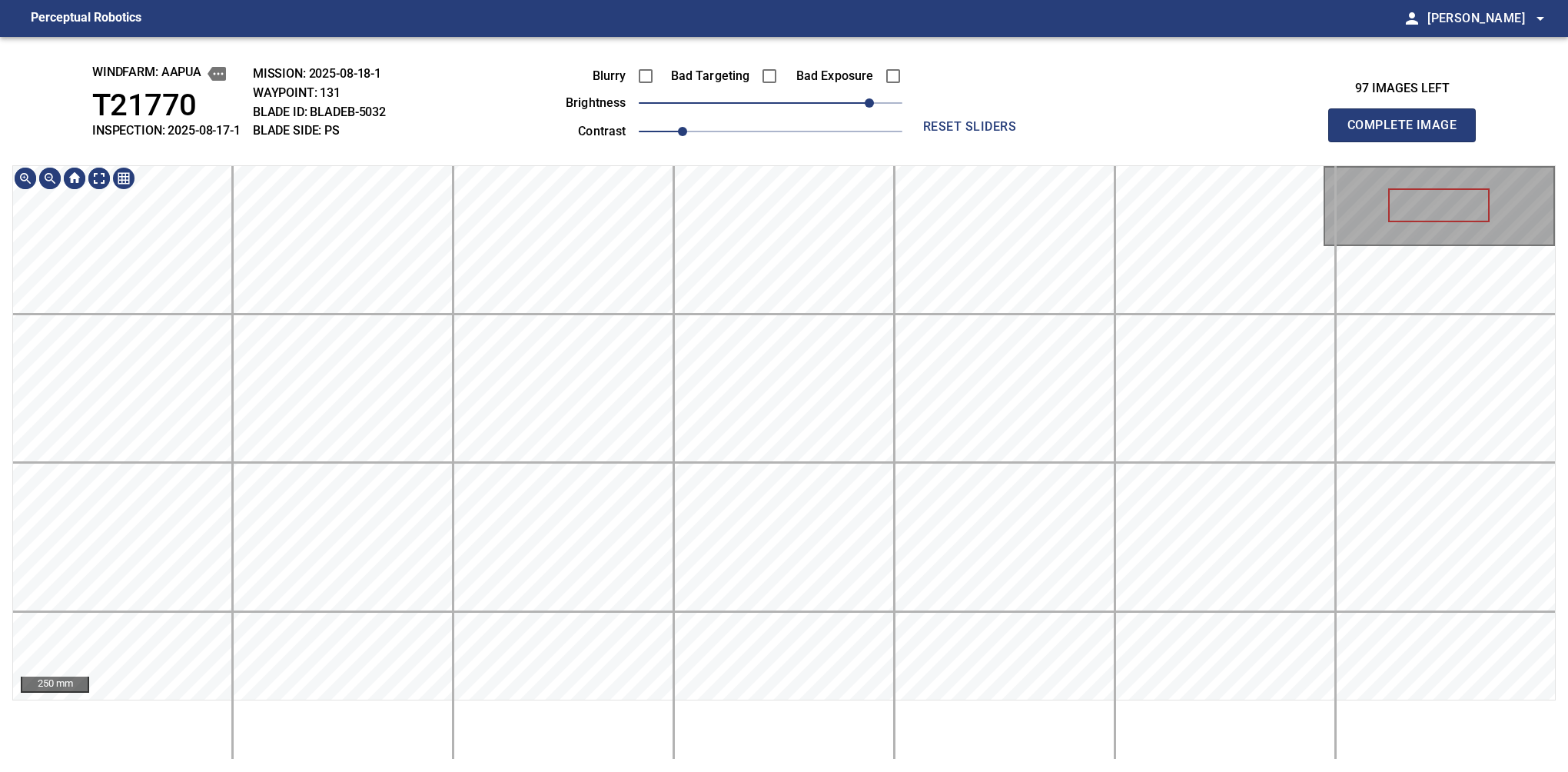
click at [806, 68] on div "windfarm: Aapua T21770 INSPECTION: 2025-08-17-1 MISSION: 2025-08-18-1 WAYPOINT:…" at bounding box center [784, 404] width 1568 height 735
click at [851, 37] on div "windfarm: Aapua T21770 INSPECTION: 2025-08-17-1 MISSION: 2025-08-18-1 WAYPOINT:…" at bounding box center [784, 404] width 1568 height 735
click at [673, 771] on html "Perceptual Robotics person Alex Semenov arrow_drop_down windfarm: Aapua T21770 …" at bounding box center [784, 386] width 1568 height 772
click at [1408, 142] on button "Complete Image" at bounding box center [1402, 125] width 148 height 34
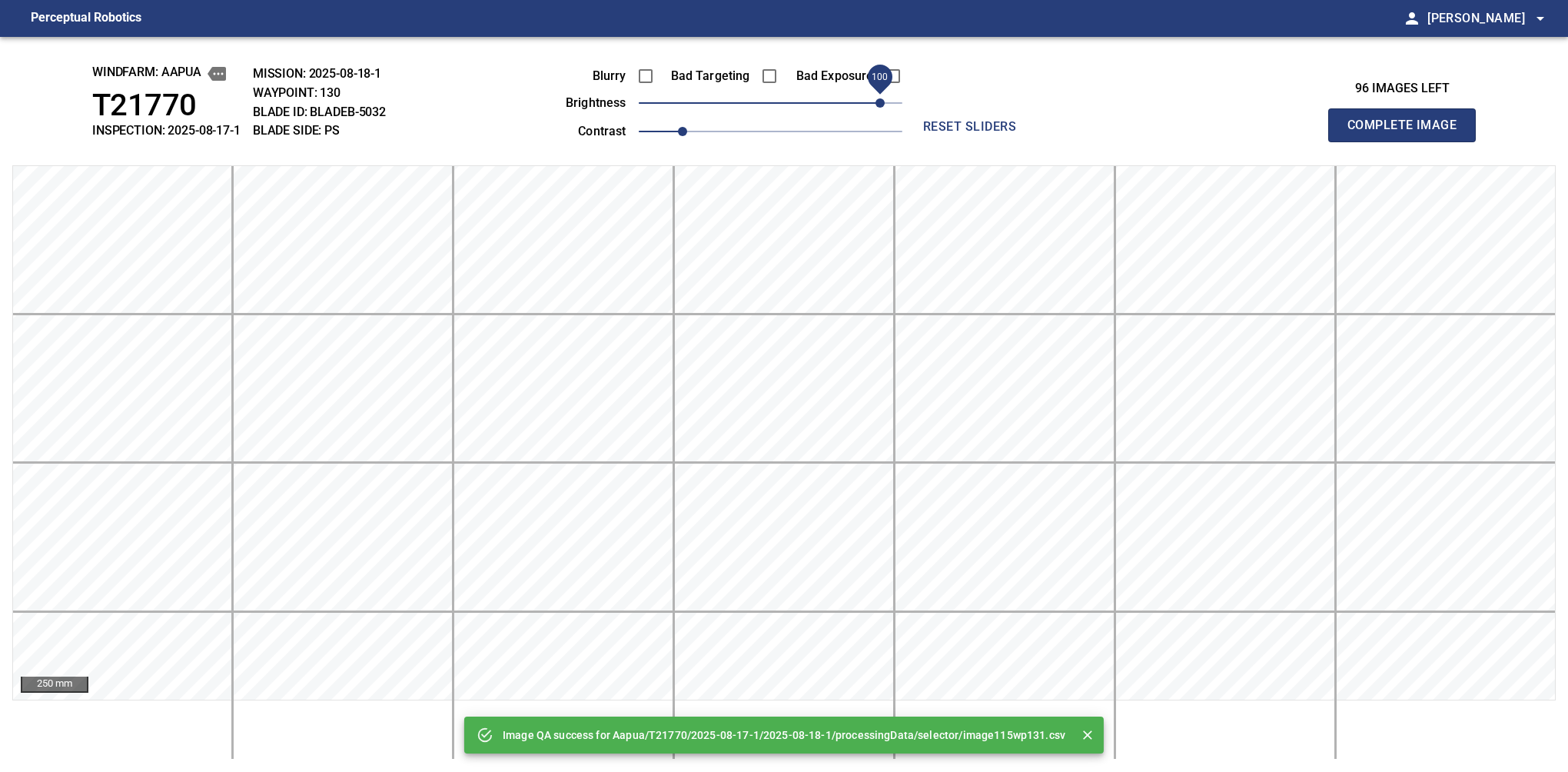
drag, startPoint x: 867, startPoint y: 102, endPoint x: 880, endPoint y: 93, distance: 15.8
click at [880, 93] on span "100" at bounding box center [770, 102] width 263 height 22
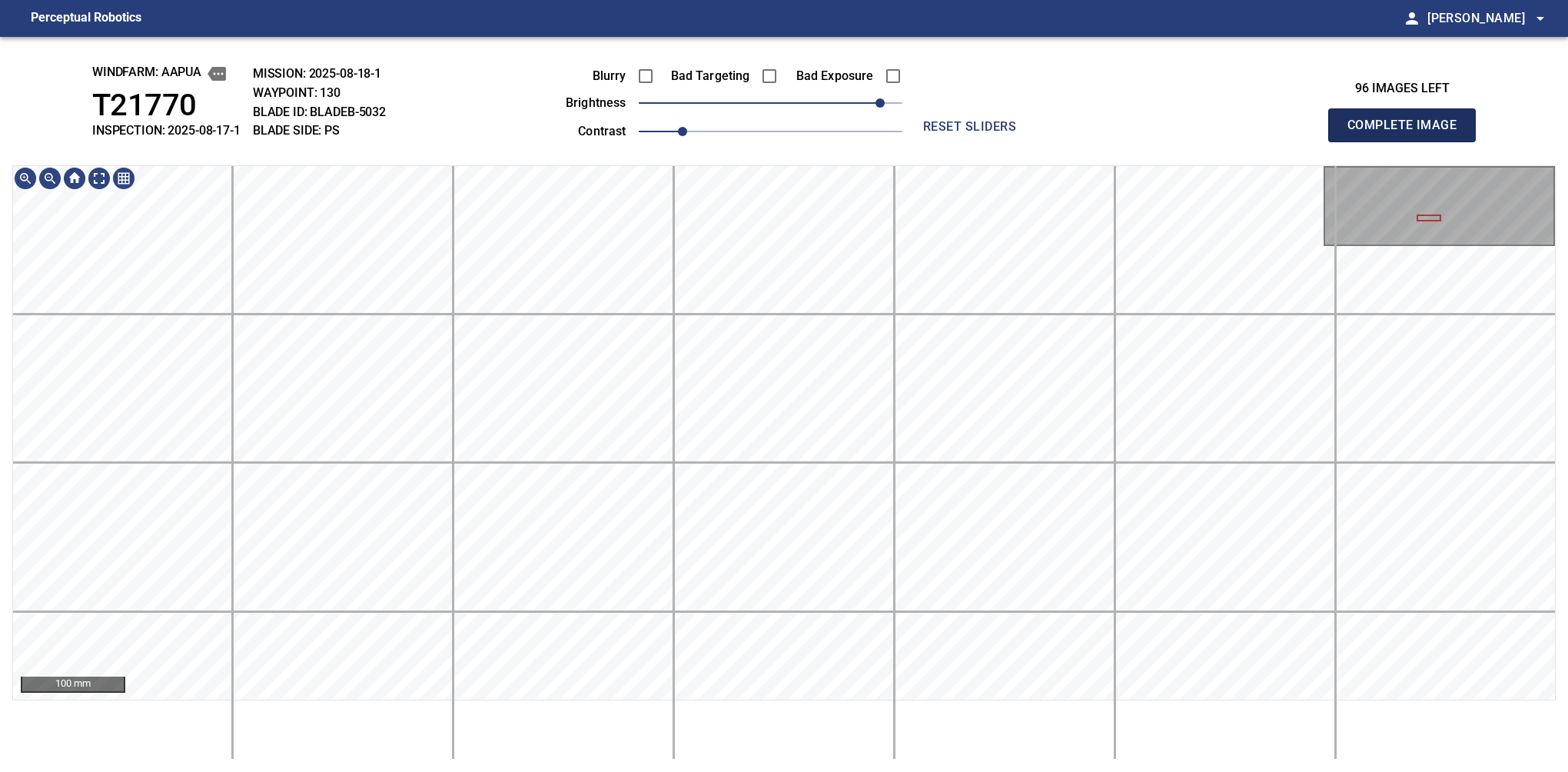
click at [1408, 142] on button "Complete Image" at bounding box center [1402, 125] width 148 height 34
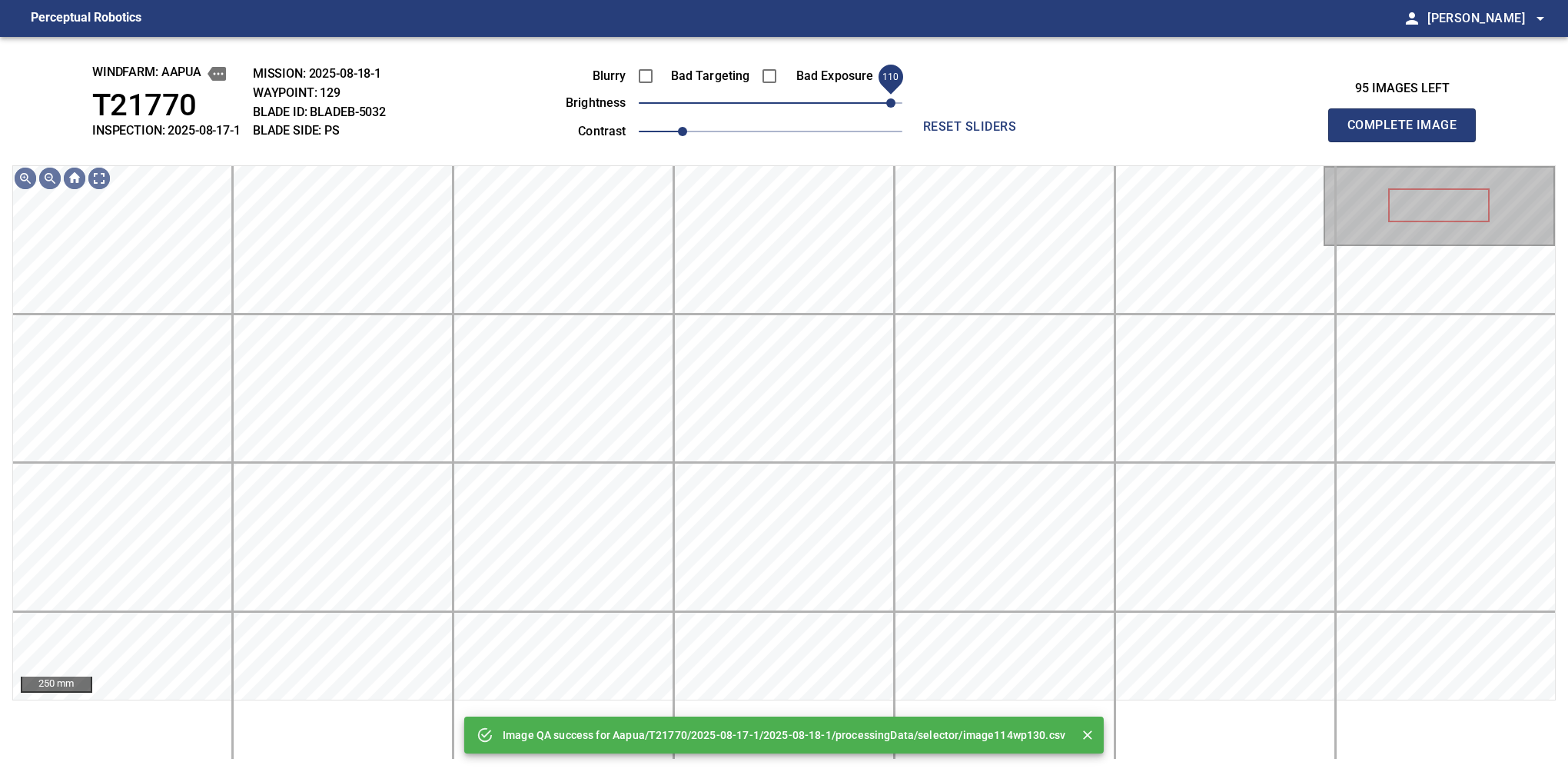
drag, startPoint x: 858, startPoint y: 98, endPoint x: 896, endPoint y: 88, distance: 39.3
click at [896, 92] on span "110" at bounding box center [770, 102] width 263 height 22
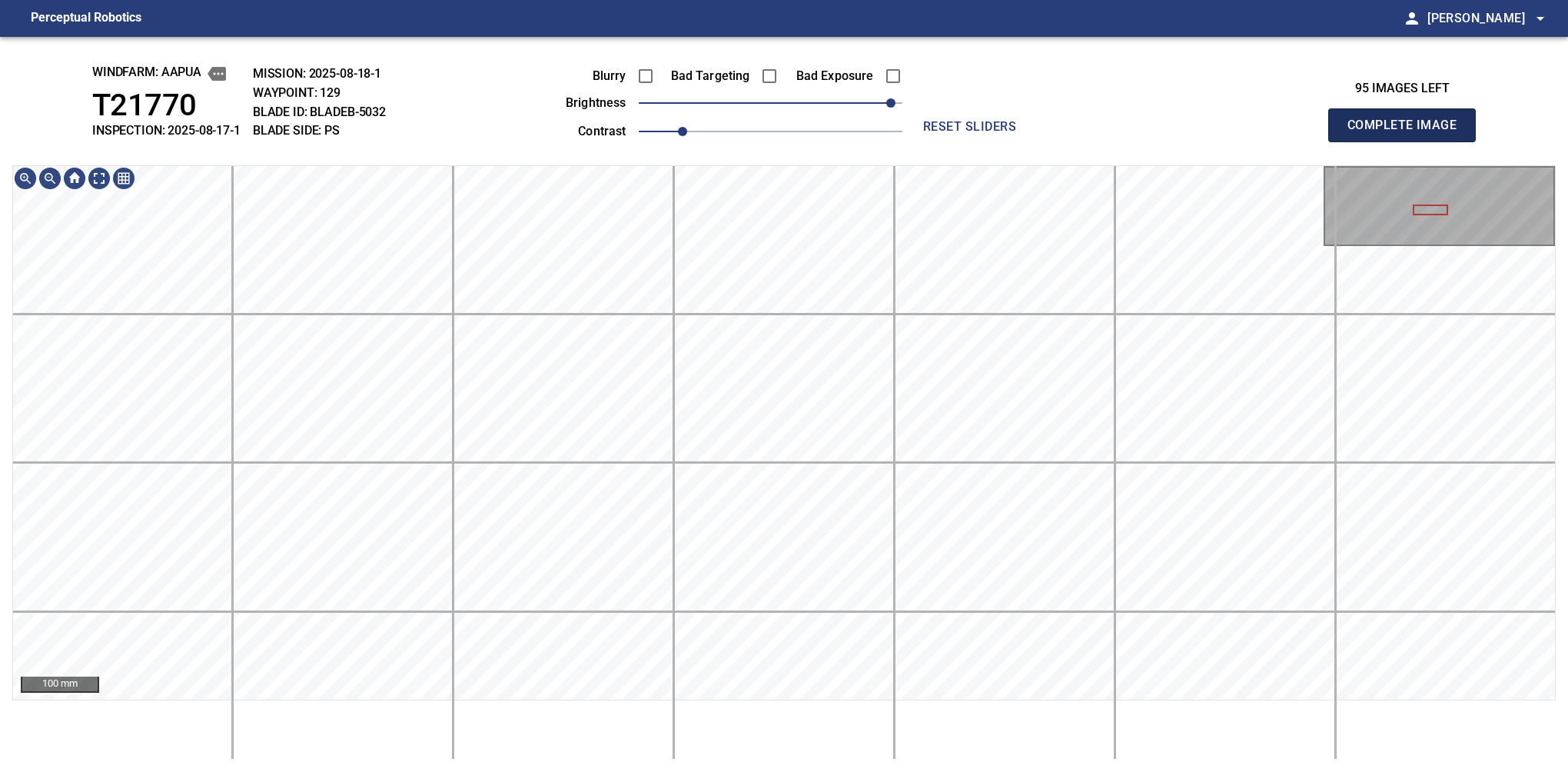
click at [1408, 142] on button "Complete Image" at bounding box center [1402, 125] width 148 height 34
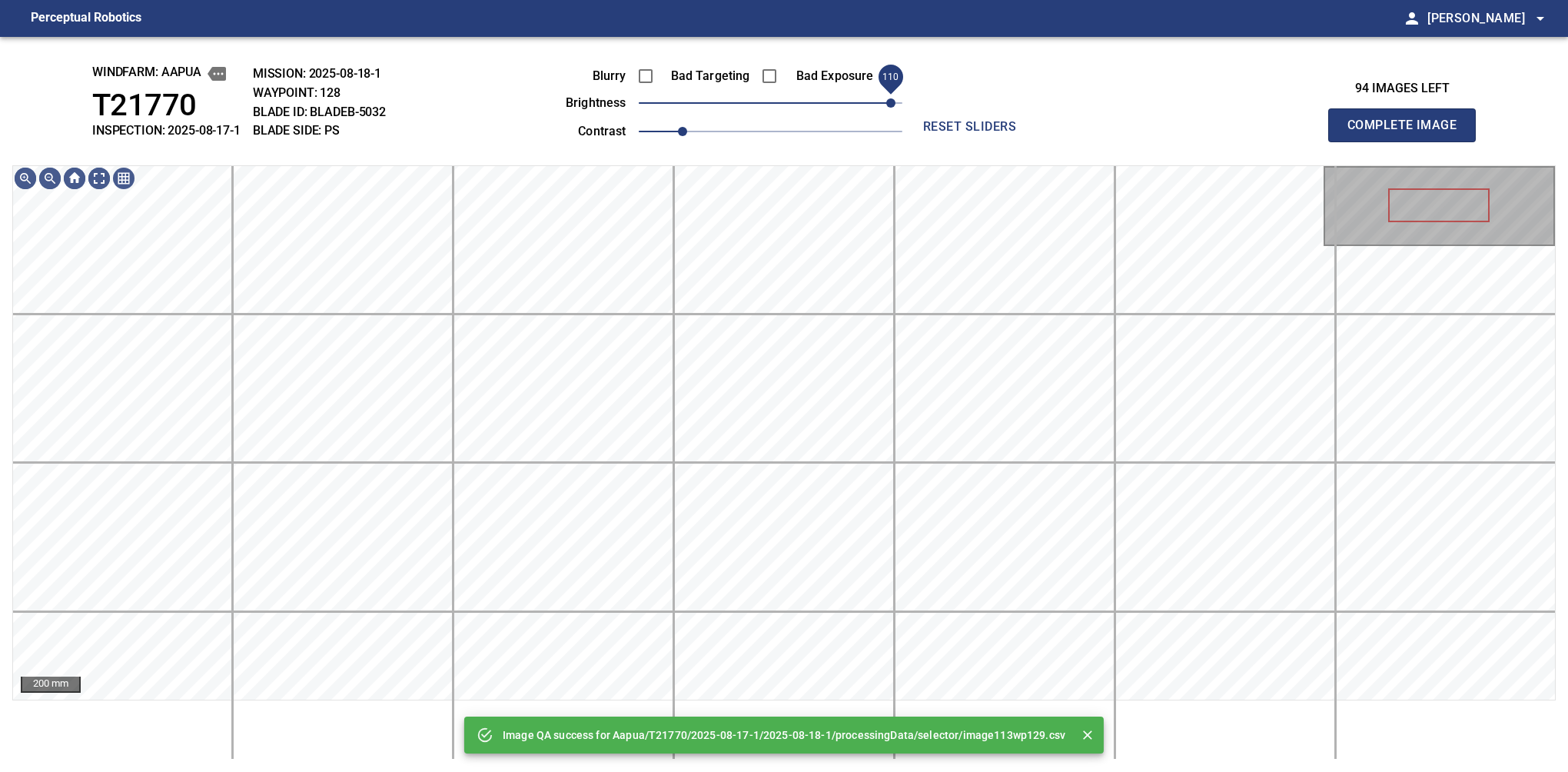
click at [893, 94] on div "Blurry Bad Targeting Bad Exposure brightness 110 contrast 1" at bounding box center [717, 102] width 371 height 82
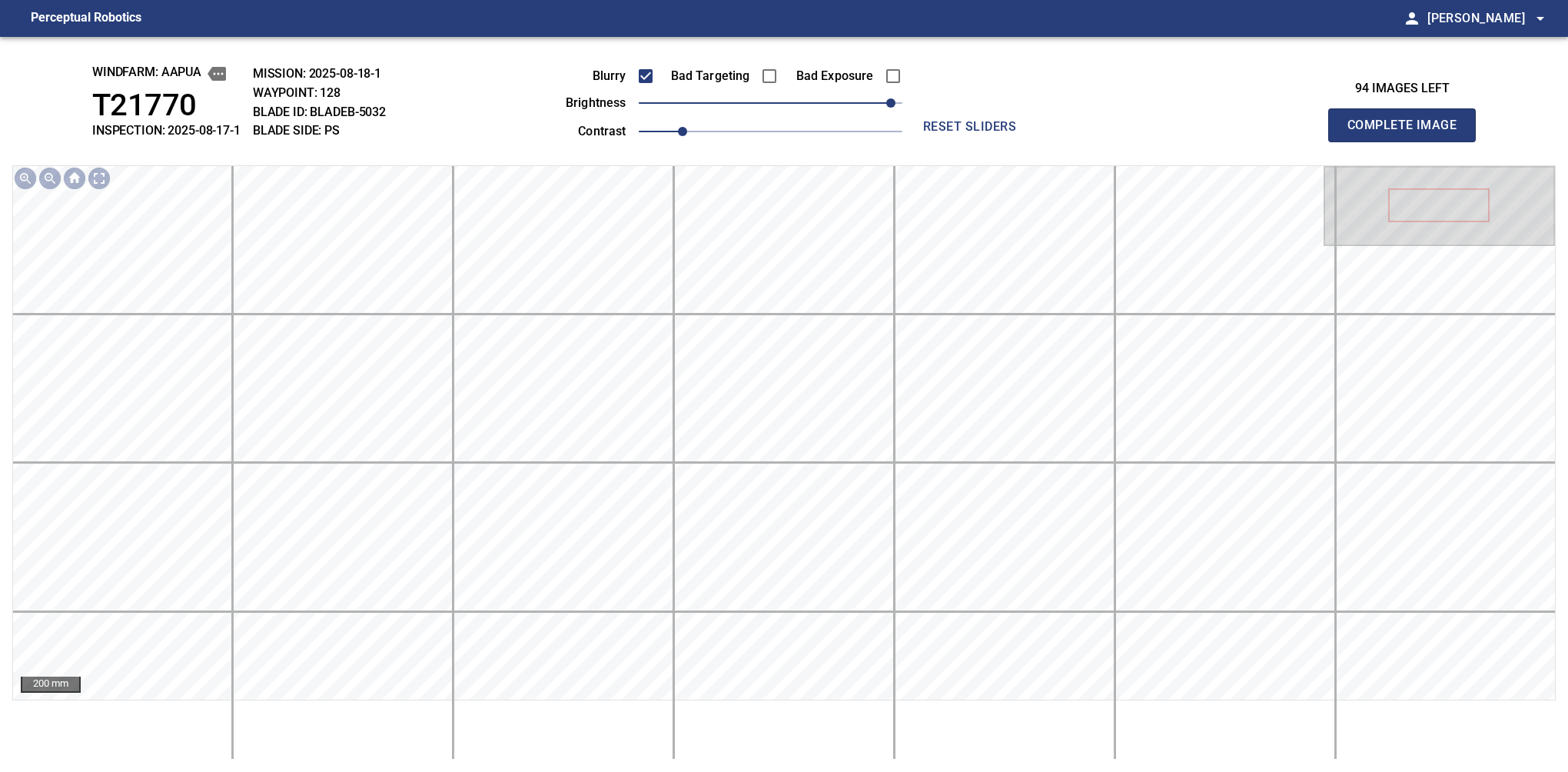
click at [1408, 142] on button "Complete Image" at bounding box center [1402, 125] width 148 height 34
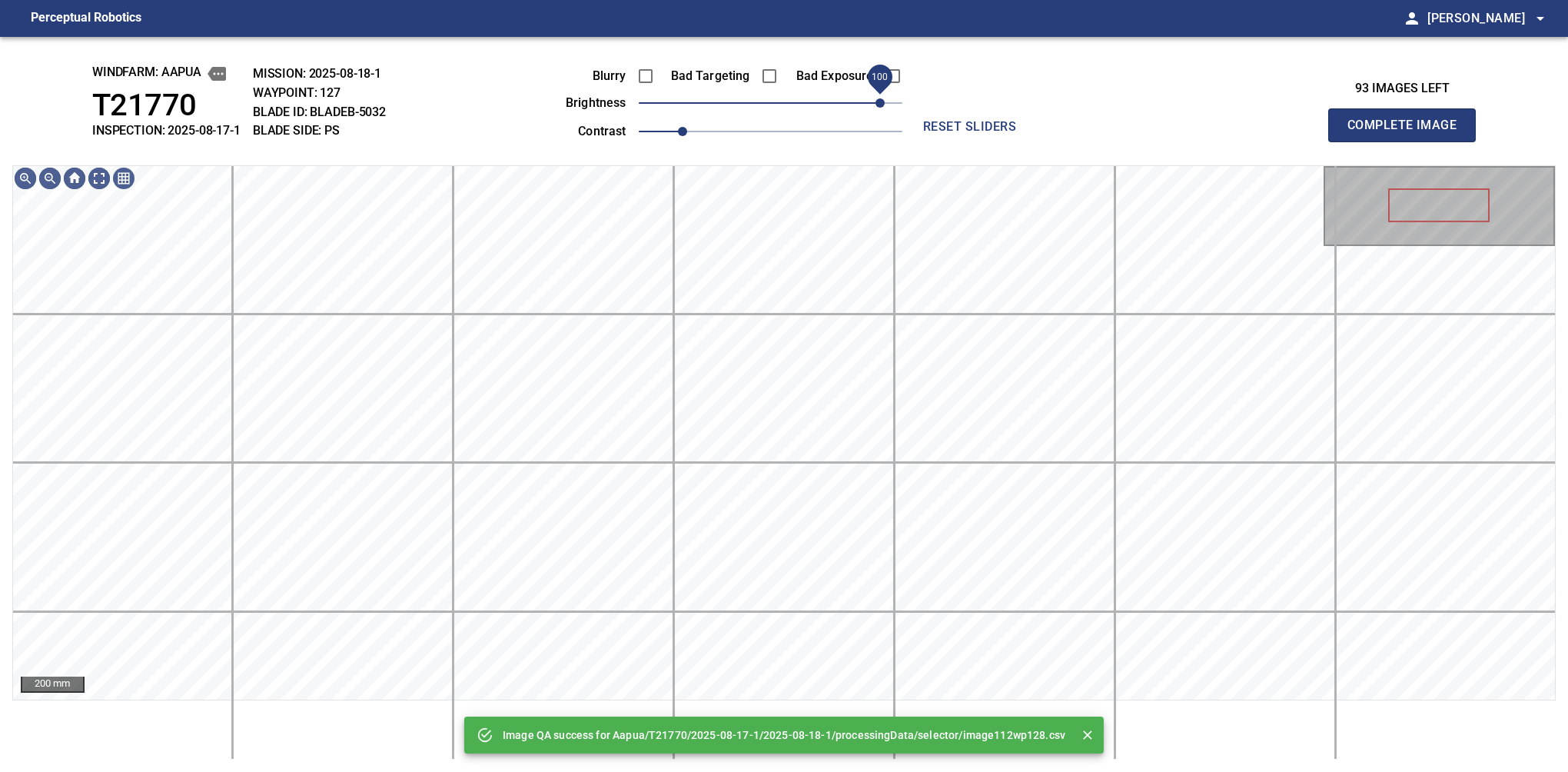
click at [886, 94] on div "Blurry Bad Targeting Bad Exposure brightness 100 contrast 1" at bounding box center [717, 102] width 371 height 82
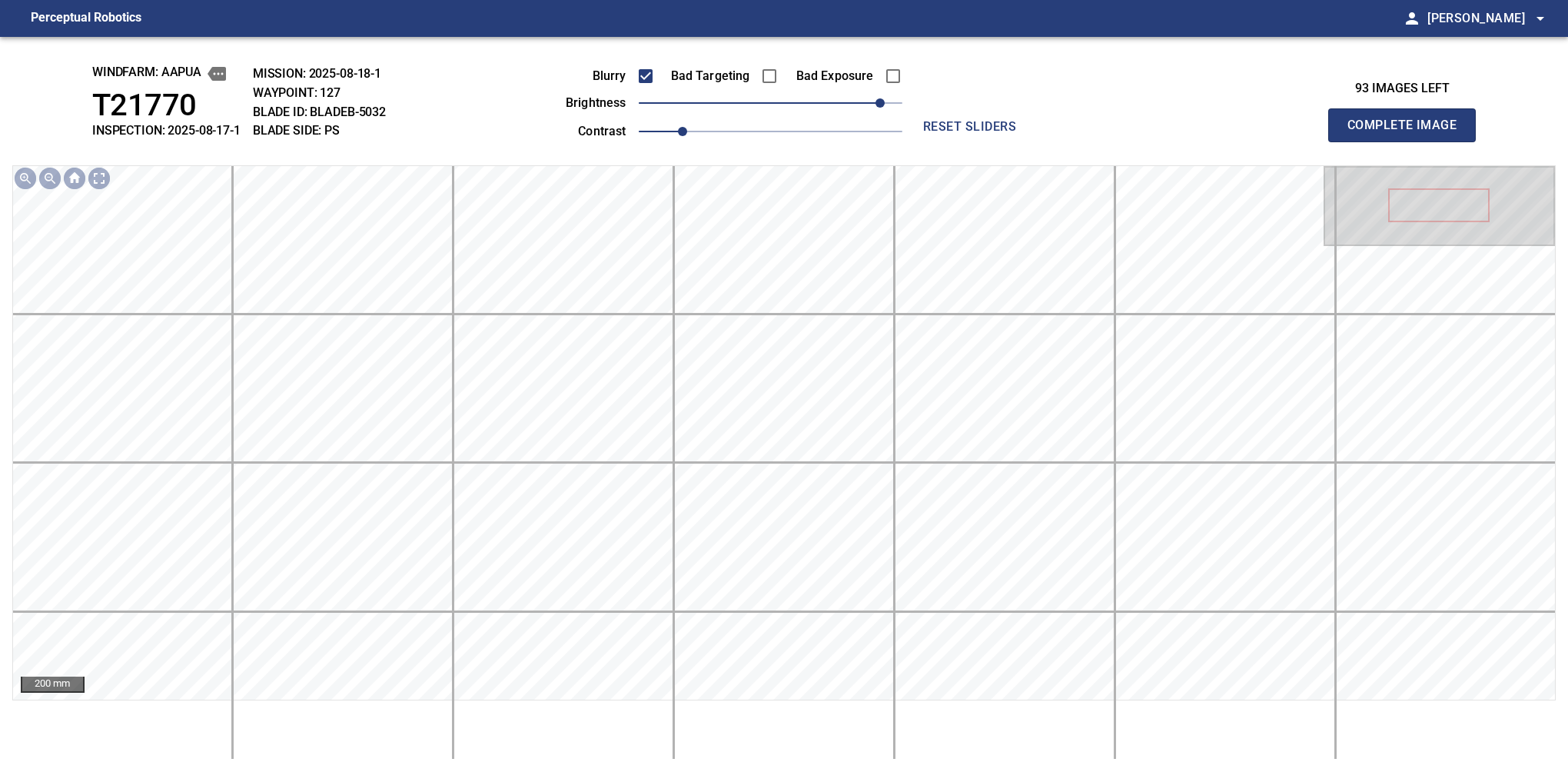
click at [1408, 142] on button "Complete Image" at bounding box center [1402, 125] width 148 height 34
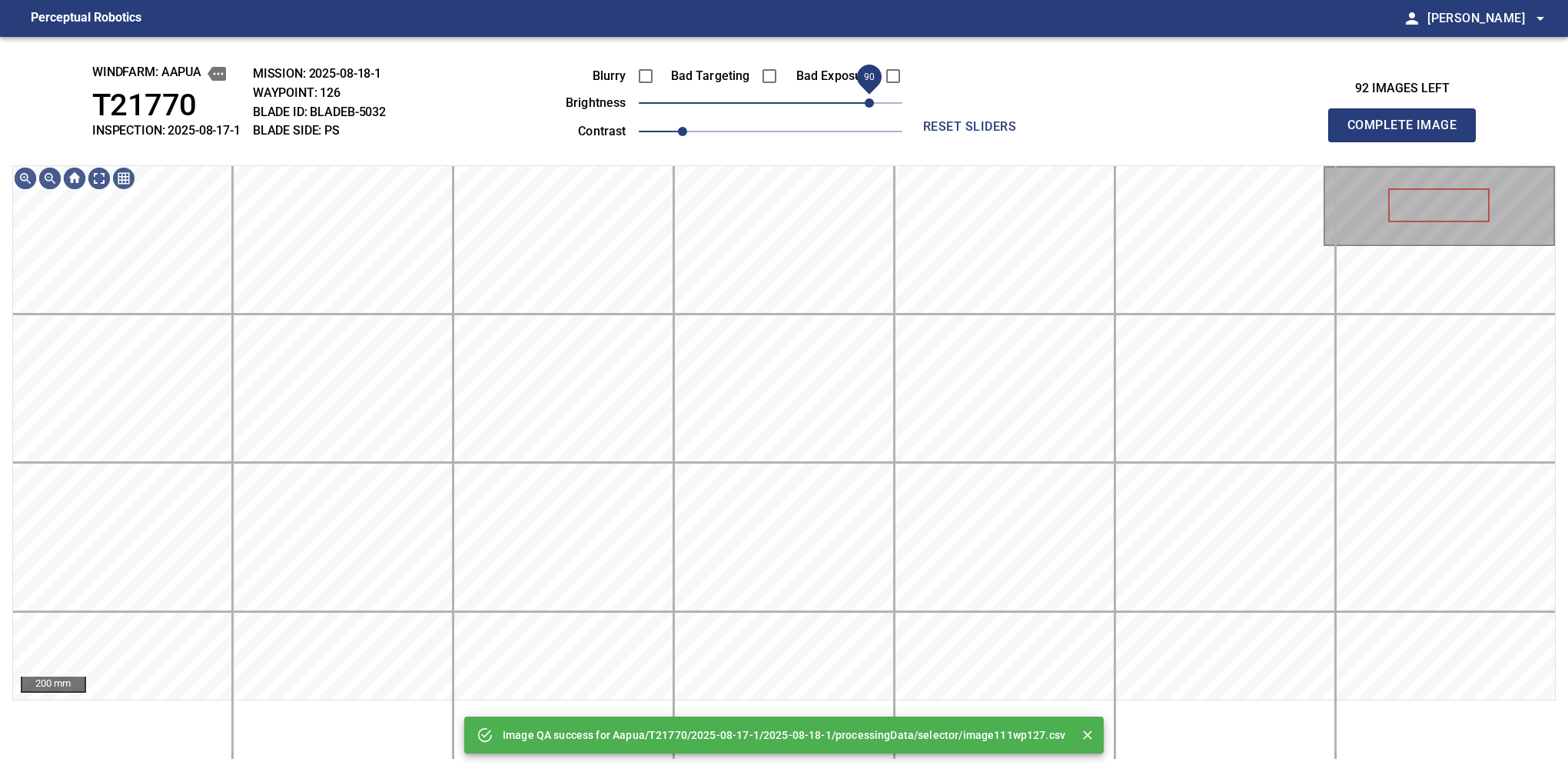
drag, startPoint x: 850, startPoint y: 102, endPoint x: 872, endPoint y: 102, distance: 22.0
click at [872, 102] on span "90" at bounding box center [770, 102] width 263 height 22
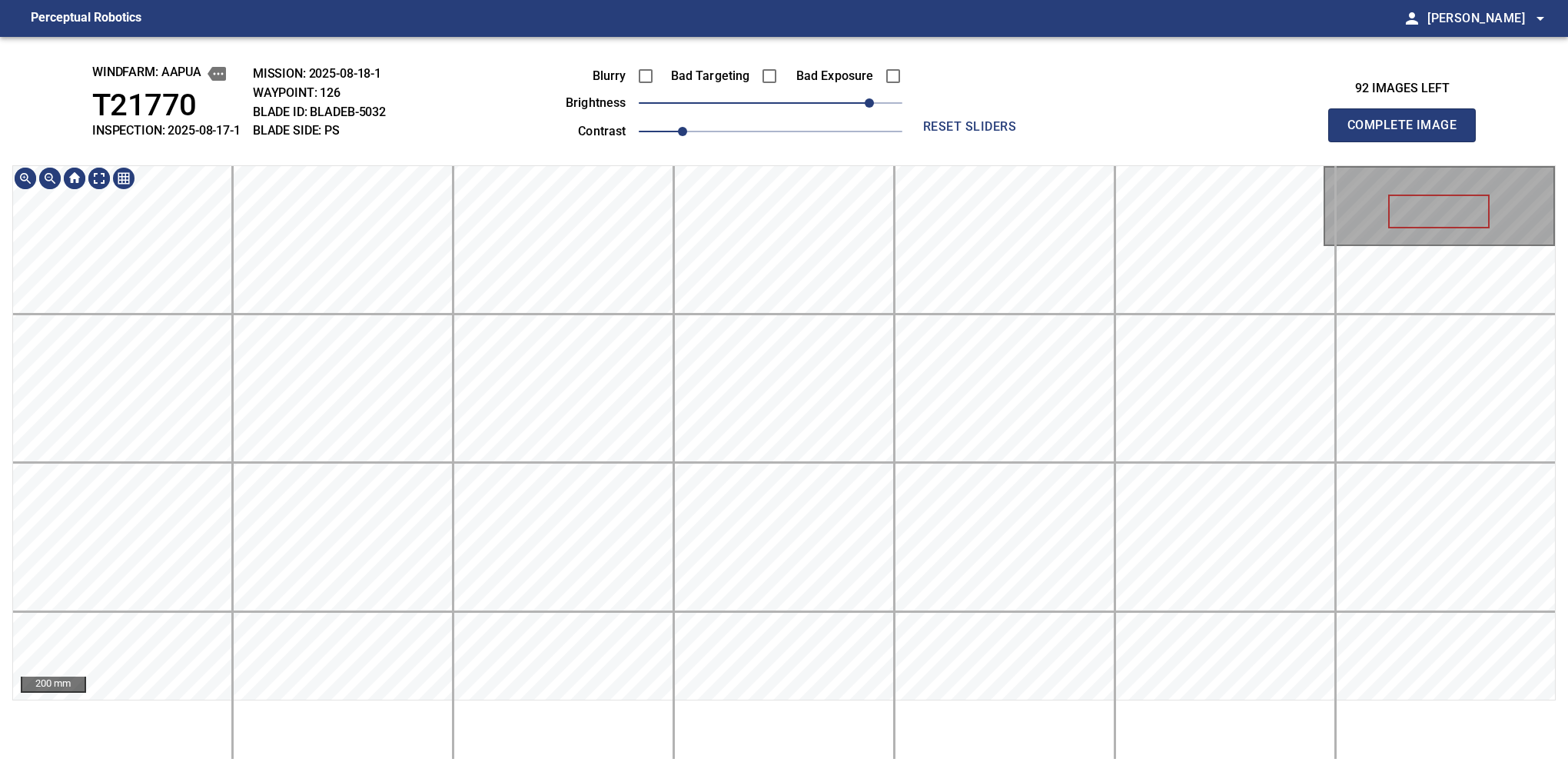
click at [654, 134] on div "windfarm: Aapua T21770 INSPECTION: 2025-08-17-1 MISSION: 2025-08-18-1 WAYPOINT:…" at bounding box center [784, 404] width 1568 height 735
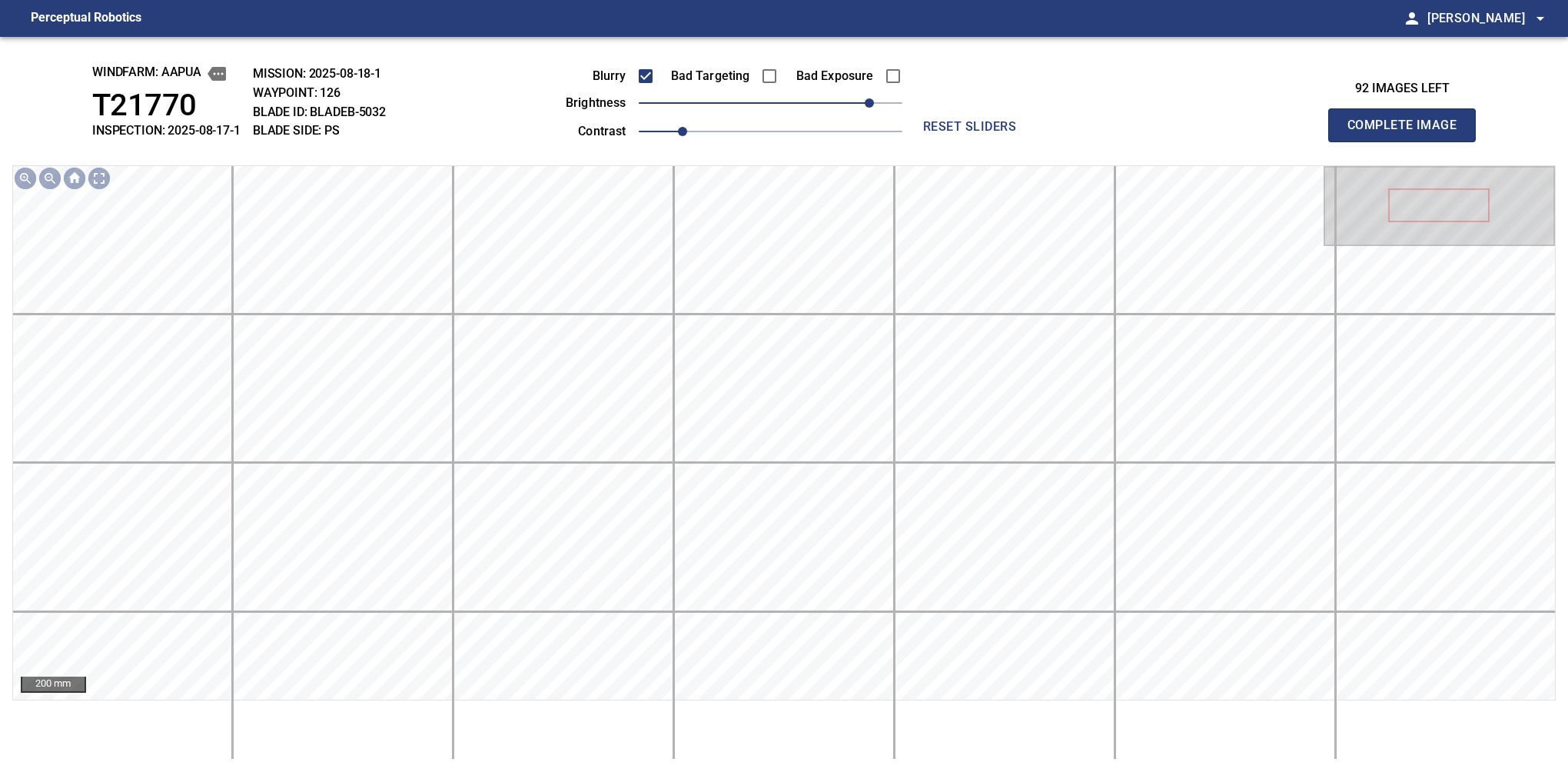
click at [1408, 142] on button "Complete Image" at bounding box center [1402, 125] width 148 height 34
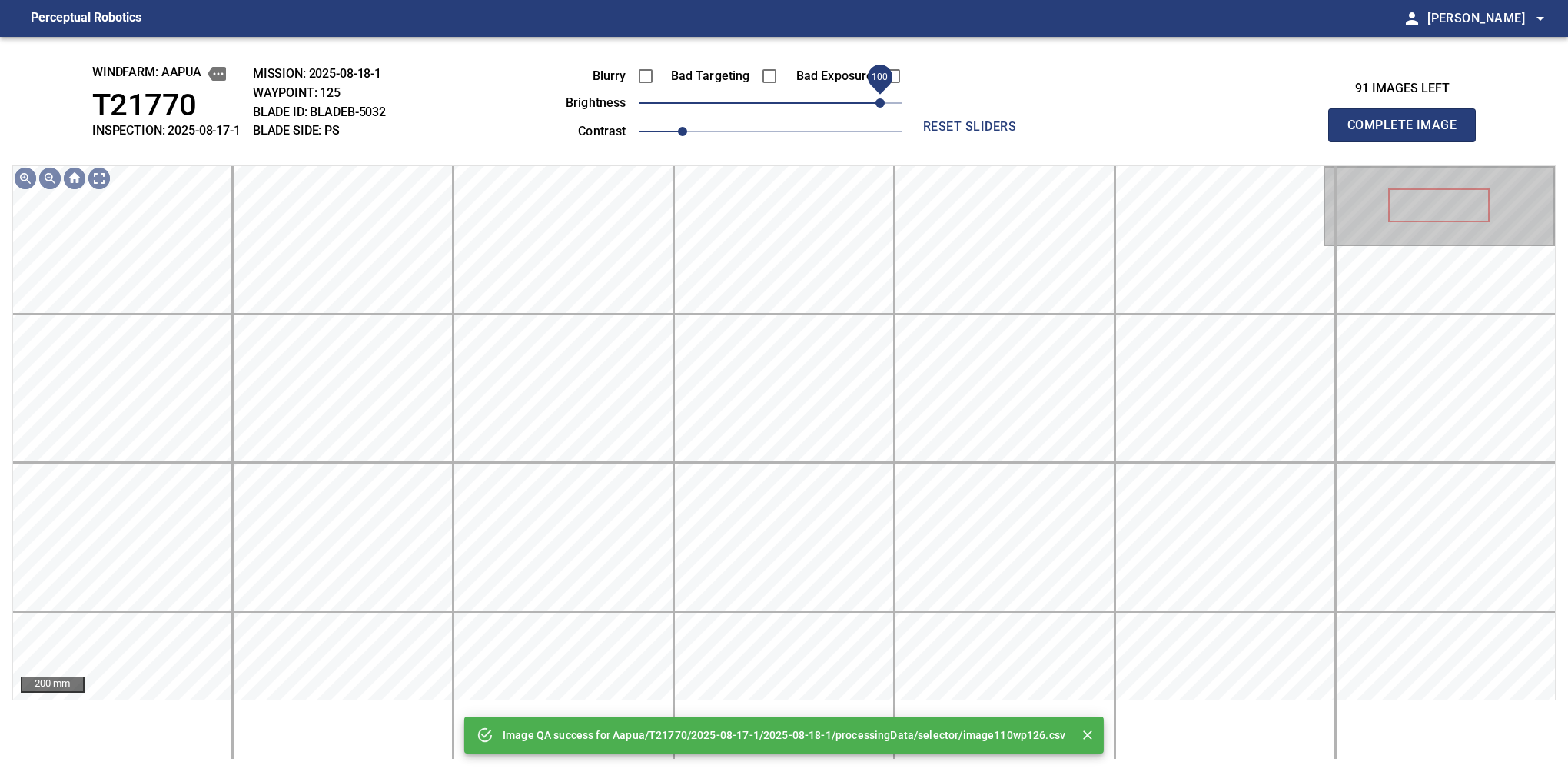
click at [879, 94] on span "100" at bounding box center [770, 102] width 263 height 22
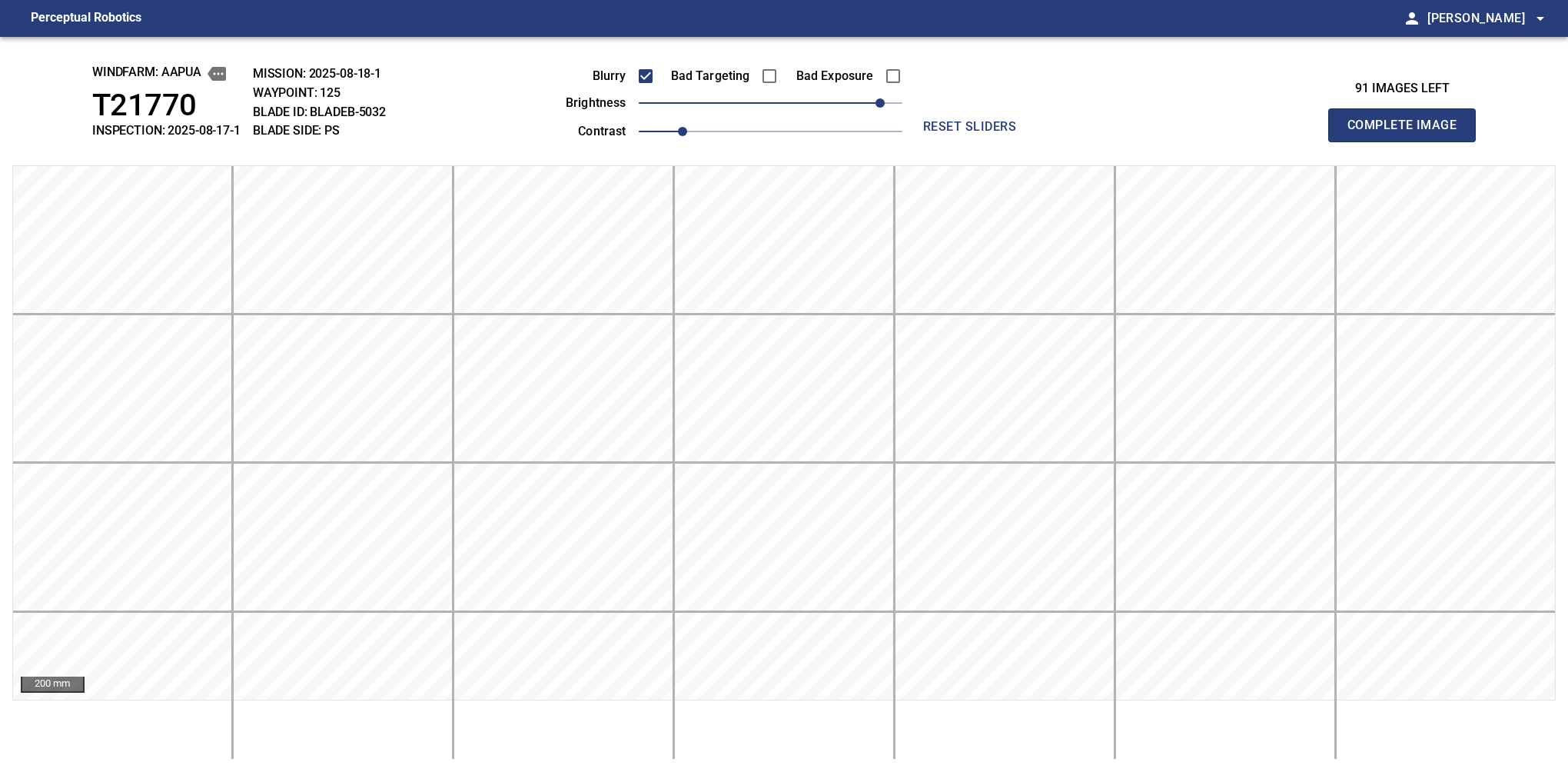
click at [1408, 142] on button "Complete Image" at bounding box center [1402, 125] width 148 height 34
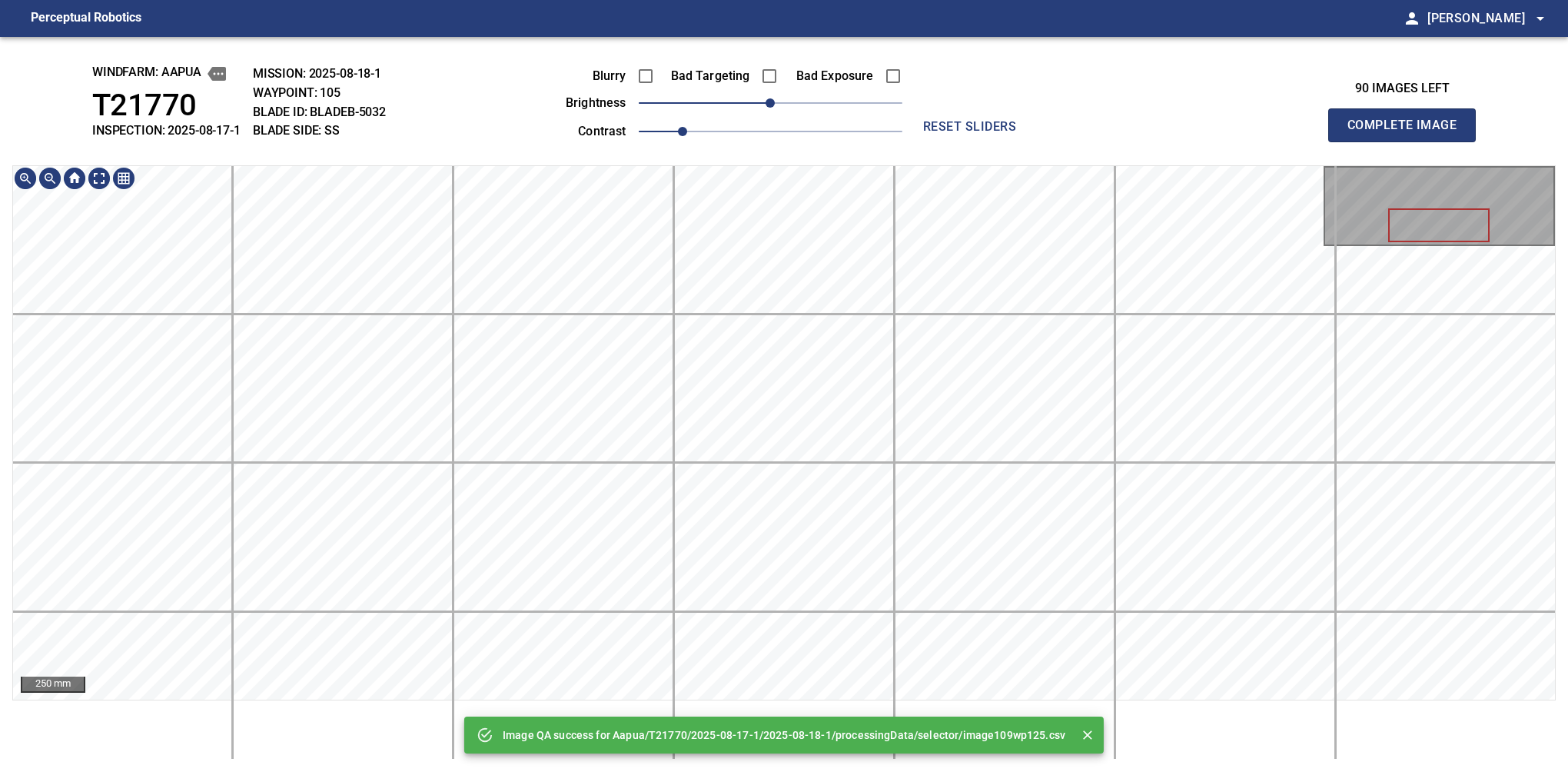
click at [764, 16] on main "Perceptual Robotics person Alex Semenov arrow_drop_down Image QA success for Aa…" at bounding box center [784, 386] width 1568 height 772
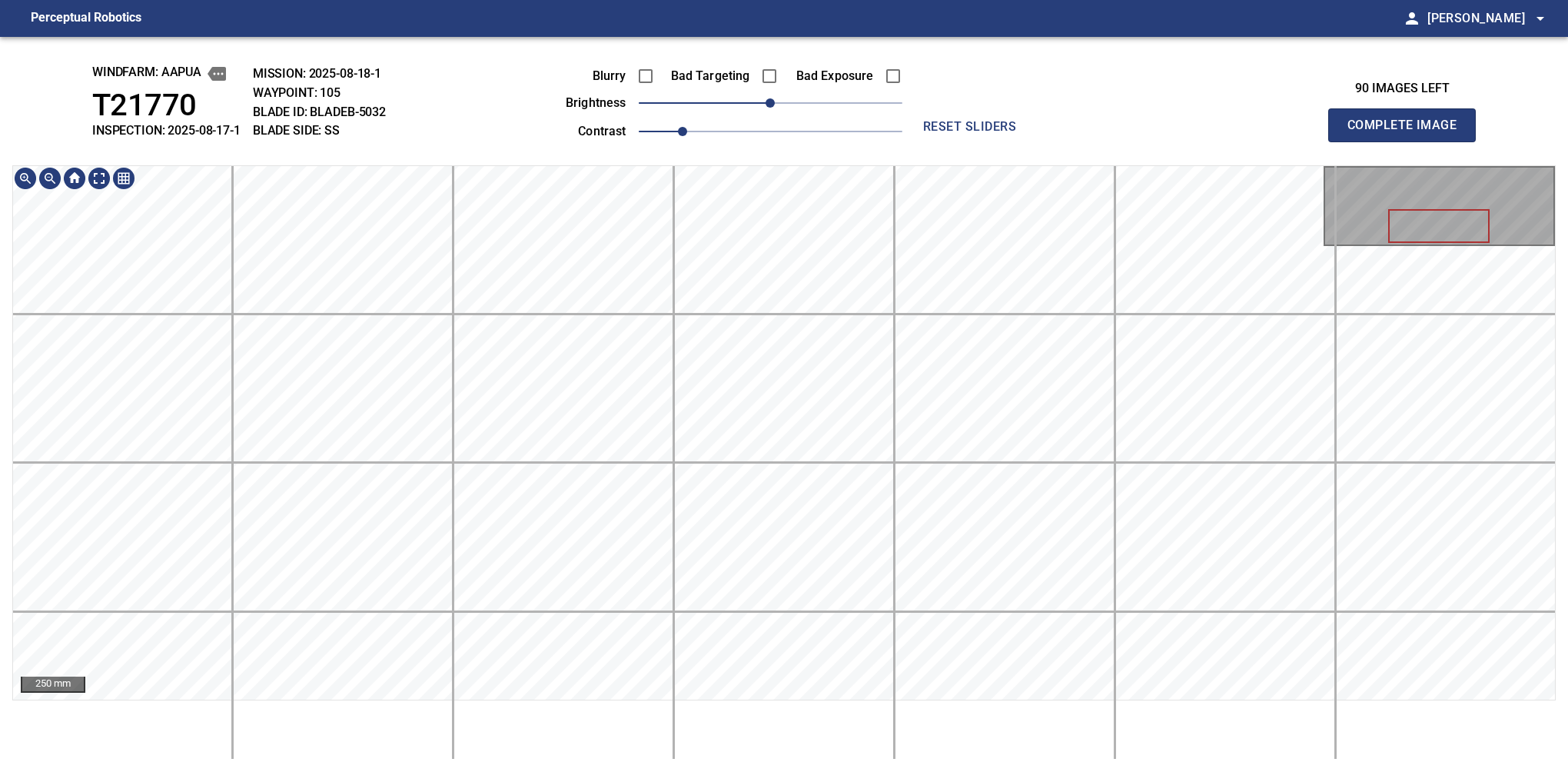
click at [1408, 142] on button "Complete Image" at bounding box center [1402, 125] width 148 height 34
drag, startPoint x: 1420, startPoint y: 149, endPoint x: 1430, endPoint y: 157, distance: 12.8
click at [1408, 142] on button "Complete Image" at bounding box center [1402, 125] width 148 height 34
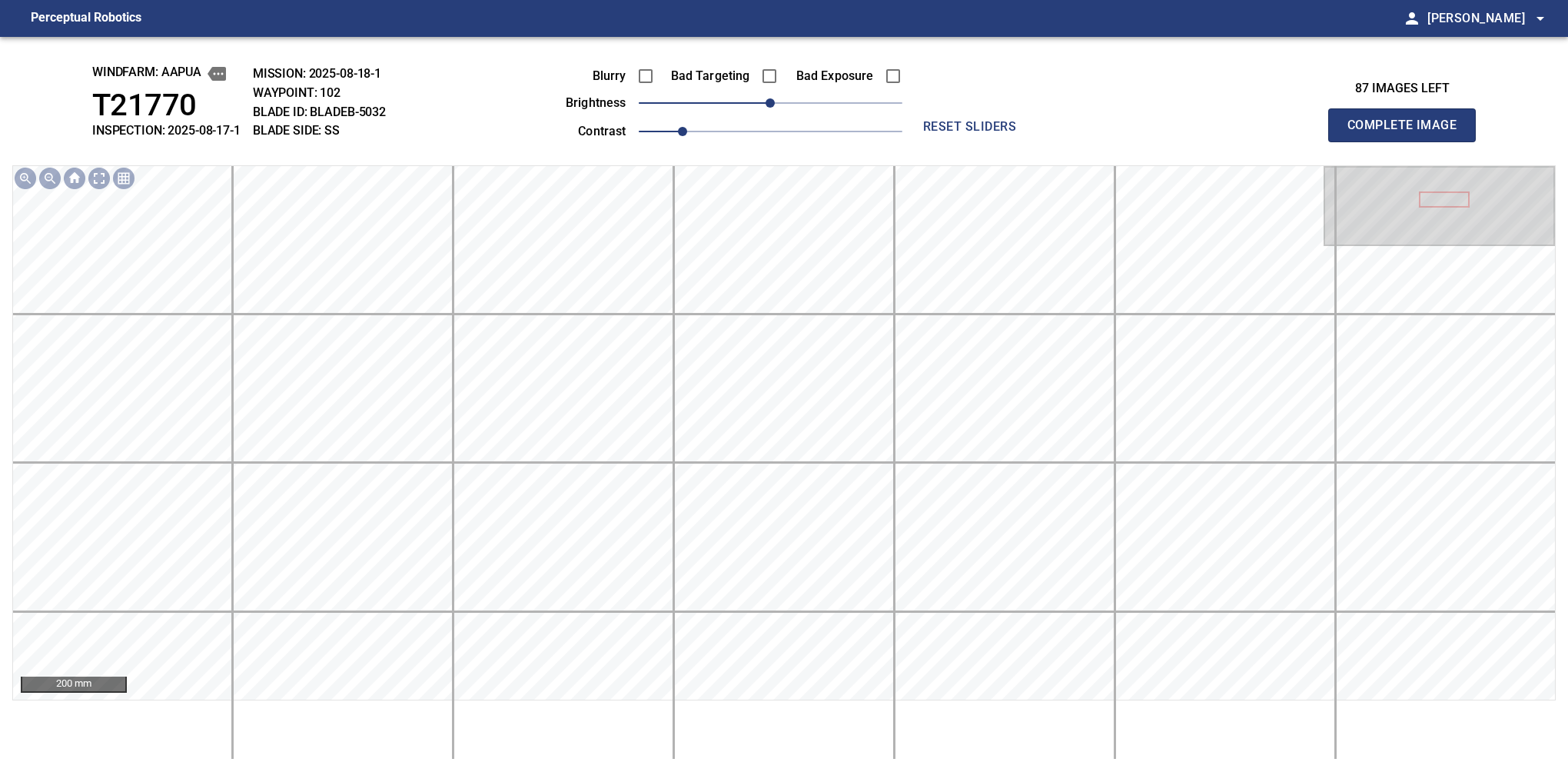
click at [1408, 142] on button "Complete Image" at bounding box center [1402, 125] width 148 height 34
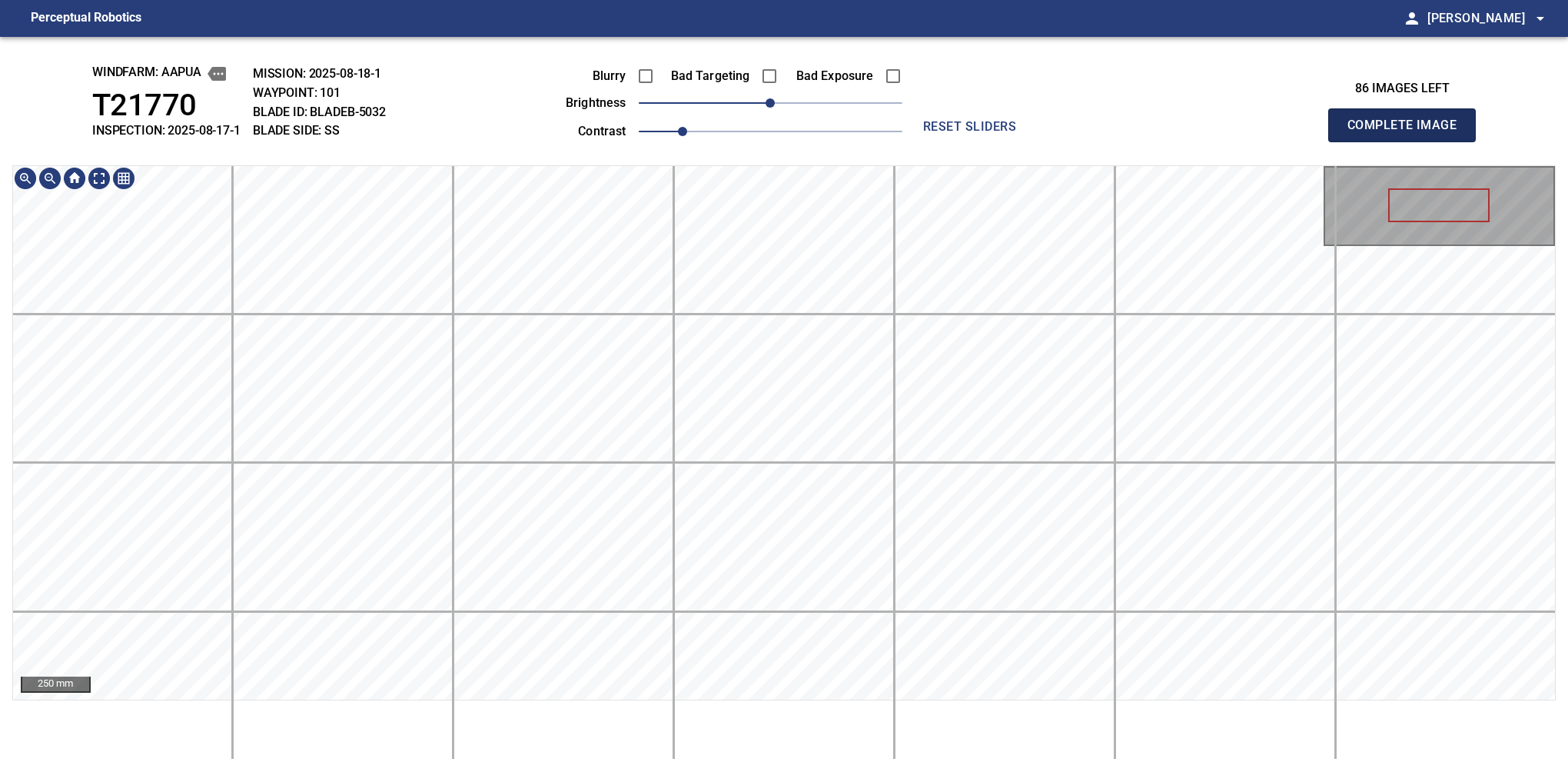
click at [1408, 142] on button "Complete Image" at bounding box center [1402, 125] width 148 height 34
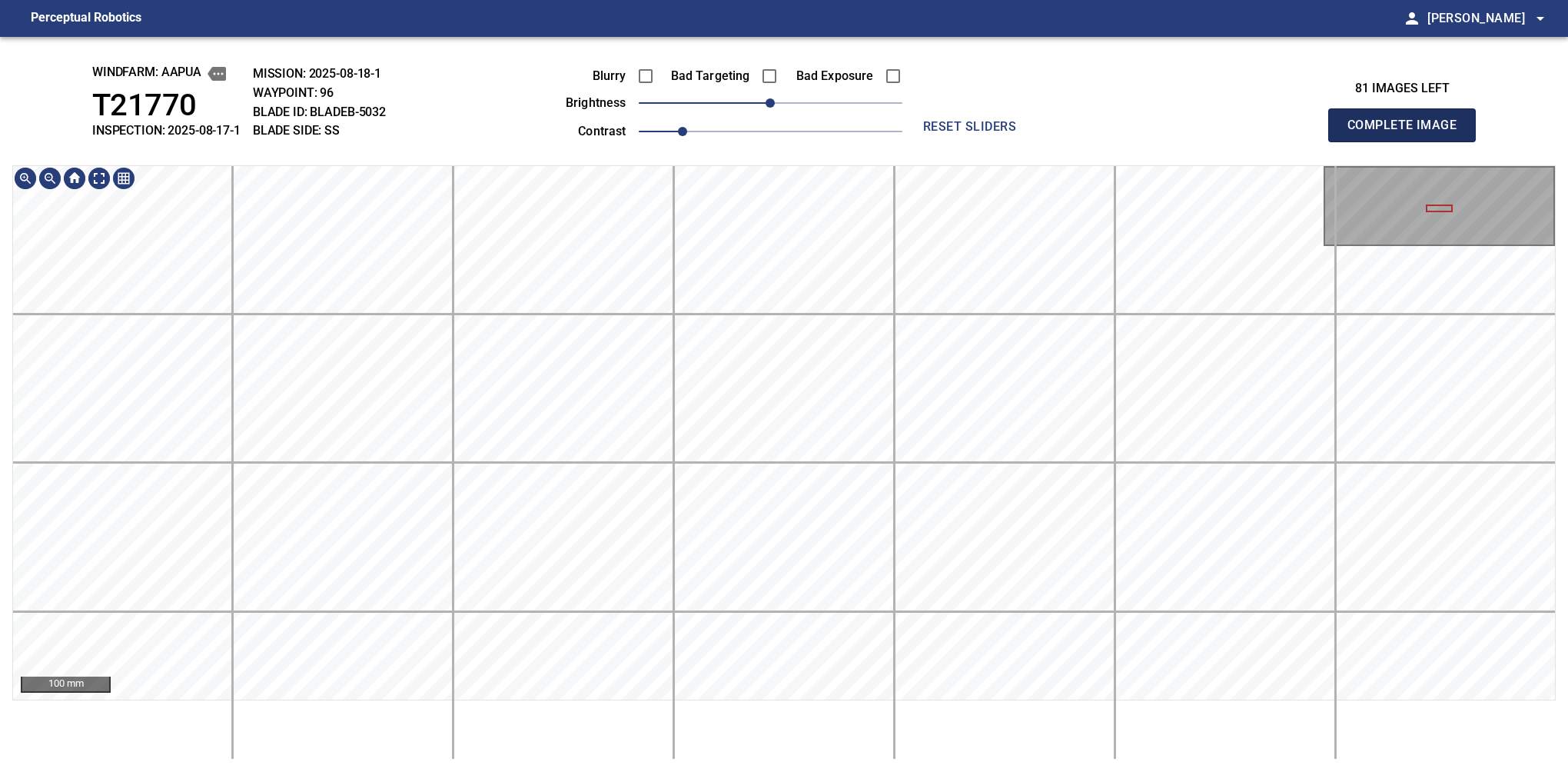
click at [1408, 142] on button "Complete Image" at bounding box center [1402, 125] width 148 height 34
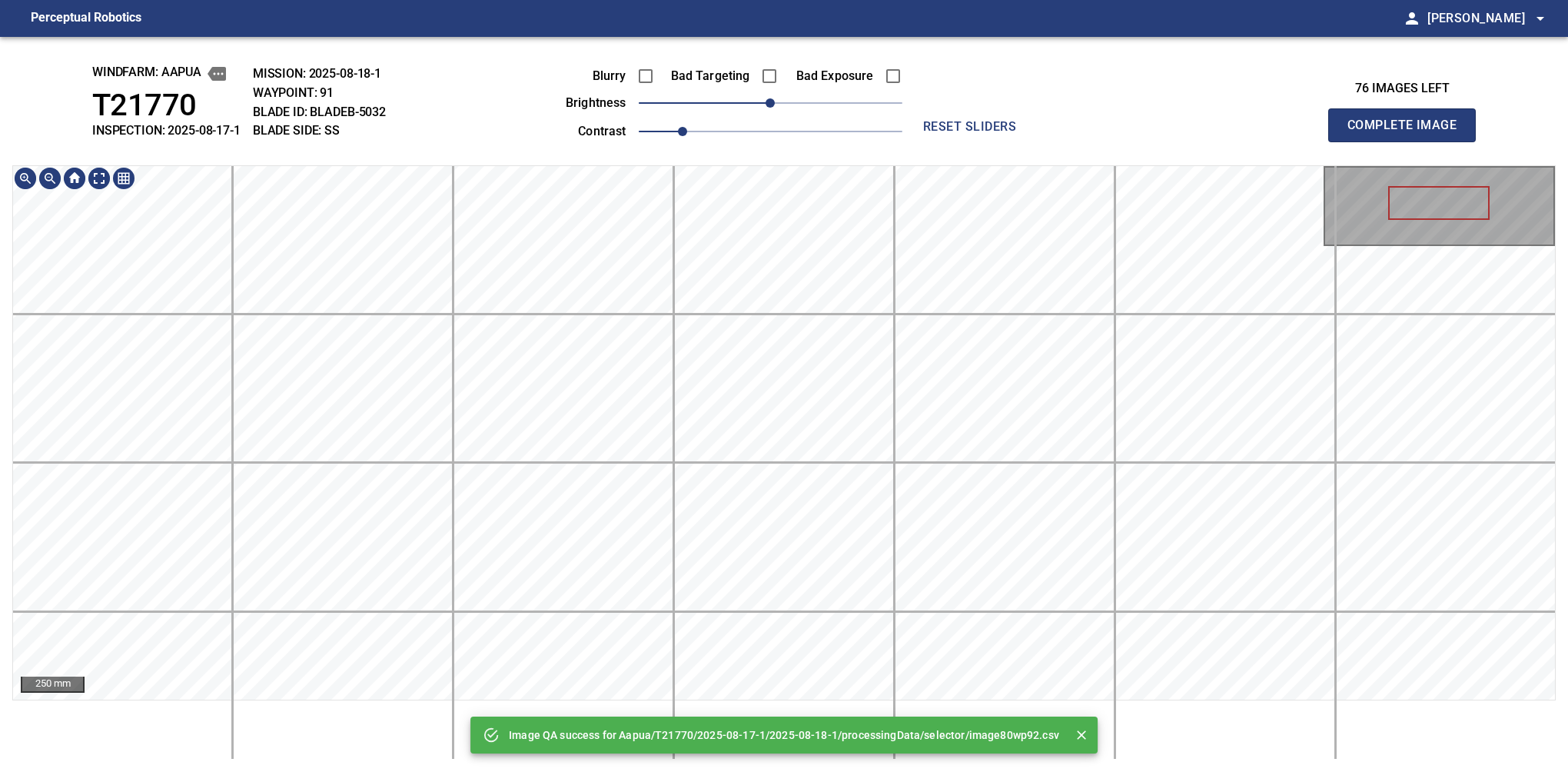
click at [634, 771] on html "Perceptual Robotics person Alex Semenov arrow_drop_down Image QA success for Aa…" at bounding box center [784, 386] width 1568 height 772
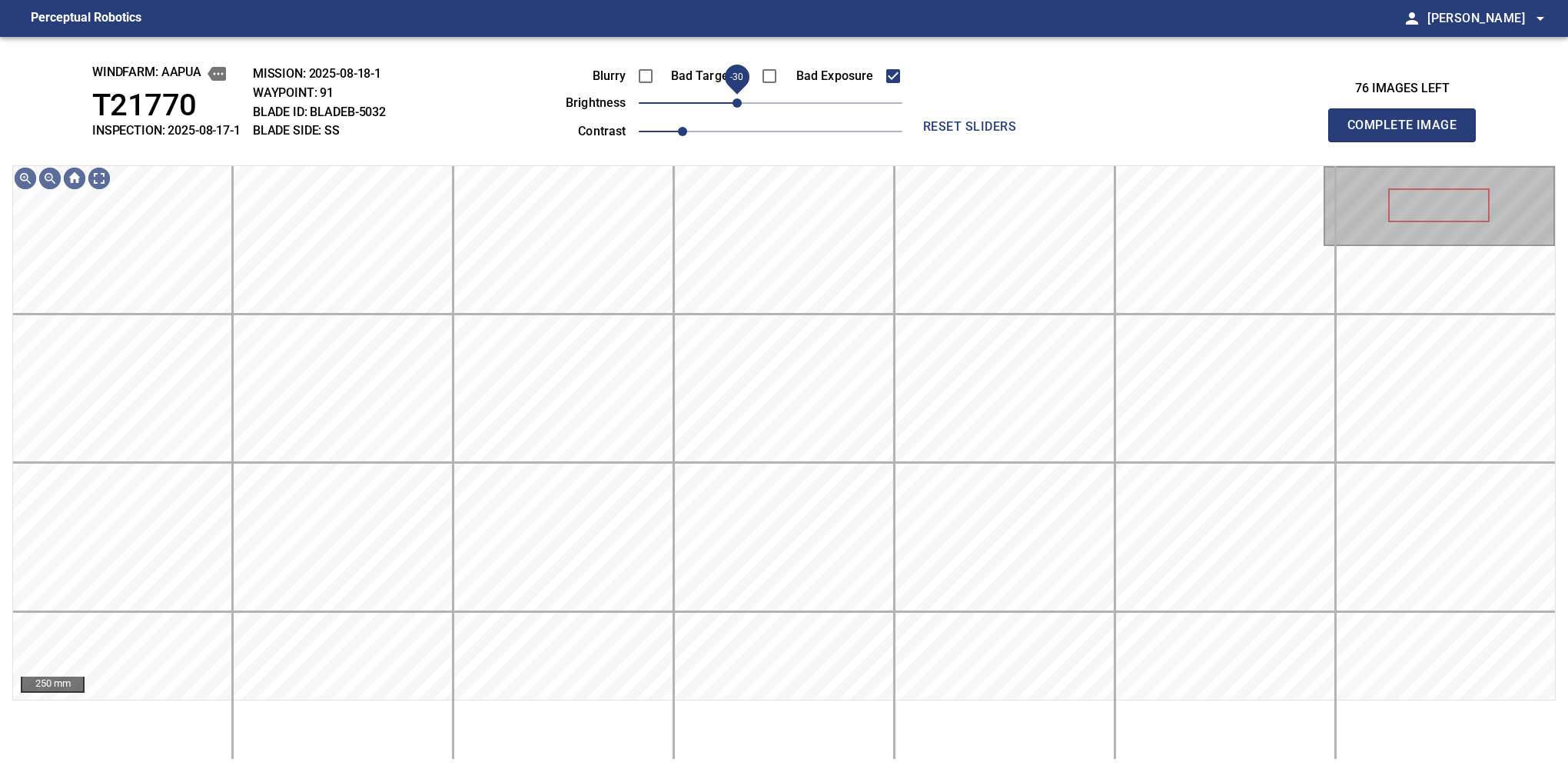
drag, startPoint x: 752, startPoint y: 102, endPoint x: 733, endPoint y: 110, distance: 20.6
click at [733, 110] on span "-30" at bounding box center [770, 102] width 263 height 22
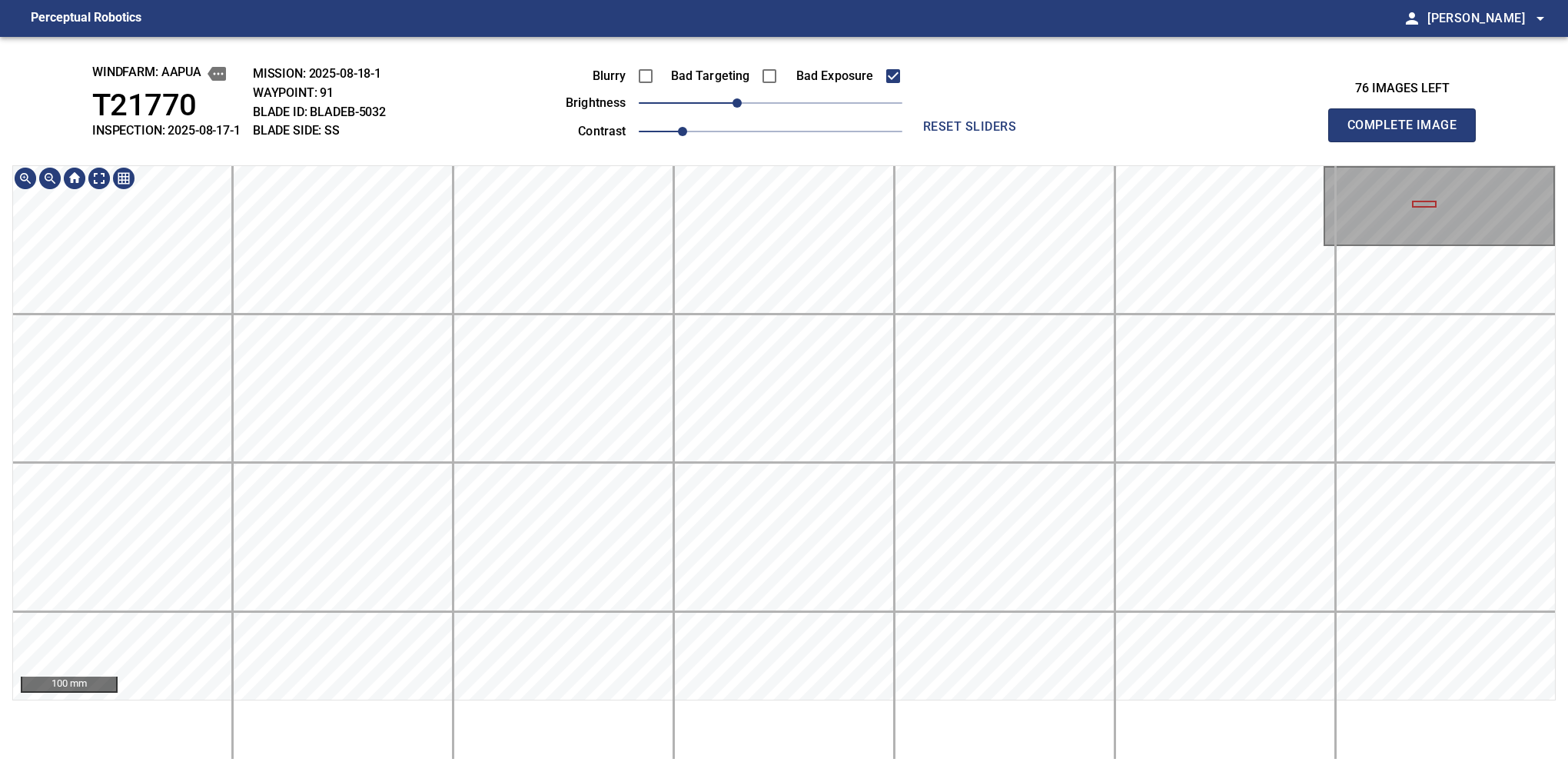
click at [620, 726] on div "100 mm" at bounding box center [784, 462] width 1544 height 594
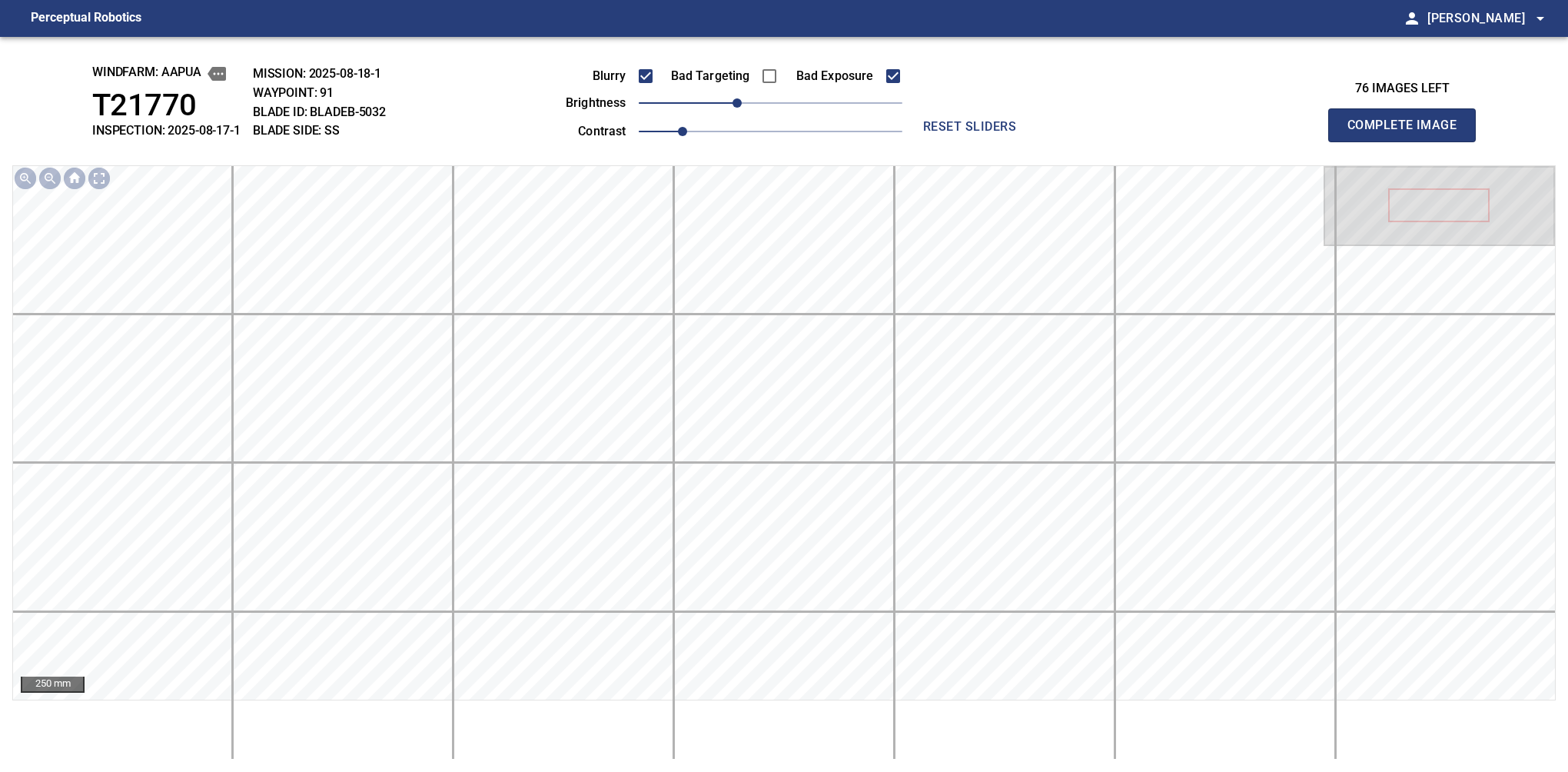
click at [1408, 142] on button "Complete Image" at bounding box center [1402, 125] width 148 height 34
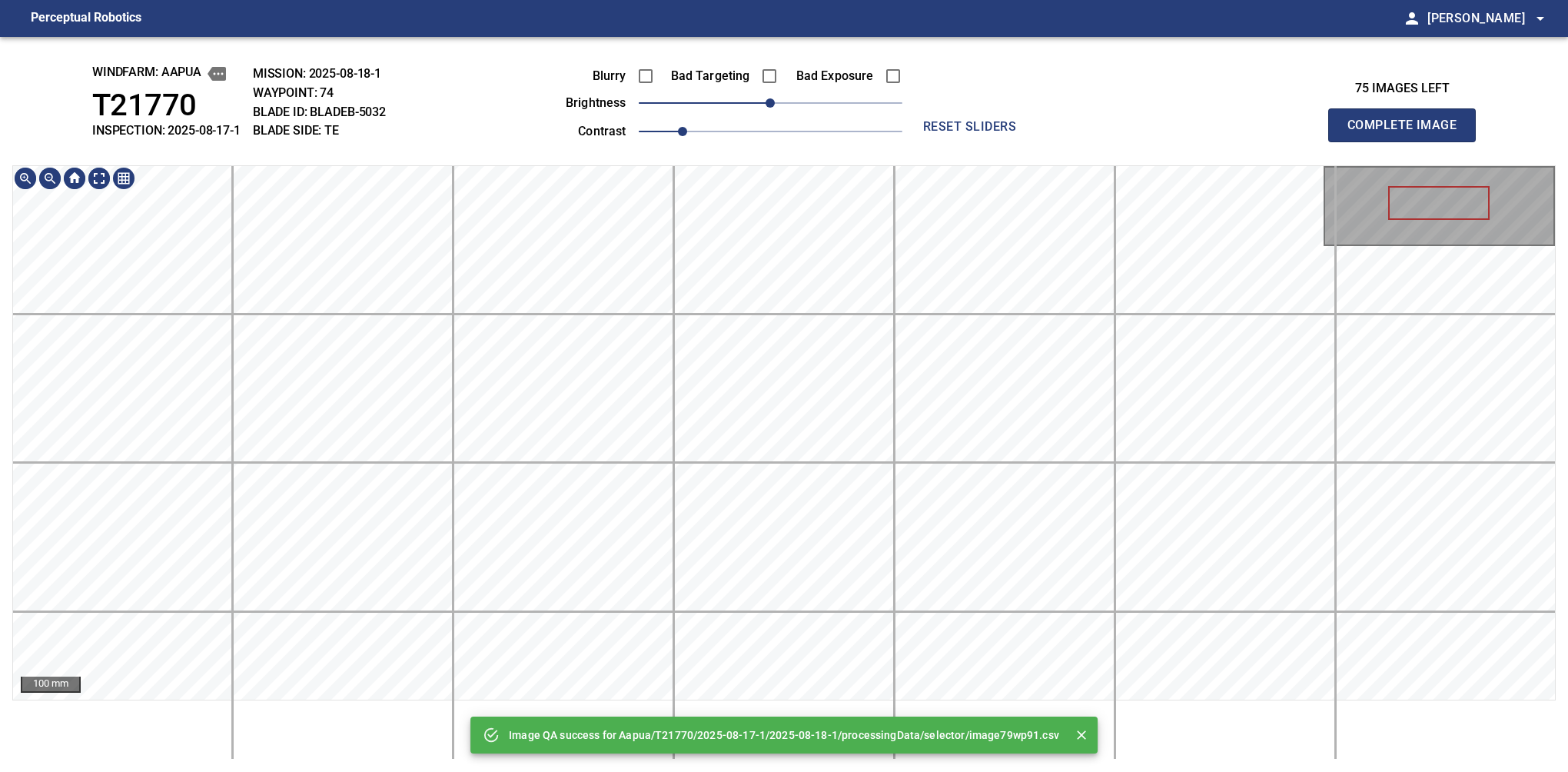
click at [636, 771] on html "Perceptual Robotics person Alex Semenov arrow_drop_down Image QA success for Aa…" at bounding box center [784, 386] width 1568 height 772
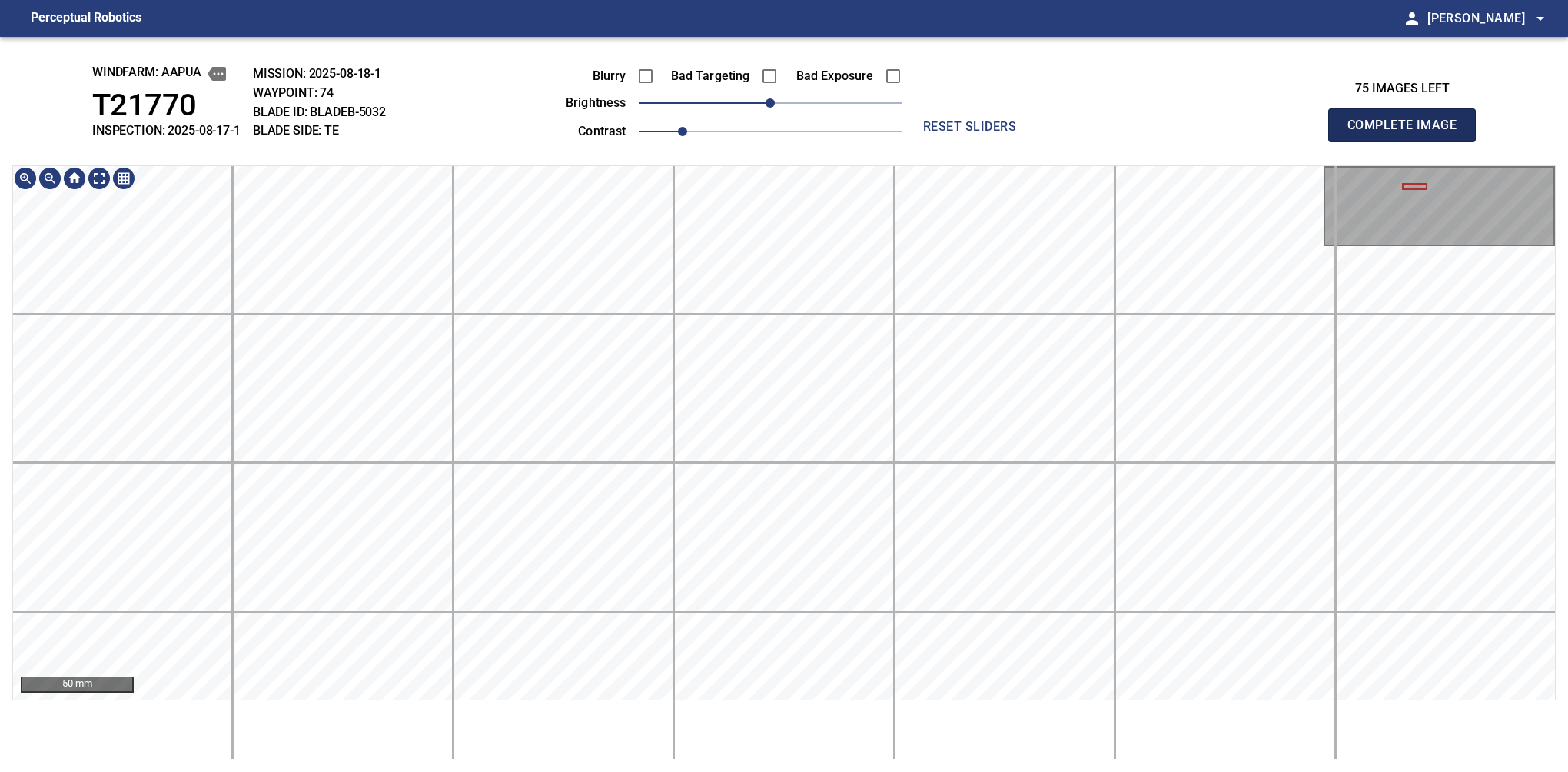
click at [1408, 142] on button "Complete Image" at bounding box center [1402, 125] width 148 height 34
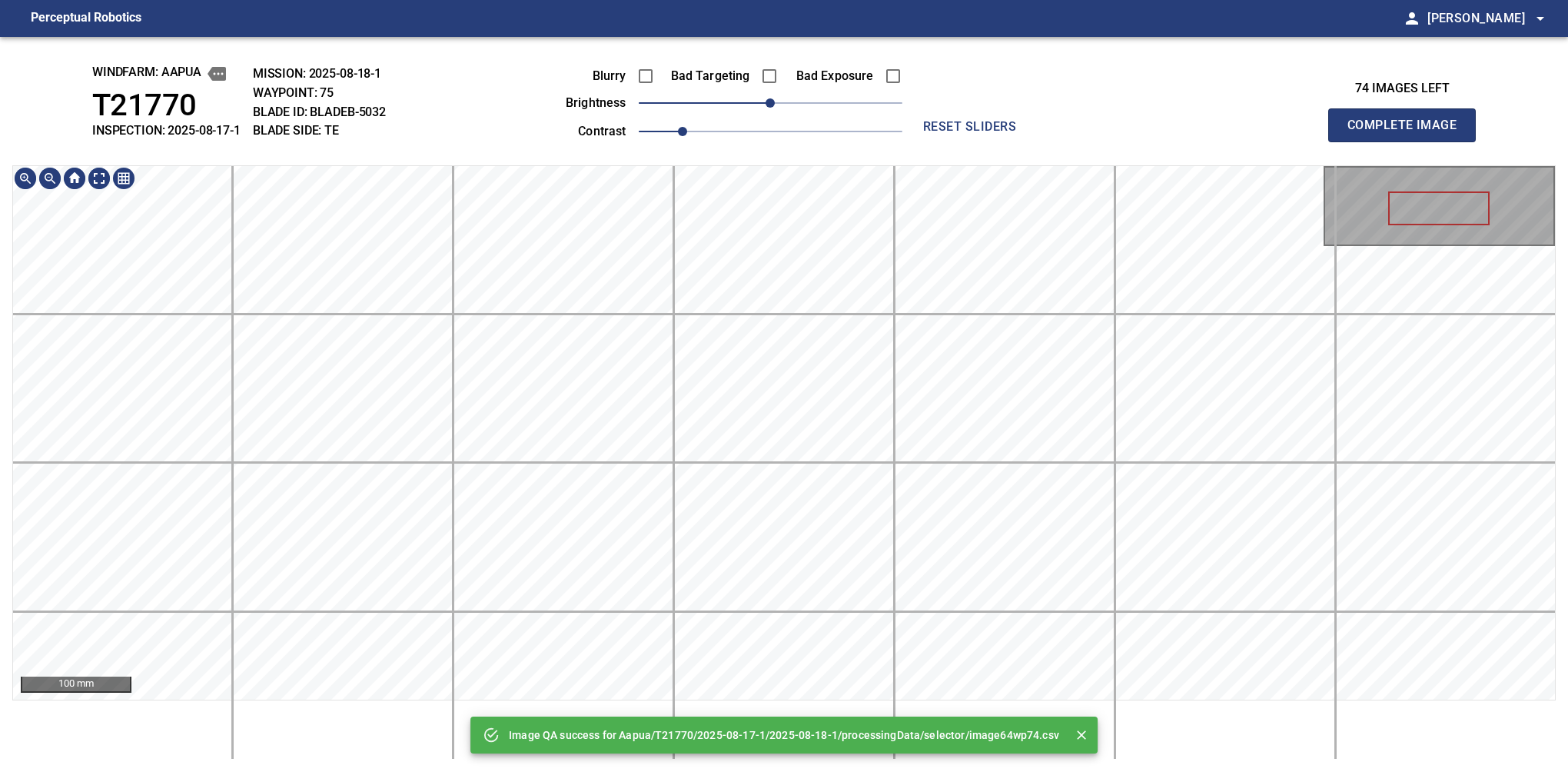
click at [606, 19] on main "Perceptual Robotics person Alex Semenov arrow_drop_down Image QA success for Aa…" at bounding box center [784, 386] width 1568 height 772
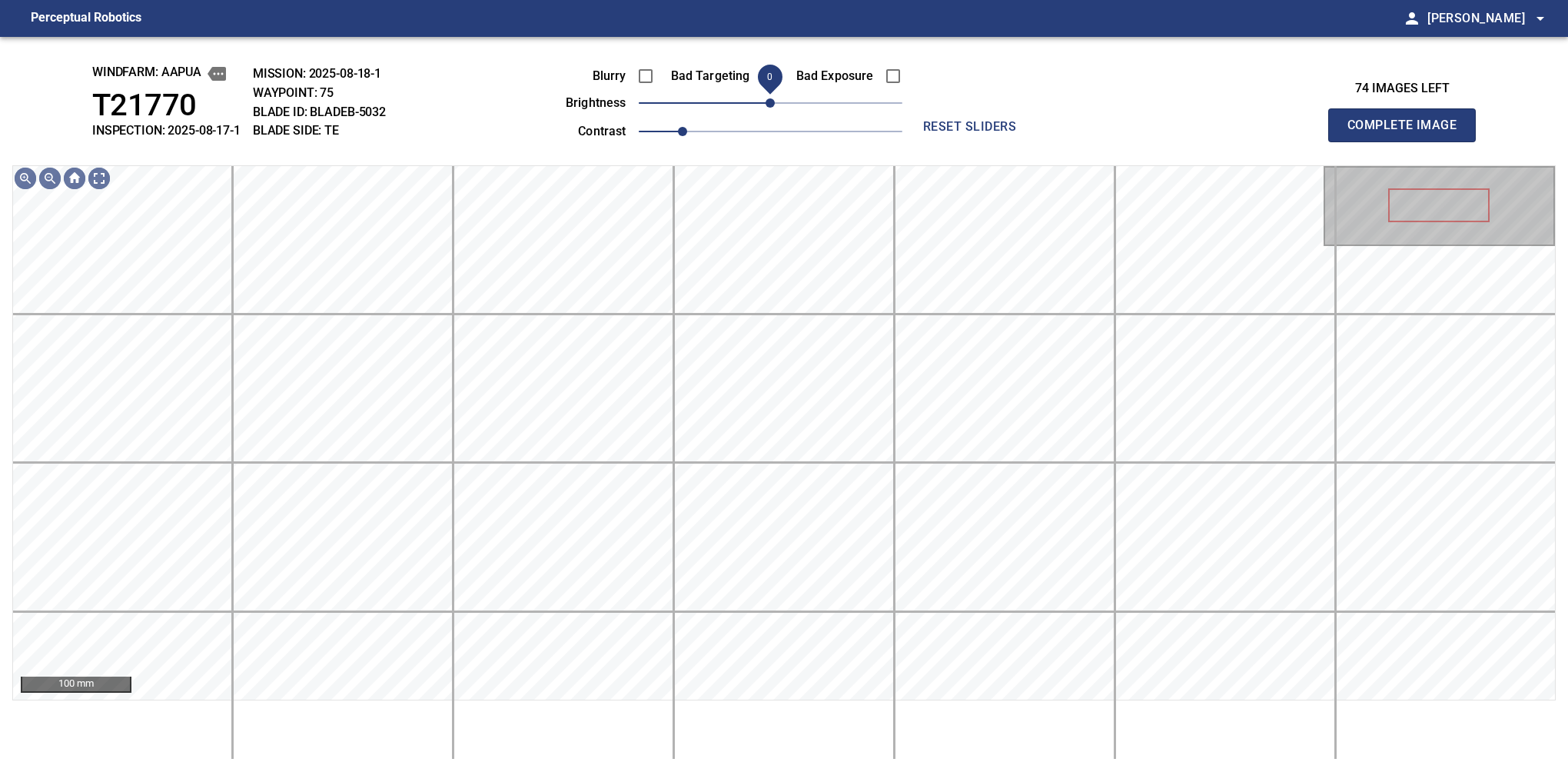
click at [766, 104] on span "0" at bounding box center [770, 102] width 10 height 10
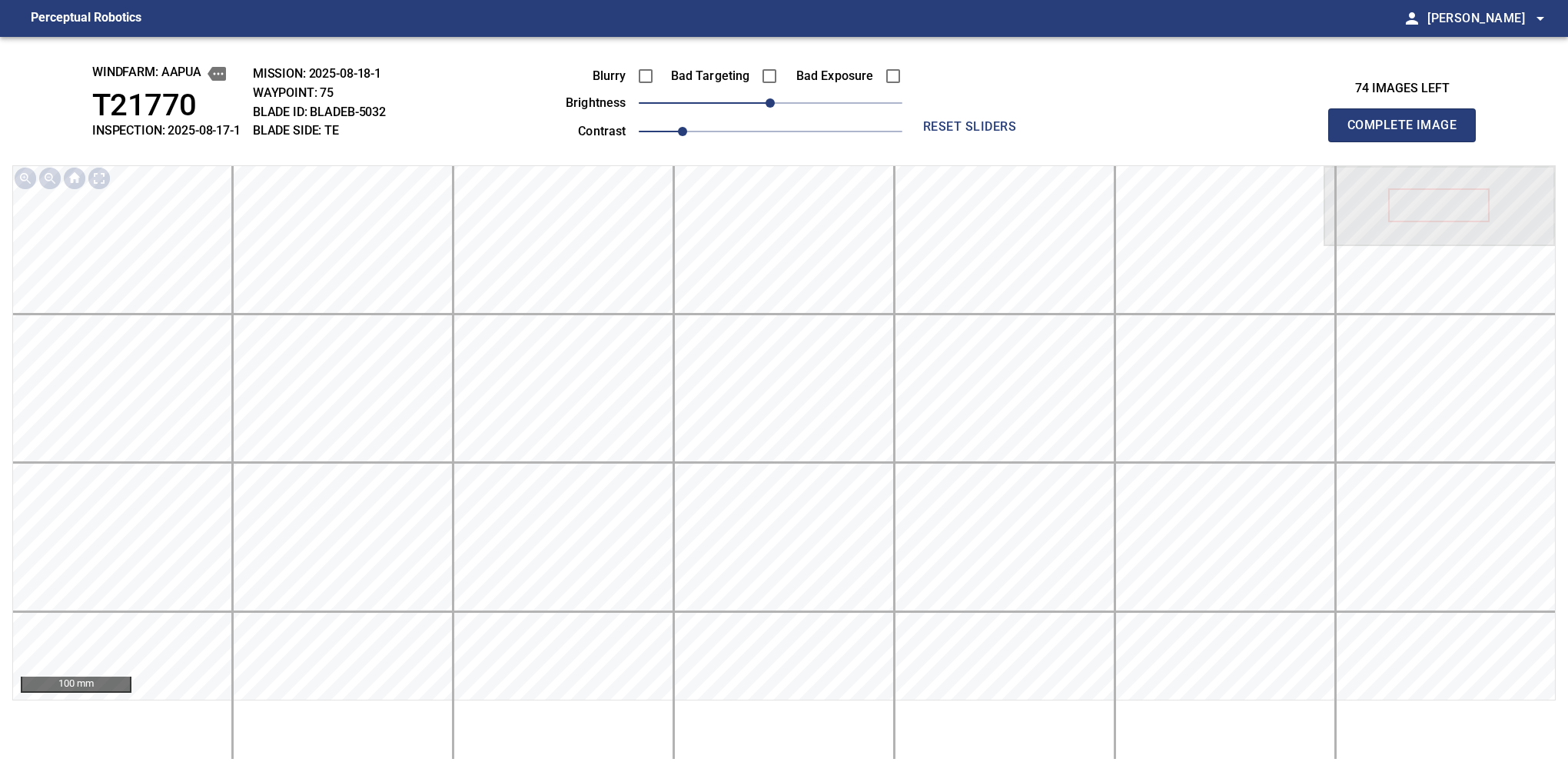
click at [1408, 142] on button "Complete Image" at bounding box center [1402, 125] width 148 height 34
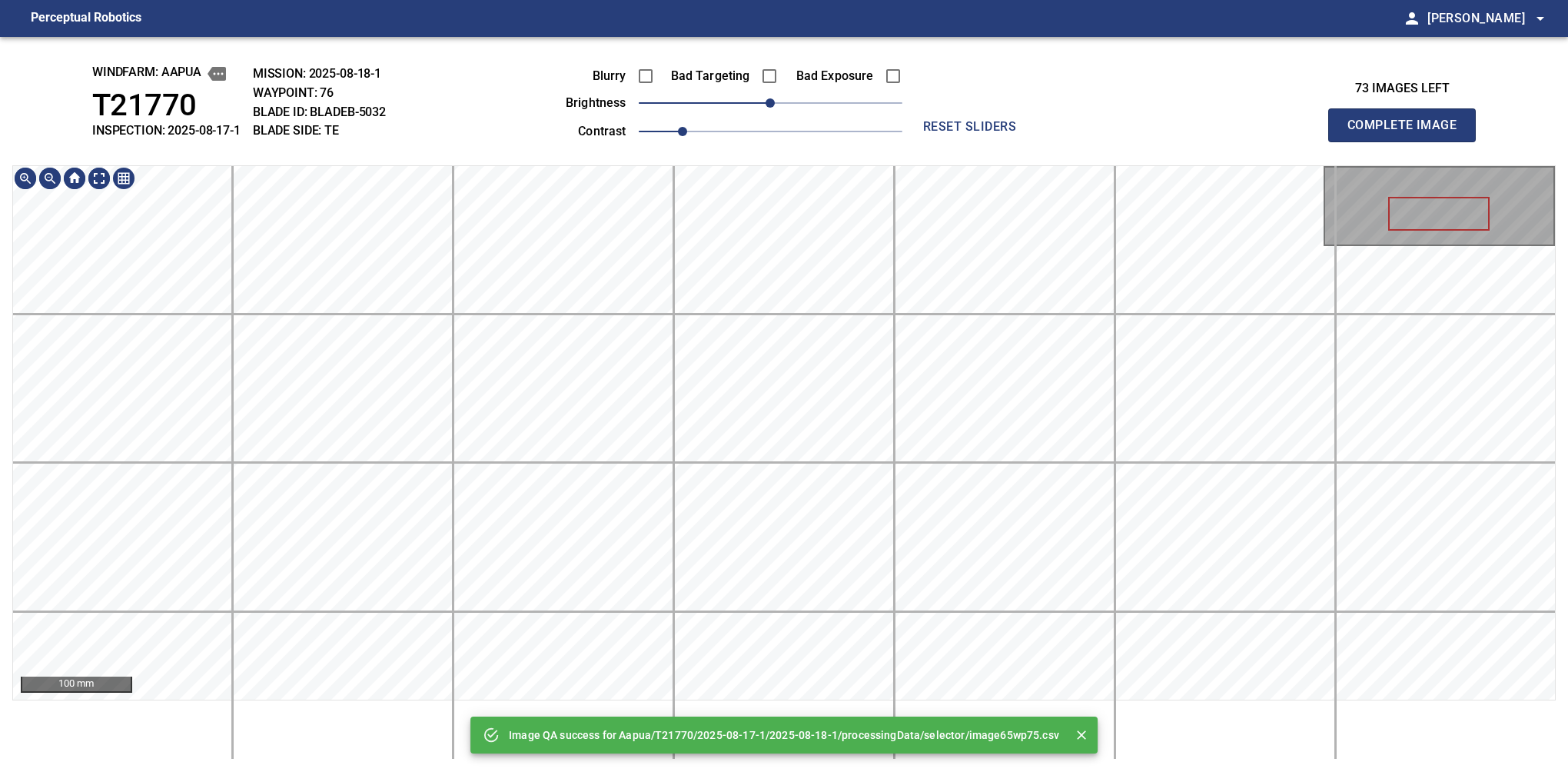
click at [723, 118] on div "Image QA success for Aapua/T21770/2025-08-17-1/2025-08-18-1/processingData/sele…" at bounding box center [784, 404] width 1568 height 735
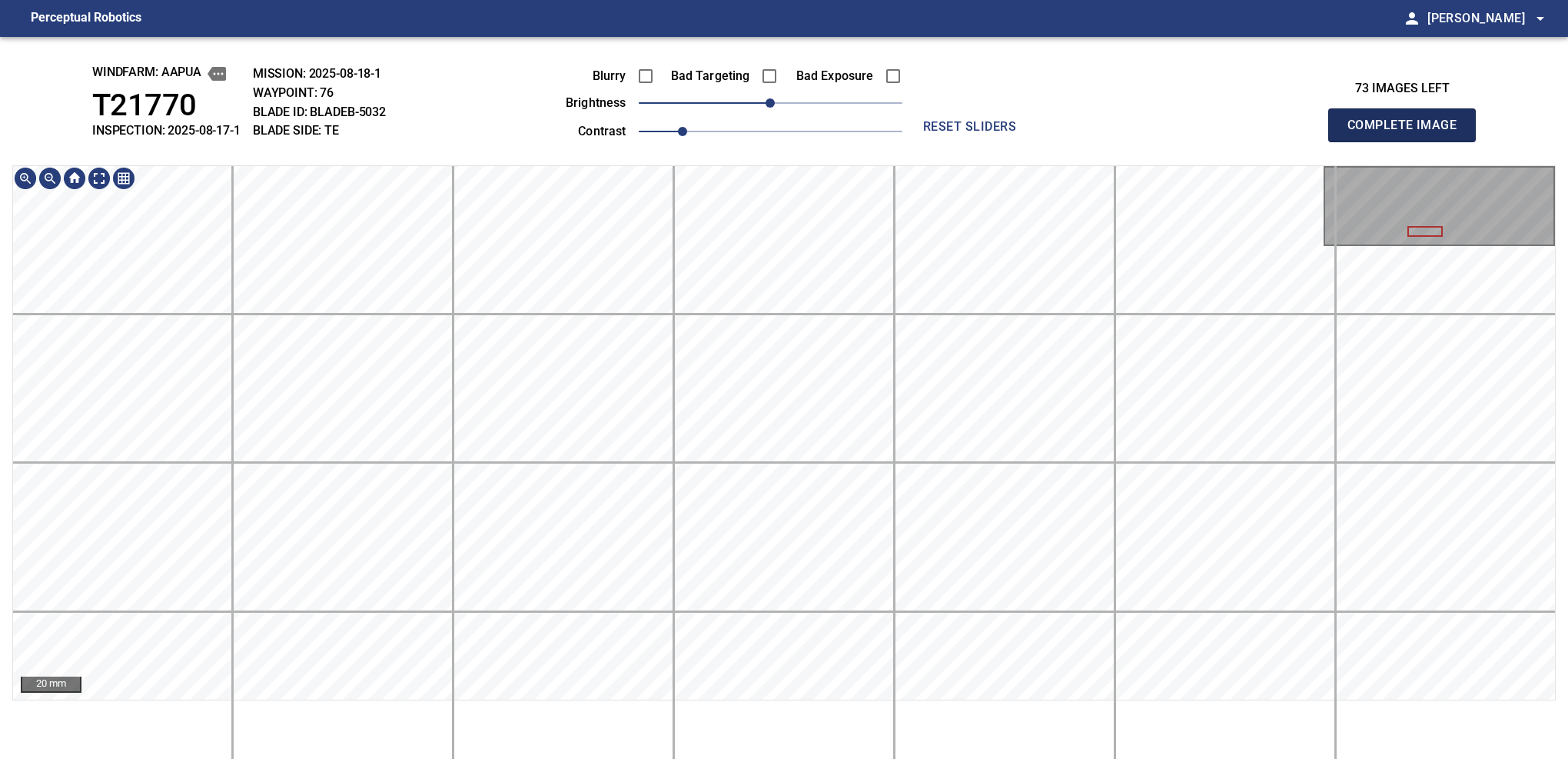
click at [1408, 142] on button "Complete Image" at bounding box center [1402, 125] width 148 height 34
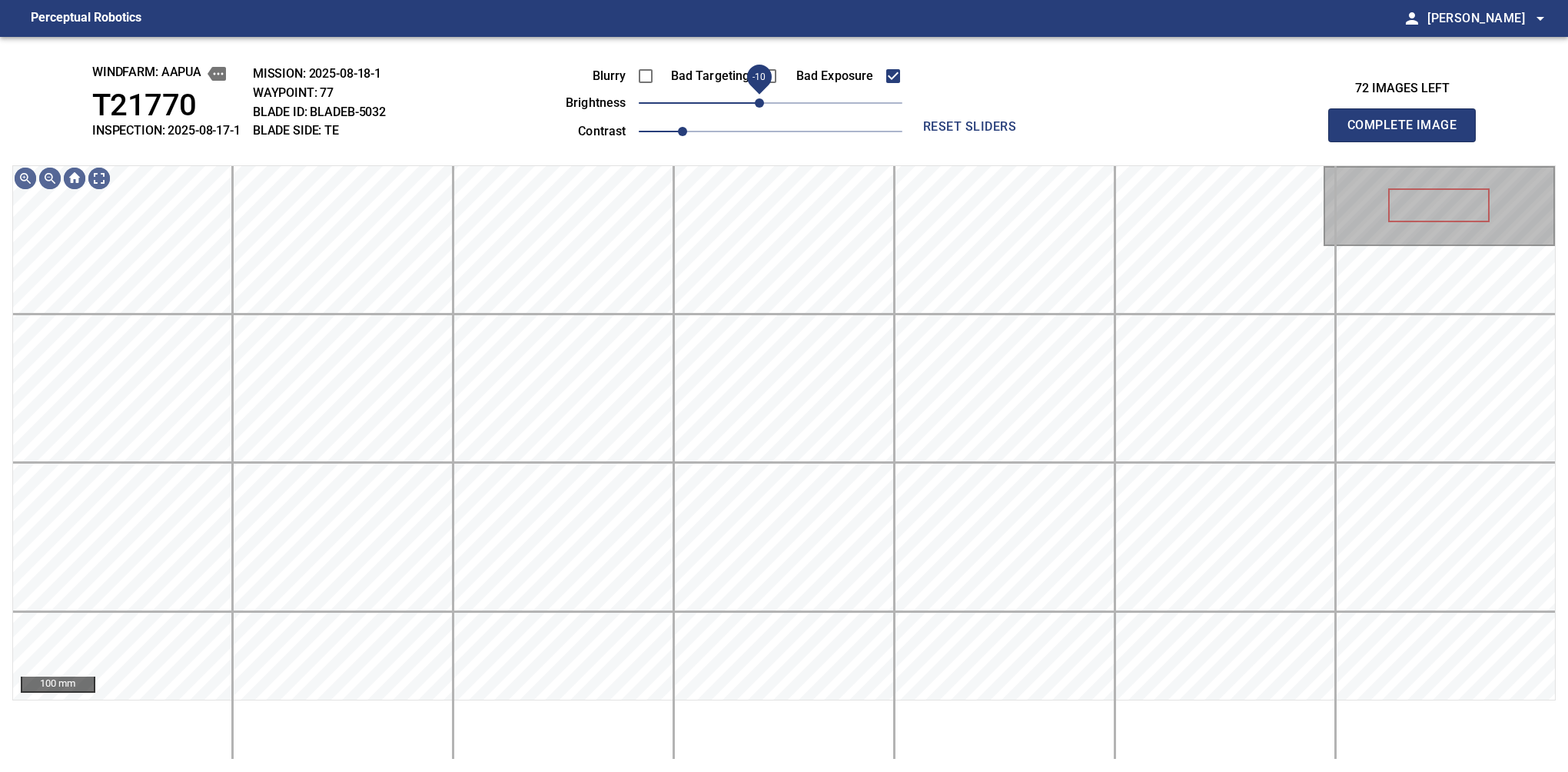
click at [760, 98] on span "-10" at bounding box center [760, 102] width 10 height 10
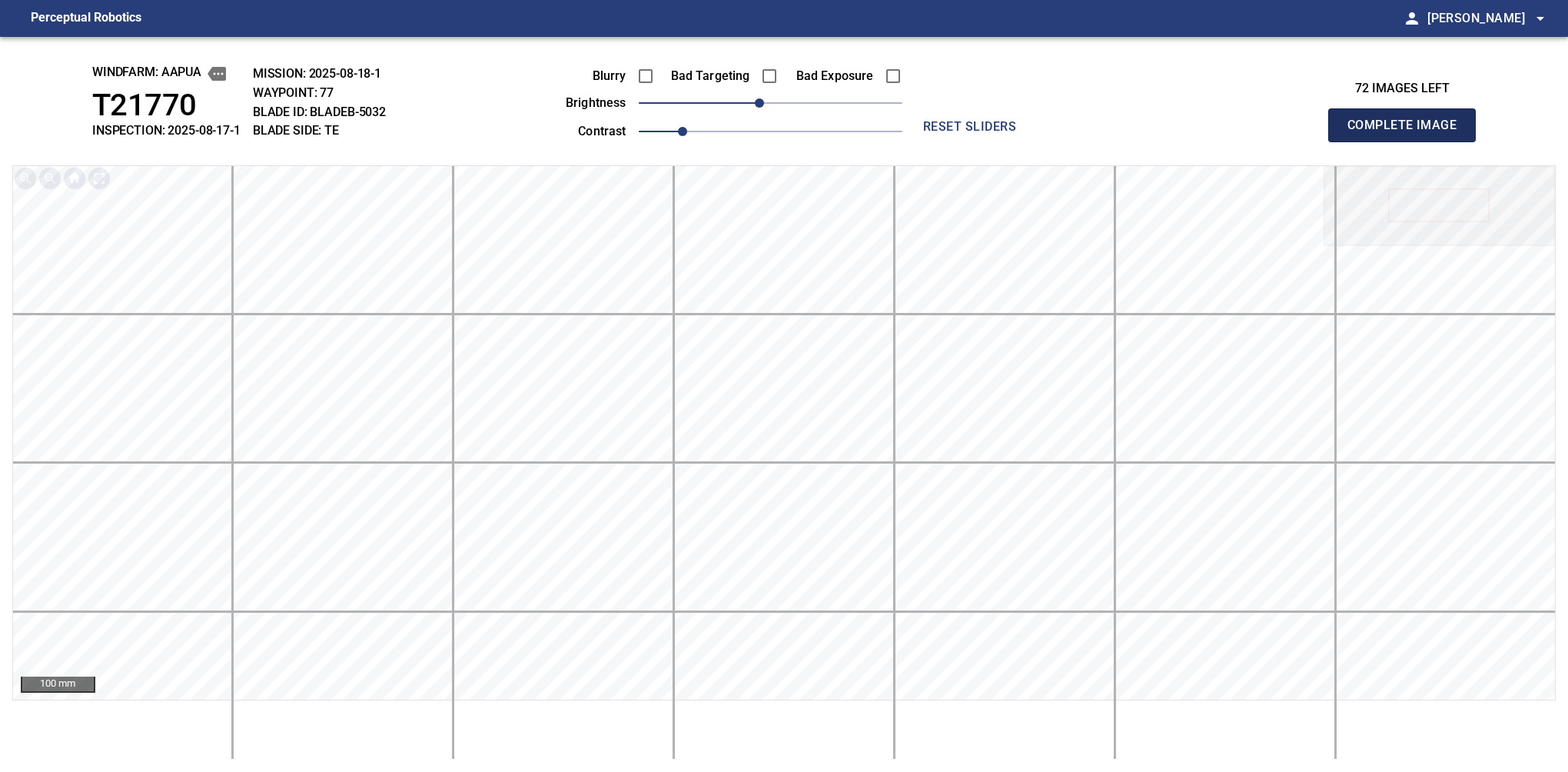
click at [1408, 142] on button "Complete Image" at bounding box center [1402, 125] width 148 height 34
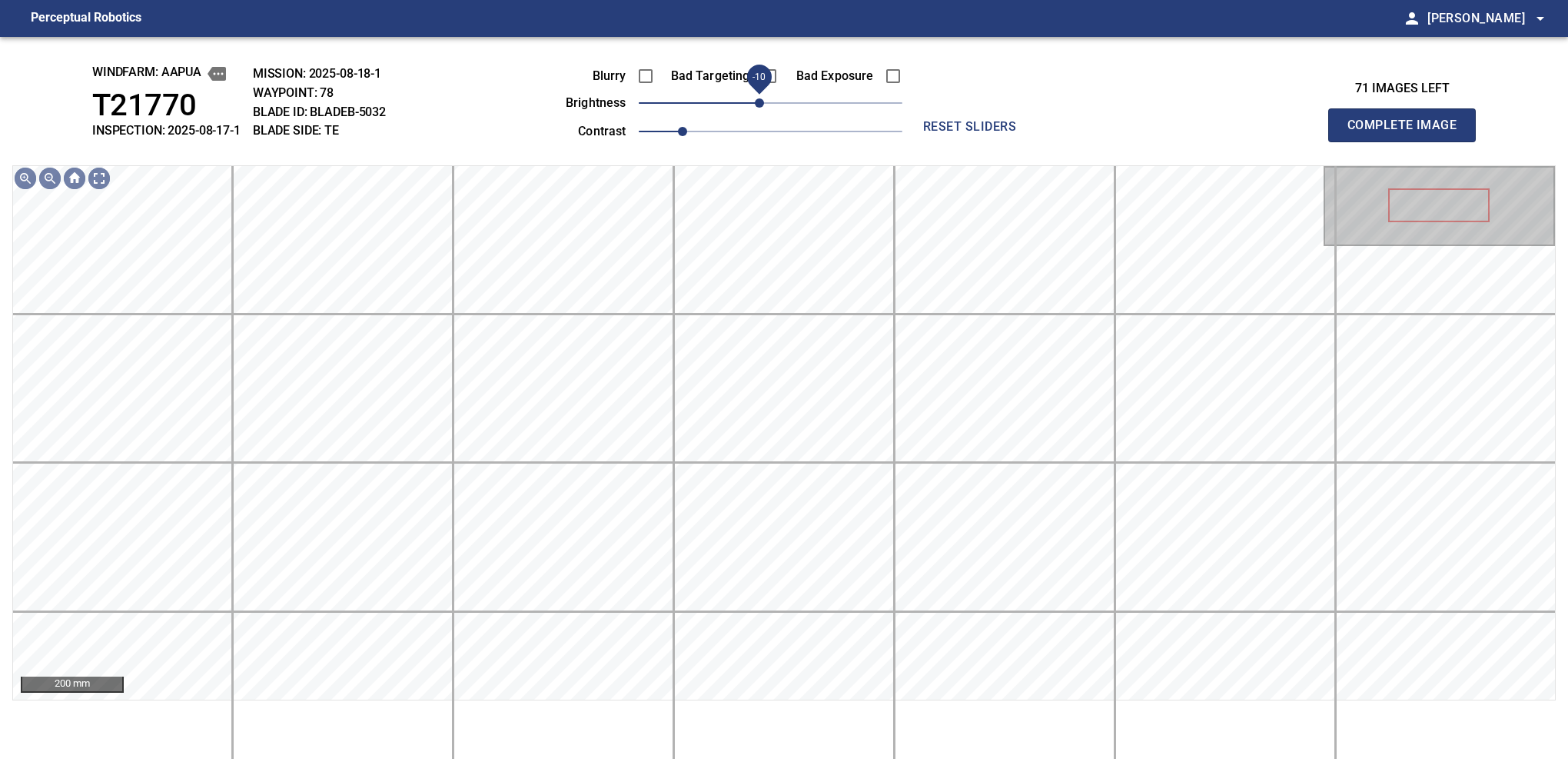
drag, startPoint x: 768, startPoint y: 100, endPoint x: 757, endPoint y: 104, distance: 11.7
click at [757, 104] on span "-10" at bounding box center [760, 102] width 10 height 10
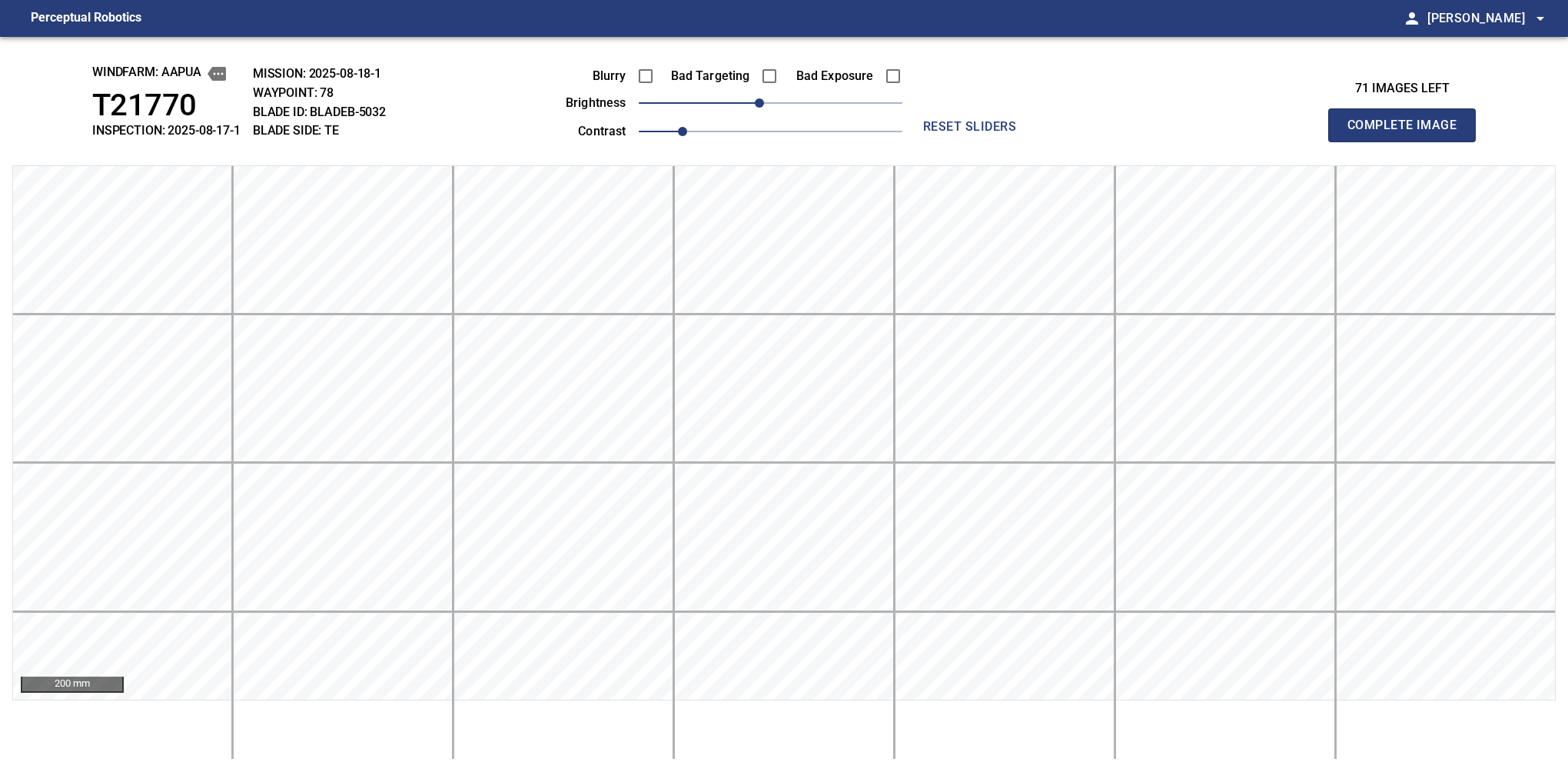
click at [1408, 142] on button "Complete Image" at bounding box center [1402, 125] width 148 height 34
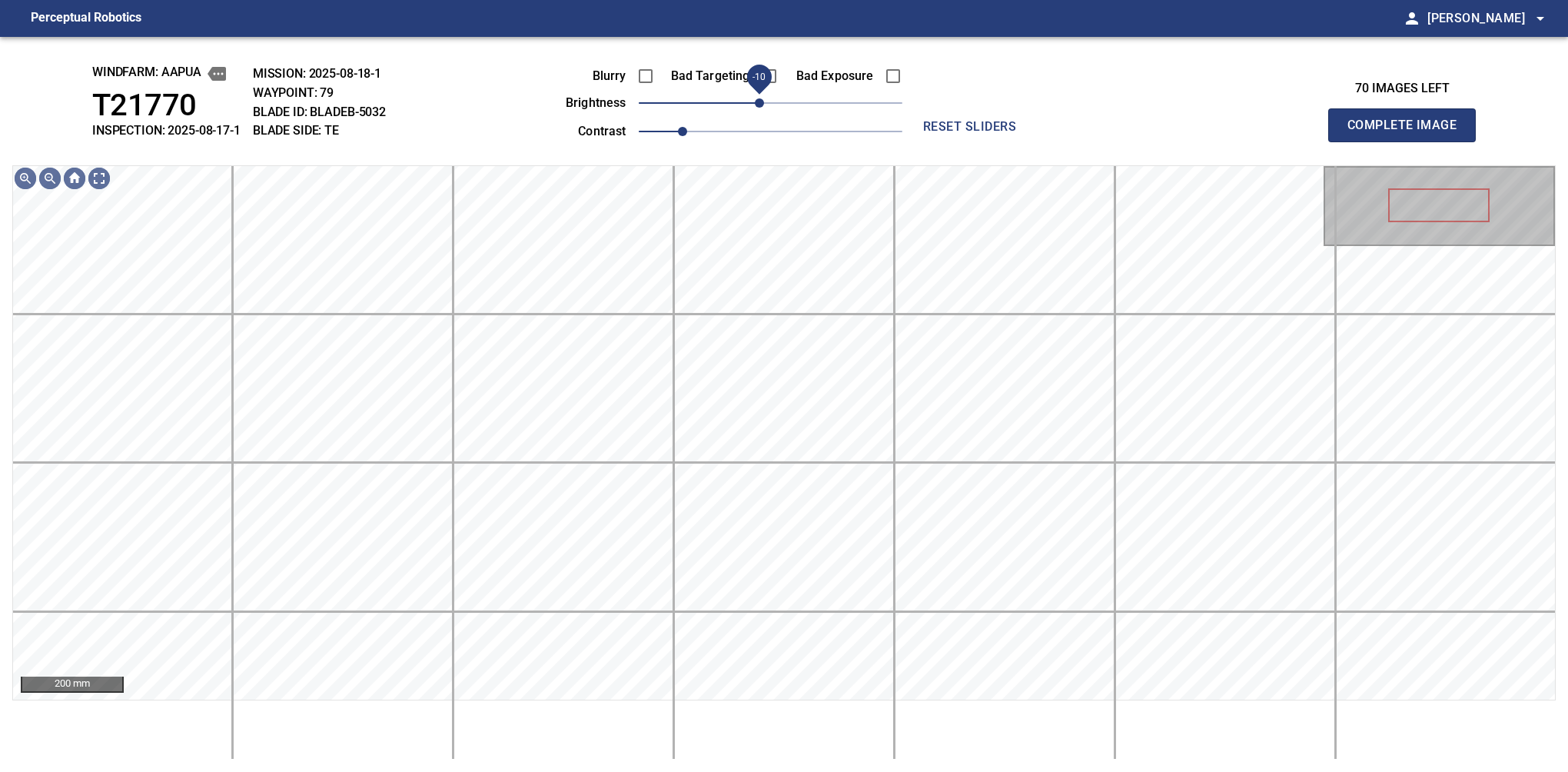
click at [762, 102] on span "-10" at bounding box center [760, 102] width 10 height 10
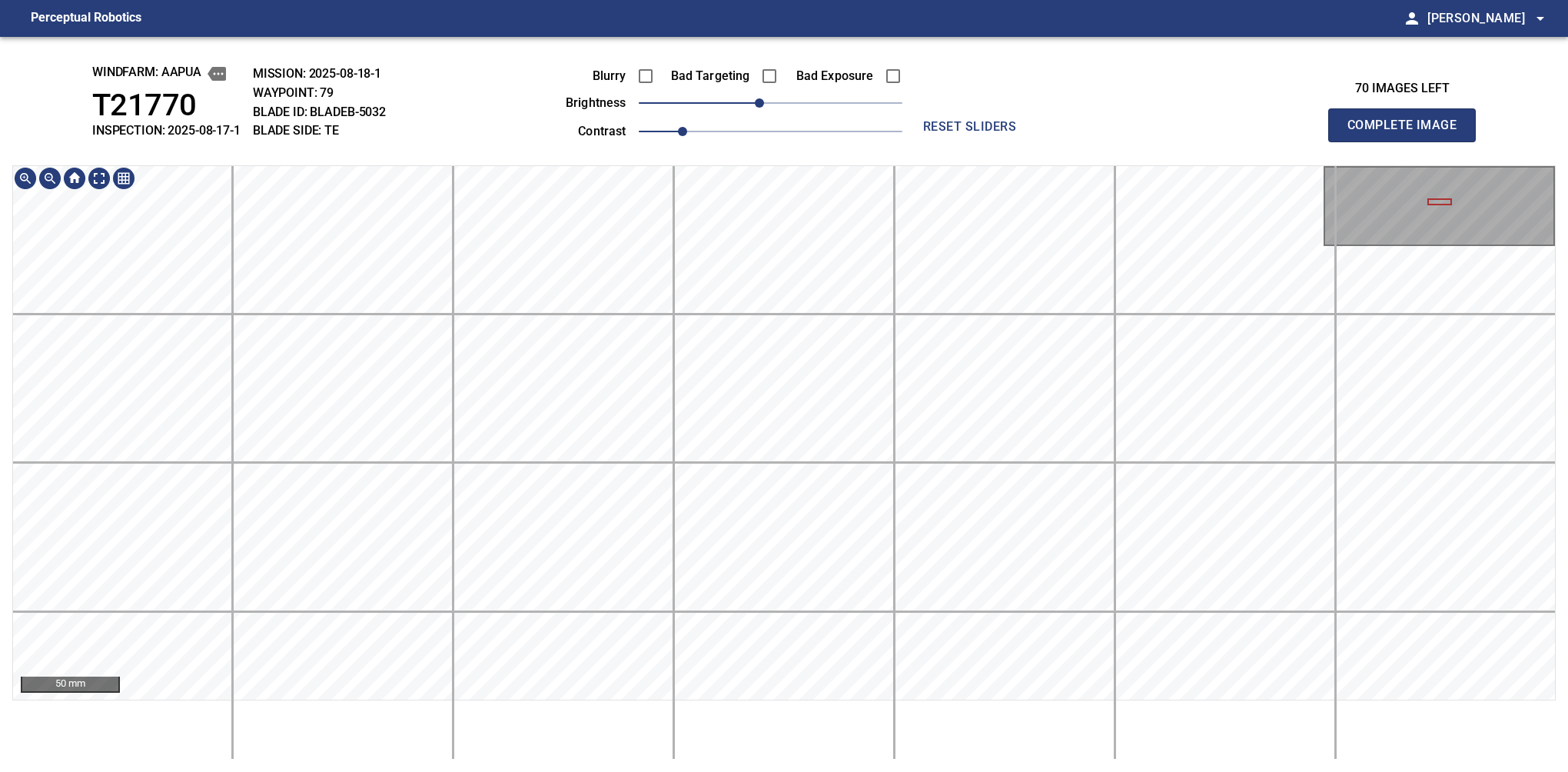
click at [470, 99] on div "windfarm: Aapua T21770 INSPECTION: 2025-08-17-1 MISSION: 2025-08-18-1 WAYPOINT:…" at bounding box center [784, 404] width 1568 height 735
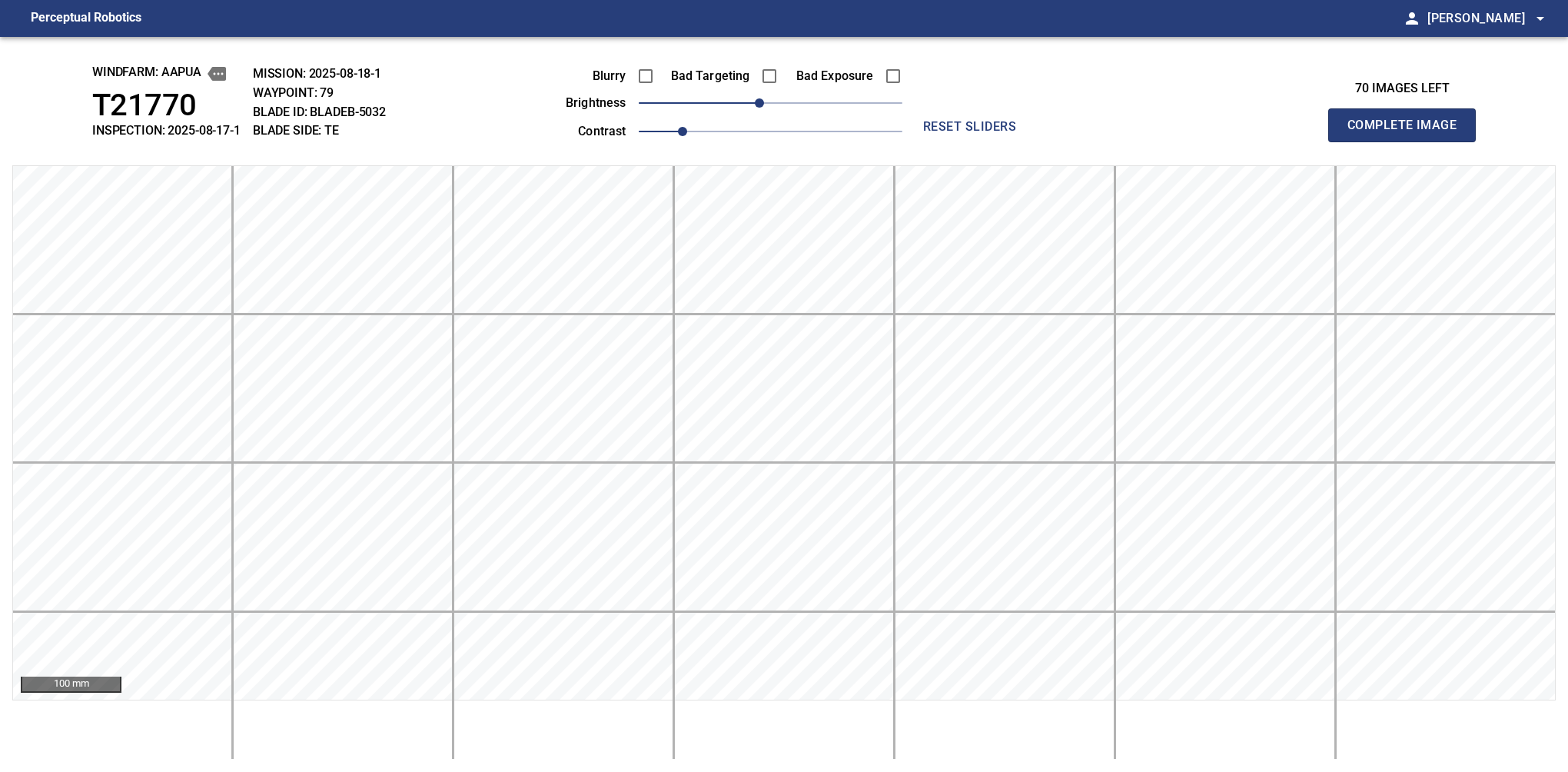
click at [1408, 142] on button "Complete Image" at bounding box center [1402, 125] width 148 height 34
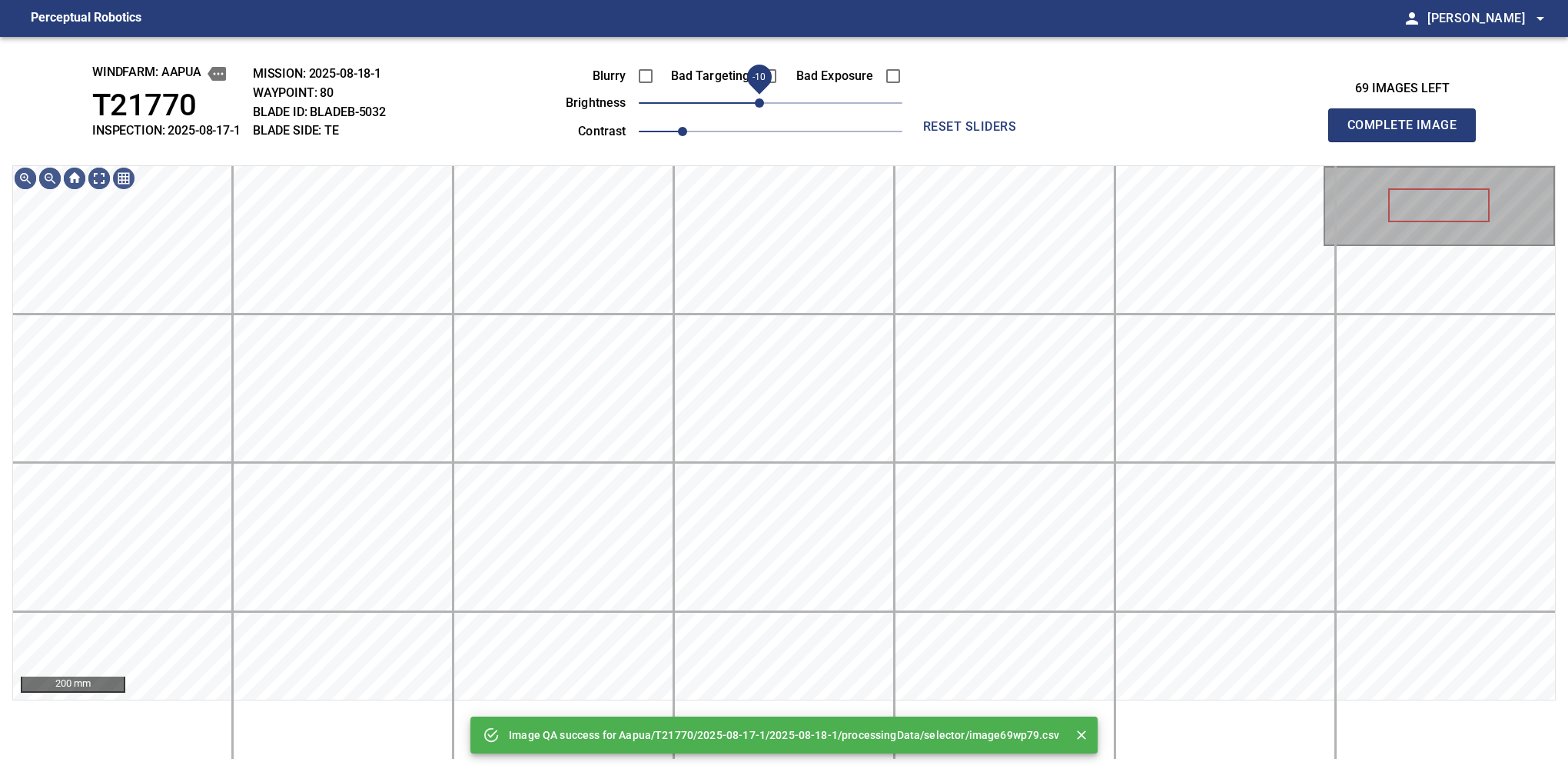
click at [762, 108] on span "-10" at bounding box center [760, 102] width 10 height 10
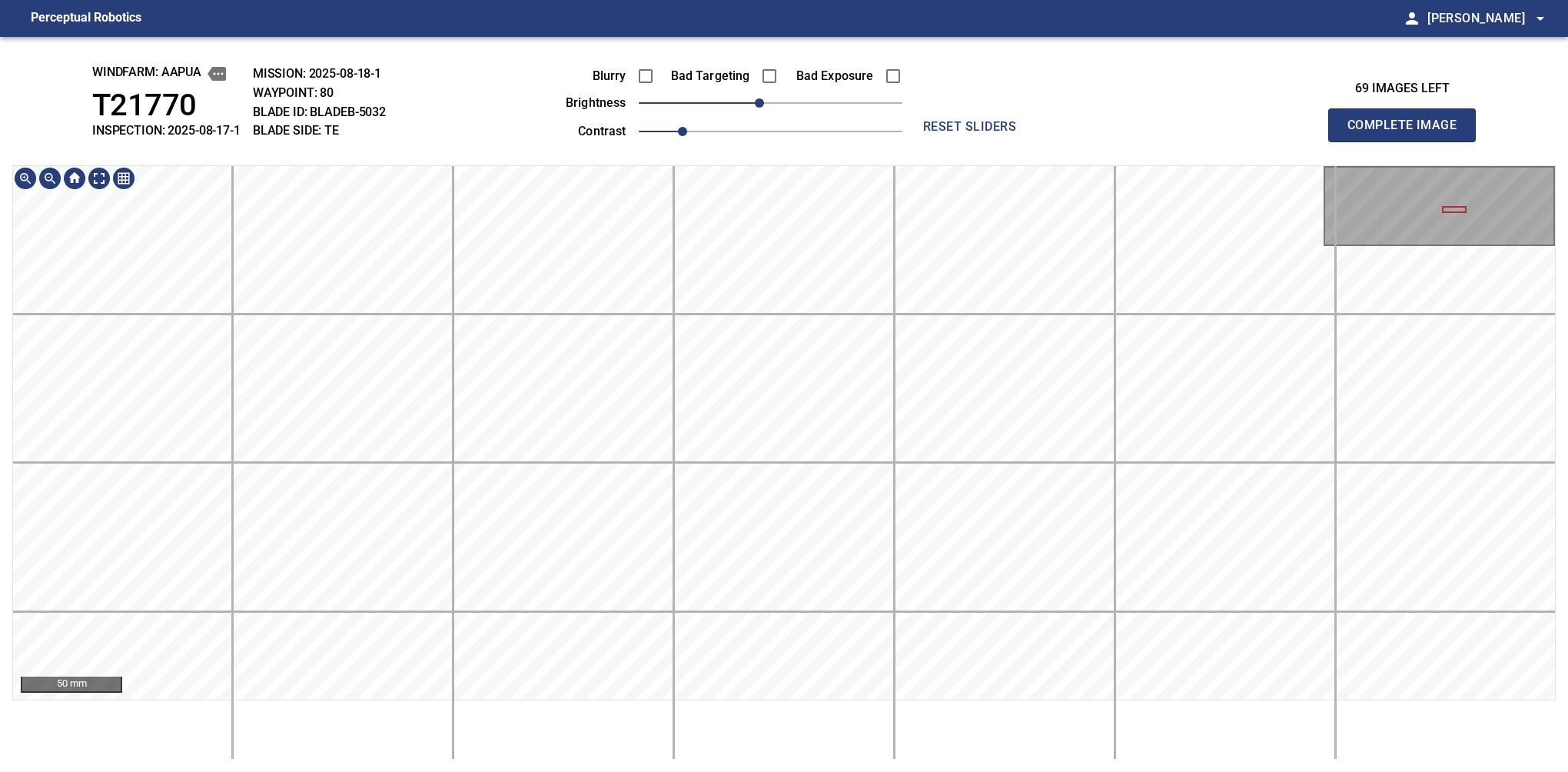
click at [502, 48] on div "windfarm: Aapua T21770 INSPECTION: 2025-08-17-1 MISSION: 2025-08-18-1 WAYPOINT:…" at bounding box center [784, 404] width 1568 height 735
click at [1408, 142] on button "Complete Image" at bounding box center [1402, 125] width 148 height 34
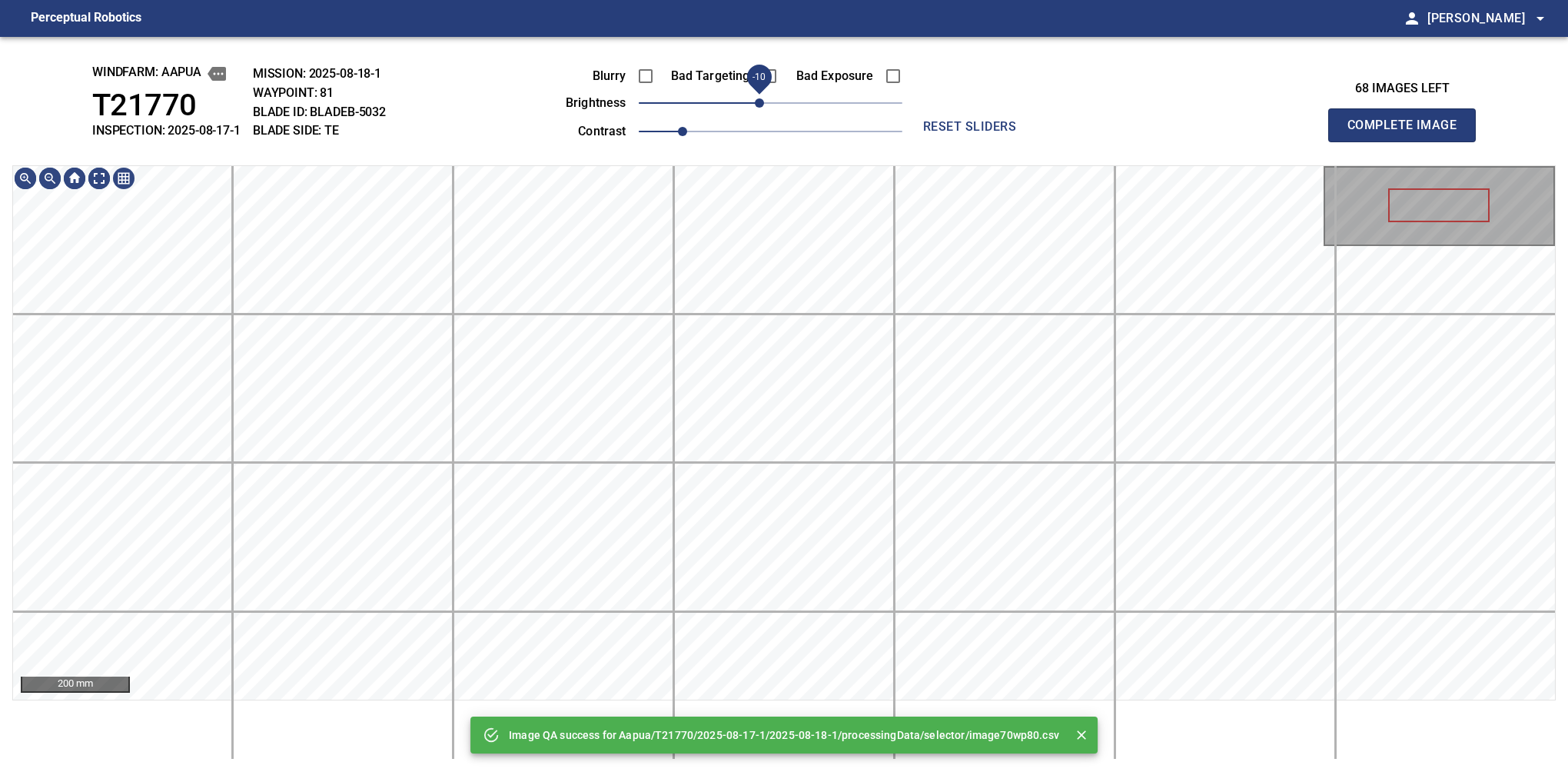
click at [757, 104] on span "-10" at bounding box center [760, 102] width 10 height 10
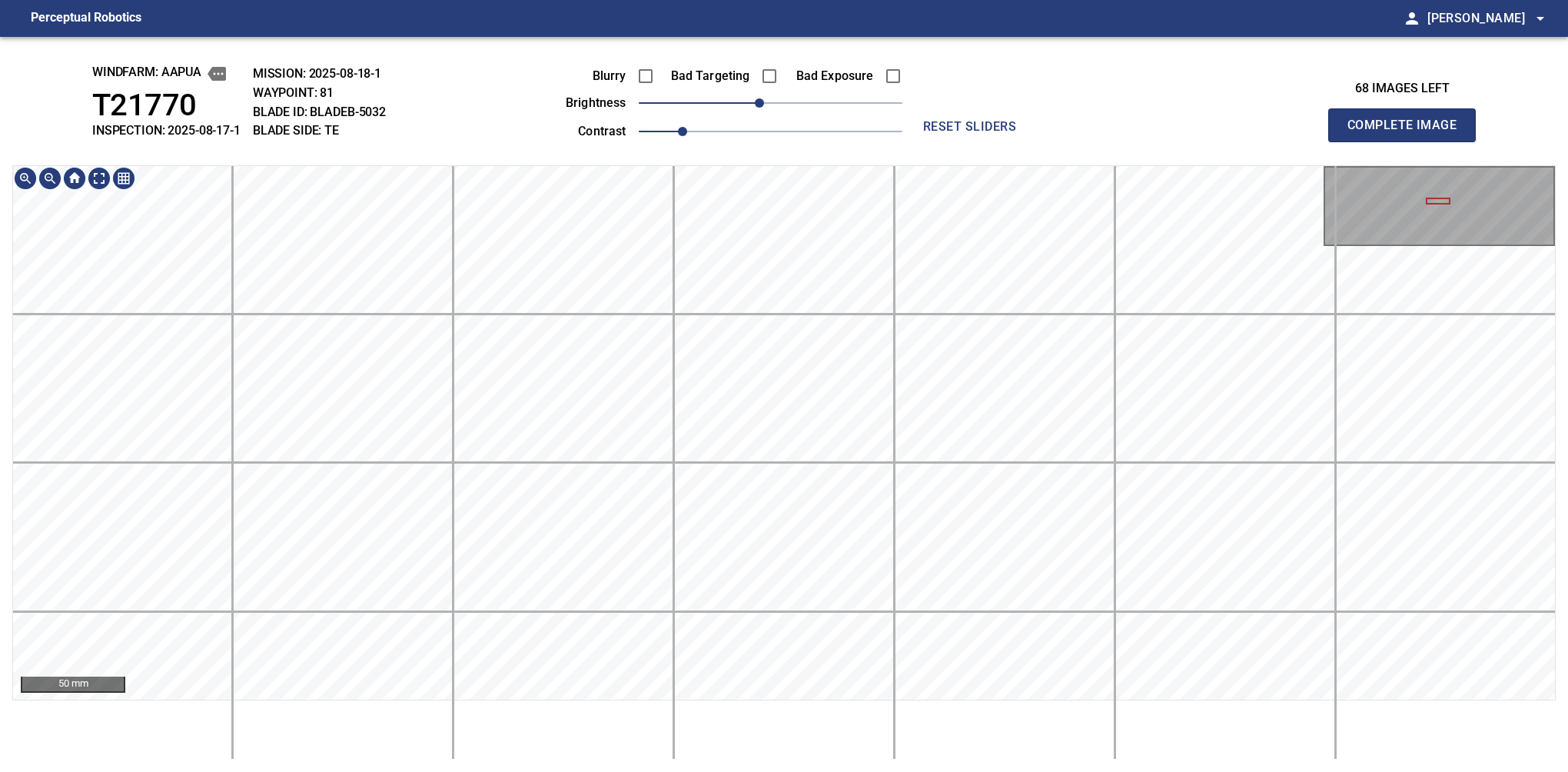
click at [1174, 771] on html "Perceptual Robotics person Alex Semenov arrow_drop_down windfarm: Aapua T21770 …" at bounding box center [784, 386] width 1568 height 772
click at [1408, 142] on button "Complete Image" at bounding box center [1402, 125] width 148 height 34
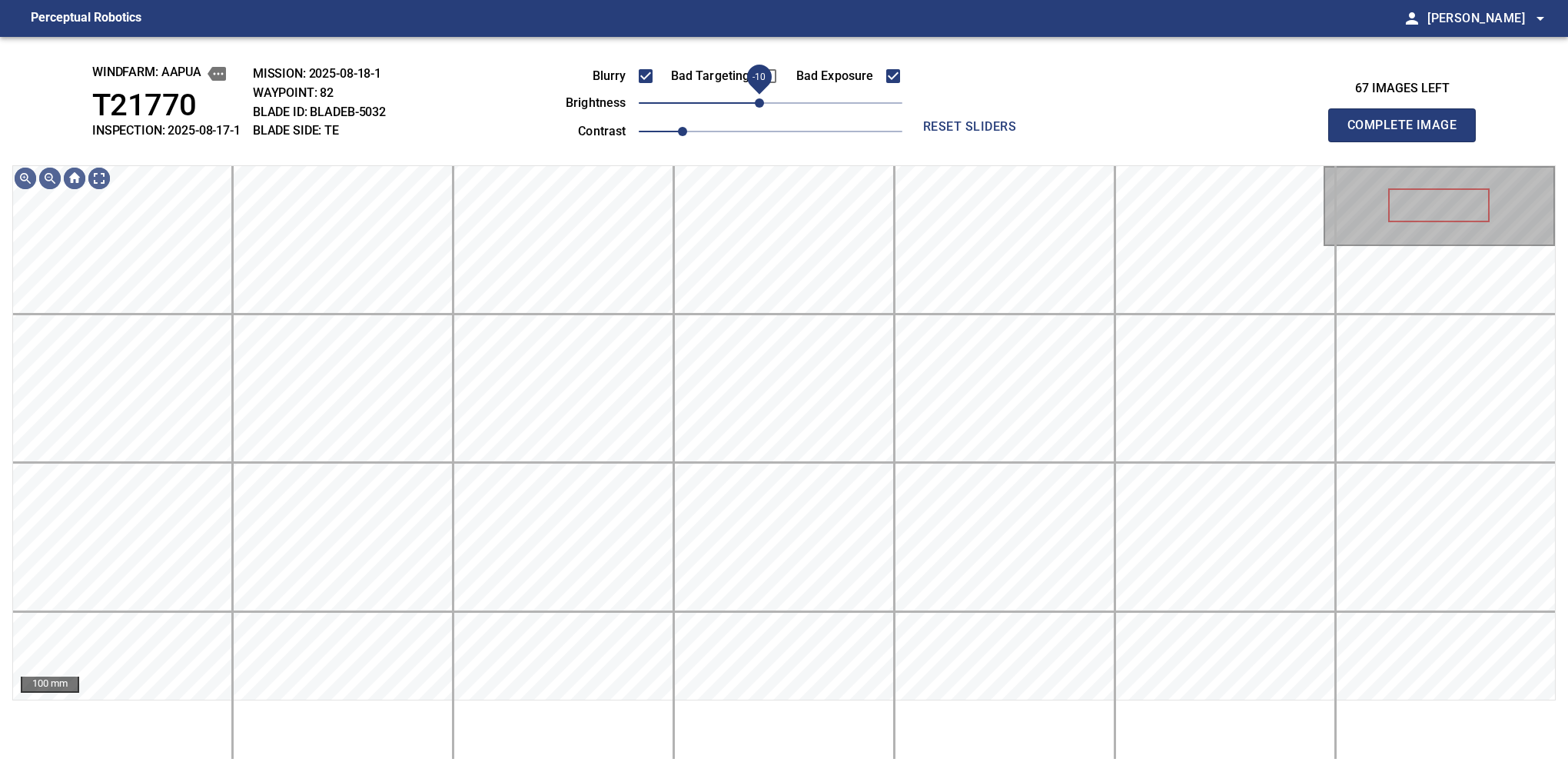
click at [760, 101] on span "-10" at bounding box center [760, 102] width 10 height 10
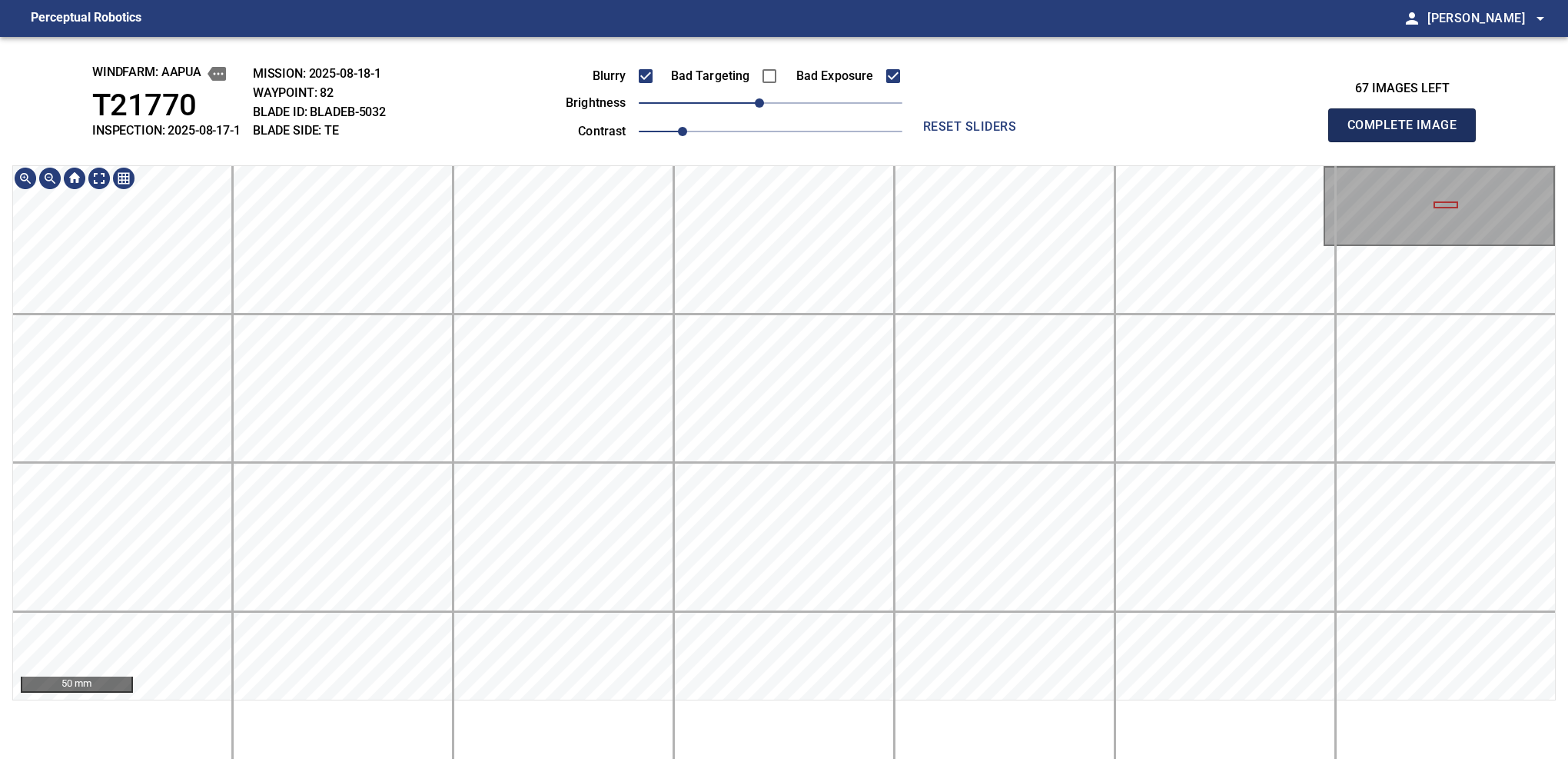
click at [1408, 142] on button "Complete Image" at bounding box center [1402, 125] width 148 height 34
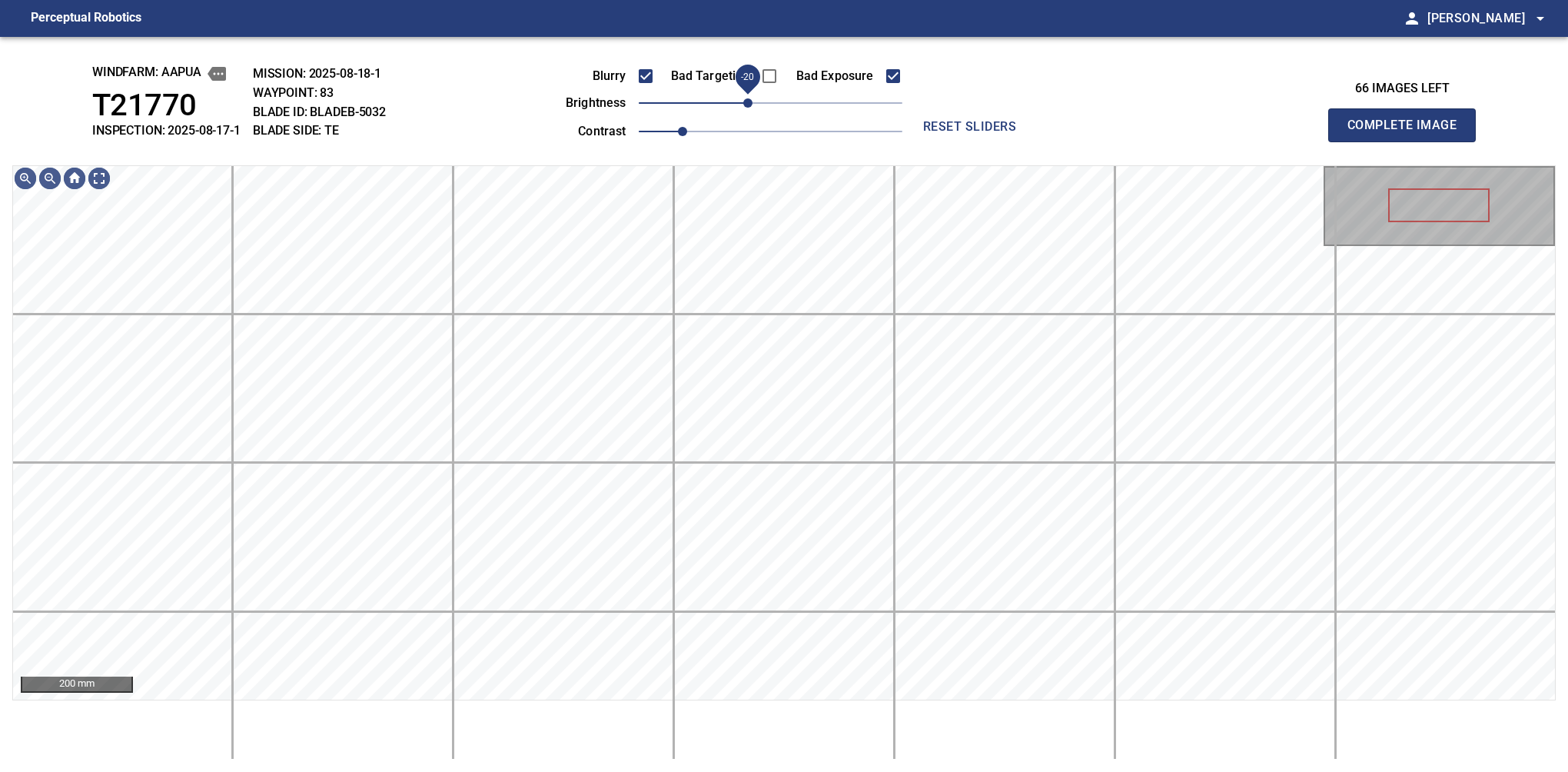
click at [752, 108] on span "-20" at bounding box center [747, 102] width 10 height 10
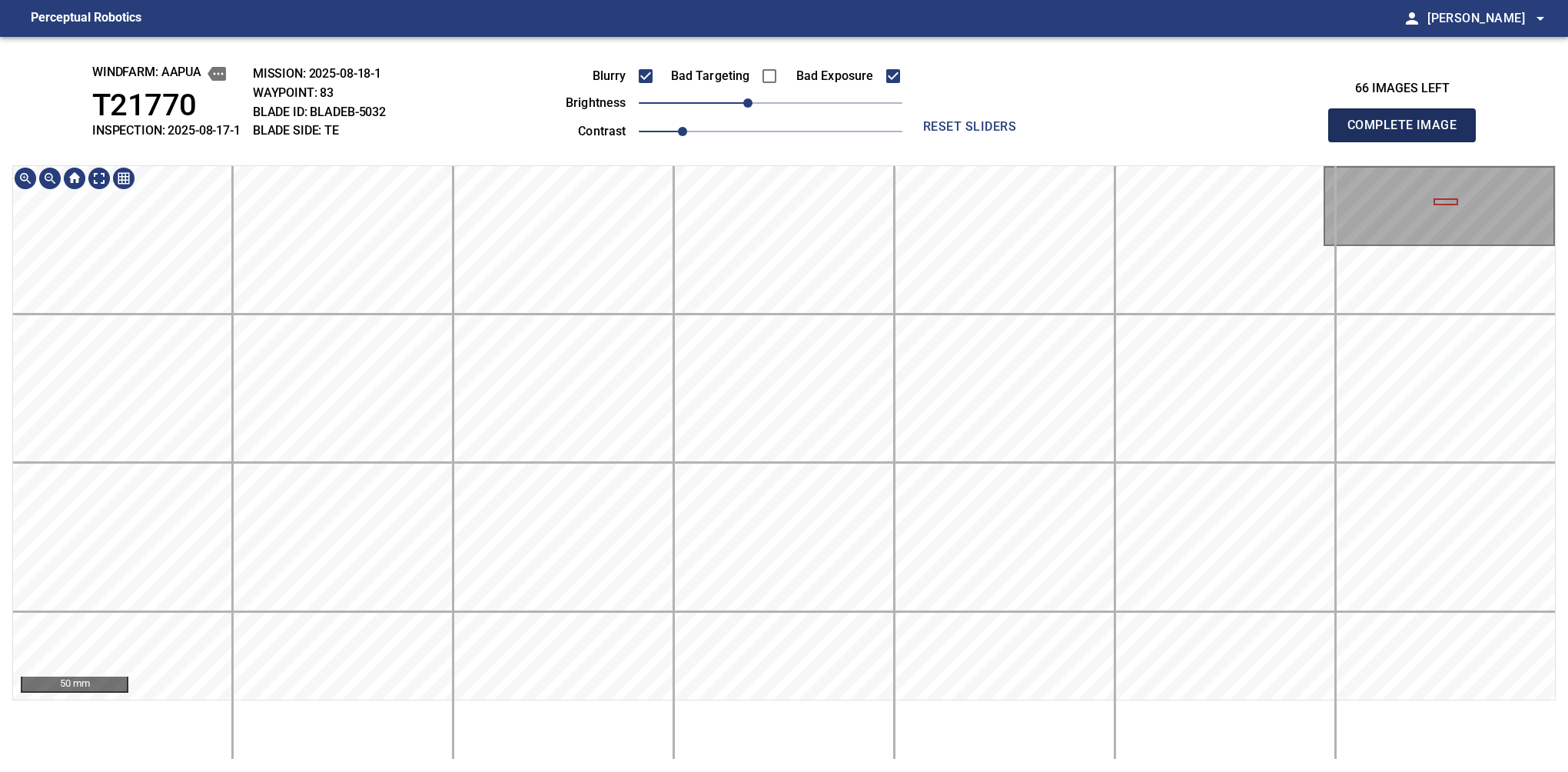
click at [1408, 142] on button "Complete Image" at bounding box center [1402, 125] width 148 height 34
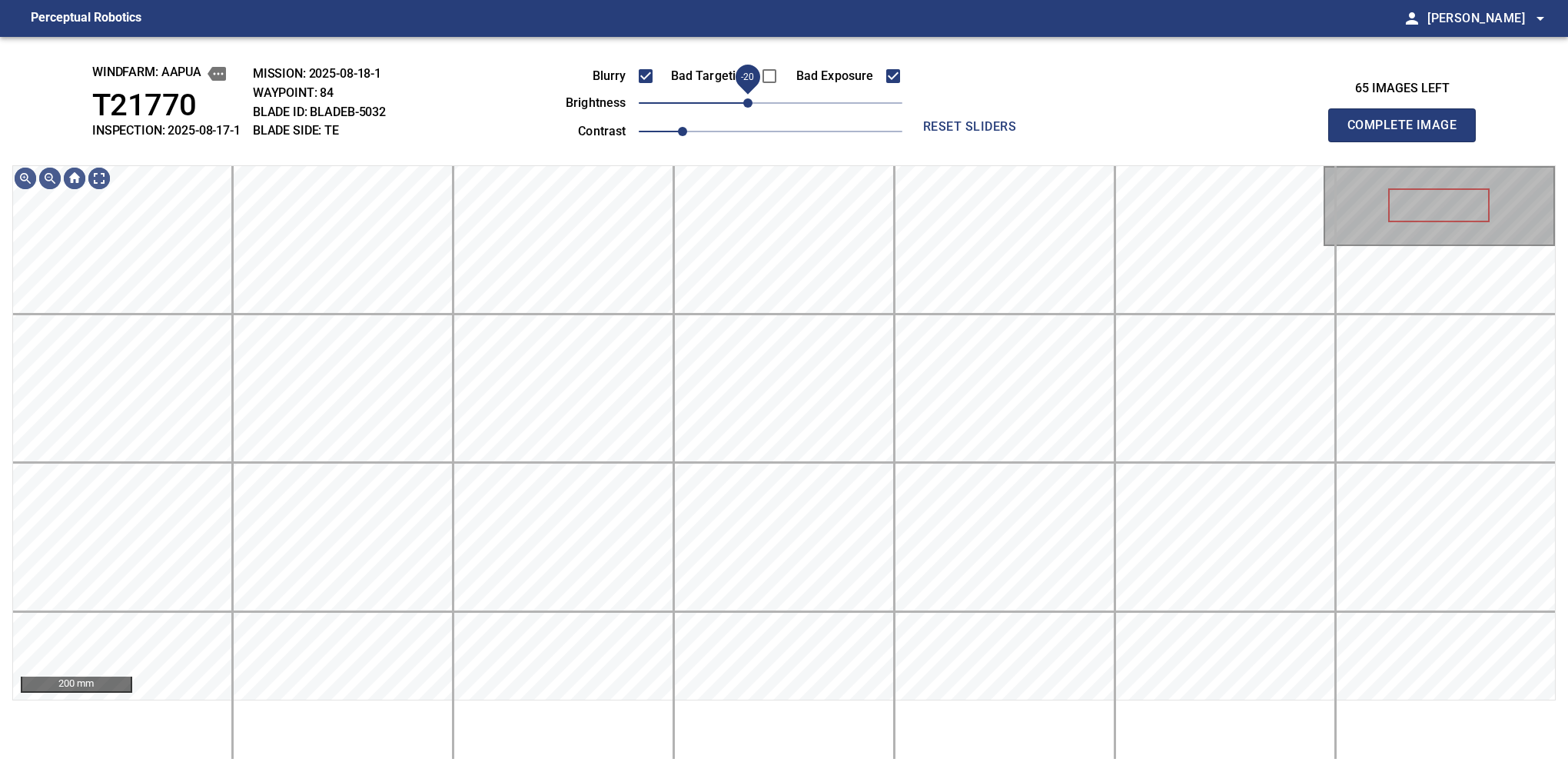
click at [752, 105] on span "-20" at bounding box center [747, 102] width 10 height 10
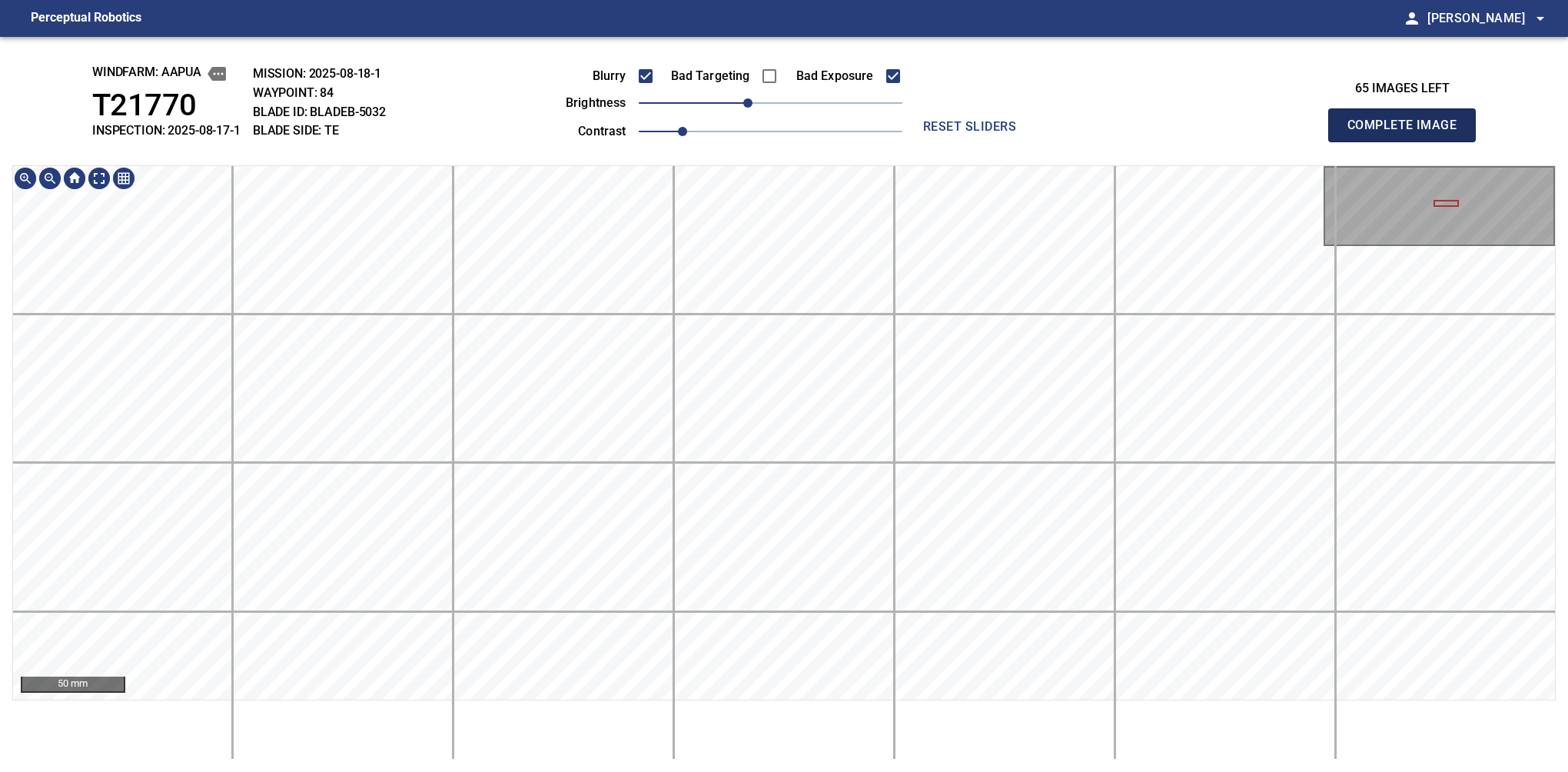
click at [1408, 142] on button "Complete Image" at bounding box center [1402, 125] width 148 height 34
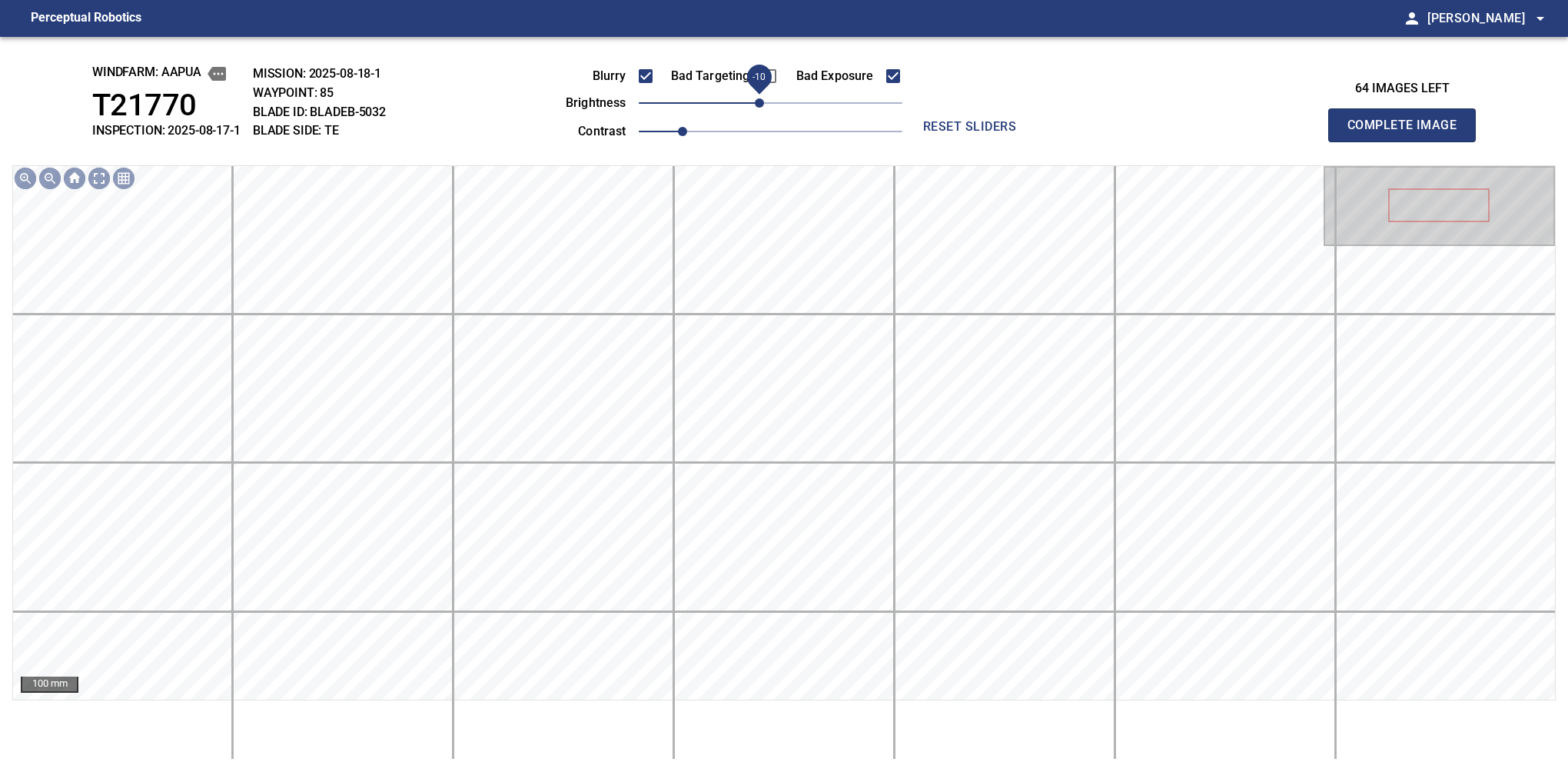
drag, startPoint x: 764, startPoint y: 104, endPoint x: 750, endPoint y: 110, distance: 15.2
click at [755, 108] on span "-10" at bounding box center [760, 102] width 10 height 10
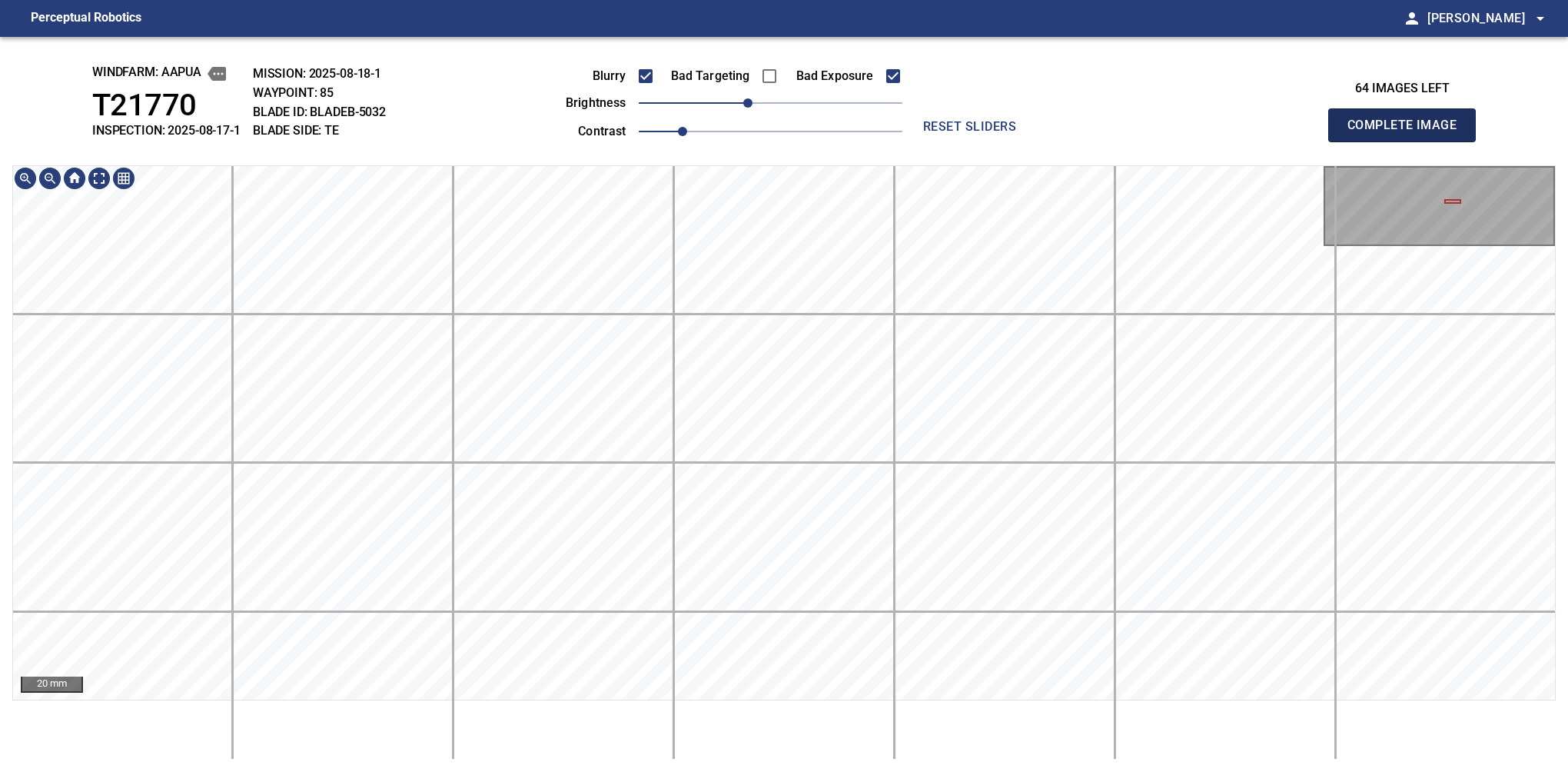
click at [1408, 142] on button "Complete Image" at bounding box center [1402, 125] width 148 height 34
drag, startPoint x: 760, startPoint y: 103, endPoint x: 751, endPoint y: 101, distance: 9.2
click at [751, 101] on span "-20" at bounding box center [747, 102] width 10 height 10
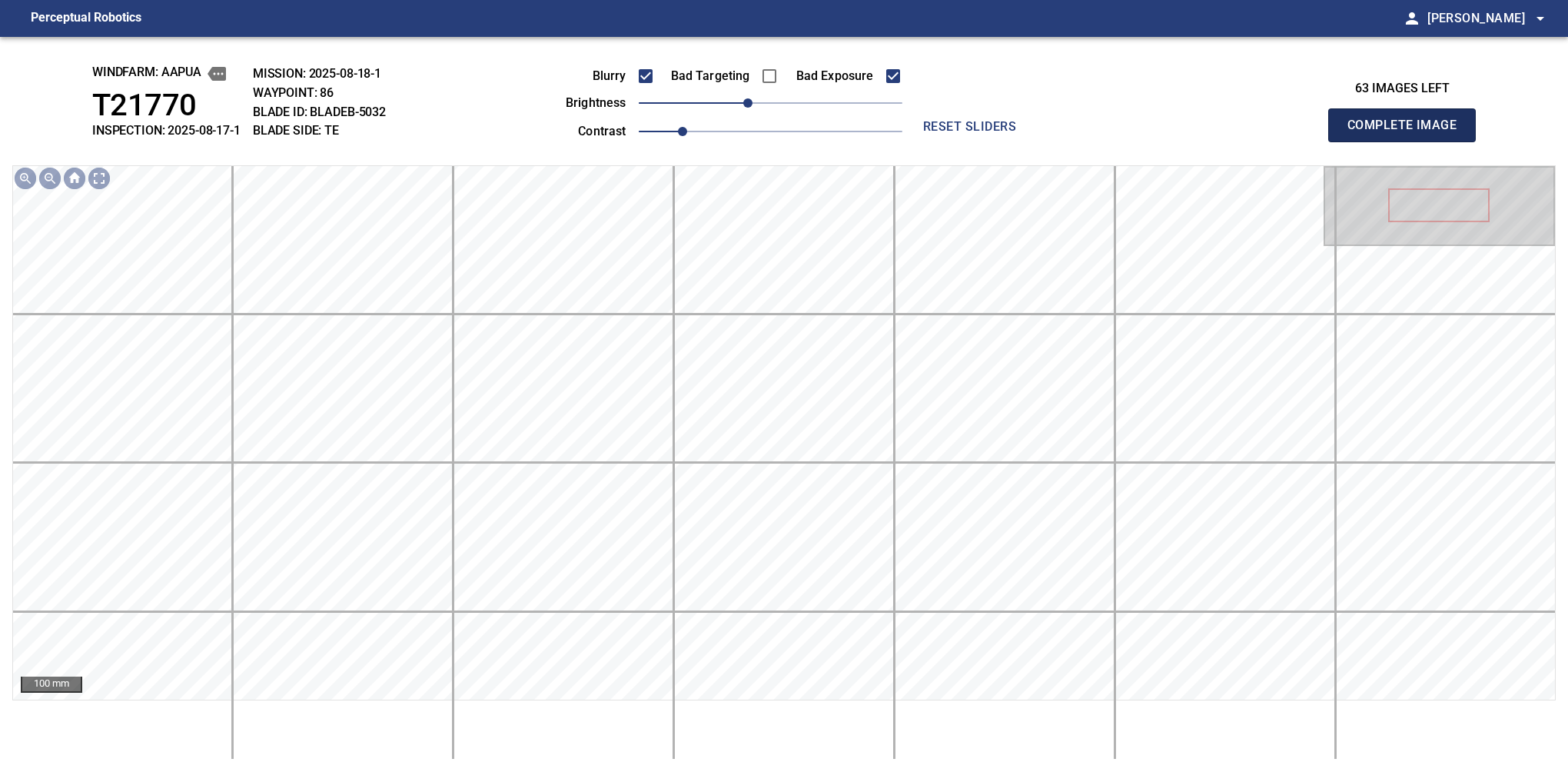
click at [1408, 142] on button "Complete Image" at bounding box center [1402, 125] width 148 height 34
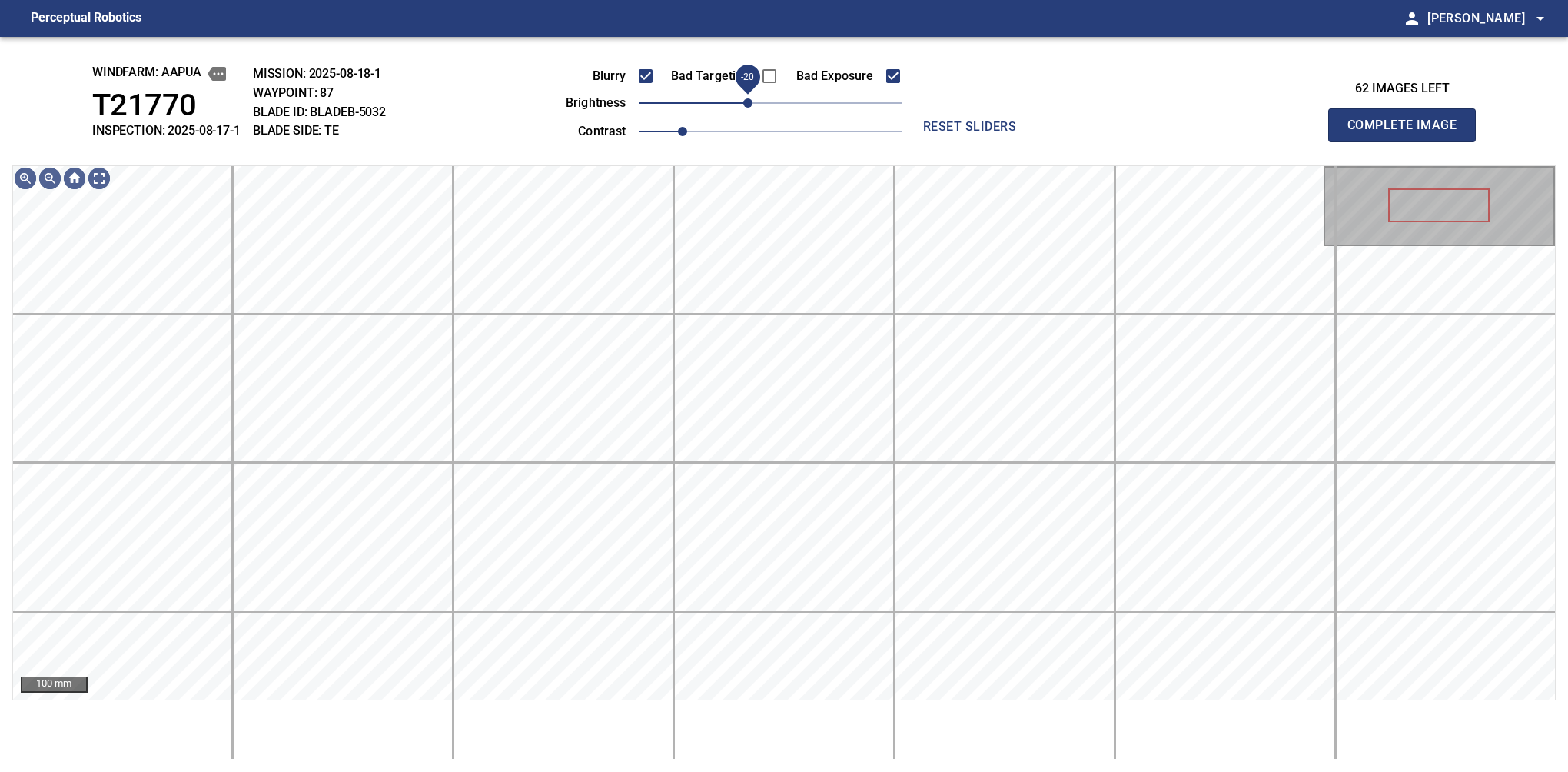
drag, startPoint x: 767, startPoint y: 101, endPoint x: 749, endPoint y: 103, distance: 18.1
click at [749, 103] on span "-20" at bounding box center [747, 102] width 10 height 10
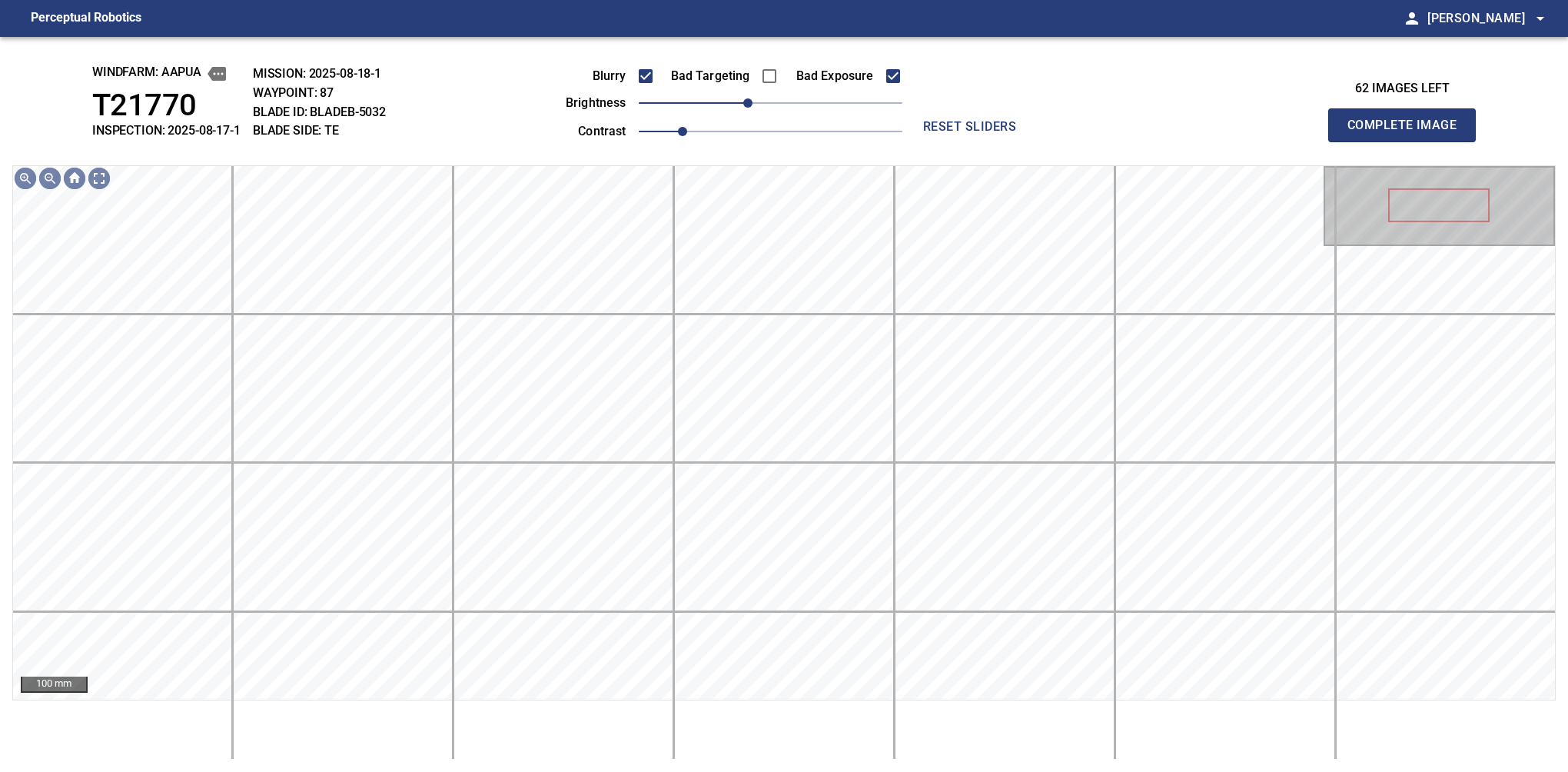
click at [1408, 142] on button "Complete Image" at bounding box center [1402, 125] width 148 height 34
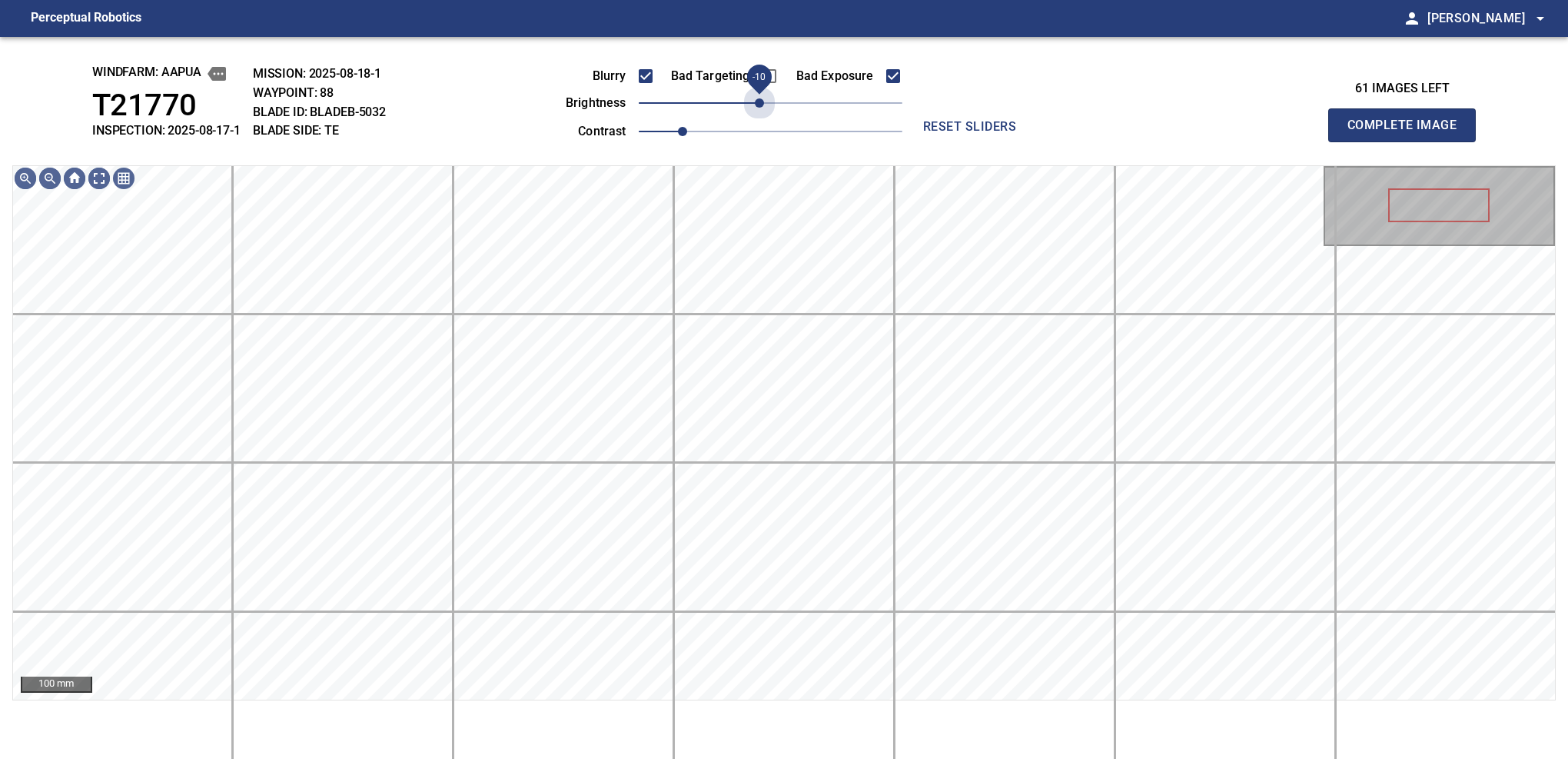
drag, startPoint x: 762, startPoint y: 101, endPoint x: 761, endPoint y: 141, distance: 40.0
click at [755, 105] on span "-10" at bounding box center [760, 102] width 10 height 10
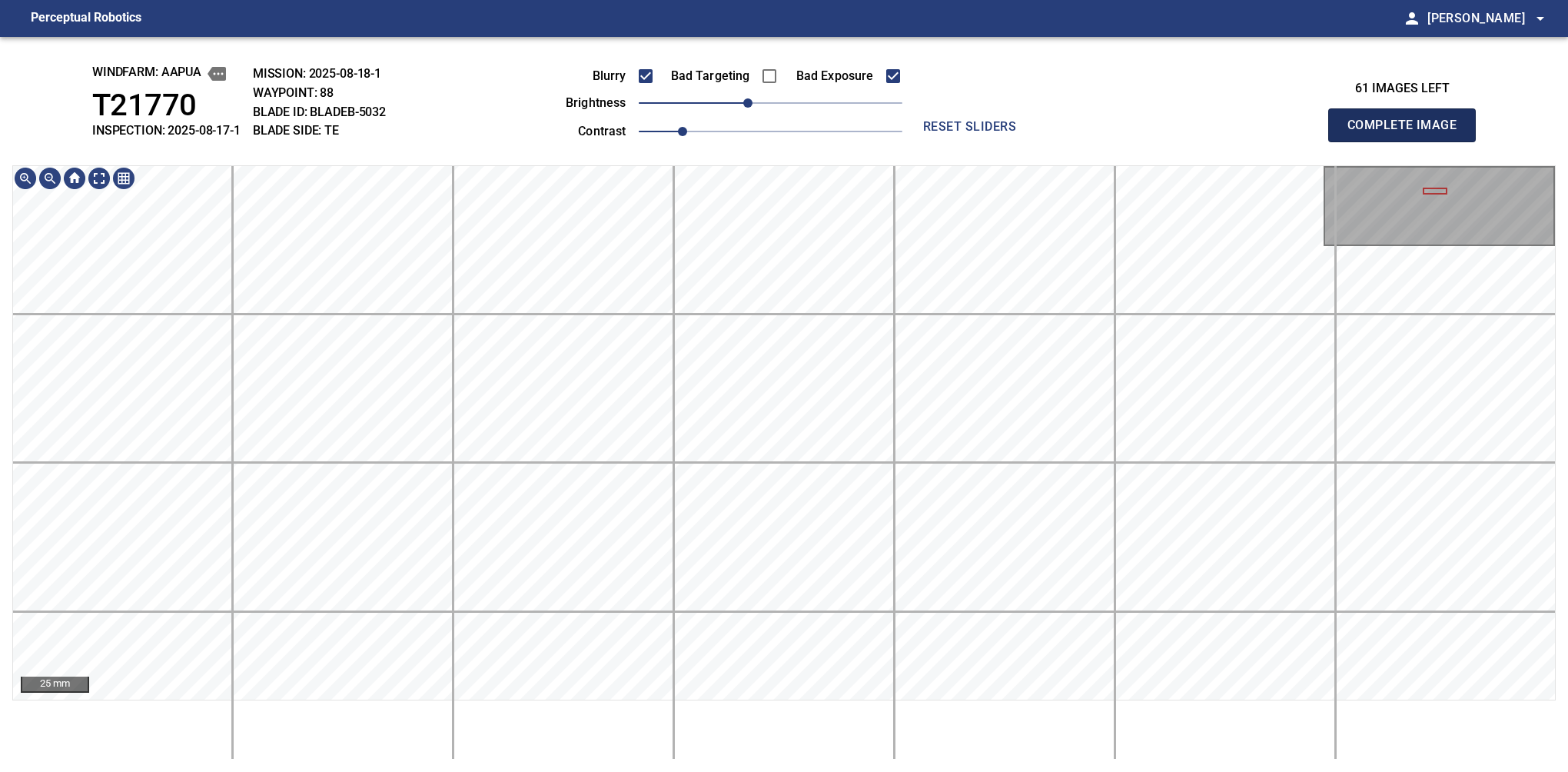
click at [1408, 142] on button "Complete Image" at bounding box center [1402, 125] width 148 height 34
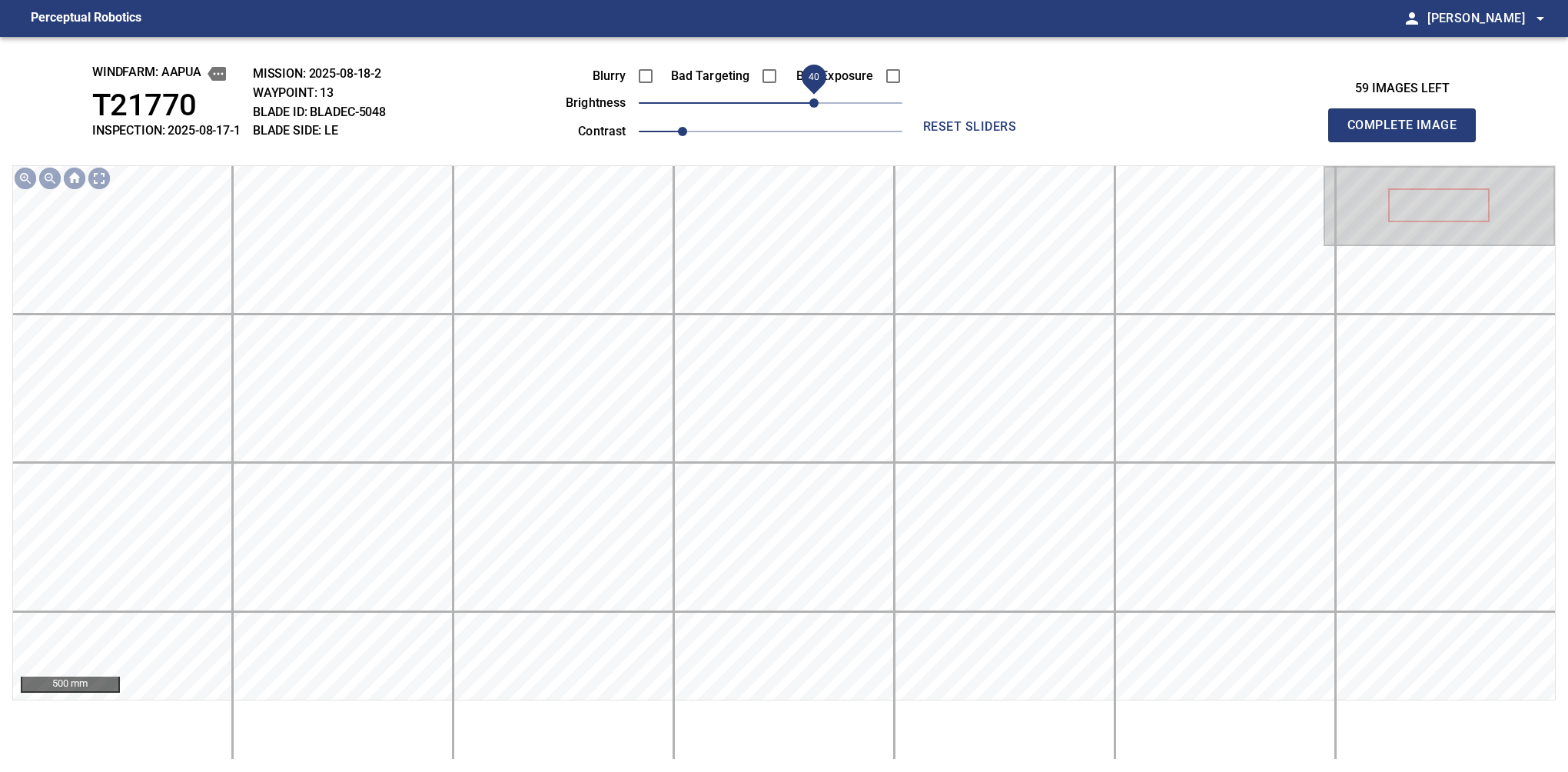
drag, startPoint x: 805, startPoint y: 105, endPoint x: 818, endPoint y: 98, distance: 14.8
click at [818, 98] on span "40" at bounding box center [770, 102] width 263 height 22
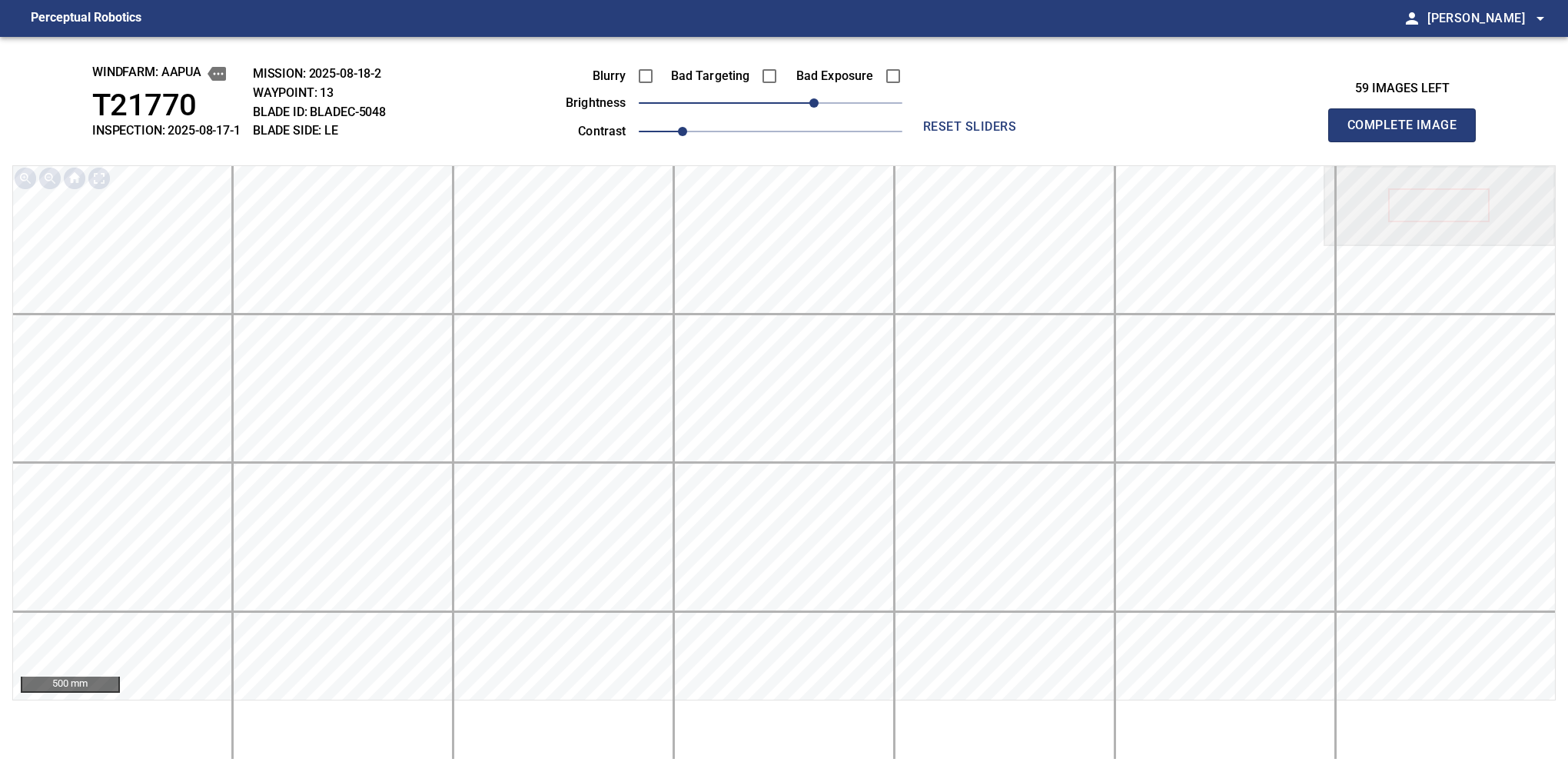
click at [1408, 142] on button "Complete Image" at bounding box center [1402, 125] width 148 height 34
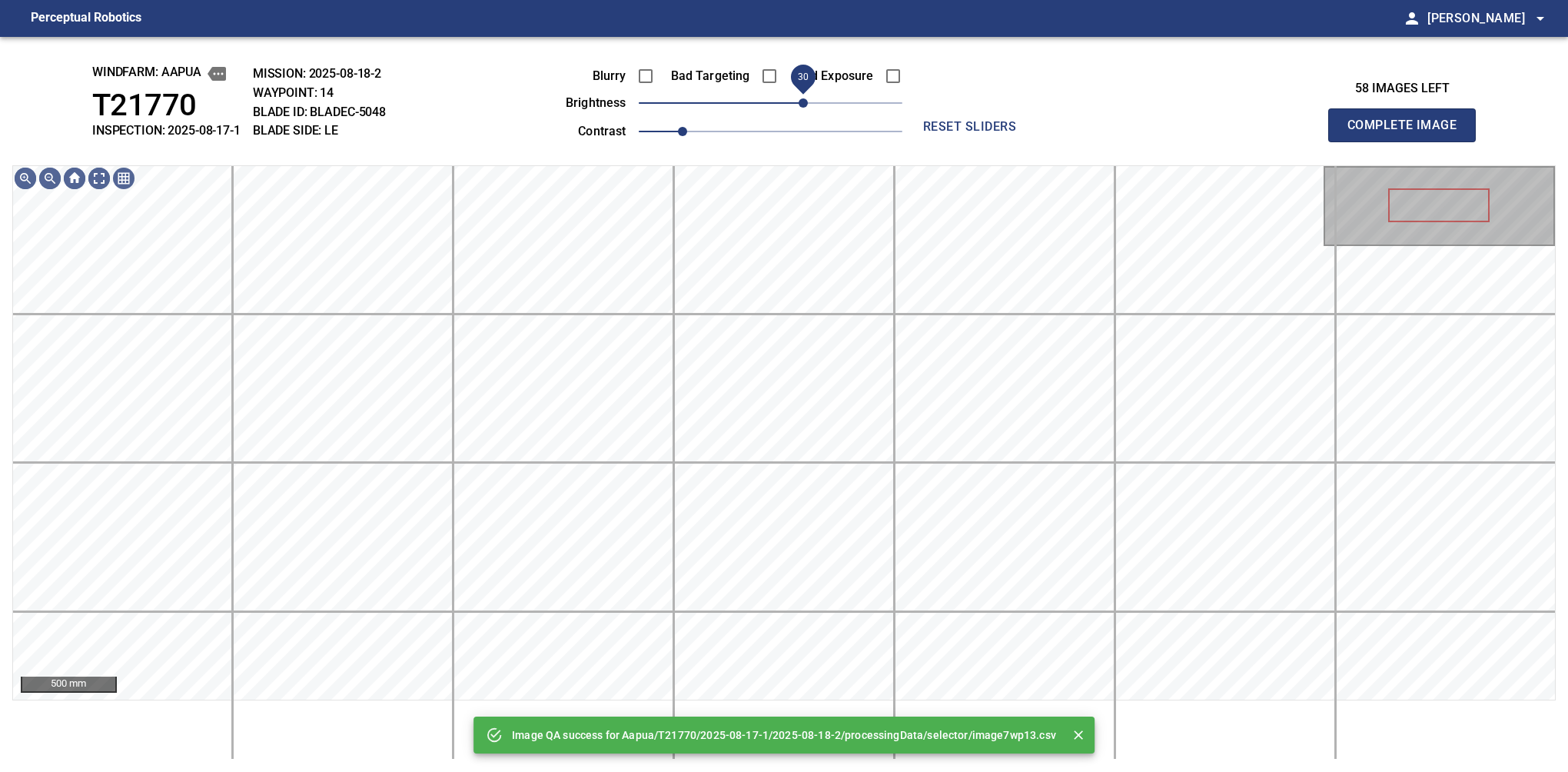
drag, startPoint x: 783, startPoint y: 105, endPoint x: 808, endPoint y: 108, distance: 25.2
click at [808, 108] on span "30" at bounding box center [803, 102] width 10 height 10
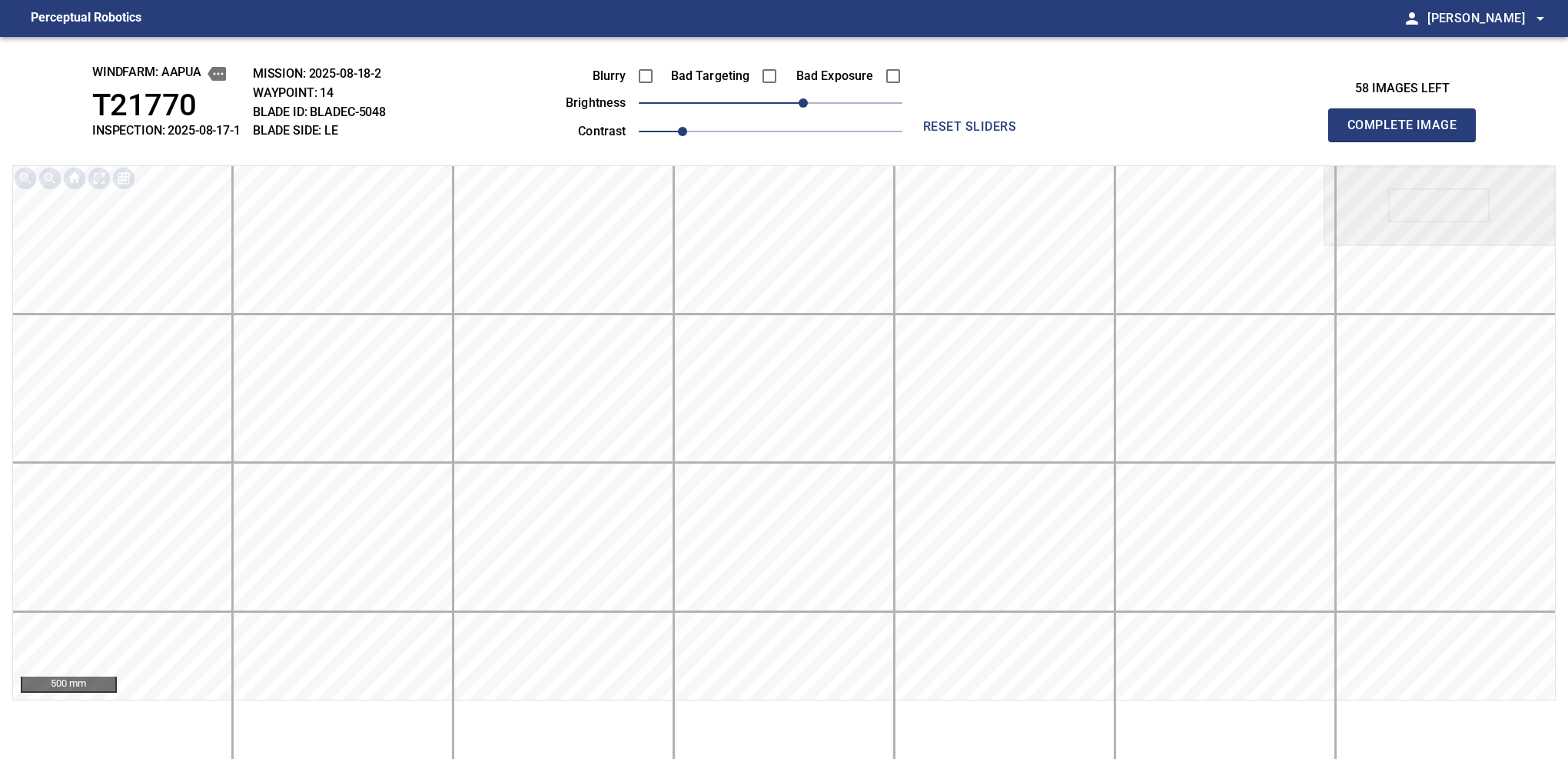
click at [1408, 142] on button "Complete Image" at bounding box center [1402, 125] width 148 height 34
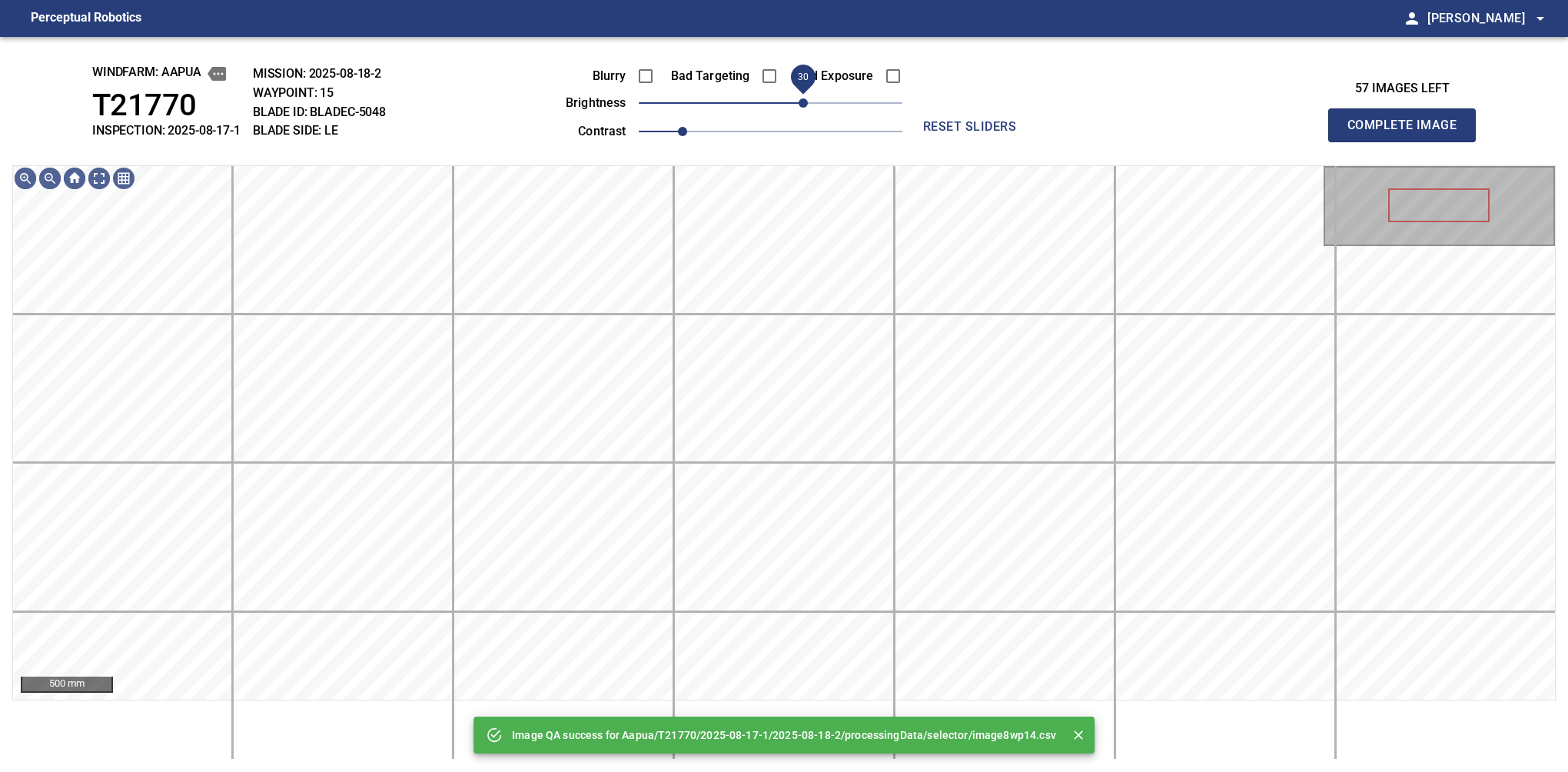
click at [808, 108] on span "30" at bounding box center [770, 102] width 263 height 22
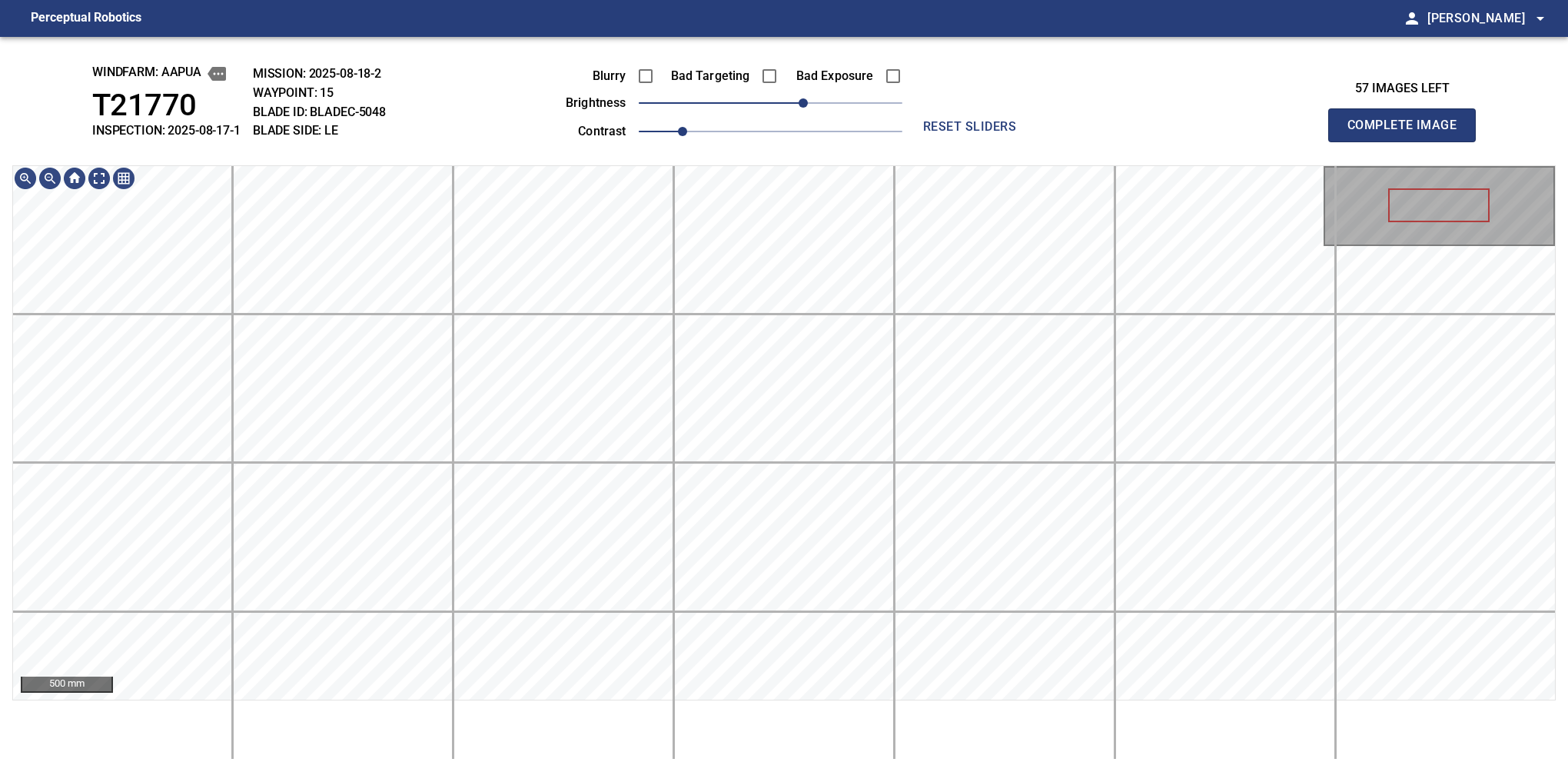
click at [1408, 142] on button "Complete Image" at bounding box center [1402, 125] width 148 height 34
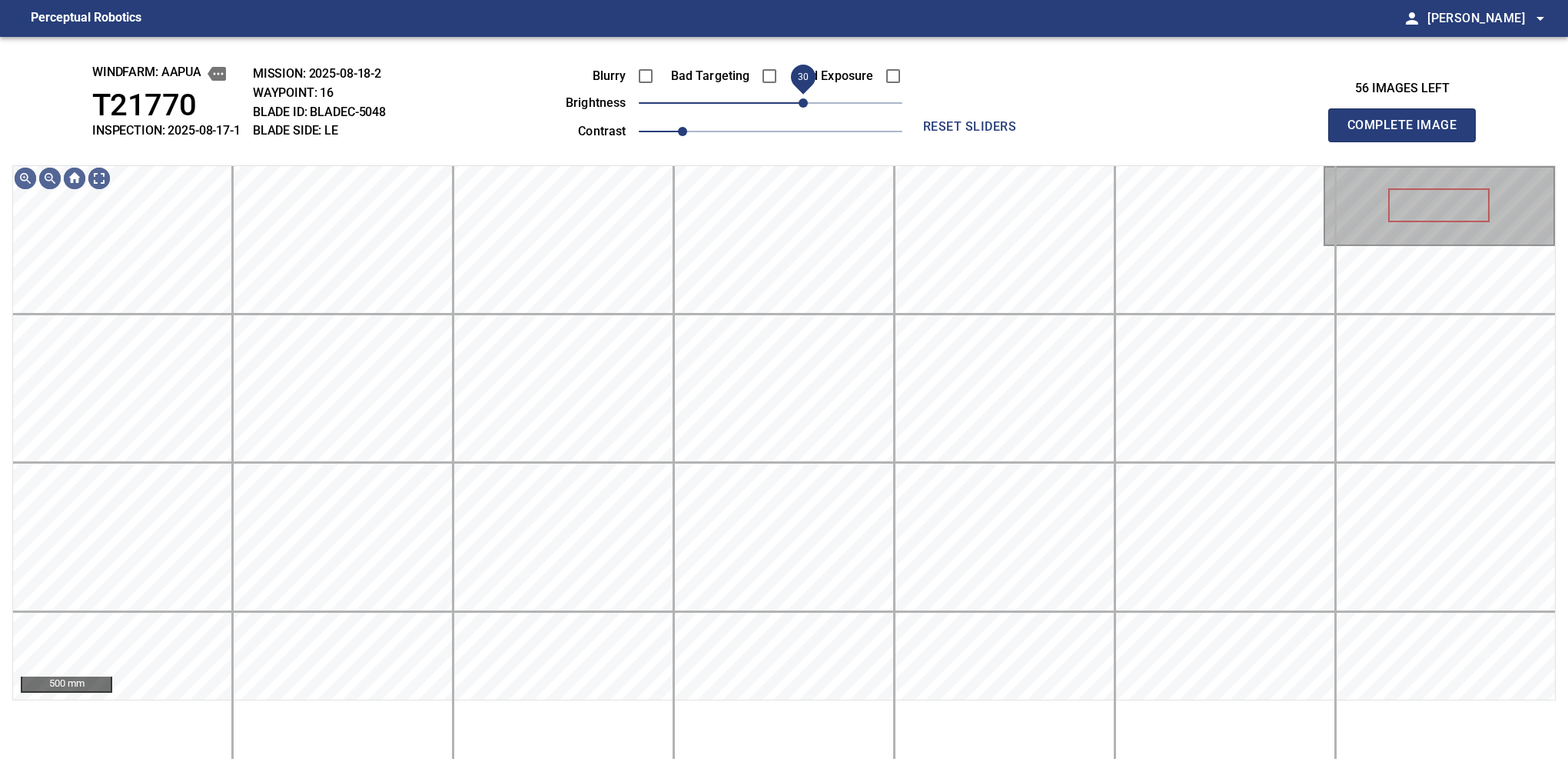
drag, startPoint x: 815, startPoint y: 102, endPoint x: 807, endPoint y: 108, distance: 10.0
click at [807, 108] on span "30" at bounding box center [803, 102] width 10 height 10
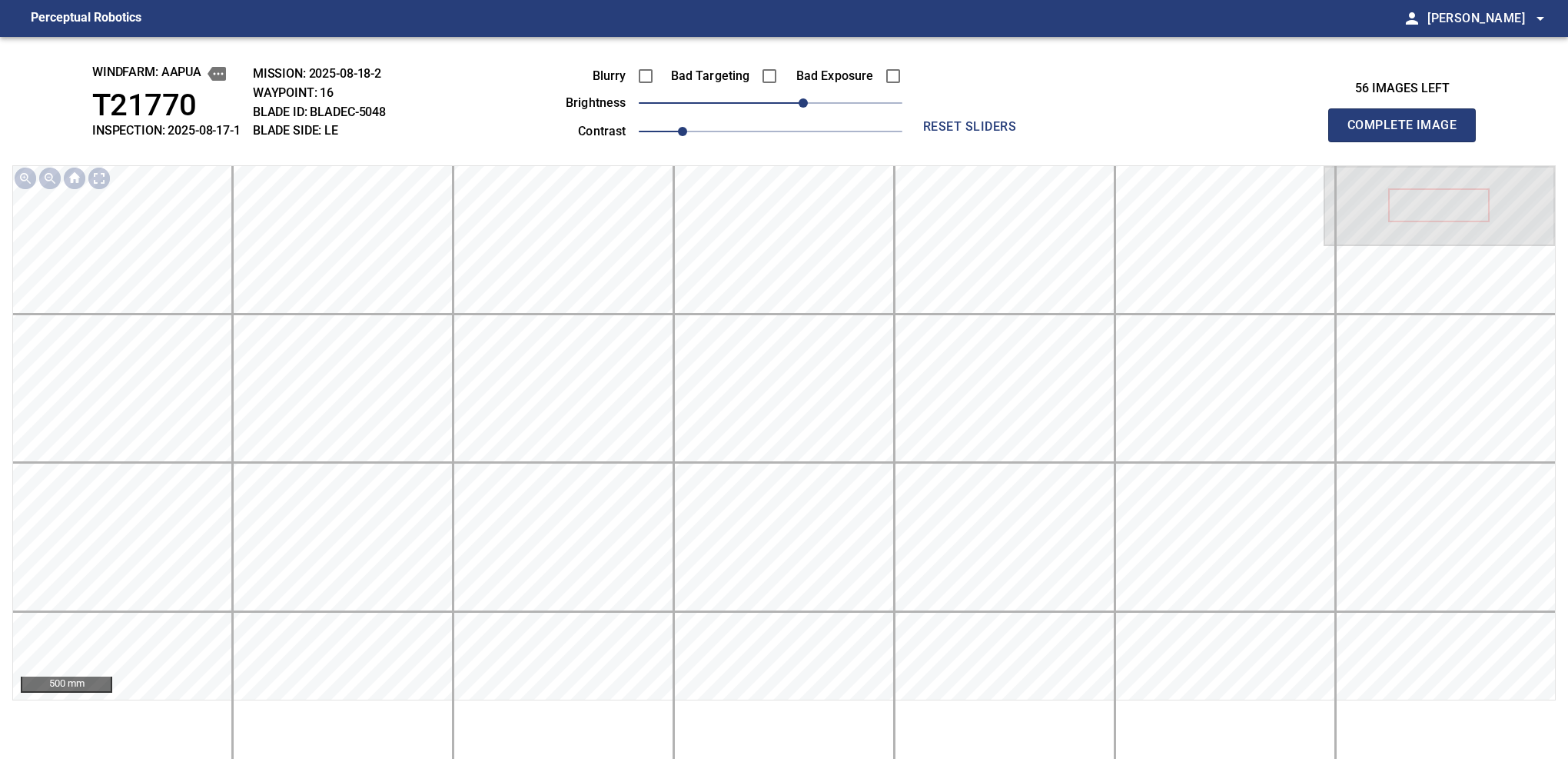
click at [1408, 142] on button "Complete Image" at bounding box center [1402, 125] width 148 height 34
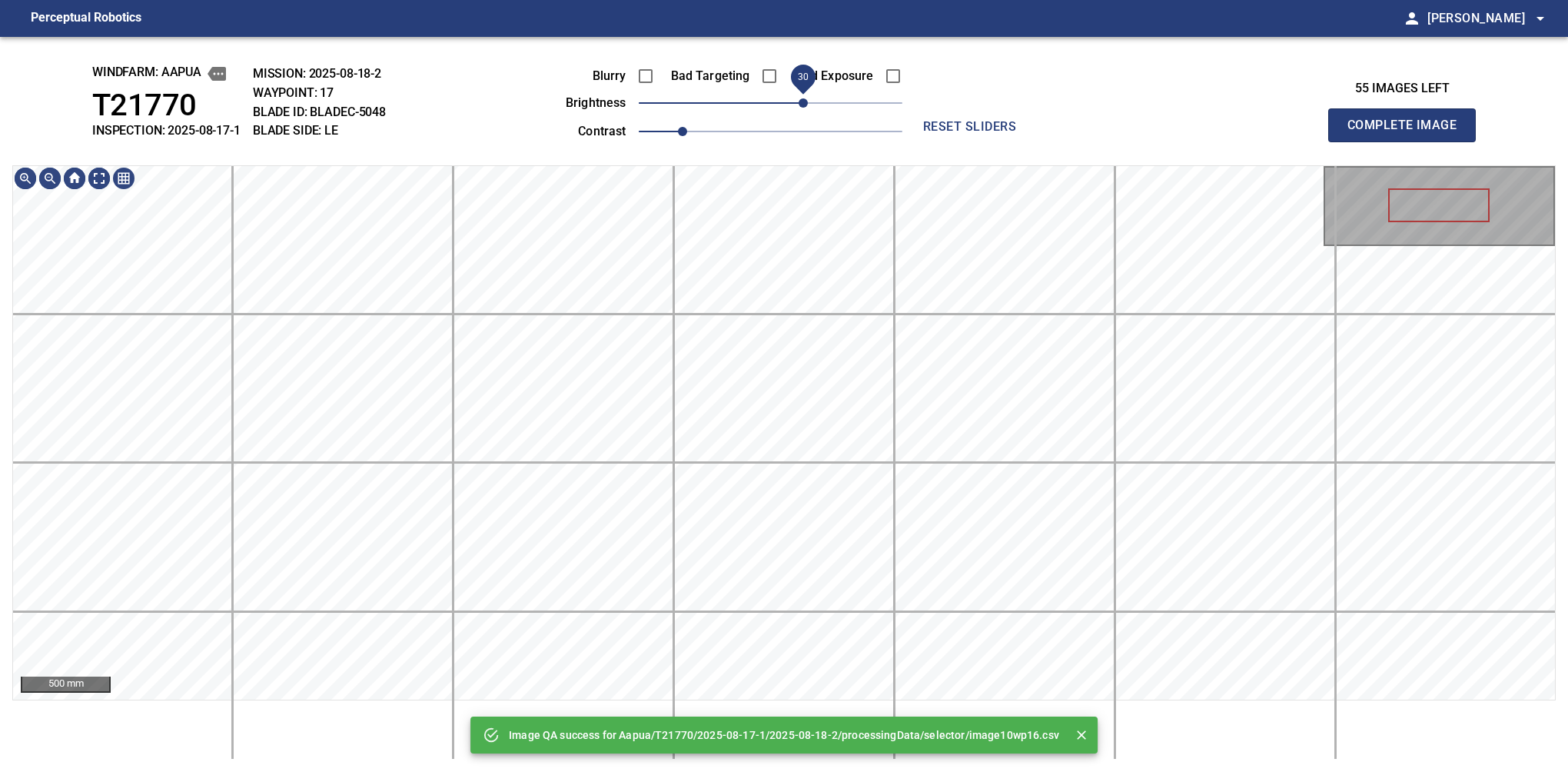
click at [807, 108] on span "30" at bounding box center [770, 102] width 263 height 22
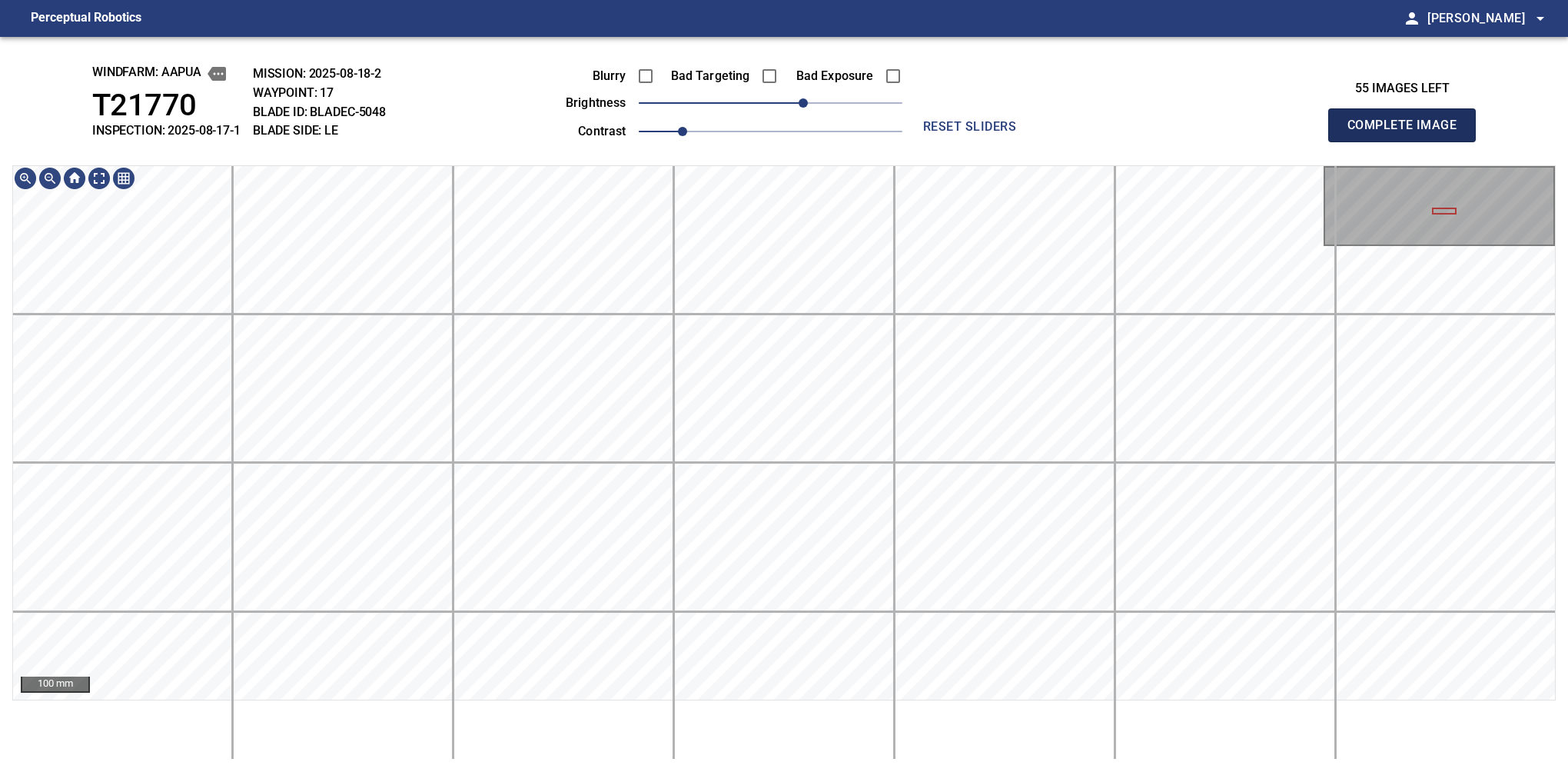
click at [1408, 142] on button "Complete Image" at bounding box center [1402, 125] width 148 height 34
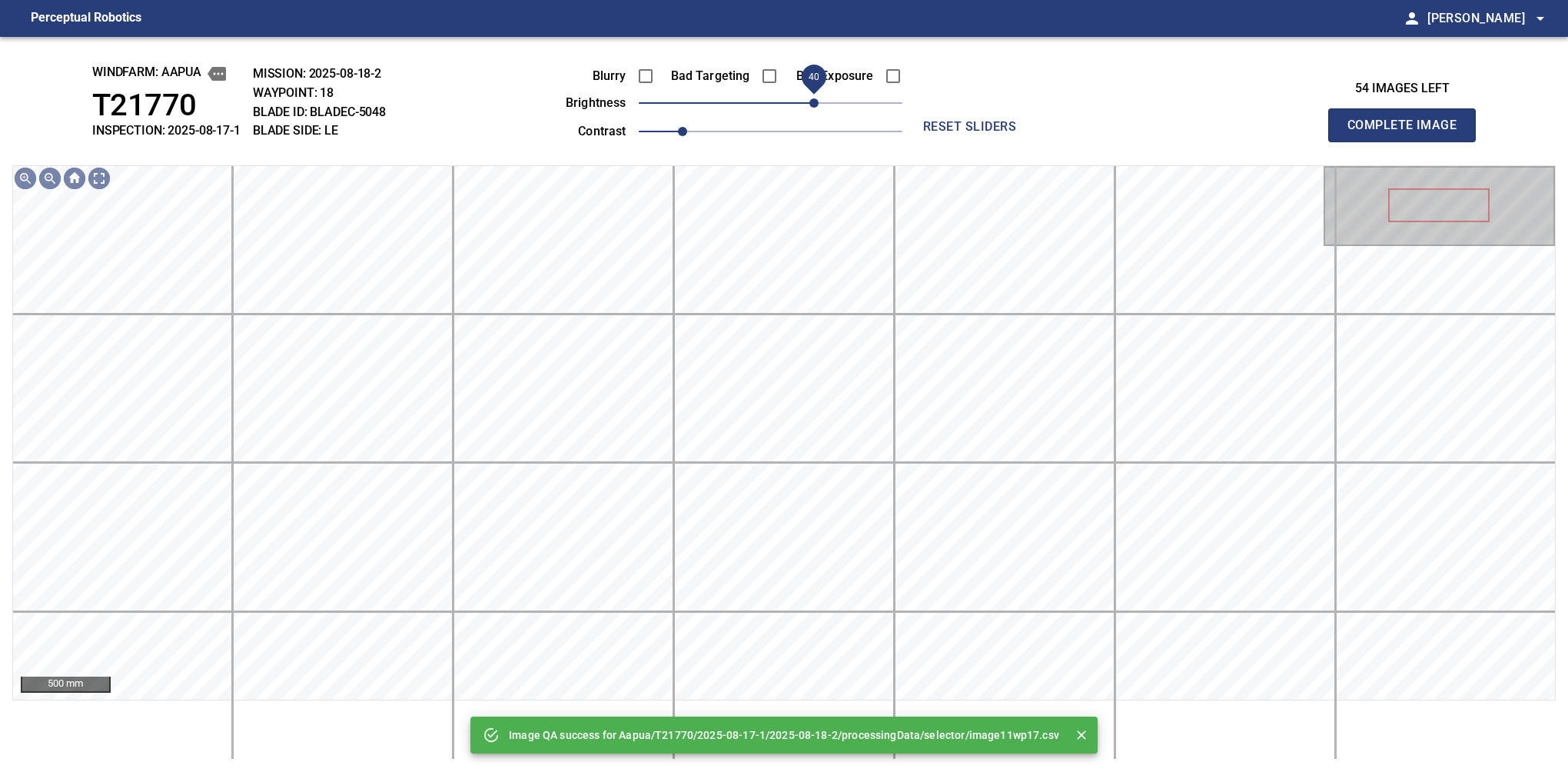
click at [809, 106] on span "40" at bounding box center [770, 102] width 263 height 22
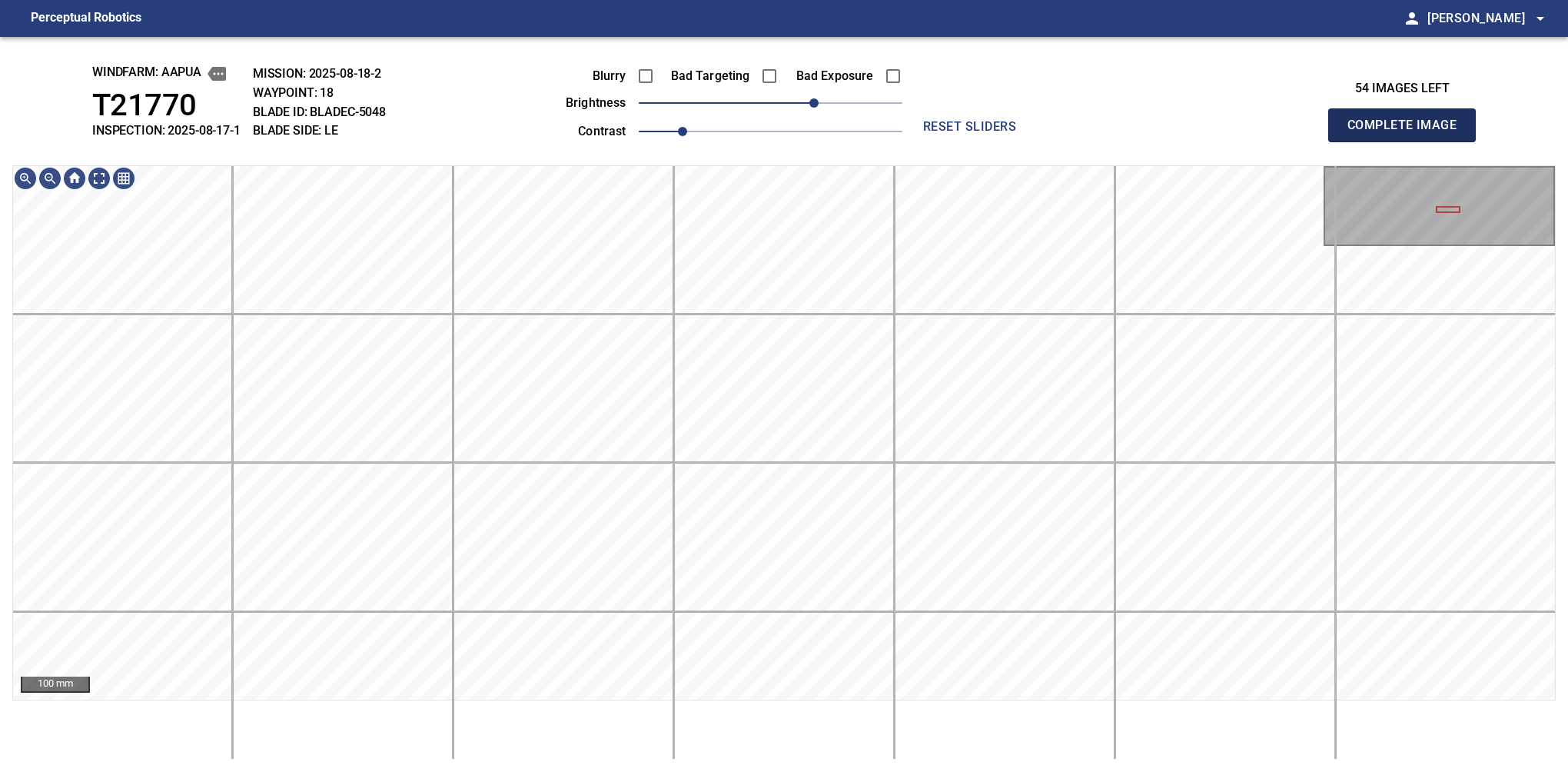
click at [1408, 142] on button "Complete Image" at bounding box center [1402, 125] width 148 height 34
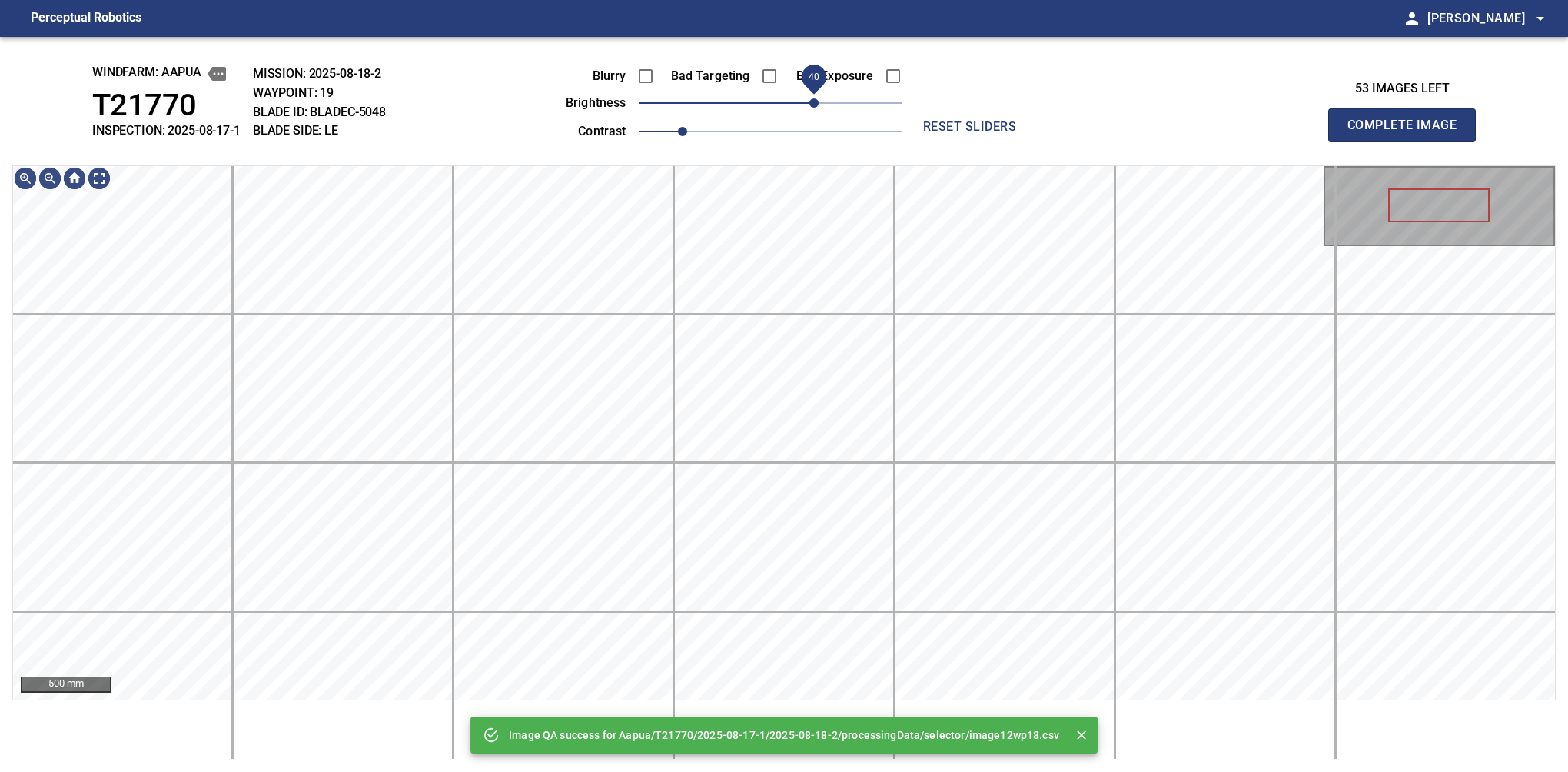
drag, startPoint x: 825, startPoint y: 109, endPoint x: 812, endPoint y: 117, distance: 15.3
click at [812, 114] on span "40" at bounding box center [770, 102] width 263 height 22
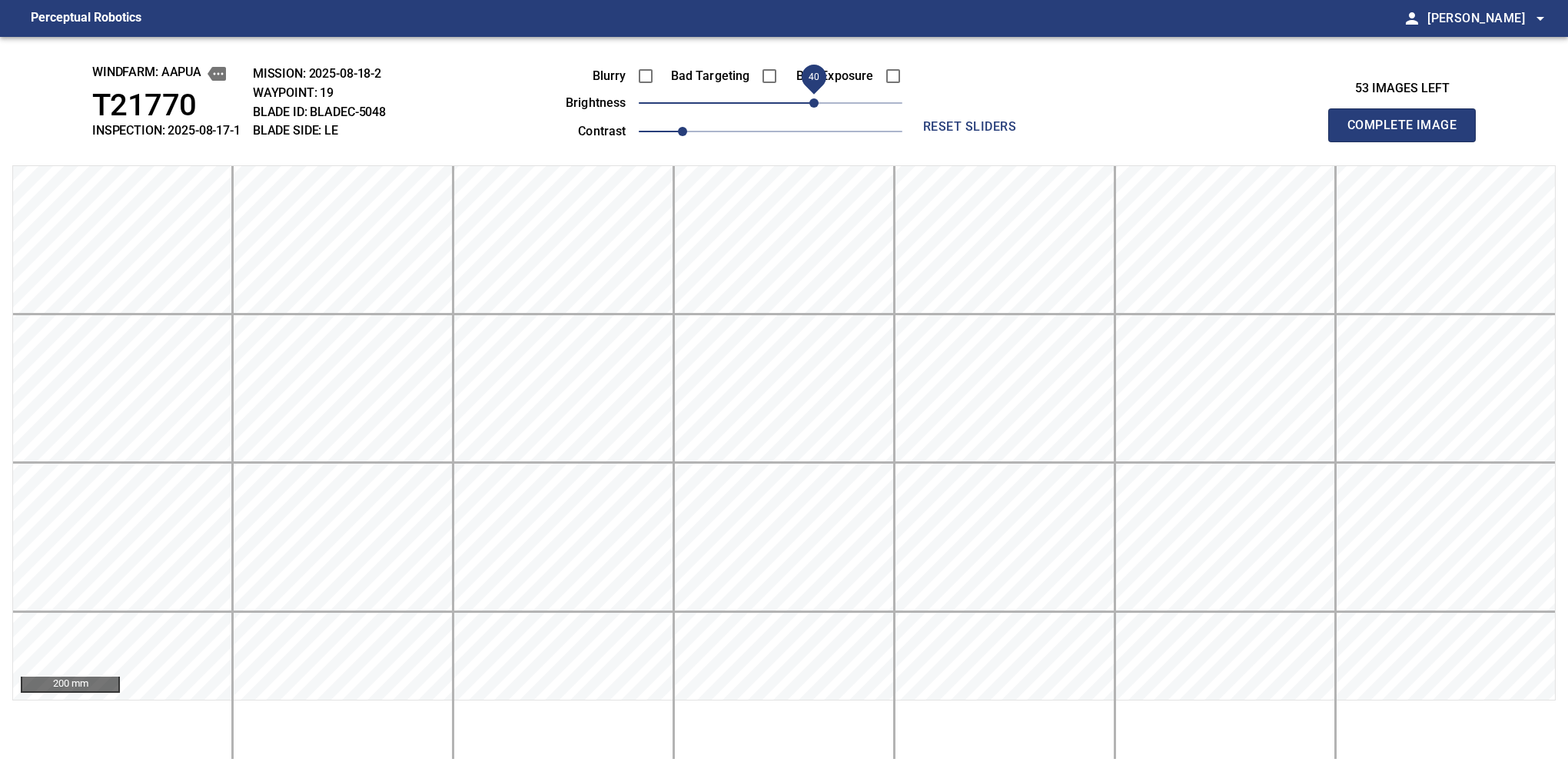
click at [1408, 142] on button "Complete Image" at bounding box center [1402, 125] width 148 height 34
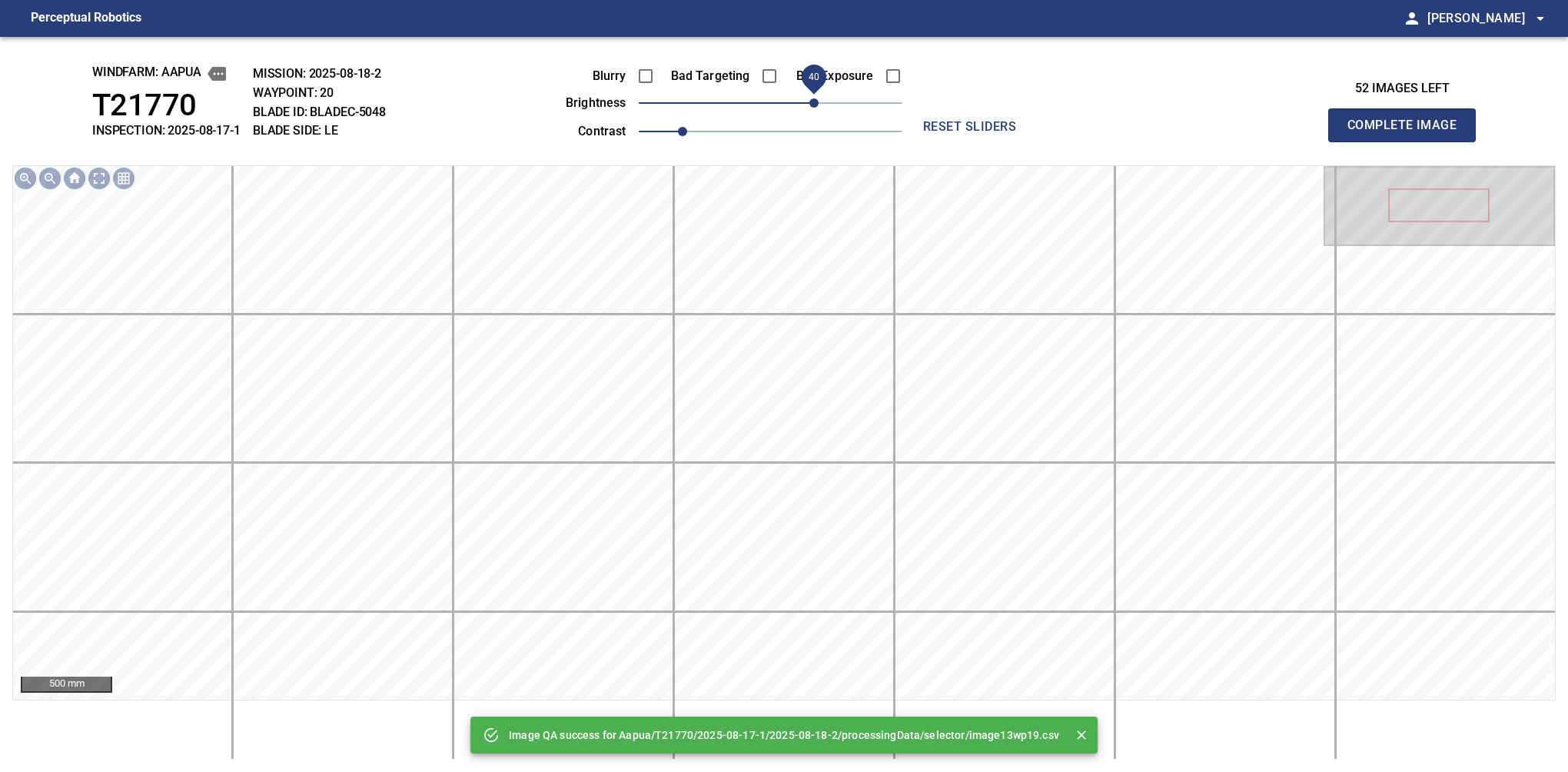
click at [810, 104] on span "40" at bounding box center [770, 102] width 263 height 22
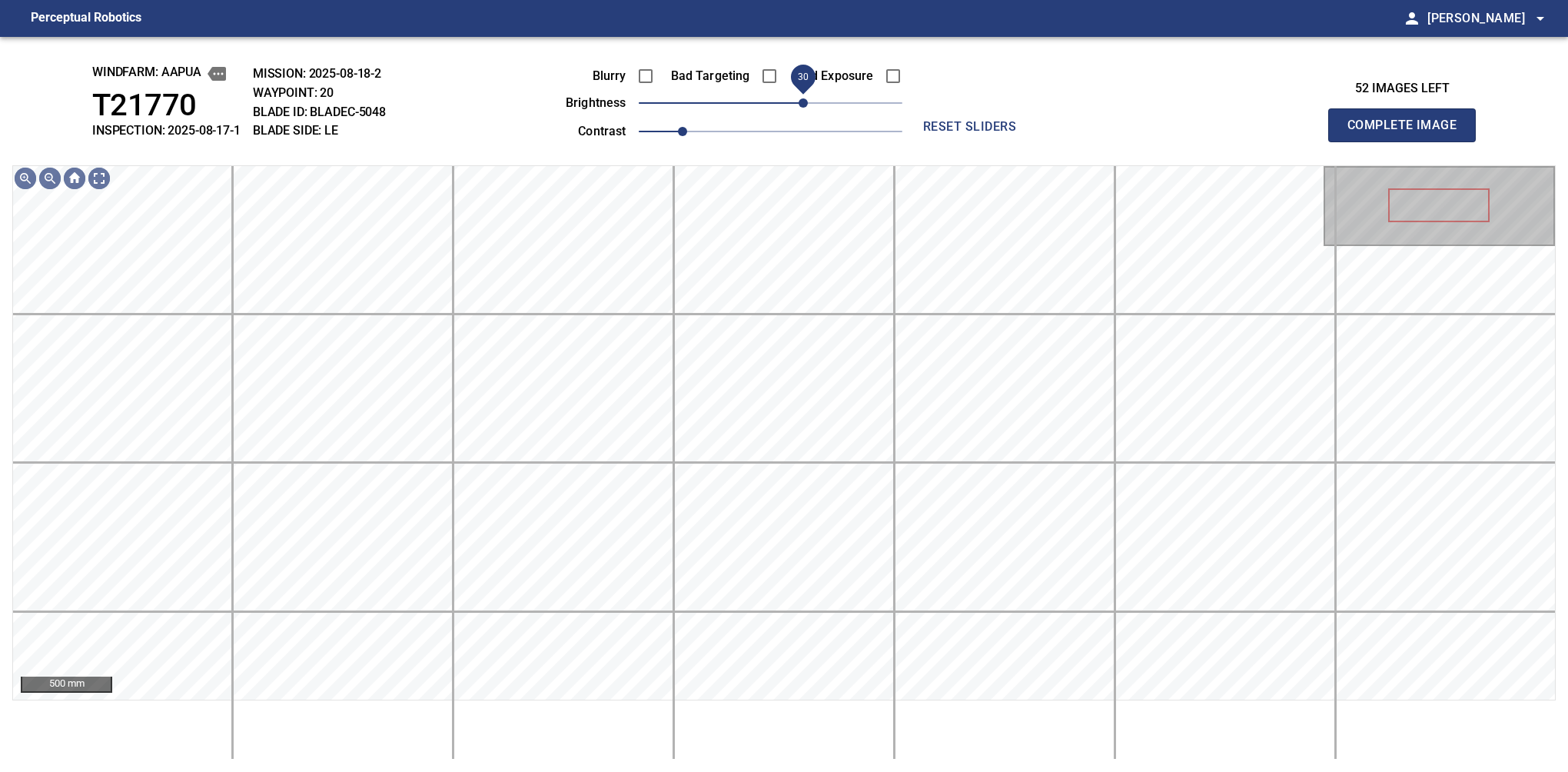
click at [806, 104] on span "30" at bounding box center [803, 102] width 10 height 10
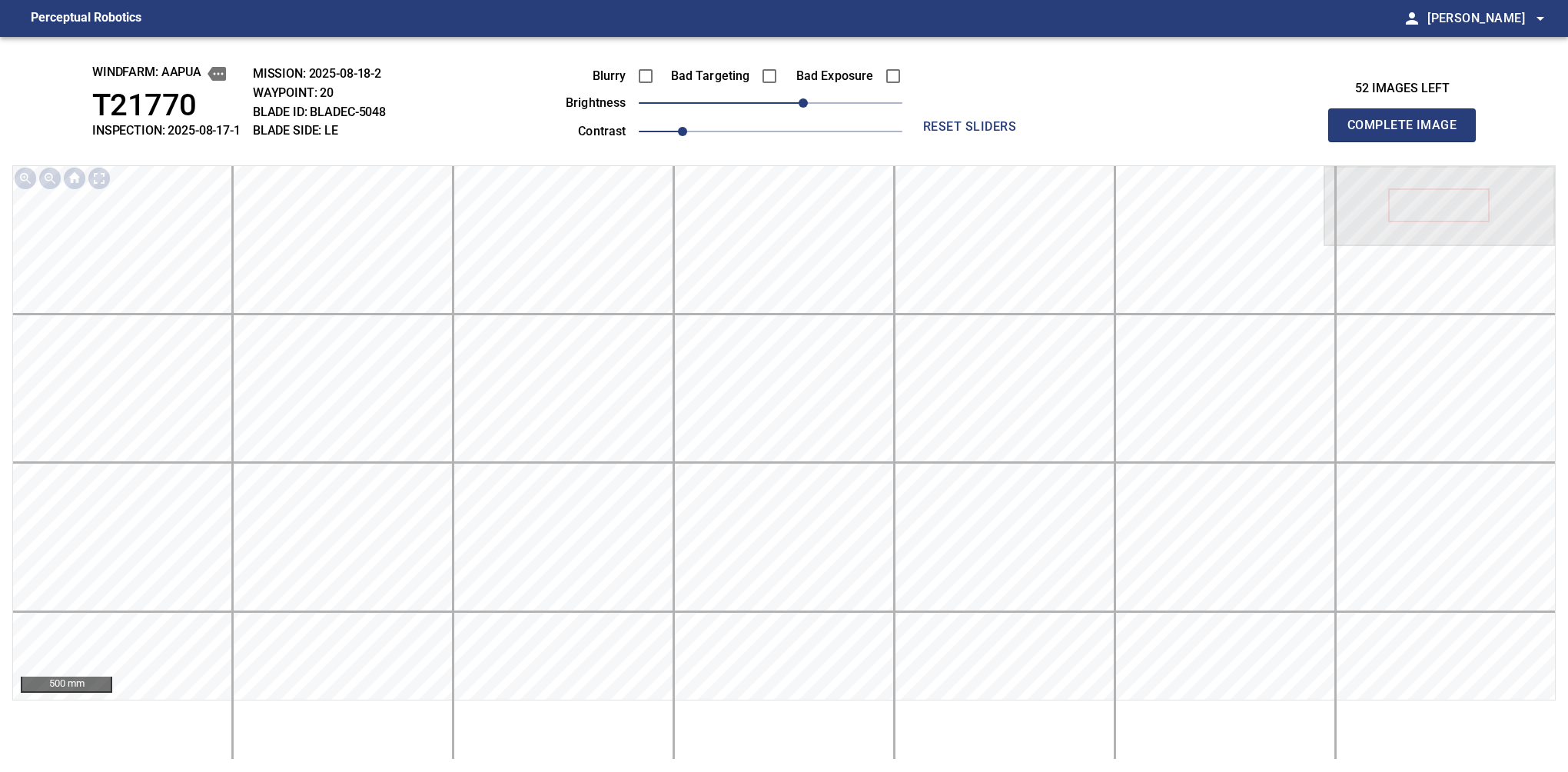
click at [1408, 142] on button "Complete Image" at bounding box center [1402, 125] width 148 height 34
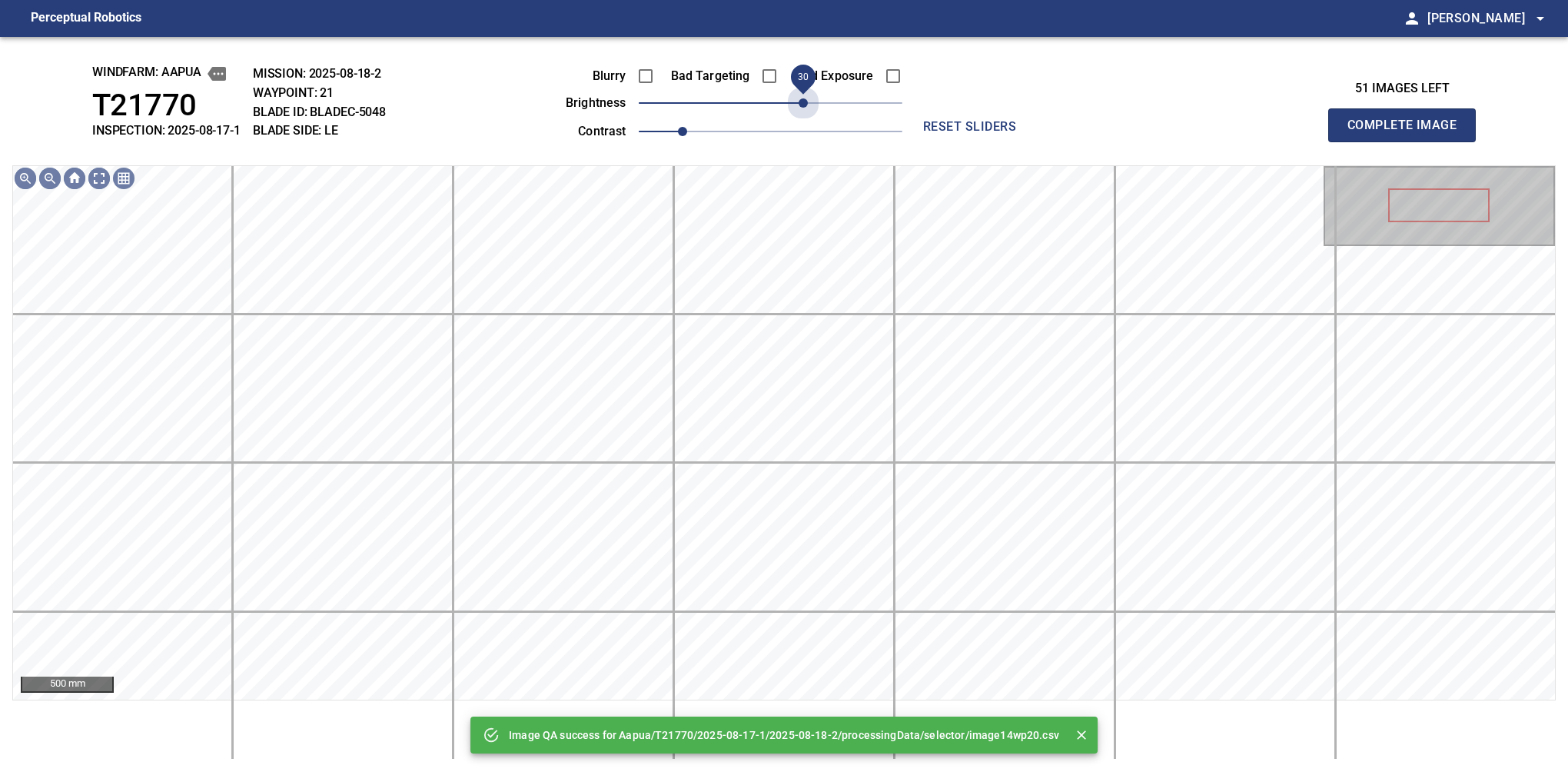
click at [806, 104] on span "30" at bounding box center [770, 102] width 263 height 22
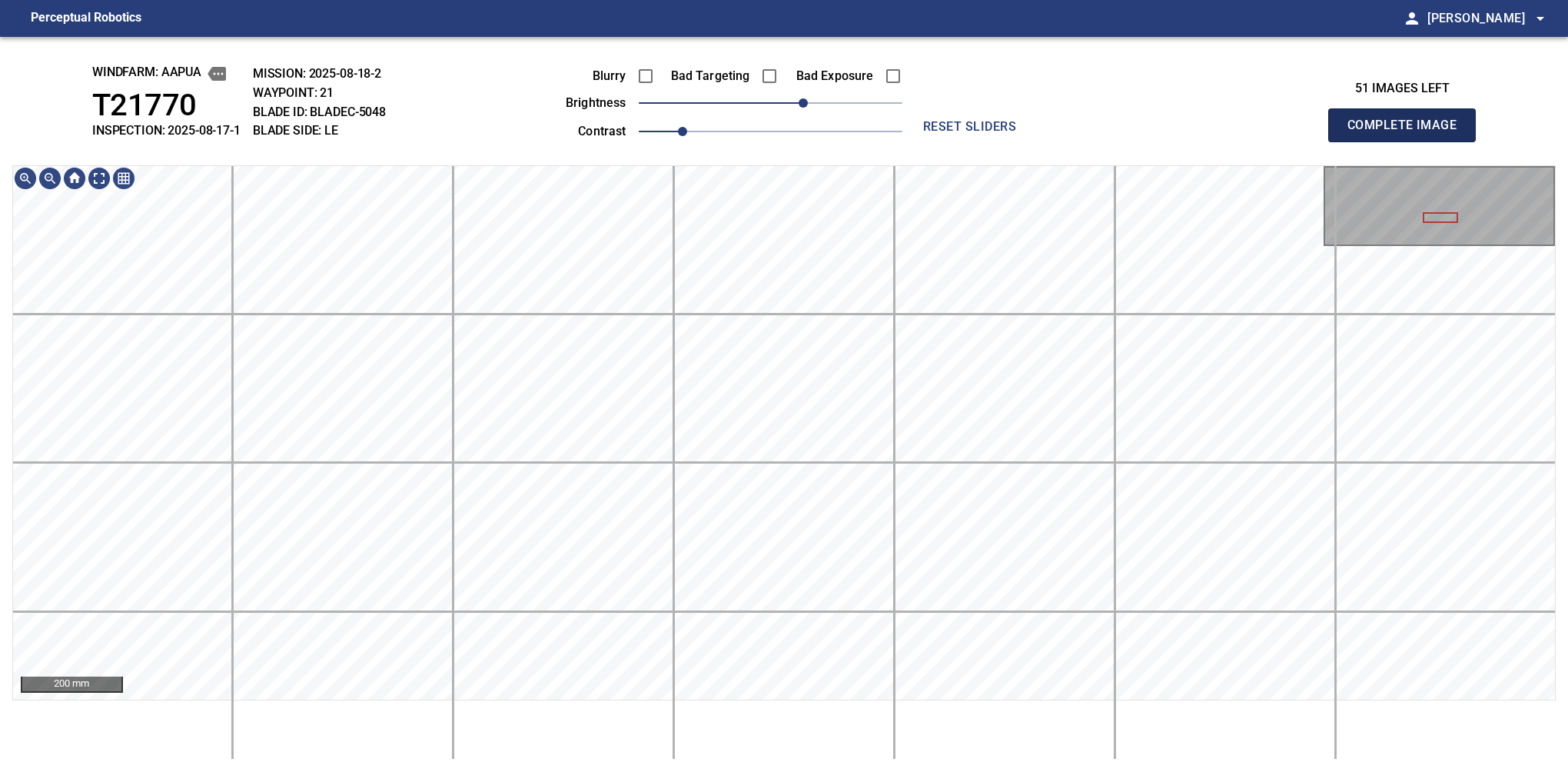
click at [1408, 142] on button "Complete Image" at bounding box center [1402, 125] width 148 height 34
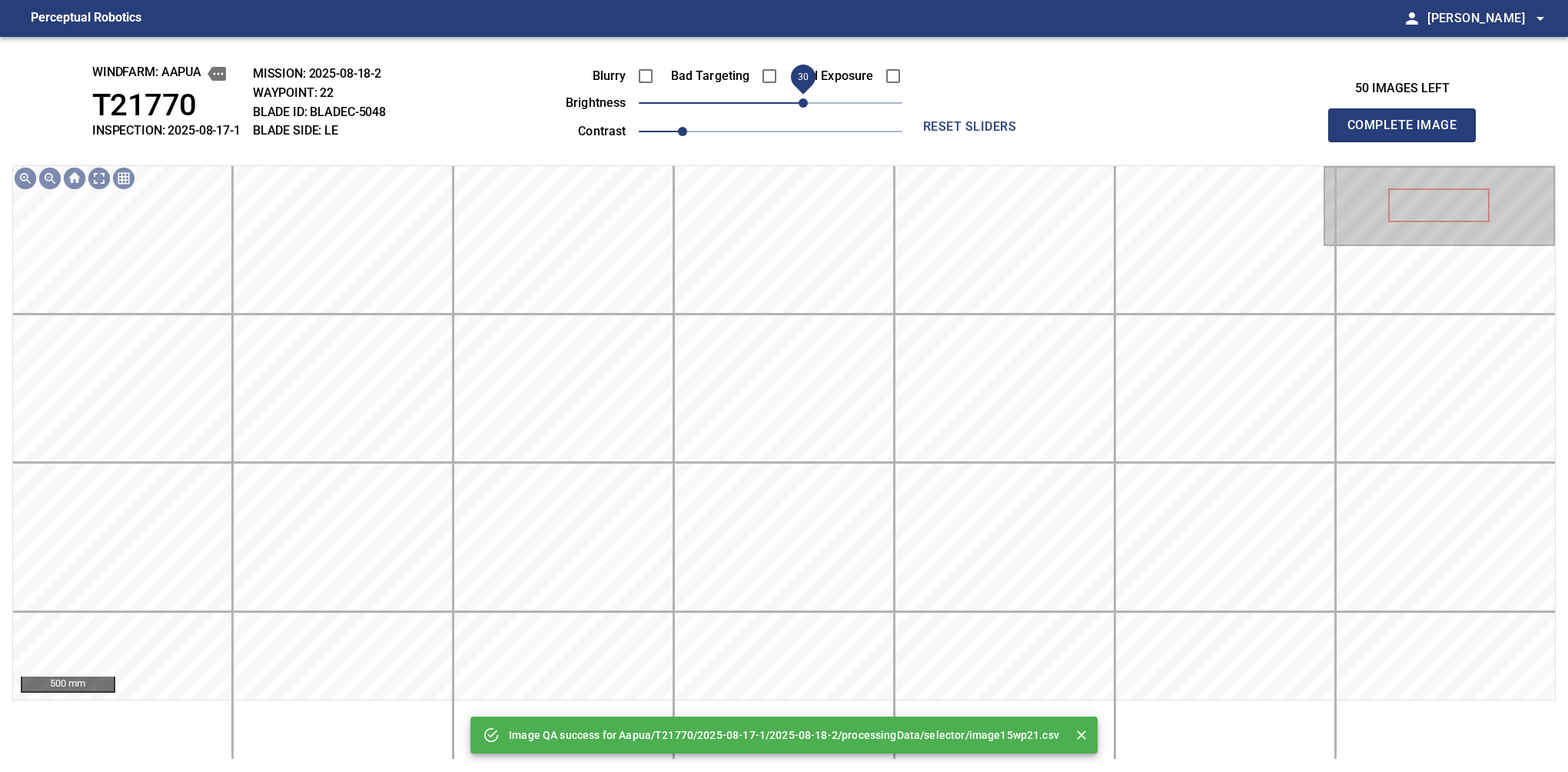
click at [806, 97] on span "30" at bounding box center [770, 102] width 263 height 22
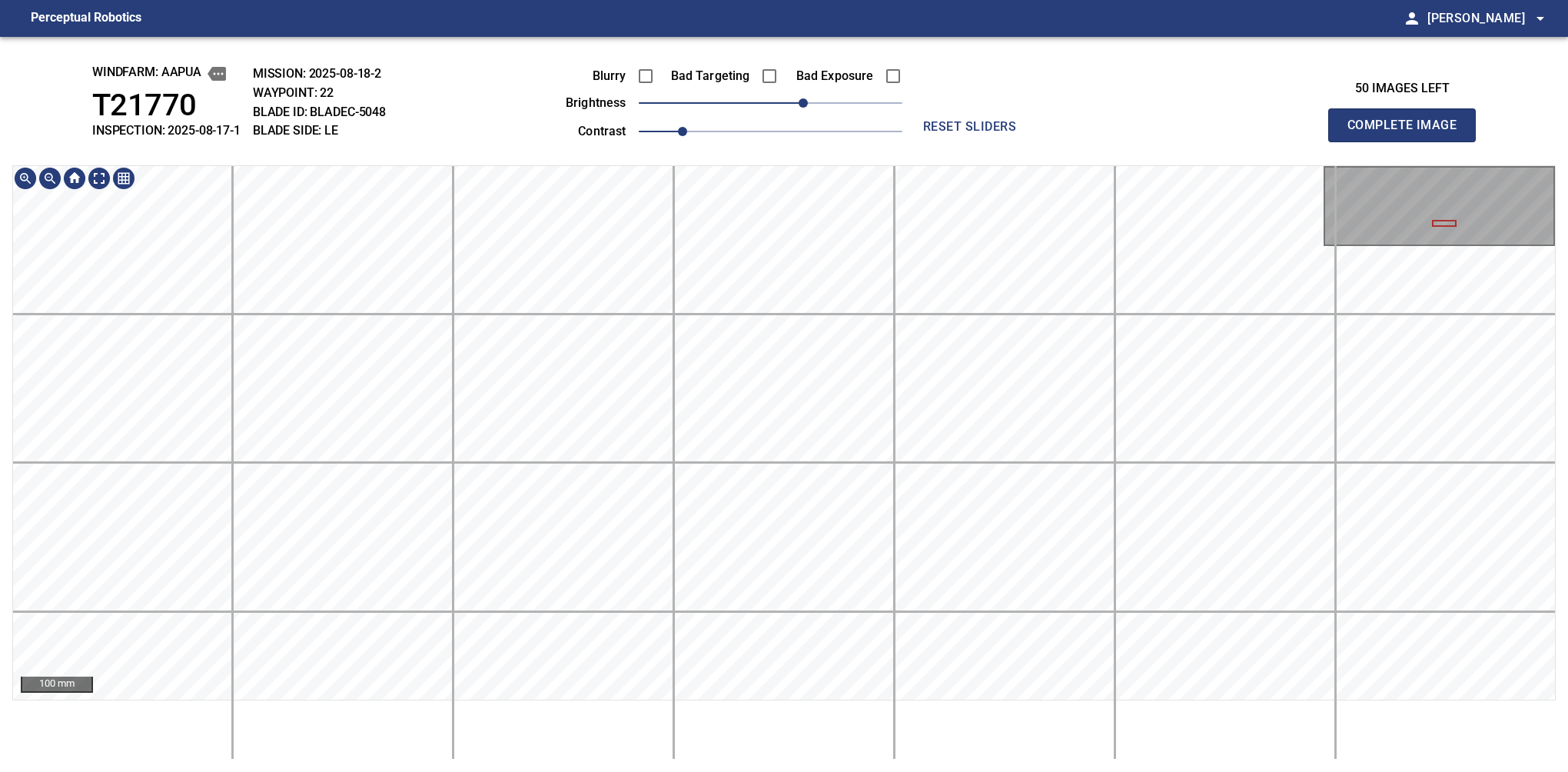
drag, startPoint x: 1405, startPoint y: 138, endPoint x: 1403, endPoint y: 149, distance: 11.2
click at [1408, 142] on button "Complete Image" at bounding box center [1402, 125] width 148 height 34
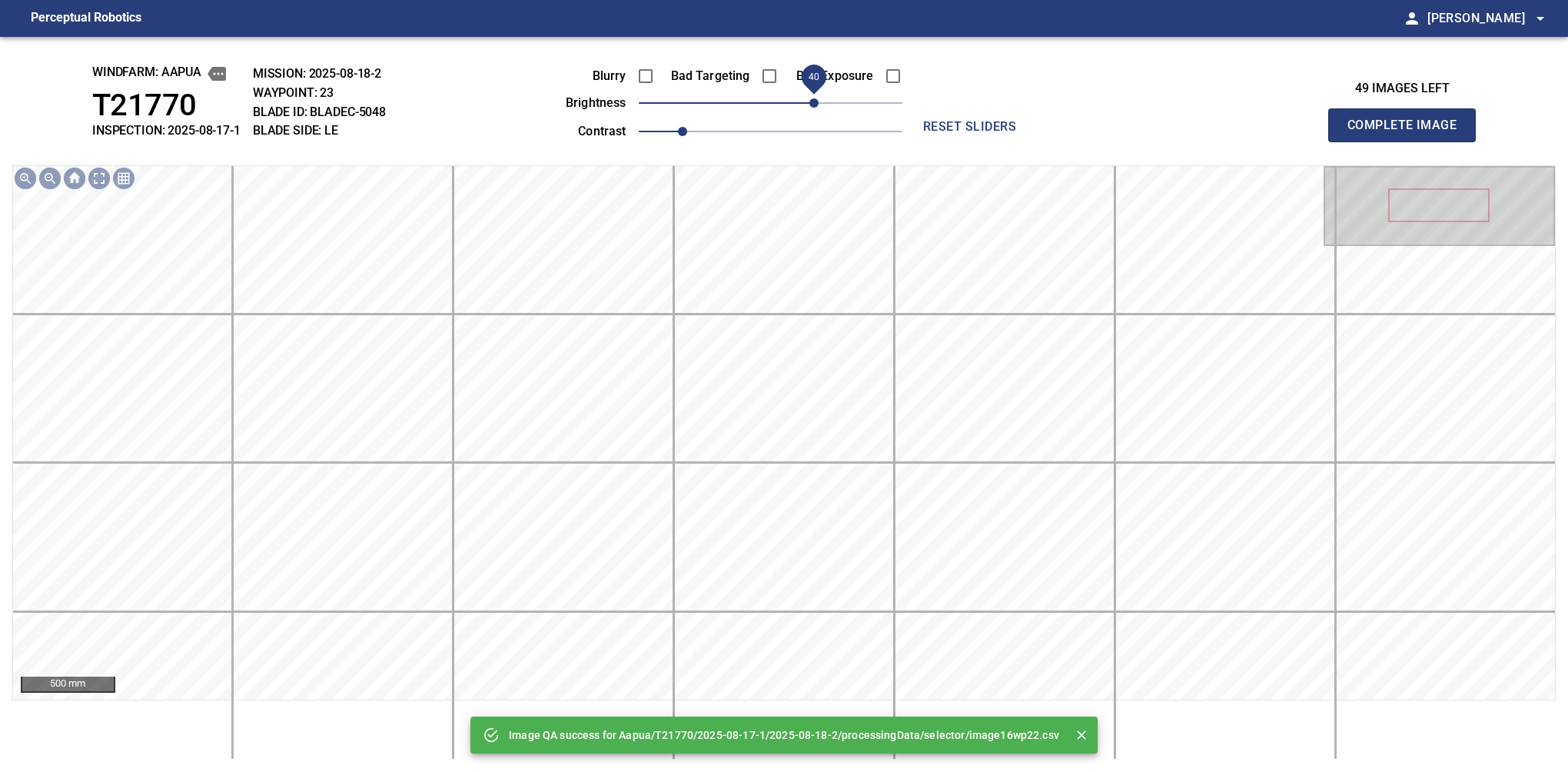
click at [812, 102] on span "40" at bounding box center [770, 102] width 263 height 22
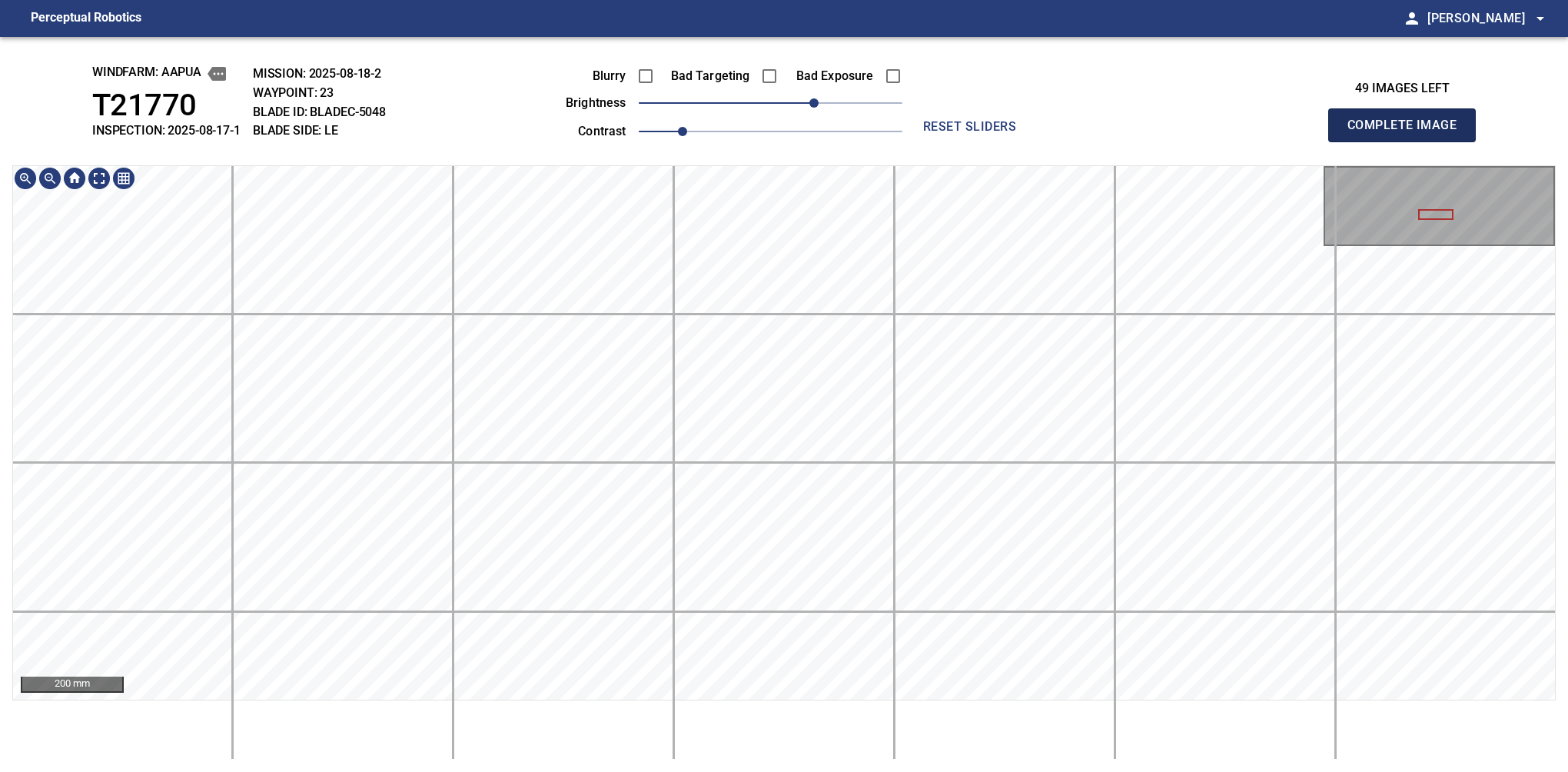
drag, startPoint x: 1408, startPoint y: 142, endPoint x: 1410, endPoint y: 123, distance: 19.1
click at [1408, 142] on button "Complete Image" at bounding box center [1402, 125] width 148 height 34
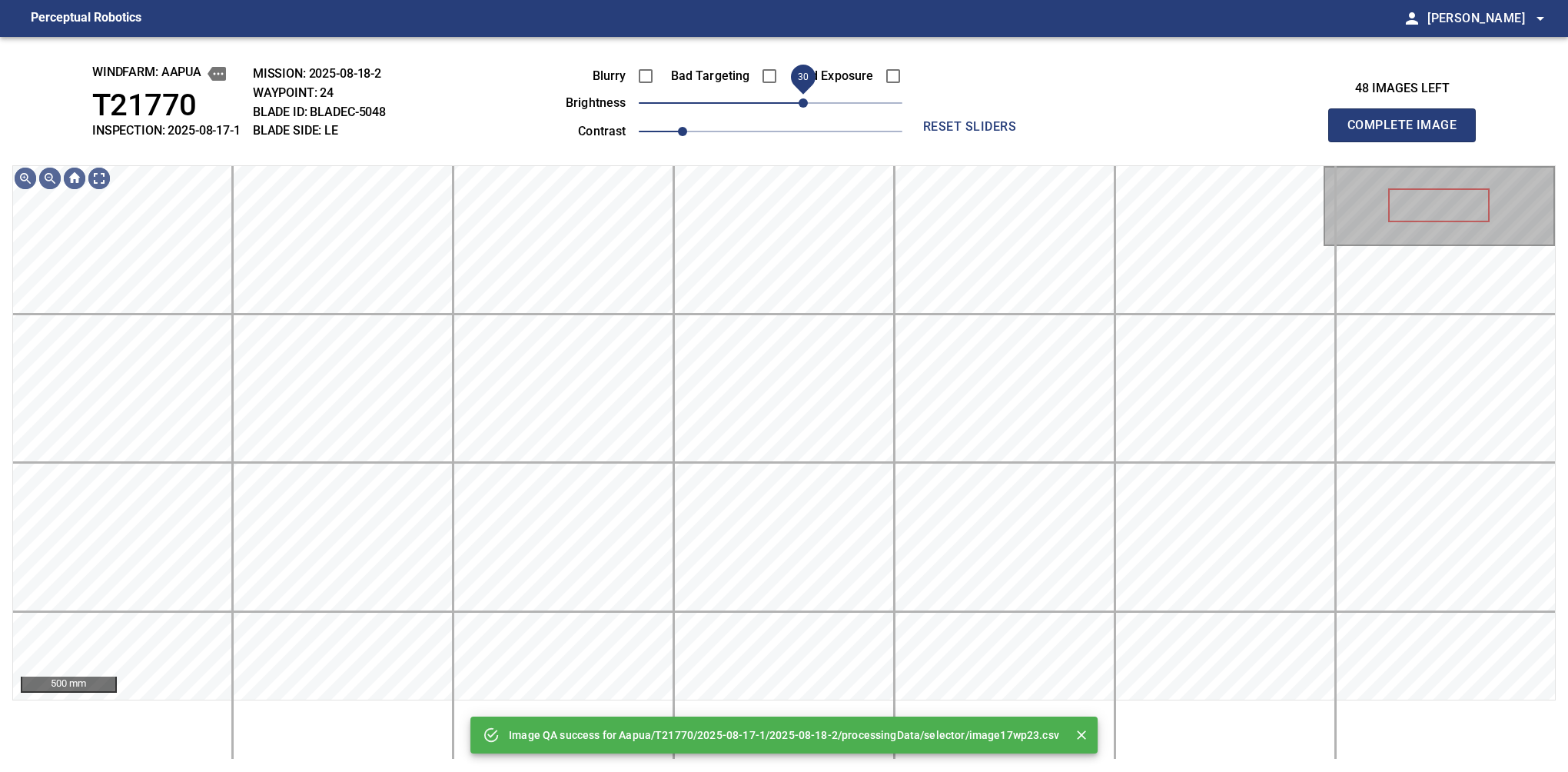
drag, startPoint x: 817, startPoint y: 102, endPoint x: 804, endPoint y: 102, distance: 13.0
click at [804, 102] on span "30" at bounding box center [770, 102] width 263 height 22
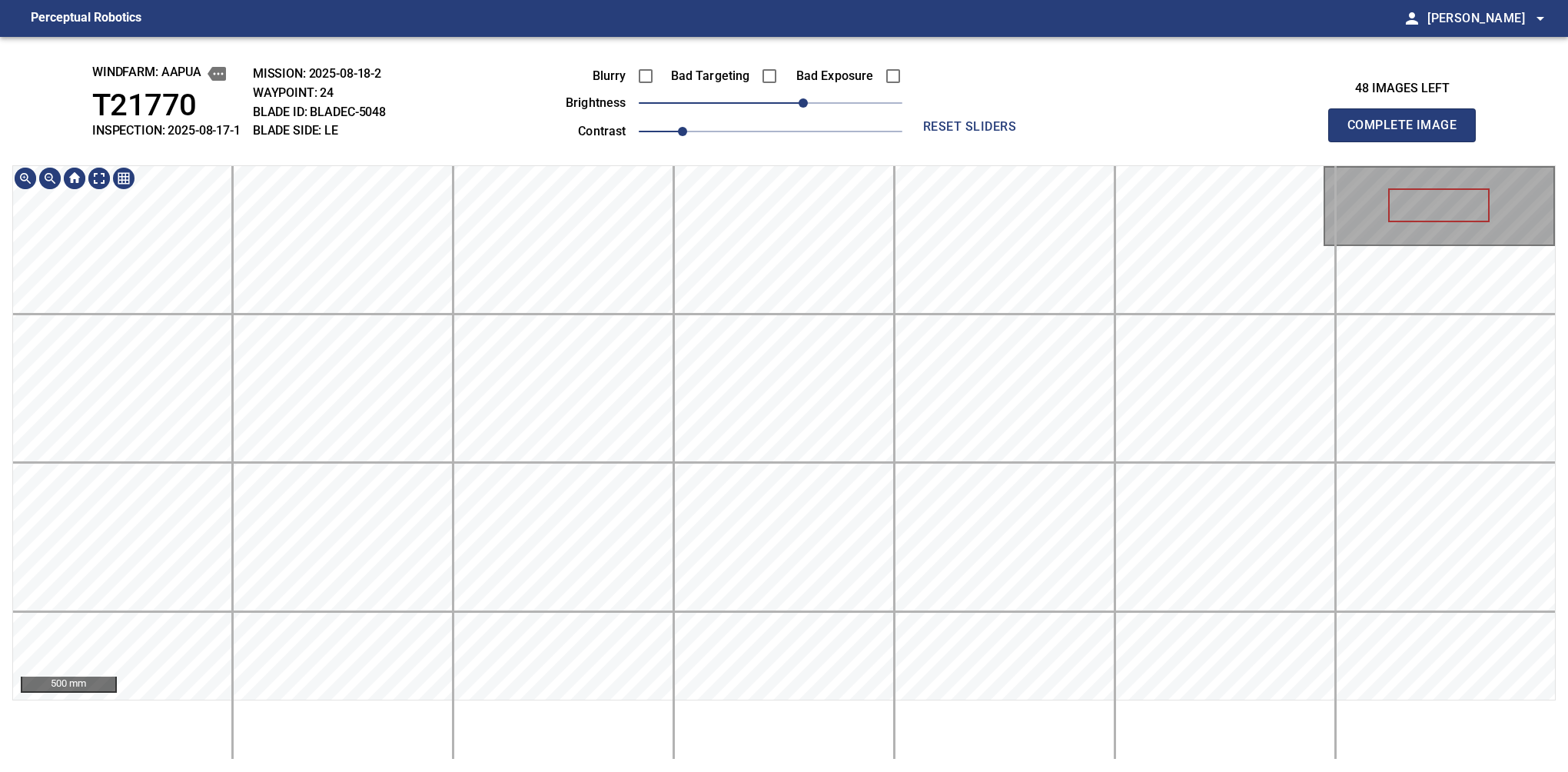
click at [1408, 142] on button "Complete Image" at bounding box center [1402, 125] width 148 height 34
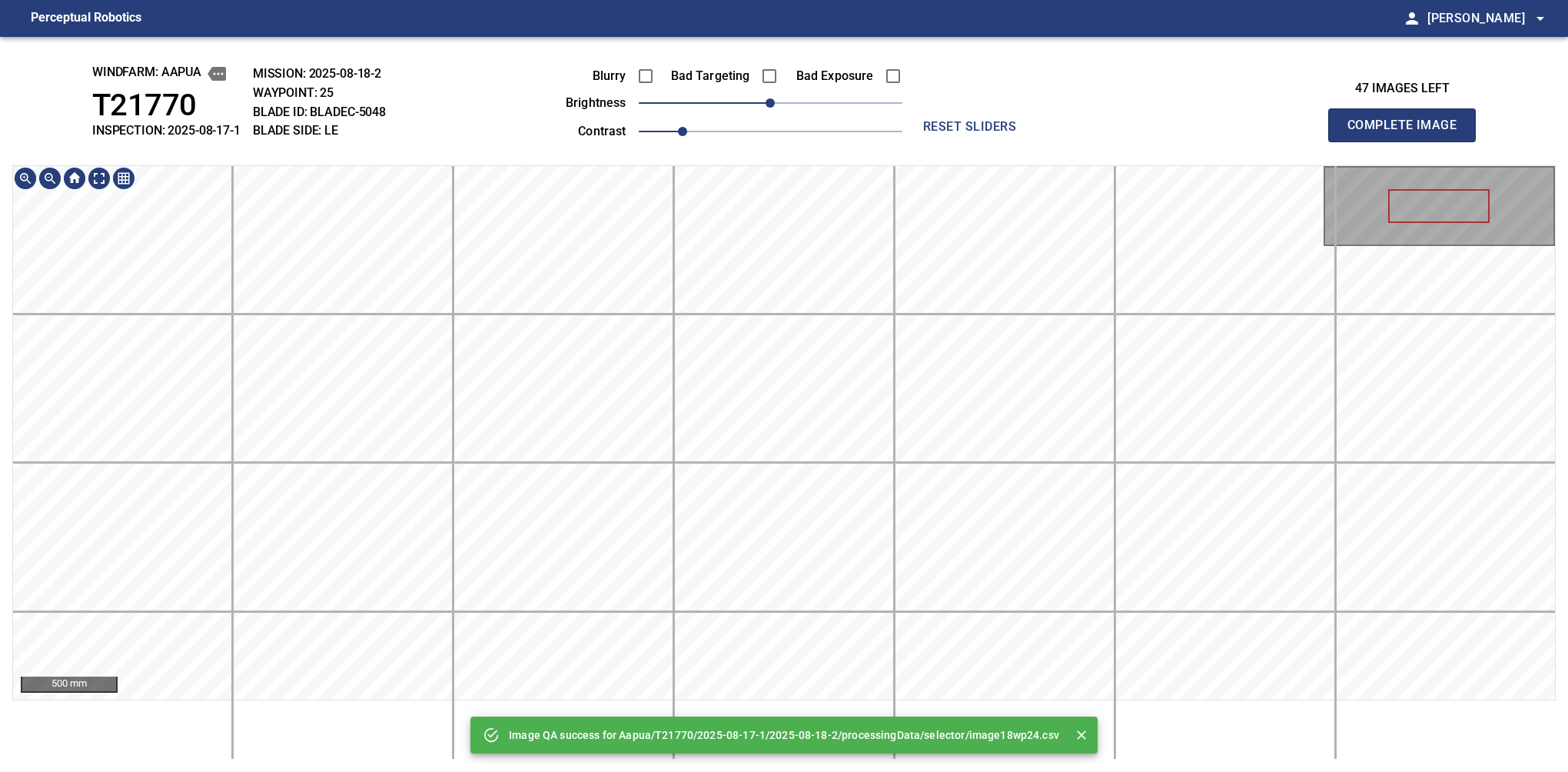
click at [806, 116] on div "Image QA success for Aapua/T21770/2025-08-17-1/2025-08-18-2/processingData/sele…" at bounding box center [784, 404] width 1568 height 735
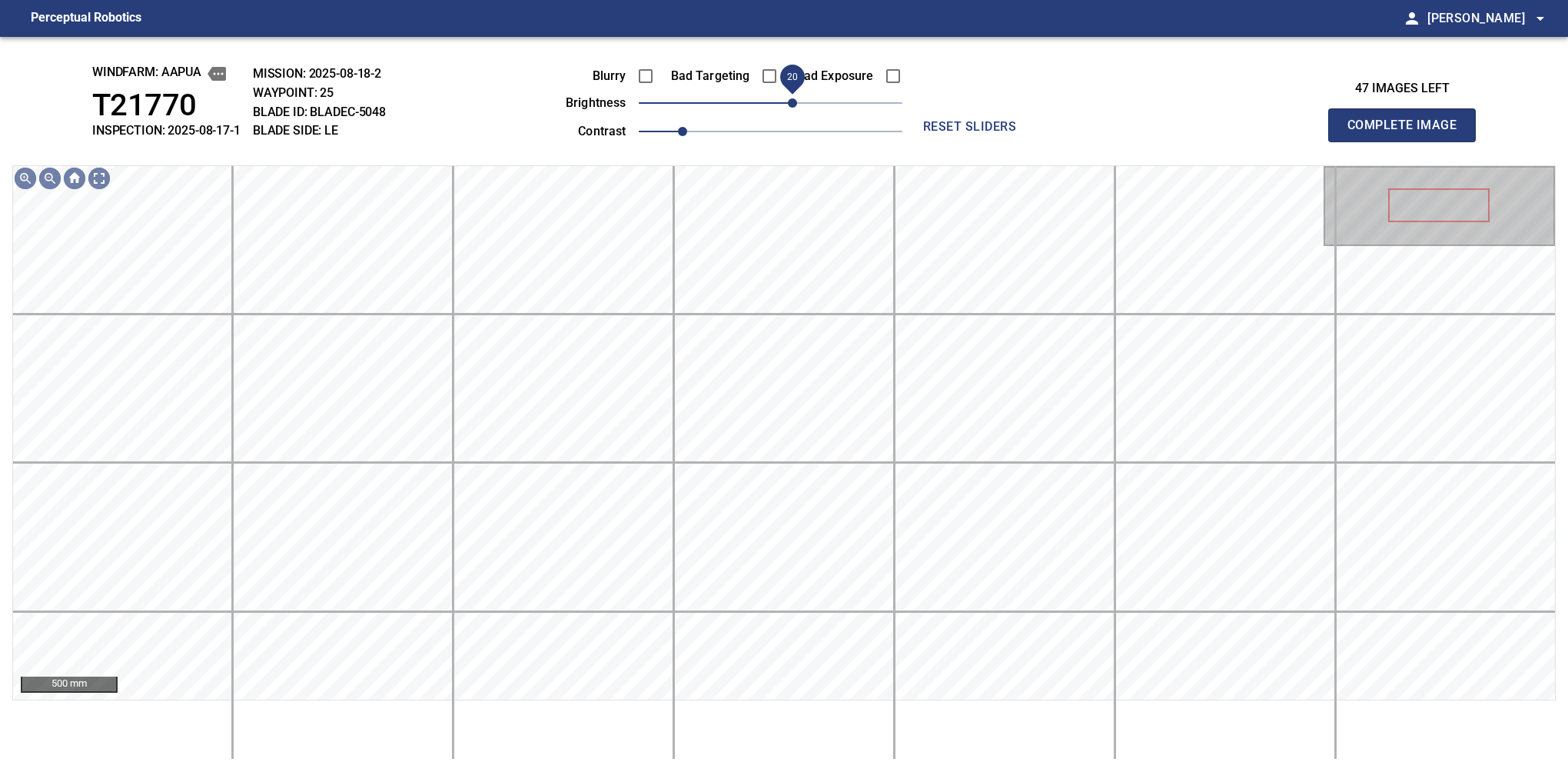
drag, startPoint x: 784, startPoint y: 104, endPoint x: 790, endPoint y: 99, distance: 7.8
click at [790, 99] on span "20" at bounding box center [792, 102] width 10 height 10
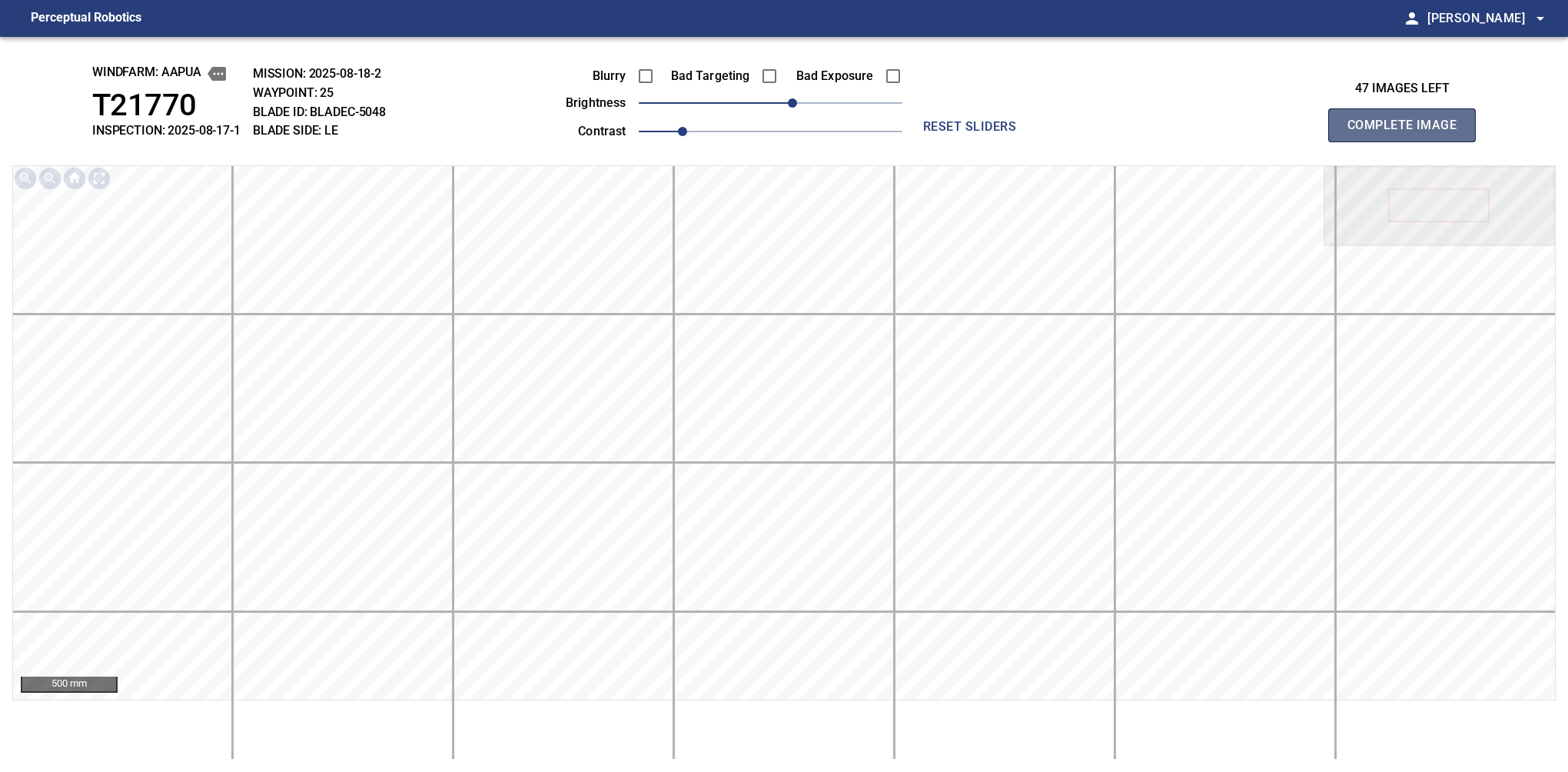
click at [1408, 142] on button "Complete Image" at bounding box center [1402, 125] width 148 height 34
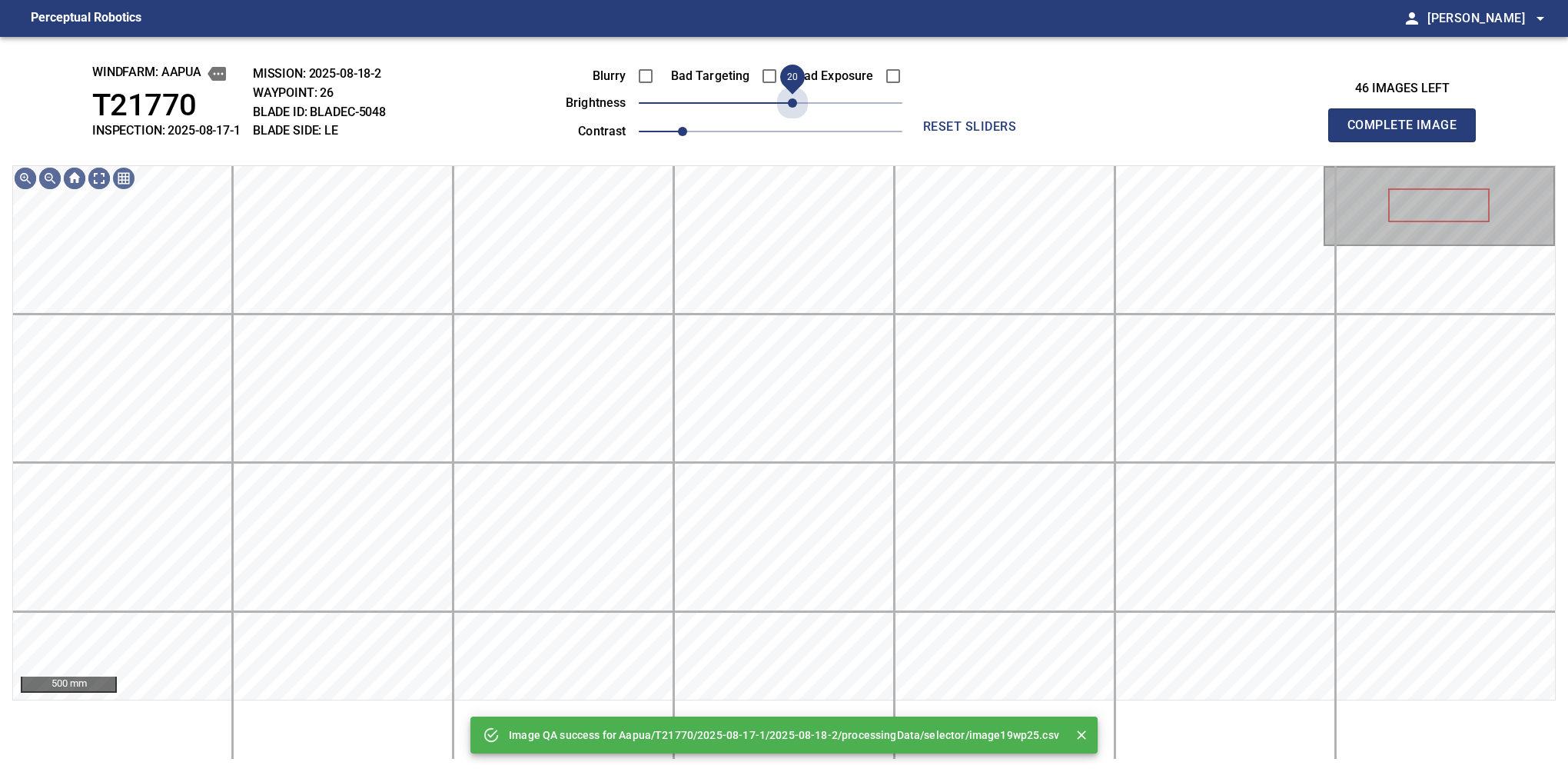
click at [790, 99] on span "20" at bounding box center [770, 102] width 263 height 22
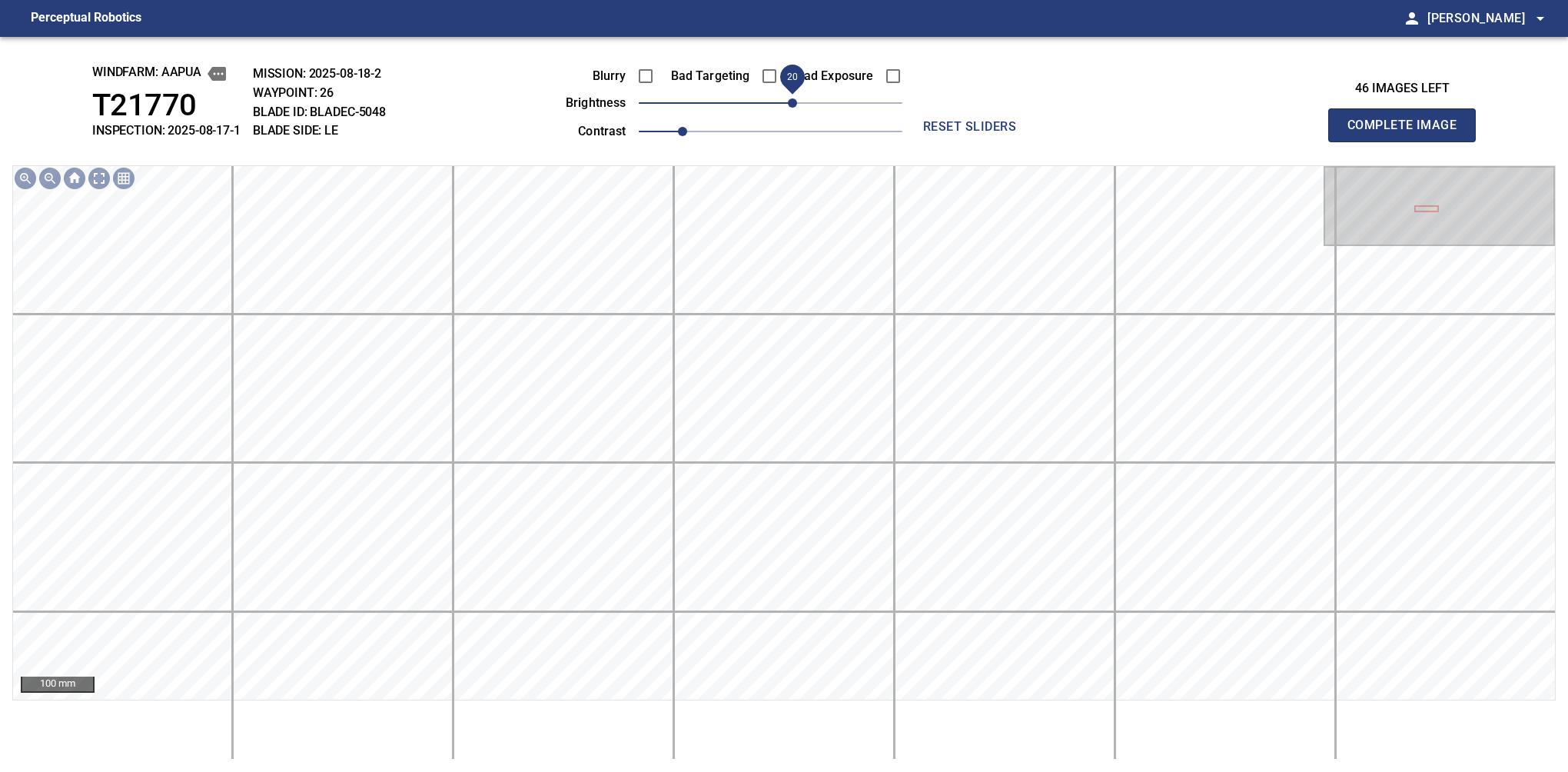
click at [797, 99] on span "20" at bounding box center [792, 102] width 10 height 10
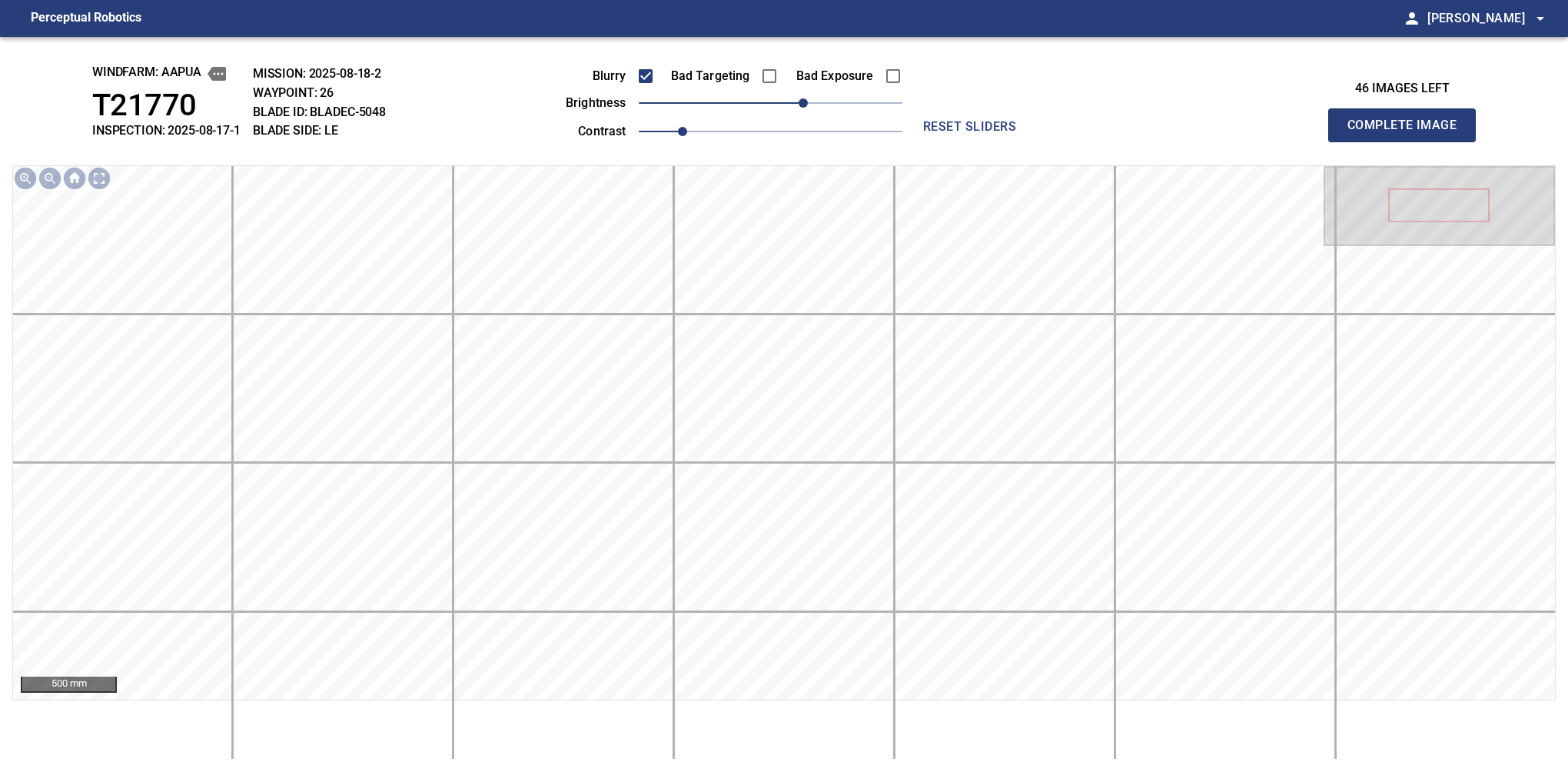
click at [1408, 142] on button "Complete Image" at bounding box center [1402, 125] width 148 height 34
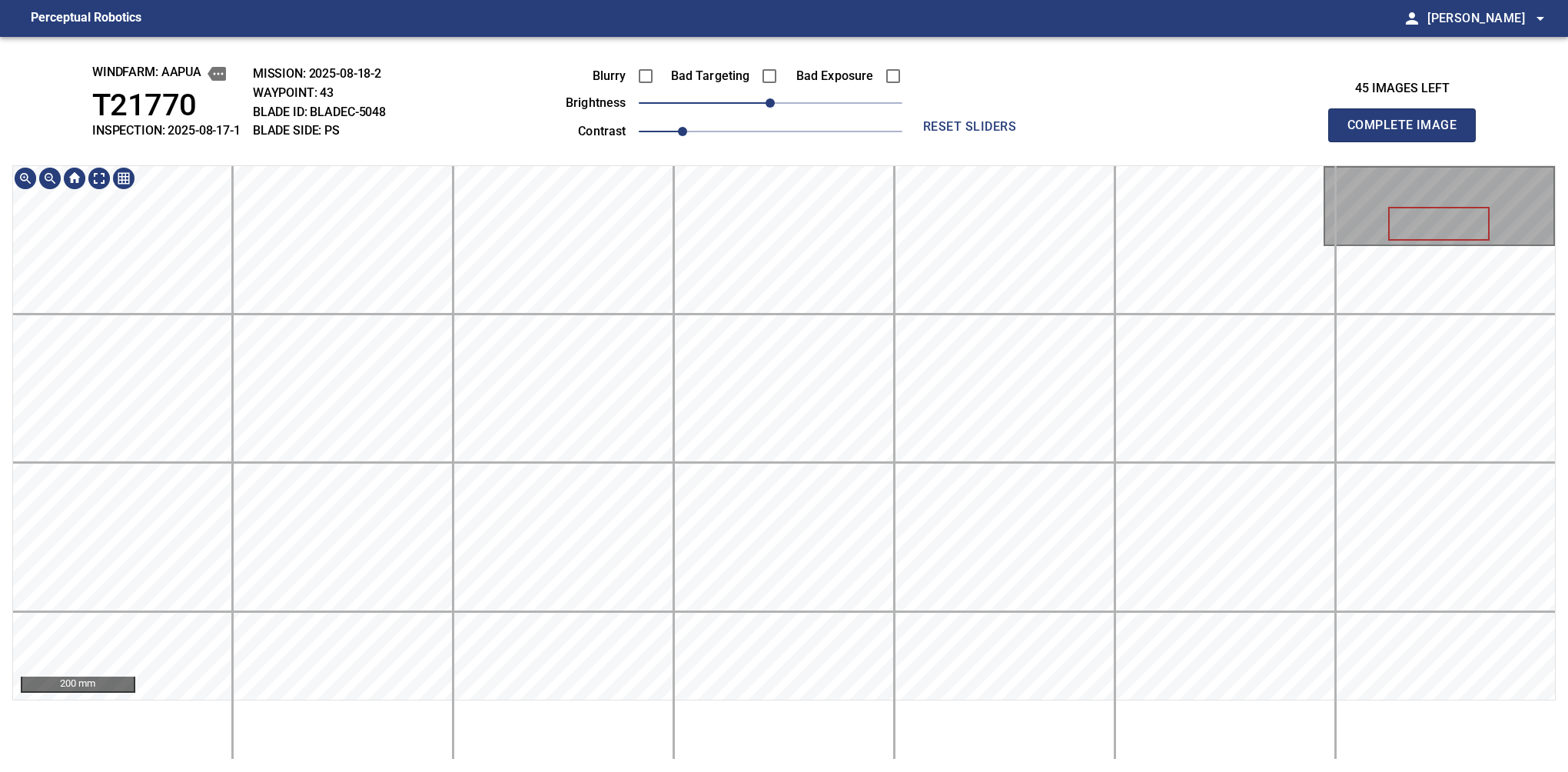
click at [1408, 142] on button "Complete Image" at bounding box center [1402, 125] width 148 height 34
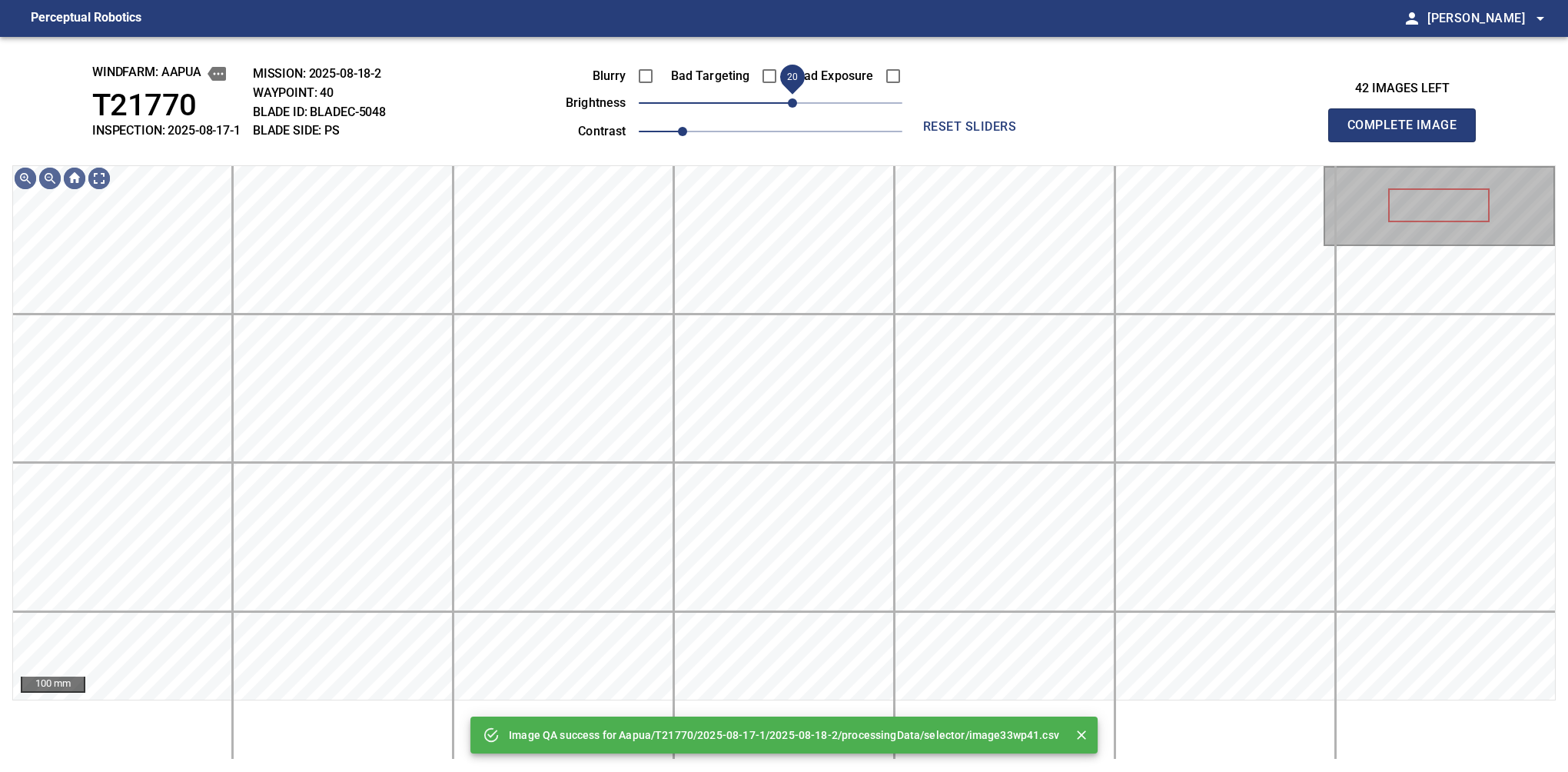
click at [788, 101] on span "20" at bounding box center [792, 102] width 10 height 10
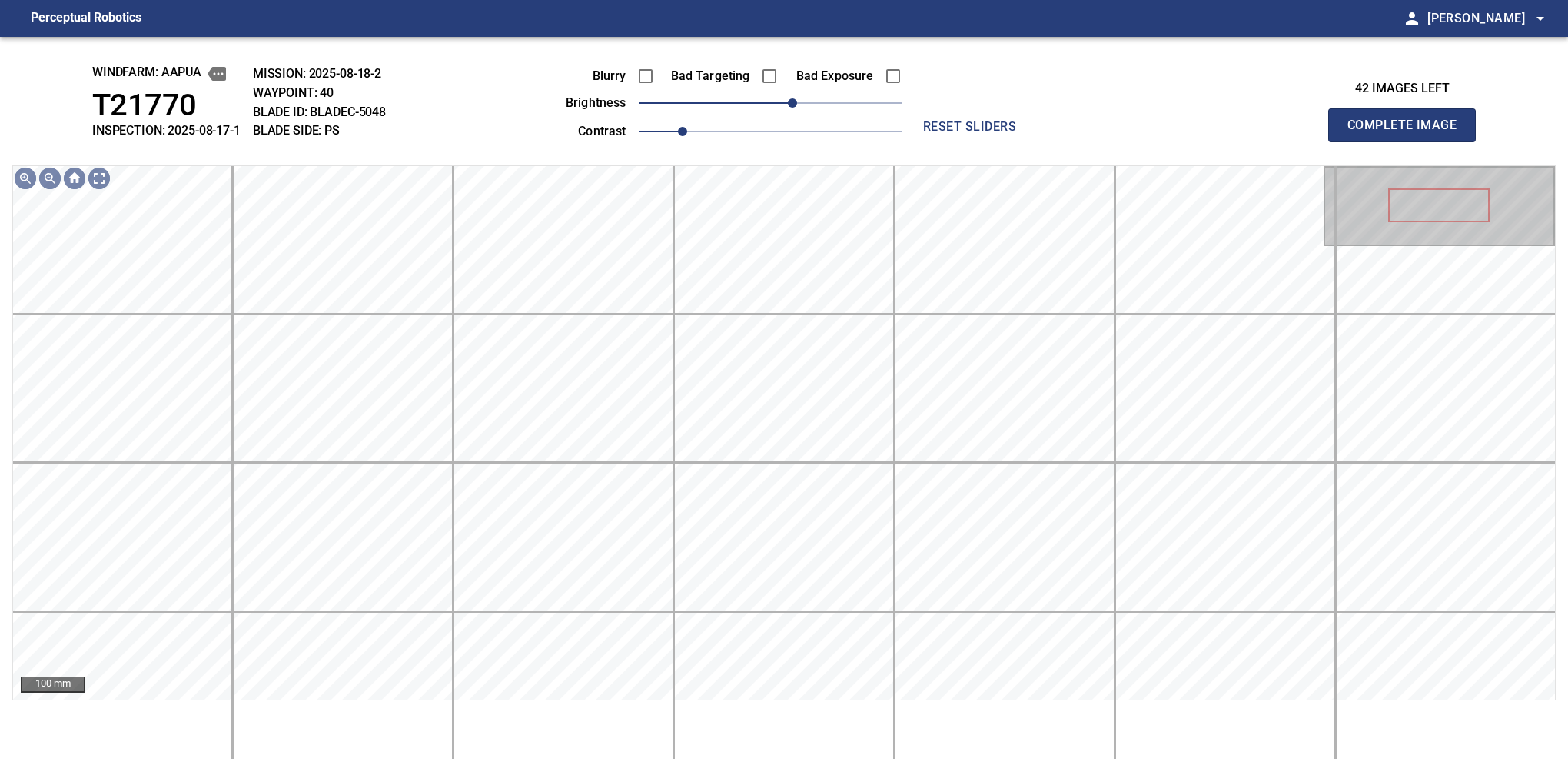
click at [1408, 142] on button "Complete Image" at bounding box center [1402, 125] width 148 height 34
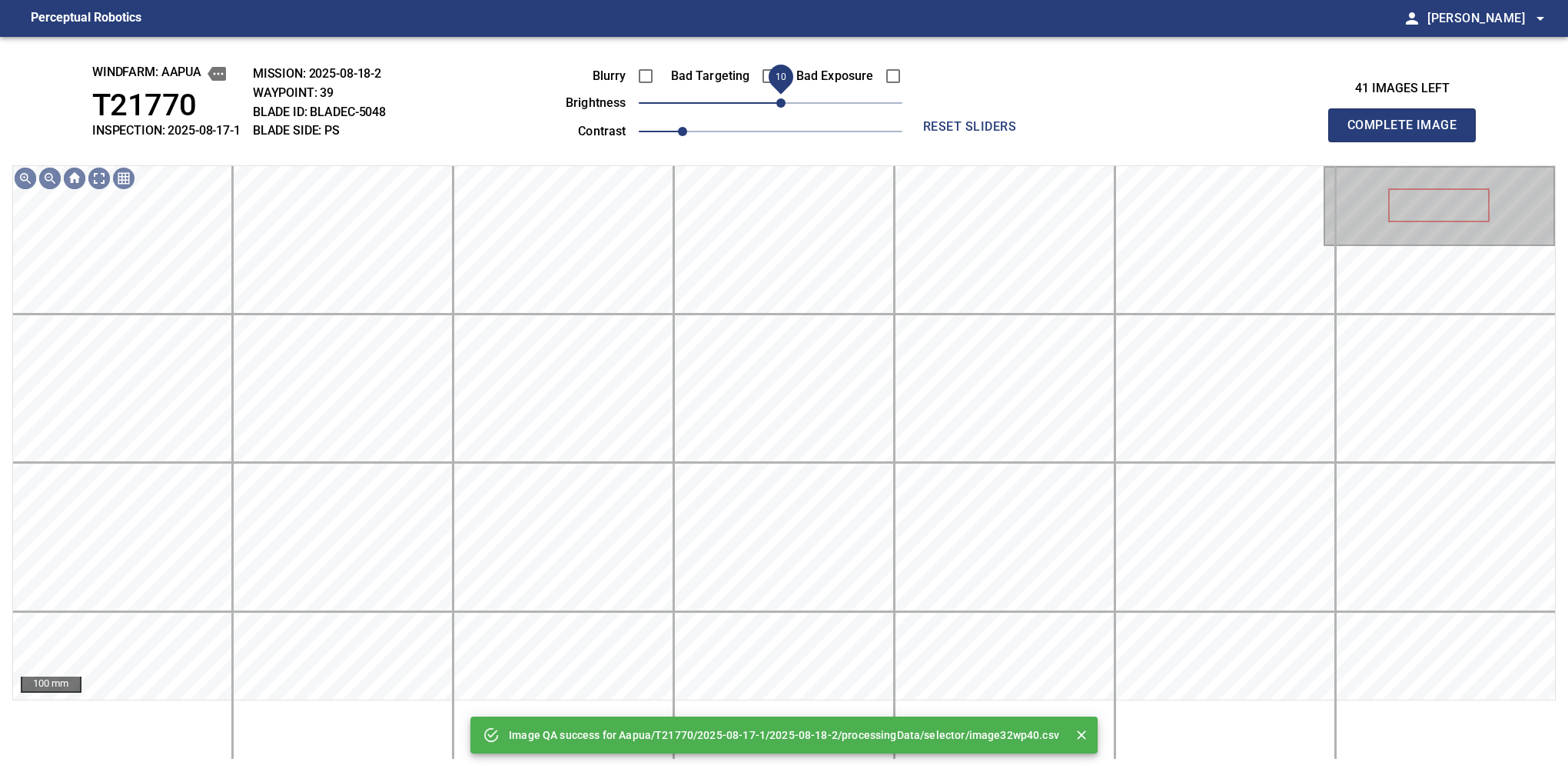
click at [785, 101] on span "10" at bounding box center [780, 102] width 10 height 10
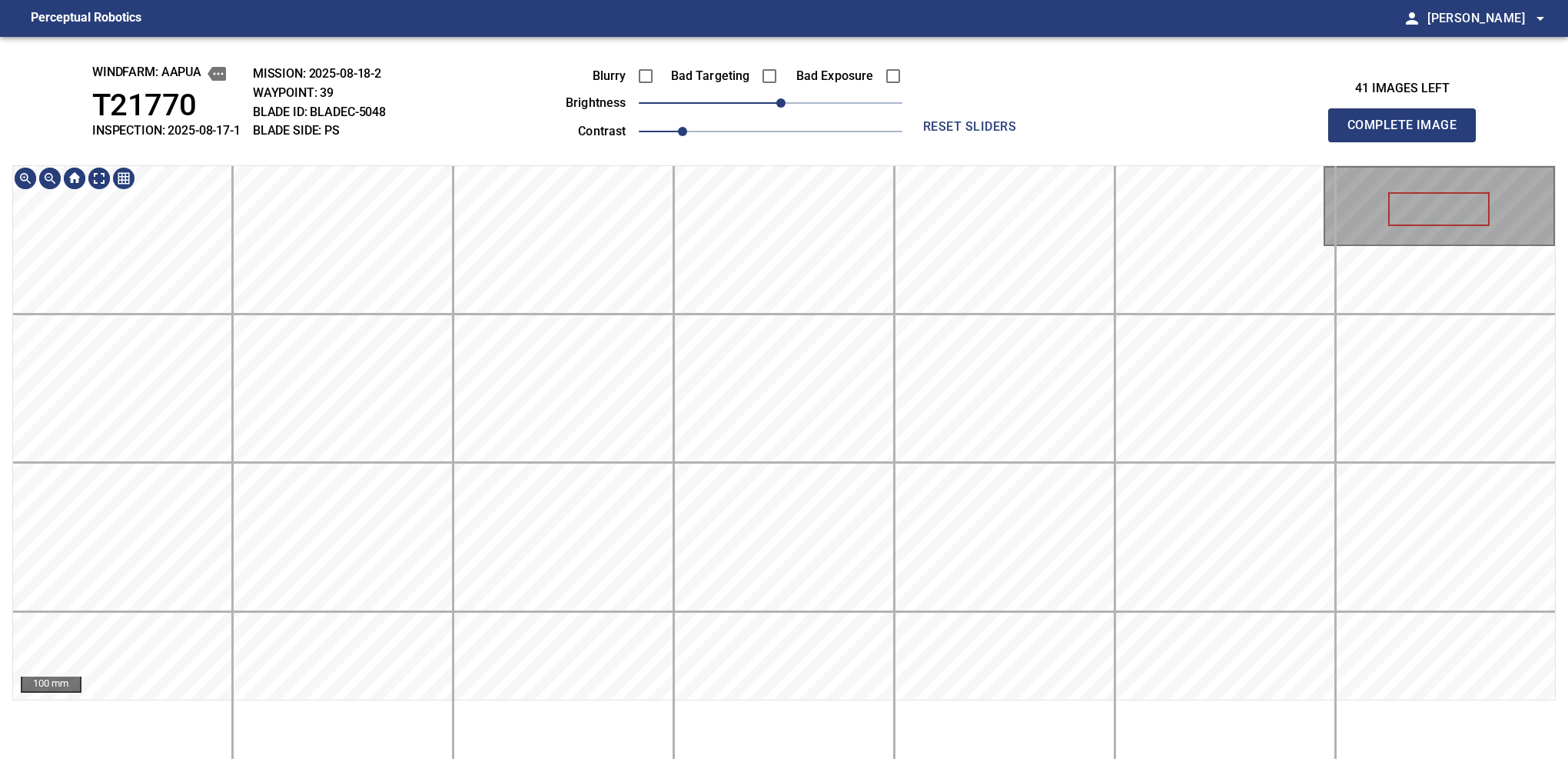
click at [886, 165] on div "100 mm" at bounding box center [784, 432] width 1544 height 535
click at [1408, 142] on button "Complete Image" at bounding box center [1402, 125] width 148 height 34
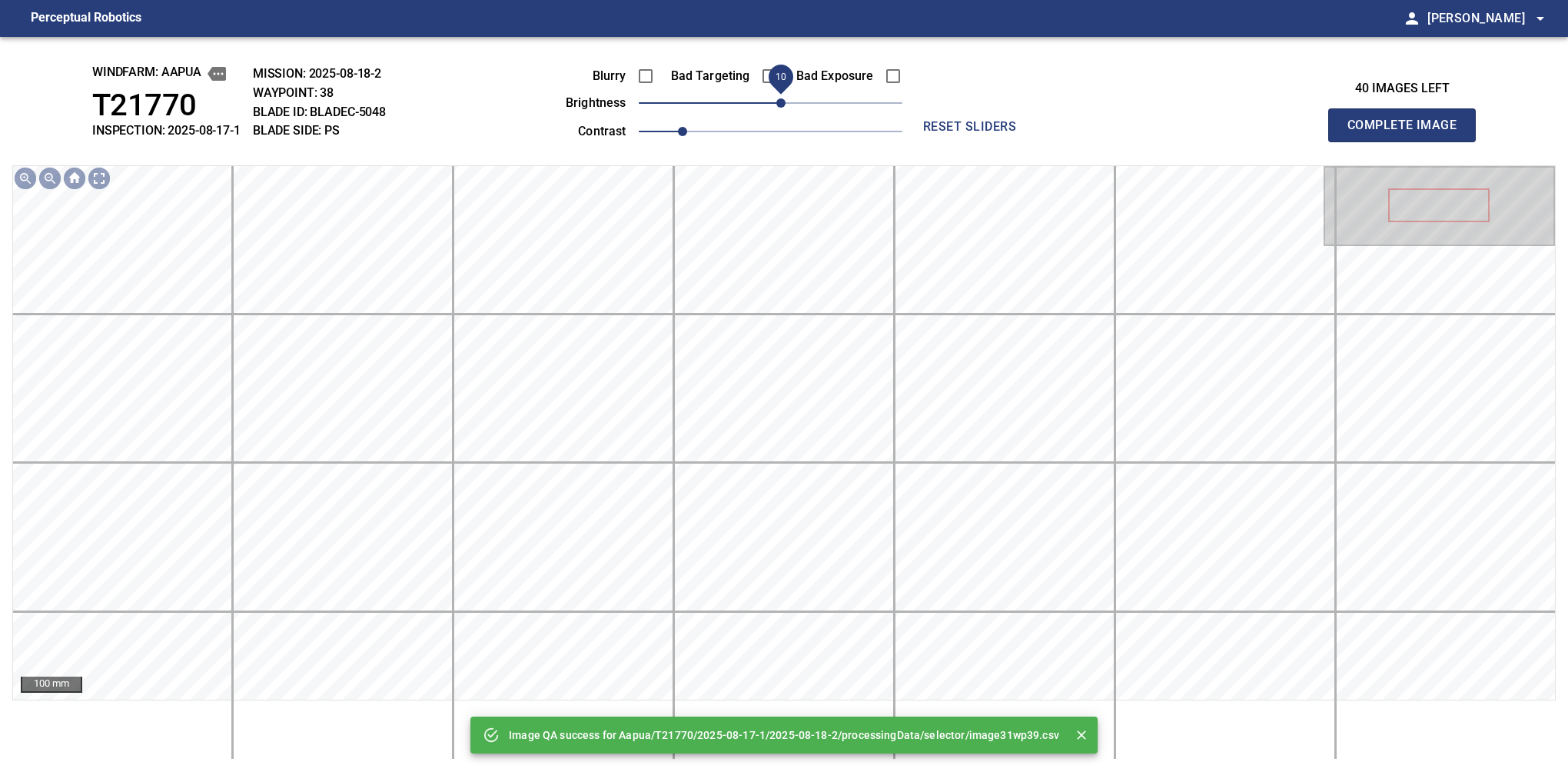
click at [779, 106] on span "10" at bounding box center [780, 102] width 10 height 10
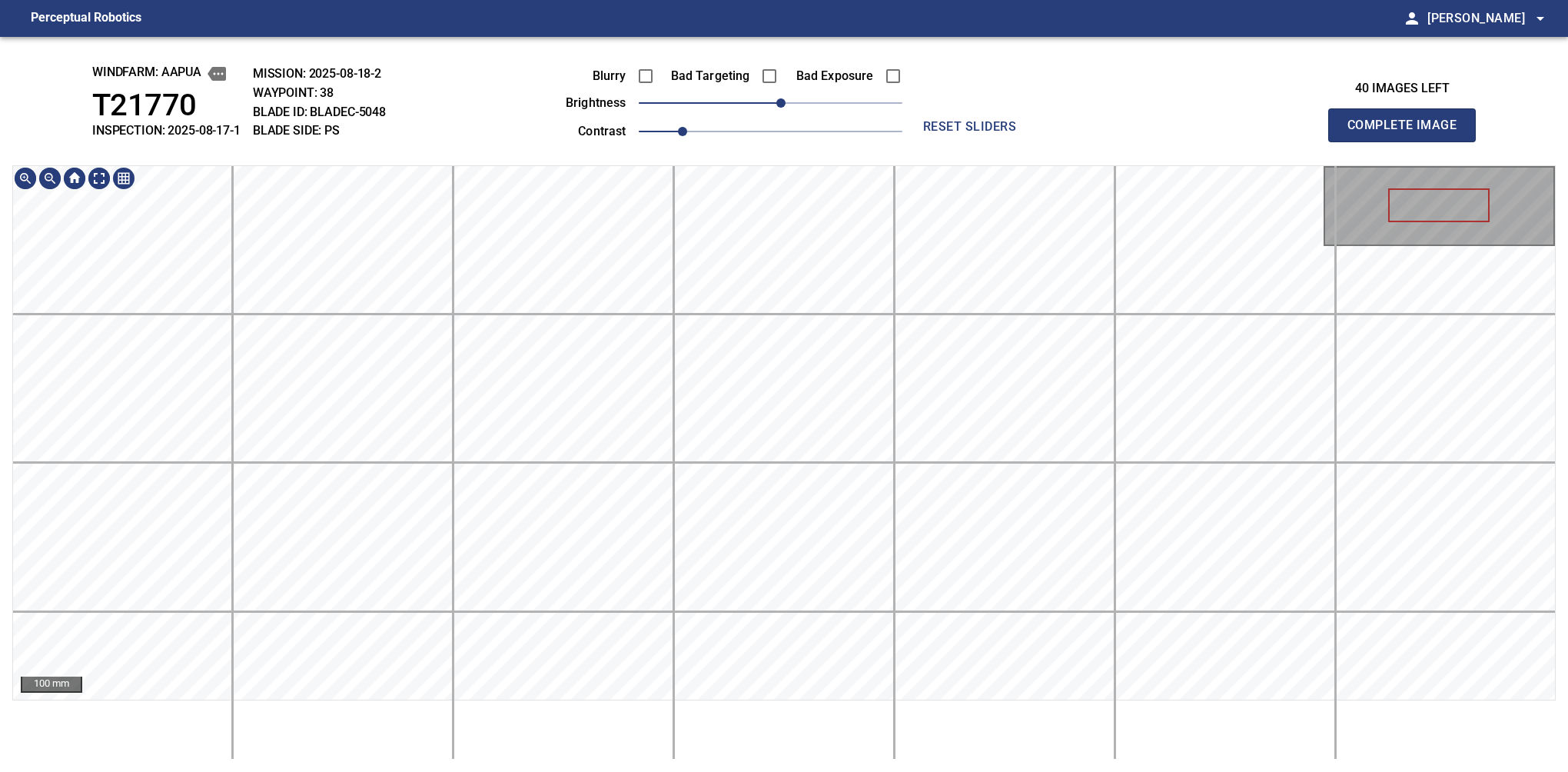
click at [715, 0] on html "Perceptual Robotics person Alex Semenov arrow_drop_down windfarm: Aapua T21770 …" at bounding box center [784, 386] width 1568 height 772
drag, startPoint x: 1442, startPoint y: 149, endPoint x: 1408, endPoint y: 142, distance: 34.7
click at [1408, 142] on button "Complete Image" at bounding box center [1402, 125] width 148 height 34
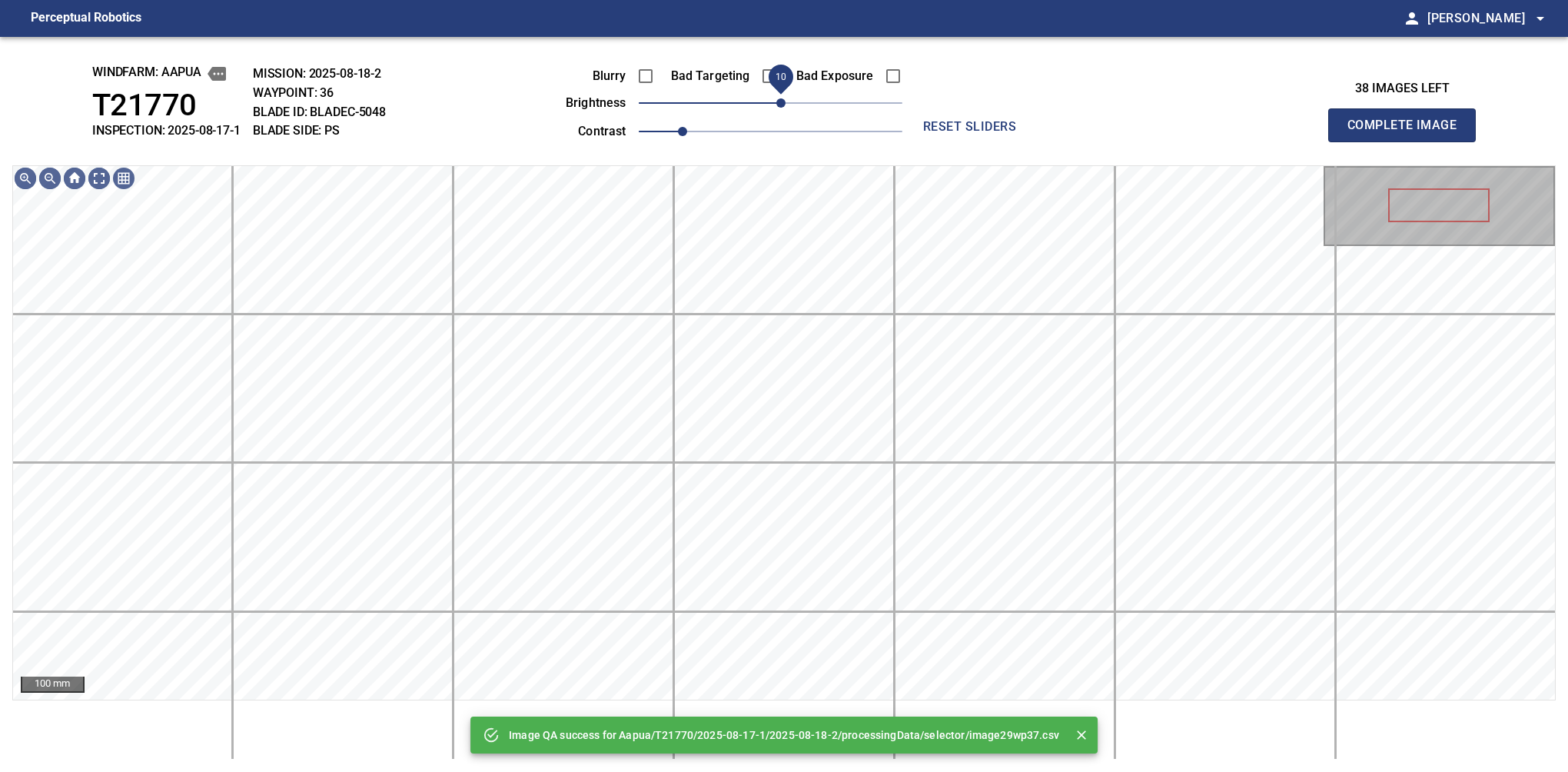
click at [780, 102] on span "10" at bounding box center [780, 102] width 10 height 10
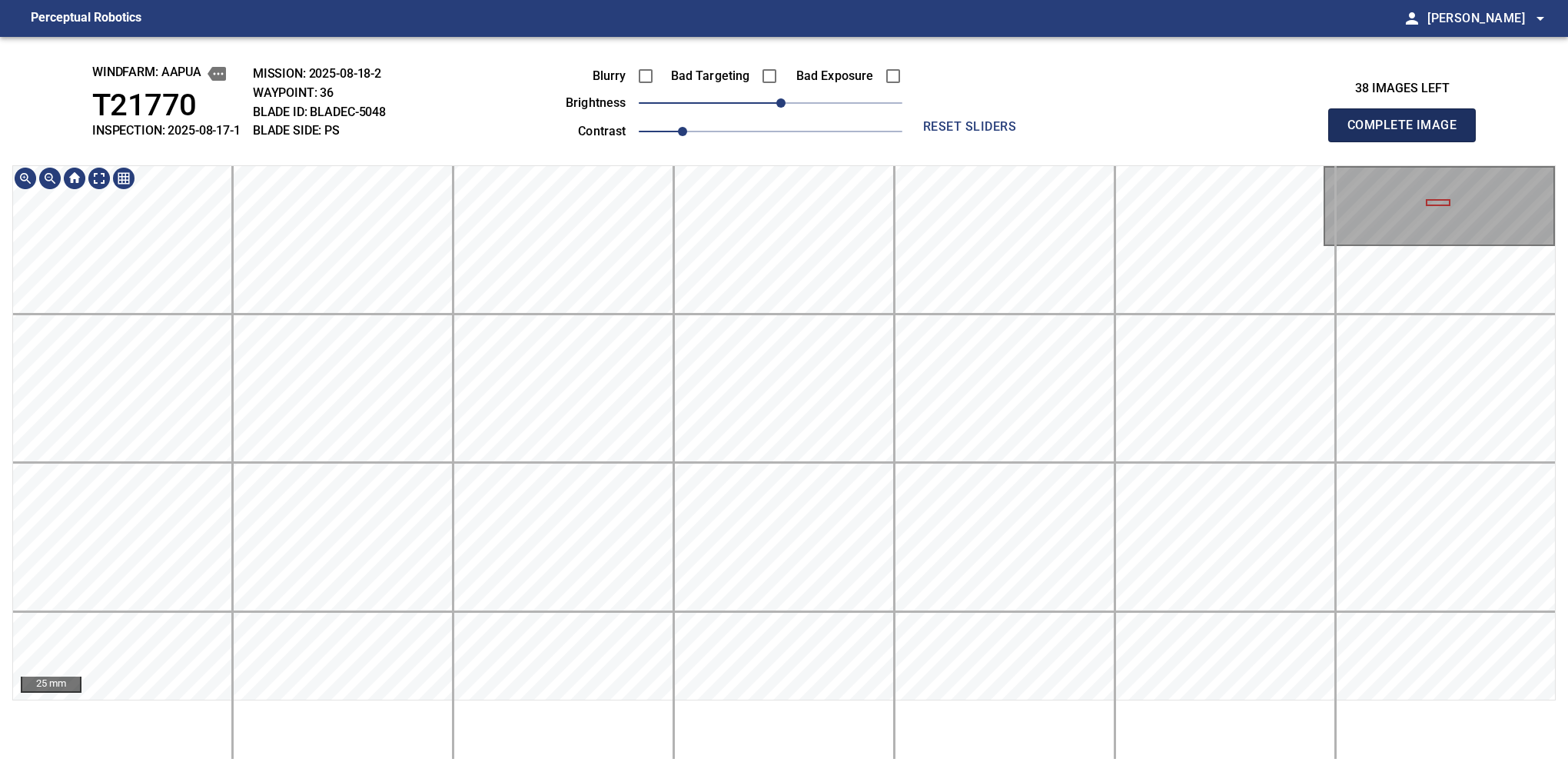
click at [1408, 142] on button "Complete Image" at bounding box center [1402, 125] width 148 height 34
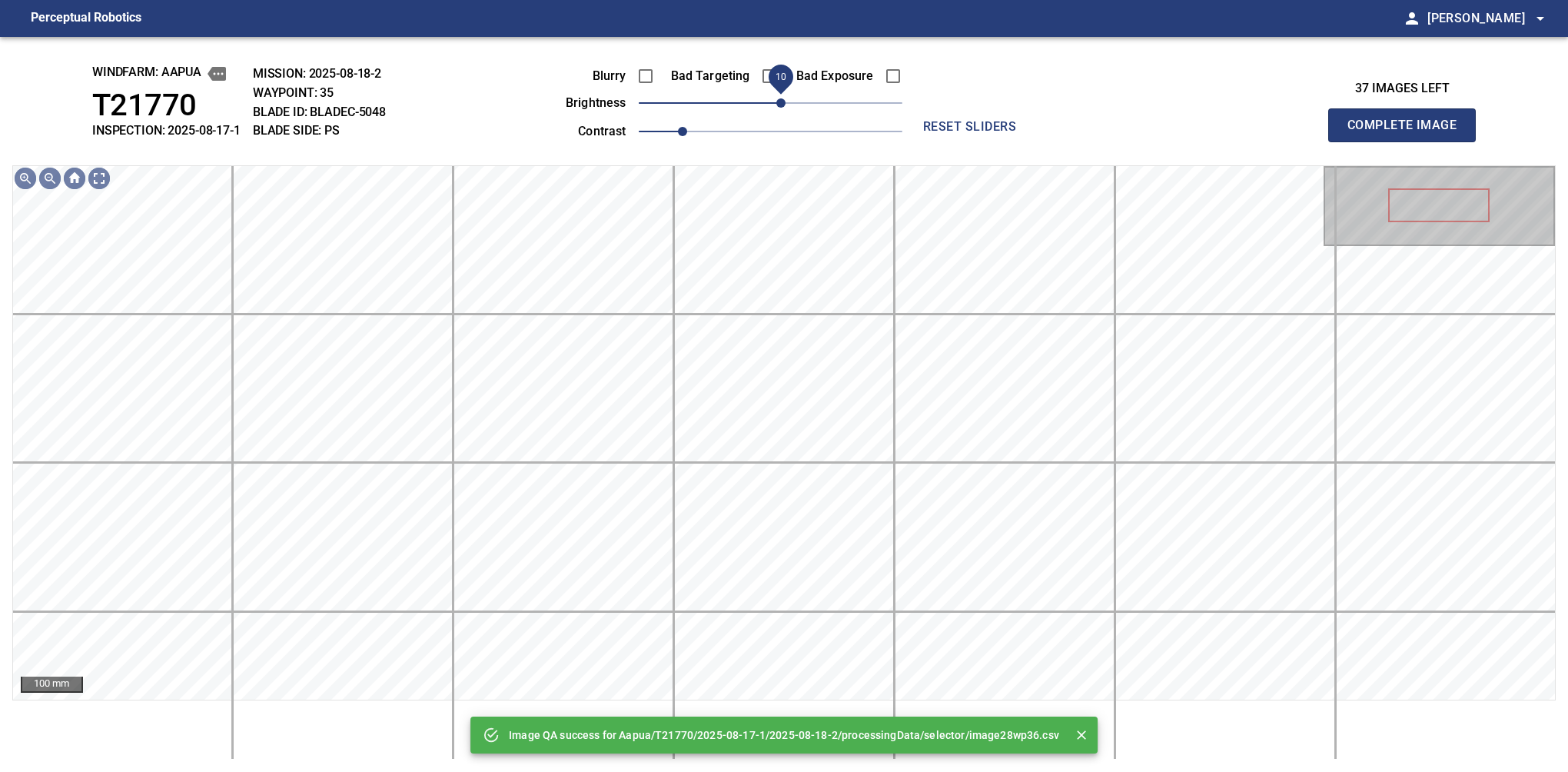
click at [782, 102] on span "10" at bounding box center [780, 102] width 10 height 10
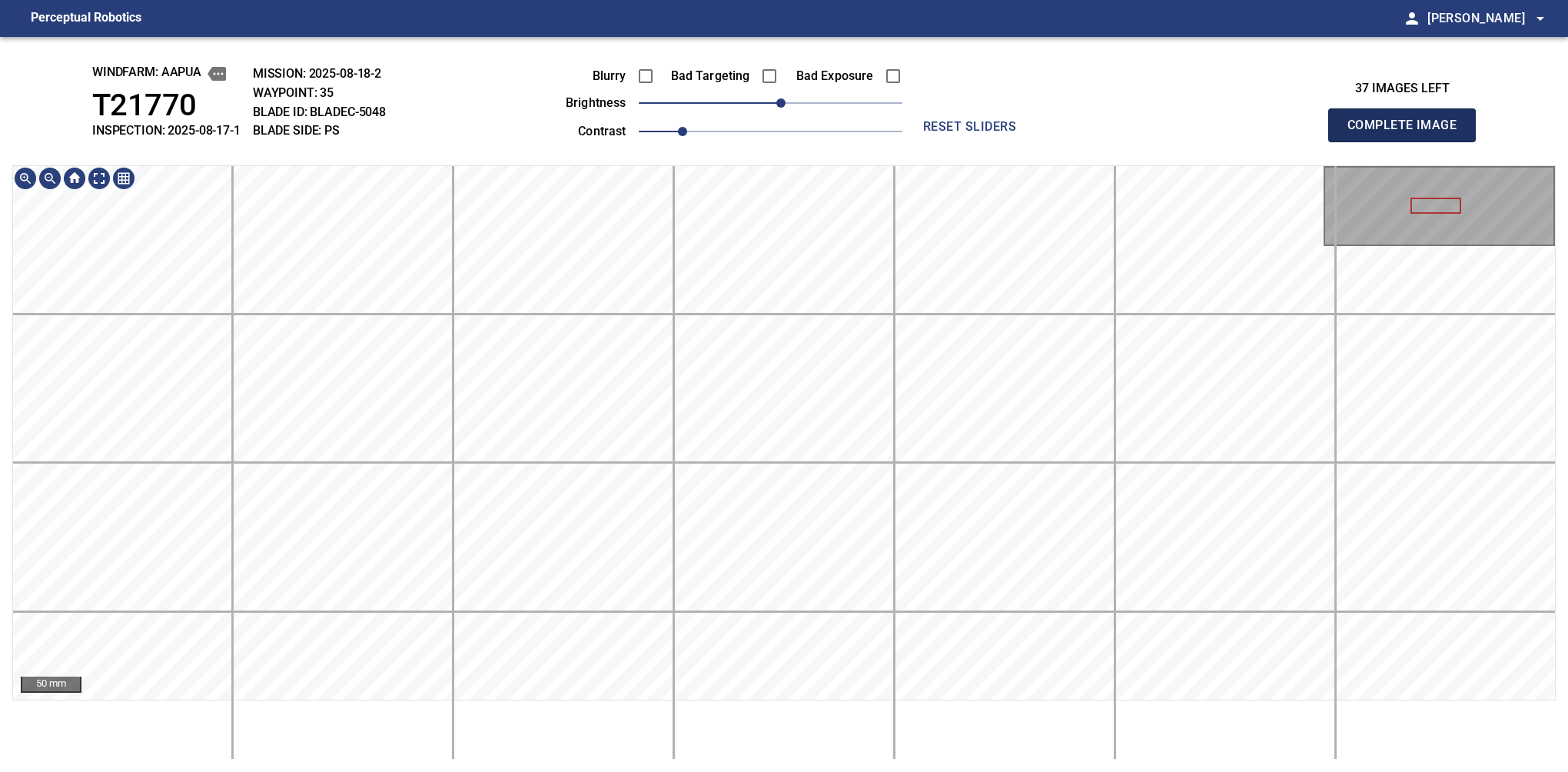
click at [1408, 142] on button "Complete Image" at bounding box center [1402, 125] width 148 height 34
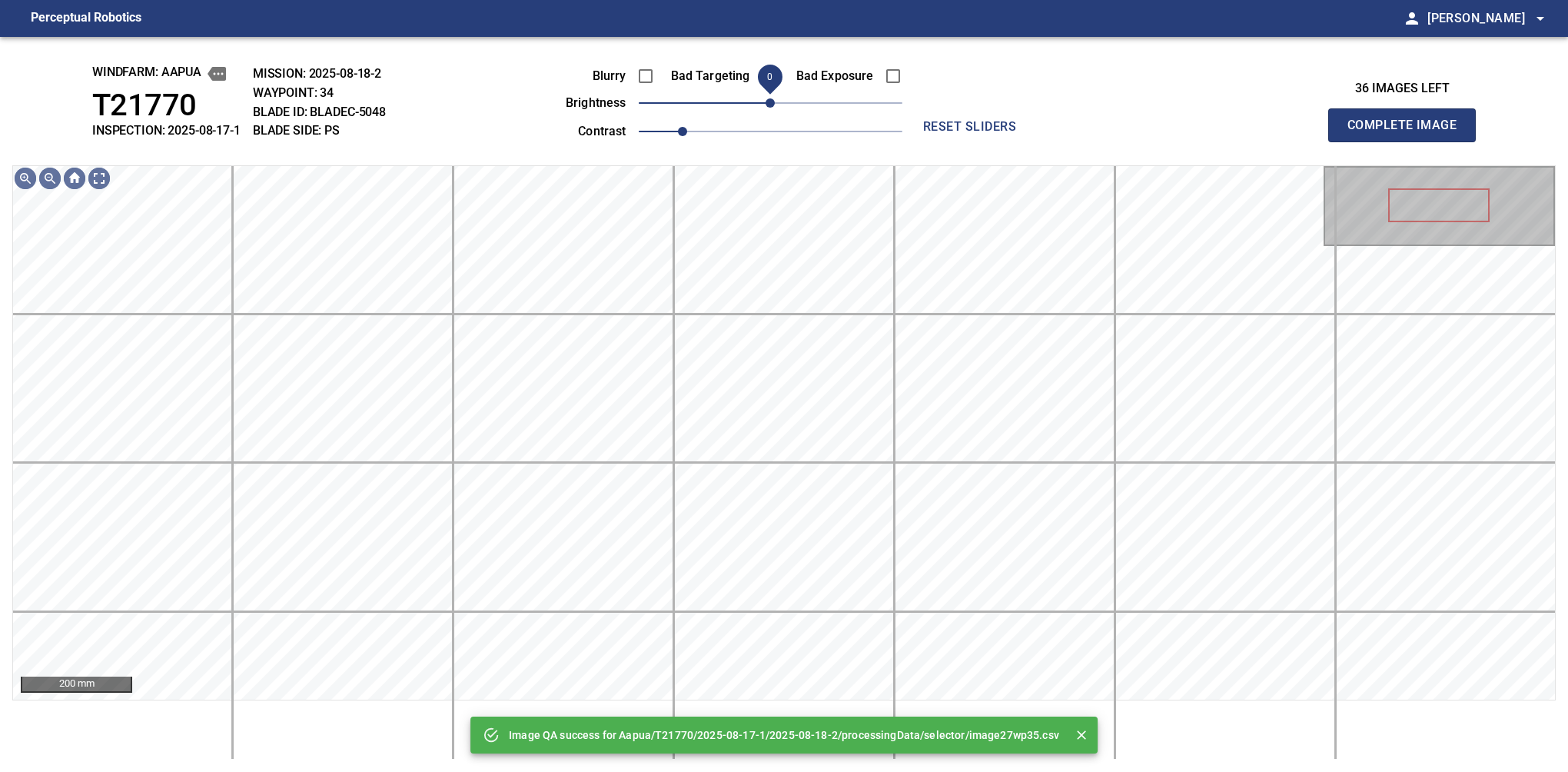
drag, startPoint x: 766, startPoint y: 104, endPoint x: 772, endPoint y: 99, distance: 7.8
click at [772, 99] on span "0" at bounding box center [770, 102] width 10 height 10
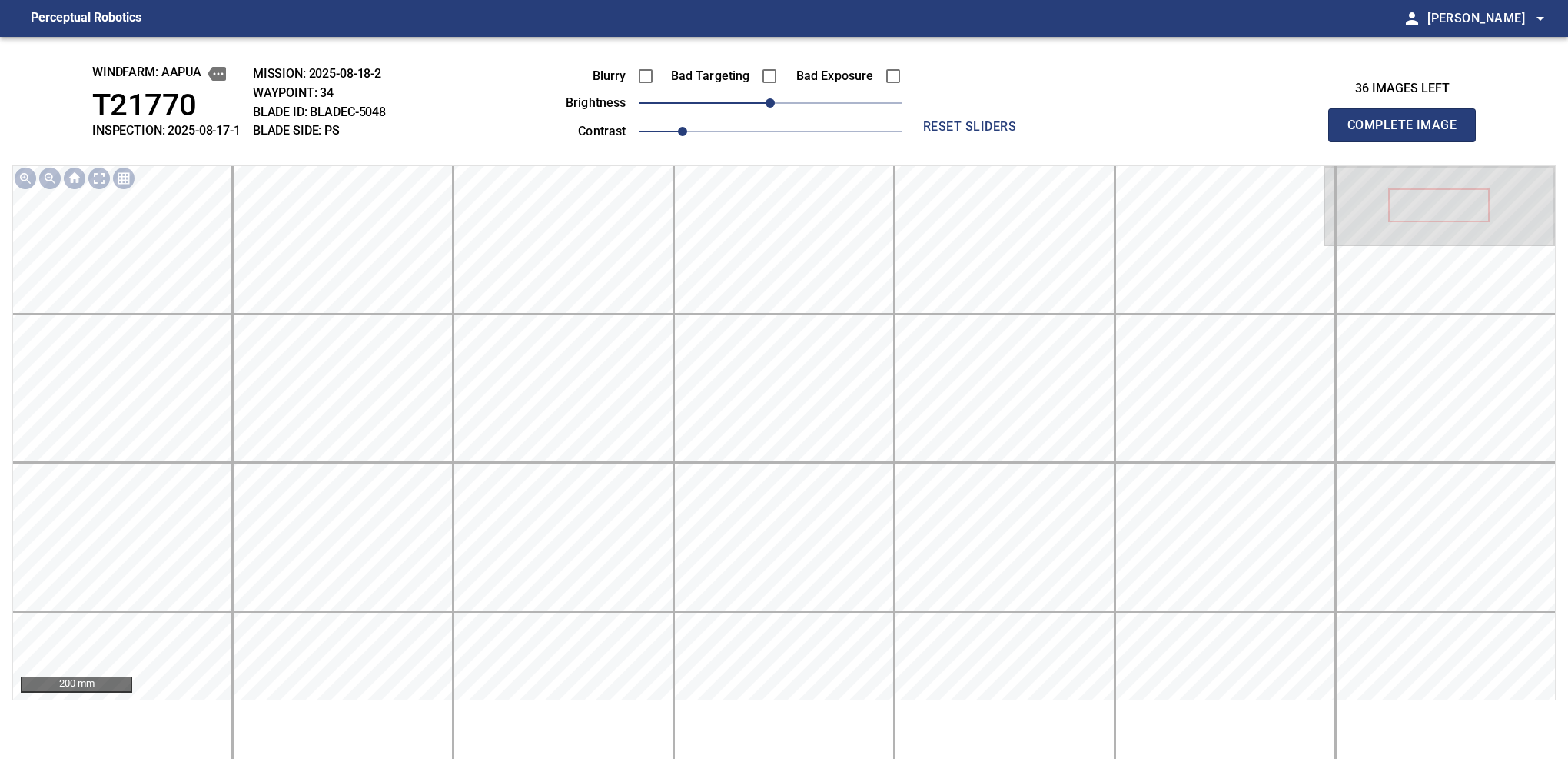
click at [1249, 741] on div "200 mm" at bounding box center [784, 462] width 1544 height 594
click at [1408, 142] on button "Complete Image" at bounding box center [1402, 125] width 148 height 34
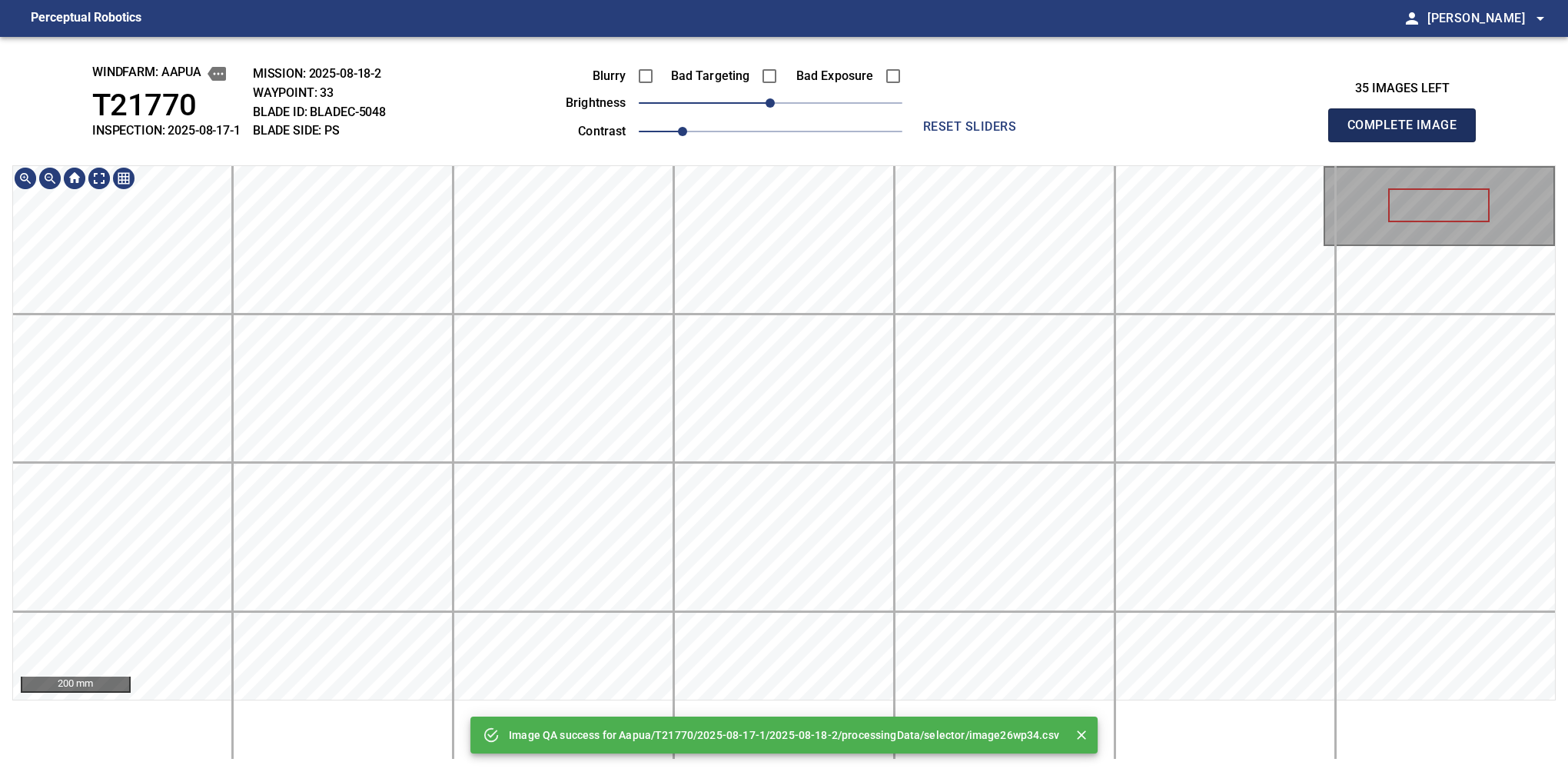
click at [1408, 142] on button "Complete Image" at bounding box center [1402, 125] width 148 height 34
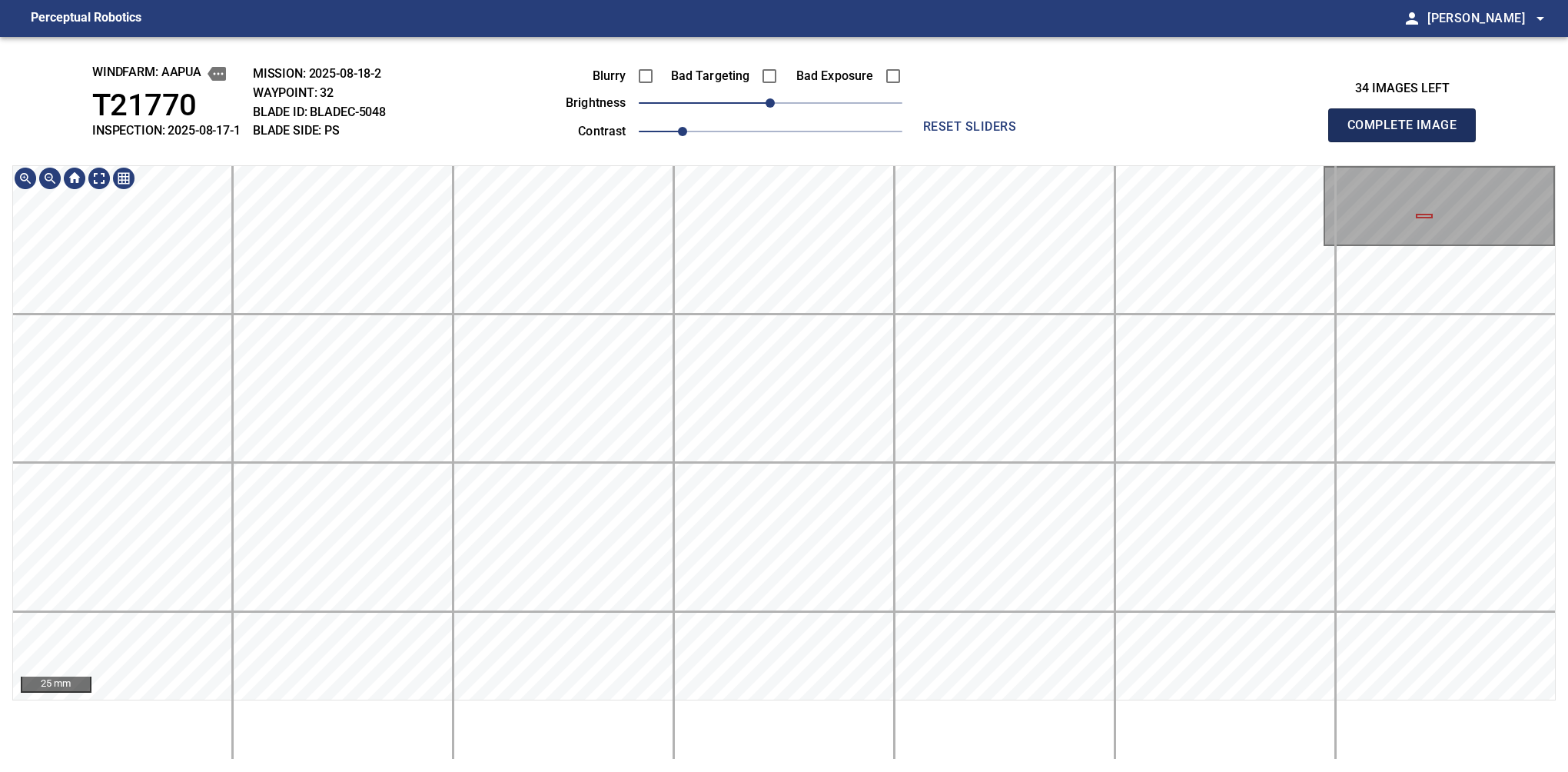
click at [1408, 142] on button "Complete Image" at bounding box center [1402, 125] width 148 height 34
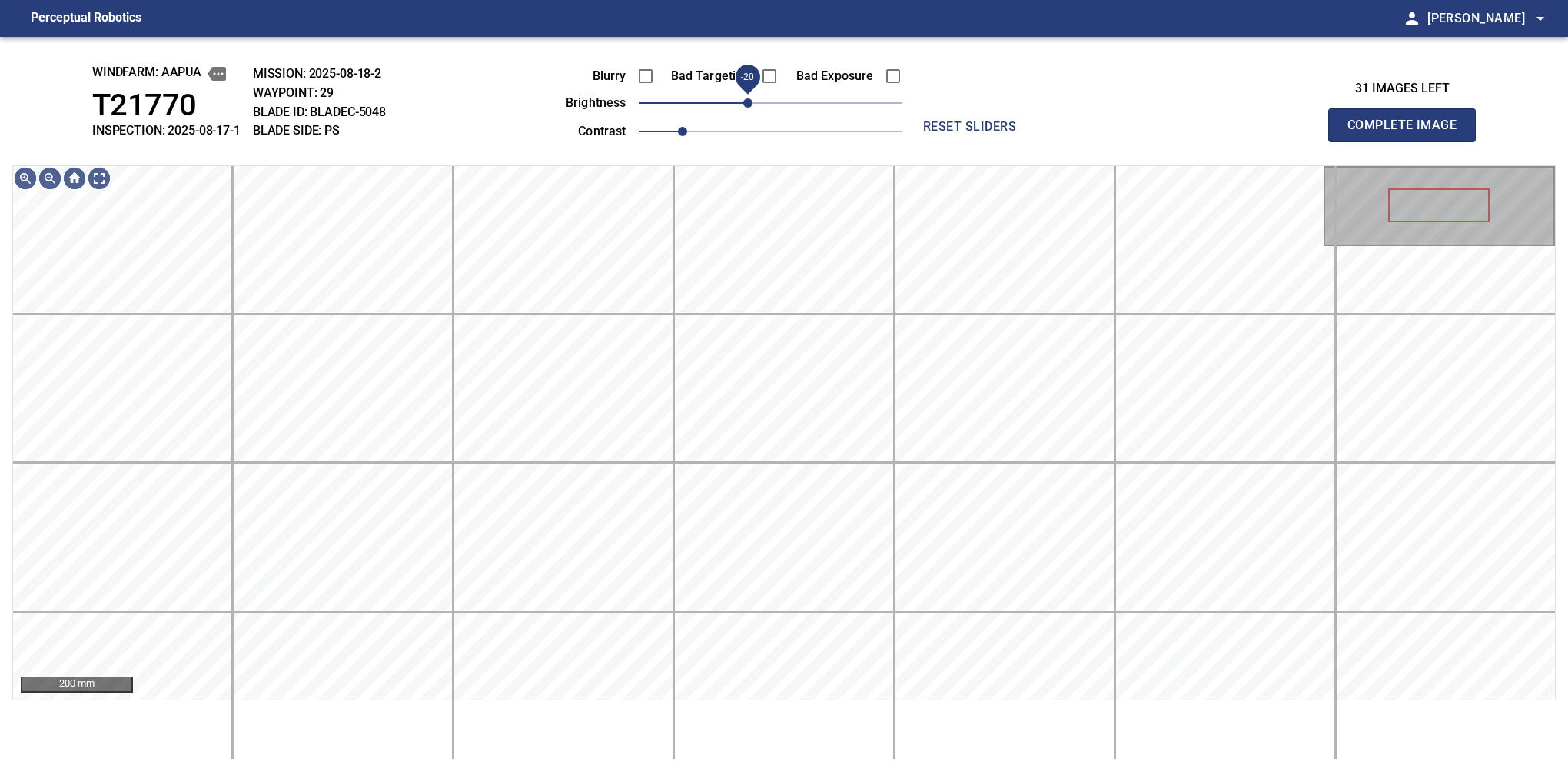
click at [752, 107] on span "-20" at bounding box center [747, 102] width 10 height 10
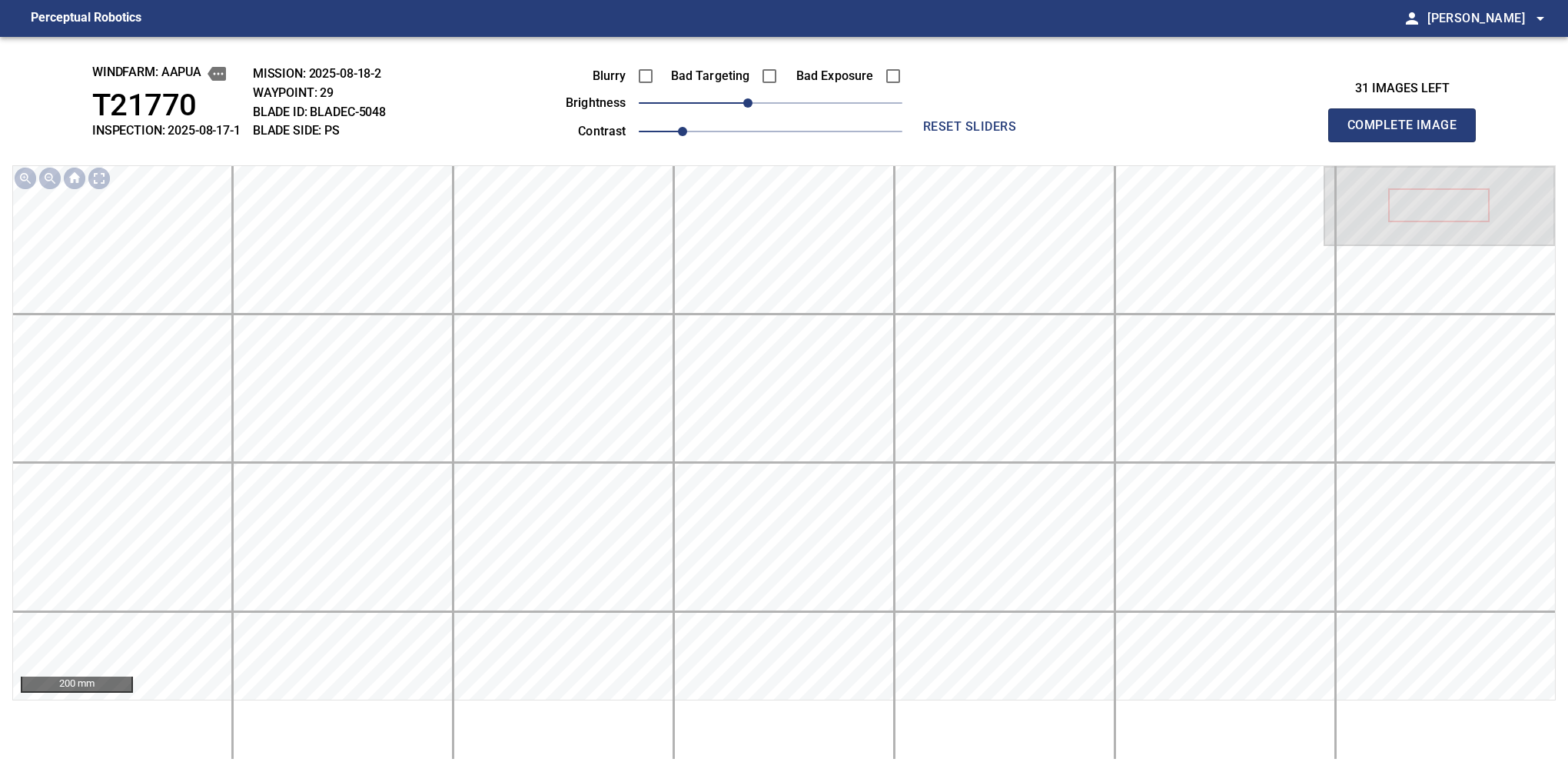
click at [1408, 142] on button "Complete Image" at bounding box center [1402, 125] width 148 height 34
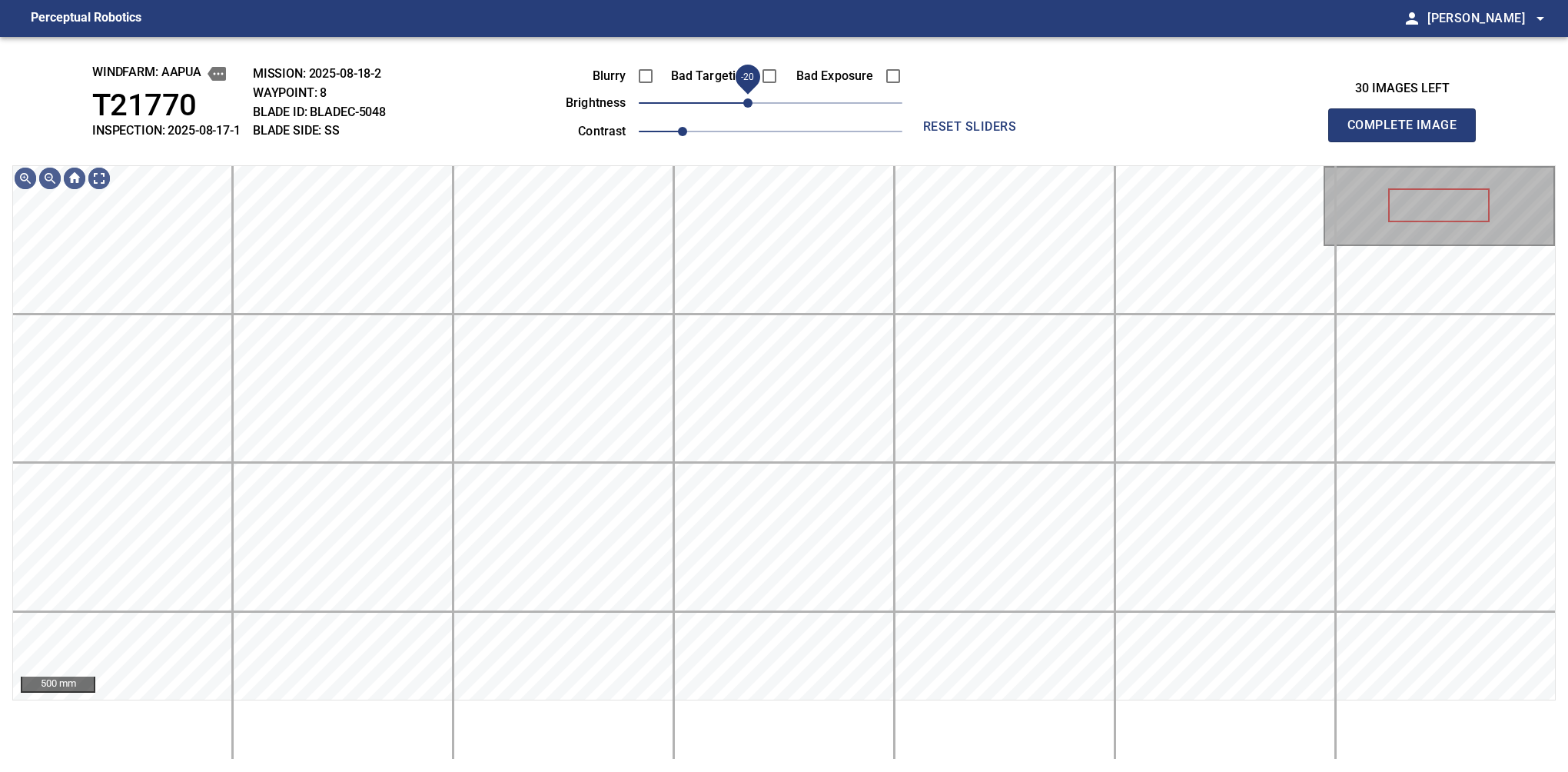
click at [750, 104] on span "-20" at bounding box center [770, 102] width 263 height 22
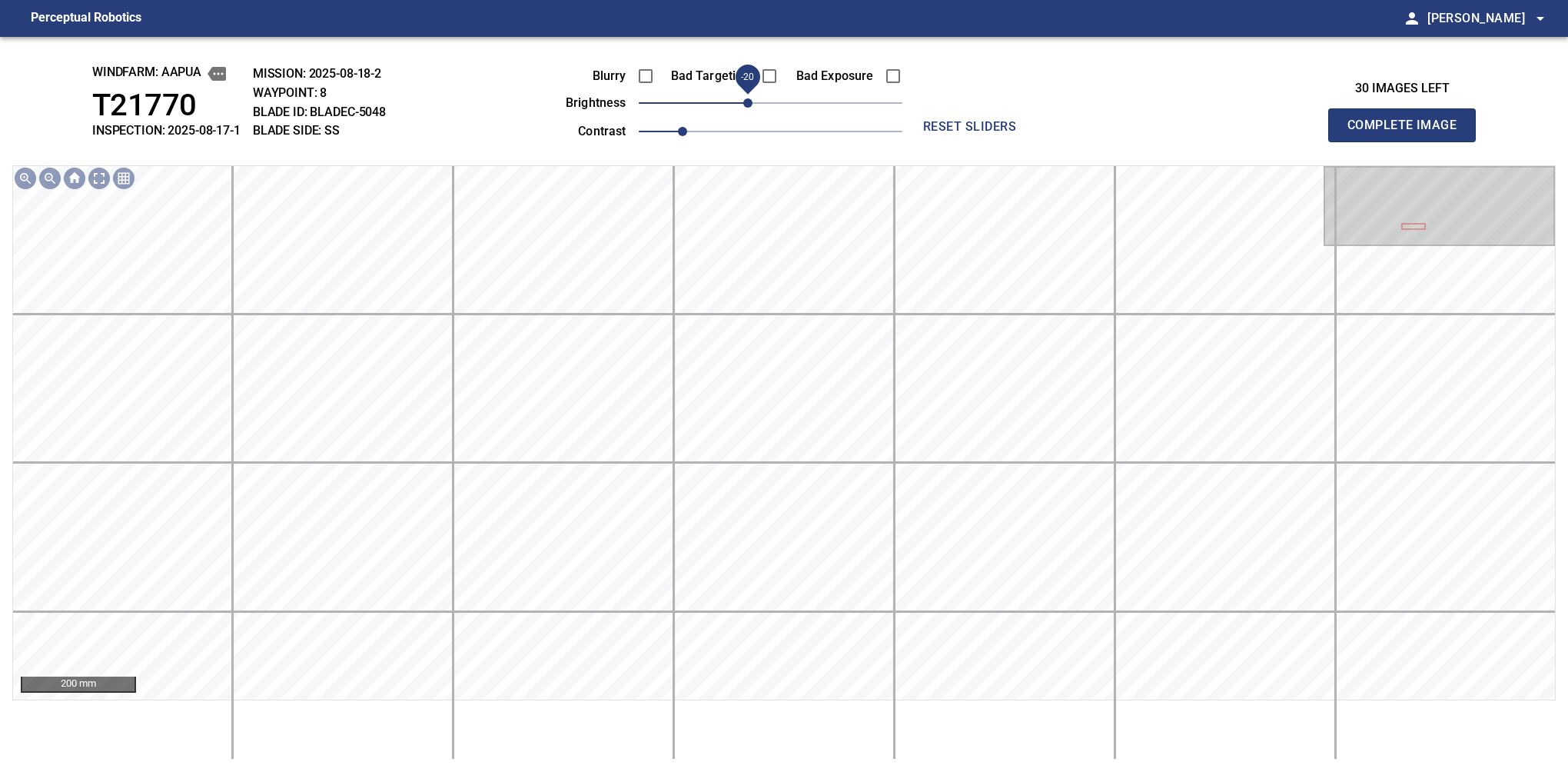
click at [752, 102] on span "-20" at bounding box center [747, 102] width 10 height 10
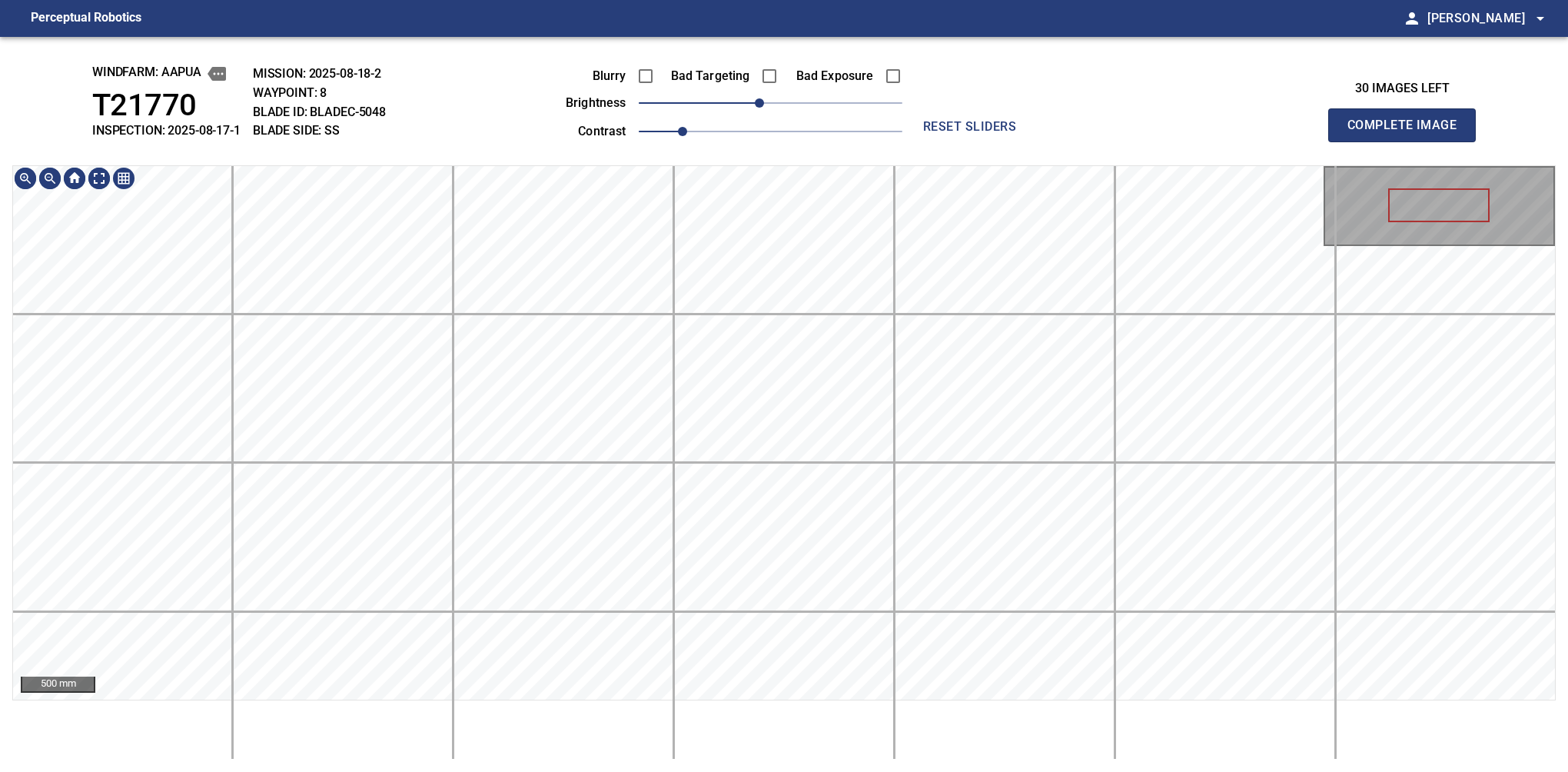
click at [640, 77] on div "windfarm: Aapua T21770 INSPECTION: 2025-08-17-1 MISSION: 2025-08-18-2 WAYPOINT:…" at bounding box center [784, 404] width 1568 height 735
click at [1408, 142] on button "Complete Image" at bounding box center [1402, 125] width 148 height 34
click at [376, 74] on div "windfarm: Aapua T21770 INSPECTION: 2025-08-17-1 MISSION: 2025-08-18-2 WAYPOINT:…" at bounding box center [784, 404] width 1568 height 735
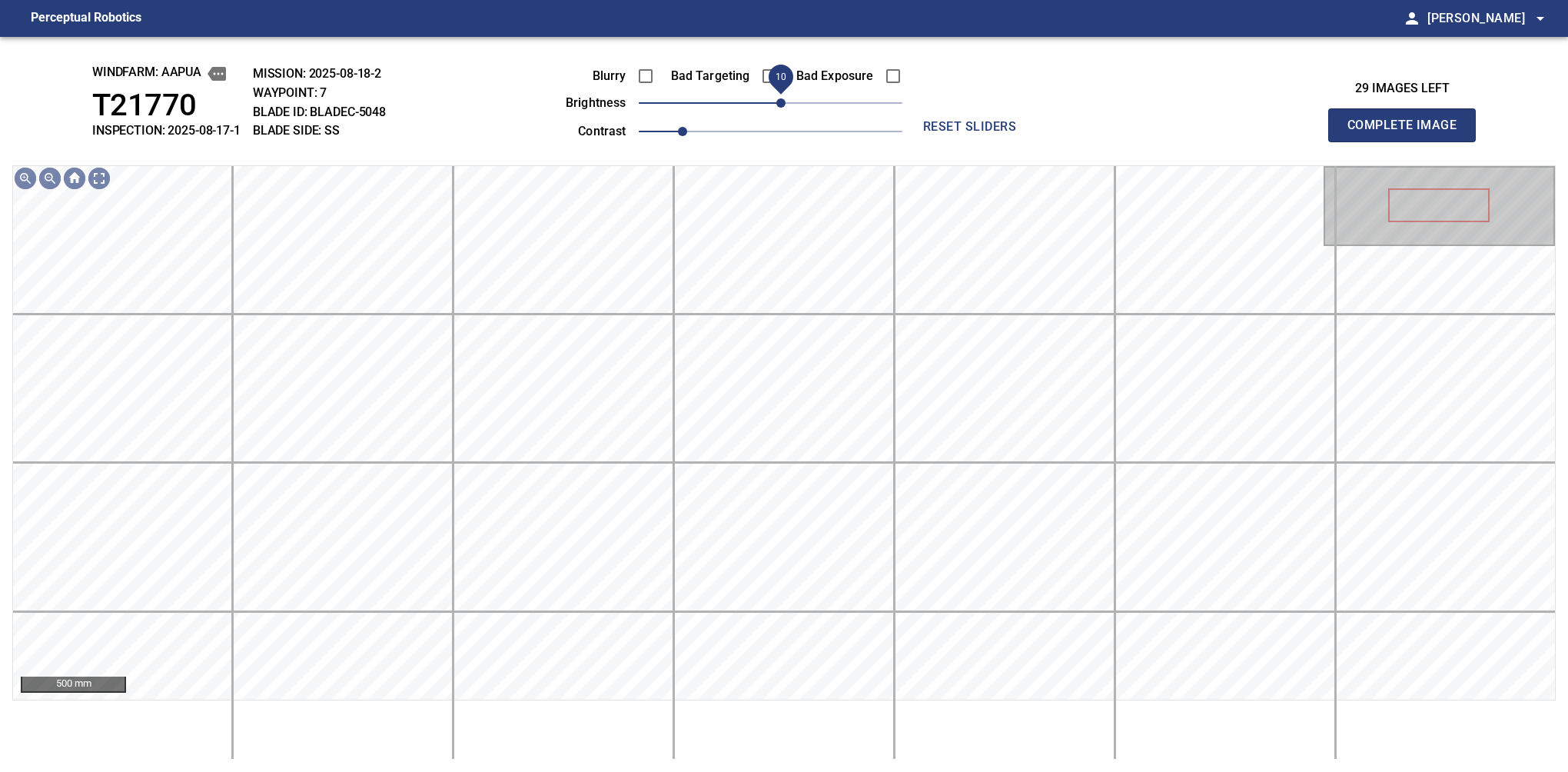
click at [776, 108] on span "10" at bounding box center [780, 102] width 10 height 10
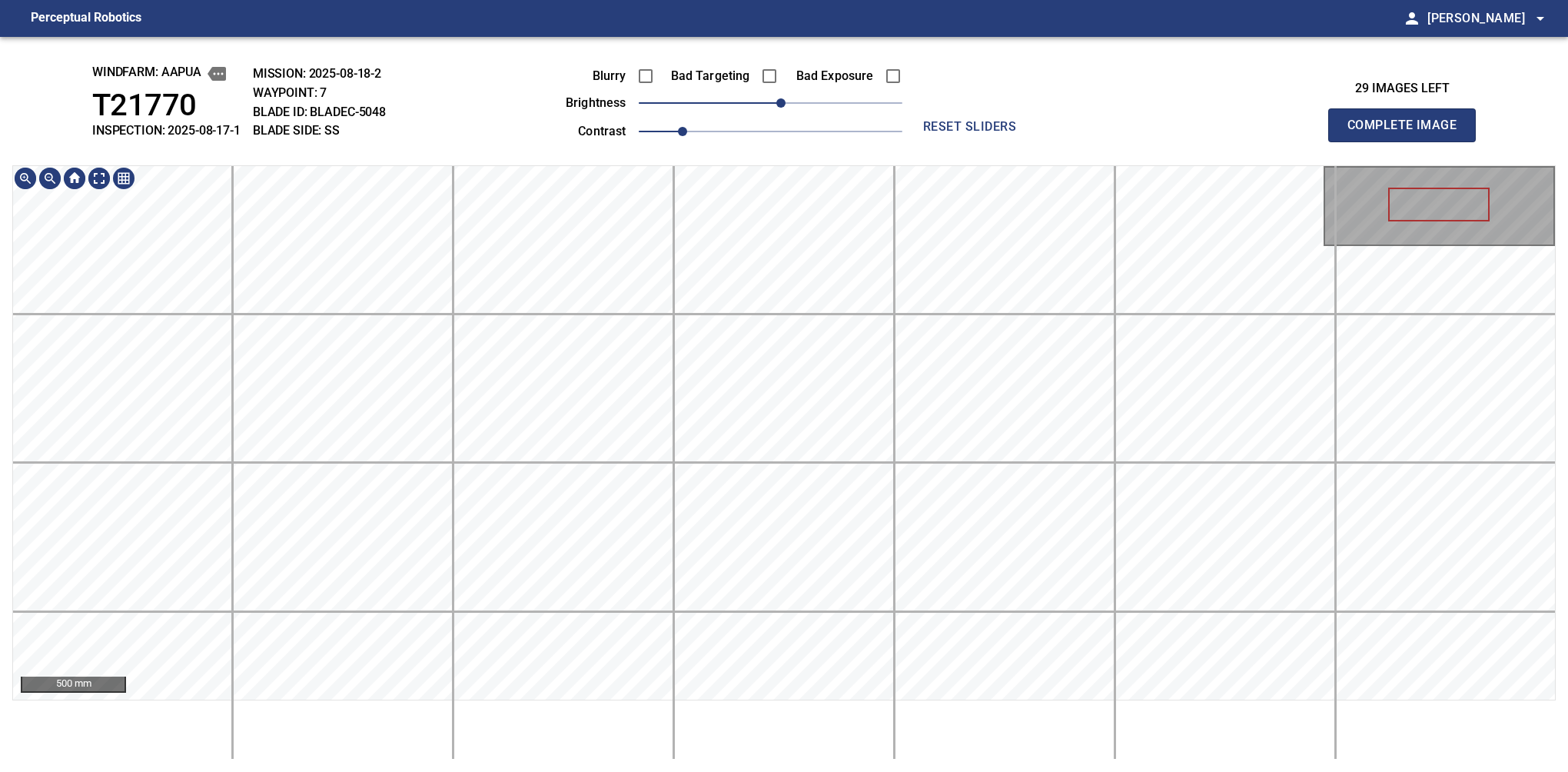
click at [538, 761] on div "windfarm: Aapua T21770 INSPECTION: 2025-08-17-1 MISSION: 2025-08-18-2 WAYPOINT:…" at bounding box center [784, 404] width 1568 height 735
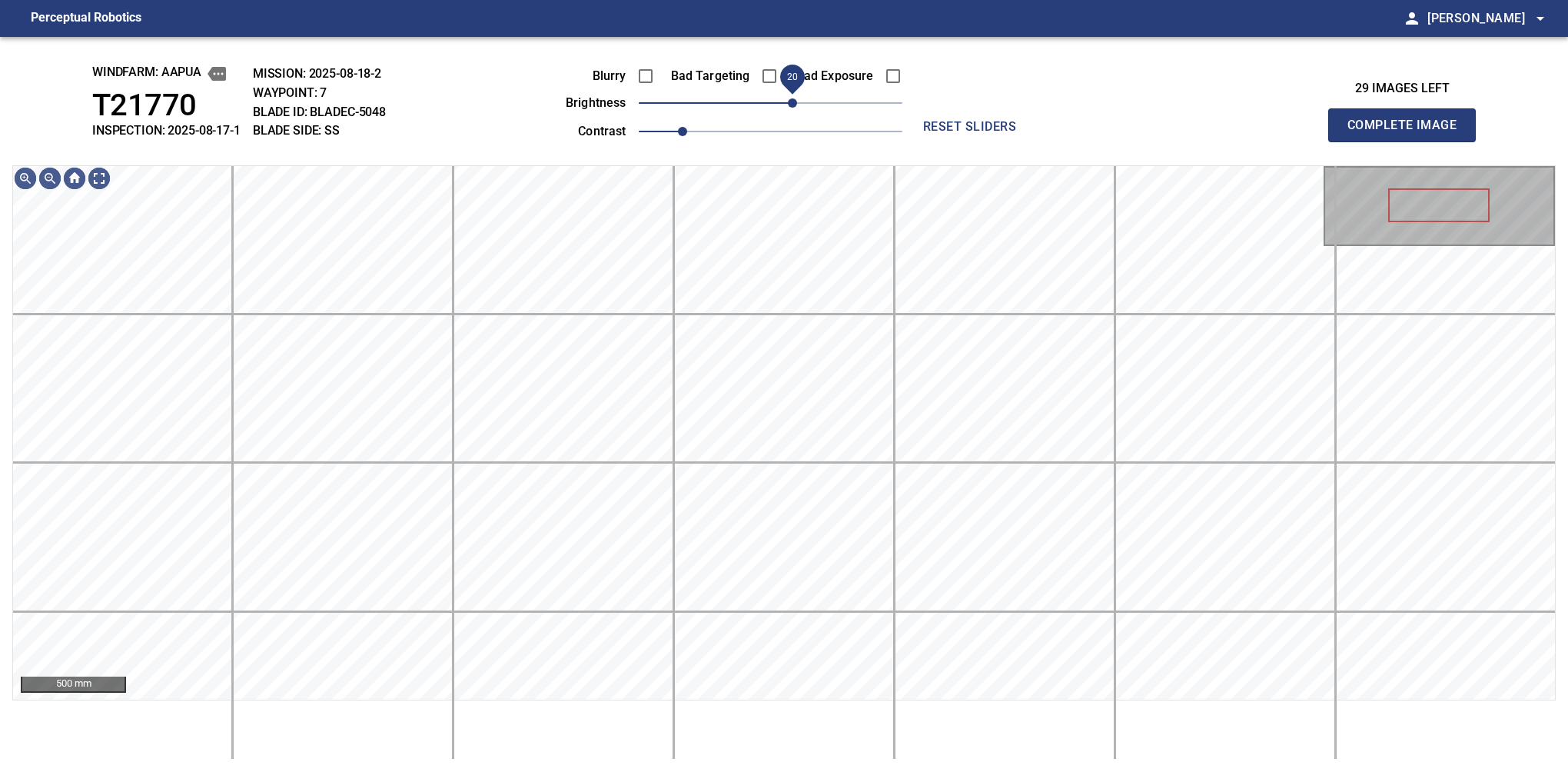
drag, startPoint x: 781, startPoint y: 102, endPoint x: 790, endPoint y: 99, distance: 9.5
click at [790, 99] on span "20" at bounding box center [792, 102] width 10 height 10
click at [1408, 142] on button "Complete Image" at bounding box center [1402, 125] width 148 height 34
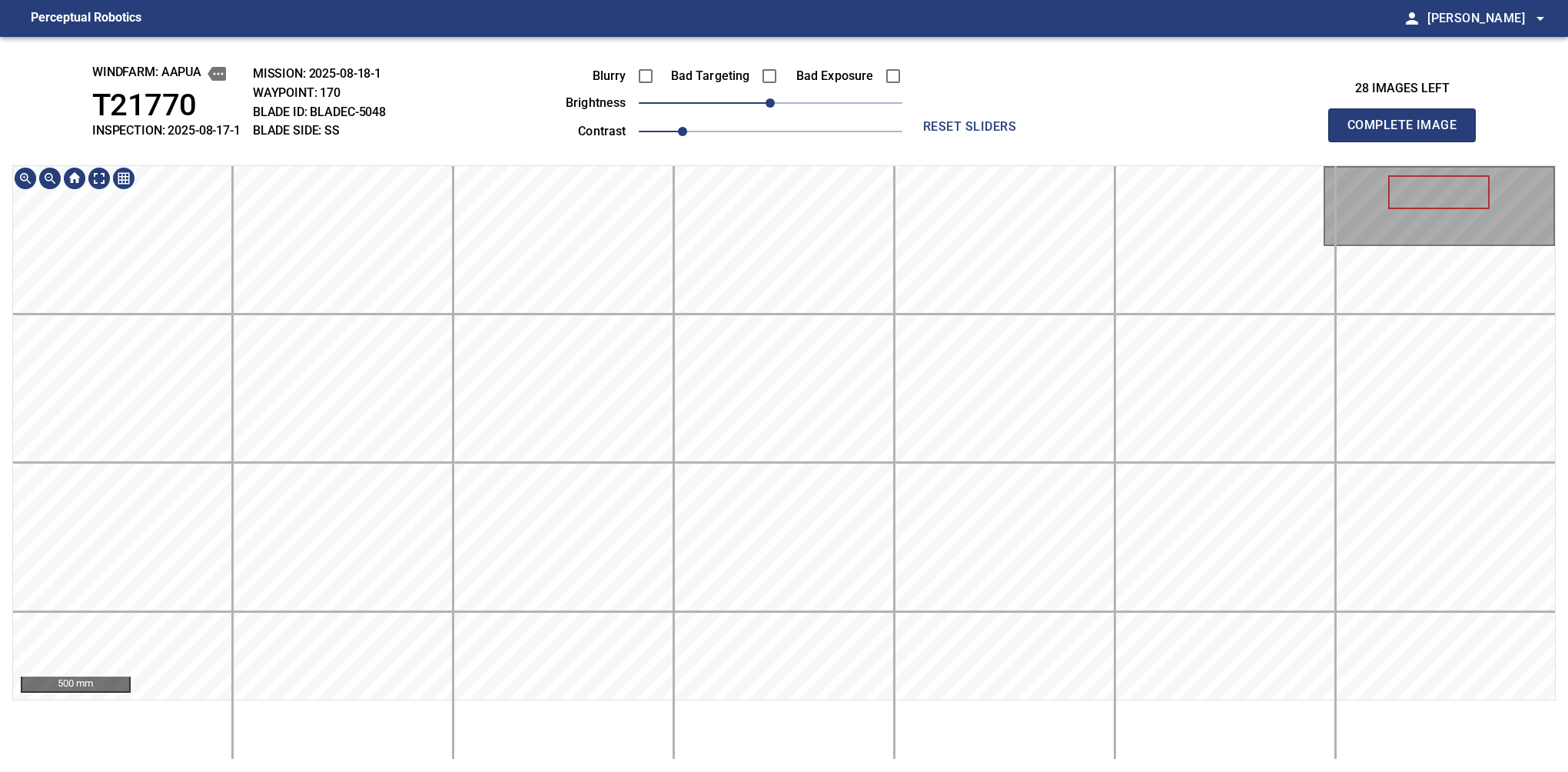
click at [815, 771] on html "Perceptual Robotics person [PERSON_NAME] arrow_drop_down windfarm: Aapua T21770…" at bounding box center [784, 386] width 1568 height 772
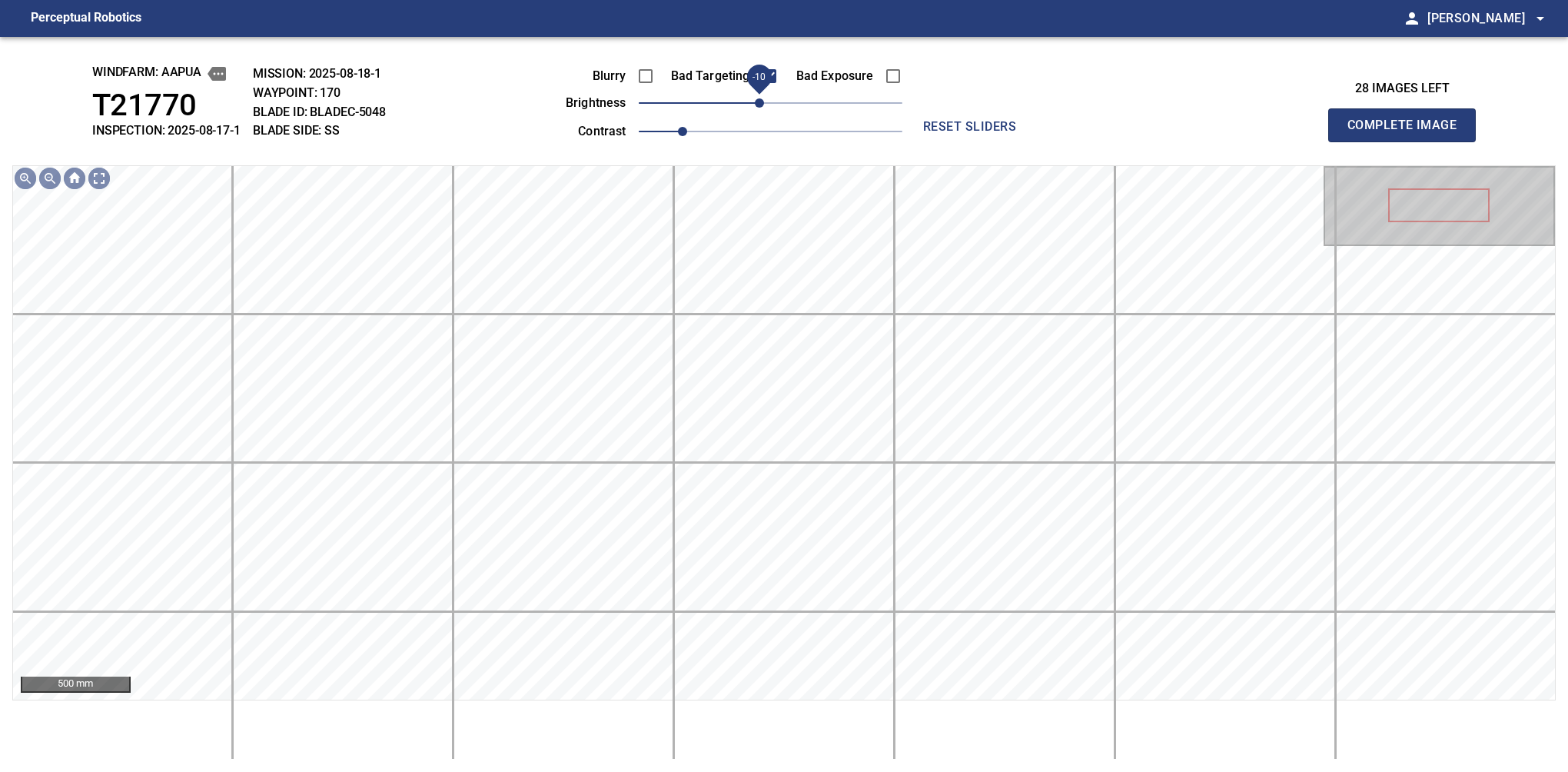
click at [759, 101] on span "-10" at bounding box center [760, 102] width 10 height 10
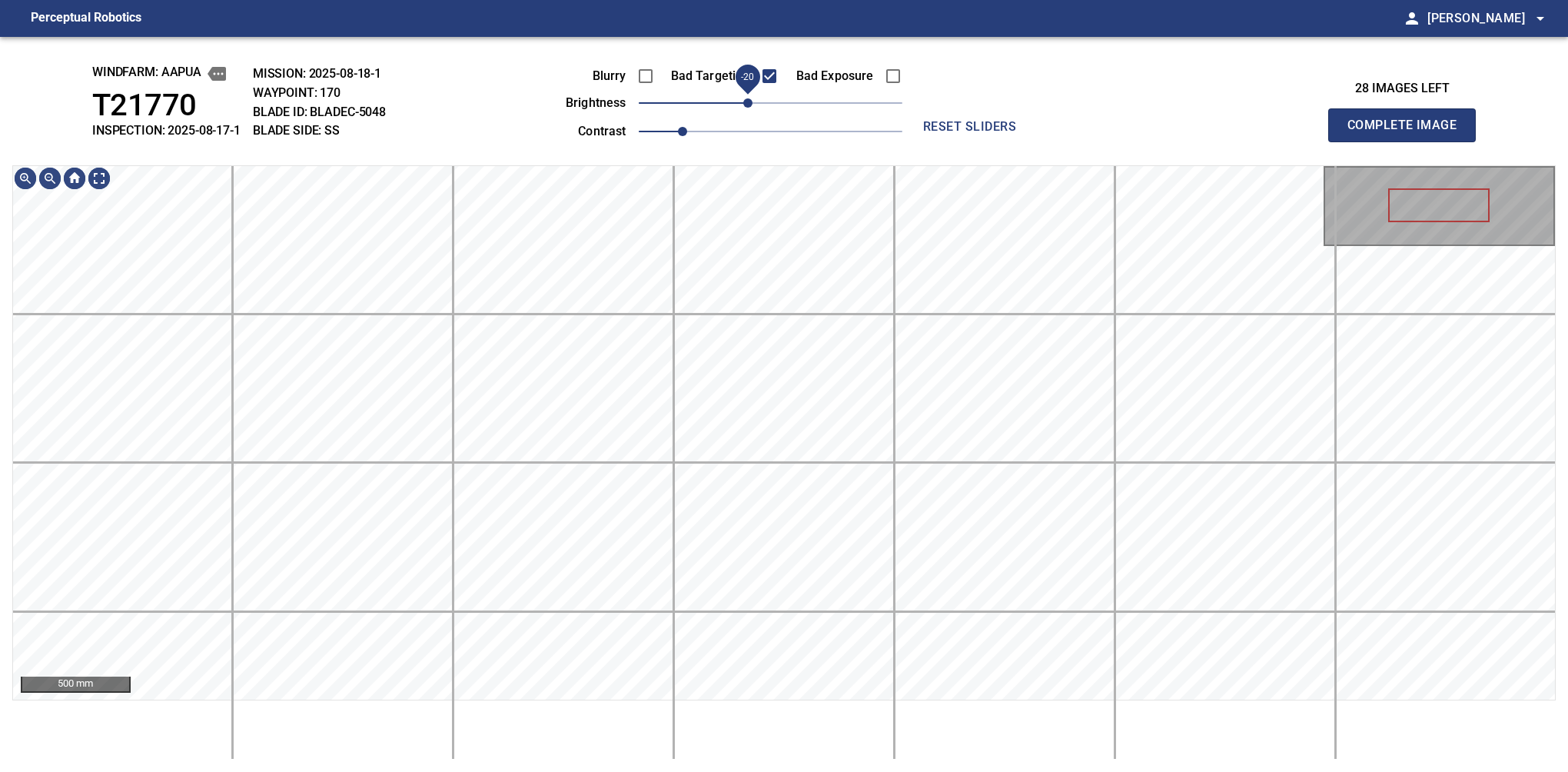
click at [745, 105] on span "-20" at bounding box center [747, 102] width 10 height 10
click at [368, 771] on html "Perceptual Robotics person [PERSON_NAME] arrow_drop_down windfarm: Aapua T21770…" at bounding box center [784, 386] width 1568 height 772
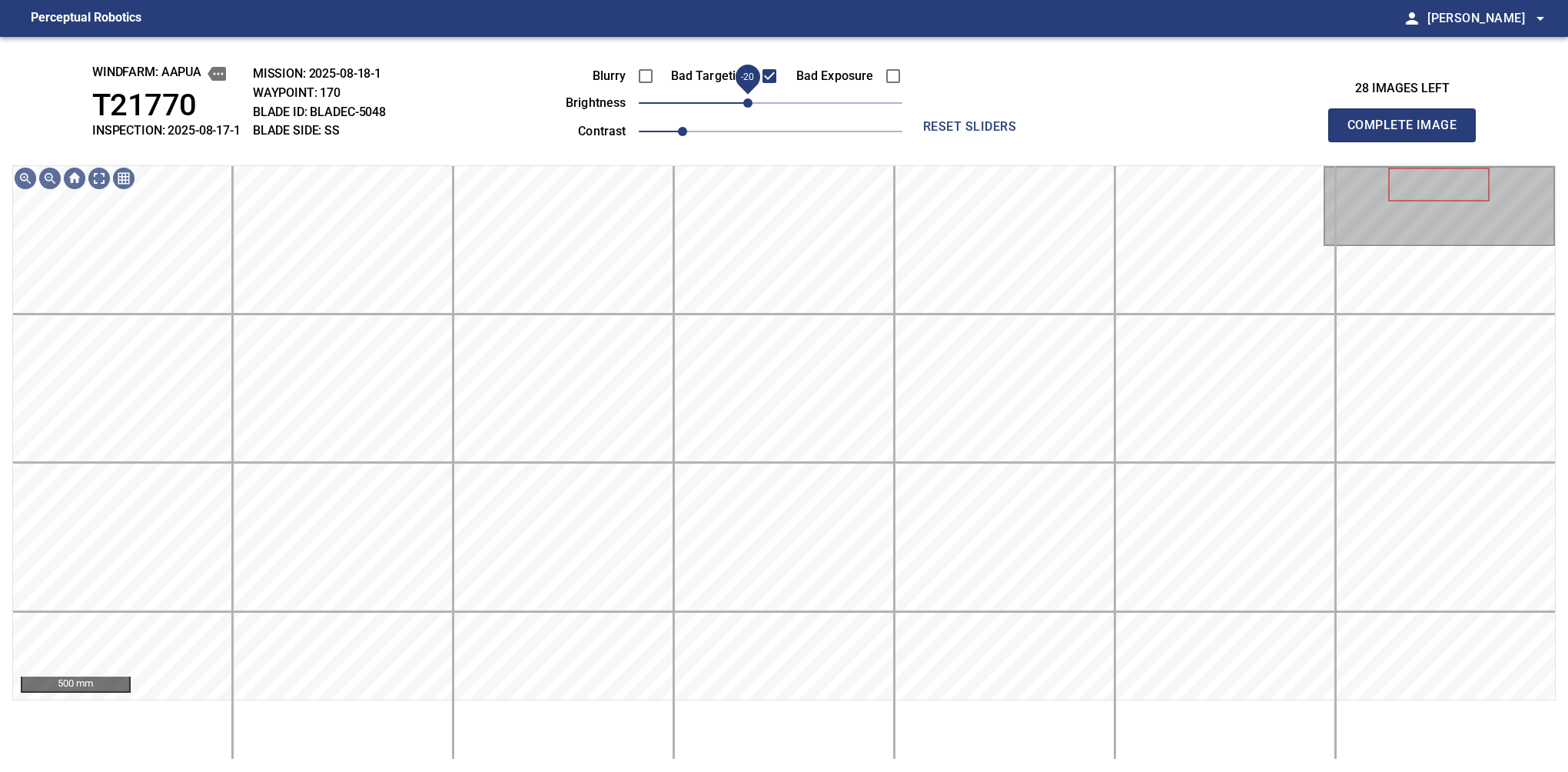
click at [752, 105] on span "-20" at bounding box center [747, 102] width 10 height 10
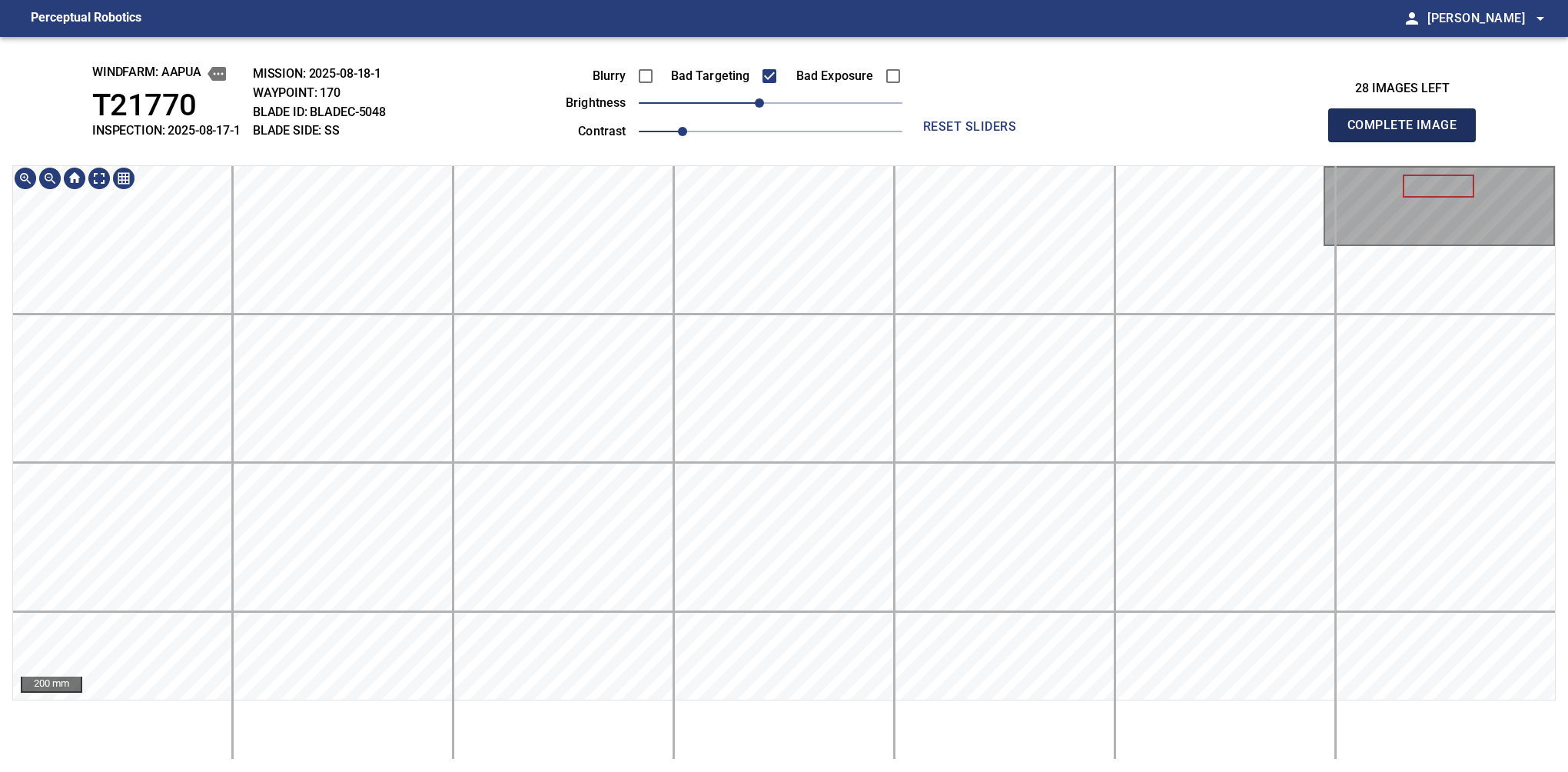
click at [1408, 142] on button "Complete Image" at bounding box center [1402, 125] width 148 height 34
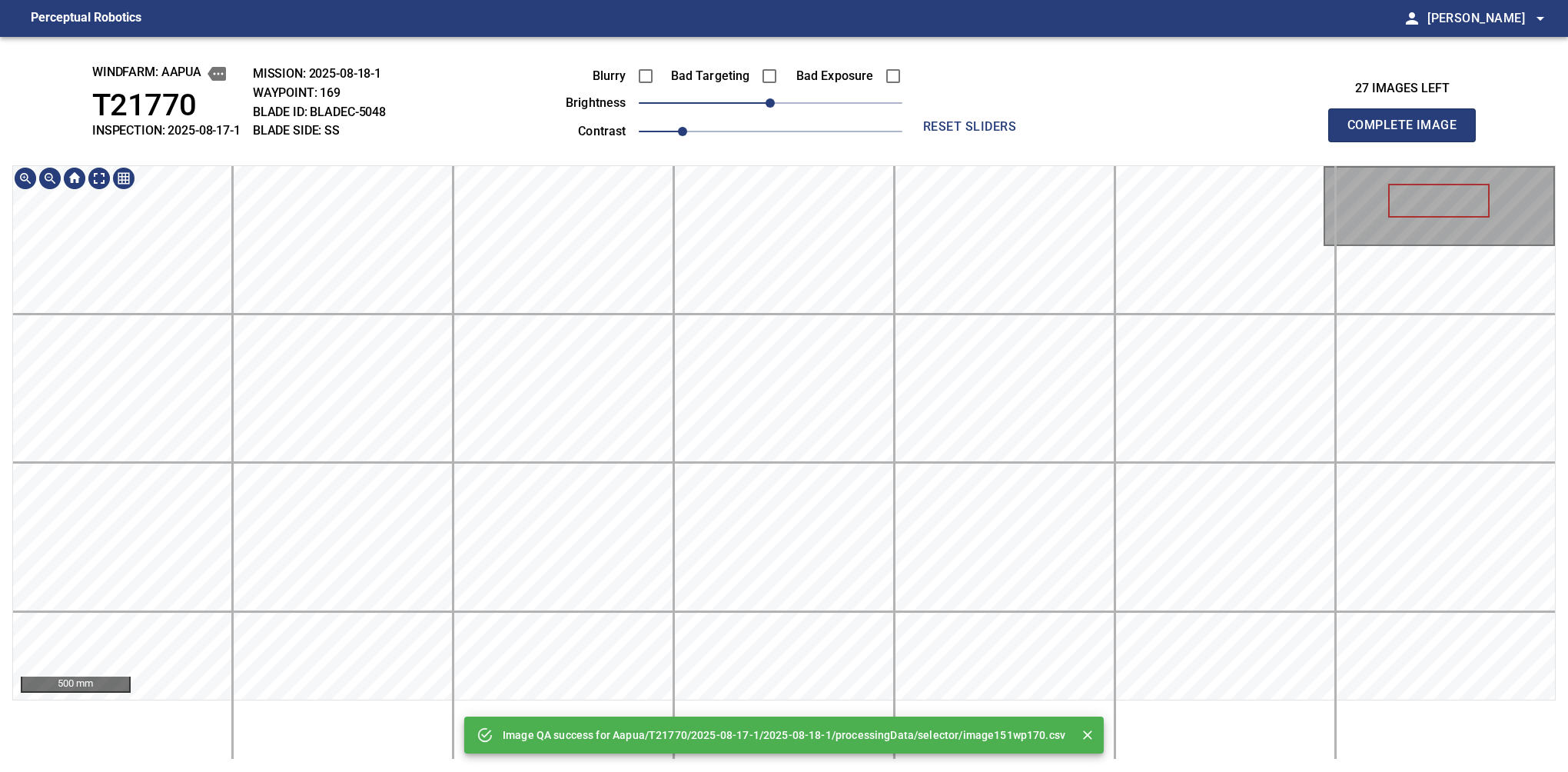
click at [772, 92] on div "Image QA success for Aapua/T21770/2025-08-17-1/2025-08-18-1/processingData/sele…" at bounding box center [784, 404] width 1568 height 735
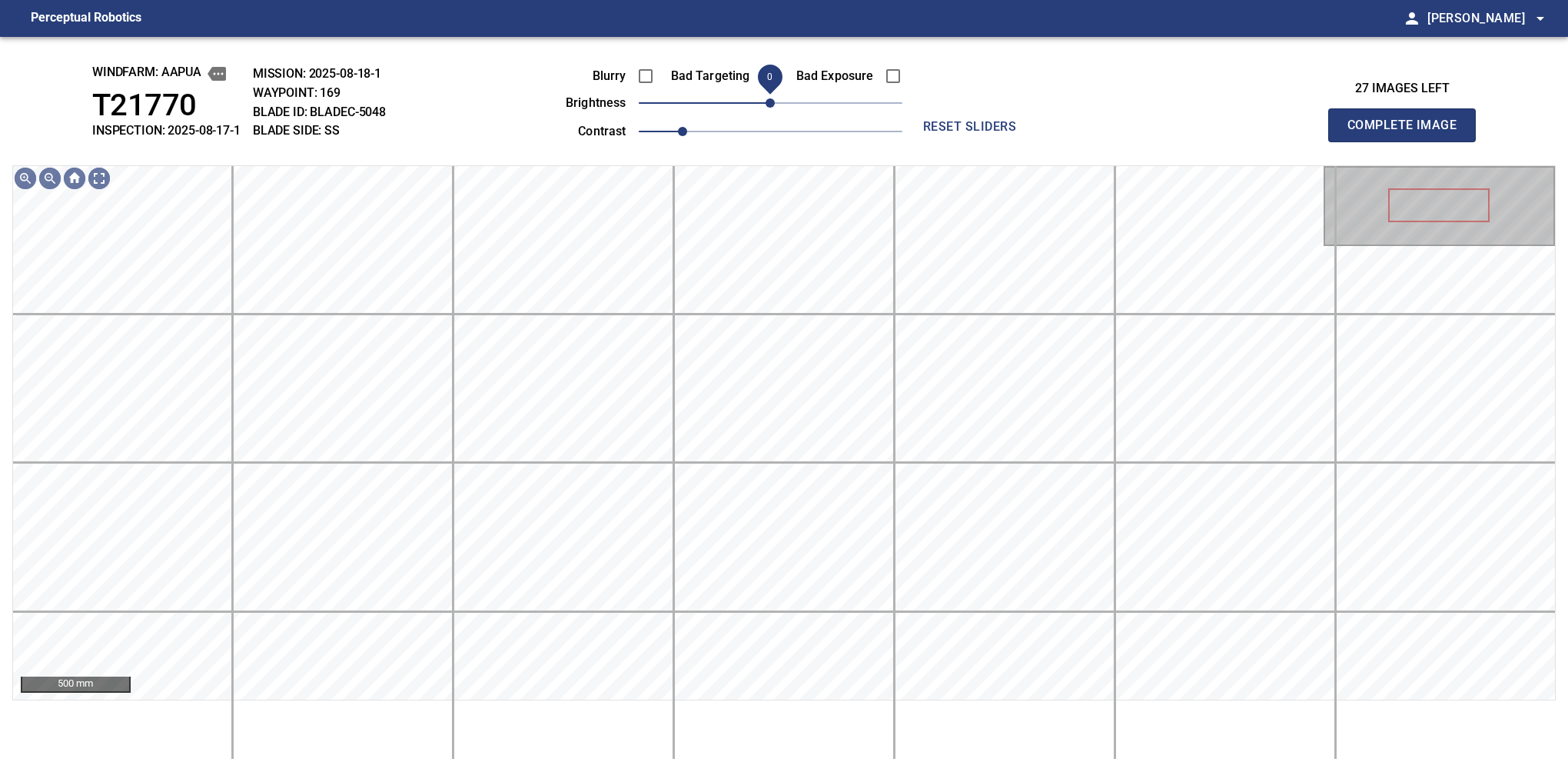
click at [766, 108] on span "0" at bounding box center [770, 102] width 10 height 10
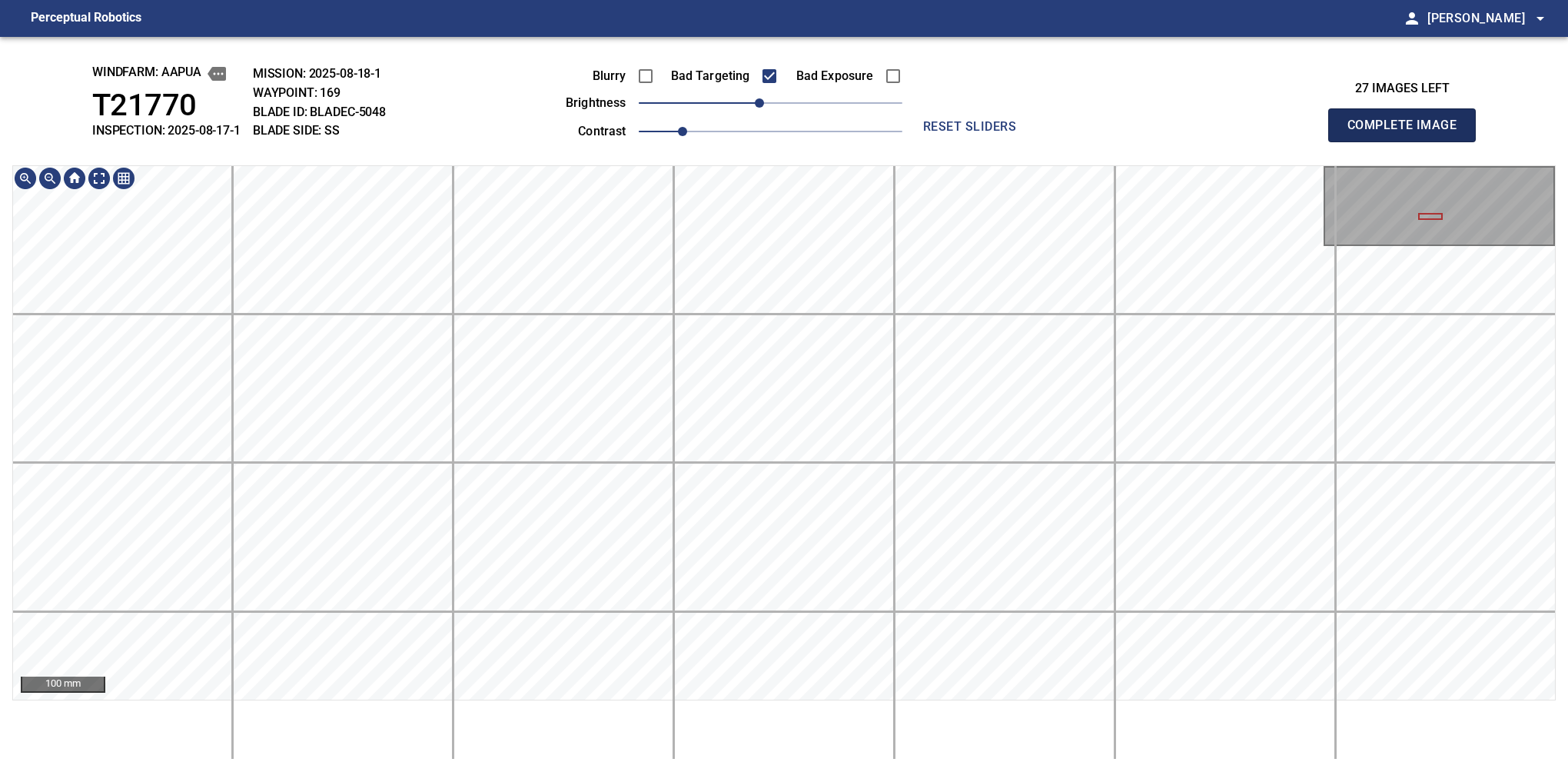
click at [1408, 142] on button "Complete Image" at bounding box center [1402, 125] width 148 height 34
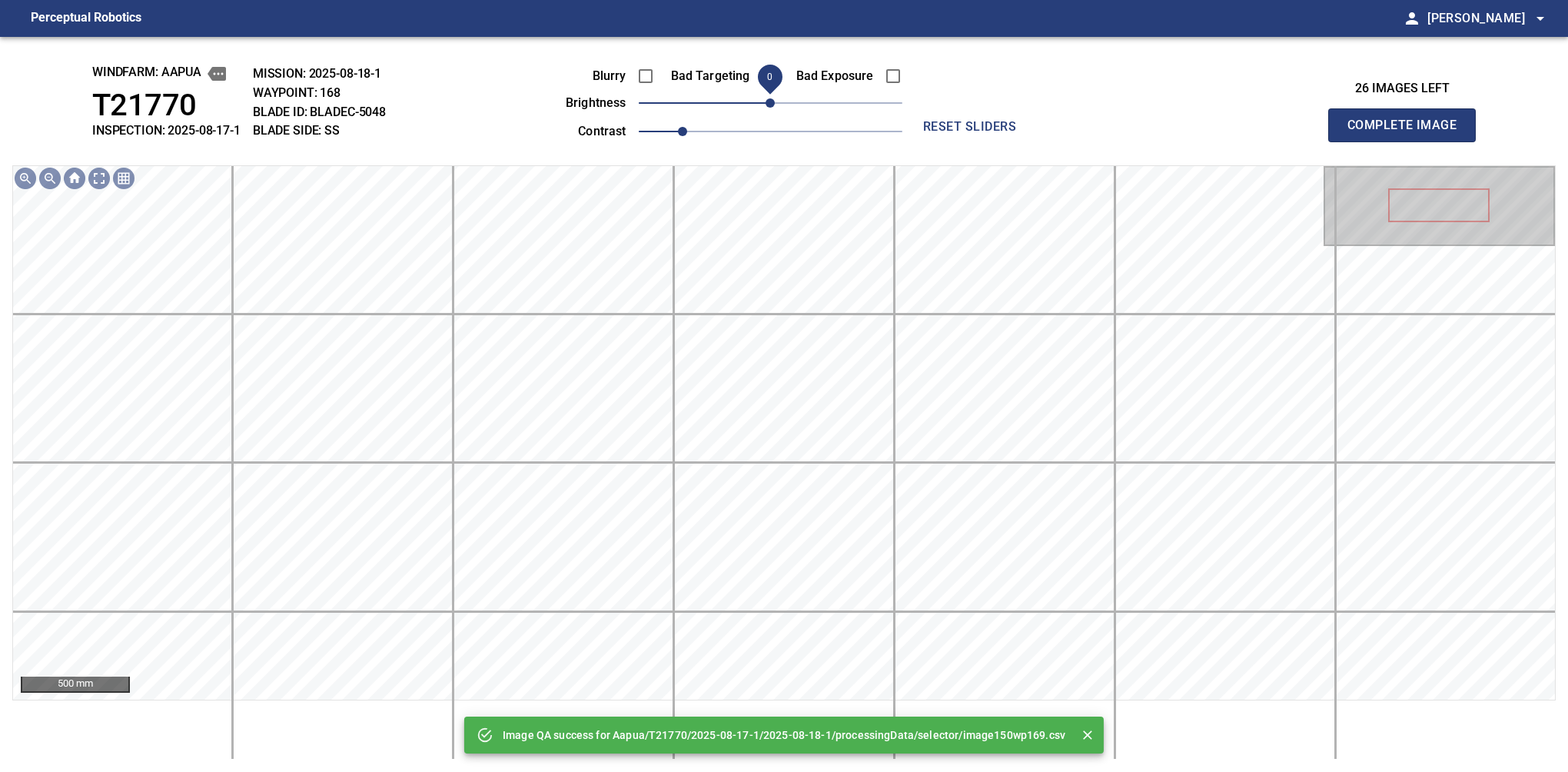
click at [755, 104] on div "Blurry Bad Targeting Bad Exposure brightness 0 contrast 1" at bounding box center [717, 102] width 371 height 82
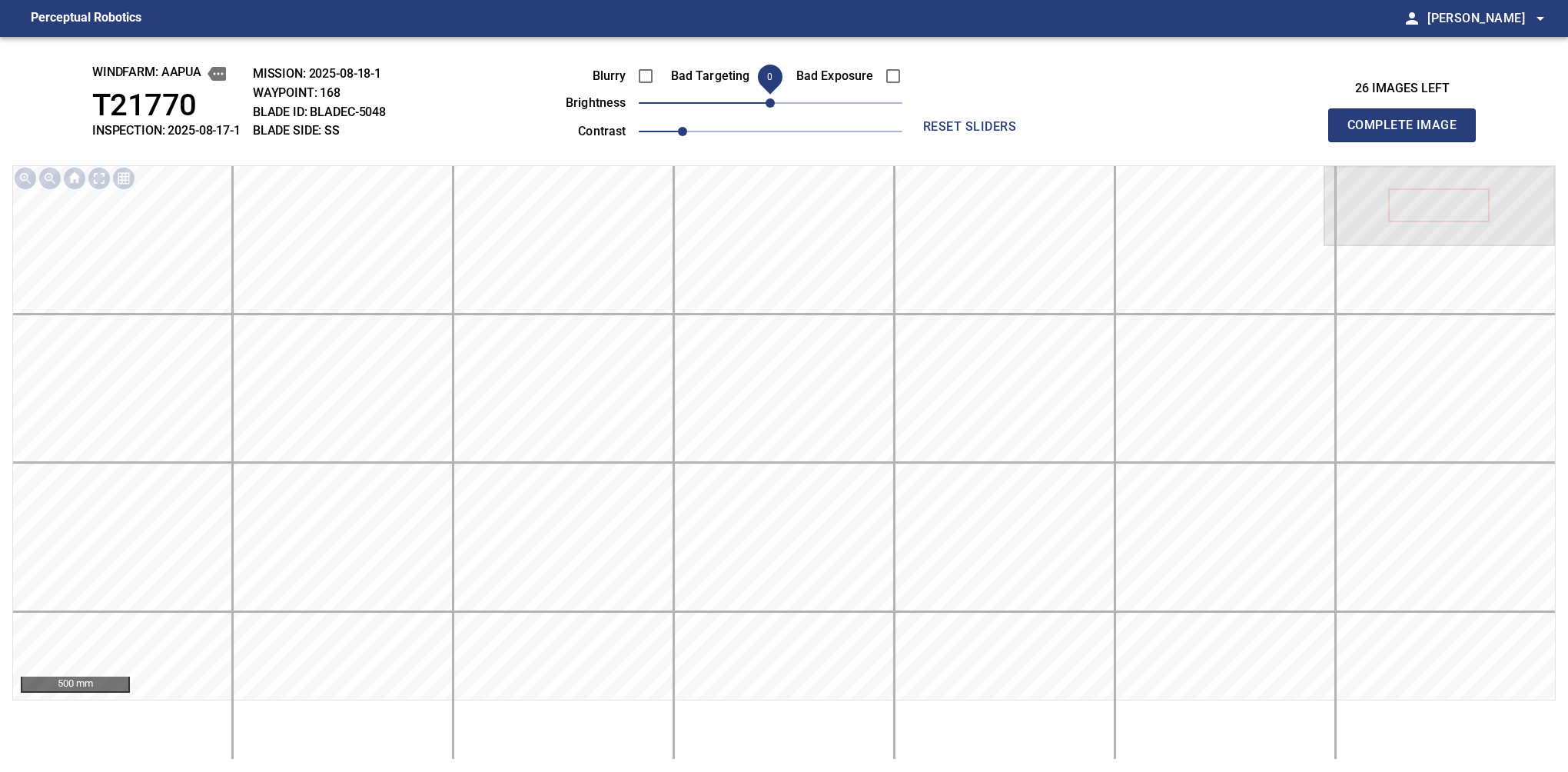
click at [766, 108] on span "0" at bounding box center [770, 102] width 10 height 10
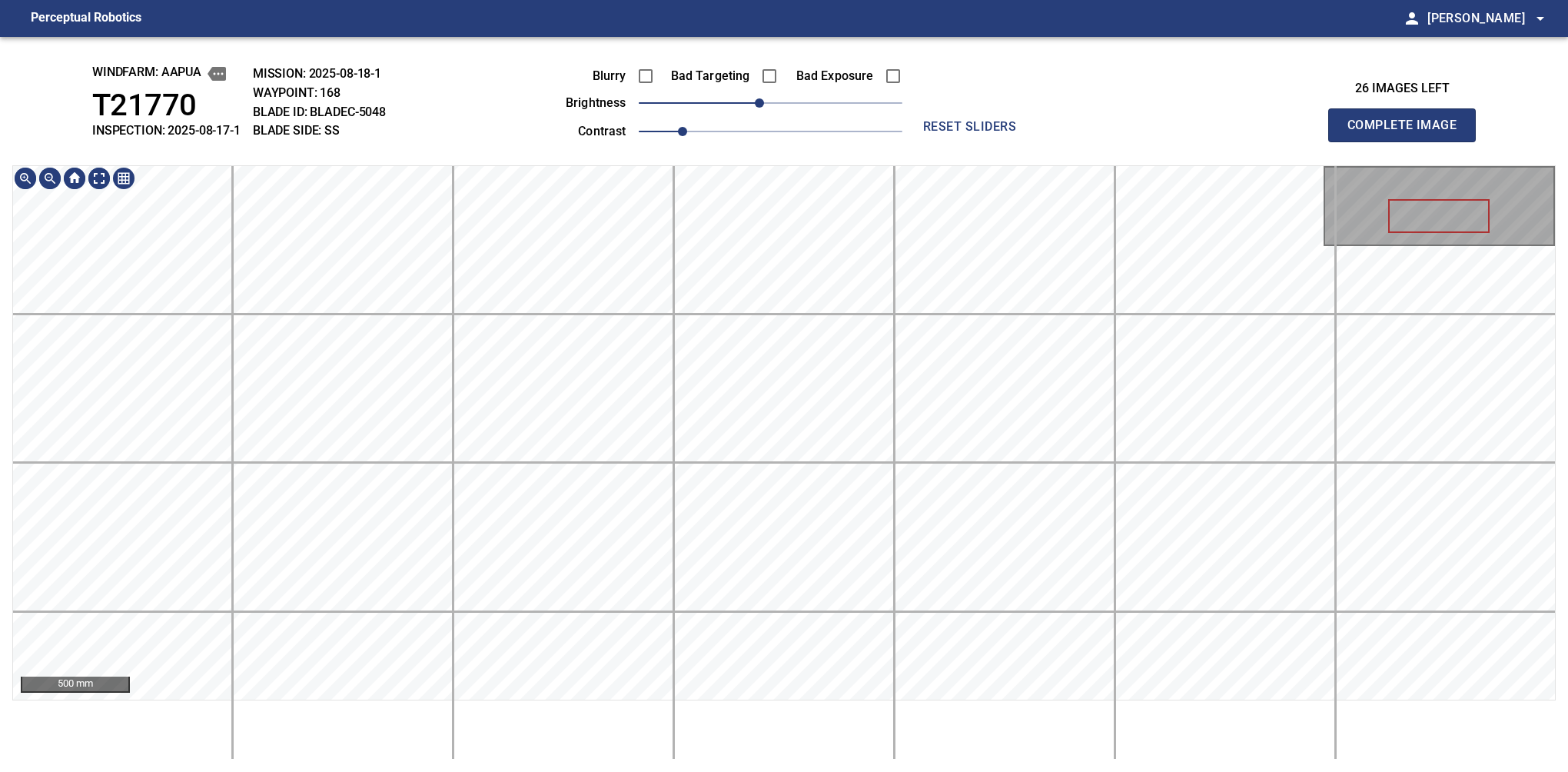
click at [604, 102] on div "windfarm: Aapua T21770 INSPECTION: 2025-08-17-1 MISSION: 2025-08-18-1 WAYPOINT:…" at bounding box center [784, 404] width 1568 height 735
click at [1408, 142] on button "Complete Image" at bounding box center [1402, 125] width 148 height 34
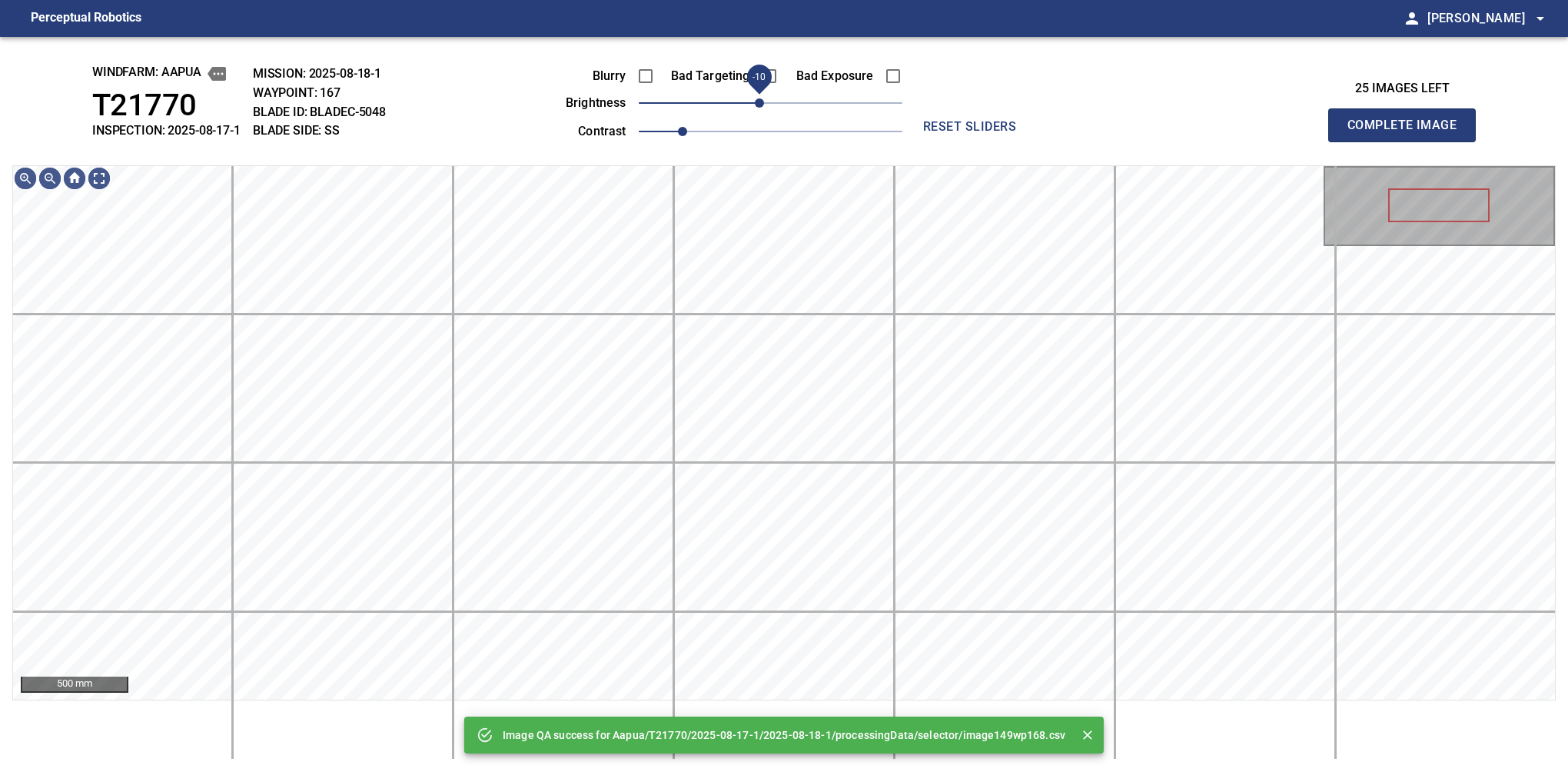
drag, startPoint x: 768, startPoint y: 101, endPoint x: 761, endPoint y: 98, distance: 7.6
click at [761, 98] on span "-10" at bounding box center [760, 102] width 10 height 10
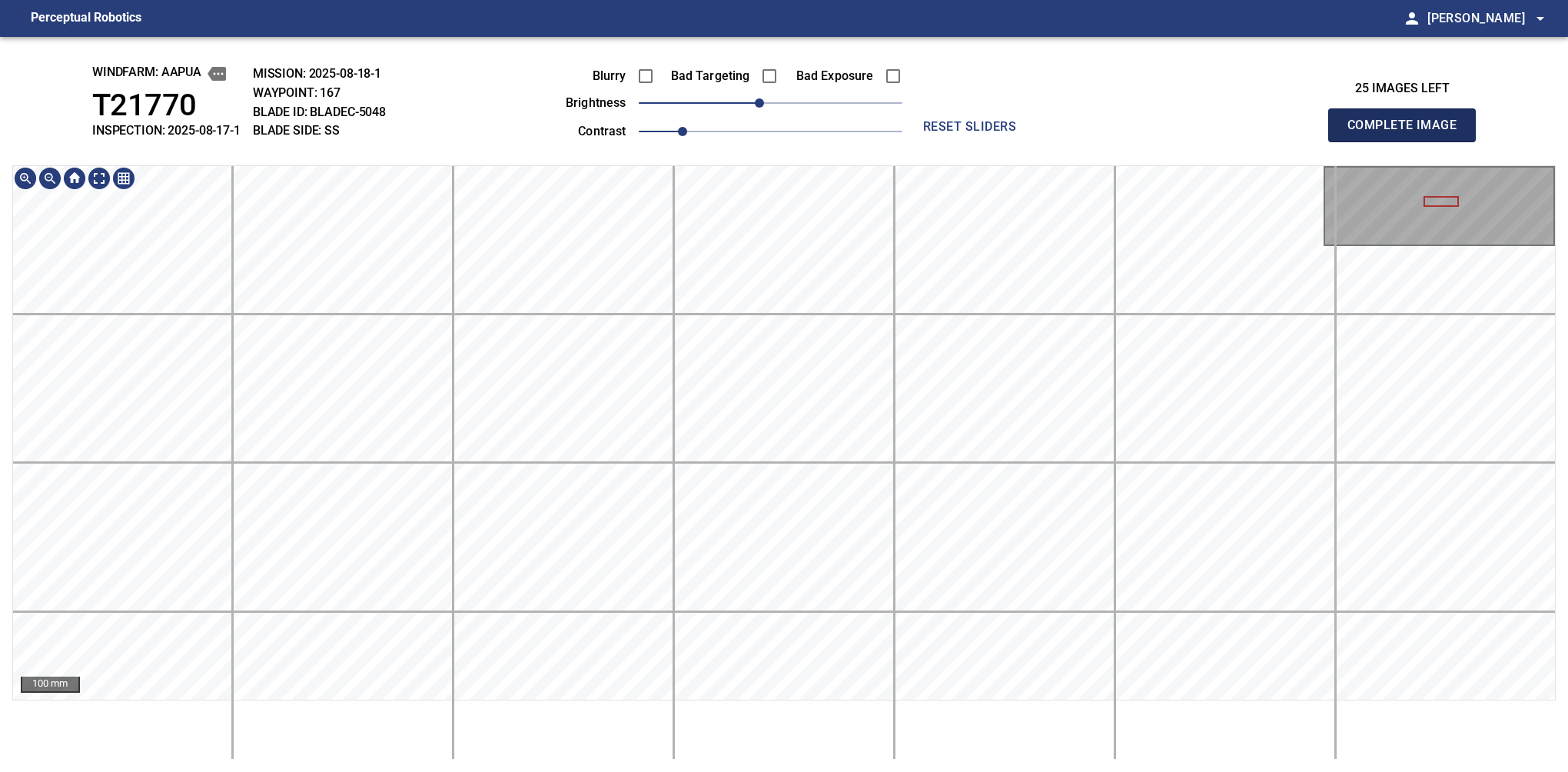
click at [1408, 142] on button "Complete Image" at bounding box center [1402, 125] width 148 height 34
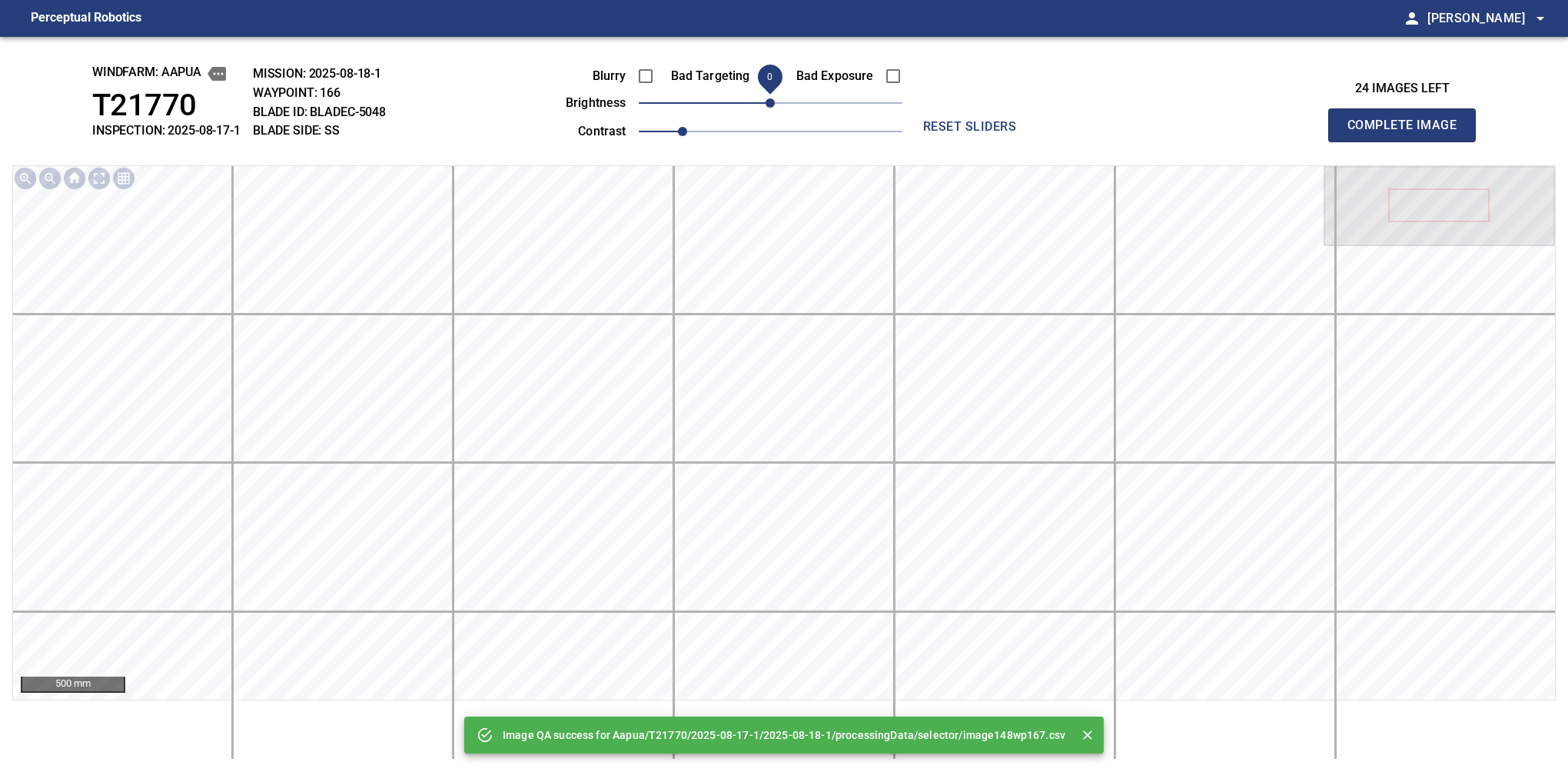
drag, startPoint x: 772, startPoint y: 114, endPoint x: 763, endPoint y: 116, distance: 9.2
click at [766, 108] on span "0" at bounding box center [770, 102] width 10 height 10
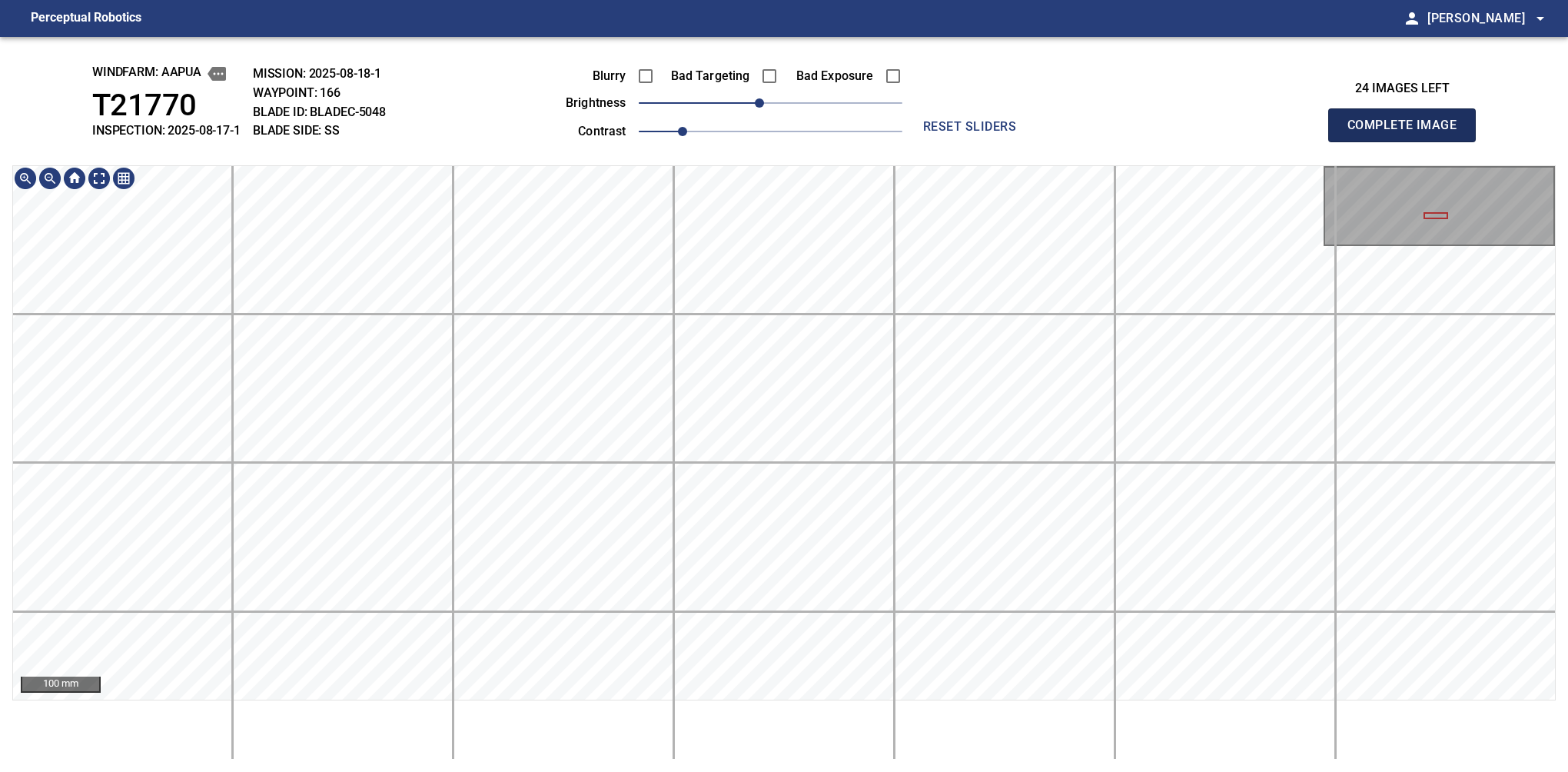
click at [1408, 142] on button "Complete Image" at bounding box center [1402, 125] width 148 height 34
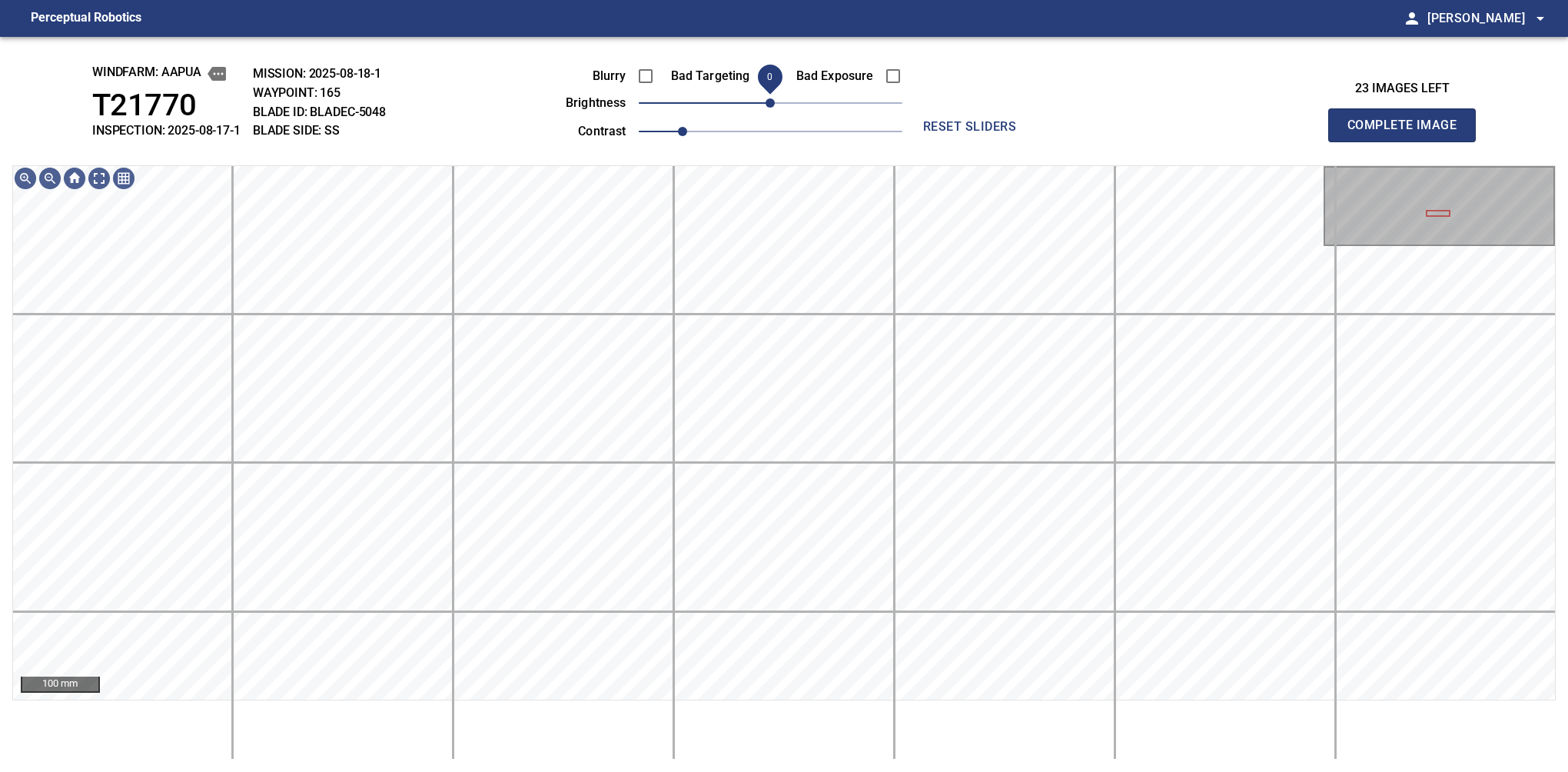
click at [766, 108] on span "0" at bounding box center [770, 102] width 10 height 10
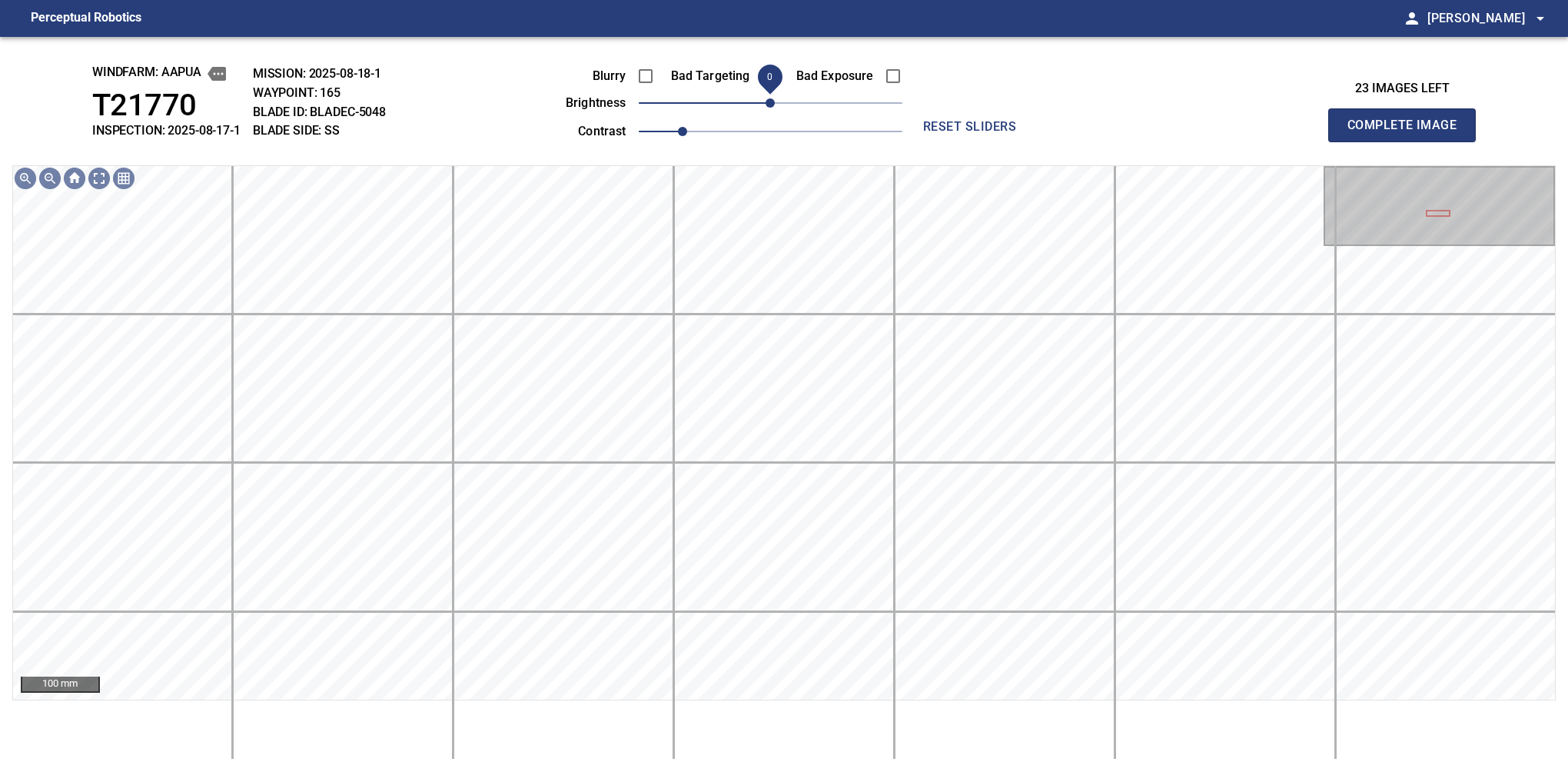
click at [766, 108] on span "0" at bounding box center [770, 102] width 10 height 10
click at [1408, 142] on button "Complete Image" at bounding box center [1402, 125] width 148 height 34
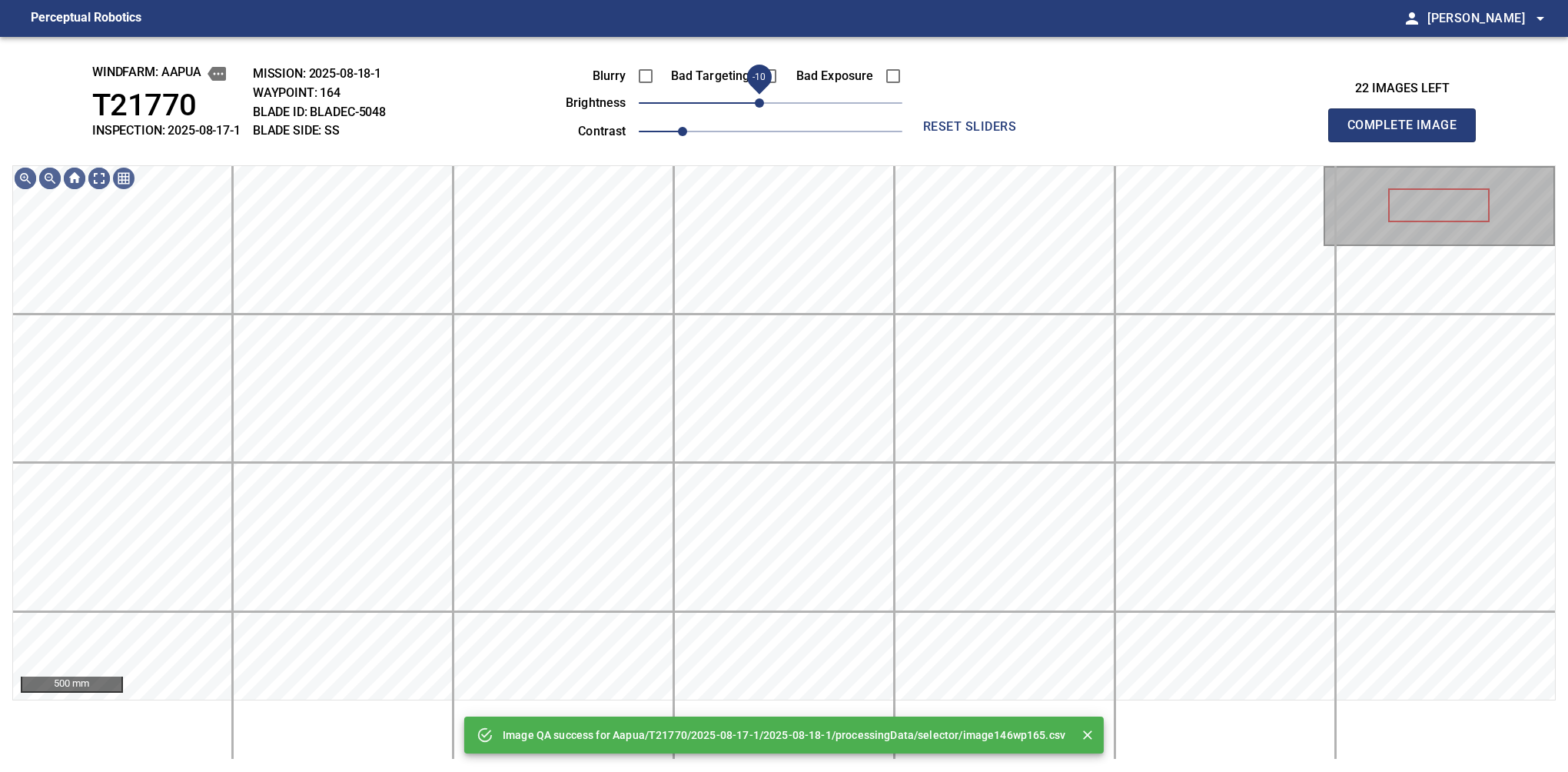
click at [760, 104] on span "-10" at bounding box center [760, 102] width 10 height 10
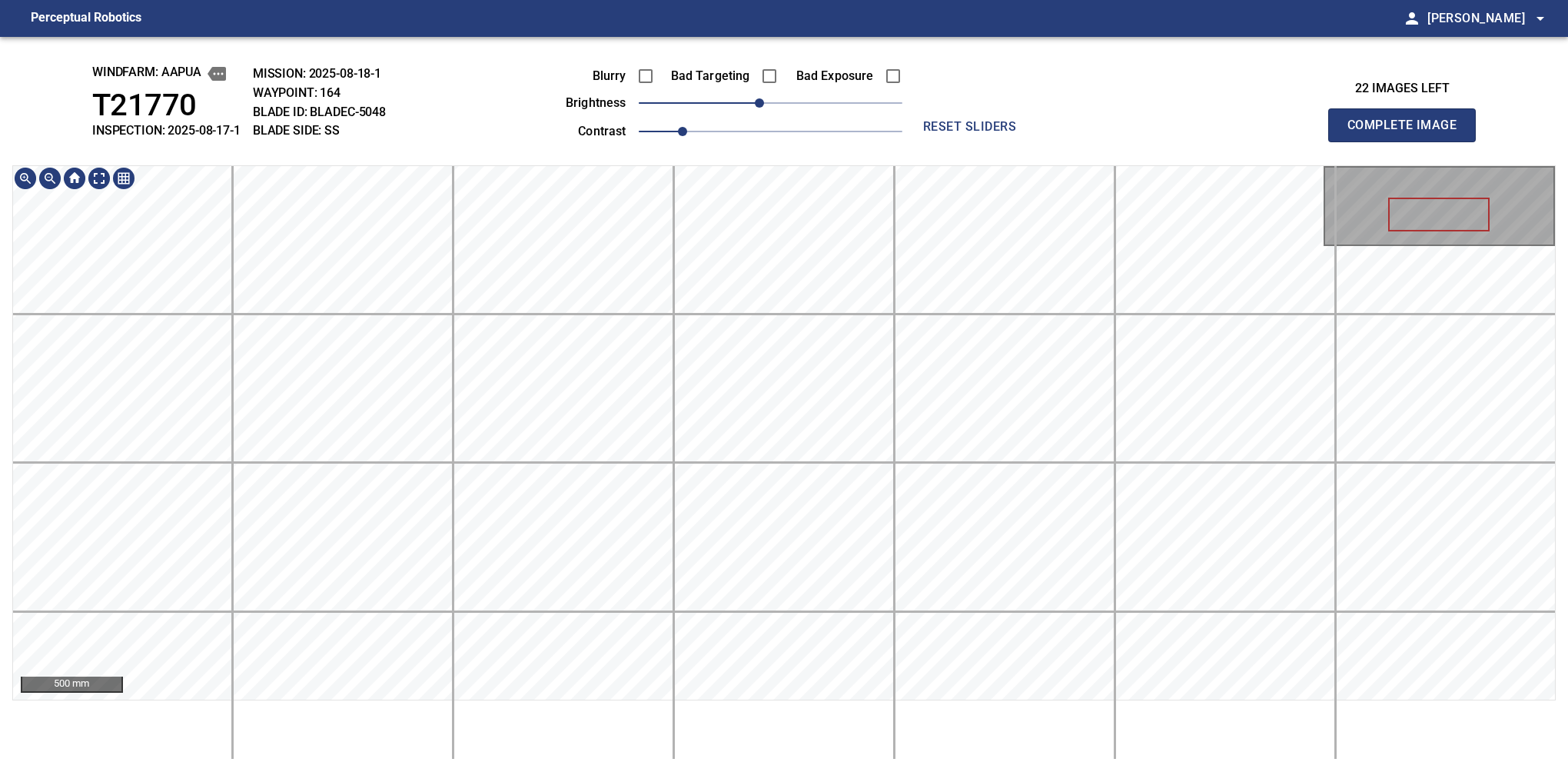
click at [1408, 142] on button "Complete Image" at bounding box center [1402, 125] width 148 height 34
click at [763, 108] on span "-10" at bounding box center [760, 102] width 10 height 10
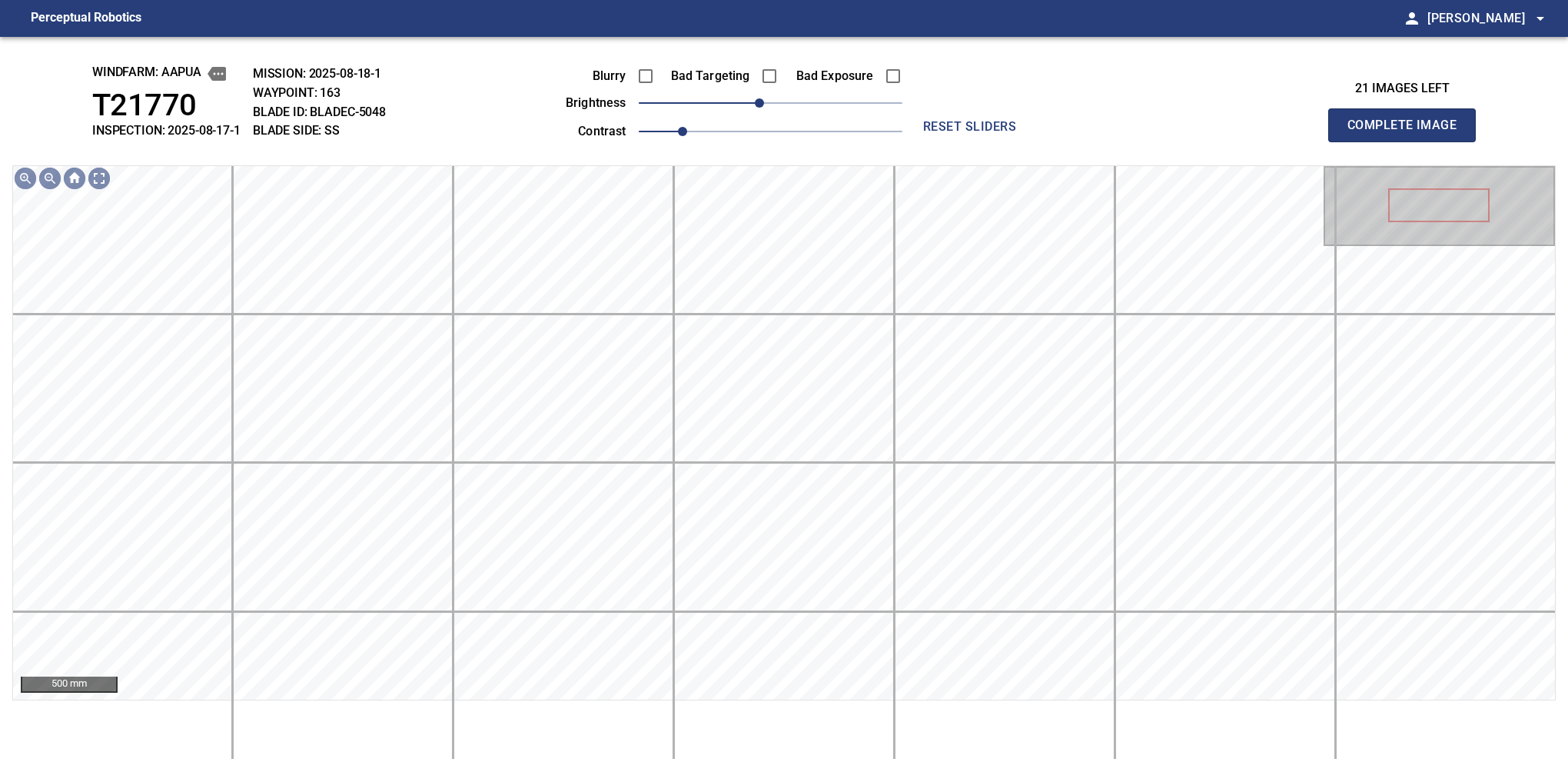
click at [1408, 142] on button "Complete Image" at bounding box center [1402, 125] width 148 height 34
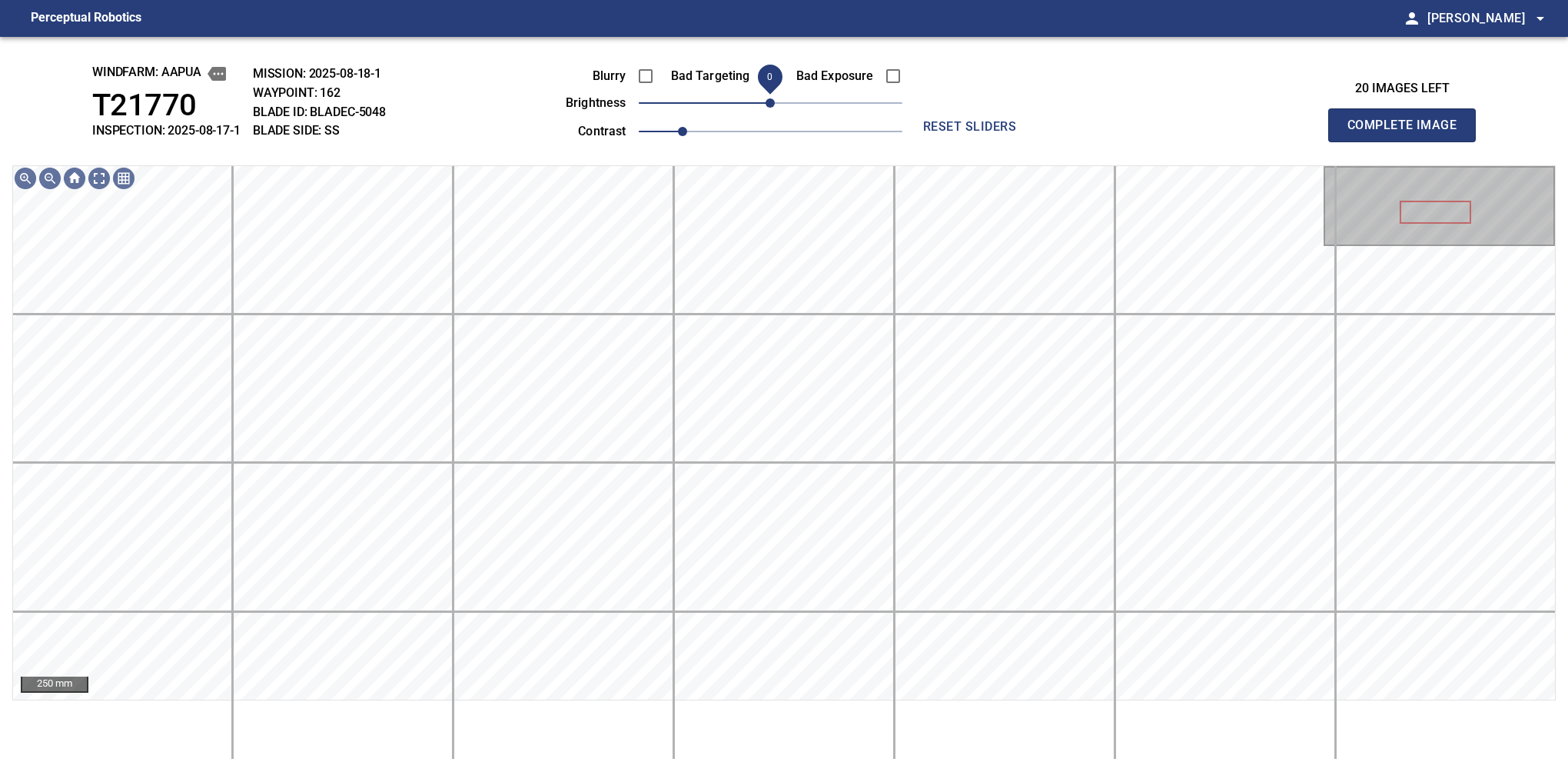
drag, startPoint x: 772, startPoint y: 104, endPoint x: 763, endPoint y: 108, distance: 9.8
click at [766, 108] on span "0" at bounding box center [770, 102] width 10 height 10
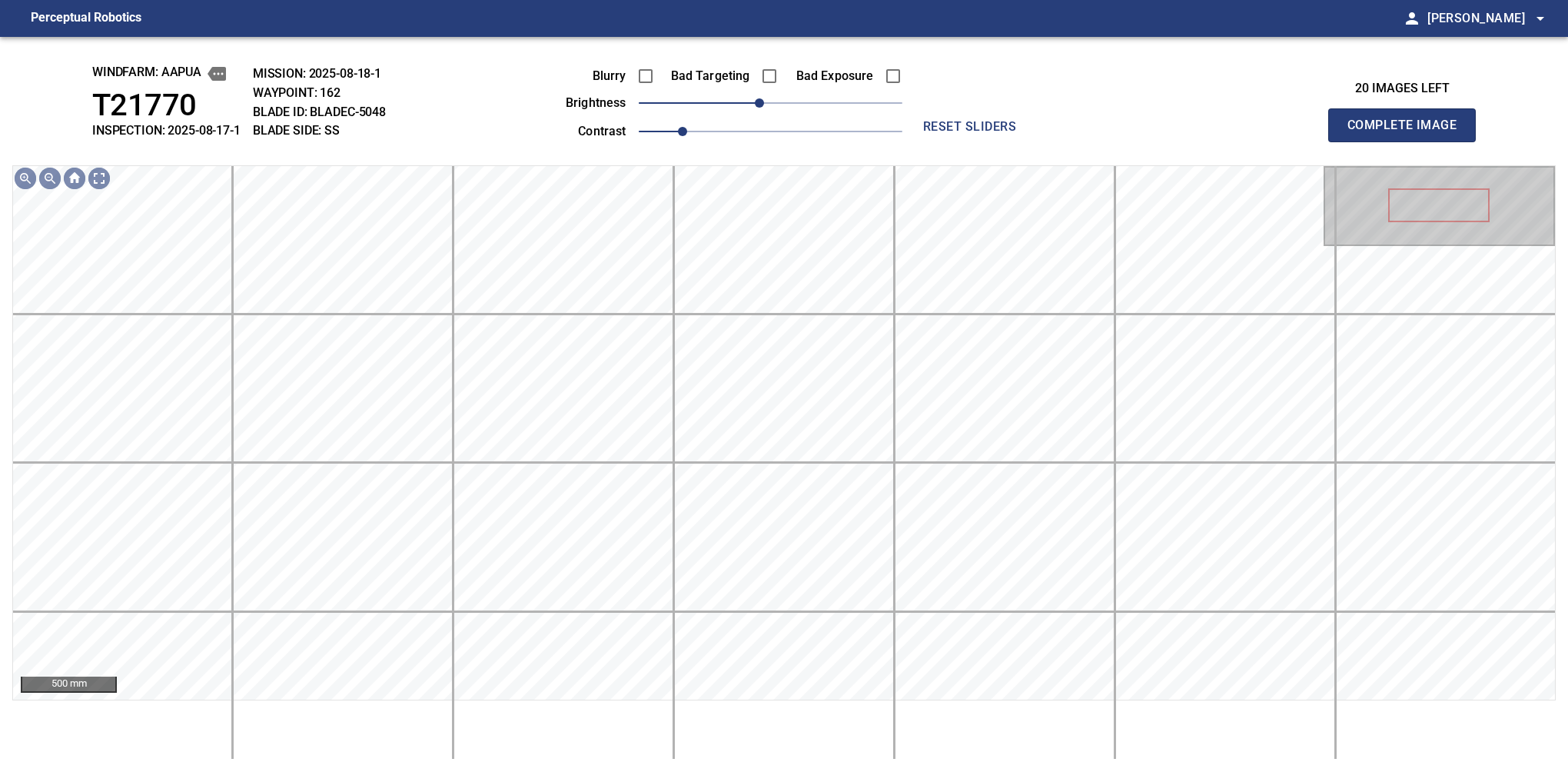
click at [1408, 142] on button "Complete Image" at bounding box center [1402, 125] width 148 height 34
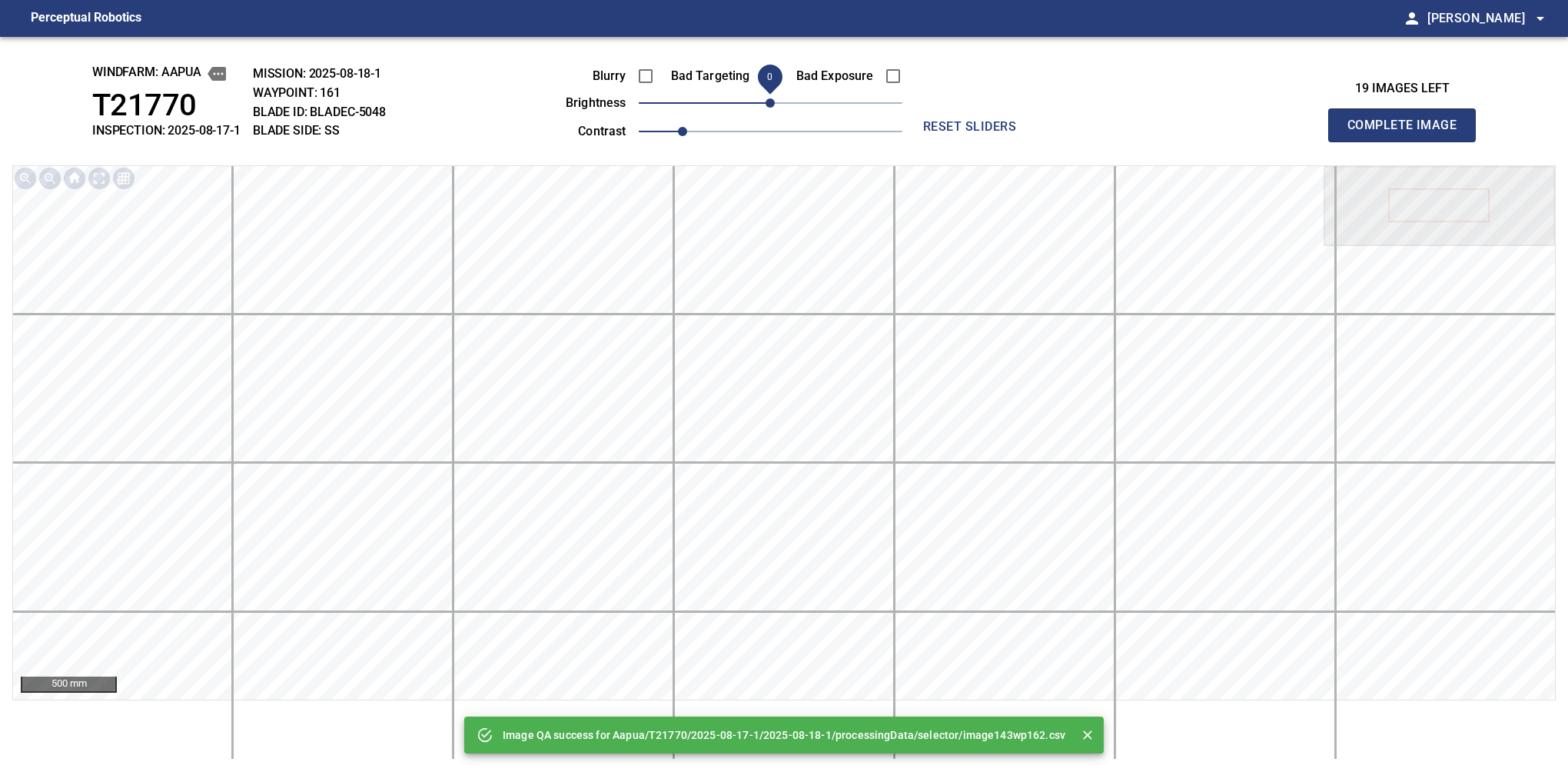
click at [766, 108] on span "0" at bounding box center [770, 102] width 10 height 10
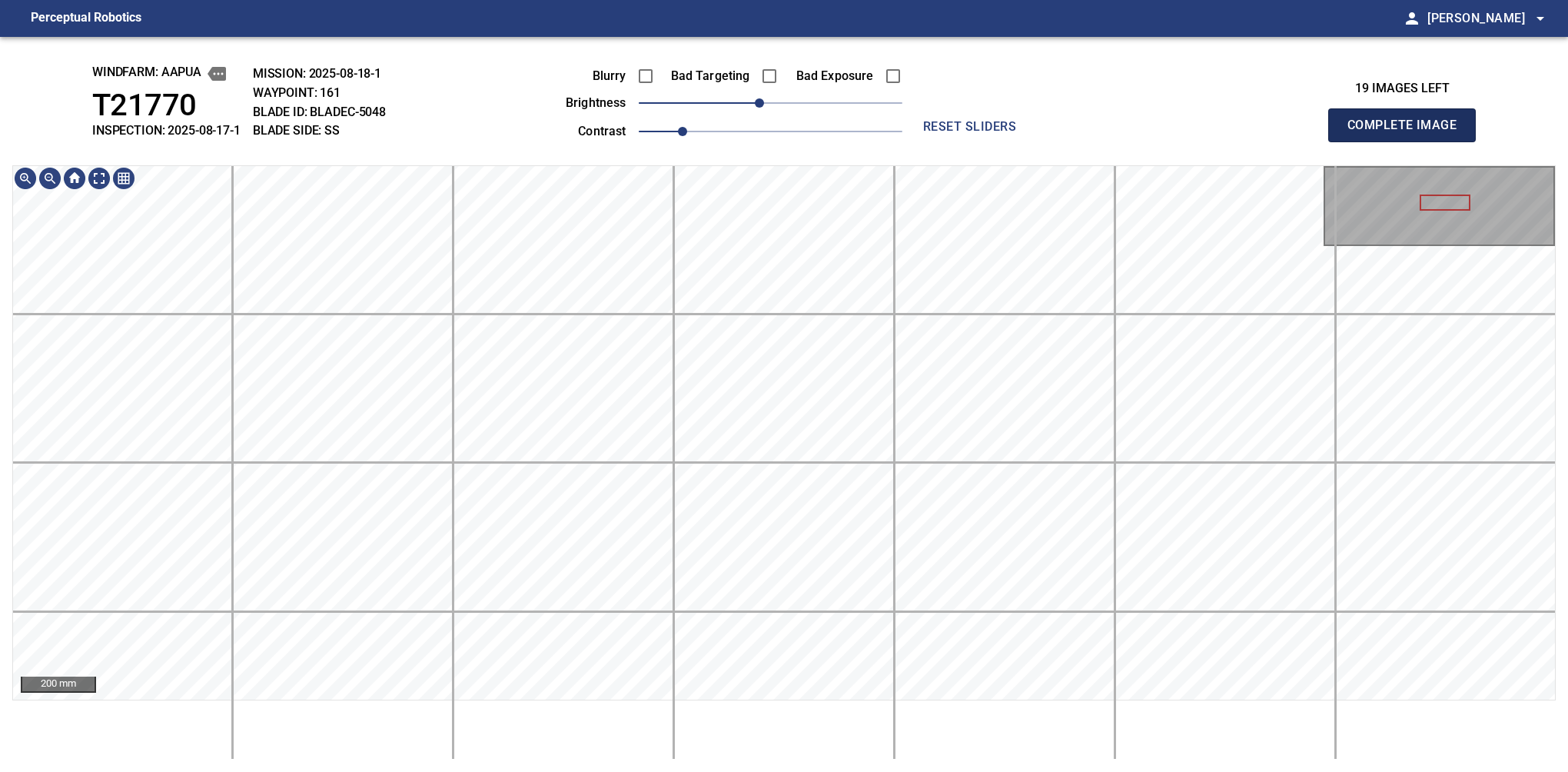
click at [1408, 142] on button "Complete Image" at bounding box center [1402, 125] width 148 height 34
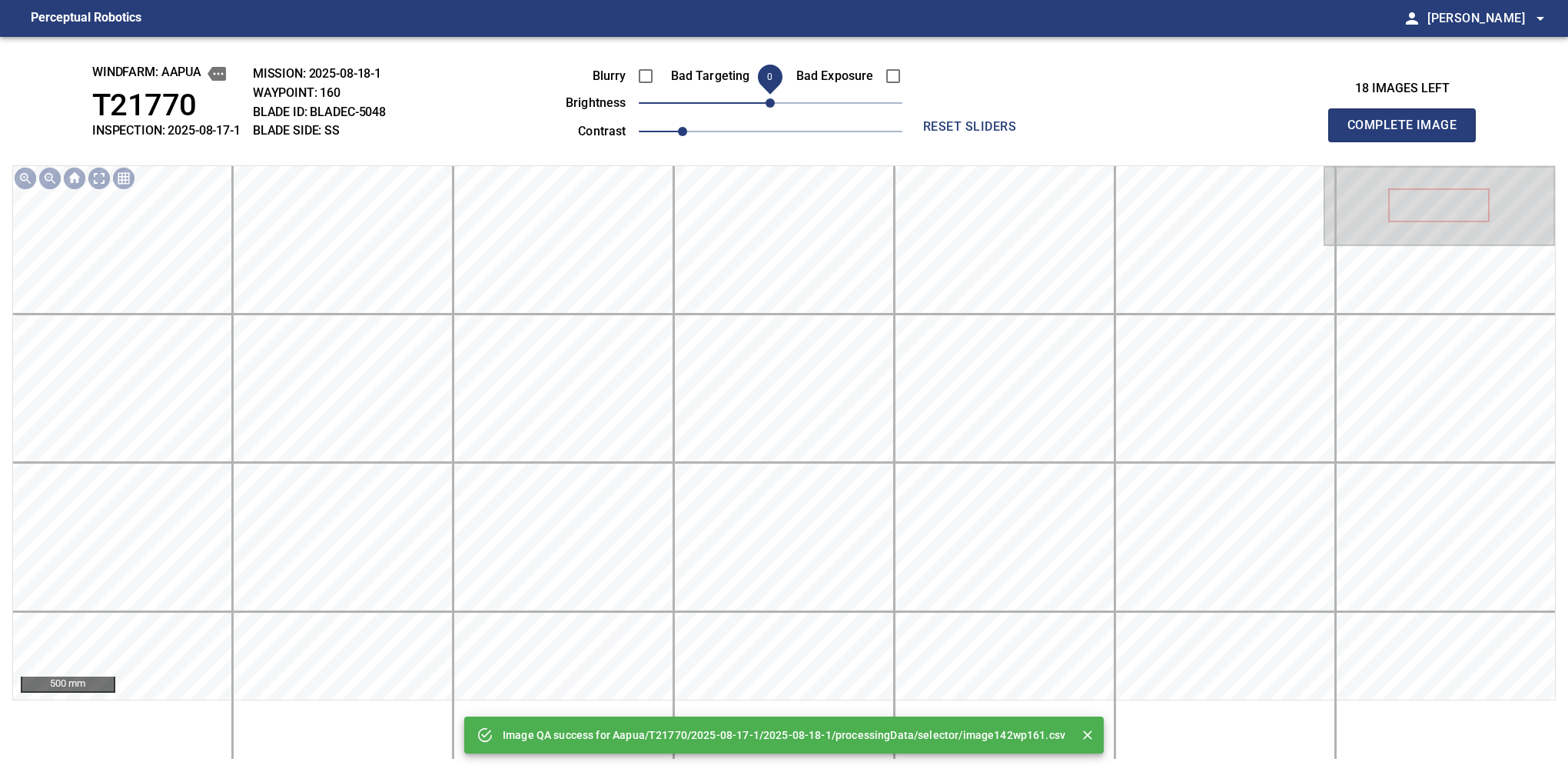
click at [766, 108] on span "0" at bounding box center [770, 102] width 10 height 10
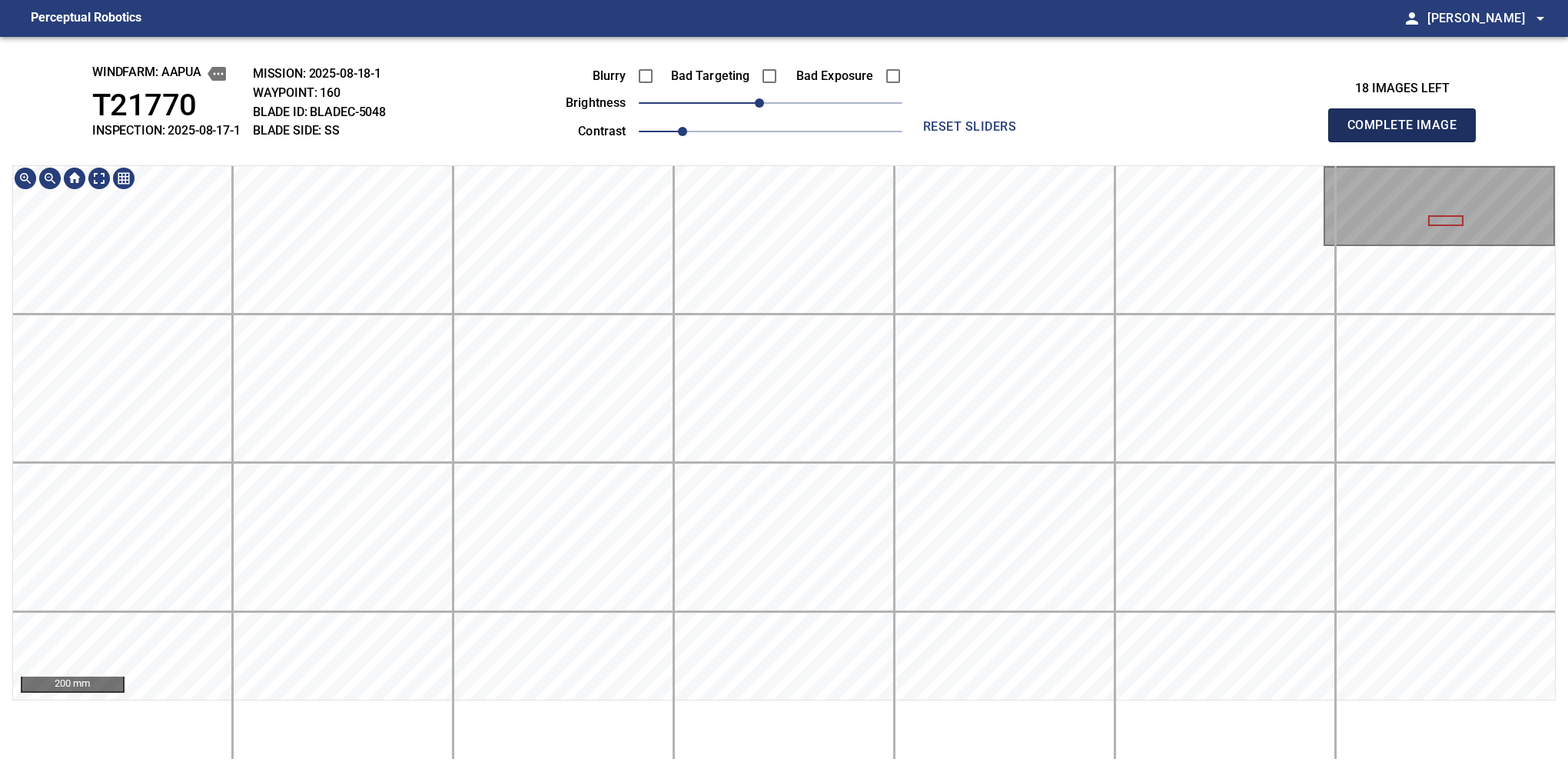
click at [1408, 142] on button "Complete Image" at bounding box center [1402, 125] width 148 height 34
click at [760, 108] on span "-10" at bounding box center [760, 102] width 10 height 10
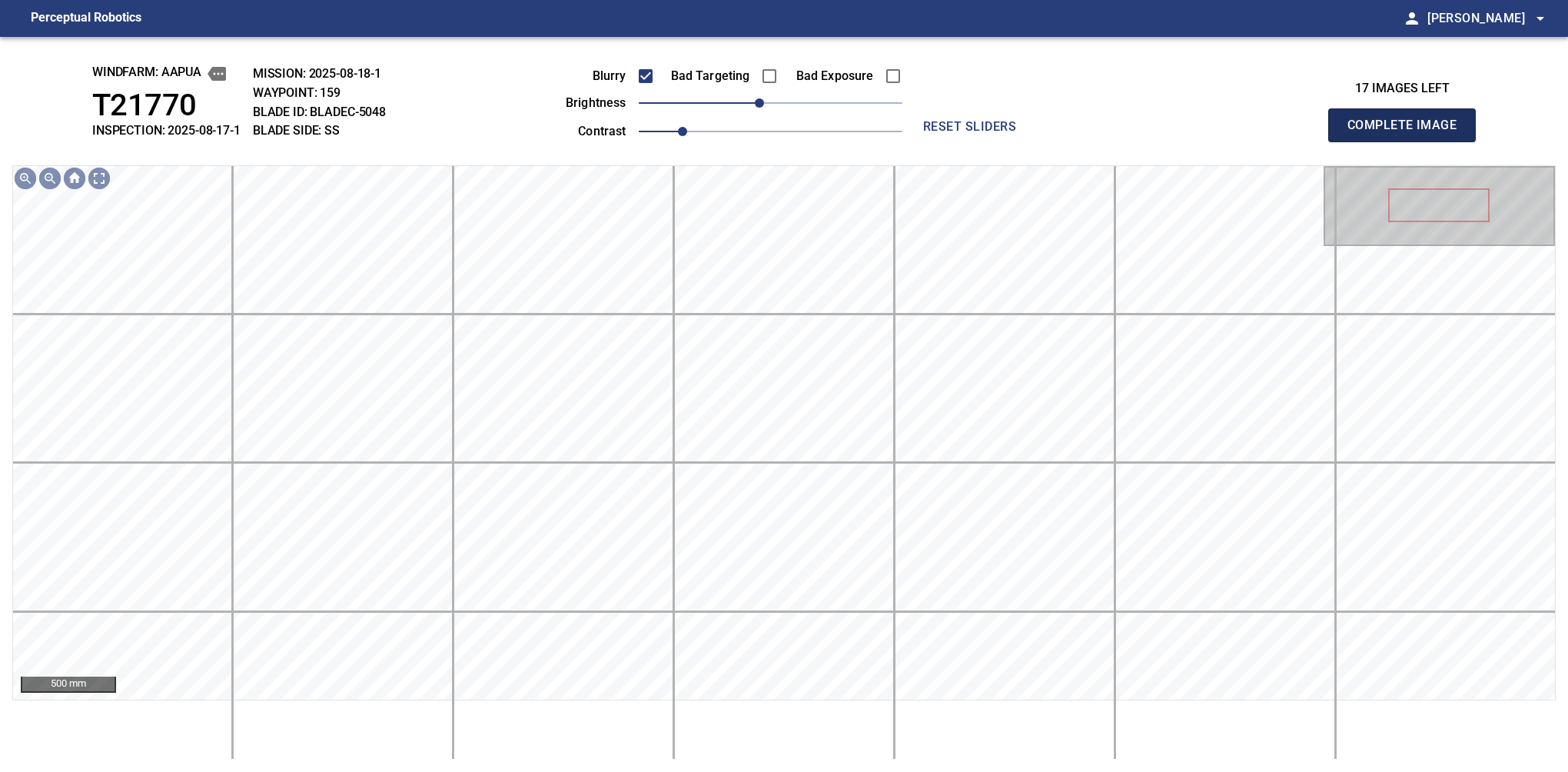
click at [1408, 142] on button "Complete Image" at bounding box center [1402, 125] width 148 height 34
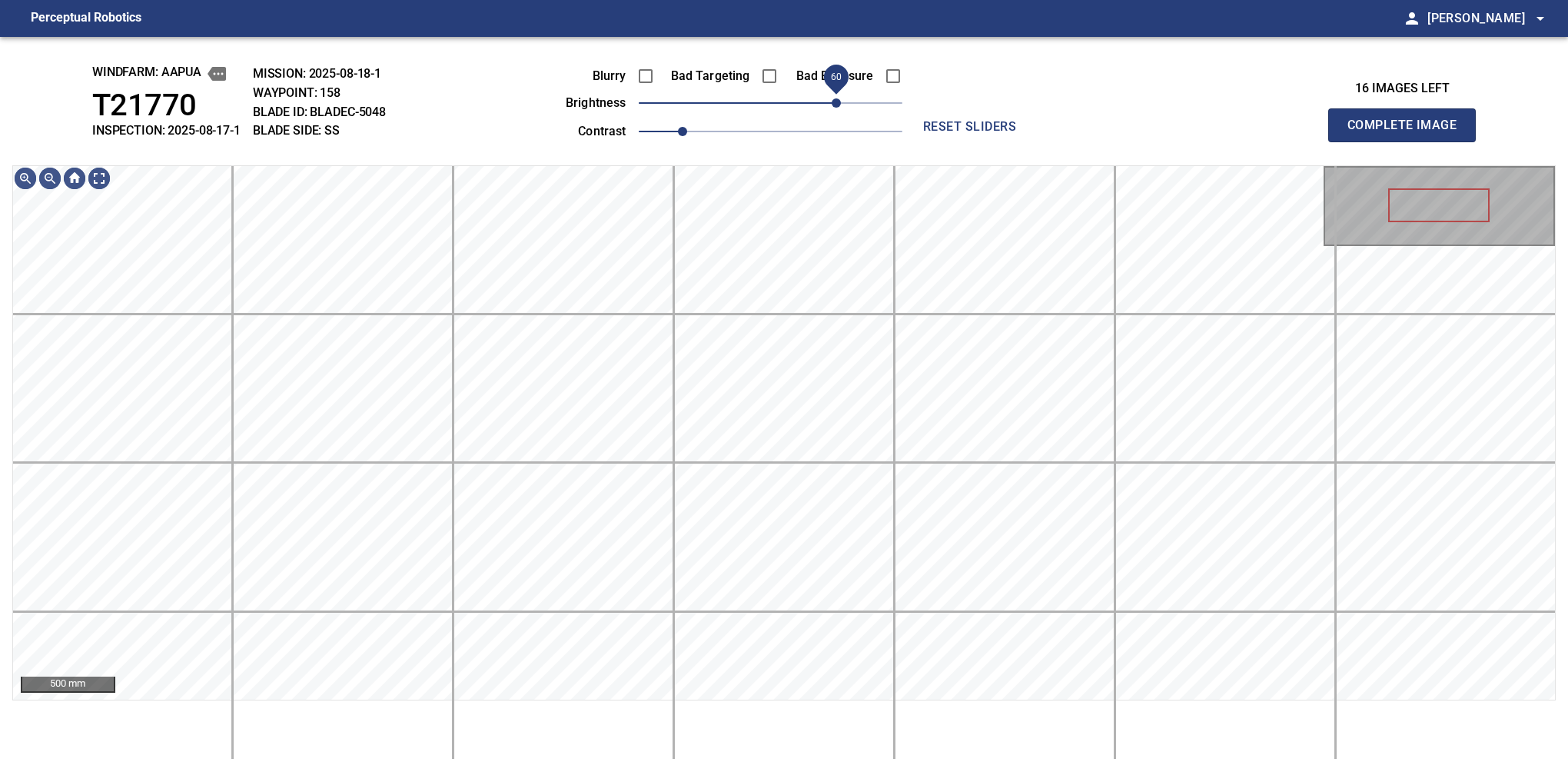
drag, startPoint x: 800, startPoint y: 104, endPoint x: 836, endPoint y: 97, distance: 36.7
click at [836, 98] on span "60" at bounding box center [836, 102] width 10 height 10
click at [846, 108] on span "70" at bounding box center [847, 102] width 10 height 10
drag, startPoint x: 1430, startPoint y: 146, endPoint x: 1028, endPoint y: 108, distance: 403.8
click at [1408, 142] on button "Complete Image" at bounding box center [1402, 125] width 148 height 34
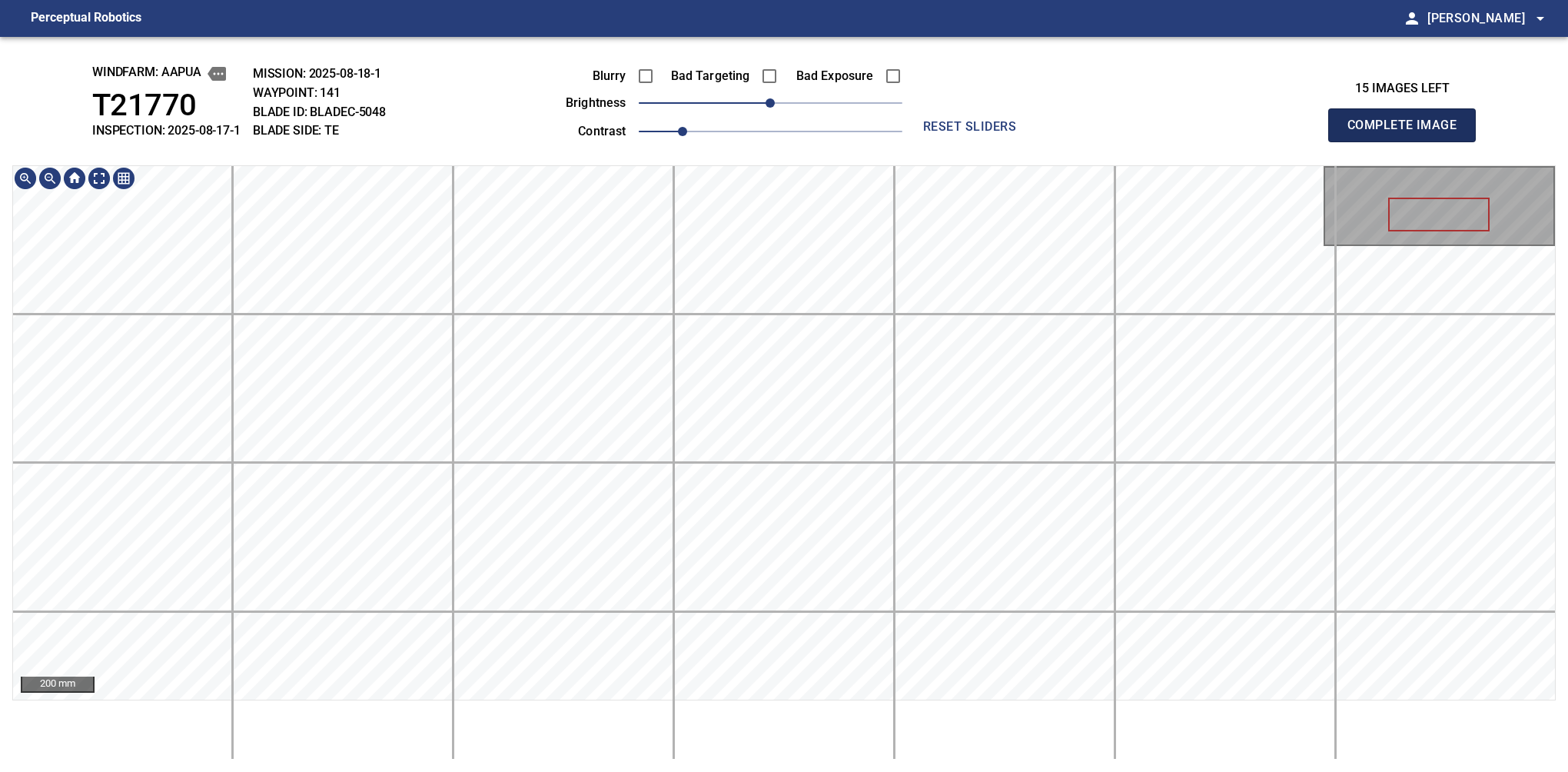
click at [1408, 142] on button "Complete Image" at bounding box center [1402, 125] width 148 height 34
click at [760, 103] on span "-10" at bounding box center [760, 102] width 10 height 10
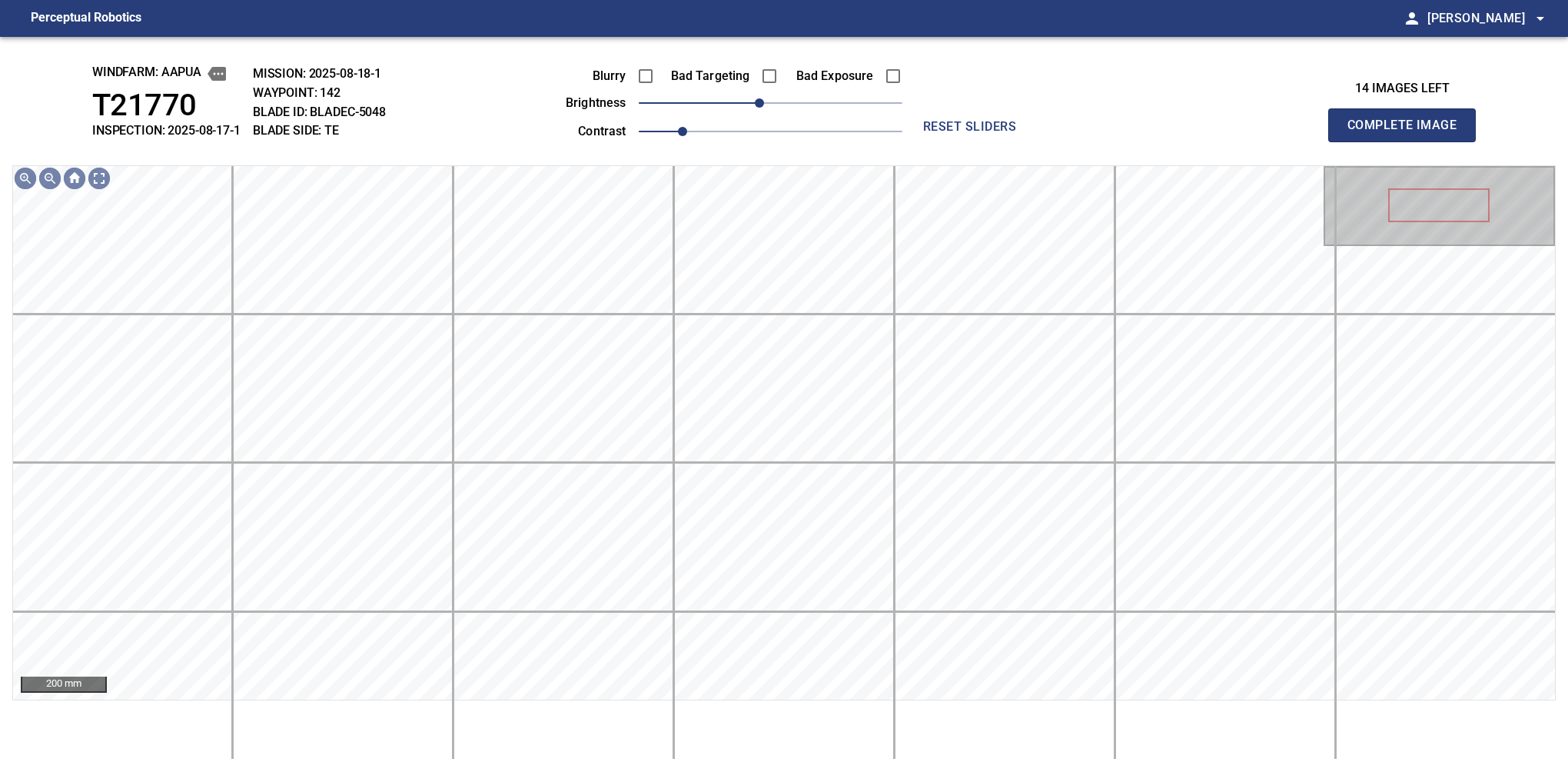
click at [1408, 142] on button "Complete Image" at bounding box center [1402, 125] width 148 height 34
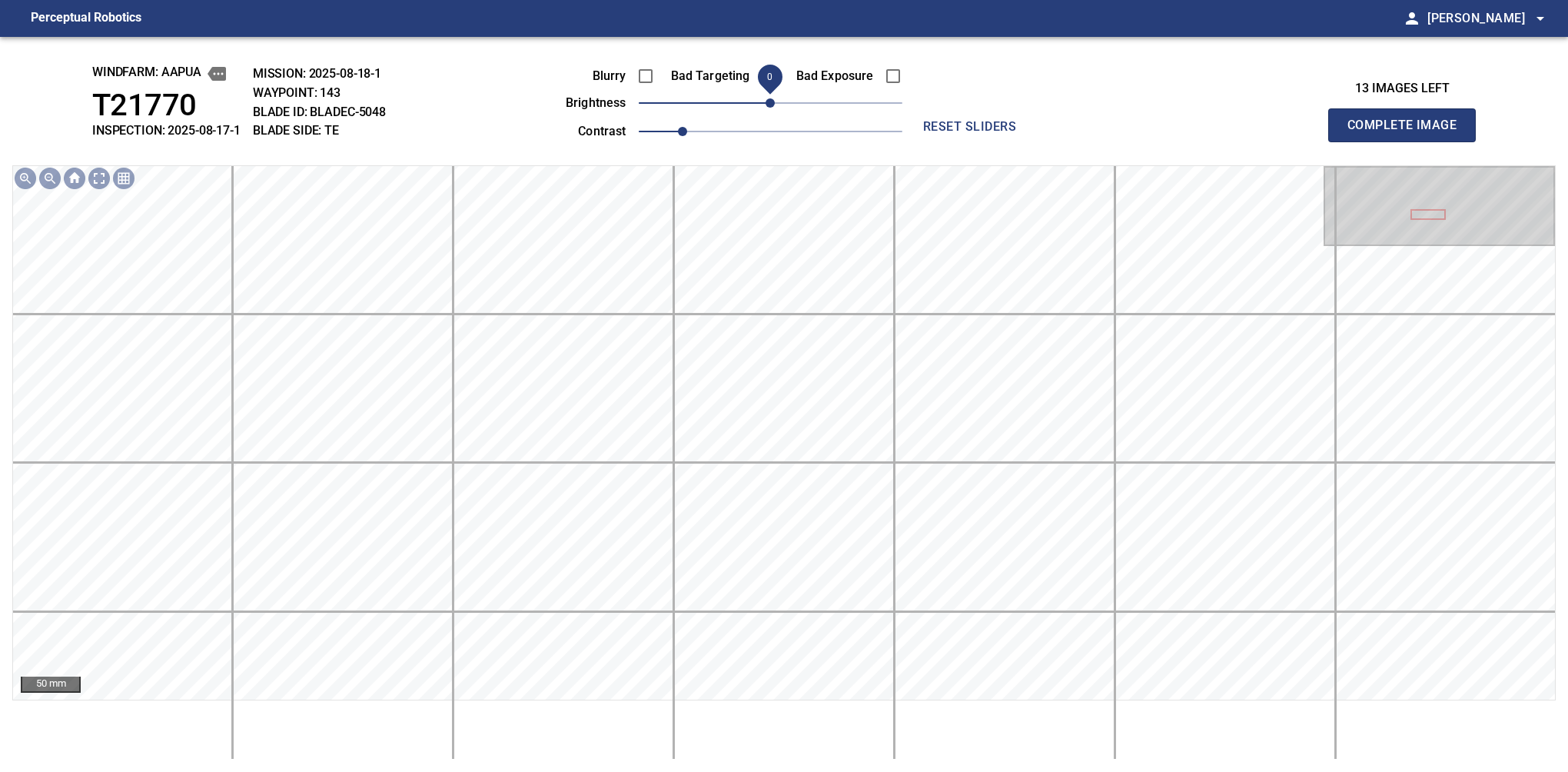
drag, startPoint x: 771, startPoint y: 105, endPoint x: 760, endPoint y: 110, distance: 12.1
click at [766, 108] on span "0" at bounding box center [770, 102] width 10 height 10
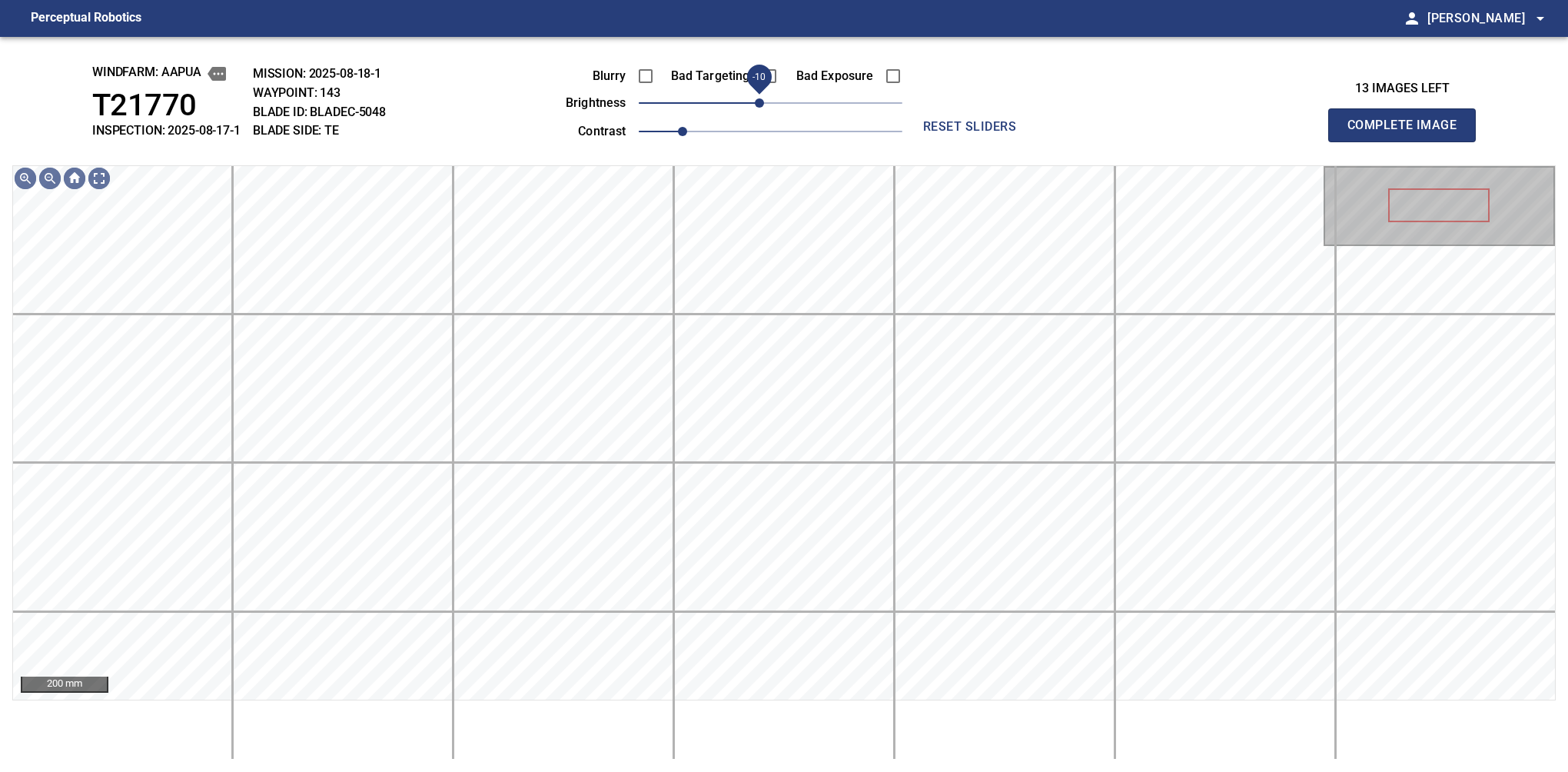
click at [1408, 142] on button "Complete Image" at bounding box center [1402, 125] width 148 height 34
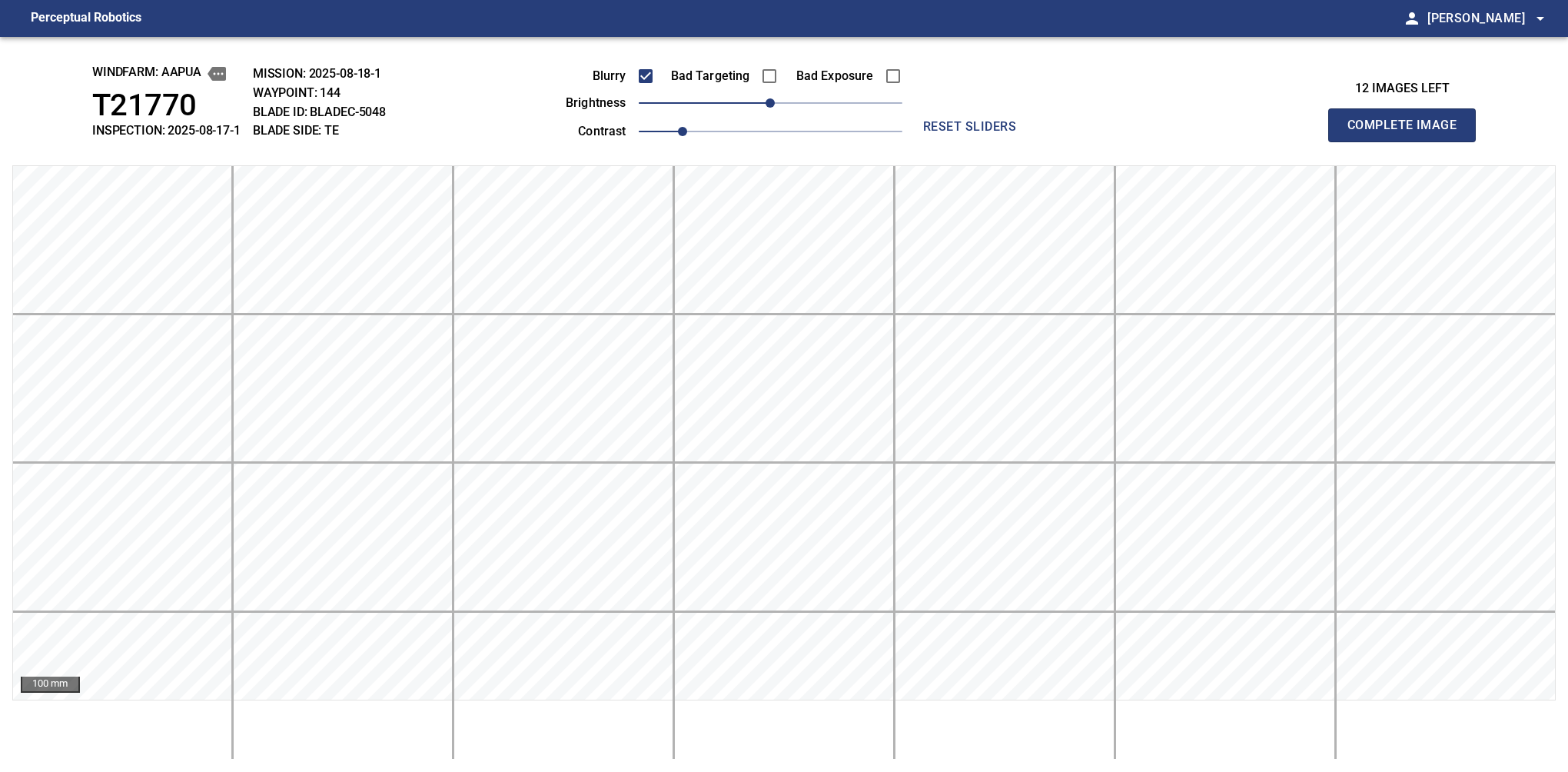
click at [1408, 142] on button "Complete Image" at bounding box center [1402, 125] width 148 height 34
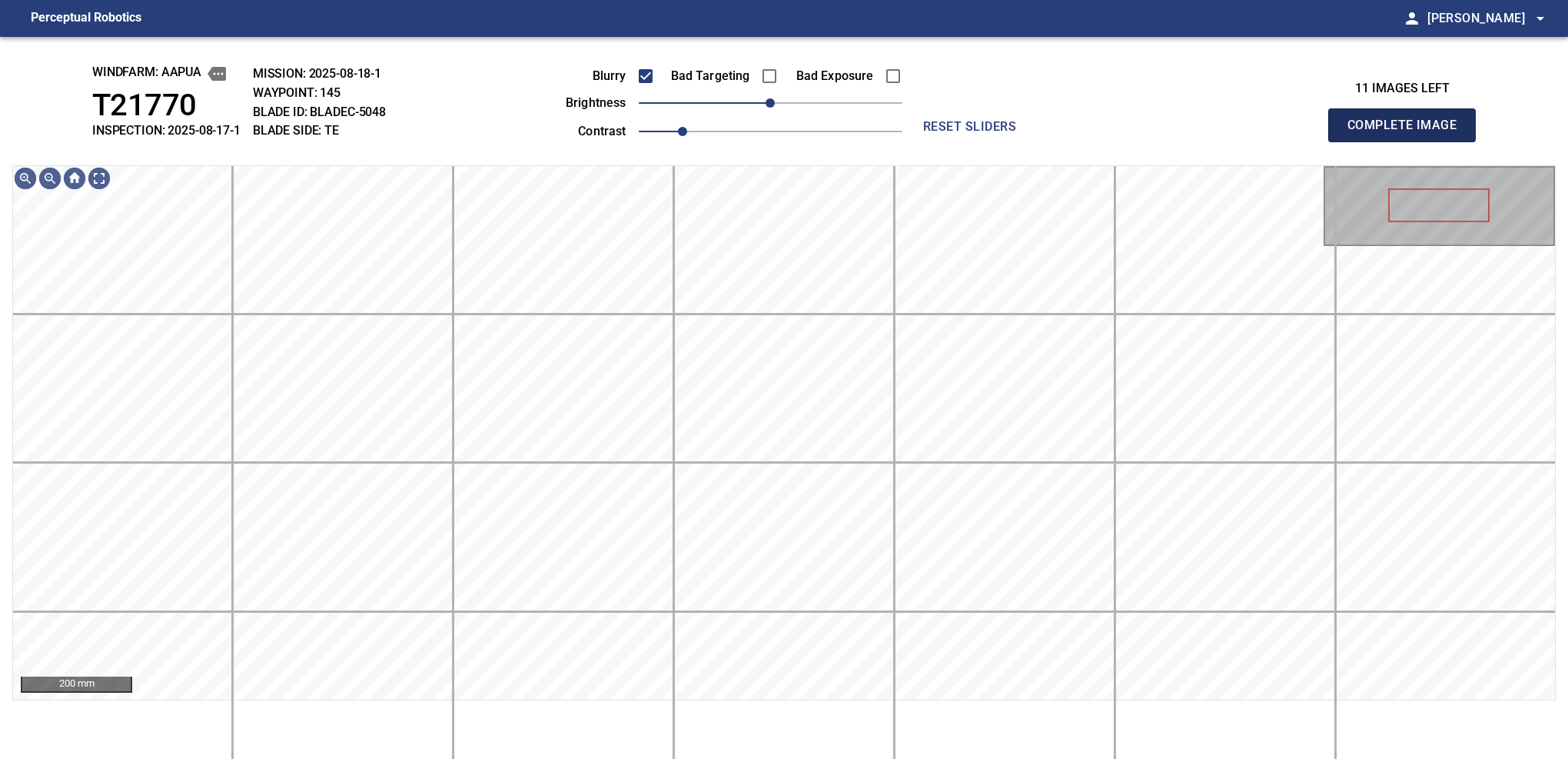
click at [1408, 142] on button "Complete Image" at bounding box center [1402, 125] width 148 height 34
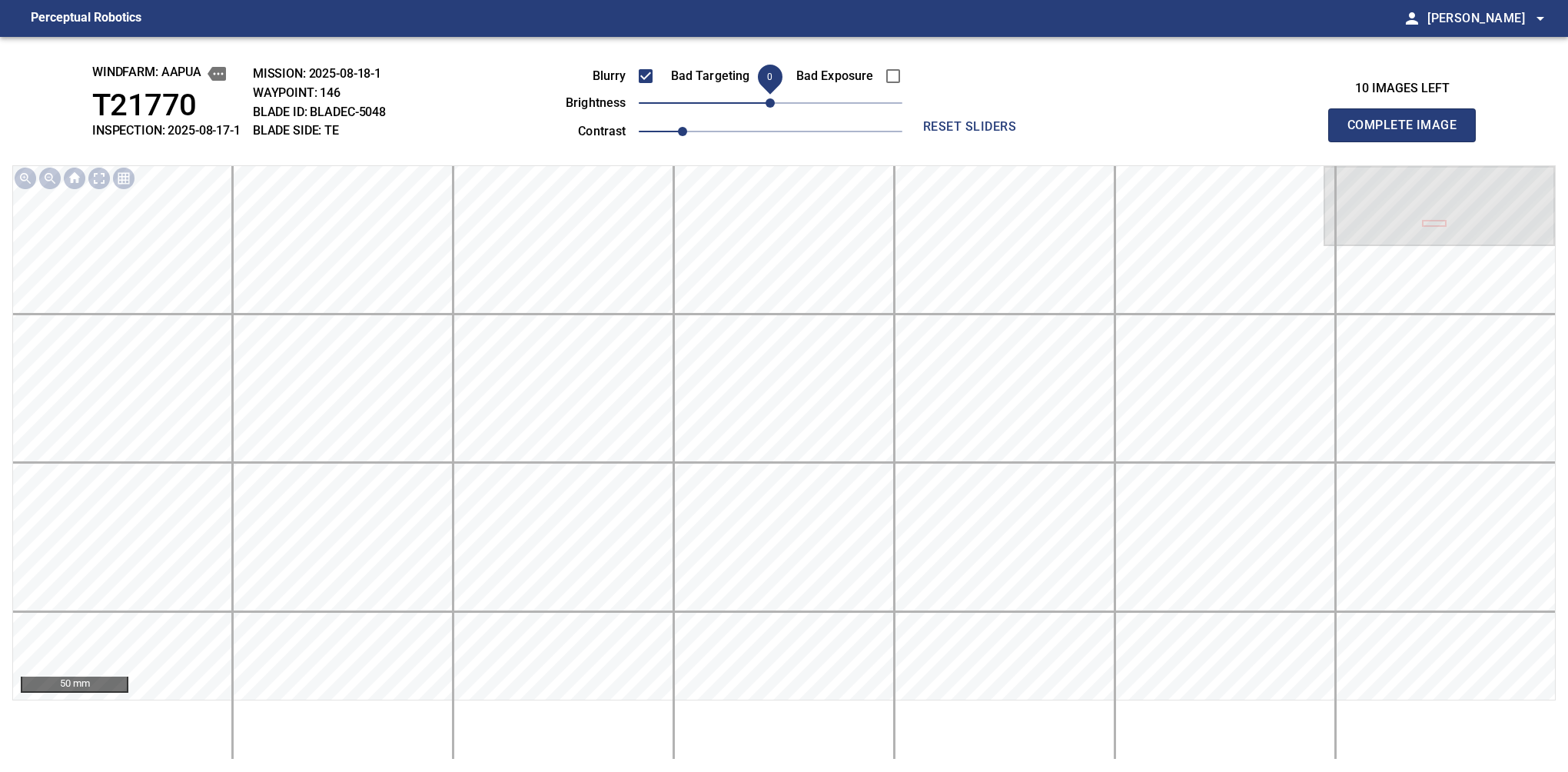
click at [766, 103] on span "0" at bounding box center [770, 102] width 10 height 10
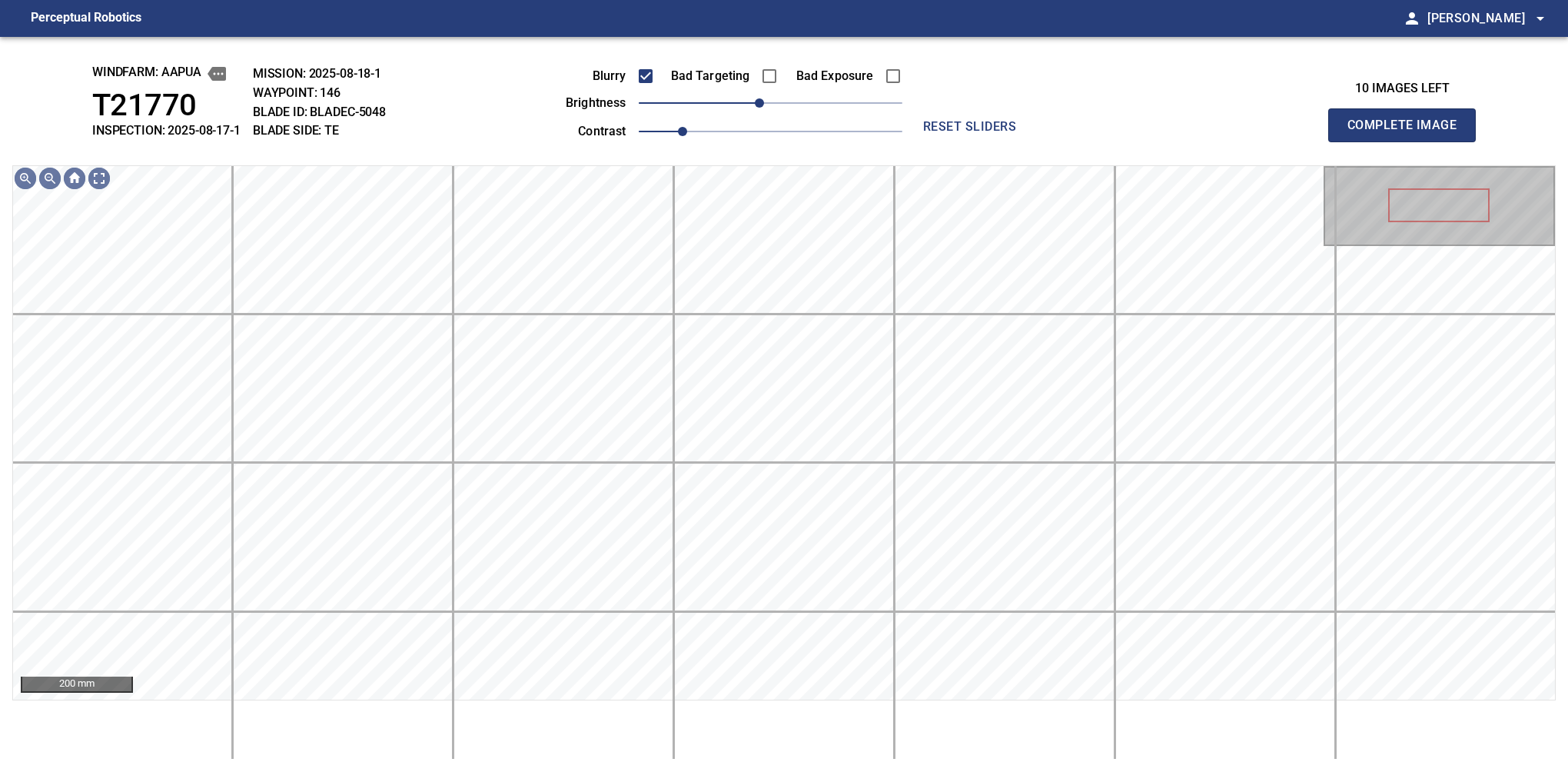
click at [1408, 142] on button "Complete Image" at bounding box center [1402, 125] width 148 height 34
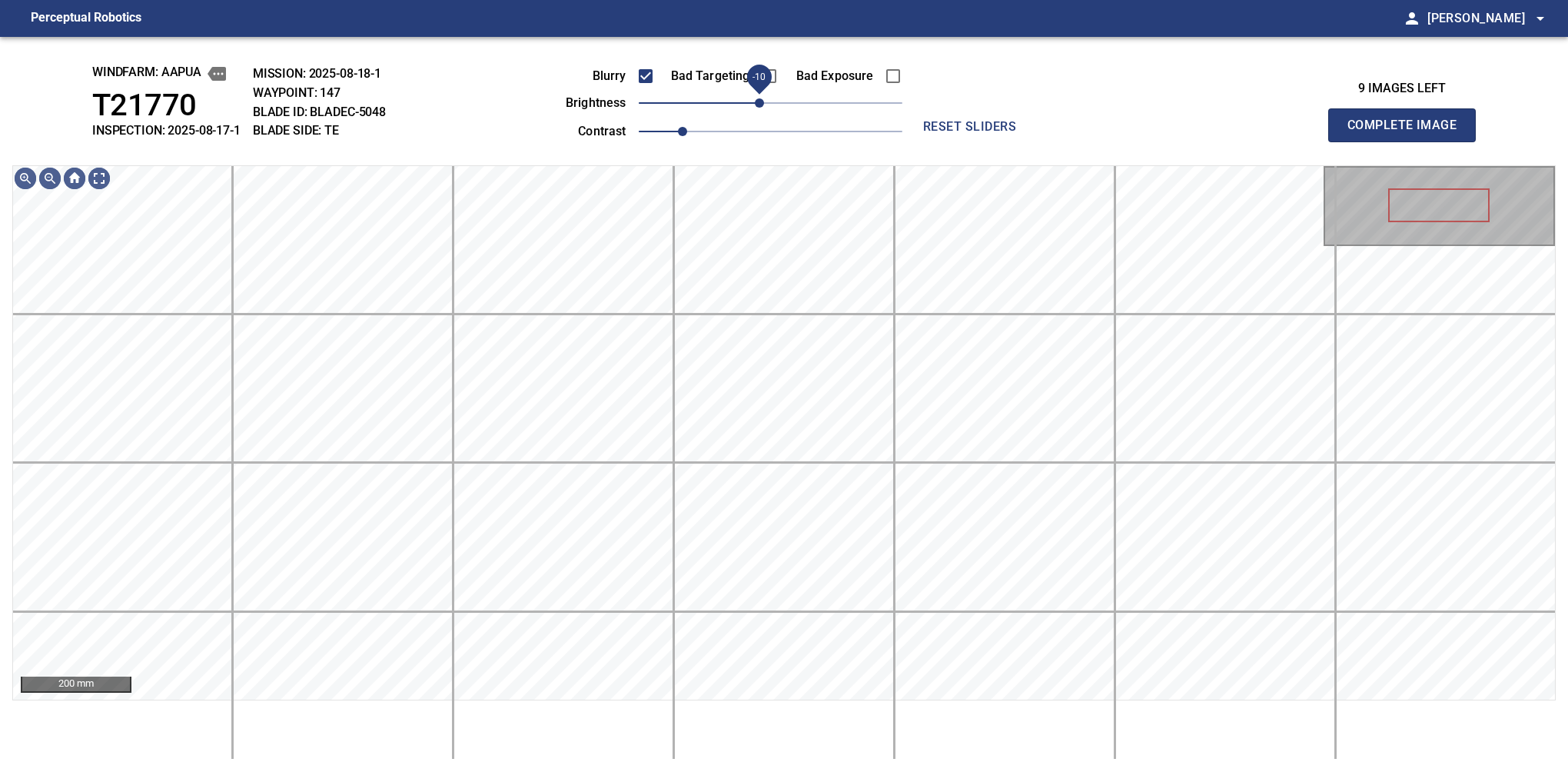
click at [760, 108] on span "-10" at bounding box center [760, 102] width 10 height 10
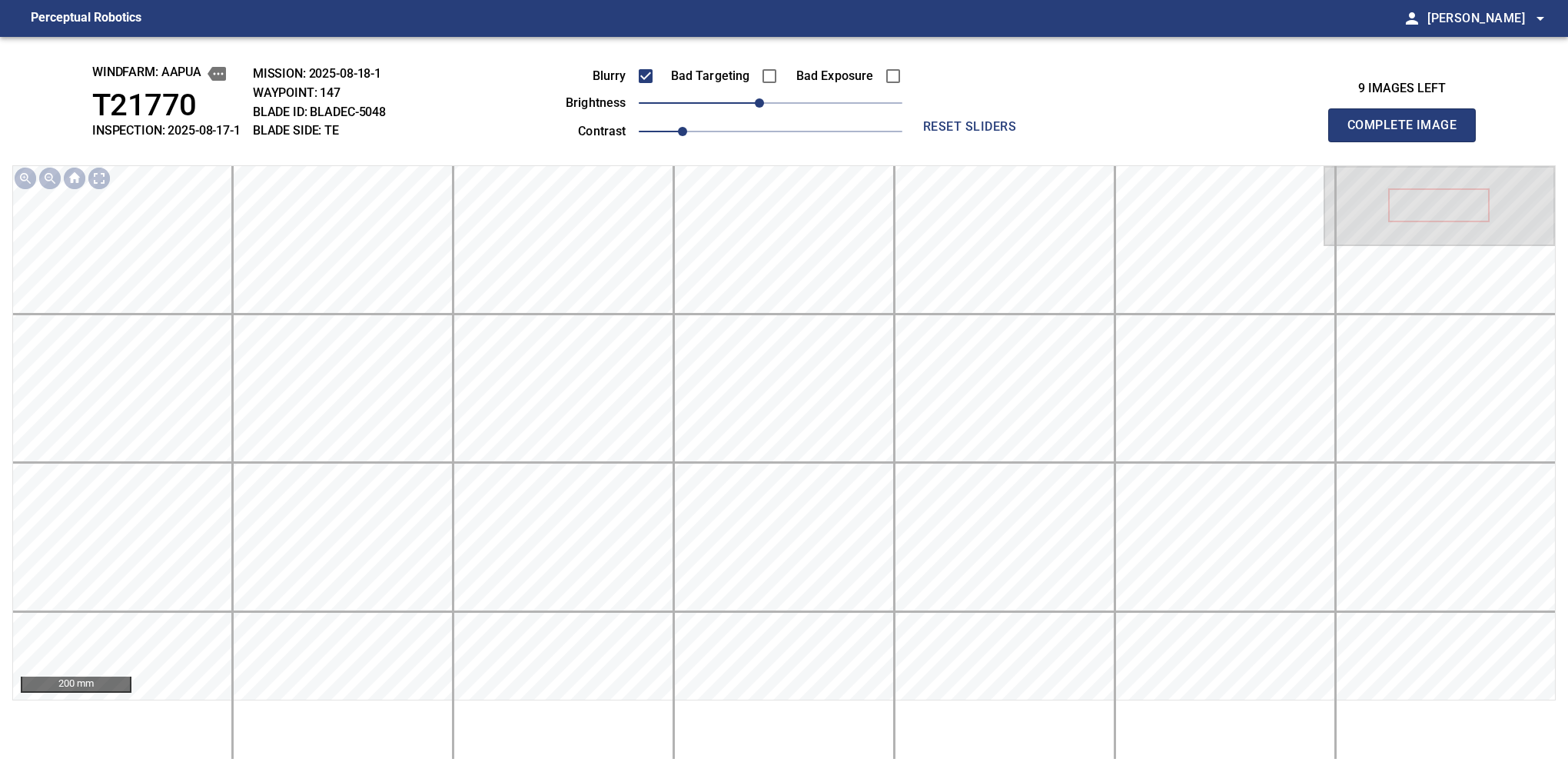
click at [1408, 142] on button "Complete Image" at bounding box center [1402, 125] width 148 height 34
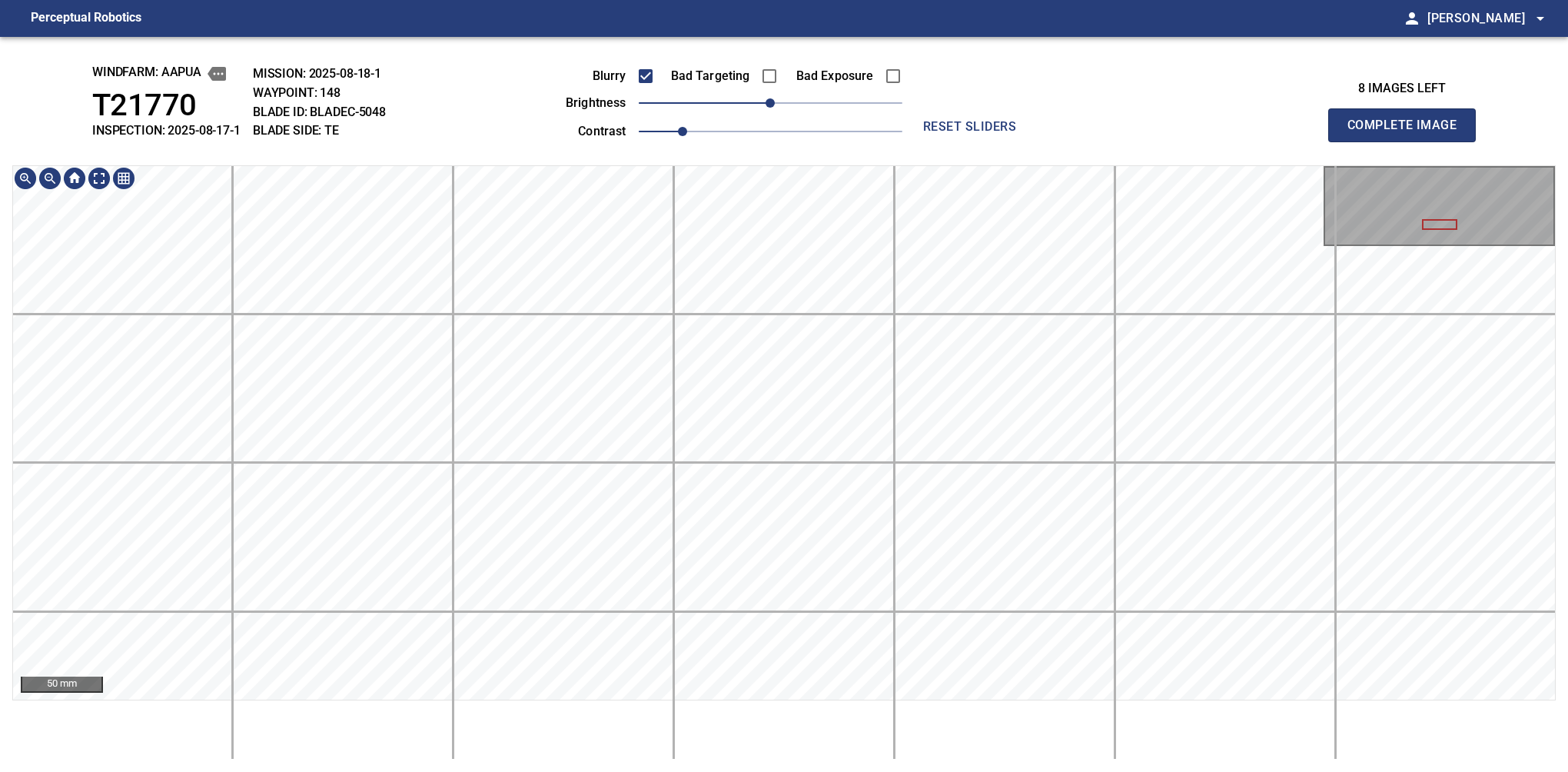
click at [286, 771] on html "Perceptual Robotics person [PERSON_NAME] arrow_drop_down windfarm: Aapua T21770…" at bounding box center [784, 386] width 1568 height 772
click at [760, 103] on span "-10" at bounding box center [760, 102] width 10 height 10
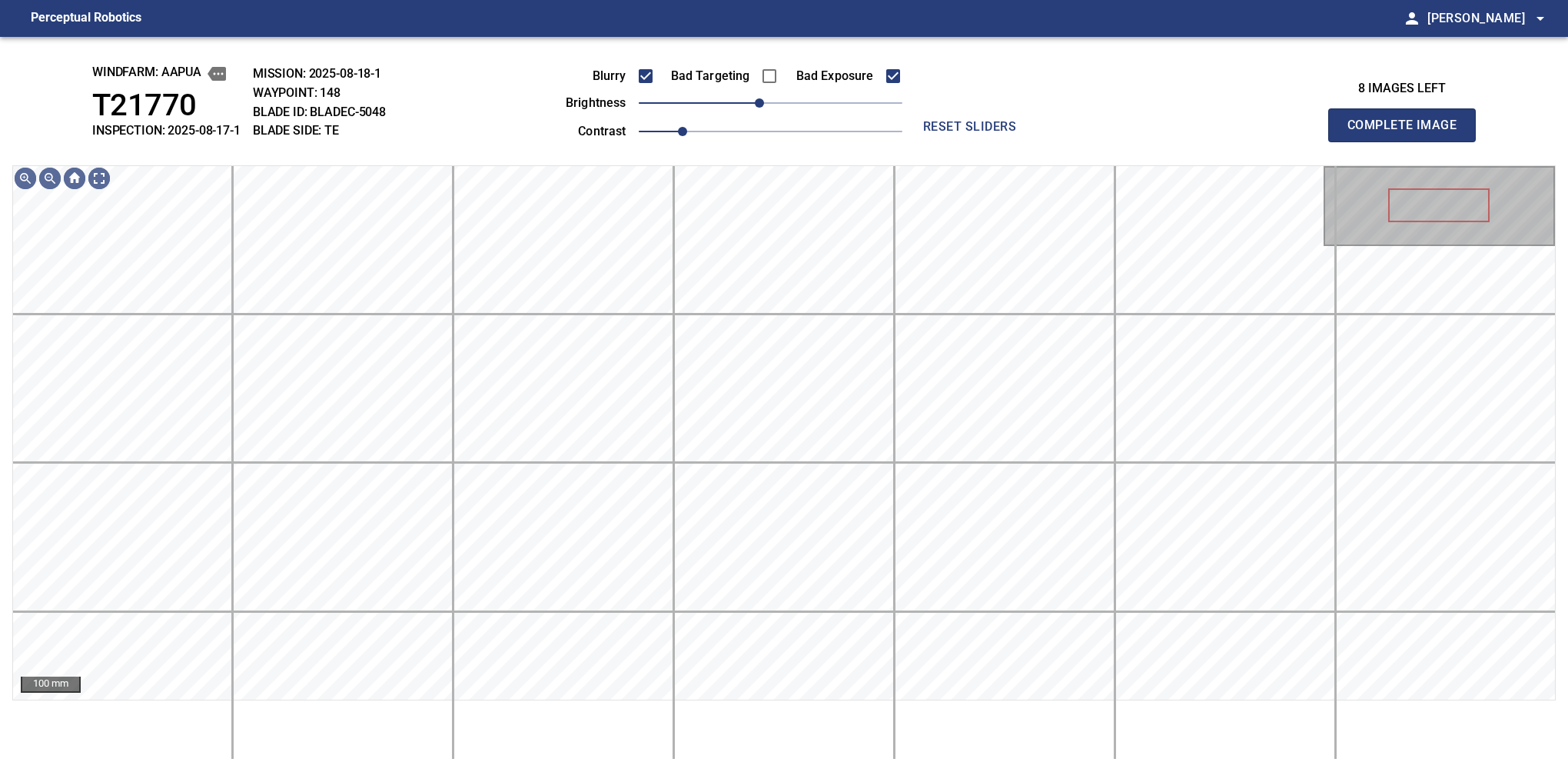
click at [1408, 142] on button "Complete Image" at bounding box center [1402, 125] width 148 height 34
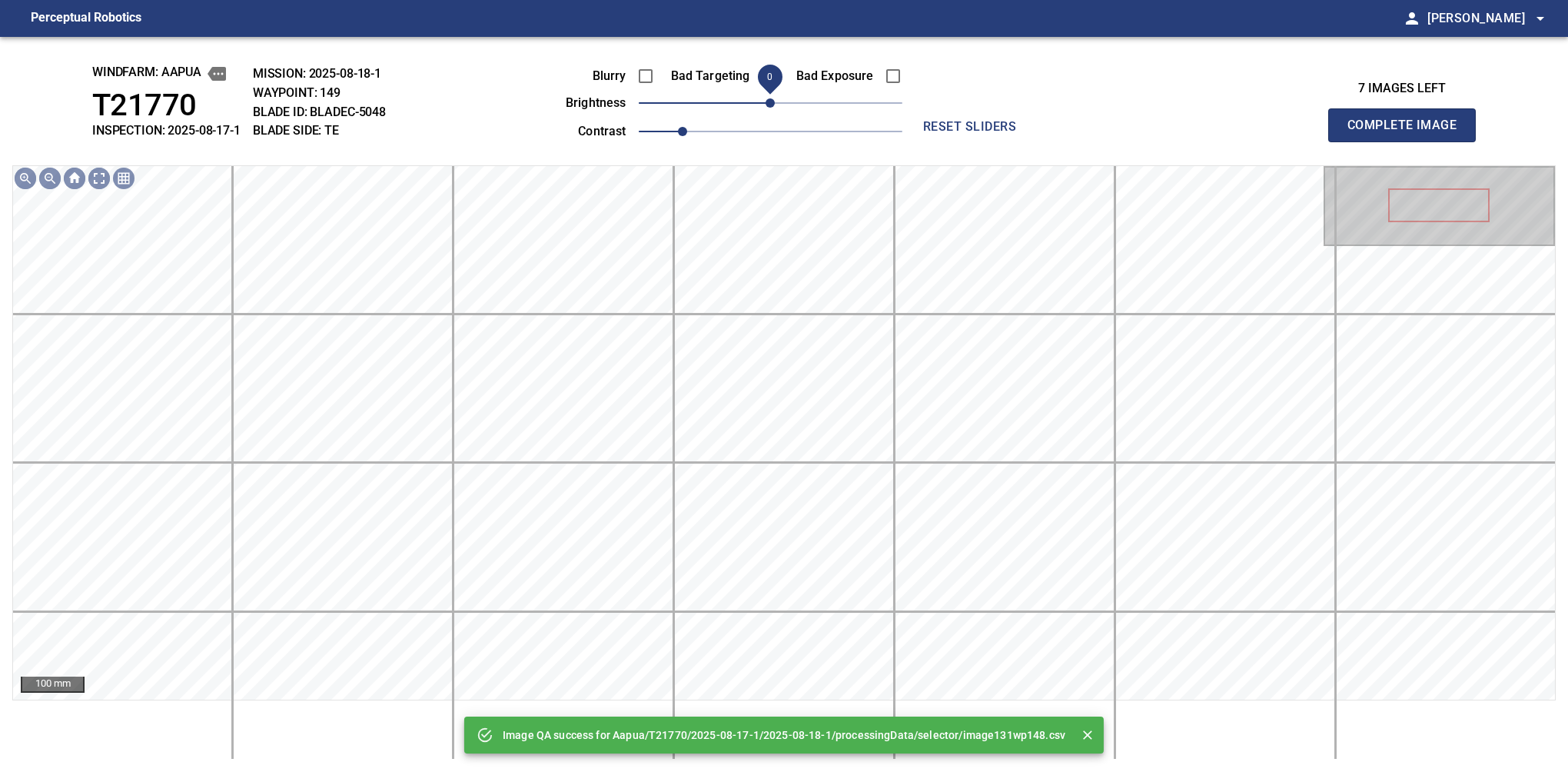
click at [766, 100] on span "0" at bounding box center [770, 102] width 10 height 10
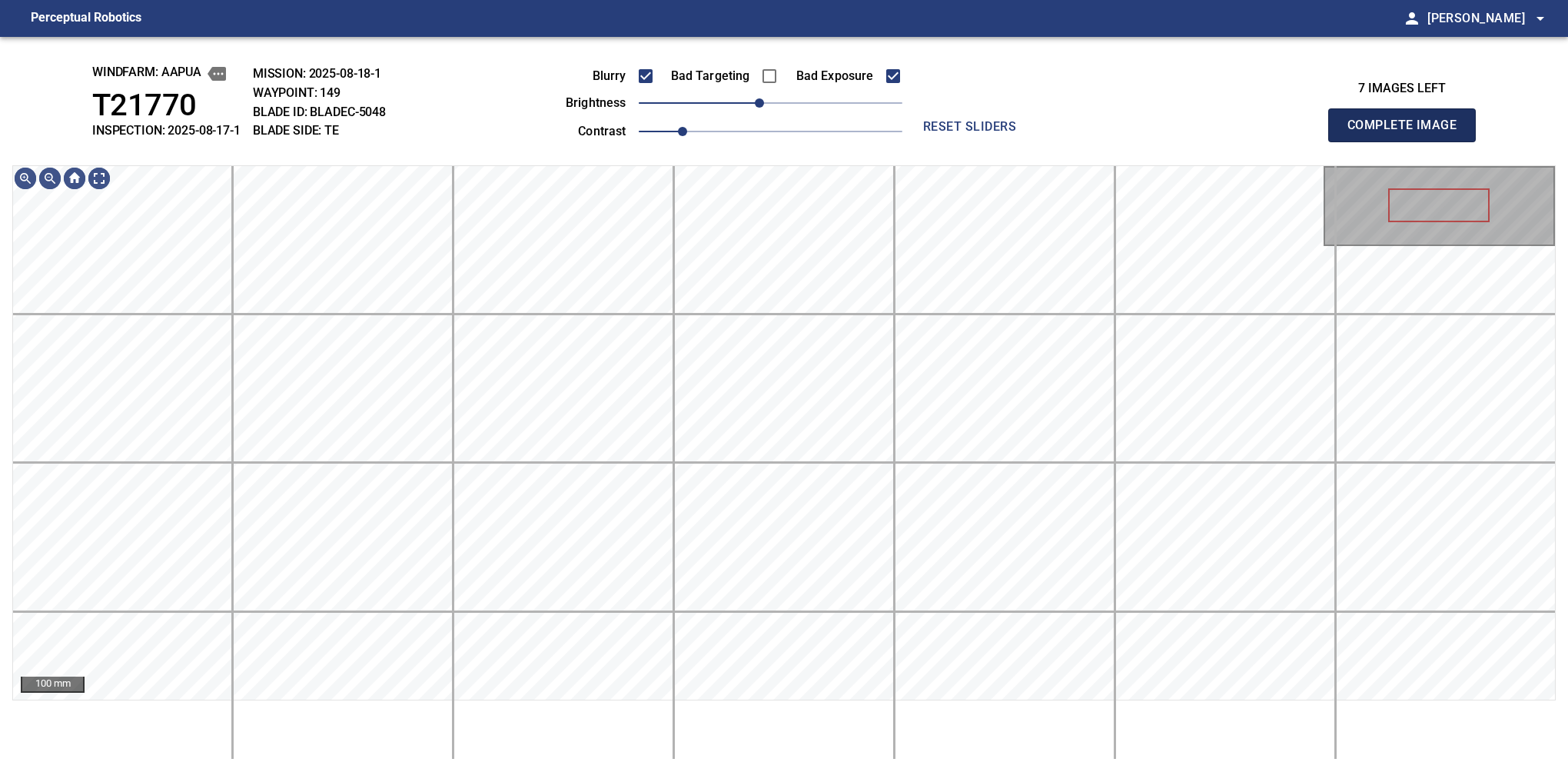
click at [1408, 142] on button "Complete Image" at bounding box center [1402, 125] width 148 height 34
click at [762, 108] on span "-10" at bounding box center [760, 102] width 10 height 10
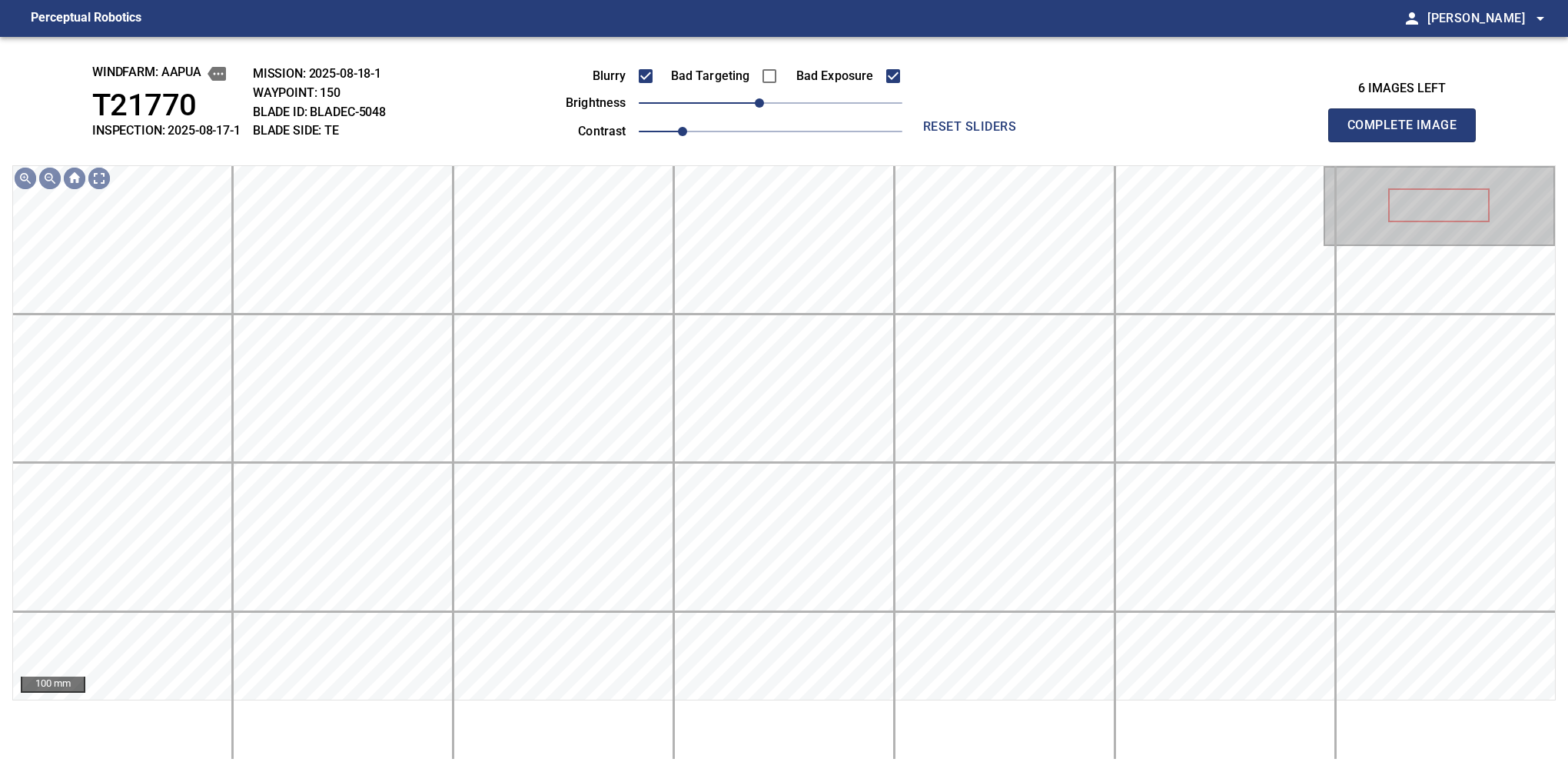
click at [1408, 142] on button "Complete Image" at bounding box center [1402, 125] width 148 height 34
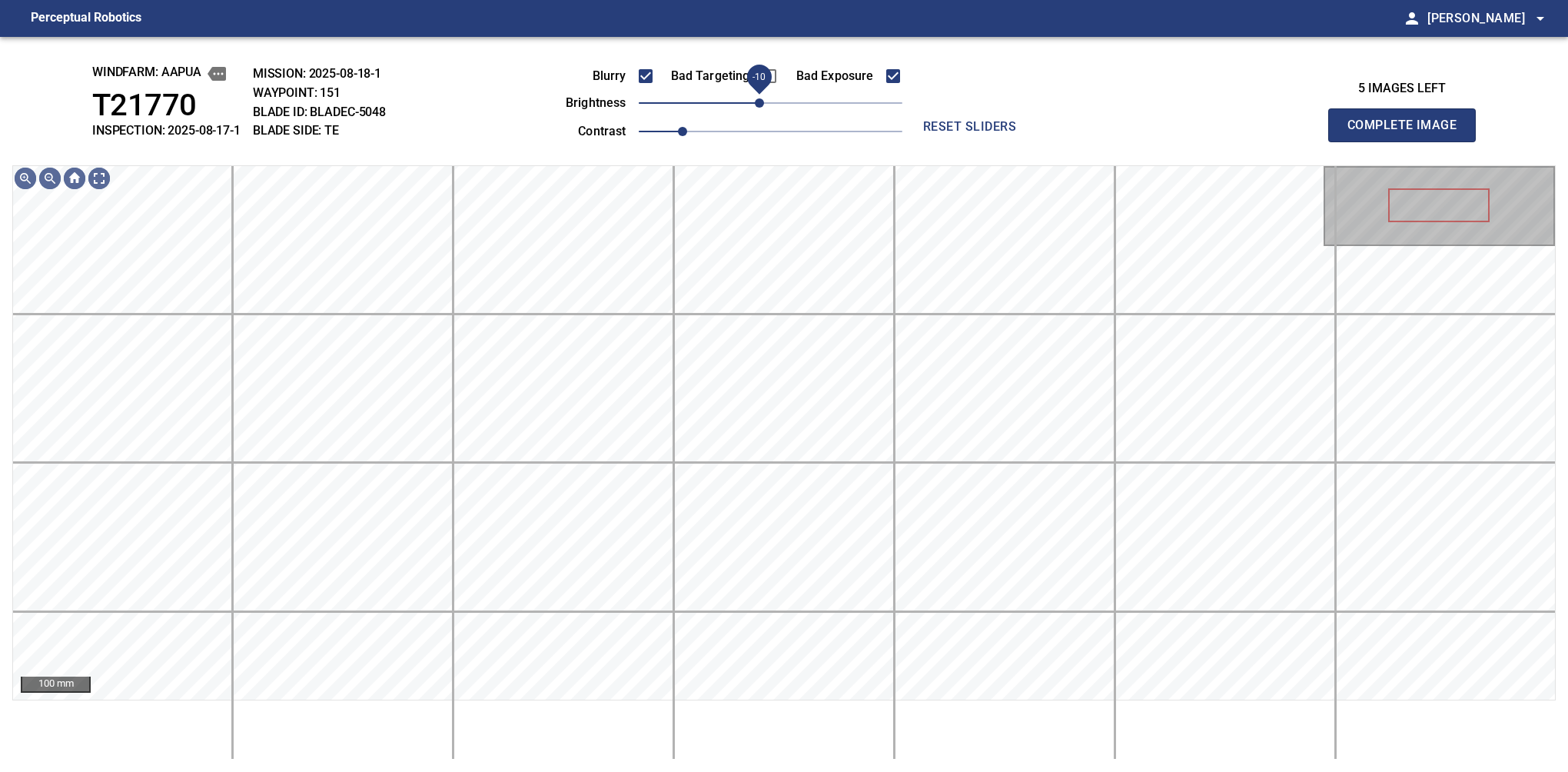
click at [762, 105] on span "-10" at bounding box center [760, 102] width 10 height 10
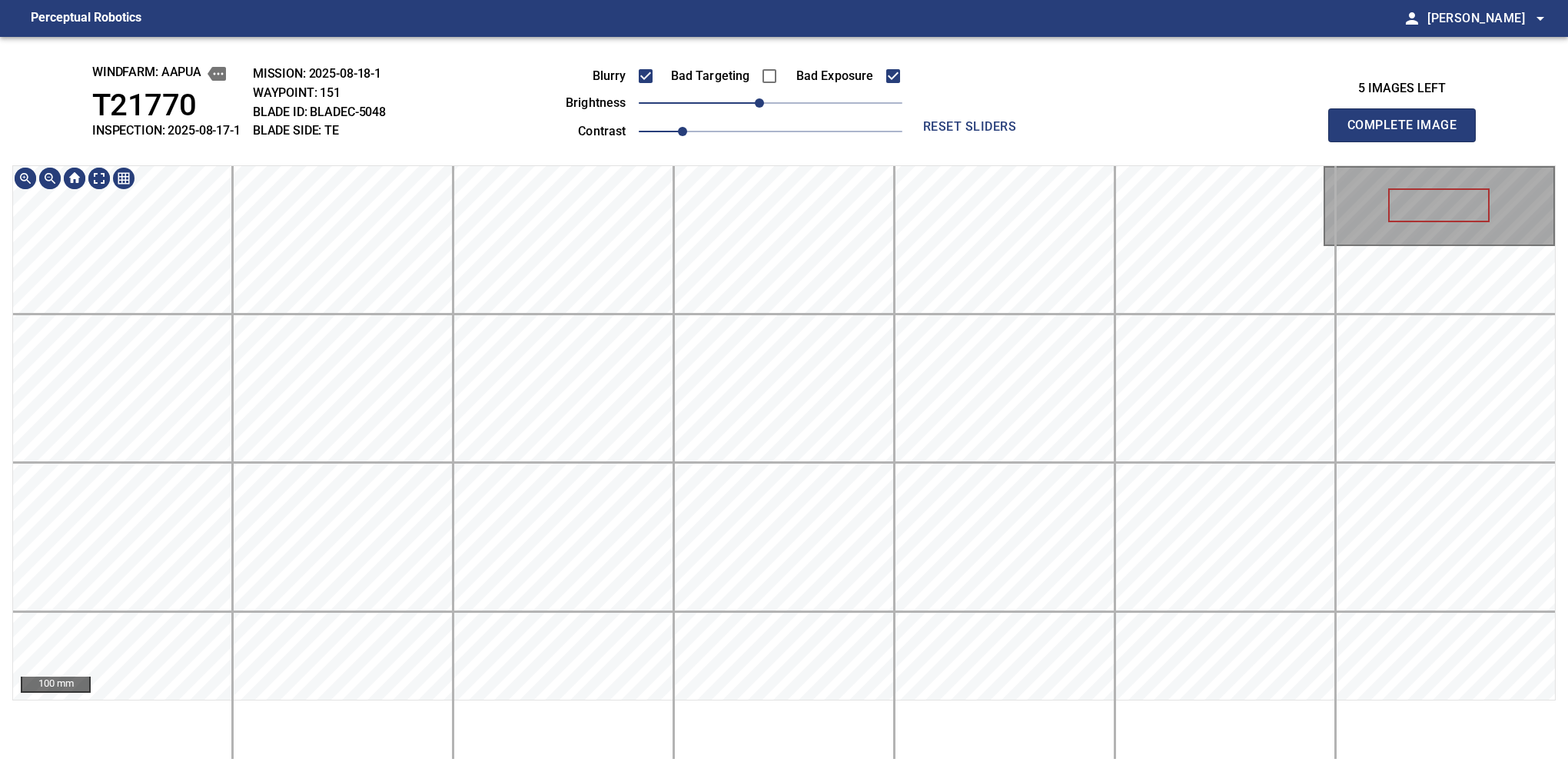
click at [833, 98] on div "windfarm: Aapua T21770 INSPECTION: 2025-08-17-1 MISSION: 2025-08-18-1 WAYPOINT:…" at bounding box center [784, 404] width 1568 height 735
click at [1408, 142] on button "Complete Image" at bounding box center [1402, 125] width 148 height 34
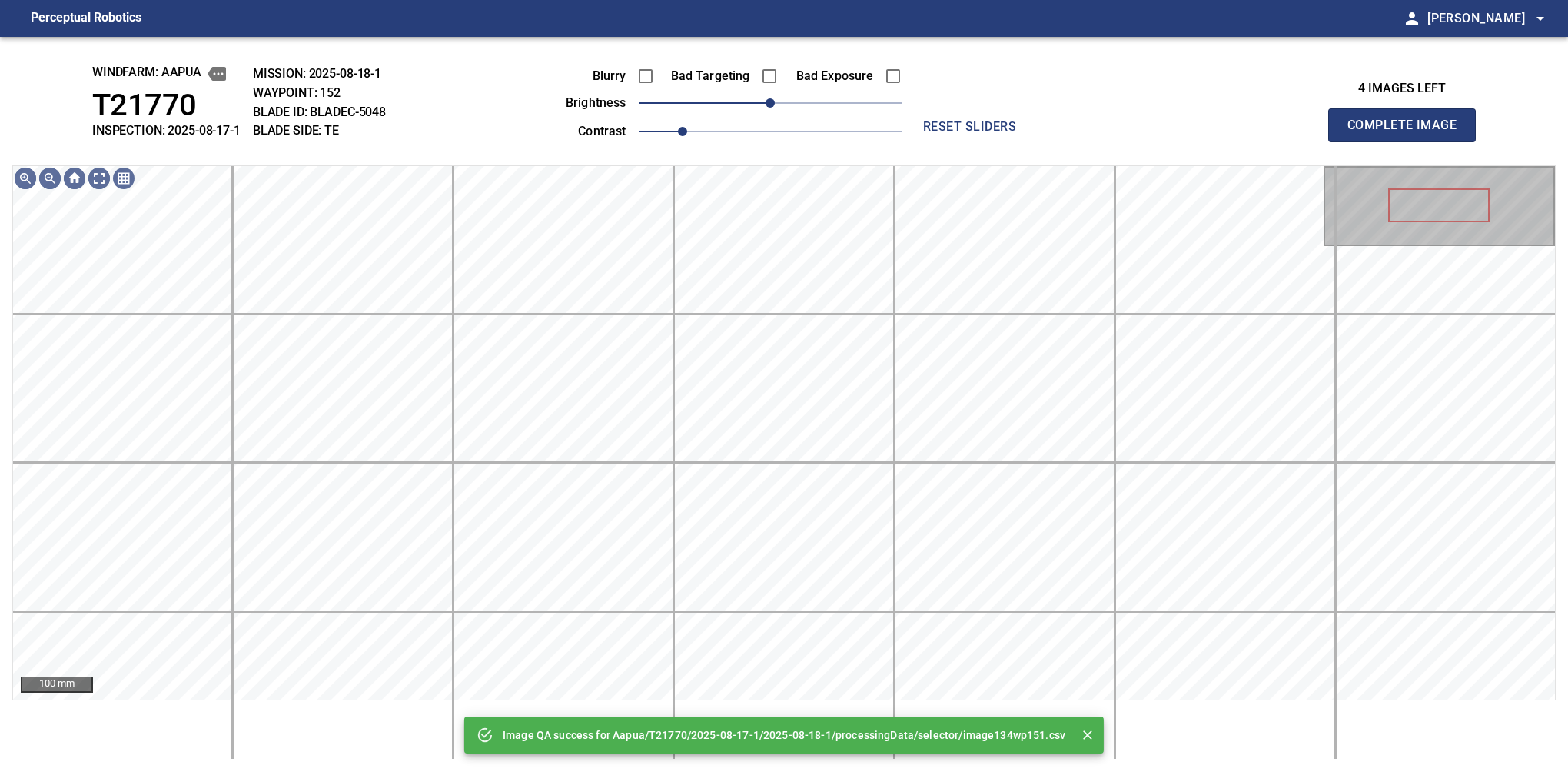
click at [824, 127] on div "Image QA success for Aapua/T21770/2025-08-17-1/2025-08-18-1/processingData/sele…" at bounding box center [784, 404] width 1568 height 735
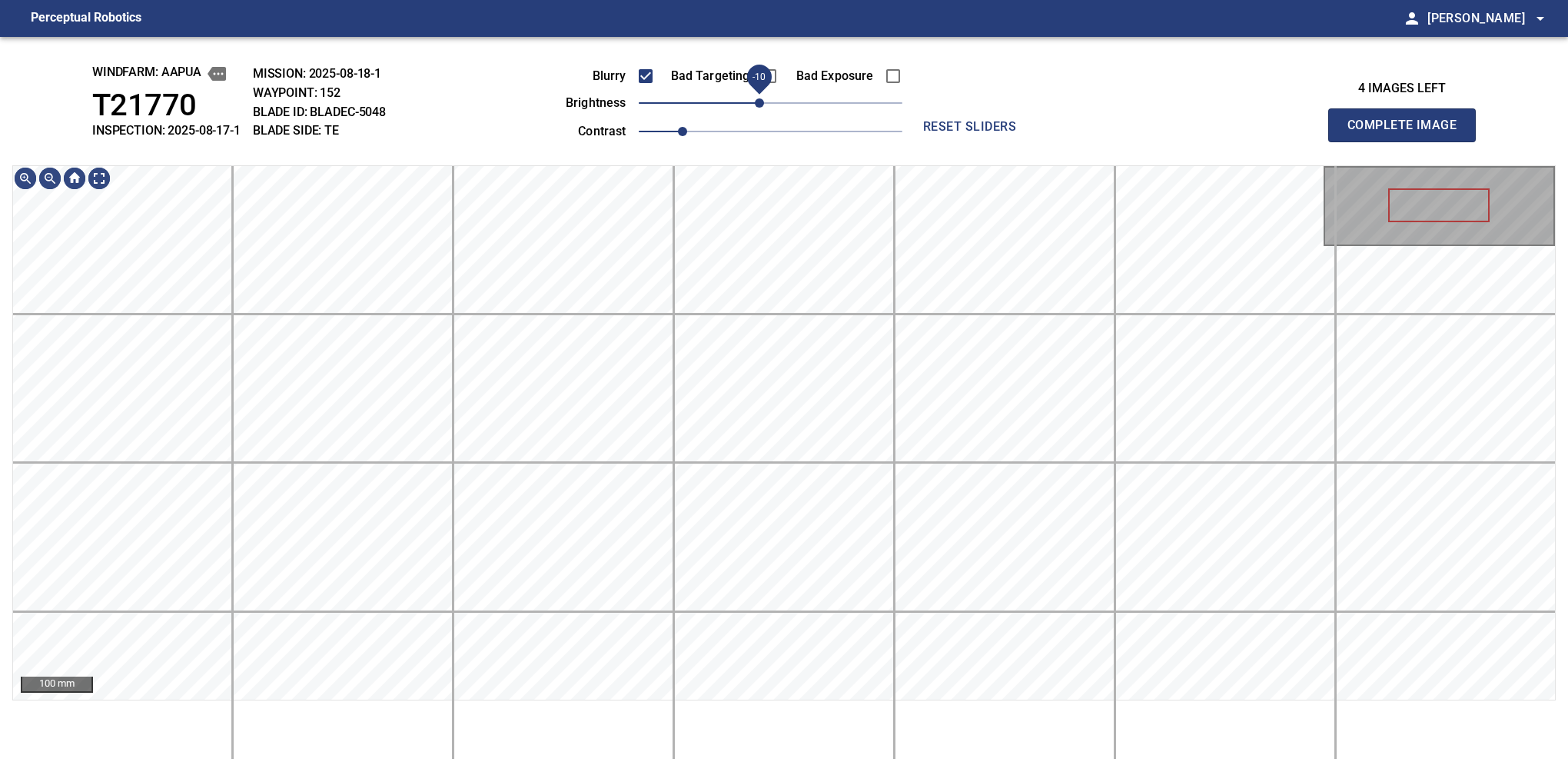
click at [760, 108] on span "-10" at bounding box center [760, 102] width 10 height 10
click at [844, 0] on html "Perceptual Robotics person [PERSON_NAME] arrow_drop_down windfarm: Aapua T21770…" at bounding box center [784, 386] width 1568 height 772
click at [1408, 142] on button "Complete Image" at bounding box center [1402, 125] width 148 height 34
click at [762, 102] on span "-10" at bounding box center [760, 102] width 10 height 10
click at [776, 0] on html "Perceptual Robotics person [PERSON_NAME] arrow_drop_down windfarm: Aapua T21770…" at bounding box center [784, 386] width 1568 height 772
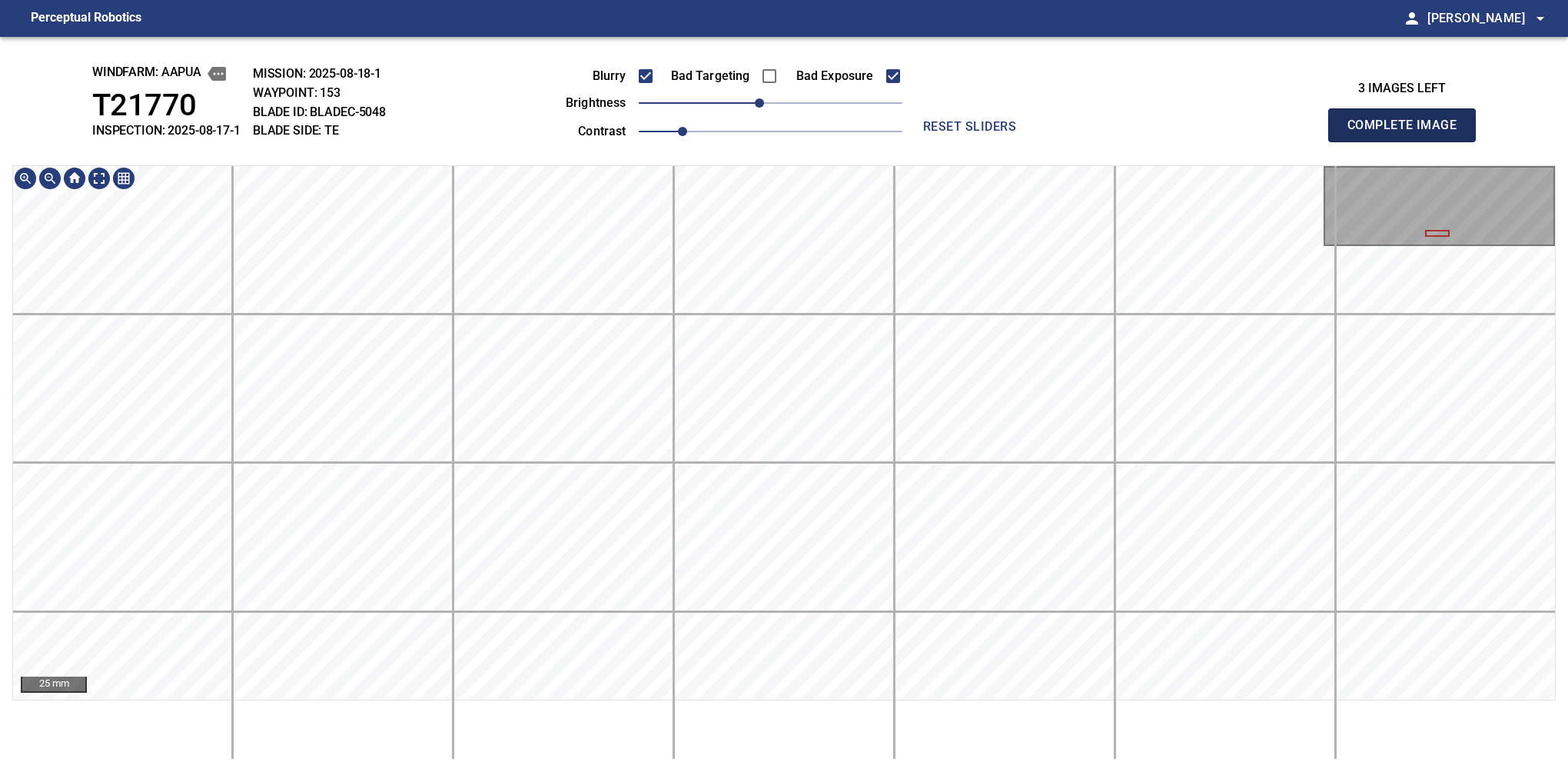
click at [1408, 142] on button "Complete Image" at bounding box center [1402, 125] width 148 height 34
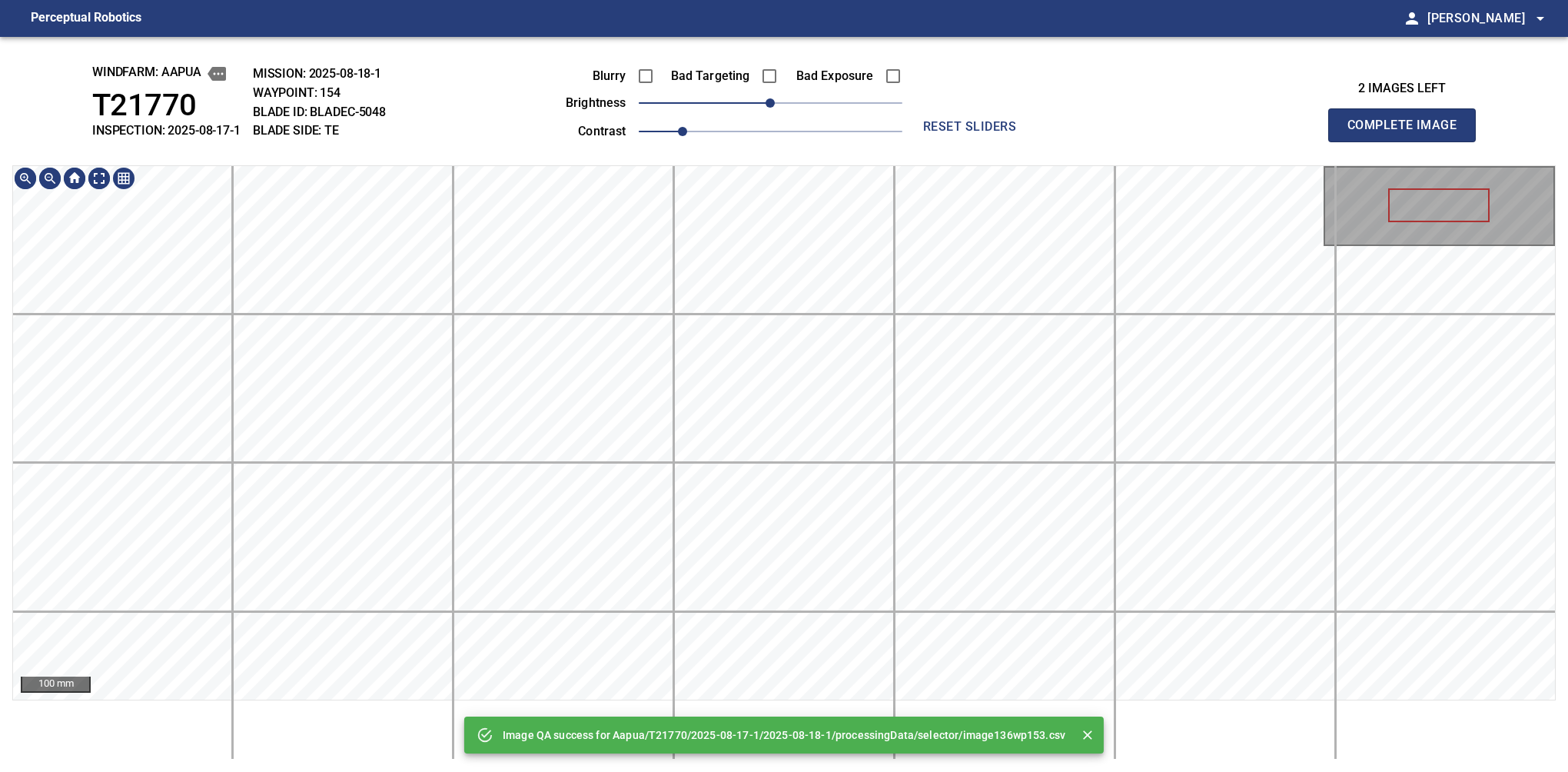
click at [921, 154] on div "Image QA success for Aapua/T21770/2025-08-17-1/2025-08-18-1/processingData/sele…" at bounding box center [784, 404] width 1568 height 735
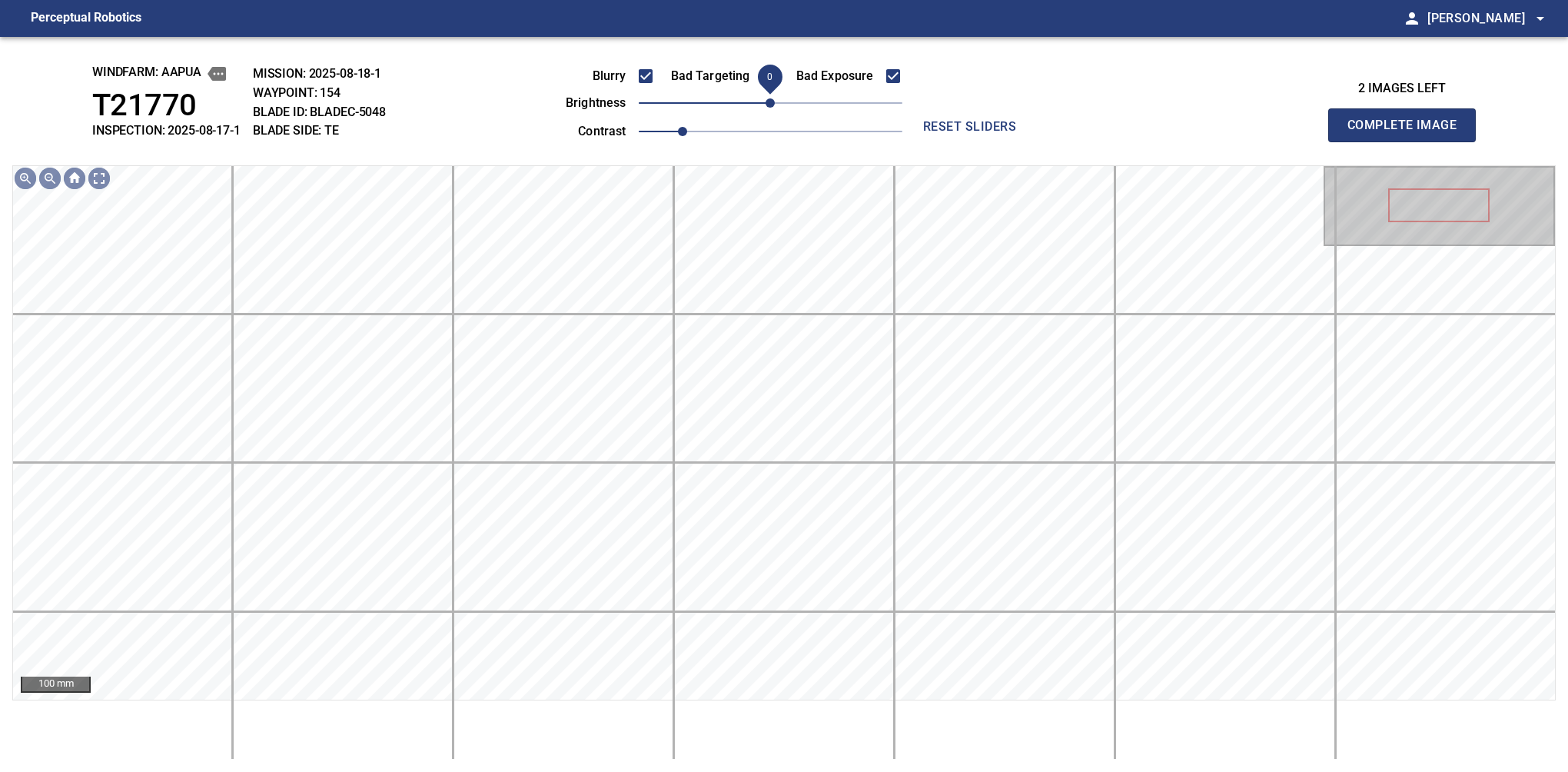
click at [766, 104] on span "0" at bounding box center [770, 102] width 10 height 10
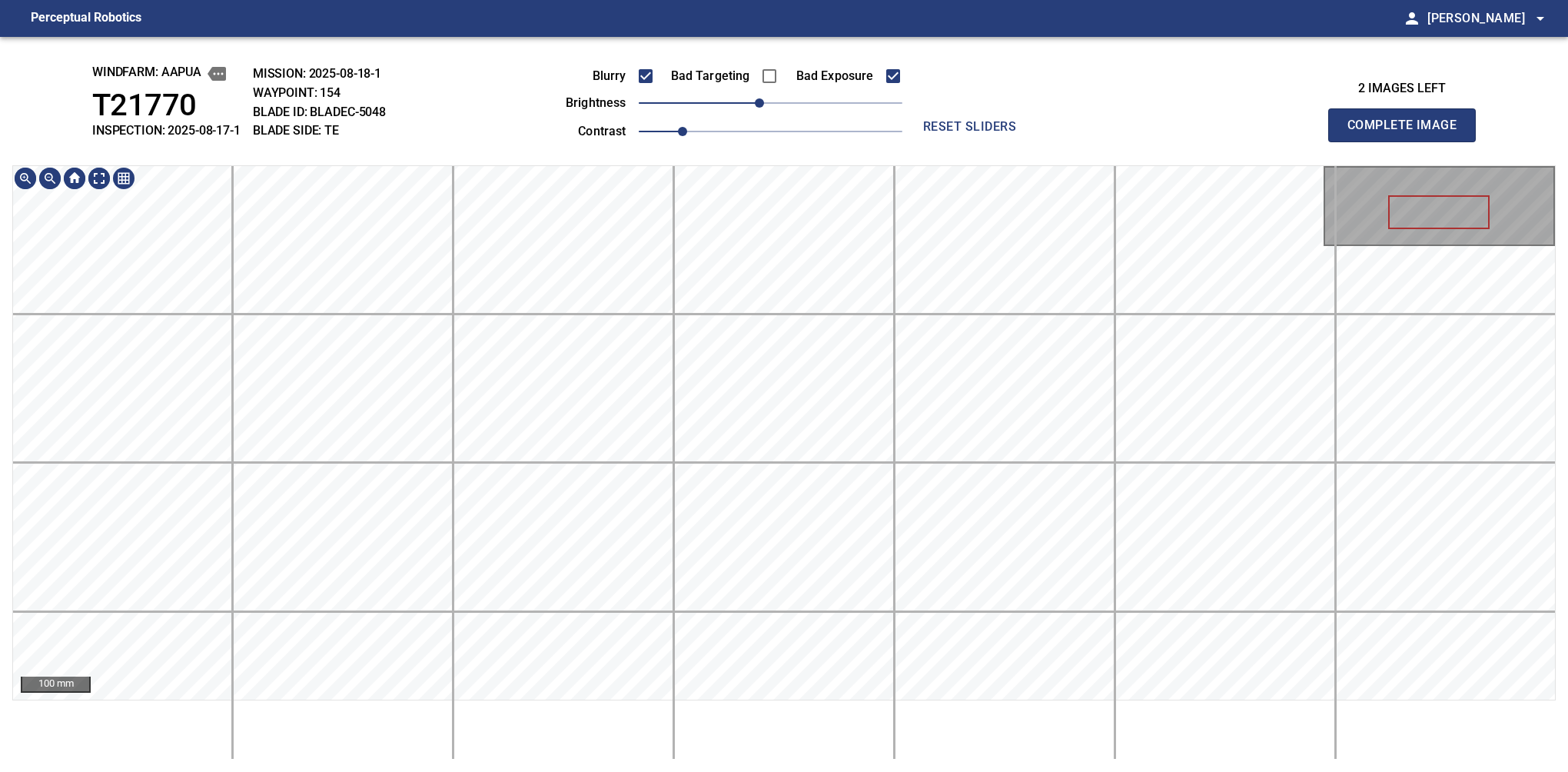
click at [881, 9] on main "Perceptual Robotics person [PERSON_NAME] arrow_drop_down windfarm: Aapua T21770…" at bounding box center [784, 386] width 1568 height 772
click at [752, 99] on span "-20" at bounding box center [747, 102] width 10 height 10
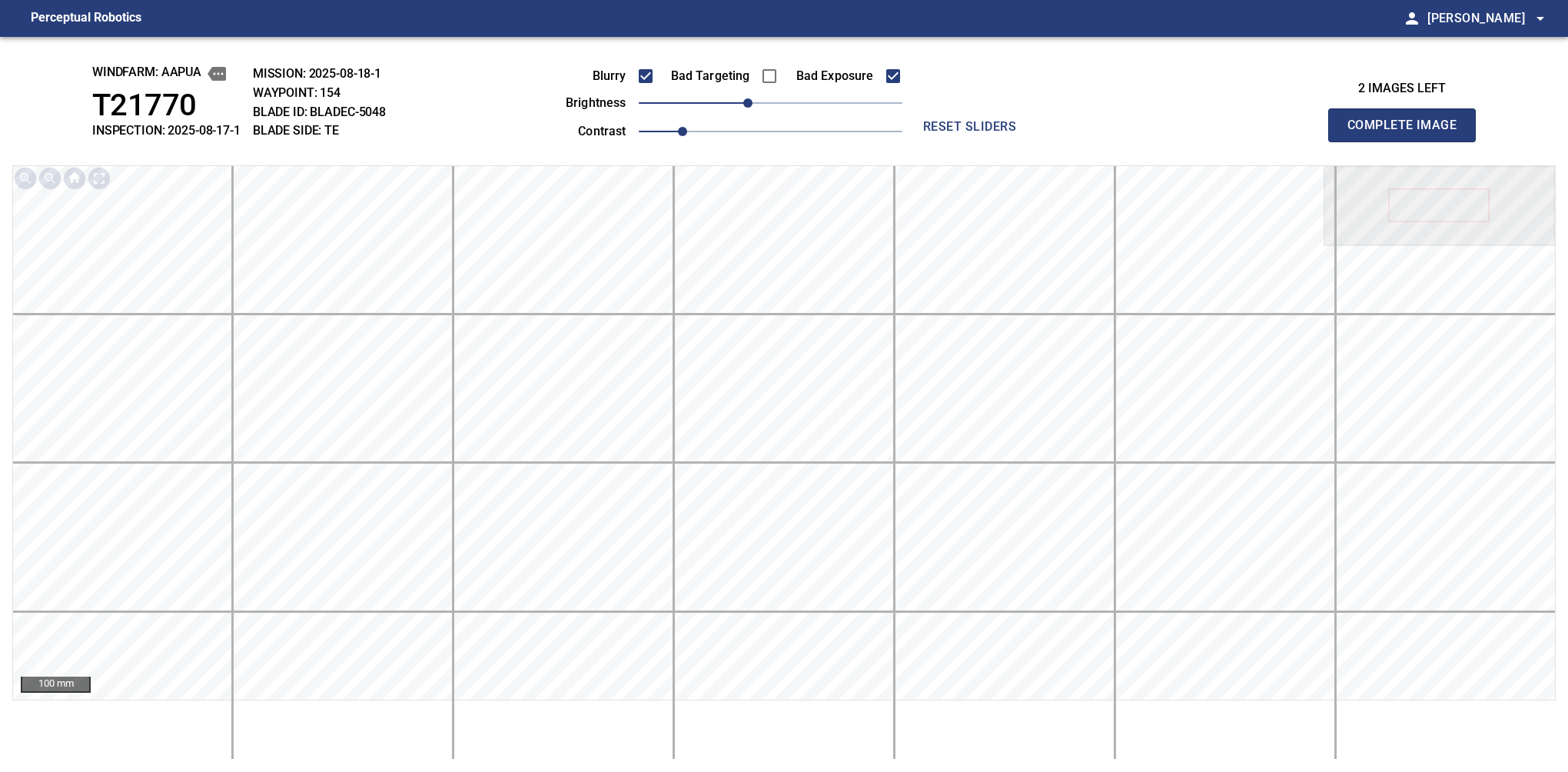
click at [1408, 142] on button "Complete Image" at bounding box center [1402, 125] width 148 height 34
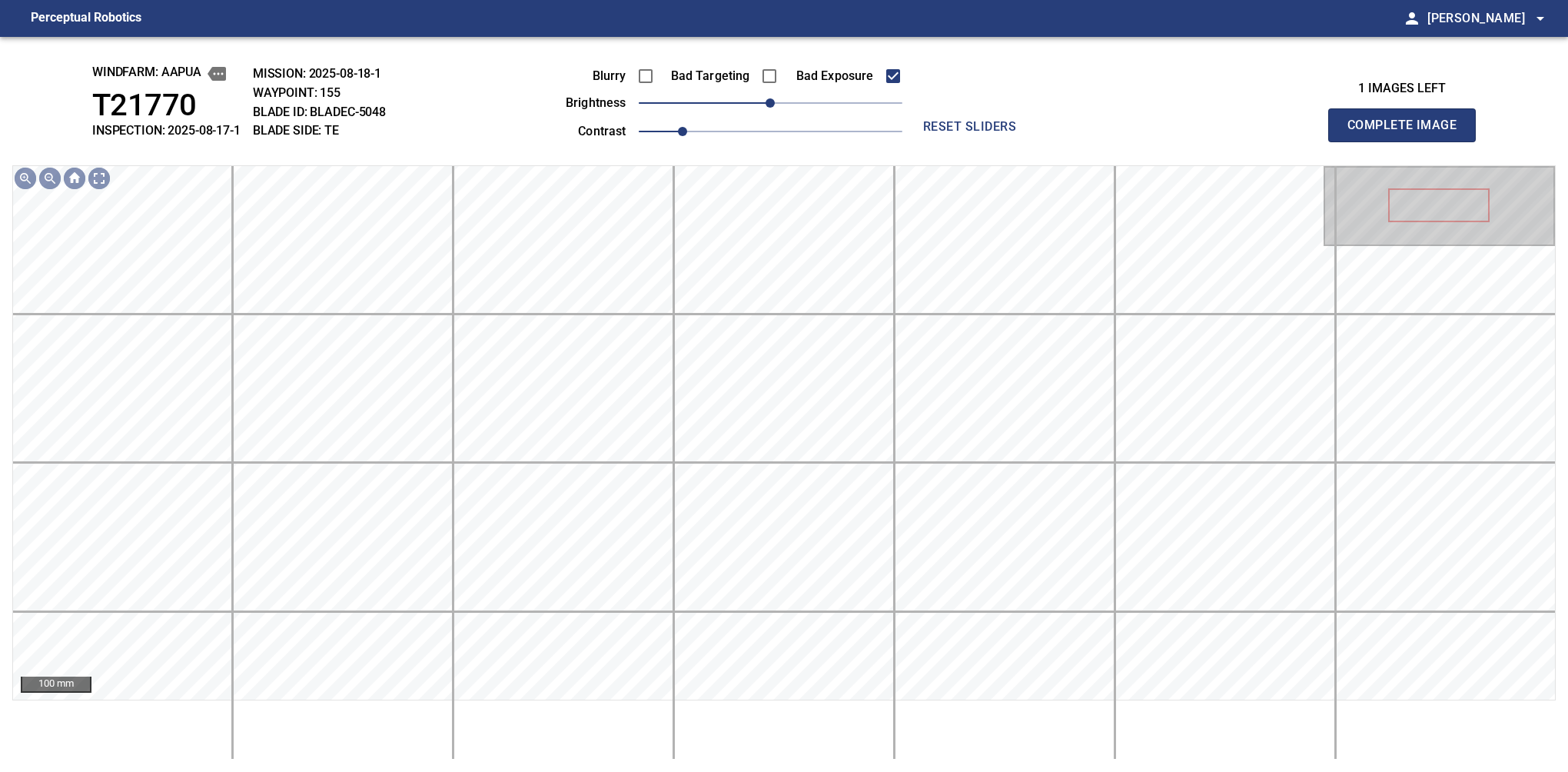
click at [636, 60] on div "Blurry" at bounding box center [592, 76] width 123 height 32
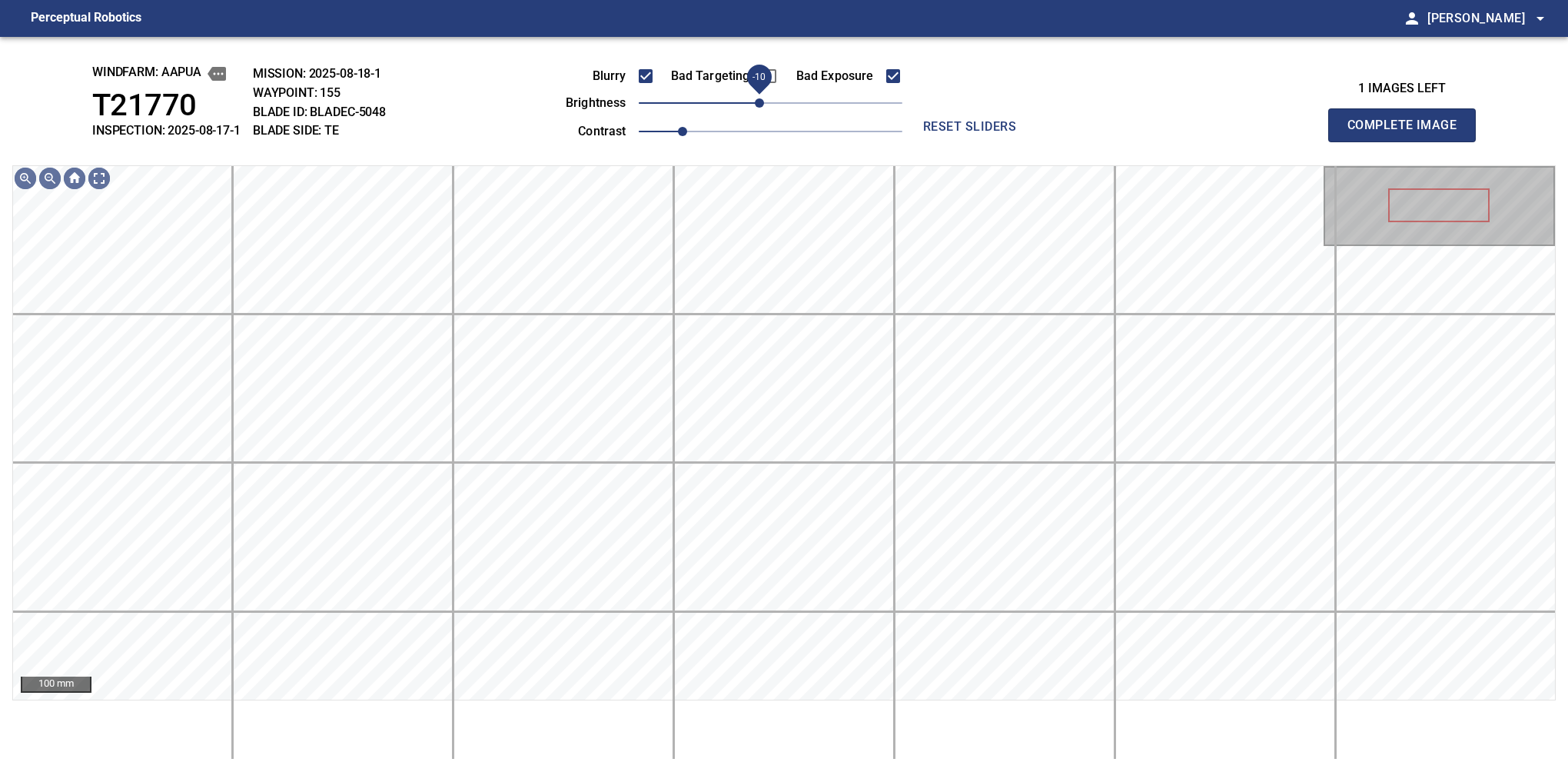
click at [758, 99] on span "-10" at bounding box center [760, 102] width 10 height 10
click at [752, 102] on span "-20" at bounding box center [747, 102] width 10 height 10
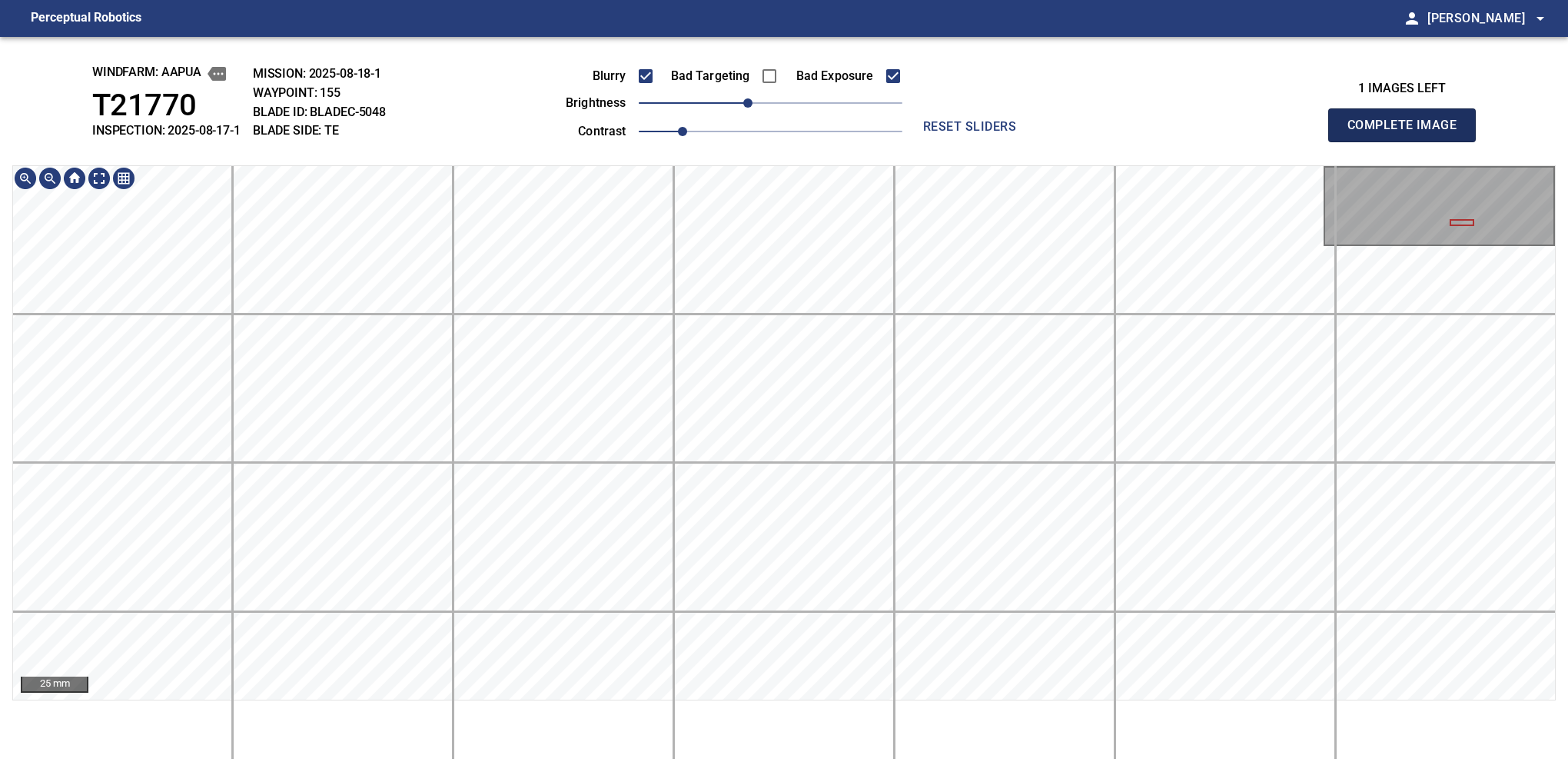
click at [1408, 142] on button "Complete Image" at bounding box center [1402, 125] width 148 height 34
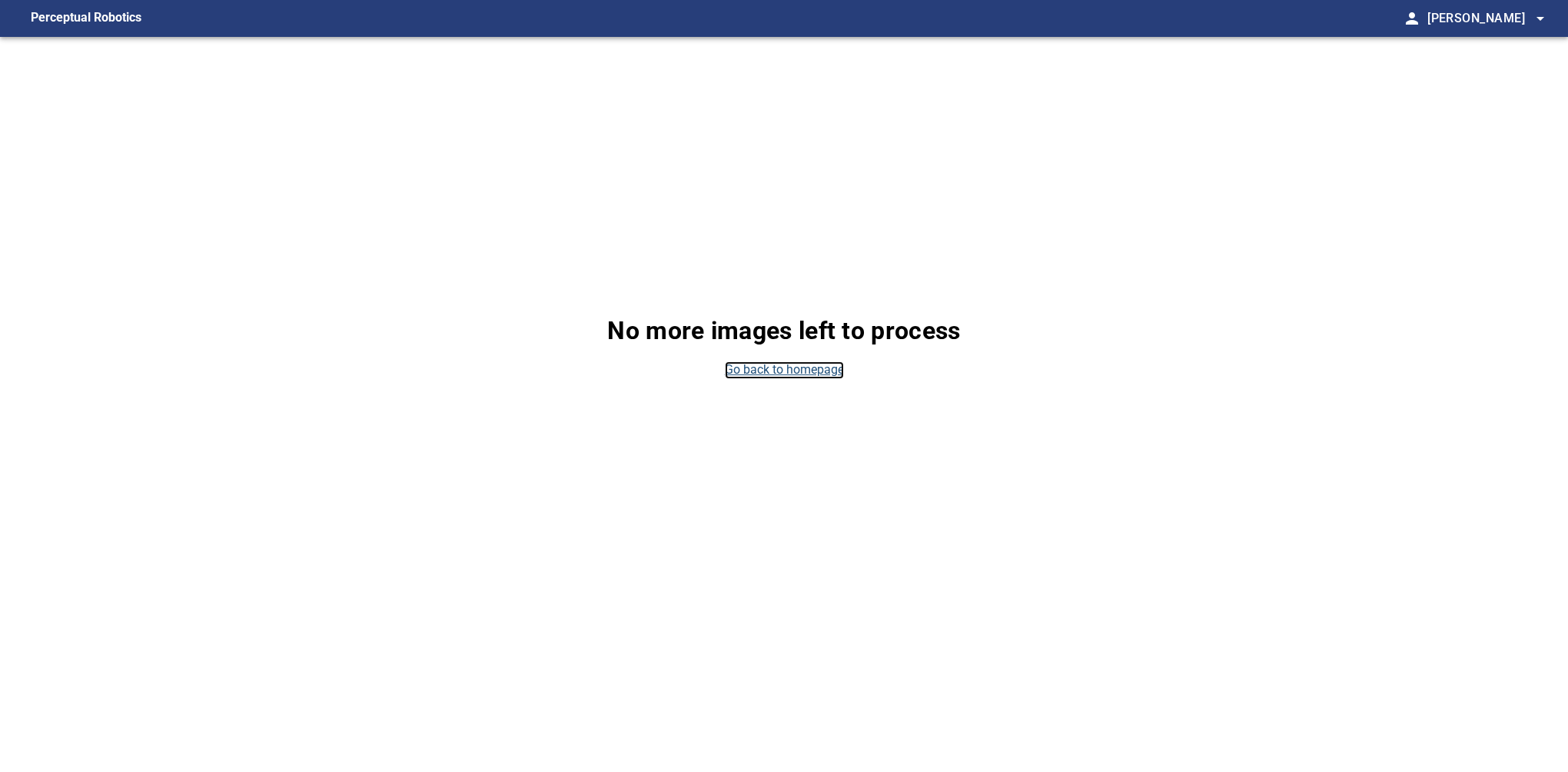
click at [790, 373] on link "Go back to homepage" at bounding box center [784, 370] width 119 height 18
